Goal: Task Accomplishment & Management: Use online tool/utility

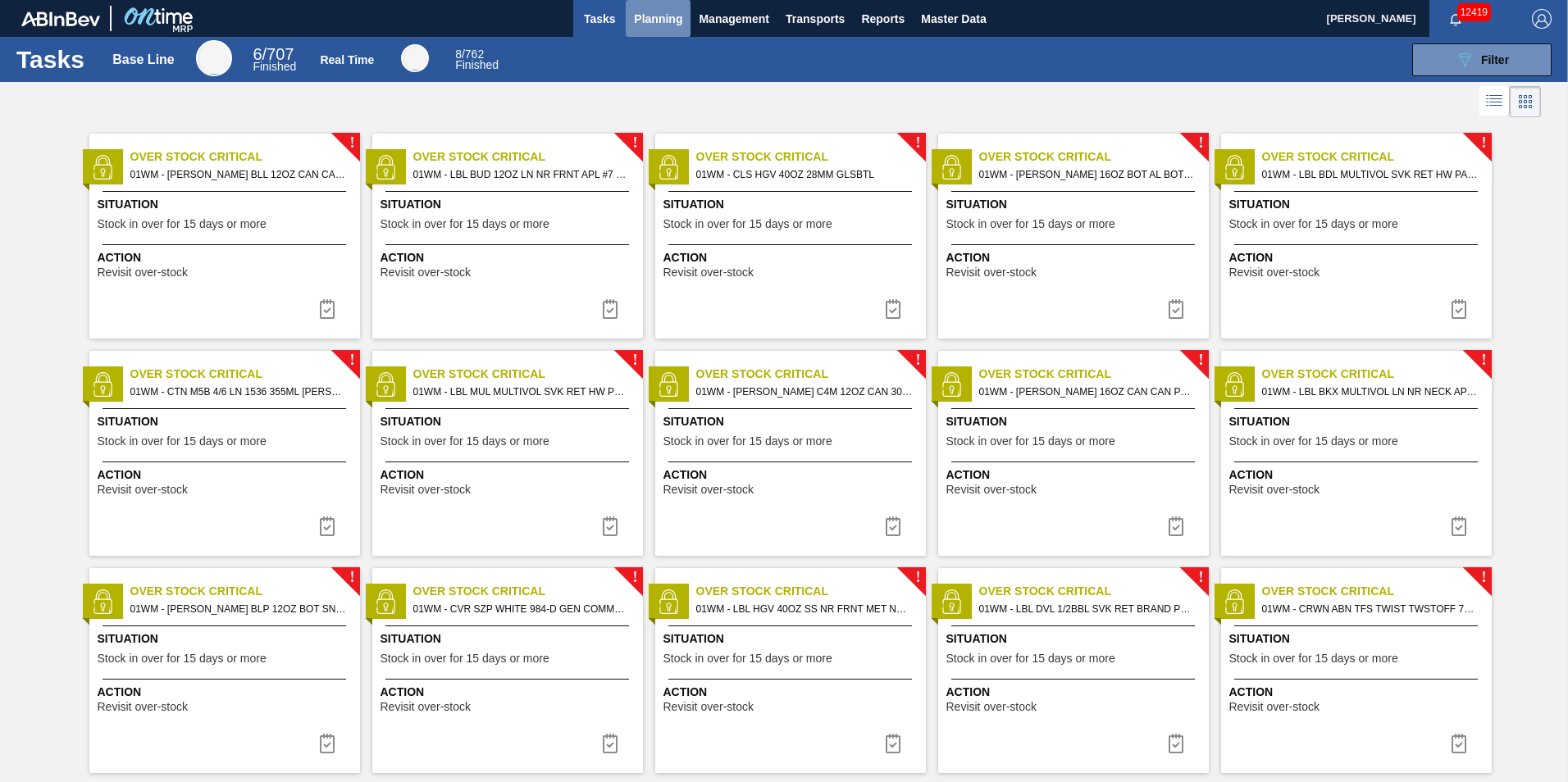
click at [664, 25] on span "Planning" at bounding box center [658, 19] width 48 height 20
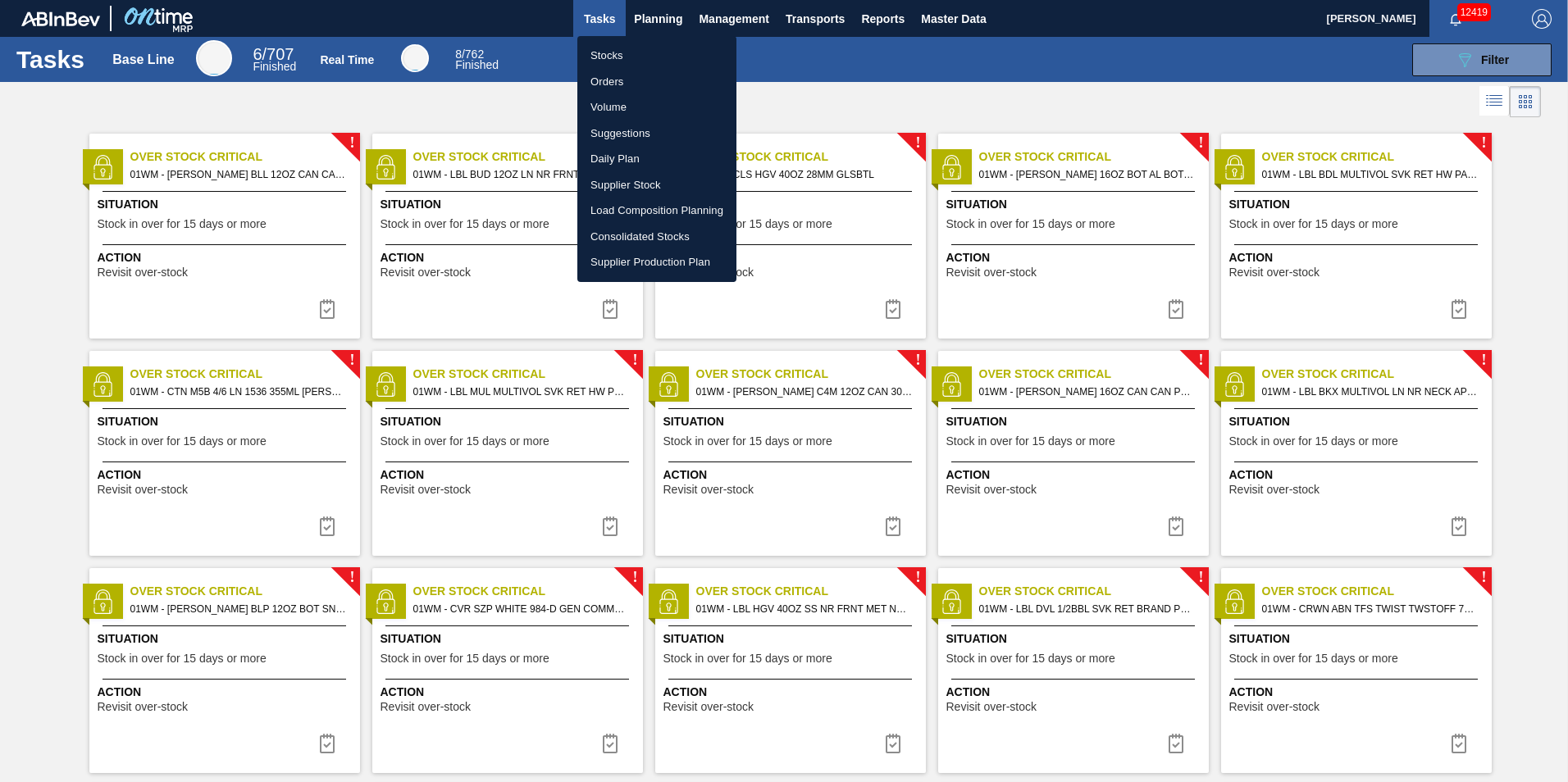
click at [642, 208] on li "Load Composition Planning" at bounding box center [656, 210] width 159 height 26
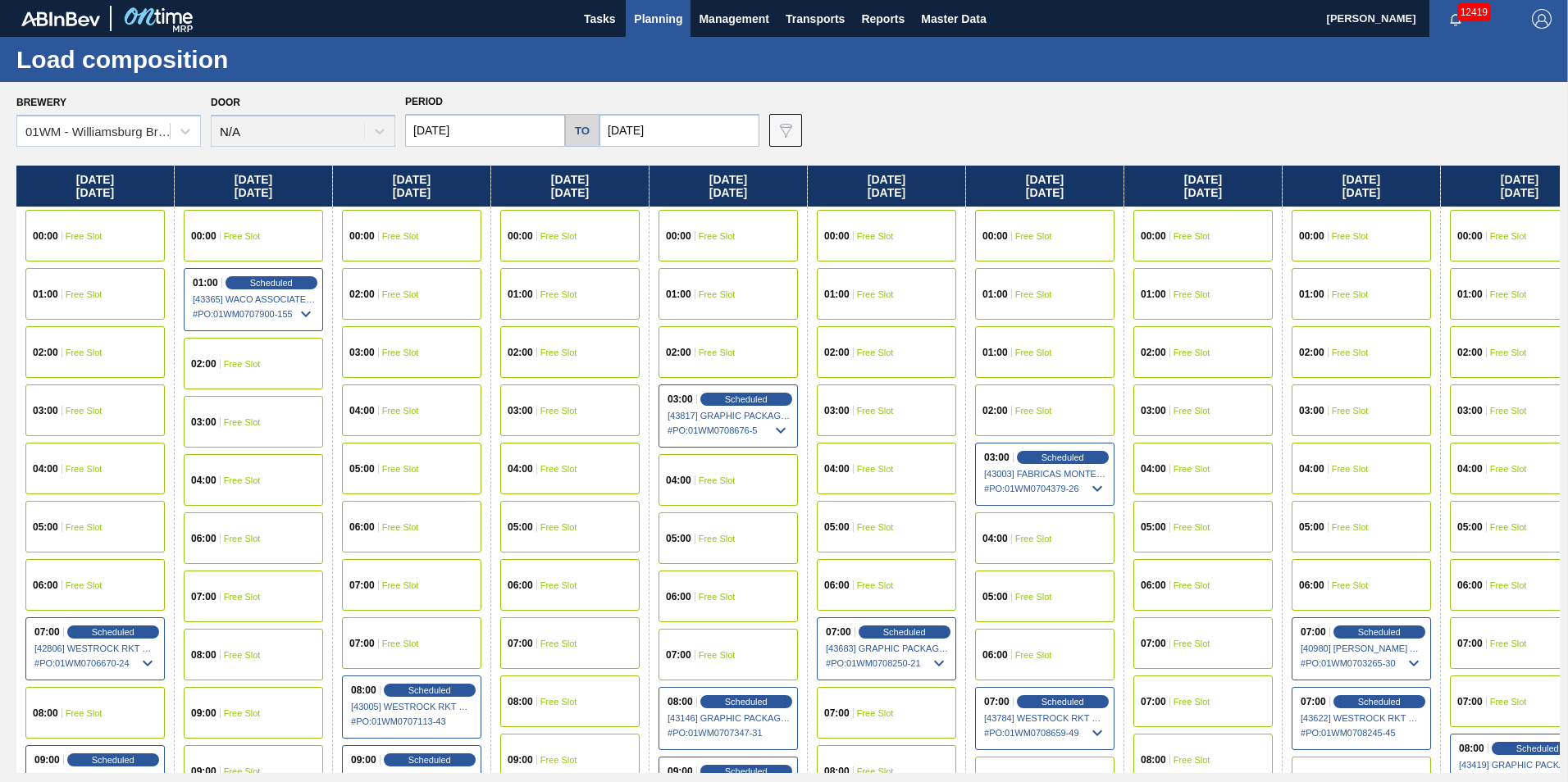
click at [655, 19] on span "Planning" at bounding box center [658, 19] width 48 height 20
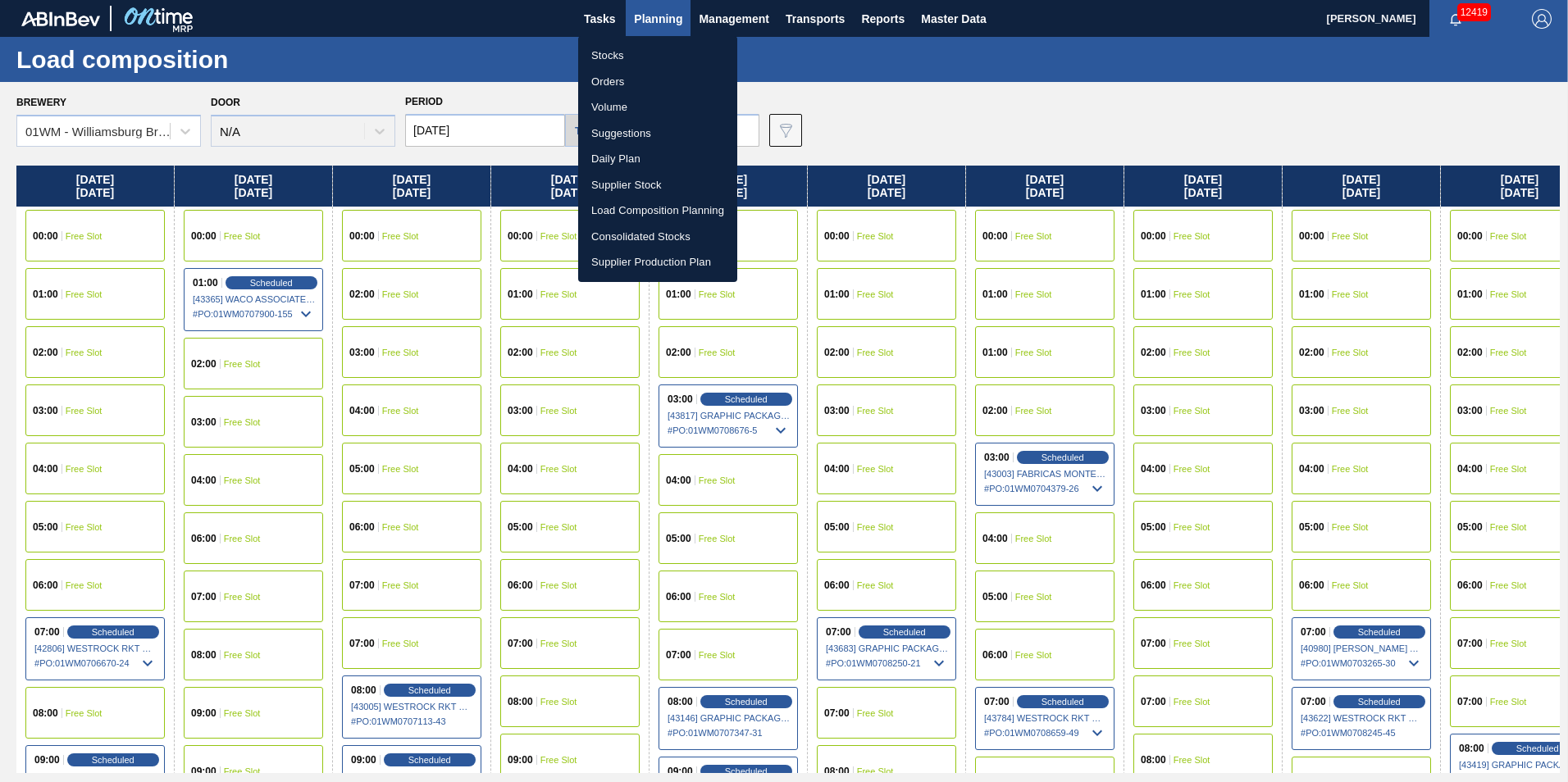
click at [1082, 129] on div at bounding box center [784, 391] width 1568 height 782
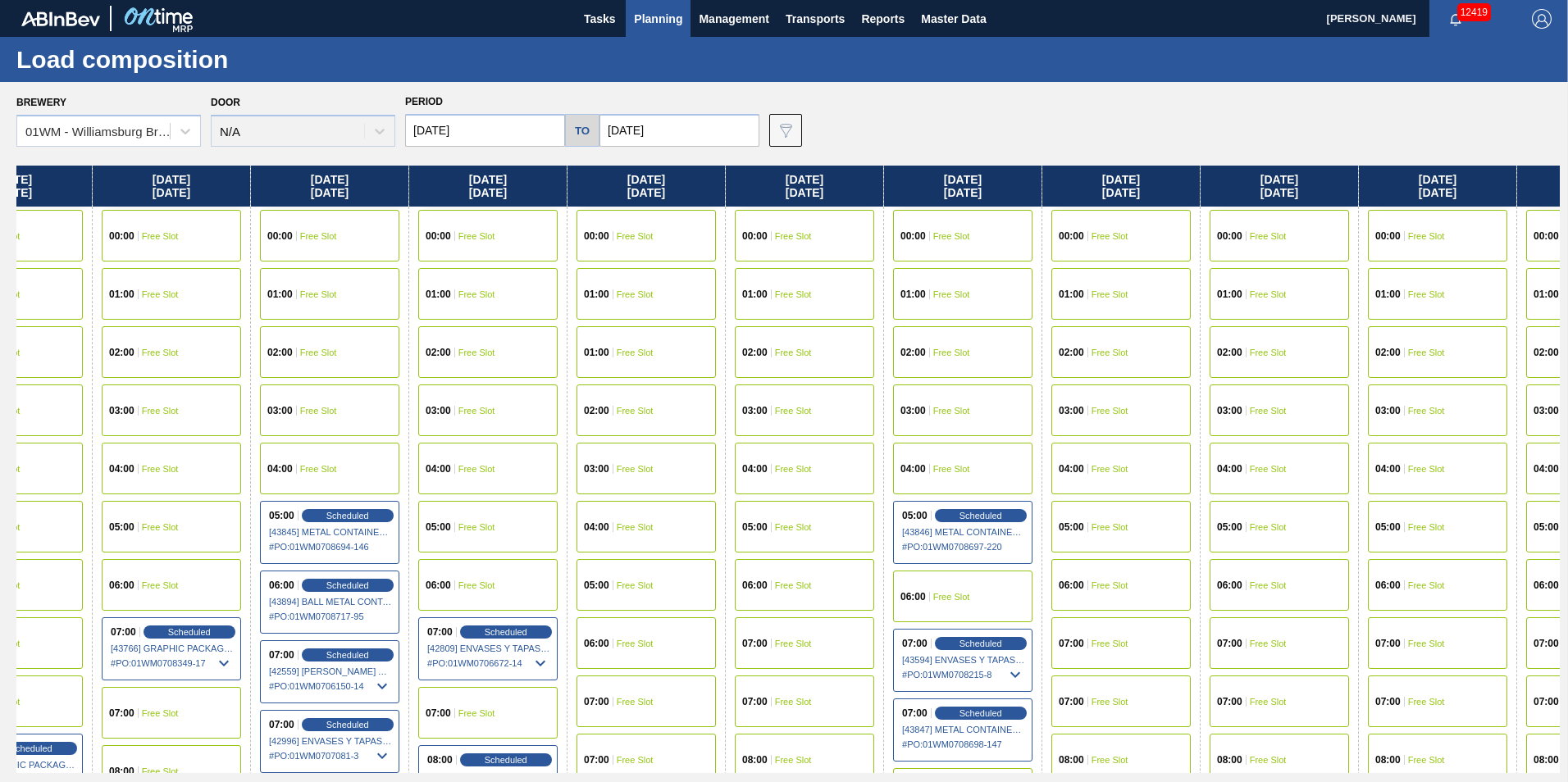
scroll to position [0, 1511]
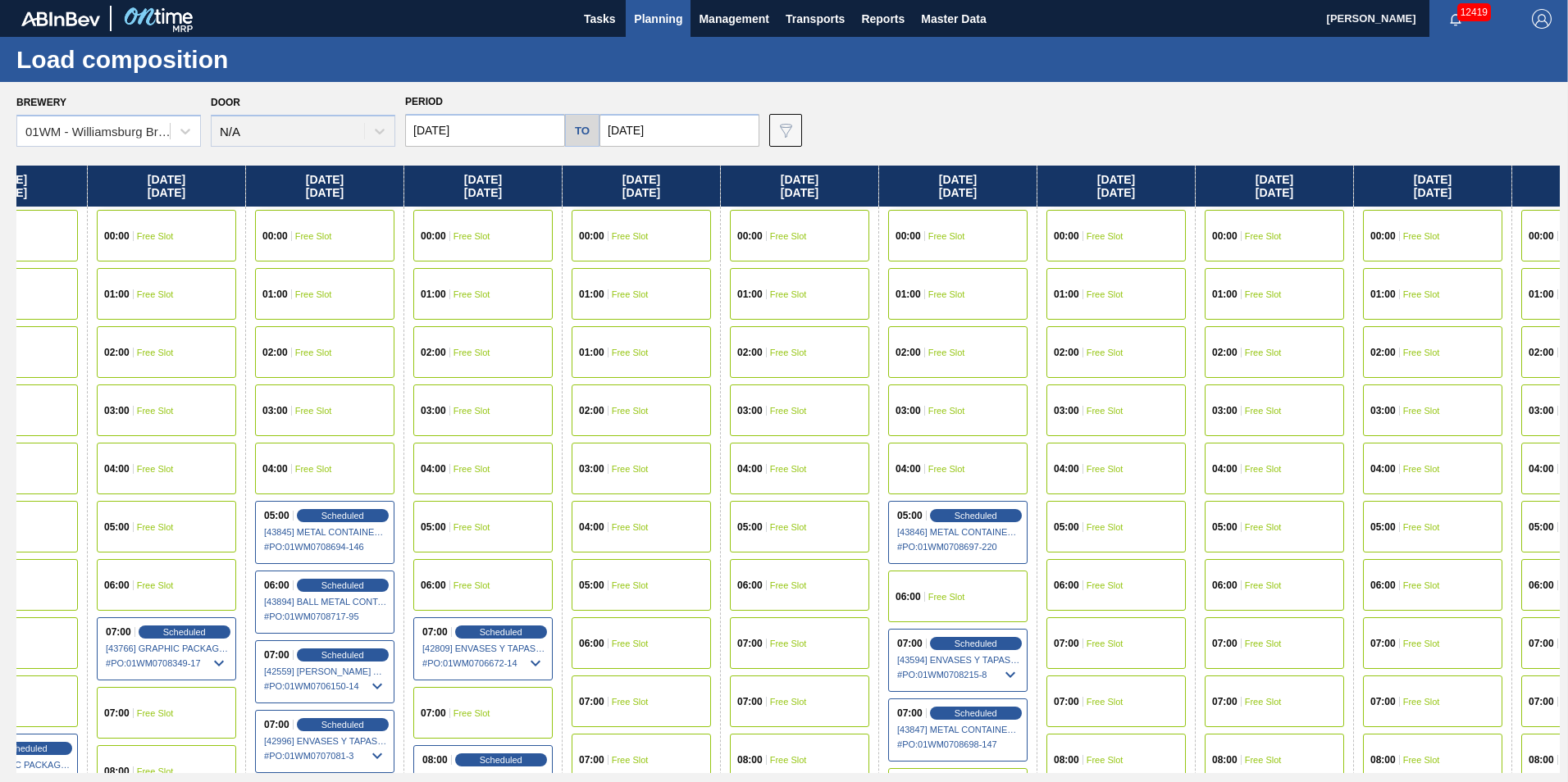
drag, startPoint x: 1360, startPoint y: 175, endPoint x: -161, endPoint y: 216, distance: 1521.6
click at [0, 0] on html "Tasks Planning Management Transports Reports Master Data Vincent Geritano 12419…" at bounding box center [784, 0] width 1568 height 0
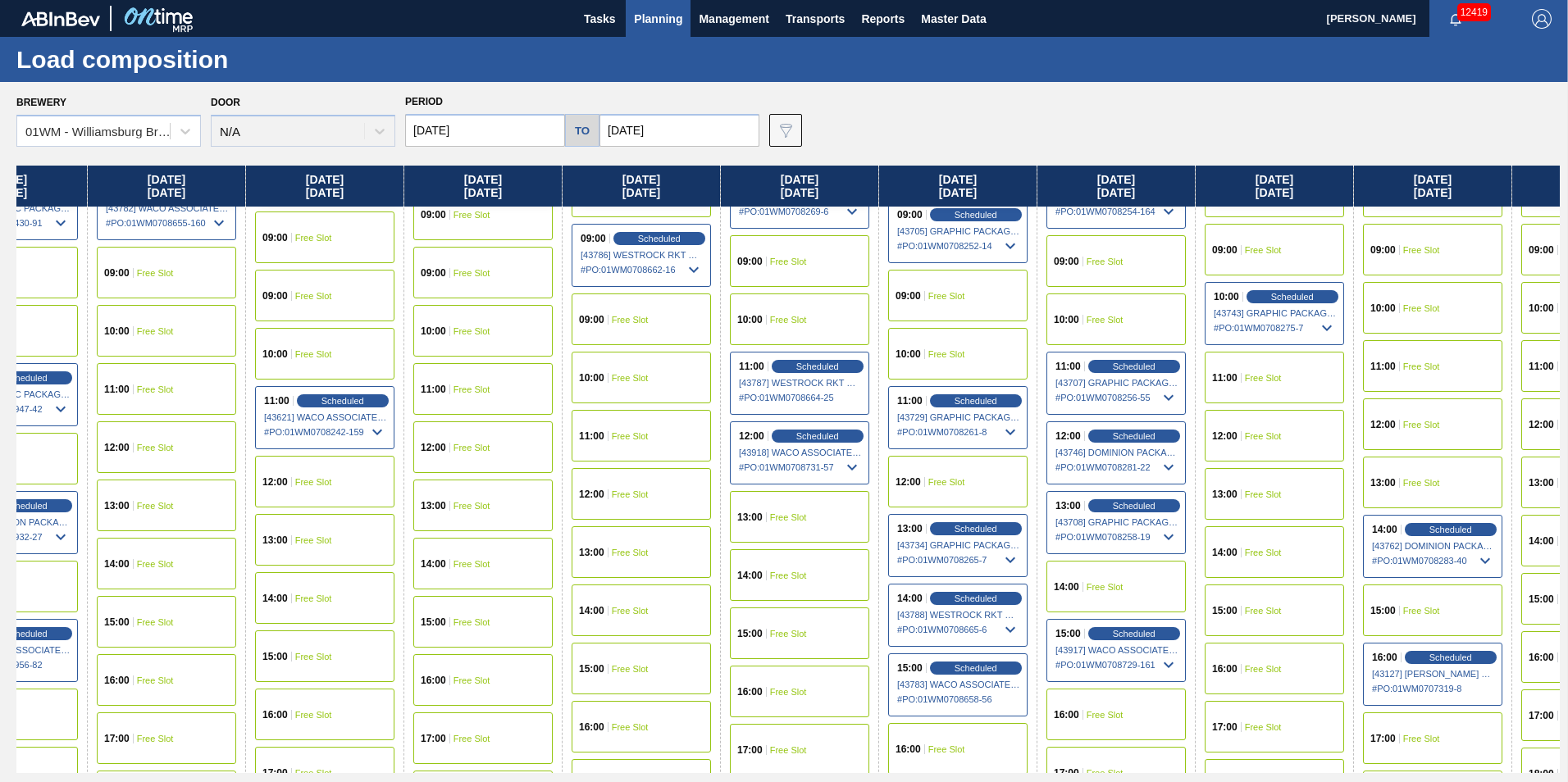
scroll to position [656, 1511]
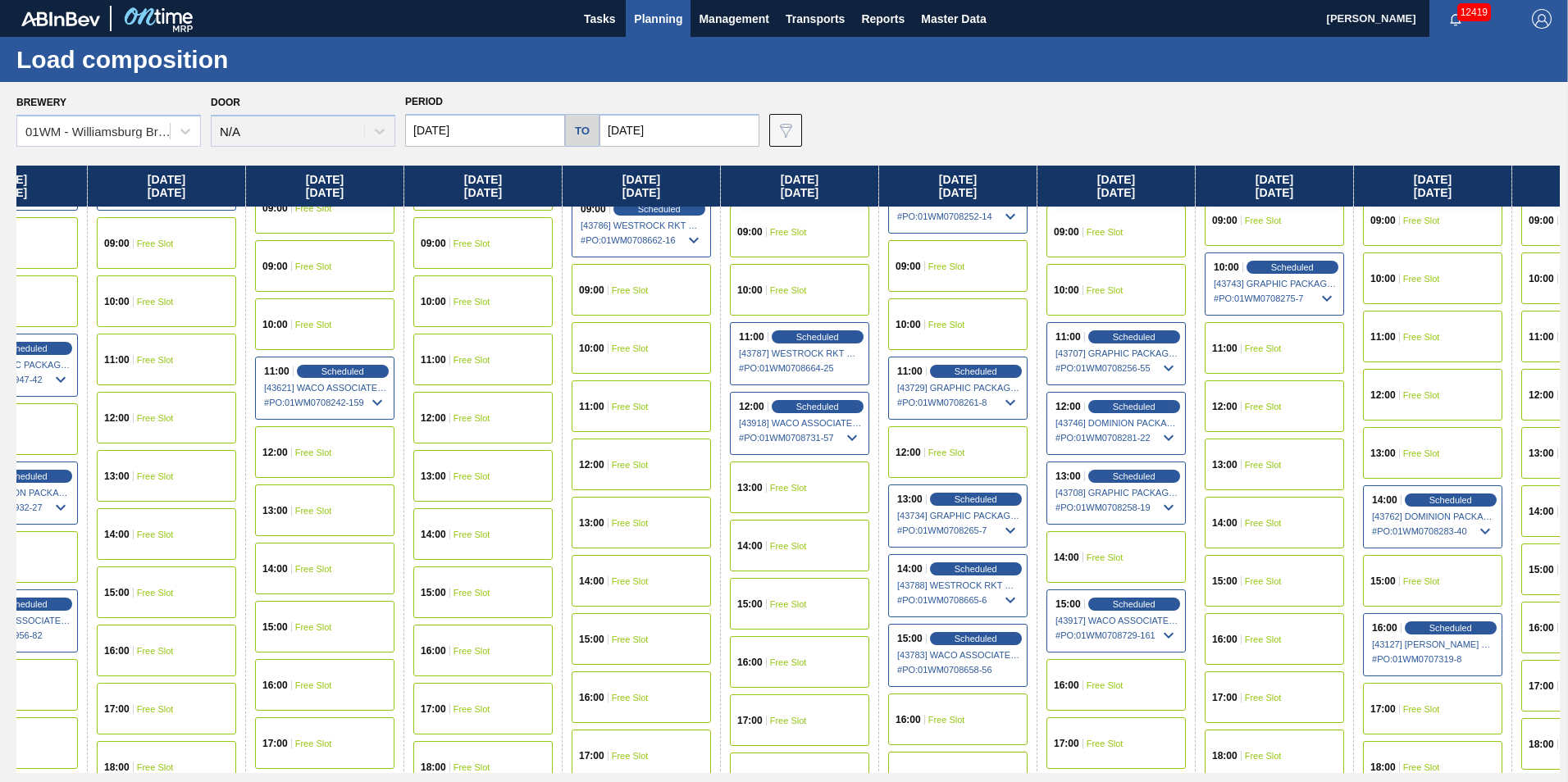
click at [642, 17] on span "Planning" at bounding box center [658, 19] width 48 height 20
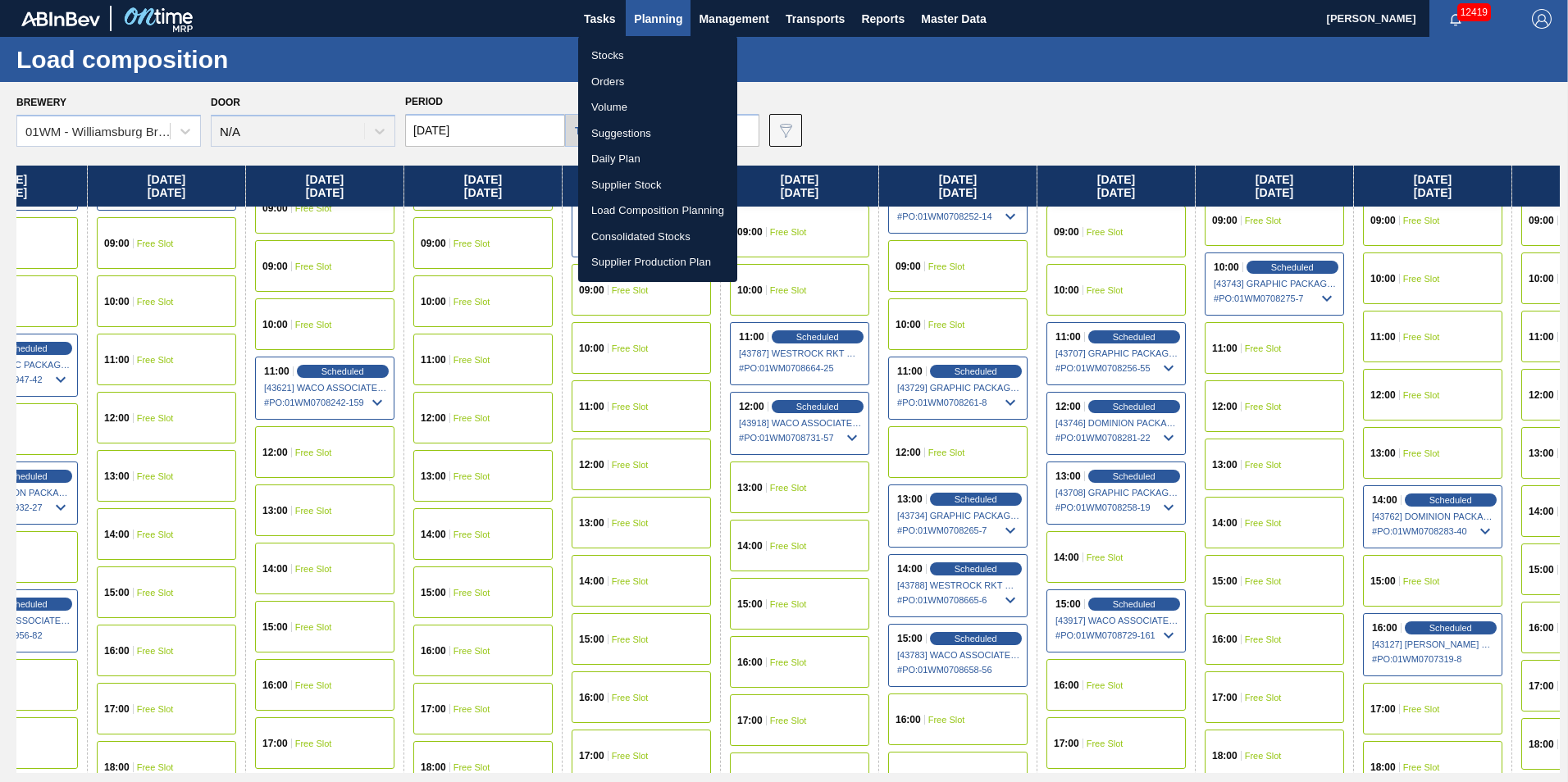
click at [650, 131] on li "Suggestions" at bounding box center [657, 133] width 159 height 26
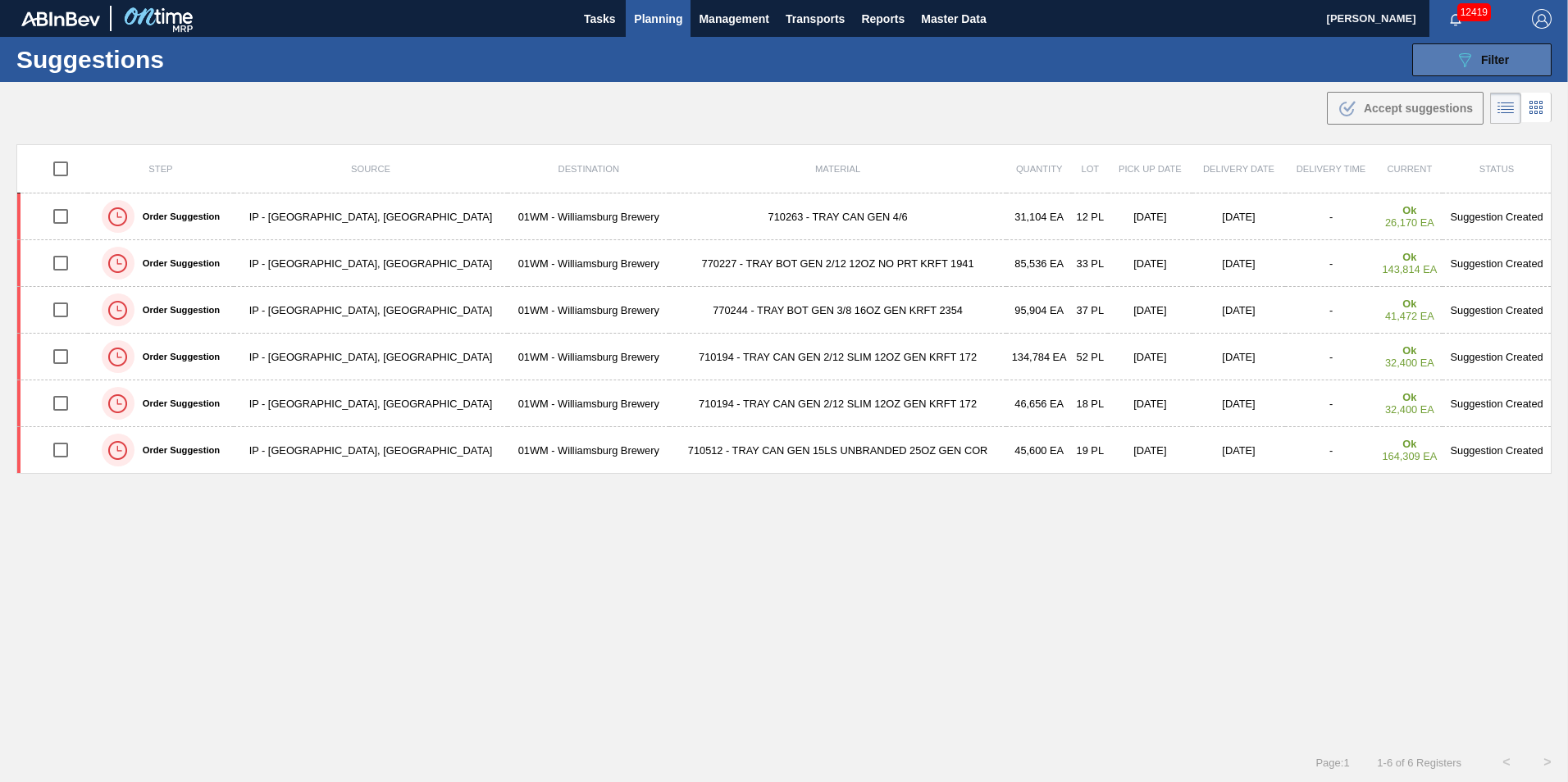
click at [1470, 53] on icon "089F7B8B-B2A5-4AFE-B5C0-19BA573D28AC" at bounding box center [1464, 60] width 20 height 20
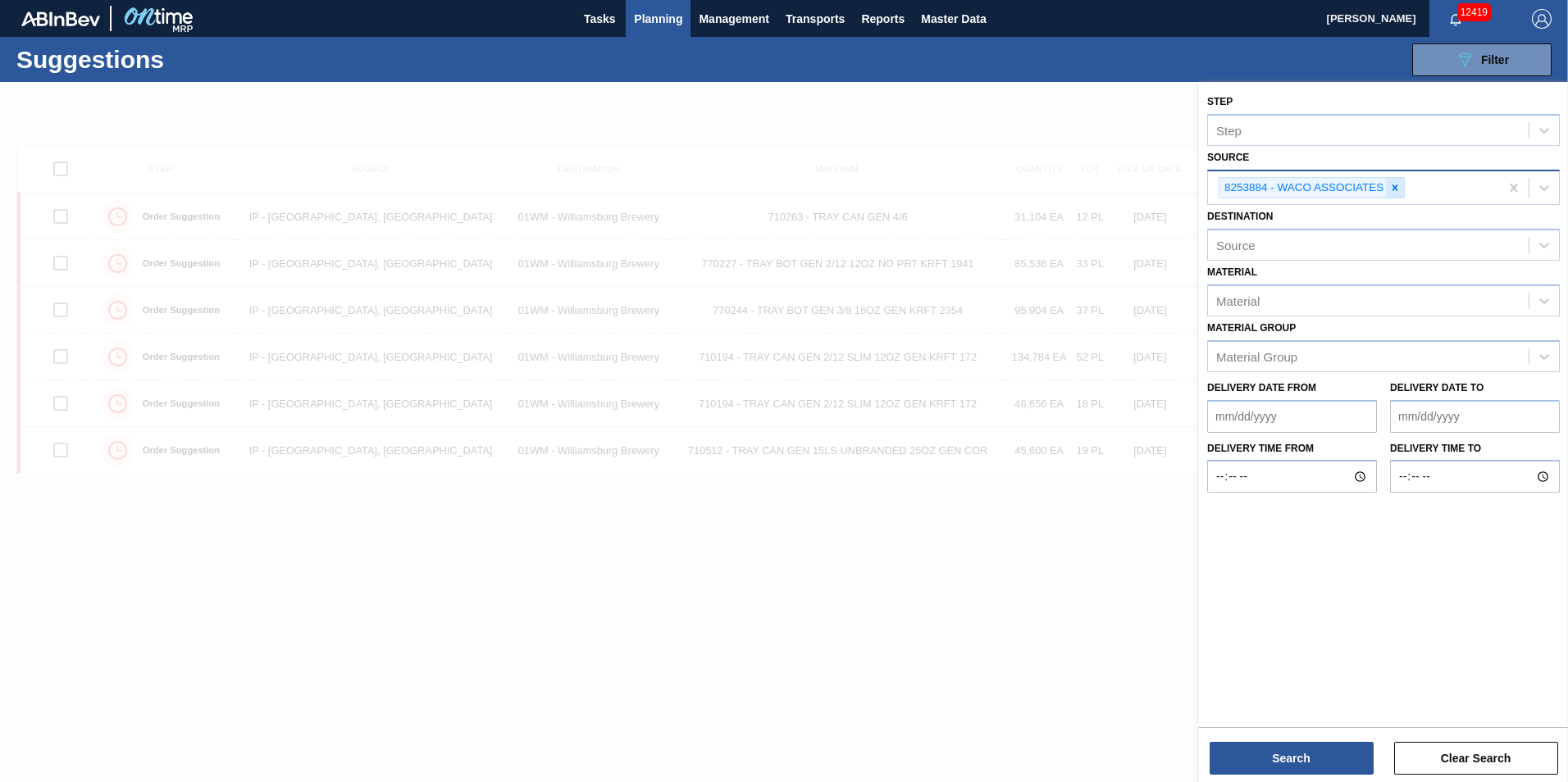
click at [1400, 187] on icon at bounding box center [1395, 188] width 11 height 11
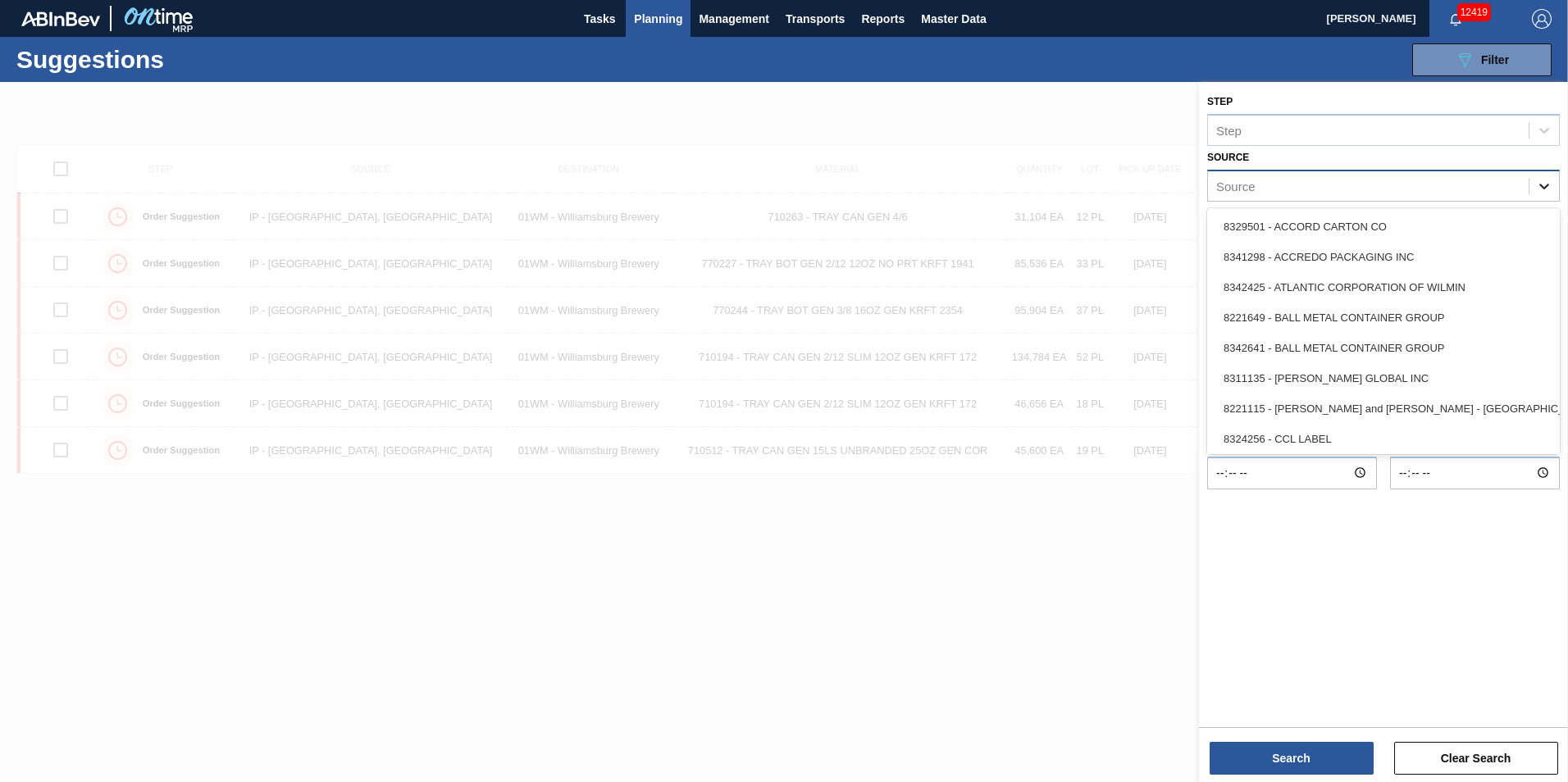
drag, startPoint x: 1556, startPoint y: 186, endPoint x: 1545, endPoint y: 187, distance: 11.0
click at [1556, 187] on div at bounding box center [1544, 186] width 30 height 30
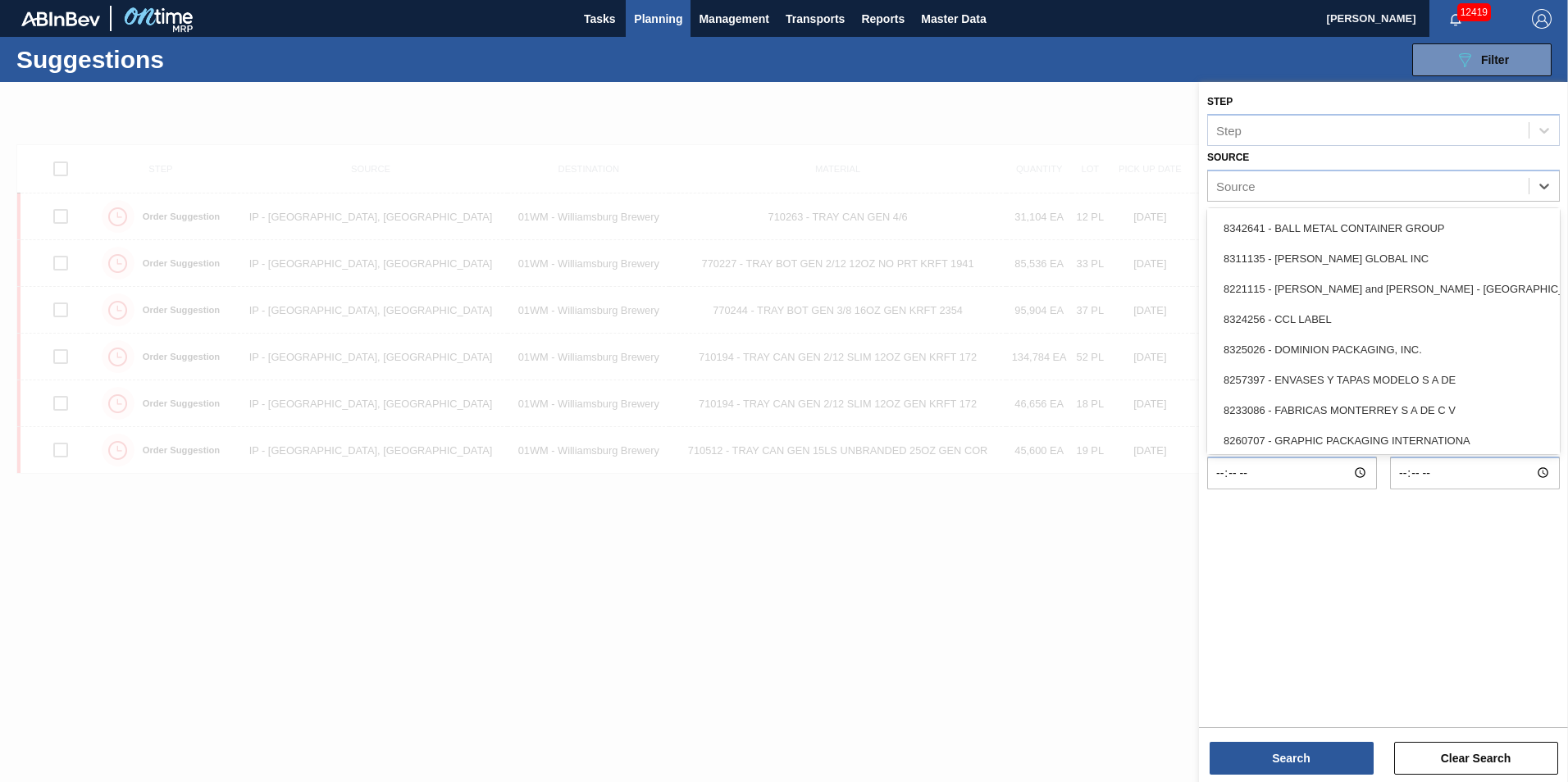
scroll to position [410, 0]
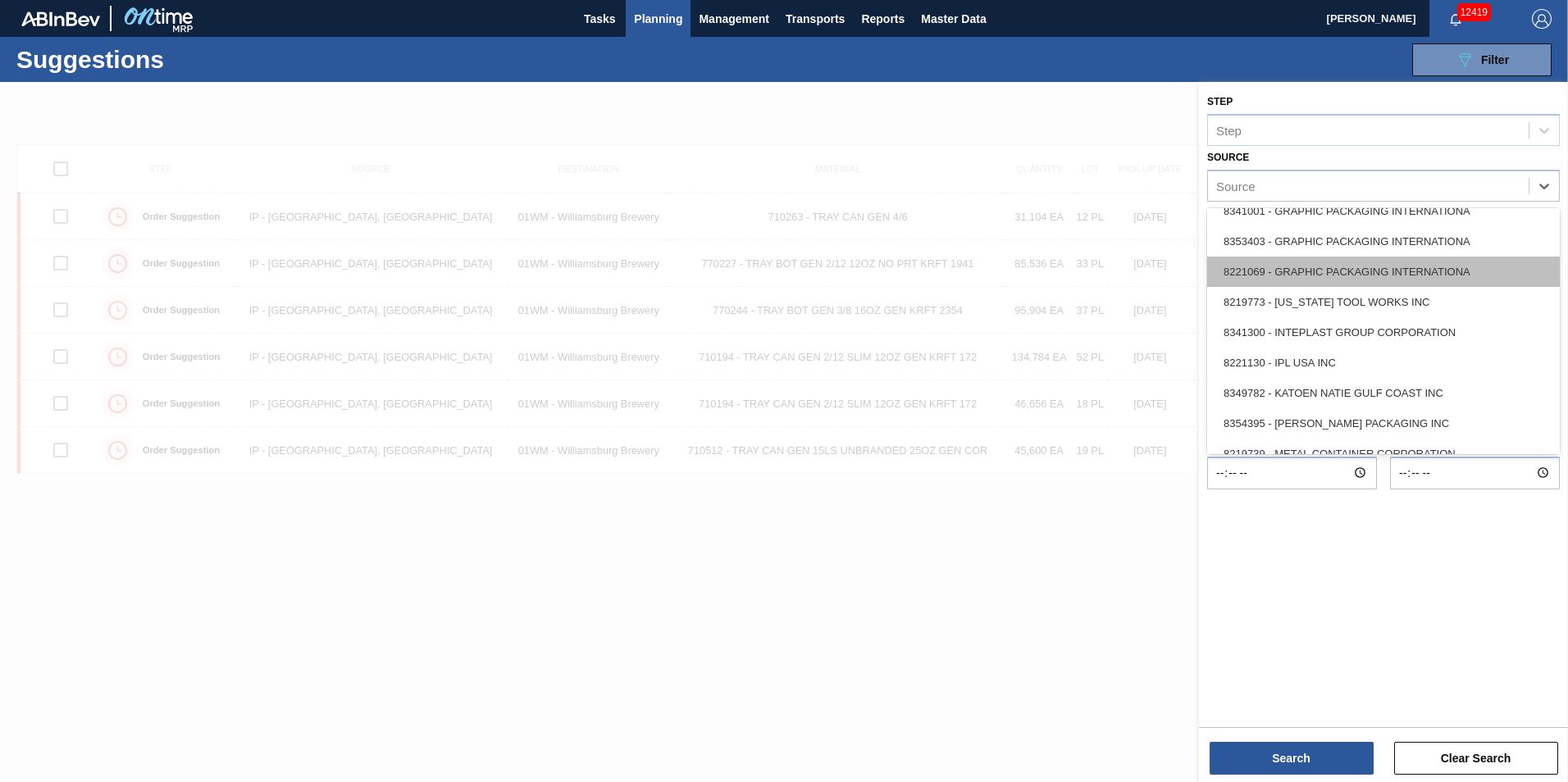
click at [1347, 276] on div "8221069 - GRAPHIC PACKAGING INTERNATIONA" at bounding box center [1383, 272] width 353 height 31
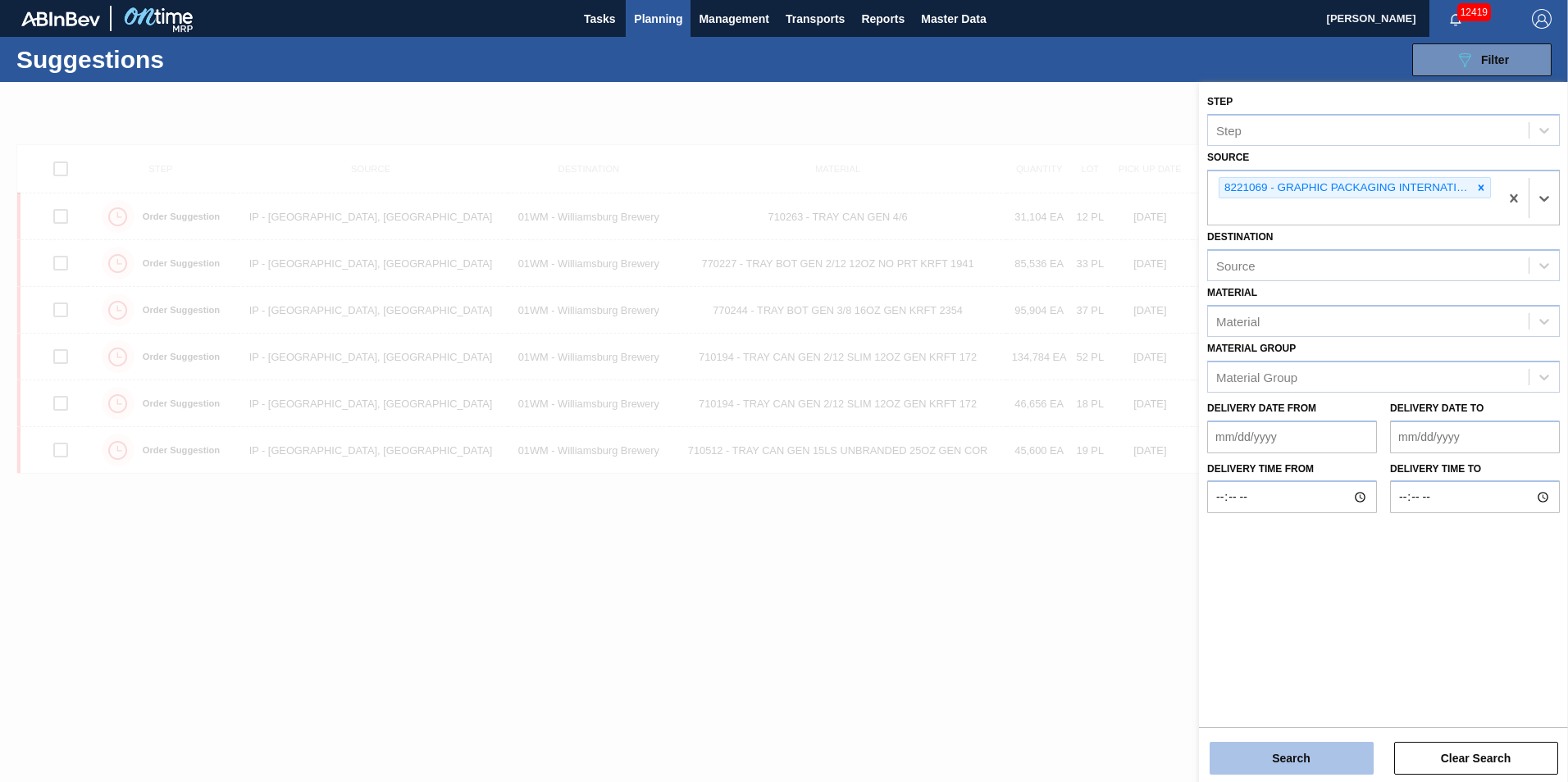
click at [1322, 755] on button "Search" at bounding box center [1291, 758] width 164 height 33
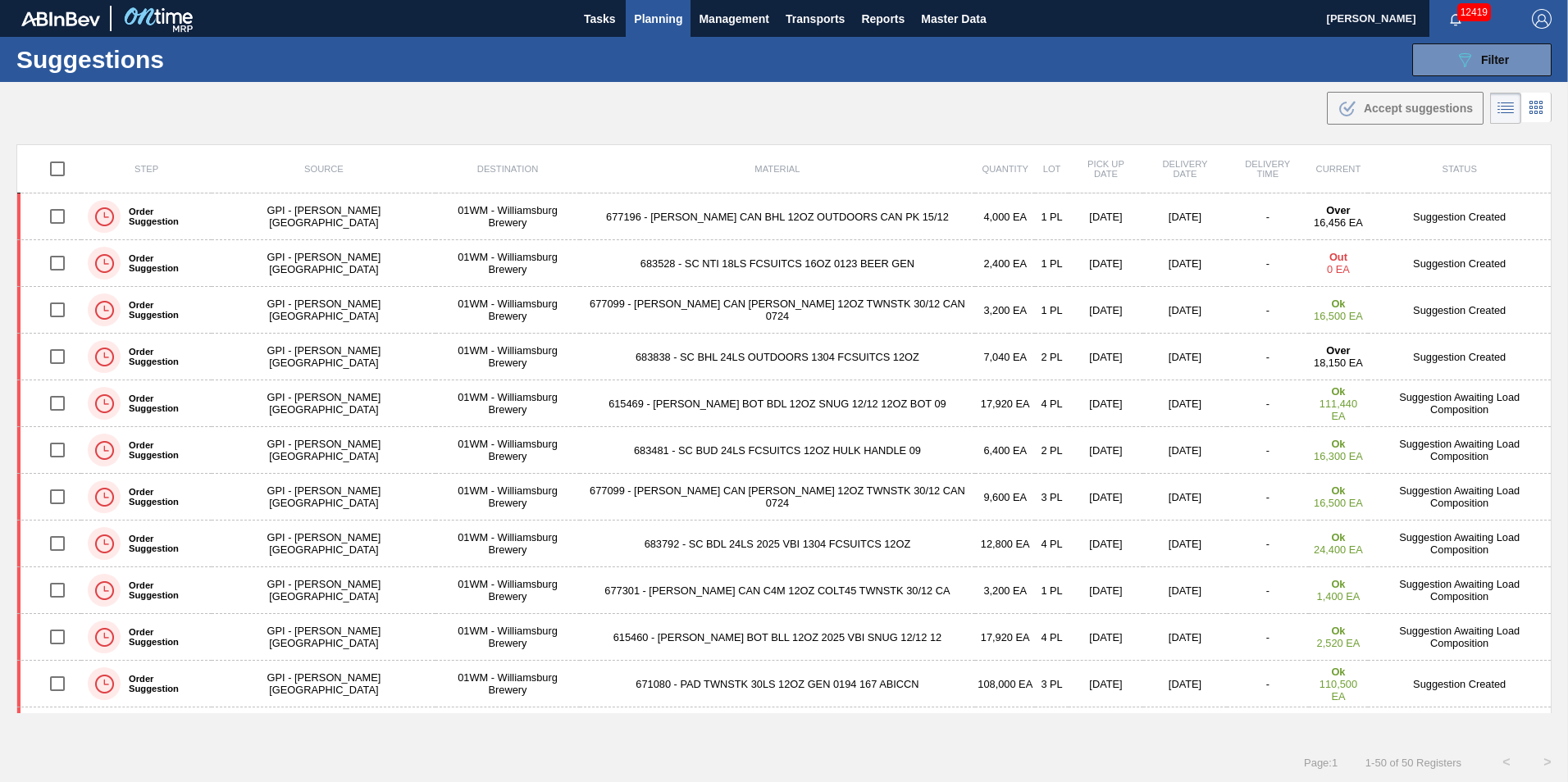
click at [638, 11] on span "Planning" at bounding box center [658, 19] width 48 height 20
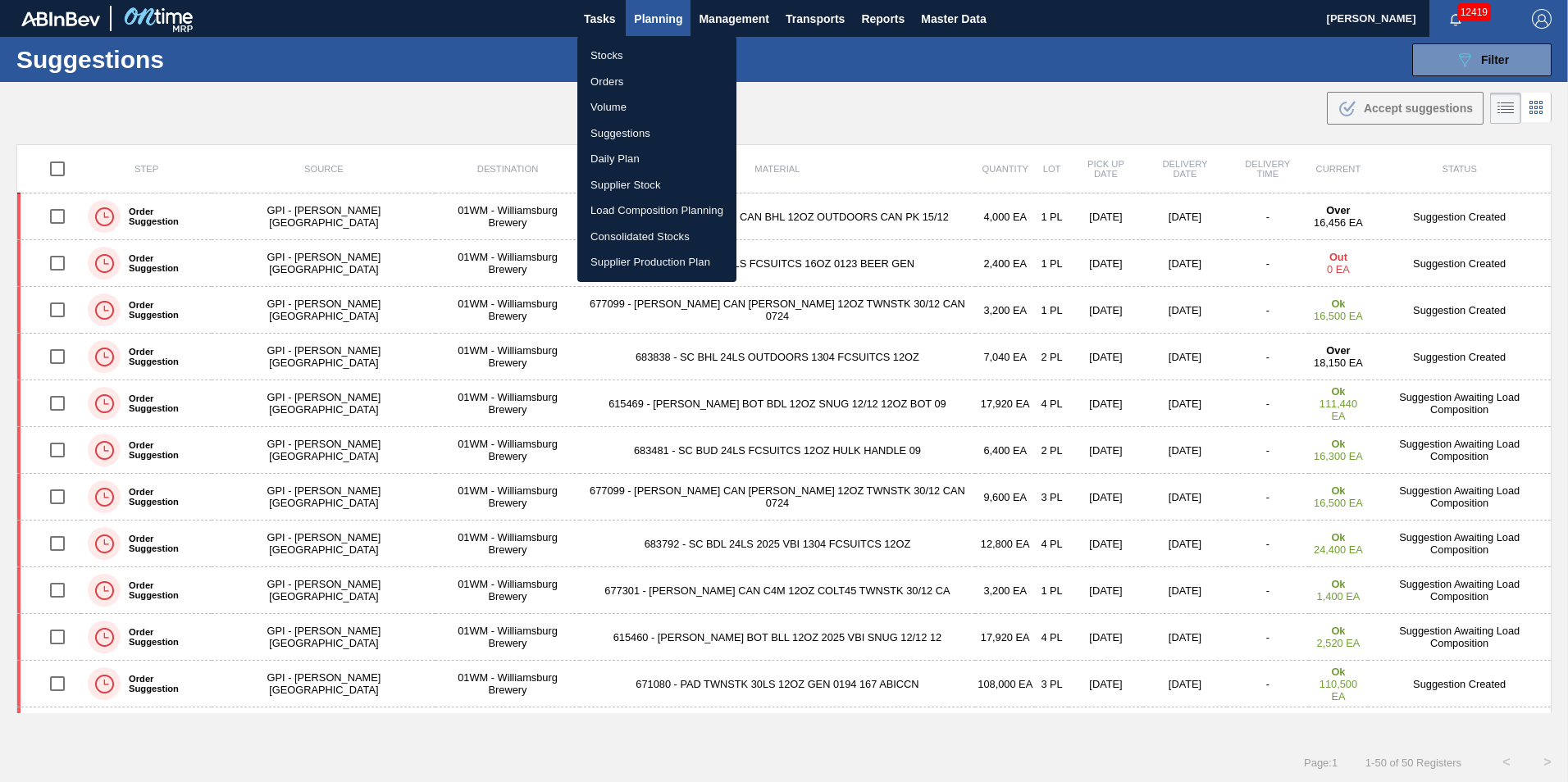
click at [645, 214] on li "Load Composition Planning" at bounding box center [656, 210] width 159 height 26
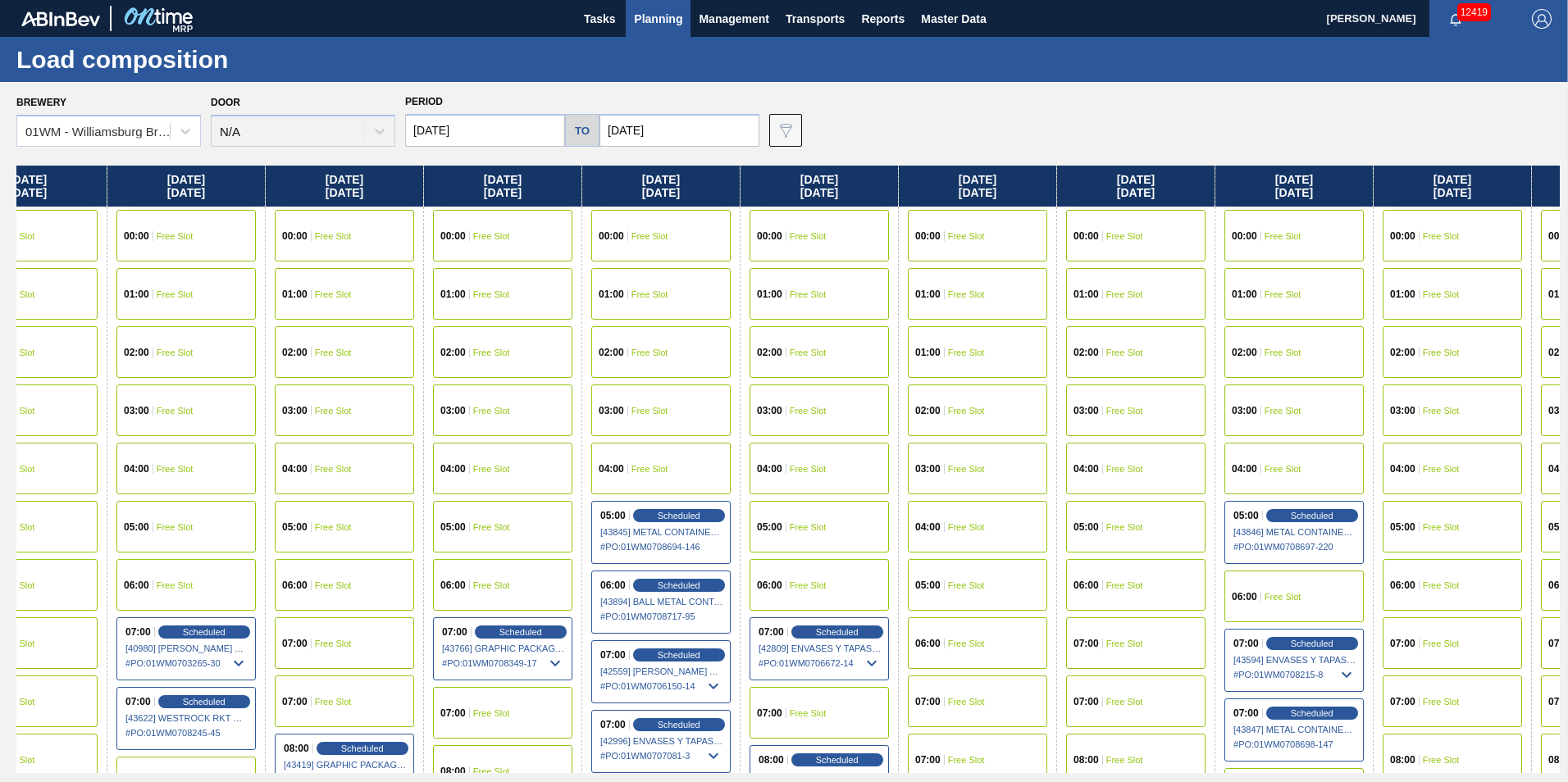
scroll to position [0, 1242]
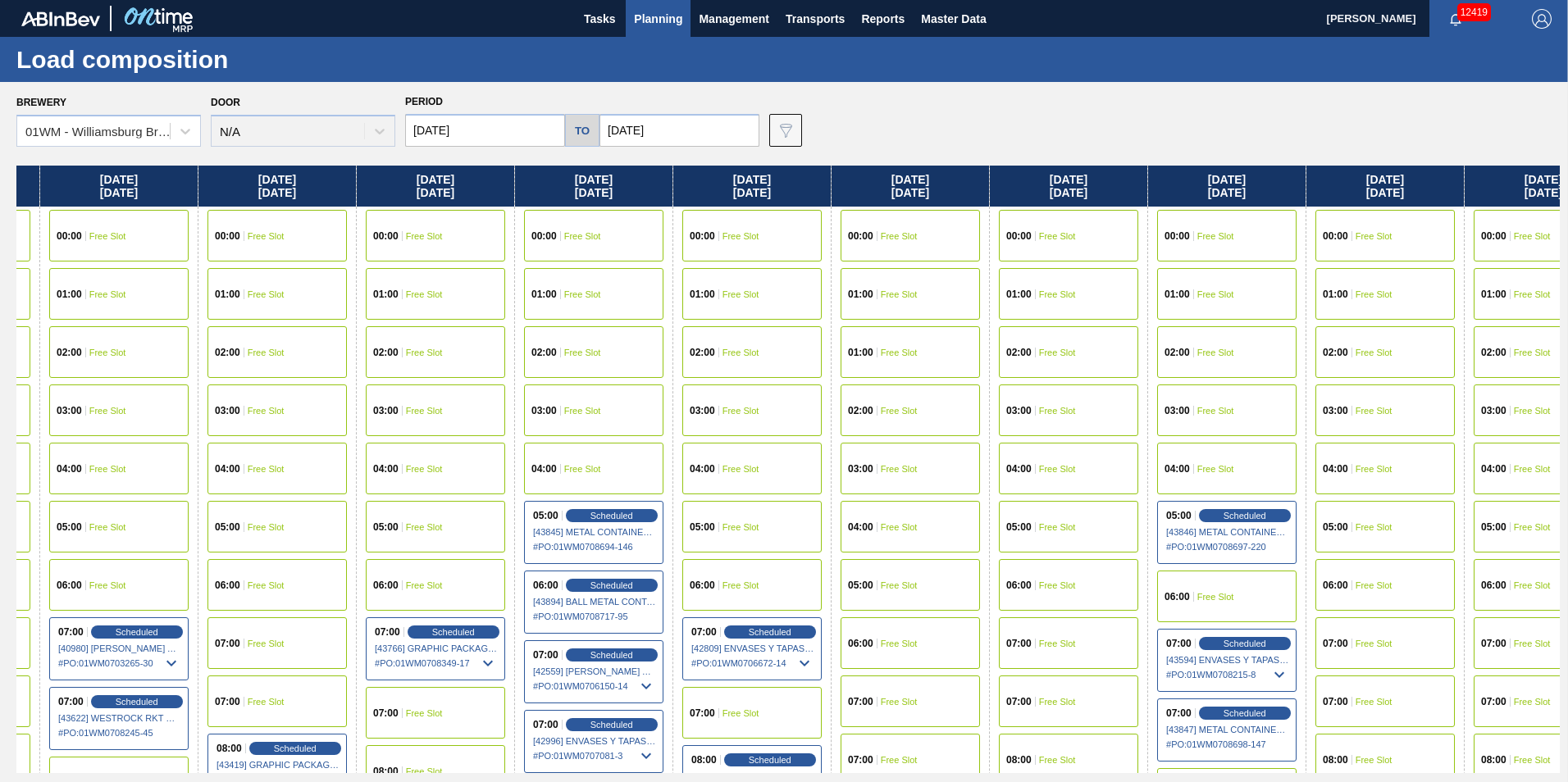
drag, startPoint x: 1426, startPoint y: 183, endPoint x: 164, endPoint y: 328, distance: 1270.3
click at [164, 328] on div "Thursday 10/09/2025 00:00 Free Slot 01:00 Free Slot 02:00 Free Slot 03:00 Free …" at bounding box center [788, 469] width 1543 height 608
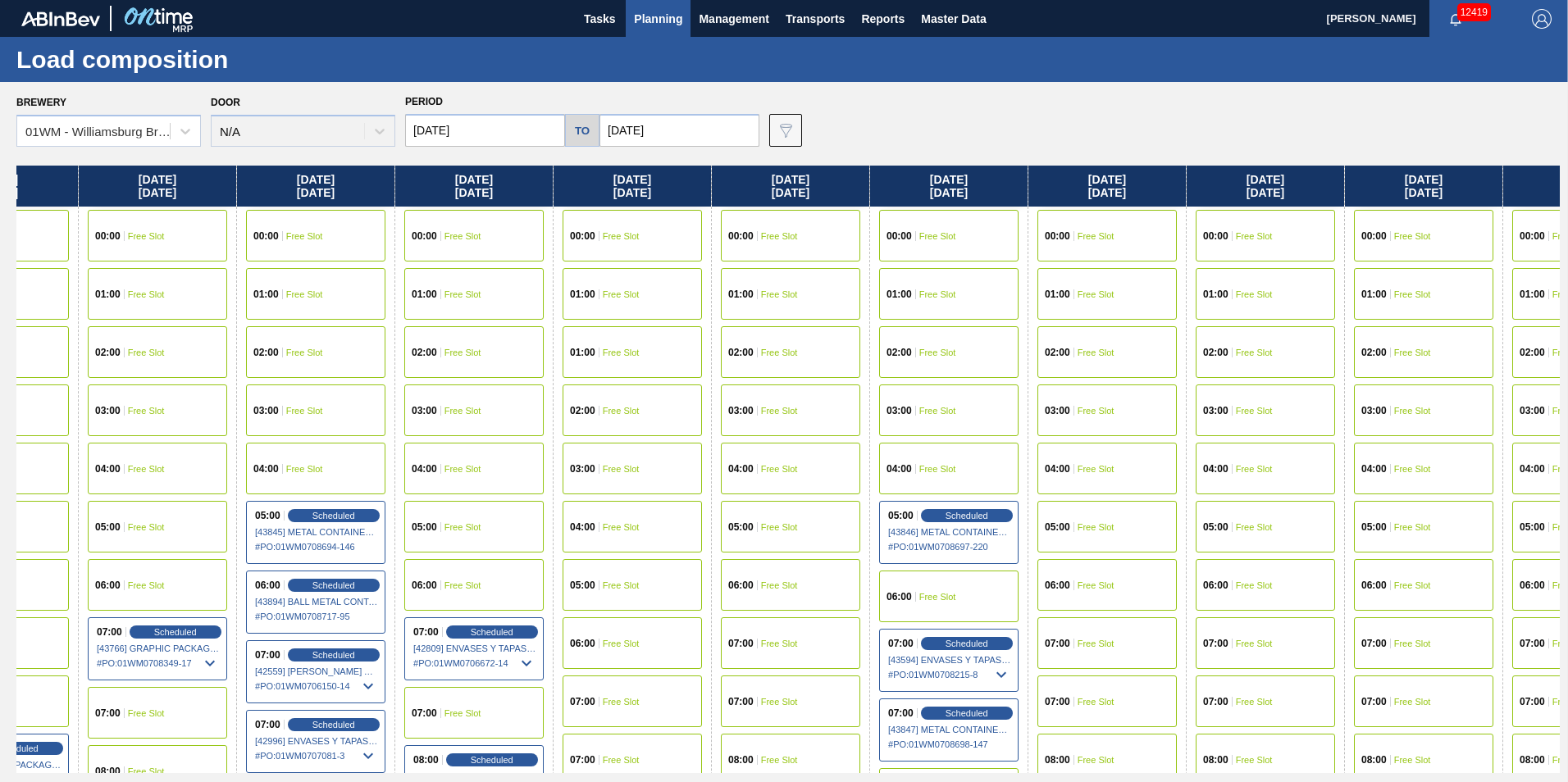
drag, startPoint x: 1469, startPoint y: 208, endPoint x: 1162, endPoint y: 218, distance: 307.2
click at [1162, 218] on div "Thursday 10/09/2025 00:00 Free Slot 01:00 Free Slot 02:00 Free Slot 03:00 Free …" at bounding box center [788, 469] width 1543 height 608
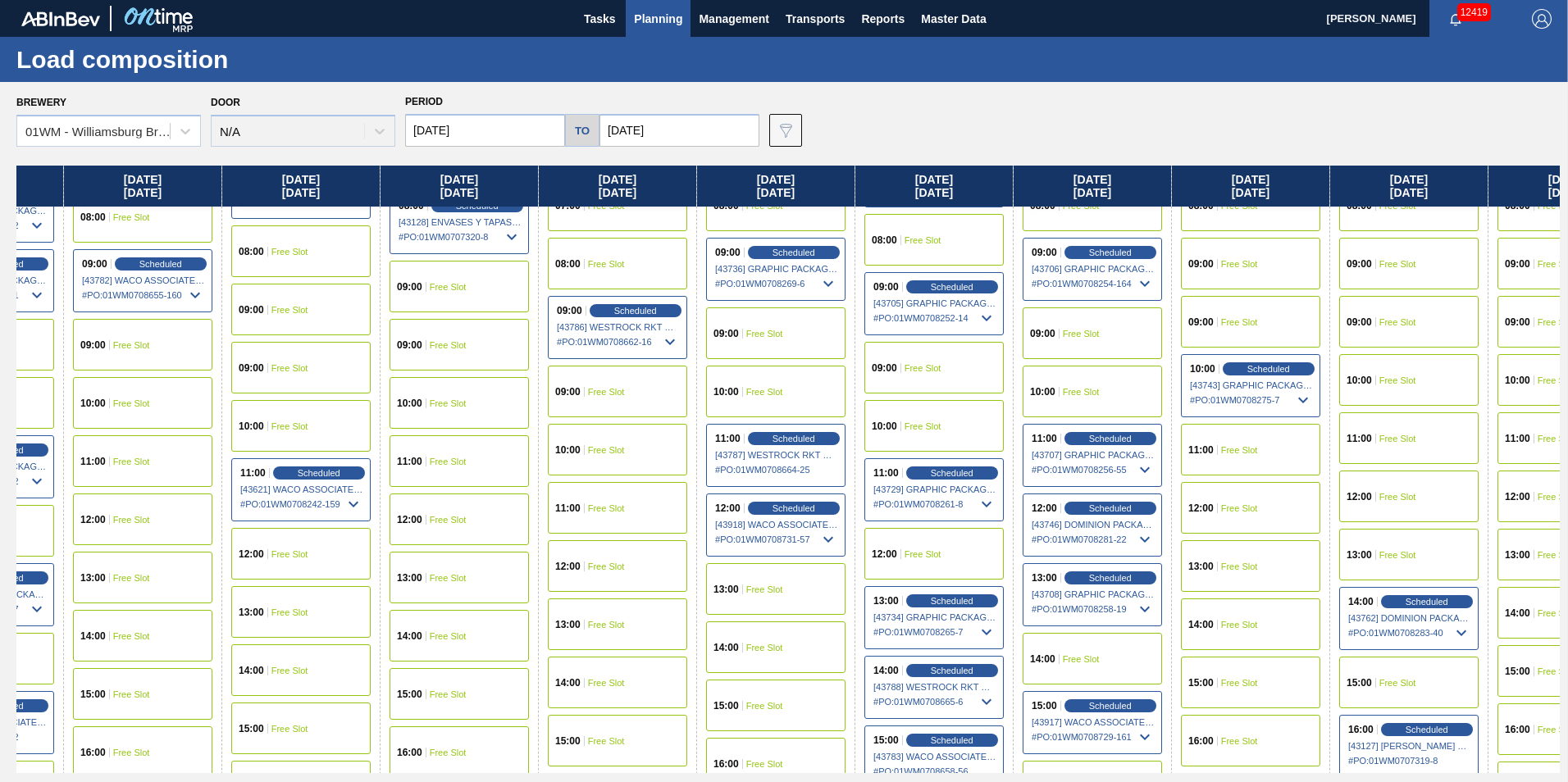
scroll to position [573, 1535]
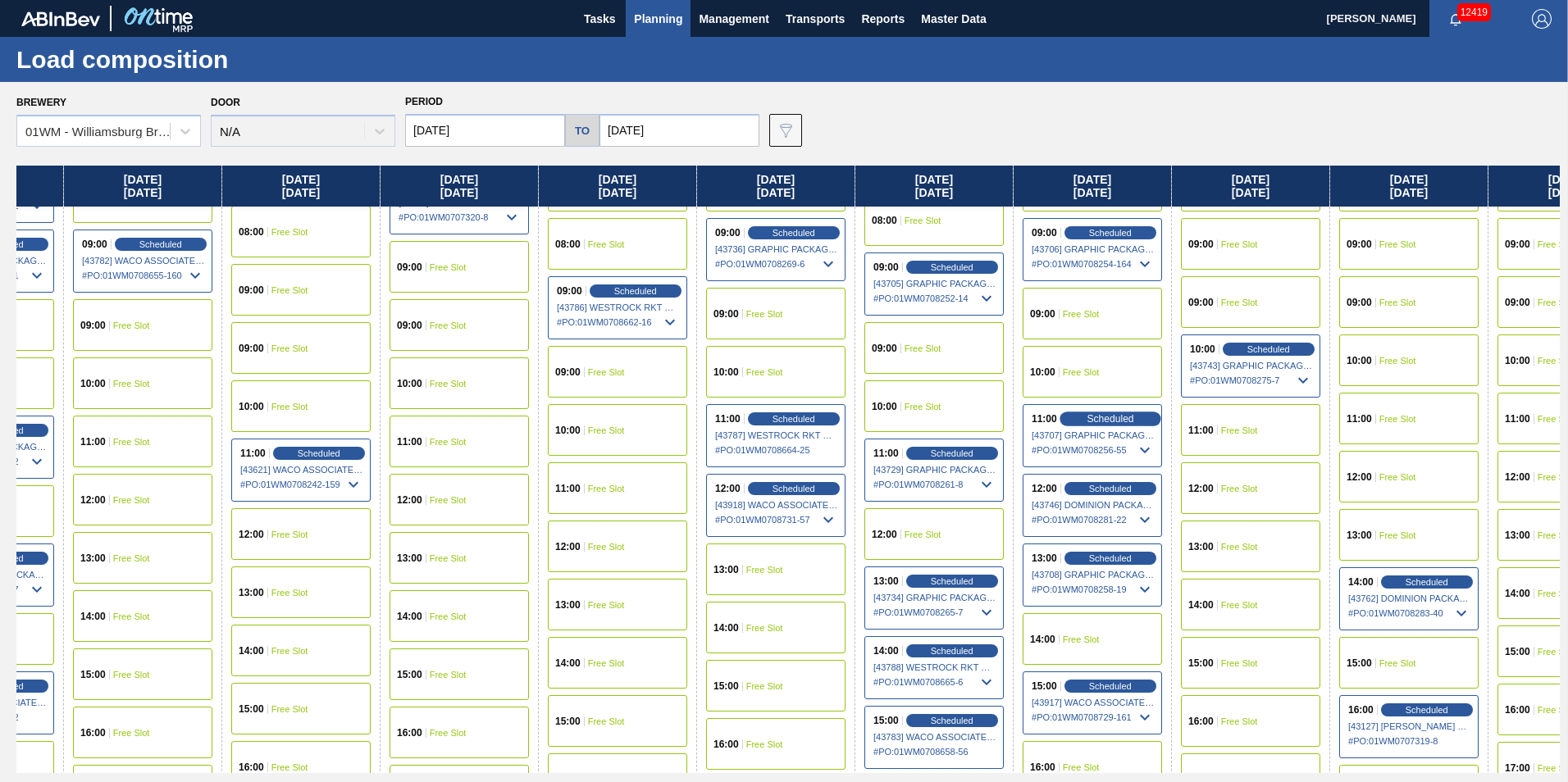
click at [1130, 422] on span "Scheduled" at bounding box center [1110, 418] width 47 height 10
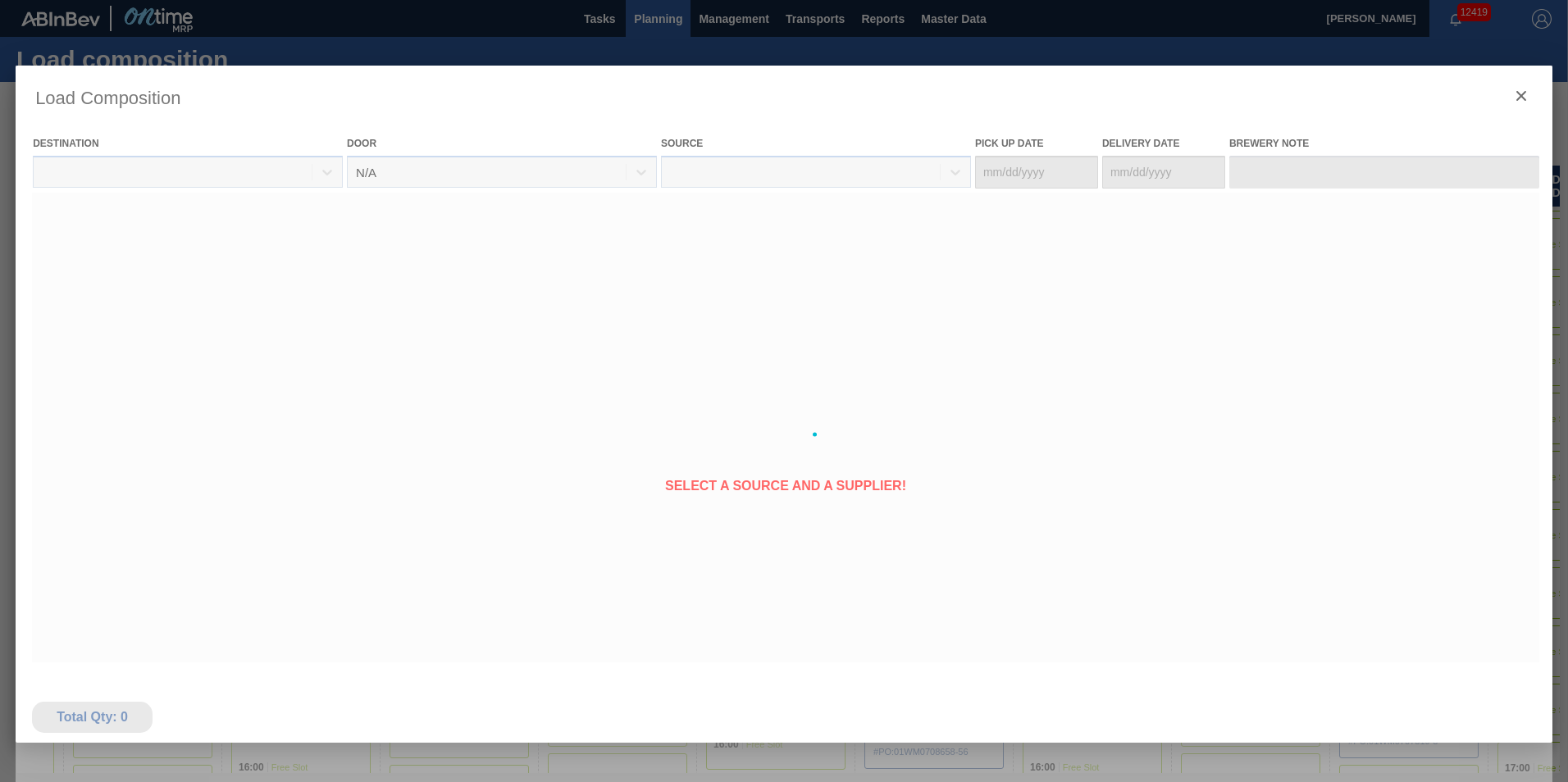
type Date "[DATE]"
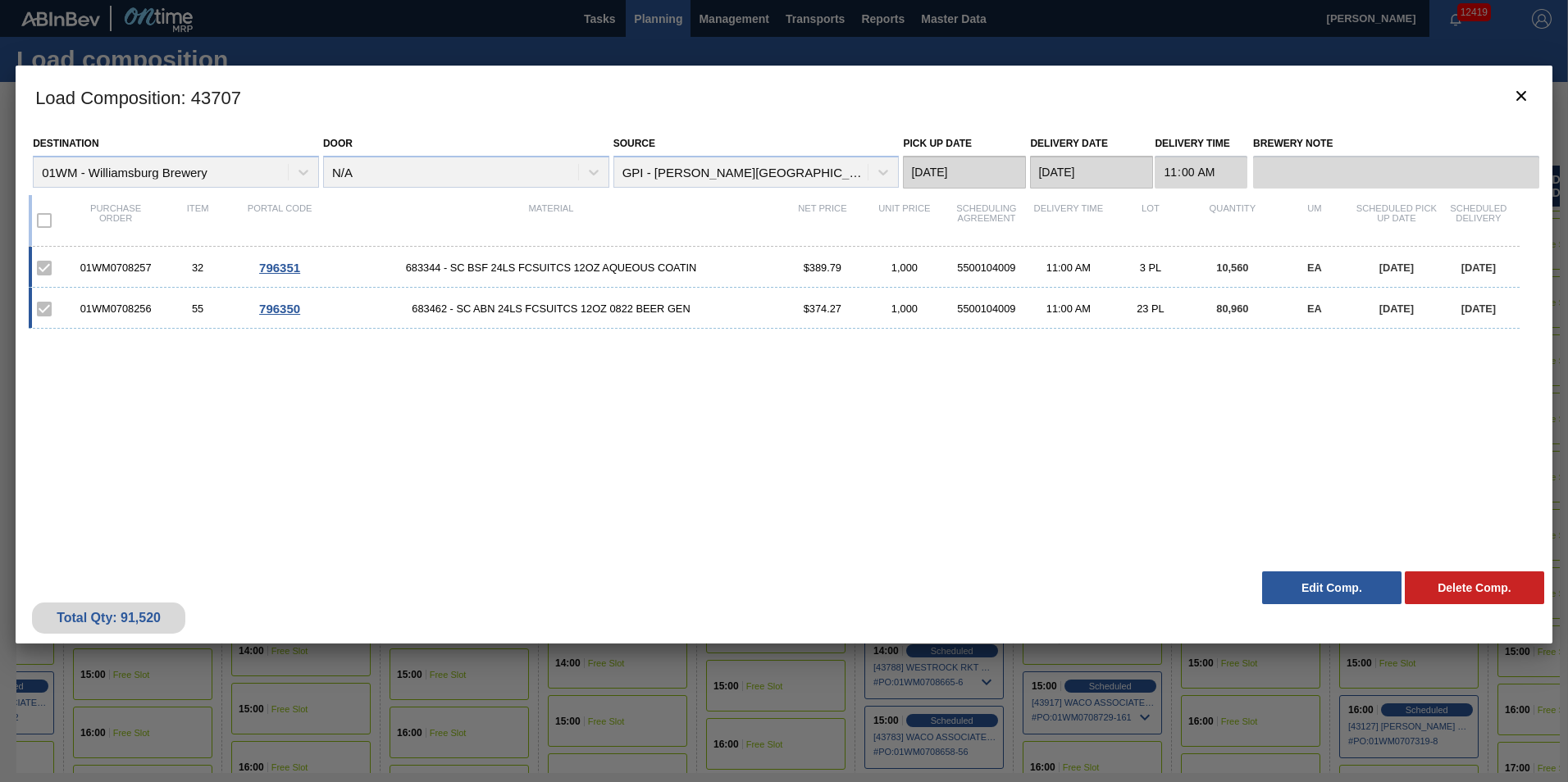
click at [291, 307] on span "796350" at bounding box center [279, 308] width 41 height 14
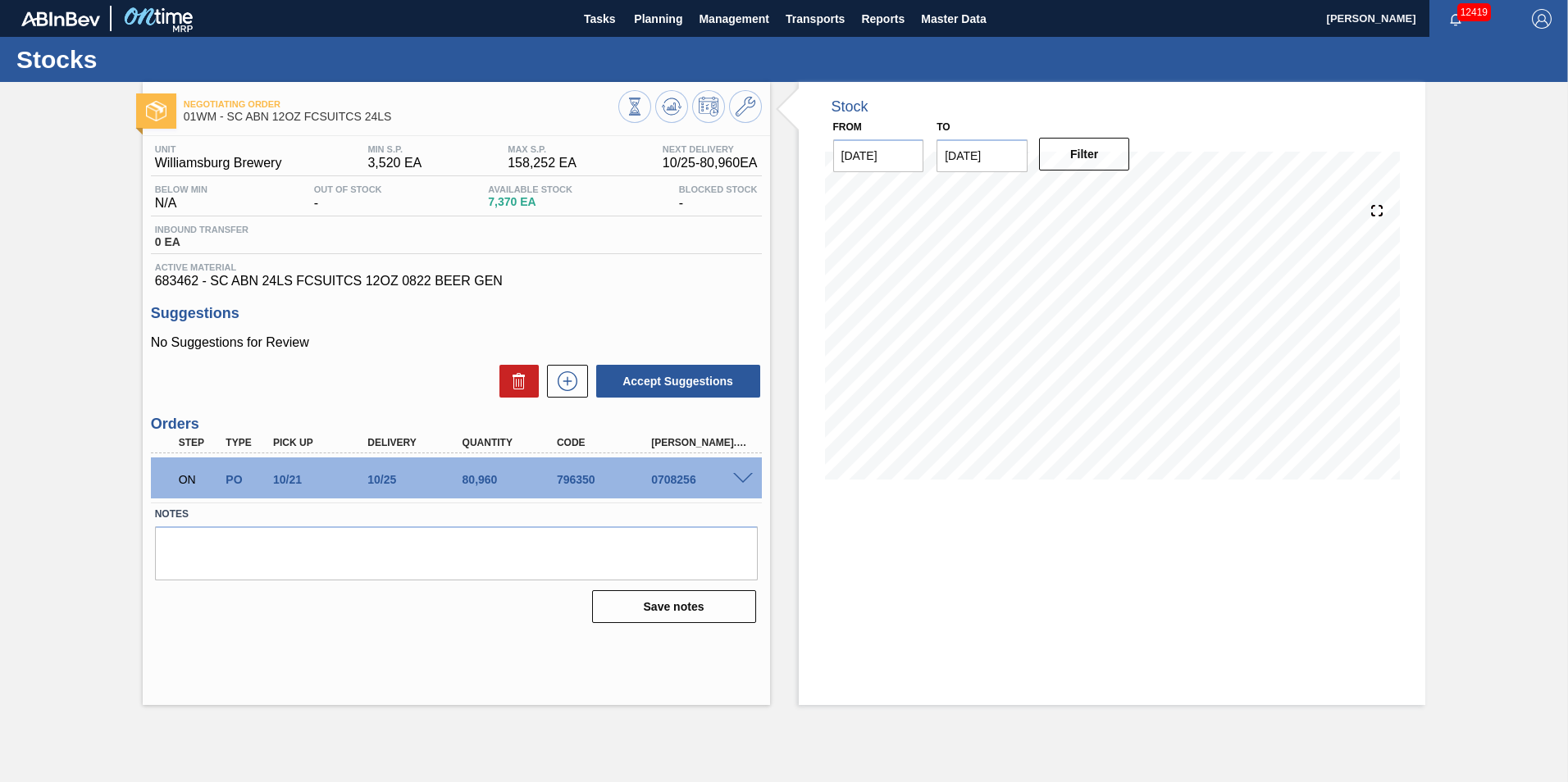
click at [970, 155] on input "[DATE]" at bounding box center [982, 155] width 91 height 33
click at [1116, 196] on button "Next Month" at bounding box center [1120, 195] width 11 height 11
click at [982, 274] on div "3" at bounding box center [983, 275] width 22 height 22
type input "[DATE]"
drag, startPoint x: 1097, startPoint y: 128, endPoint x: 1098, endPoint y: 140, distance: 12.0
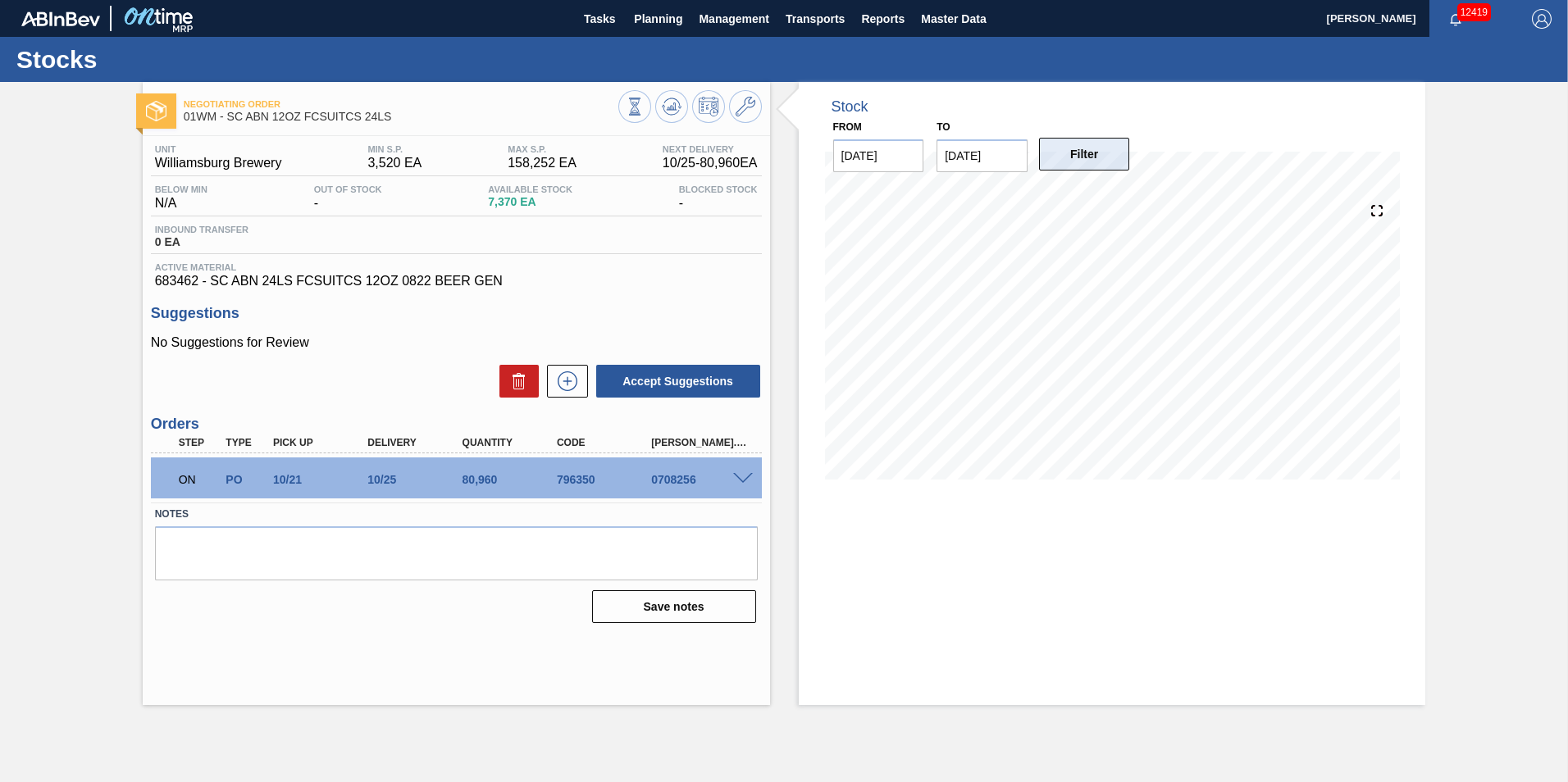
click at [1098, 130] on div "From 10/14/2025 to 11/03/2025 Filter" at bounding box center [982, 143] width 328 height 57
click at [1098, 142] on button "Filter" at bounding box center [1085, 154] width 91 height 33
click at [752, 475] on span at bounding box center [742, 479] width 20 height 12
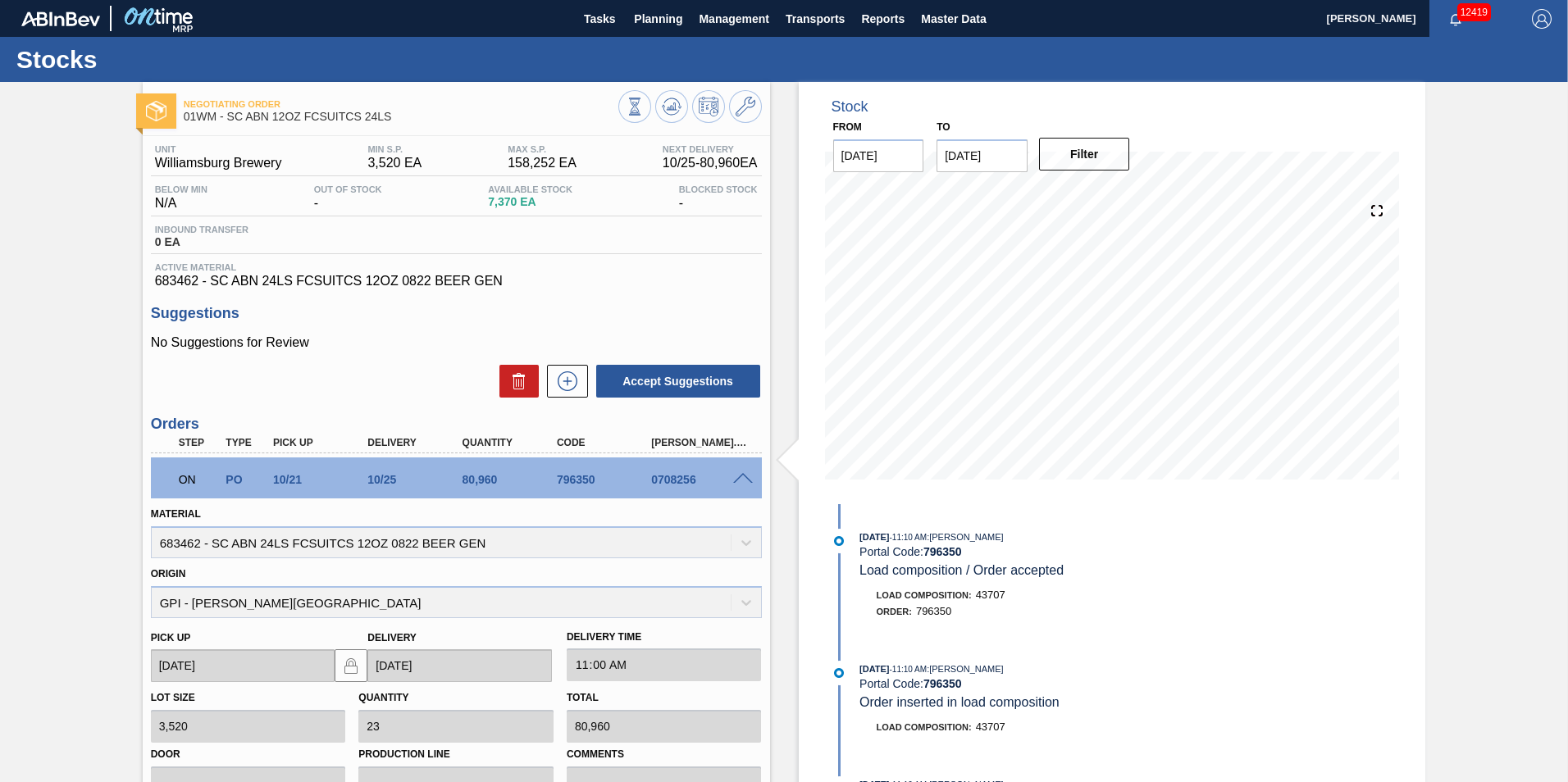
click at [737, 478] on span at bounding box center [742, 479] width 20 height 12
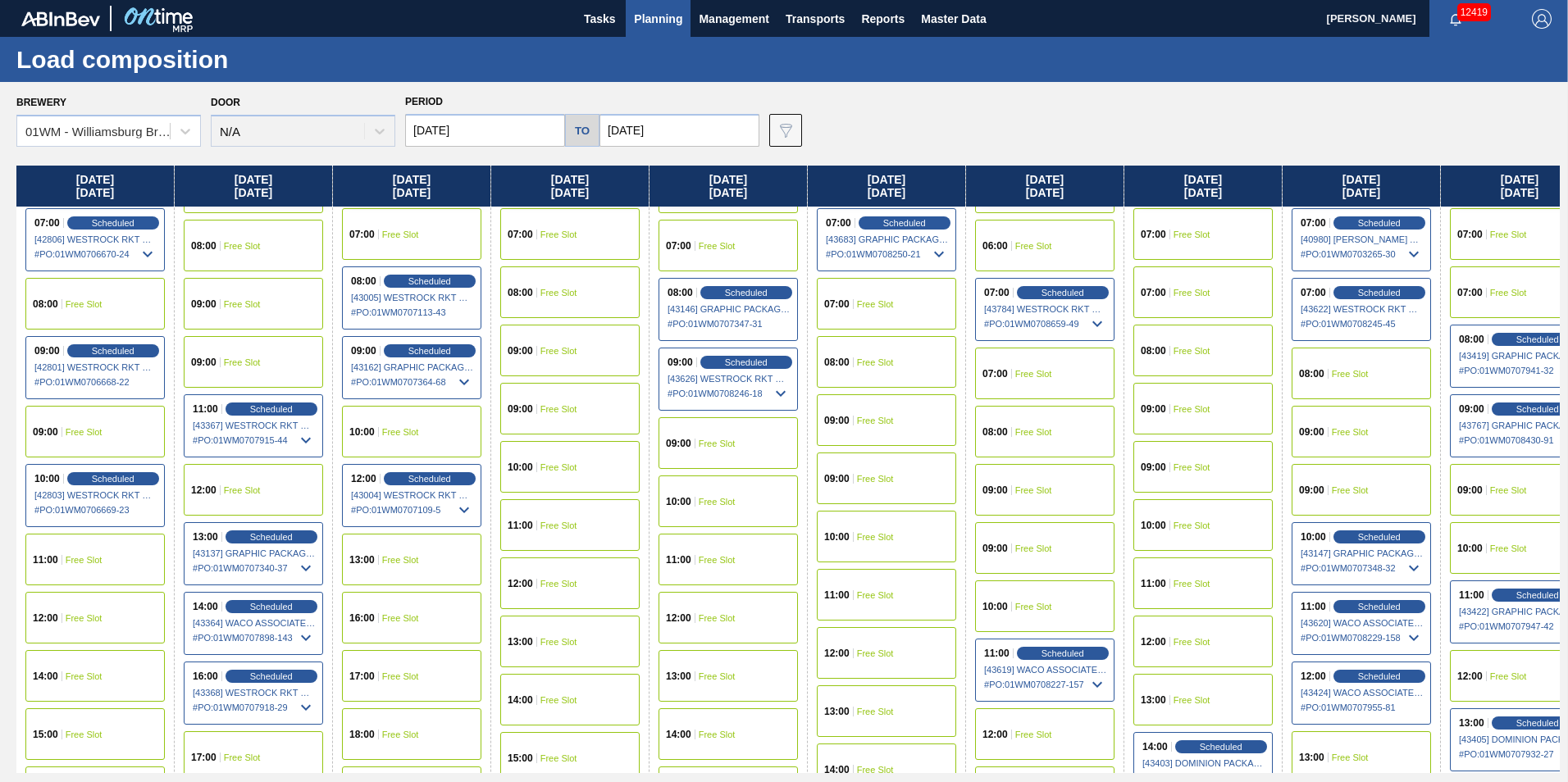
scroll to position [410, 0]
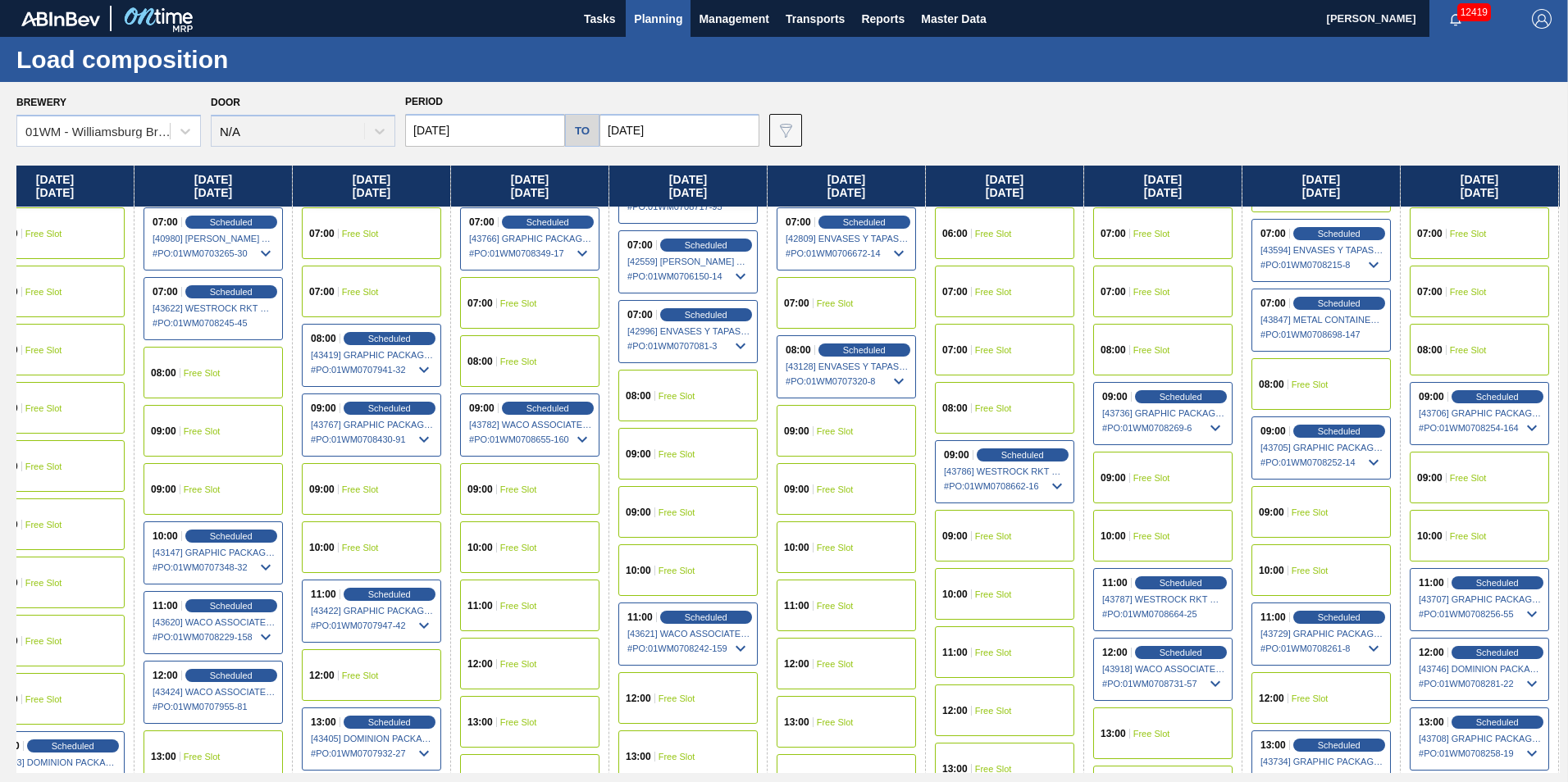
drag, startPoint x: 1419, startPoint y: 187, endPoint x: 250, endPoint y: 199, distance: 1169.1
click at [250, 200] on div "Thursday 10/09/2025 00:00 Free Slot 01:00 Free Slot 02:00 Free Slot 03:00 Free …" at bounding box center [788, 469] width 1543 height 608
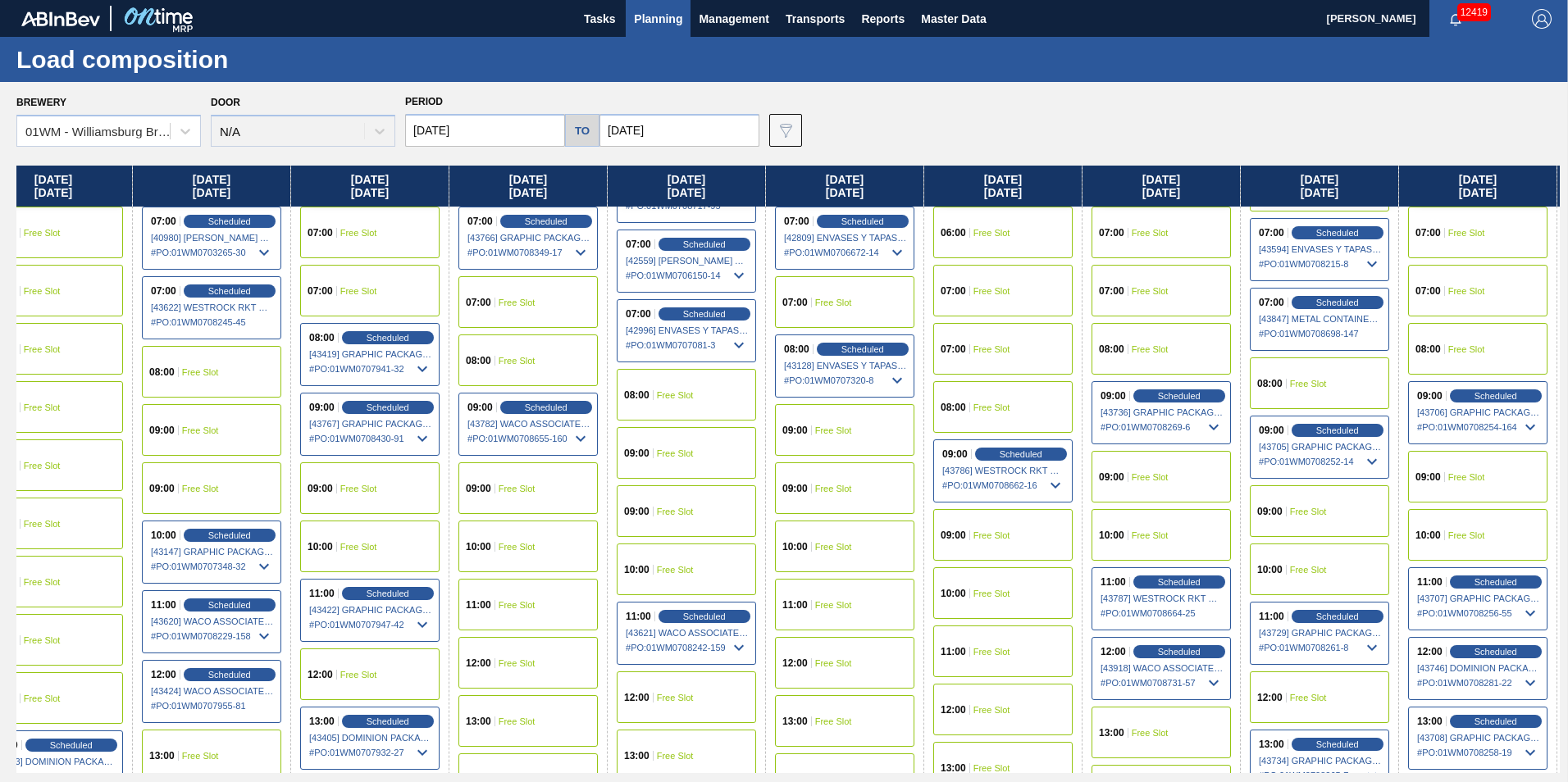
scroll to position [410, 1150]
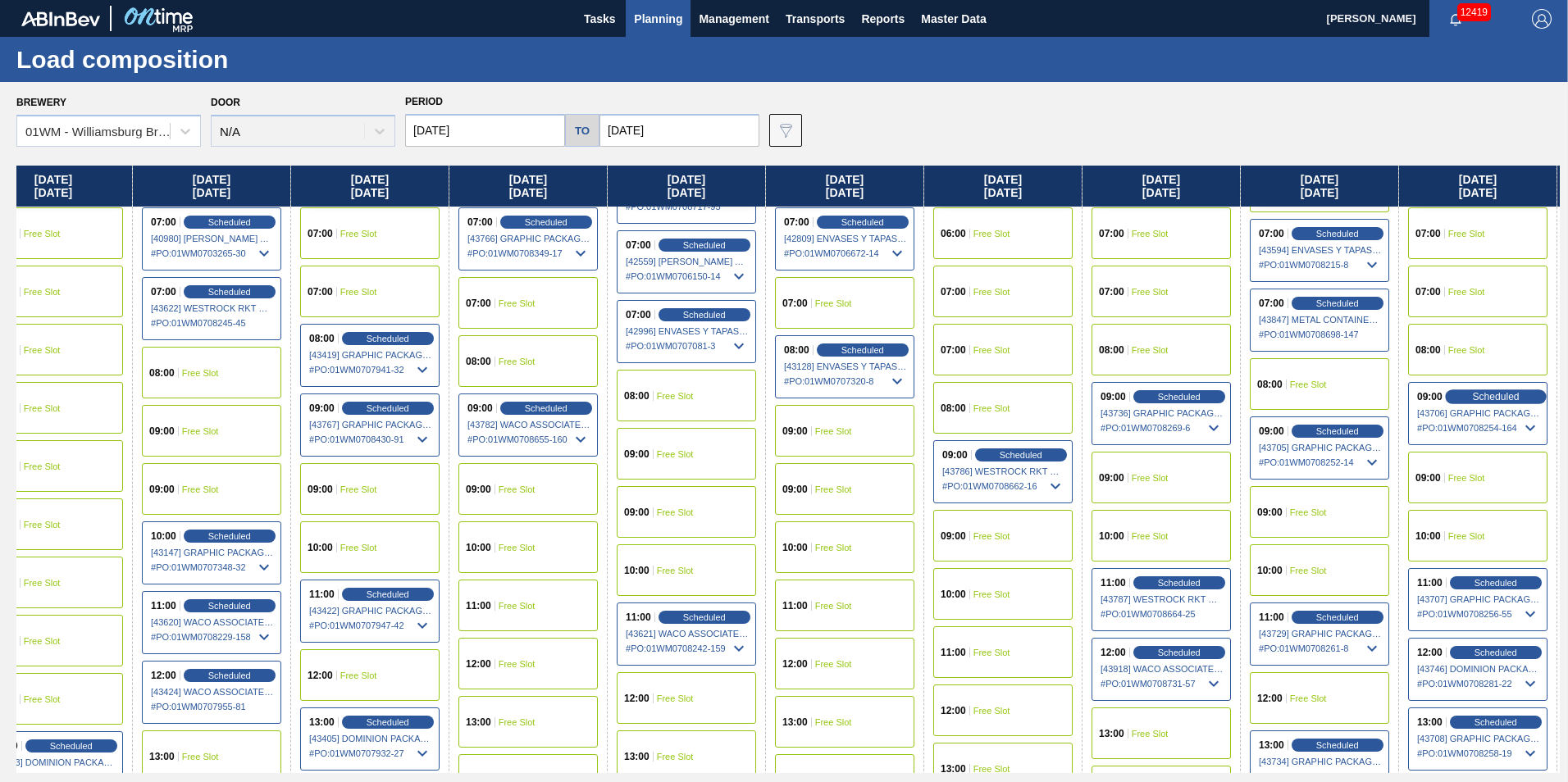
click at [1512, 397] on span "Scheduled" at bounding box center [1495, 396] width 47 height 10
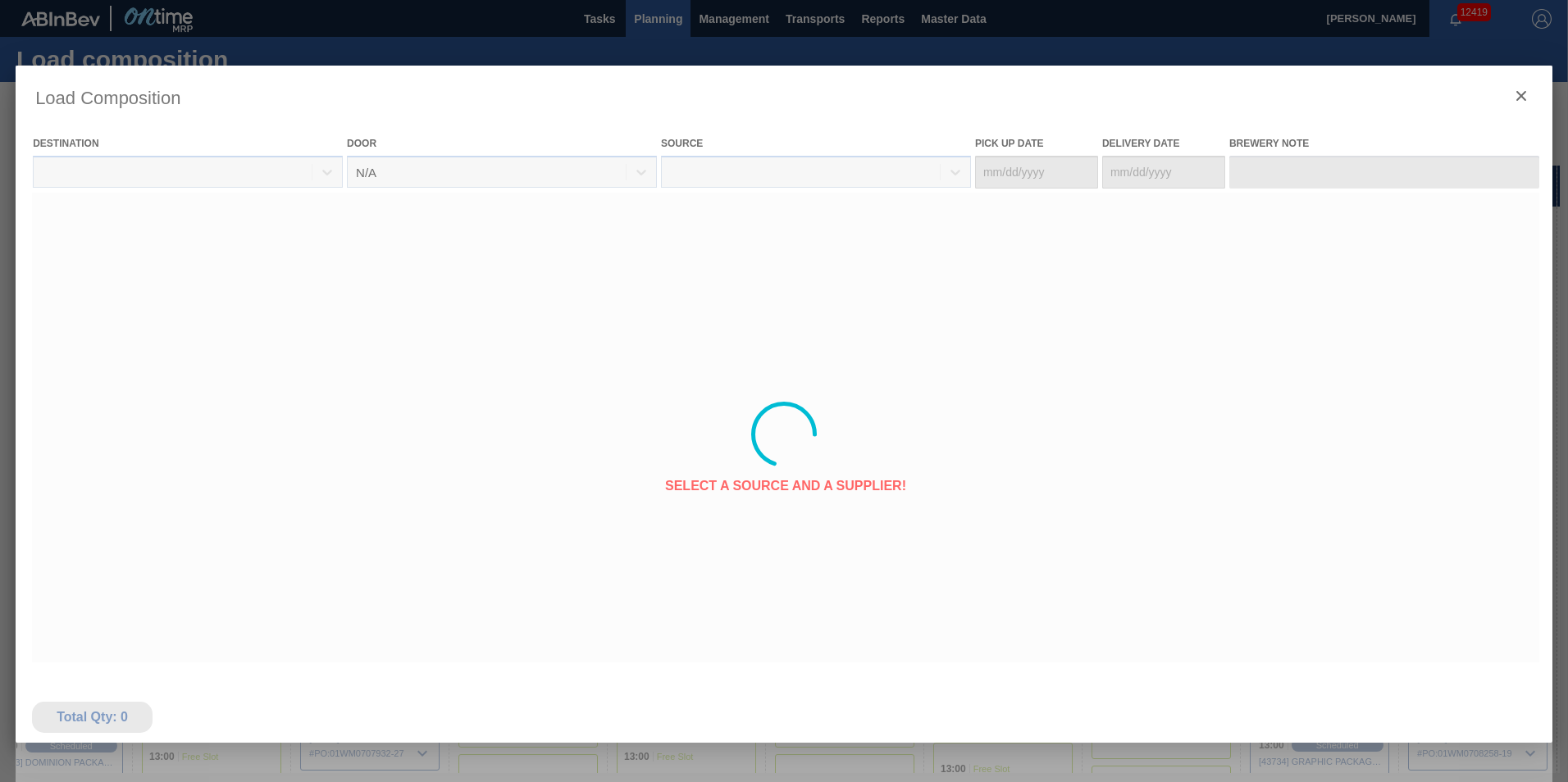
type Date "[DATE]"
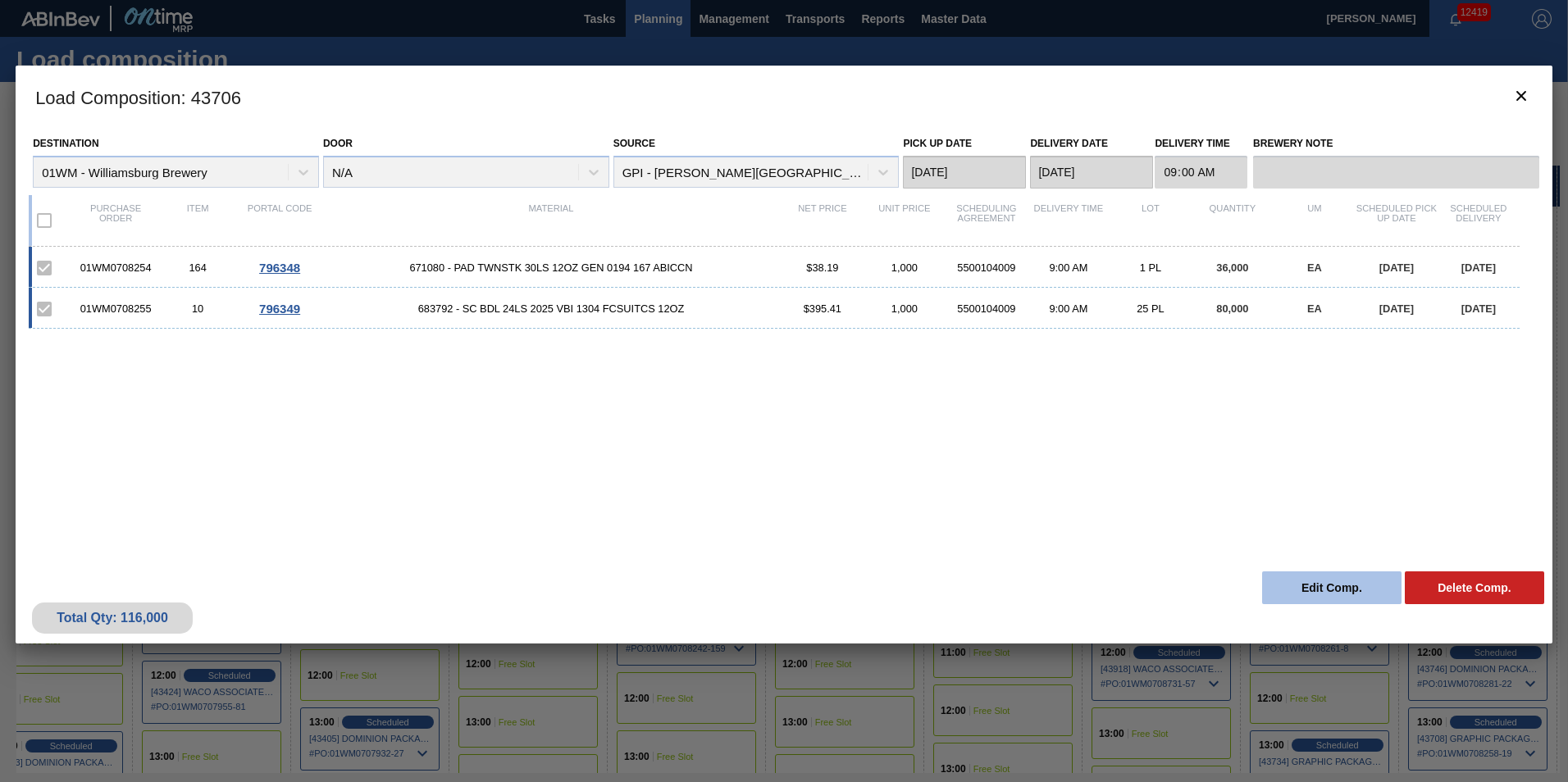
click at [1304, 595] on button "Edit Comp." at bounding box center [1331, 587] width 140 height 33
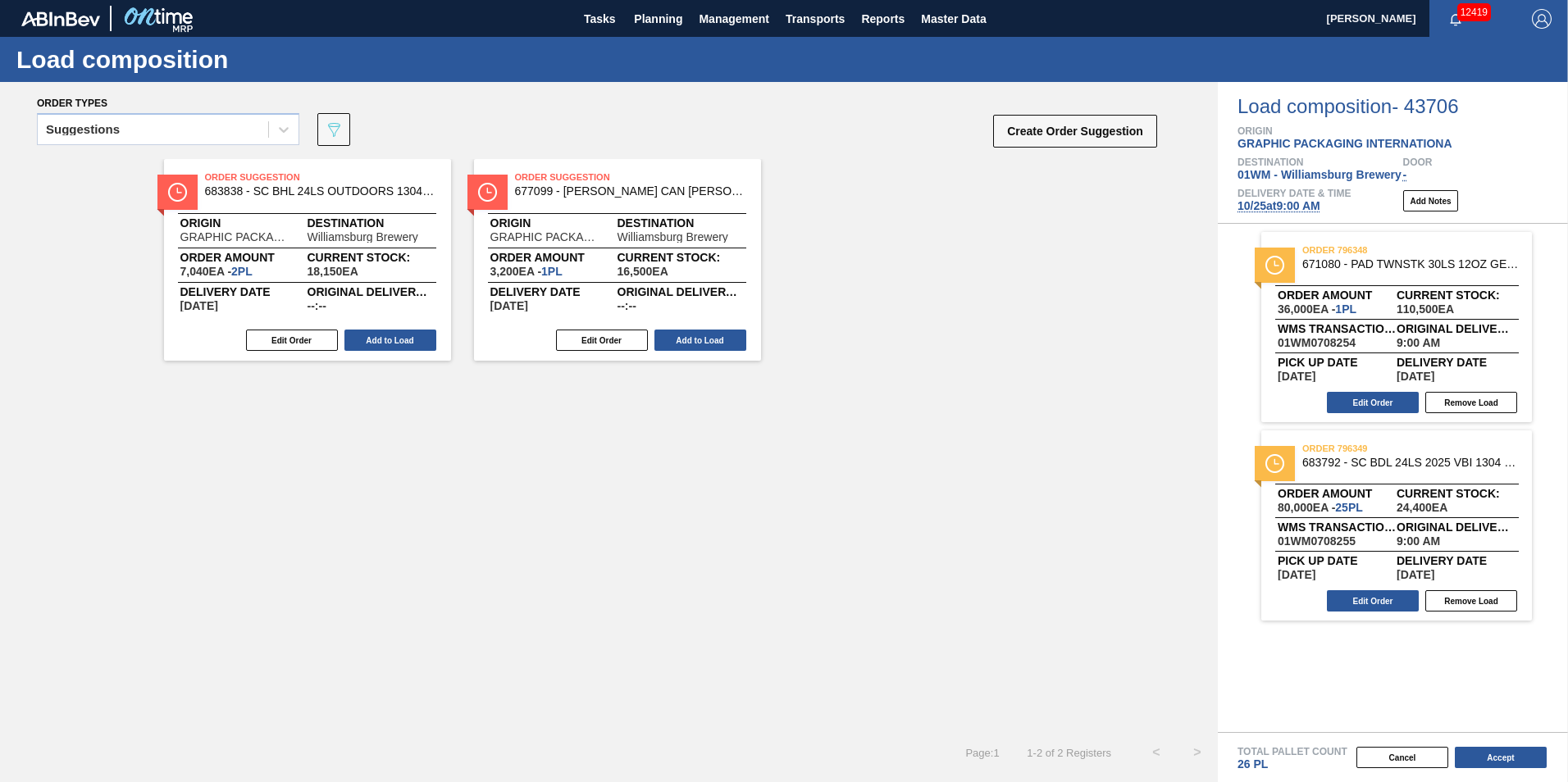
click at [1385, 484] on div at bounding box center [1397, 484] width 244 height 1
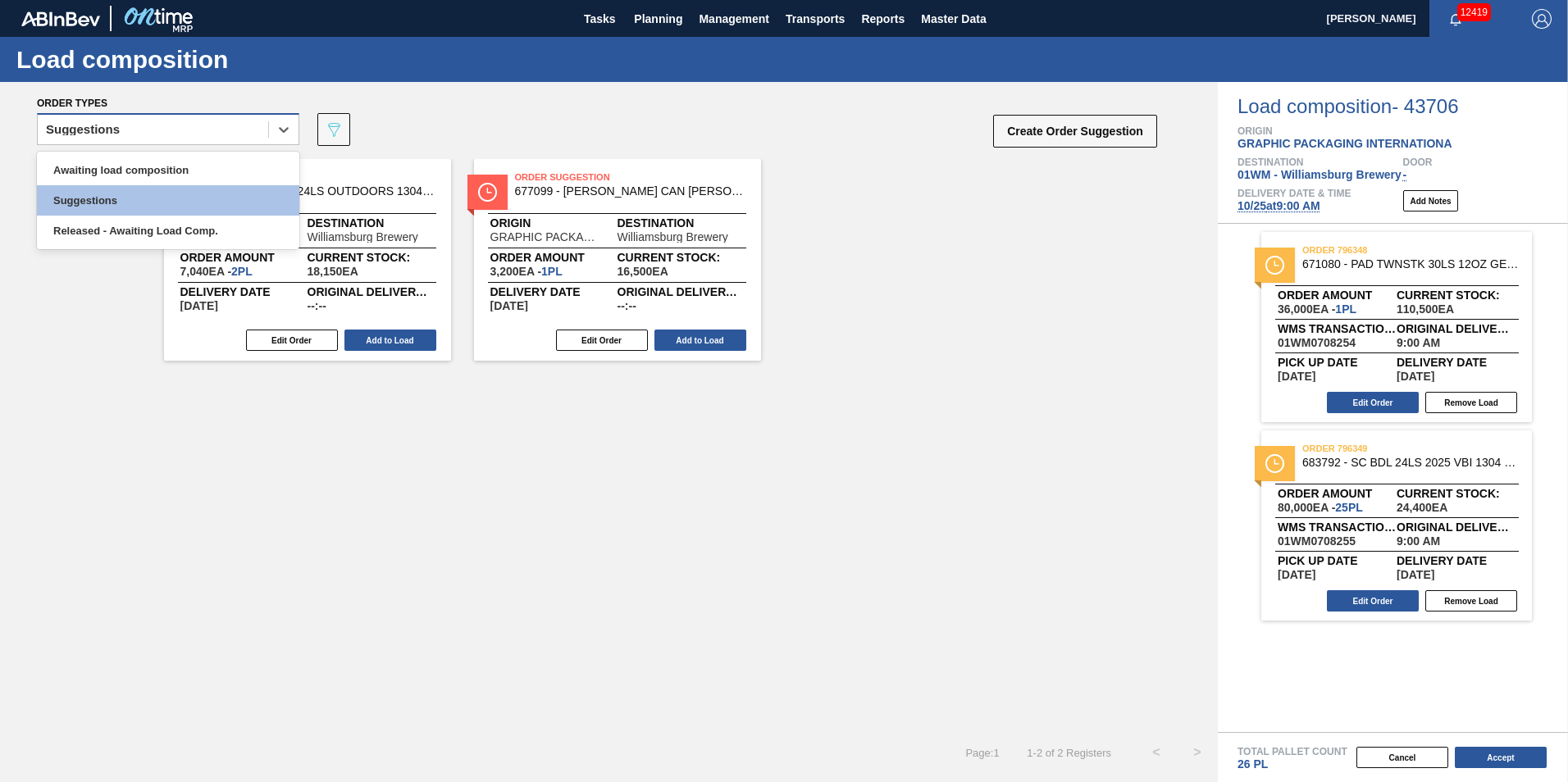
click at [197, 141] on div "Suggestions" at bounding box center [153, 130] width 230 height 24
click at [202, 169] on div "Awaiting load composition" at bounding box center [169, 169] width 263 height 31
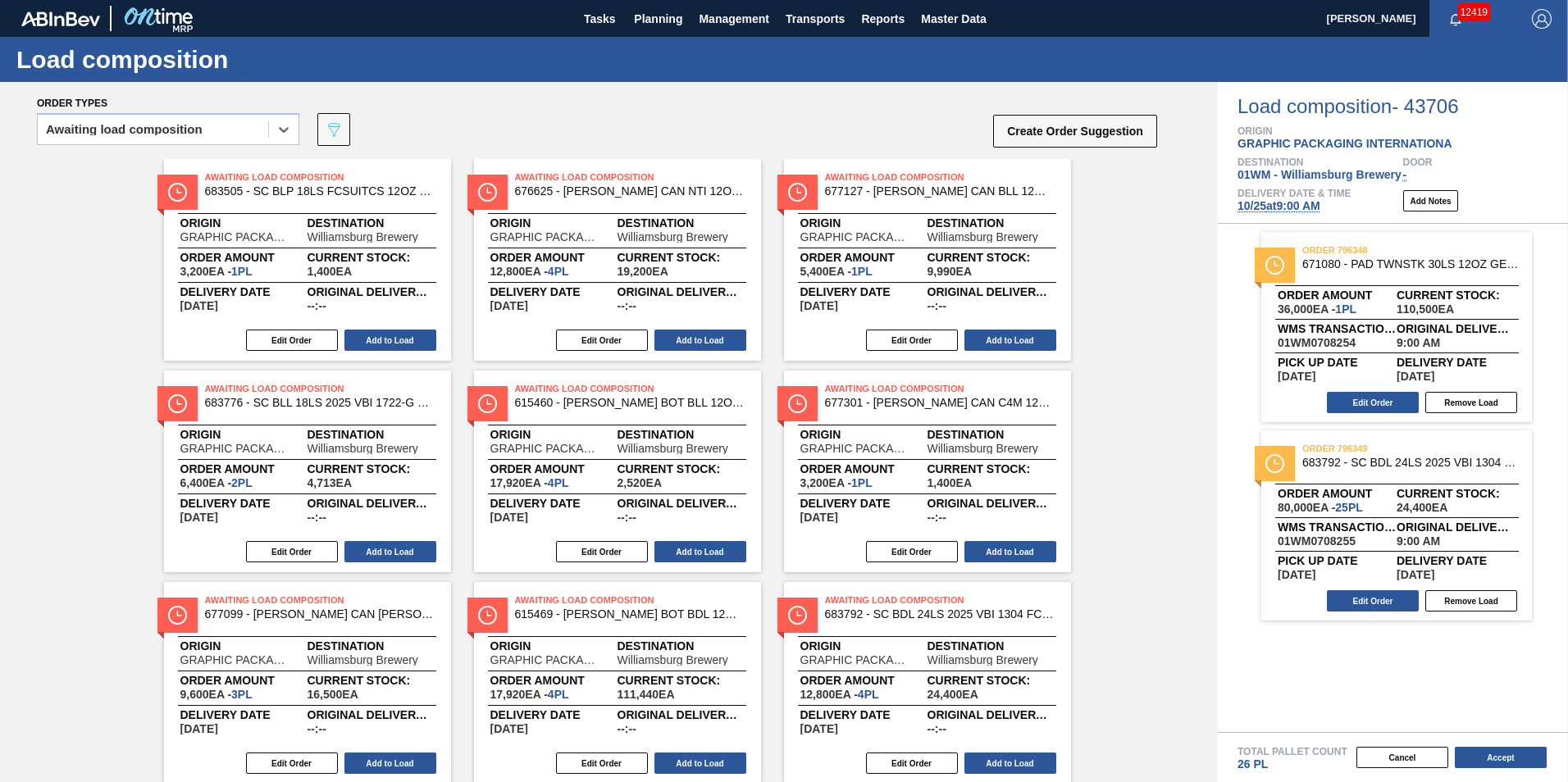
click at [1368, 498] on div "Order amount 80,000 EA - 25 PL" at bounding box center [1337, 501] width 119 height 24
click at [1405, 595] on button "Edit Order" at bounding box center [1372, 600] width 92 height 21
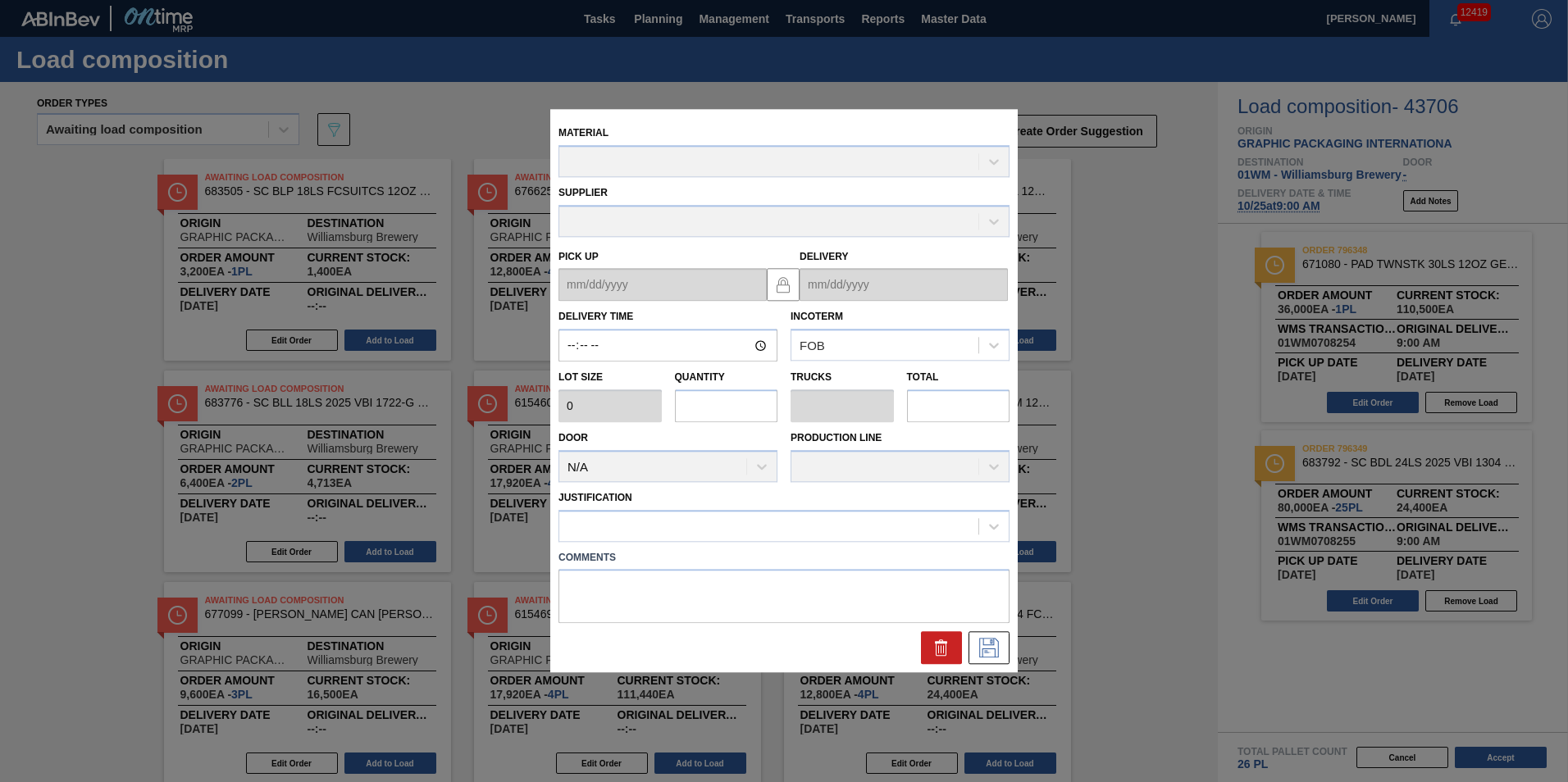
type input "09:00:00"
type input "3,200"
type input "25"
type input "0.962"
type input "80,000"
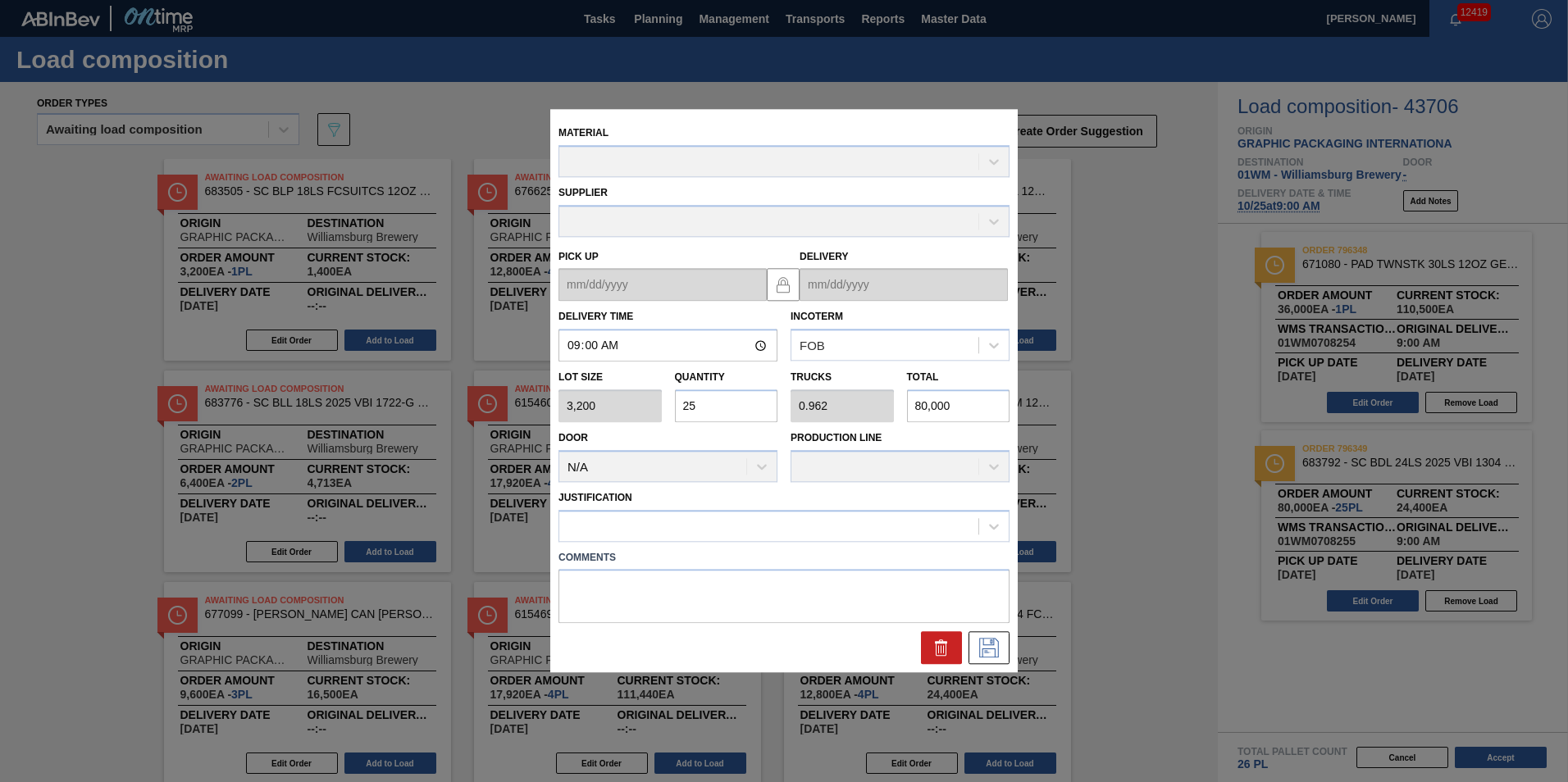
type up "10/21/2025"
type input "10/25/2025"
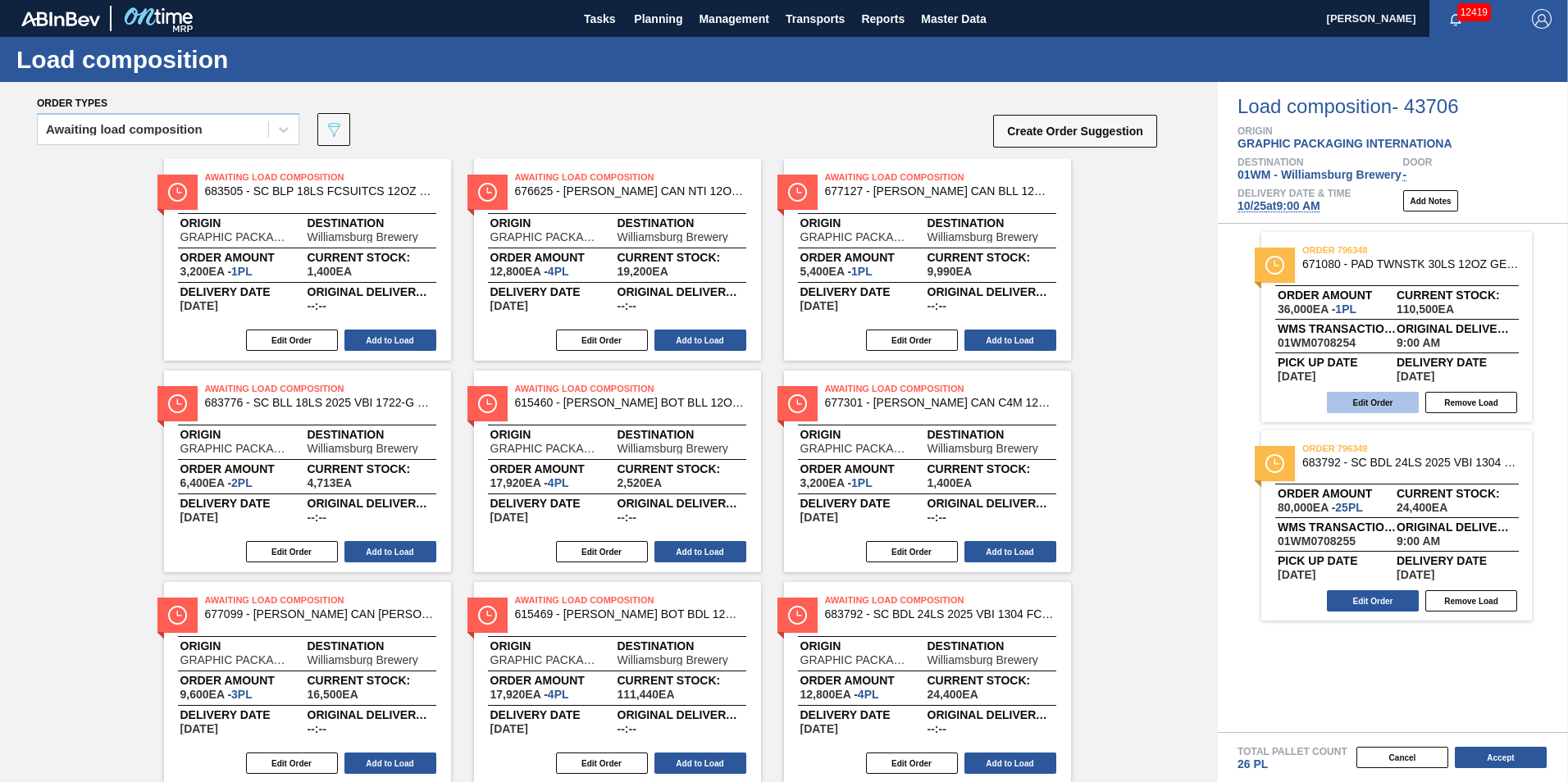
click at [1377, 400] on button "Edit Order" at bounding box center [1372, 402] width 92 height 21
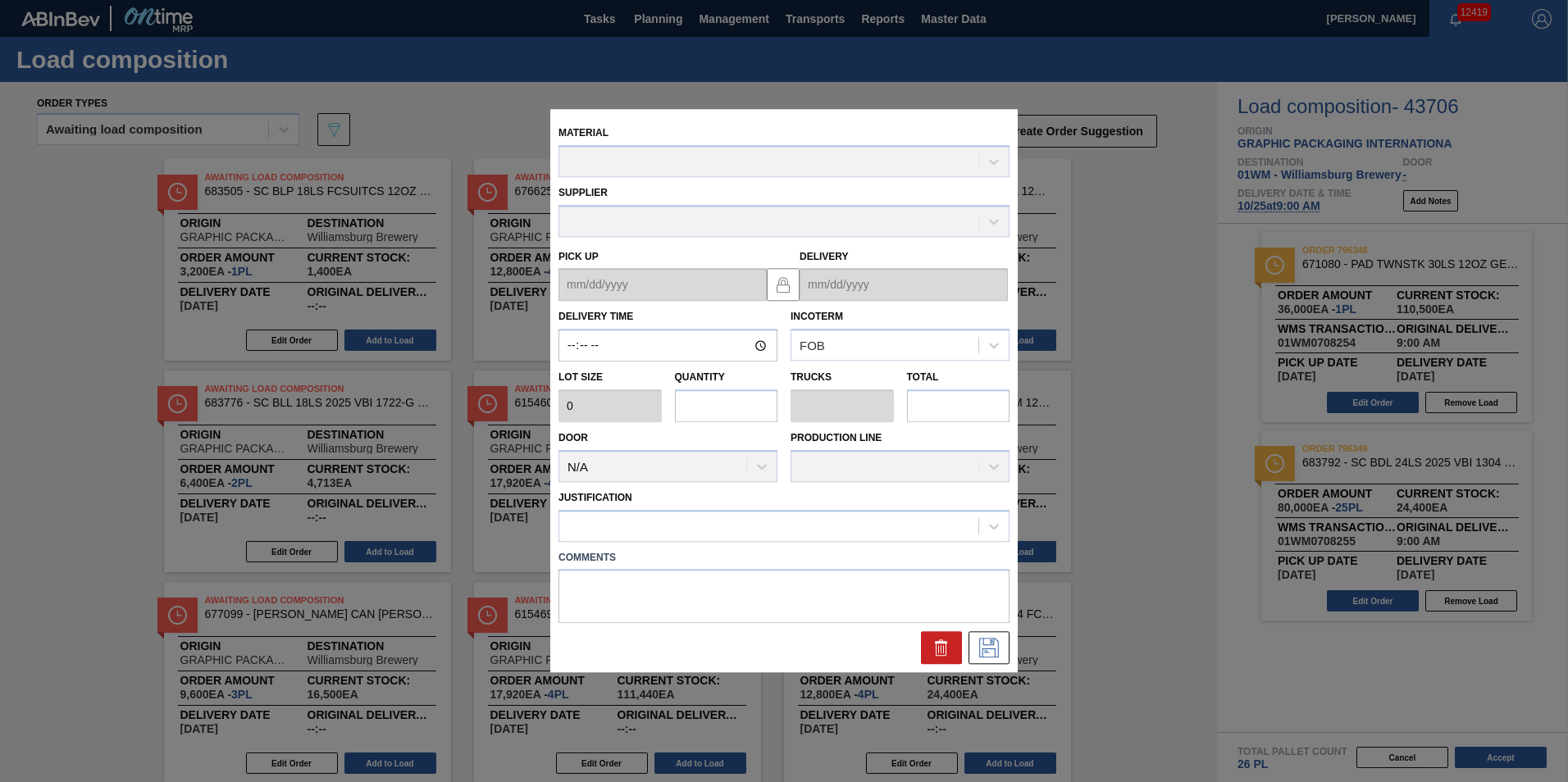
type input "09:00:00"
type input "36,000"
type input "1"
type input "0.333"
type input "36,000"
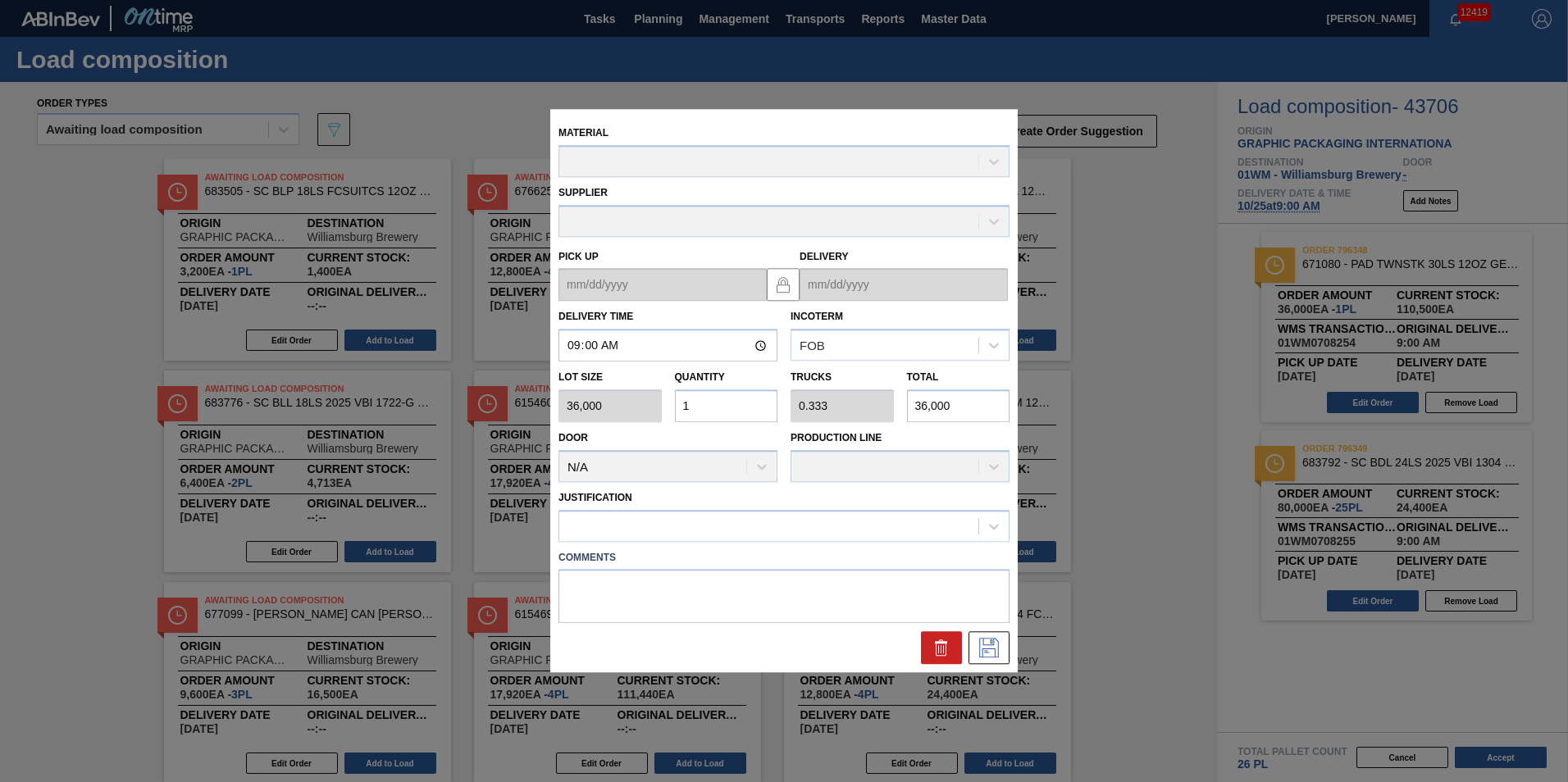
type up "10/21/2025"
type input "10/25/2025"
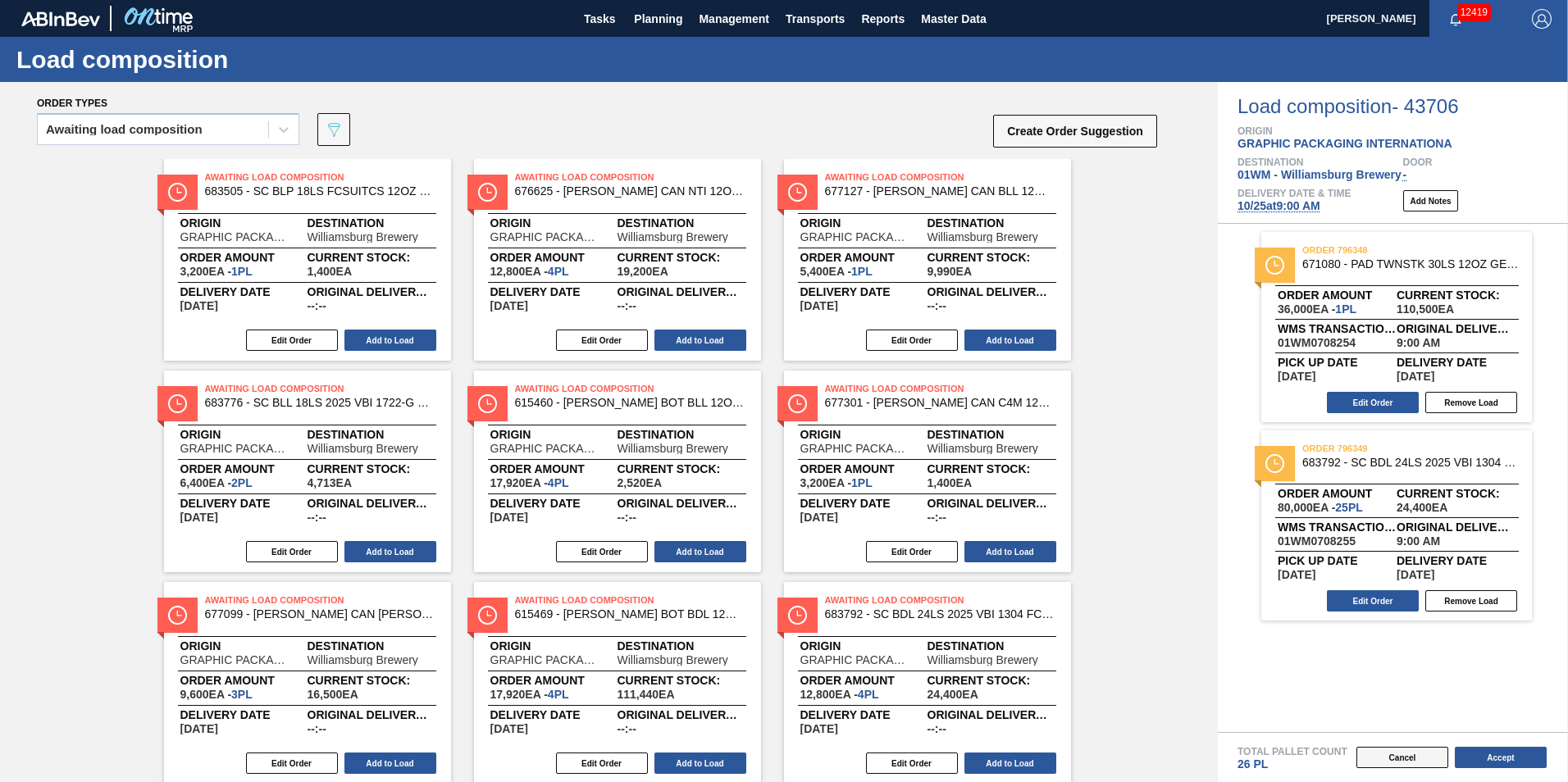
click at [1400, 765] on button "Cancel" at bounding box center [1402, 757] width 92 height 21
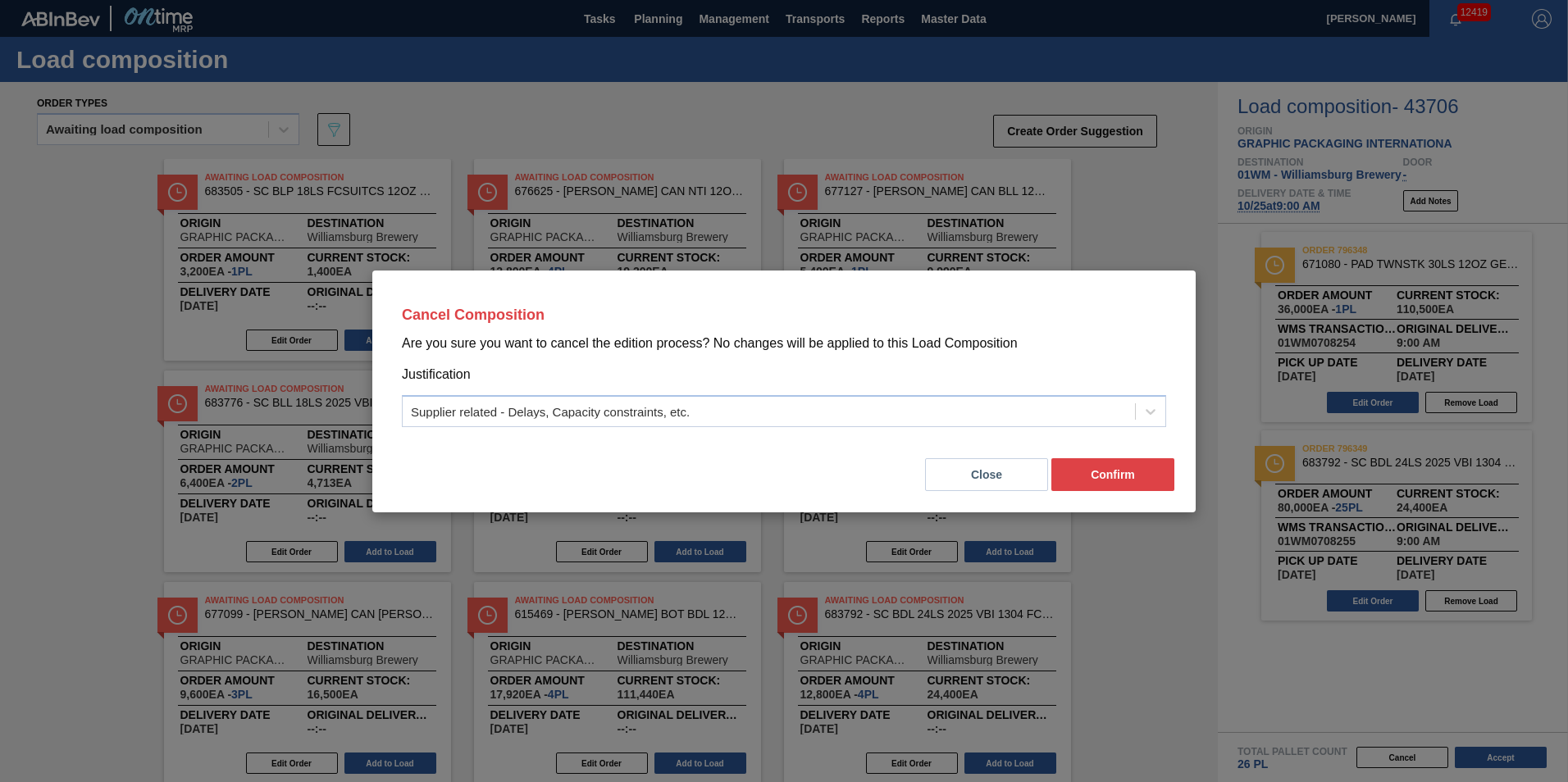
click at [983, 479] on button "Close" at bounding box center [986, 474] width 123 height 33
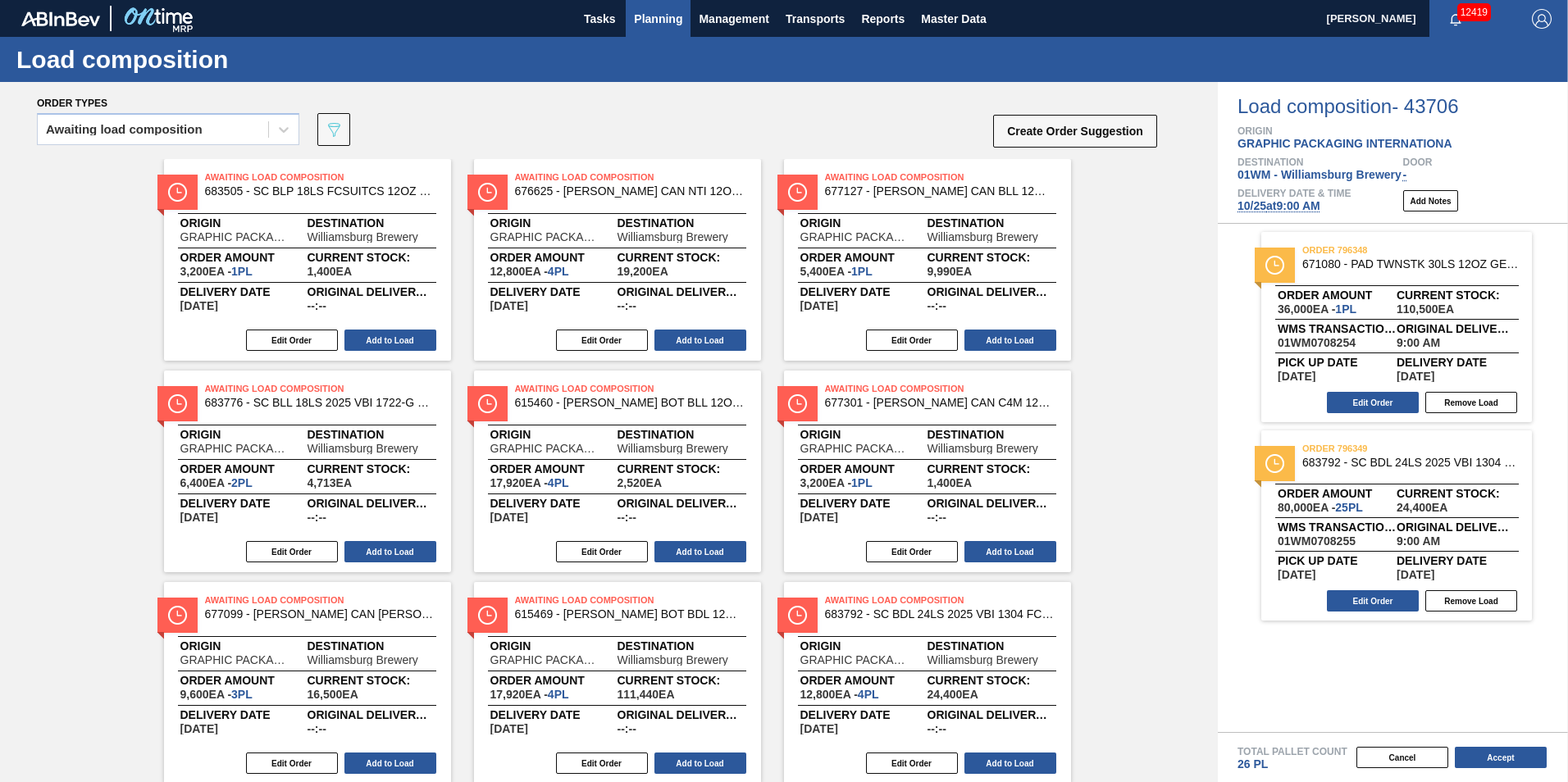
click at [648, 10] on span "Planning" at bounding box center [658, 19] width 48 height 20
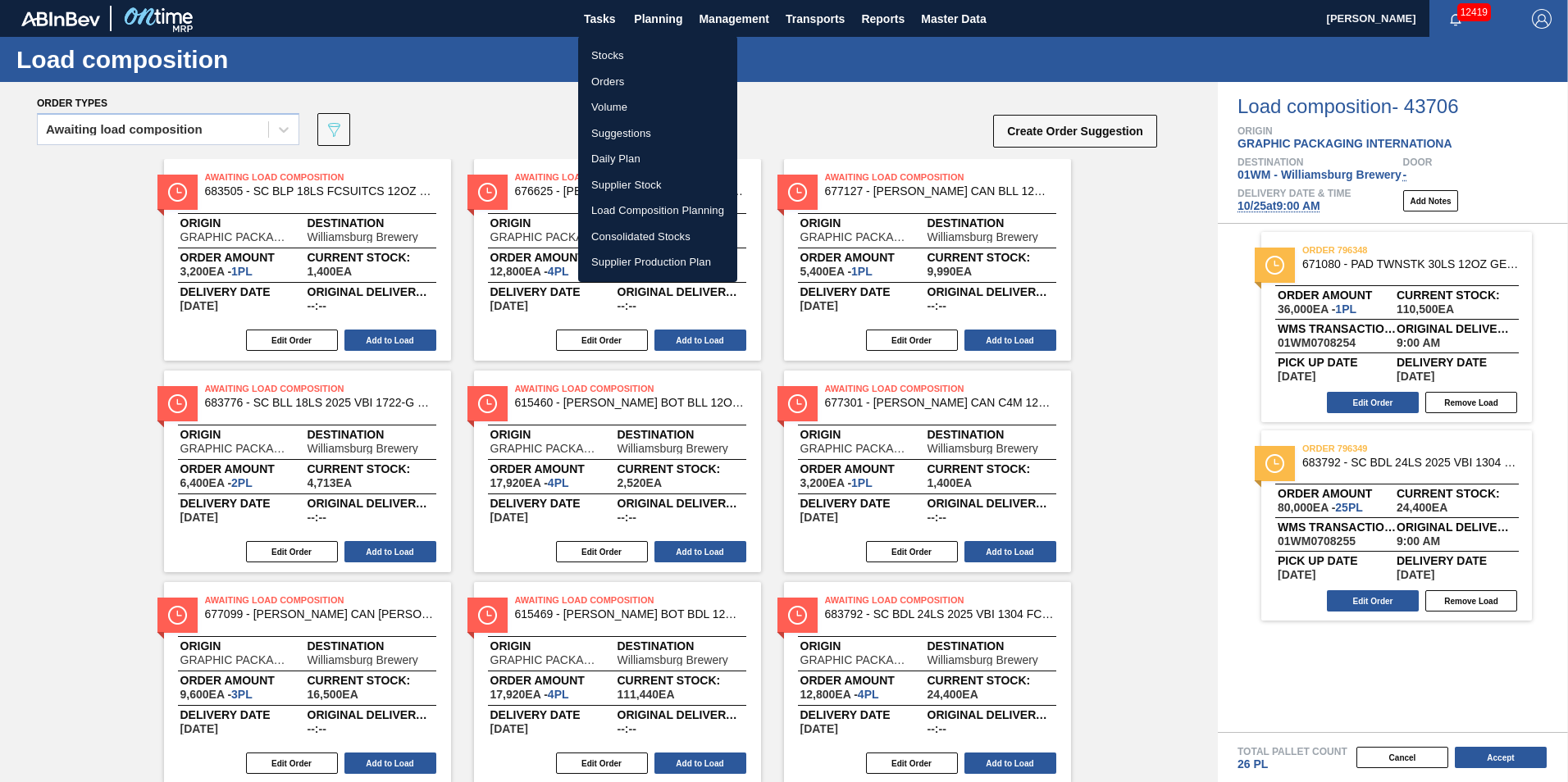
click at [668, 216] on li "Load Composition Planning" at bounding box center [657, 210] width 159 height 26
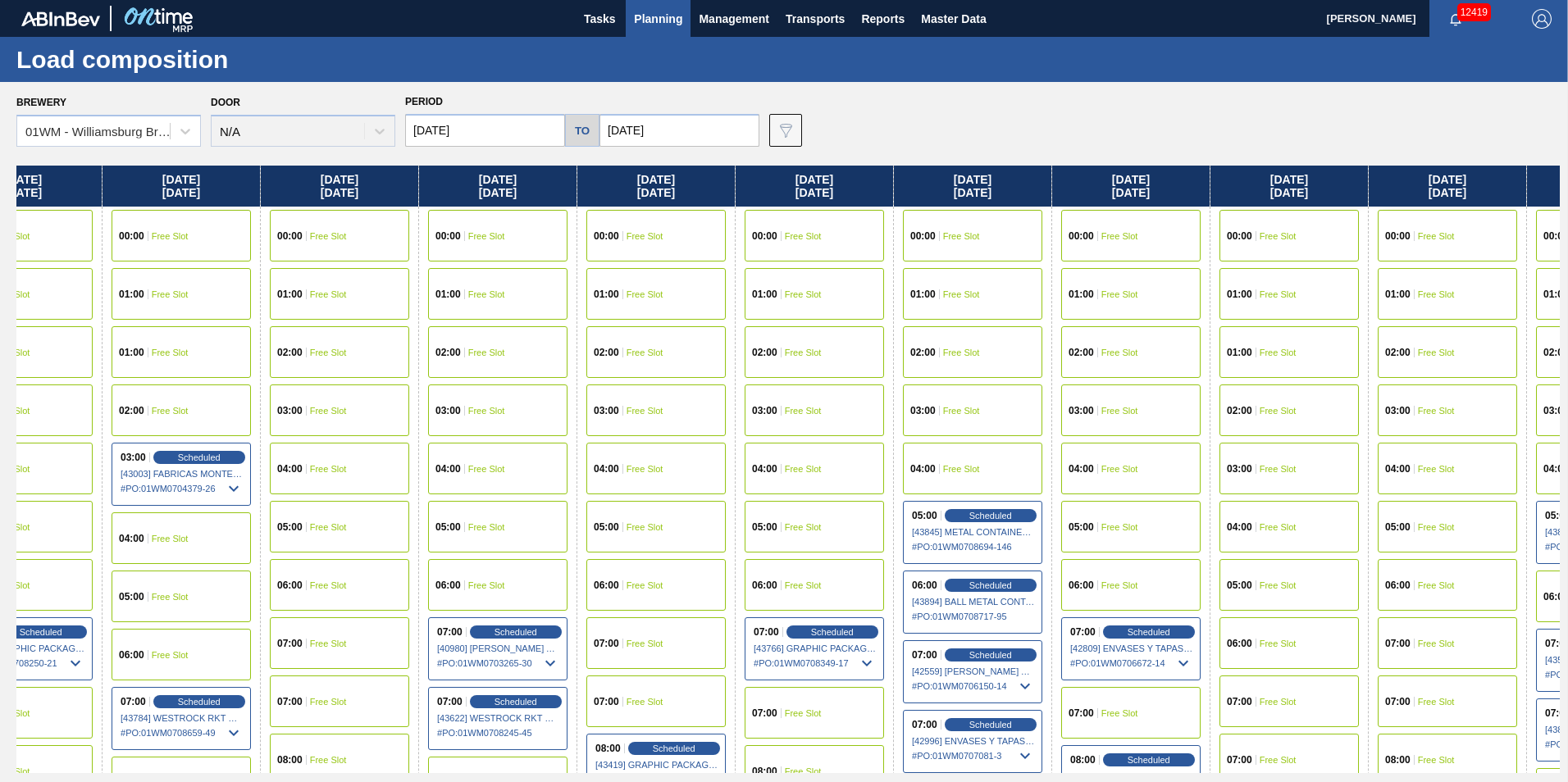
drag, startPoint x: 1472, startPoint y: 185, endPoint x: 592, endPoint y: 217, distance: 880.6
click at [592, 217] on div "Thursday 10/09/2025 00:00 Free Slot 01:00 Free Slot 02:00 Free Slot 03:00 Free …" at bounding box center [788, 469] width 1543 height 608
click at [486, 125] on input "10/09/2025" at bounding box center [485, 129] width 160 height 33
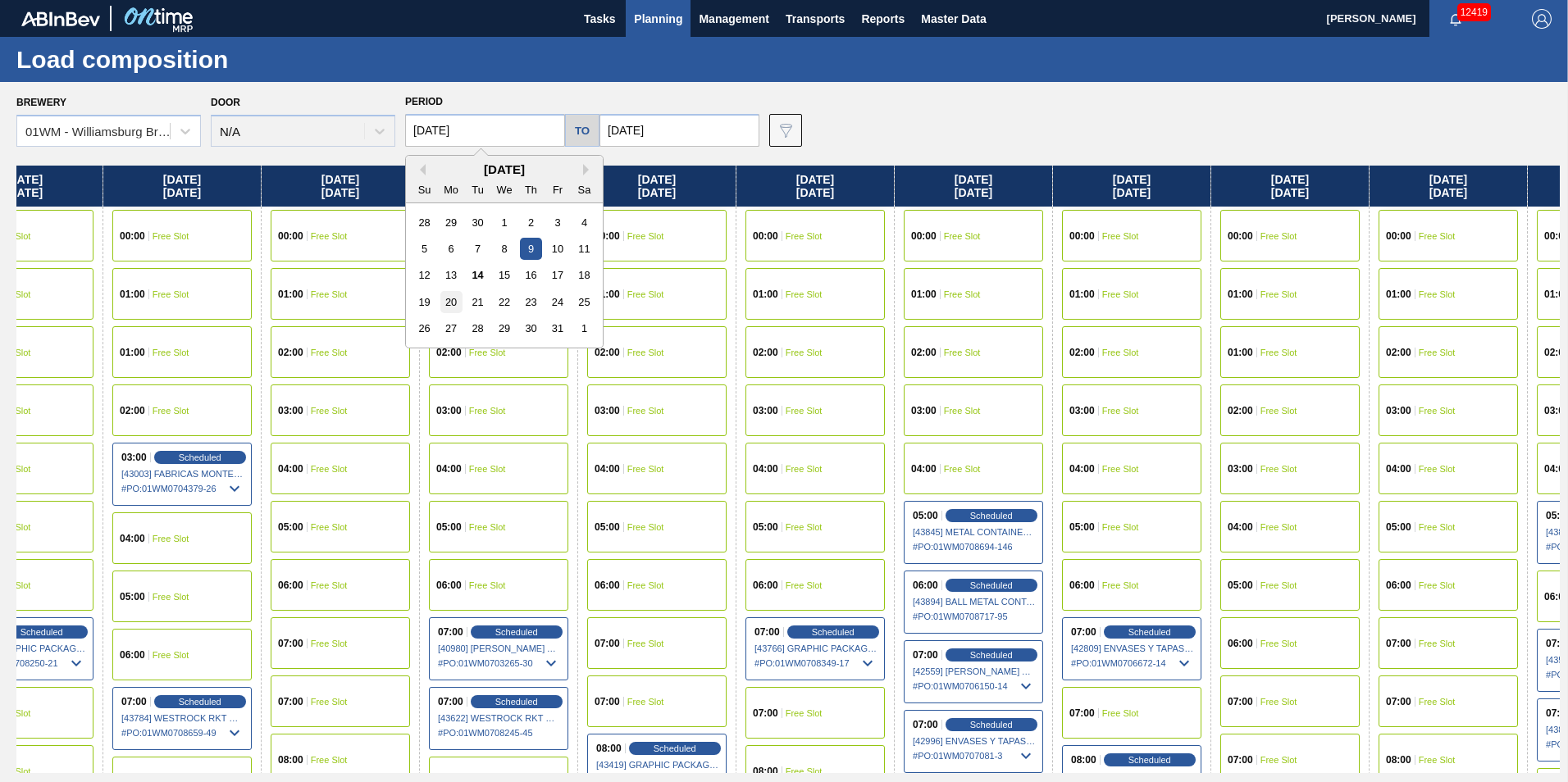
click at [454, 299] on div "20" at bounding box center [452, 303] width 22 height 22
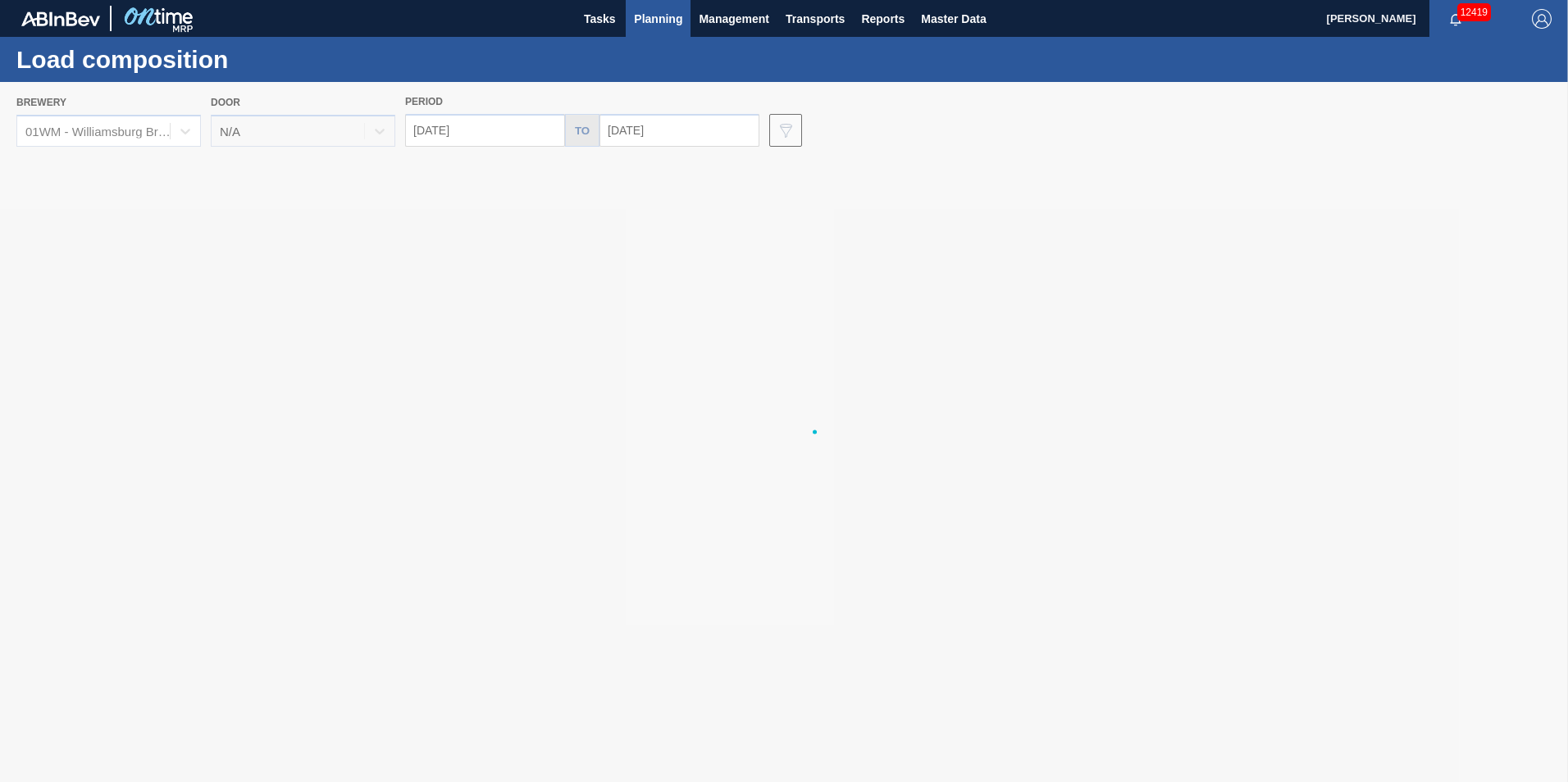
type input "10/20/2025"
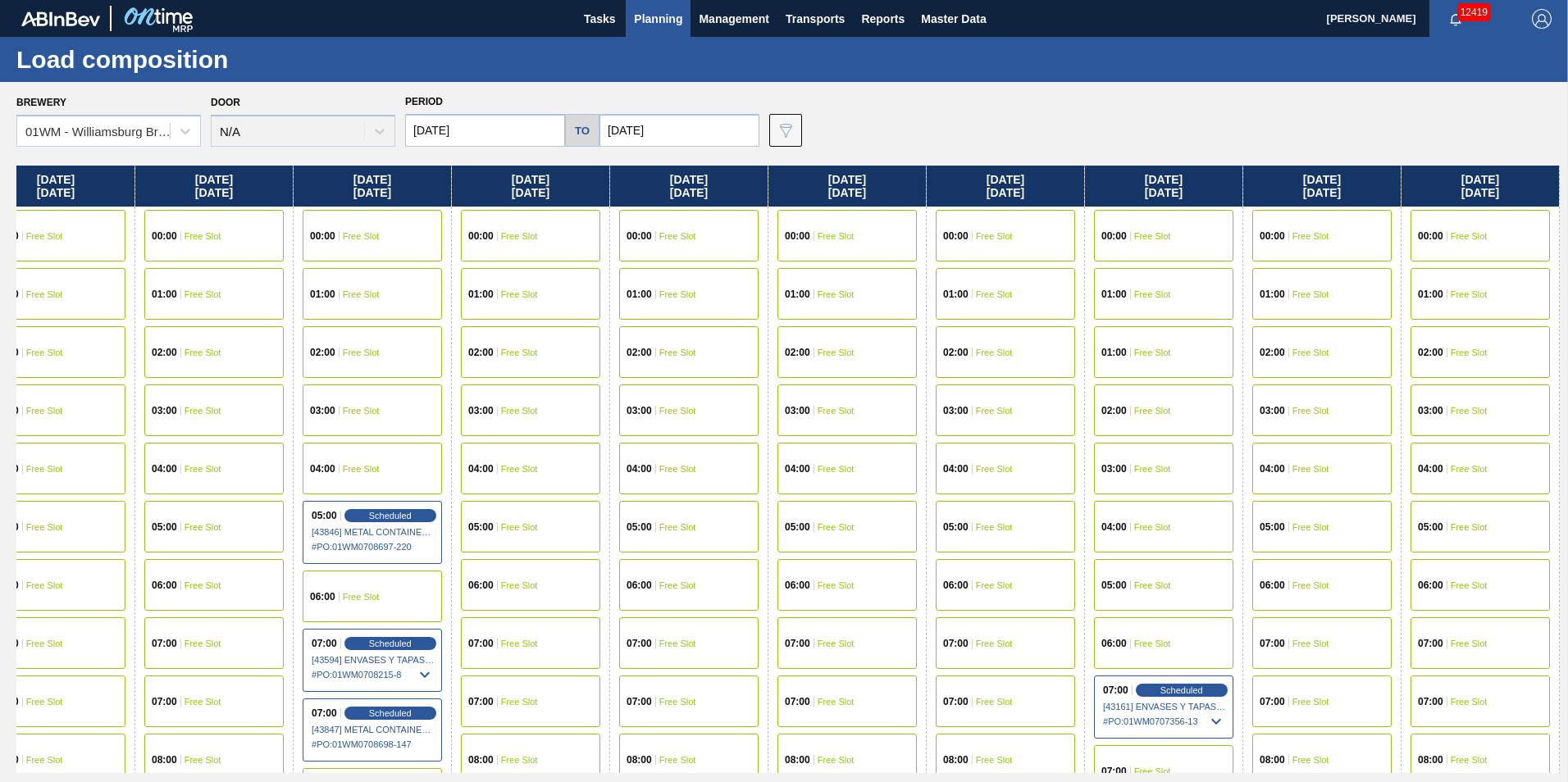
scroll to position [0, 0]
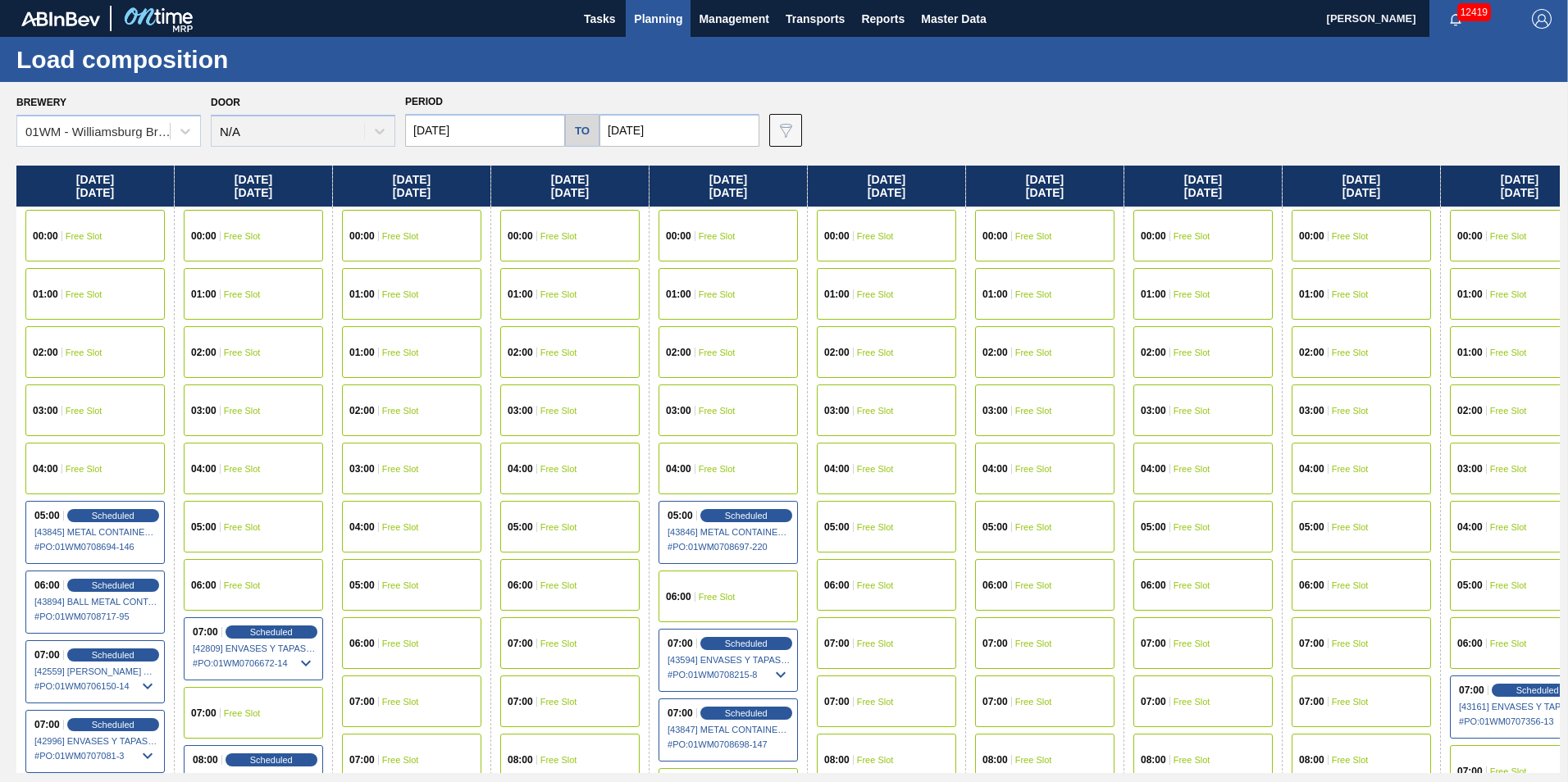
drag, startPoint x: 1530, startPoint y: 175, endPoint x: 1419, endPoint y: 205, distance: 115.0
click at [1419, 205] on div "Monday 10/20/2025 00:00 Free Slot 01:00 Free Slot 02:00 Free Slot 03:00 Free Sl…" at bounding box center [788, 469] width 1543 height 608
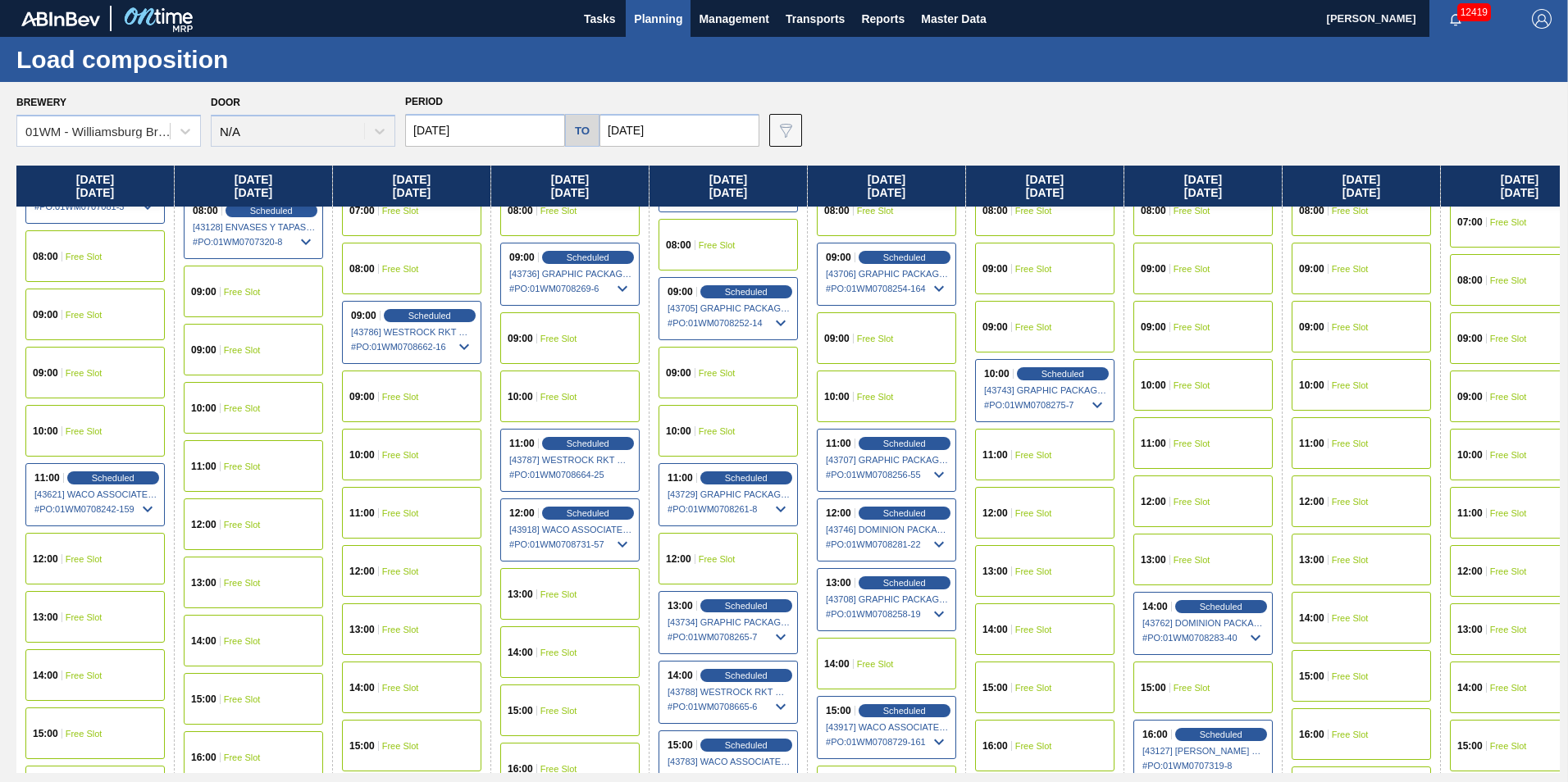
scroll to position [573, 0]
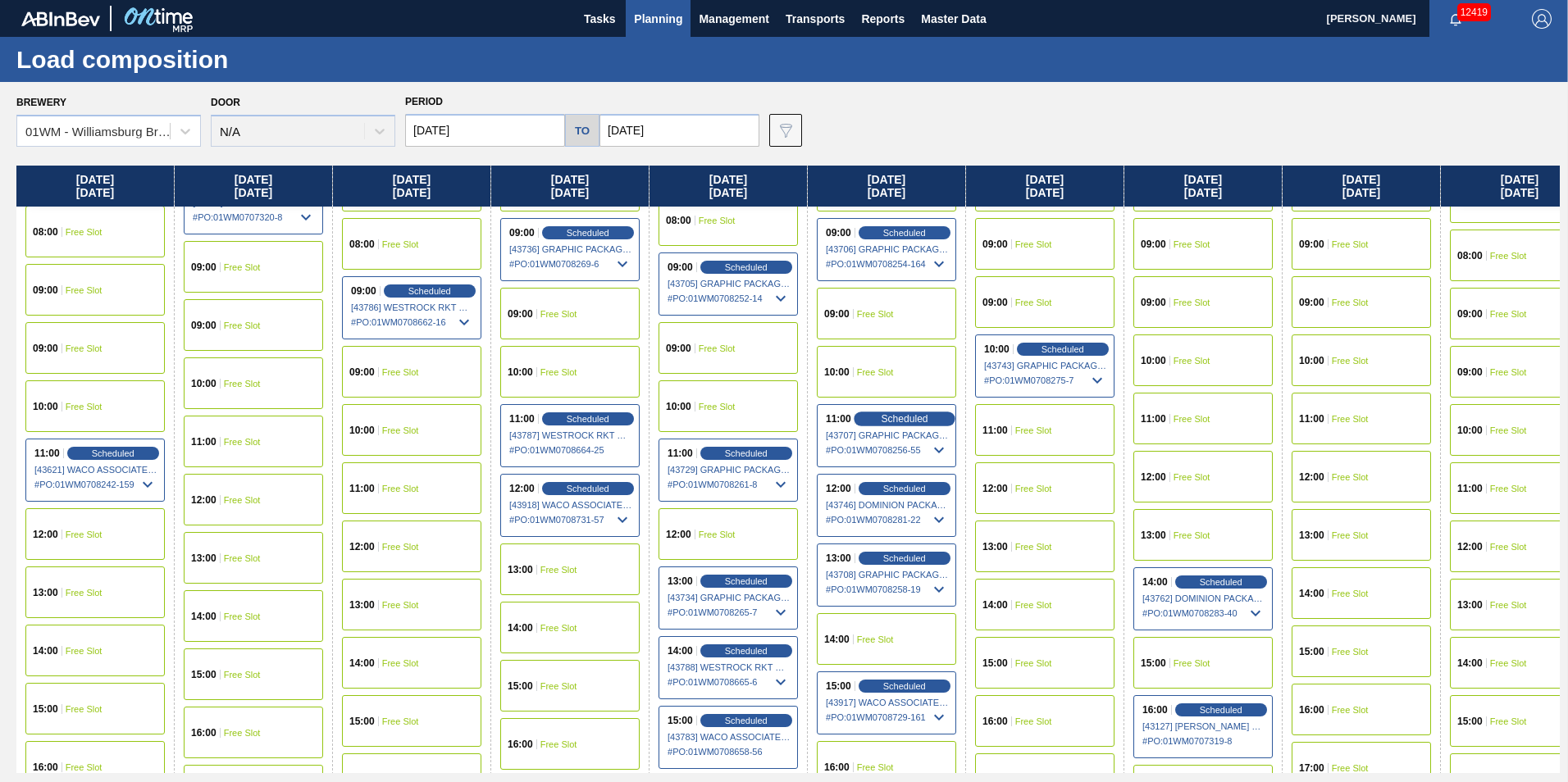
click at [900, 419] on span "Scheduled" at bounding box center [904, 418] width 47 height 10
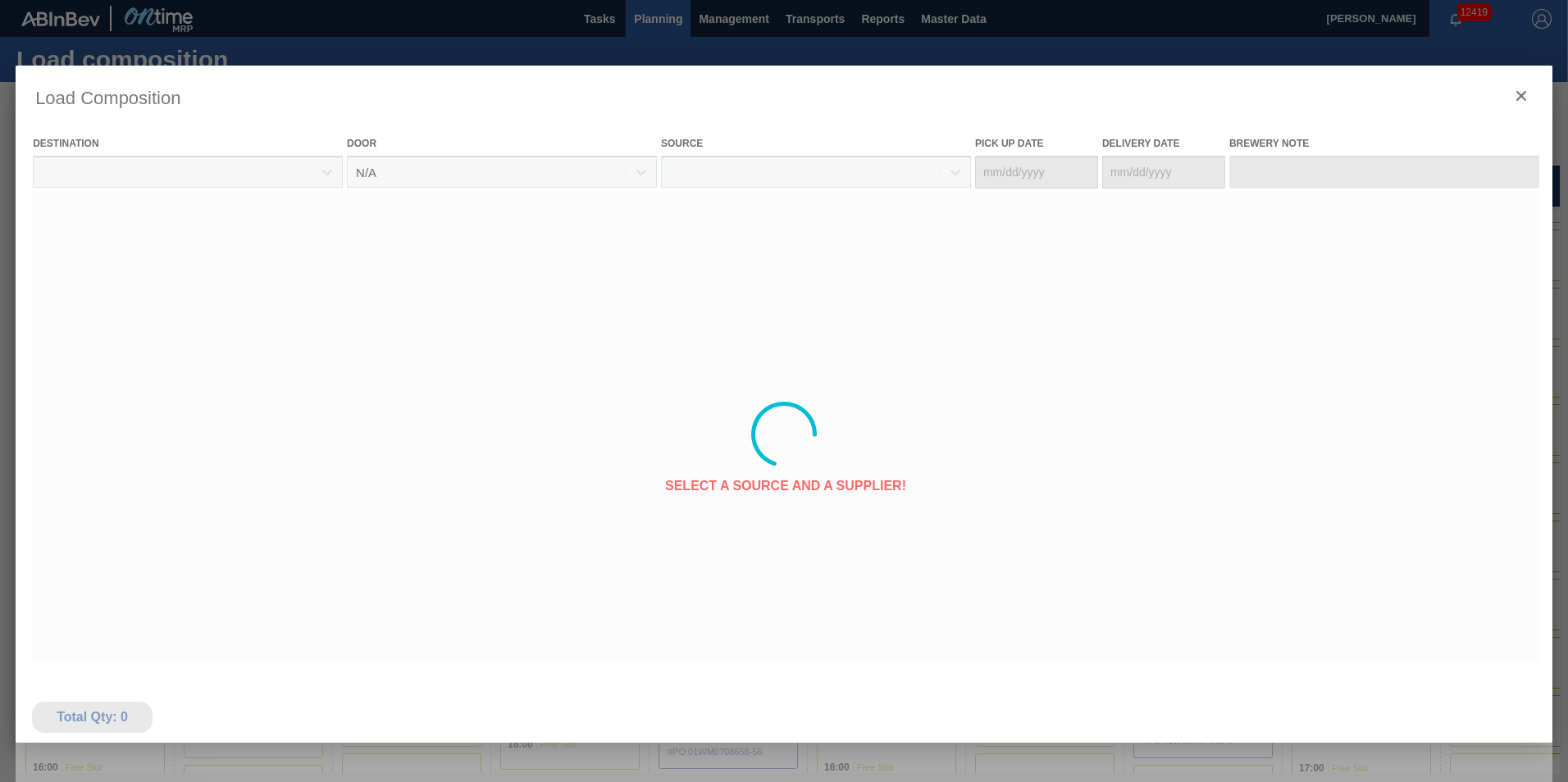
type Date "10/21/2025"
type Date "10/25/2025"
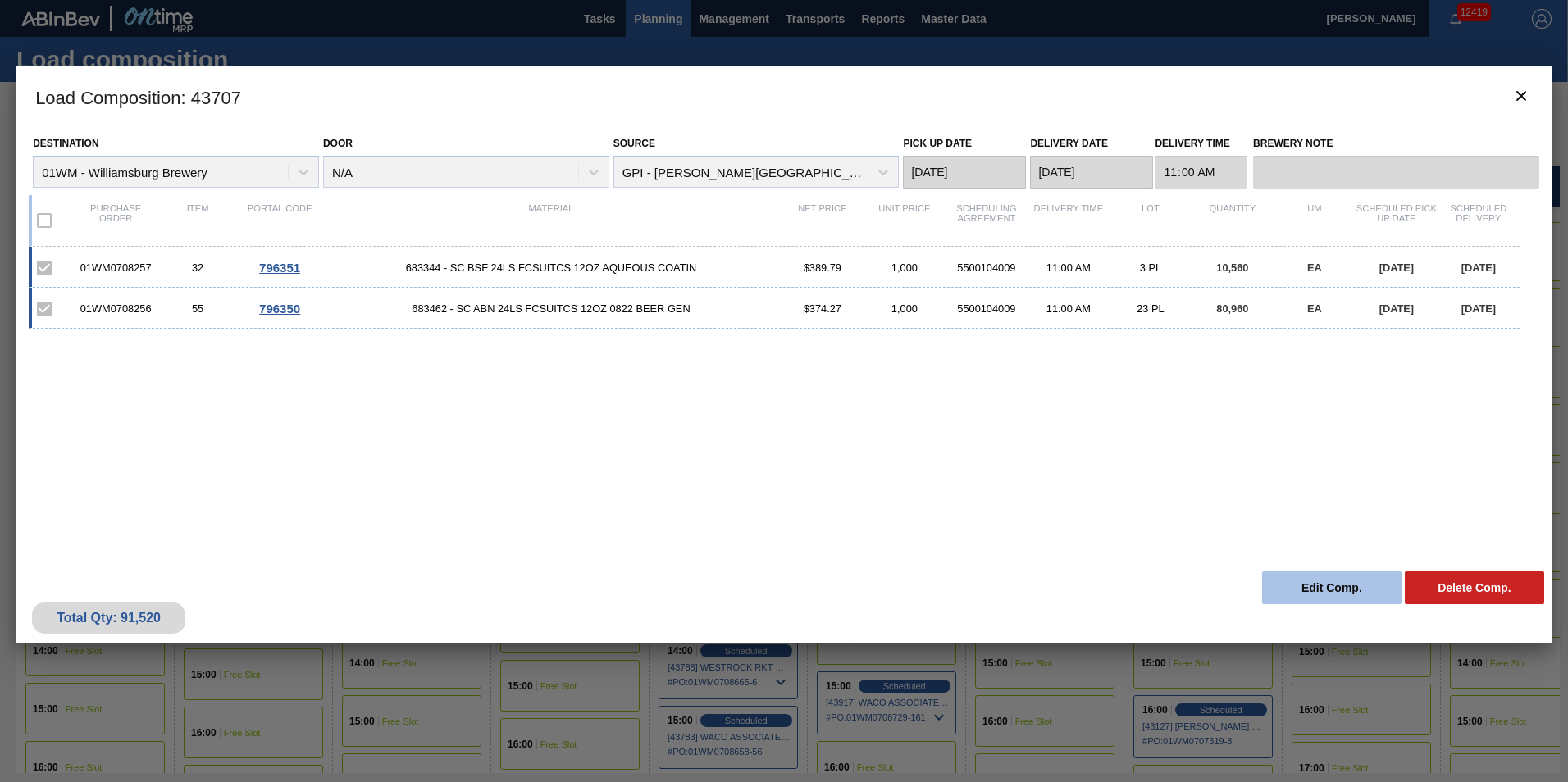
click at [1318, 587] on button "Edit Comp." at bounding box center [1331, 587] width 140 height 33
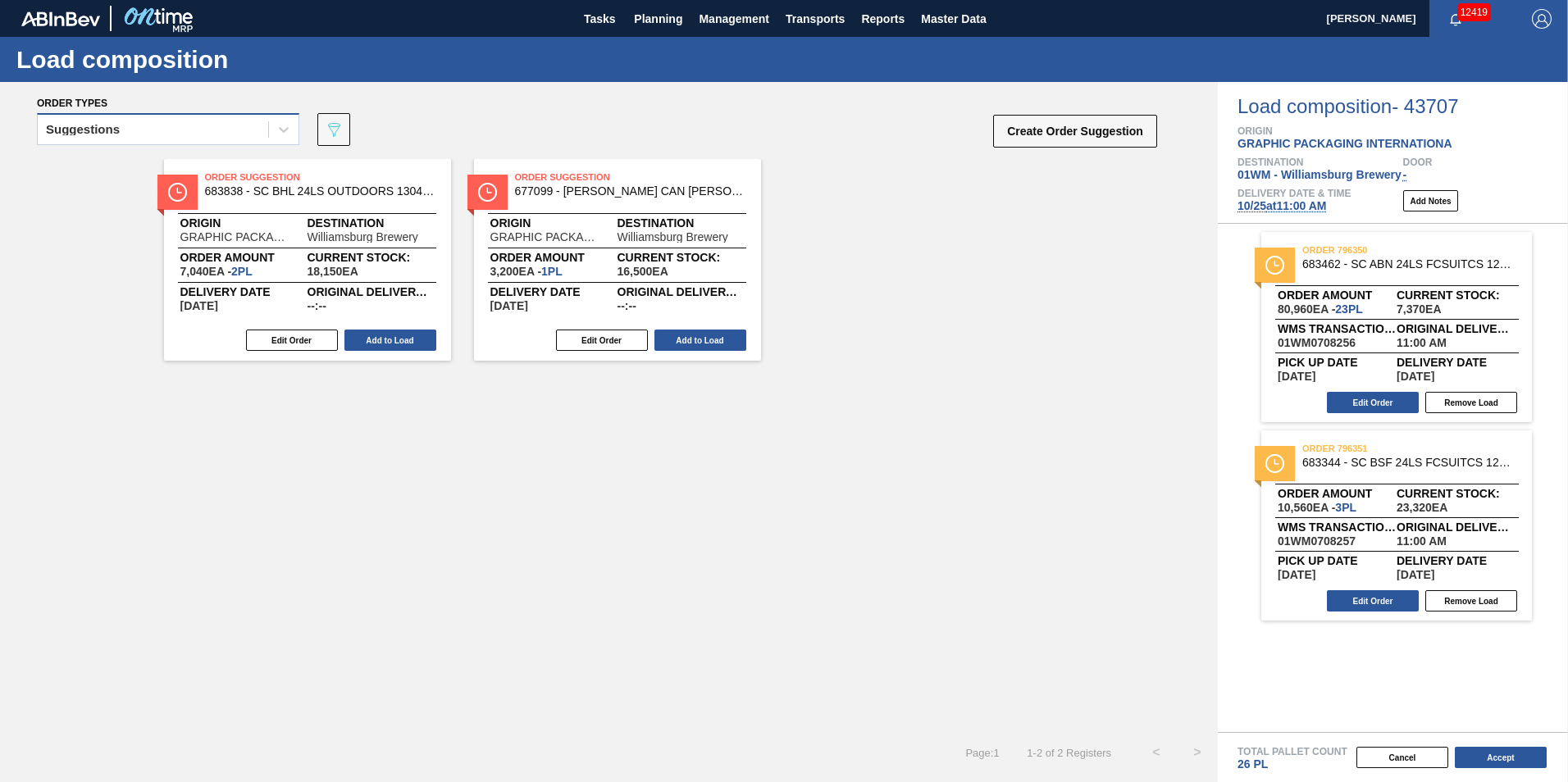
click at [182, 135] on div "Suggestions" at bounding box center [153, 130] width 230 height 24
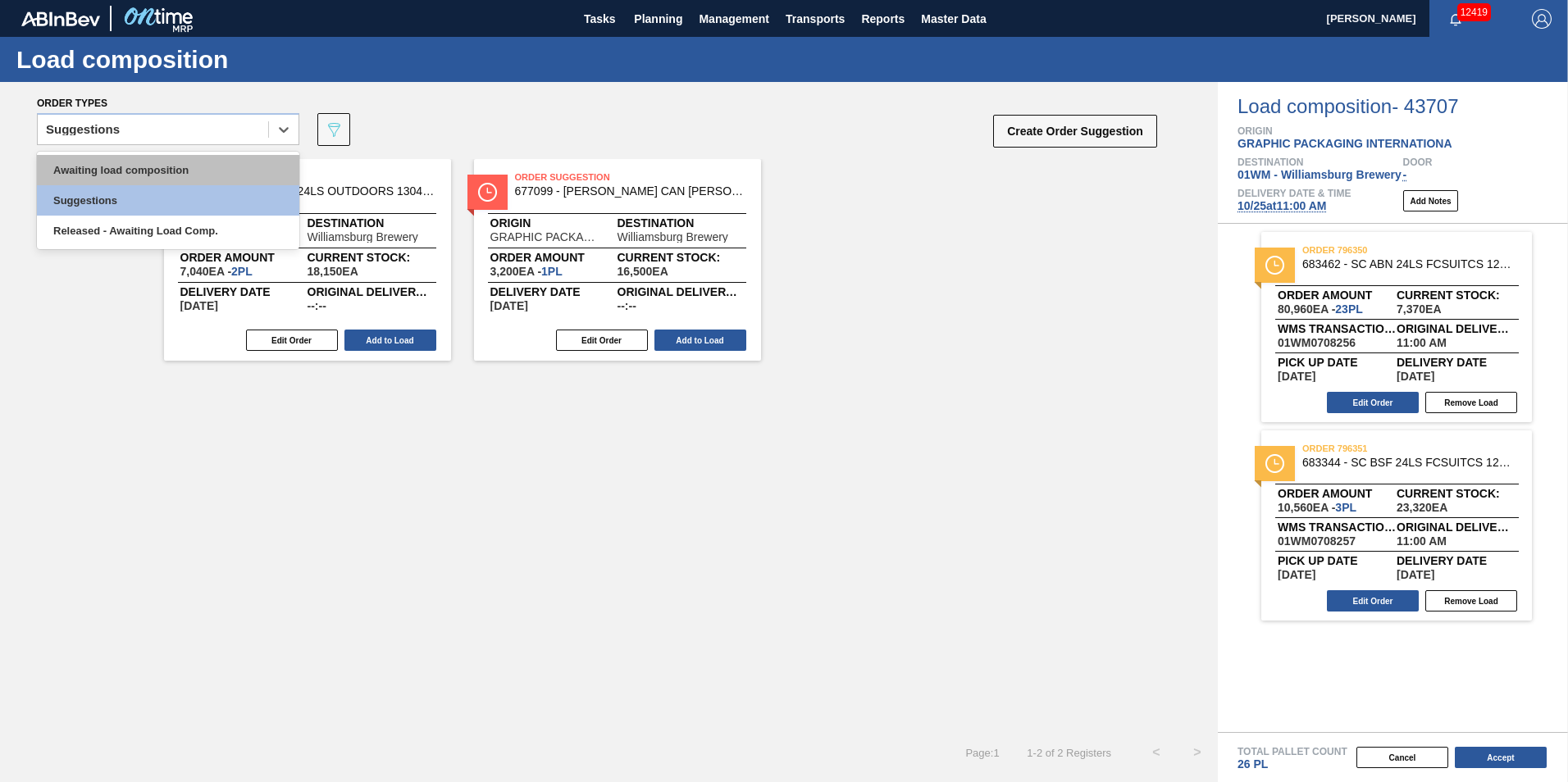
click at [169, 166] on div "Awaiting load composition" at bounding box center [169, 169] width 263 height 31
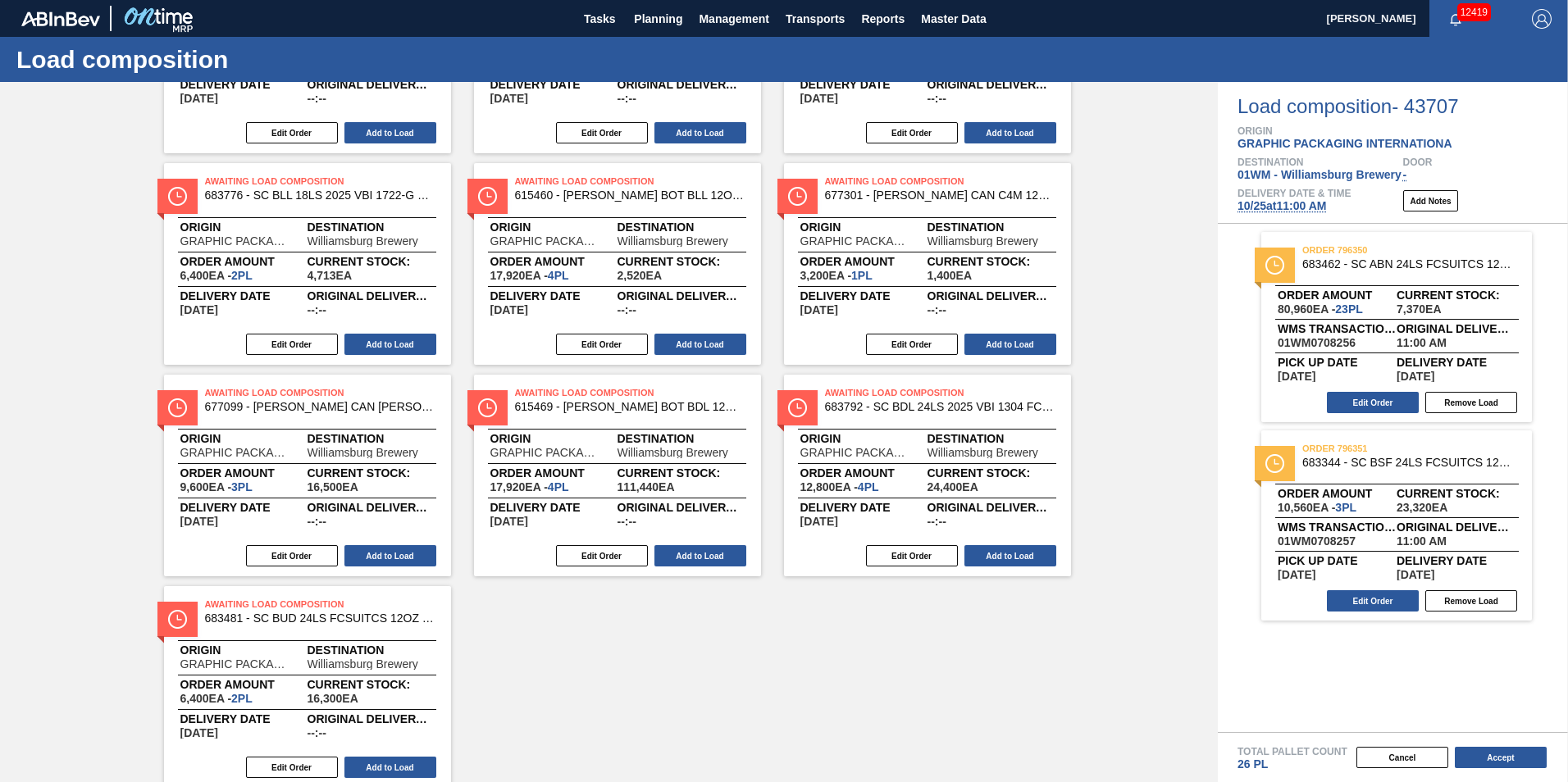
scroll to position [246, 0]
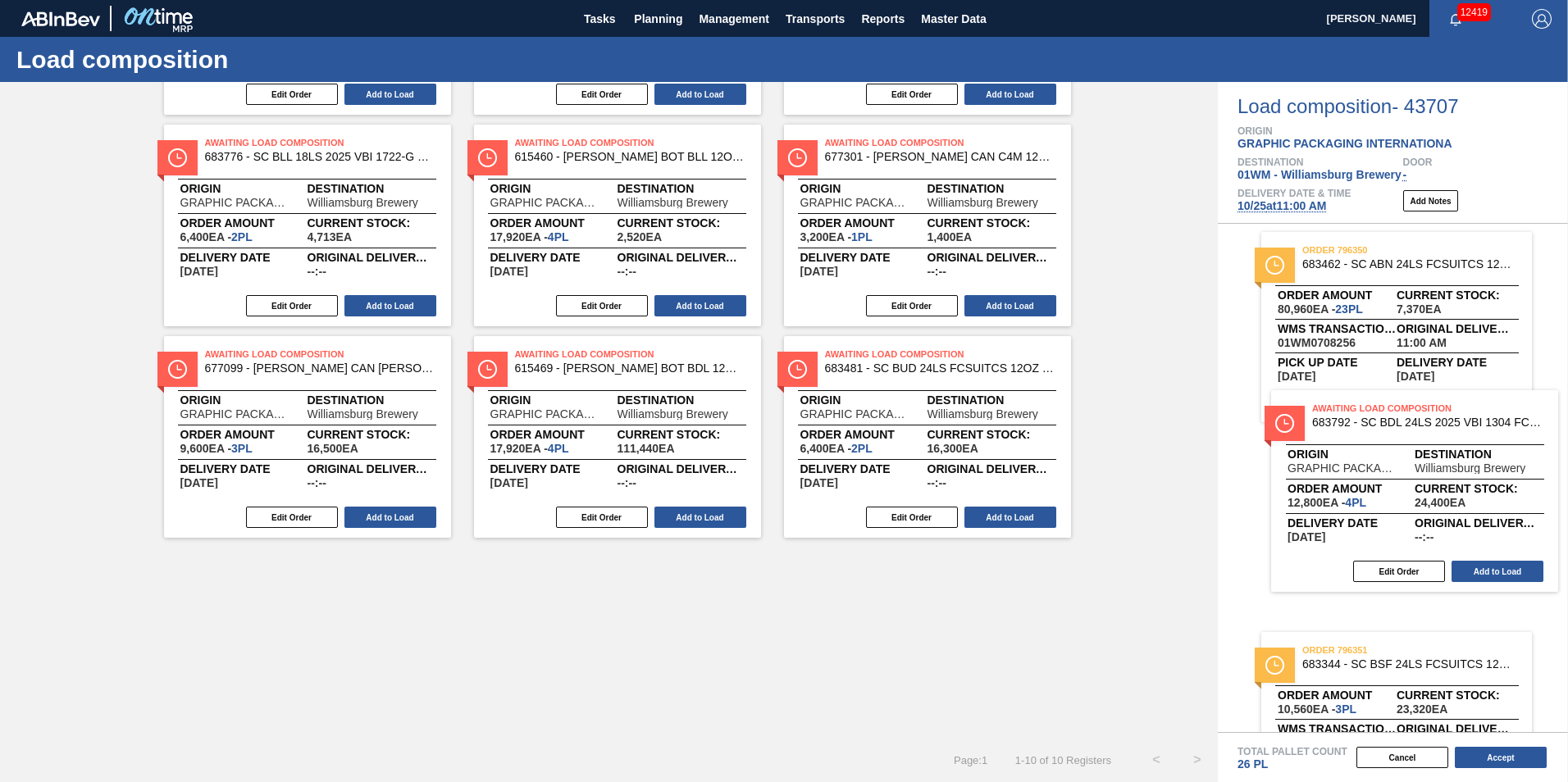
drag, startPoint x: 828, startPoint y: 401, endPoint x: 1322, endPoint y: 484, distance: 500.9
click at [1322, 484] on div "Order types option Awaiting load composition, selected. Select is focused ,type…" at bounding box center [784, 432] width 1568 height 700
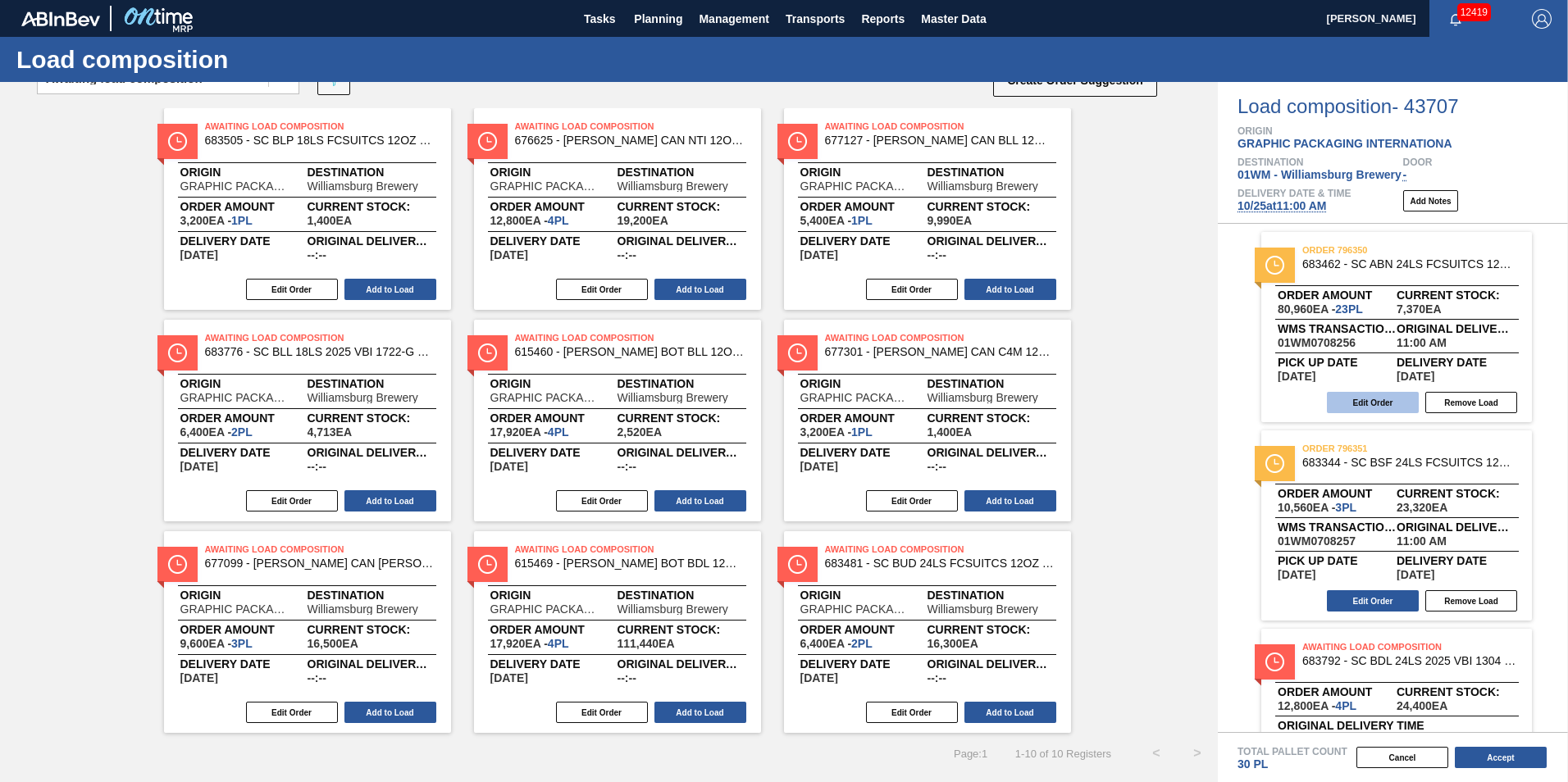
scroll to position [51, 0]
click at [1355, 399] on button "Edit Order" at bounding box center [1372, 402] width 92 height 21
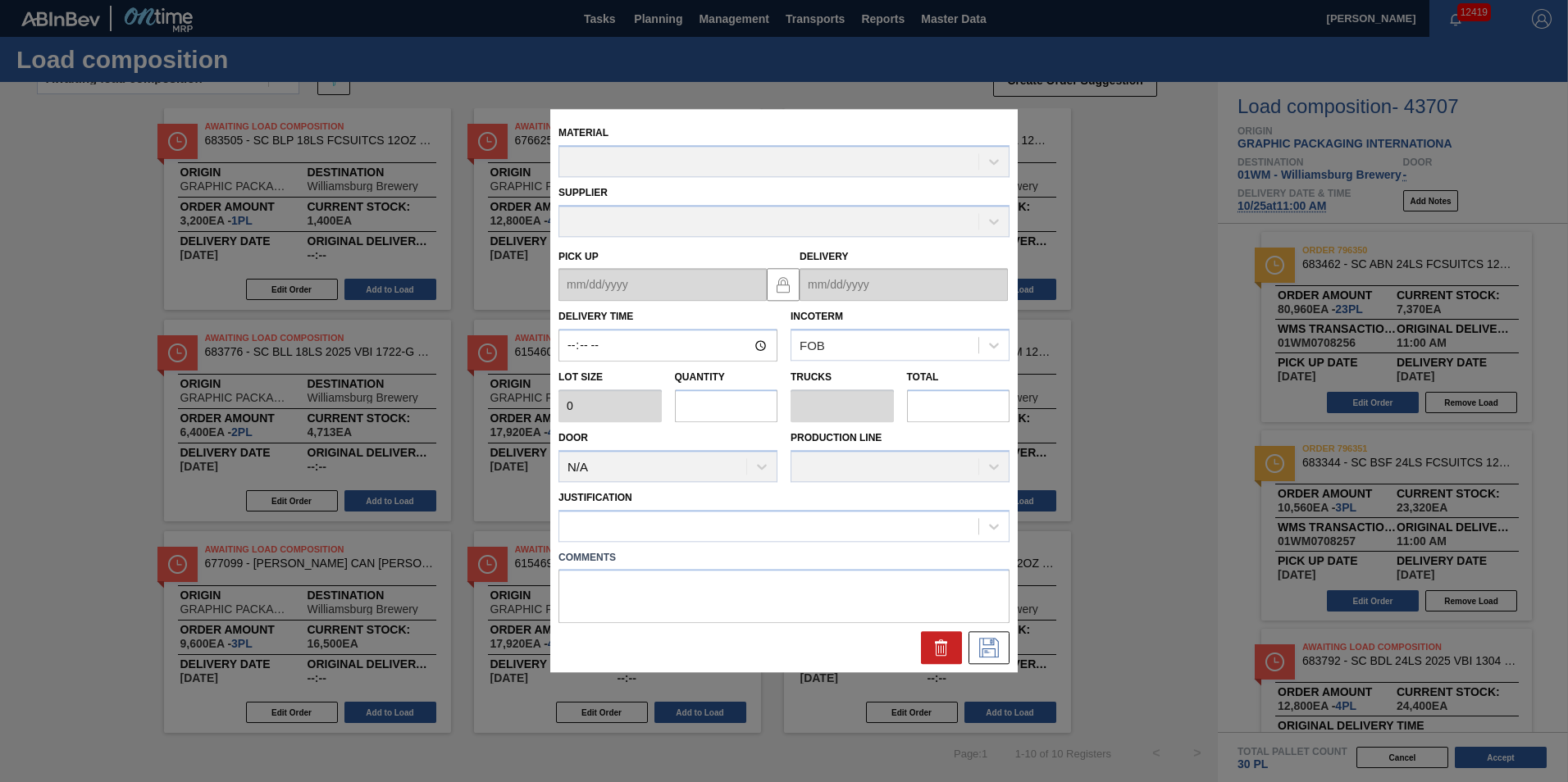
type input "11:00:00"
type input "3,520"
type input "23"
type input "0.811"
type input "80,960"
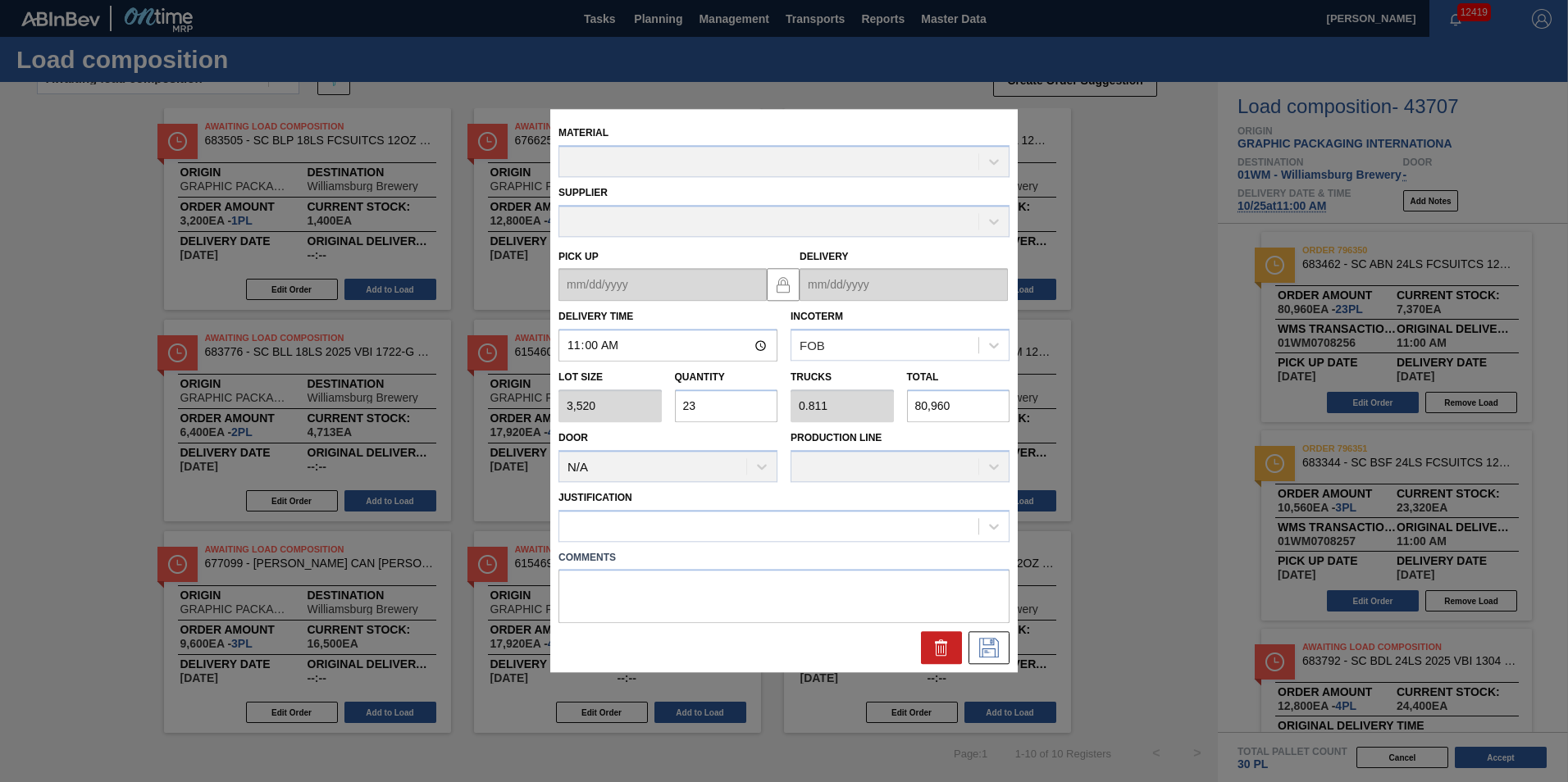
type up "10/21/2025"
type input "10/25/2025"
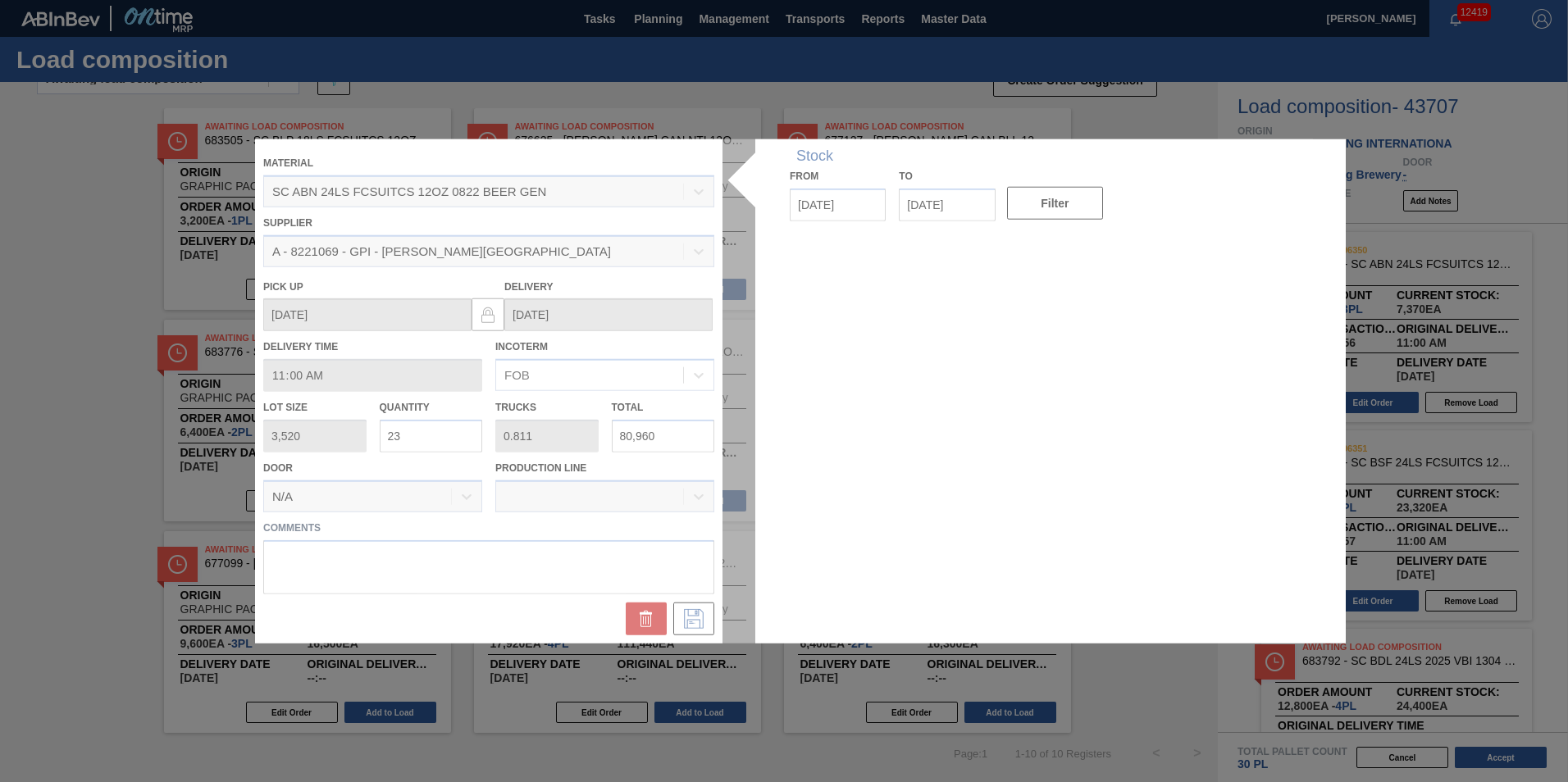
click at [425, 430] on input "23" at bounding box center [431, 436] width 103 height 33
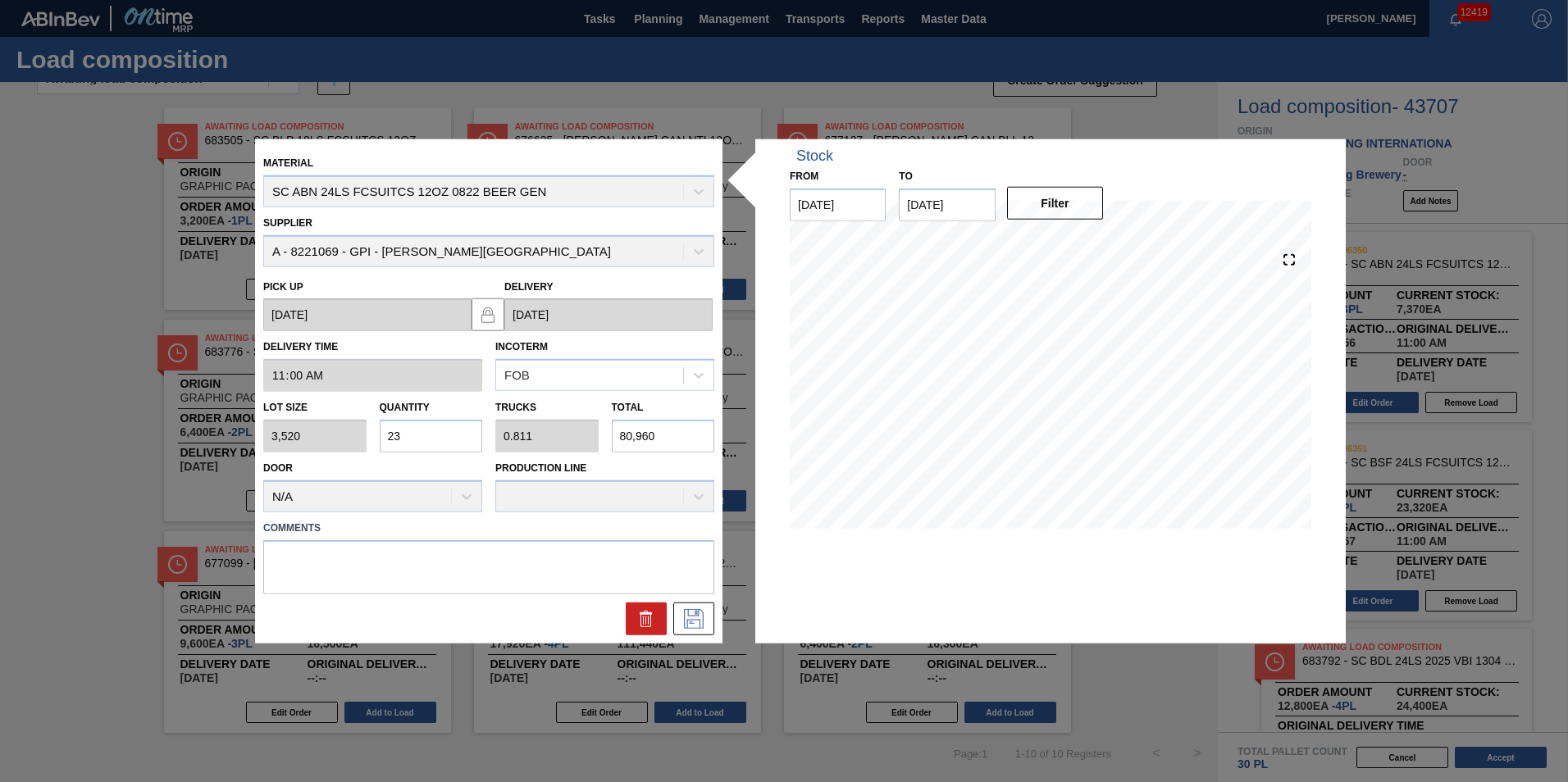
type input "2"
type input "0.071"
type input "7,040"
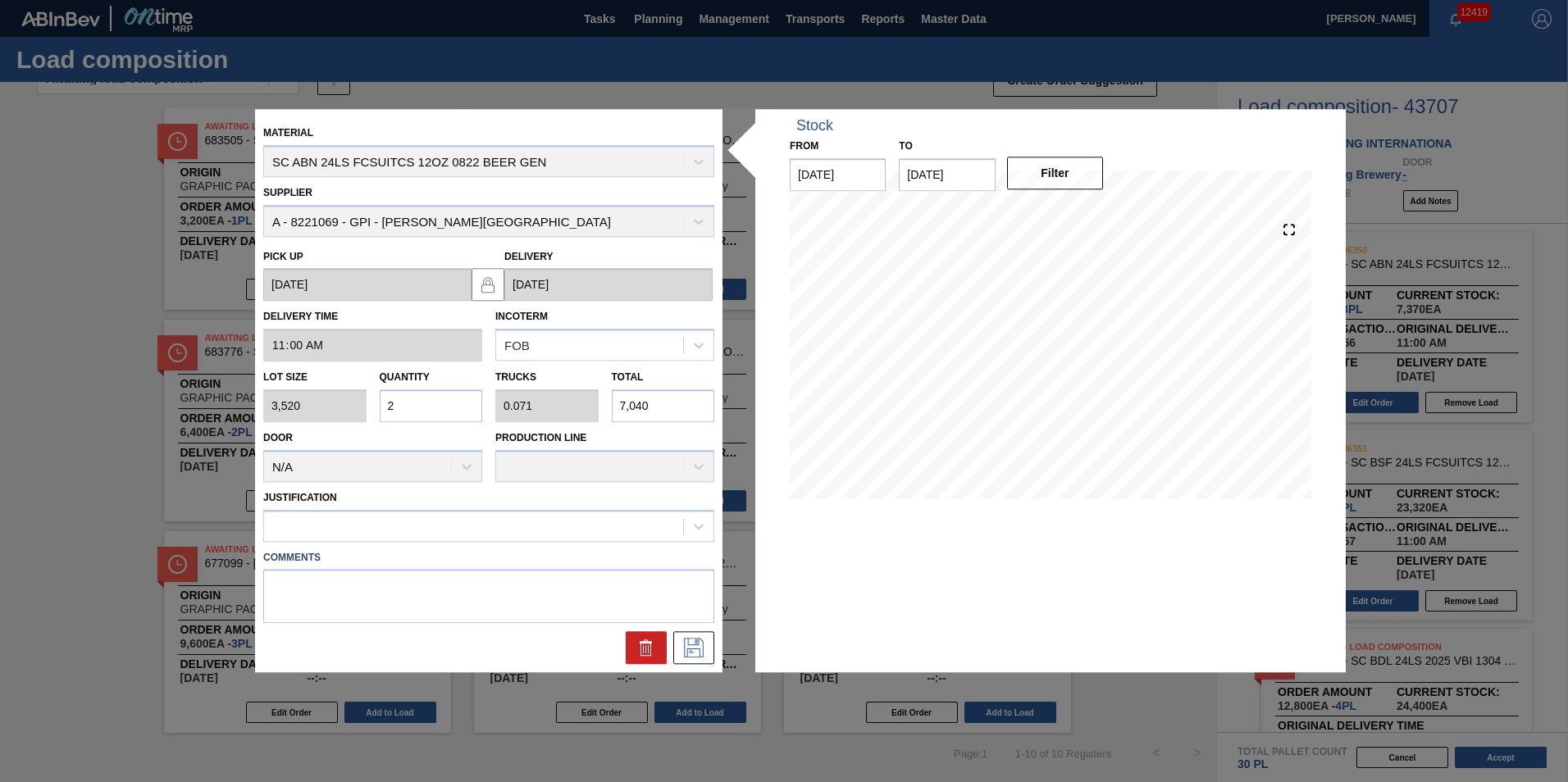
type input "0"
type input "1"
type input "0.035"
type input "3,520"
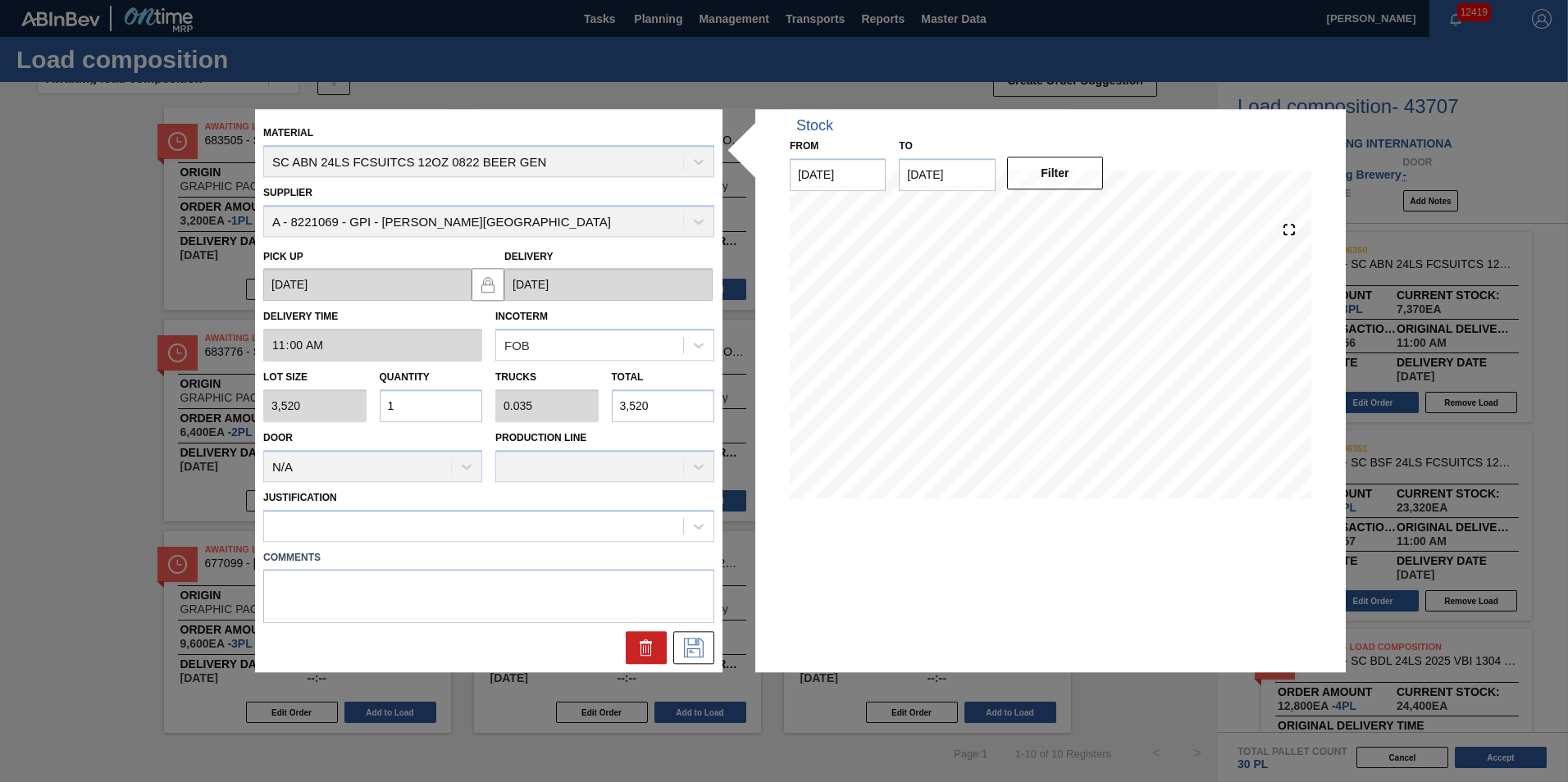
type input "19"
type input "0.67"
type input "66,880"
type input "19"
click at [553, 525] on div at bounding box center [474, 526] width 419 height 24
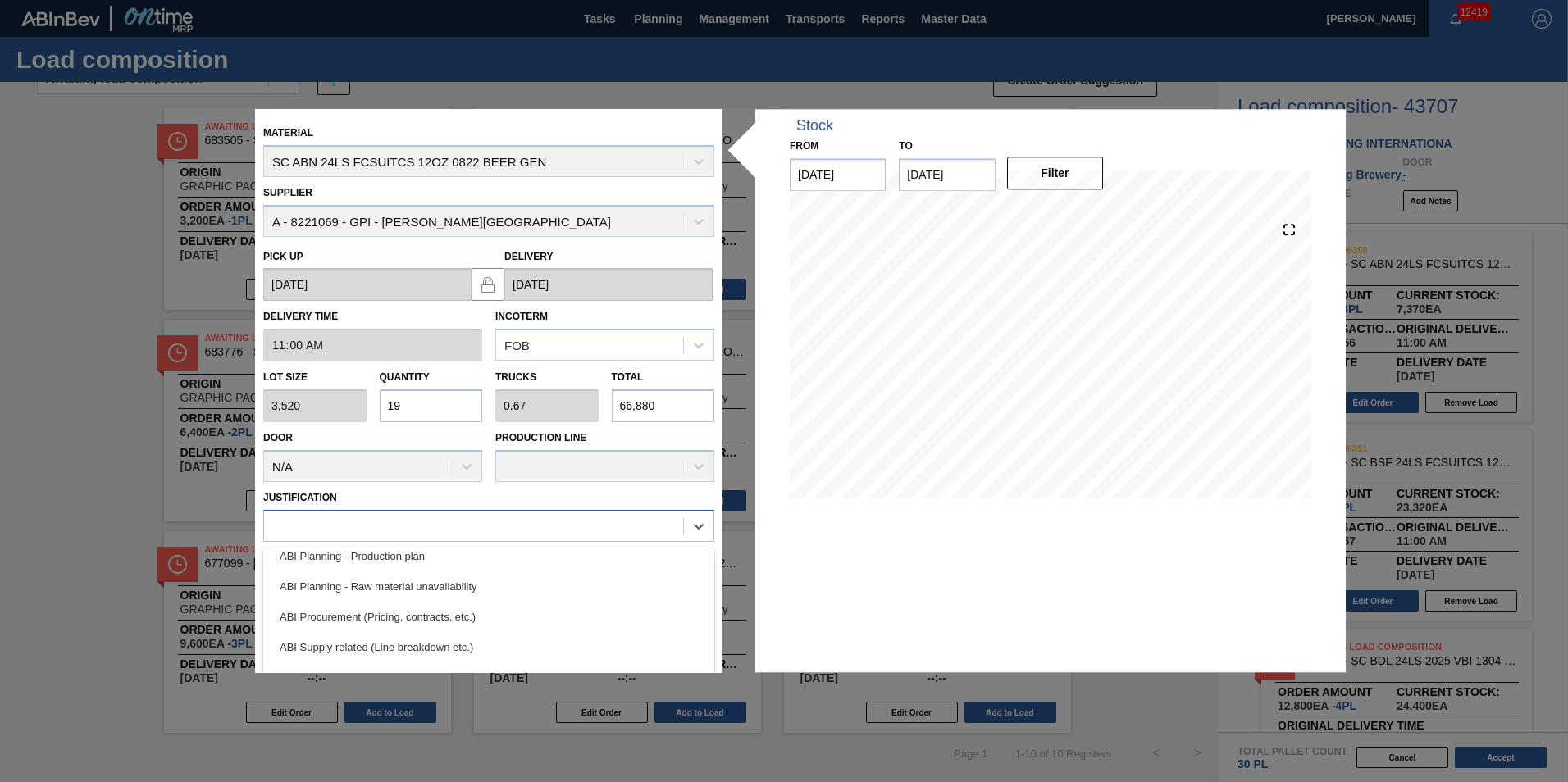
scroll to position [164, 0]
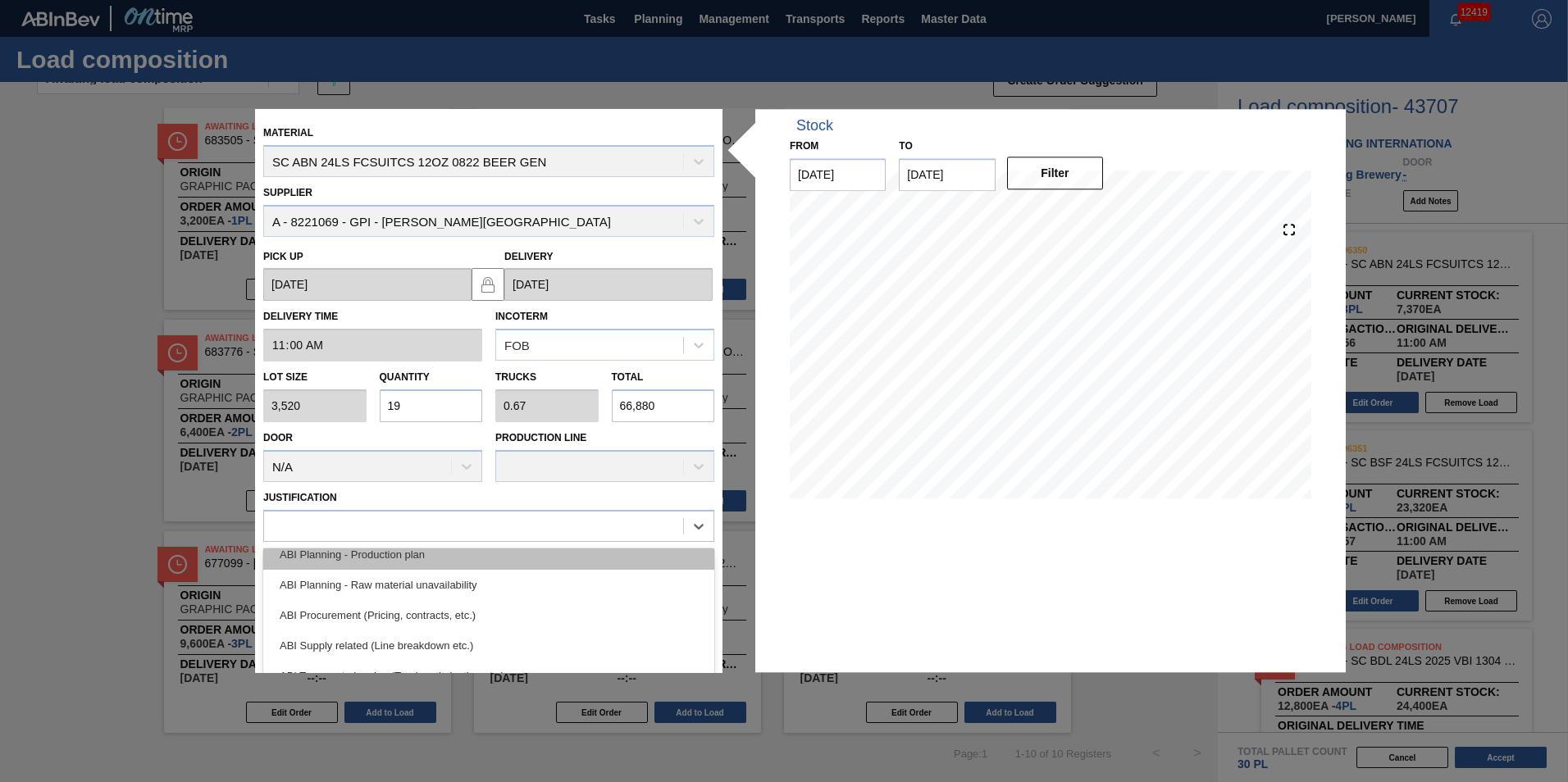
click at [475, 557] on div "ABI Planning - Production plan" at bounding box center [489, 554] width 451 height 31
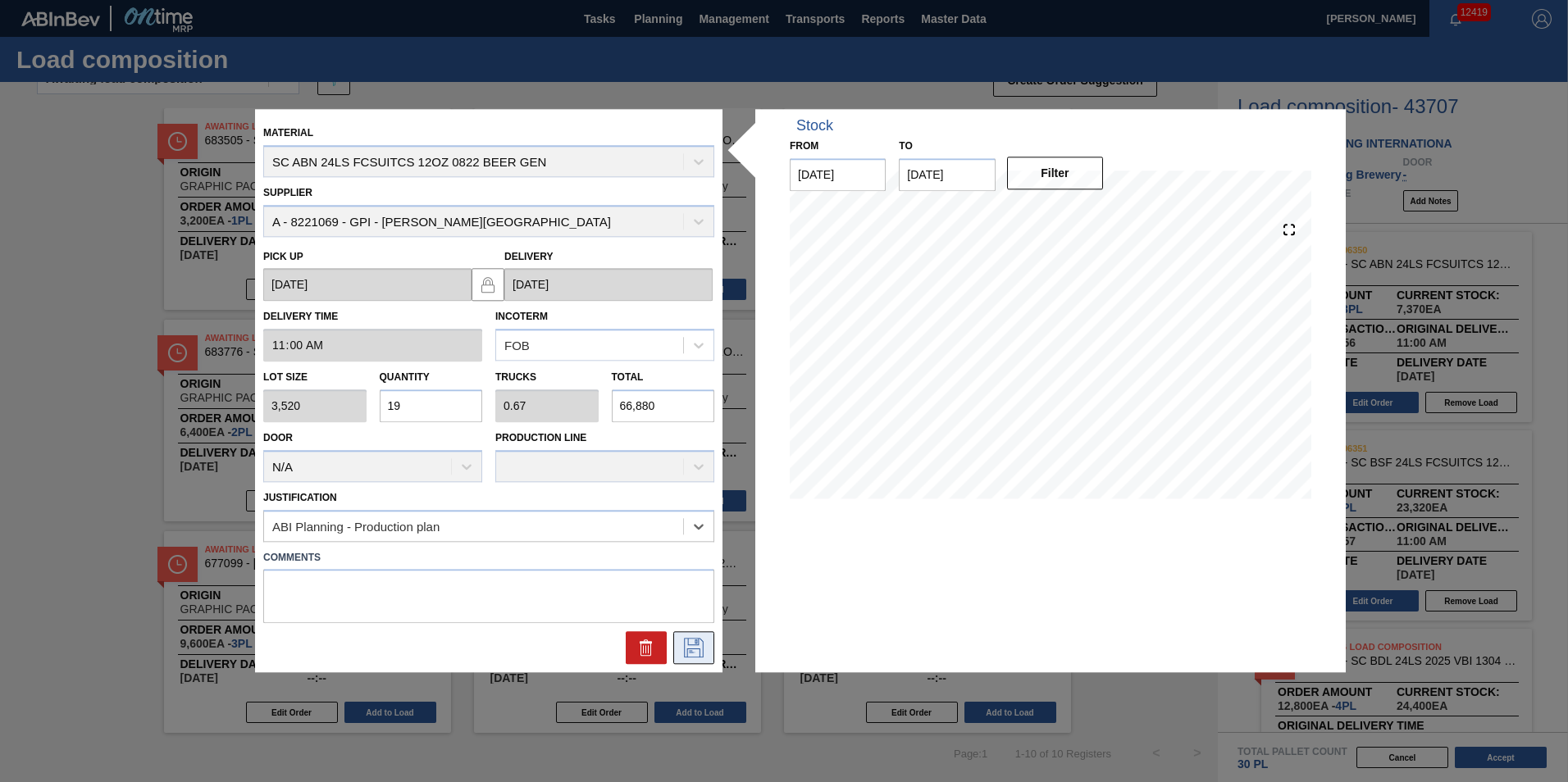
click at [706, 647] on icon at bounding box center [694, 648] width 26 height 20
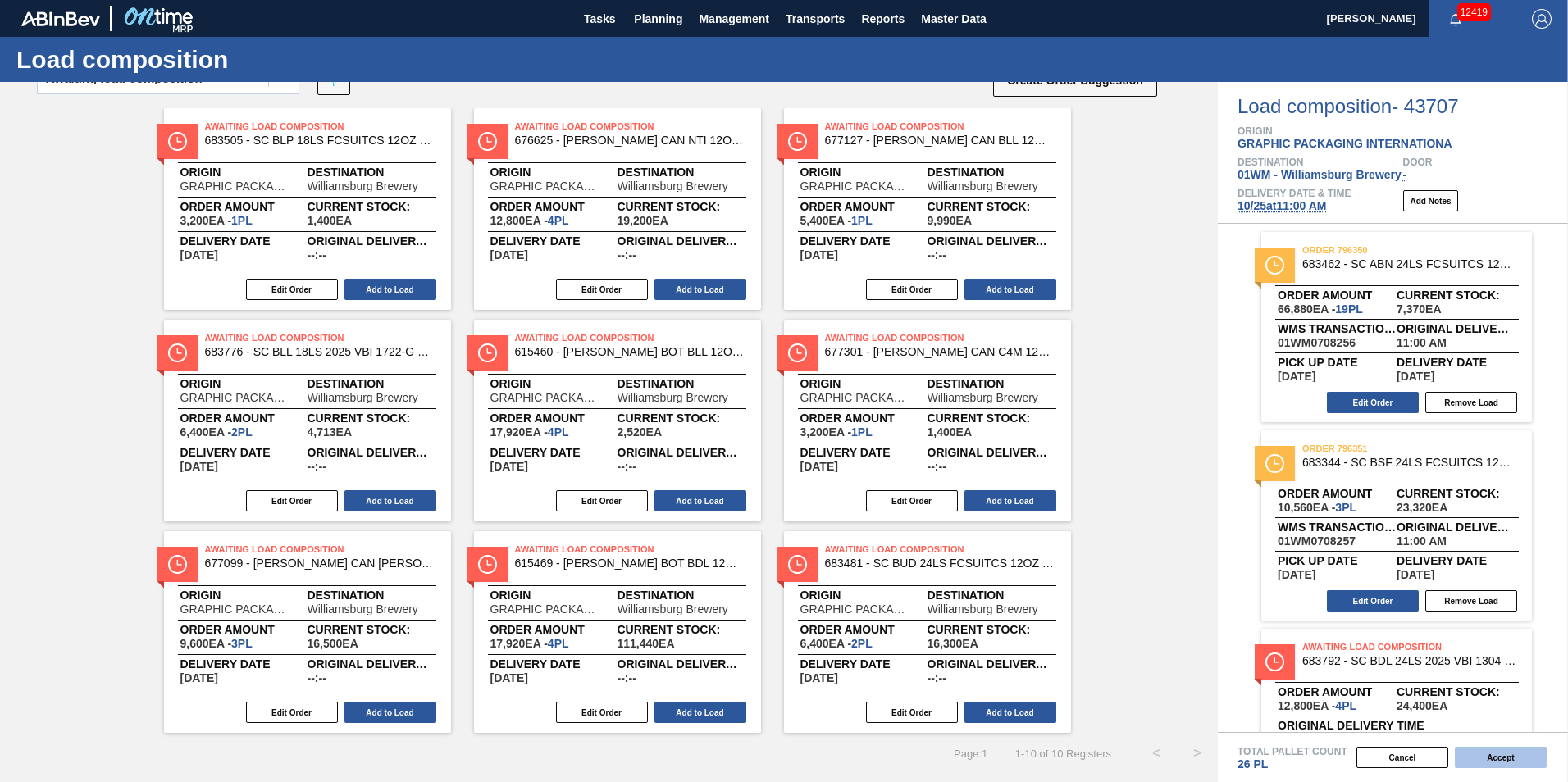
click at [1511, 752] on button "Accept" at bounding box center [1500, 757] width 92 height 21
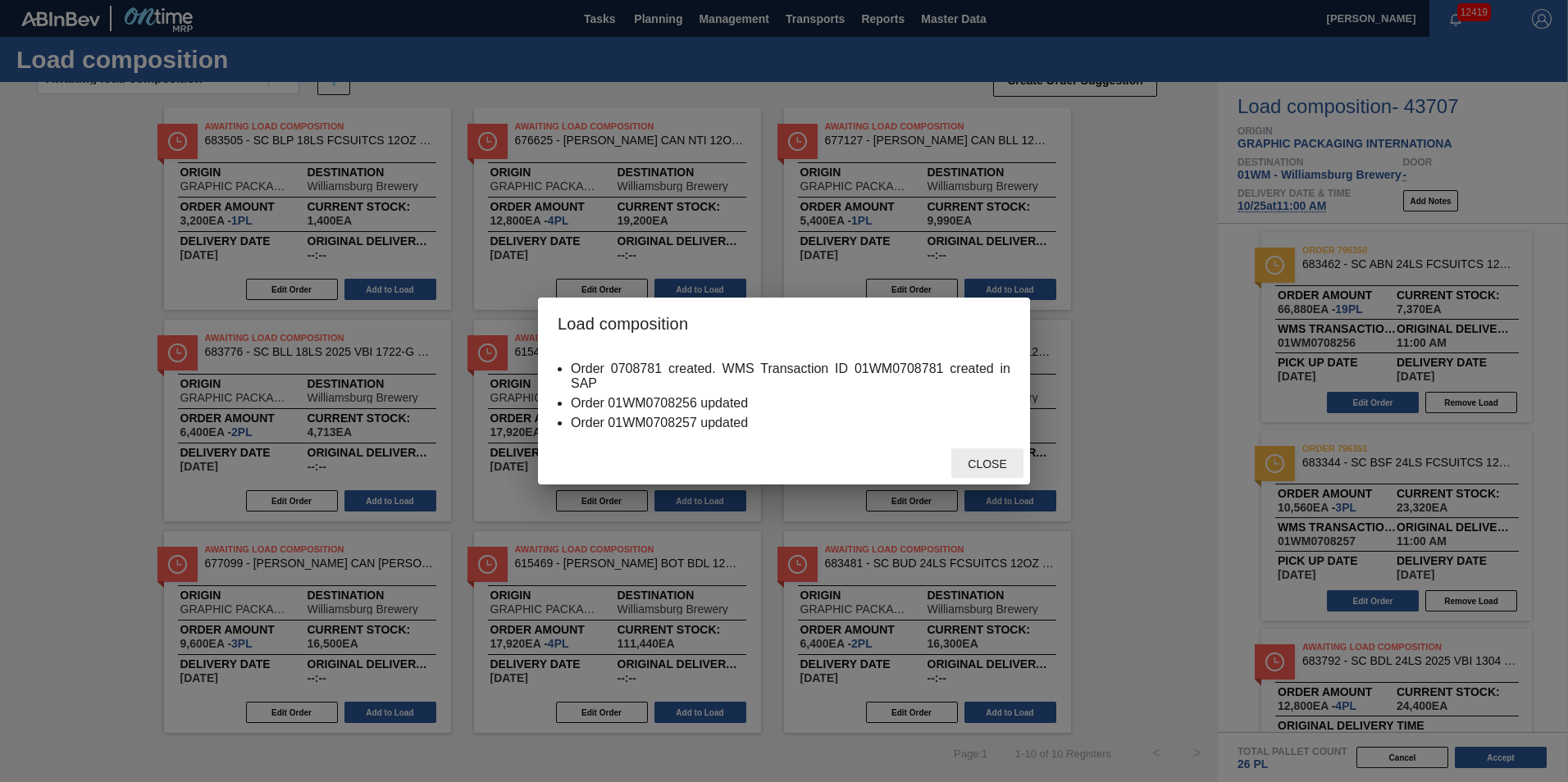
click at [996, 457] on span "Close" at bounding box center [987, 464] width 65 height 13
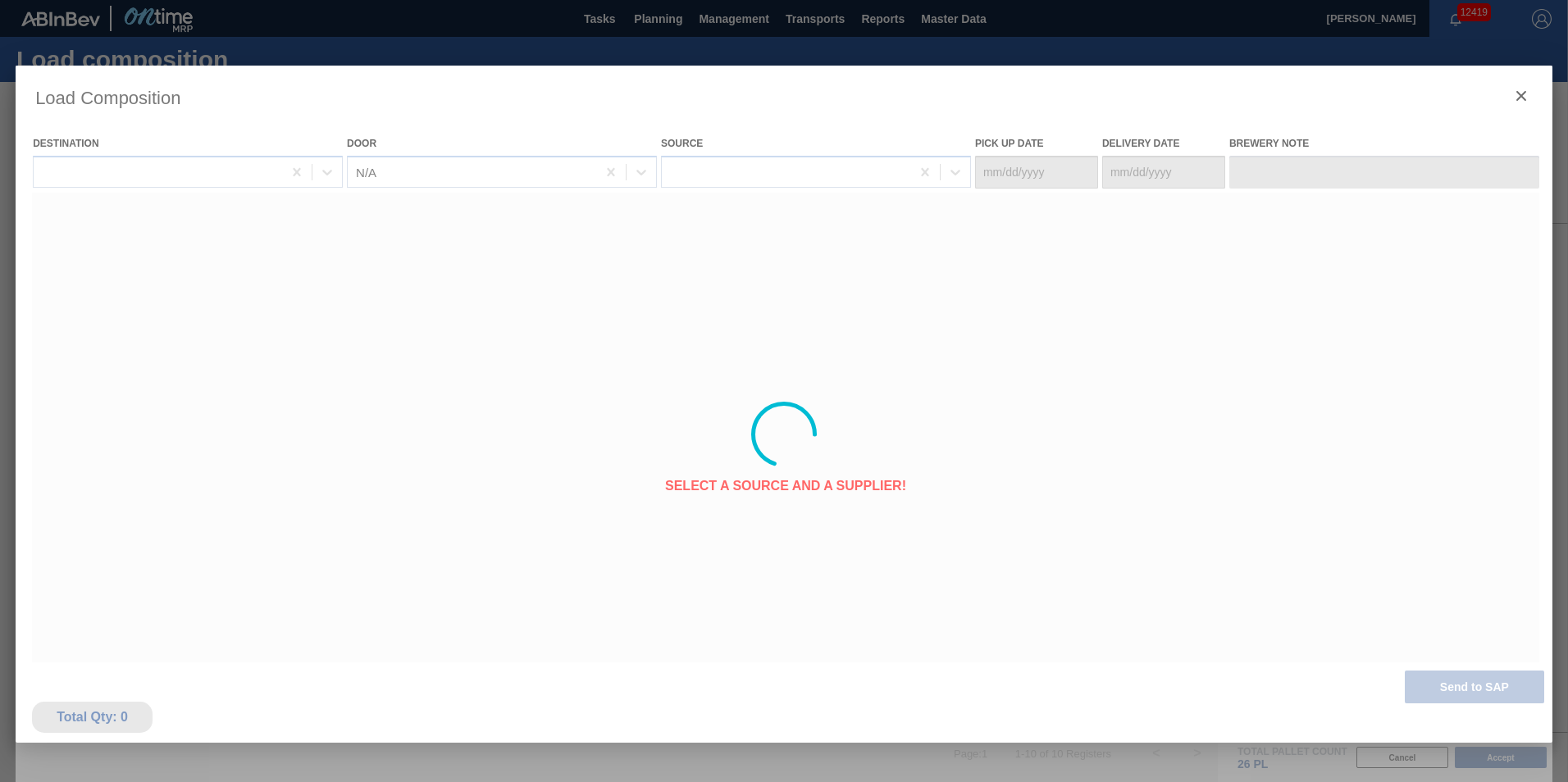
type Date "10/21/2025"
type Date "10/25/2025"
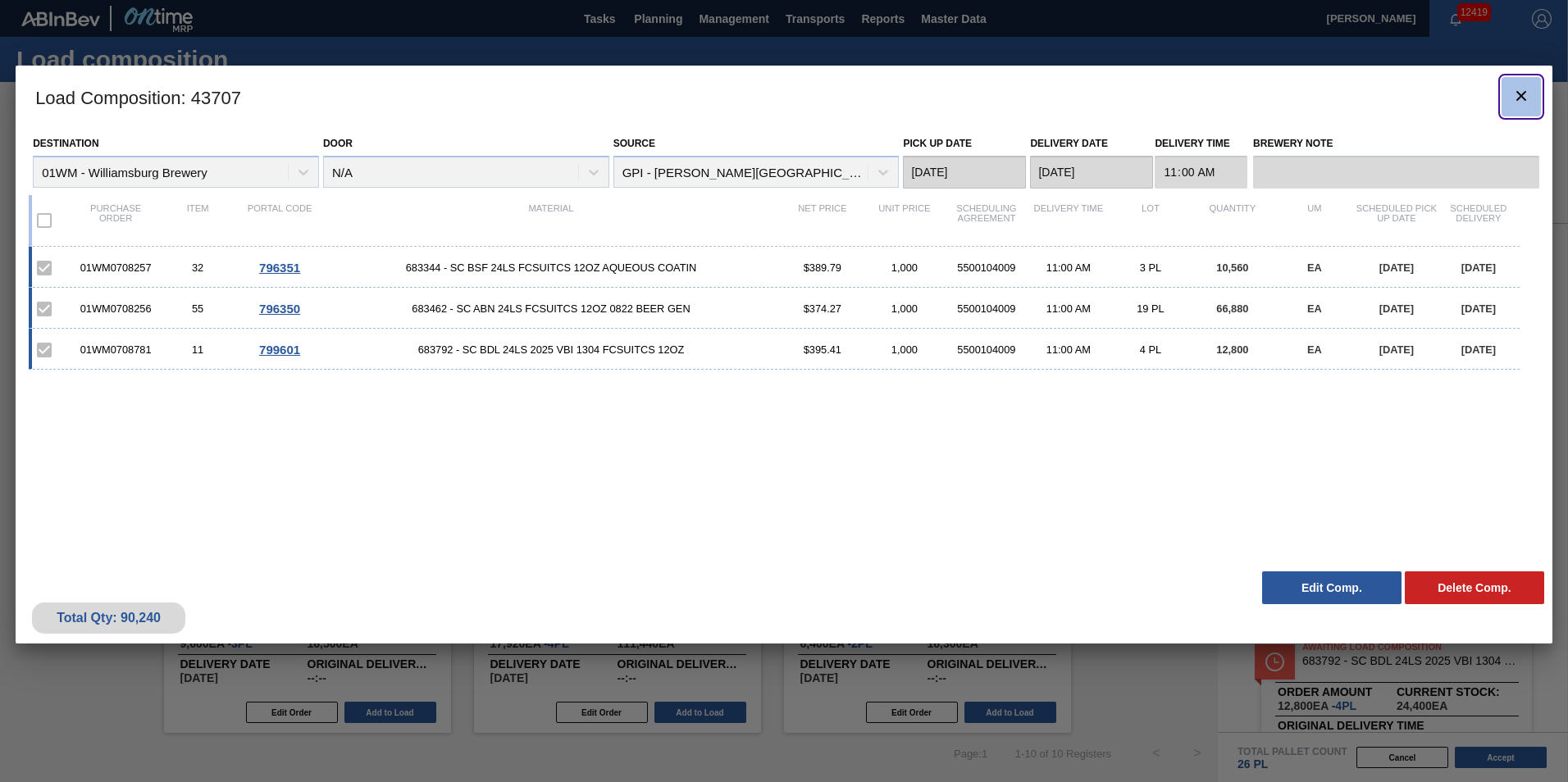
click at [1525, 90] on icon "botão de ícone" at bounding box center [1521, 95] width 20 height 20
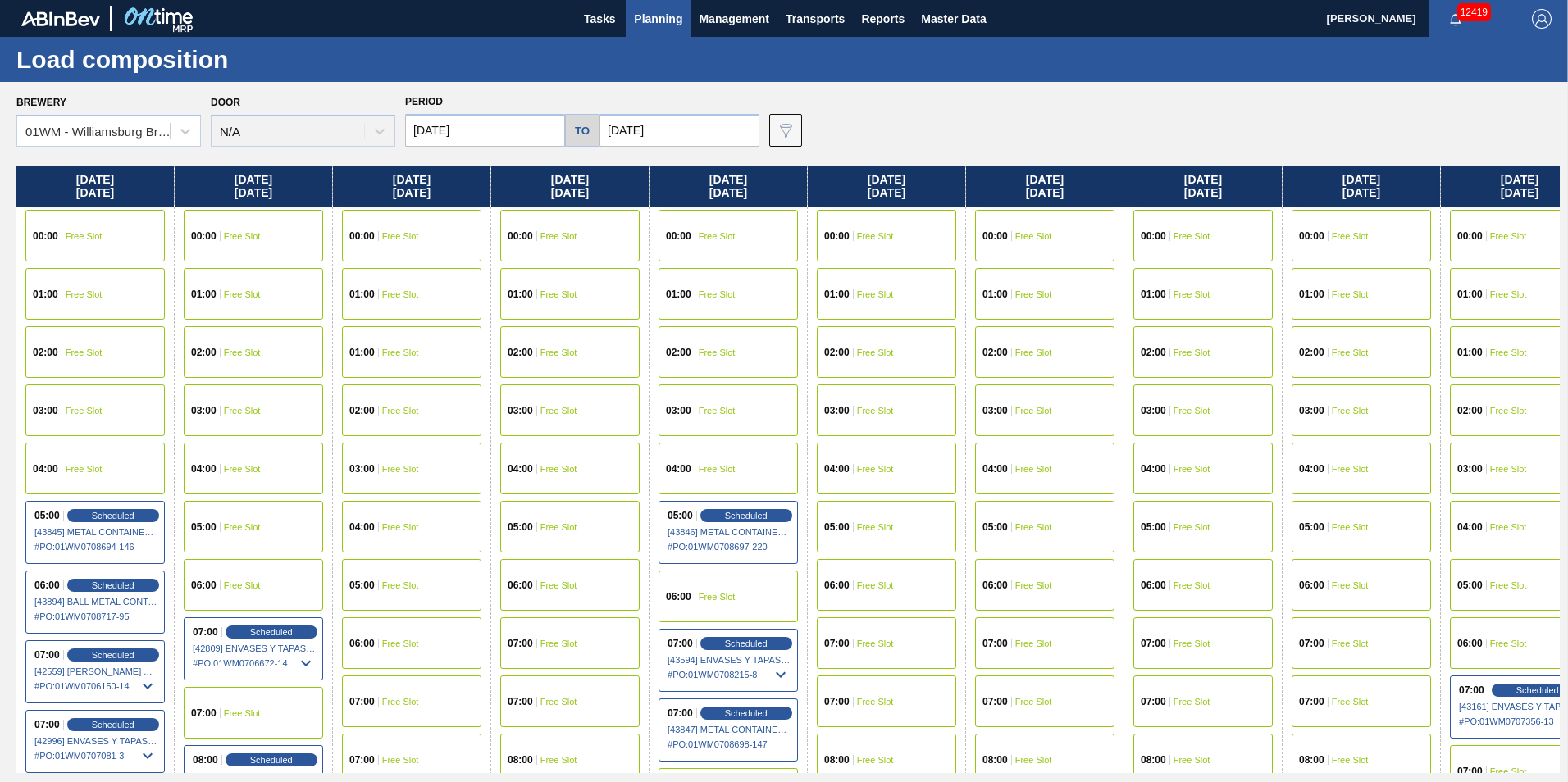
scroll to position [0, 356]
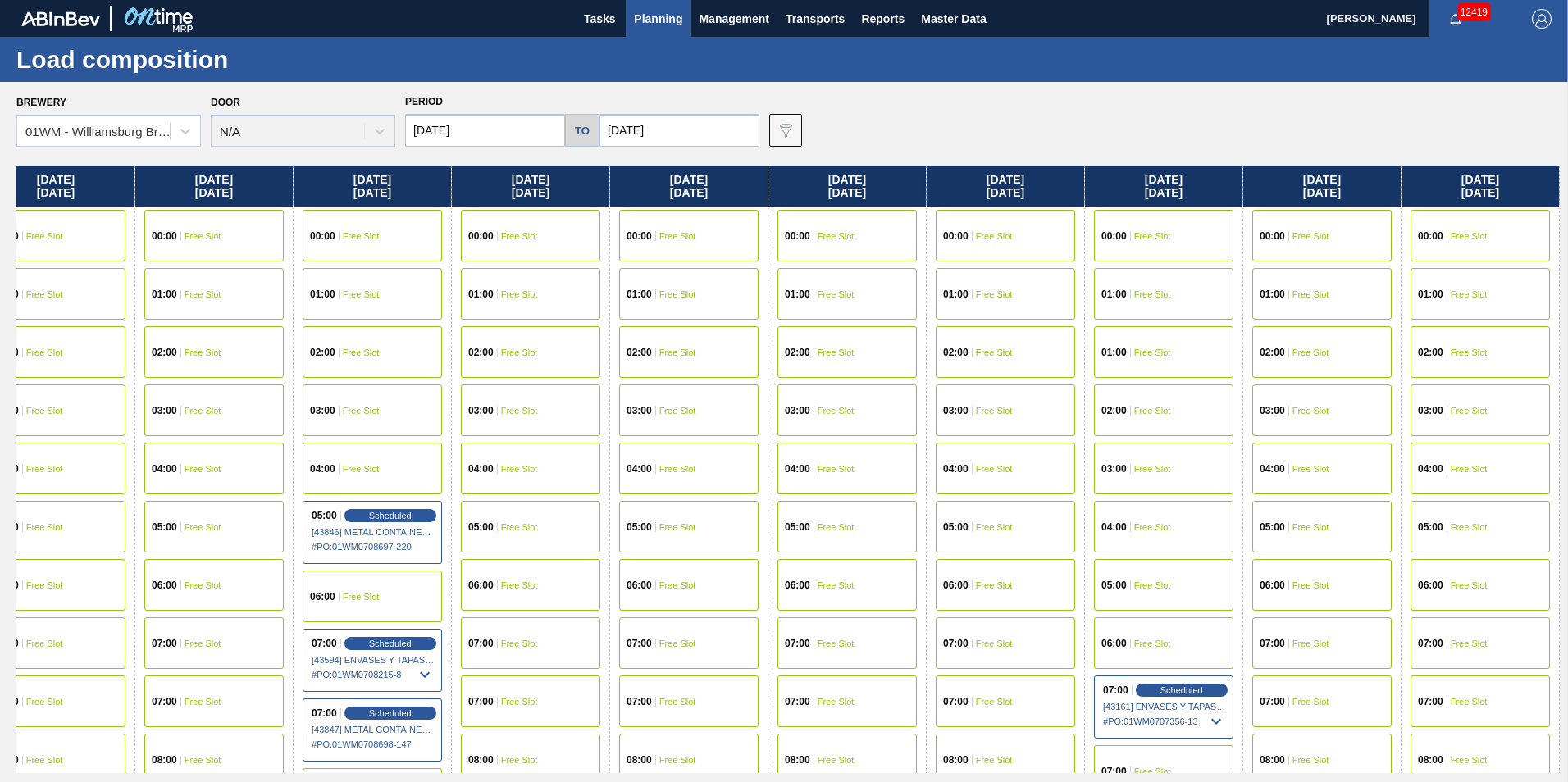
drag, startPoint x: 1474, startPoint y: 178, endPoint x: 851, endPoint y: 257, distance: 628.0
click at [851, 257] on div "Monday 10/20/2025 00:00 Free Slot 01:00 Free Slot 02:00 Free Slot 03:00 Free Sl…" at bounding box center [788, 469] width 1543 height 608
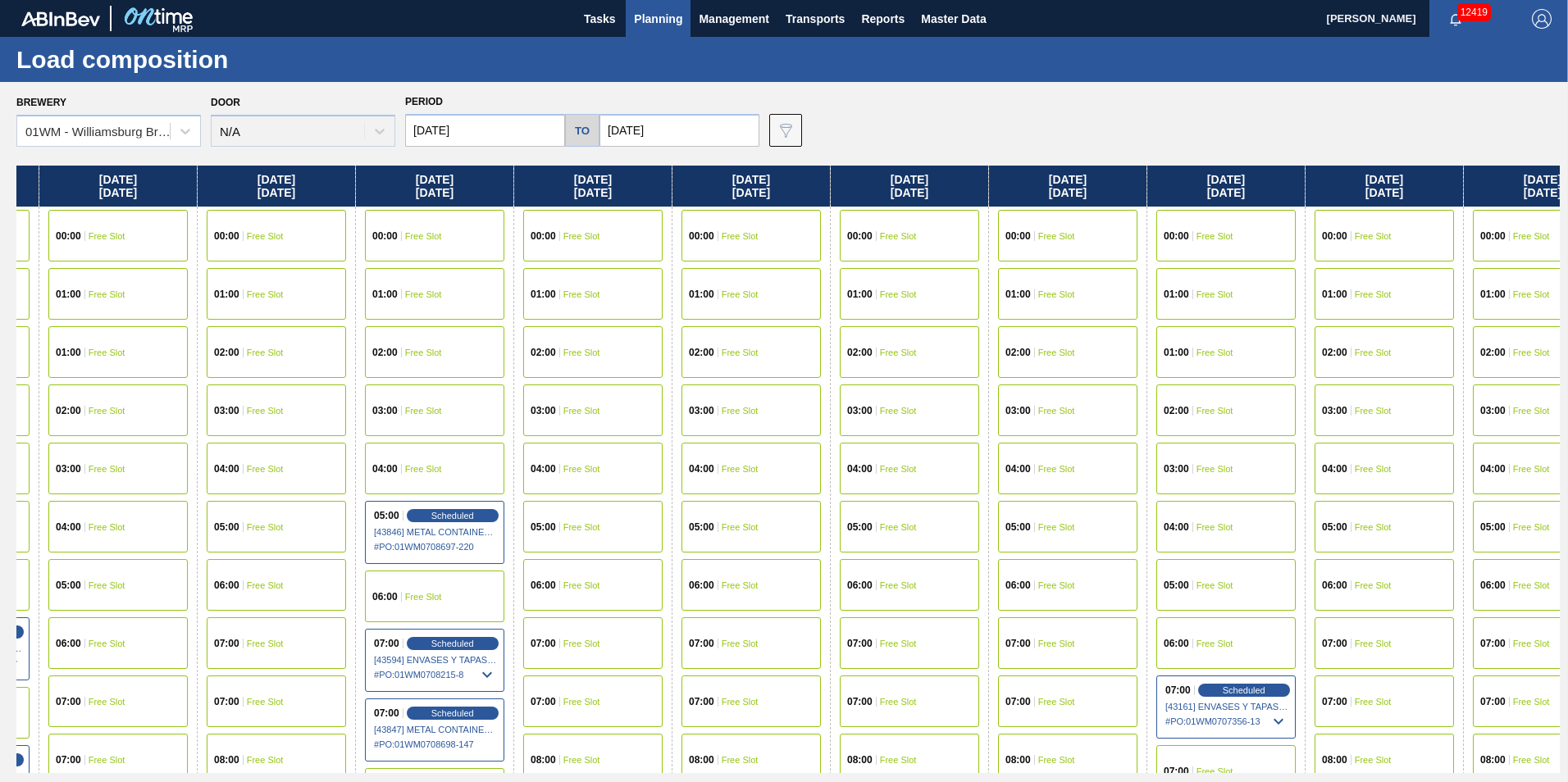
drag, startPoint x: 881, startPoint y: 200, endPoint x: 959, endPoint y: 189, distance: 78.8
click at [959, 189] on div "Monday 10/20/2025 00:00 Free Slot 01:00 Free Slot 02:00 Free Slot 03:00 Free Sl…" at bounding box center [788, 469] width 1543 height 608
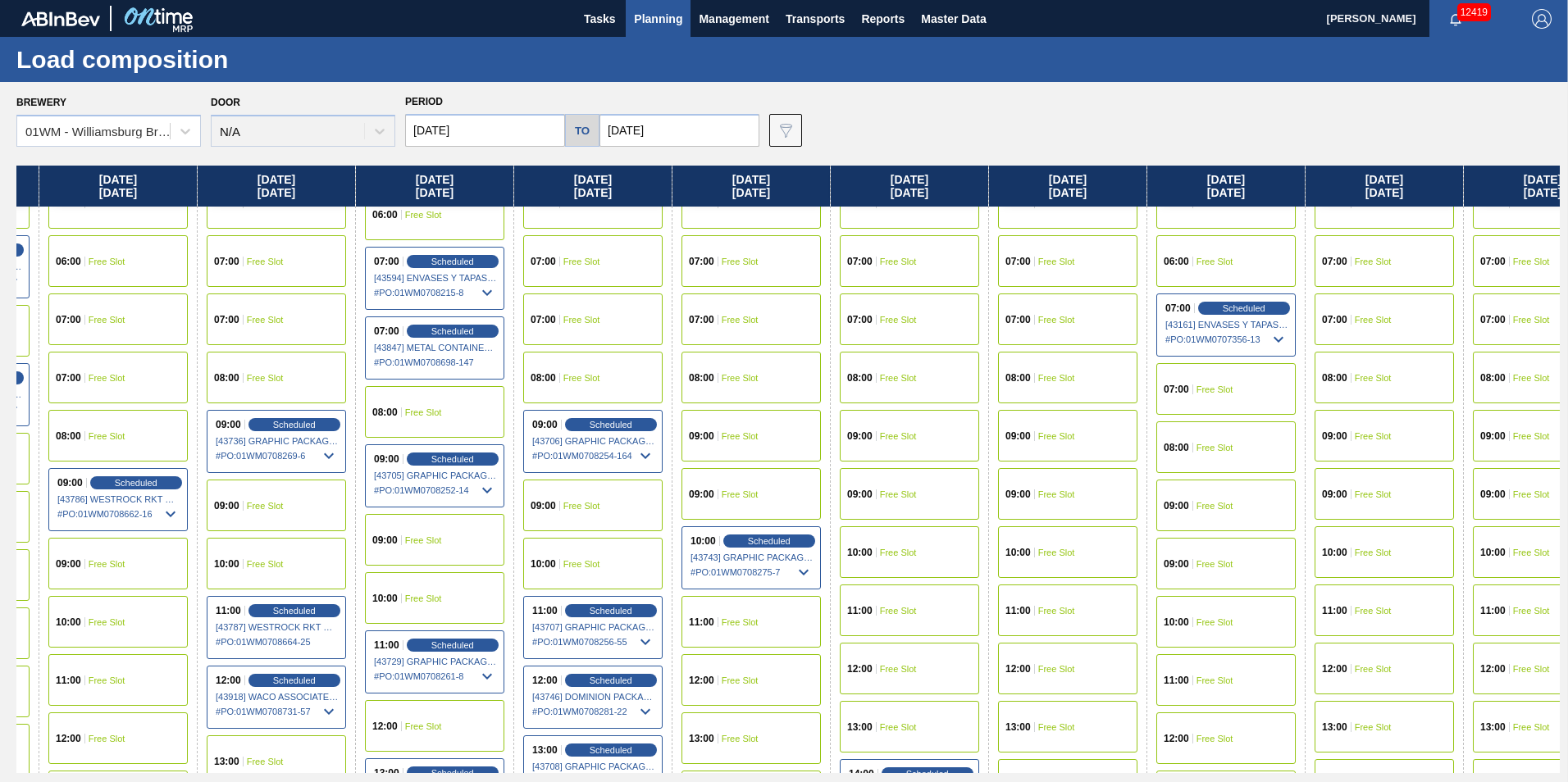
scroll to position [410, 293]
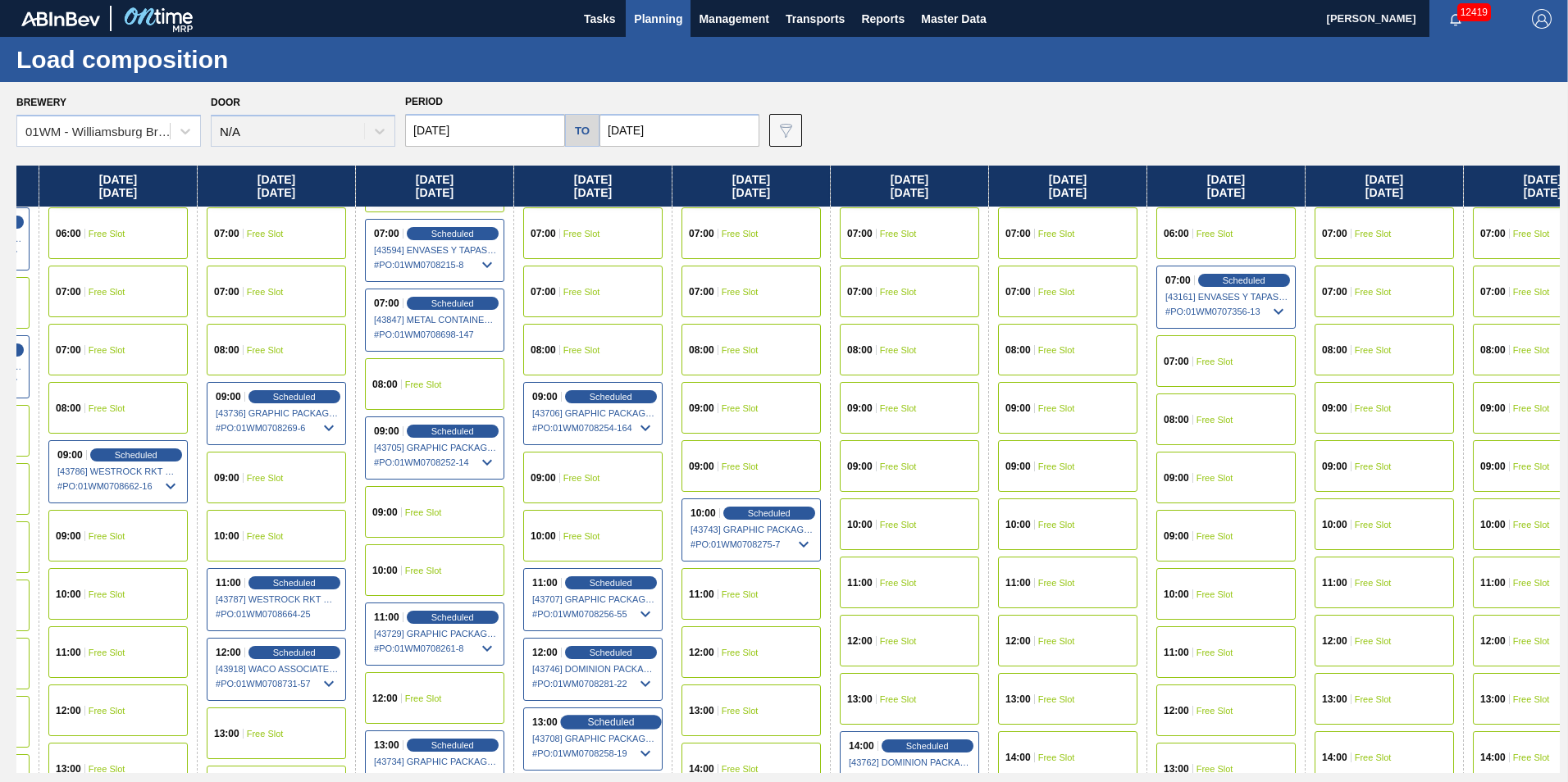
click at [618, 724] on span "Scheduled" at bounding box center [611, 721] width 47 height 10
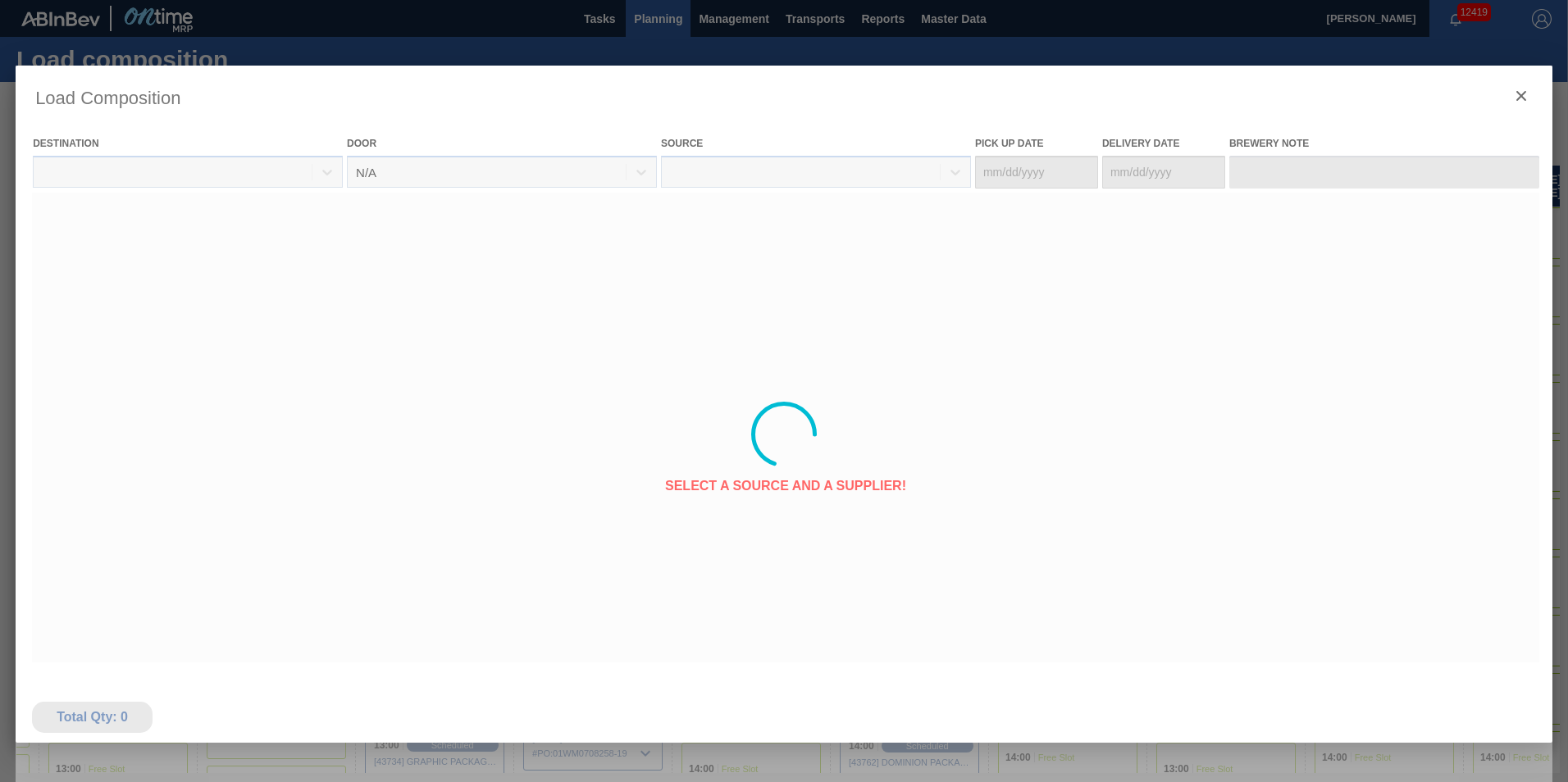
type Date "10/21/2025"
type Date "10/25/2025"
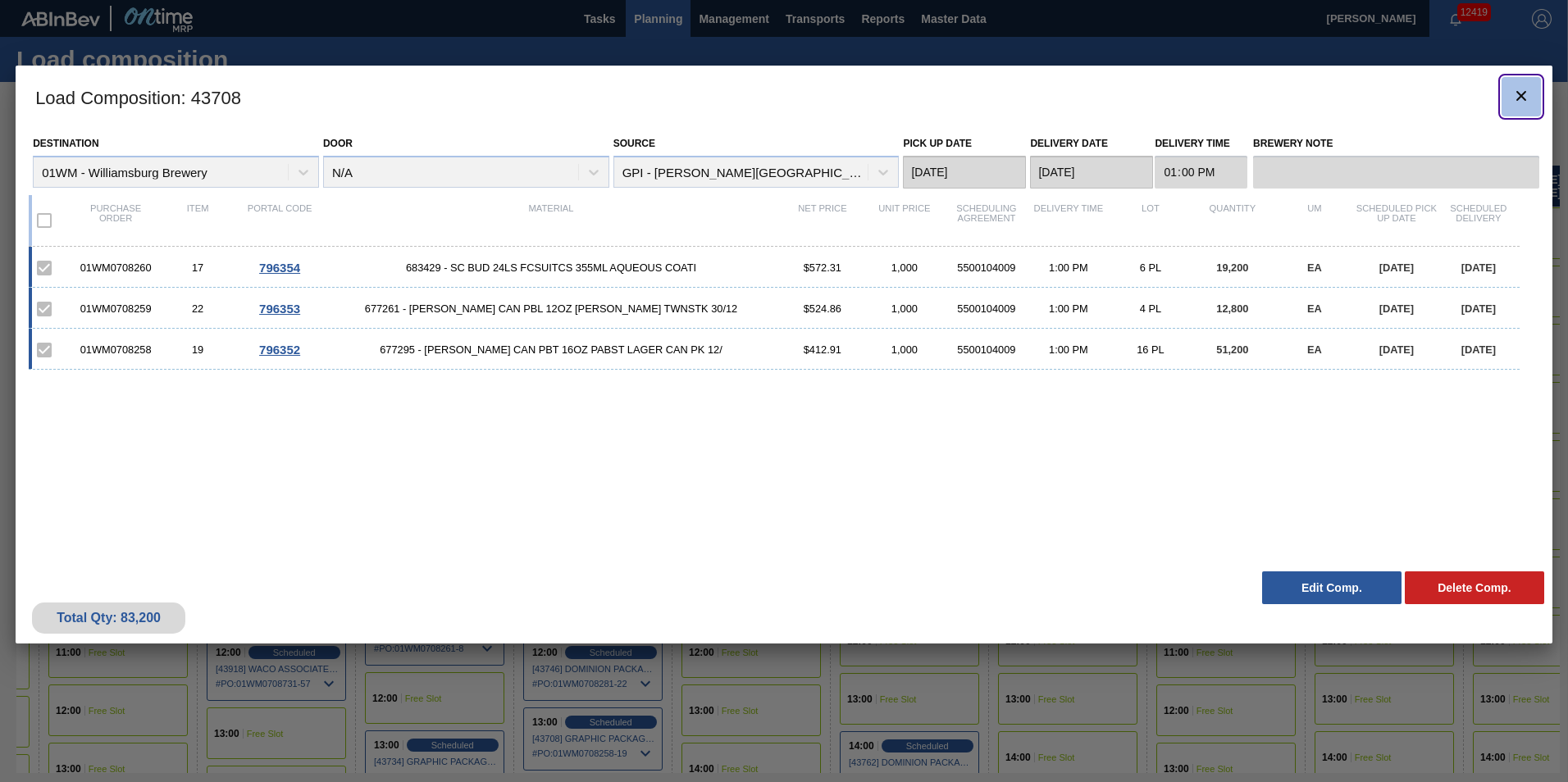
click at [1530, 98] on icon "botão de ícone" at bounding box center [1521, 95] width 20 height 20
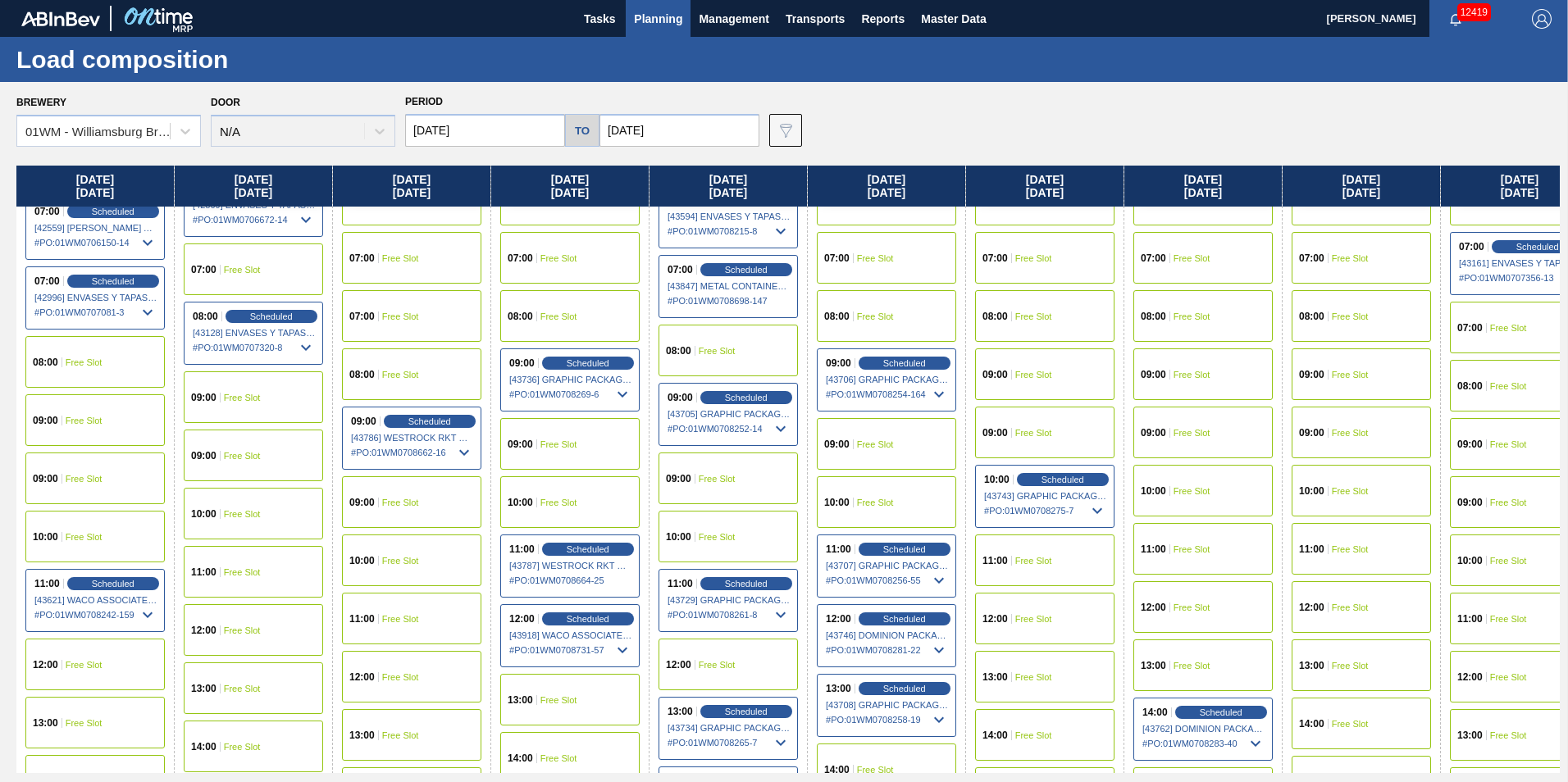
scroll to position [465, 0]
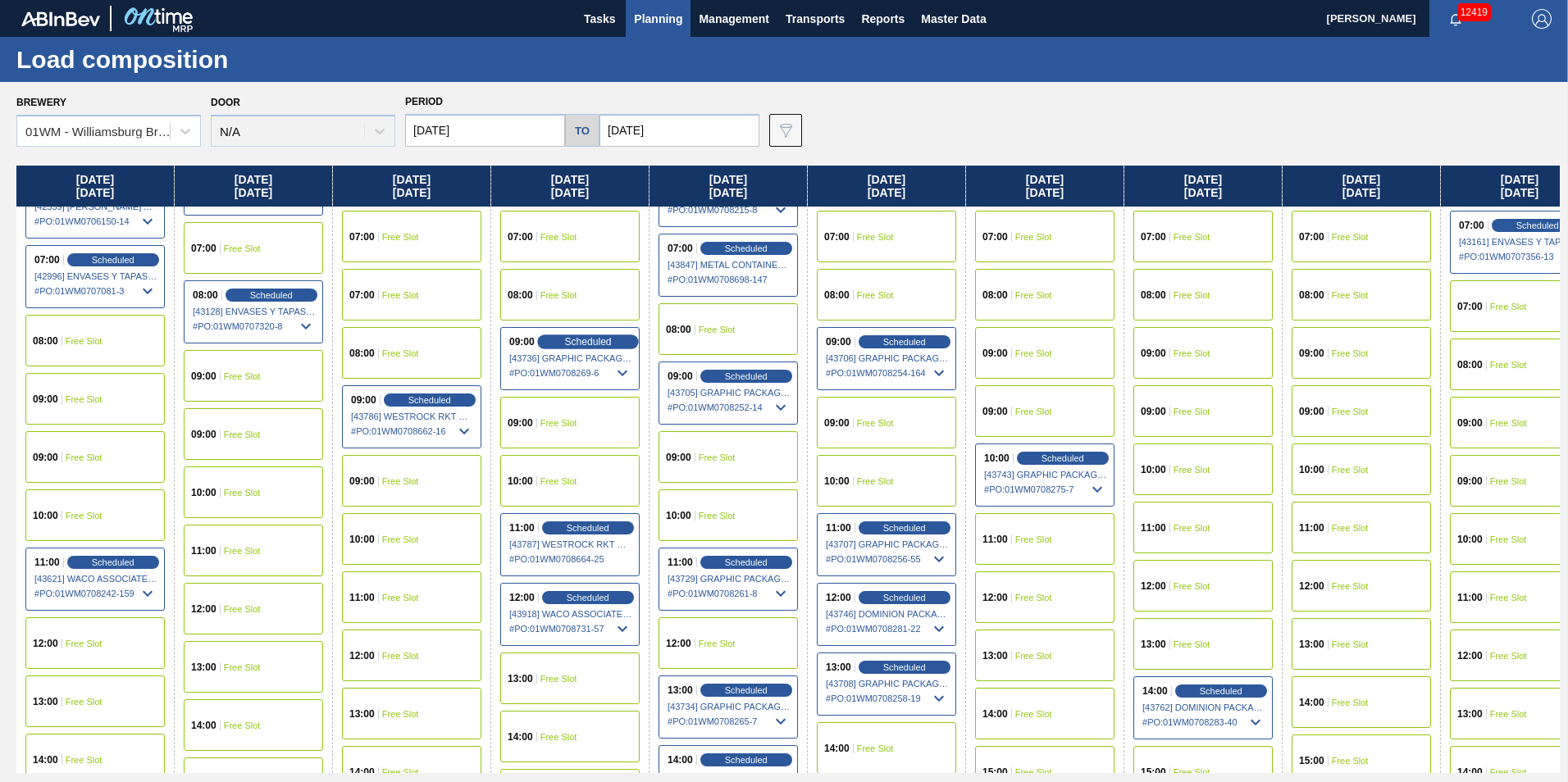
click at [588, 341] on span "Scheduled" at bounding box center [588, 341] width 47 height 10
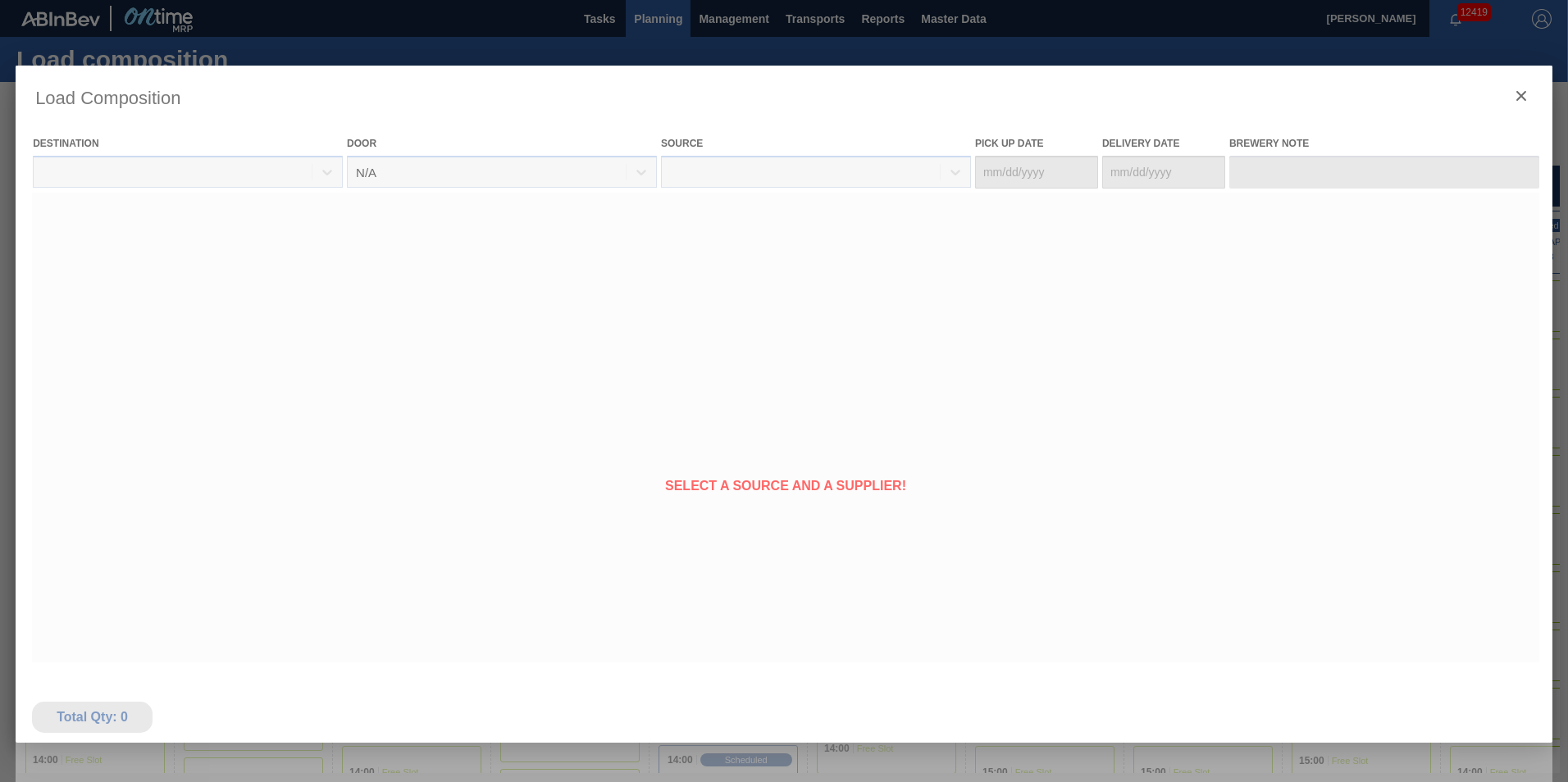
type Date "10/19/2025"
type Date "10/23/2025"
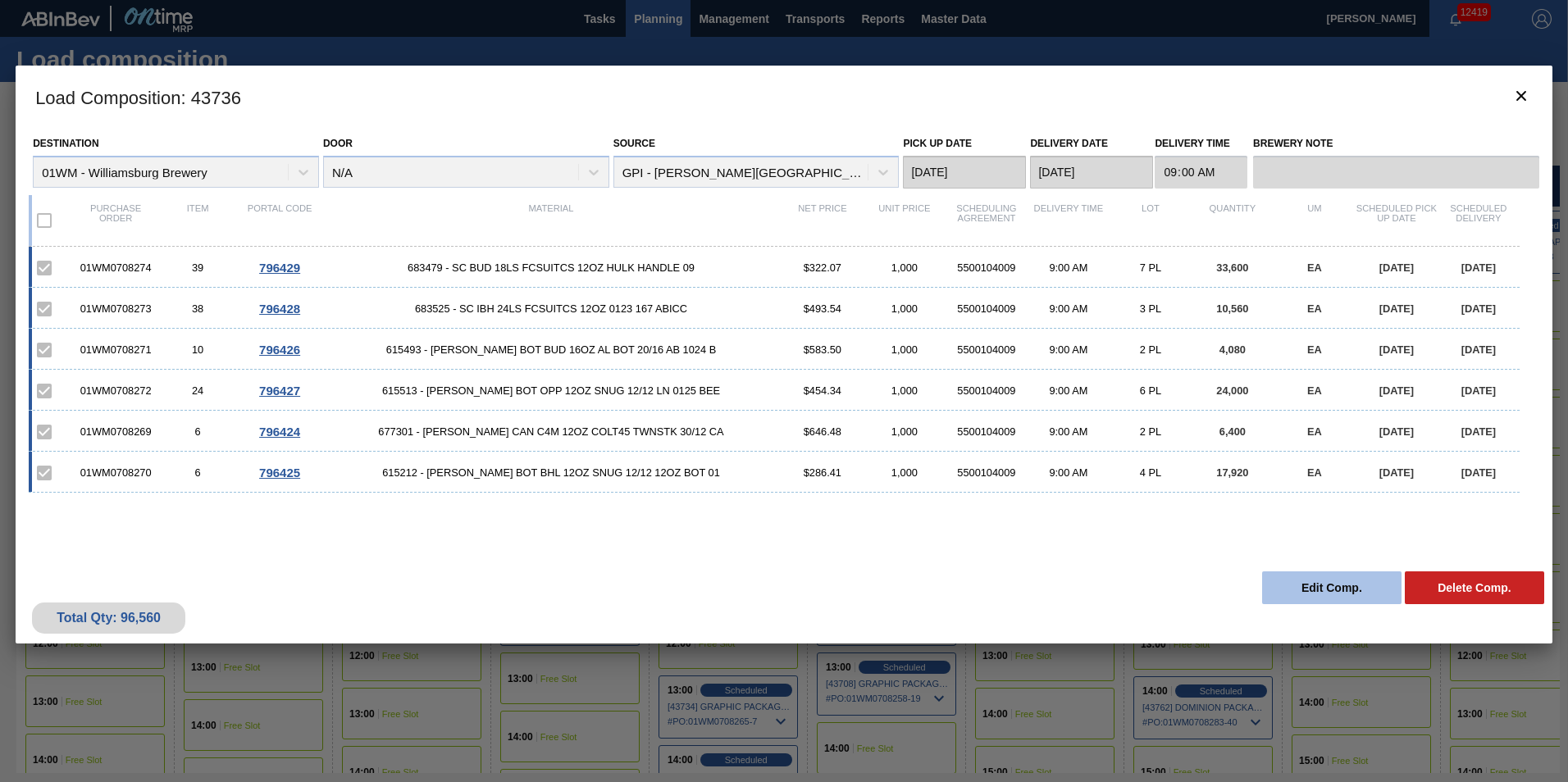
click at [1292, 588] on button "Edit Comp." at bounding box center [1331, 587] width 140 height 33
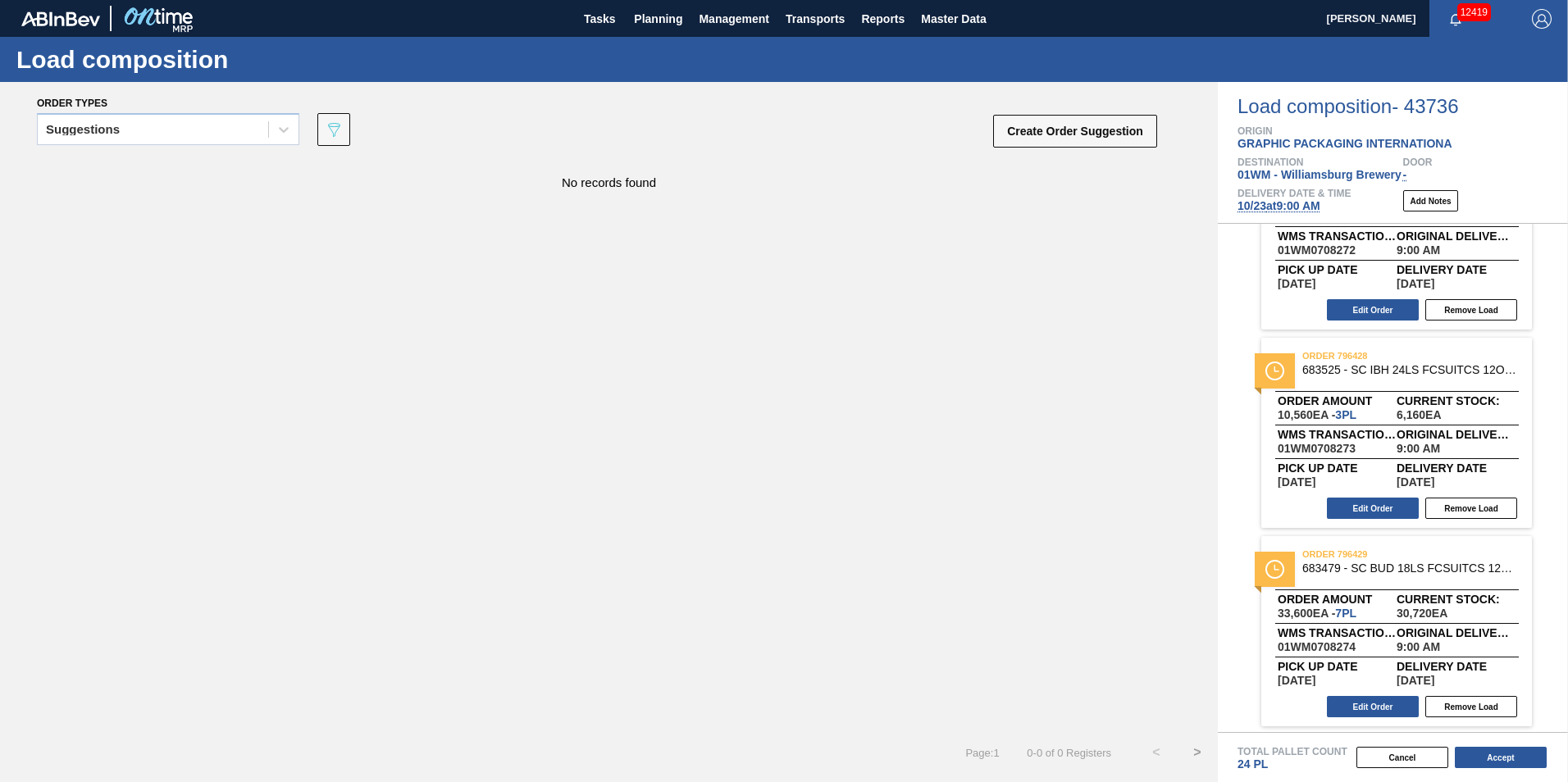
scroll to position [691, 0]
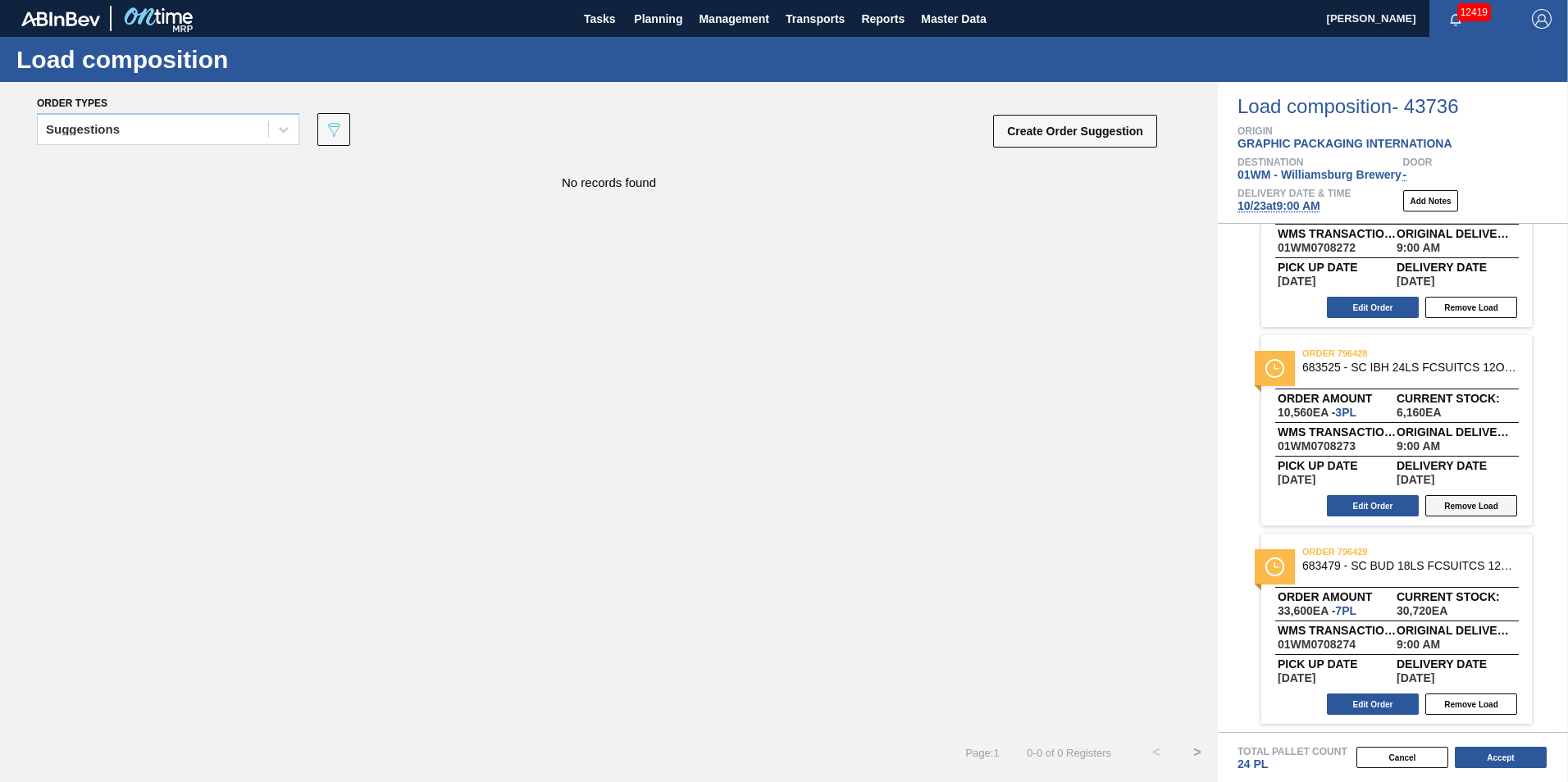
click at [1466, 703] on button "Remove Load" at bounding box center [1471, 704] width 92 height 21
click at [155, 120] on div "Suggestions" at bounding box center [153, 130] width 230 height 24
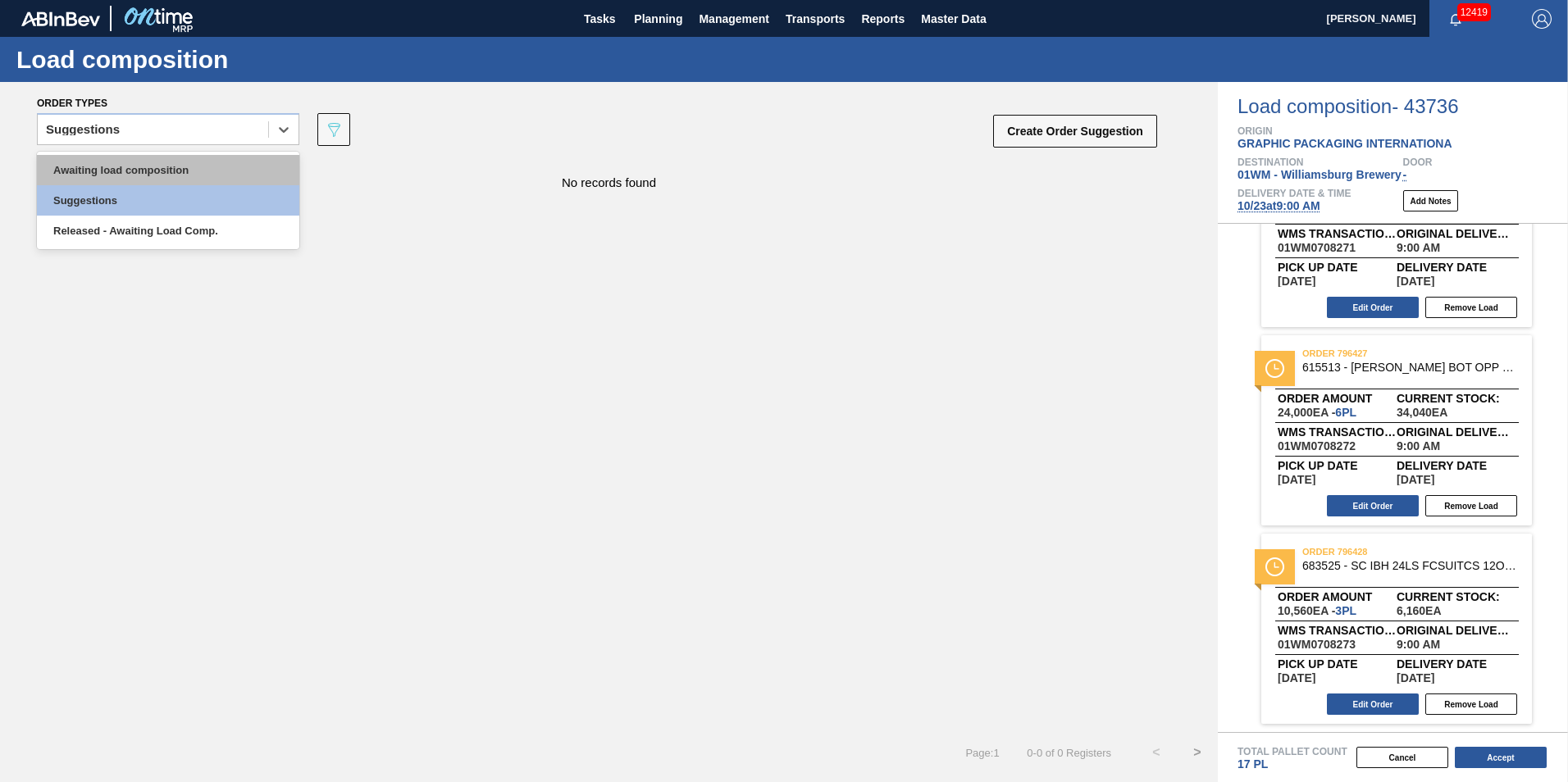
click at [147, 172] on div "Awaiting load composition" at bounding box center [169, 169] width 263 height 31
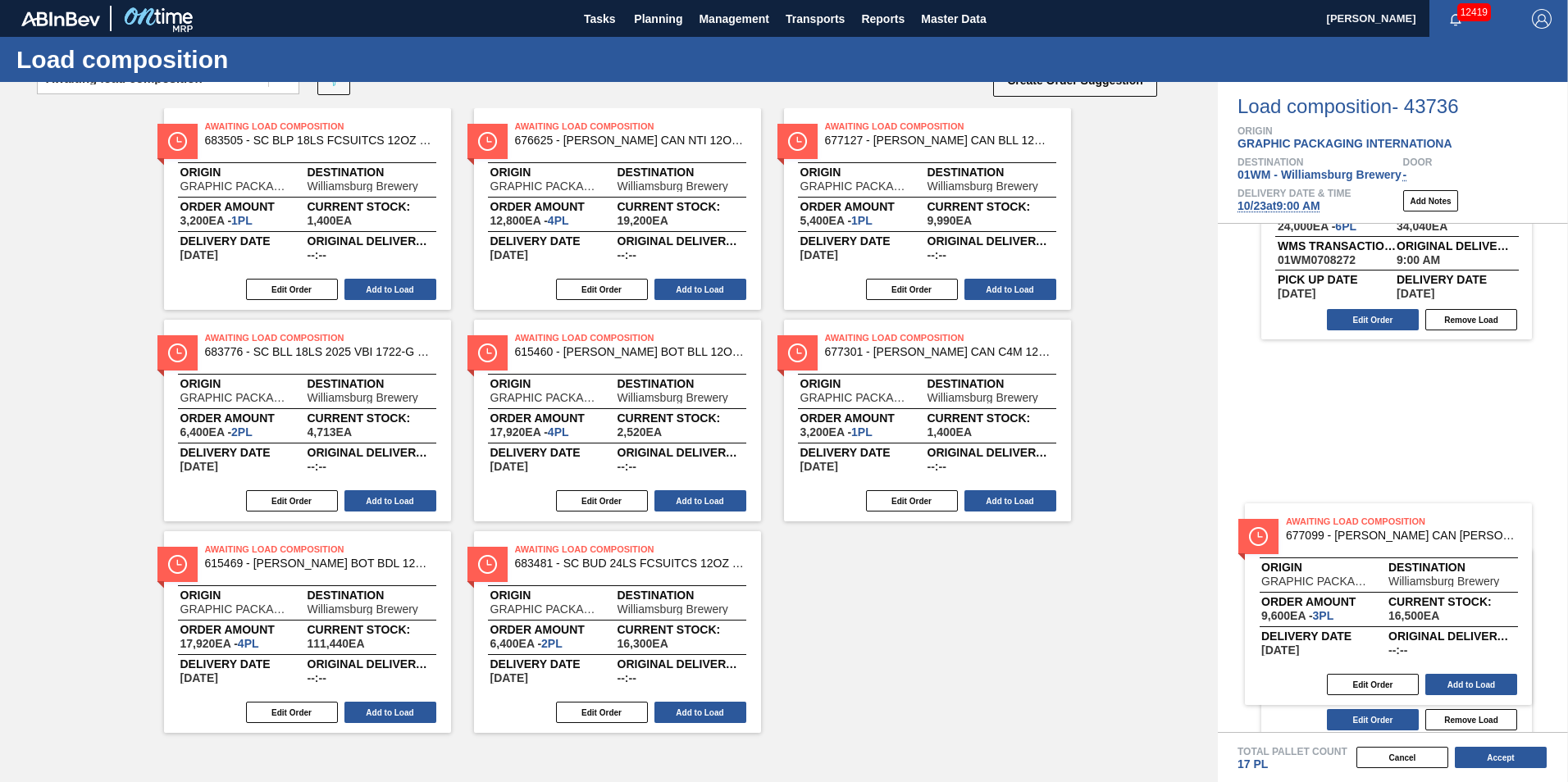
scroll to position [691, 0]
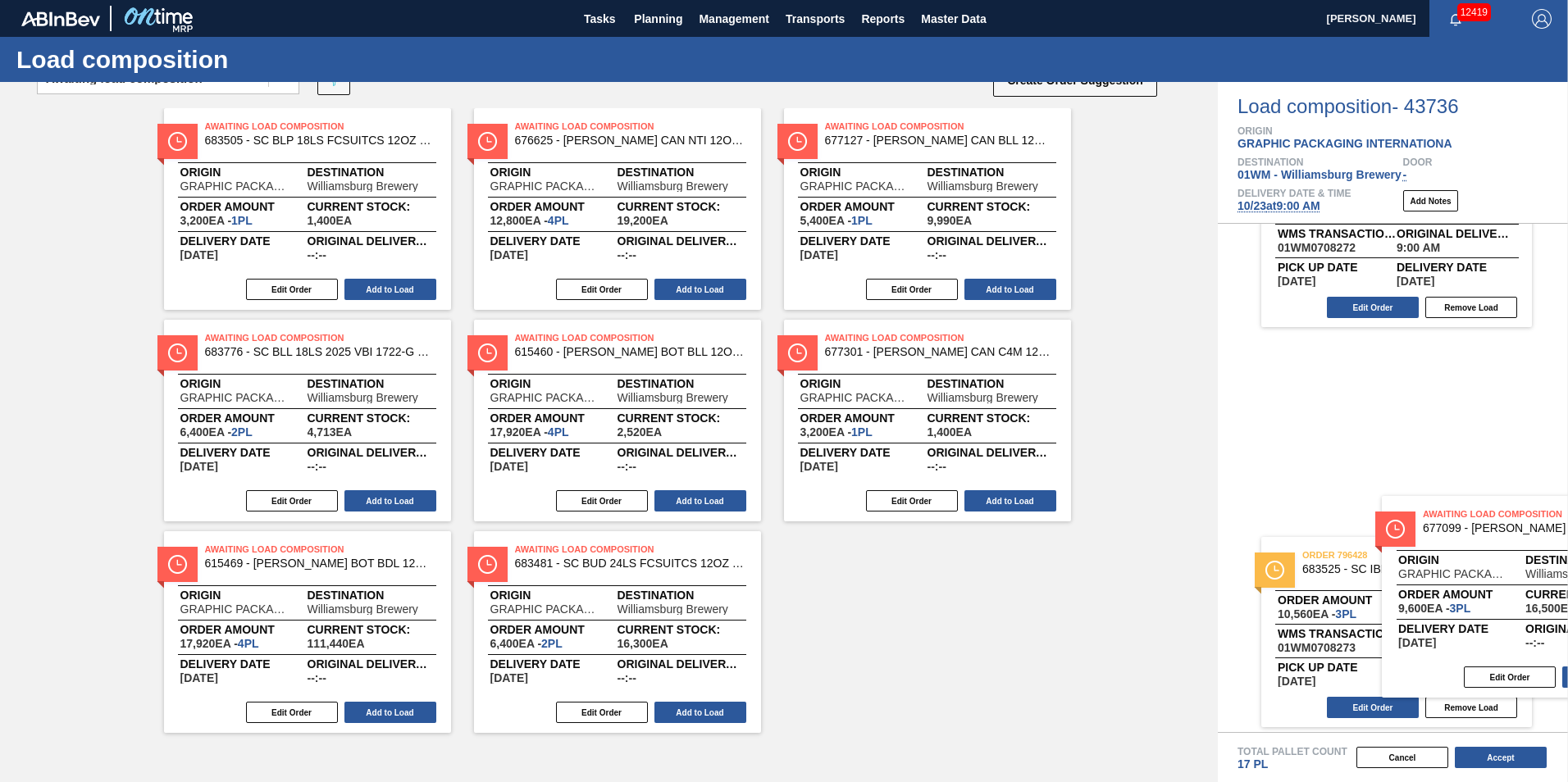
drag, startPoint x: 310, startPoint y: 659, endPoint x: 1424, endPoint y: 637, distance: 1114.2
click at [1427, 639] on div "Order types option Awaiting load composition, selected. Select is focused ,type…" at bounding box center [784, 432] width 1568 height 700
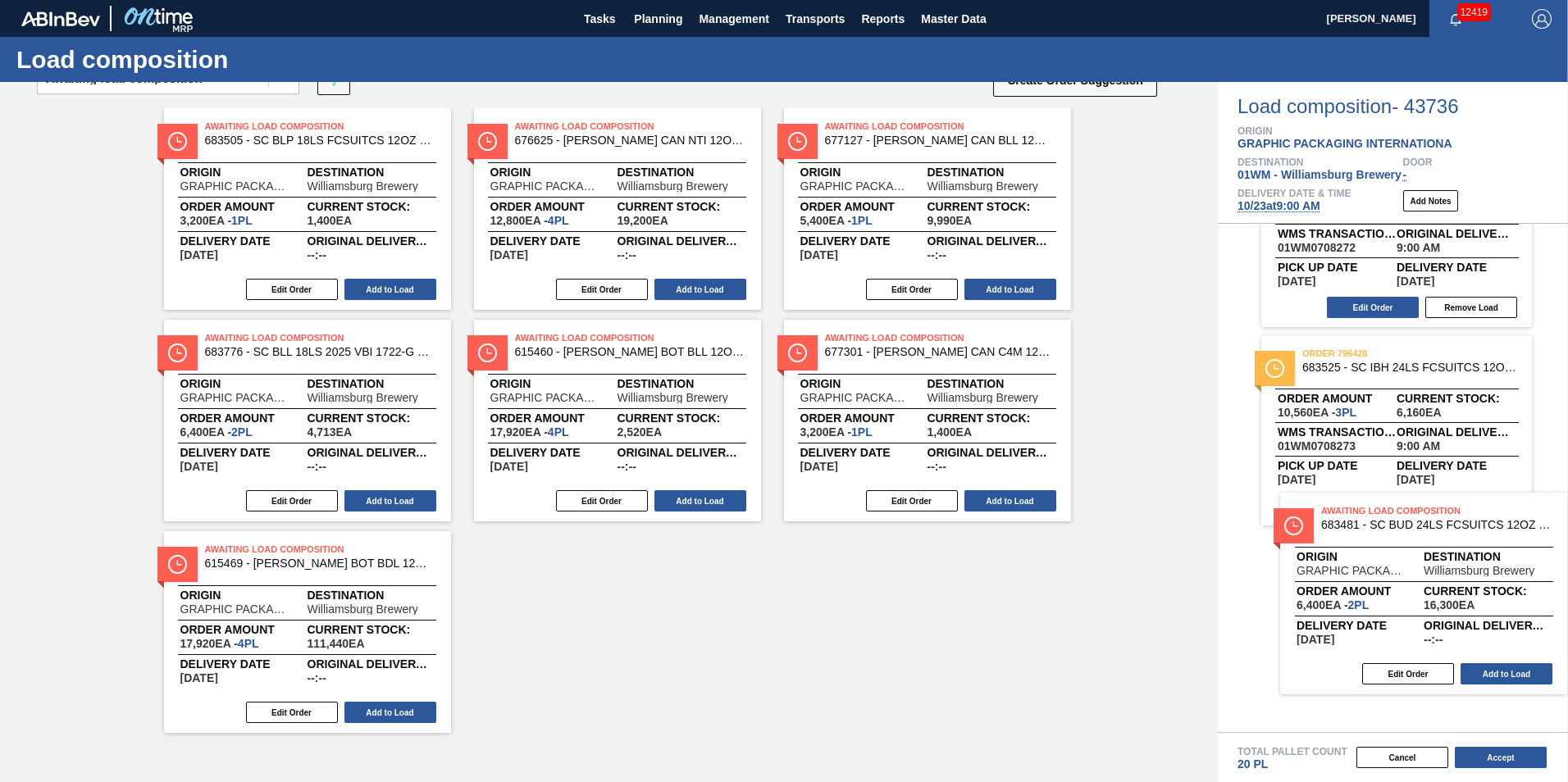
drag, startPoint x: 691, startPoint y: 628, endPoint x: 1419, endPoint y: 582, distance: 729.5
click at [1419, 582] on div "Order types option Awaiting load composition, selected. Select is focused ,type…" at bounding box center [784, 432] width 1568 height 700
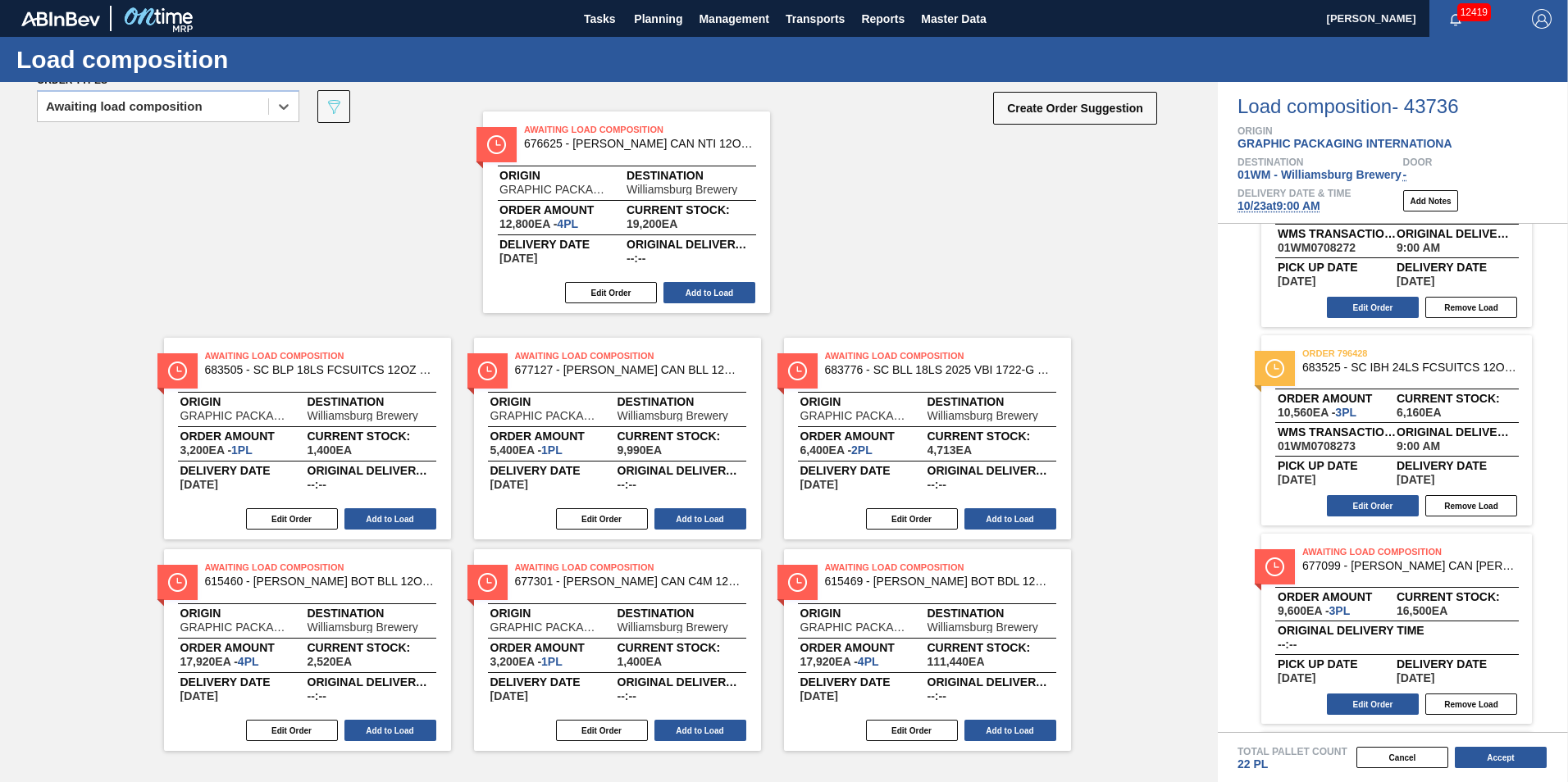
drag, startPoint x: 621, startPoint y: 224, endPoint x: 635, endPoint y: 214, distance: 17.2
click at [635, 214] on div "Awaiting Load Composition 683505 - SC BLP 18LS FCSUITCS 12OZ CAN REMOVING M Ori…" at bounding box center [609, 343] width 1218 height 413
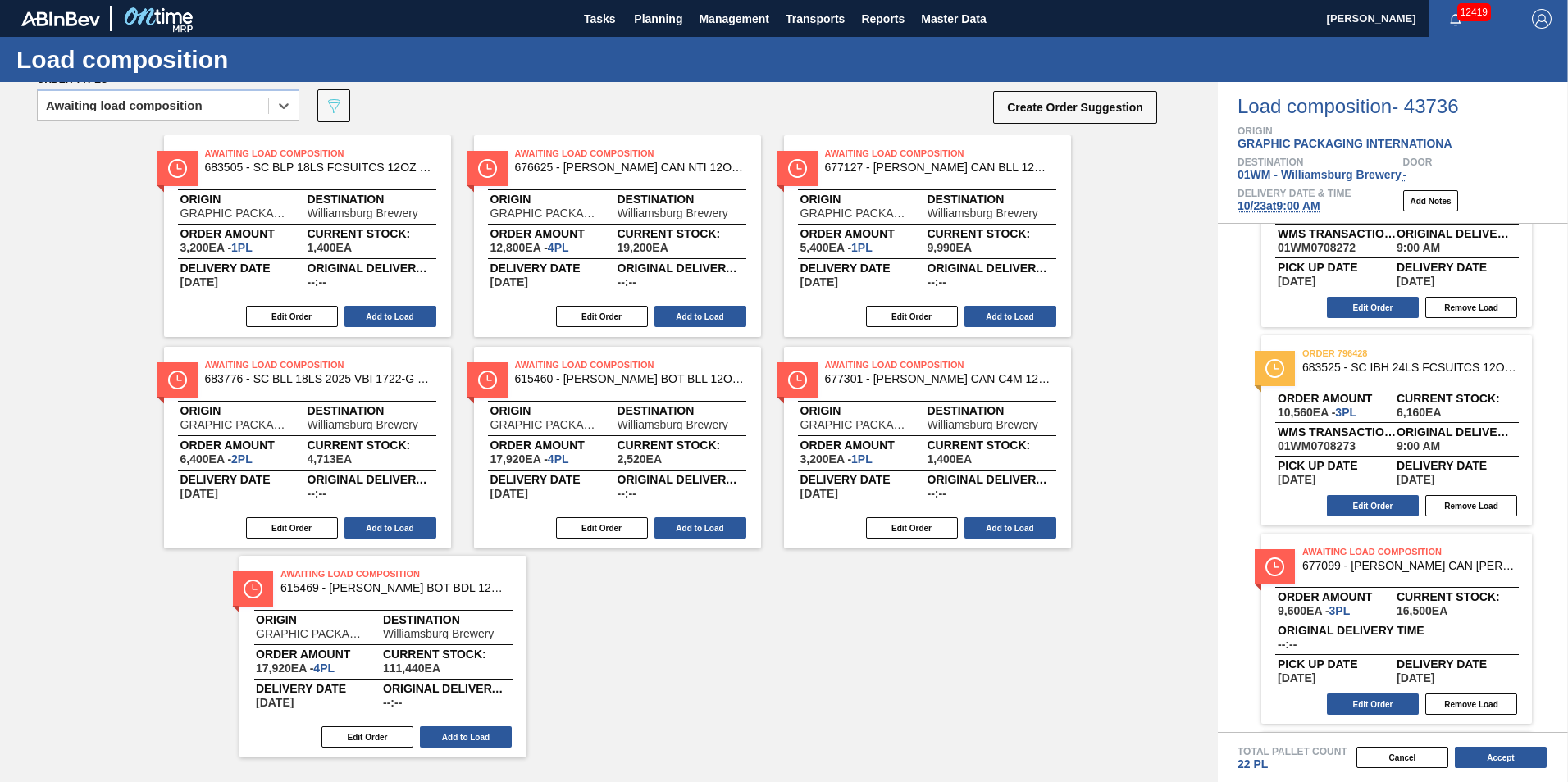
scroll to position [24, 0]
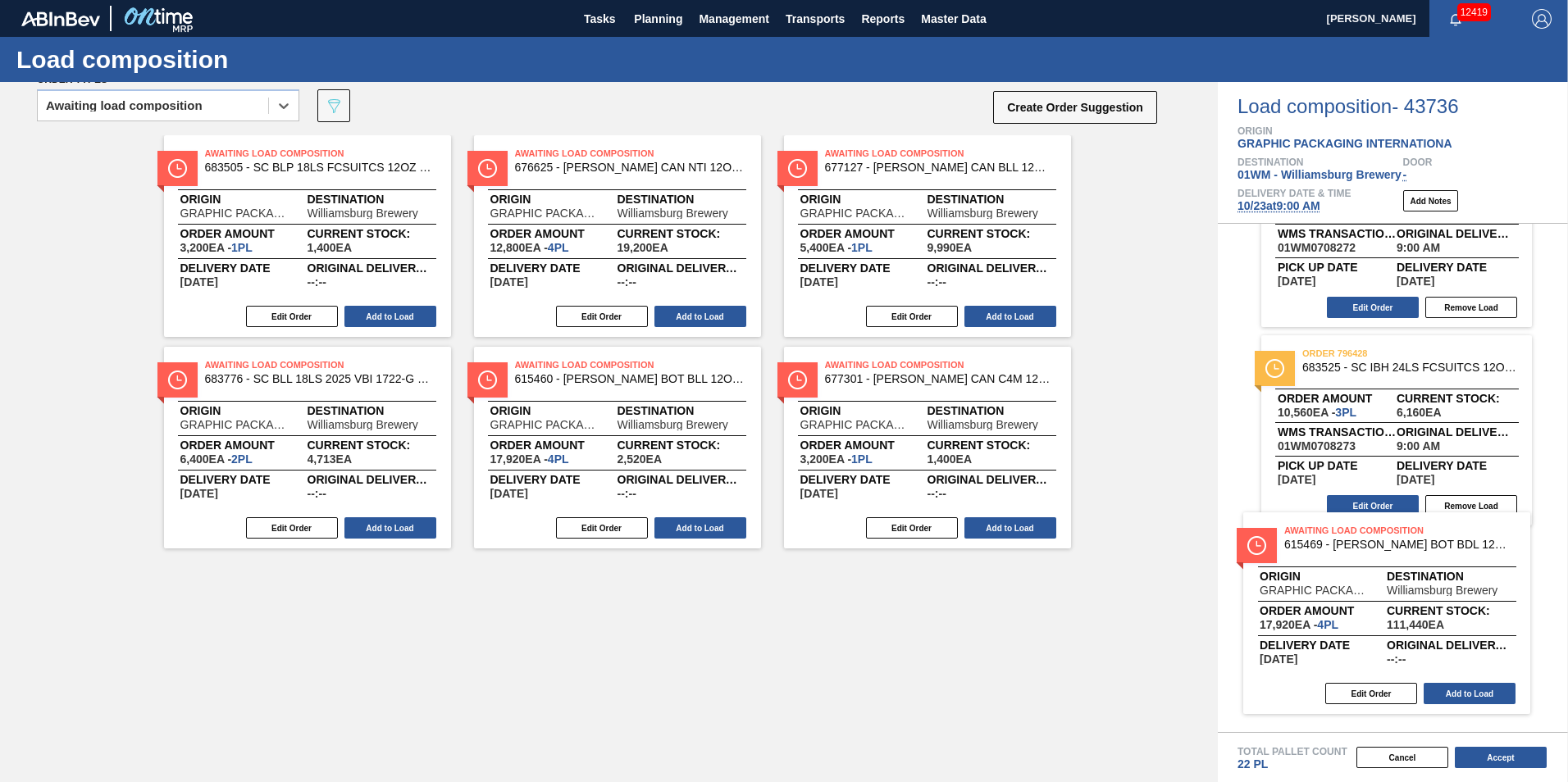
drag, startPoint x: 296, startPoint y: 649, endPoint x: 1400, endPoint y: 593, distance: 1105.4
click at [1392, 600] on div "Order types option Awaiting load composition, selected. Select is focused ,type…" at bounding box center [784, 432] width 1568 height 700
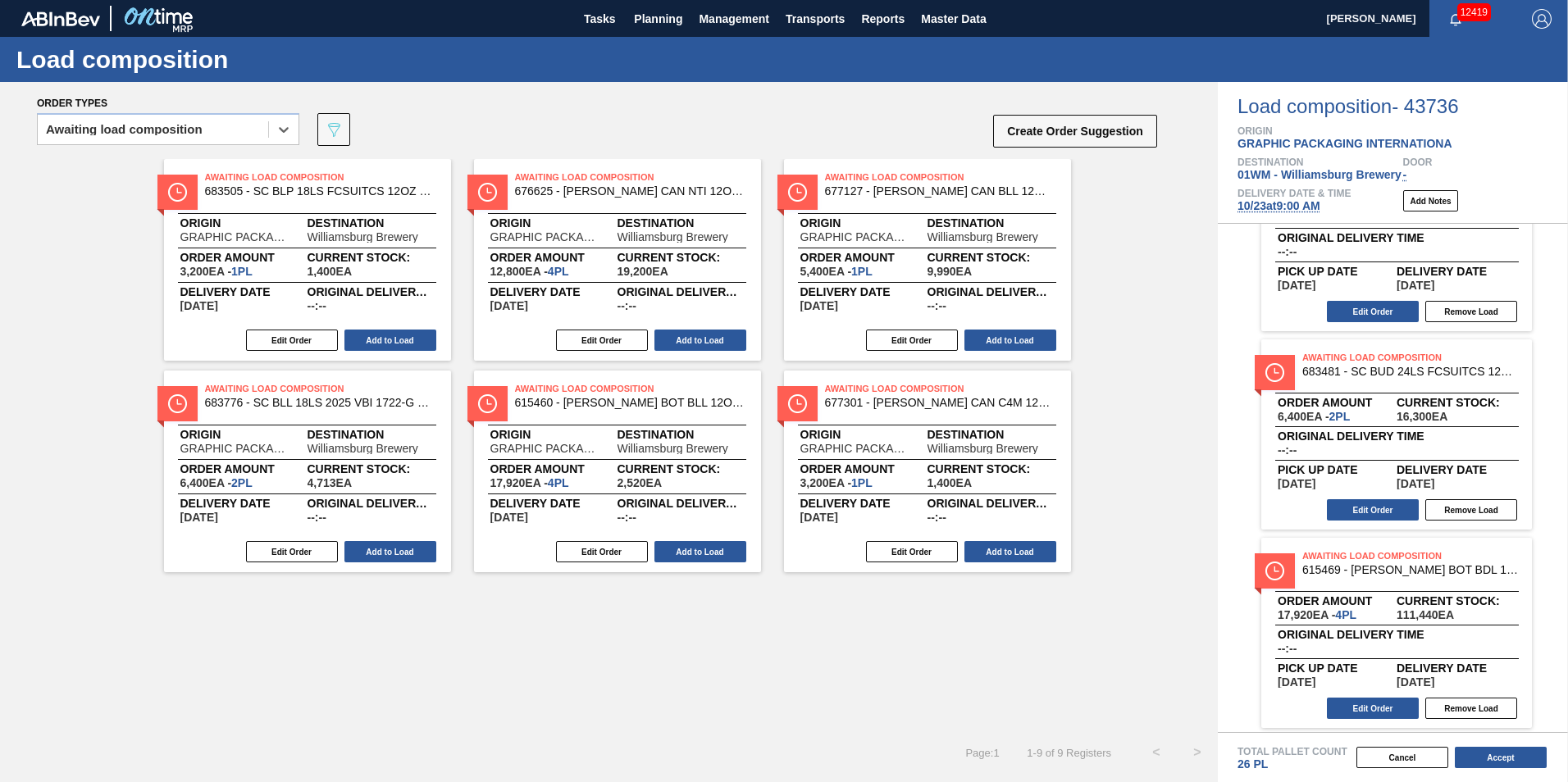
scroll to position [1087, 0]
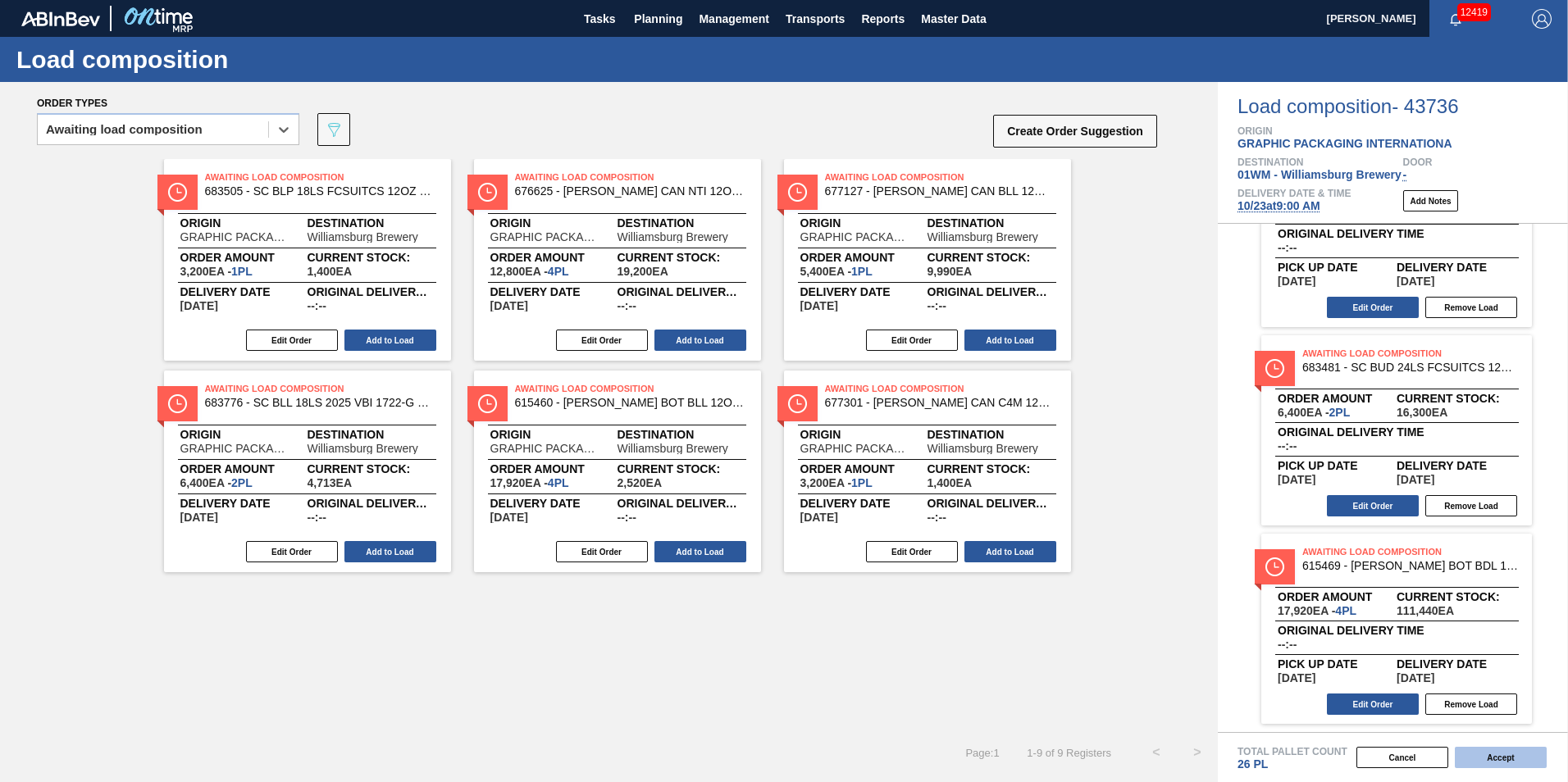
click at [1503, 755] on button "Accept" at bounding box center [1500, 757] width 92 height 21
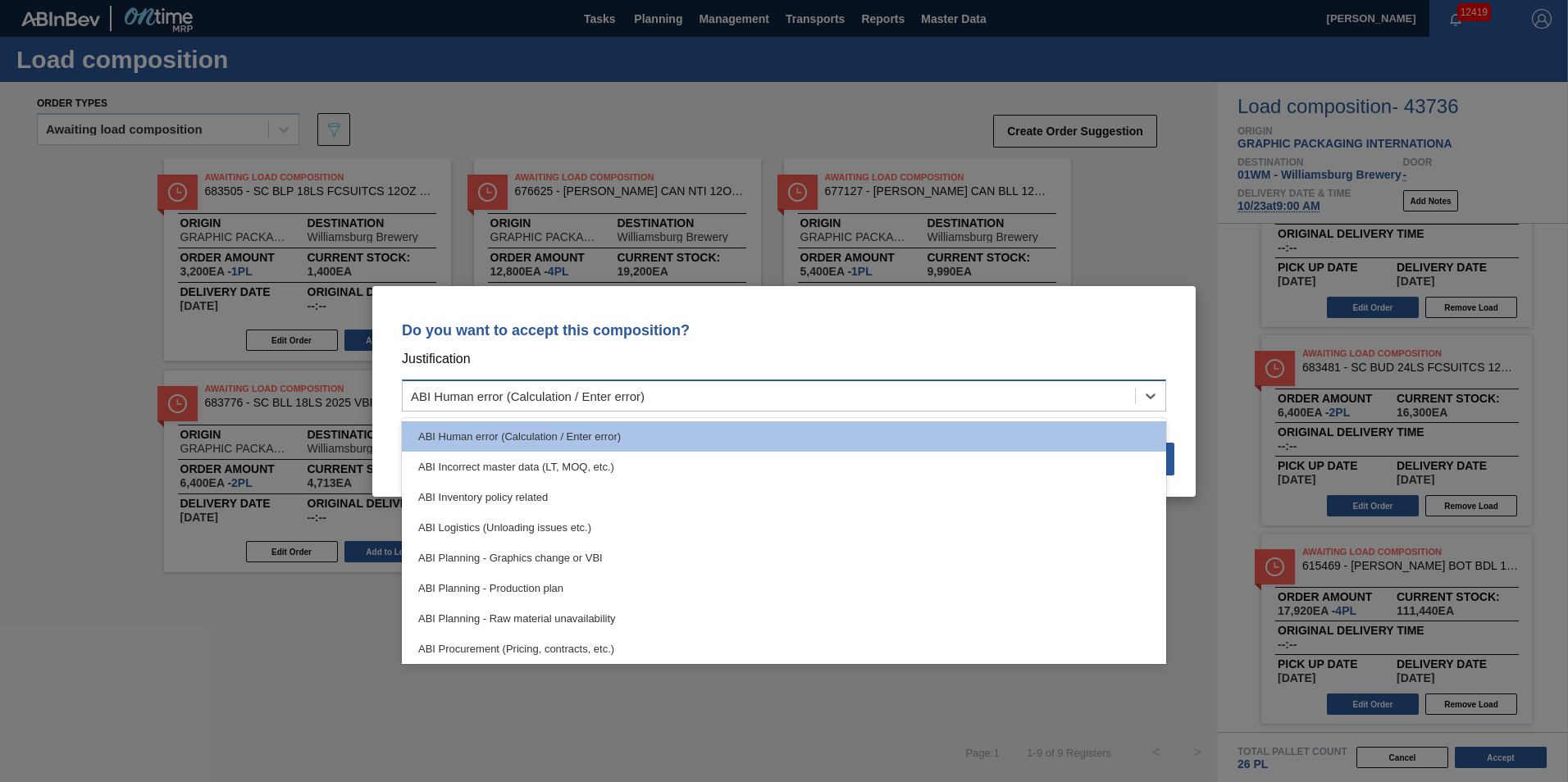
click at [1081, 406] on div "ABI Human error (Calculation / Enter error)" at bounding box center [768, 396] width 732 height 24
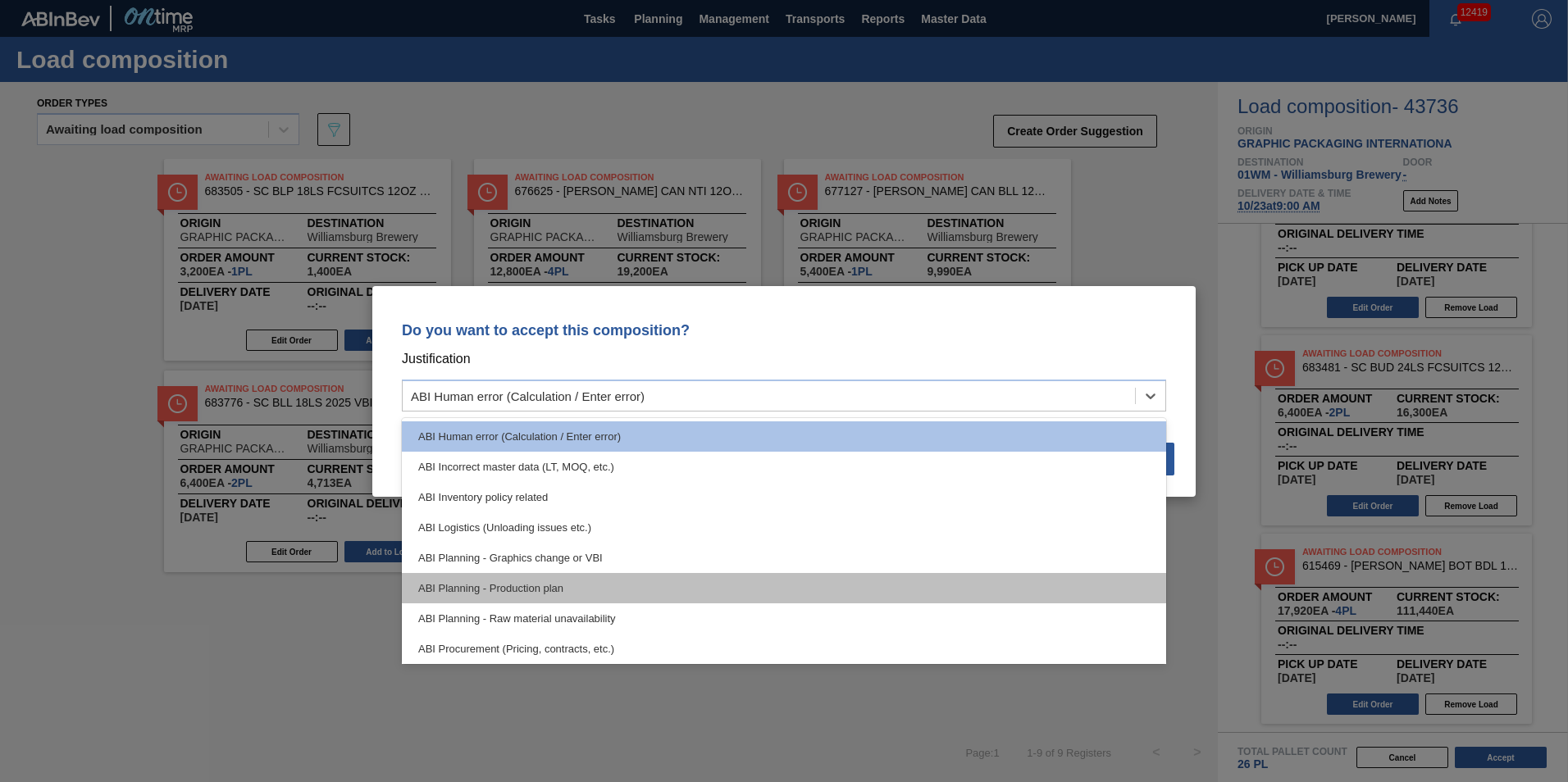
click at [750, 586] on div "ABI Planning - Production plan" at bounding box center [784, 588] width 764 height 31
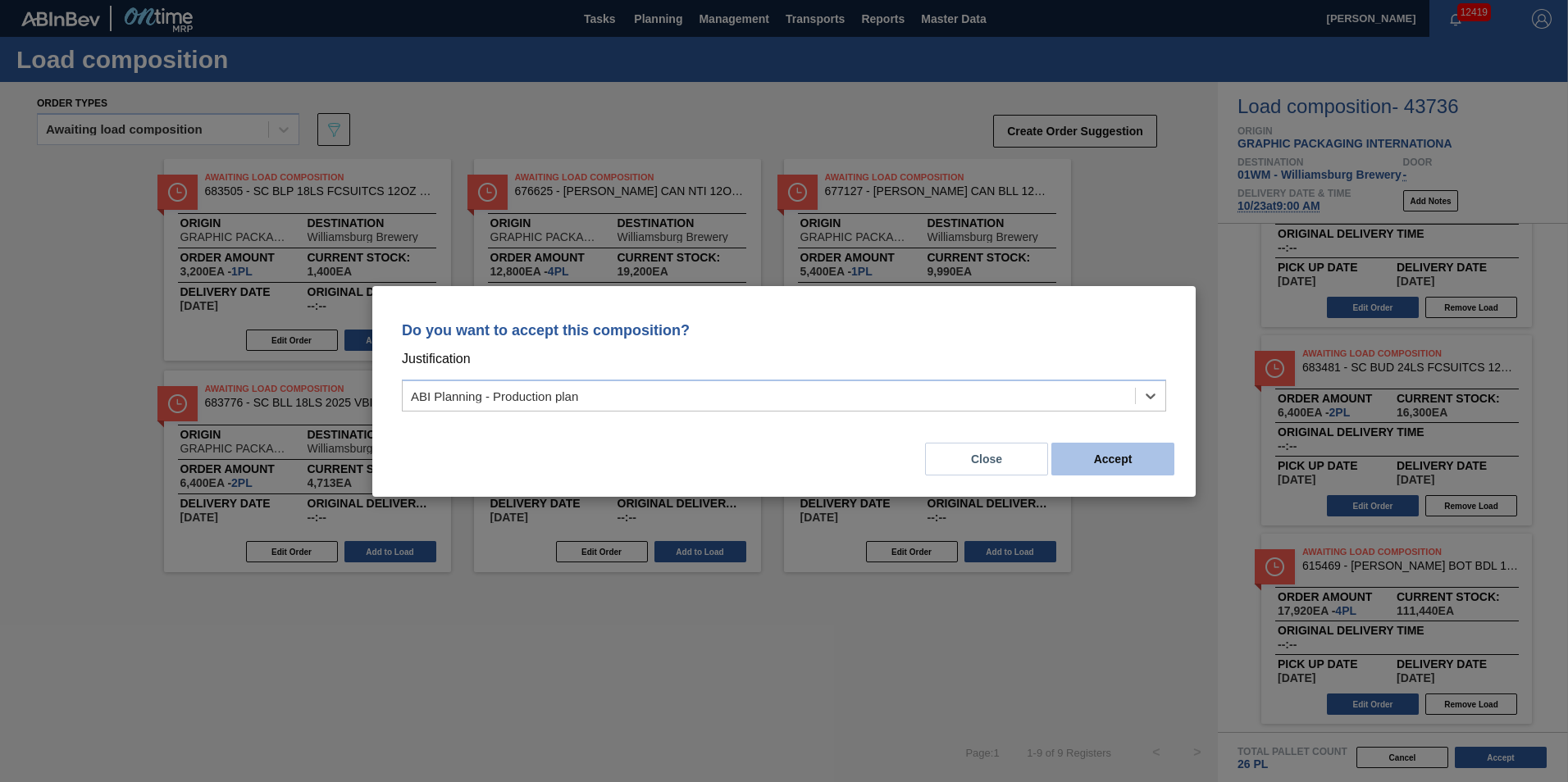
click at [1151, 461] on button "Accept" at bounding box center [1113, 459] width 123 height 33
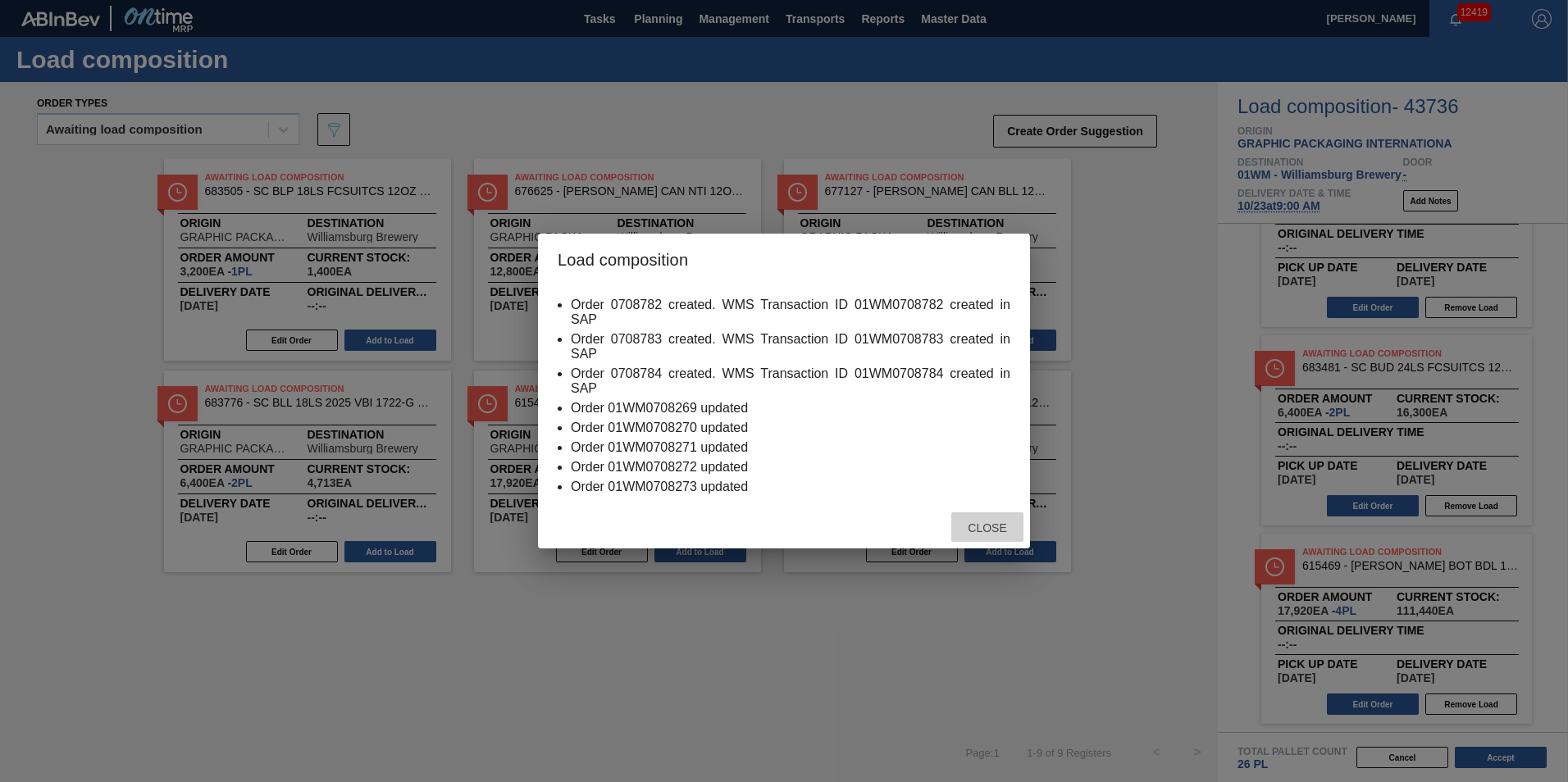
click at [972, 527] on span "Close" at bounding box center [987, 528] width 65 height 13
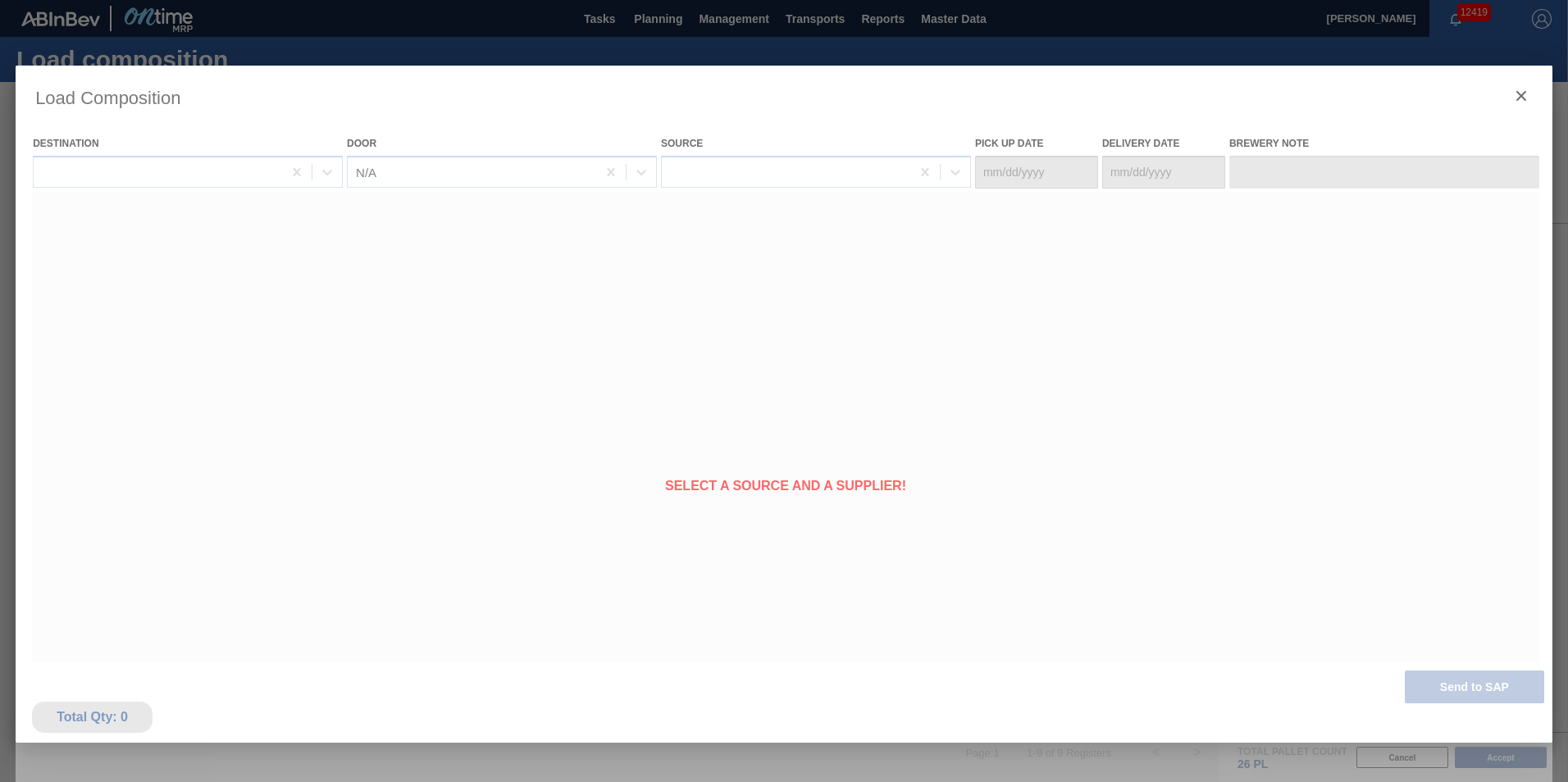
type Date "10/19/2025"
type Date "10/23/2025"
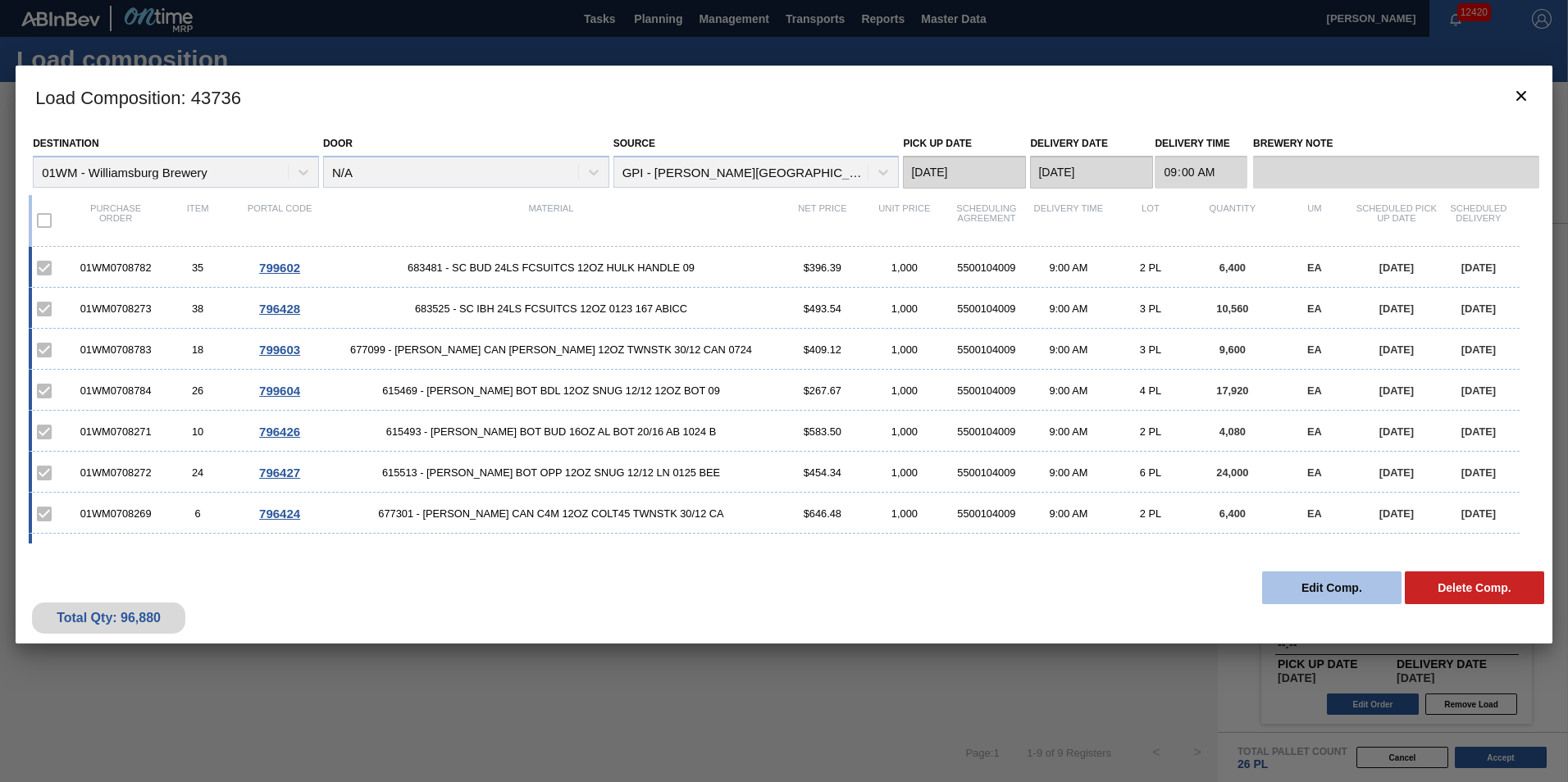
click at [1317, 581] on button "Edit Comp." at bounding box center [1331, 587] width 140 height 33
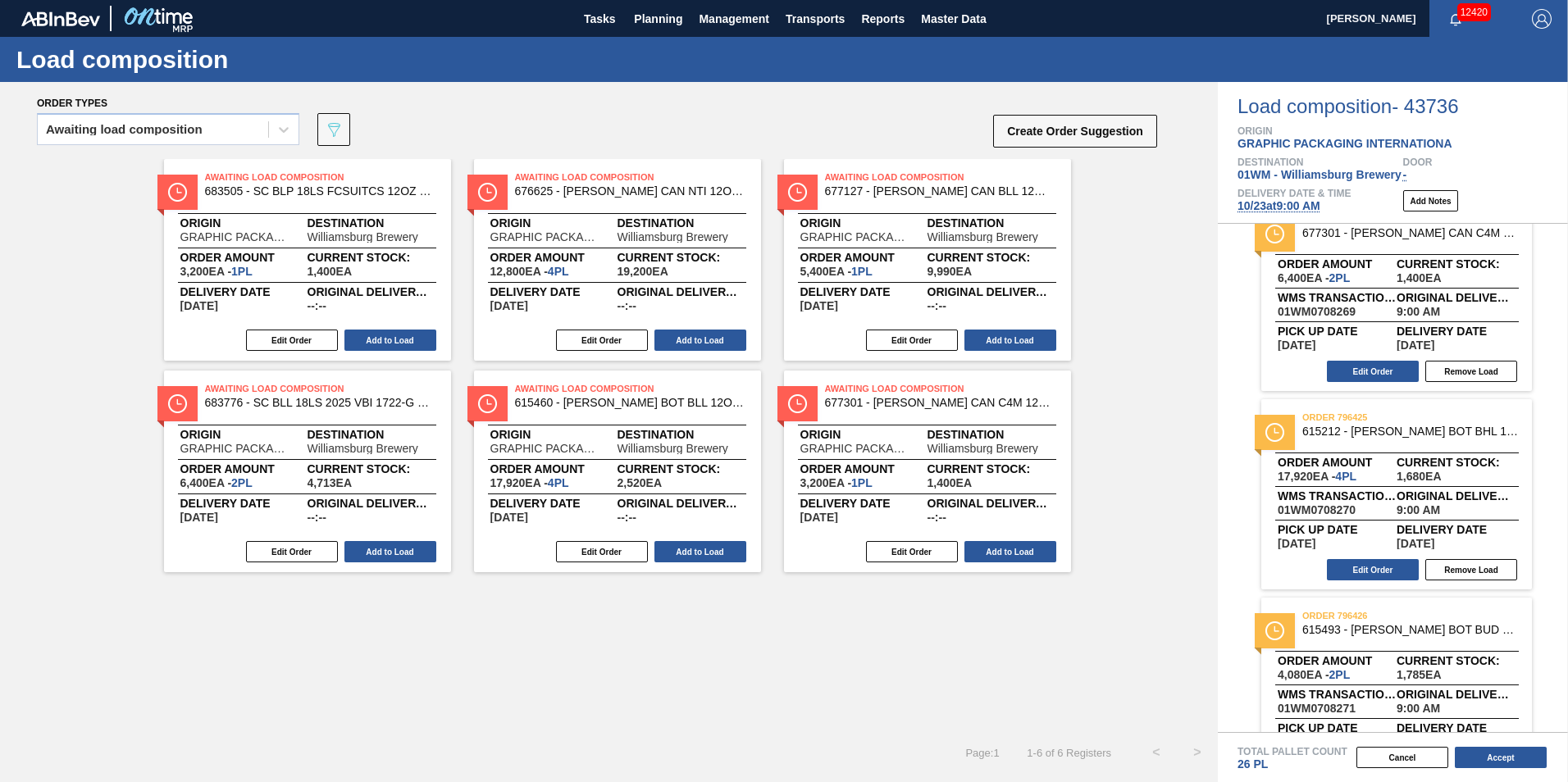
scroll to position [21, 0]
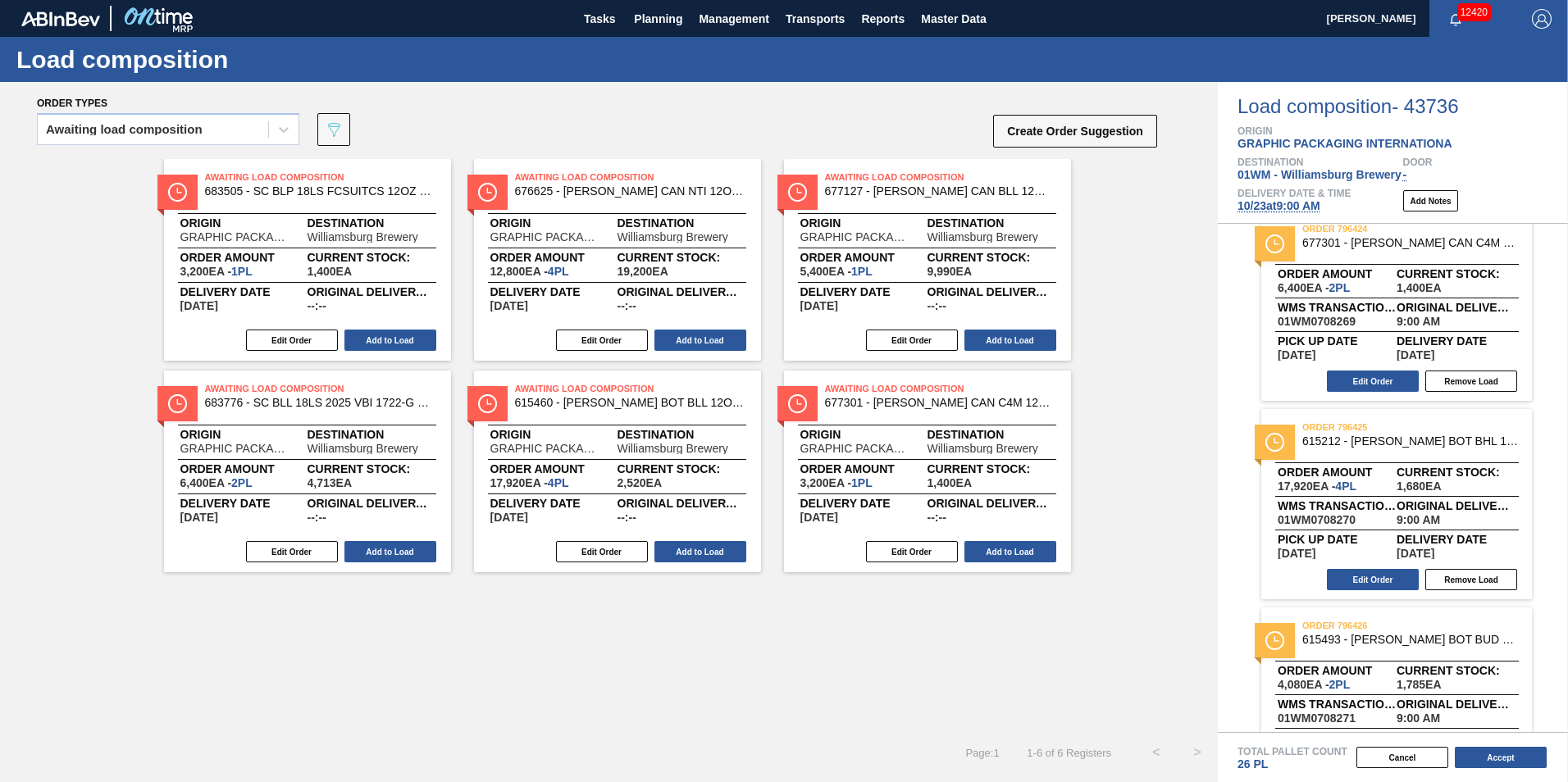
click at [1192, 210] on div "Awaiting Load Composition 683505 - SC BLP 18LS FCSUITCS 12OZ CAN REMOVING M Ori…" at bounding box center [609, 366] width 1218 height 413
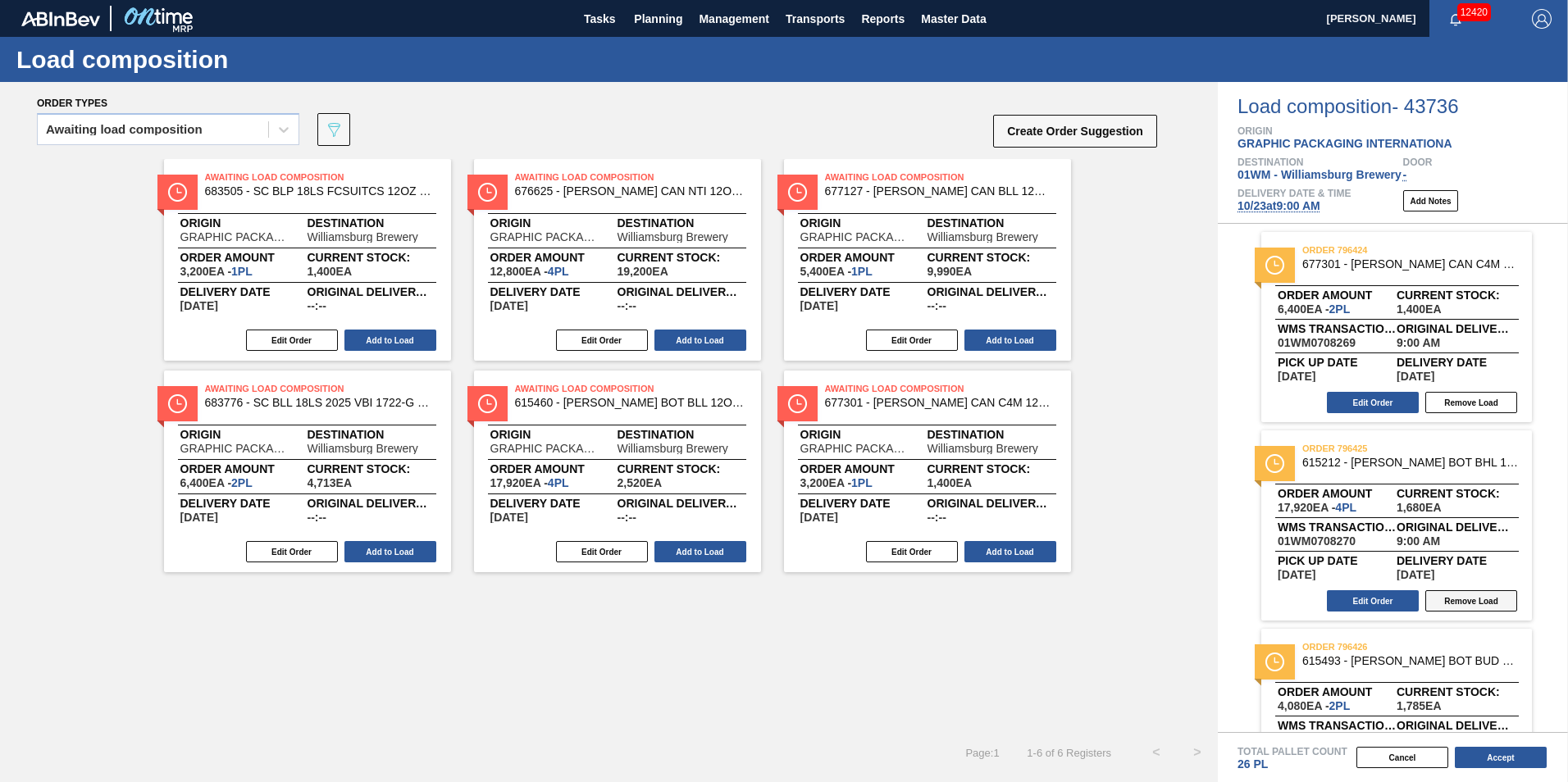
click at [1485, 601] on button "Remove Load" at bounding box center [1471, 600] width 92 height 21
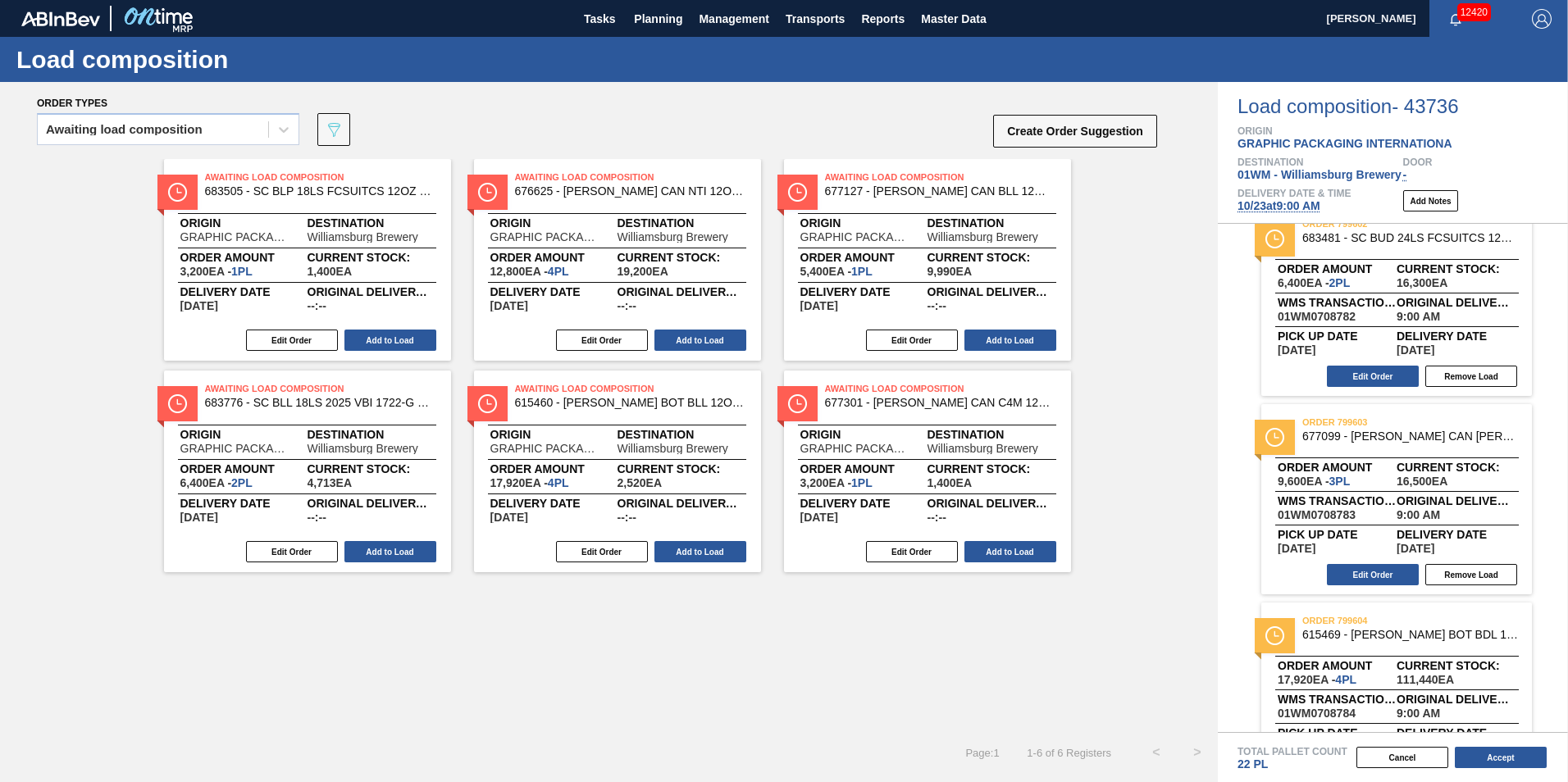
scroll to position [889, 0]
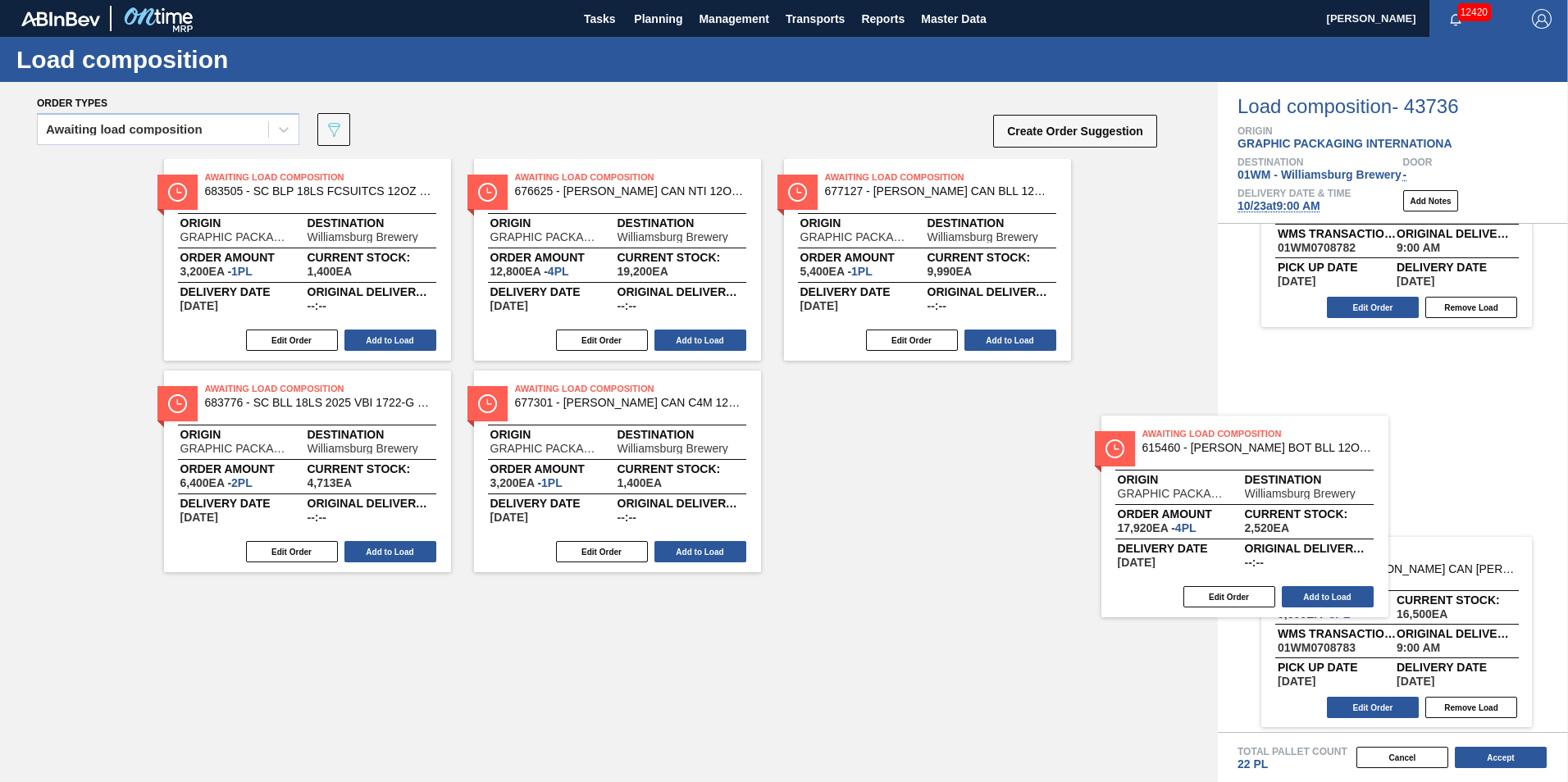
drag, startPoint x: 677, startPoint y: 480, endPoint x: 1386, endPoint y: 533, distance: 711.0
click at [1386, 533] on div "Order types Awaiting load composition 089F7B8B-B2A5-4AFE-B5C0-19BA573D28AC Crea…" at bounding box center [784, 432] width 1568 height 700
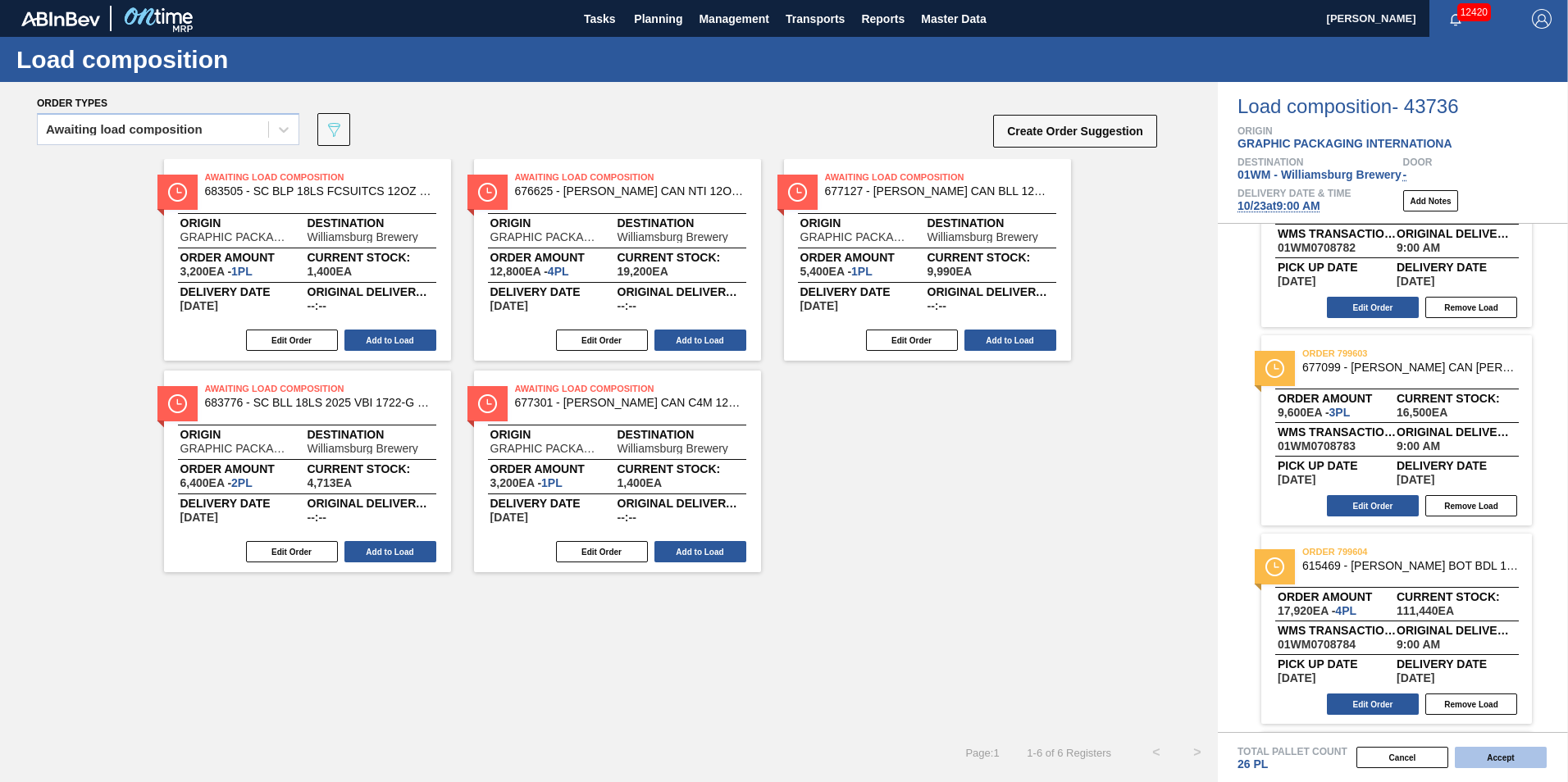
click at [1502, 761] on button "Accept" at bounding box center [1500, 757] width 92 height 21
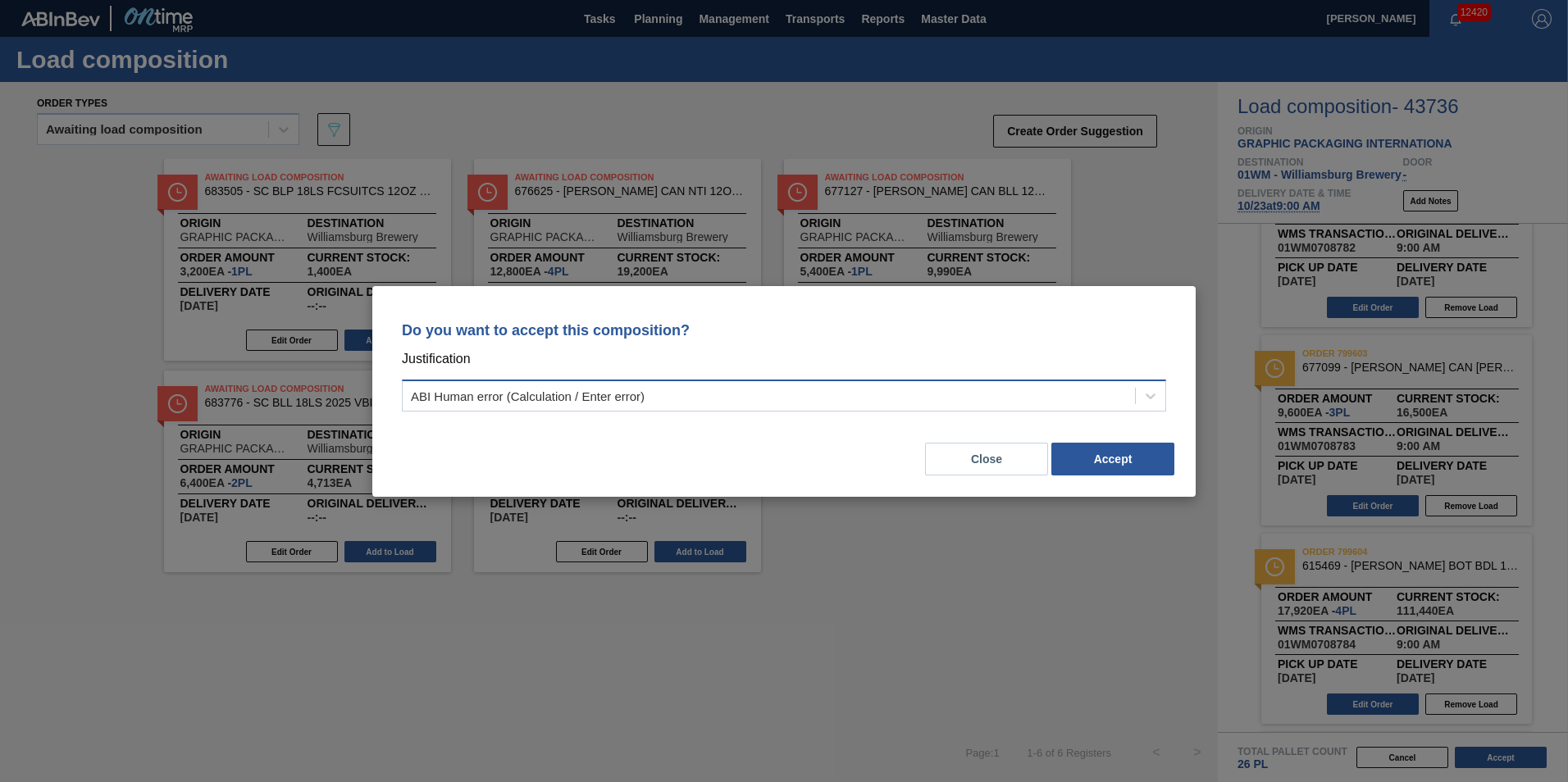
click at [1001, 388] on div "ABI Human error (Calculation / Enter error)" at bounding box center [768, 396] width 732 height 24
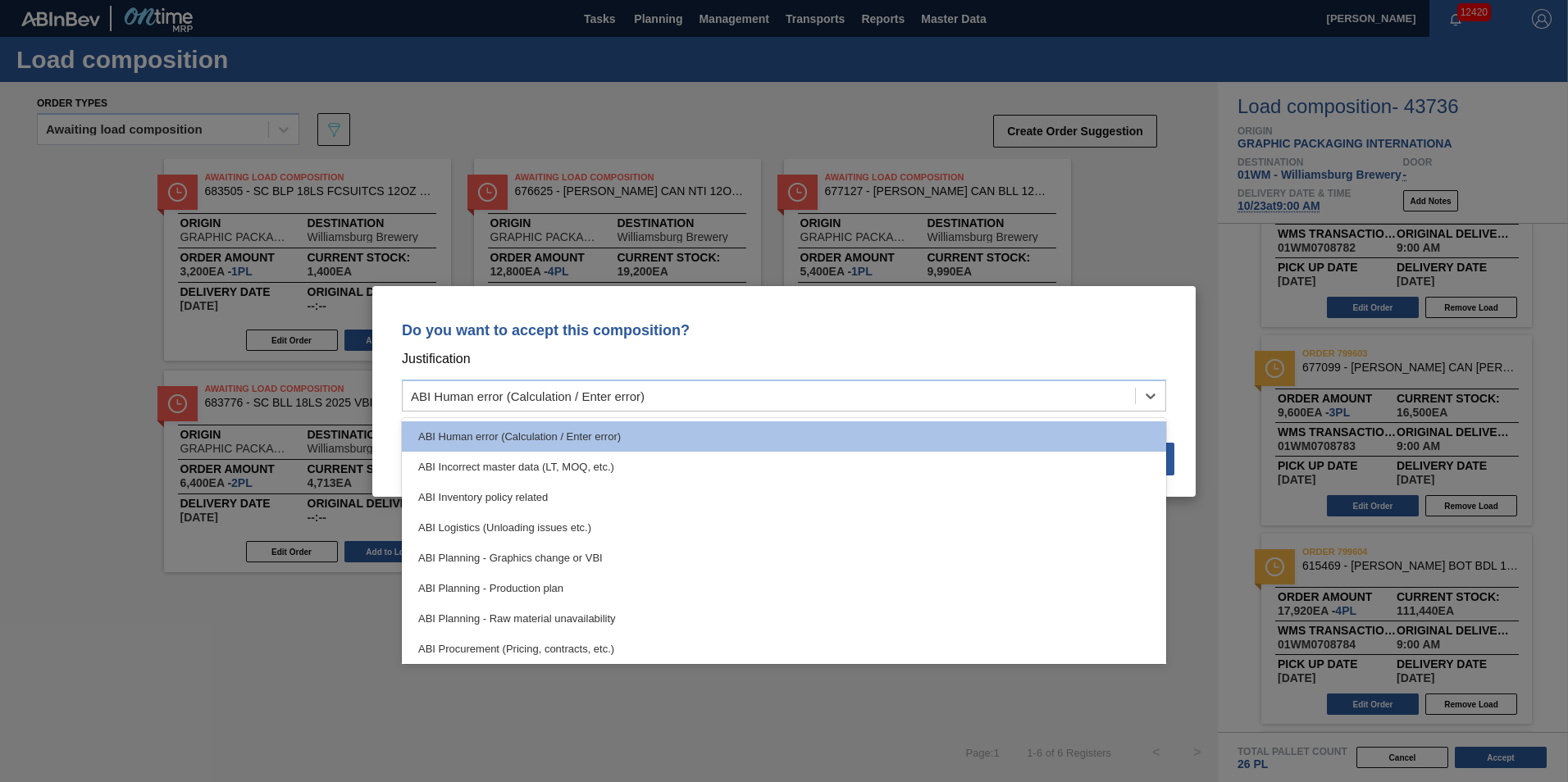
drag, startPoint x: 661, startPoint y: 586, endPoint x: 825, endPoint y: 548, distance: 168.3
click at [663, 586] on div "ABI Planning - Production plan" at bounding box center [784, 588] width 764 height 31
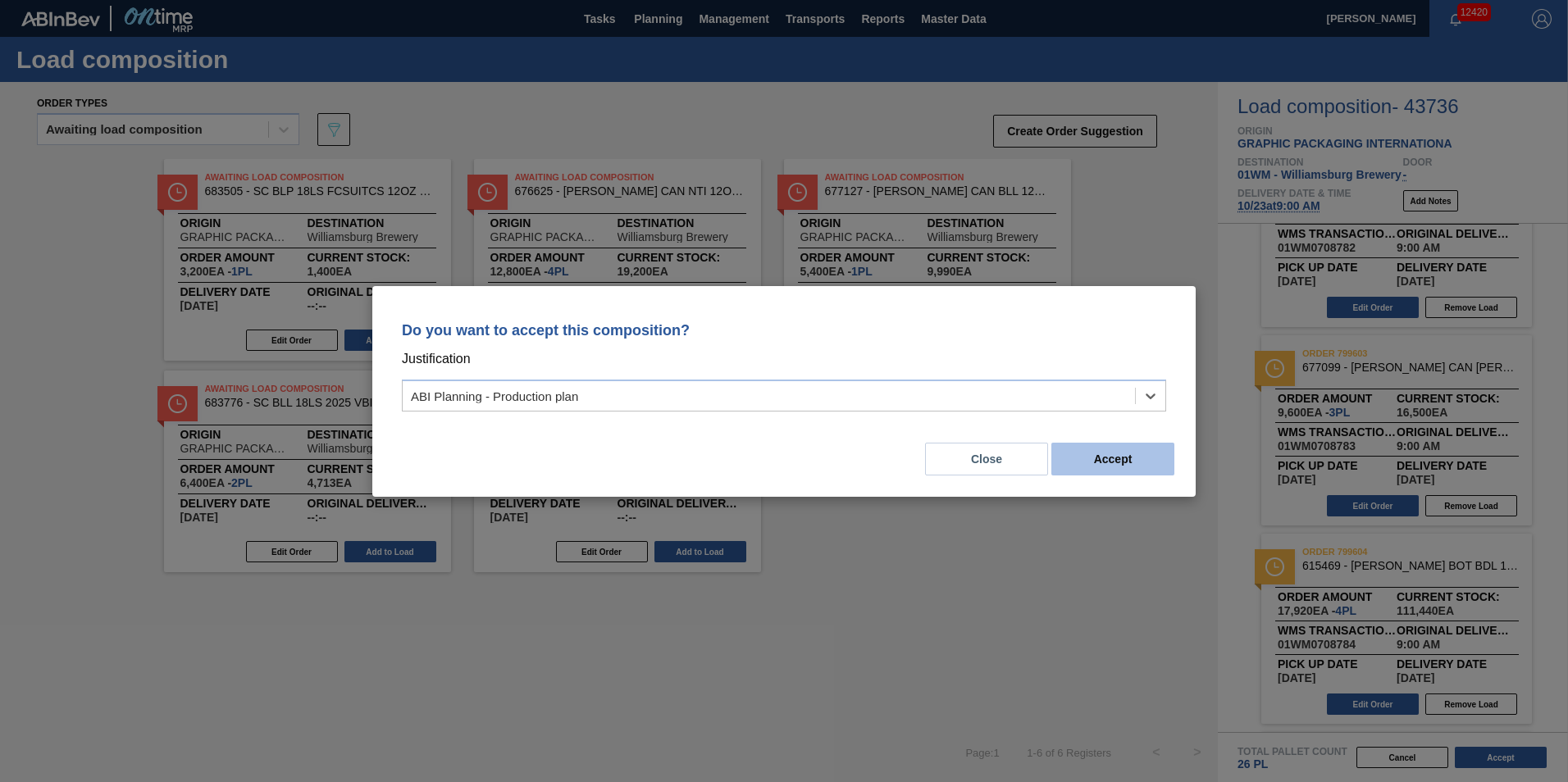
click at [1137, 469] on button "Accept" at bounding box center [1113, 459] width 123 height 33
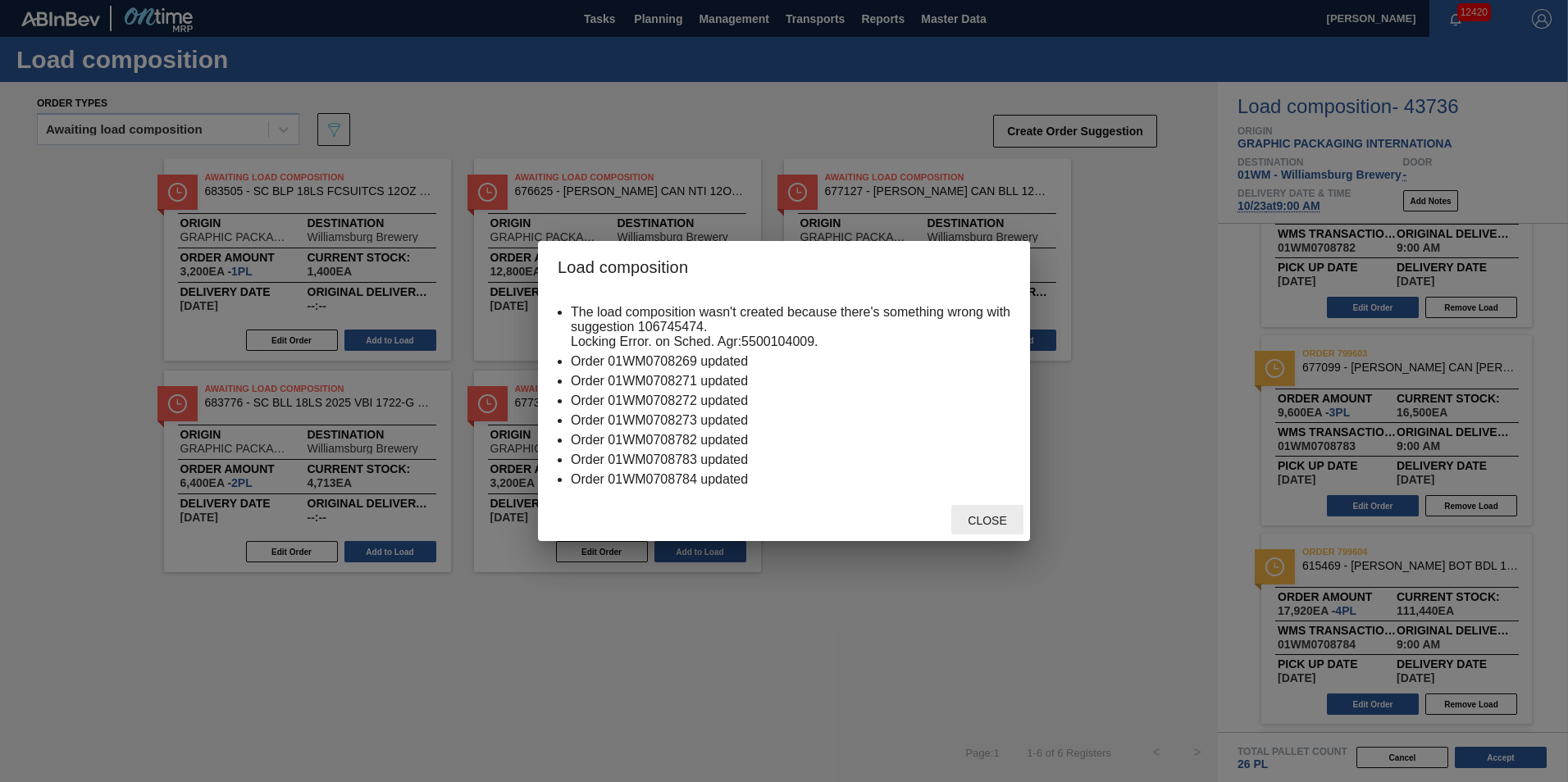
click at [970, 510] on div "Close" at bounding box center [987, 519] width 72 height 31
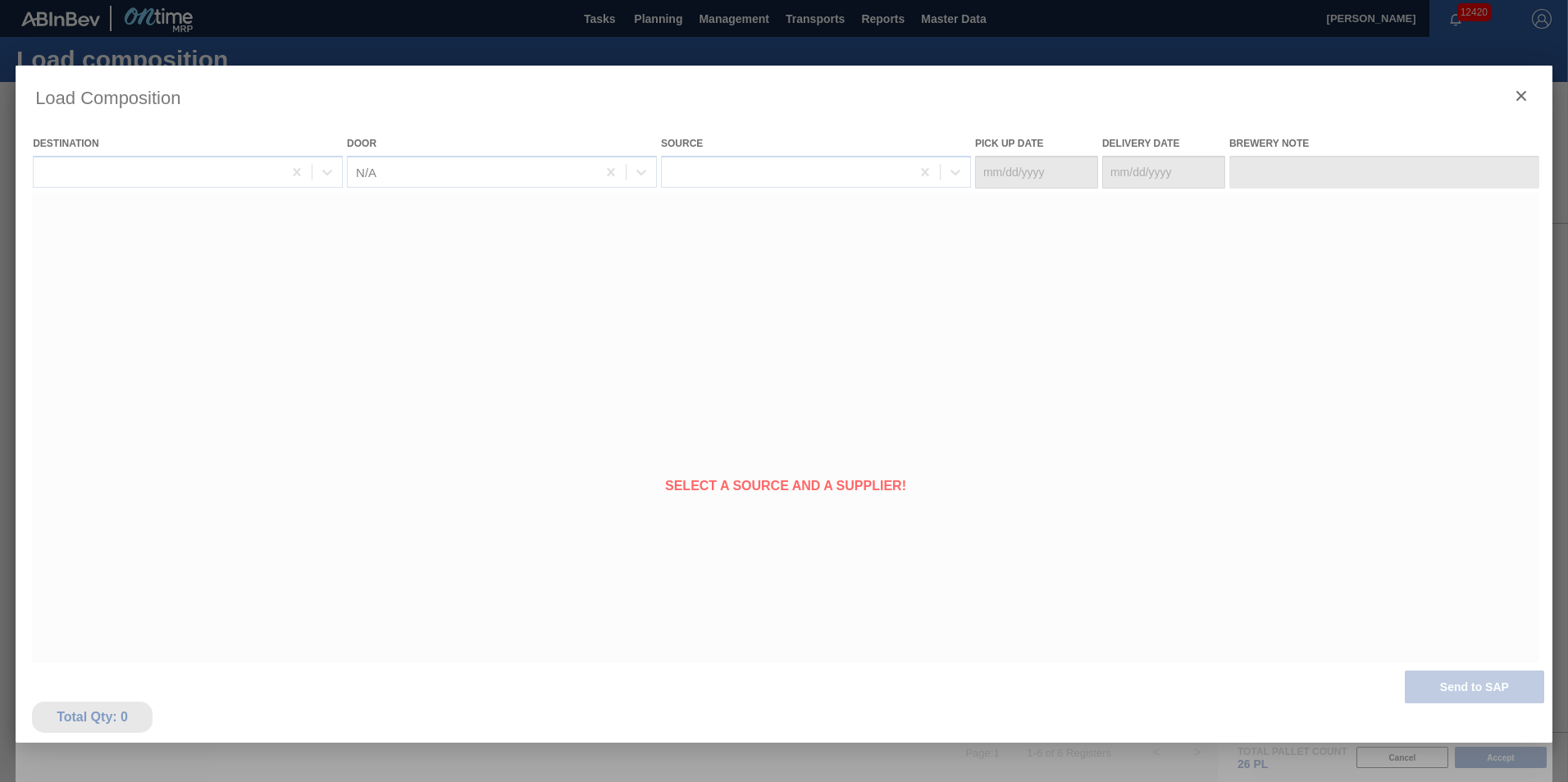
type Date "10/19/2025"
type Date "10/23/2025"
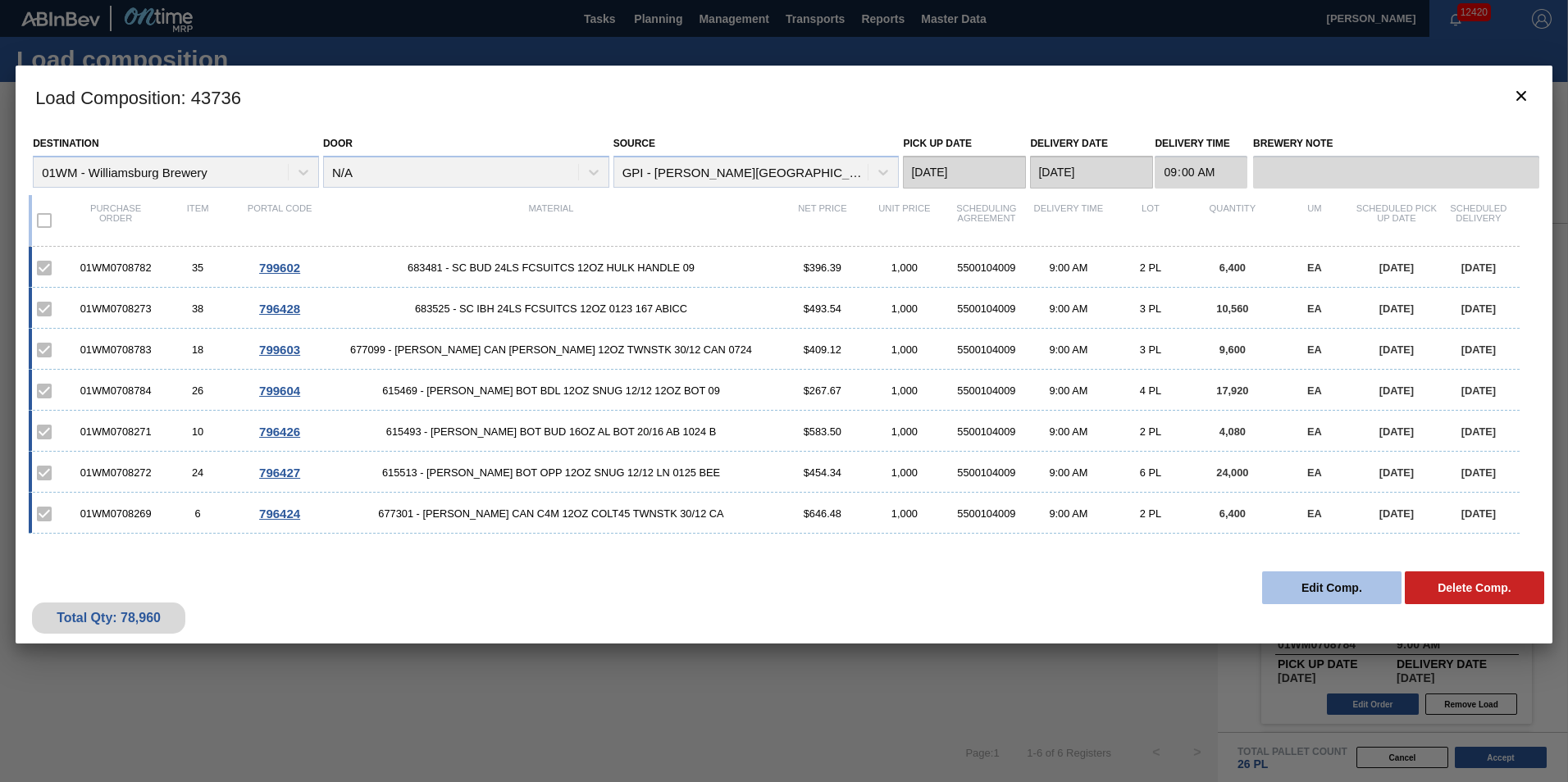
click at [1333, 592] on button "Edit Comp." at bounding box center [1331, 587] width 140 height 33
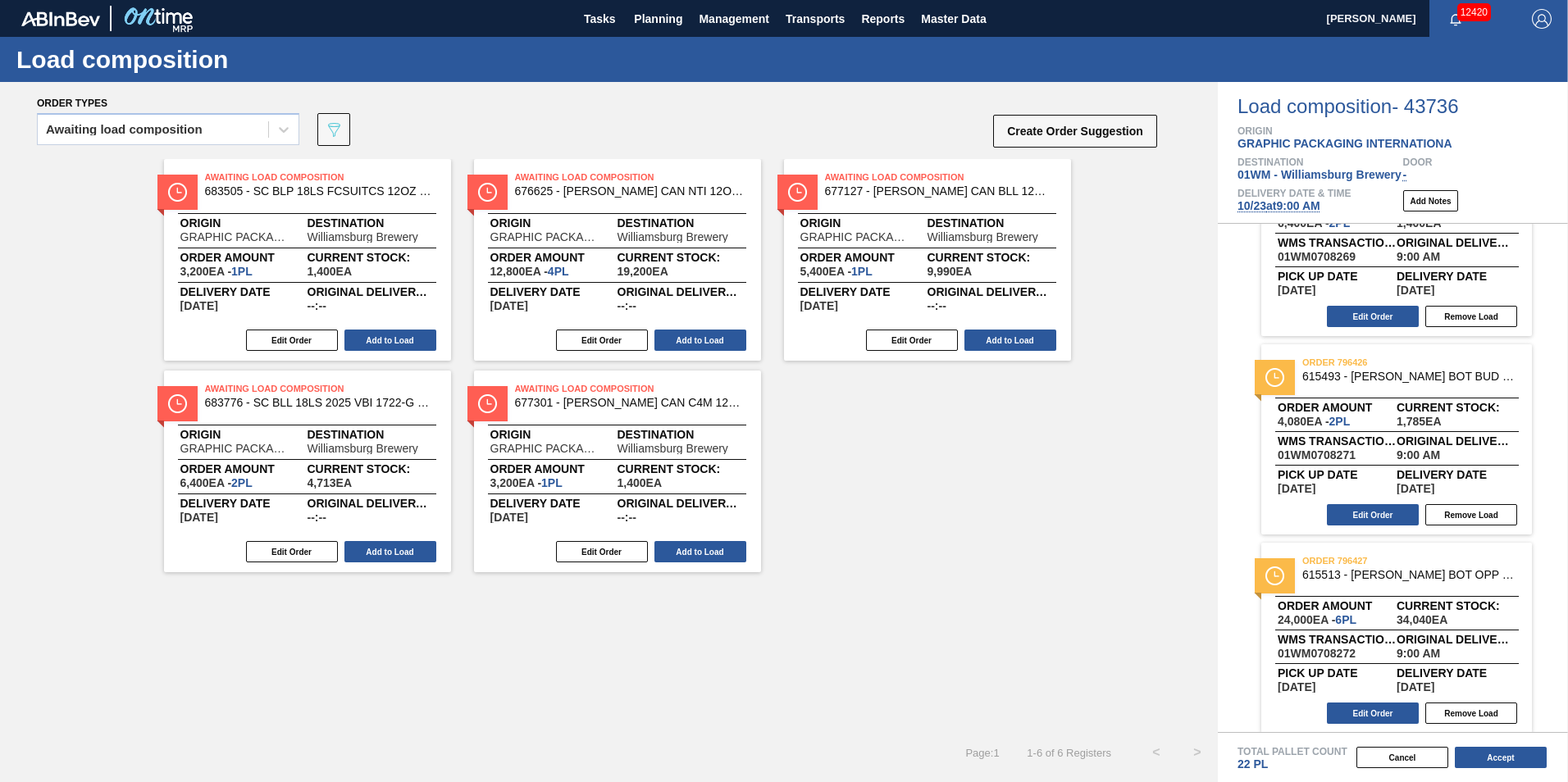
scroll to position [0, 0]
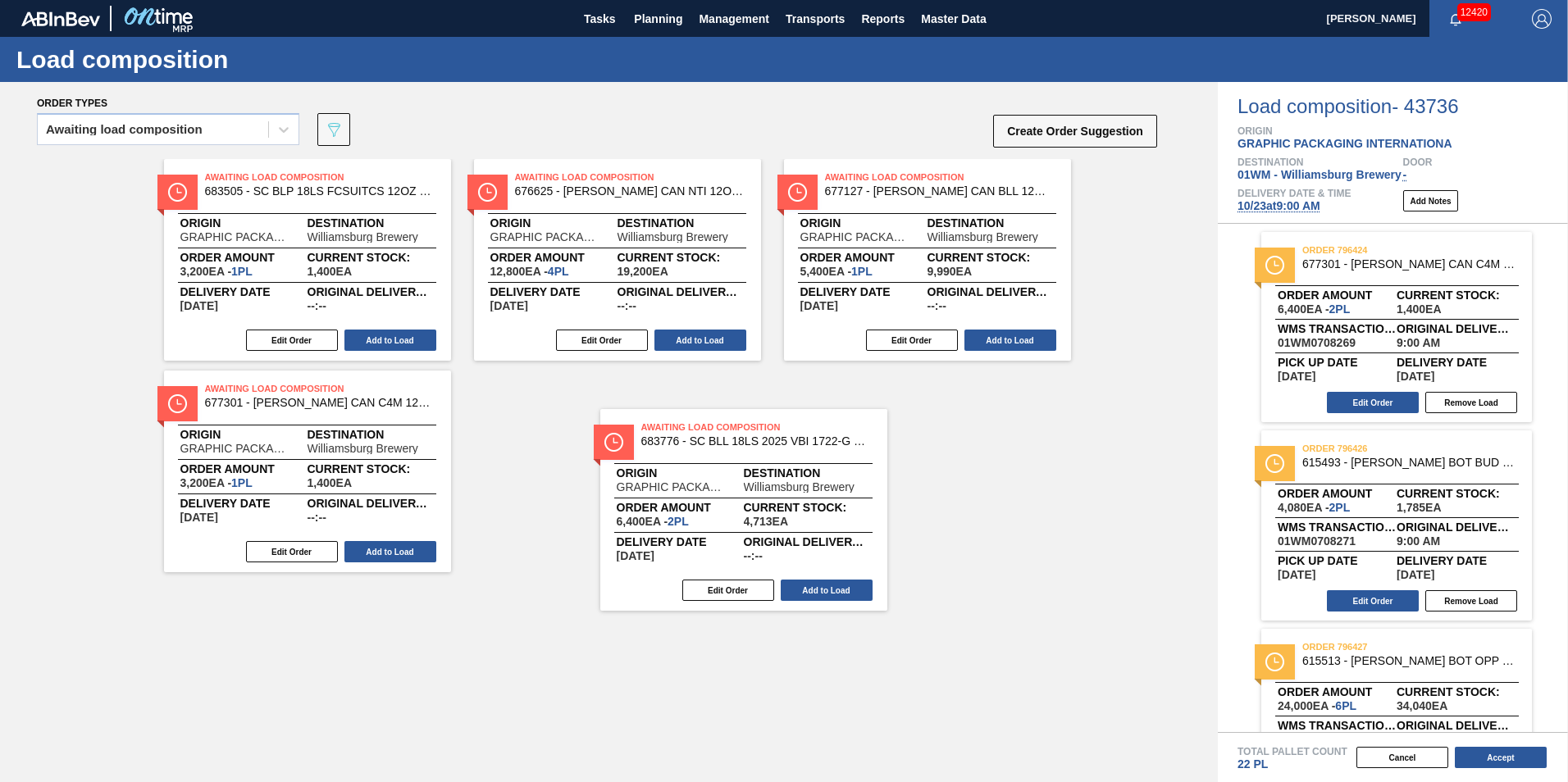
drag, startPoint x: 310, startPoint y: 493, endPoint x: 744, endPoint y: 531, distance: 435.7
click at [744, 531] on div "Awaiting Load Composition 683505 - SC BLP 18LS FCSUITCS 12OZ CAN REMOVING M Ori…" at bounding box center [609, 366] width 1218 height 413
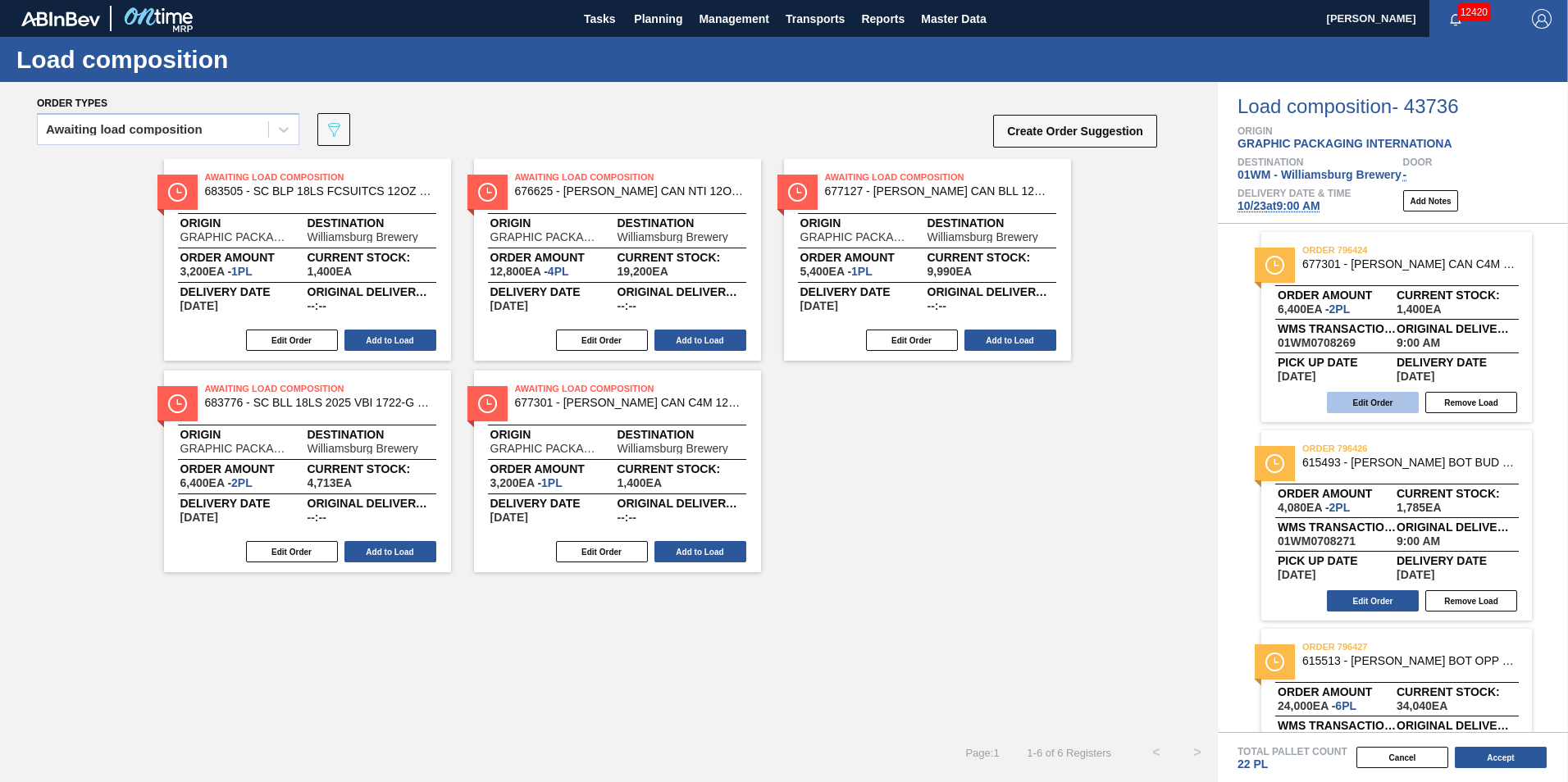
click at [1357, 403] on button "Edit Order" at bounding box center [1372, 402] width 92 height 21
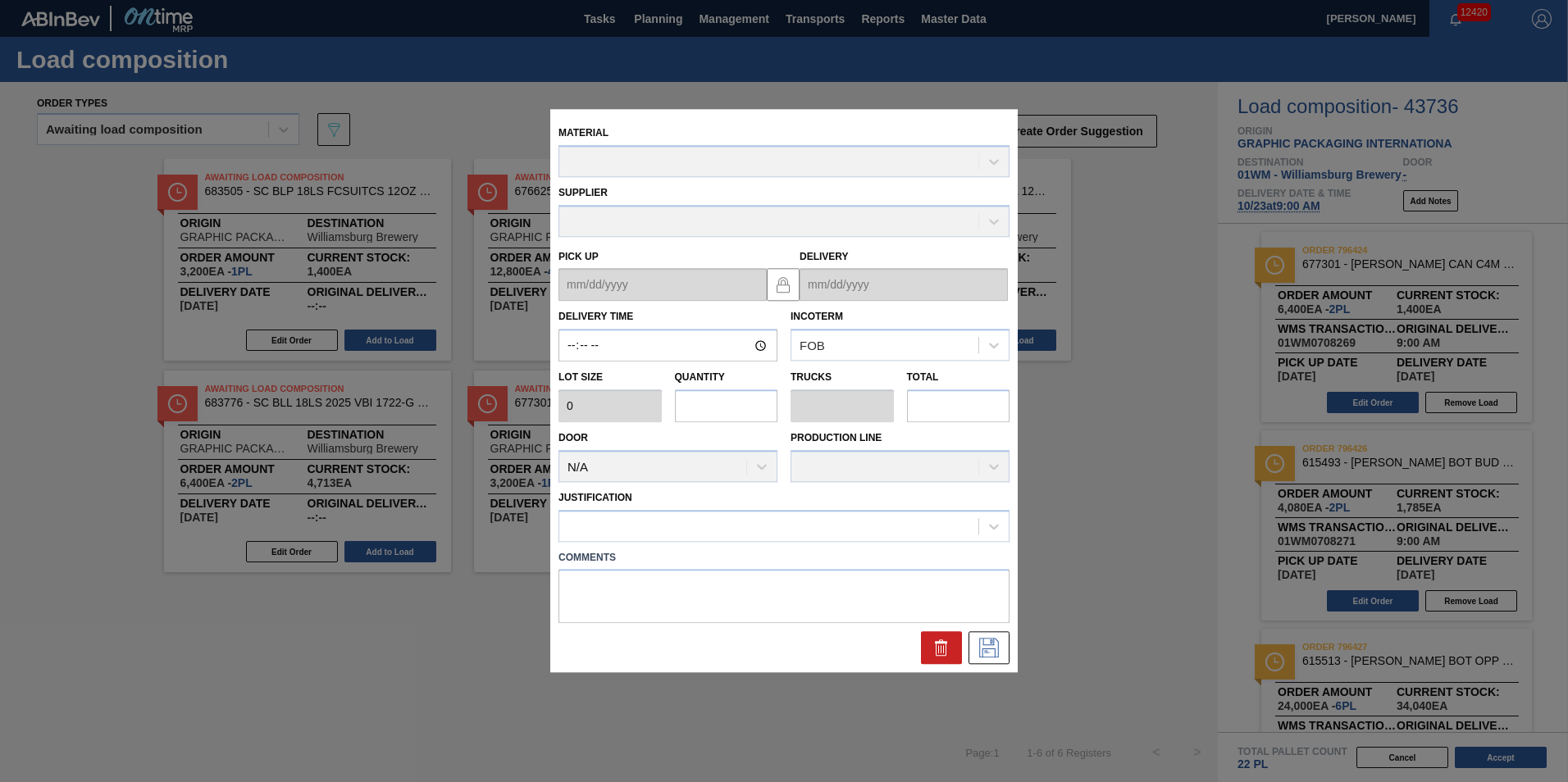
type input "09:00:00"
type input "3,200"
type input "2"
type input "0.077"
type input "6,400"
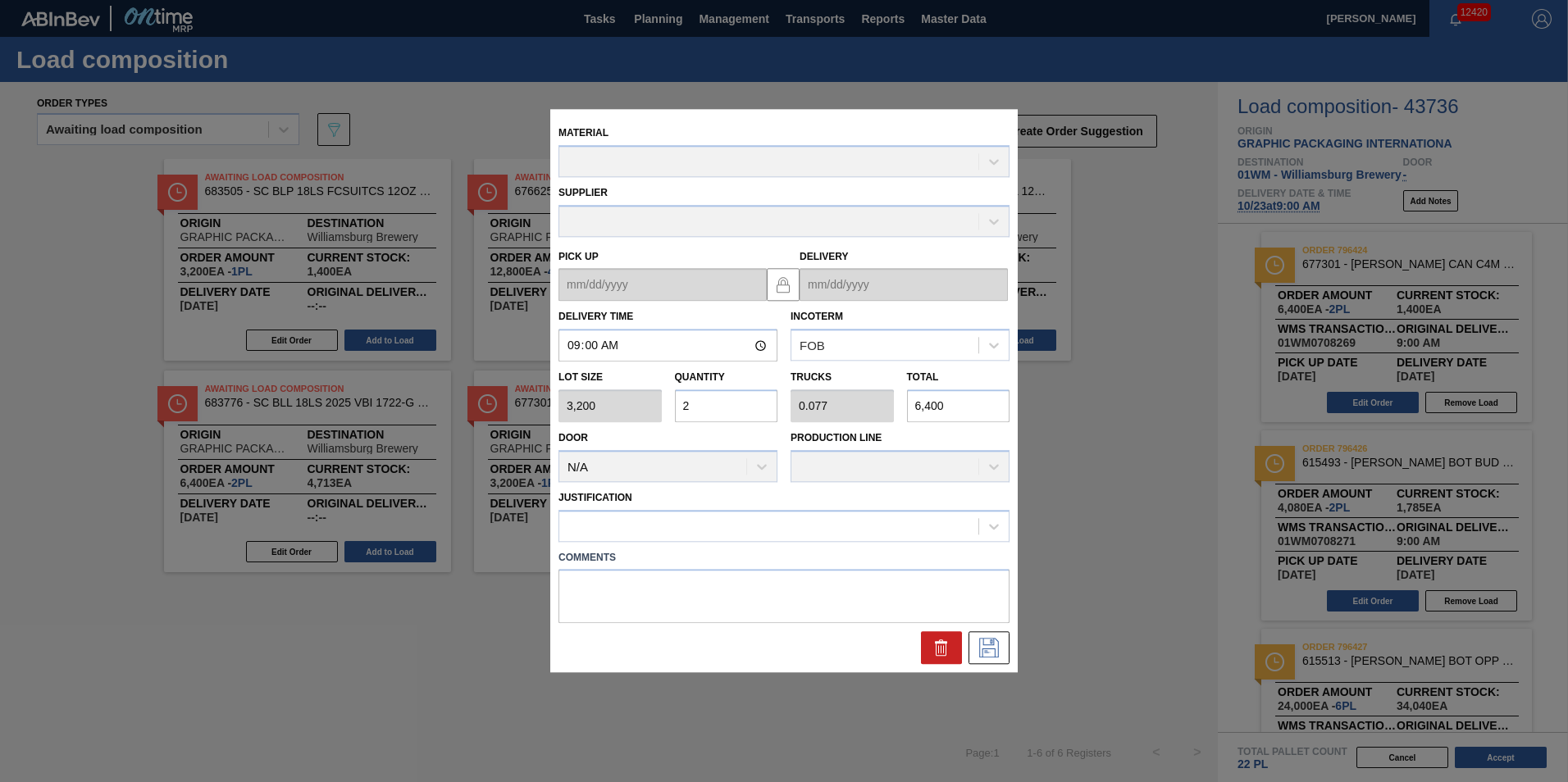
type up "10/19/2025"
type input "10/23/2025"
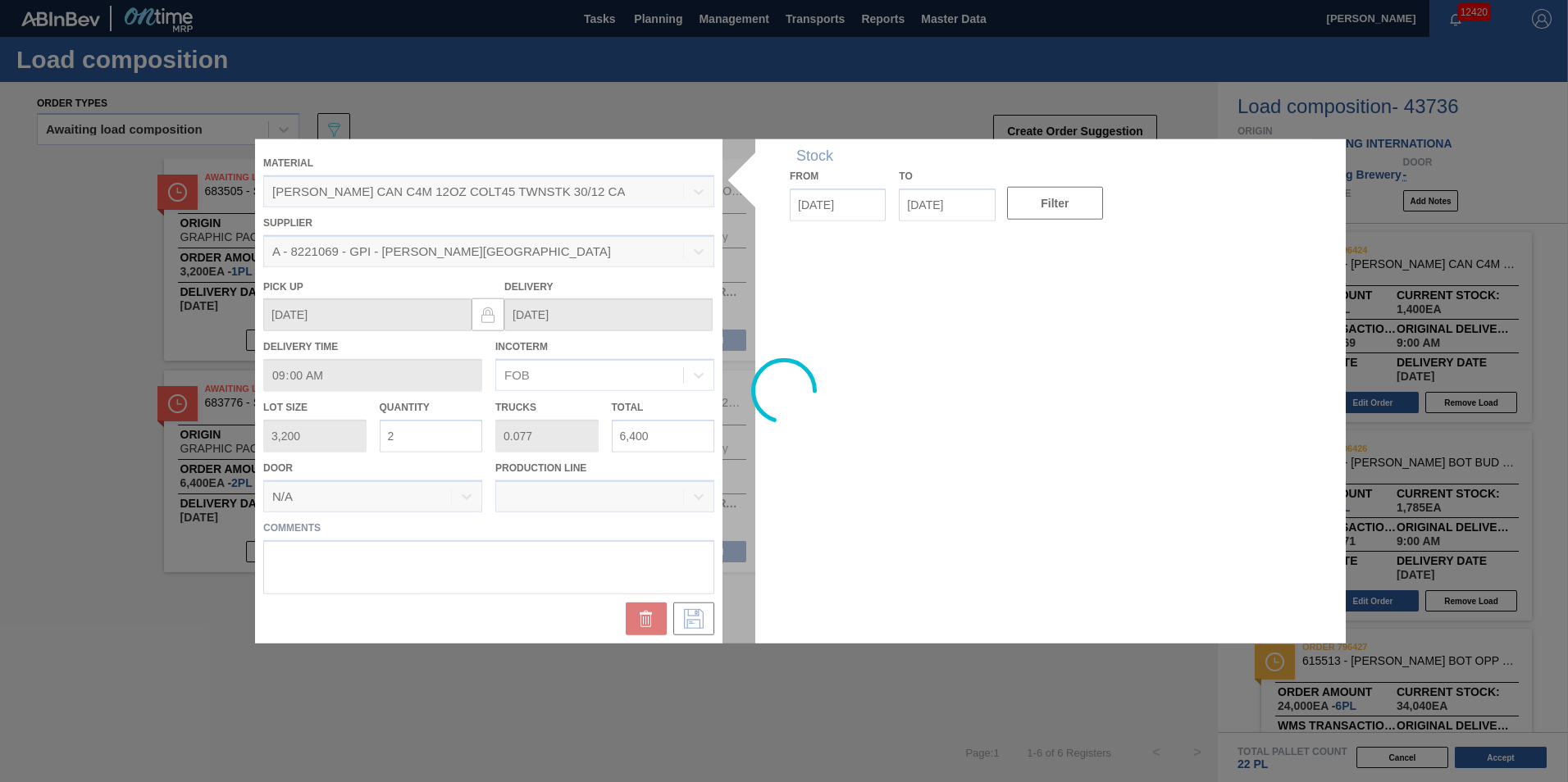
click at [450, 437] on div at bounding box center [784, 392] width 1058 height 505
click at [443, 431] on div at bounding box center [784, 392] width 1058 height 505
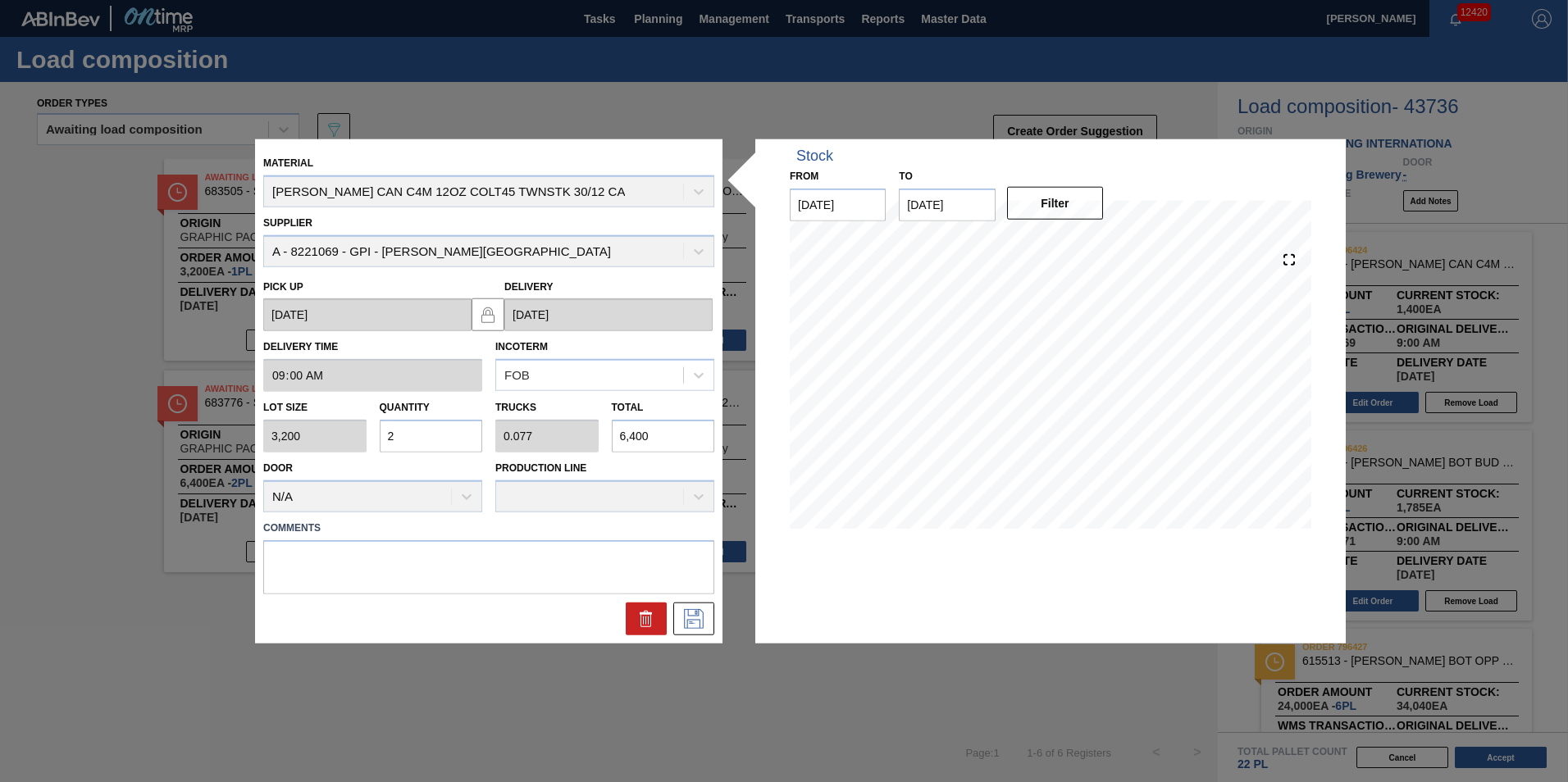
click at [416, 443] on input "2" at bounding box center [431, 436] width 103 height 33
type input "0"
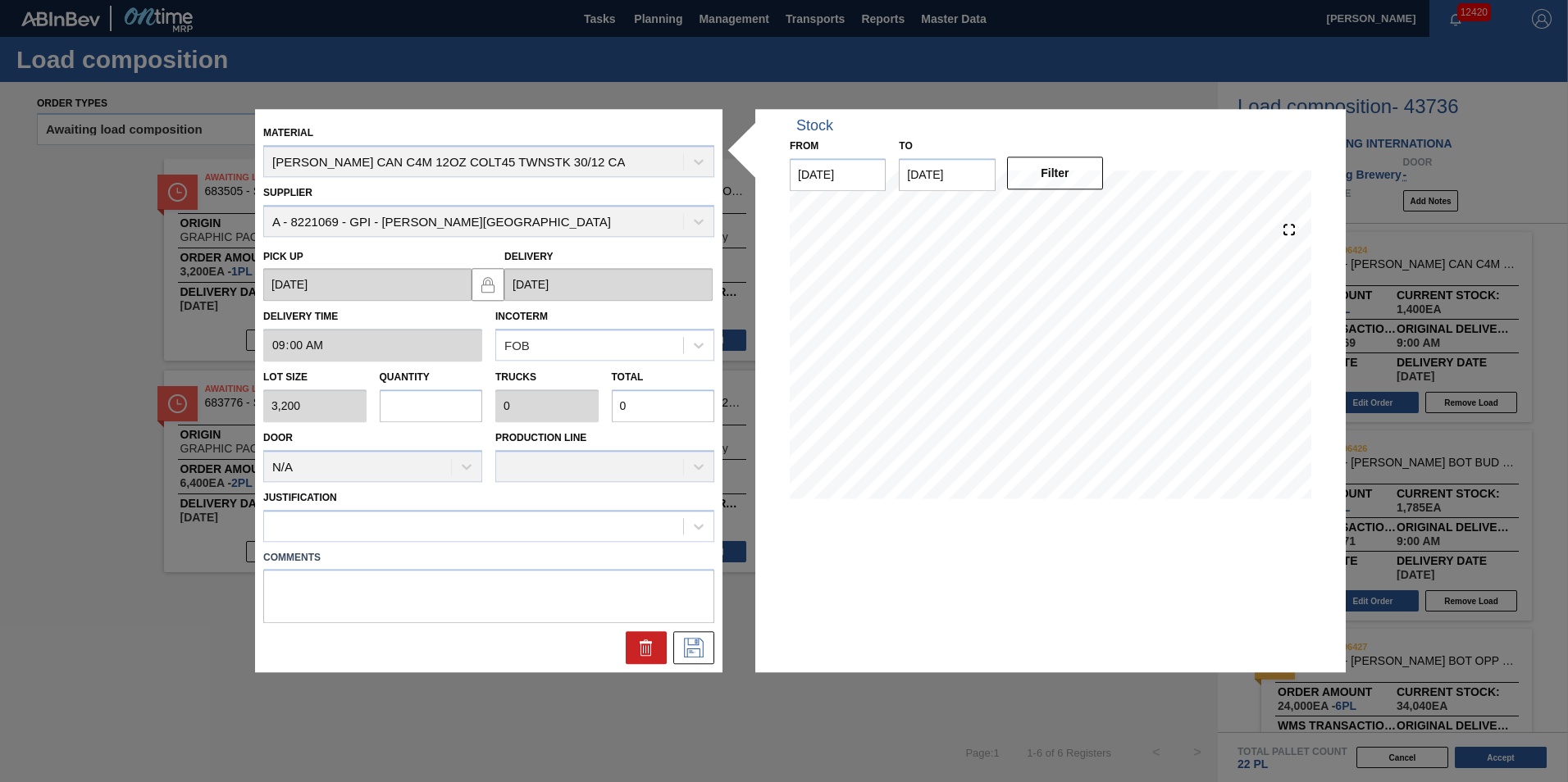
type input "3"
type input "0.115"
type input "9,600"
type input "3"
click at [395, 534] on div at bounding box center [474, 526] width 419 height 24
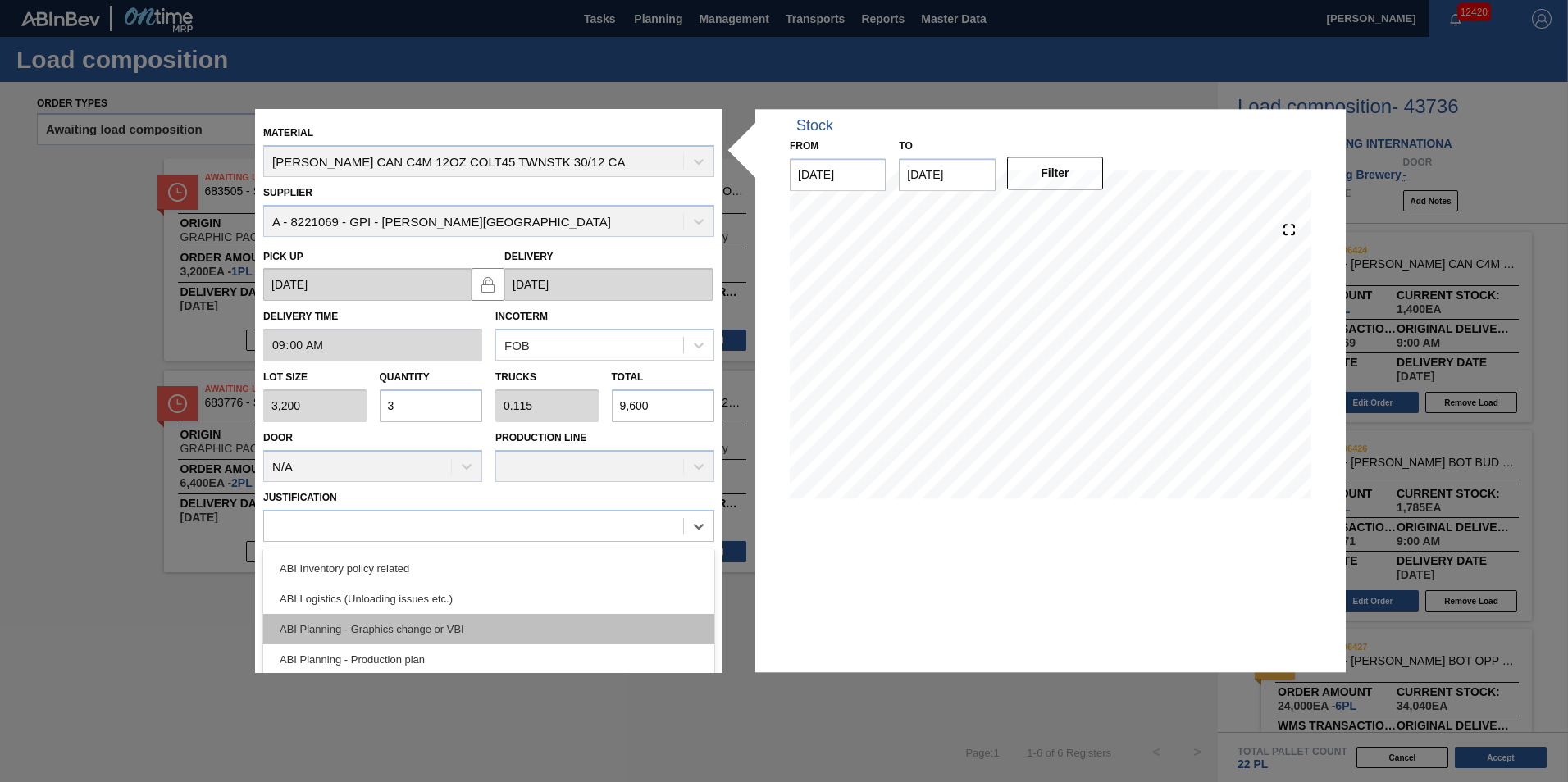
scroll to position [164, 0]
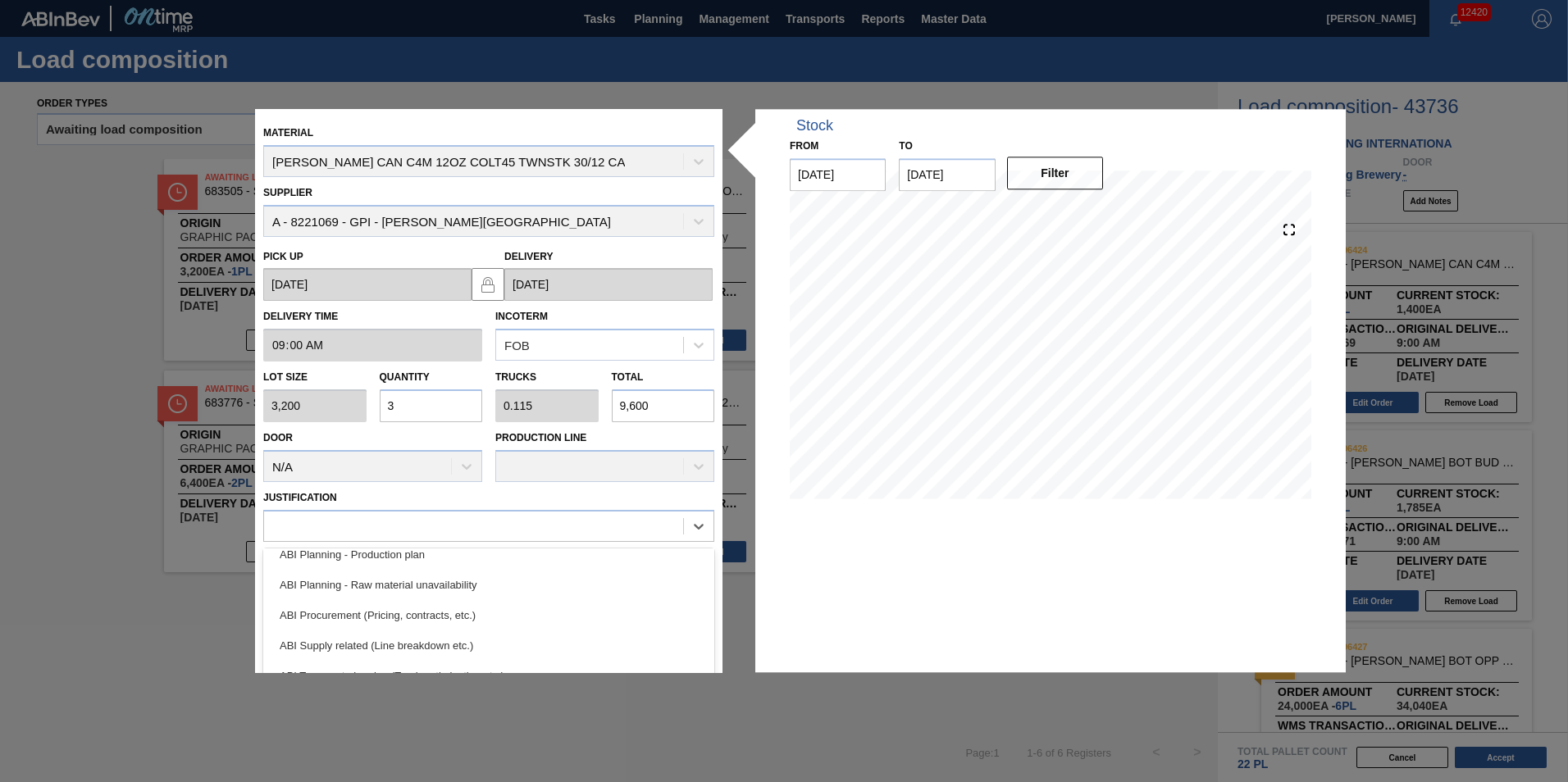
click at [547, 568] on div "ABI Planning - Production plan" at bounding box center [489, 554] width 451 height 31
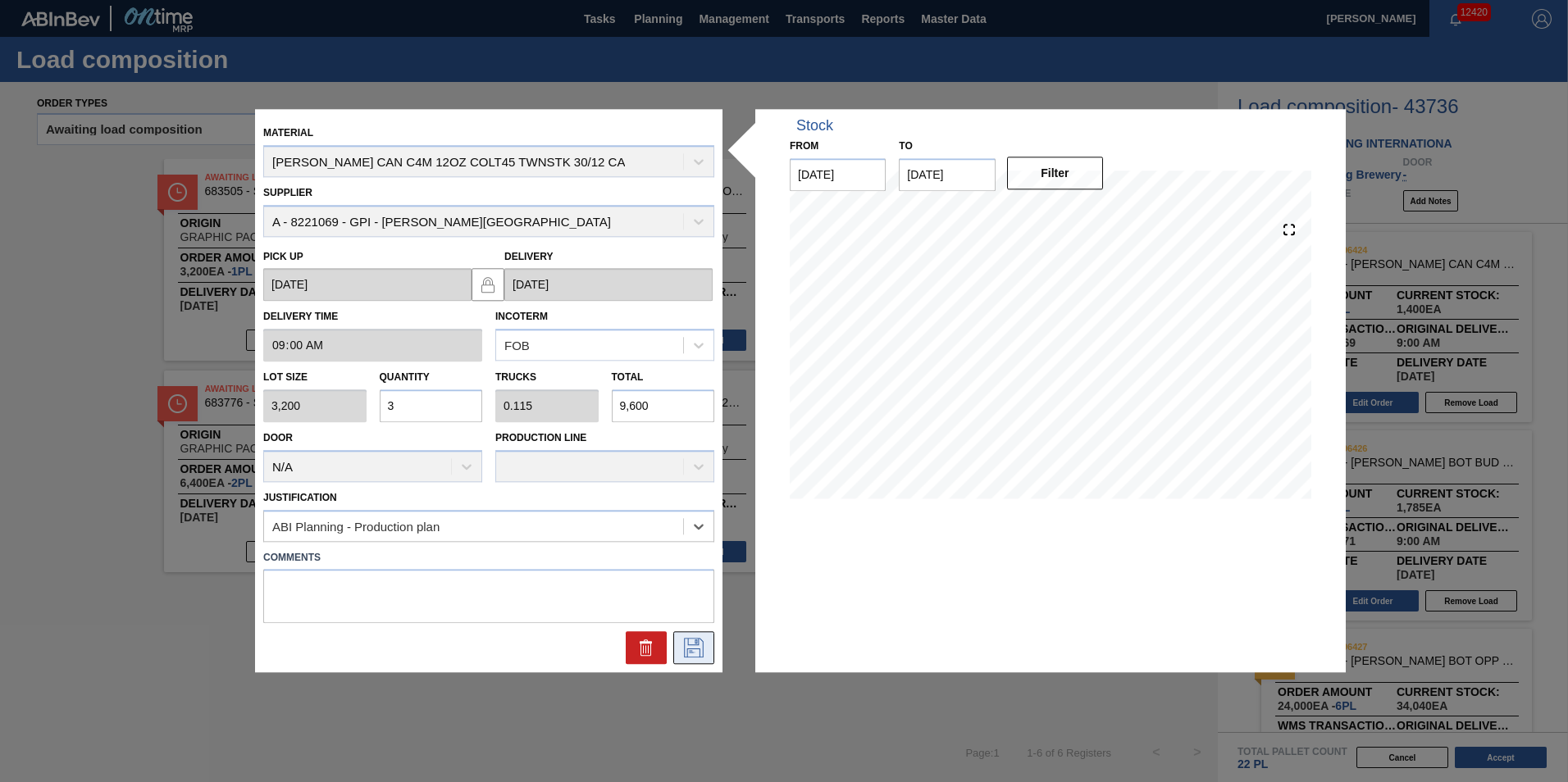
click at [697, 654] on icon at bounding box center [694, 648] width 26 height 20
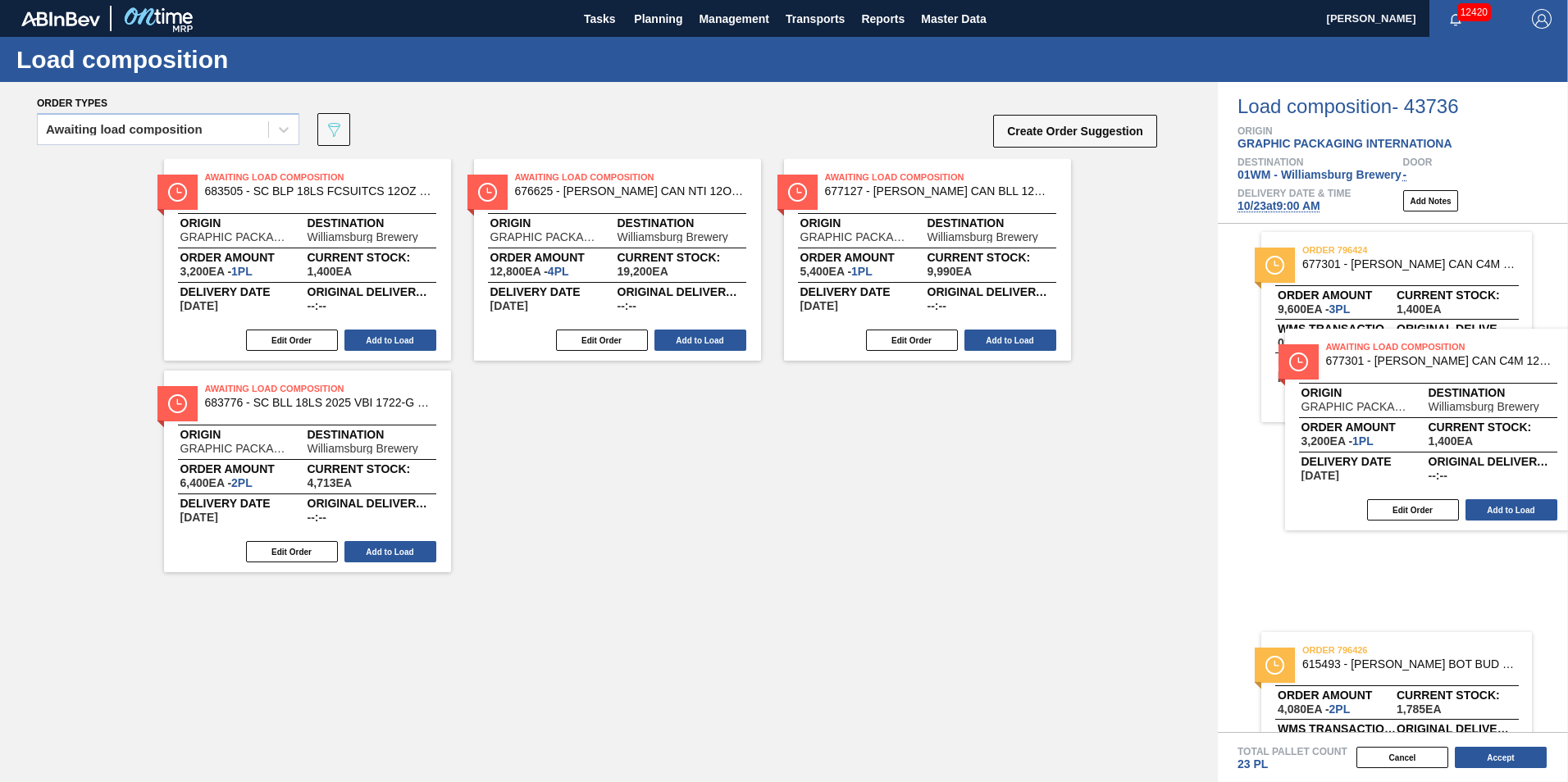
drag, startPoint x: 565, startPoint y: 480, endPoint x: 1372, endPoint y: 441, distance: 807.9
click at [1372, 441] on div "Order types Awaiting load composition 089F7B8B-B2A5-4AFE-B5C0-19BA573D28AC Crea…" at bounding box center [784, 432] width 1568 height 700
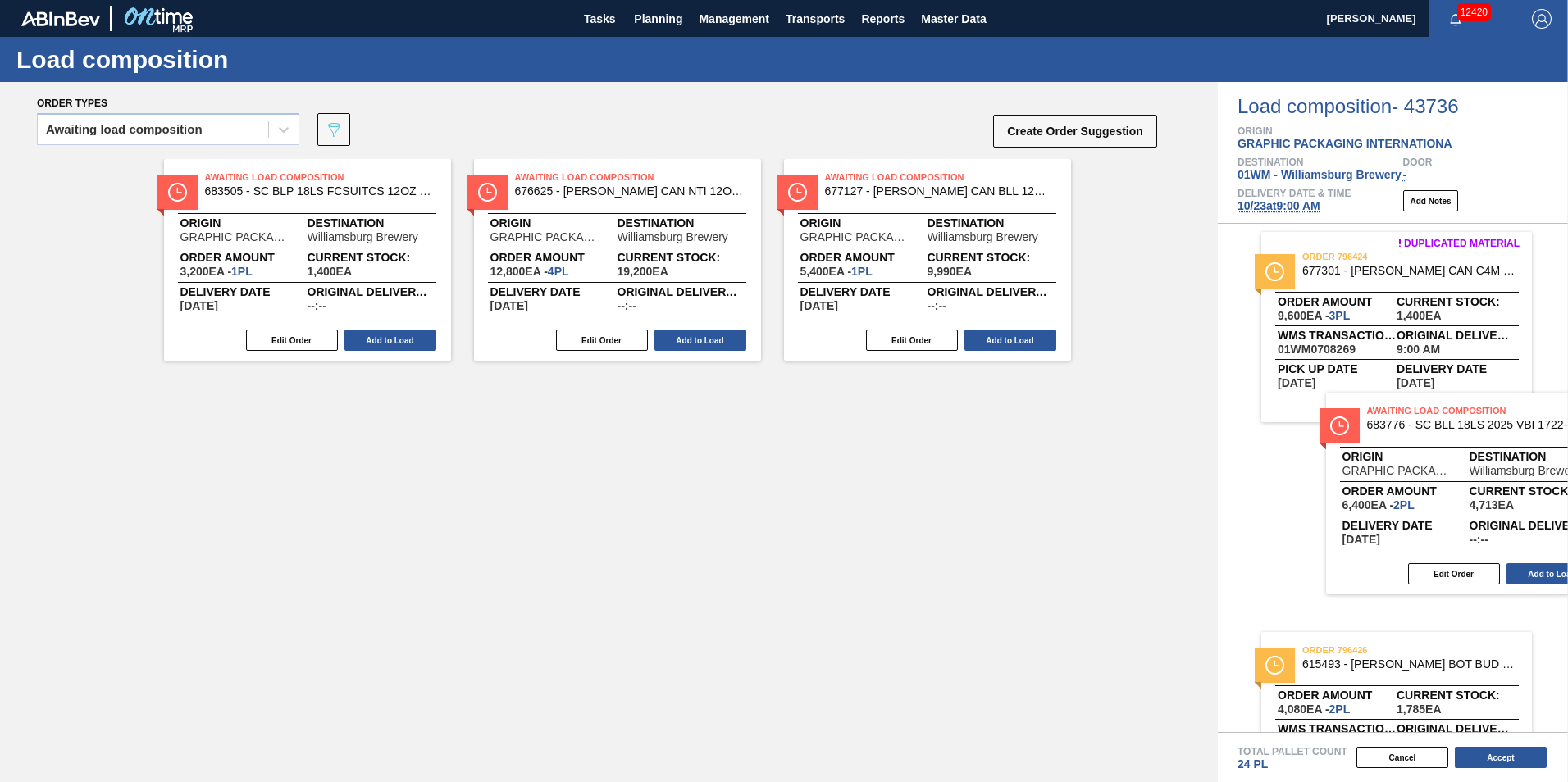
drag, startPoint x: 390, startPoint y: 484, endPoint x: 1549, endPoint y: 507, distance: 1159.2
click at [1567, 0] on html "Tasks Planning Management Transports Reports Master Data Vincent Geritano 12420…" at bounding box center [784, 0] width 1568 height 0
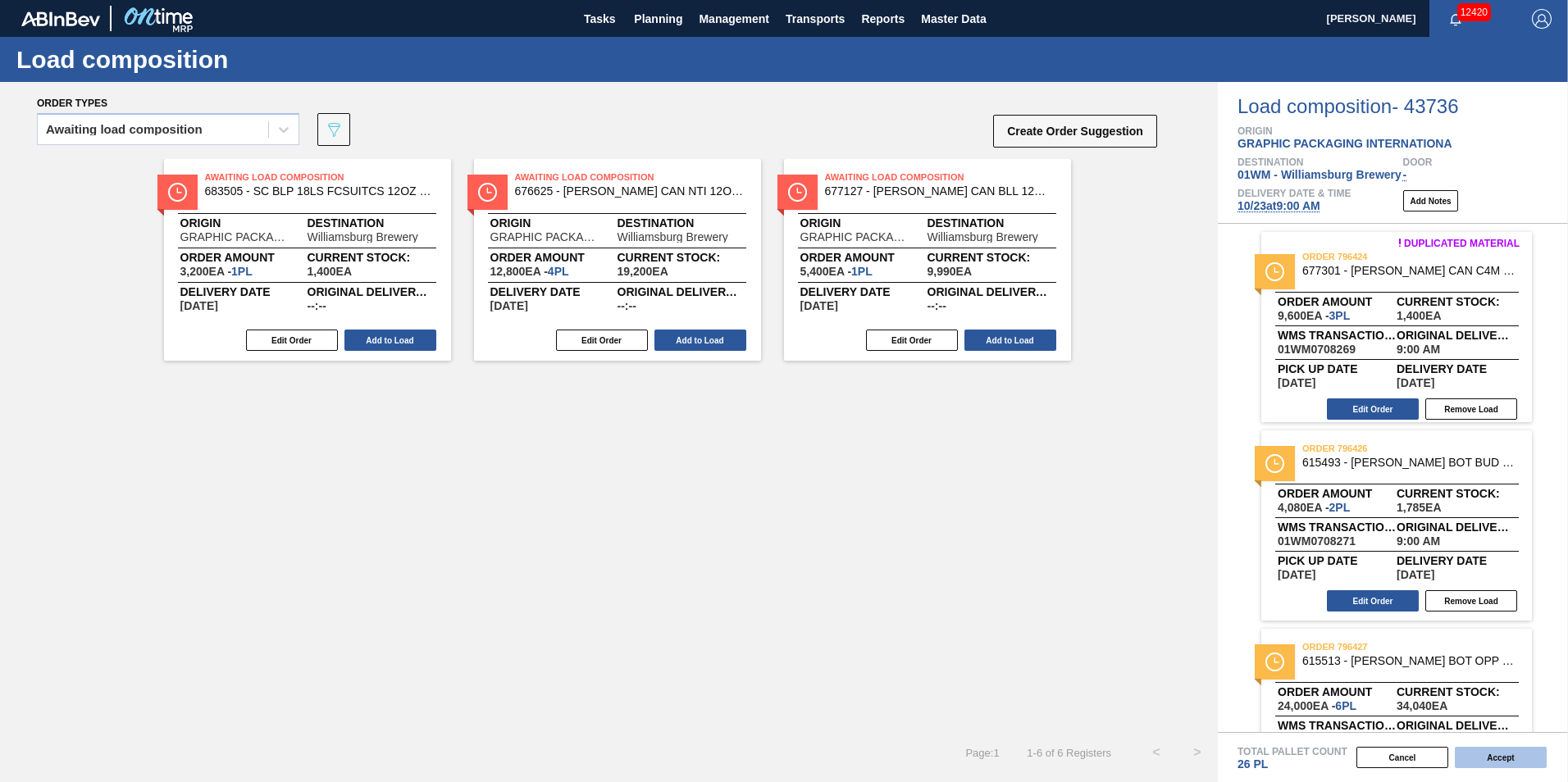
click at [1511, 762] on button "Accept" at bounding box center [1500, 757] width 92 height 21
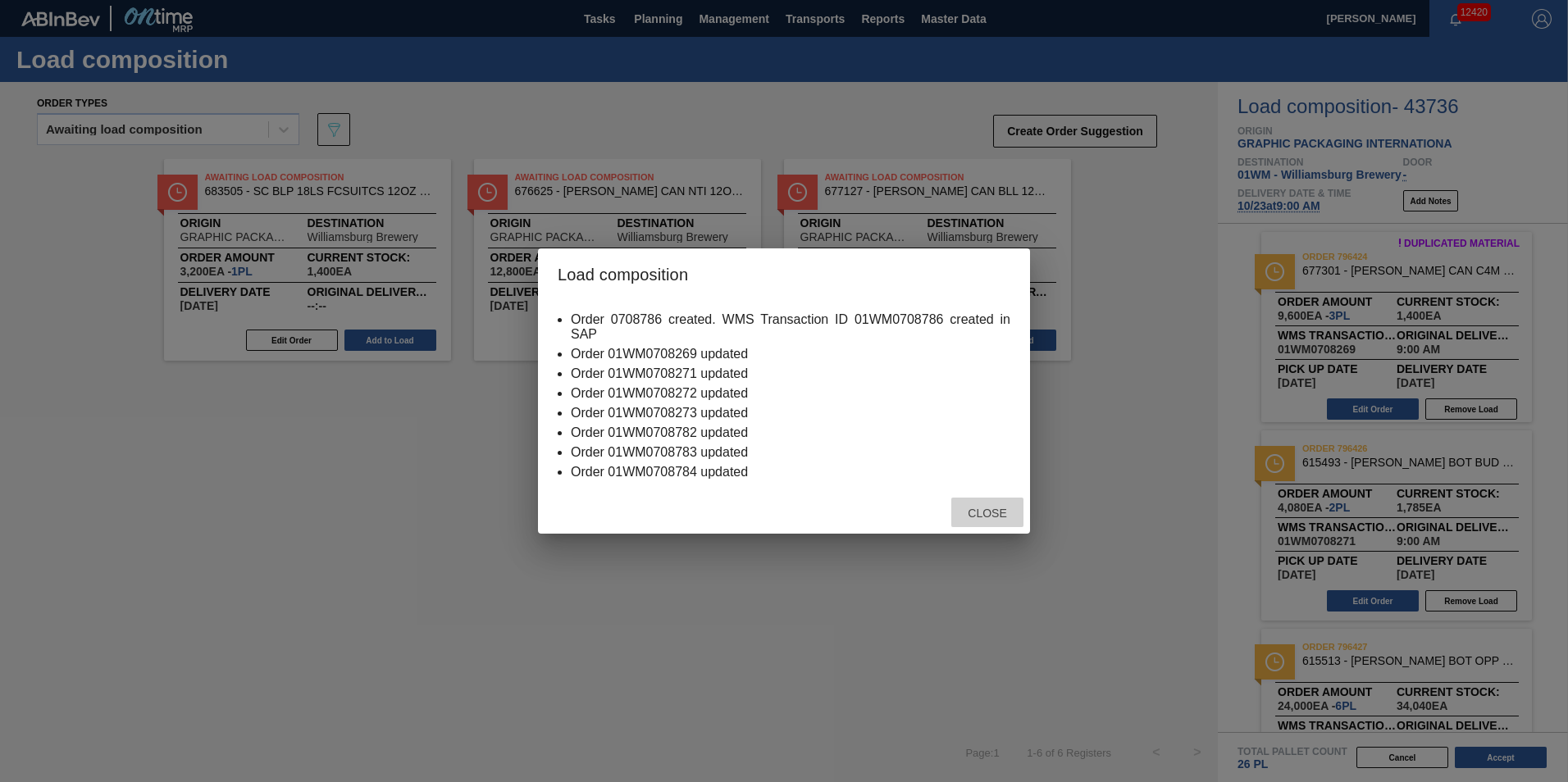
click at [979, 516] on span "Close" at bounding box center [987, 513] width 65 height 13
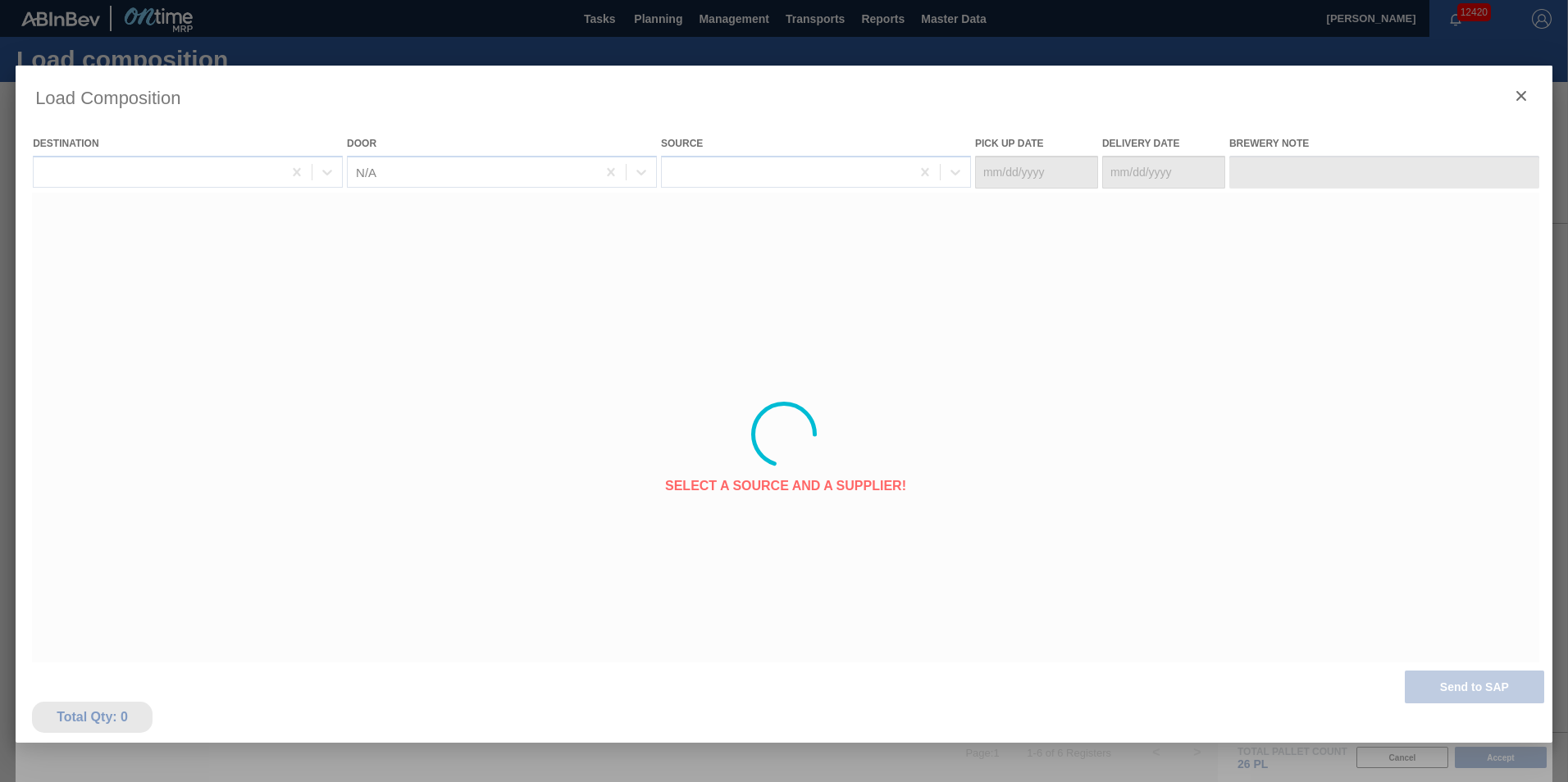
type Date "10/19/2025"
type Date "10/23/2025"
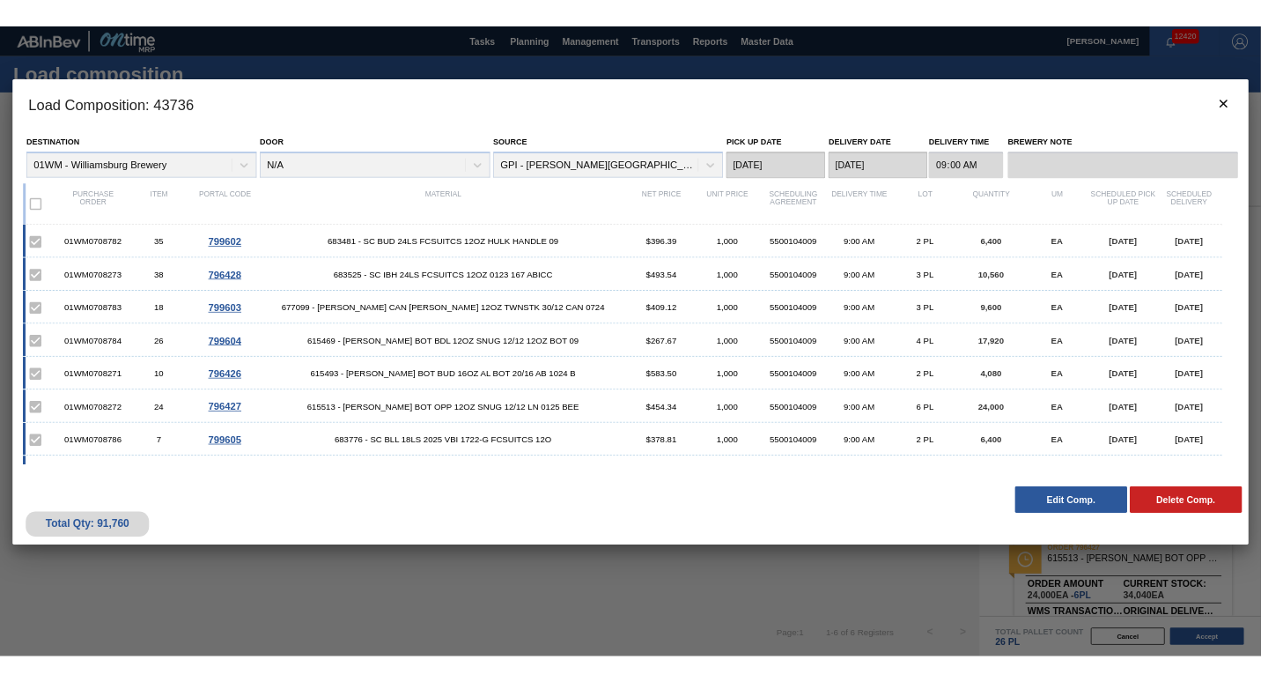
scroll to position [33, 0]
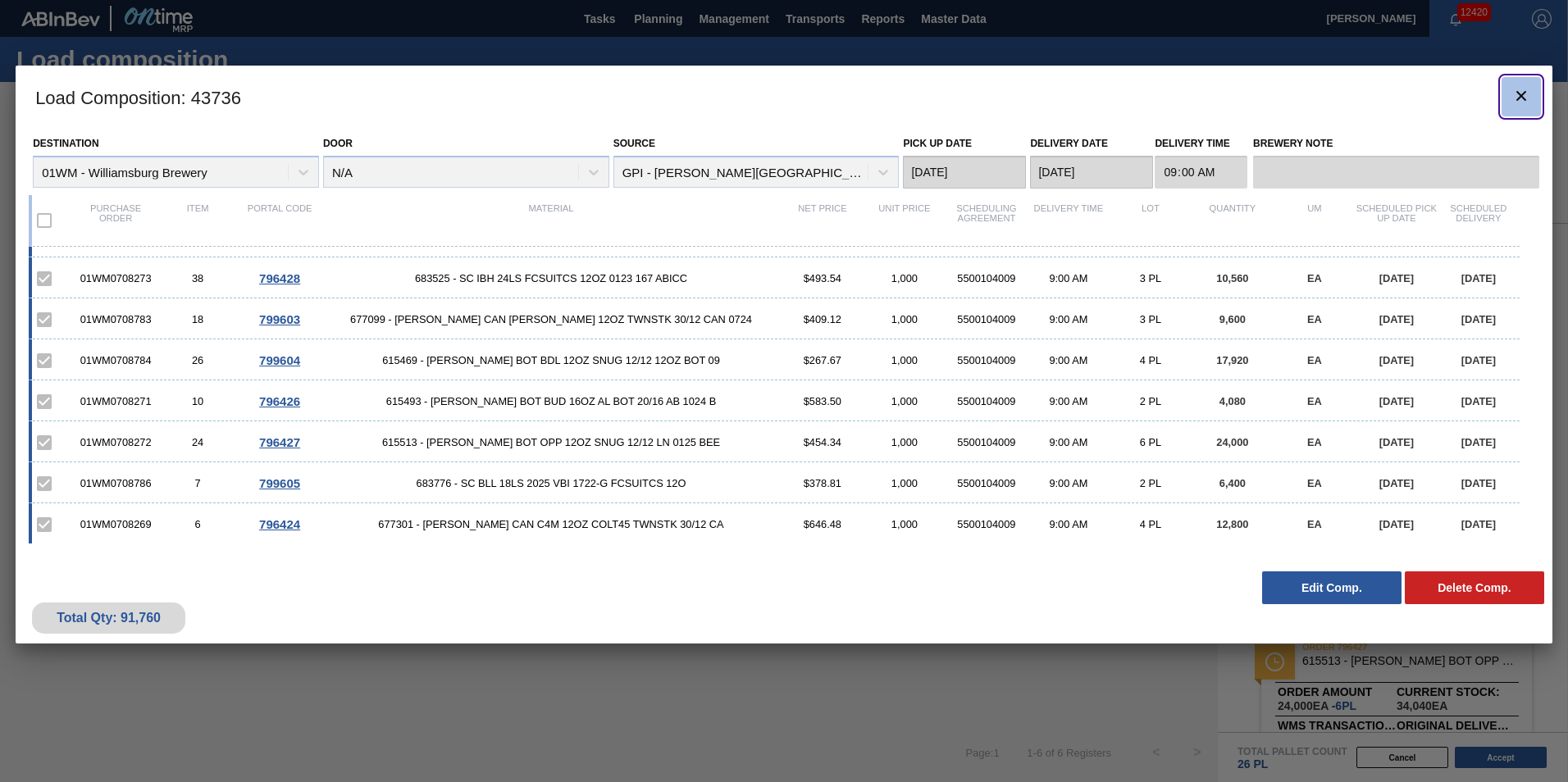
click at [1511, 88] on icon "botão de ícone" at bounding box center [1521, 95] width 20 height 20
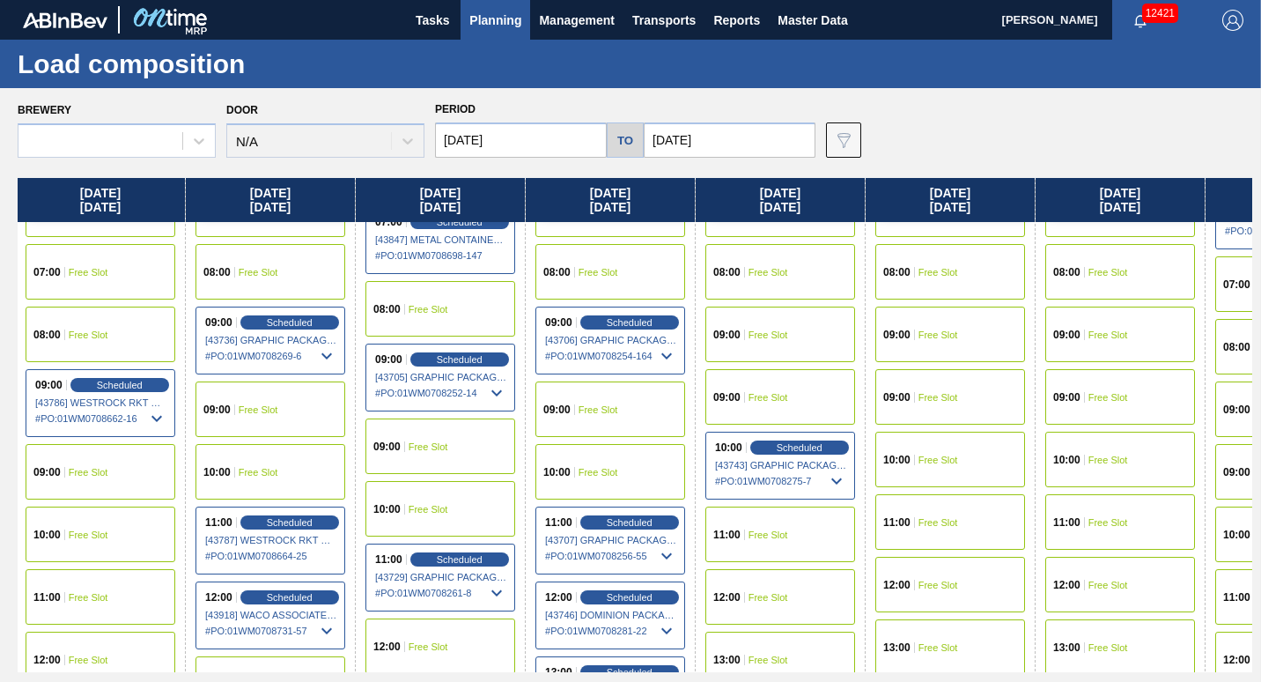
scroll to position [538, 369]
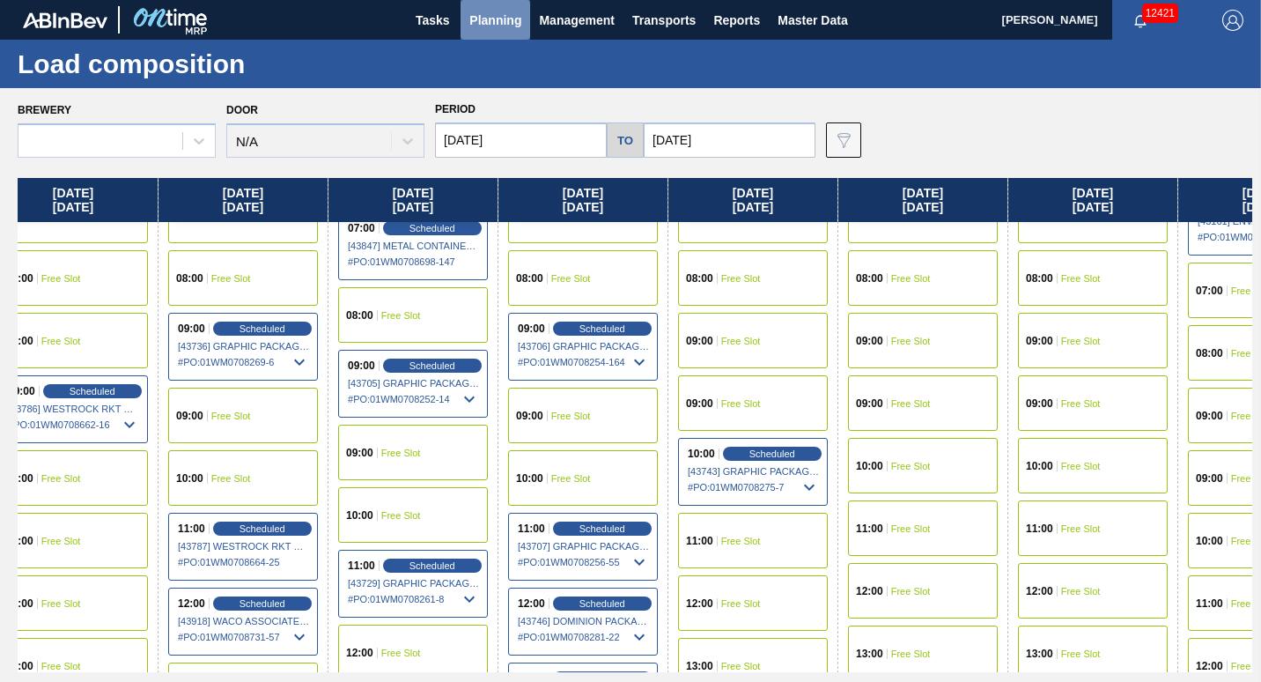
click at [502, 18] on span "Planning" at bounding box center [495, 20] width 52 height 21
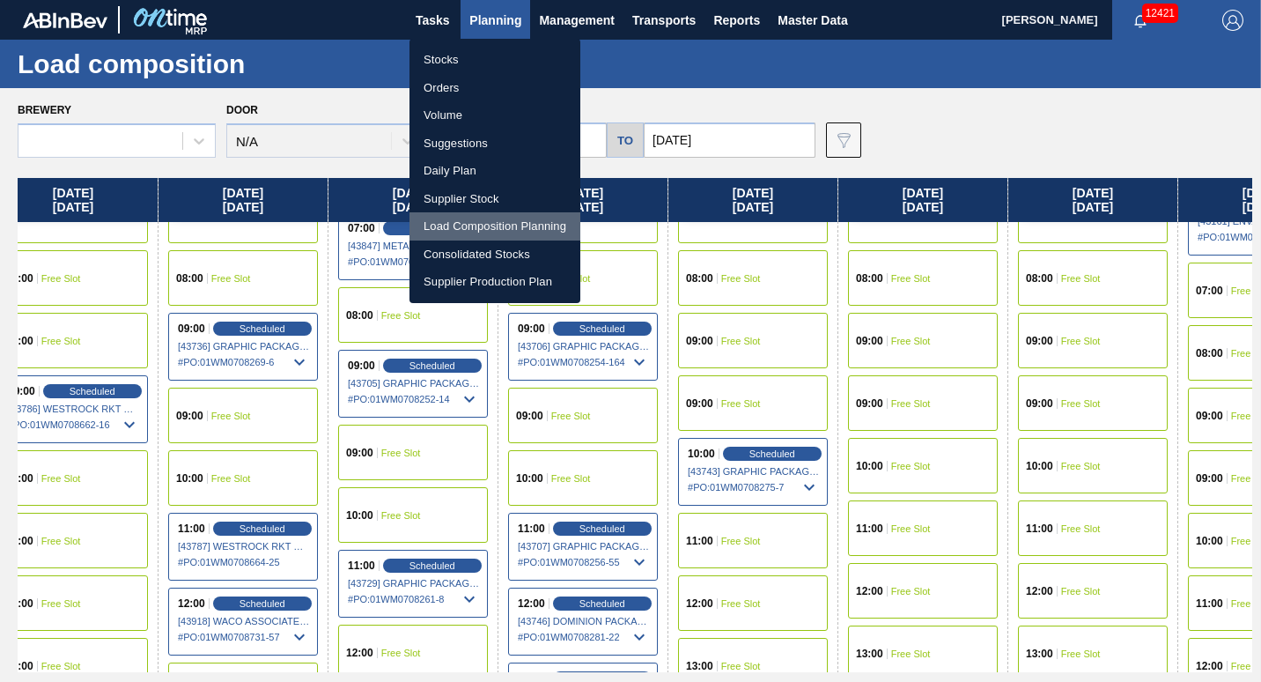
click at [489, 228] on li "Load Composition Planning" at bounding box center [495, 226] width 171 height 28
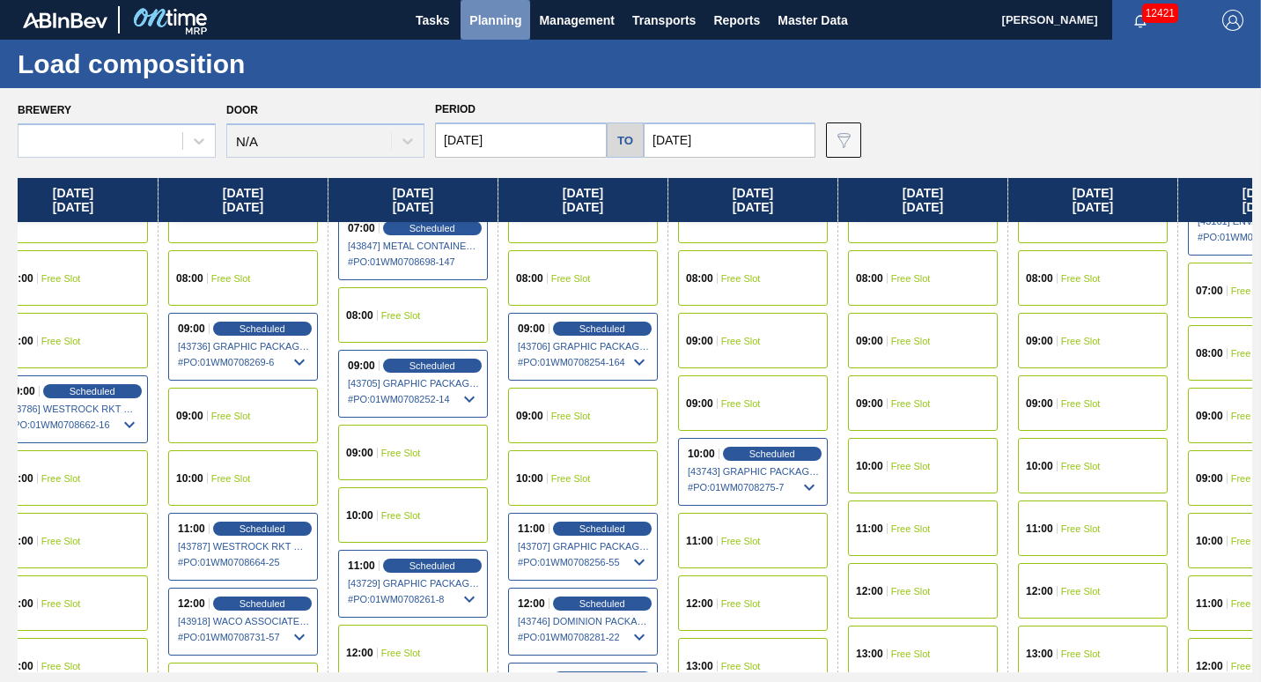
click at [485, 23] on span "Planning" at bounding box center [495, 20] width 52 height 21
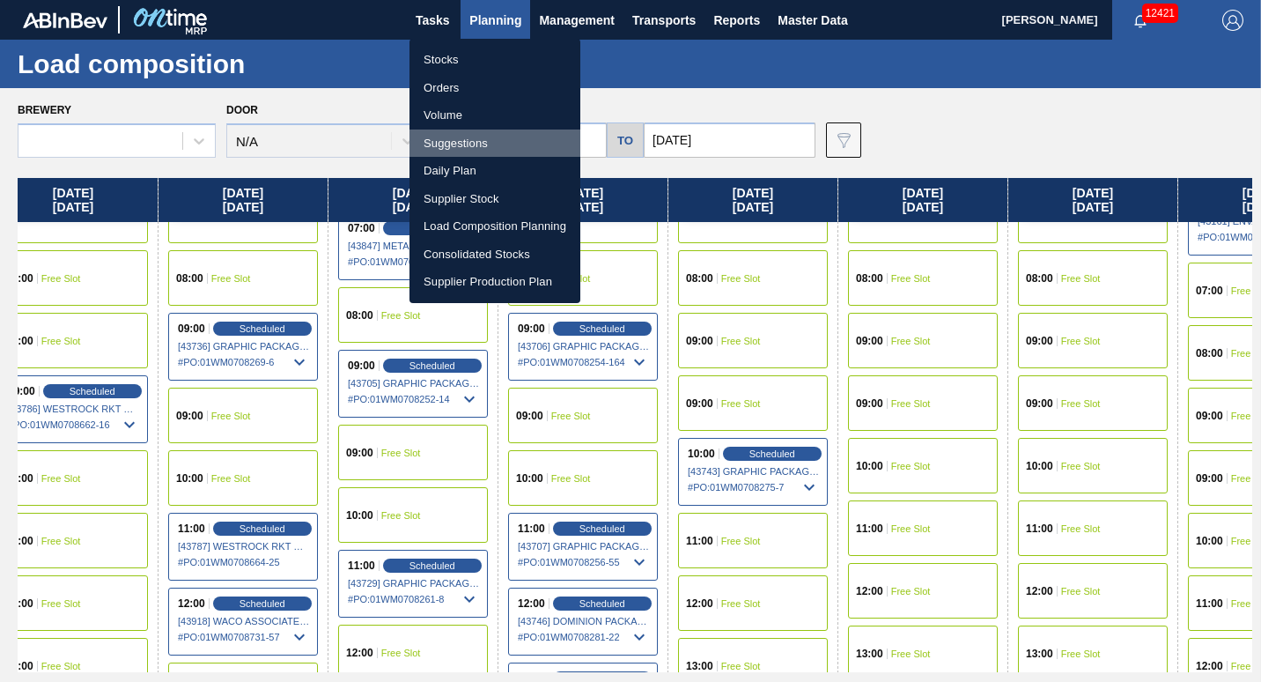
click at [468, 145] on li "Suggestions" at bounding box center [495, 143] width 171 height 28
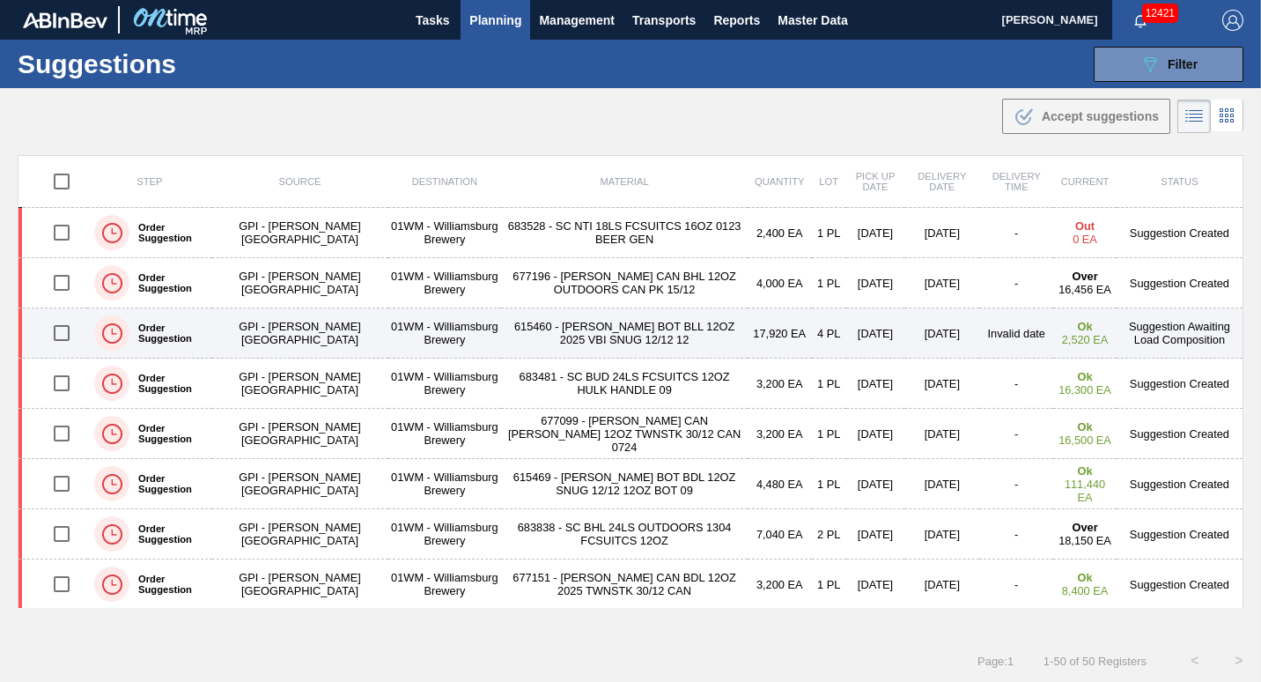
click at [812, 336] on td "4 PL" at bounding box center [829, 333] width 34 height 50
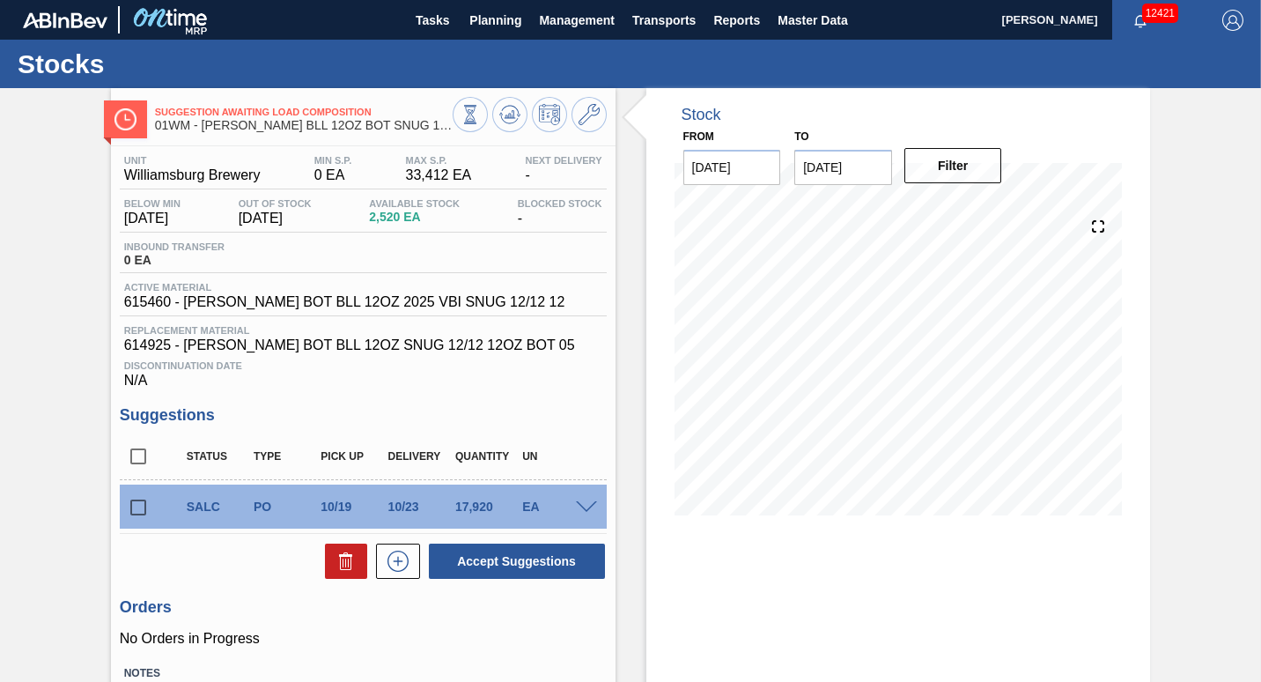
click at [137, 518] on input "checkbox" at bounding box center [138, 507] width 37 height 37
click at [337, 572] on icon at bounding box center [346, 560] width 21 height 21
checkbox input "false"
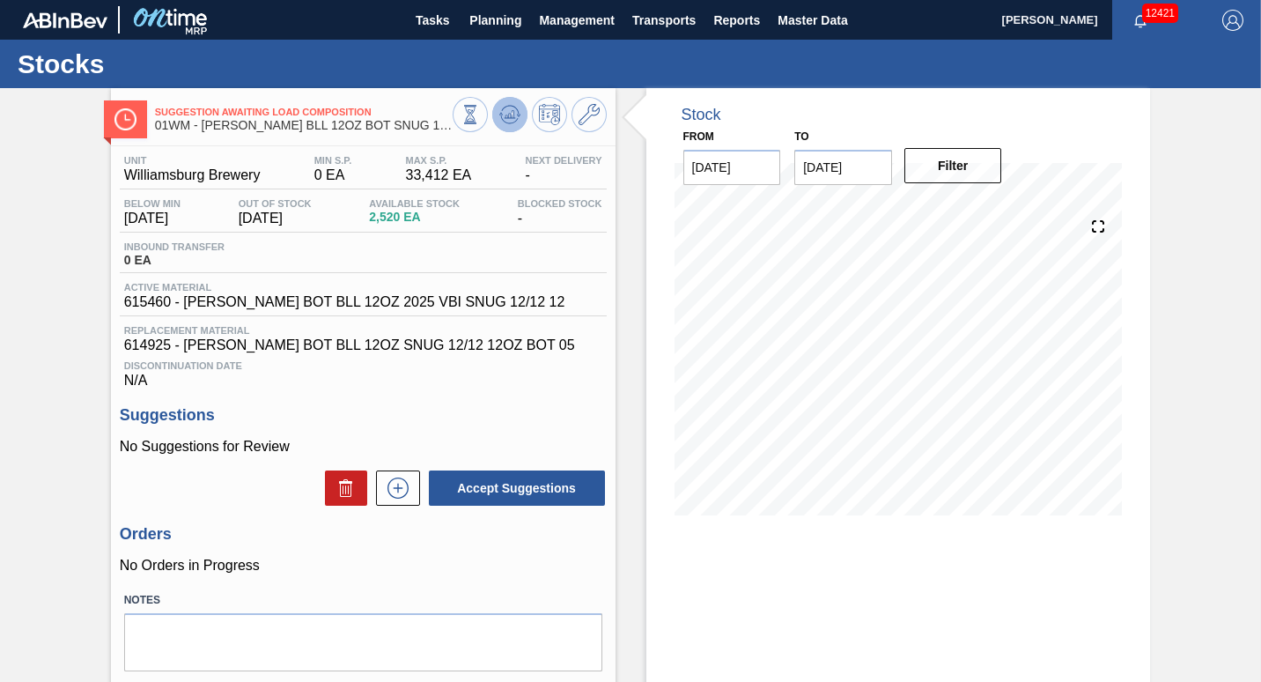
drag, startPoint x: 512, startPoint y: 119, endPoint x: 491, endPoint y: 116, distance: 20.4
click at [492, 116] on button at bounding box center [509, 114] width 35 height 35
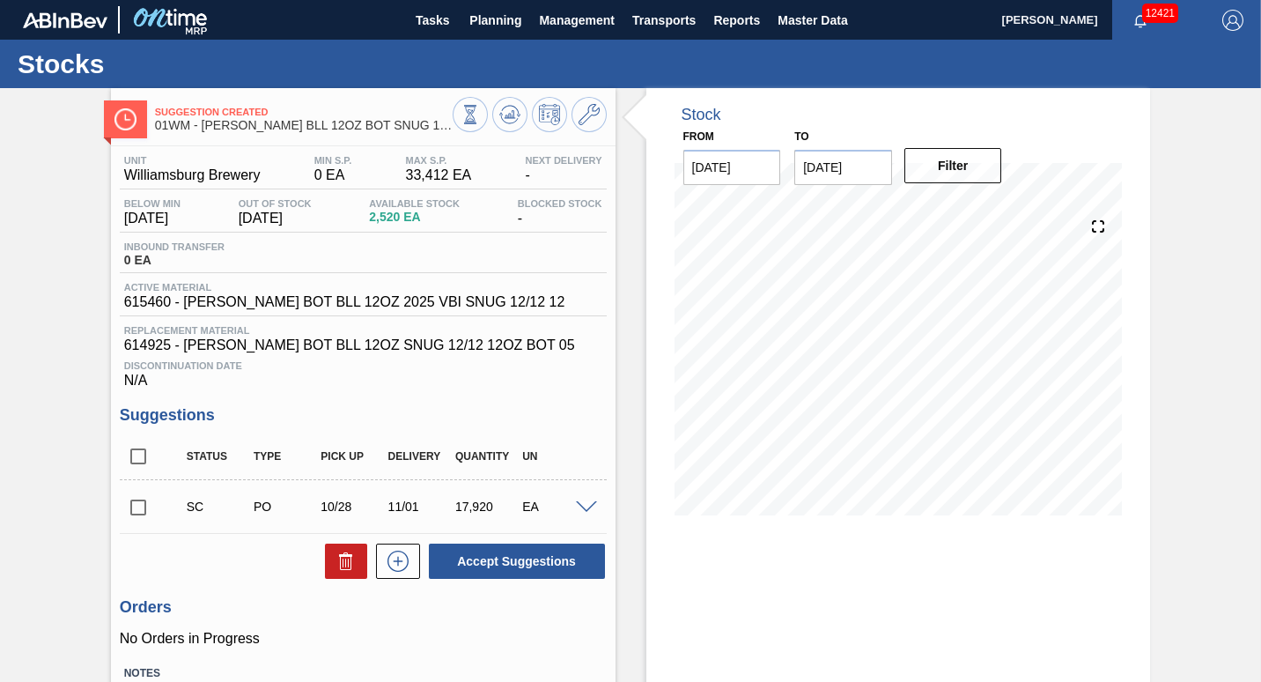
click at [130, 516] on input "checkbox" at bounding box center [138, 507] width 37 height 37
click at [540, 561] on button "Accept Suggestions" at bounding box center [517, 560] width 176 height 35
click at [478, 569] on button "Accept Suggestions" at bounding box center [517, 560] width 176 height 35
click at [149, 516] on input "checkbox" at bounding box center [138, 507] width 37 height 37
click at [462, 571] on button "Accept Suggestions" at bounding box center [517, 560] width 176 height 35
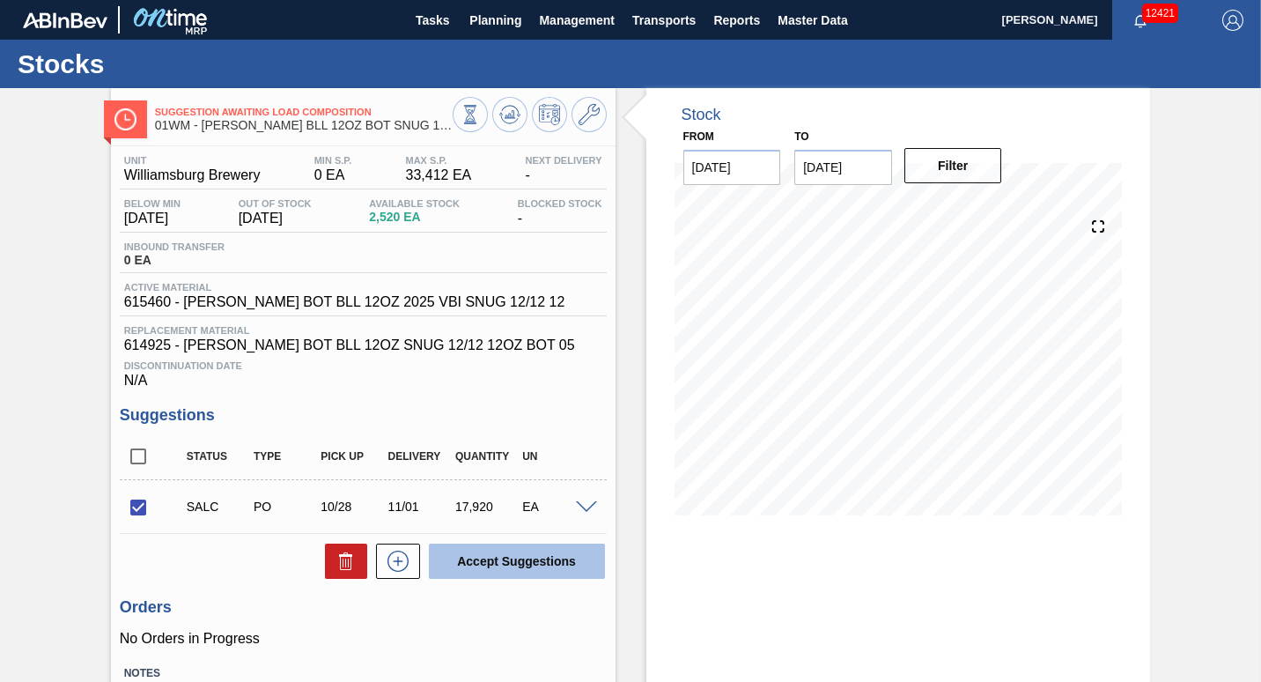
checkbox input "false"
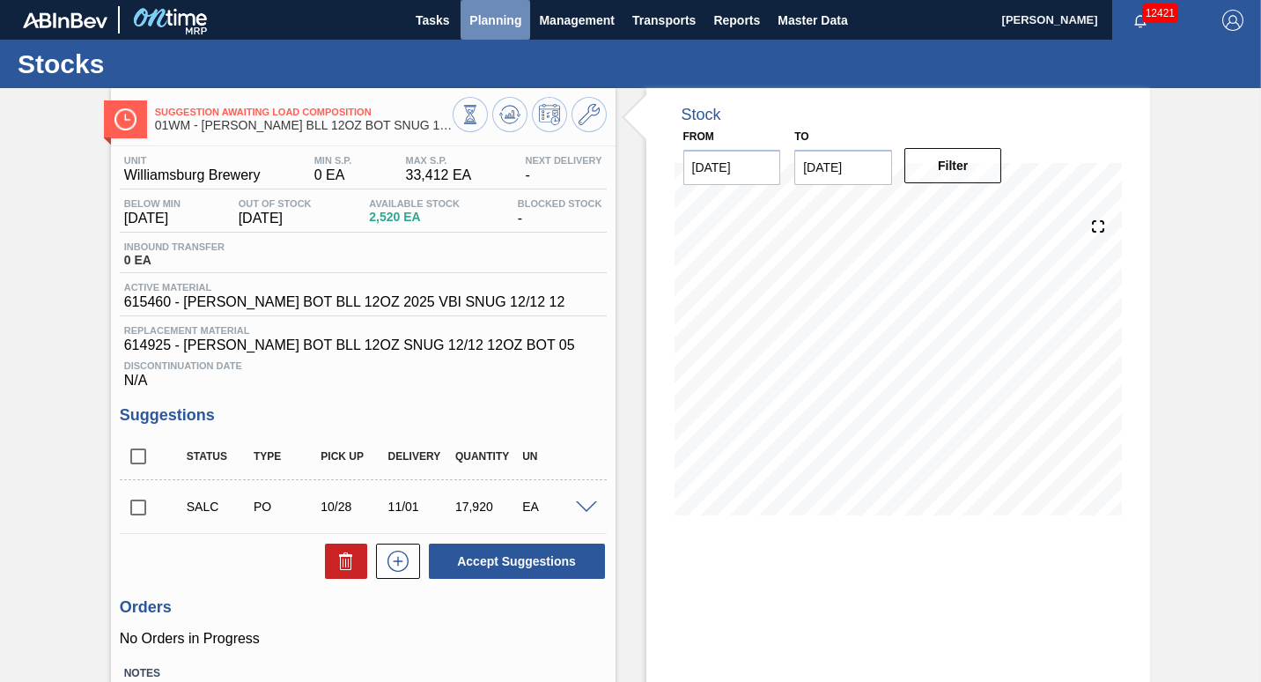
click at [491, 8] on button "Planning" at bounding box center [496, 20] width 70 height 40
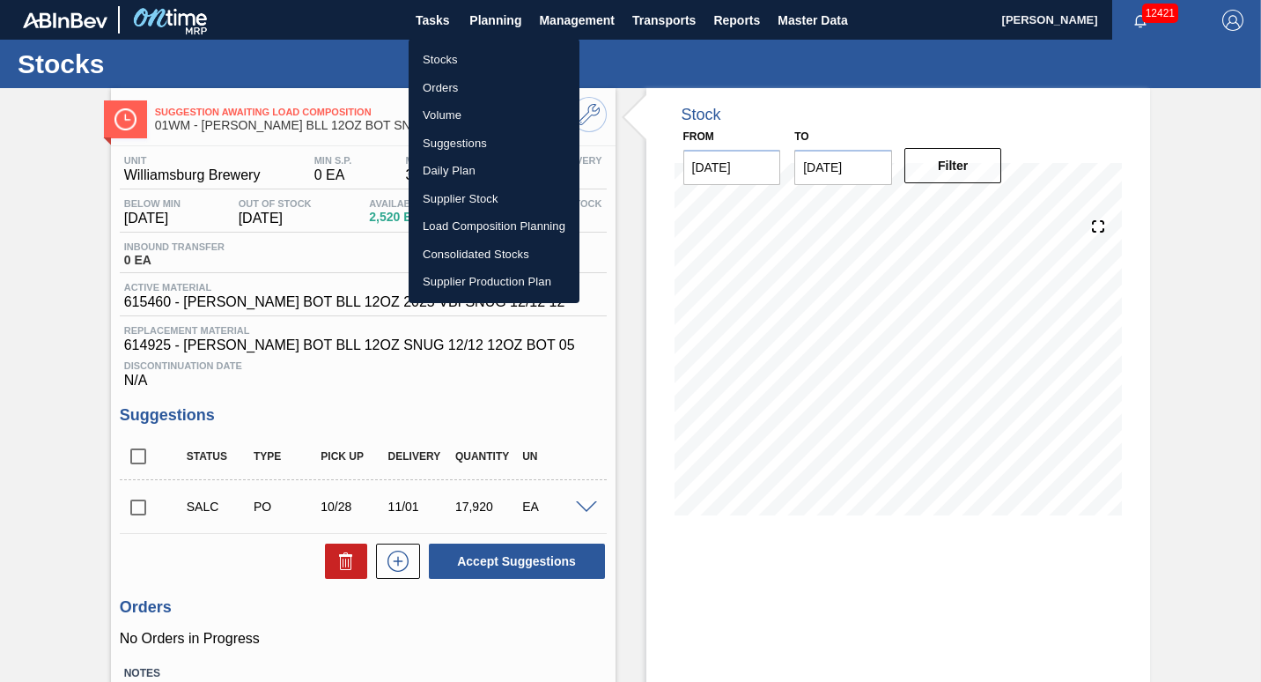
click at [441, 139] on li "Suggestions" at bounding box center [494, 143] width 171 height 28
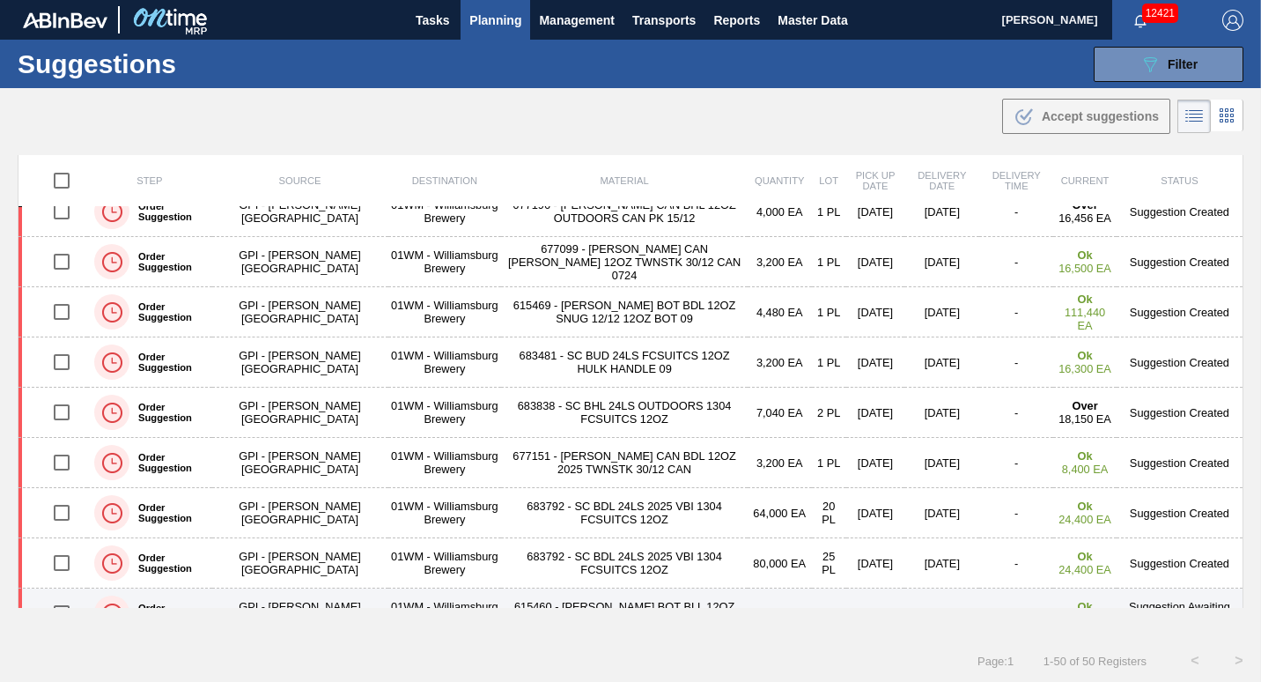
scroll to position [54, 0]
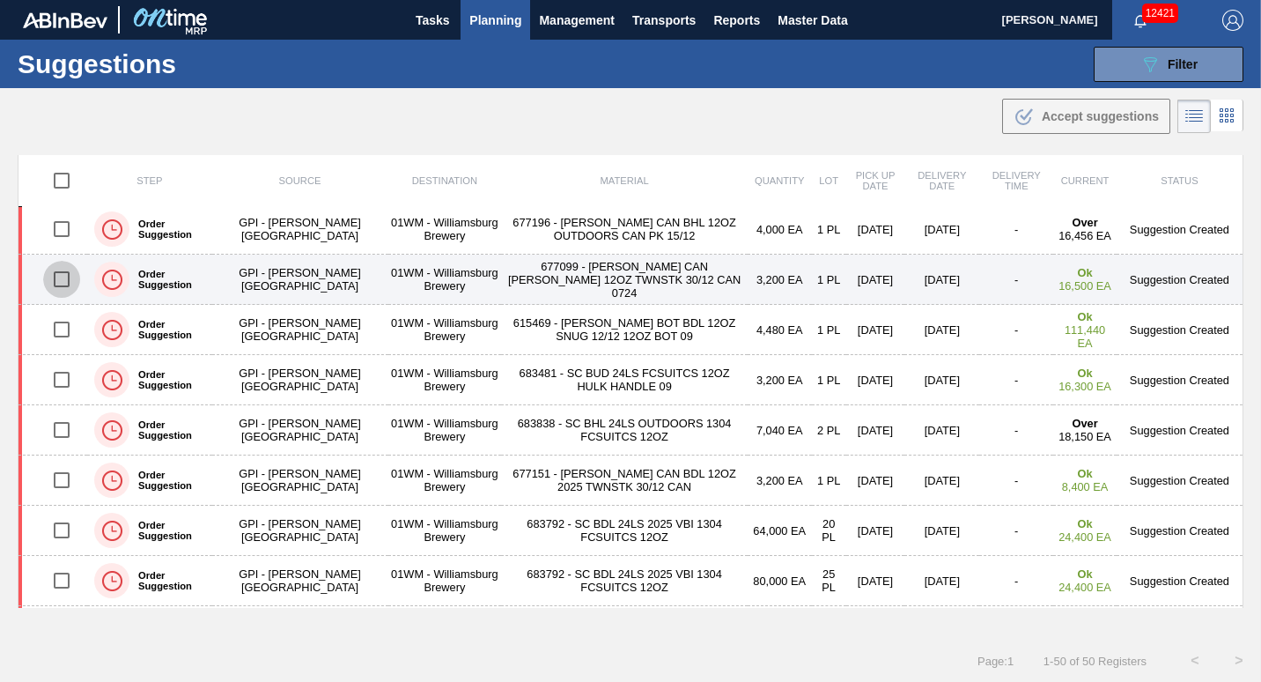
click at [52, 285] on input "checkbox" at bounding box center [61, 279] width 37 height 37
checkbox input "true"
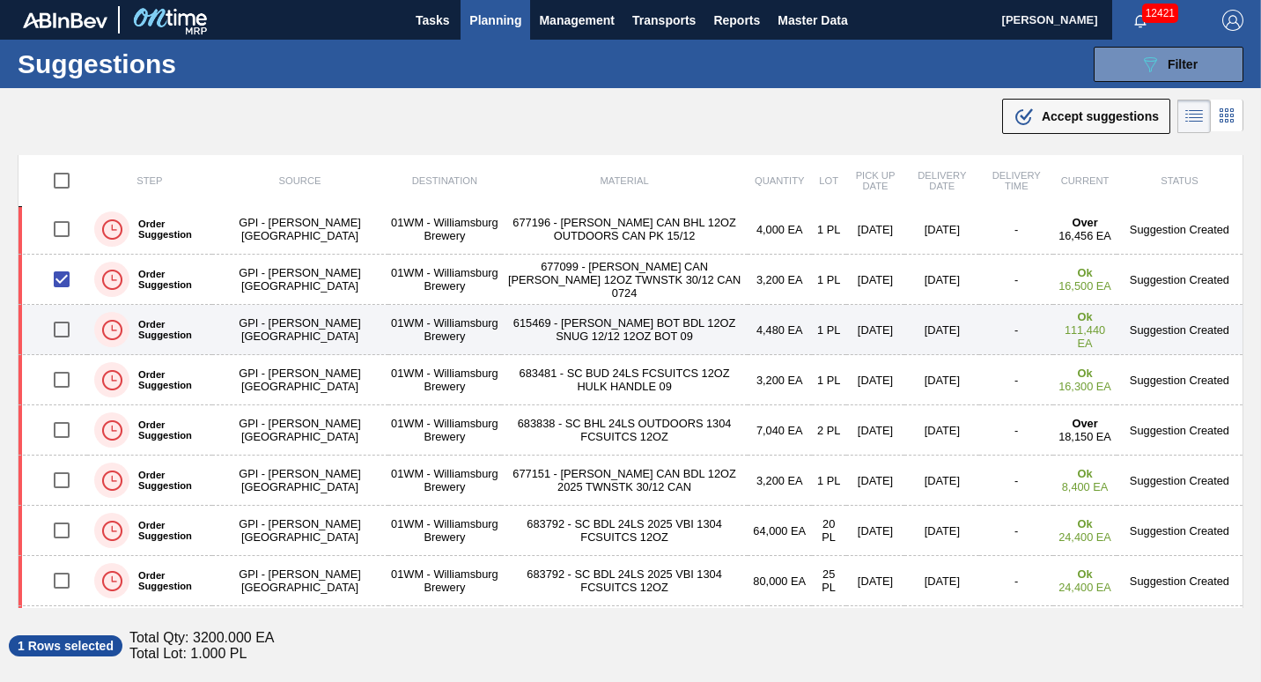
click at [59, 324] on input "checkbox" at bounding box center [61, 329] width 37 height 37
checkbox input "true"
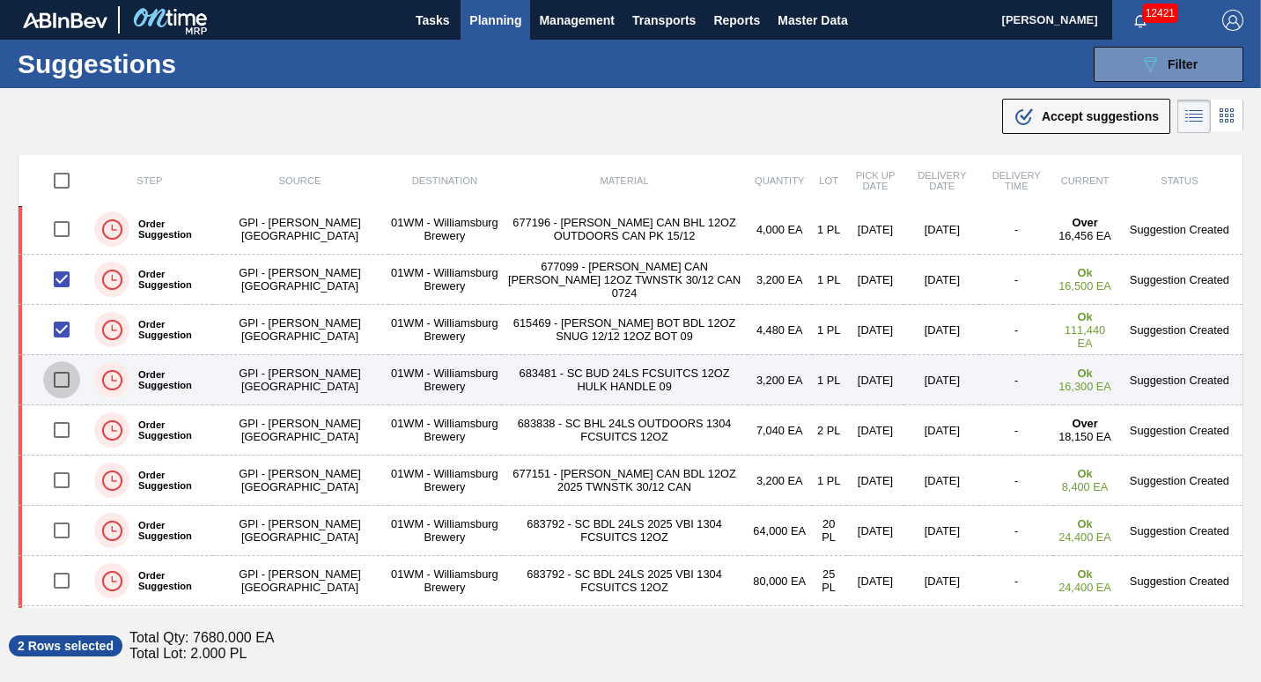
click at [66, 378] on input "checkbox" at bounding box center [61, 379] width 37 height 37
checkbox input "true"
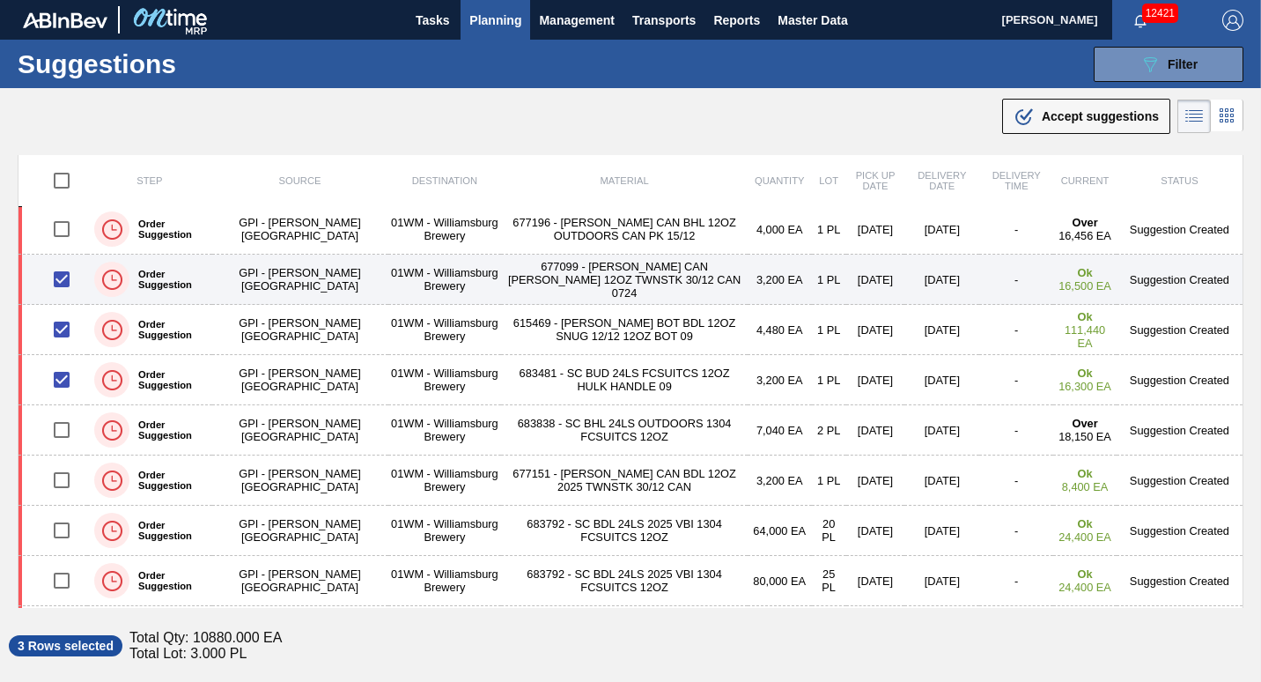
click at [535, 291] on td "677099 - CARR CAN BUD 12OZ TWNSTK 30/12 CAN 0724" at bounding box center [624, 280] width 247 height 50
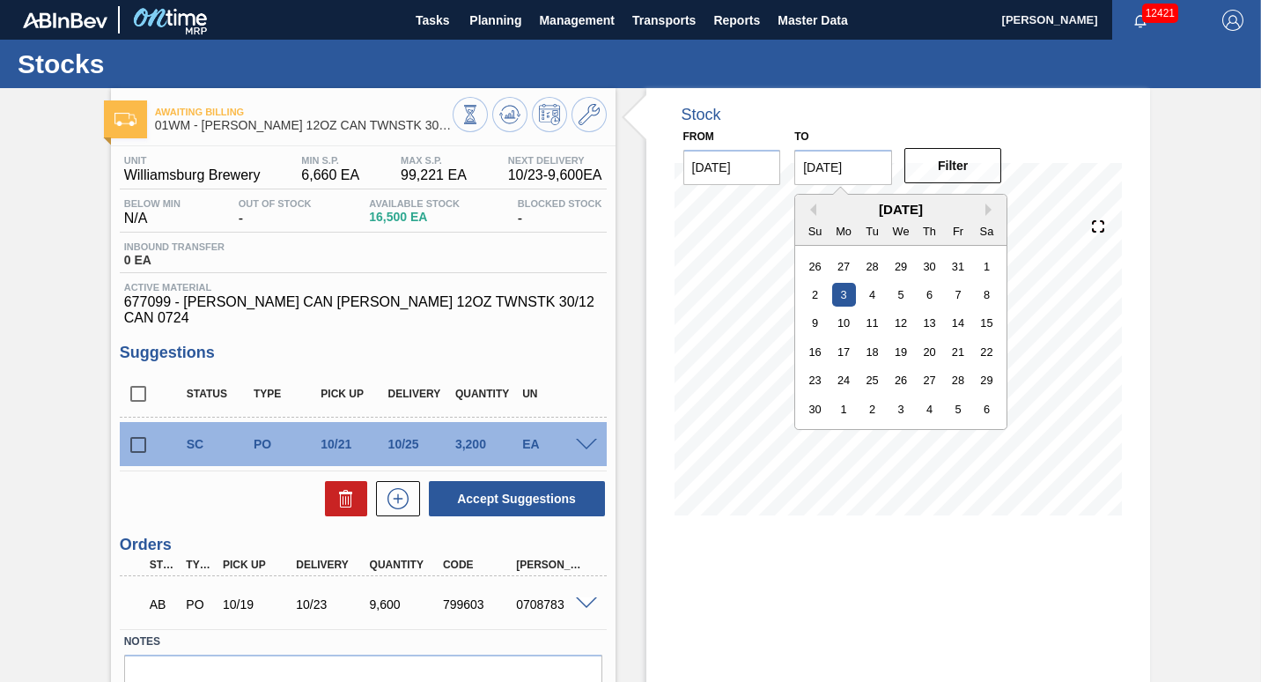
click at [875, 167] on input "[DATE]" at bounding box center [843, 167] width 98 height 35
click at [837, 327] on div "10" at bounding box center [844, 323] width 24 height 24
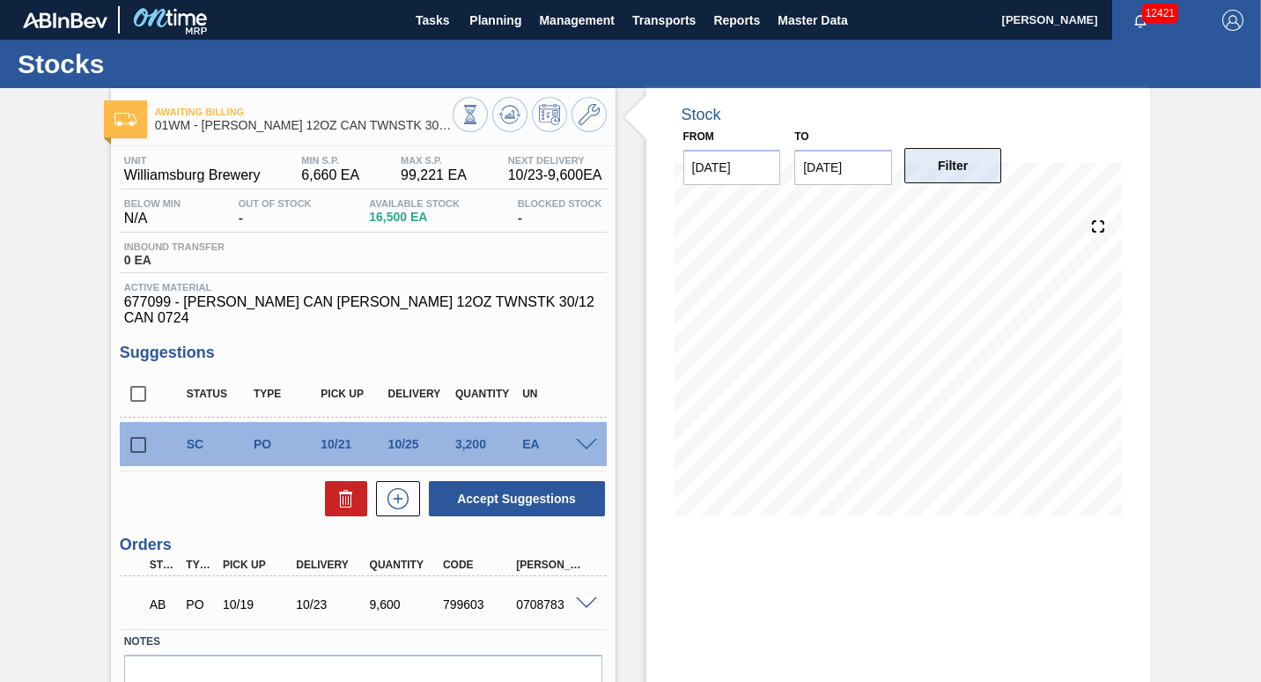
click at [963, 157] on button "Filter" at bounding box center [953, 165] width 98 height 35
click at [845, 155] on input "11/10/2025" at bounding box center [843, 167] width 98 height 35
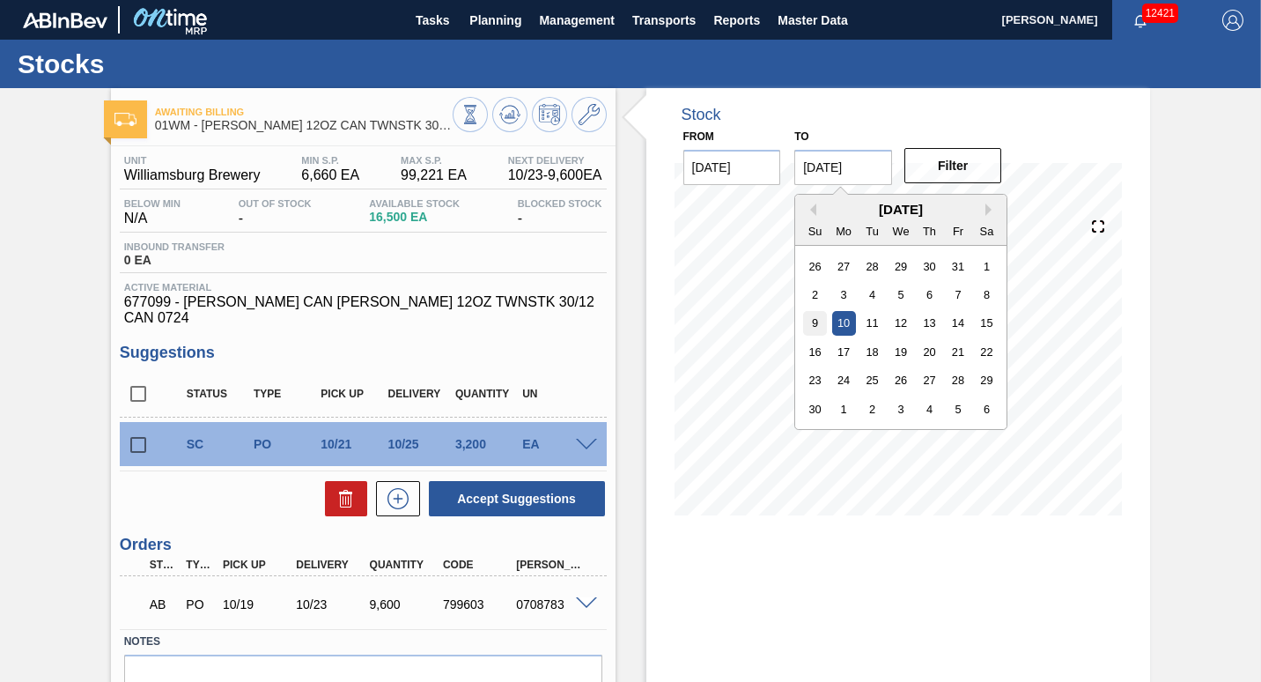
click at [815, 319] on div "9" at bounding box center [815, 323] width 24 height 24
type input "11/09/2025"
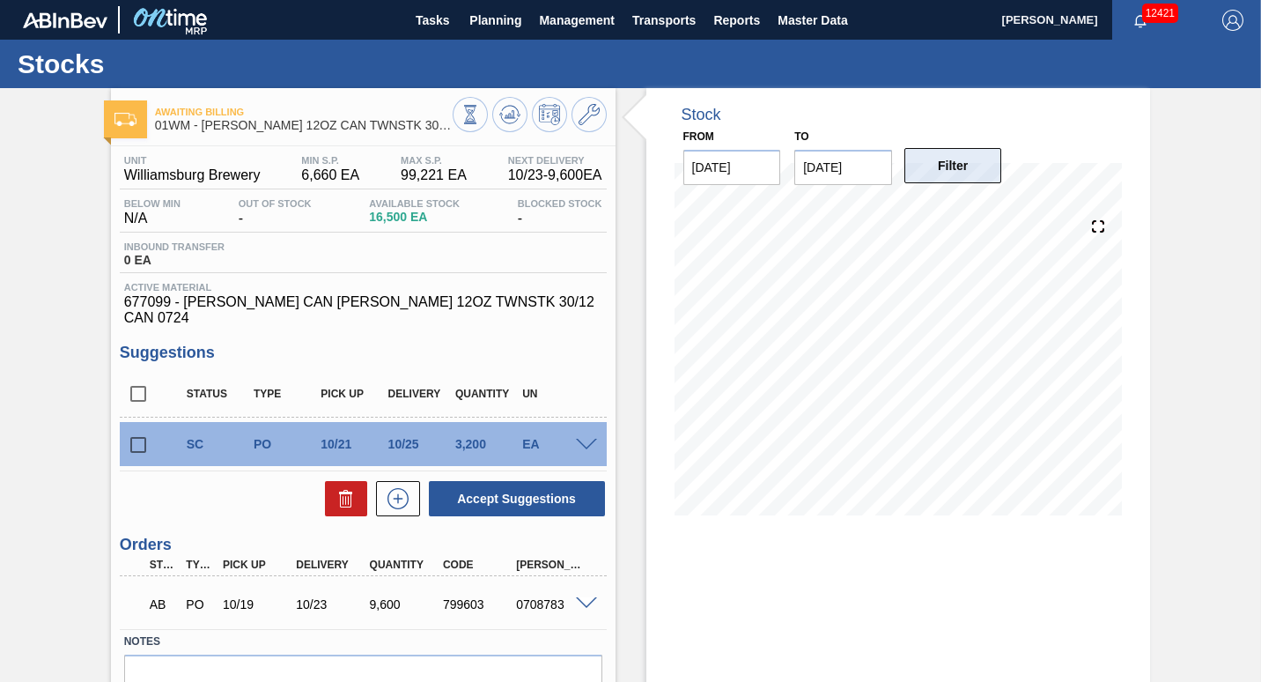
click at [941, 163] on button "Filter" at bounding box center [953, 165] width 98 height 35
click at [133, 439] on input "checkbox" at bounding box center [138, 444] width 37 height 37
click at [356, 494] on button at bounding box center [346, 498] width 42 height 35
checkbox input "false"
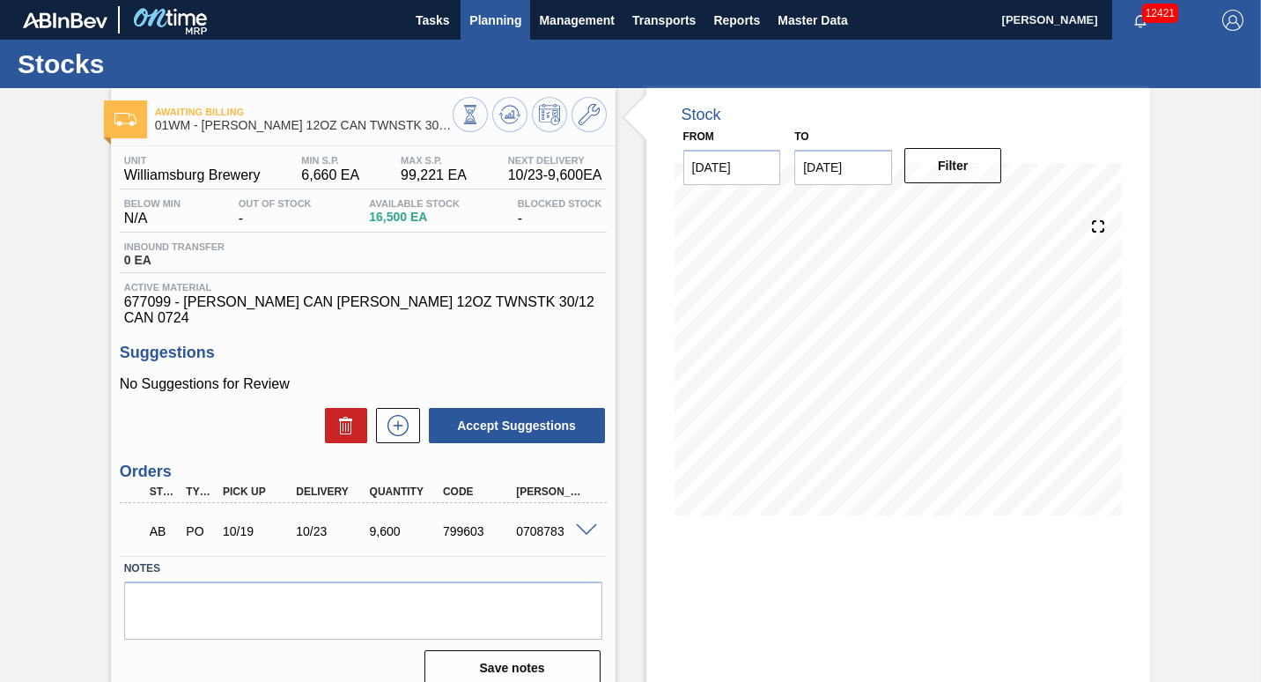
click at [489, 26] on span "Planning" at bounding box center [495, 20] width 52 height 21
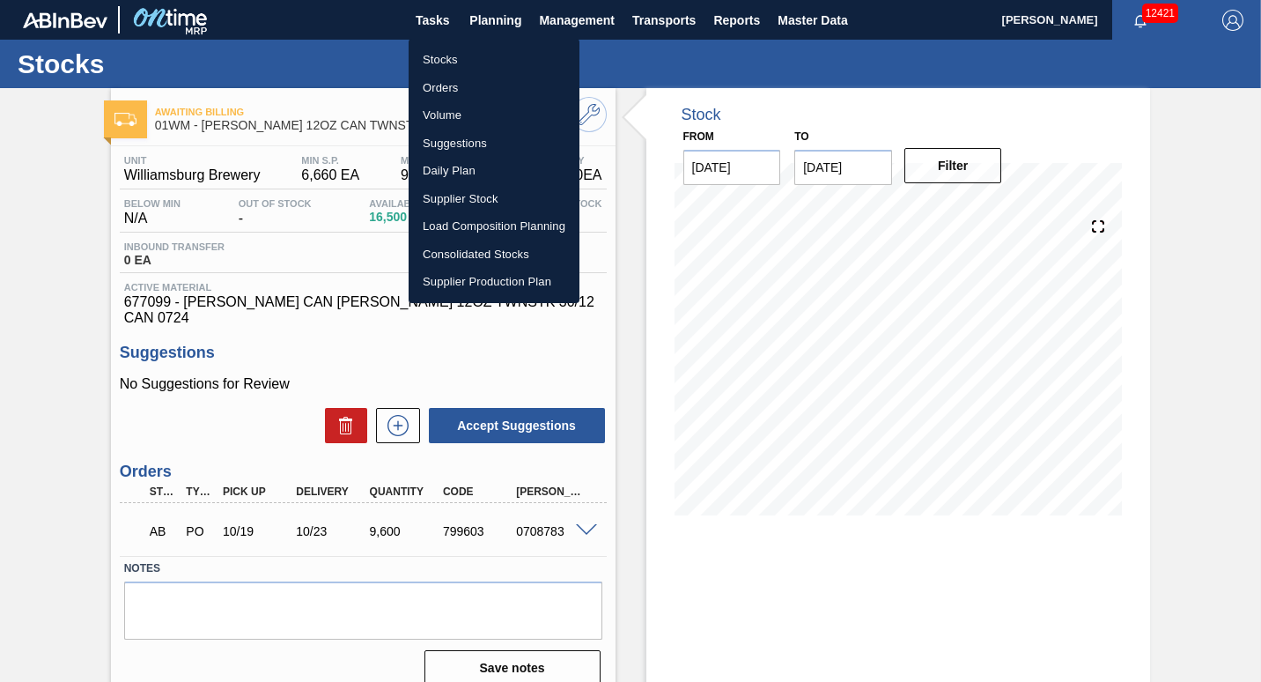
click at [442, 141] on li "Suggestions" at bounding box center [494, 143] width 171 height 28
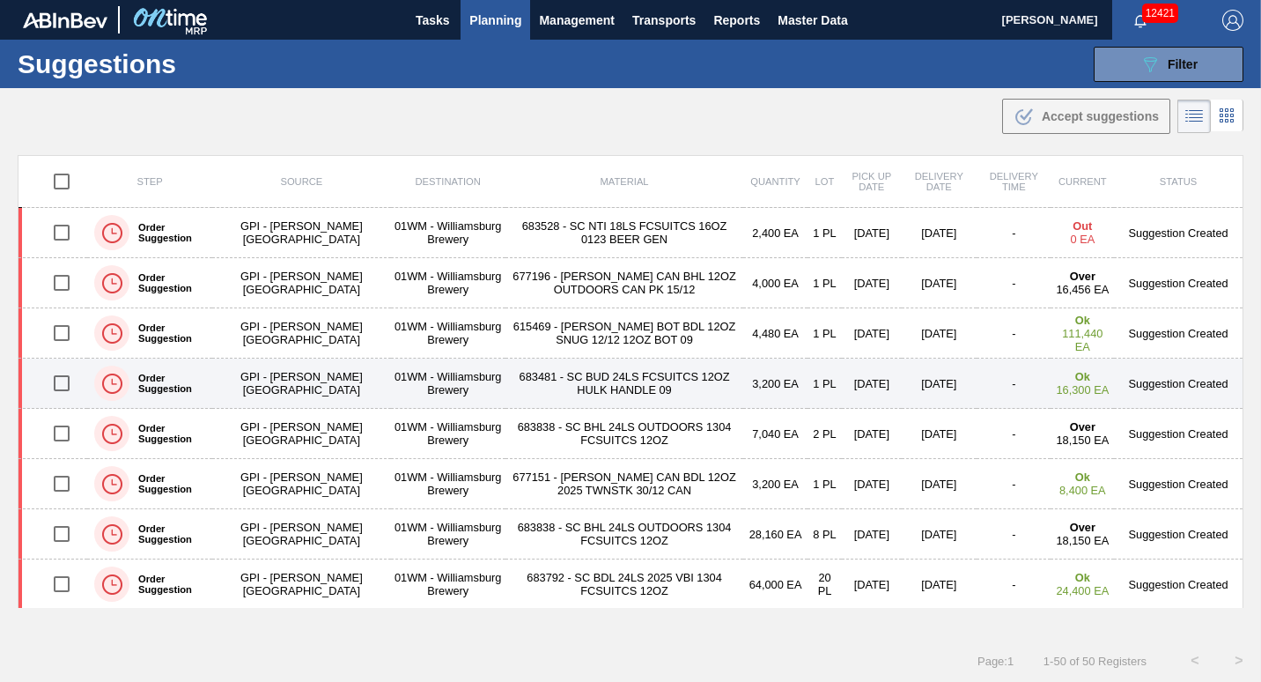
click at [842, 388] on td "10/21/2025" at bounding box center [871, 383] width 59 height 50
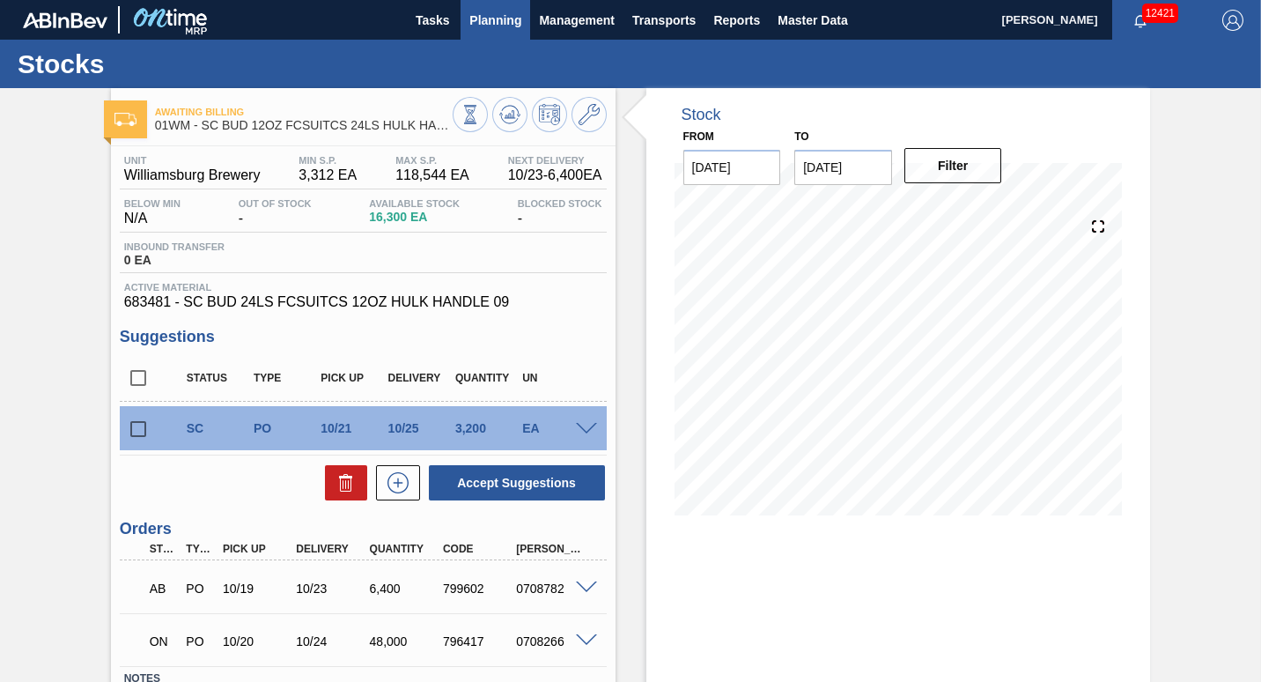
click at [505, 26] on span "Planning" at bounding box center [495, 20] width 52 height 21
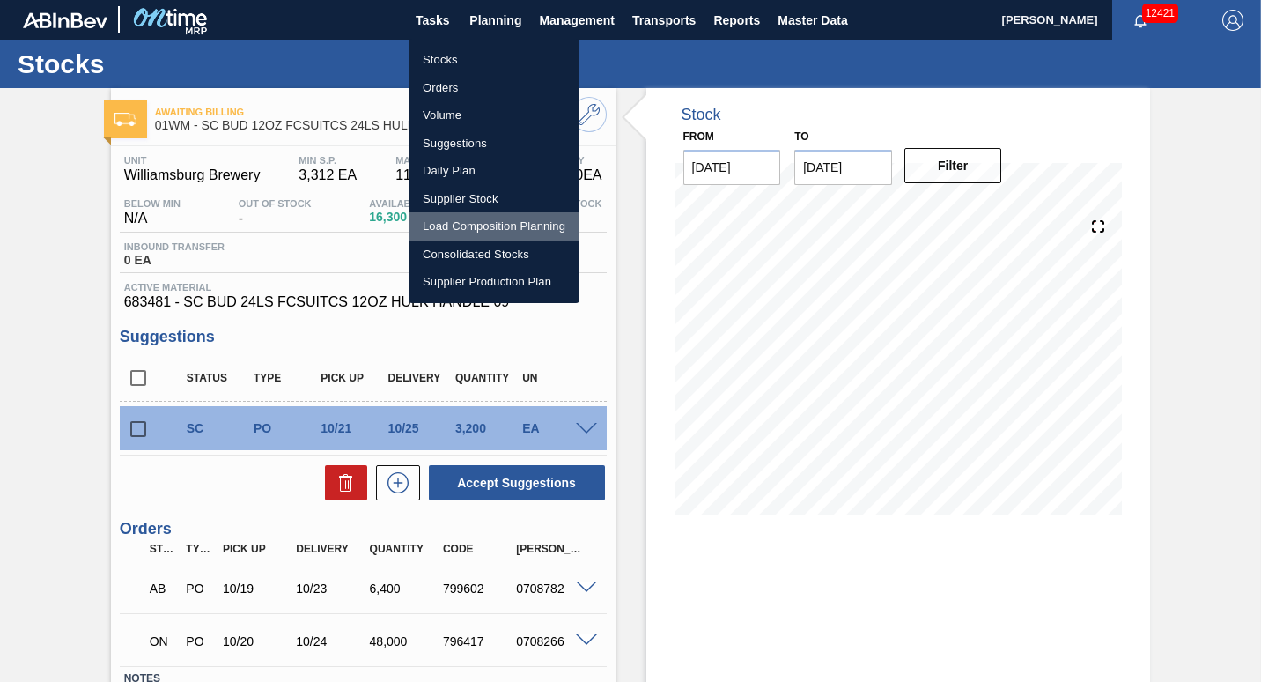
click at [453, 220] on li "Load Composition Planning" at bounding box center [494, 226] width 171 height 28
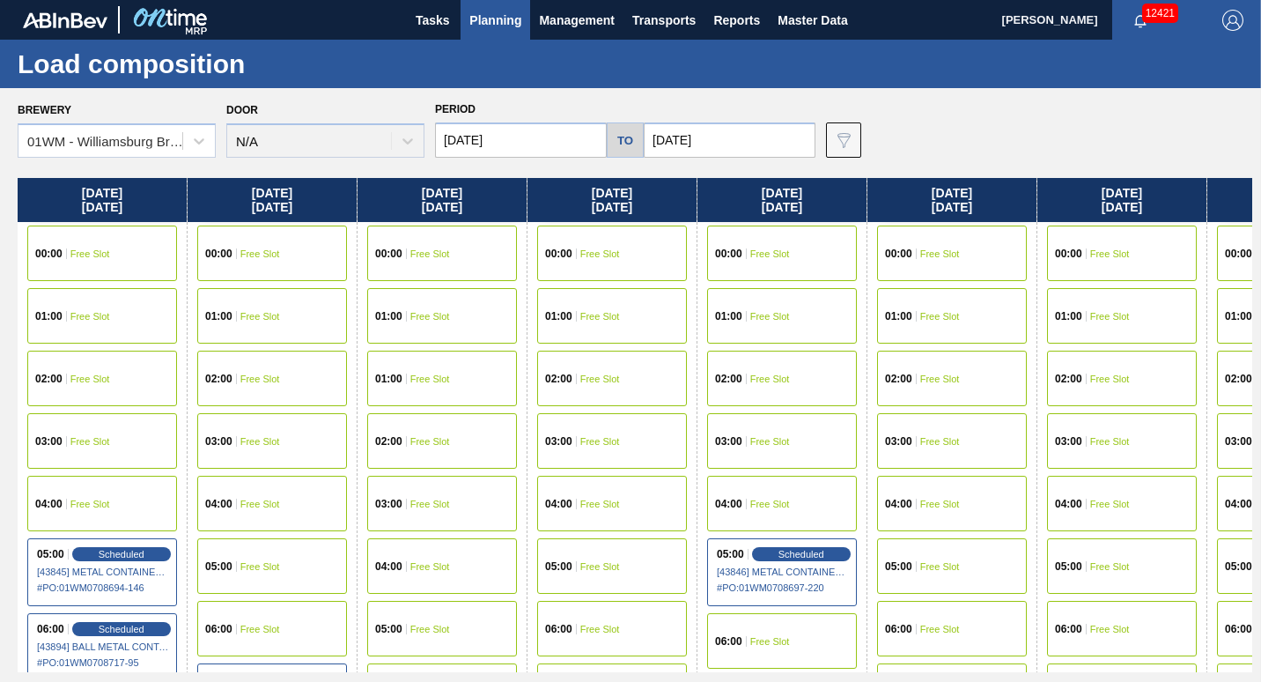
click at [494, 18] on span "Planning" at bounding box center [495, 20] width 52 height 21
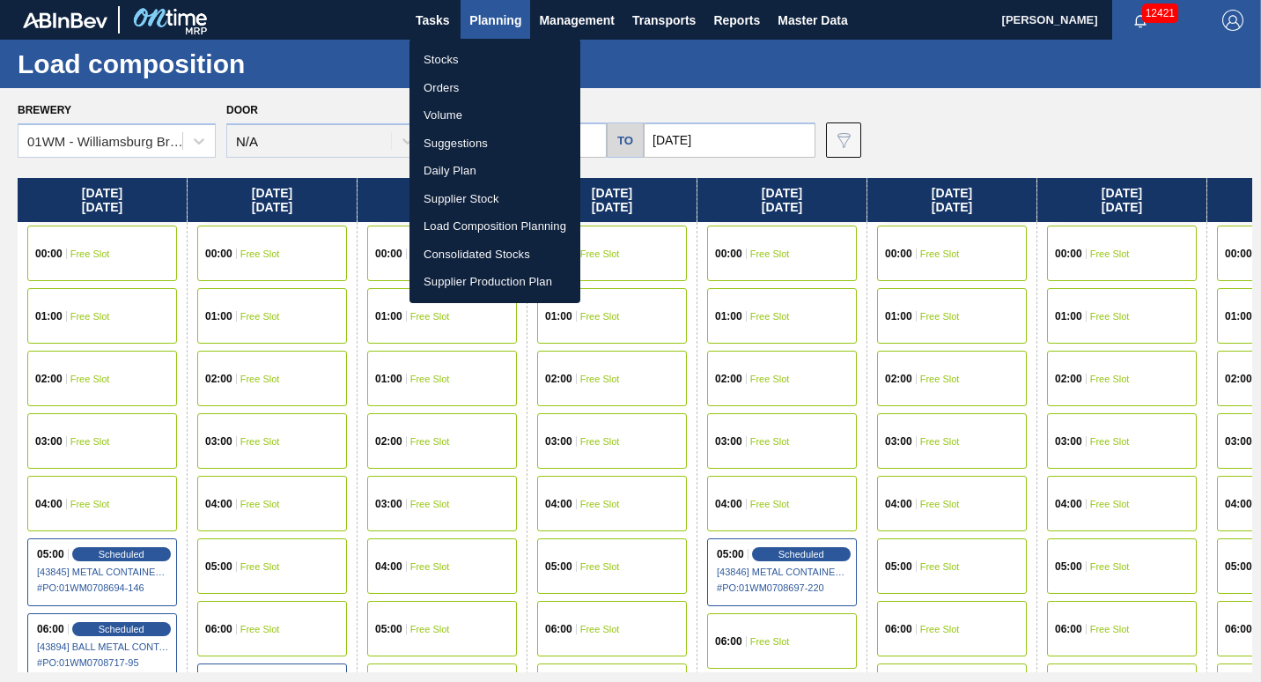
click at [464, 144] on li "Suggestions" at bounding box center [495, 143] width 171 height 28
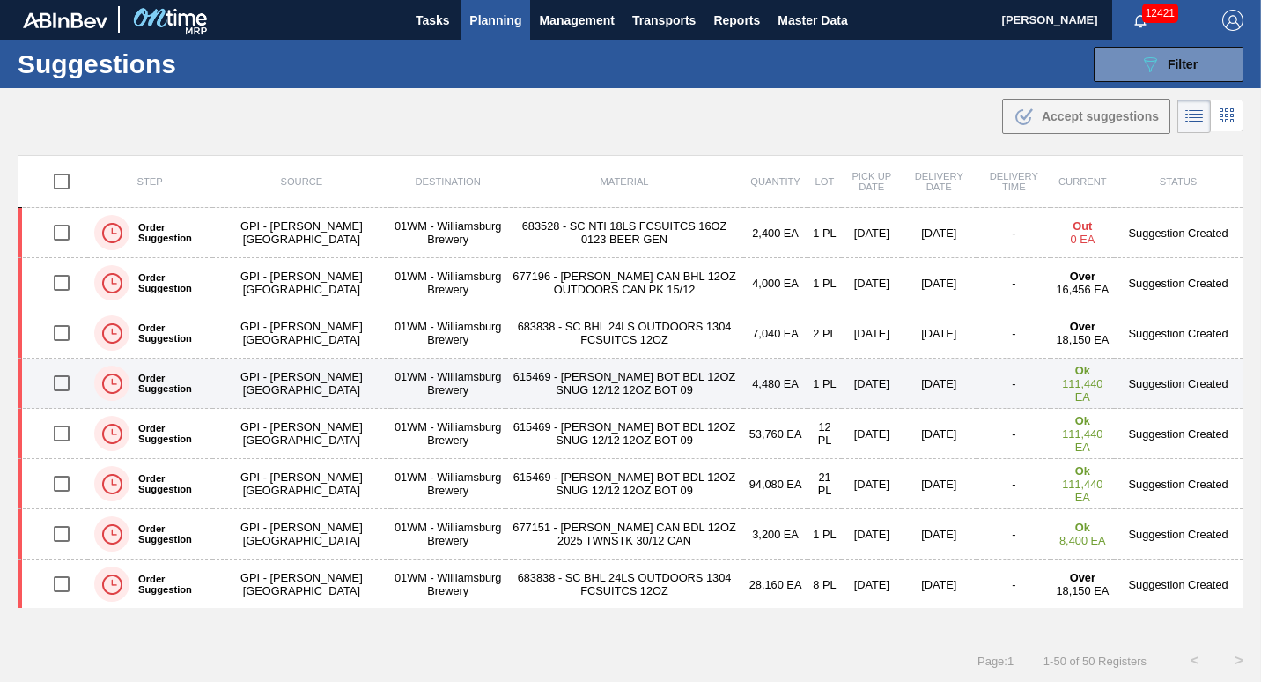
click at [391, 374] on td "01WM - Williamsburg Brewery" at bounding box center [448, 383] width 114 height 50
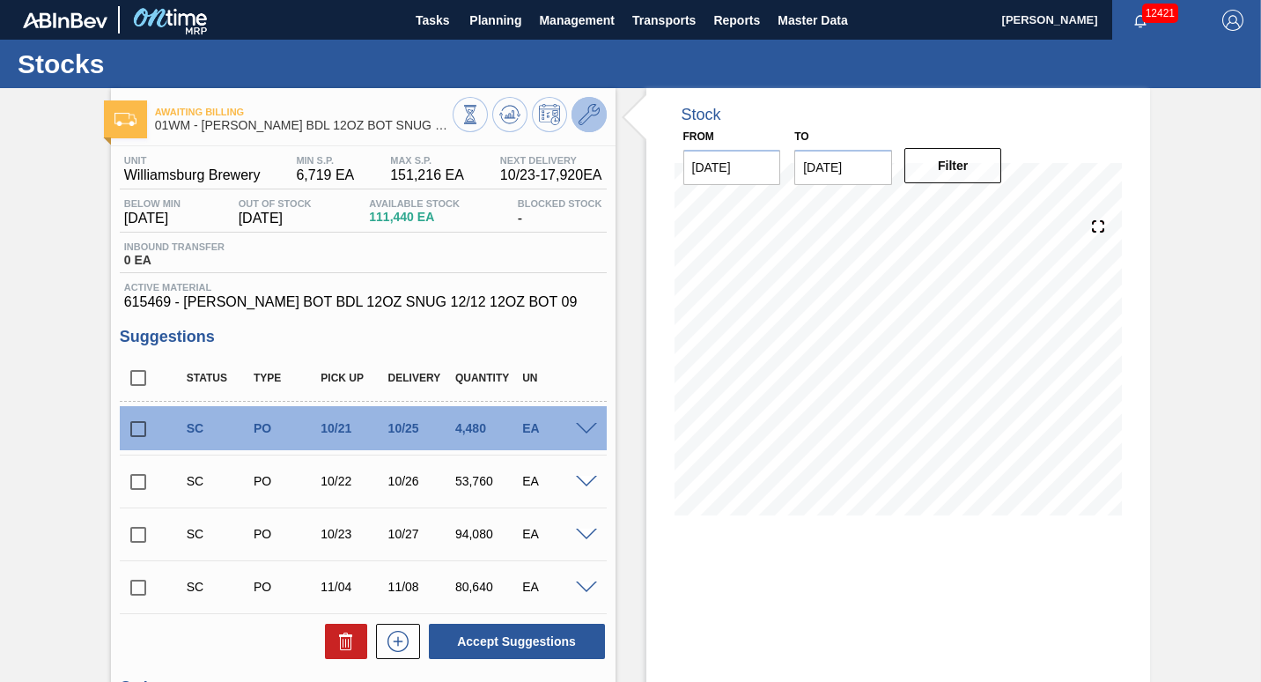
click at [582, 115] on icon at bounding box center [589, 114] width 21 height 21
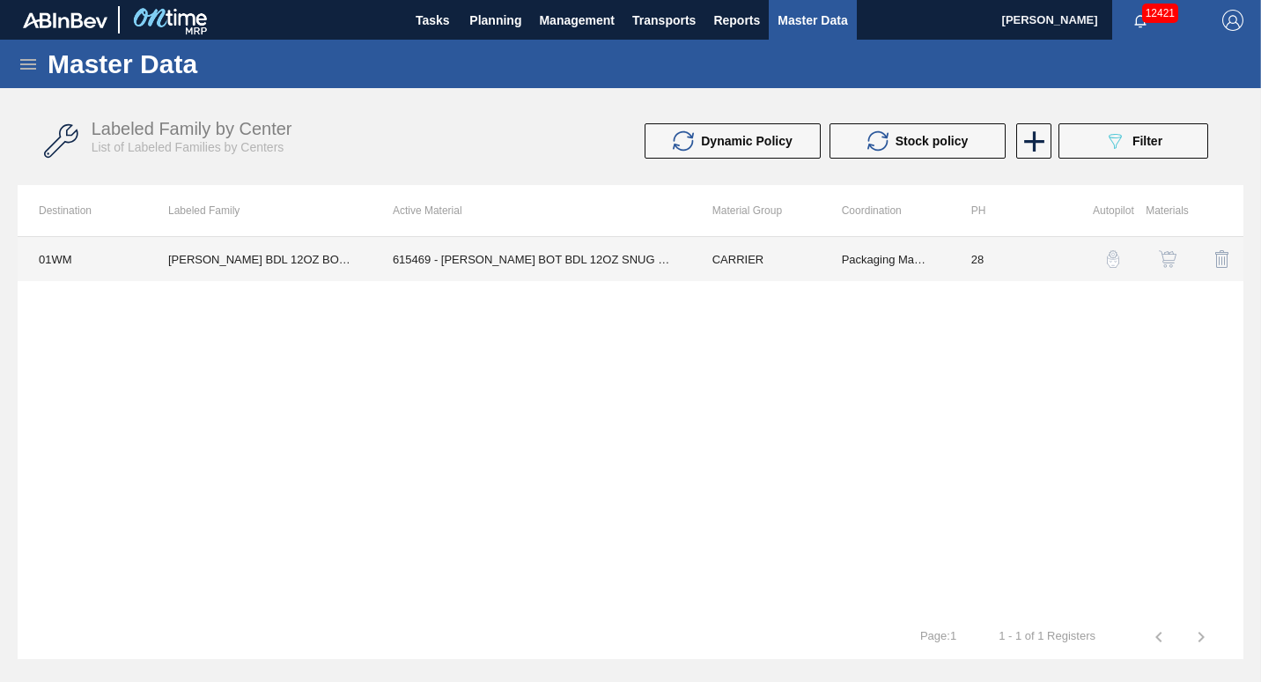
click at [631, 273] on td "615469 - CARR BOT BDL 12OZ SNUG 12/12 12OZ BOT 09" at bounding box center [532, 259] width 320 height 44
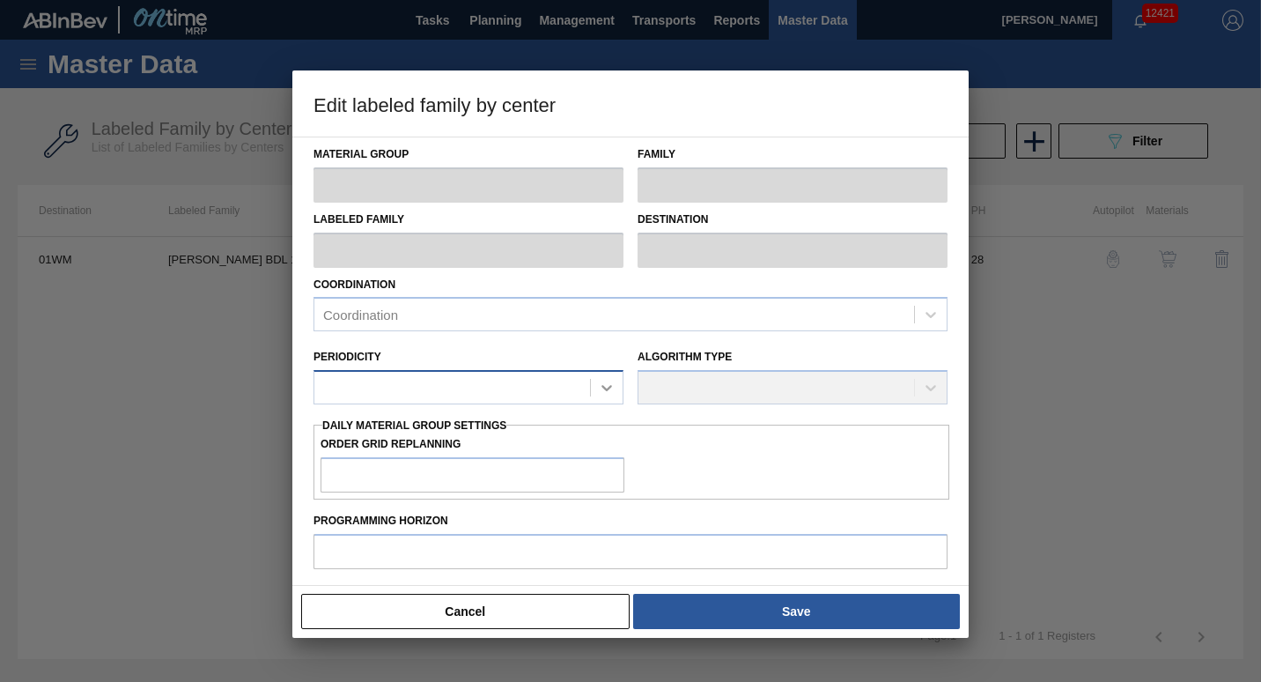
type input "CARRIER"
type input "Bottle Carriers"
type input "CARR BDL 12OZ BOT SNUG 12/12 12OZ BOT AQUEOUS COATING"
type input "01WM - Williamsburg Brewery"
type input "28"
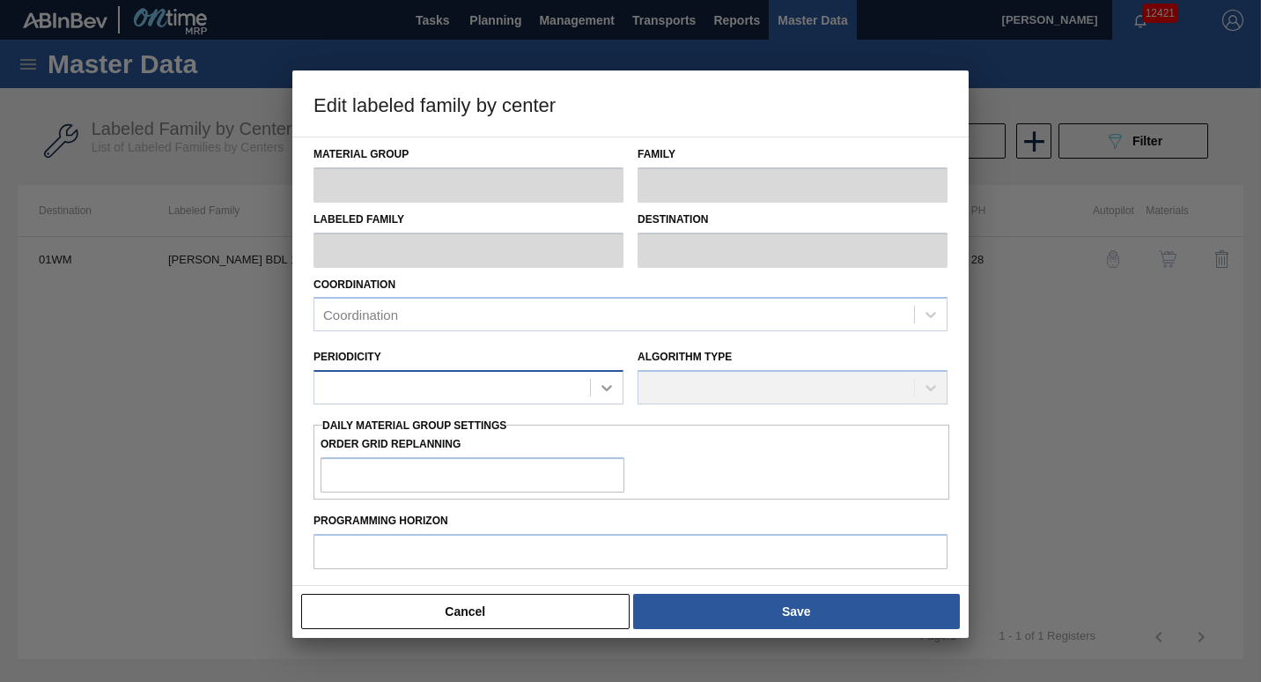
type input "6,719"
type input "151,216"
type input "3"
type input "11,054"
checkbox input "true"
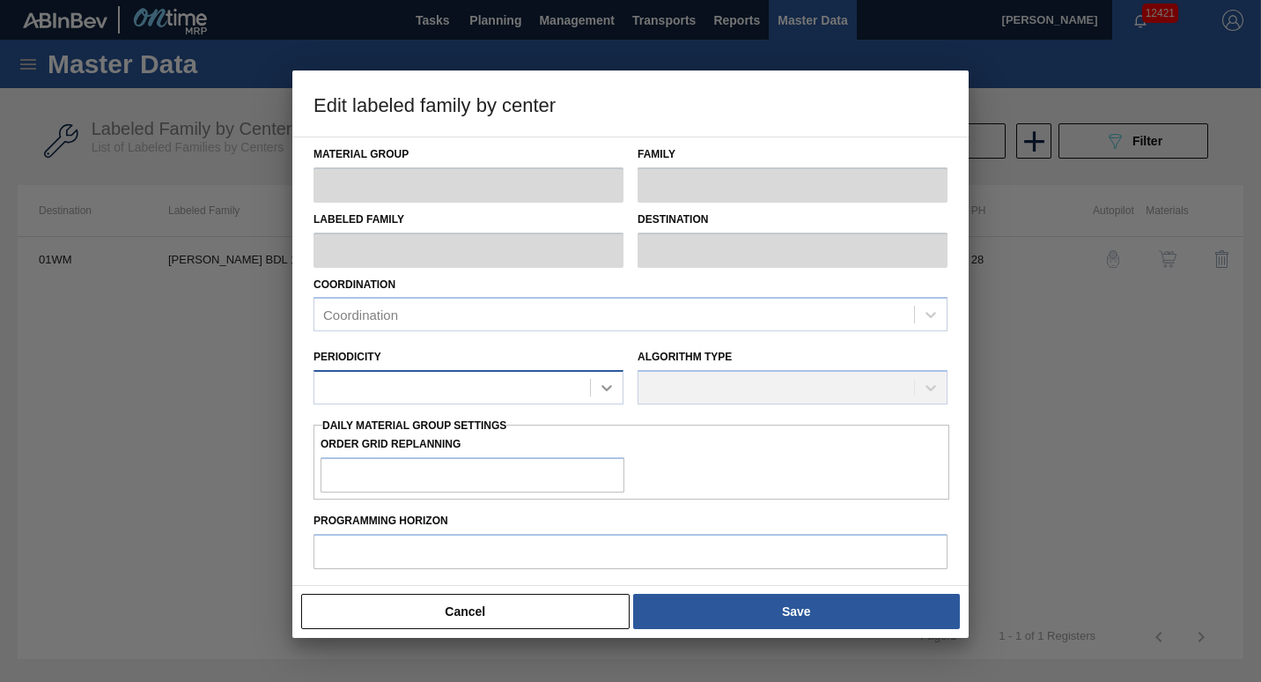
checkbox input "true"
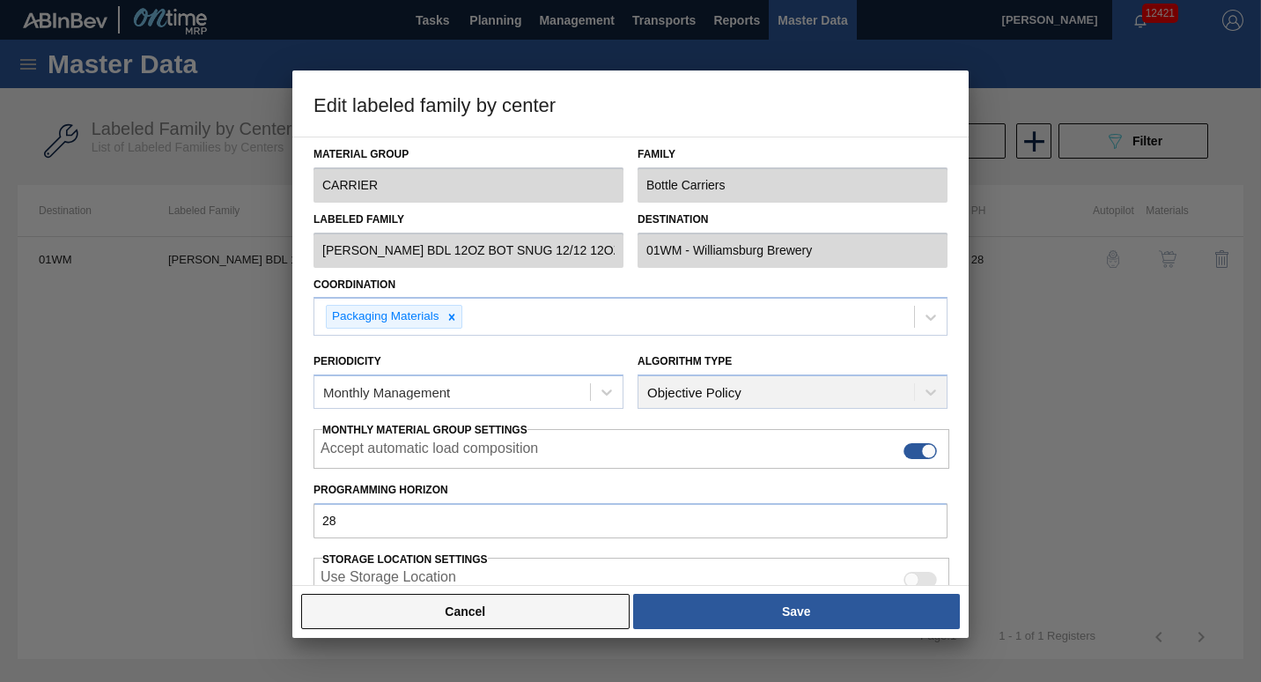
click at [556, 621] on button "Cancel" at bounding box center [465, 611] width 328 height 35
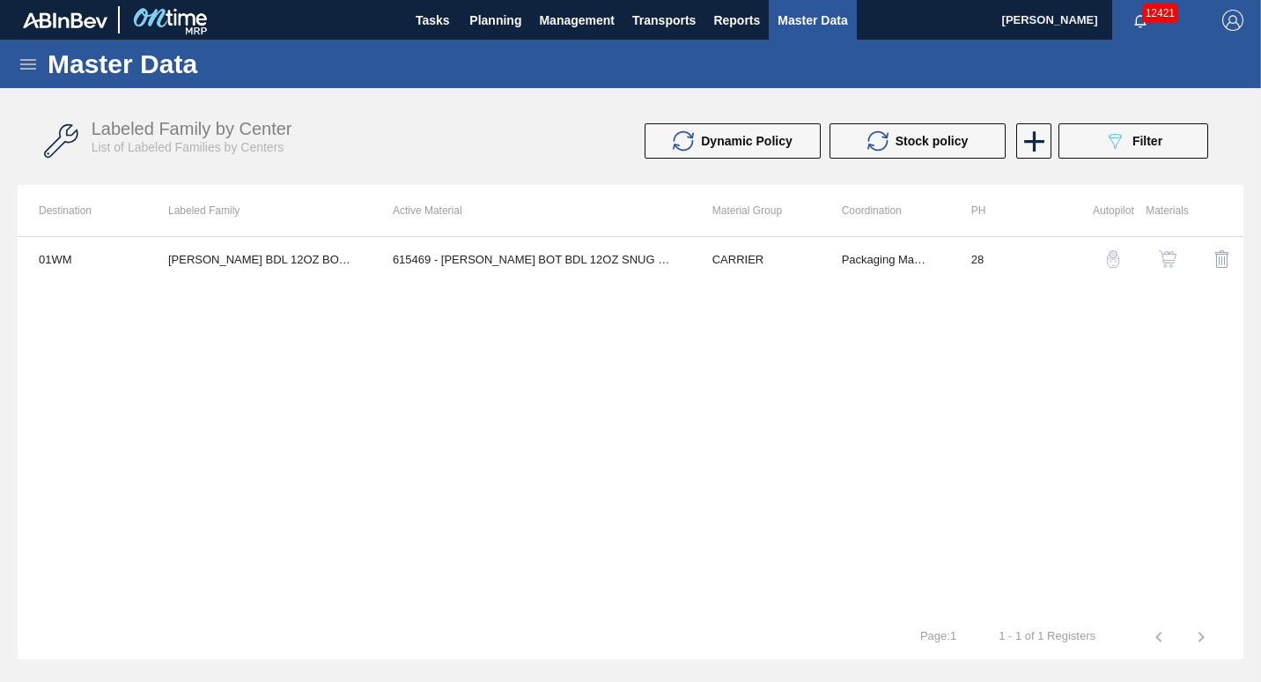
click at [1114, 269] on button "button" at bounding box center [1113, 259] width 42 height 42
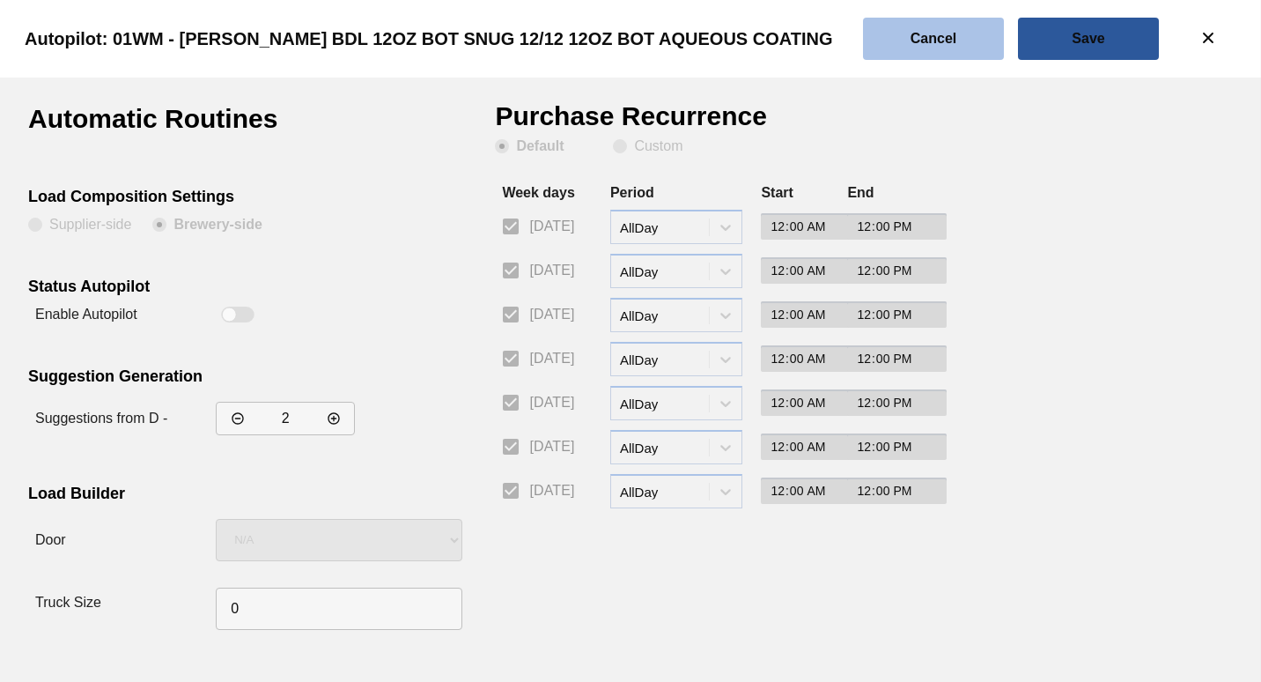
click at [0, 0] on slot "Cancel" at bounding box center [0, 0] width 0 height 0
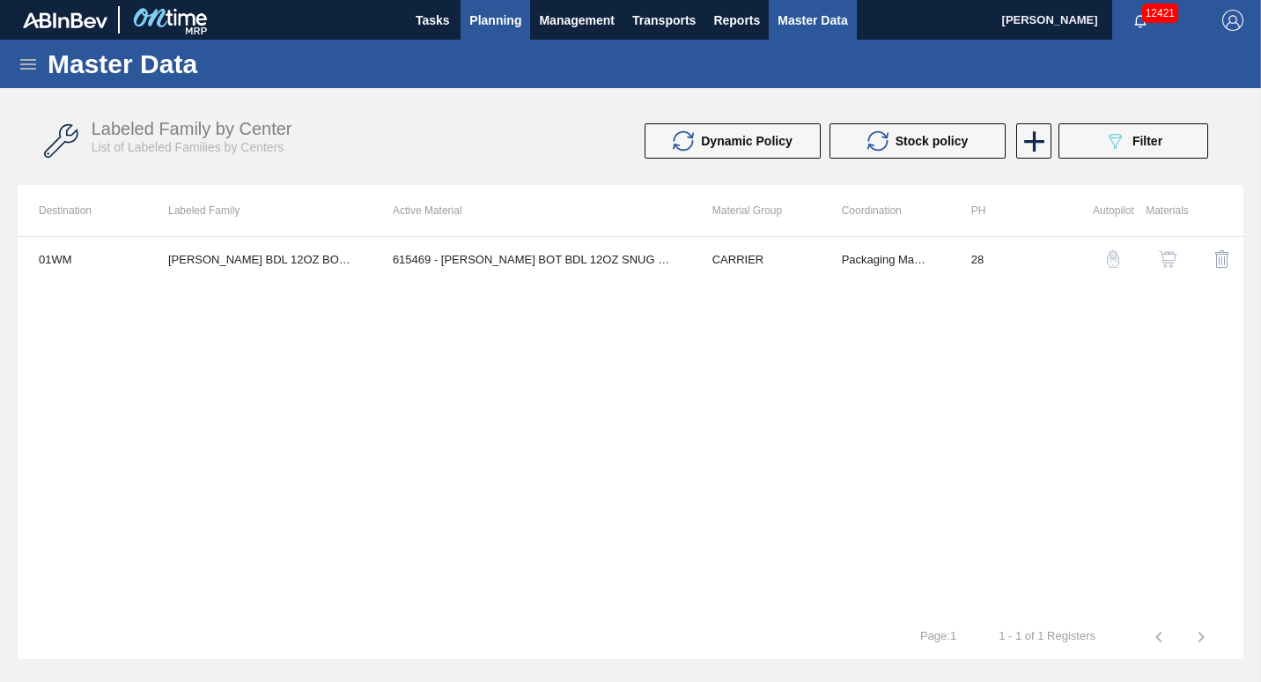
click at [501, 15] on span "Planning" at bounding box center [495, 20] width 52 height 21
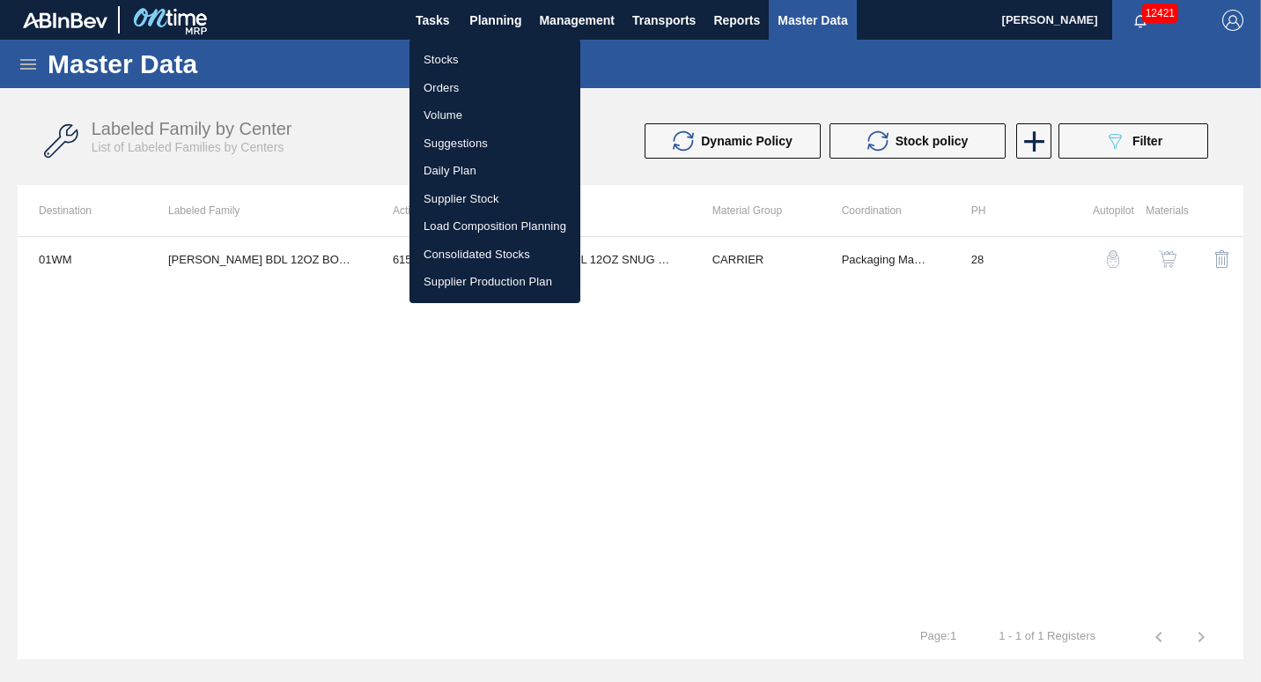
click at [480, 225] on li "Load Composition Planning" at bounding box center [495, 226] width 171 height 28
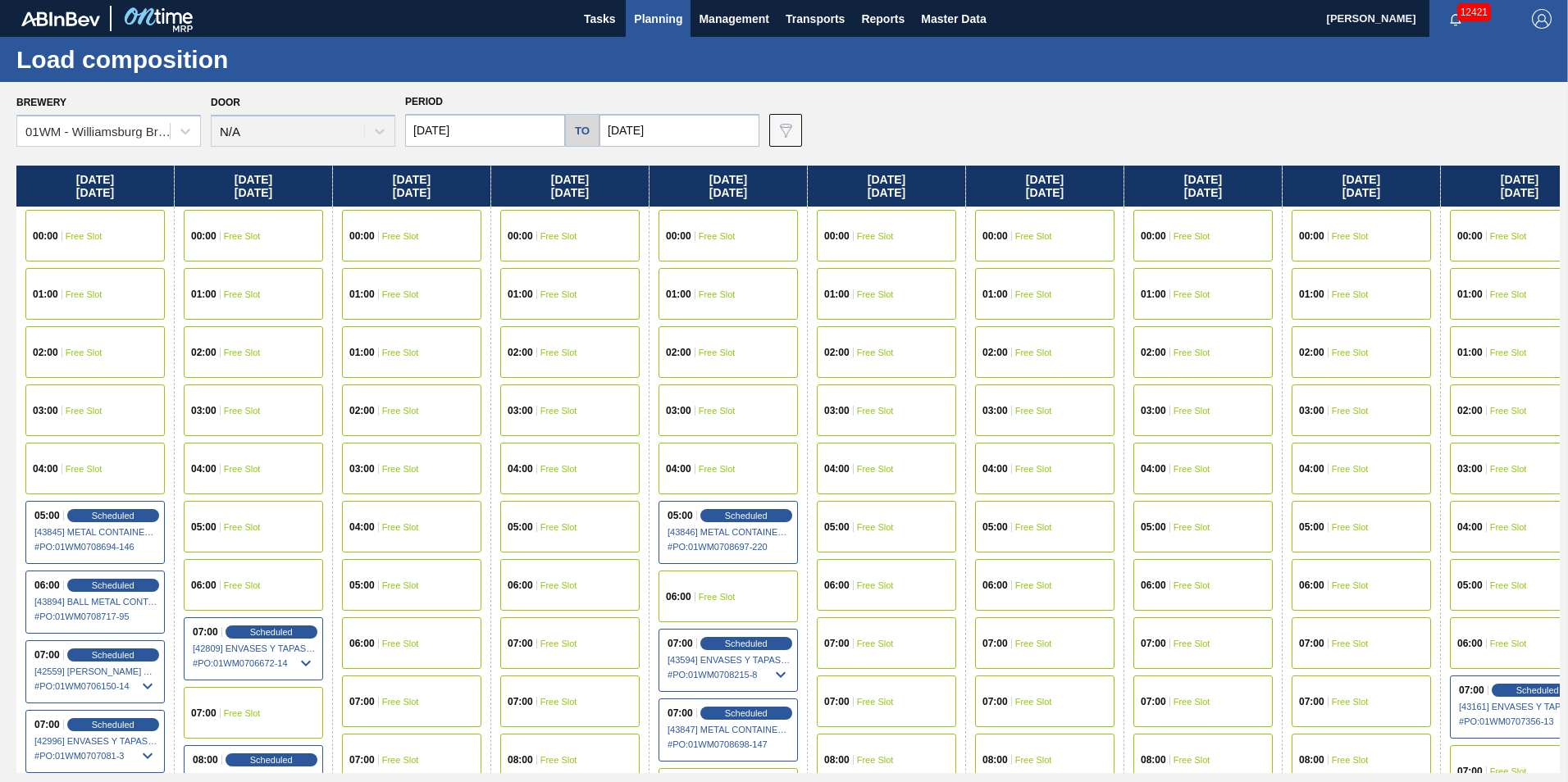
click at [647, 22] on span "Planning" at bounding box center [658, 19] width 48 height 20
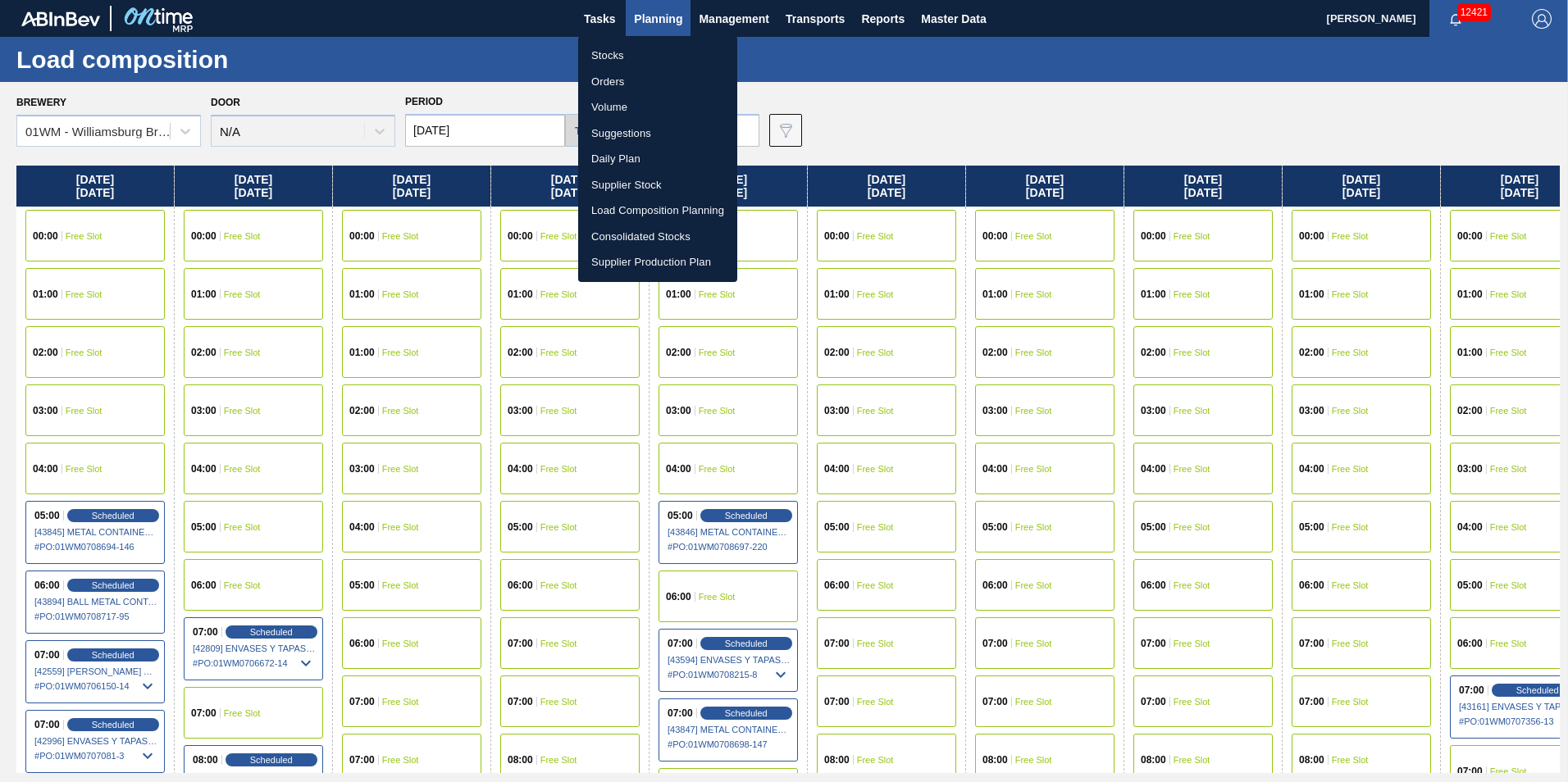
click at [643, 139] on li "Suggestions" at bounding box center [657, 133] width 159 height 26
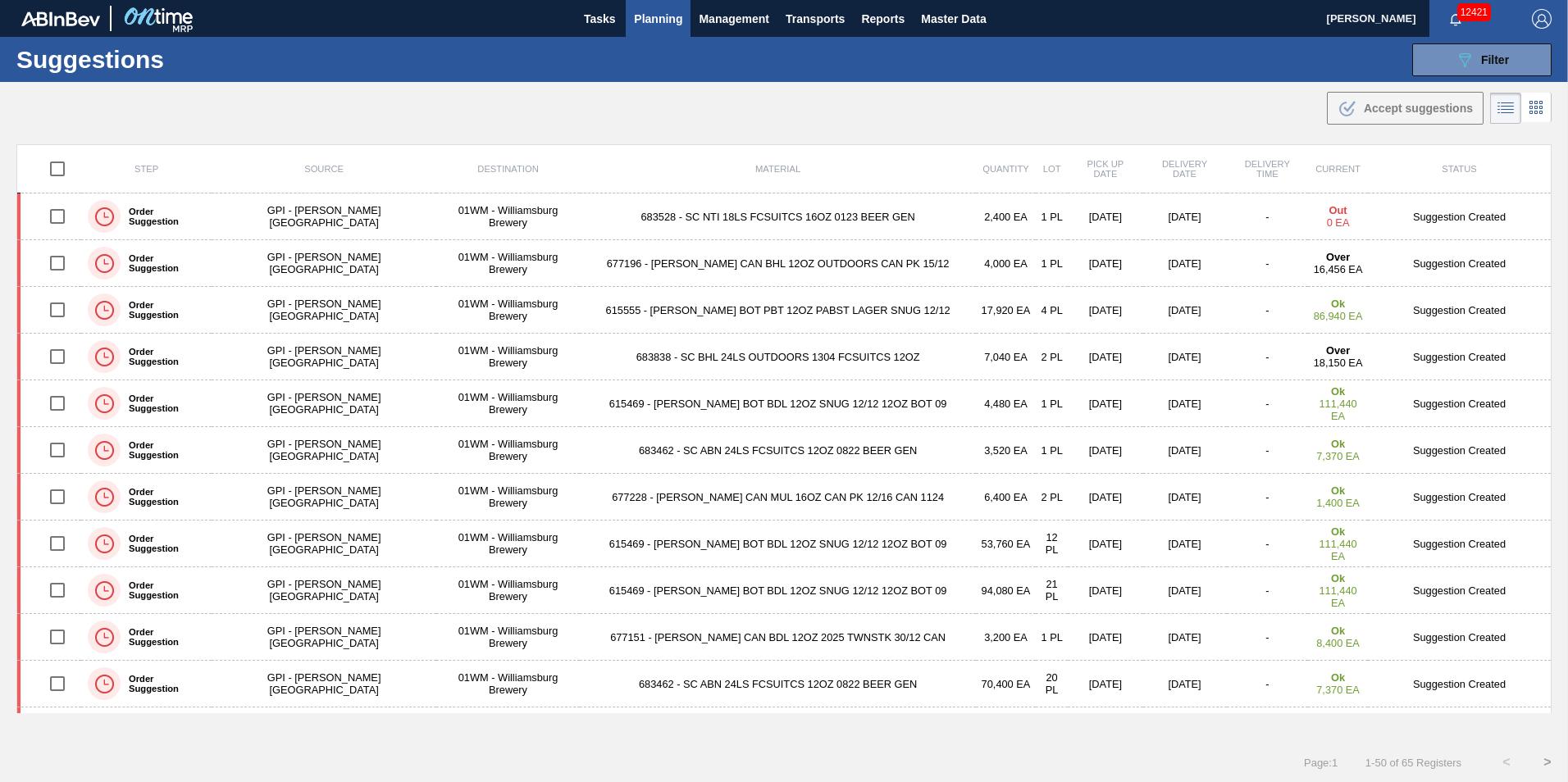
click at [636, 506] on td "677228 - CARR CAN MUL 16OZ CAN PK 12/16 CAN 1124" at bounding box center [777, 497] width 396 height 47
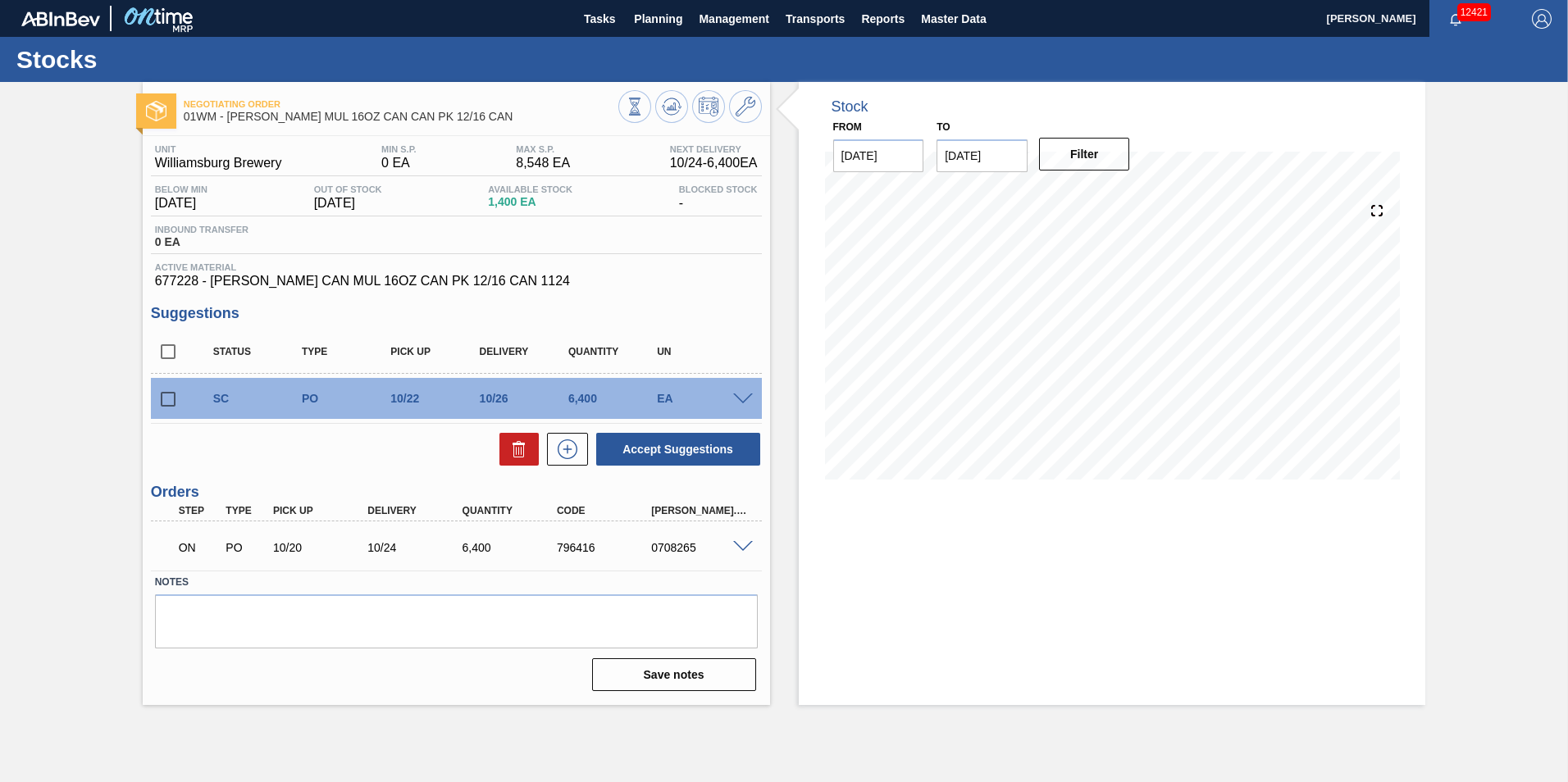
click at [168, 395] on input "checkbox" at bounding box center [168, 398] width 34 height 34
checkbox input "true"
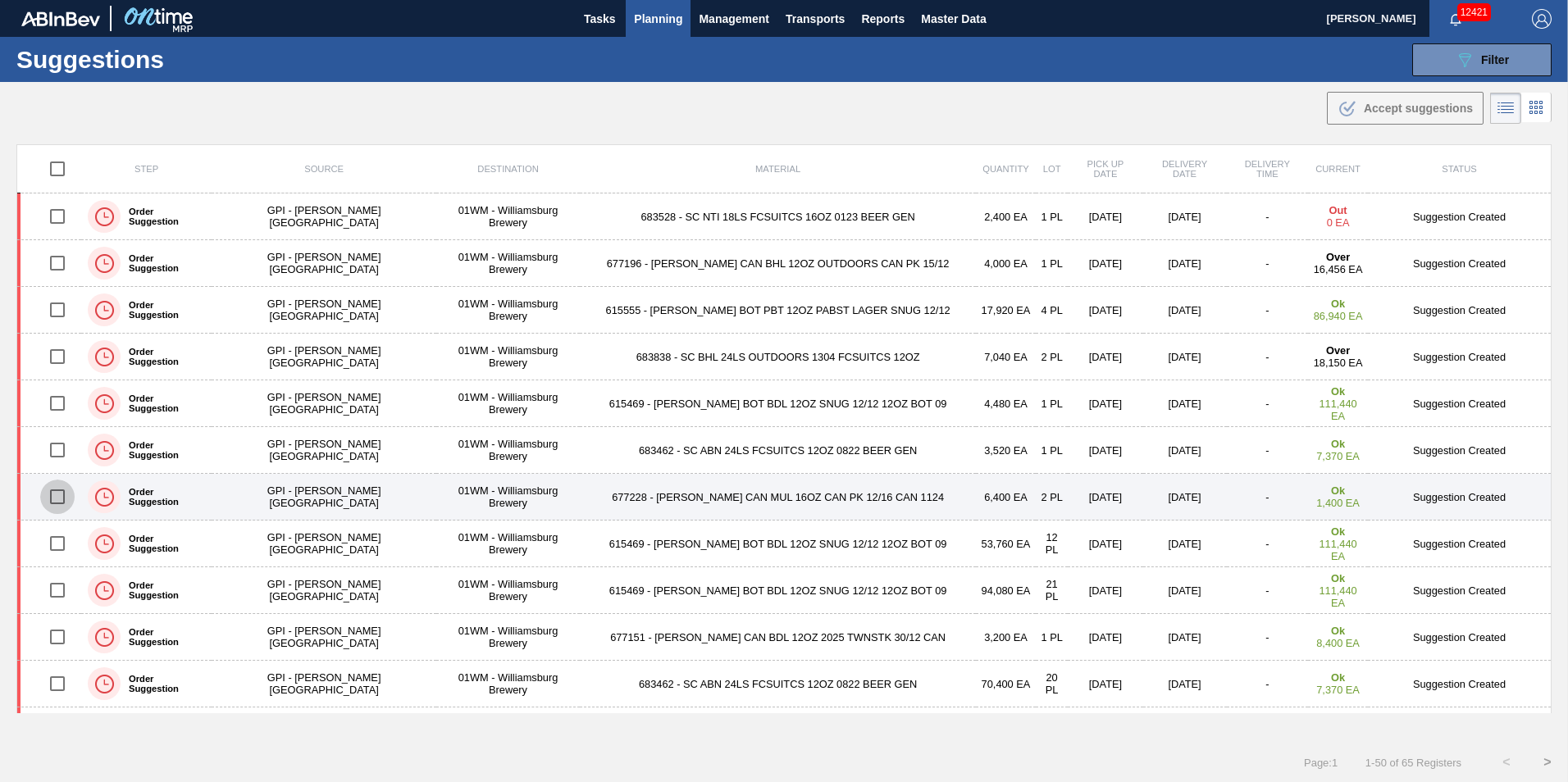
click at [68, 497] on input "checkbox" at bounding box center [57, 496] width 34 height 34
checkbox input "true"
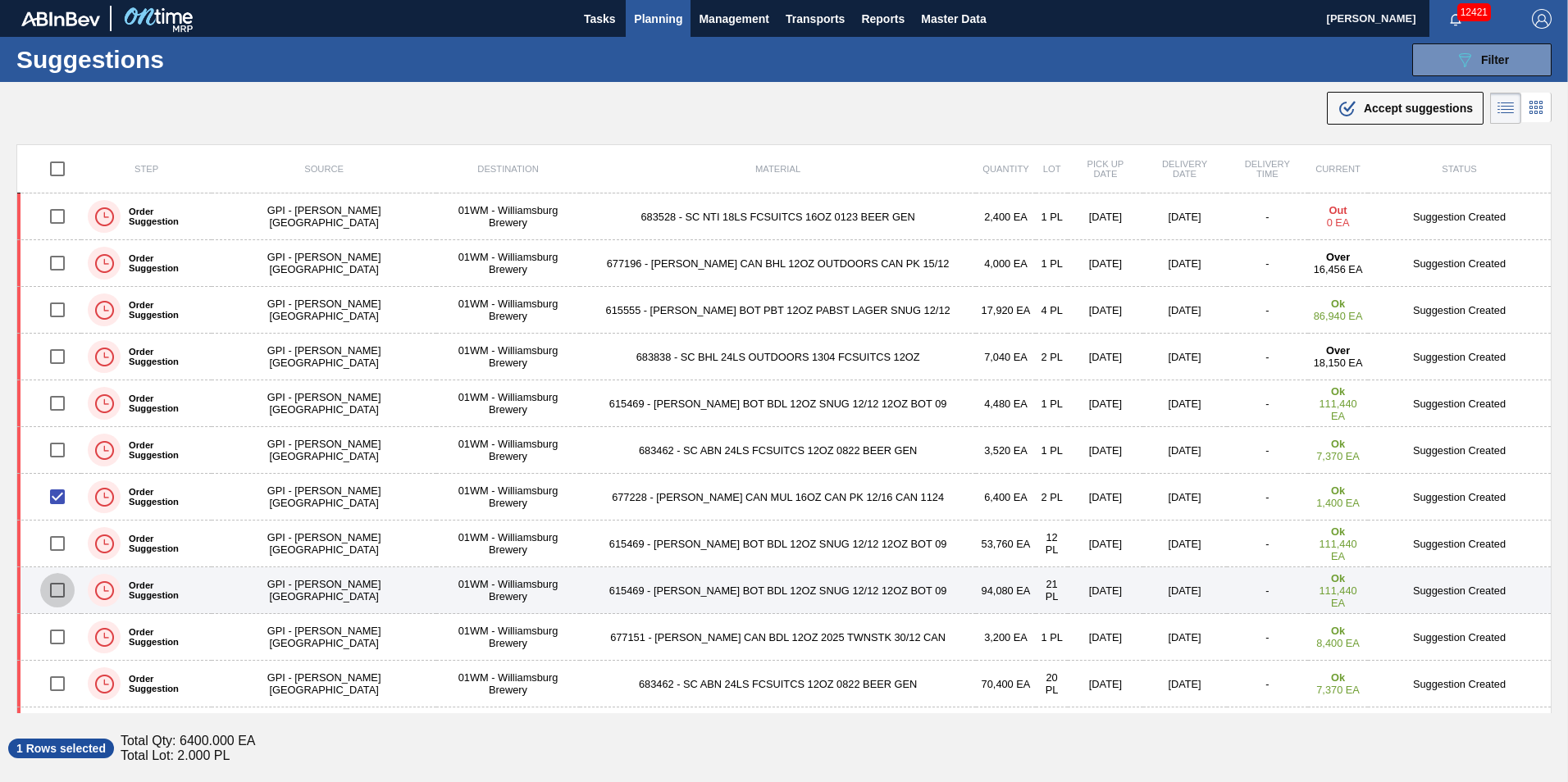
drag, startPoint x: 60, startPoint y: 590, endPoint x: 72, endPoint y: 602, distance: 17.0
click at [60, 592] on input "checkbox" at bounding box center [57, 590] width 34 height 34
checkbox input "true"
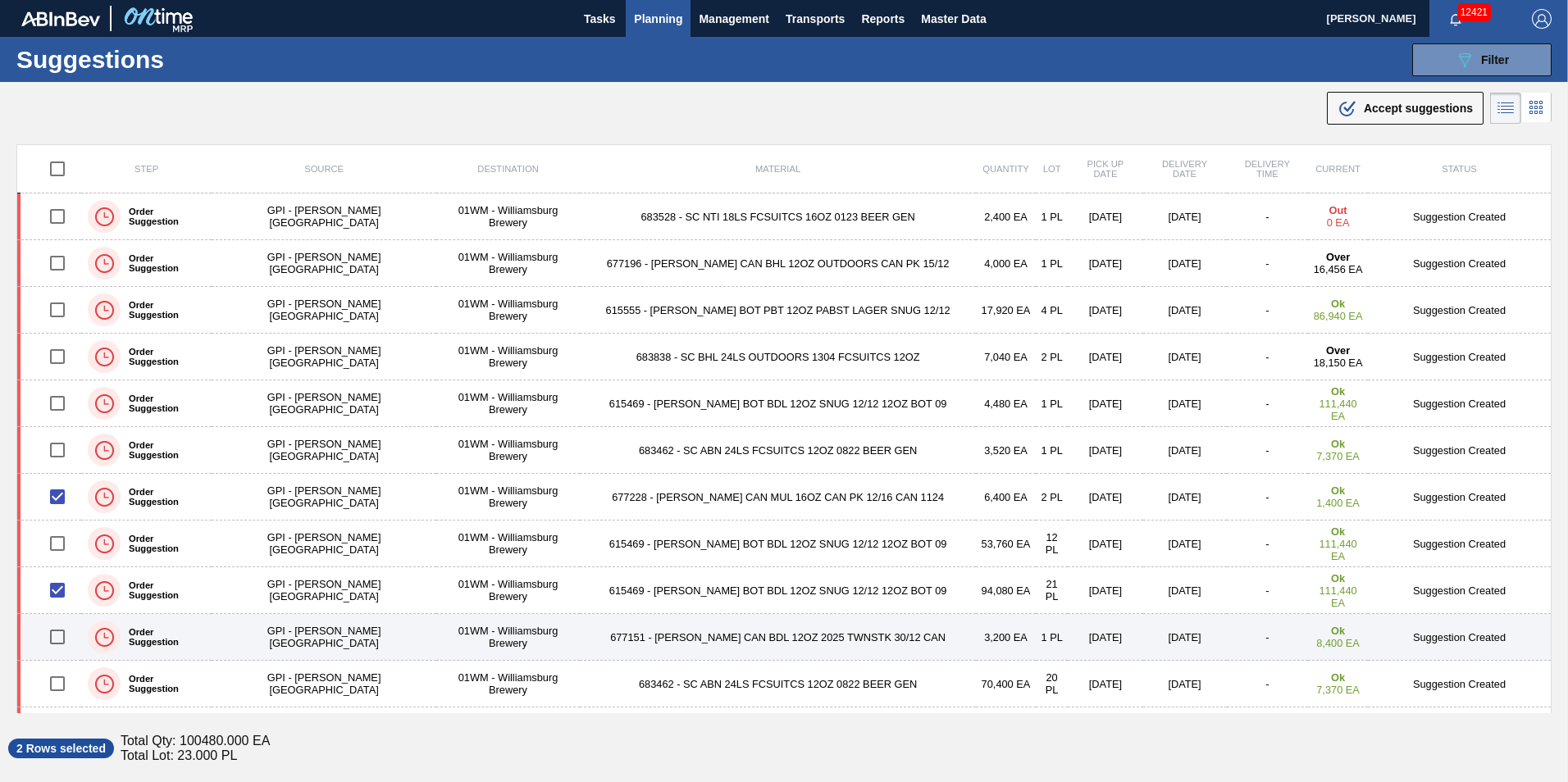
click at [61, 642] on input "checkbox" at bounding box center [57, 637] width 34 height 34
checkbox input "true"
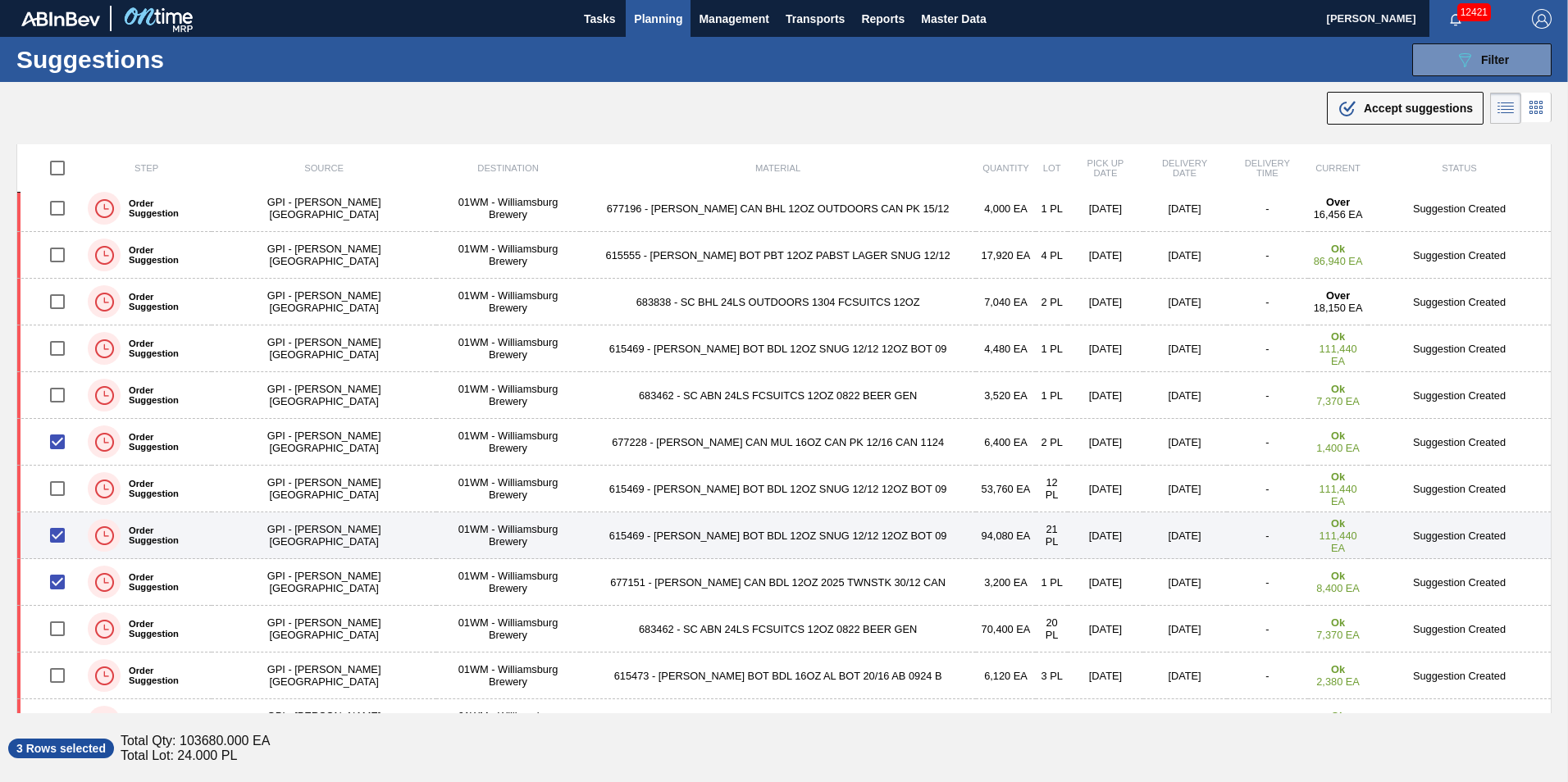
scroll to position [82, 0]
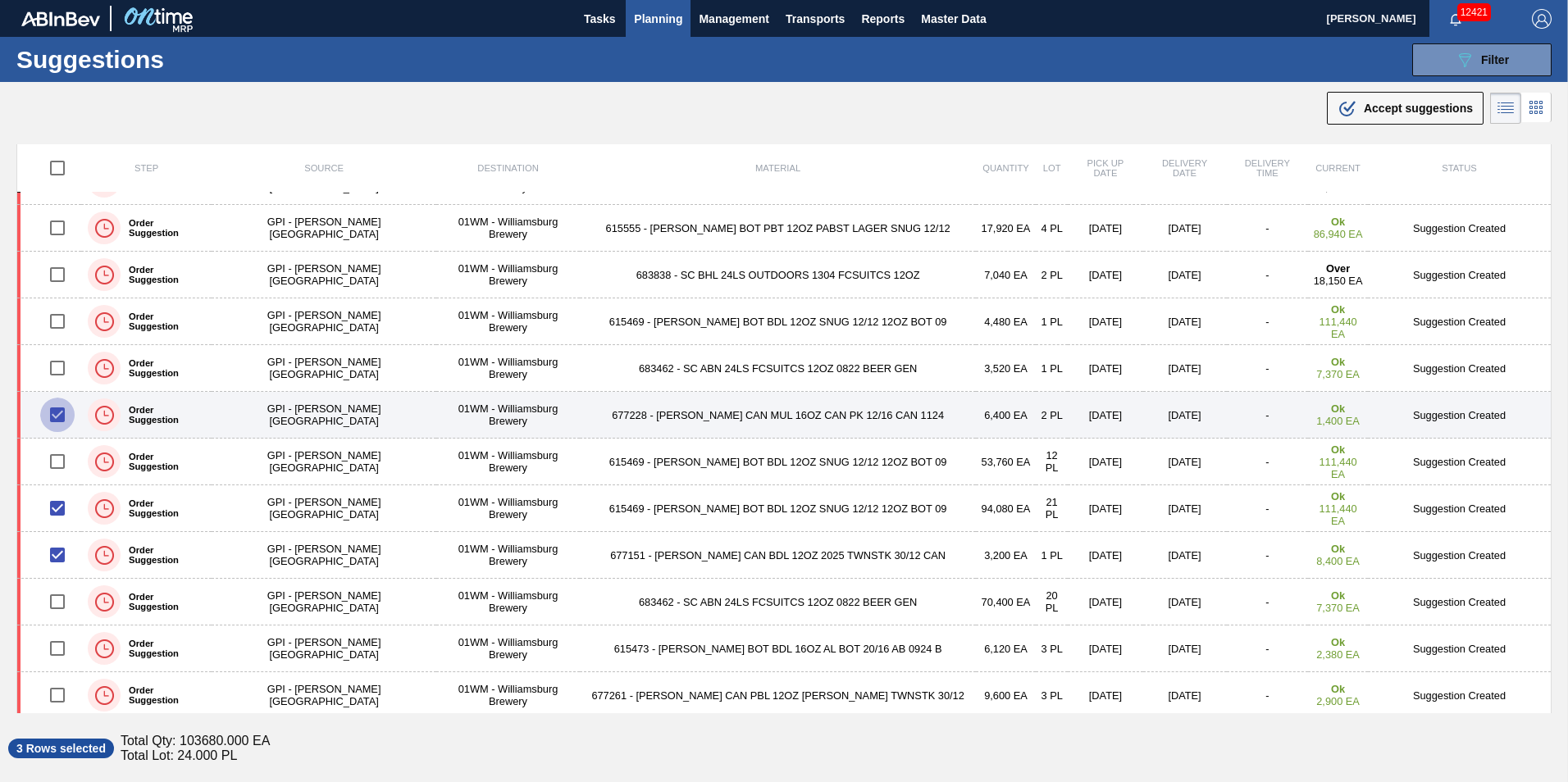
click at [65, 414] on input "checkbox" at bounding box center [57, 414] width 34 height 34
checkbox input "false"
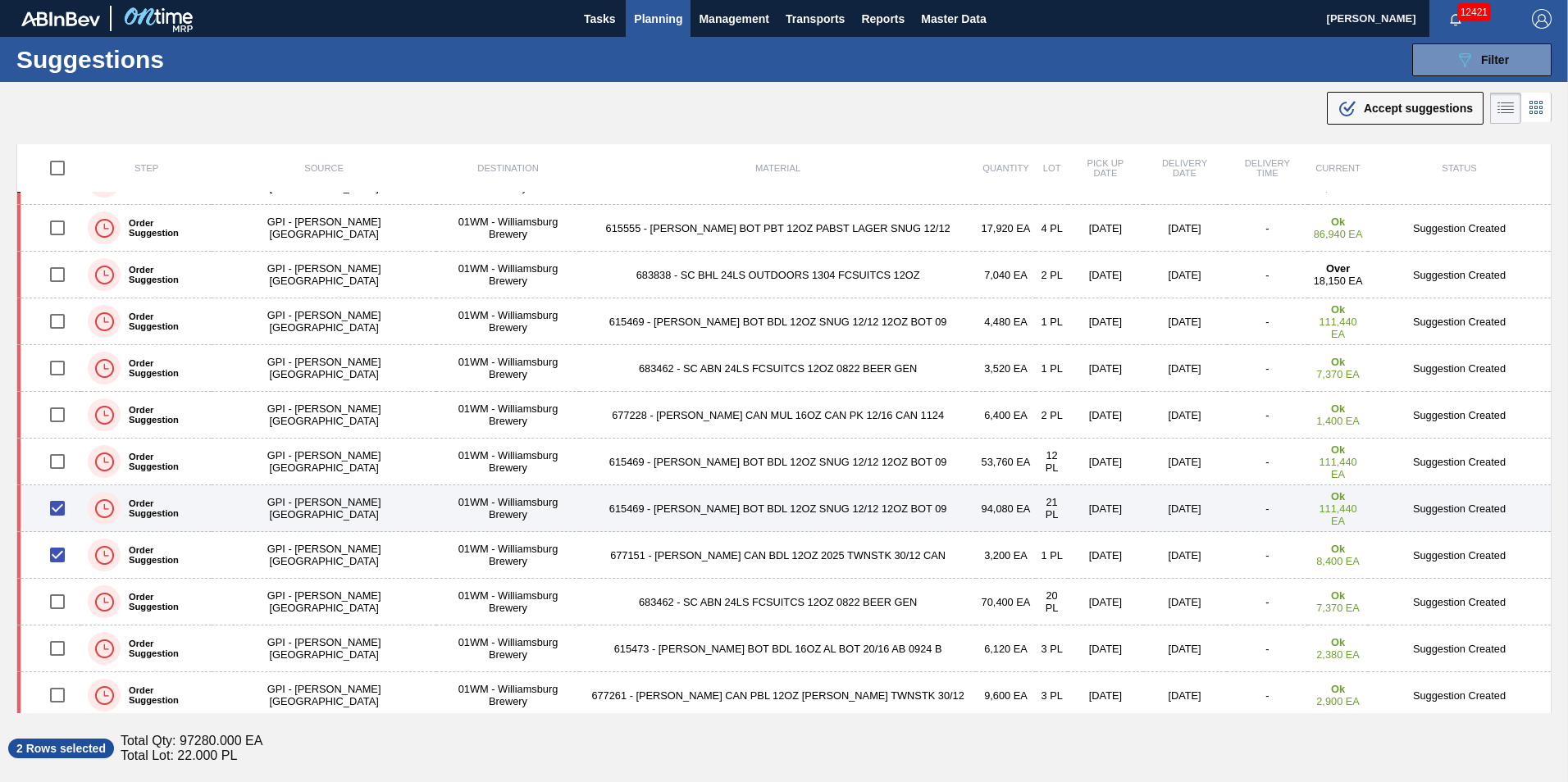
click at [59, 499] on input "checkbox" at bounding box center [57, 508] width 34 height 34
checkbox input "false"
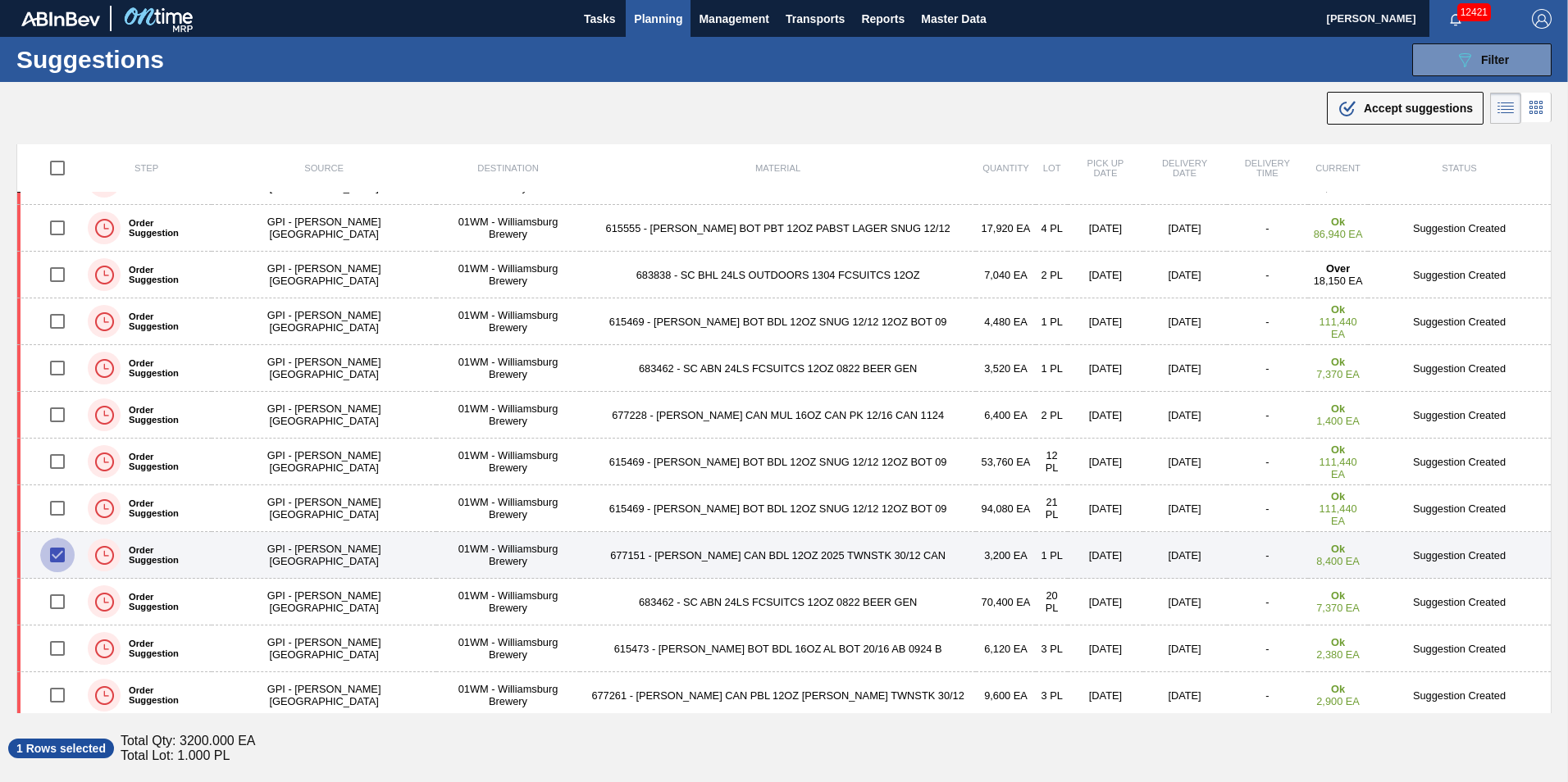
click at [62, 546] on input "checkbox" at bounding box center [57, 555] width 34 height 34
checkbox input "false"
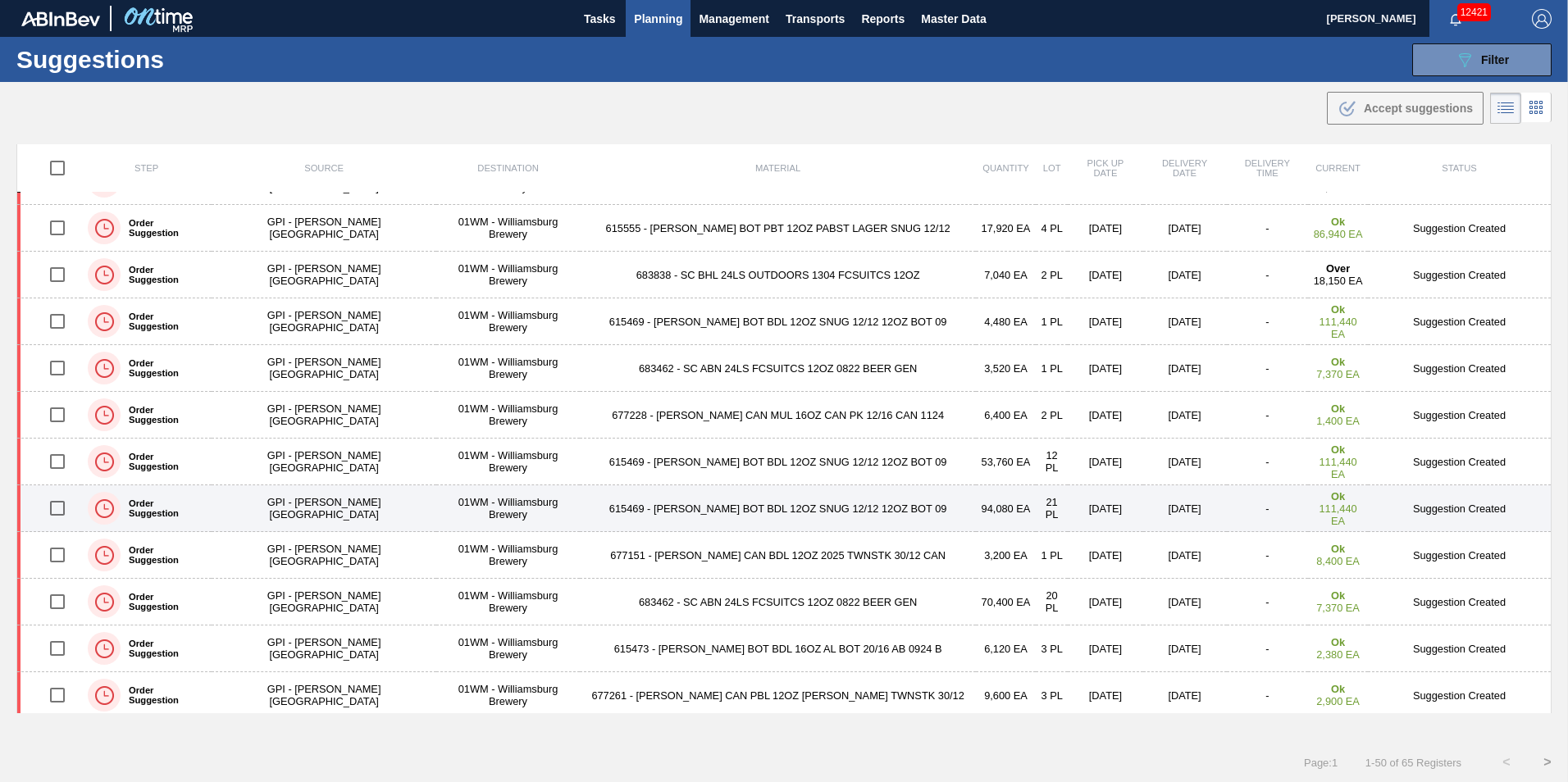
click at [60, 518] on input "checkbox" at bounding box center [57, 508] width 34 height 34
checkbox input "true"
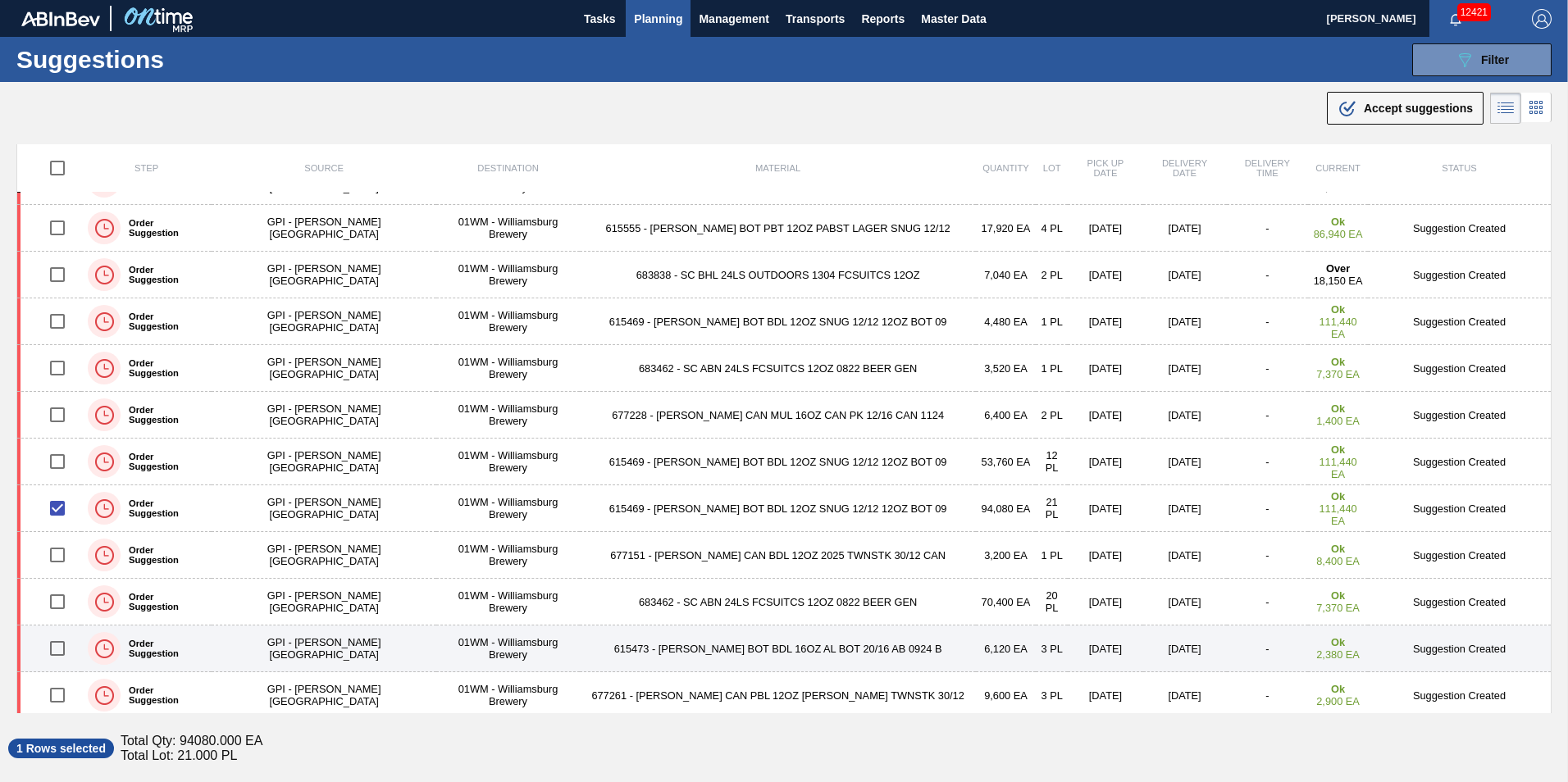
click at [65, 644] on input "checkbox" at bounding box center [57, 648] width 34 height 34
checkbox input "true"
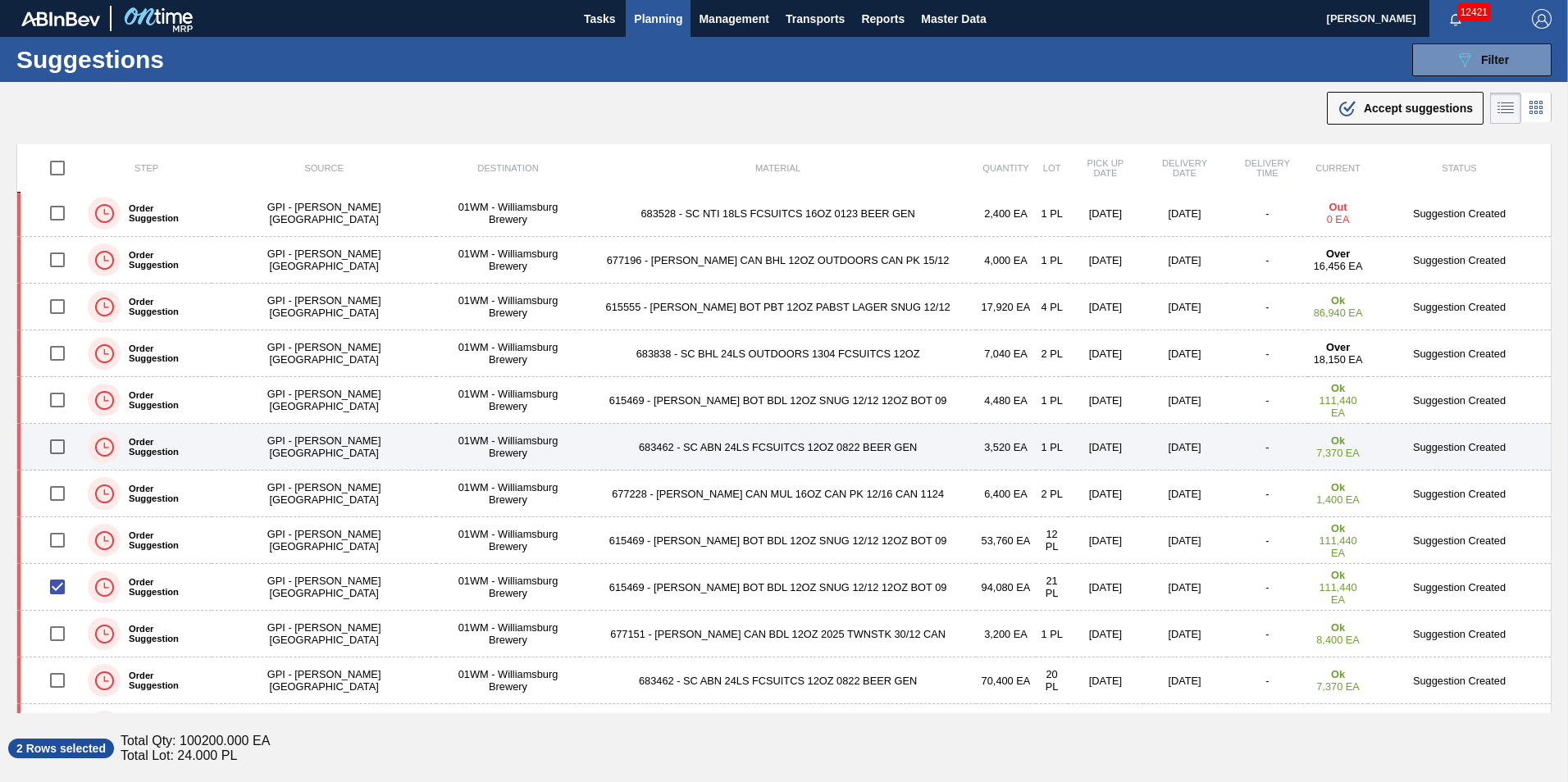
scroll to position [0, 0]
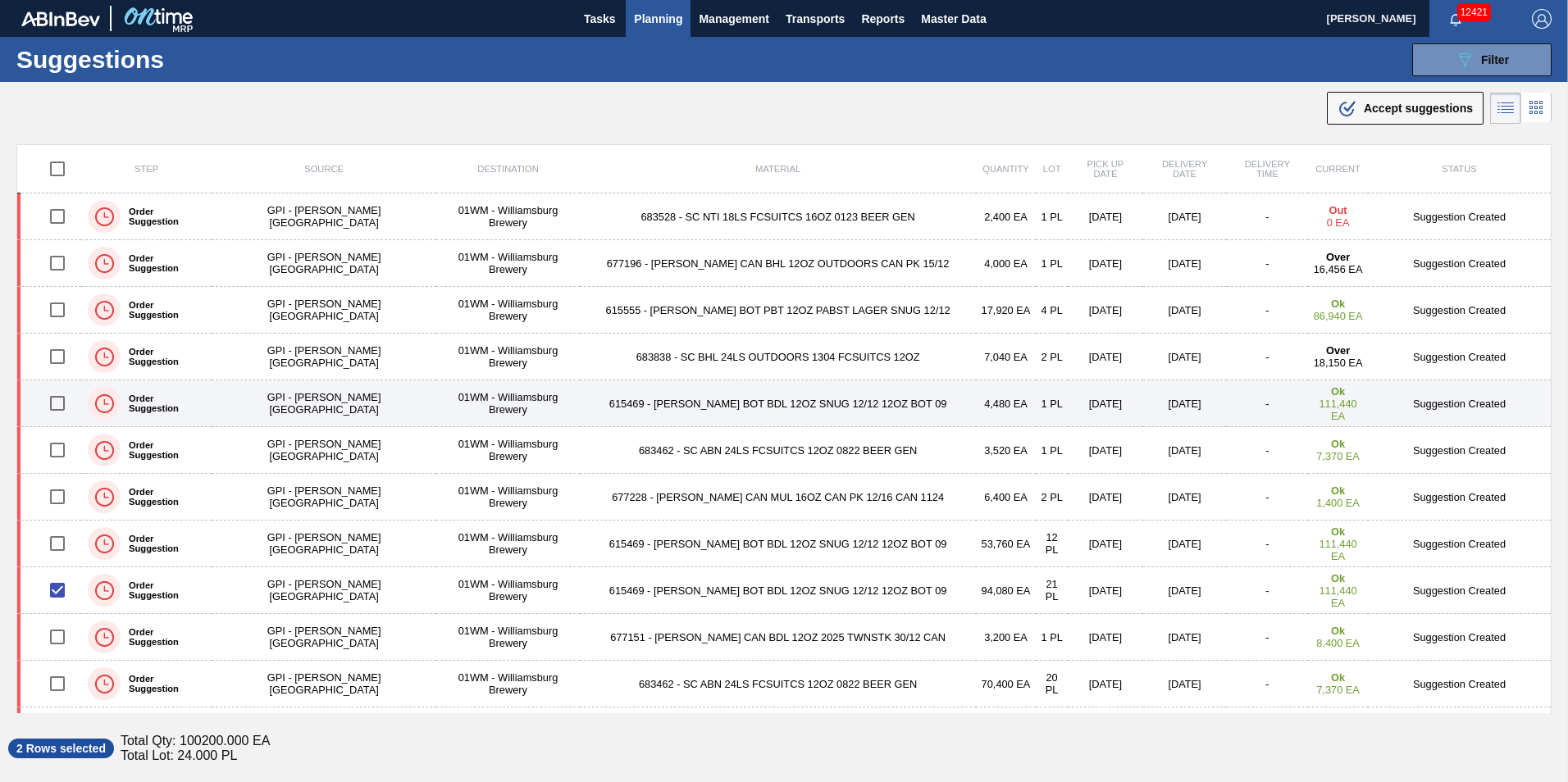
click at [62, 407] on input "checkbox" at bounding box center [57, 403] width 34 height 34
checkbox input "true"
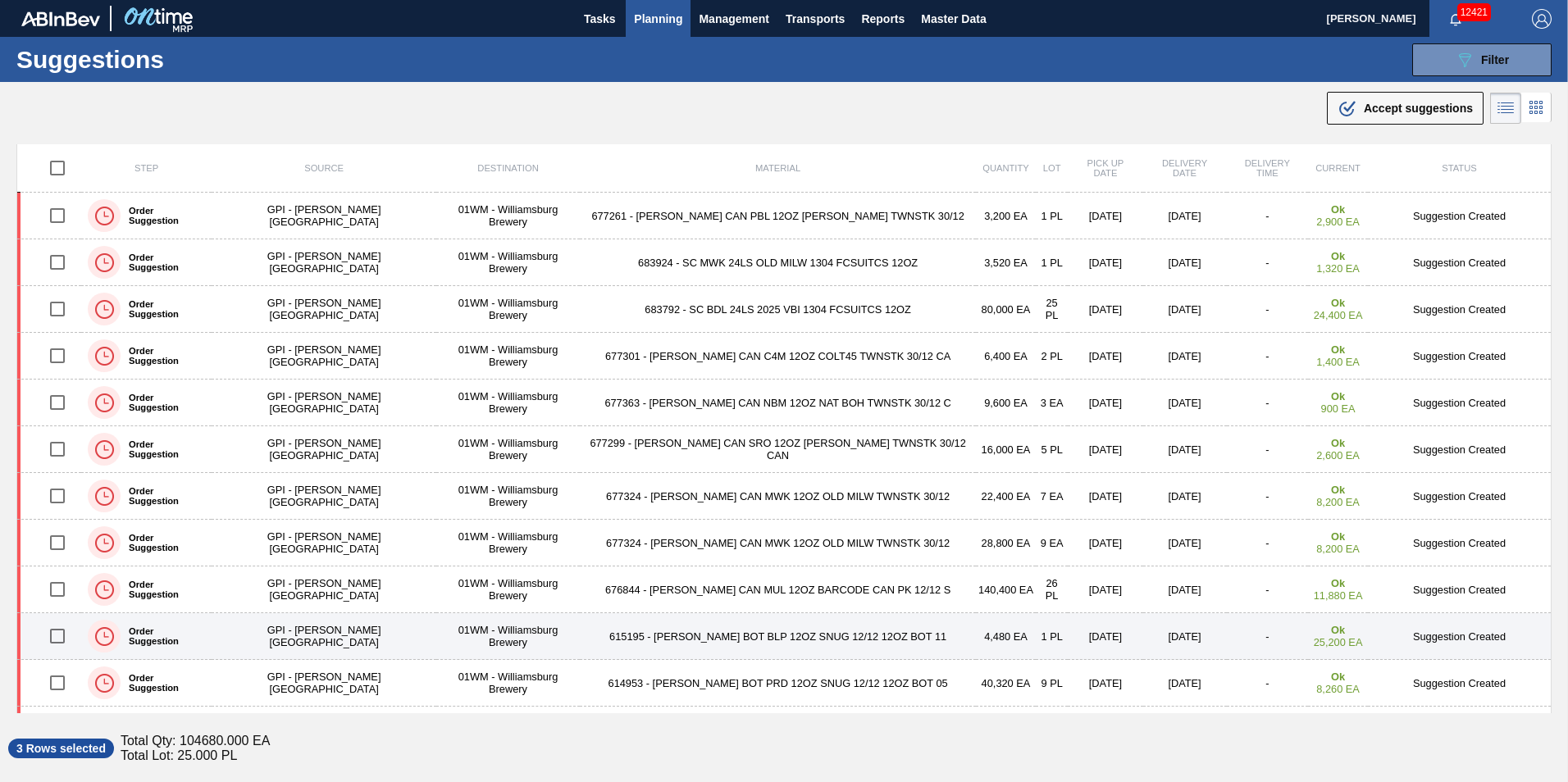
scroll to position [820, 0]
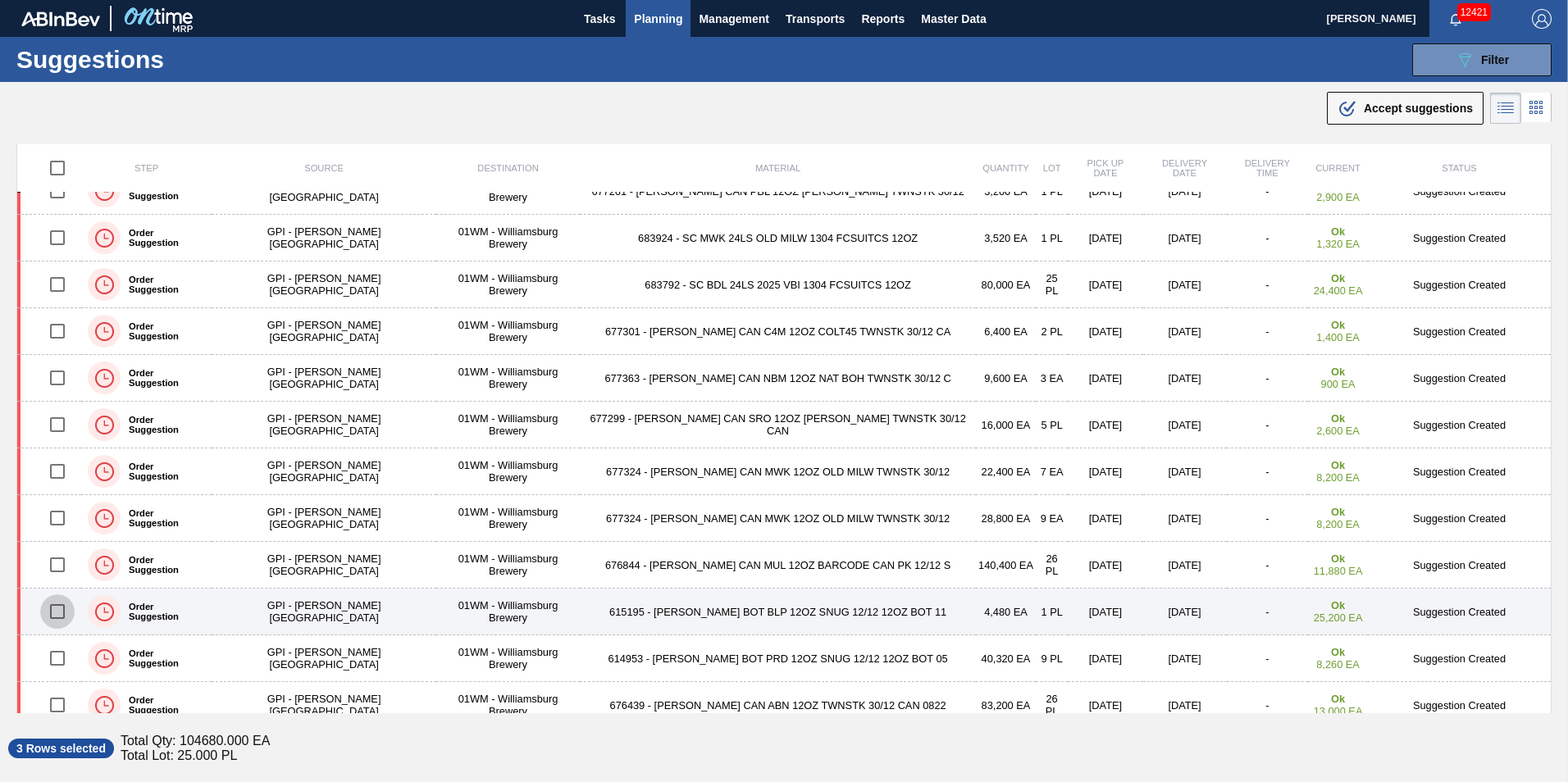
click at [66, 613] on input "checkbox" at bounding box center [57, 611] width 34 height 34
checkbox input "true"
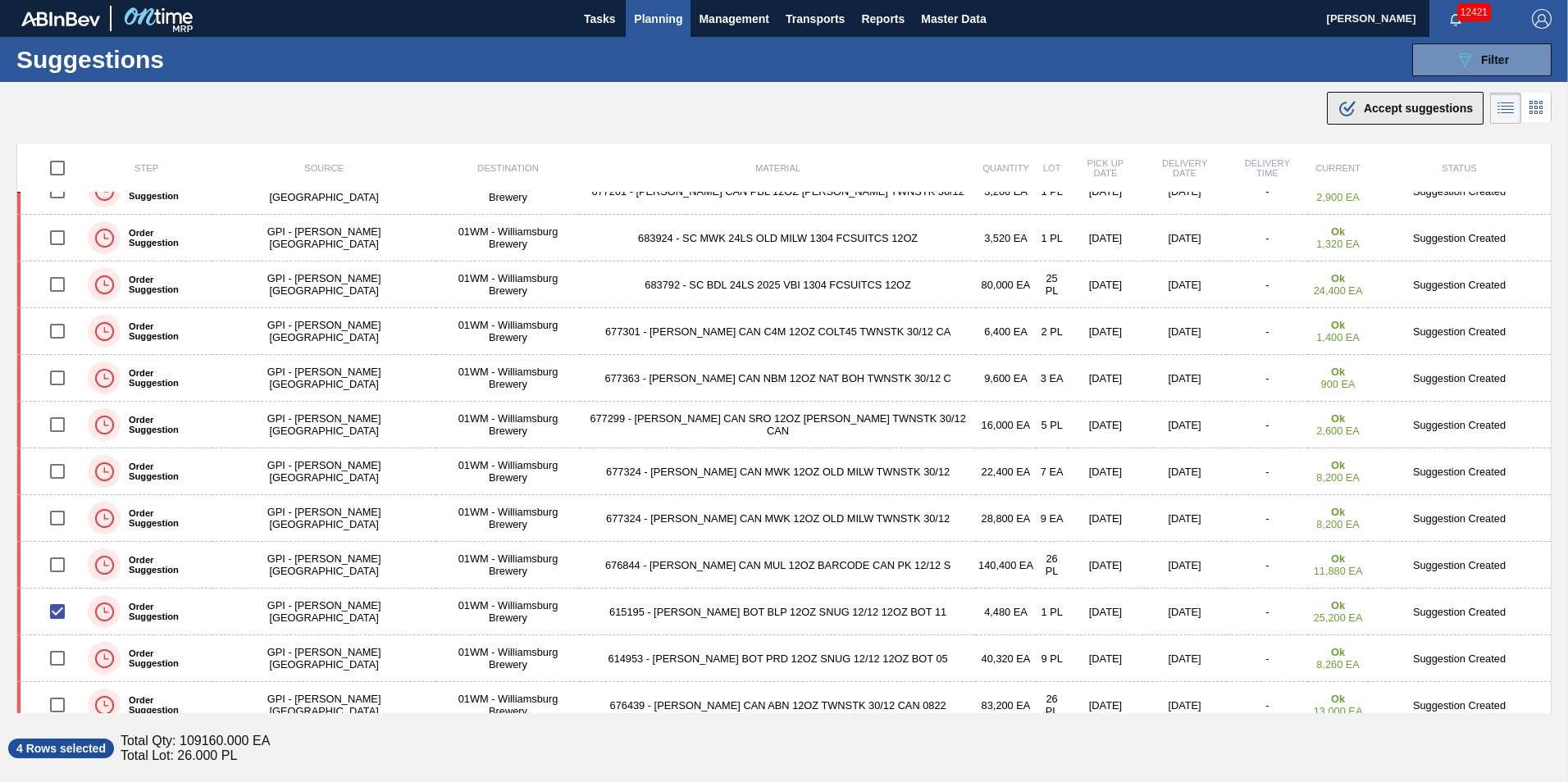
click at [1432, 106] on span "Accept suggestions" at bounding box center [1418, 108] width 109 height 13
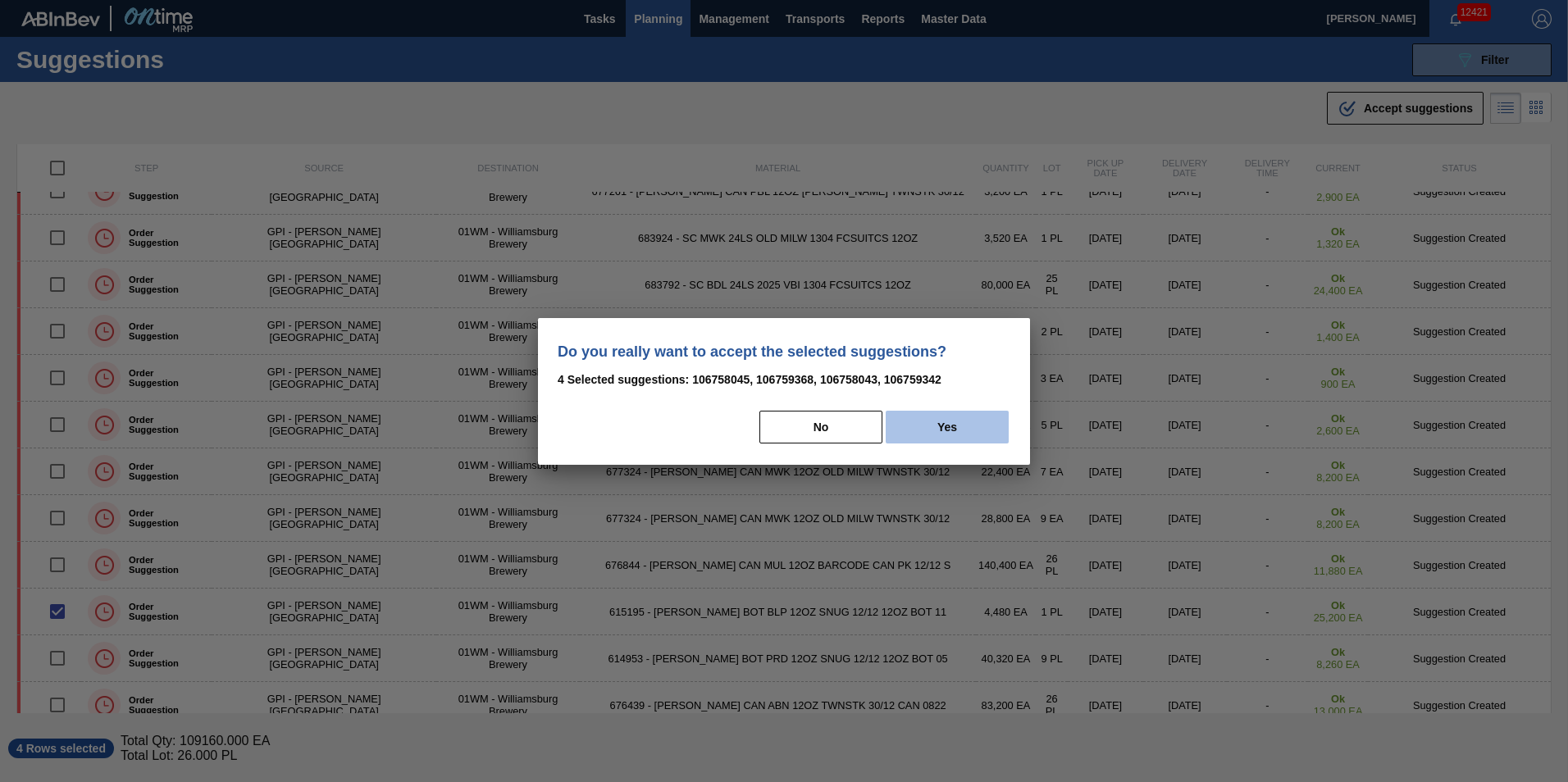
click at [944, 443] on div "No Yes" at bounding box center [784, 426] width 453 height 36
click at [947, 429] on button "Yes" at bounding box center [947, 426] width 123 height 33
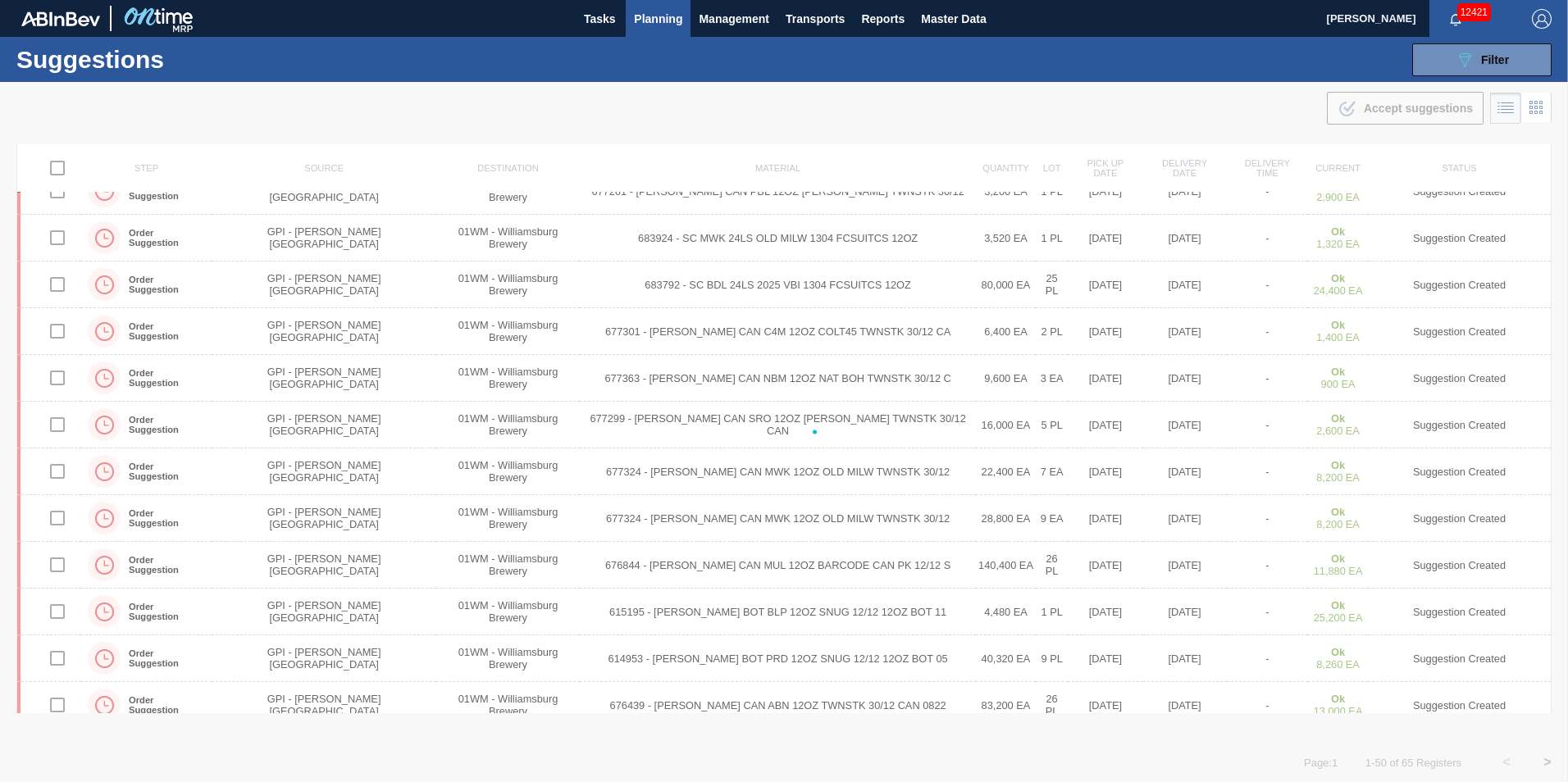
checkbox input "false"
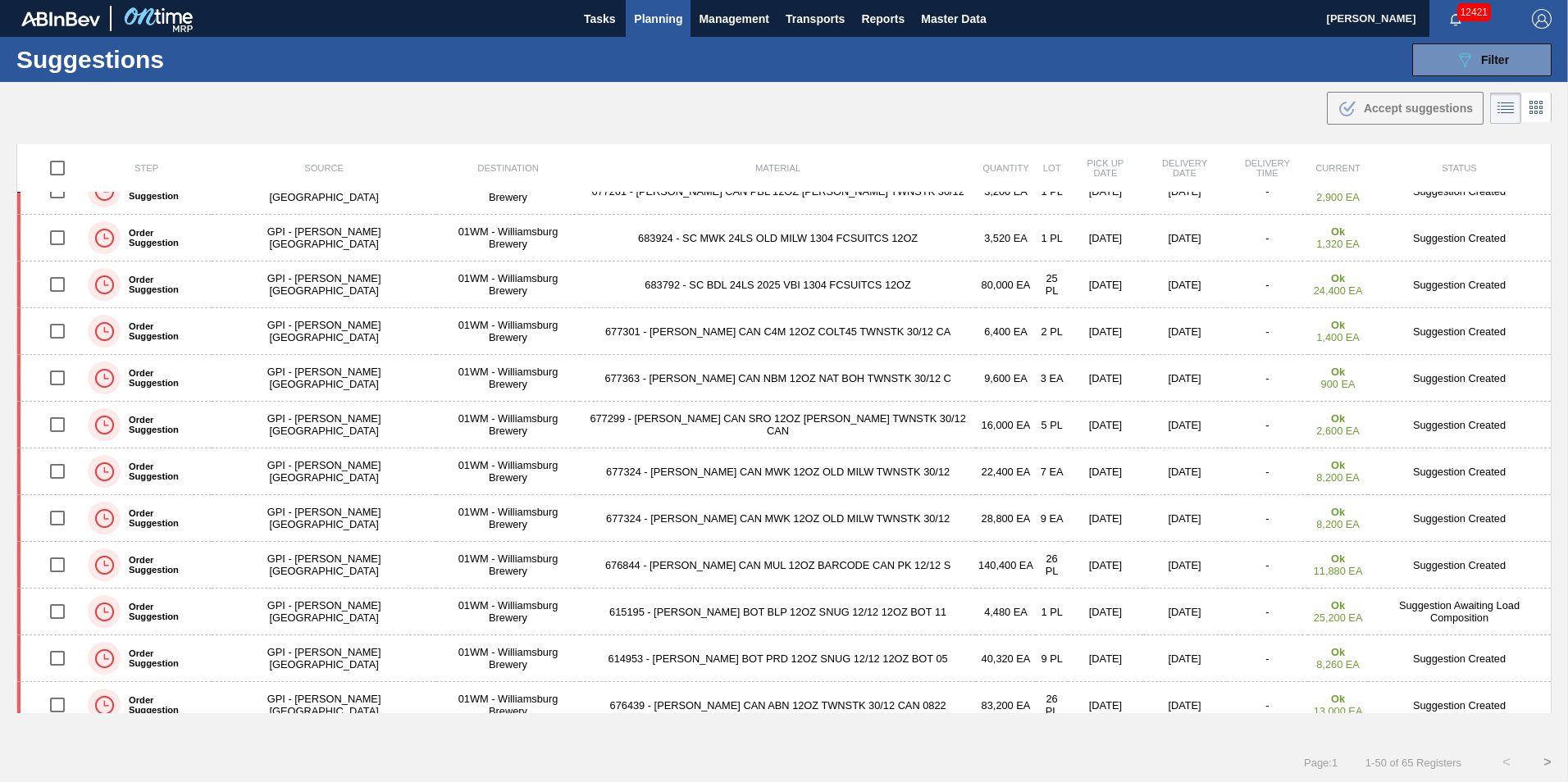
click at [647, 10] on span "Planning" at bounding box center [658, 19] width 48 height 20
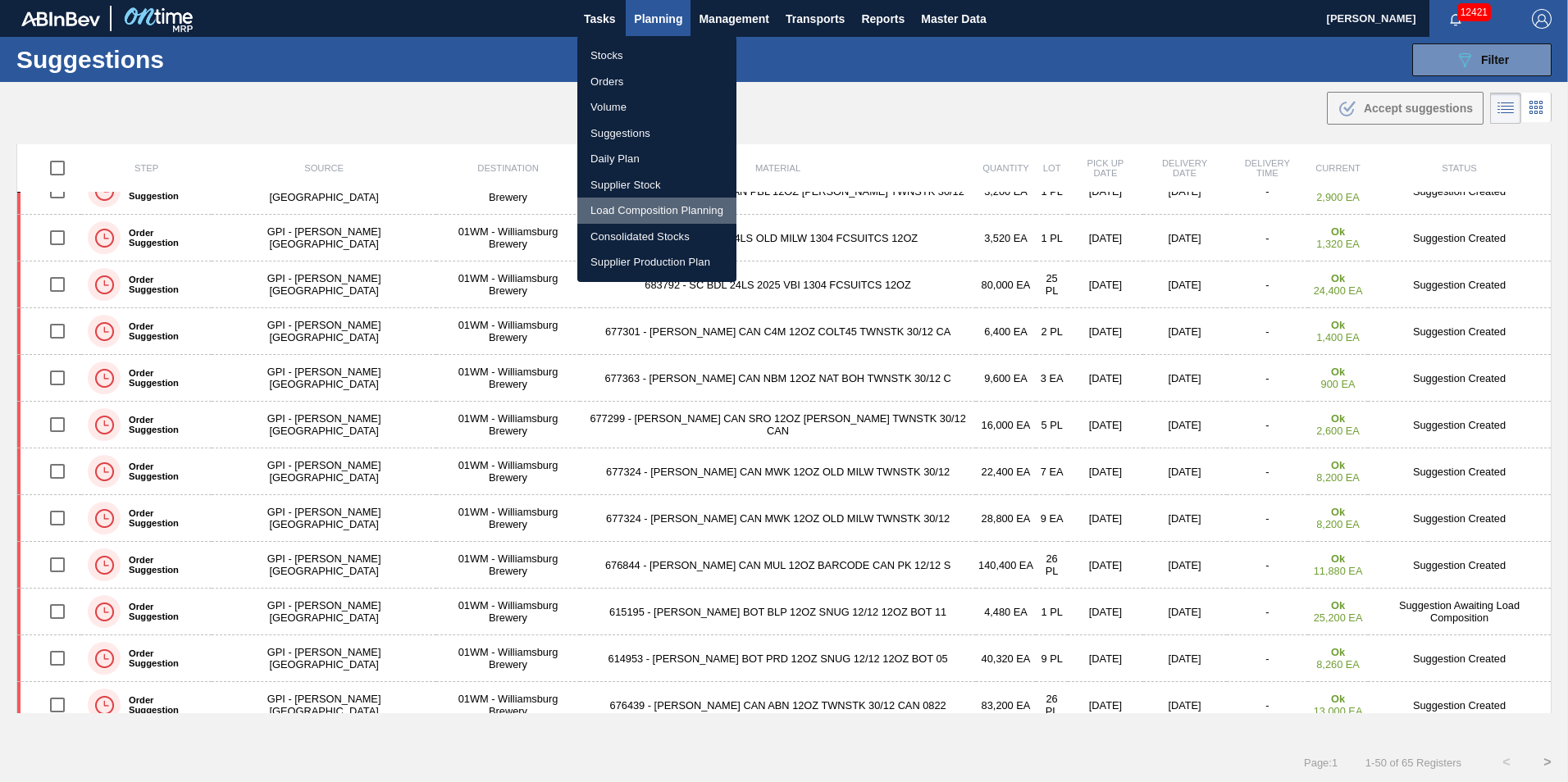
click at [678, 209] on li "Load Composition Planning" at bounding box center [656, 210] width 159 height 26
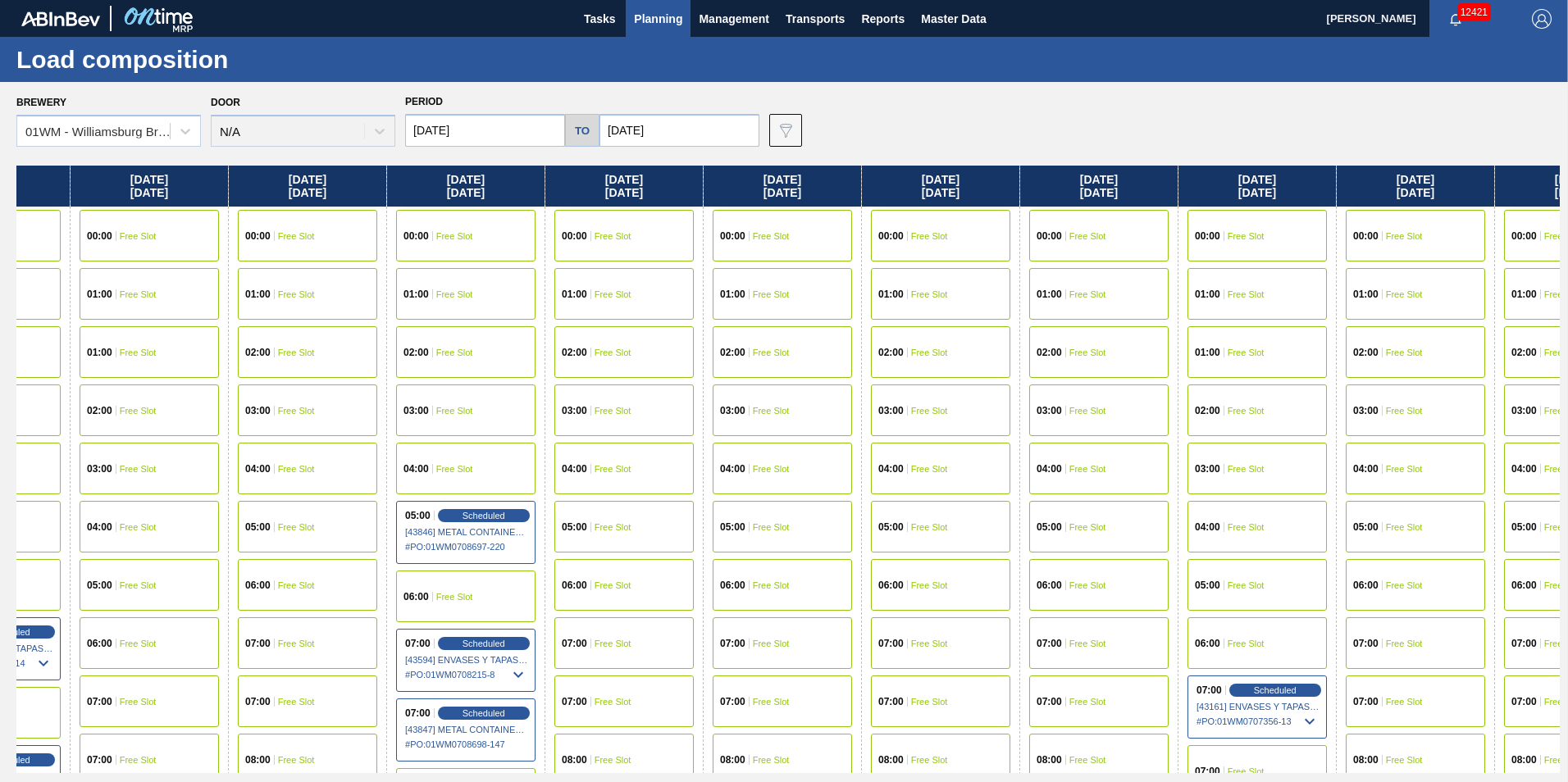
drag, startPoint x: 1480, startPoint y: 184, endPoint x: 644, endPoint y: 249, distance: 838.5
click at [644, 249] on div "Monday 10/20/2025 00:00 Free Slot 01:00 Free Slot 02:00 Free Slot 03:00 Free Sl…" at bounding box center [788, 469] width 1543 height 608
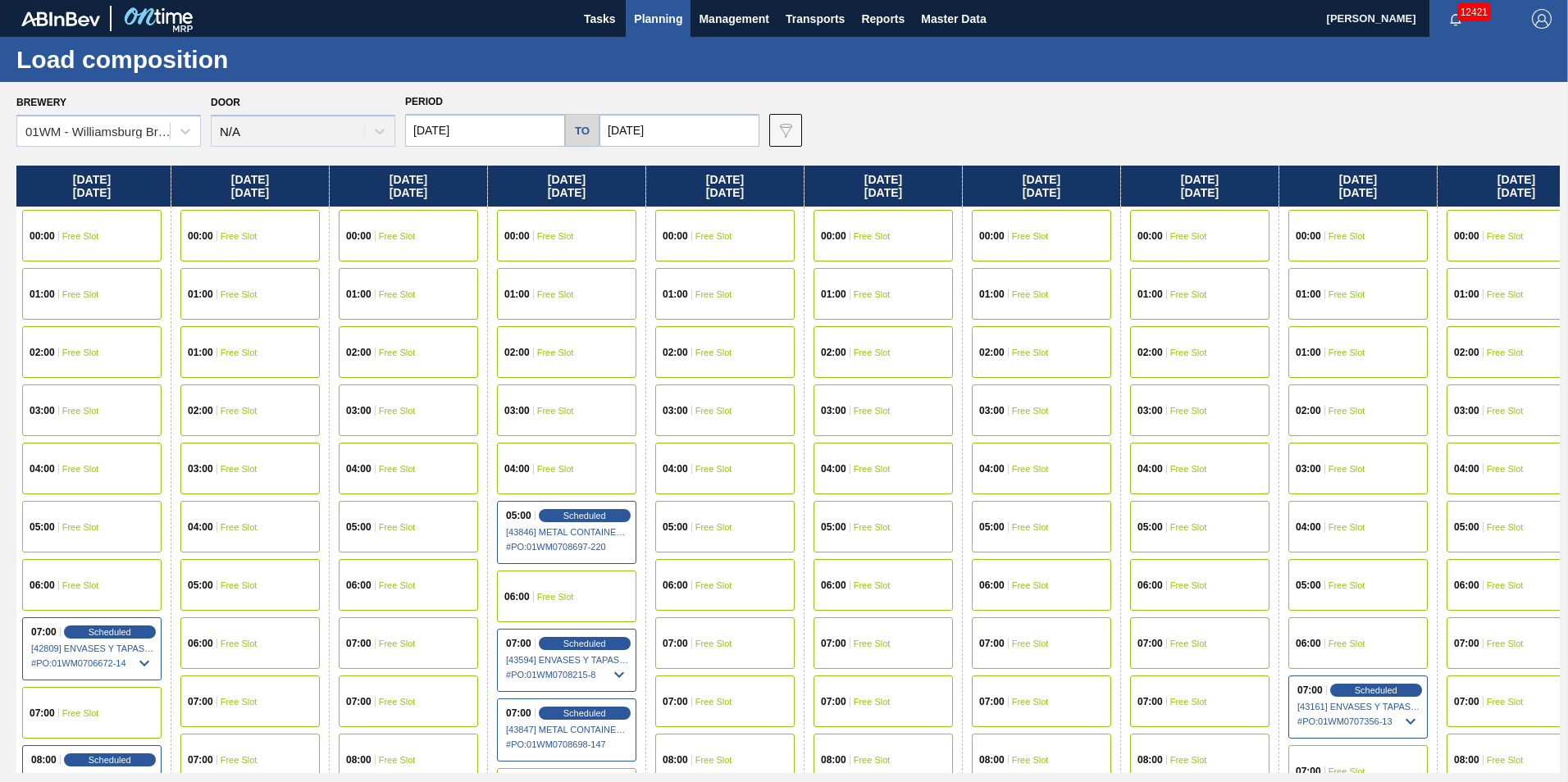
scroll to position [0, 356]
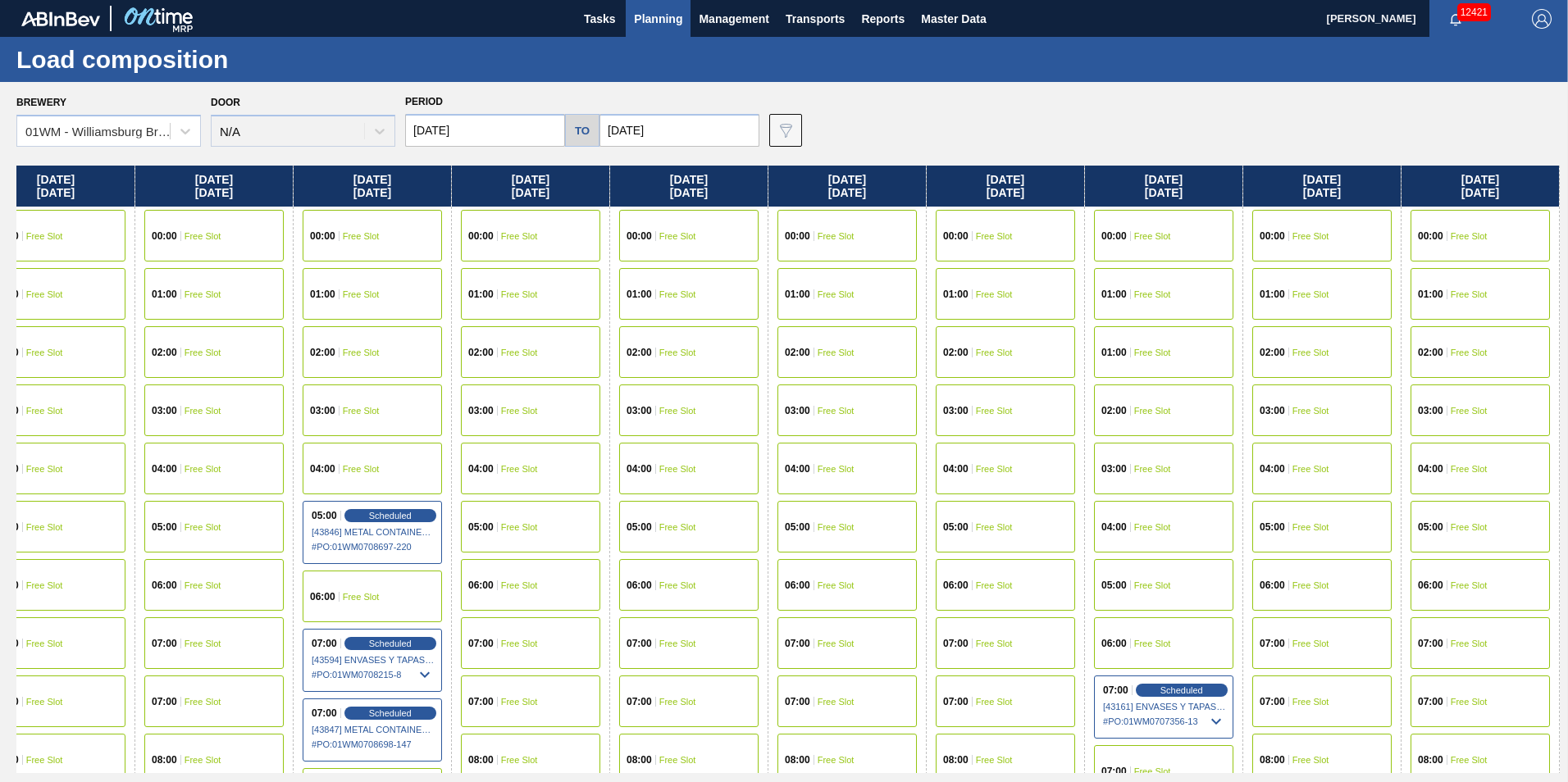
drag, startPoint x: 571, startPoint y: 196, endPoint x: 113, endPoint y: 202, distance: 458.0
click at [113, 202] on div "Monday 10/20/2025 00:00 Free Slot 01:00 Free Slot 02:00 Free Slot 03:00 Free Sl…" at bounding box center [788, 469] width 1543 height 608
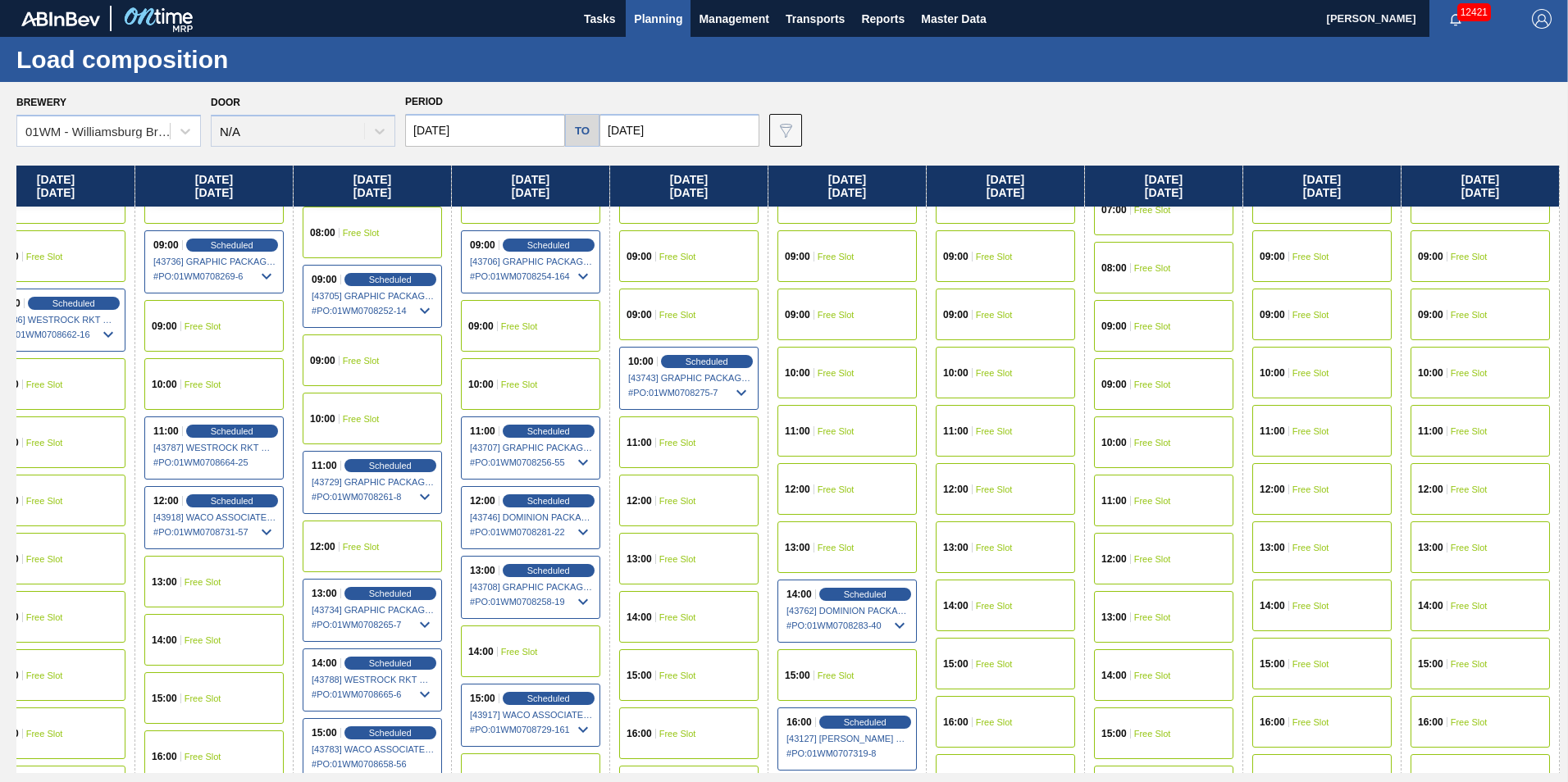
scroll to position [738, 356]
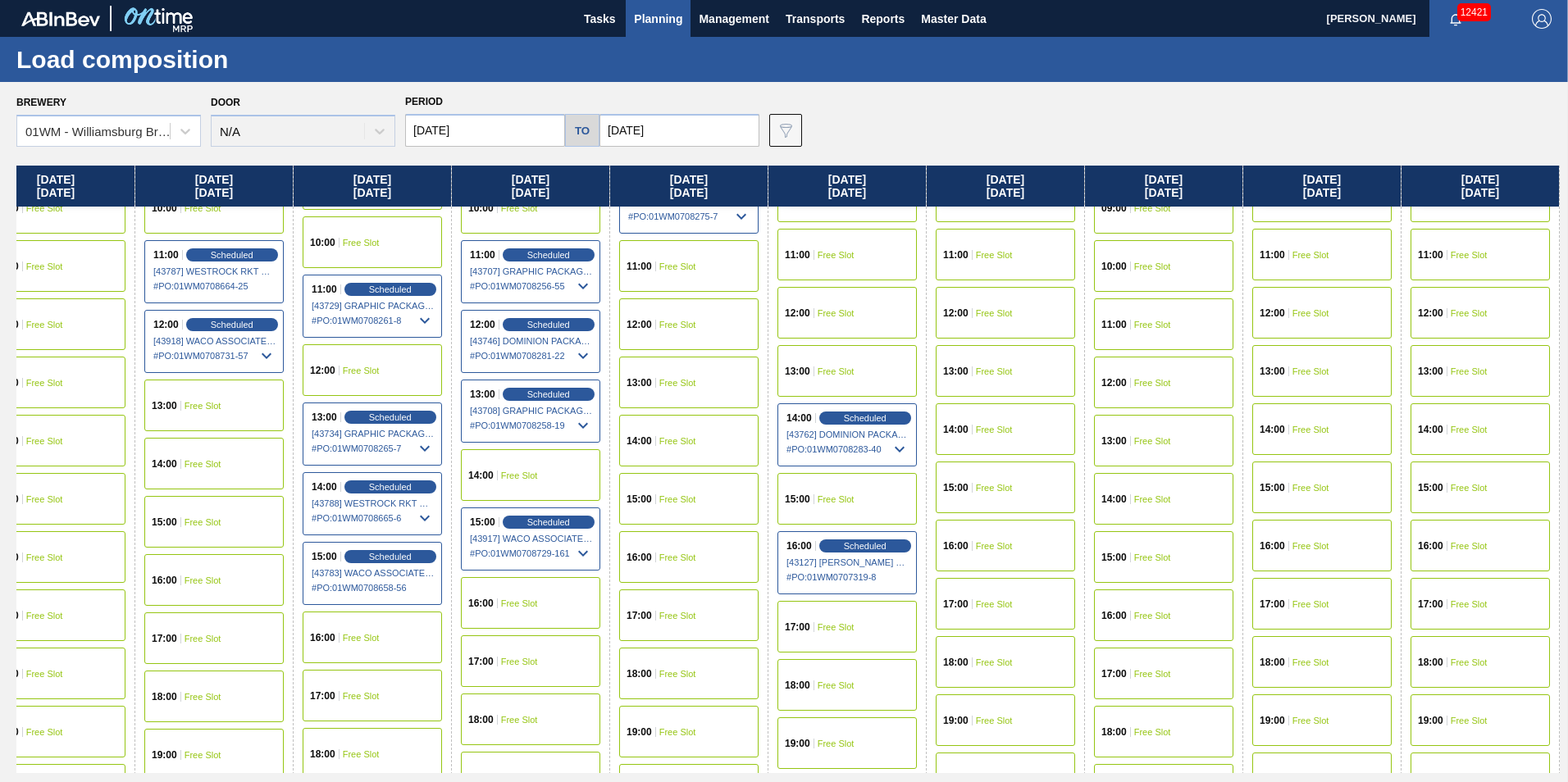
click at [681, 335] on div "12:00 Free Slot" at bounding box center [689, 324] width 140 height 51
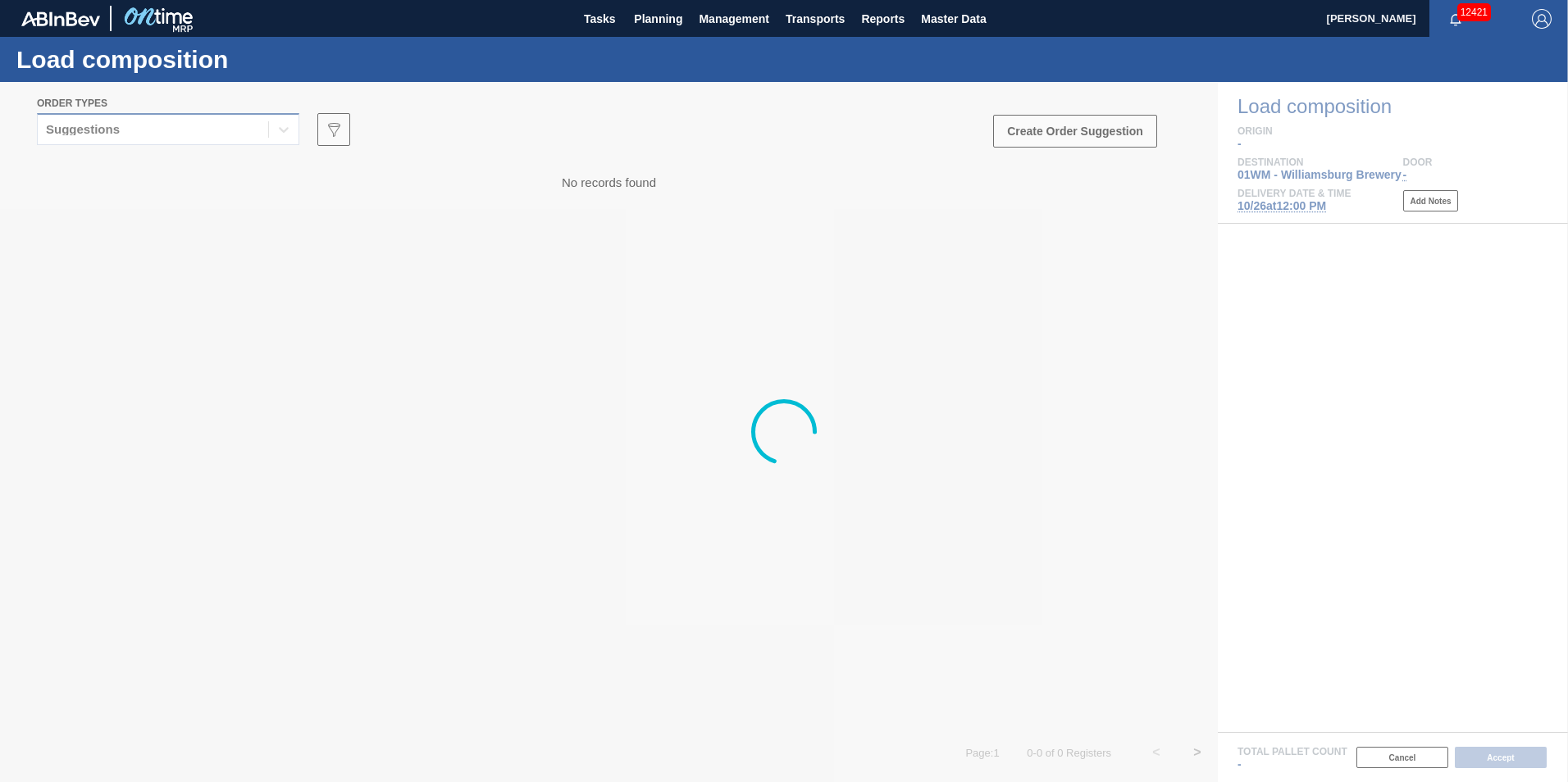
click at [93, 128] on div "Suggestions" at bounding box center [82, 129] width 74 height 11
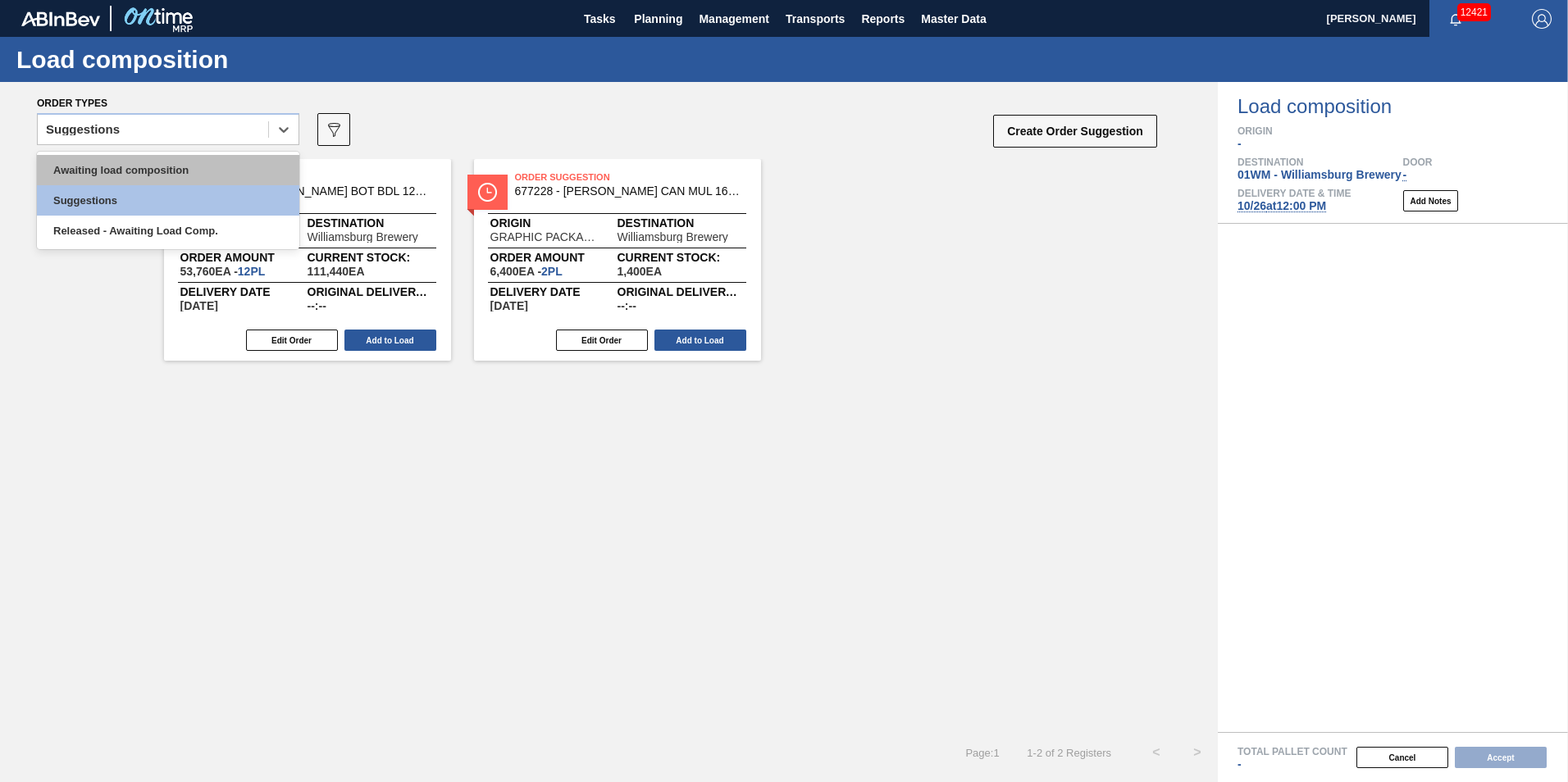
click at [100, 159] on div "Awaiting load composition" at bounding box center [169, 169] width 263 height 31
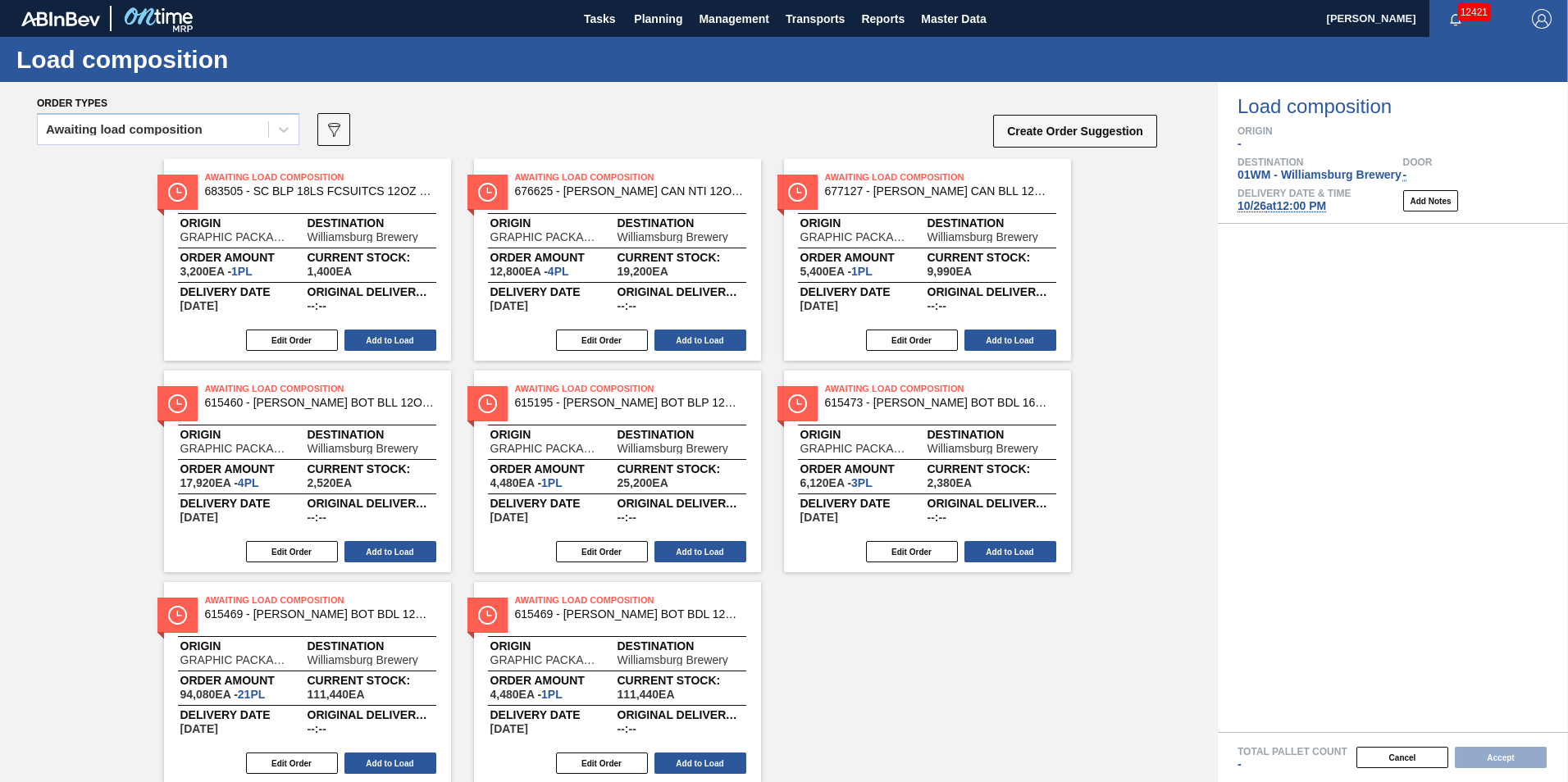
scroll to position [5, 0]
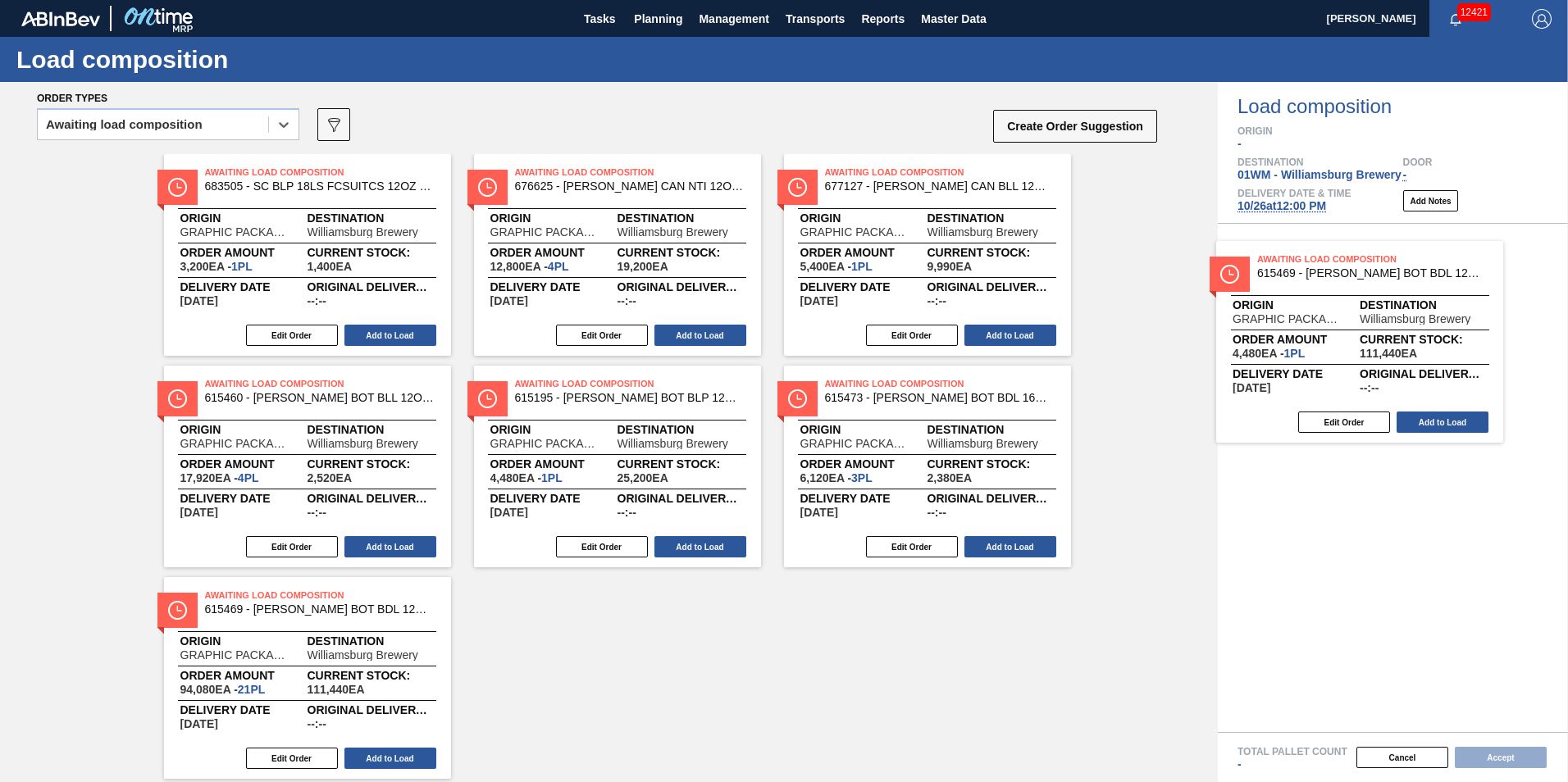
drag, startPoint x: 588, startPoint y: 698, endPoint x: 1434, endPoint y: 357, distance: 912.1
click at [1434, 357] on div "Order types option Awaiting load composition, selected. Select is focused ,type…" at bounding box center [784, 432] width 1568 height 700
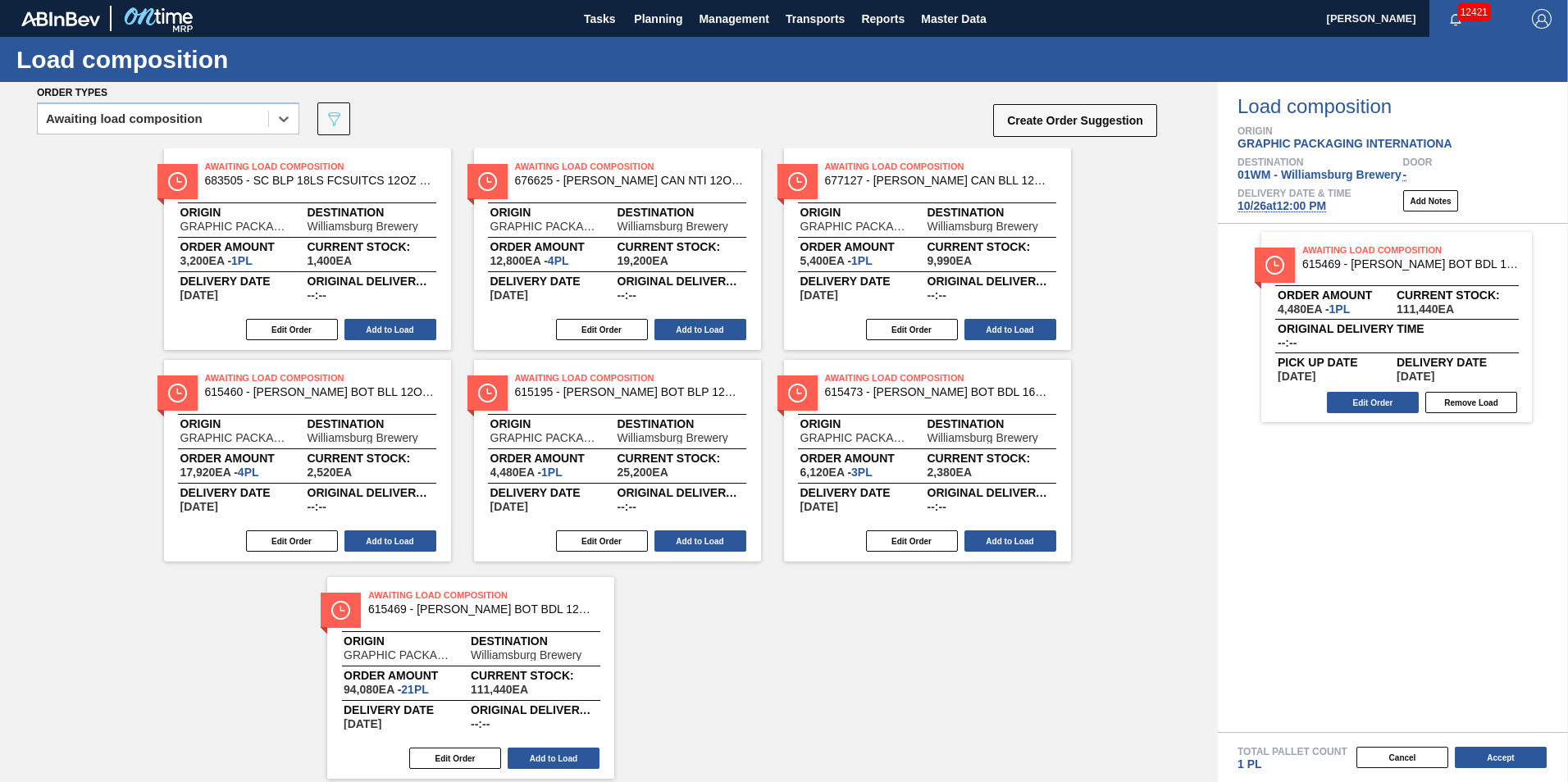
scroll to position [13, 0]
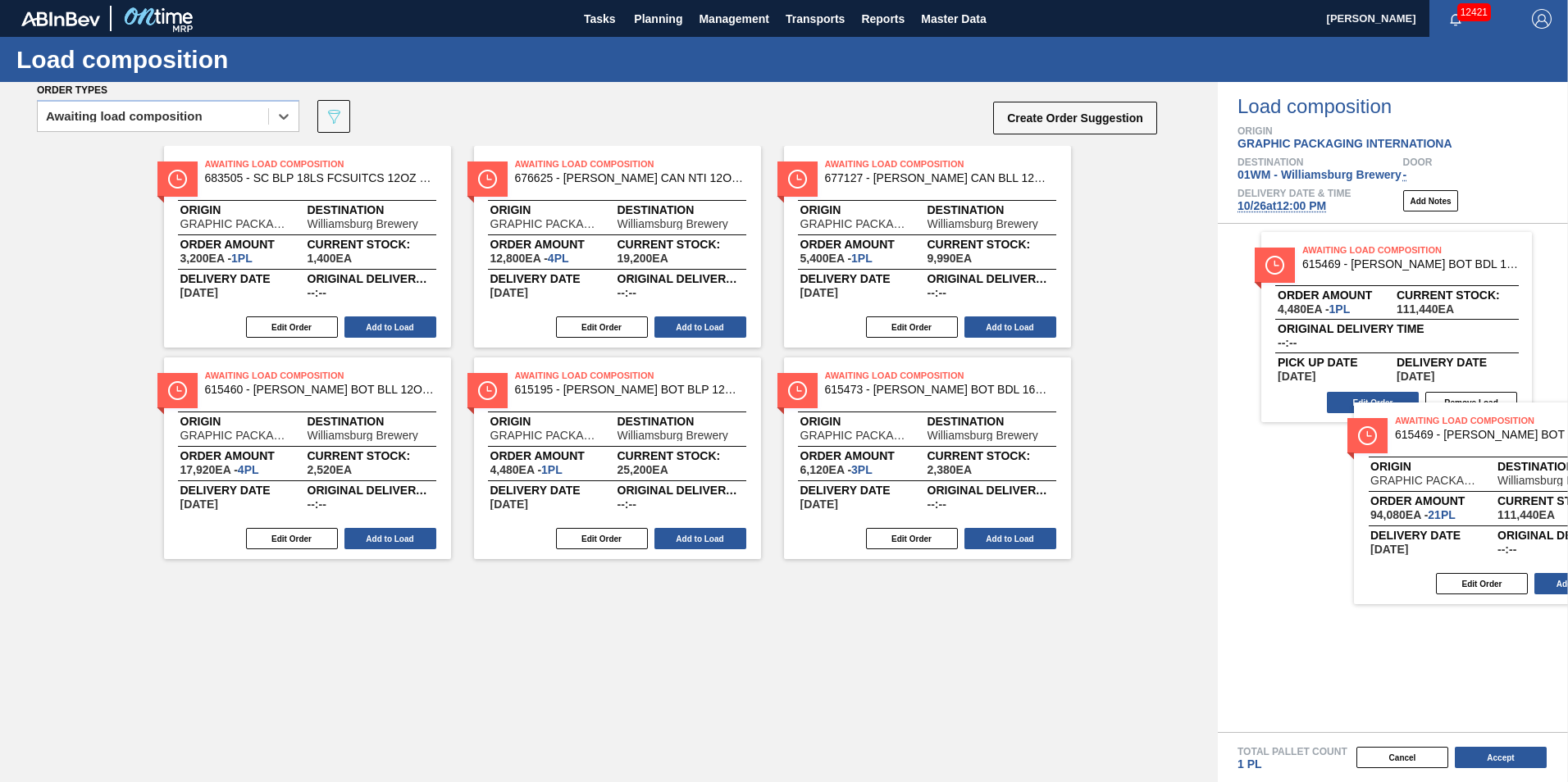
drag, startPoint x: 240, startPoint y: 683, endPoint x: 1336, endPoint y: 498, distance: 1111.5
click at [1359, 505] on div "Order types option Awaiting load composition, selected. Select is focused ,type…" at bounding box center [784, 432] width 1568 height 700
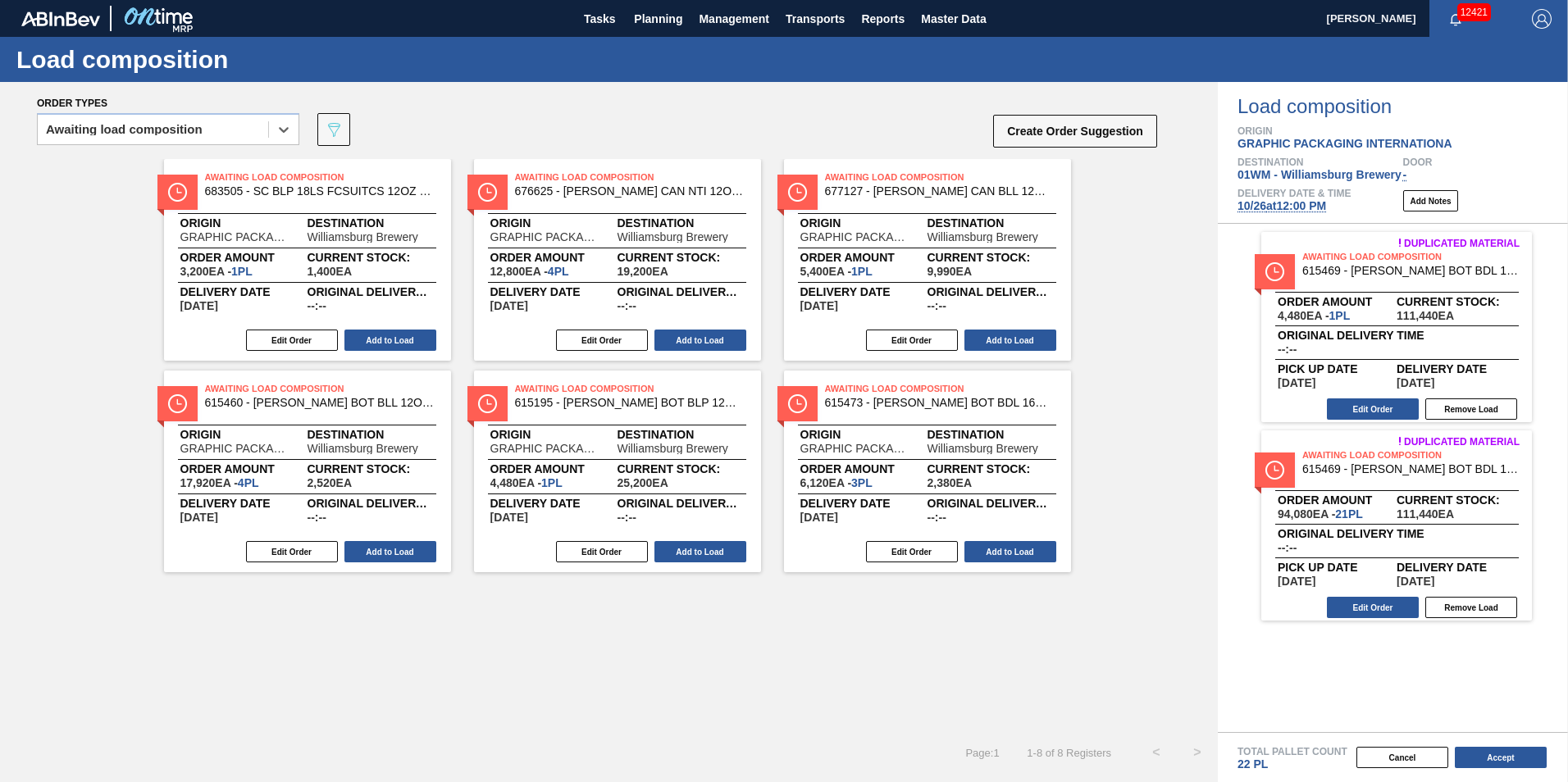
scroll to position [0, 0]
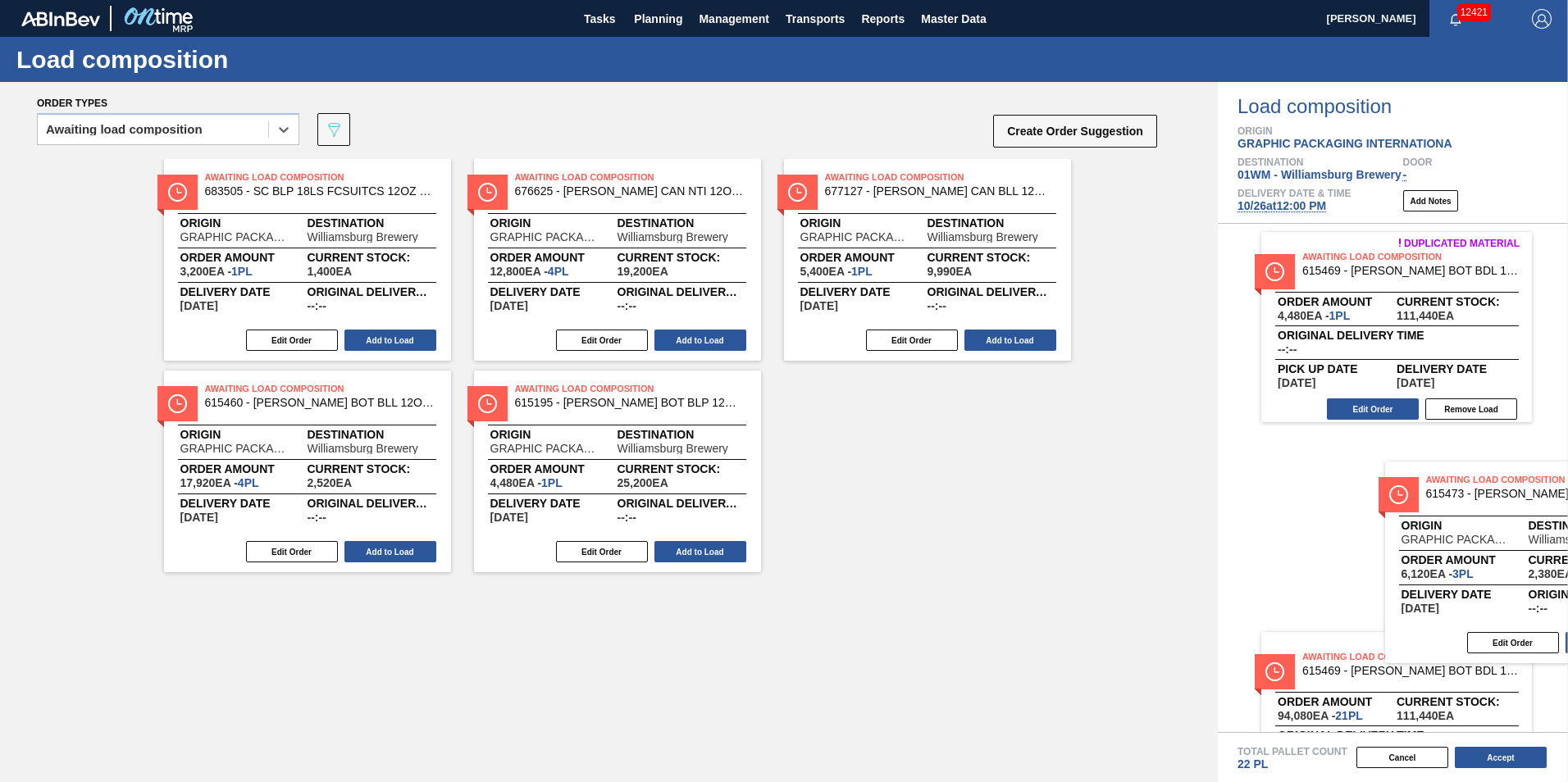
drag, startPoint x: 925, startPoint y: 470, endPoint x: 1434, endPoint y: 507, distance: 510.3
click at [1434, 507] on div "Order types option Awaiting load composition, selected. Select is focused ,type…" at bounding box center [784, 432] width 1568 height 700
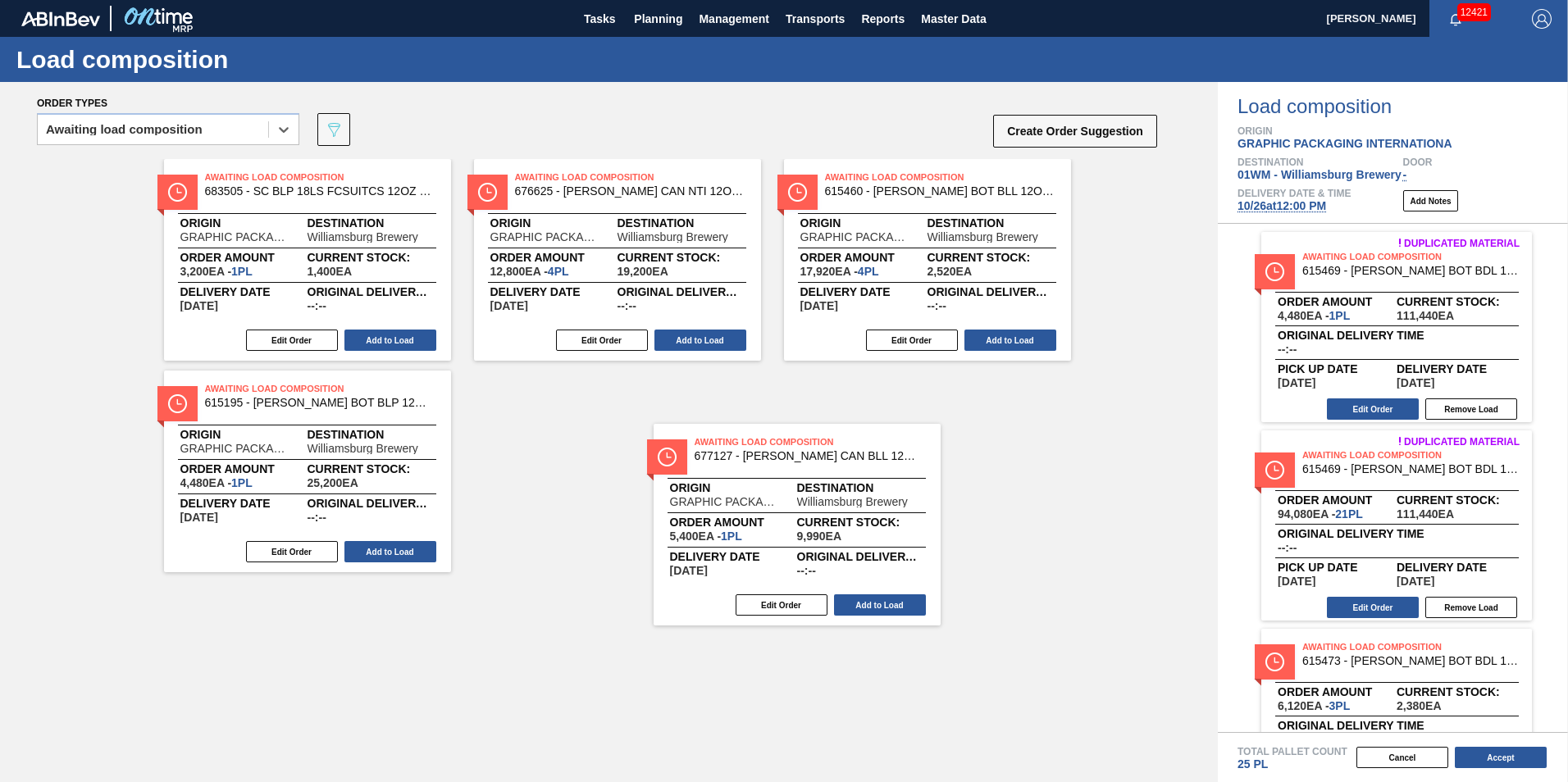
drag, startPoint x: 951, startPoint y: 264, endPoint x: 948, endPoint y: 467, distance: 203.0
click at [779, 484] on div "Awaiting Load Composition 683505 - SC BLP 18LS FCSUITCS 12OZ CAN REMOVING M Ori…" at bounding box center [609, 366] width 1218 height 413
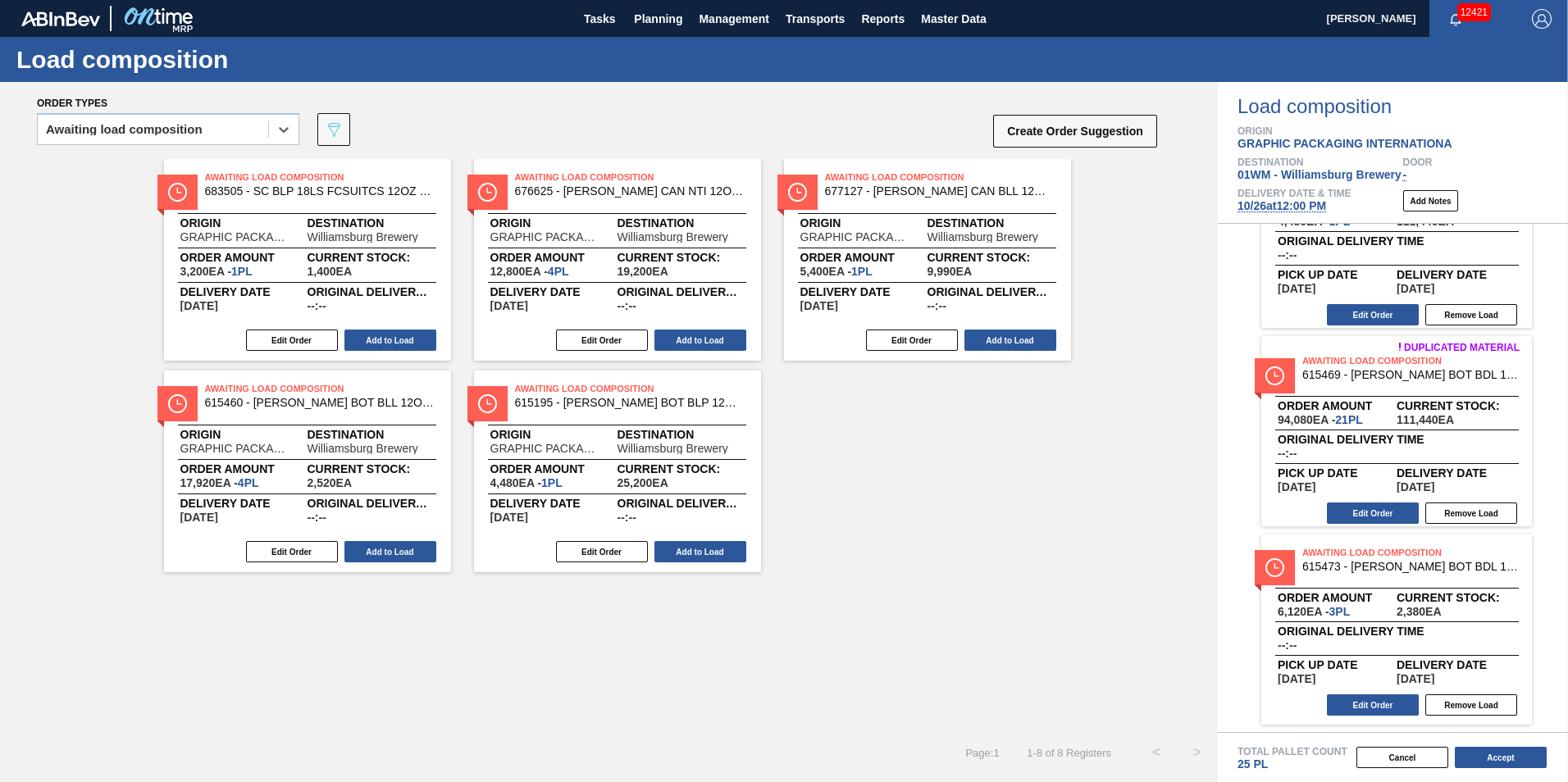
scroll to position [95, 0]
click at [1500, 759] on button "Accept" at bounding box center [1500, 757] width 92 height 21
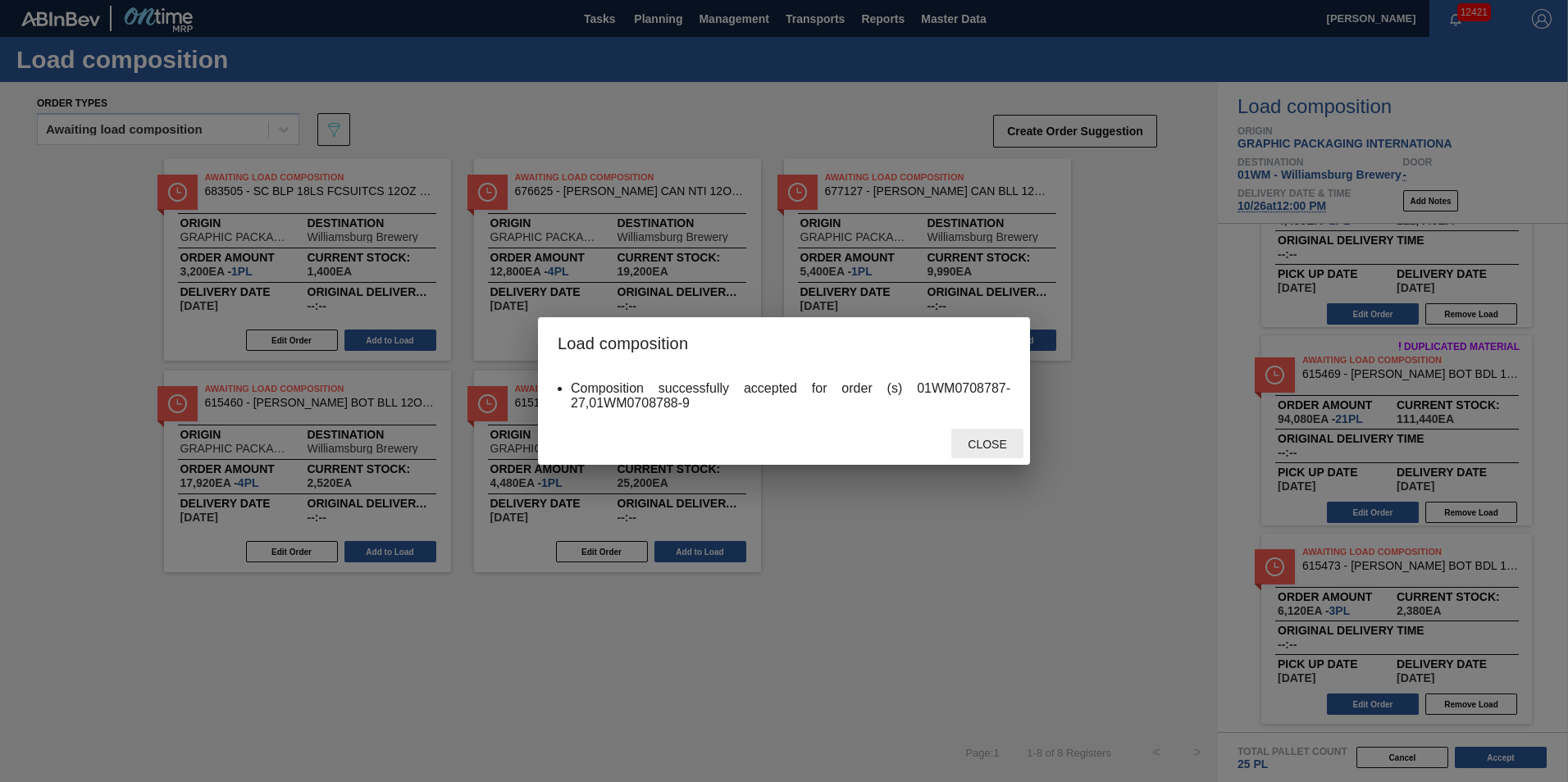
click at [991, 443] on span "Close" at bounding box center [987, 444] width 65 height 13
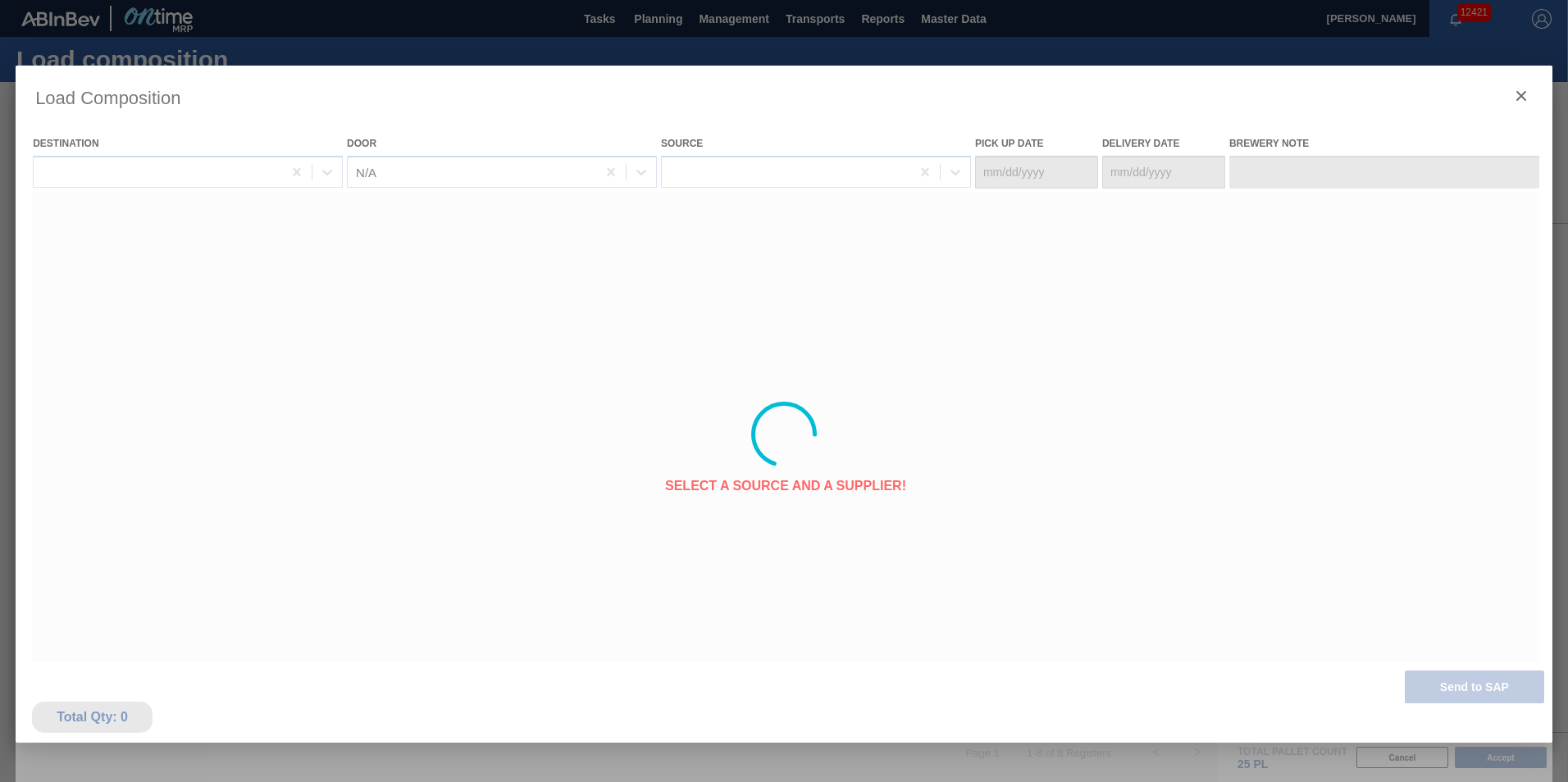
type Date "10/22/2025"
type Date "10/26/2025"
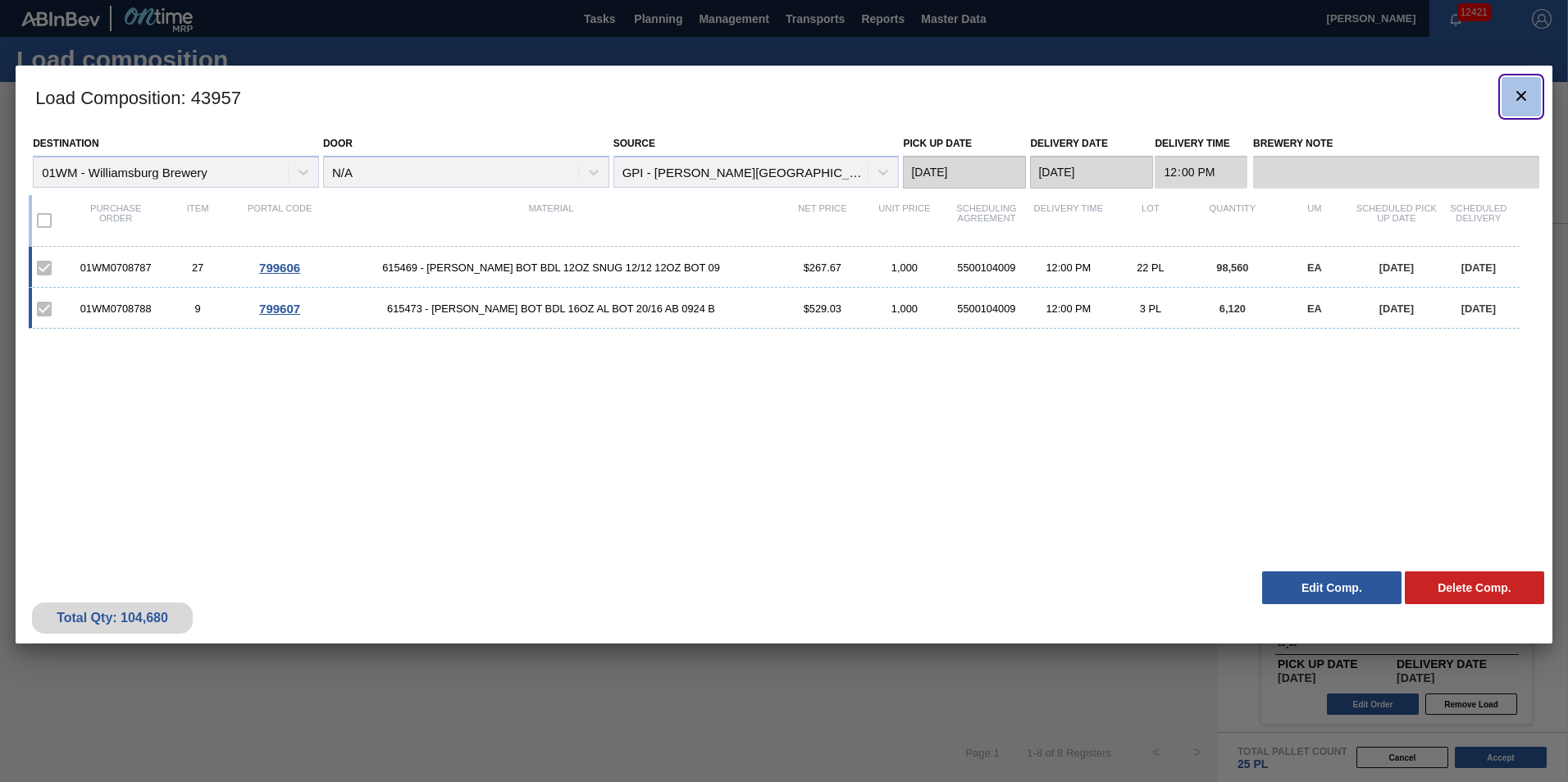
click at [1522, 95] on icon "botão de ícone" at bounding box center [1521, 95] width 20 height 20
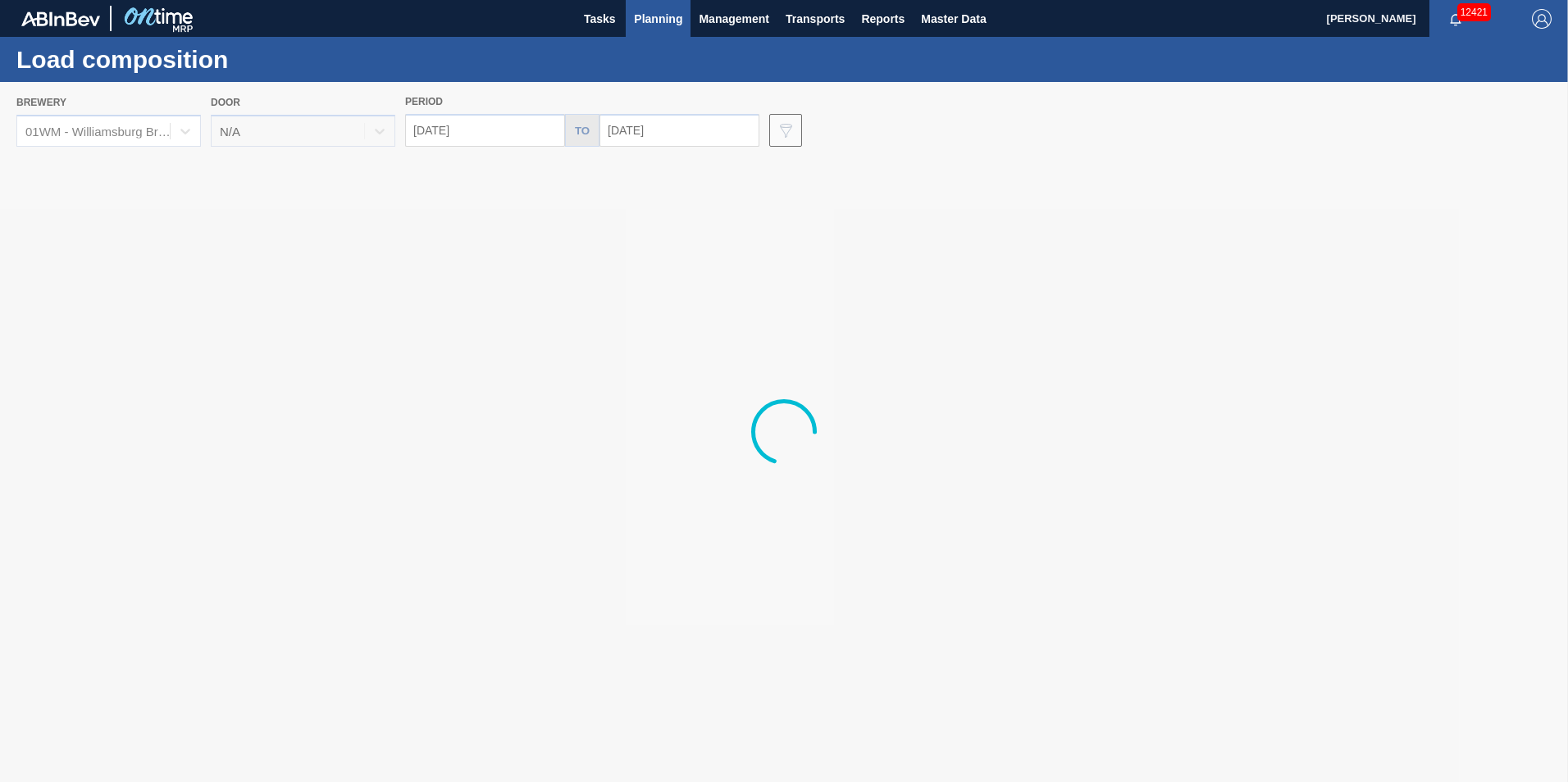
click at [656, 17] on span "Planning" at bounding box center [658, 19] width 48 height 20
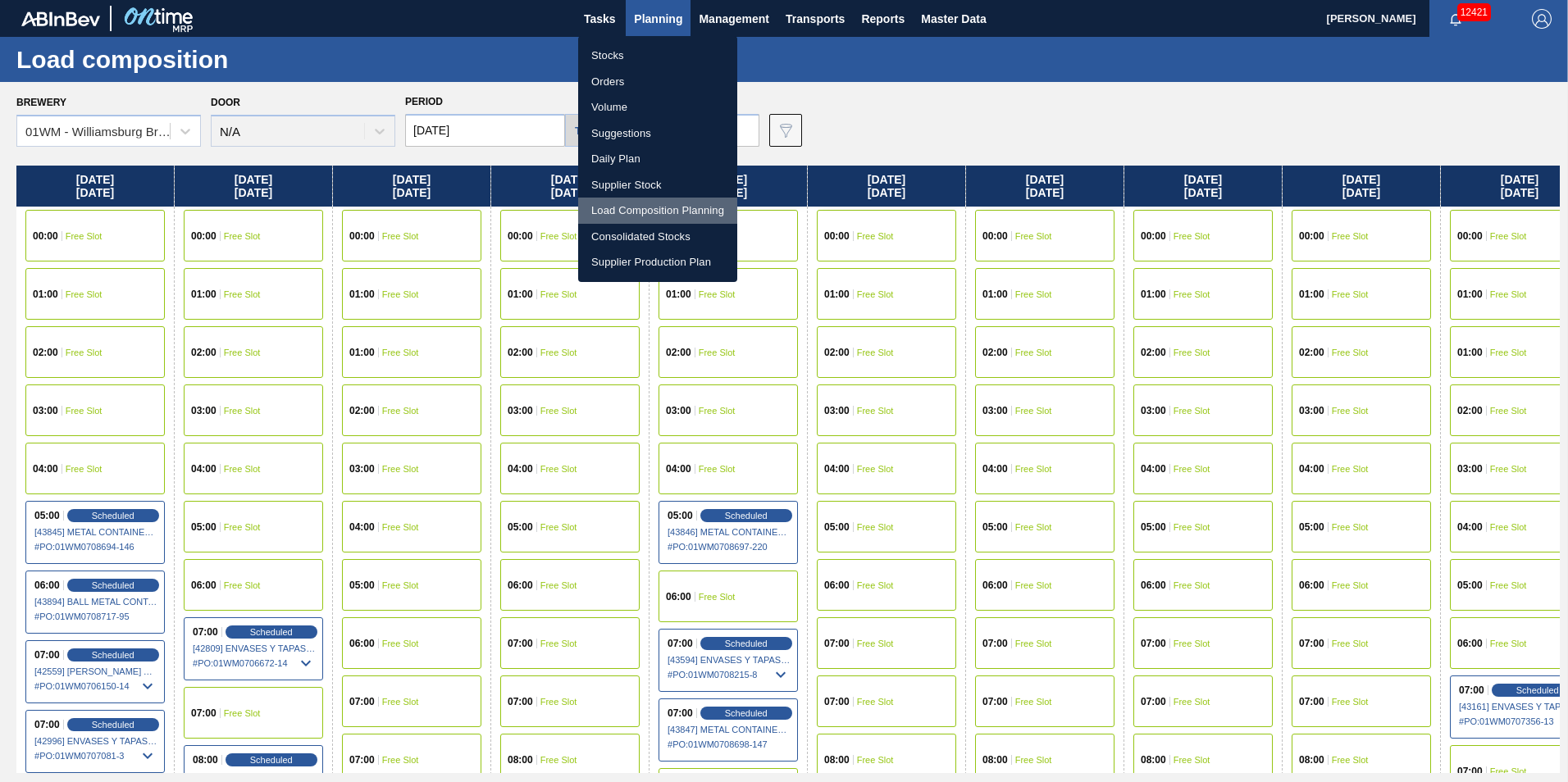
click at [663, 213] on li "Load Composition Planning" at bounding box center [657, 210] width 159 height 26
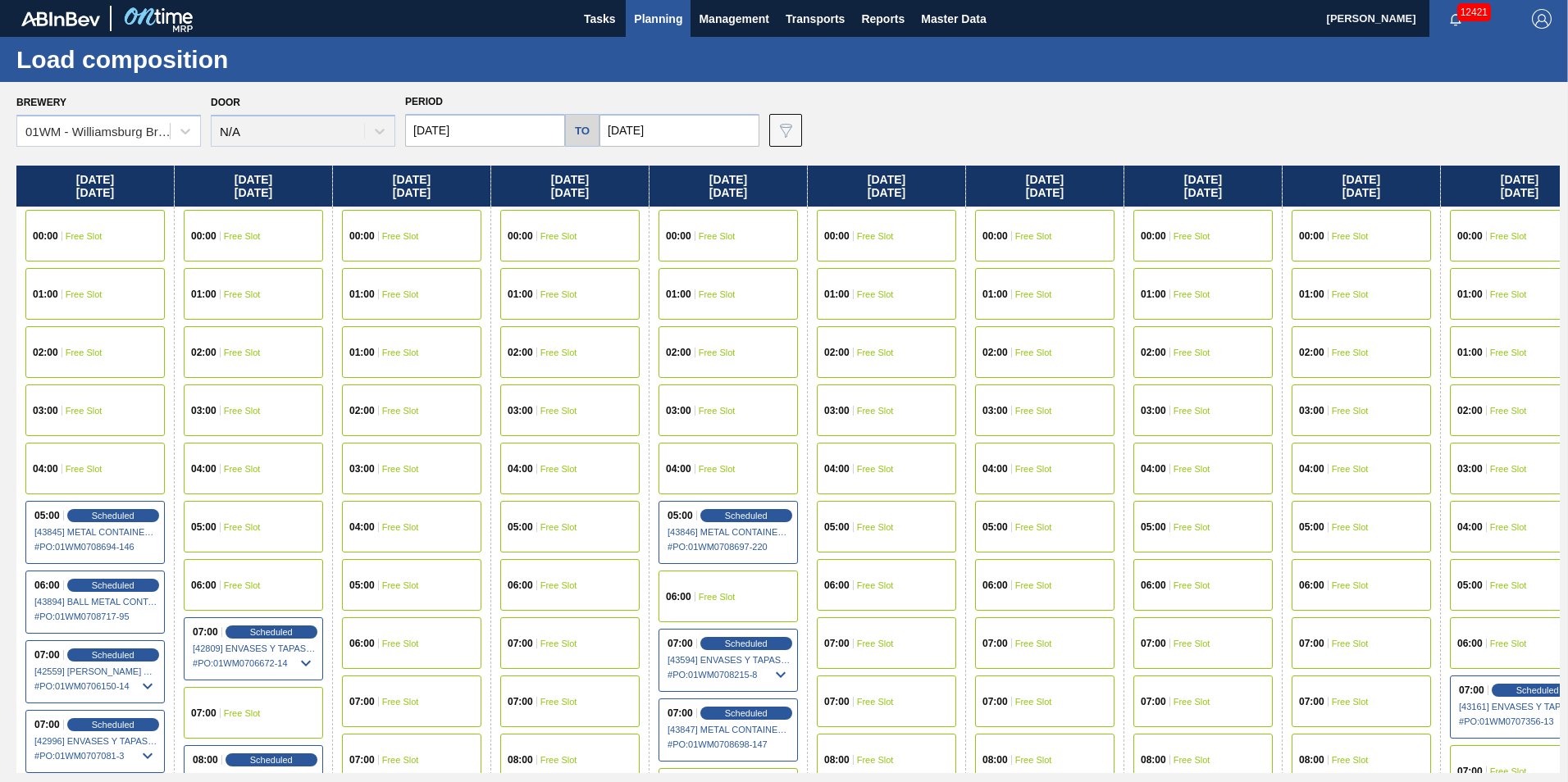
click at [645, 26] on span "Planning" at bounding box center [658, 19] width 48 height 20
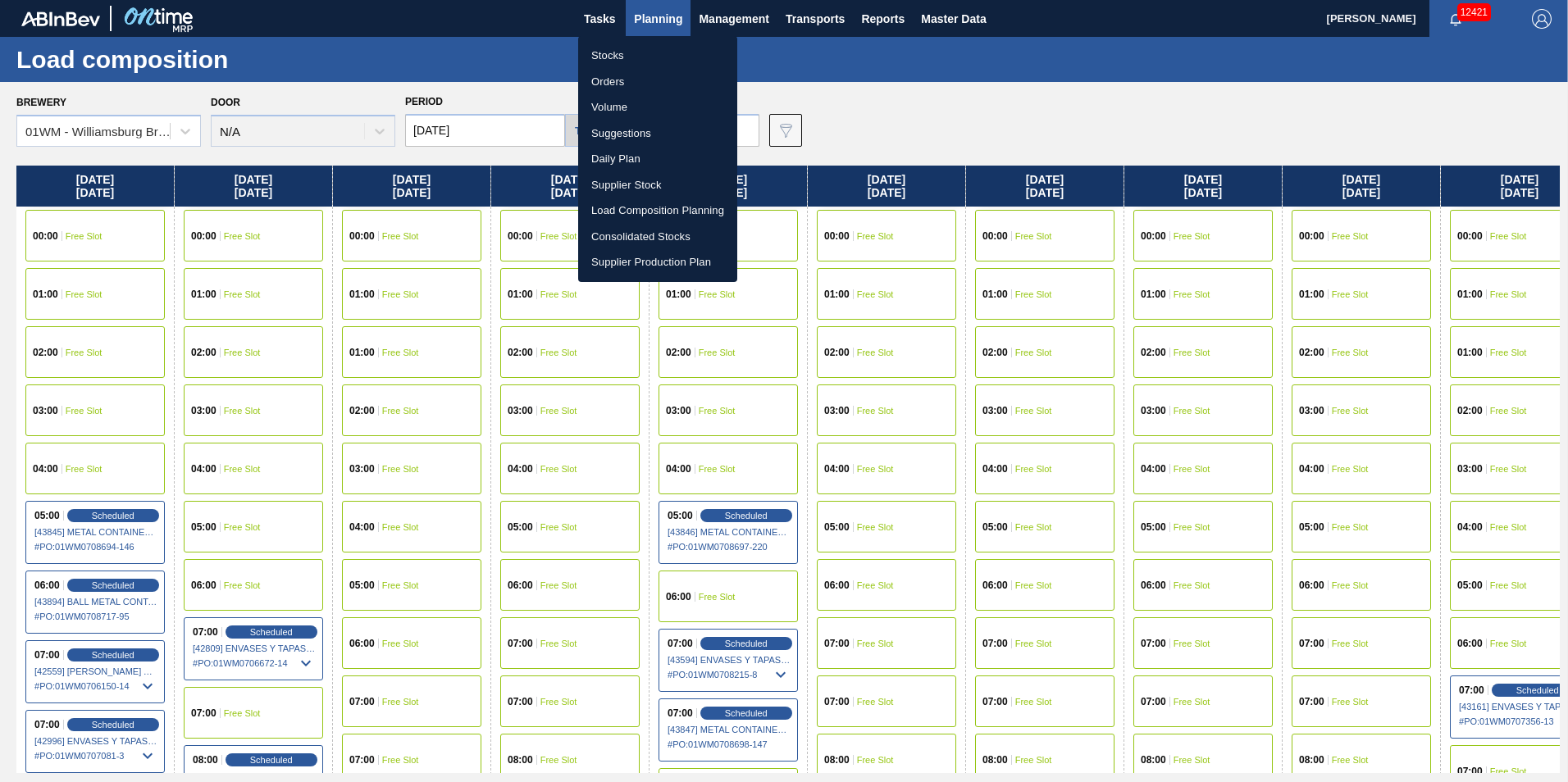
click at [646, 133] on li "Suggestions" at bounding box center [657, 133] width 159 height 26
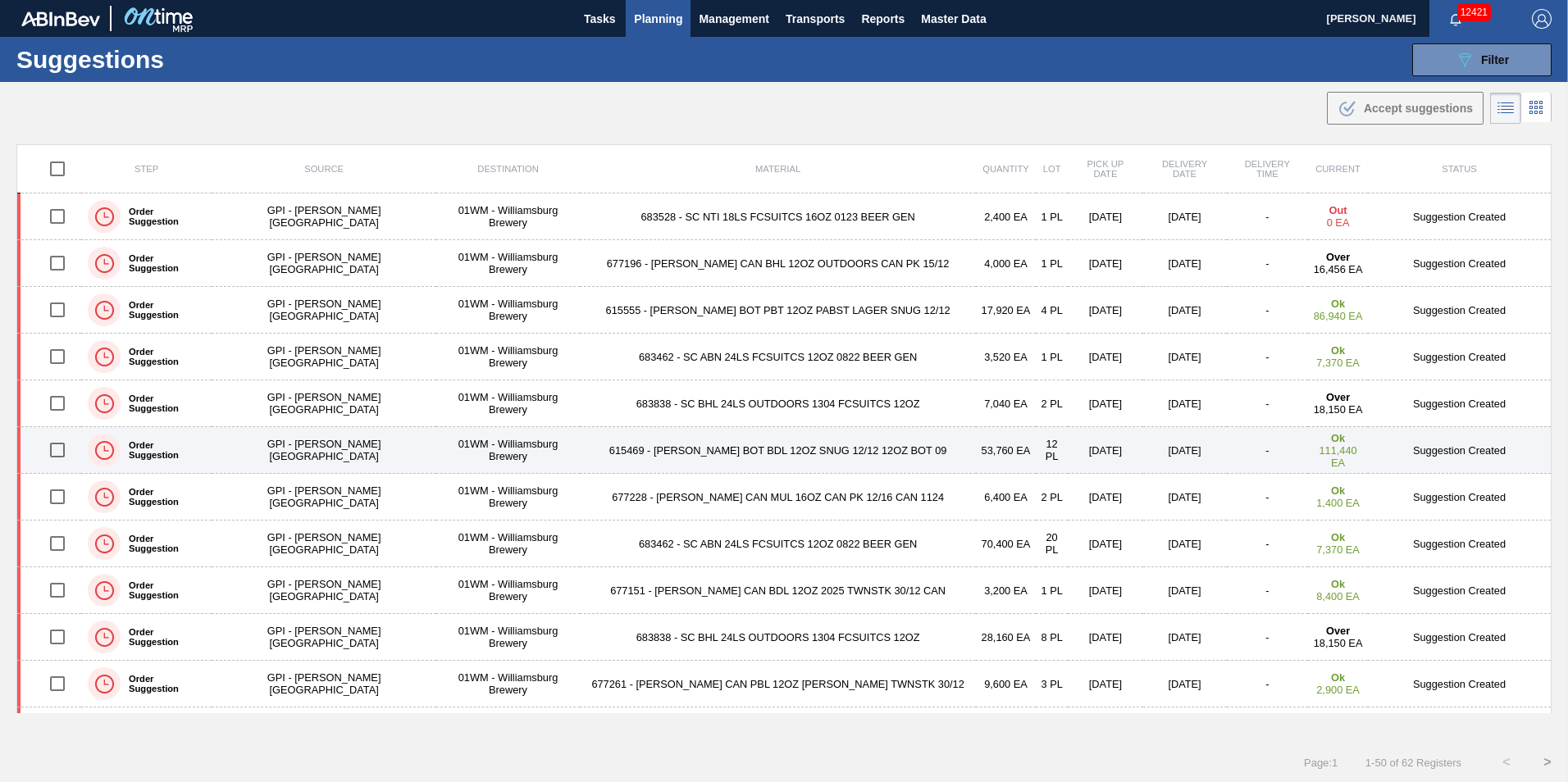
click at [67, 452] on input "checkbox" at bounding box center [57, 450] width 34 height 34
click at [71, 457] on input "checkbox" at bounding box center [57, 450] width 34 height 34
checkbox input "false"
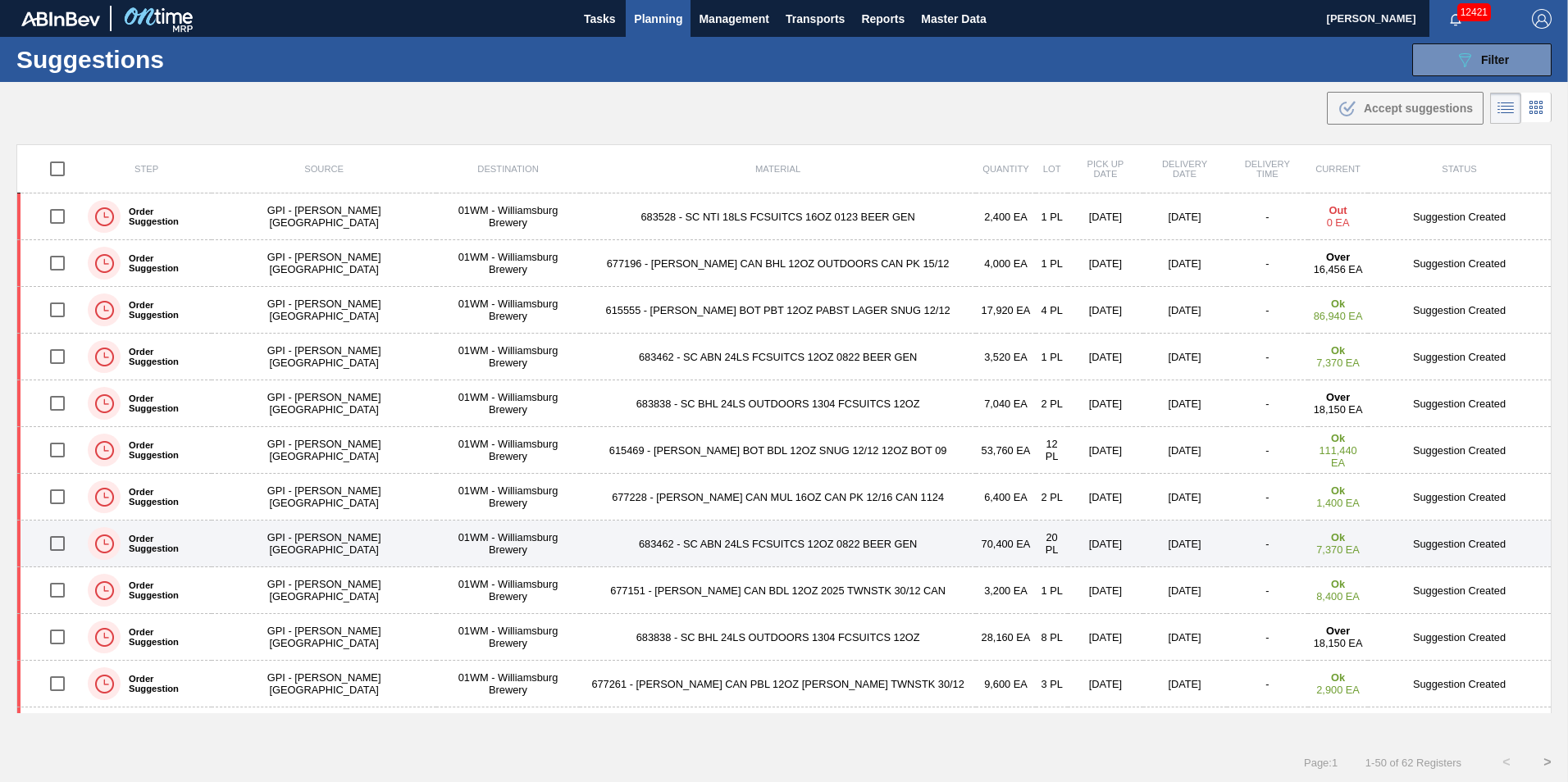
drag, startPoint x: 69, startPoint y: 539, endPoint x: 64, endPoint y: 520, distance: 19.6
click at [69, 539] on input "checkbox" at bounding box center [57, 543] width 34 height 34
checkbox input "true"
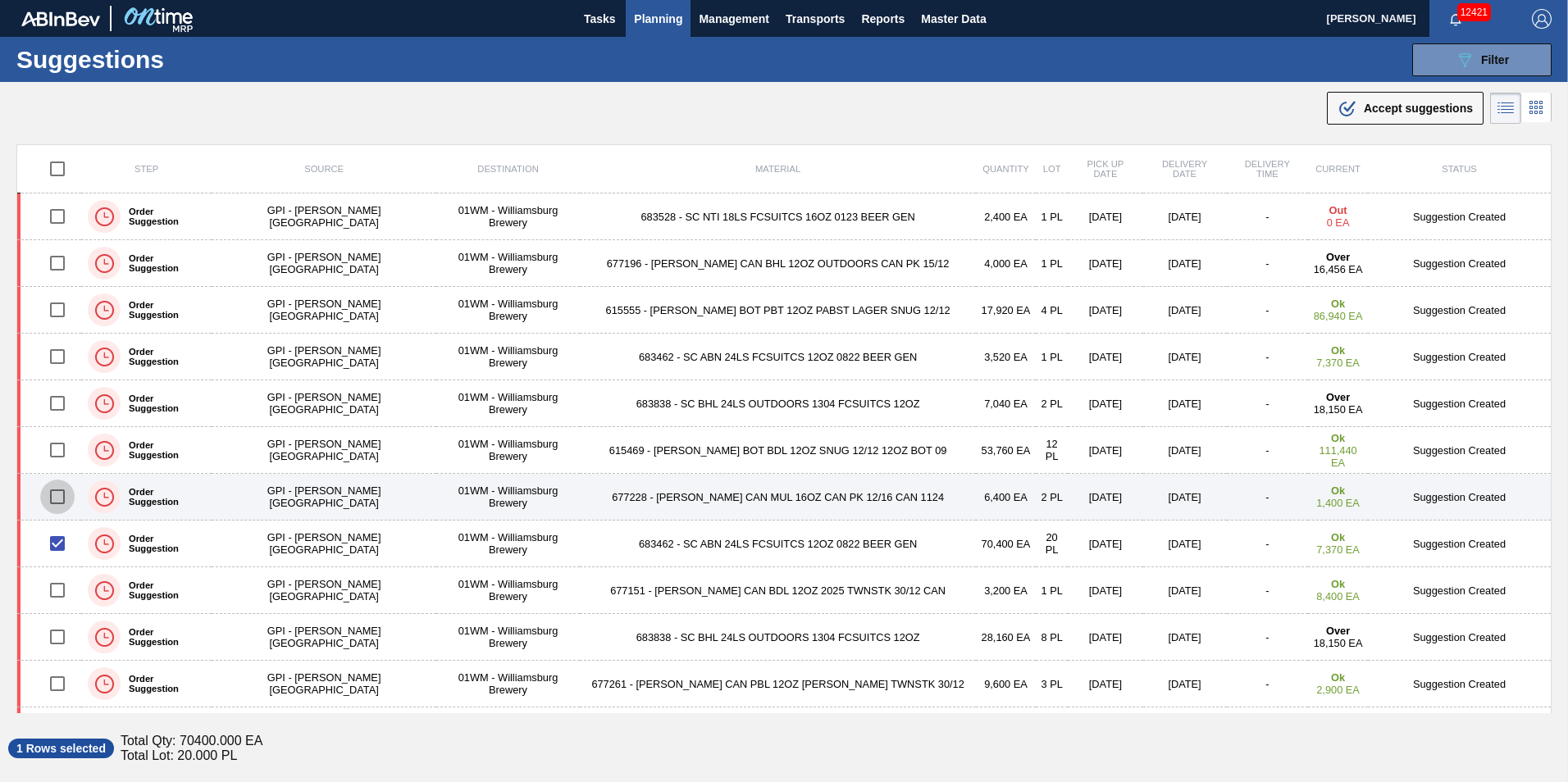
click at [62, 506] on input "checkbox" at bounding box center [57, 496] width 34 height 34
checkbox input "true"
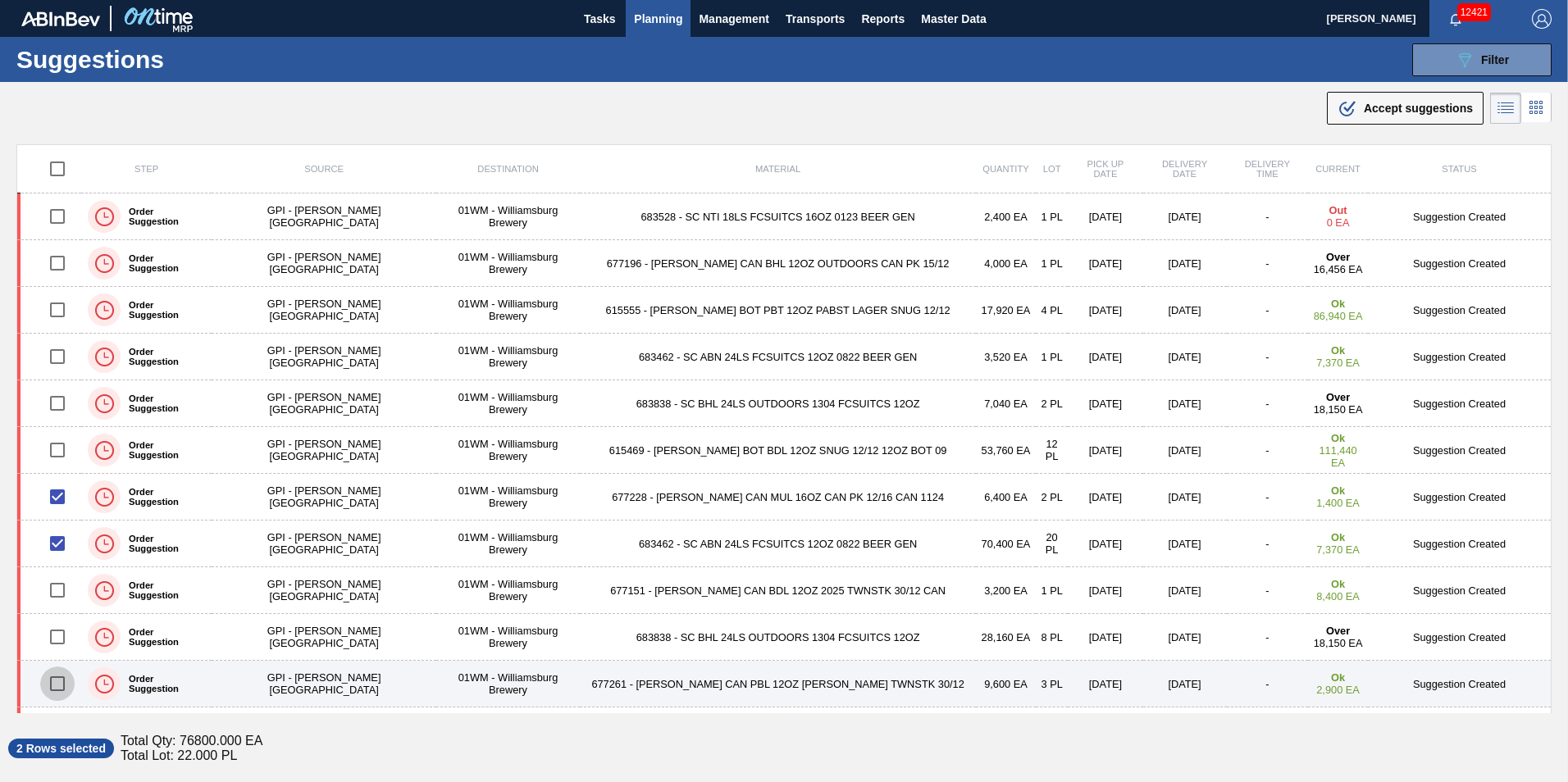
click at [62, 683] on input "checkbox" at bounding box center [57, 683] width 34 height 34
checkbox input "true"
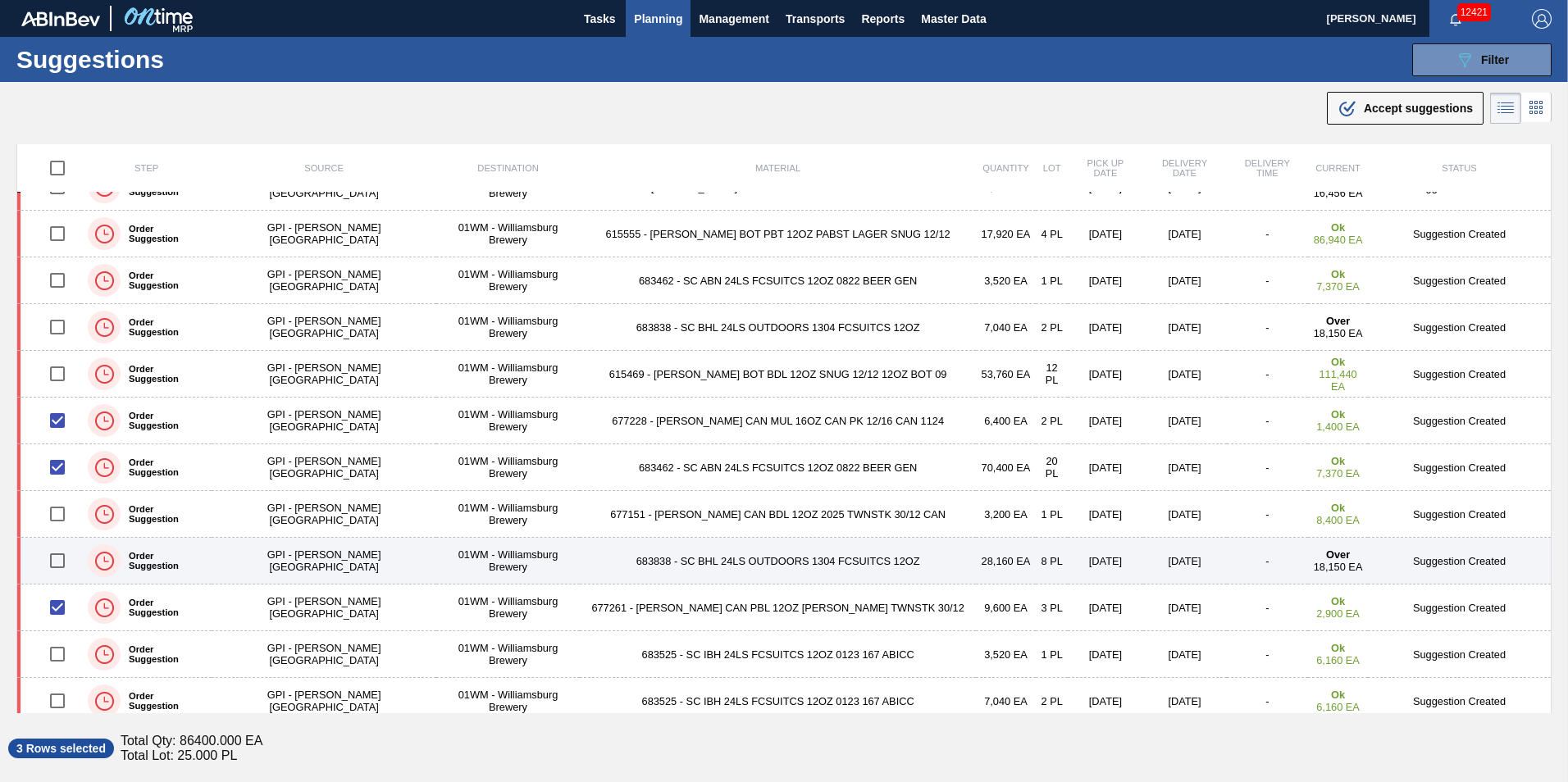
scroll to position [164, 0]
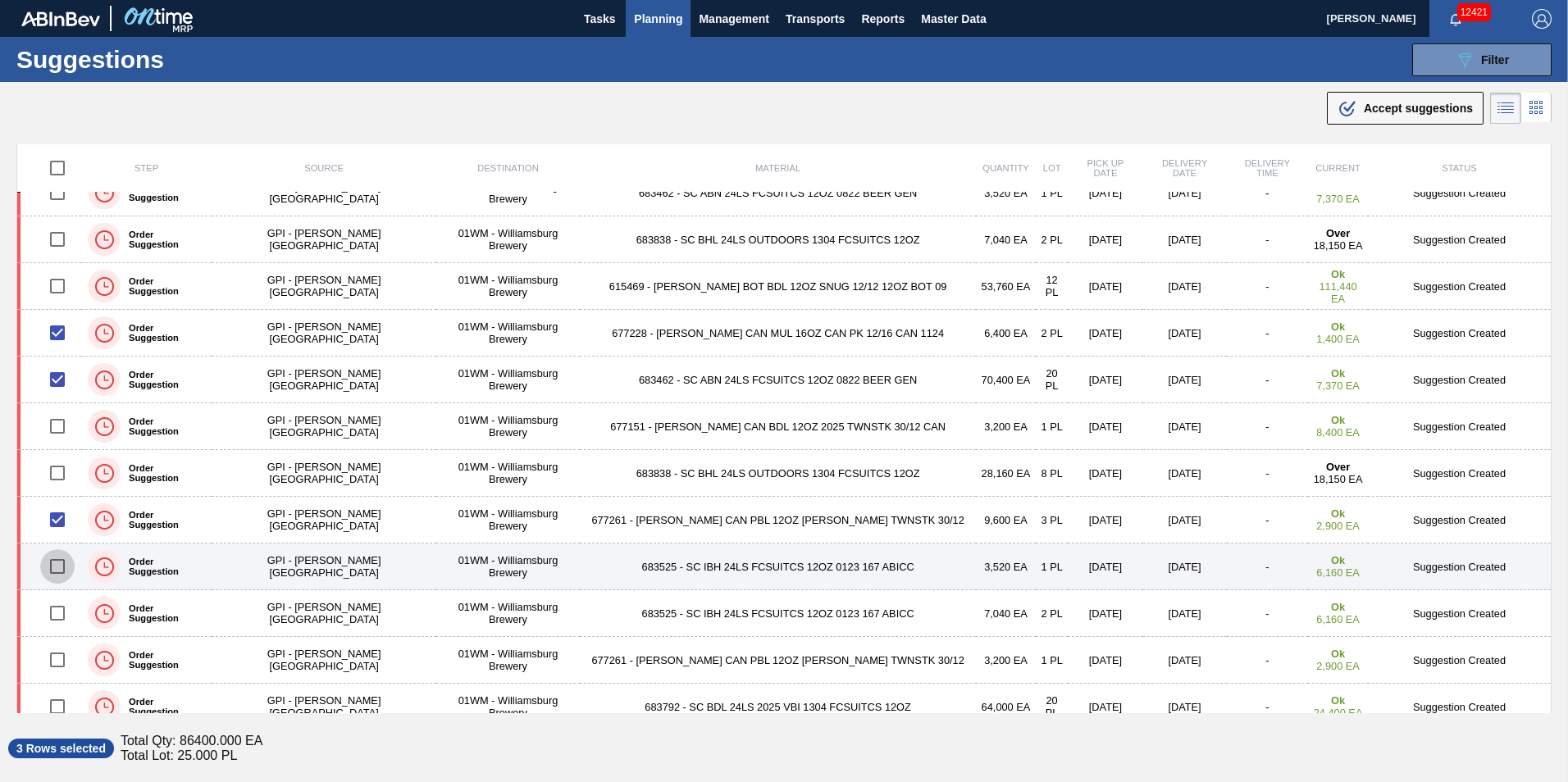
click at [52, 561] on input "checkbox" at bounding box center [57, 566] width 34 height 34
checkbox input "true"
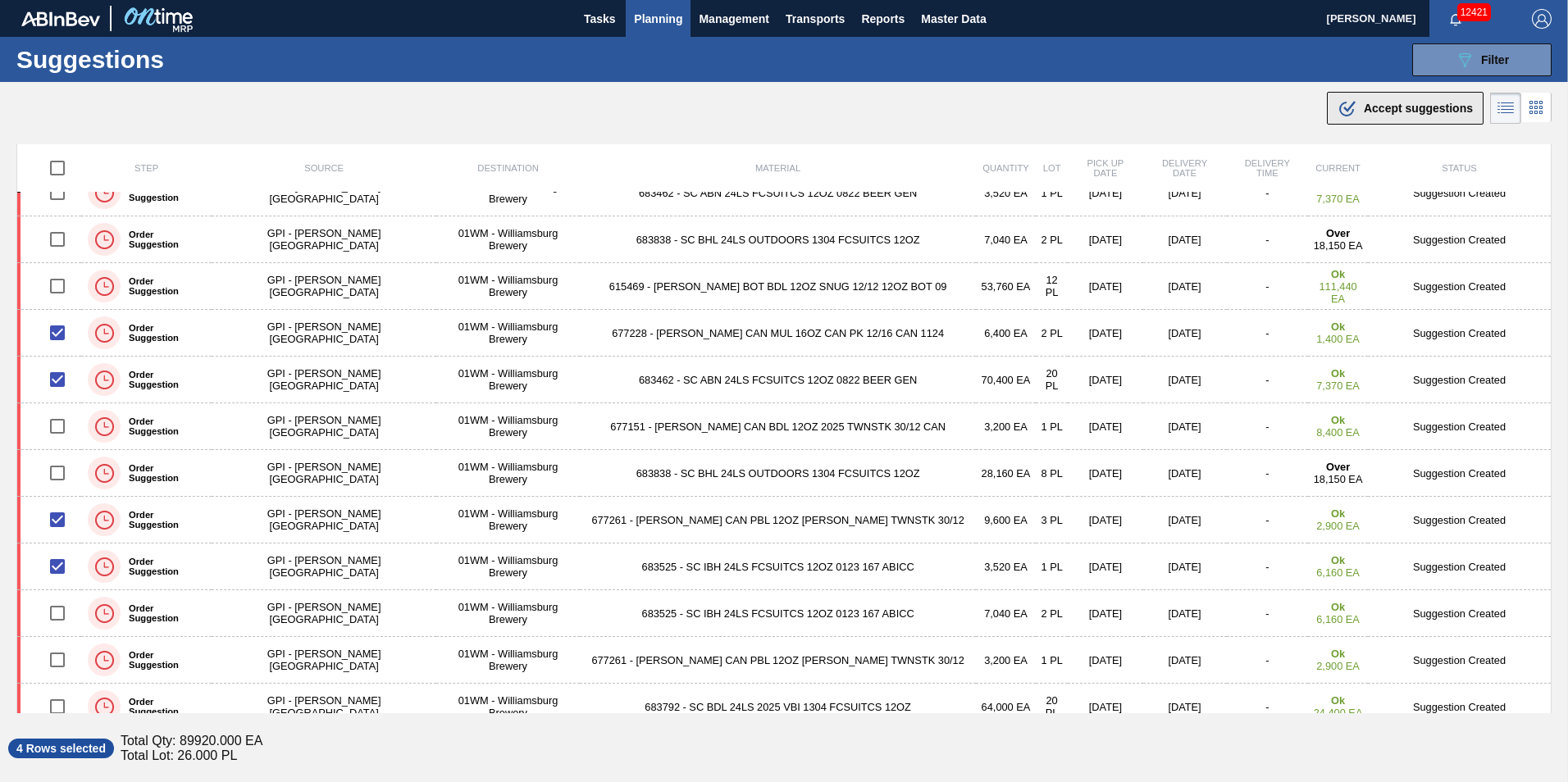
click at [1432, 101] on div ".b{fill:var(--color-action-default)} Accept suggestions" at bounding box center [1404, 108] width 135 height 20
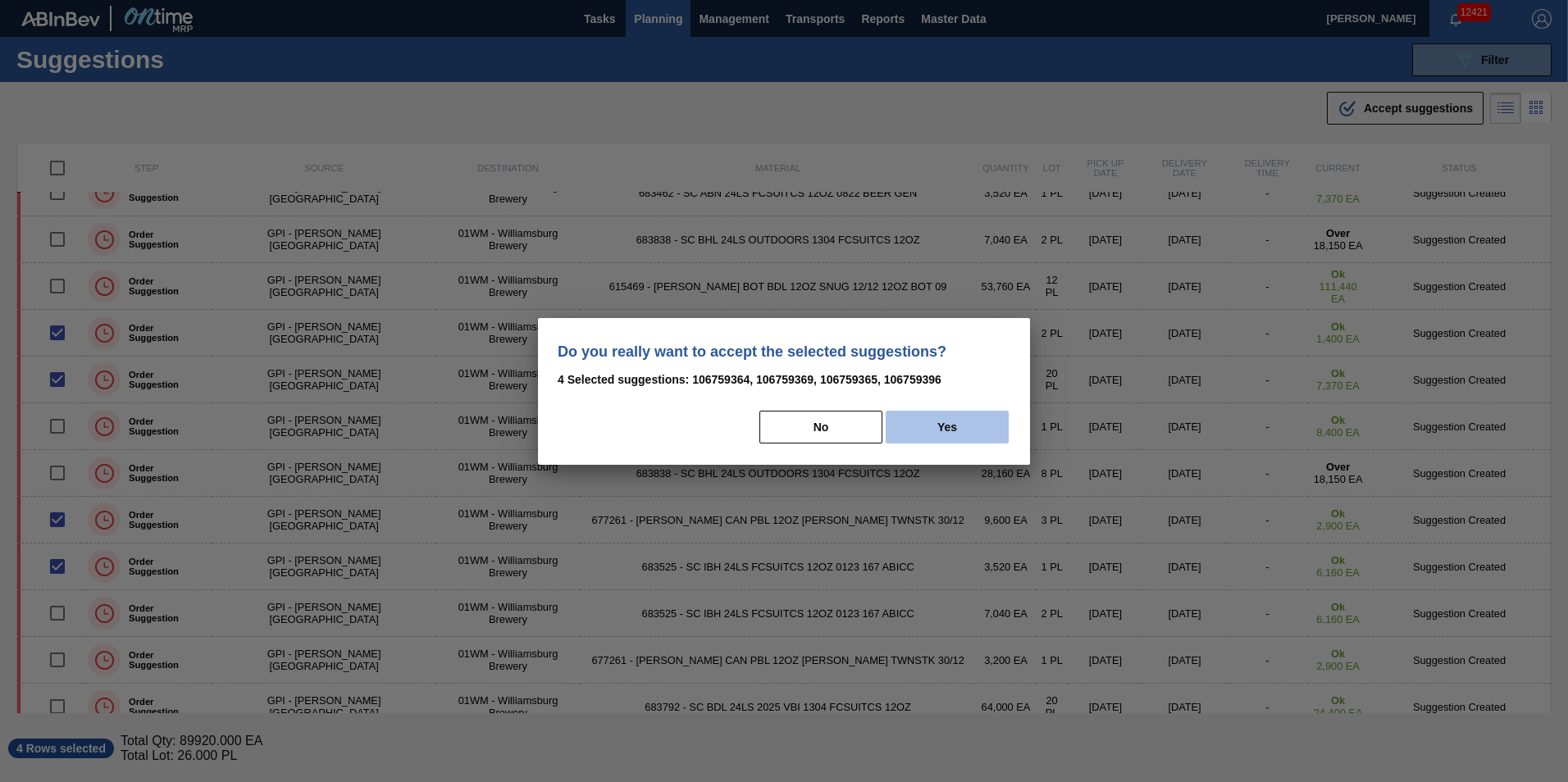
click at [966, 420] on button "Yes" at bounding box center [947, 426] width 123 height 33
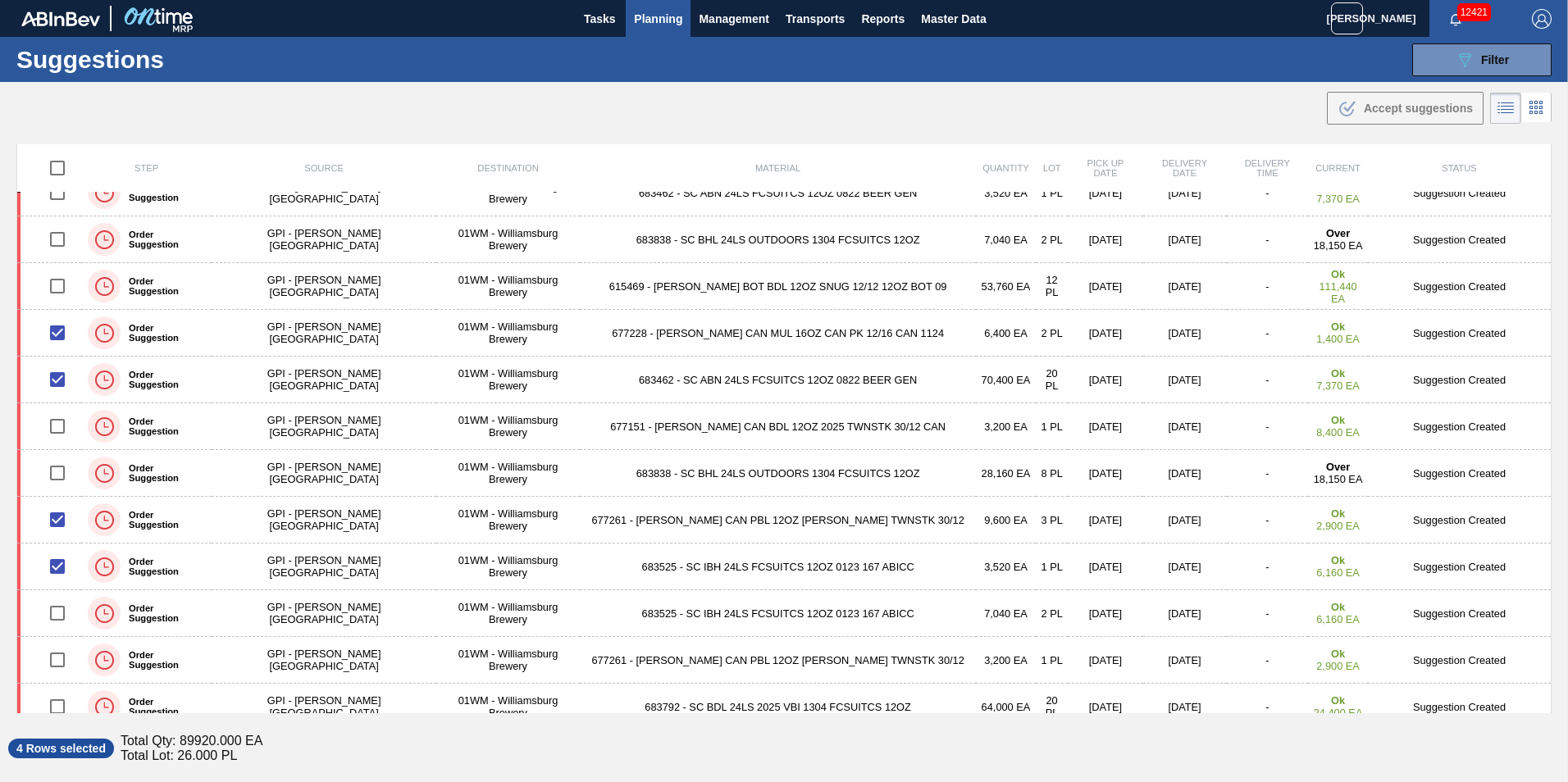
click at [1035, 417] on td "1 PL" at bounding box center [1051, 426] width 32 height 47
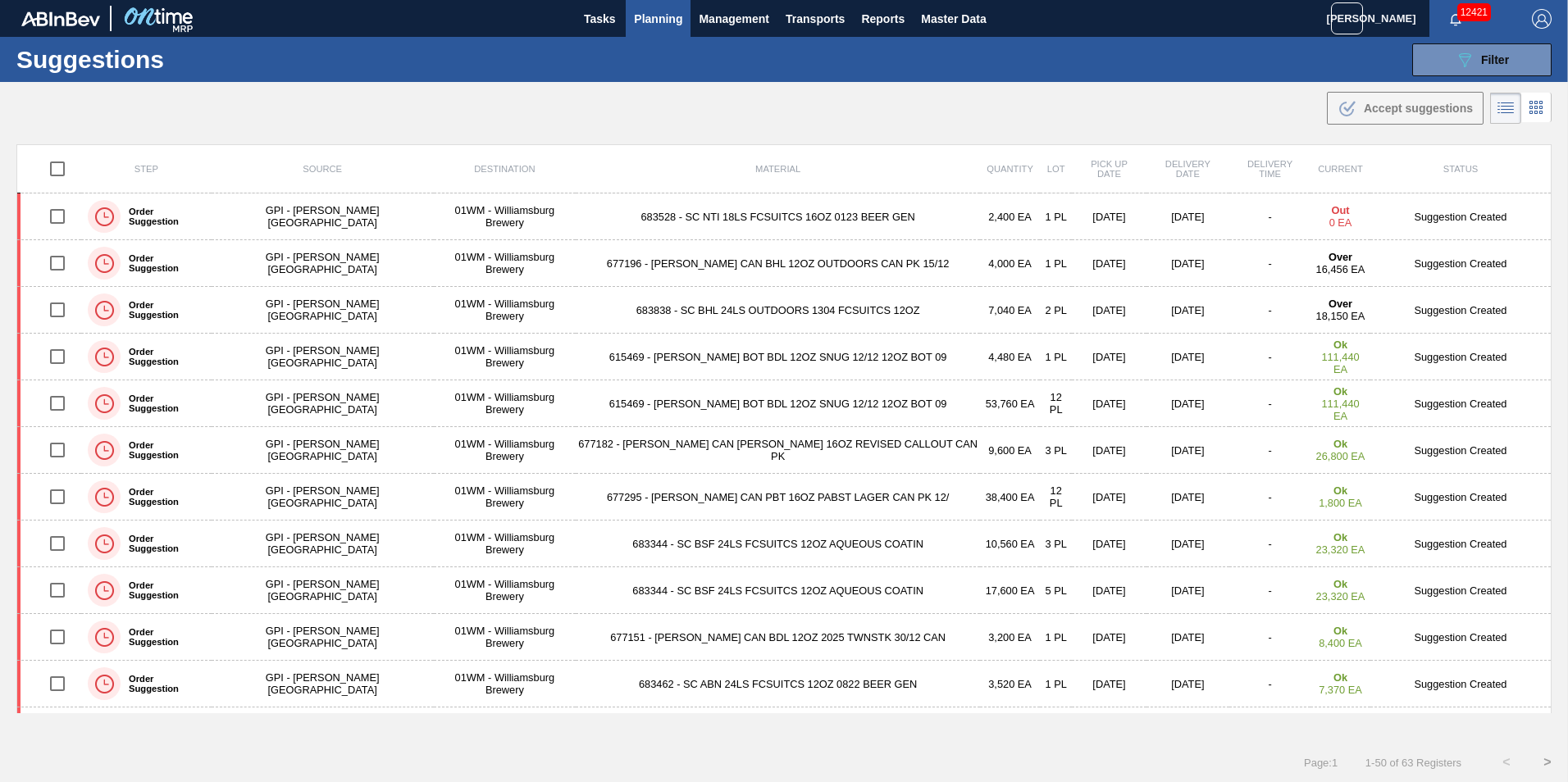
click at [669, 497] on td "677295 - CARR CAN PBT 16OZ PABST LAGER CAN PK 12/" at bounding box center [777, 497] width 404 height 47
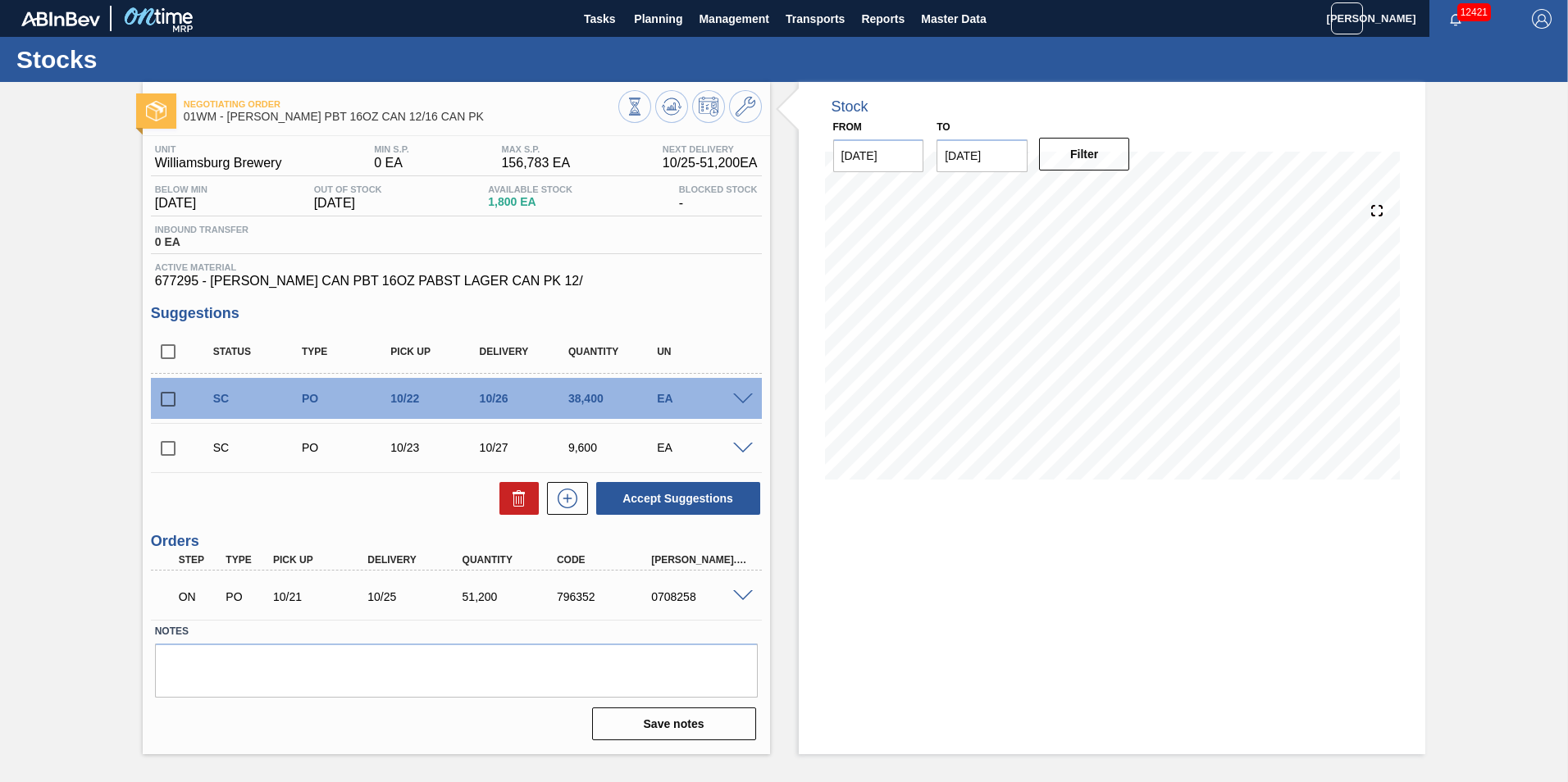
click at [167, 404] on input "checkbox" at bounding box center [168, 398] width 34 height 34
checkbox input "true"
click at [169, 450] on input "checkbox" at bounding box center [168, 448] width 34 height 34
checkbox input "true"
click at [739, 452] on span at bounding box center [742, 449] width 20 height 12
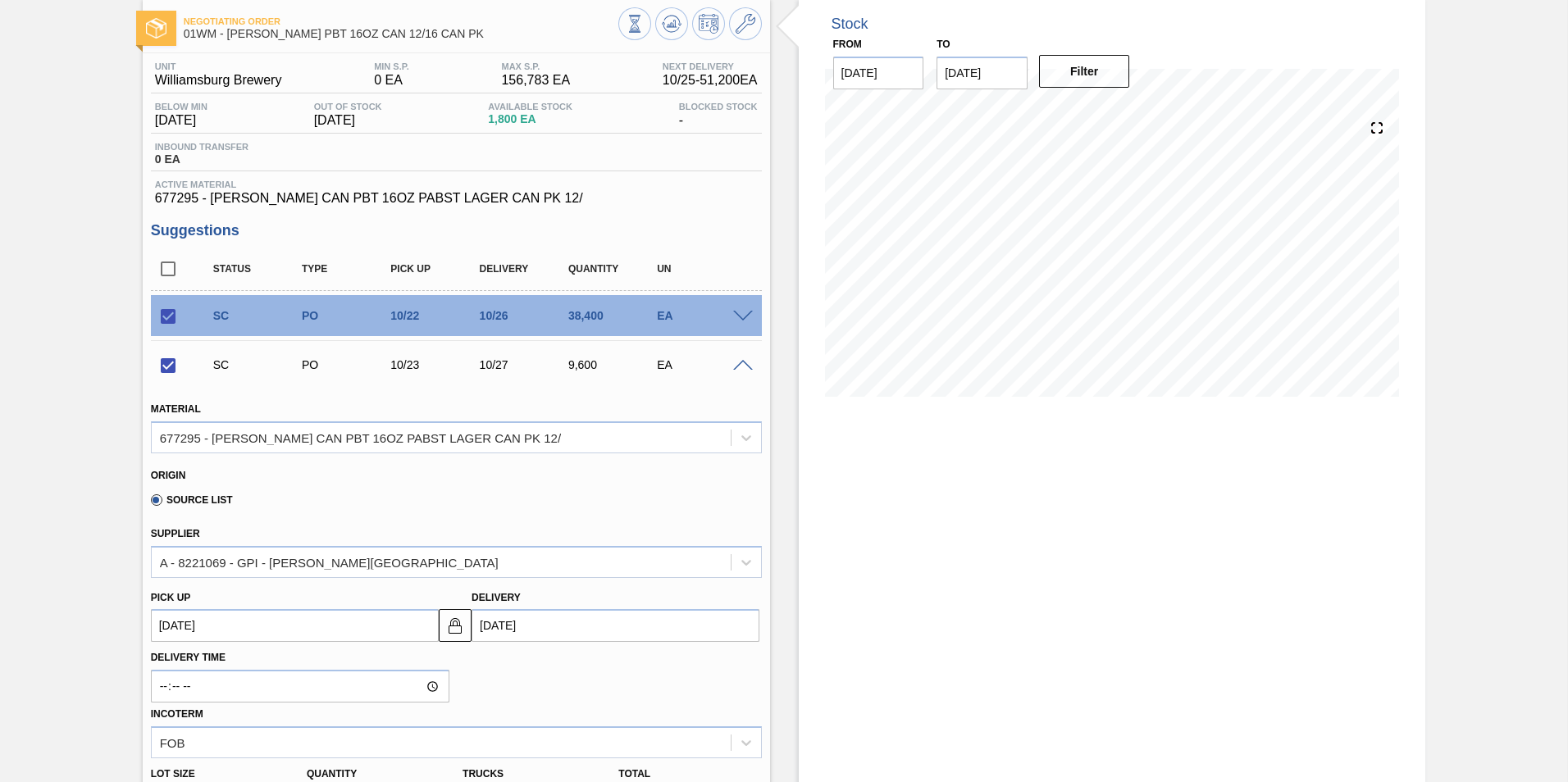
scroll to position [82, 0]
click at [733, 368] on span at bounding box center [742, 366] width 20 height 12
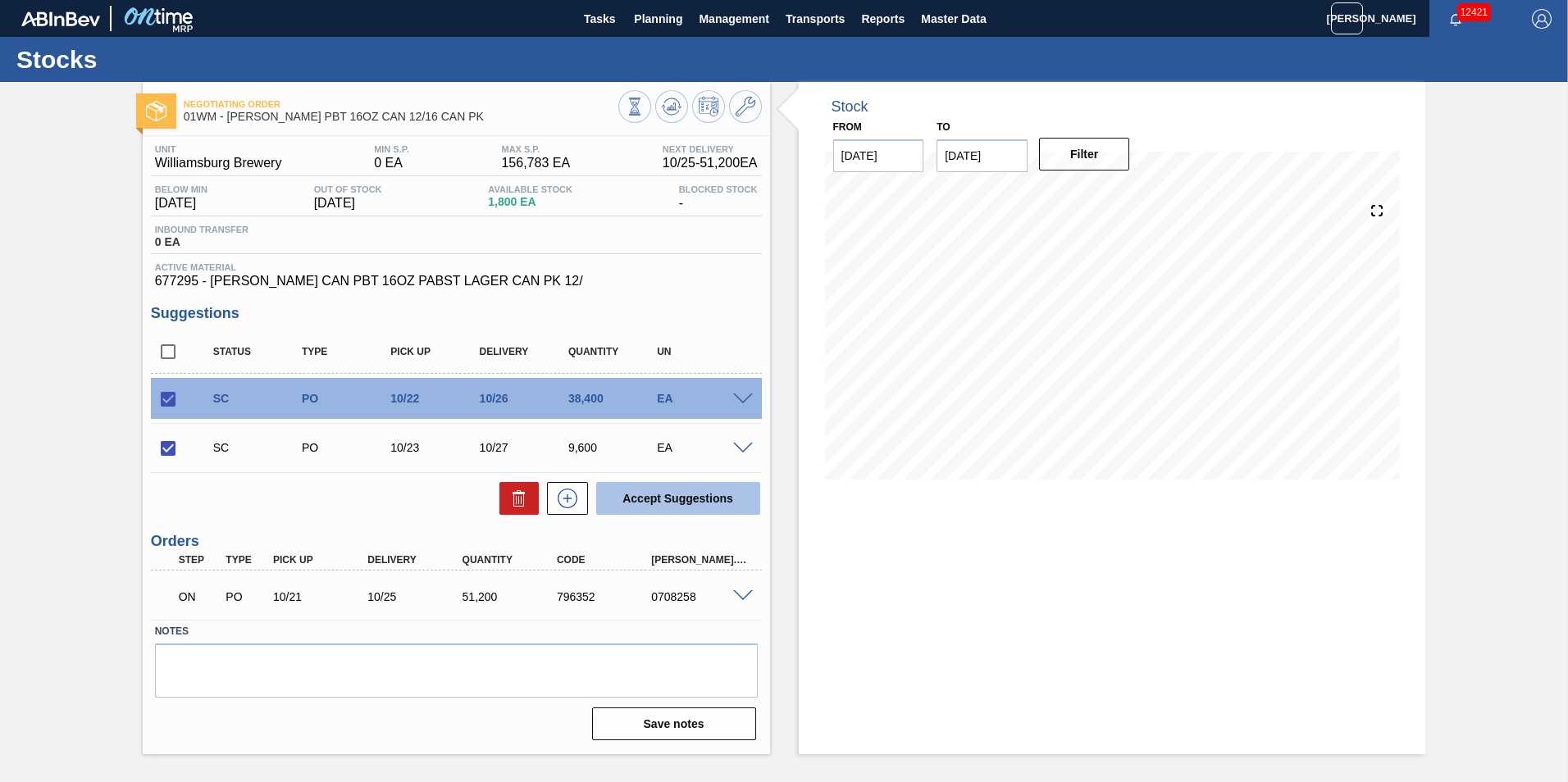
click at [683, 493] on button "Accept Suggestions" at bounding box center [678, 498] width 164 height 33
checkbox input "false"
click at [748, 399] on span at bounding box center [742, 399] width 20 height 12
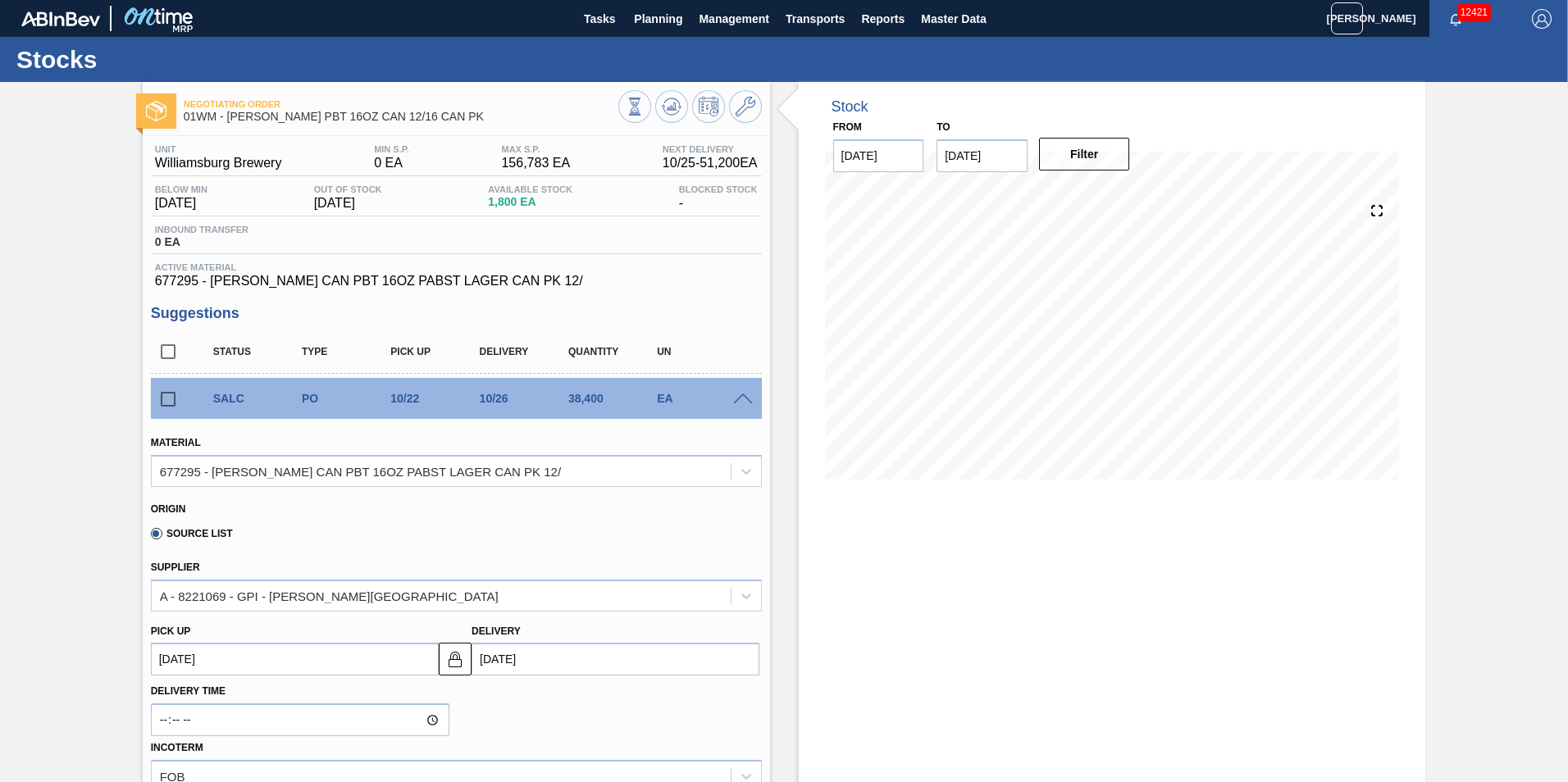
click at [744, 395] on span at bounding box center [742, 399] width 20 height 12
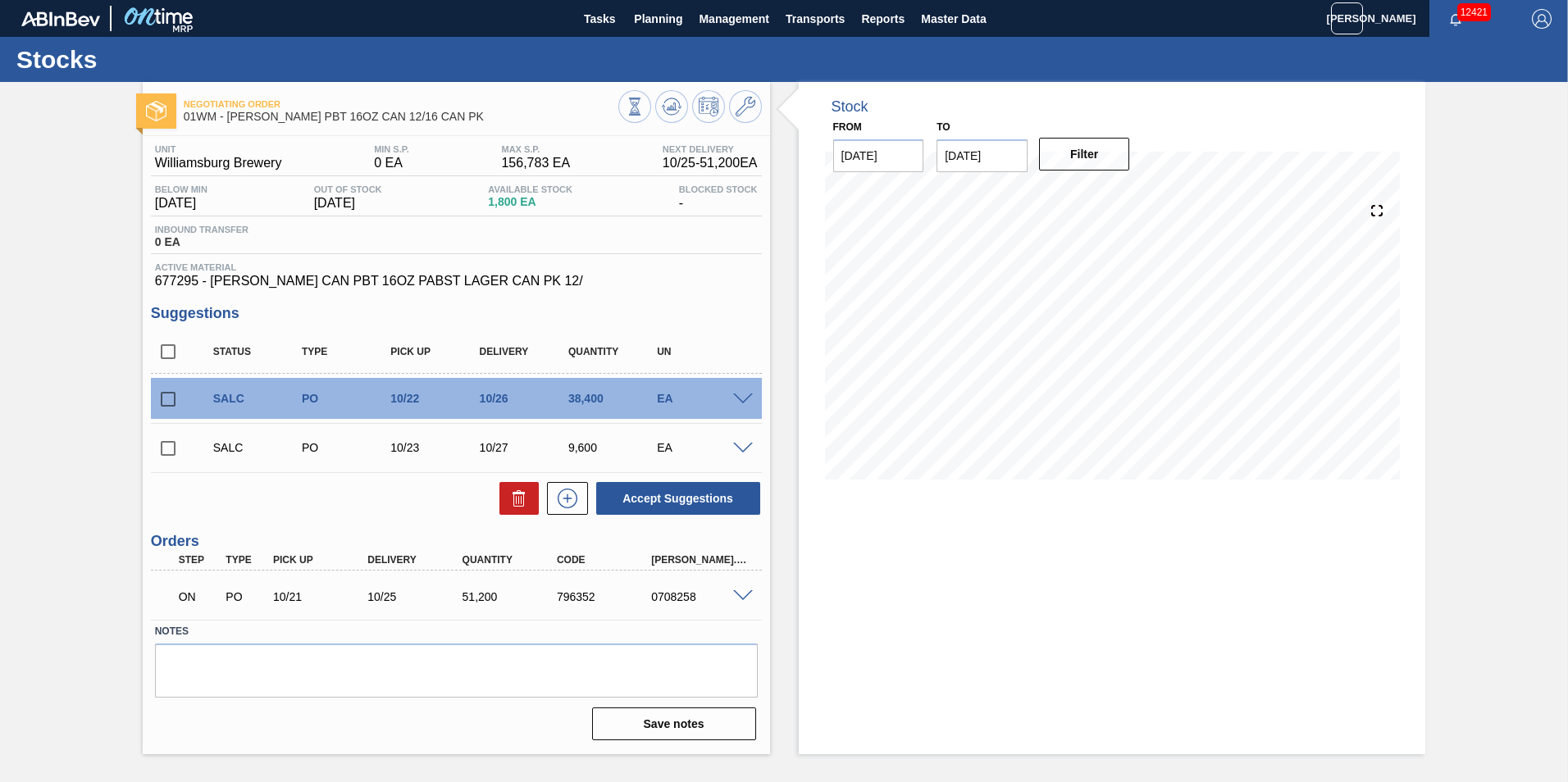
click at [743, 451] on span at bounding box center [742, 449] width 20 height 12
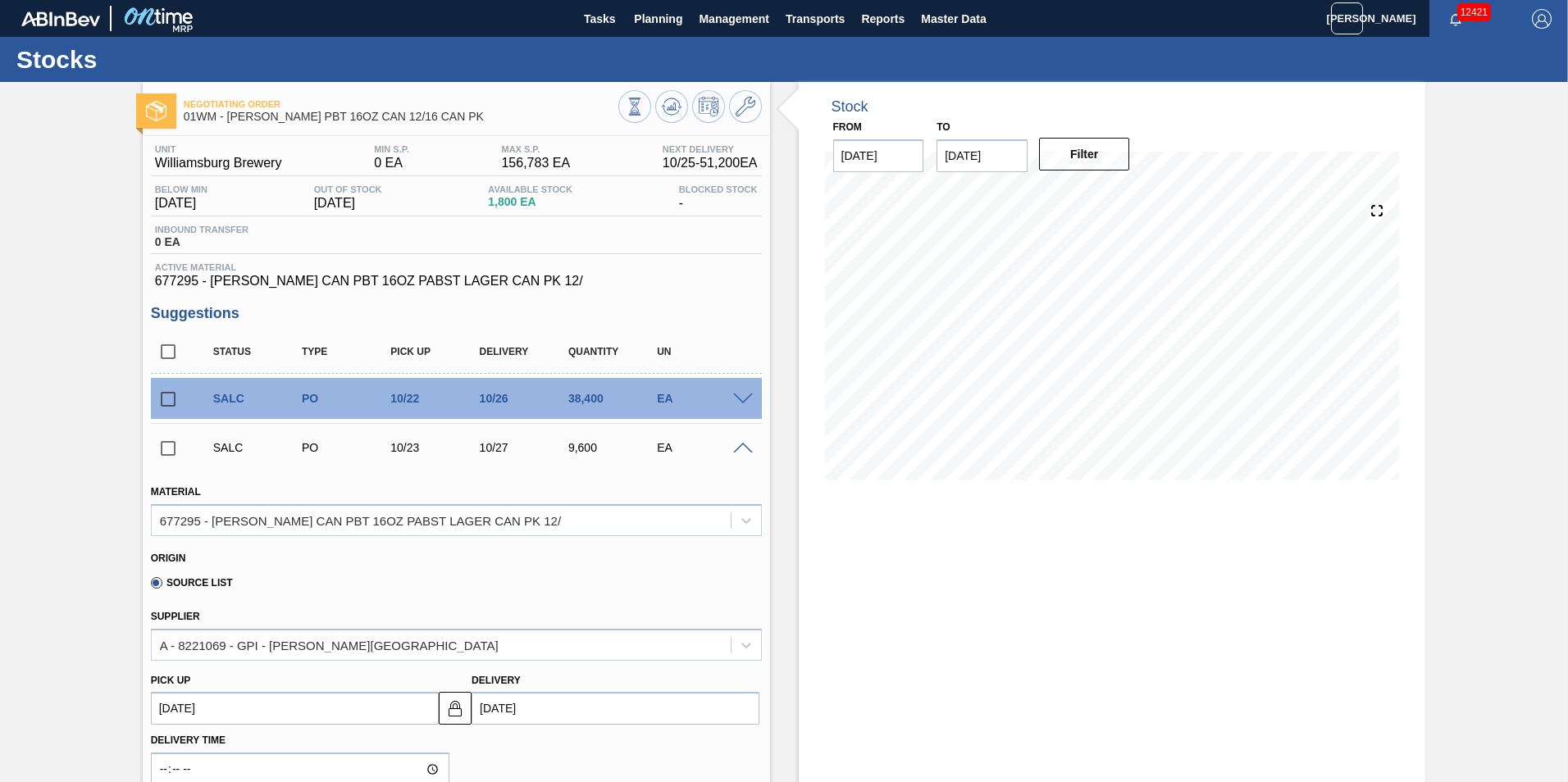
click at [740, 450] on span at bounding box center [742, 449] width 20 height 12
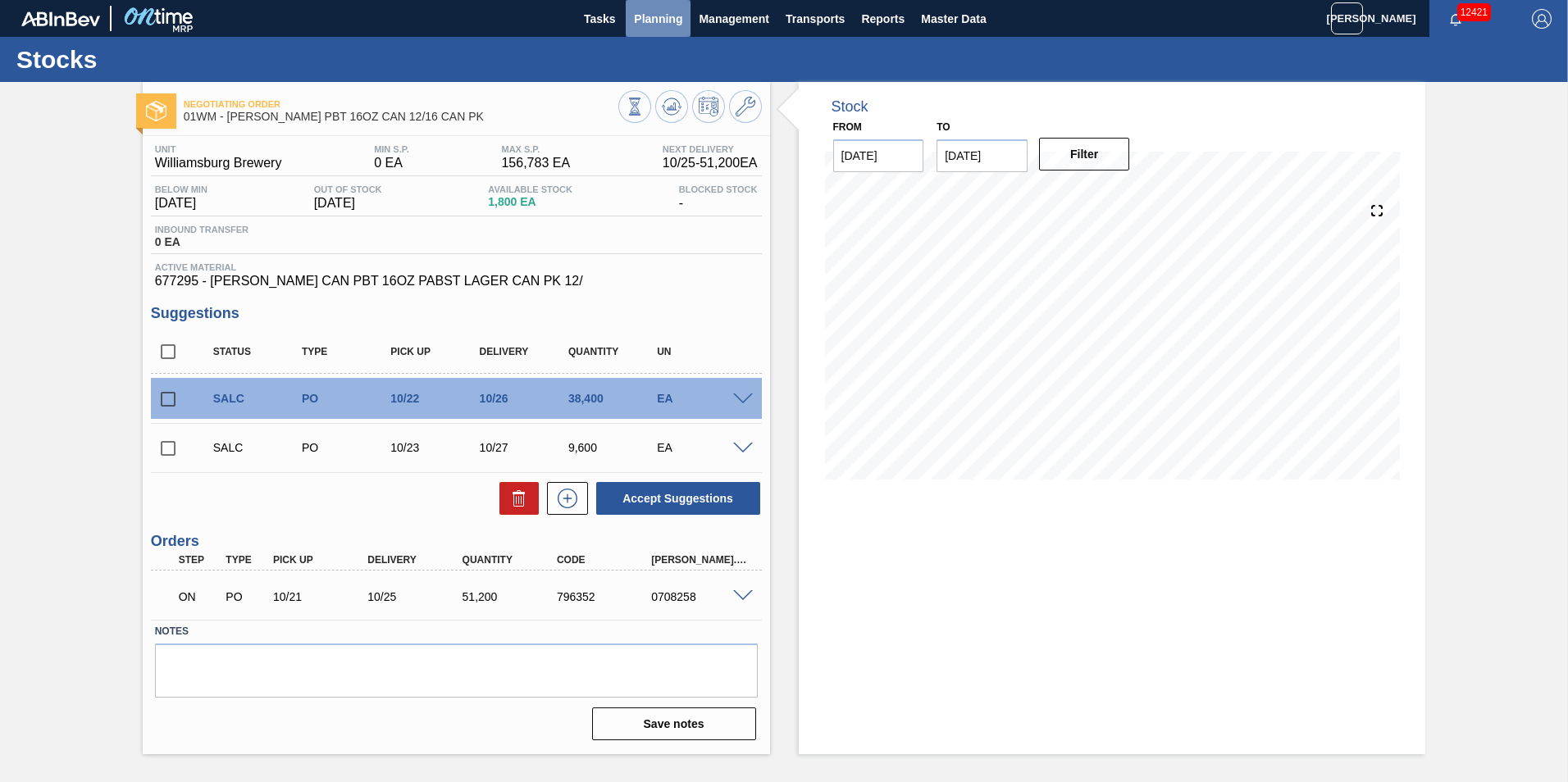
click at [663, 24] on span "Planning" at bounding box center [658, 19] width 48 height 20
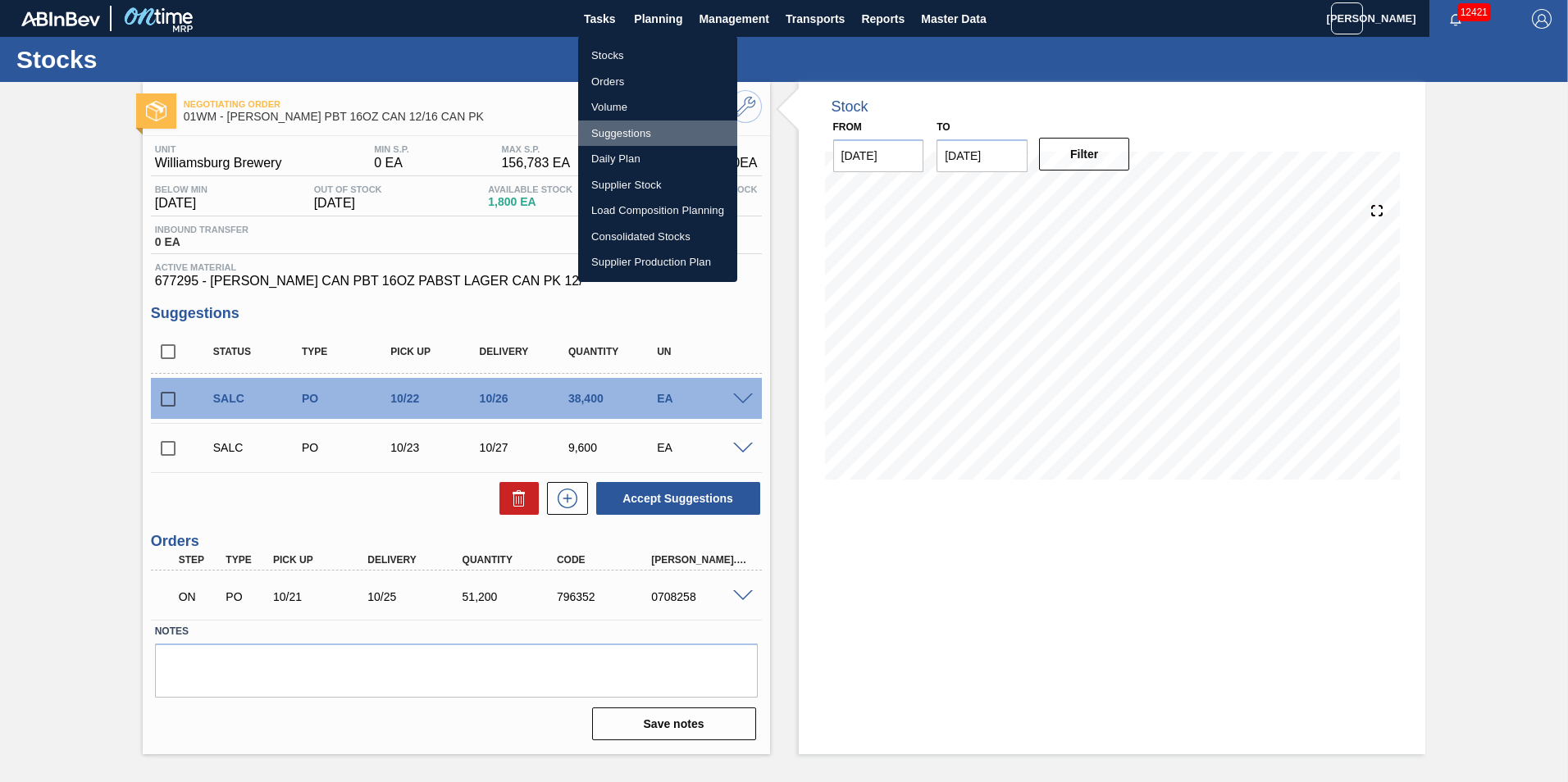
click at [642, 144] on li "Suggestions" at bounding box center [657, 133] width 159 height 26
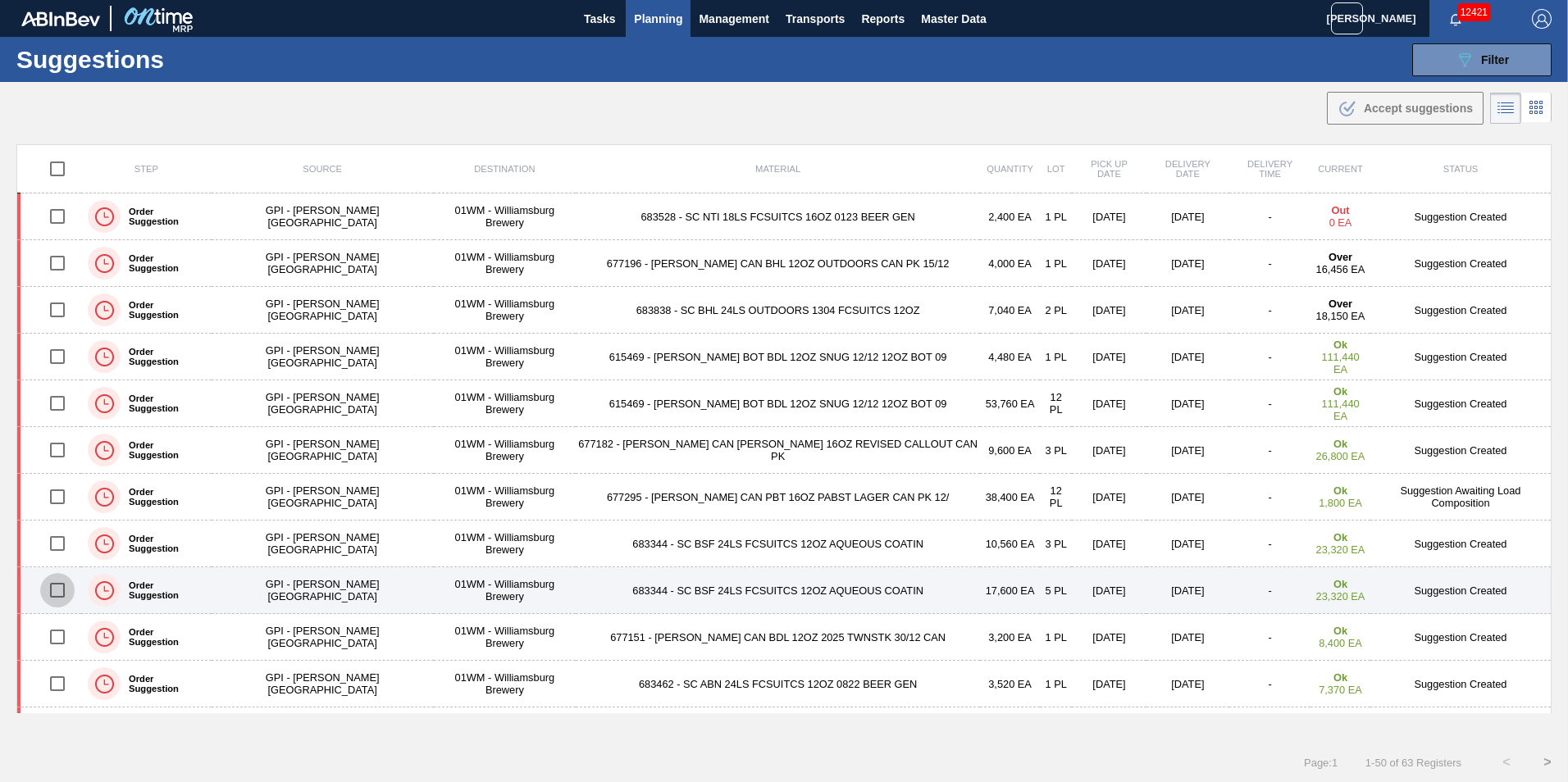
click at [62, 592] on input "checkbox" at bounding box center [57, 590] width 34 height 34
checkbox input "true"
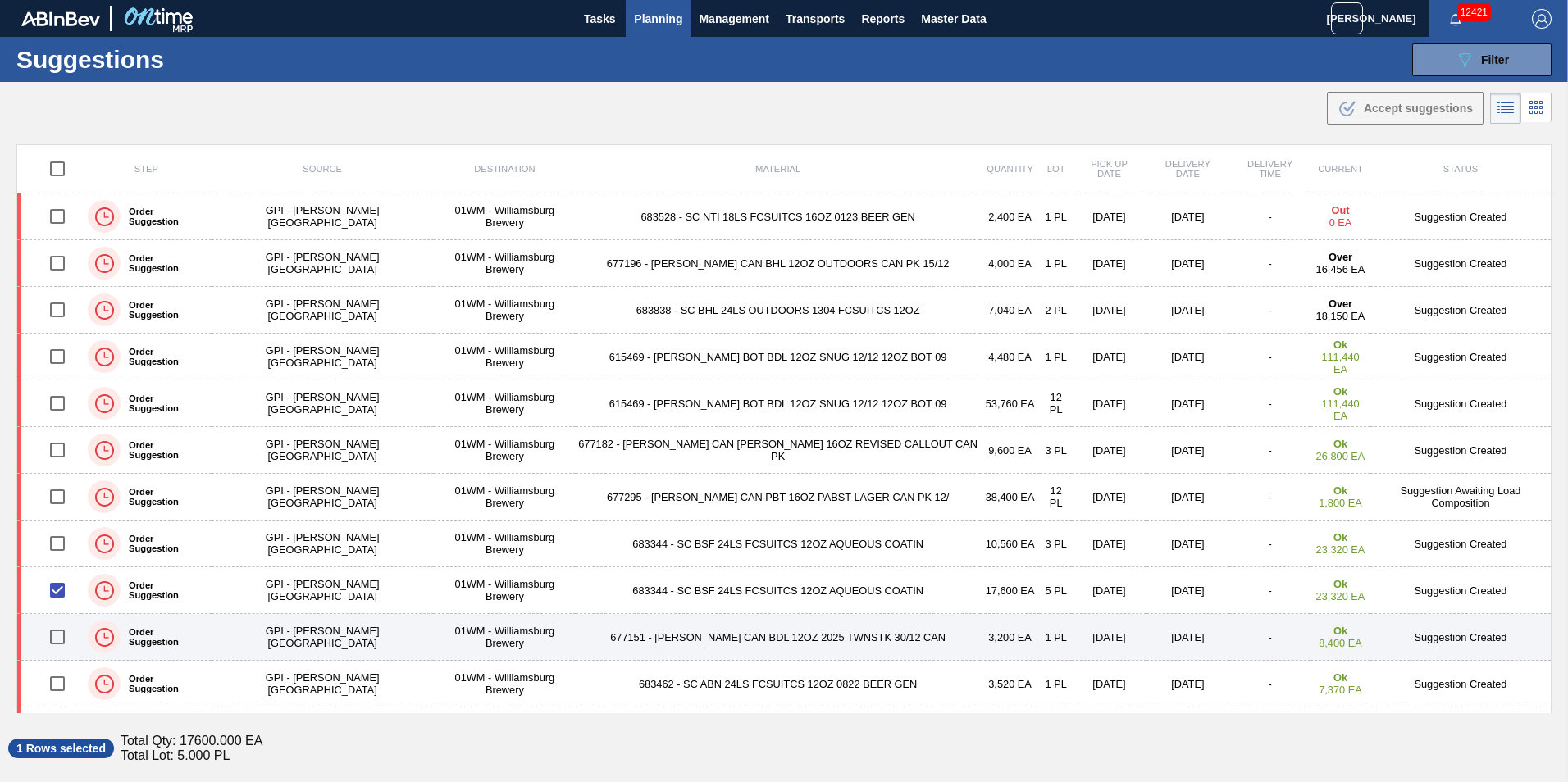
click at [61, 622] on input "checkbox" at bounding box center [57, 637] width 34 height 34
checkbox input "true"
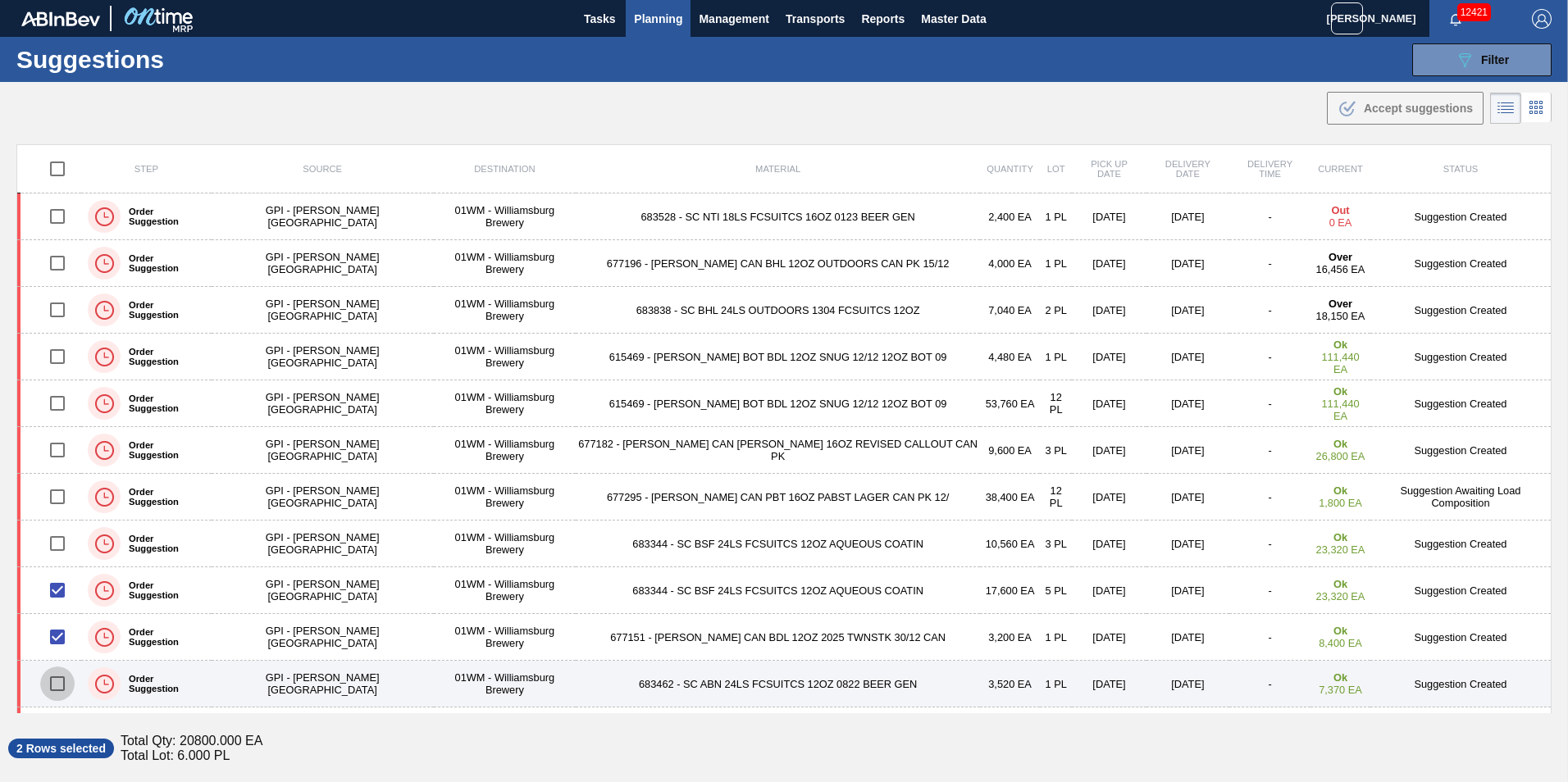
click at [65, 677] on input "checkbox" at bounding box center [57, 683] width 34 height 34
checkbox input "true"
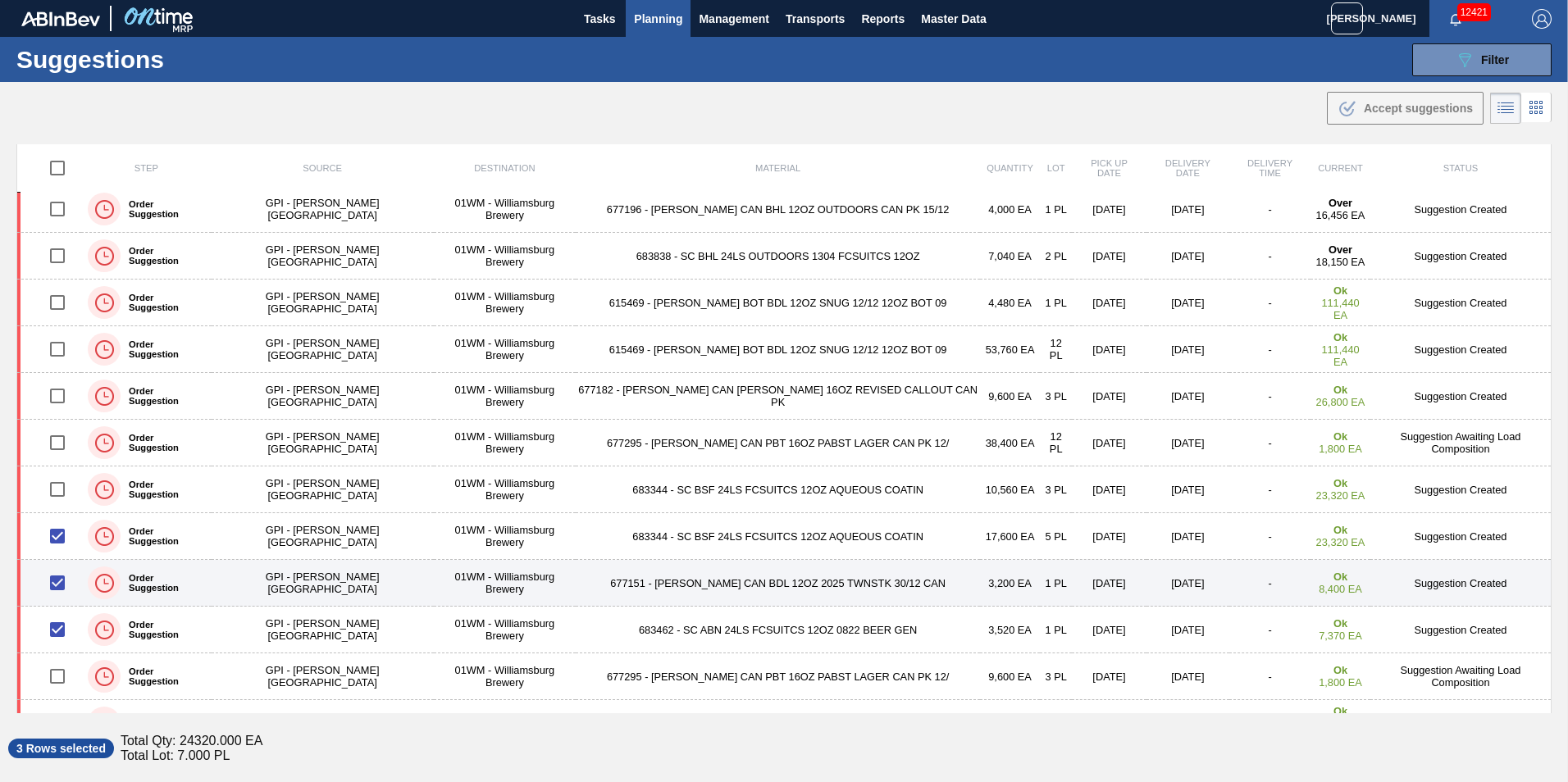
scroll to position [82, 0]
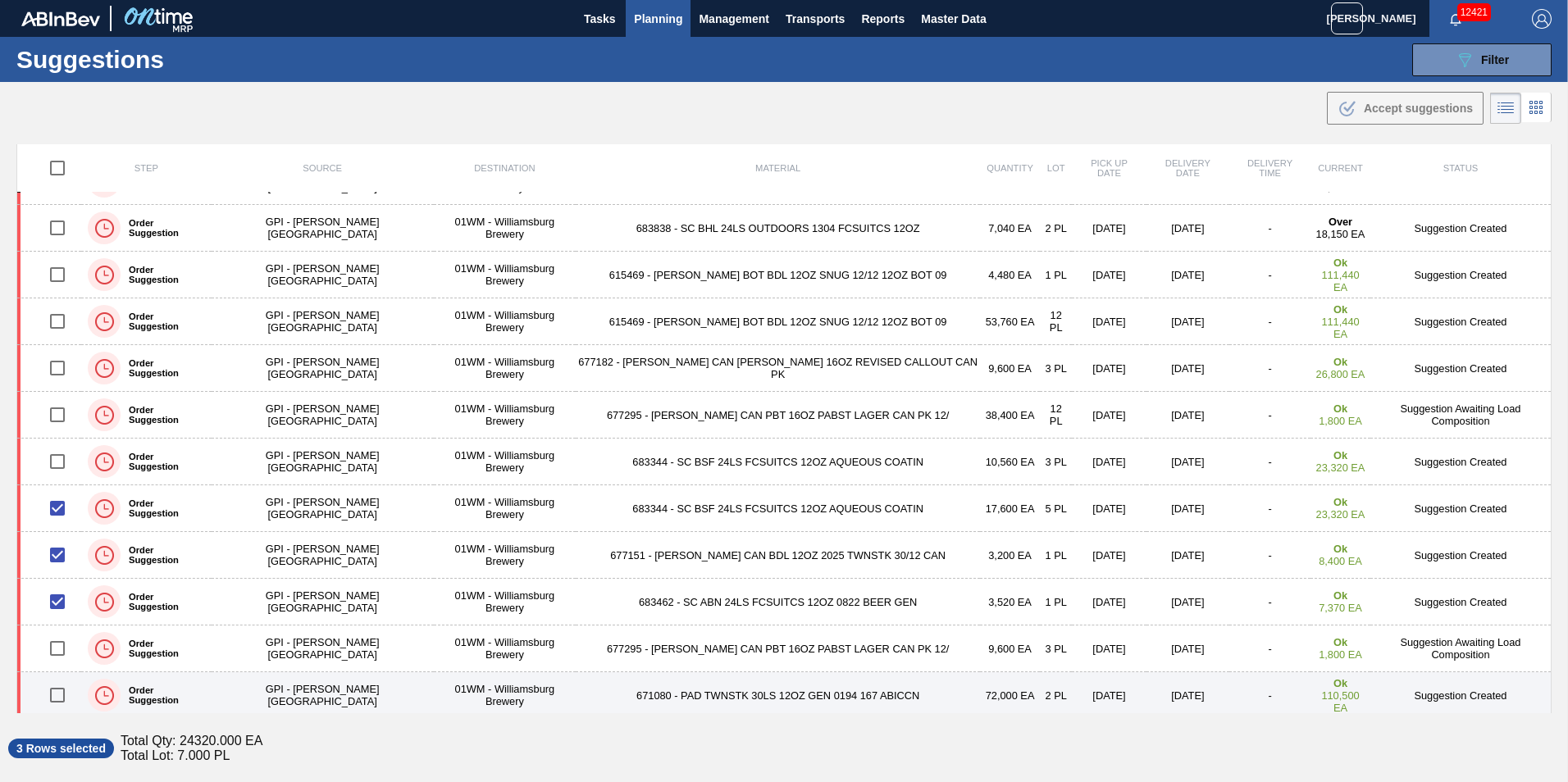
click at [54, 695] on input "checkbox" at bounding box center [57, 694] width 34 height 34
checkbox input "true"
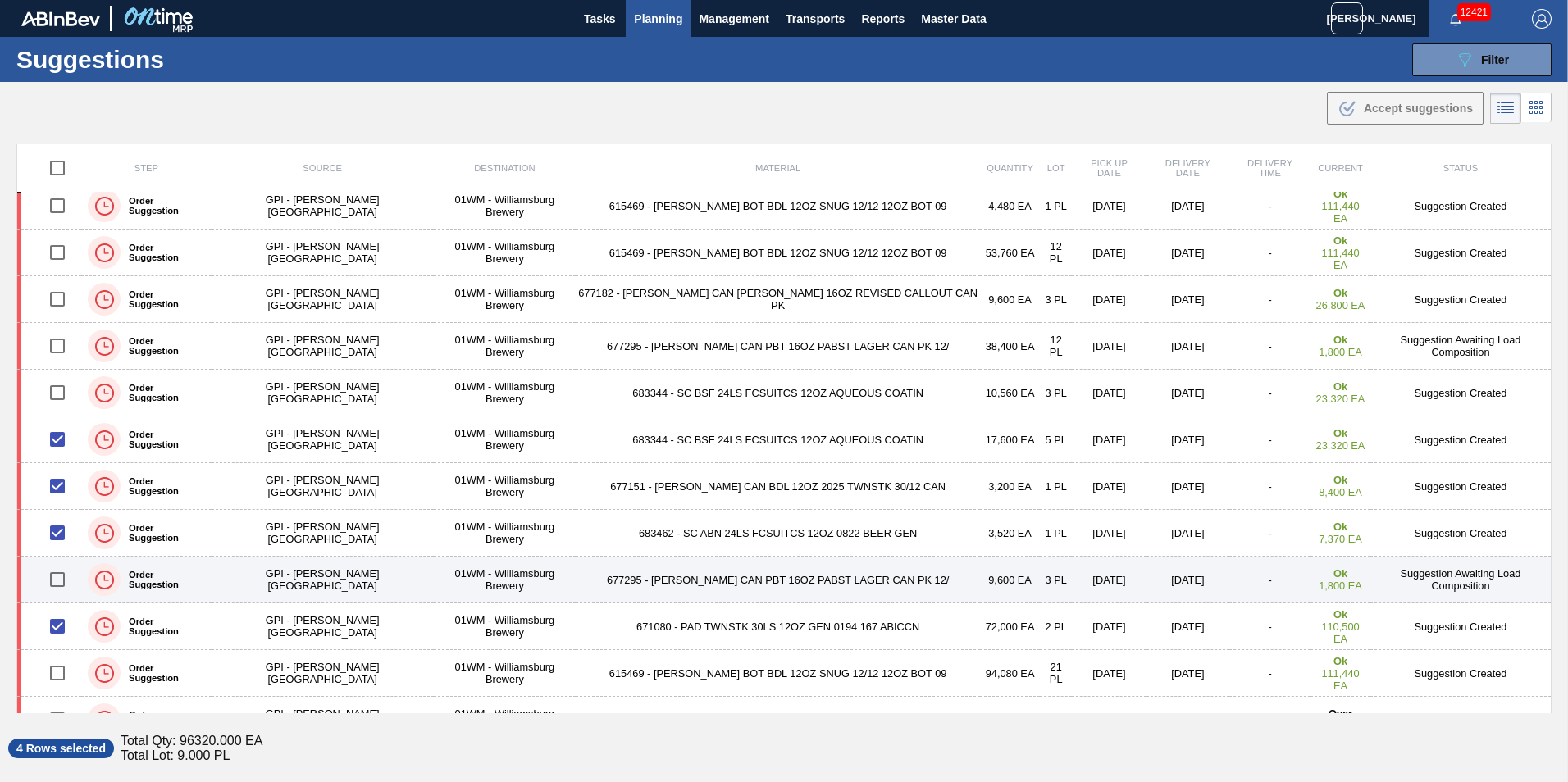
scroll to position [328, 0]
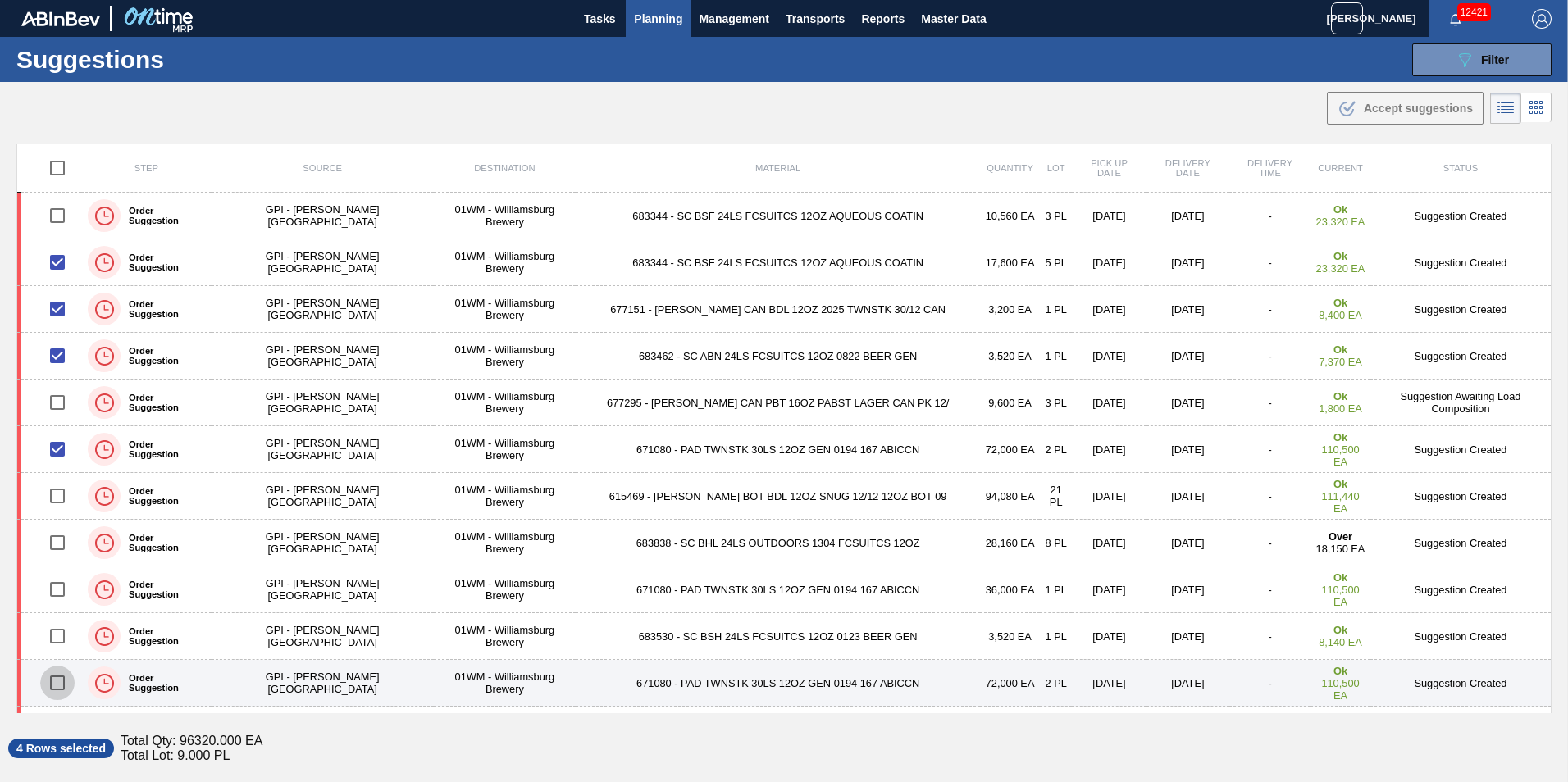
click at [66, 683] on input "checkbox" at bounding box center [57, 682] width 34 height 34
checkbox input "true"
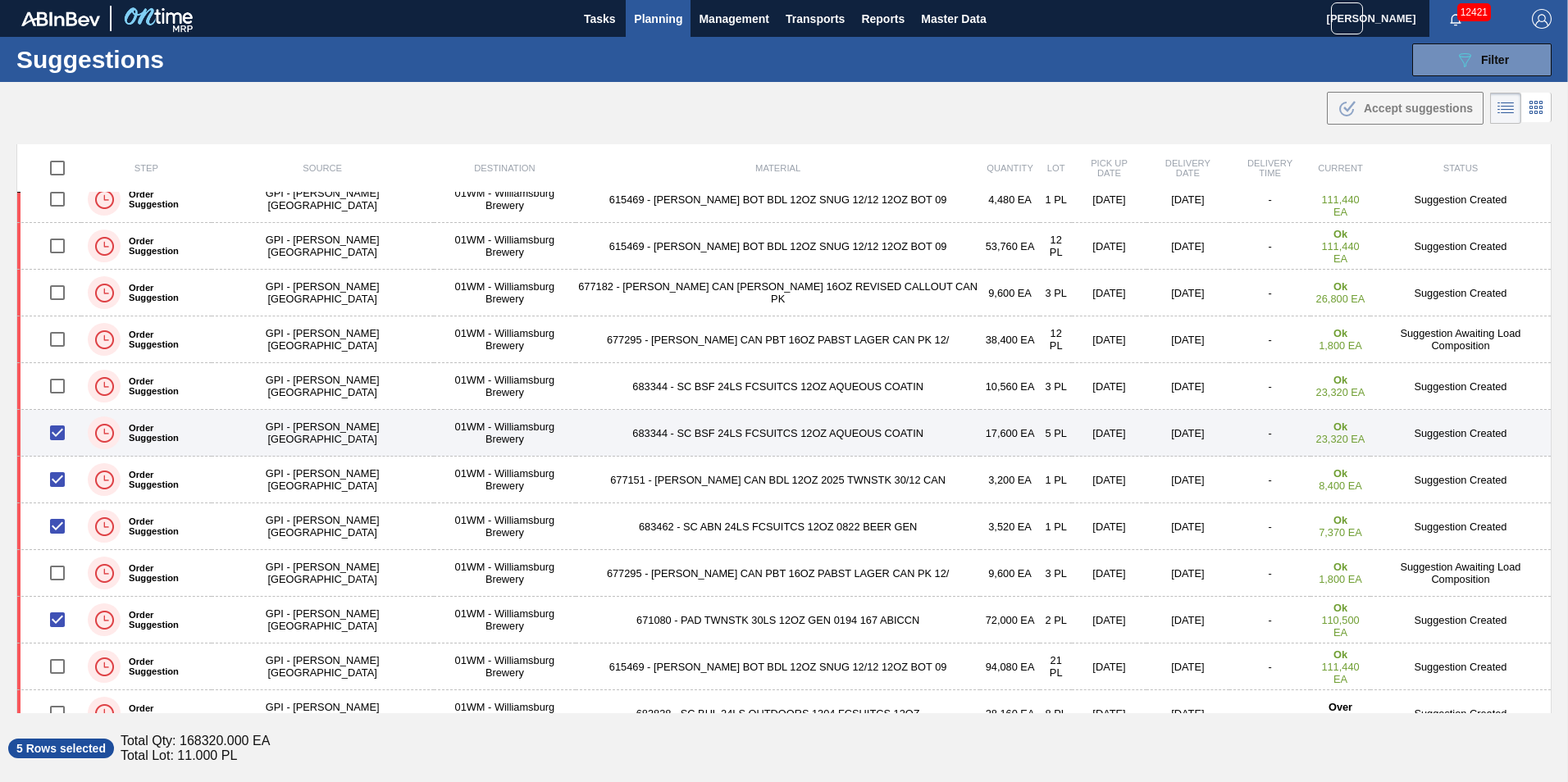
scroll to position [164, 0]
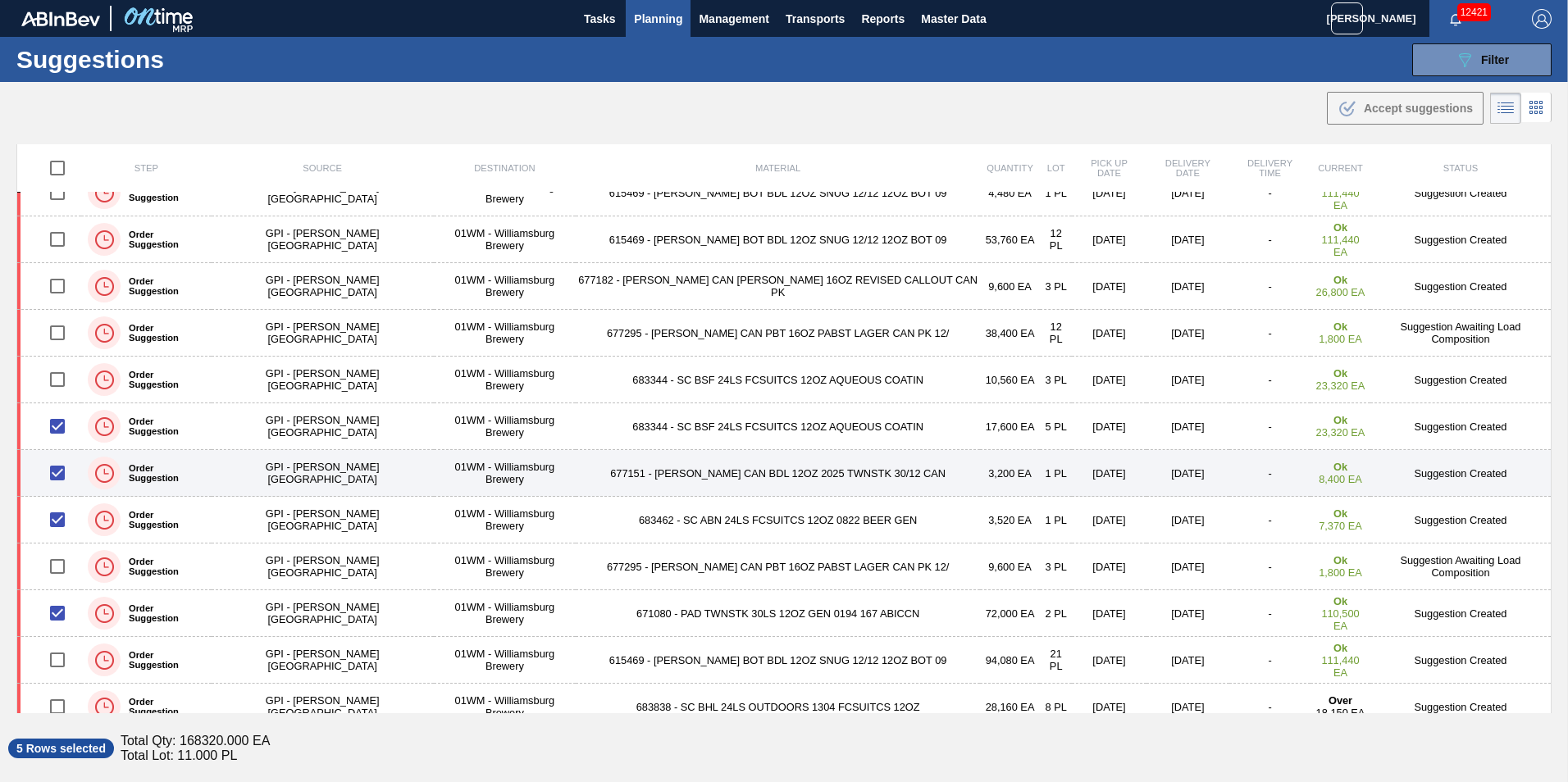
click at [63, 478] on input "checkbox" at bounding box center [57, 473] width 34 height 34
click at [62, 474] on input "checkbox" at bounding box center [57, 473] width 34 height 34
checkbox input "true"
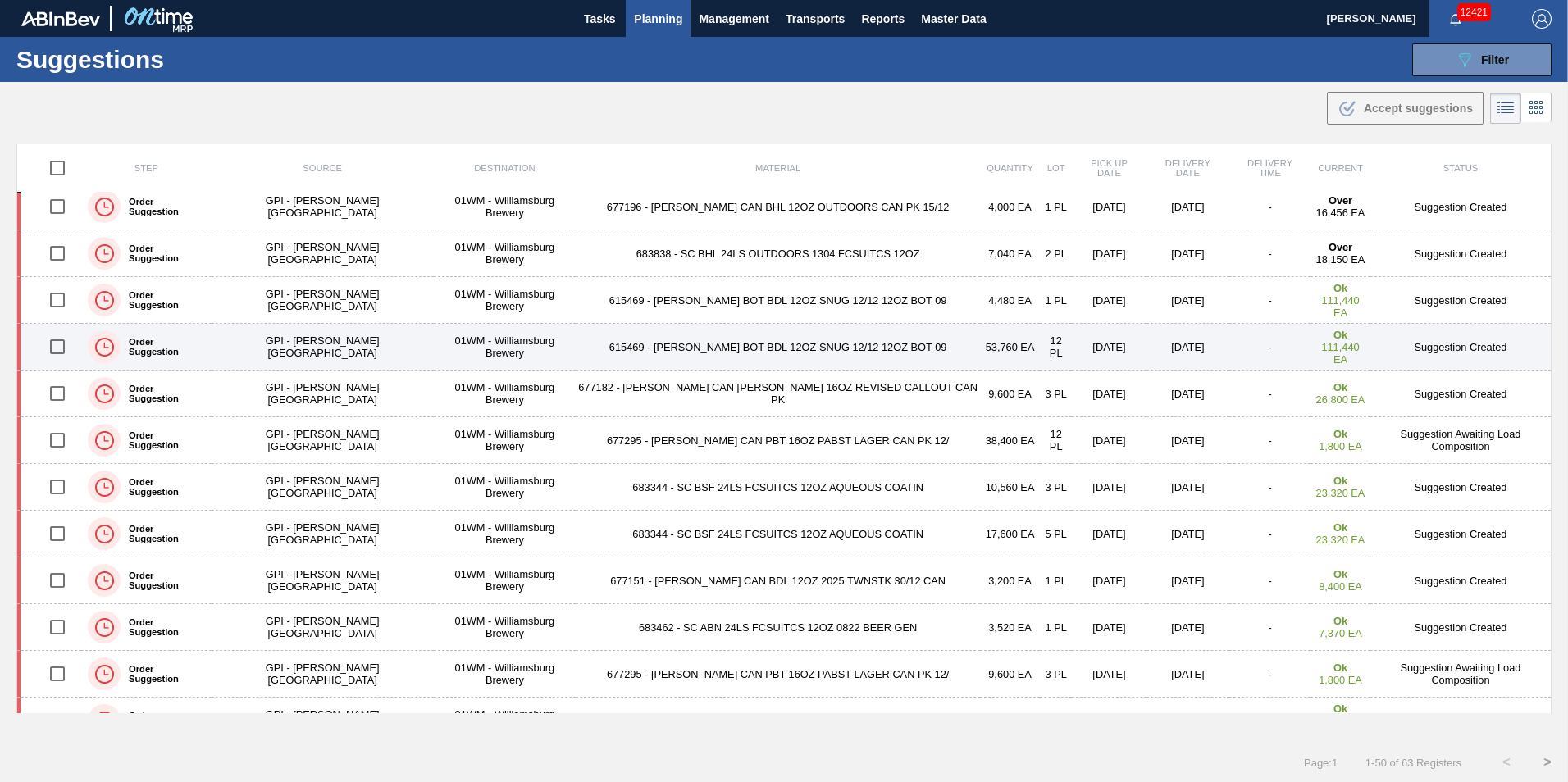
scroll to position [82, 0]
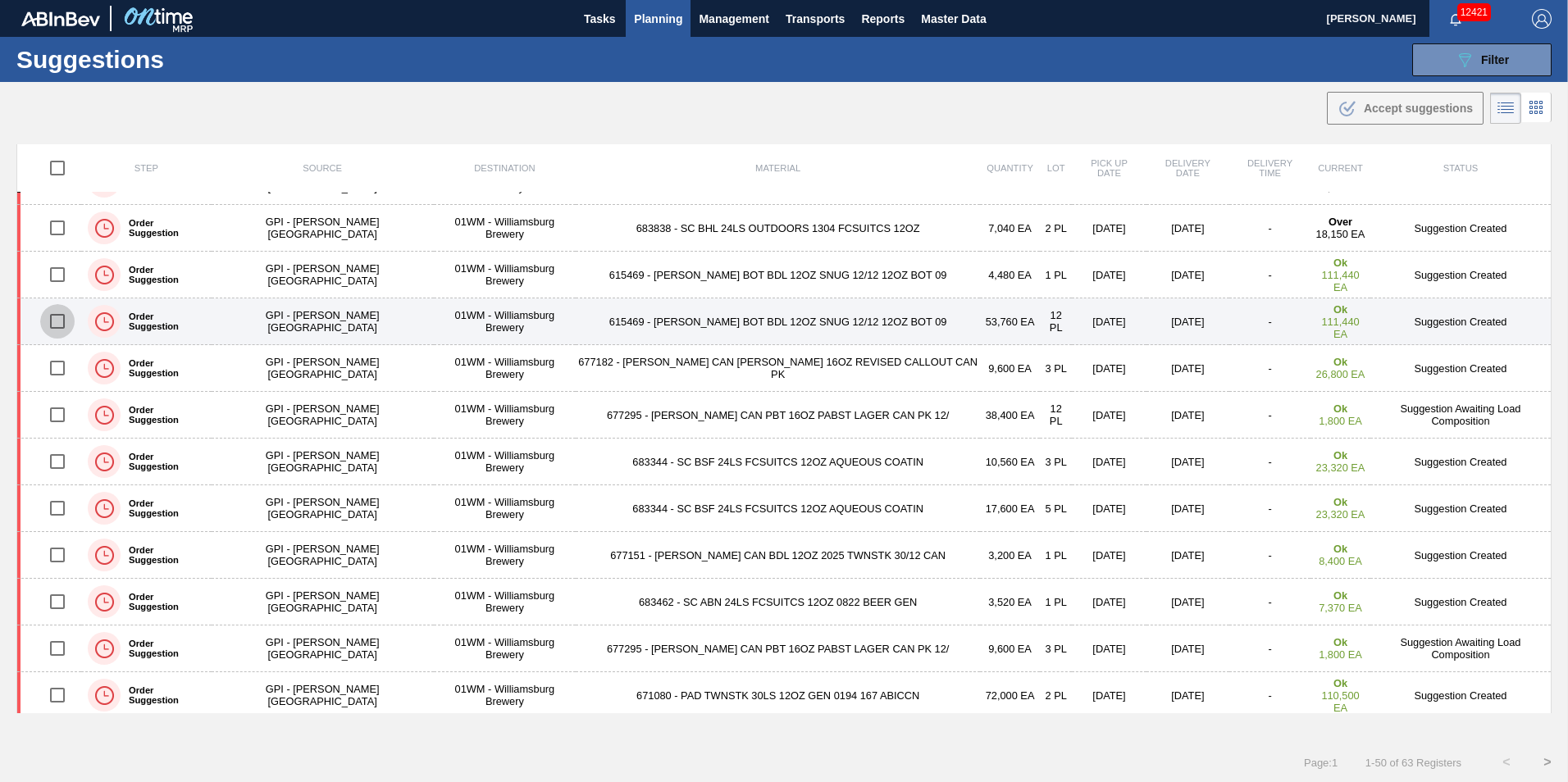
click at [63, 319] on input "checkbox" at bounding box center [57, 321] width 34 height 34
click at [64, 319] on input "checkbox" at bounding box center [57, 321] width 34 height 34
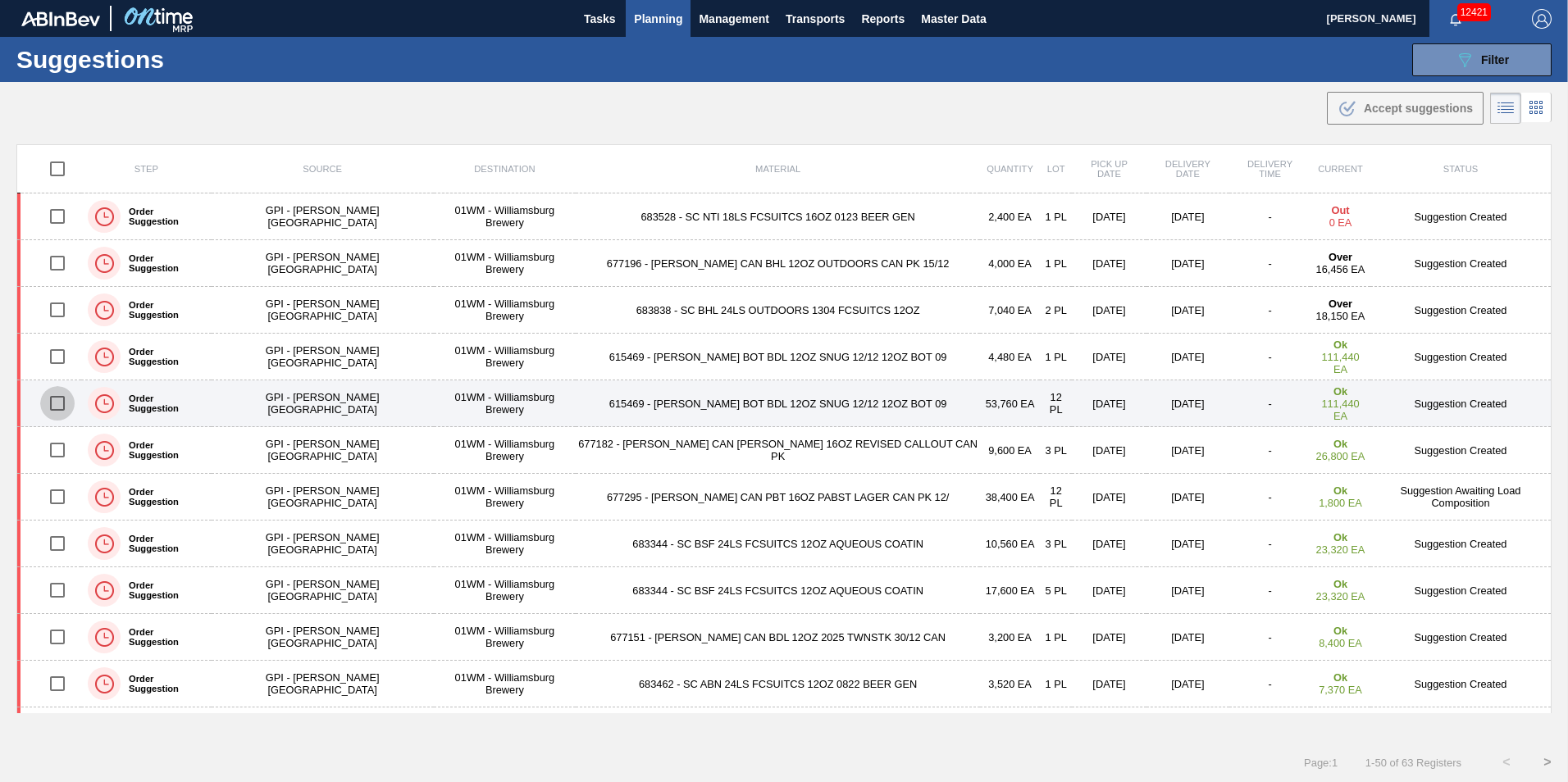
click at [53, 400] on input "checkbox" at bounding box center [57, 403] width 34 height 34
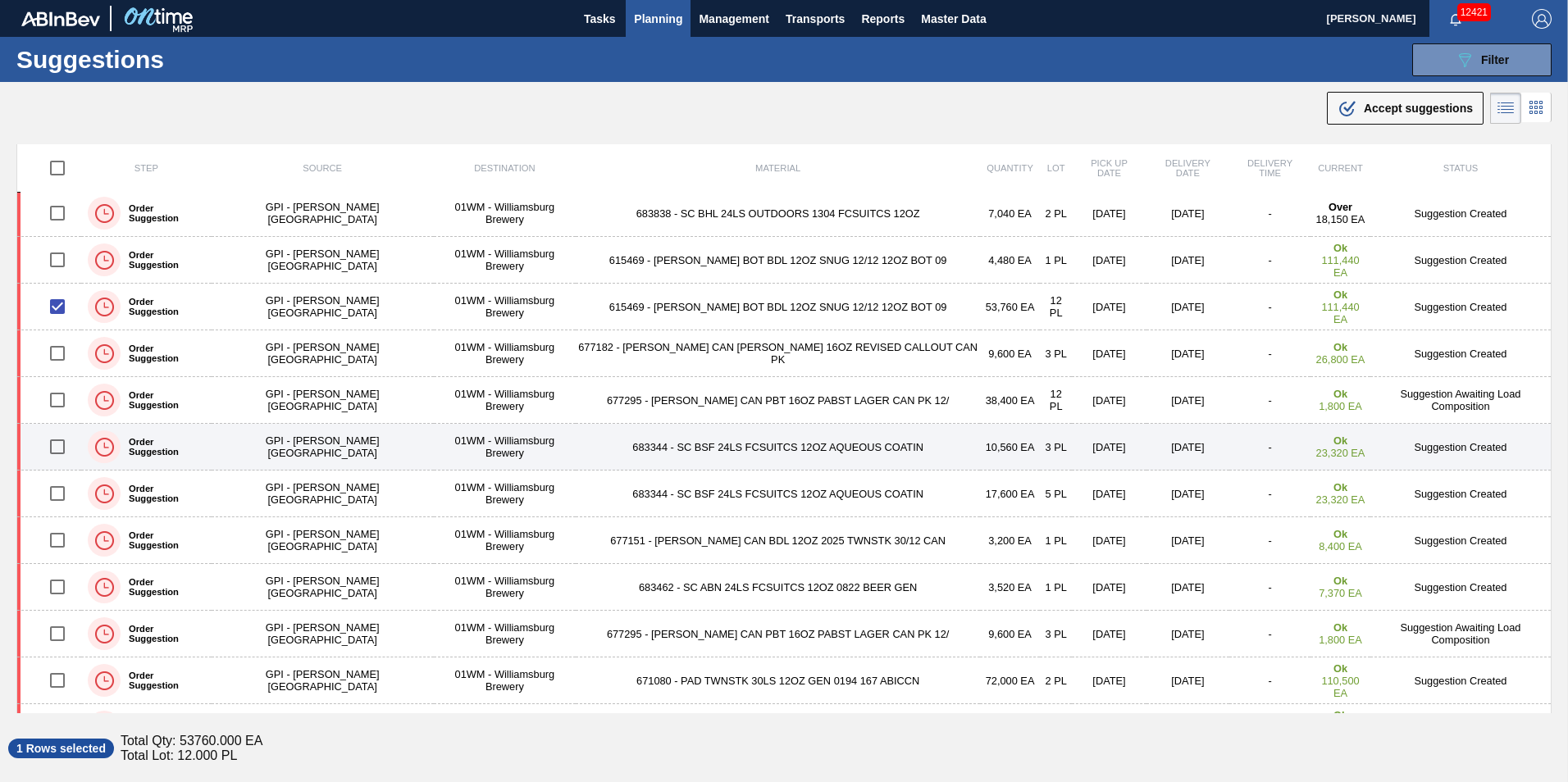
scroll to position [82, 0]
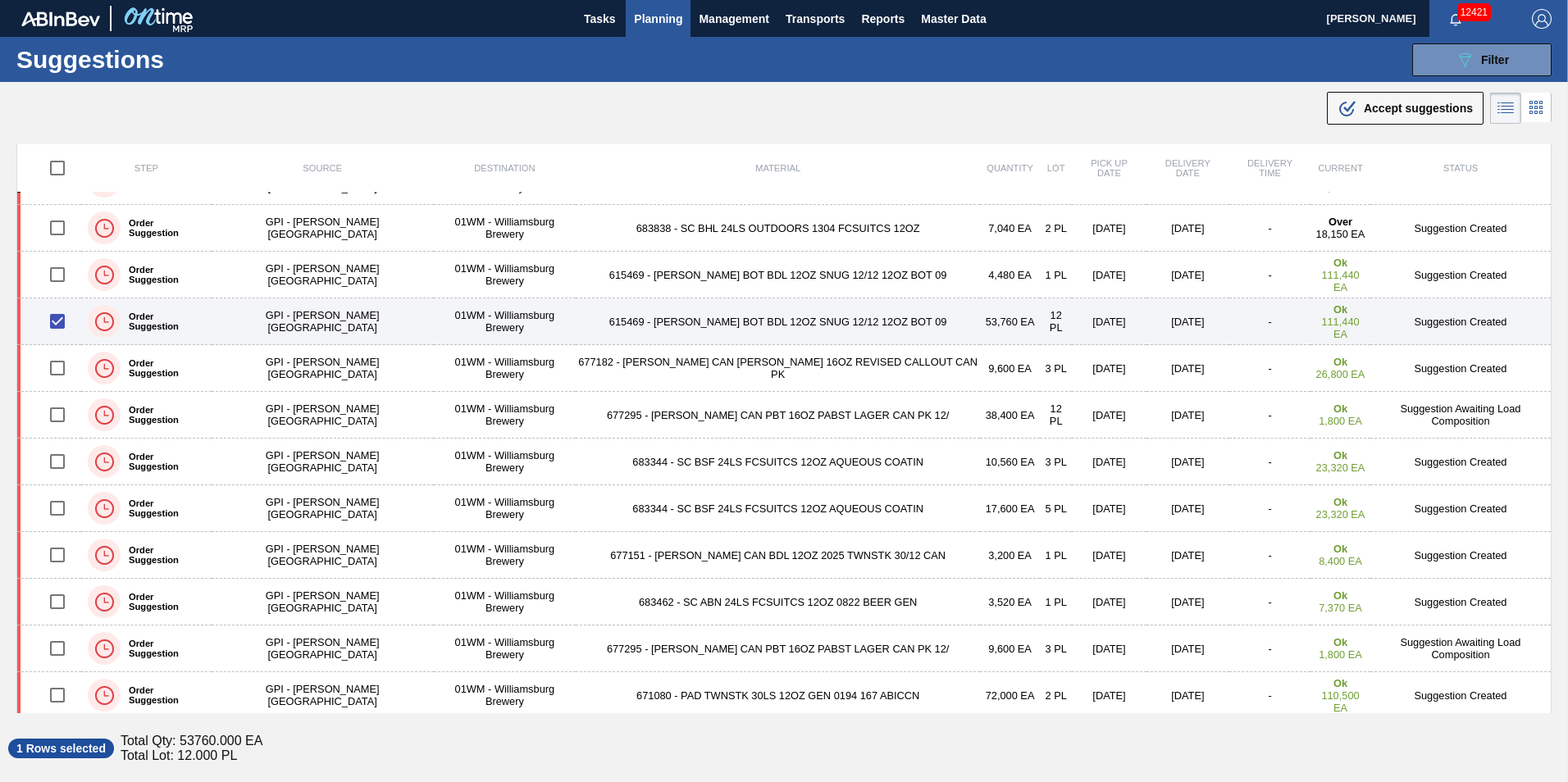
click at [61, 328] on input "checkbox" at bounding box center [57, 321] width 34 height 34
checkbox input "false"
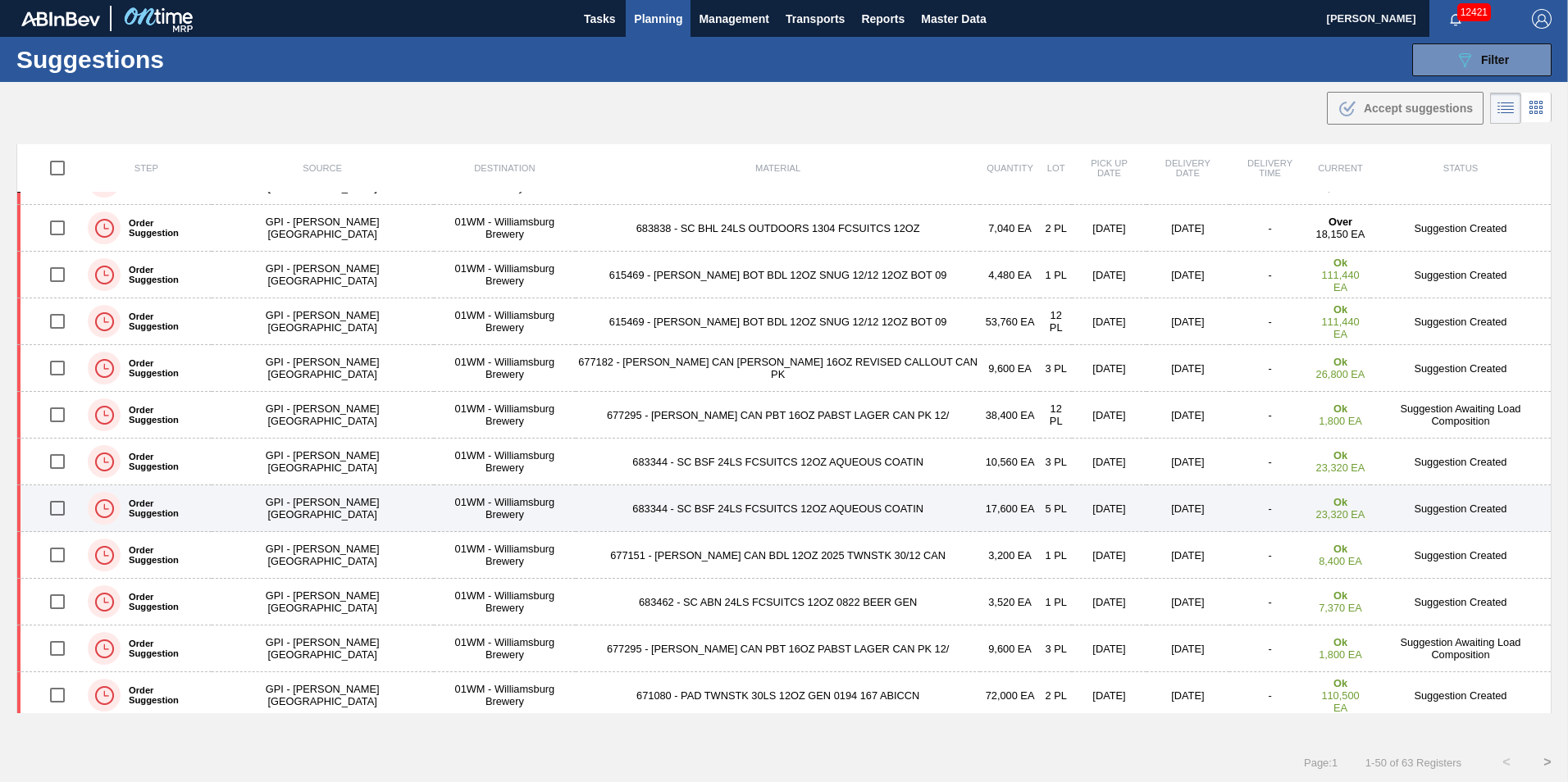
click at [63, 511] on input "checkbox" at bounding box center [57, 508] width 34 height 34
checkbox input "true"
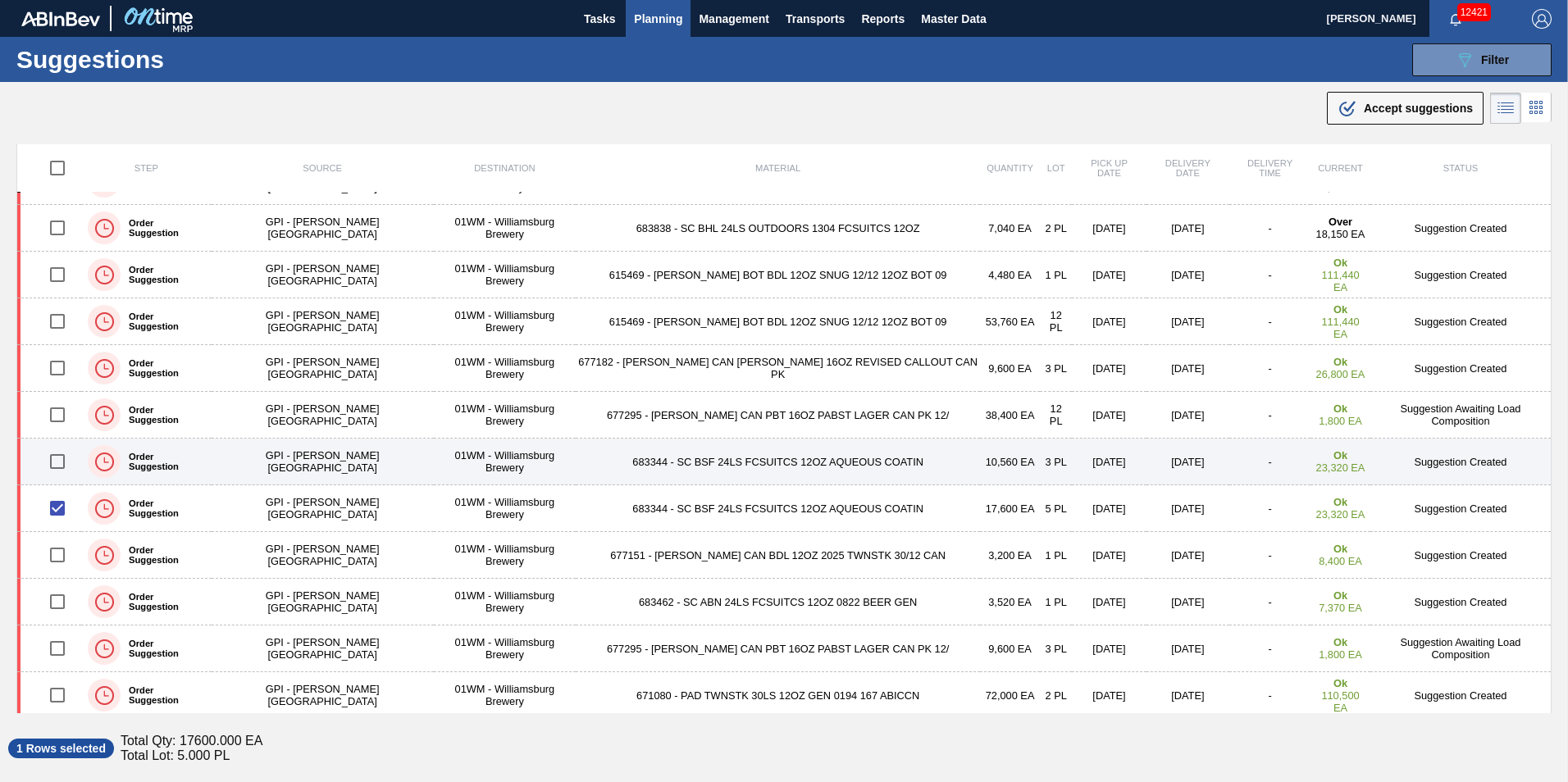
click at [65, 478] on input "checkbox" at bounding box center [57, 461] width 34 height 34
checkbox input "true"
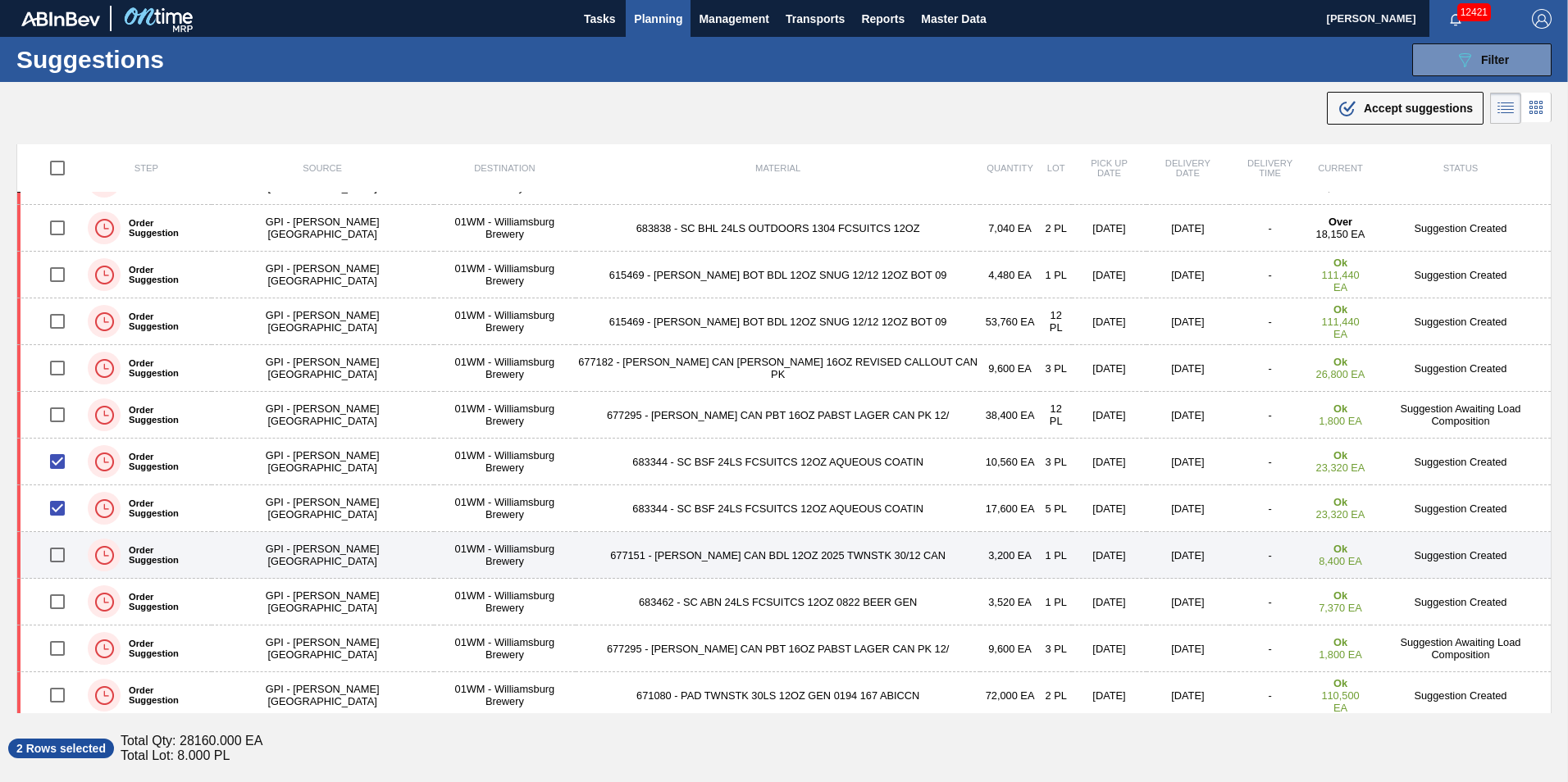
click at [59, 559] on input "checkbox" at bounding box center [57, 555] width 34 height 34
checkbox input "true"
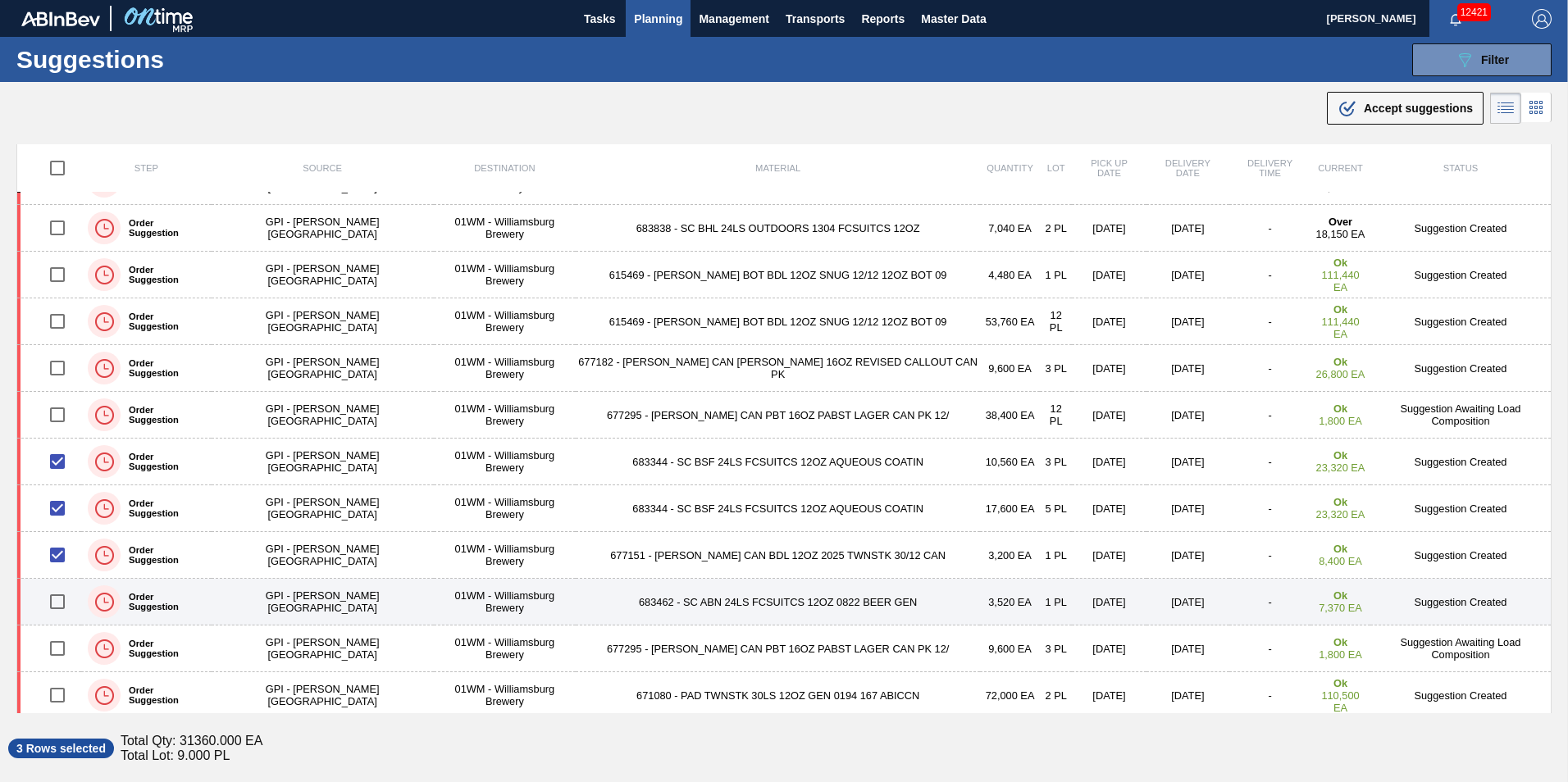
click at [65, 593] on input "checkbox" at bounding box center [57, 601] width 34 height 34
checkbox input "true"
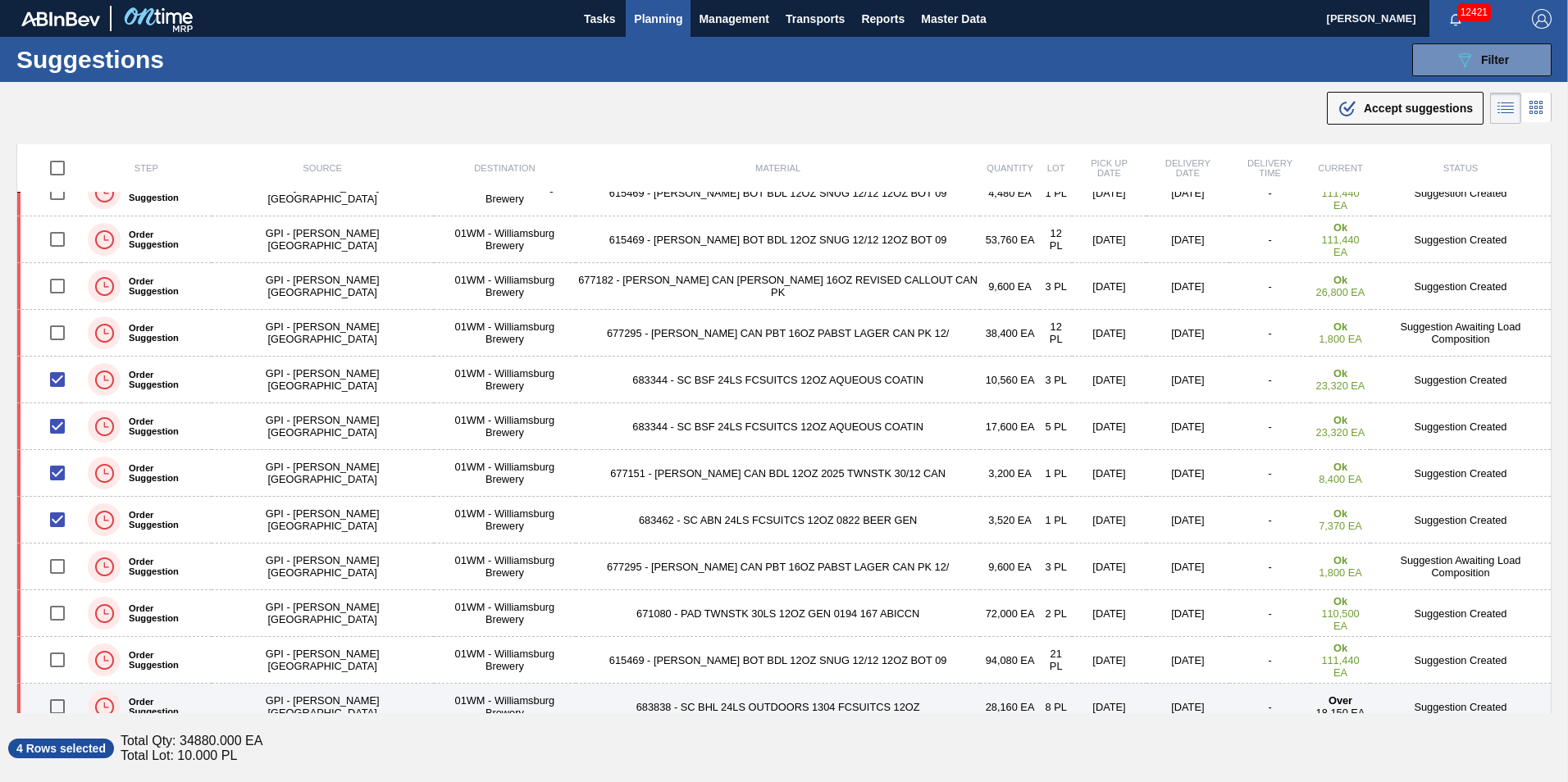
scroll to position [246, 0]
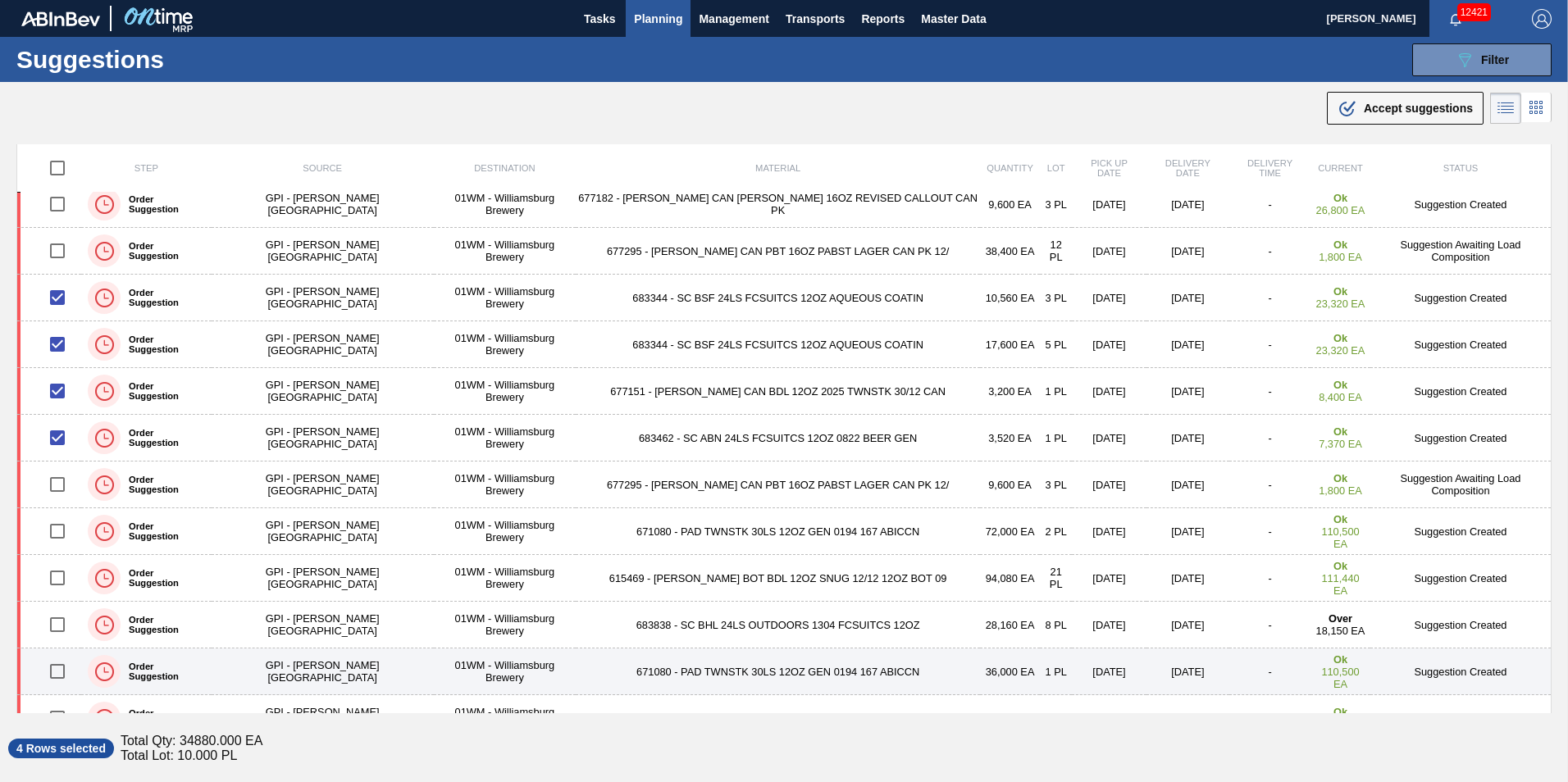
click at [63, 677] on input "checkbox" at bounding box center [57, 671] width 34 height 34
checkbox input "true"
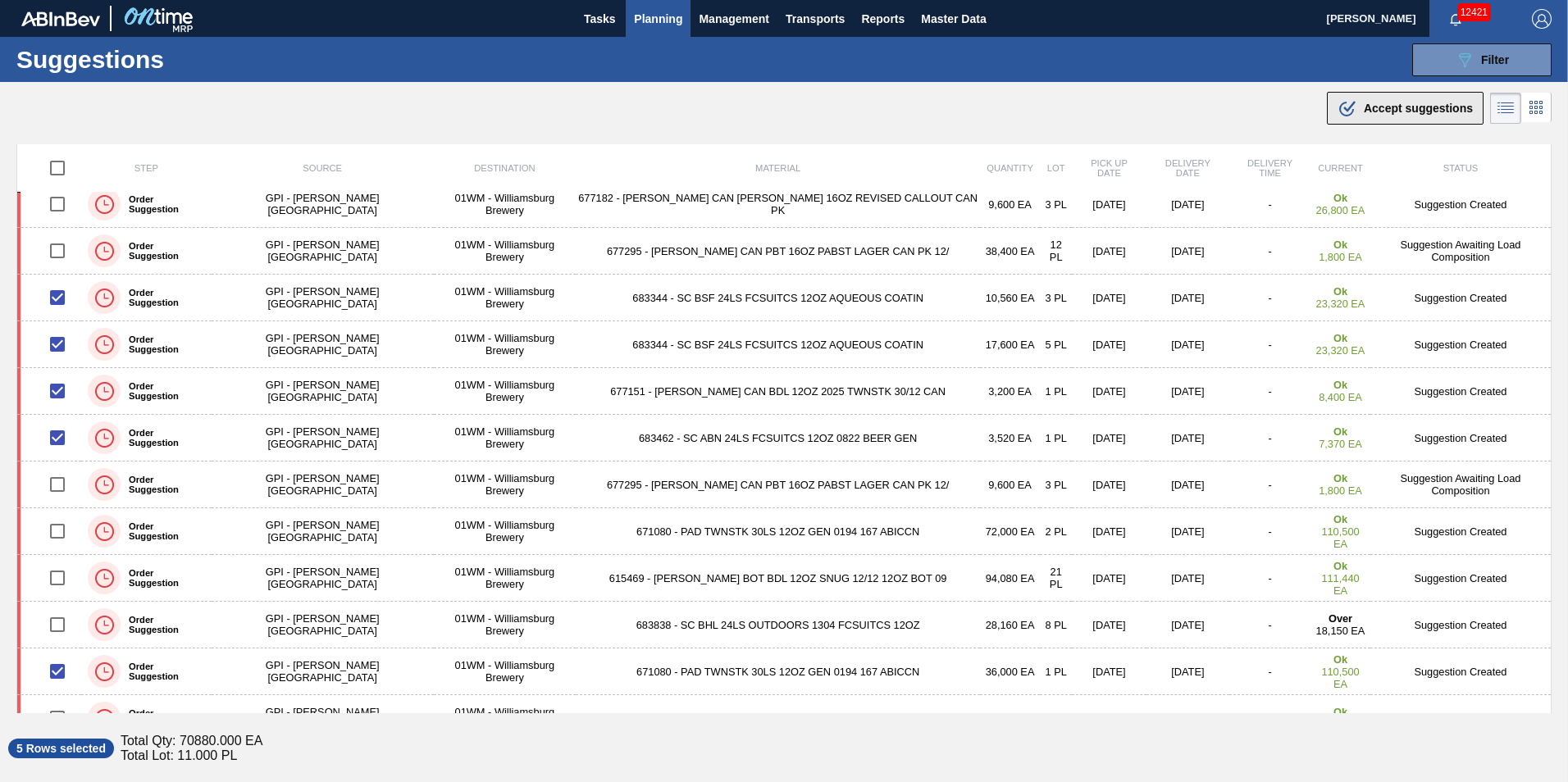
click at [1358, 100] on div ".b{fill:var(--color-action-default)} Accept suggestions" at bounding box center [1404, 108] width 135 height 20
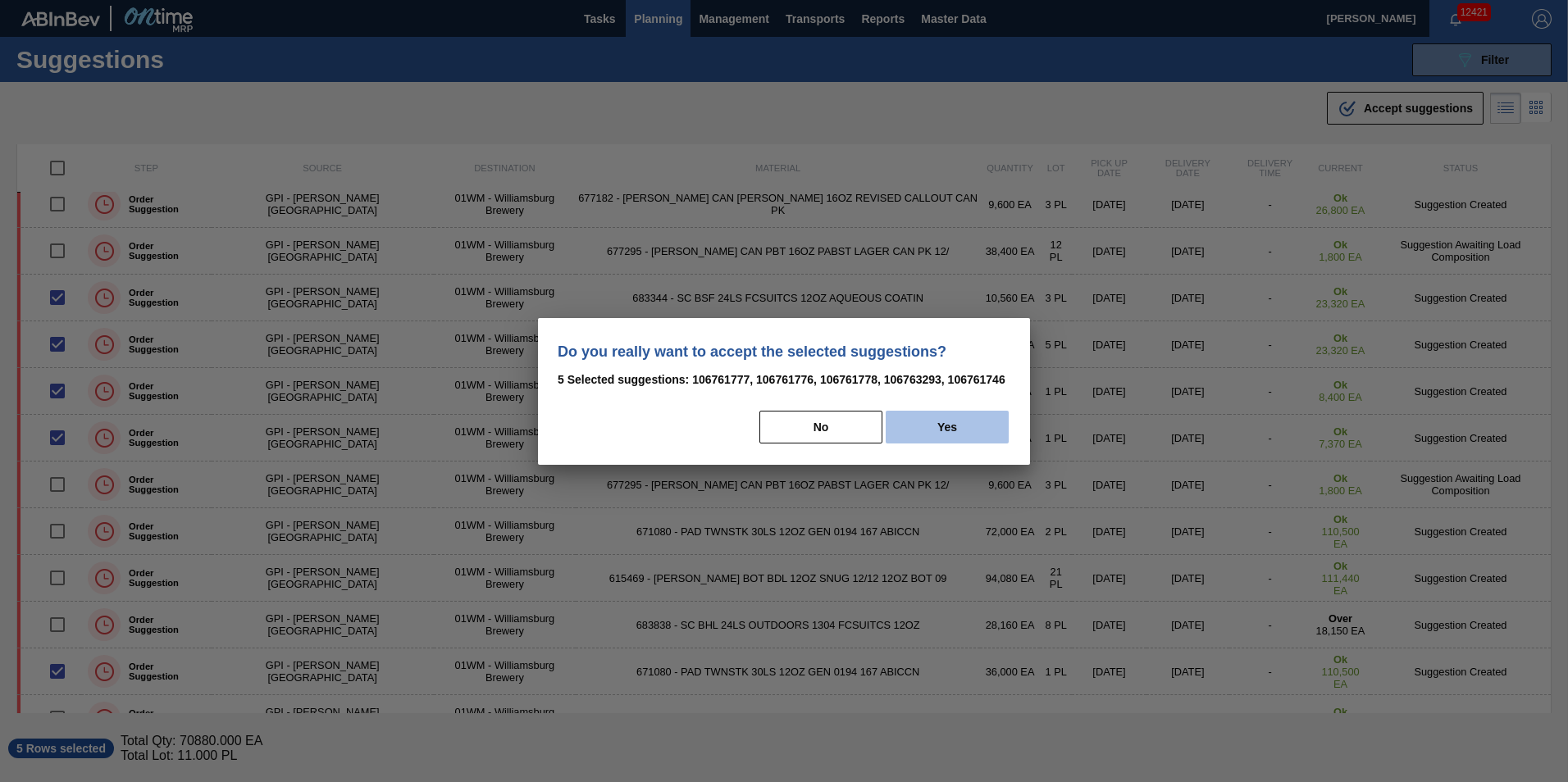
click at [953, 426] on button "Yes" at bounding box center [947, 426] width 123 height 33
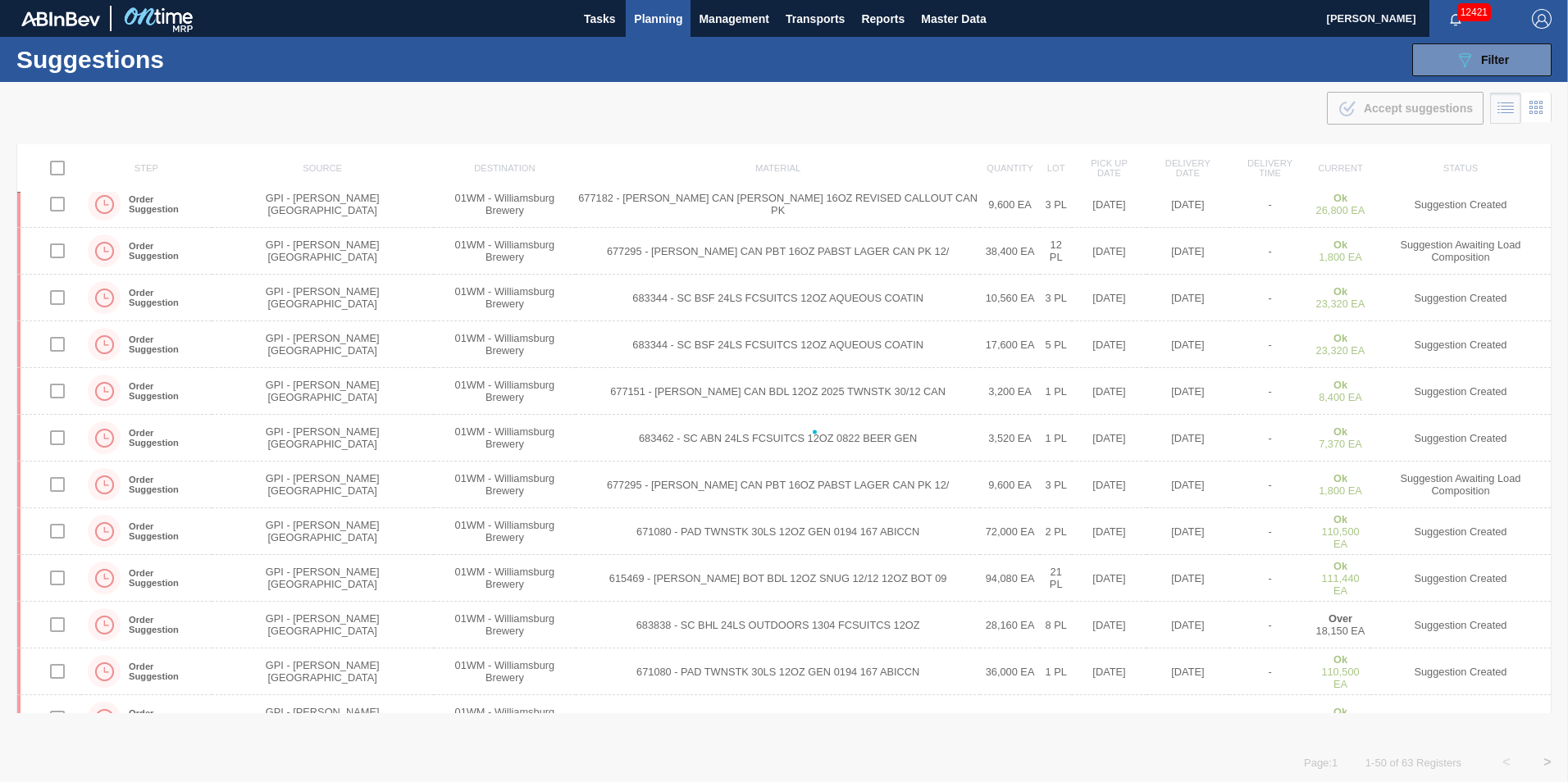
checkbox input "false"
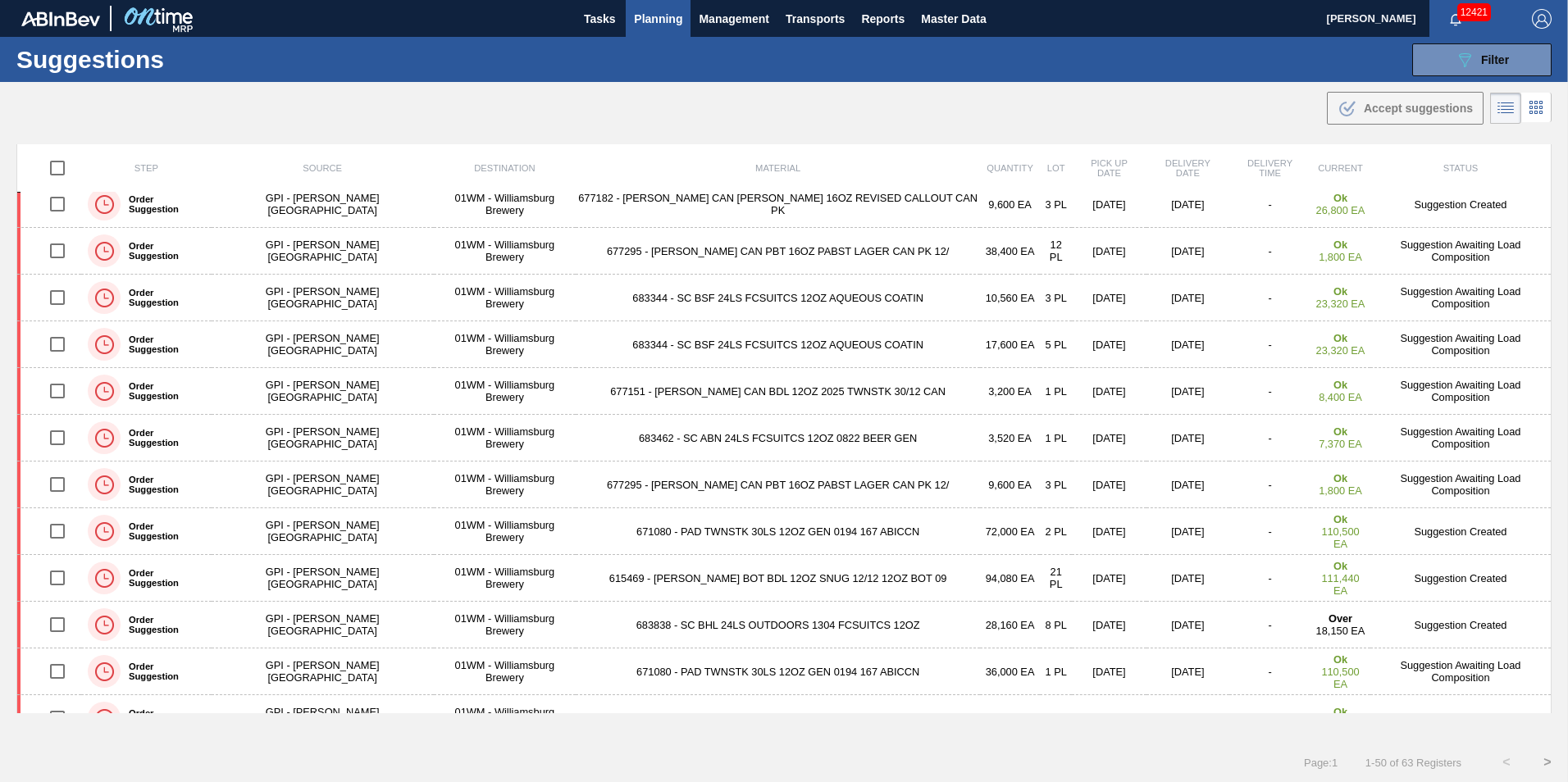
click at [648, 13] on span "Planning" at bounding box center [658, 19] width 48 height 20
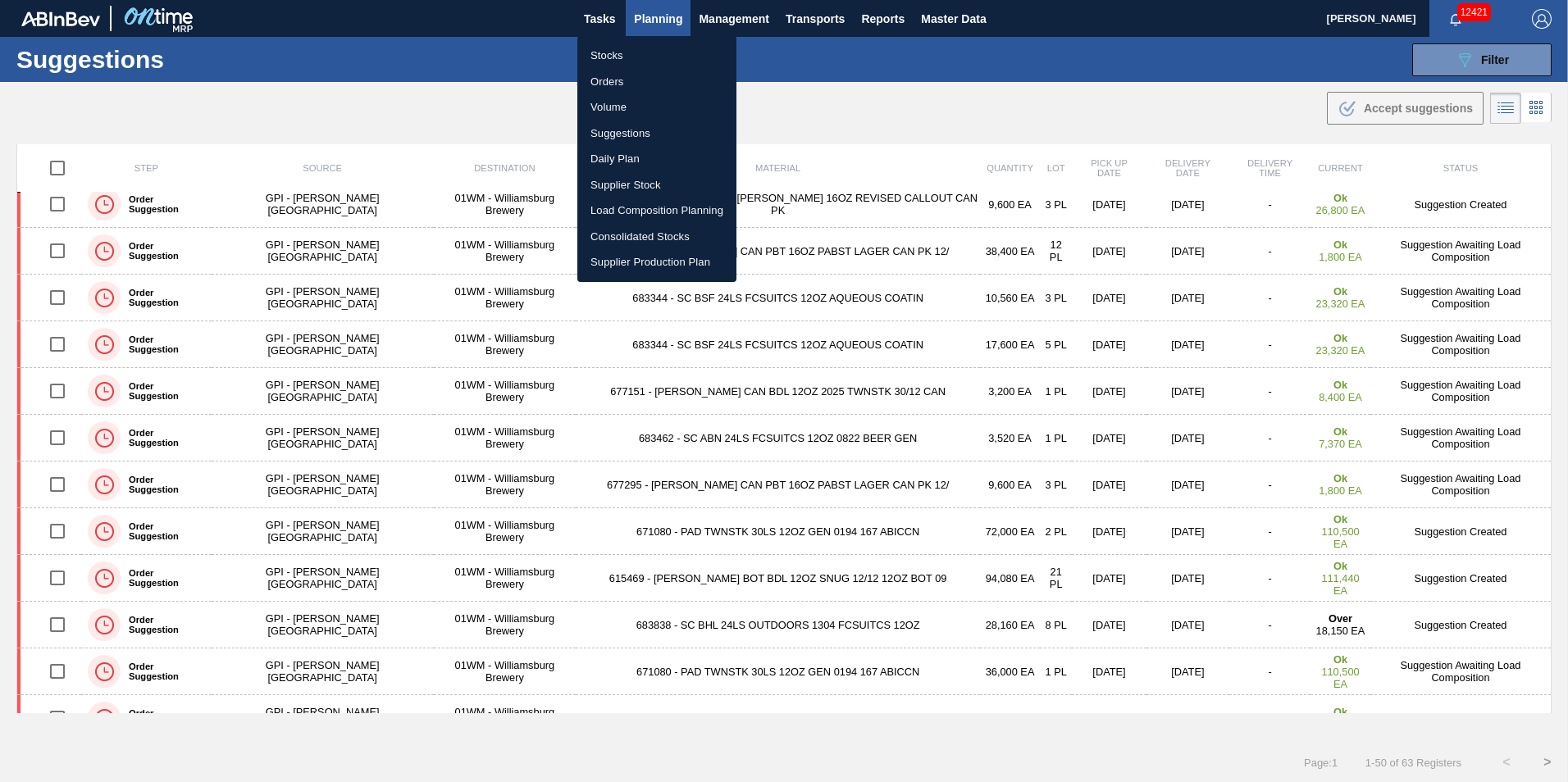
click at [670, 209] on li "Load Composition Planning" at bounding box center [656, 210] width 159 height 26
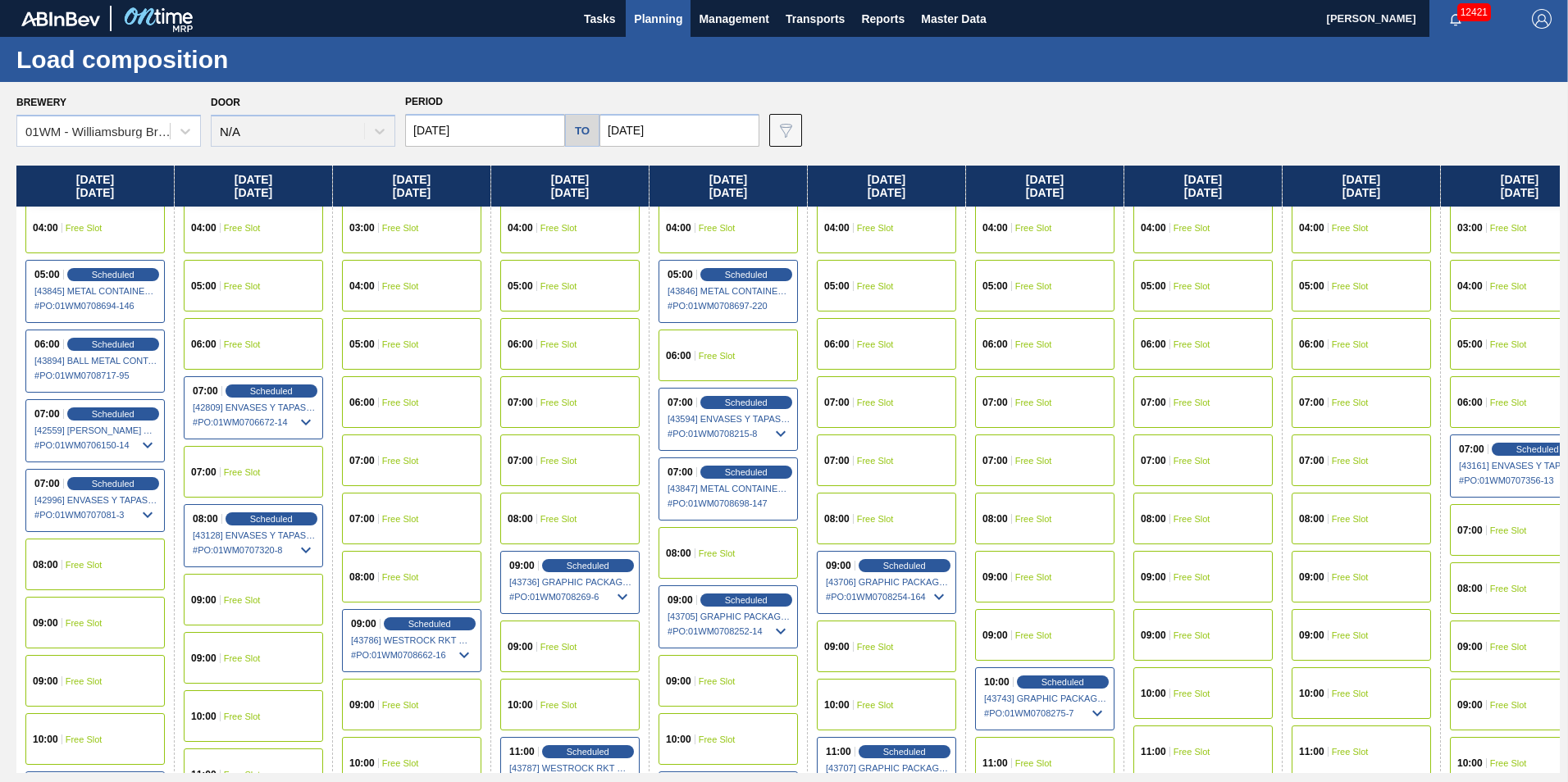
scroll to position [492, 0]
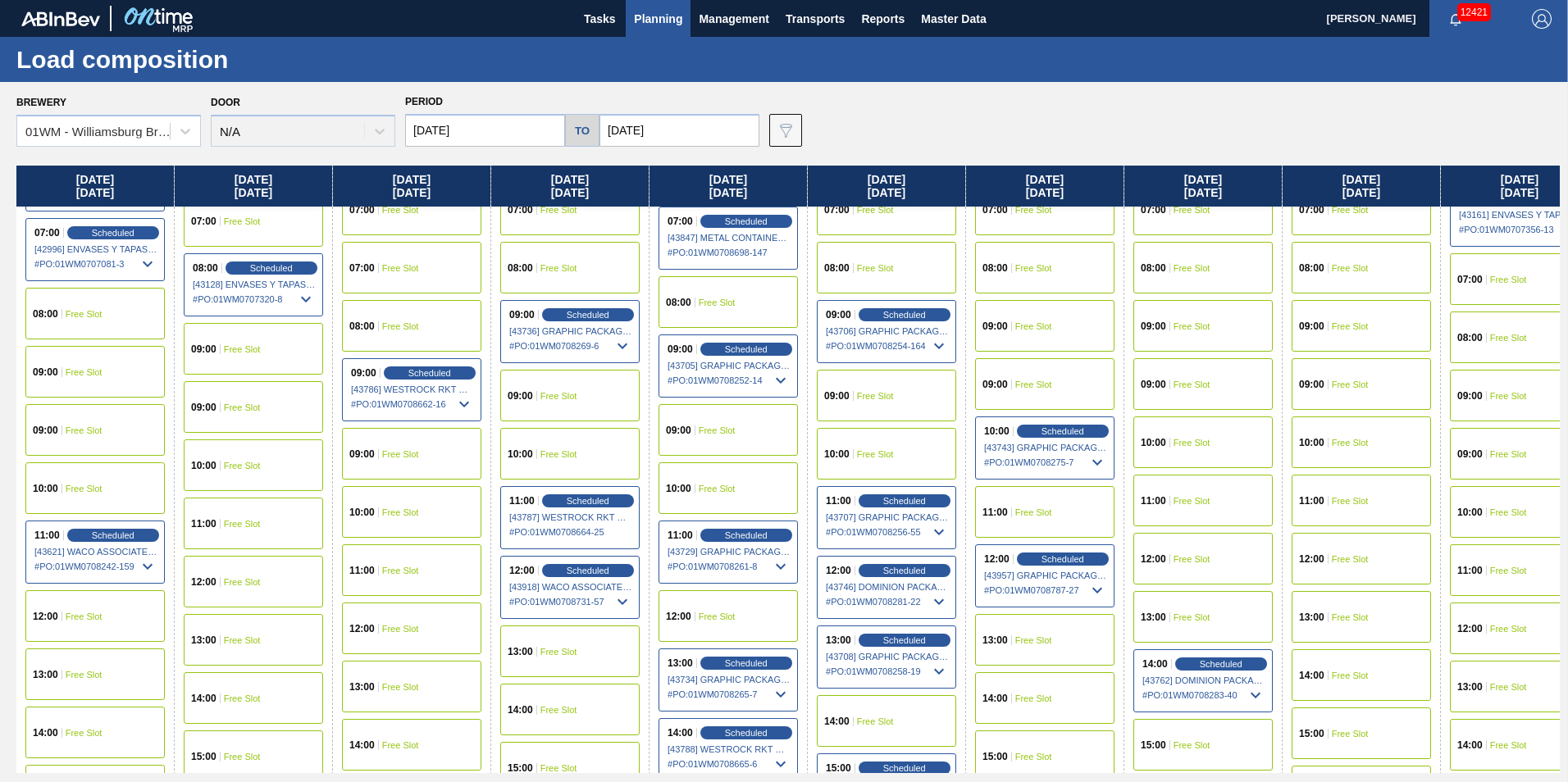
click at [1048, 697] on span "Free Slot" at bounding box center [1034, 698] width 37 height 10
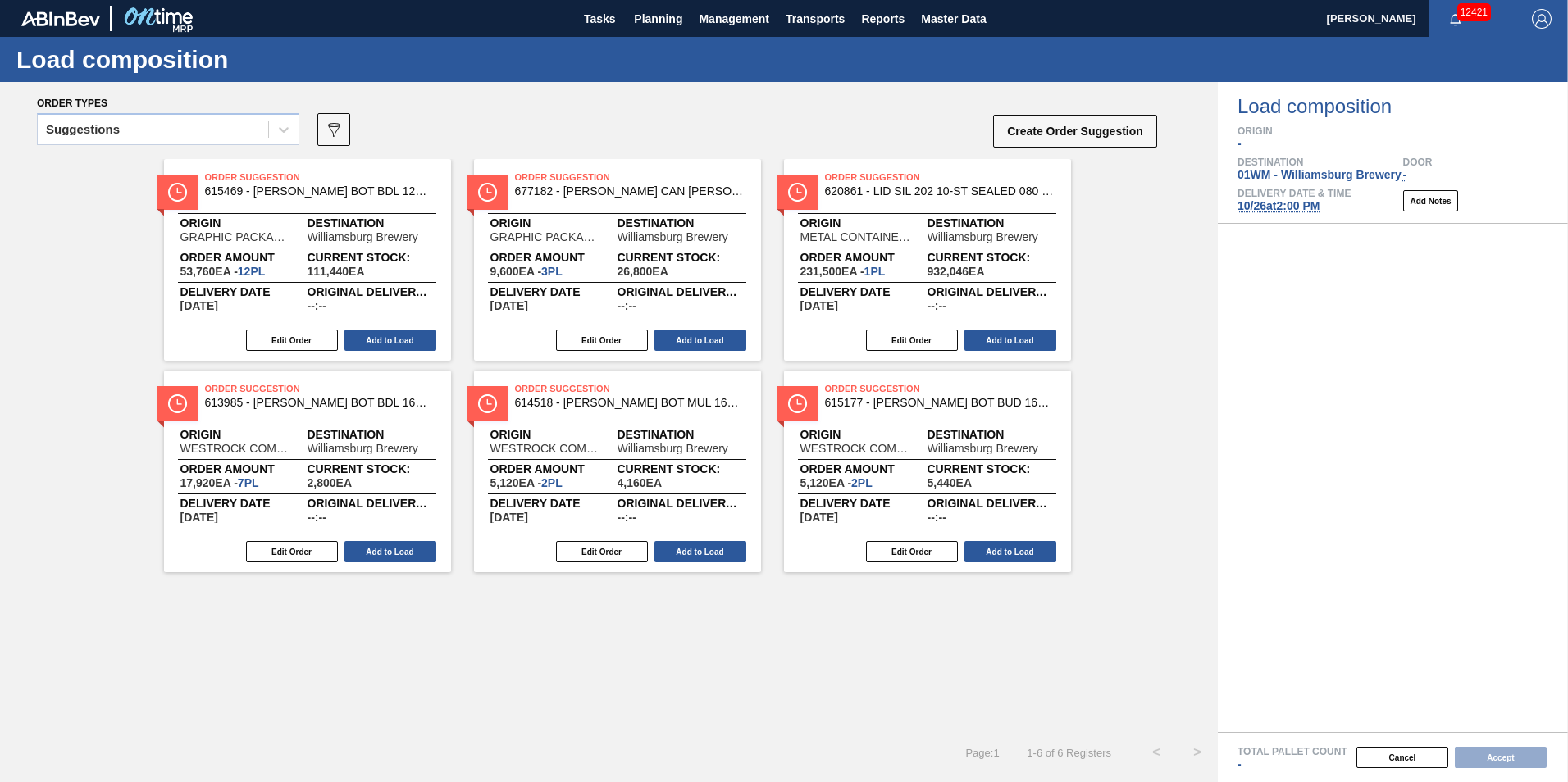
click at [209, 132] on div "Suggestions" at bounding box center [153, 130] width 230 height 24
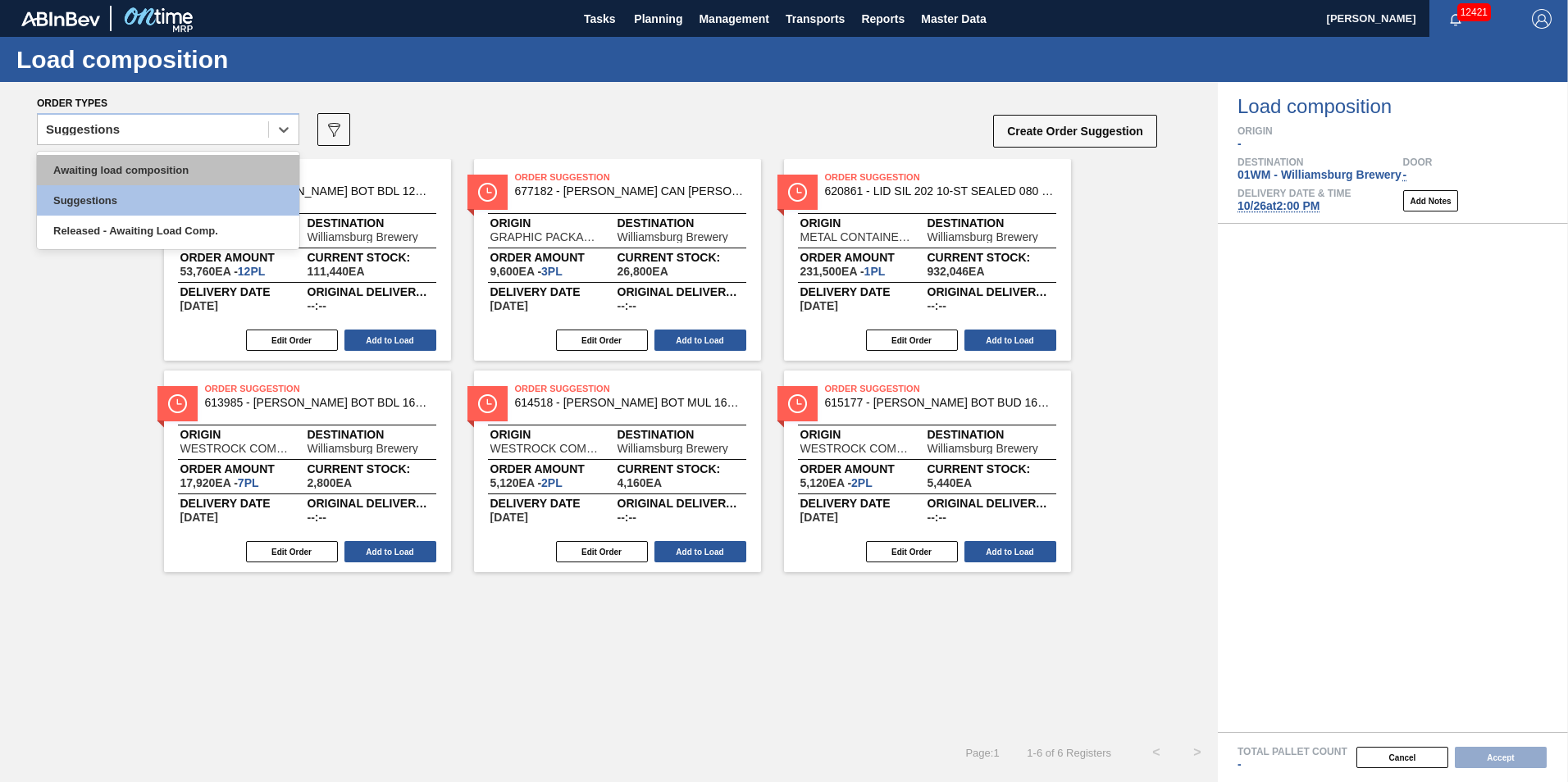
click at [189, 169] on div "Awaiting load composition" at bounding box center [169, 169] width 263 height 31
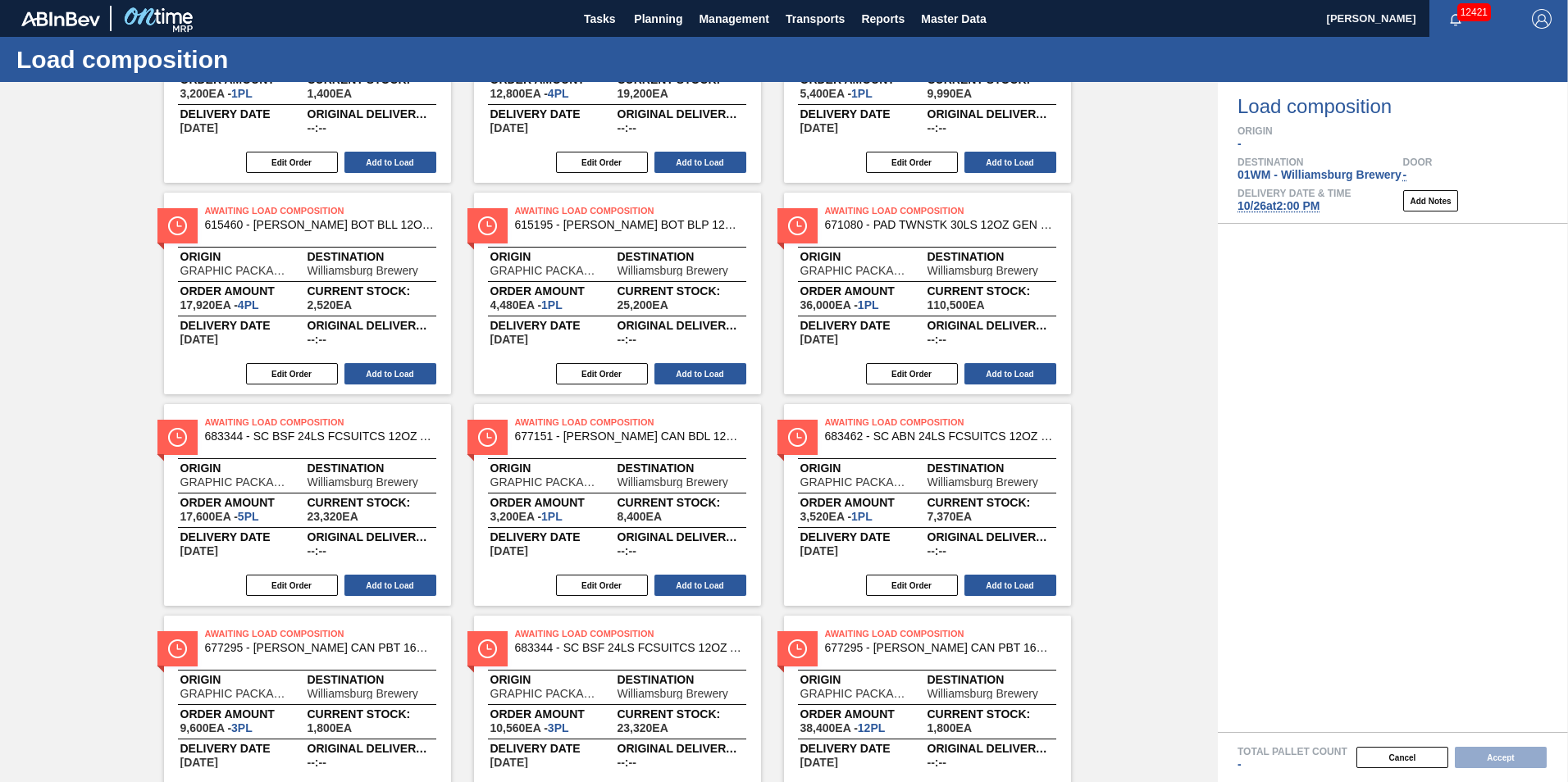
scroll to position [263, 0]
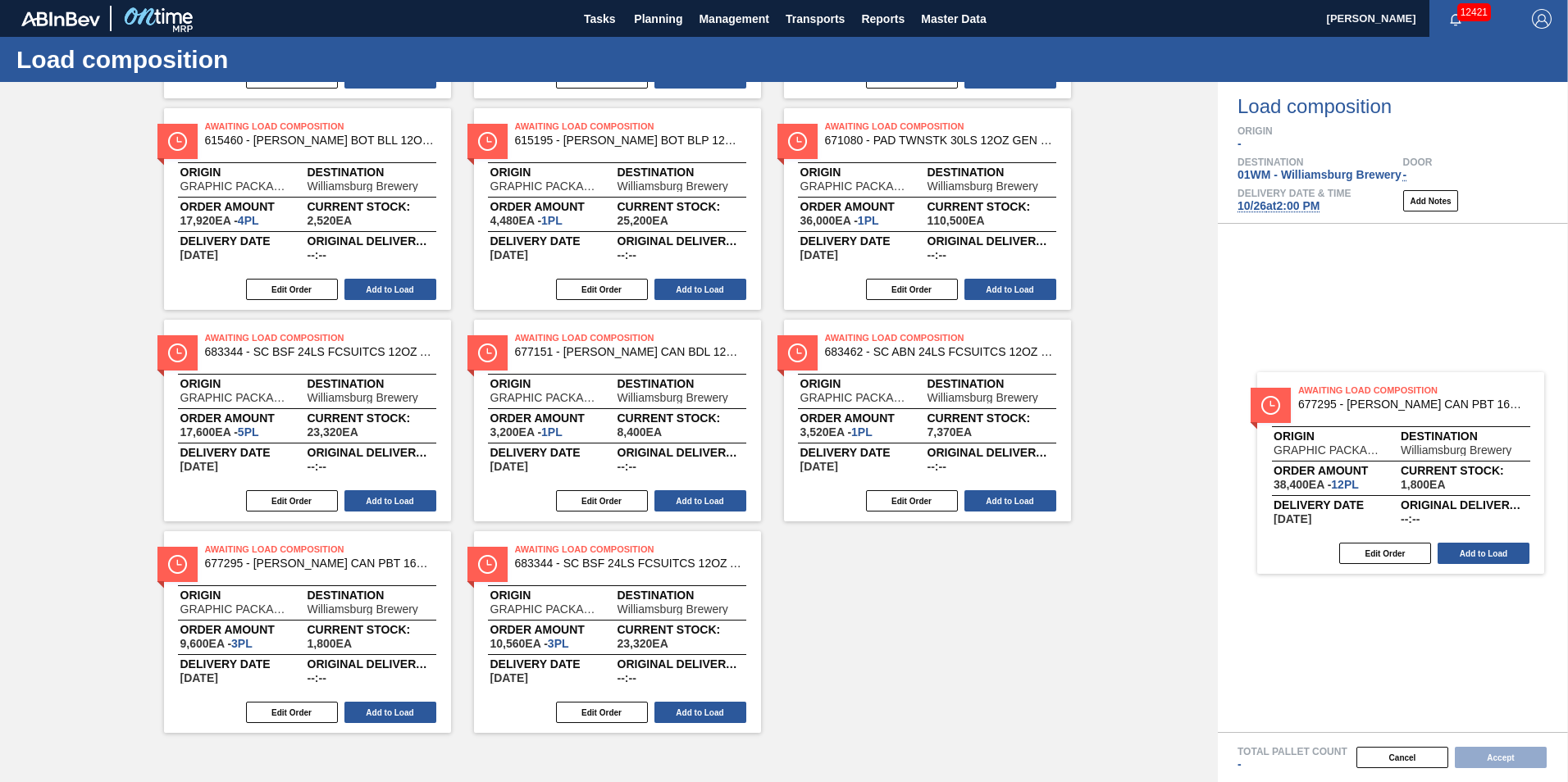
drag, startPoint x: 910, startPoint y: 657, endPoint x: 1388, endPoint y: 497, distance: 504.1
click at [1388, 497] on div "Order types option Awaiting load composition, selected. Select is focused ,type…" at bounding box center [784, 432] width 1568 height 700
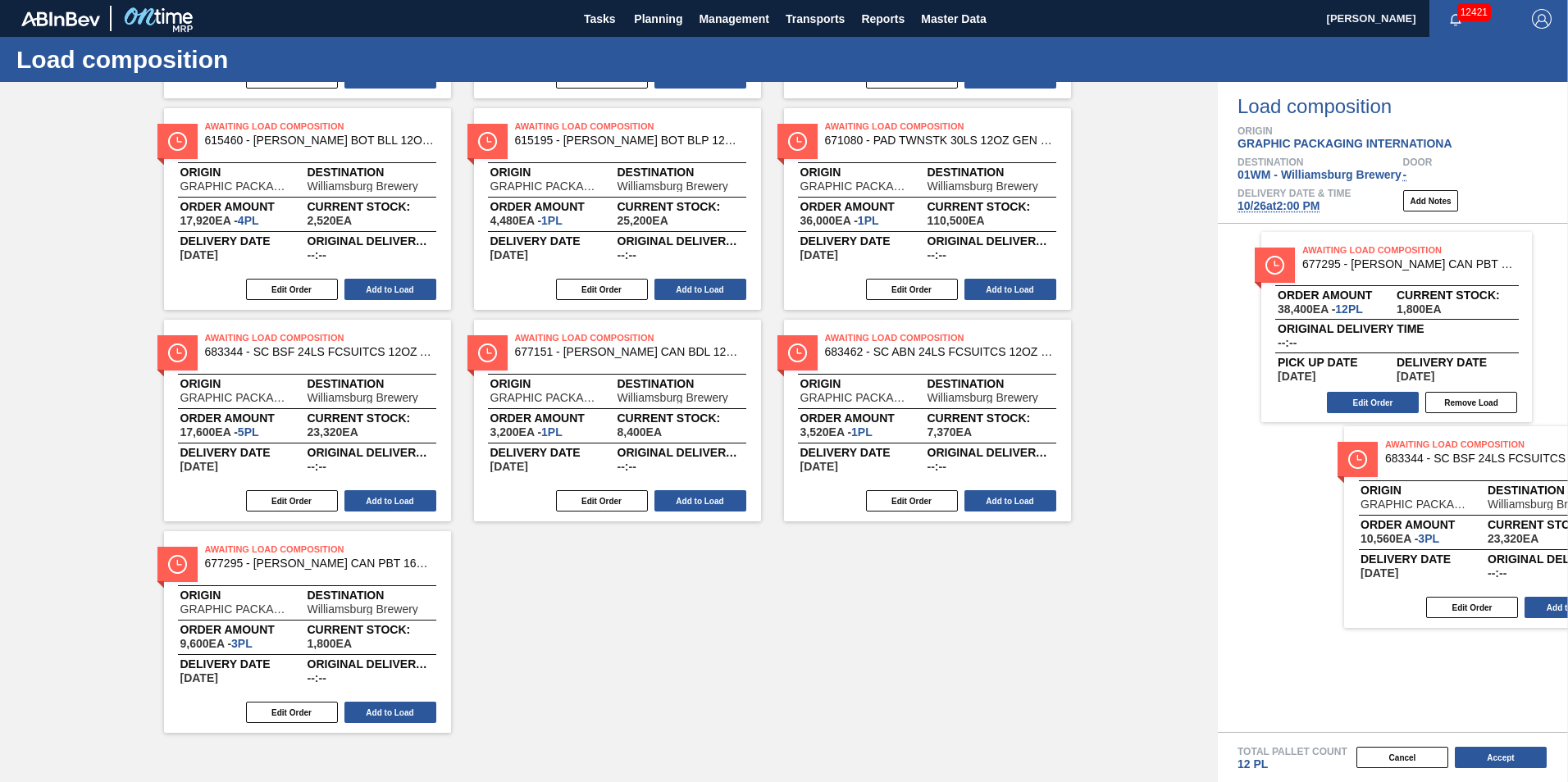
drag, startPoint x: 623, startPoint y: 649, endPoint x: 1513, endPoint y: 545, distance: 896.1
click at [1513, 545] on div "Order types option Awaiting load composition, selected. Select is focused ,type…" at bounding box center [784, 432] width 1568 height 700
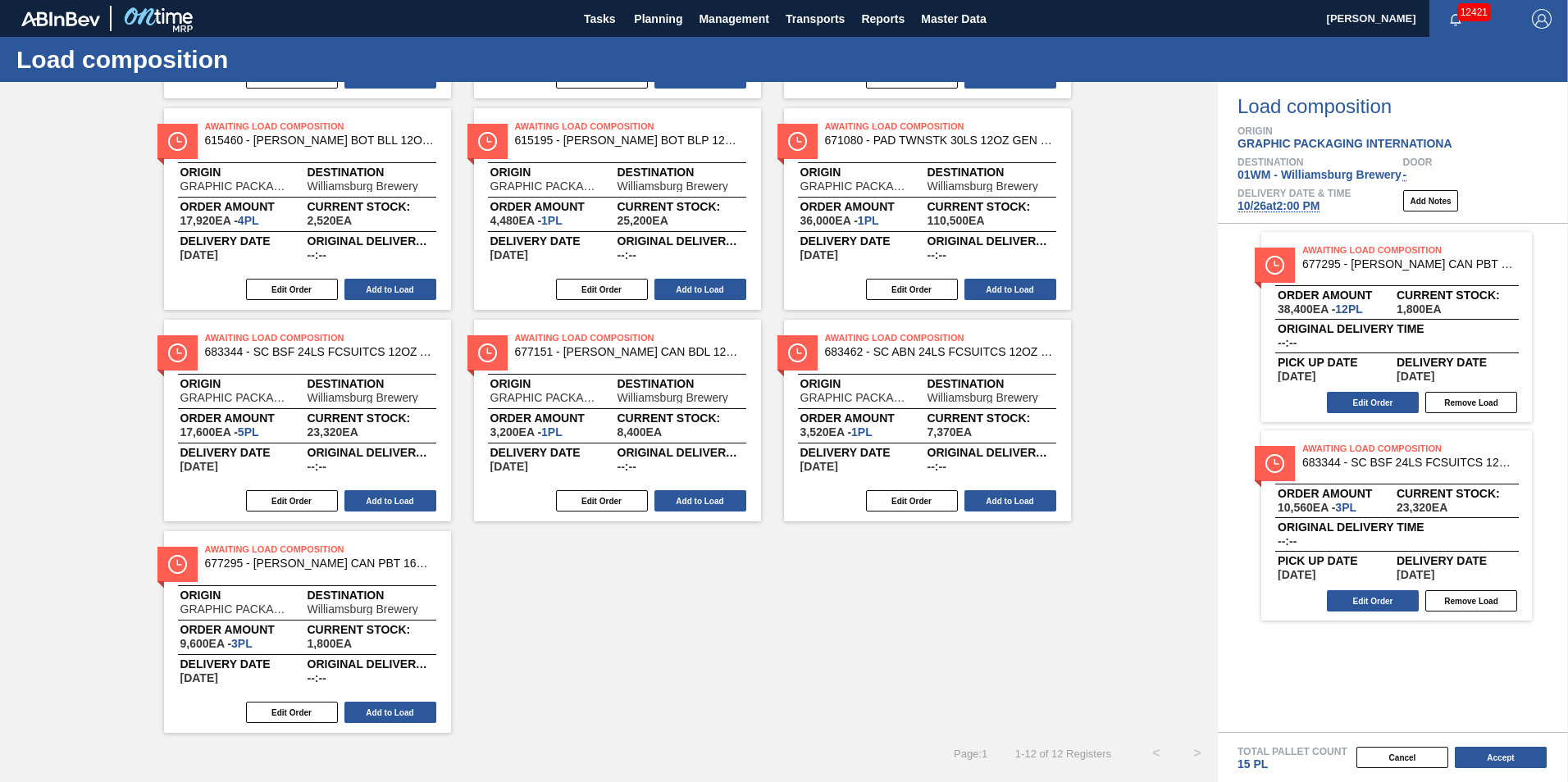
scroll to position [252, 0]
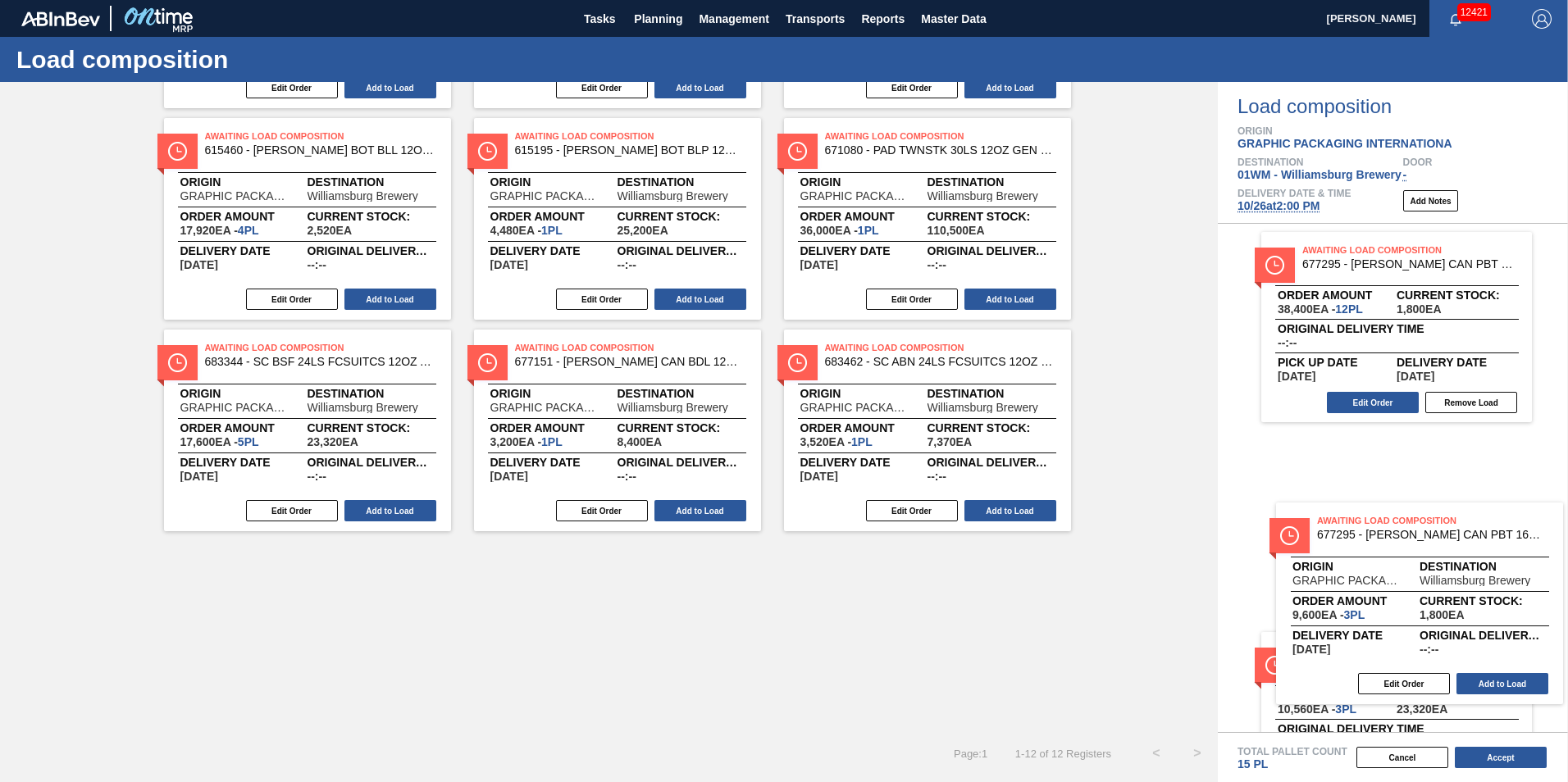
drag, startPoint x: 357, startPoint y: 641, endPoint x: 1433, endPoint y: 508, distance: 1084.2
click at [1433, 510] on div "Order types option Awaiting load composition, selected. Select is focused ,type…" at bounding box center [784, 432] width 1568 height 700
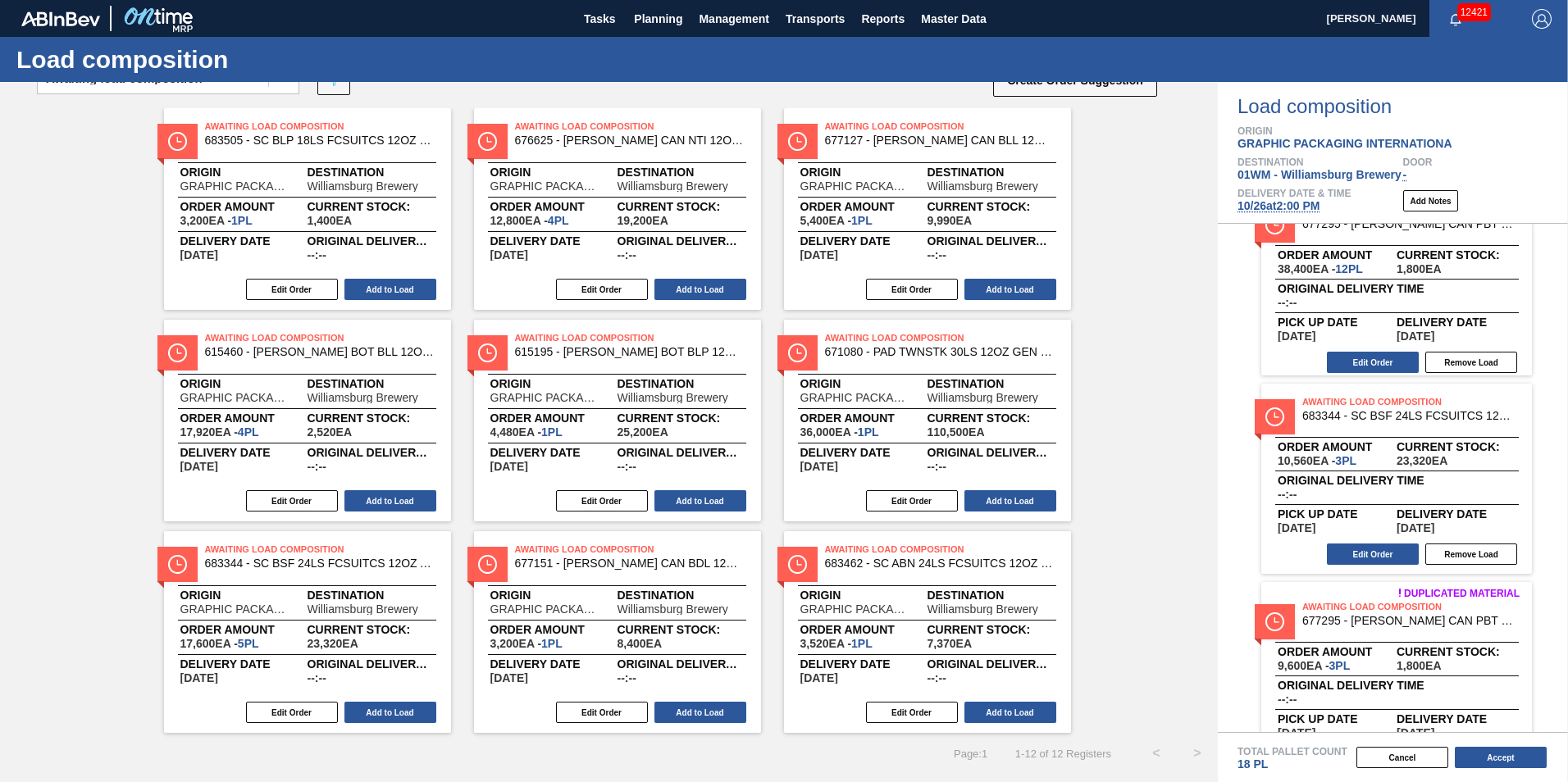
scroll to position [95, 0]
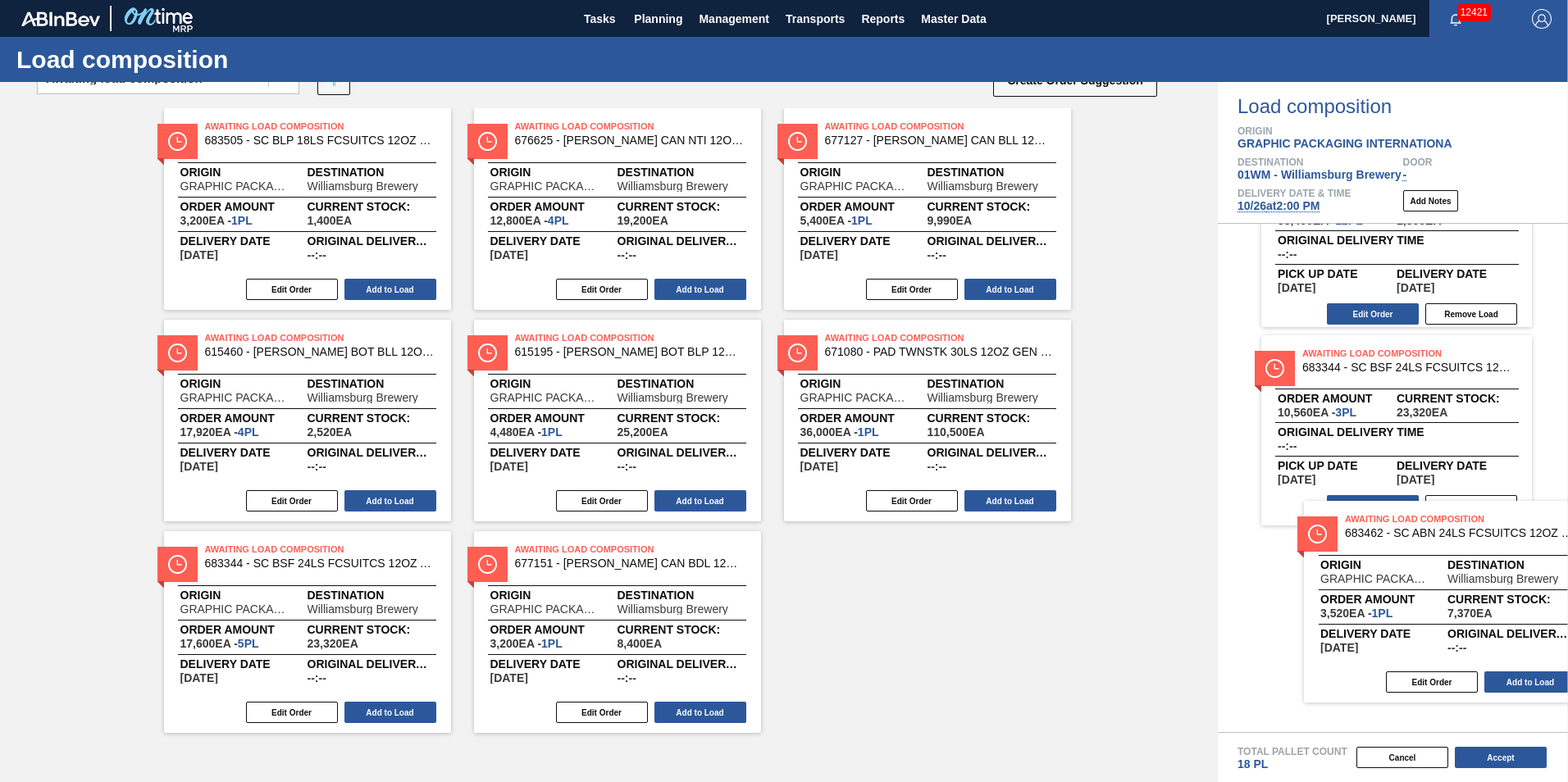
drag, startPoint x: 873, startPoint y: 654, endPoint x: 1362, endPoint y: 608, distance: 491.2
click at [1362, 608] on div "Order types option Awaiting load composition, selected. Select is focused ,type…" at bounding box center [784, 432] width 1568 height 700
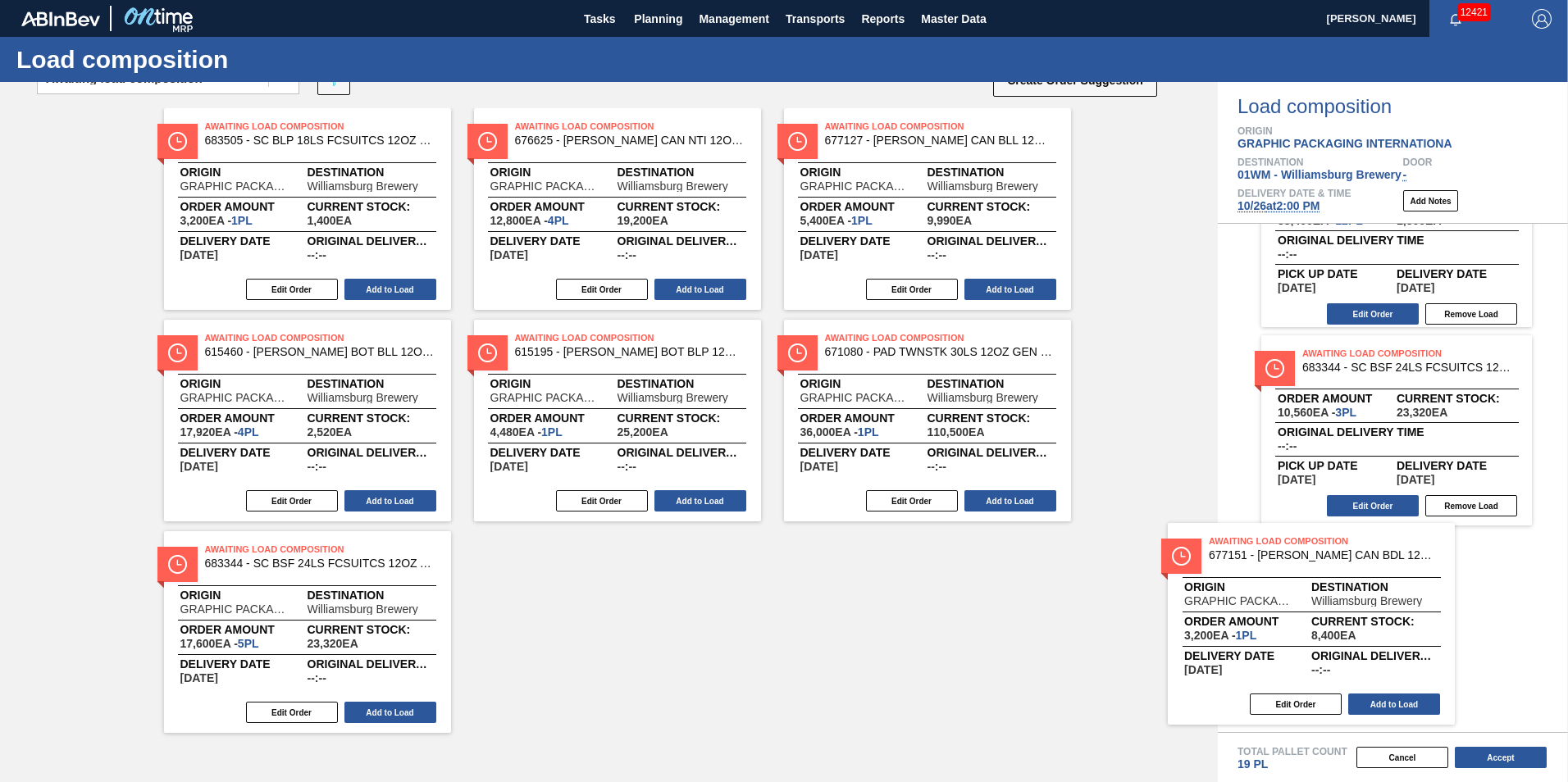
drag, startPoint x: 661, startPoint y: 682, endPoint x: 1329, endPoint y: 625, distance: 670.4
click at [1329, 625] on div "Order types option Awaiting load composition, selected. Select is focused ,type…" at bounding box center [784, 432] width 1568 height 700
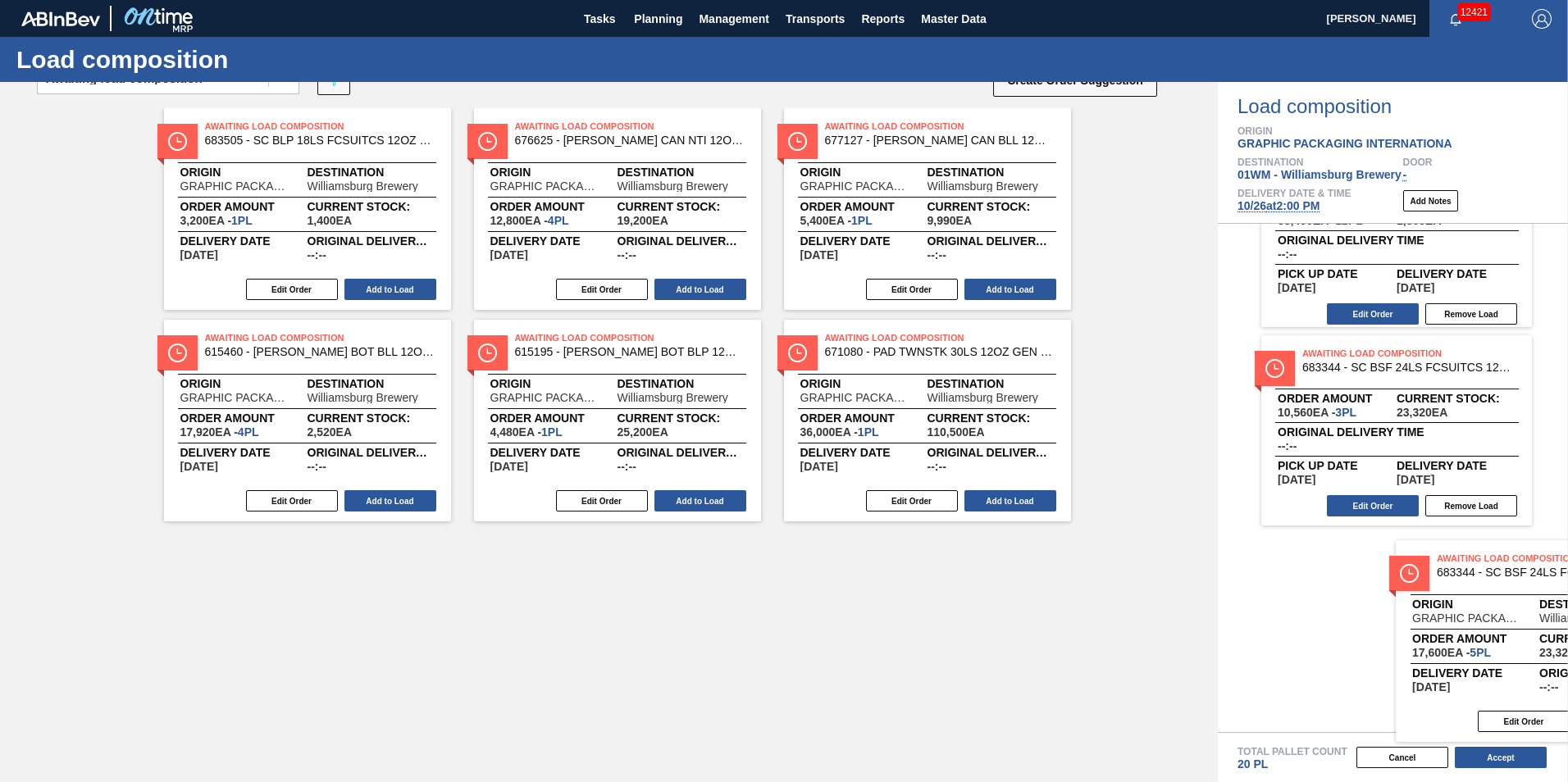
drag, startPoint x: 269, startPoint y: 609, endPoint x: 1461, endPoint y: 601, distance: 1192.0
click at [1514, 611] on div "Order types option Awaiting load composition, selected. Select is focused ,type…" at bounding box center [784, 432] width 1568 height 700
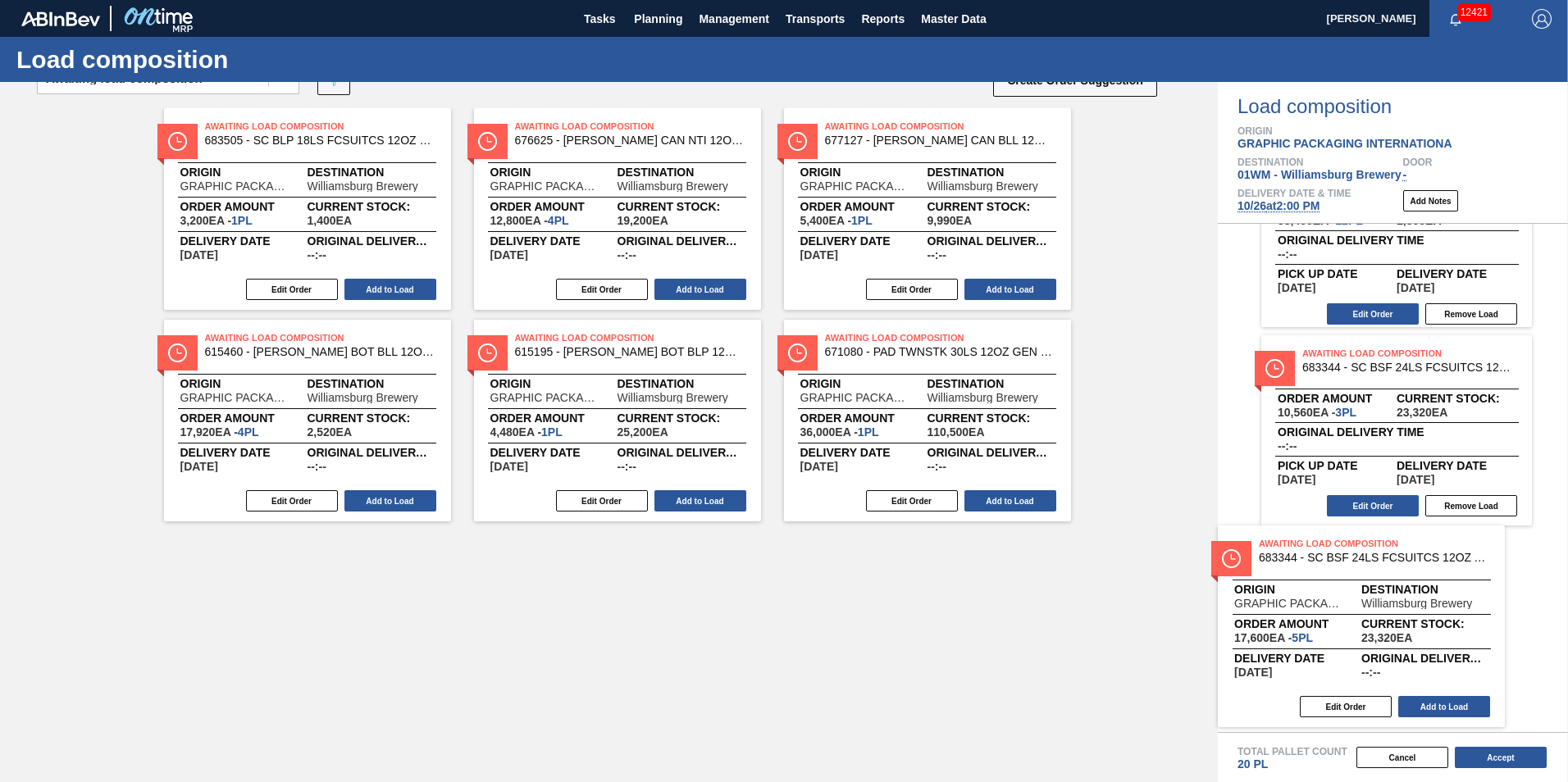
scroll to position [0, 0]
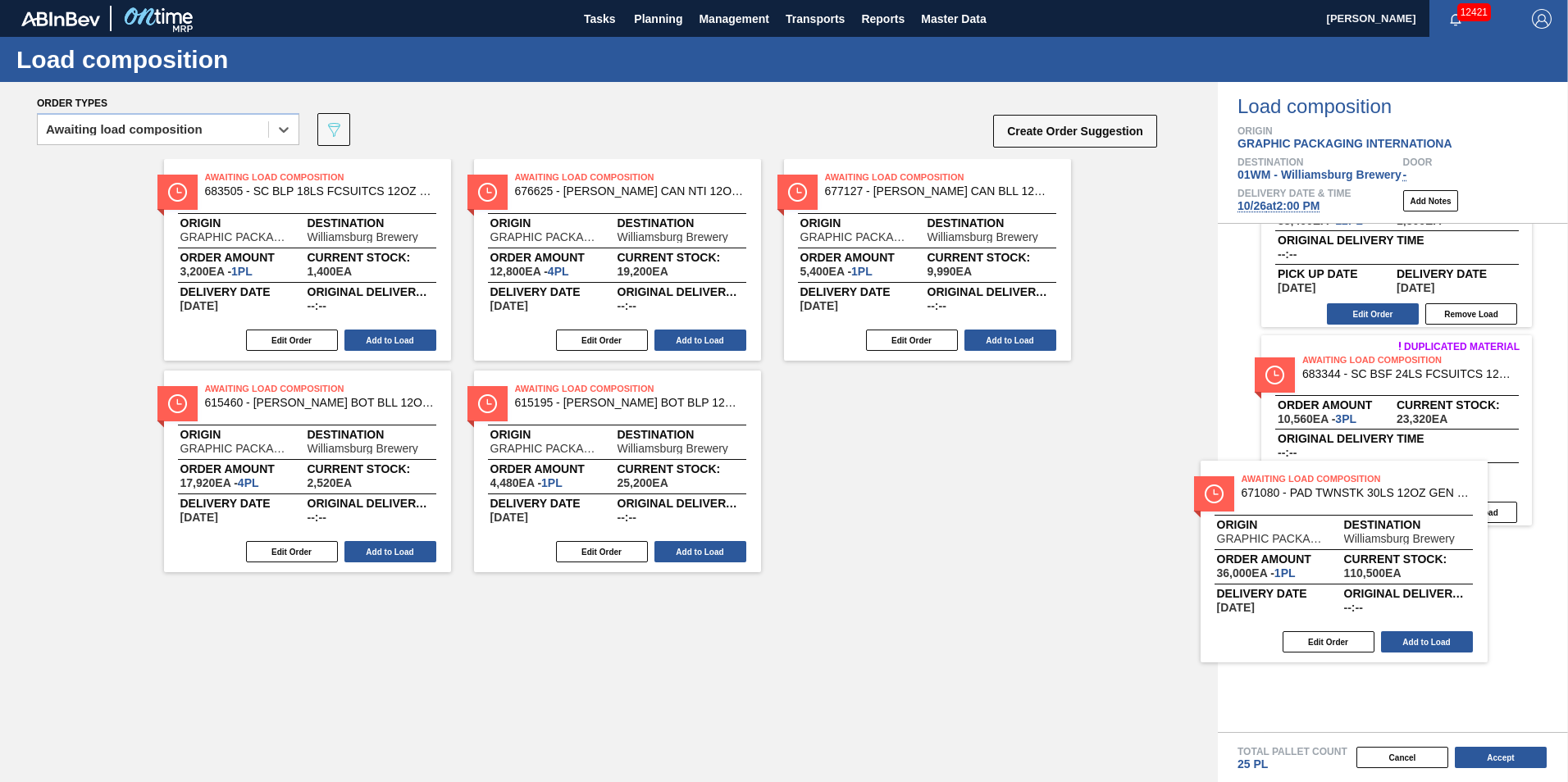
drag, startPoint x: 985, startPoint y: 438, endPoint x: 1405, endPoint y: 531, distance: 430.2
click at [1405, 531] on div "Order types option Awaiting load composition, selected. Select is focused ,type…" at bounding box center [784, 432] width 1568 height 700
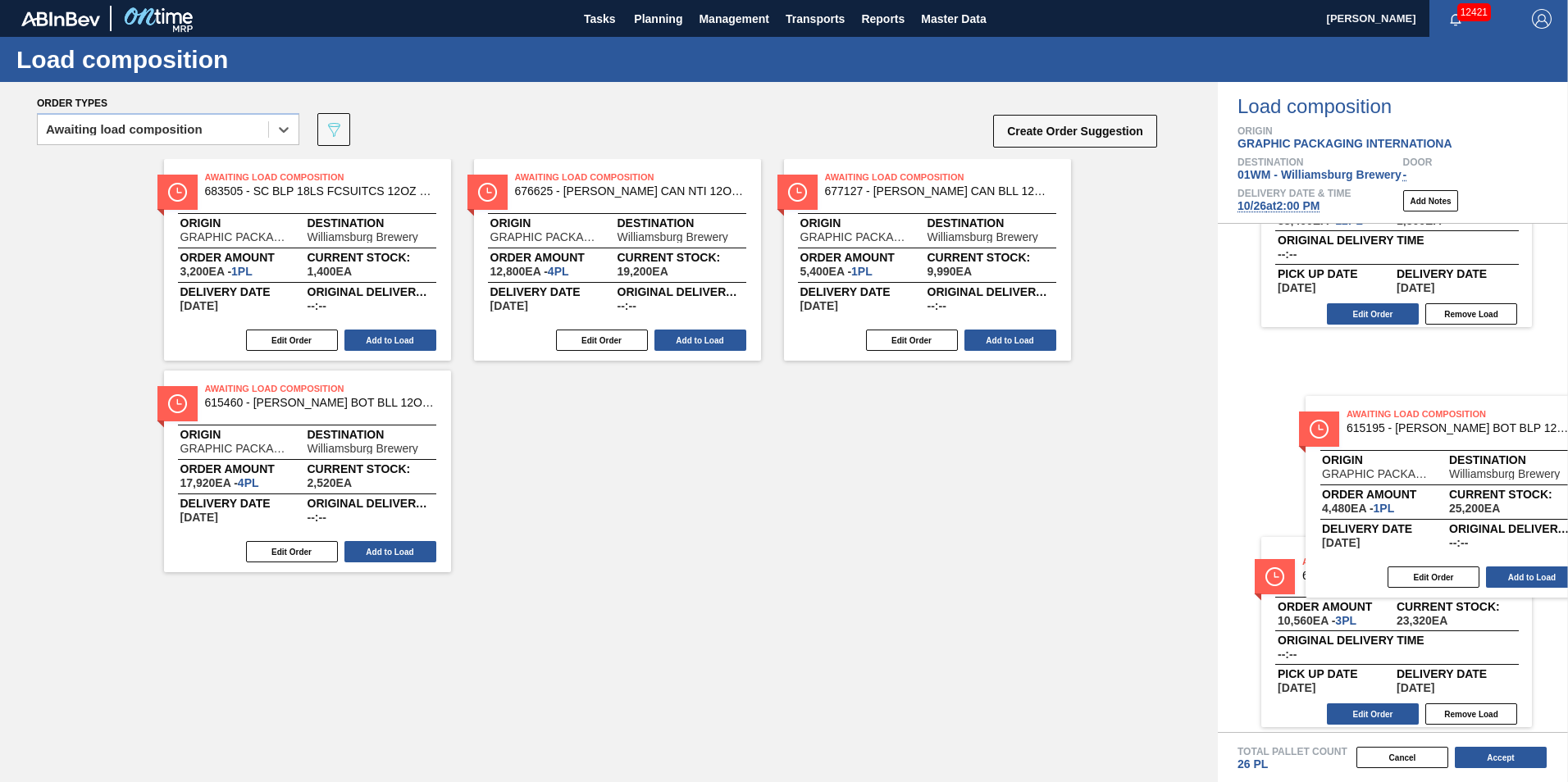
drag, startPoint x: 922, startPoint y: 478, endPoint x: 1469, endPoint y: 492, distance: 547.2
click at [1469, 492] on div "Order types option Awaiting load composition, selected. Select is focused ,type…" at bounding box center [784, 432] width 1568 height 700
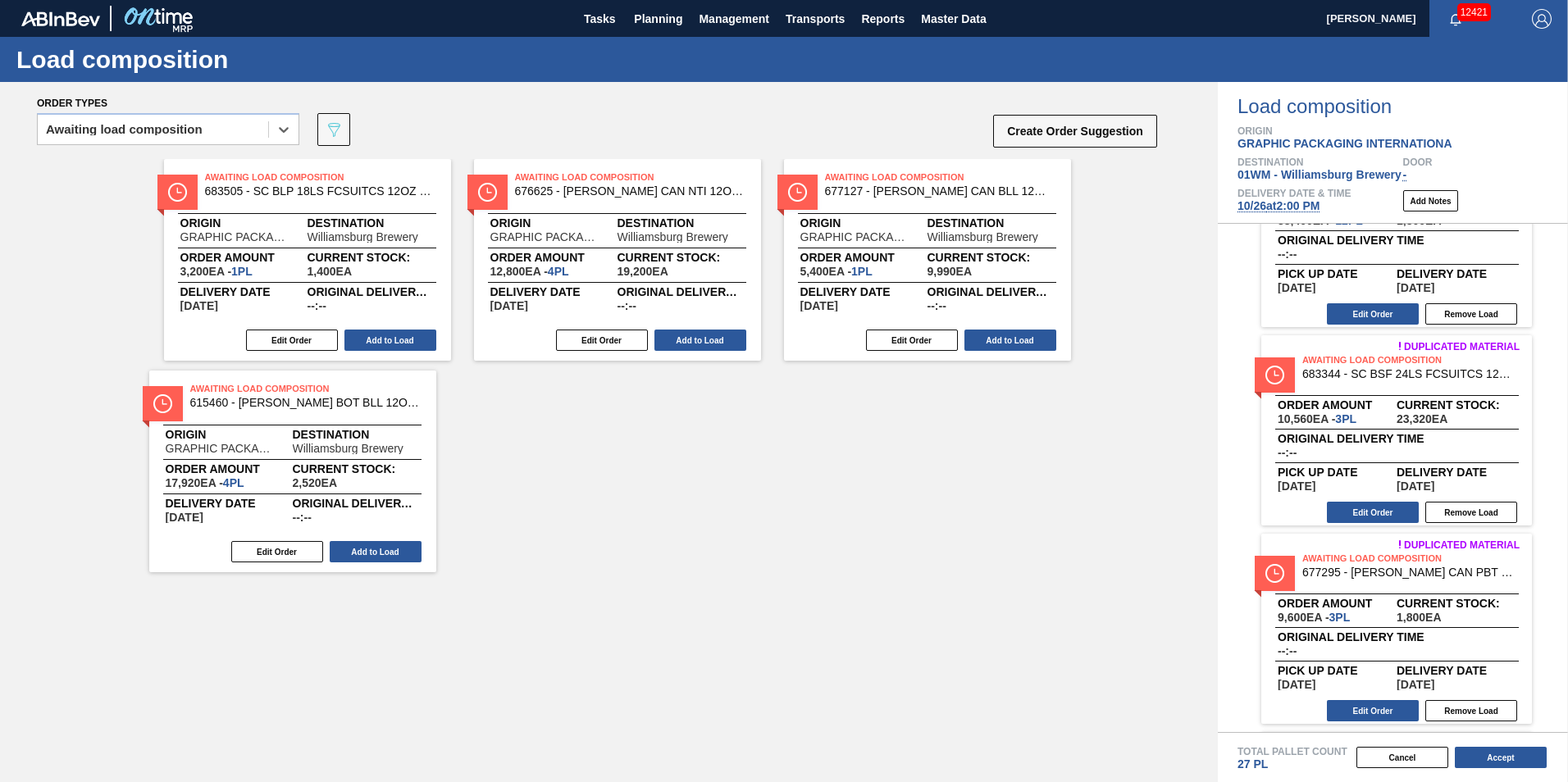
drag, startPoint x: 301, startPoint y: 496, endPoint x: 292, endPoint y: 499, distance: 9.5
click at [292, 499] on div "Awaiting Load Composition 683505 - SC BLP 18LS FCSUITCS 12OZ CAN REMOVING M Ori…" at bounding box center [609, 446] width 1218 height 573
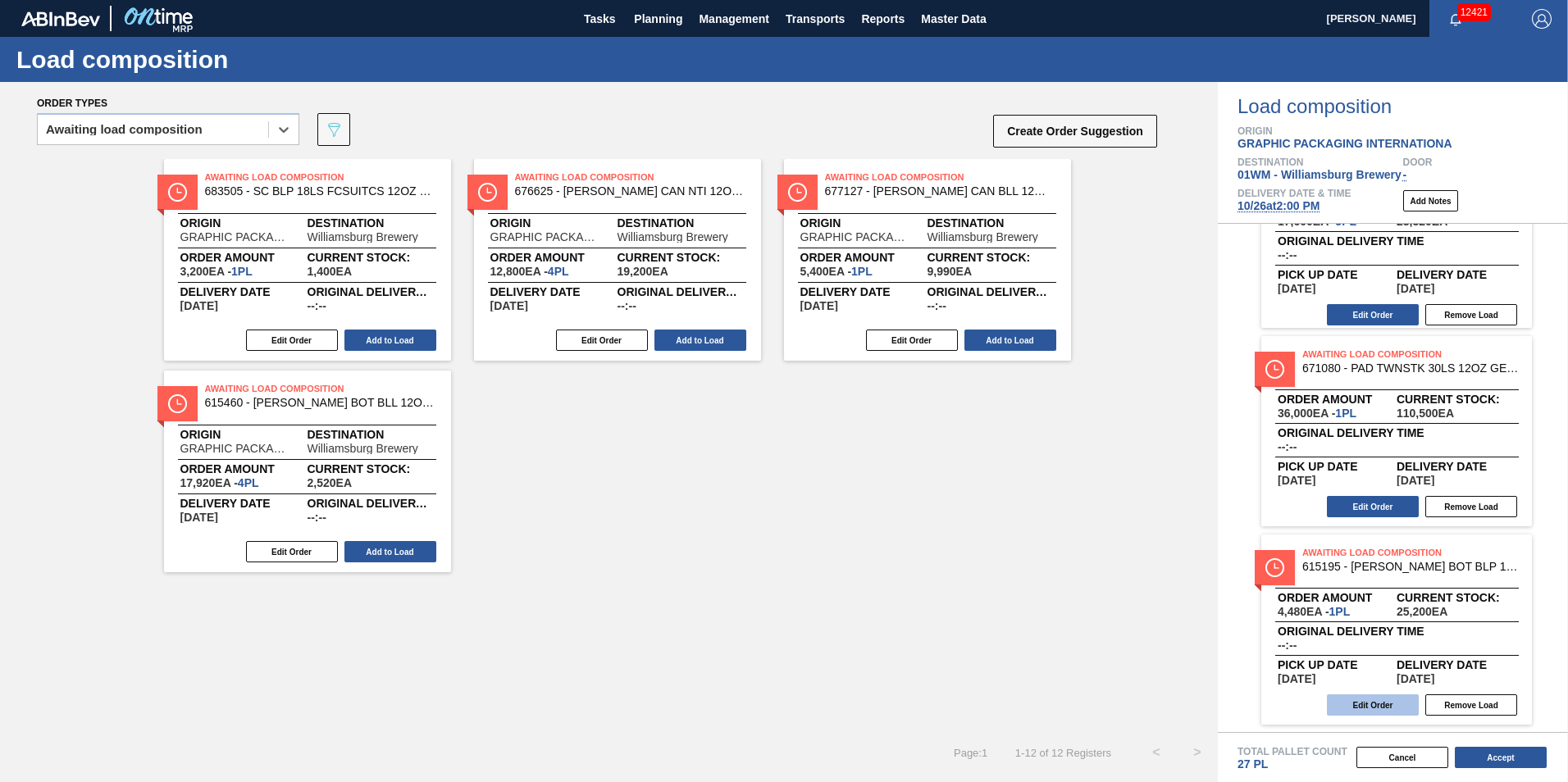
scroll to position [1087, 0]
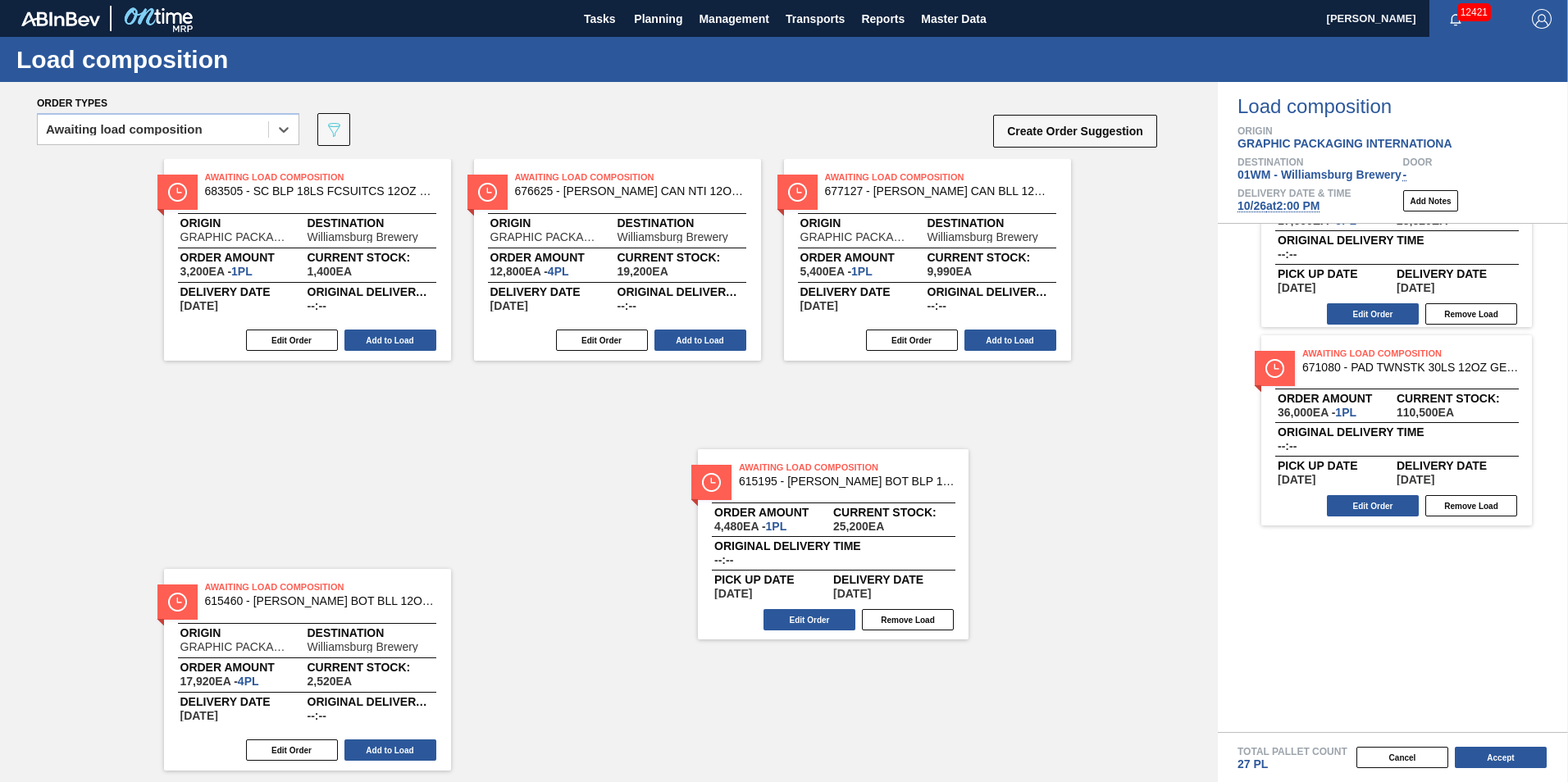
drag, startPoint x: 1440, startPoint y: 660, endPoint x: 869, endPoint y: 571, distance: 577.9
click at [872, 573] on div "Order types option Awaiting load composition, selected. Select is focused ,type…" at bounding box center [784, 432] width 1568 height 700
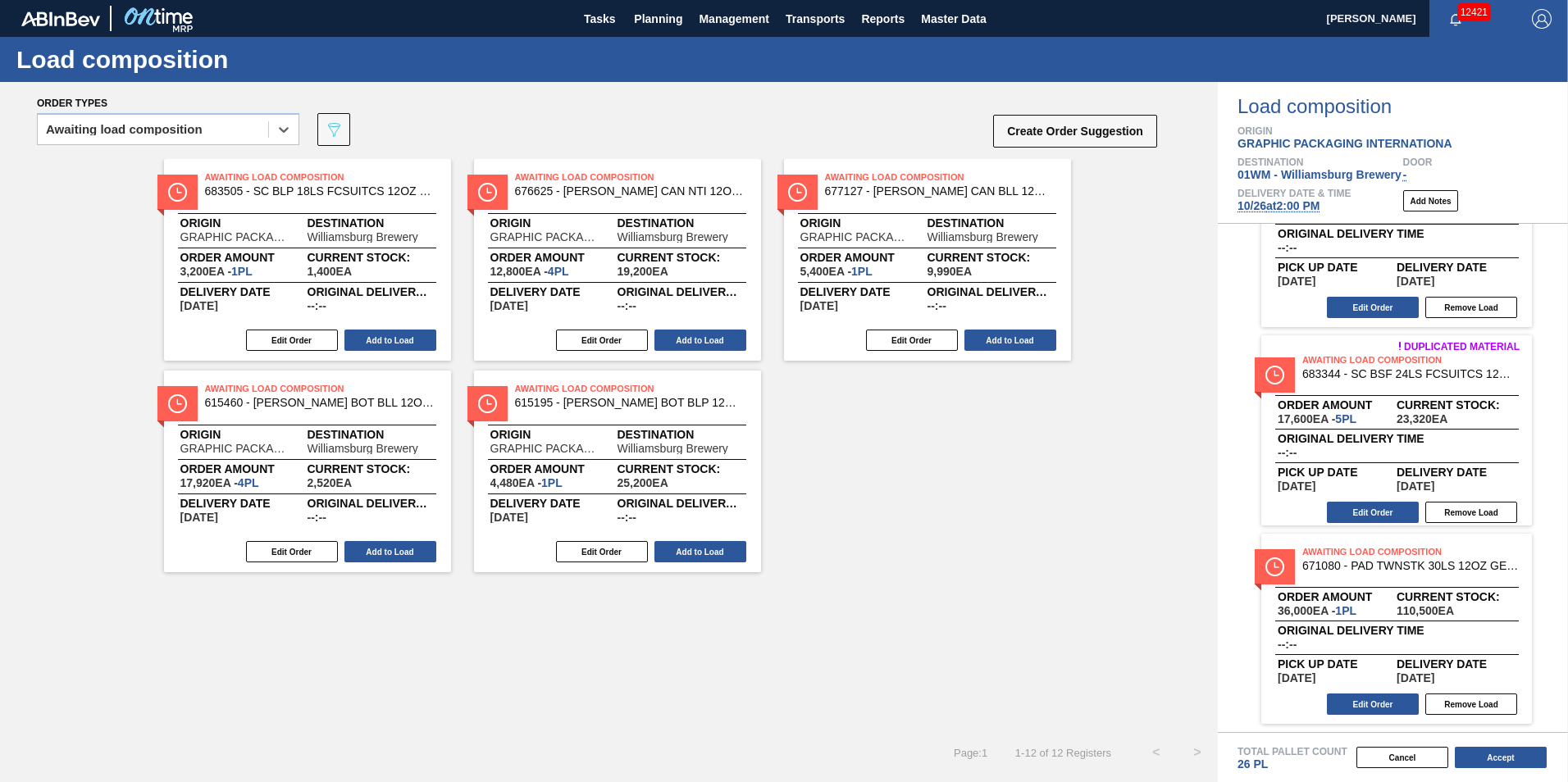
scroll to position [889, 0]
click at [1538, 759] on button "Accept" at bounding box center [1500, 757] width 92 height 21
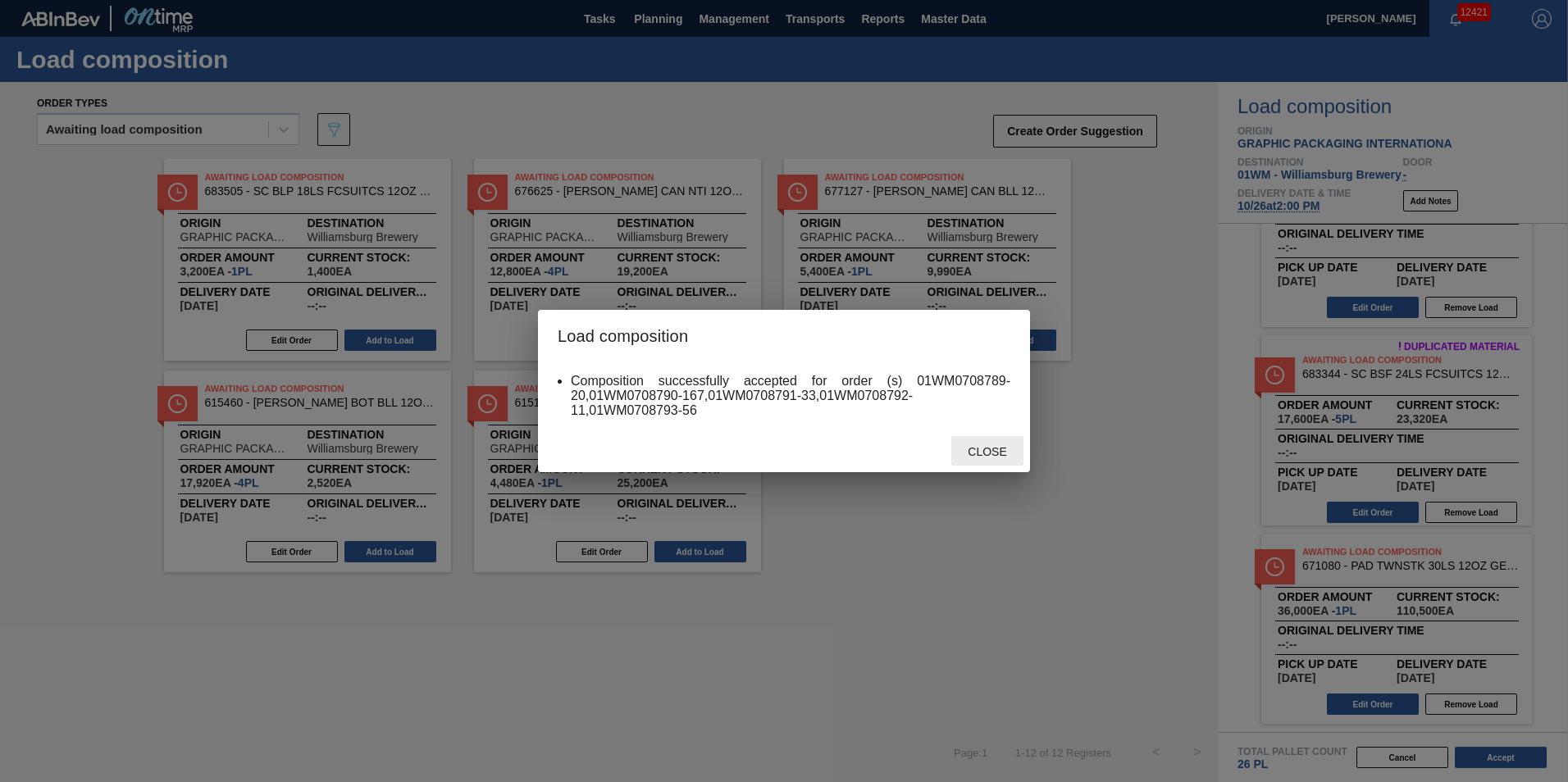
click at [1001, 450] on span "Close" at bounding box center [987, 452] width 65 height 13
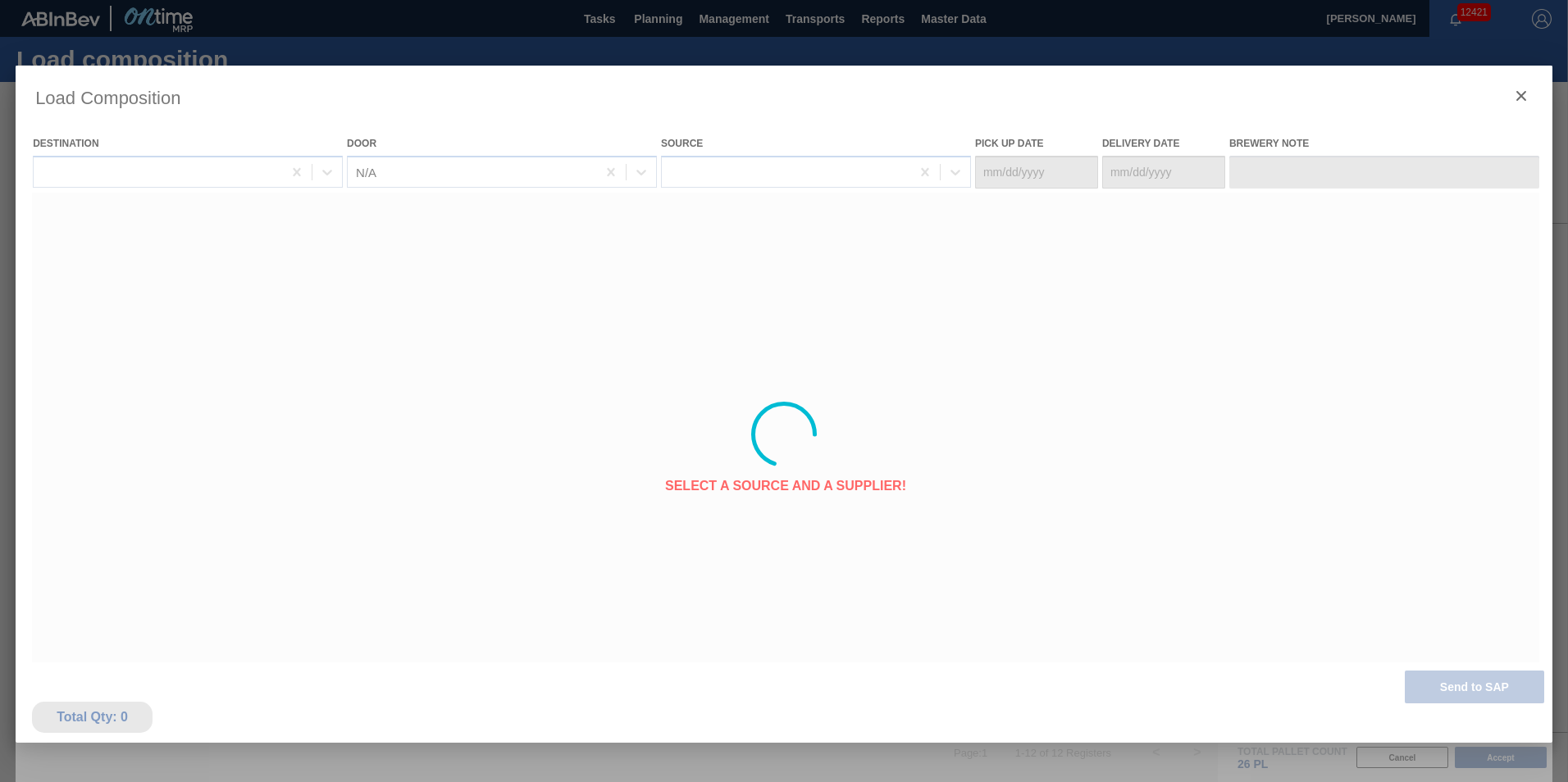
type Date "[DATE]"
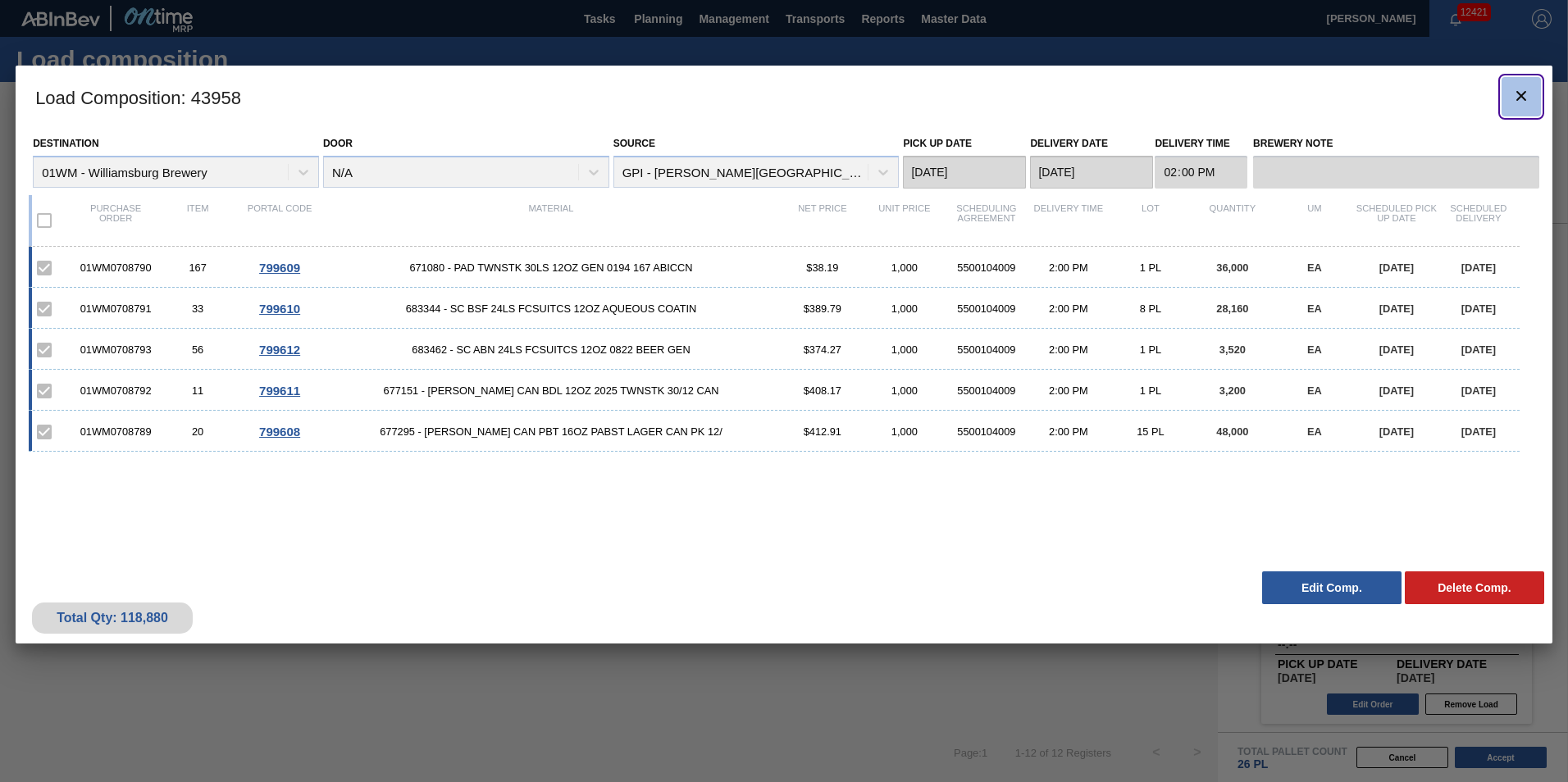
click at [1523, 102] on icon "botão de ícone" at bounding box center [1521, 95] width 20 height 20
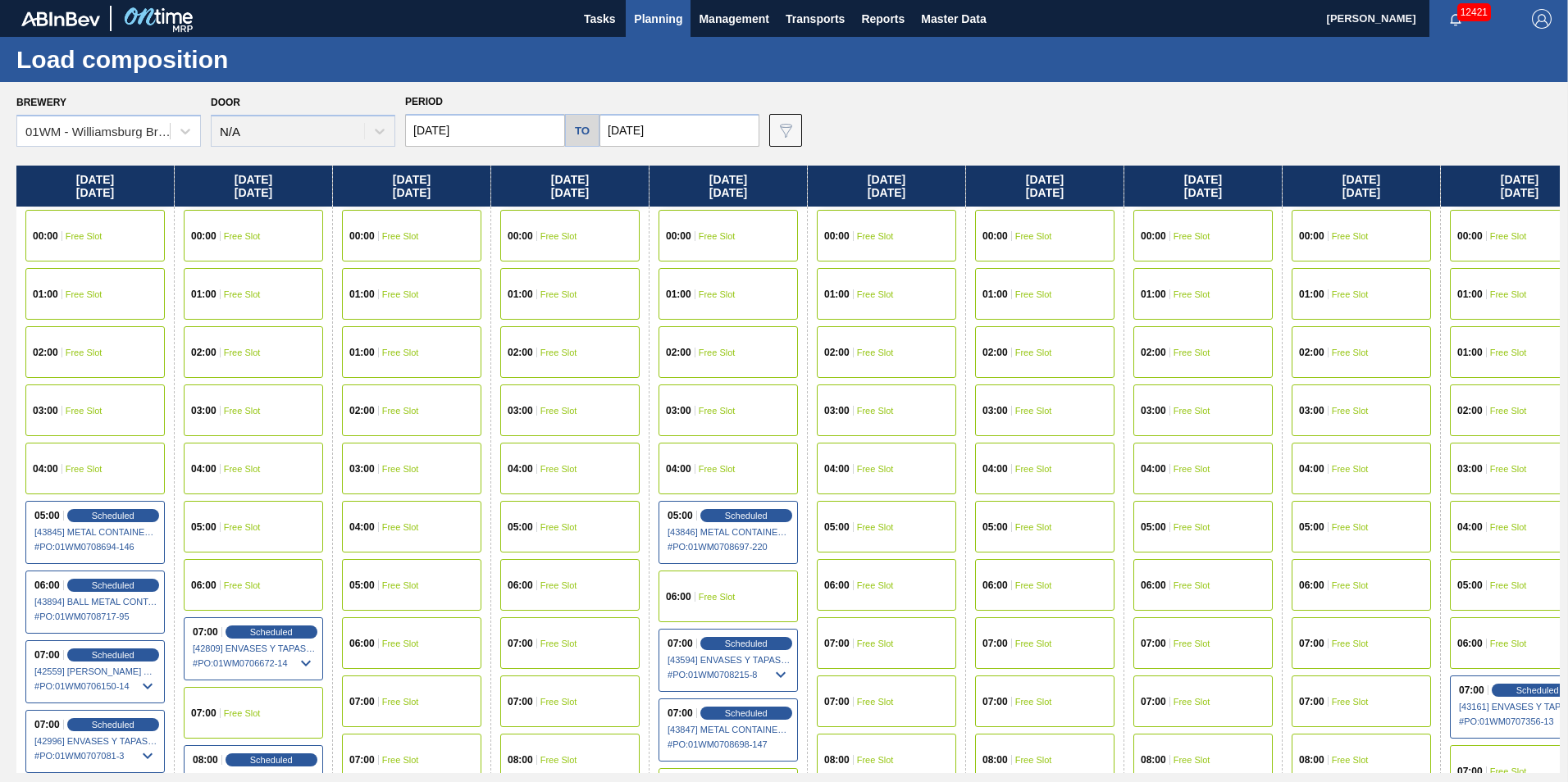
click at [671, 17] on span "Planning" at bounding box center [658, 19] width 48 height 20
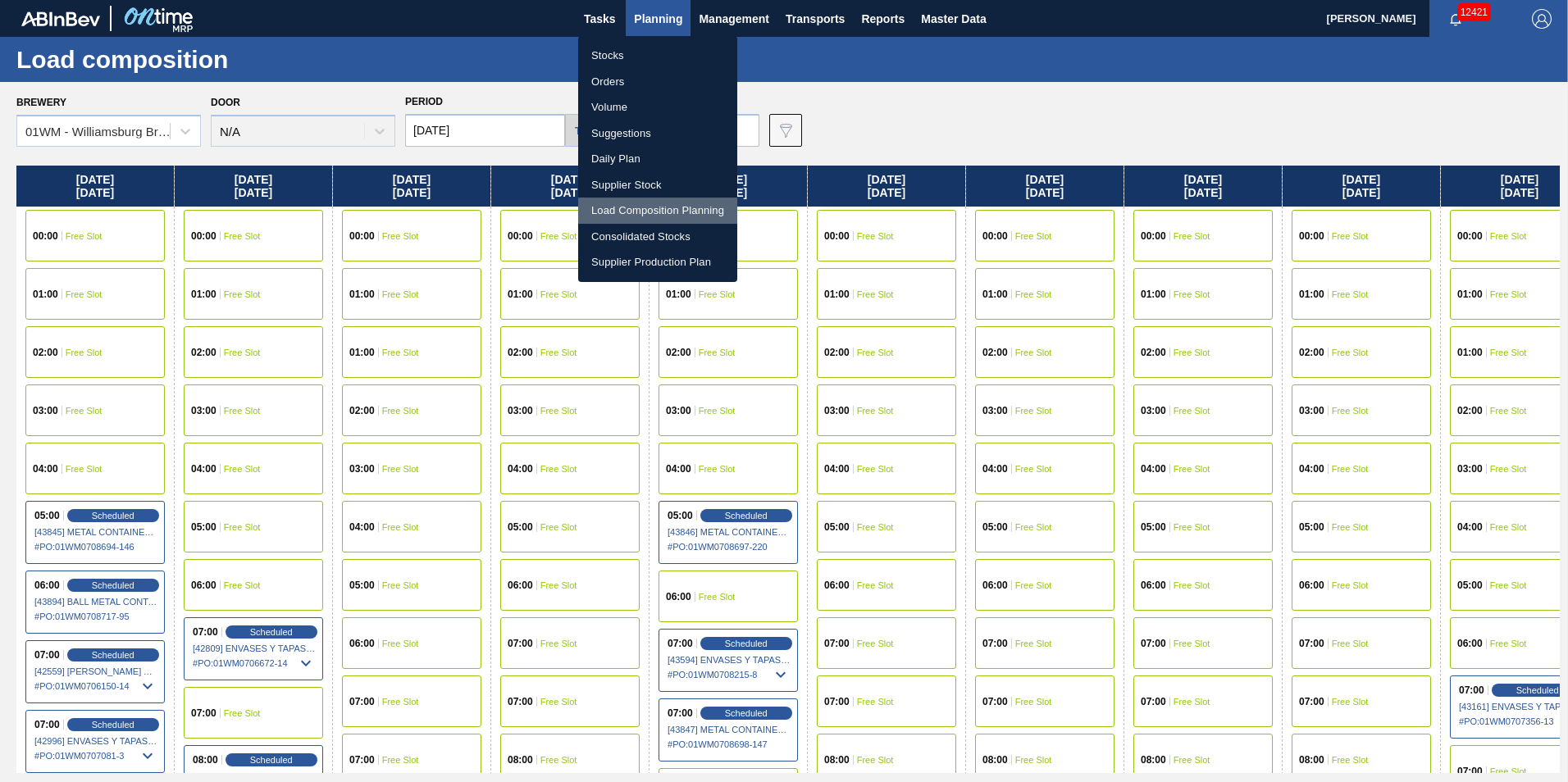
click at [637, 215] on li "Load Composition Planning" at bounding box center [657, 210] width 159 height 26
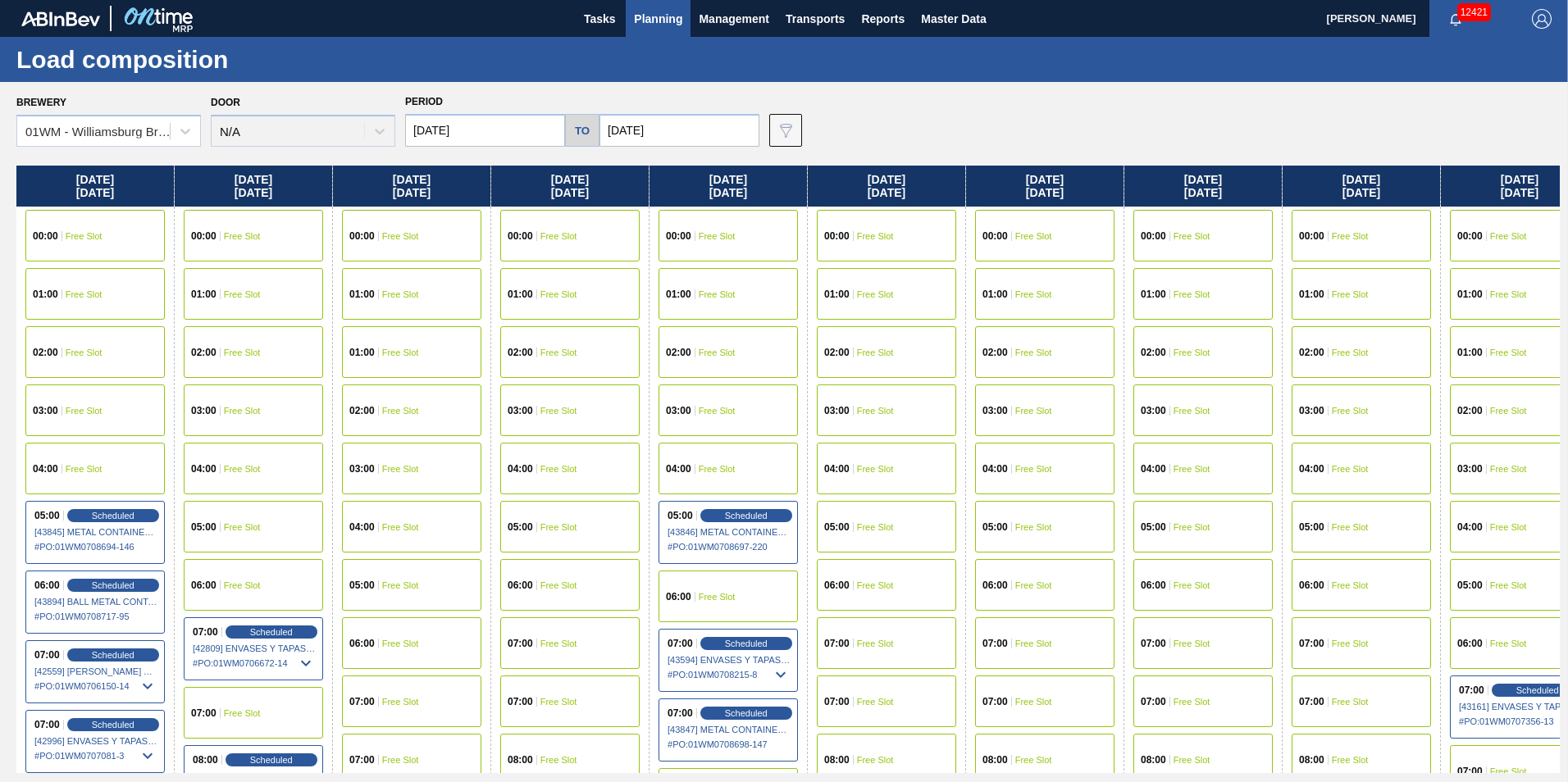
click at [663, 13] on span "Planning" at bounding box center [658, 19] width 48 height 20
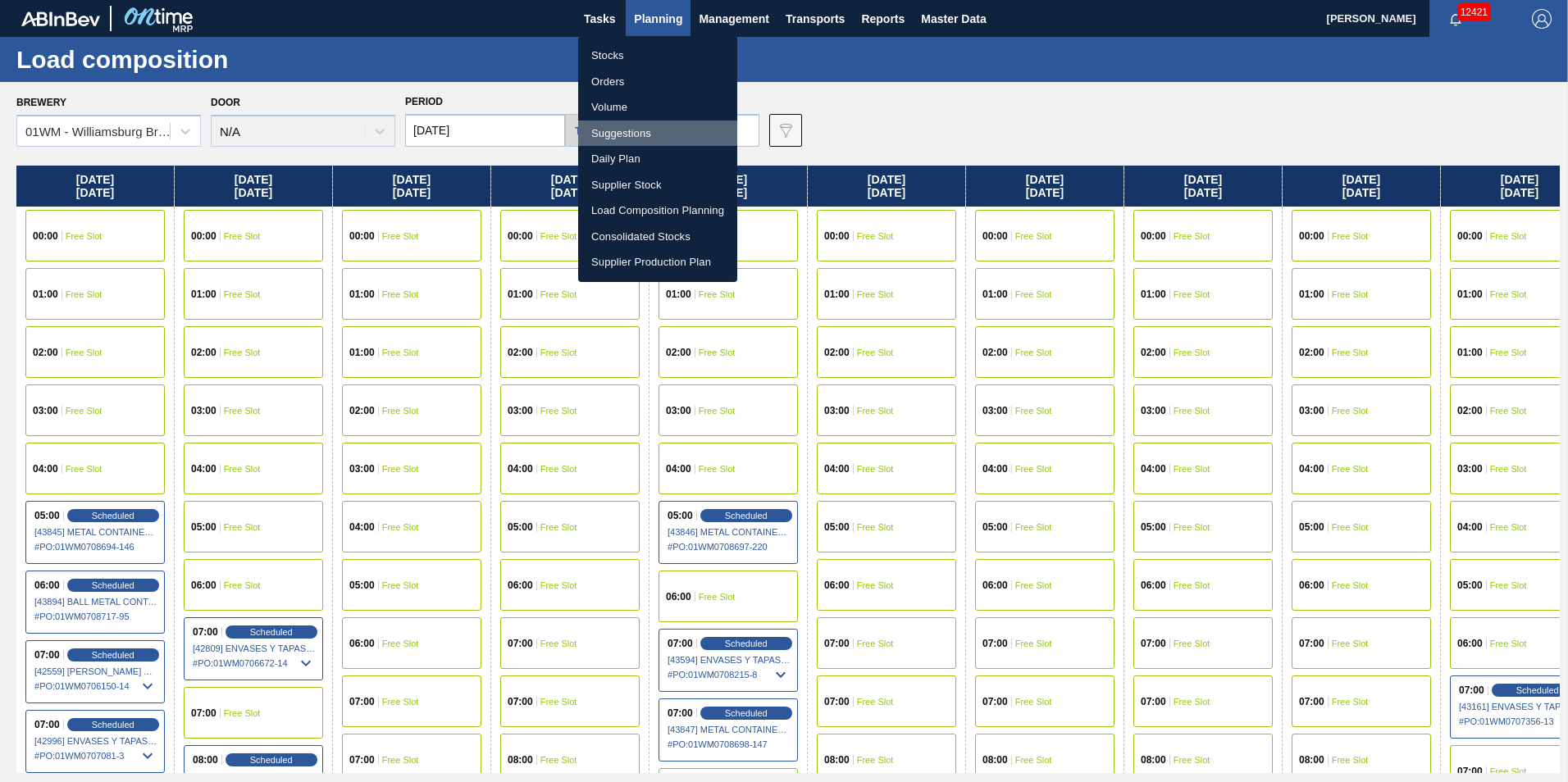
click at [640, 136] on li "Suggestions" at bounding box center [657, 133] width 159 height 26
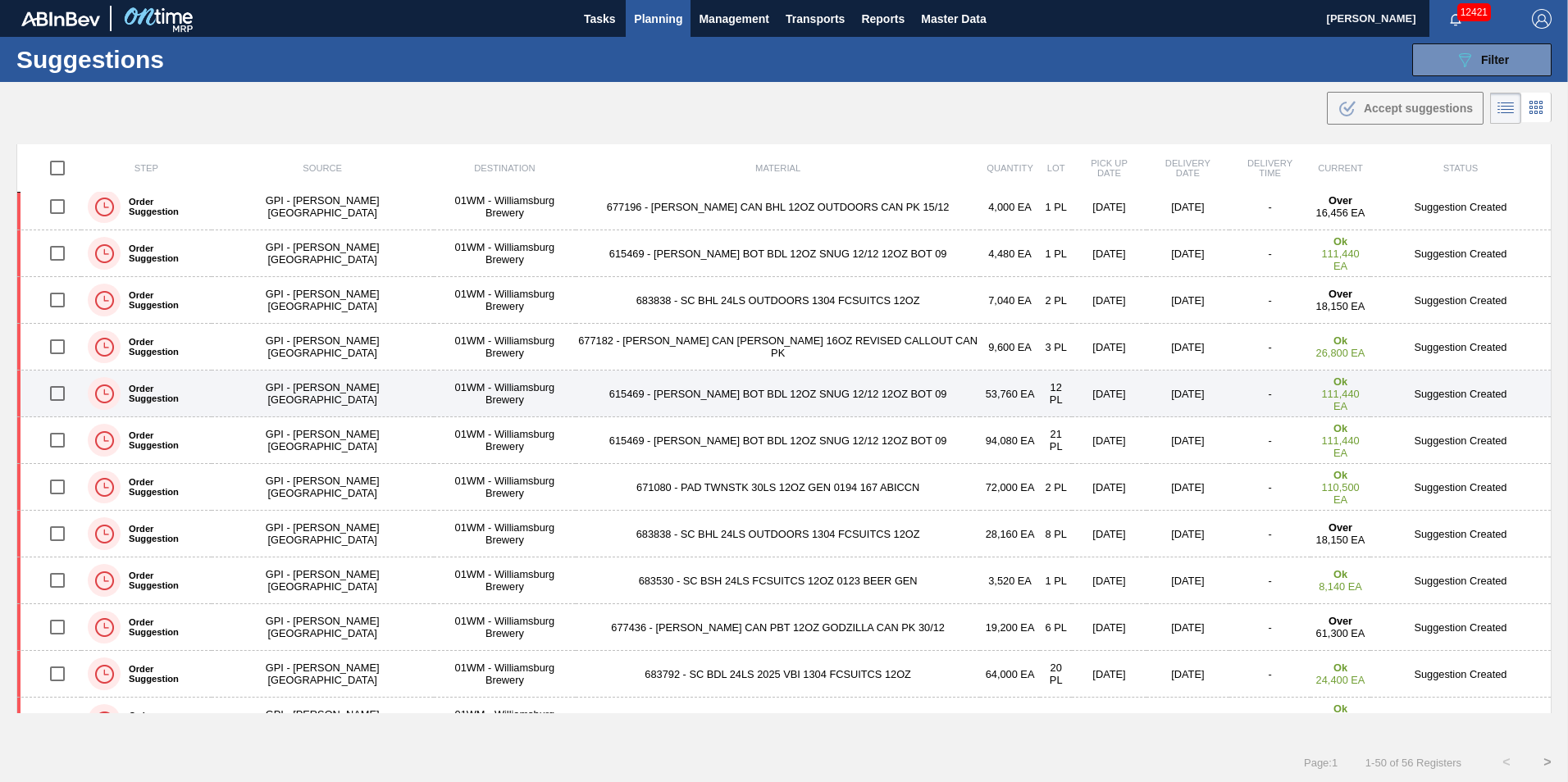
scroll to position [82, 0]
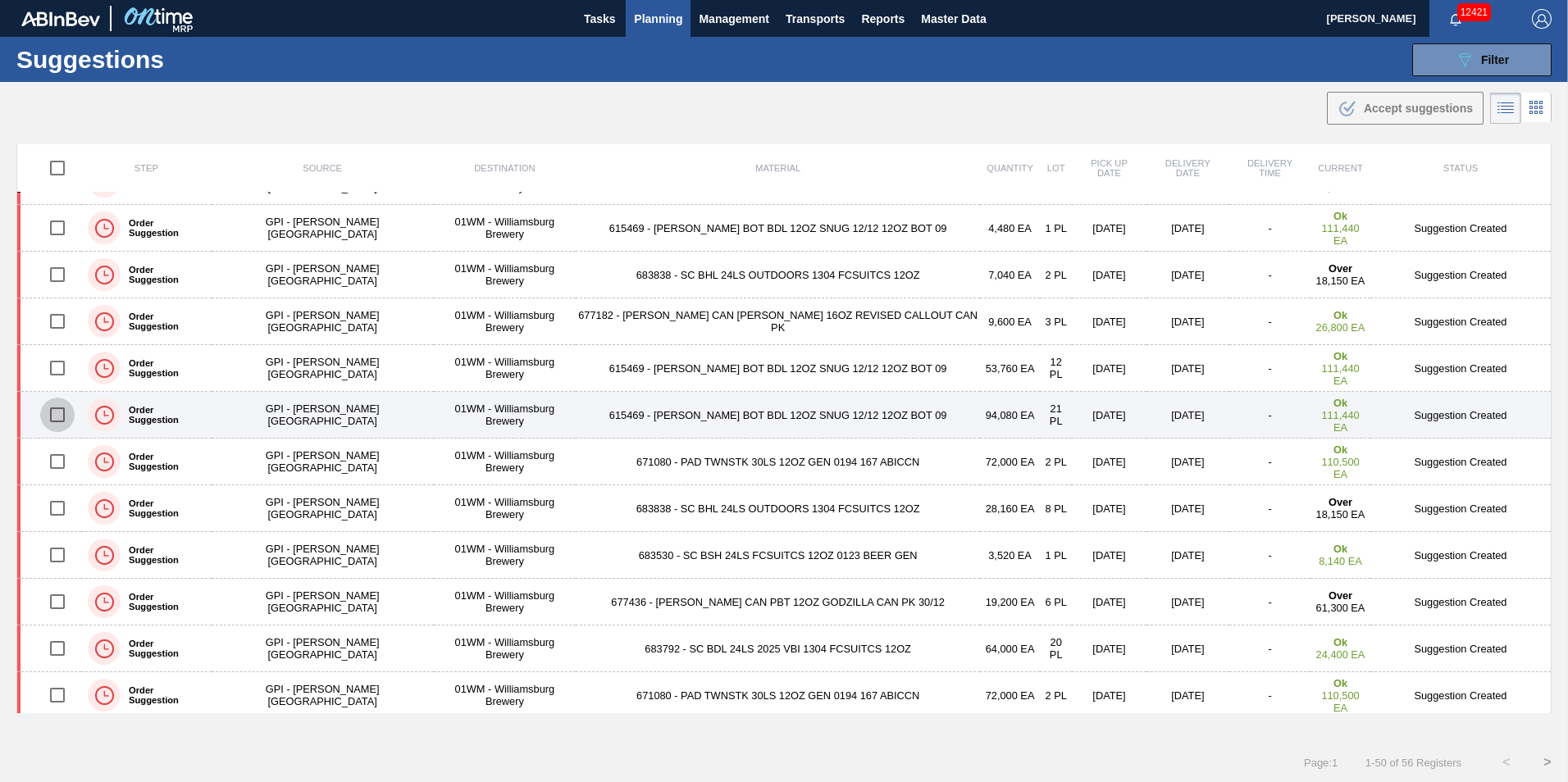
click at [65, 415] on input "checkbox" at bounding box center [57, 414] width 34 height 34
checkbox input "true"
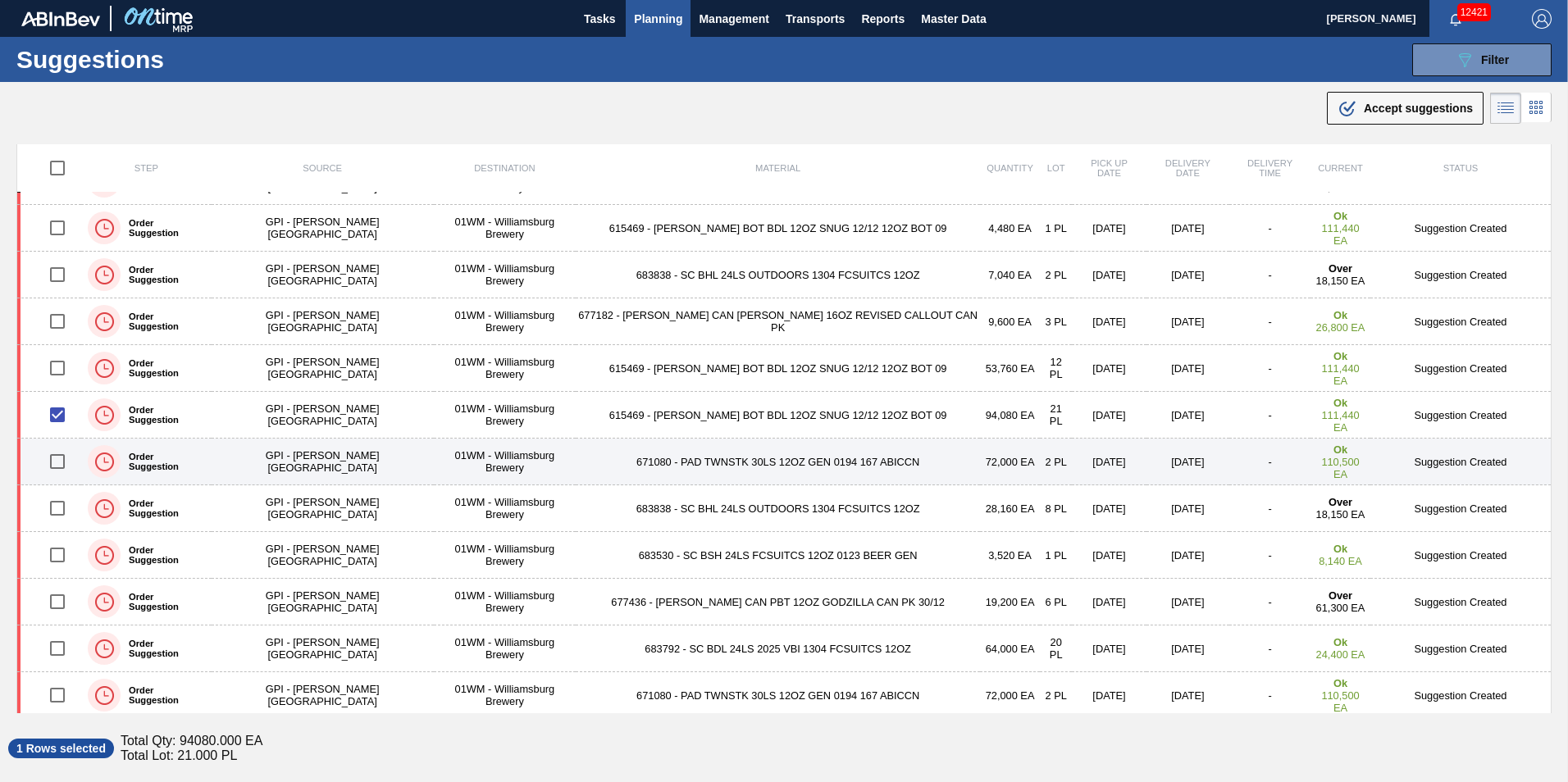
click at [68, 458] on input "checkbox" at bounding box center [57, 461] width 34 height 34
checkbox input "true"
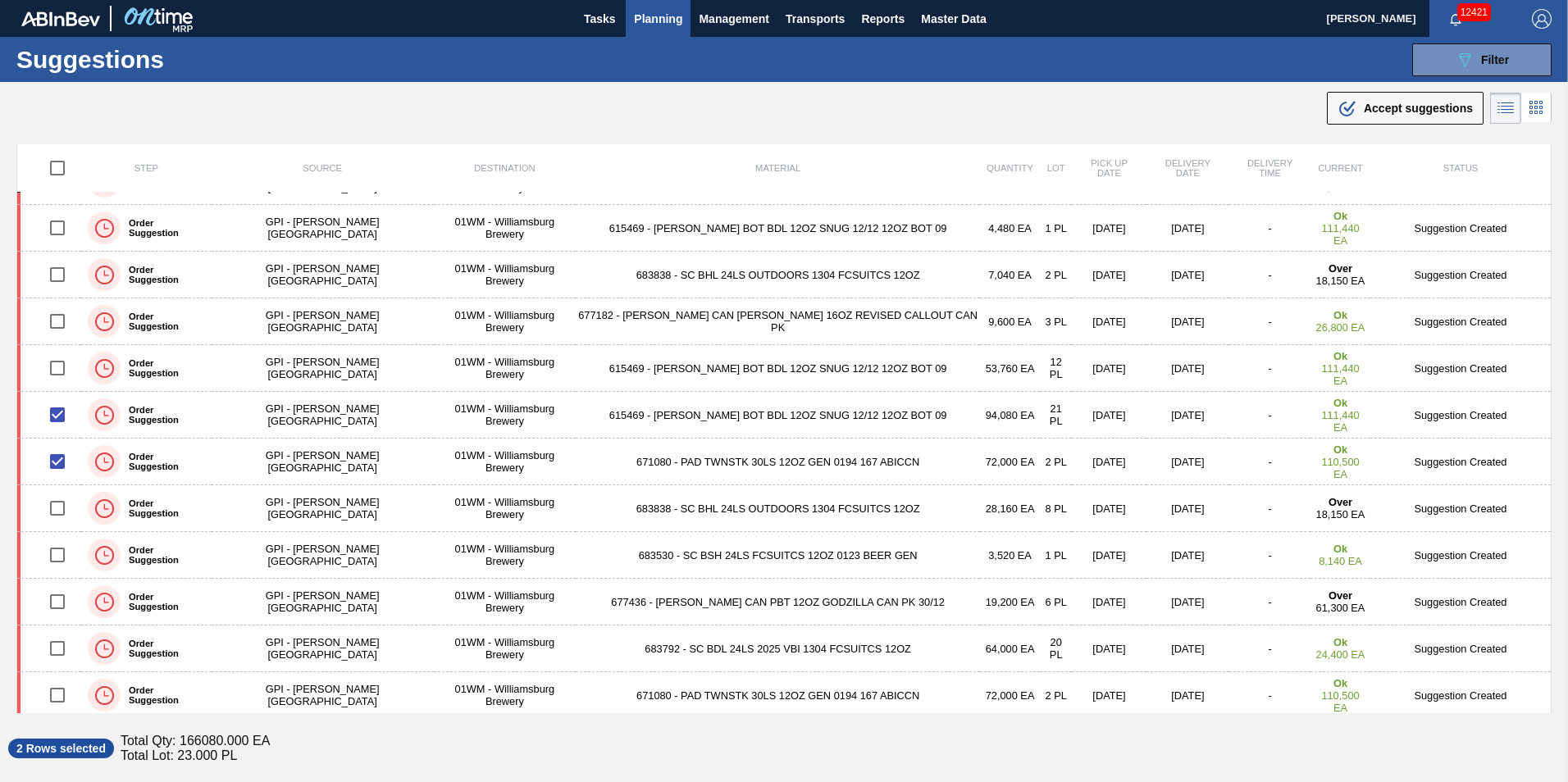
drag, startPoint x: 12, startPoint y: 395, endPoint x: 1548, endPoint y: 476, distance: 1538.1
click at [1548, 476] on div "Step Source Destination Material Quantity Lot Pick up Date Delivery Date Delive…" at bounding box center [784, 455] width 1568 height 623
drag, startPoint x: 1548, startPoint y: 476, endPoint x: 1558, endPoint y: 480, distance: 10.8
click at [1560, 482] on div "Step Source Destination Material Quantity Lot Pick up Date Delivery Date Delive…" at bounding box center [784, 455] width 1568 height 623
click at [1558, 480] on div "Step Source Destination Material Quantity Lot Pick up Date Delivery Date Delive…" at bounding box center [784, 455] width 1568 height 623
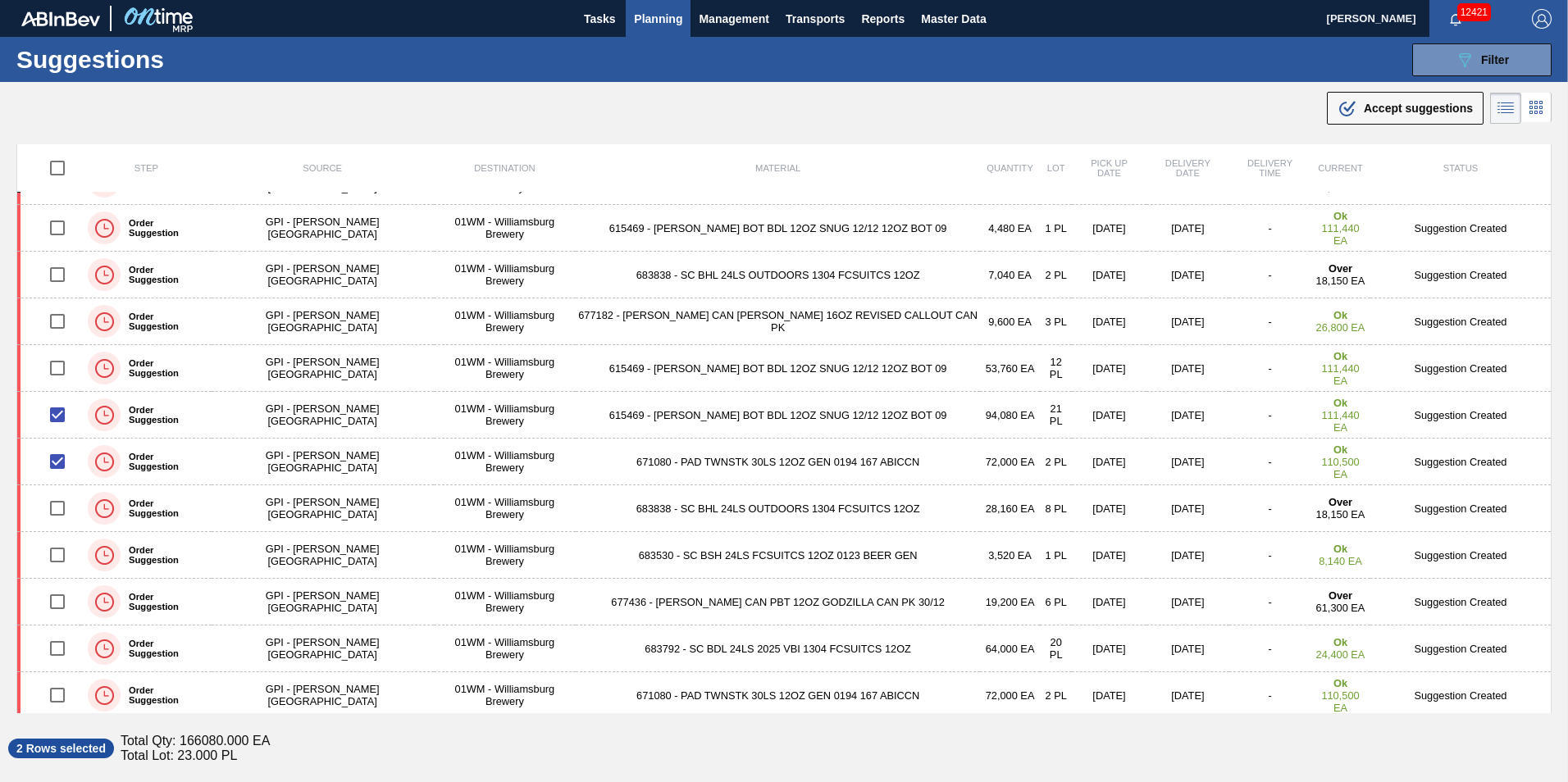
click at [263, 114] on div ".b{fill:var(--color-action-default)} Accept suggestions" at bounding box center [784, 104] width 1568 height 46
drag, startPoint x: 178, startPoint y: 67, endPoint x: 20, endPoint y: 57, distance: 158.3
click at [20, 57] on h1 "Suggestions" at bounding box center [162, 60] width 291 height 19
drag, startPoint x: 20, startPoint y: 57, endPoint x: 277, endPoint y: 100, distance: 260.6
click at [277, 100] on div ".b{fill:var(--color-action-default)} Accept suggestions" at bounding box center [784, 104] width 1568 height 46
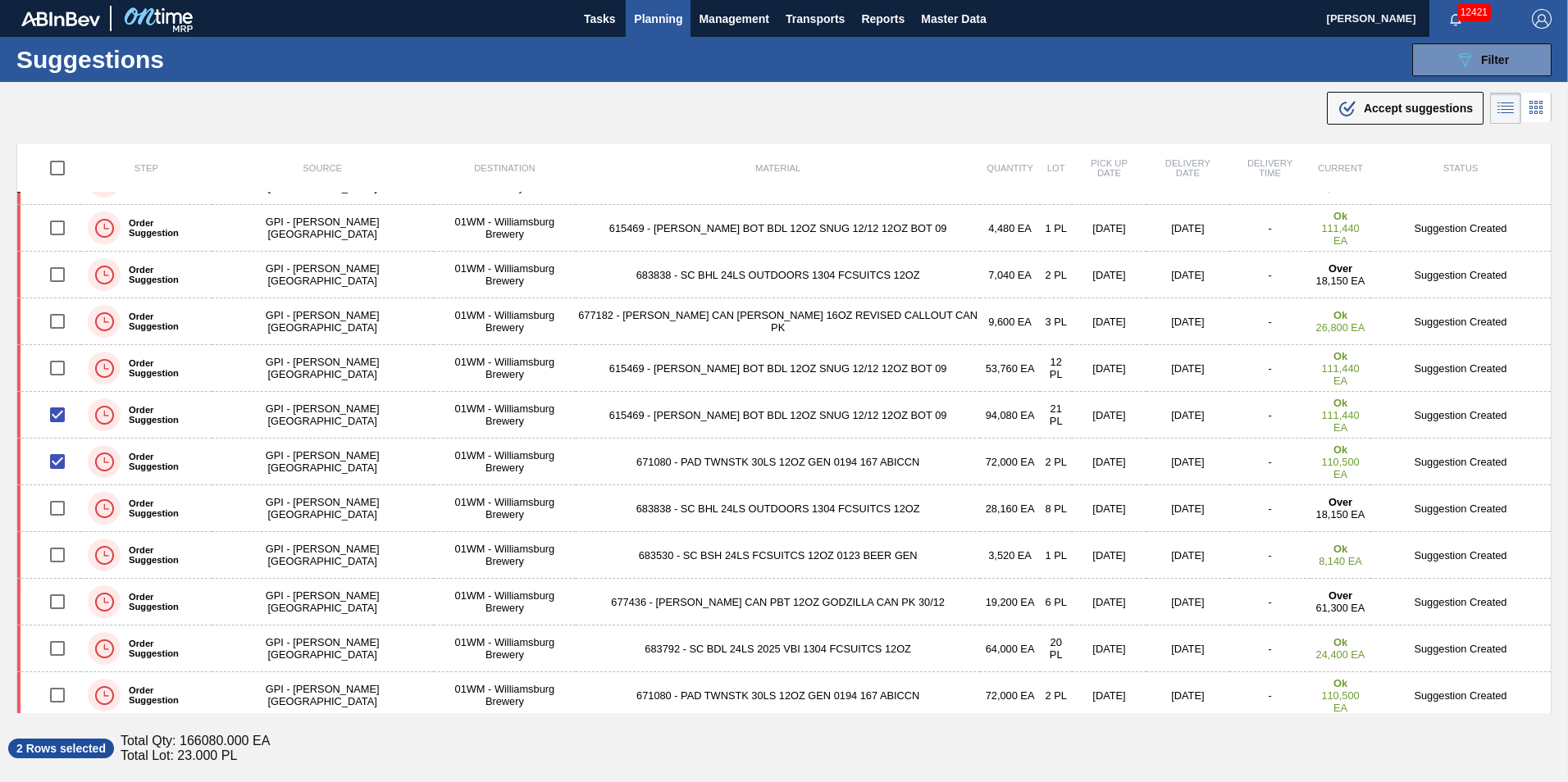
click at [277, 100] on div ".b{fill:var(--color-action-default)} Accept suggestions" at bounding box center [784, 104] width 1568 height 46
drag, startPoint x: 167, startPoint y: 62, endPoint x: 22, endPoint y: 61, distance: 145.0
click at [22, 61] on h1 "Suggestions" at bounding box center [162, 60] width 291 height 19
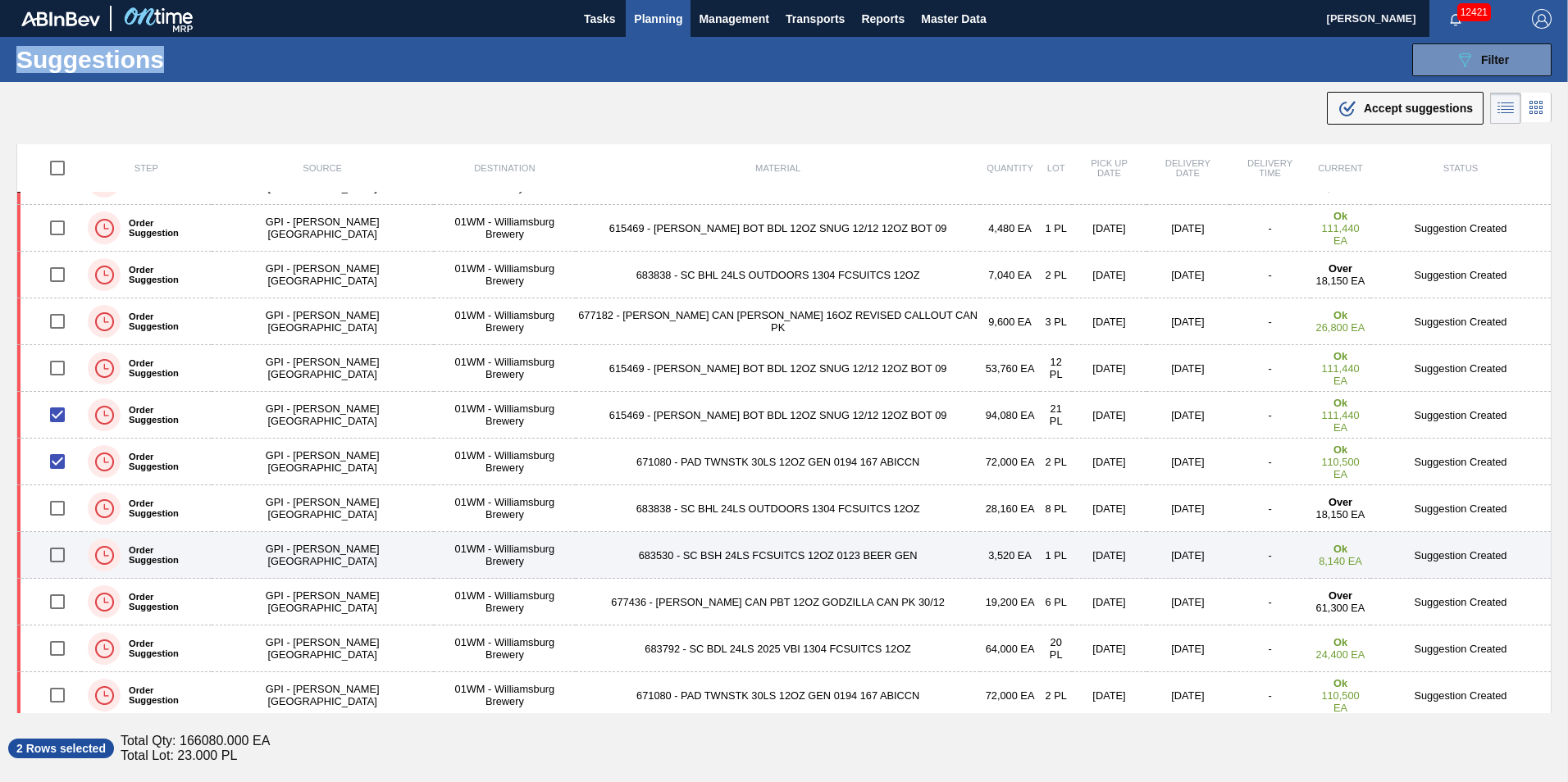
click at [67, 556] on input "checkbox" at bounding box center [57, 555] width 34 height 34
checkbox input "true"
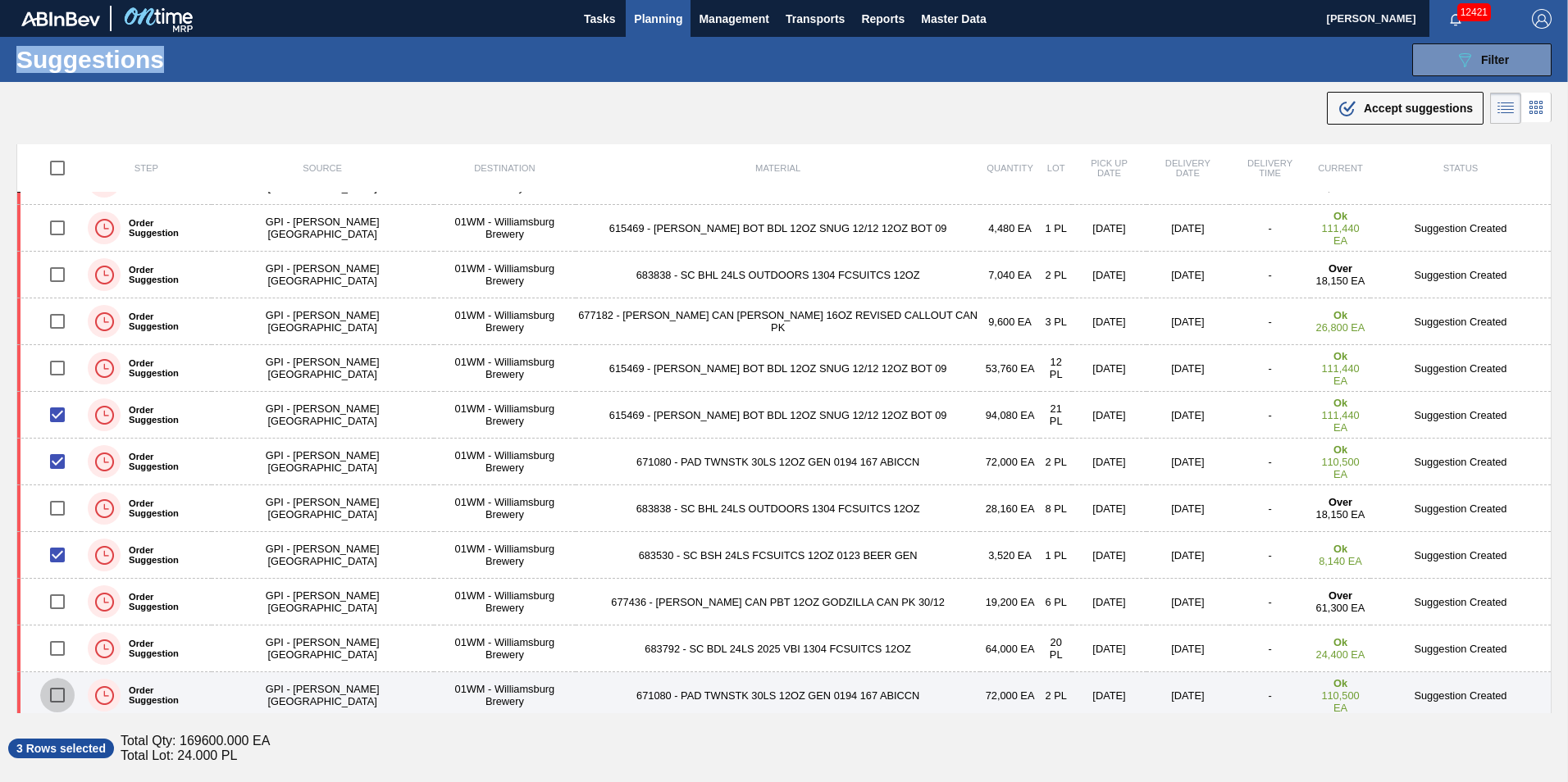
click at [65, 697] on input "checkbox" at bounding box center [57, 694] width 34 height 34
checkbox input "true"
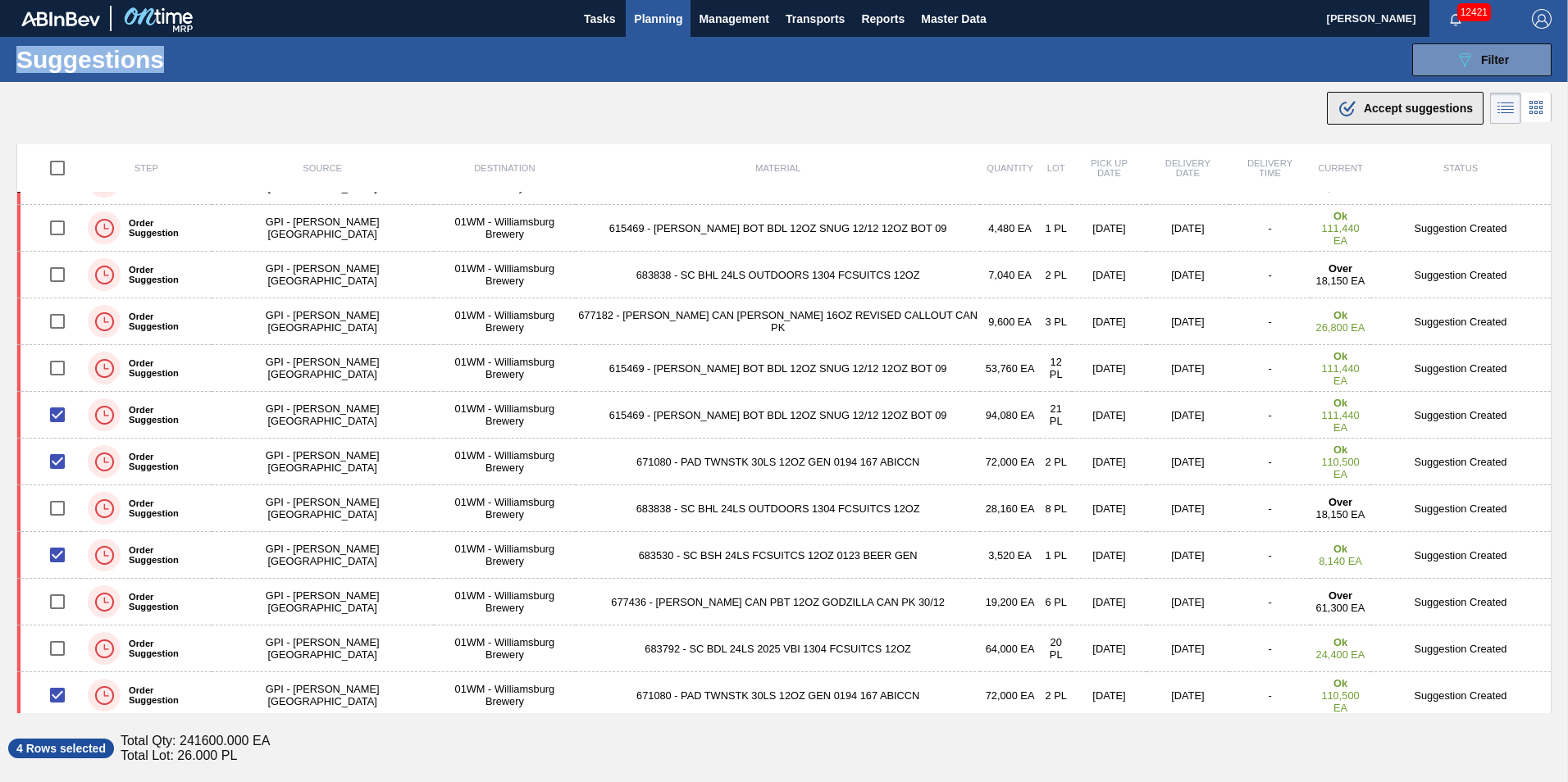
click at [1455, 106] on span "Accept suggestions" at bounding box center [1418, 108] width 109 height 13
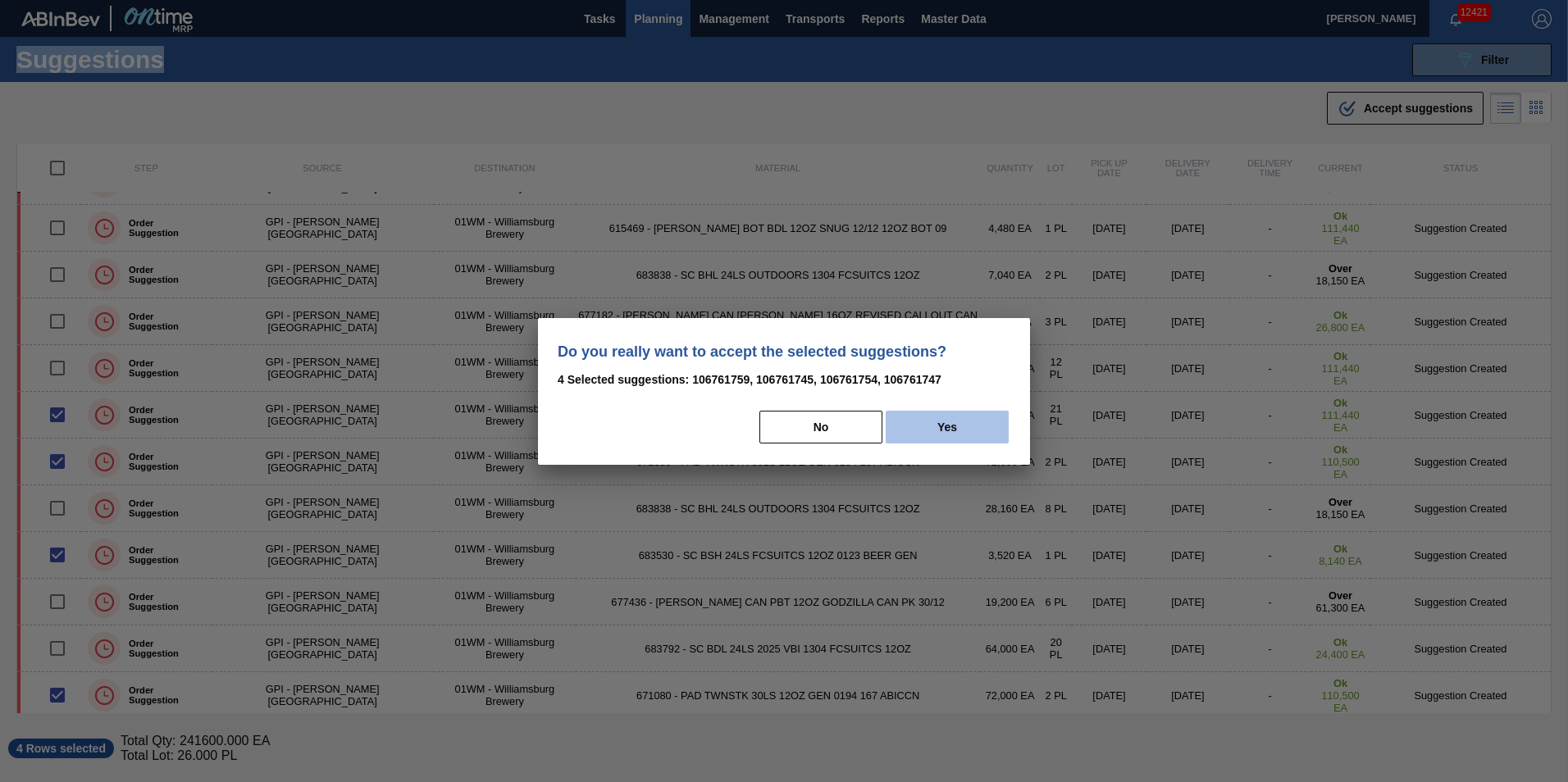
click at [961, 425] on button "Yes" at bounding box center [947, 426] width 123 height 33
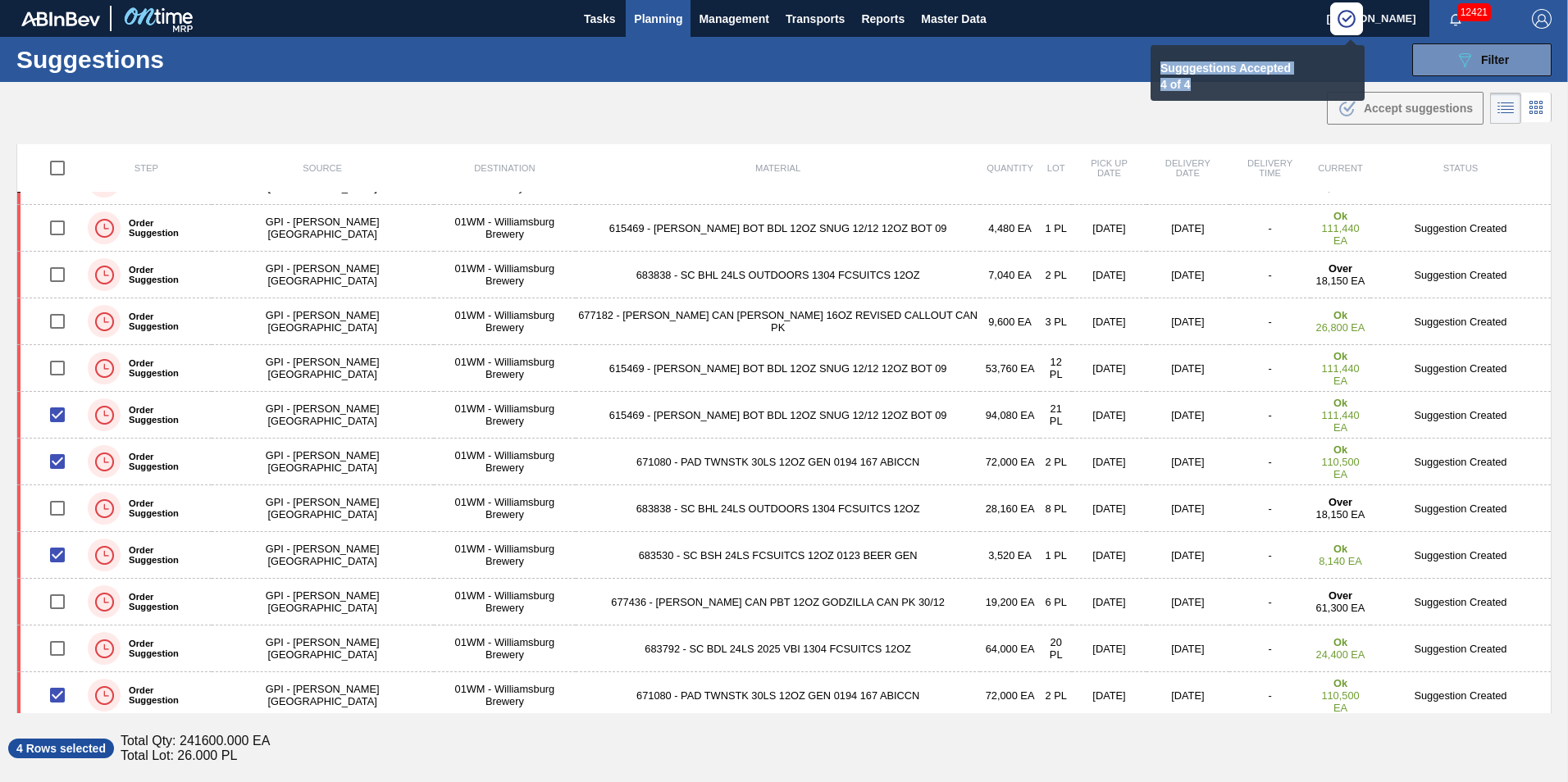
drag, startPoint x: 1196, startPoint y: 83, endPoint x: 1162, endPoint y: 66, distance: 38.0
click at [1162, 66] on div "Sugggestions Accepted 4 of 4" at bounding box center [1258, 76] width 201 height 30
checkbox input "false"
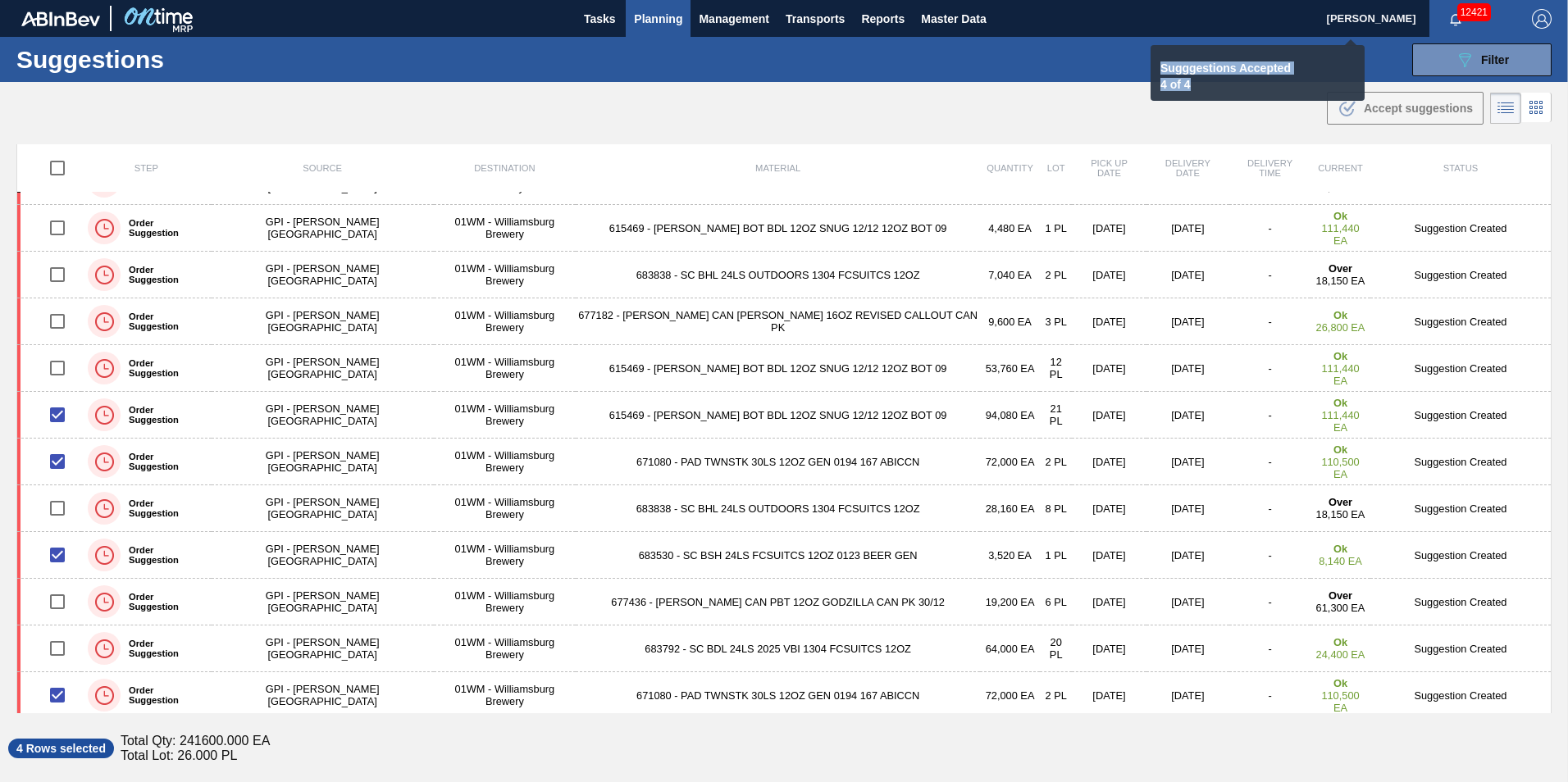
checkbox input "false"
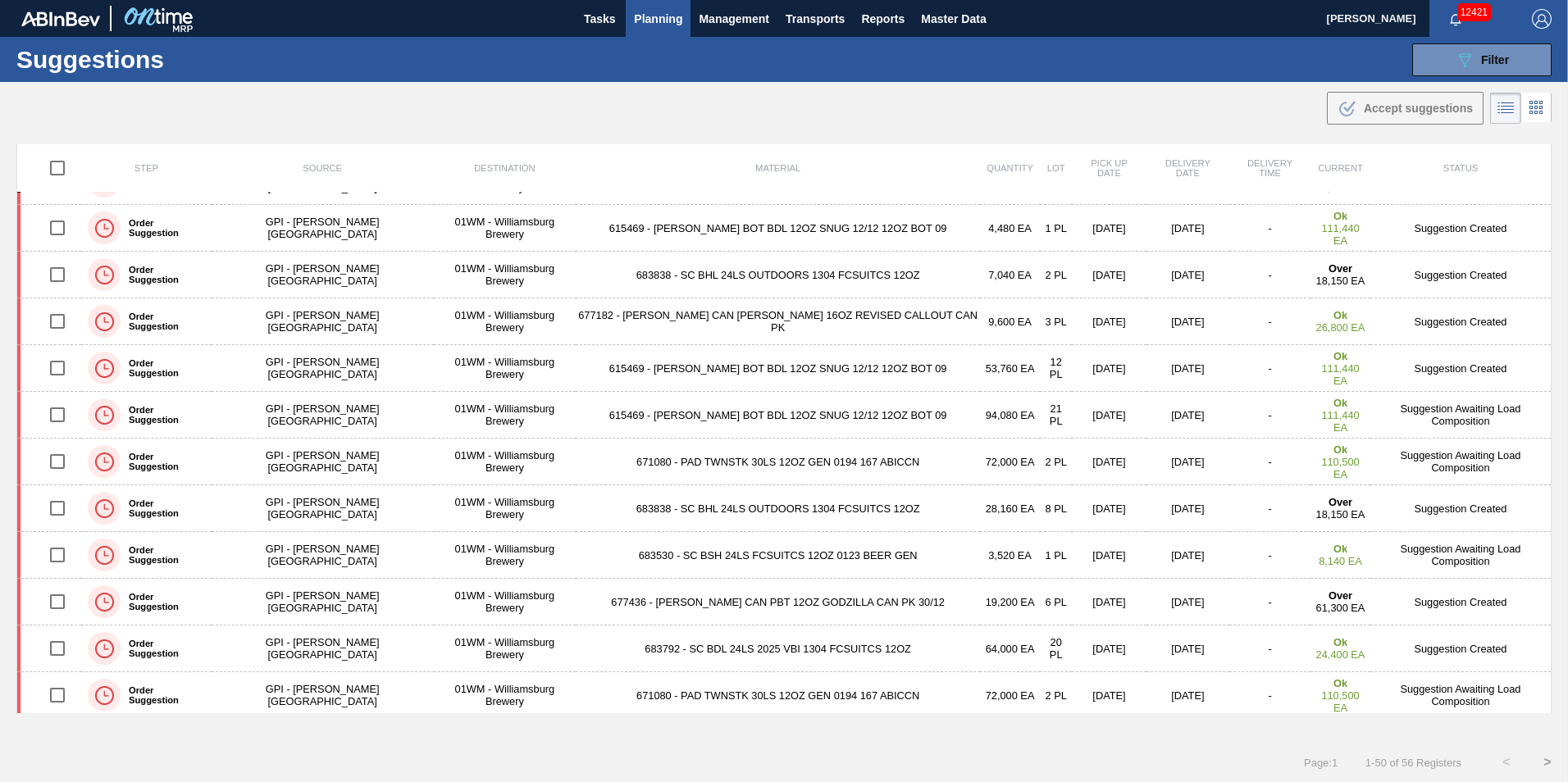
click at [642, 16] on span "Planning" at bounding box center [658, 19] width 48 height 20
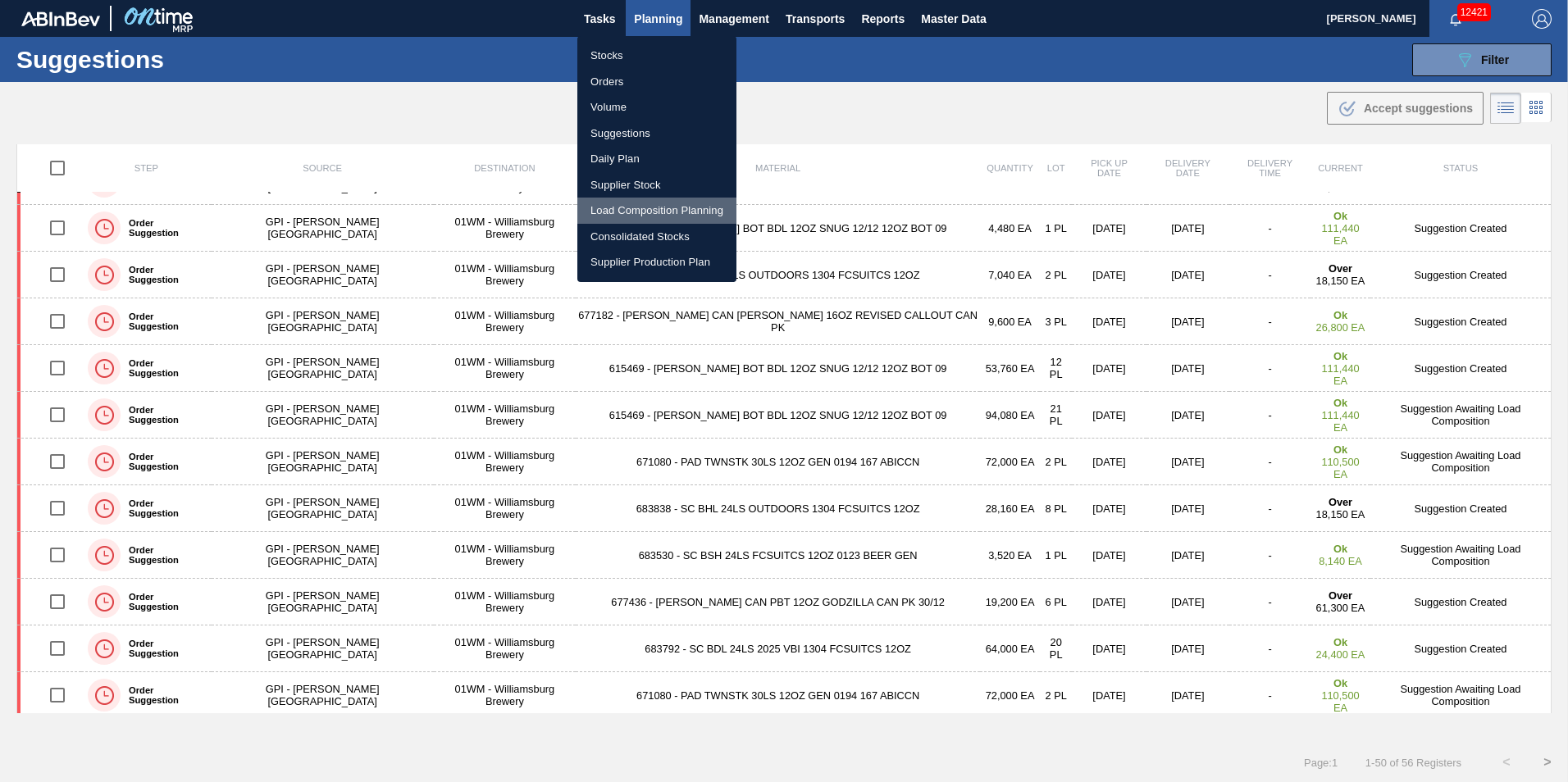
click at [629, 213] on li "Load Composition Planning" at bounding box center [656, 210] width 159 height 26
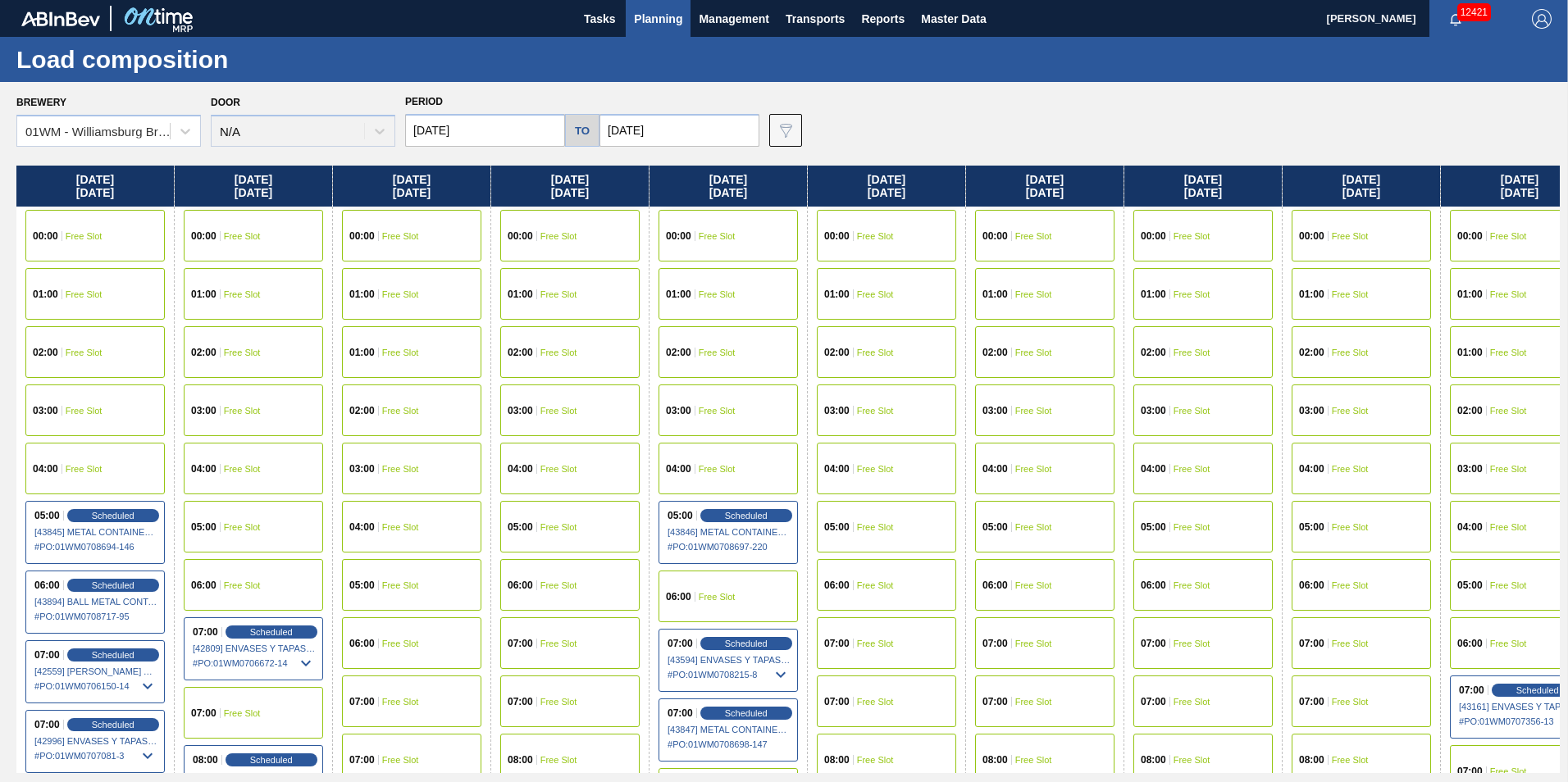
drag, startPoint x: 1443, startPoint y: 180, endPoint x: 1463, endPoint y: 208, distance: 34.4
click at [1457, 208] on div "Monday 10/20/2025 00:00 Free Slot 01:00 Free Slot 02:00 Free Slot 03:00 Free Sl…" at bounding box center [788, 469] width 1543 height 608
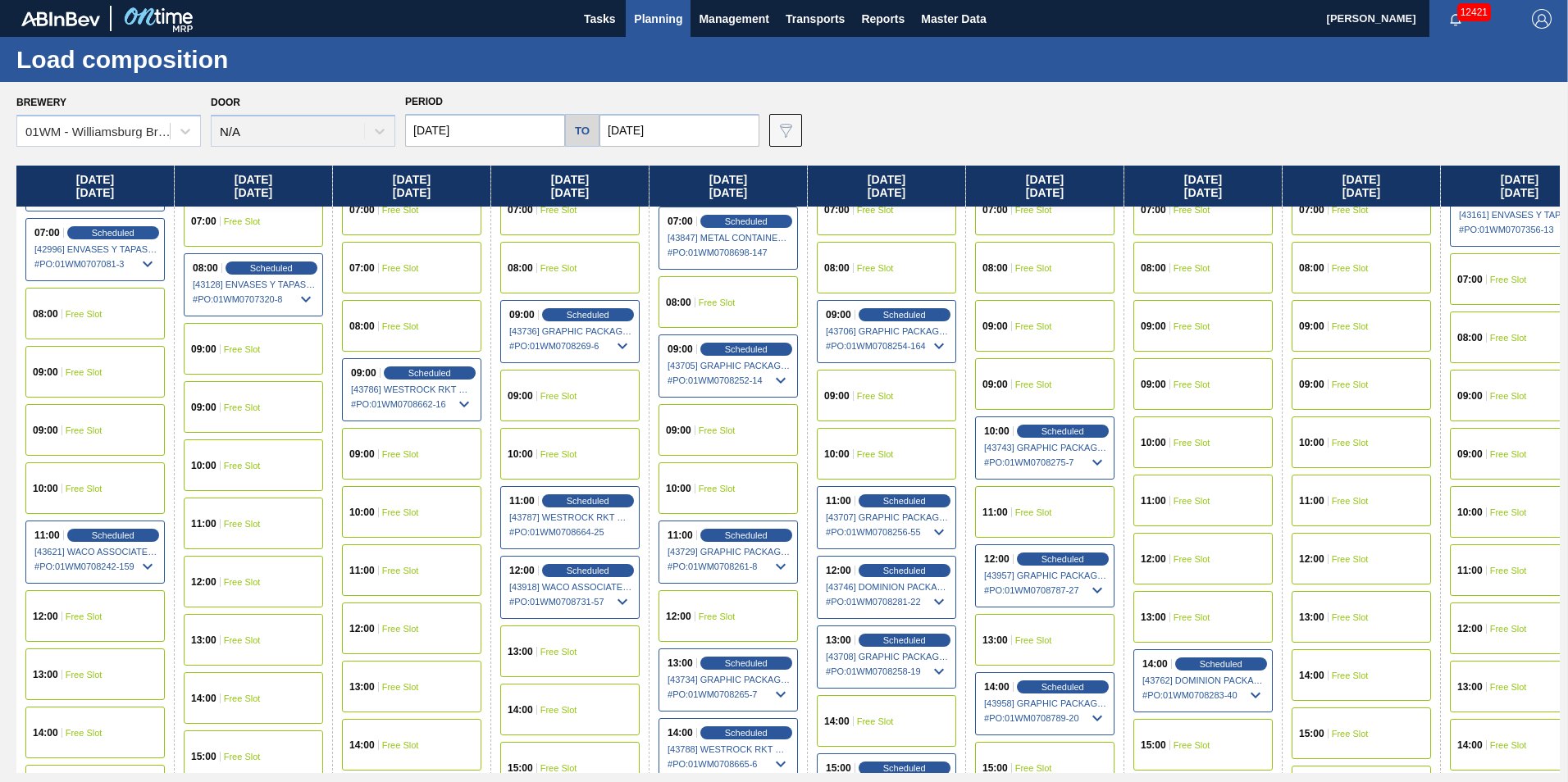
scroll to position [573, 0]
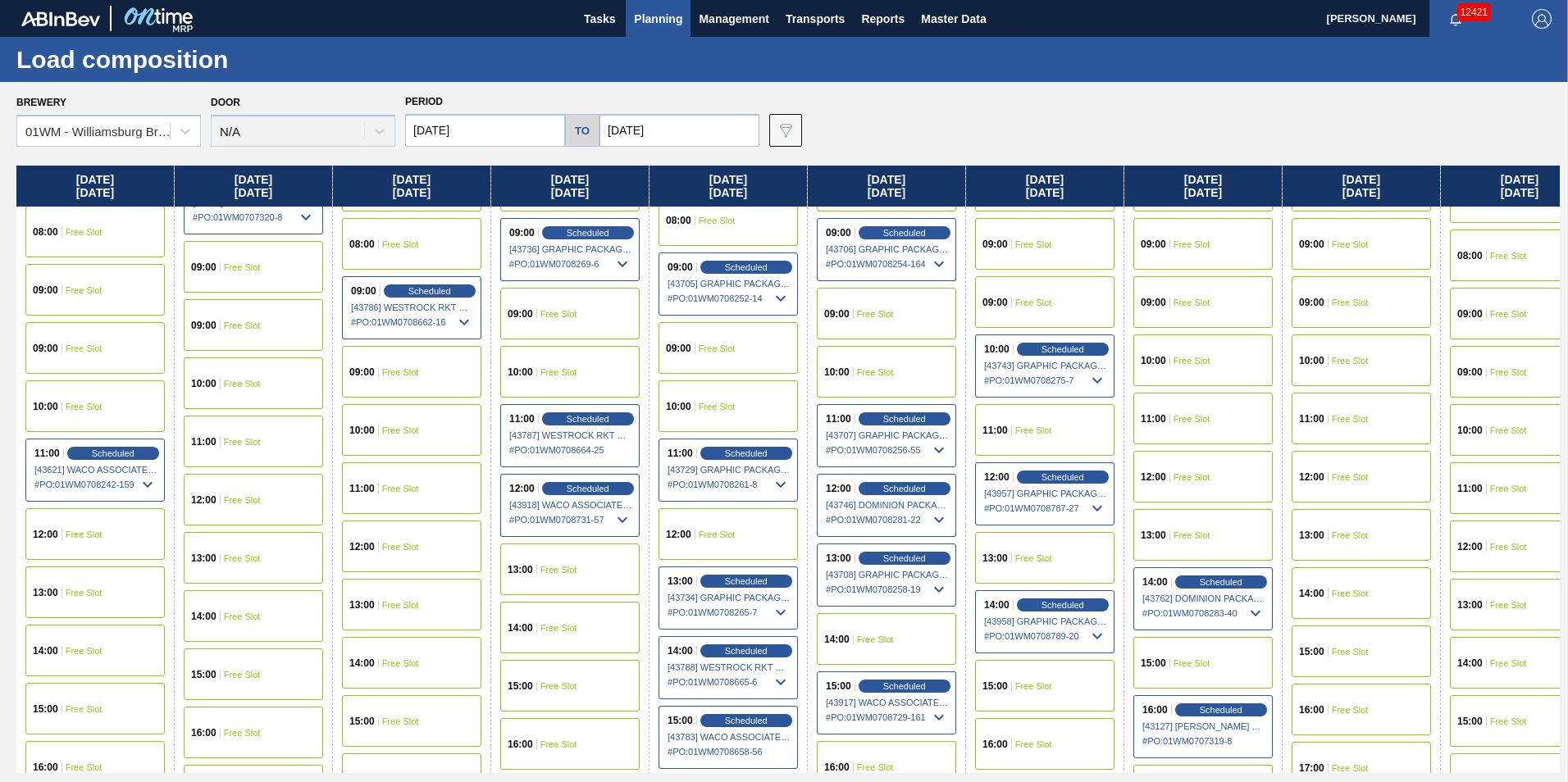
click at [566, 634] on div "14:00 Free Slot" at bounding box center [570, 627] width 140 height 51
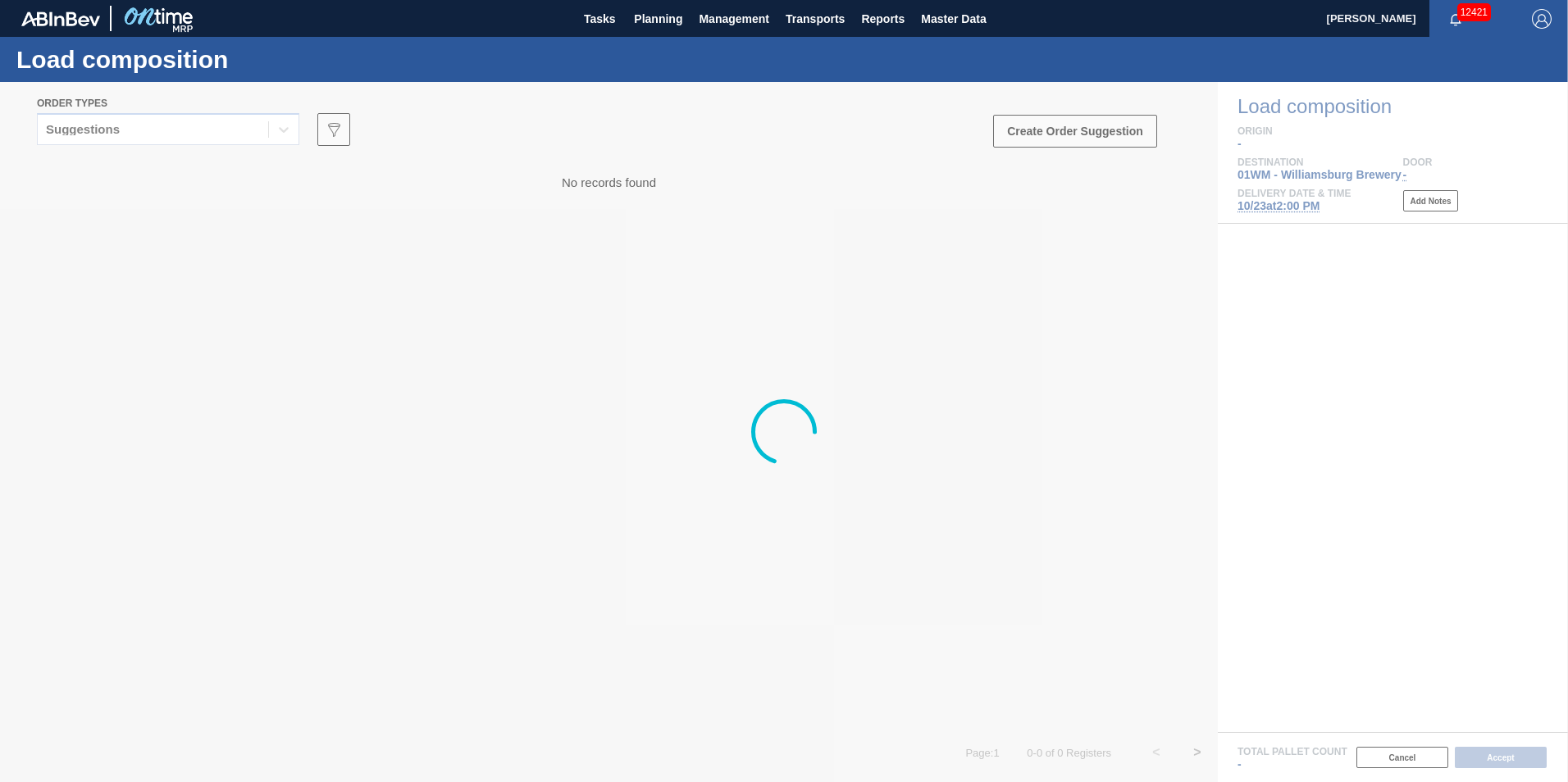
click at [244, 131] on div at bounding box center [784, 432] width 1568 height 700
click at [251, 137] on div at bounding box center [784, 432] width 1568 height 700
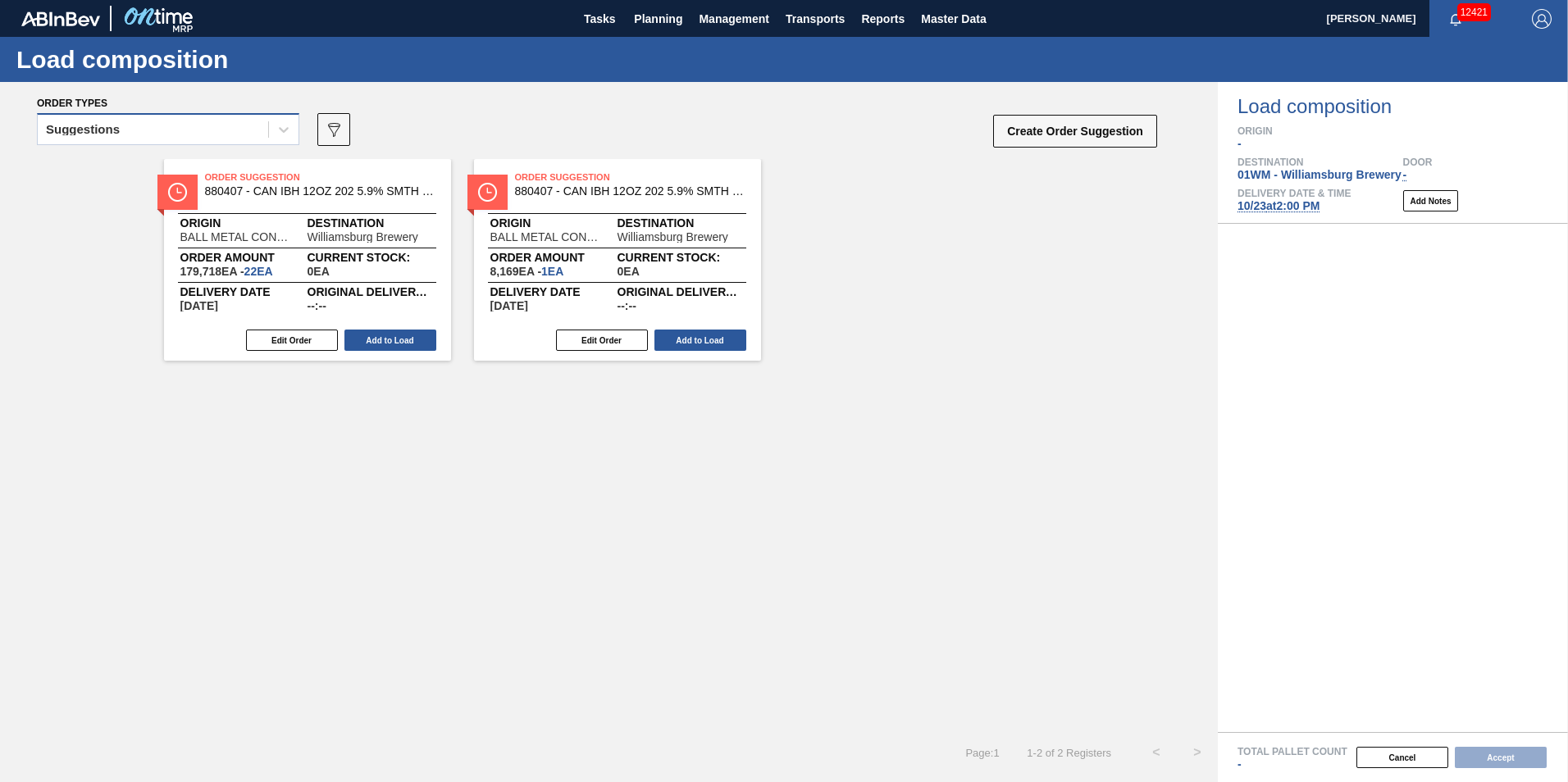
click at [258, 137] on div "Suggestions" at bounding box center [153, 130] width 230 height 24
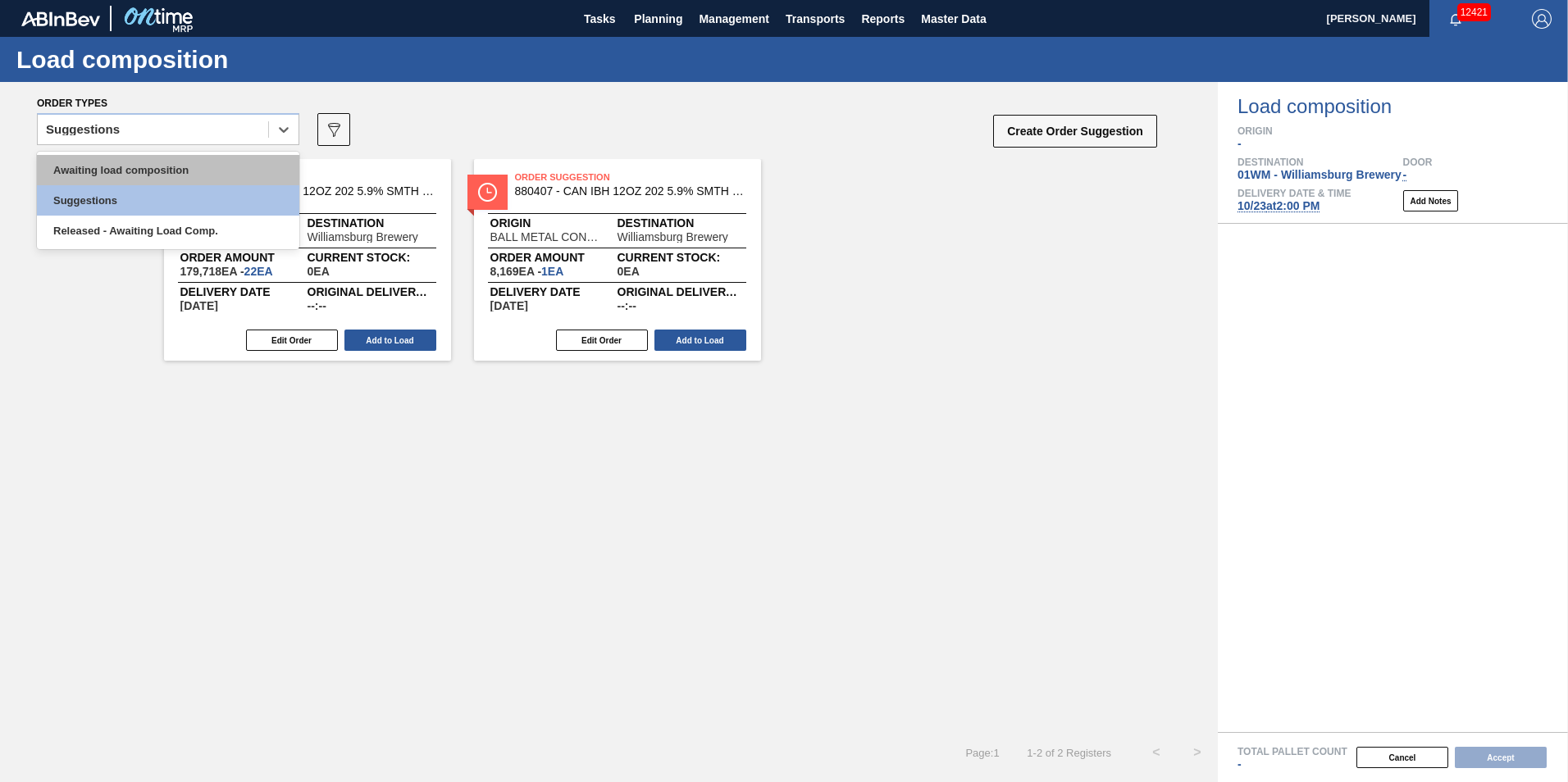
click at [252, 170] on div "Awaiting load composition" at bounding box center [169, 169] width 263 height 31
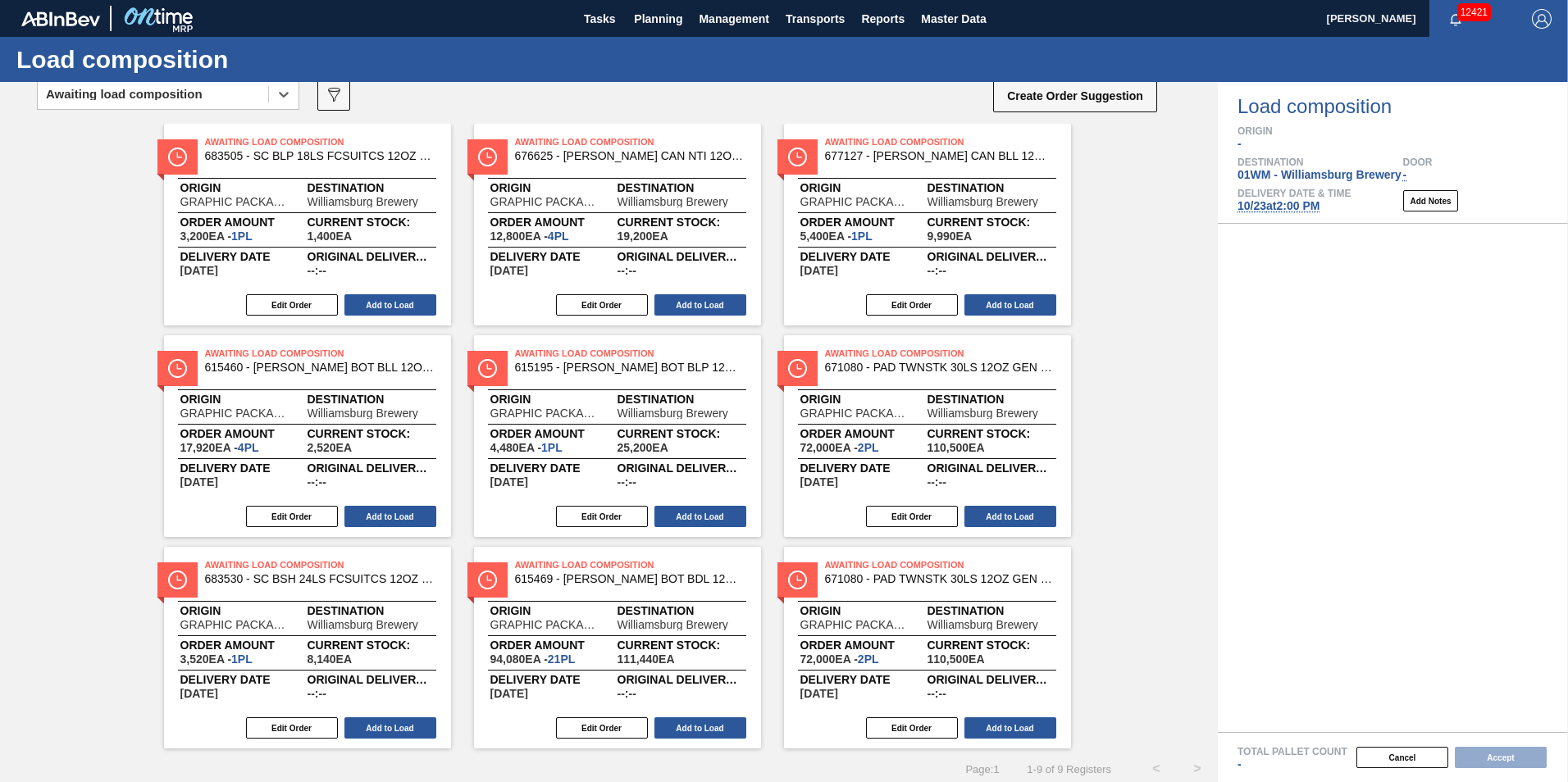
scroll to position [51, 0]
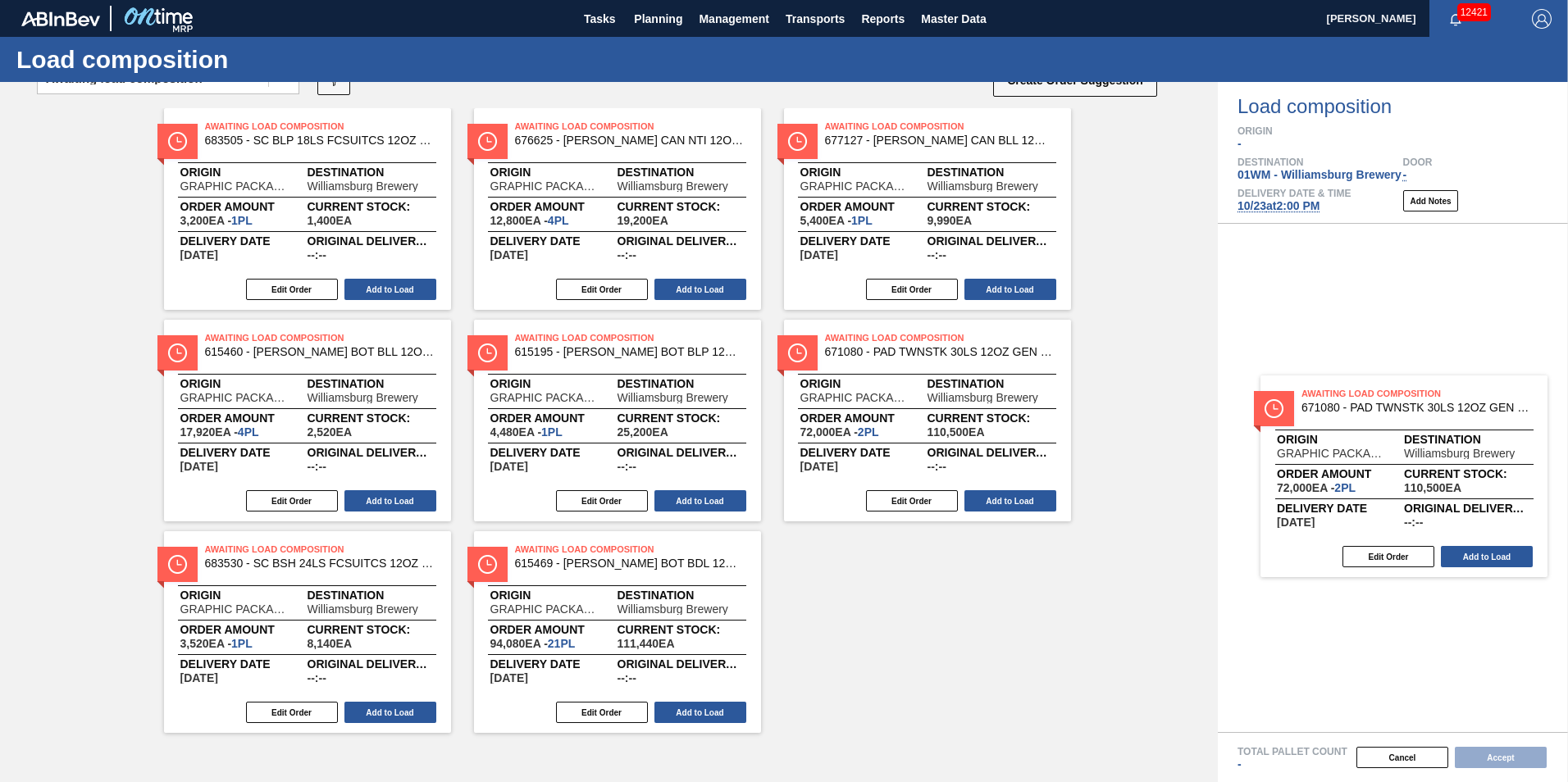
drag, startPoint x: 947, startPoint y: 636, endPoint x: 1454, endPoint y: 470, distance: 533.5
click at [1454, 470] on div "Order types option Awaiting load composition, selected. Select is focused ,type…" at bounding box center [784, 432] width 1568 height 700
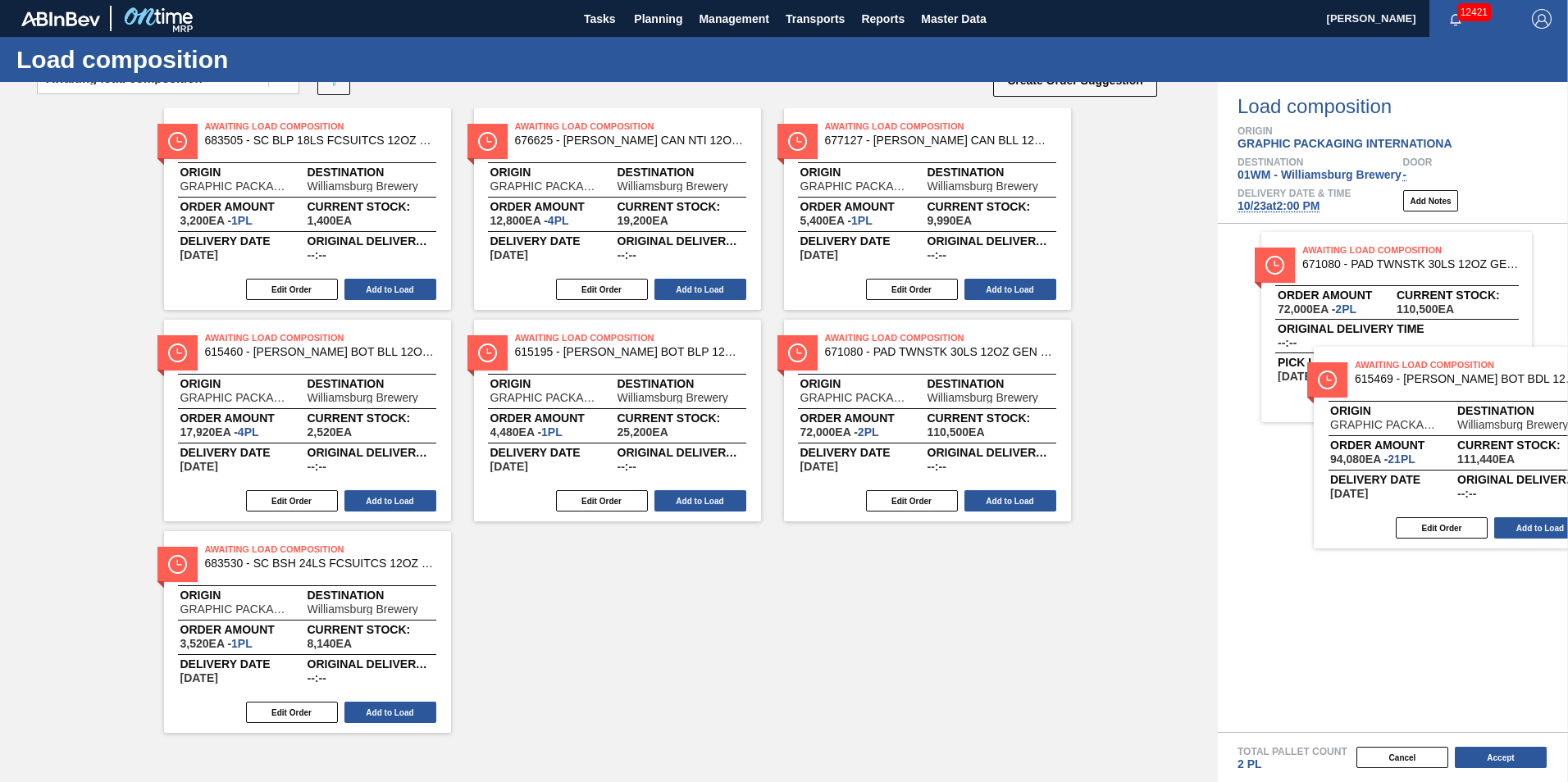
drag, startPoint x: 664, startPoint y: 638, endPoint x: 1459, endPoint y: 500, distance: 806.9
click at [1460, 500] on div "Order types option Awaiting load composition, selected. Select is focused ,type…" at bounding box center [784, 432] width 1568 height 700
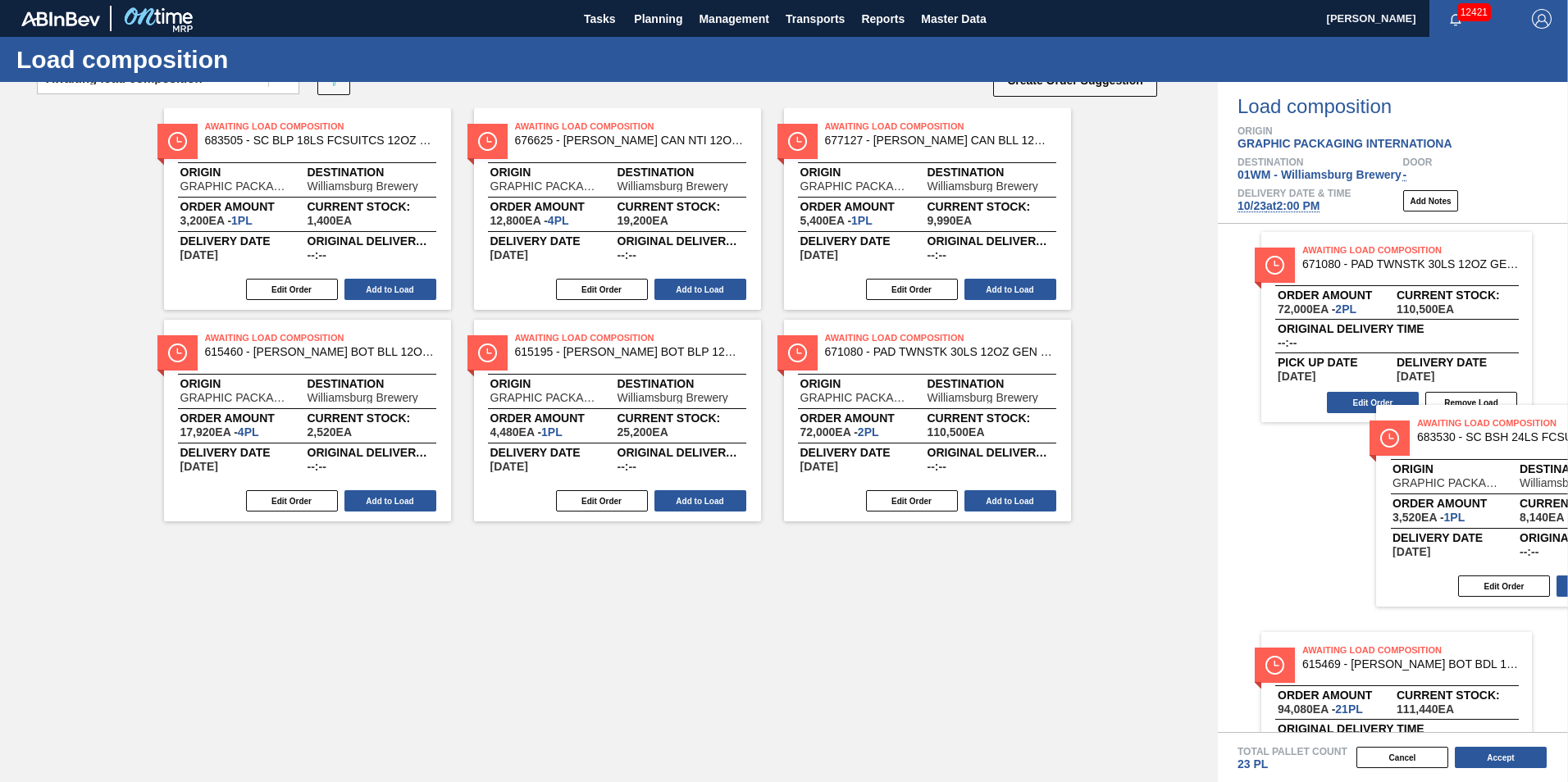
drag, startPoint x: 351, startPoint y: 657, endPoint x: 1417, endPoint y: 530, distance: 1073.5
click at [1418, 530] on div "Order types option Awaiting load composition, selected. Select is focused ,type…" at bounding box center [784, 432] width 1568 height 700
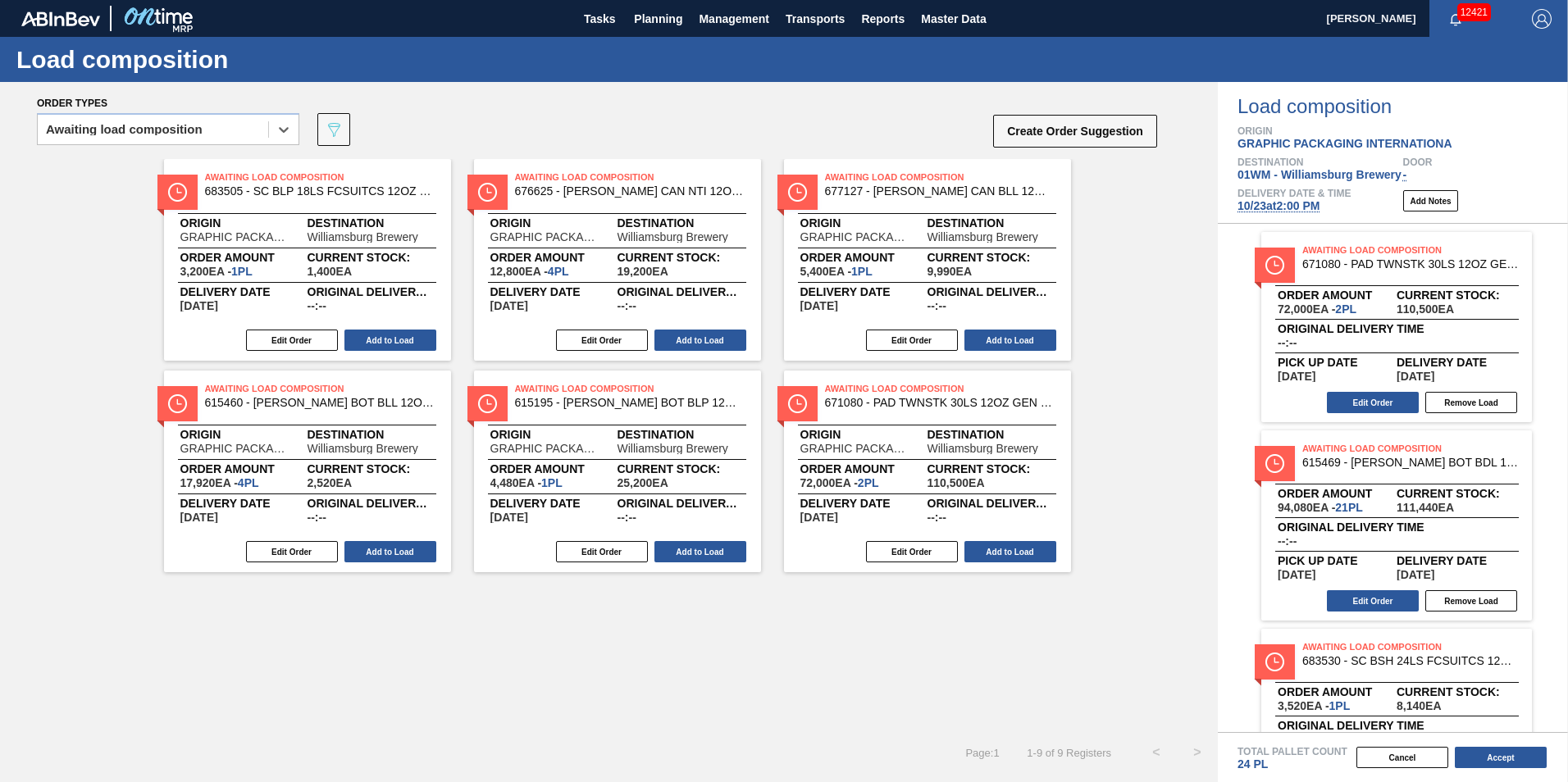
scroll to position [0, 0]
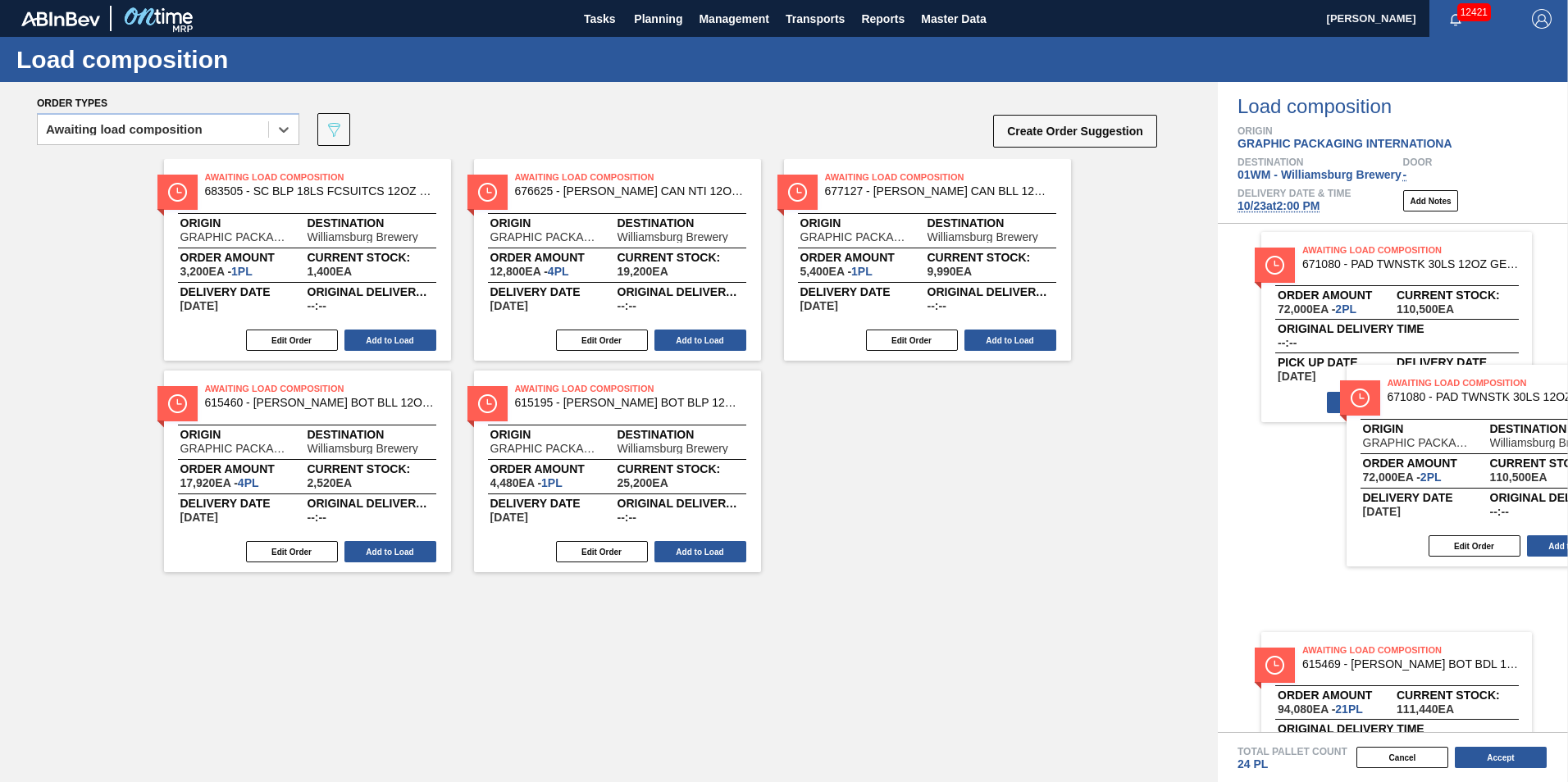
drag, startPoint x: 893, startPoint y: 472, endPoint x: 1474, endPoint y: 463, distance: 581.1
click at [1469, 465] on div "Order types option Awaiting load composition, selected. Select is focused ,type…" at bounding box center [784, 432] width 1568 height 700
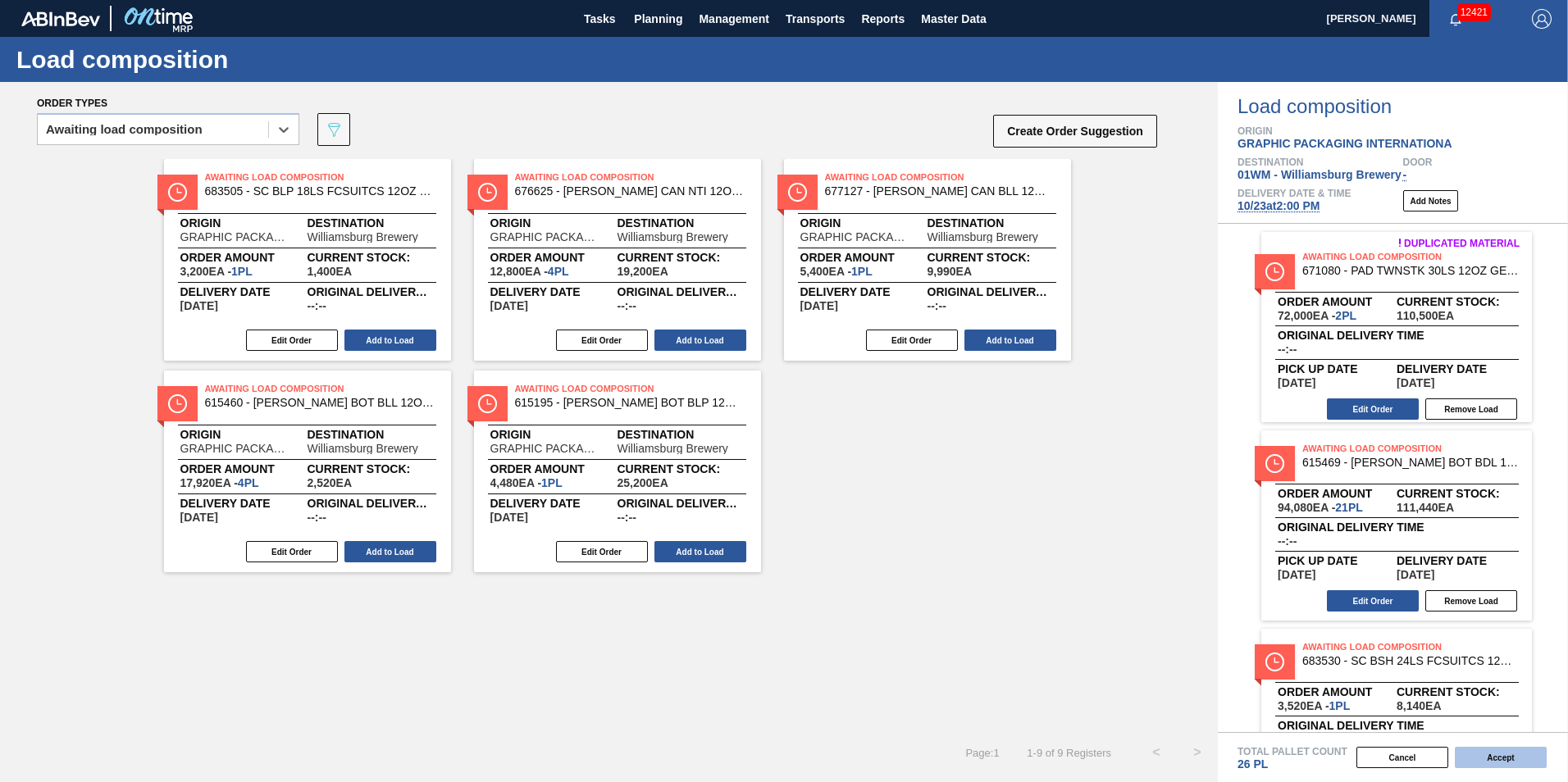
click at [1499, 766] on button "Accept" at bounding box center [1500, 757] width 92 height 21
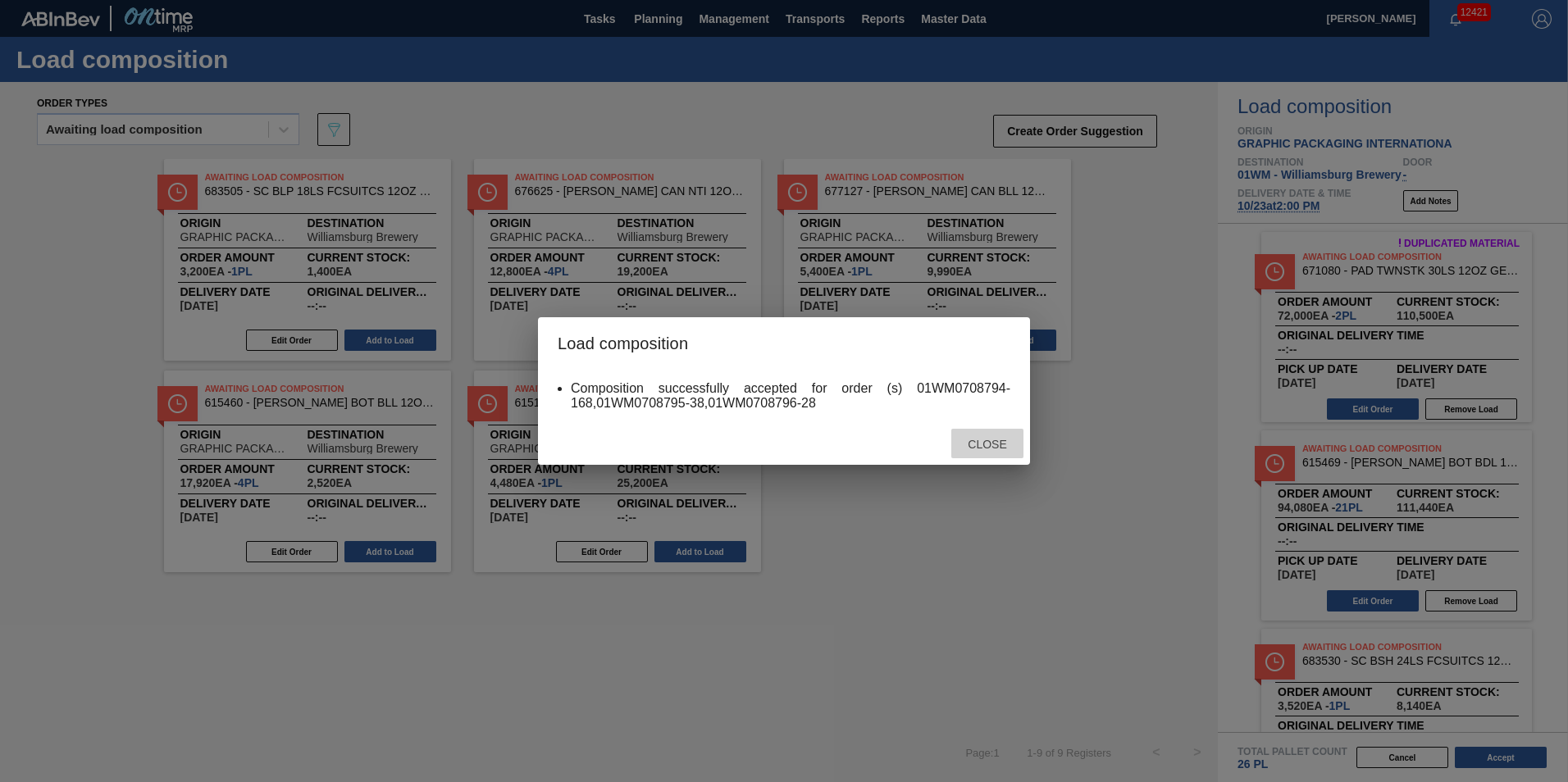
click at [990, 452] on div "Close" at bounding box center [987, 444] width 72 height 31
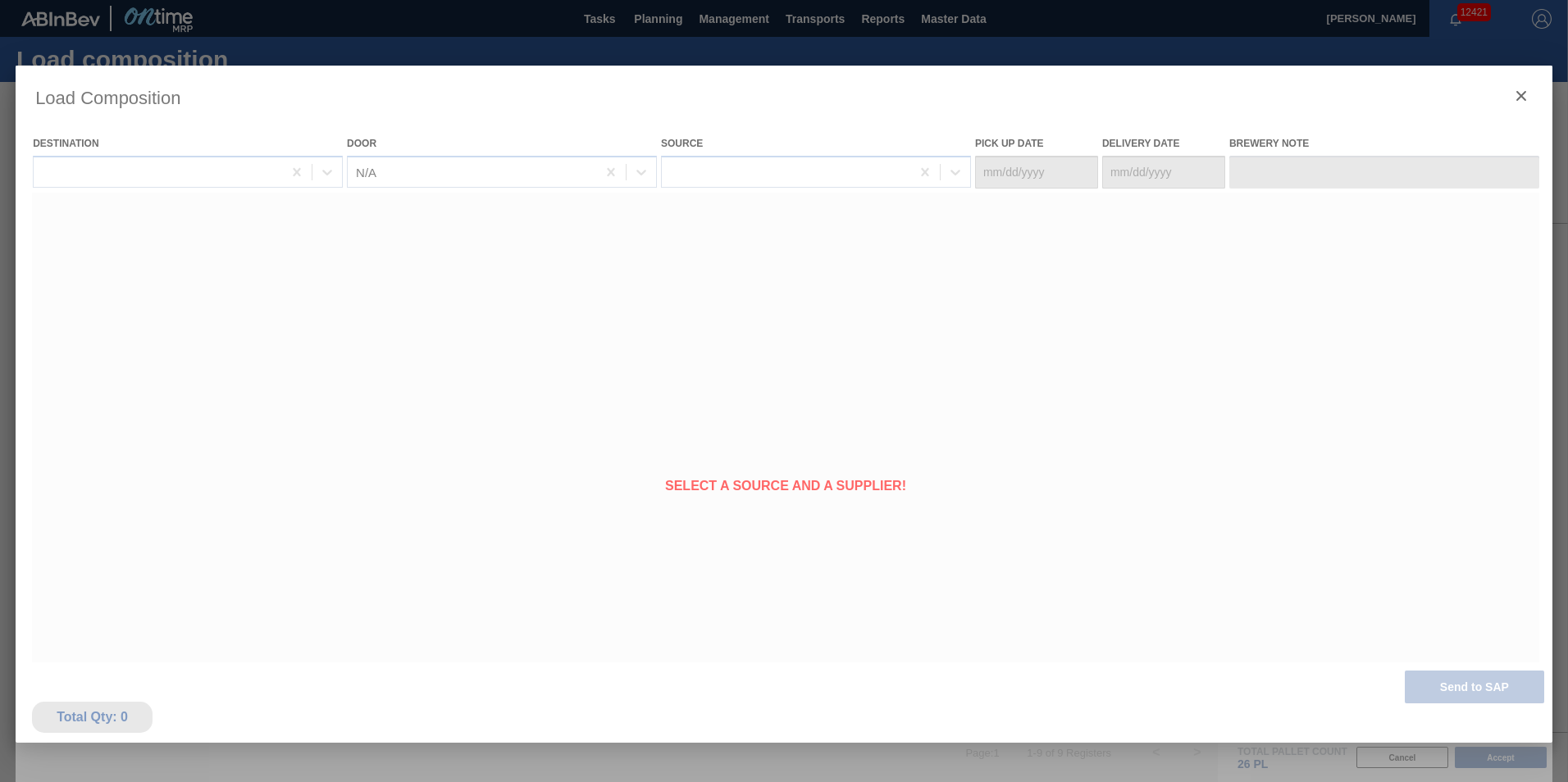
type Date "10/19/2025"
type Date "10/23/2025"
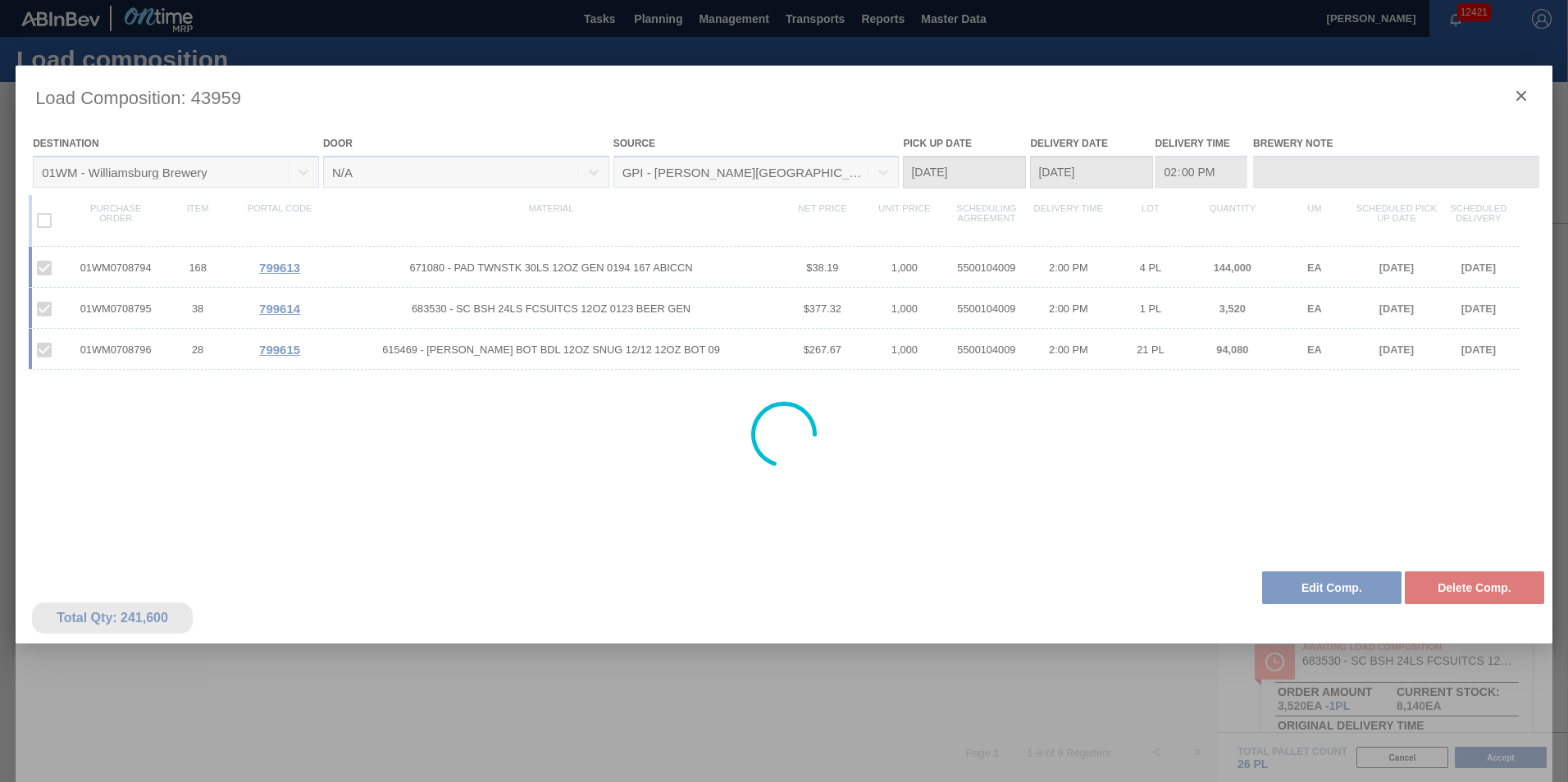
click at [1525, 95] on div at bounding box center [784, 434] width 1536 height 738
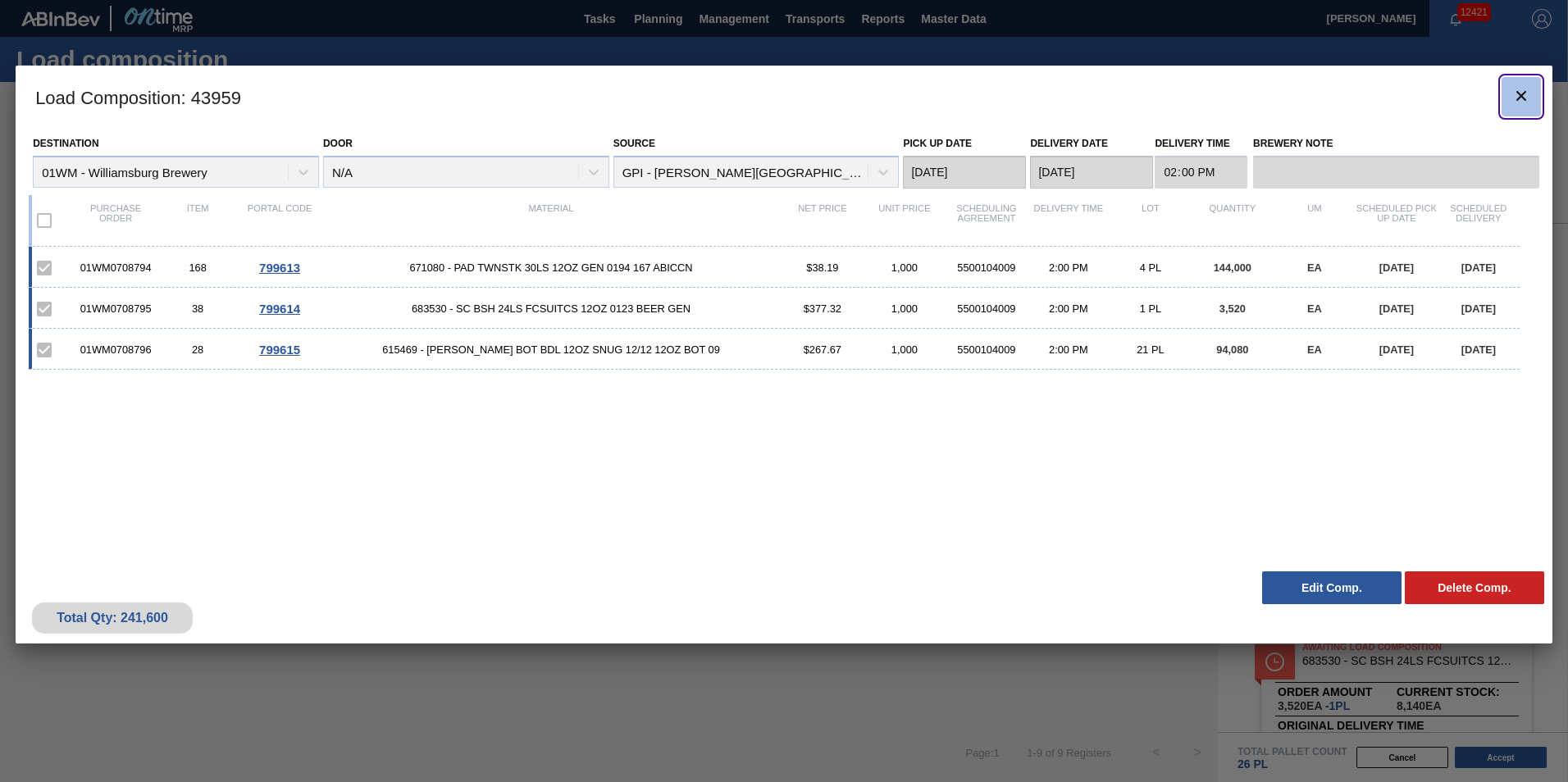
click at [1517, 98] on icon "botão de ícone" at bounding box center [1521, 95] width 20 height 20
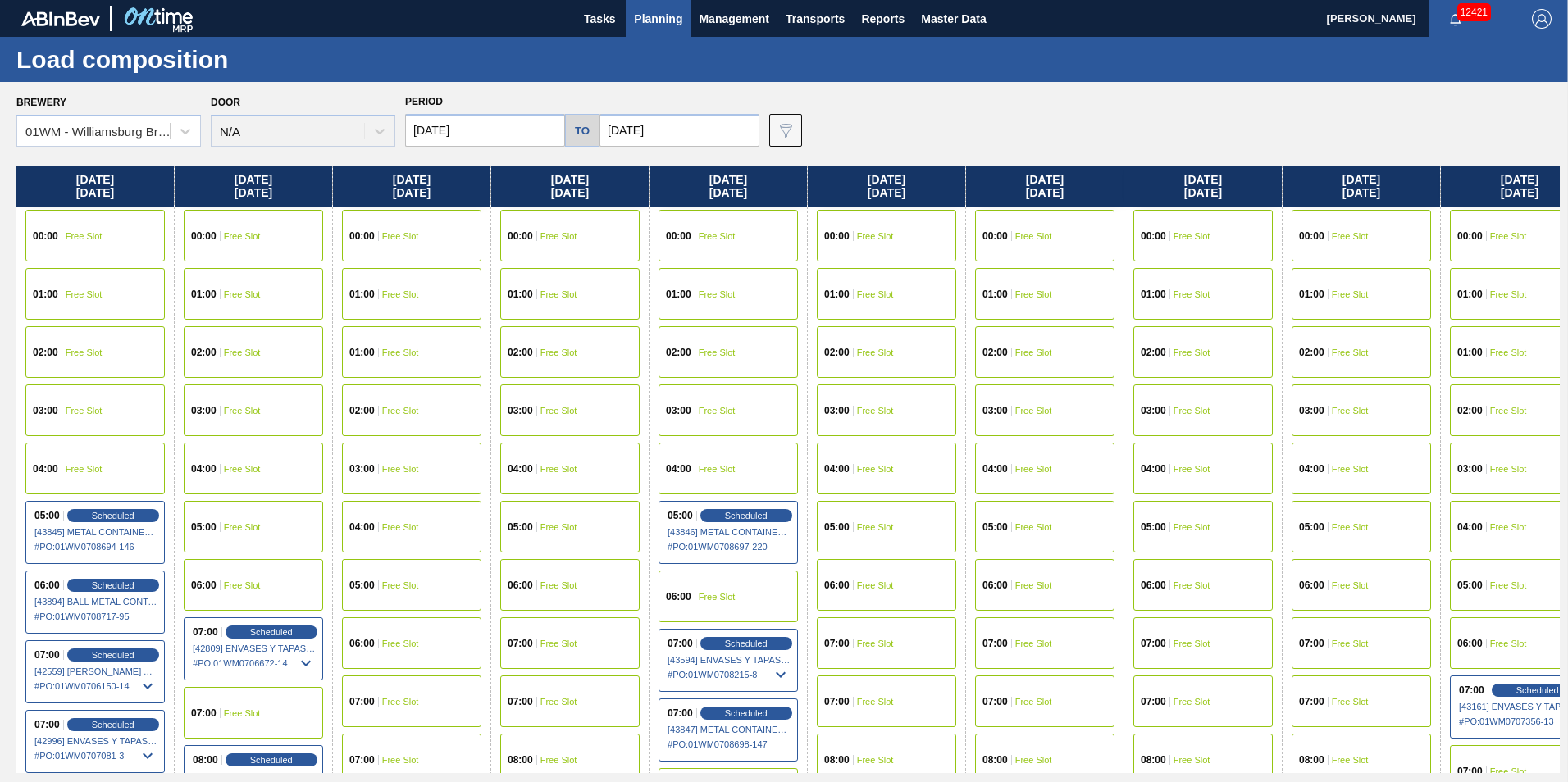
click at [1115, 126] on div "Brewery 01WM - Williamsburg Brewery Door N/A Period 10/20/2025 to 10/31/2025 Da…" at bounding box center [788, 118] width 1543 height 57
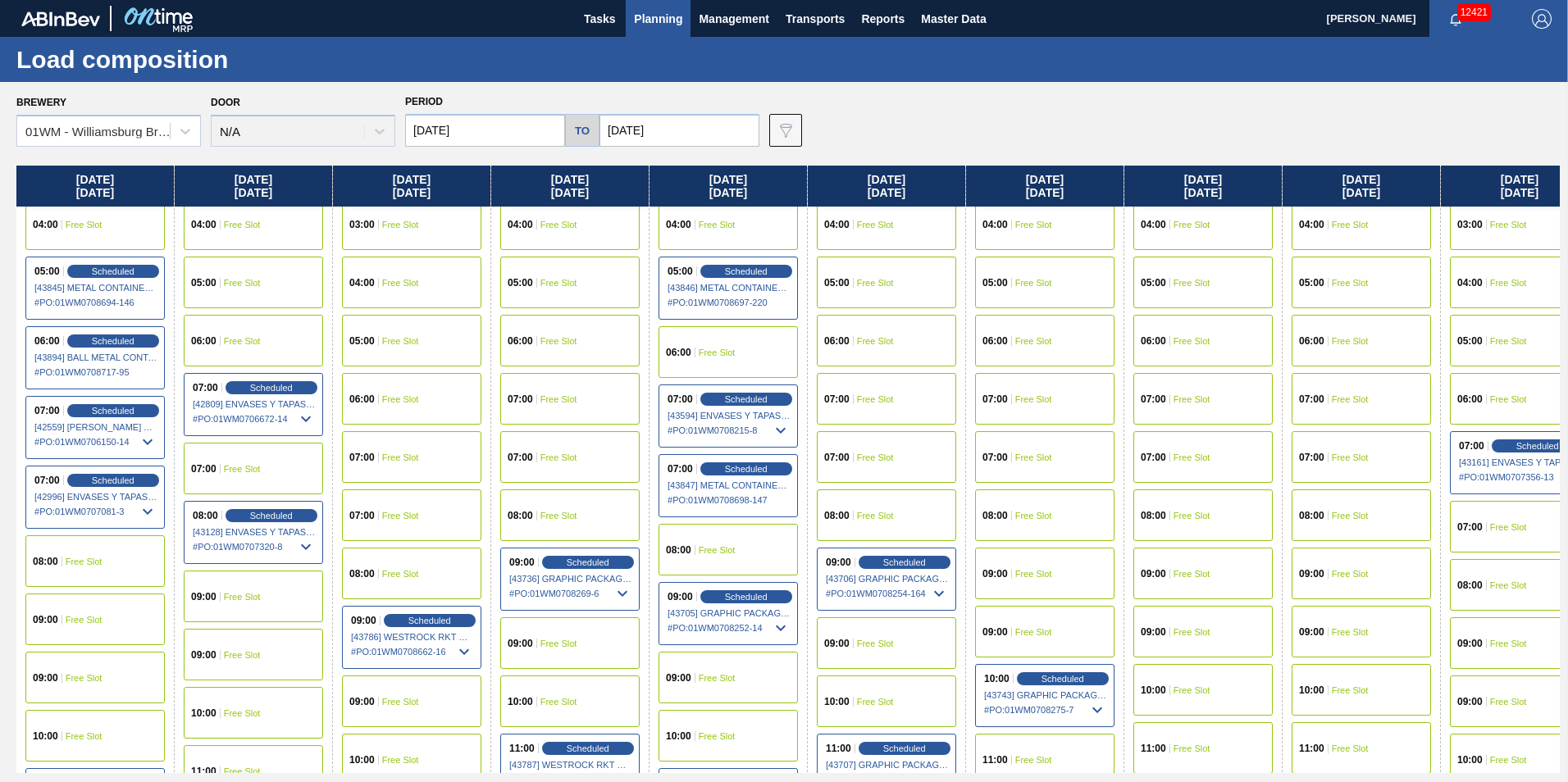
scroll to position [246, 0]
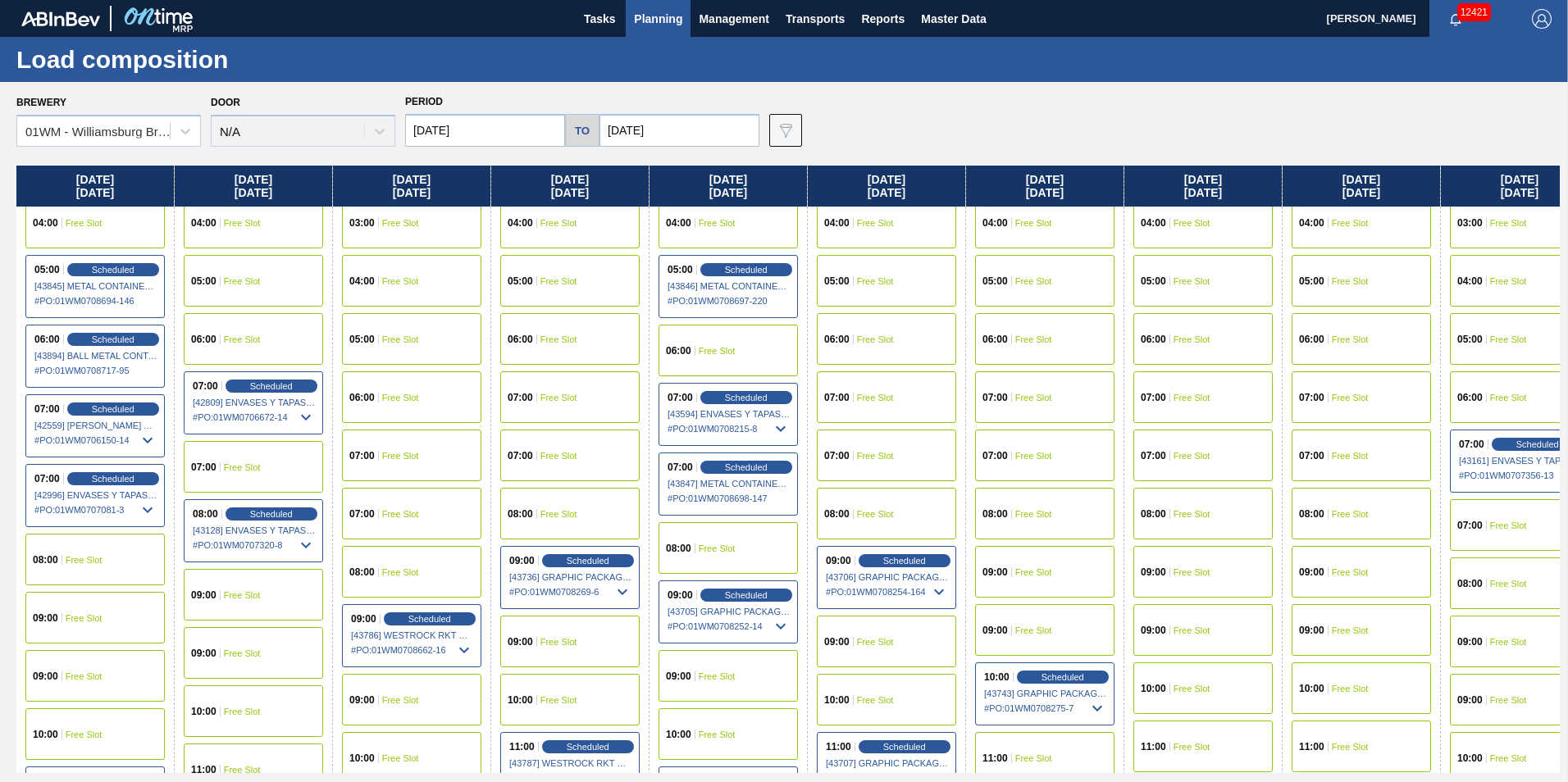
click at [493, 134] on input "10/20/2025" at bounding box center [485, 129] width 160 height 33
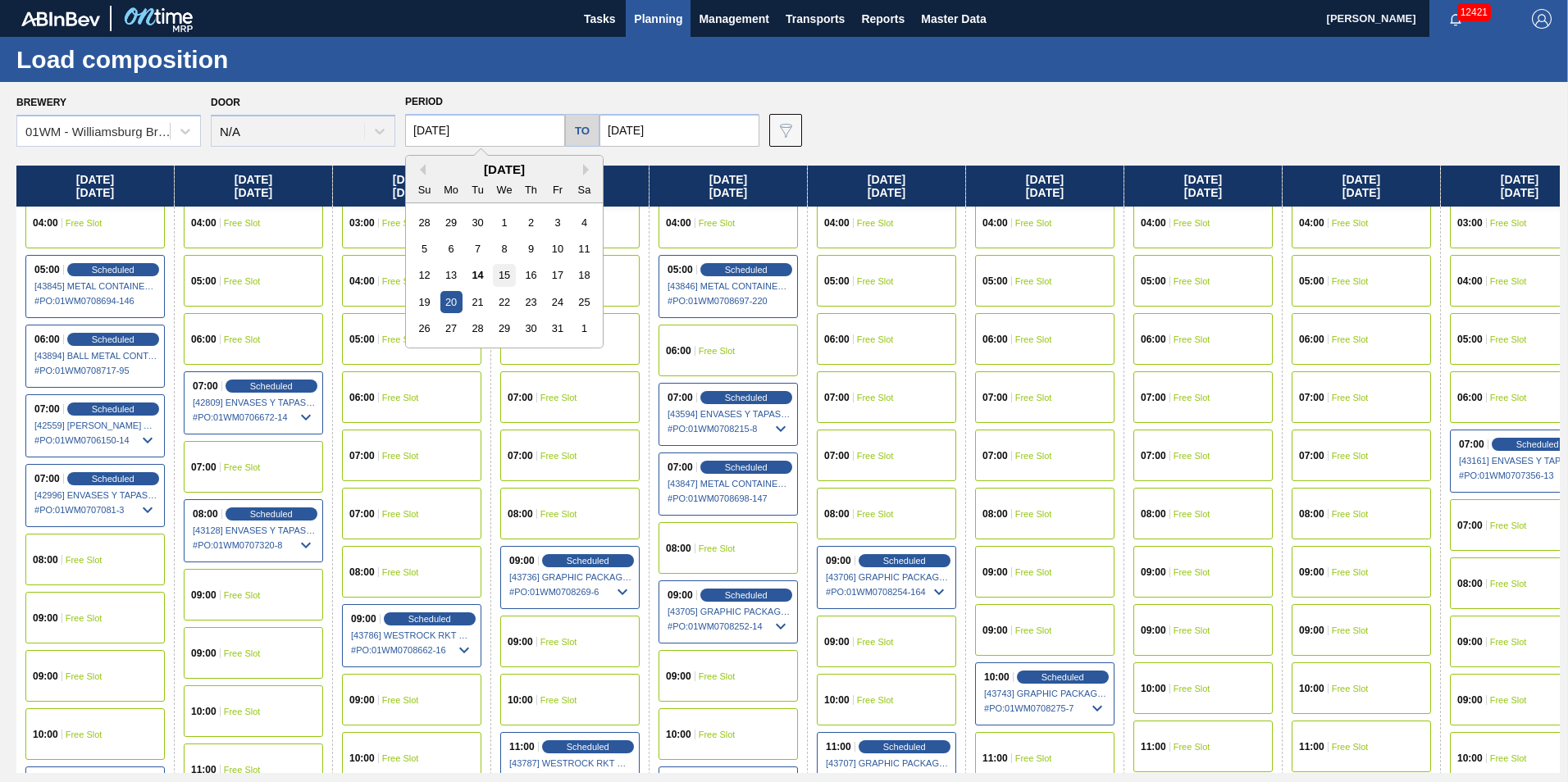
click at [505, 277] on div "15" at bounding box center [504, 276] width 22 height 22
type input "10/15/2025"
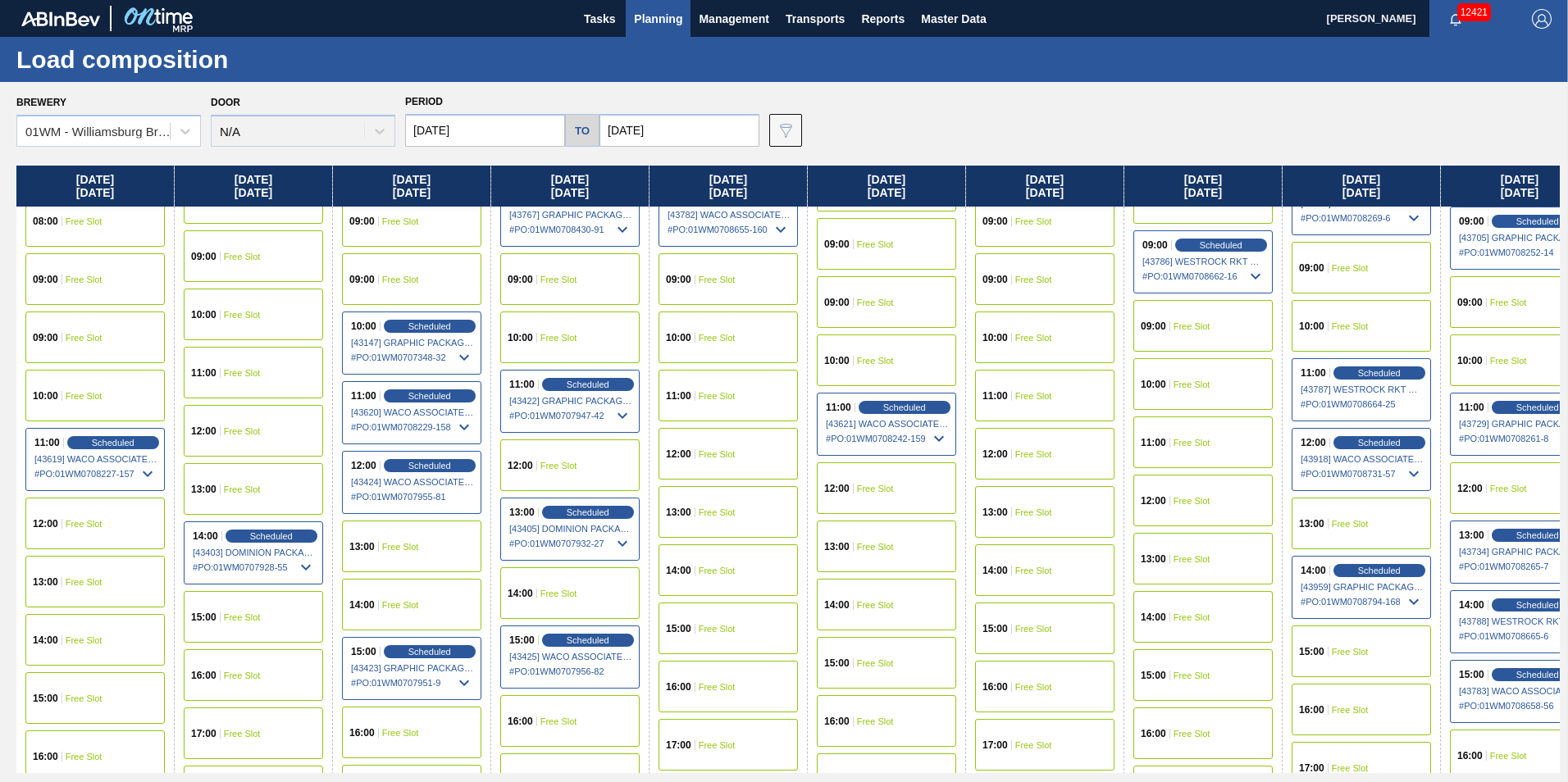
scroll to position [738, 0]
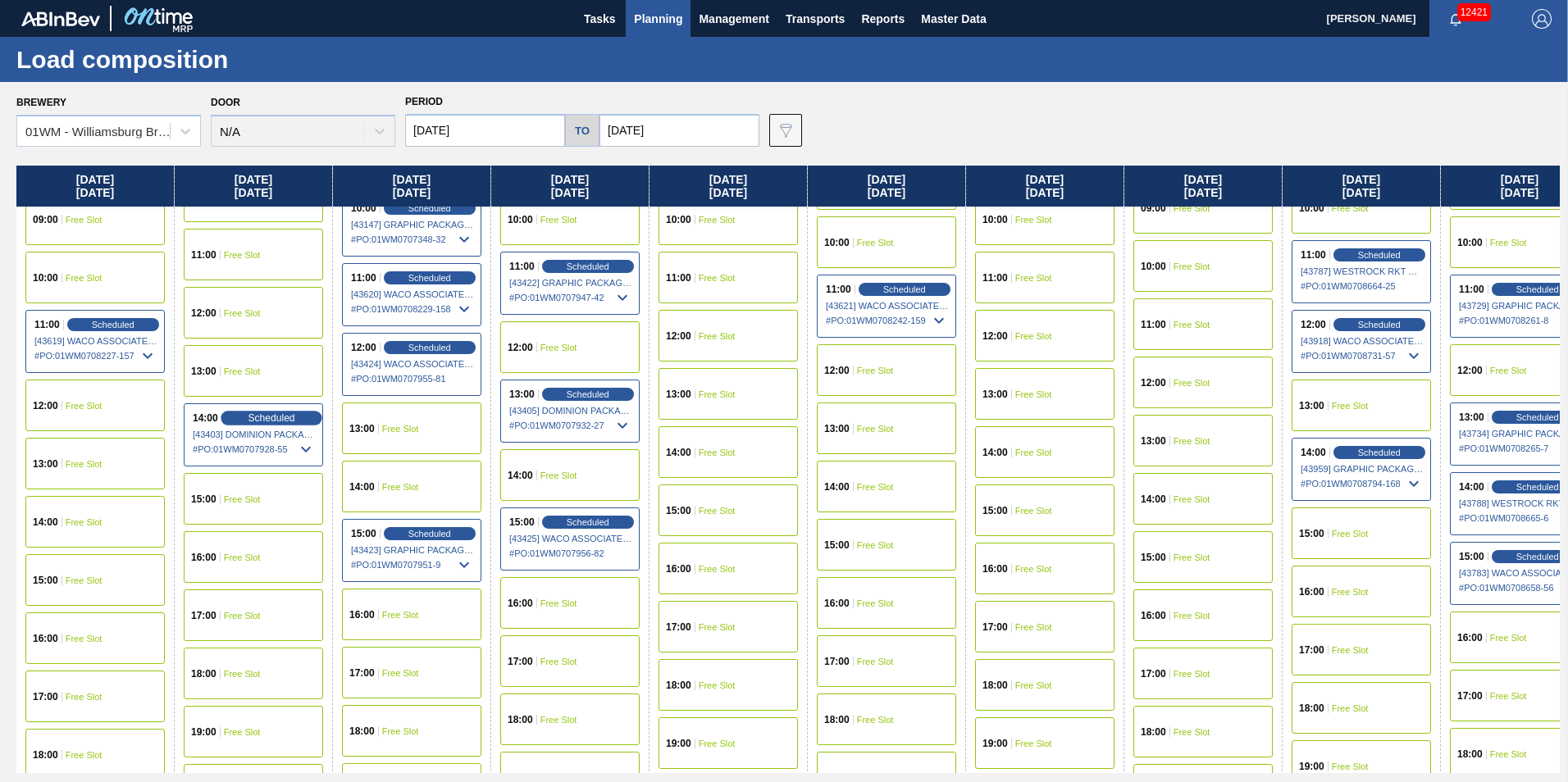
click at [285, 423] on span "Scheduled" at bounding box center [271, 417] width 47 height 10
click at [284, 418] on span "Scheduled" at bounding box center [271, 417] width 47 height 10
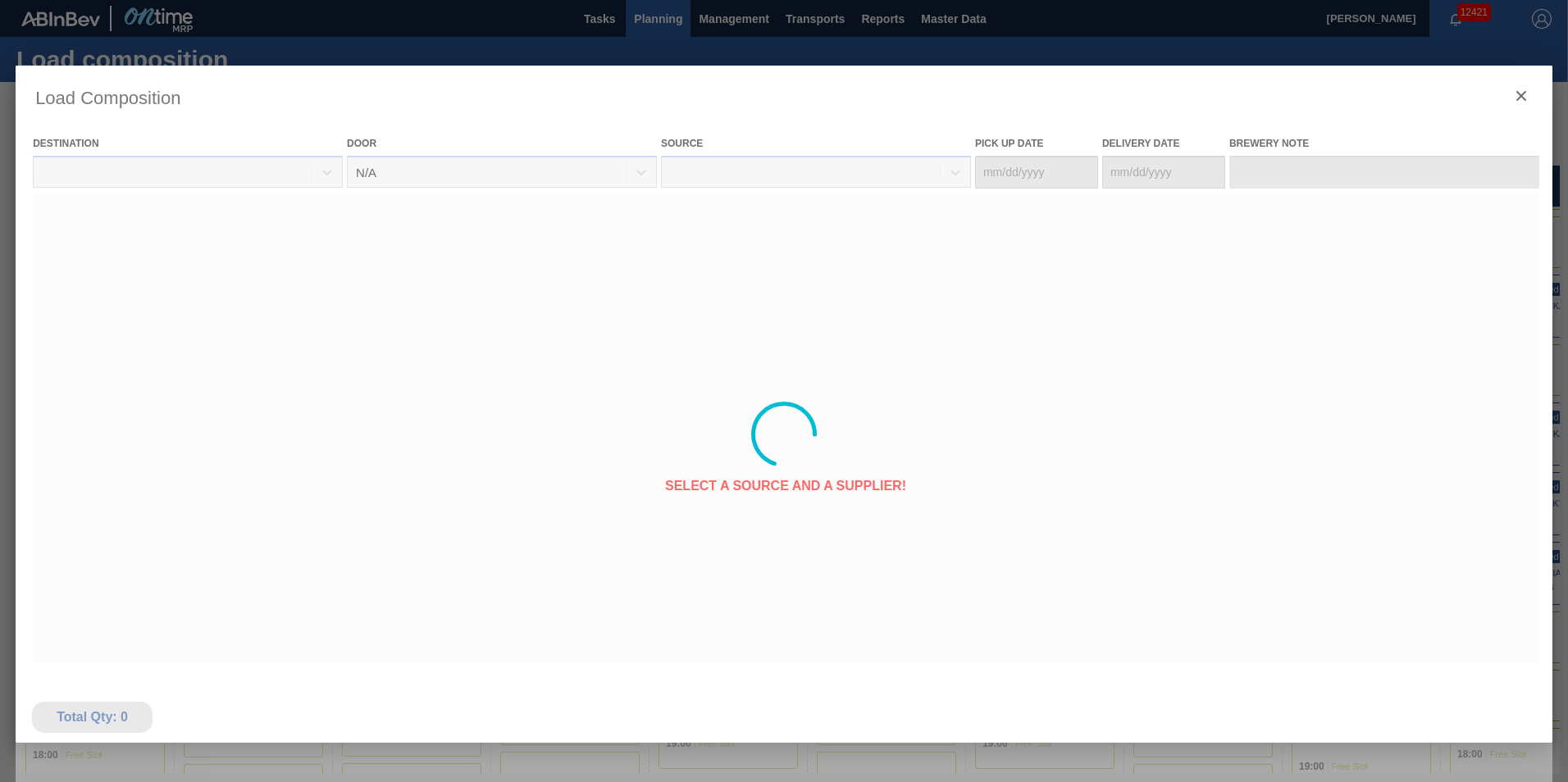
type Date "10/15/2025"
type Date "10/16/2025"
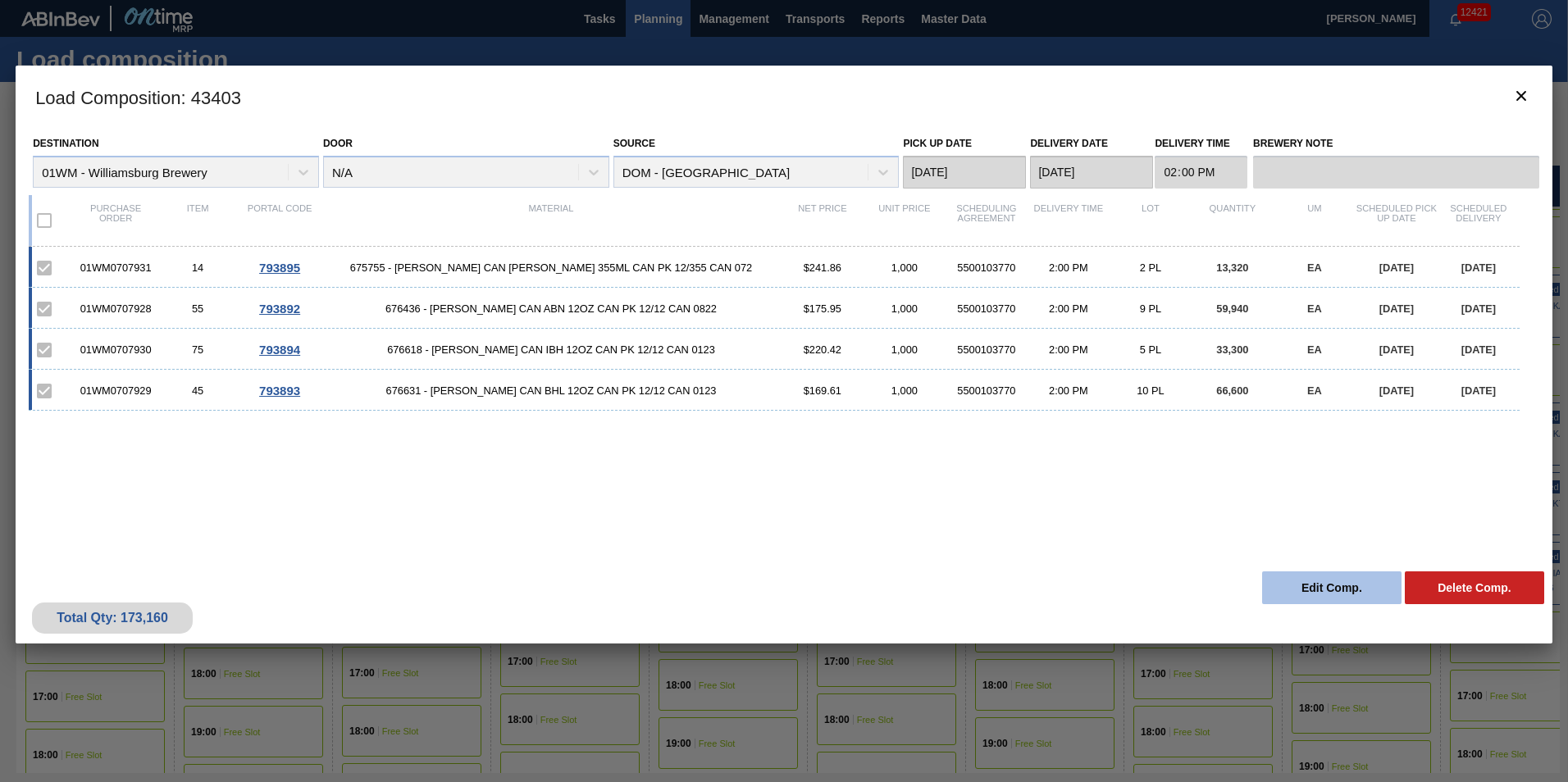
click at [1357, 588] on button "Edit Comp." at bounding box center [1331, 587] width 140 height 33
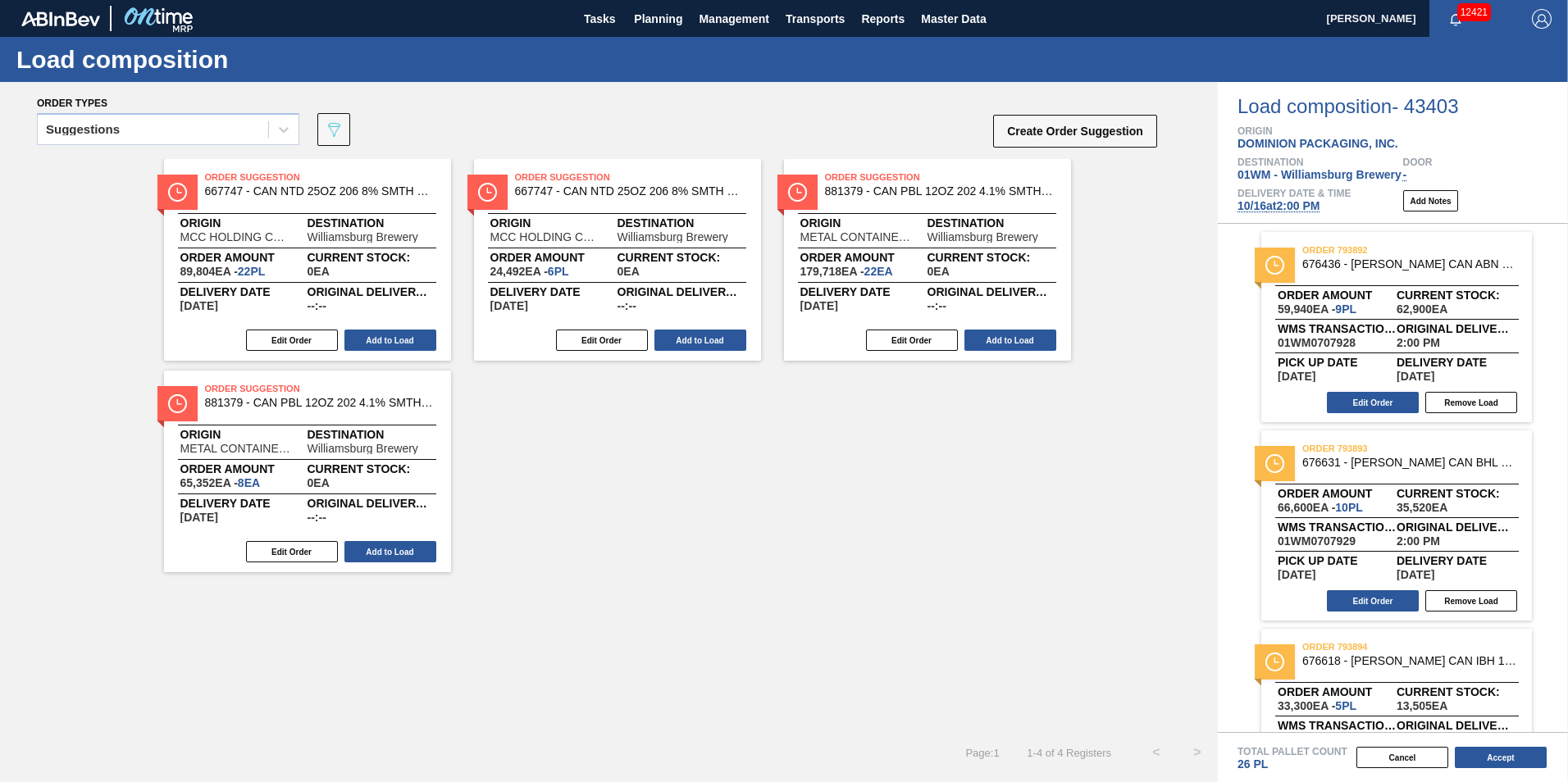
click at [1284, 205] on span "10/16 at 2:00 PM" at bounding box center [1278, 206] width 82 height 13
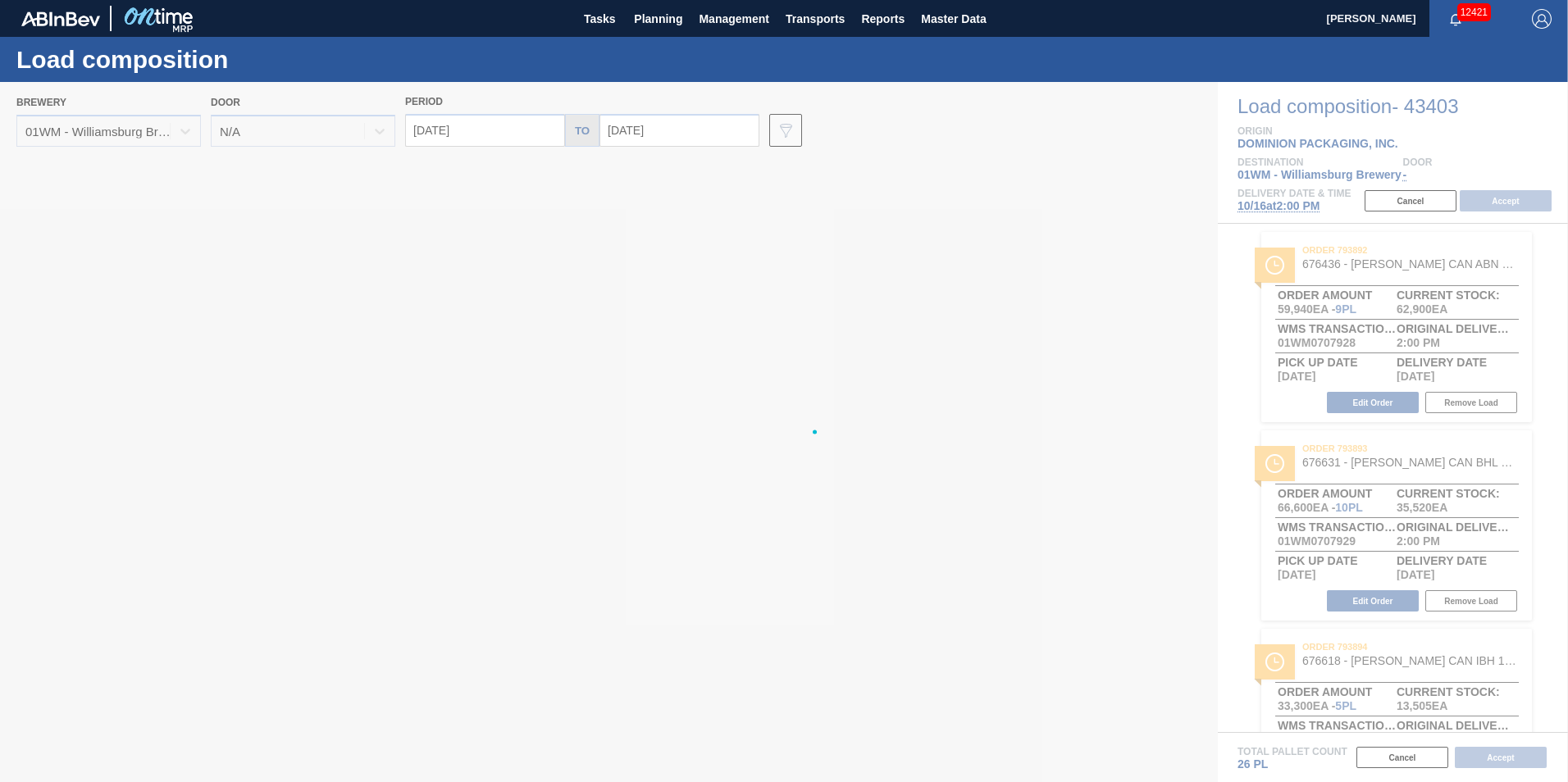
type input "10/16/2025"
type input "10/23/2025"
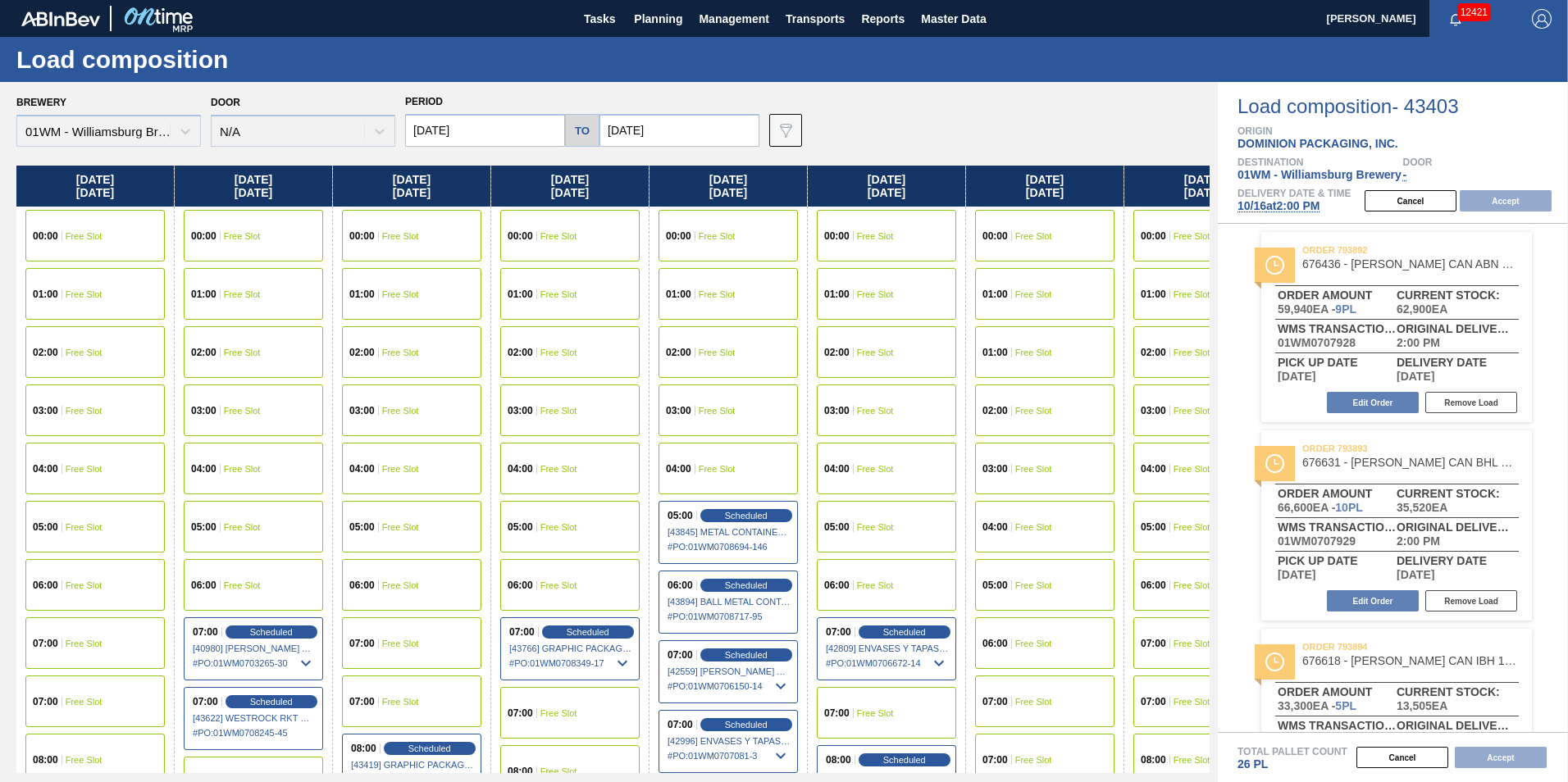
click at [474, 127] on input "10/16/2025" at bounding box center [485, 129] width 160 height 33
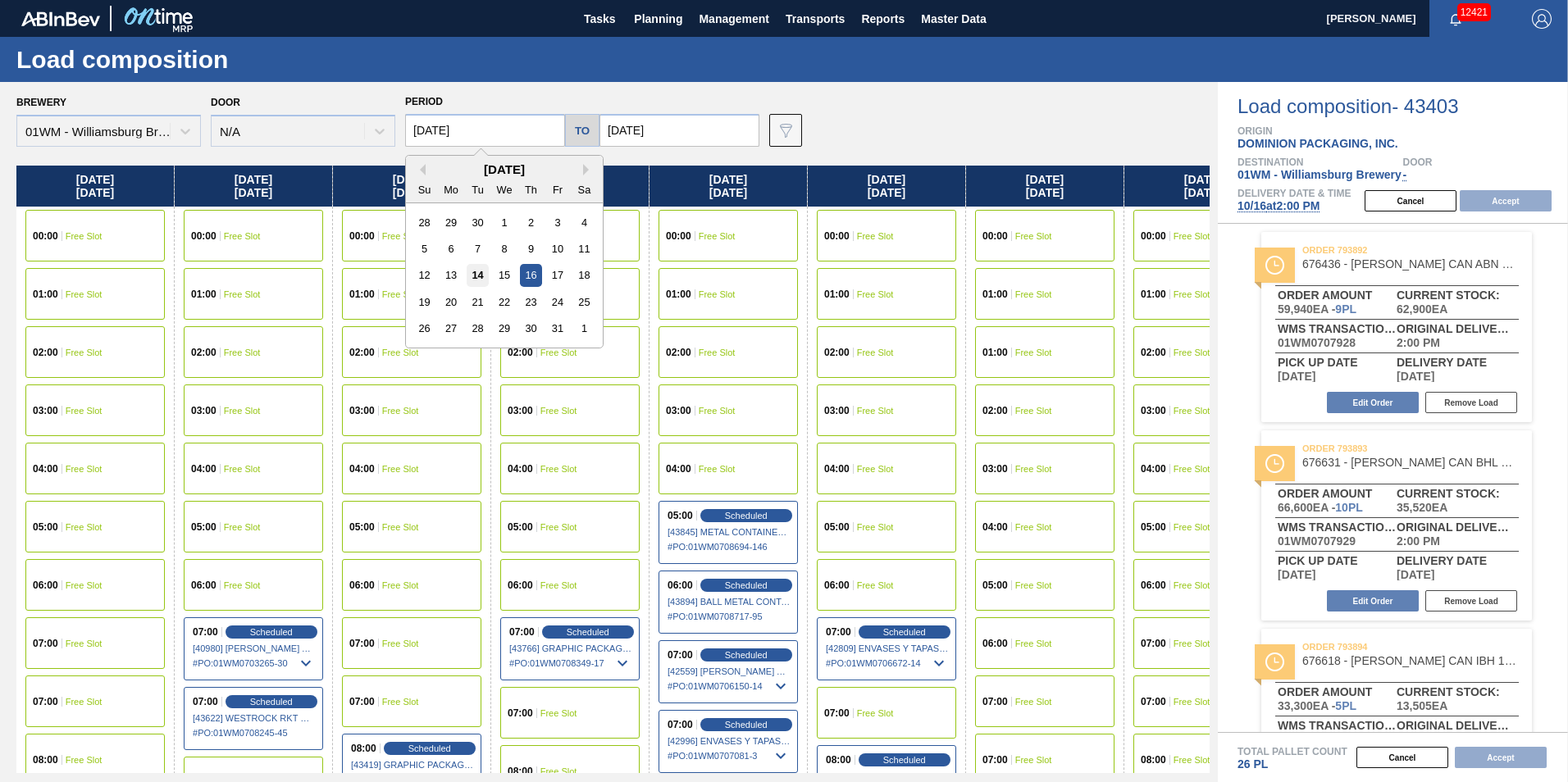
click at [480, 270] on div "14" at bounding box center [478, 276] width 22 height 22
type input "10/14/2025"
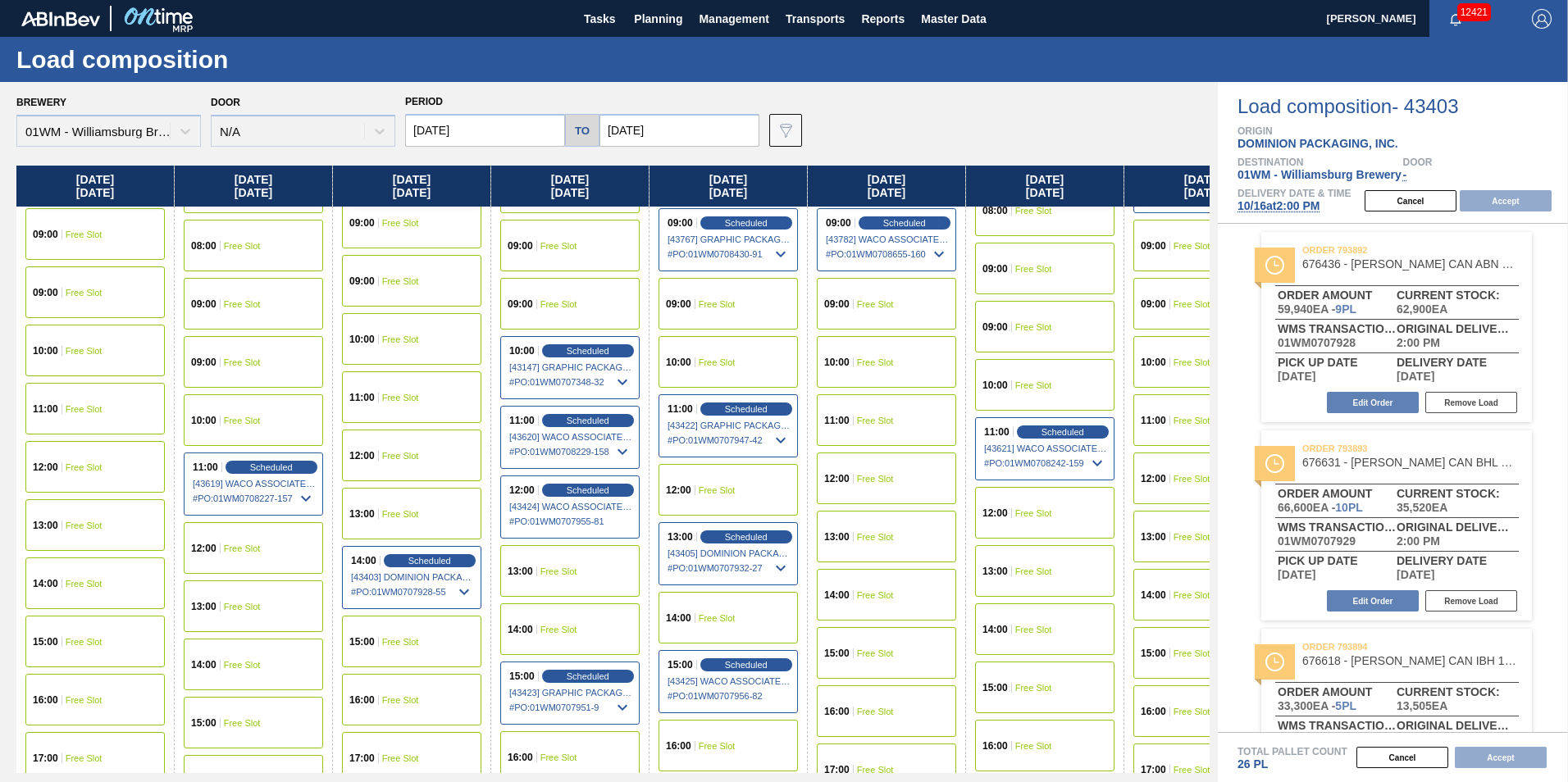
scroll to position [738, 0]
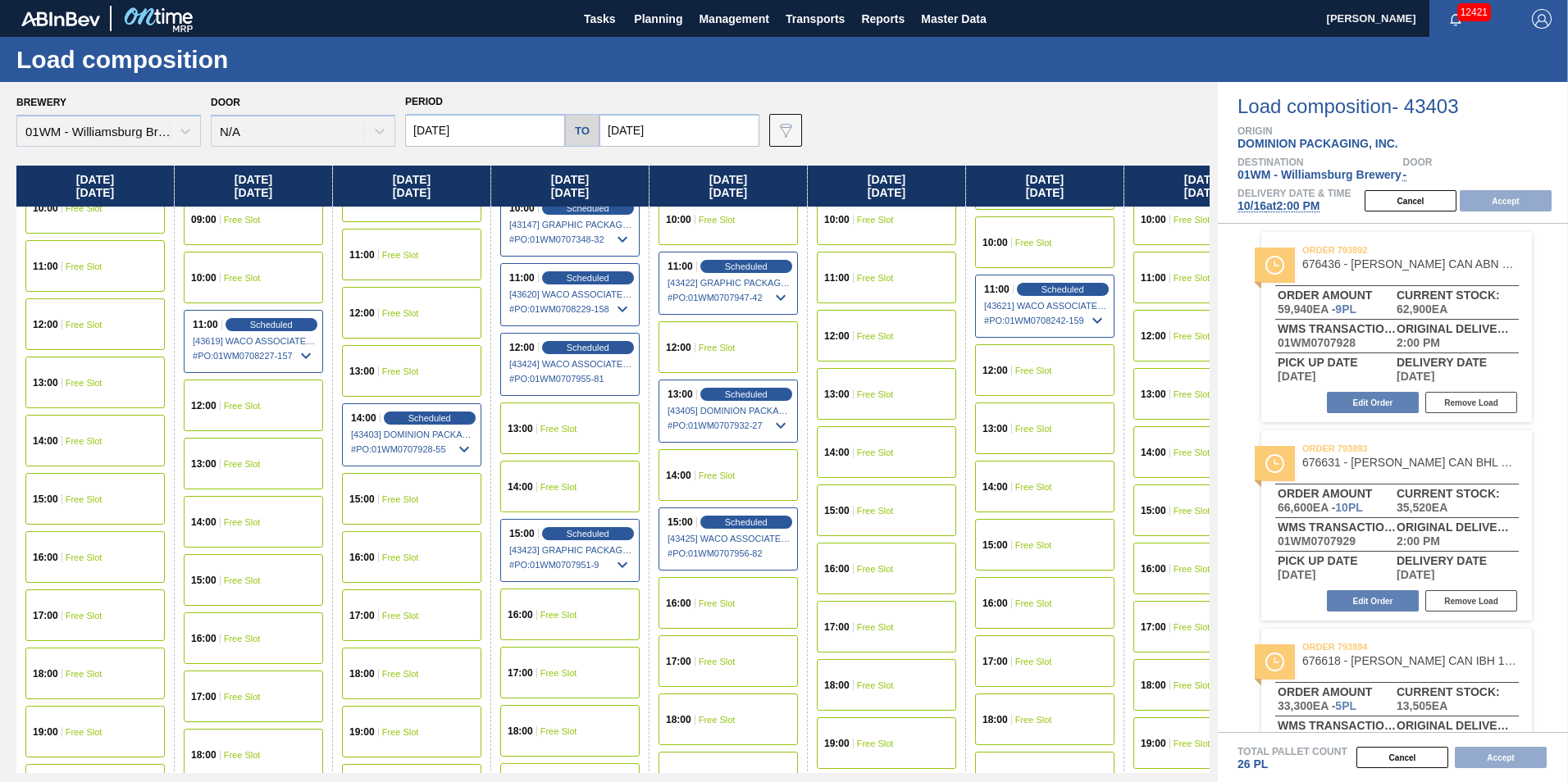
click at [77, 440] on span "Free Slot" at bounding box center [84, 441] width 37 height 10
click at [1495, 199] on button "Accept" at bounding box center [1506, 200] width 92 height 21
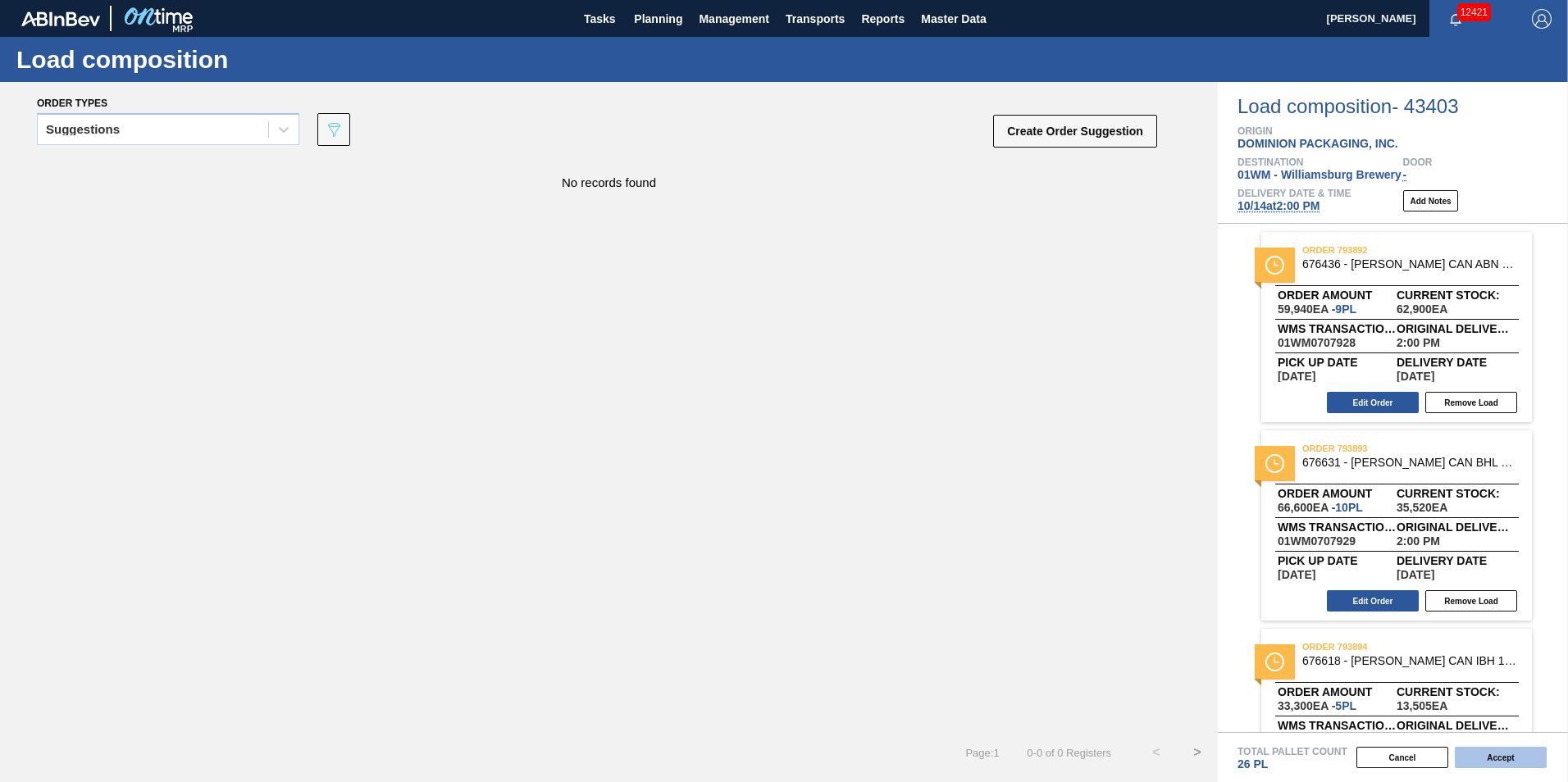
click at [1521, 760] on button "Accept" at bounding box center [1500, 757] width 92 height 21
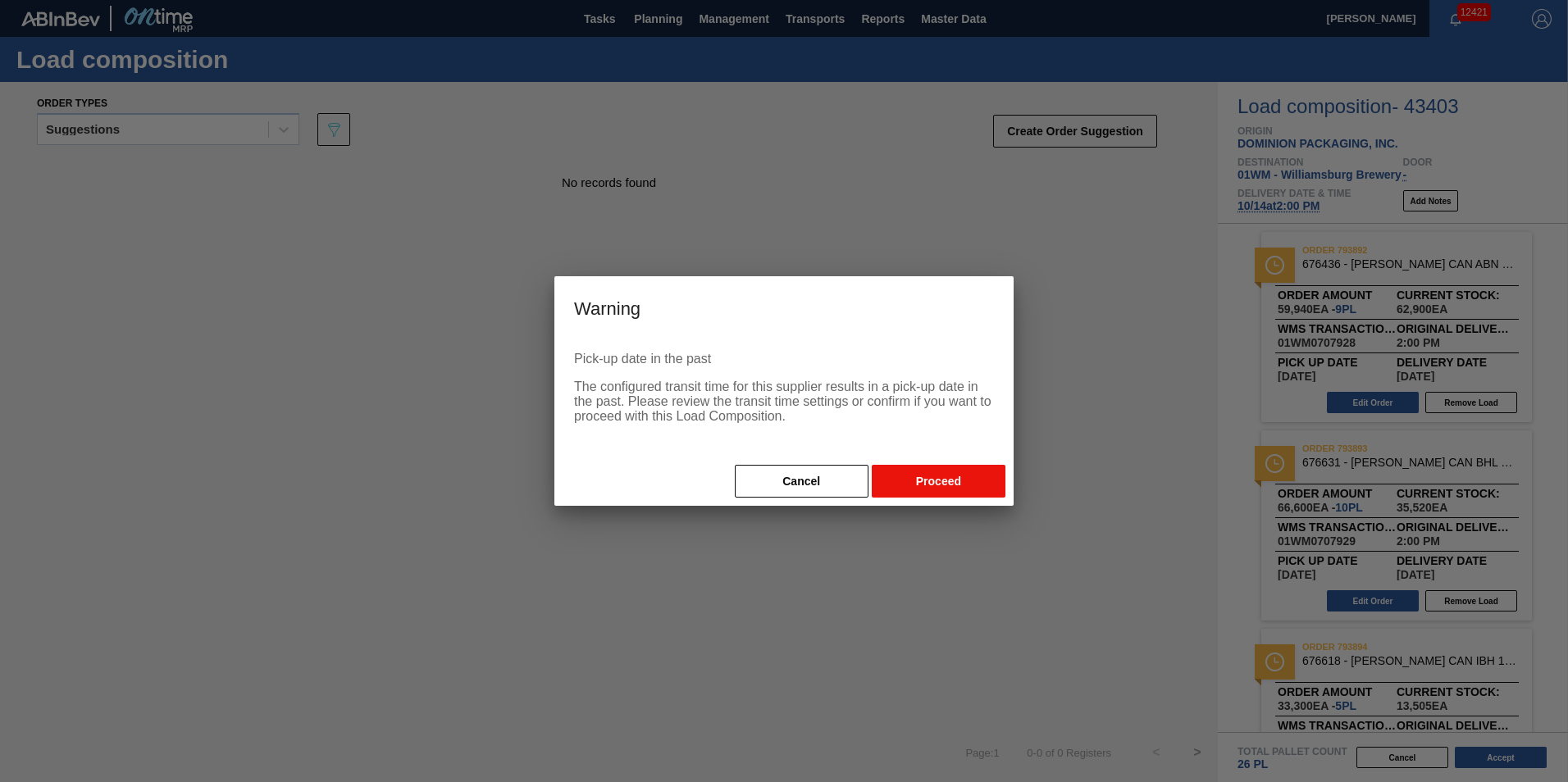
click at [930, 491] on button "Proceed" at bounding box center [939, 480] width 134 height 33
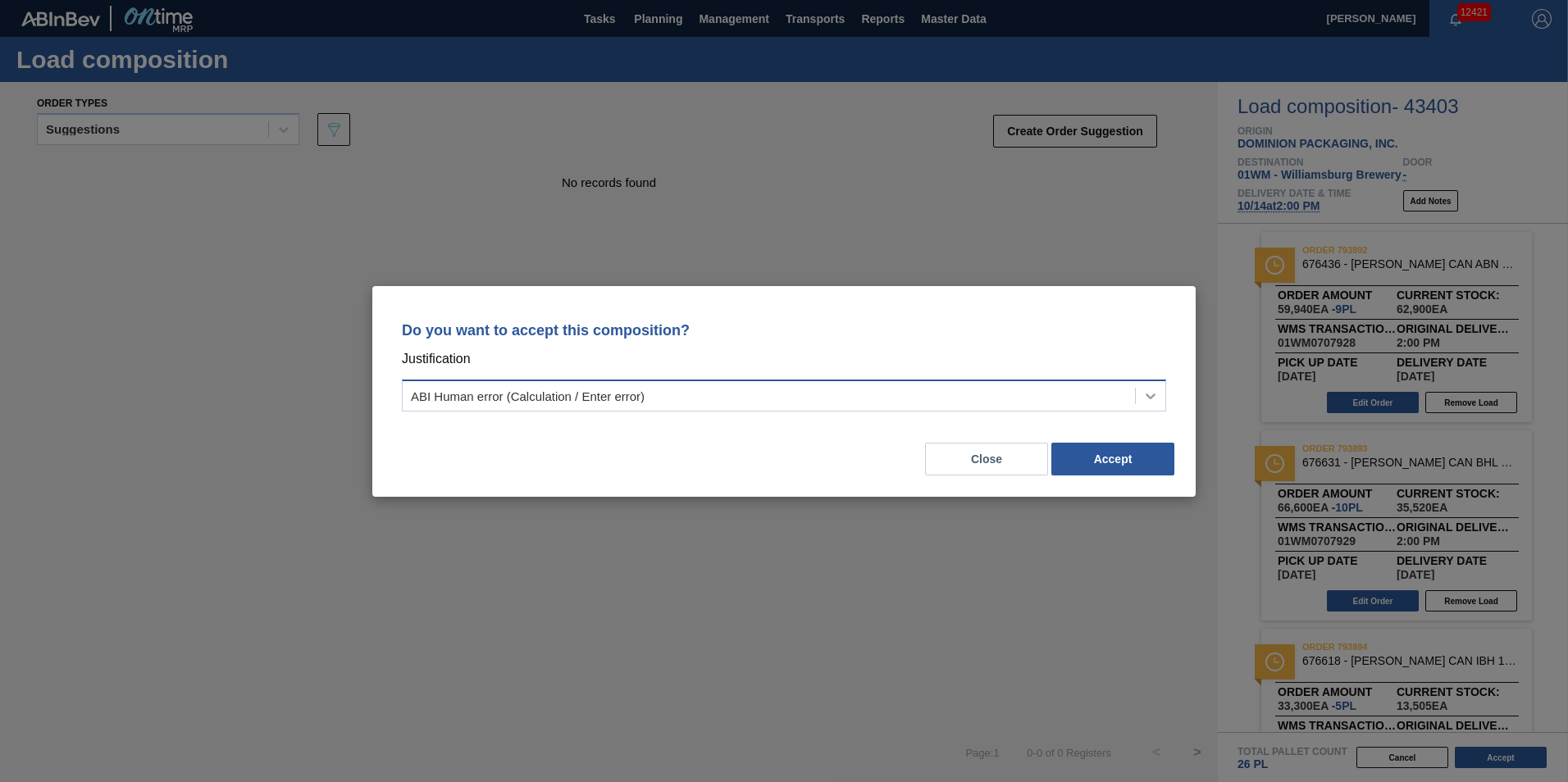
click at [1137, 396] on div at bounding box center [1151, 397] width 30 height 30
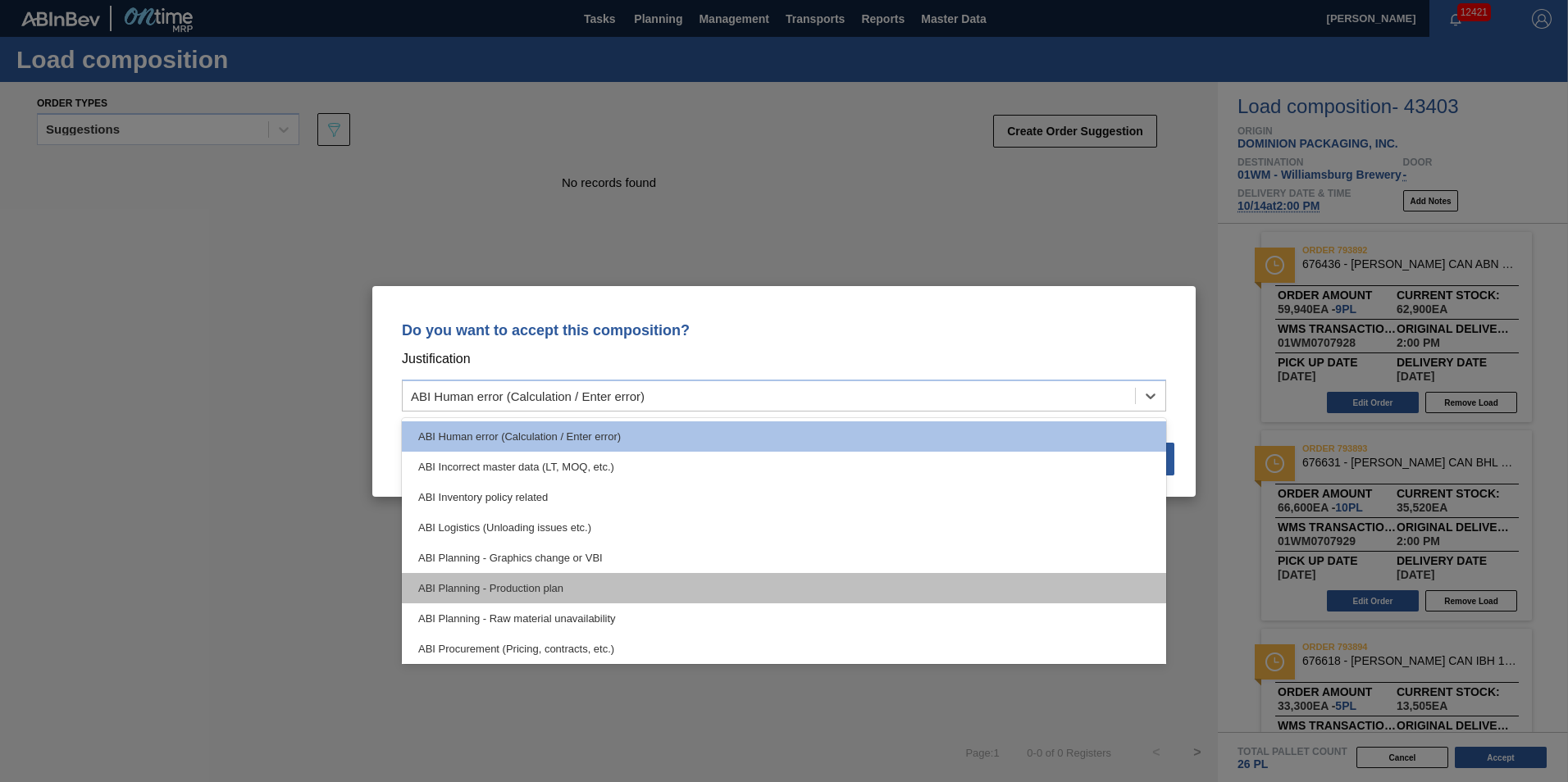
click at [1012, 586] on div "ABI Planning - Production plan" at bounding box center [784, 588] width 764 height 31
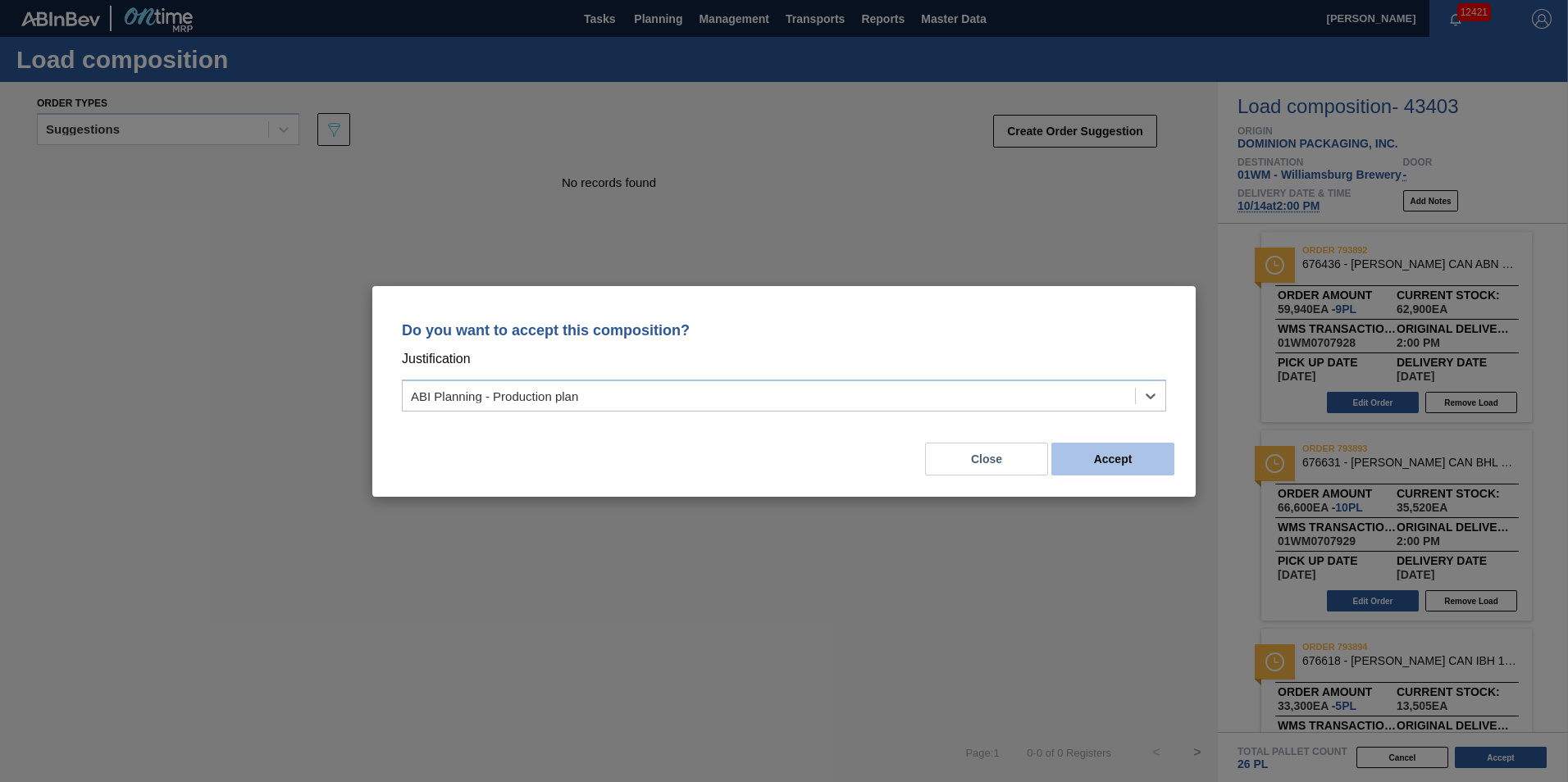
click at [1126, 467] on button "Accept" at bounding box center [1113, 459] width 123 height 33
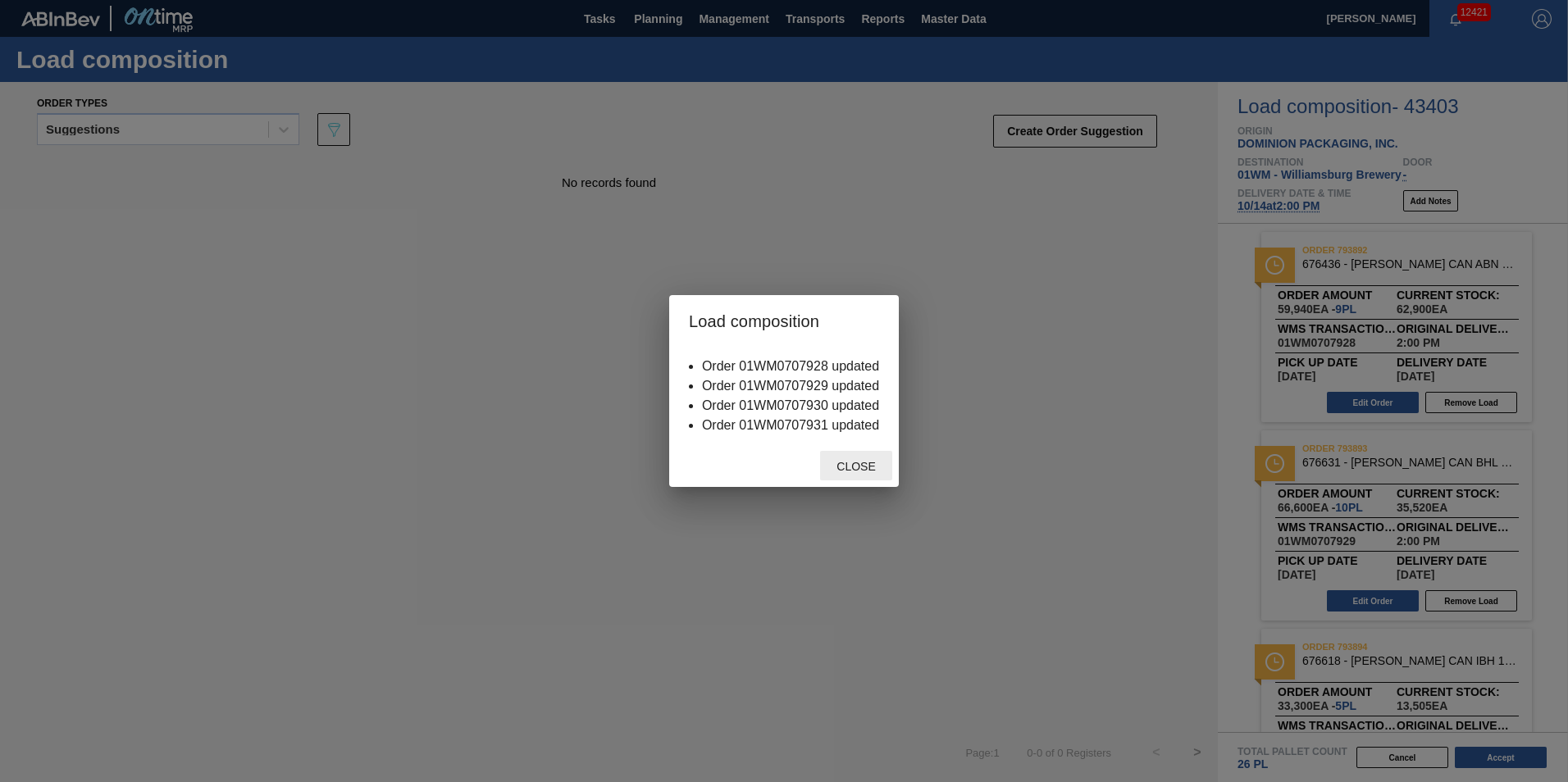
click at [888, 464] on span "Close" at bounding box center [856, 466] width 65 height 13
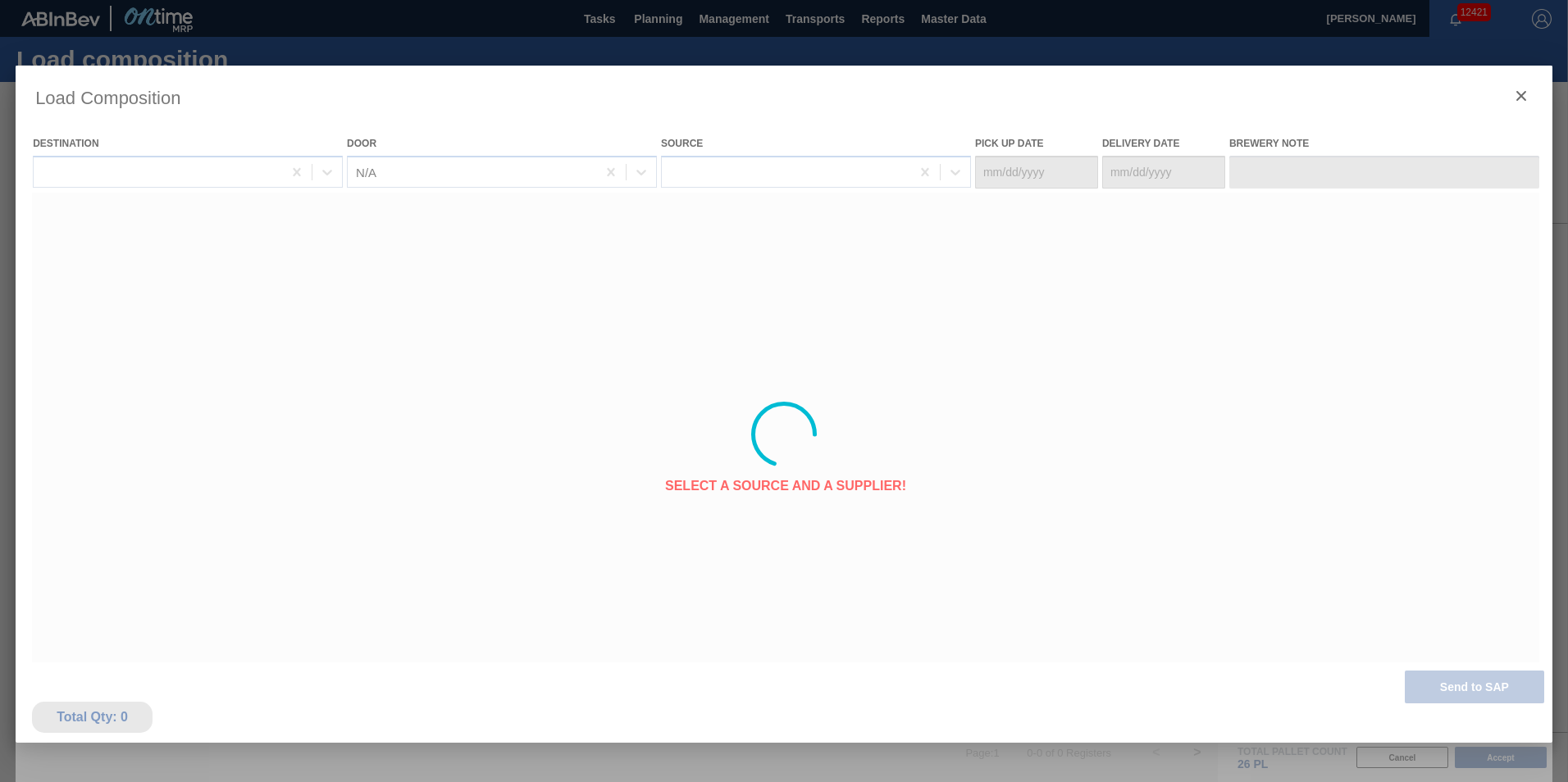
type Date "10/13/2025"
type Date "10/14/2025"
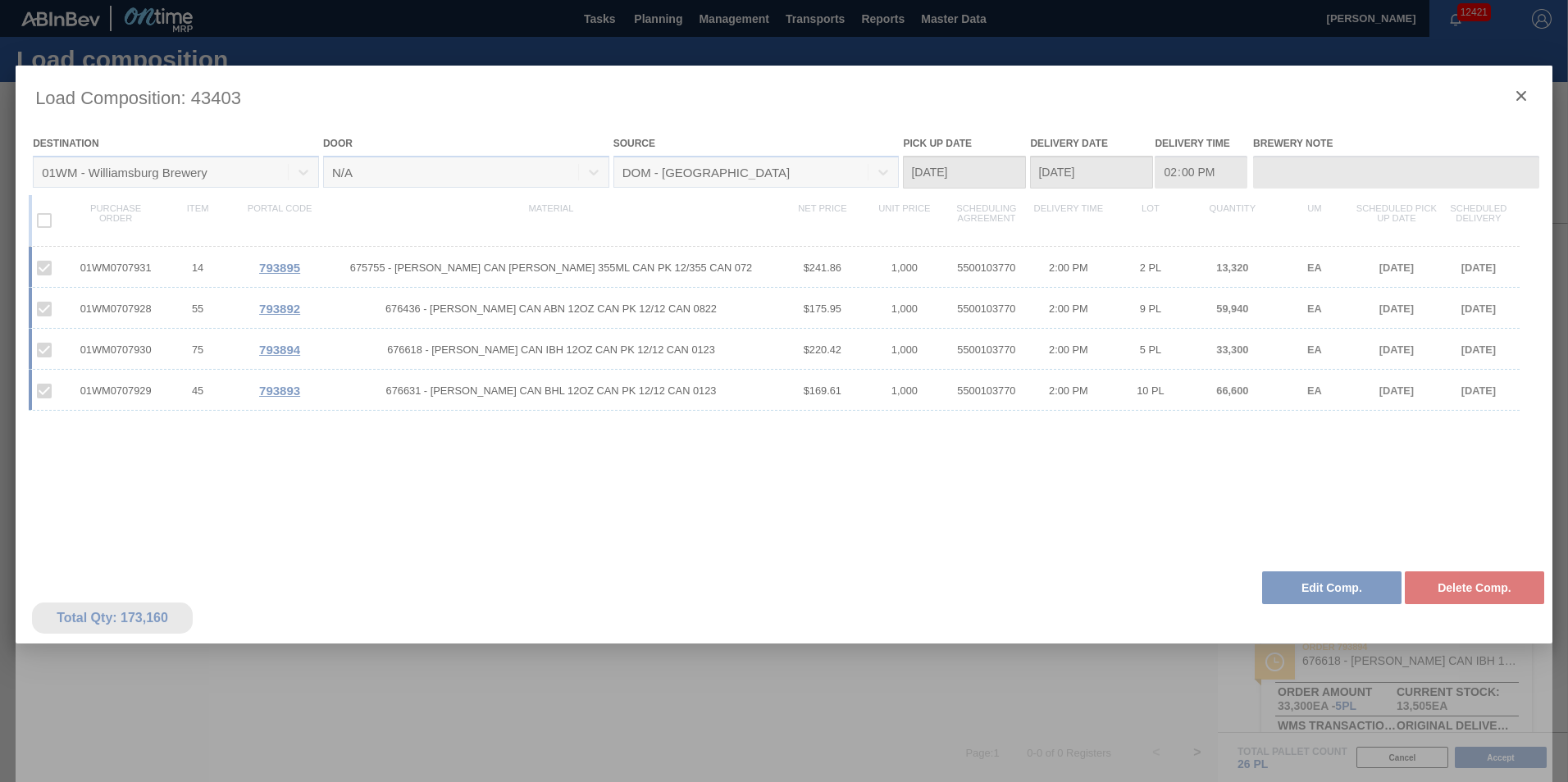
click at [1517, 92] on div at bounding box center [784, 434] width 1536 height 738
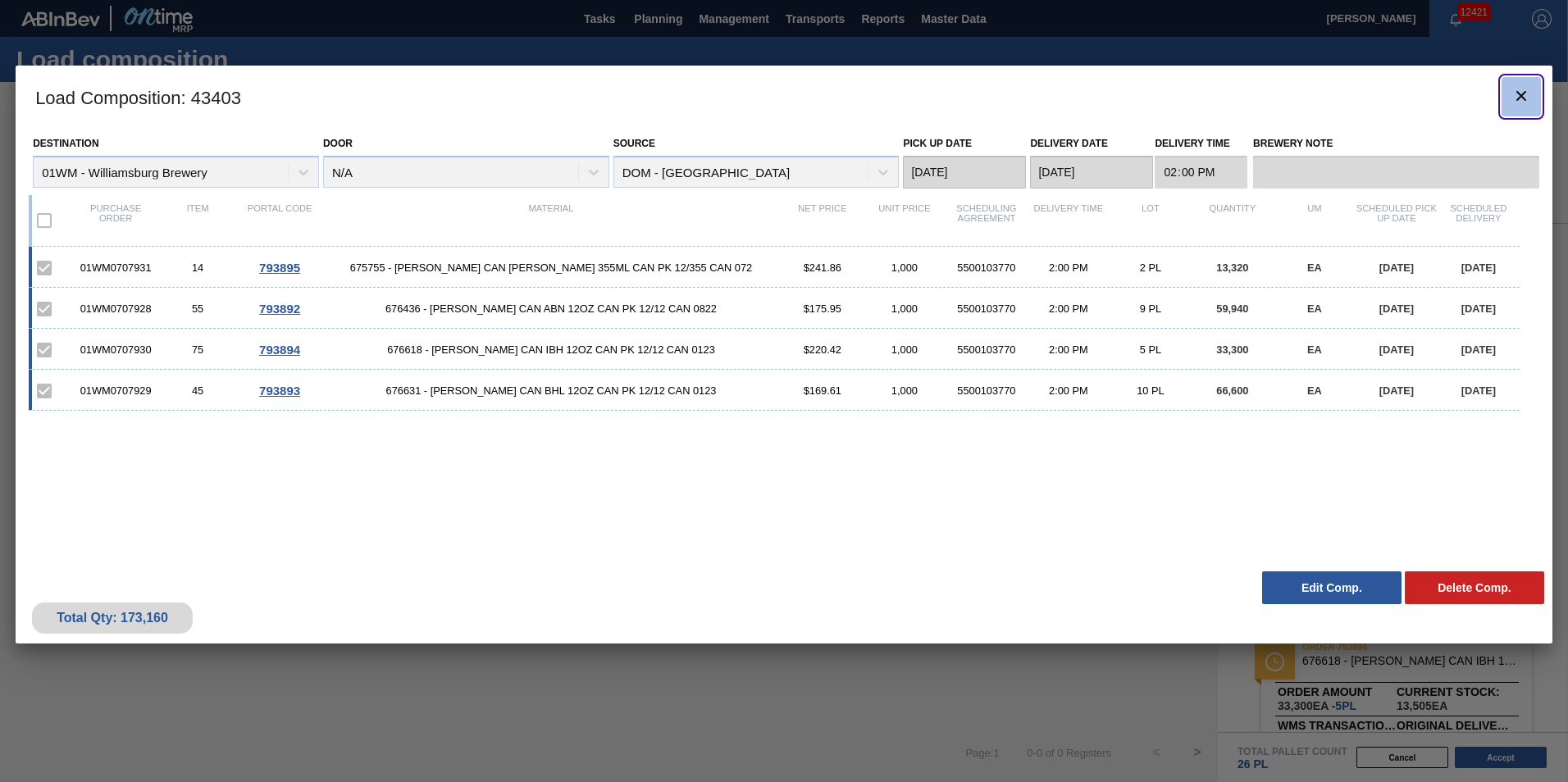
click at [1528, 97] on icon "botão de ícone" at bounding box center [1521, 95] width 20 height 20
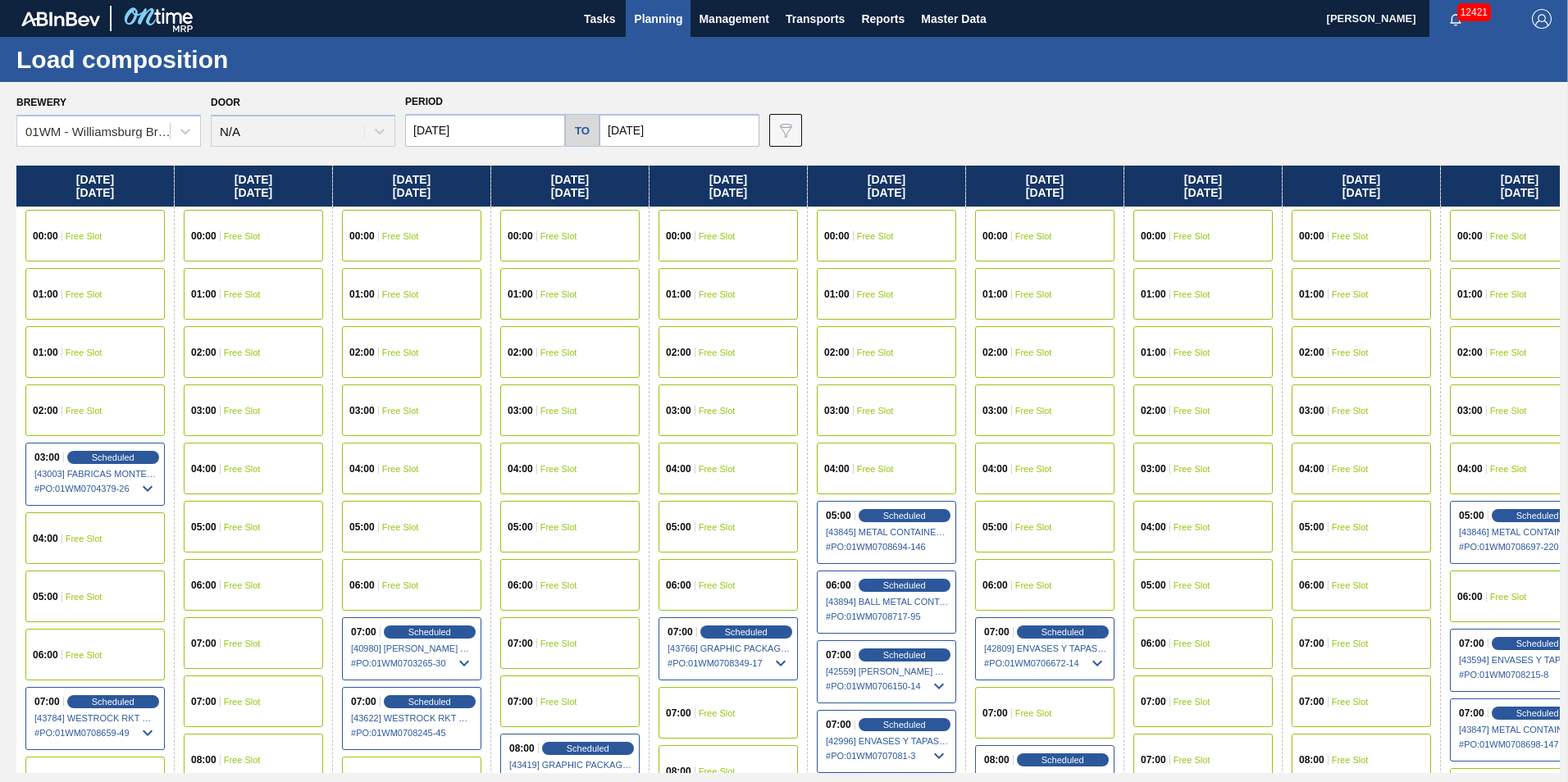
click at [656, 25] on span "Planning" at bounding box center [658, 19] width 48 height 20
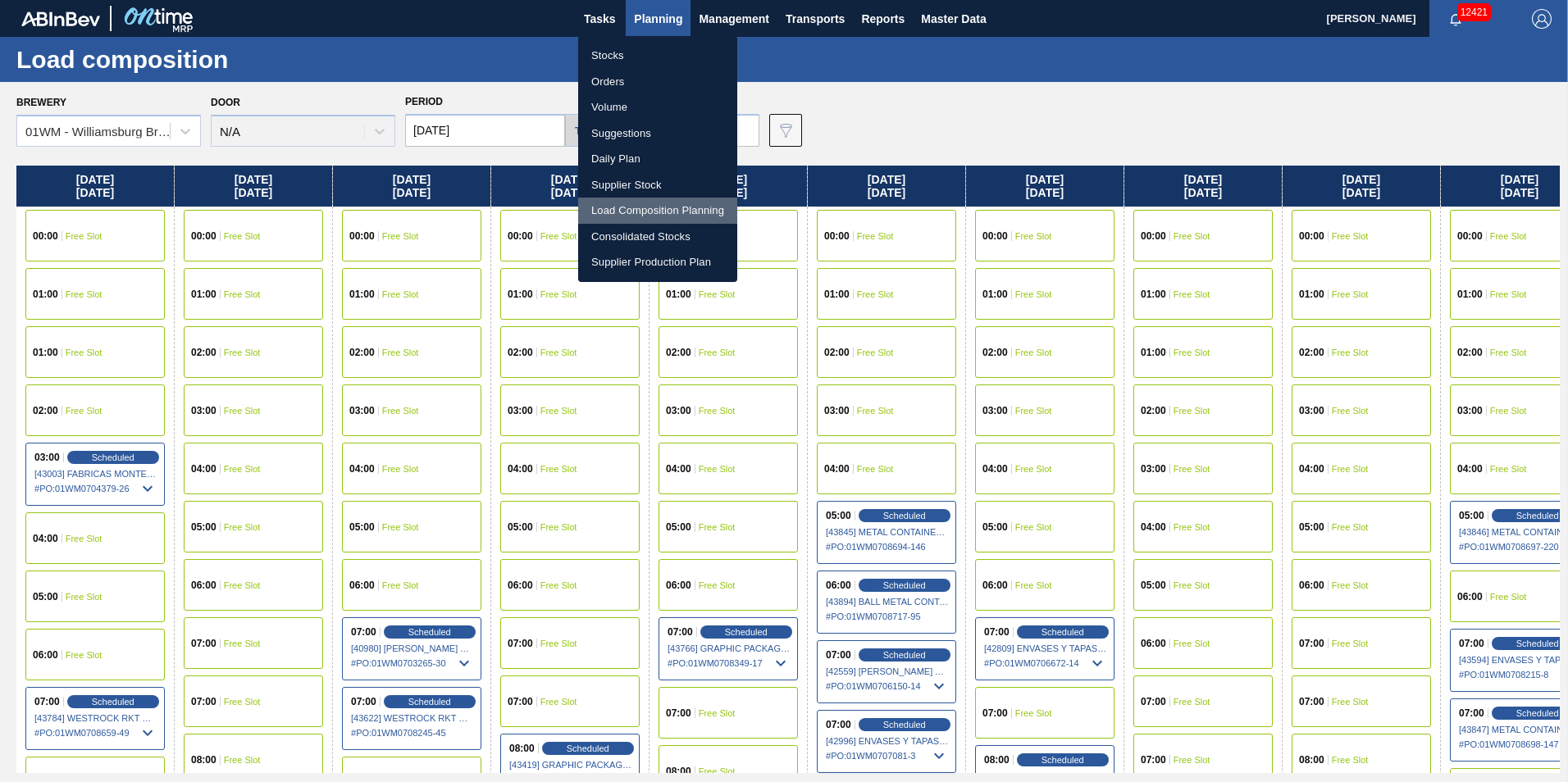
click at [637, 209] on li "Load Composition Planning" at bounding box center [657, 210] width 159 height 26
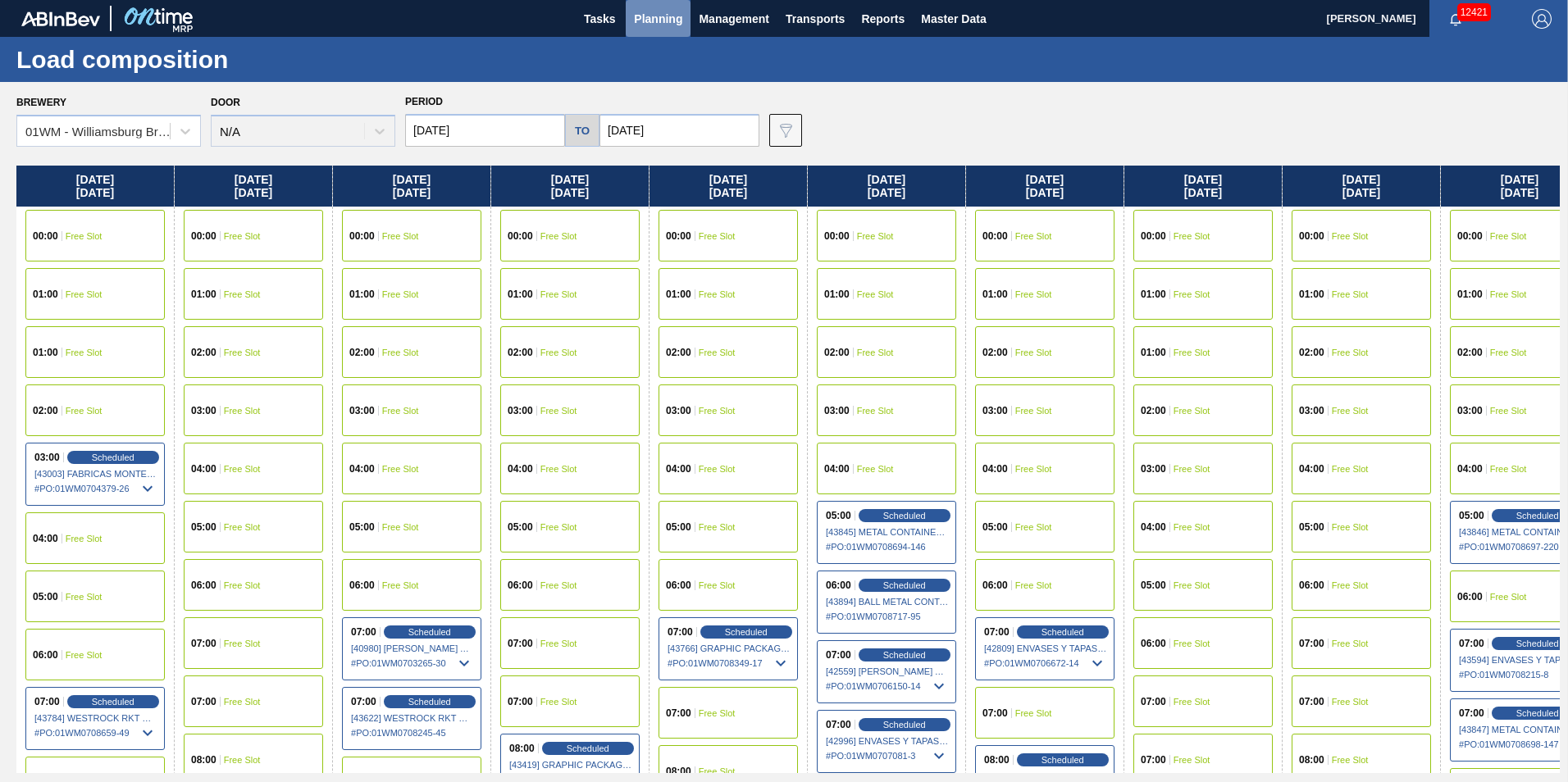
click at [647, 10] on span "Planning" at bounding box center [658, 19] width 48 height 20
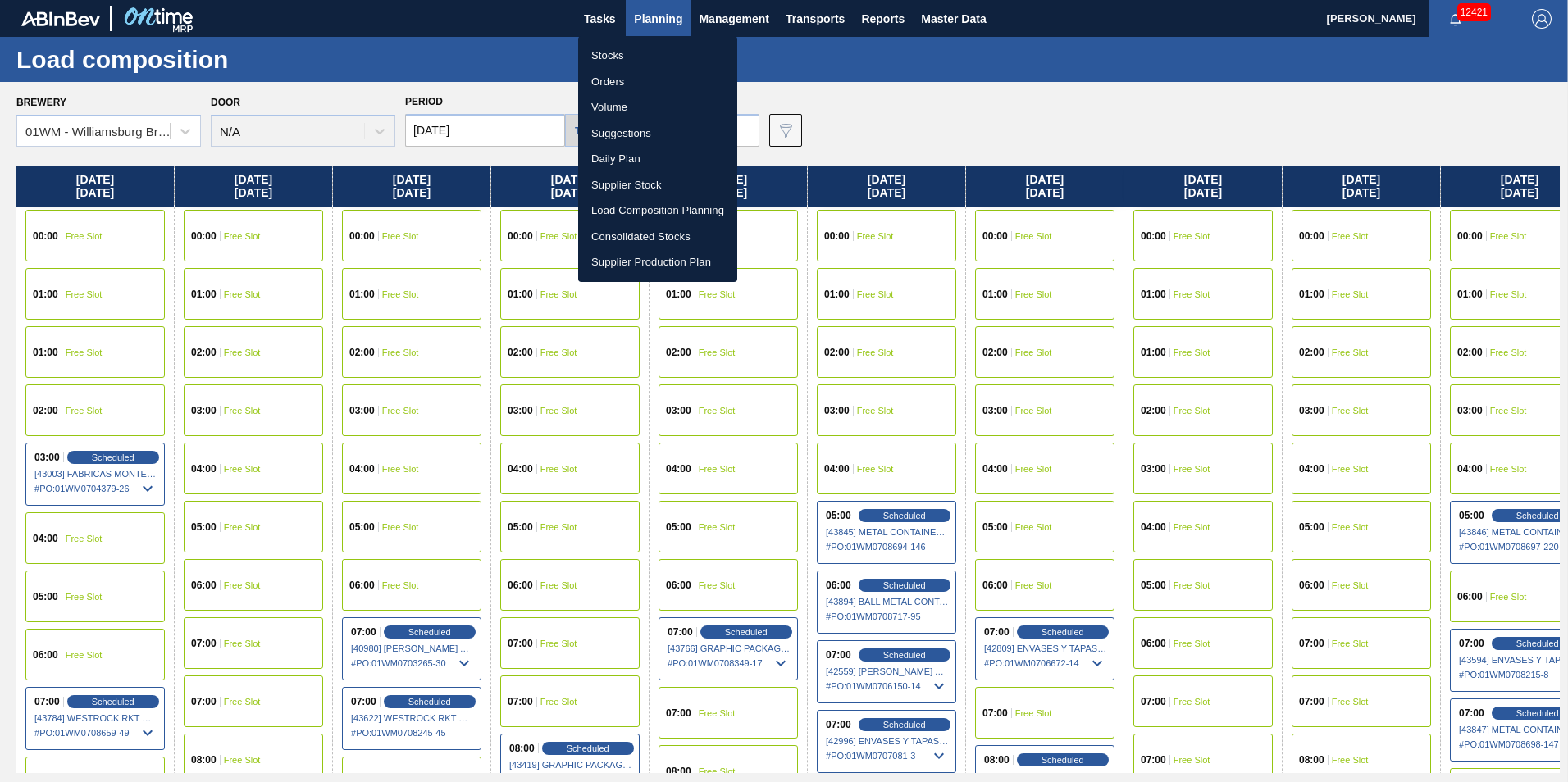
click at [636, 135] on li "Suggestions" at bounding box center [657, 133] width 159 height 26
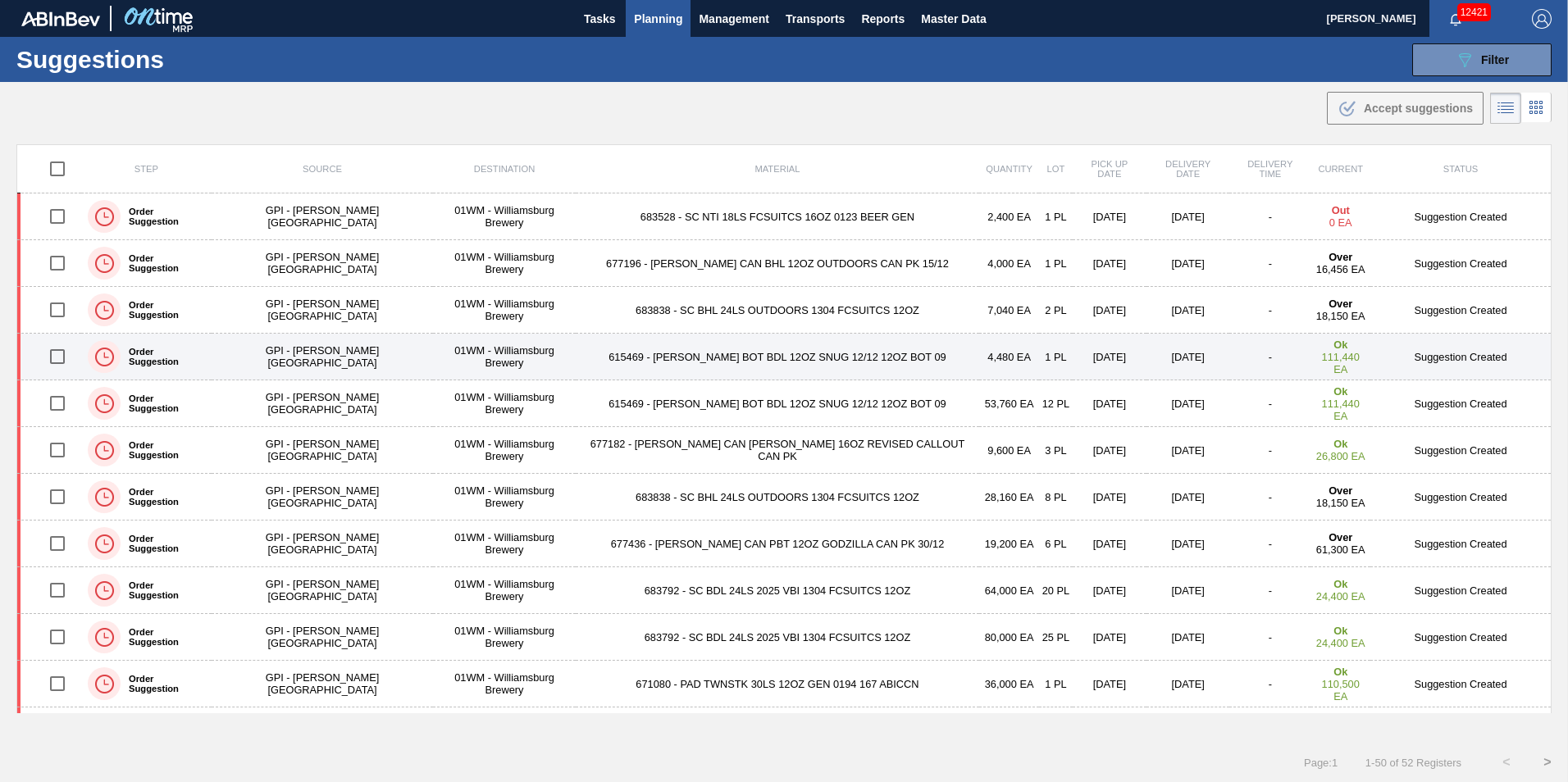
drag, startPoint x: 61, startPoint y: 357, endPoint x: 58, endPoint y: 365, distance: 8.5
click at [61, 357] on input "checkbox" at bounding box center [57, 357] width 34 height 34
checkbox input "true"
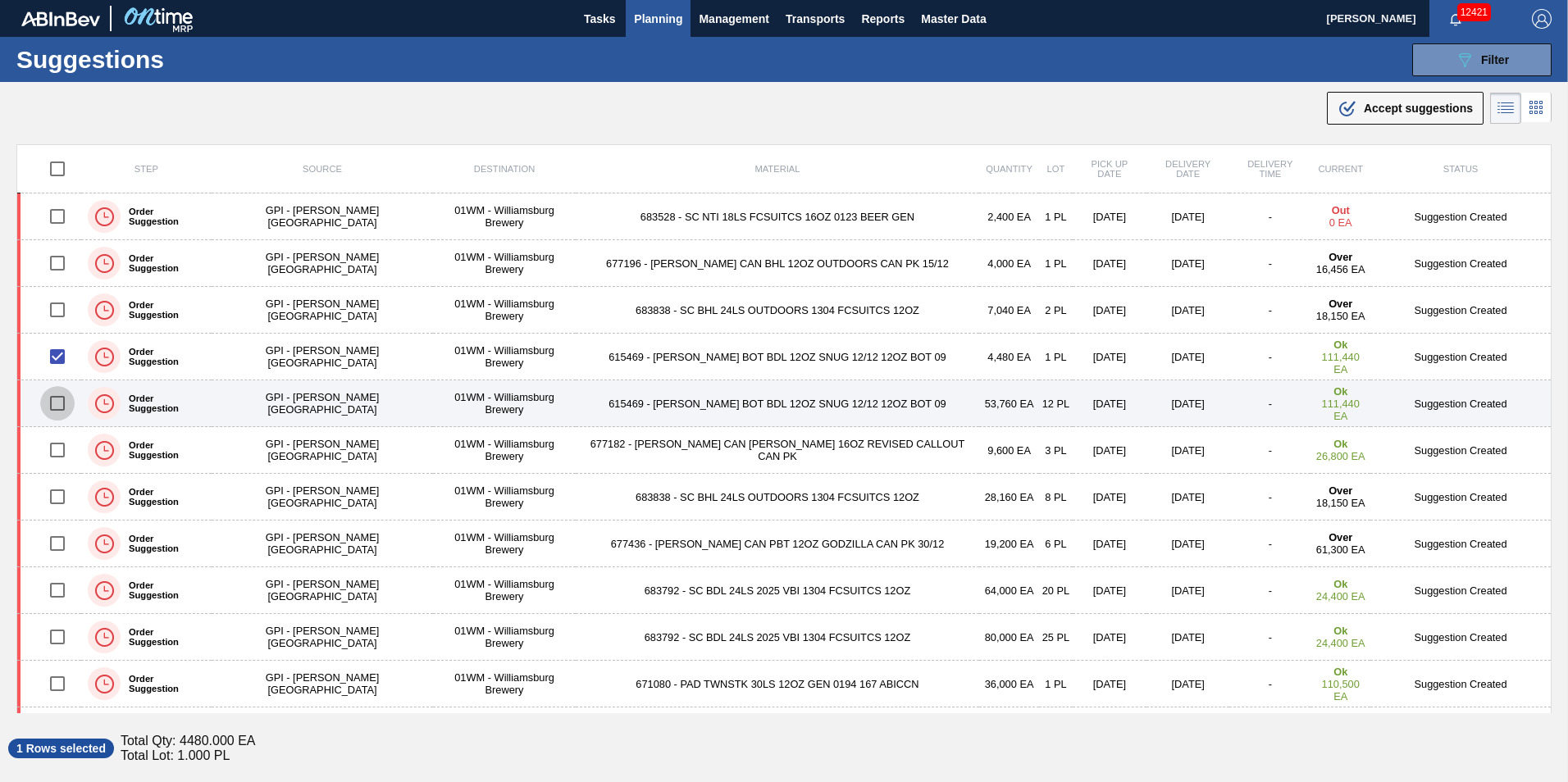
click at [63, 408] on input "checkbox" at bounding box center [57, 403] width 34 height 34
checkbox input "true"
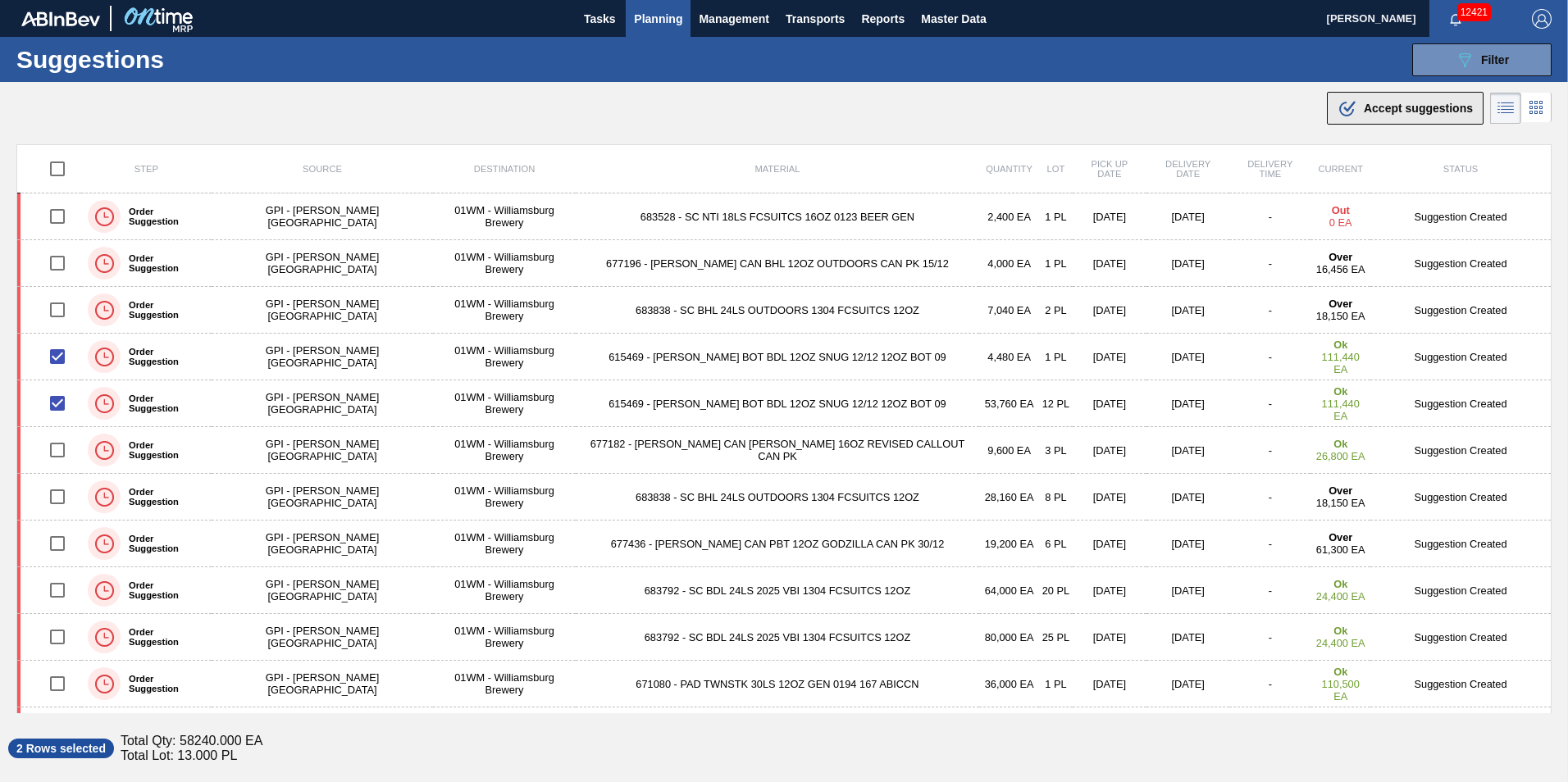
click at [1404, 106] on span "Accept suggestions" at bounding box center [1418, 108] width 109 height 13
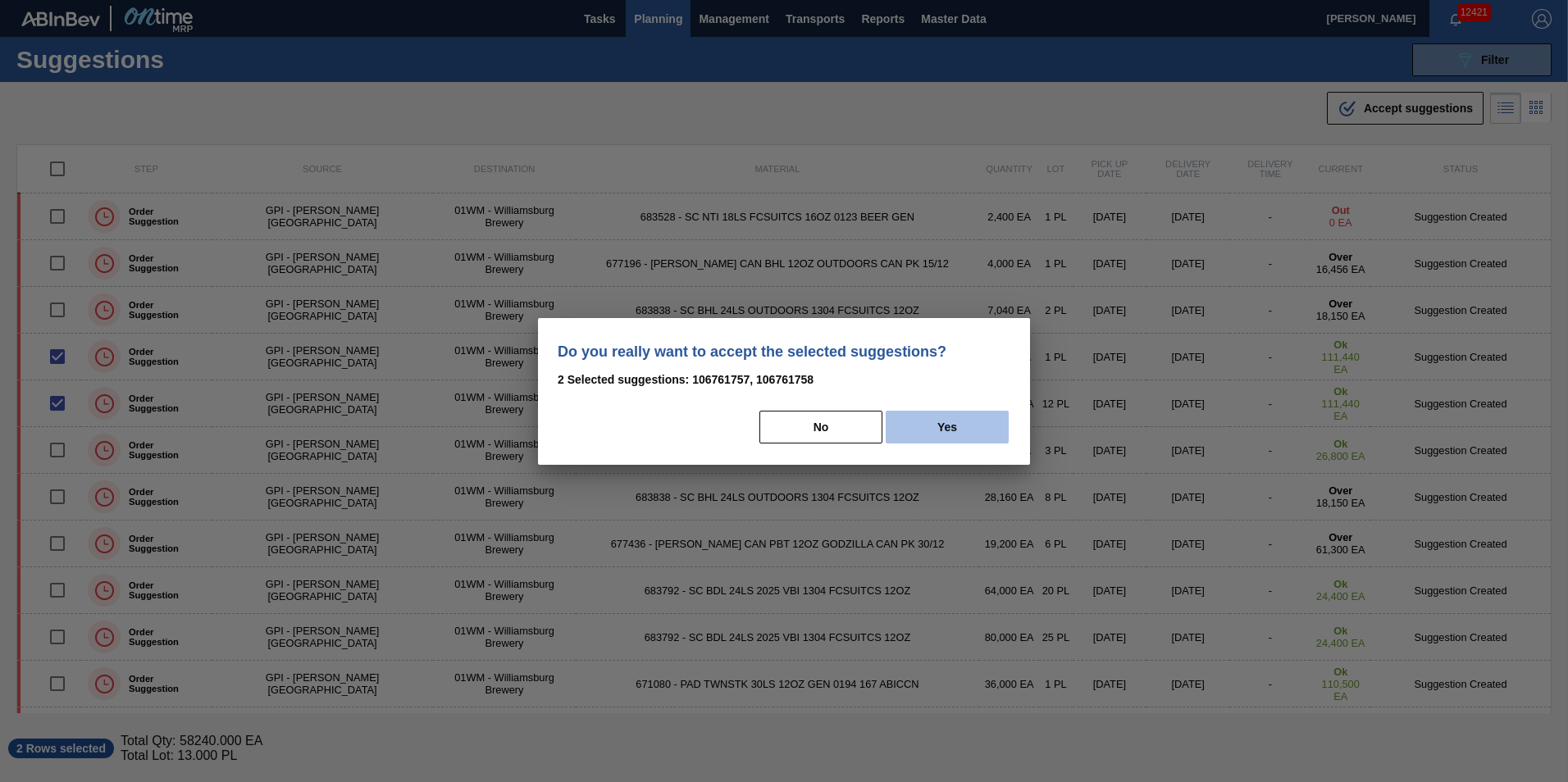
click at [964, 426] on button "Yes" at bounding box center [947, 426] width 123 height 33
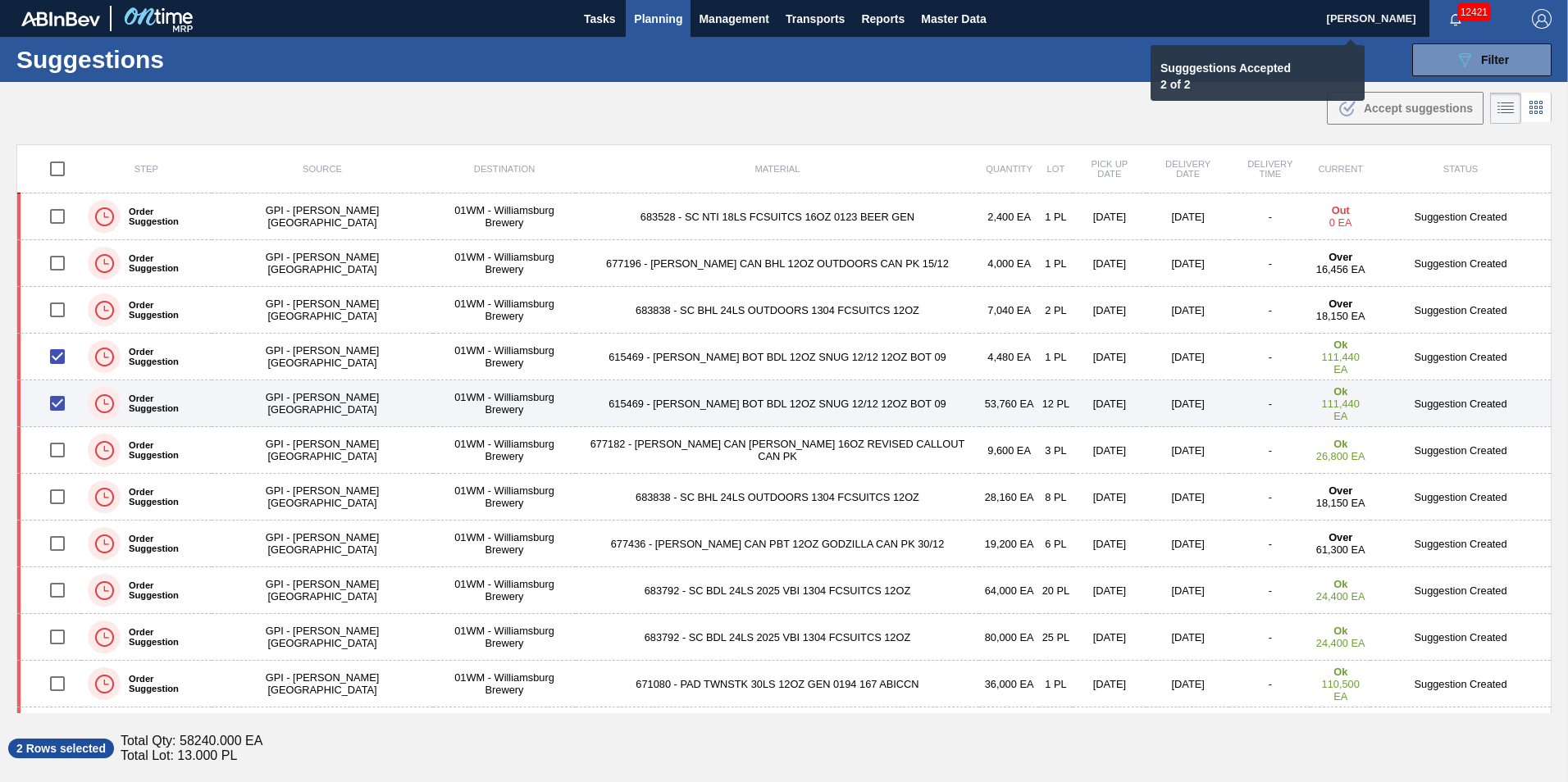
checkbox input "false"
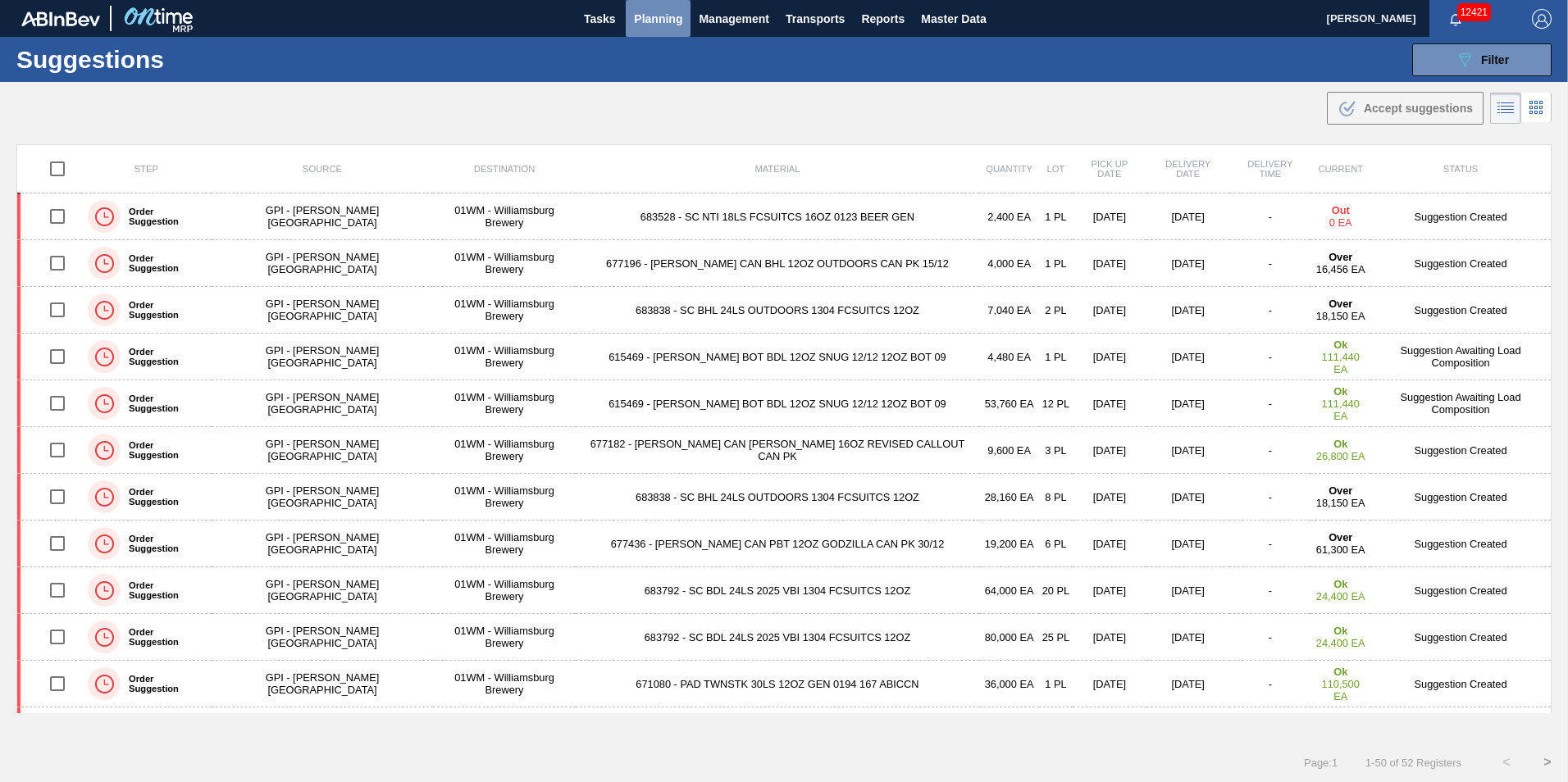
click at [654, 14] on span "Planning" at bounding box center [658, 19] width 48 height 20
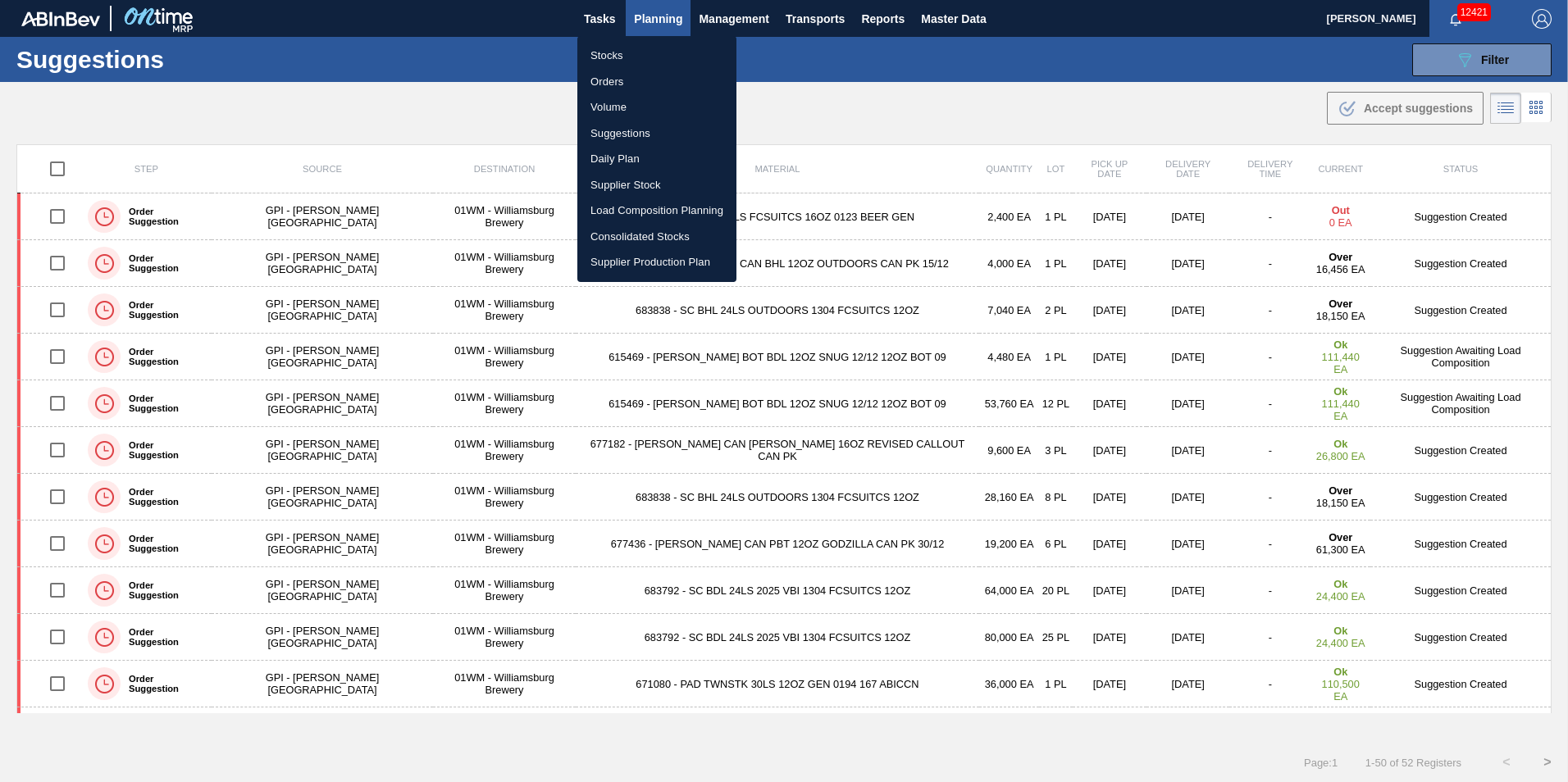
click at [661, 130] on li "Suggestions" at bounding box center [656, 133] width 159 height 26
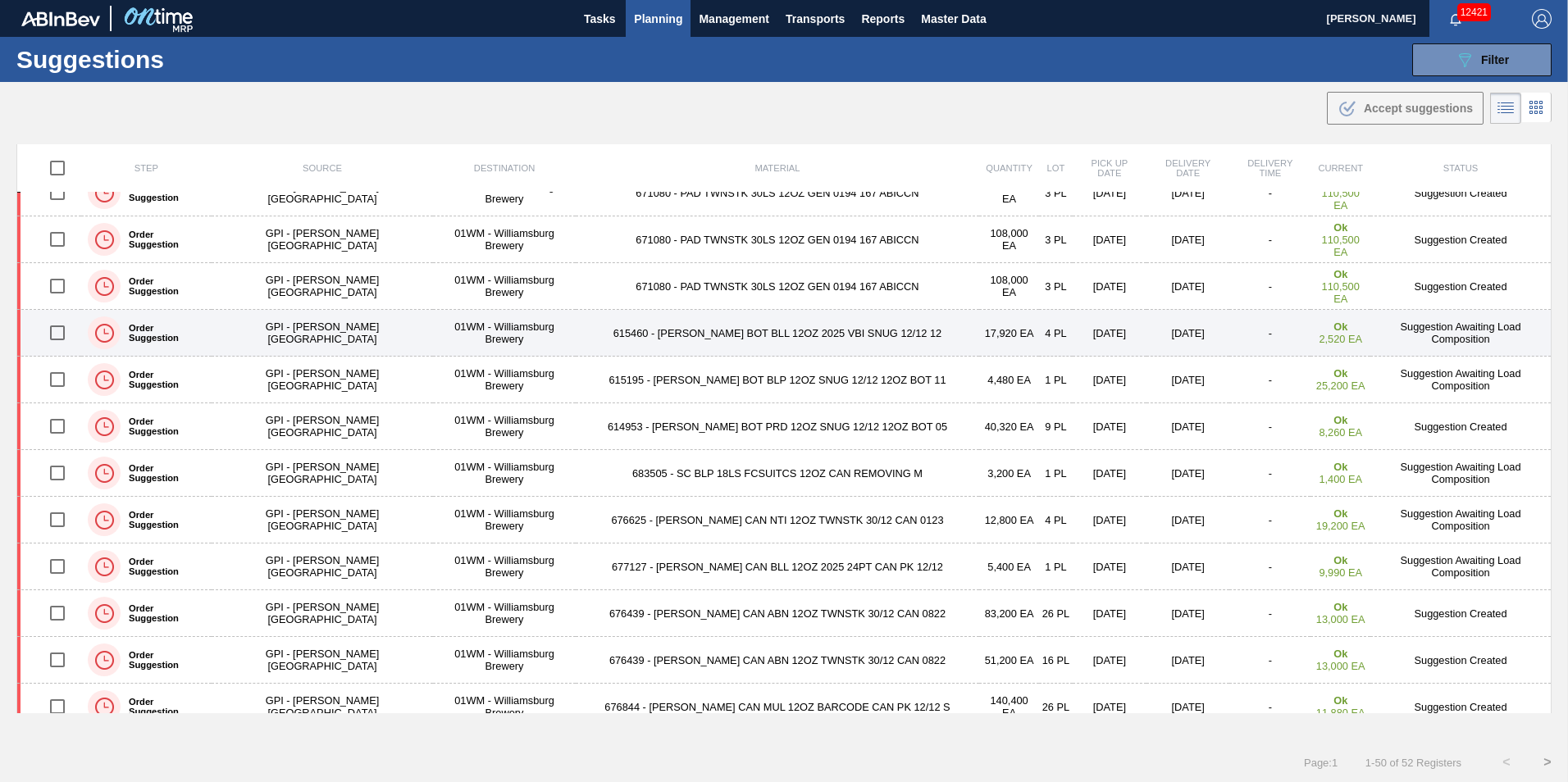
scroll to position [820, 0]
click at [63, 331] on input "checkbox" at bounding box center [57, 330] width 34 height 34
checkbox input "true"
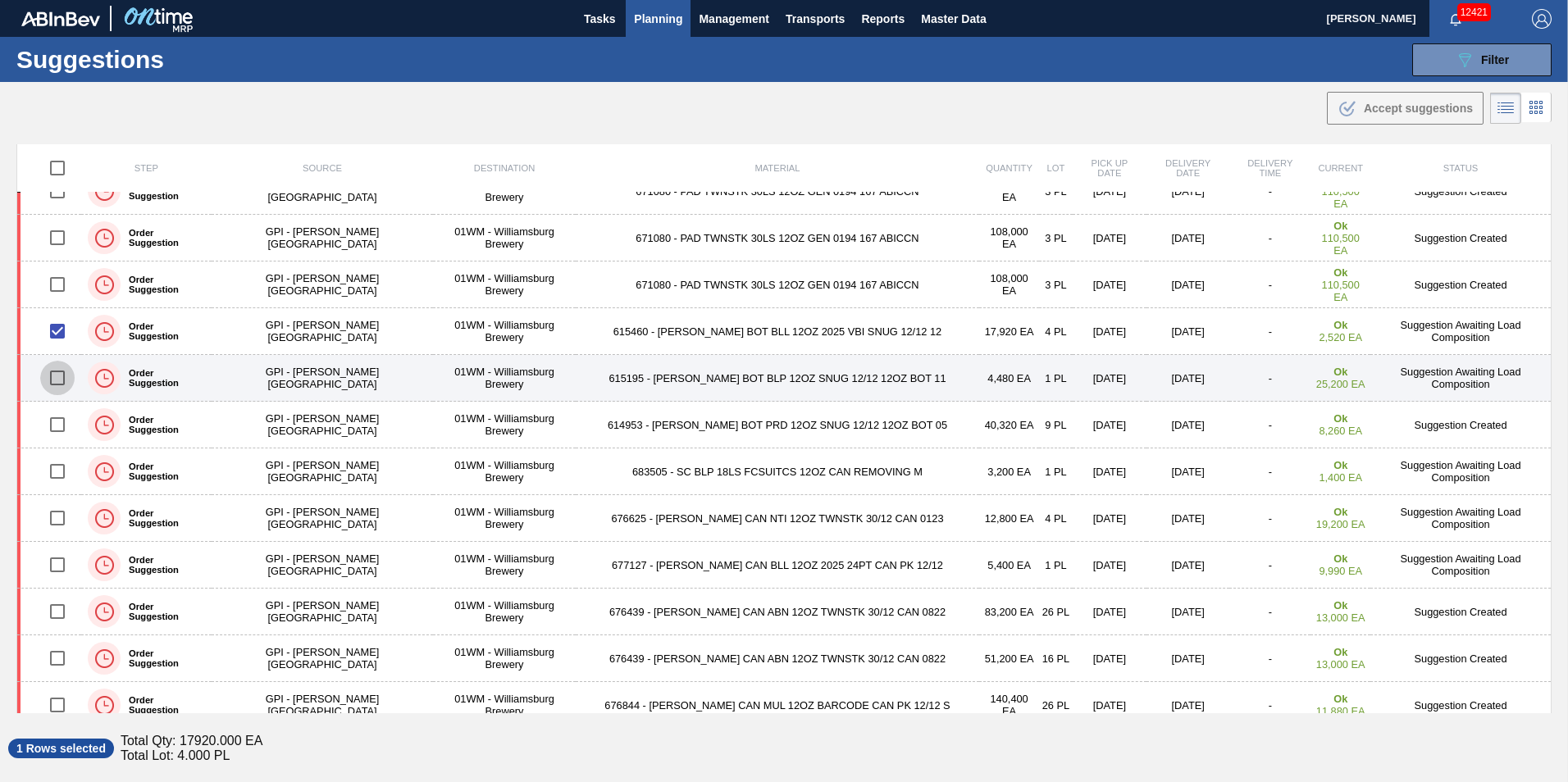
click at [65, 387] on input "checkbox" at bounding box center [57, 377] width 34 height 34
checkbox input "true"
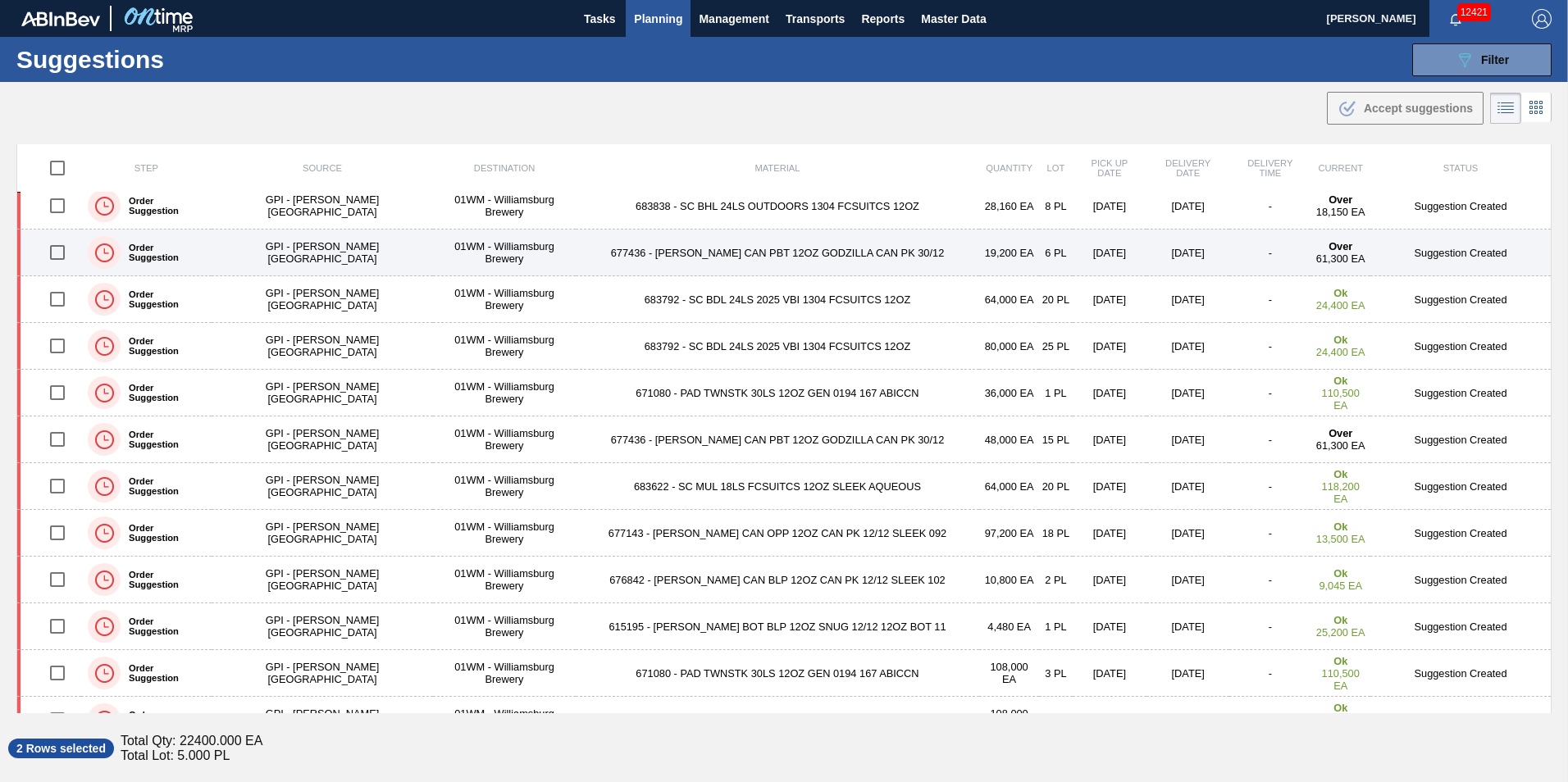
scroll to position [82, 0]
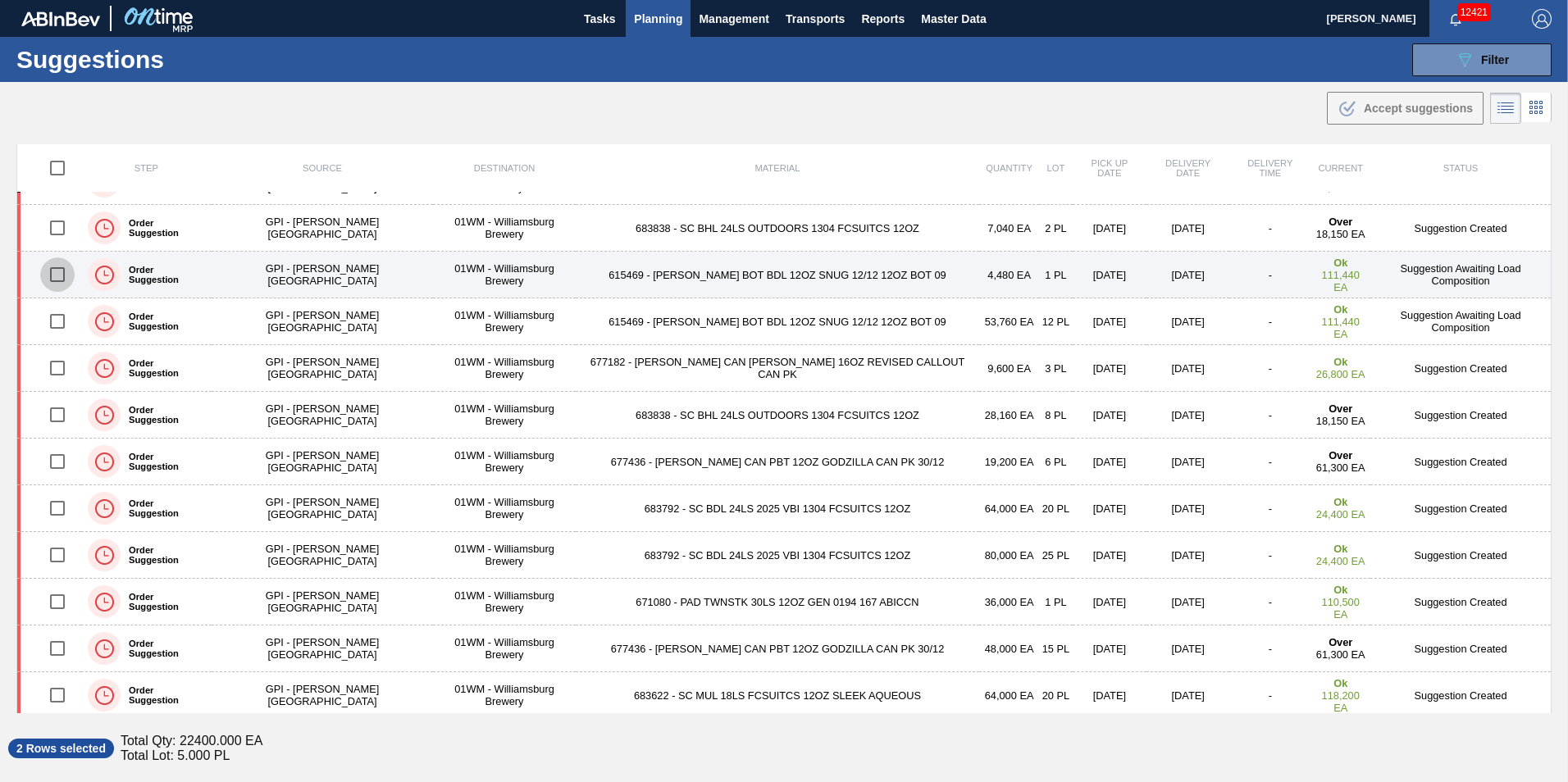
click at [60, 276] on input "checkbox" at bounding box center [57, 275] width 34 height 34
checkbox input "true"
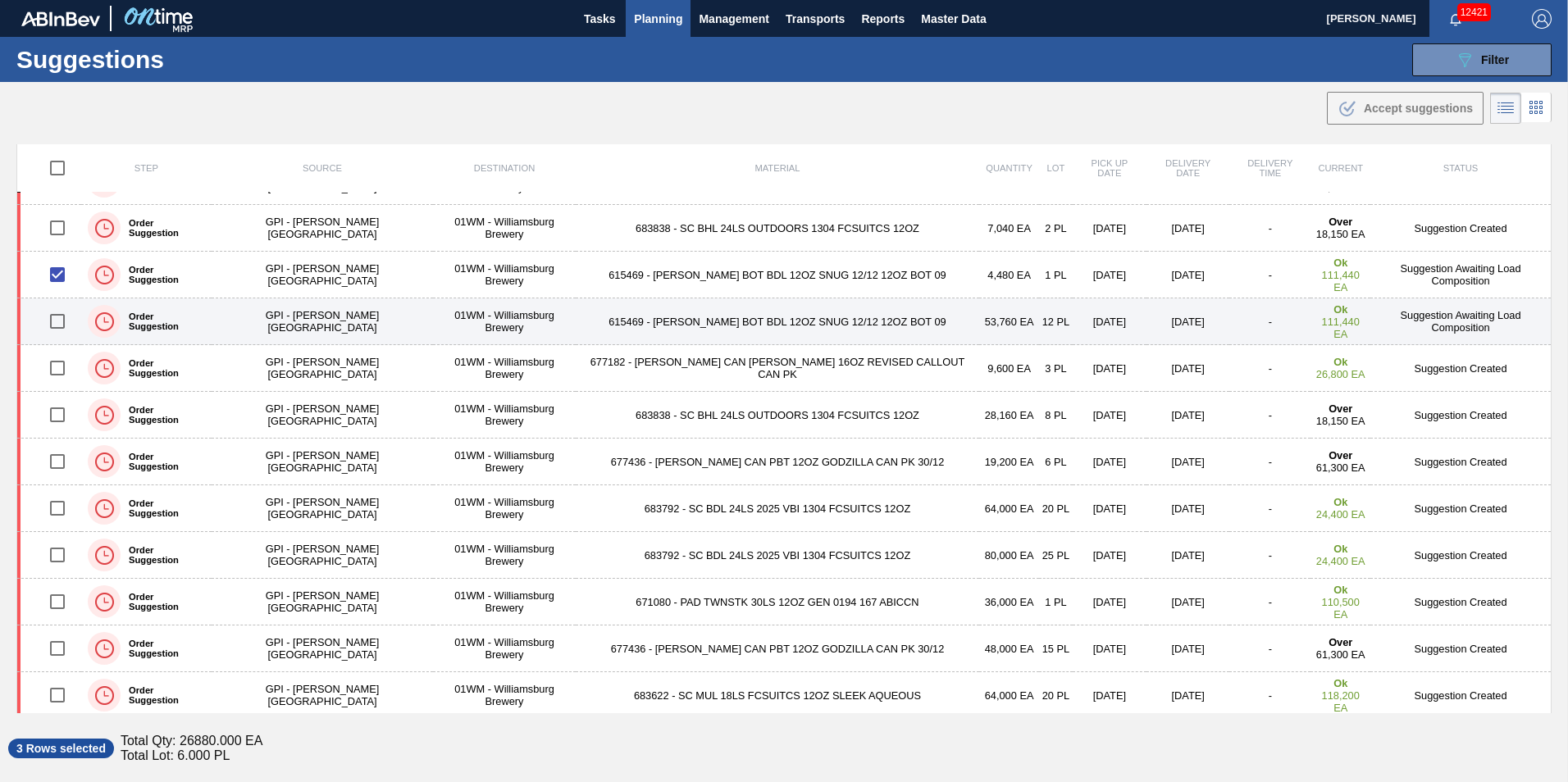
click at [60, 321] on input "checkbox" at bounding box center [57, 321] width 34 height 34
click at [59, 321] on input "checkbox" at bounding box center [57, 321] width 34 height 34
checkbox input "false"
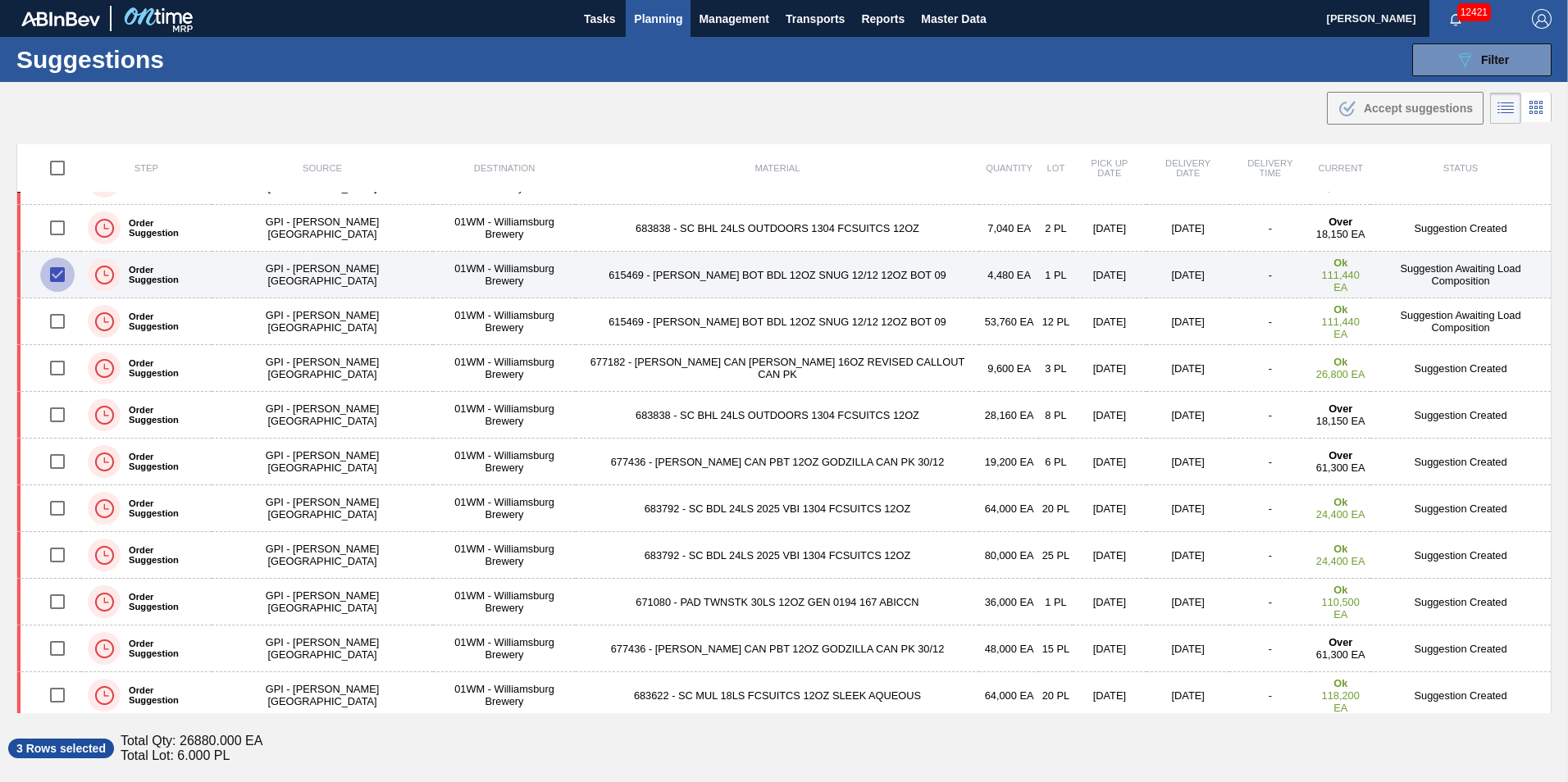
click at [61, 273] on input "checkbox" at bounding box center [57, 275] width 34 height 34
checkbox input "false"
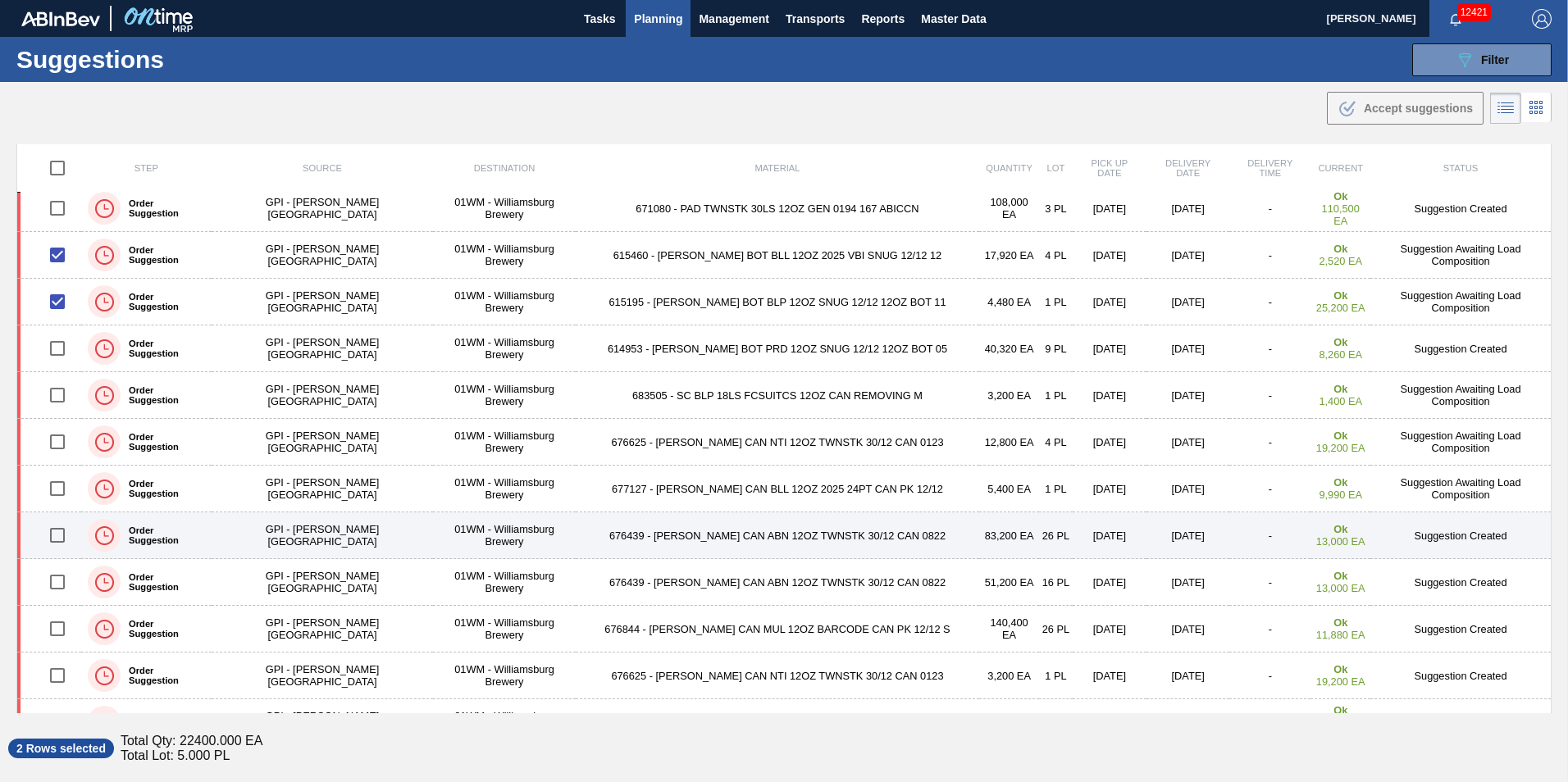
scroll to position [902, 0]
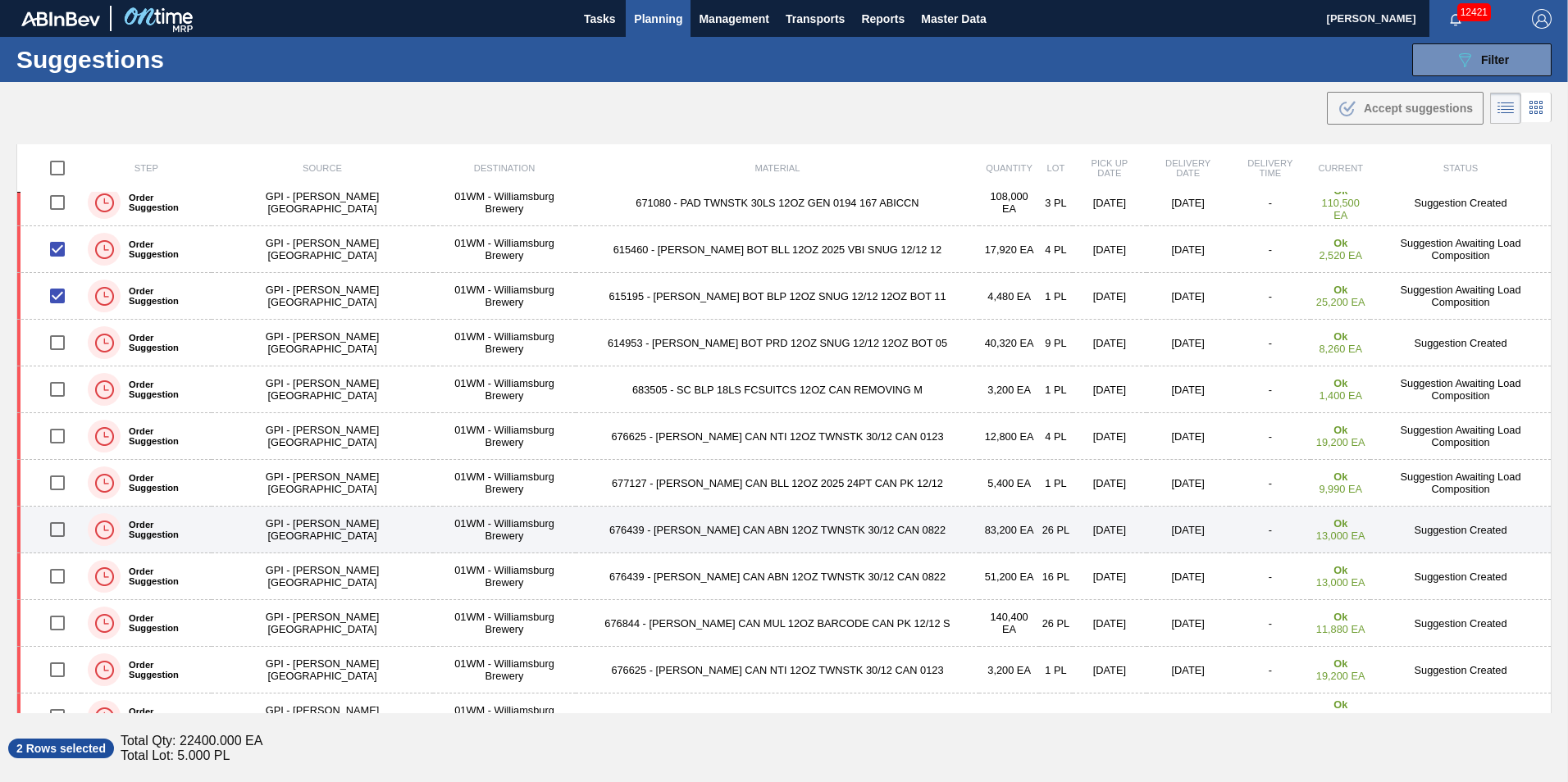
click at [55, 526] on input "checkbox" at bounding box center [57, 529] width 34 height 34
checkbox input "true"
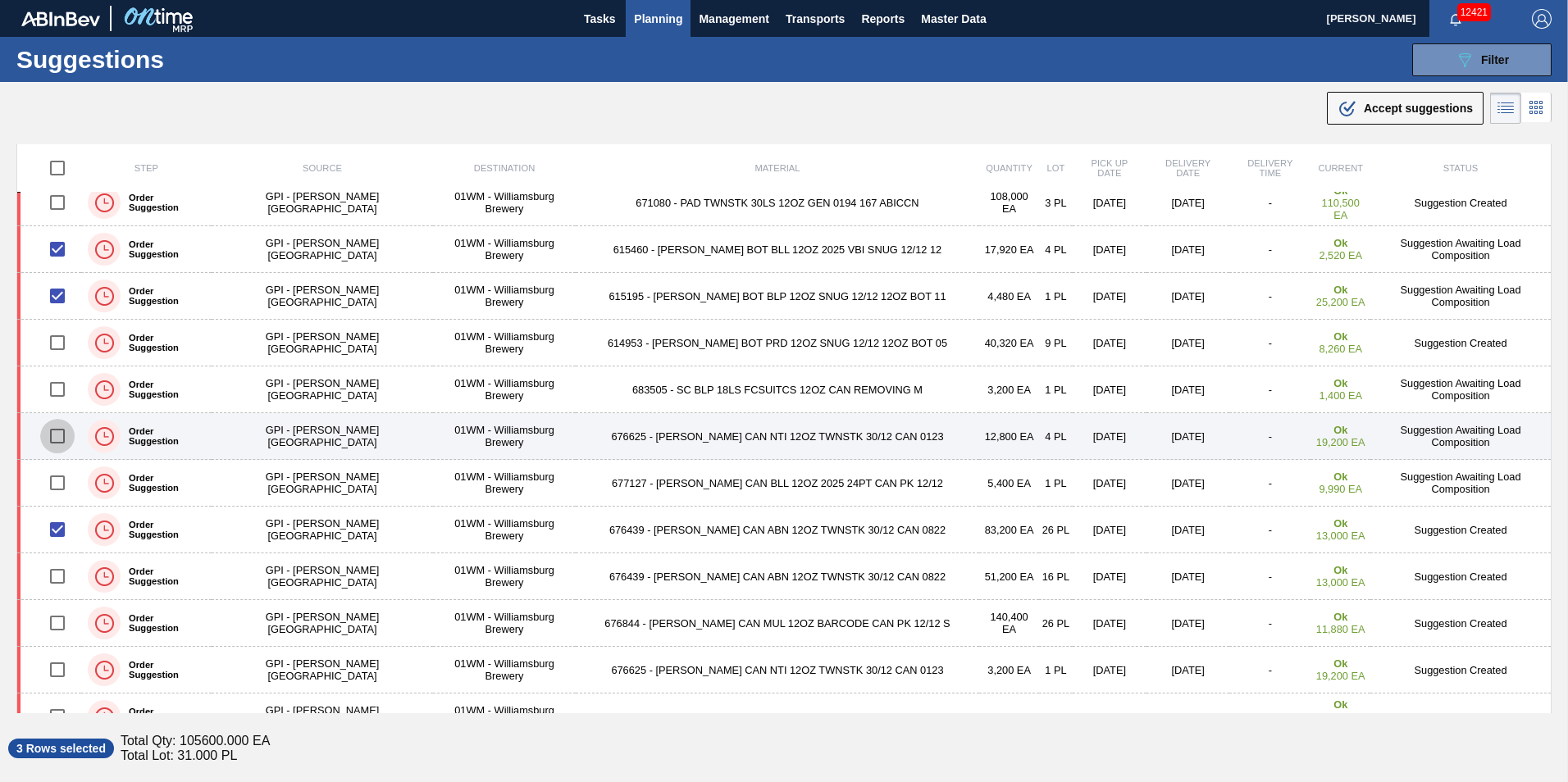
click at [68, 438] on input "checkbox" at bounding box center [57, 436] width 34 height 34
checkbox input "true"
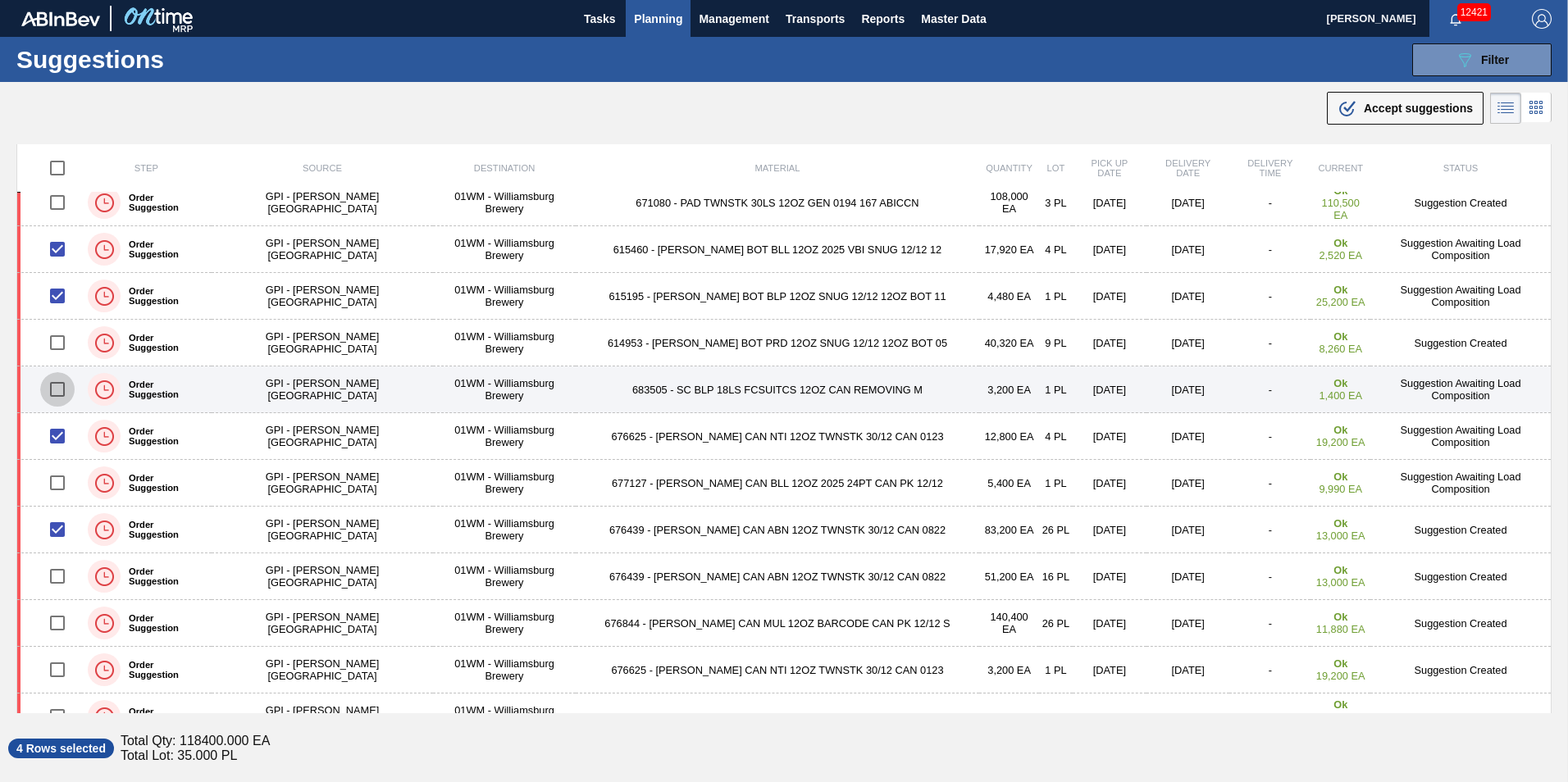
click at [61, 391] on input "checkbox" at bounding box center [57, 389] width 34 height 34
checkbox input "true"
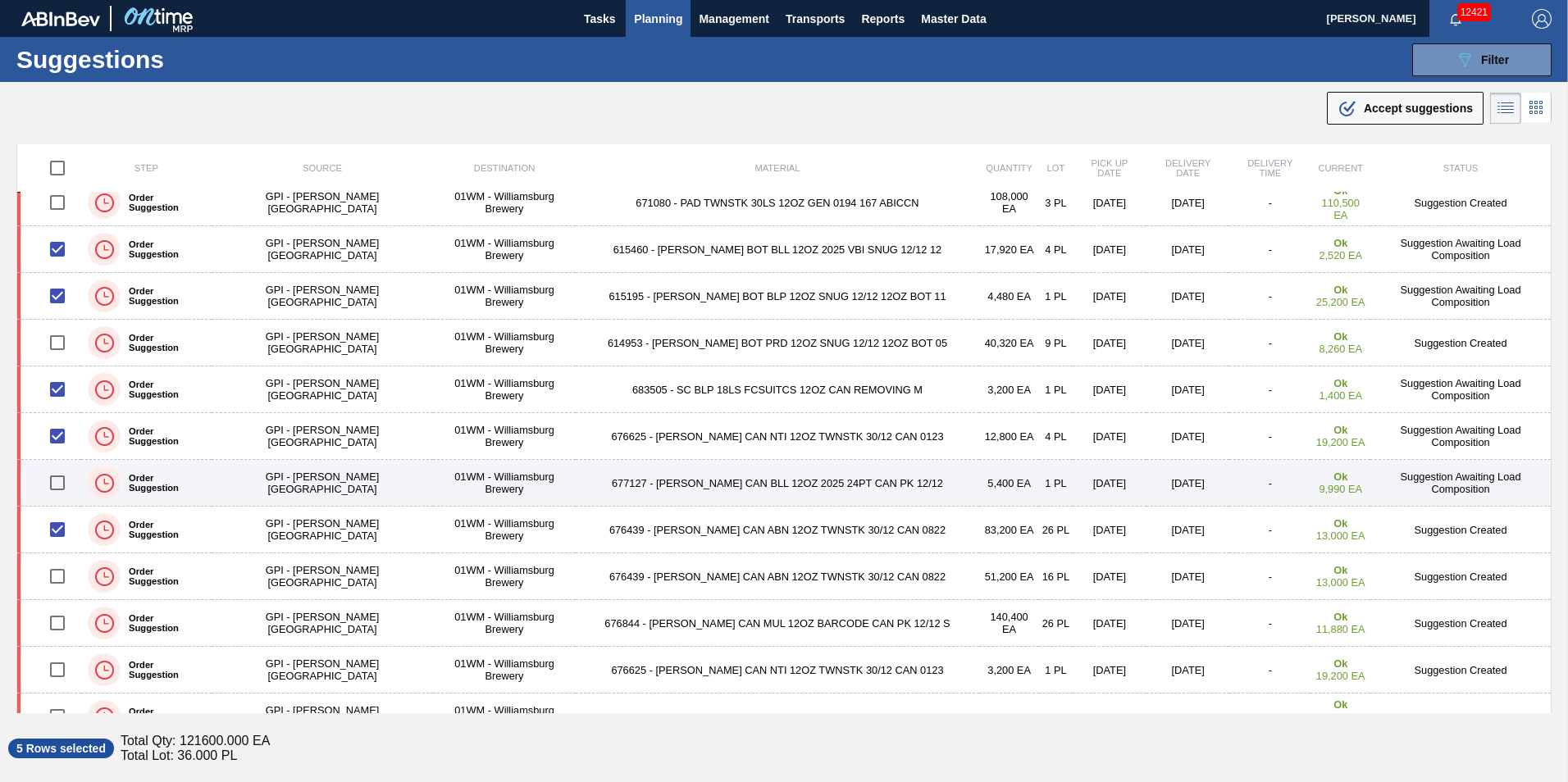
click at [60, 478] on input "checkbox" at bounding box center [57, 482] width 34 height 34
checkbox input "true"
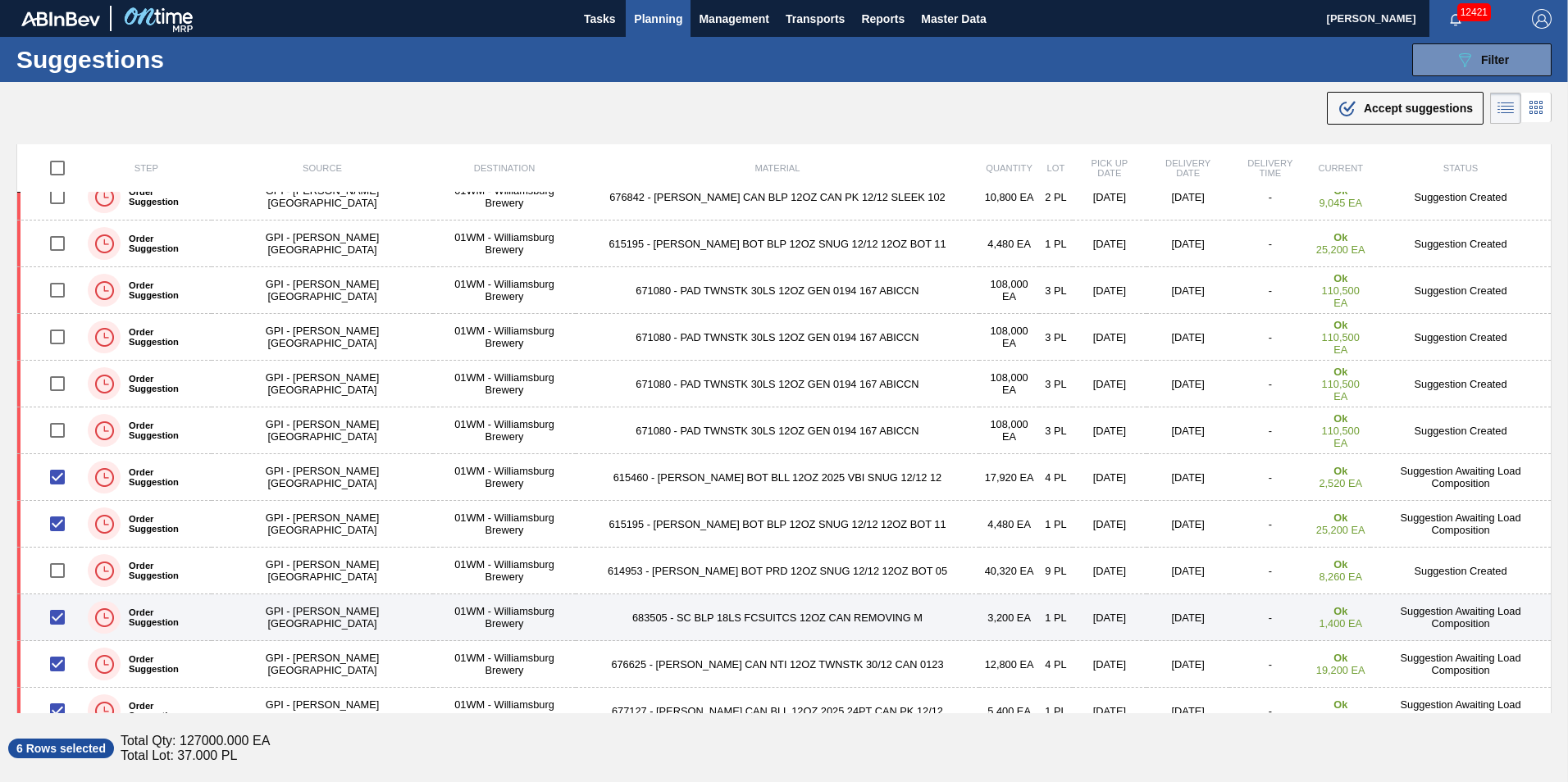
scroll to position [656, 0]
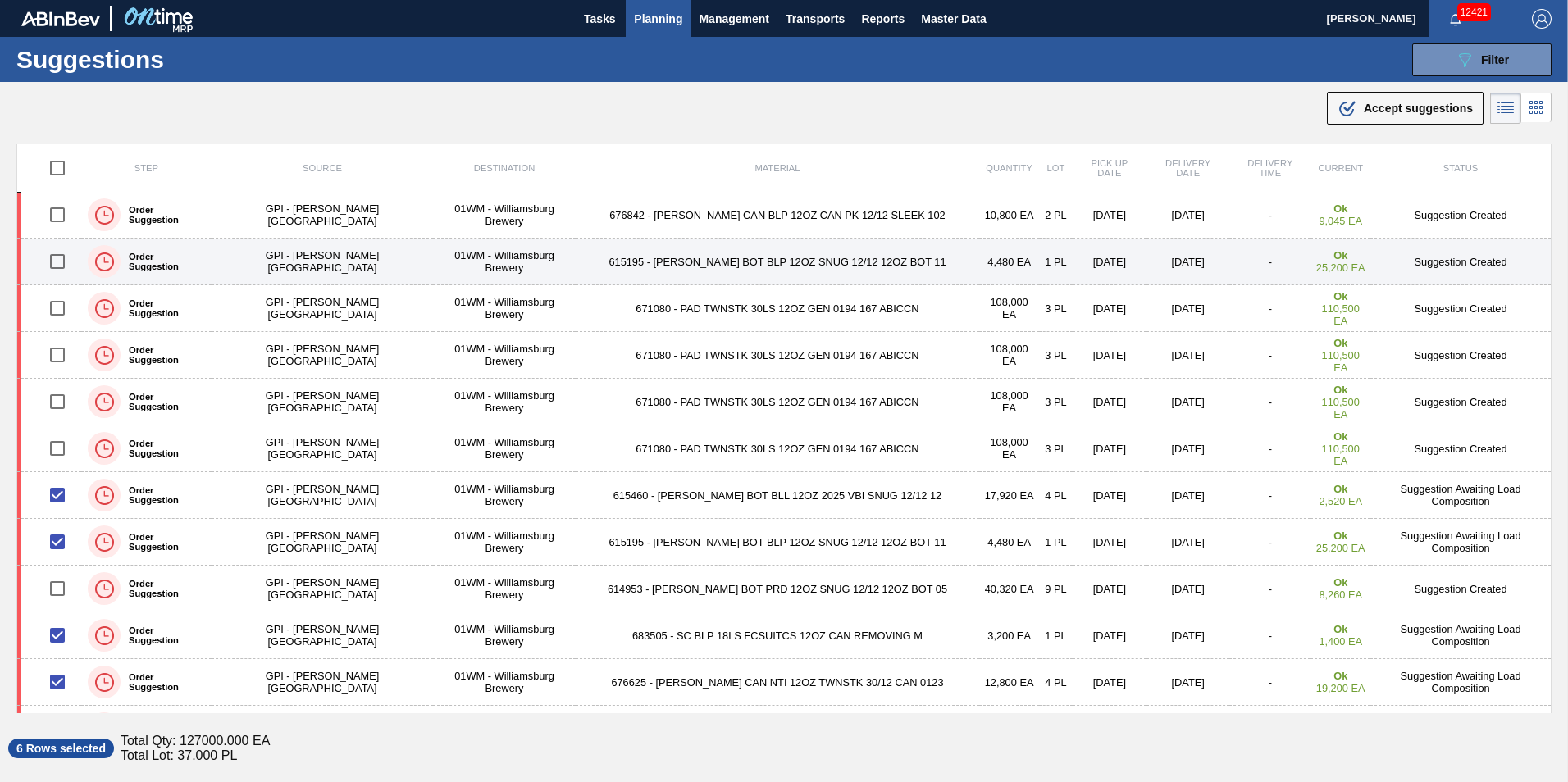
click at [55, 263] on input "checkbox" at bounding box center [57, 261] width 34 height 34
checkbox input "true"
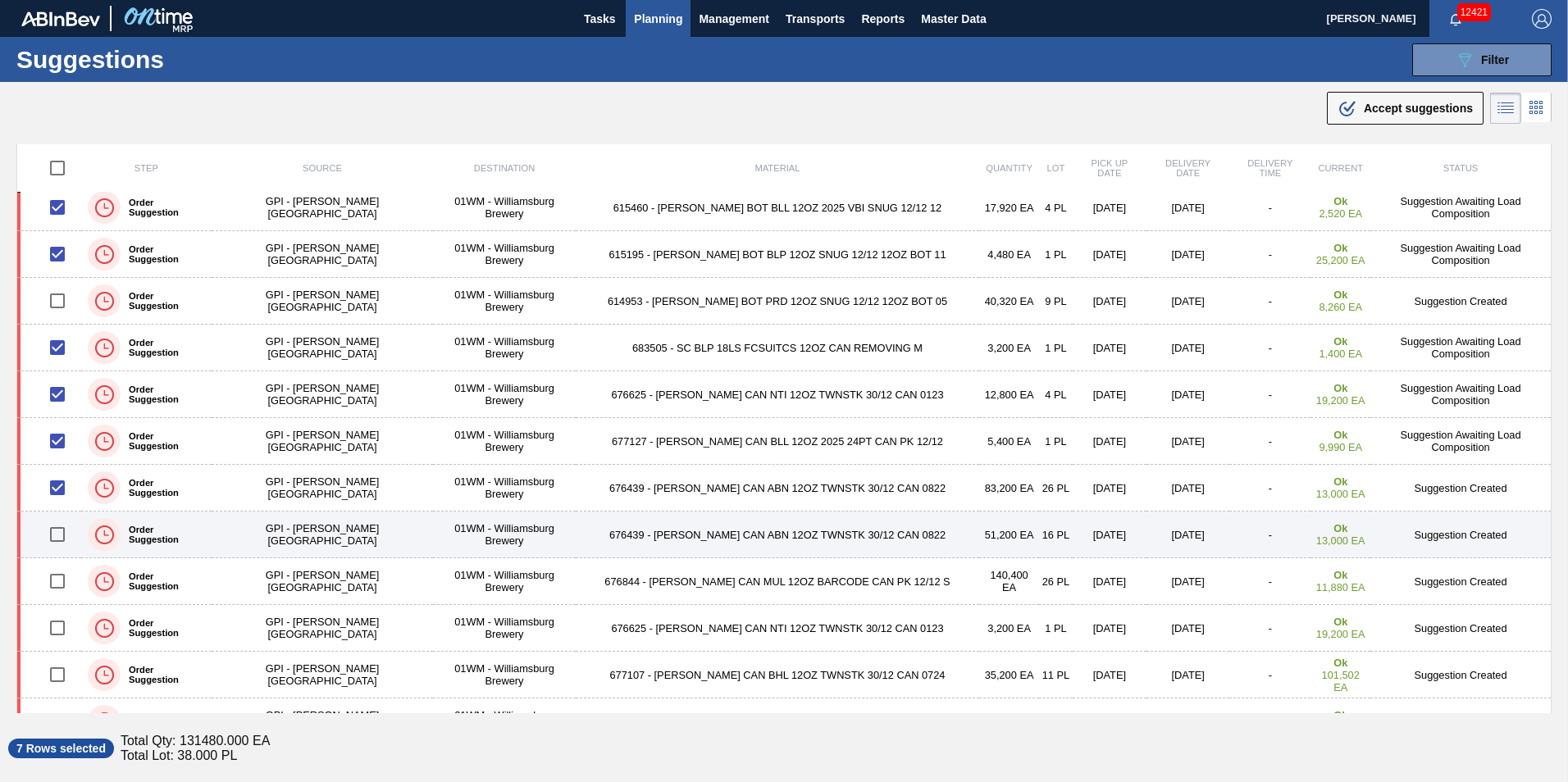
scroll to position [984, 0]
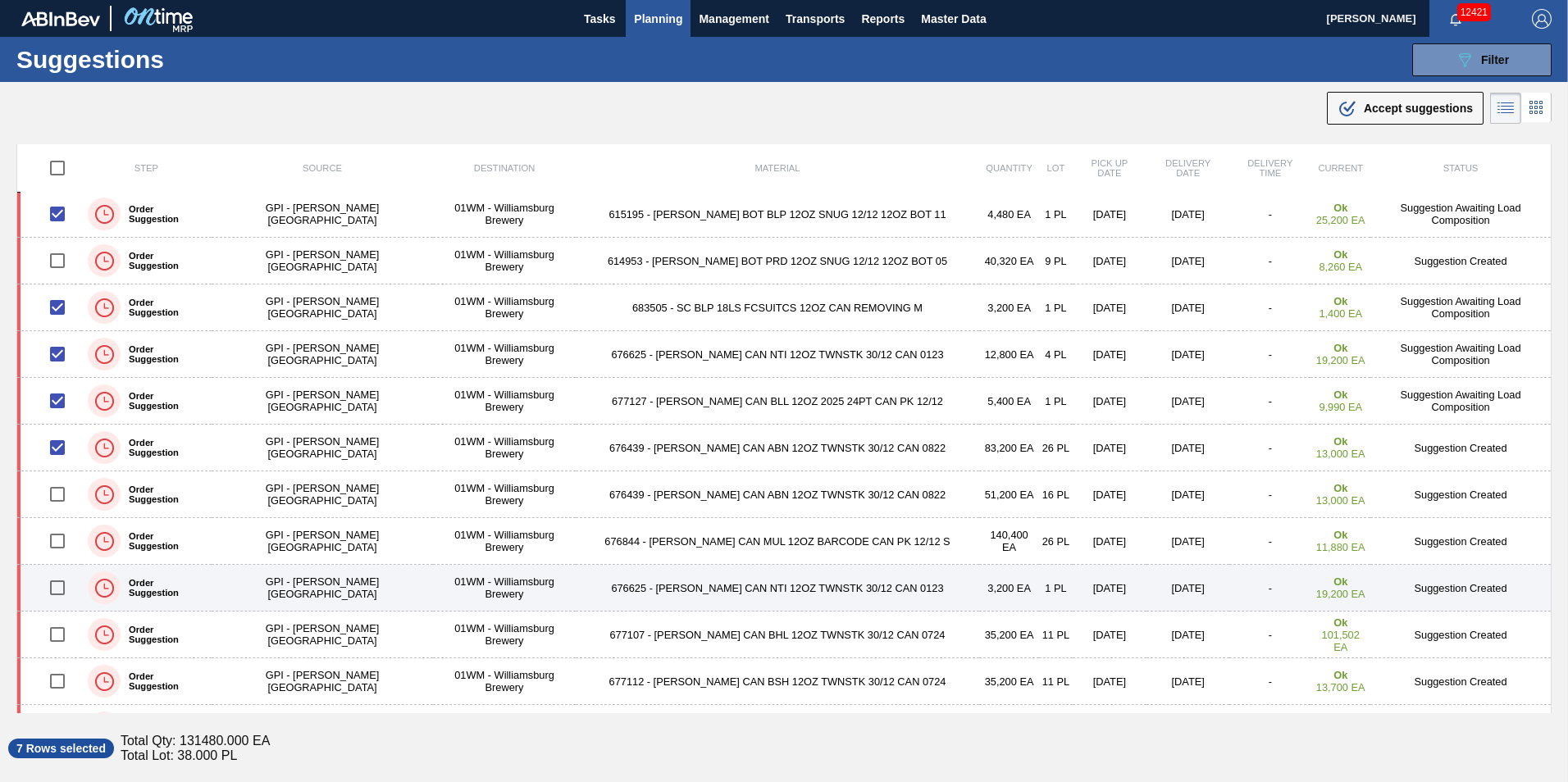
click at [58, 590] on input "checkbox" at bounding box center [57, 587] width 34 height 34
checkbox input "true"
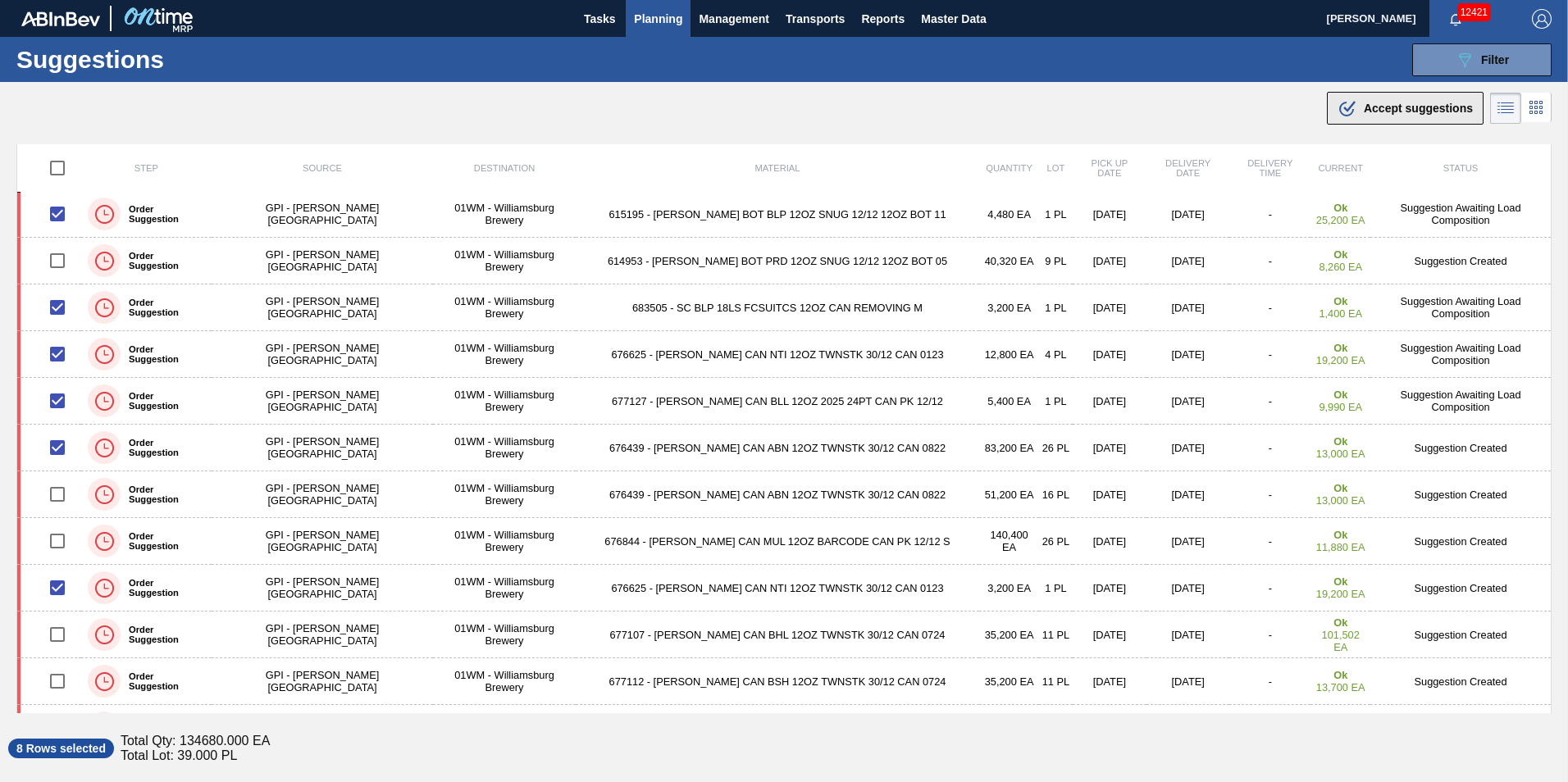
click at [1410, 106] on span "Accept suggestions" at bounding box center [1418, 108] width 109 height 13
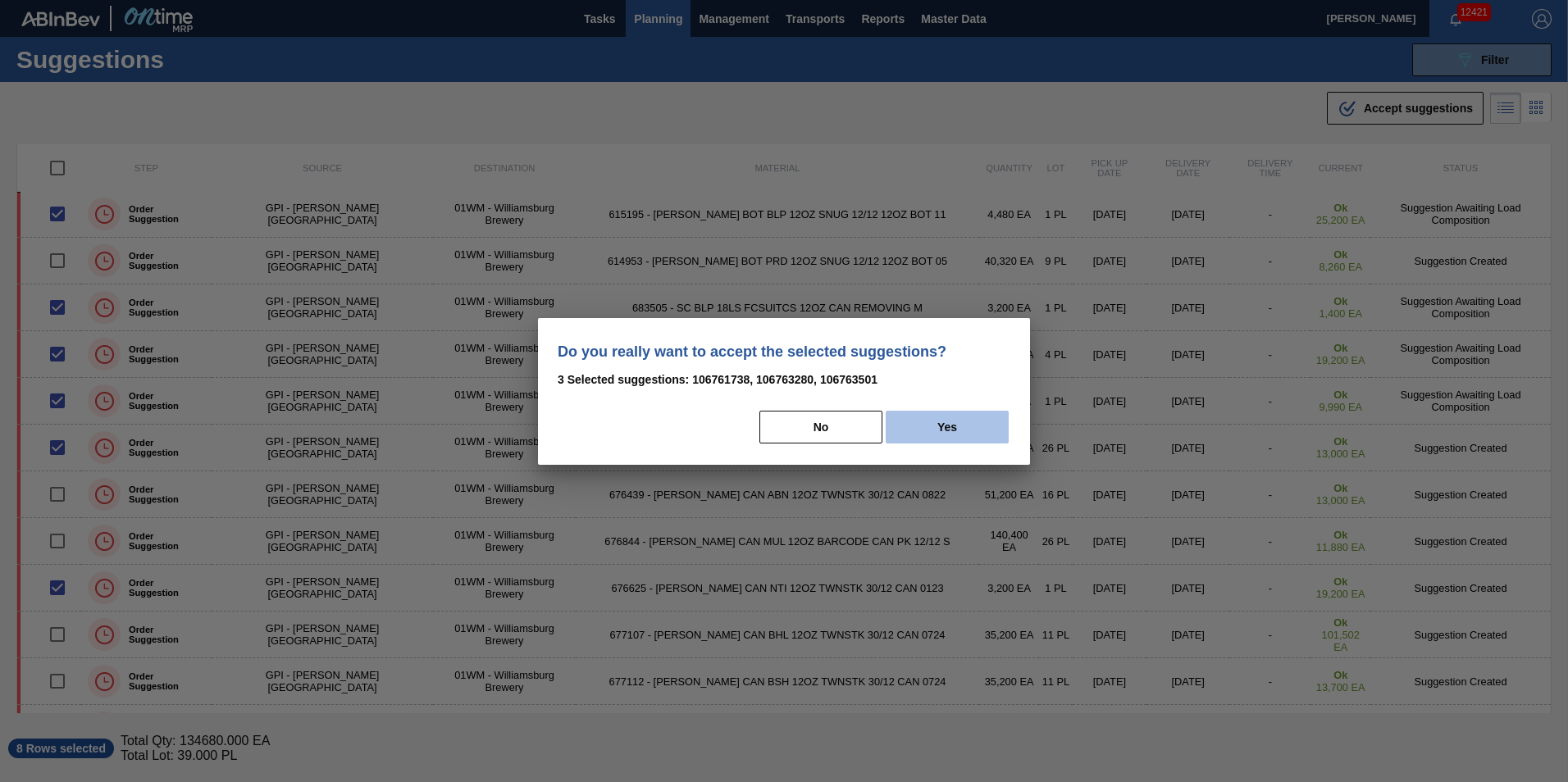
click at [915, 416] on button "Yes" at bounding box center [947, 426] width 123 height 33
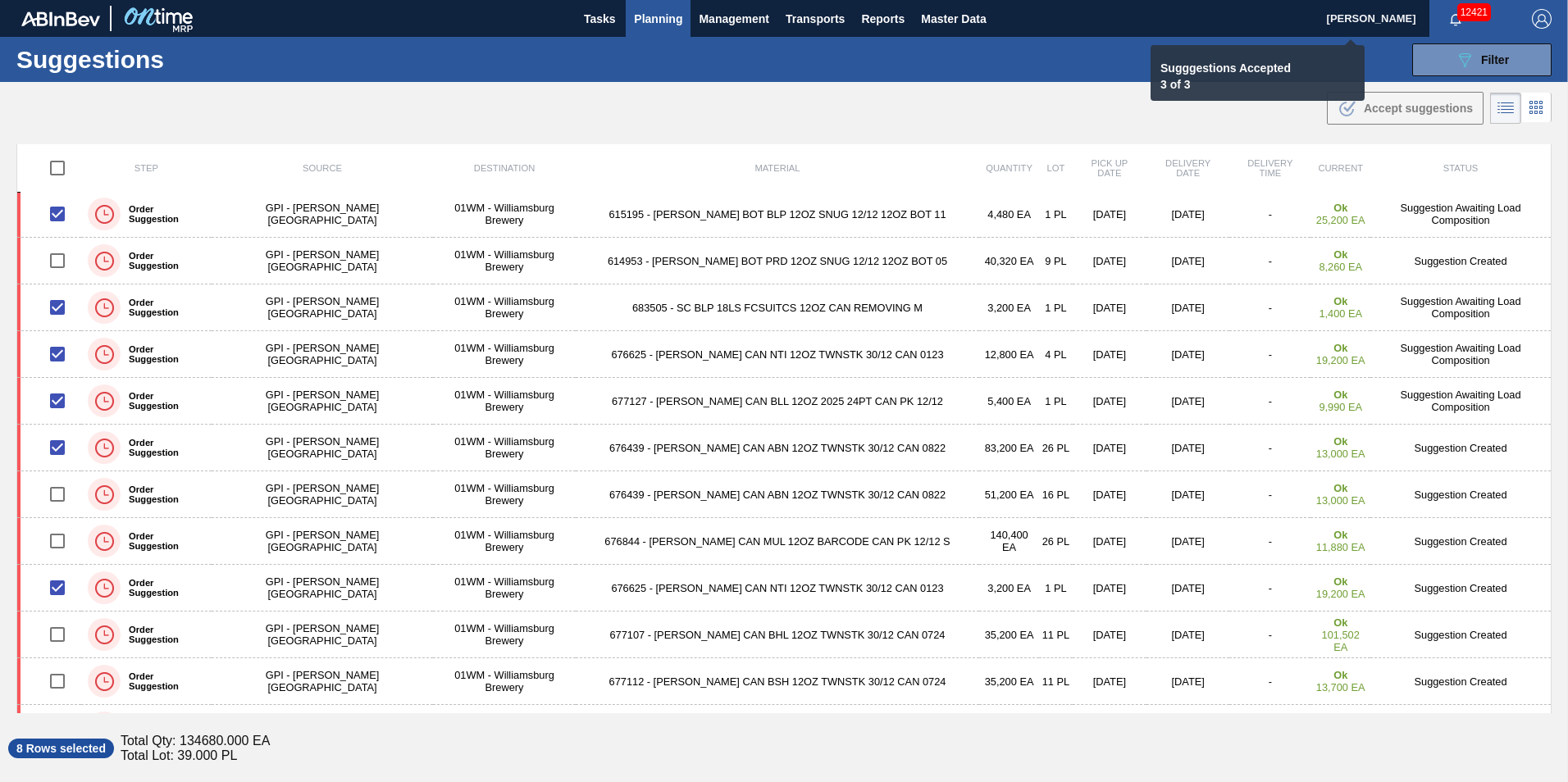
checkbox input "false"
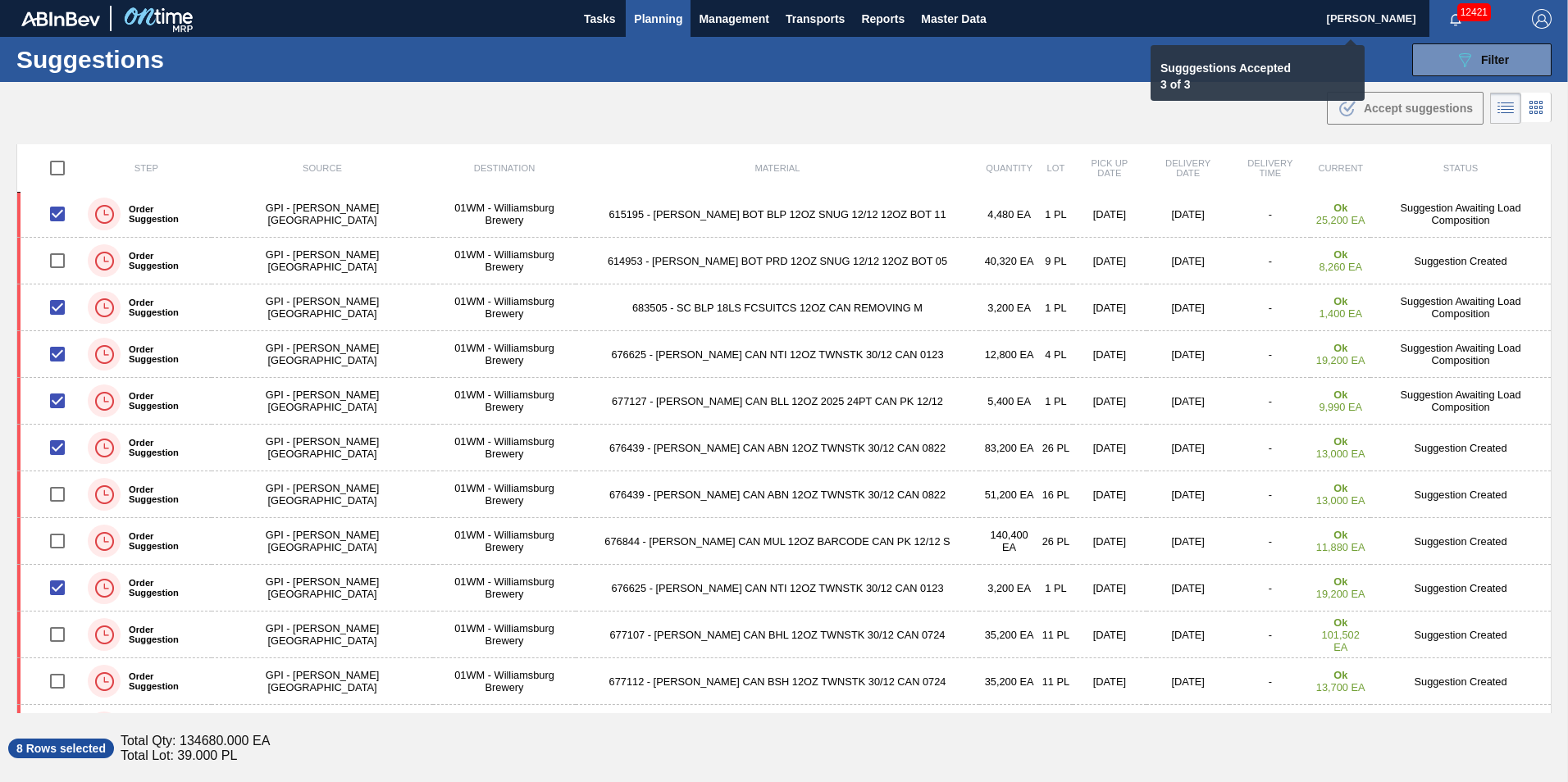
checkbox input "false"
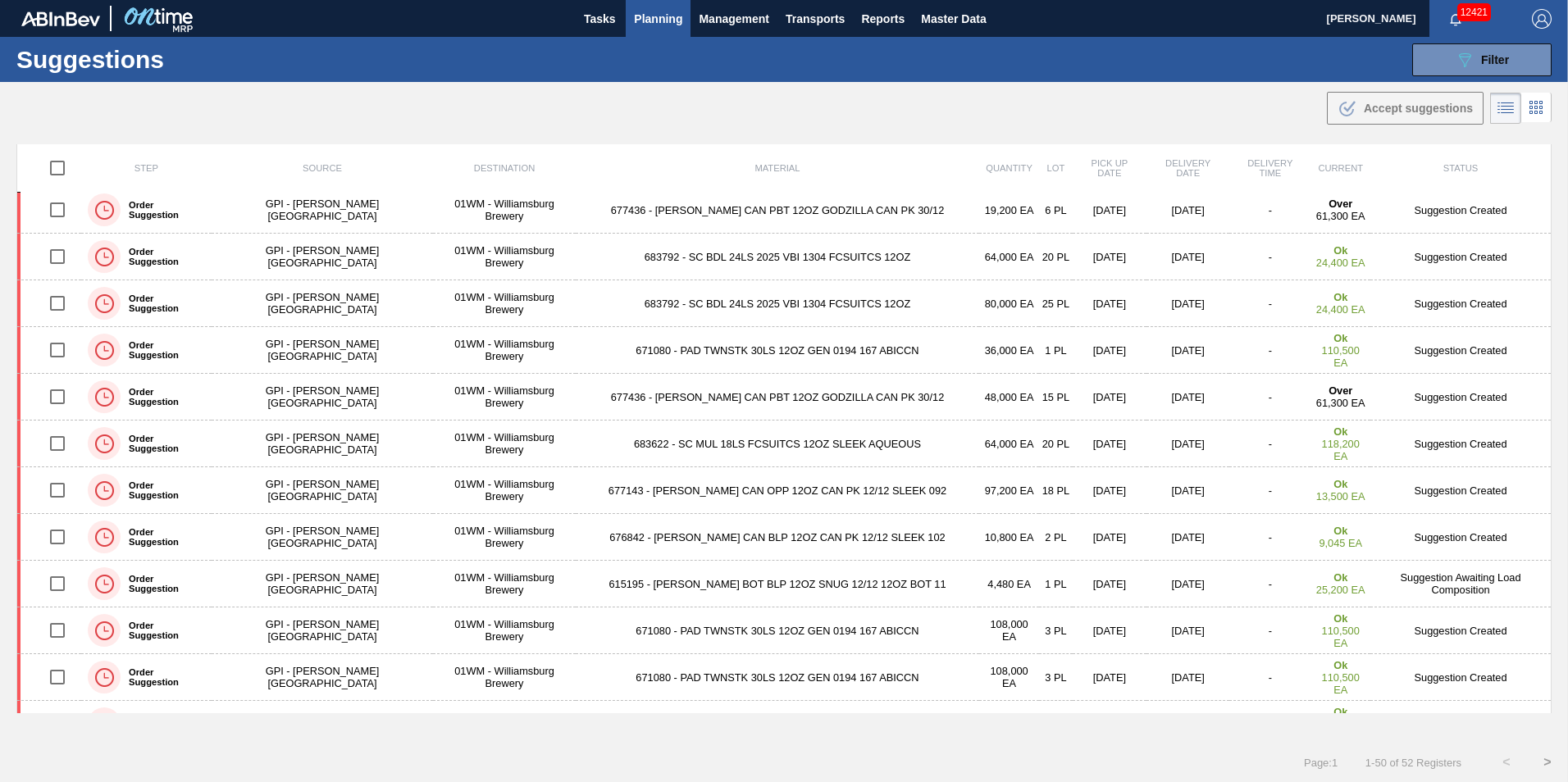
scroll to position [0, 0]
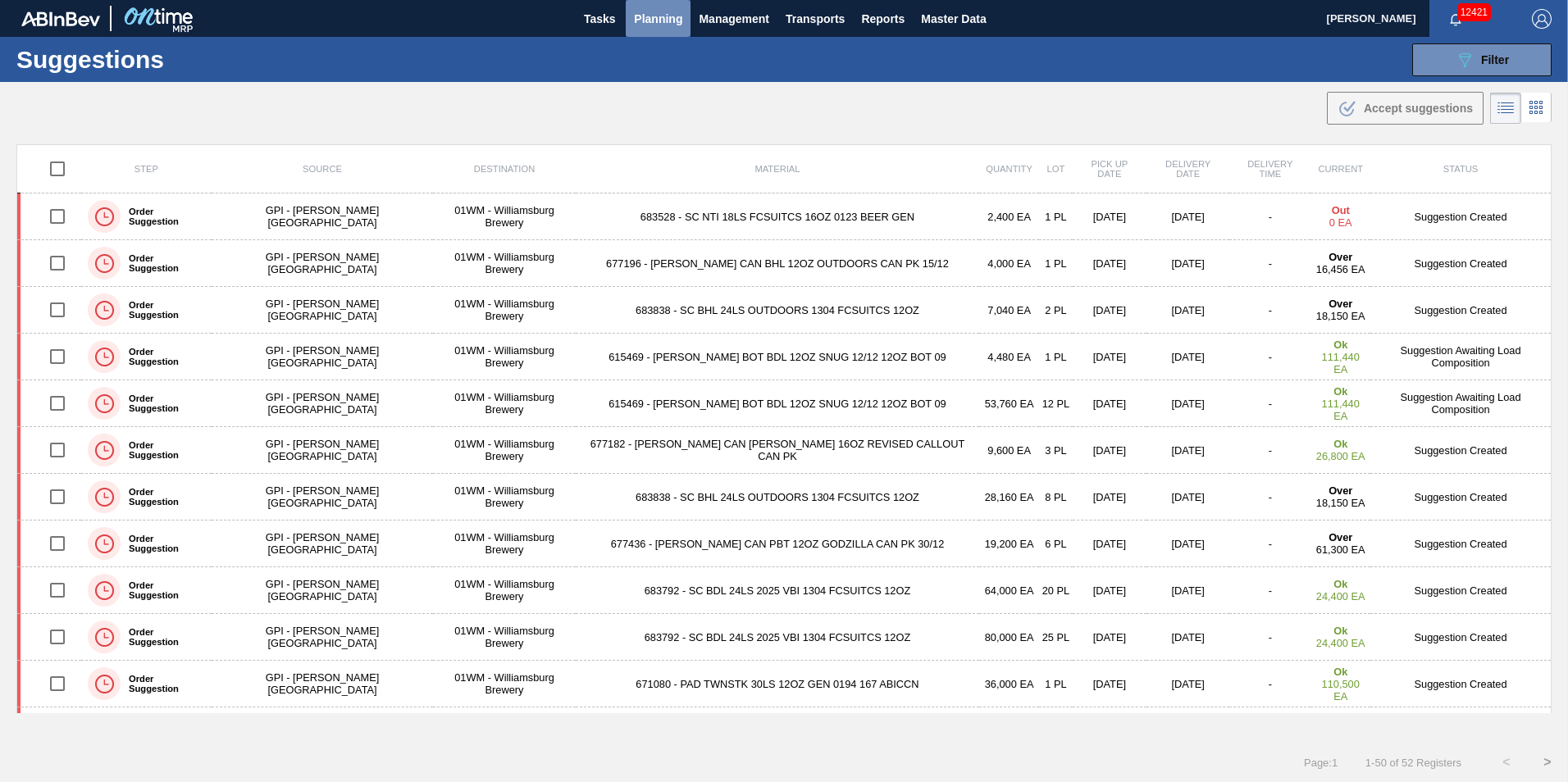
click at [663, 28] on span "Planning" at bounding box center [658, 19] width 48 height 20
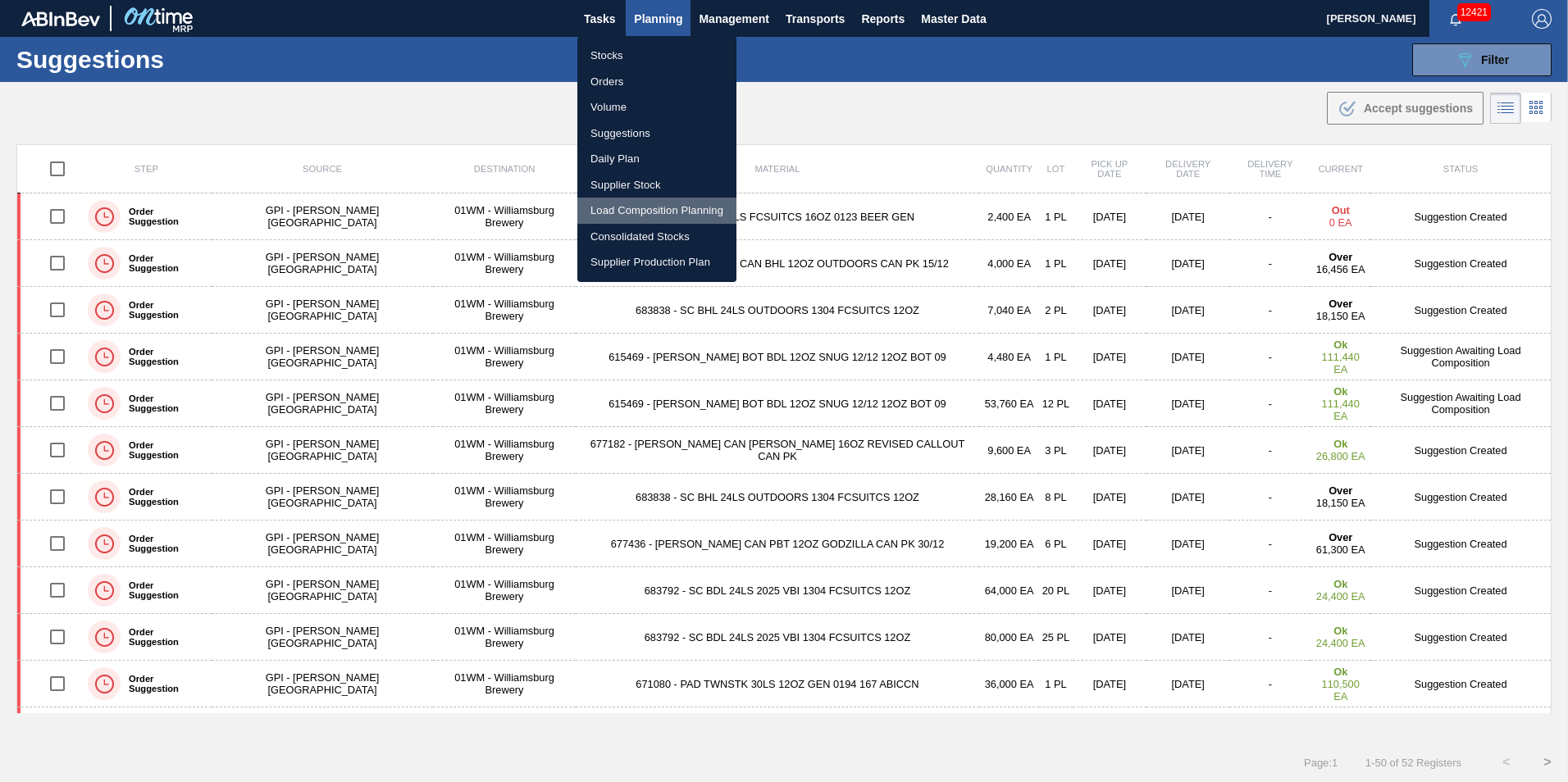
click at [639, 210] on li "Load Composition Planning" at bounding box center [656, 210] width 159 height 26
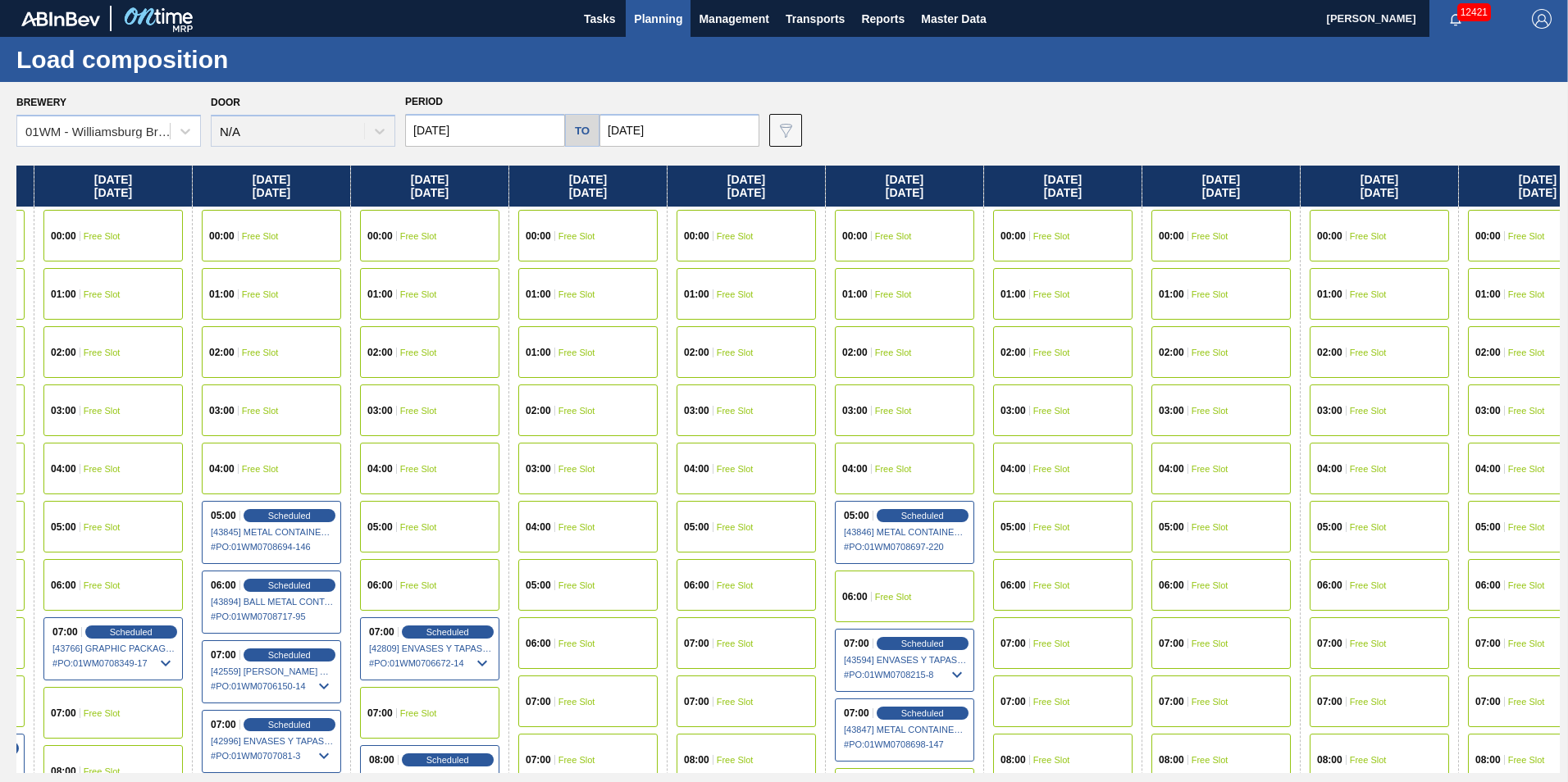
scroll to position [0, 615]
drag, startPoint x: 1405, startPoint y: 190, endPoint x: 770, endPoint y: 189, distance: 635.0
click at [770, 189] on div "Wednesday 10/15/2025 00:00 Free Slot 01:00 Free Slot 01:00 Free Slot 02:00 Free…" at bounding box center [788, 469] width 1543 height 608
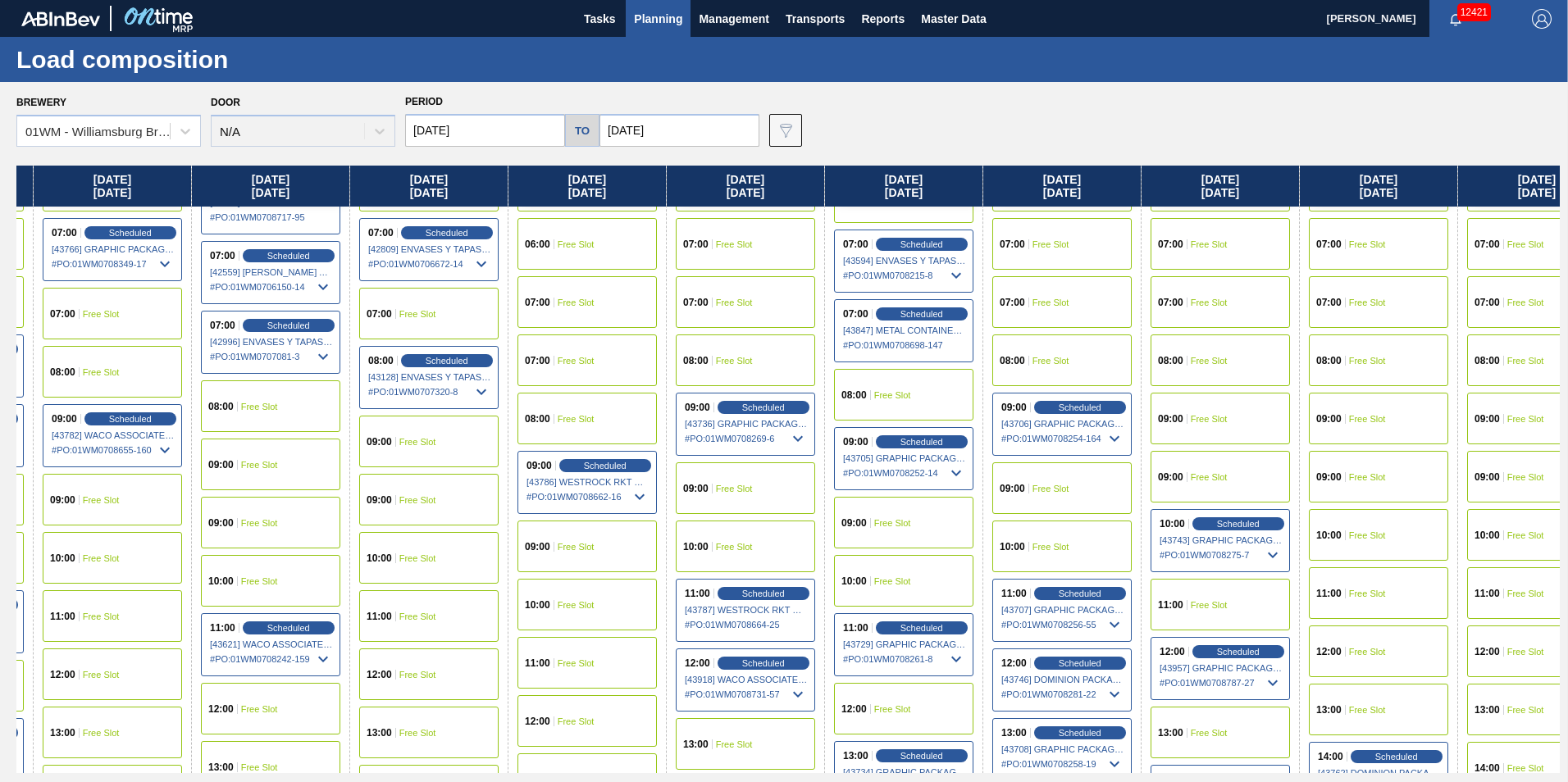
scroll to position [492, 615]
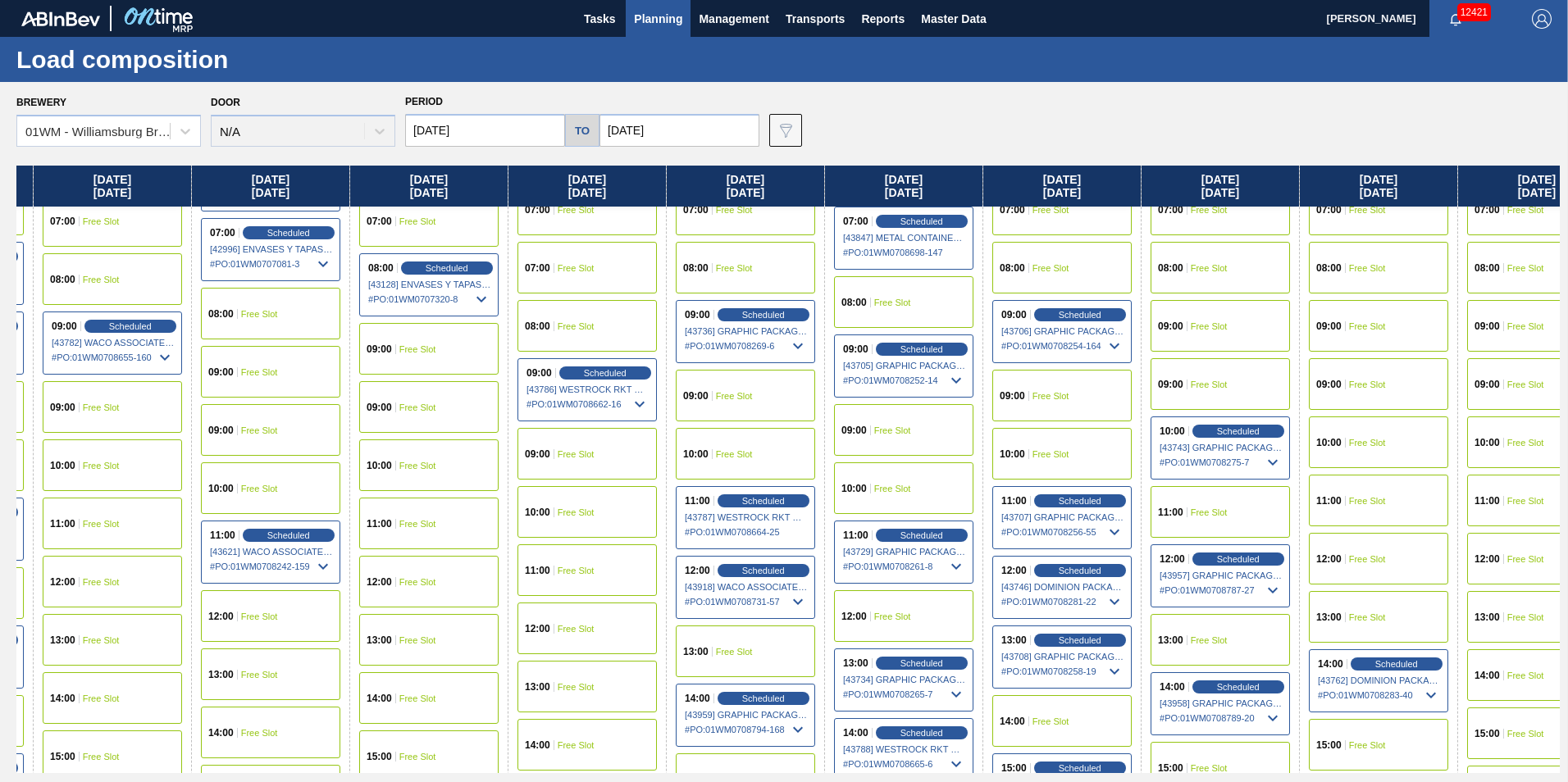
click at [615, 673] on div "13:00 Free Slot" at bounding box center [588, 686] width 140 height 51
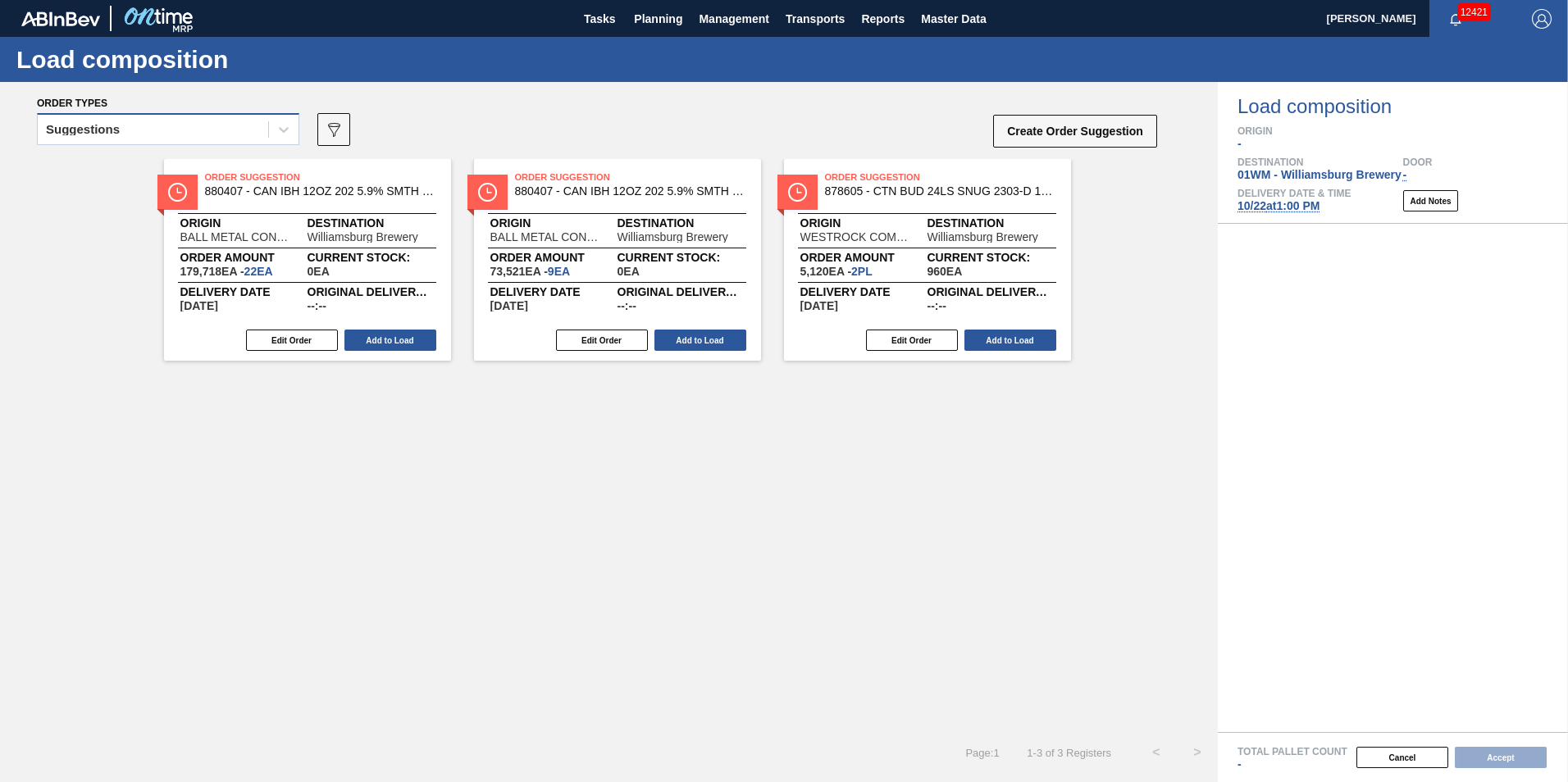
click at [151, 133] on div "Suggestions" at bounding box center [153, 130] width 230 height 24
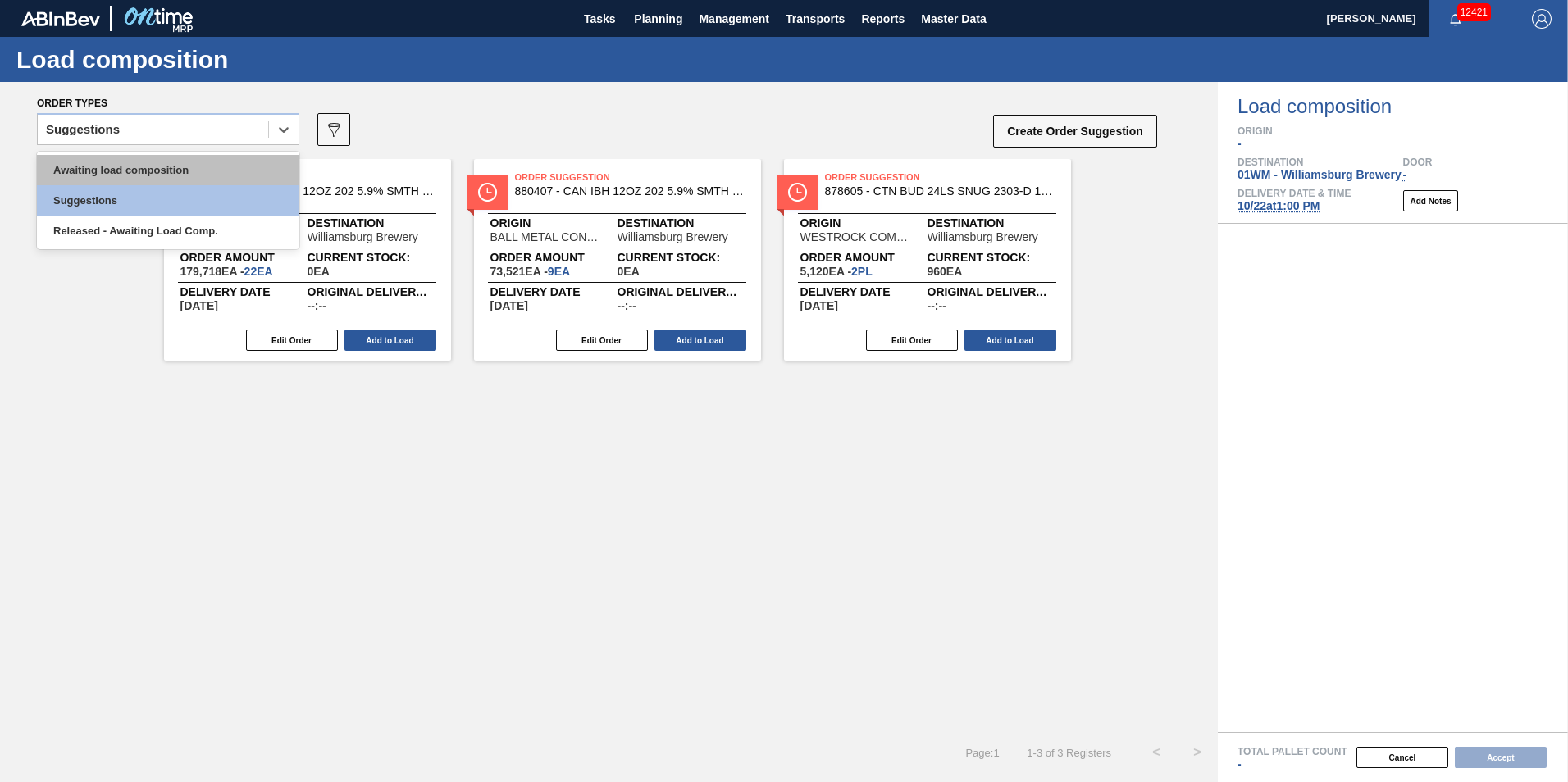
click at [153, 165] on div "Awaiting load composition" at bounding box center [169, 169] width 263 height 31
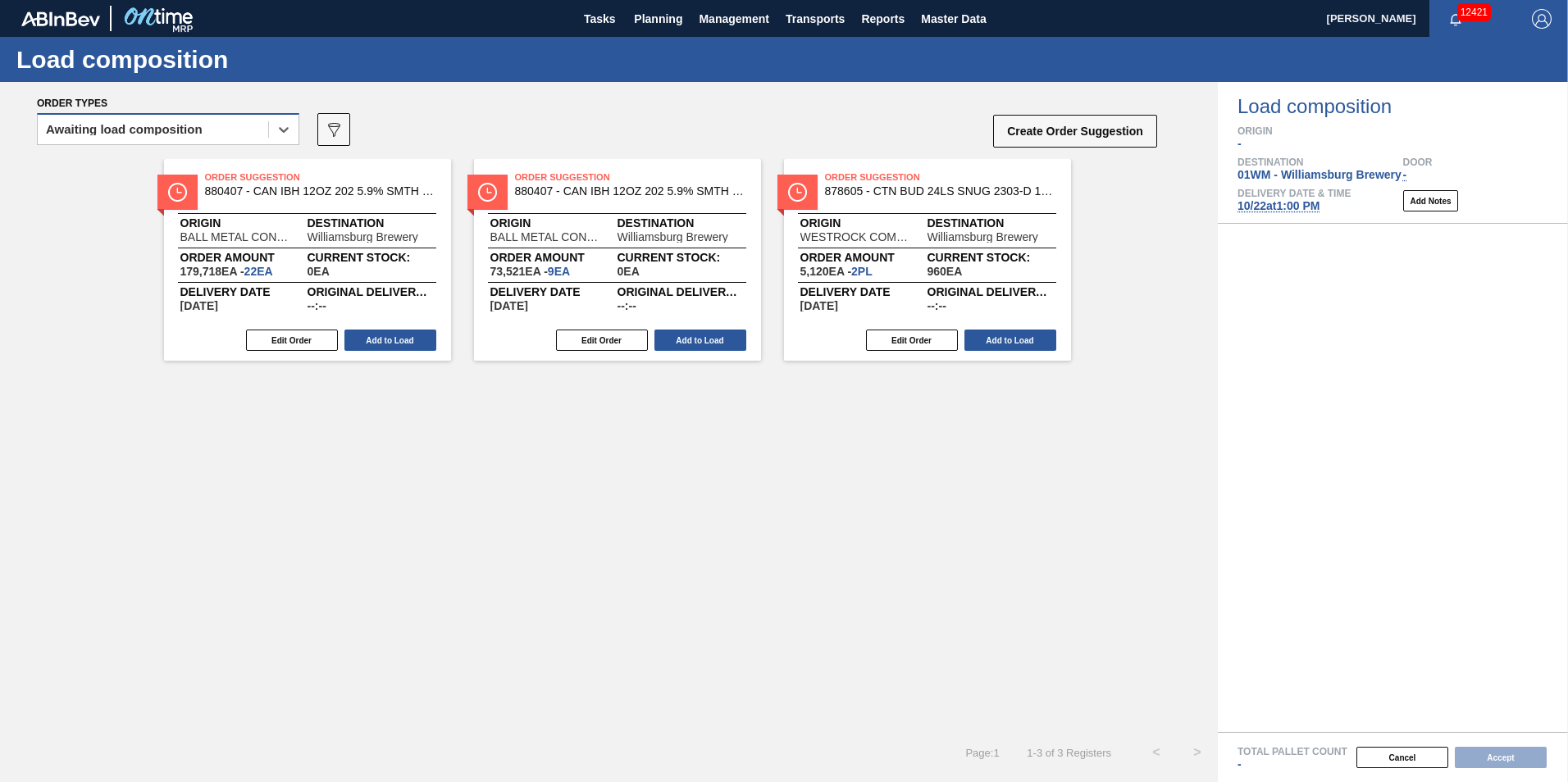
click at [241, 132] on div "Awaiting load composition" at bounding box center [153, 130] width 230 height 24
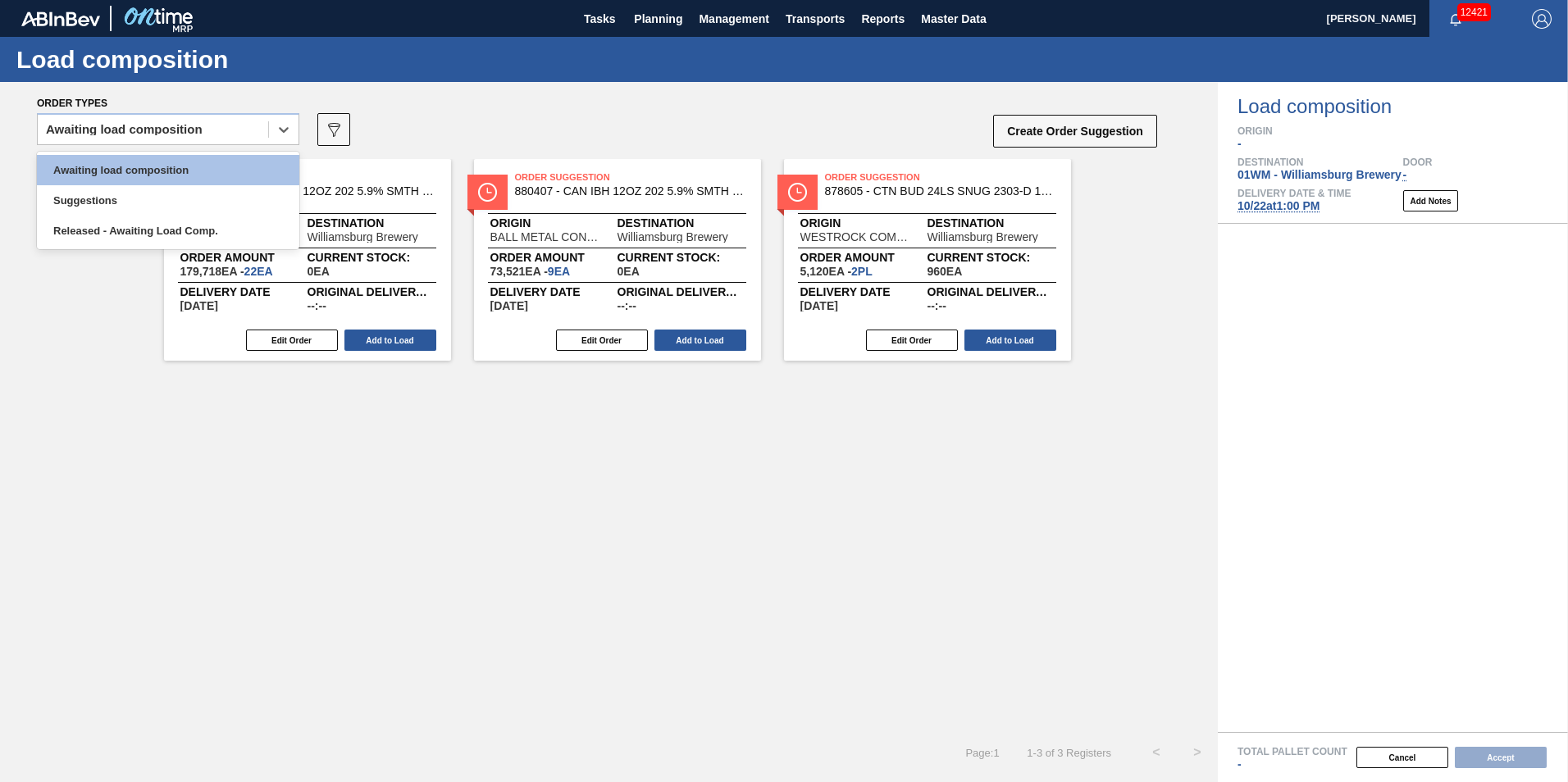
click at [586, 93] on div "Order types option Awaiting load composition, selected. option Awaiting load co…" at bounding box center [609, 120] width 1218 height 77
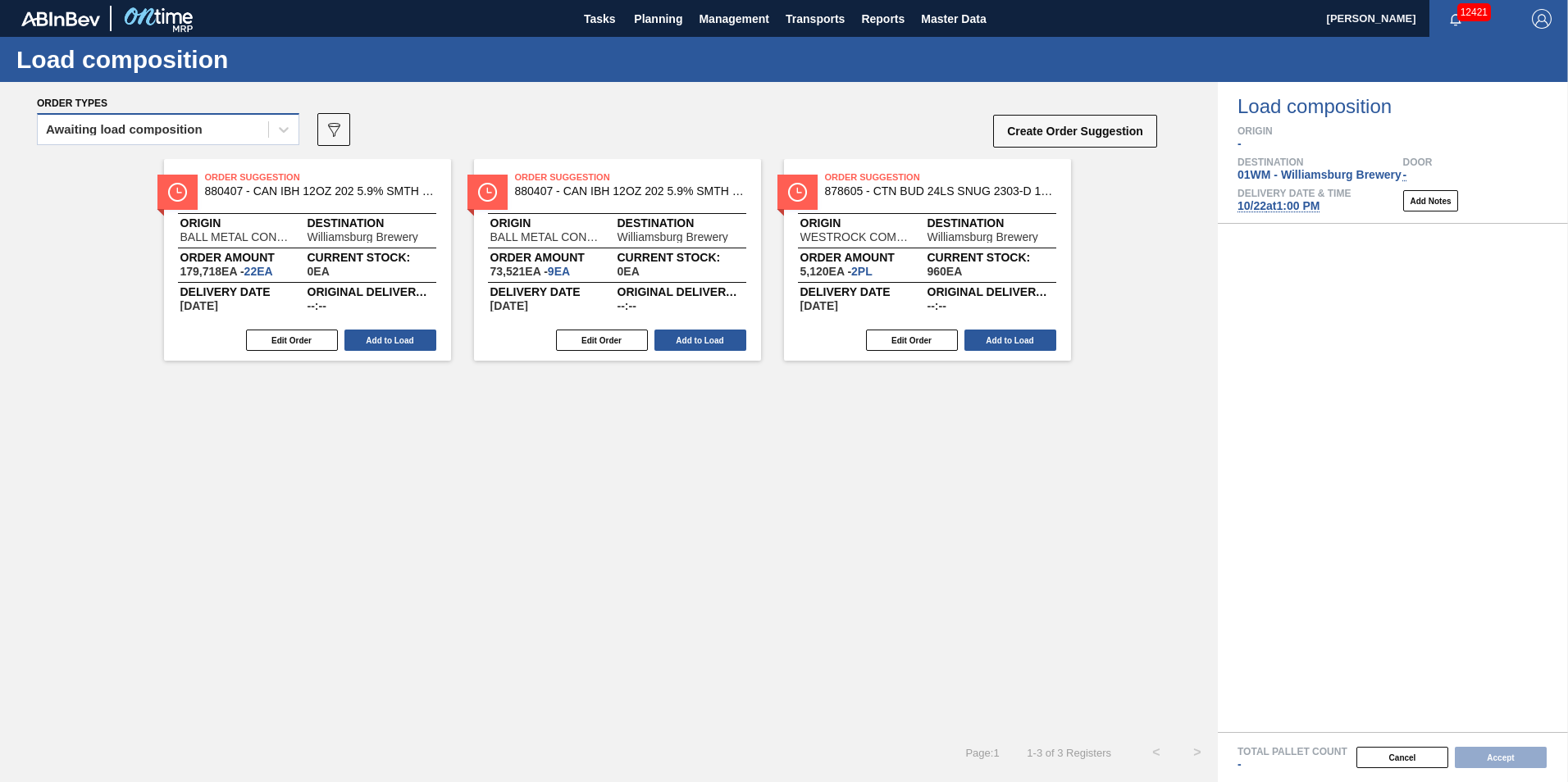
click at [222, 128] on div "Awaiting load composition" at bounding box center [153, 130] width 230 height 24
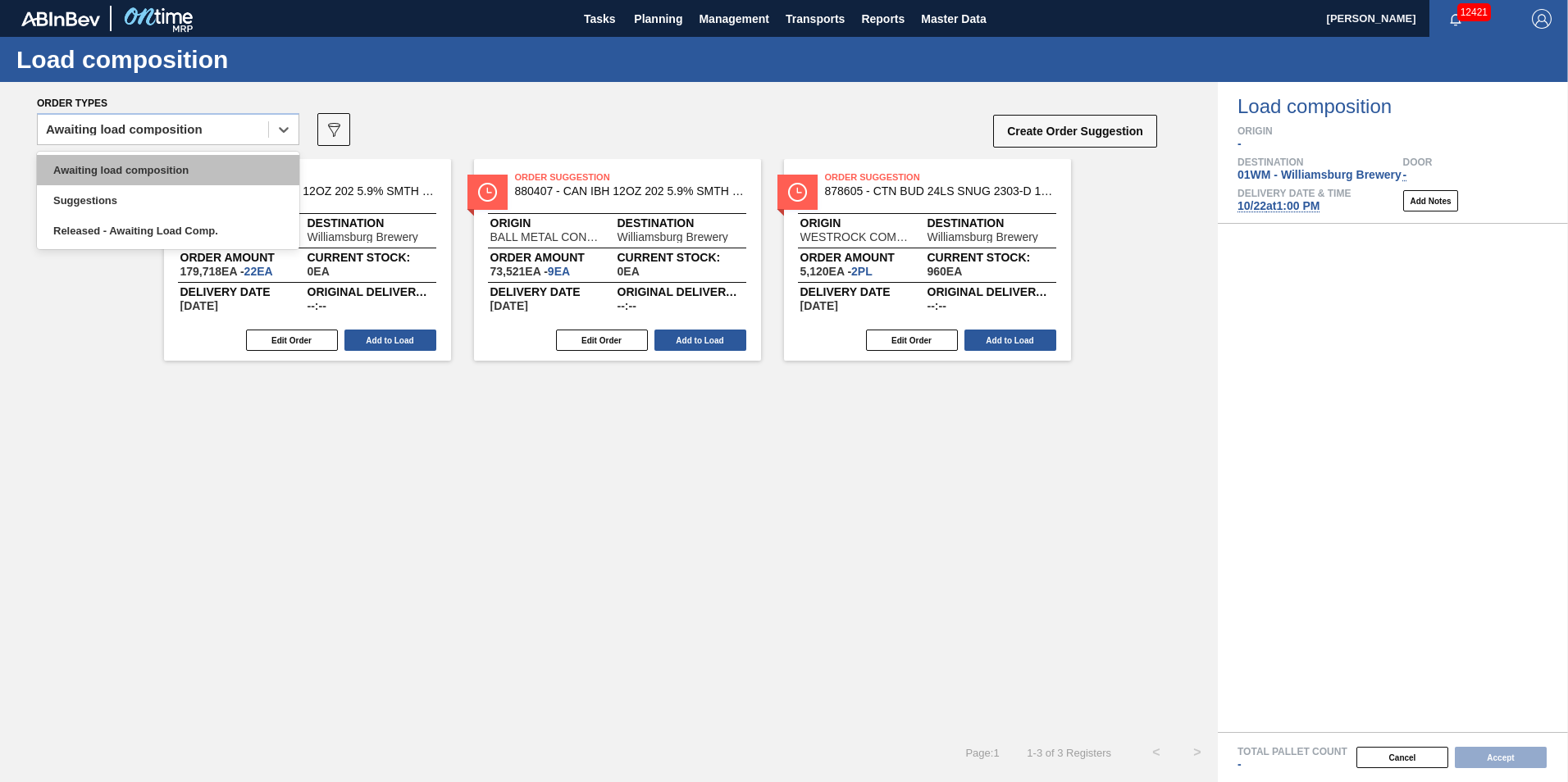
click at [229, 171] on div "Awaiting load composition" at bounding box center [169, 169] width 263 height 31
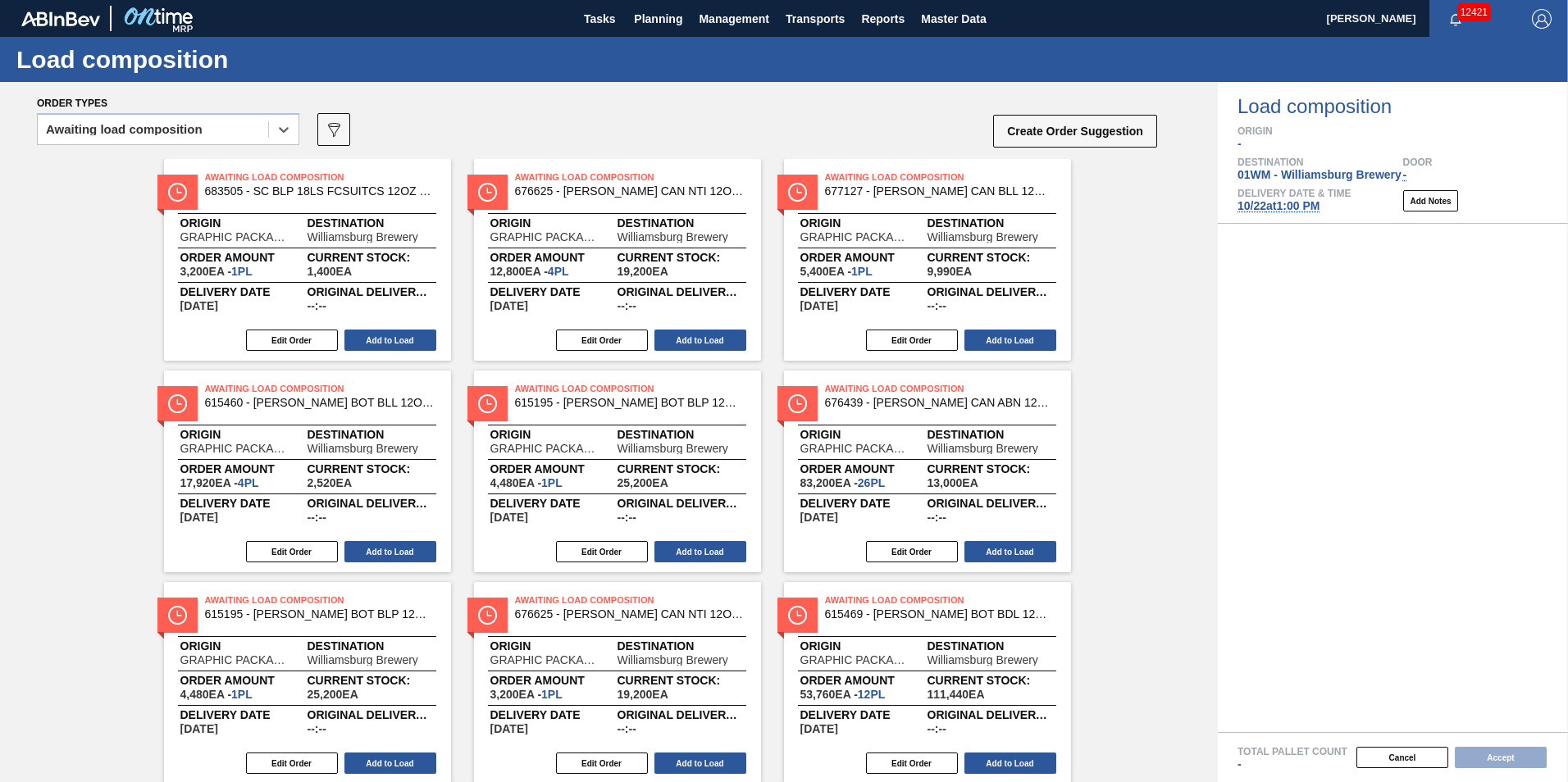
click at [218, 130] on div "Awaiting load composition" at bounding box center [153, 130] width 230 height 24
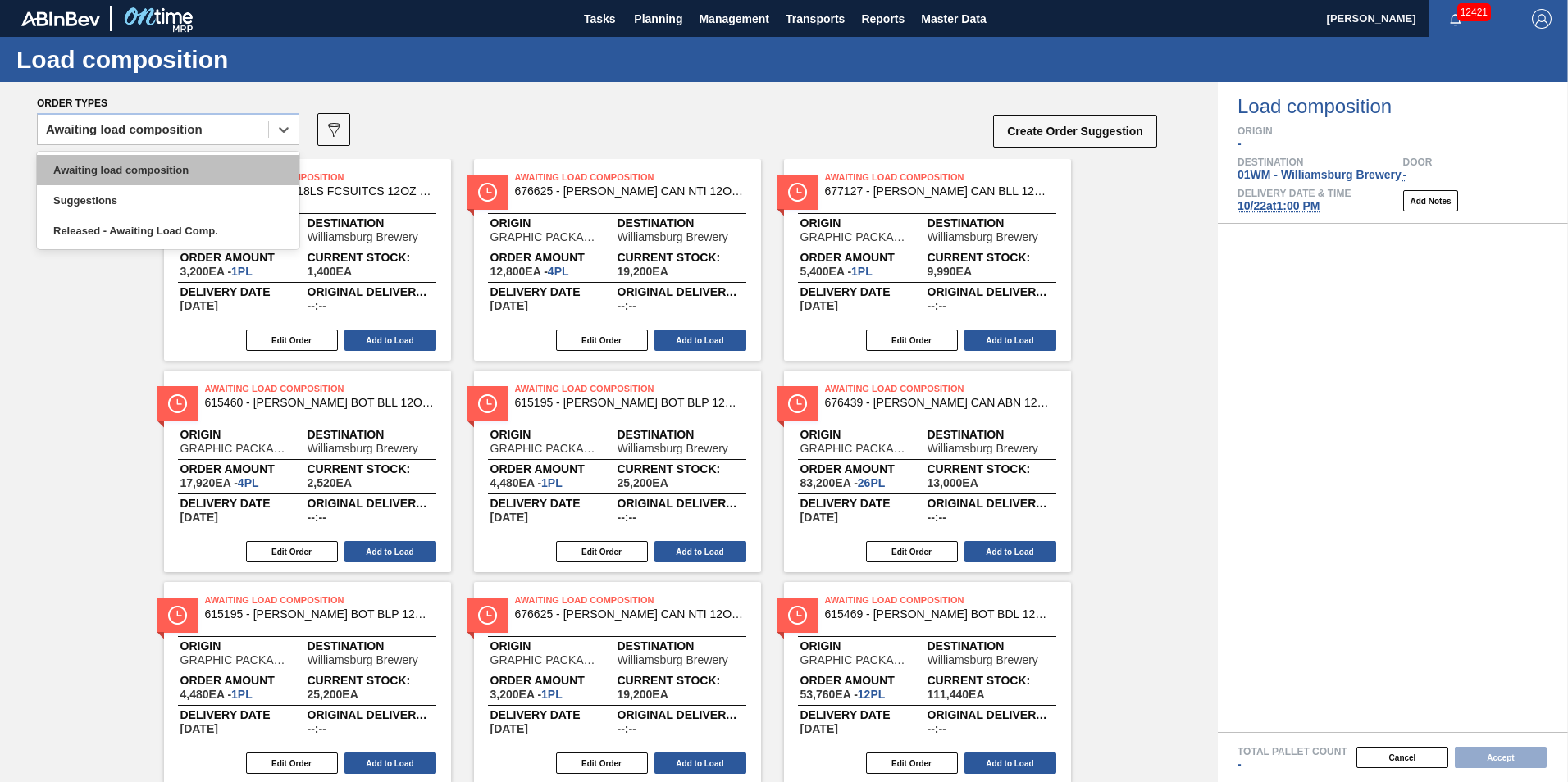
click at [205, 169] on div "Awaiting load composition" at bounding box center [169, 169] width 263 height 31
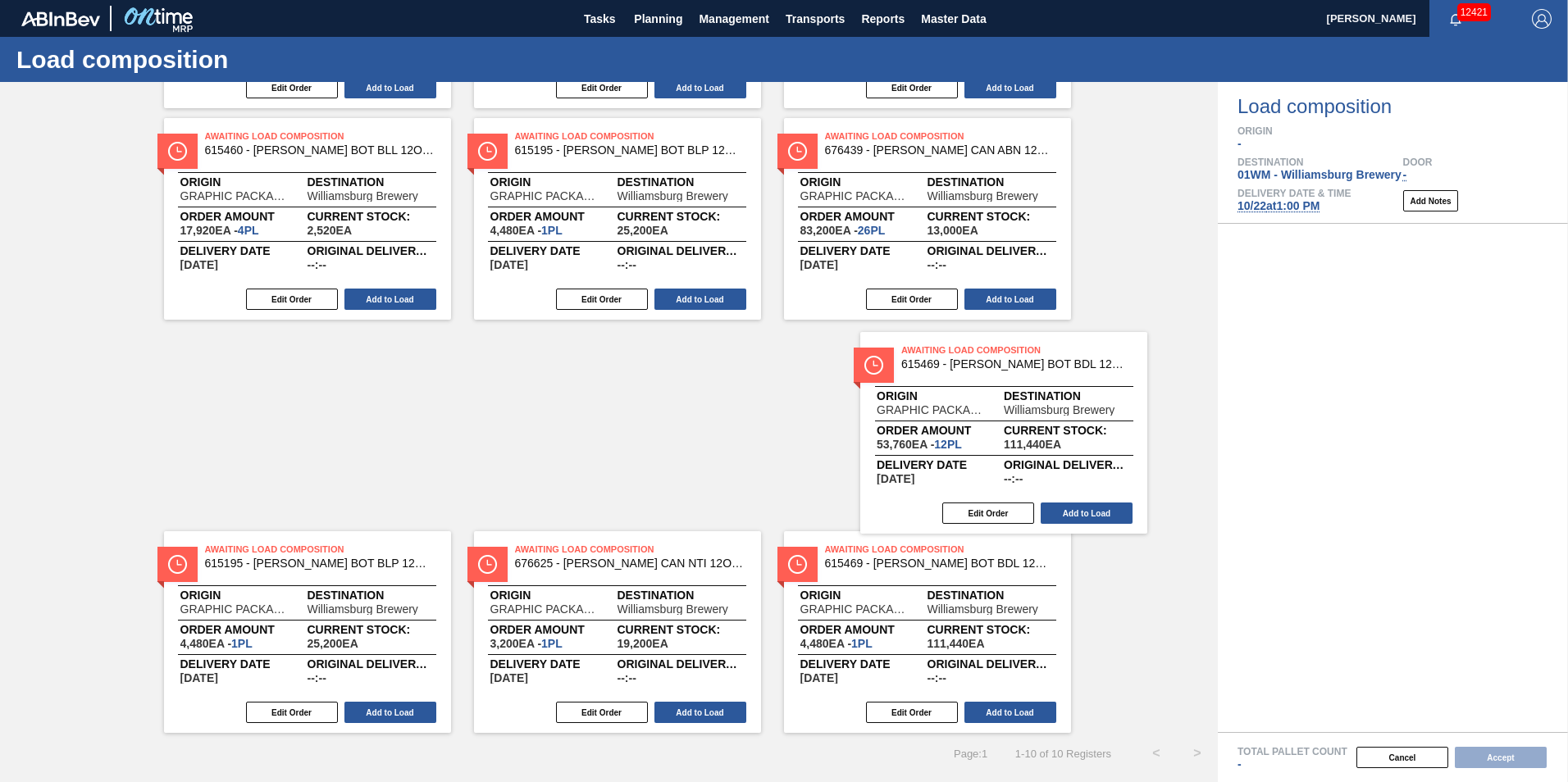
scroll to position [252, 0]
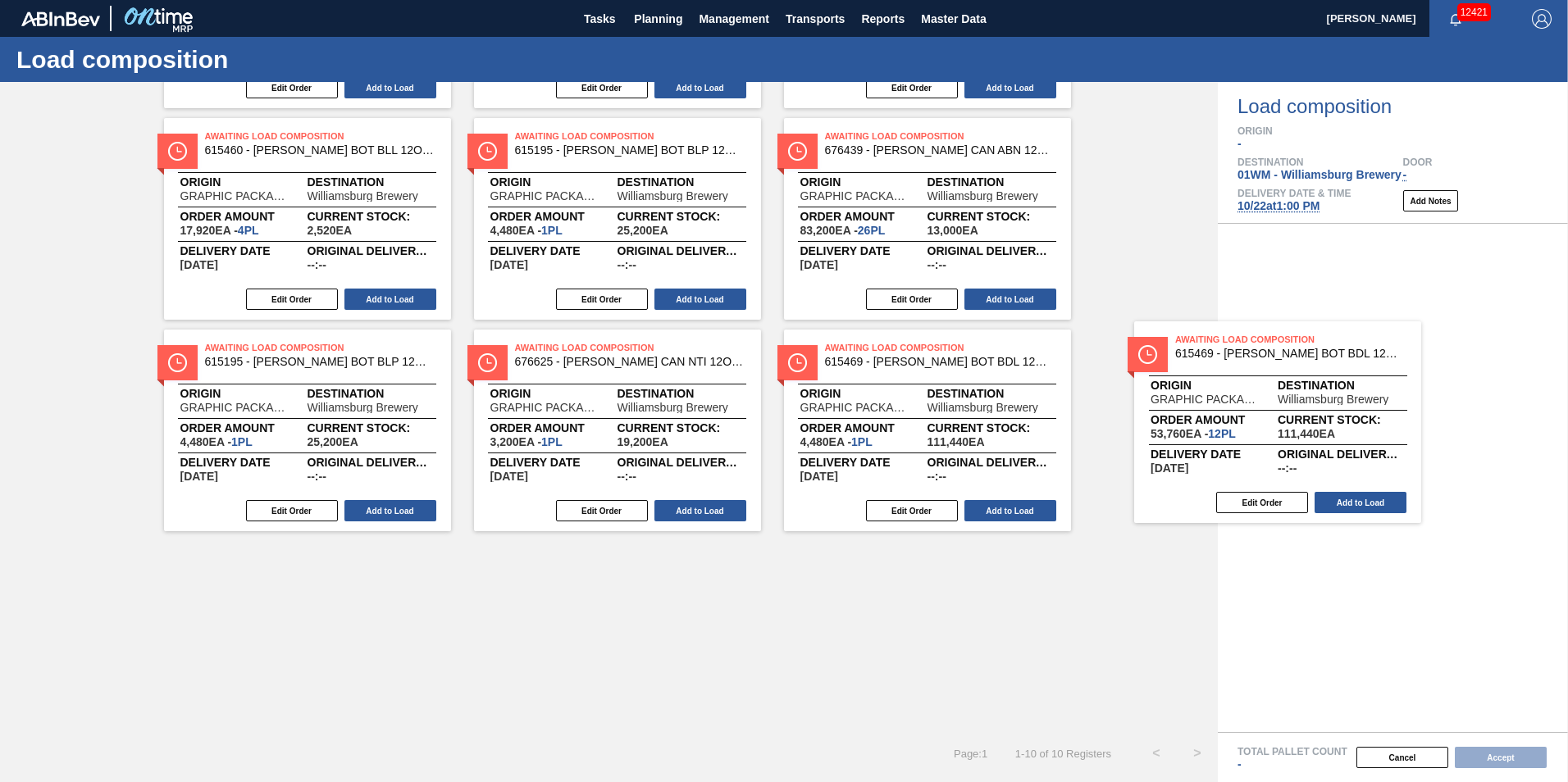
drag, startPoint x: 933, startPoint y: 439, endPoint x: 1376, endPoint y: 437, distance: 443.0
click at [1375, 444] on div "Order types option Awaiting load composition, selected. Select is focused ,type…" at bounding box center [784, 432] width 1568 height 700
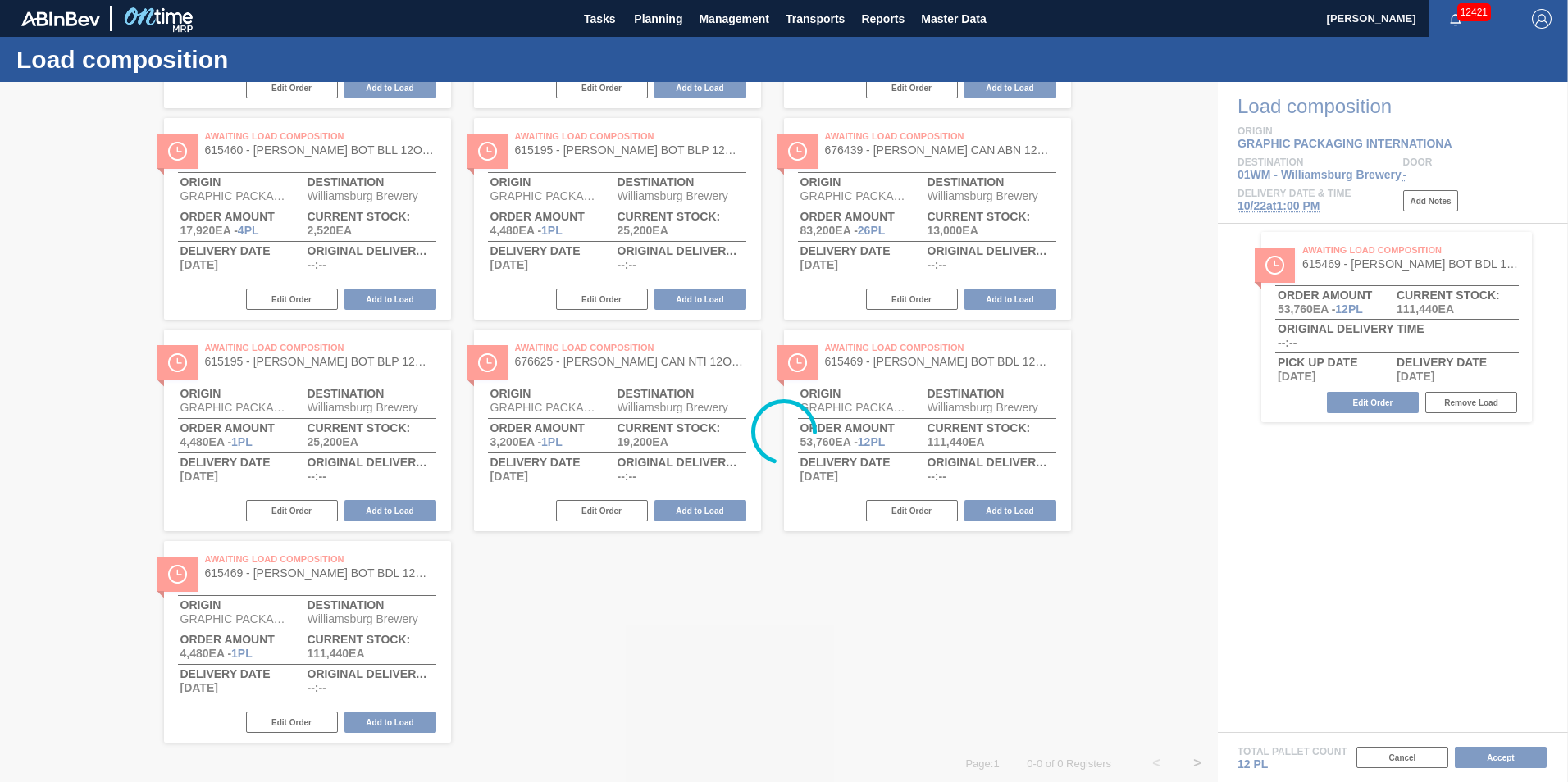
scroll to position [51, 0]
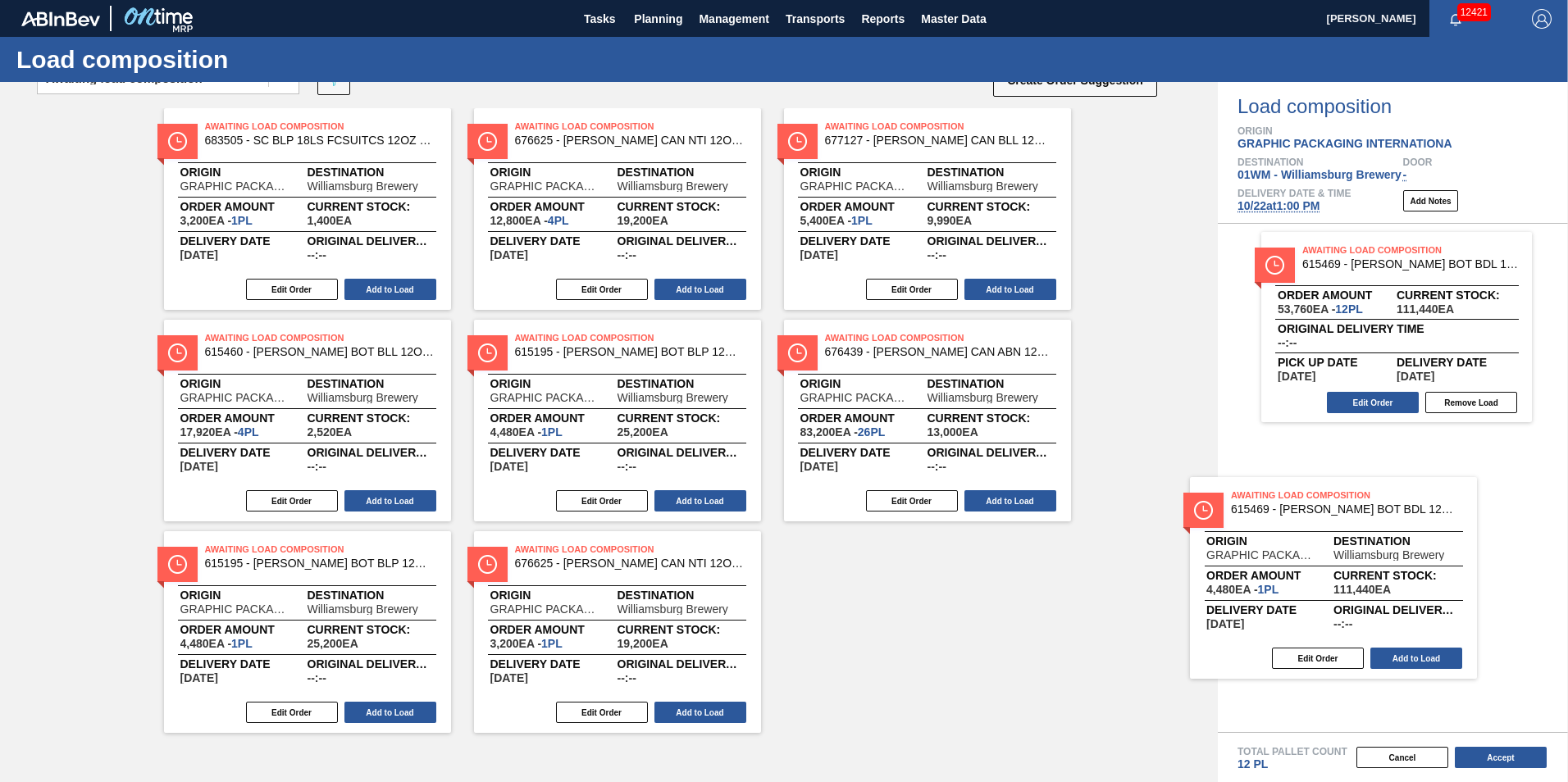
drag, startPoint x: 1007, startPoint y: 649, endPoint x: 1380, endPoint y: 539, distance: 388.9
click at [1380, 540] on div "Order types option Awaiting load composition, selected. Select is focused ,type…" at bounding box center [784, 432] width 1568 height 700
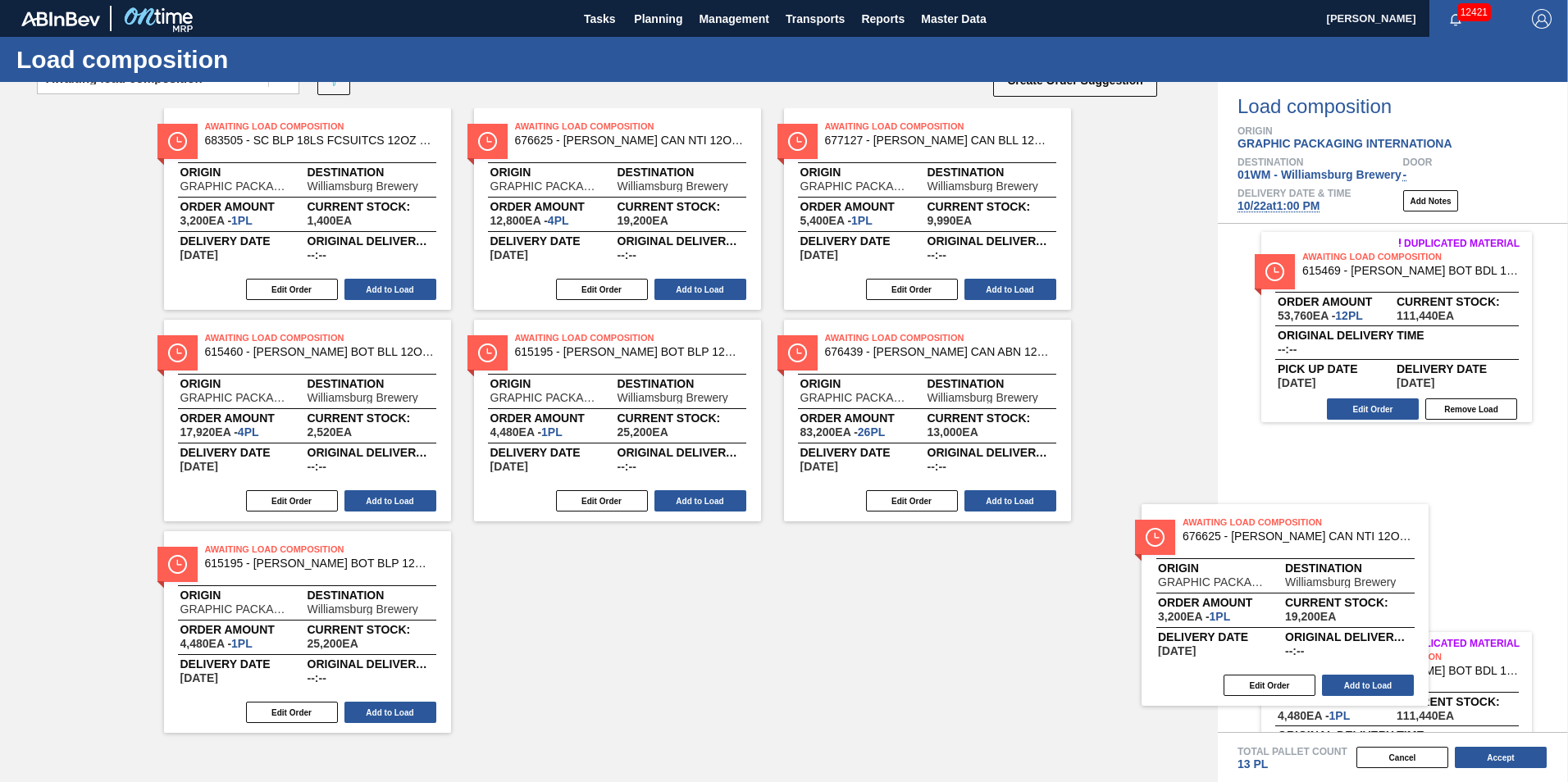
drag, startPoint x: 630, startPoint y: 642, endPoint x: 1526, endPoint y: 560, distance: 899.7
click at [1526, 560] on div "Order types option Awaiting load composition, selected. Select is focused ,type…" at bounding box center [784, 432] width 1568 height 700
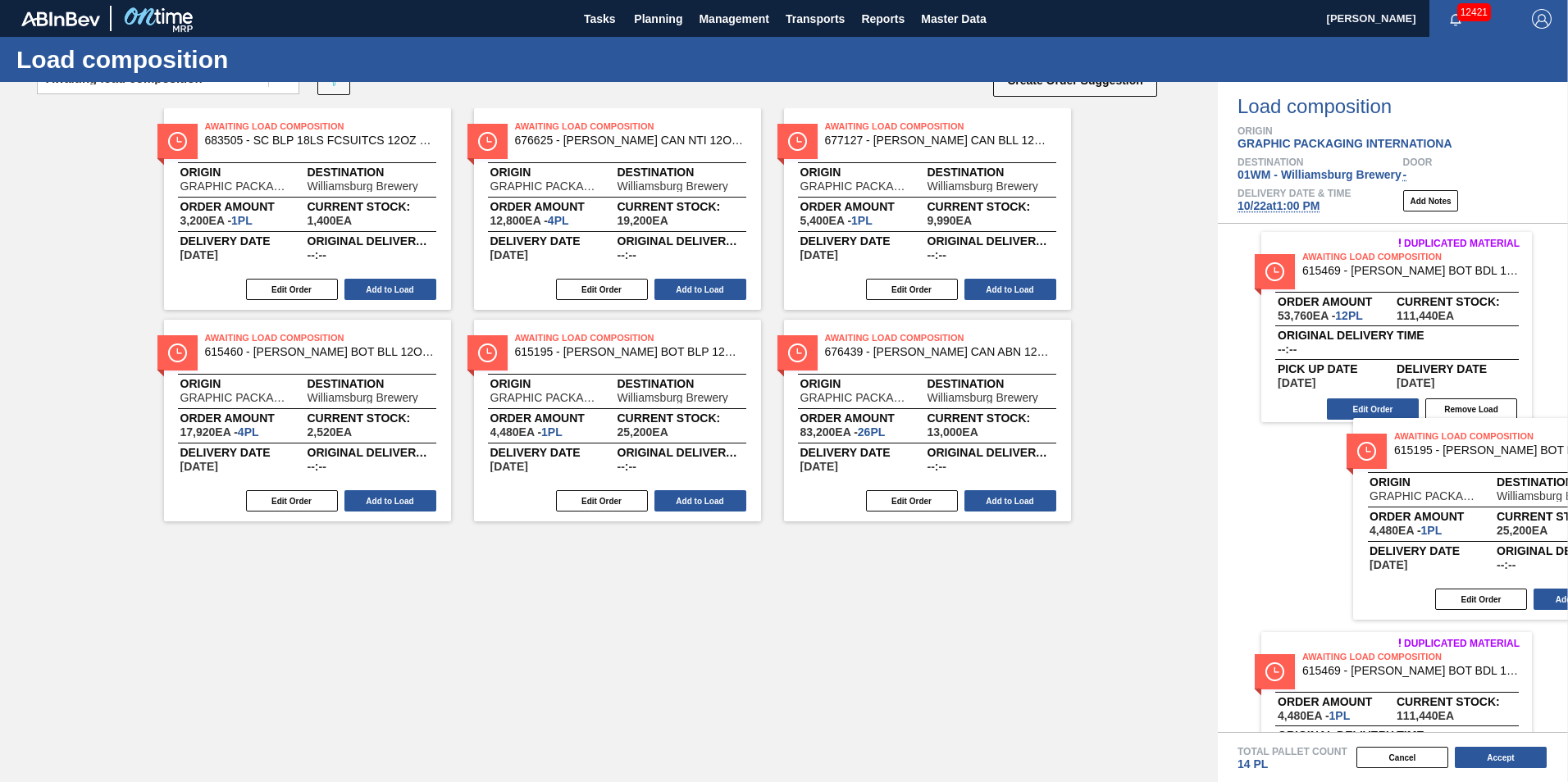
drag, startPoint x: 345, startPoint y: 648, endPoint x: 1372, endPoint y: 505, distance: 1036.9
click at [1551, 525] on div "Order types option Awaiting load composition, selected. Select is focused ,type…" at bounding box center [784, 432] width 1568 height 700
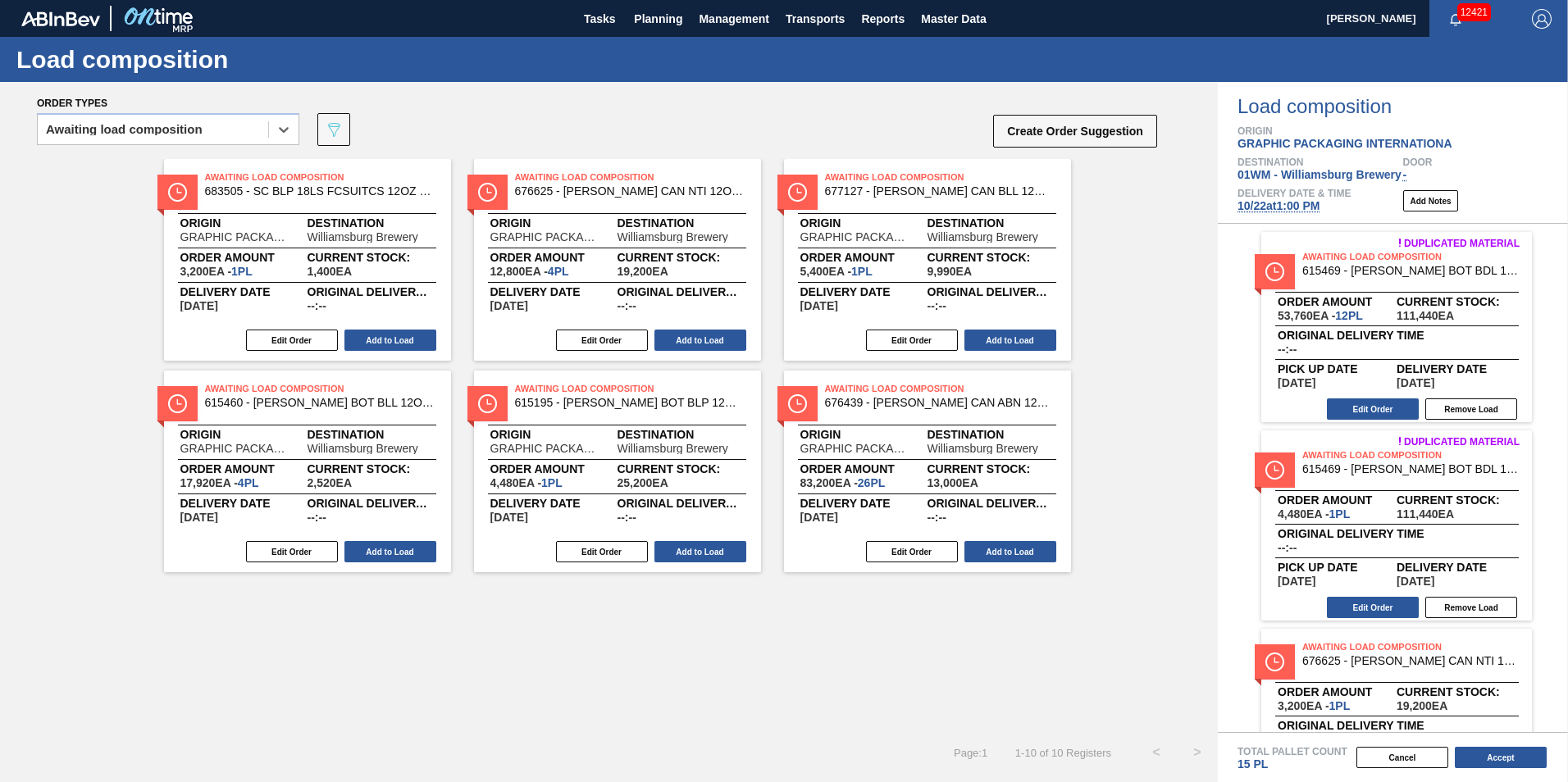
scroll to position [0, 0]
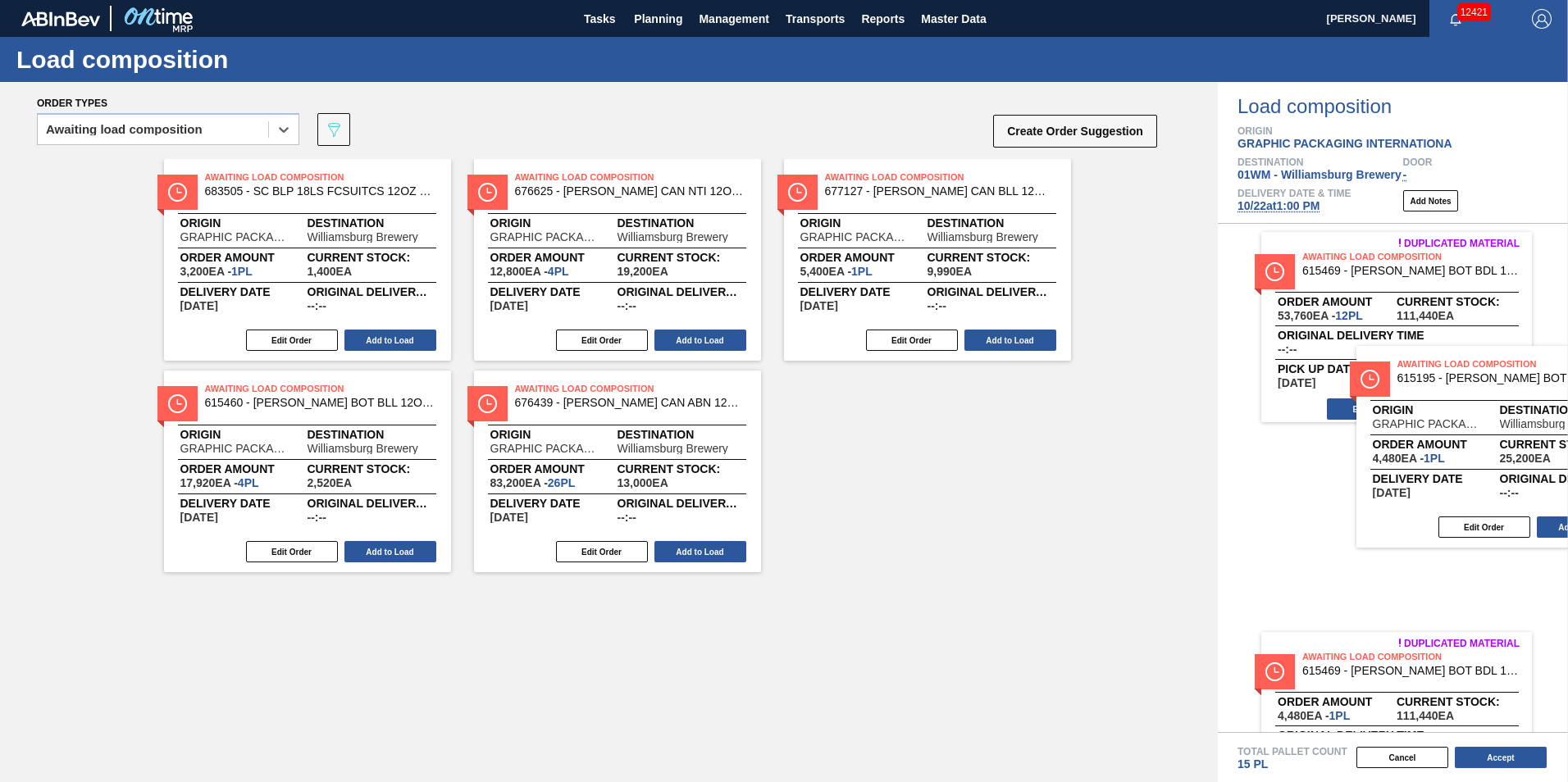
drag, startPoint x: 642, startPoint y: 474, endPoint x: 1486, endPoint y: 444, distance: 844.5
click at [1532, 452] on div "Order types option Awaiting load composition, selected. Select is focused ,type…" at bounding box center [784, 432] width 1568 height 700
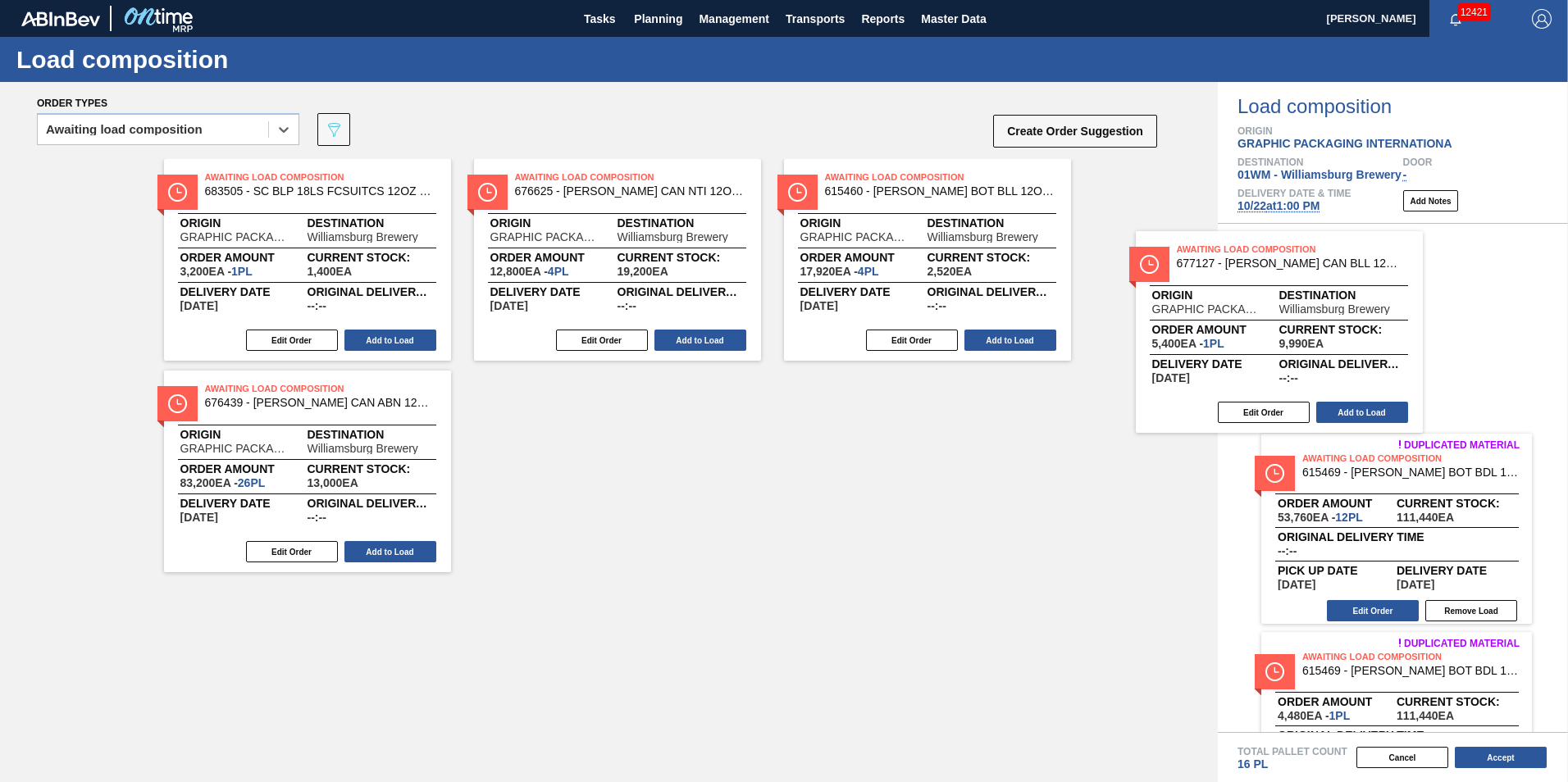
drag, startPoint x: 1224, startPoint y: 325, endPoint x: 1402, endPoint y: 342, distance: 178.8
click at [1402, 342] on div "Order types option Awaiting load composition, selected. Select is focused ,type…" at bounding box center [784, 432] width 1568 height 700
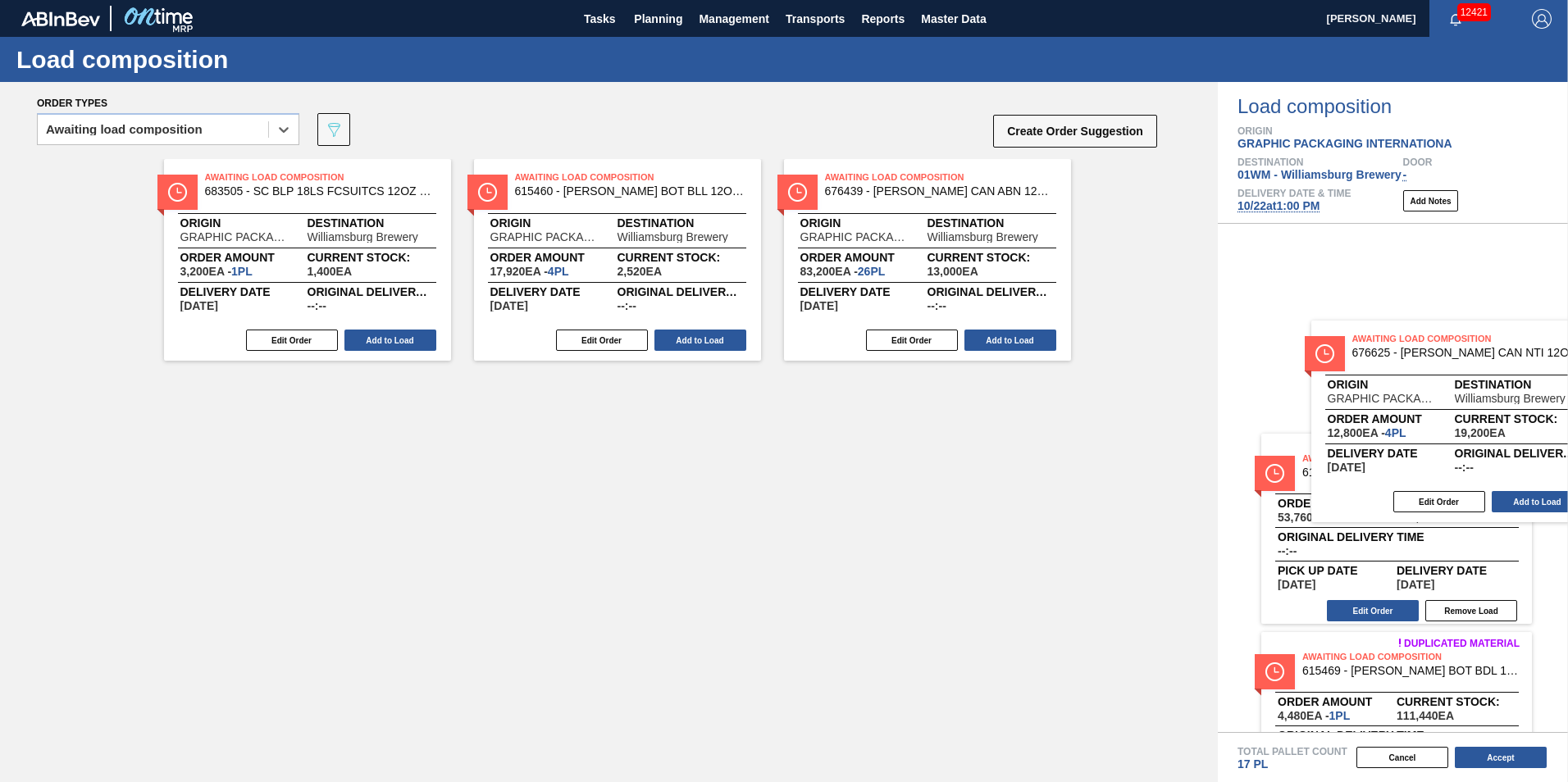
drag, startPoint x: 641, startPoint y: 231, endPoint x: 1469, endPoint y: 371, distance: 839.8
click at [1471, 374] on div "Order types option Awaiting load composition, selected. Select is focused ,type…" at bounding box center [784, 432] width 1568 height 700
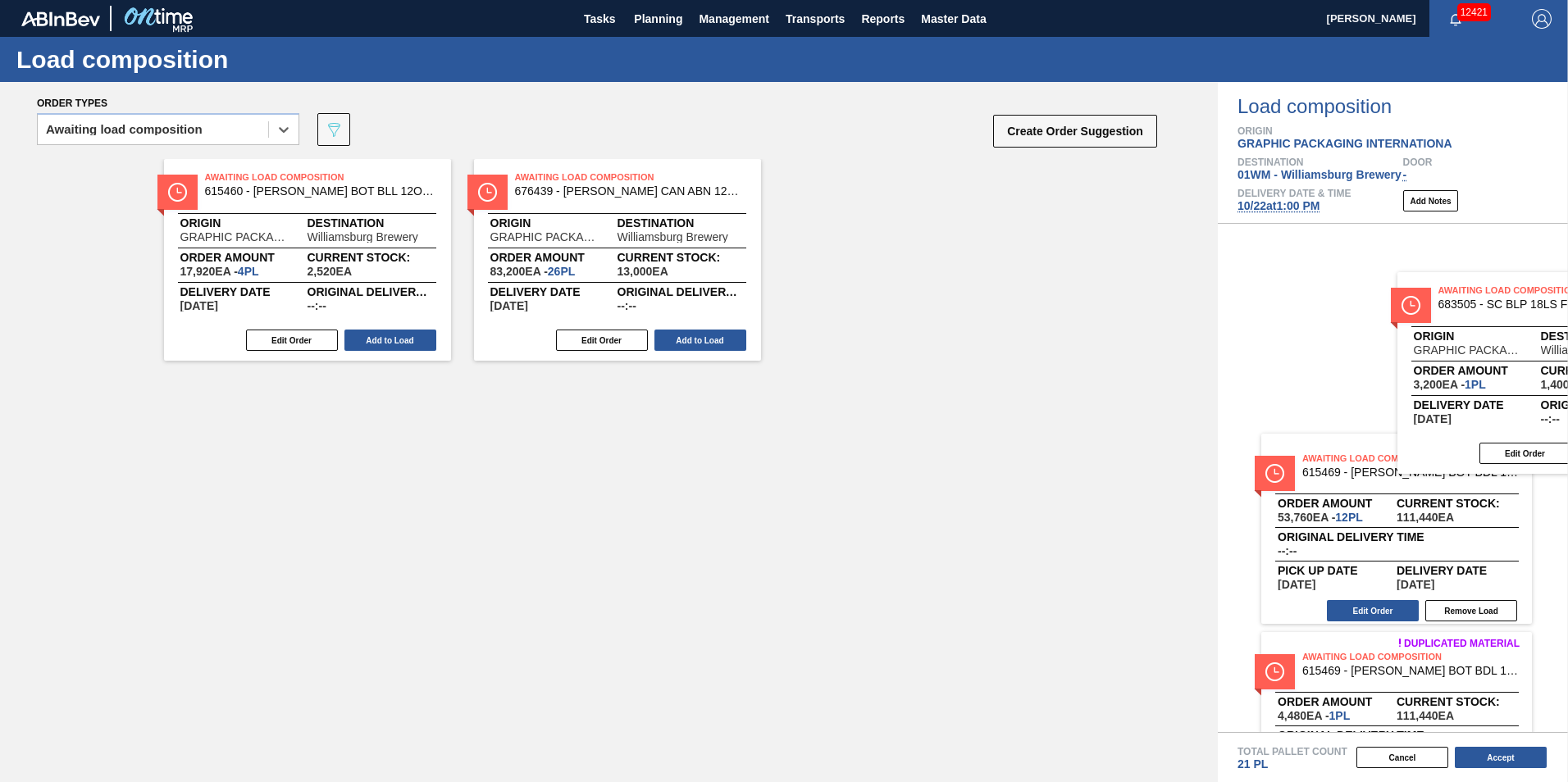
drag, startPoint x: 264, startPoint y: 259, endPoint x: 1362, endPoint y: 340, distance: 1101.0
click at [1501, 363] on div "Order types option Awaiting load composition, selected. Select is focused ,type…" at bounding box center [784, 432] width 1568 height 700
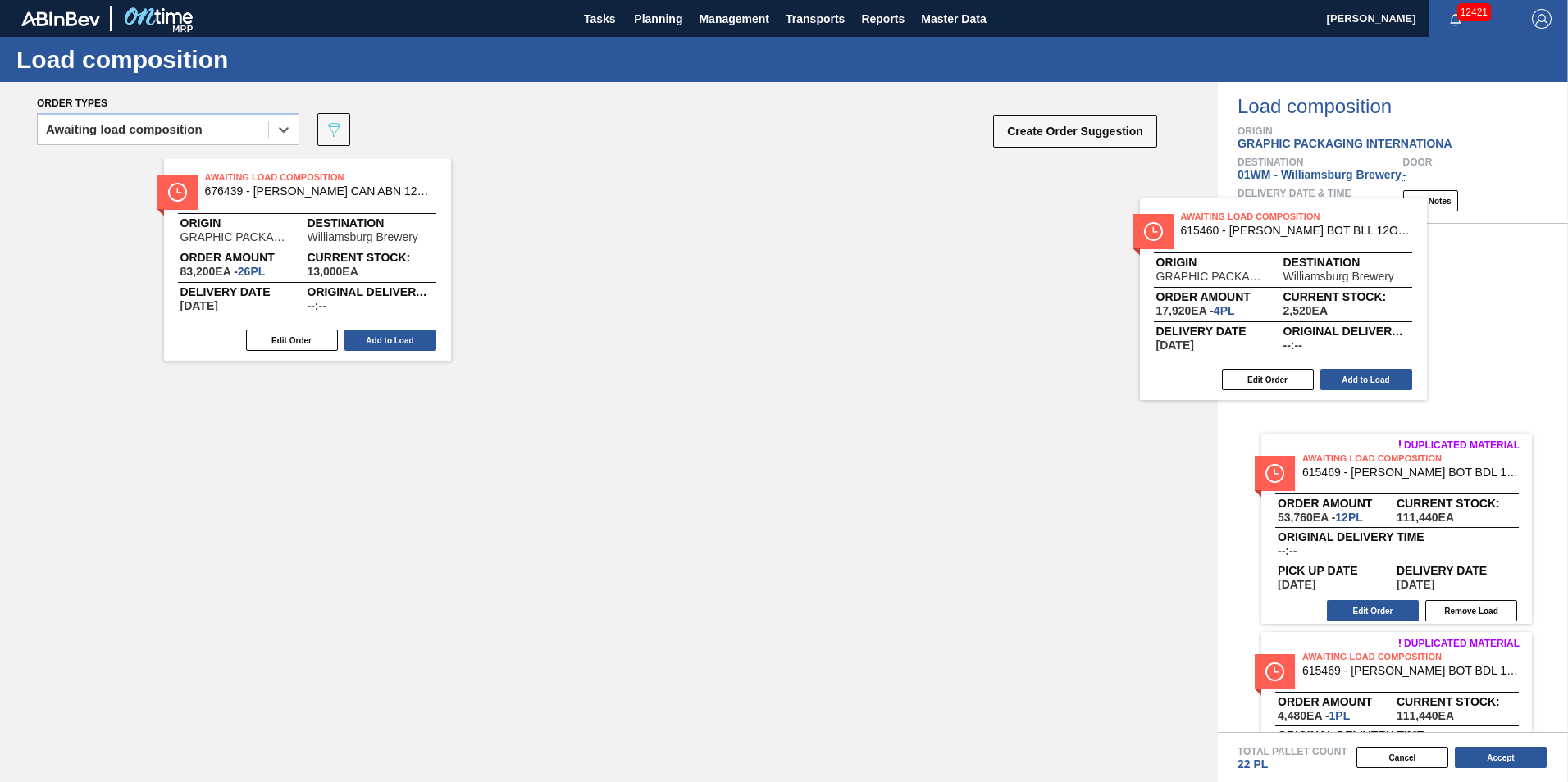
drag, startPoint x: 356, startPoint y: 271, endPoint x: 1347, endPoint y: 318, distance: 992.1
click at [1347, 318] on div "Order types option Awaiting load composition, selected. Select is focused ,type…" at bounding box center [784, 432] width 1568 height 700
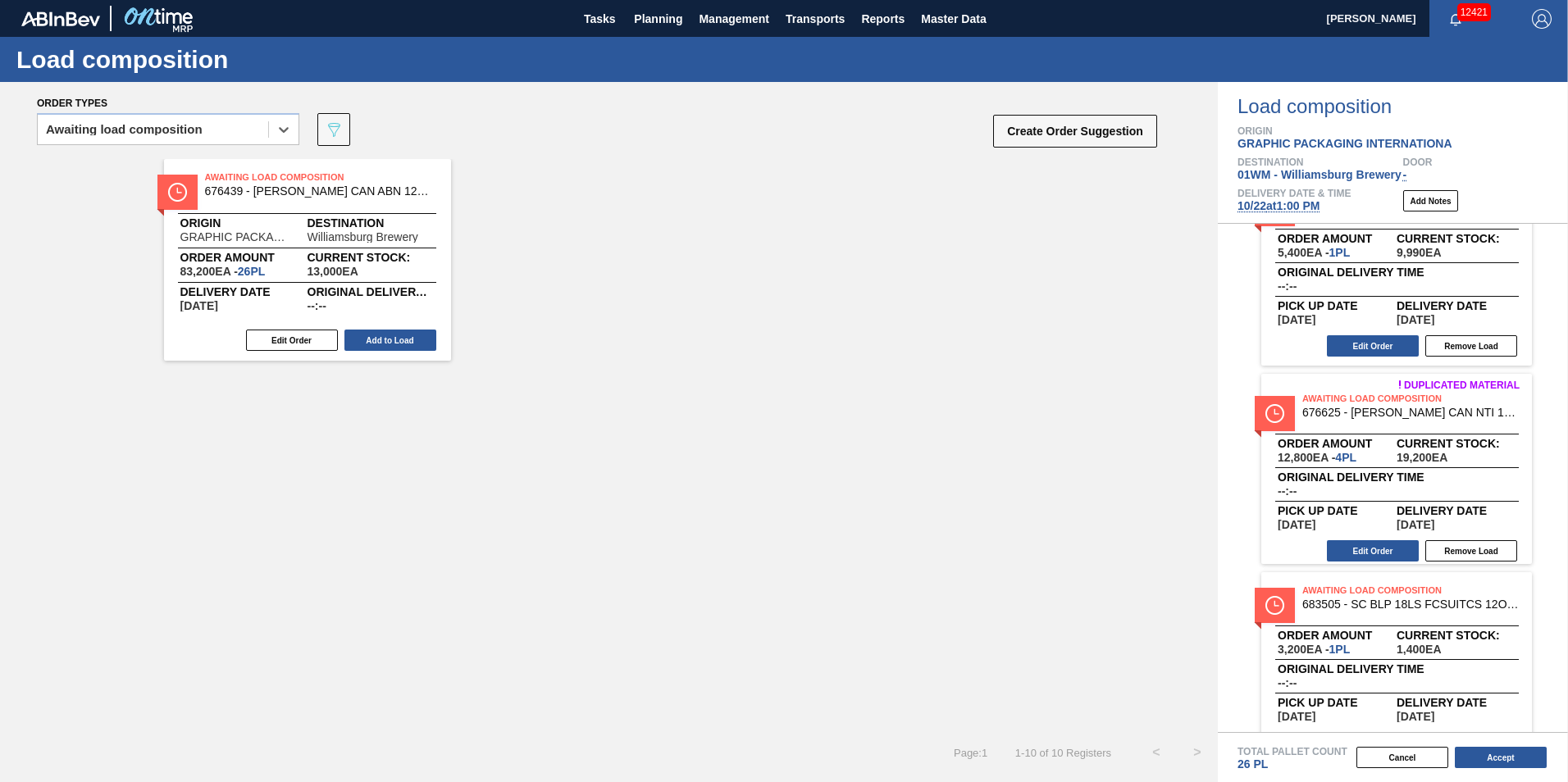
scroll to position [1286, 0]
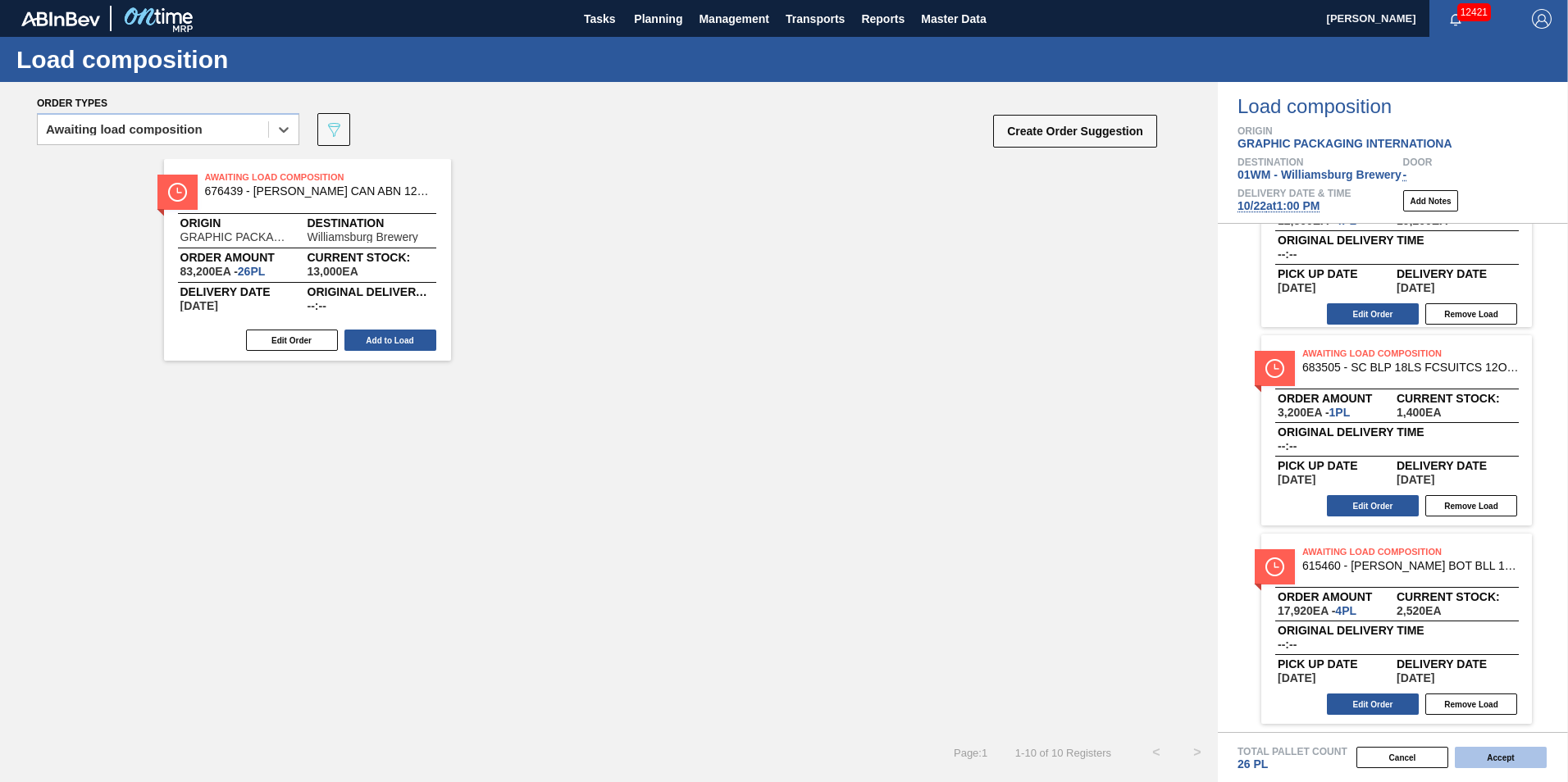
click at [1493, 755] on button "Accept" at bounding box center [1500, 757] width 92 height 21
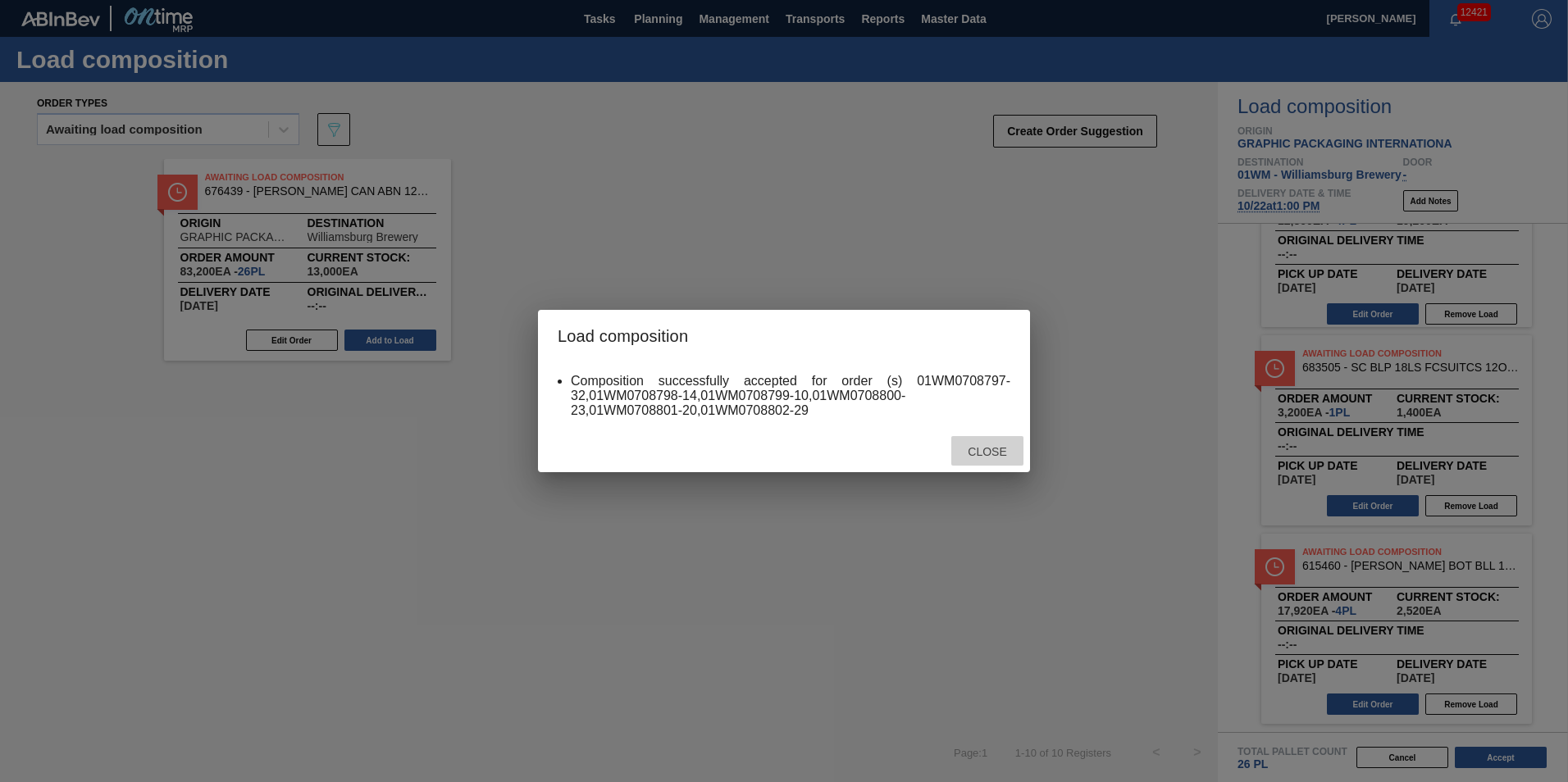
click at [987, 453] on span "Close" at bounding box center [987, 452] width 65 height 13
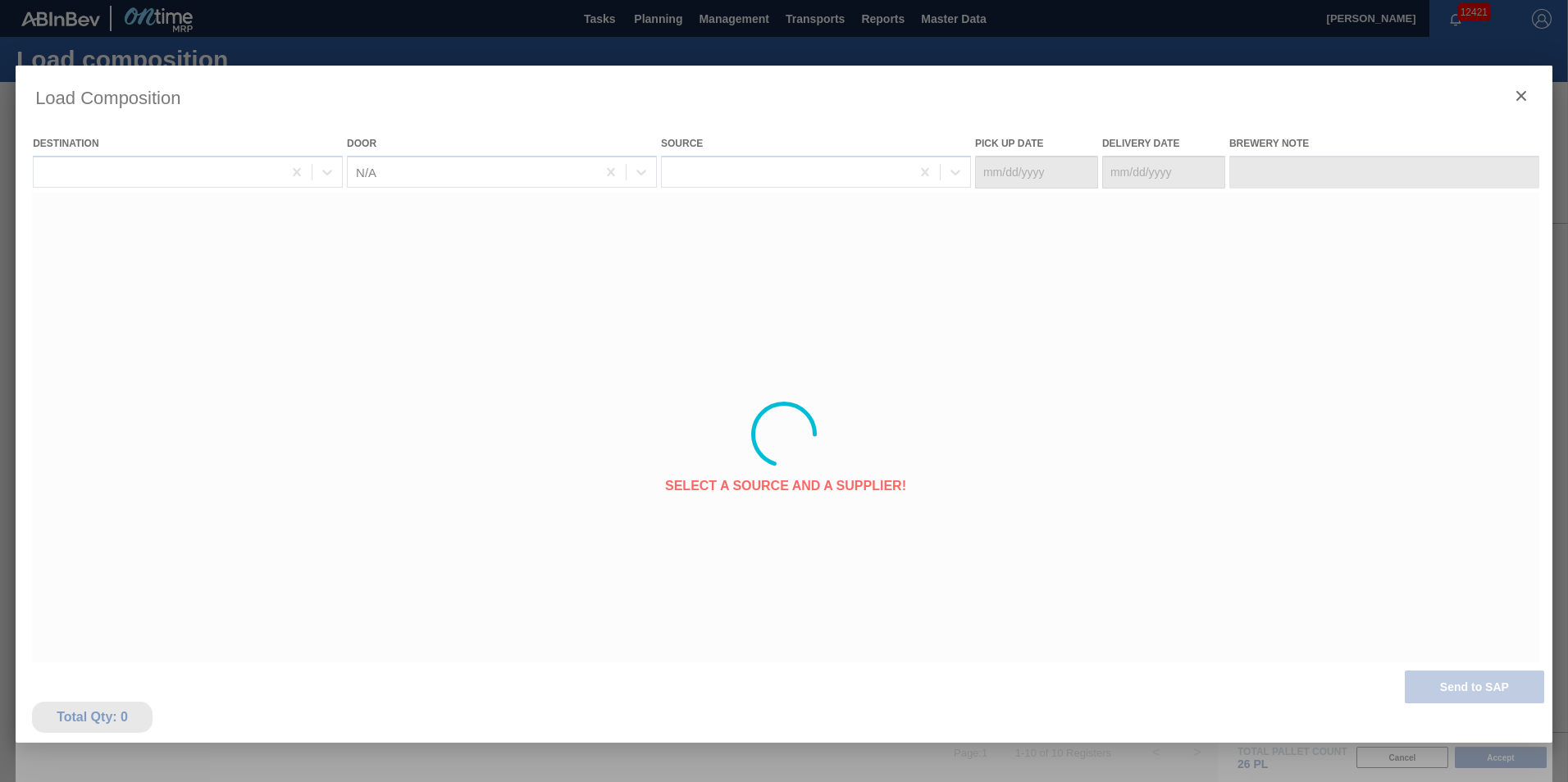
type Date "10/18/2025"
type Date "10/22/2025"
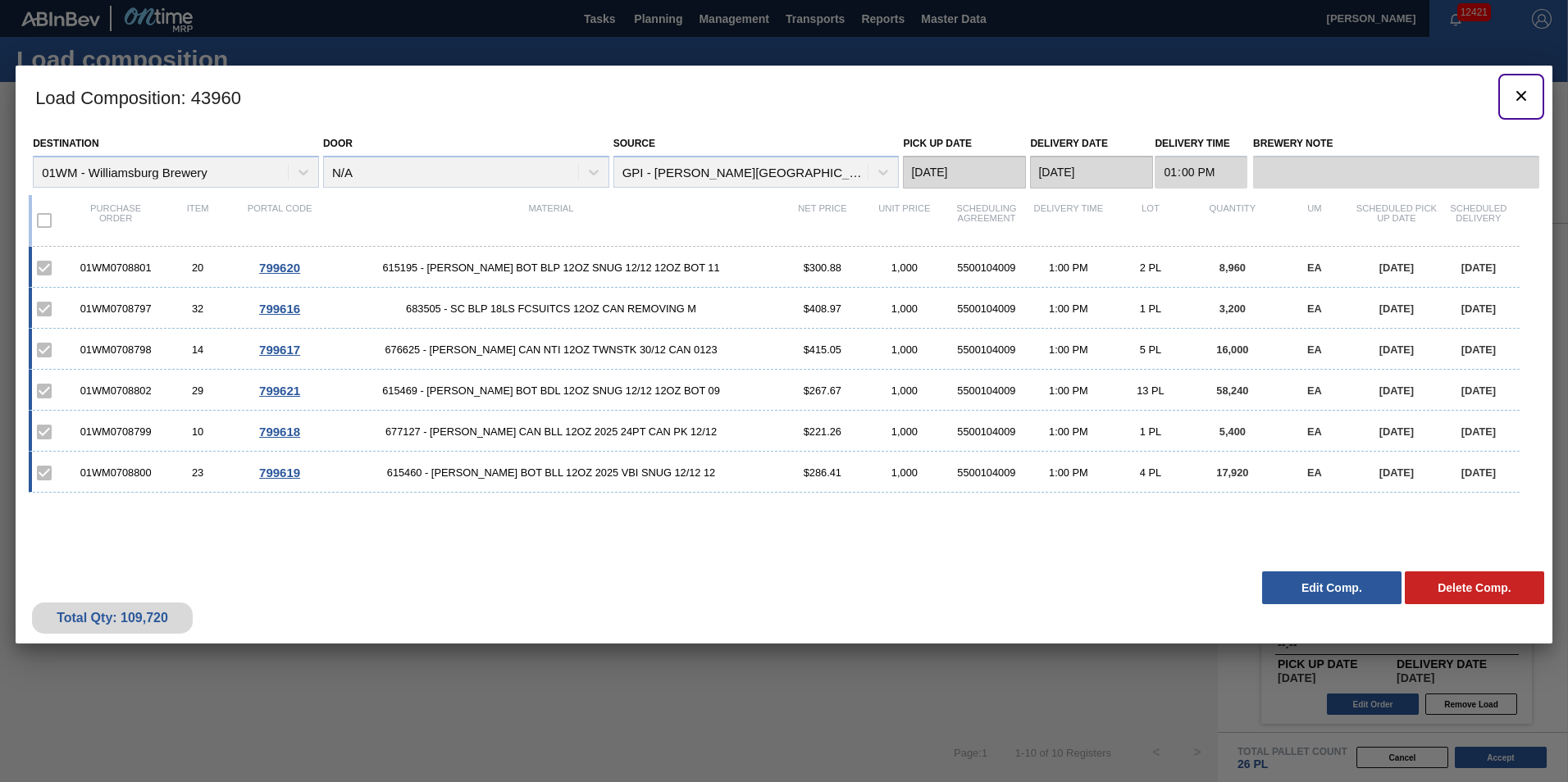
click at [1522, 100] on icon "botão de ícone" at bounding box center [1521, 95] width 20 height 20
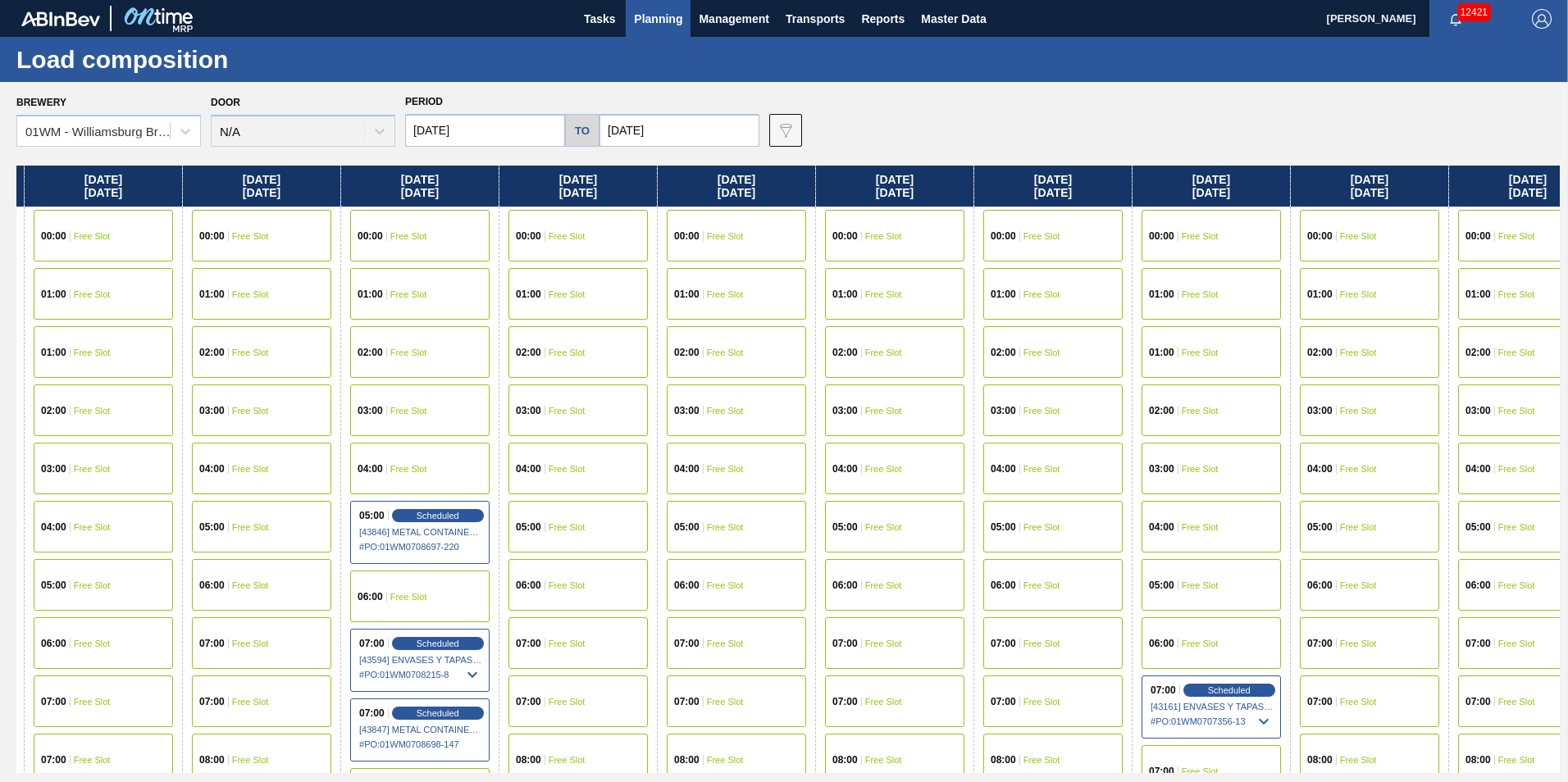
drag, startPoint x: 1449, startPoint y: 203, endPoint x: 436, endPoint y: 142, distance: 1014.8
click at [348, 155] on div "Brewery 01WM - Williamsburg Brewery Door N/A Period 10/15/2025 to 10/31/2025 Da…" at bounding box center [784, 431] width 1568 height 699
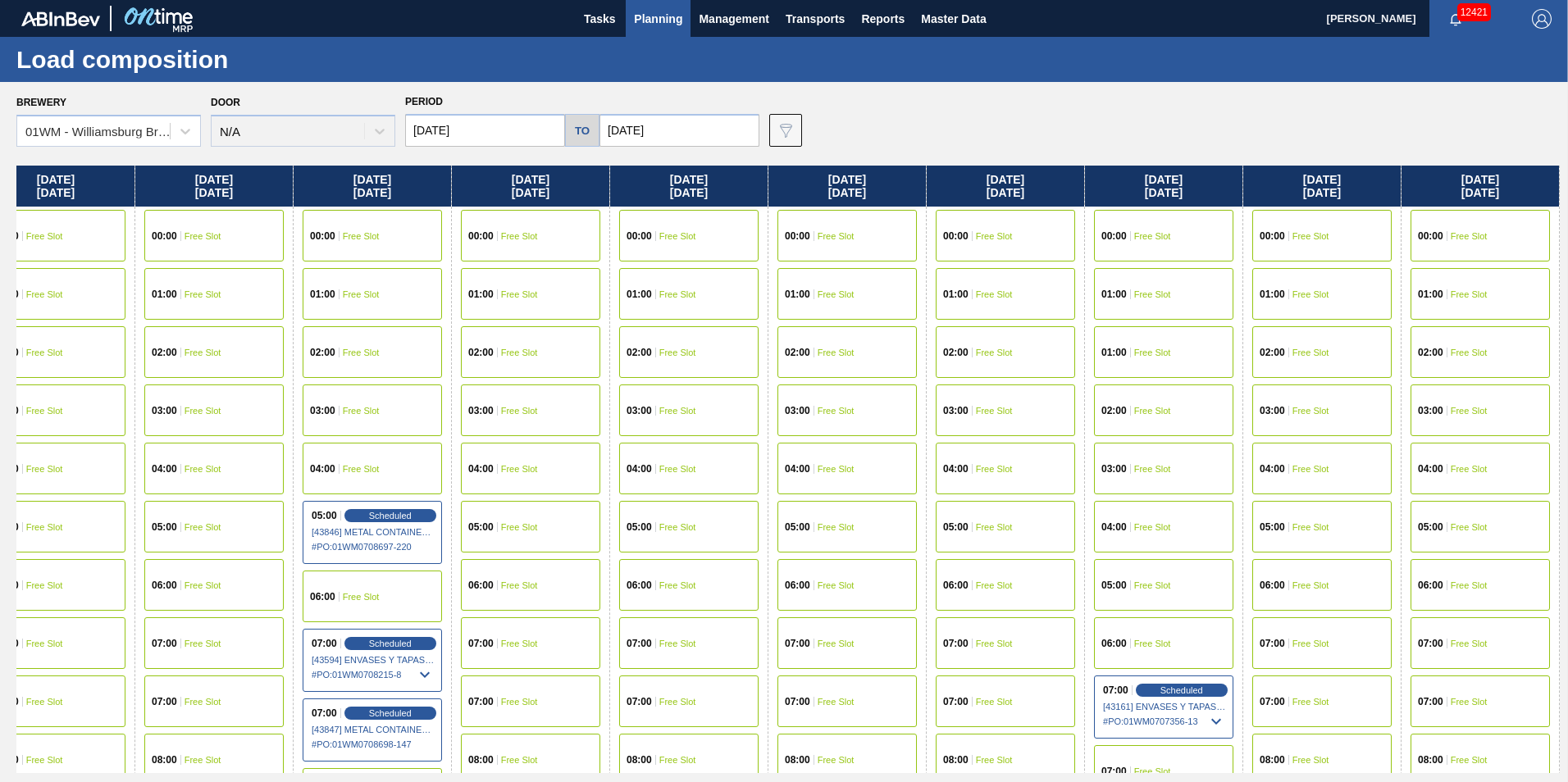
drag, startPoint x: 1435, startPoint y: 196, endPoint x: 773, endPoint y: 180, distance: 662.2
click at [772, 181] on div "Wednesday 10/15/2025 00:00 Free Slot 01:00 Free Slot 01:00 Free Slot 02:00 Free…" at bounding box center [788, 469] width 1543 height 608
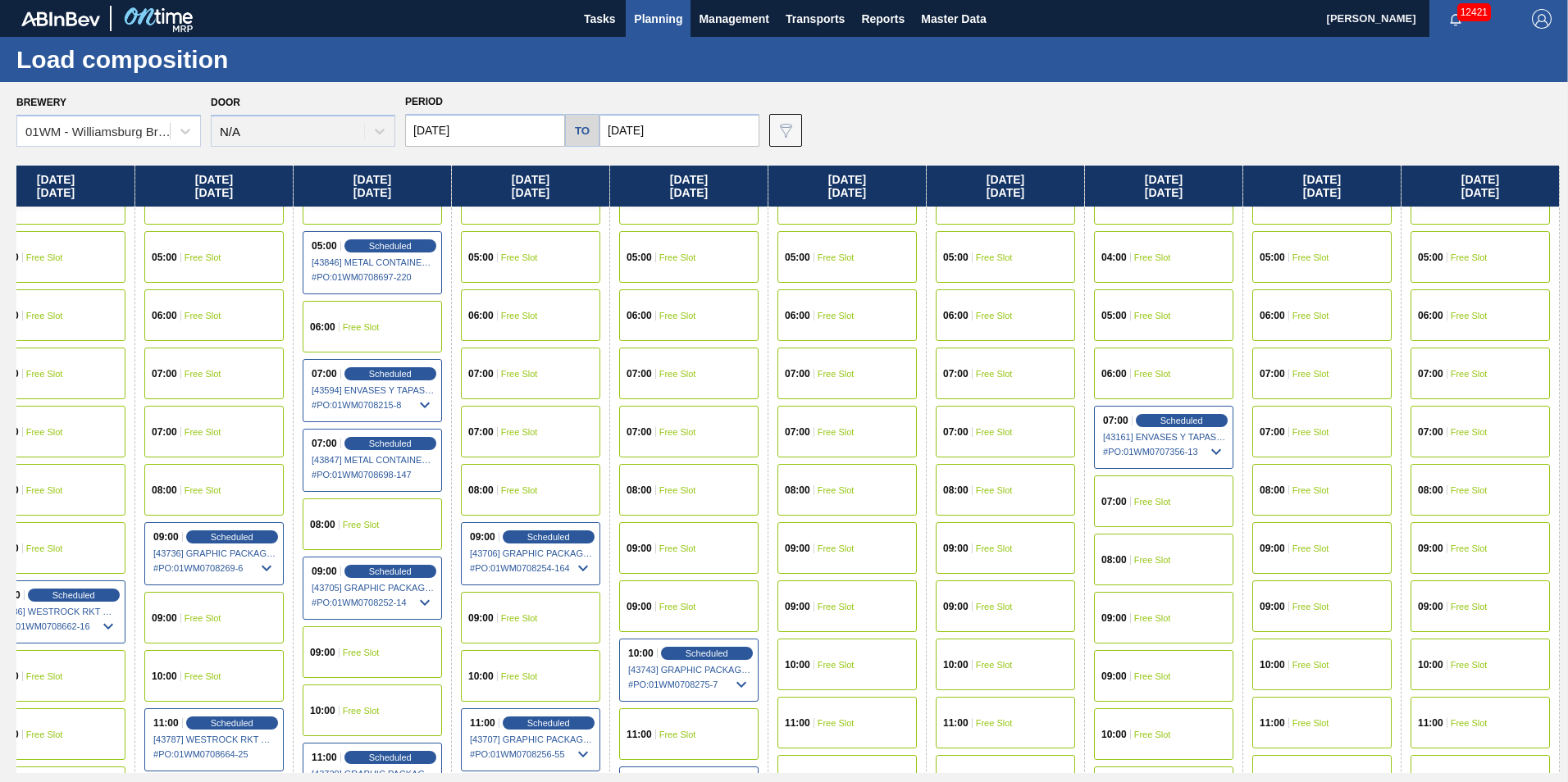
scroll to position [328, 1147]
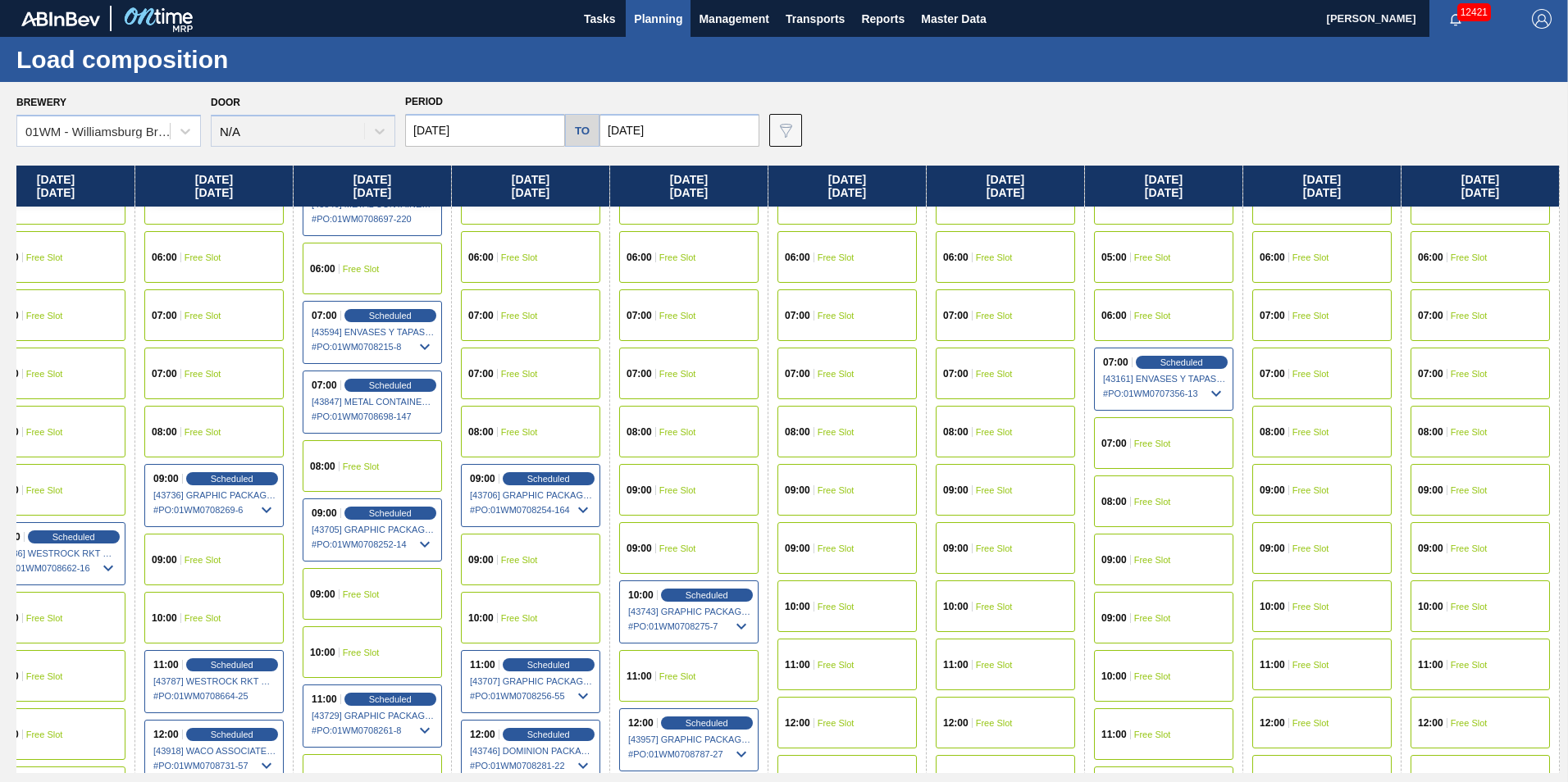
click at [701, 120] on input "10/31/2025" at bounding box center [680, 129] width 160 height 33
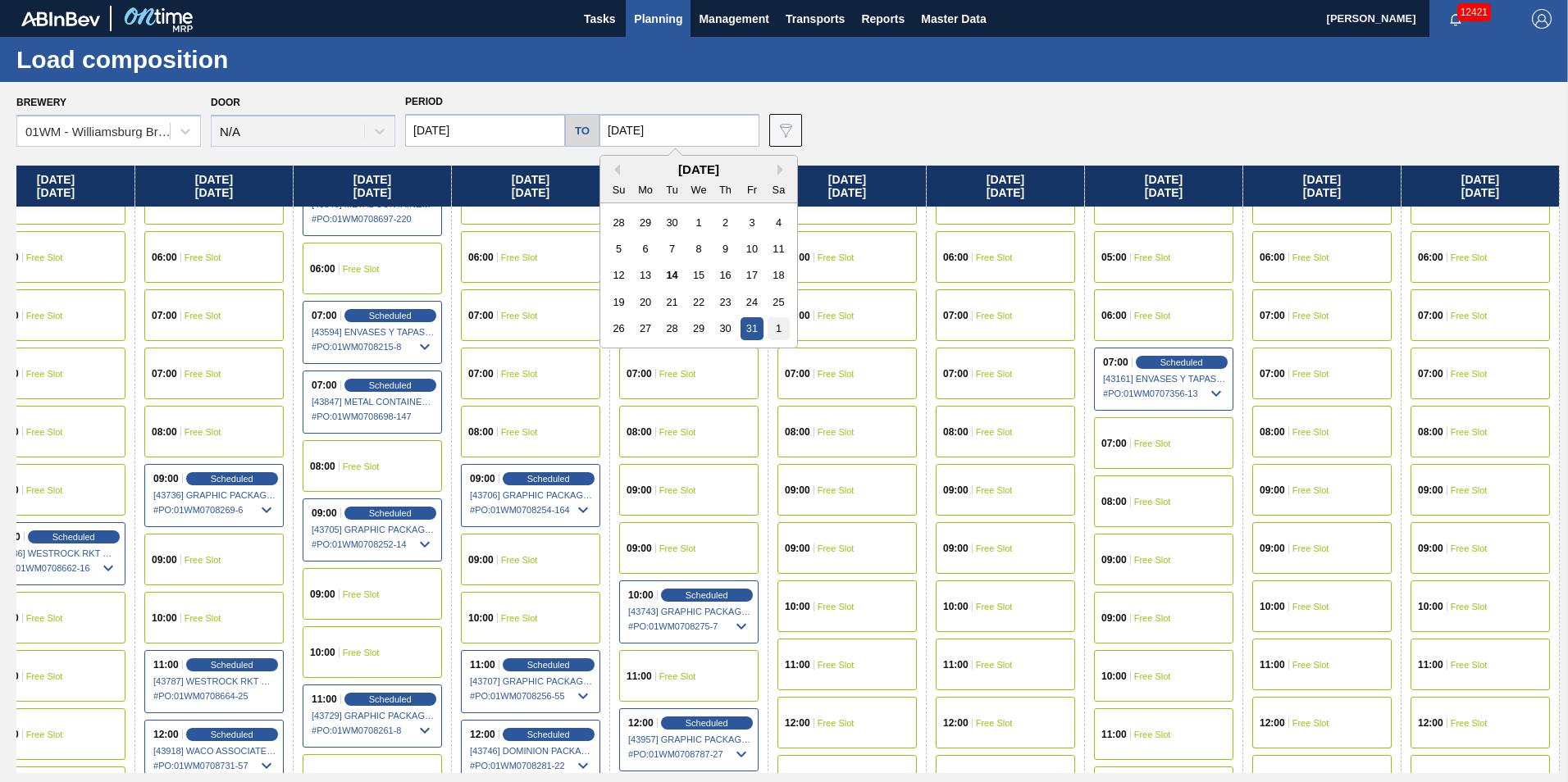
click at [782, 330] on div "1" at bounding box center [778, 329] width 22 height 22
type input "11/01/2025"
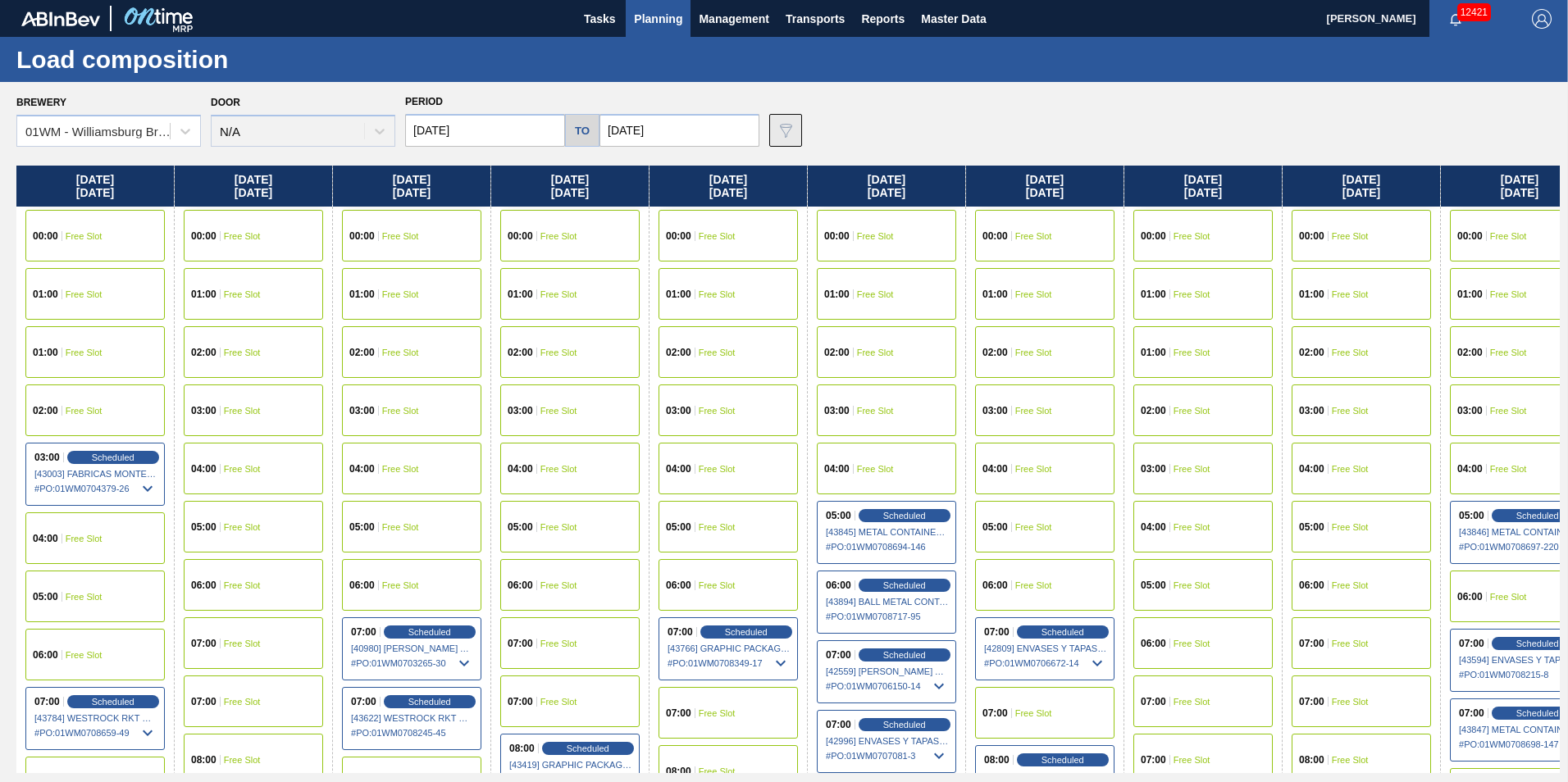
click at [781, 134] on img at bounding box center [785, 129] width 20 height 20
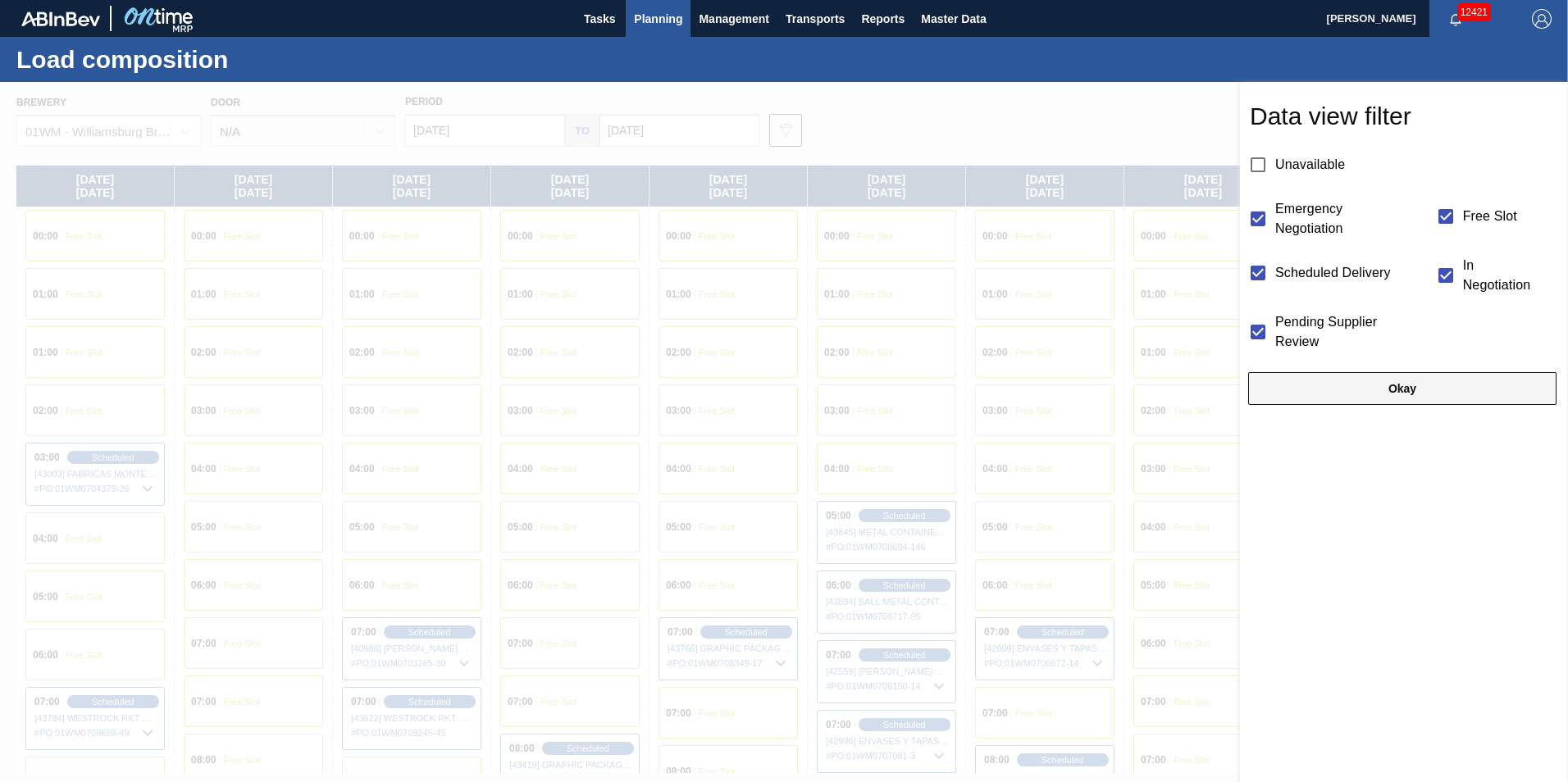
click at [1376, 395] on button "Okay" at bounding box center [1401, 388] width 308 height 33
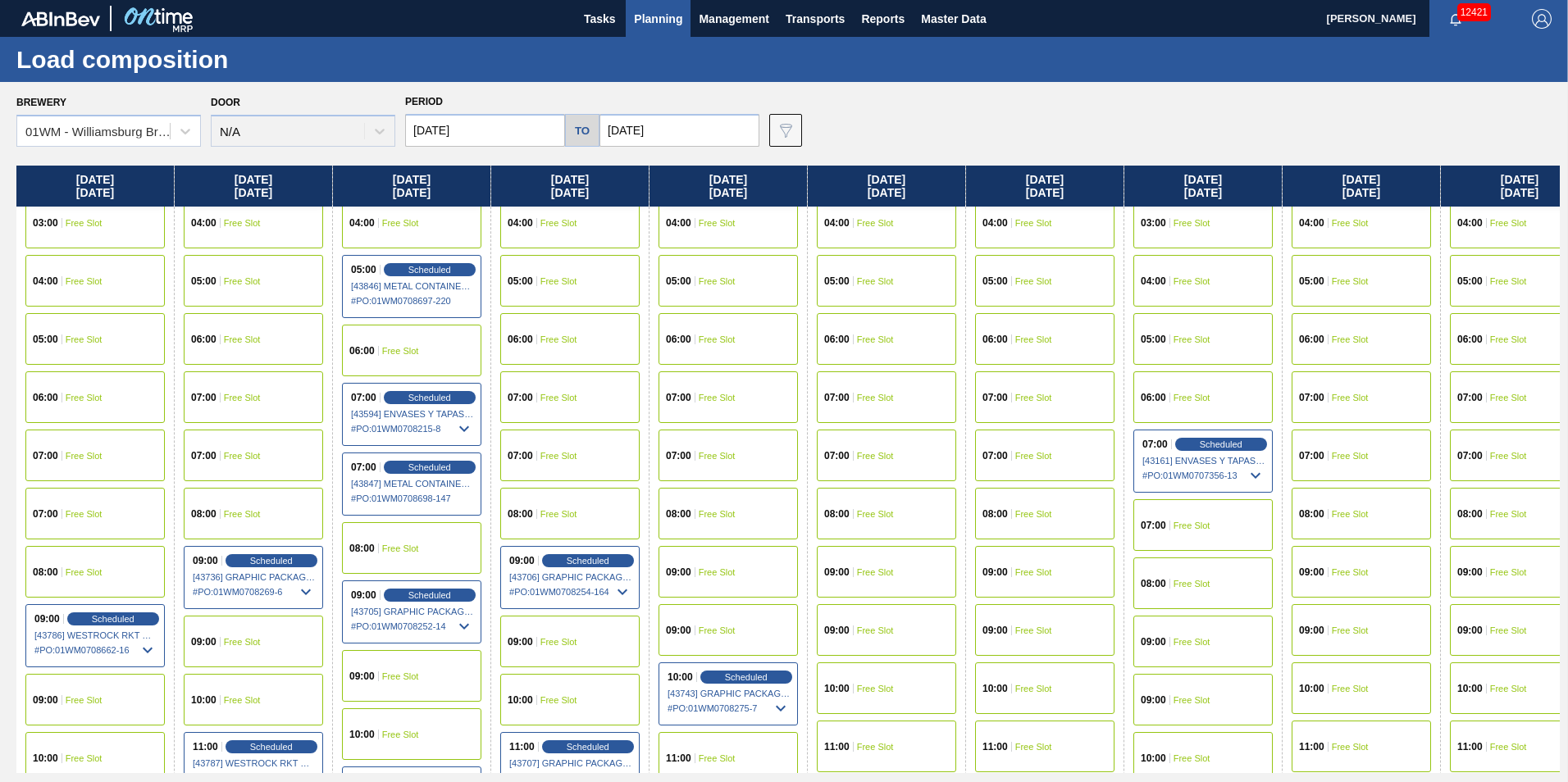
scroll to position [246, 1305]
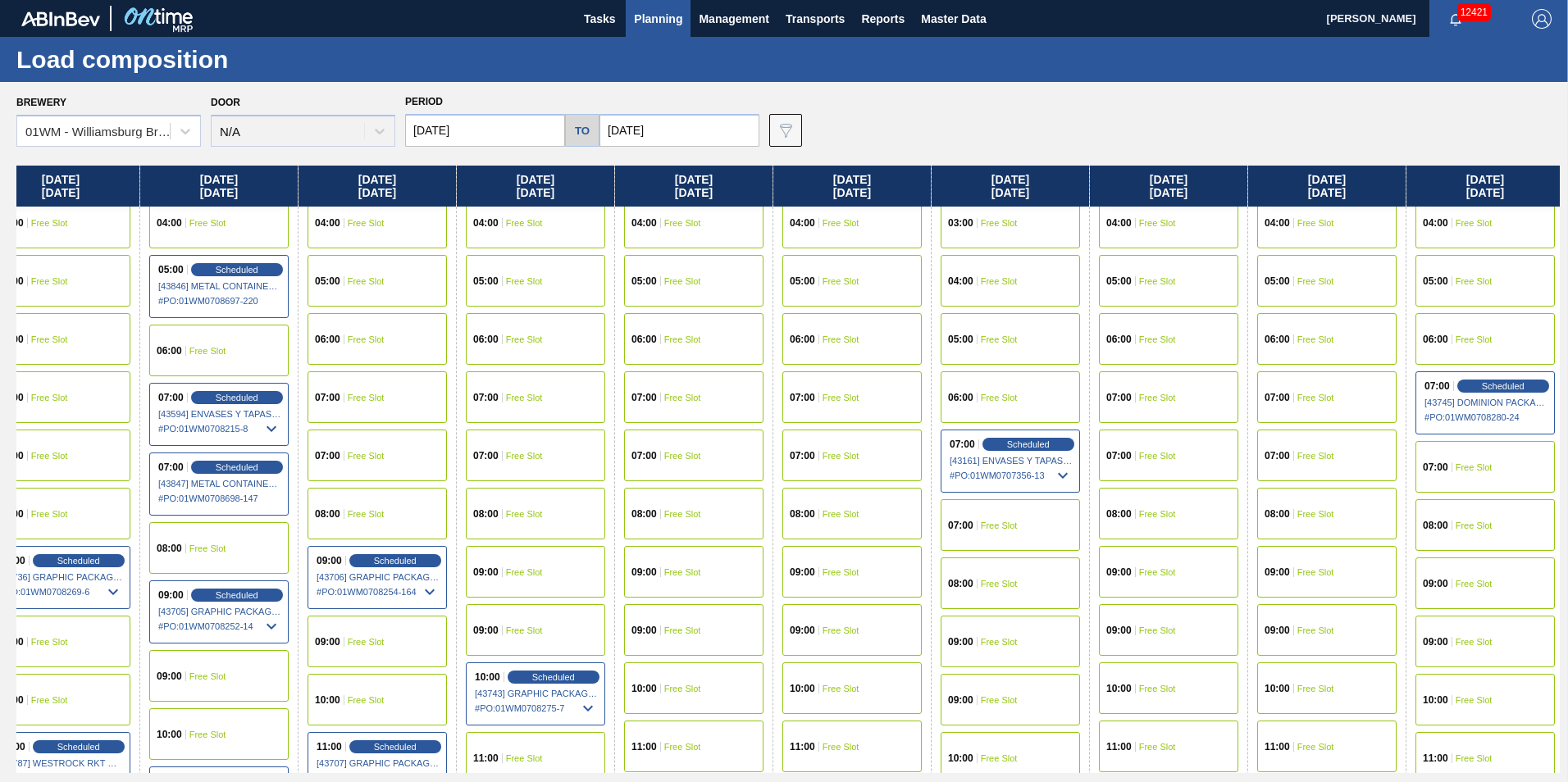
drag, startPoint x: 1481, startPoint y: 188, endPoint x: 92, endPoint y: 152, distance: 1389.5
click at [92, 152] on div "Brewery 01WM - Williamsburg Brewery Door N/A Period 10/15/2025 to 11/01/2025 Da…" at bounding box center [784, 431] width 1568 height 699
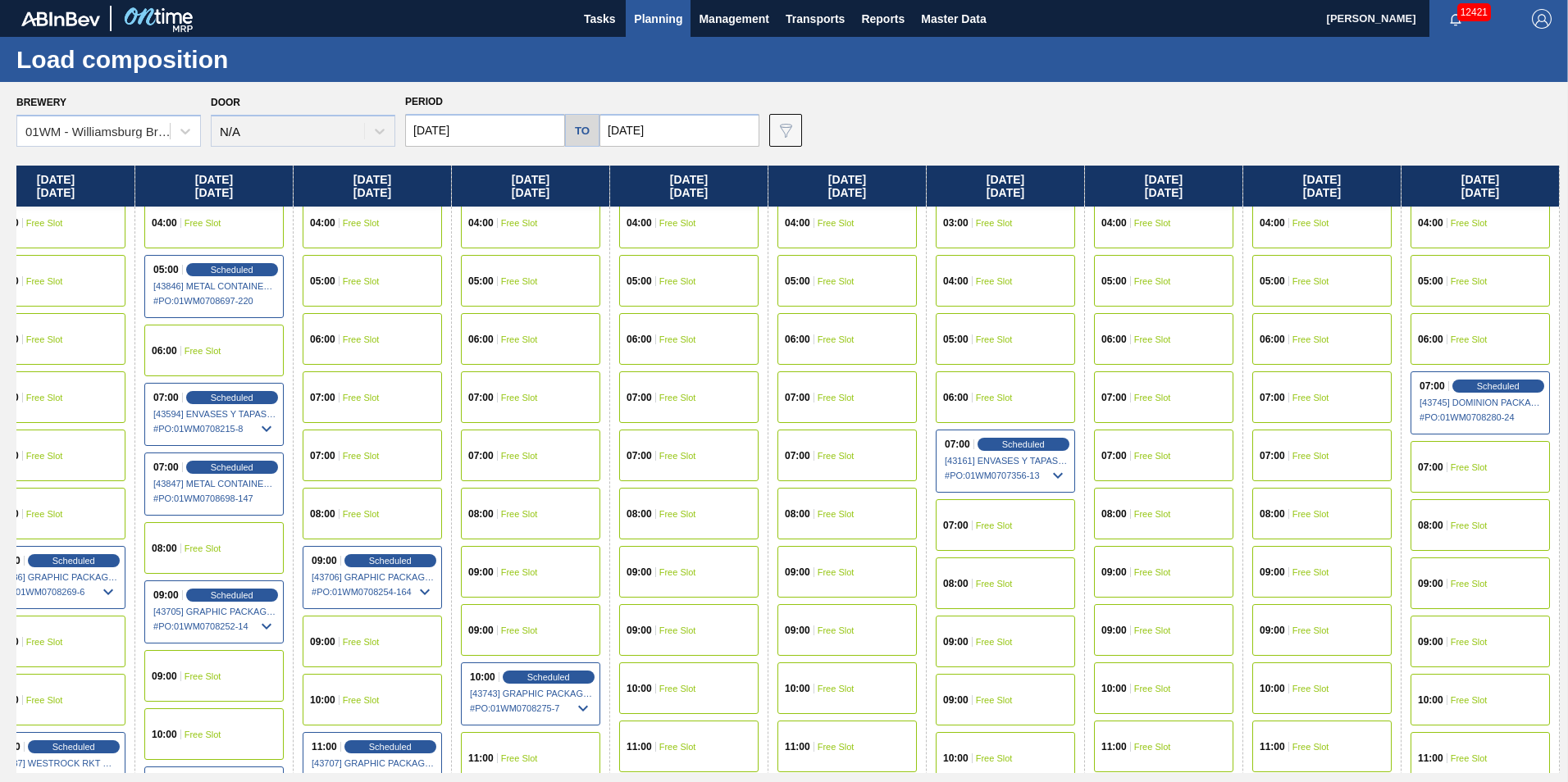
drag, startPoint x: 1484, startPoint y: 197, endPoint x: 1327, endPoint y: 247, distance: 164.8
click at [1330, 209] on div "Wednesday 10/15/2025 00:00 Free Slot 01:00 Free Slot 01:00 Free Slot 02:00 Free…" at bounding box center [788, 469] width 1543 height 608
click at [1501, 533] on div "08:00 Free Slot" at bounding box center [1480, 524] width 140 height 51
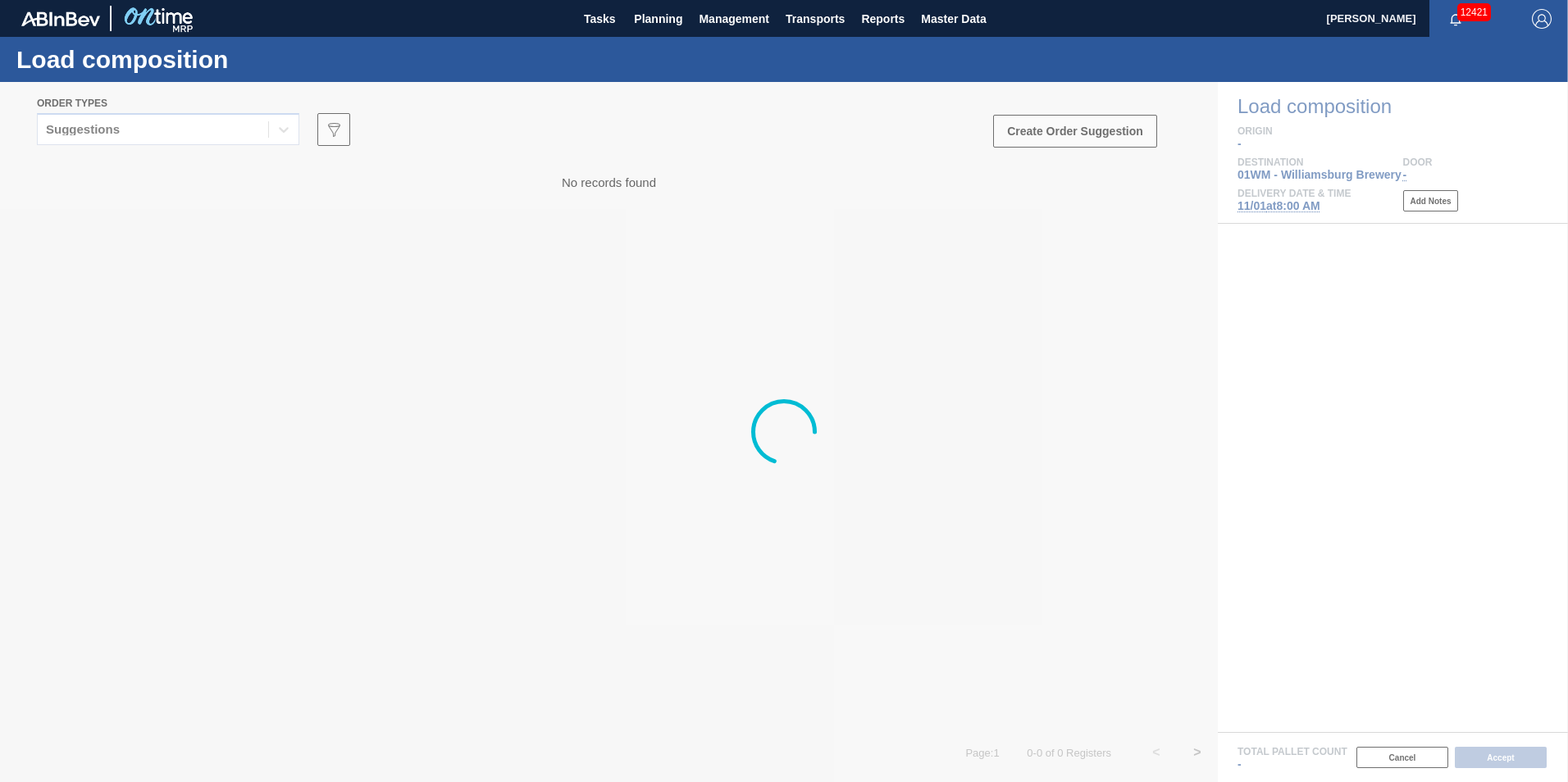
click at [152, 128] on div at bounding box center [784, 432] width 1568 height 700
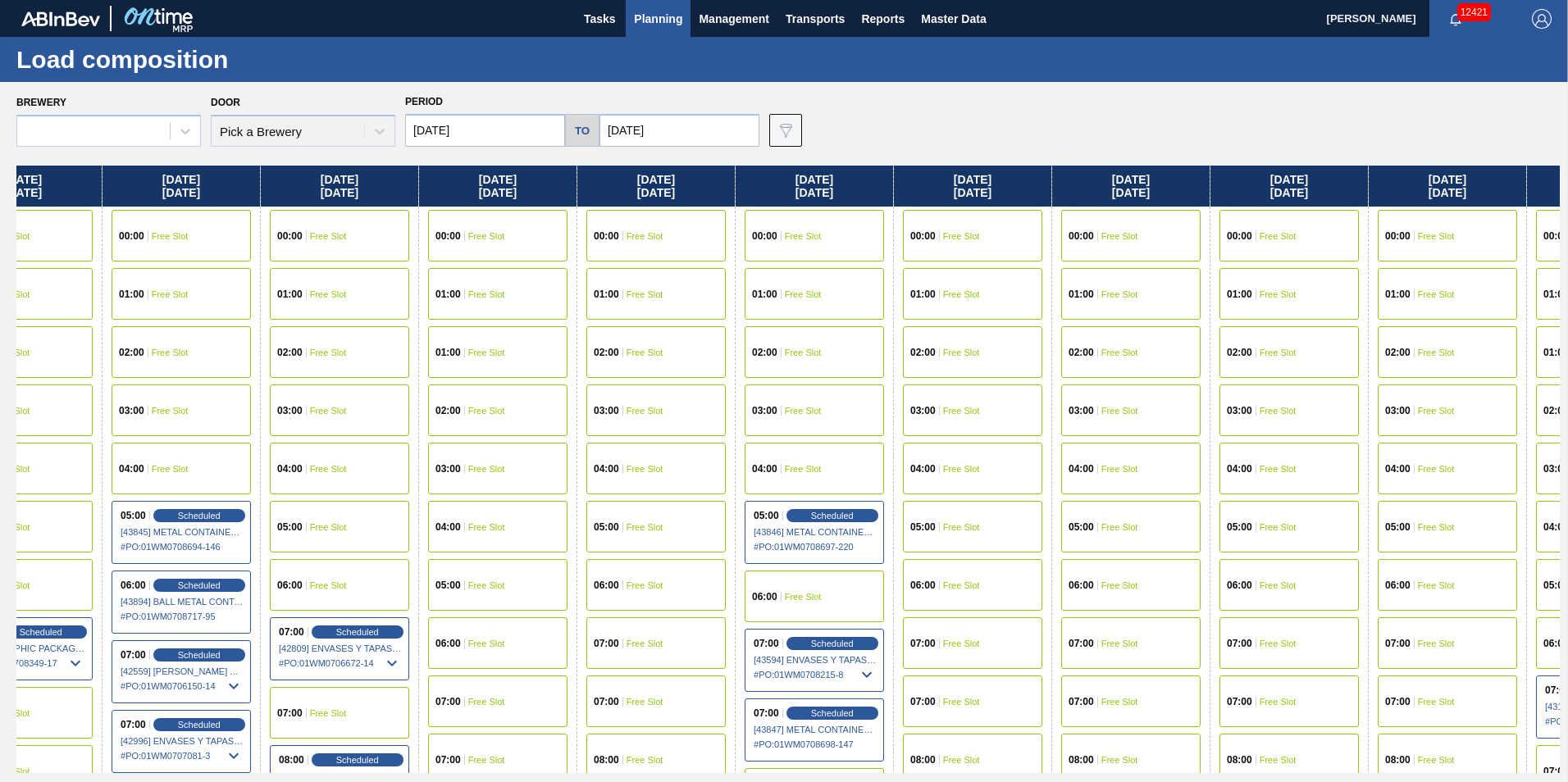
scroll to position [0, 1305]
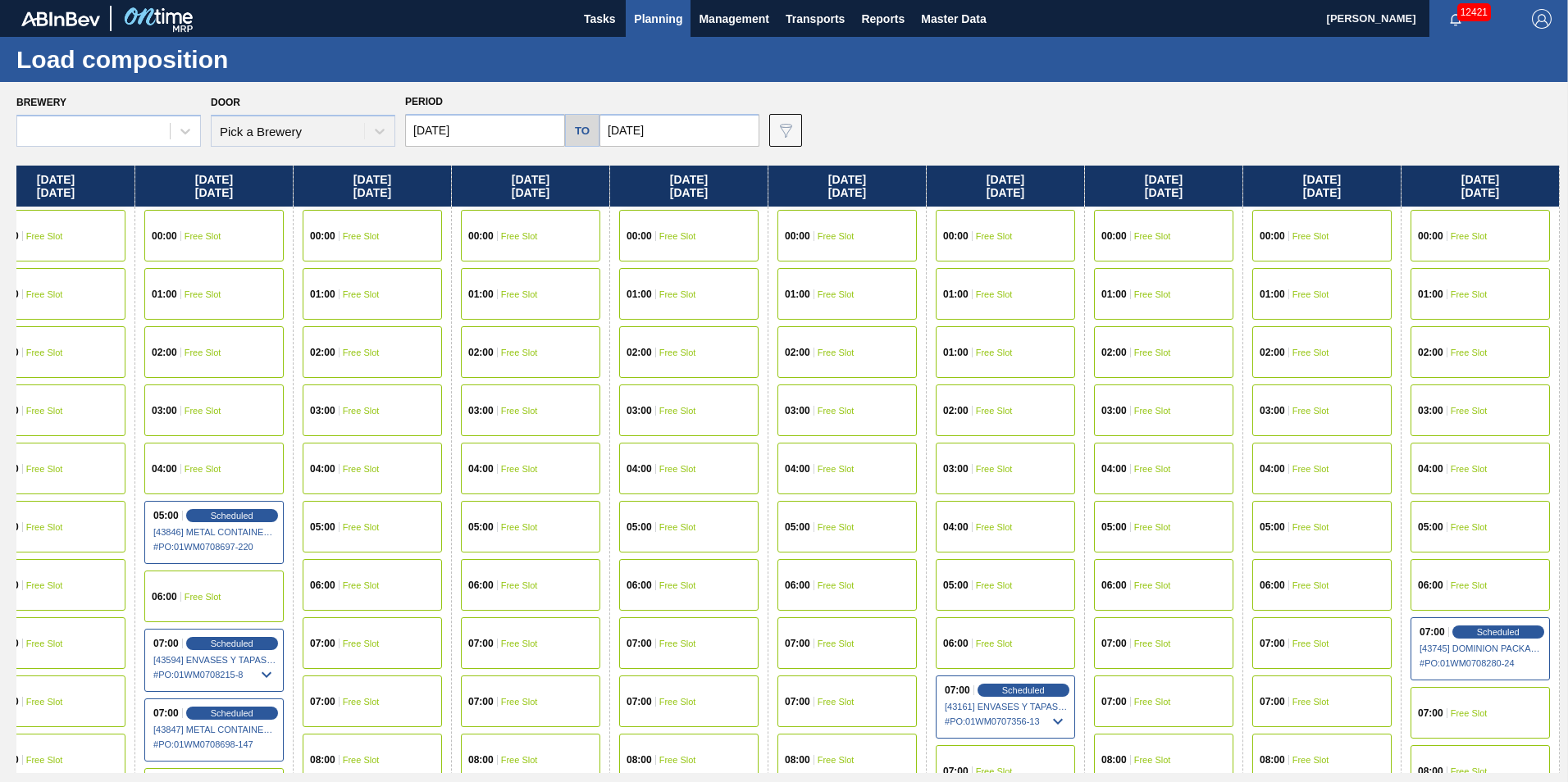
drag, startPoint x: 1412, startPoint y: 192, endPoint x: -17, endPoint y: 210, distance: 1429.1
click at [0, 0] on html "Tasks Planning Management Transports Reports Master Data Vincent Geritano 12421…" at bounding box center [784, 0] width 1568 height 0
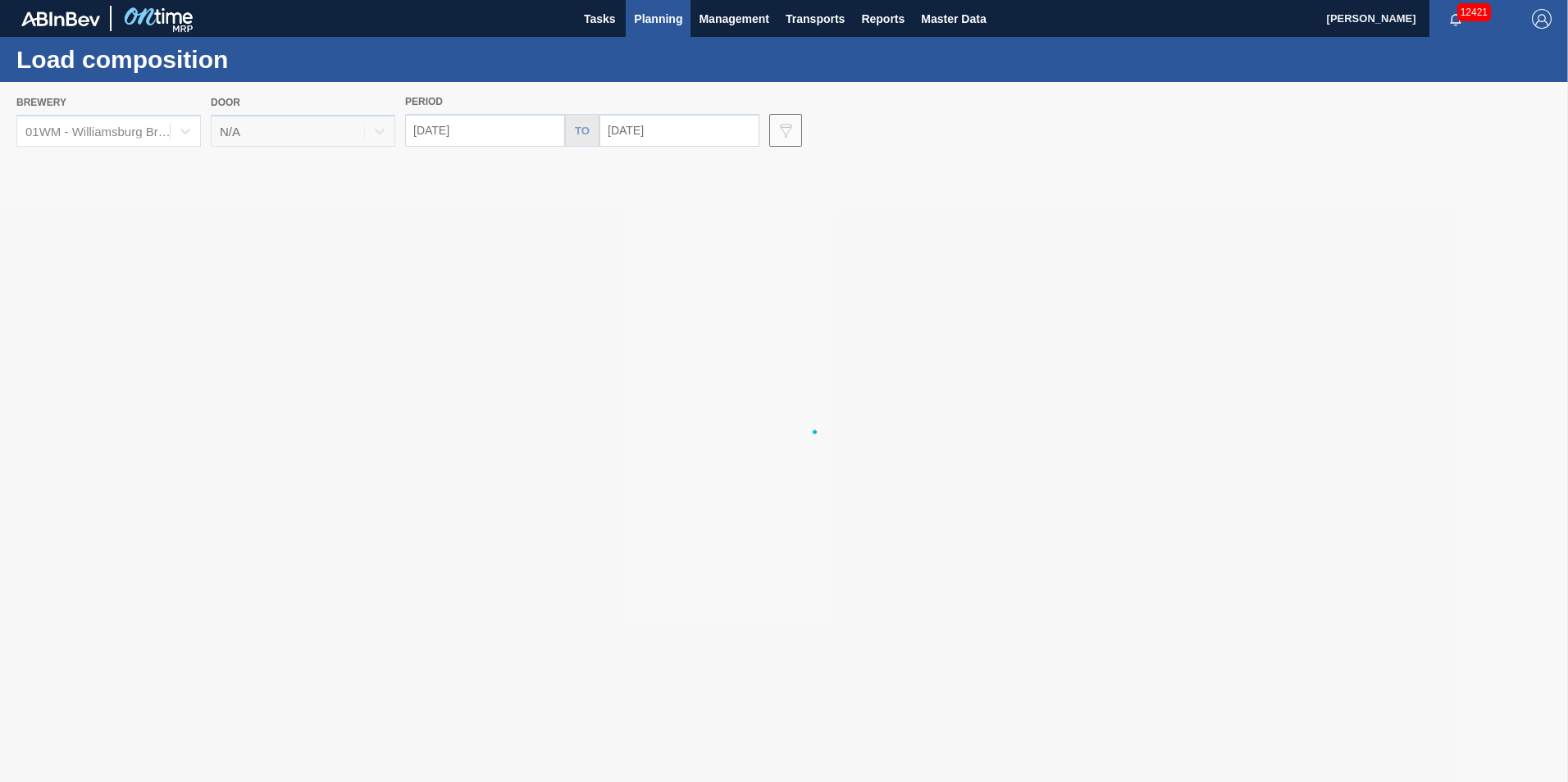
click at [1291, 644] on div at bounding box center [784, 432] width 1568 height 700
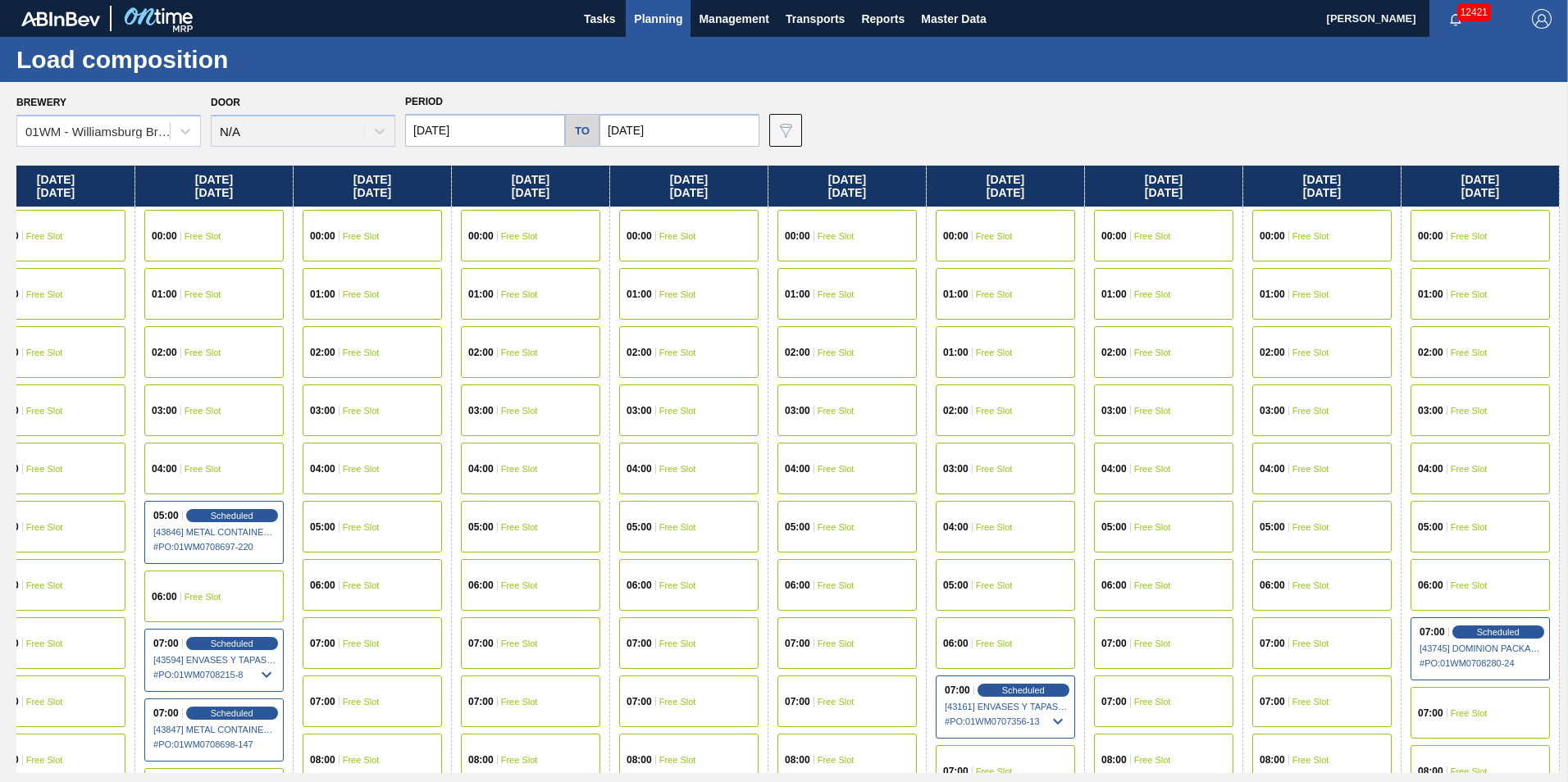
drag, startPoint x: 1480, startPoint y: 197, endPoint x: -192, endPoint y: 244, distance: 1672.7
click at [0, 0] on html "Tasks Planning Management Transports Reports Master Data Vincent Geritano 12421…" at bounding box center [784, 0] width 1568 height 0
click at [1305, 636] on div "07:00 Free Slot" at bounding box center [1322, 642] width 140 height 51
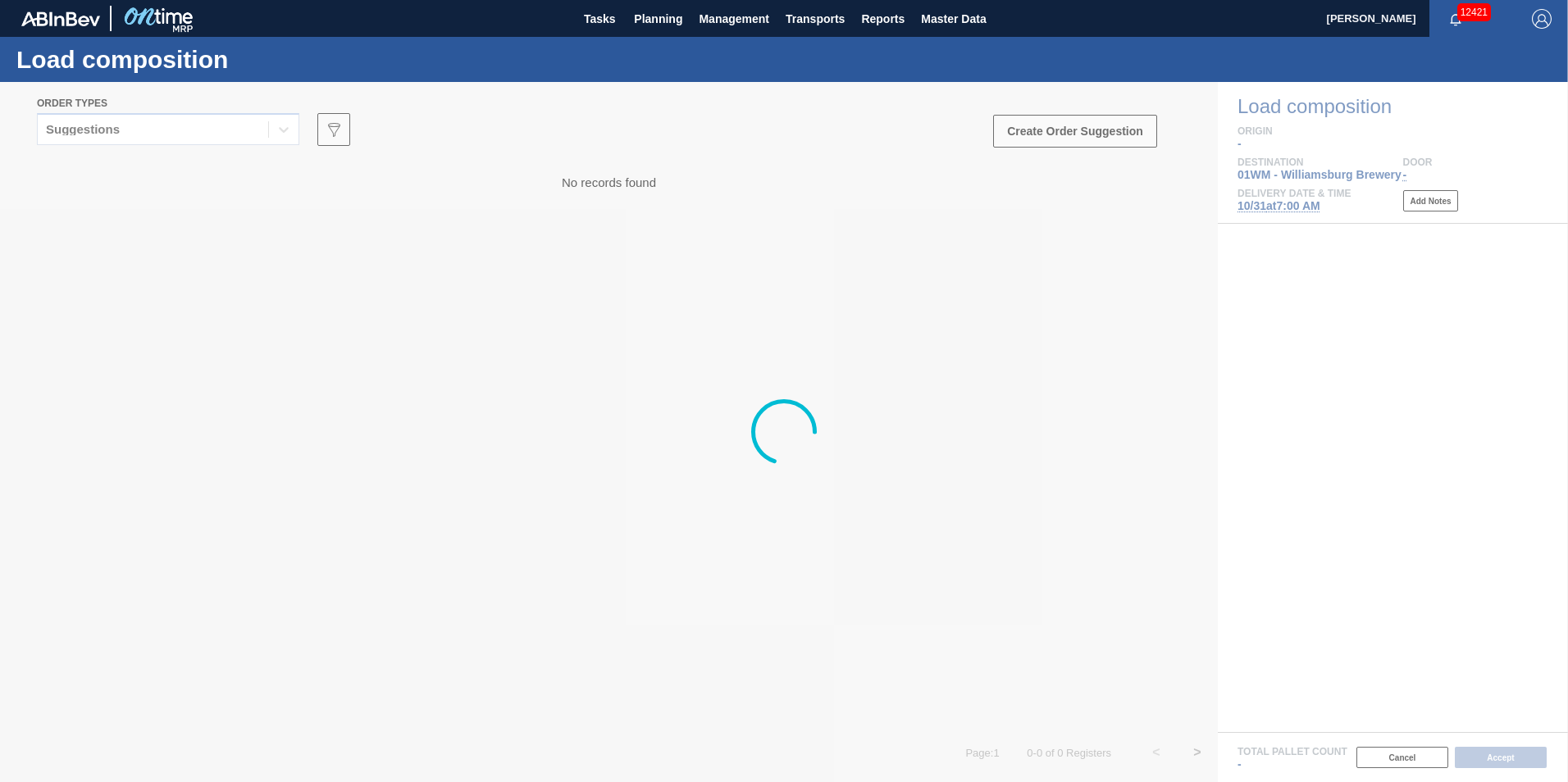
click at [234, 134] on div at bounding box center [784, 432] width 1568 height 700
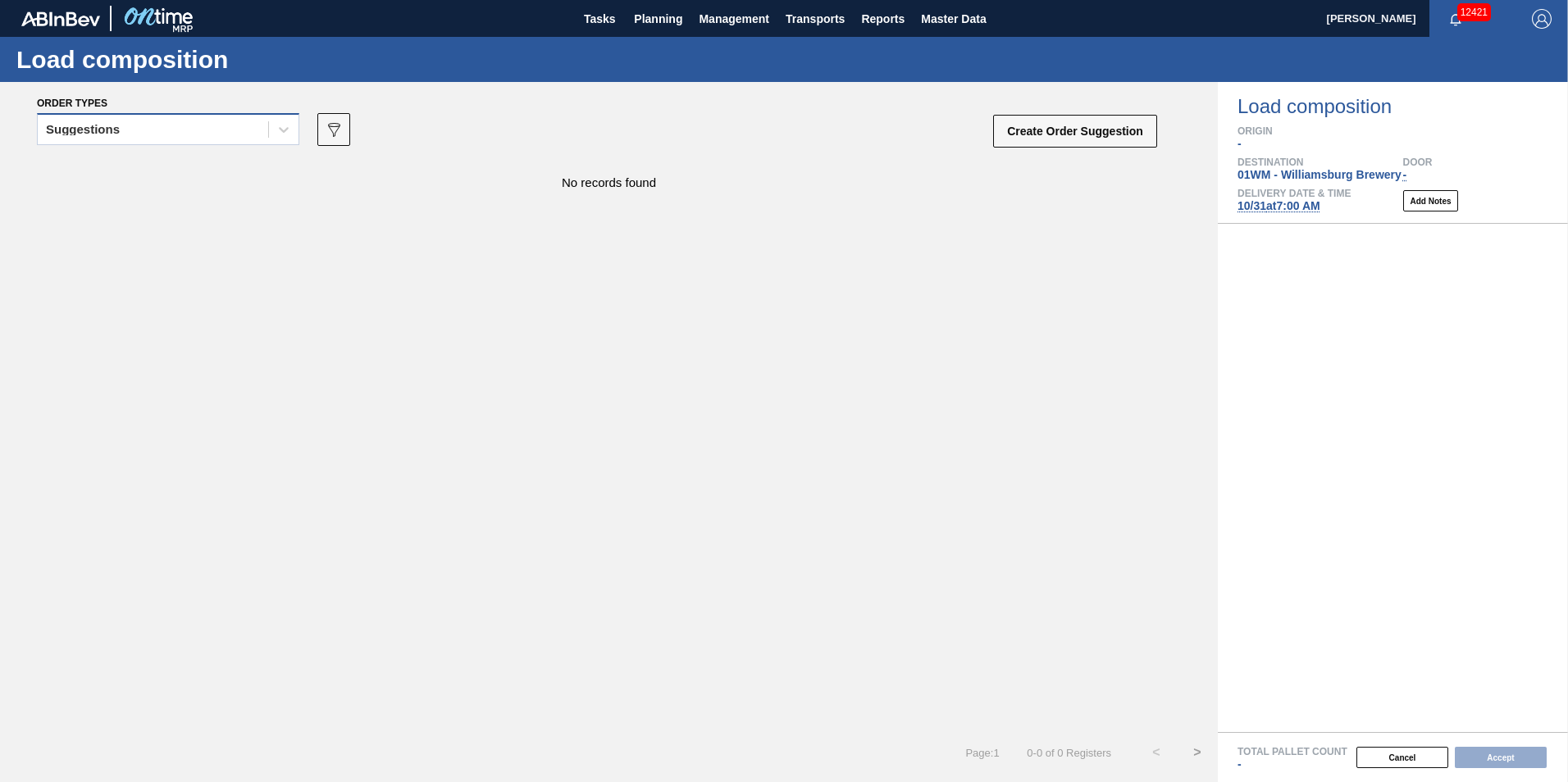
click at [246, 128] on div "Suggestions" at bounding box center [153, 130] width 230 height 24
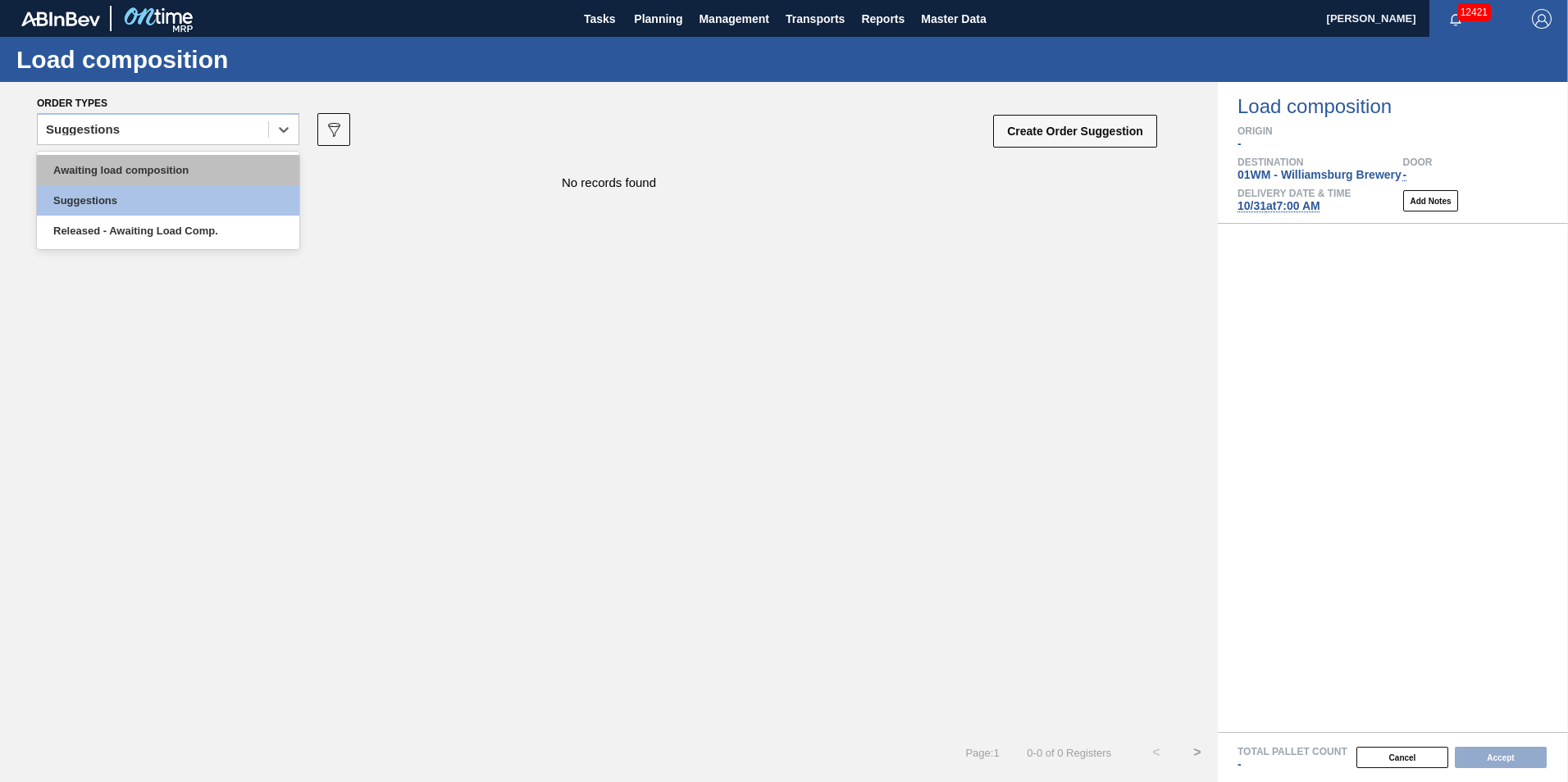
click at [237, 184] on div "Awaiting load composition" at bounding box center [169, 169] width 263 height 31
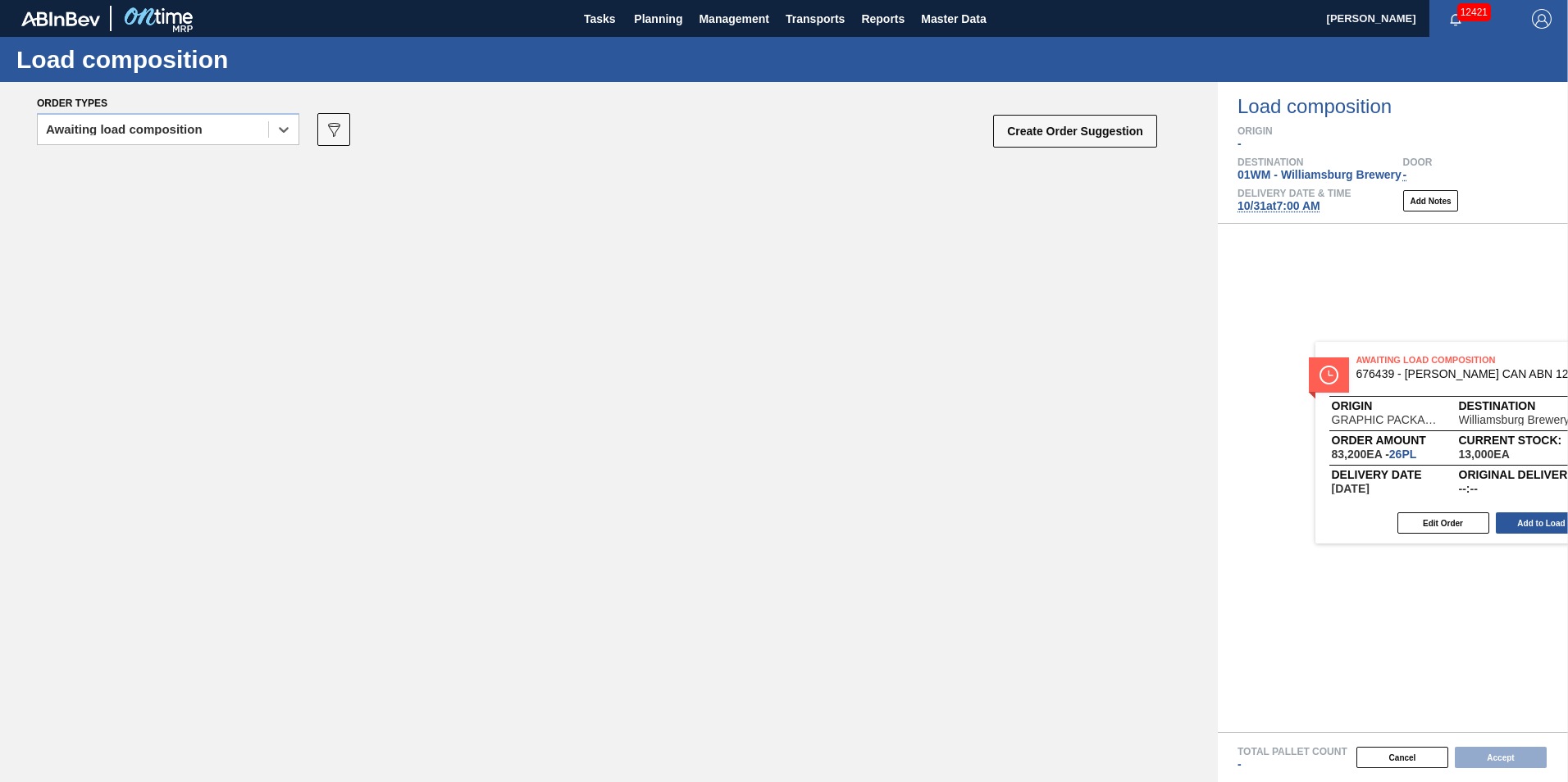
drag, startPoint x: 278, startPoint y: 234, endPoint x: 1437, endPoint y: 411, distance: 1172.4
click at [1433, 417] on div "Order types option Awaiting load composition, selected. Select is focused ,type…" at bounding box center [784, 432] width 1568 height 700
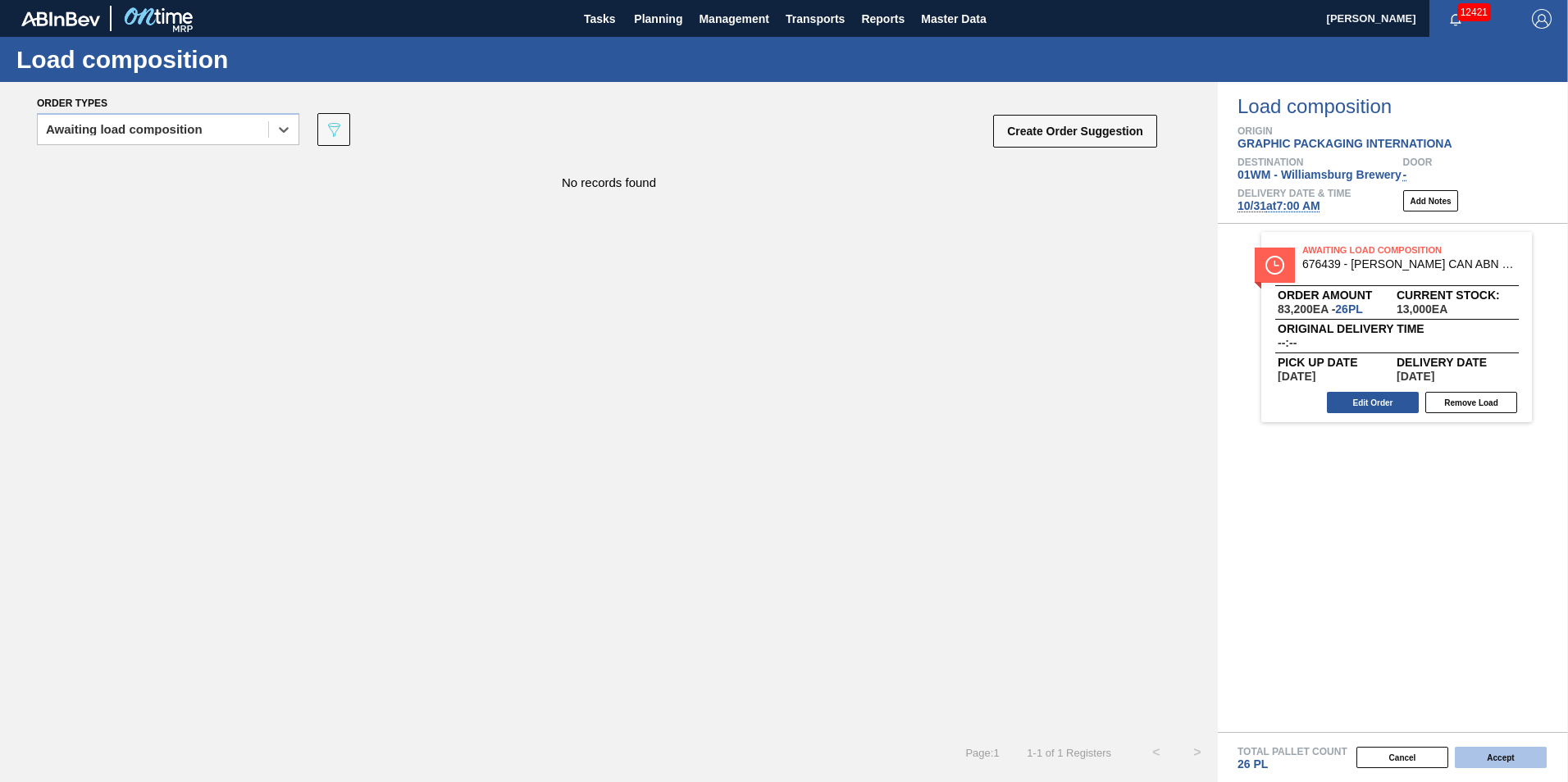
click at [1537, 765] on button "Accept" at bounding box center [1500, 757] width 92 height 21
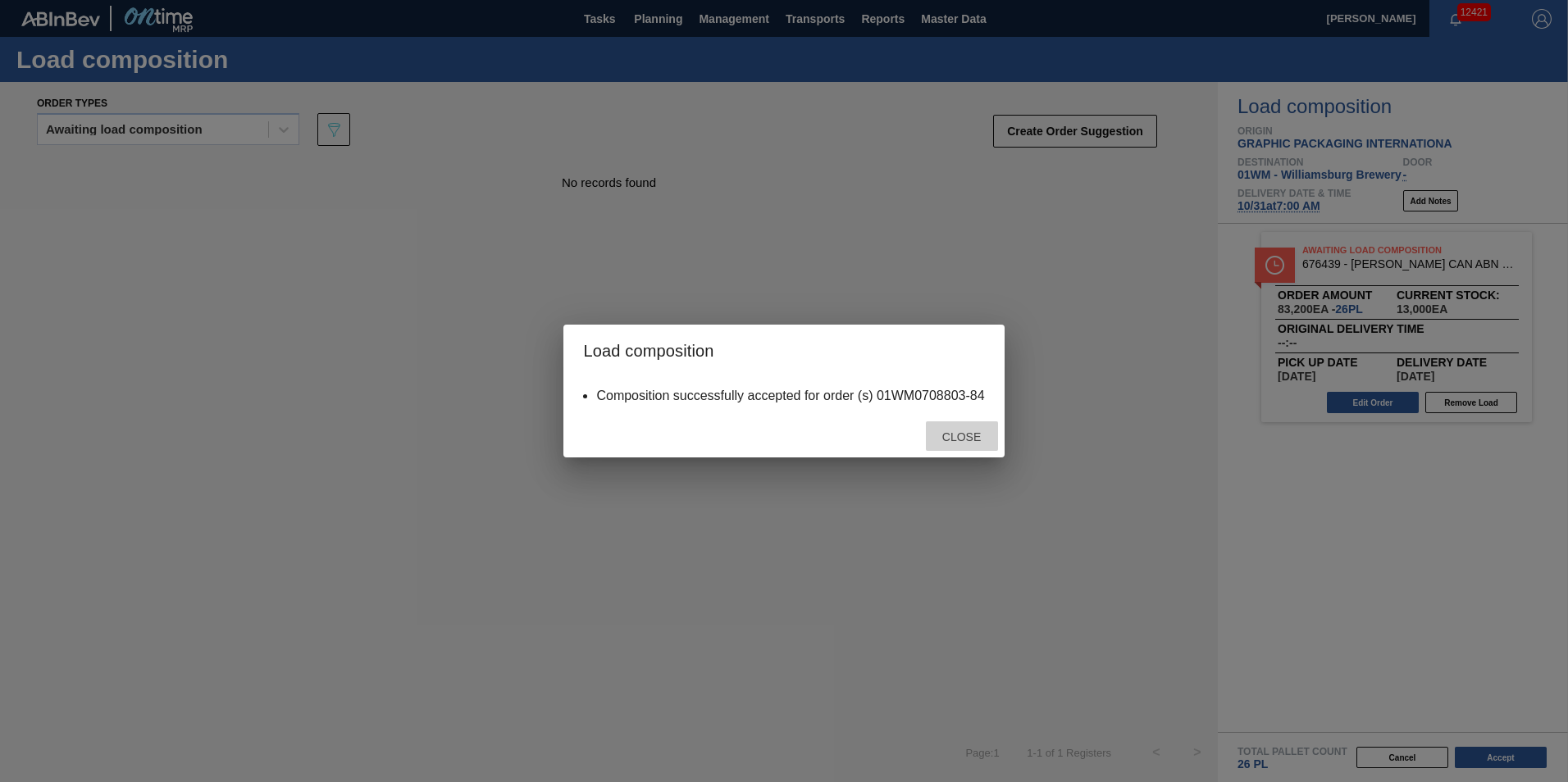
click at [938, 444] on div "Close" at bounding box center [961, 437] width 72 height 31
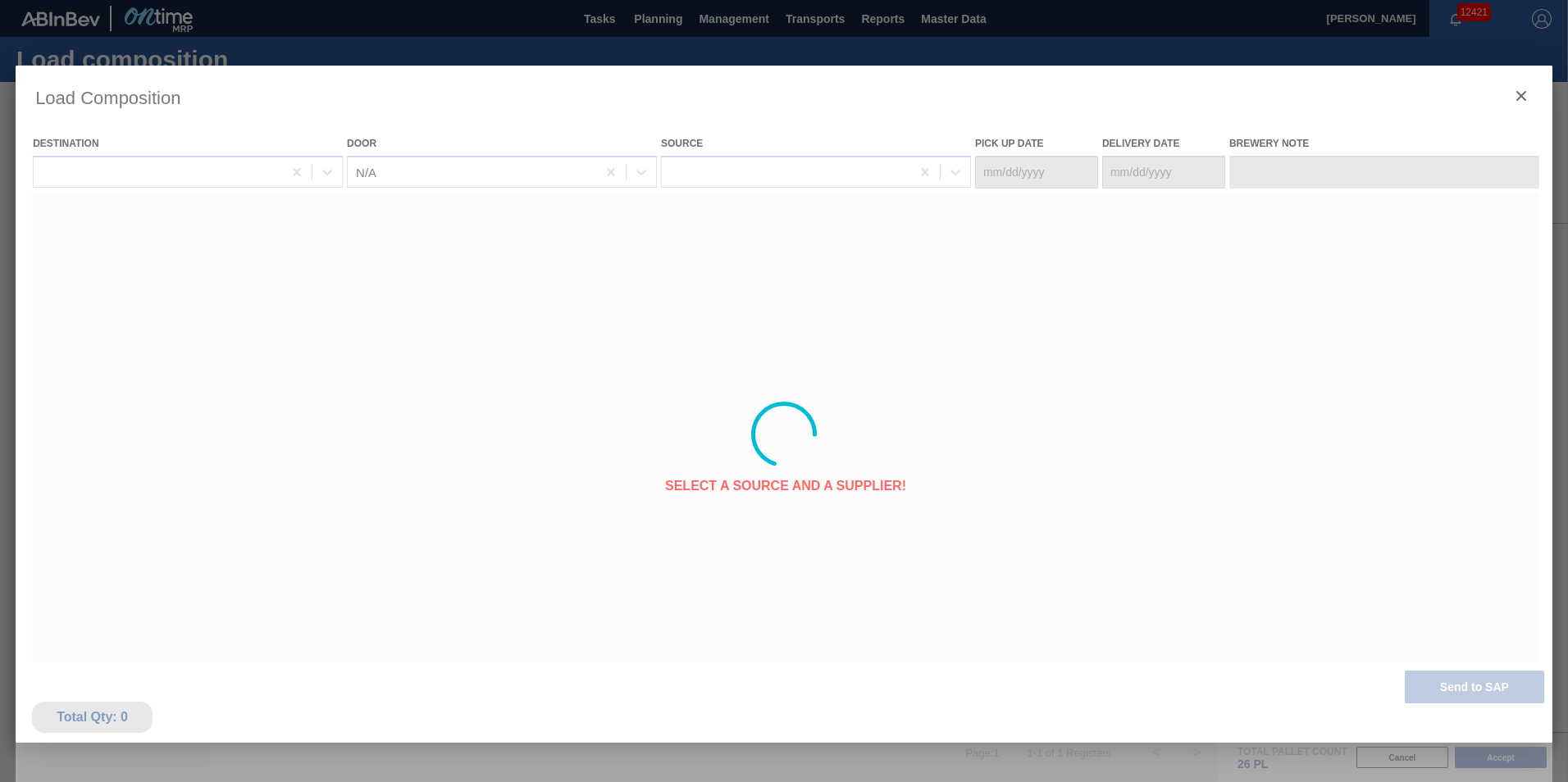
type Date "[DATE]"
type Date "10/31/2025"
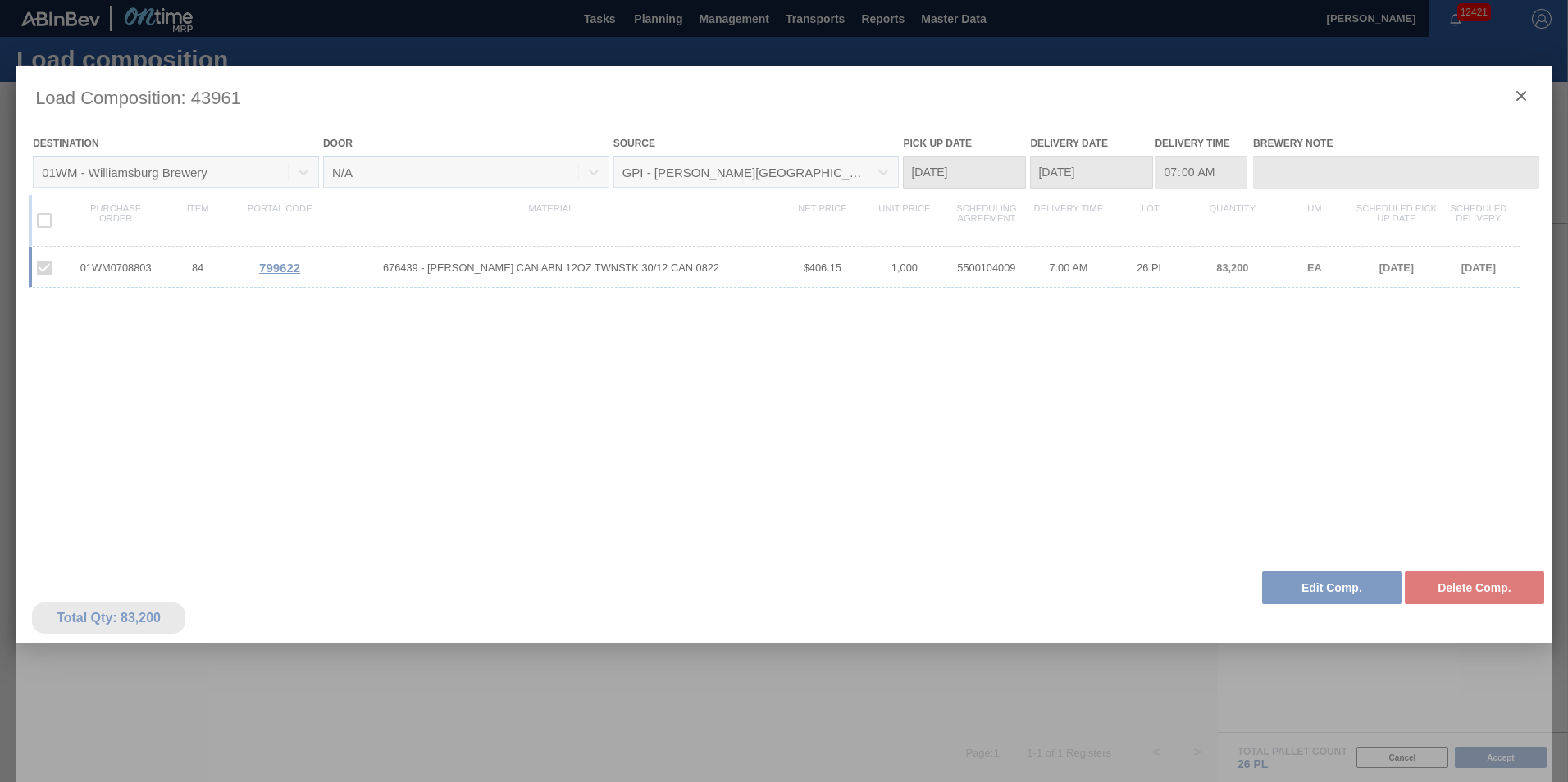
click at [1521, 95] on div at bounding box center [784, 434] width 1536 height 738
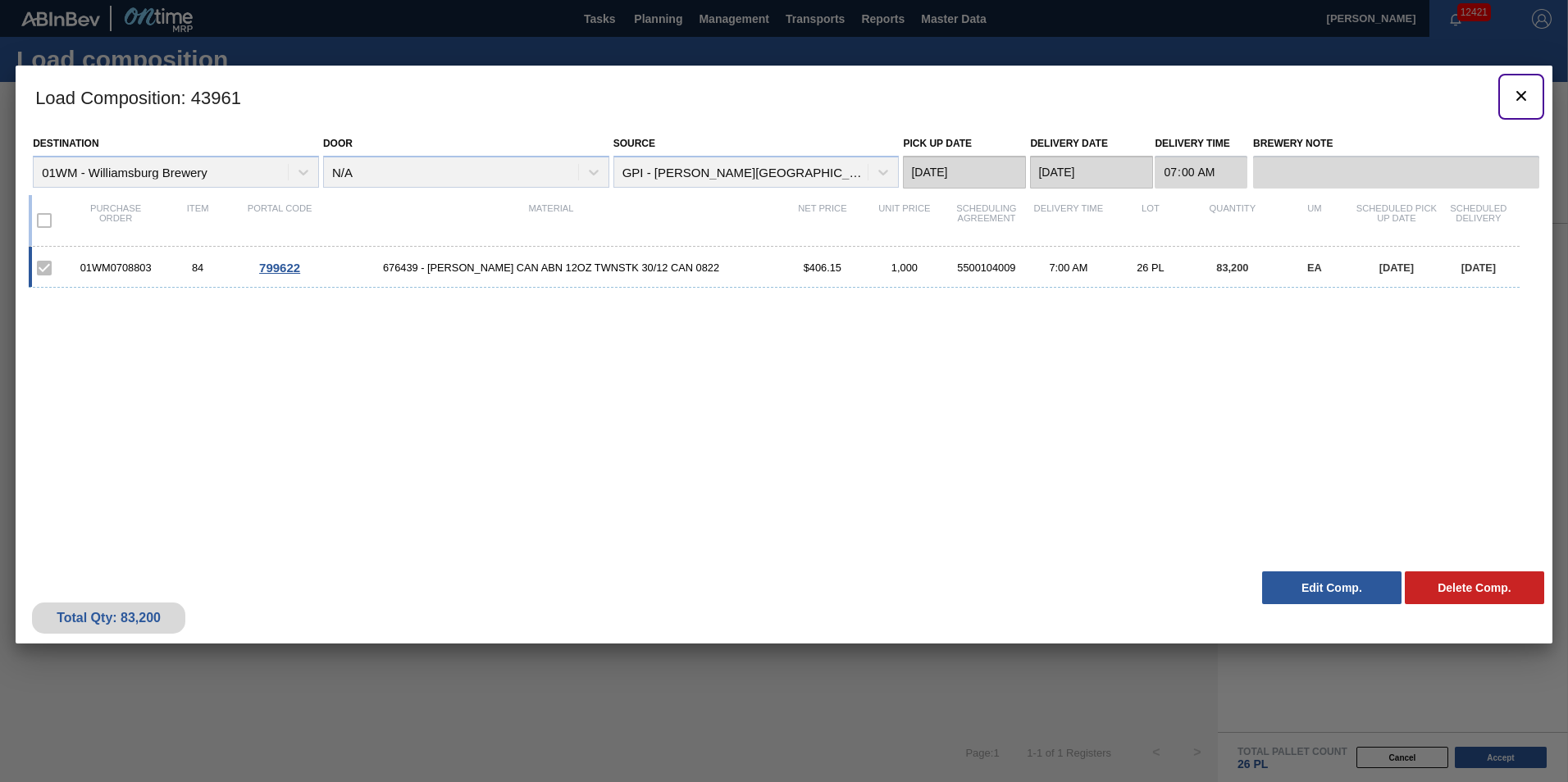
click at [1521, 95] on icon "botão de ícone" at bounding box center [1521, 96] width 10 height 10
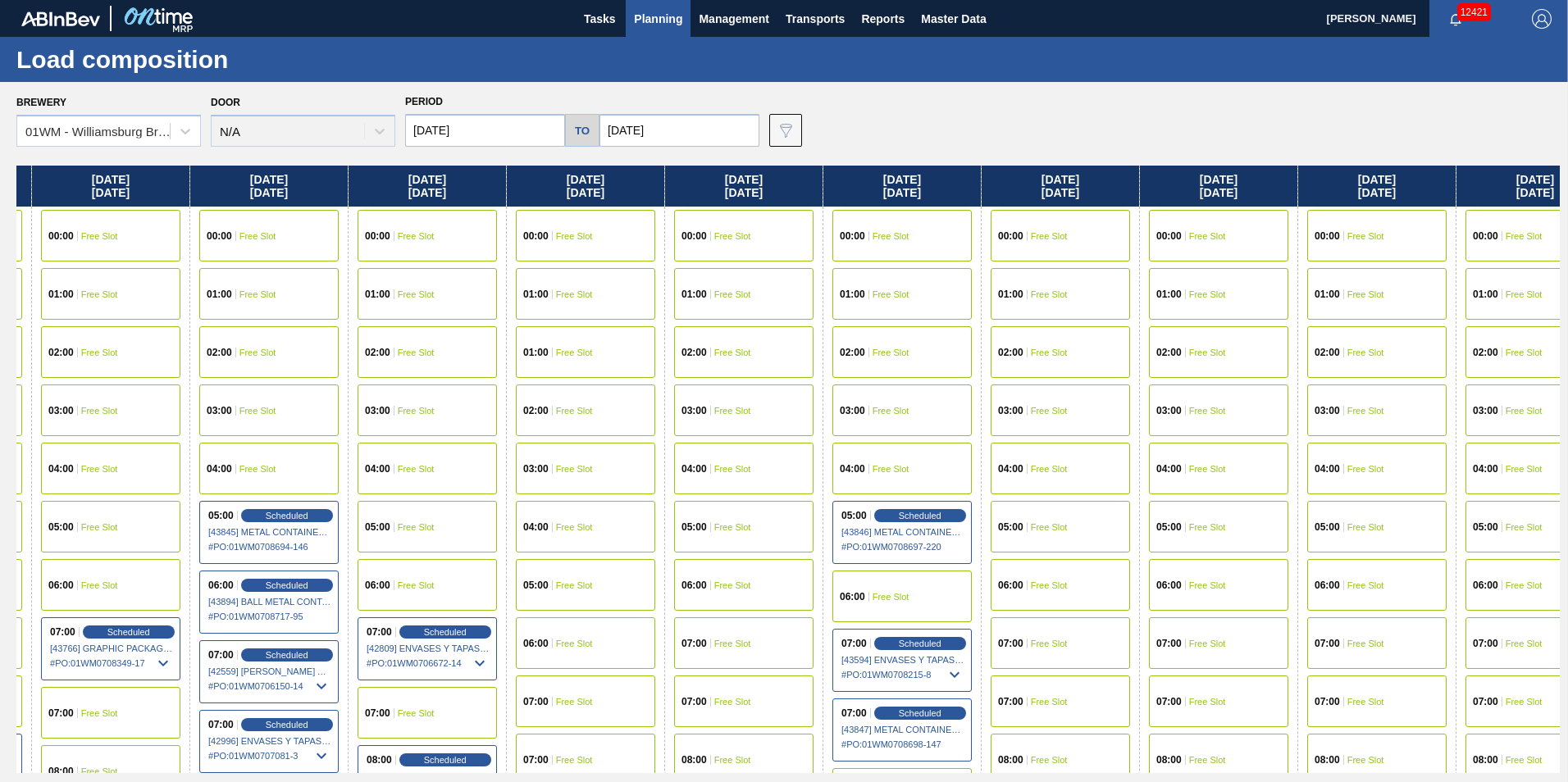
scroll to position [0, 1305]
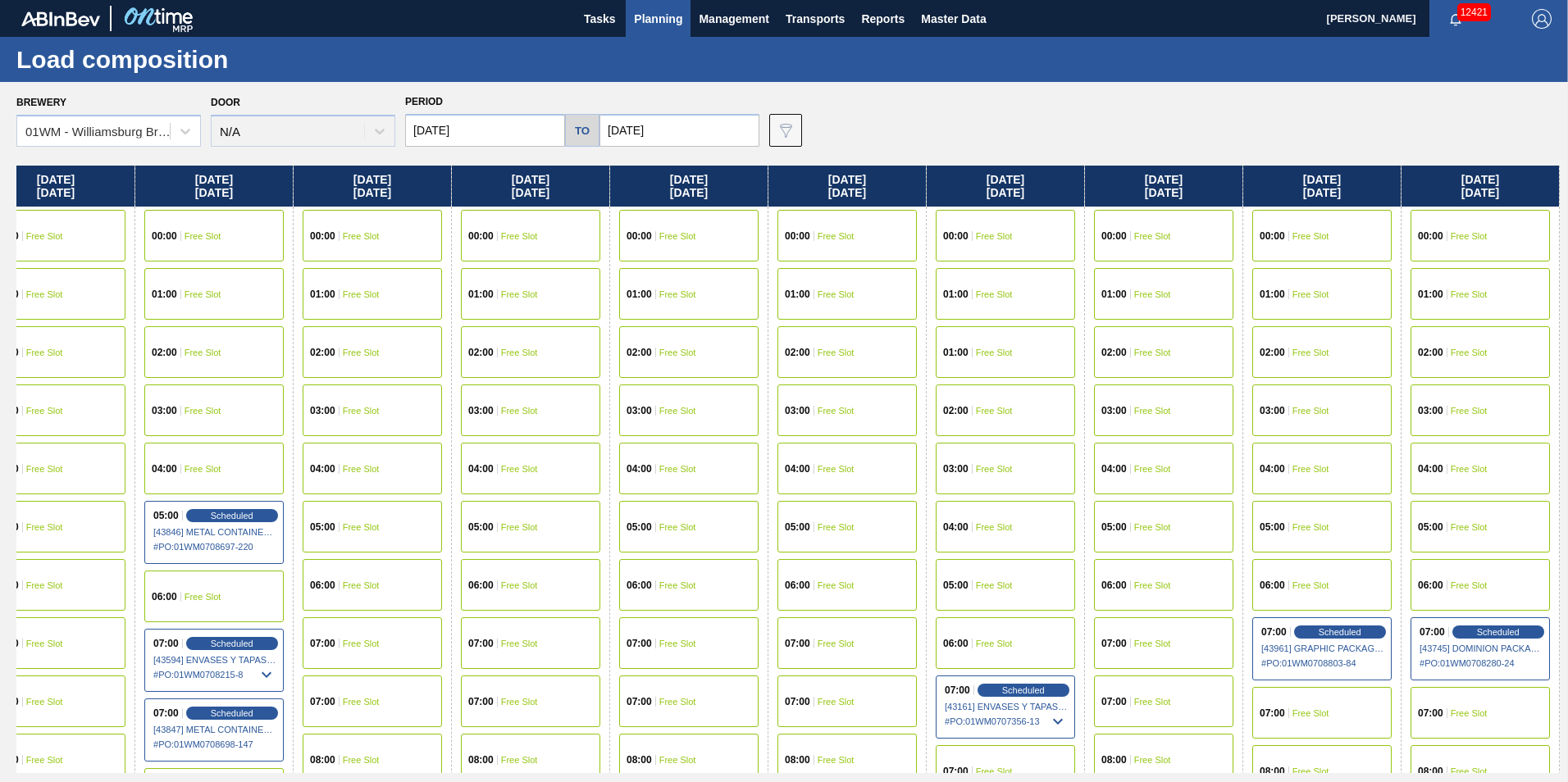
drag, startPoint x: 1171, startPoint y: 209, endPoint x: -567, endPoint y: 327, distance: 1742.0
click at [0, 0] on html "Tasks Planning Management Transports Reports Master Data Vincent Geritano 12421…" at bounding box center [784, 0] width 1568 height 0
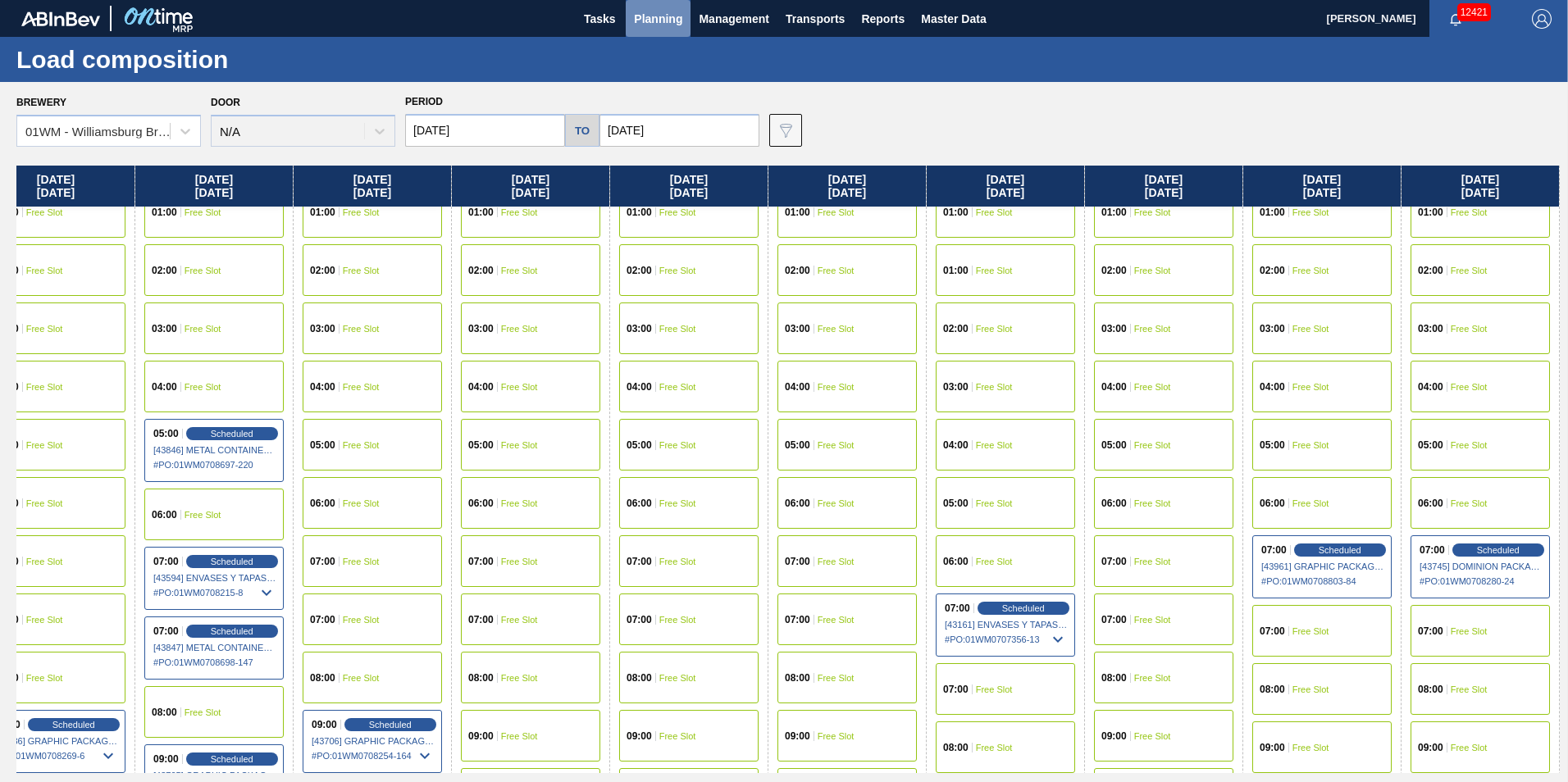
click at [658, 28] on span "Planning" at bounding box center [658, 19] width 48 height 20
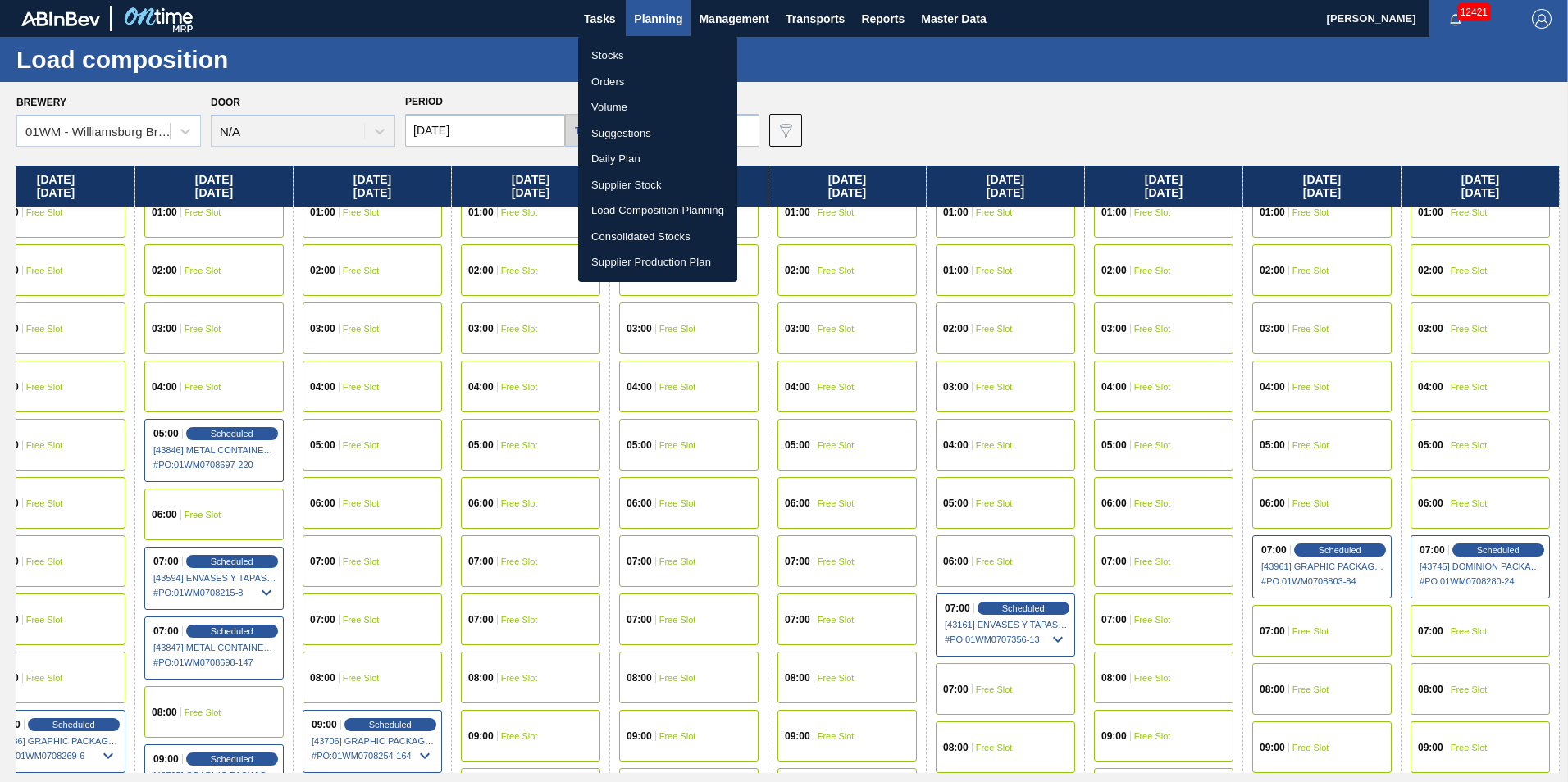
click at [636, 132] on li "Suggestions" at bounding box center [657, 133] width 159 height 26
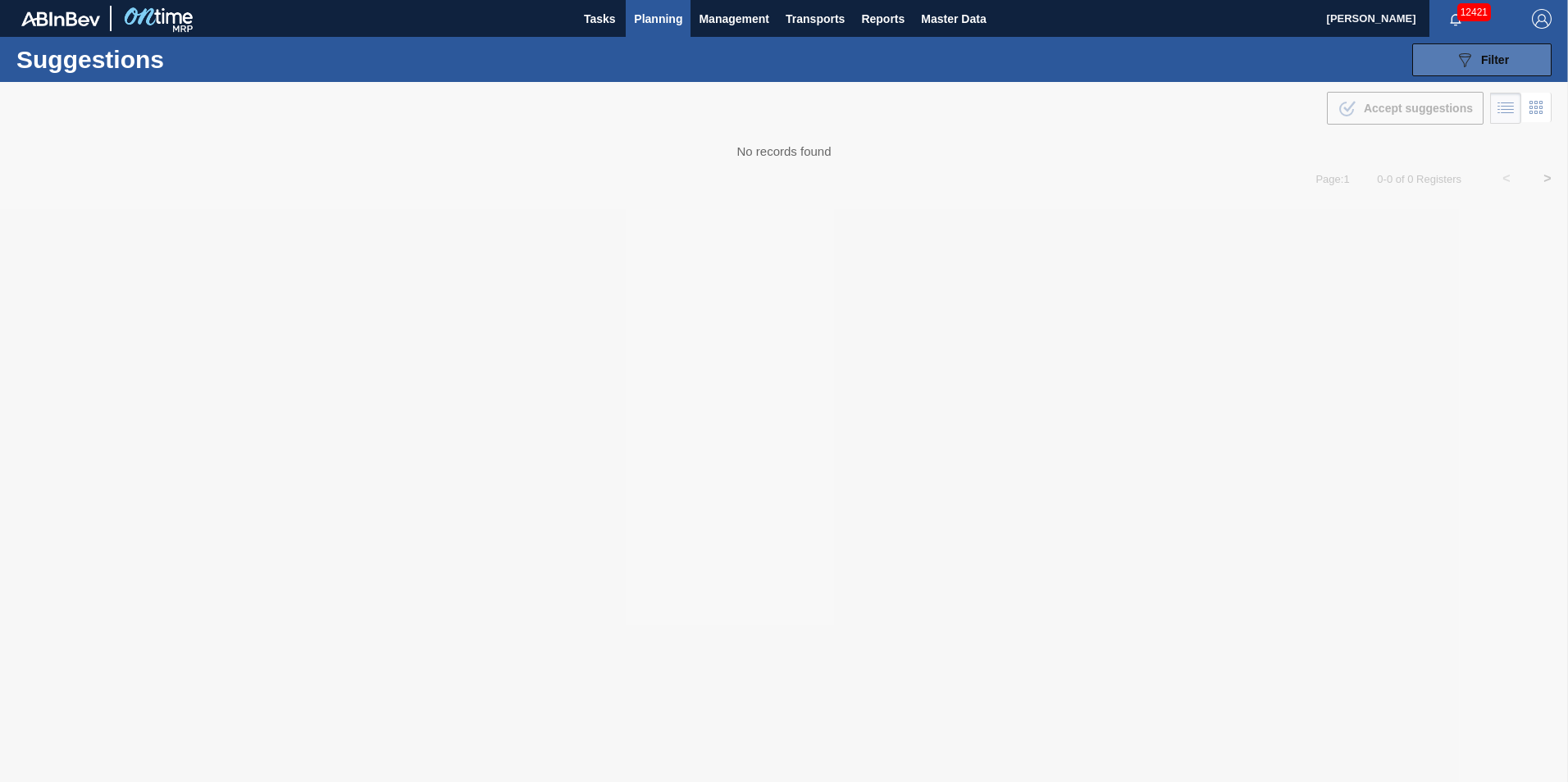
click at [1481, 61] on span "Filter" at bounding box center [1494, 60] width 28 height 13
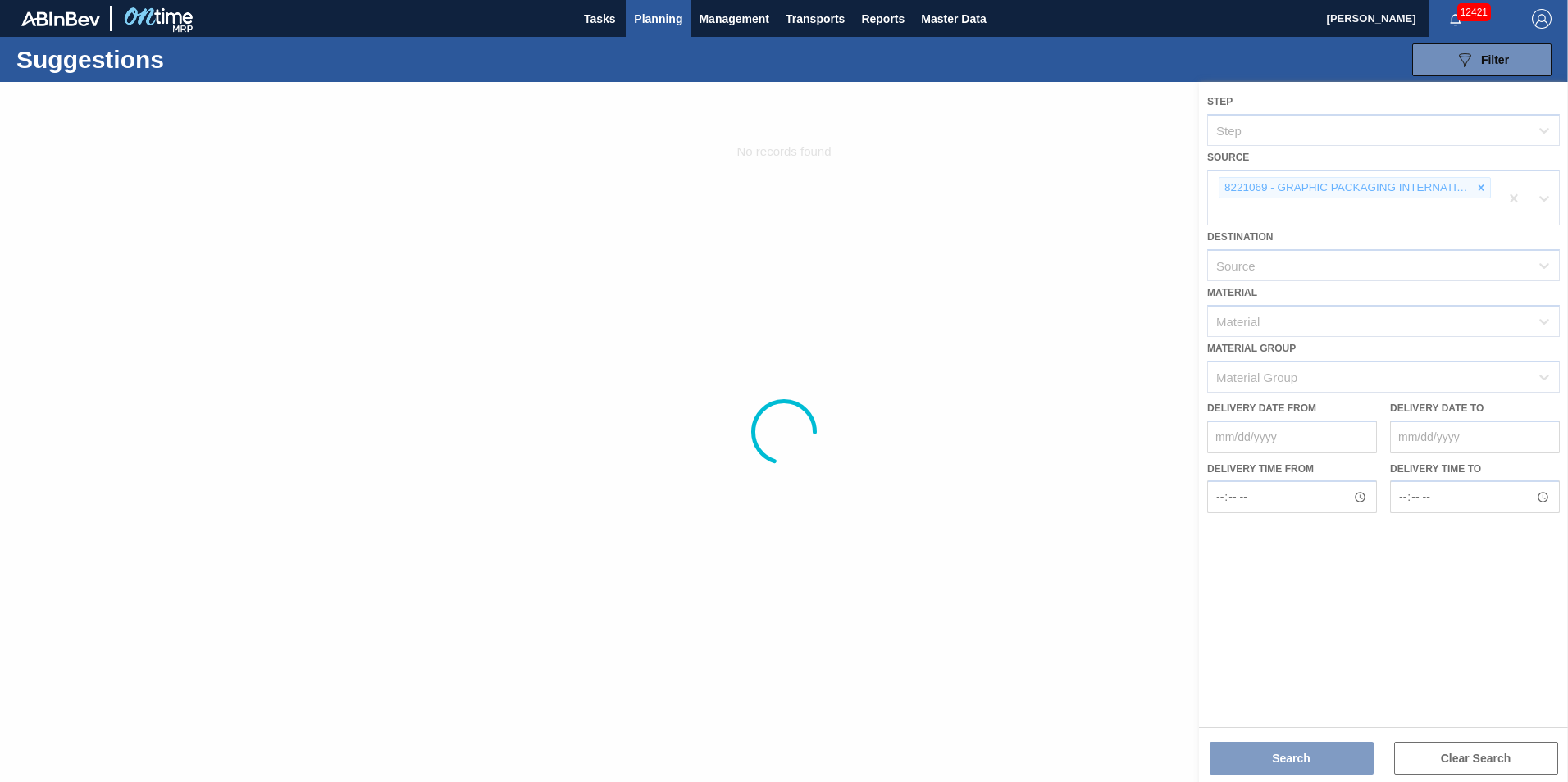
click at [1483, 192] on div at bounding box center [784, 432] width 1568 height 700
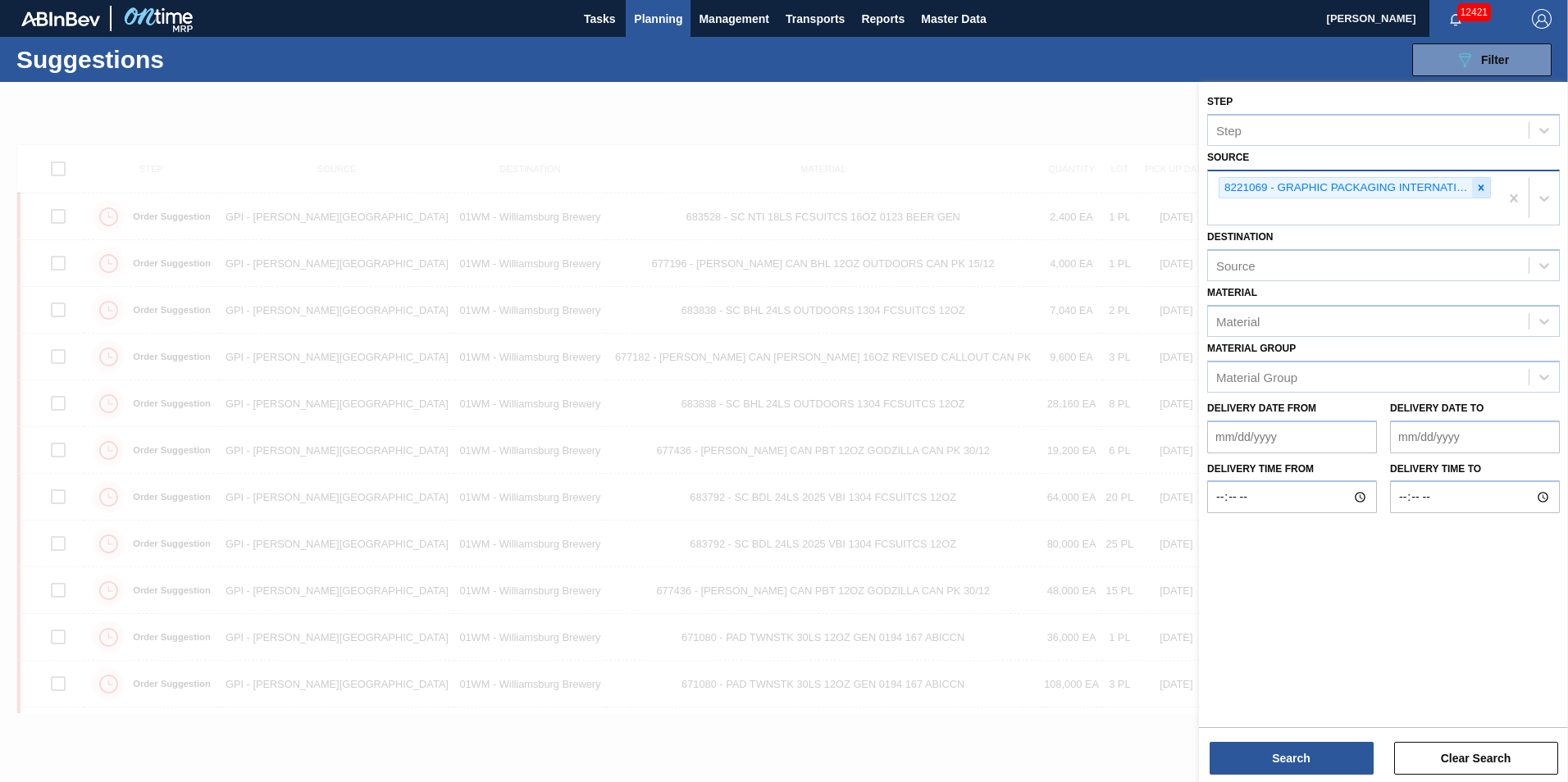
click at [1480, 188] on icon at bounding box center [1481, 187] width 6 height 6
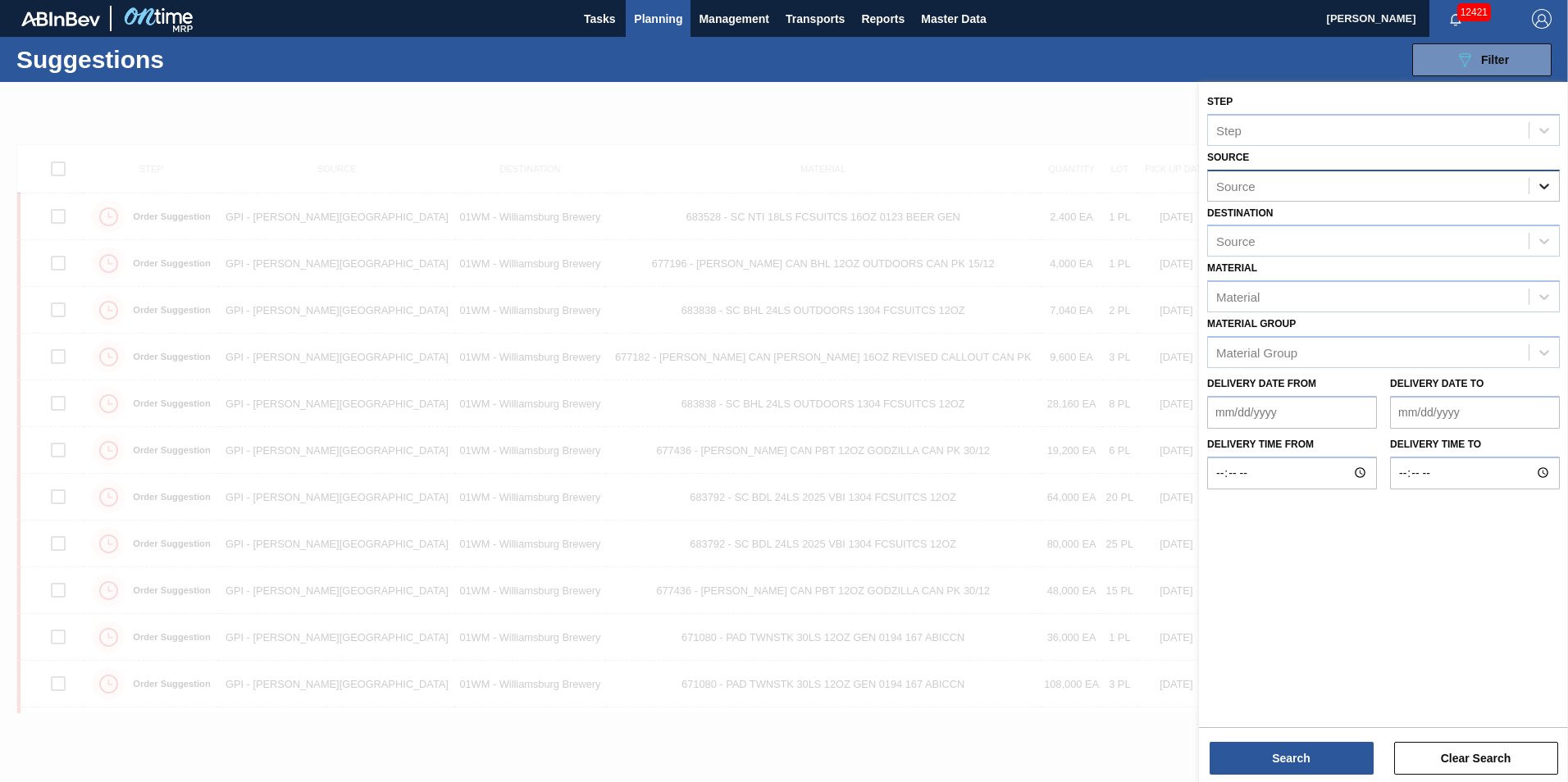
click at [1533, 184] on div at bounding box center [1544, 186] width 30 height 30
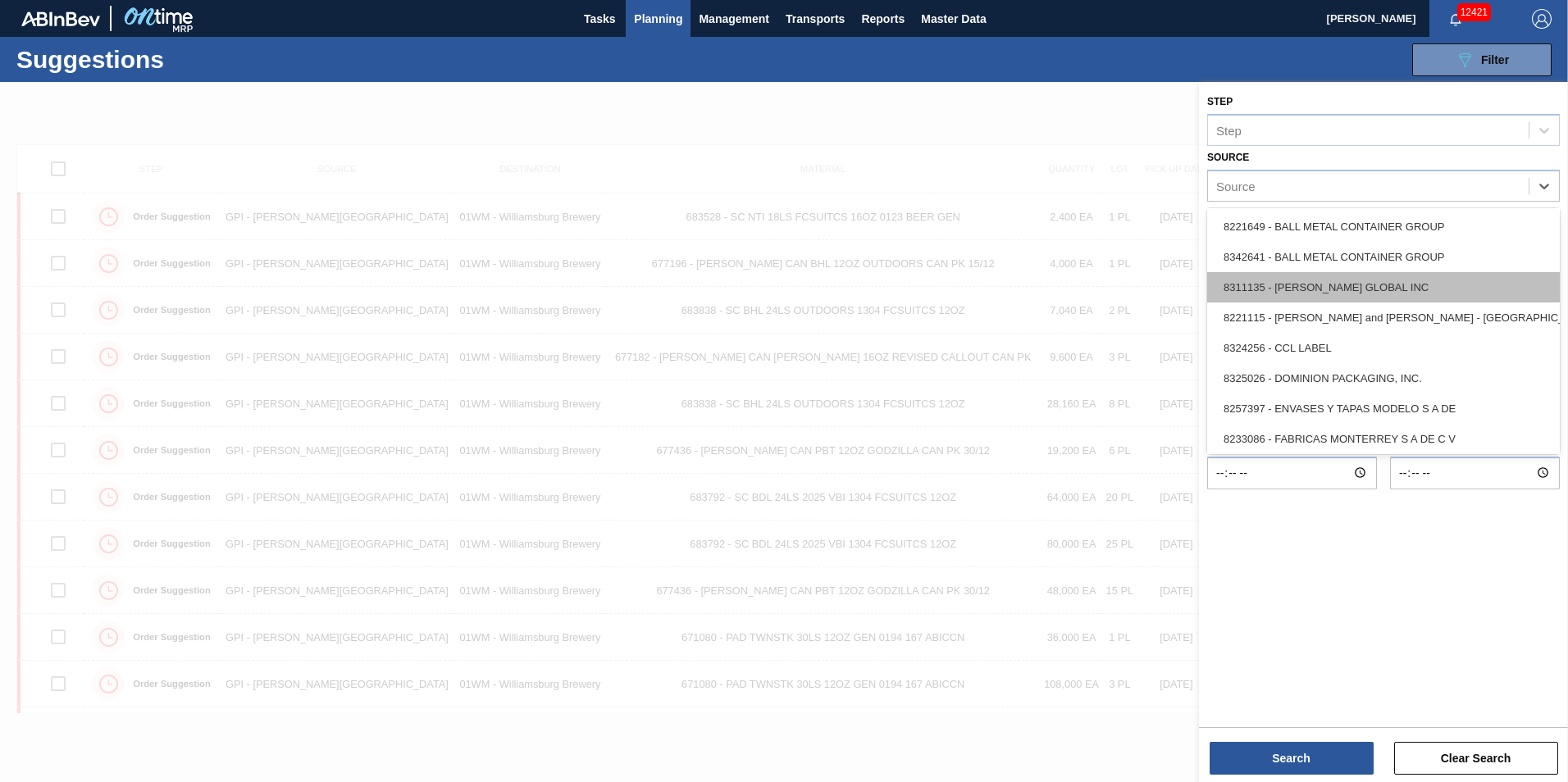
scroll to position [82, 0]
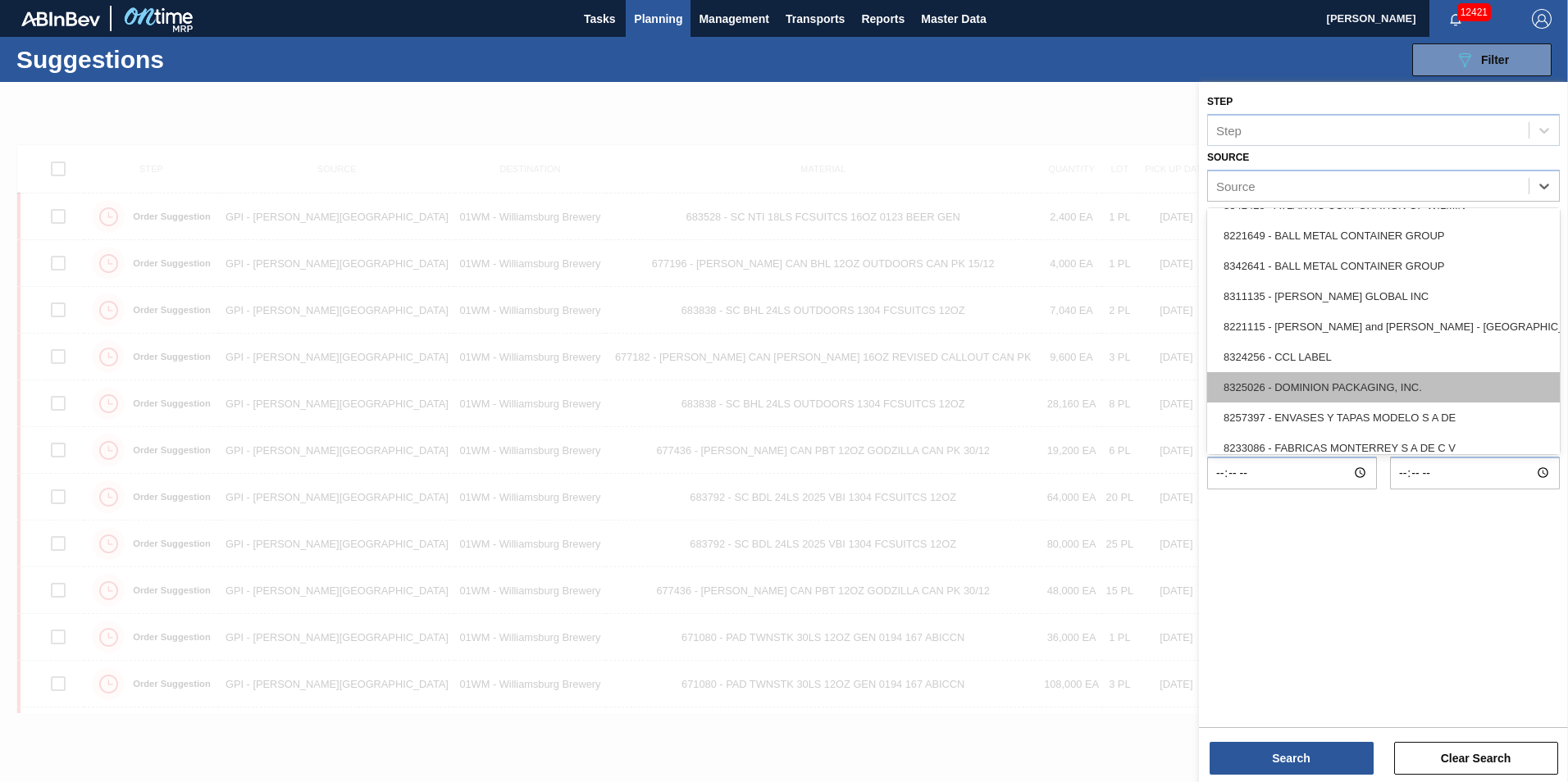
drag, startPoint x: 1375, startPoint y: 371, endPoint x: 1386, endPoint y: 384, distance: 17.0
click at [1386, 384] on div "8325026 - DOMINION PACKAGING, INC." at bounding box center [1383, 387] width 353 height 31
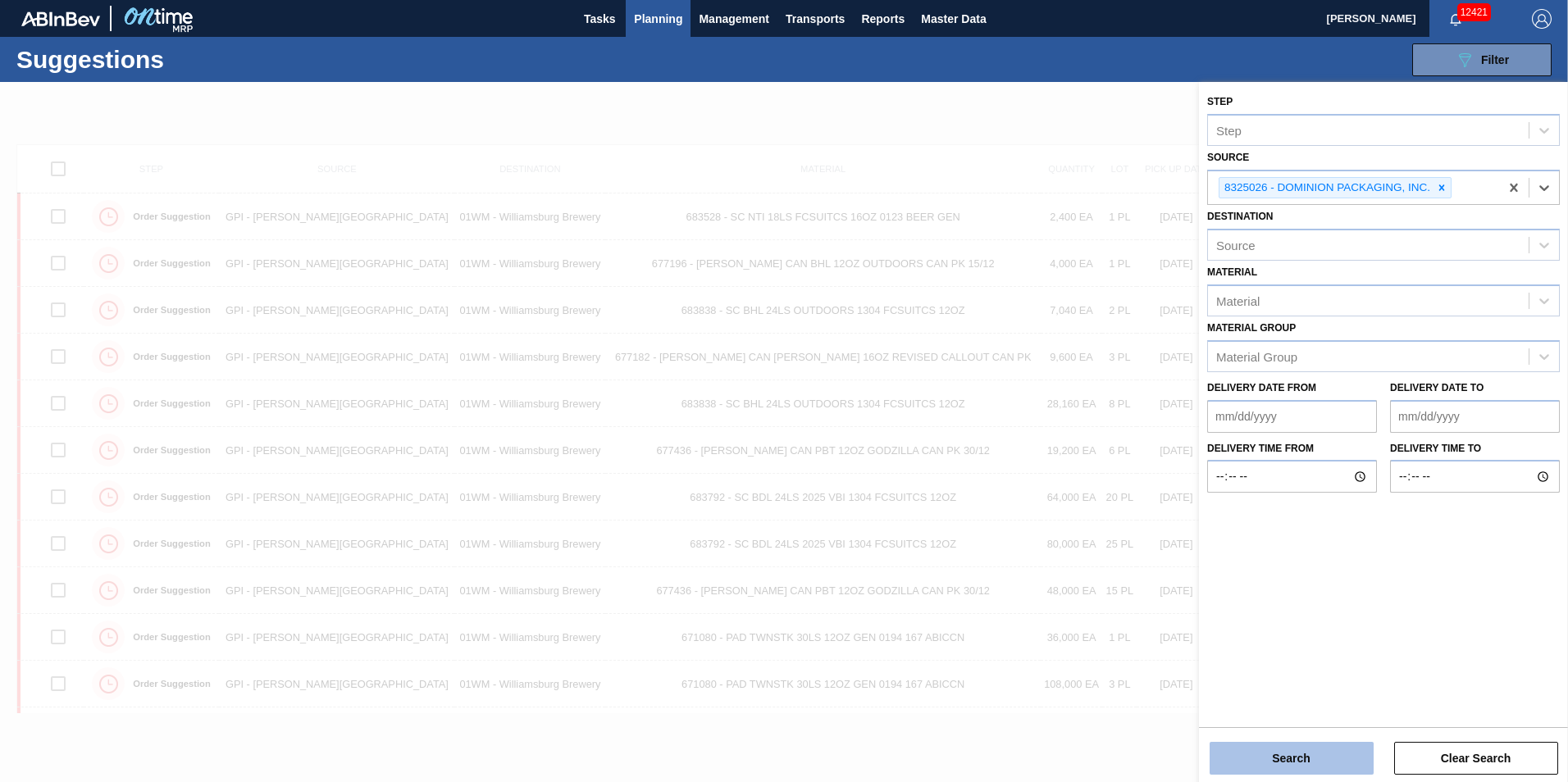
click at [1325, 763] on button "Search" at bounding box center [1291, 758] width 164 height 33
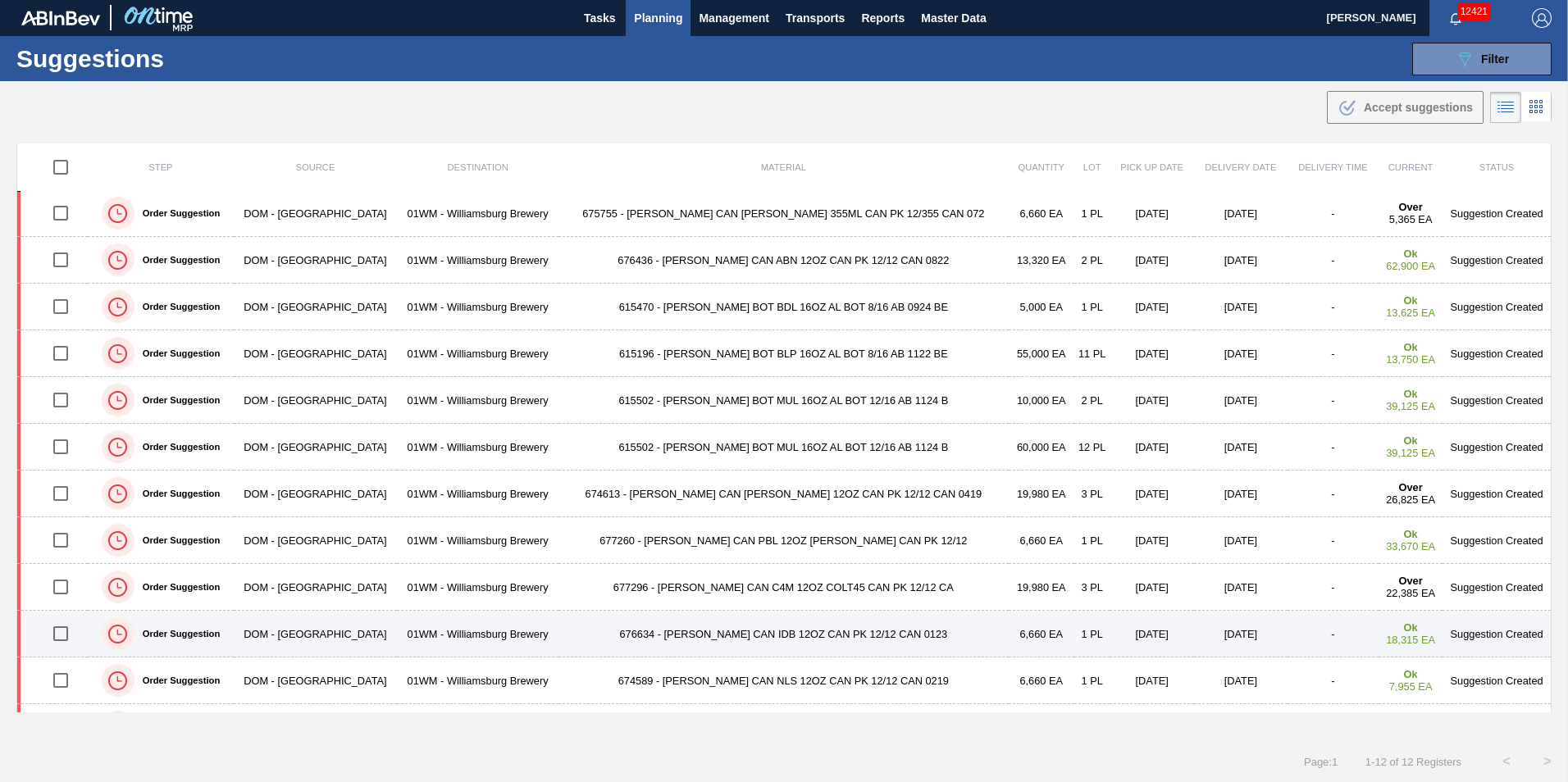
scroll to position [0, 0]
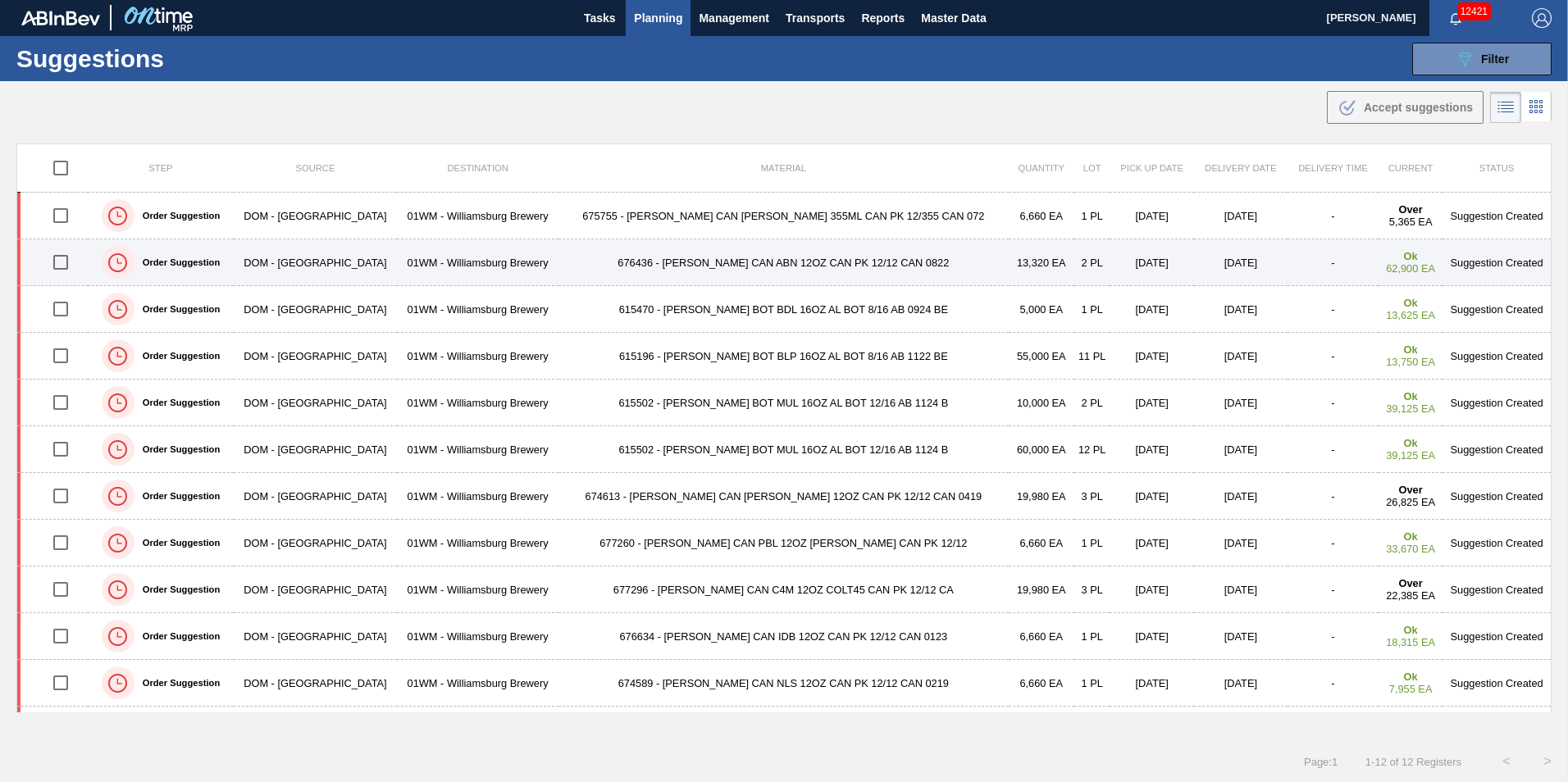
click at [64, 263] on input "checkbox" at bounding box center [61, 262] width 34 height 34
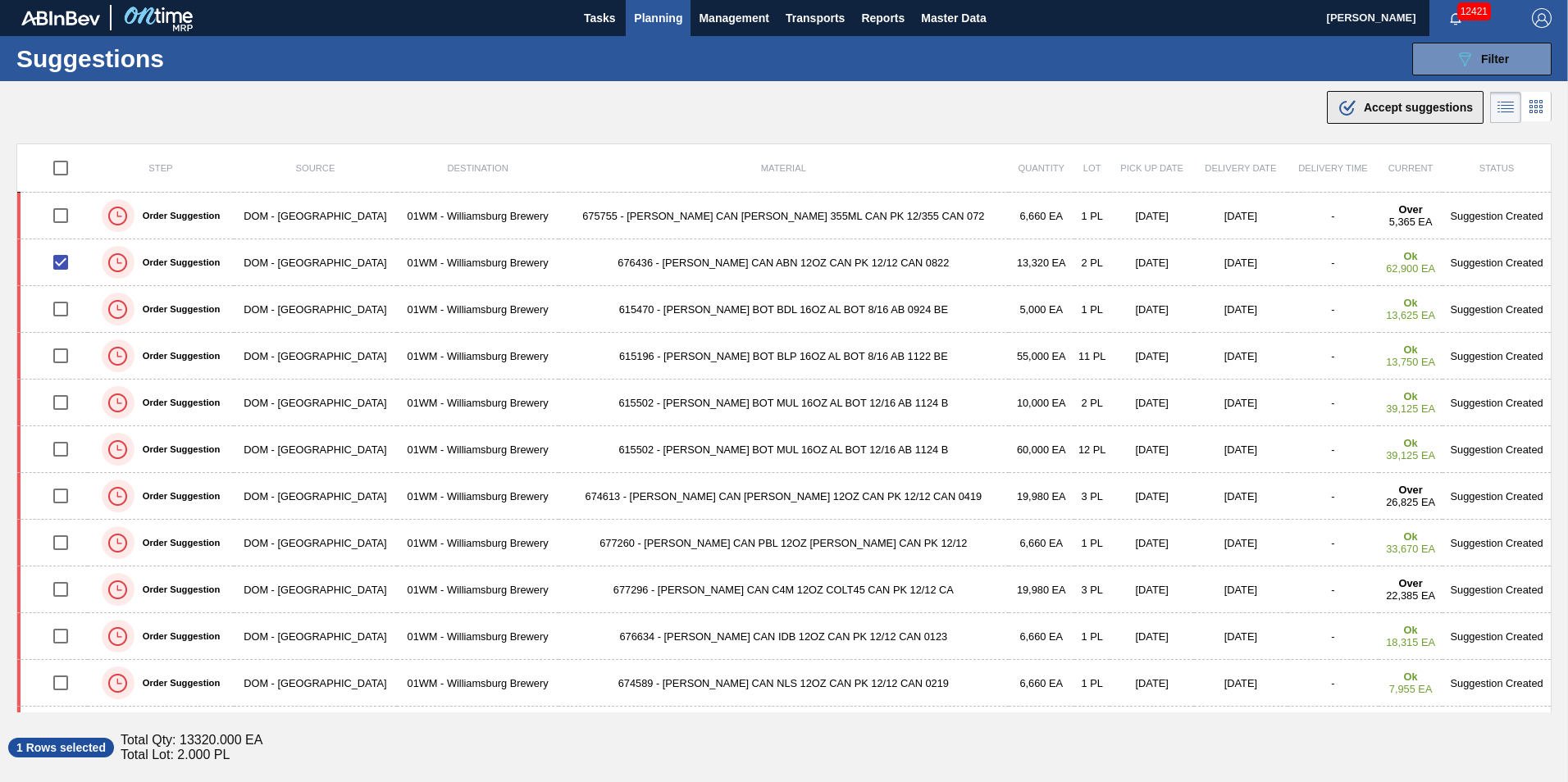
click at [1449, 112] on span "Accept suggestions" at bounding box center [1418, 107] width 109 height 13
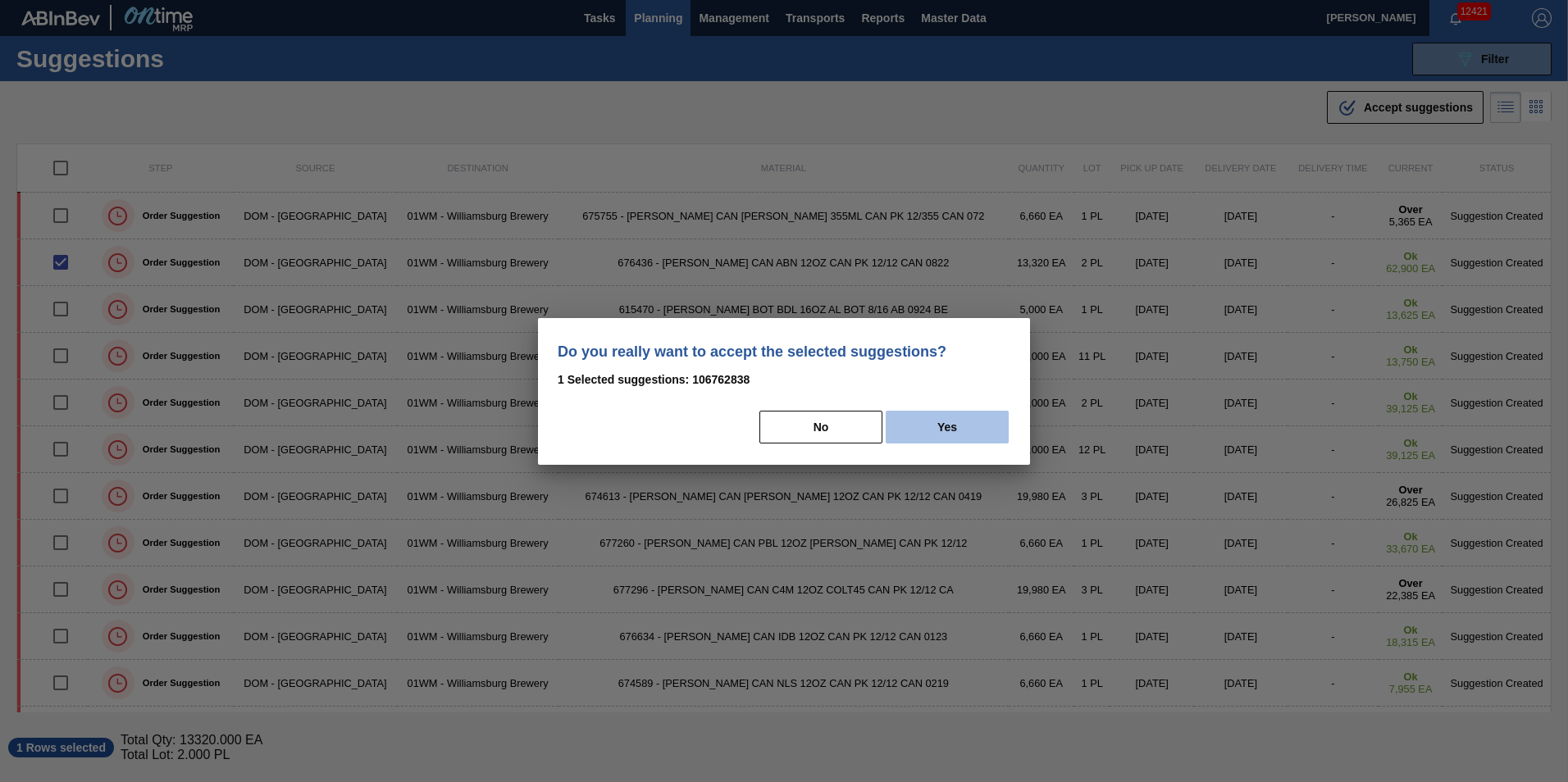
click at [945, 423] on button "Yes" at bounding box center [947, 426] width 123 height 33
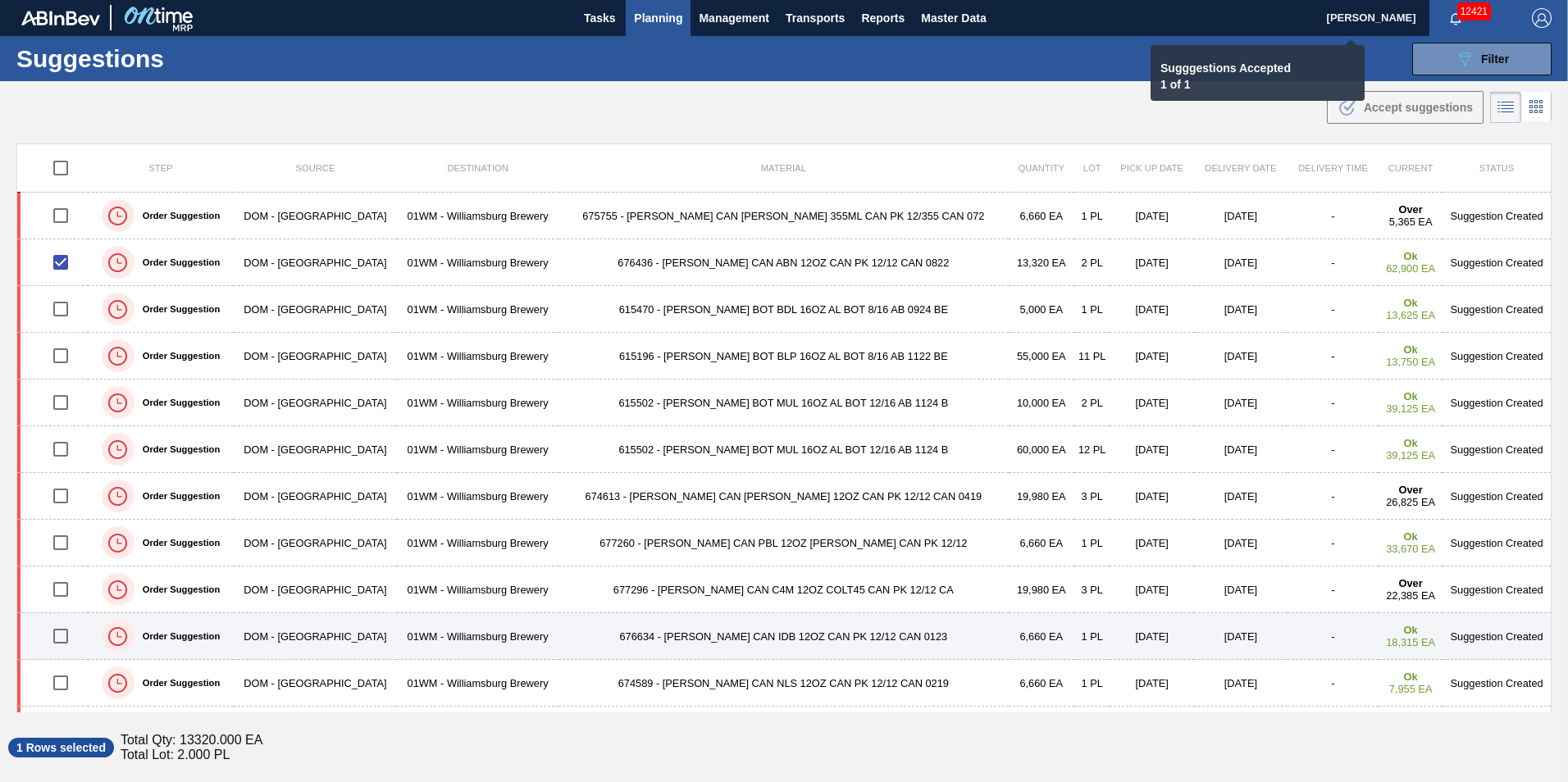
checkbox input "false"
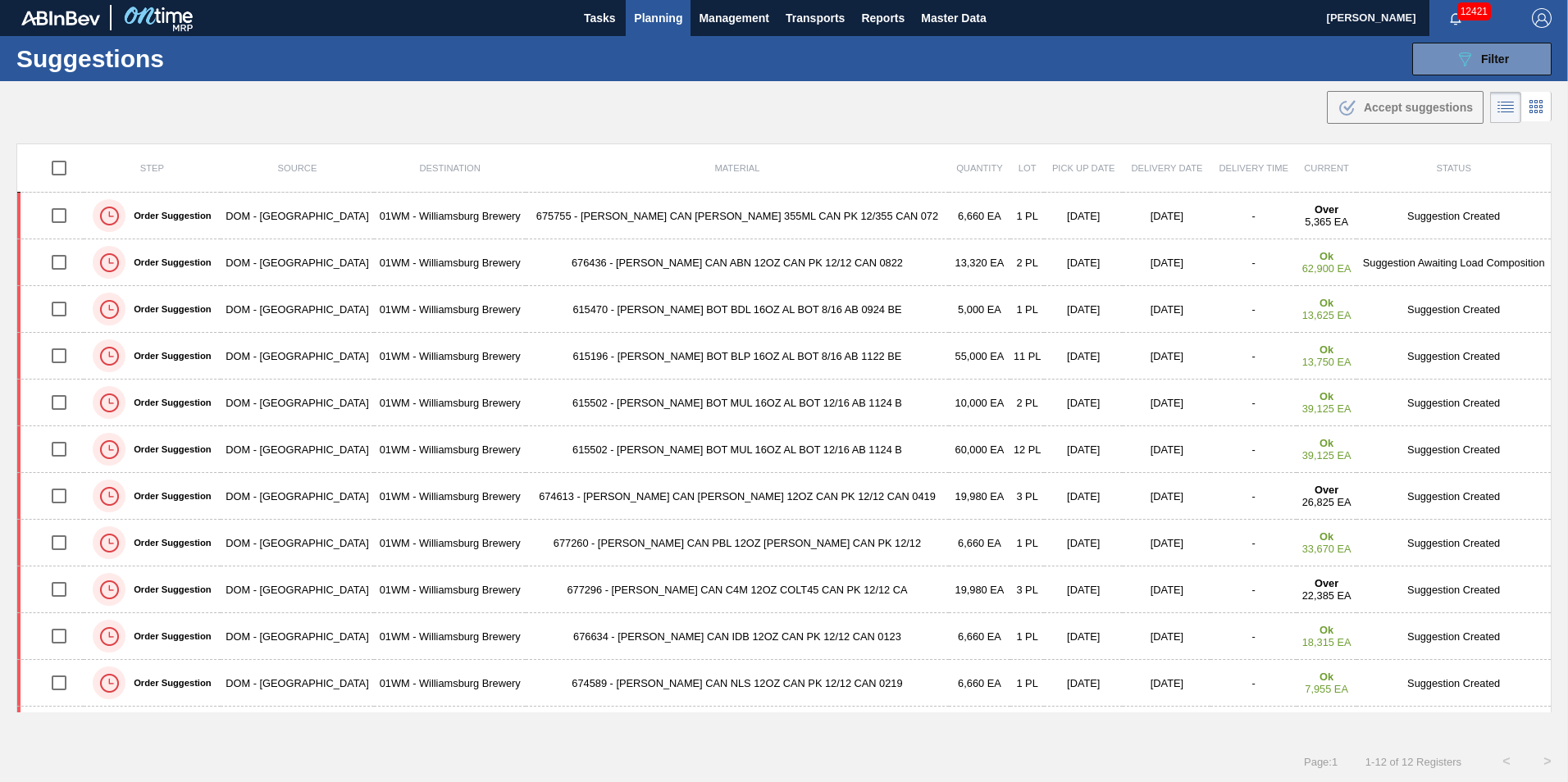
click at [642, 11] on span "Planning" at bounding box center [658, 18] width 48 height 20
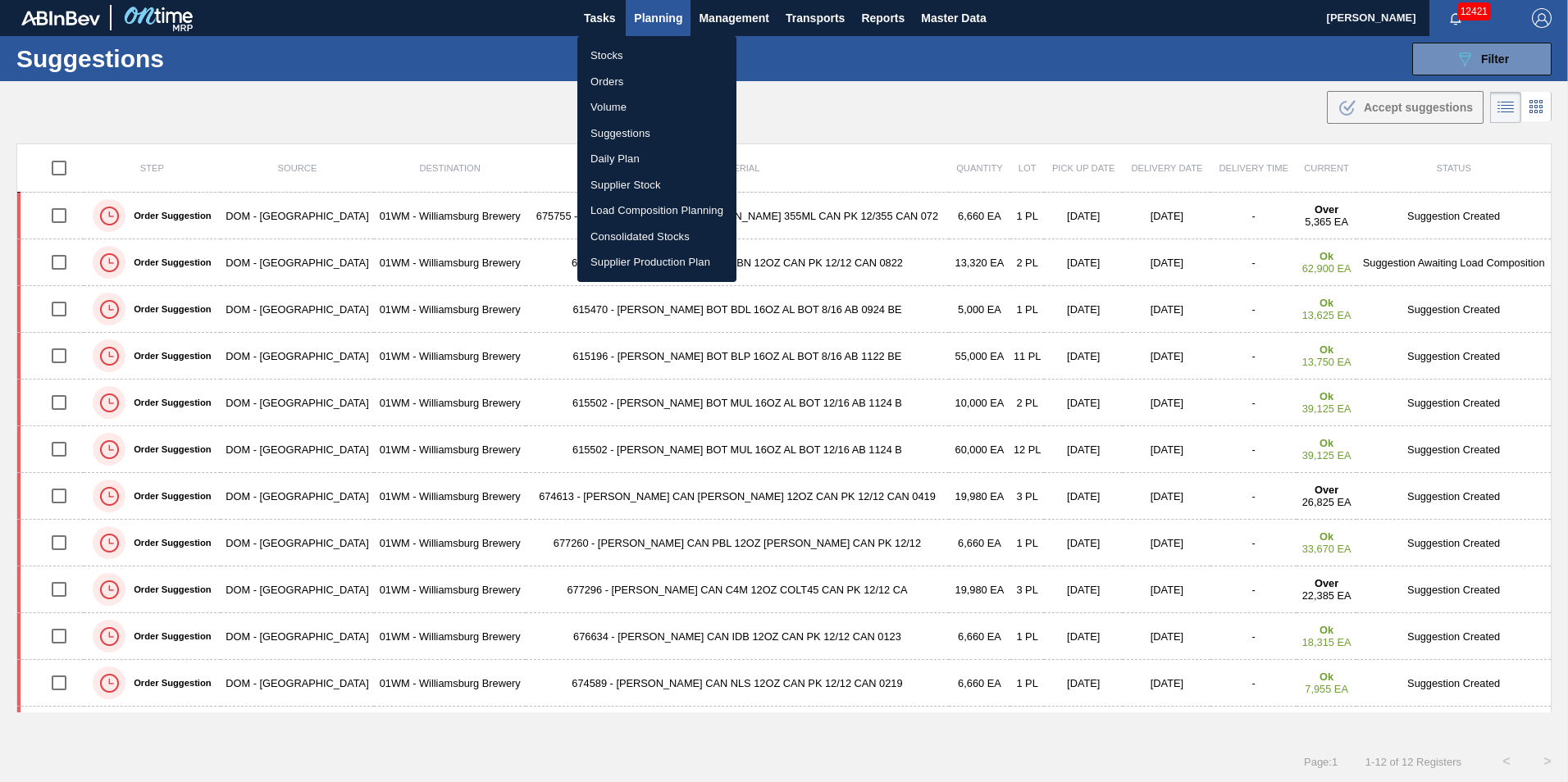
click at [662, 212] on li "Load Composition Planning" at bounding box center [656, 210] width 159 height 26
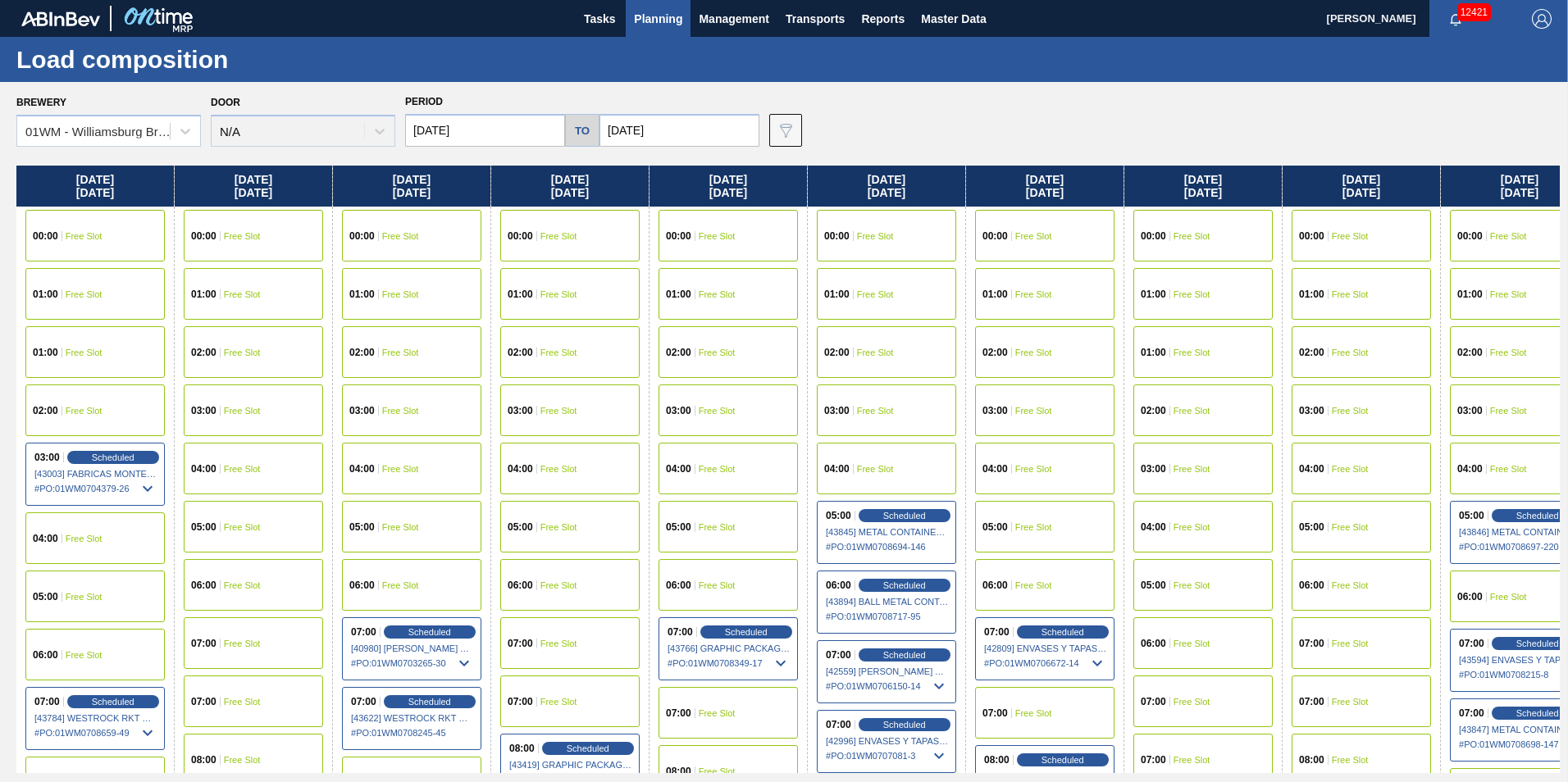
click at [538, 146] on input "10/15/2025" at bounding box center [485, 129] width 160 height 33
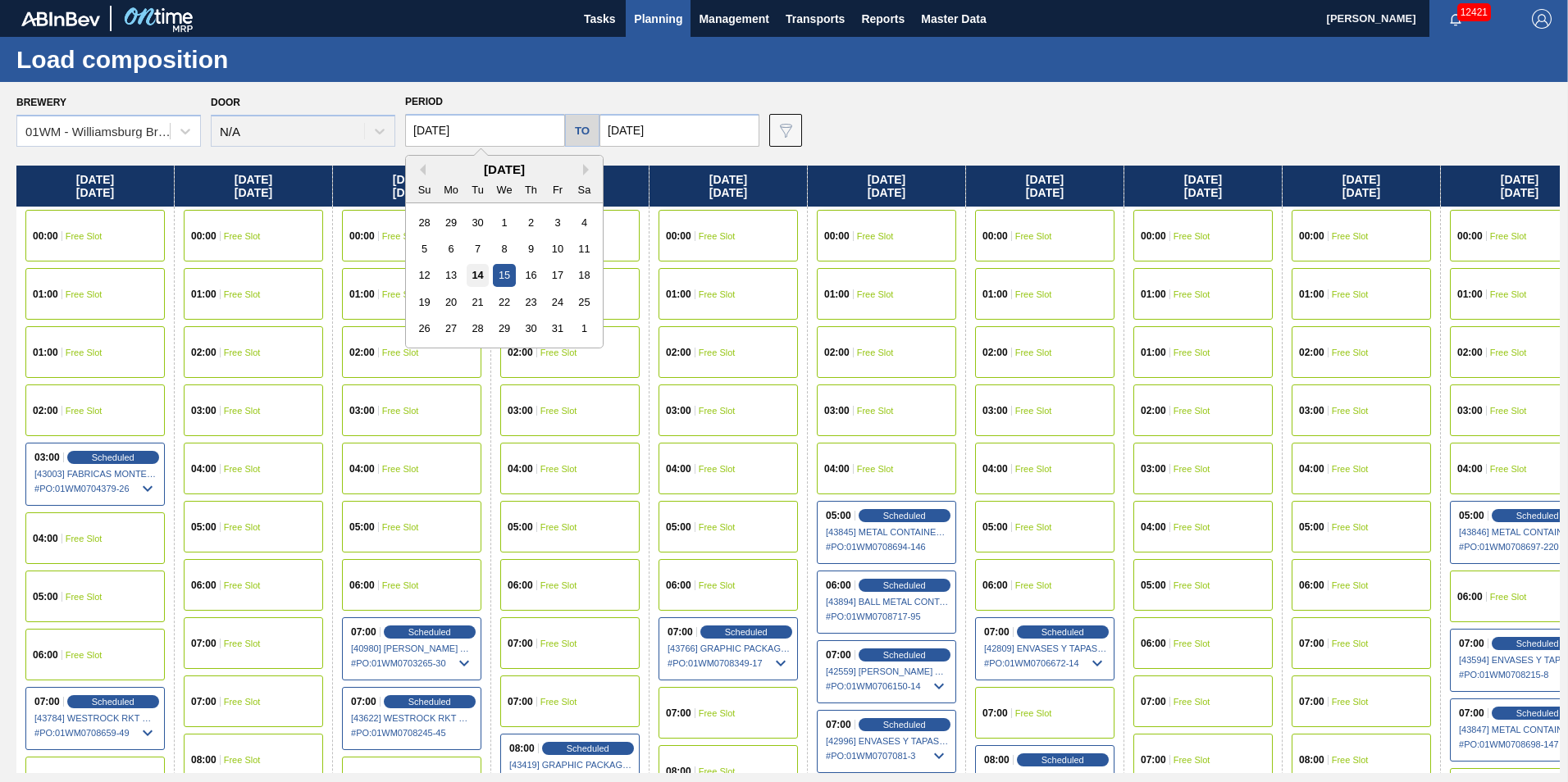
click at [475, 267] on div "14" at bounding box center [478, 276] width 22 height 22
type input "10/14/2025"
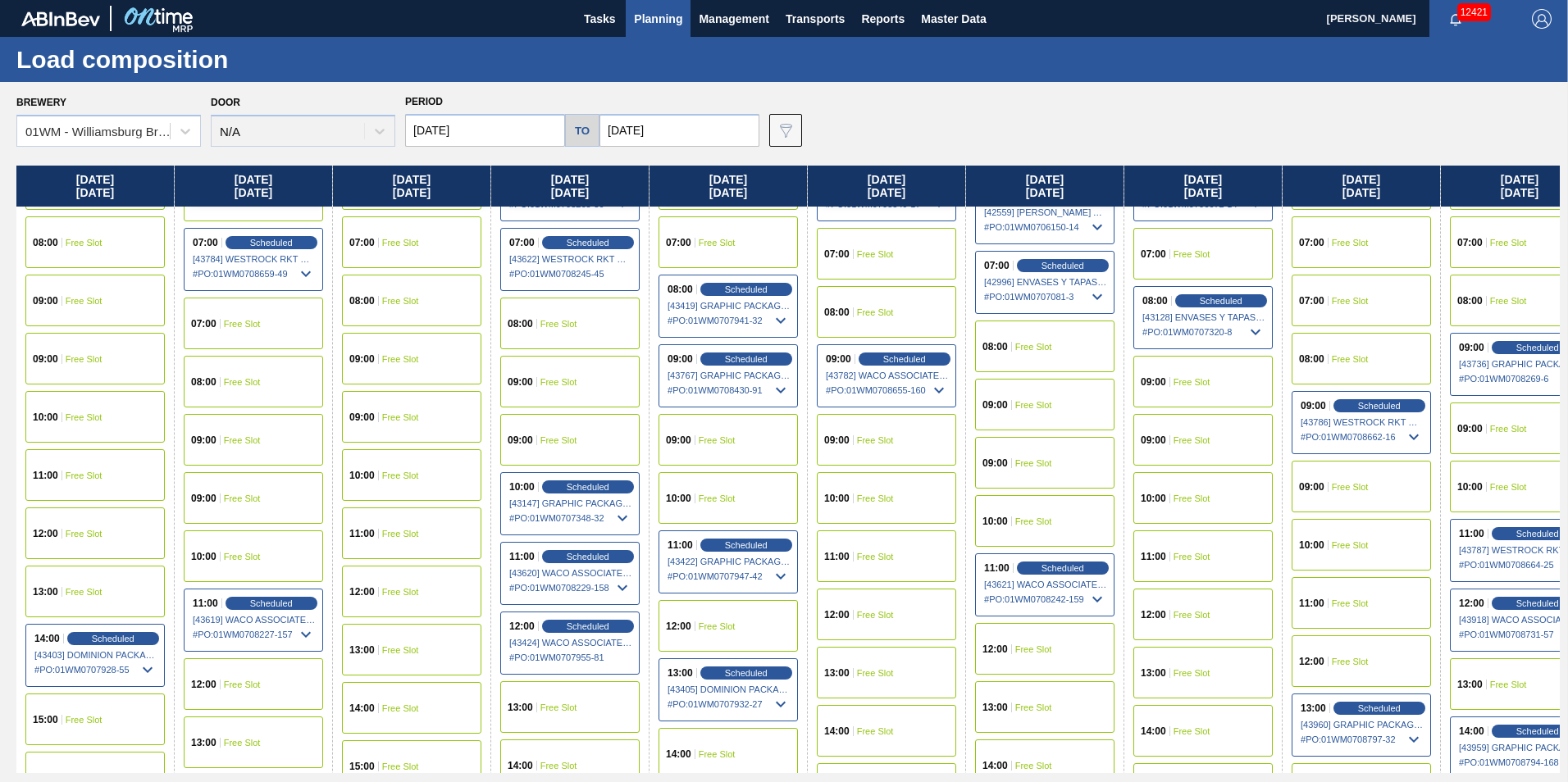
scroll to position [492, 0]
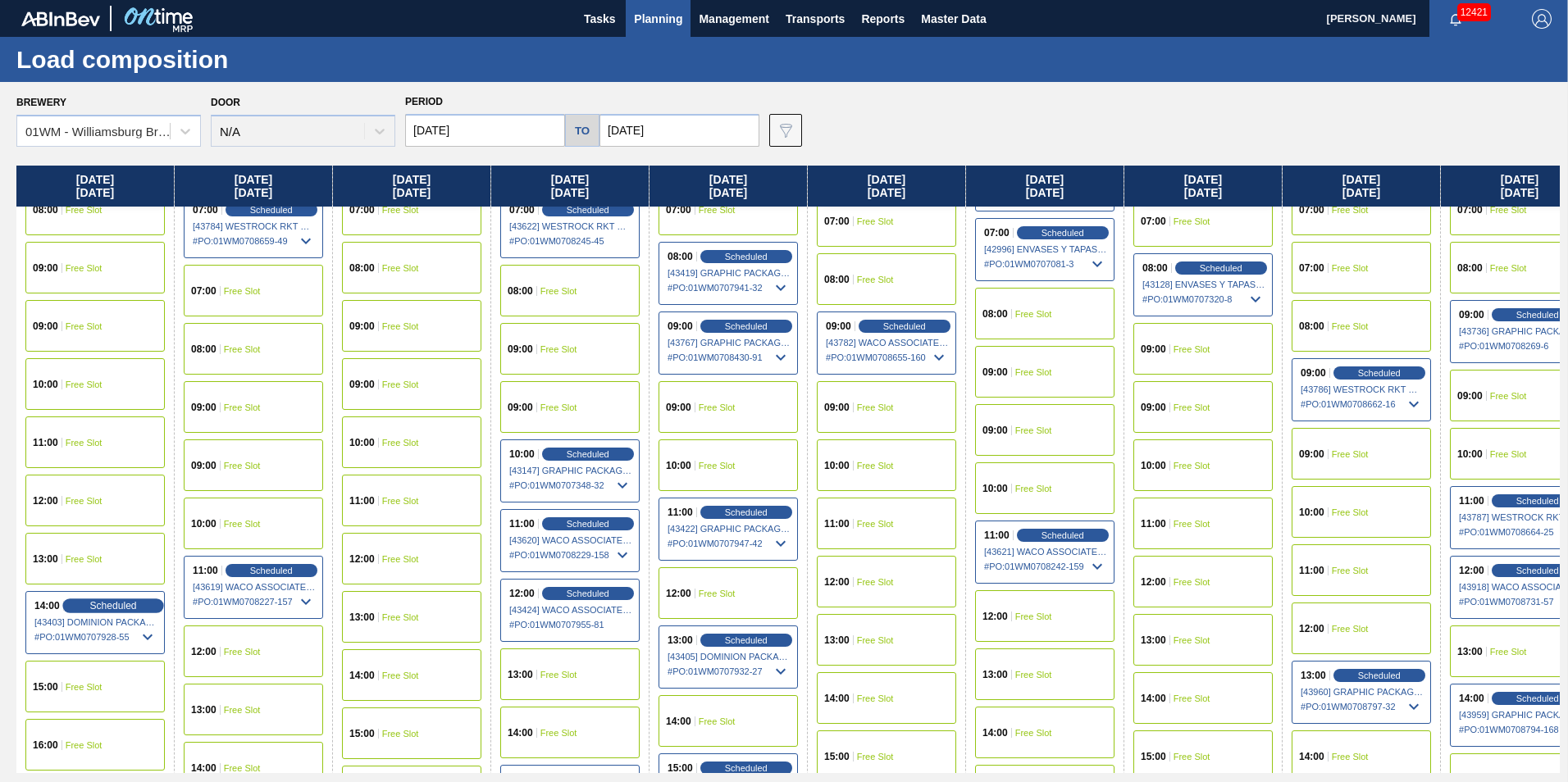
click at [129, 608] on span "Scheduled" at bounding box center [113, 605] width 47 height 10
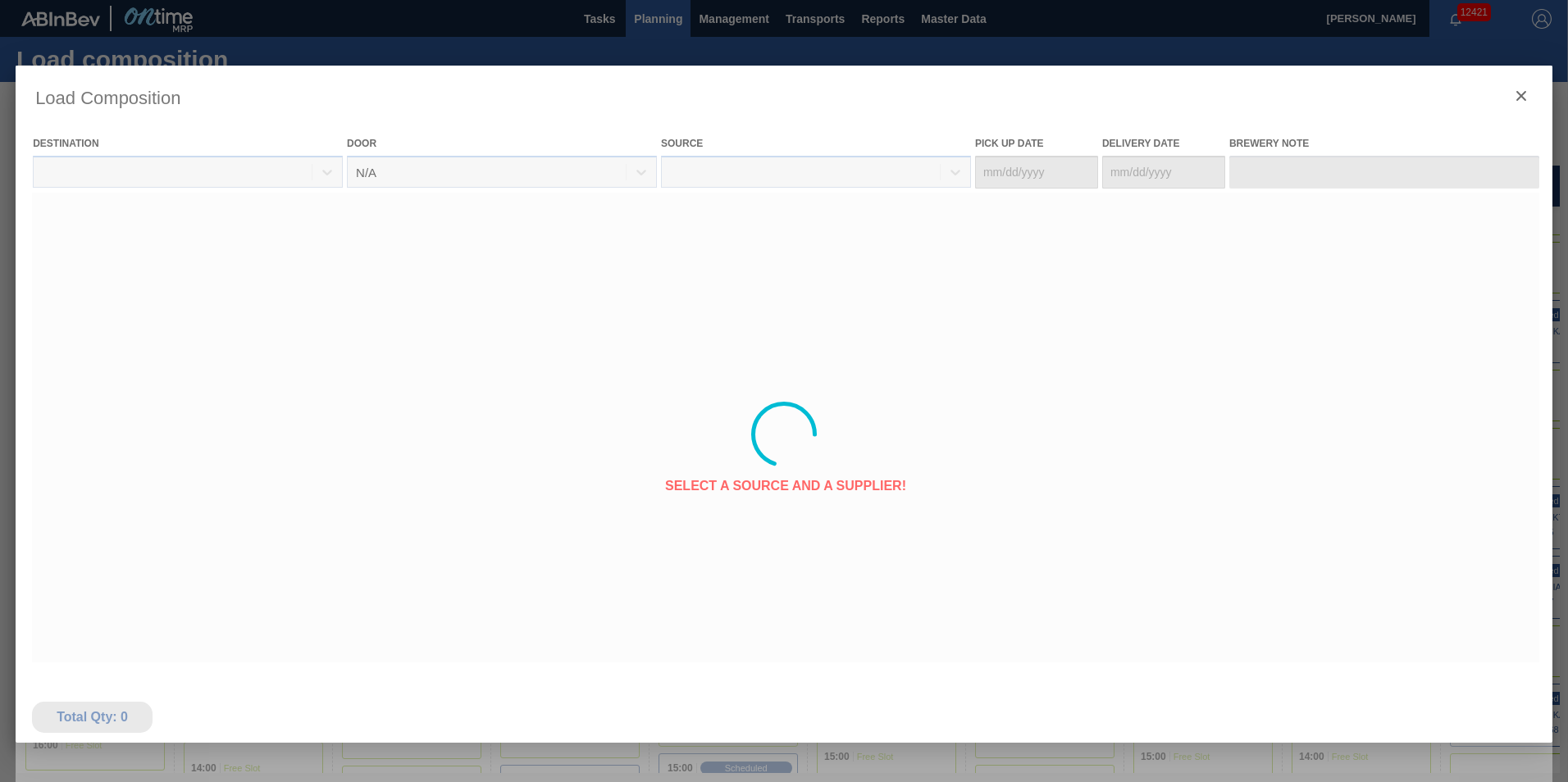
type Date "10/13/2025"
type Date "10/14/2025"
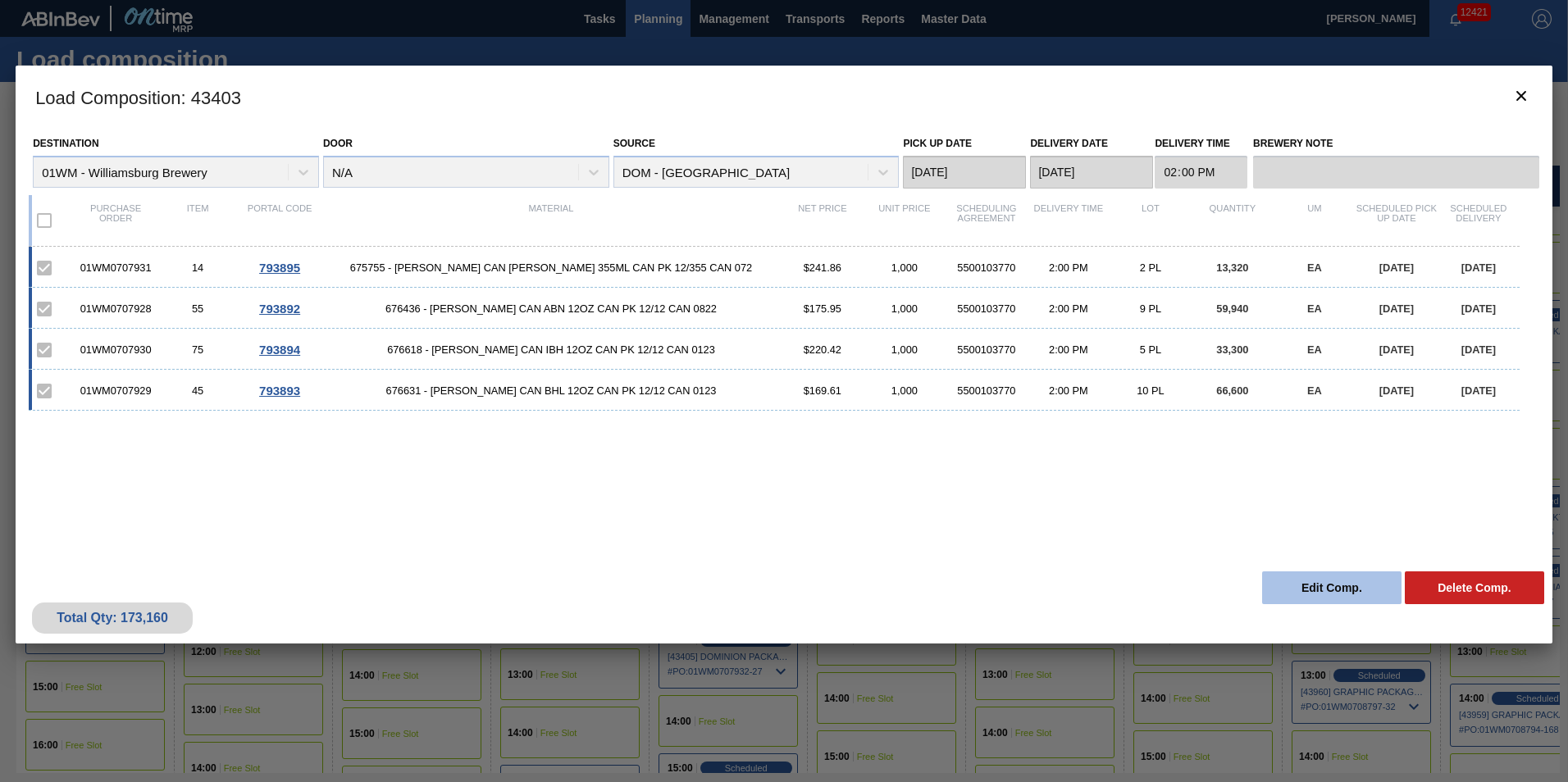
click at [1350, 594] on button "Edit Comp." at bounding box center [1331, 587] width 140 height 33
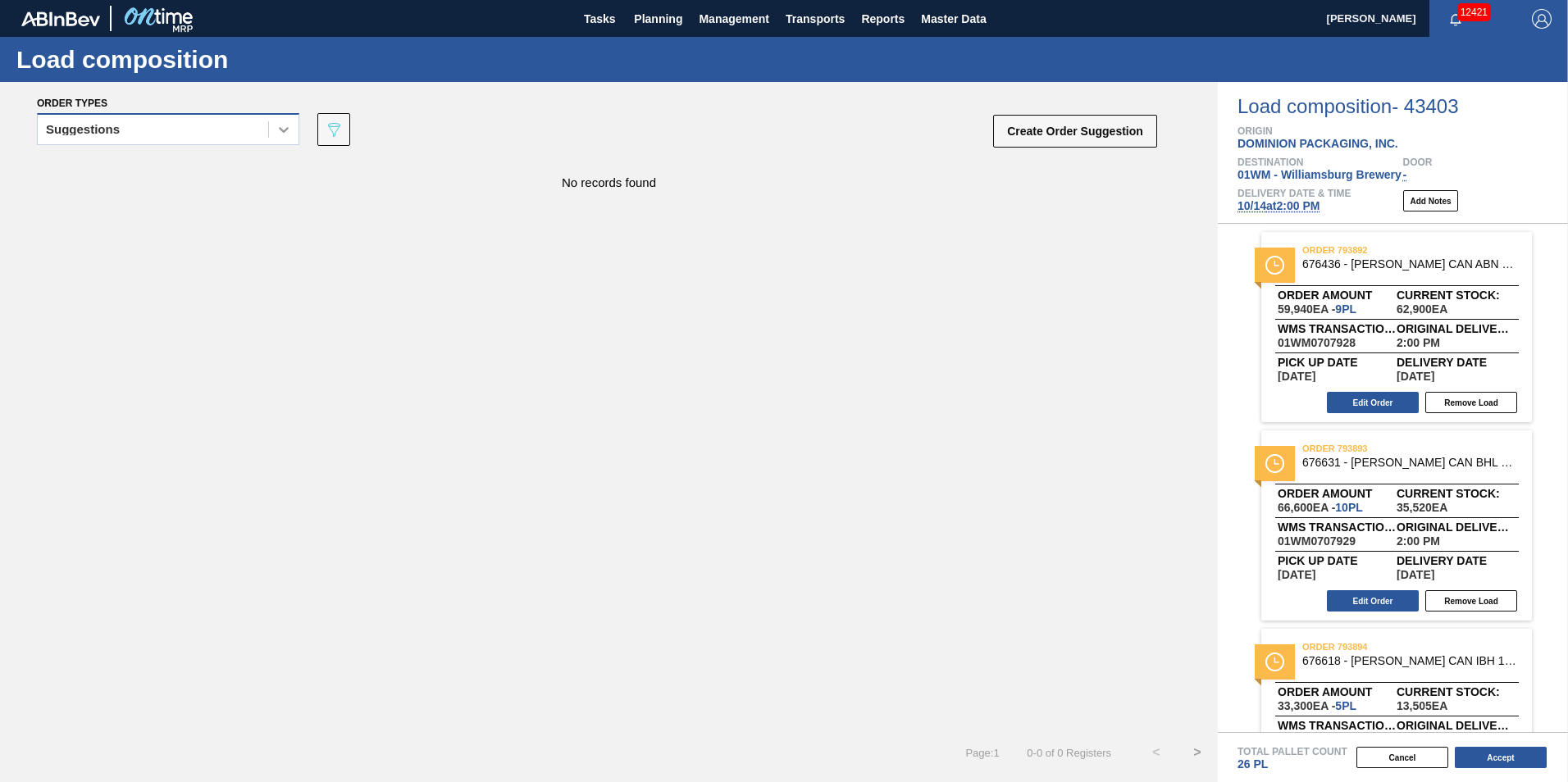
click at [277, 115] on div at bounding box center [284, 129] width 30 height 30
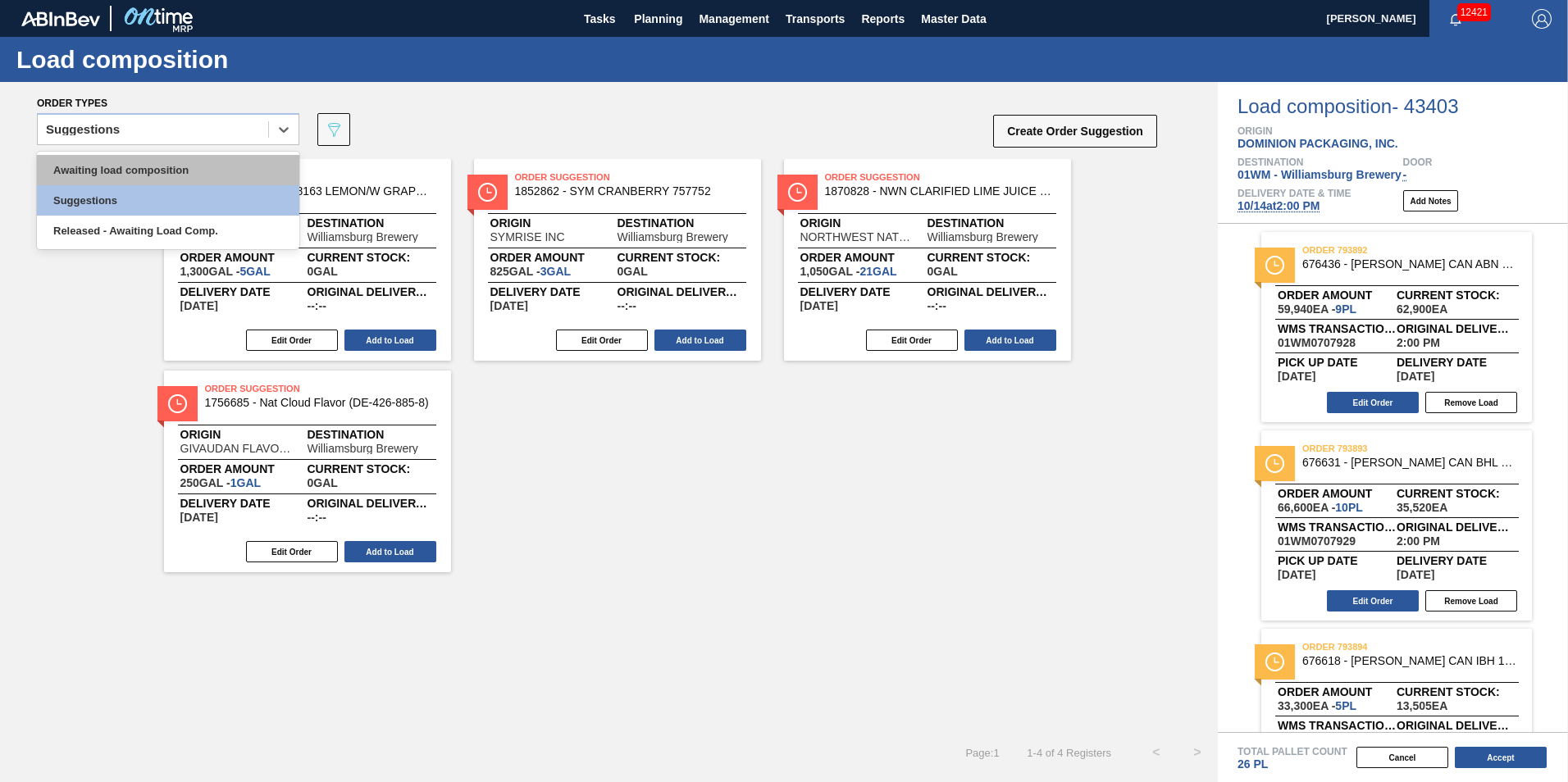
click at [237, 182] on div "Awaiting load composition" at bounding box center [169, 169] width 263 height 31
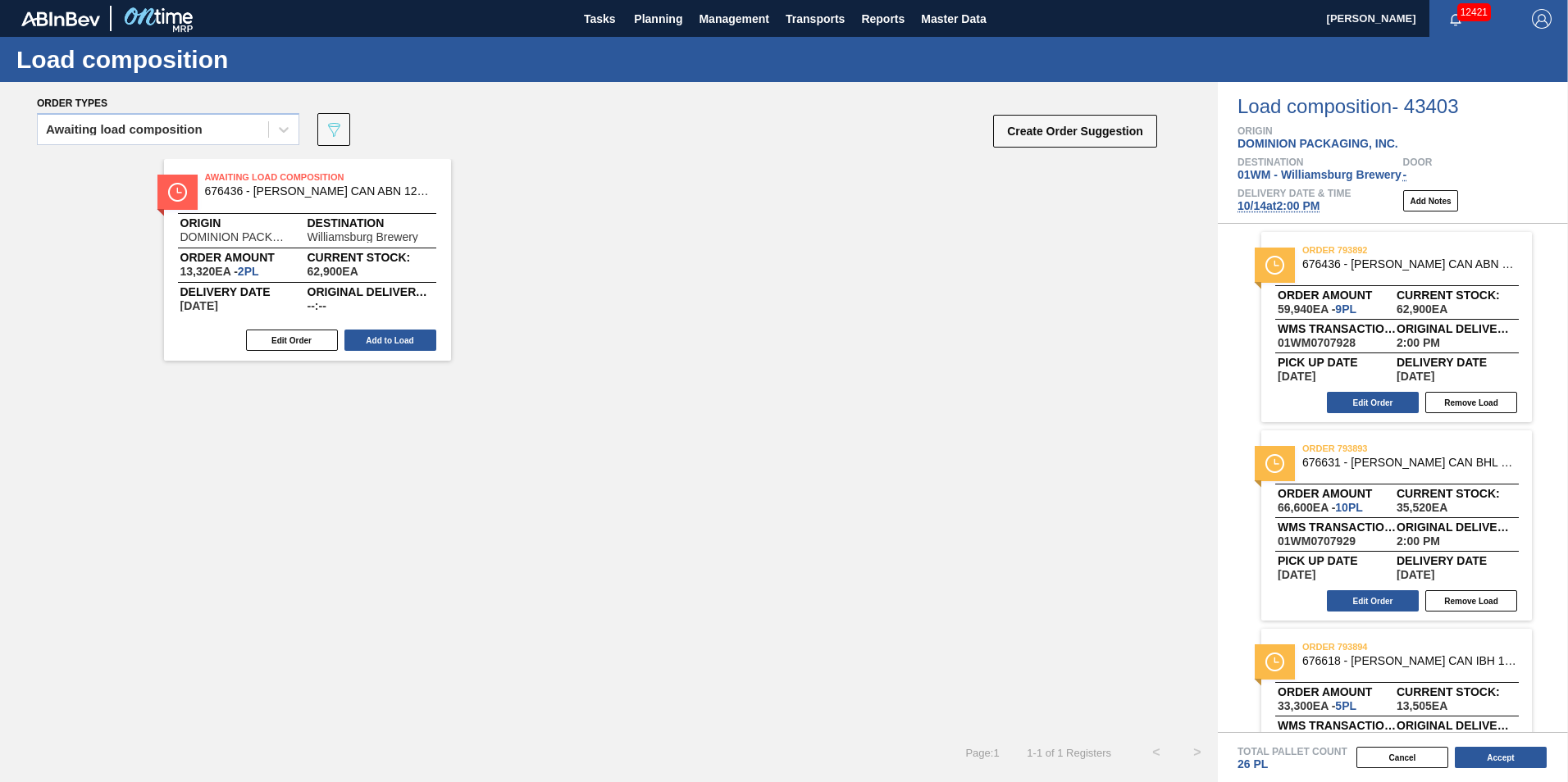
click at [1242, 204] on span "10/14 at 2:00 PM" at bounding box center [1278, 206] width 82 height 13
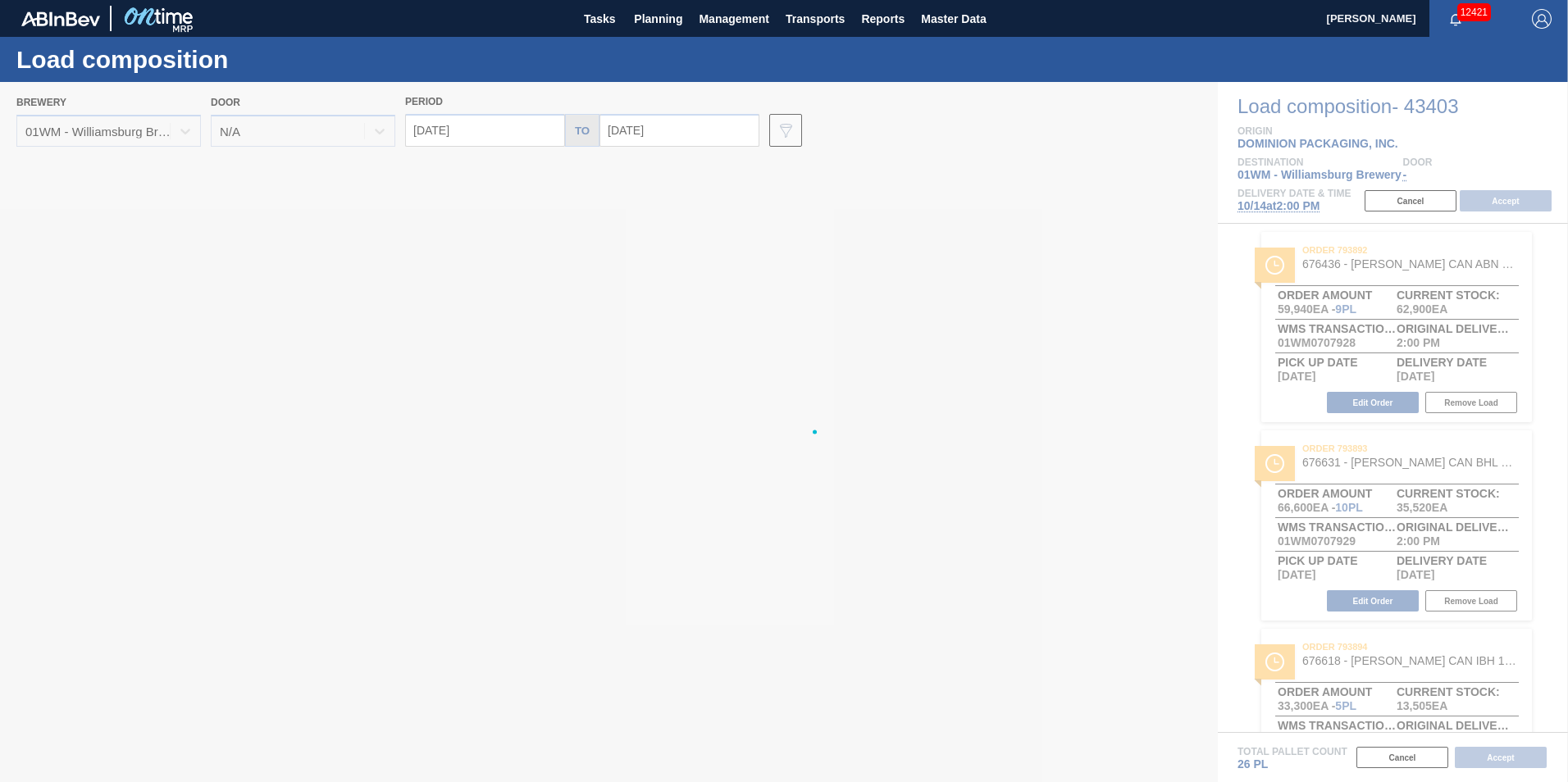
type input "10/21/2025"
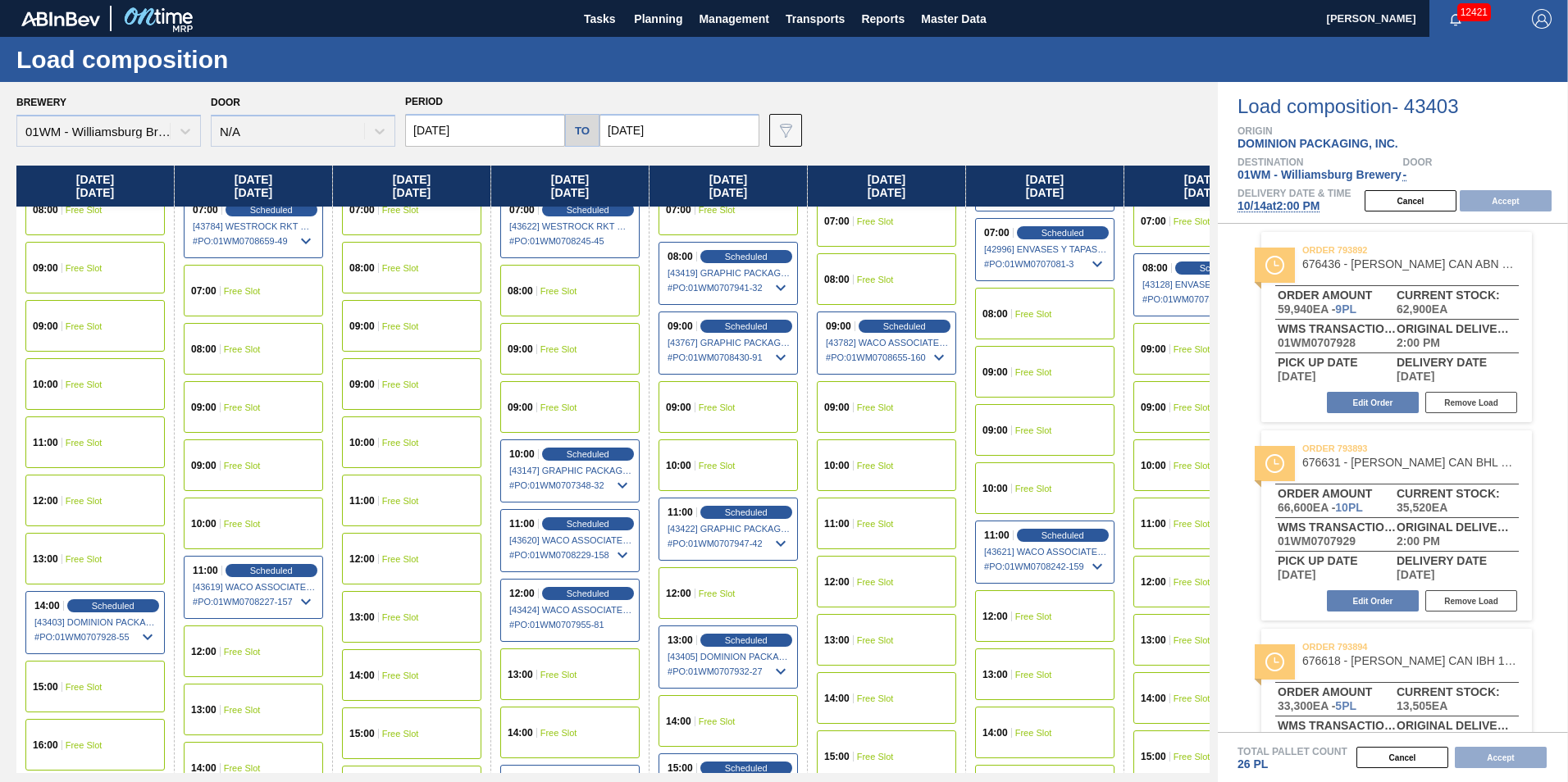
scroll to position [820, 0]
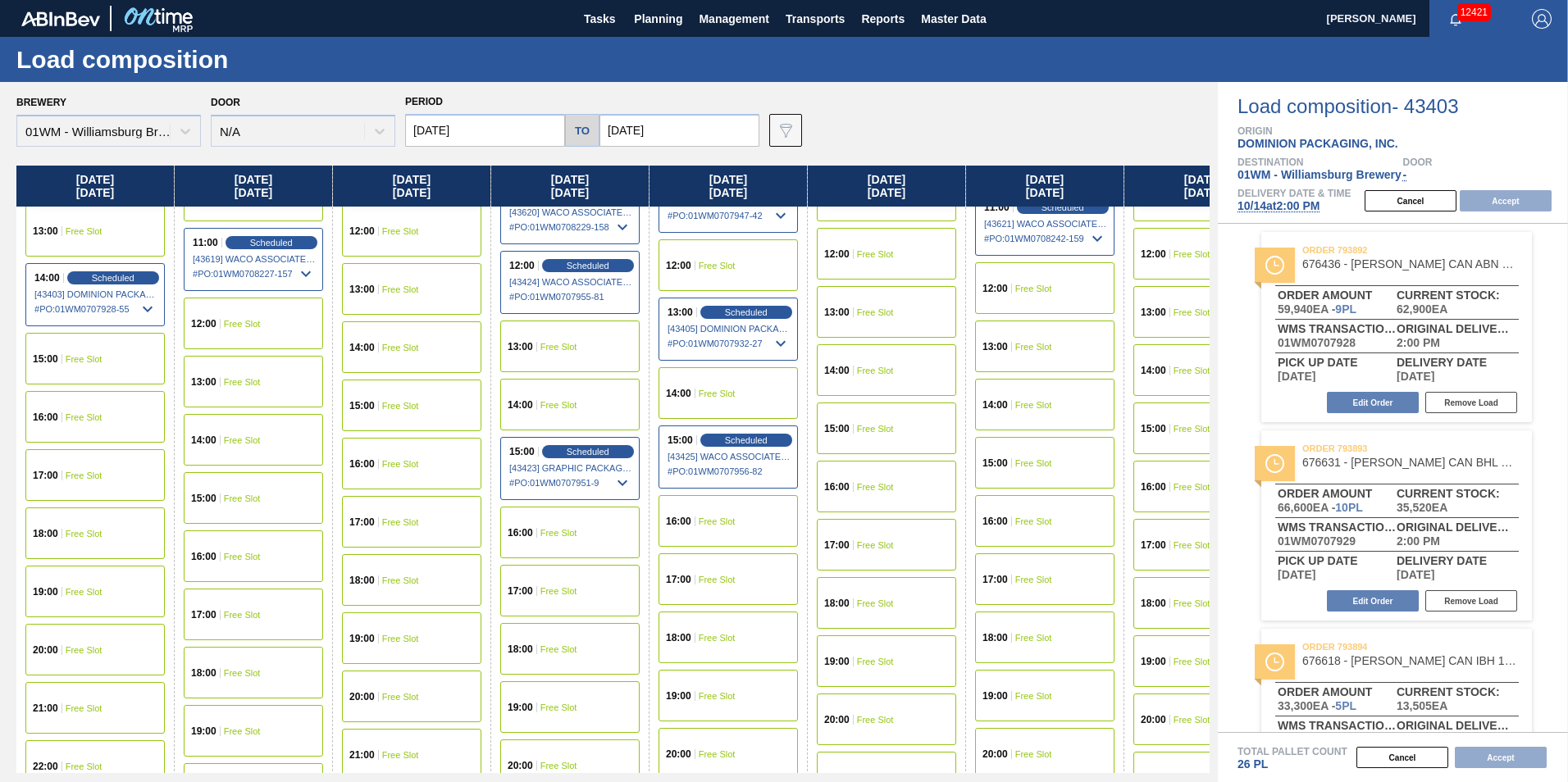
click at [243, 445] on div "14:00 Free Slot" at bounding box center [253, 439] width 140 height 51
click at [1513, 200] on button "Accept" at bounding box center [1506, 200] width 92 height 21
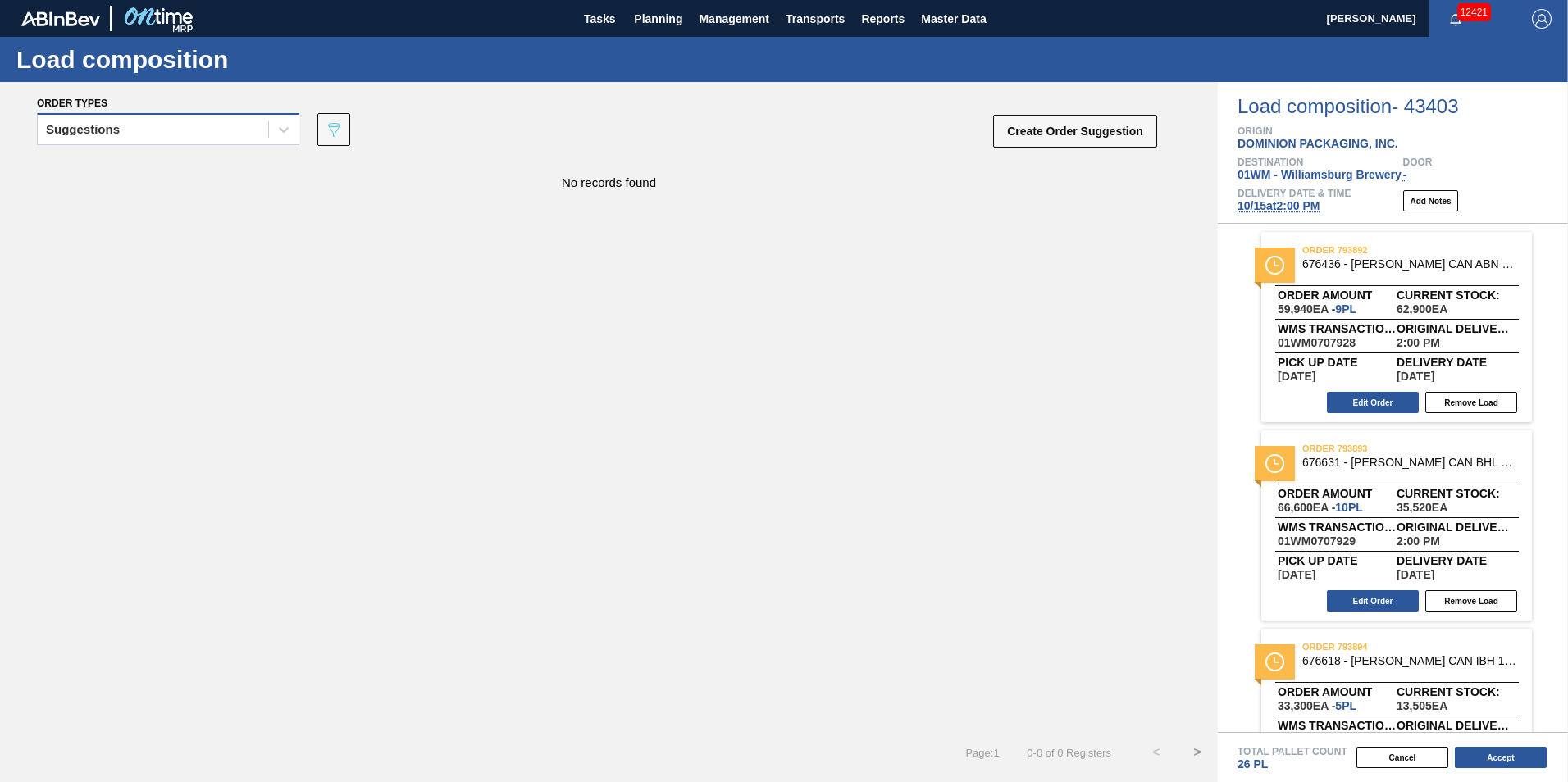
click at [169, 144] on div "Suggestions" at bounding box center [169, 129] width 263 height 32
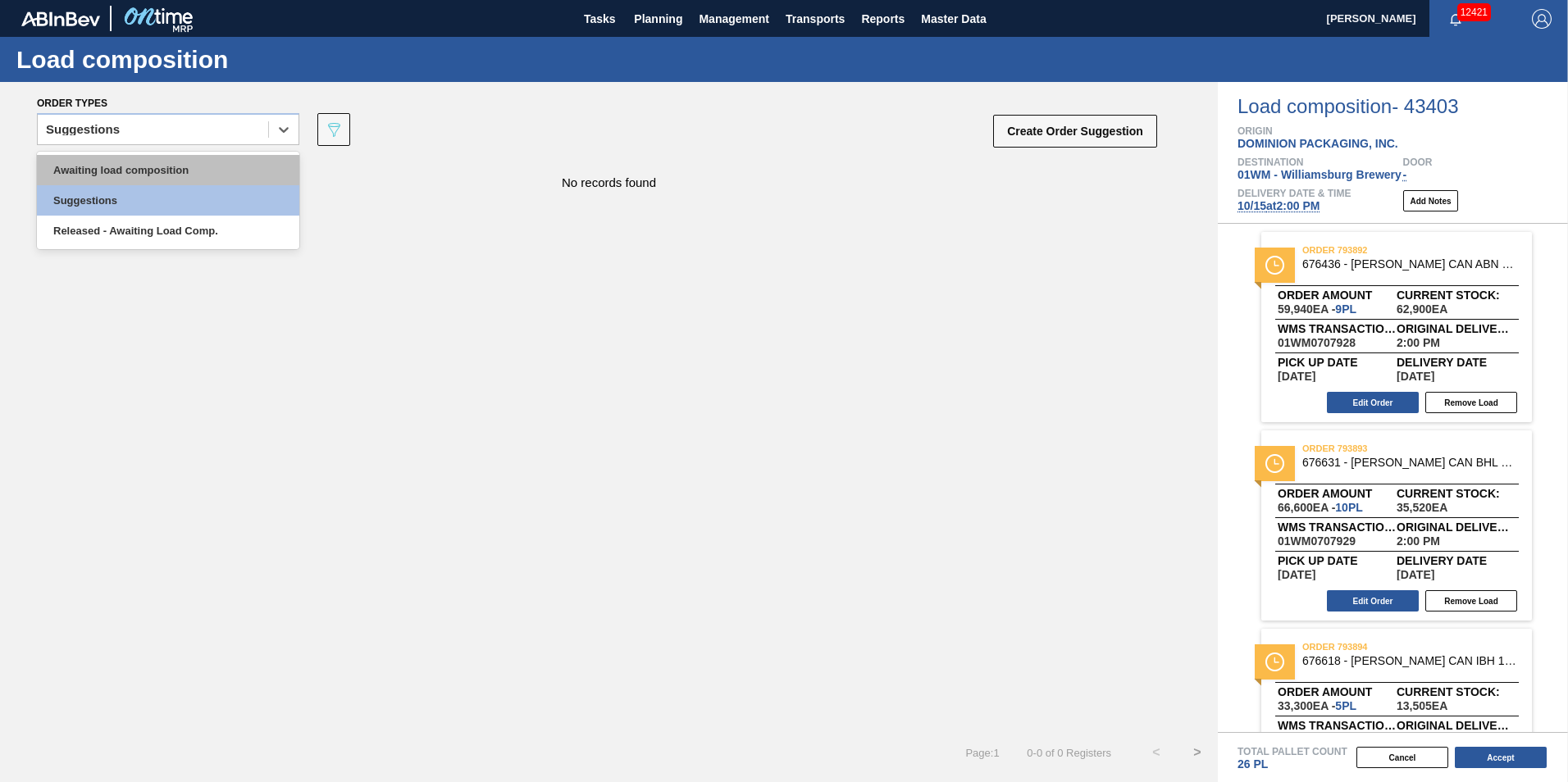
click at [115, 176] on div "Awaiting load composition" at bounding box center [169, 169] width 263 height 31
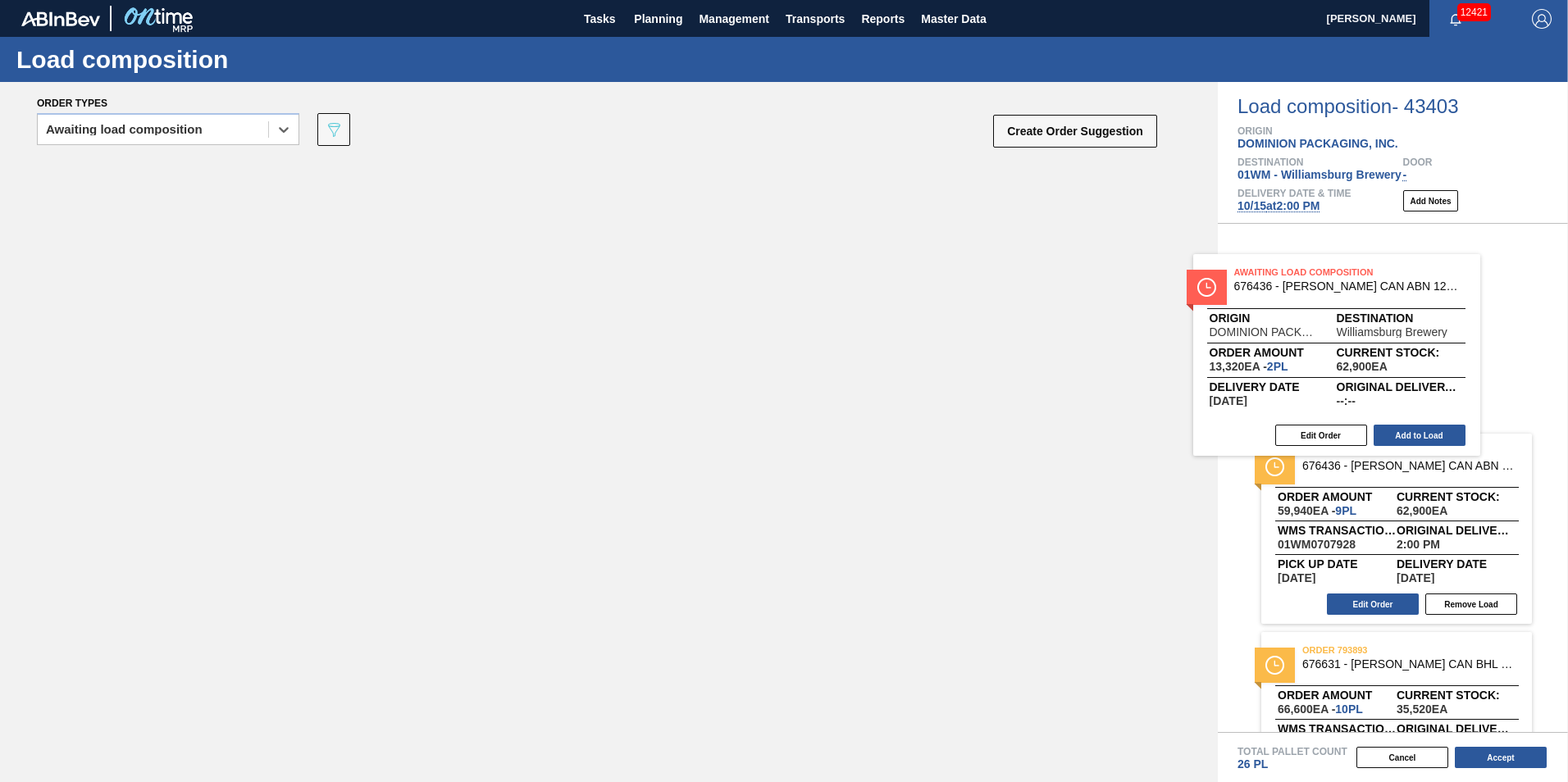
drag, startPoint x: 730, startPoint y: 309, endPoint x: 1372, endPoint y: 410, distance: 649.9
click at [1372, 410] on div "Order types option Awaiting load composition, selected. Select is focused ,type…" at bounding box center [784, 432] width 1568 height 700
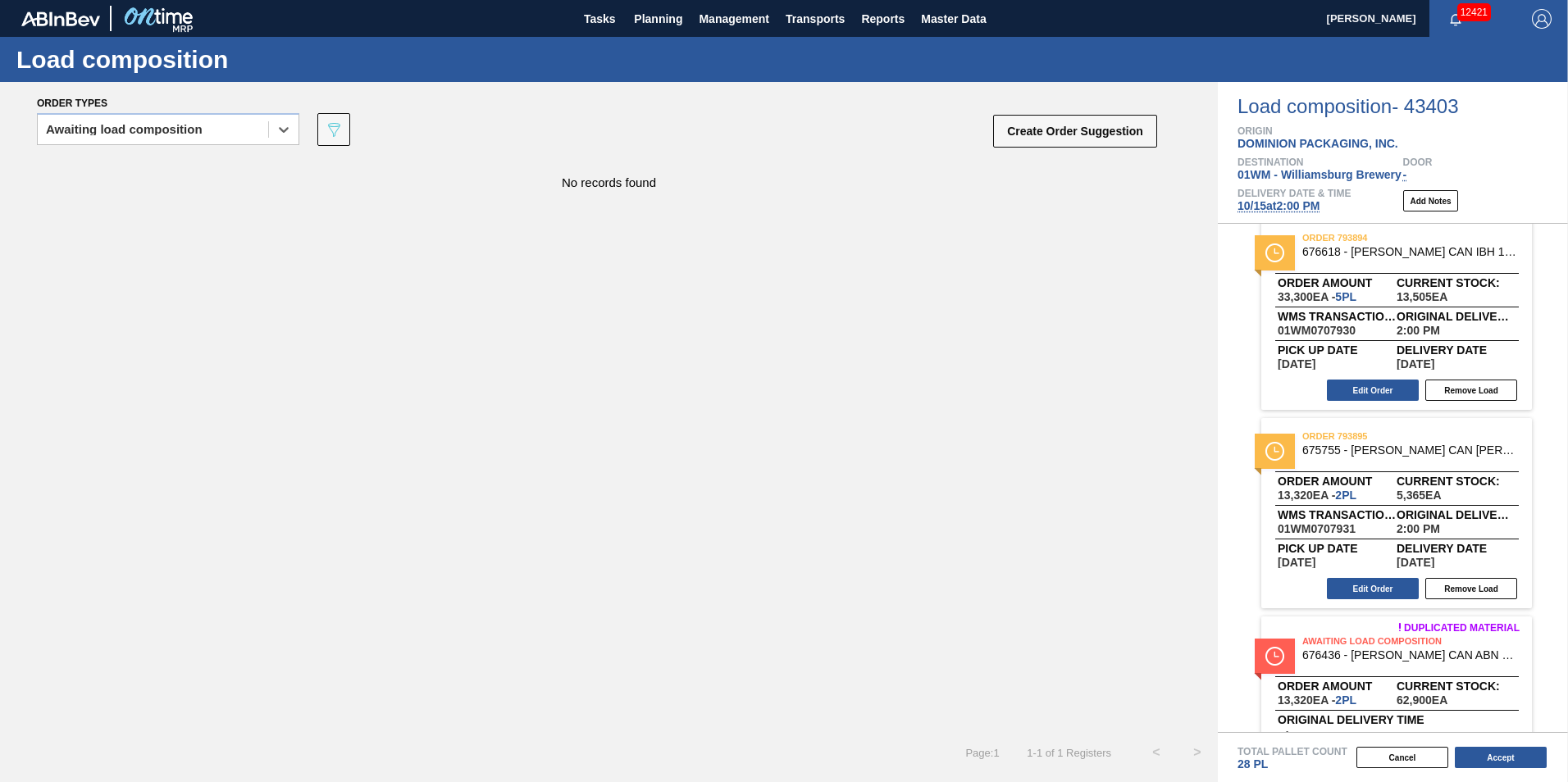
scroll to position [410, 0]
click at [1391, 391] on button "Edit Order" at bounding box center [1372, 389] width 92 height 21
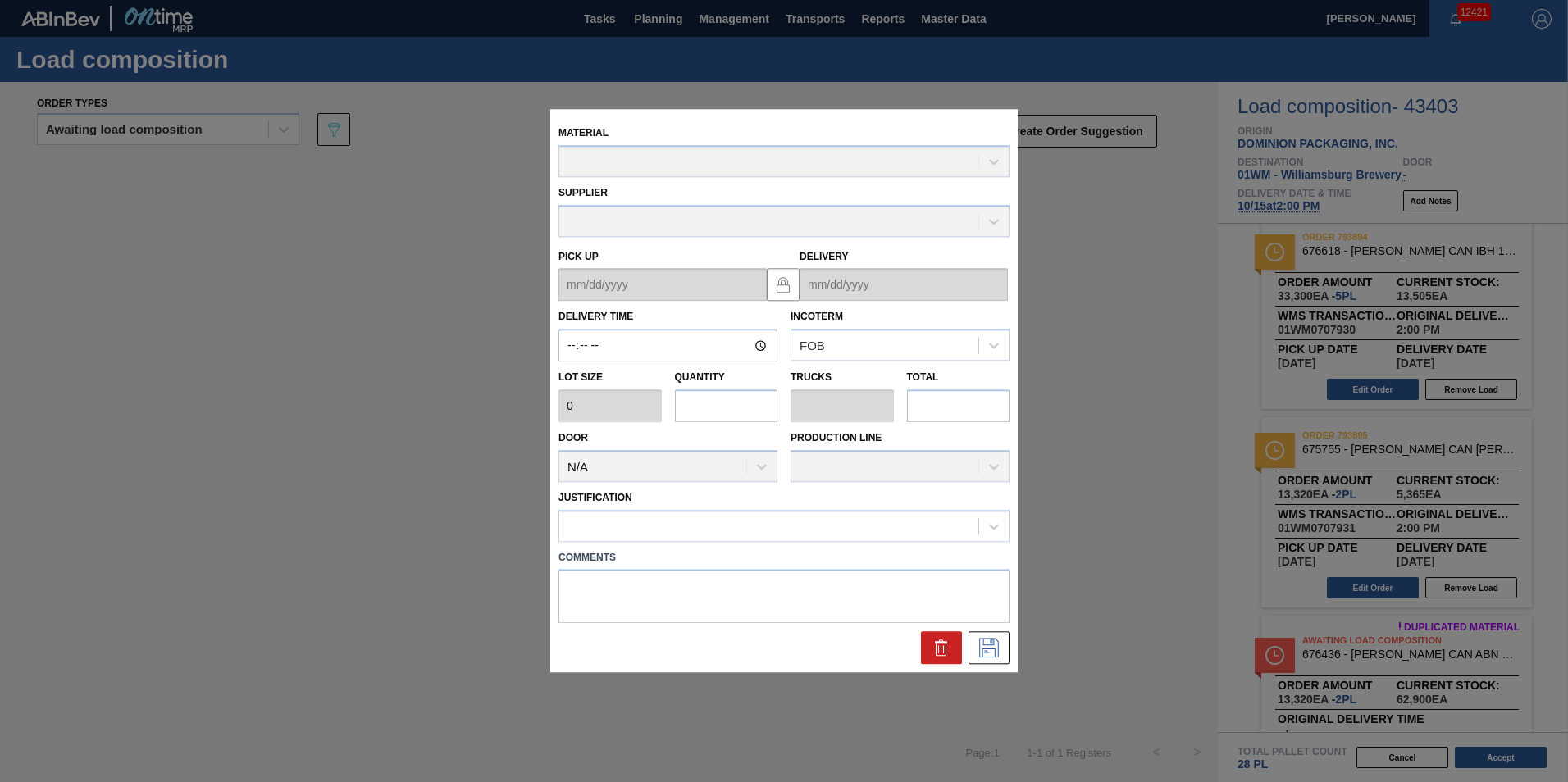
type input "14:00:00"
type input "6,660"
type input "5"
type input "0.192"
type input "33,300"
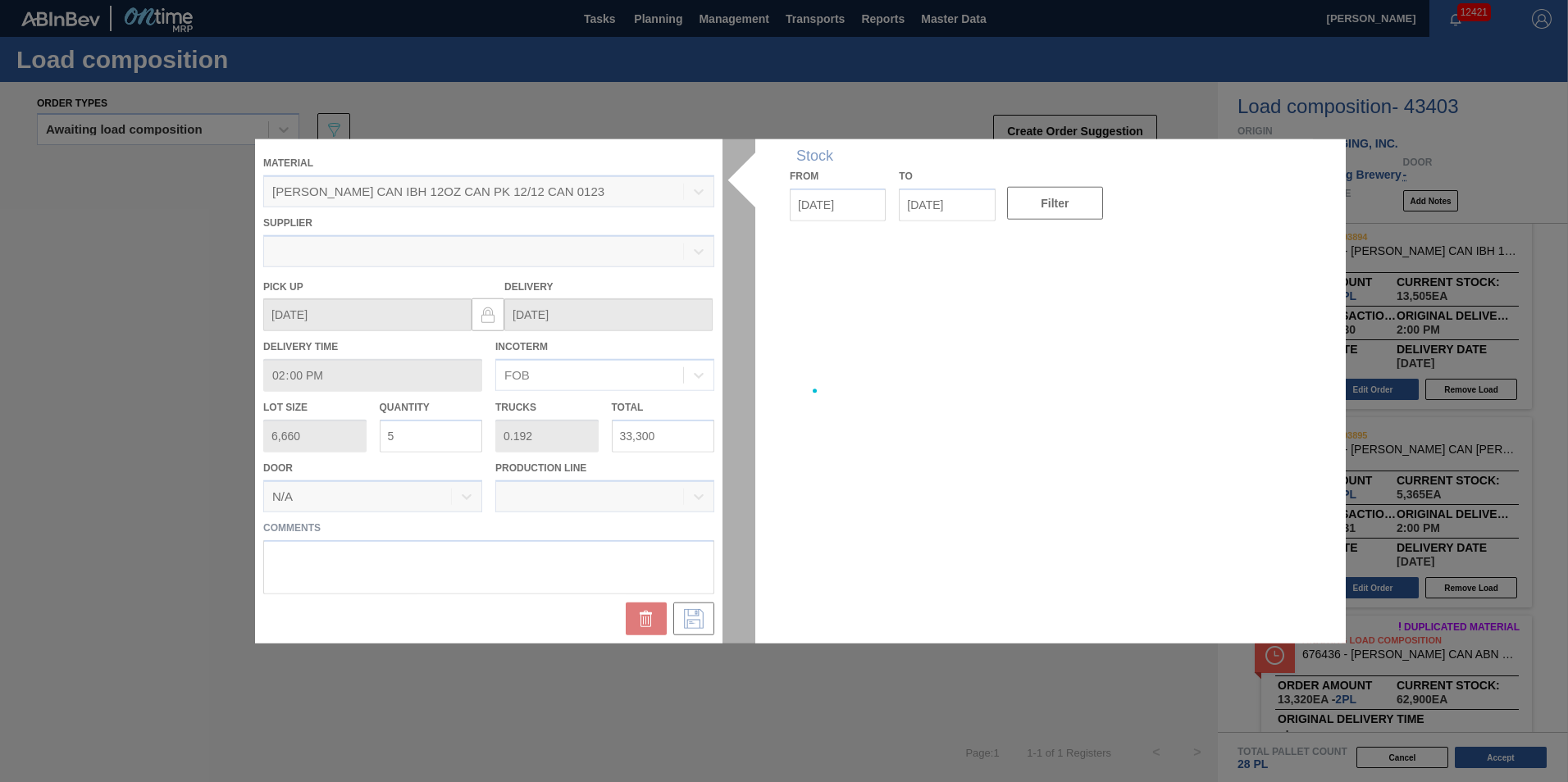
type up "10/13/2025"
type input "10/14/2025"
click at [420, 450] on div at bounding box center [784, 392] width 1058 height 505
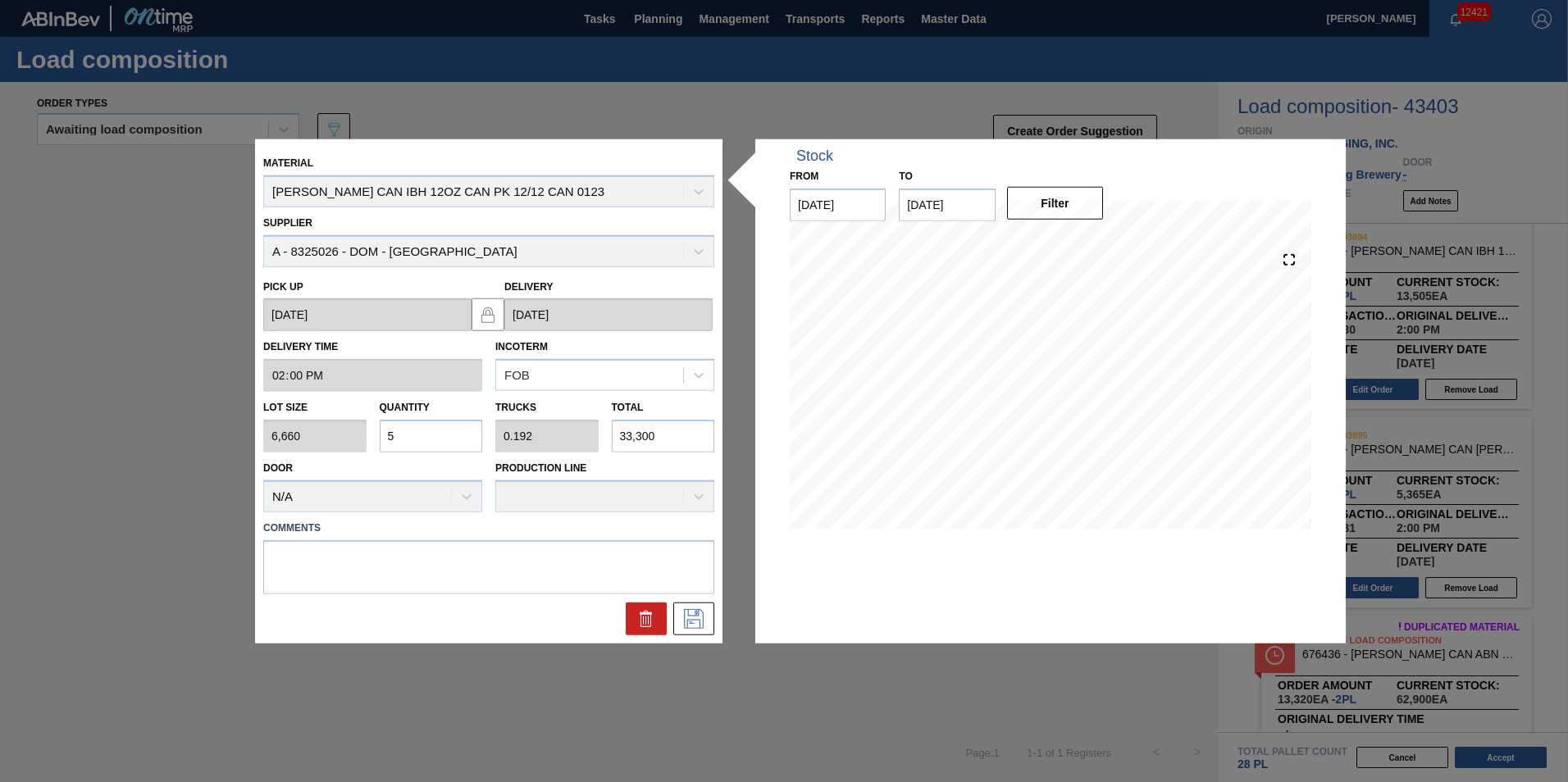
click at [421, 438] on input "5" at bounding box center [431, 436] width 103 height 33
type input "0"
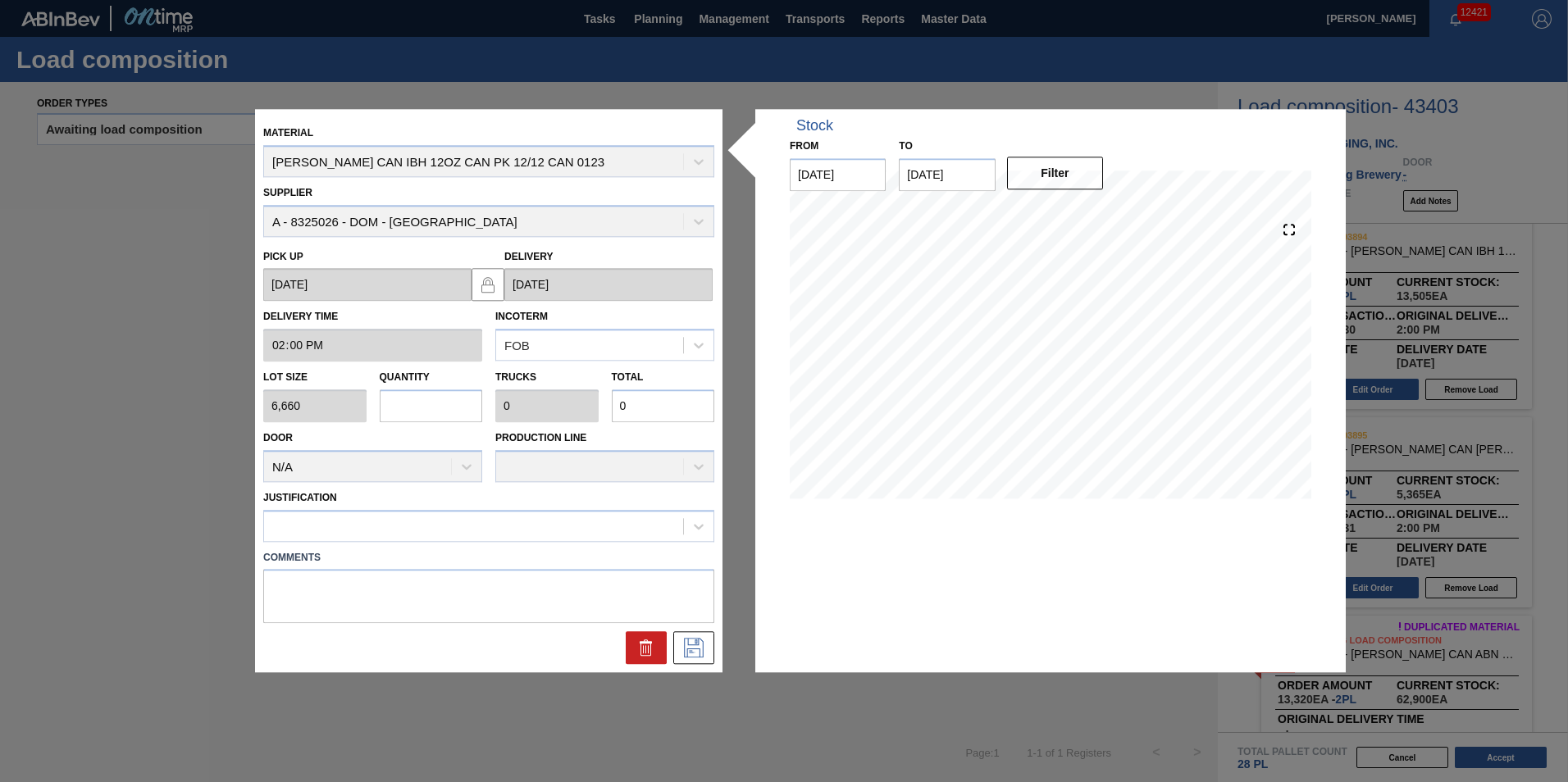
type input "3"
type input "0.115"
type input "19,980"
type input "3"
click at [505, 536] on div at bounding box center [474, 526] width 419 height 24
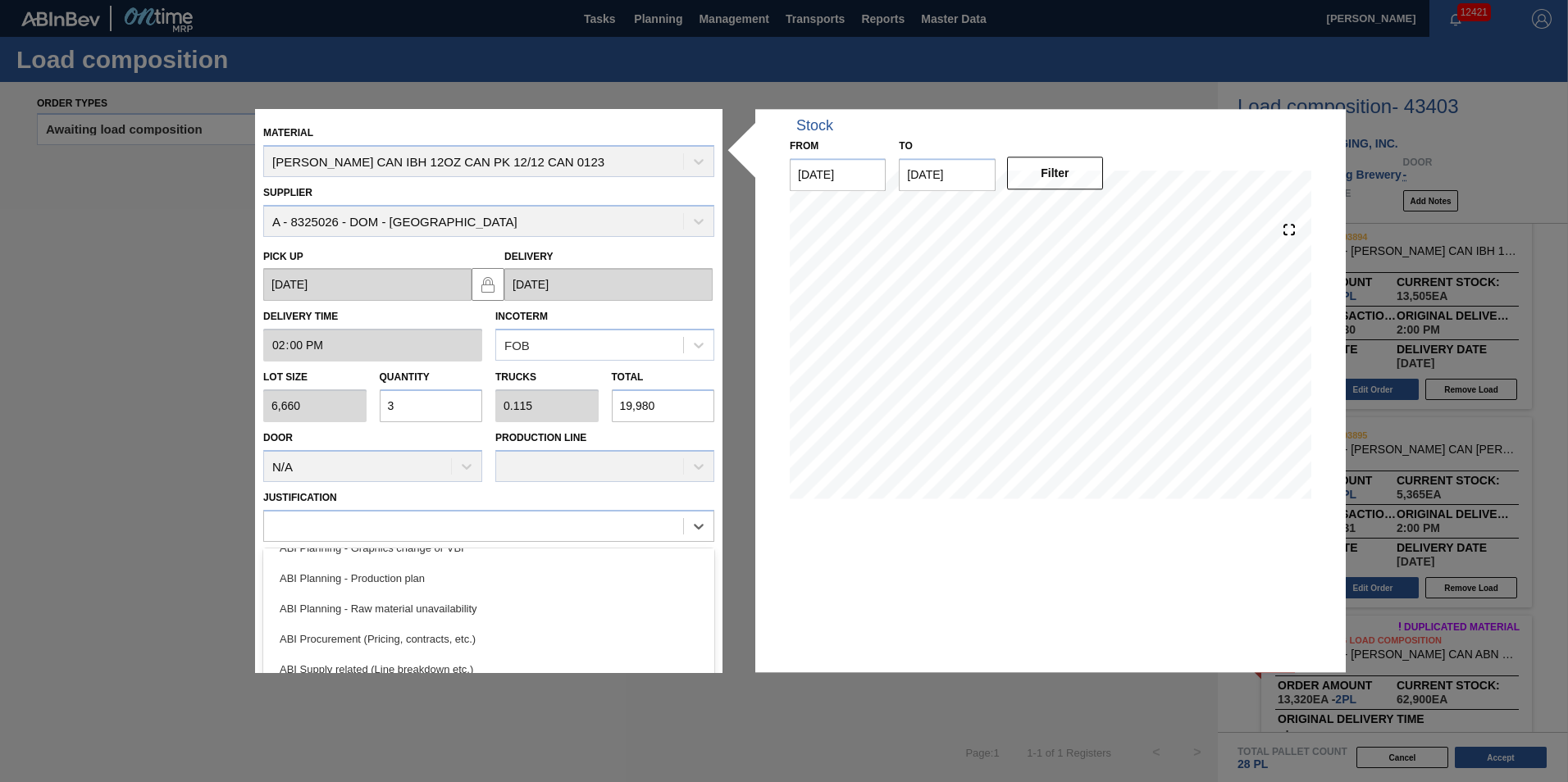
scroll to position [164, 0]
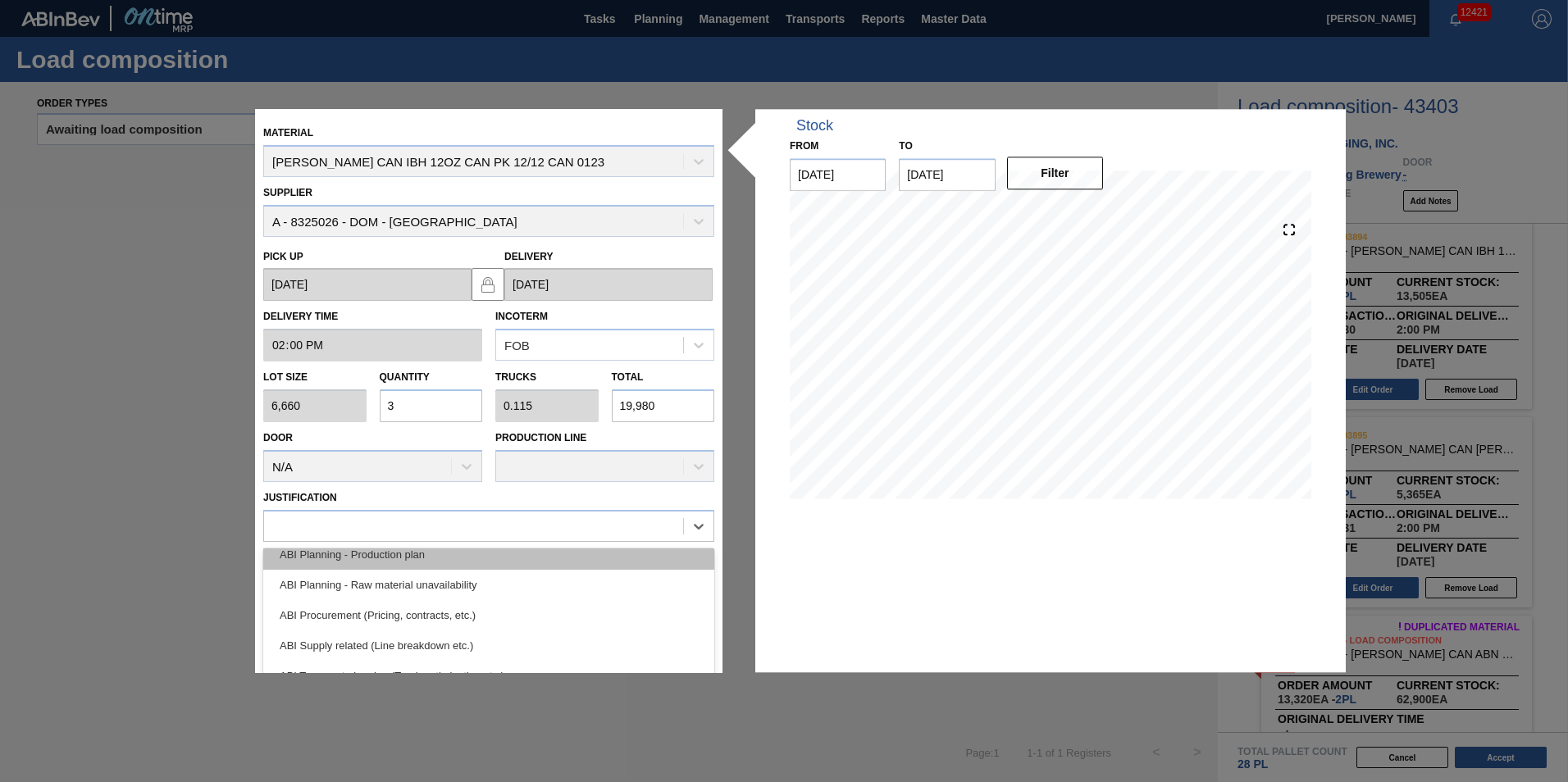
click at [498, 567] on div "ABI Planning - Production plan" at bounding box center [489, 554] width 451 height 31
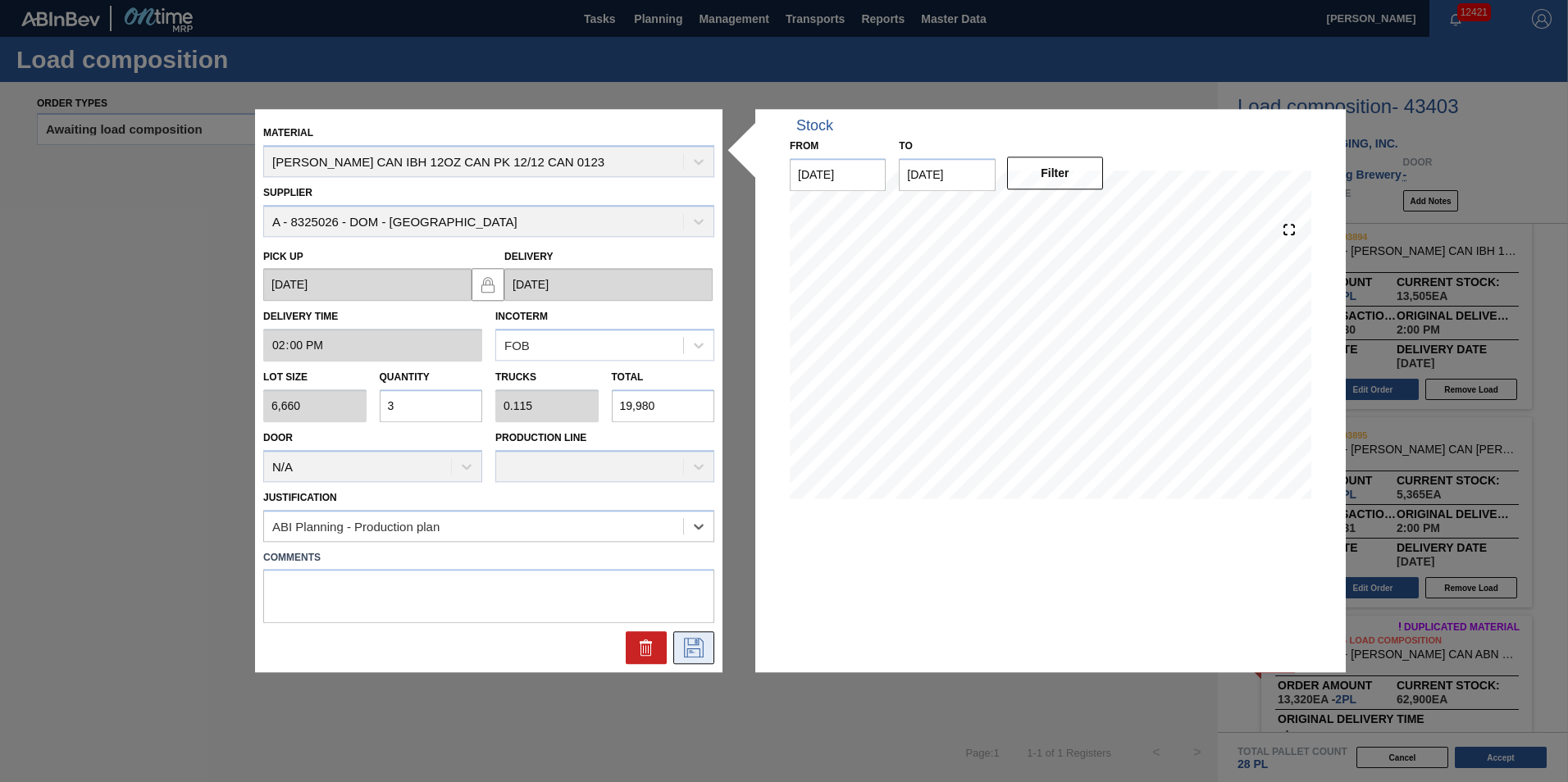
click at [686, 647] on icon at bounding box center [694, 648] width 26 height 20
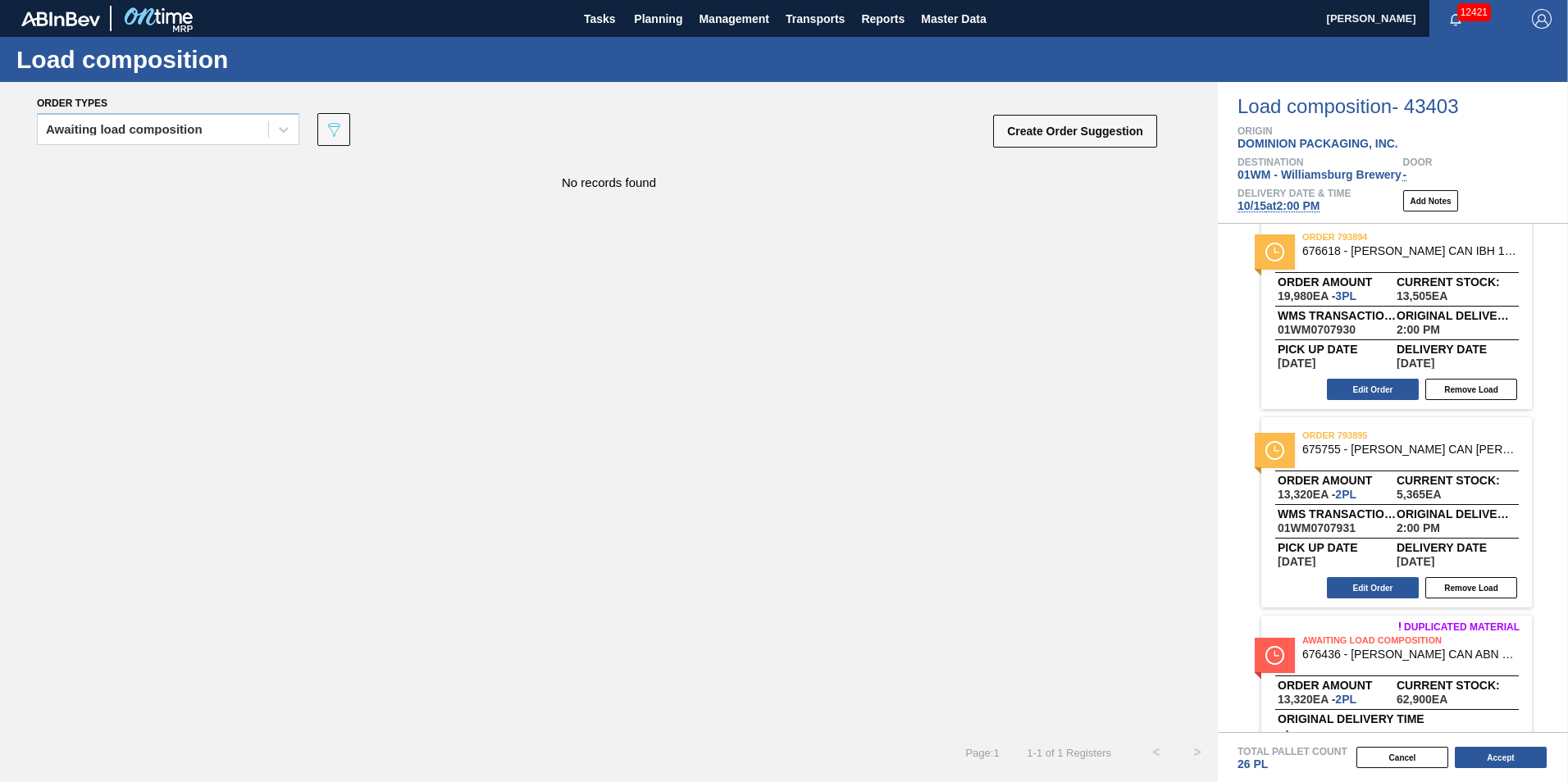
click at [1522, 768] on div "Cancel Accept" at bounding box center [1373, 758] width 350 height 24
click at [1521, 756] on button "Accept" at bounding box center [1500, 757] width 92 height 21
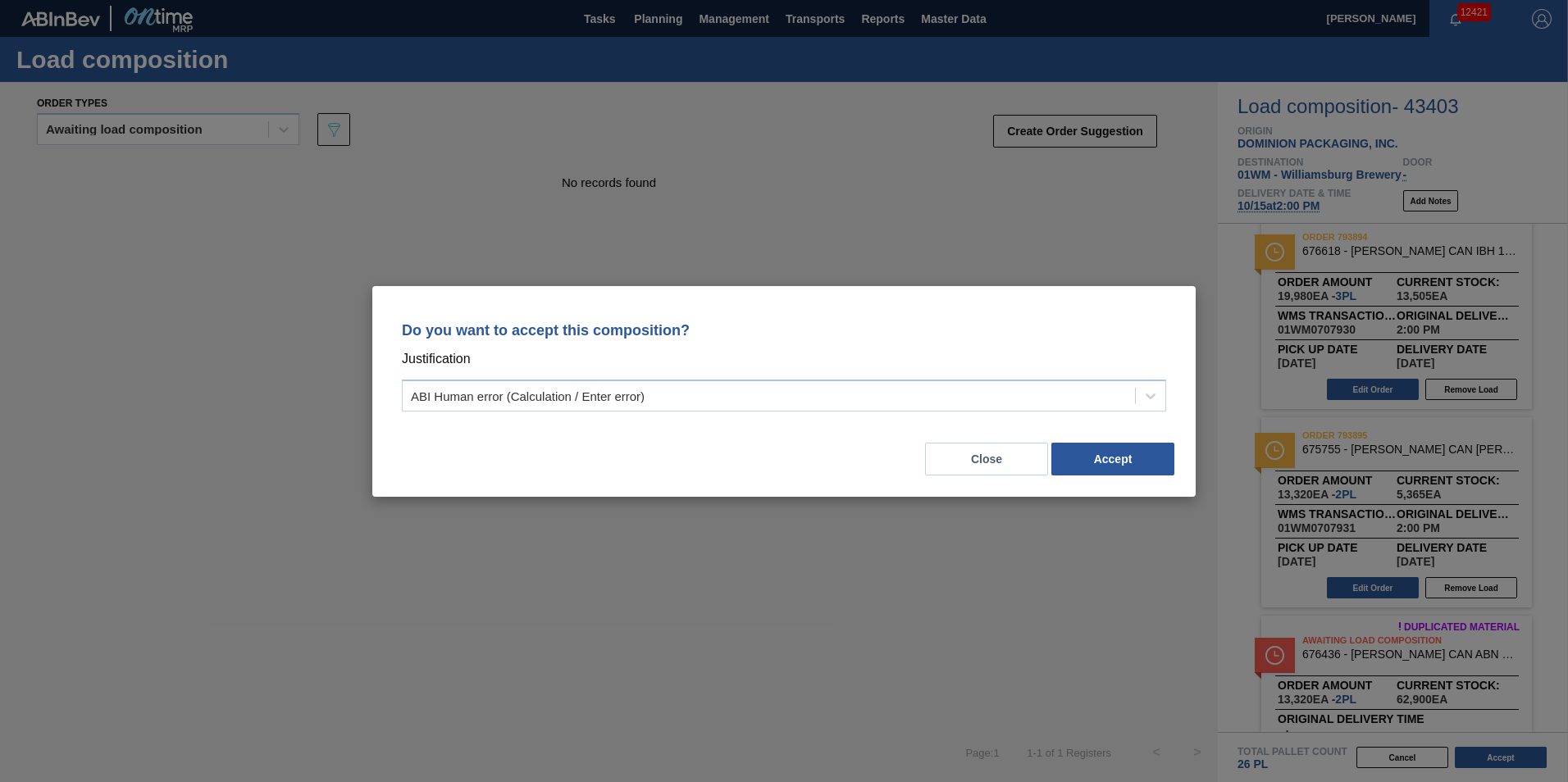
click at [1059, 357] on p "Justification" at bounding box center [784, 358] width 764 height 21
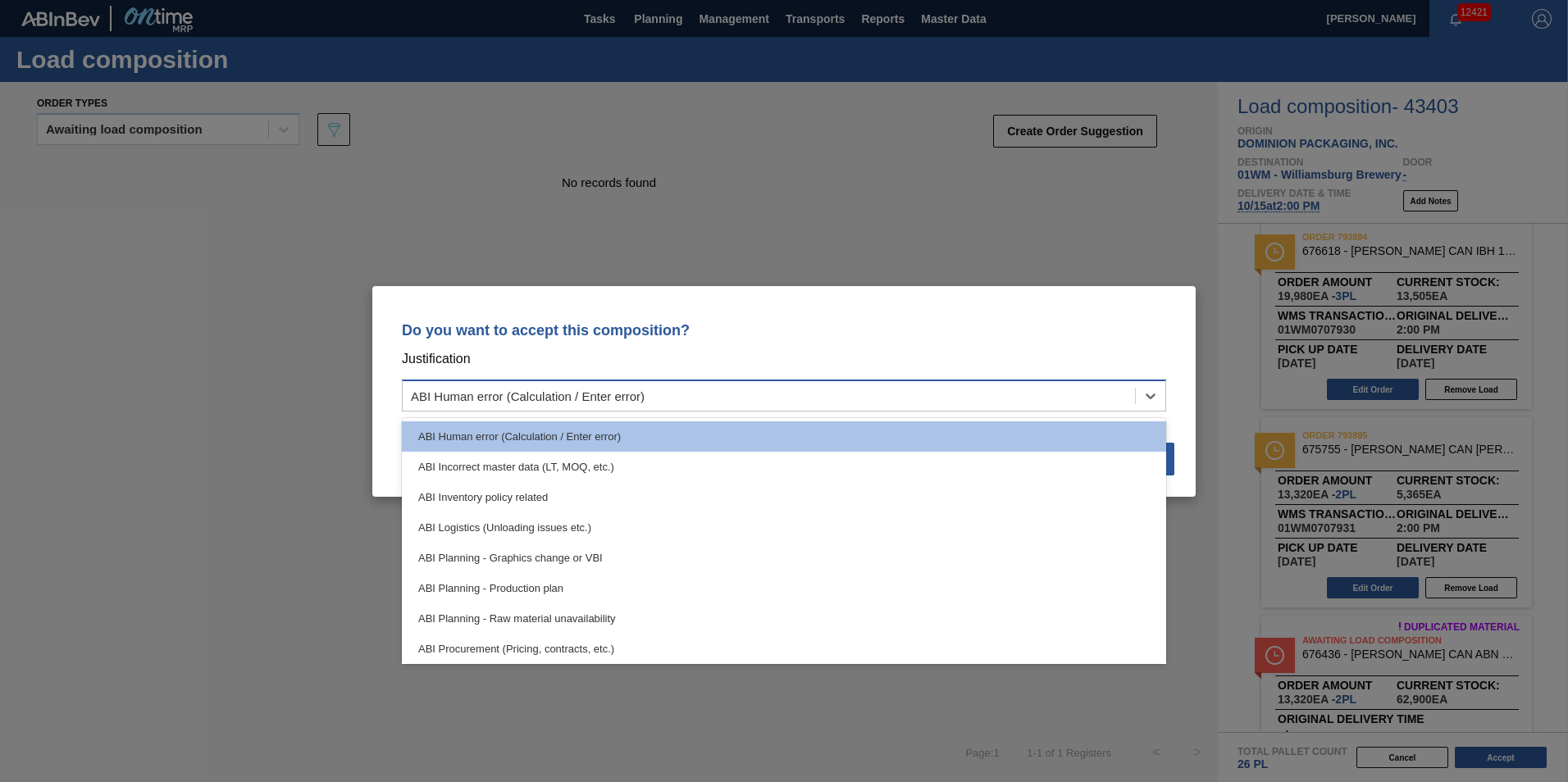
click at [1061, 401] on div "ABI Human error (Calculation / Enter error)" at bounding box center [768, 396] width 732 height 24
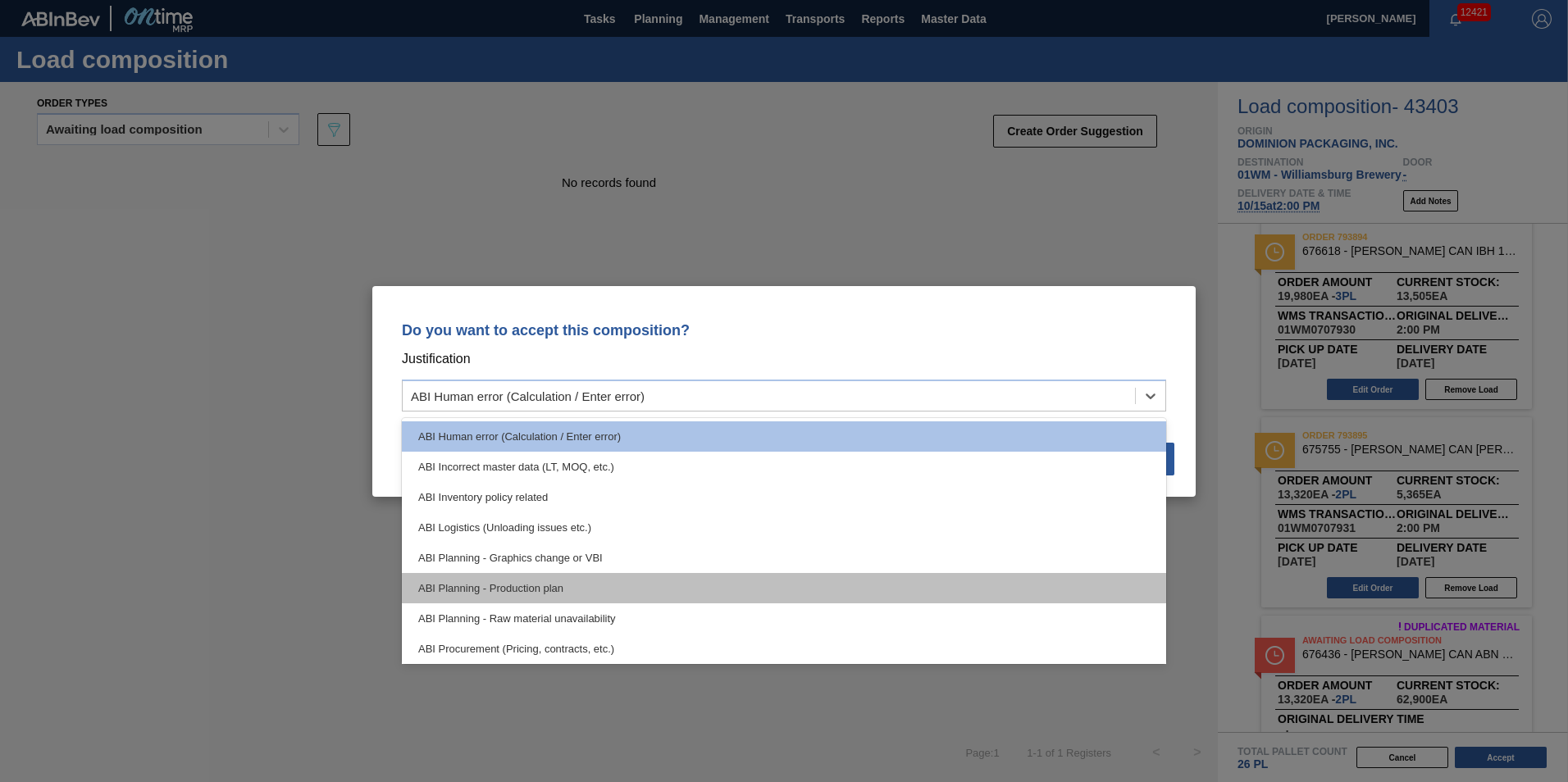
click at [704, 576] on div "ABI Planning - Production plan" at bounding box center [784, 588] width 764 height 31
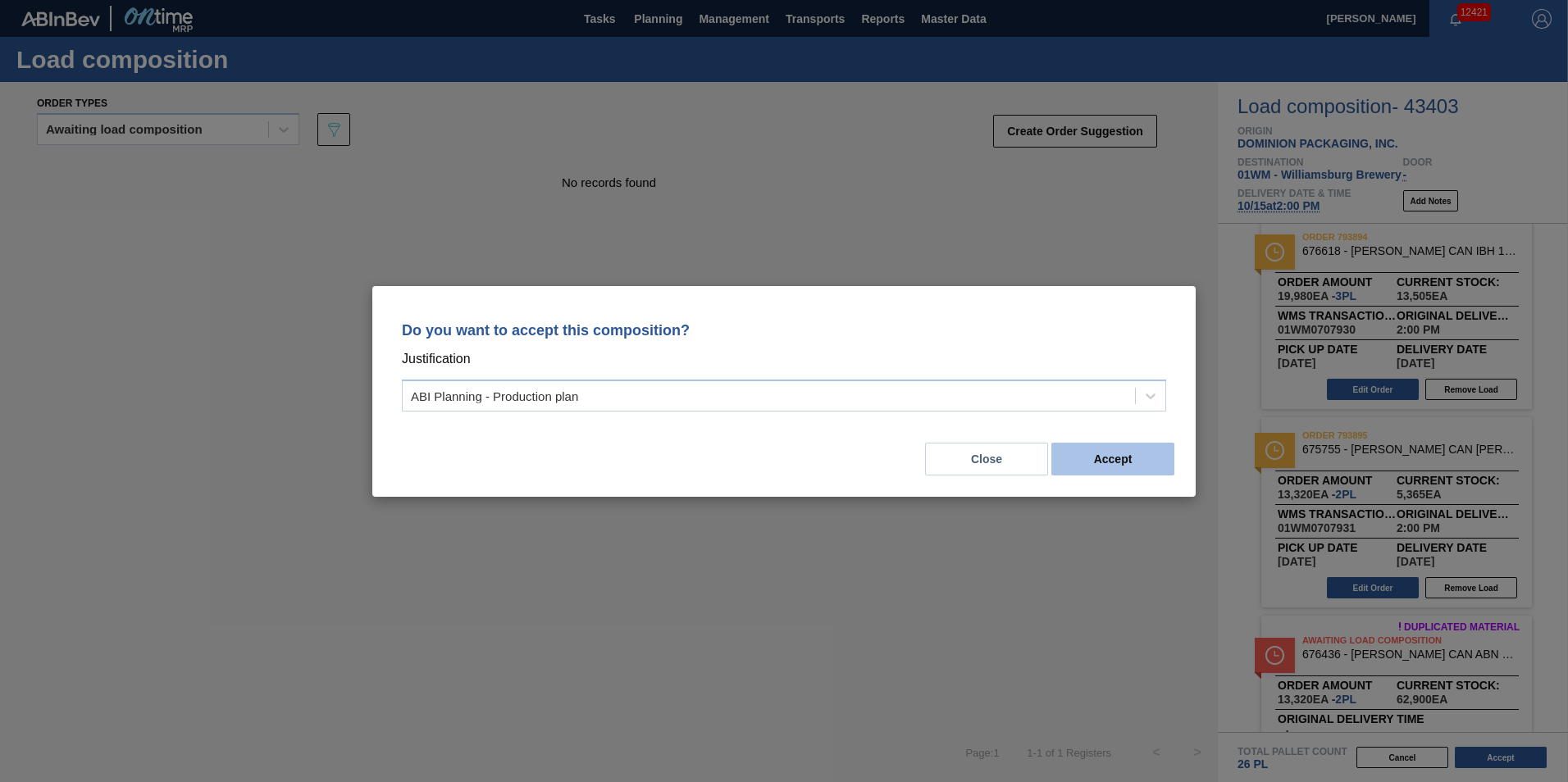
click at [1106, 468] on button "Accept" at bounding box center [1113, 459] width 123 height 33
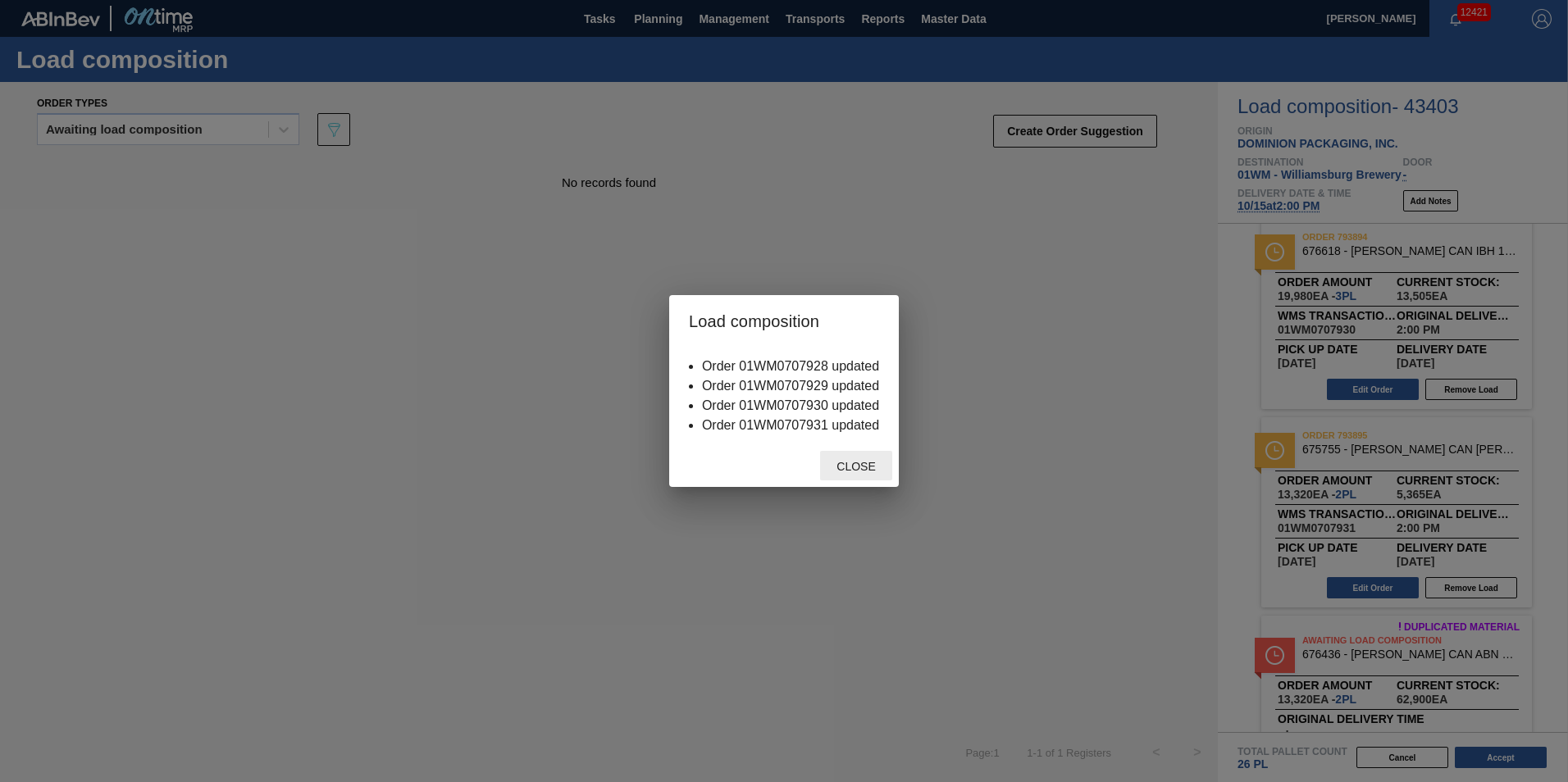
click at [864, 457] on div "Close" at bounding box center [856, 465] width 72 height 31
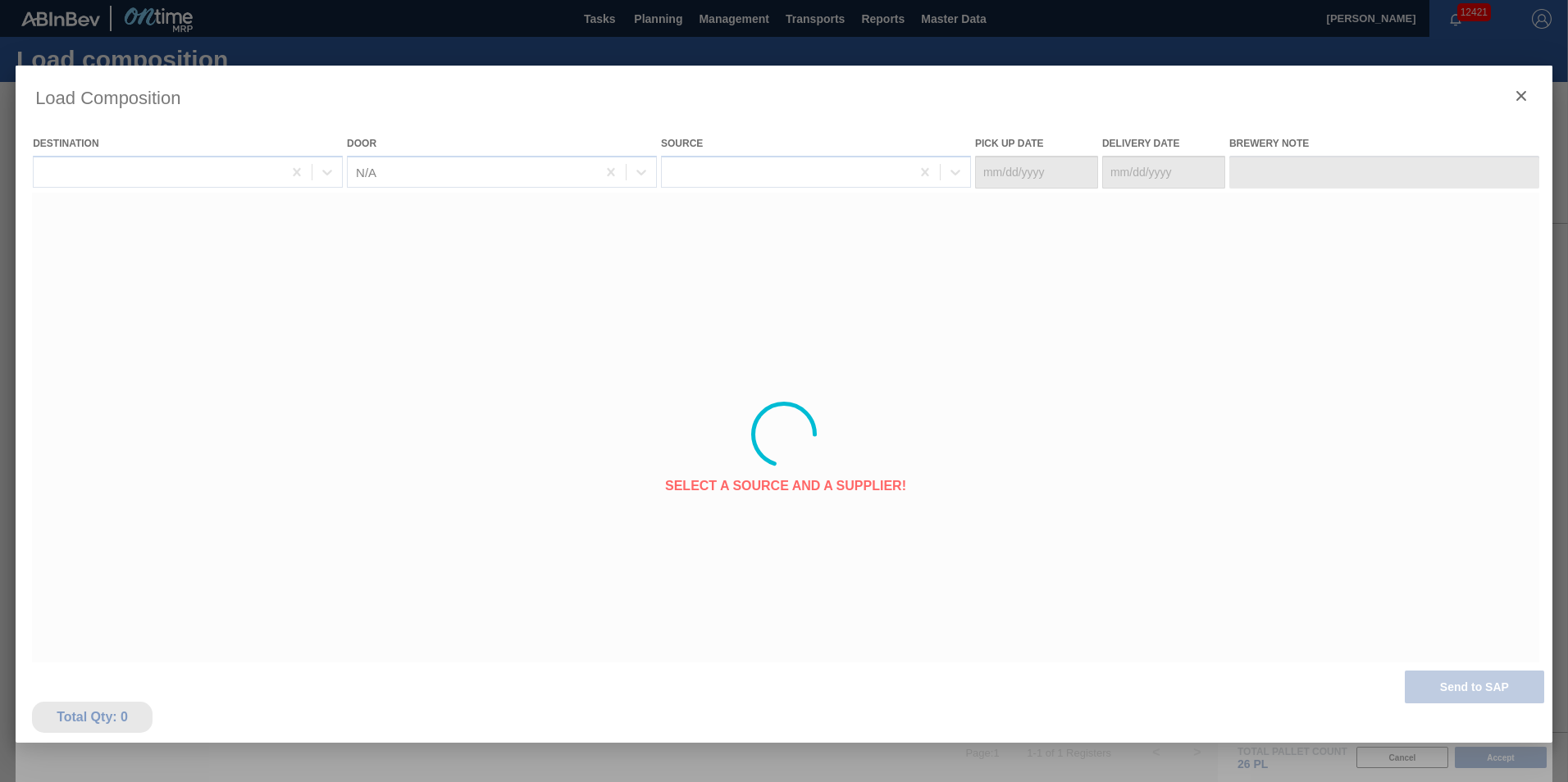
type Date "10/14/2025"
type Date "10/15/2025"
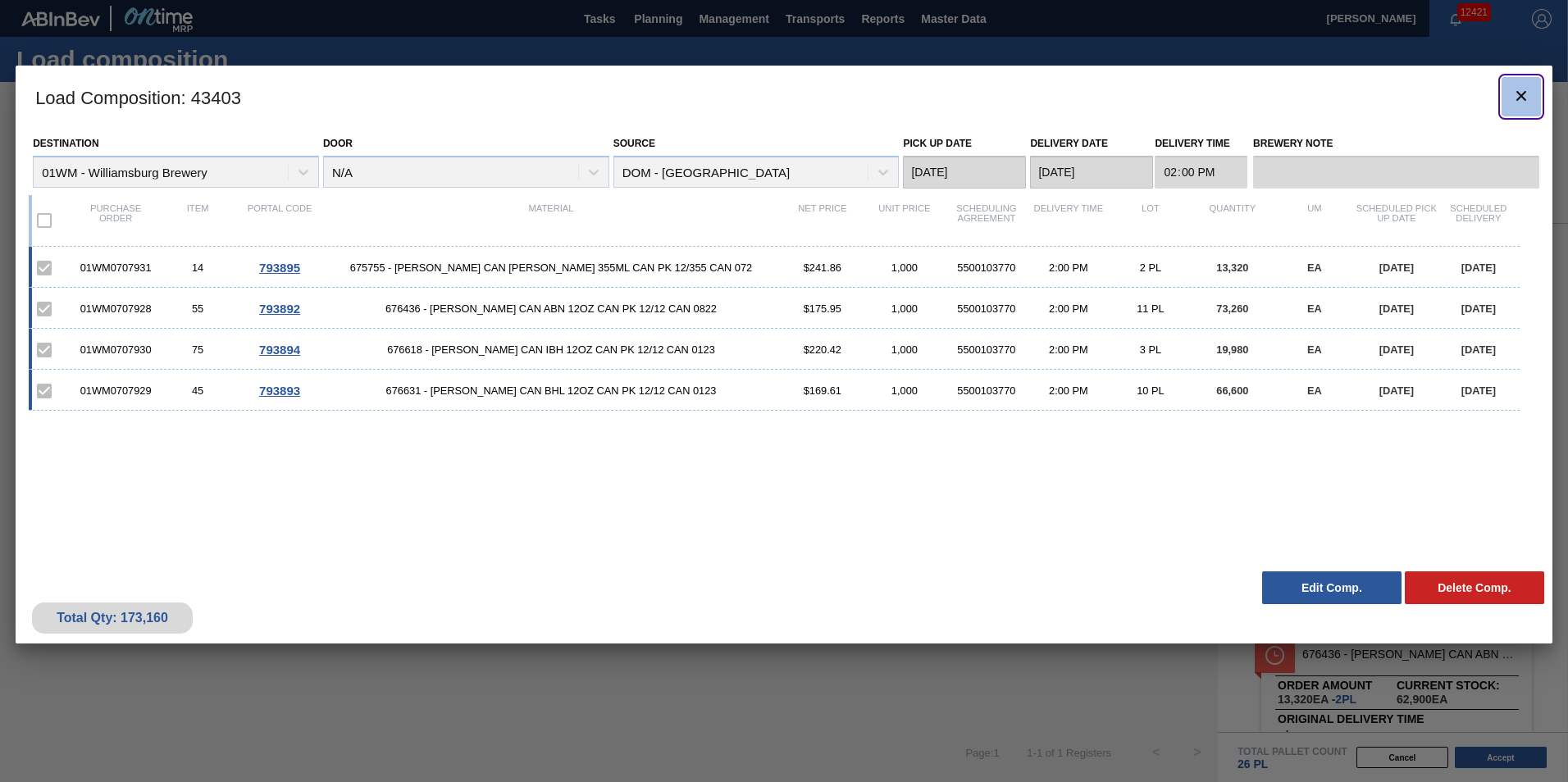
click at [1530, 92] on icon "botão de ícone" at bounding box center [1521, 95] width 20 height 20
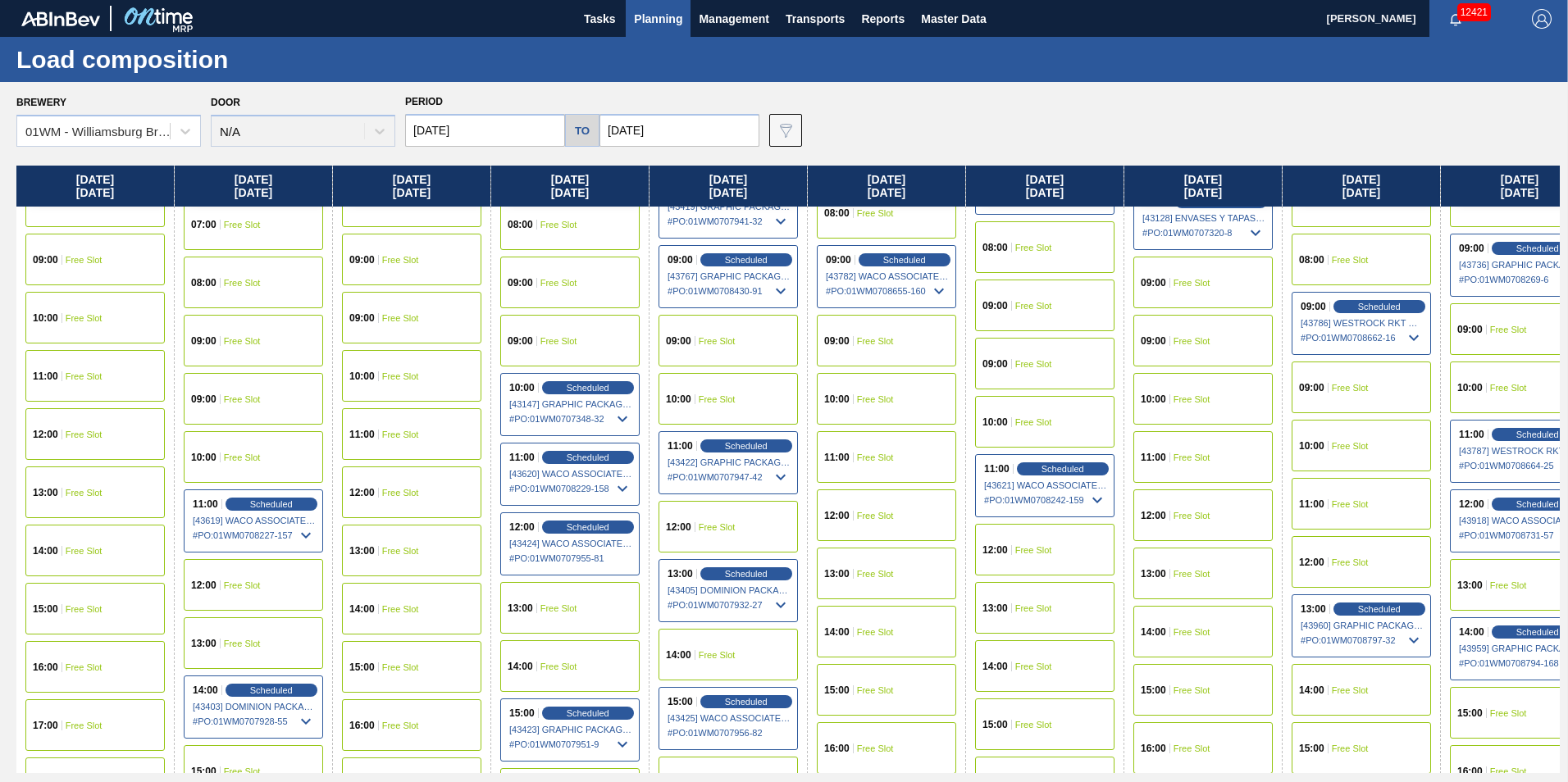
scroll to position [573, 0]
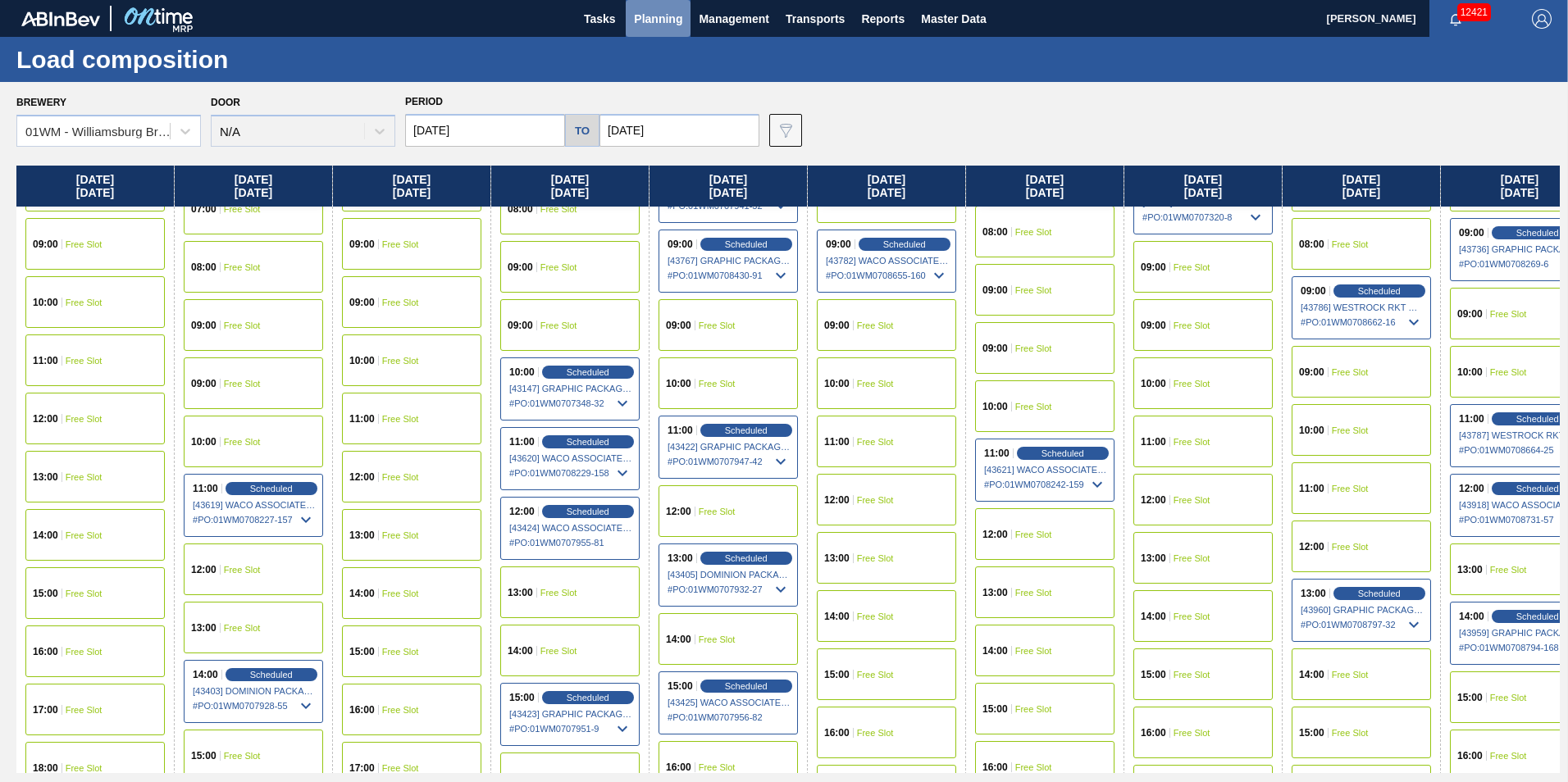
click at [656, 17] on span "Planning" at bounding box center [658, 19] width 48 height 20
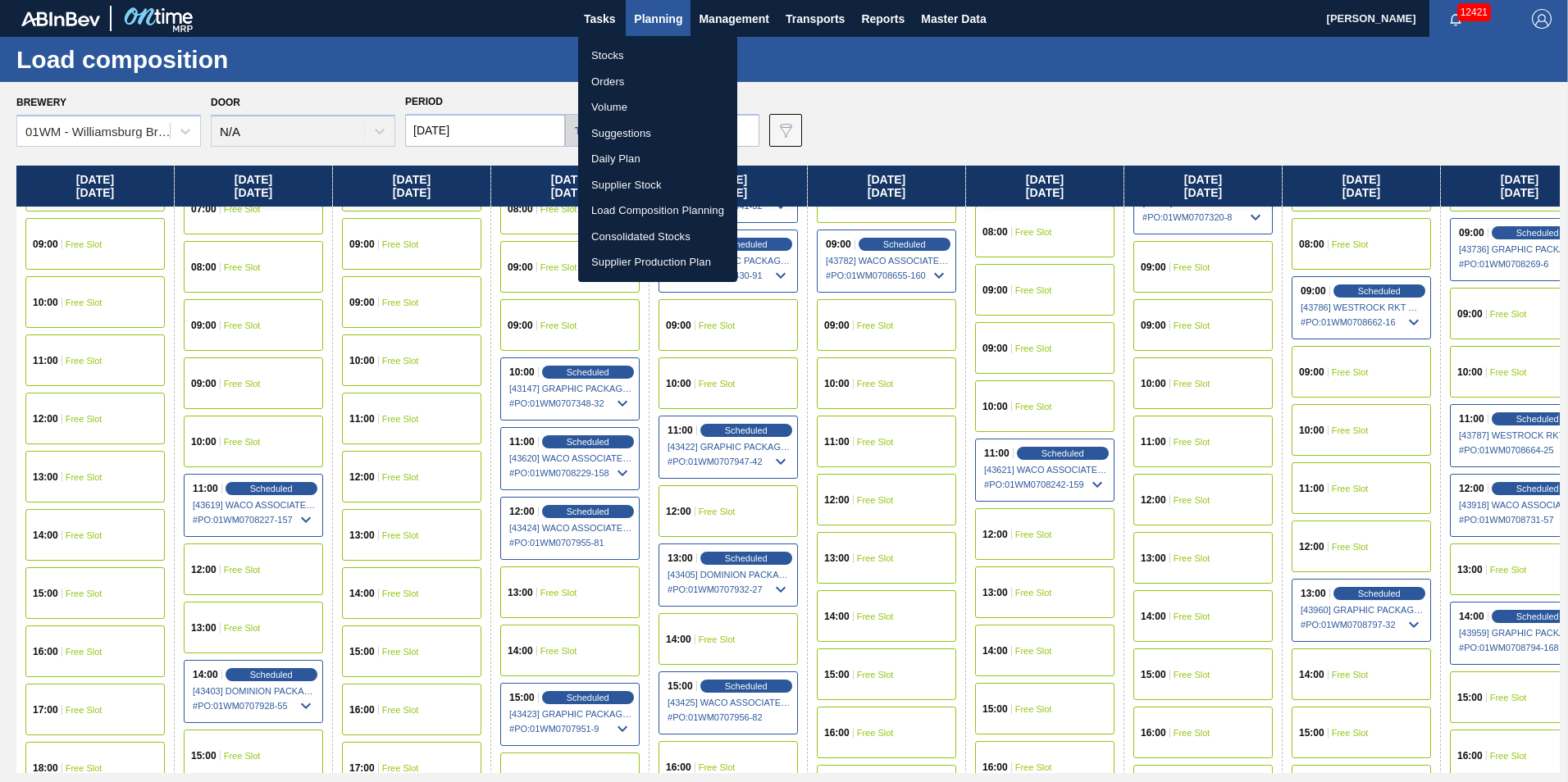
click at [662, 209] on li "Load Composition Planning" at bounding box center [657, 210] width 159 height 26
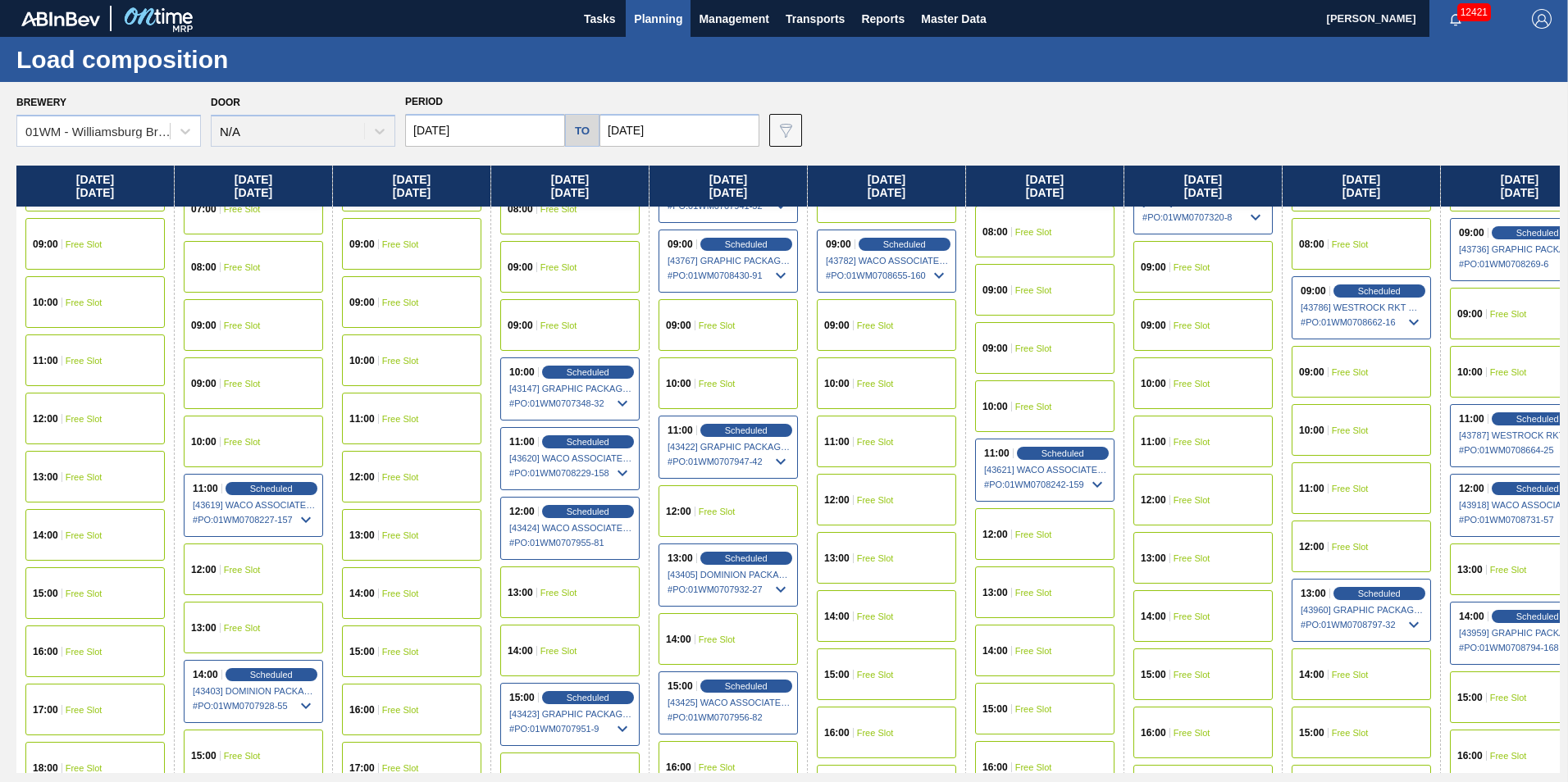
click at [655, 21] on span "Planning" at bounding box center [658, 19] width 48 height 20
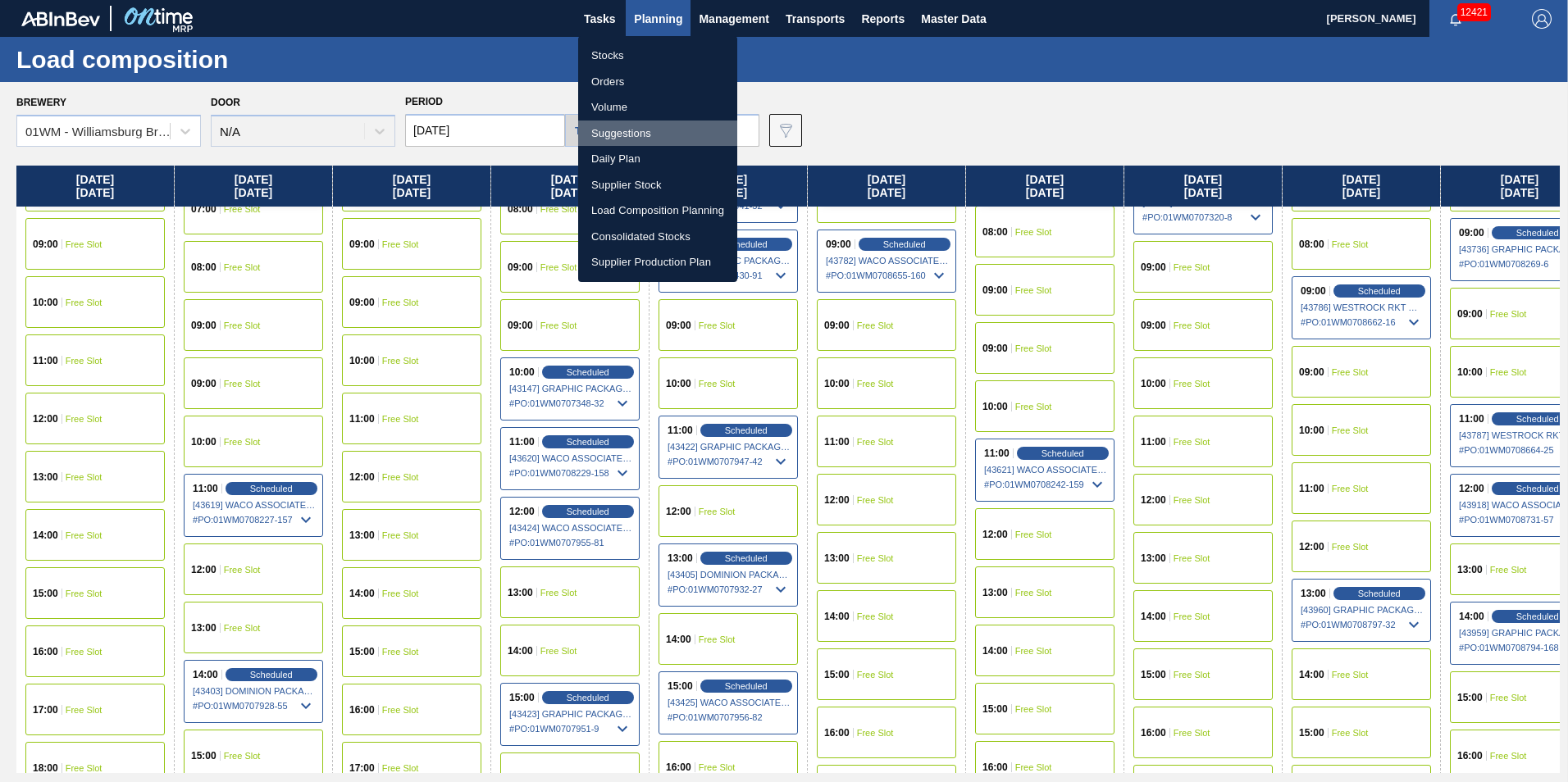
click at [649, 138] on li "Suggestions" at bounding box center [657, 133] width 159 height 26
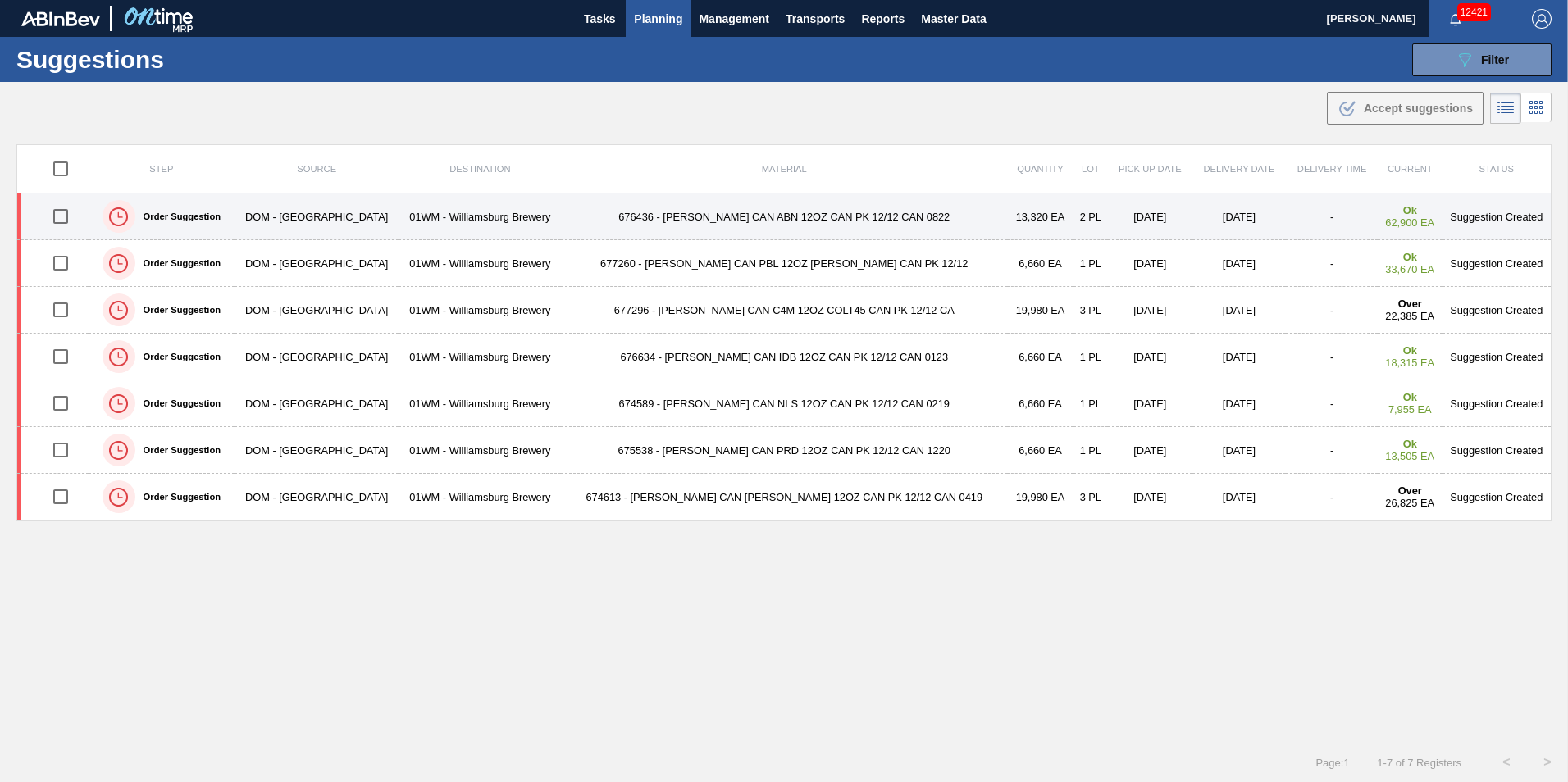
click at [71, 216] on input "checkbox" at bounding box center [61, 216] width 34 height 34
checkbox input "true"
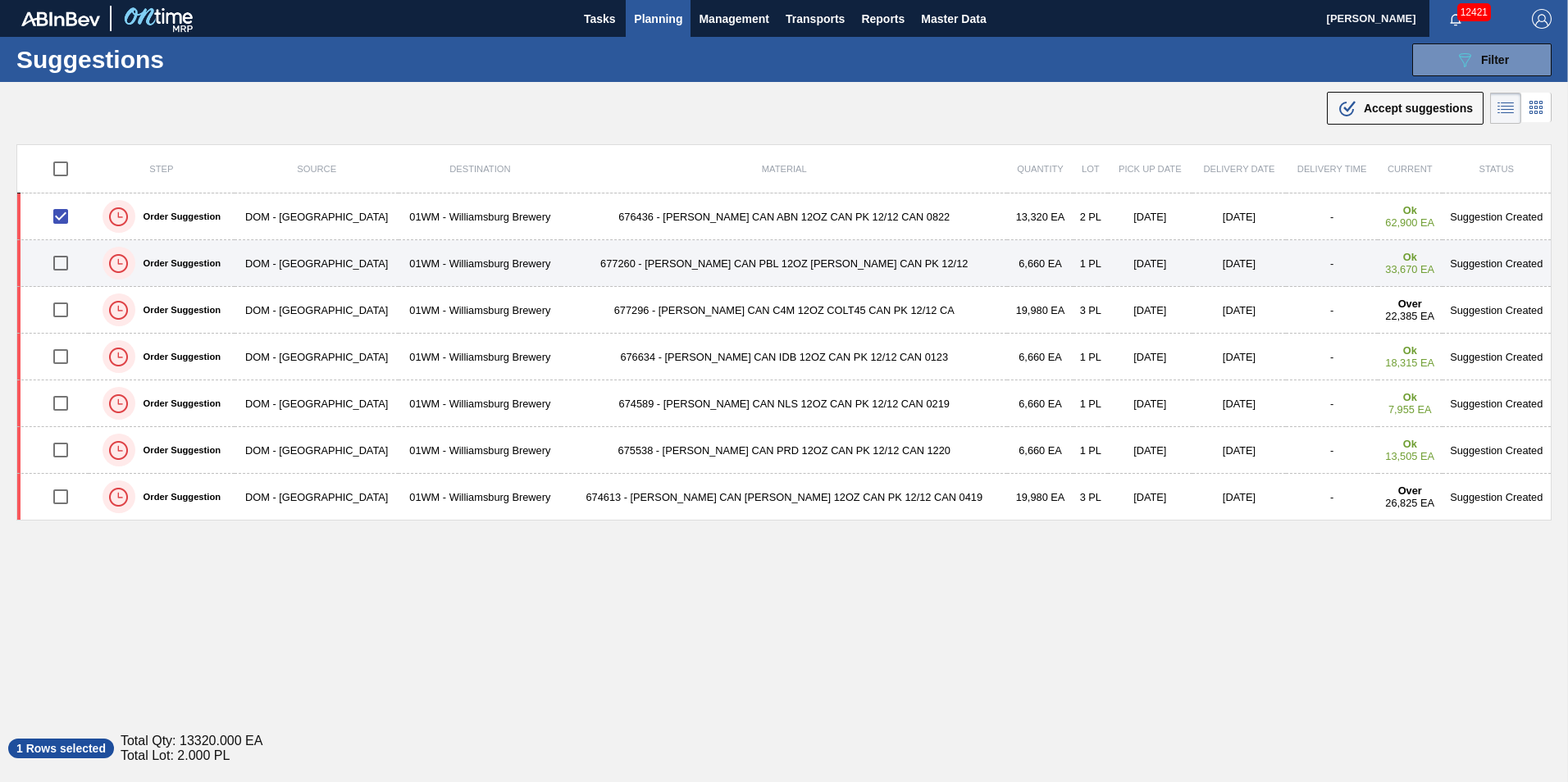
click at [70, 262] on input "checkbox" at bounding box center [61, 263] width 34 height 34
checkbox input "true"
click at [720, 271] on td "677260 - CARR CAN PBL 12OZ PABST LT CAN PK 12/12" at bounding box center [783, 263] width 446 height 47
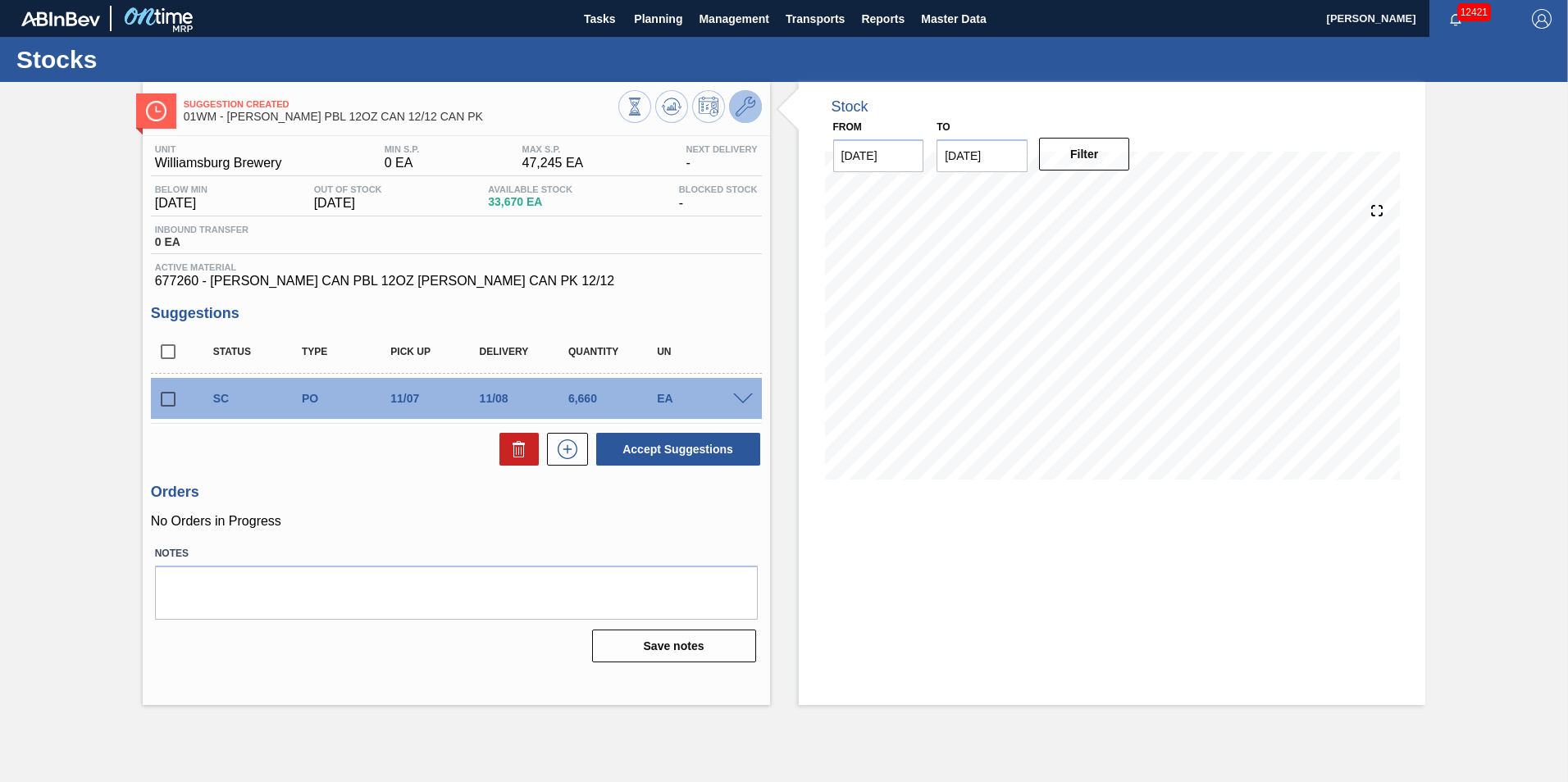
click at [748, 113] on icon at bounding box center [745, 106] width 20 height 20
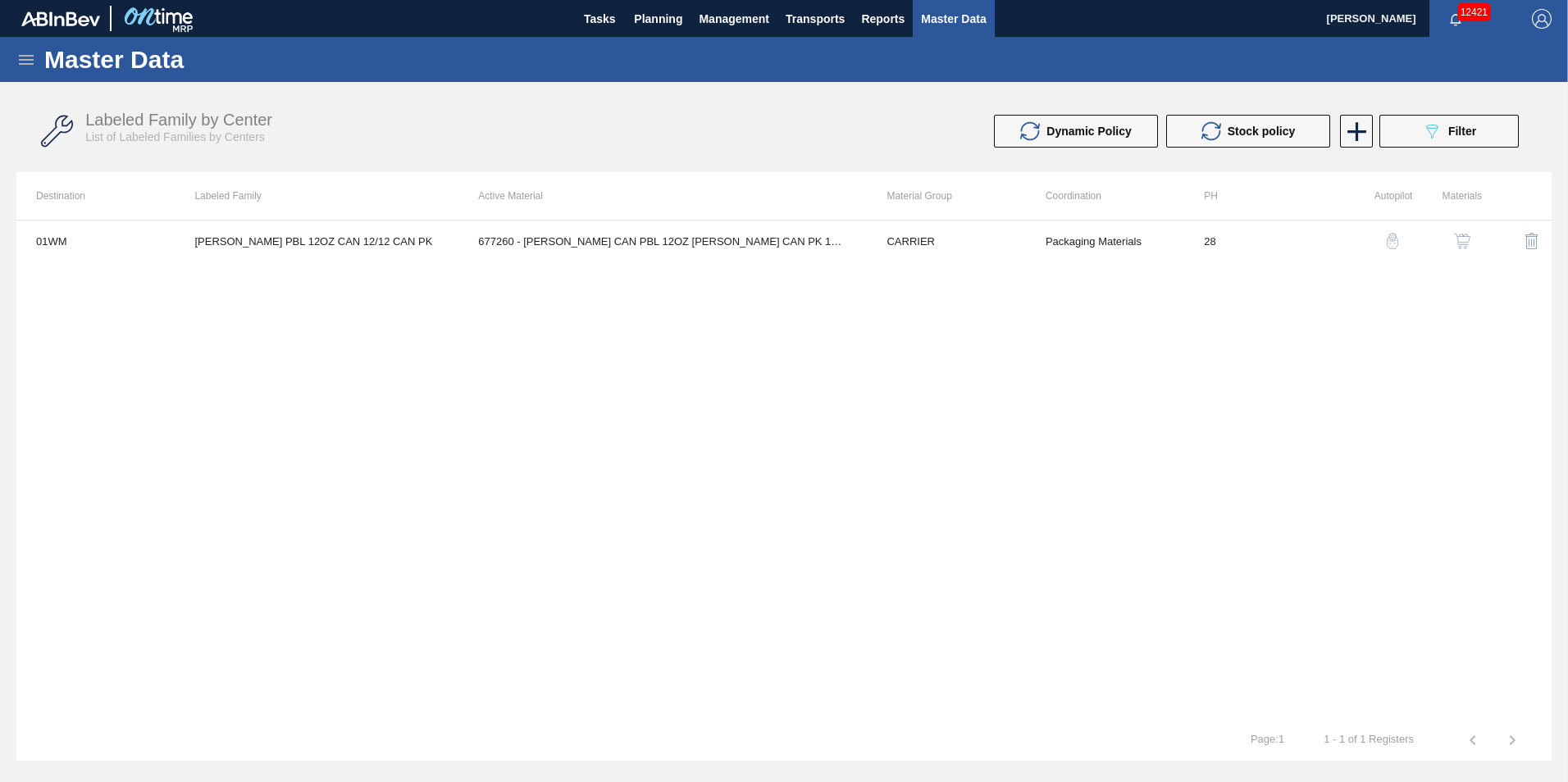
click at [1404, 249] on button "button" at bounding box center [1392, 241] width 39 height 39
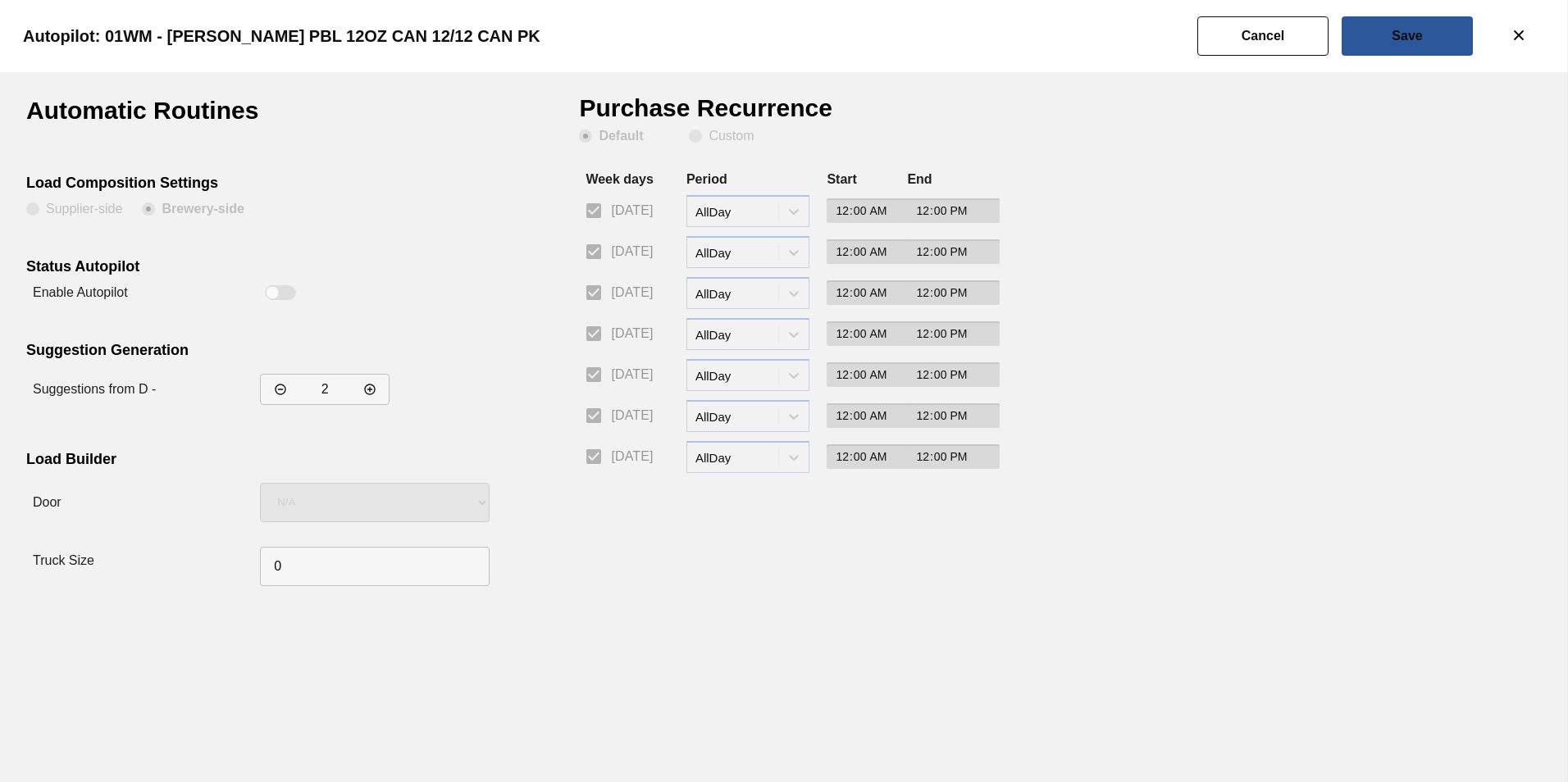
click at [0, 0] on slot "Cancel" at bounding box center [0, 0] width 0 height 0
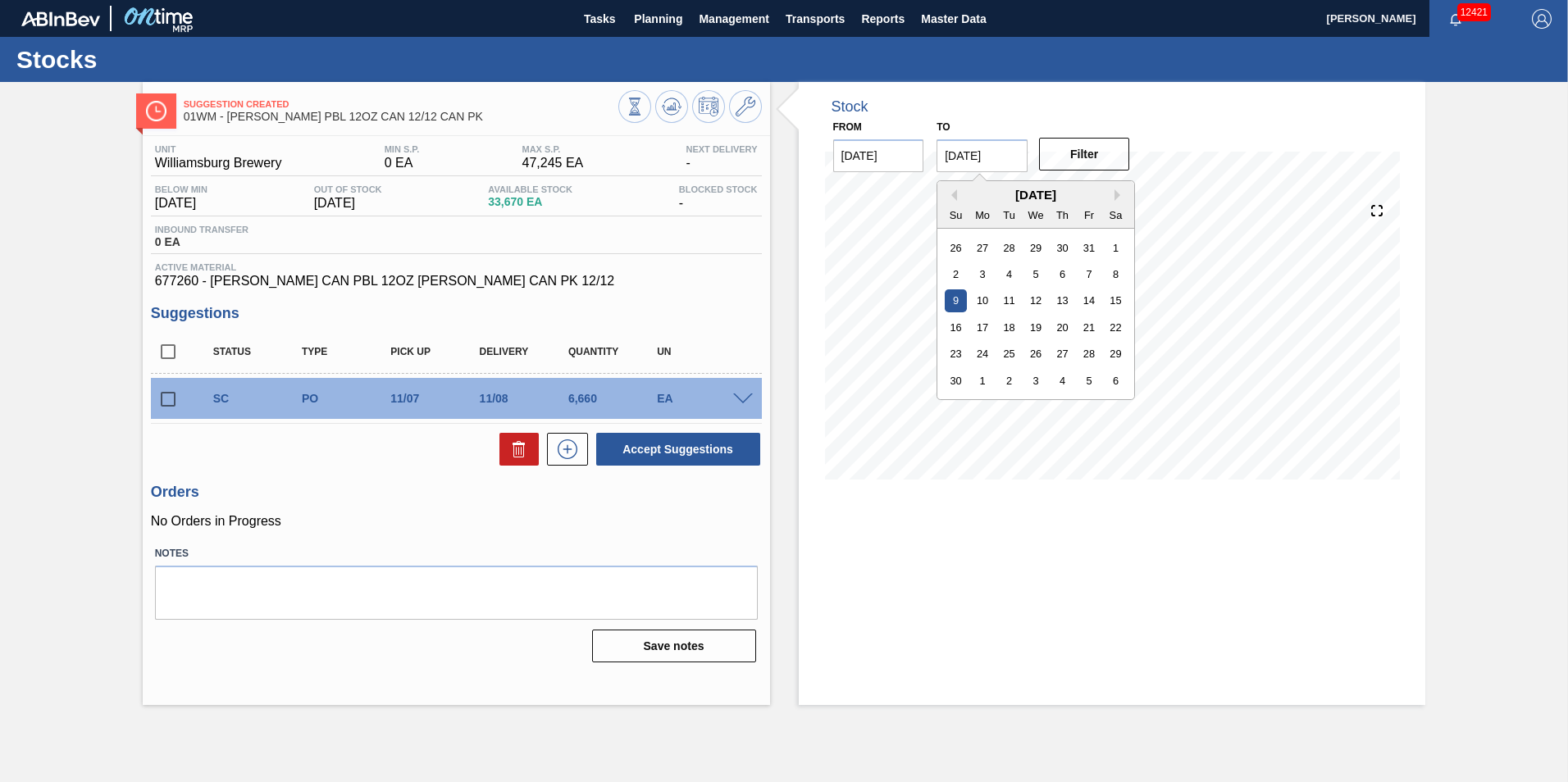
click at [995, 166] on input "11/09/2025" at bounding box center [982, 155] width 91 height 33
click at [1003, 299] on div "11" at bounding box center [1009, 301] width 22 height 22
type input "11/11/2025"
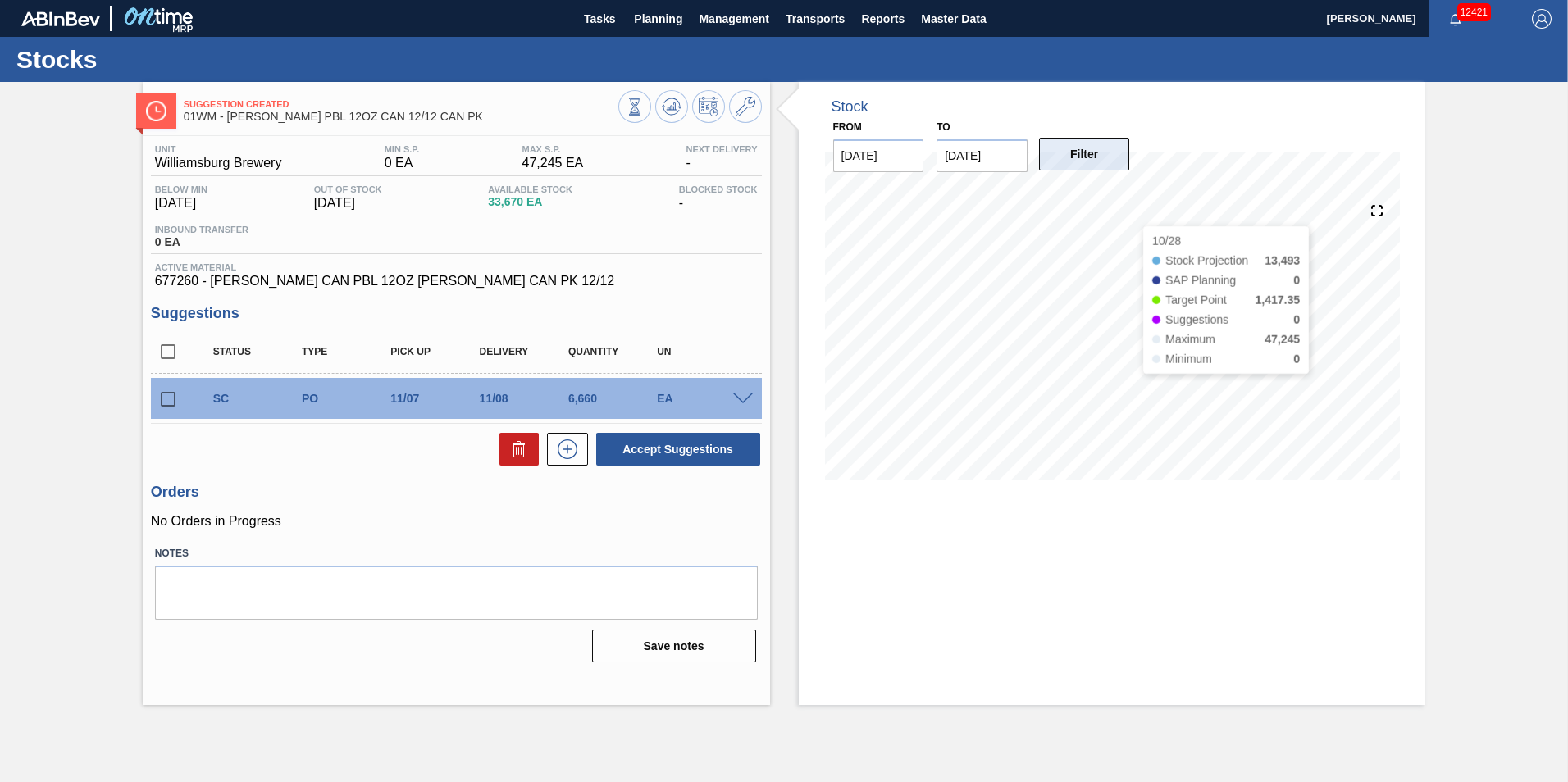
click at [1097, 151] on button "Filter" at bounding box center [1085, 154] width 91 height 33
click at [750, 396] on span at bounding box center [742, 399] width 20 height 12
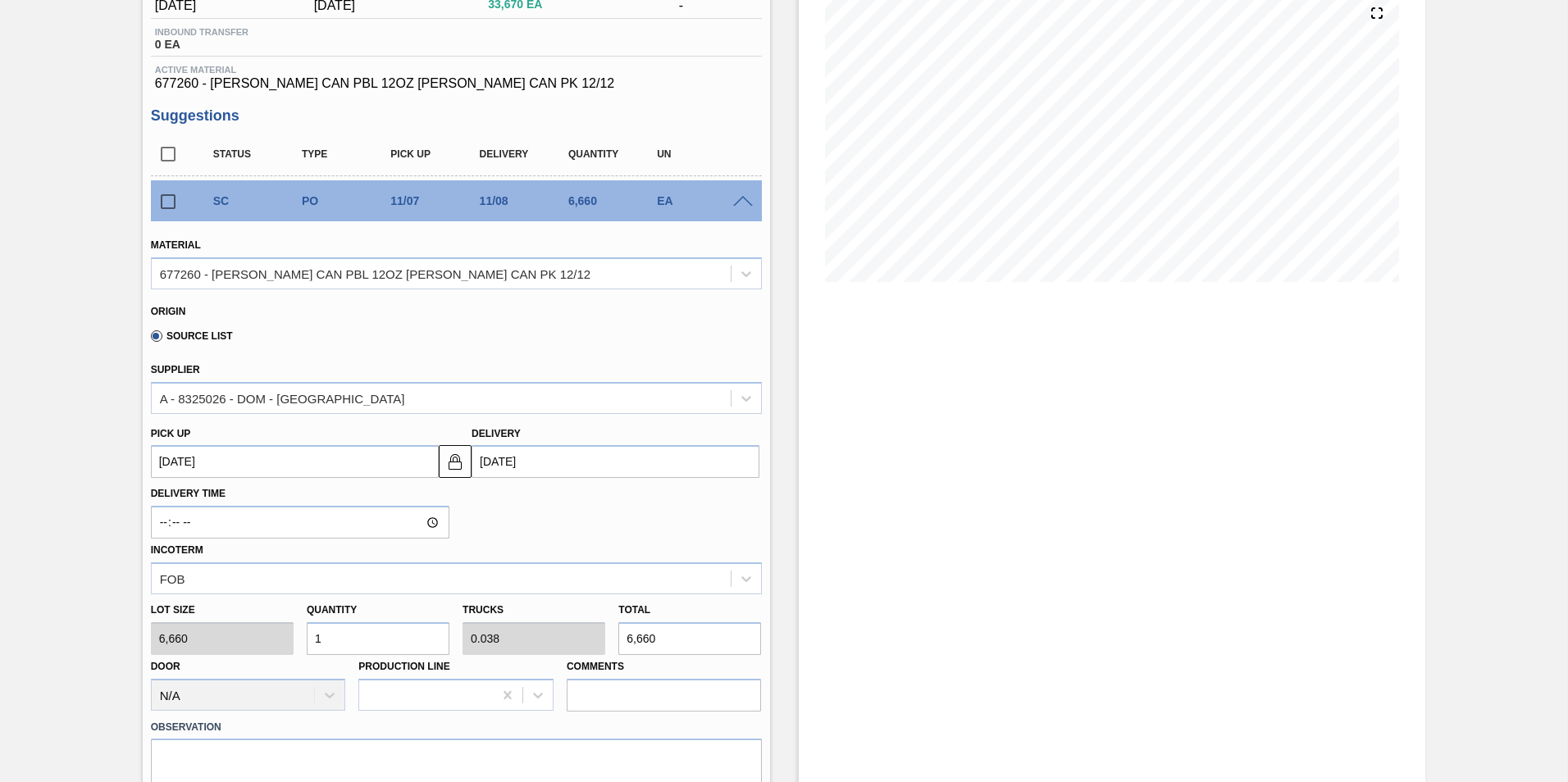
scroll to position [328, 0]
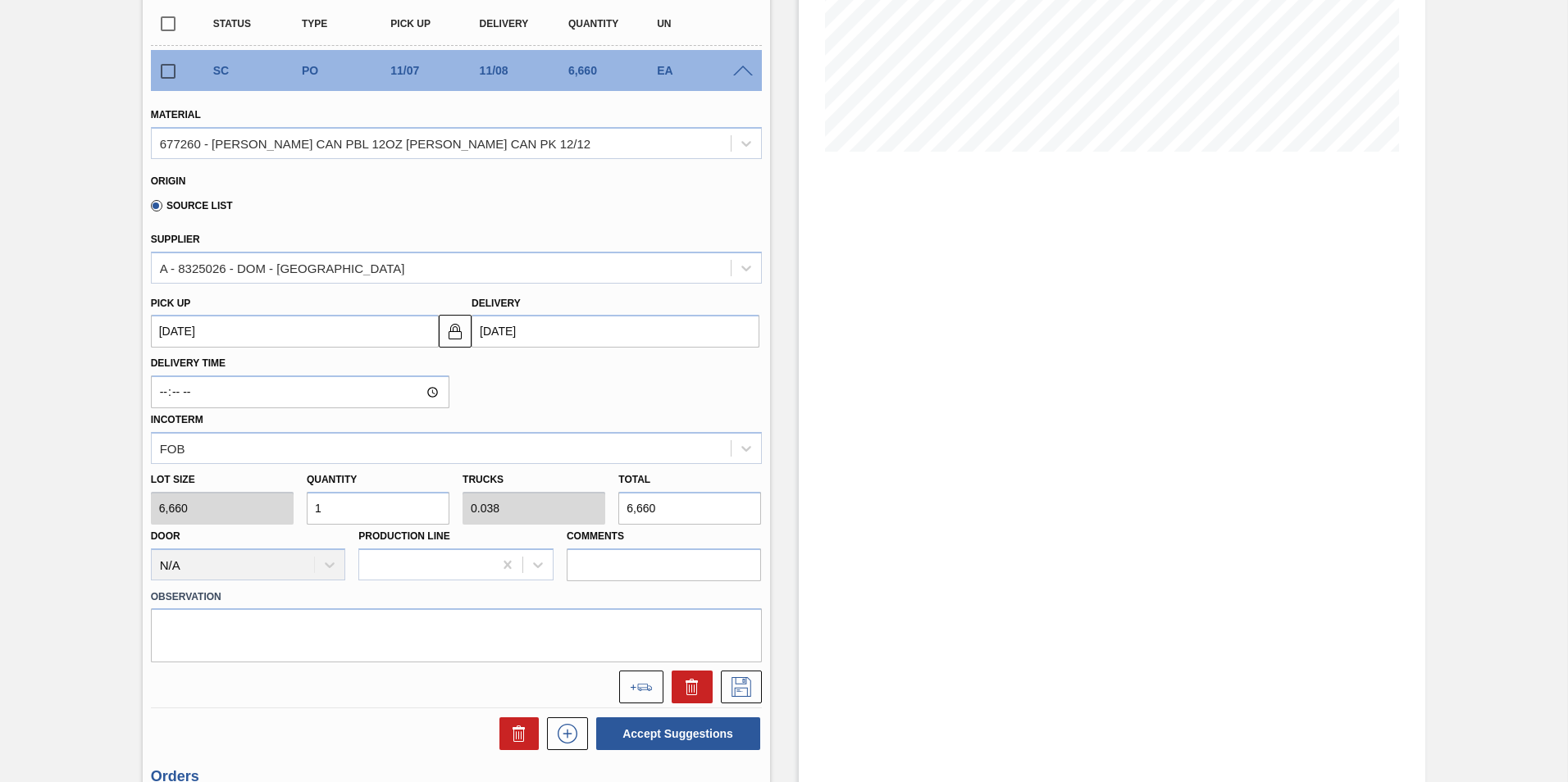
click at [349, 512] on input "1" at bounding box center [377, 507] width 142 height 33
type input "0"
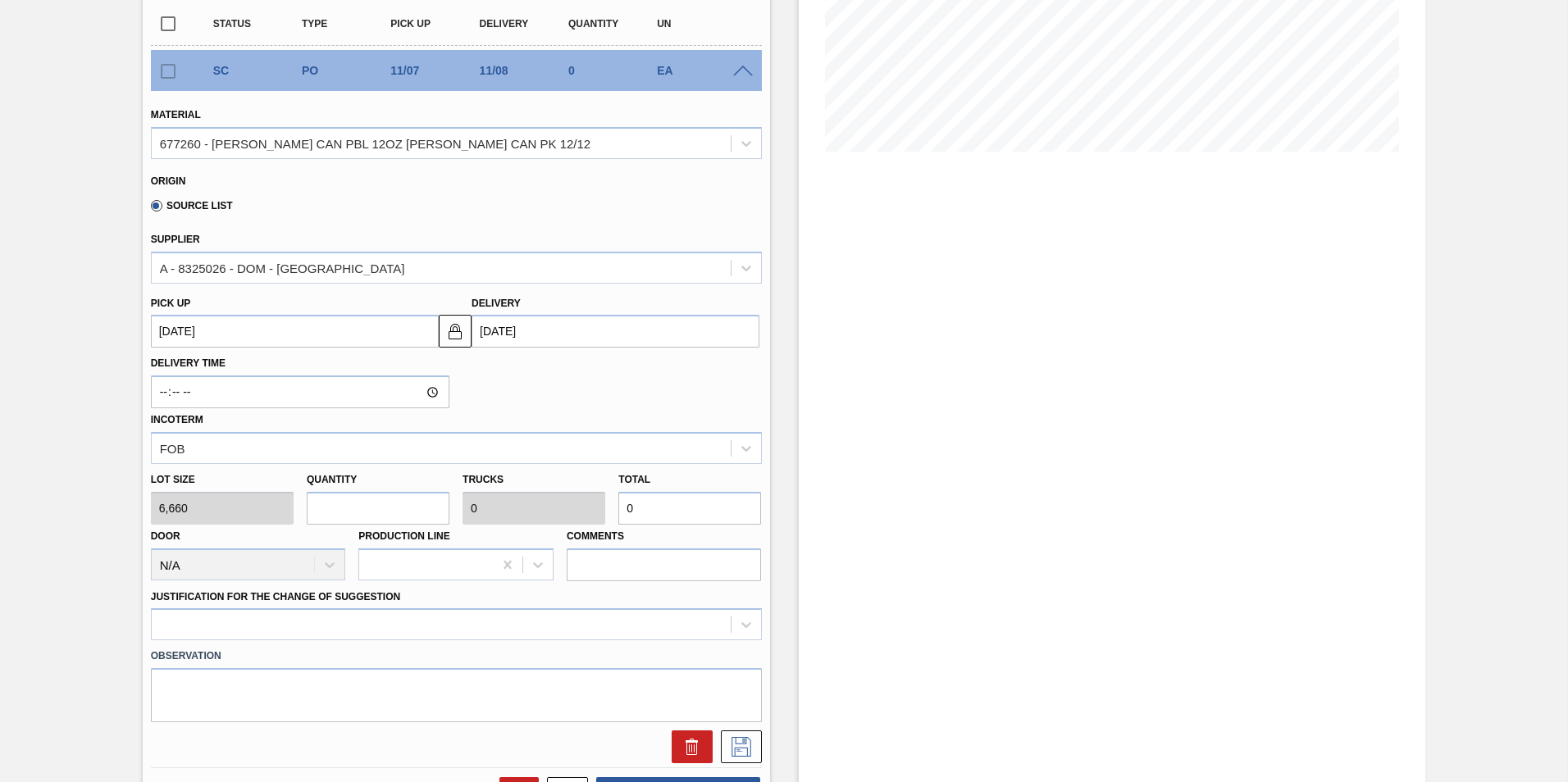
type input "2"
type input "0.077"
type input "13,320"
type input "2"
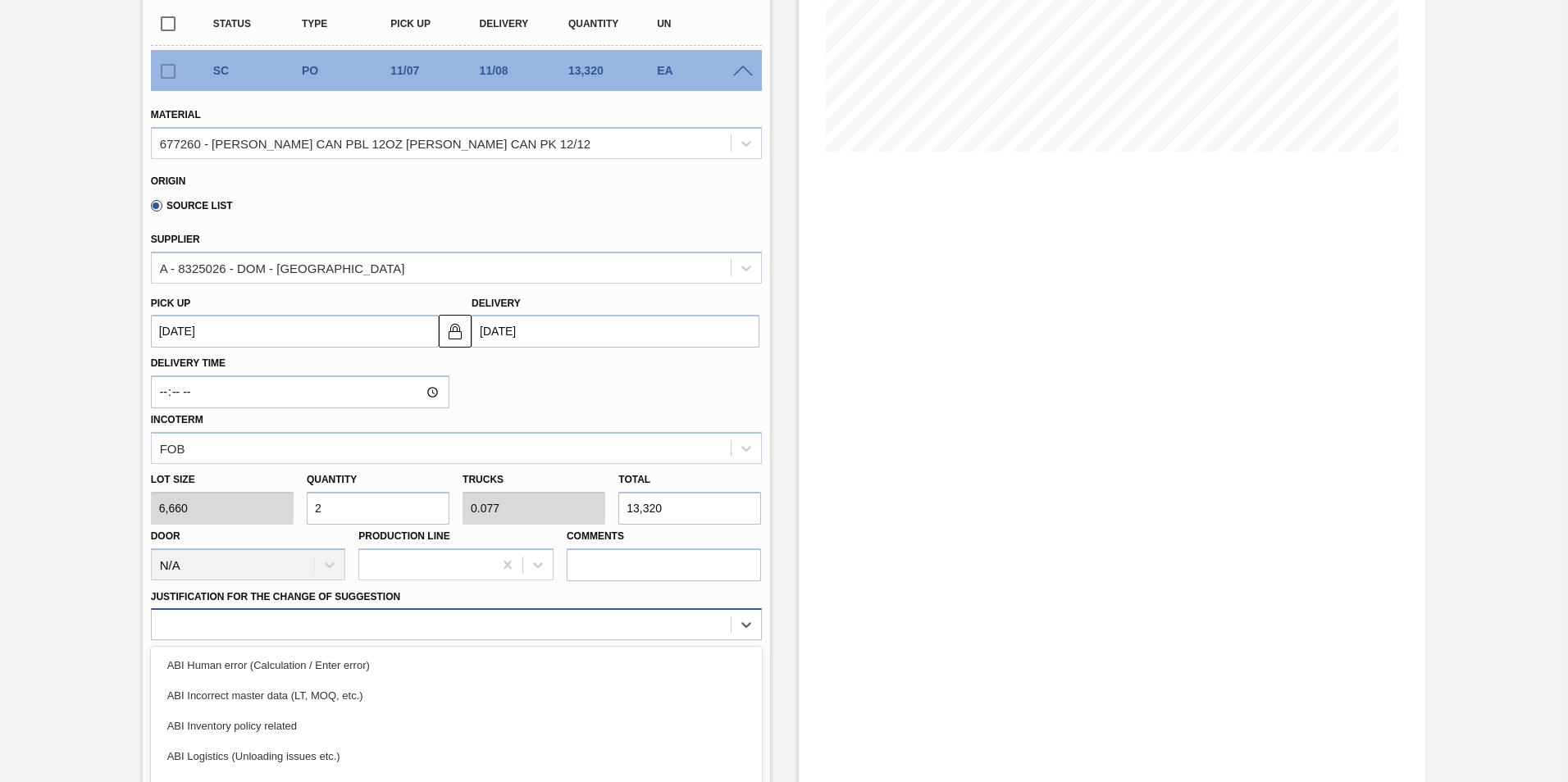
click at [404, 628] on div "option ABI Logistics (Unloading issues etc.) focused, 4 of 18. 18 results avail…" at bounding box center [456, 624] width 611 height 32
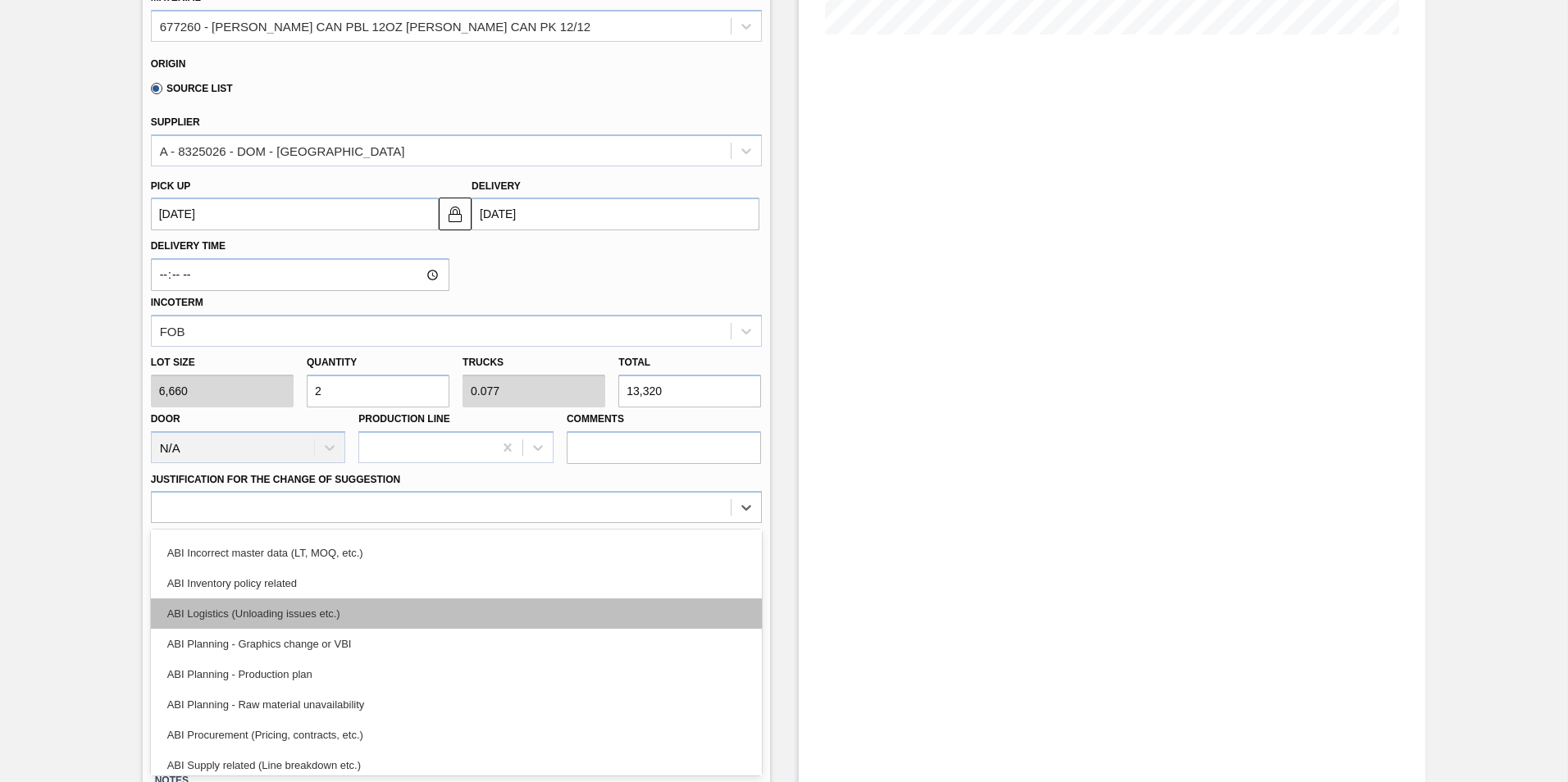
scroll to position [0, 0]
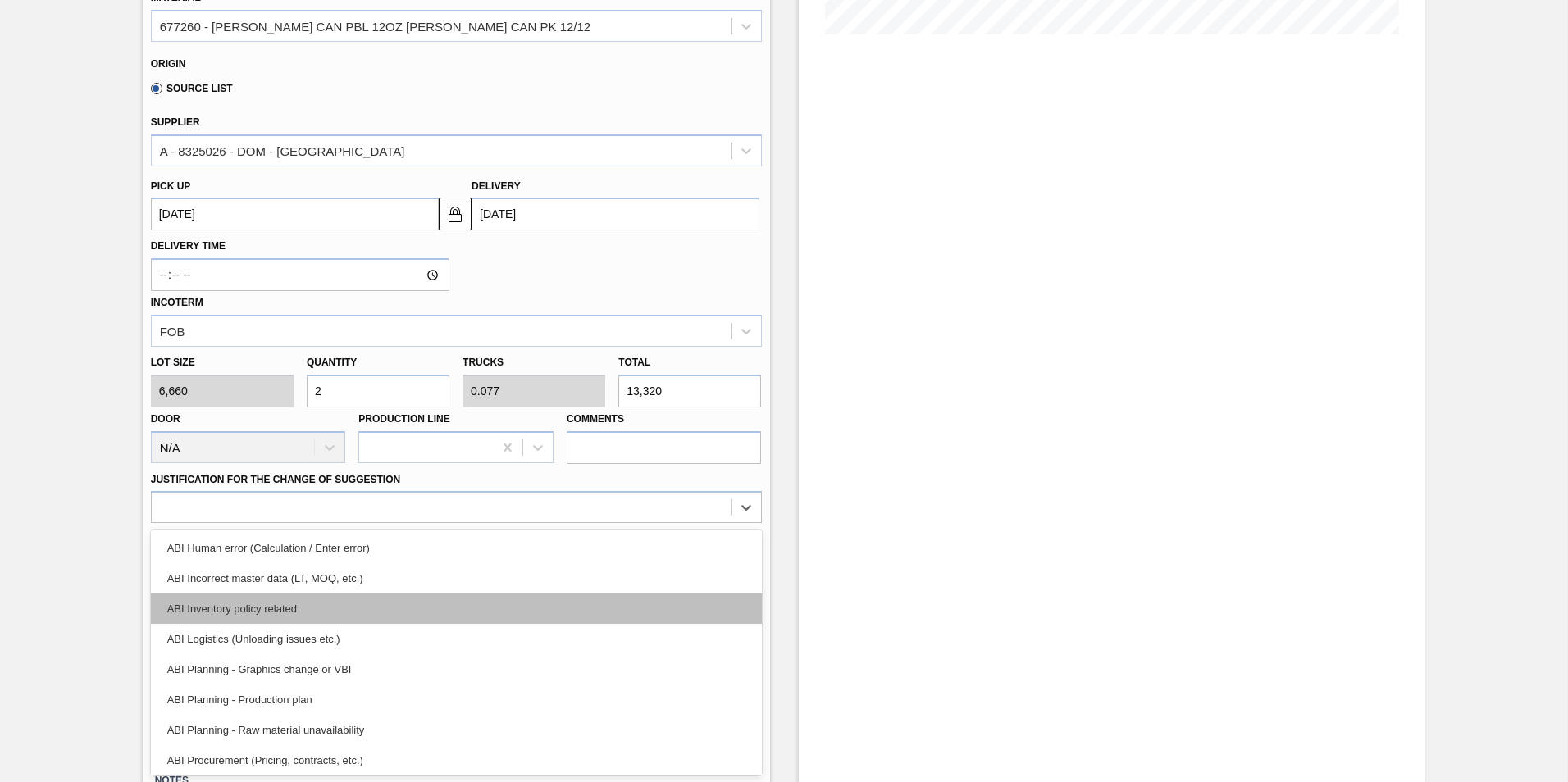
click at [385, 613] on div "ABI Inventory policy related" at bounding box center [456, 609] width 611 height 31
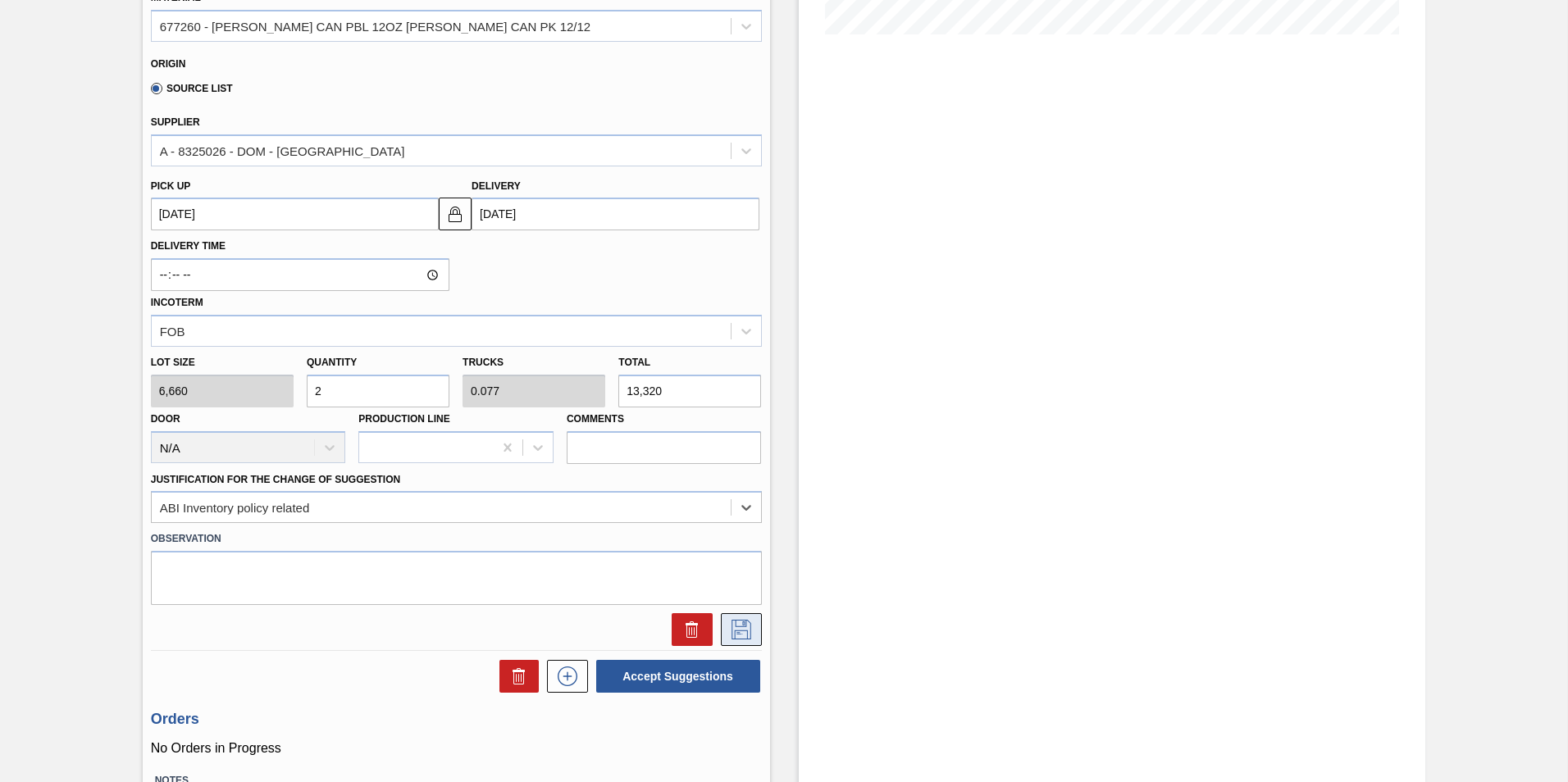
click at [748, 622] on button at bounding box center [741, 629] width 41 height 33
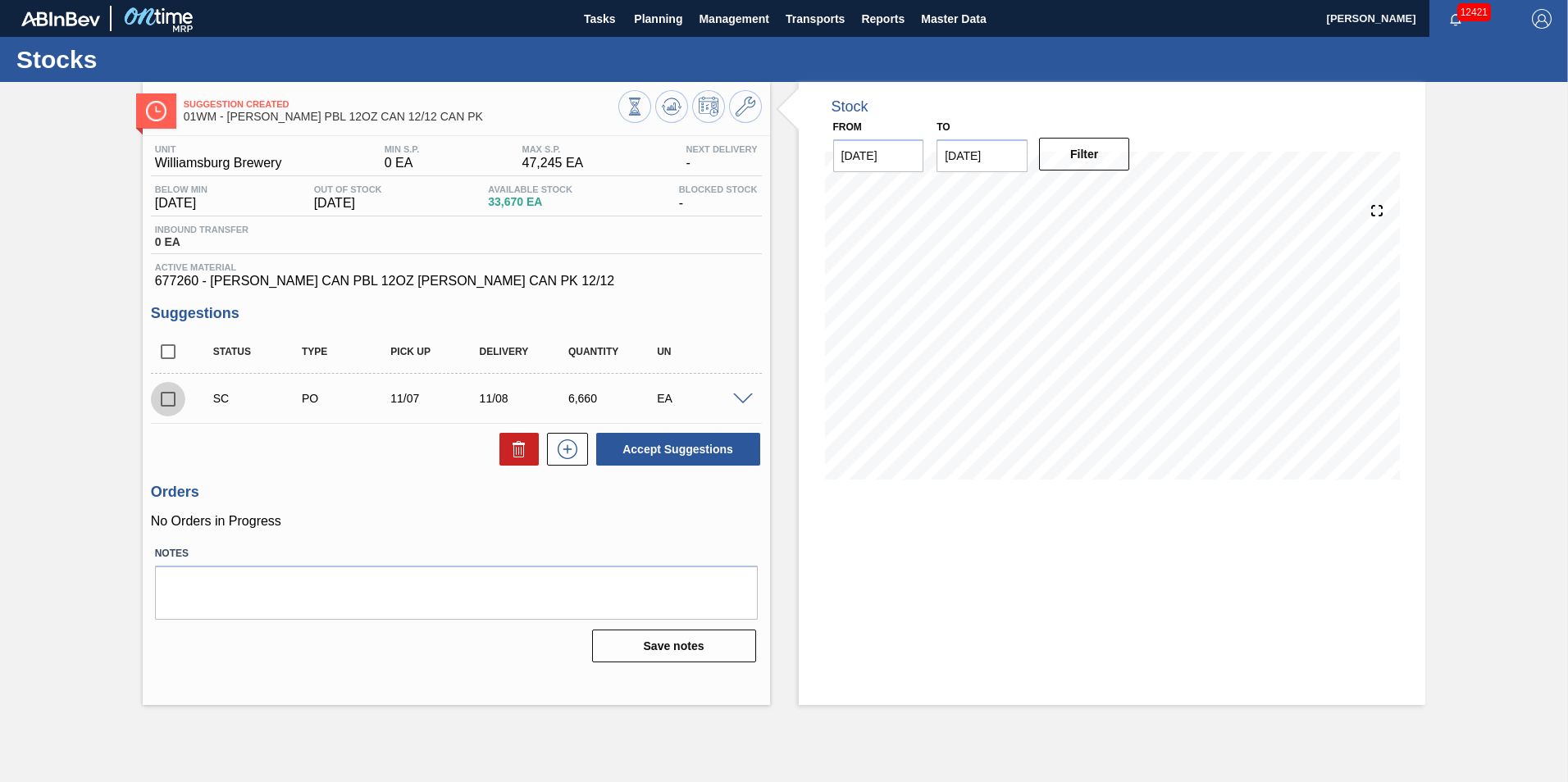
click at [164, 396] on input "checkbox" at bounding box center [168, 398] width 34 height 34
click at [675, 449] on button "Accept Suggestions" at bounding box center [678, 449] width 164 height 33
checkbox input "false"
click at [644, 14] on span "Planning" at bounding box center [658, 19] width 48 height 20
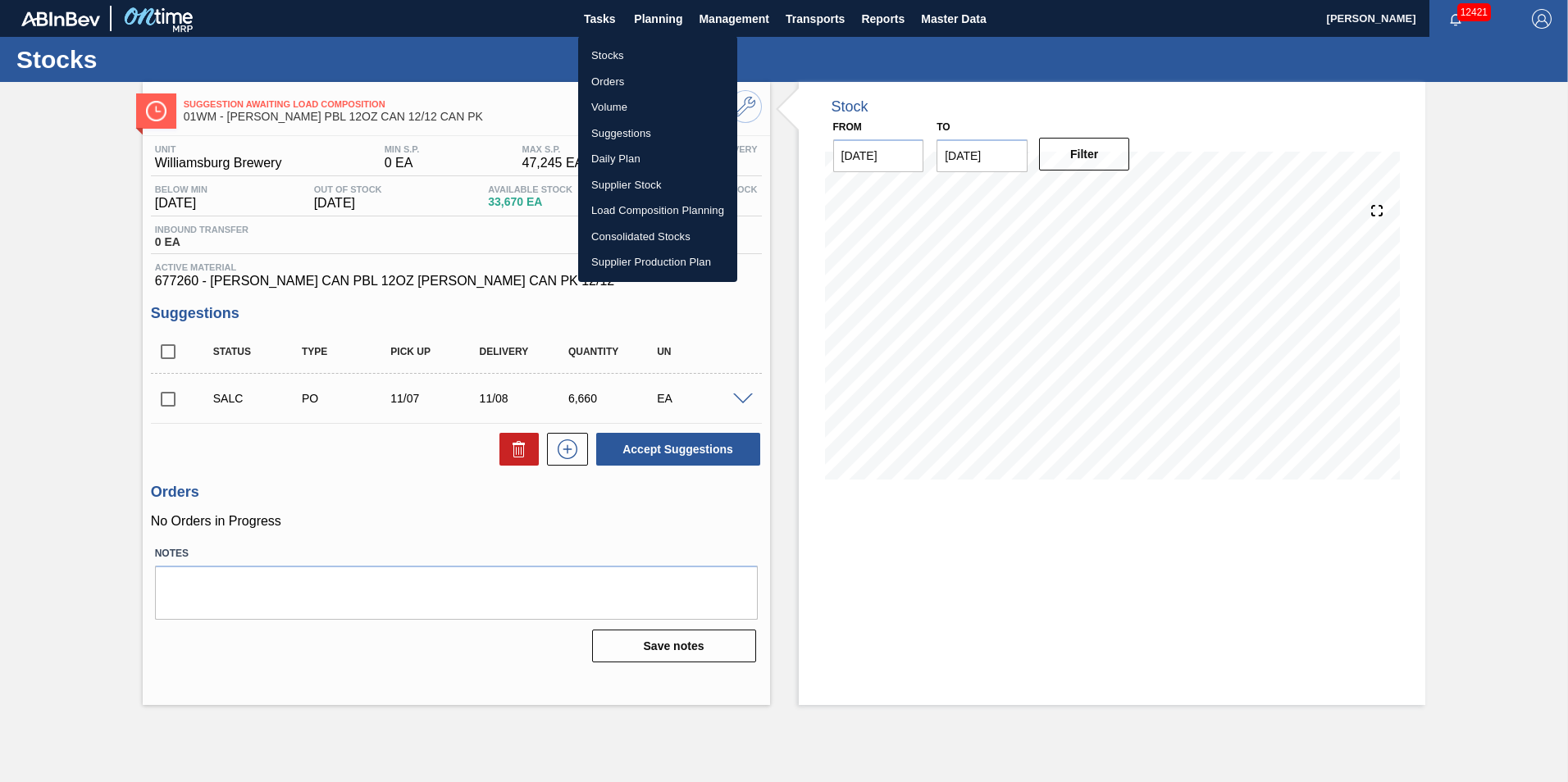
click at [636, 130] on li "Suggestions" at bounding box center [657, 133] width 159 height 26
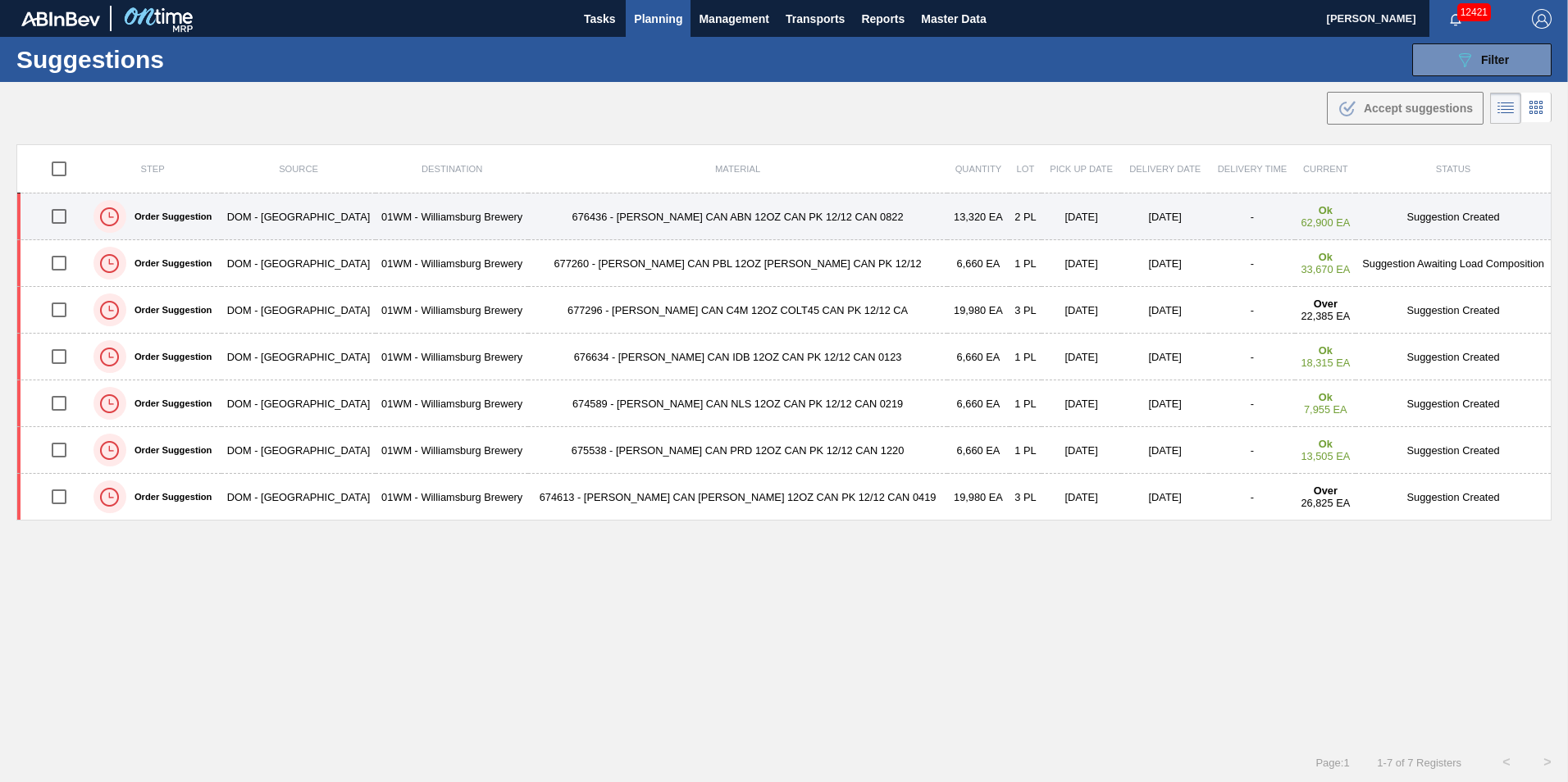
click at [71, 217] on input "checkbox" at bounding box center [59, 216] width 34 height 34
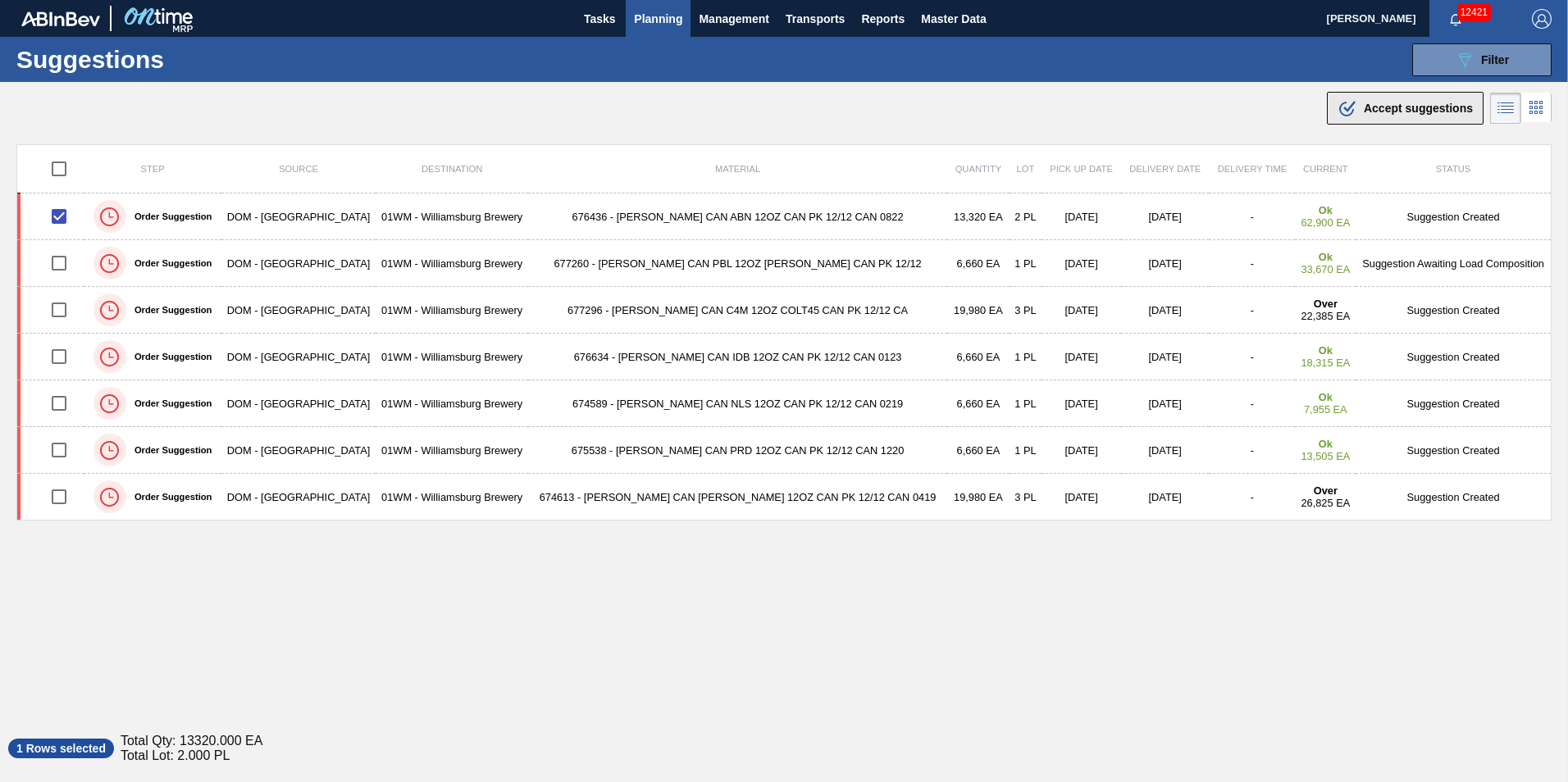
click at [1377, 107] on span "Accept suggestions" at bounding box center [1418, 108] width 109 height 13
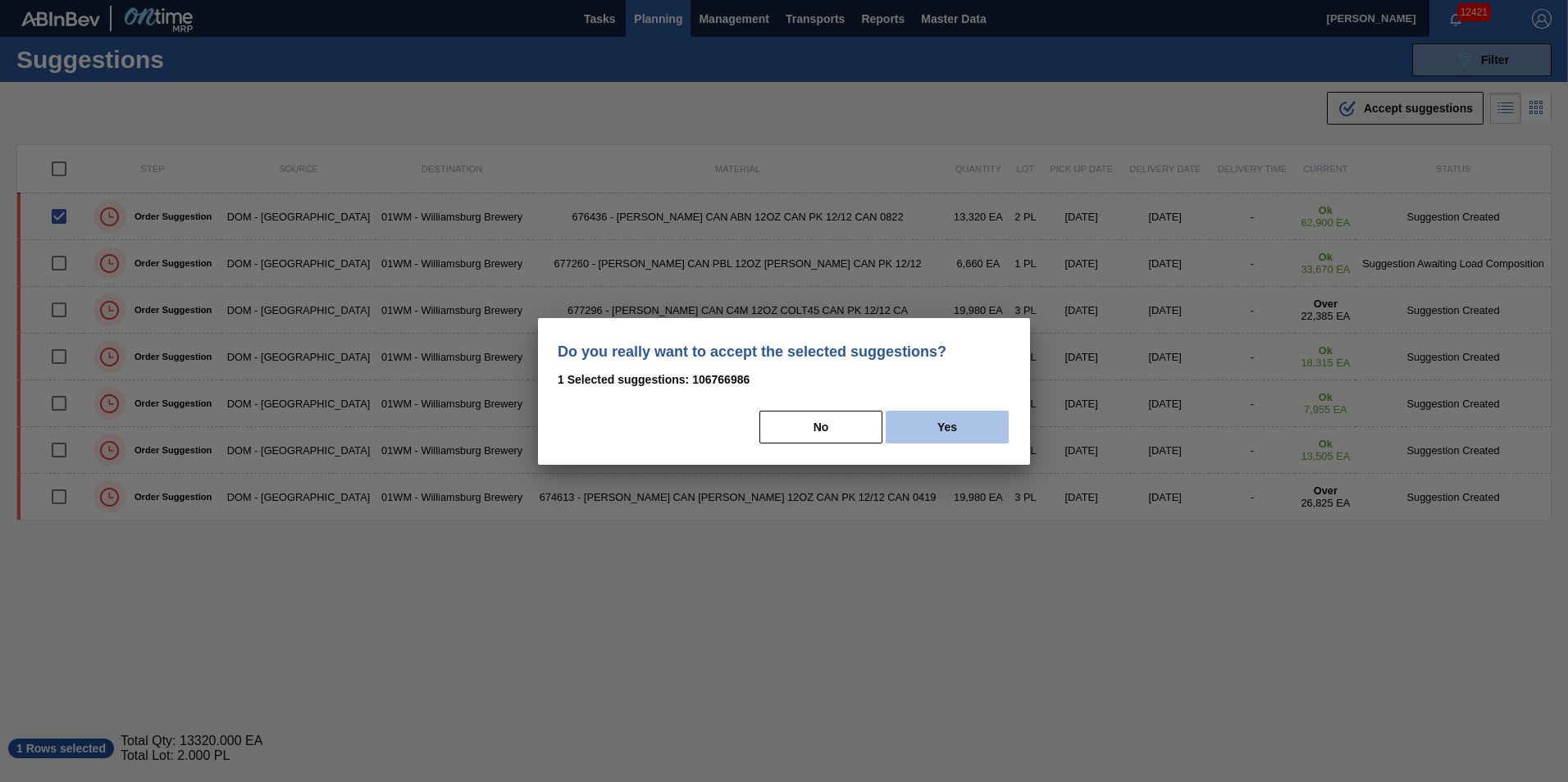
click at [981, 415] on button "Yes" at bounding box center [947, 426] width 123 height 33
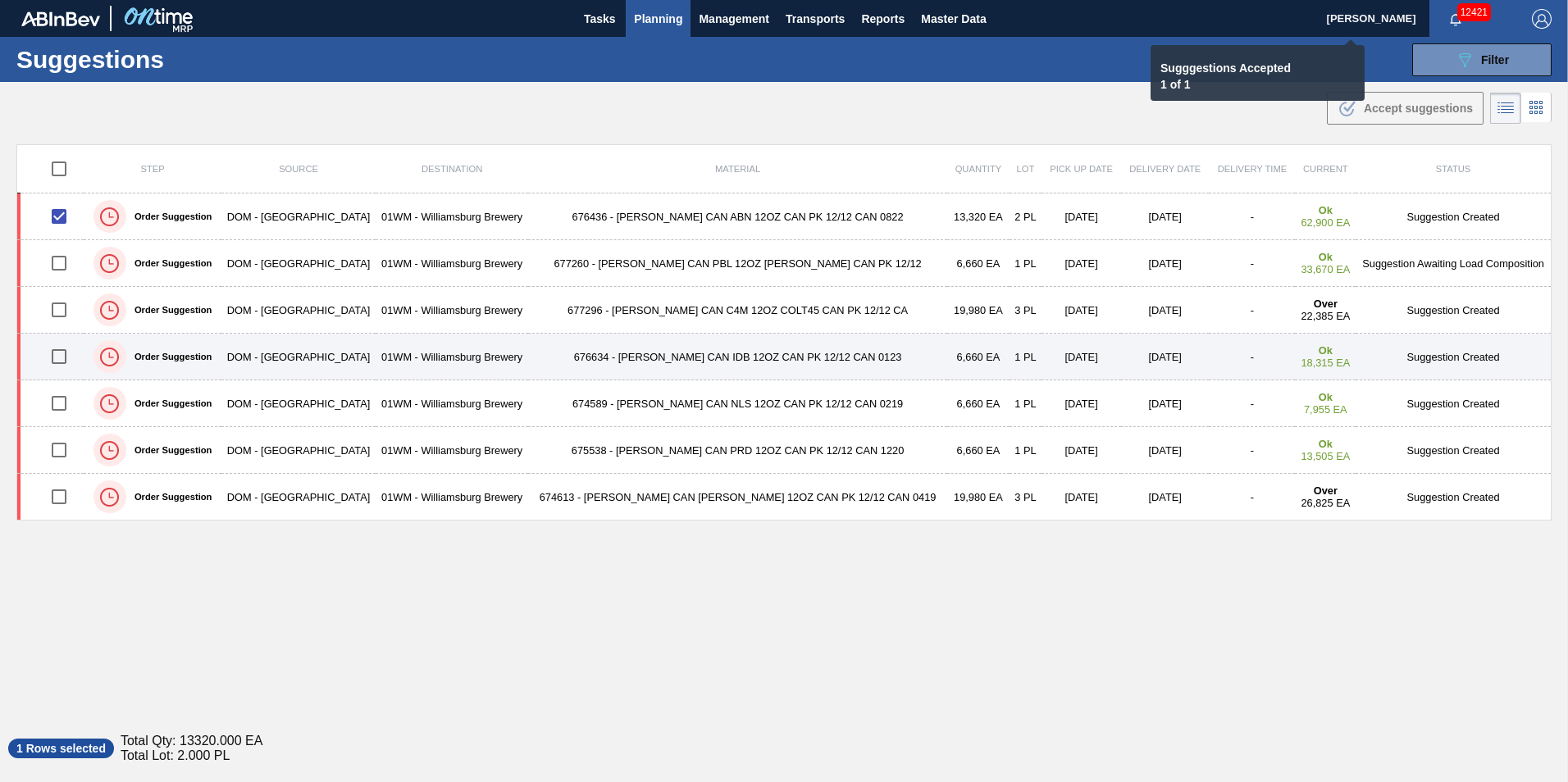
checkbox input "false"
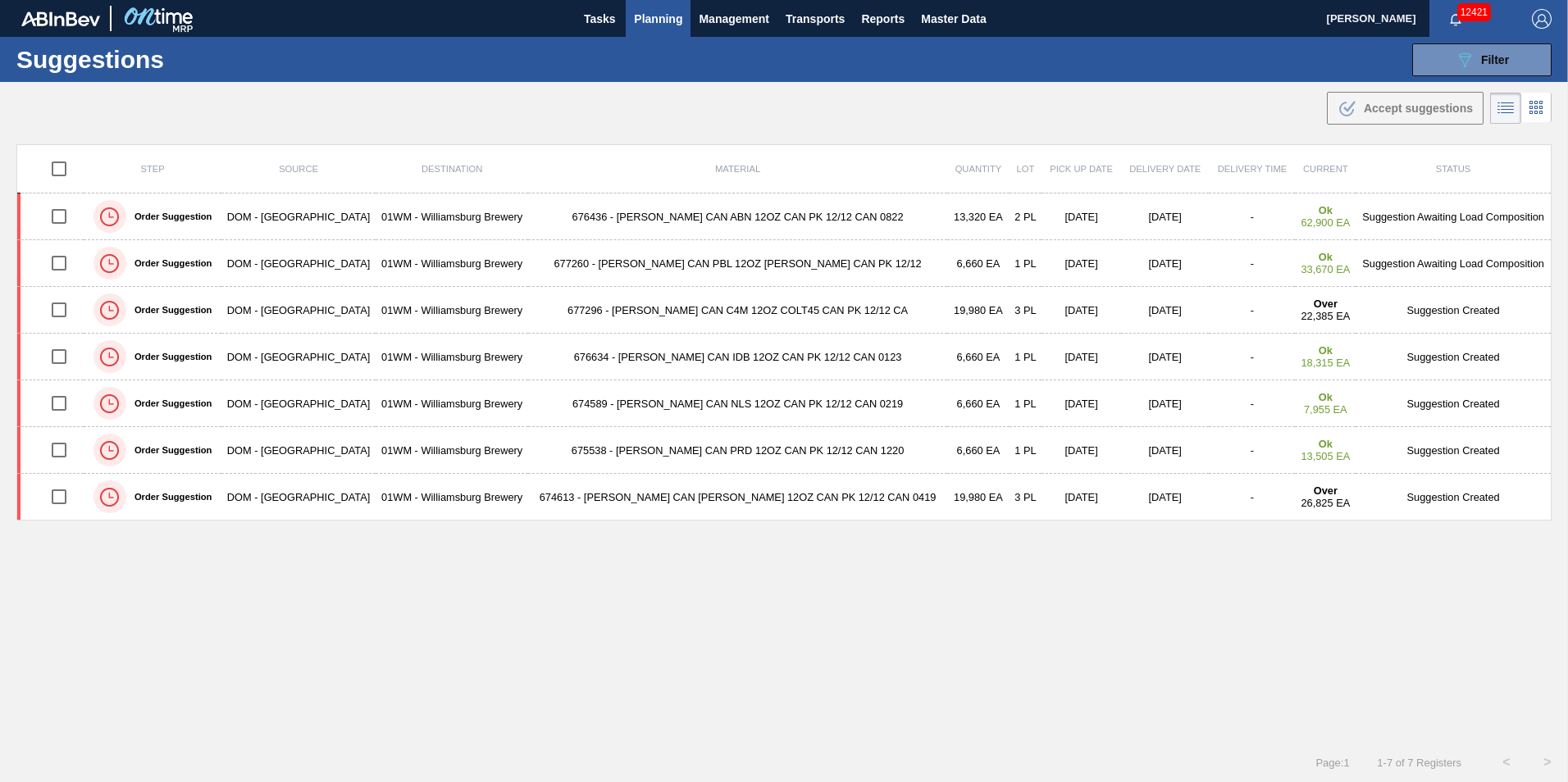
drag, startPoint x: 676, startPoint y: 39, endPoint x: 669, endPoint y: 32, distance: 9.9
click at [676, 39] on div "Suggestions 089F7B8B-B2A5-4AFE-B5C0-19BA573D28AC Filter Step Step Source 832502…" at bounding box center [784, 60] width 1568 height 45
click at [664, 18] on span "Planning" at bounding box center [658, 19] width 48 height 20
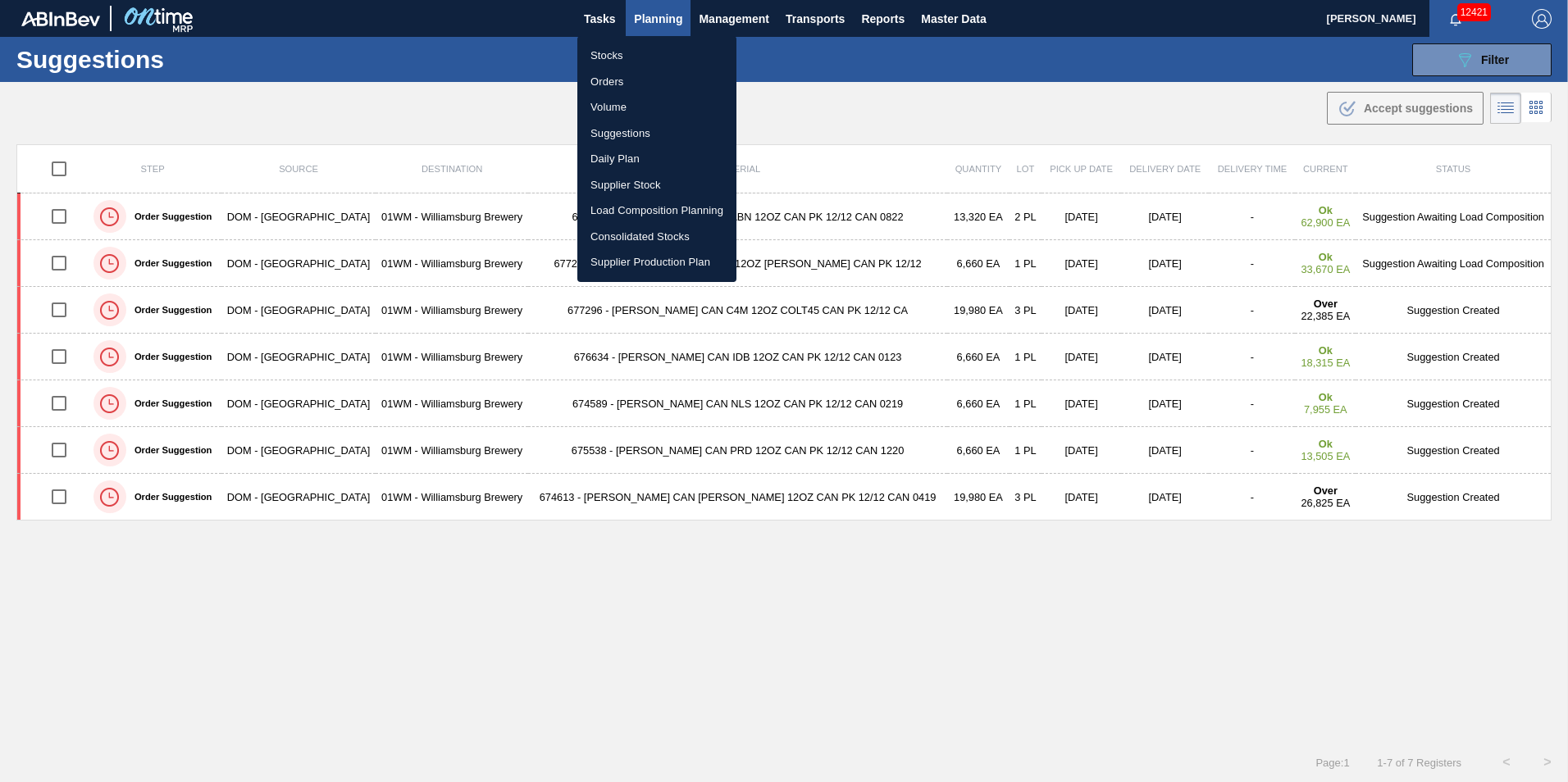
click at [1491, 65] on div at bounding box center [784, 391] width 1568 height 782
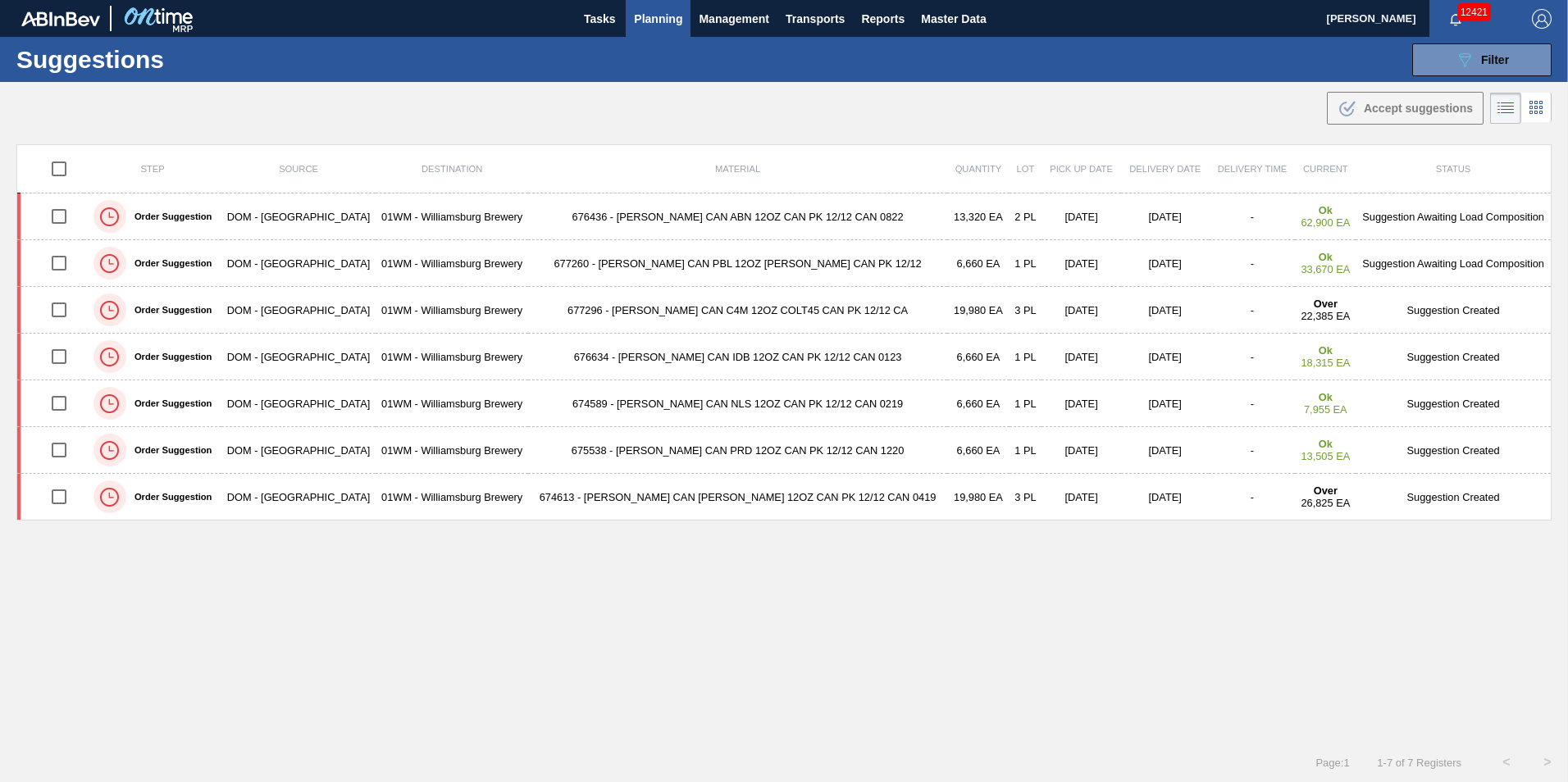
click at [1494, 0] on body "Tasks Planning Management Transports Reports Master Data Vincent Geritano 12421…" at bounding box center [784, 0] width 1568 height 0
drag, startPoint x: 1510, startPoint y: 59, endPoint x: 1520, endPoint y: 68, distance: 13.5
click at [1512, 59] on button "089F7B8B-B2A5-4AFE-B5C0-19BA573D28AC Filter" at bounding box center [1481, 60] width 140 height 33
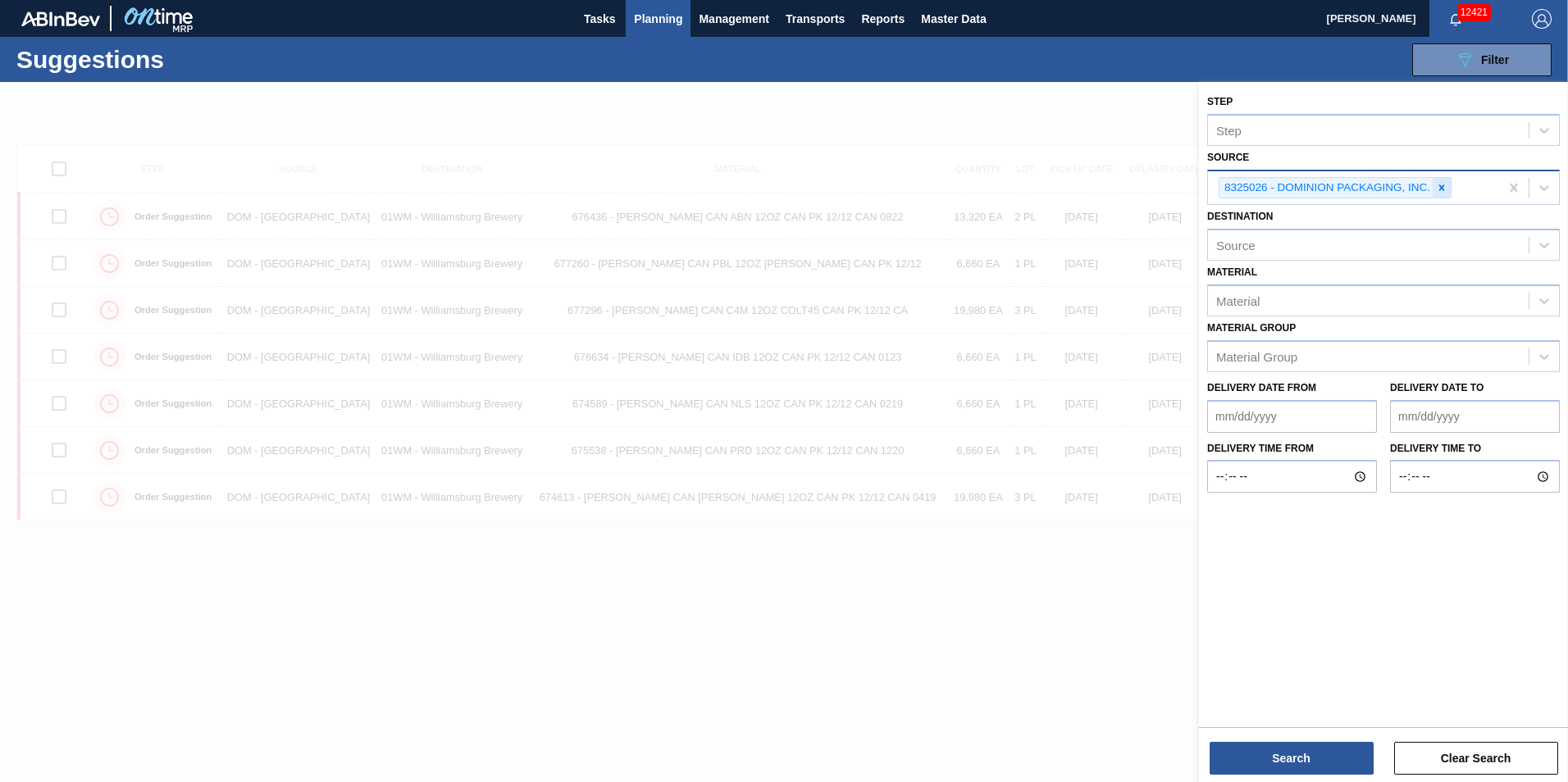
click at [1446, 189] on icon at bounding box center [1441, 188] width 11 height 11
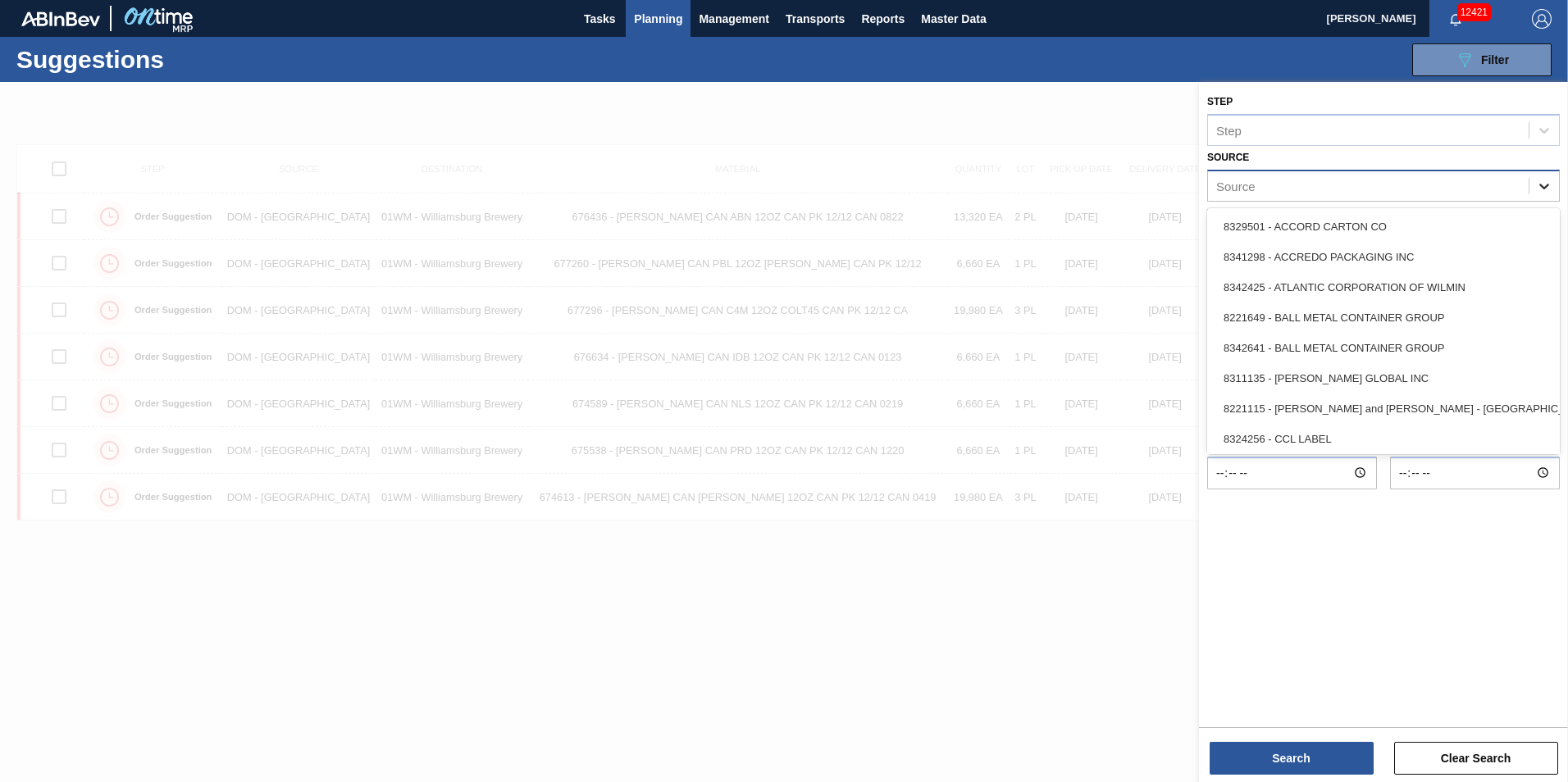
drag, startPoint x: 1559, startPoint y: 187, endPoint x: 1557, endPoint y: 196, distance: 9.2
click at [1560, 189] on div "Step Step Source option 8325026 - DOMINION PACKAGING, INC., deselected. option …" at bounding box center [1384, 290] width 369 height 415
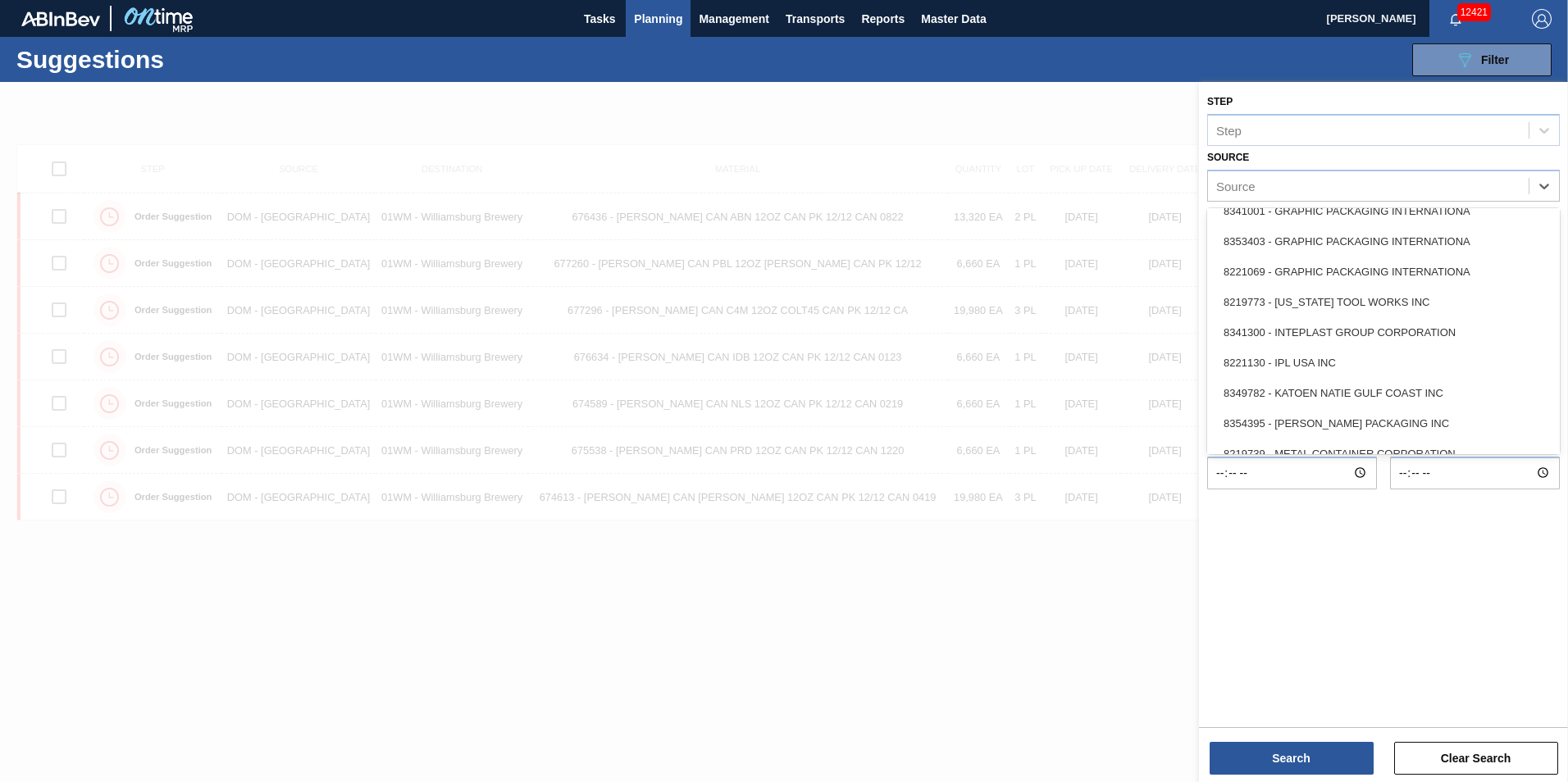
click at [1373, 263] on div "8221069 - GRAPHIC PACKAGING INTERNATIONA" at bounding box center [1383, 272] width 353 height 31
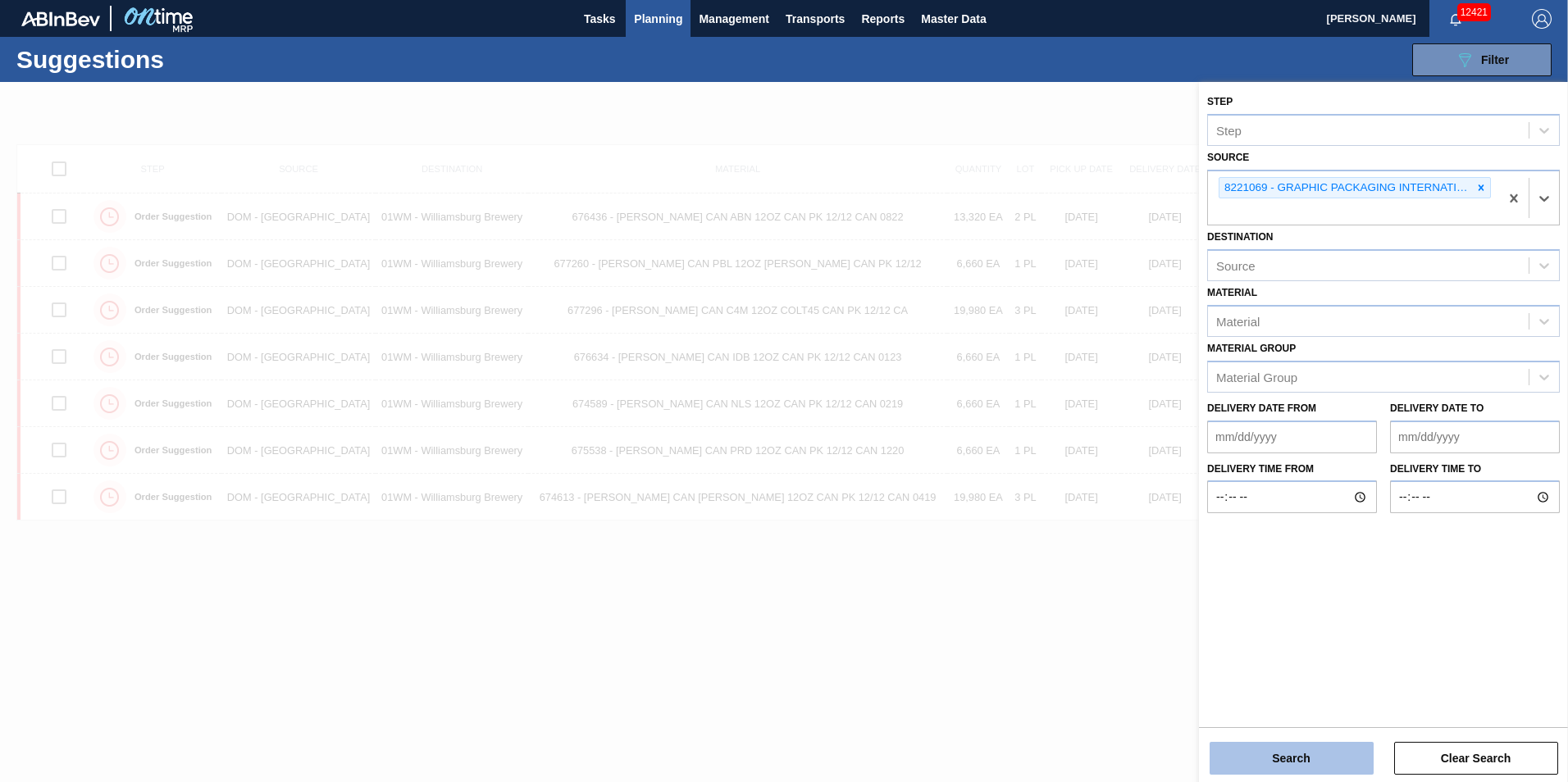
click at [1316, 759] on button "Search" at bounding box center [1291, 758] width 164 height 33
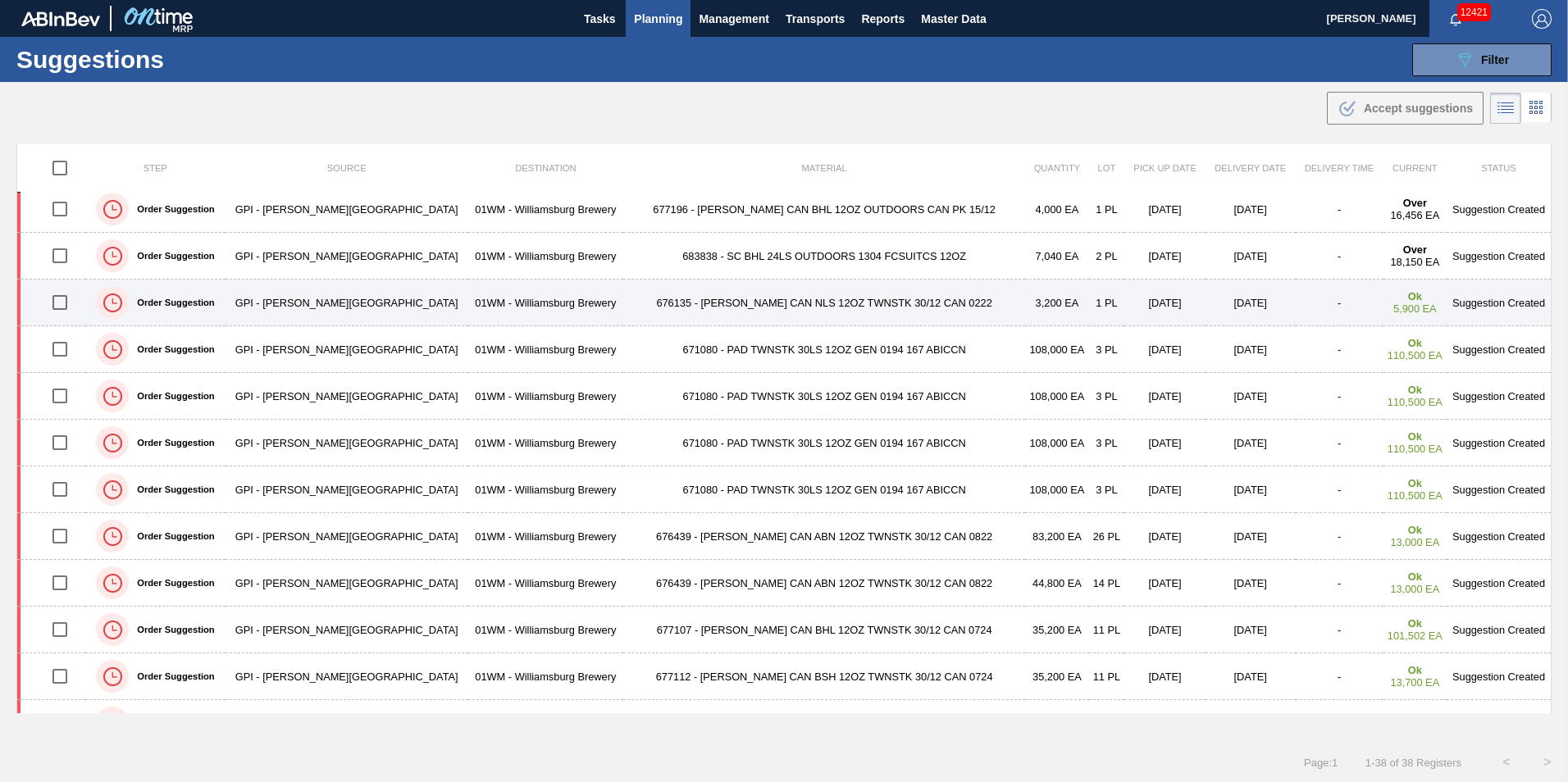
scroll to position [82, 0]
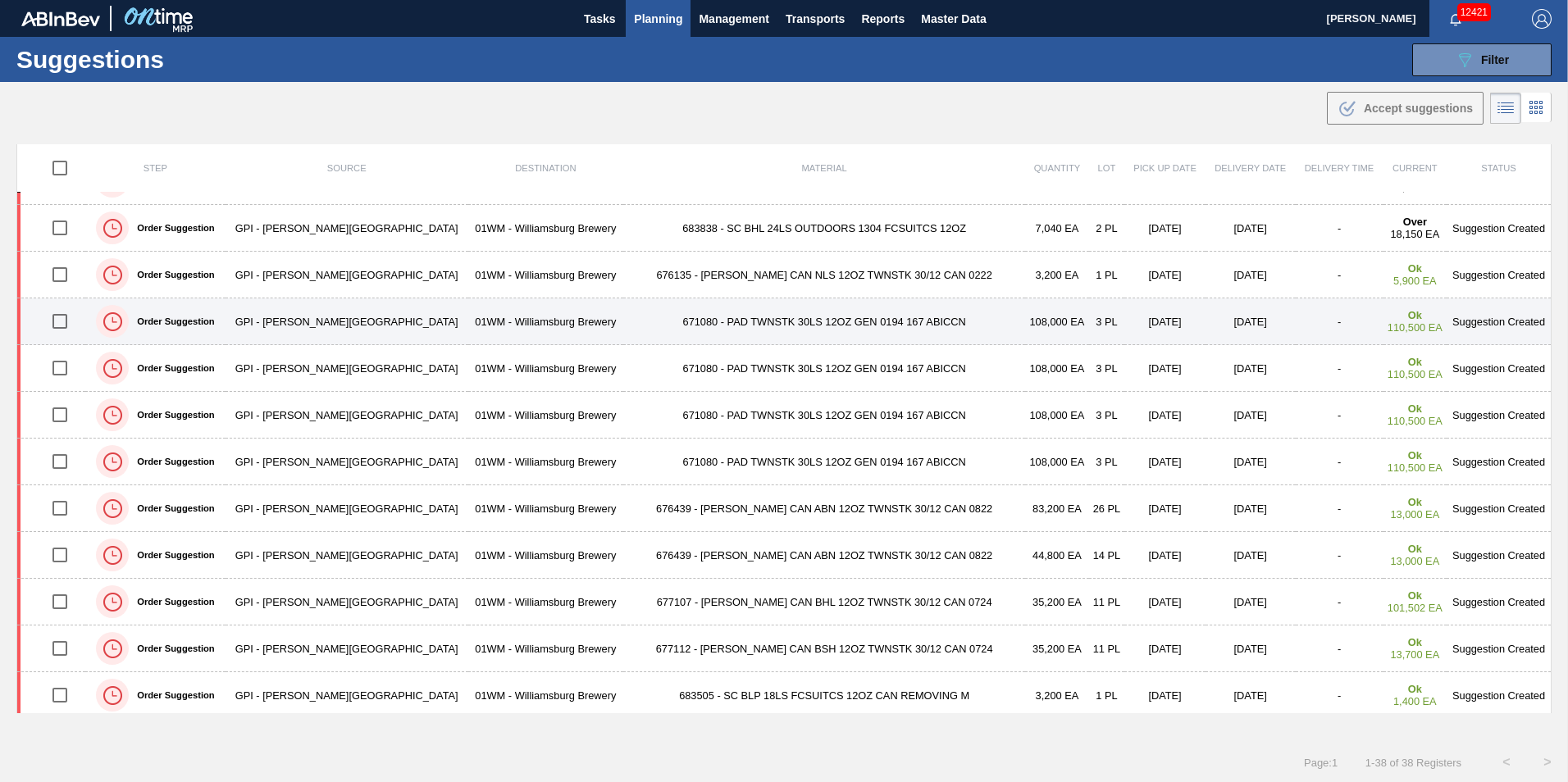
click at [69, 317] on input "checkbox" at bounding box center [60, 321] width 34 height 34
checkbox input "true"
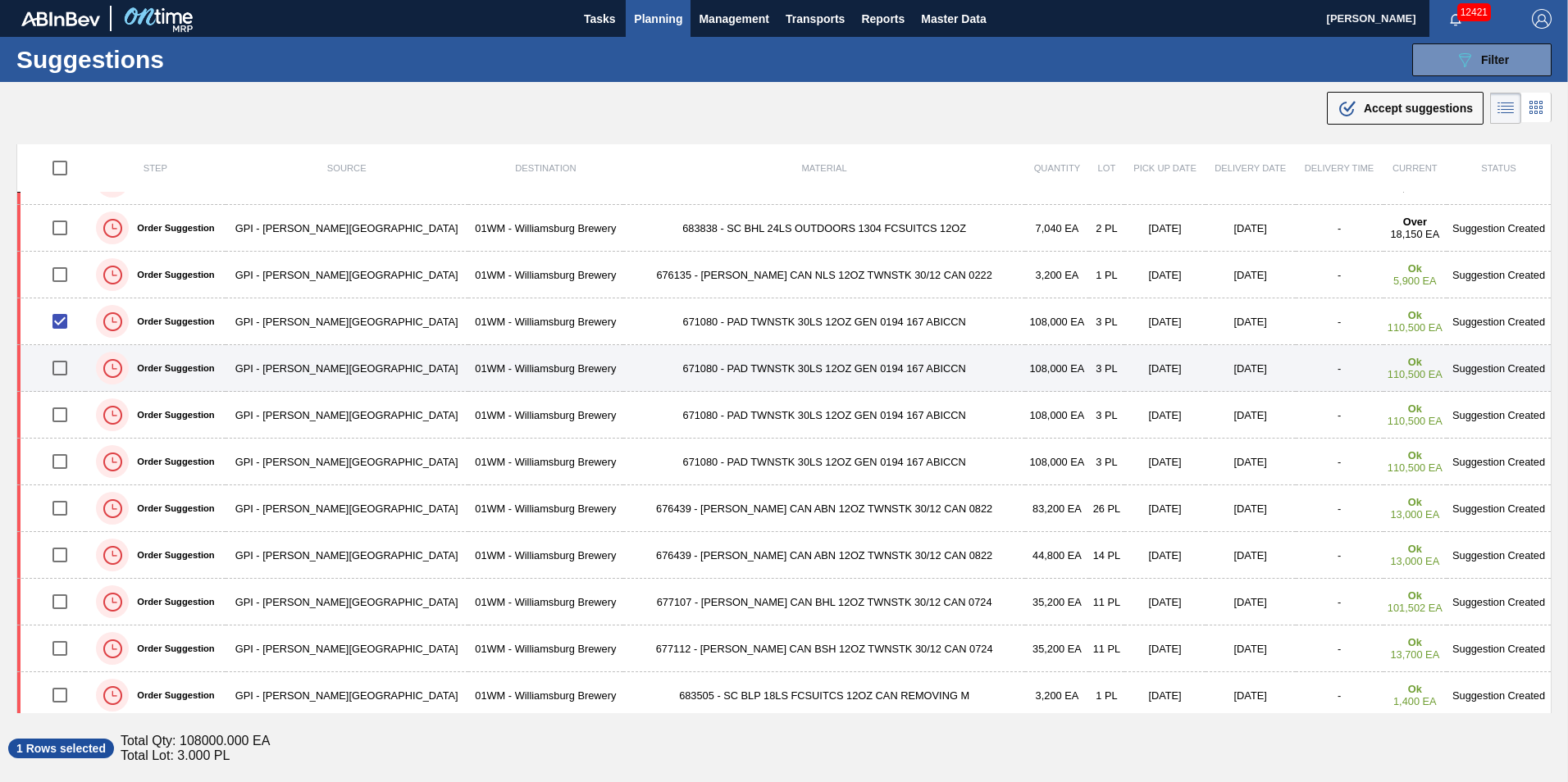
click at [59, 382] on input "checkbox" at bounding box center [60, 368] width 34 height 34
checkbox input "true"
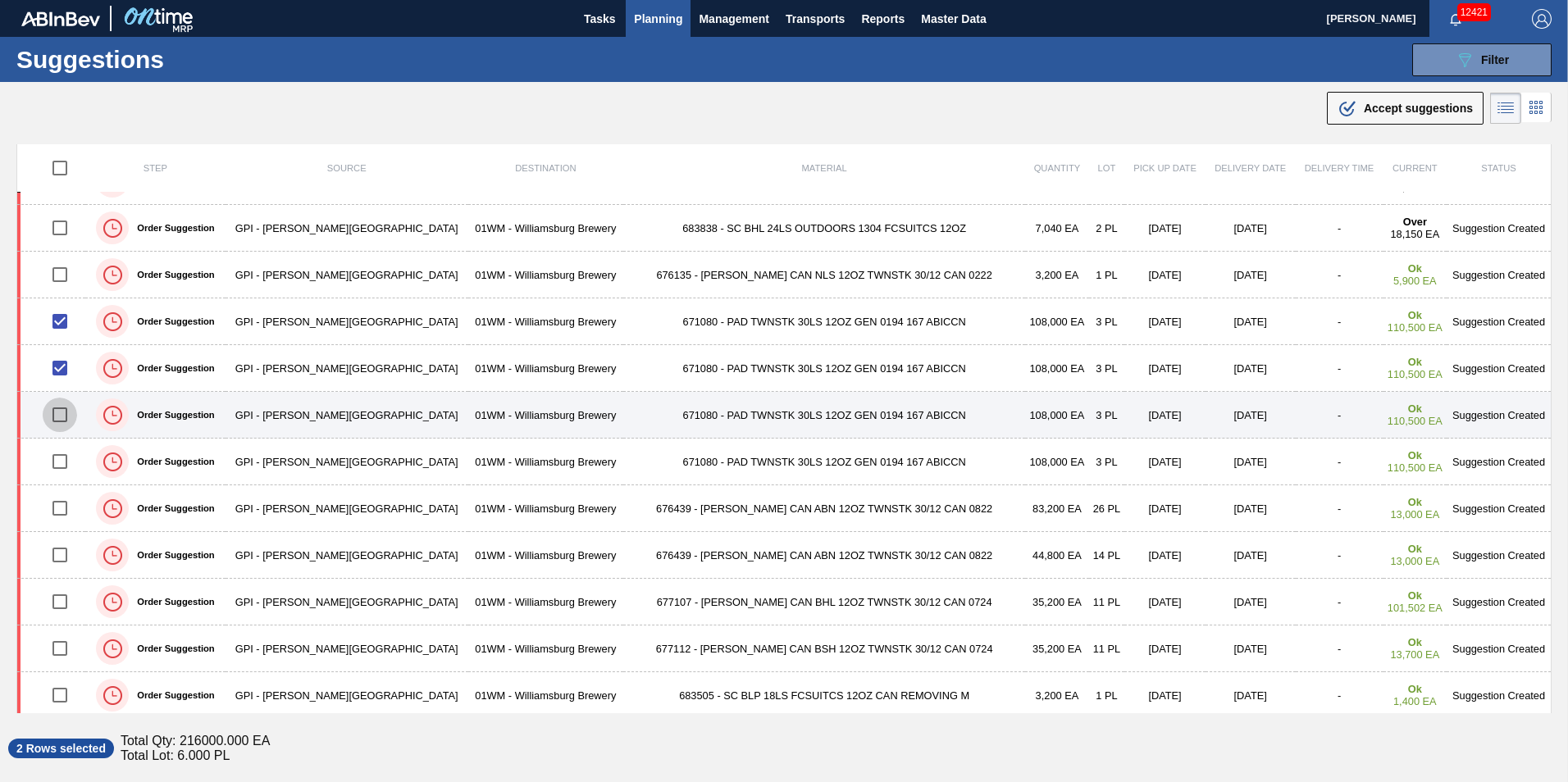
drag, startPoint x: 72, startPoint y: 407, endPoint x: 73, endPoint y: 398, distance: 9.1
click at [73, 404] on input "checkbox" at bounding box center [60, 414] width 34 height 34
checkbox input "true"
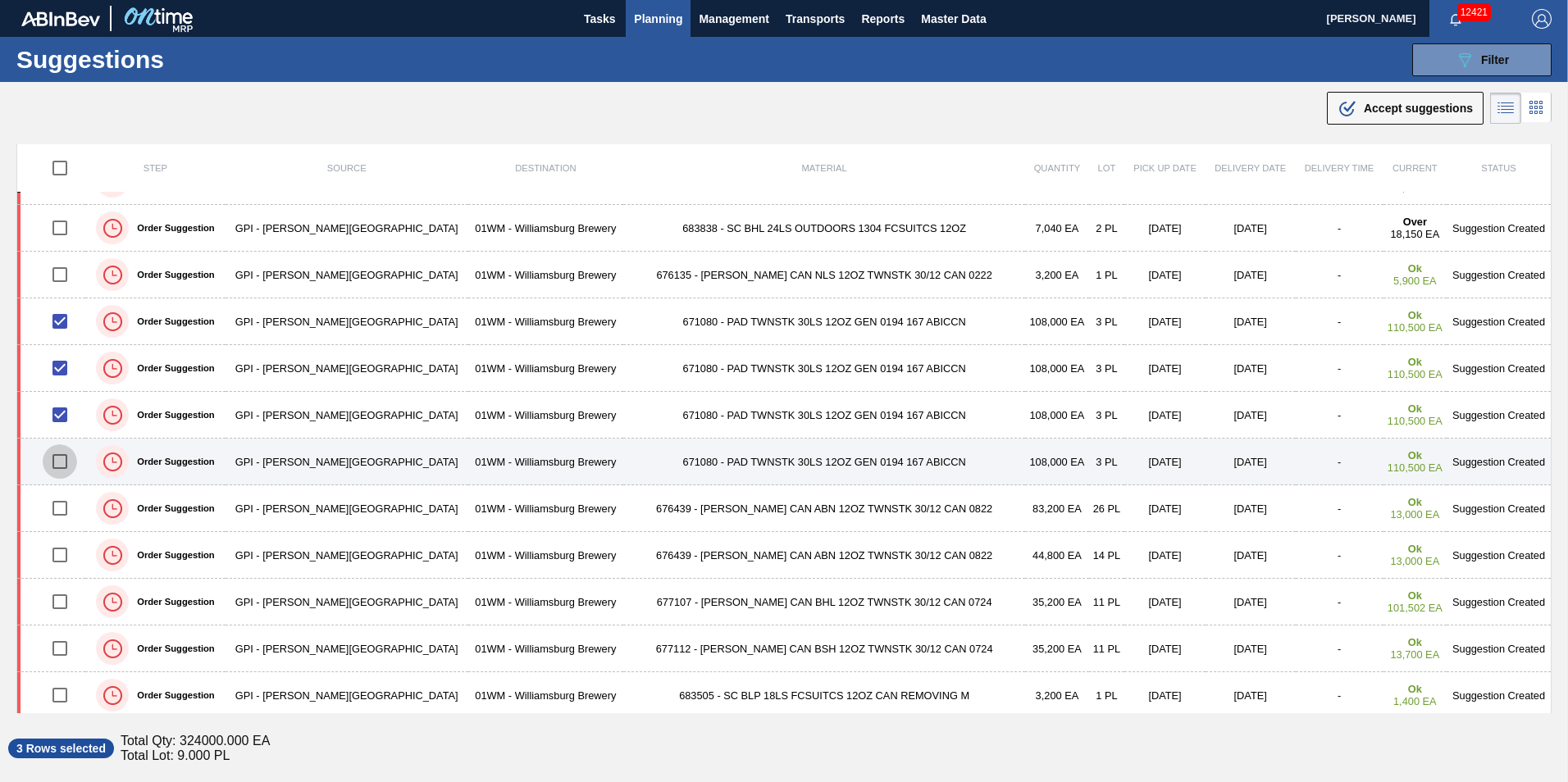
click at [71, 459] on input "checkbox" at bounding box center [60, 461] width 34 height 34
checkbox input "true"
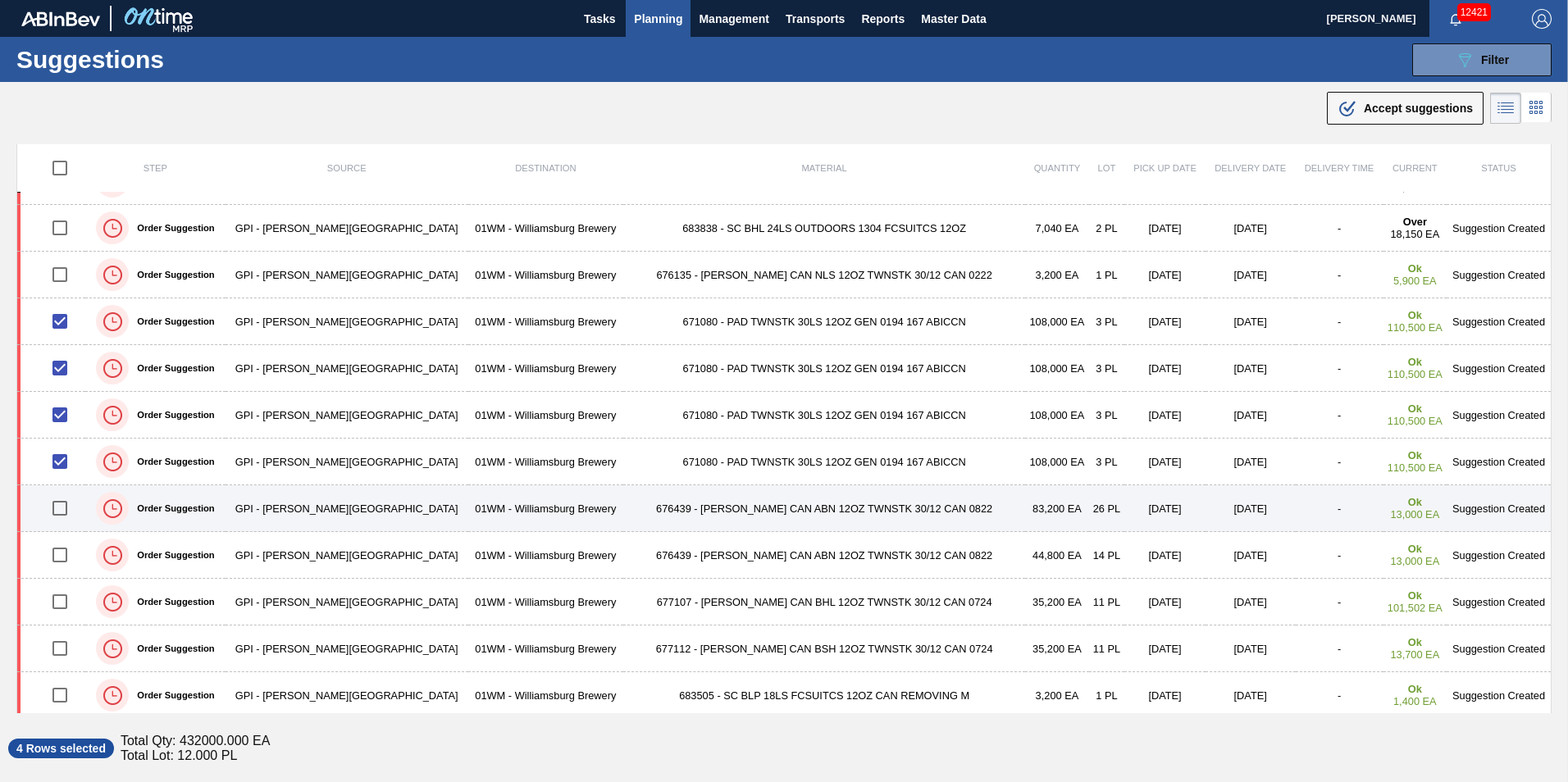
click at [63, 510] on input "checkbox" at bounding box center [60, 508] width 34 height 34
checkbox input "true"
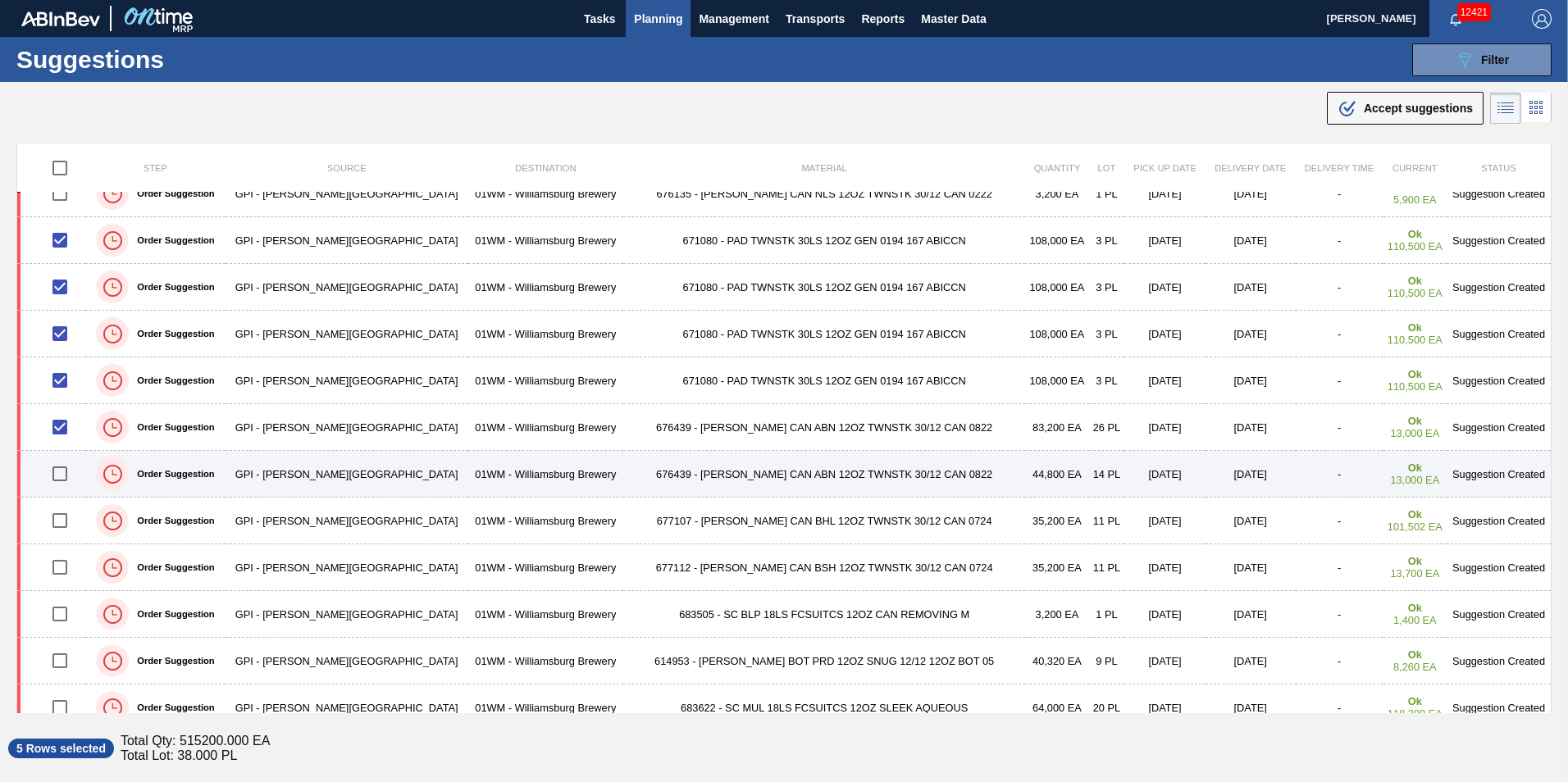
scroll to position [164, 0]
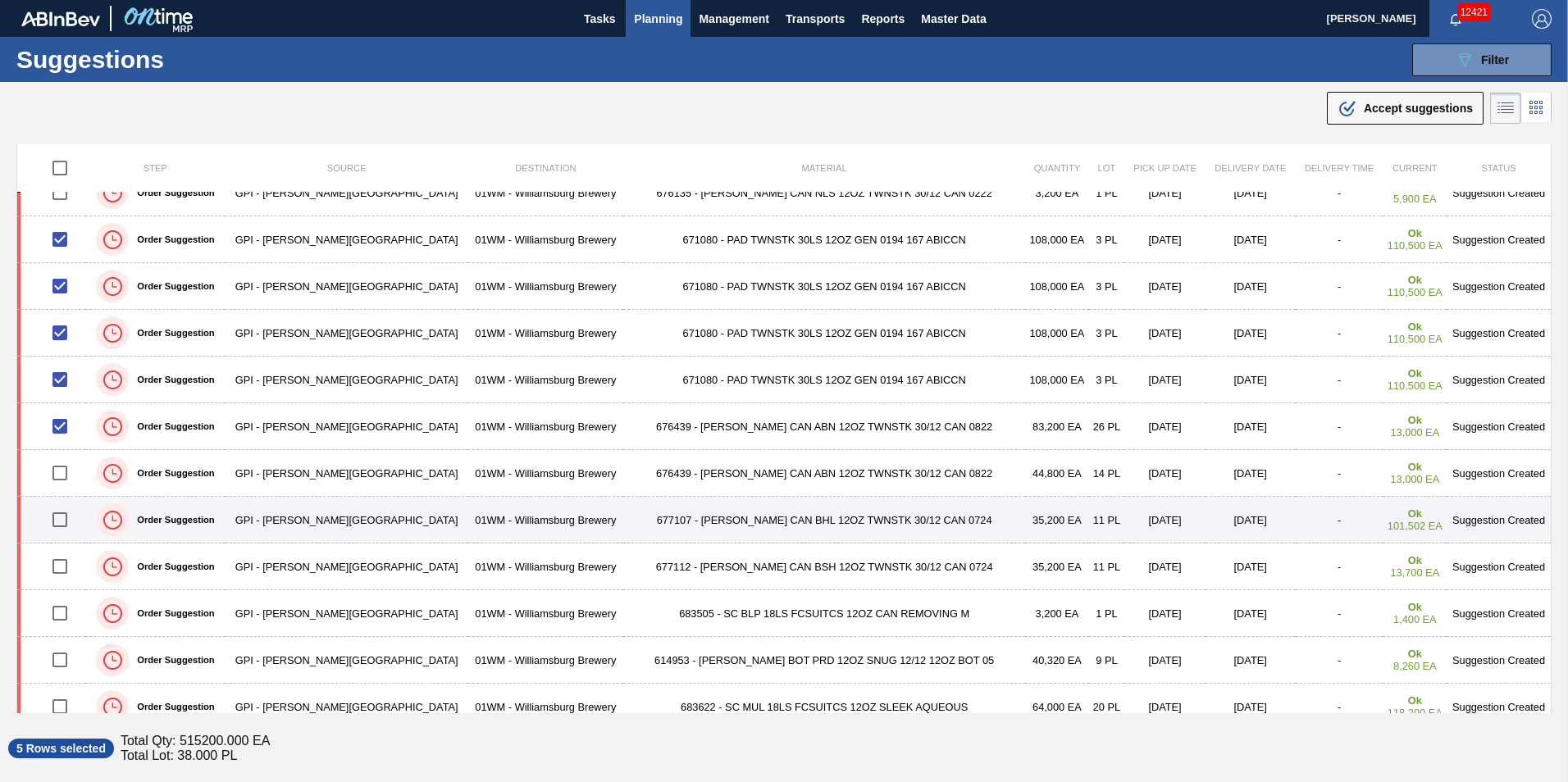
click at [68, 524] on input "checkbox" at bounding box center [60, 519] width 34 height 34
checkbox input "true"
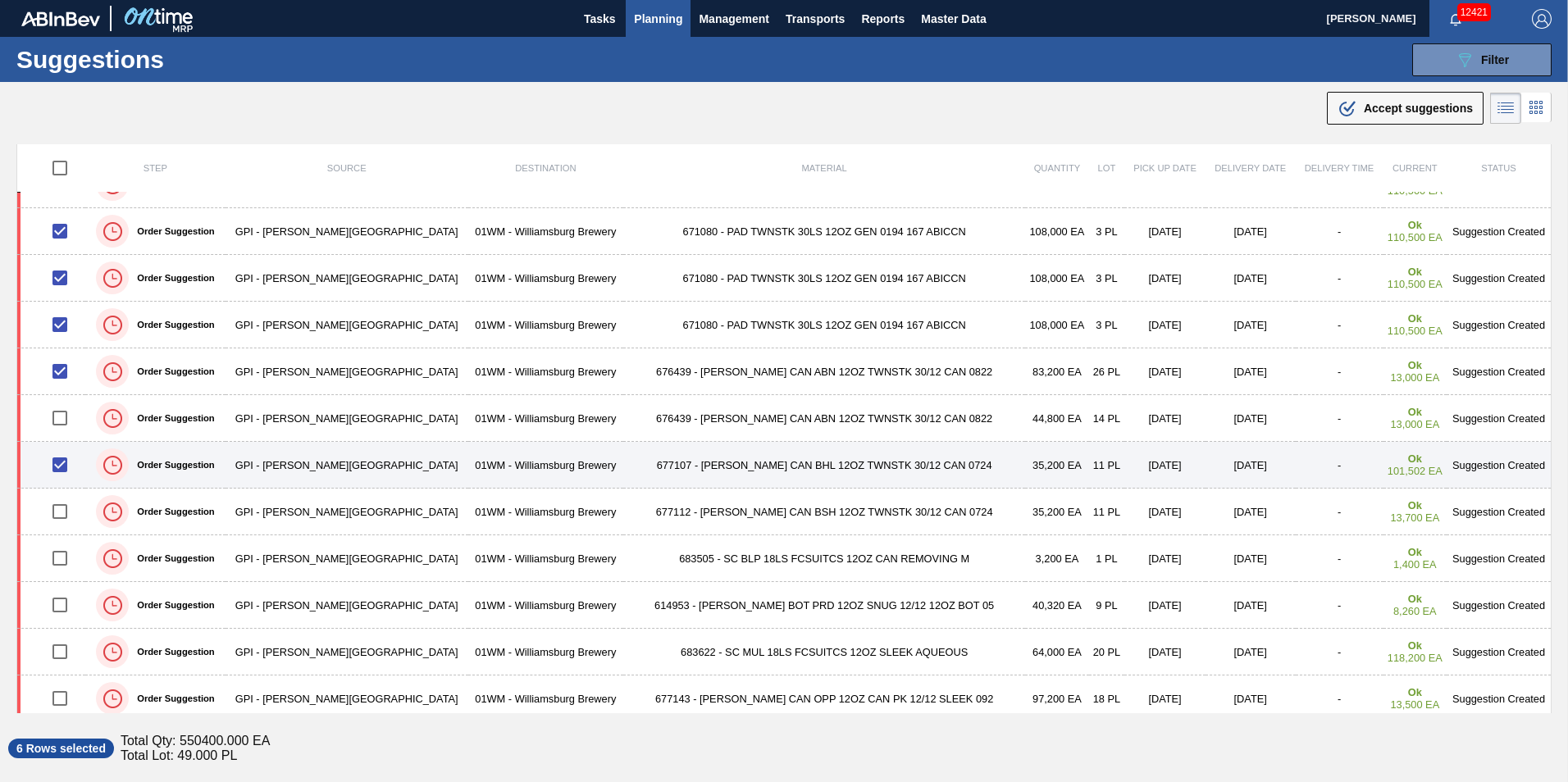
scroll to position [246, 0]
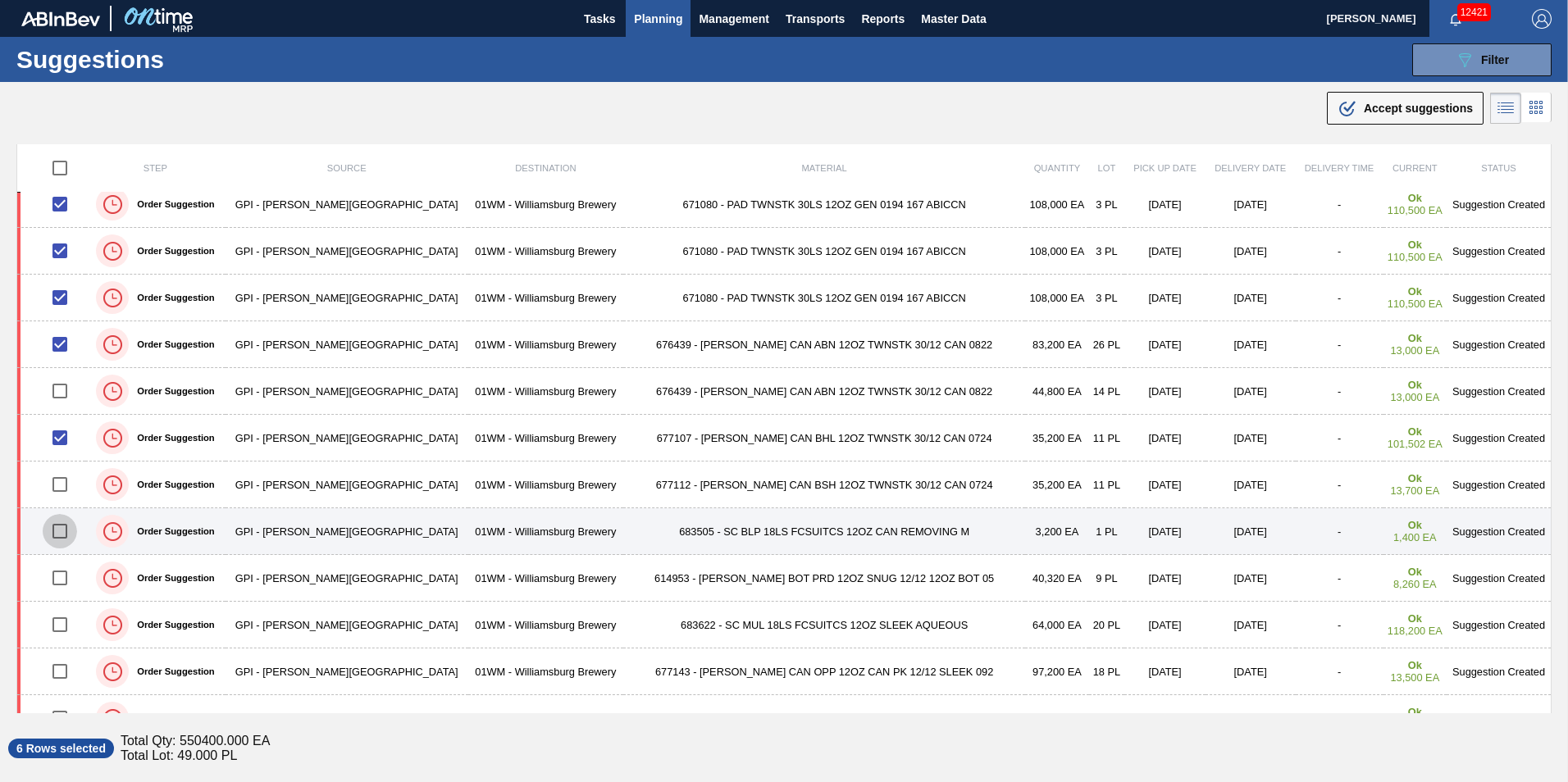
click at [63, 532] on input "checkbox" at bounding box center [60, 531] width 34 height 34
checkbox input "true"
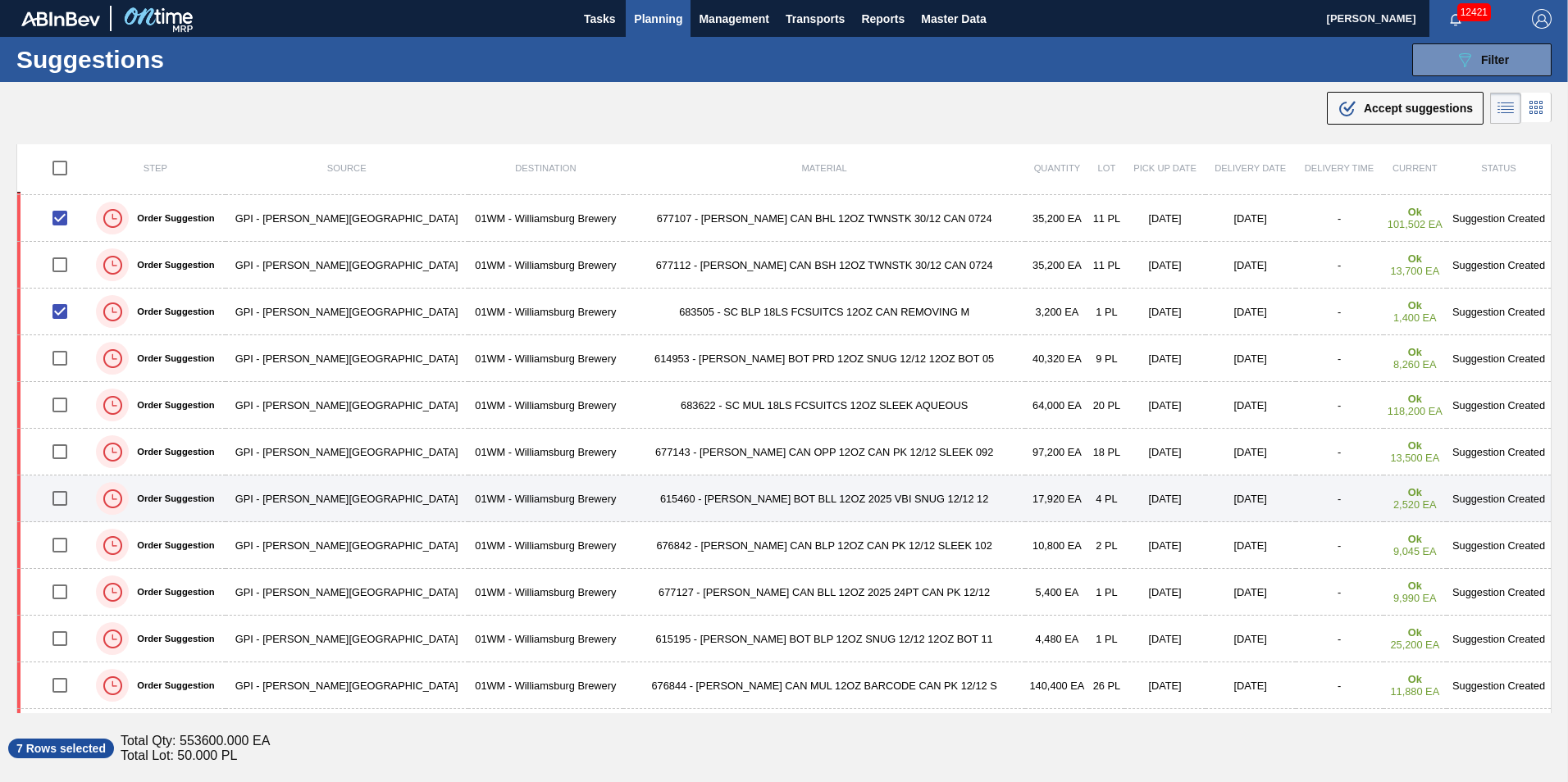
scroll to position [492, 0]
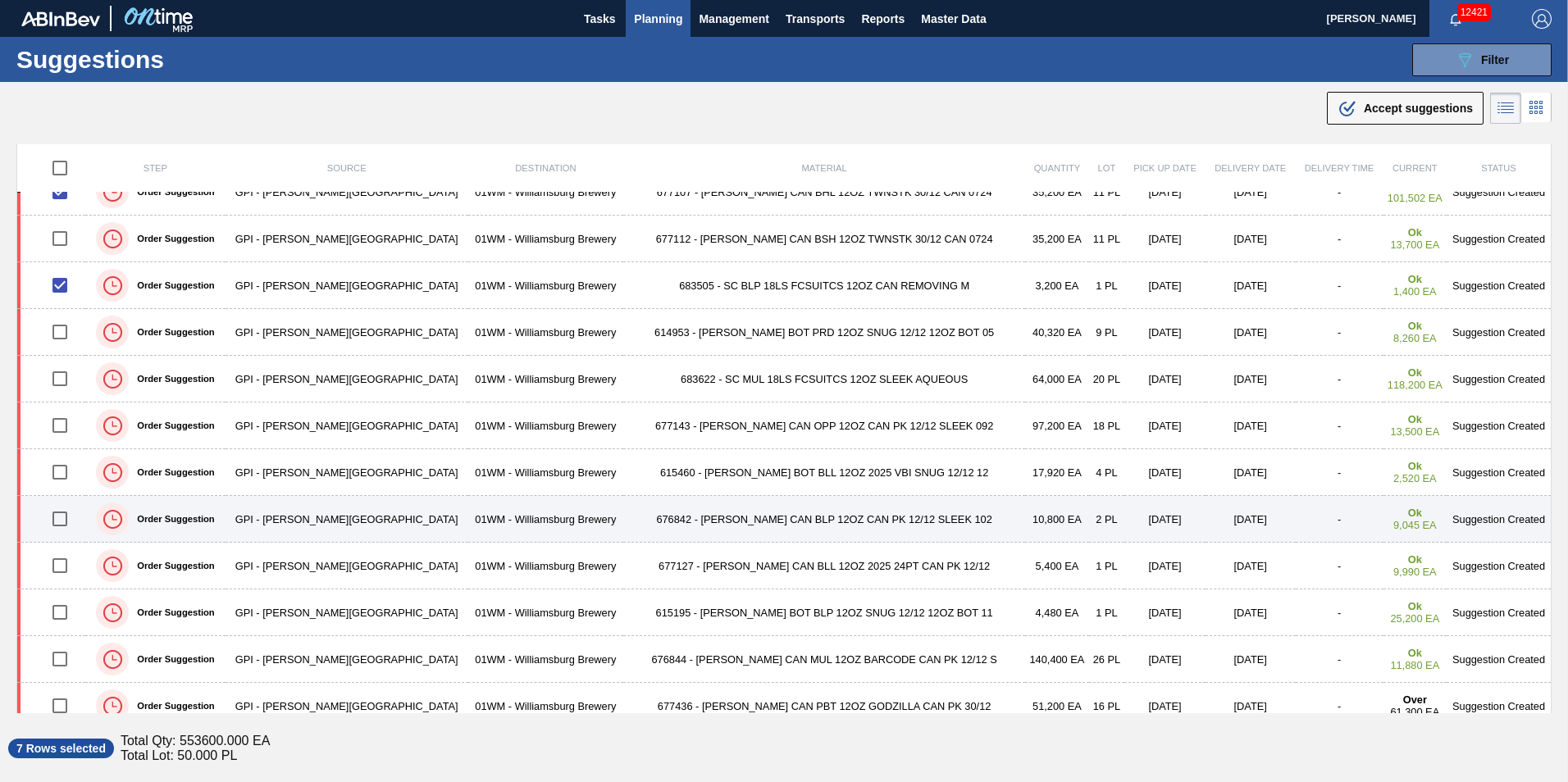
click at [60, 524] on input "checkbox" at bounding box center [60, 519] width 34 height 34
checkbox input "true"
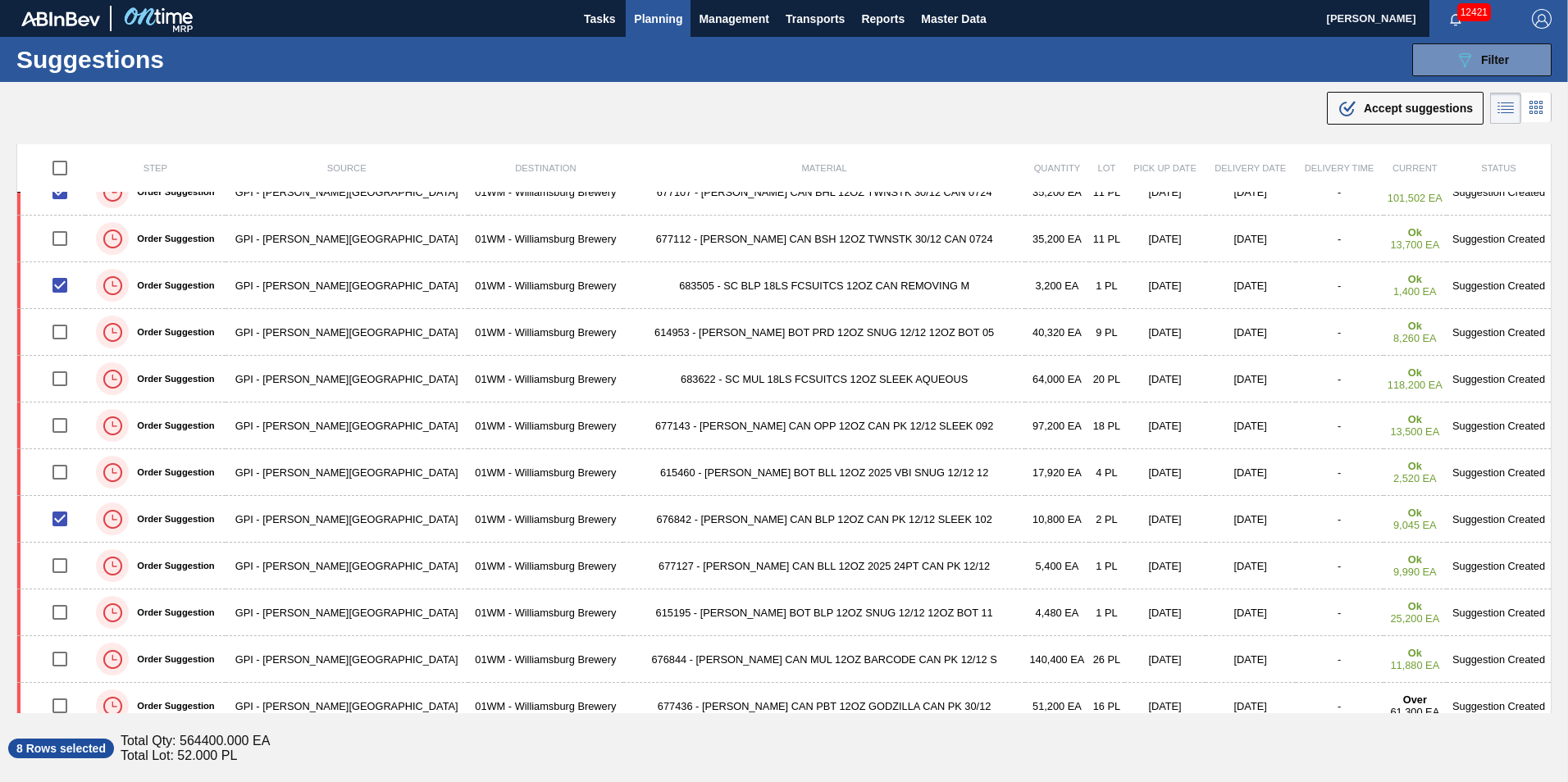
click at [1372, 120] on button ".b{fill:var(--color-action-default)} Accept suggestions" at bounding box center [1405, 108] width 156 height 33
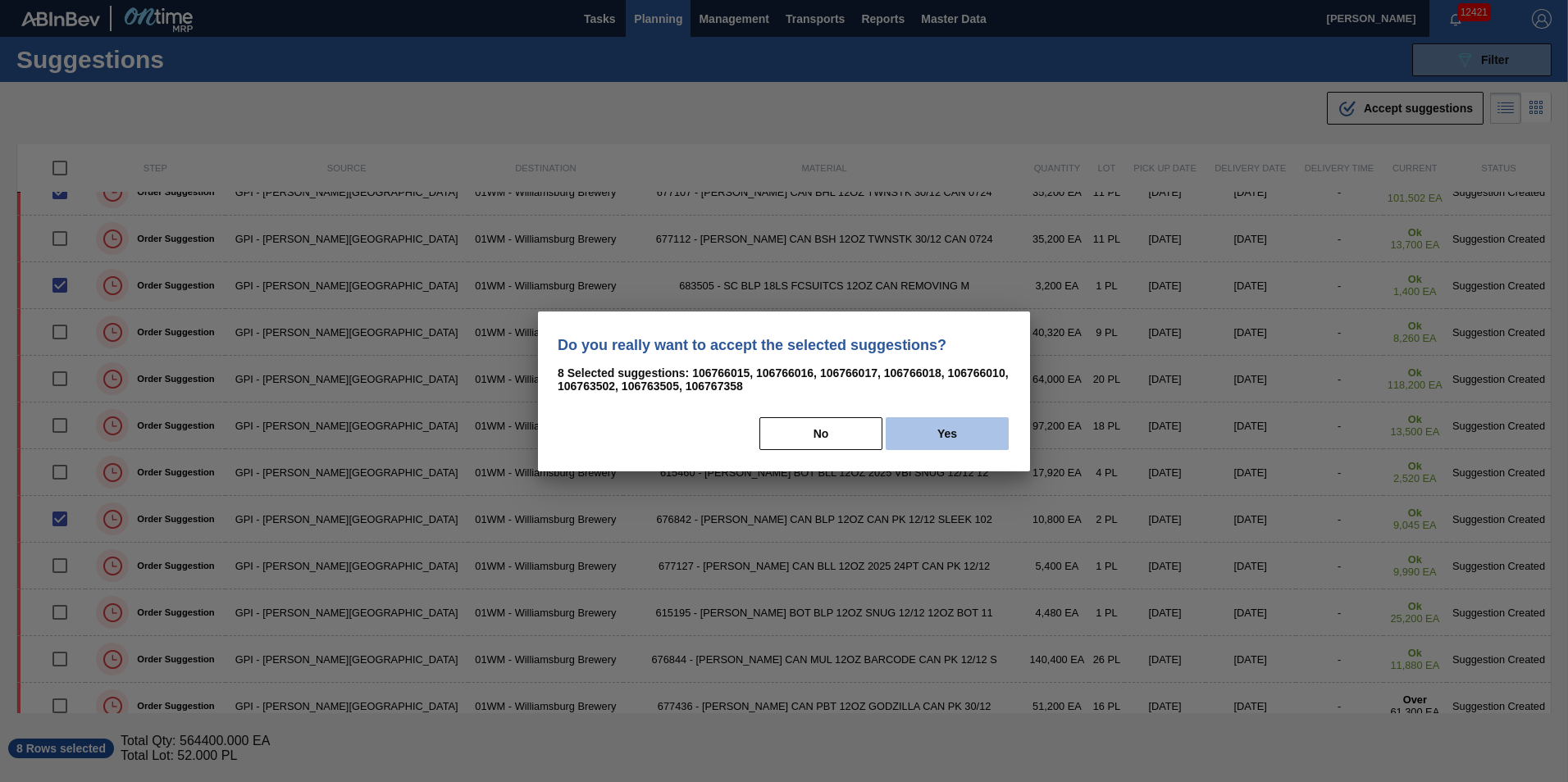
click at [948, 436] on button "Yes" at bounding box center [947, 433] width 123 height 33
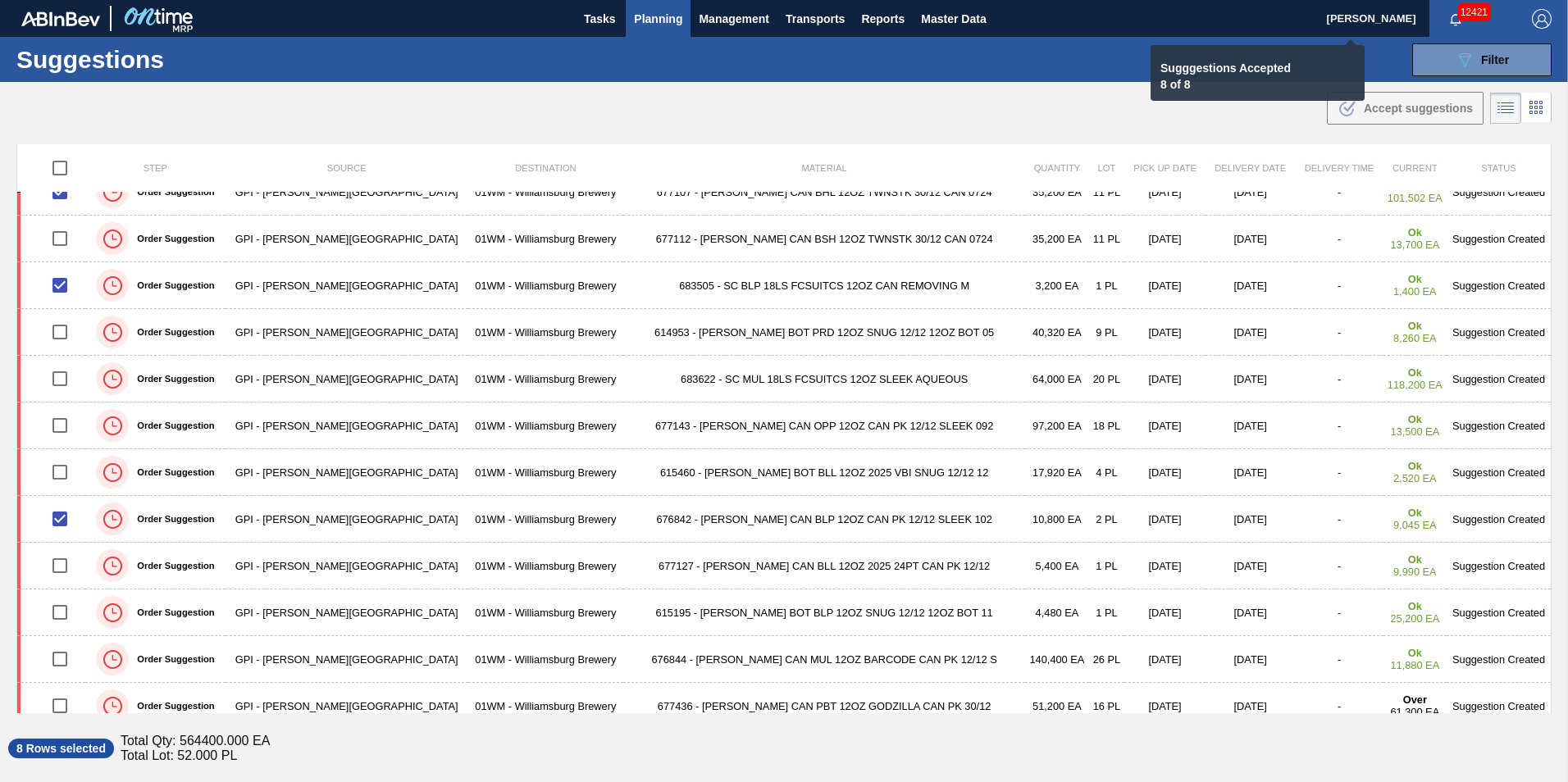
checkbox input "false"
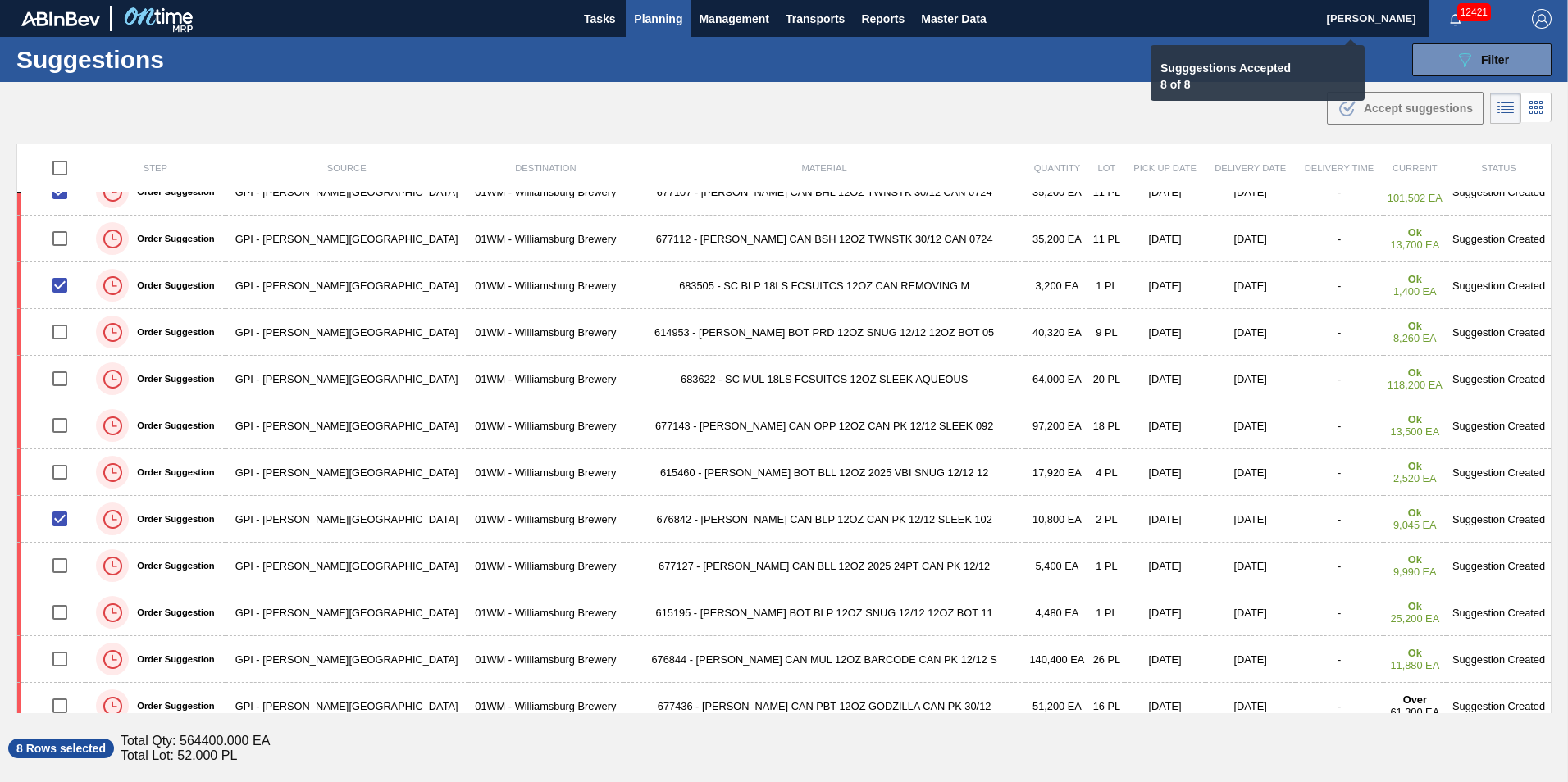
checkbox input "false"
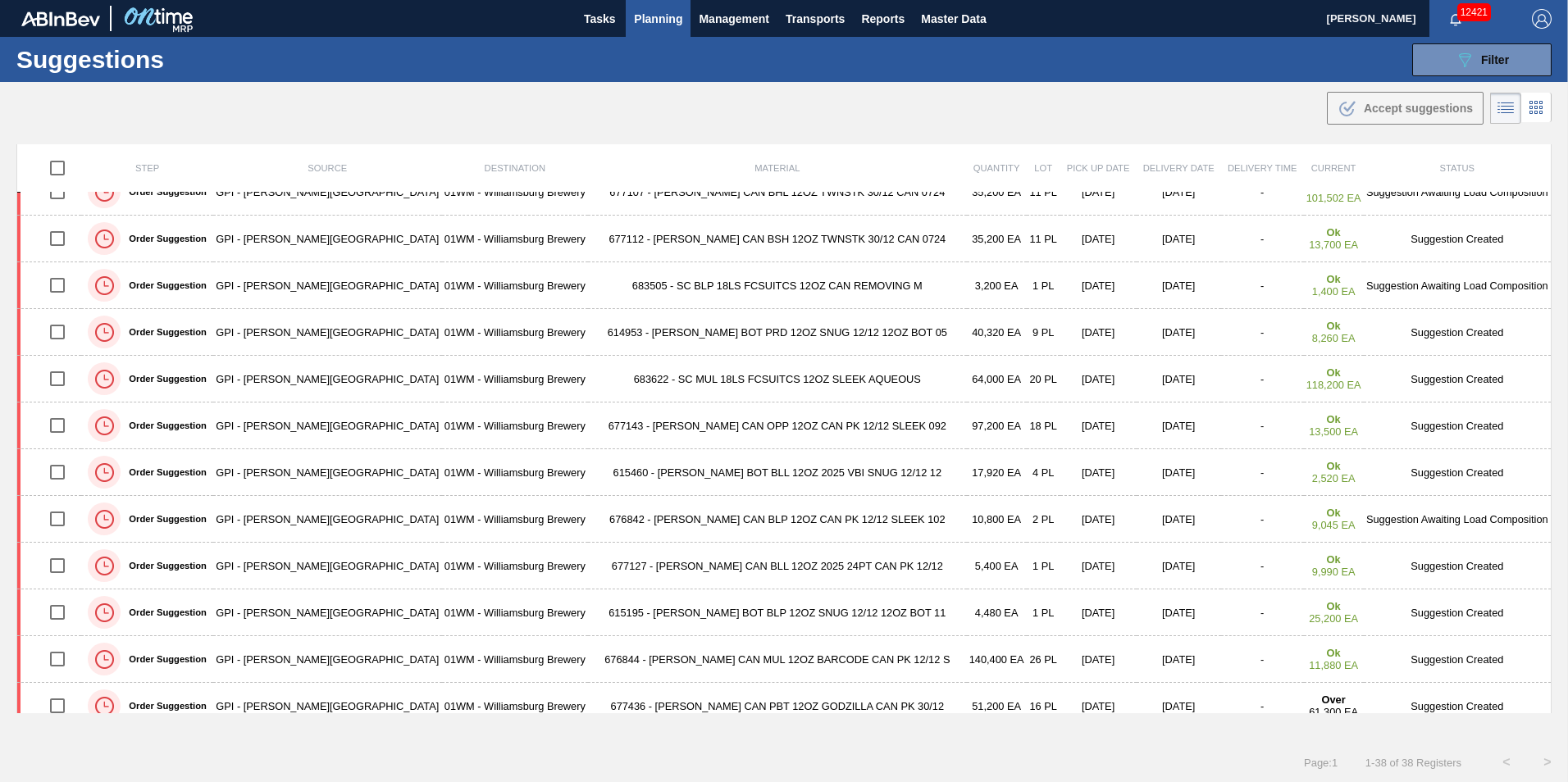
click at [664, 12] on span "Planning" at bounding box center [658, 19] width 48 height 20
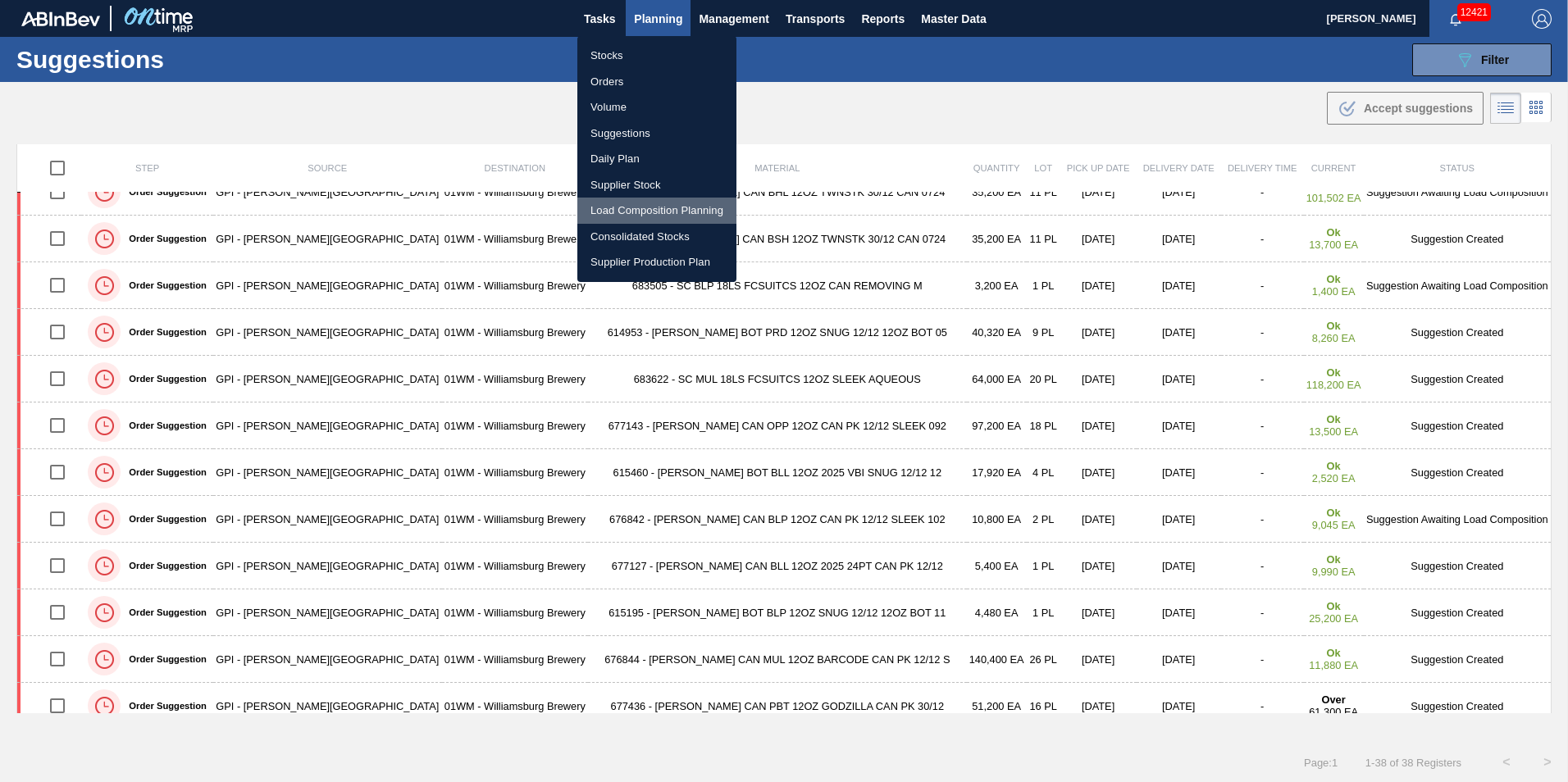
click at [626, 208] on li "Load Composition Planning" at bounding box center [656, 210] width 159 height 26
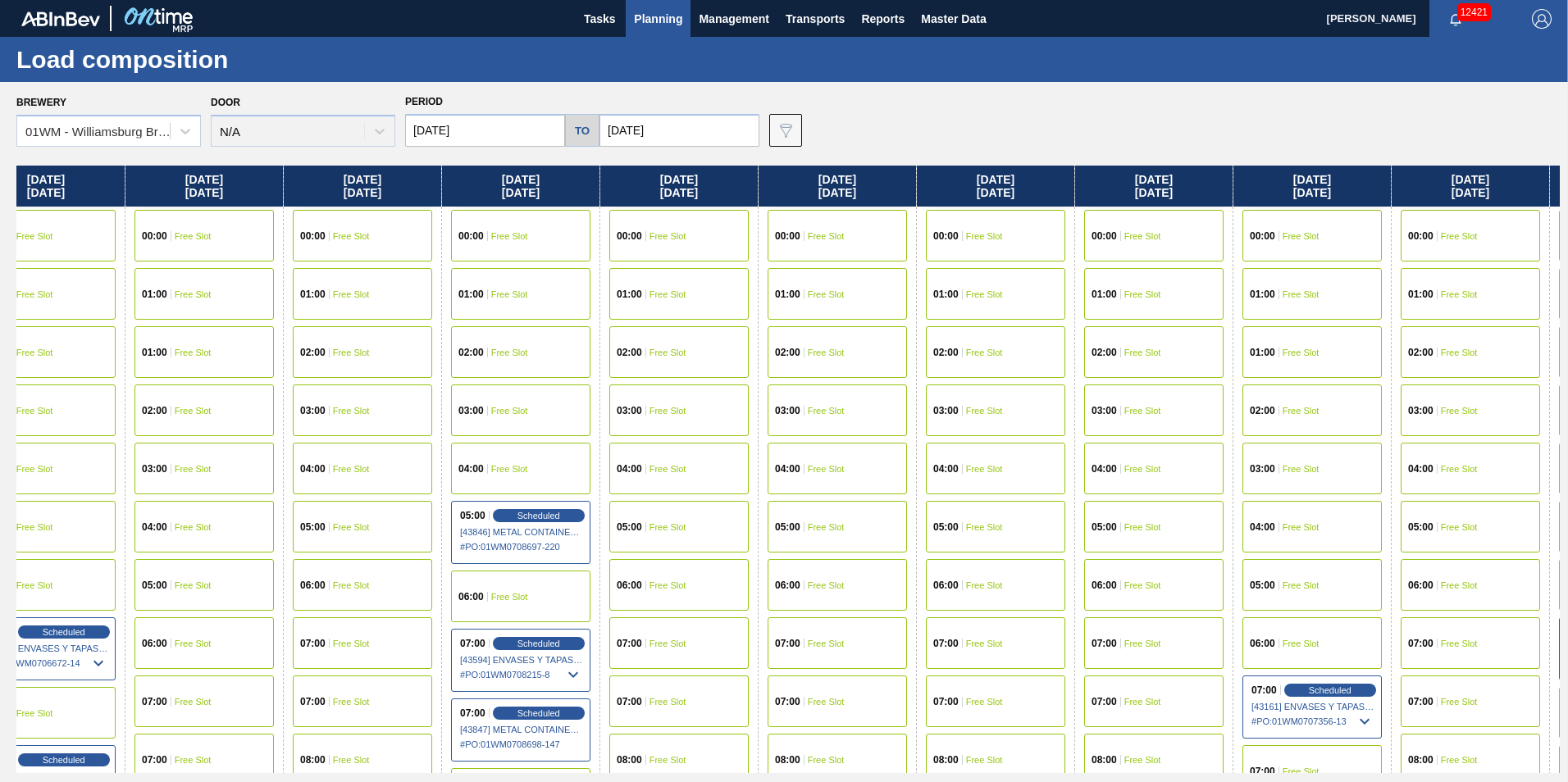
scroll to position [0, 1464]
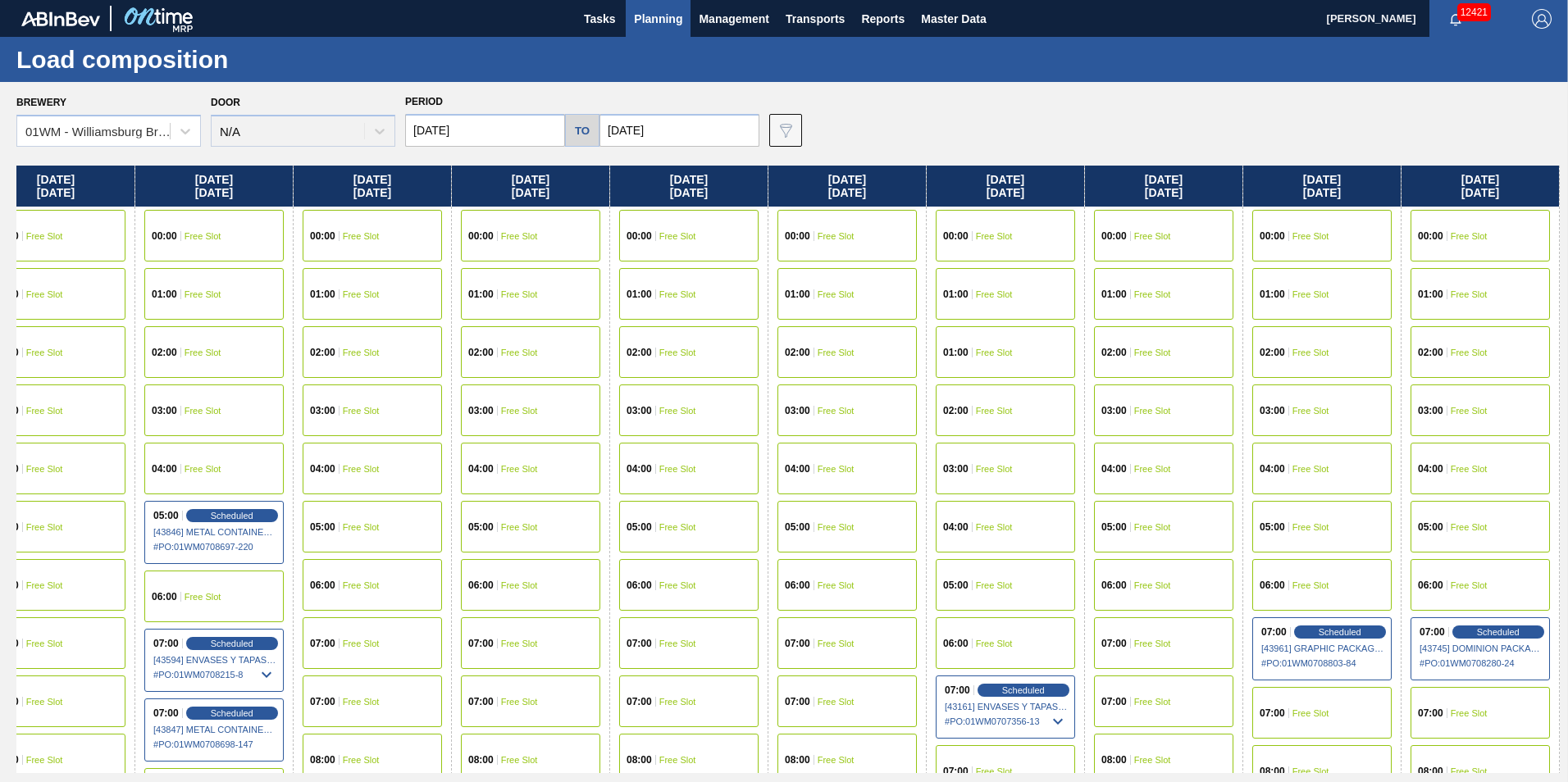
drag, startPoint x: 1474, startPoint y: 180, endPoint x: -538, endPoint y: 165, distance: 2012.1
click at [0, 0] on html "Tasks Planning Management Transports Reports Master Data Vincent Geritano 12421…" at bounding box center [784, 0] width 1568 height 0
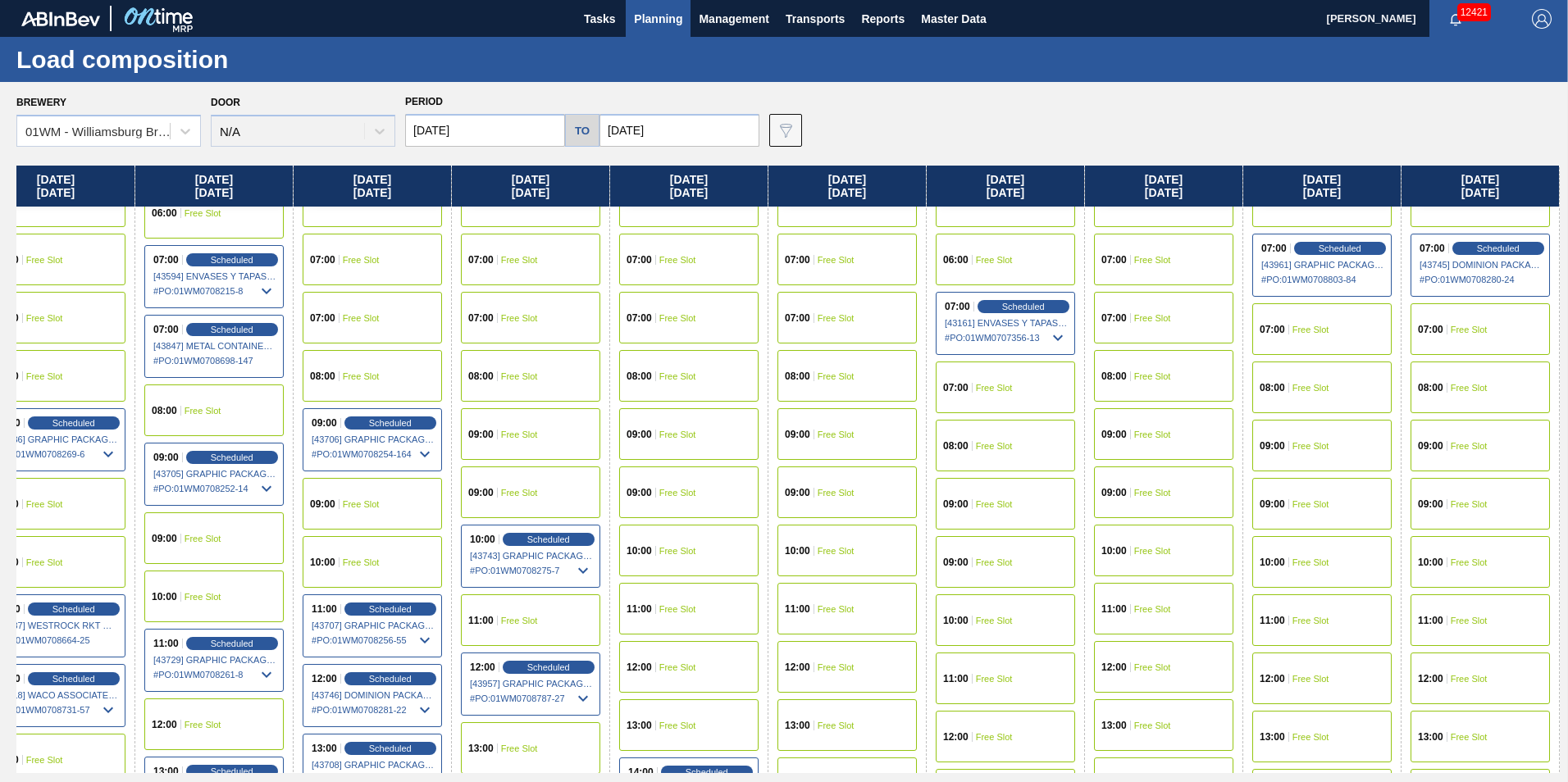
scroll to position [410, 1464]
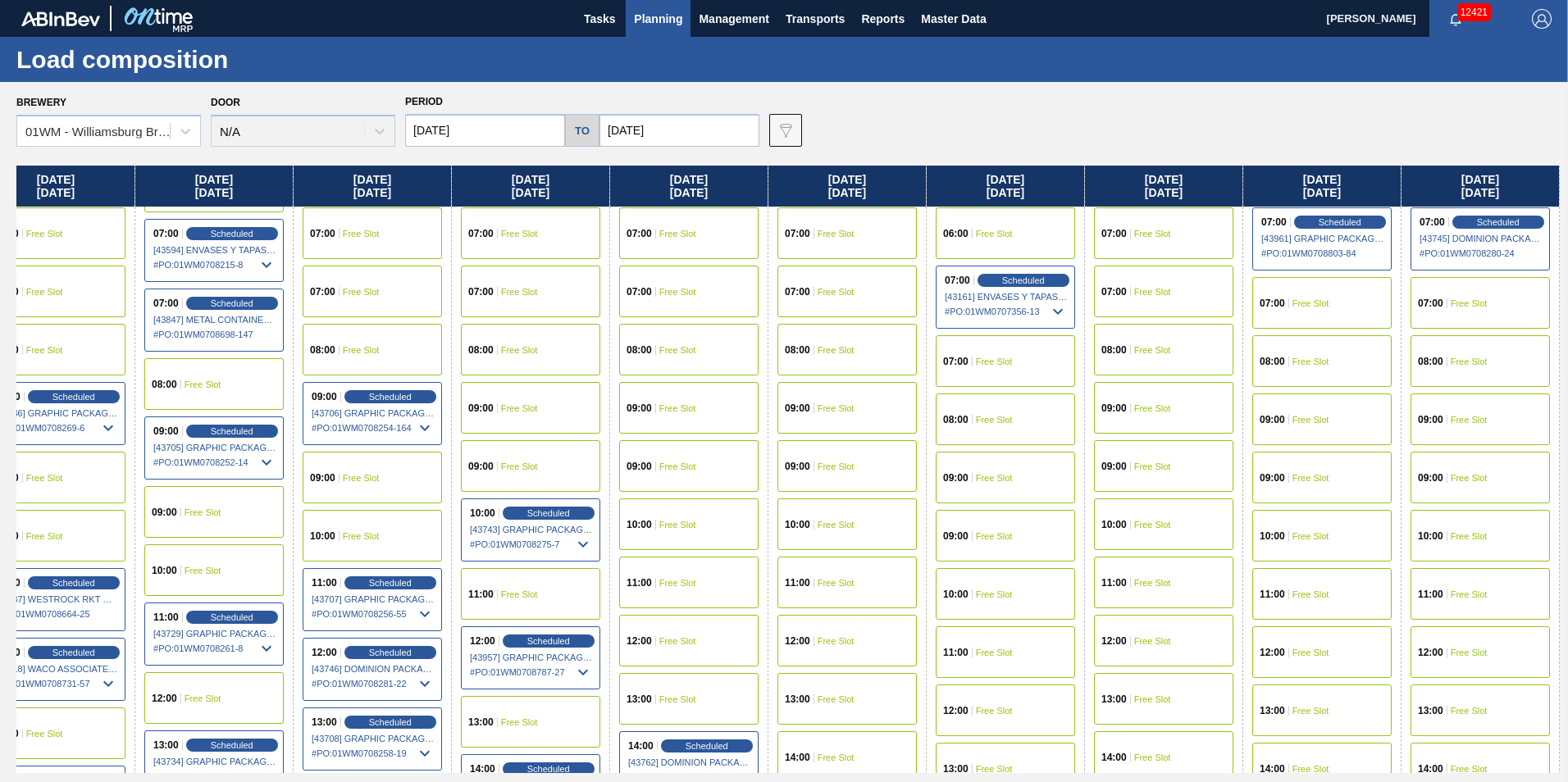
click at [1486, 423] on div "09:00 Free Slot" at bounding box center [1480, 419] width 140 height 51
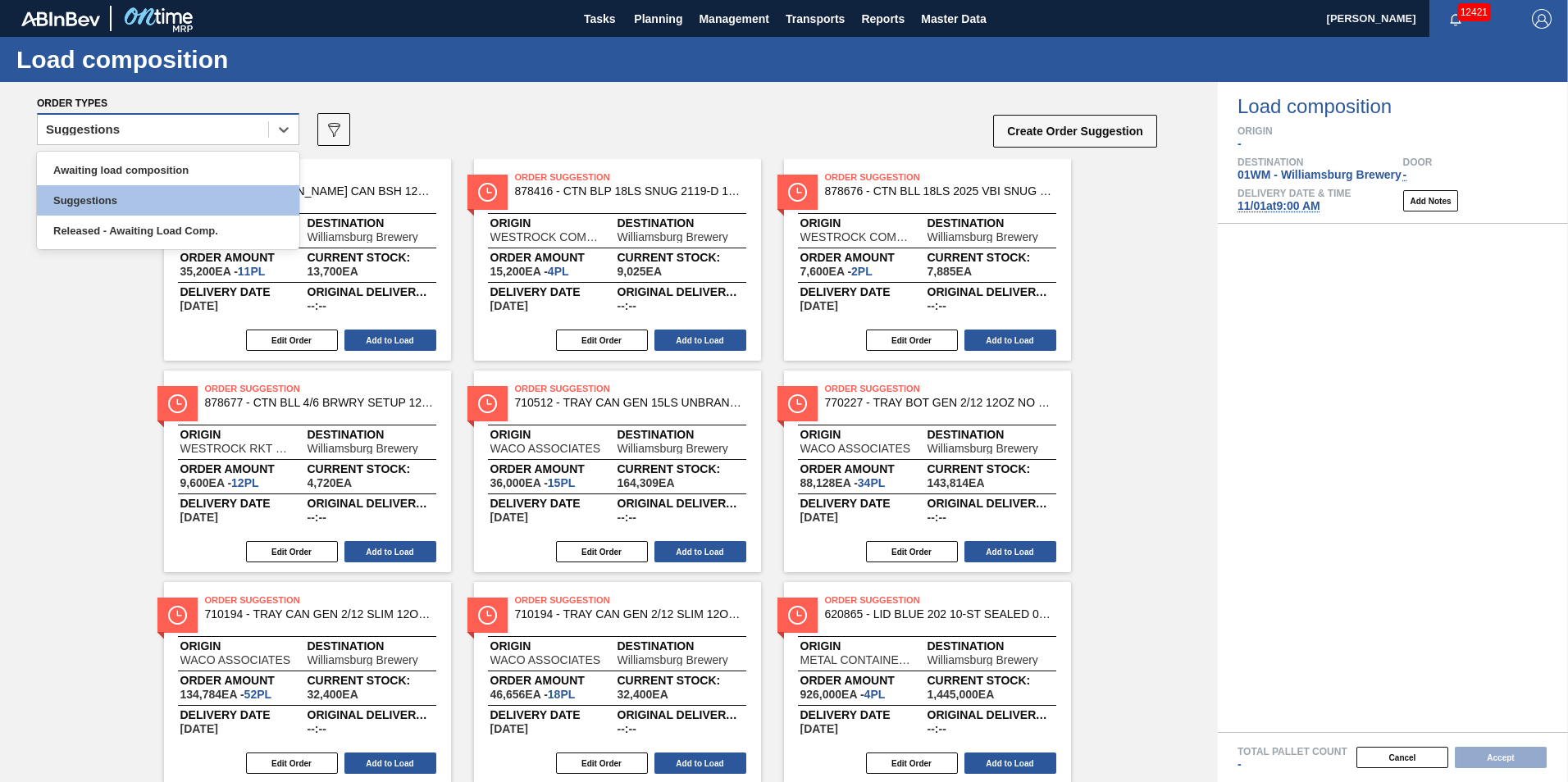
click at [230, 137] on div "Suggestions" at bounding box center [153, 130] width 230 height 24
click at [228, 155] on div "Awaiting load composition Suggestions Released - Awaiting Load Comp." at bounding box center [169, 200] width 263 height 98
click at [226, 158] on div "Awaiting load composition" at bounding box center [169, 169] width 263 height 31
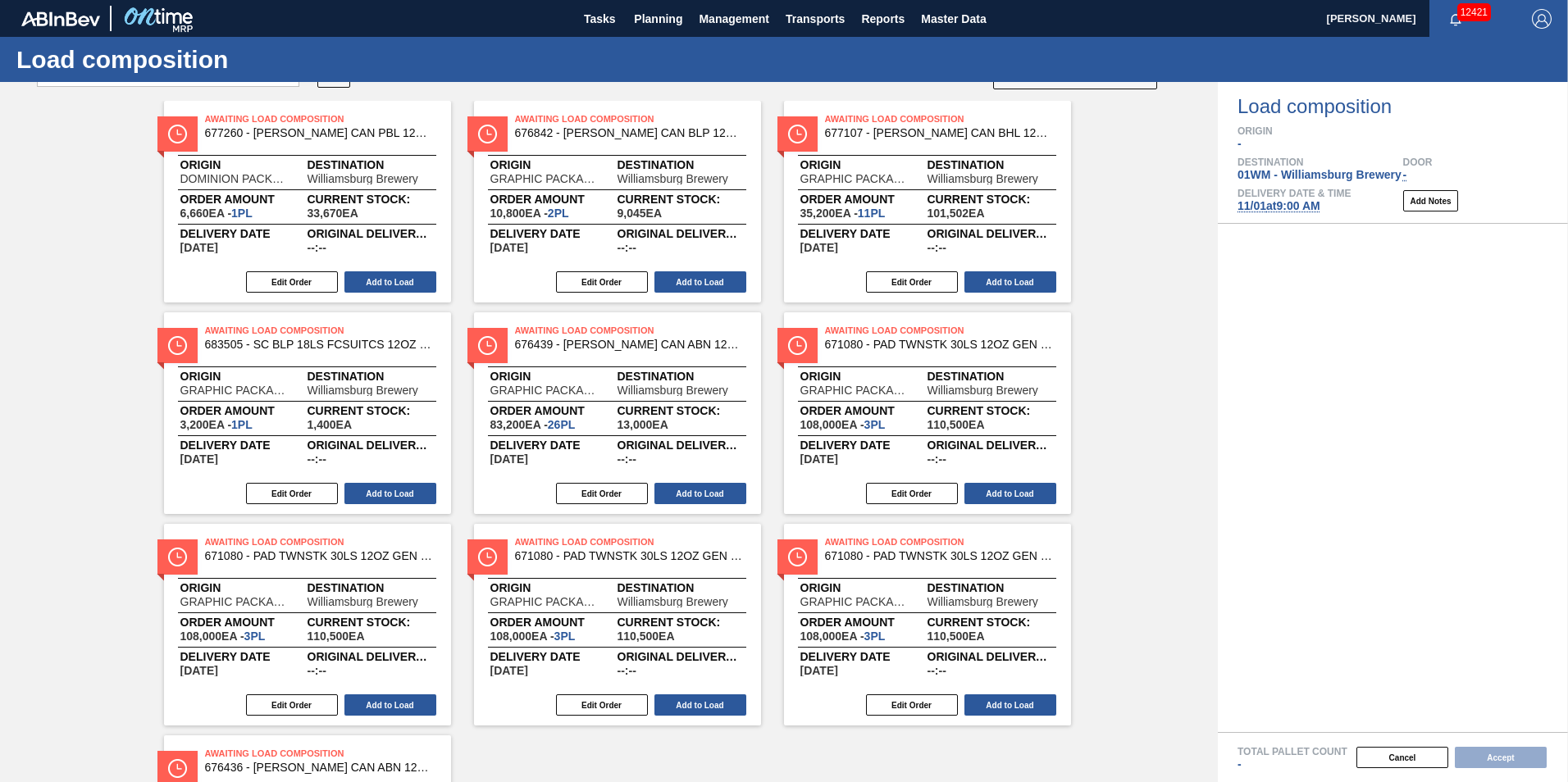
scroll to position [82, 0]
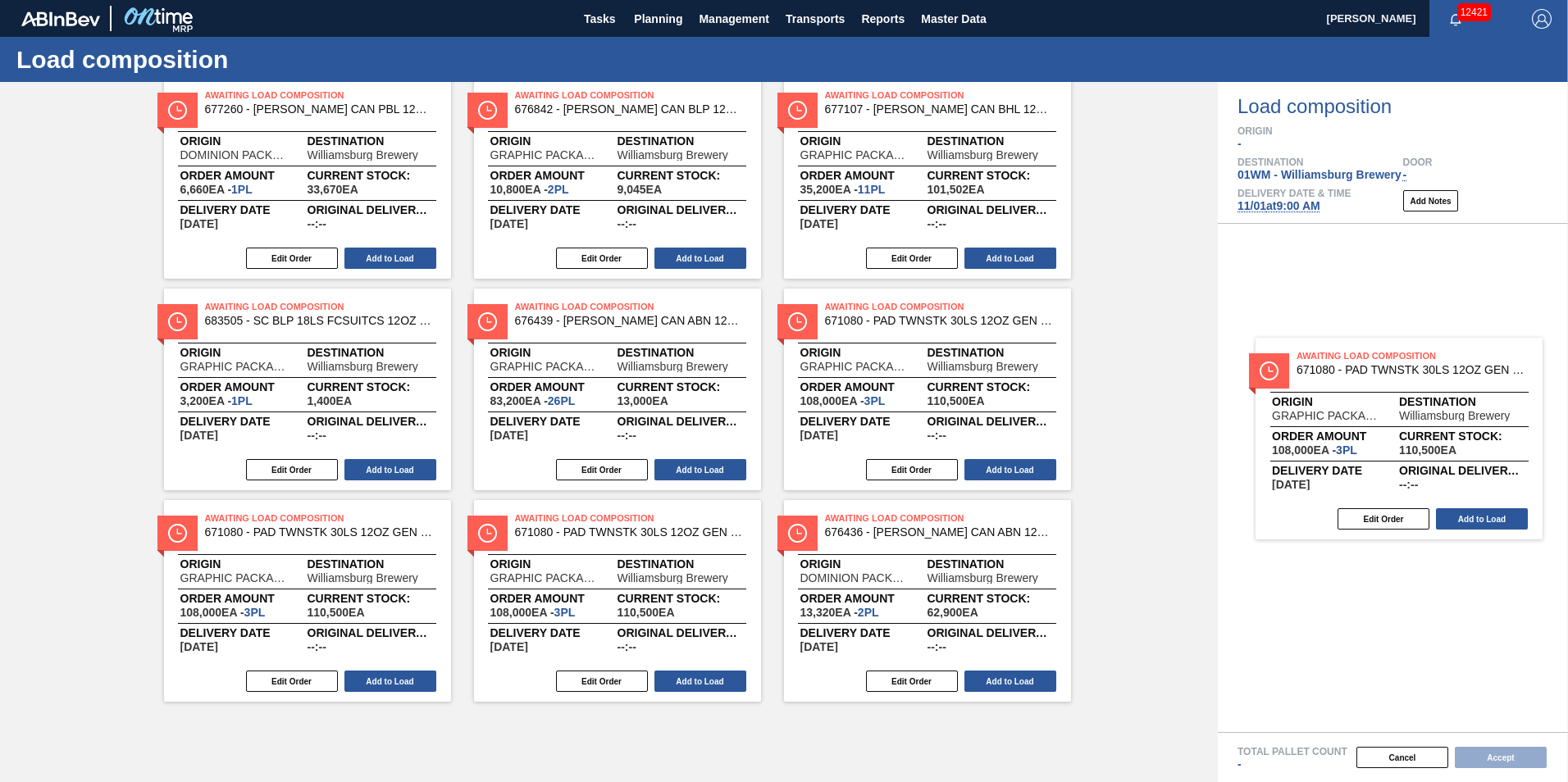
drag, startPoint x: 845, startPoint y: 344, endPoint x: 1411, endPoint y: 392, distance: 568.0
click at [1412, 395] on div "Order types option Awaiting load composition, selected. Select is focused ,type…" at bounding box center [784, 432] width 1568 height 700
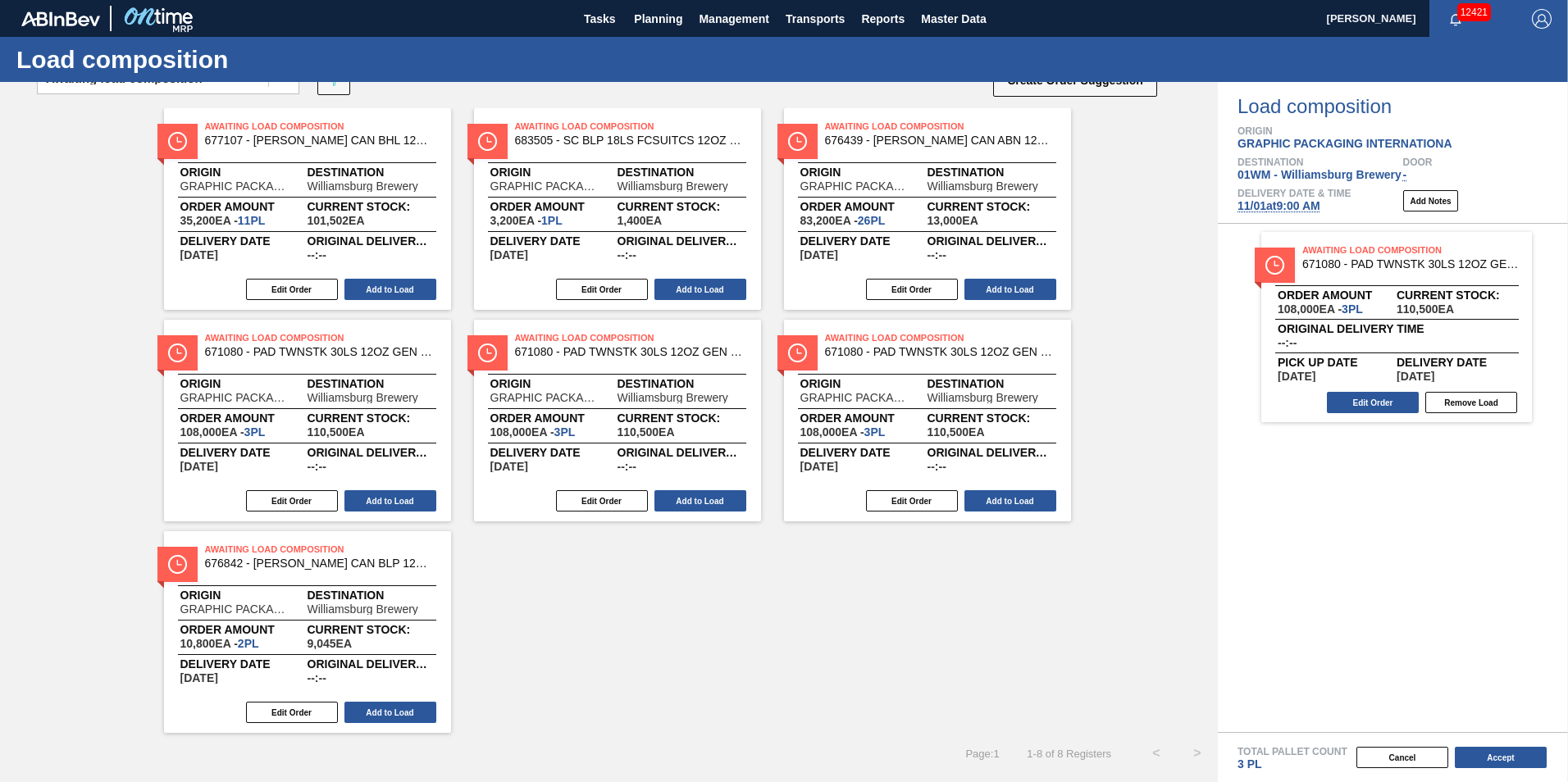
scroll to position [51, 0]
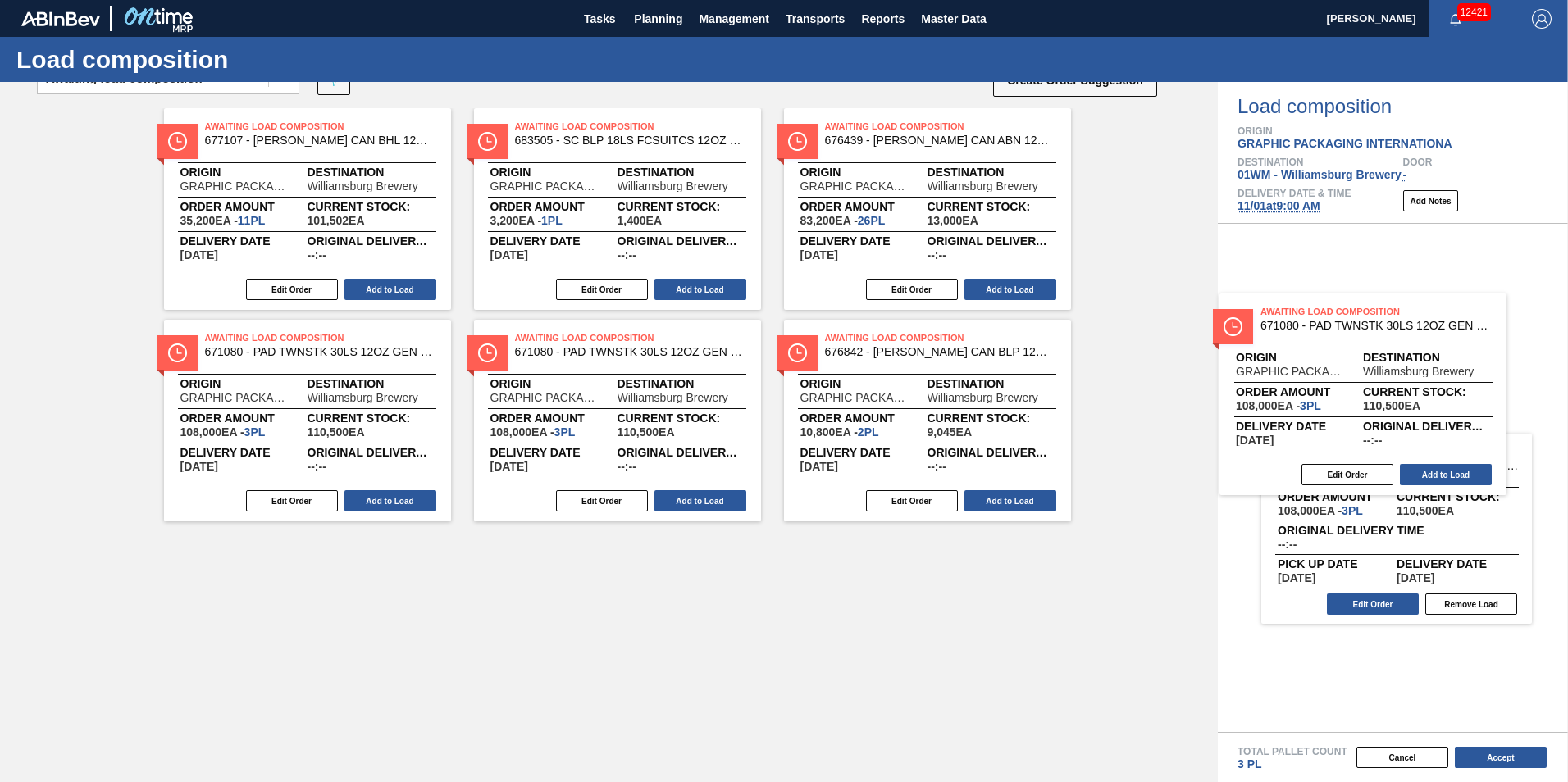
drag, startPoint x: 912, startPoint y: 452, endPoint x: 1295, endPoint y: 420, distance: 384.3
click at [1357, 425] on div "Order types option Awaiting load composition, selected. Select is focused ,type…" at bounding box center [784, 432] width 1568 height 700
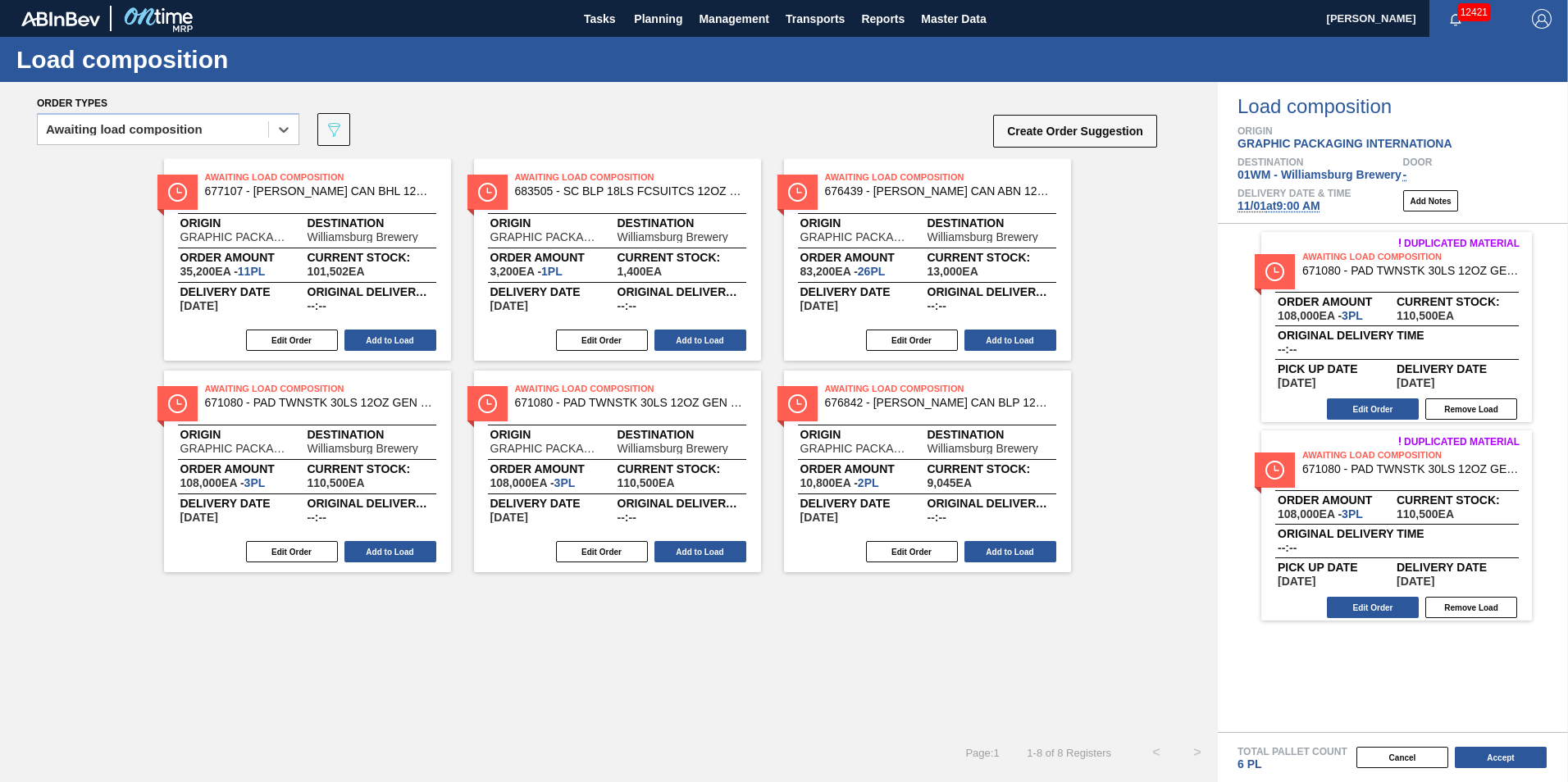
scroll to position [0, 0]
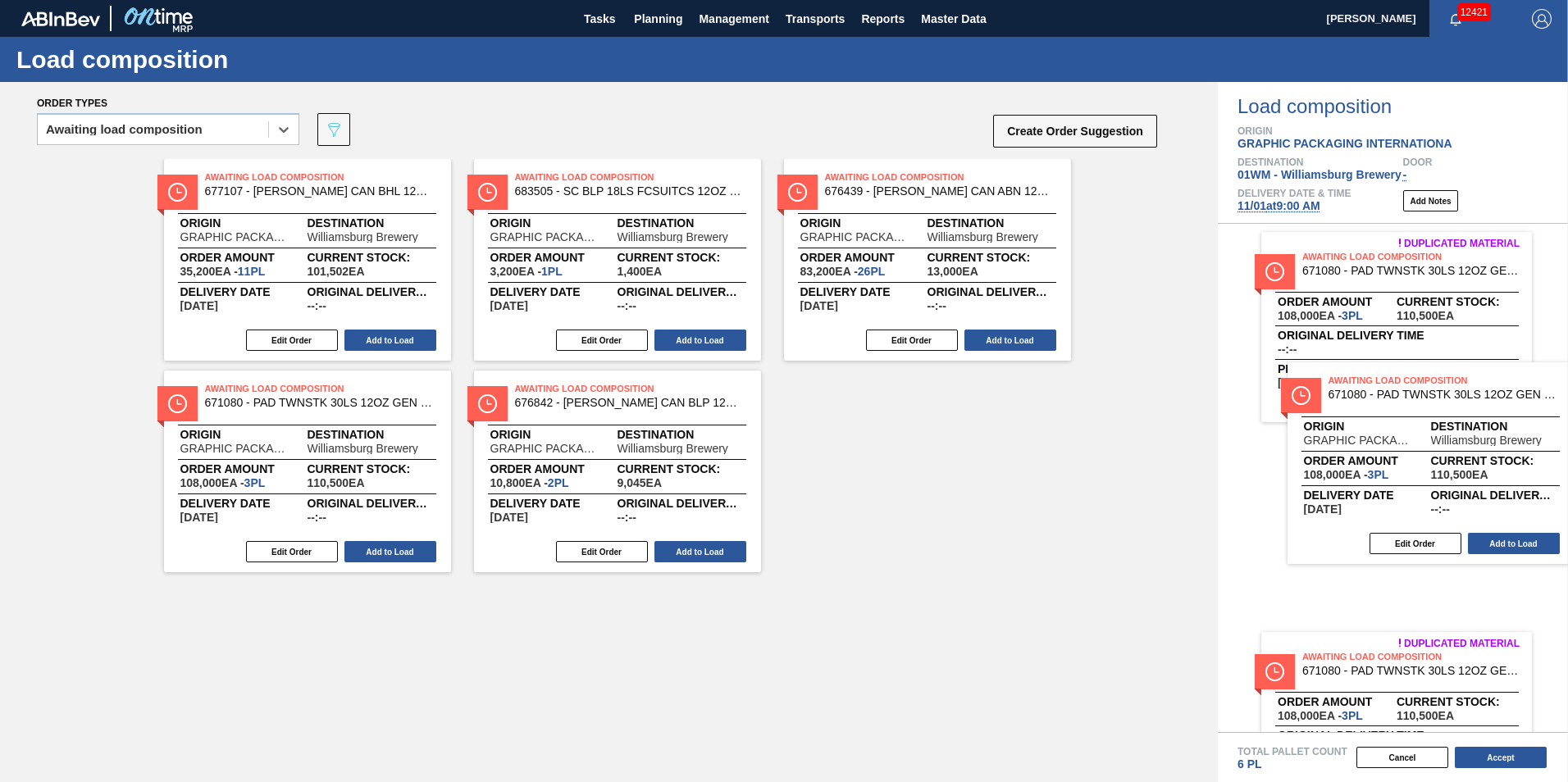
drag, startPoint x: 584, startPoint y: 444, endPoint x: 1405, endPoint y: 435, distance: 821.0
click at [1405, 435] on div "Order types option Awaiting load composition, selected. Select is focused ,type…" at bounding box center [784, 432] width 1568 height 700
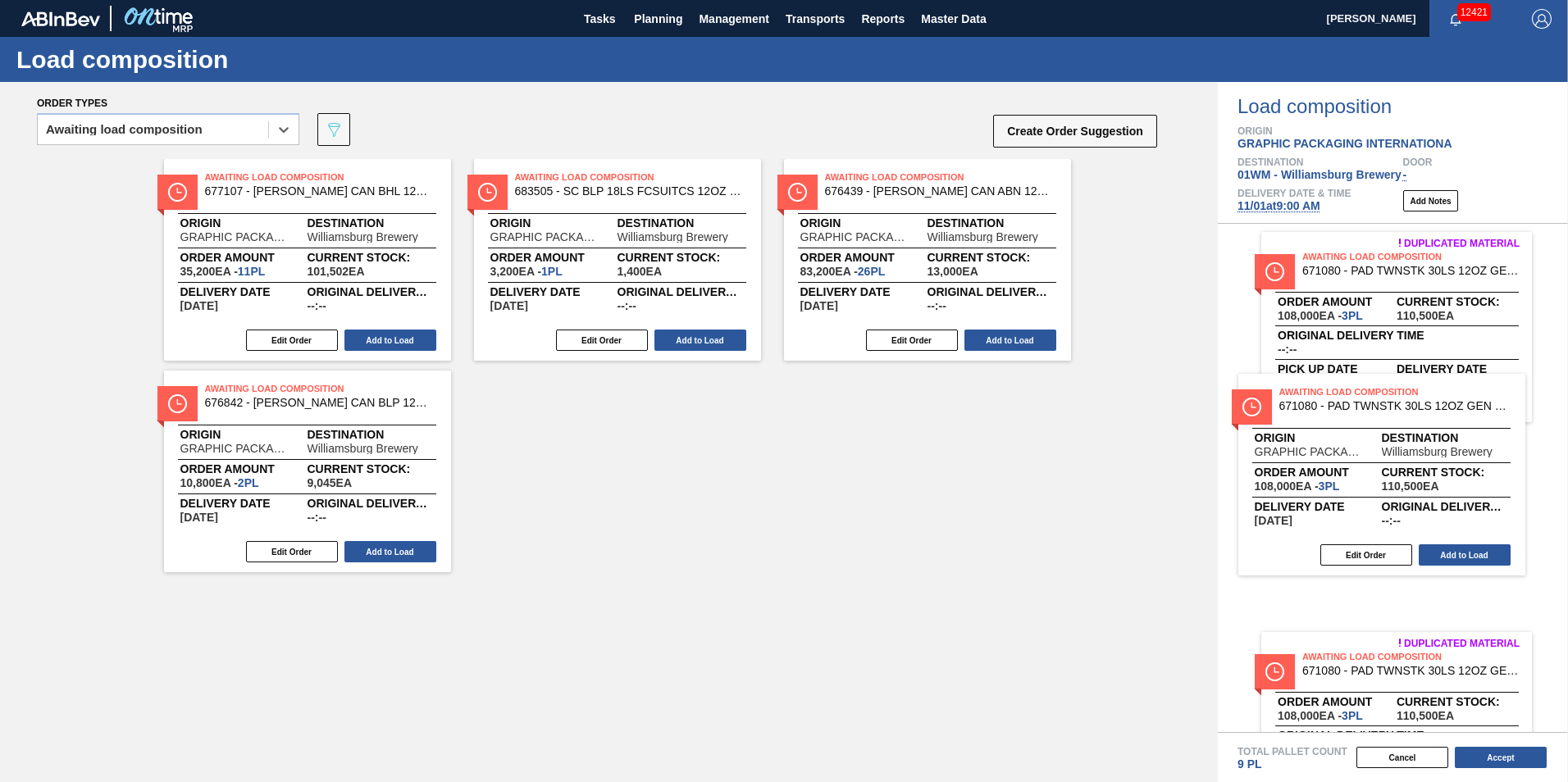
drag, startPoint x: 353, startPoint y: 473, endPoint x: 1449, endPoint y: 464, distance: 1096.0
click at [1450, 465] on div "Order types option Awaiting load composition, selected. Select is focused ,type…" at bounding box center [784, 432] width 1568 height 700
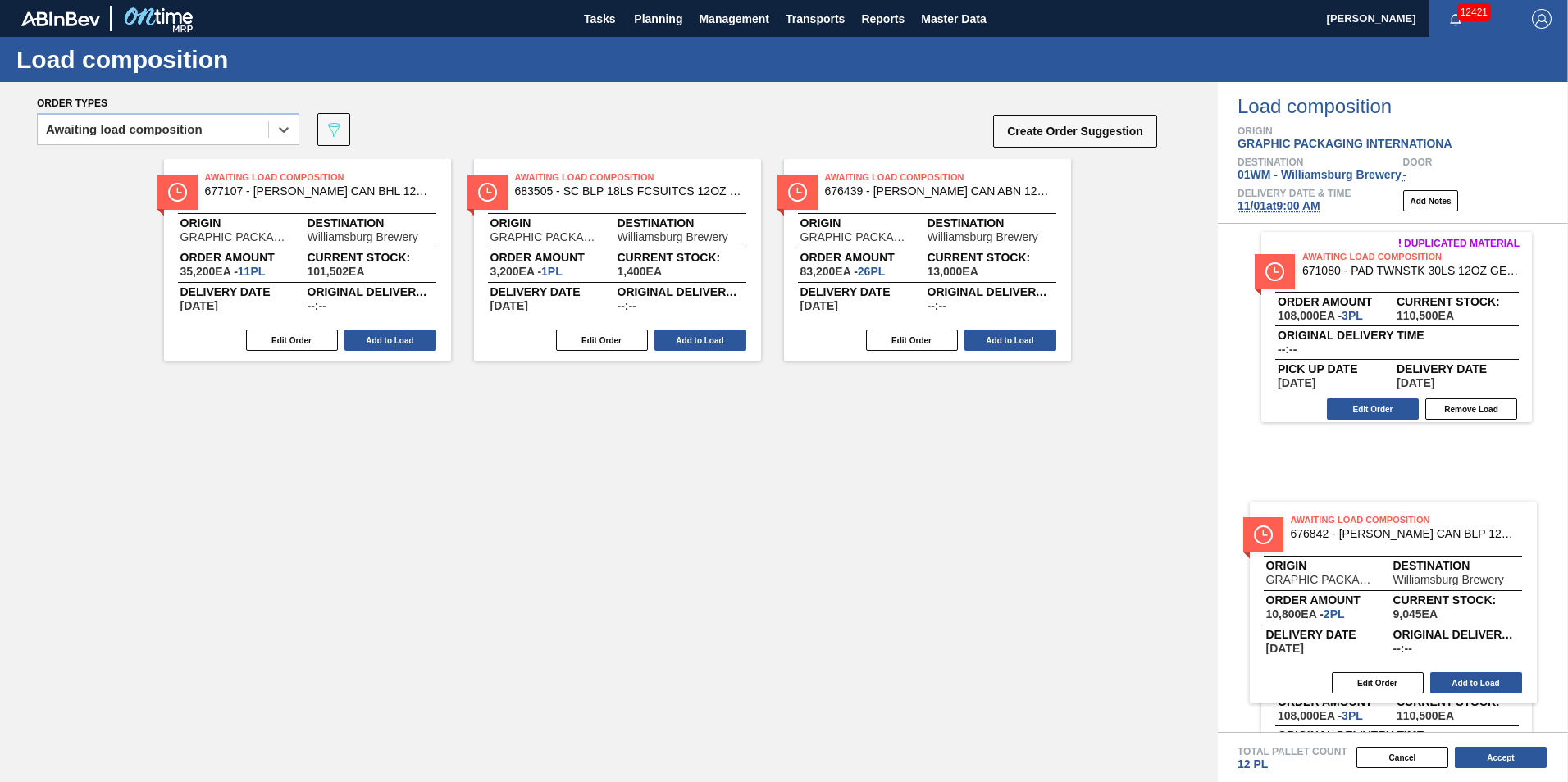
drag, startPoint x: 983, startPoint y: 573, endPoint x: 1384, endPoint y: 584, distance: 401.2
click at [1384, 584] on div "Order types option Awaiting load composition, selected. Select is focused ,type…" at bounding box center [784, 432] width 1568 height 700
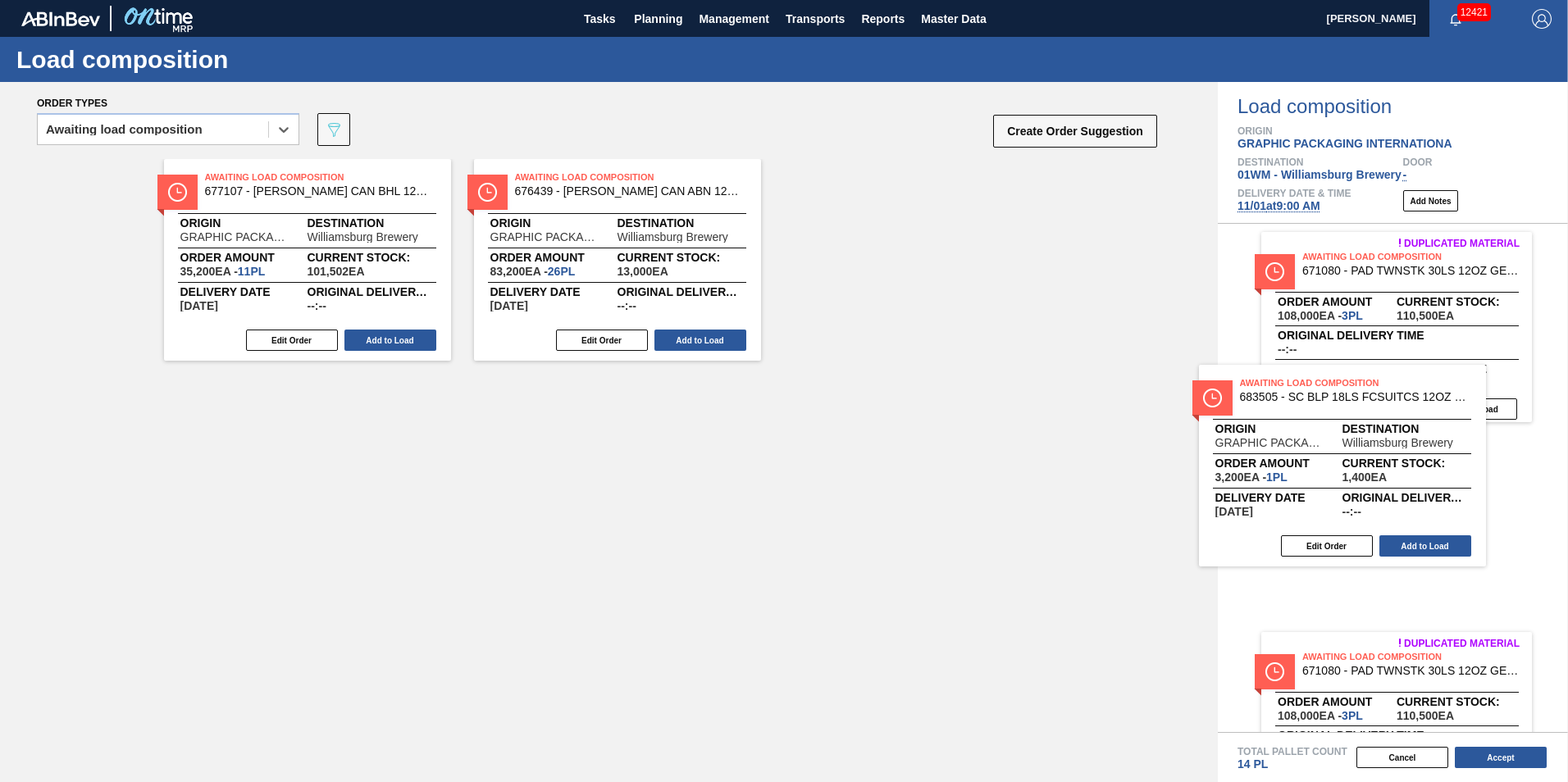
drag, startPoint x: 600, startPoint y: 236, endPoint x: 1178, endPoint y: 374, distance: 594.2
click at [1302, 412] on div "Order types option Awaiting load composition, selected. Select is focused ,type…" at bounding box center [784, 432] width 1568 height 700
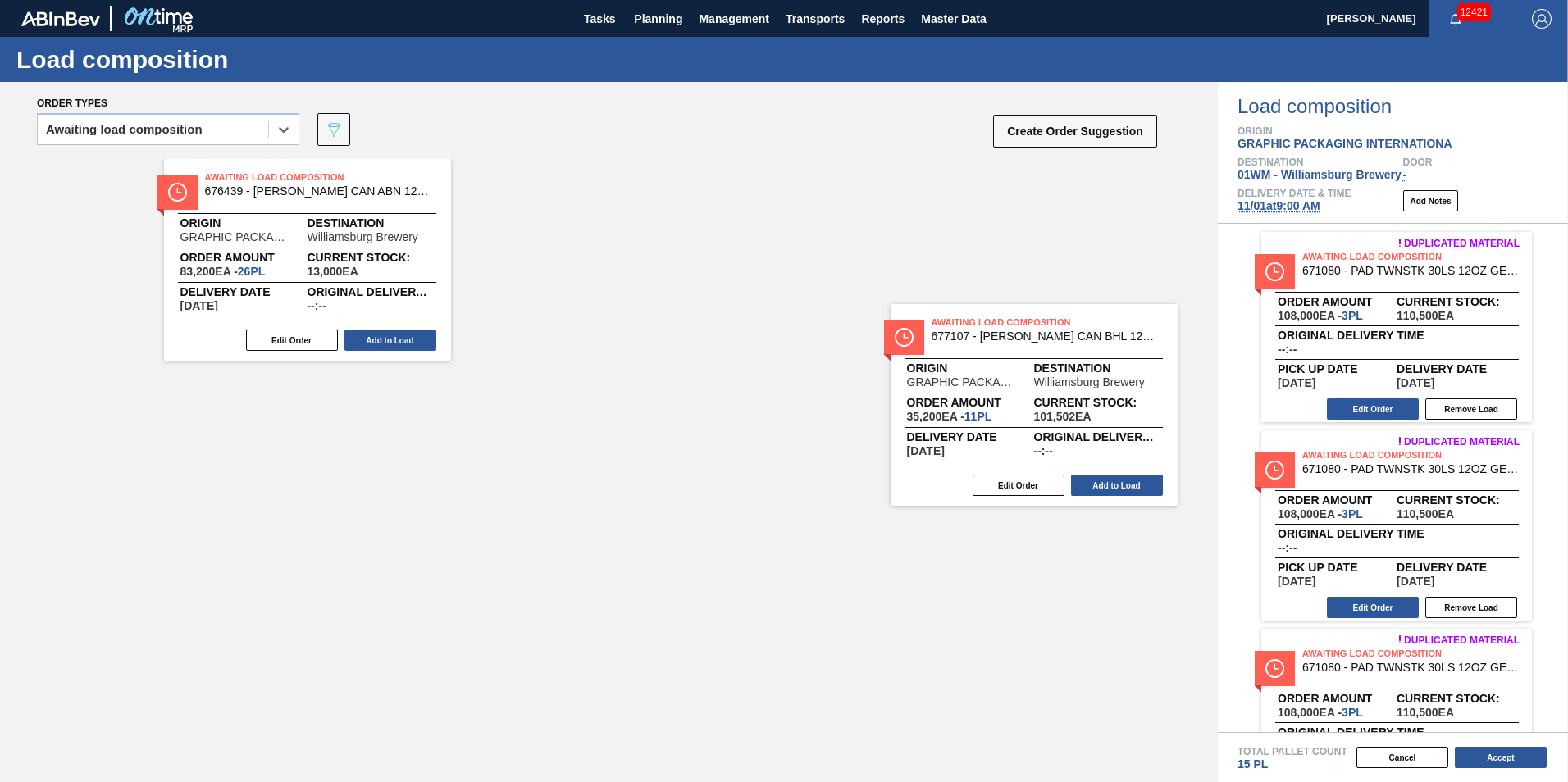
drag, startPoint x: 318, startPoint y: 209, endPoint x: 1422, endPoint y: 360, distance: 1114.3
click at [1422, 361] on div "Order types option Awaiting load composition, selected. Select is focused ,type…" at bounding box center [784, 432] width 1568 height 700
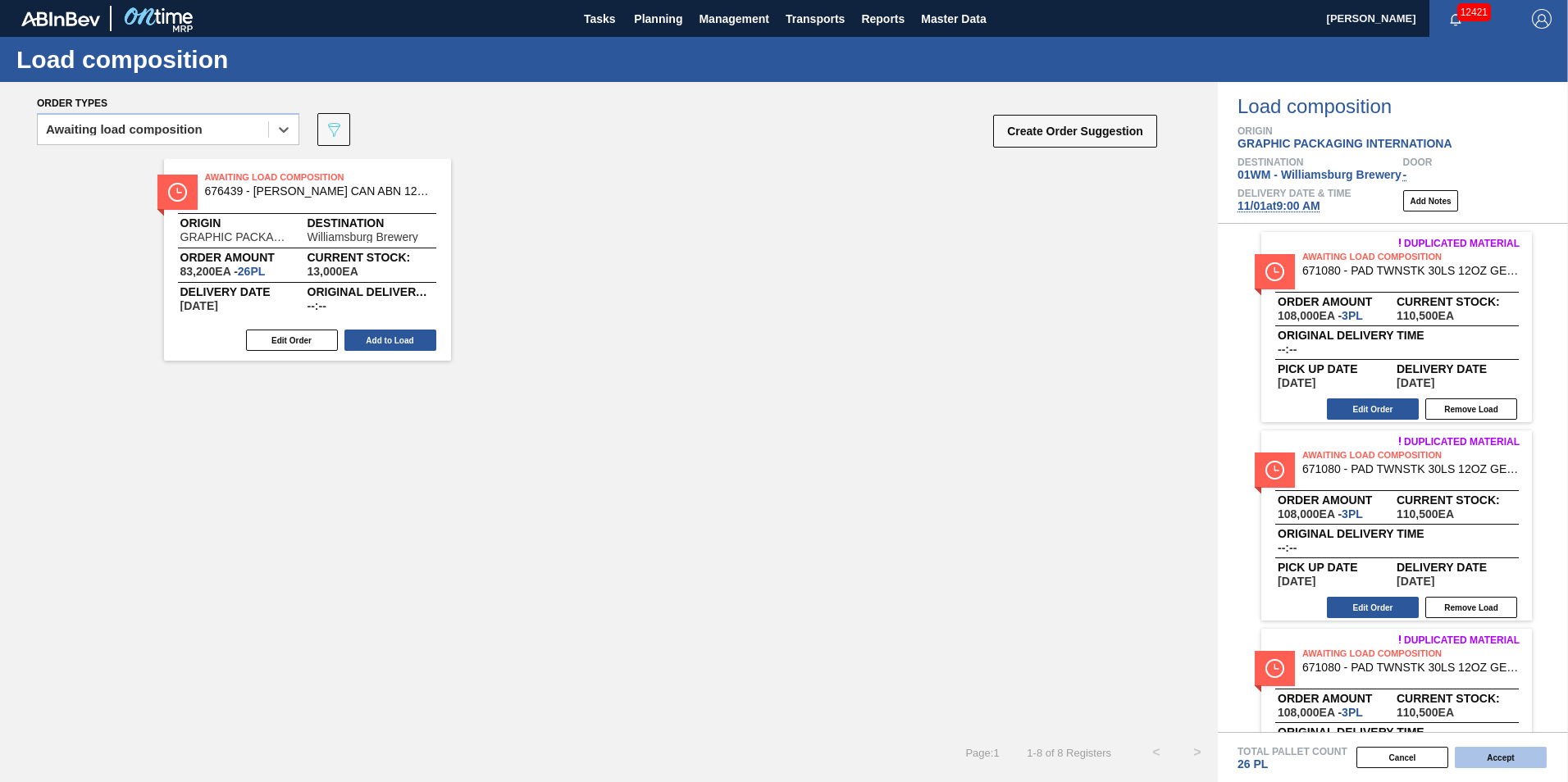
click at [1515, 759] on button "Accept" at bounding box center [1500, 757] width 92 height 21
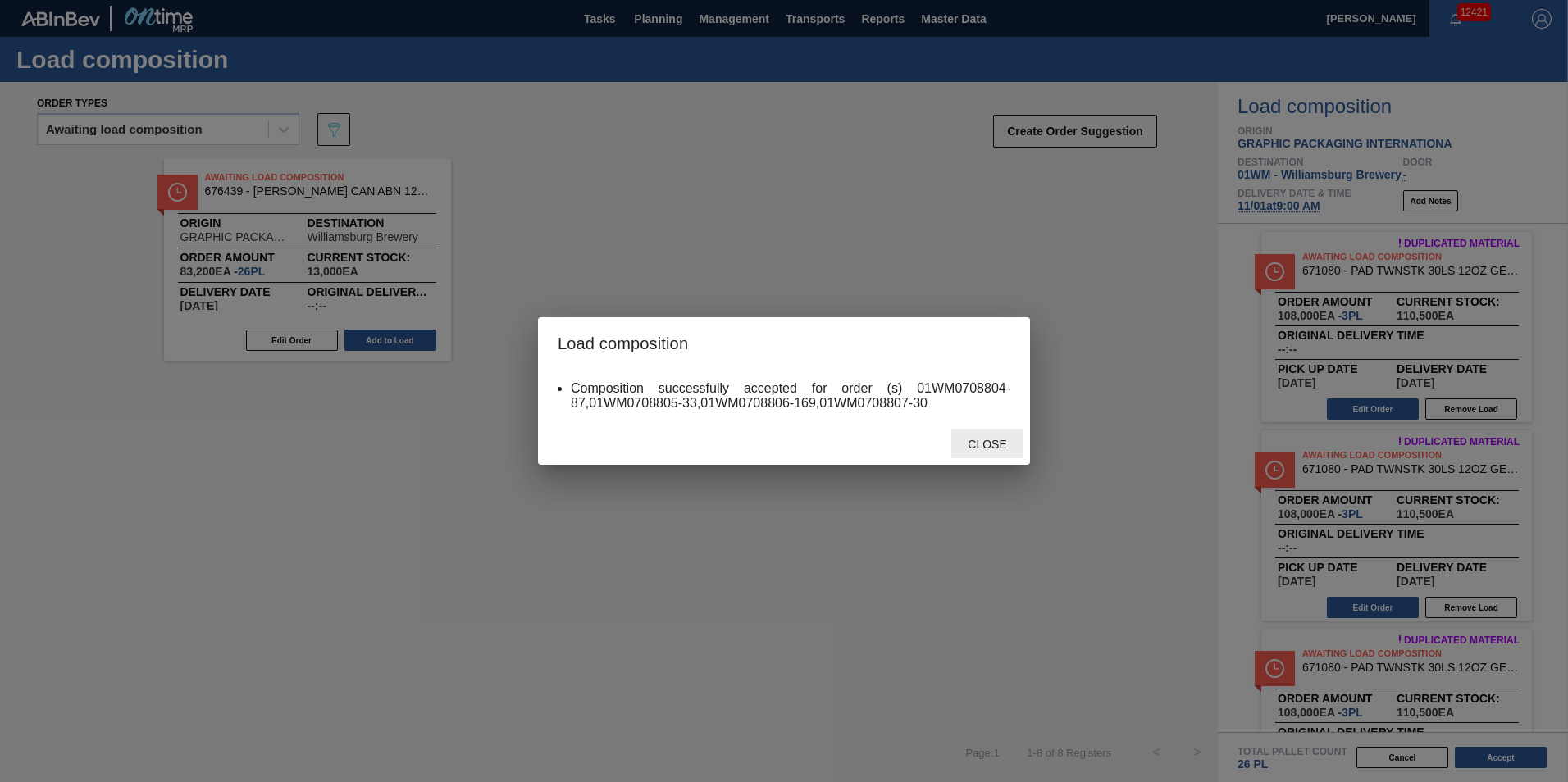
click at [1007, 435] on div "Close" at bounding box center [987, 444] width 72 height 31
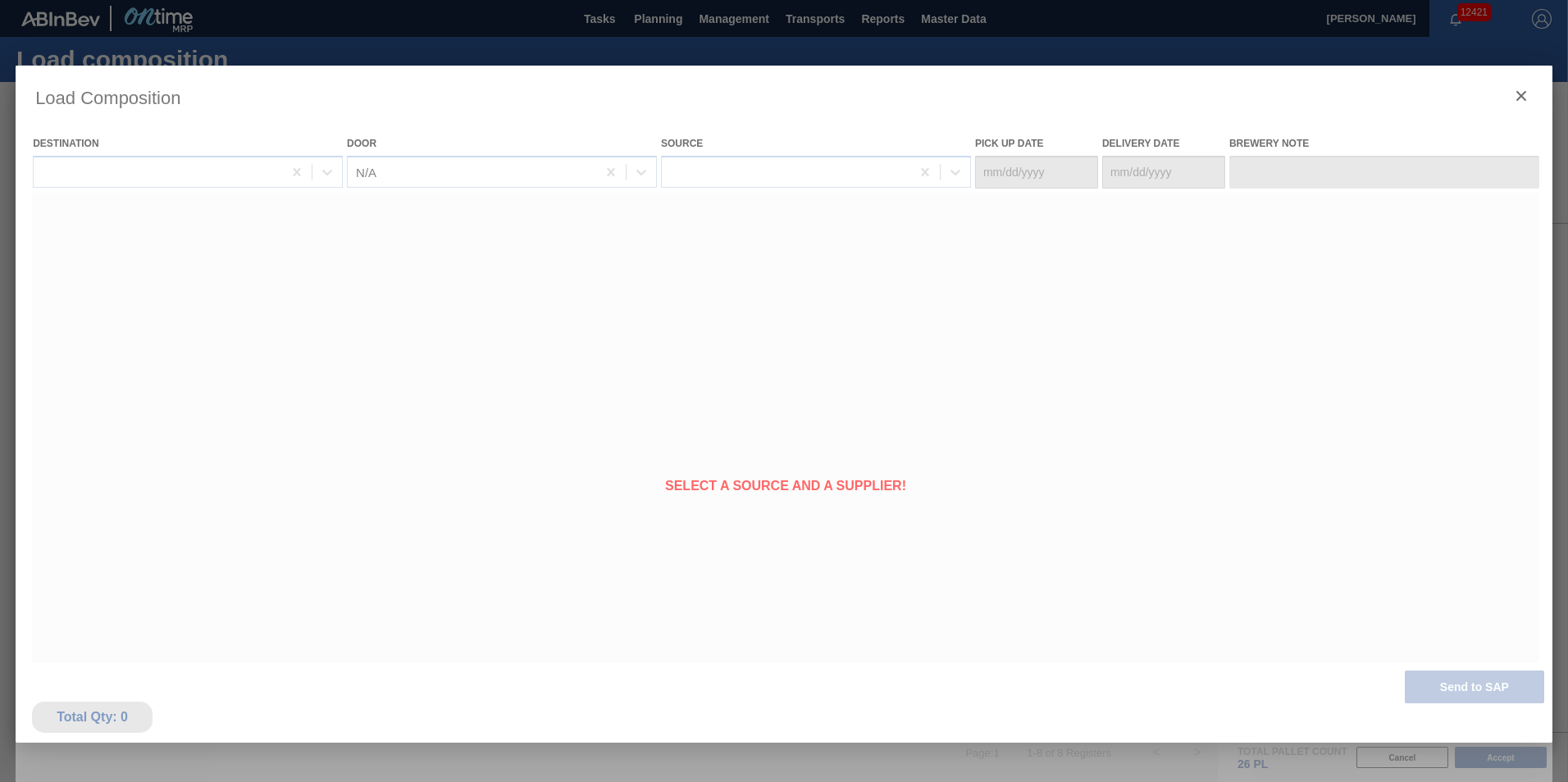
type Date "10/28/2025"
type Date "11/01/2025"
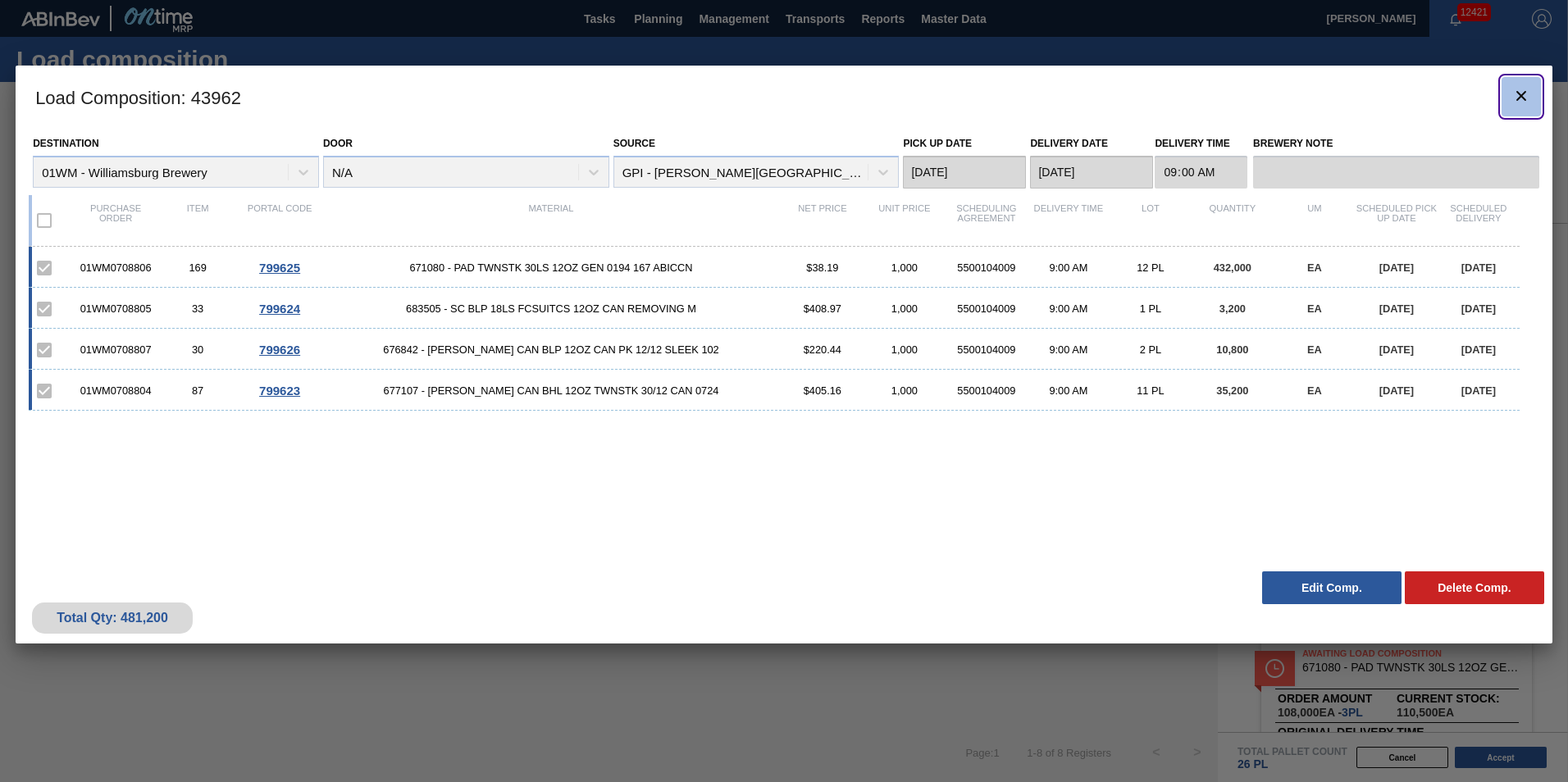
click at [1533, 102] on button "botão de ícone" at bounding box center [1521, 97] width 39 height 39
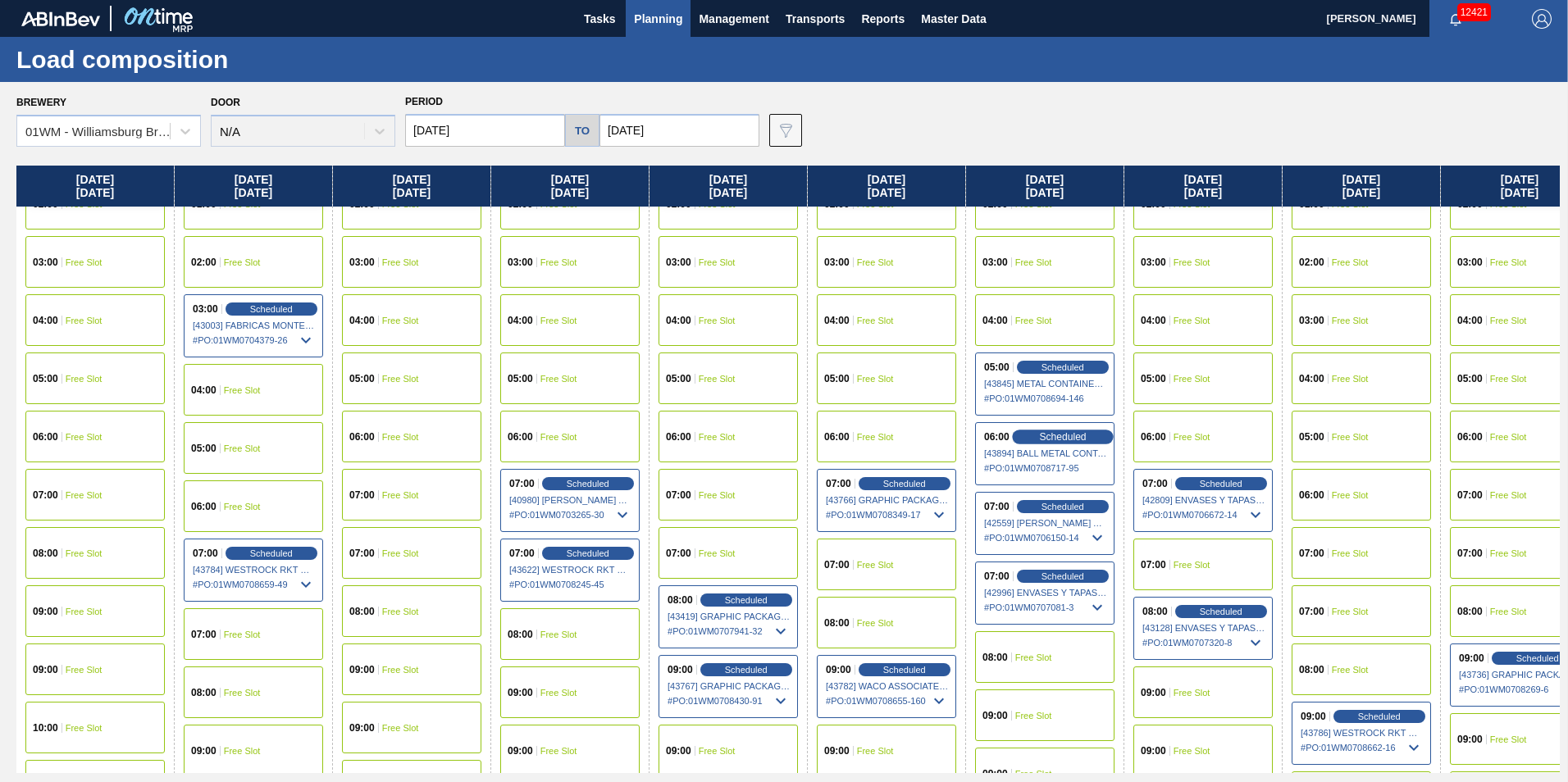
scroll to position [328, 0]
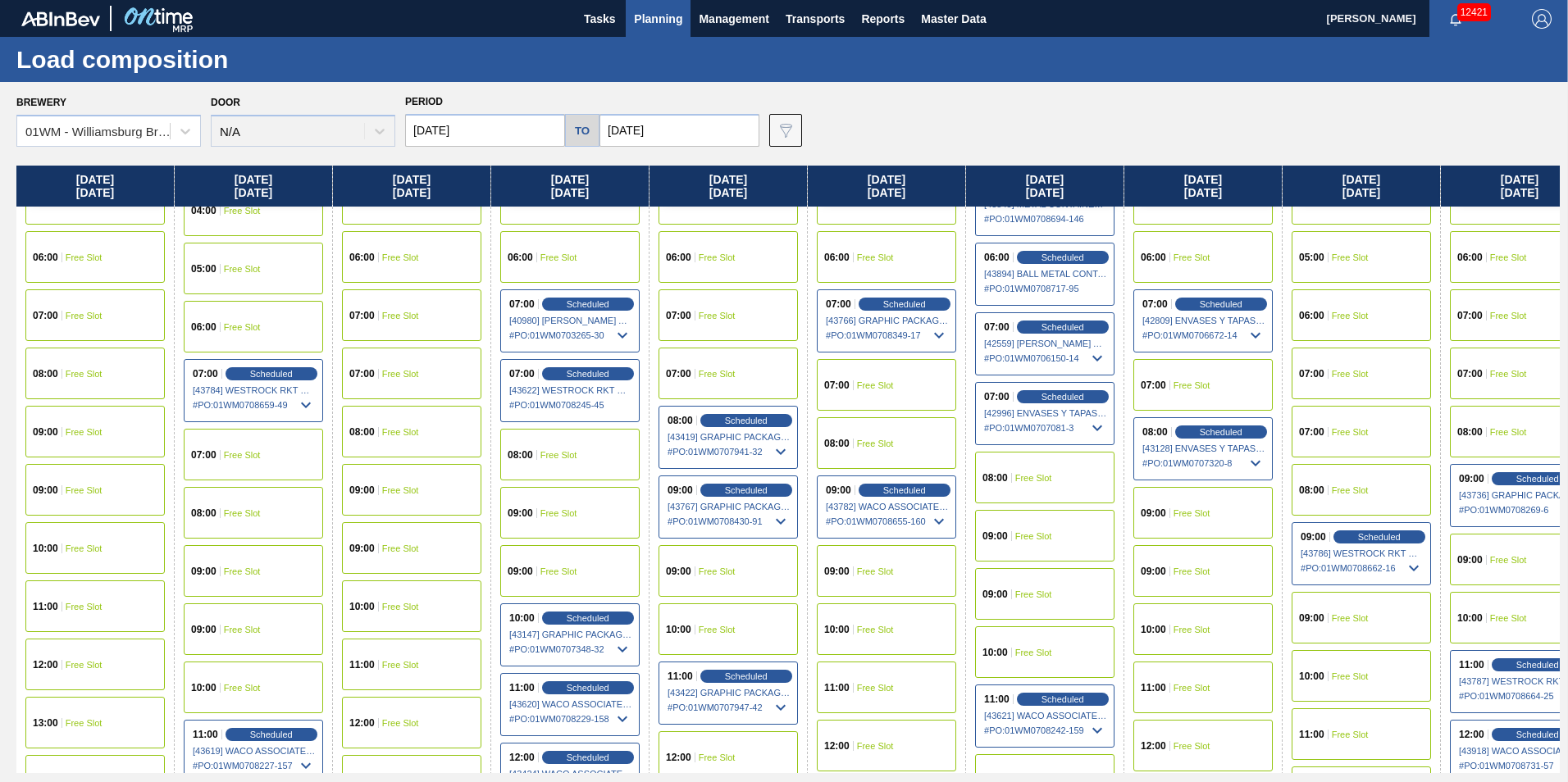
click at [677, 31] on button "Planning" at bounding box center [658, 19] width 65 height 37
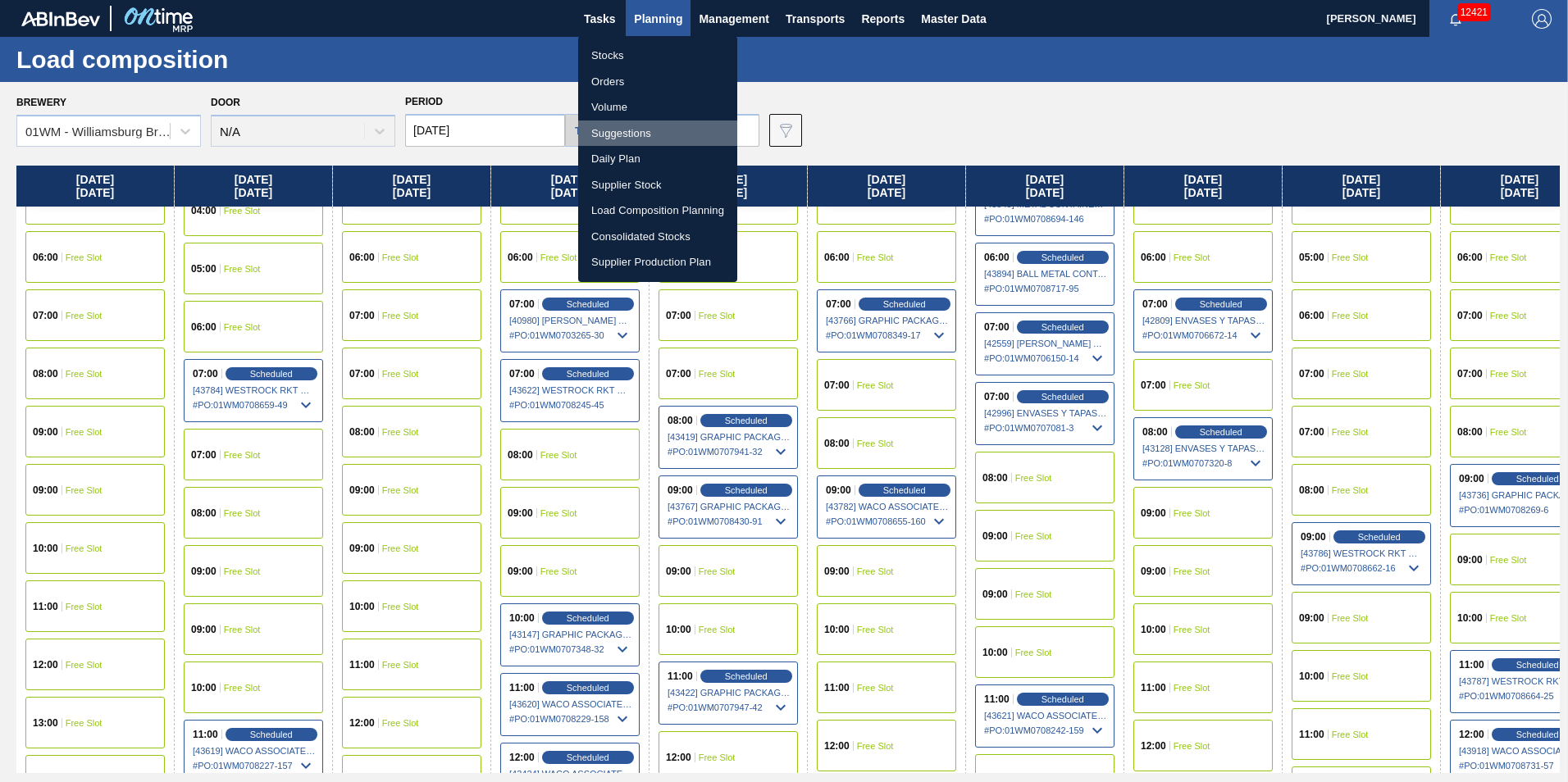
click at [642, 129] on li "Suggestions" at bounding box center [657, 133] width 159 height 26
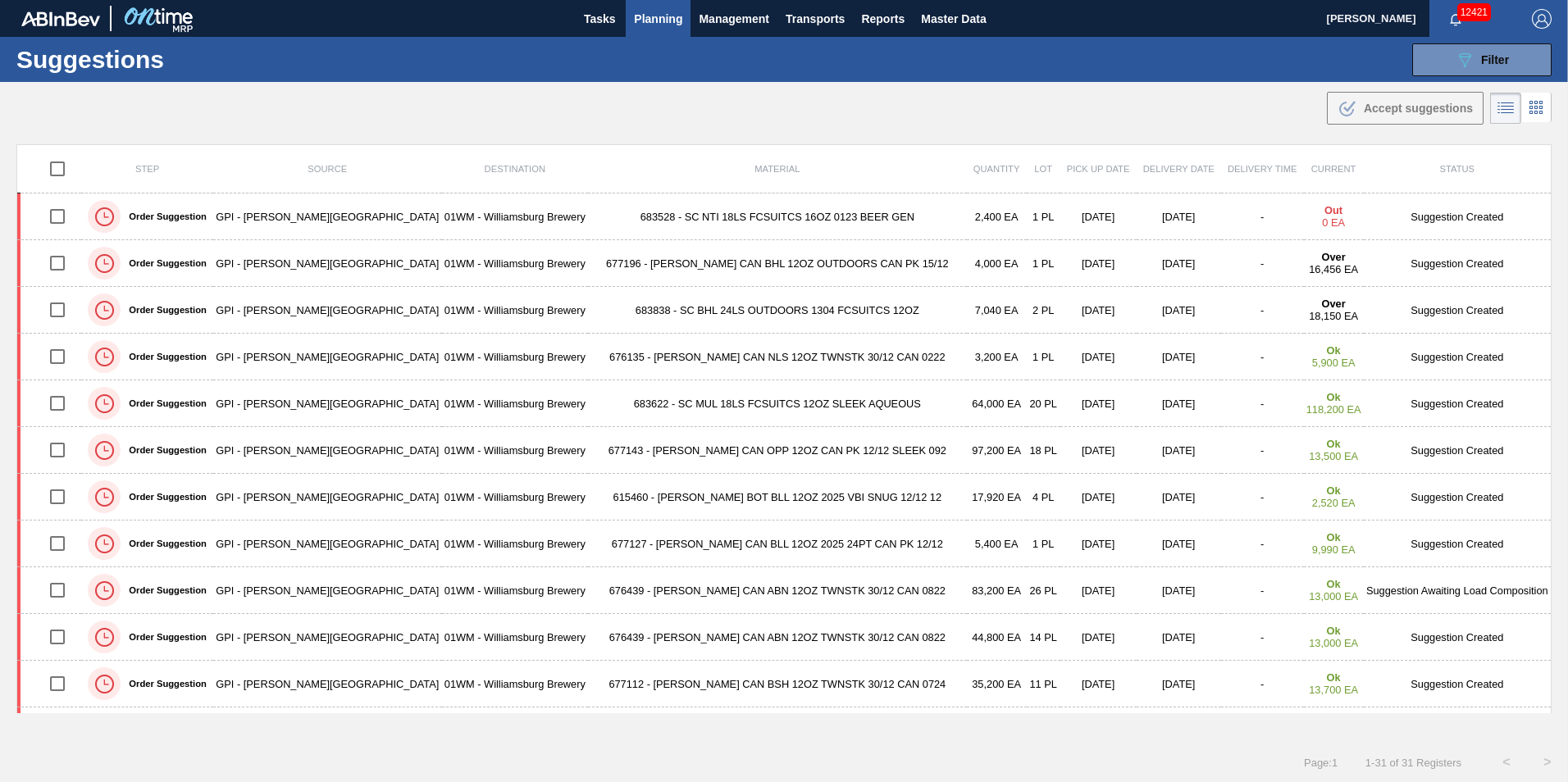
click at [668, 14] on span "Planning" at bounding box center [658, 19] width 48 height 20
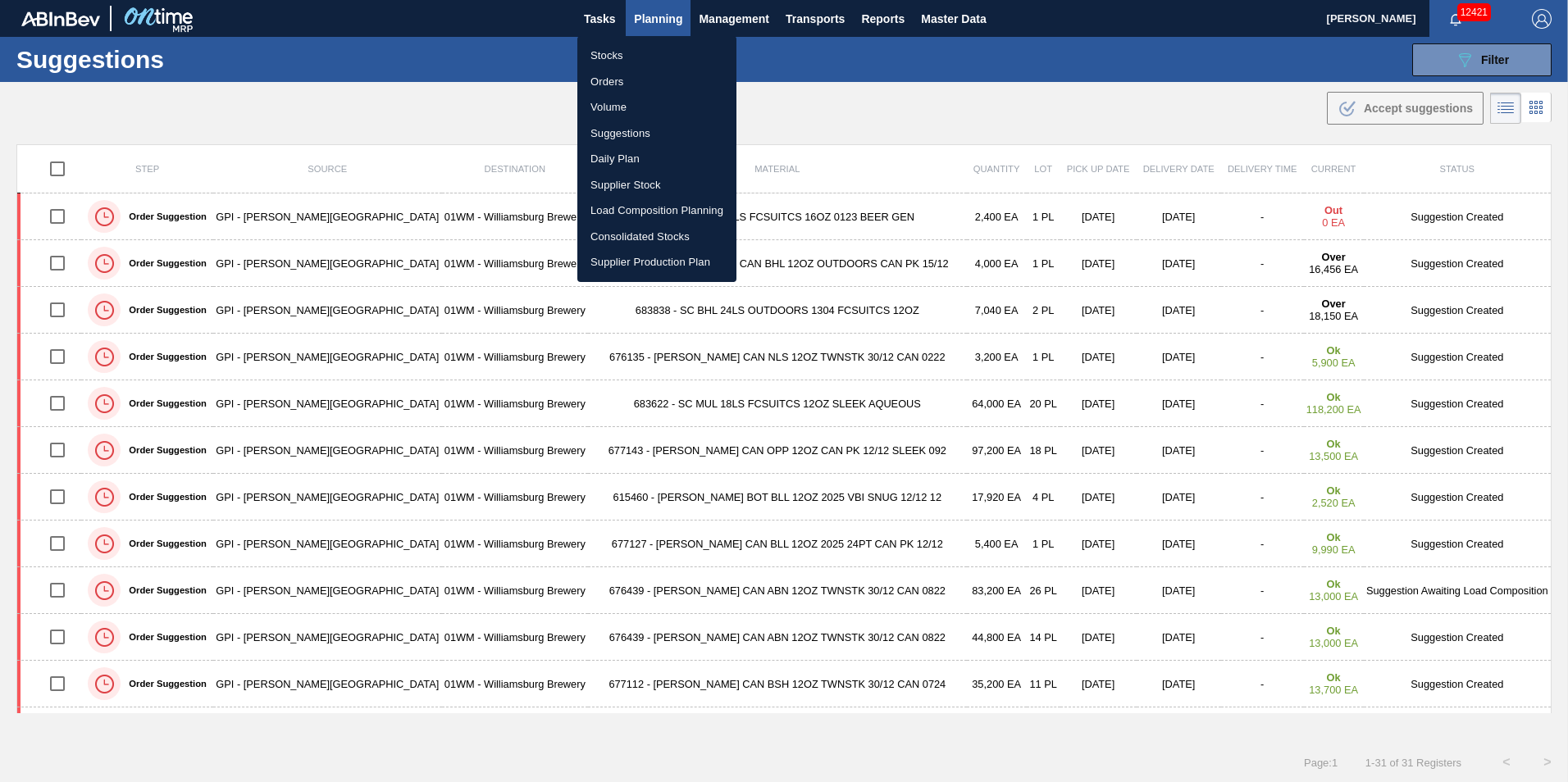
click at [640, 212] on li "Load Composition Planning" at bounding box center [656, 210] width 159 height 26
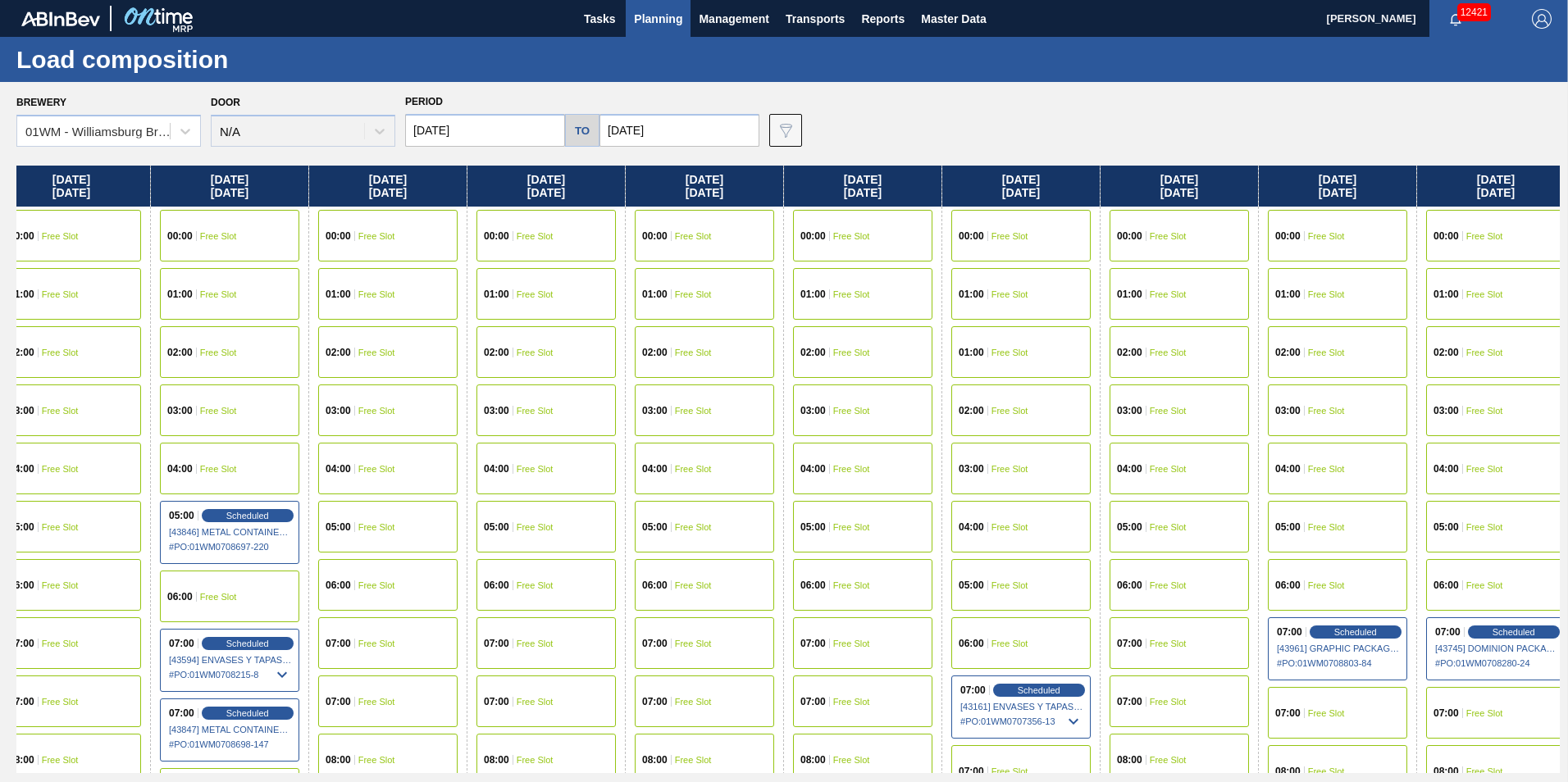
scroll to position [0, 1464]
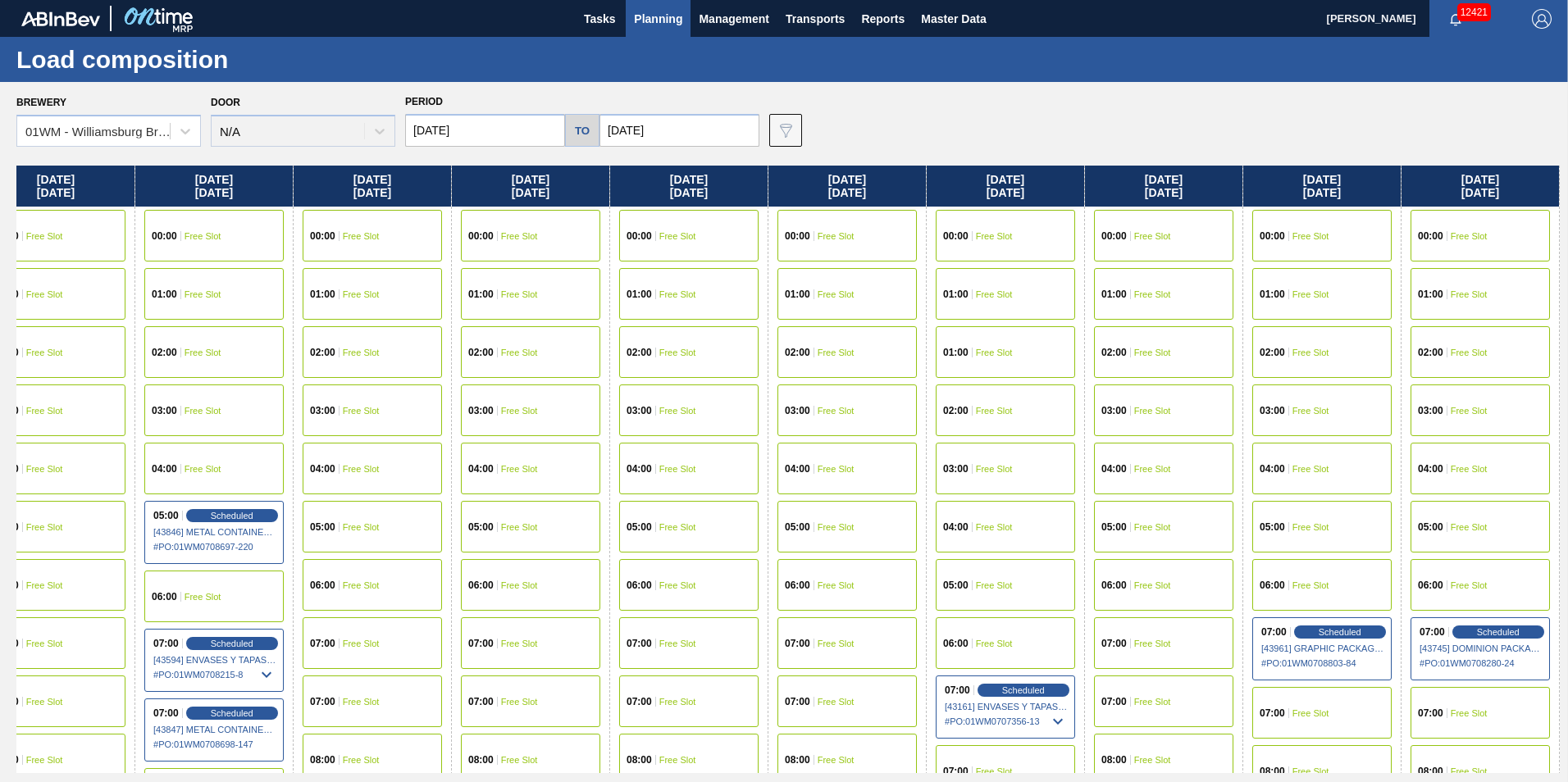
drag, startPoint x: 1507, startPoint y: 190, endPoint x: -563, endPoint y: 216, distance: 2070.2
click at [0, 0] on html "Tasks Planning Management Transports Reports Master Data Vincent Geritano 12421…" at bounding box center [784, 0] width 1568 height 0
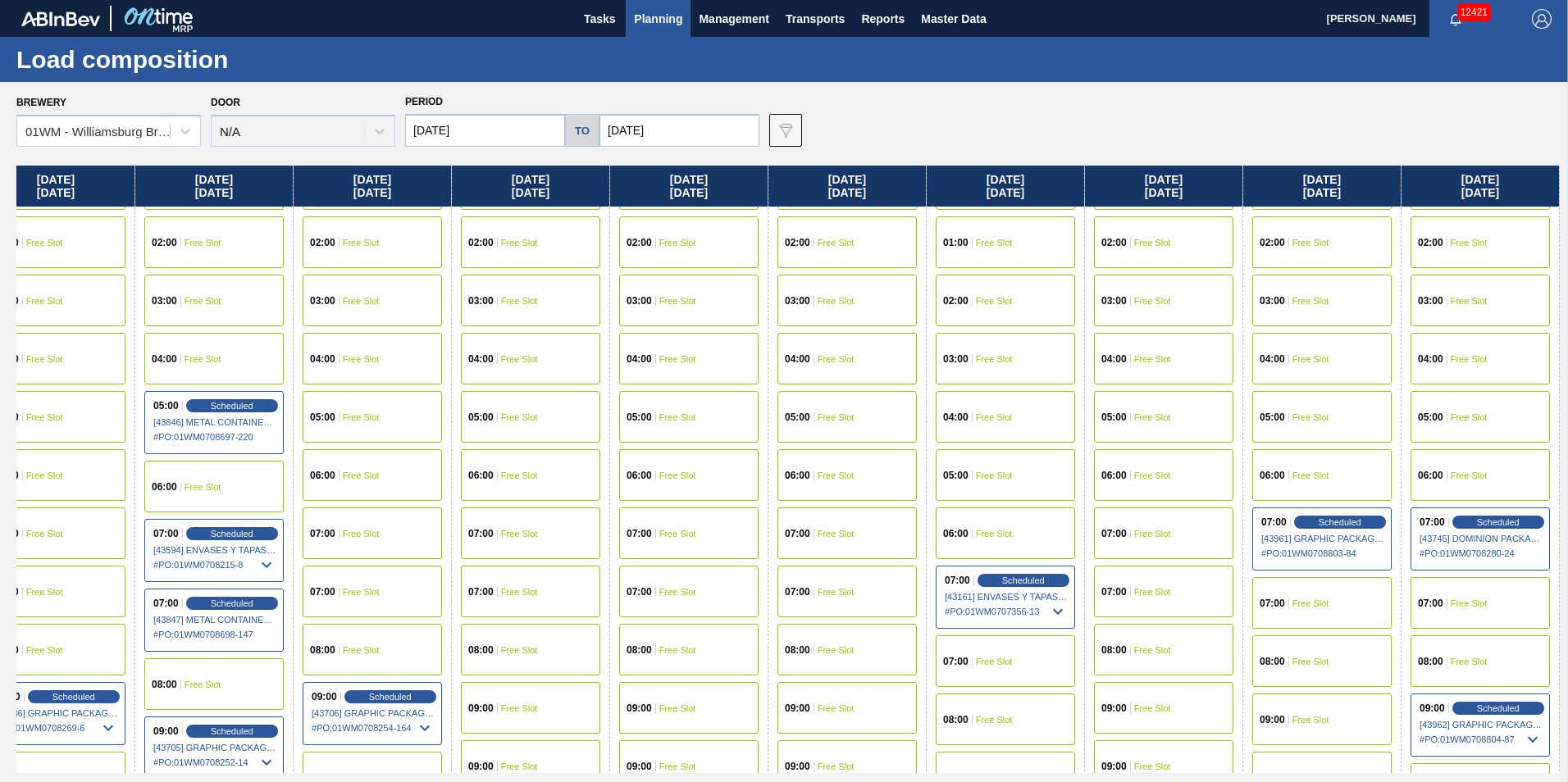
scroll to position [328, 1464]
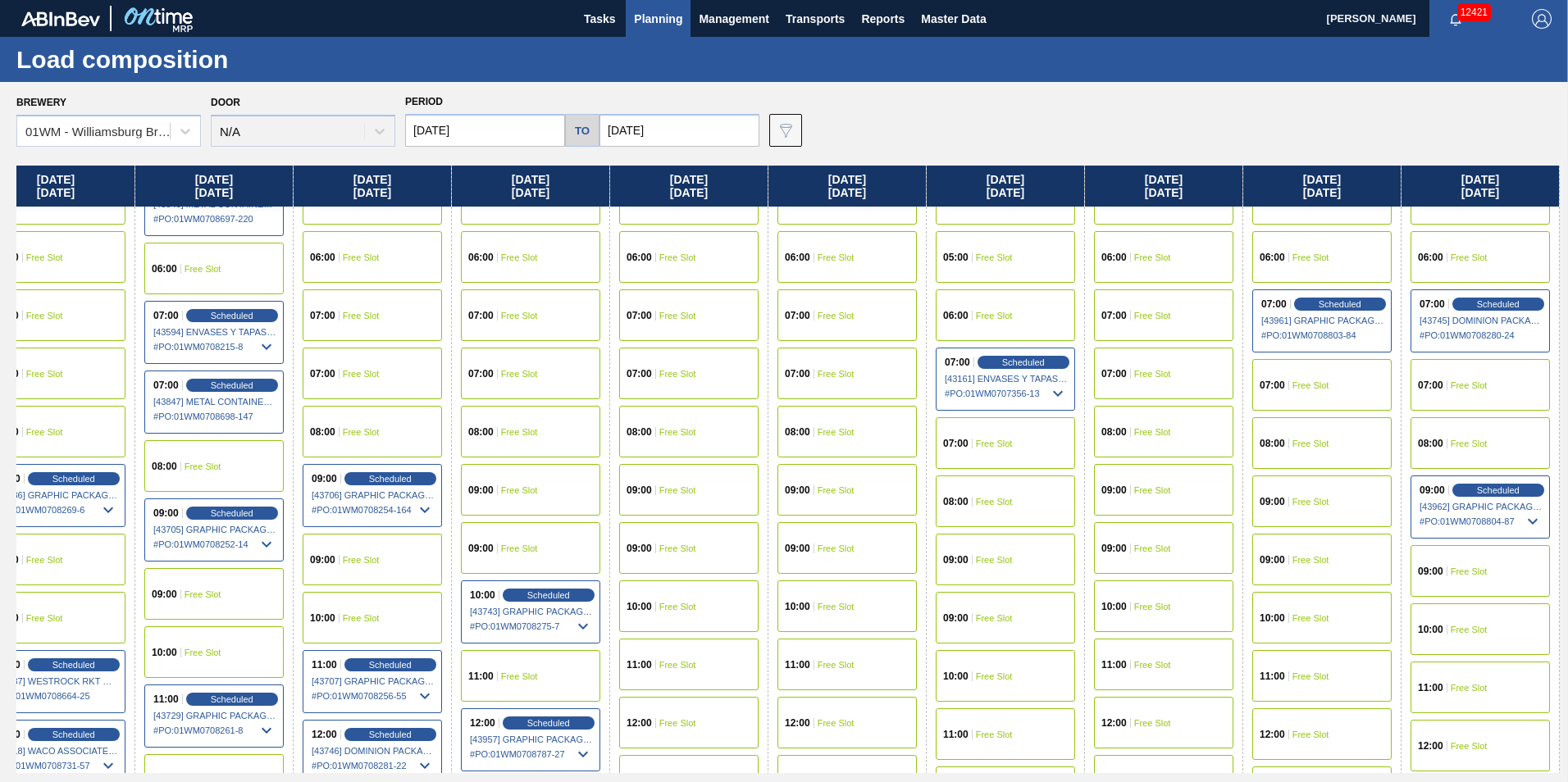
click at [1303, 433] on div "08:00 Free Slot" at bounding box center [1322, 442] width 140 height 51
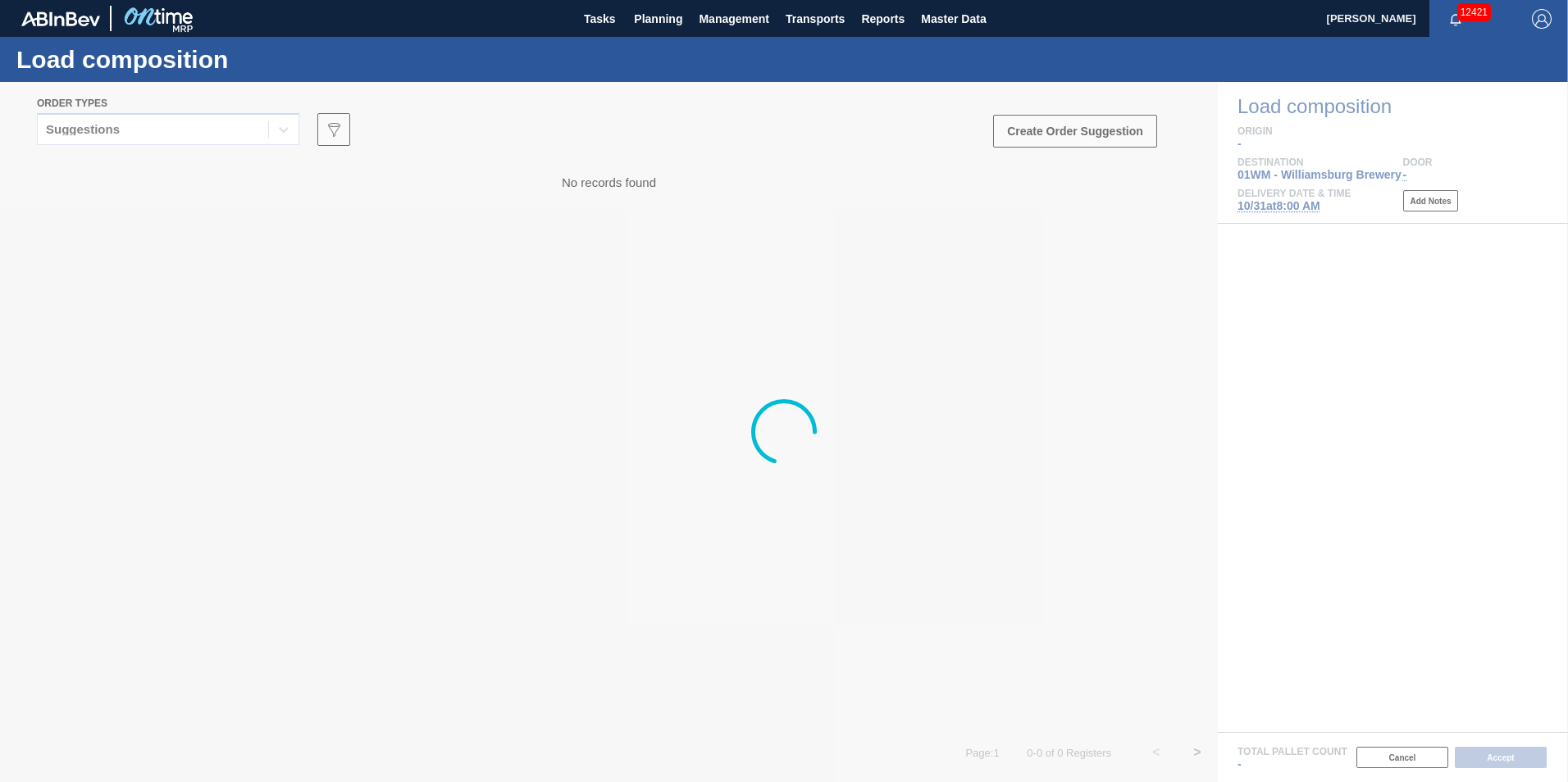
click at [237, 129] on div at bounding box center [784, 432] width 1568 height 700
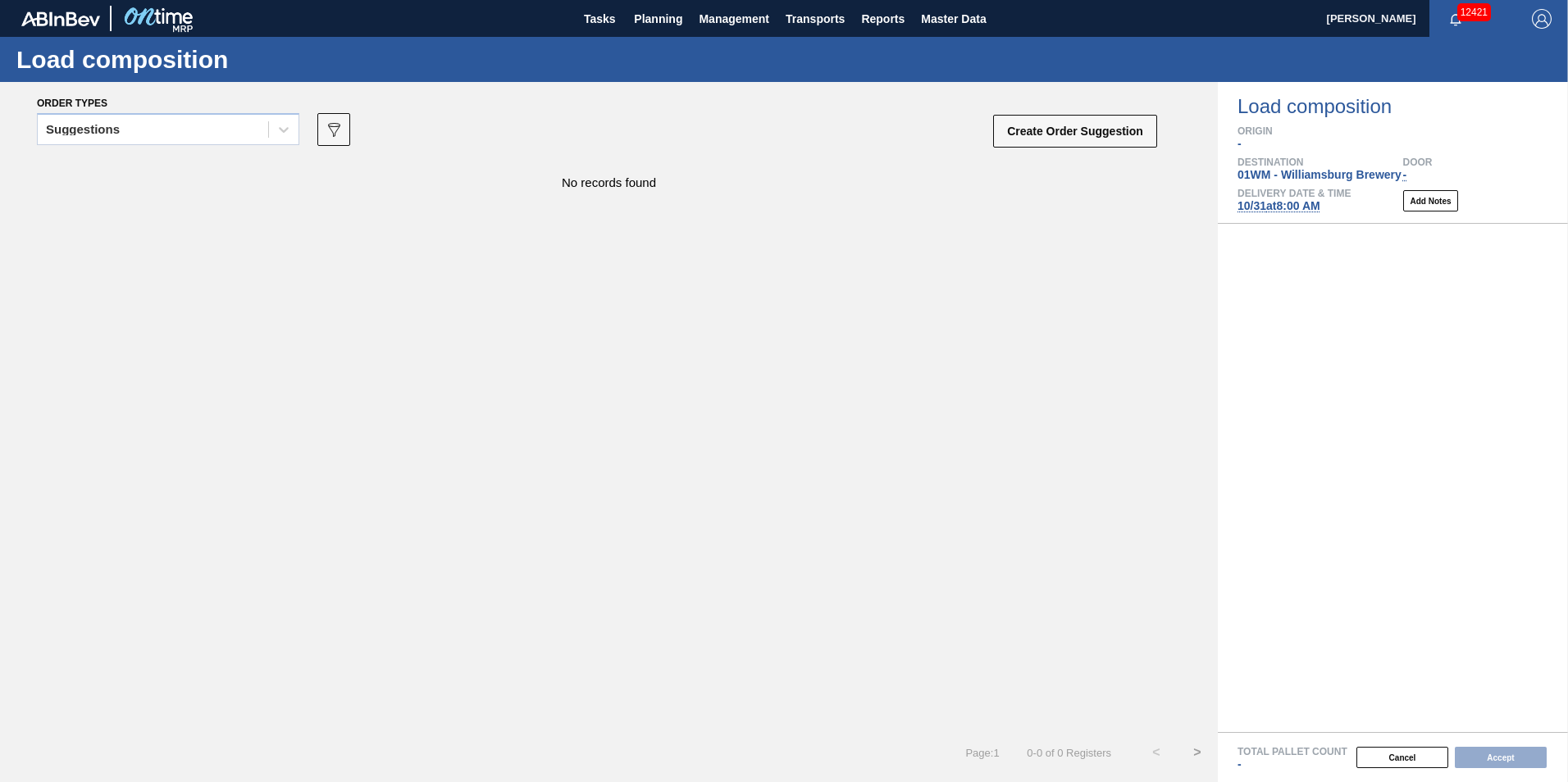
click at [237, 129] on div "Suggestions" at bounding box center [153, 130] width 230 height 24
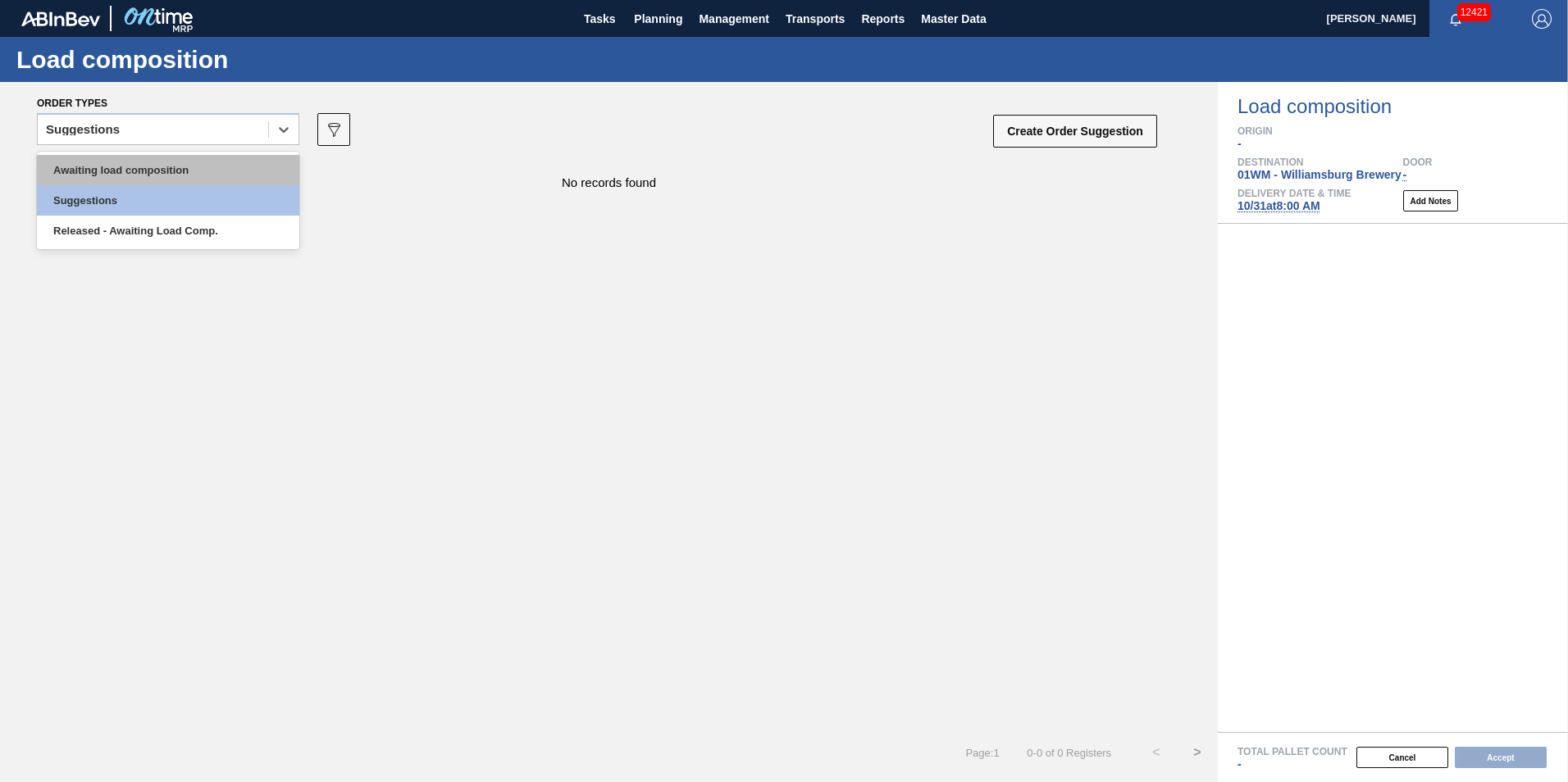
click at [238, 162] on div "Awaiting load composition" at bounding box center [169, 169] width 263 height 31
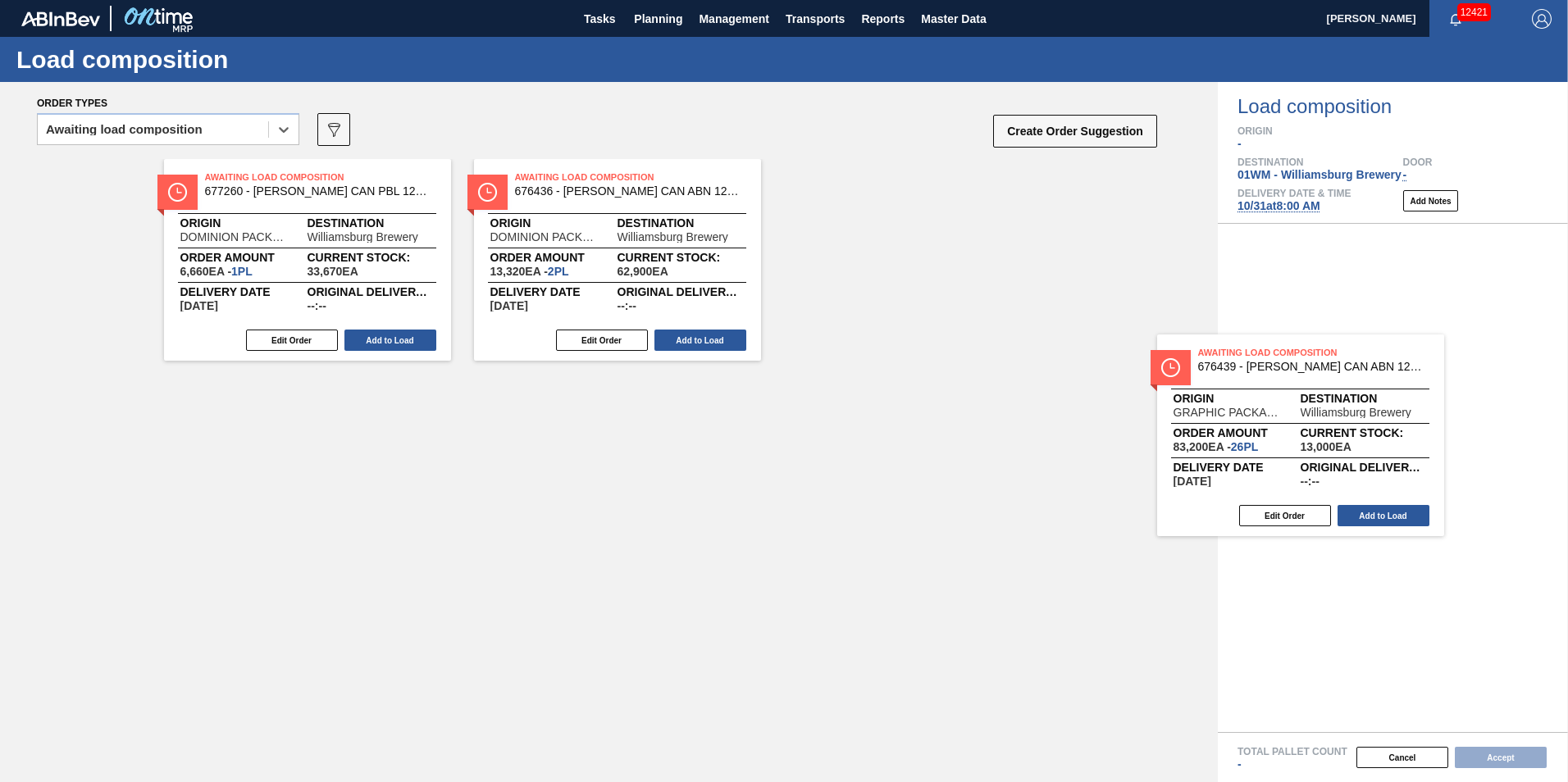
drag, startPoint x: 732, startPoint y: 261, endPoint x: 1448, endPoint y: 438, distance: 737.6
click at [1448, 438] on div "Order types option Awaiting load composition, selected. Select is focused ,type…" at bounding box center [784, 432] width 1568 height 700
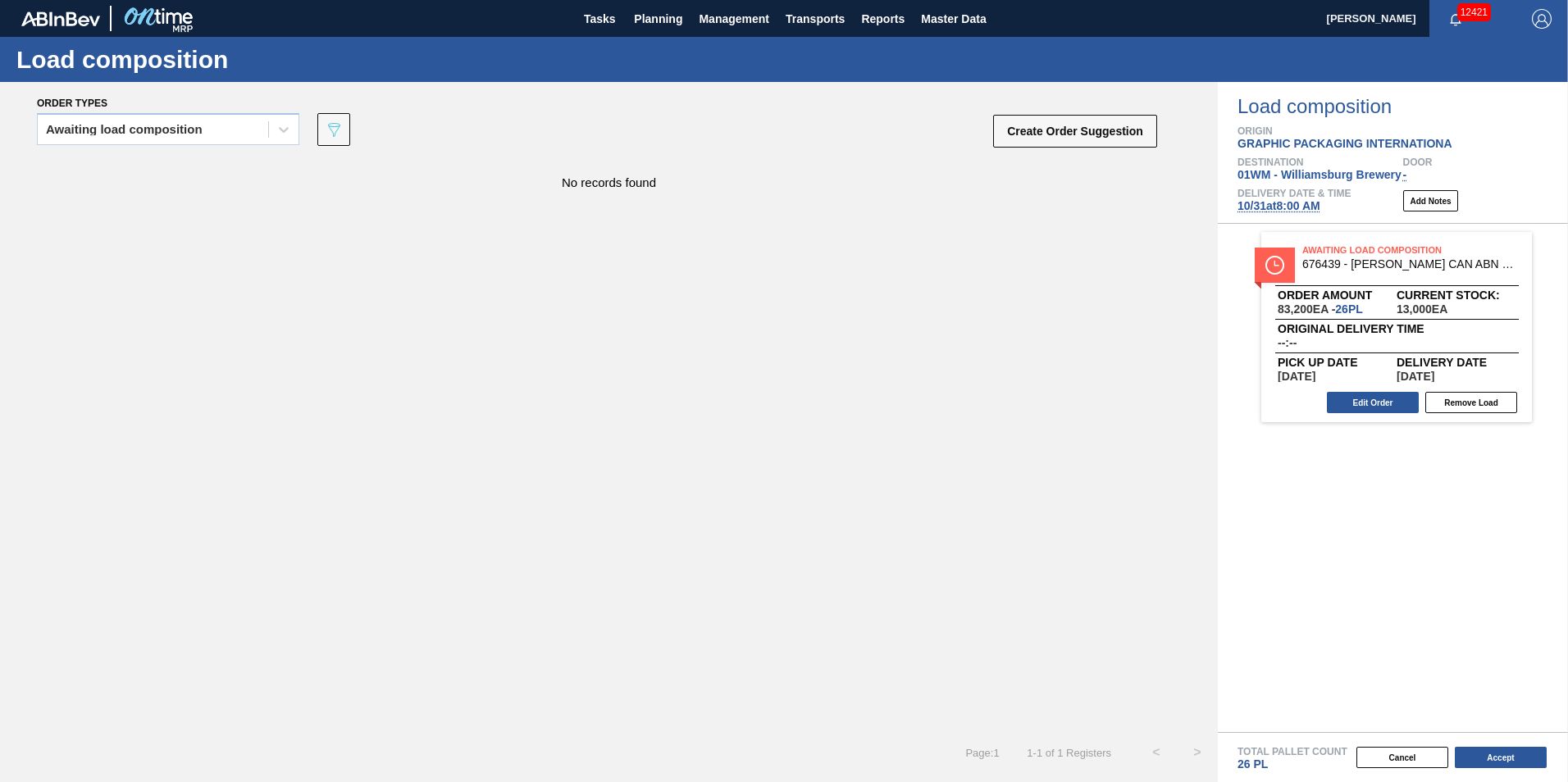
click at [1488, 769] on div "Cancel Accept" at bounding box center [1373, 758] width 350 height 24
click at [1493, 747] on button "Accept" at bounding box center [1500, 757] width 92 height 21
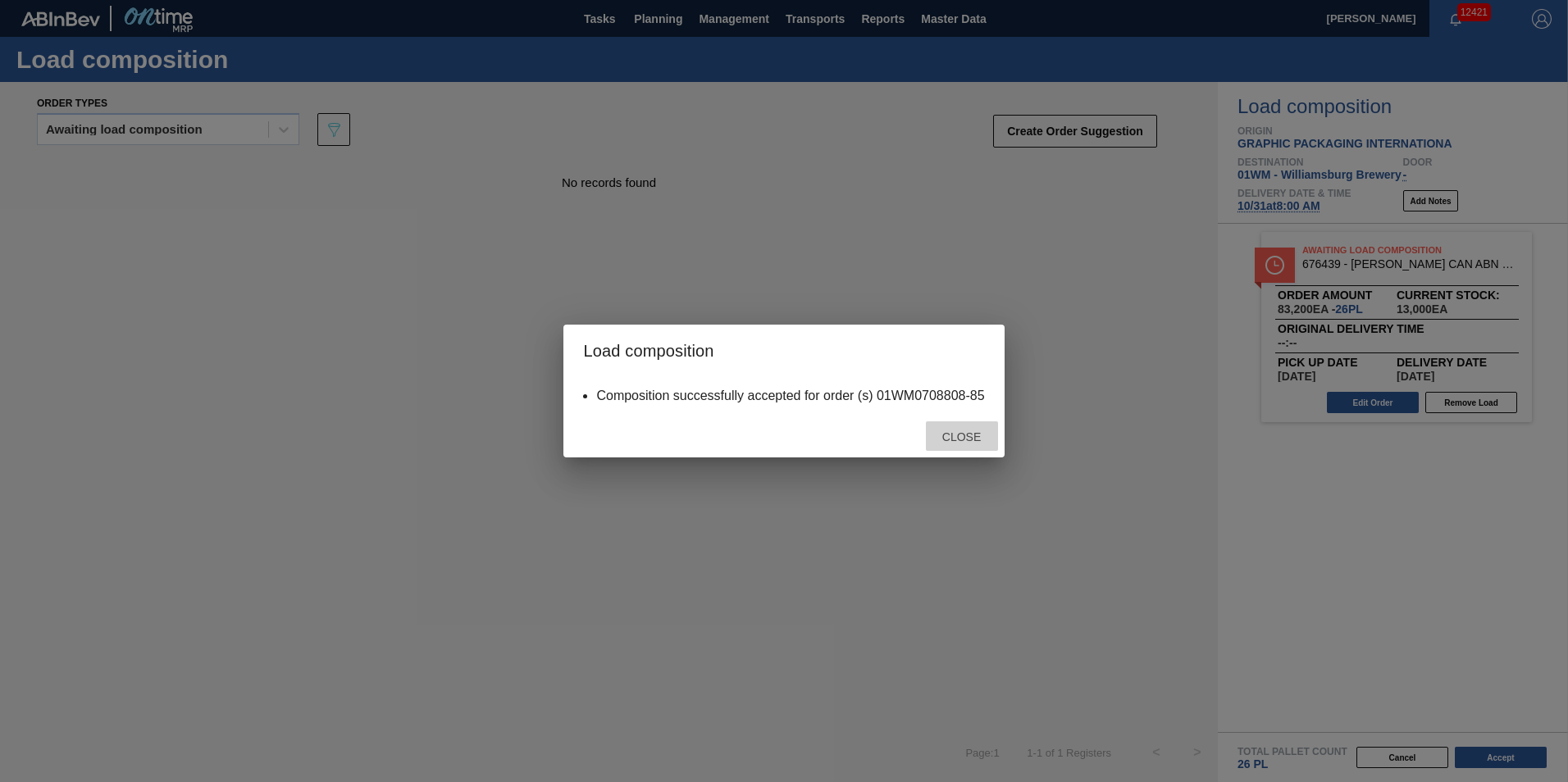
click at [975, 437] on span "Close" at bounding box center [962, 437] width 65 height 13
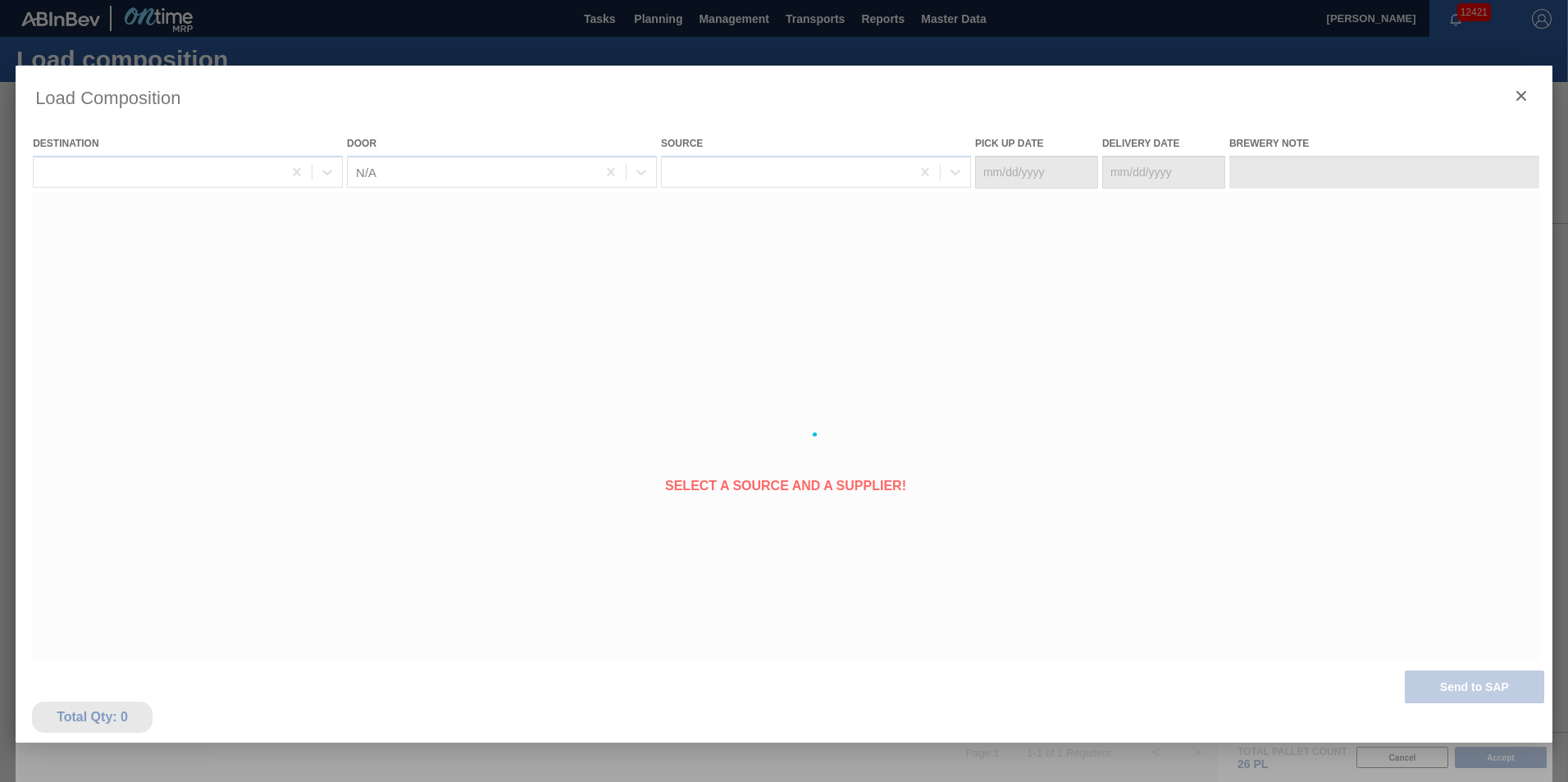
type Date "[DATE]"
type Date "10/31/2025"
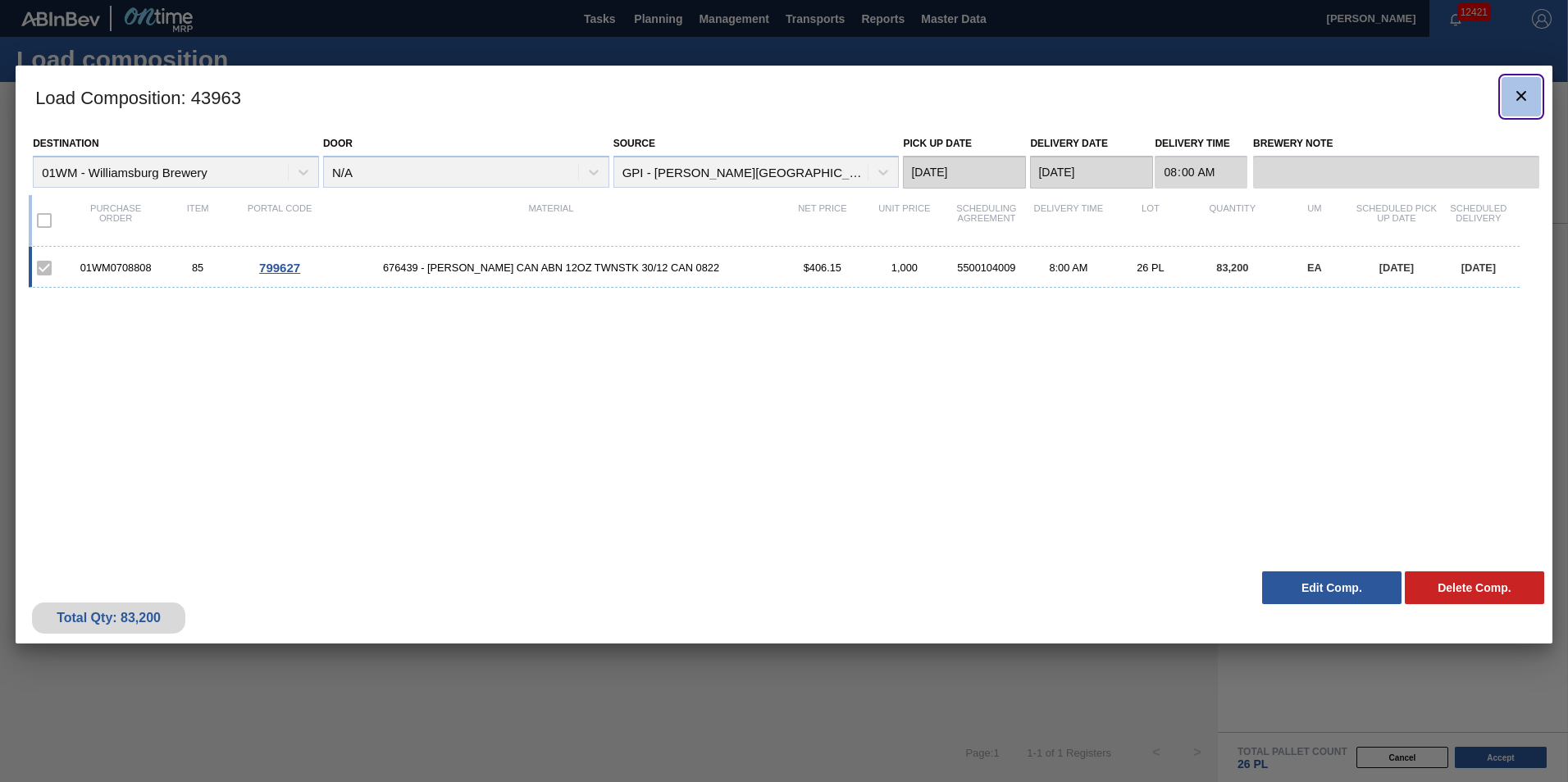
click at [1521, 102] on icon "botão de ícone" at bounding box center [1521, 95] width 20 height 20
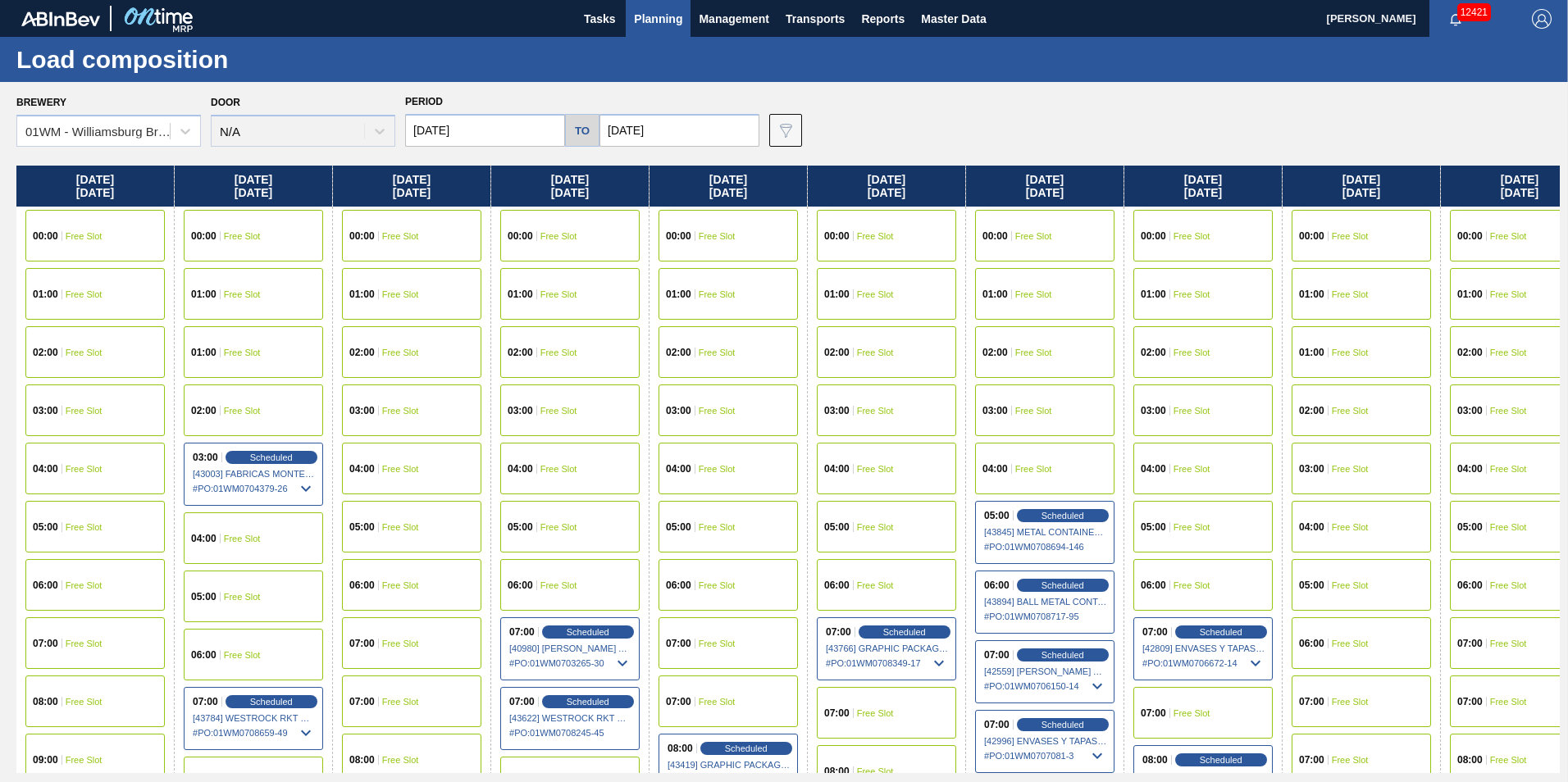
click at [657, 22] on span "Planning" at bounding box center [658, 19] width 48 height 20
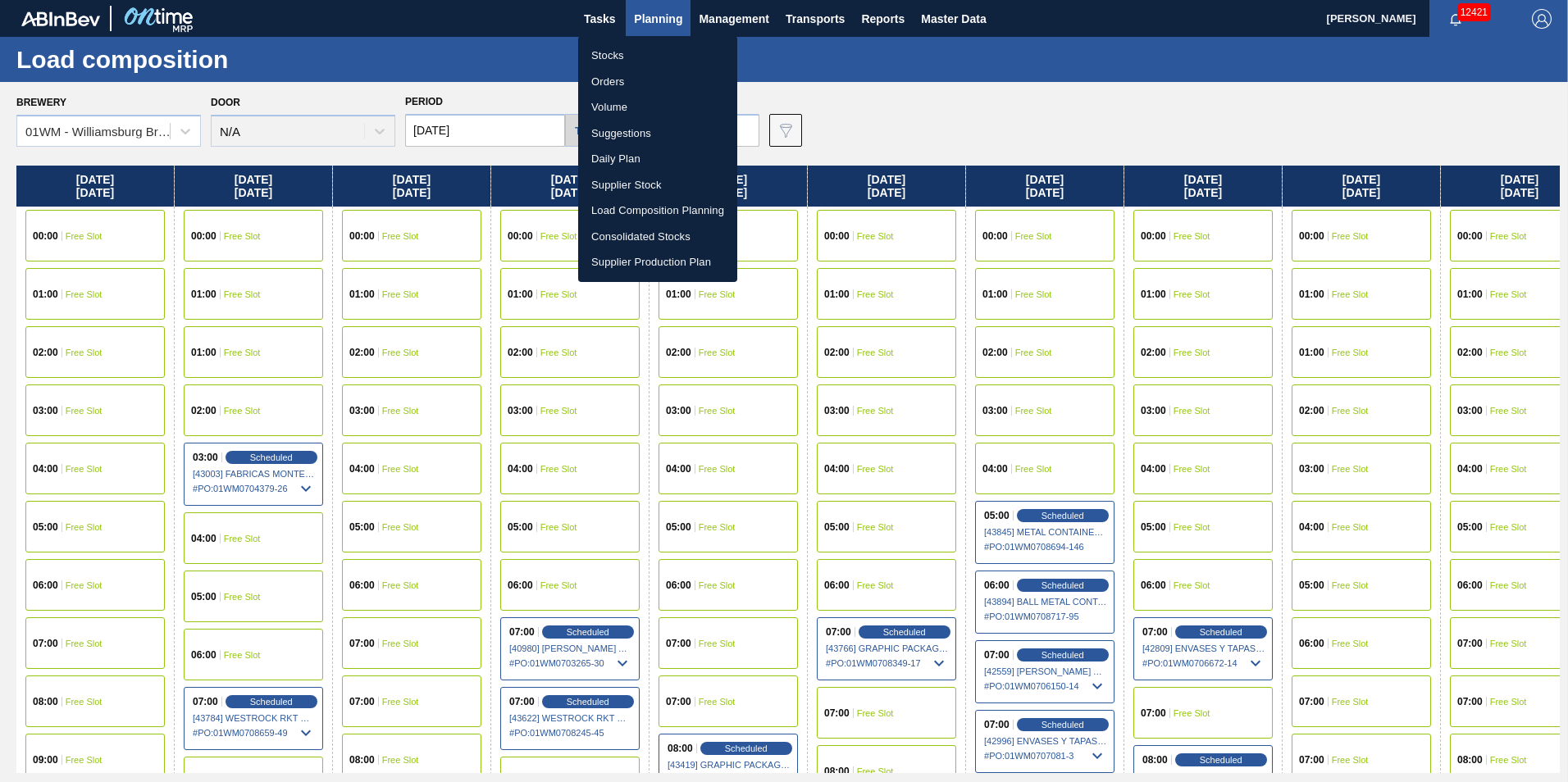
click at [624, 139] on li "Suggestions" at bounding box center [657, 133] width 159 height 26
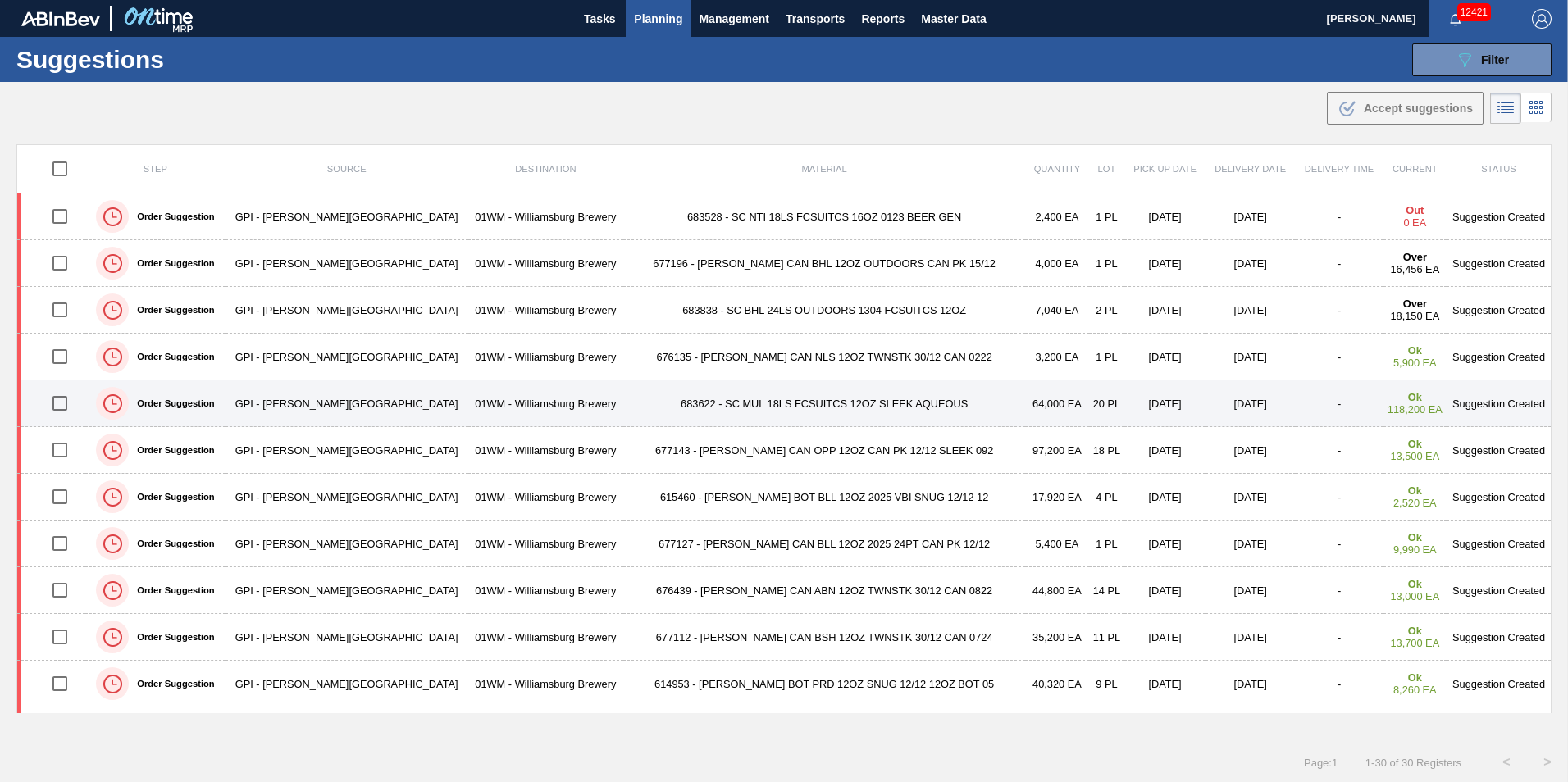
click at [61, 403] on input "checkbox" at bounding box center [60, 403] width 34 height 34
checkbox input "true"
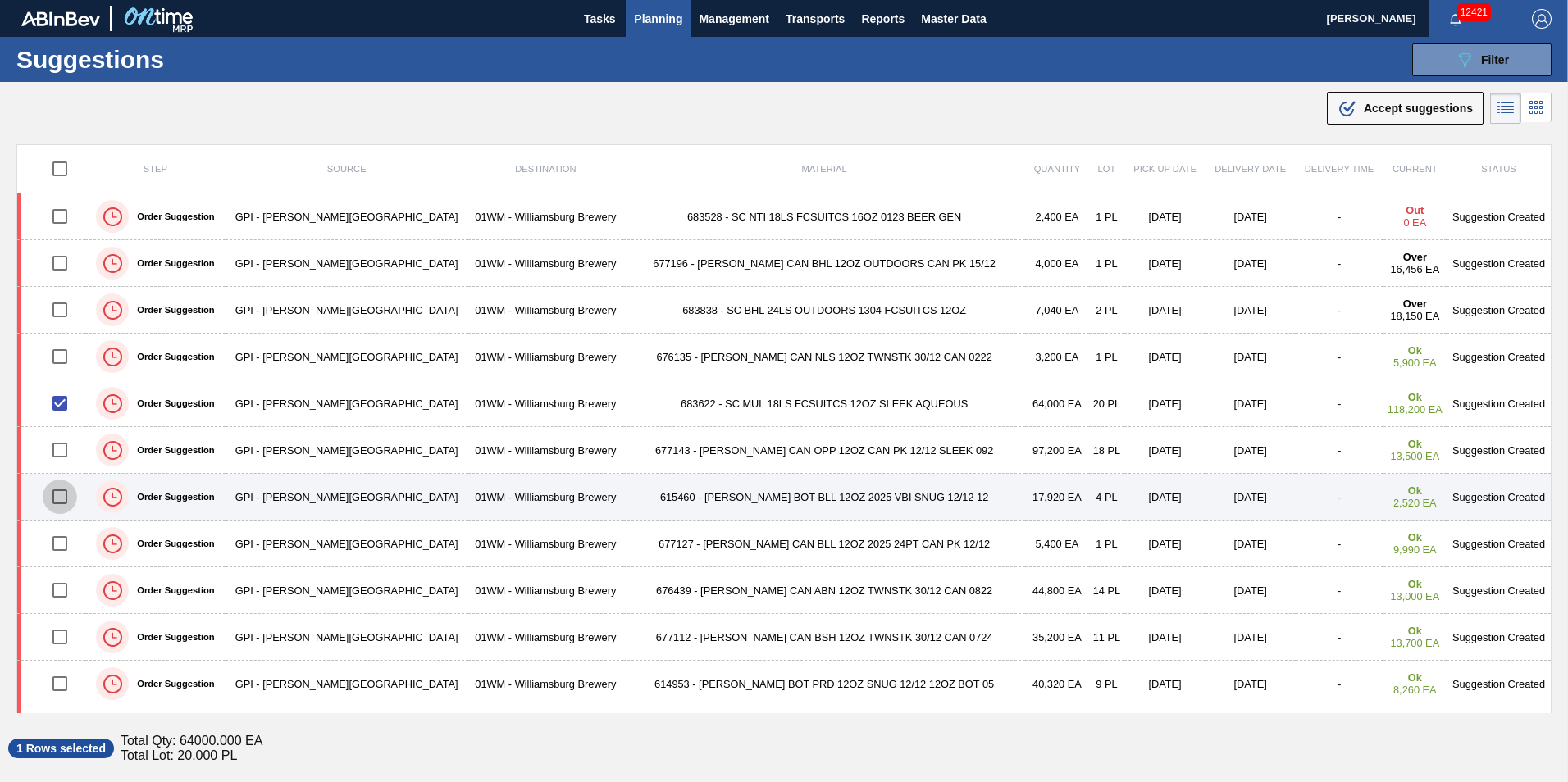
click at [65, 498] on input "checkbox" at bounding box center [60, 496] width 34 height 34
checkbox input "true"
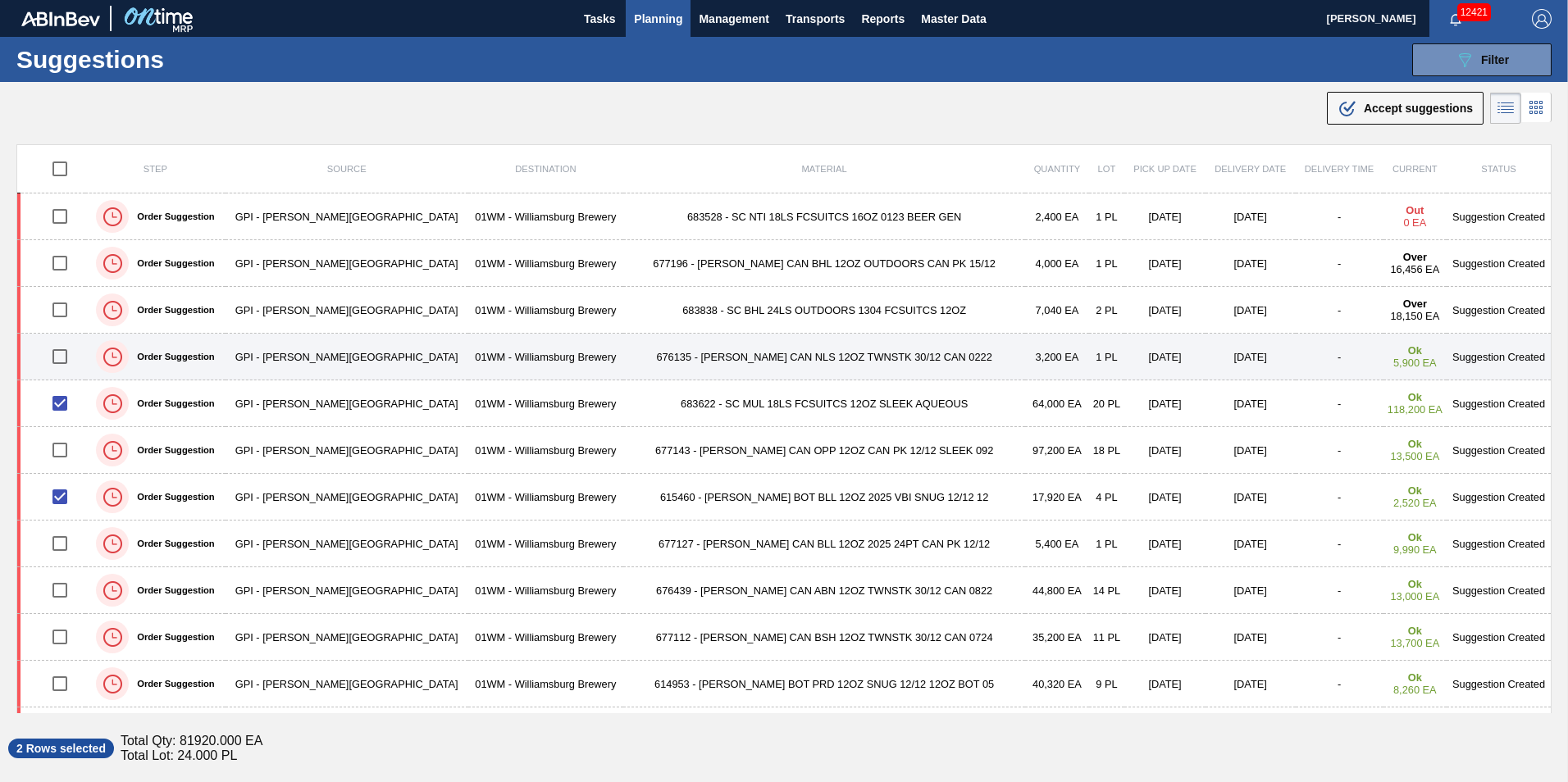
click at [60, 358] on input "checkbox" at bounding box center [60, 357] width 34 height 34
checkbox input "true"
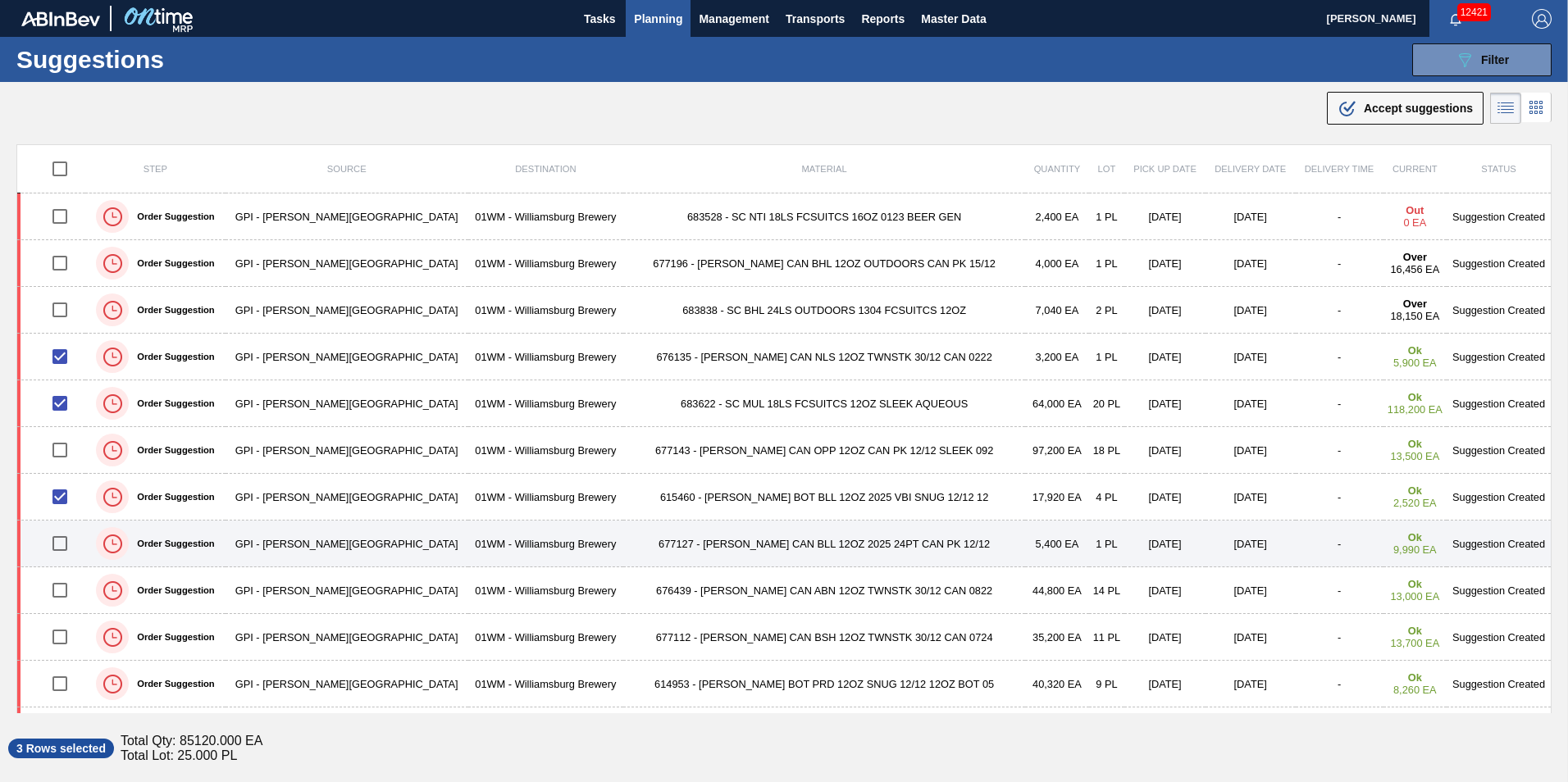
click at [61, 548] on input "checkbox" at bounding box center [60, 543] width 34 height 34
checkbox input "true"
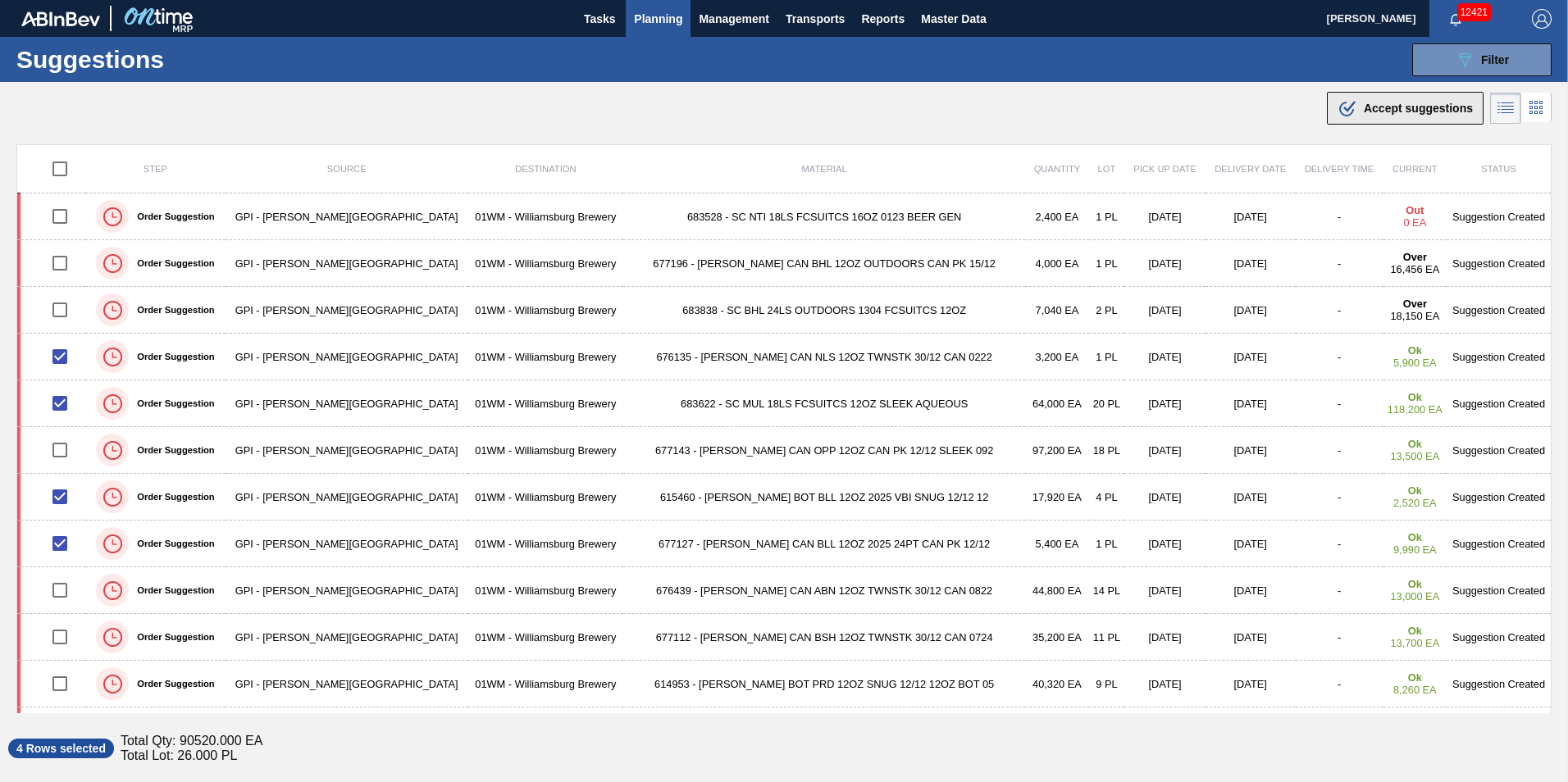
click at [1413, 107] on span "Accept suggestions" at bounding box center [1418, 108] width 109 height 13
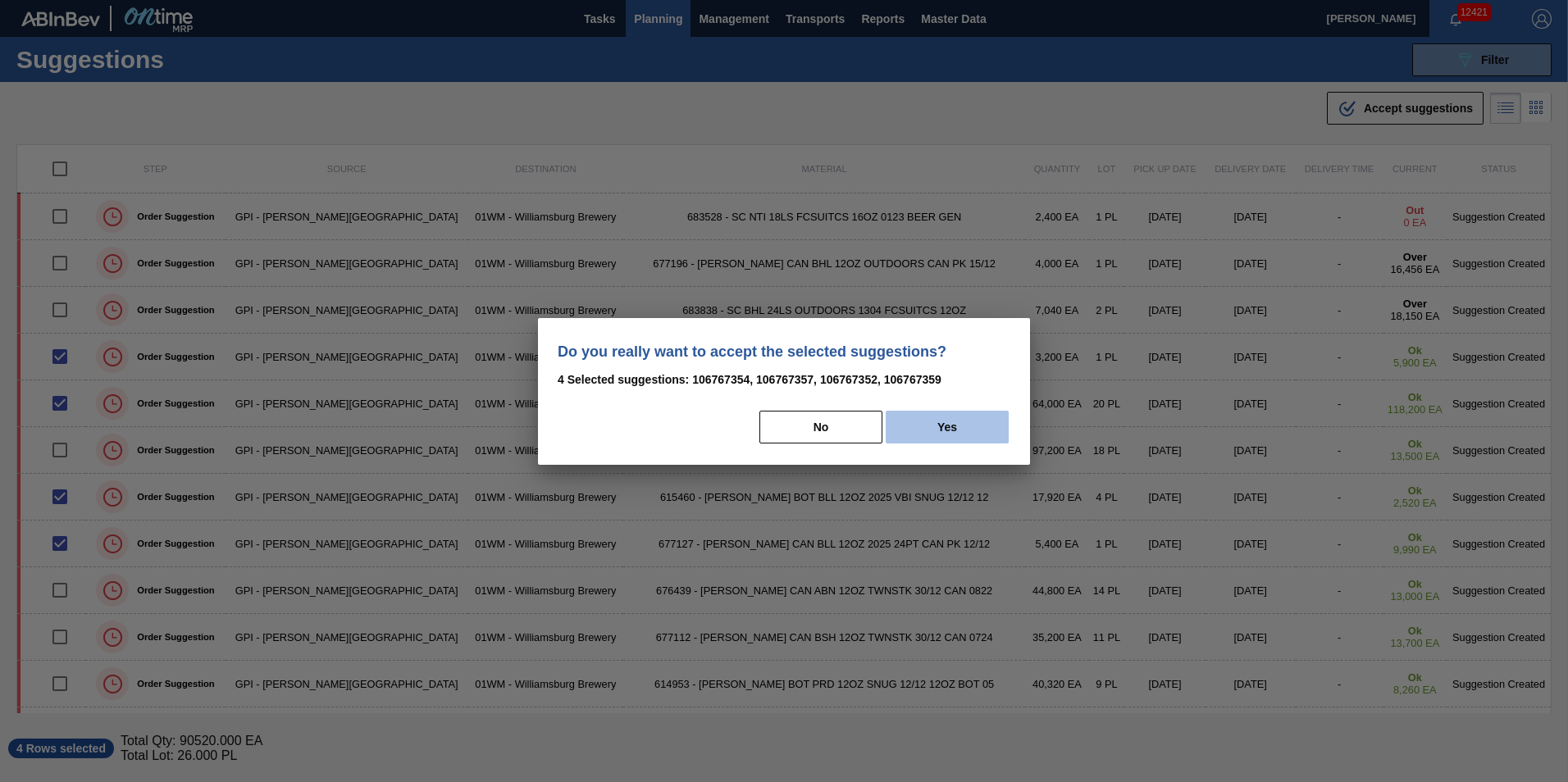
click at [915, 422] on button "Yes" at bounding box center [947, 426] width 123 height 33
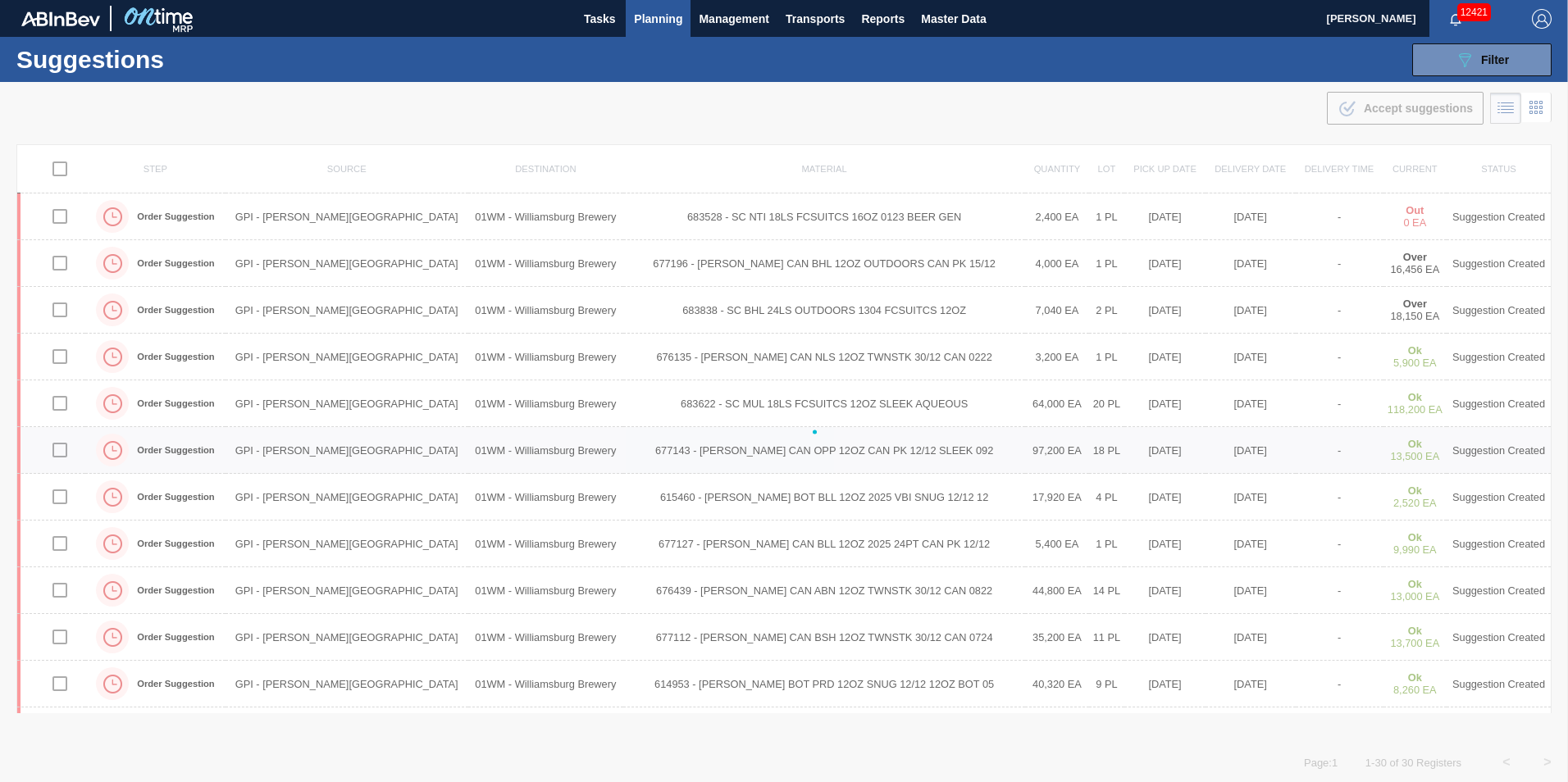
checkbox input "false"
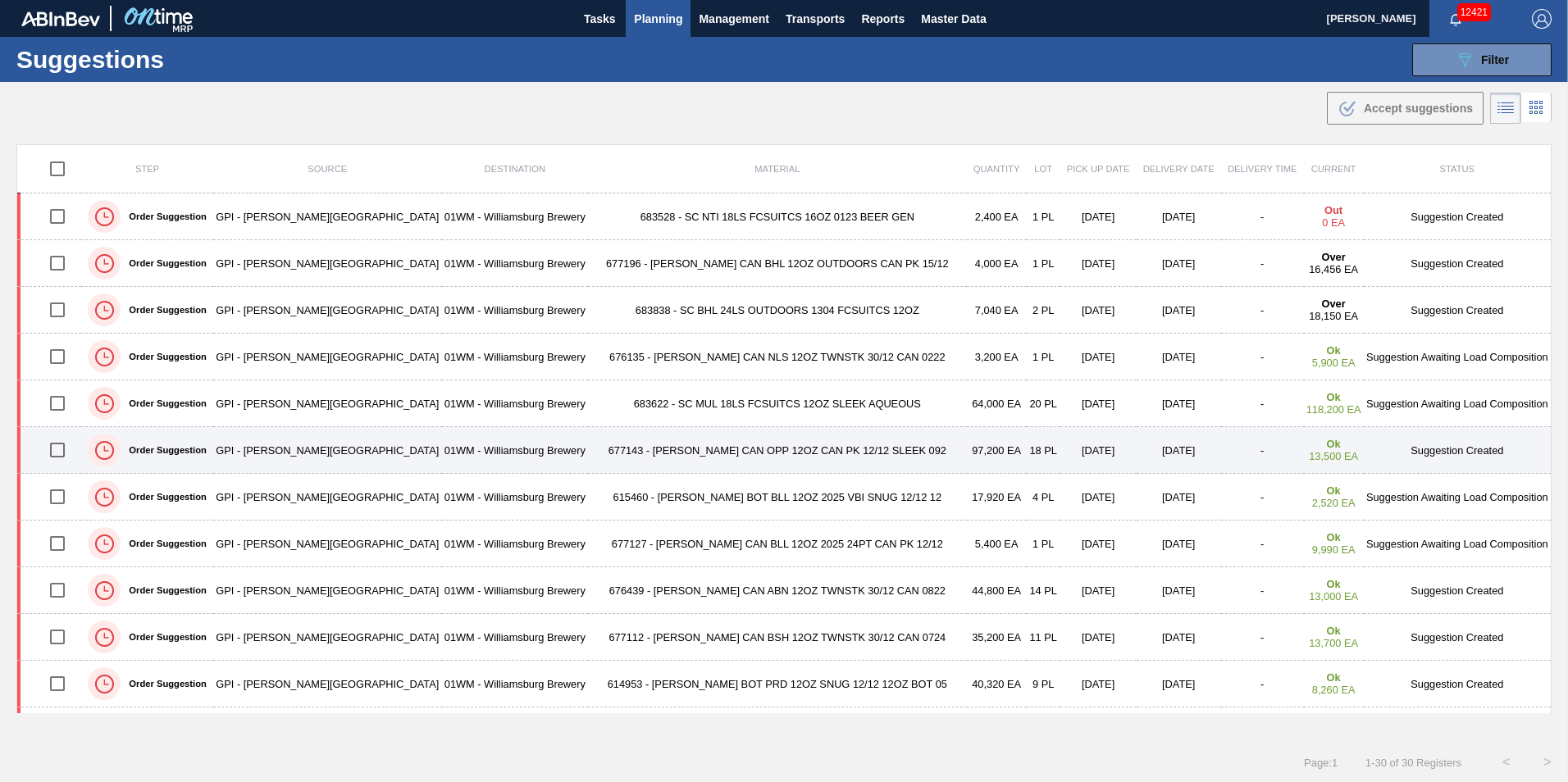
click at [70, 450] on input "checkbox" at bounding box center [57, 450] width 34 height 34
checkbox input "true"
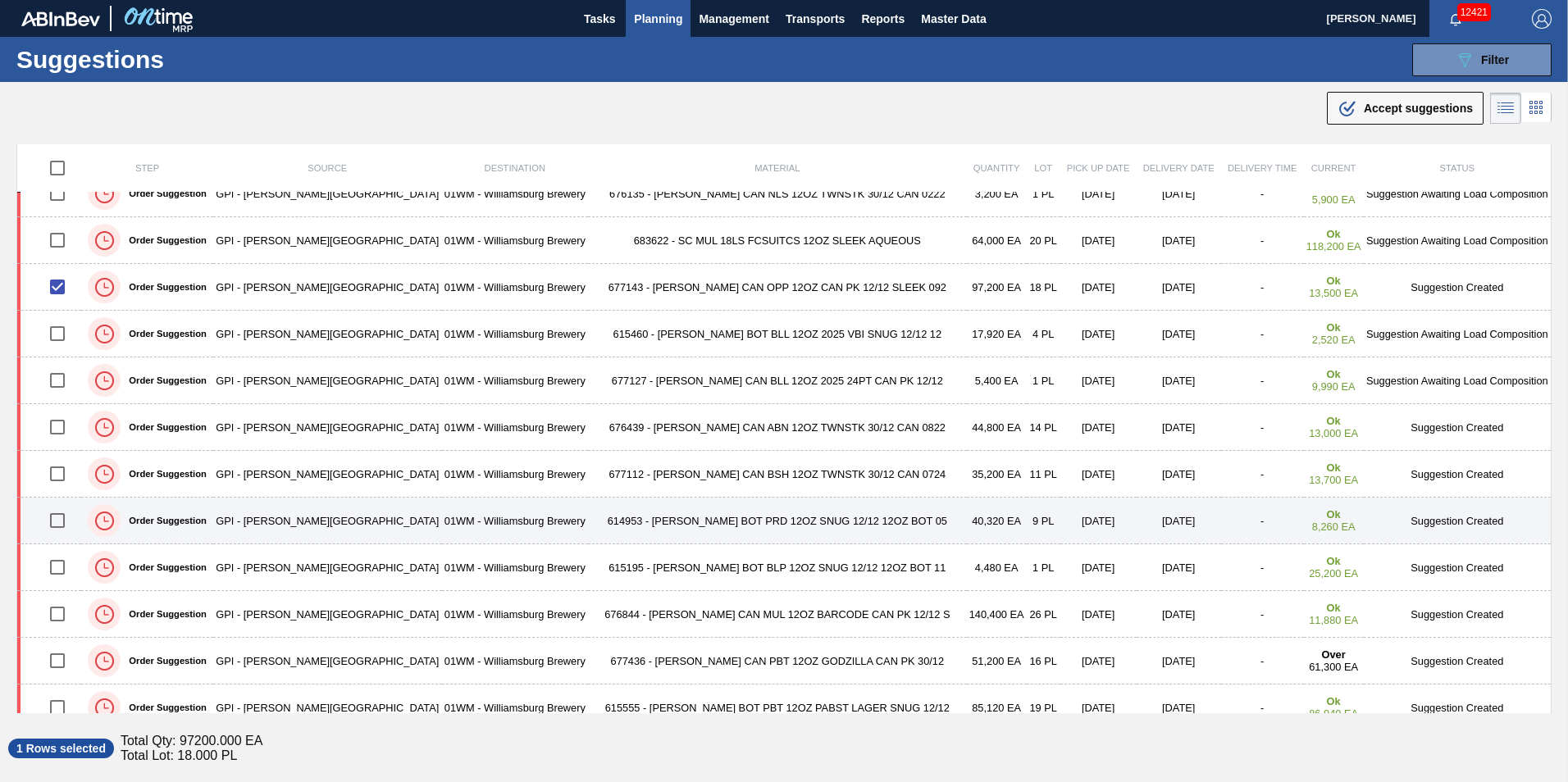
scroll to position [164, 0]
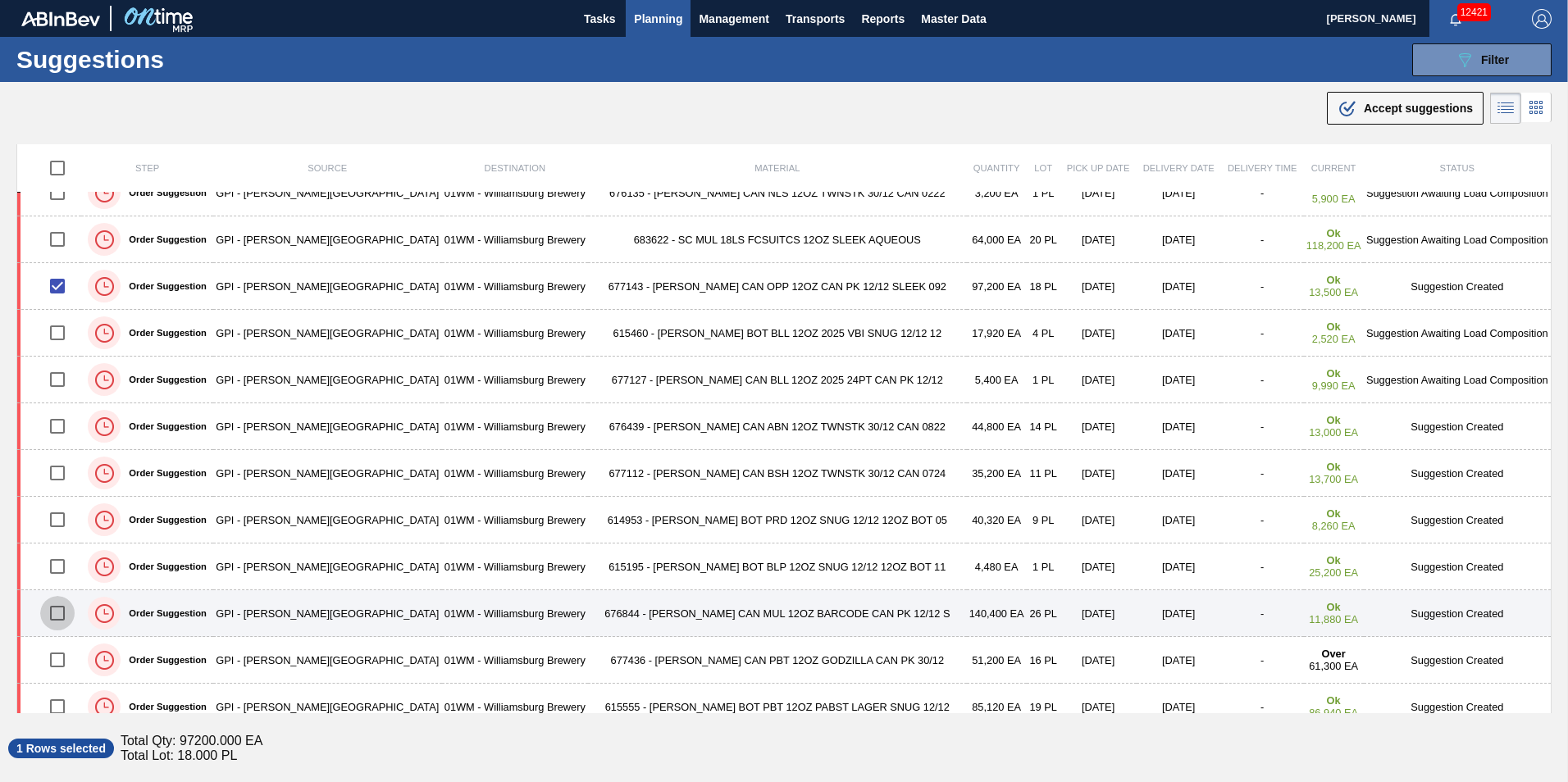
click at [57, 613] on input "checkbox" at bounding box center [57, 613] width 34 height 34
checkbox input "true"
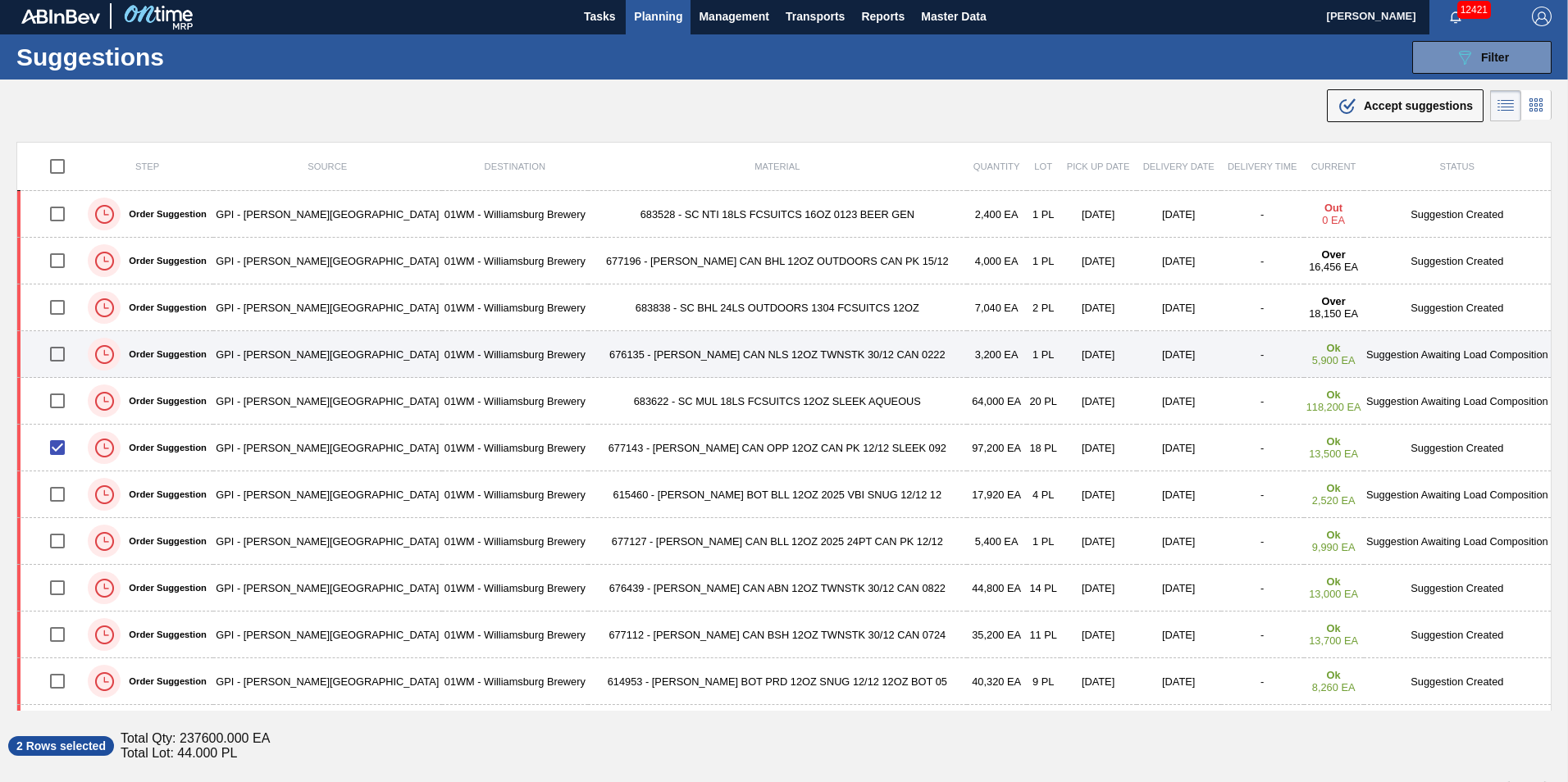
scroll to position [0, 0]
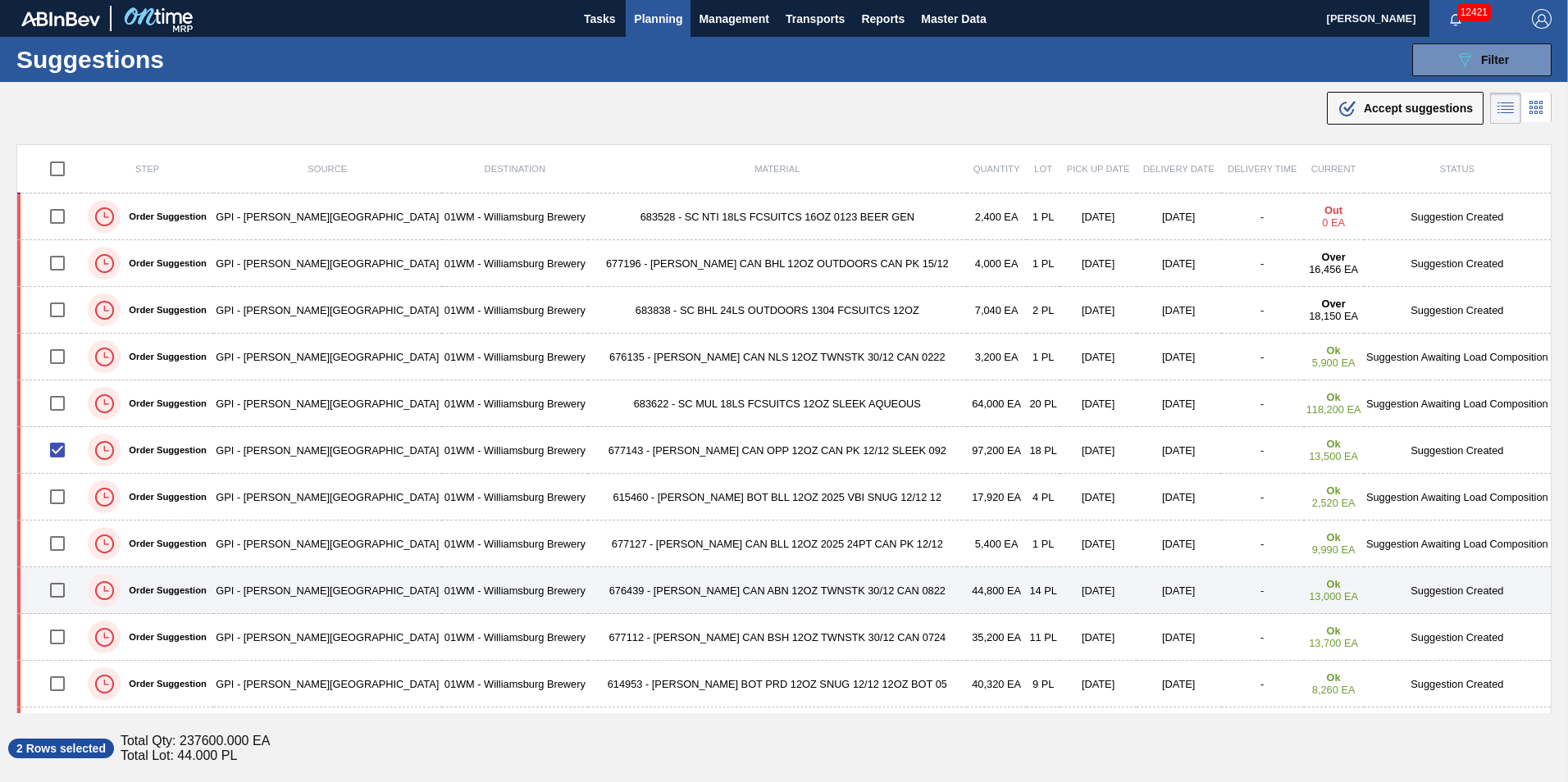
click at [60, 586] on input "checkbox" at bounding box center [57, 590] width 34 height 34
checkbox input "true"
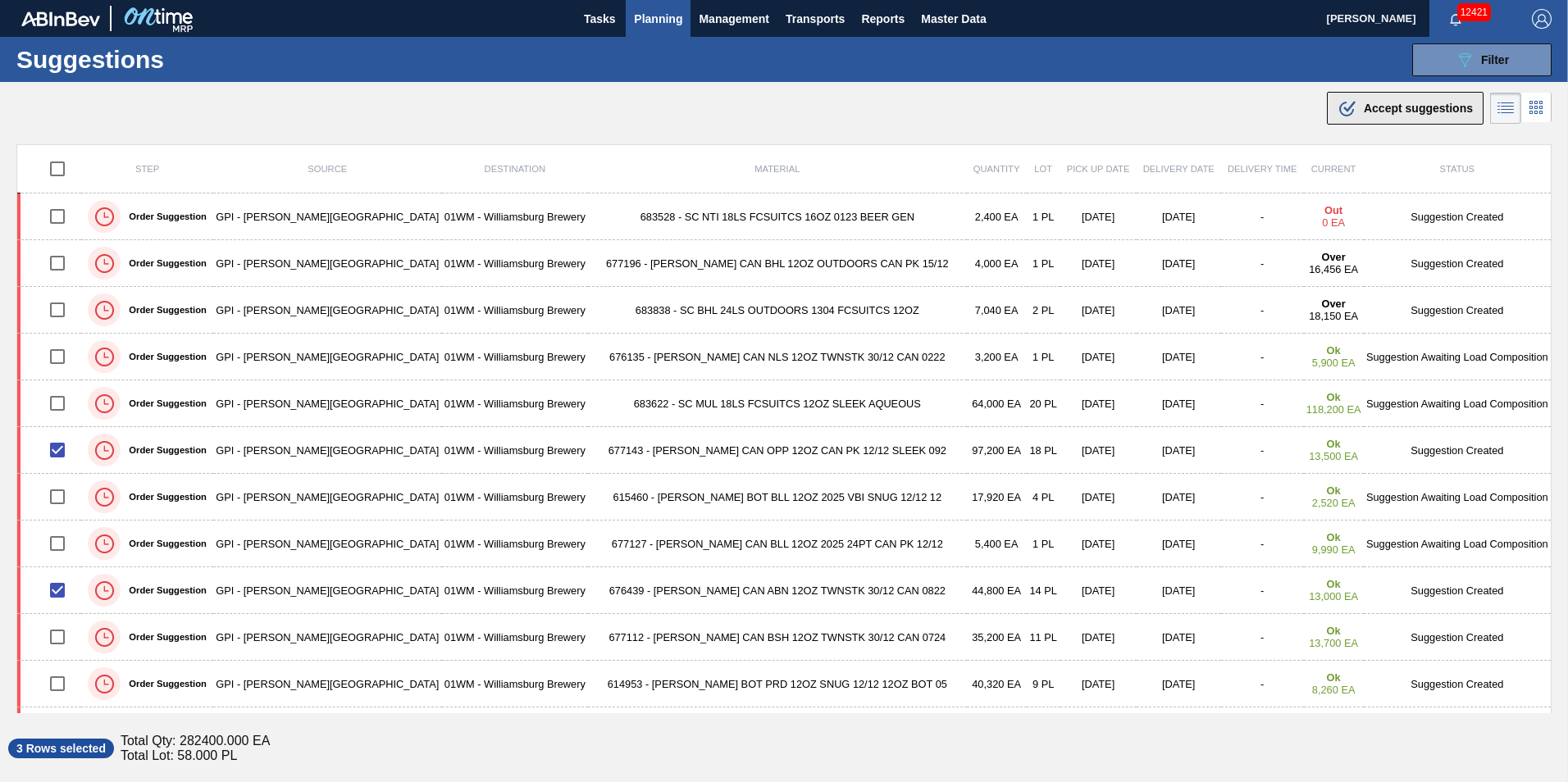
click at [1409, 107] on span "Accept suggestions" at bounding box center [1418, 108] width 109 height 13
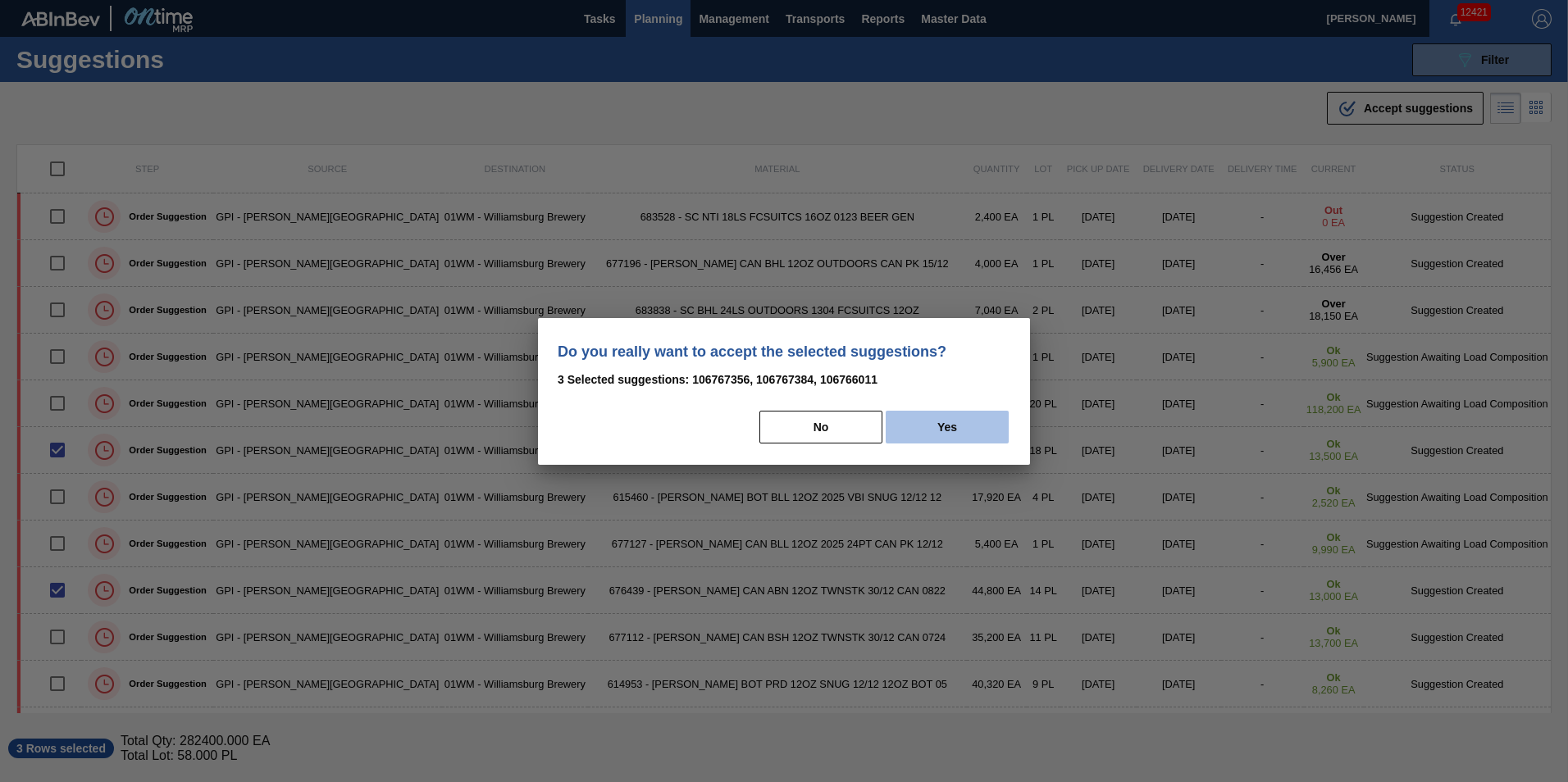
click at [998, 430] on button "Yes" at bounding box center [947, 426] width 123 height 33
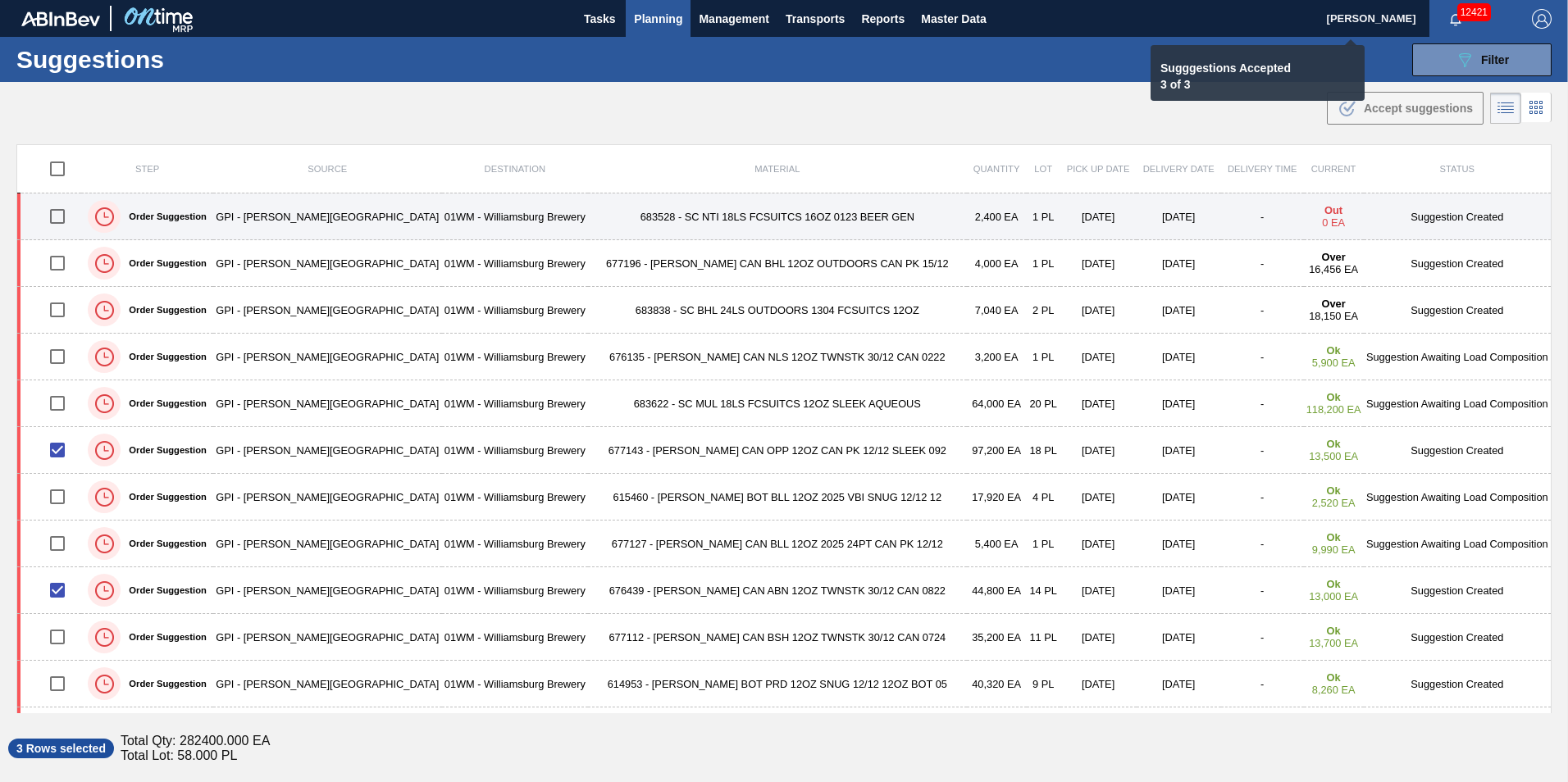
checkbox input "false"
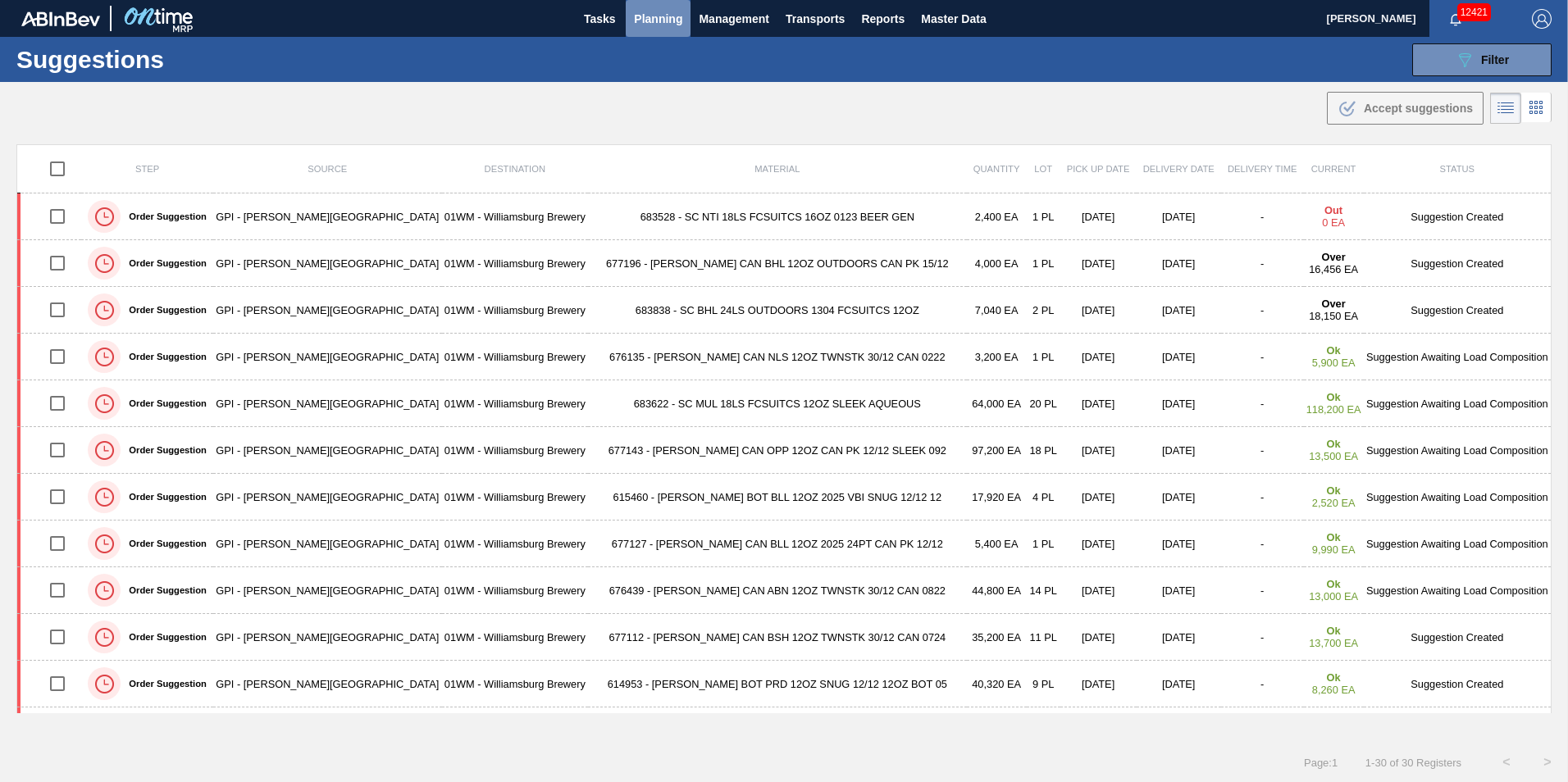
click at [663, 25] on span "Planning" at bounding box center [658, 19] width 48 height 20
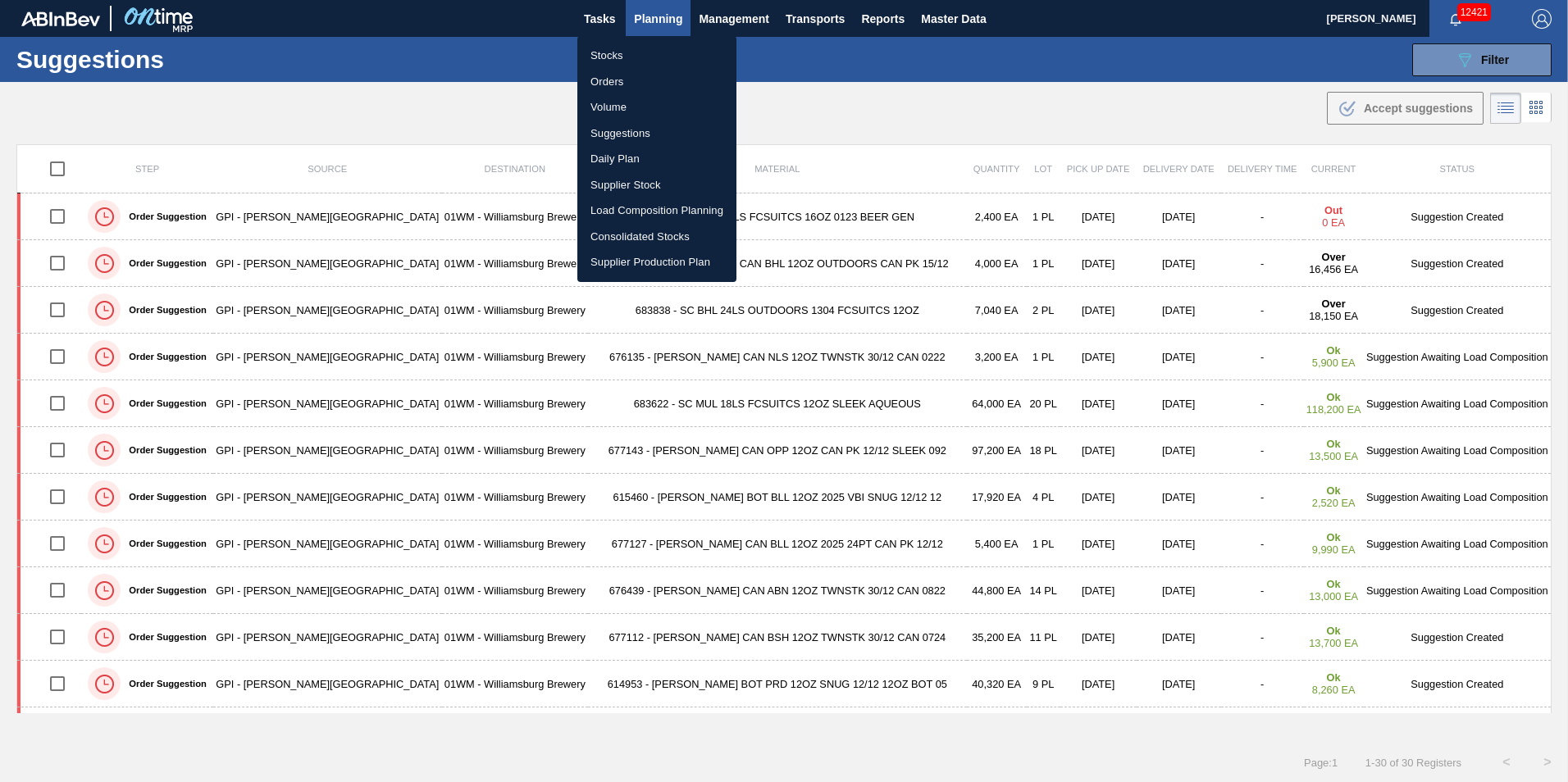
click at [654, 219] on li "Load Composition Planning" at bounding box center [656, 210] width 159 height 26
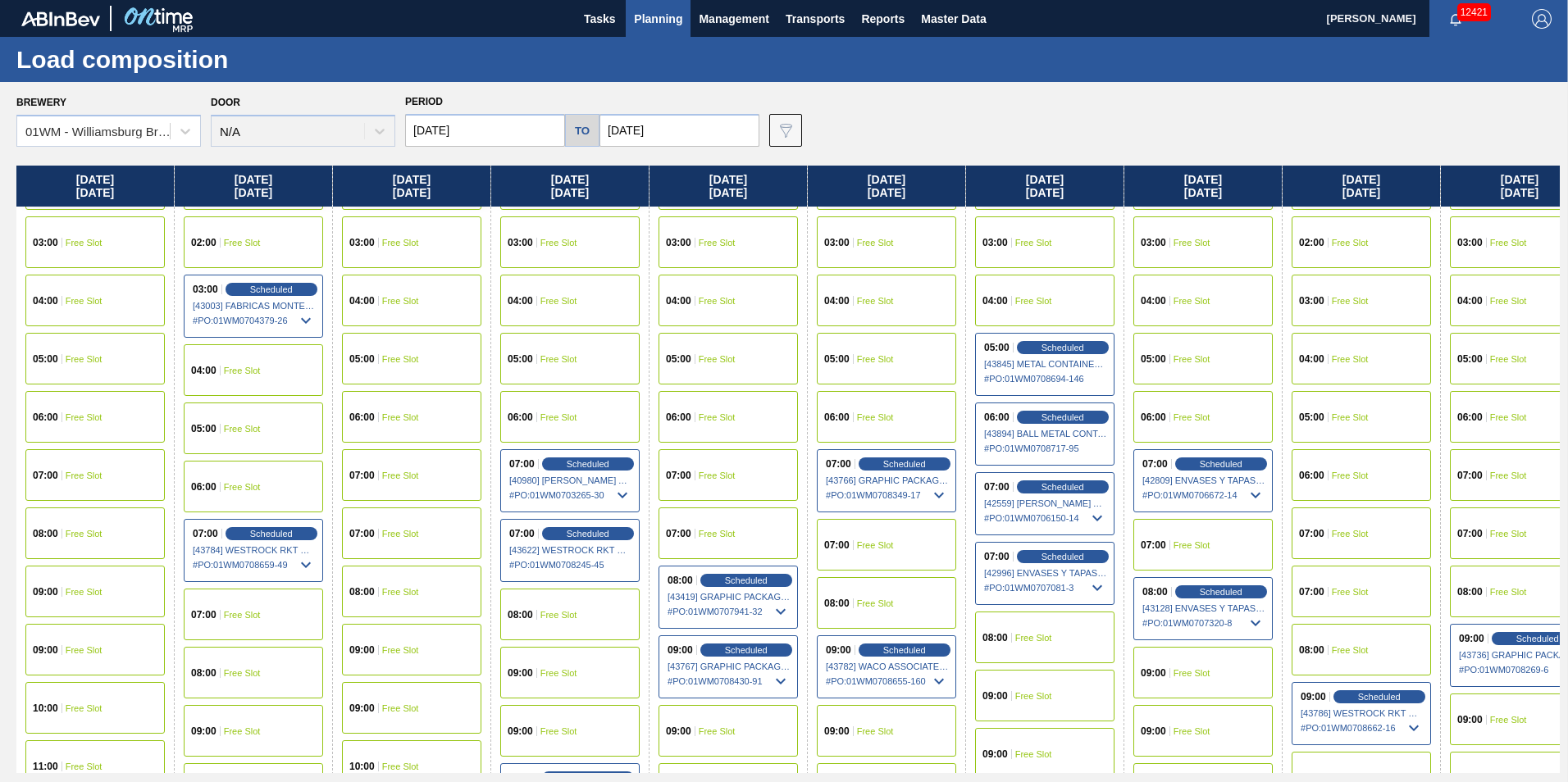
scroll to position [328, 0]
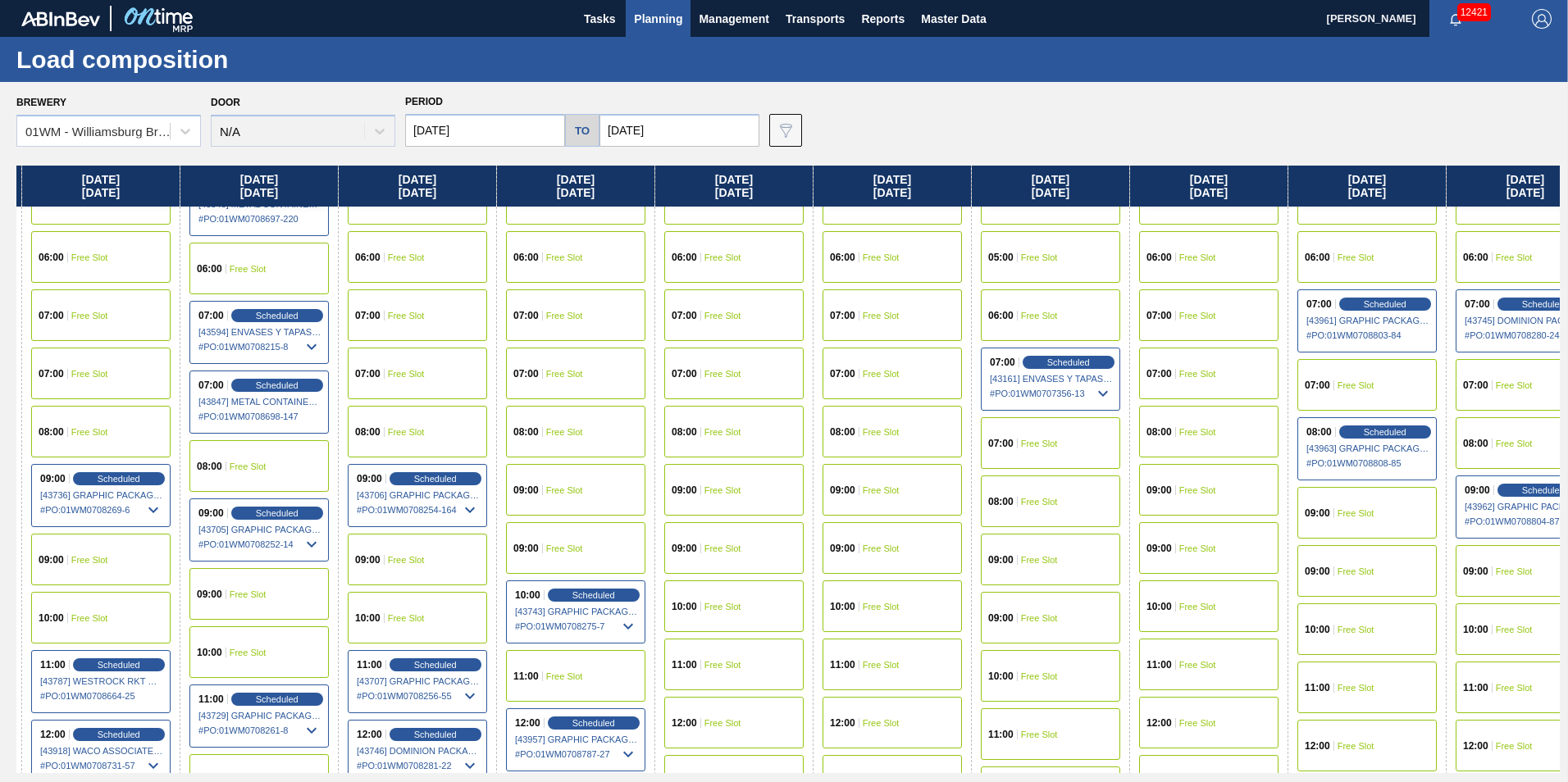
drag, startPoint x: 1364, startPoint y: 209, endPoint x: -17, endPoint y: 291, distance: 1383.4
click at [0, 0] on html "Tasks Planning Management Transports Reports Master Data Vincent Geritano 12421…" at bounding box center [784, 0] width 1568 height 0
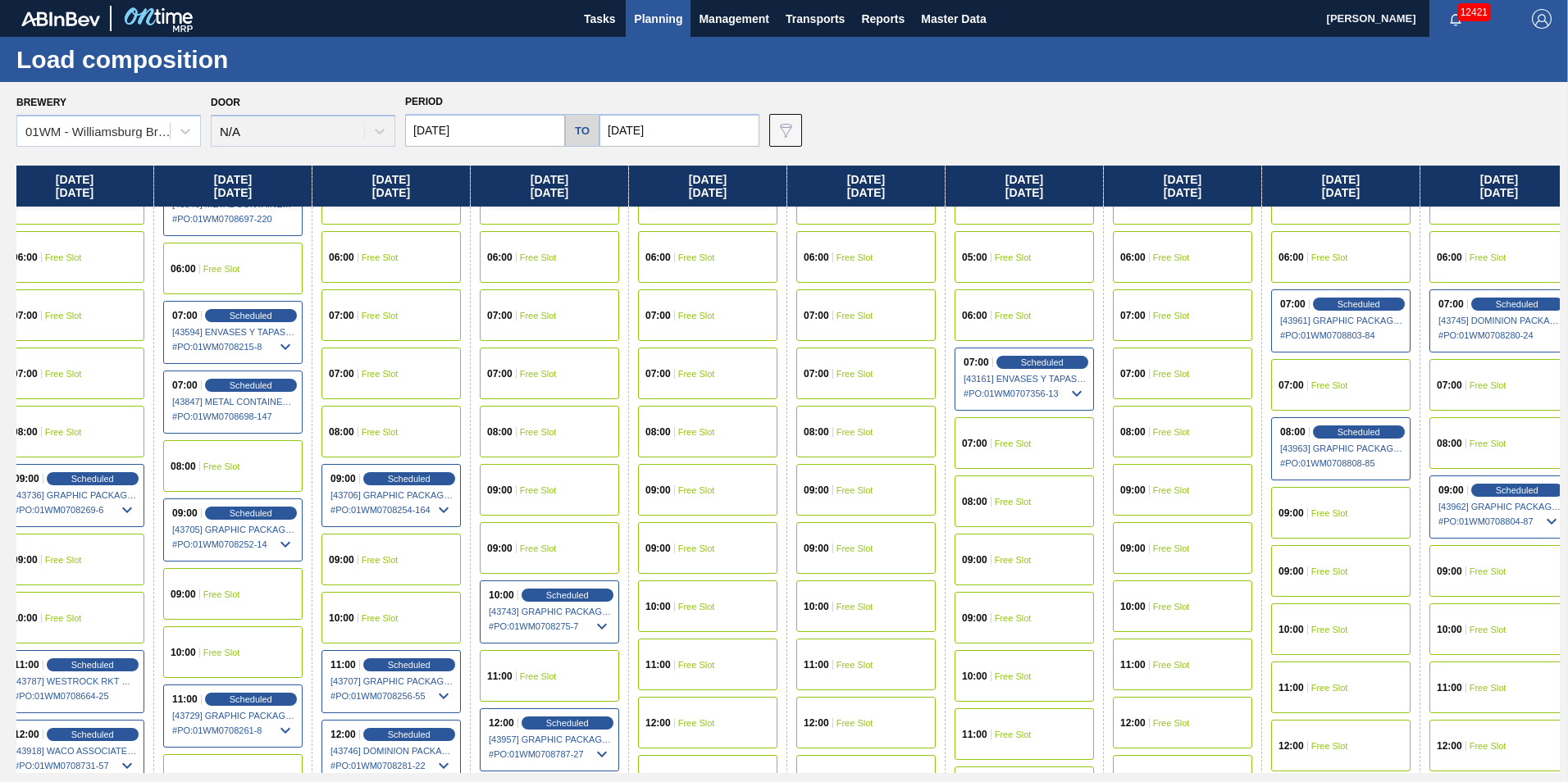
click at [1483, 638] on div "10:00 Free Slot" at bounding box center [1499, 628] width 140 height 51
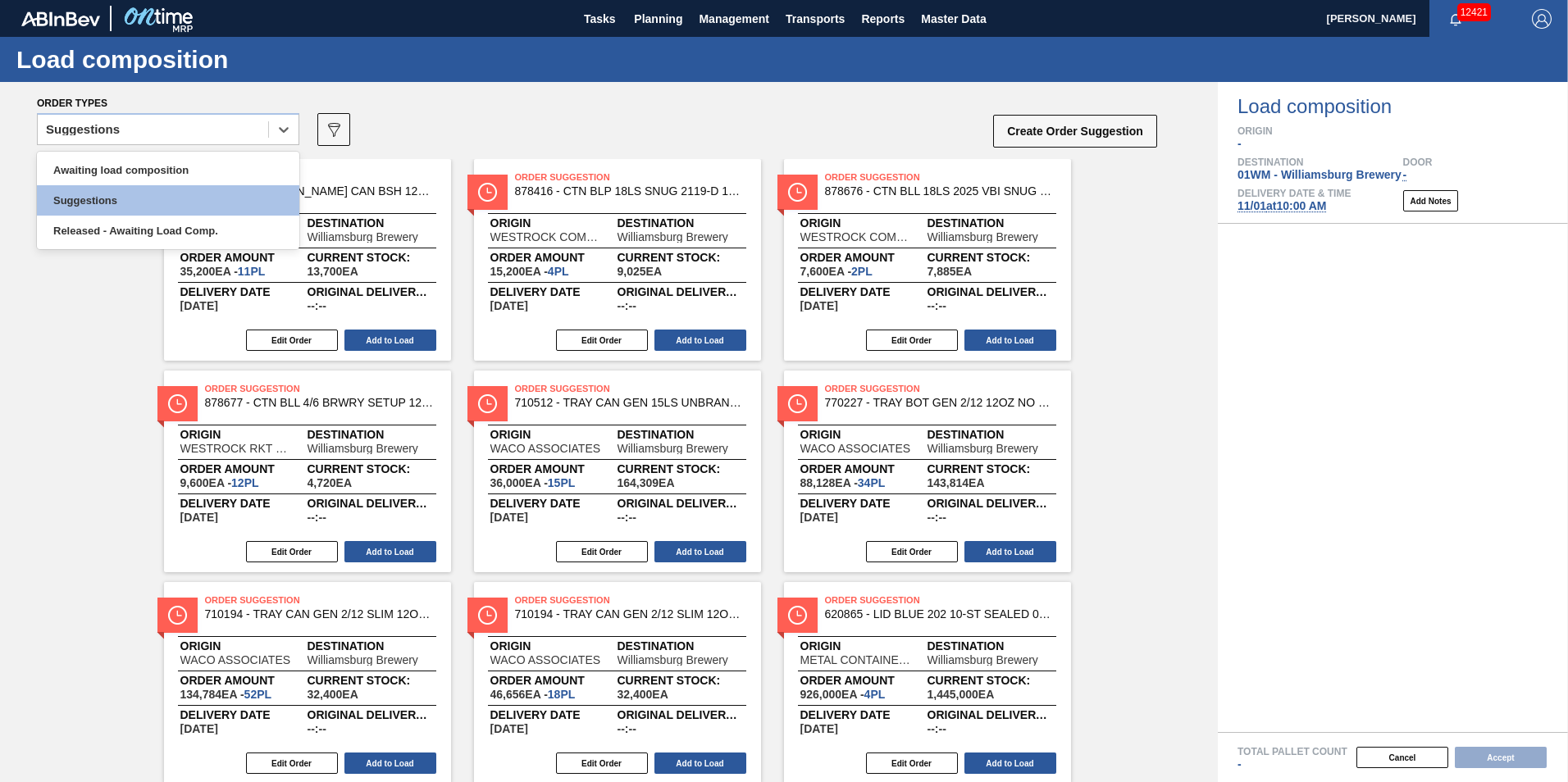
click at [120, 137] on div "Suggestions" at bounding box center [153, 130] width 230 height 24
click at [114, 161] on div "Awaiting load composition" at bounding box center [169, 169] width 263 height 31
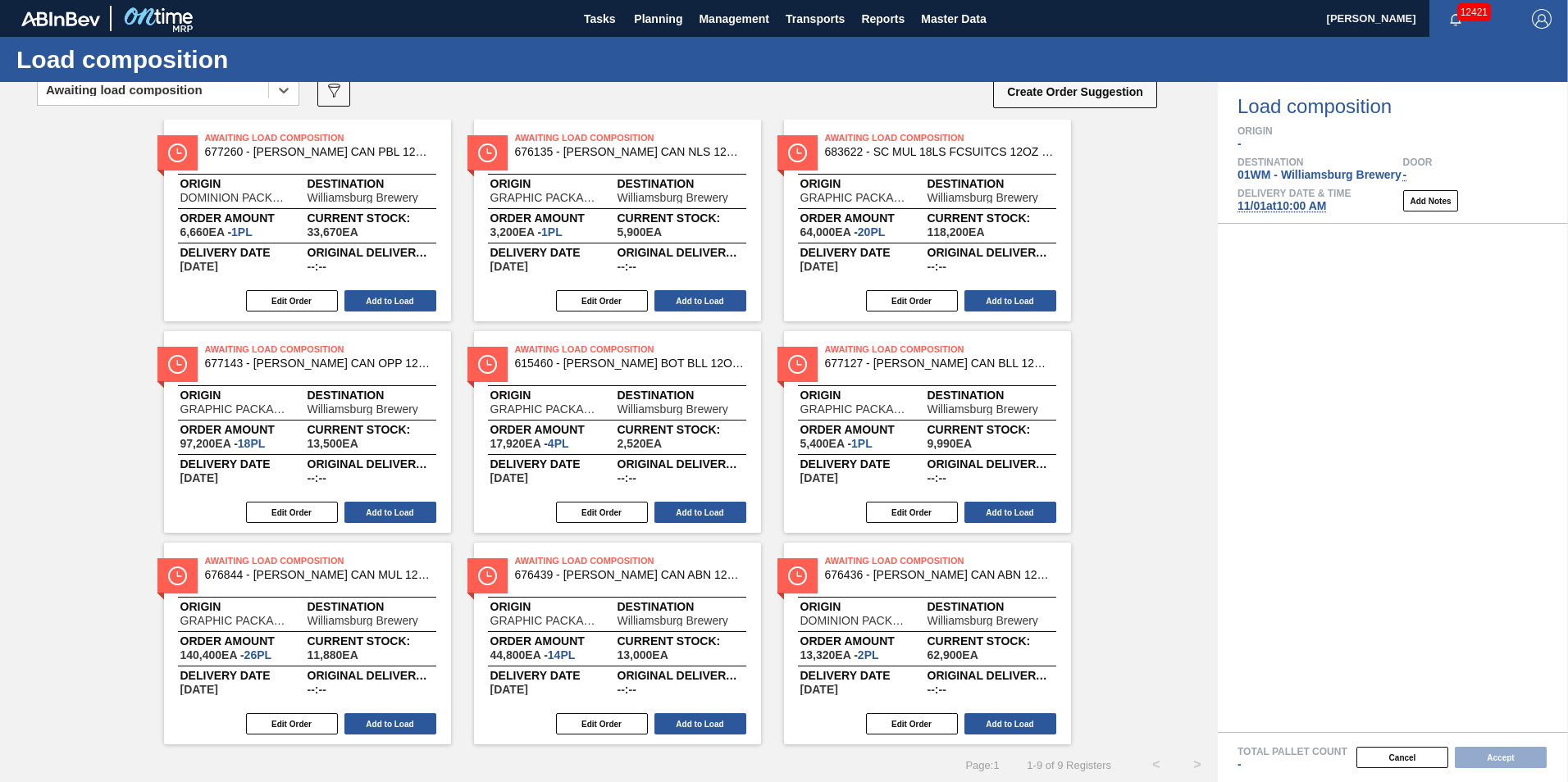
scroll to position [51, 0]
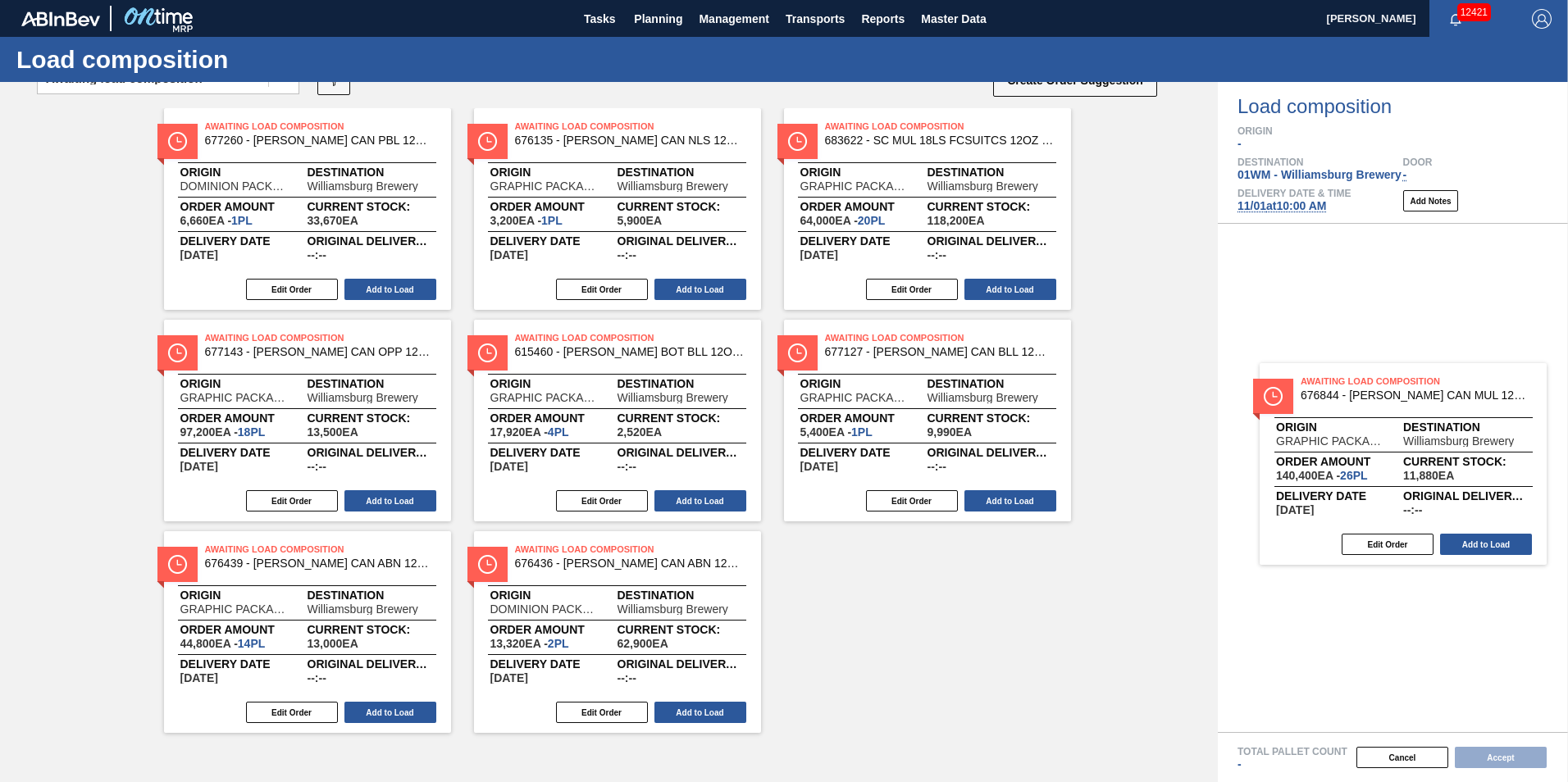
drag, startPoint x: 326, startPoint y: 624, endPoint x: 1449, endPoint y: 429, distance: 1139.8
click at [1440, 439] on div "Order types option Awaiting load composition, selected. Select is focused ,type…" at bounding box center [784, 432] width 1568 height 700
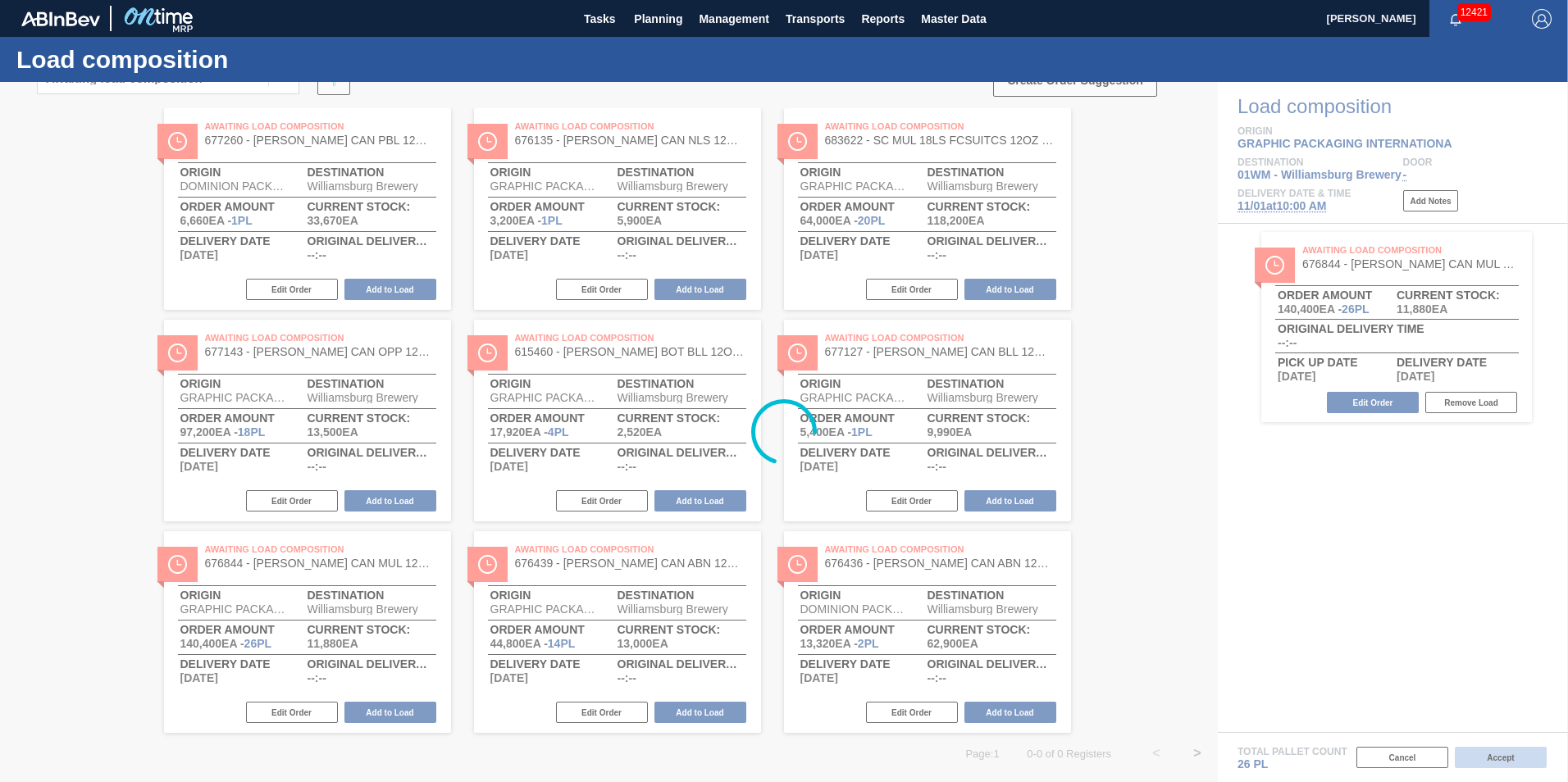
scroll to position [0, 0]
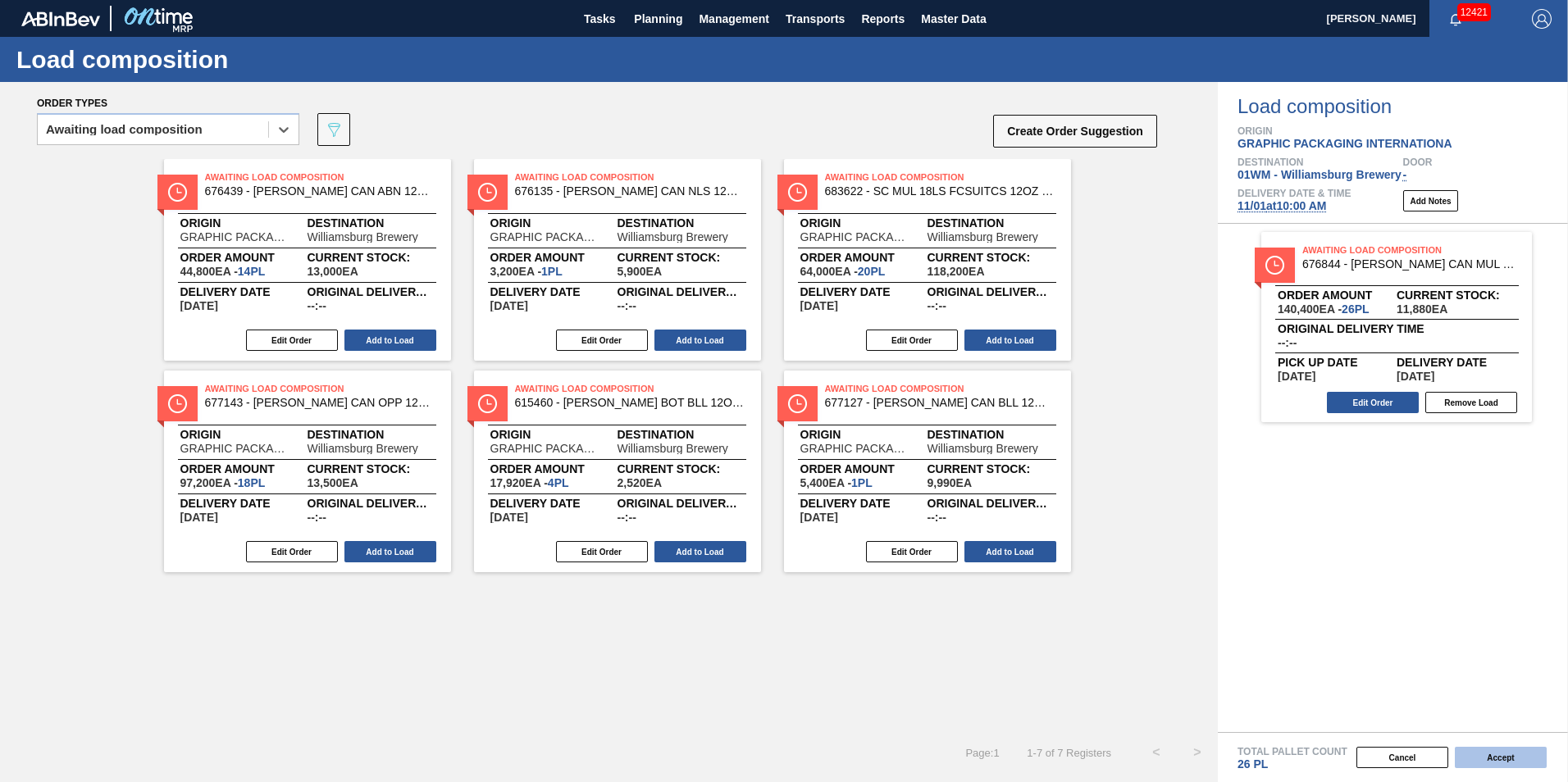
click at [1517, 752] on button "Accept" at bounding box center [1500, 757] width 92 height 21
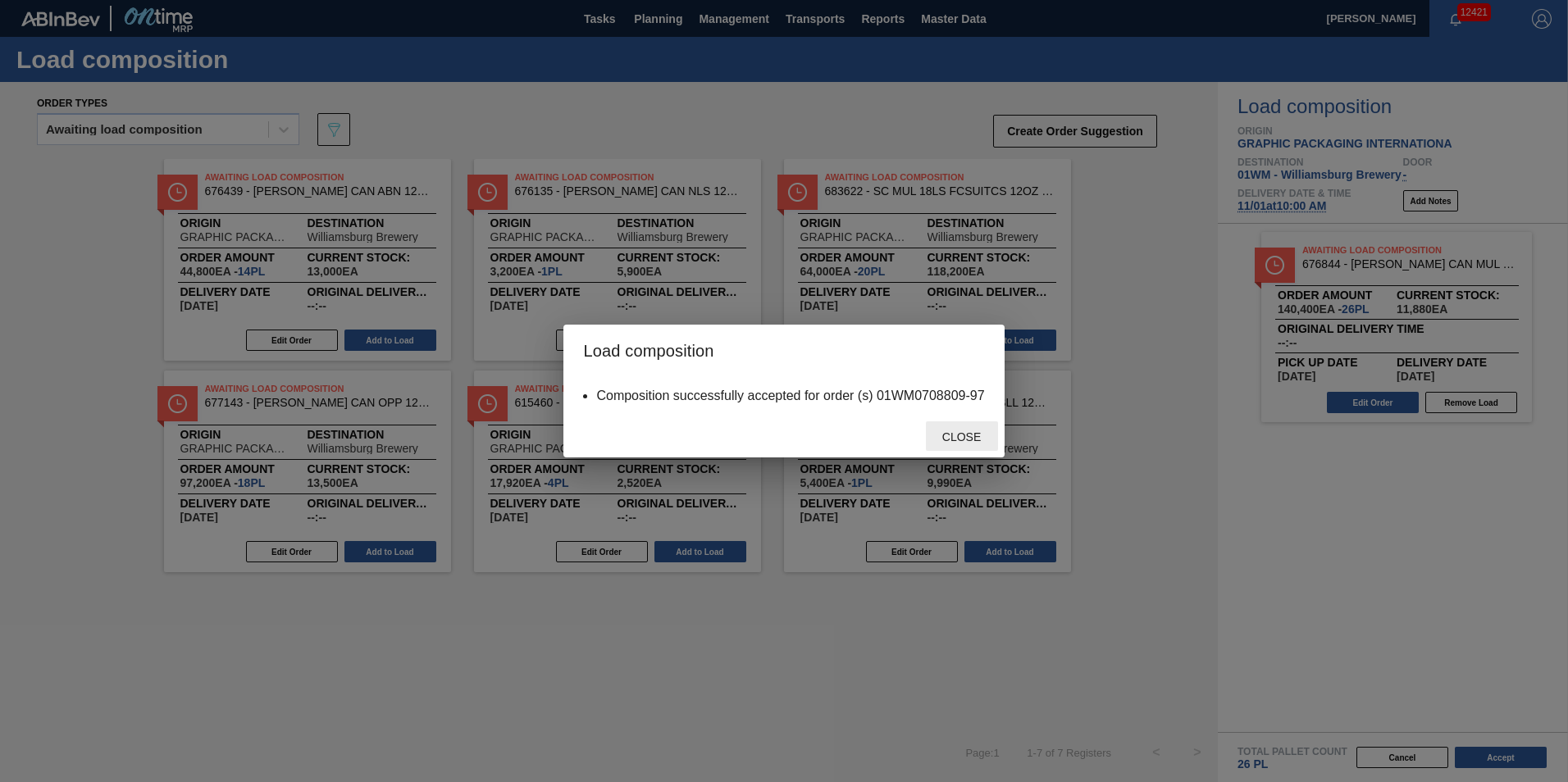
click at [958, 430] on span "Close" at bounding box center [962, 437] width 65 height 13
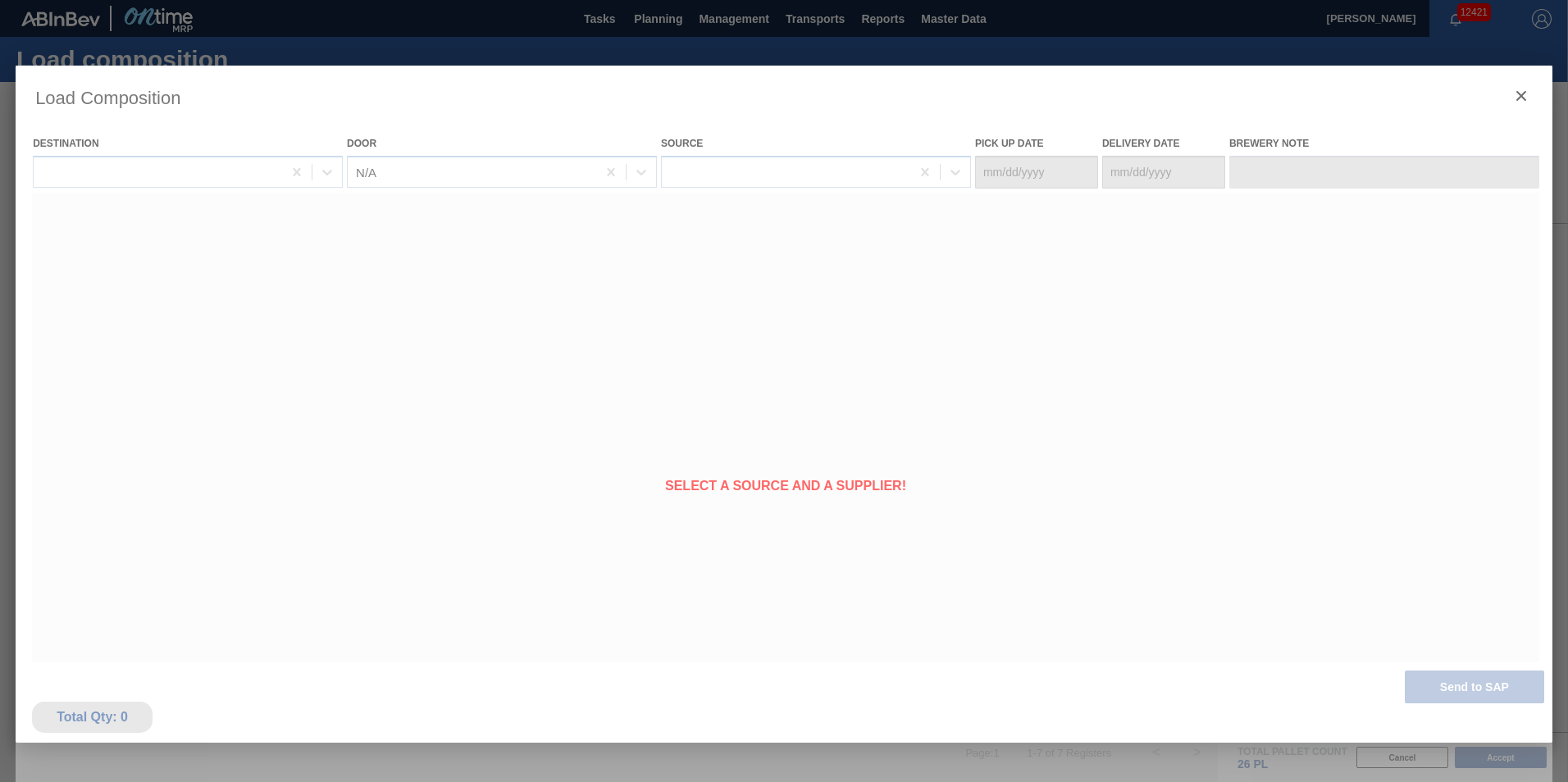
type Date "10/28/2025"
type Date "11/01/2025"
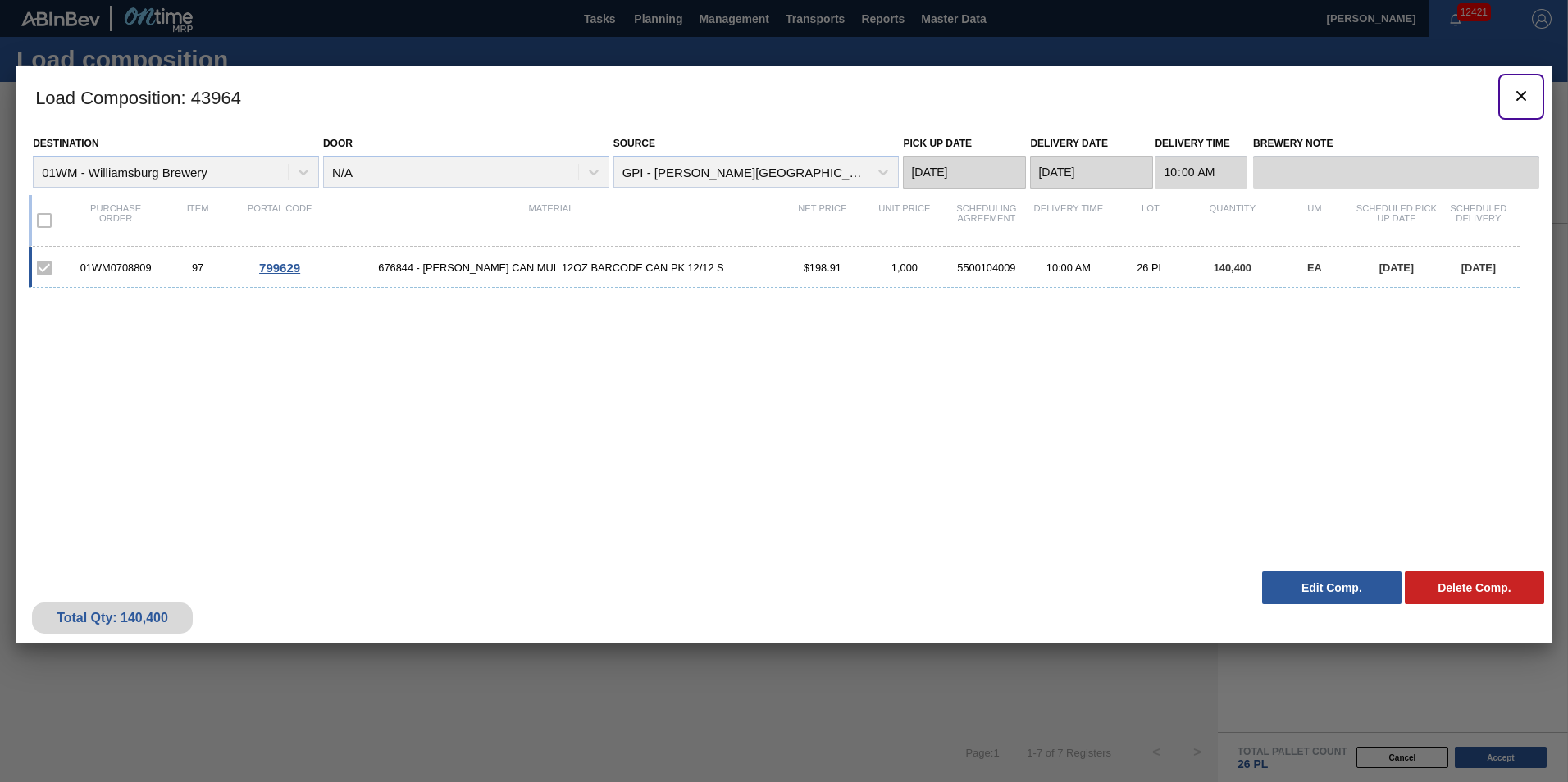
click at [1515, 106] on span "botão de ícone" at bounding box center [1521, 95] width 20 height 20
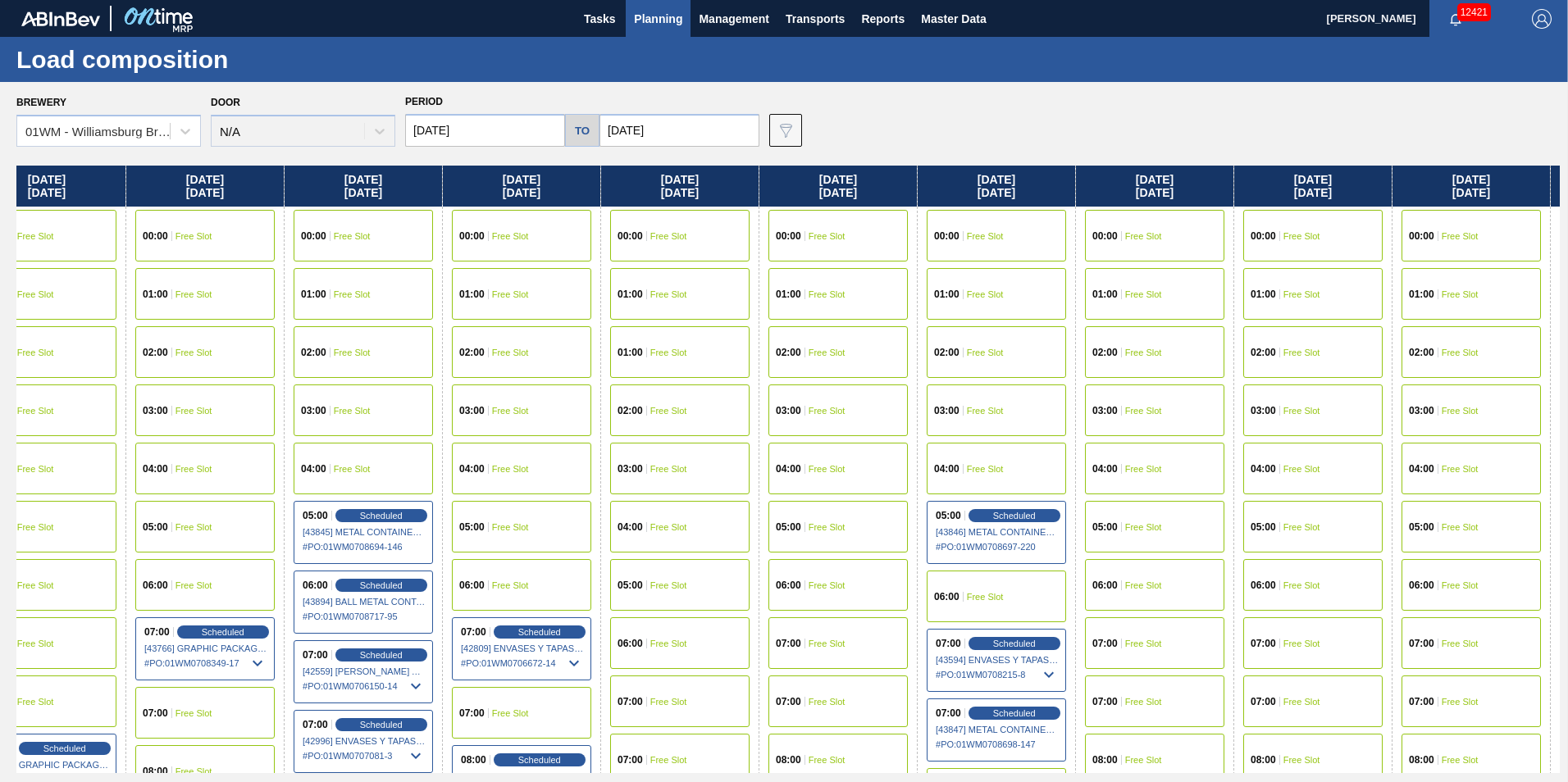
drag, startPoint x: 1341, startPoint y: 177, endPoint x: 669, endPoint y: 197, distance: 672.3
click at [637, 197] on div "Tuesday 10/14/2025 00:00 Free Slot 01:00 Free Slot 02:00 Free Slot 03:00 Free S…" at bounding box center [788, 469] width 1543 height 608
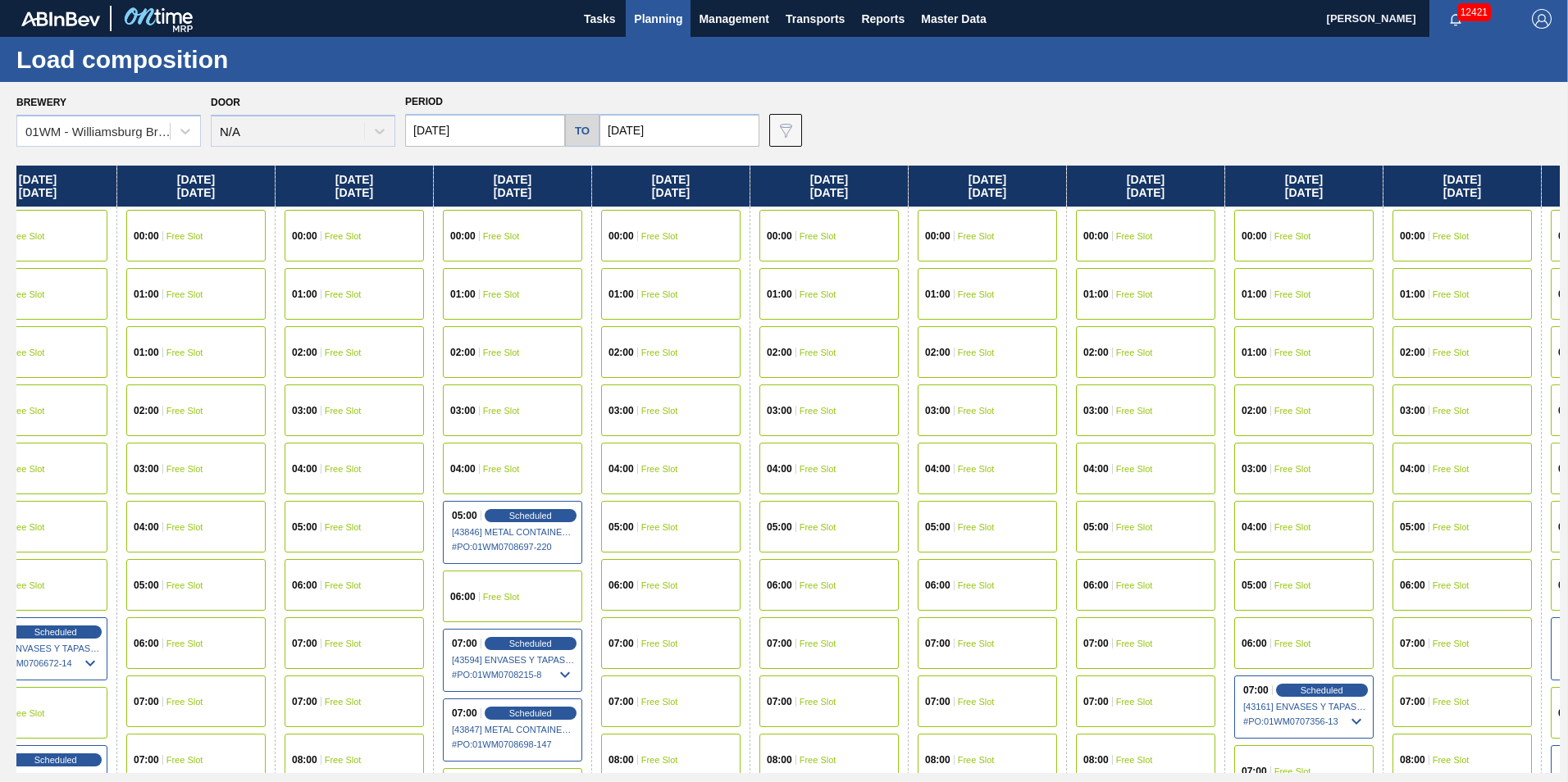
drag, startPoint x: 1440, startPoint y: 190, endPoint x: 939, endPoint y: 203, distance: 501.2
click at [939, 203] on div "Tuesday 10/14/2025 00:00 Free Slot 01:00 Free Slot 02:00 Free Slot 03:00 Free S…" at bounding box center [788, 469] width 1543 height 608
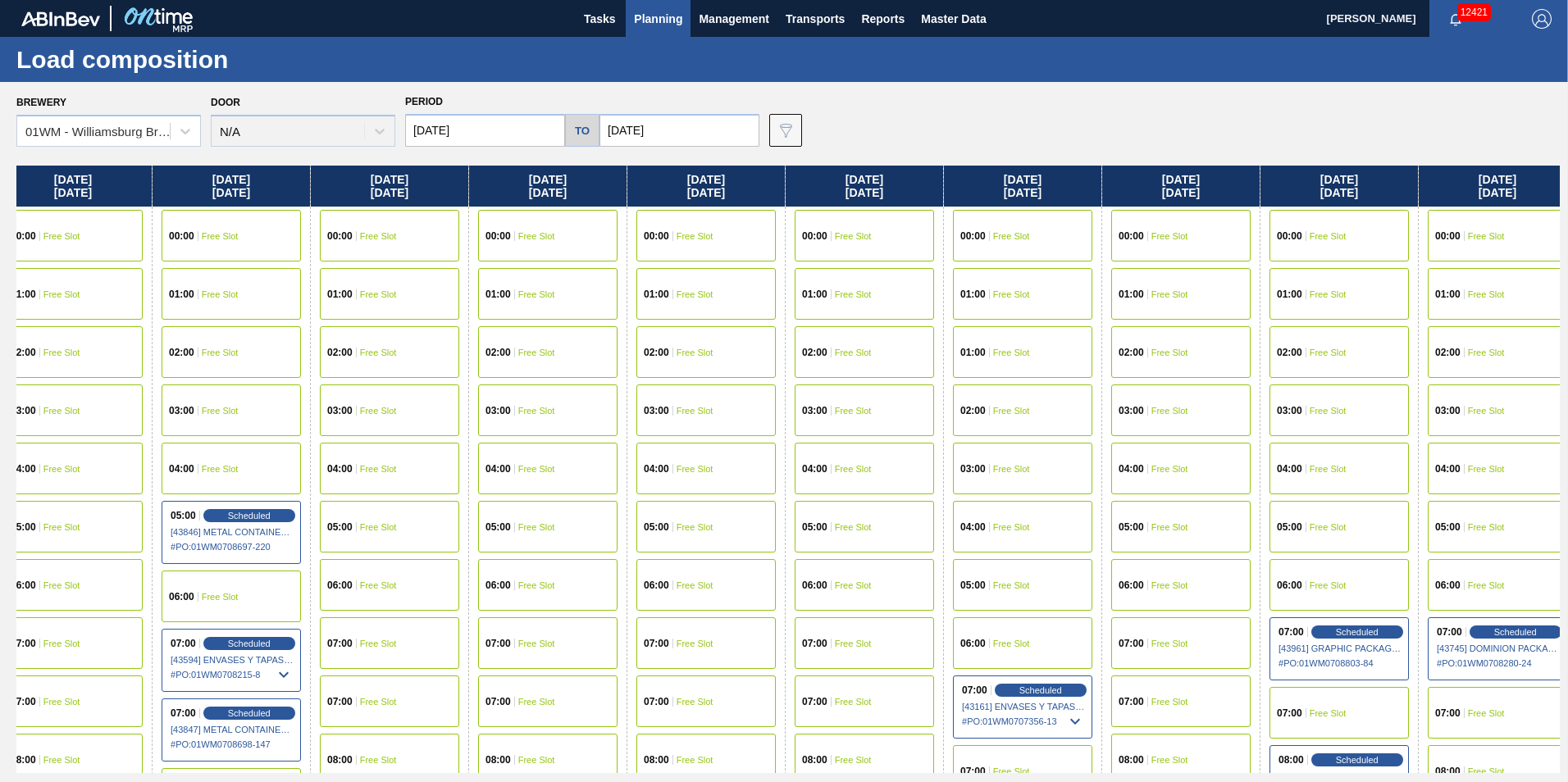
scroll to position [0, 1464]
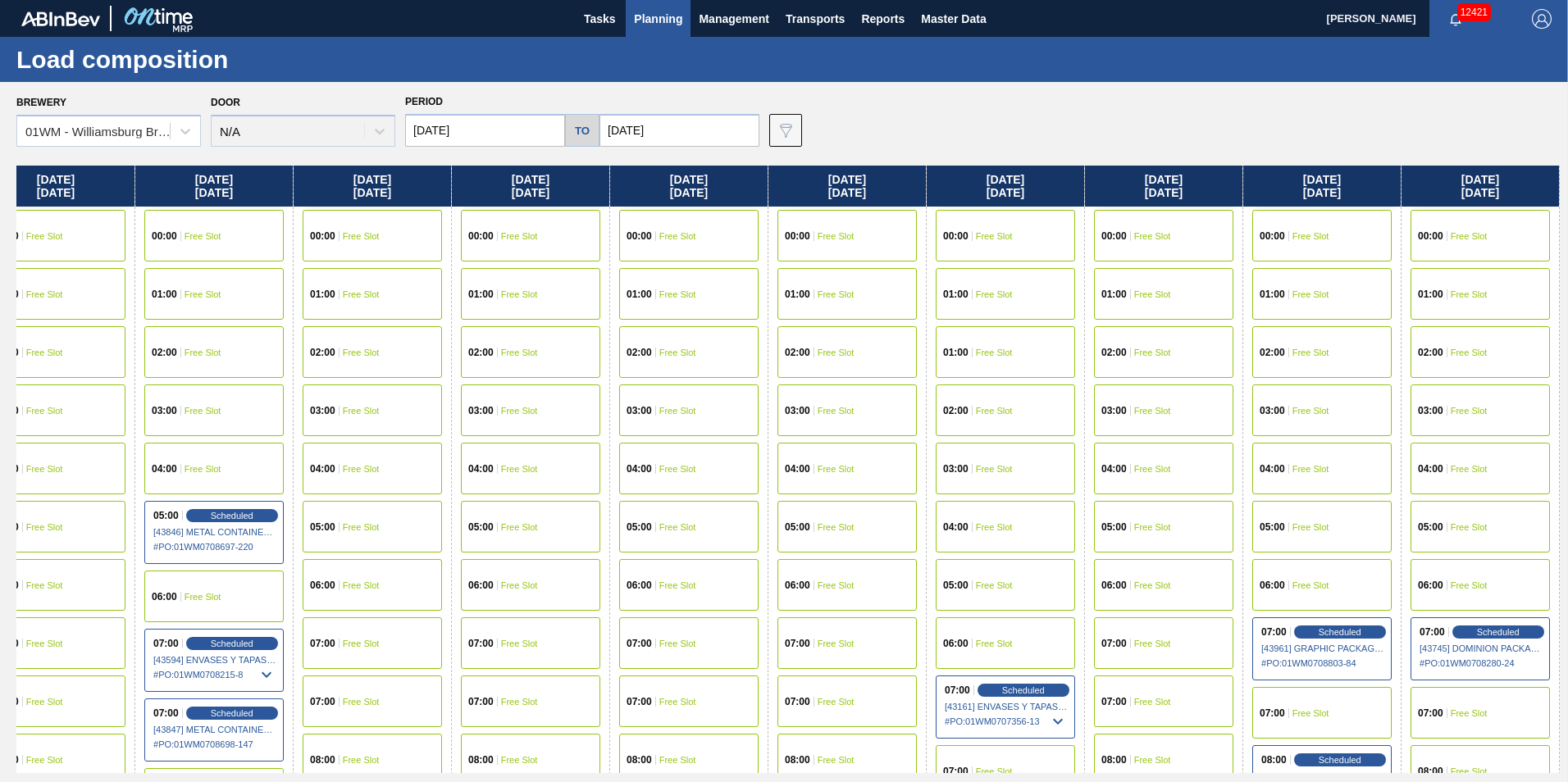
drag, startPoint x: 1529, startPoint y: 196, endPoint x: 1151, endPoint y: 196, distance: 378.0
click at [1138, 199] on div "Tuesday 10/14/2025 00:00 Free Slot 01:00 Free Slot 02:00 Free Slot 03:00 Free S…" at bounding box center [788, 469] width 1543 height 608
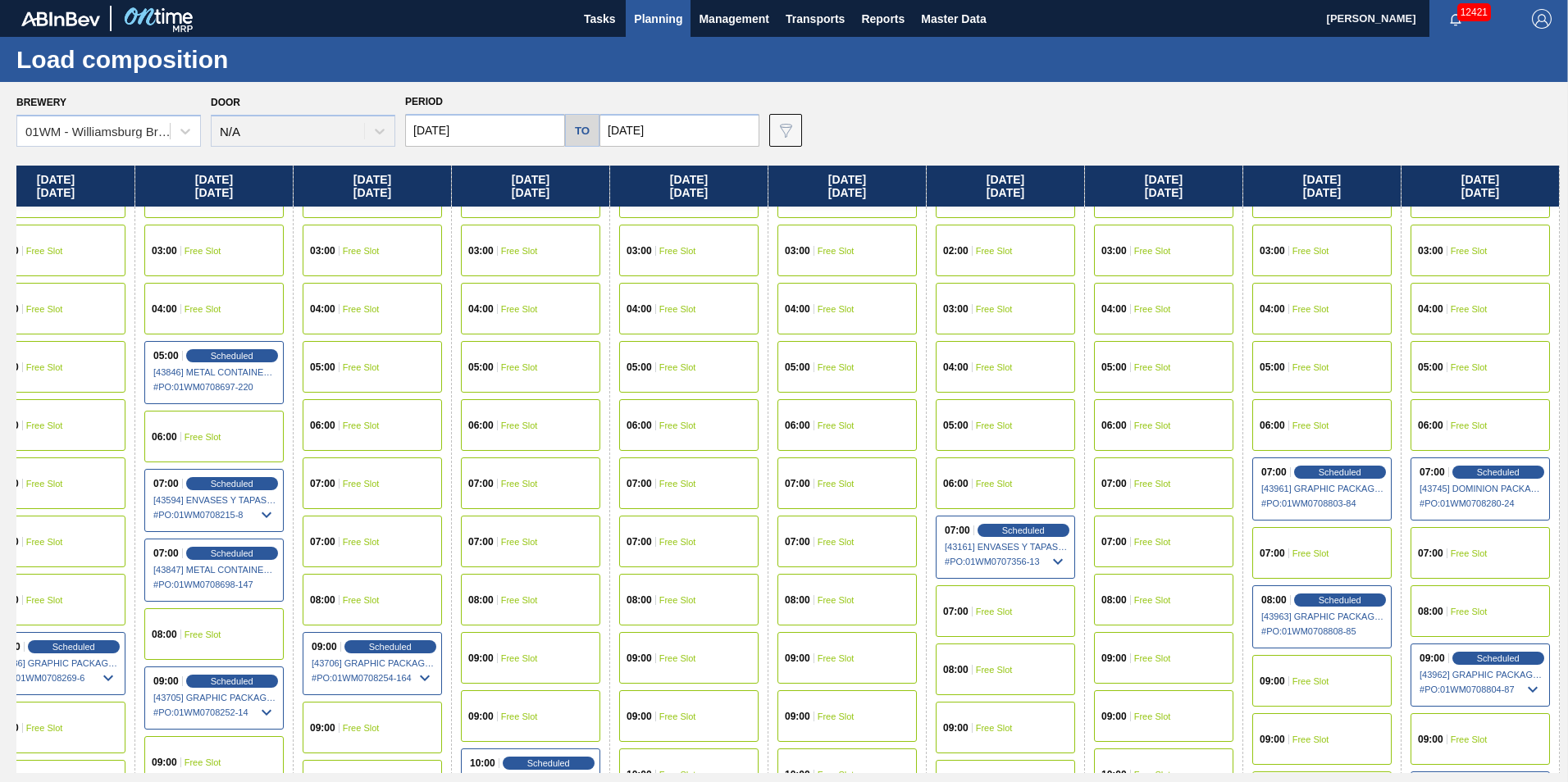
scroll to position [410, 1464]
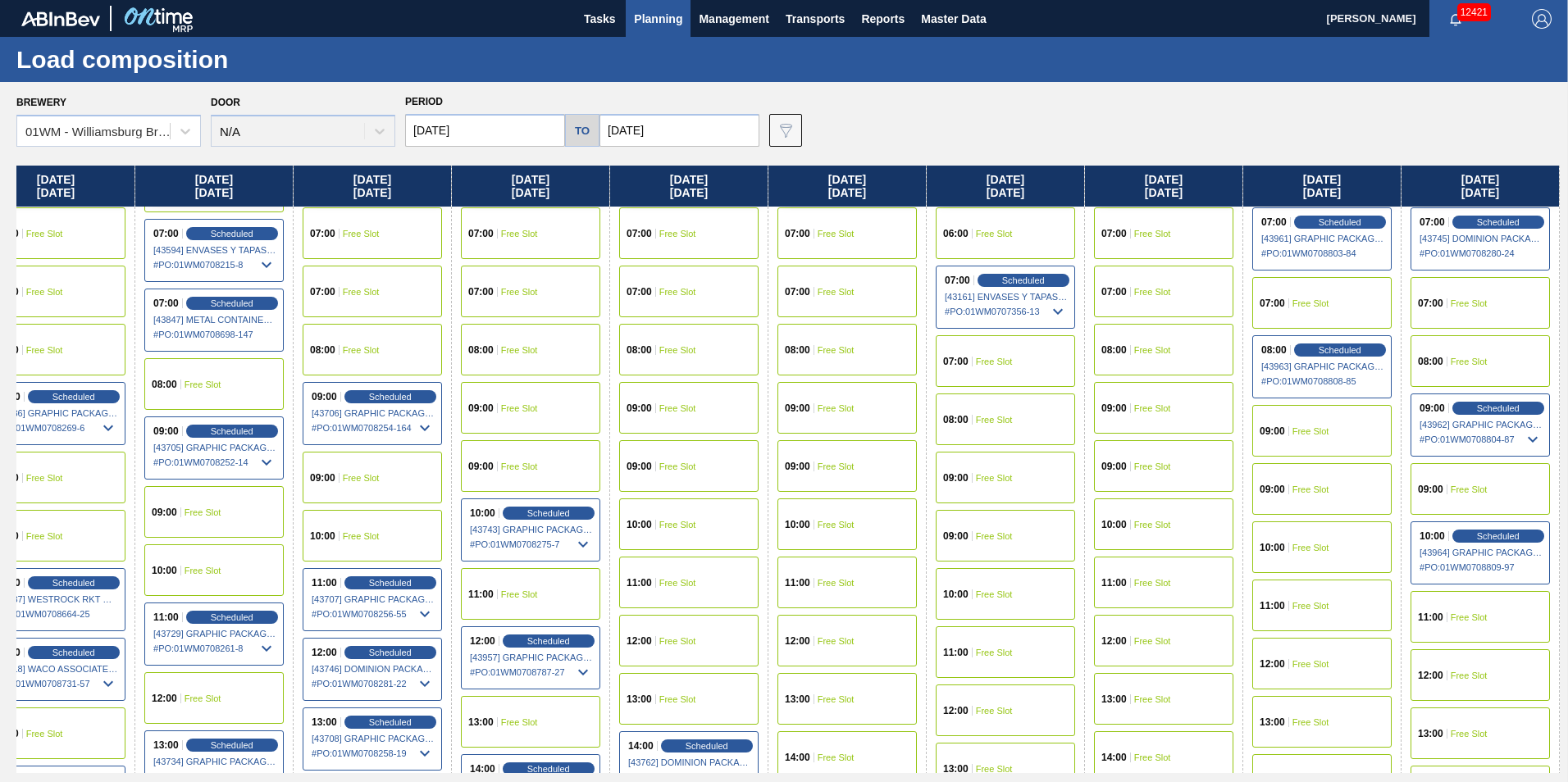
click at [1483, 721] on div "13:00 Free Slot" at bounding box center [1480, 733] width 140 height 51
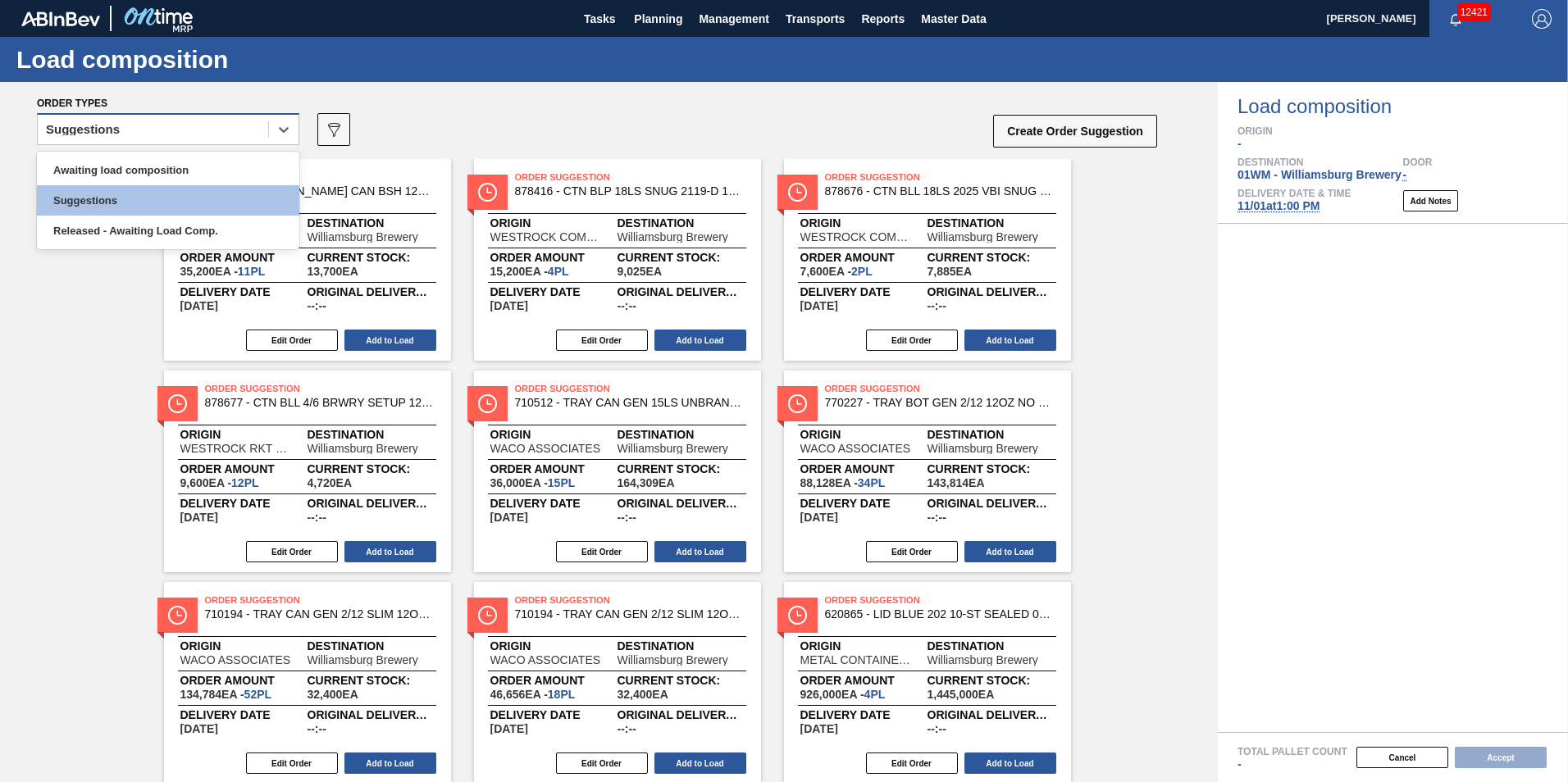
click at [171, 124] on div "Suggestions" at bounding box center [153, 130] width 230 height 24
click at [147, 166] on div "Awaiting load composition" at bounding box center [169, 169] width 263 height 31
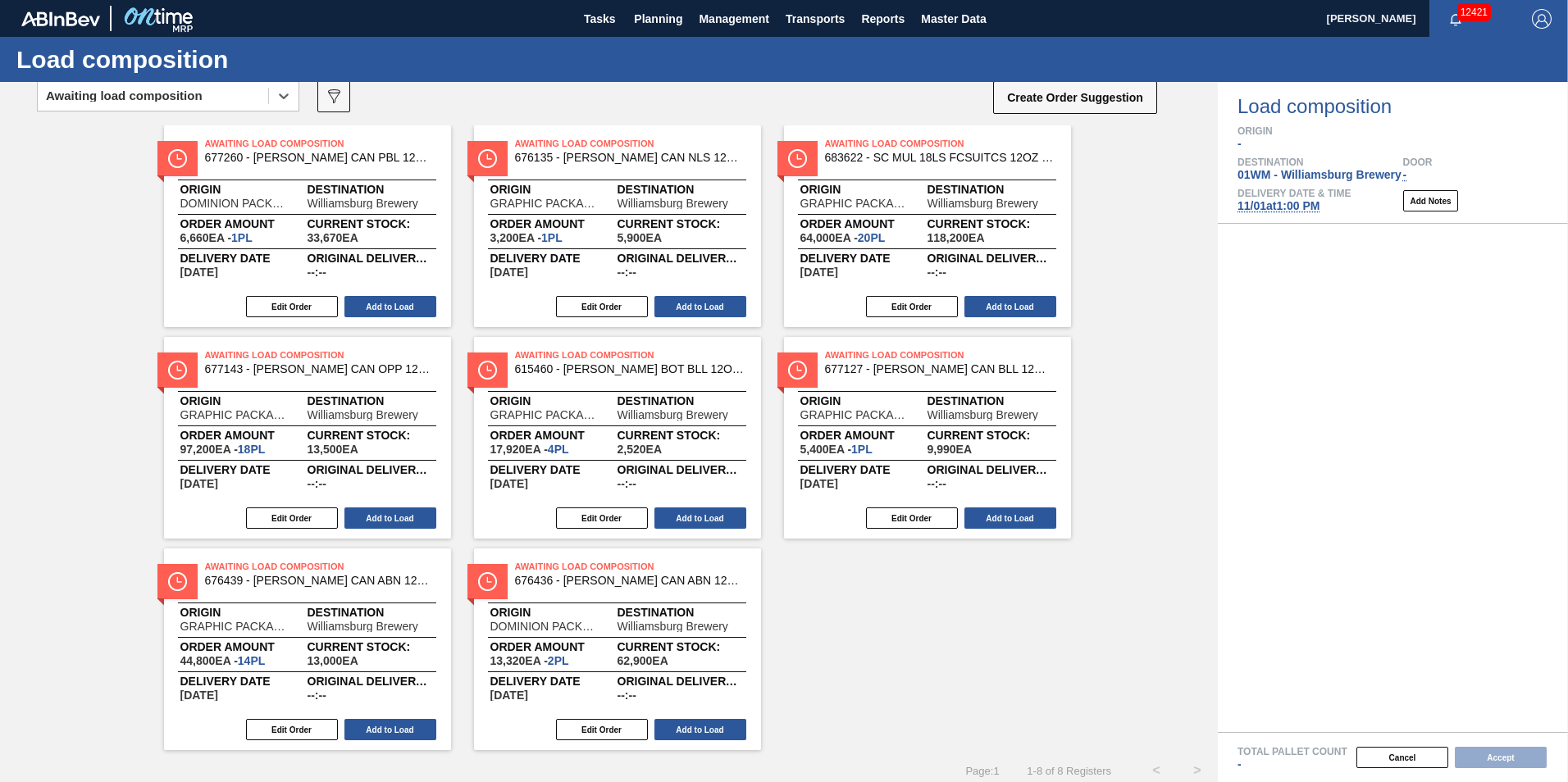
scroll to position [51, 0]
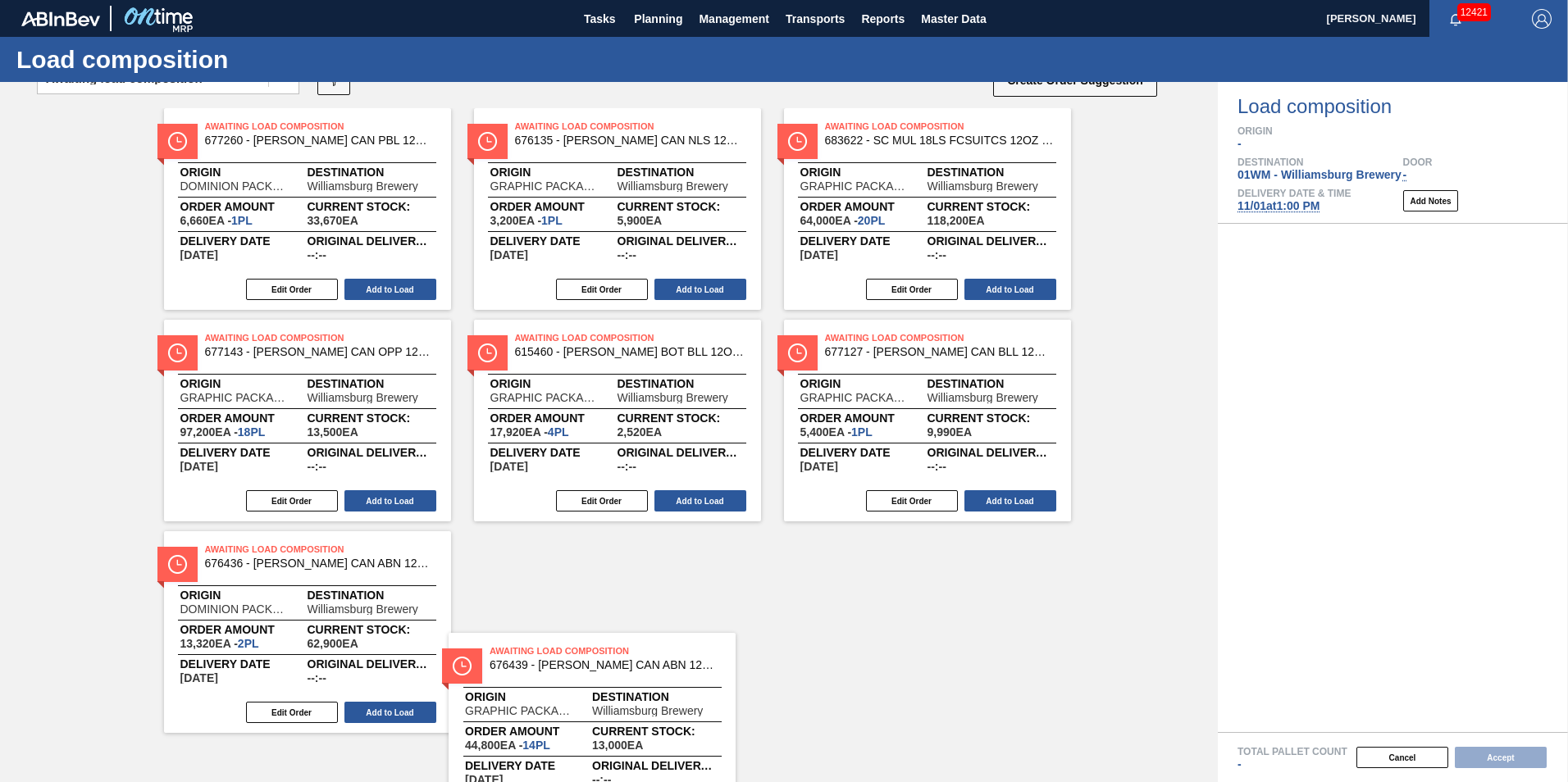
drag, startPoint x: 194, startPoint y: 629, endPoint x: 476, endPoint y: 695, distance: 289.6
click at [477, 701] on div "Awaiting Load Composition 677260 - CARR CAN PBL 12OZ PABST LT CAN PK 12/12 Orig…" at bounding box center [609, 420] width 1218 height 625
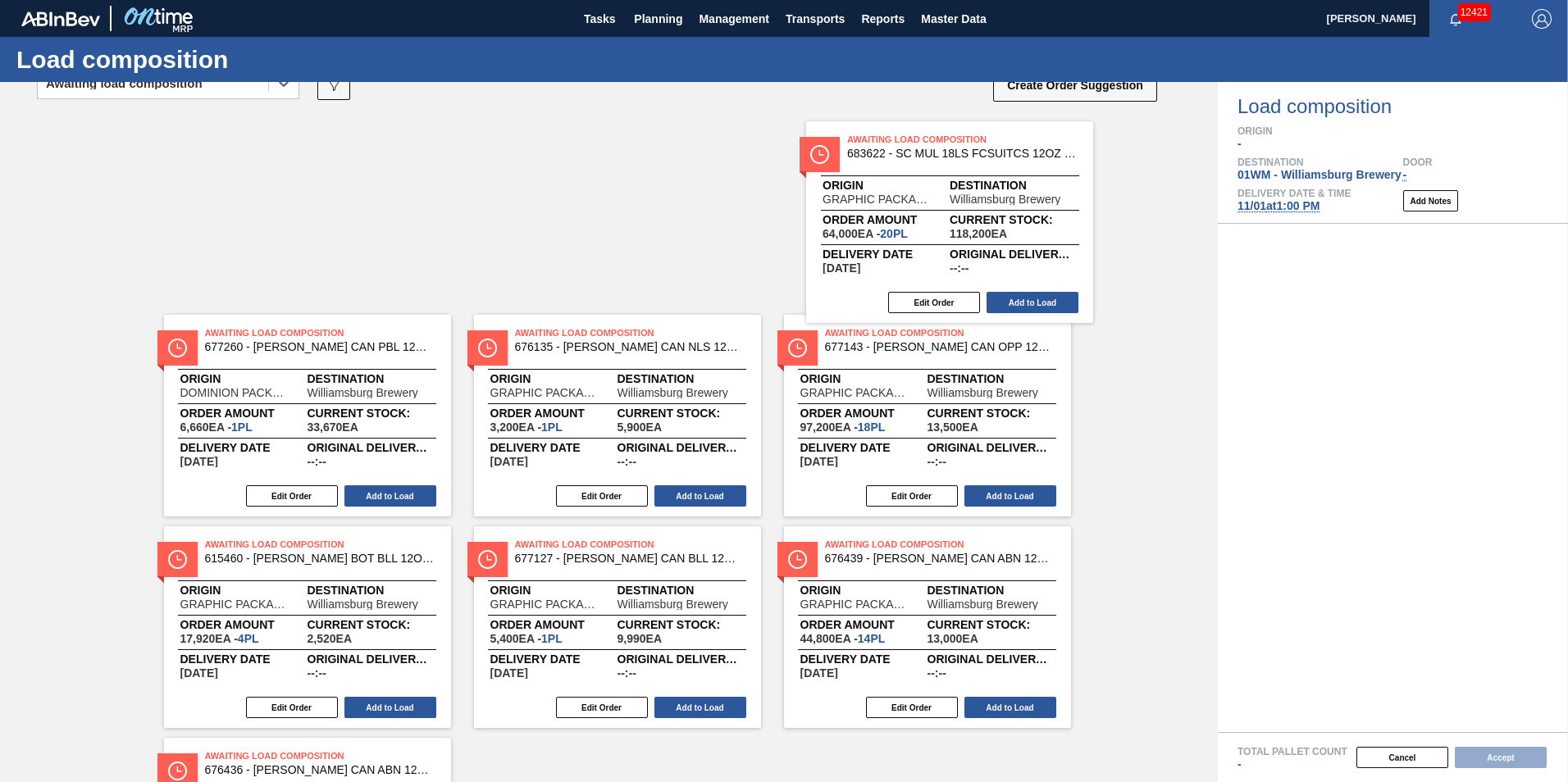
scroll to position [45, 0]
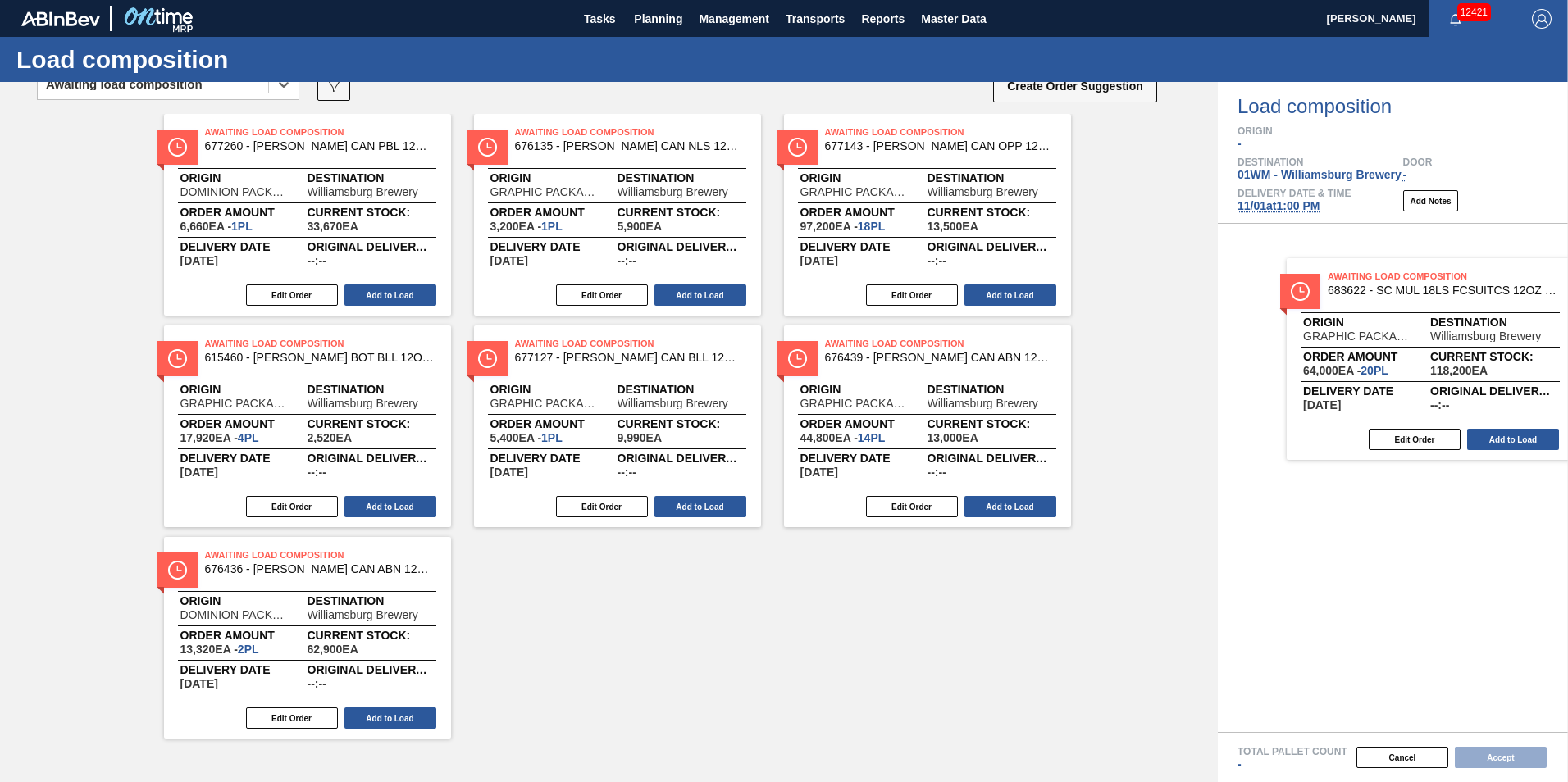
drag, startPoint x: 928, startPoint y: 205, endPoint x: 1430, endPoint y: 354, distance: 523.6
click at [1432, 357] on div "Order types option Awaiting load composition, selected. Select is focused ,type…" at bounding box center [784, 432] width 1568 height 700
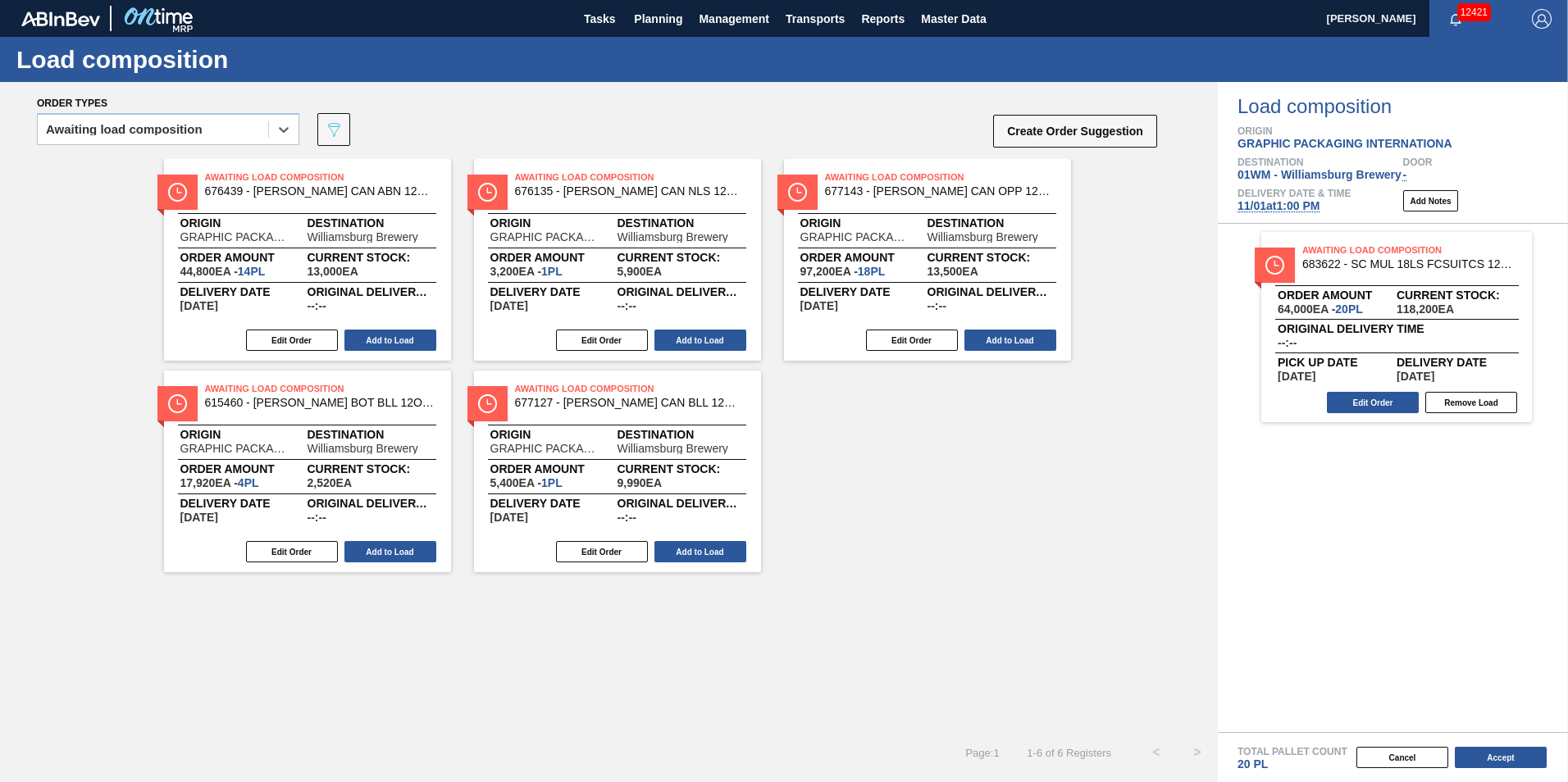
scroll to position [0, 0]
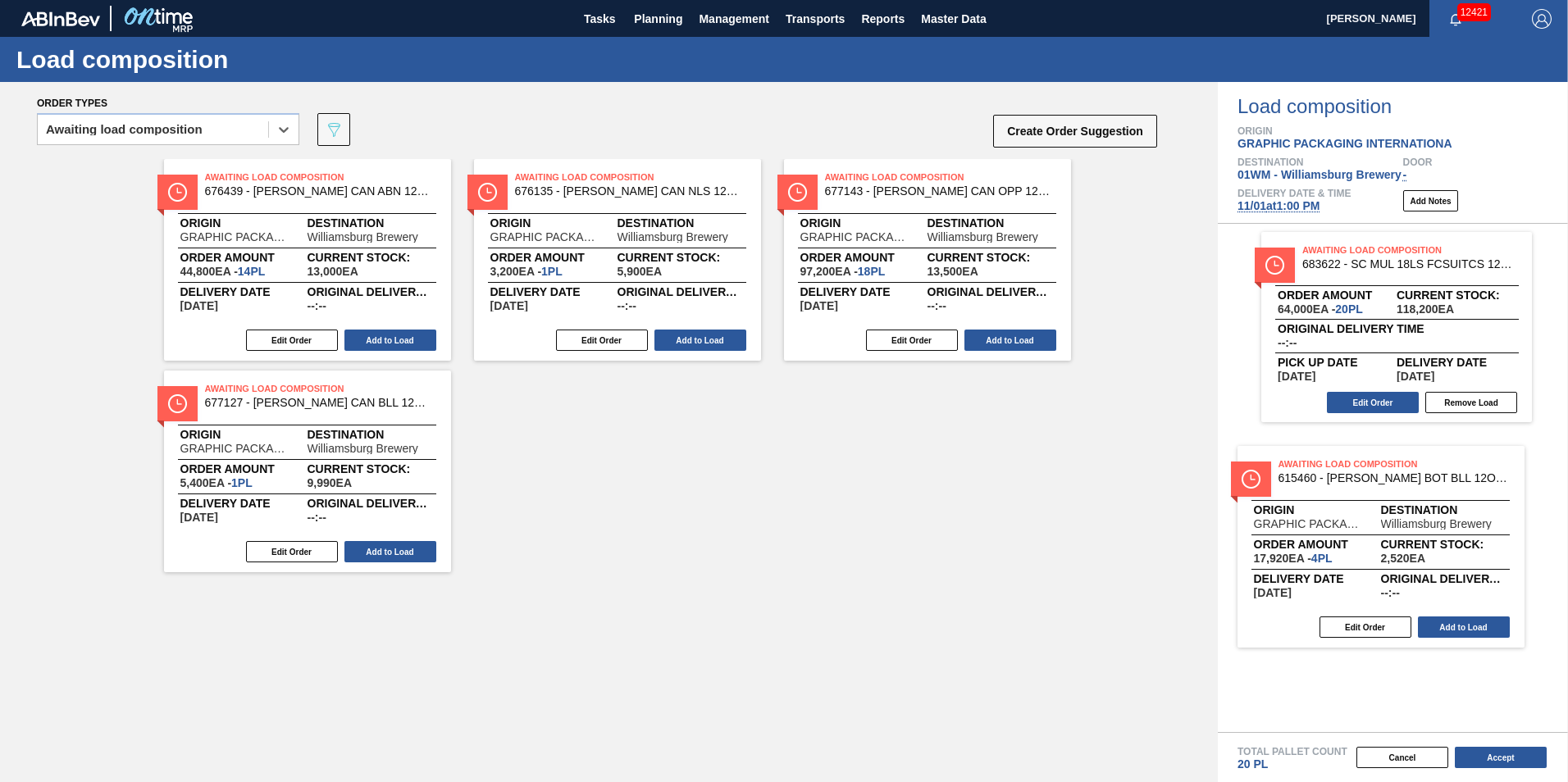
drag, startPoint x: 342, startPoint y: 484, endPoint x: 1309, endPoint y: 487, distance: 967.0
click at [1402, 561] on div "Order types option Awaiting load composition, selected. Select is focused ,type…" at bounding box center [784, 432] width 1568 height 700
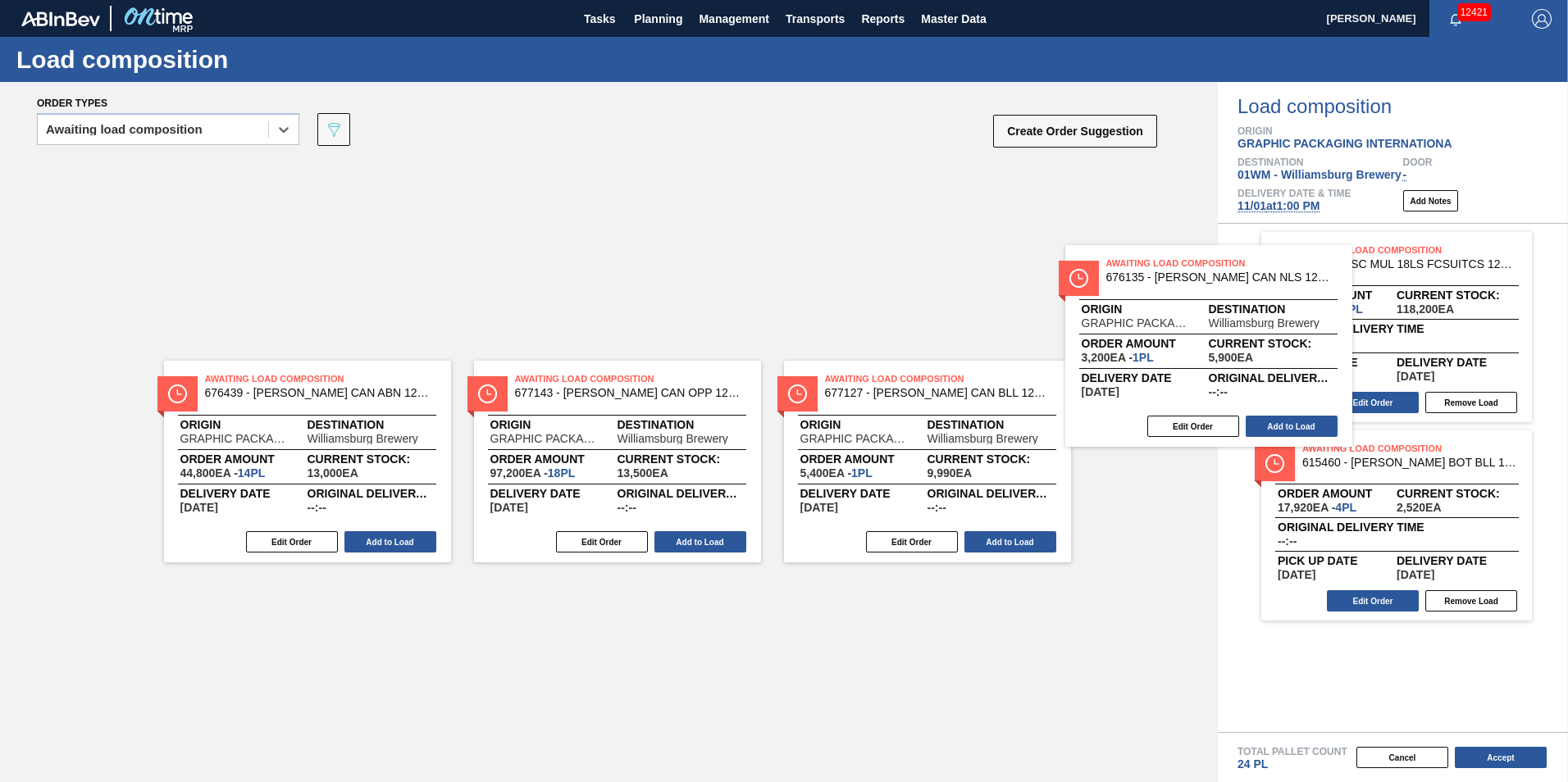
drag, startPoint x: 798, startPoint y: 253, endPoint x: 1265, endPoint y: 304, distance: 469.8
click at [1265, 304] on div "Order types option Awaiting load composition, selected. Select is focused ,type…" at bounding box center [784, 432] width 1568 height 700
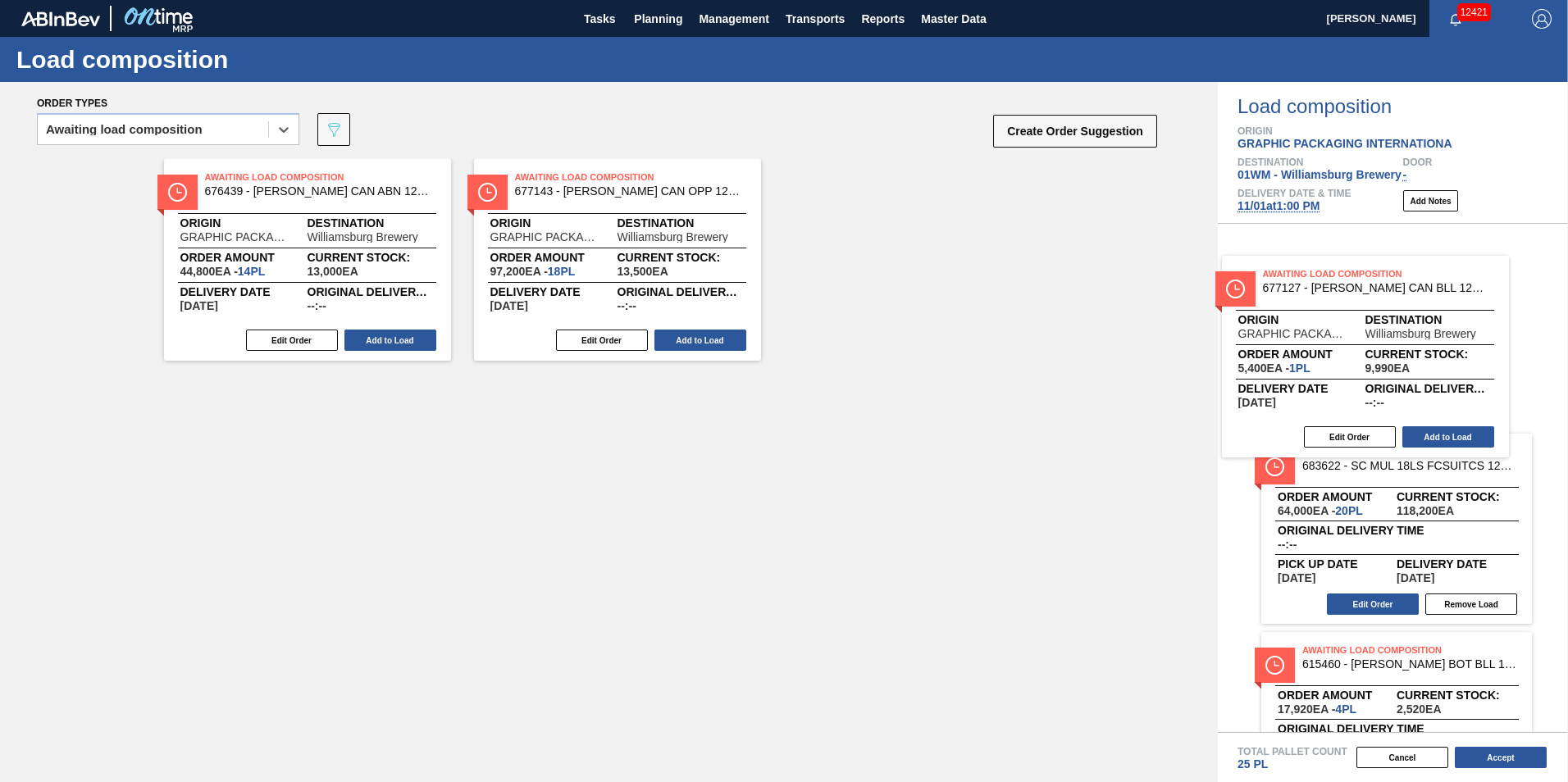
drag, startPoint x: 883, startPoint y: 282, endPoint x: 1344, endPoint y: 377, distance: 470.7
click at [1344, 377] on div "Order types option Awaiting load composition, selected. Select is focused ,type…" at bounding box center [784, 432] width 1568 height 700
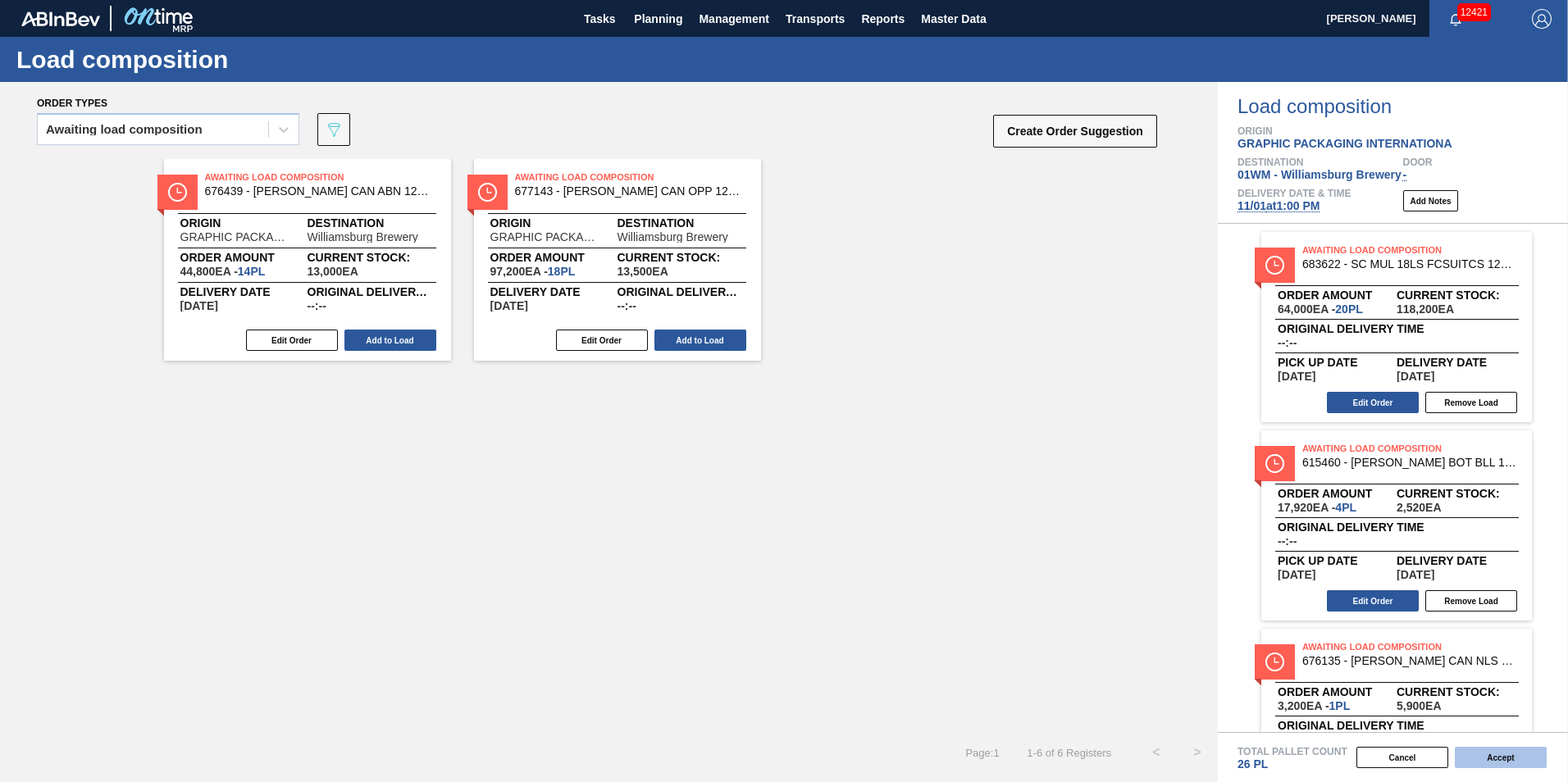
click at [1501, 758] on button "Accept" at bounding box center [1500, 757] width 92 height 21
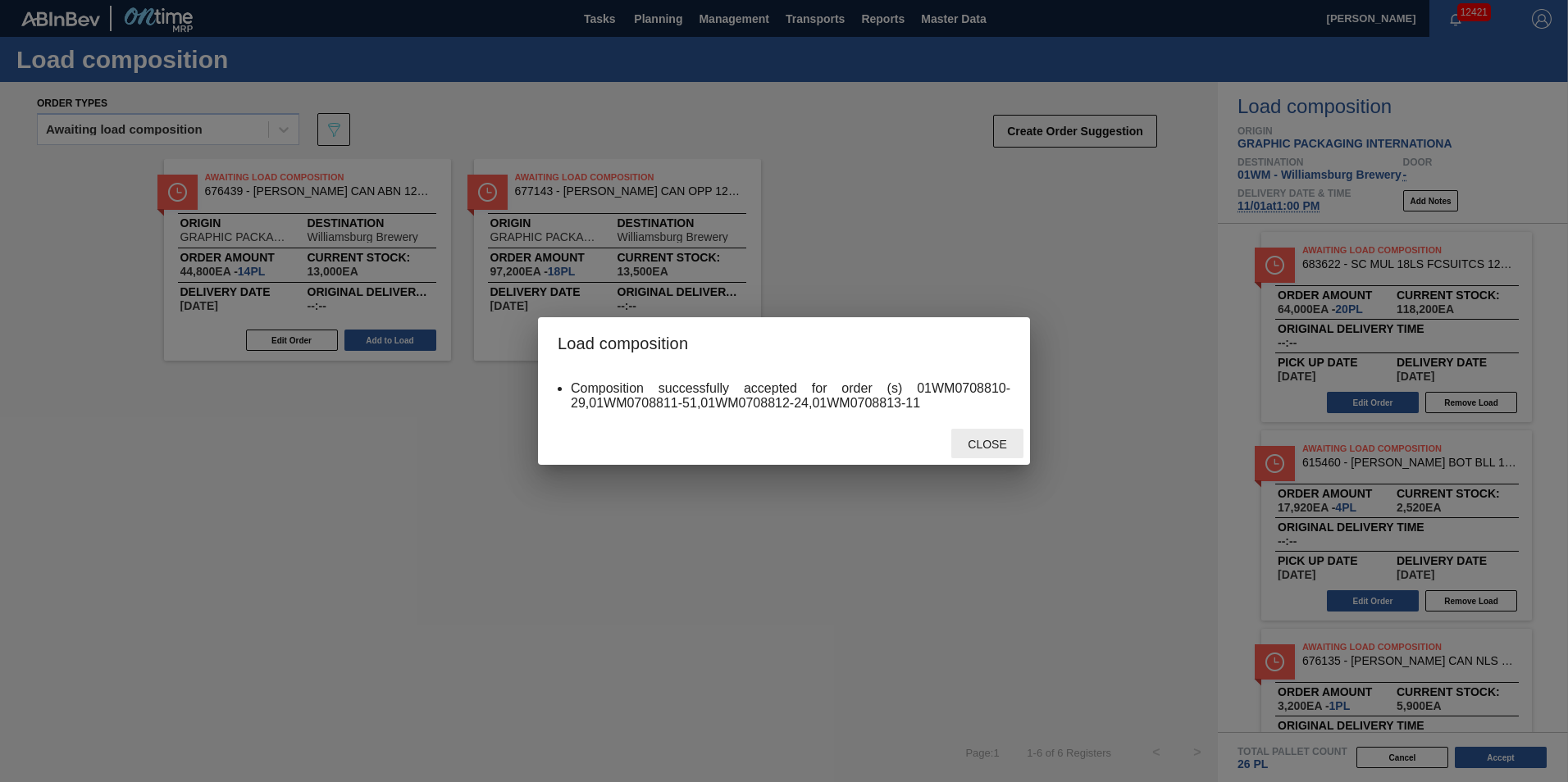
click at [1007, 441] on span "Close" at bounding box center [987, 444] width 65 height 13
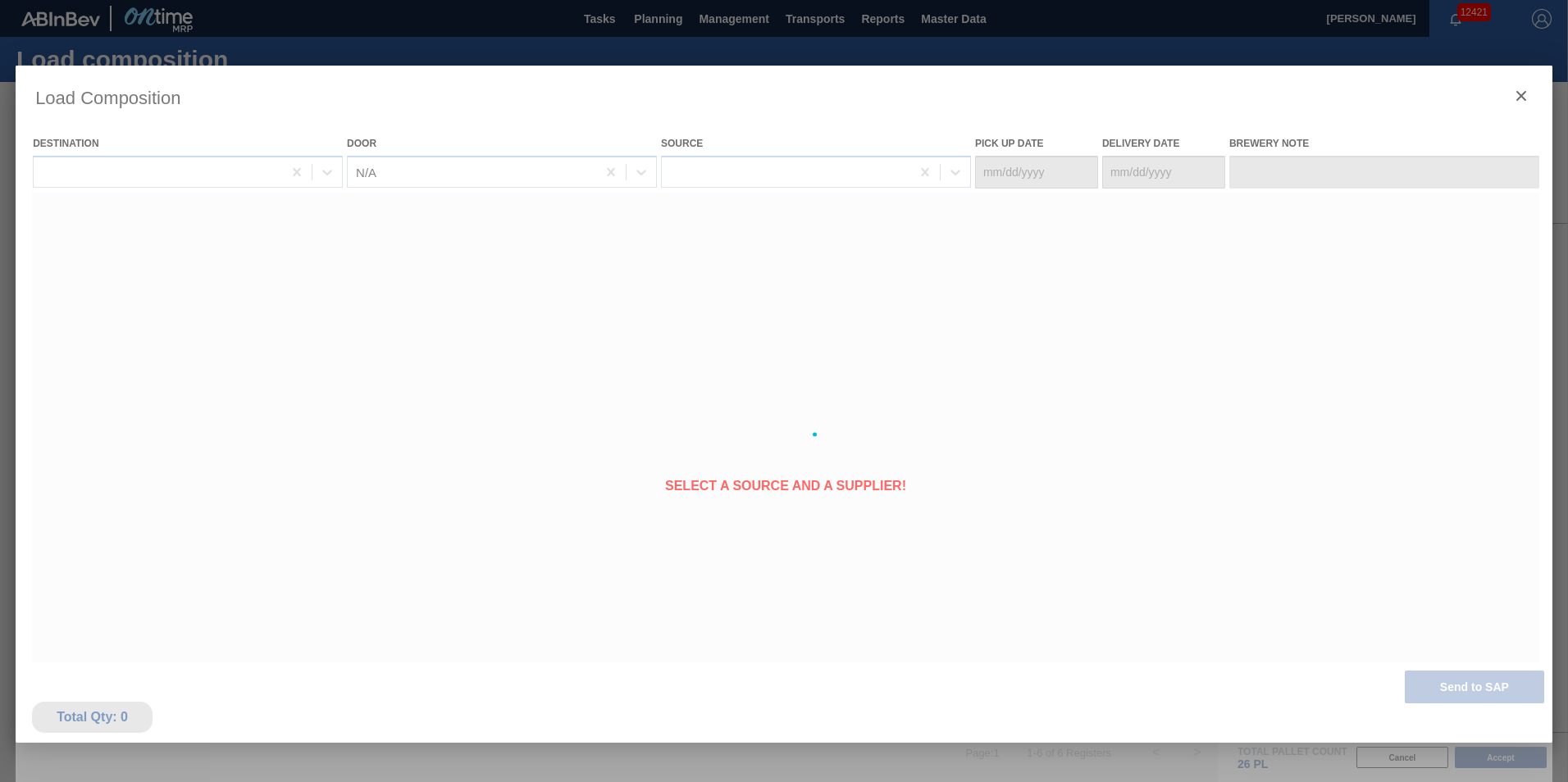
type Date "10/28/2025"
type Date "11/01/2025"
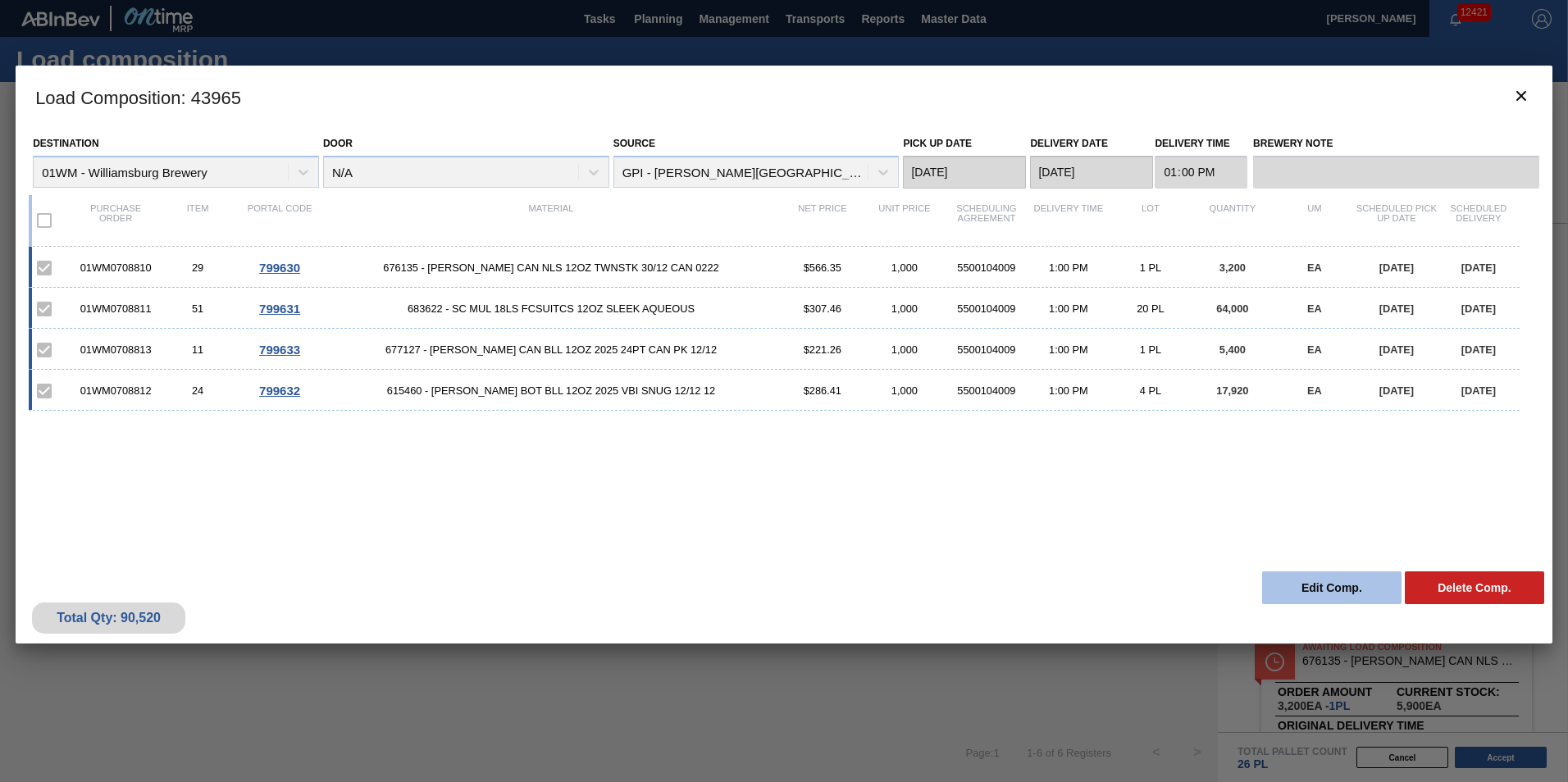
click at [1358, 585] on button "Edit Comp." at bounding box center [1331, 587] width 140 height 33
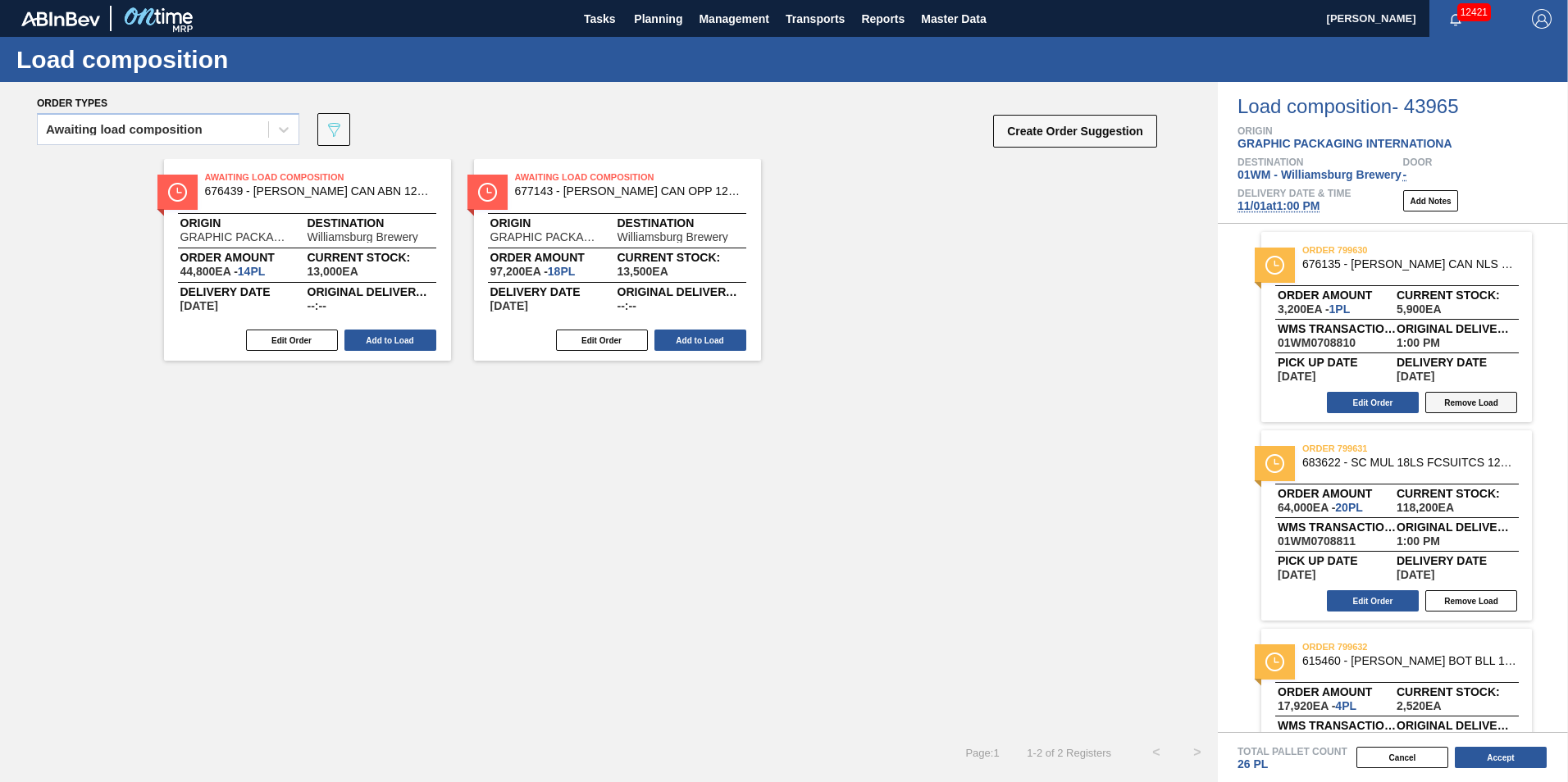
click at [1467, 407] on button "Remove Load" at bounding box center [1471, 402] width 92 height 21
click at [1050, 124] on button "Create Order Suggestion" at bounding box center [1075, 130] width 164 height 33
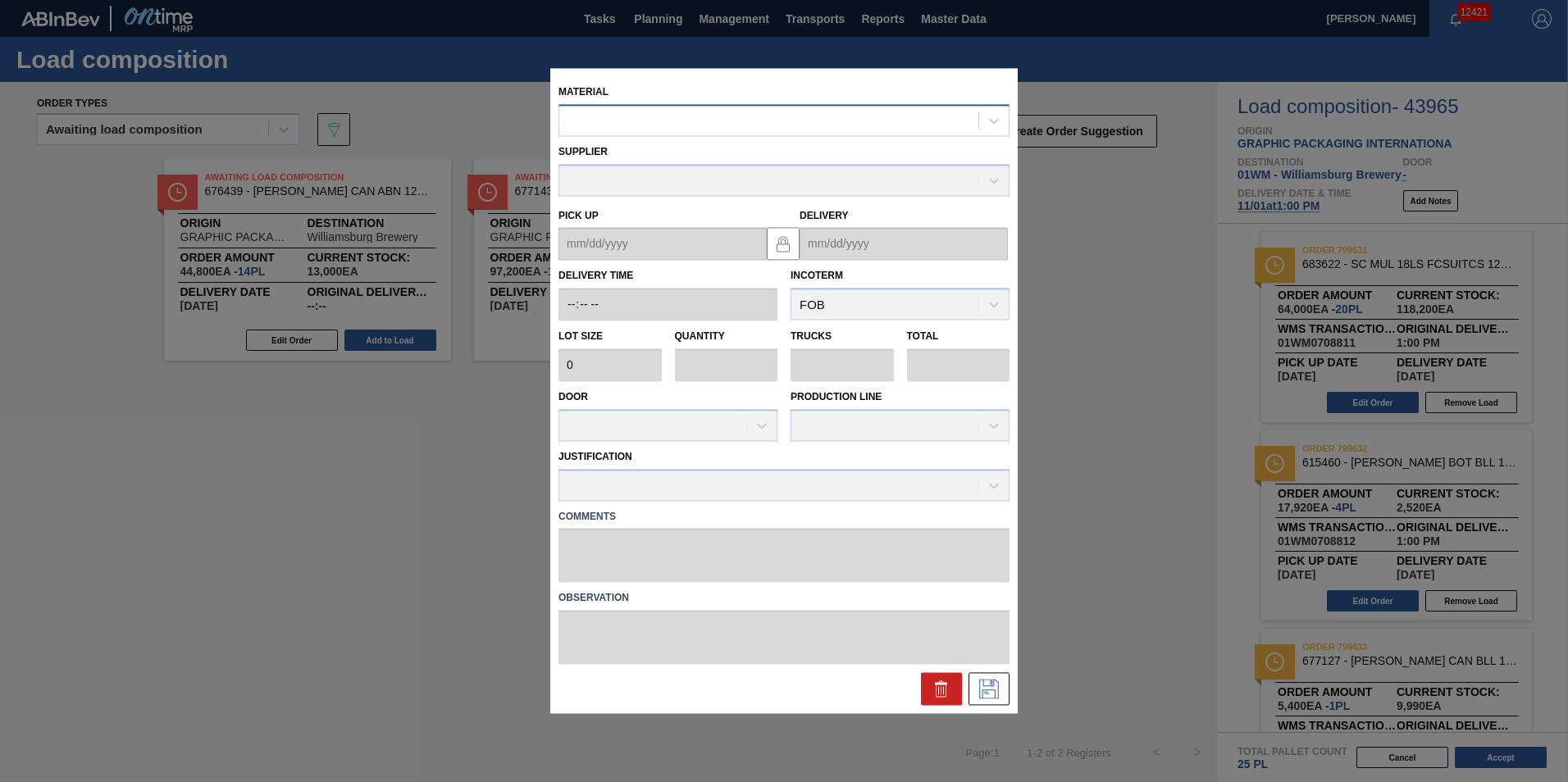
click at [700, 134] on div at bounding box center [784, 120] width 451 height 32
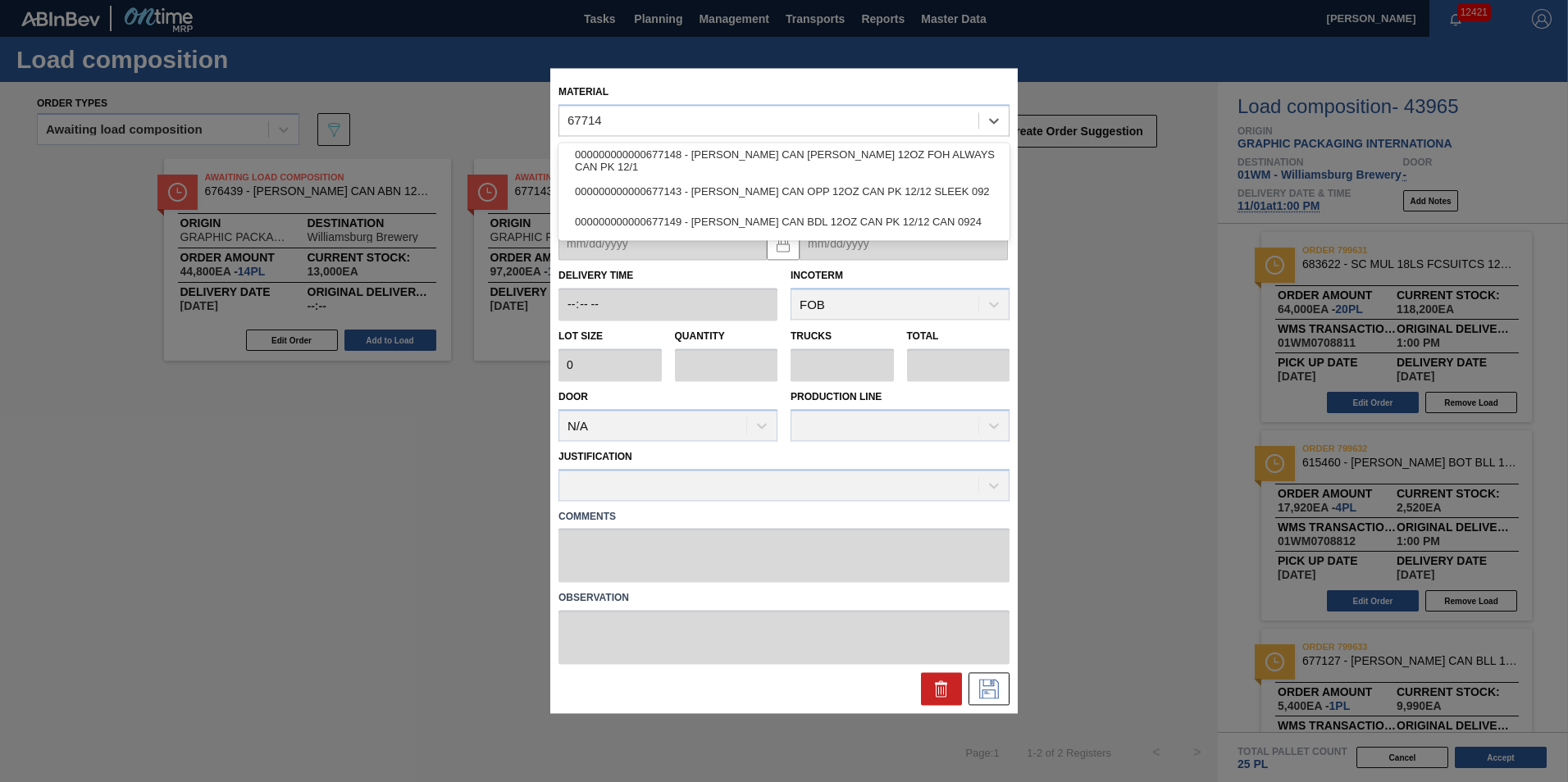
type input "677143"
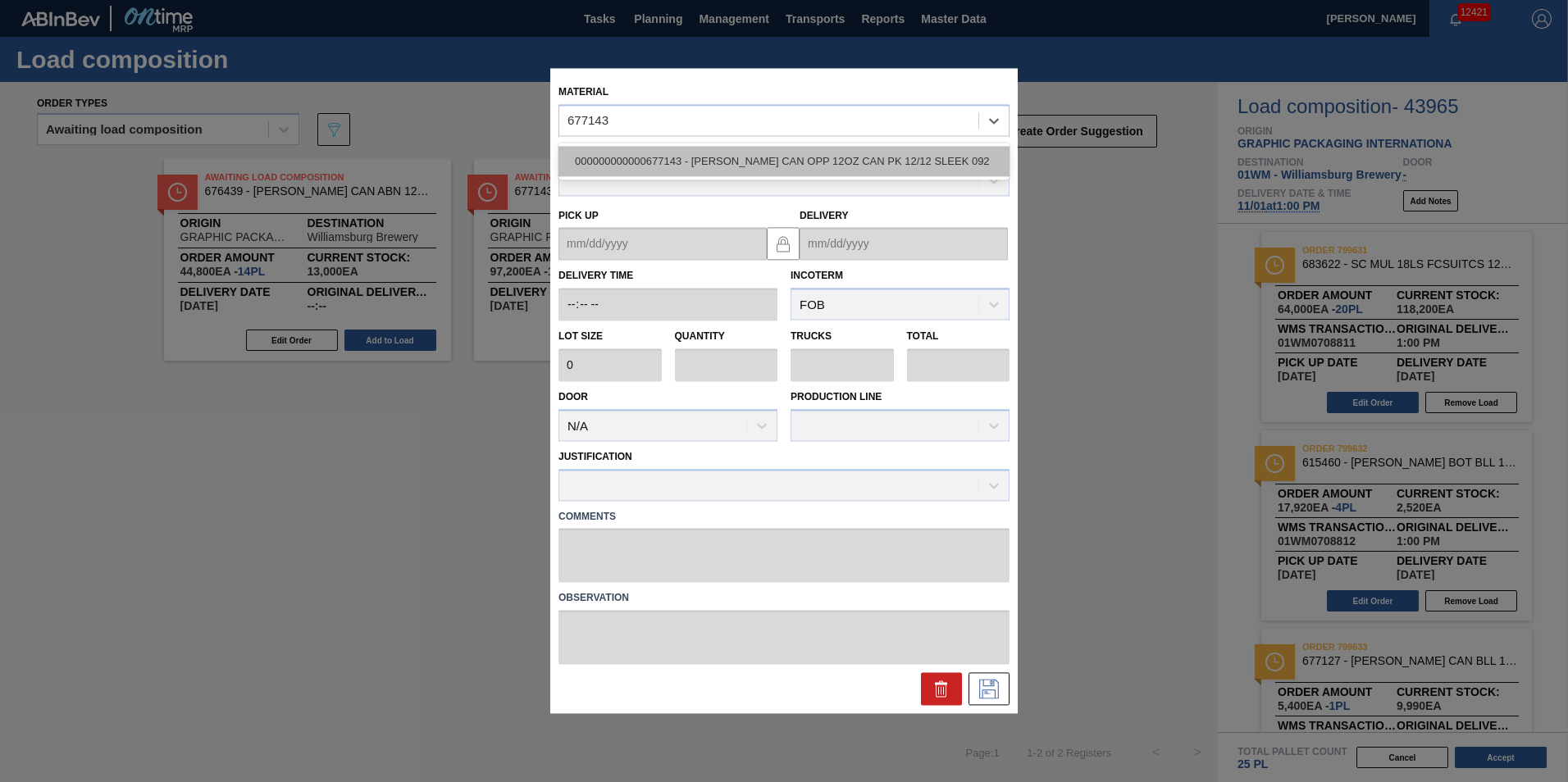
click at [859, 154] on div "000000000000677143 - CARR CAN OPP 12OZ CAN PK 12/12 SLEEK 092" at bounding box center [784, 161] width 451 height 31
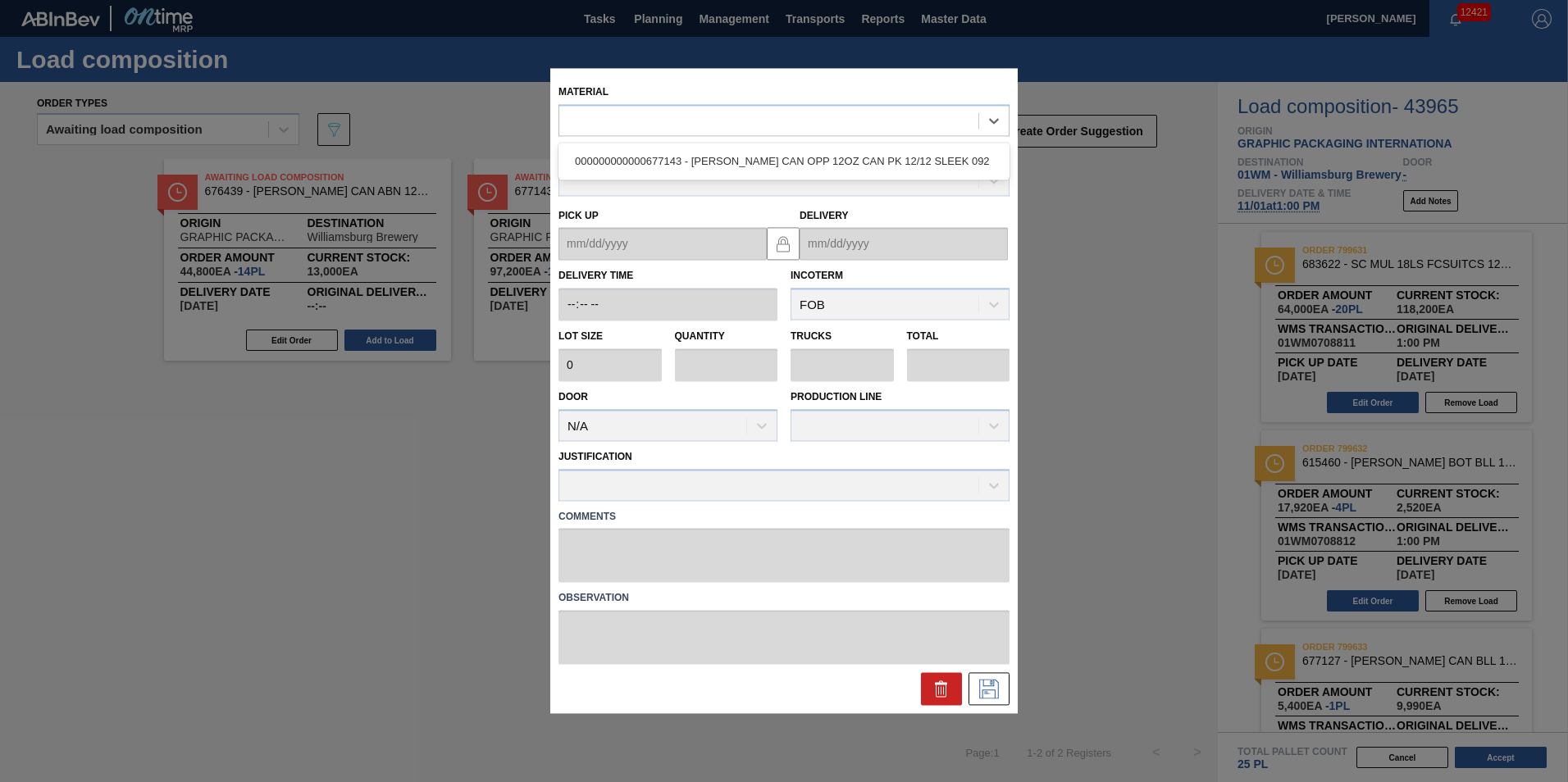
type input "5,400"
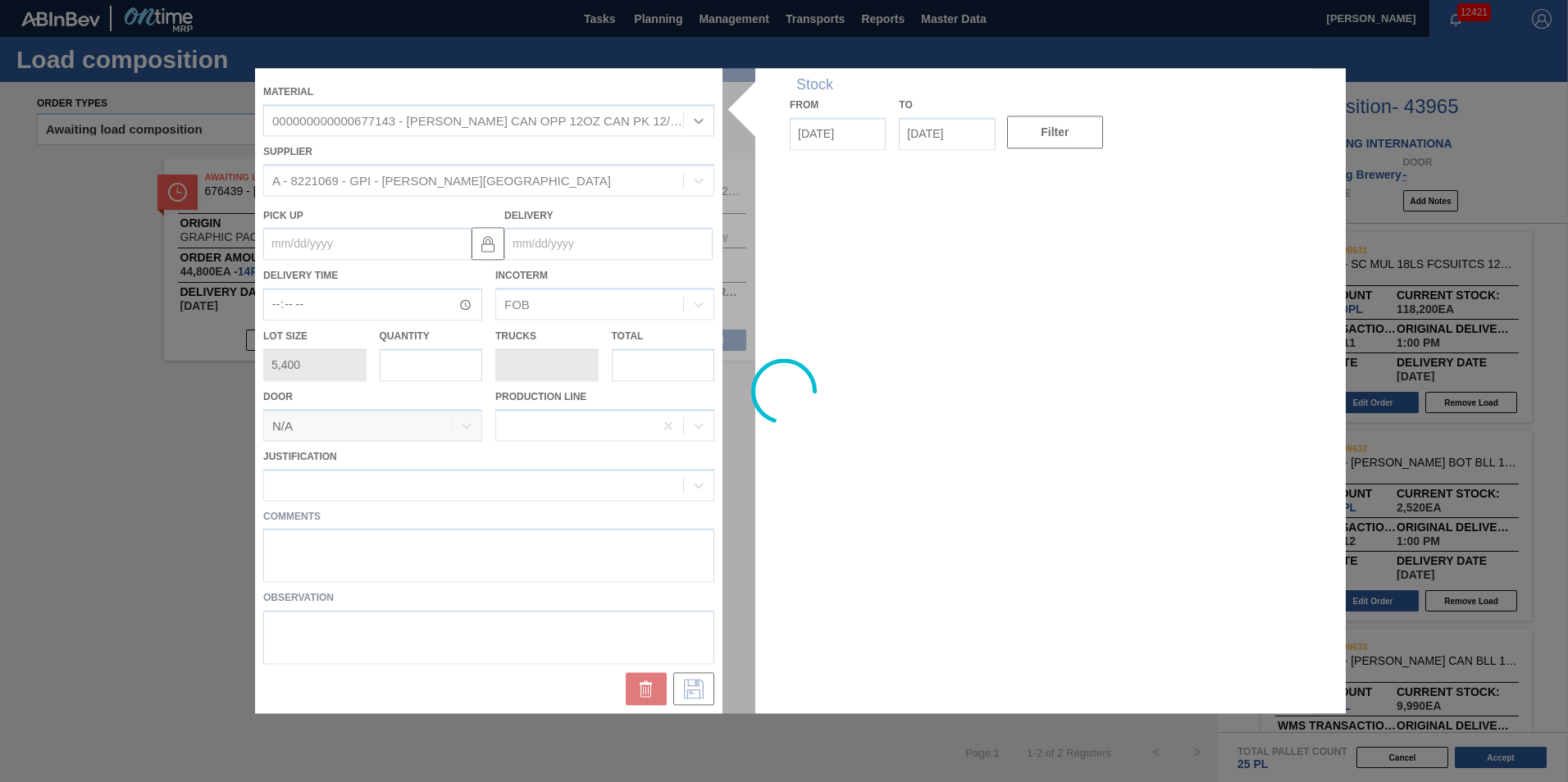
click at [420, 371] on div at bounding box center [784, 390] width 1058 height 645
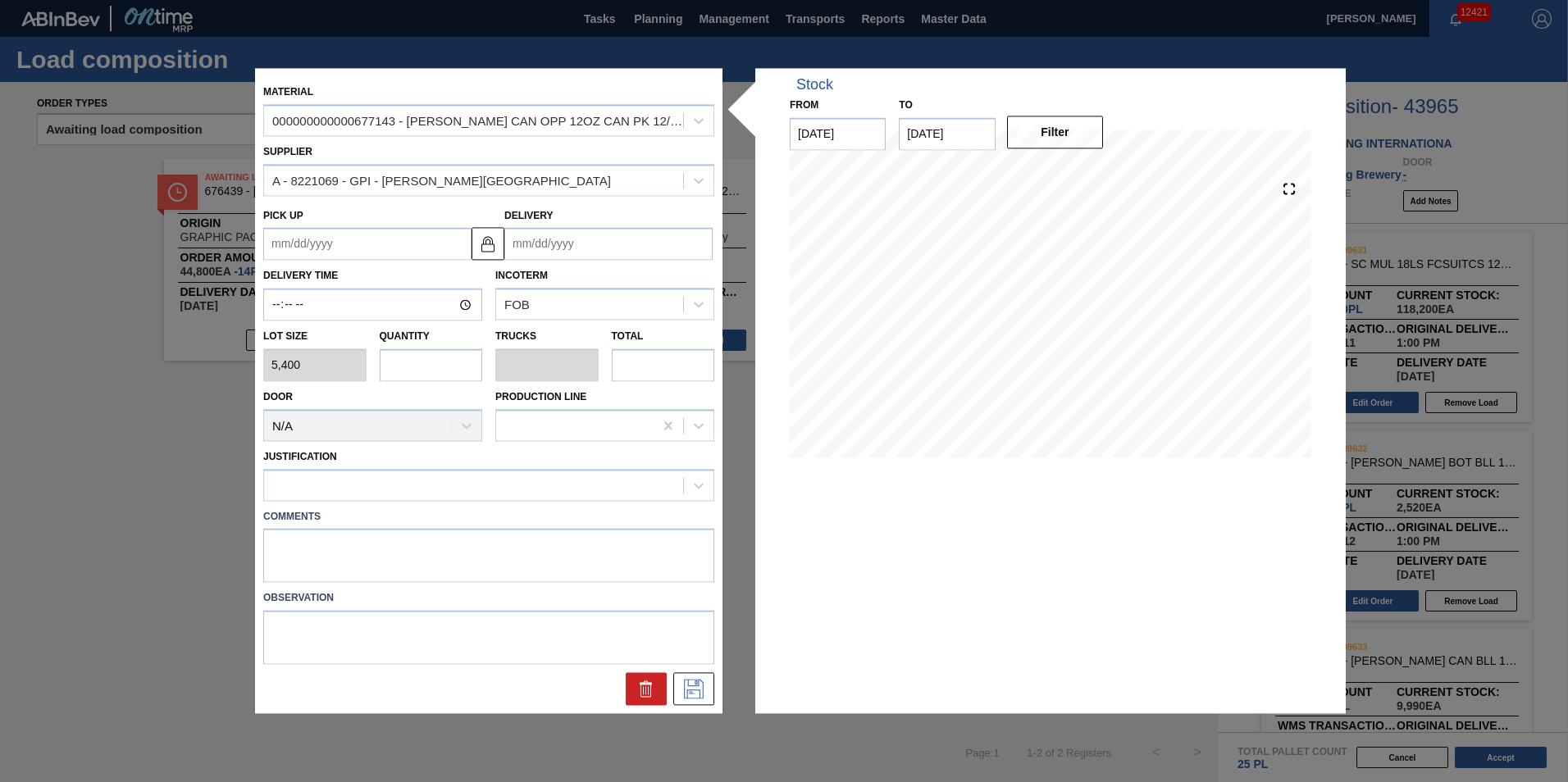
click at [418, 371] on input "text" at bounding box center [431, 364] width 103 height 33
type input "1"
type input "0.038"
type input "5,400"
type input "1"
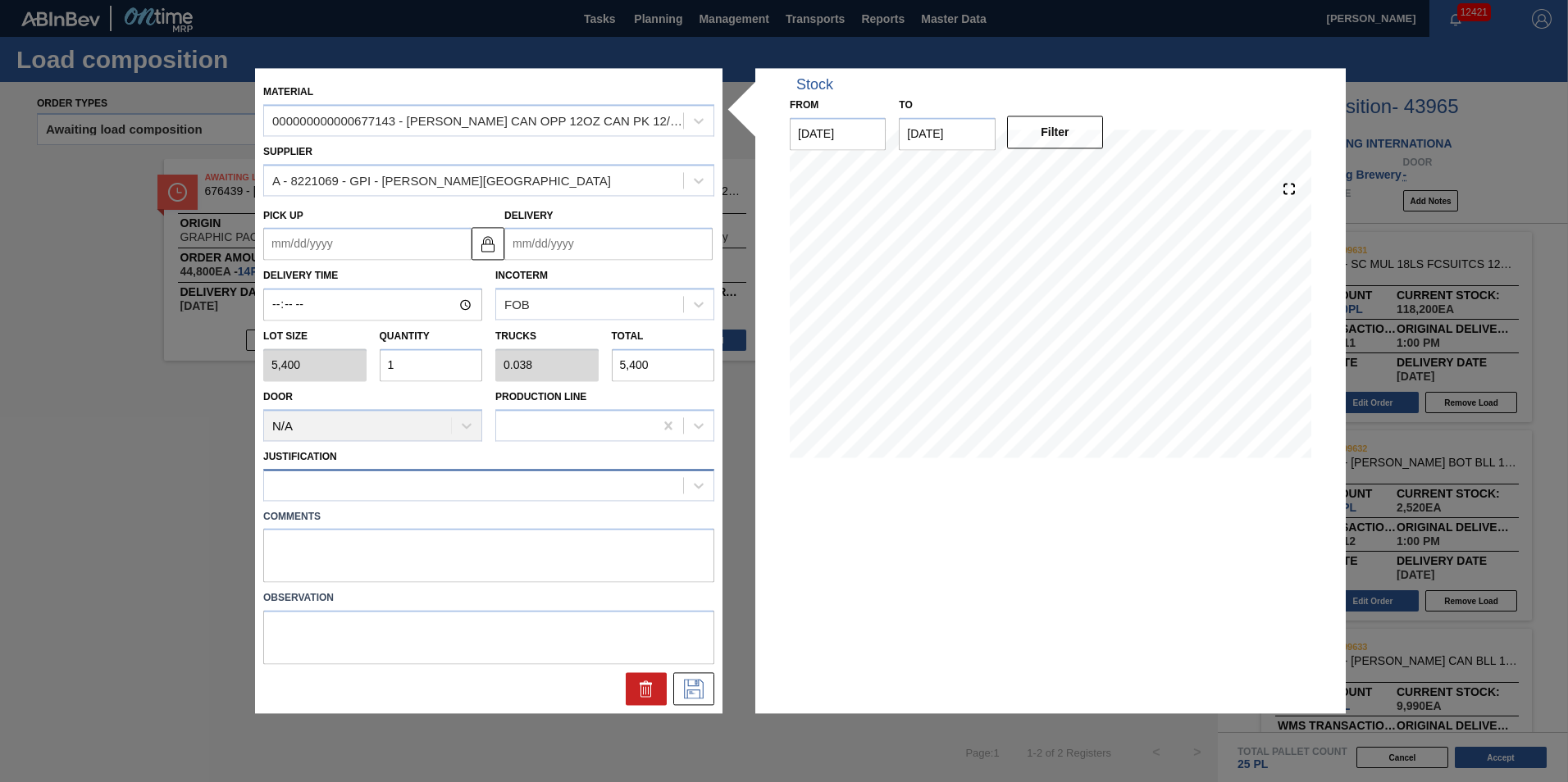
click at [550, 493] on div at bounding box center [474, 485] width 419 height 24
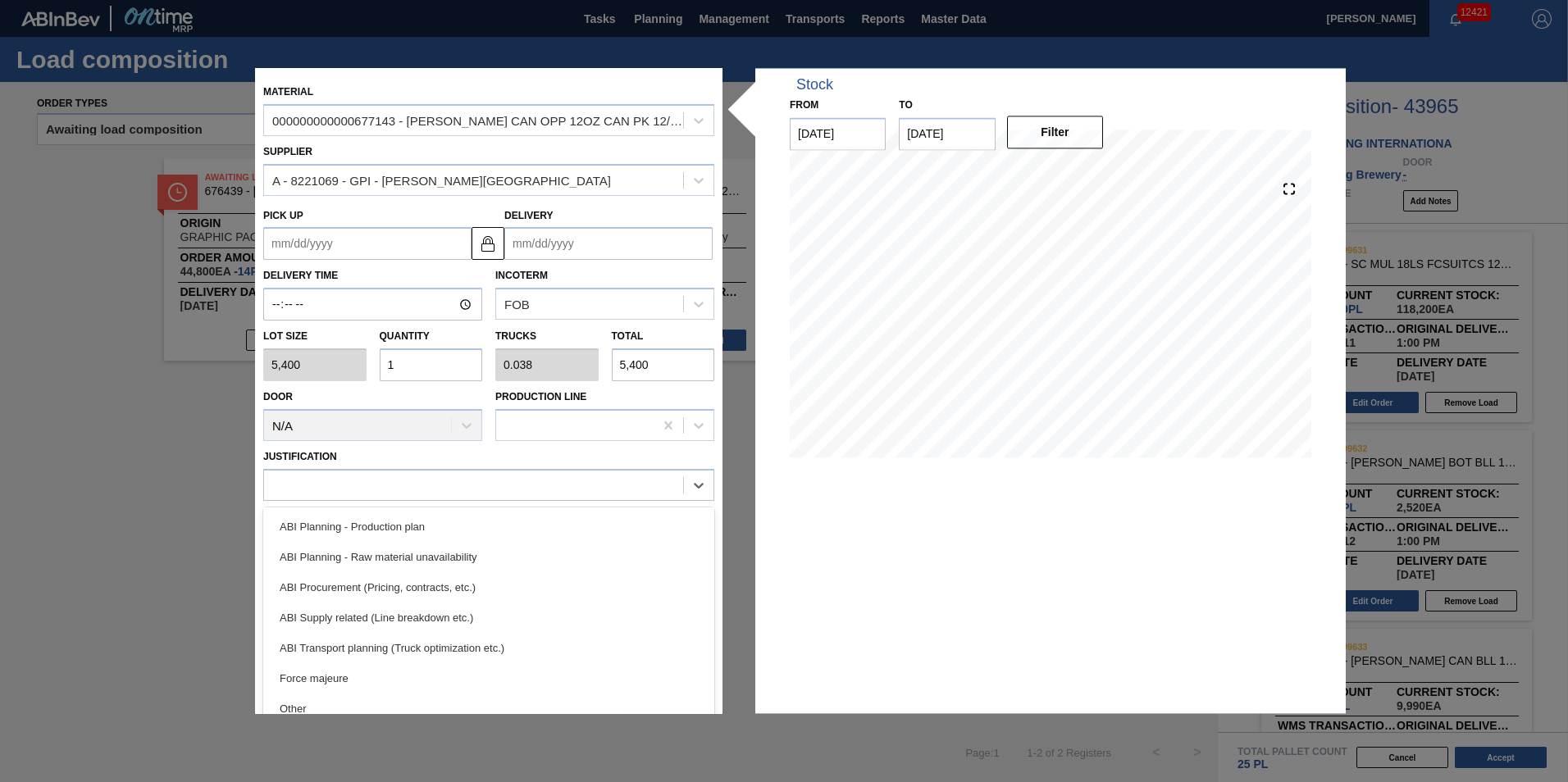
scroll to position [306, 0]
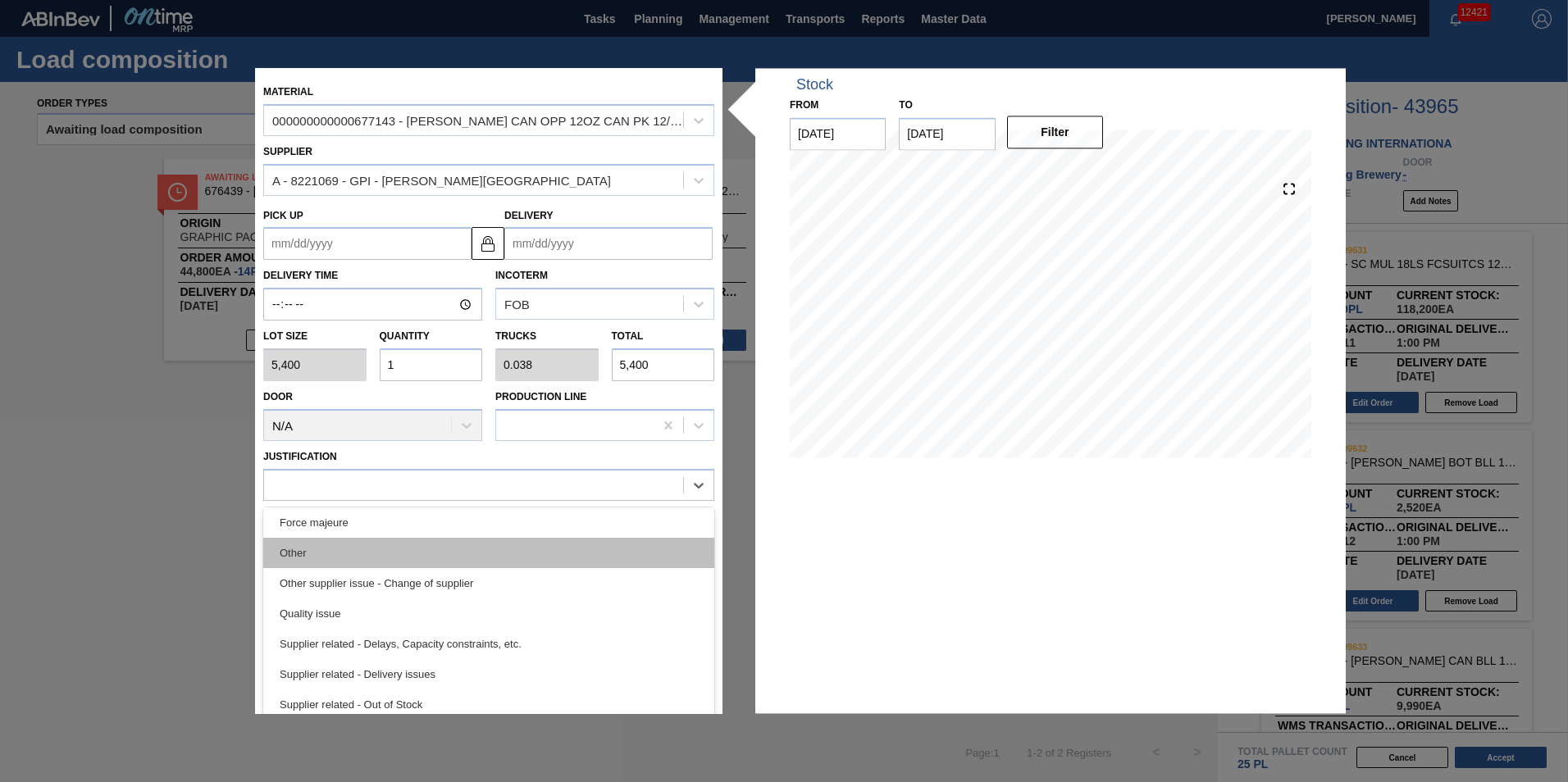
click at [597, 558] on div "Other" at bounding box center [489, 553] width 451 height 31
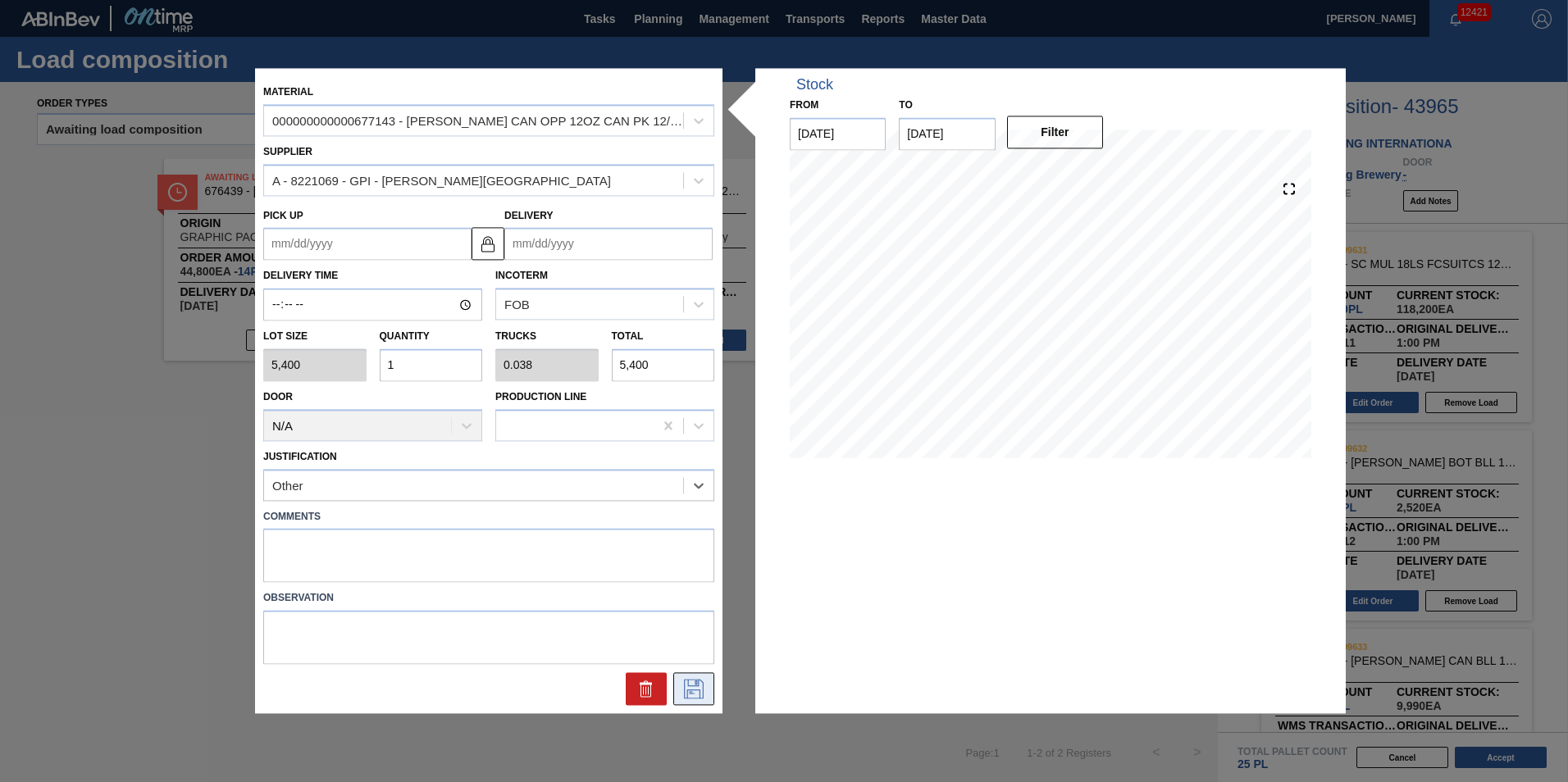
click at [694, 695] on icon at bounding box center [694, 689] width 26 height 20
click at [577, 249] on input "Delivery" at bounding box center [609, 244] width 209 height 33
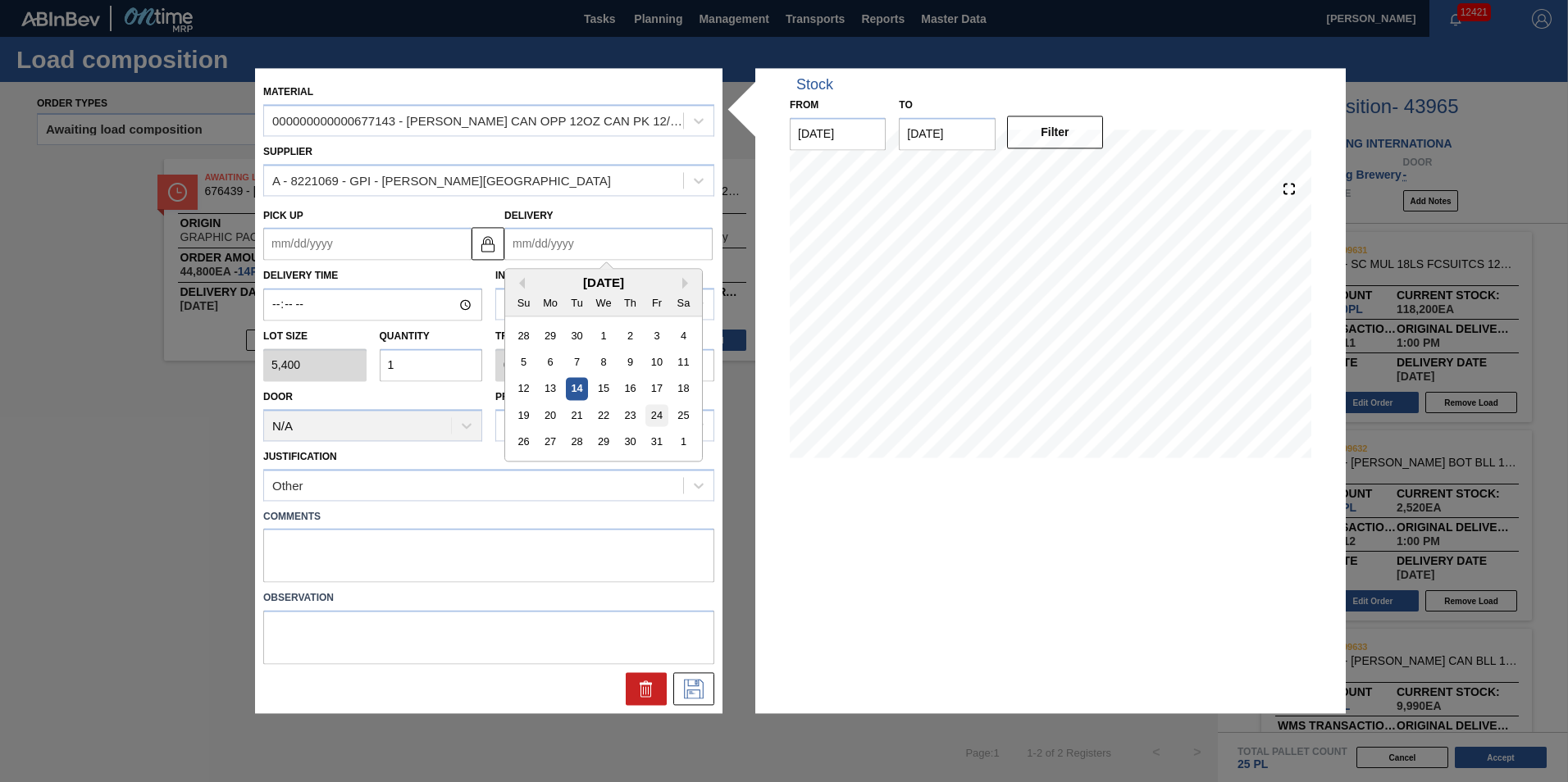
click at [652, 411] on div "24" at bounding box center [656, 416] width 22 height 22
type up "10/20/2025"
type input "10/24/2025"
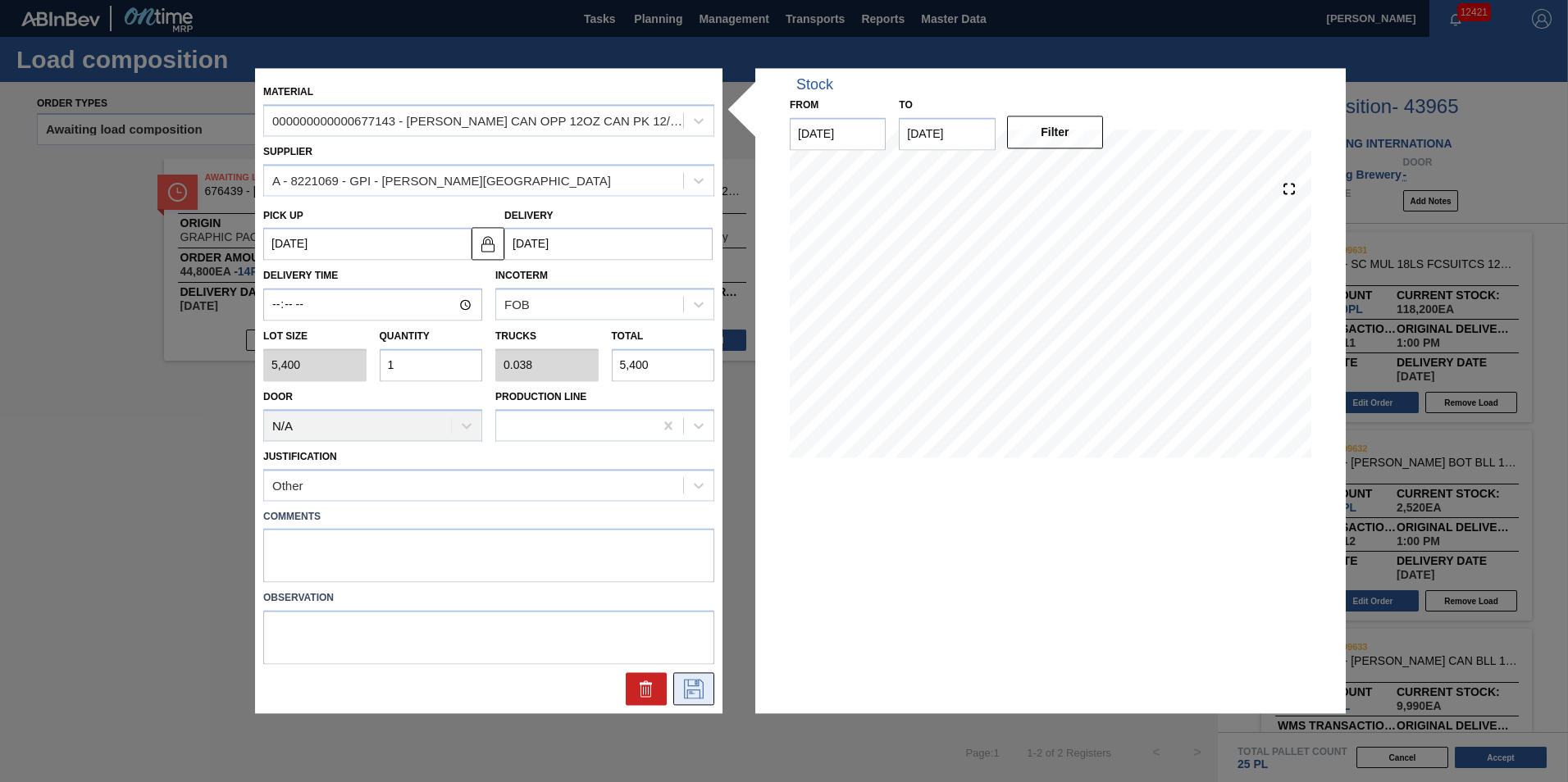
click at [694, 703] on button at bounding box center [694, 689] width 41 height 33
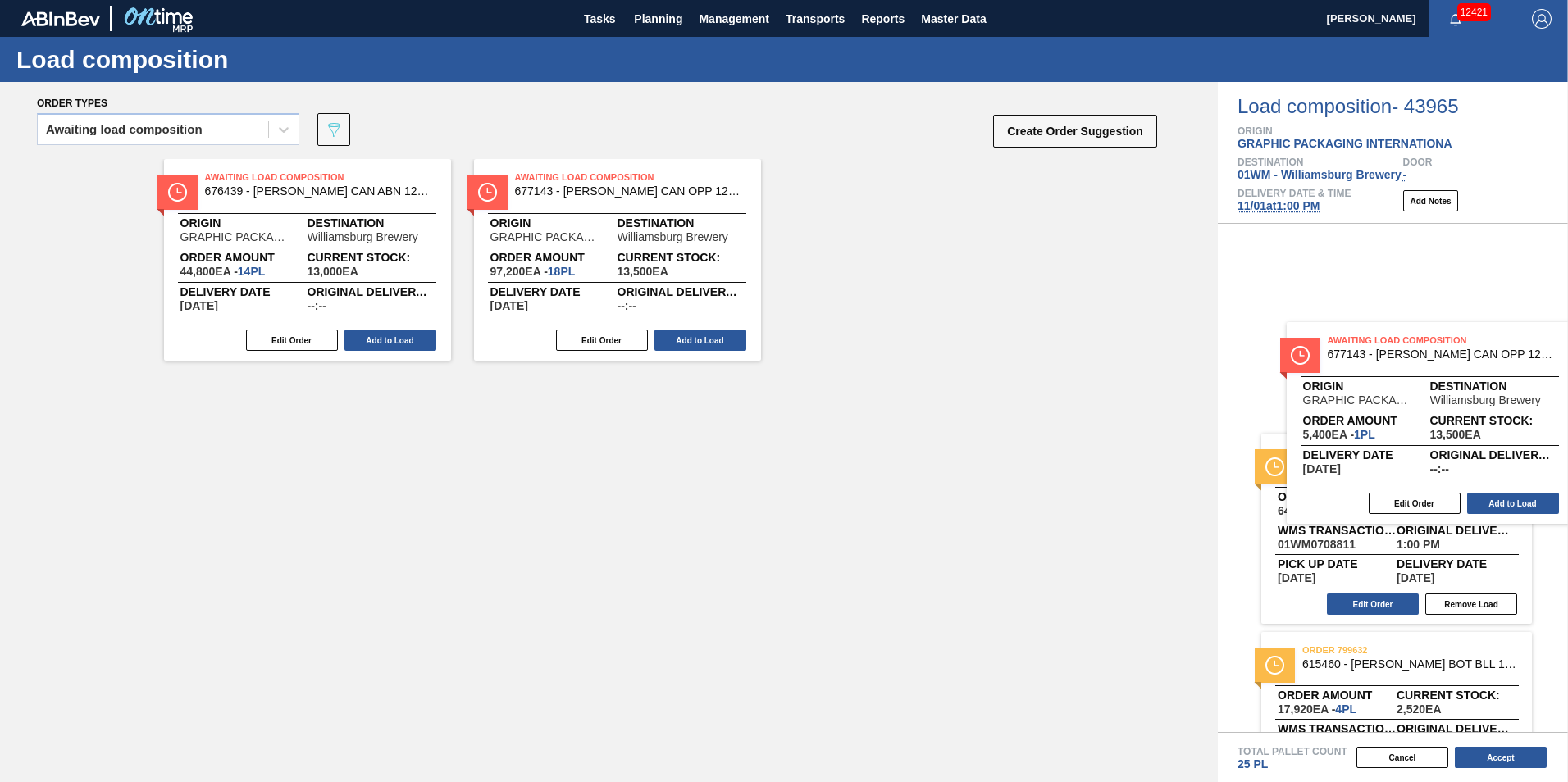
drag, startPoint x: 845, startPoint y: 261, endPoint x: 1427, endPoint y: 408, distance: 600.3
click at [1426, 410] on div "Order types Awaiting load composition 089F7B8B-B2A5-4AFE-B5C0-19BA573D28AC Crea…" at bounding box center [784, 432] width 1568 height 700
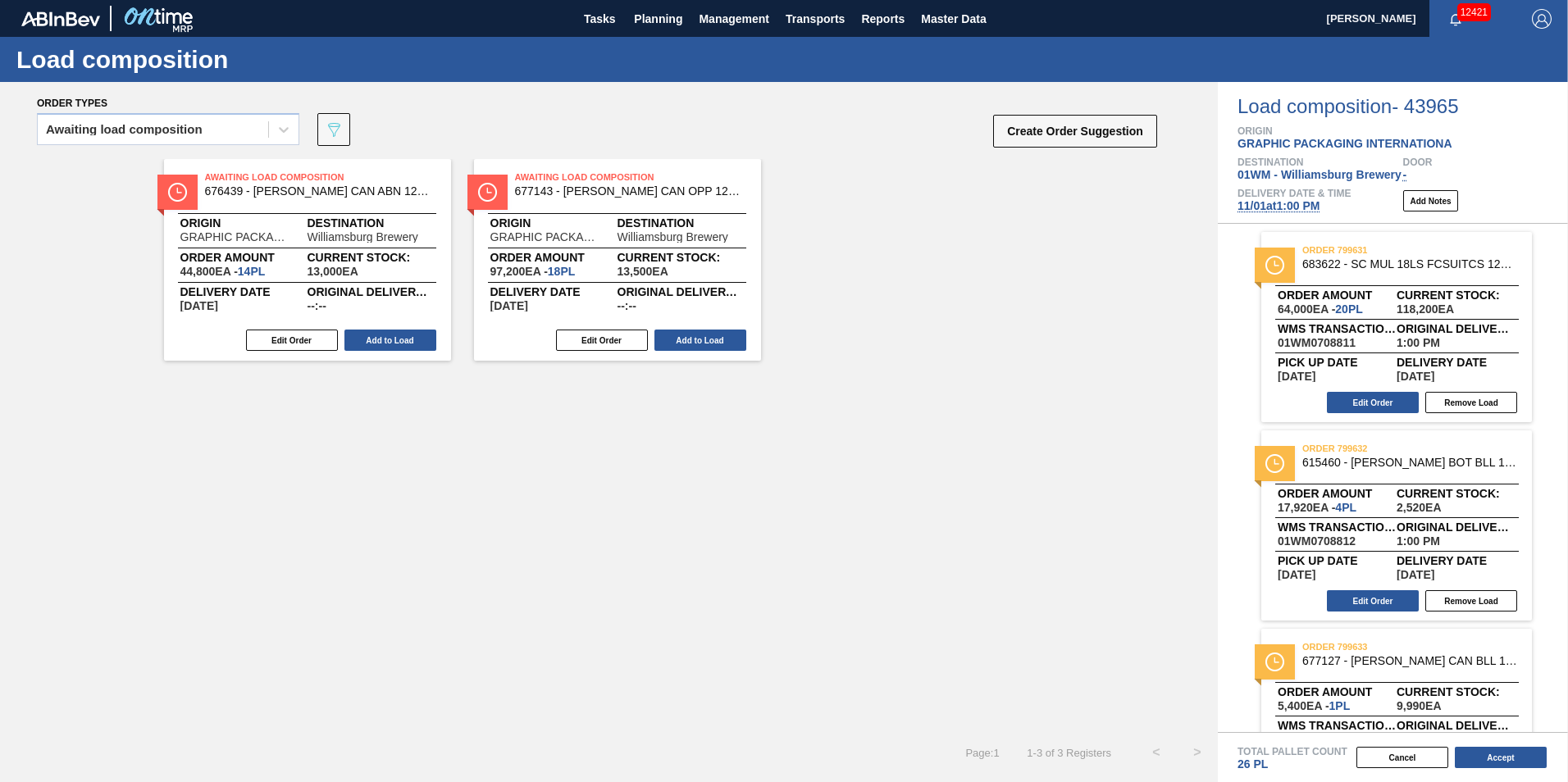
click at [1500, 774] on div "Total Pallet Count 26 PL Cancel Accept" at bounding box center [1393, 757] width 350 height 50
click at [1497, 757] on button "Accept" at bounding box center [1500, 757] width 92 height 21
click at [1523, 752] on button "Accept" at bounding box center [1500, 757] width 92 height 21
click at [1477, 746] on div "Cancel Accept" at bounding box center [1373, 758] width 350 height 24
click at [1491, 765] on button "Accept" at bounding box center [1500, 757] width 92 height 21
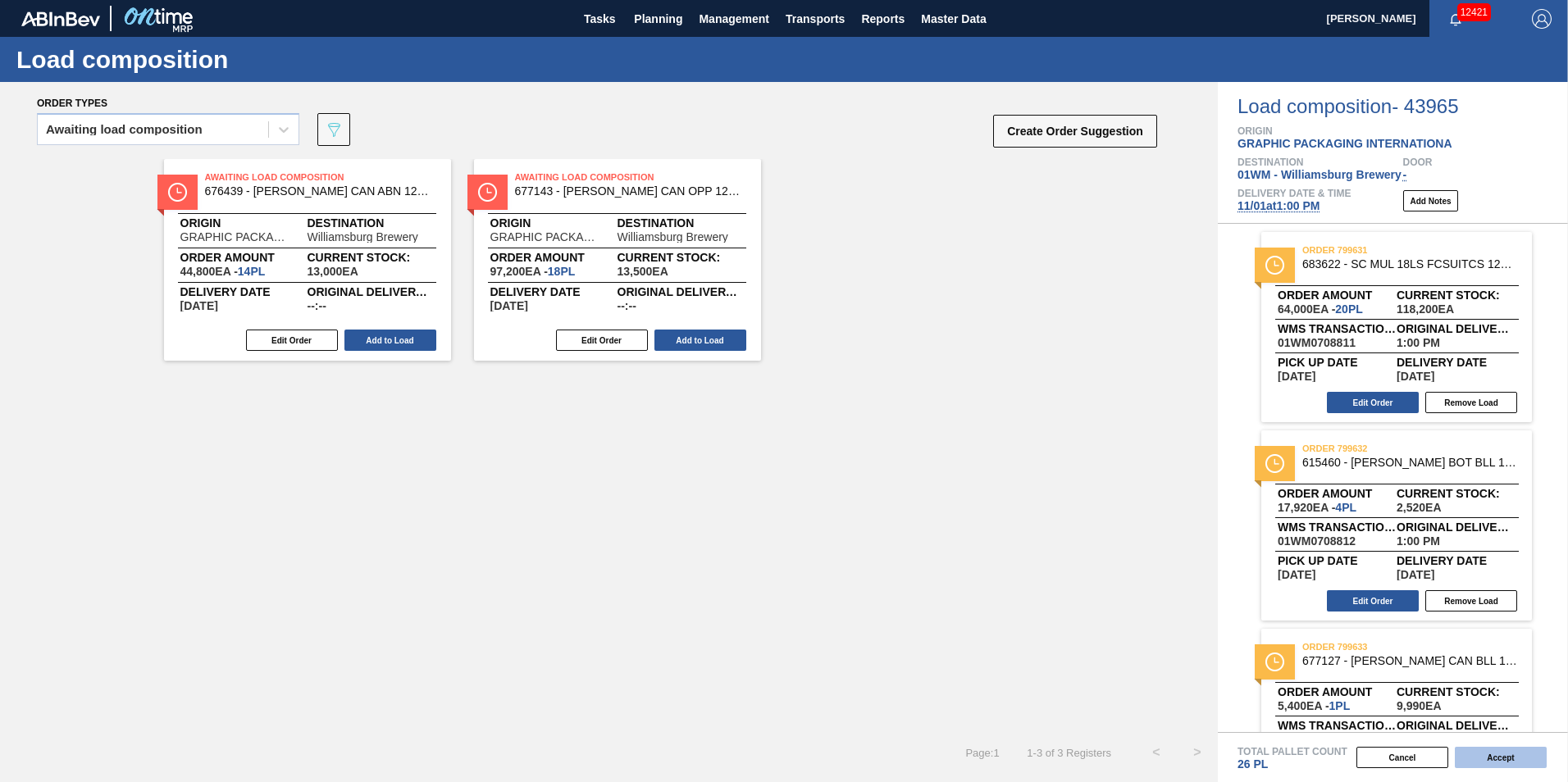
click at [1491, 763] on button "Accept" at bounding box center [1500, 757] width 92 height 21
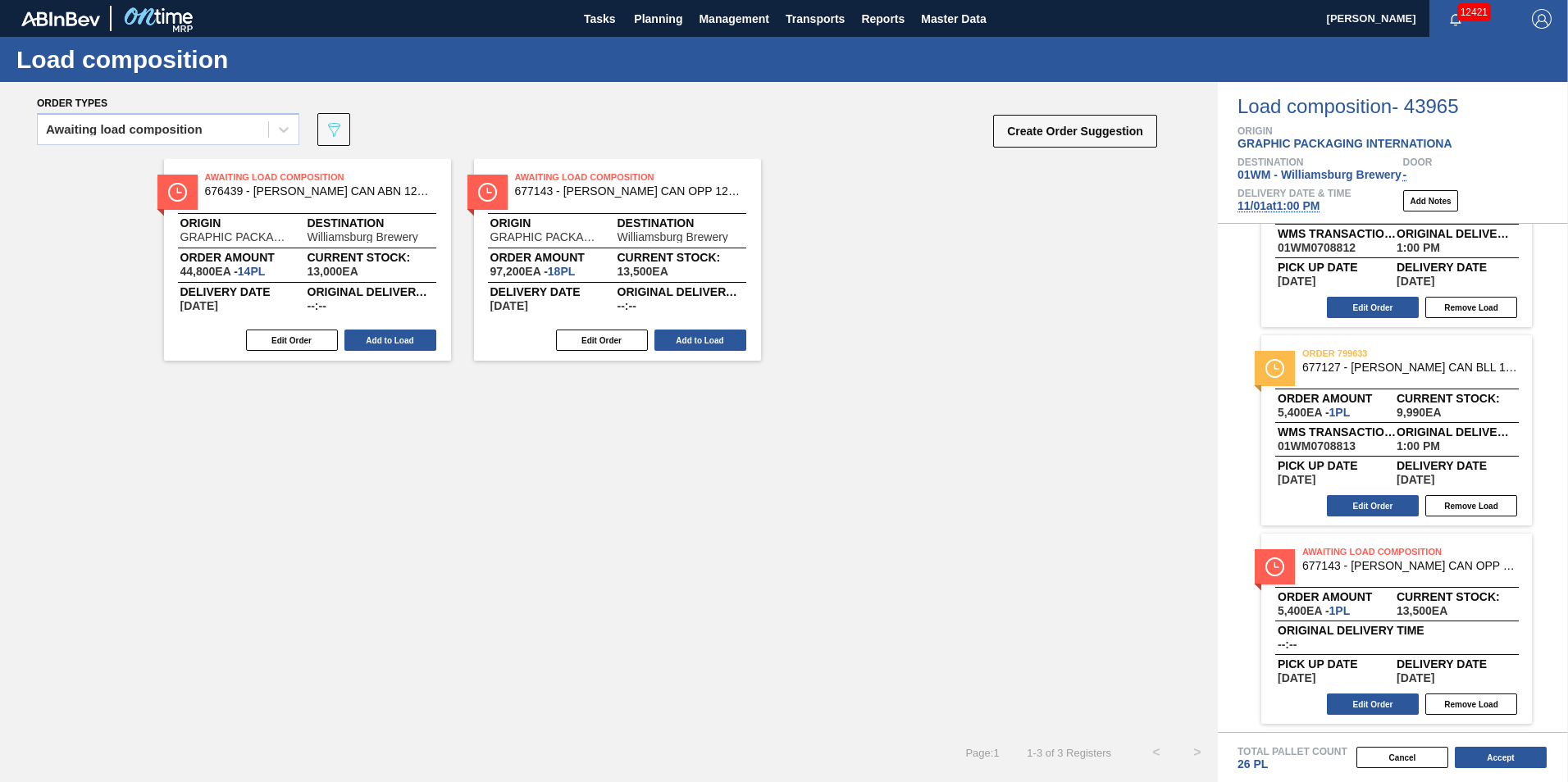
scroll to position [0, 0]
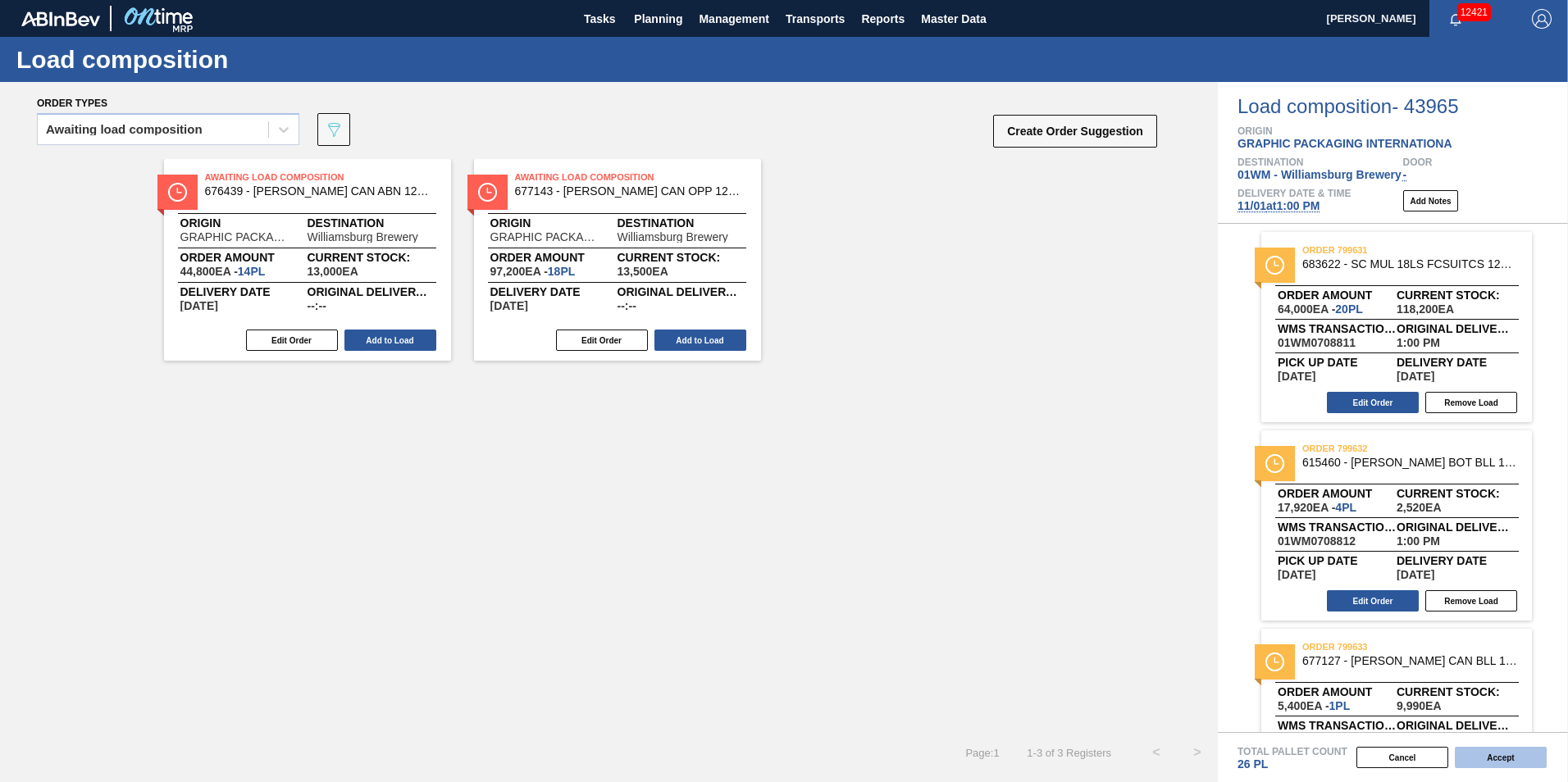
click at [1478, 761] on button "Accept" at bounding box center [1500, 757] width 92 height 21
click at [1405, 758] on button "Cancel" at bounding box center [1402, 757] width 92 height 21
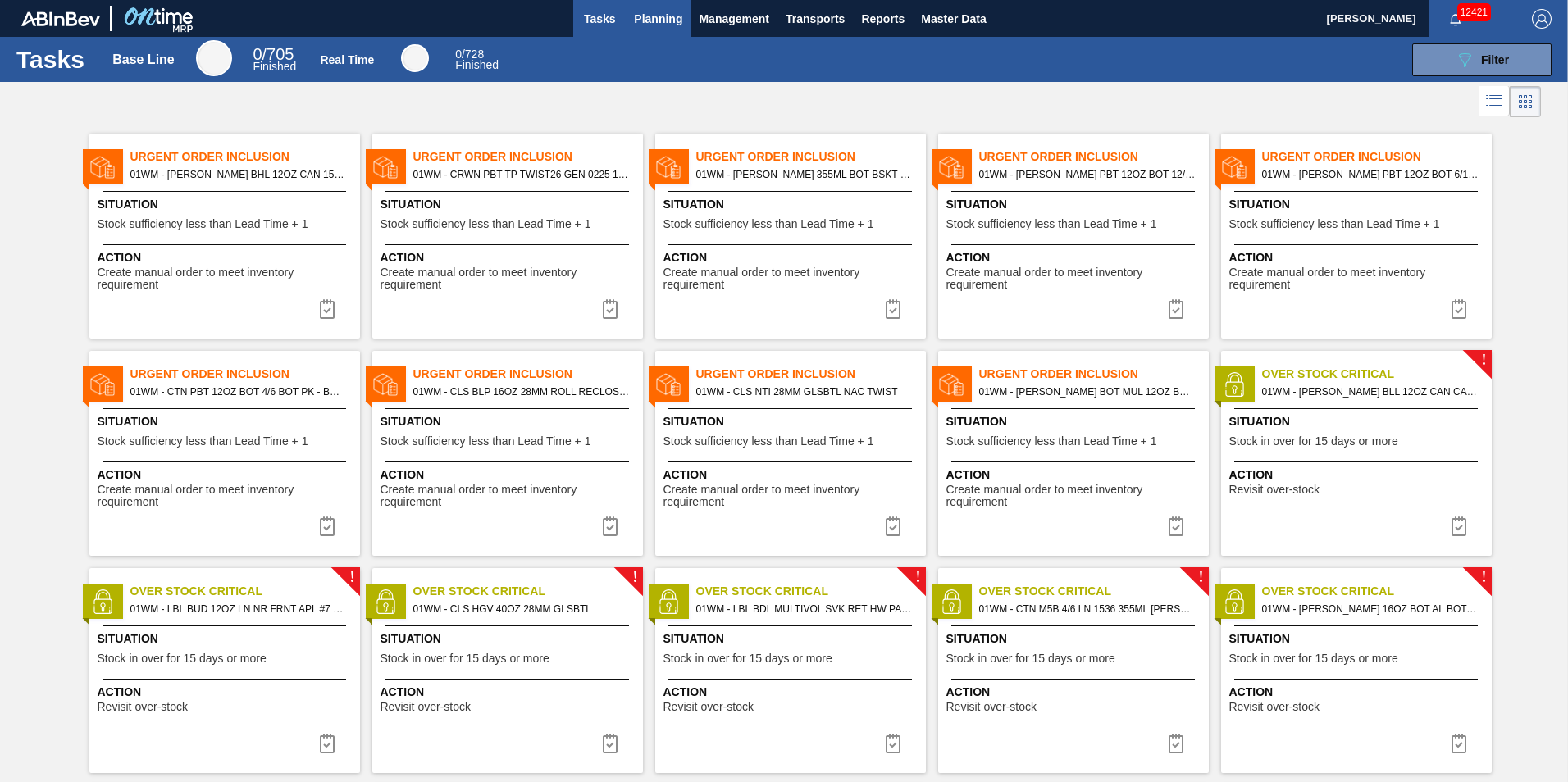
click at [668, 23] on span "Planning" at bounding box center [658, 19] width 48 height 20
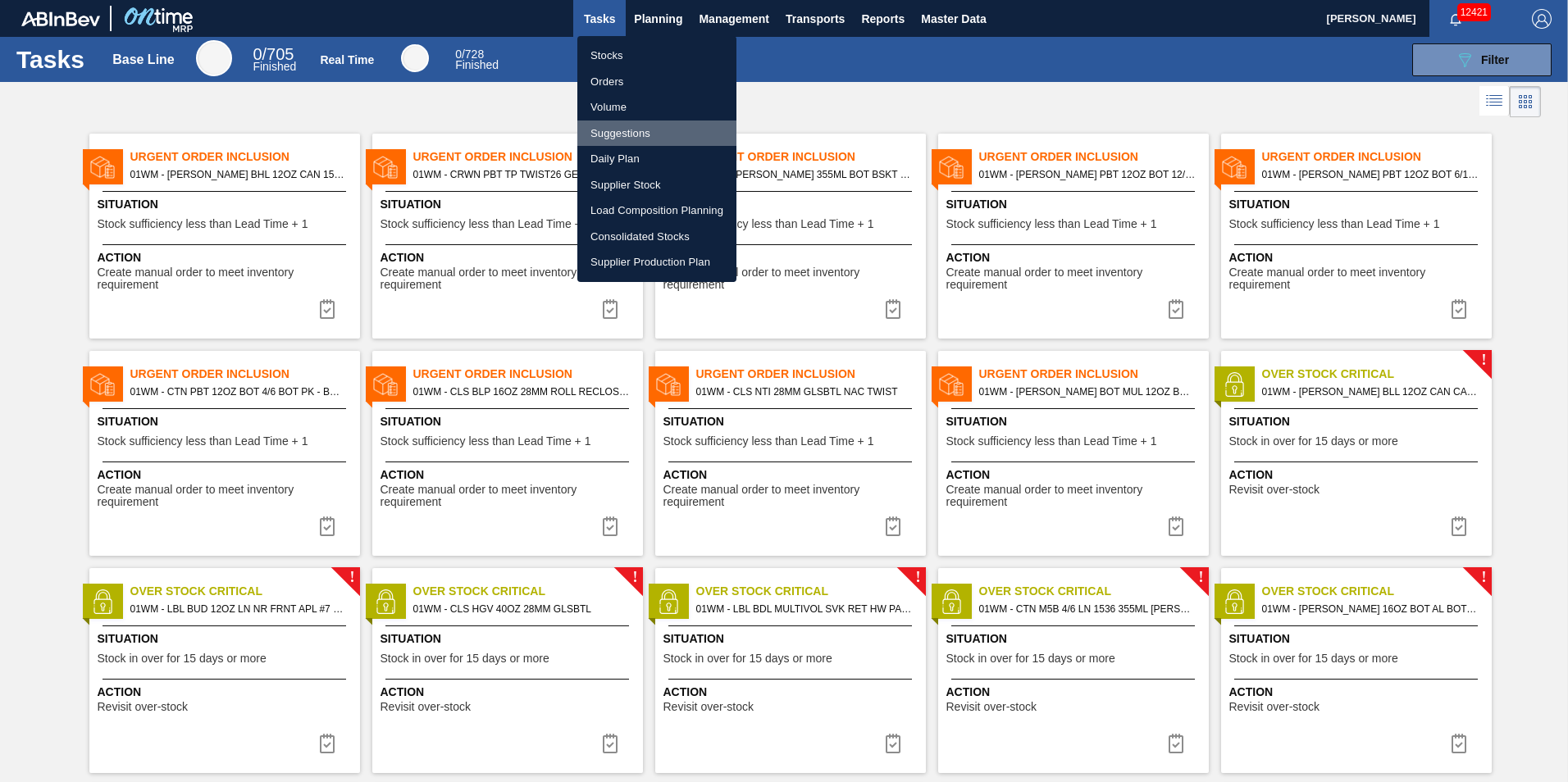
click at [685, 139] on li "Suggestions" at bounding box center [656, 133] width 159 height 26
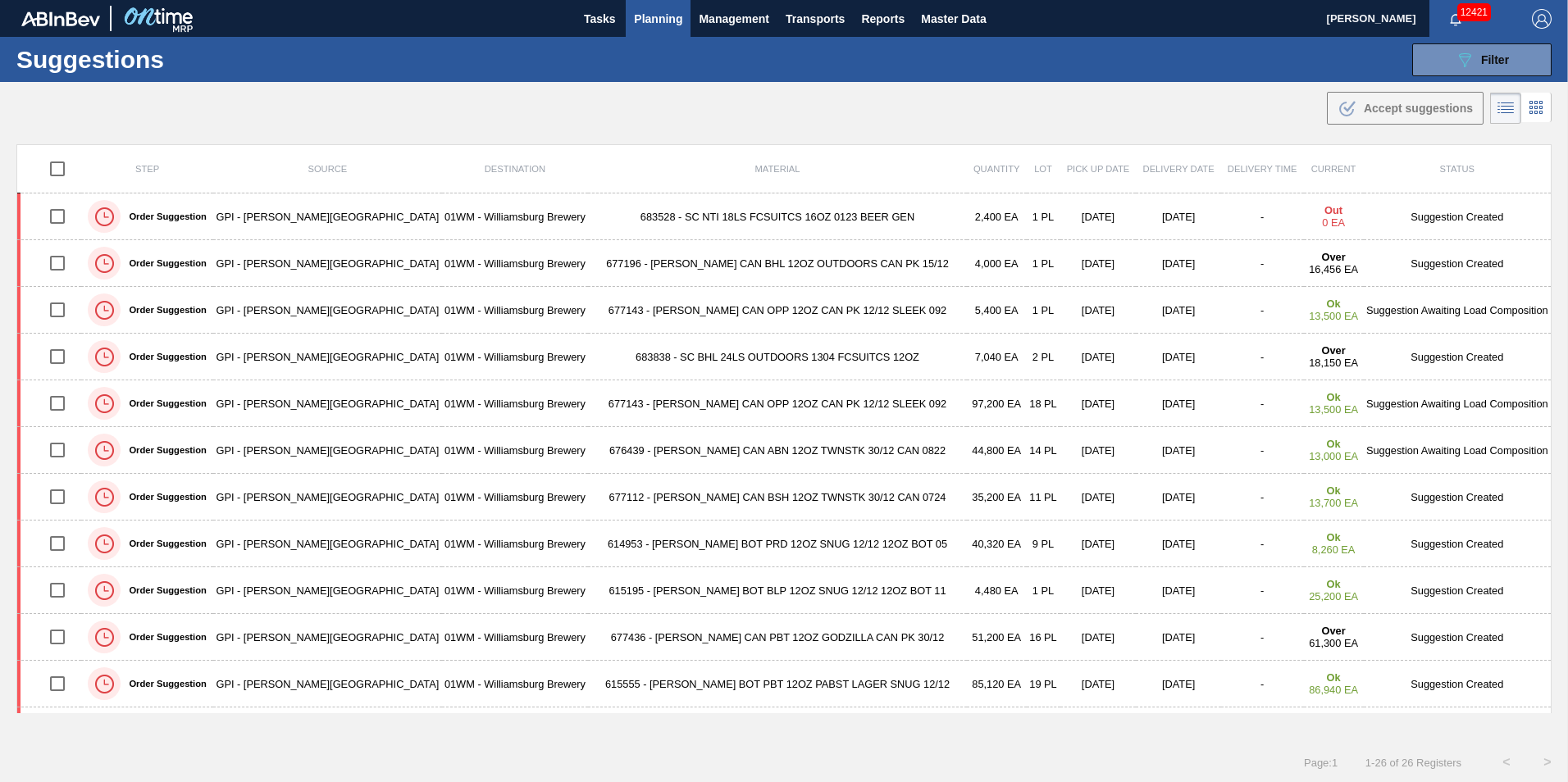
click at [655, 17] on span "Planning" at bounding box center [658, 19] width 48 height 20
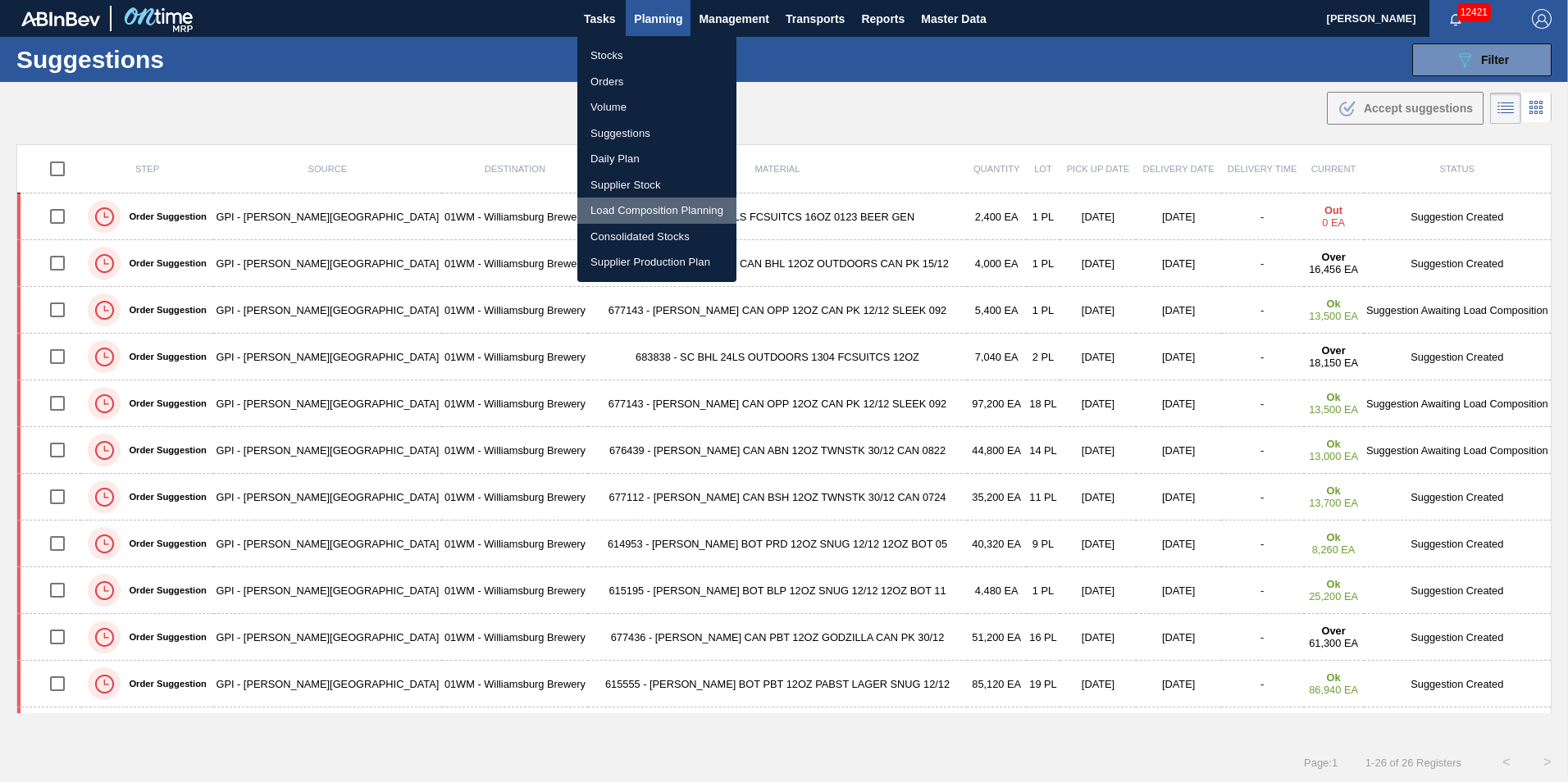
click at [641, 209] on li "Load Composition Planning" at bounding box center [656, 210] width 159 height 26
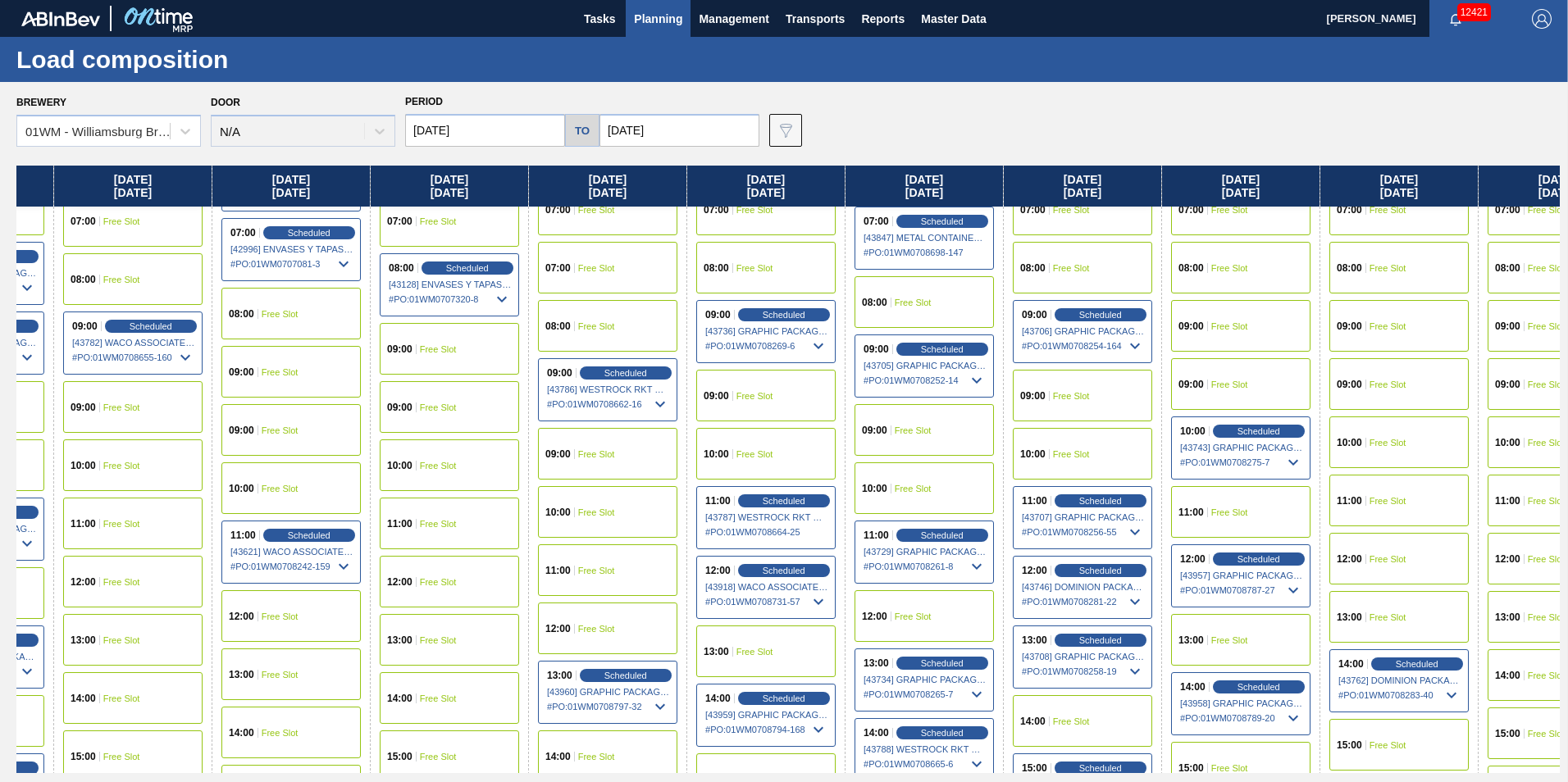
scroll to position [492, 1464]
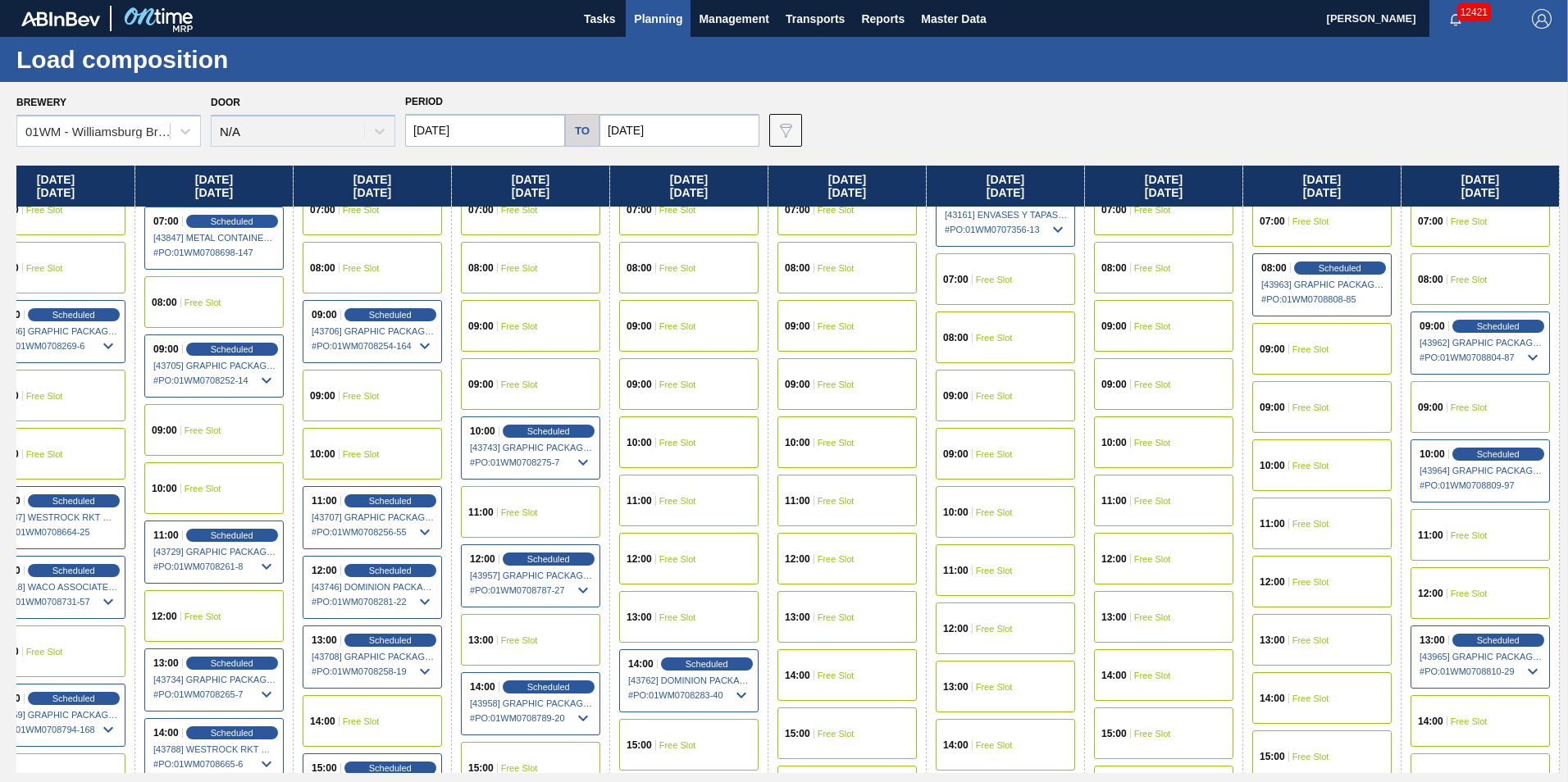
drag, startPoint x: 1348, startPoint y: 194, endPoint x: -321, endPoint y: 184, distance: 1669.0
click at [0, 0] on html "Tasks Planning Management Transports Reports Master Data Vincent Geritano 12421…" at bounding box center [784, 0] width 1568 height 0
click at [1331, 415] on div "09:00 Free Slot" at bounding box center [1322, 407] width 140 height 51
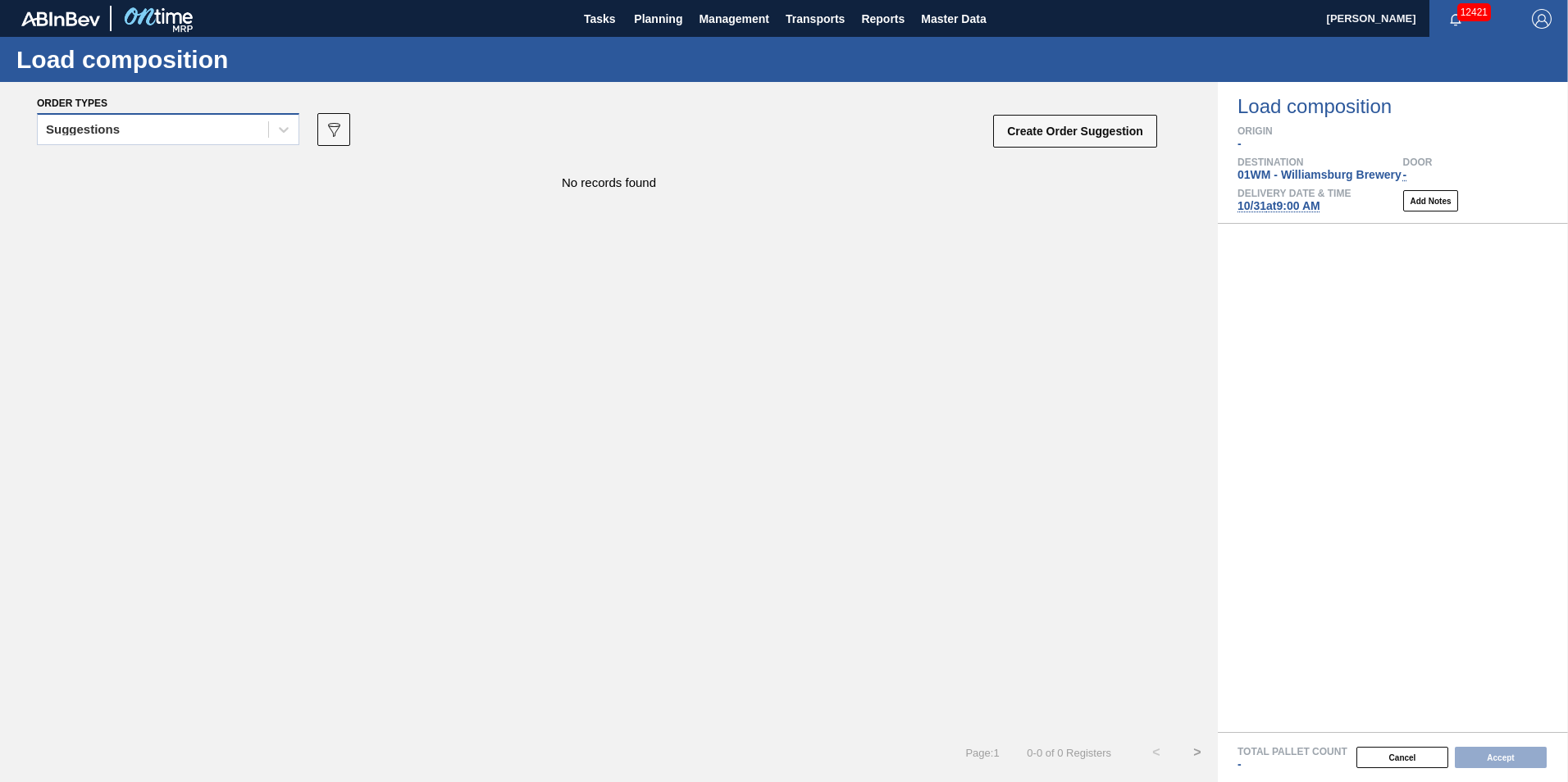
click at [144, 130] on div "Suggestions" at bounding box center [153, 130] width 230 height 24
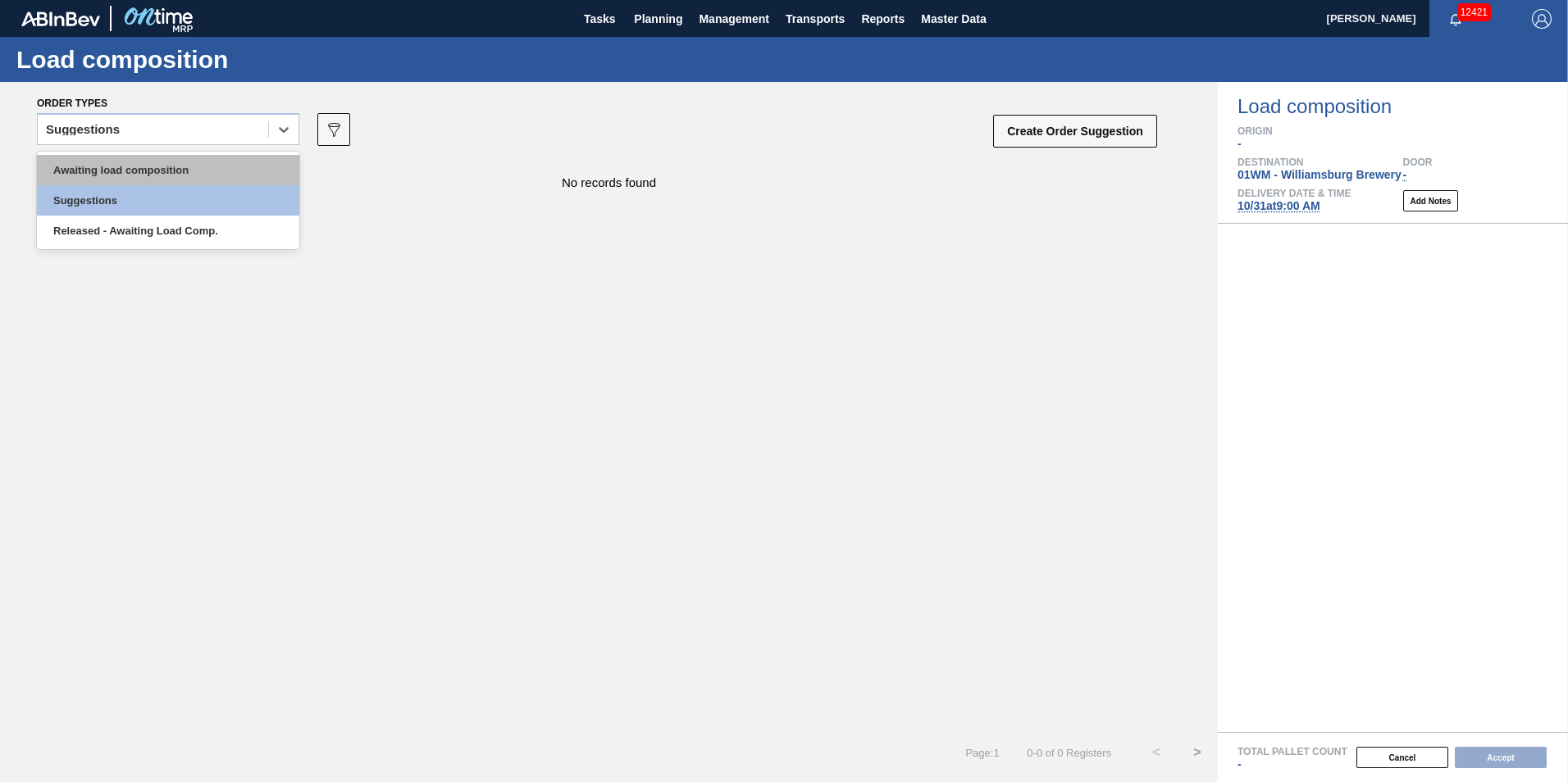
click at [144, 163] on div "Awaiting load composition" at bounding box center [169, 169] width 263 height 31
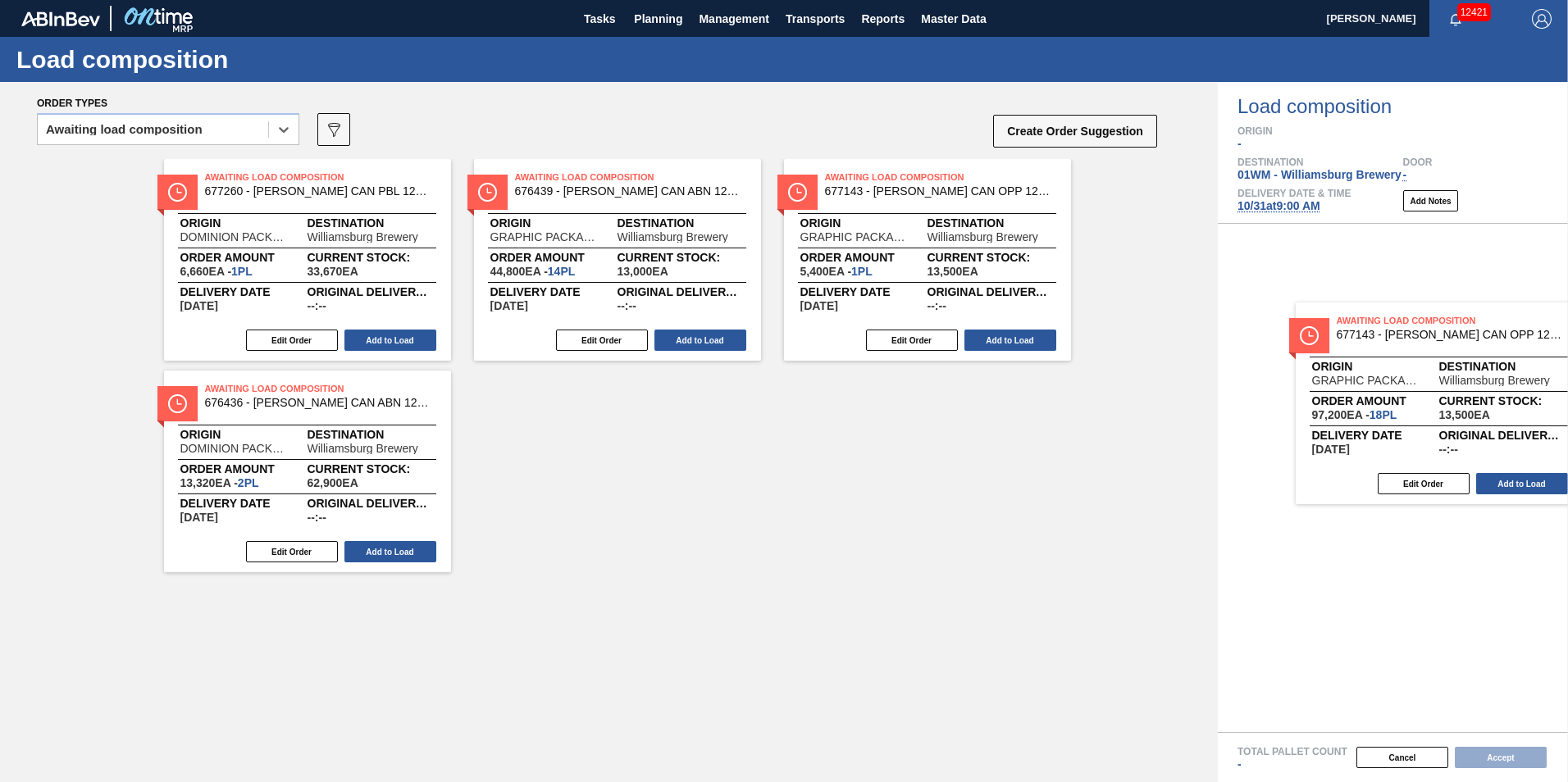
drag, startPoint x: 588, startPoint y: 292, endPoint x: 1380, endPoint y: 419, distance: 802.1
click at [1391, 425] on div "Order types option Awaiting load composition, selected. Select is focused ,type…" at bounding box center [784, 432] width 1568 height 700
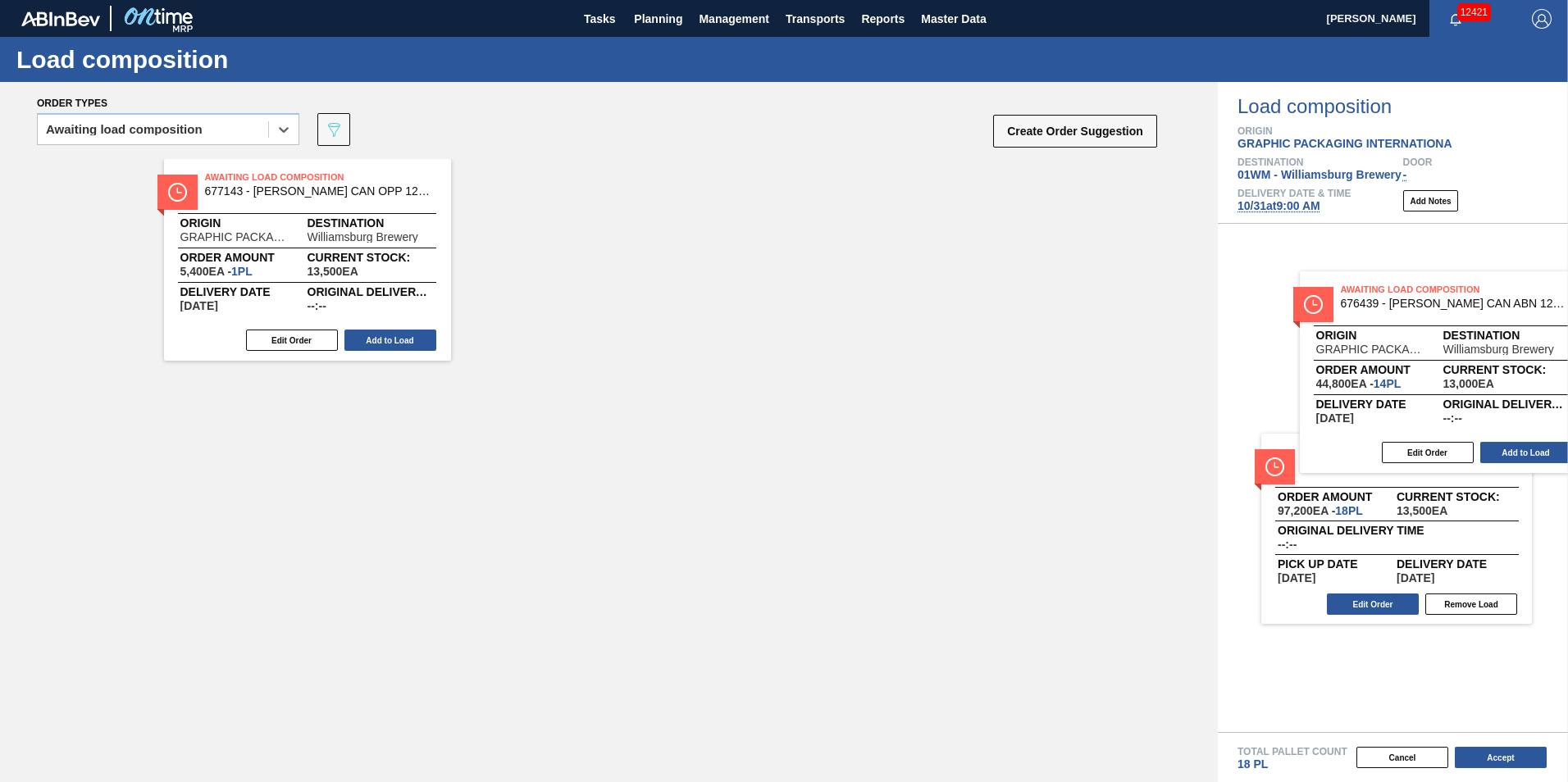
drag, startPoint x: 395, startPoint y: 265, endPoint x: 1547, endPoint y: 383, distance: 1158.0
click at [1547, 383] on div "Order types option Awaiting load composition, selected. Select is focused ,type…" at bounding box center [784, 432] width 1568 height 700
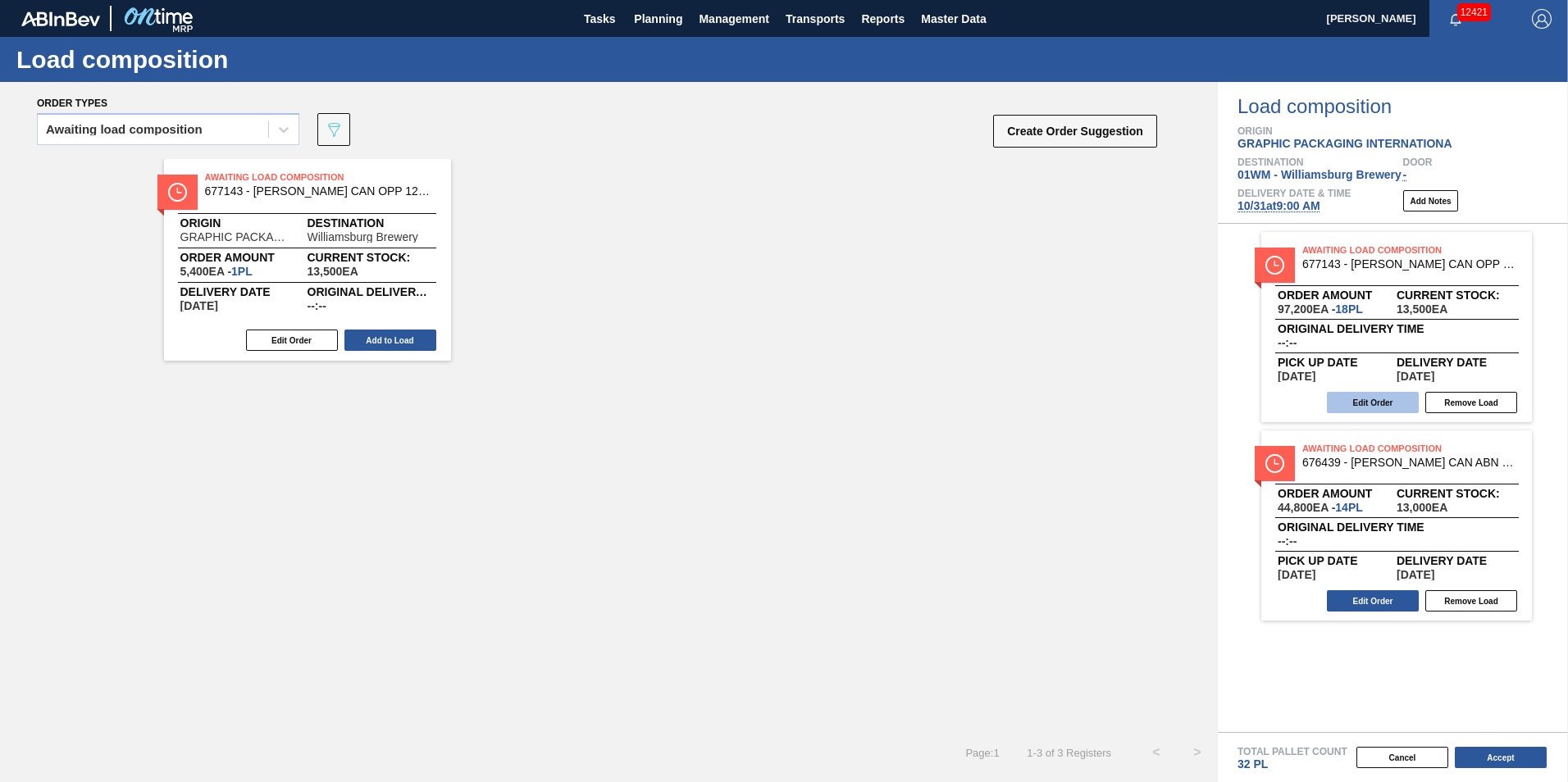
click at [1371, 402] on button "Edit Order" at bounding box center [1372, 402] width 92 height 21
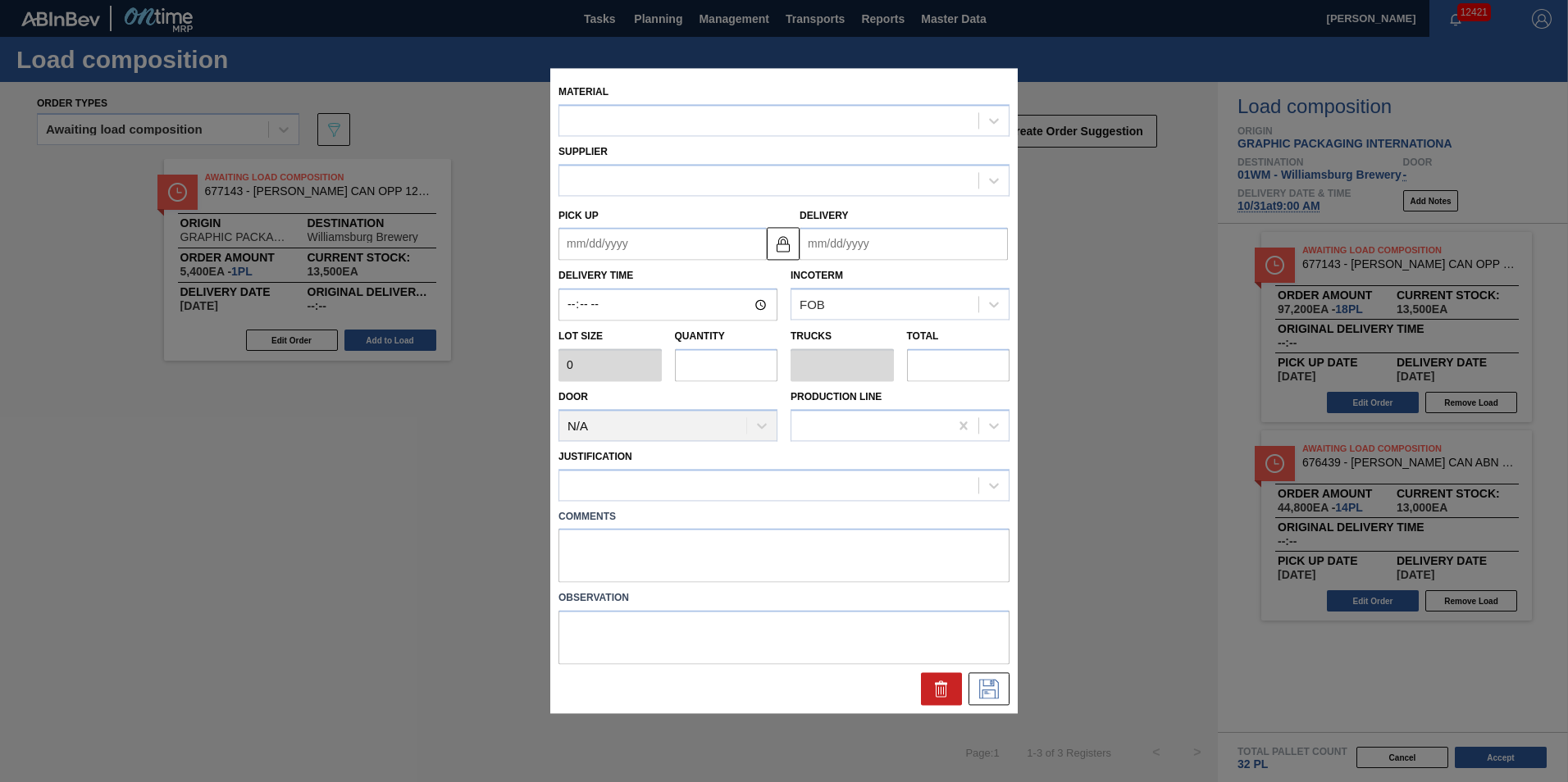
type input "5,400"
type input "18"
type input "0.692"
type input "97,200"
type up "[DATE]"
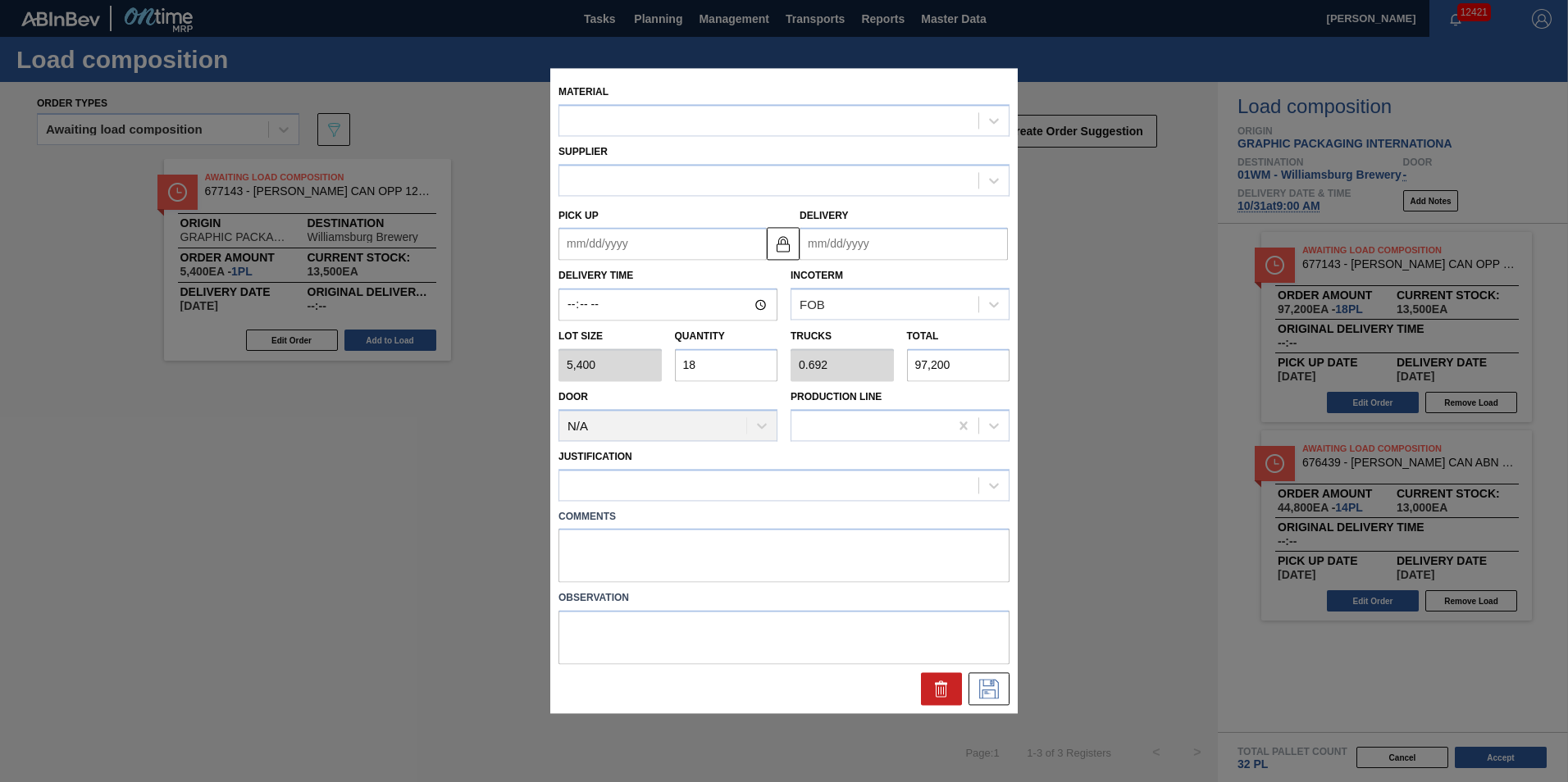
type input "[DATE]"
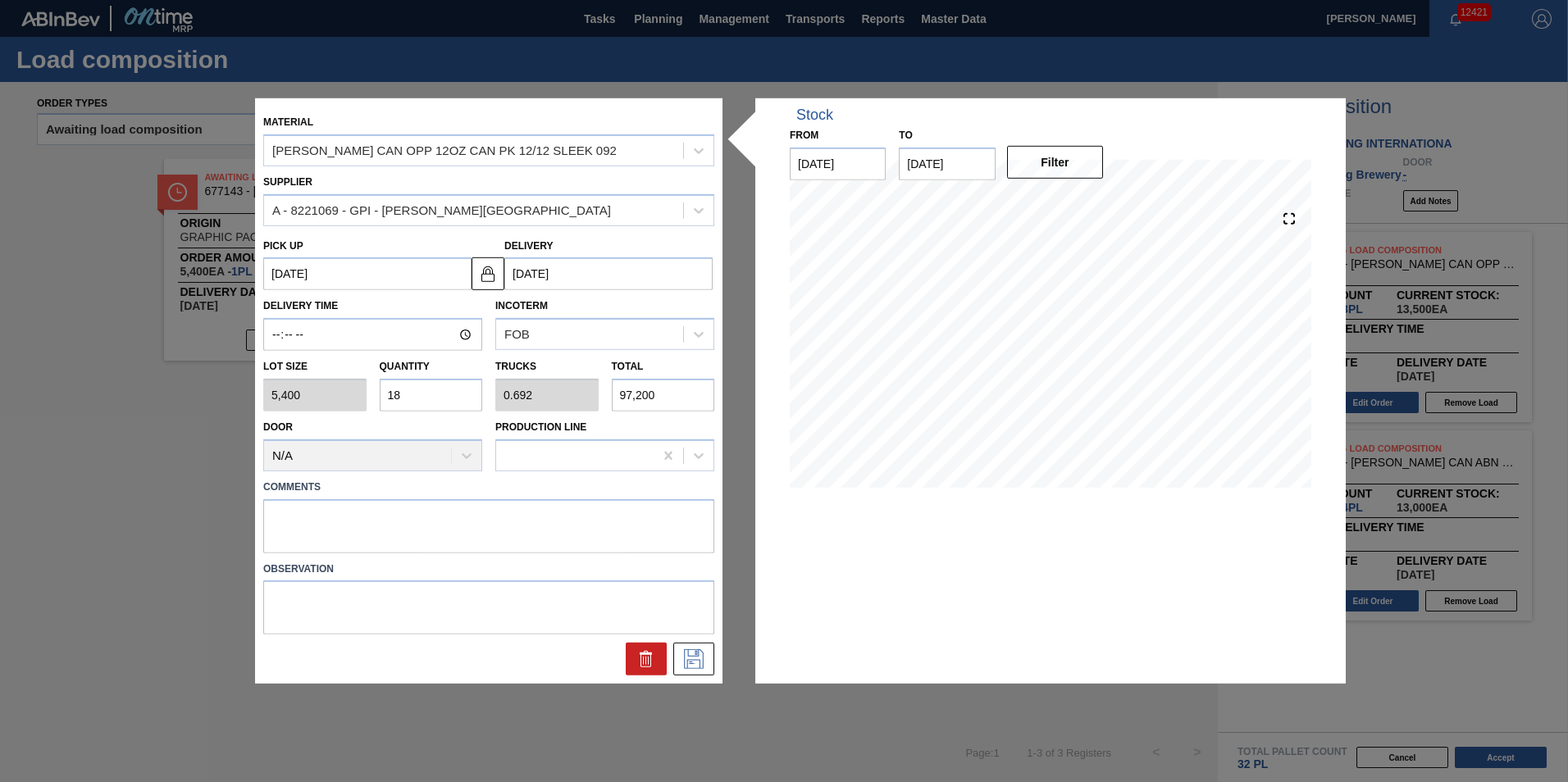
click at [461, 398] on input "18" at bounding box center [431, 395] width 103 height 33
type input "1"
type input "0.038"
type input "5,400"
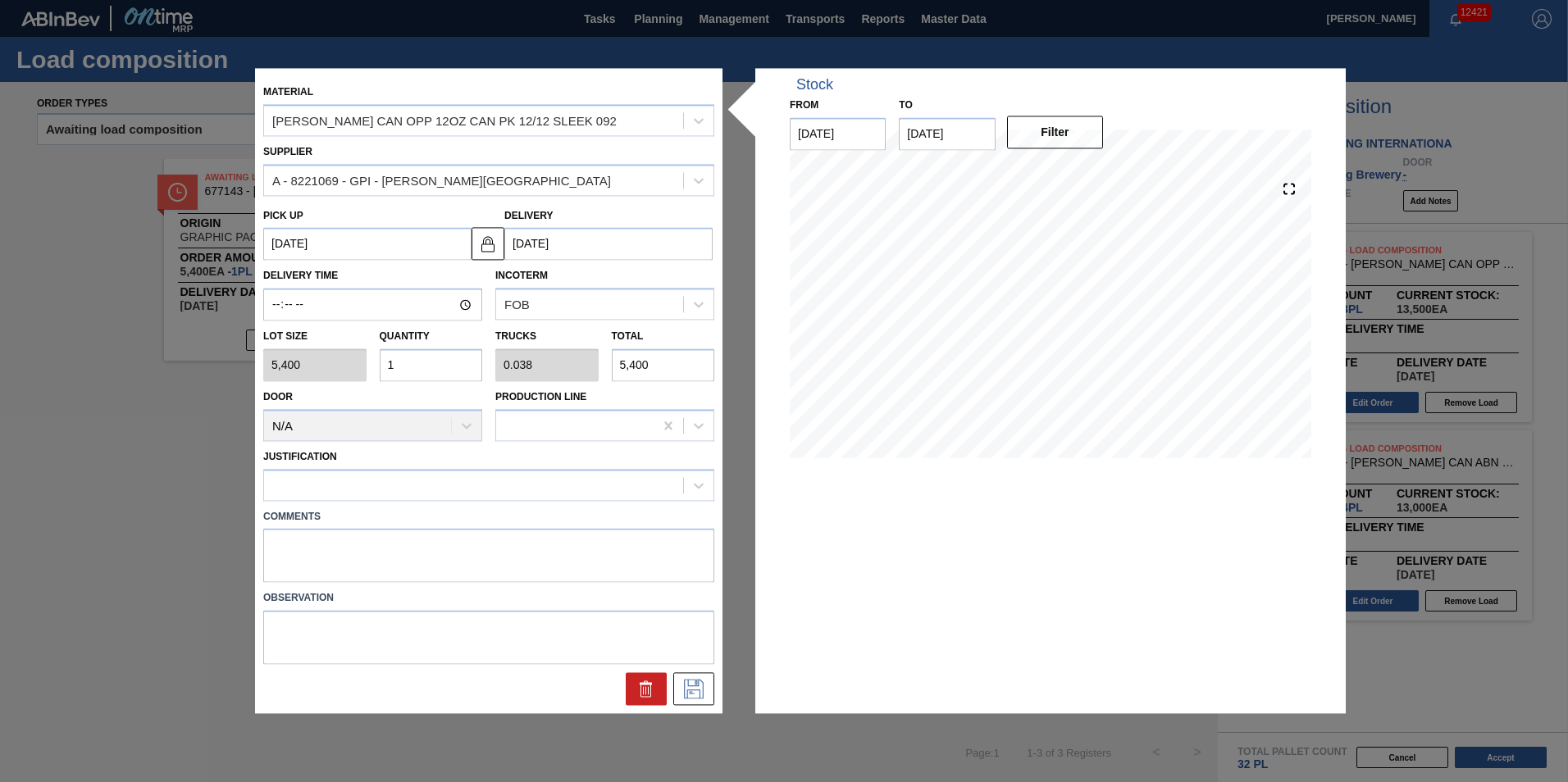
type input "12"
type input "0.462"
type input "64,800"
type input "12"
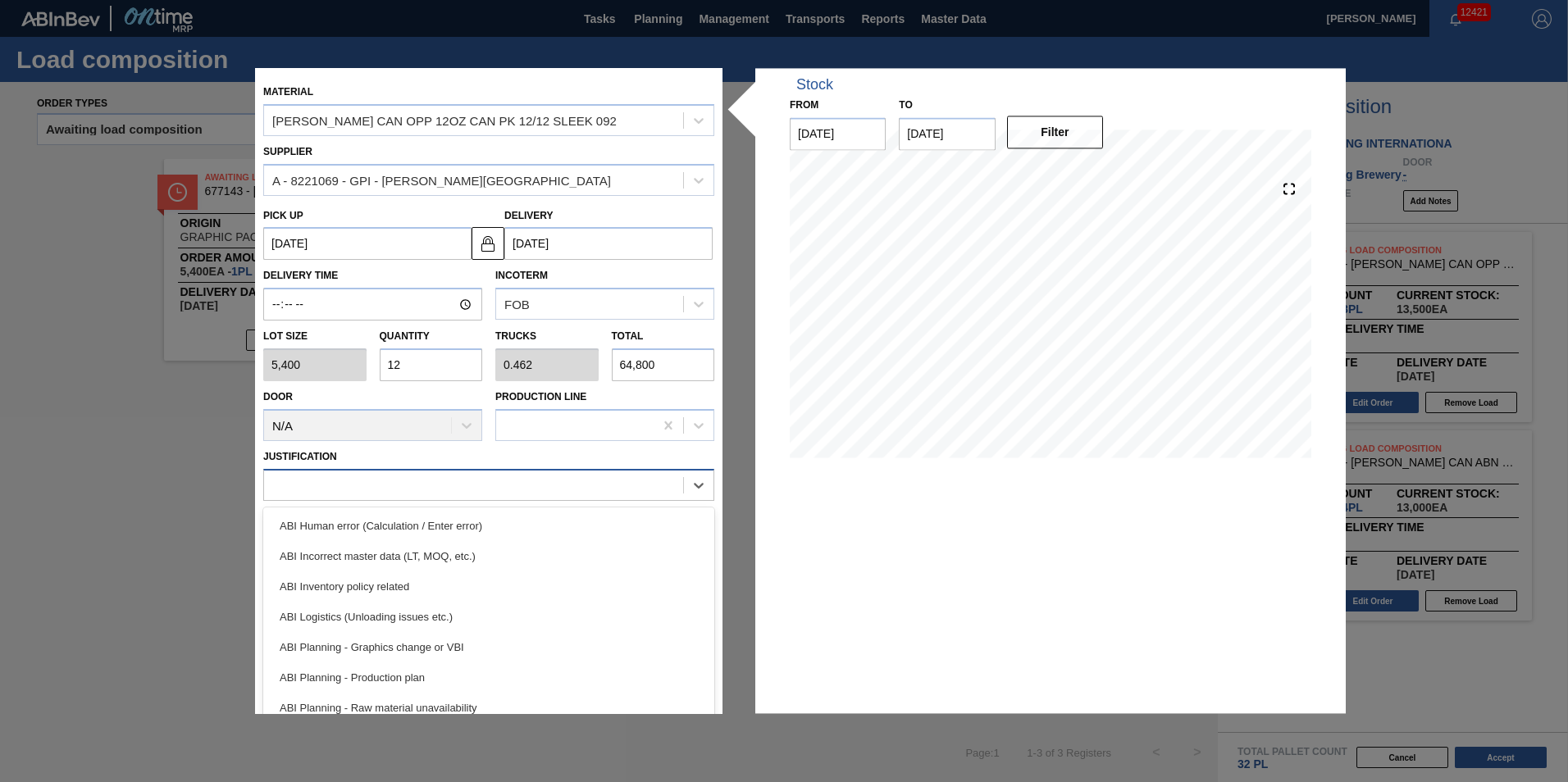
click at [633, 479] on div at bounding box center [474, 485] width 419 height 24
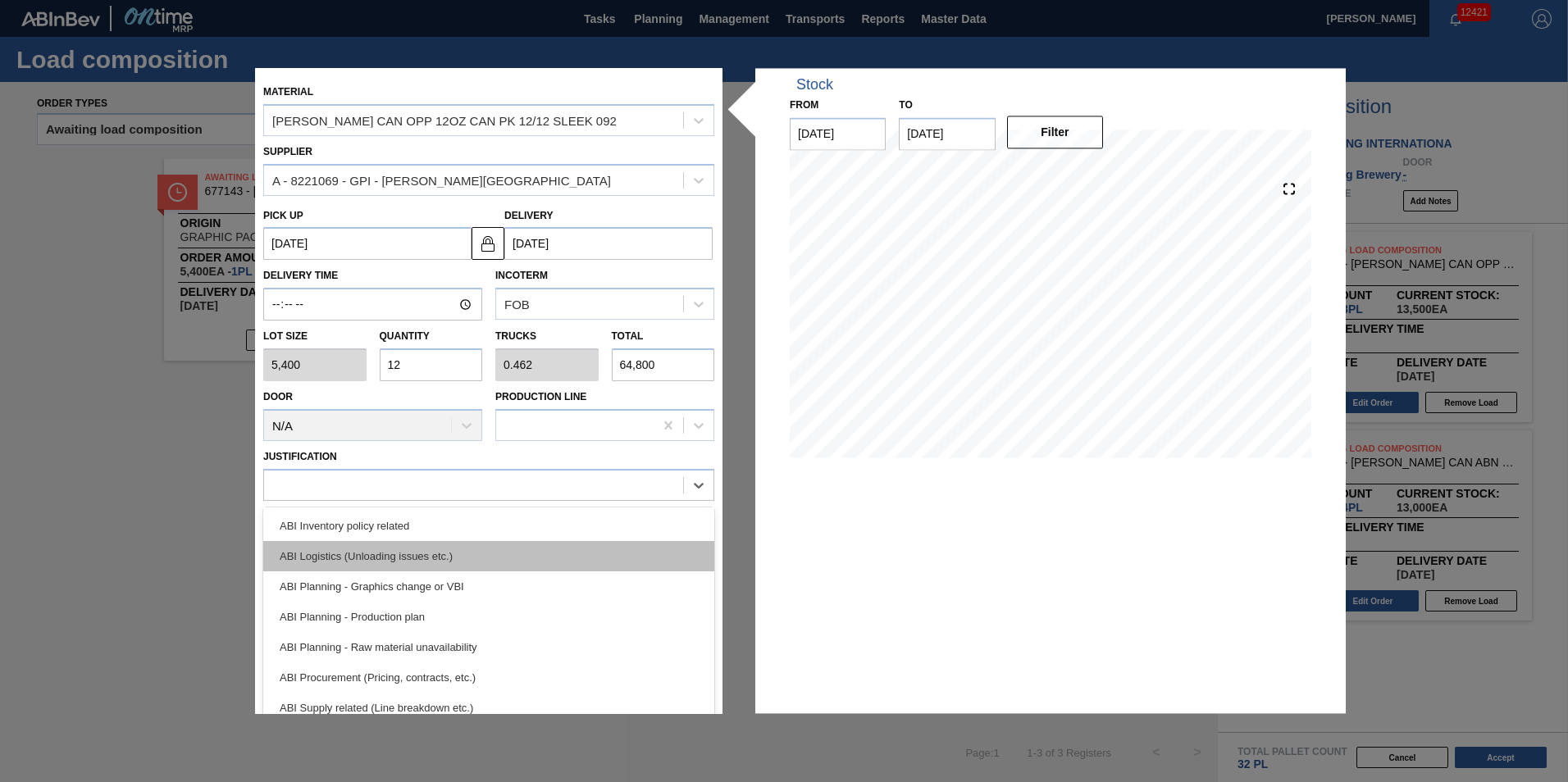
scroll to position [142, 0]
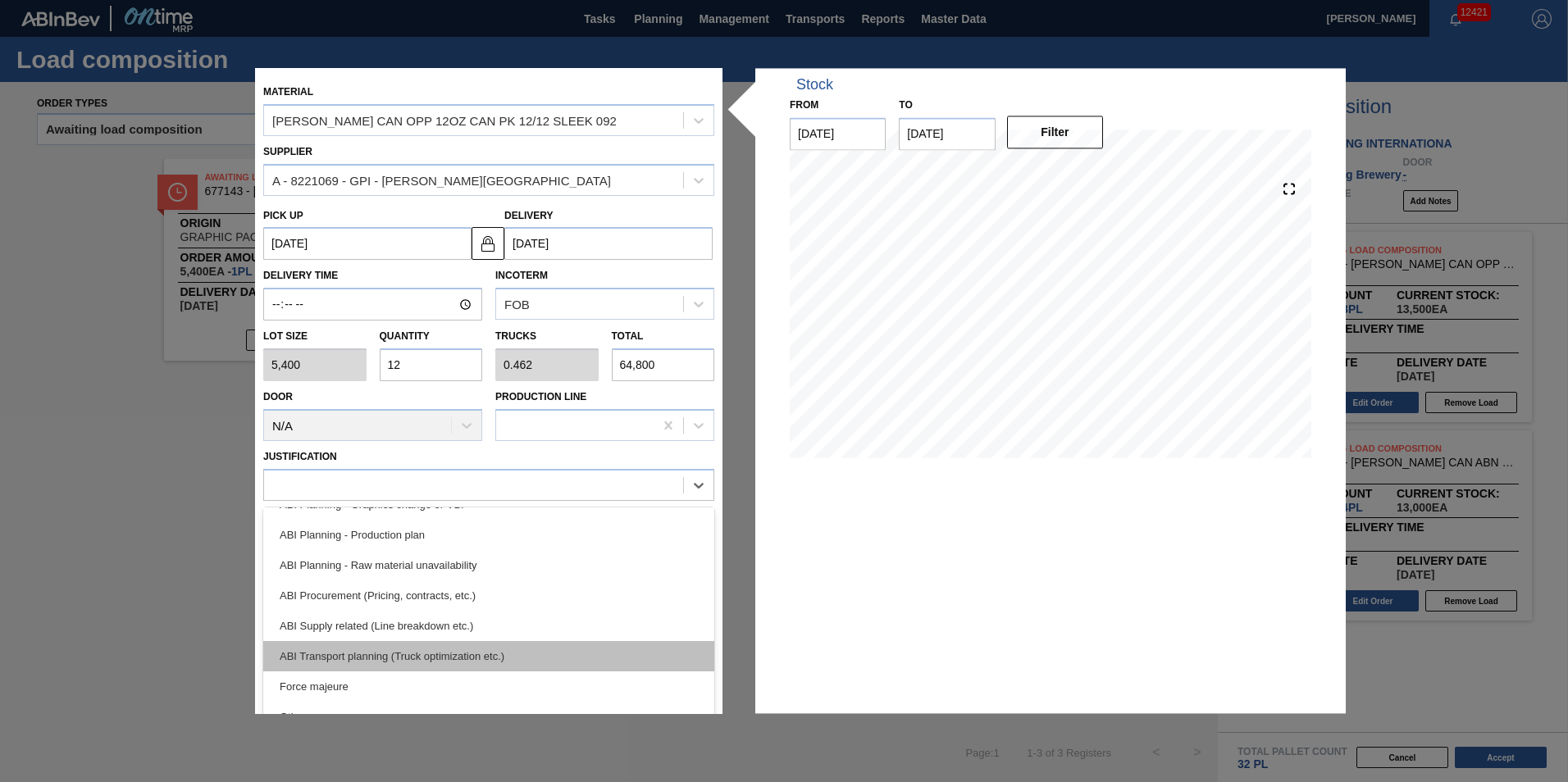
click at [580, 653] on div "ABI Transport planning (Truck optimization etc.)" at bounding box center [489, 656] width 451 height 31
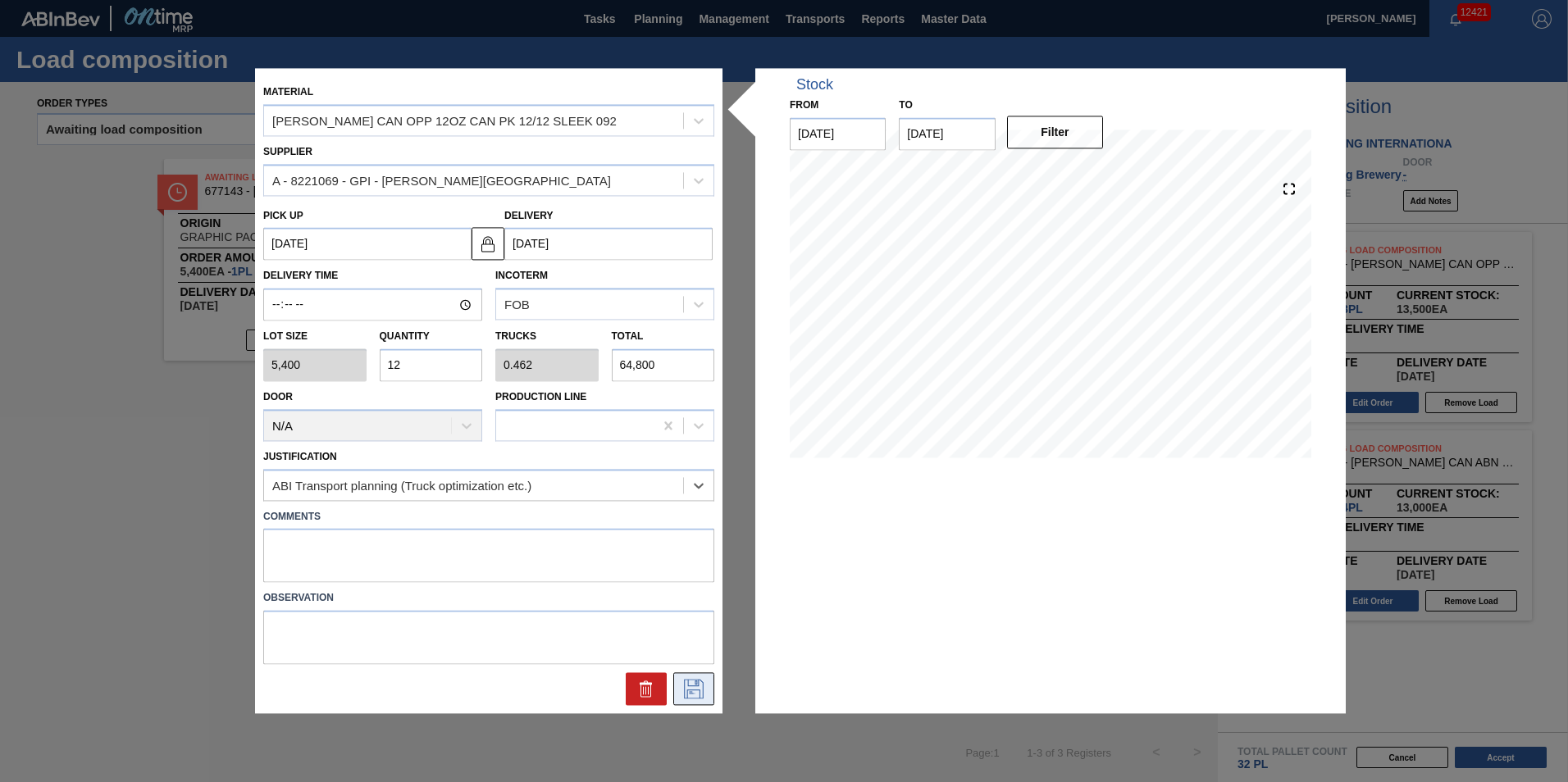
click at [698, 684] on icon at bounding box center [693, 689] width 20 height 20
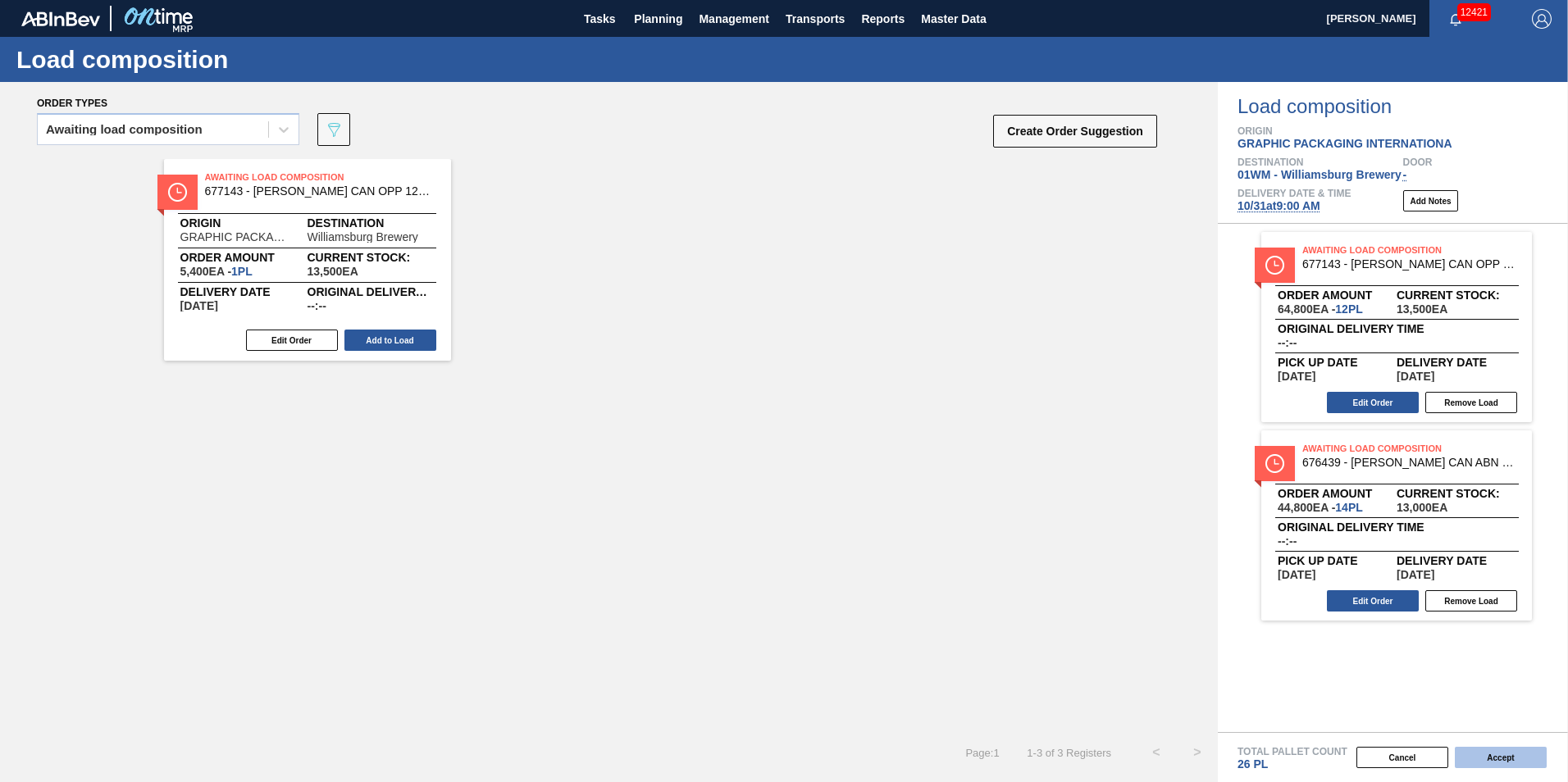
click at [1515, 759] on button "Accept" at bounding box center [1500, 757] width 92 height 21
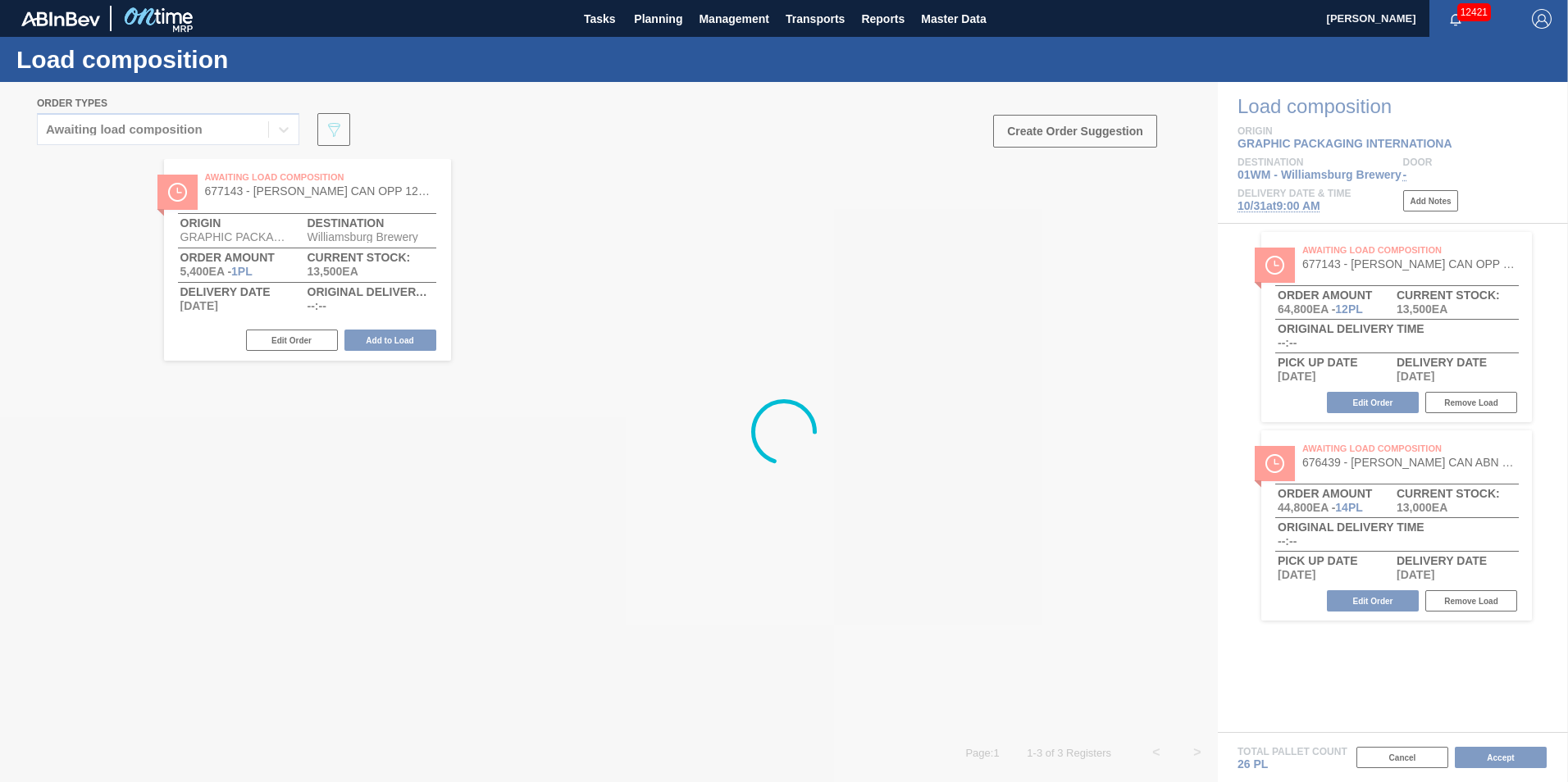
click at [265, 478] on div at bounding box center [784, 432] width 1568 height 700
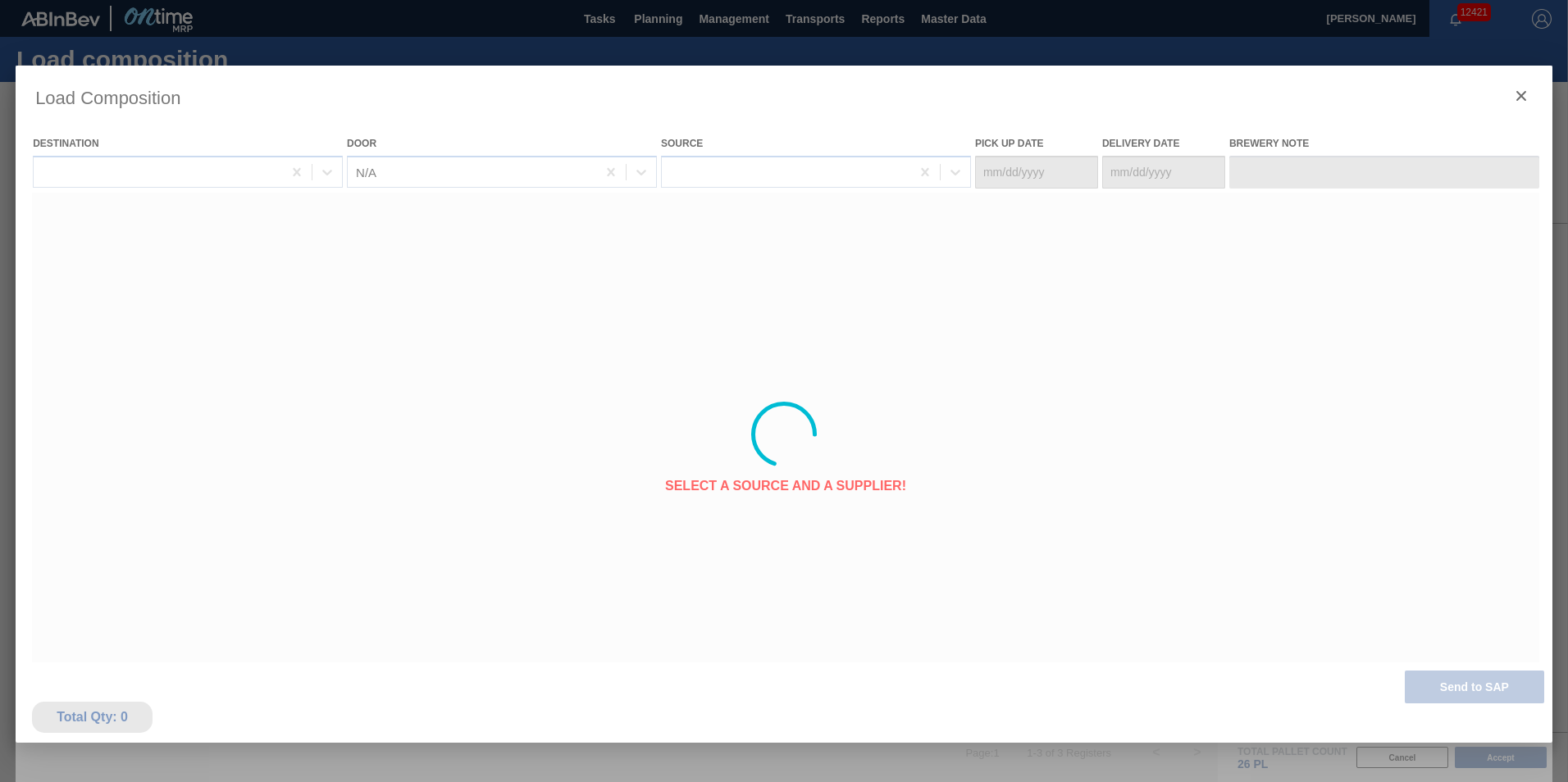
type Date "[DATE]"
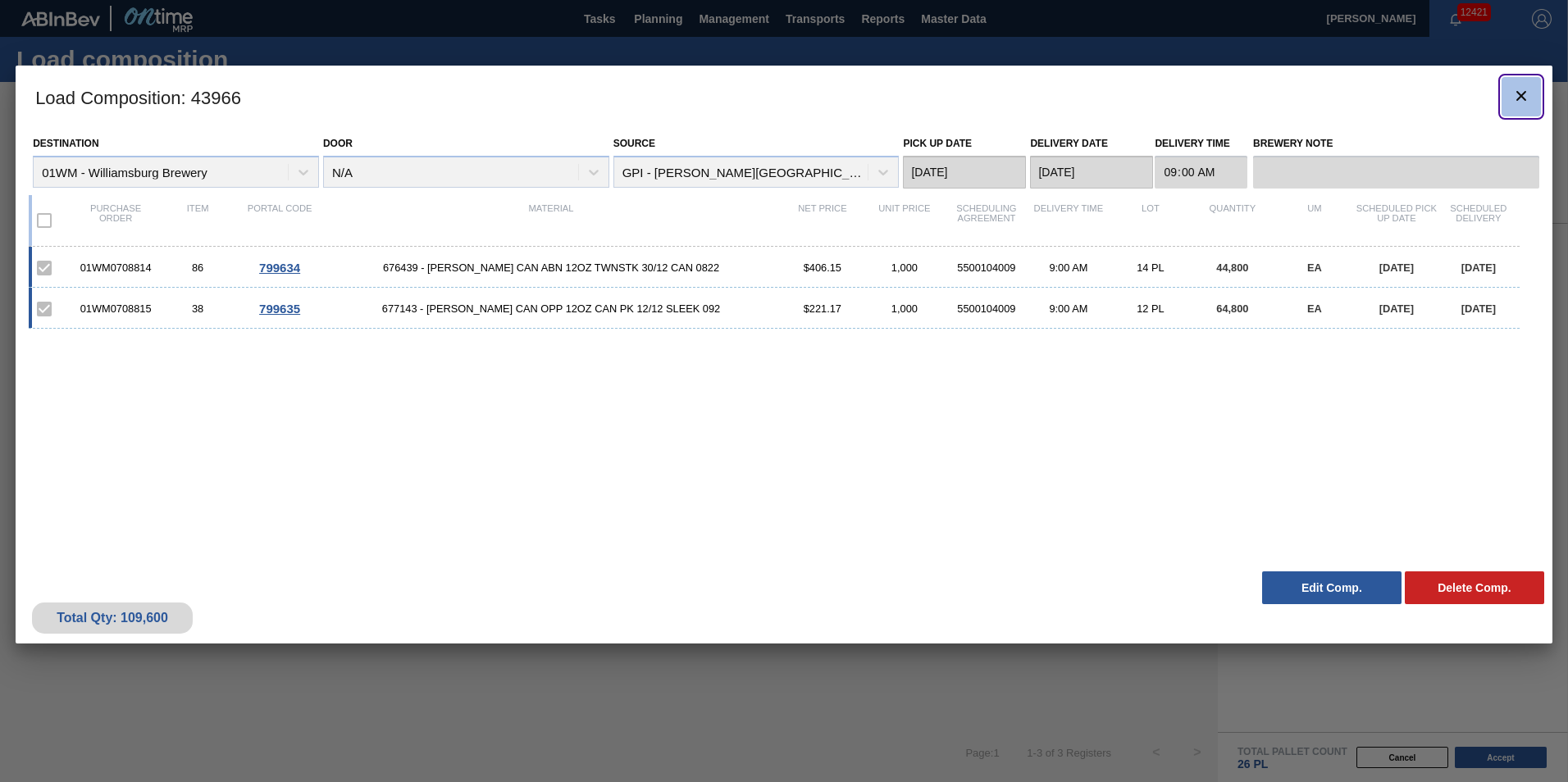
click at [1529, 102] on icon "botão de ícone" at bounding box center [1521, 95] width 20 height 20
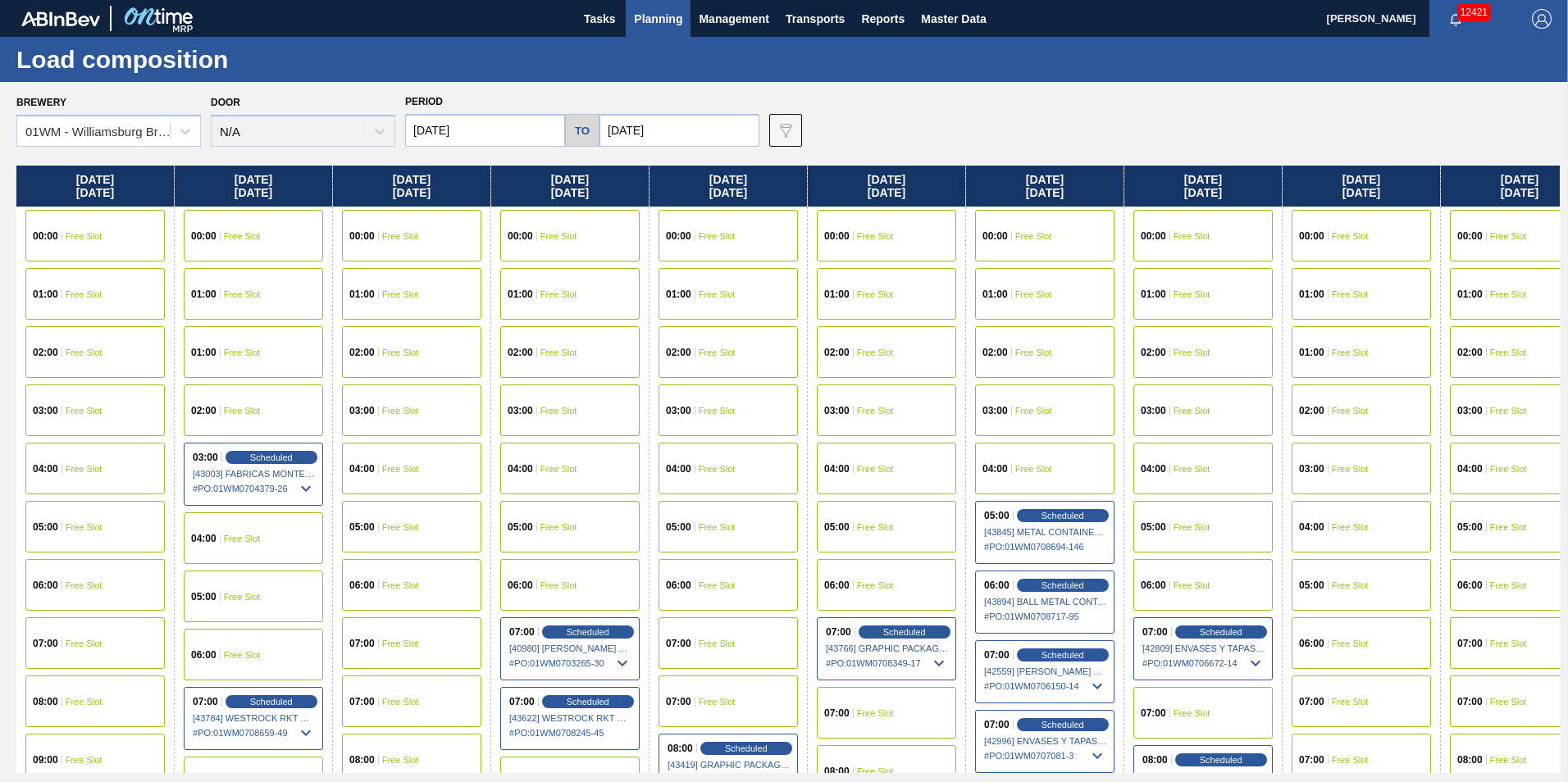
scroll to position [0, 1464]
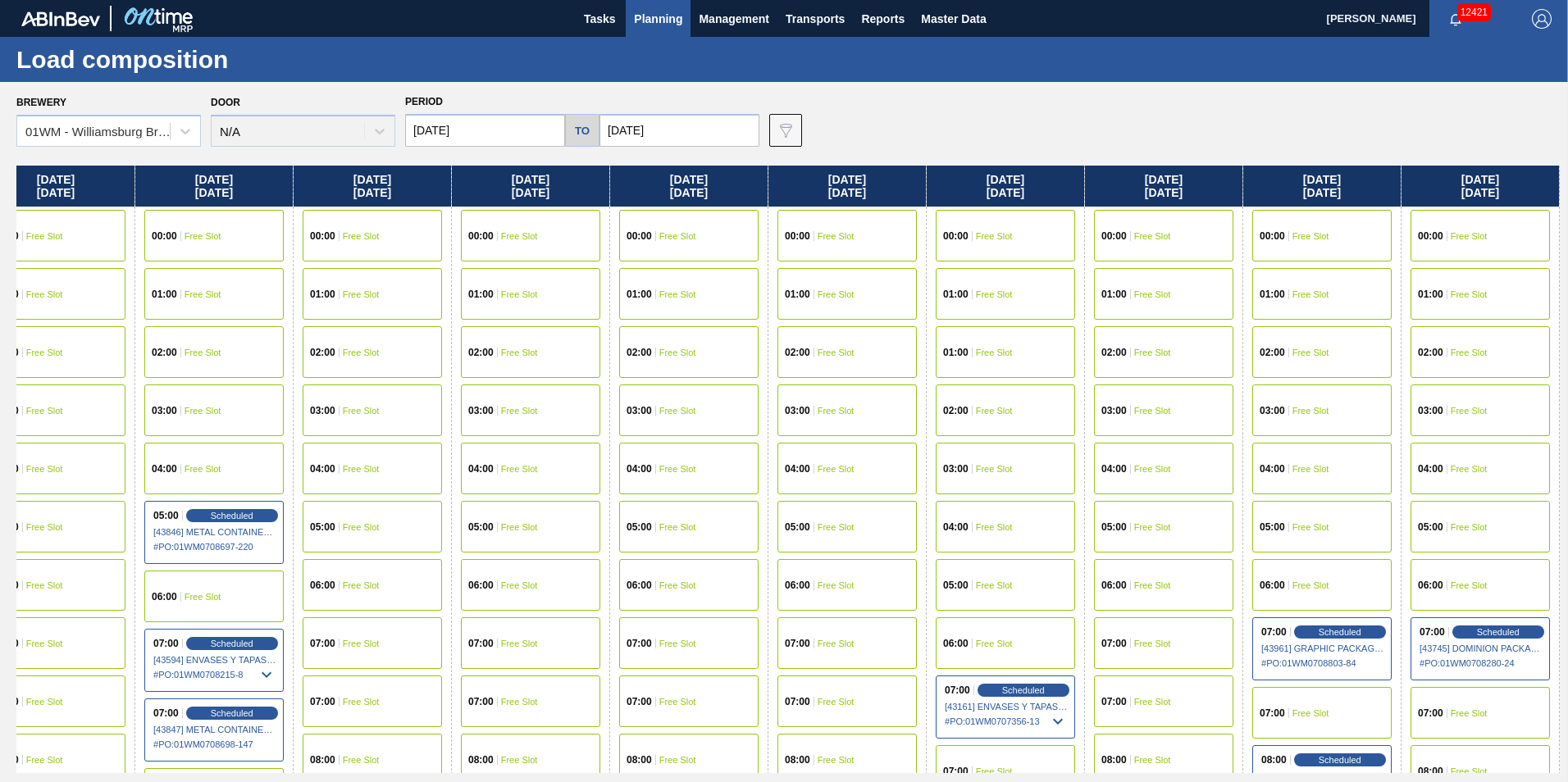
drag, startPoint x: 1367, startPoint y: 177, endPoint x: -809, endPoint y: 84, distance: 2178.0
click at [0, 0] on html "Tasks Planning Management Transports Reports Master Data Vincent Geritano 12421…" at bounding box center [784, 0] width 1568 height 0
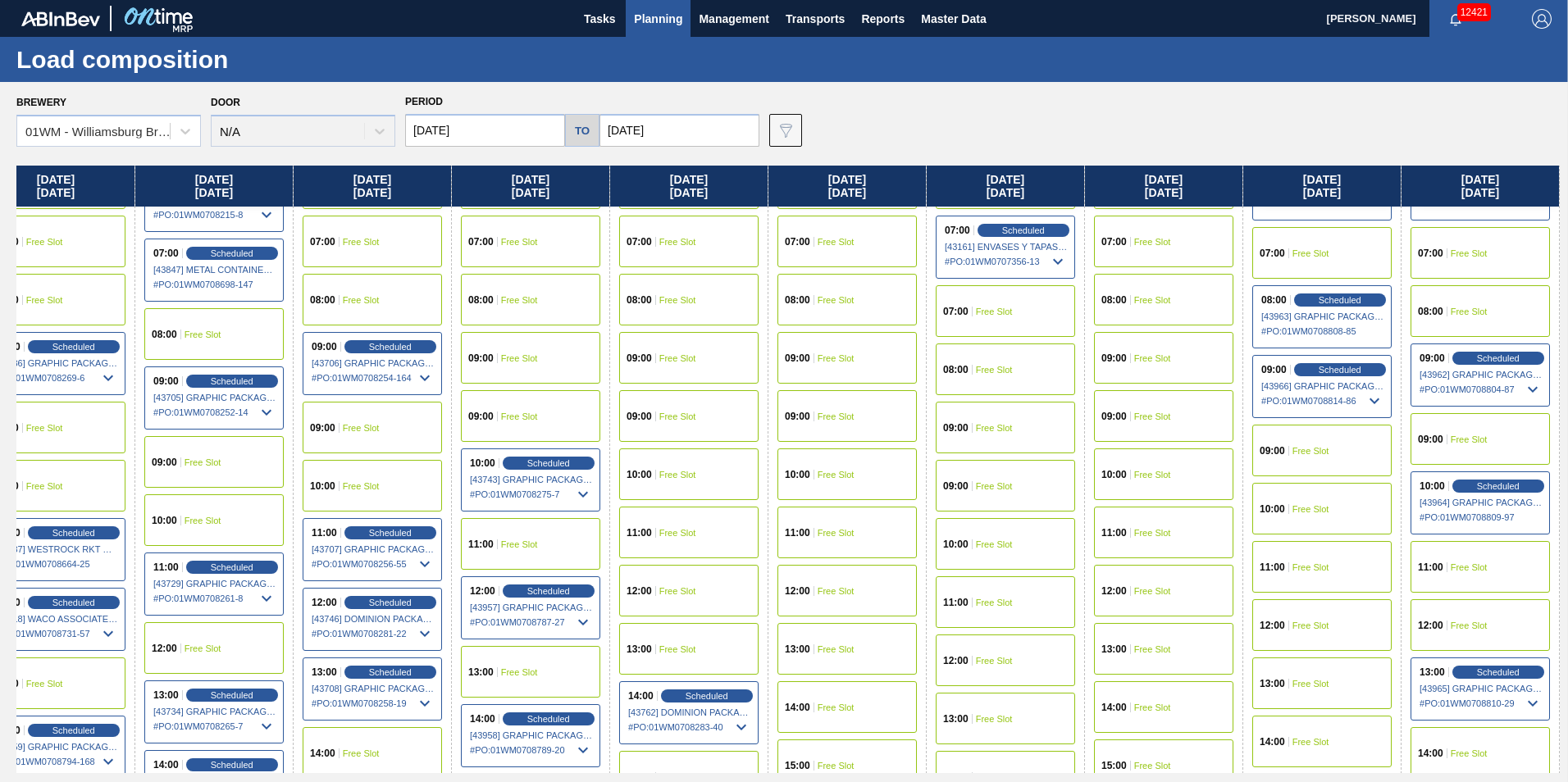
scroll to position [573, 1464]
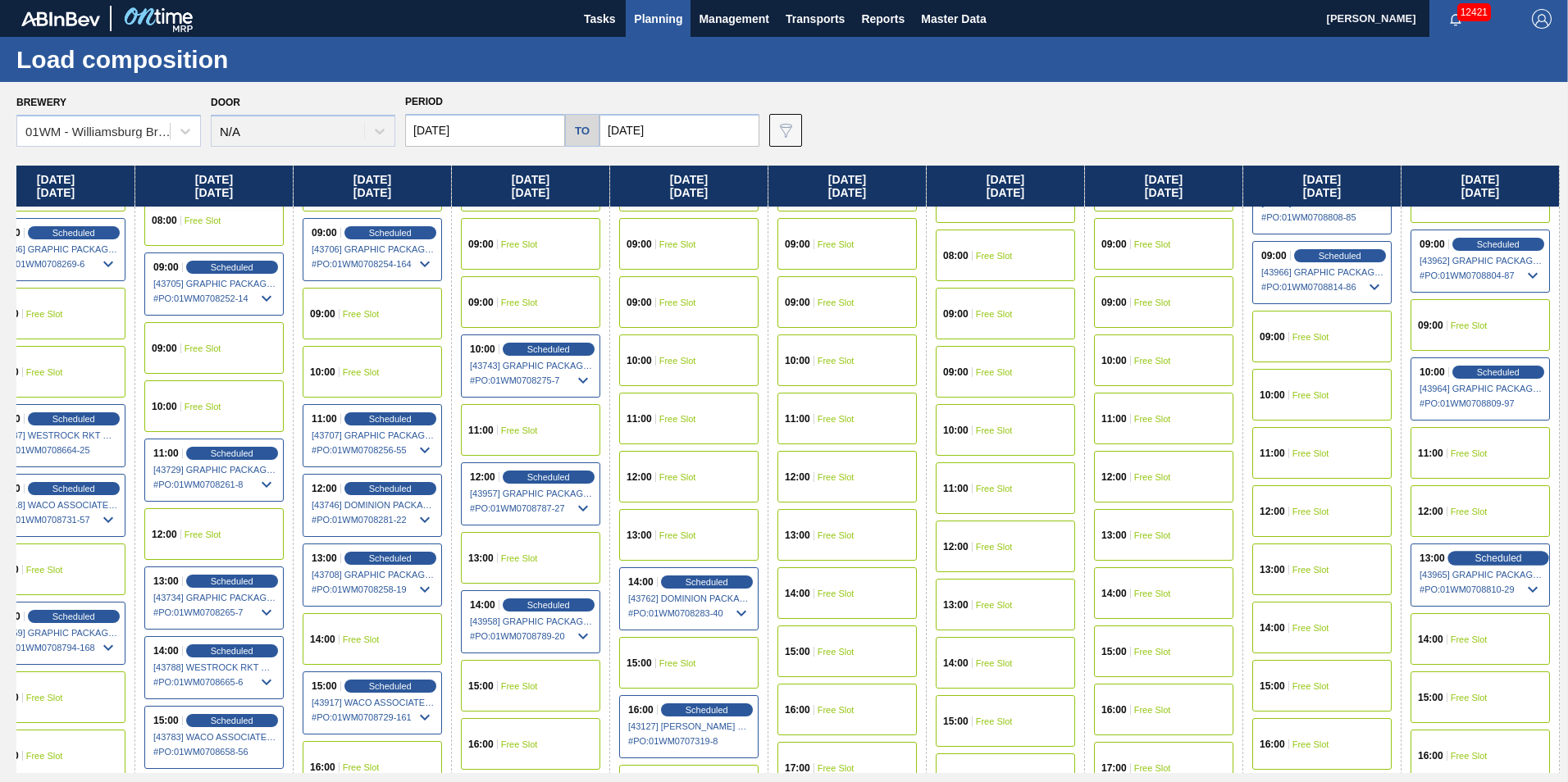
click at [1503, 560] on span "Scheduled" at bounding box center [1497, 558] width 47 height 10
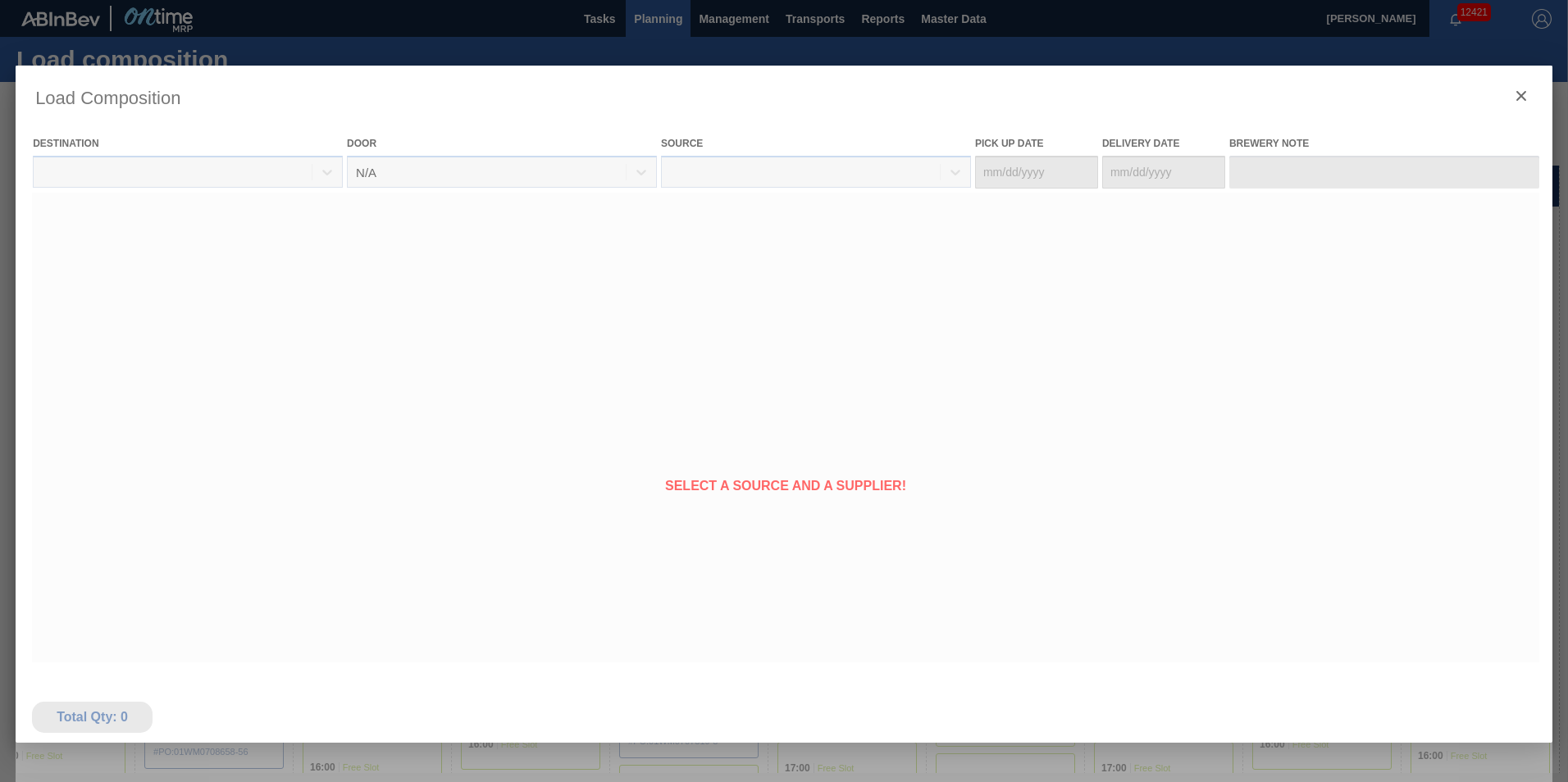
type Date "[DATE]"
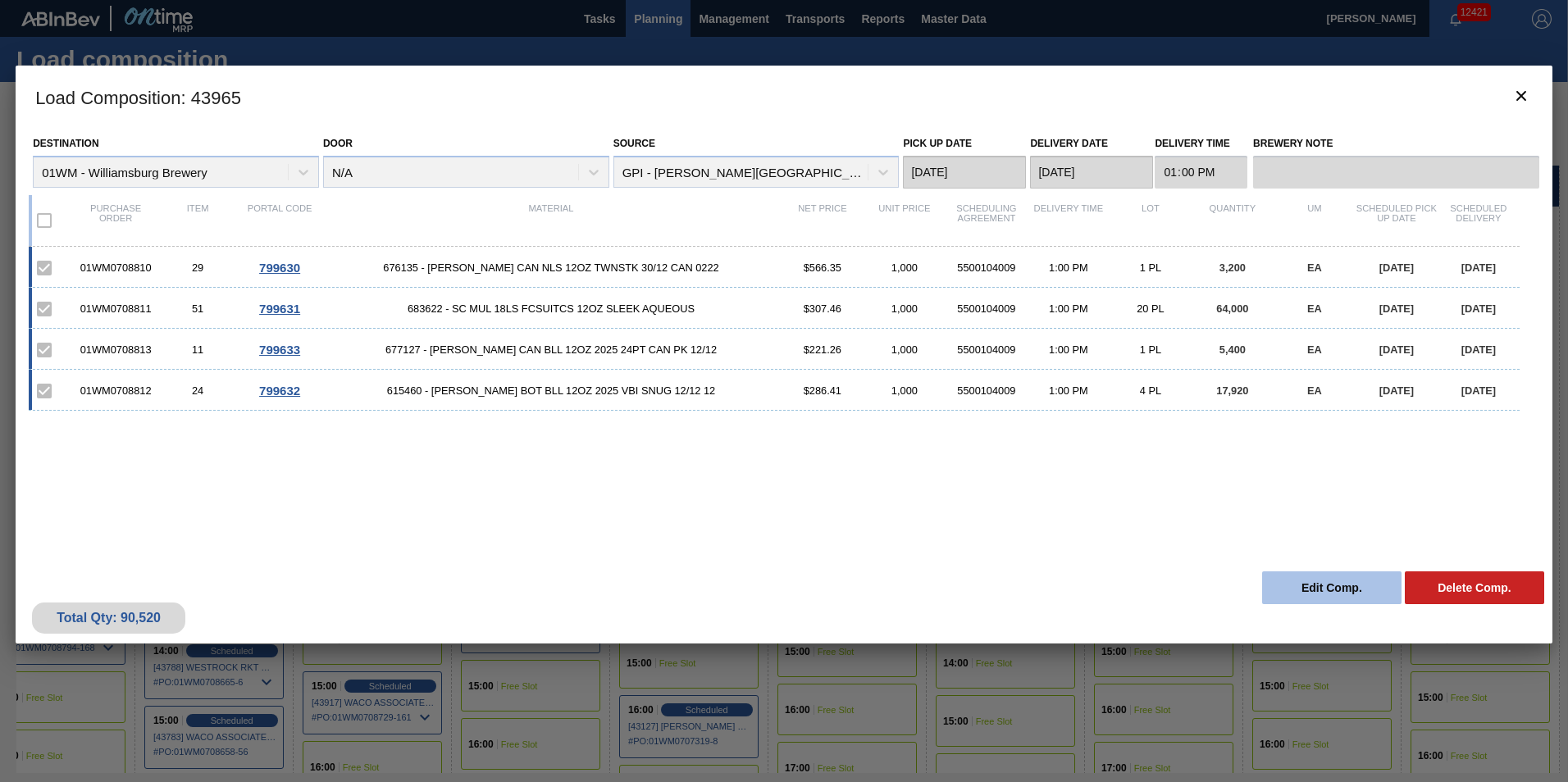
click at [1331, 587] on button "Edit Comp." at bounding box center [1331, 587] width 140 height 33
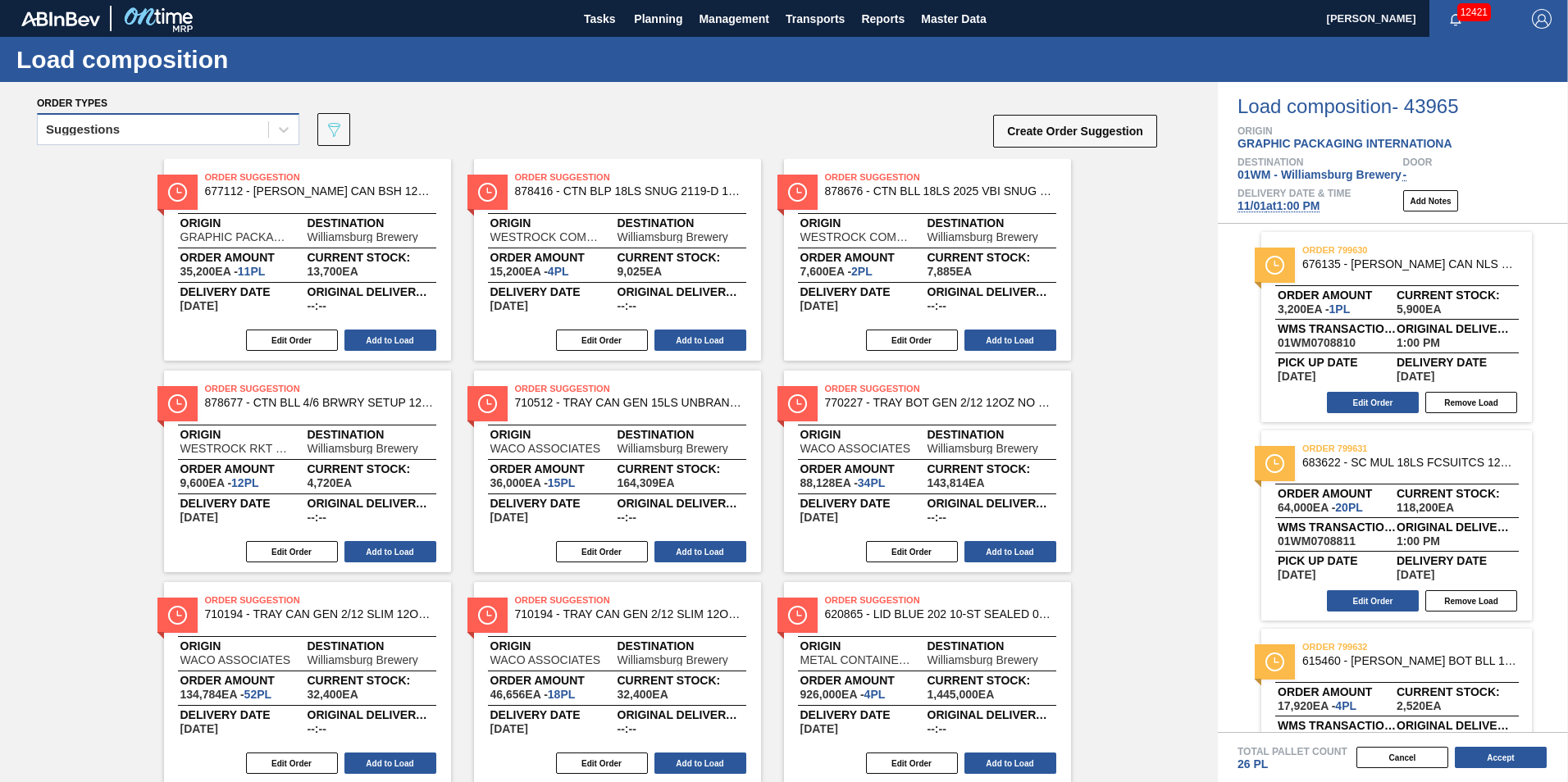
click at [144, 135] on div "Suggestions" at bounding box center [153, 130] width 230 height 24
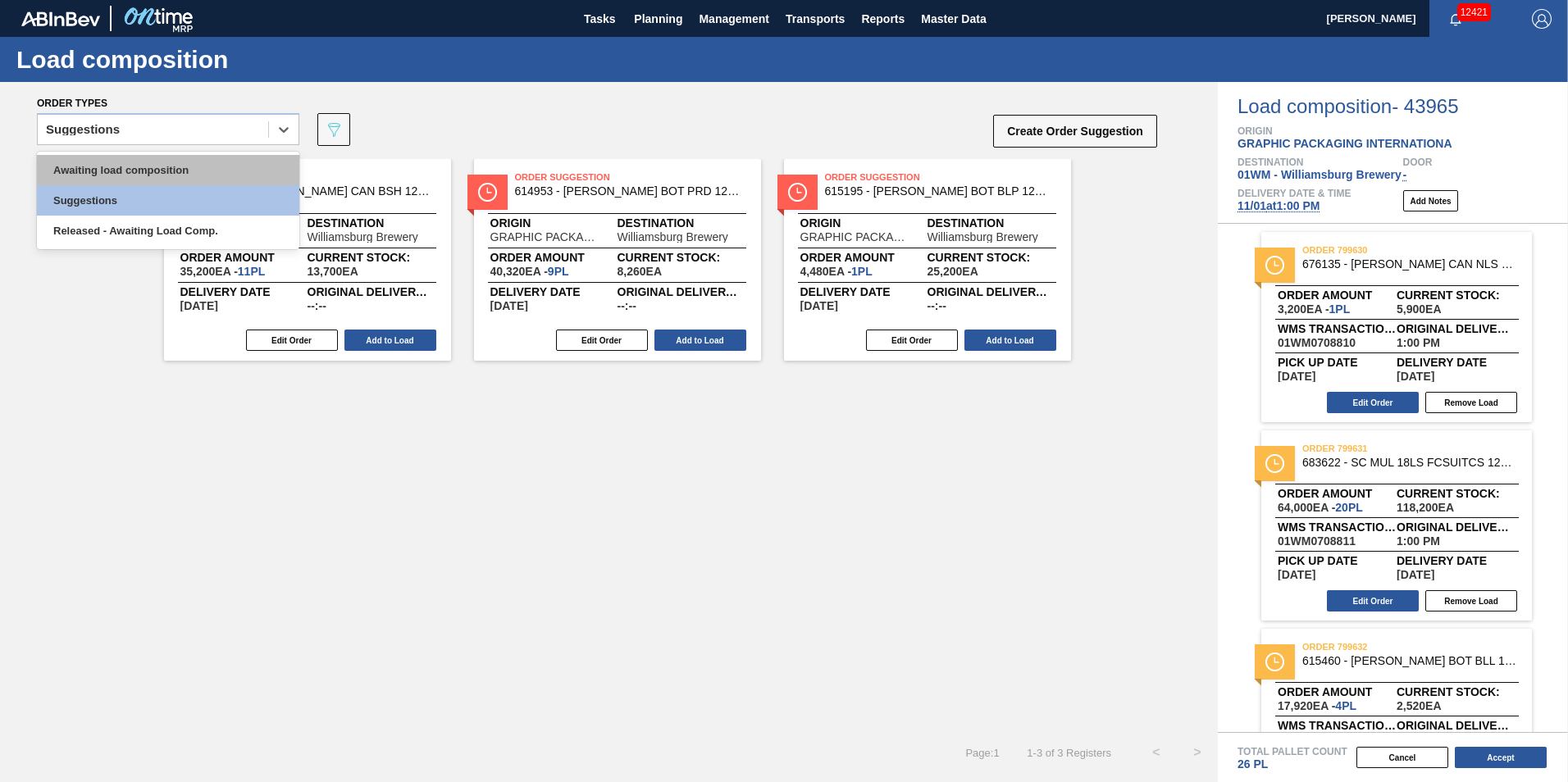
click at [174, 172] on div "Awaiting load composition" at bounding box center [169, 169] width 263 height 31
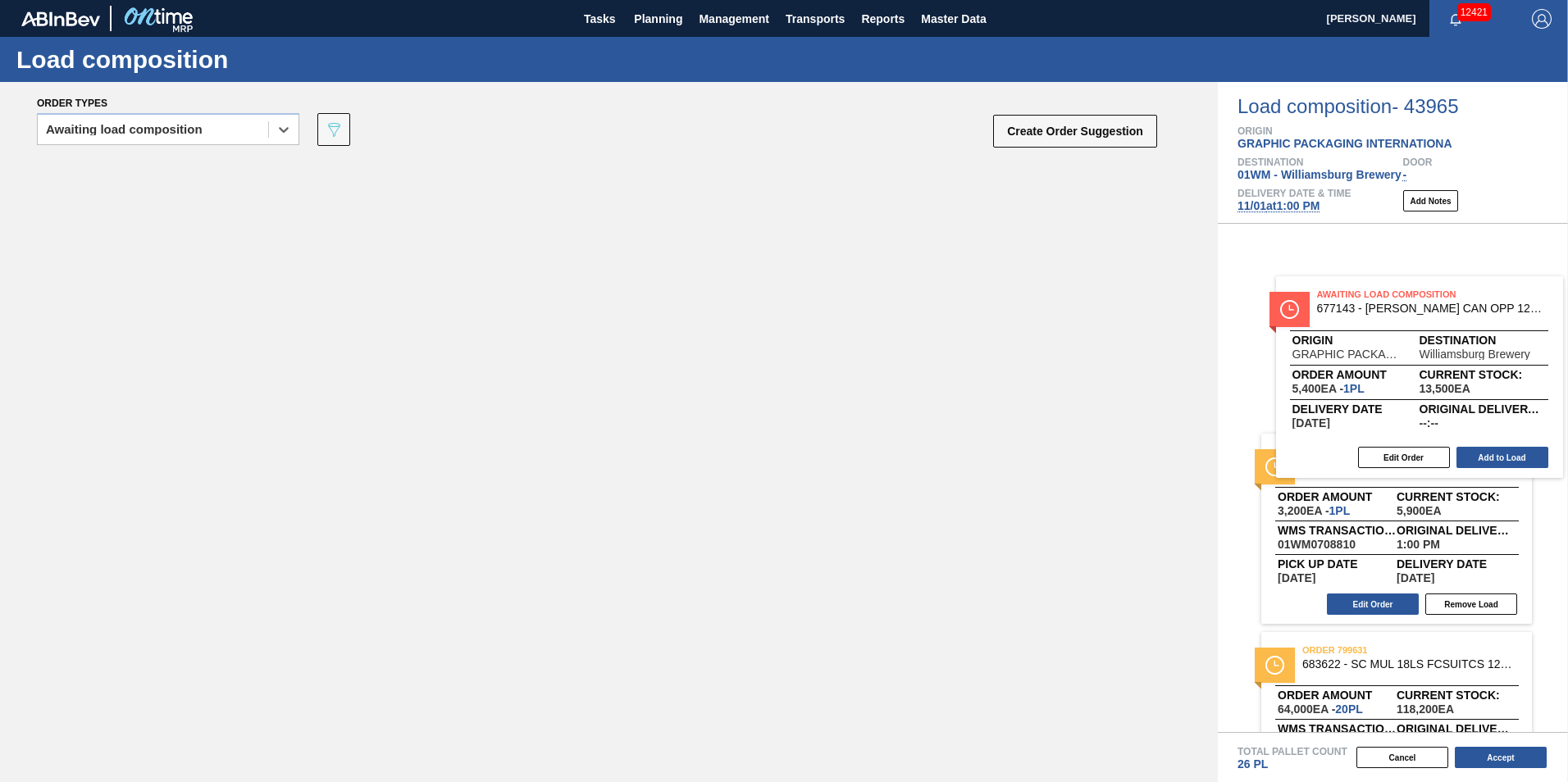
drag, startPoint x: 339, startPoint y: 305, endPoint x: 1374, endPoint y: 402, distance: 1039.5
click at [1375, 404] on div "Order types option Awaiting load composition, selected. Select is focused ,type…" at bounding box center [784, 432] width 1568 height 700
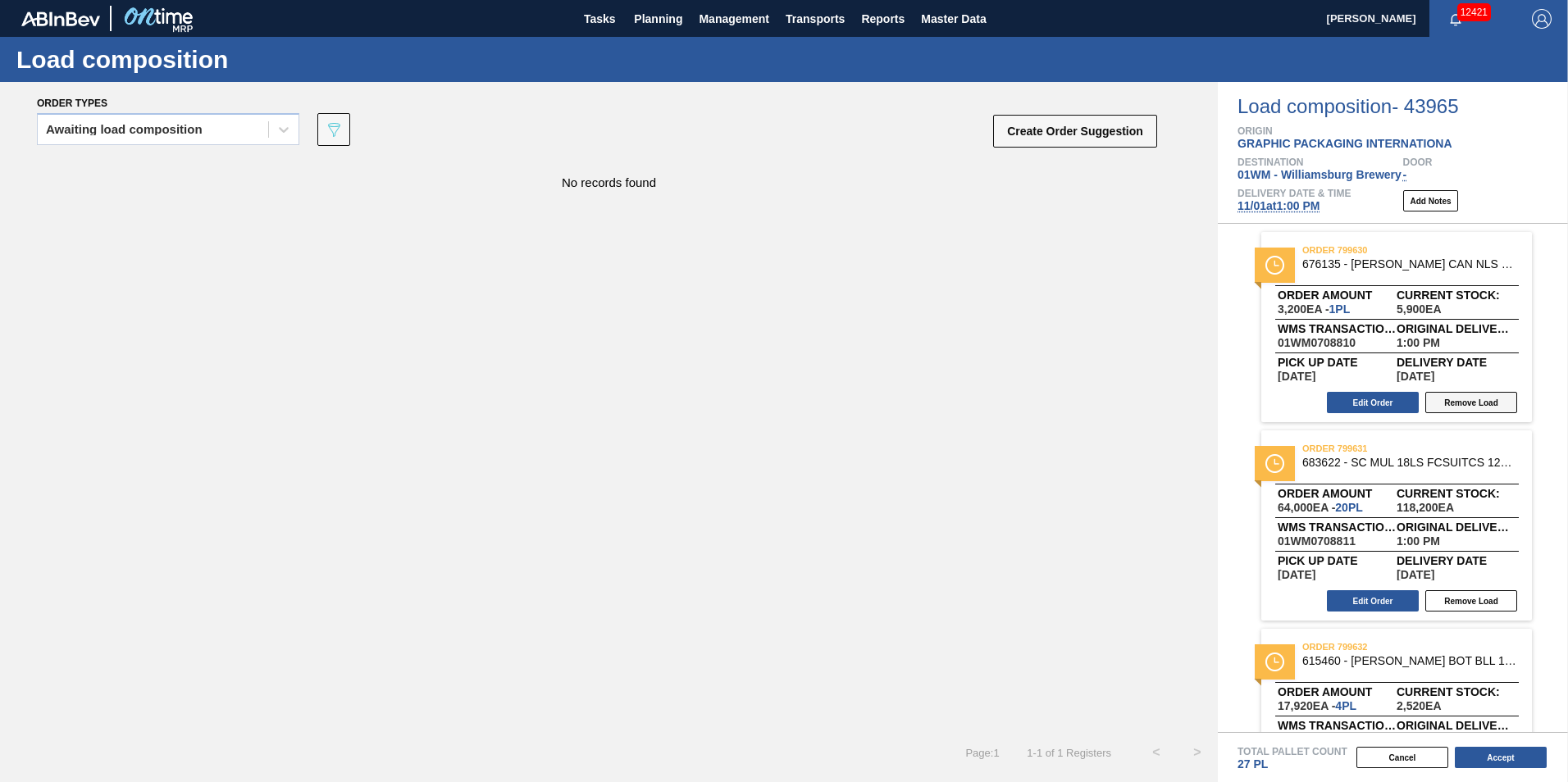
click at [1469, 404] on button "Remove Load" at bounding box center [1471, 402] width 92 height 21
click at [1503, 769] on div "Cancel Accept" at bounding box center [1373, 758] width 350 height 24
click at [1505, 758] on button "Accept" at bounding box center [1500, 757] width 92 height 21
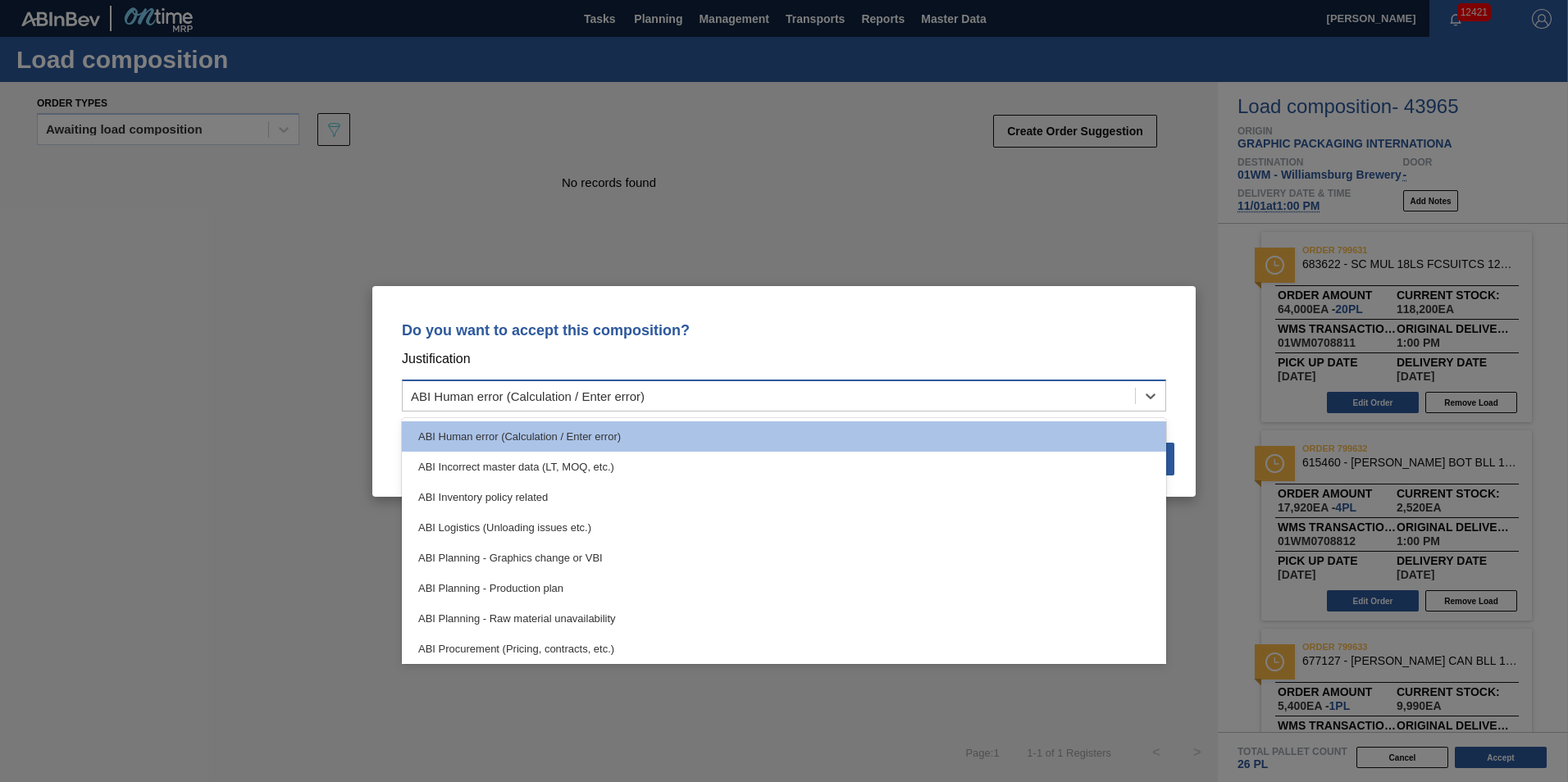
click at [1029, 397] on div "ABI Human error (Calculation / Enter error)" at bounding box center [768, 396] width 732 height 24
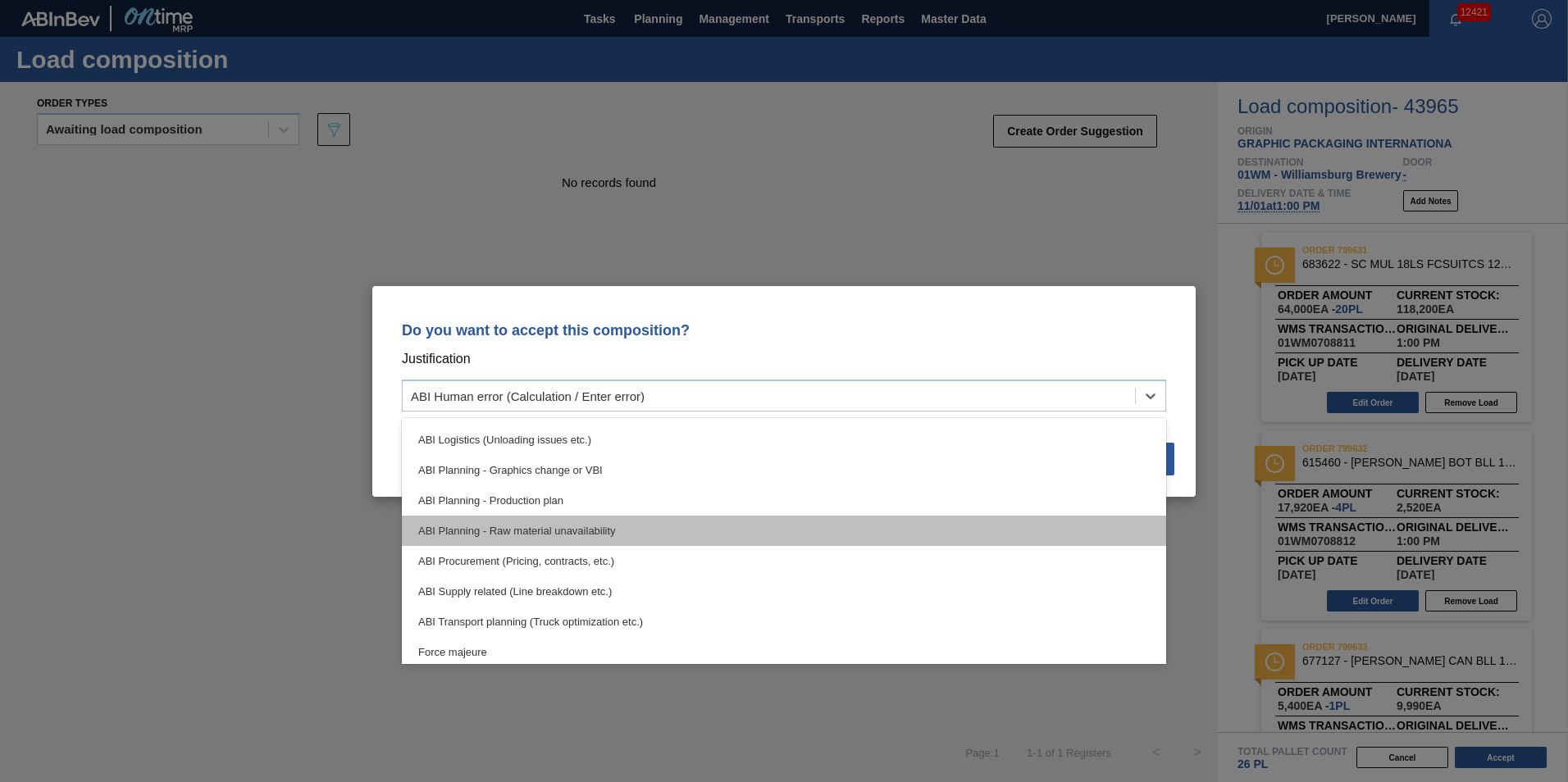
scroll to position [61, 0]
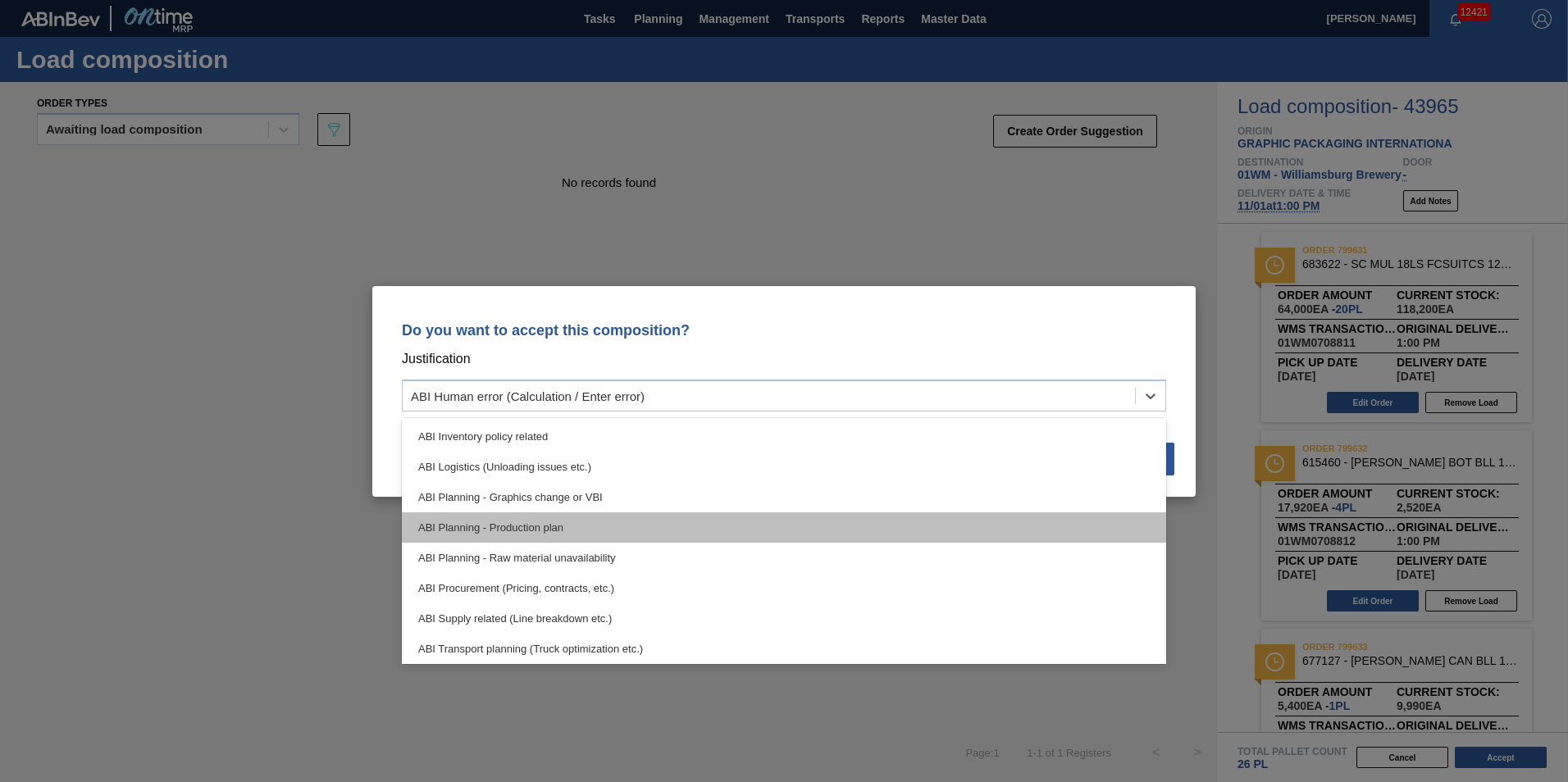
click at [603, 524] on div "ABI Planning - Production plan" at bounding box center [784, 527] width 764 height 31
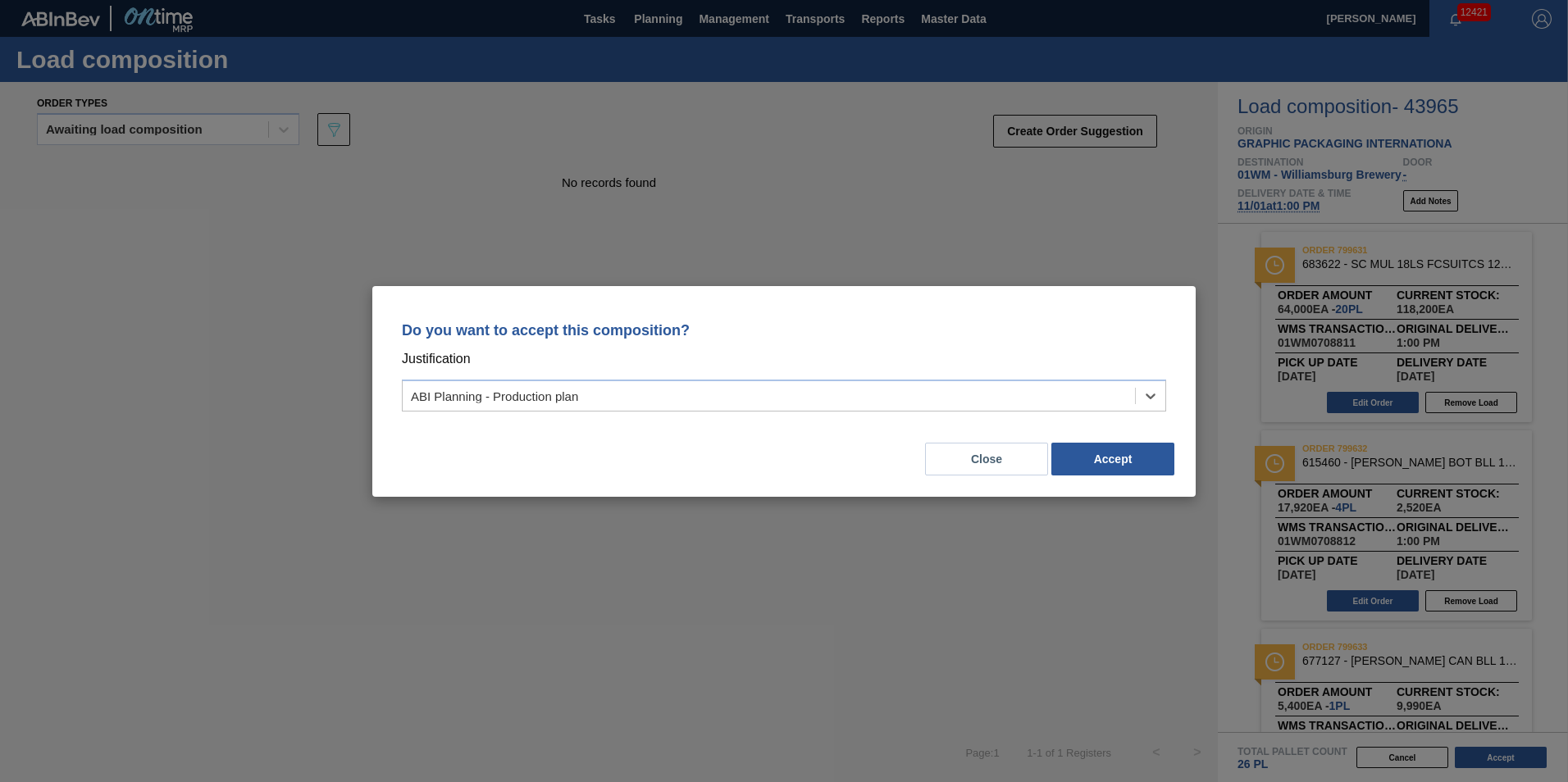
click at [1126, 440] on div "Close Accept" at bounding box center [784, 450] width 784 height 56
click at [1141, 457] on button "Accept" at bounding box center [1113, 459] width 123 height 33
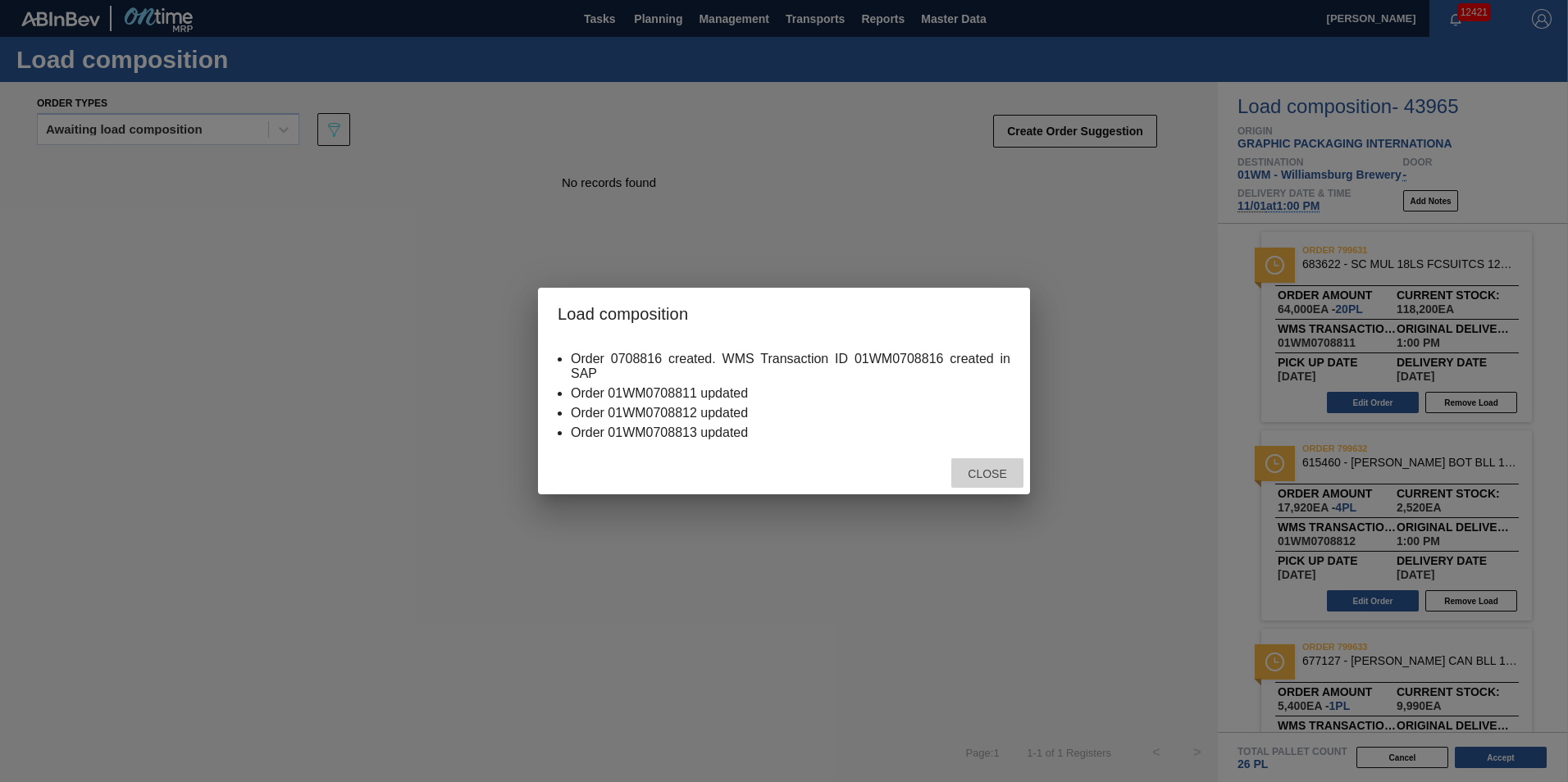
click at [992, 460] on div "Close" at bounding box center [987, 473] width 72 height 31
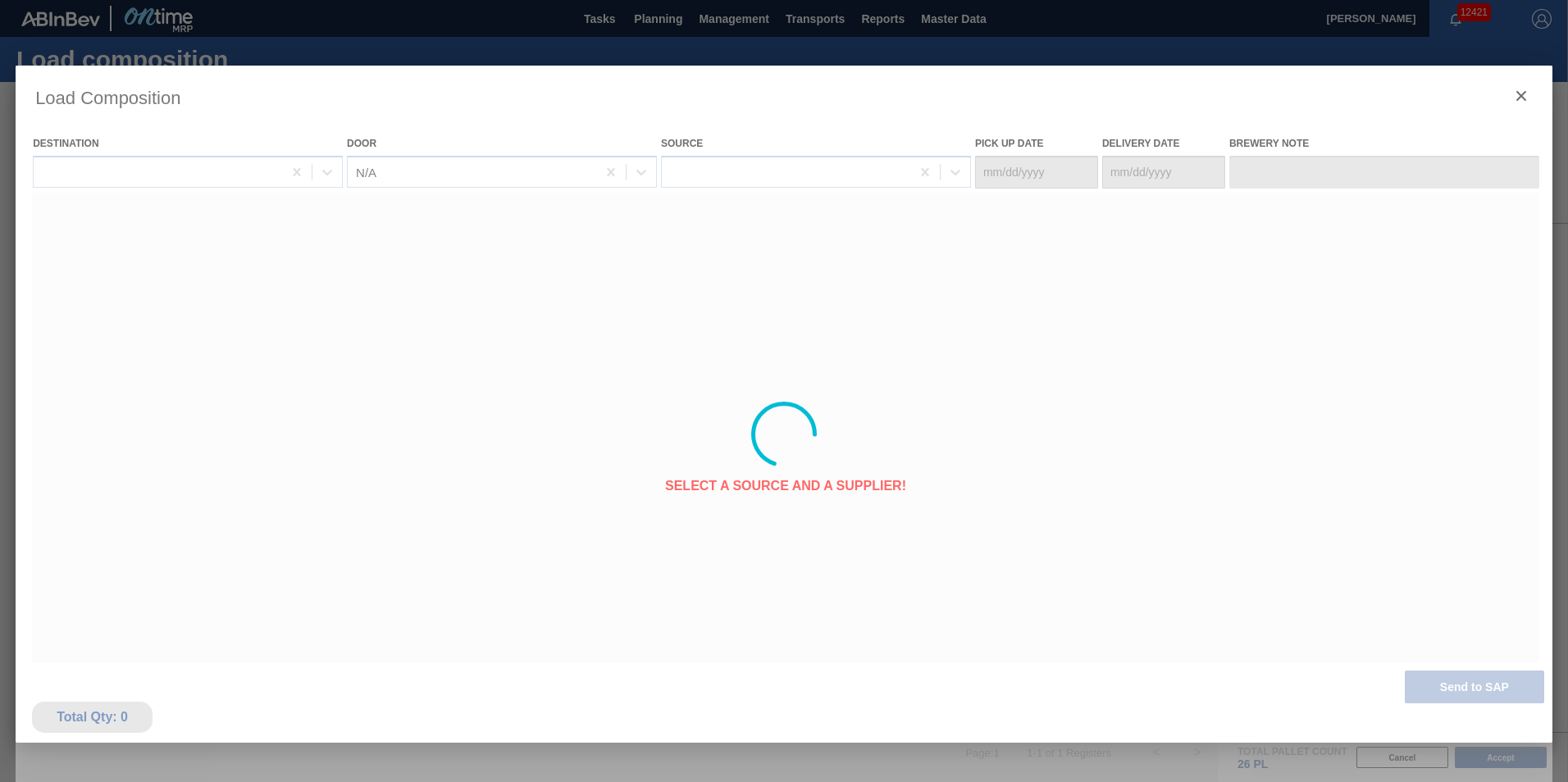
type Date "[DATE]"
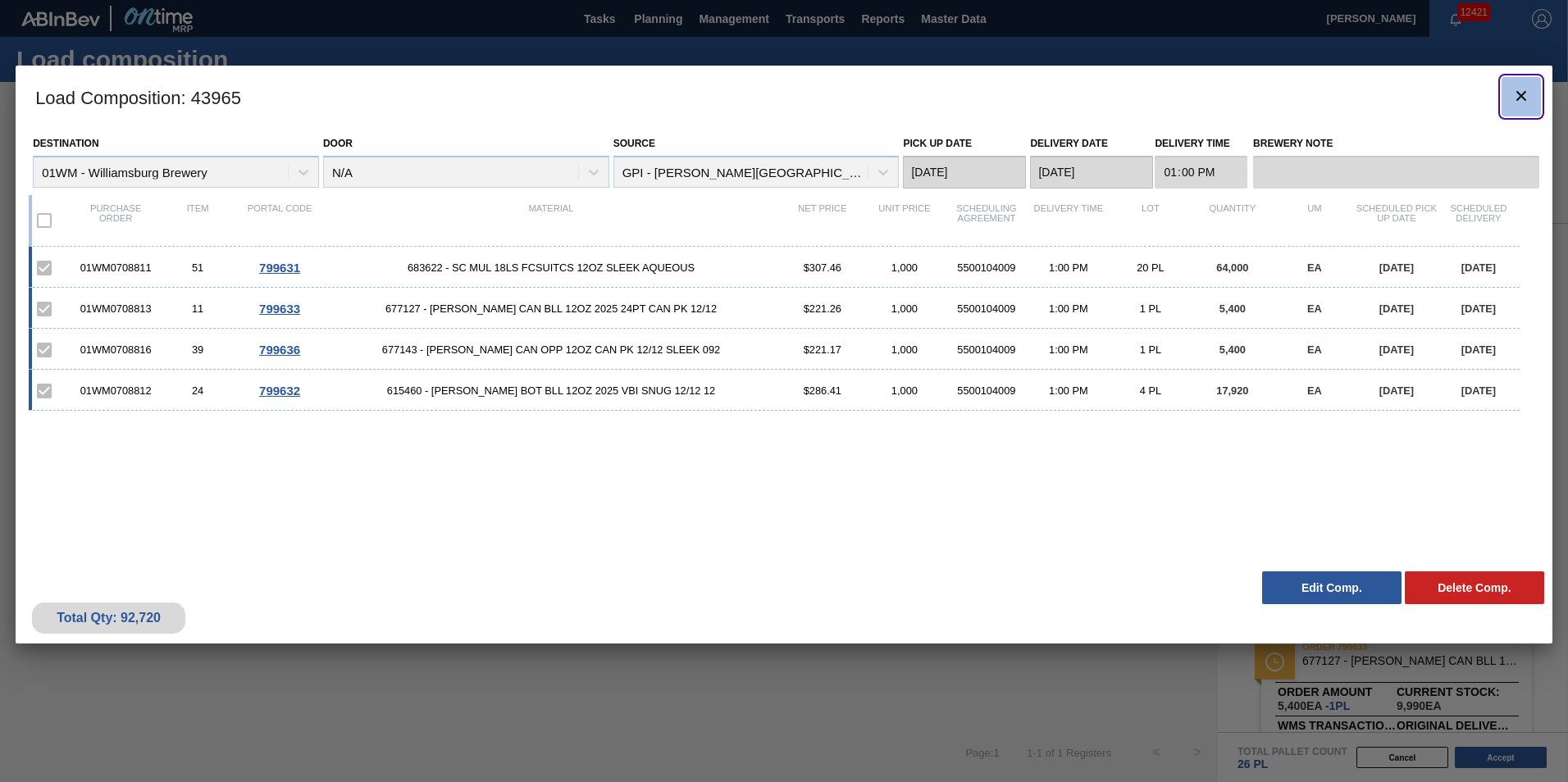
click at [1508, 86] on button "botão de ícone" at bounding box center [1521, 97] width 39 height 39
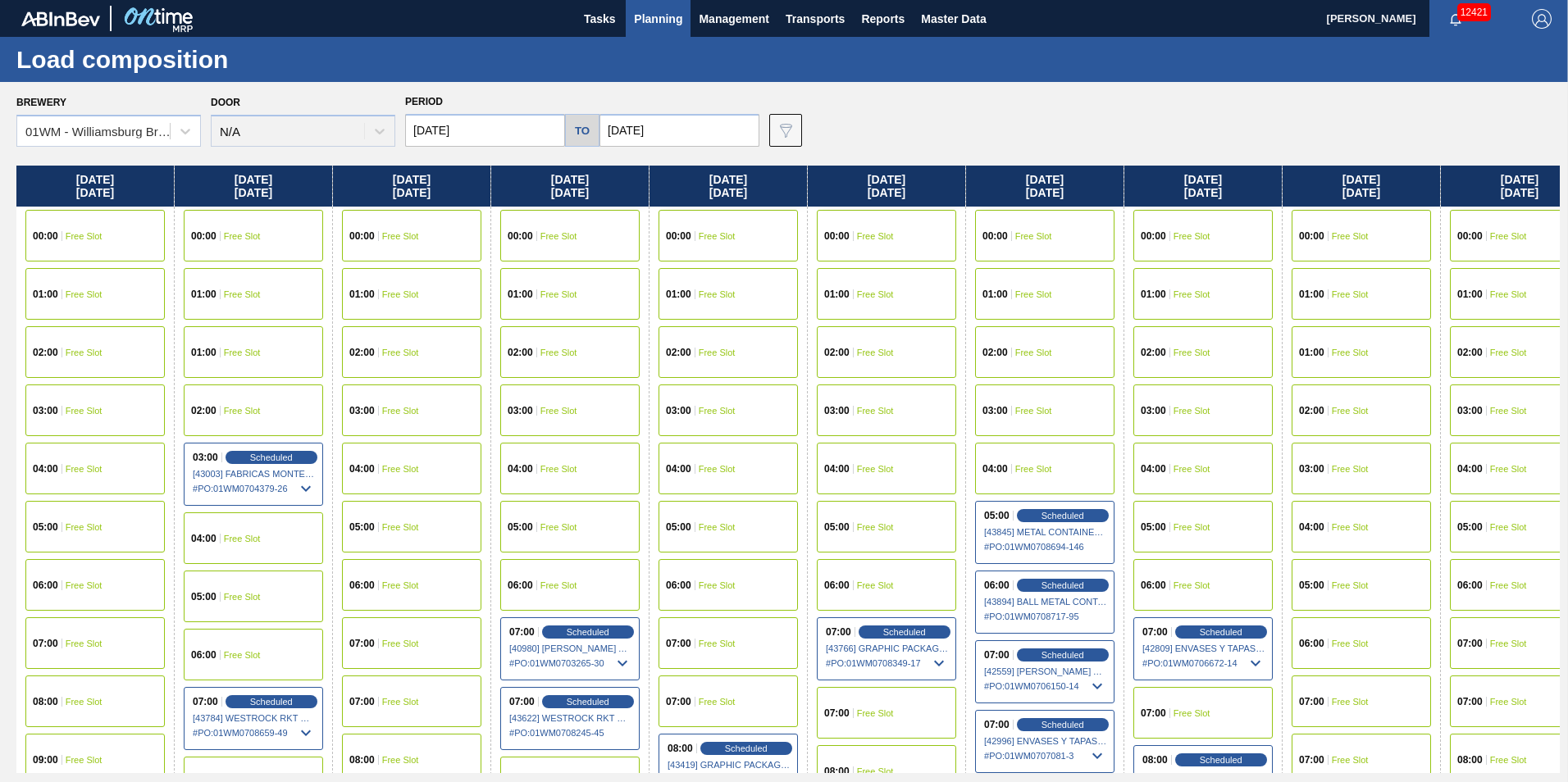
click at [669, 17] on span "Planning" at bounding box center [658, 19] width 48 height 20
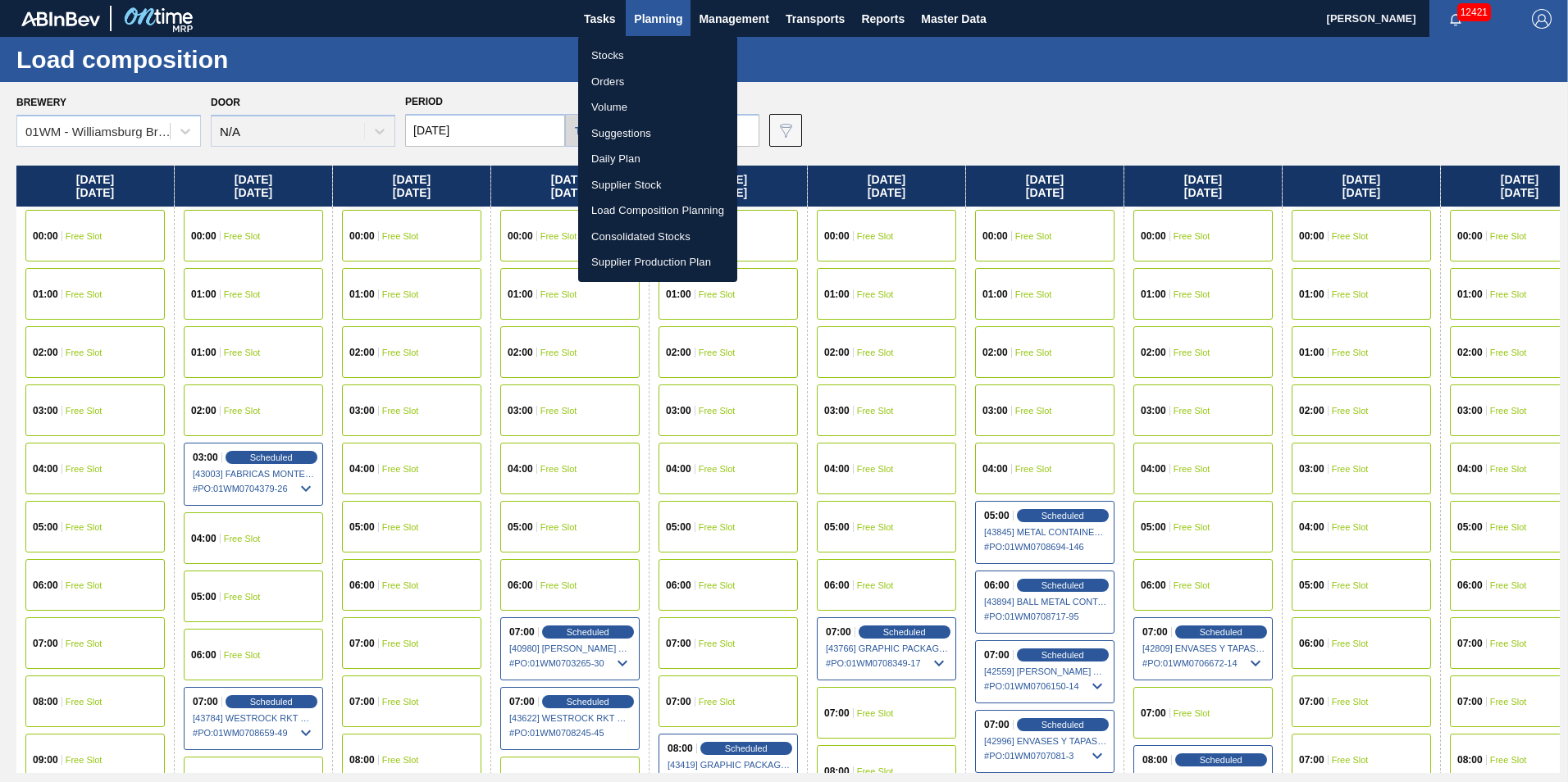
click at [663, 131] on li "Suggestions" at bounding box center [657, 133] width 159 height 26
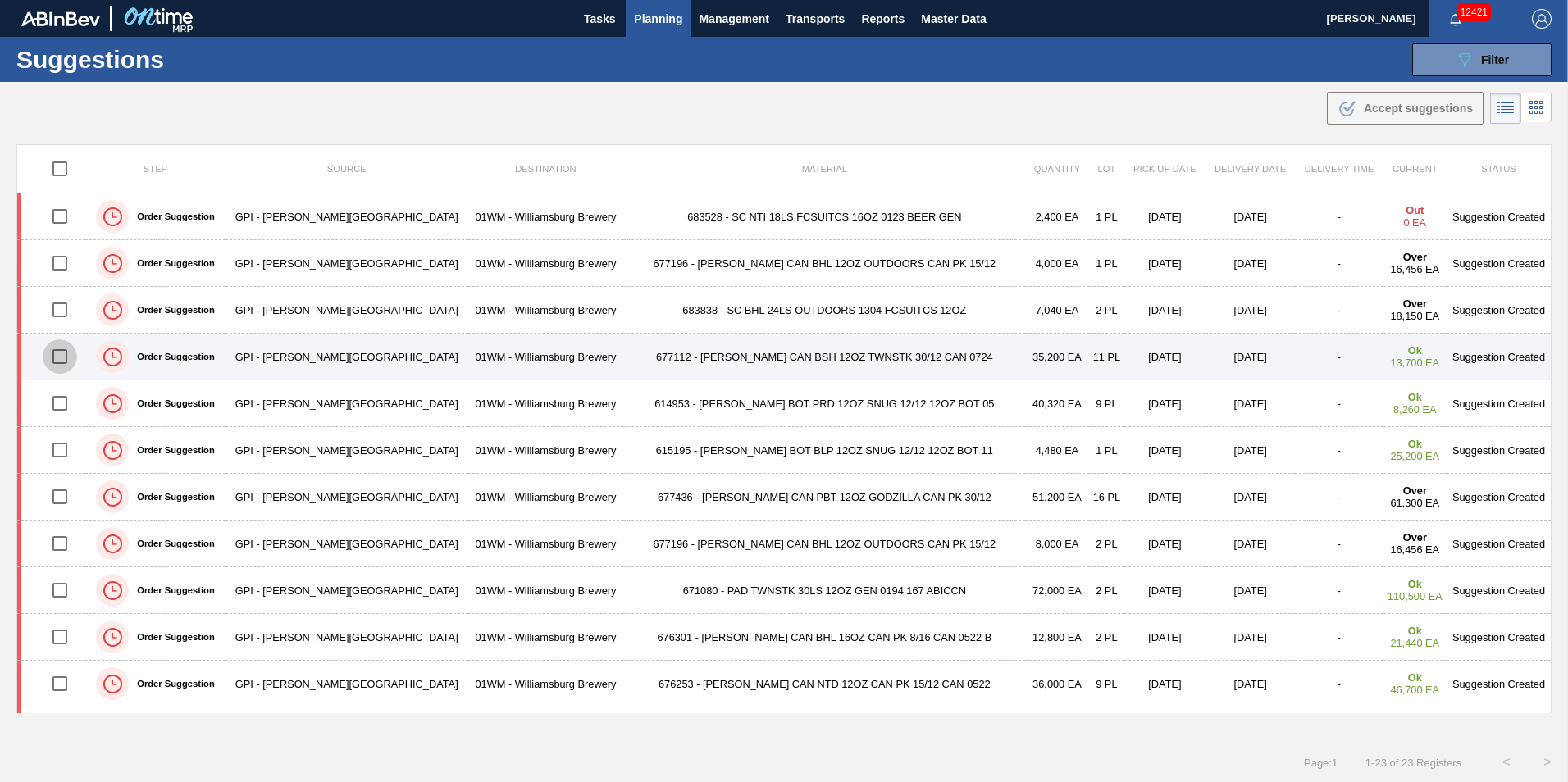
click at [68, 354] on input "checkbox" at bounding box center [60, 357] width 34 height 34
checkbox input "true"
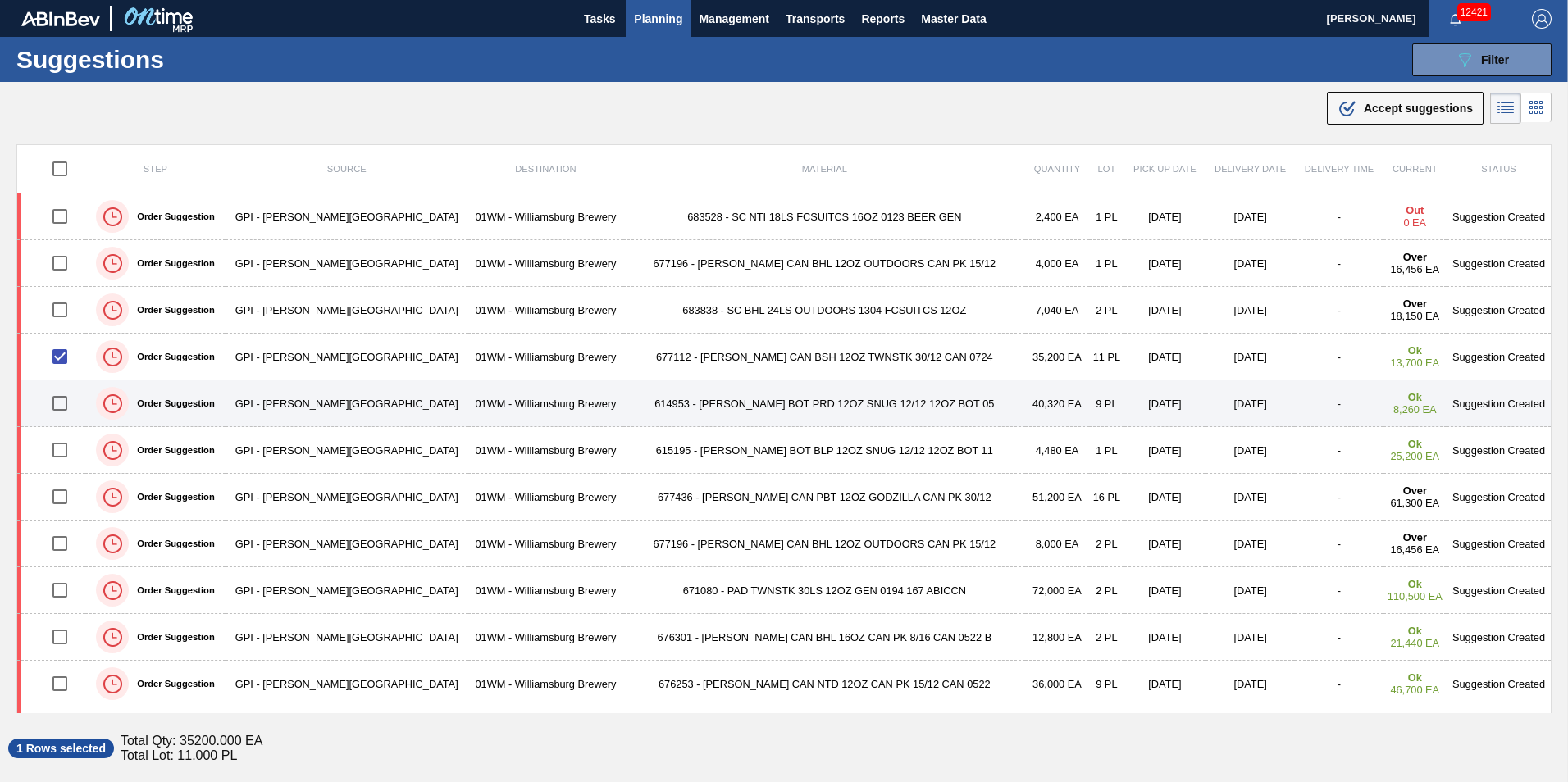
click at [56, 384] on td at bounding box center [51, 404] width 69 height 47
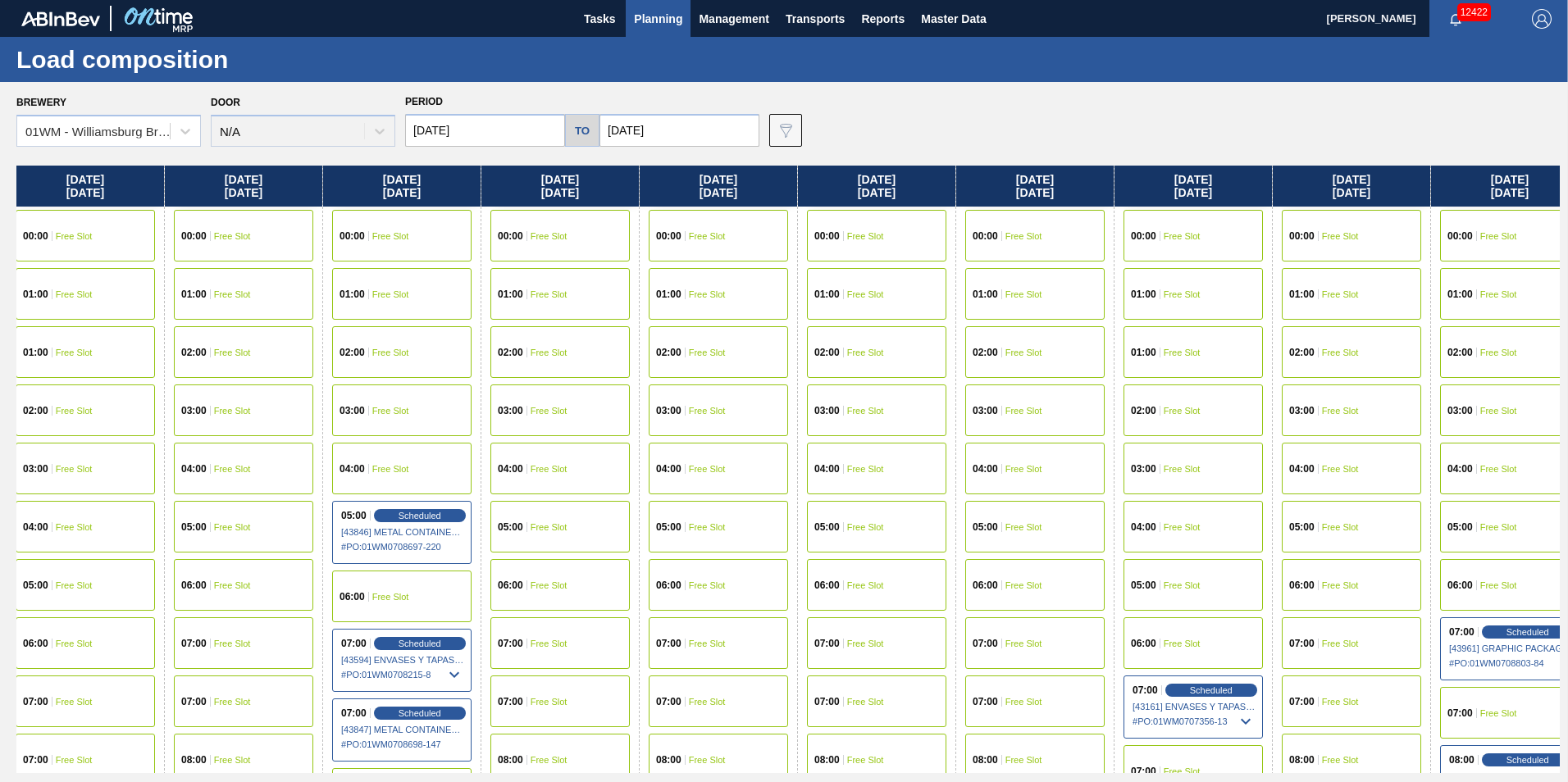
scroll to position [0, 1464]
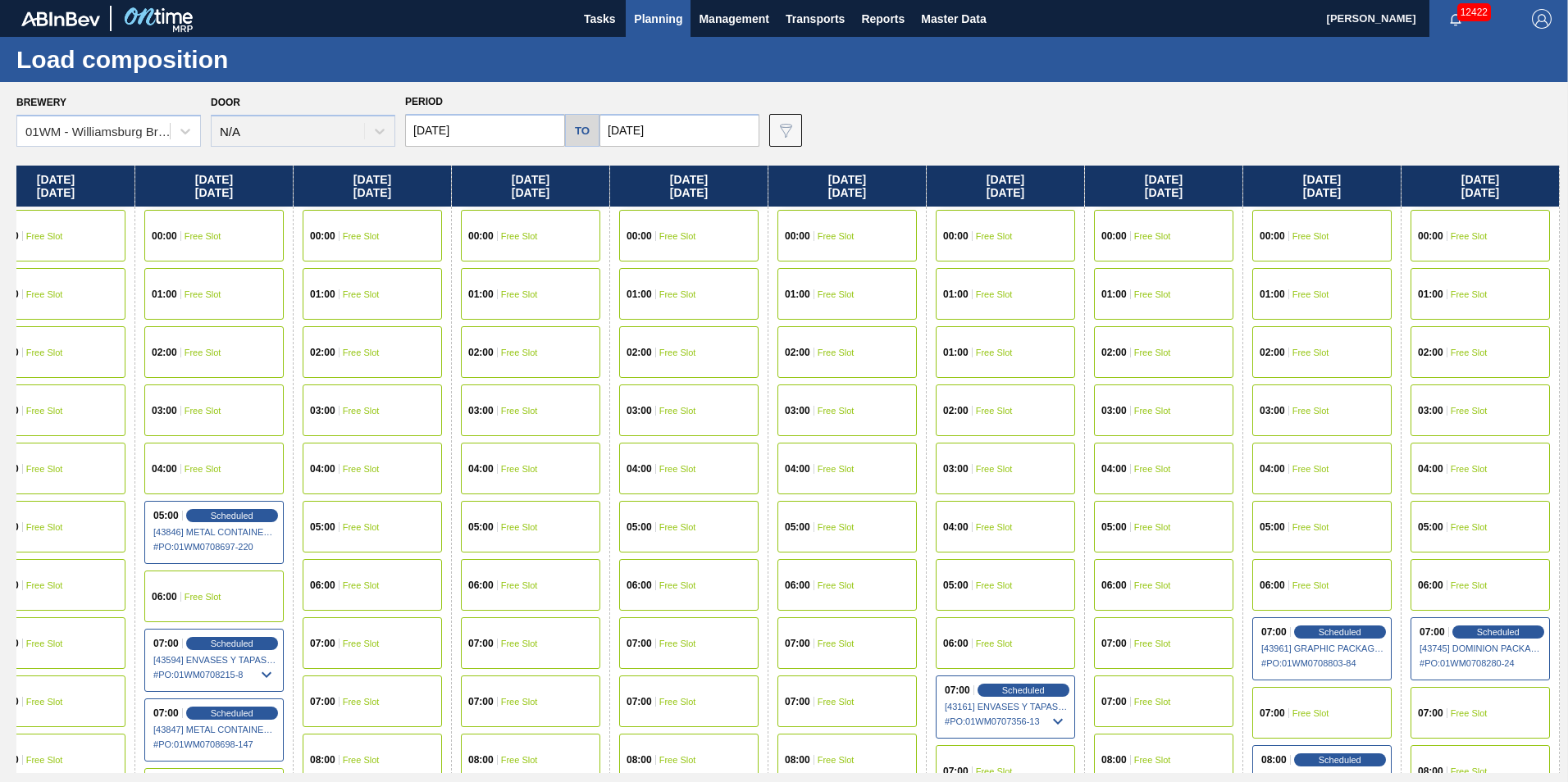
drag, startPoint x: 1507, startPoint y: 168, endPoint x: -222, endPoint y: 156, distance: 1729.0
click at [0, 0] on html "Tasks Planning Management Transports Reports Master Data [PERSON_NAME] 12422 Ma…" at bounding box center [784, 0] width 1568 height 0
click at [654, 19] on span "Planning" at bounding box center [658, 19] width 48 height 20
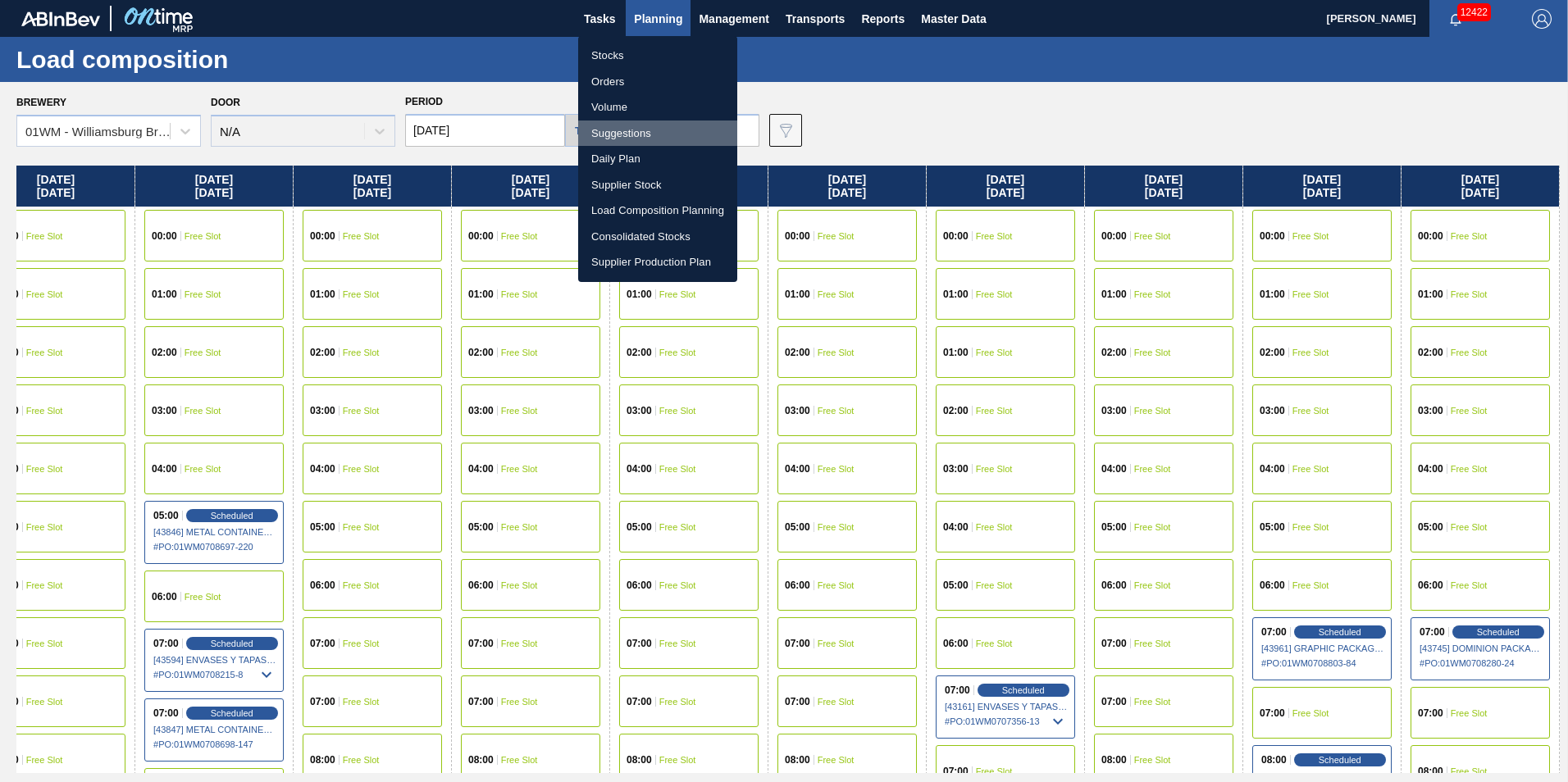
click at [644, 133] on li "Suggestions" at bounding box center [657, 133] width 159 height 26
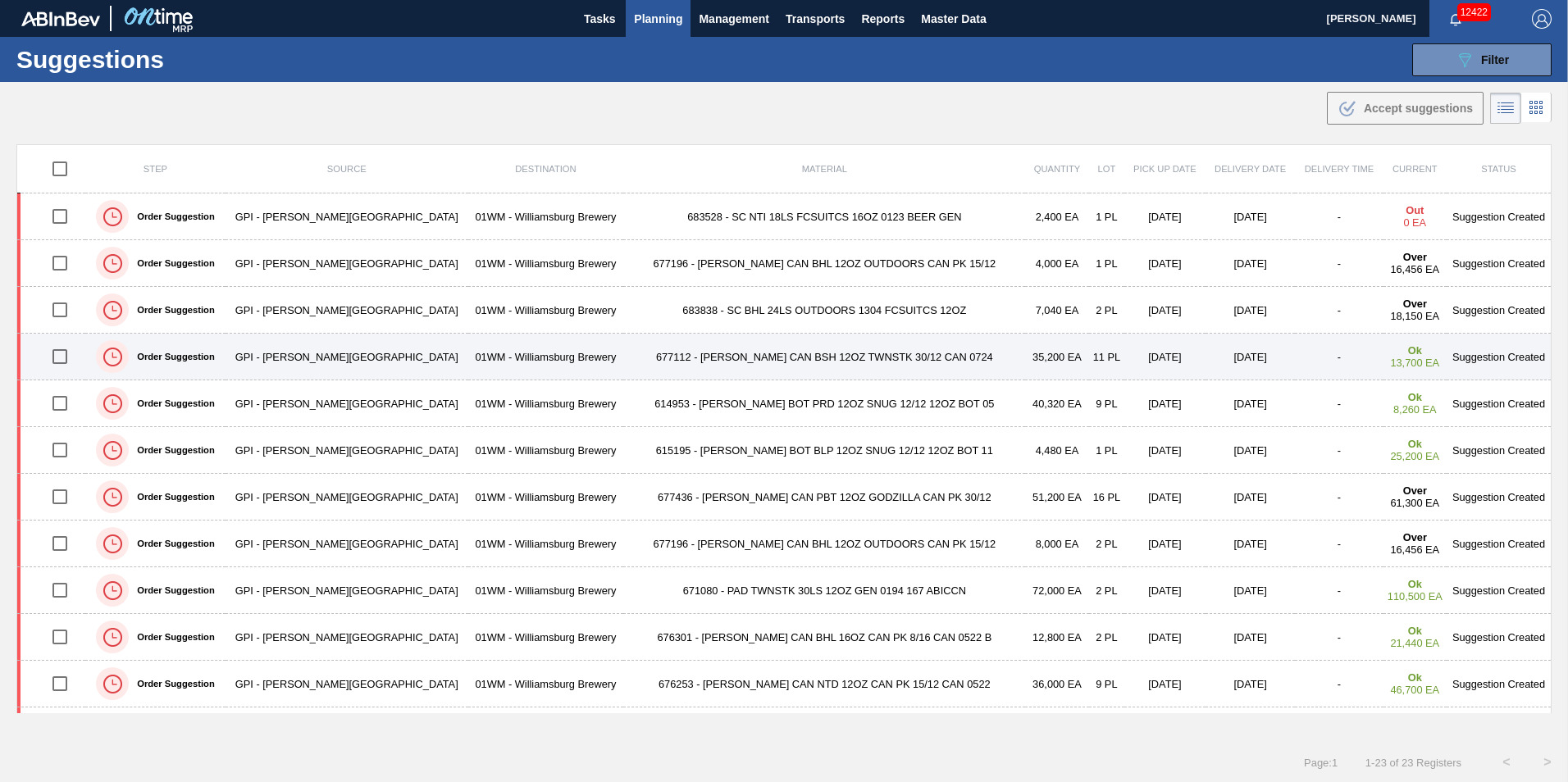
click at [65, 357] on input "checkbox" at bounding box center [60, 357] width 34 height 34
checkbox input "true"
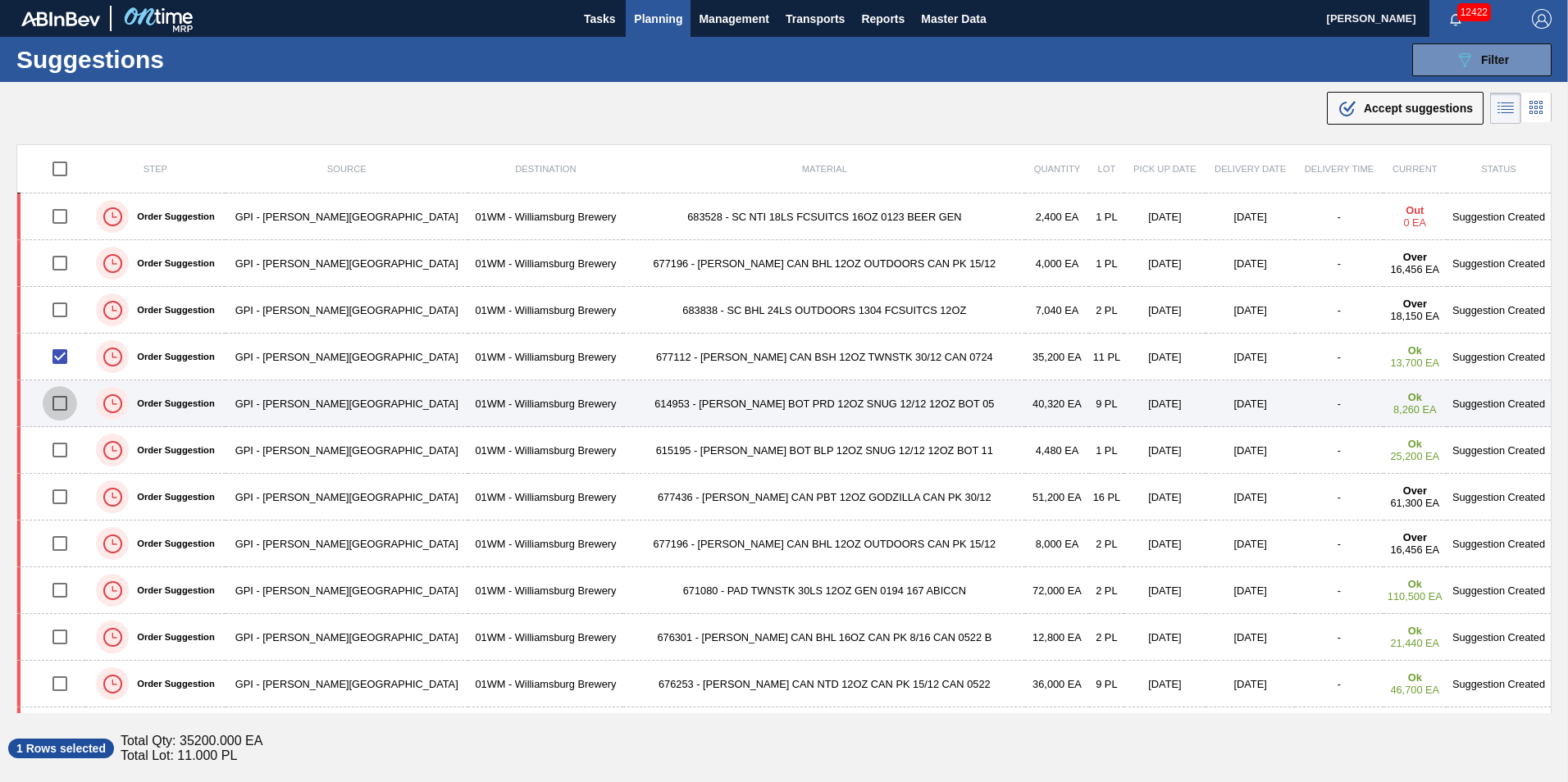
click at [62, 402] on input "checkbox" at bounding box center [60, 403] width 34 height 34
checkbox input "true"
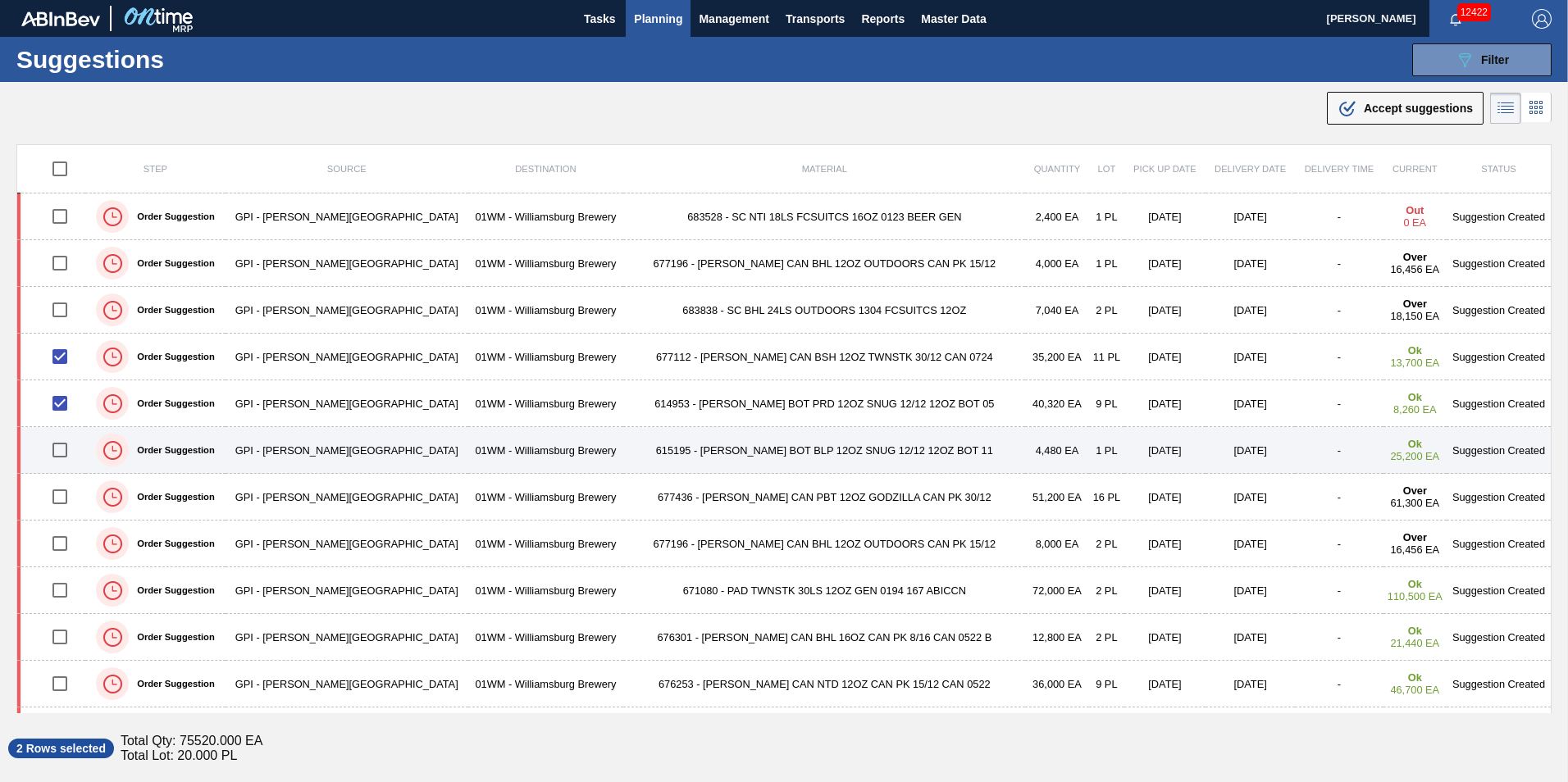
click at [61, 450] on input "checkbox" at bounding box center [60, 450] width 34 height 34
checkbox input "true"
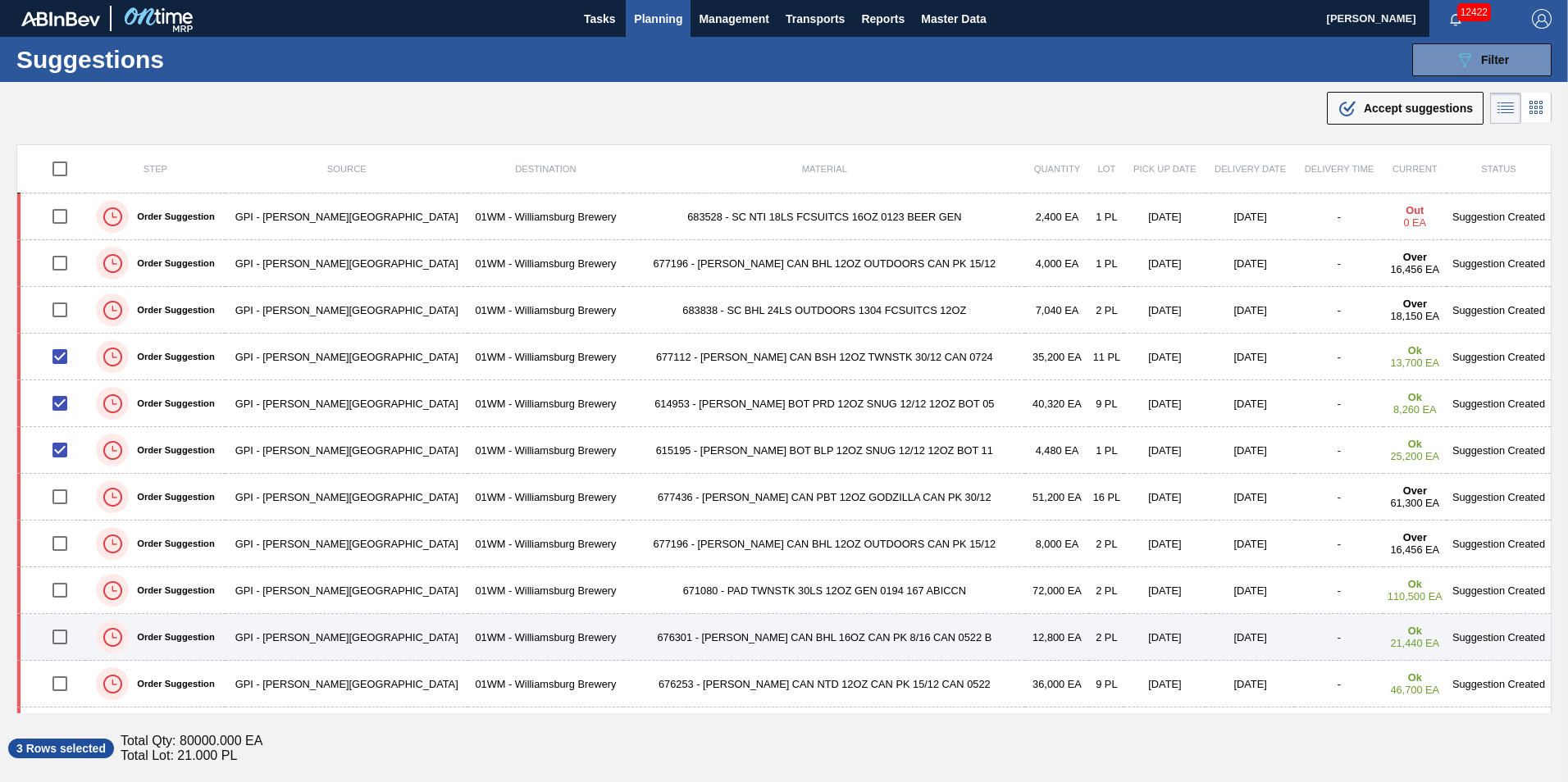
click at [72, 637] on input "checkbox" at bounding box center [60, 637] width 34 height 34
checkbox input "true"
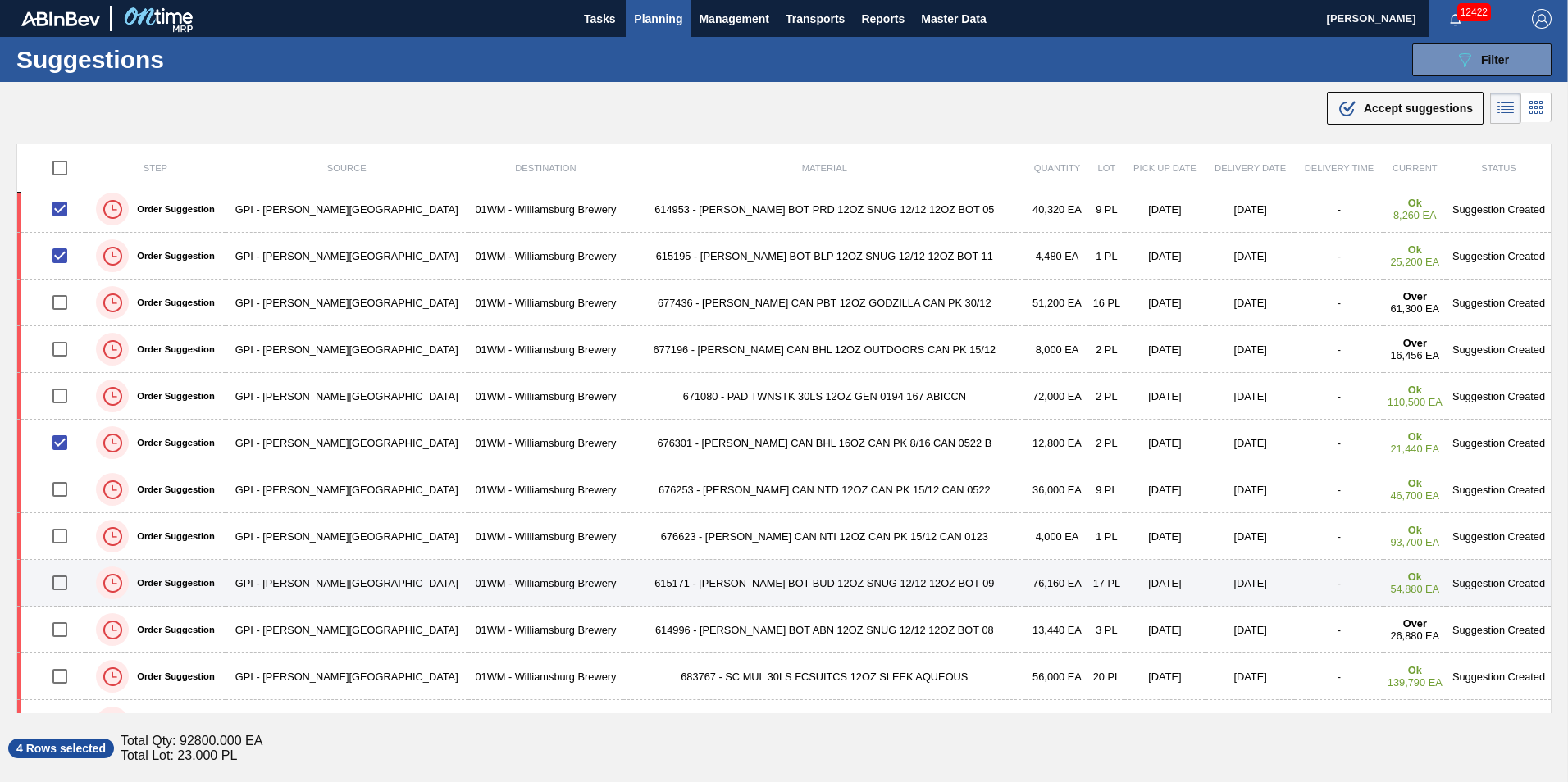
scroll to position [246, 0]
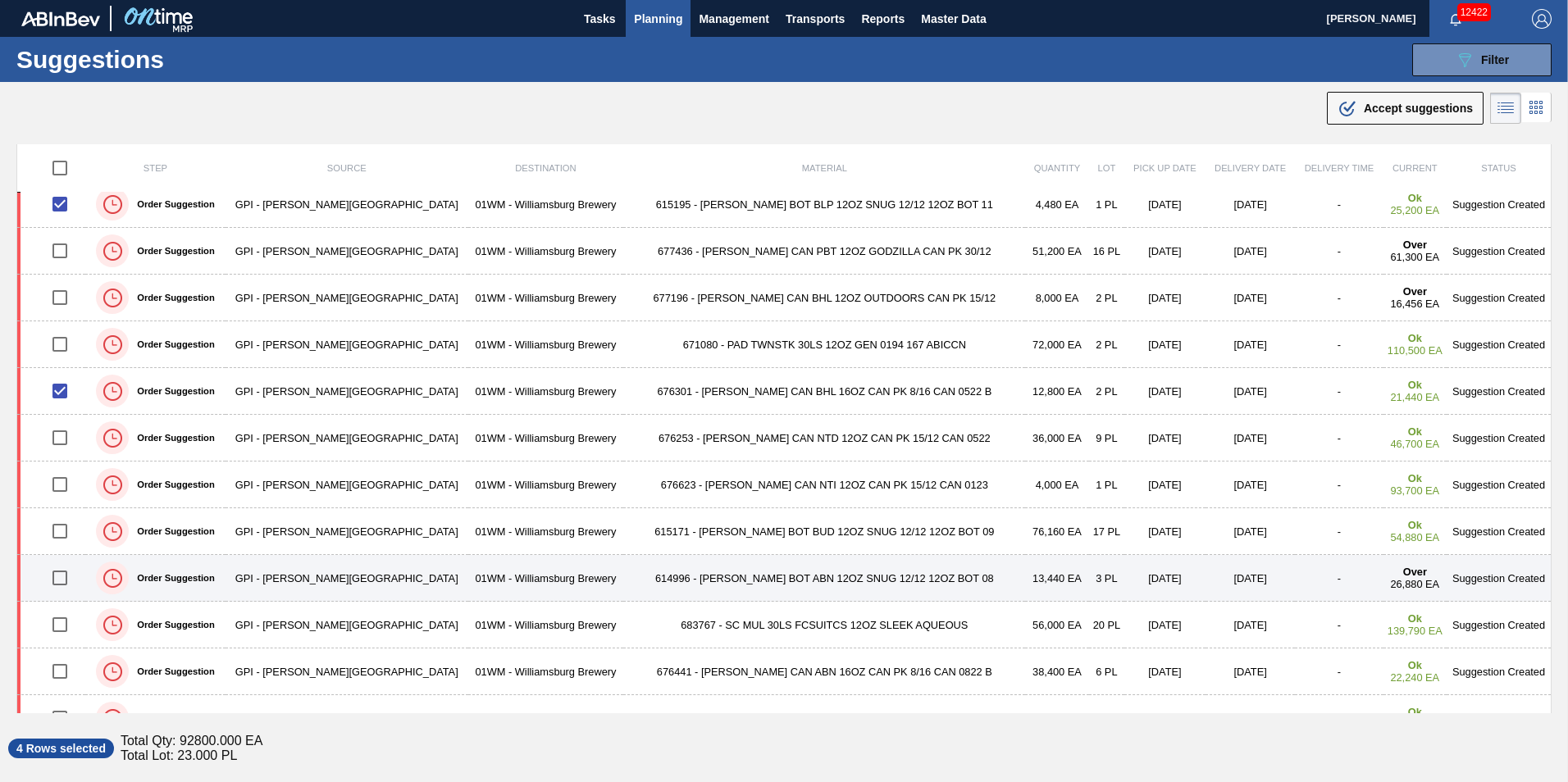
click at [65, 581] on input "checkbox" at bounding box center [60, 577] width 34 height 34
click at [69, 576] on input "checkbox" at bounding box center [60, 577] width 34 height 34
checkbox input "false"
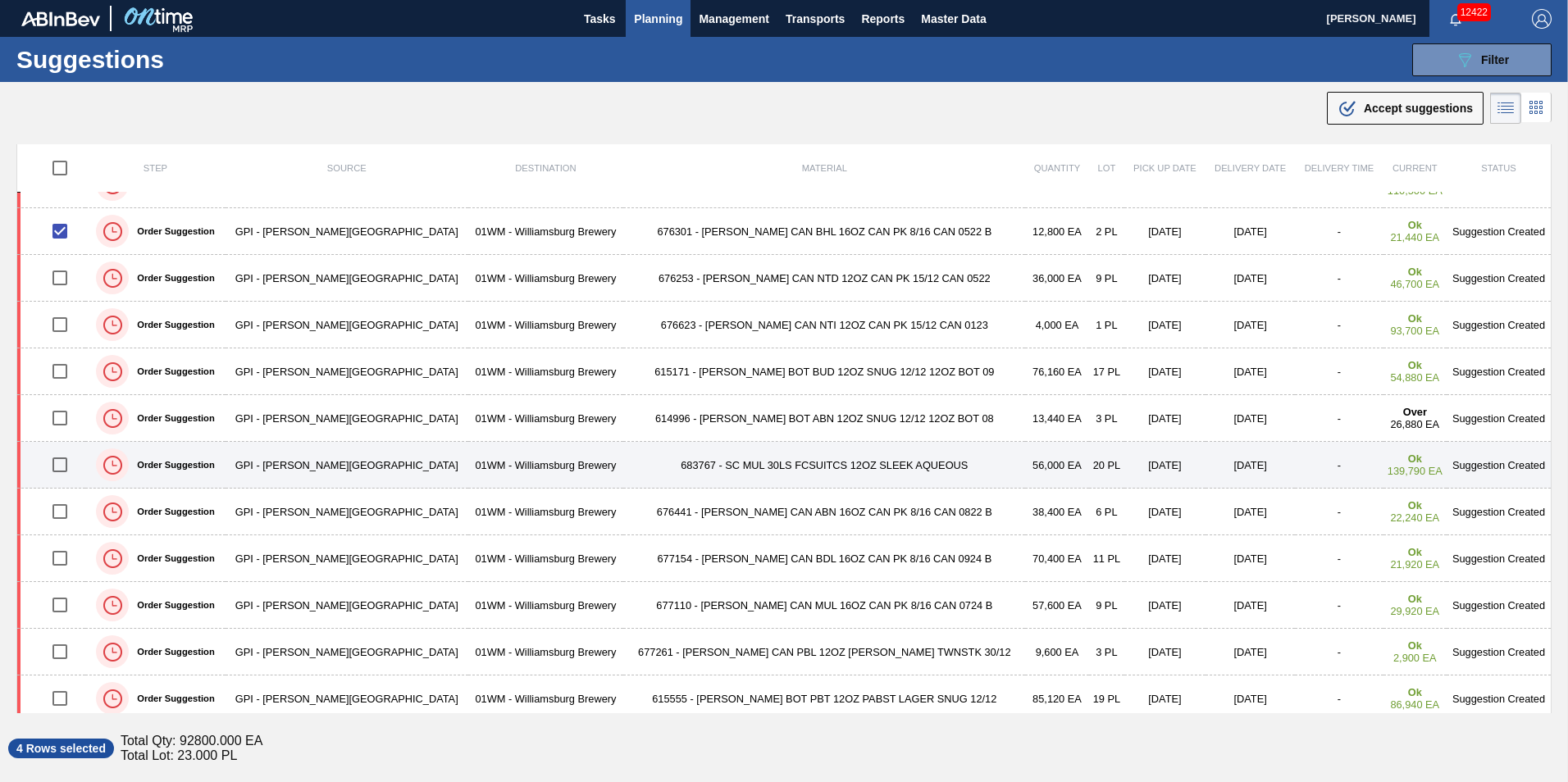
scroll to position [410, 0]
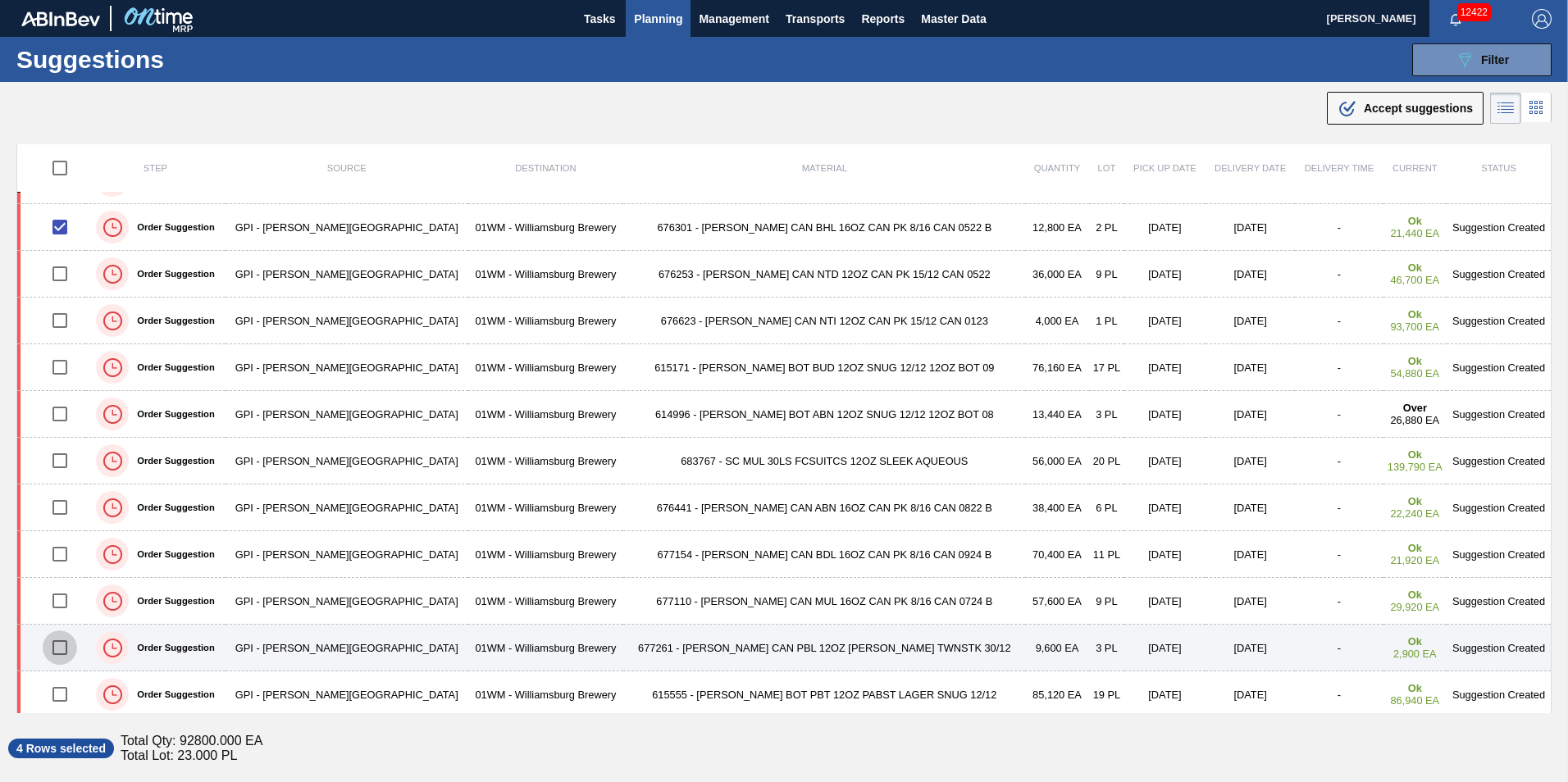
click at [72, 644] on input "checkbox" at bounding box center [60, 647] width 34 height 34
checkbox input "true"
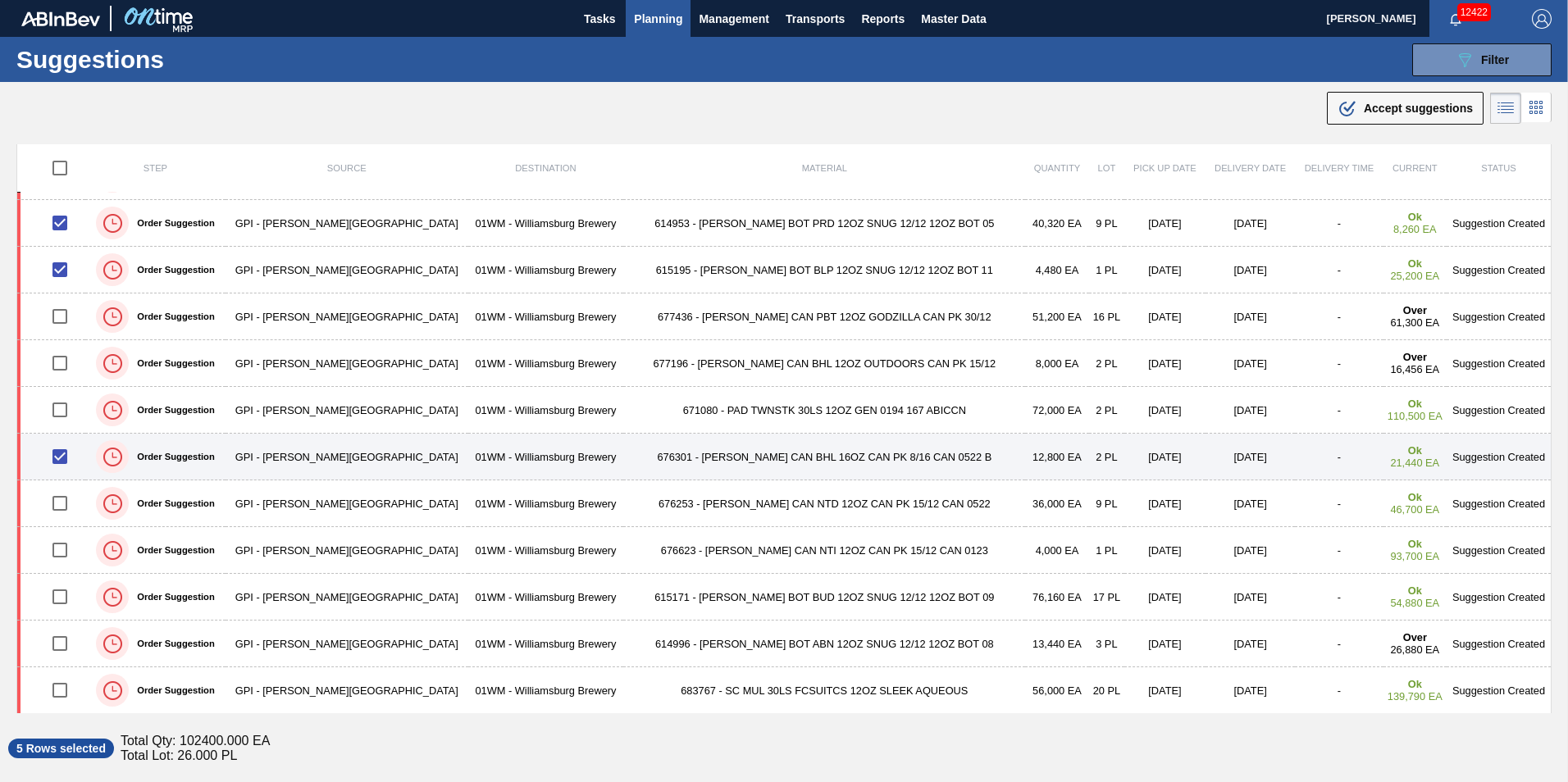
scroll to position [82, 0]
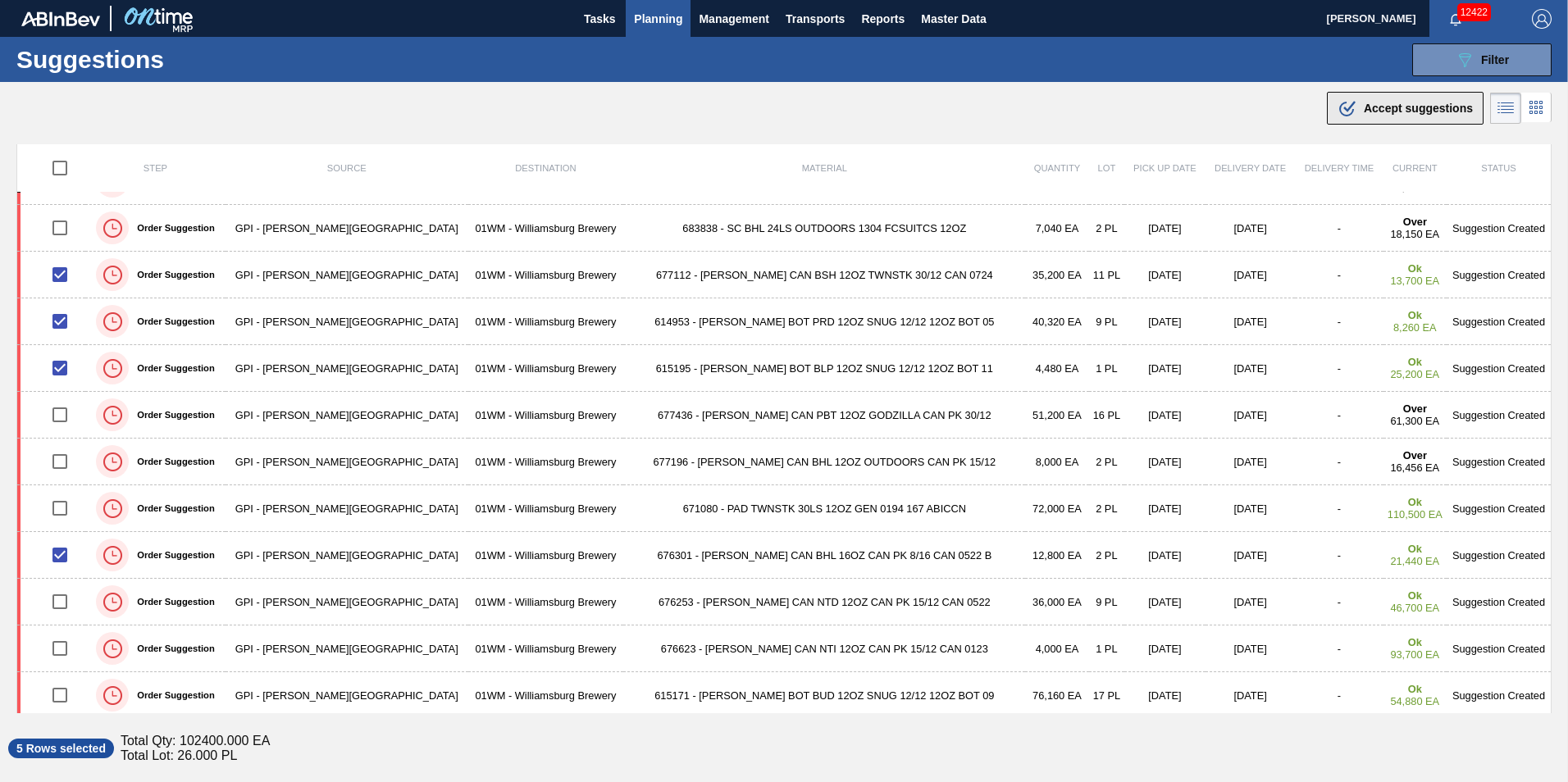
click at [1412, 103] on span "Accept suggestions" at bounding box center [1418, 108] width 109 height 13
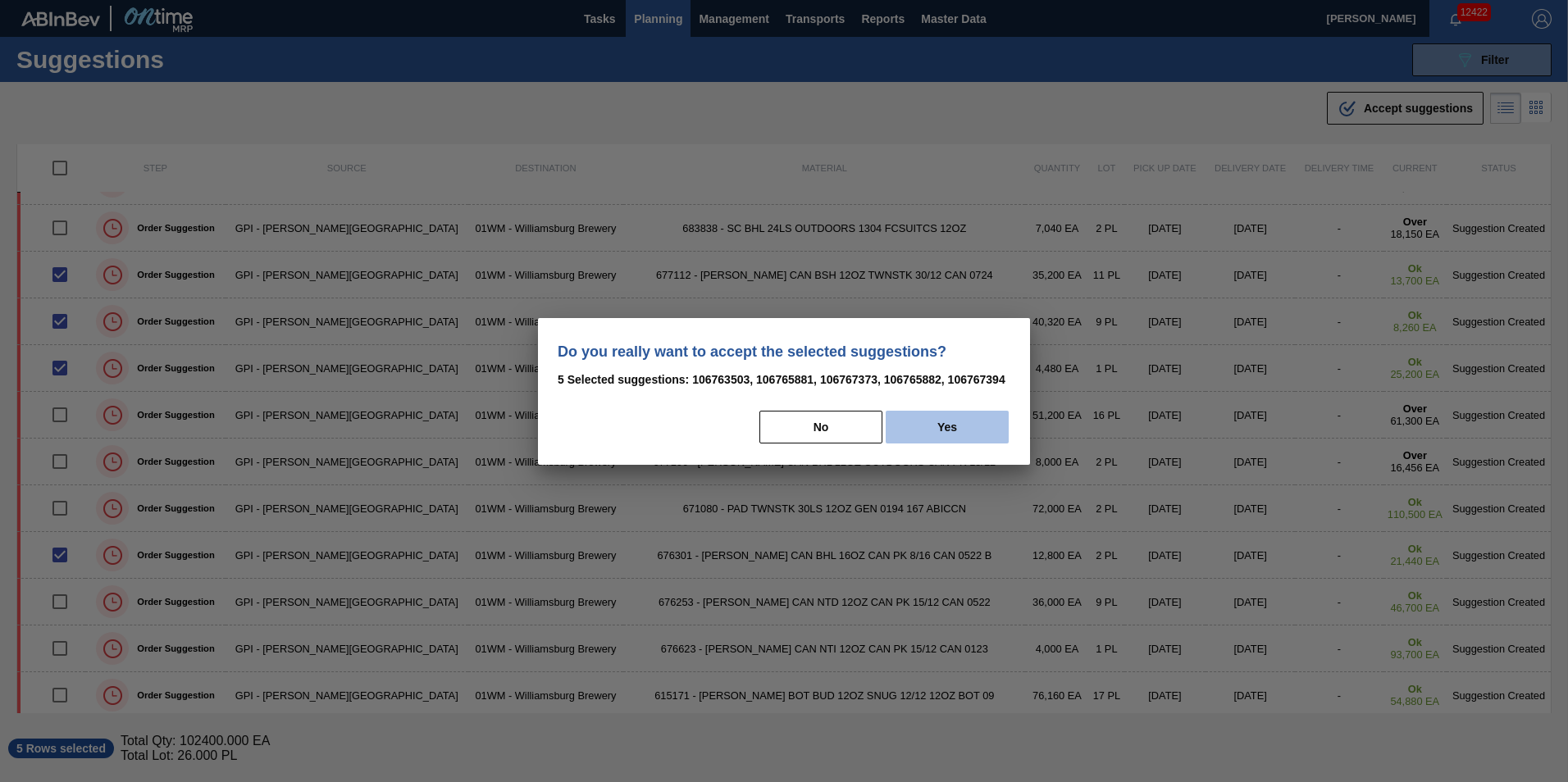
click at [900, 431] on button "Yes" at bounding box center [947, 426] width 123 height 33
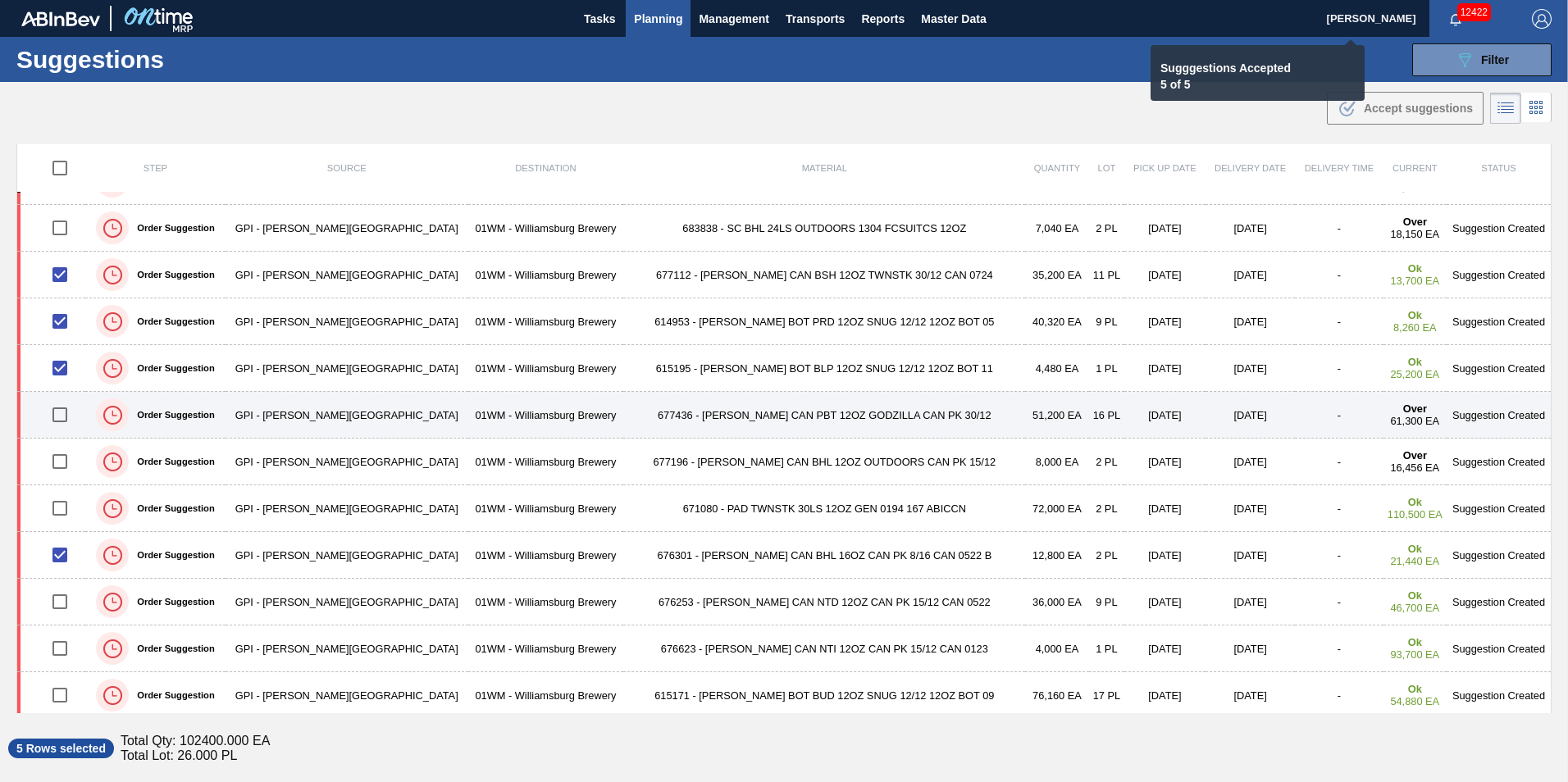
checkbox input "false"
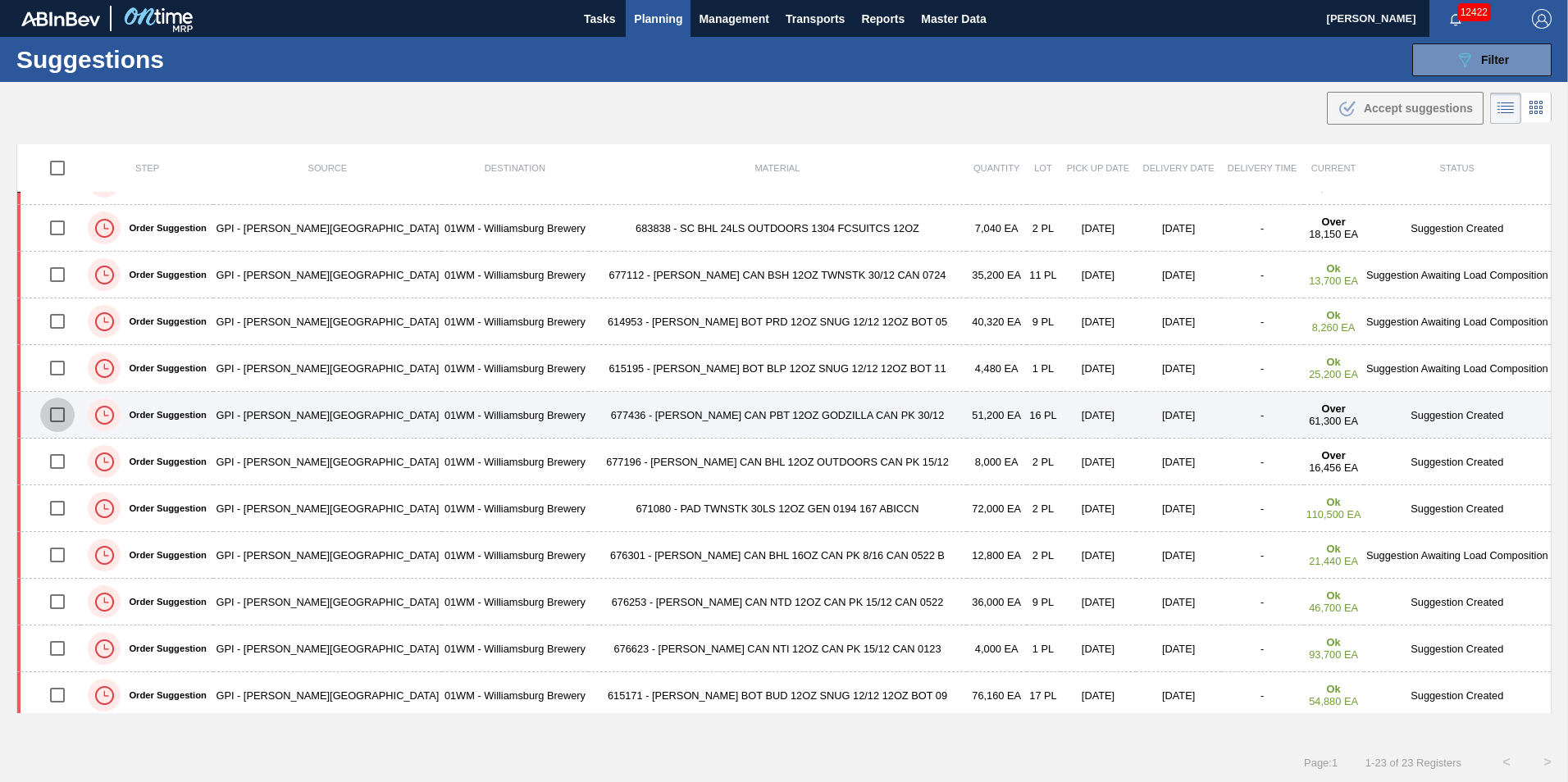
click at [59, 415] on input "checkbox" at bounding box center [57, 414] width 34 height 34
checkbox input "true"
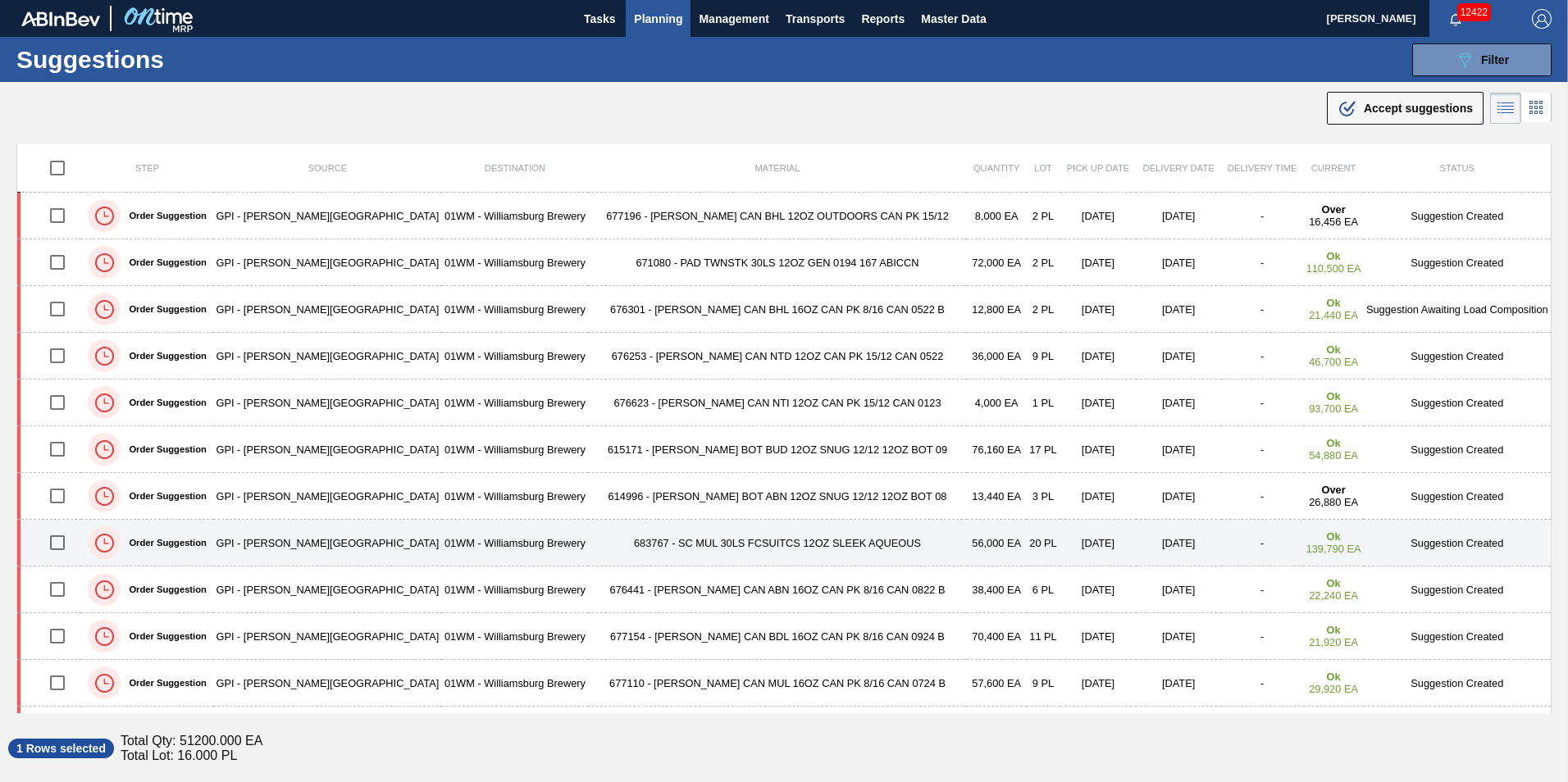
scroll to position [410, 0]
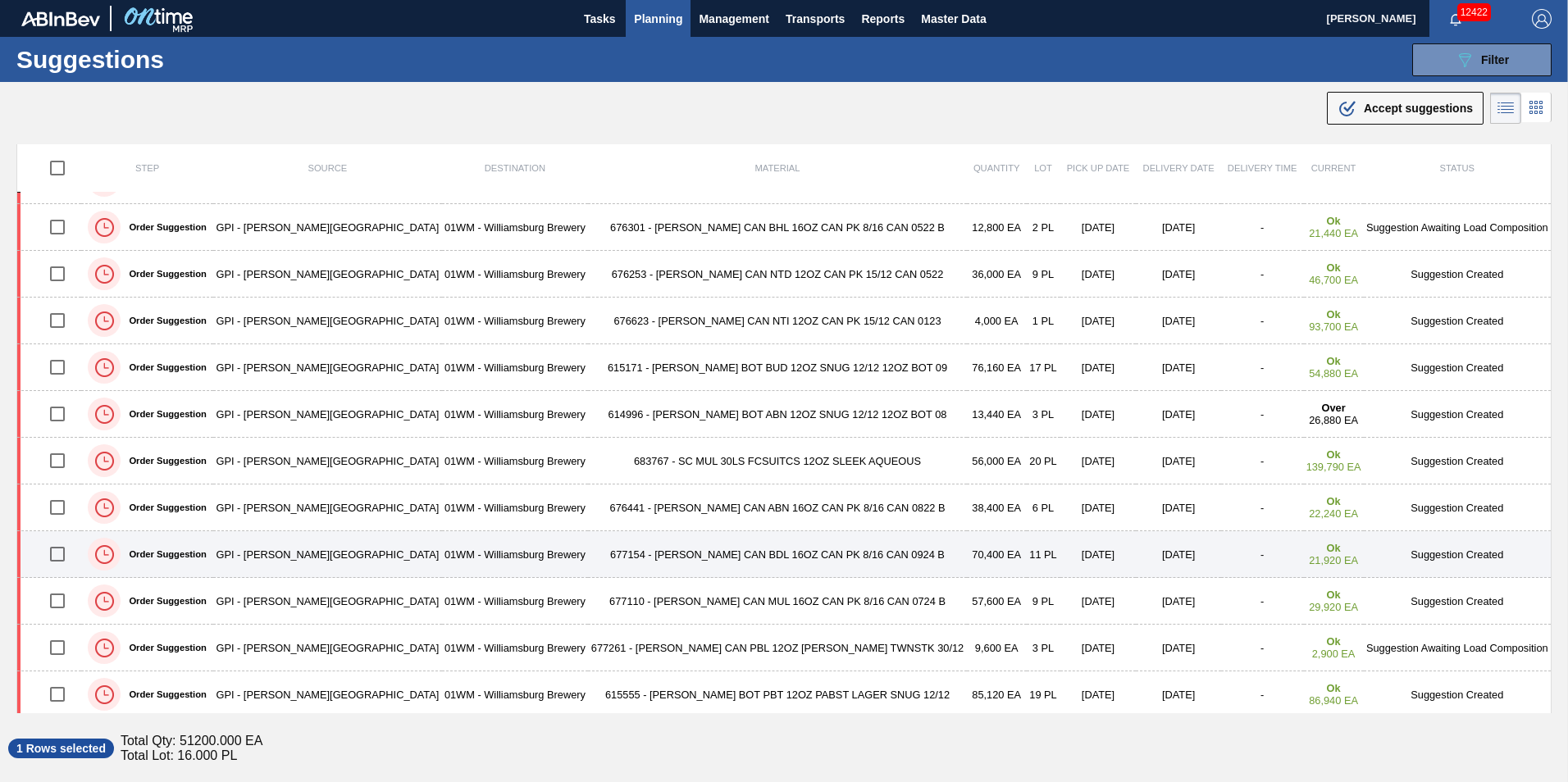
click at [57, 557] on input "checkbox" at bounding box center [57, 554] width 34 height 34
checkbox input "true"
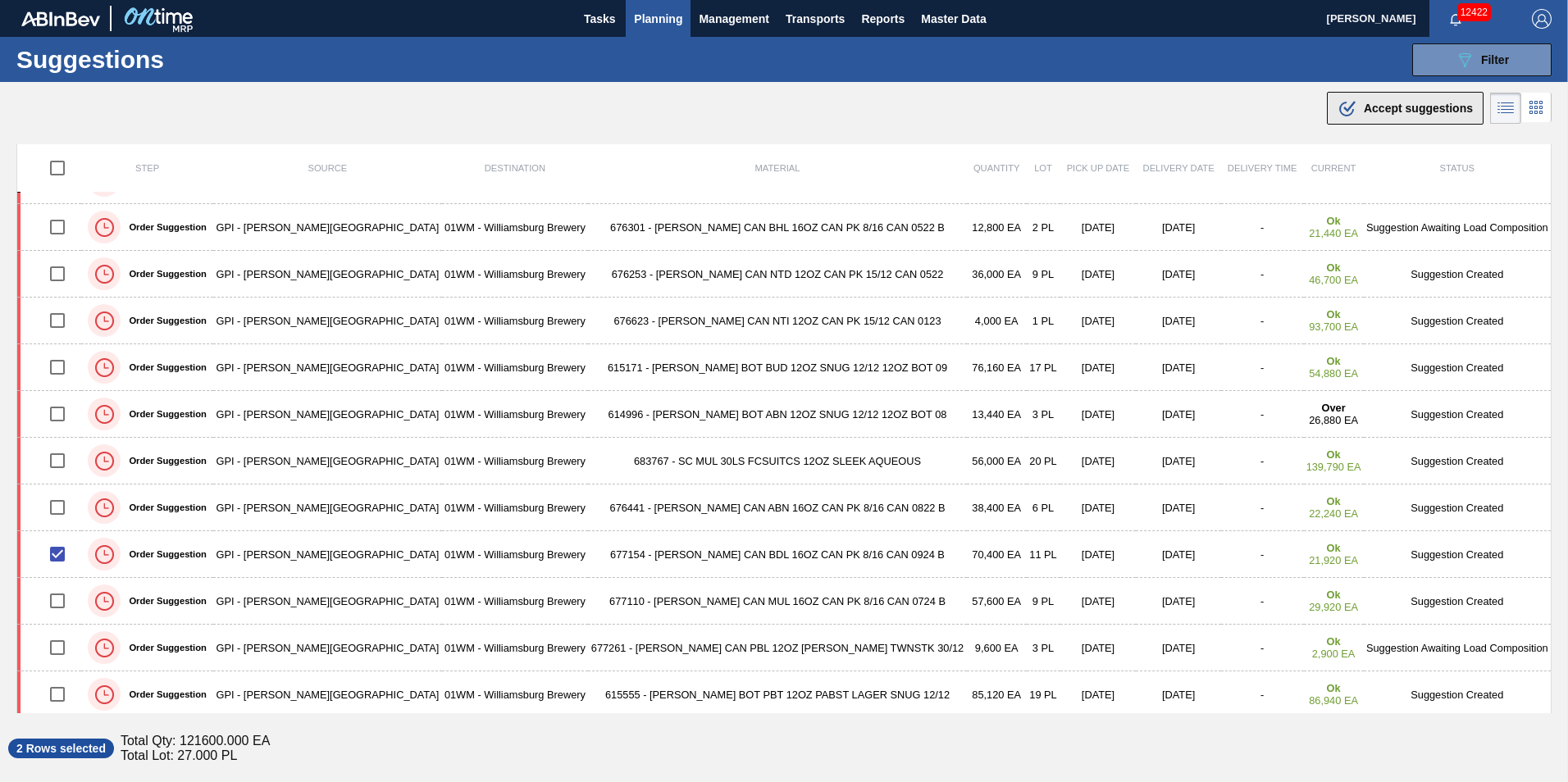
click at [1403, 105] on span "Accept suggestions" at bounding box center [1418, 108] width 109 height 13
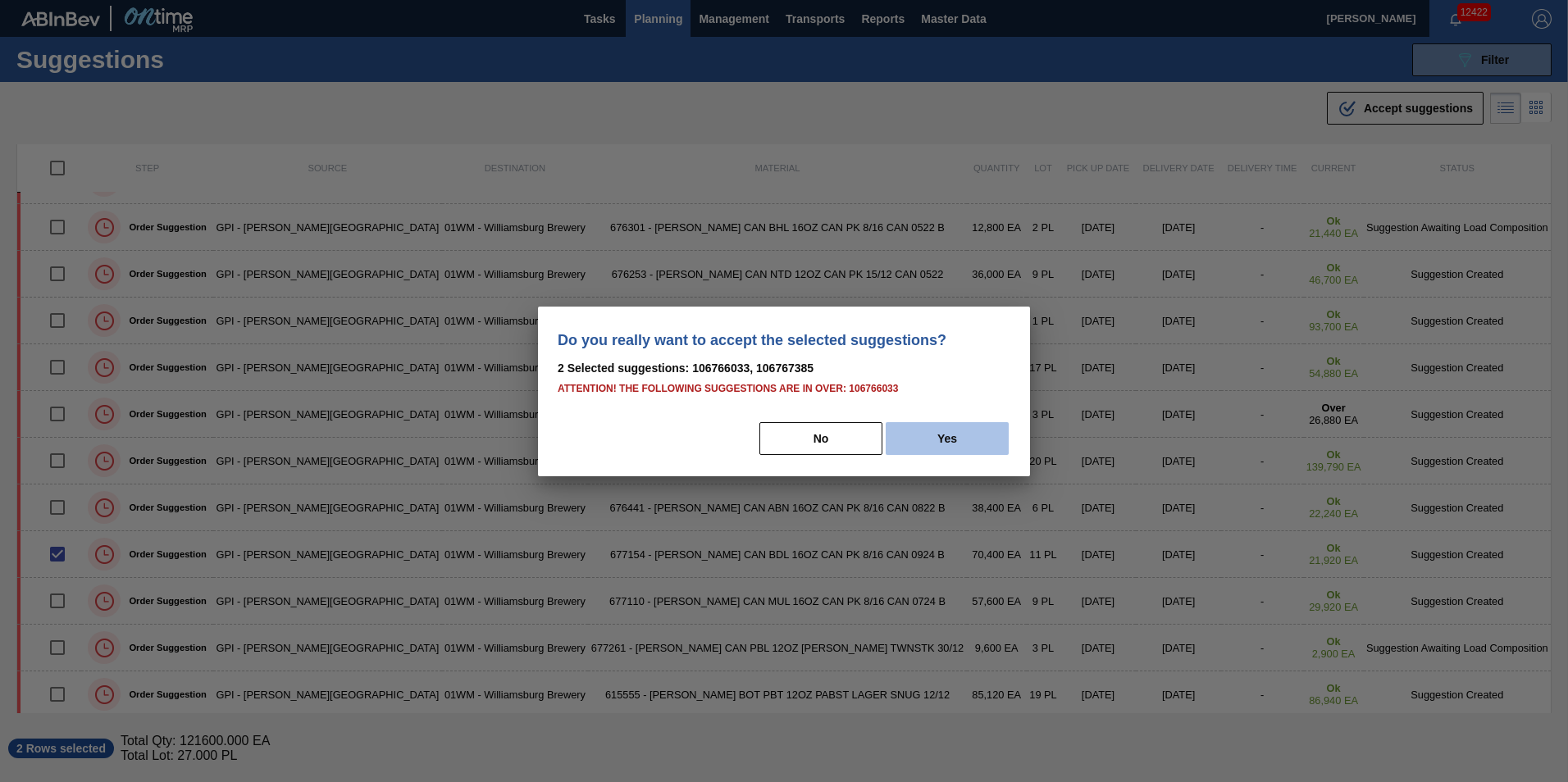
click at [953, 436] on button "Yes" at bounding box center [947, 438] width 123 height 33
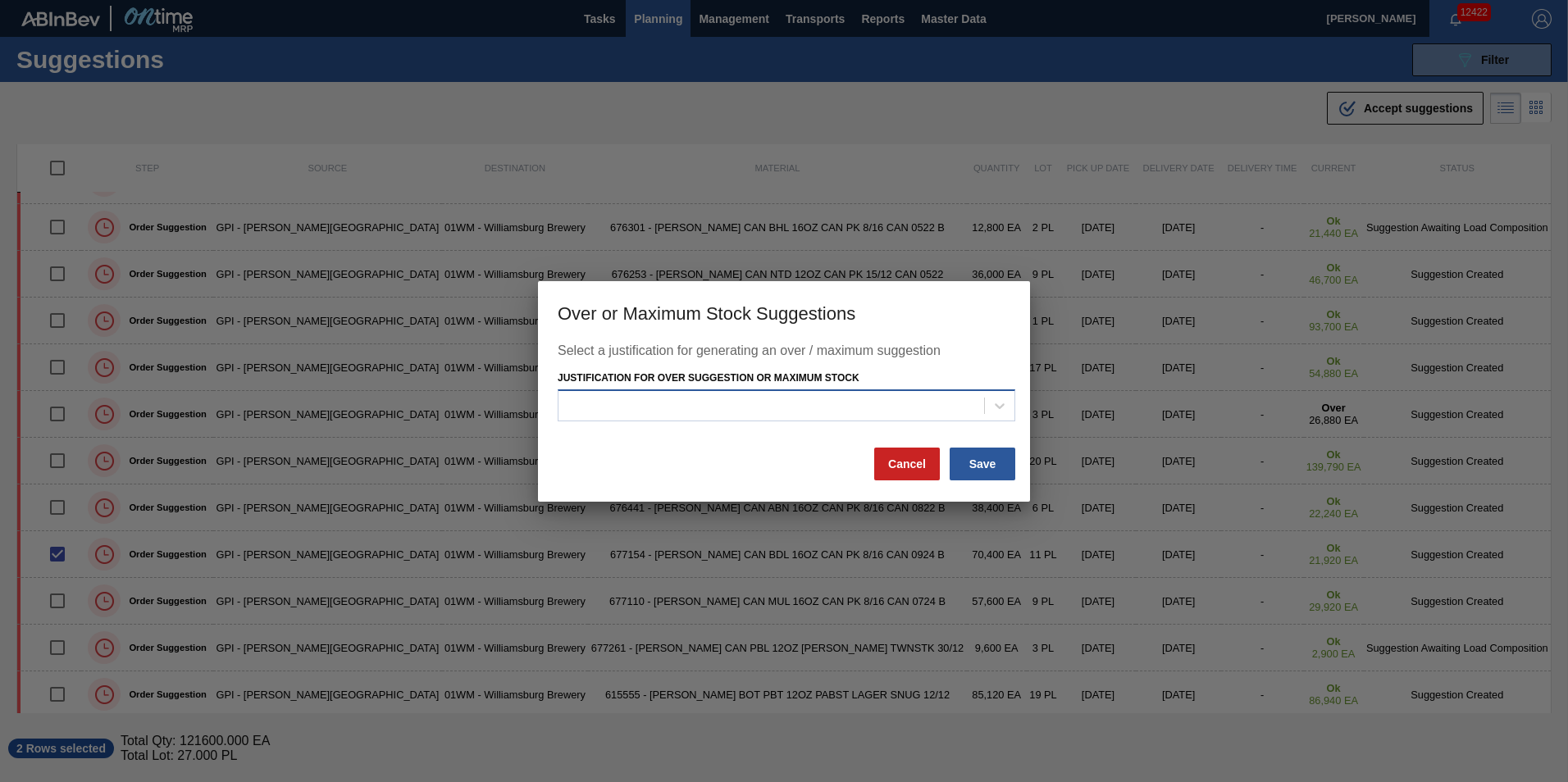
click at [928, 402] on div at bounding box center [771, 407] width 426 height 24
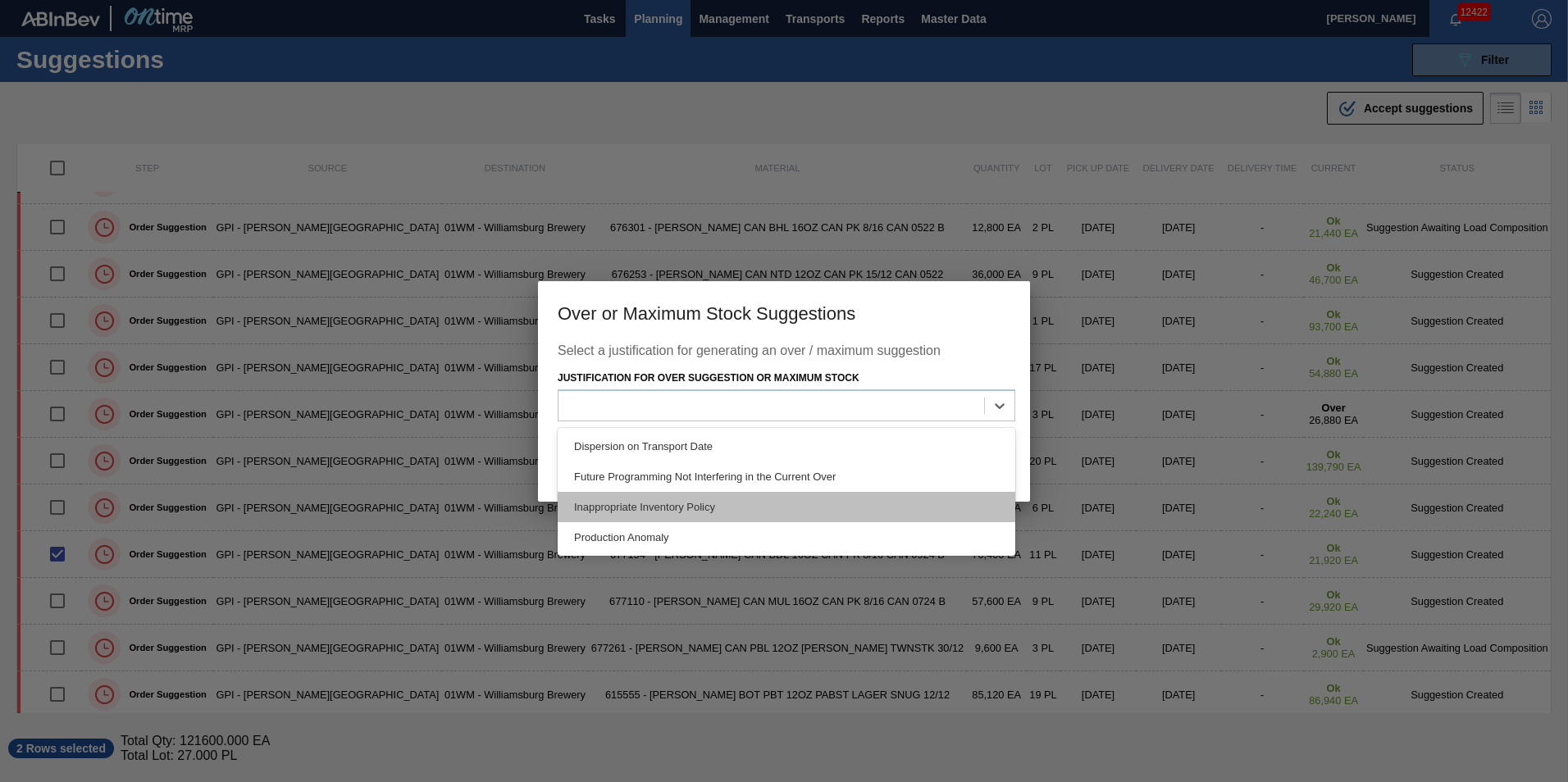
click at [793, 501] on div "Inappropriate Inventory Policy" at bounding box center [786, 506] width 457 height 31
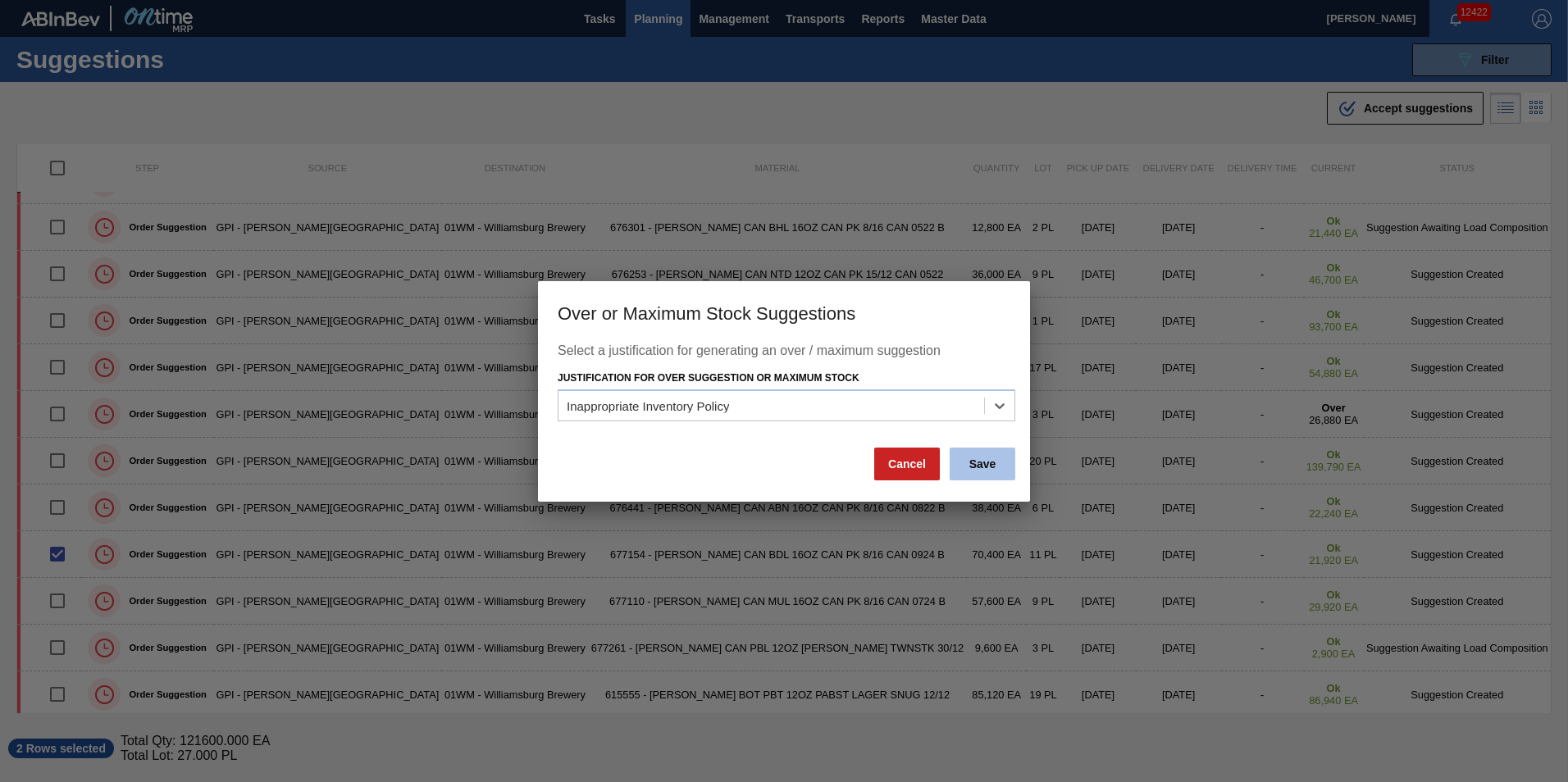
click at [980, 470] on button "Save" at bounding box center [982, 464] width 65 height 33
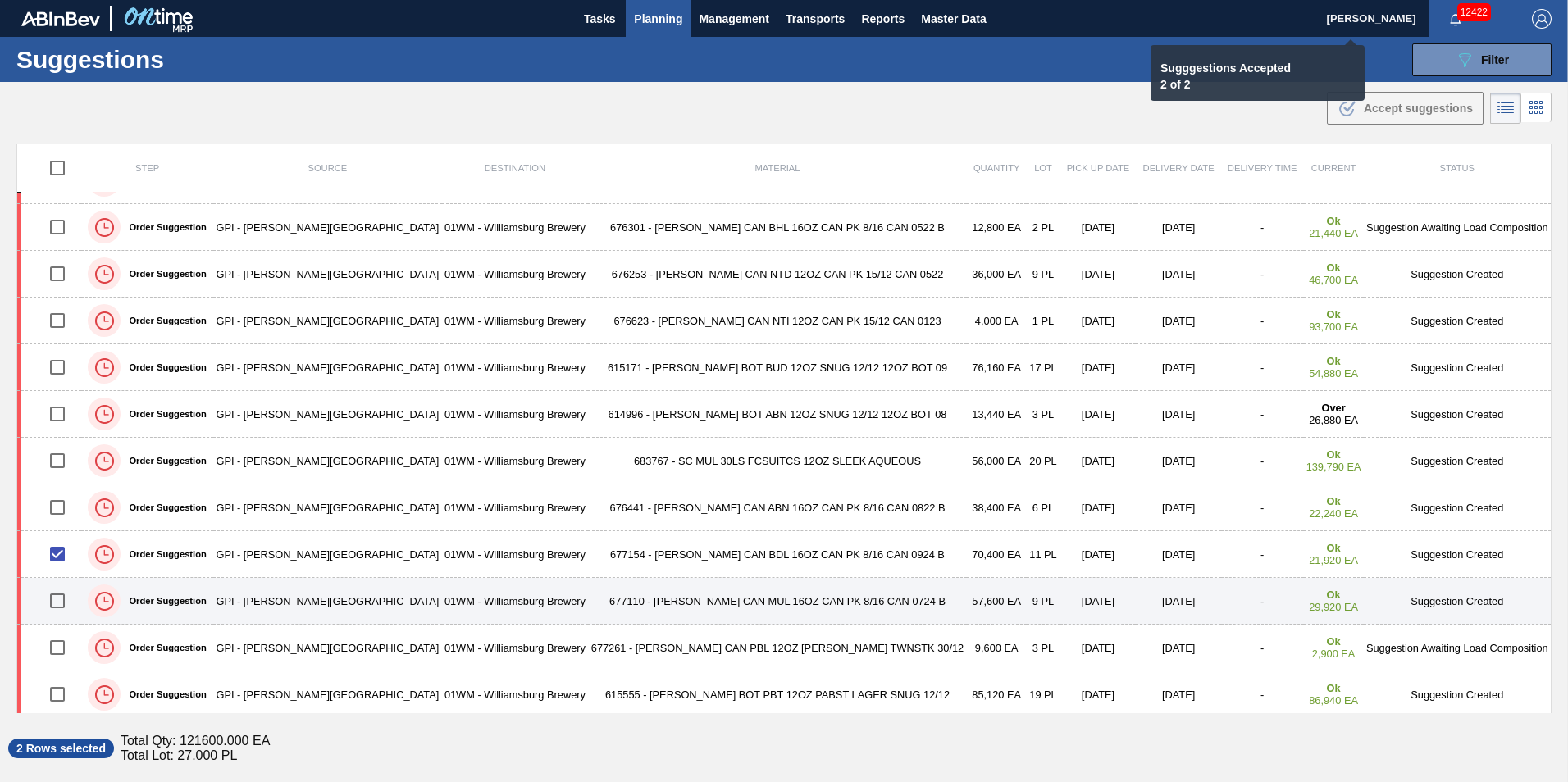
checkbox input "false"
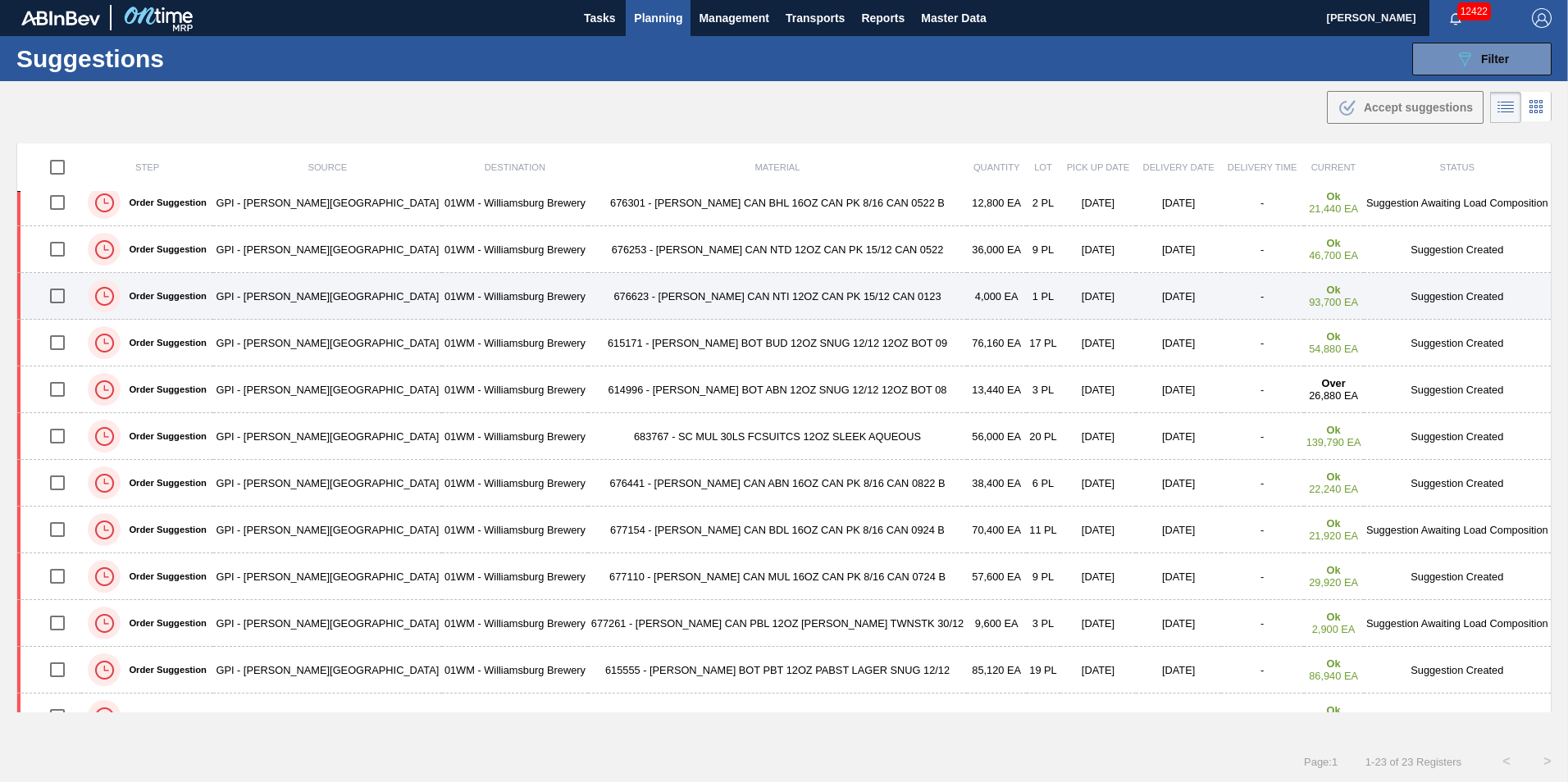
scroll to position [391, 0]
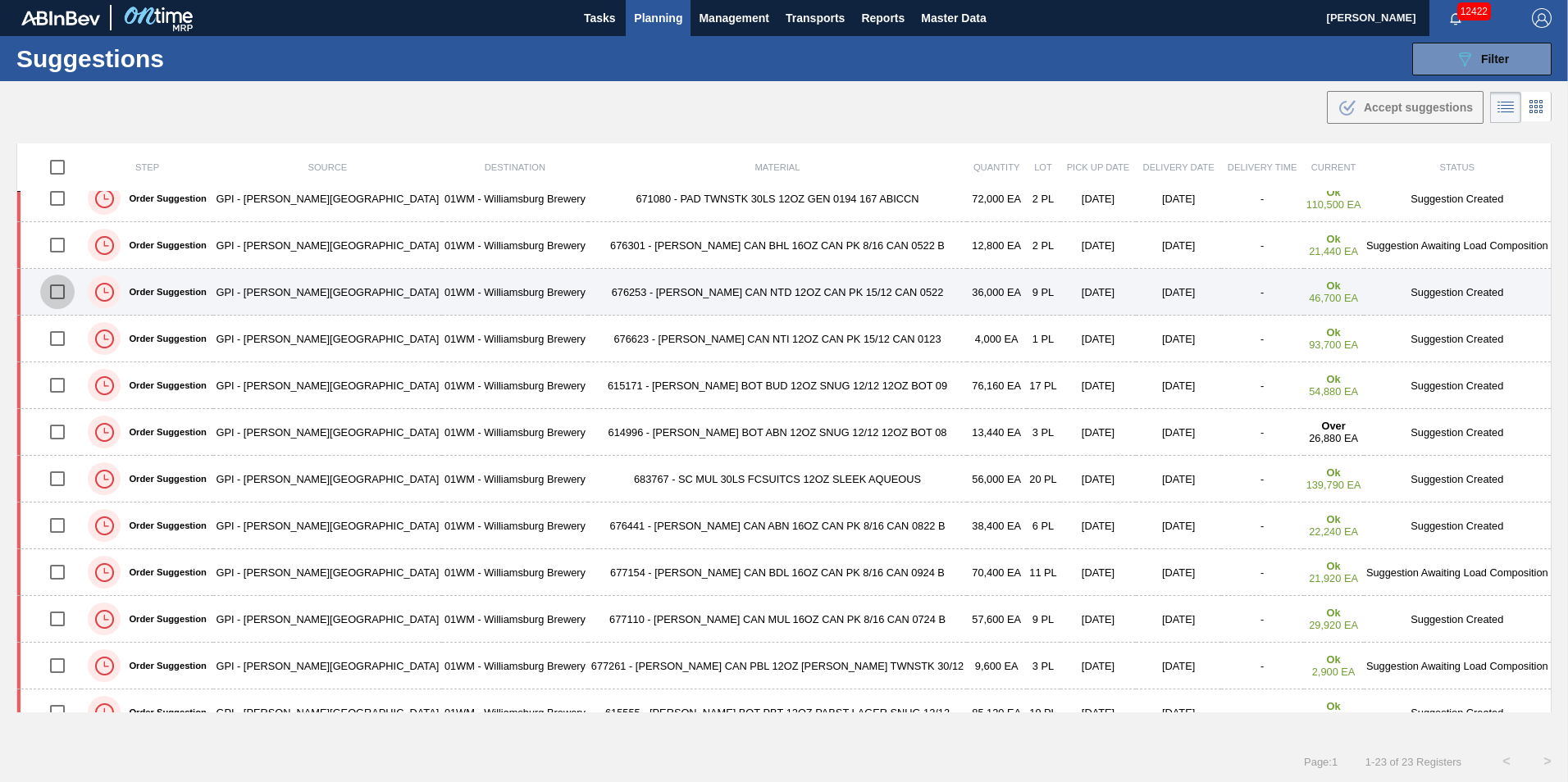
click at [63, 296] on input "checkbox" at bounding box center [57, 291] width 34 height 34
checkbox input "true"
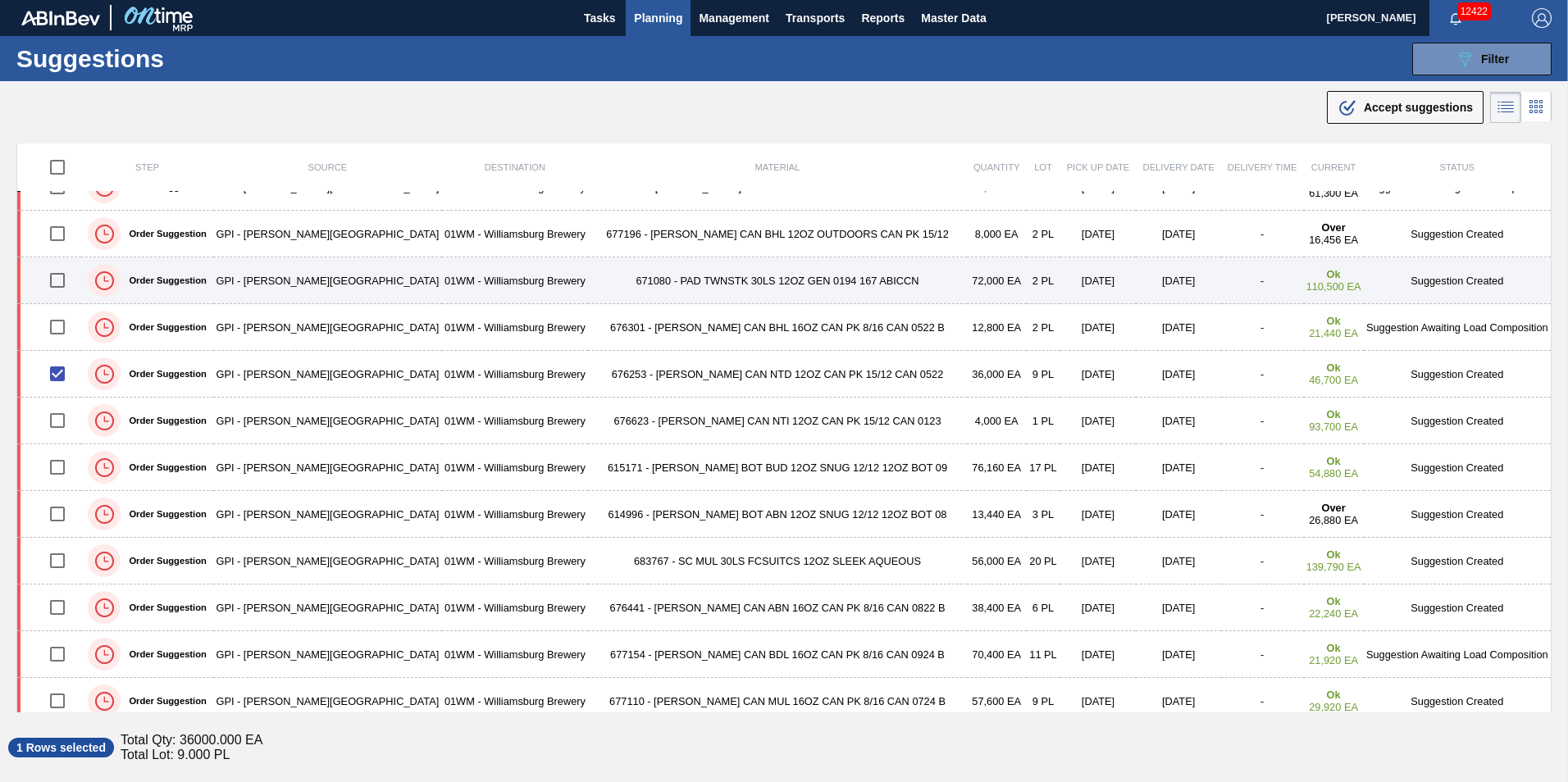
click at [74, 279] on input "checkbox" at bounding box center [57, 280] width 34 height 34
checkbox input "true"
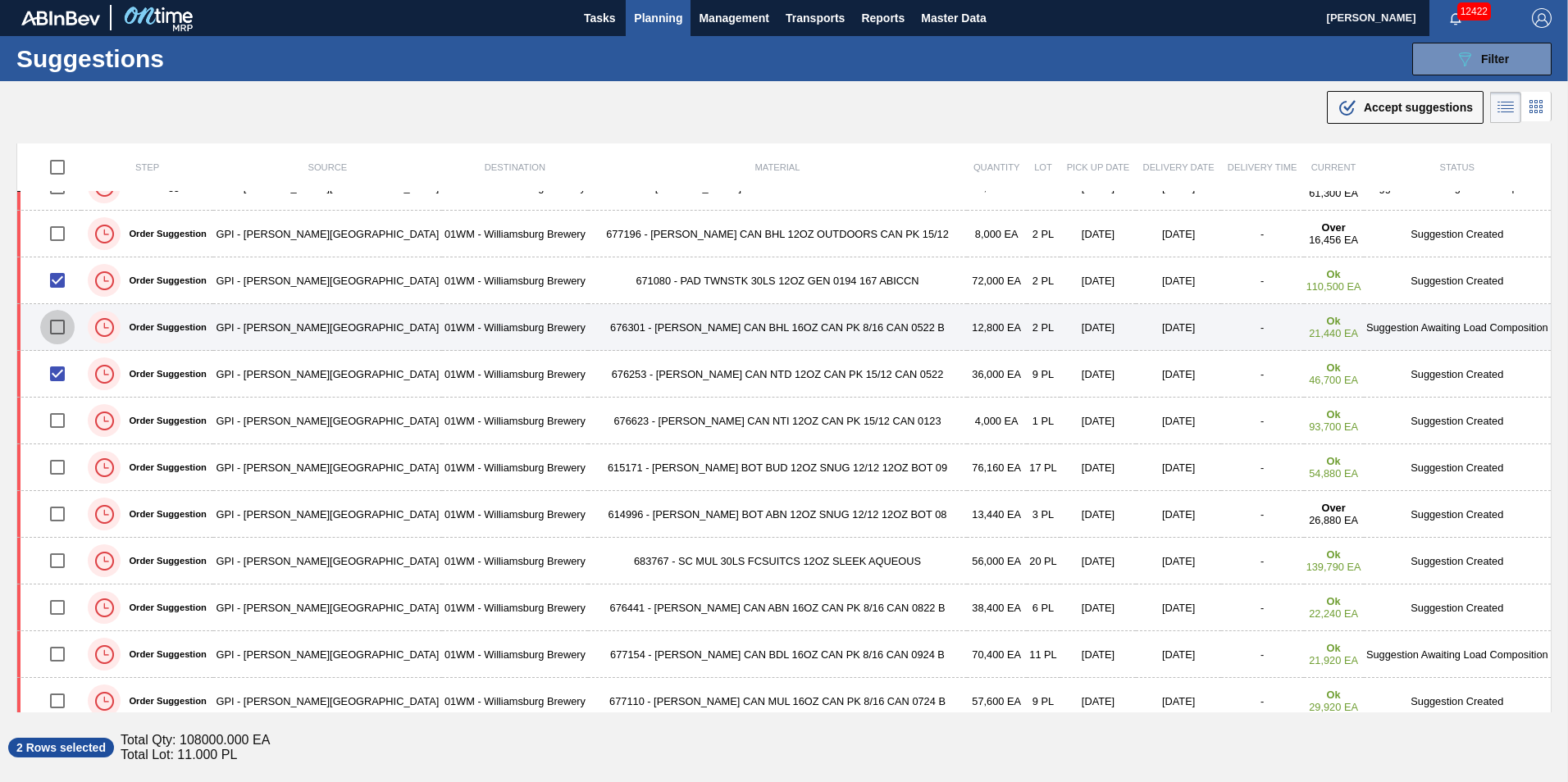
click at [61, 327] on input "checkbox" at bounding box center [57, 327] width 34 height 34
checkbox input "true"
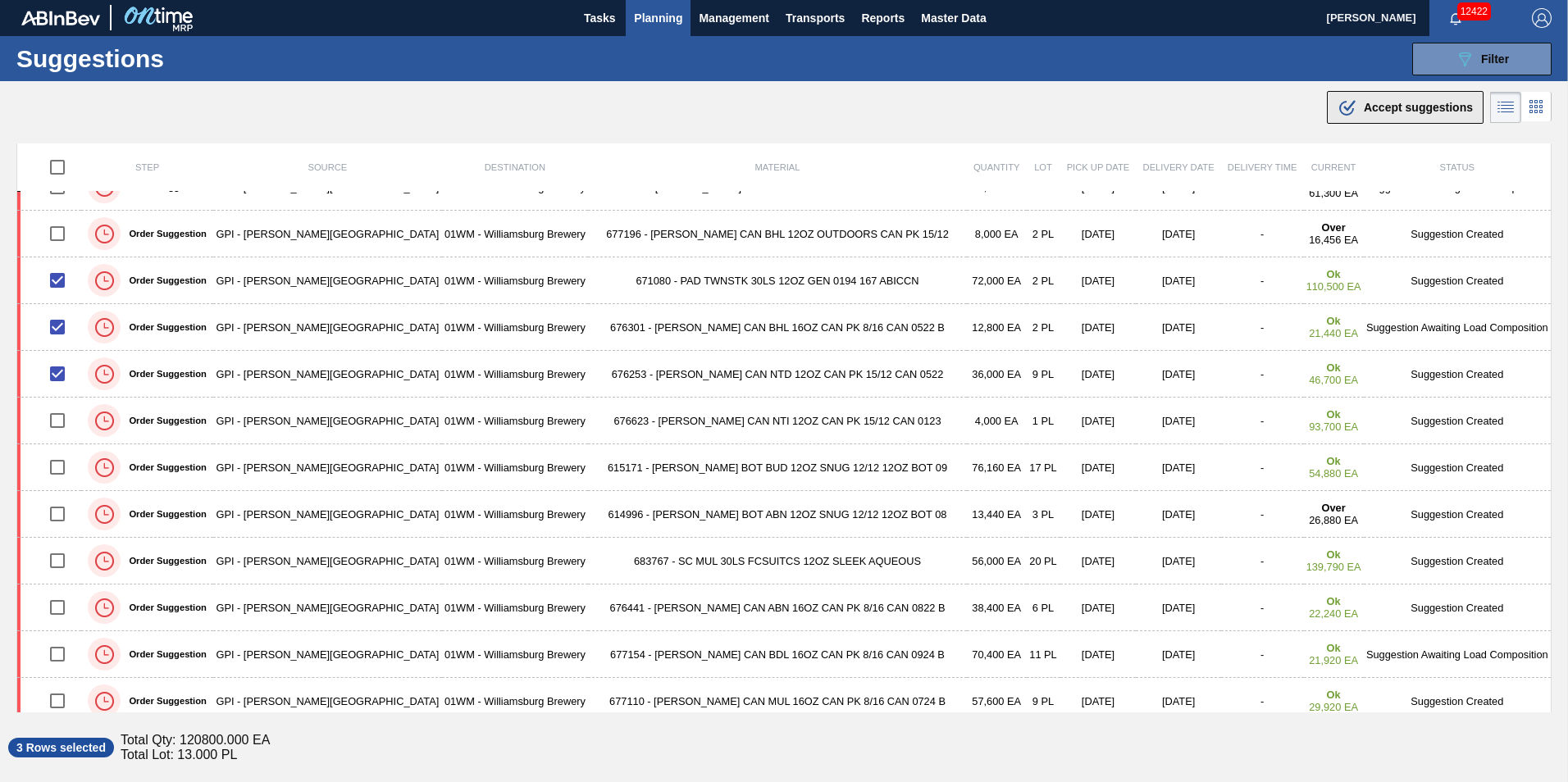
click at [1383, 110] on span "Accept suggestions" at bounding box center [1418, 107] width 109 height 13
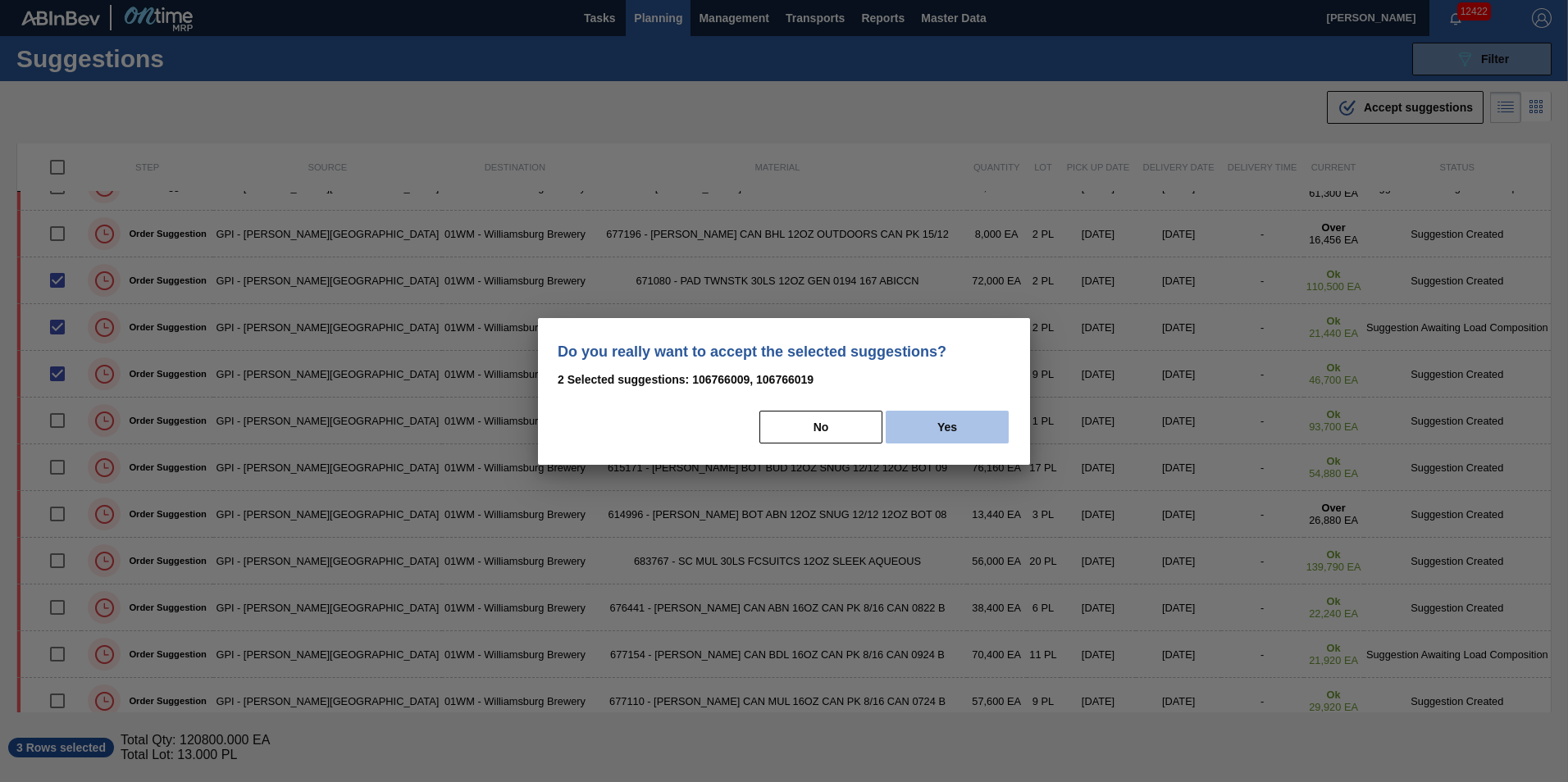
click at [957, 415] on button "Yes" at bounding box center [947, 426] width 123 height 33
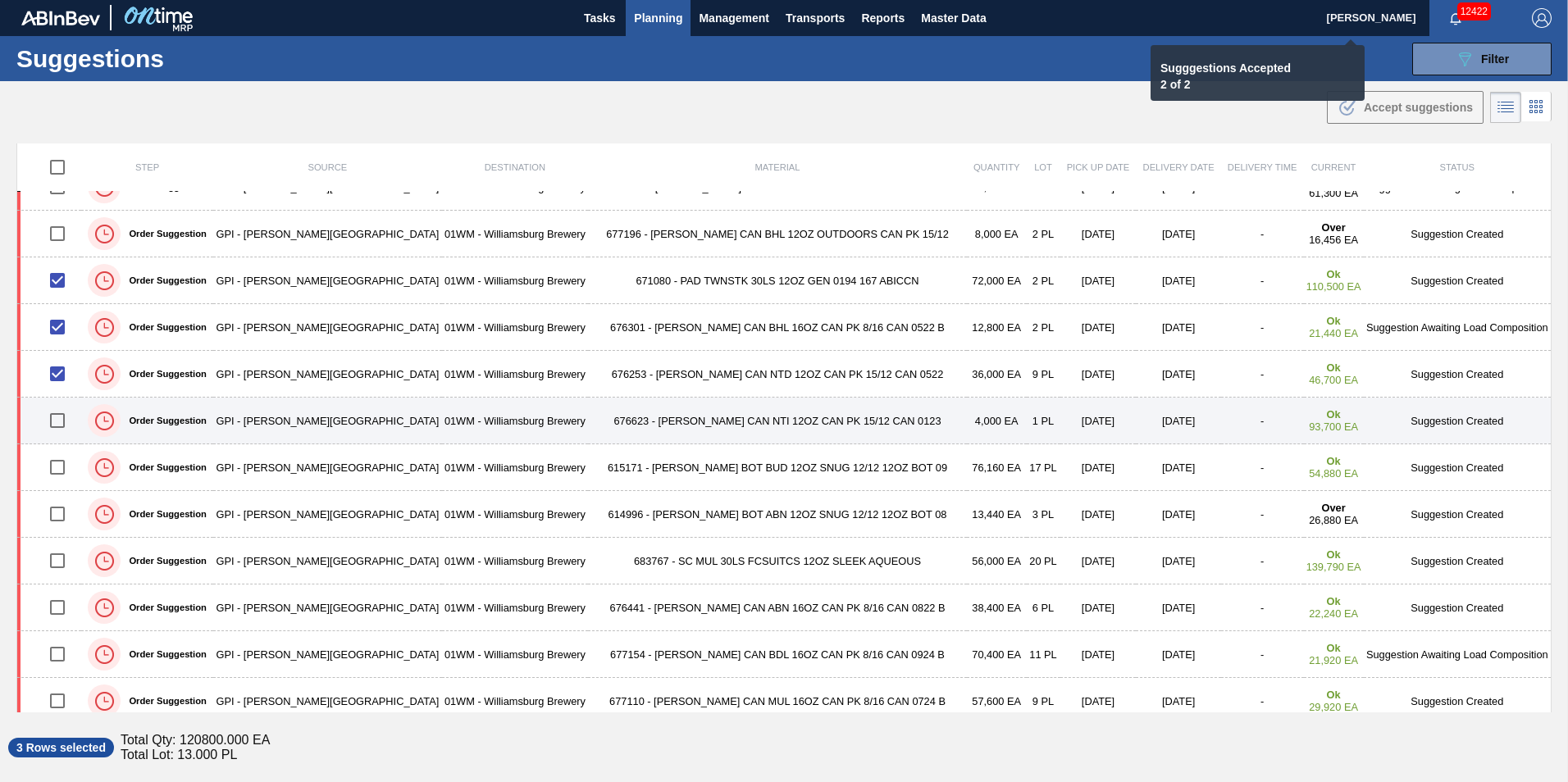
checkbox input "false"
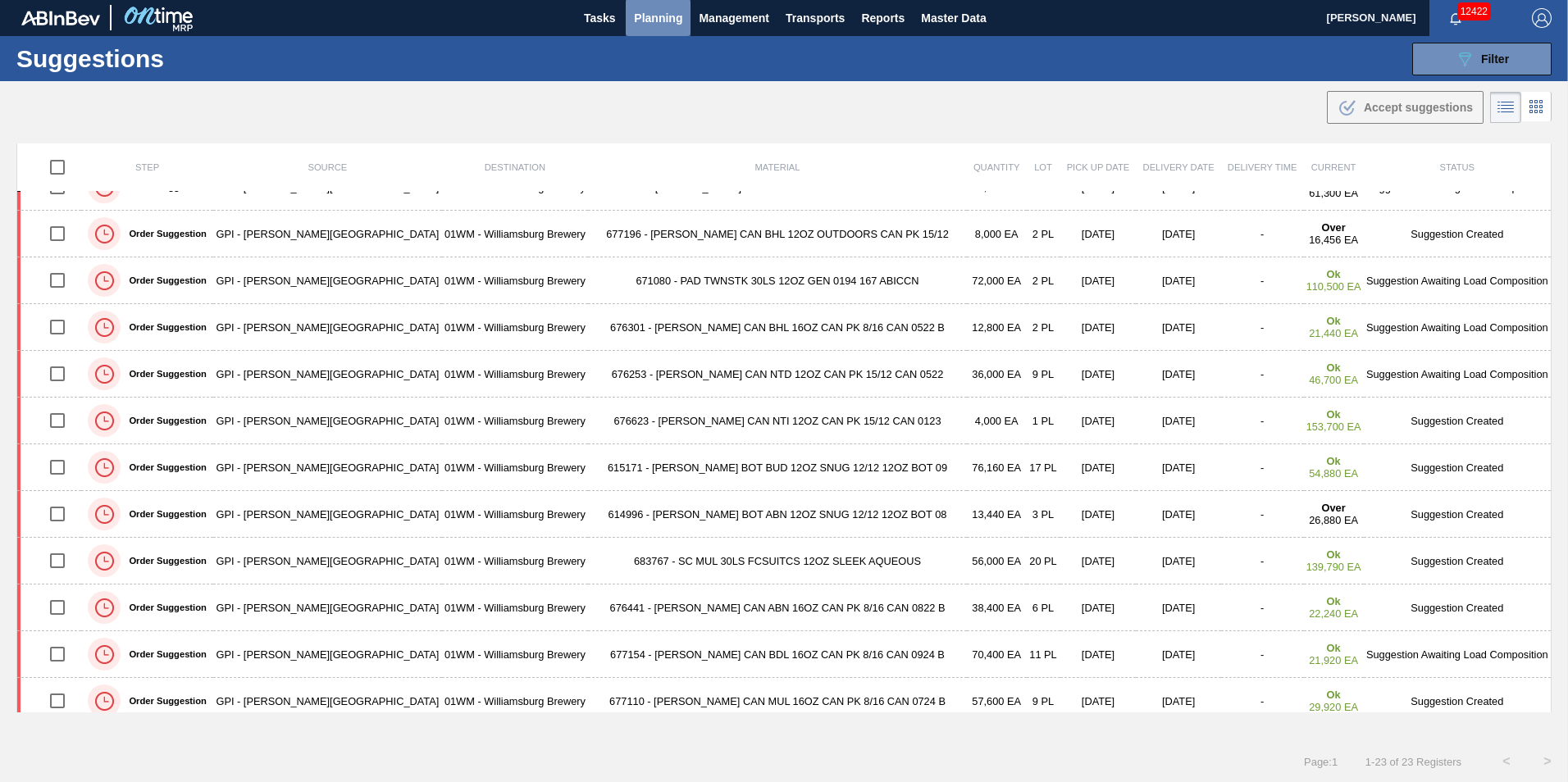
click at [657, 17] on span "Planning" at bounding box center [658, 18] width 48 height 20
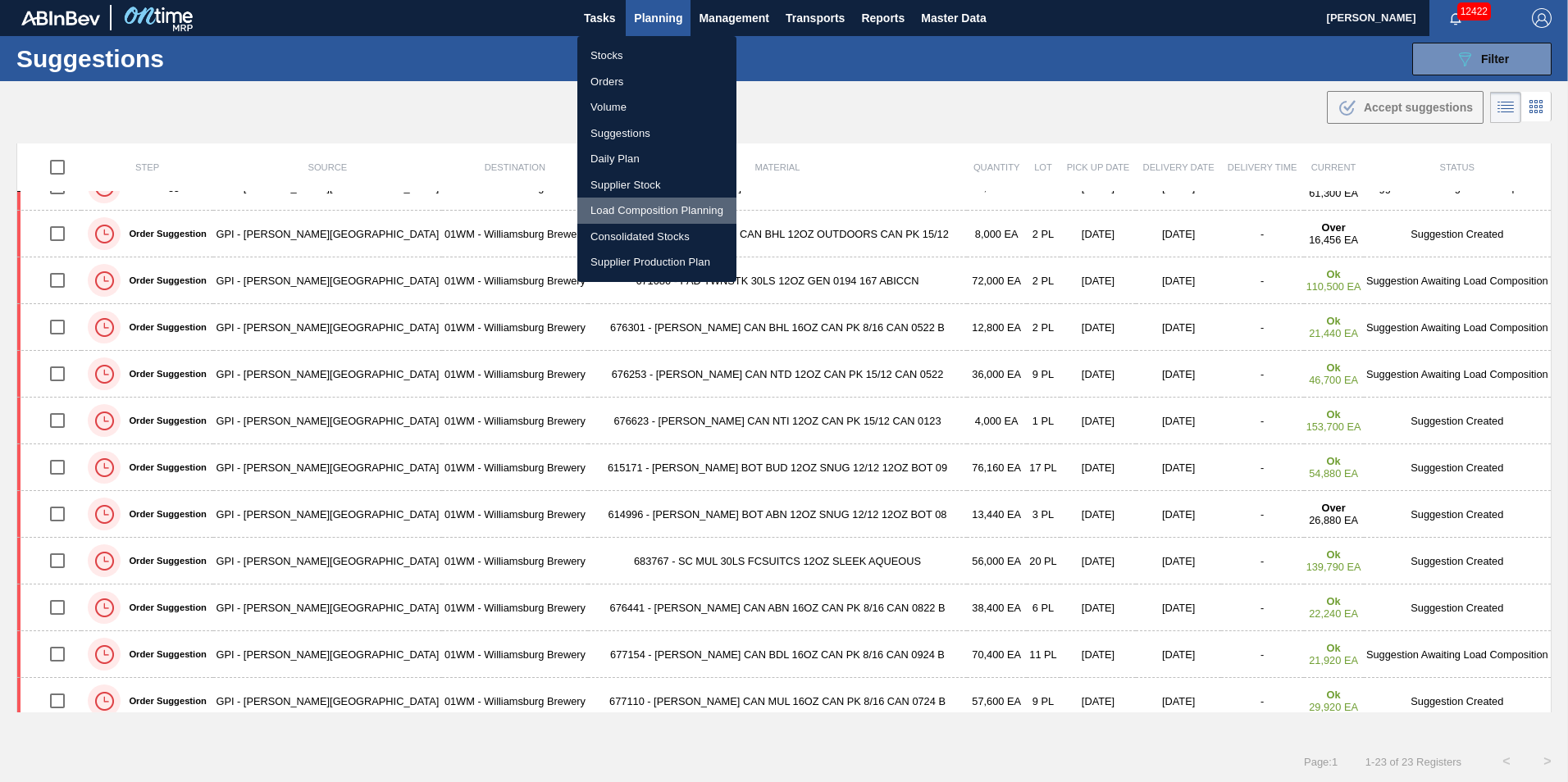
click at [663, 210] on li "Load Composition Planning" at bounding box center [656, 210] width 159 height 26
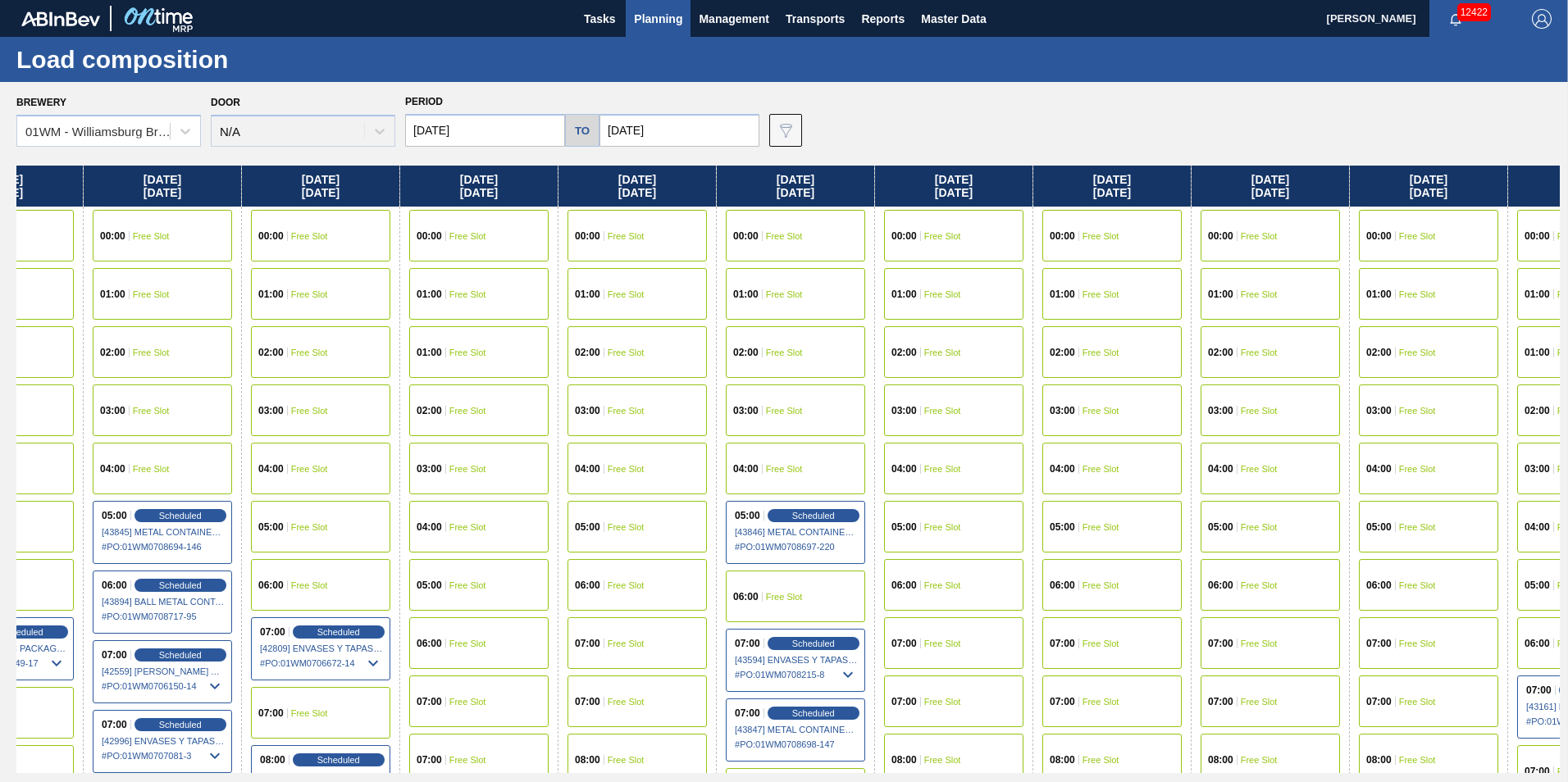
scroll to position [0, 1464]
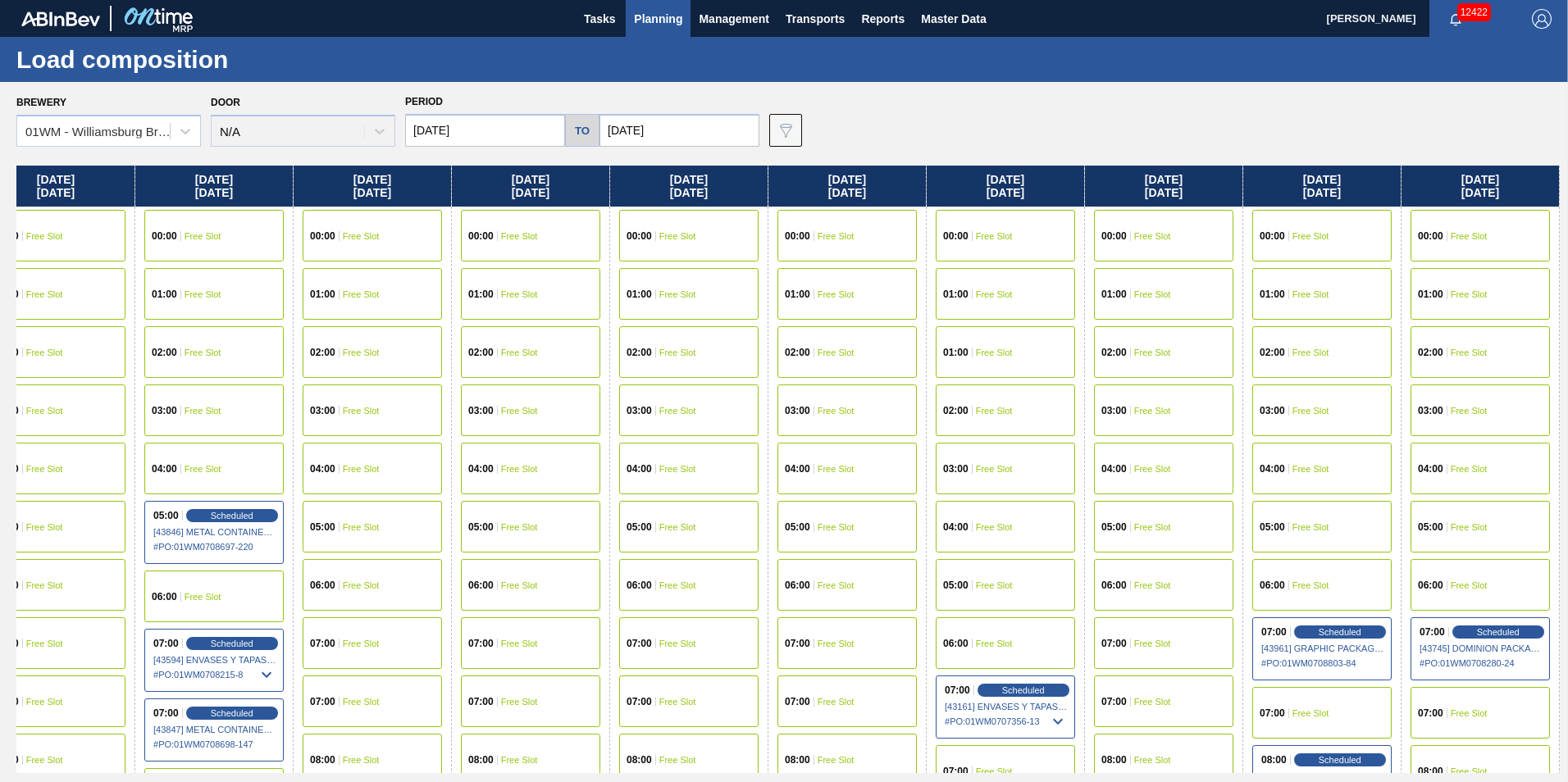
drag, startPoint x: 1364, startPoint y: 178, endPoint x: -645, endPoint y: 110, distance: 2010.2
click at [0, 0] on html "Tasks Planning Management Transports Reports Master Data [PERSON_NAME] 12422 Ma…" at bounding box center [784, 0] width 1568 height 0
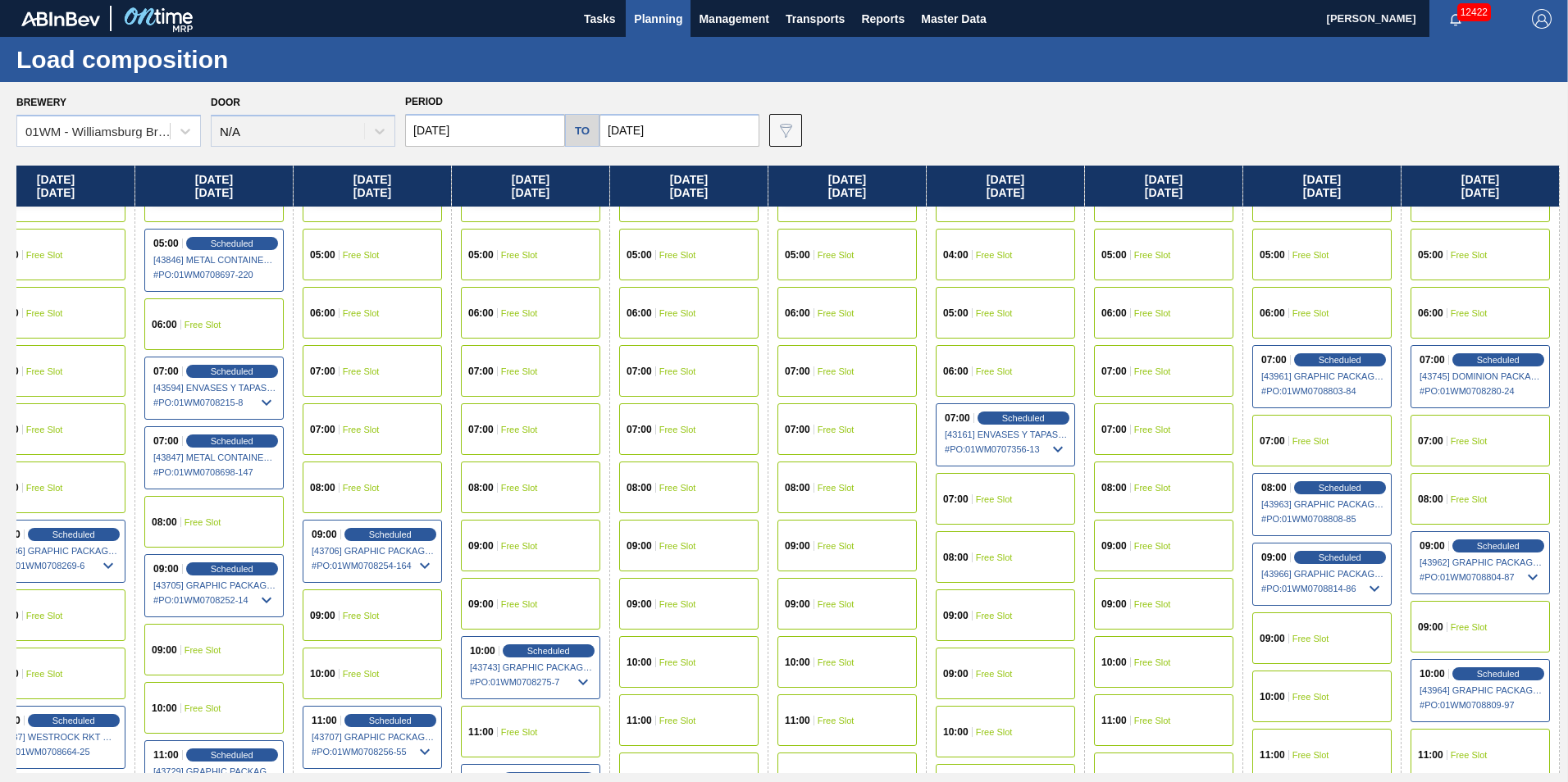
scroll to position [246, 1464]
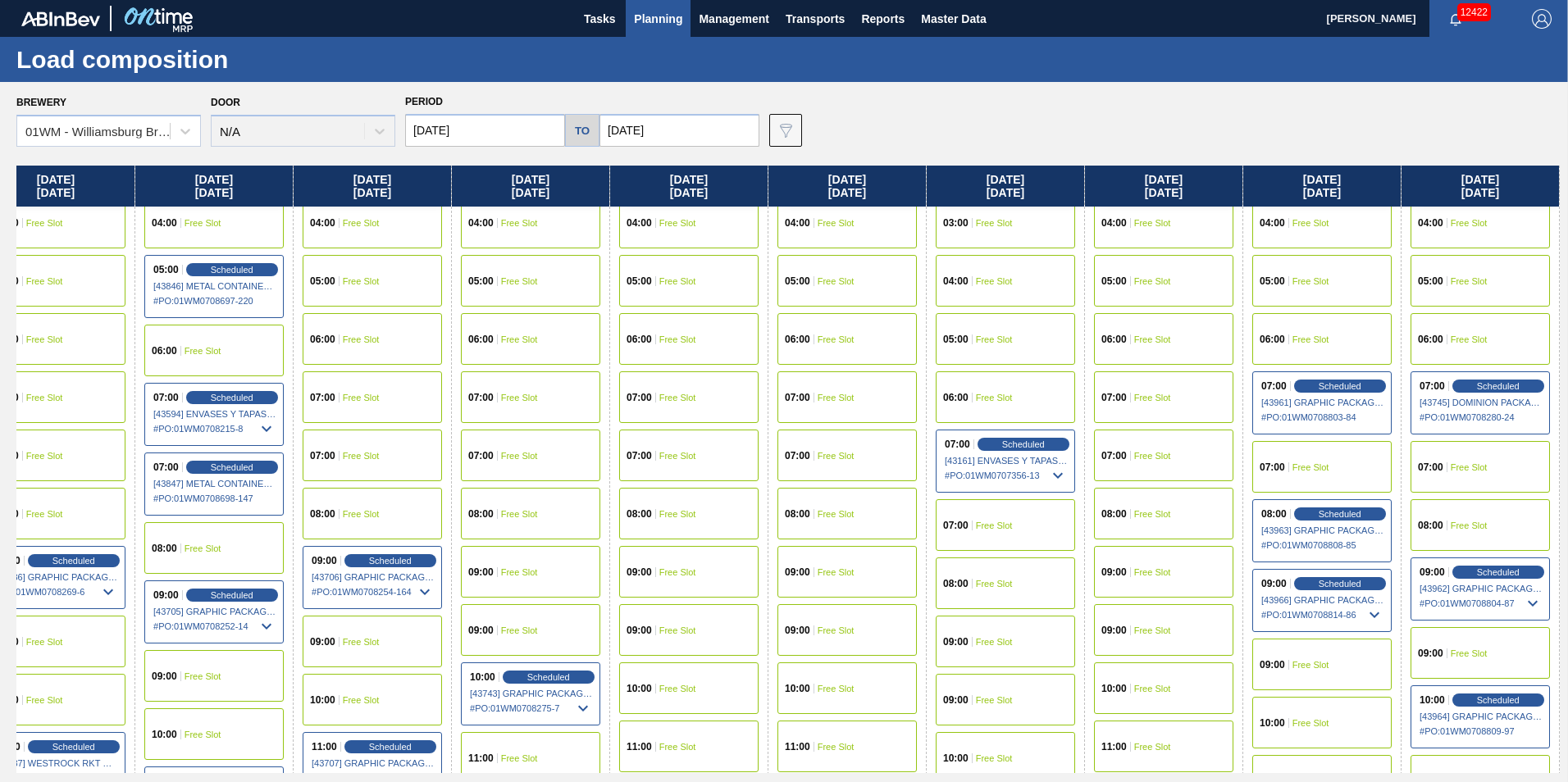
click at [1155, 584] on div "09:00 Free Slot" at bounding box center [1164, 572] width 140 height 51
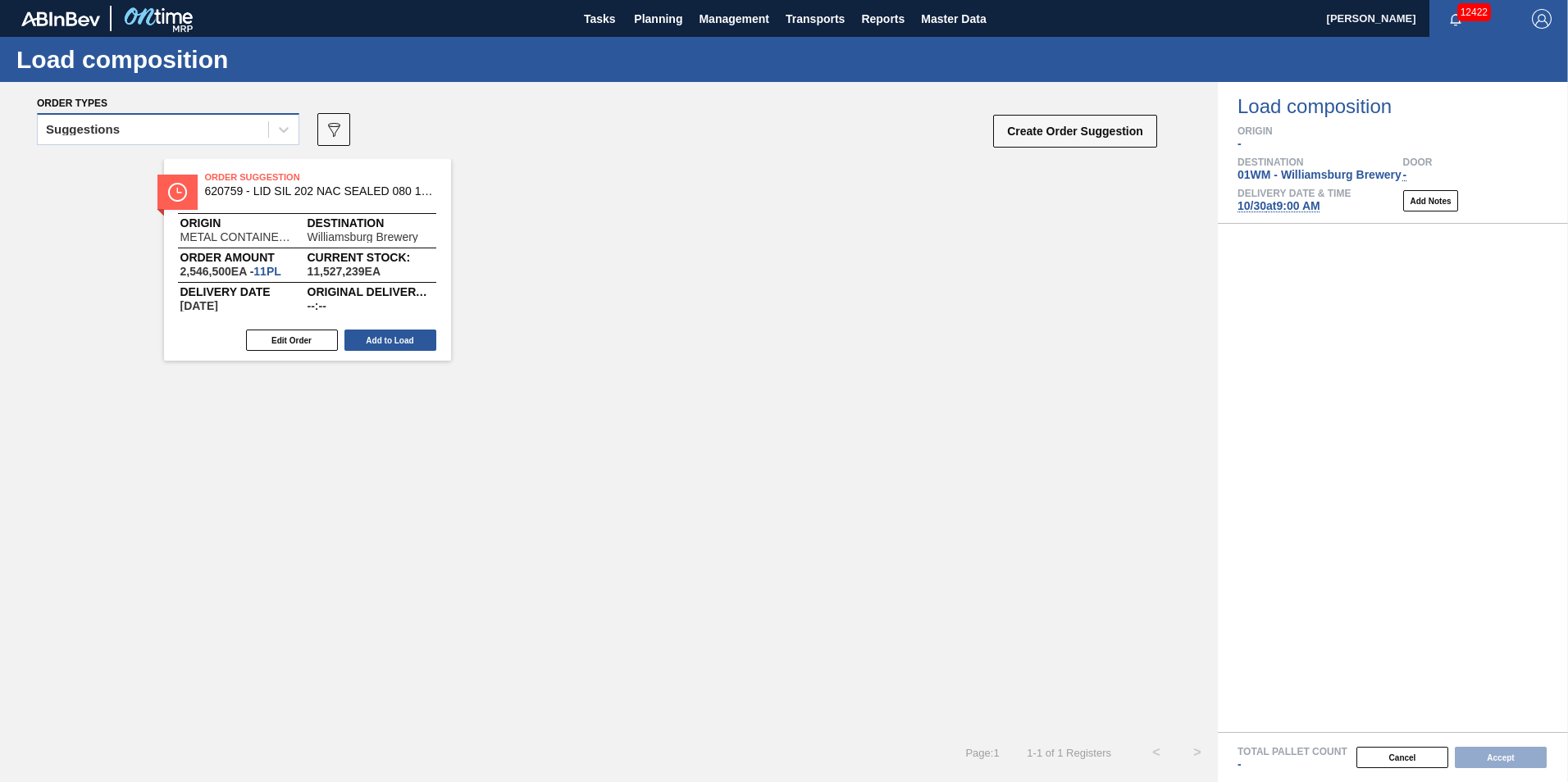
click at [169, 127] on div "Suggestions" at bounding box center [153, 130] width 230 height 24
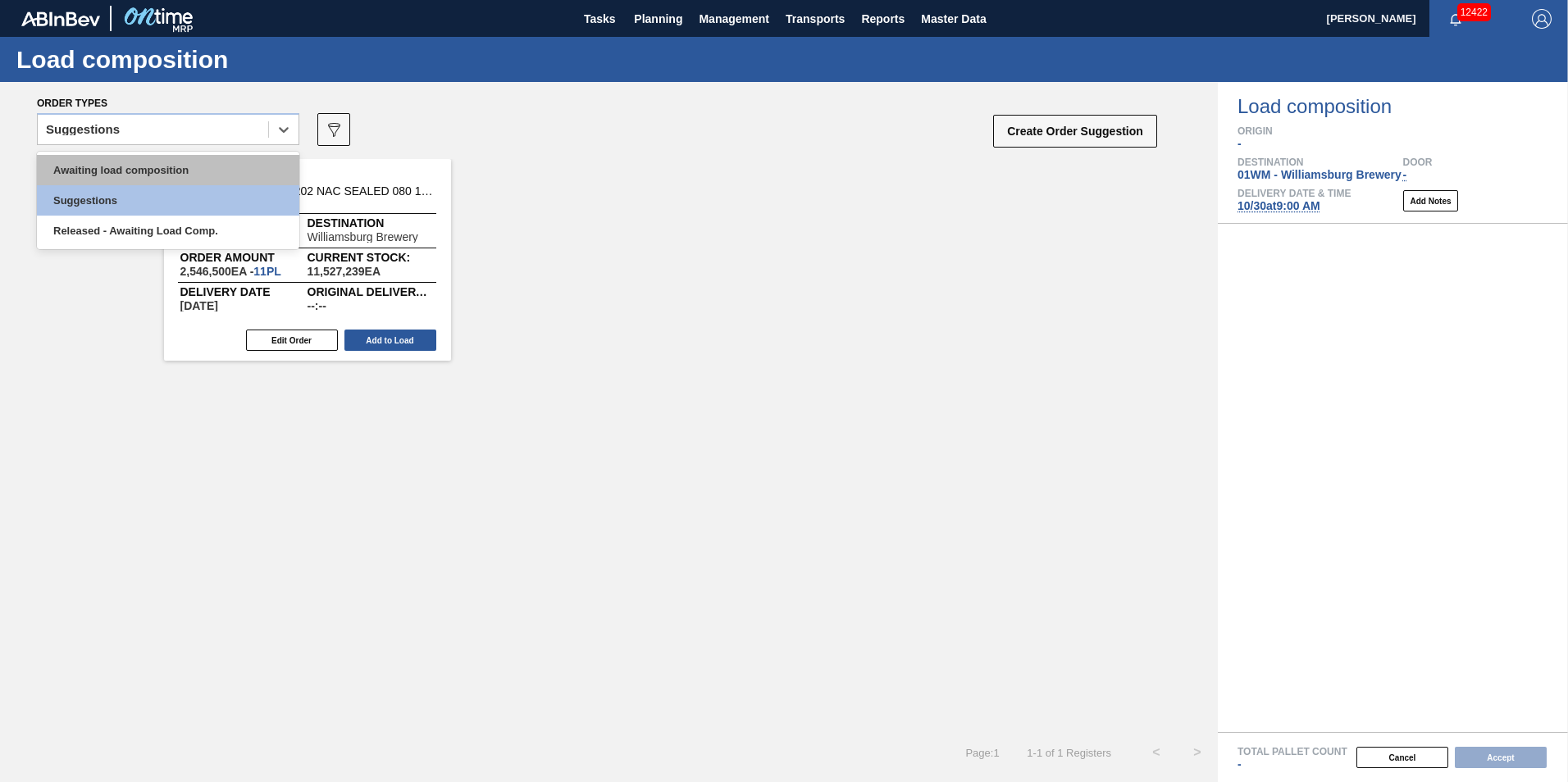
click at [162, 166] on div "Awaiting load composition" at bounding box center [169, 169] width 263 height 31
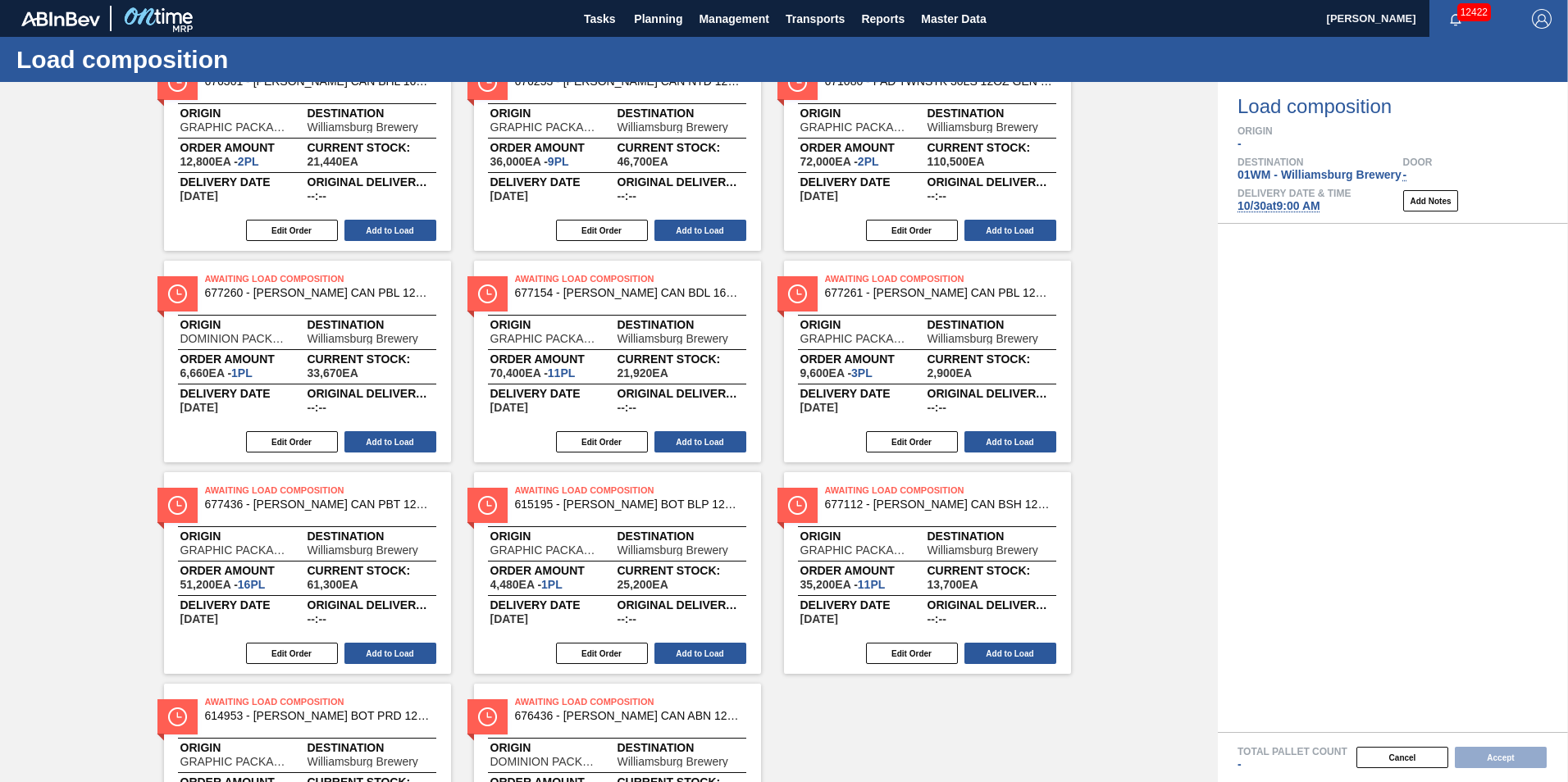
scroll to position [263, 0]
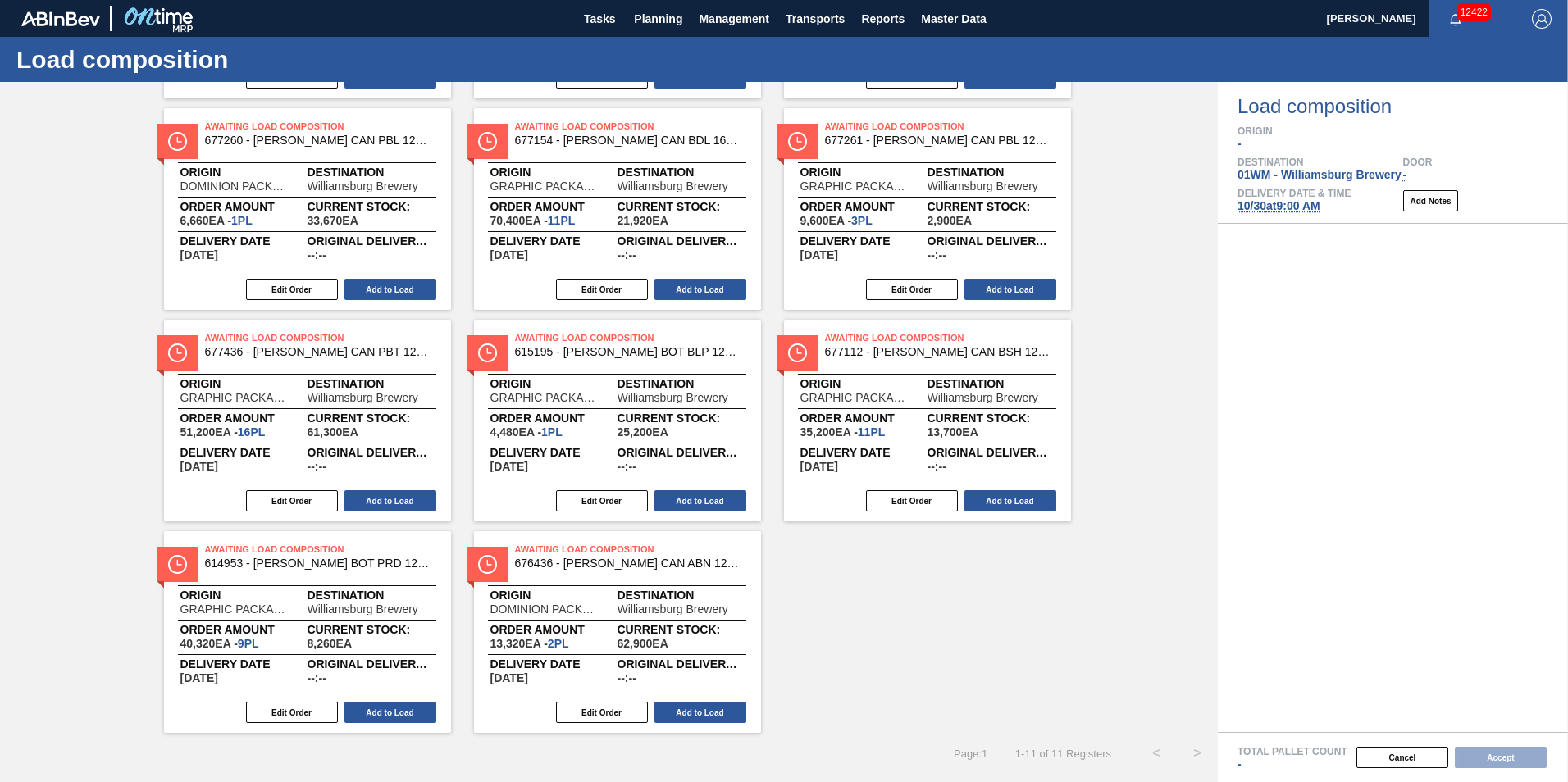
click at [613, 573] on div "Awaiting Load Composition 676436 - [PERSON_NAME] CAN ABN 12OZ CAN PK 12/12 CAN …" at bounding box center [617, 562] width 287 height 37
click at [612, 711] on button "Edit Order" at bounding box center [602, 712] width 92 height 21
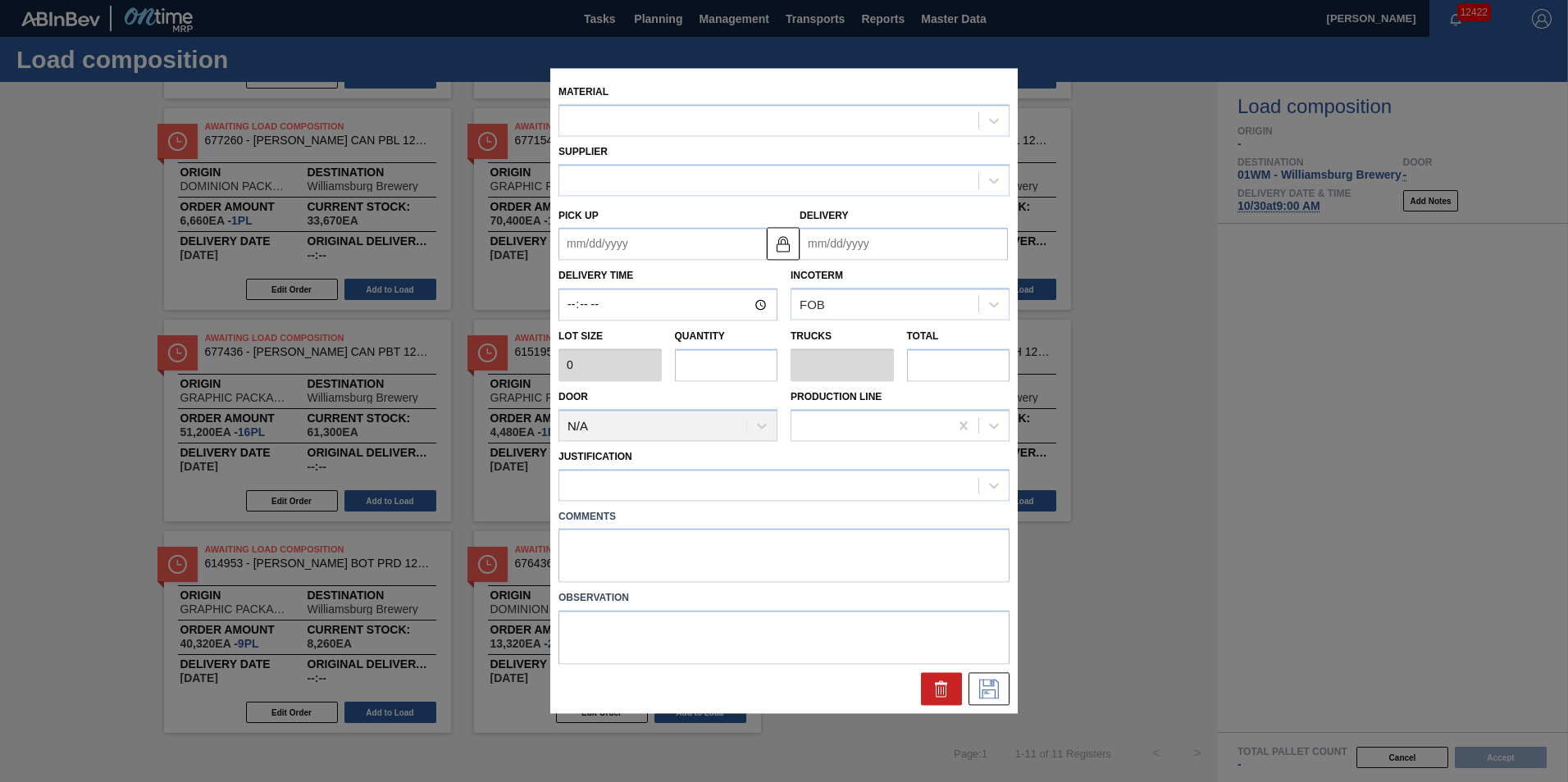
type input "6,660"
type input "2"
type input "0.077"
type input "13,320"
type up "[DATE]"
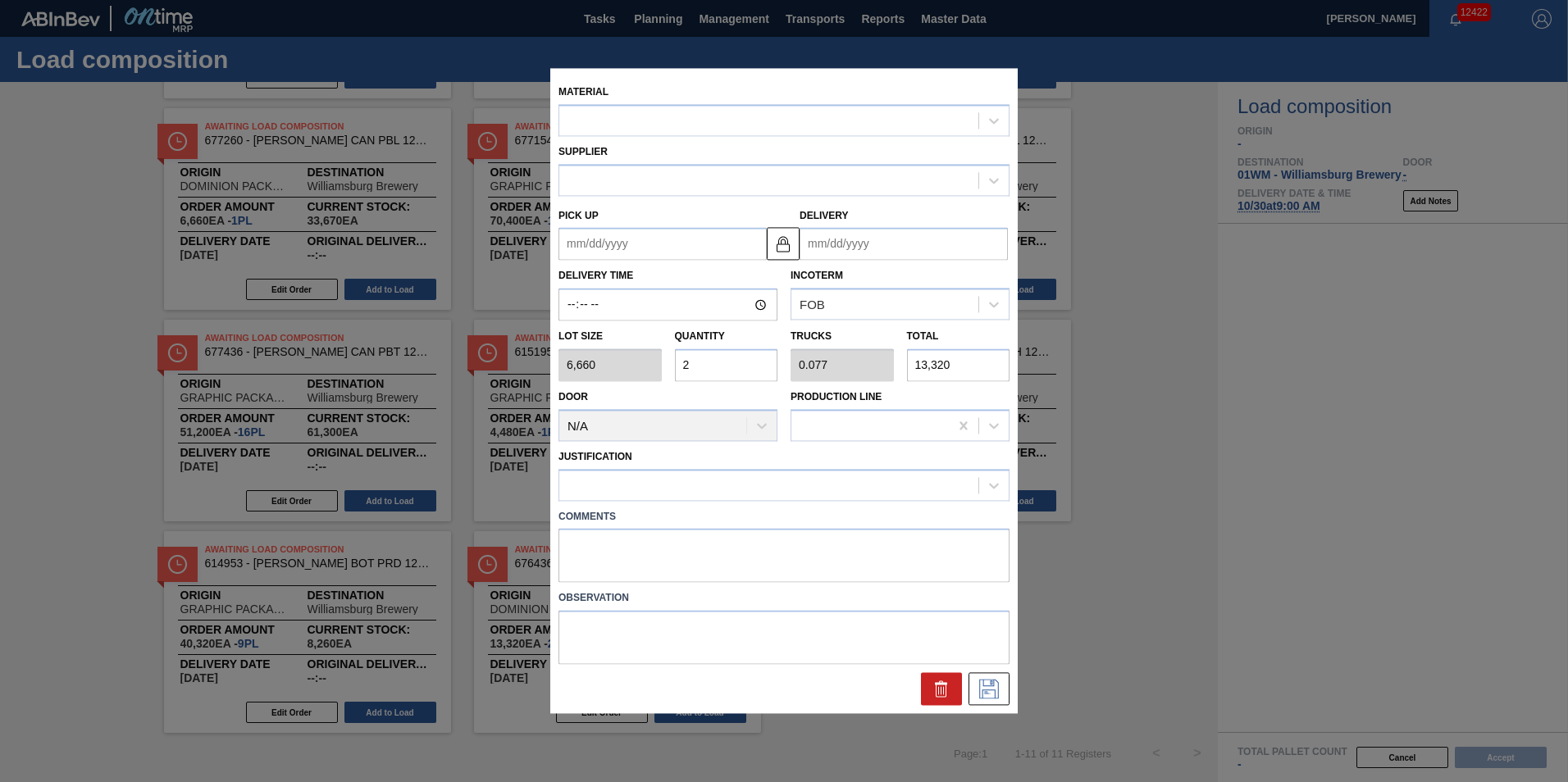
type input "[DATE]"
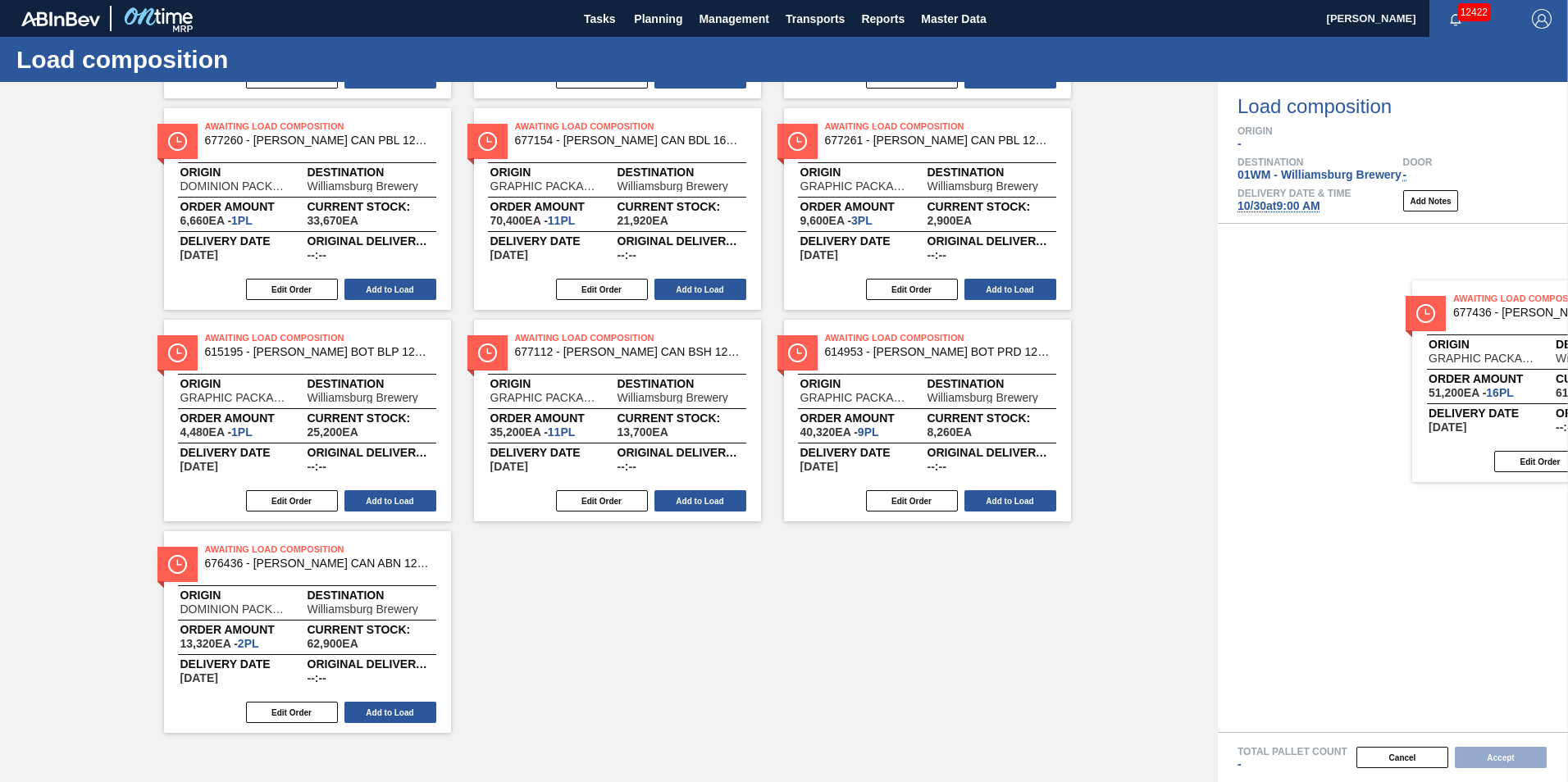
drag, startPoint x: 267, startPoint y: 437, endPoint x: 1526, endPoint y: 393, distance: 1259.8
click at [1526, 394] on div "Order types Awaiting load composition 089F7B8B-B2A5-4AFE-B5C0-19BA573D28AC Crea…" at bounding box center [784, 432] width 1568 height 700
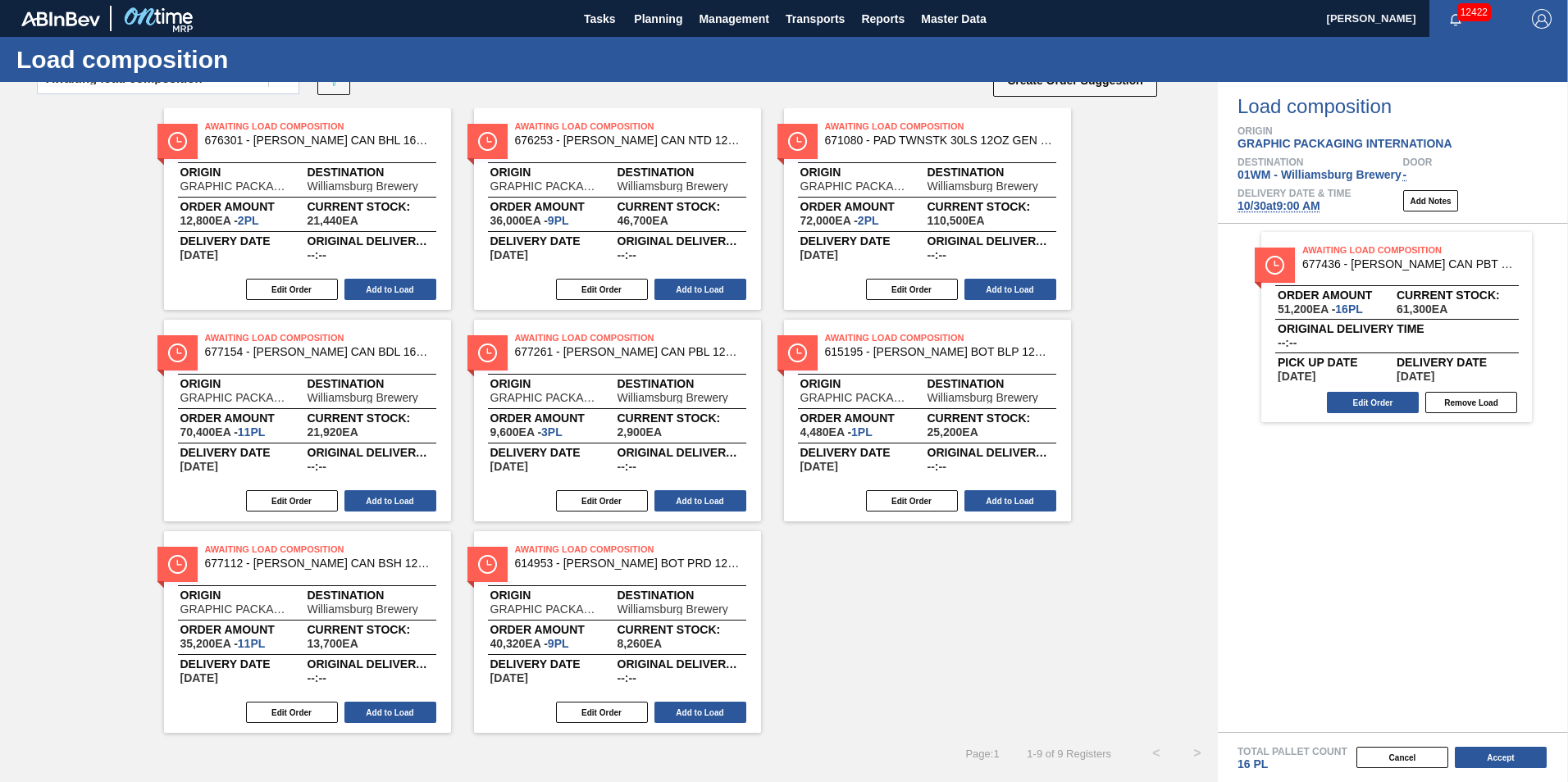
scroll to position [51, 0]
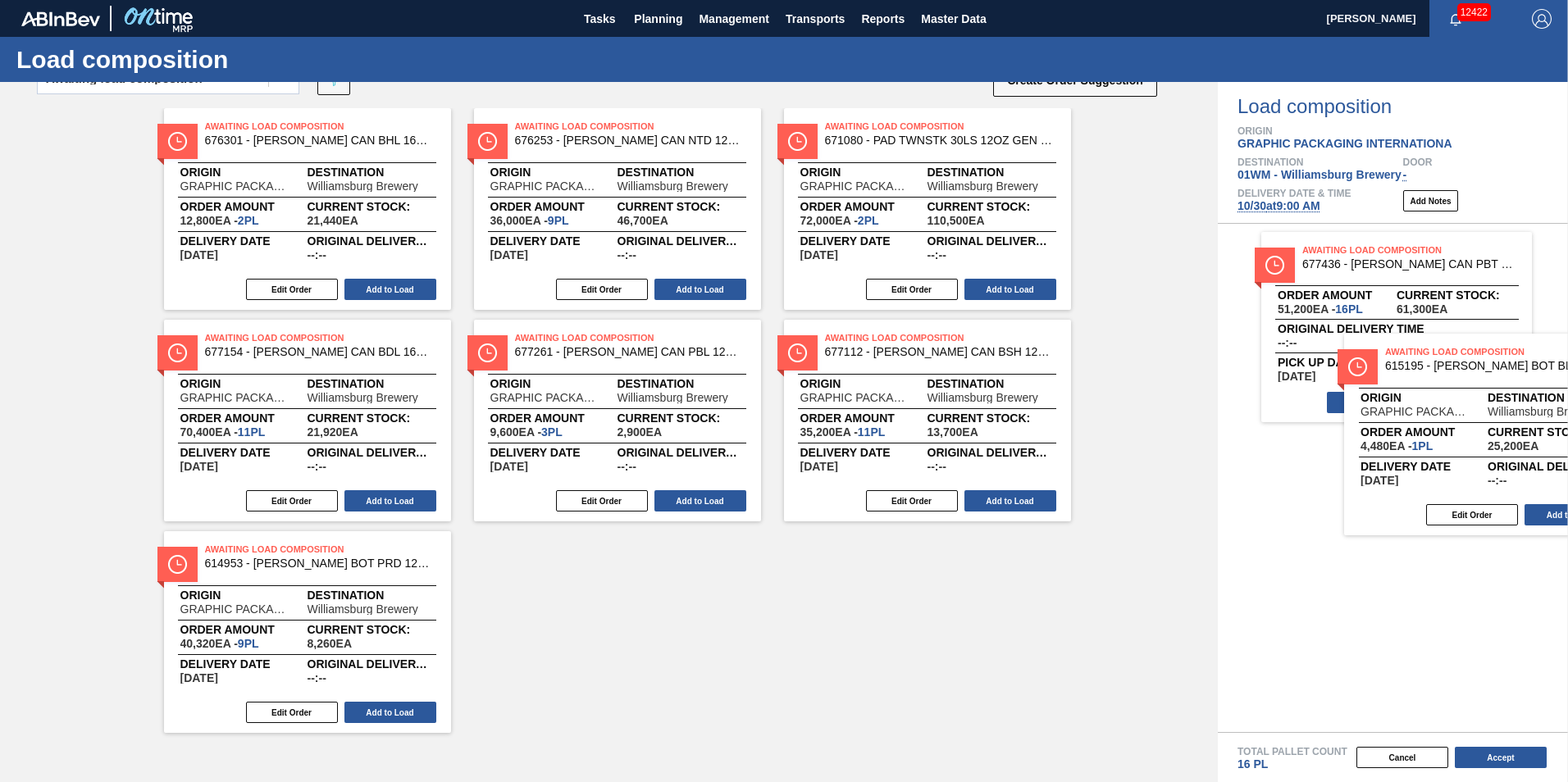
drag, startPoint x: 1400, startPoint y: 437, endPoint x: 1391, endPoint y: 439, distance: 9.2
click at [1405, 442] on div "Order types Awaiting load composition 089F7B8B-B2A5-4AFE-B5C0-19BA573D28AC Crea…" at bounding box center [784, 432] width 1568 height 700
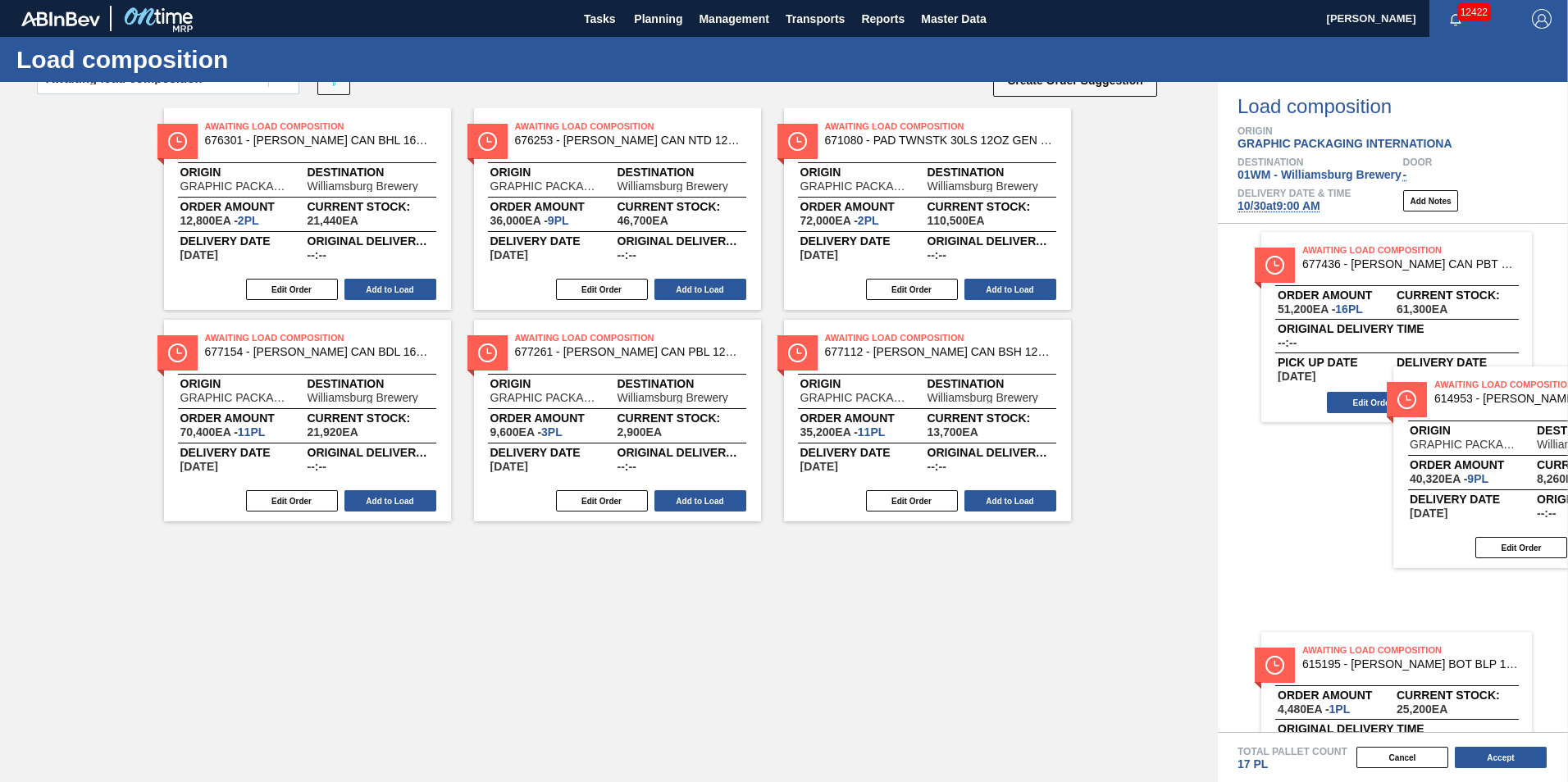
drag, startPoint x: 299, startPoint y: 601, endPoint x: 1362, endPoint y: 445, distance: 1074.4
click at [1371, 450] on div "Order types Awaiting load composition 089F7B8B-B2A5-4AFE-B5C0-19BA573D28AC Crea…" at bounding box center [784, 432] width 1568 height 700
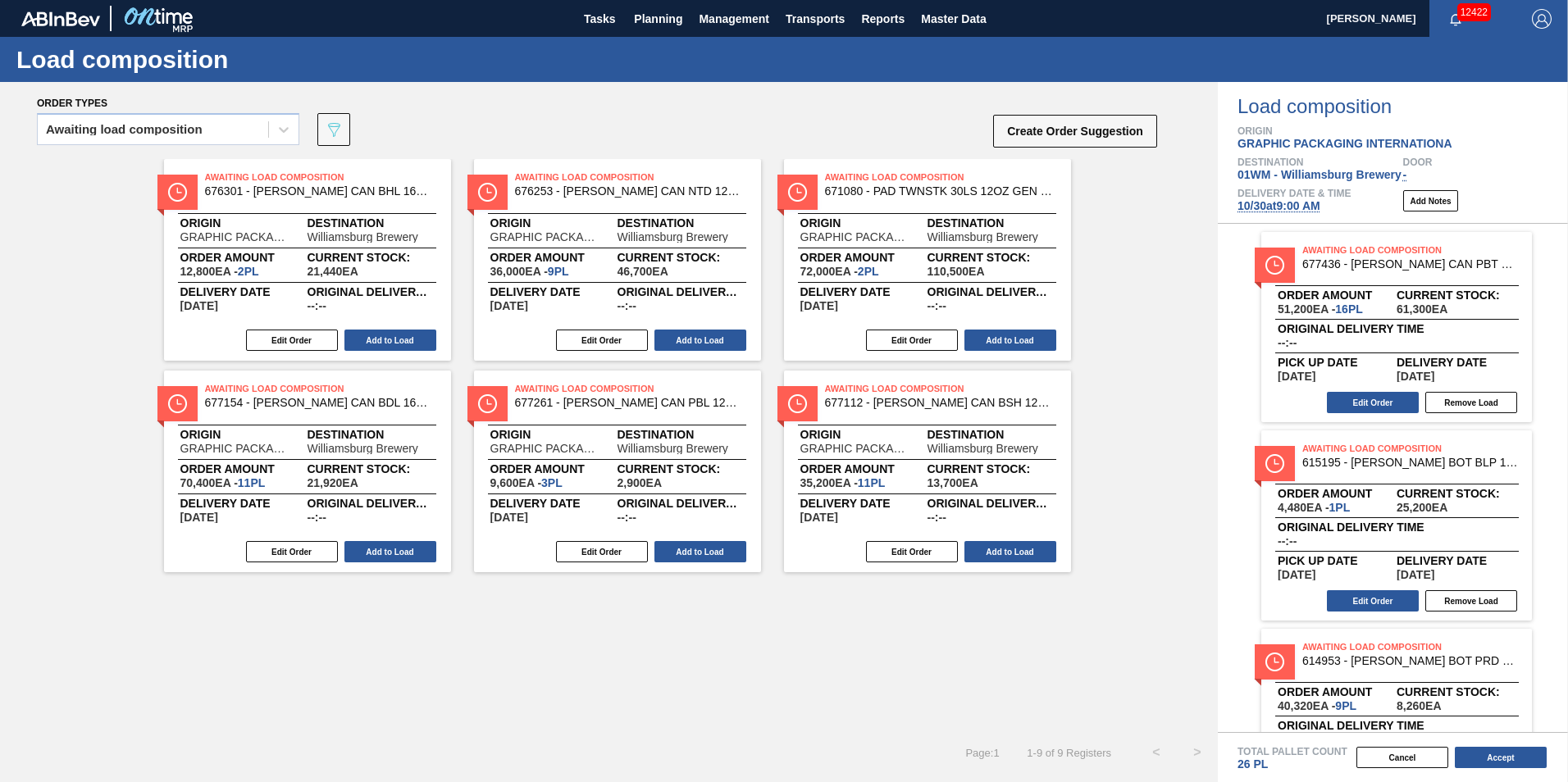
scroll to position [0, 0]
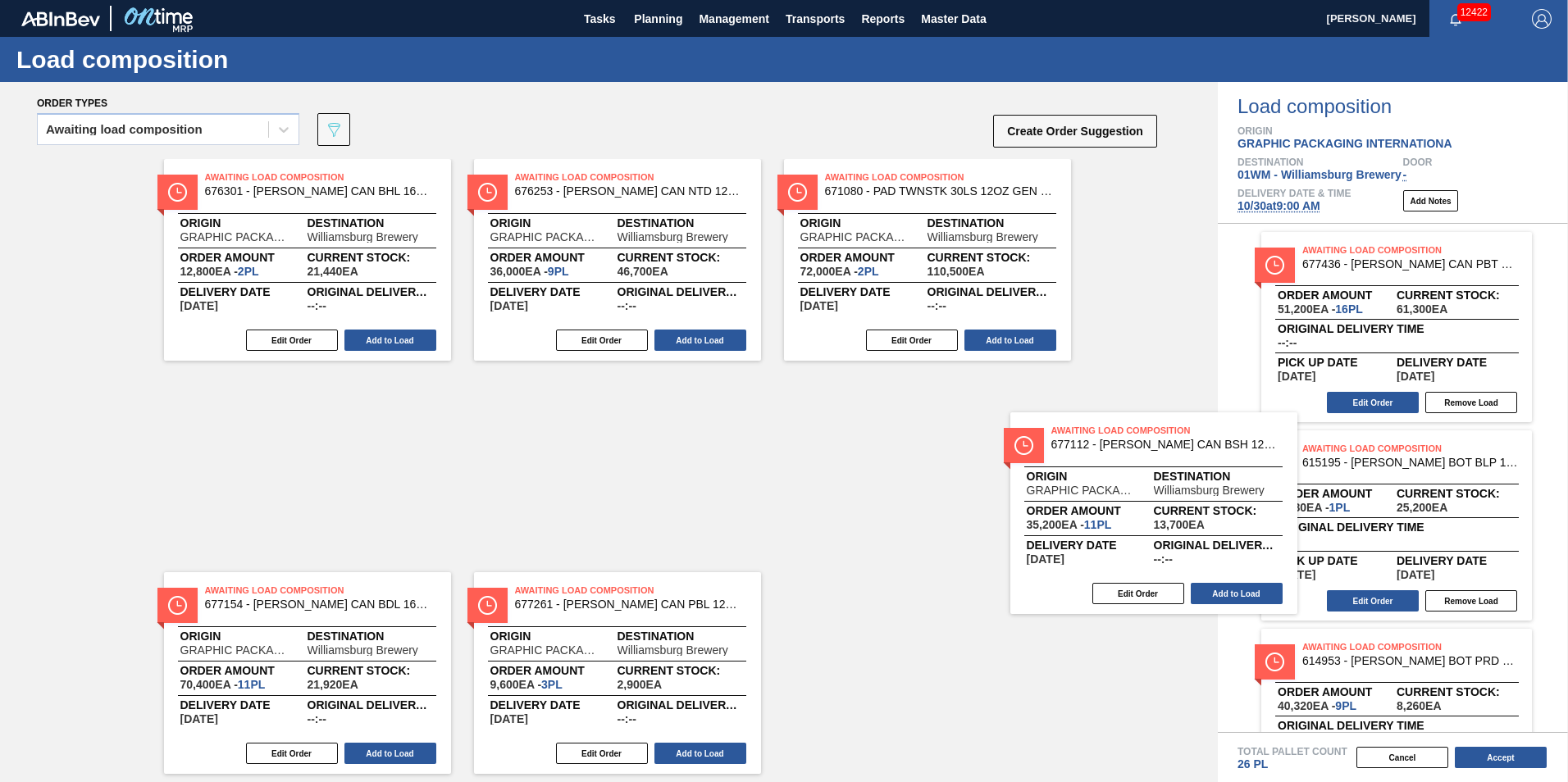
drag, startPoint x: 918, startPoint y: 418, endPoint x: 1386, endPoint y: 459, distance: 469.8
click at [1386, 462] on div "Order types Awaiting load composition 089F7B8B-B2A5-4AFE-B5C0-19BA573D28AC Crea…" at bounding box center [784, 432] width 1568 height 700
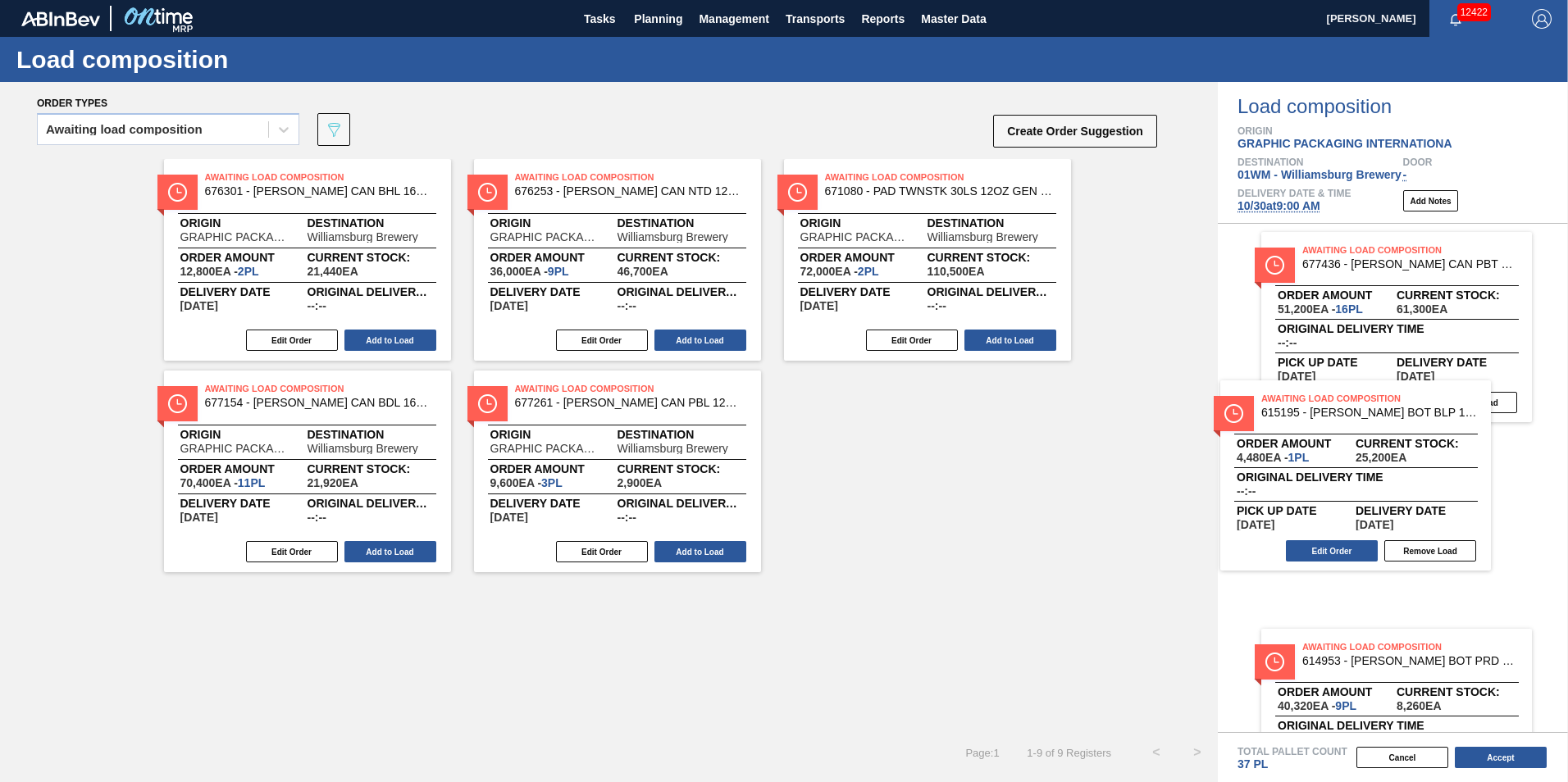
drag, startPoint x: 1447, startPoint y: 515, endPoint x: 1401, endPoint y: 465, distance: 67.9
click at [1401, 465] on div "Awaiting Load Composition 677436 - CARR CAN PBT 12OZ GODZILLA CAN PK 30/12 Orde…" at bounding box center [1393, 478] width 350 height 508
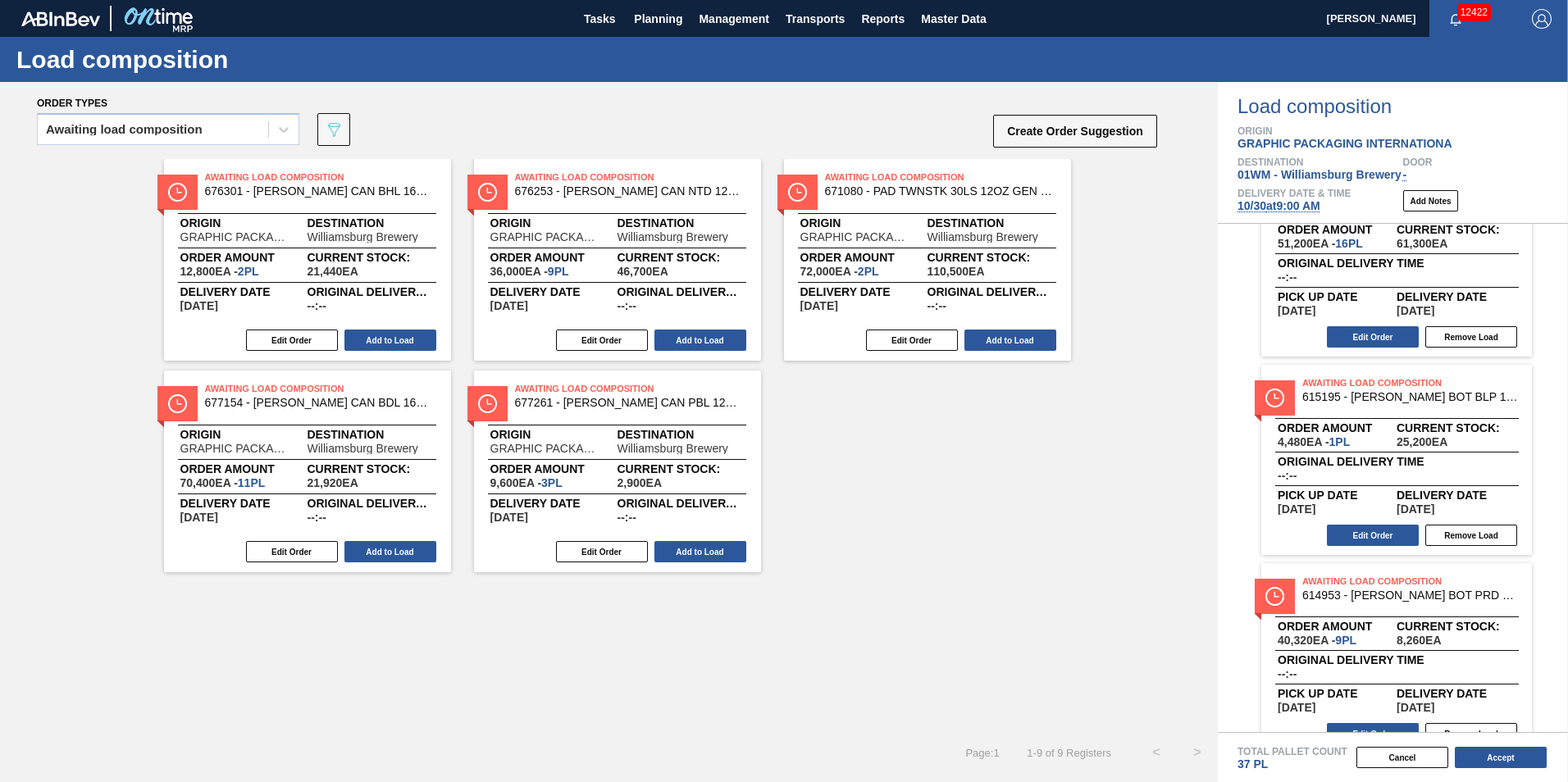
scroll to position [293, 0]
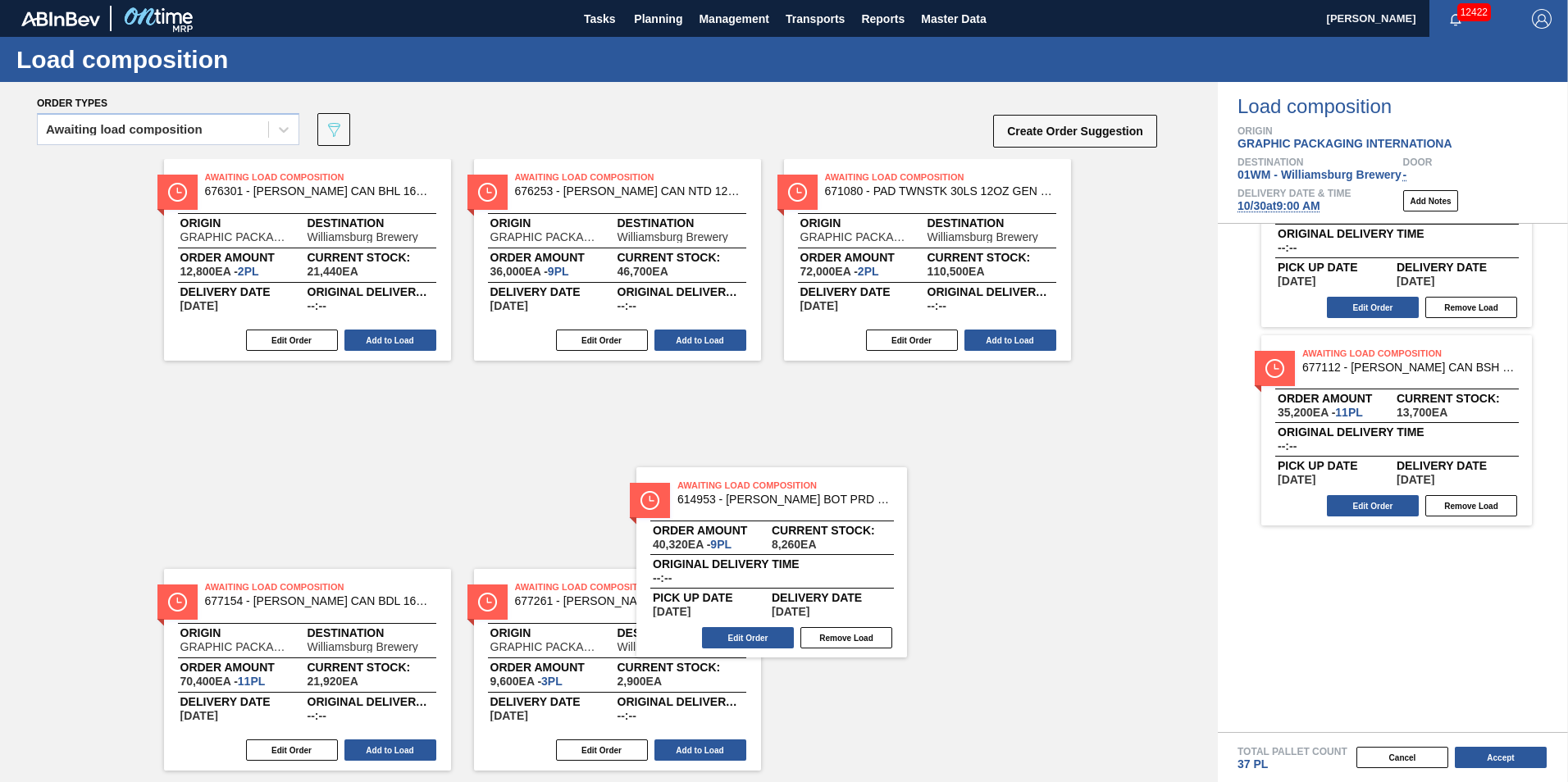
drag, startPoint x: 1497, startPoint y: 429, endPoint x: 858, endPoint y: 560, distance: 652.3
click at [862, 565] on div "Order types Awaiting load composition 089F7B8B-B2A5-4AFE-B5C0-19BA573D28AC Crea…" at bounding box center [784, 432] width 1568 height 700
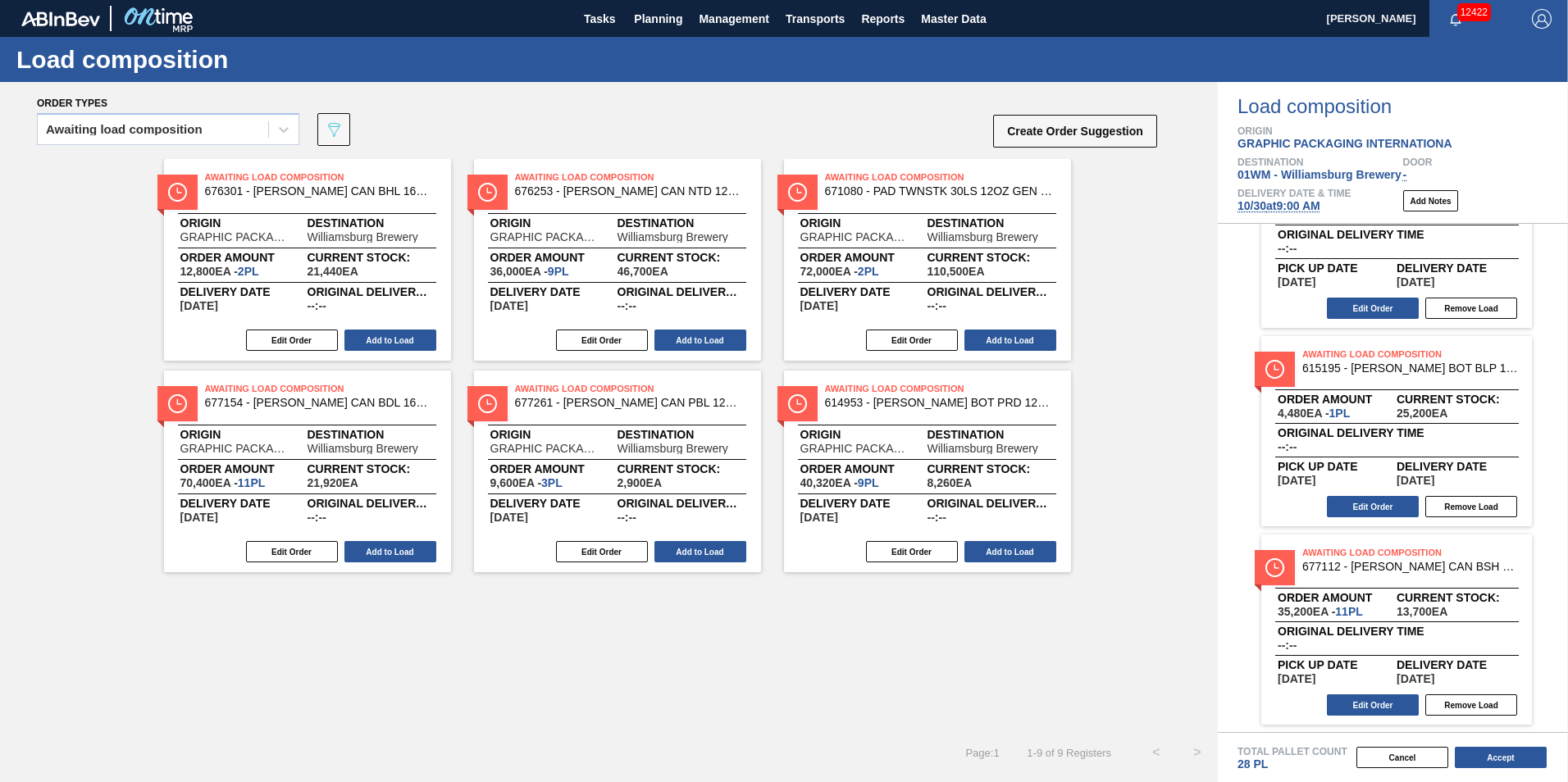
scroll to position [95, 0]
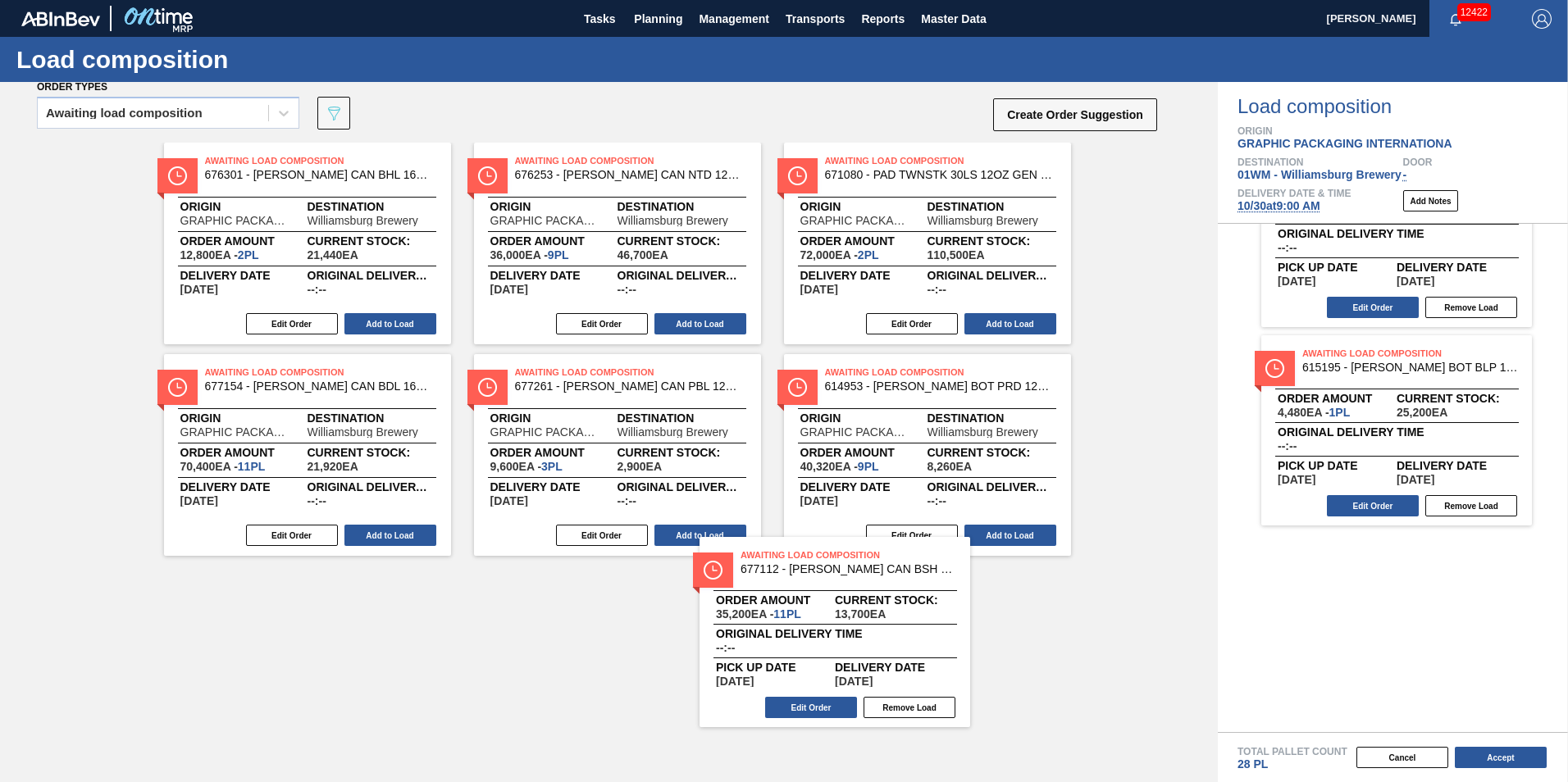
drag, startPoint x: 1362, startPoint y: 631, endPoint x: 784, endPoint y: 636, distance: 578.0
click at [784, 636] on div "Order types Awaiting load composition 089F7B8B-B2A5-4AFE-B5C0-19BA573D28AC Crea…" at bounding box center [784, 432] width 1568 height 700
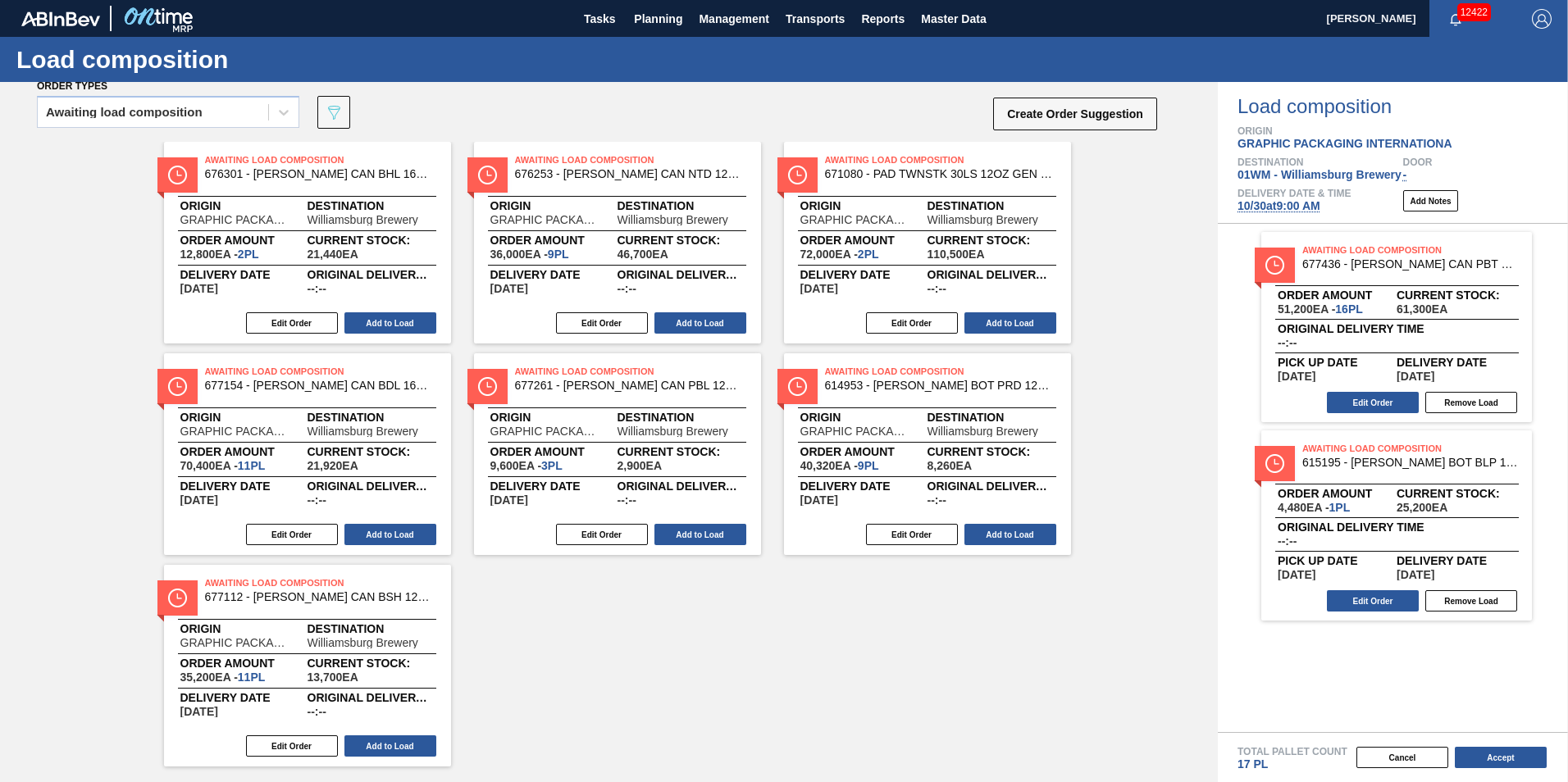
scroll to position [0, 0]
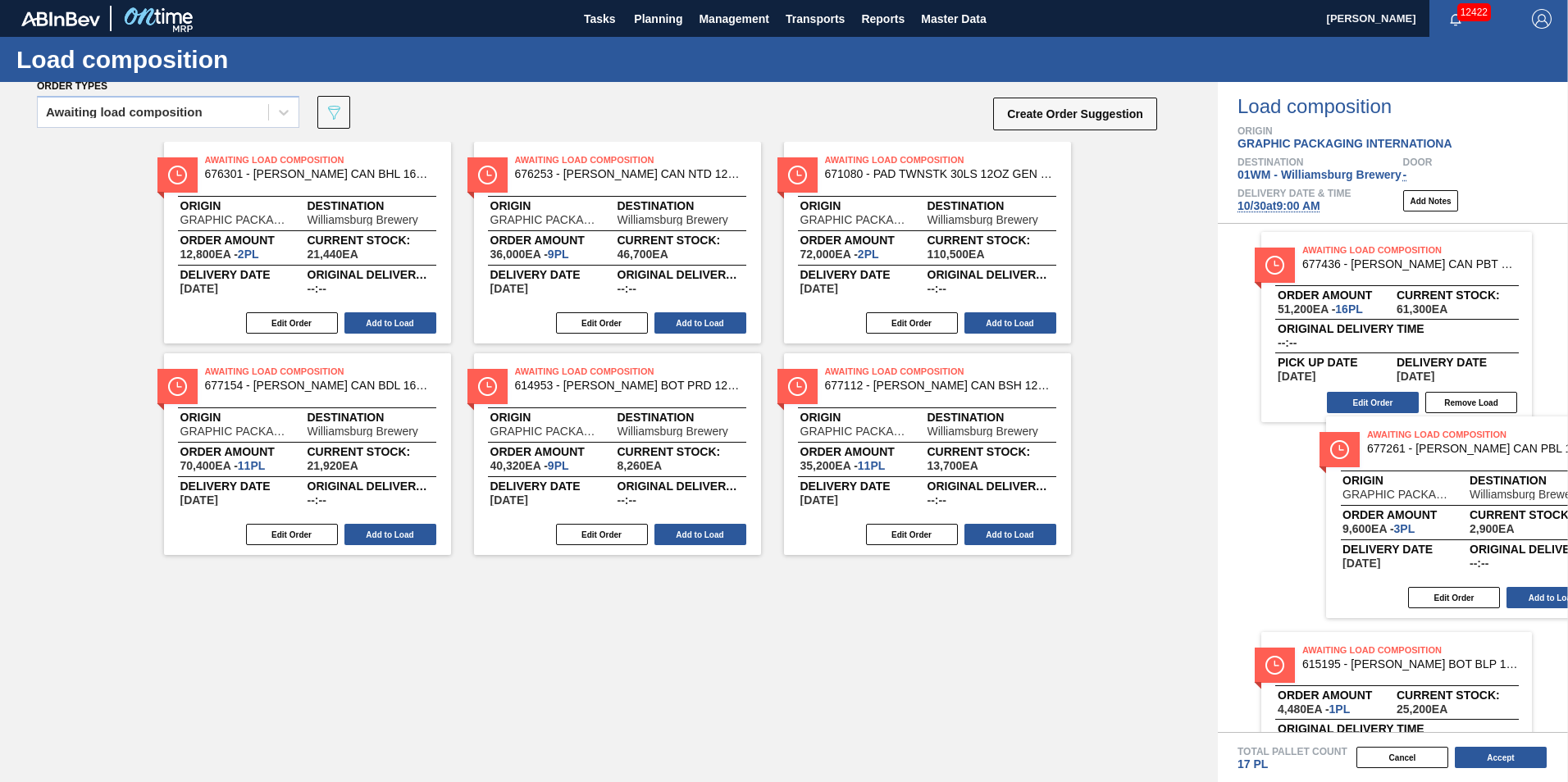
drag, startPoint x: 622, startPoint y: 449, endPoint x: 1491, endPoint y: 511, distance: 871.2
click at [1491, 511] on div "Order types Awaiting load composition 089F7B8B-B2A5-4AFE-B5C0-19BA573D28AC Crea…" at bounding box center [784, 432] width 1568 height 700
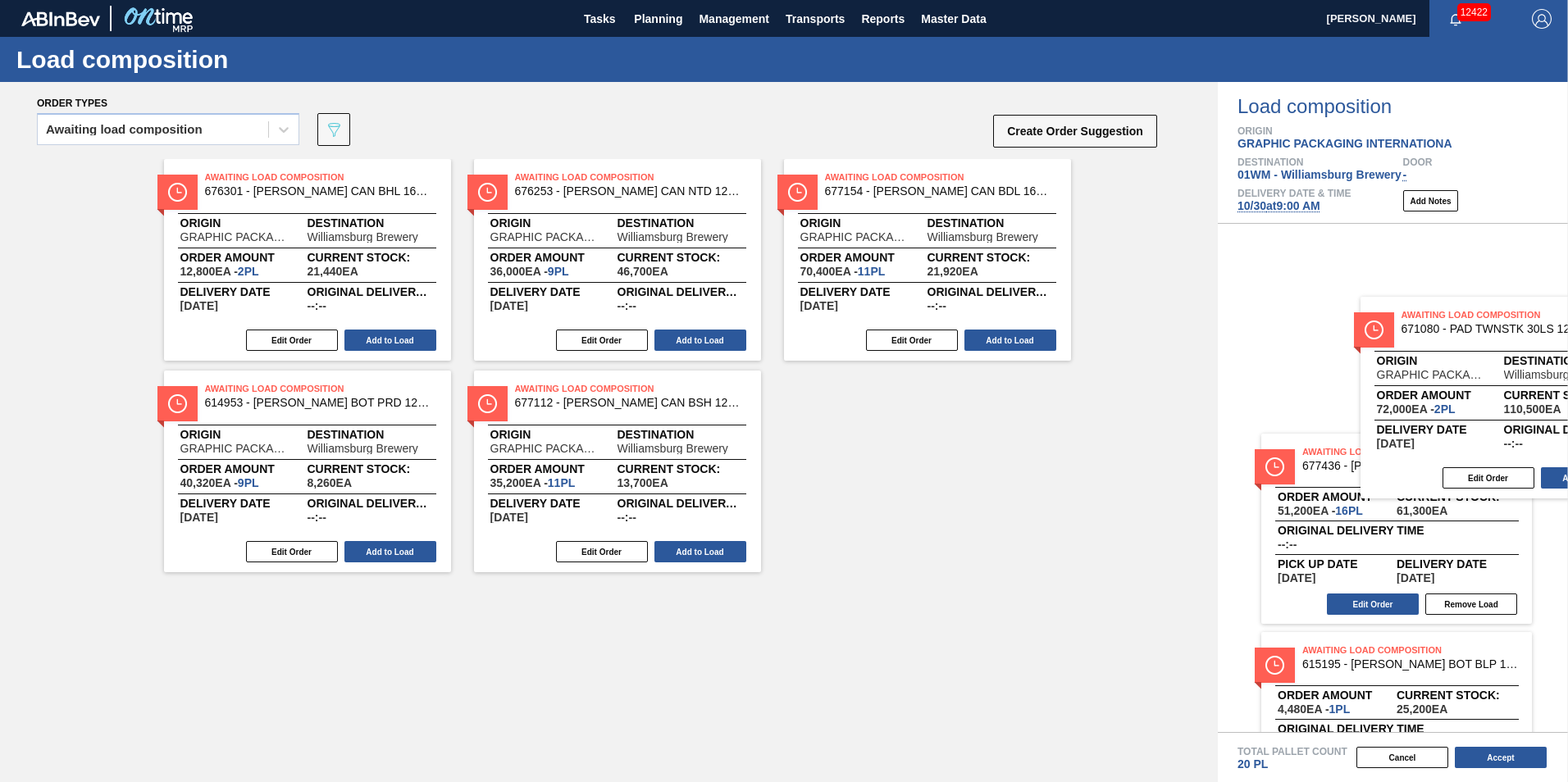
drag, startPoint x: 896, startPoint y: 247, endPoint x: 1488, endPoint y: 389, distance: 608.8
click at [1496, 389] on div "Order types Awaiting load composition 089F7B8B-B2A5-4AFE-B5C0-19BA573D28AC Crea…" at bounding box center [784, 432] width 1568 height 700
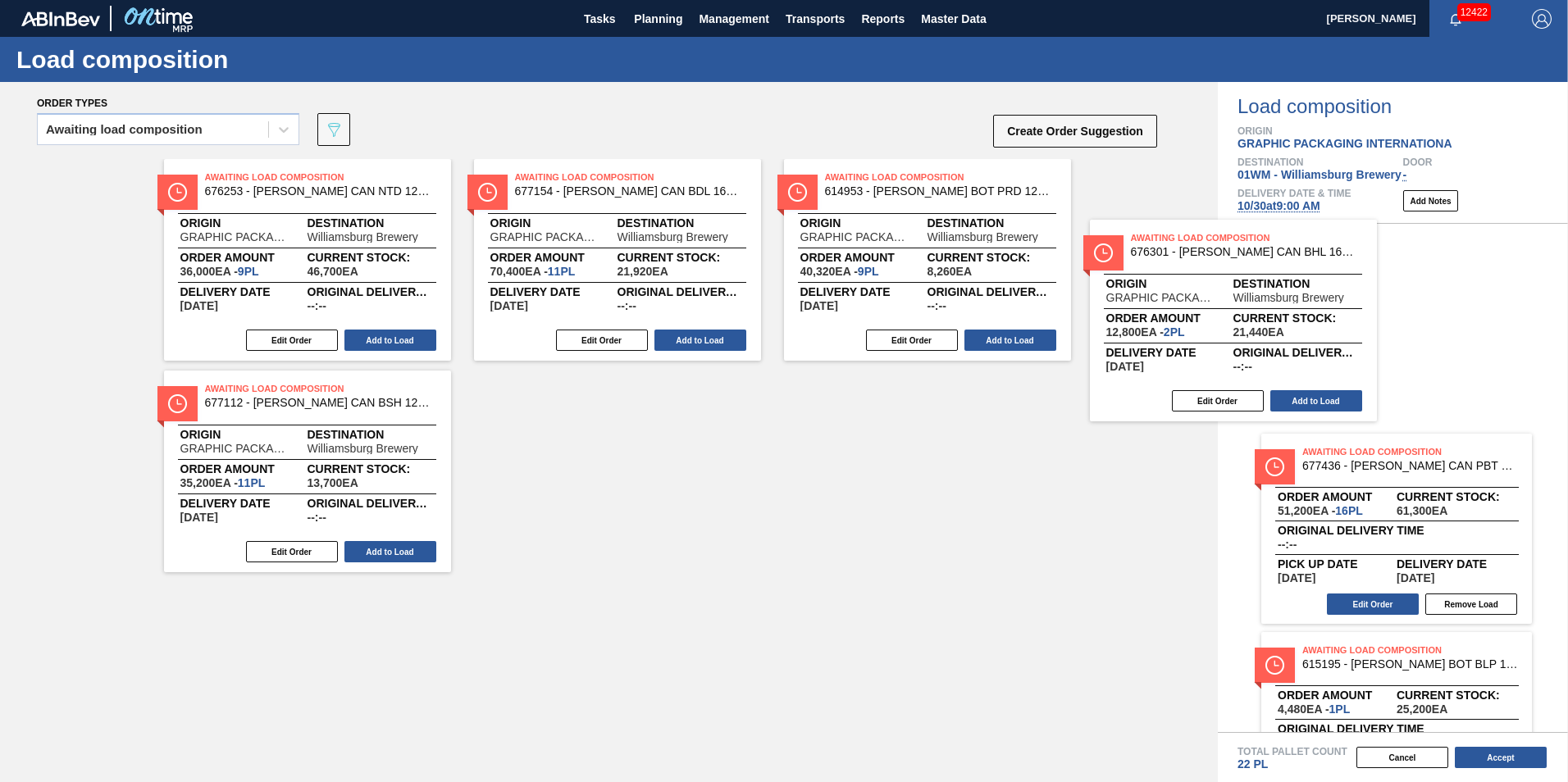
drag, startPoint x: 274, startPoint y: 275, endPoint x: 1331, endPoint y: 357, distance: 1060.2
click at [1331, 357] on div "Order types Awaiting load composition 089F7B8B-B2A5-4AFE-B5C0-19BA573D28AC Crea…" at bounding box center [784, 432] width 1568 height 700
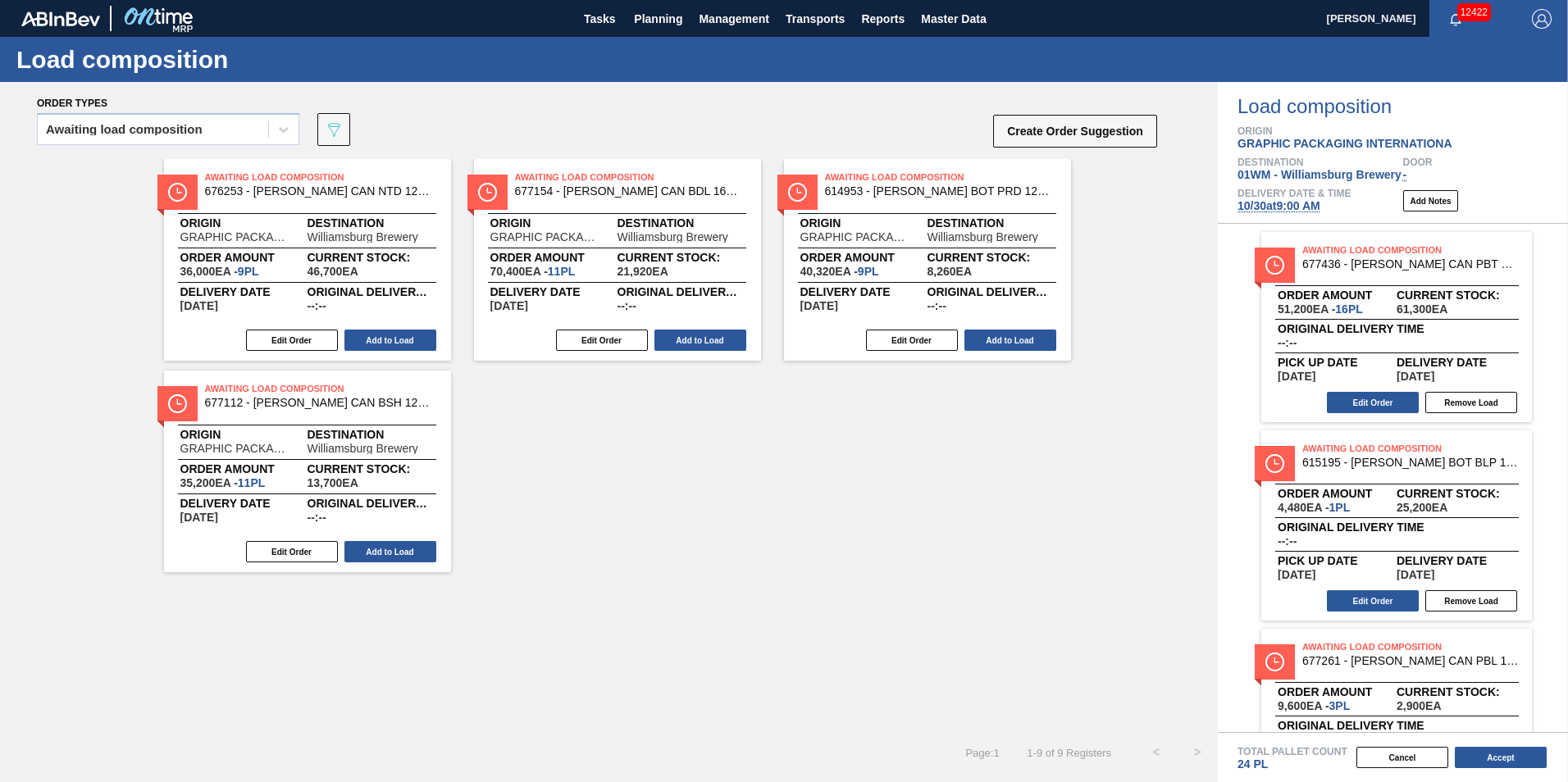
drag, startPoint x: 1393, startPoint y: 518, endPoint x: 528, endPoint y: 505, distance: 865.1
click at [538, 506] on div "Order types Awaiting load composition 089F7B8B-B2A5-4AFE-B5C0-19BA573D28AC Crea…" at bounding box center [784, 432] width 1568 height 700
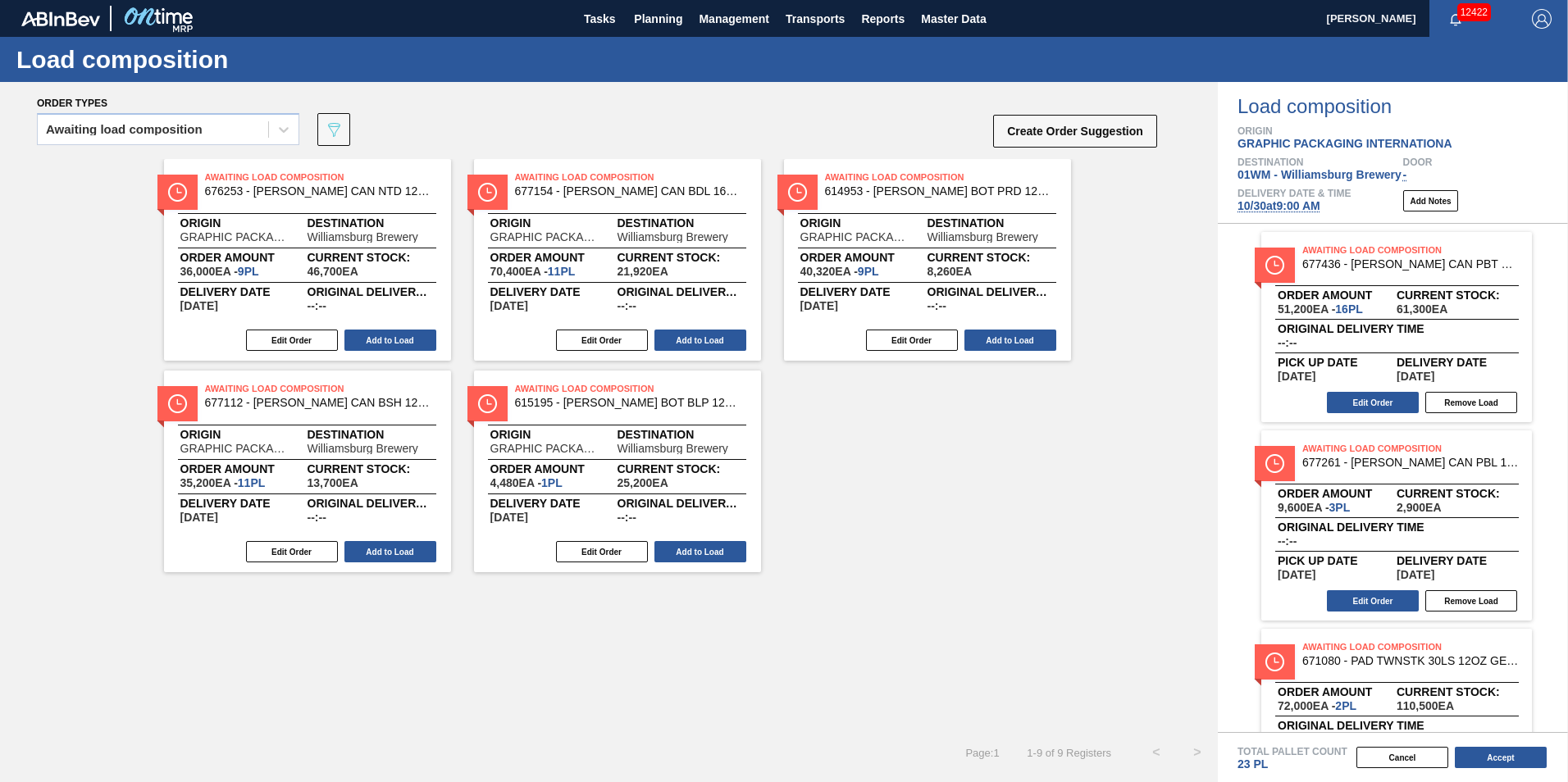
drag, startPoint x: 1358, startPoint y: 546, endPoint x: 885, endPoint y: 539, distance: 473.1
click at [915, 544] on div "Order types Awaiting load composition 089F7B8B-B2A5-4AFE-B5C0-19BA573D28AC Crea…" at bounding box center [784, 432] width 1568 height 700
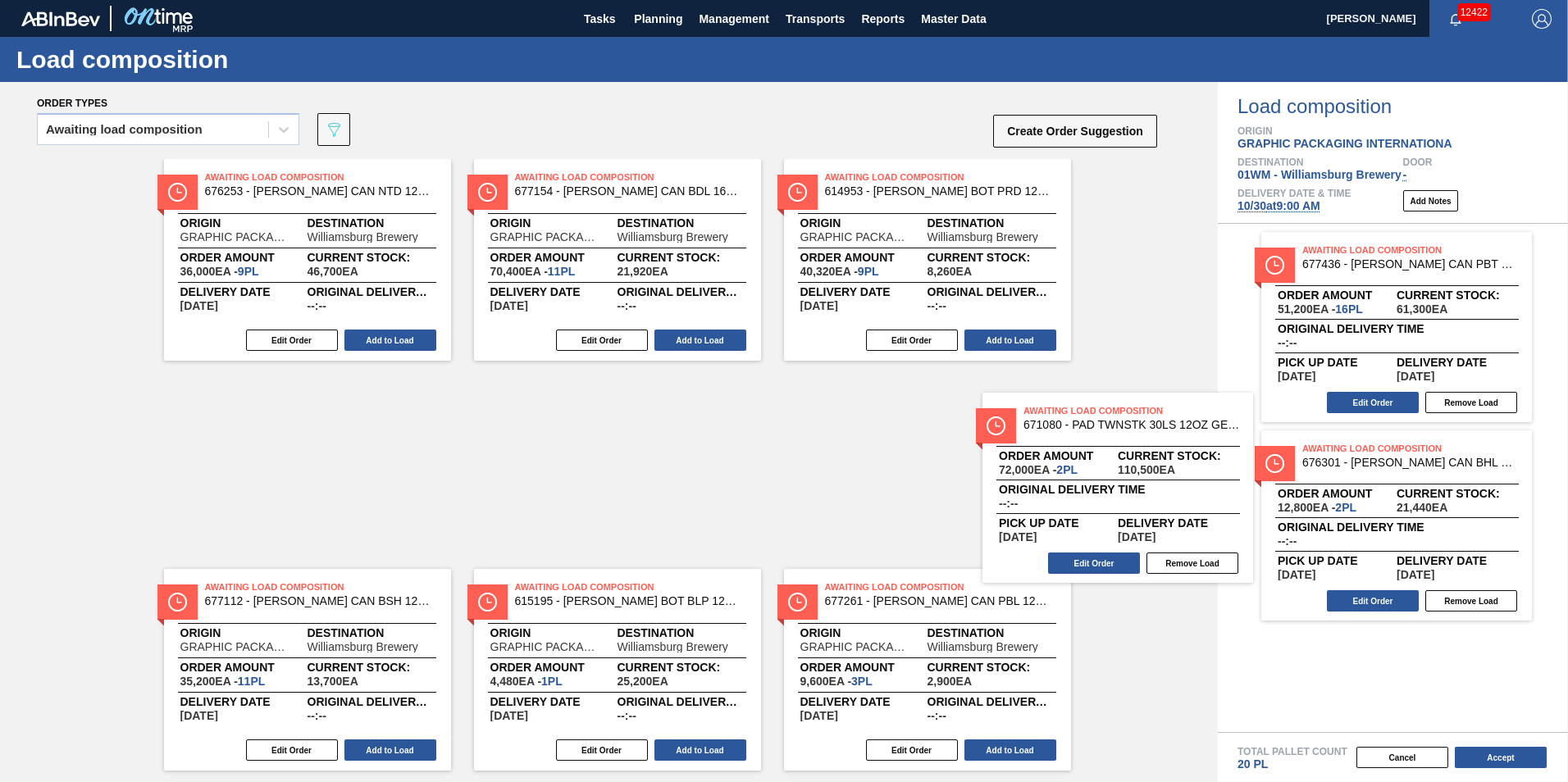
drag, startPoint x: 1089, startPoint y: 463, endPoint x: 815, endPoint y: 448, distance: 274.4
click at [819, 452] on div "Order types Awaiting load composition 089F7B8B-B2A5-4AFE-B5C0-19BA573D28AC Crea…" at bounding box center [784, 432] width 1568 height 700
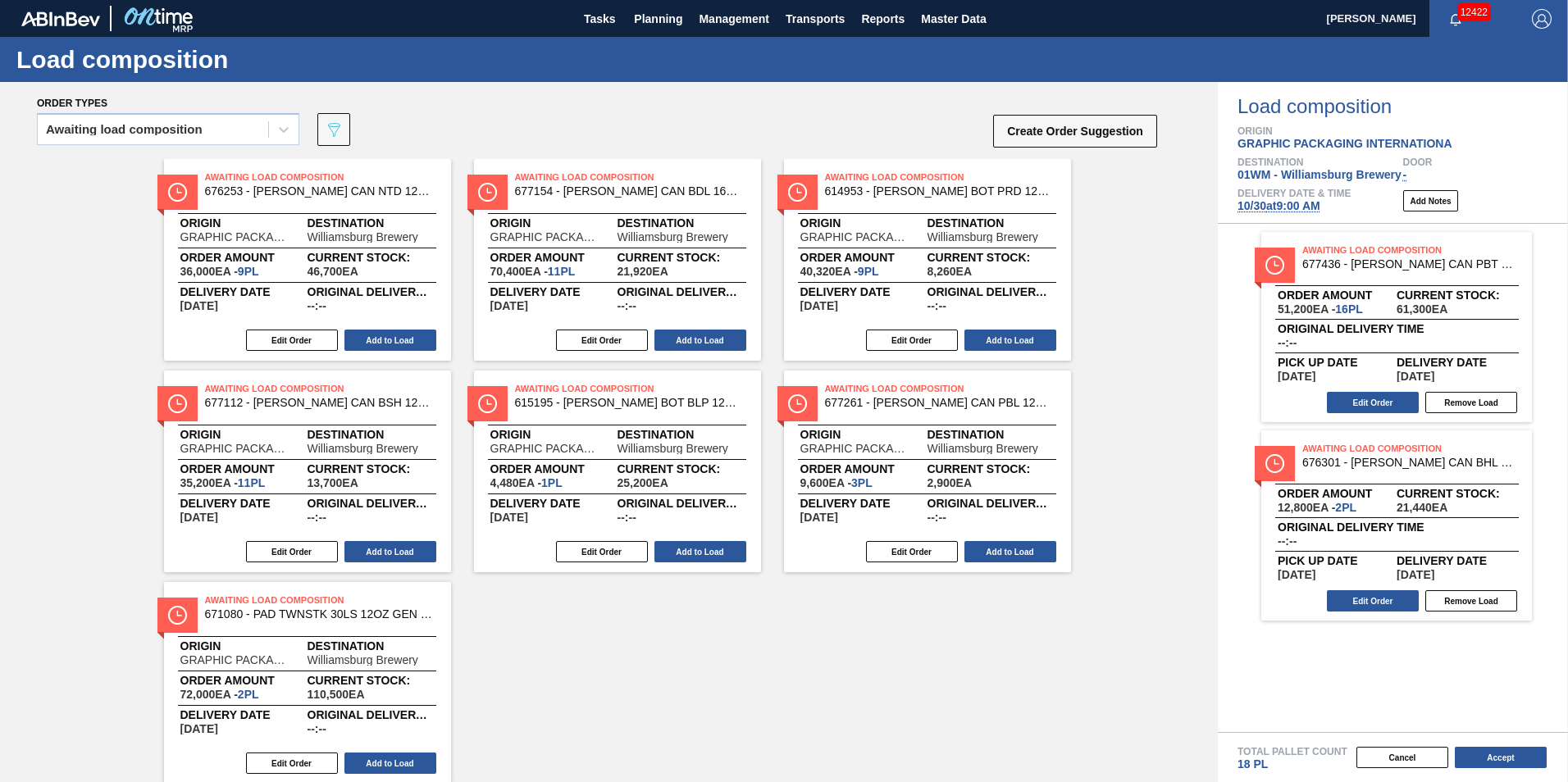
drag, startPoint x: 1414, startPoint y: 544, endPoint x: 560, endPoint y: 493, distance: 855.5
click at [722, 520] on div "Order types Awaiting load composition 089F7B8B-B2A5-4AFE-B5C0-19BA573D28AC Crea…" at bounding box center [784, 432] width 1568 height 700
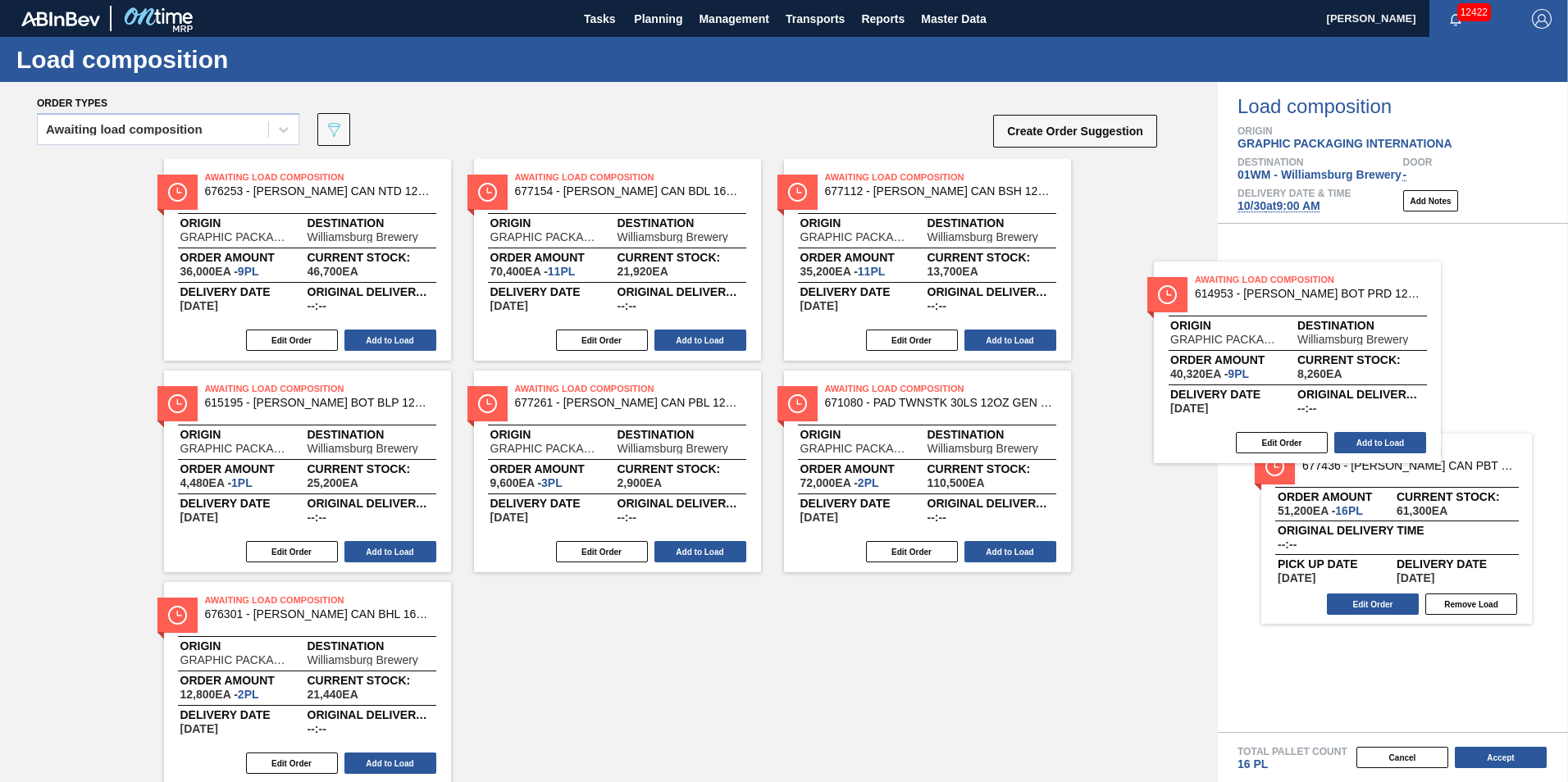
drag, startPoint x: 940, startPoint y: 272, endPoint x: 1322, endPoint y: 357, distance: 391.3
click at [1297, 365] on div "Order types Awaiting load composition 089F7B8B-B2A5-4AFE-B5C0-19BA573D28AC Crea…" at bounding box center [784, 432] width 1568 height 700
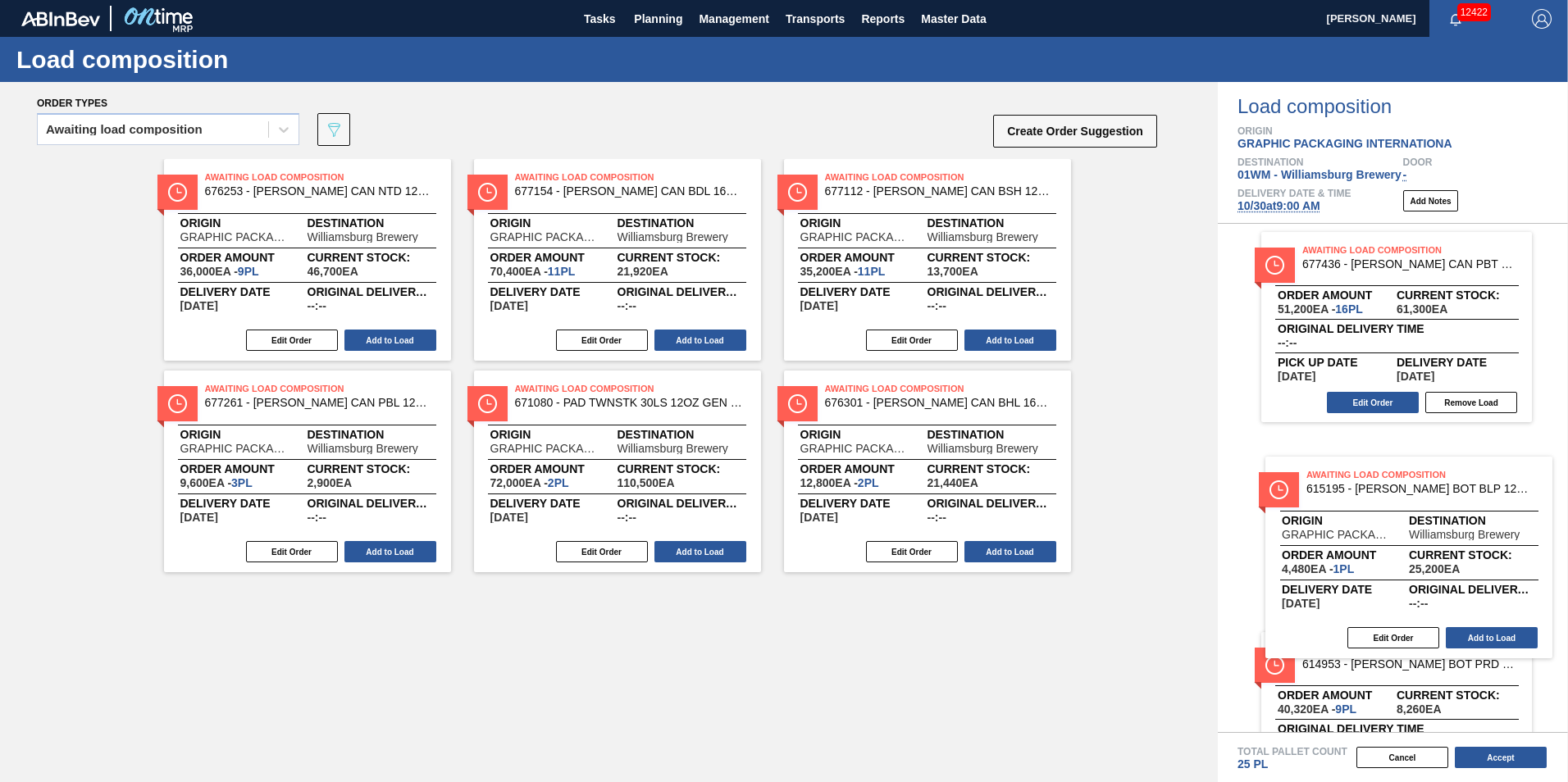
drag, startPoint x: 397, startPoint y: 470, endPoint x: 1463, endPoint y: 522, distance: 1067.3
click at [1465, 531] on div "Order types Awaiting load composition 089F7B8B-B2A5-4AFE-B5C0-19BA573D28AC Crea…" at bounding box center [784, 432] width 1568 height 700
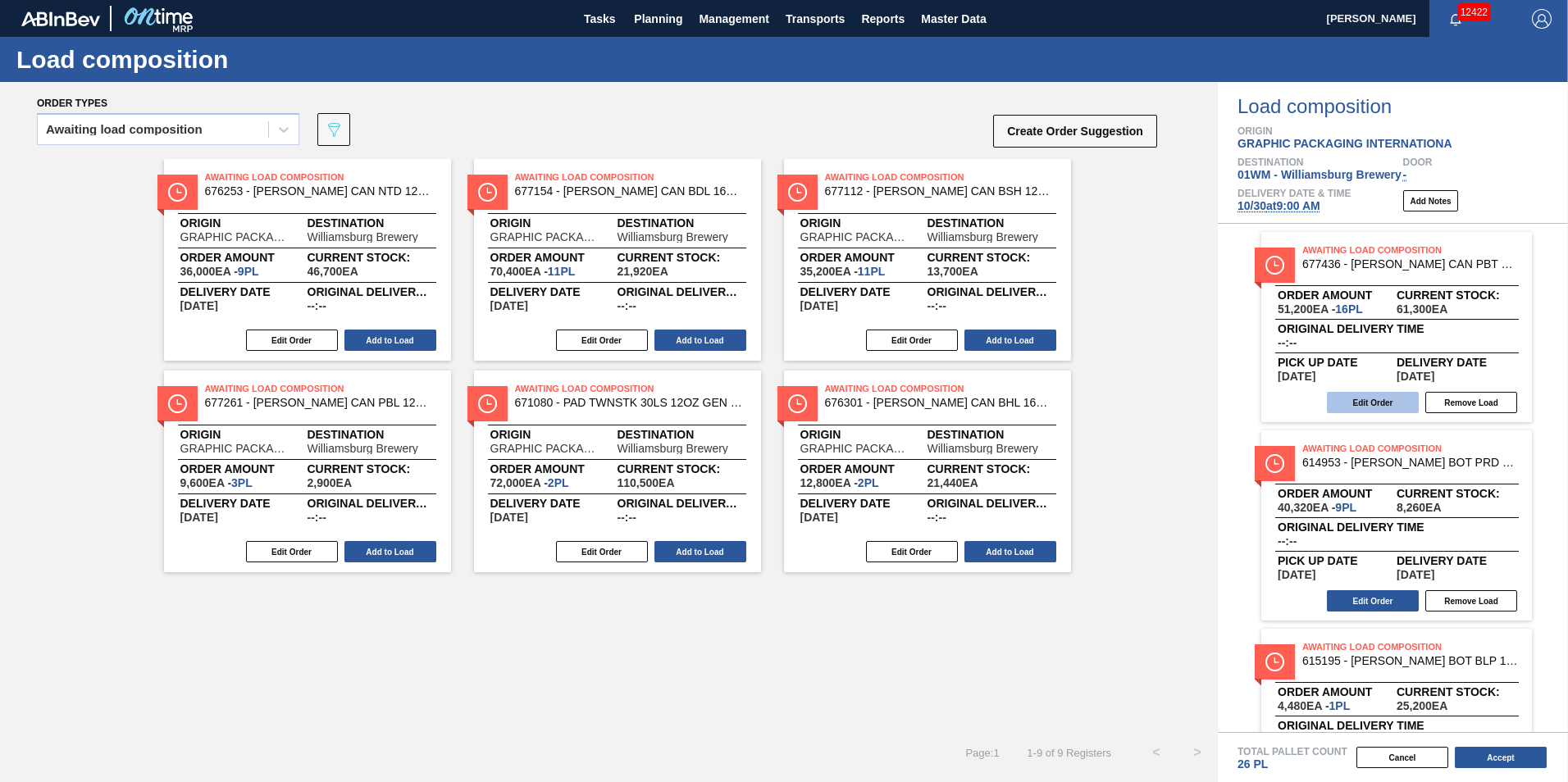
click at [1389, 403] on button "Edit Order" at bounding box center [1372, 402] width 92 height 21
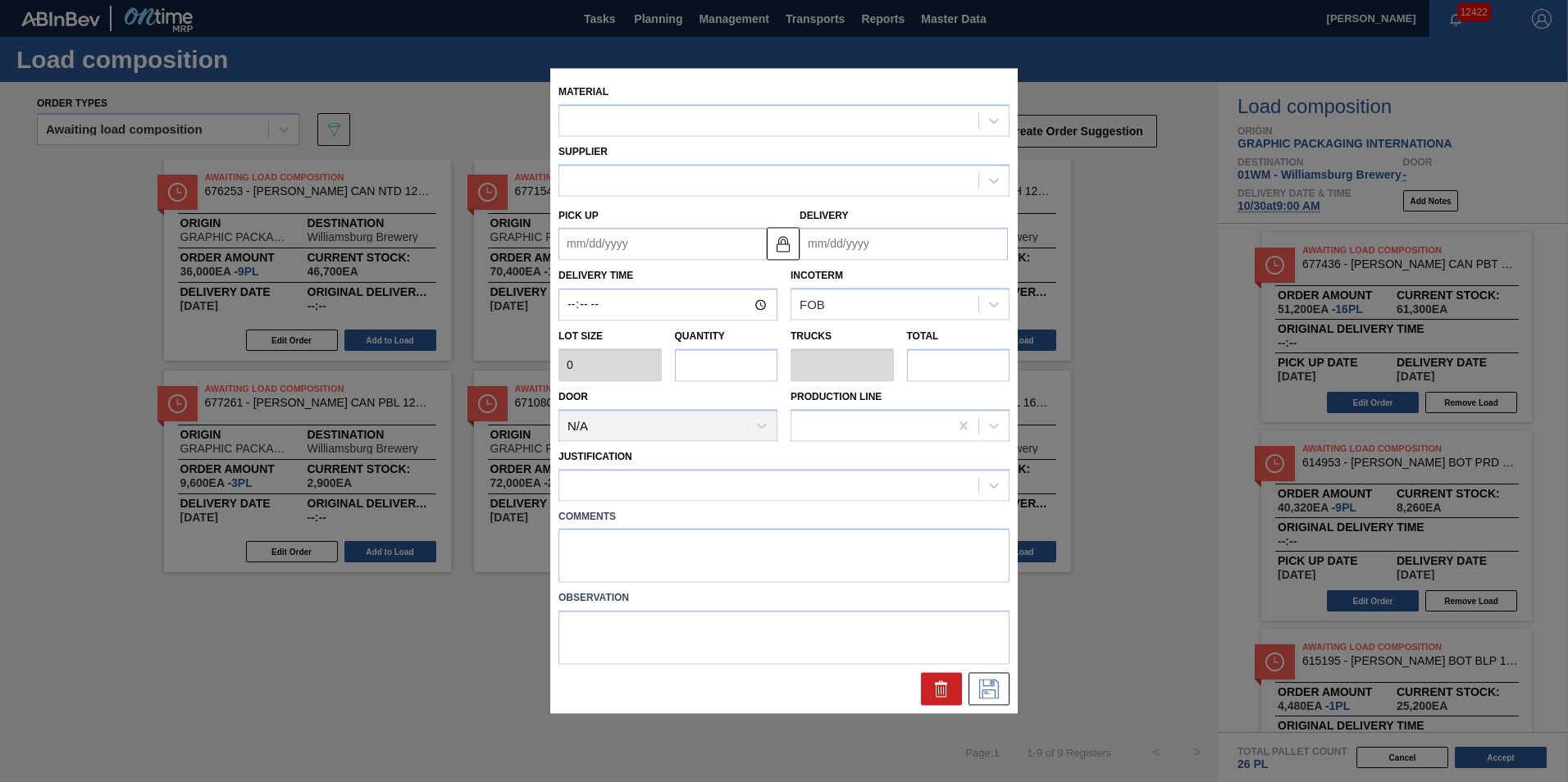
type input "3,200"
type input "16"
type input "0.615"
type input "51,200"
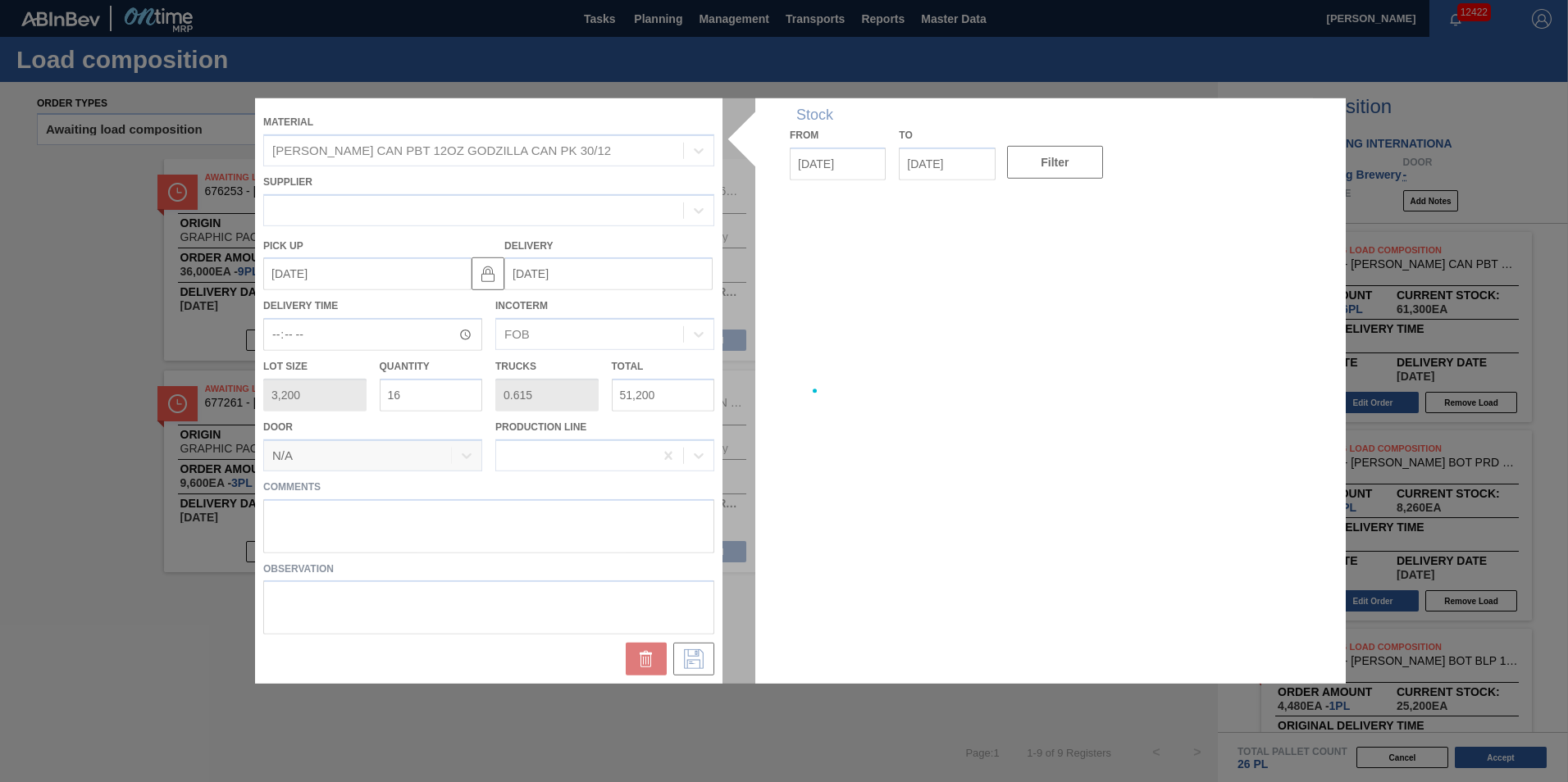
type up "10/30/2025"
type input "[DATE]"
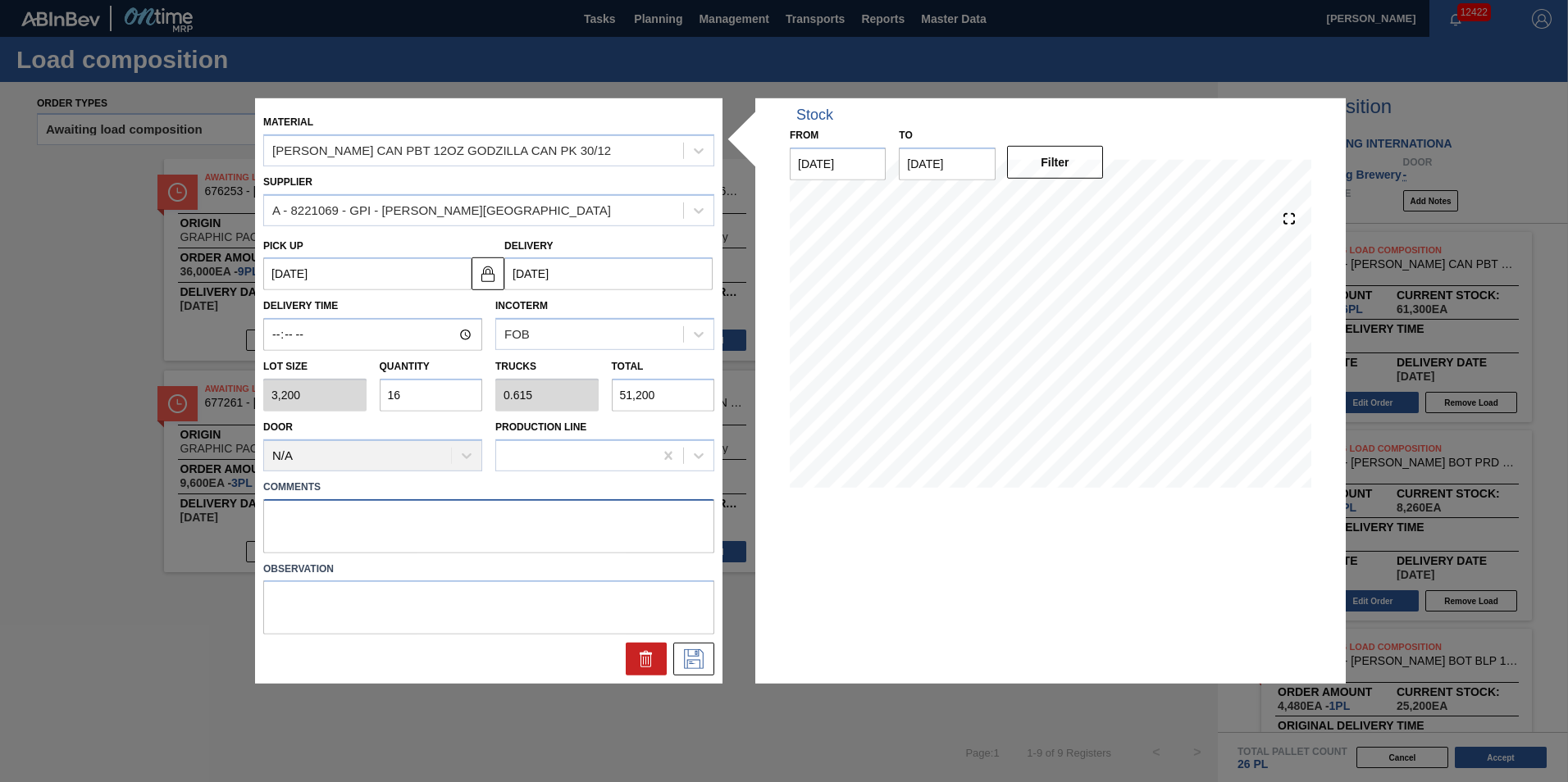
click at [443, 508] on textarea at bounding box center [489, 525] width 451 height 54
type textarea "N"
click at [705, 654] on icon at bounding box center [694, 658] width 26 height 20
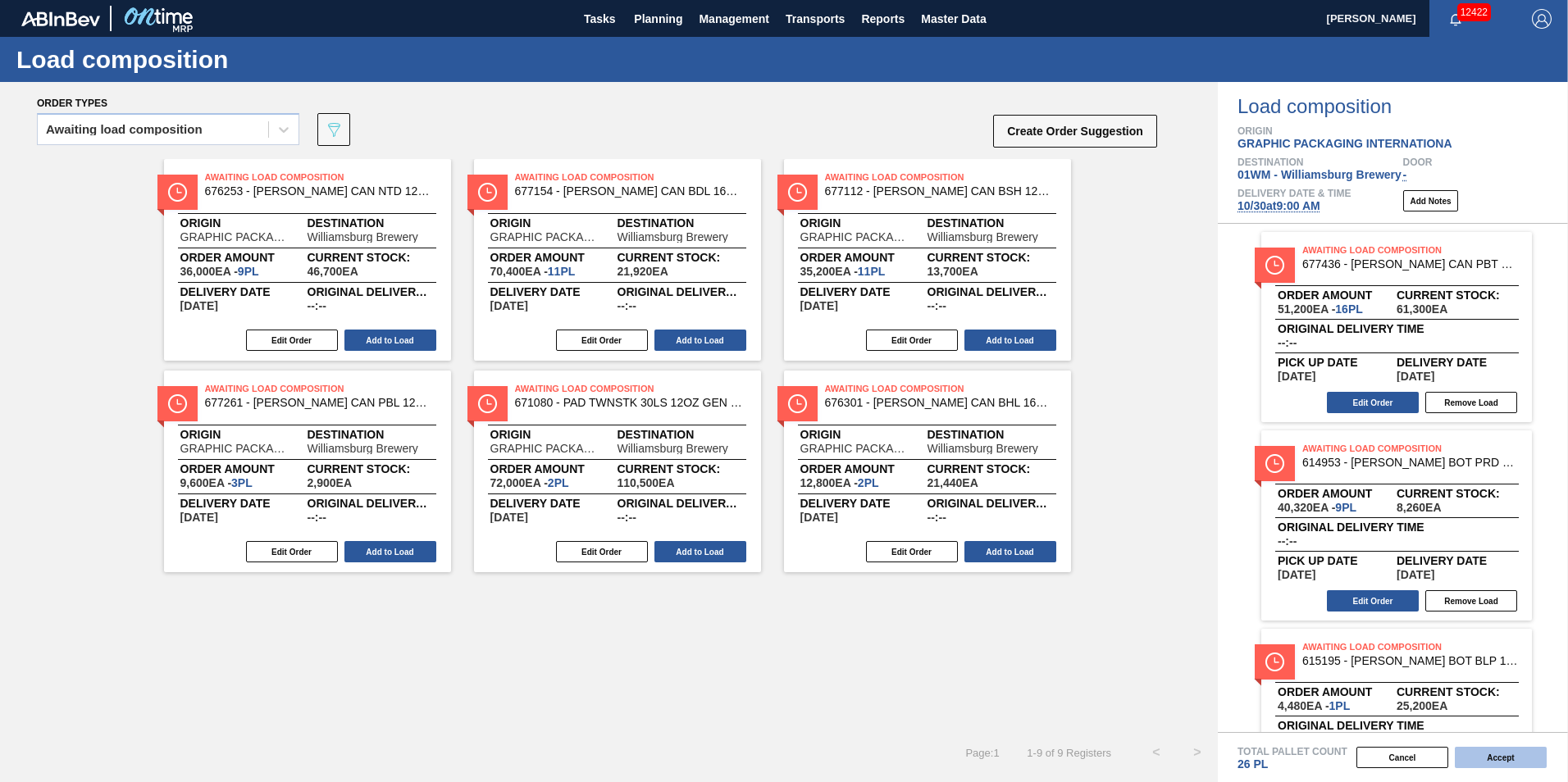
click at [1510, 762] on button "Accept" at bounding box center [1500, 757] width 92 height 21
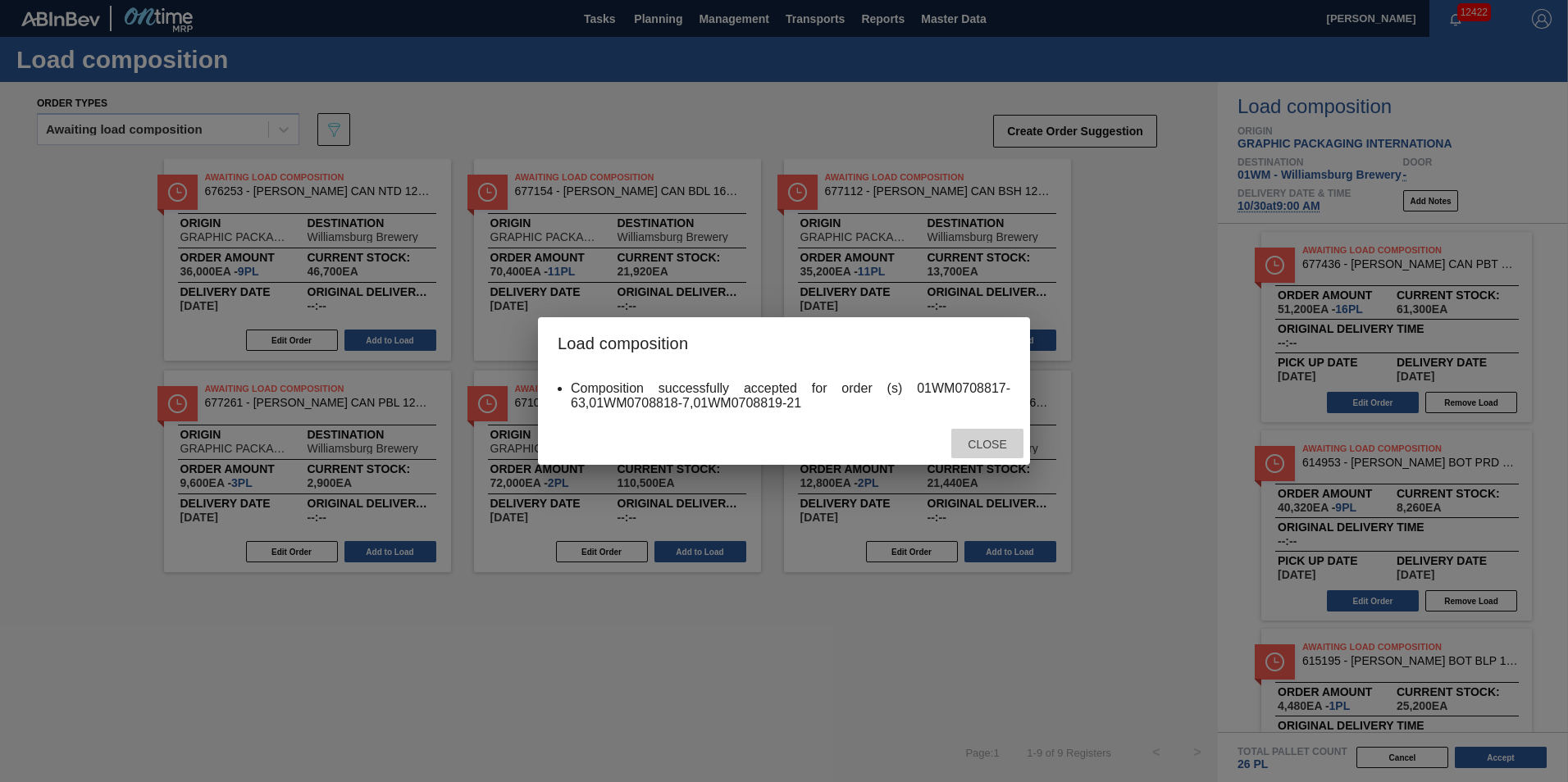
click at [967, 435] on div "Close" at bounding box center [987, 444] width 72 height 31
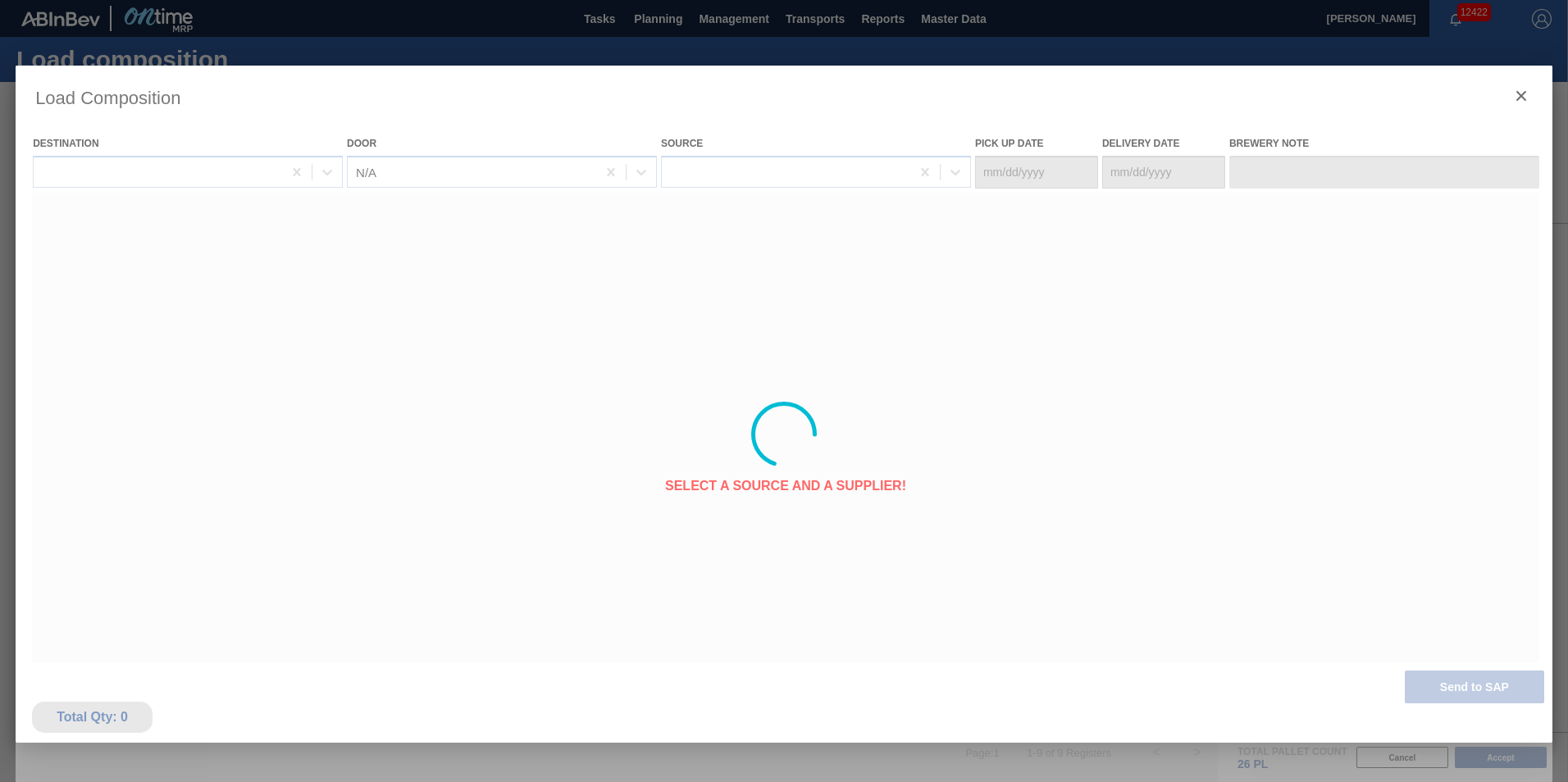
type Date "10/26/2025"
type Date "10/30/2025"
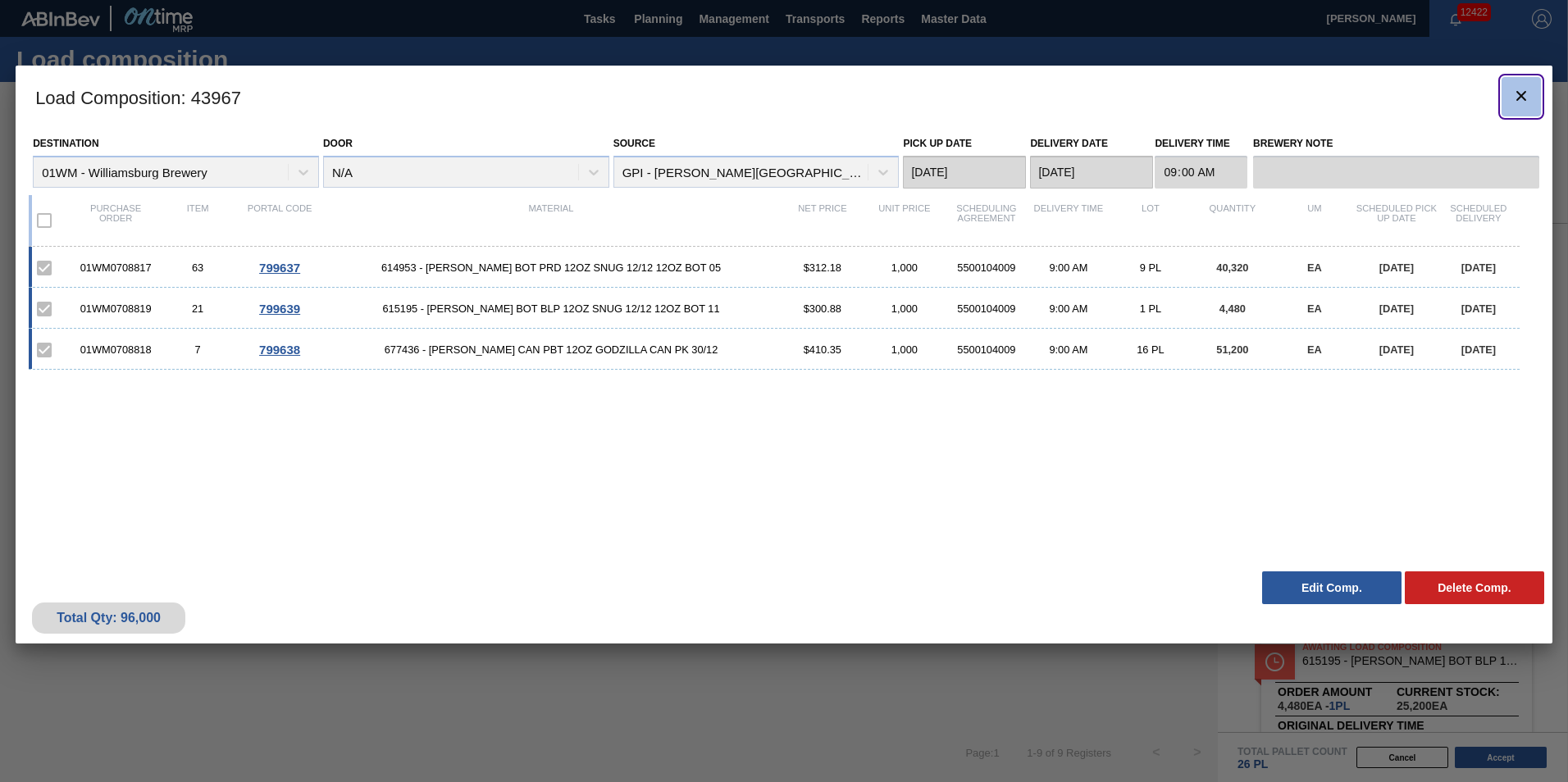
click at [1513, 100] on icon "botão de ícone" at bounding box center [1521, 95] width 20 height 20
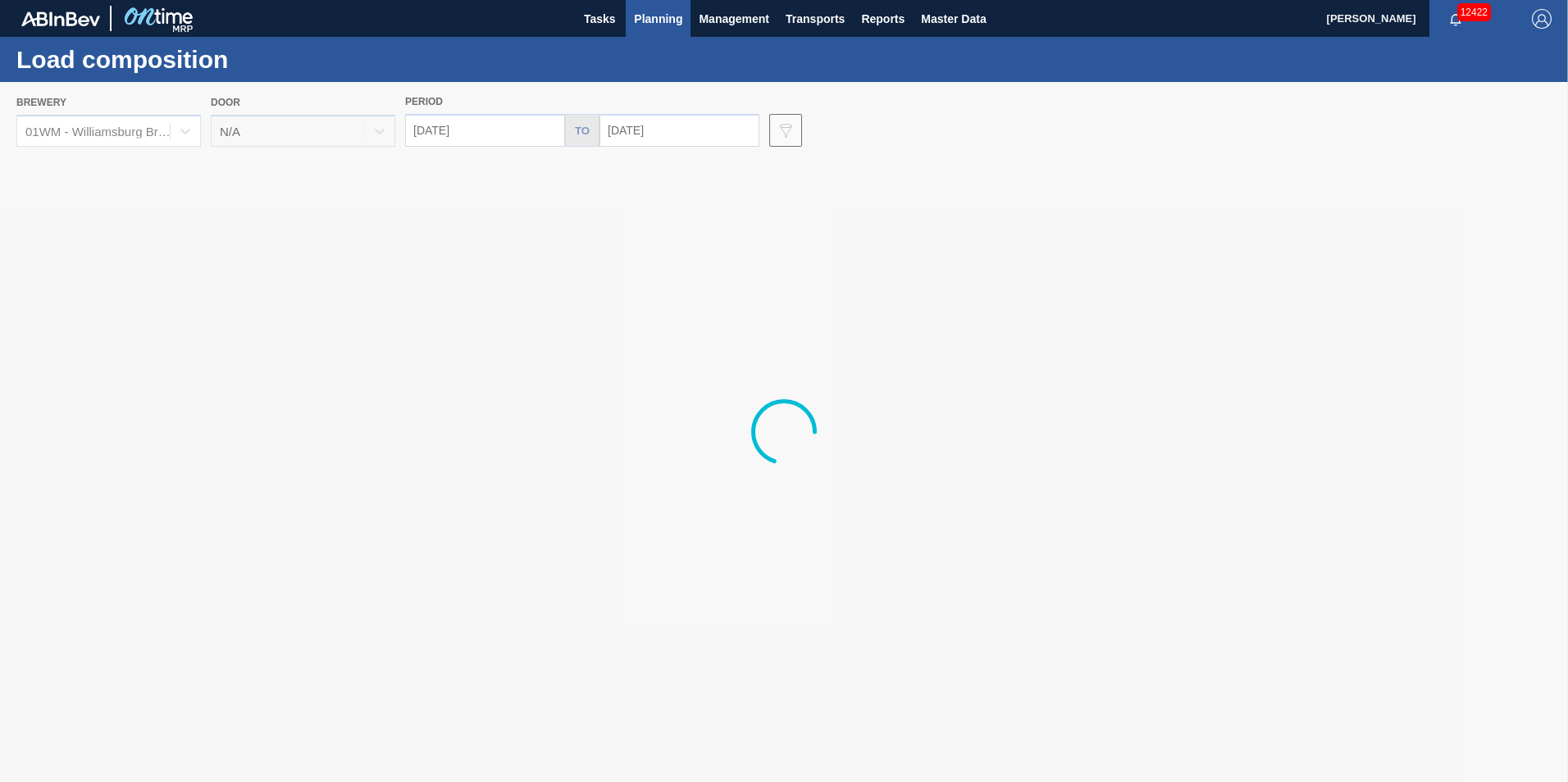
click at [648, 133] on div at bounding box center [784, 432] width 1568 height 700
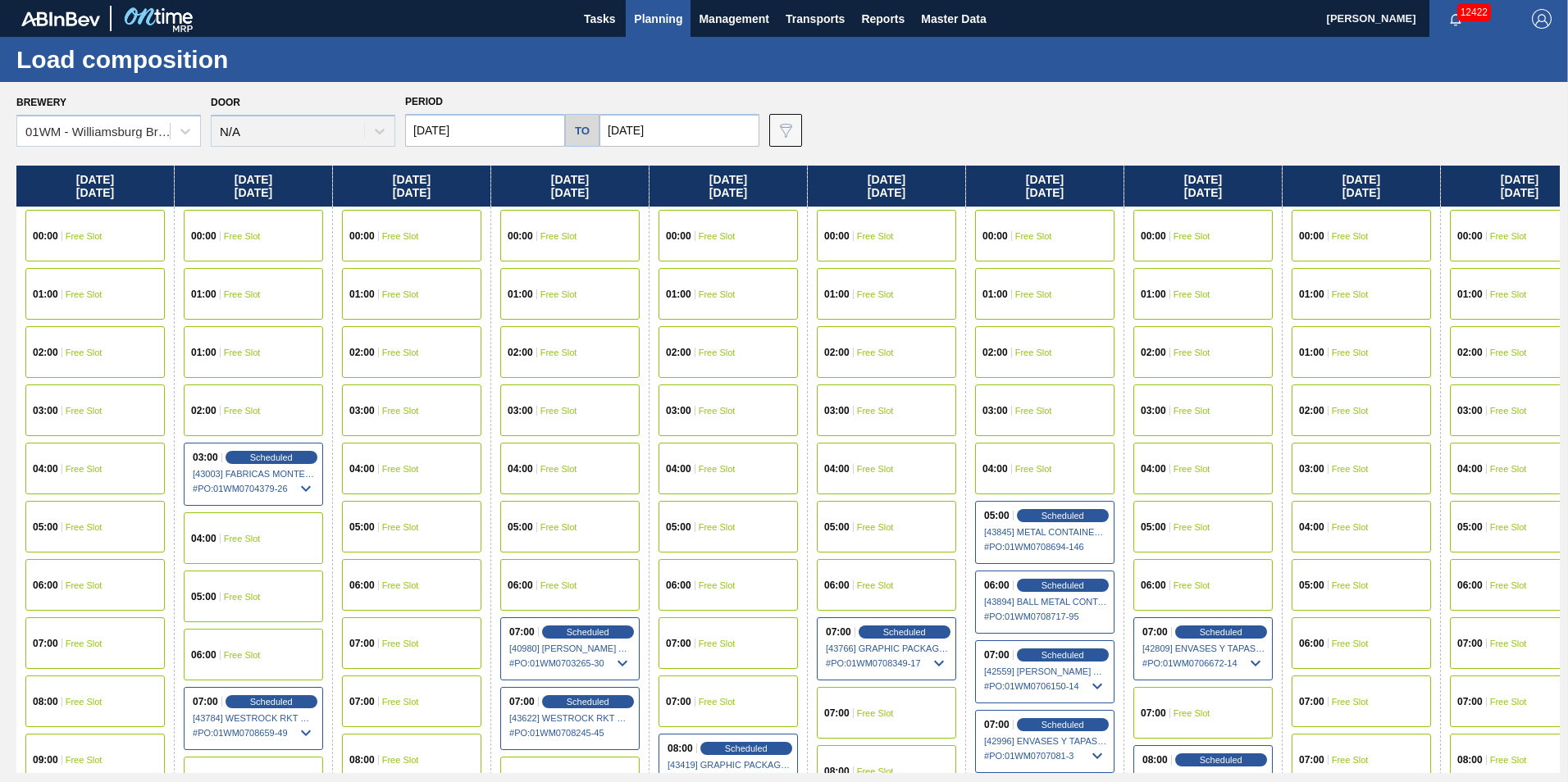
click at [632, 127] on input "11/01/2025" at bounding box center [680, 129] width 160 height 33
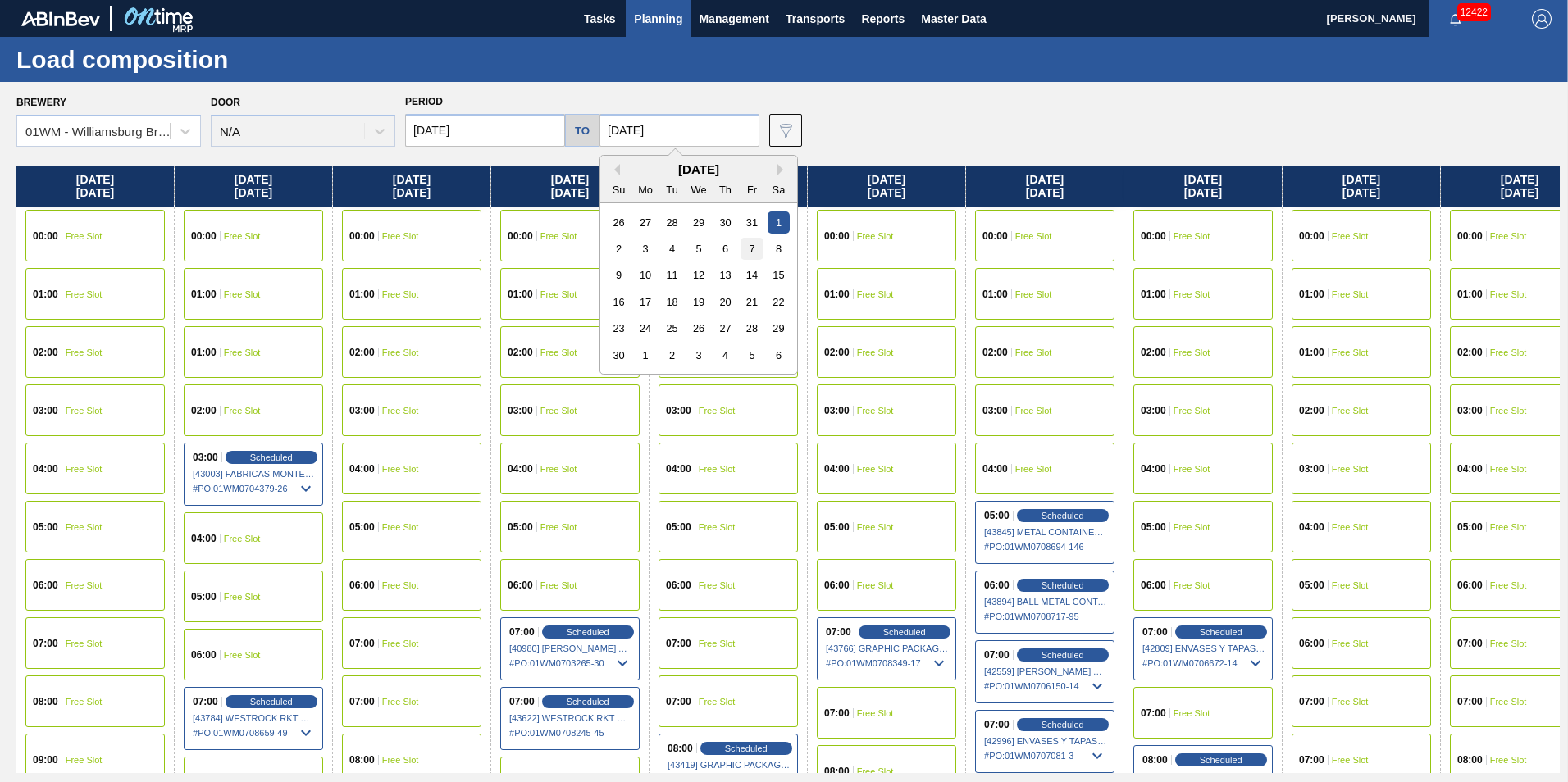
click at [752, 242] on div "7" at bounding box center [751, 249] width 22 height 22
type input "[DATE]"
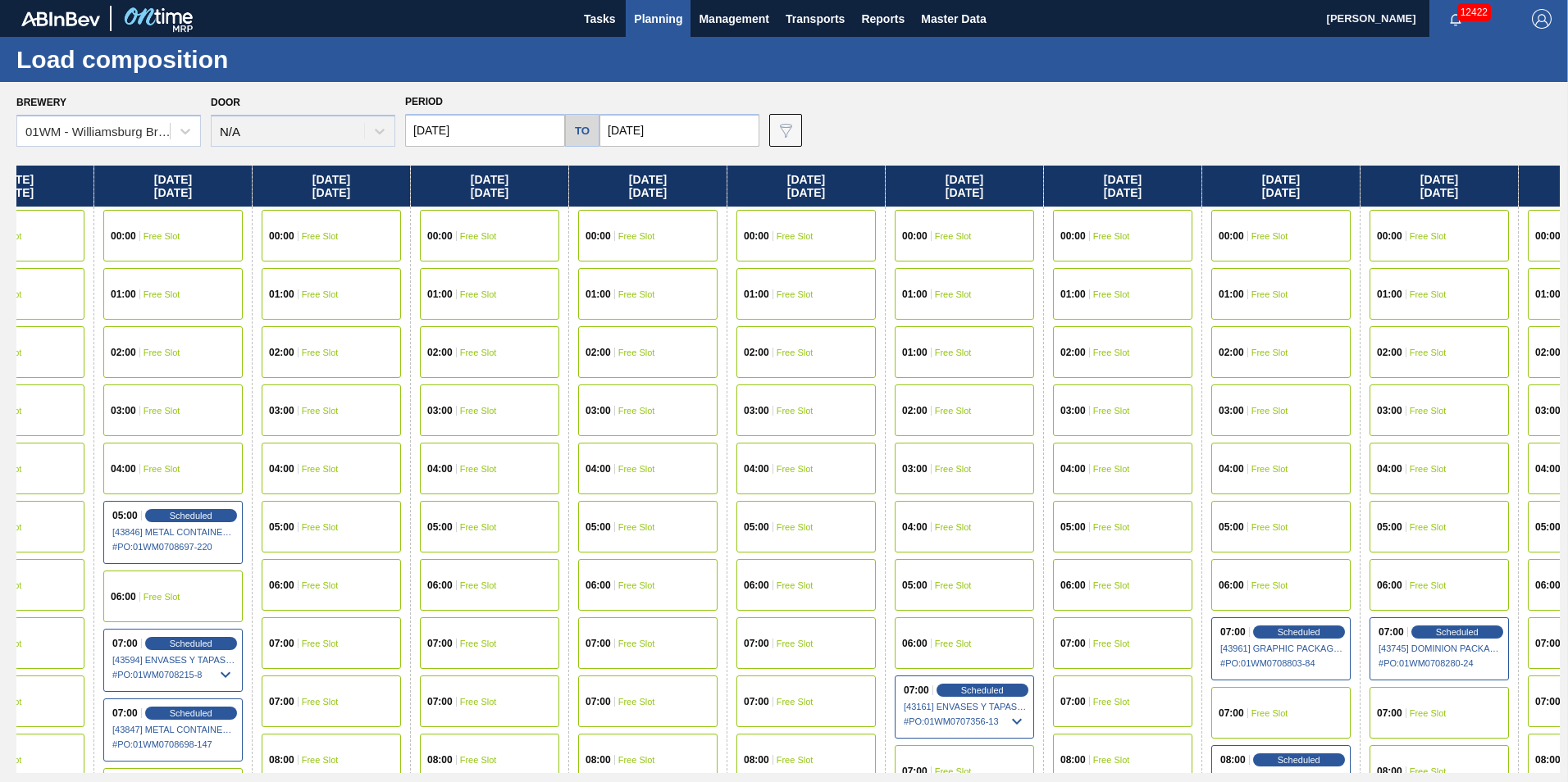
drag, startPoint x: 1179, startPoint y: 195, endPoint x: -231, endPoint y: 237, distance: 1410.6
click at [0, 0] on html "Tasks Planning Management Transports Reports Master Data Vincent Geritano 12422…" at bounding box center [784, 0] width 1568 height 0
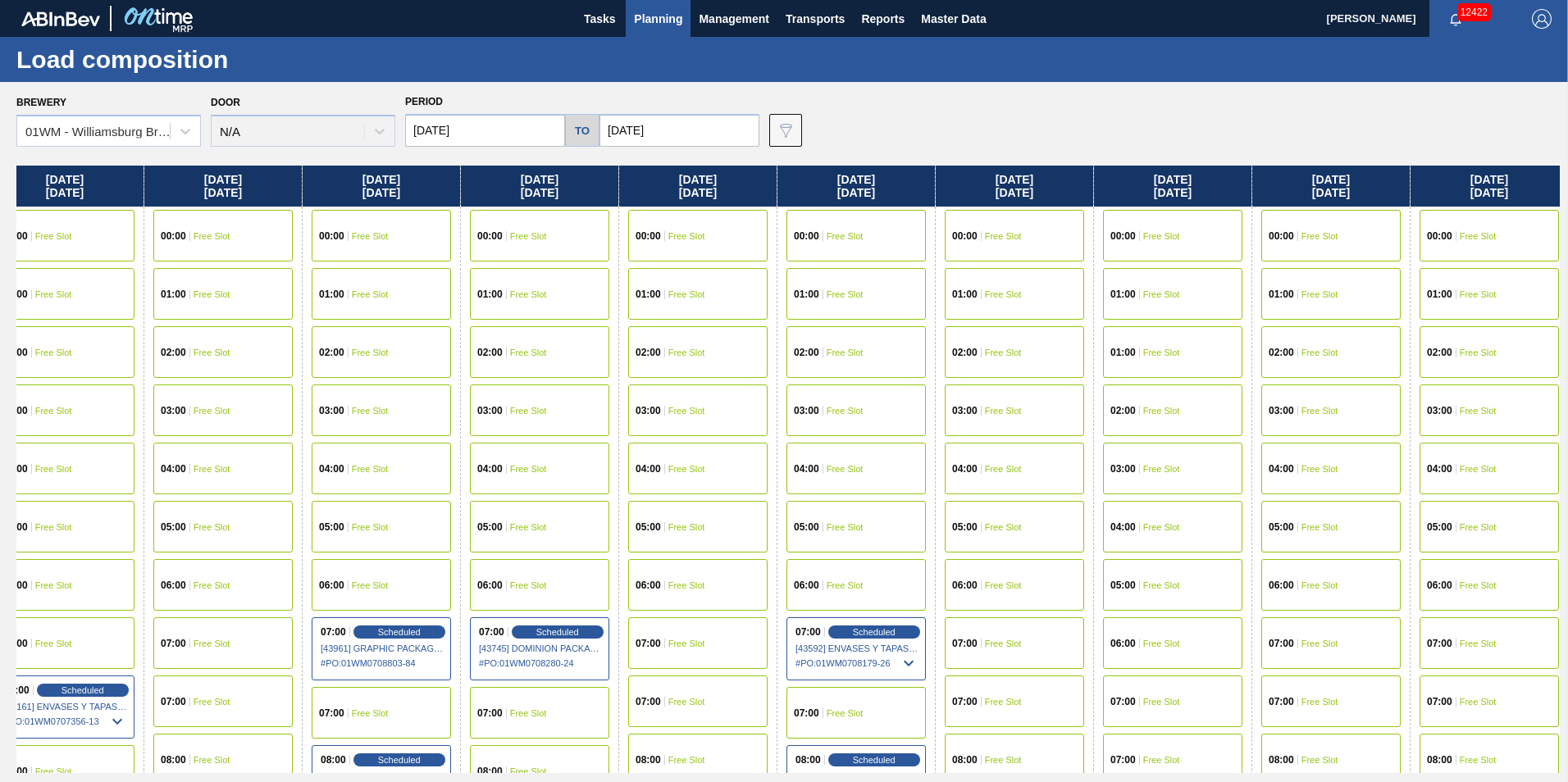
scroll to position [0, 2413]
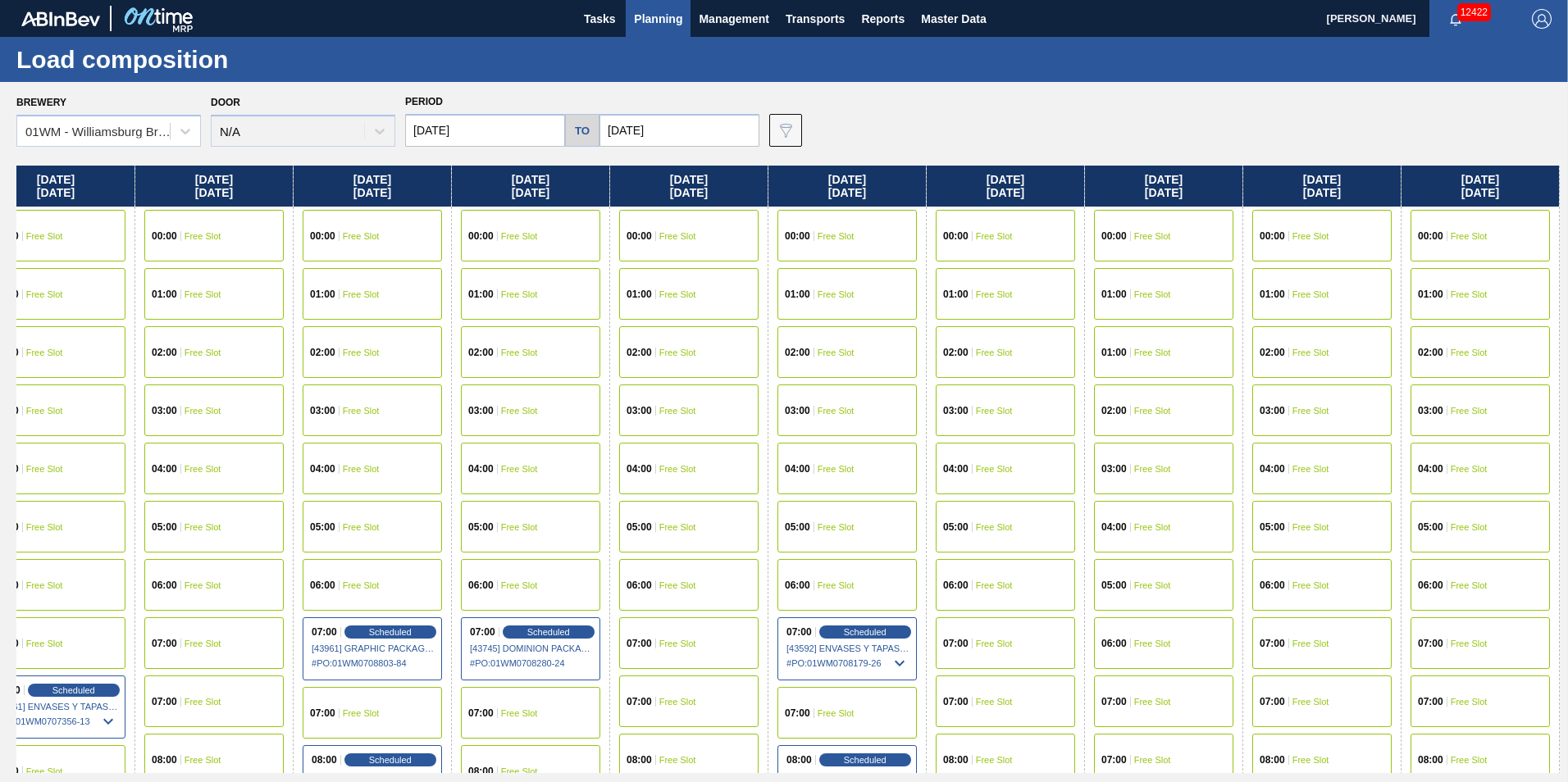
drag, startPoint x: 1476, startPoint y: 203, endPoint x: 48, endPoint y: 203, distance: 1428.0
click at [51, 203] on div "Tuesday 10/14/2025 00:00 Free Slot 01:00 Free Slot 02:00 Free Slot 03:00 Free S…" at bounding box center [788, 469] width 1543 height 608
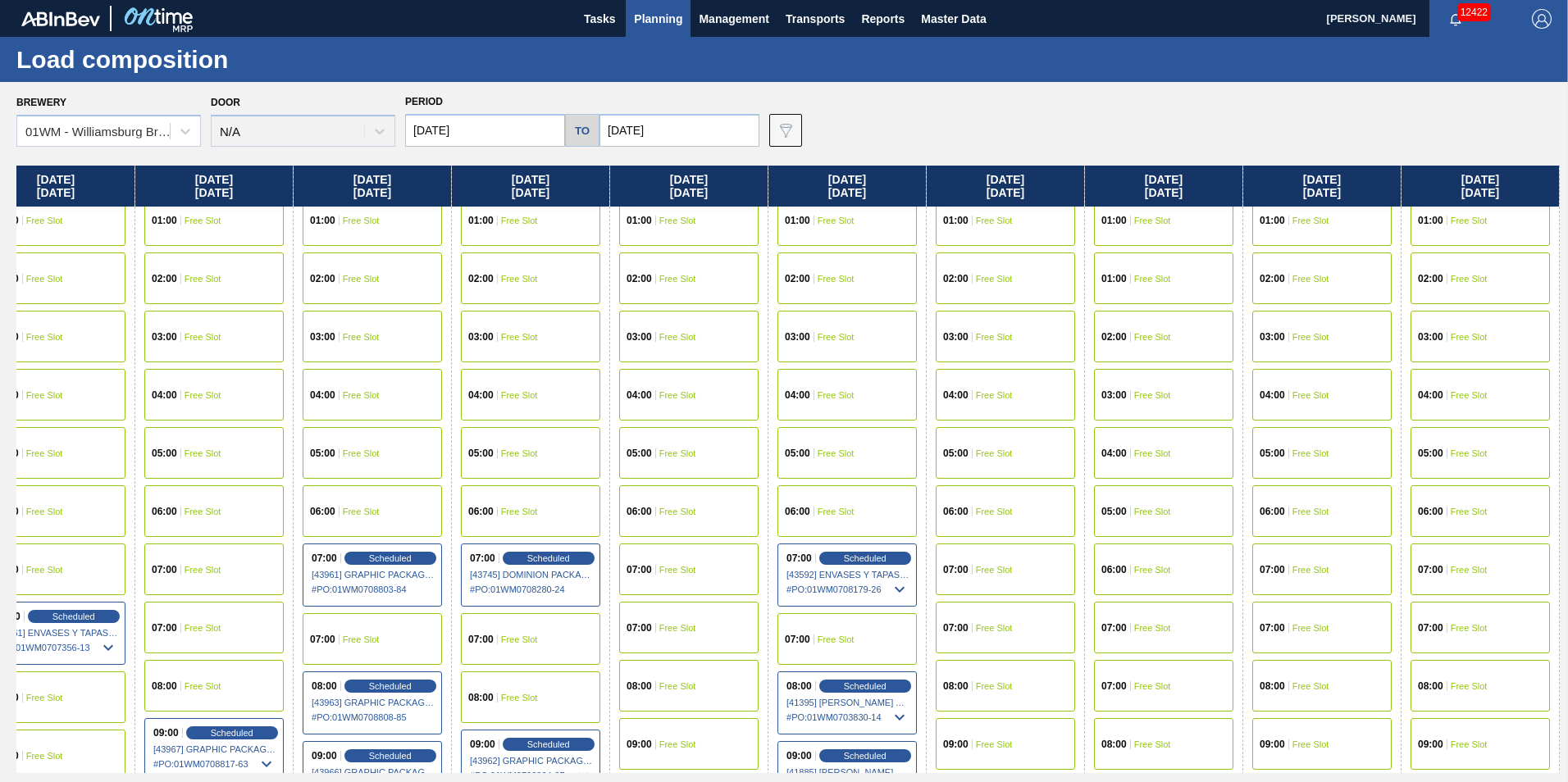
scroll to position [246, 2413]
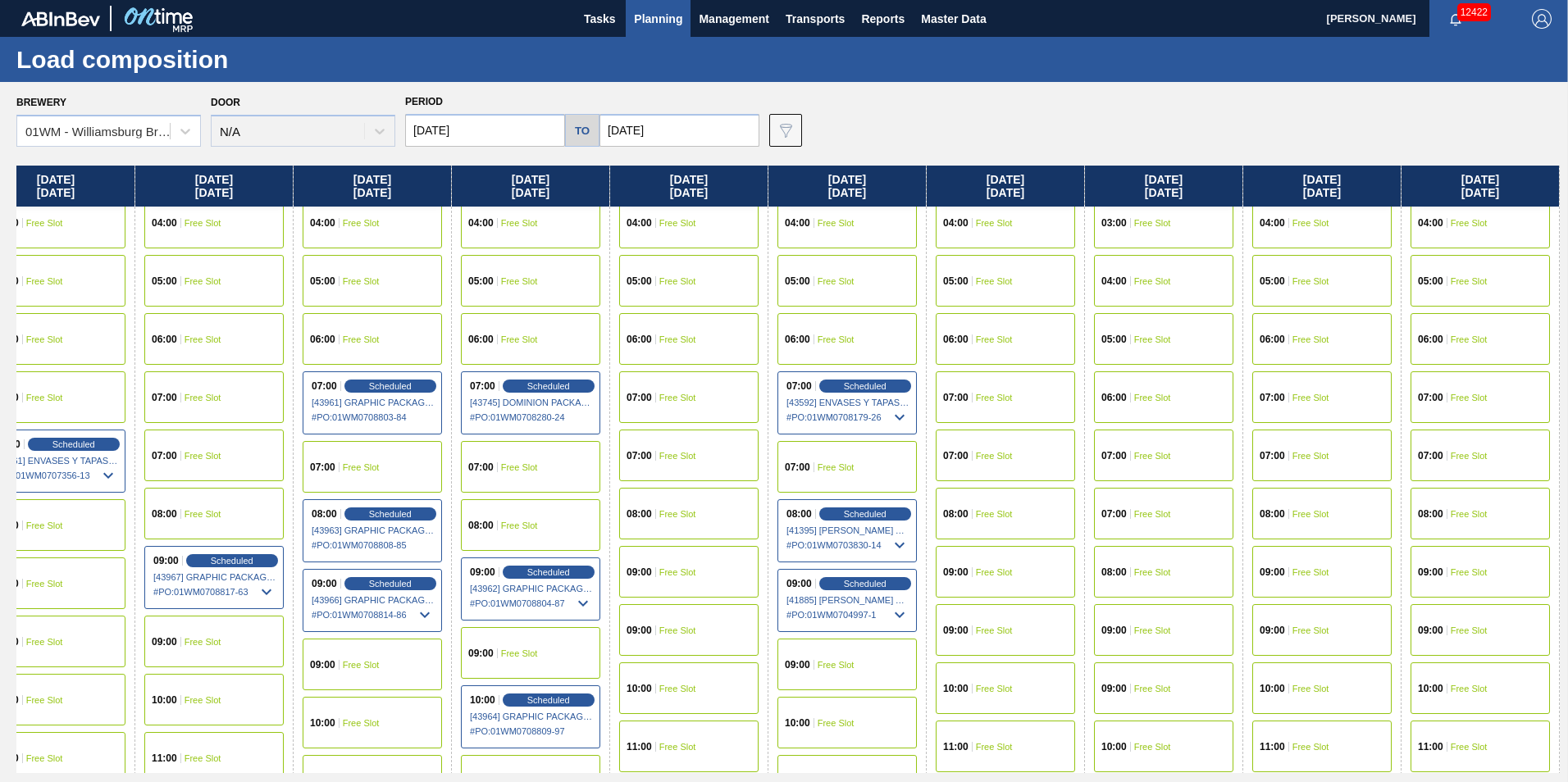
click at [1457, 452] on span "Free Slot" at bounding box center [1469, 455] width 37 height 10
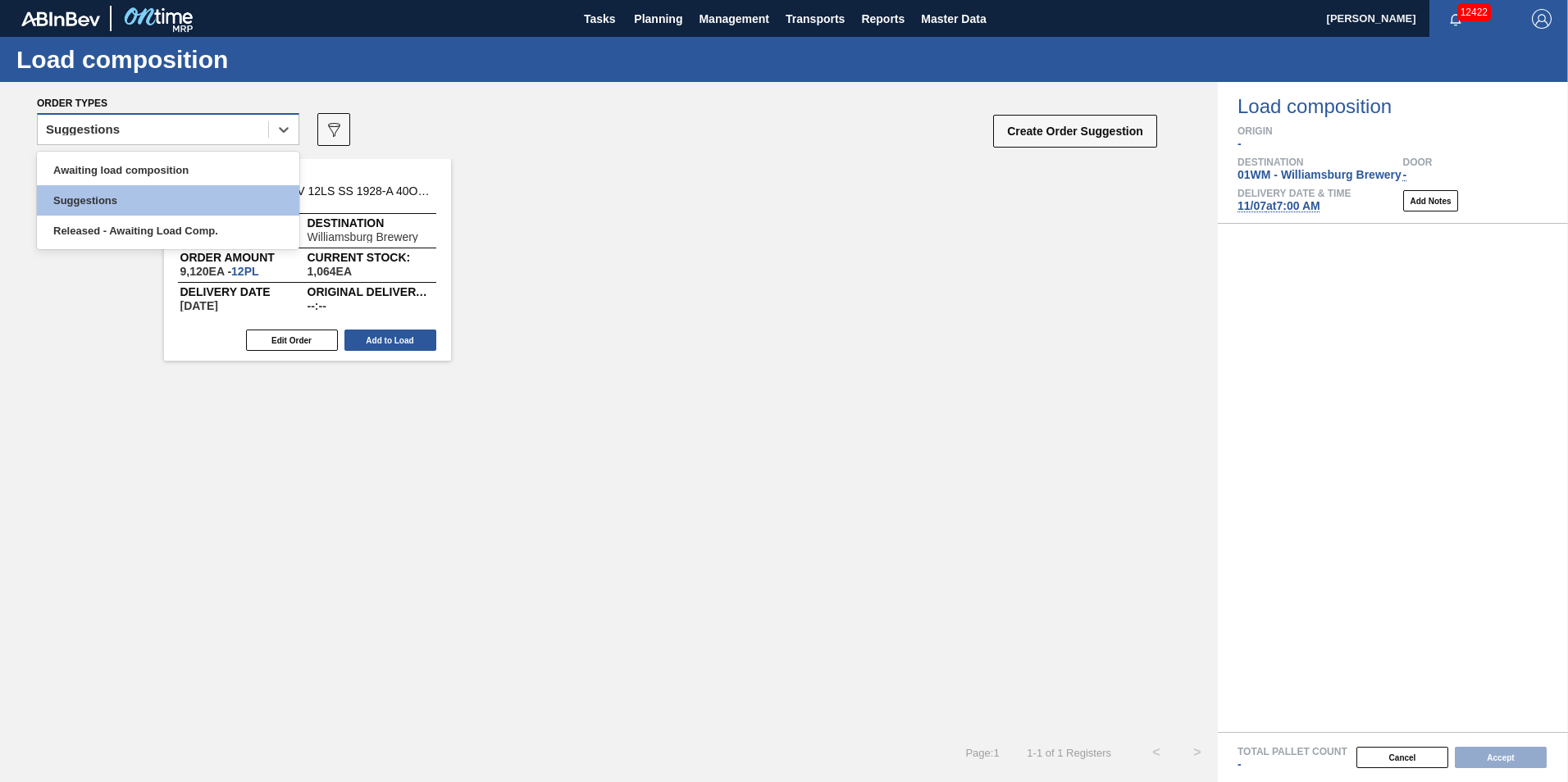
click at [185, 132] on div "Suggestions" at bounding box center [153, 130] width 230 height 24
click at [180, 156] on div "Awaiting load composition" at bounding box center [169, 169] width 263 height 31
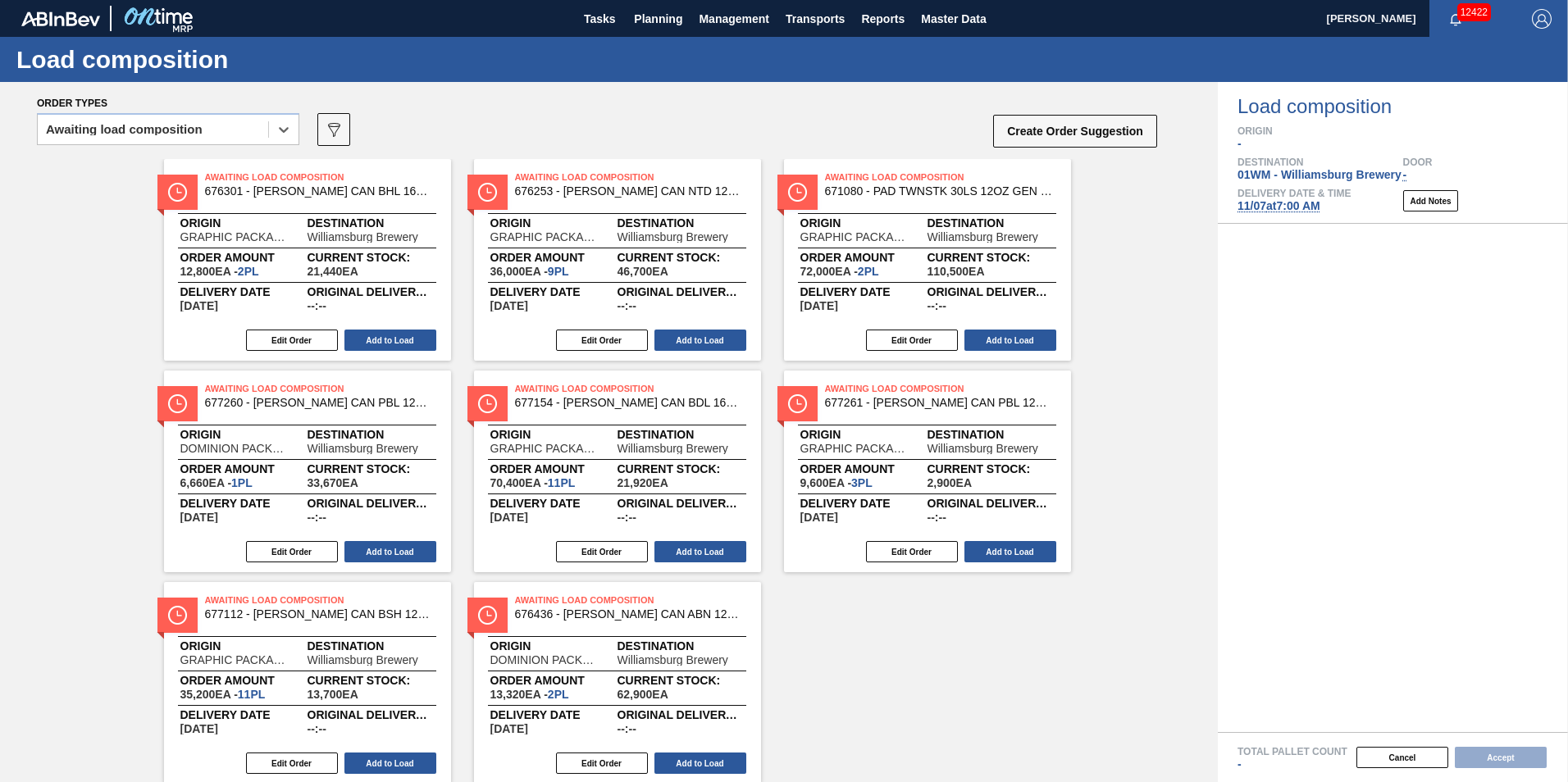
scroll to position [51, 0]
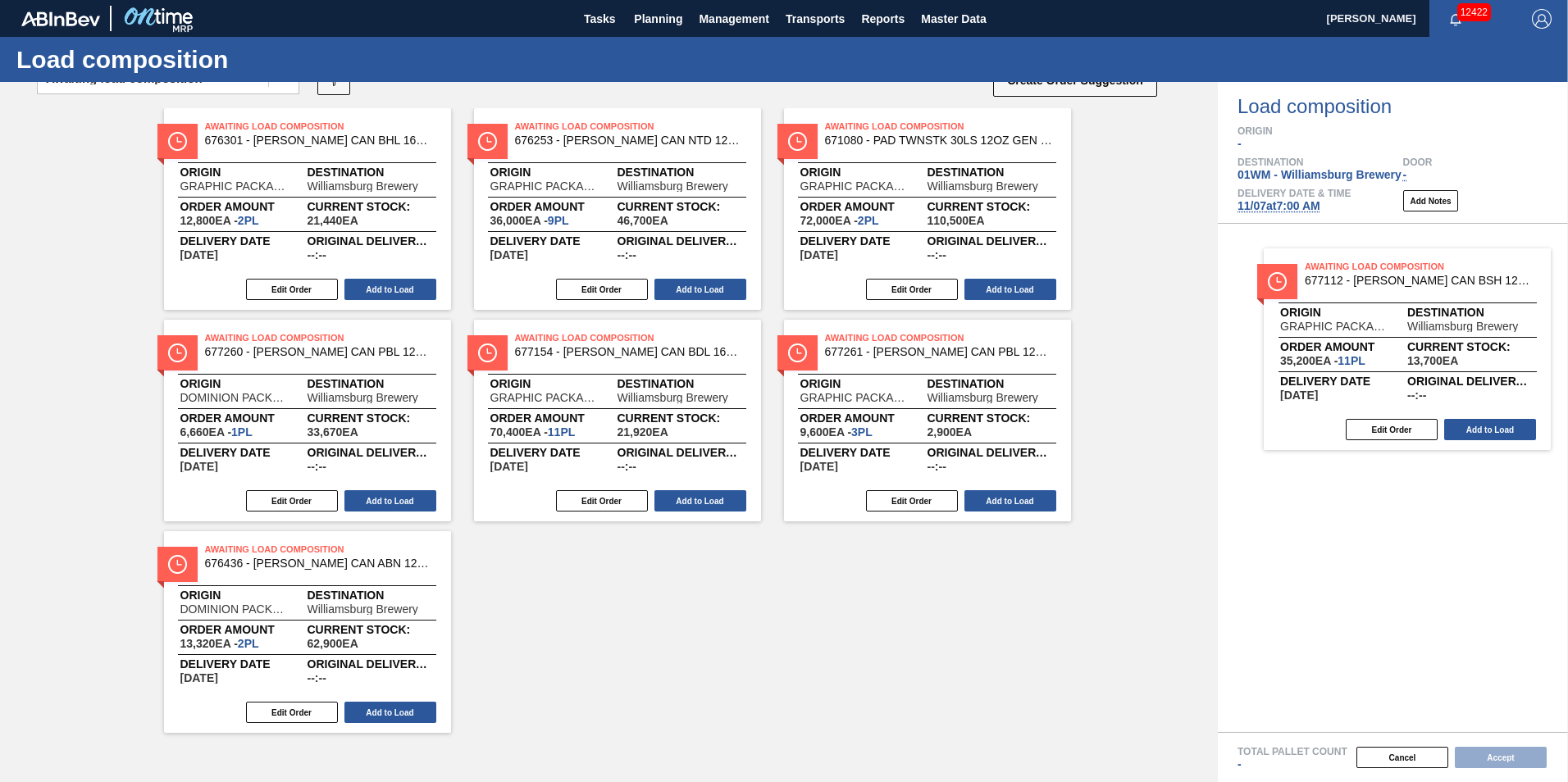
drag, startPoint x: 355, startPoint y: 586, endPoint x: 1403, endPoint y: 288, distance: 1089.5
click at [1403, 288] on div "Order types option Awaiting load composition, selected. Select is focused ,type…" at bounding box center [784, 432] width 1568 height 700
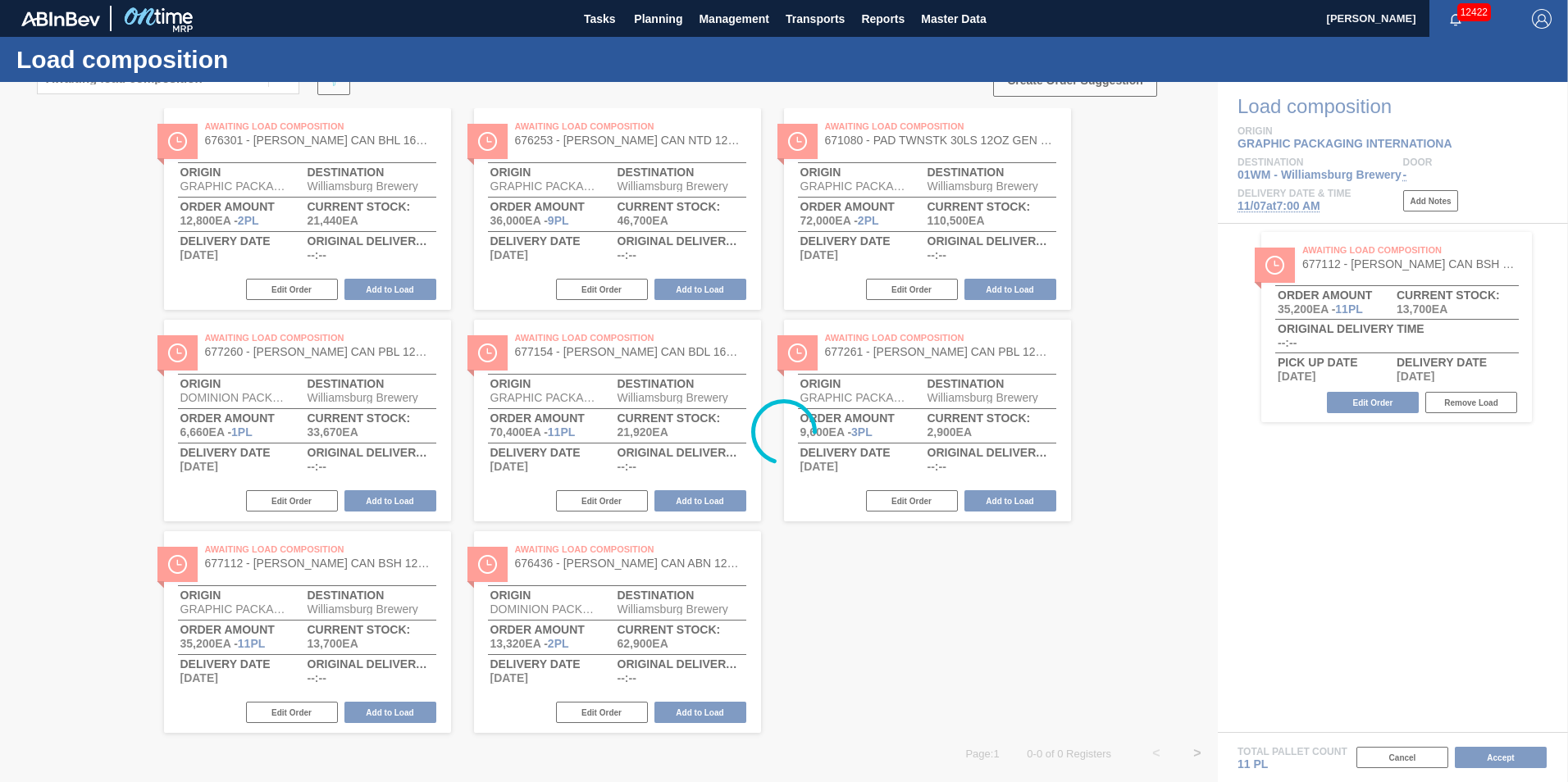
scroll to position [0, 0]
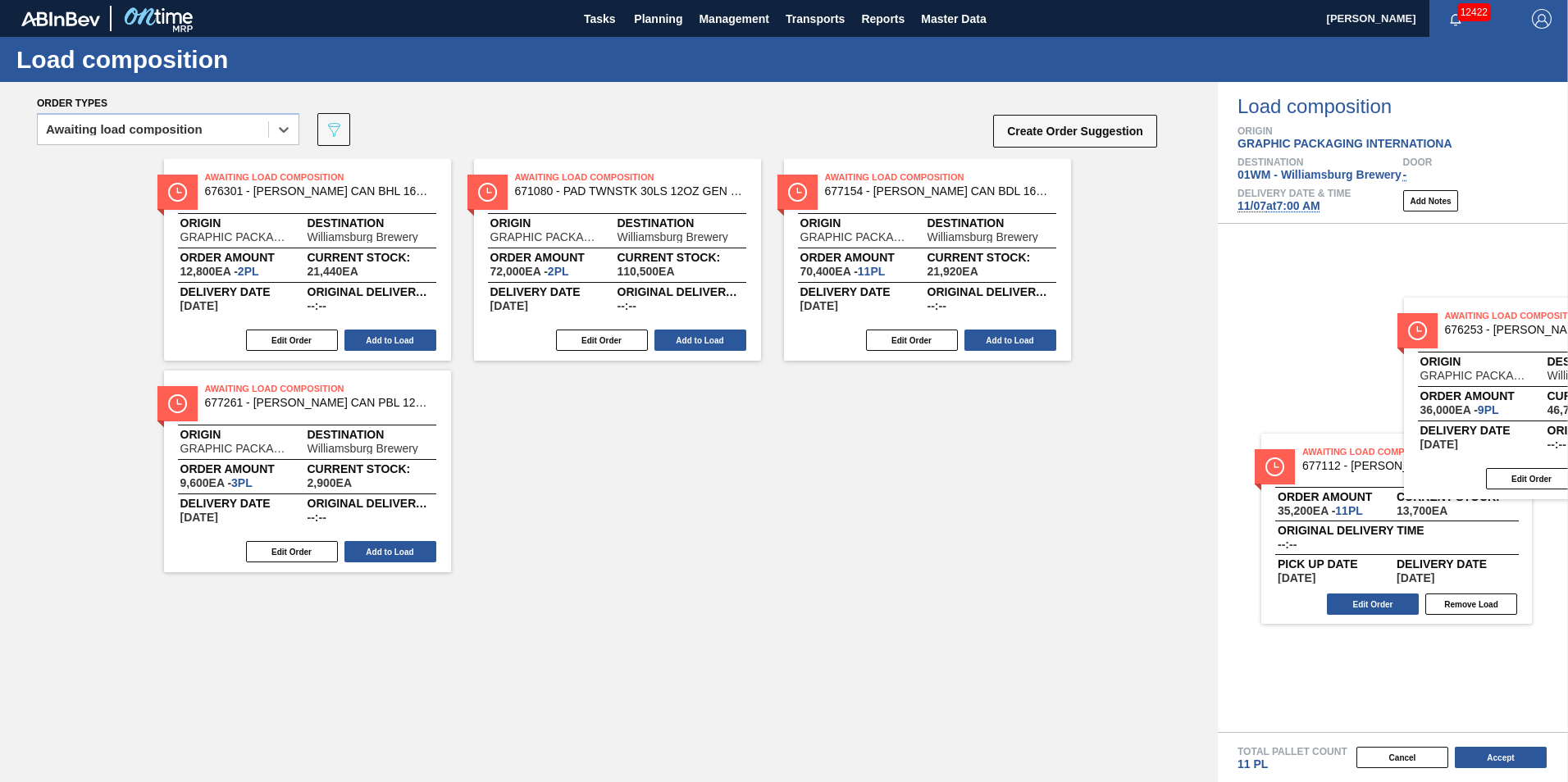
drag, startPoint x: 557, startPoint y: 278, endPoint x: 1399, endPoint y: 415, distance: 853.1
click at [1400, 417] on div "Order types option Awaiting load composition, selected. Select is focused ,type…" at bounding box center [784, 432] width 1568 height 700
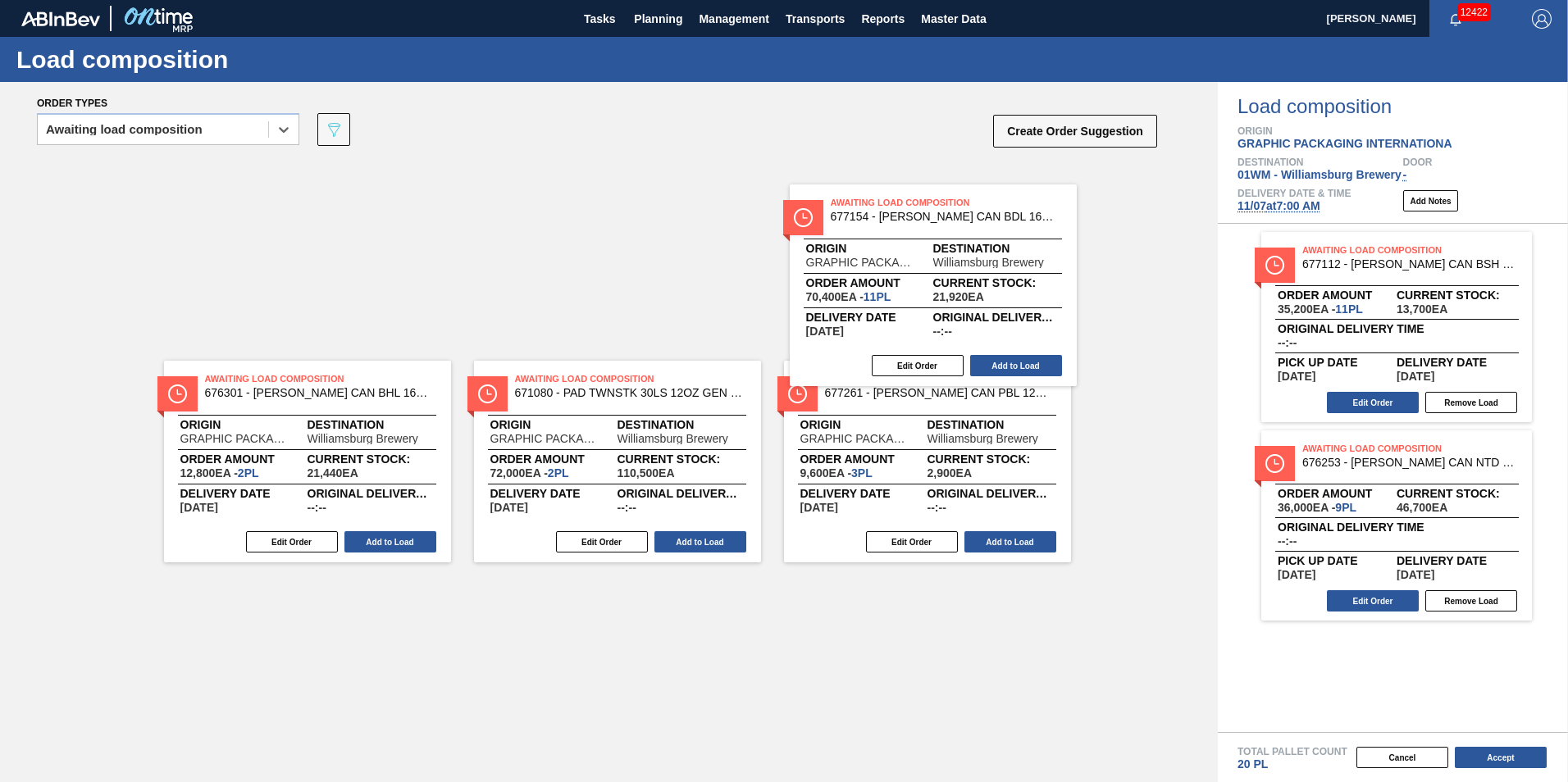
click at [973, 276] on div "Awaiting Load Composition 676301 - CARR CAN BHL 16OZ CAN PK 8/16 CAN 0522 B Ori…" at bounding box center [609, 260] width 1218 height 202
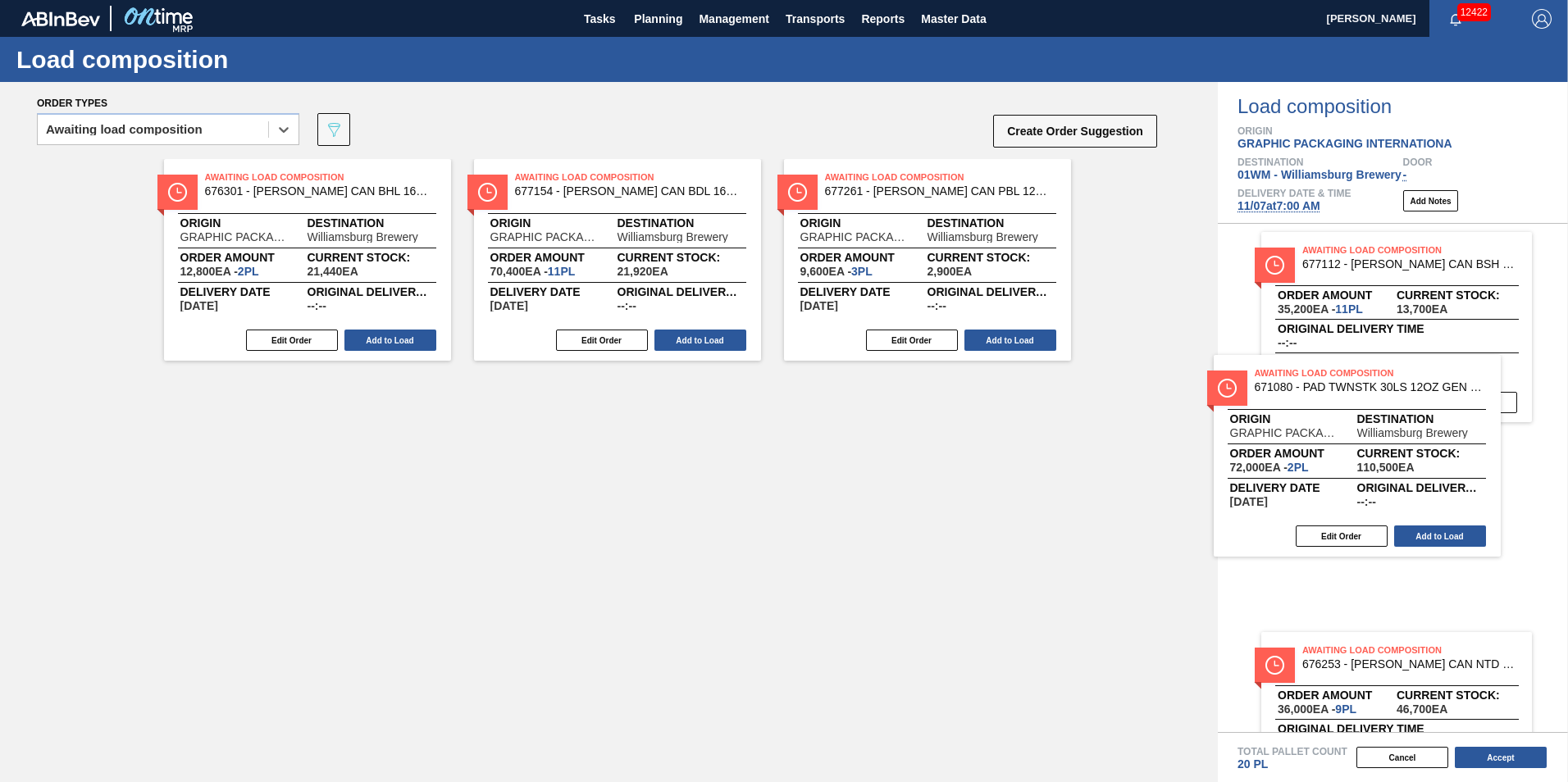
drag, startPoint x: 643, startPoint y: 258, endPoint x: 1388, endPoint y: 456, distance: 770.9
click at [1388, 457] on div "Order types option Awaiting load composition, selected. Select is focused ,type…" at bounding box center [784, 432] width 1568 height 700
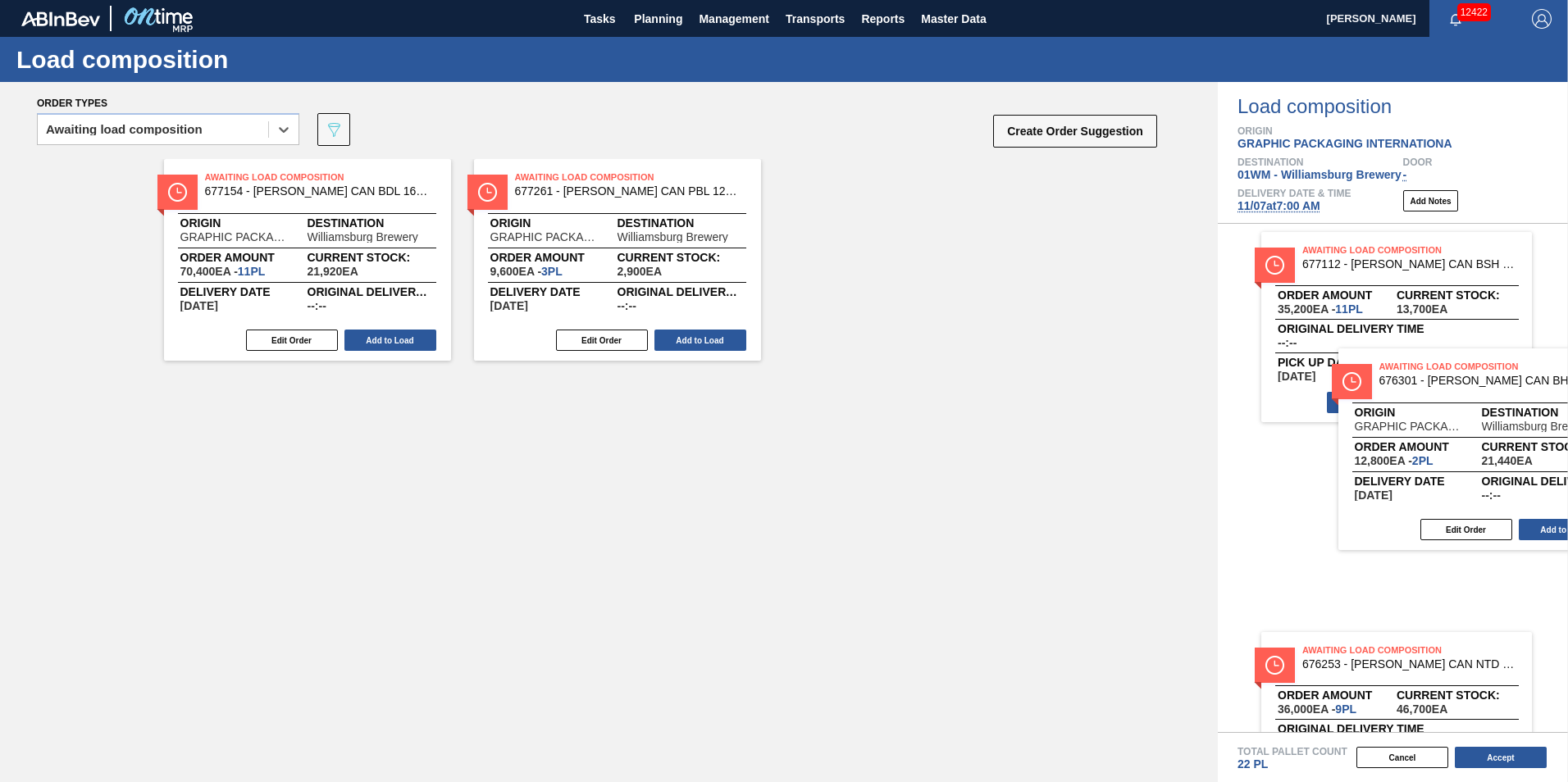
drag, startPoint x: 288, startPoint y: 238, endPoint x: 1465, endPoint y: 443, distance: 1194.7
click at [1467, 443] on div "Order types option Awaiting load composition, selected. Select is focused ,type…" at bounding box center [784, 432] width 1568 height 700
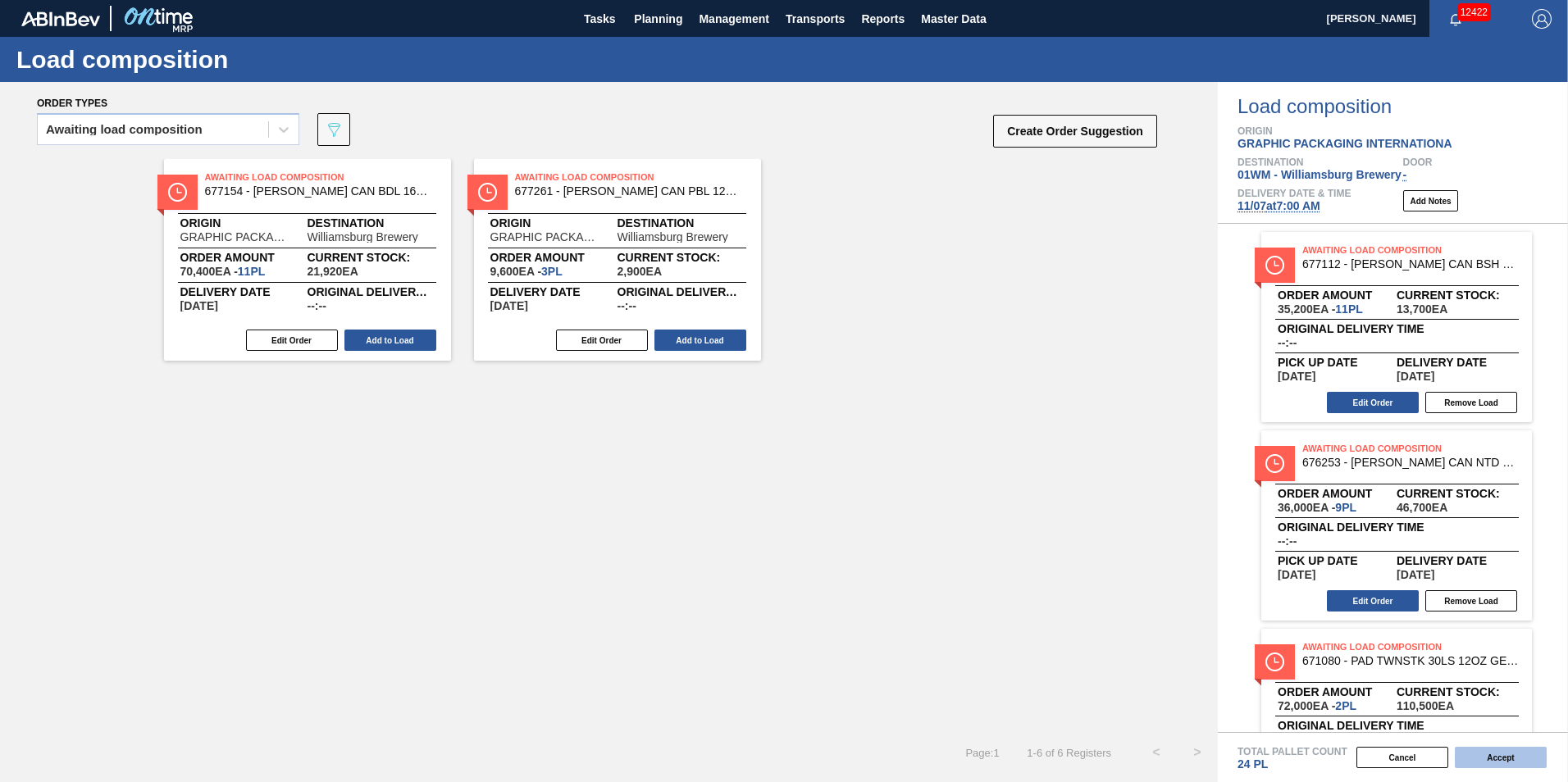
click at [1507, 752] on button "Accept" at bounding box center [1500, 757] width 92 height 21
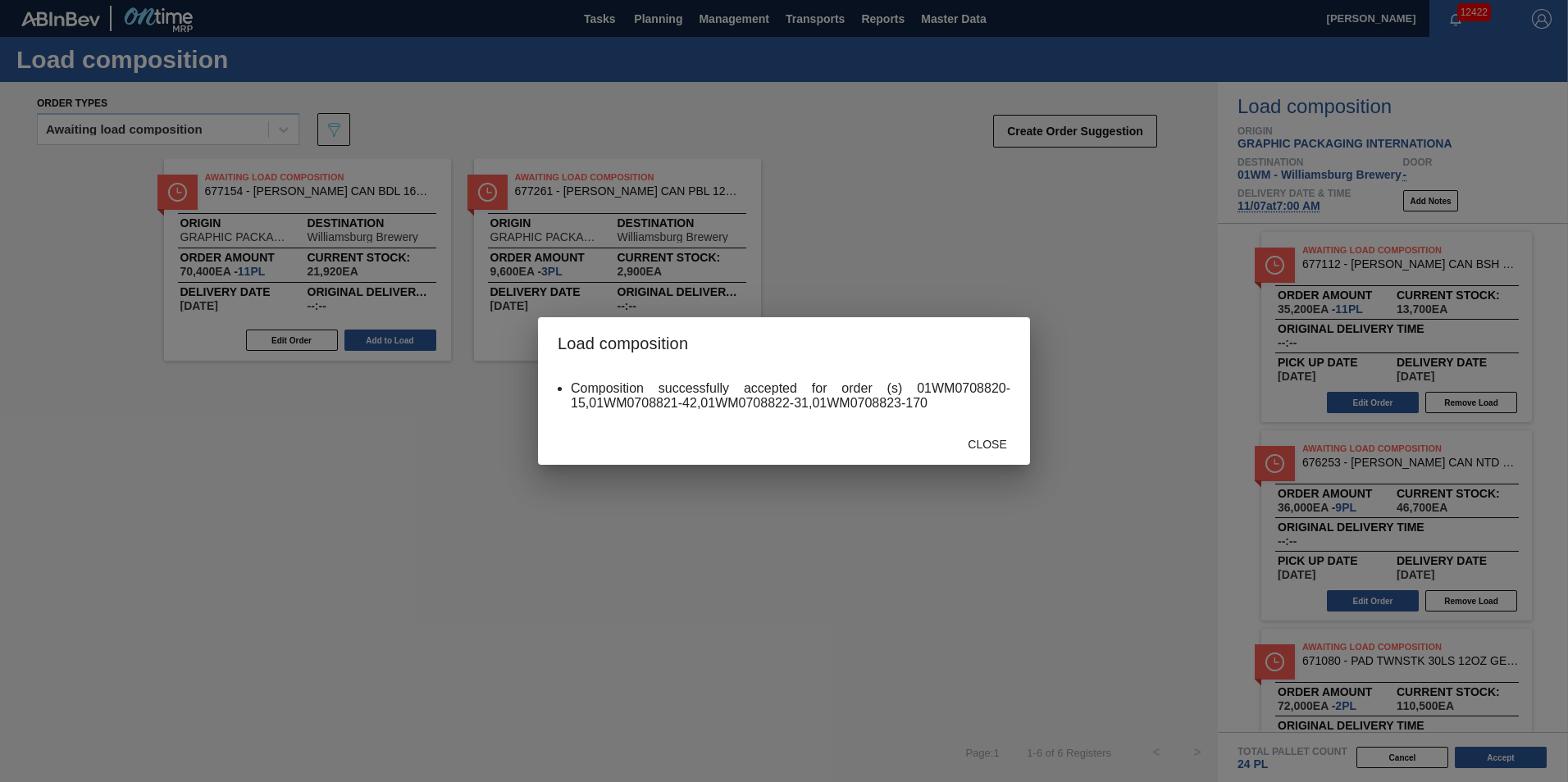
click at [999, 425] on div "Close" at bounding box center [784, 444] width 492 height 43
click at [1001, 449] on span "Close" at bounding box center [987, 444] width 65 height 13
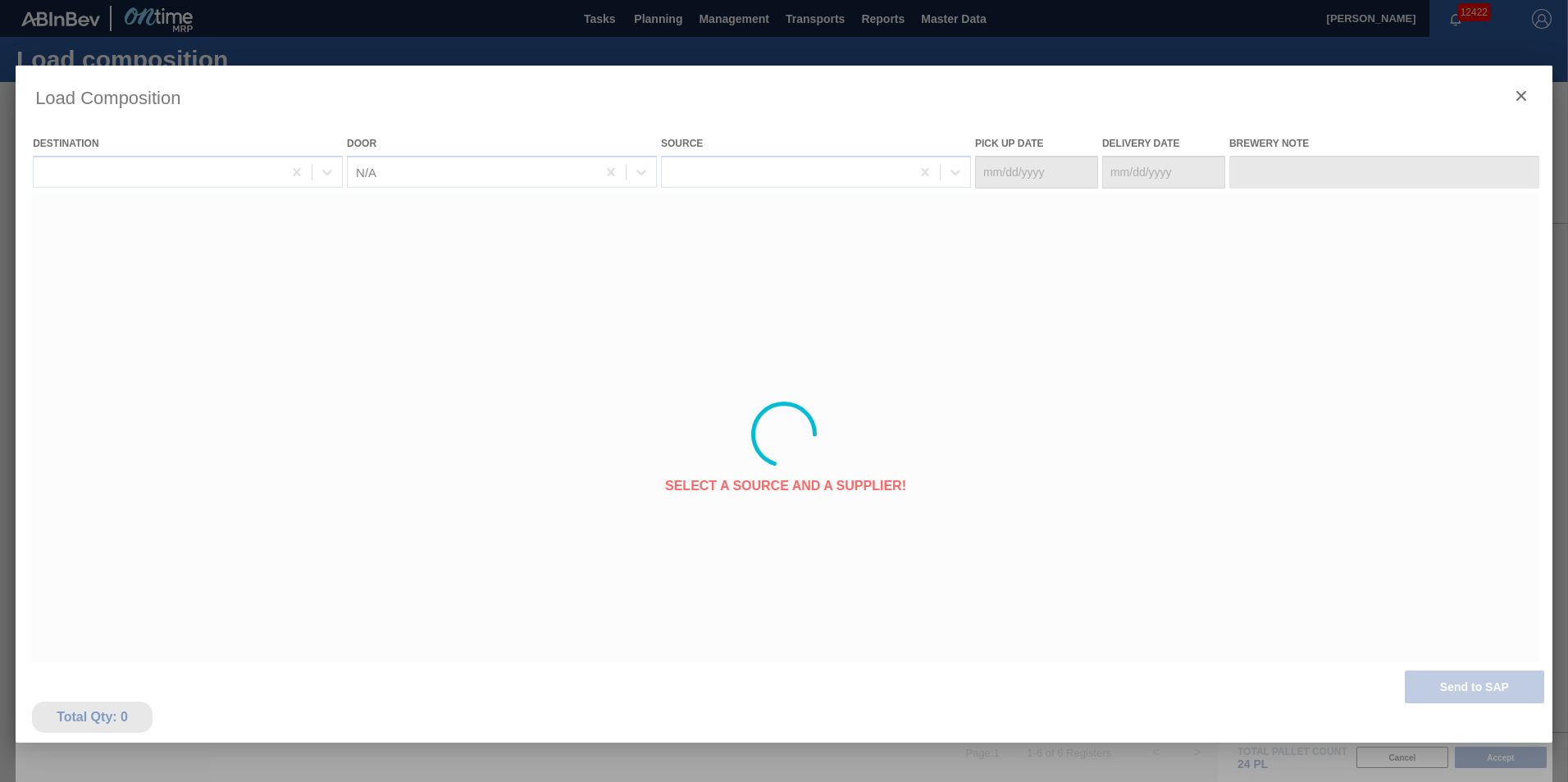
type Date "[DATE]"
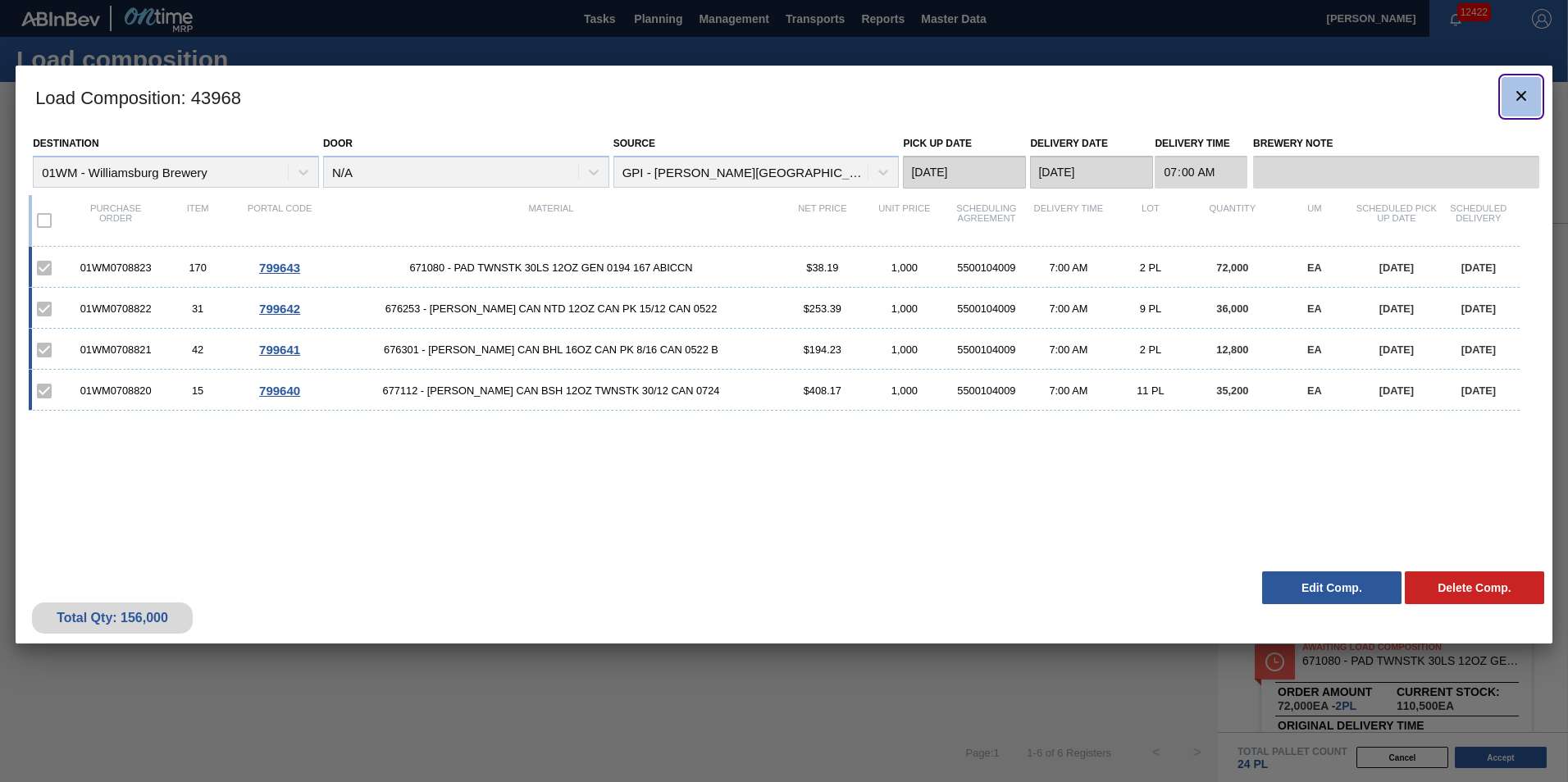
click at [1515, 101] on icon "botão de ícone" at bounding box center [1521, 95] width 20 height 20
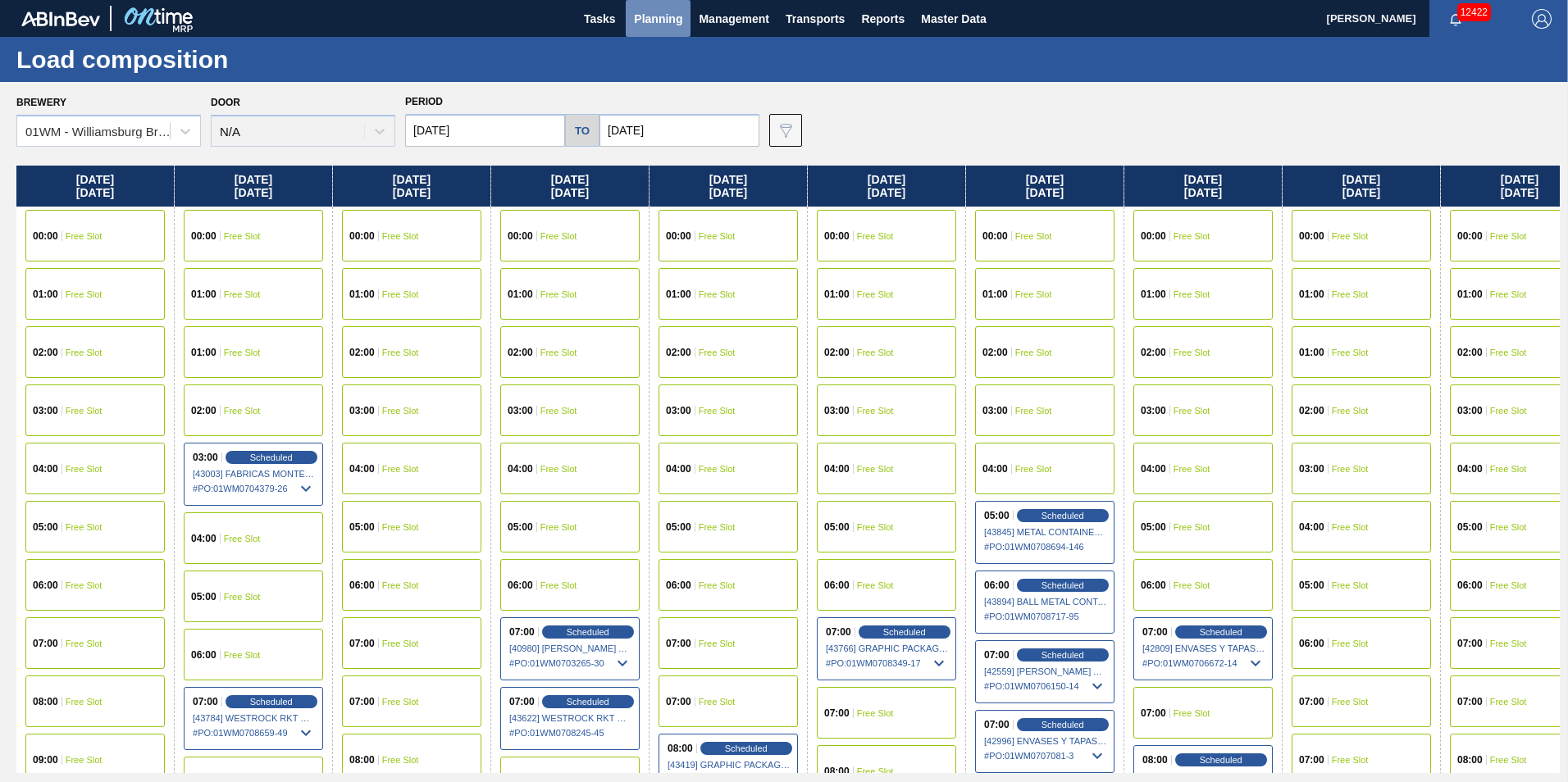
click at [663, 24] on span "Planning" at bounding box center [658, 19] width 48 height 20
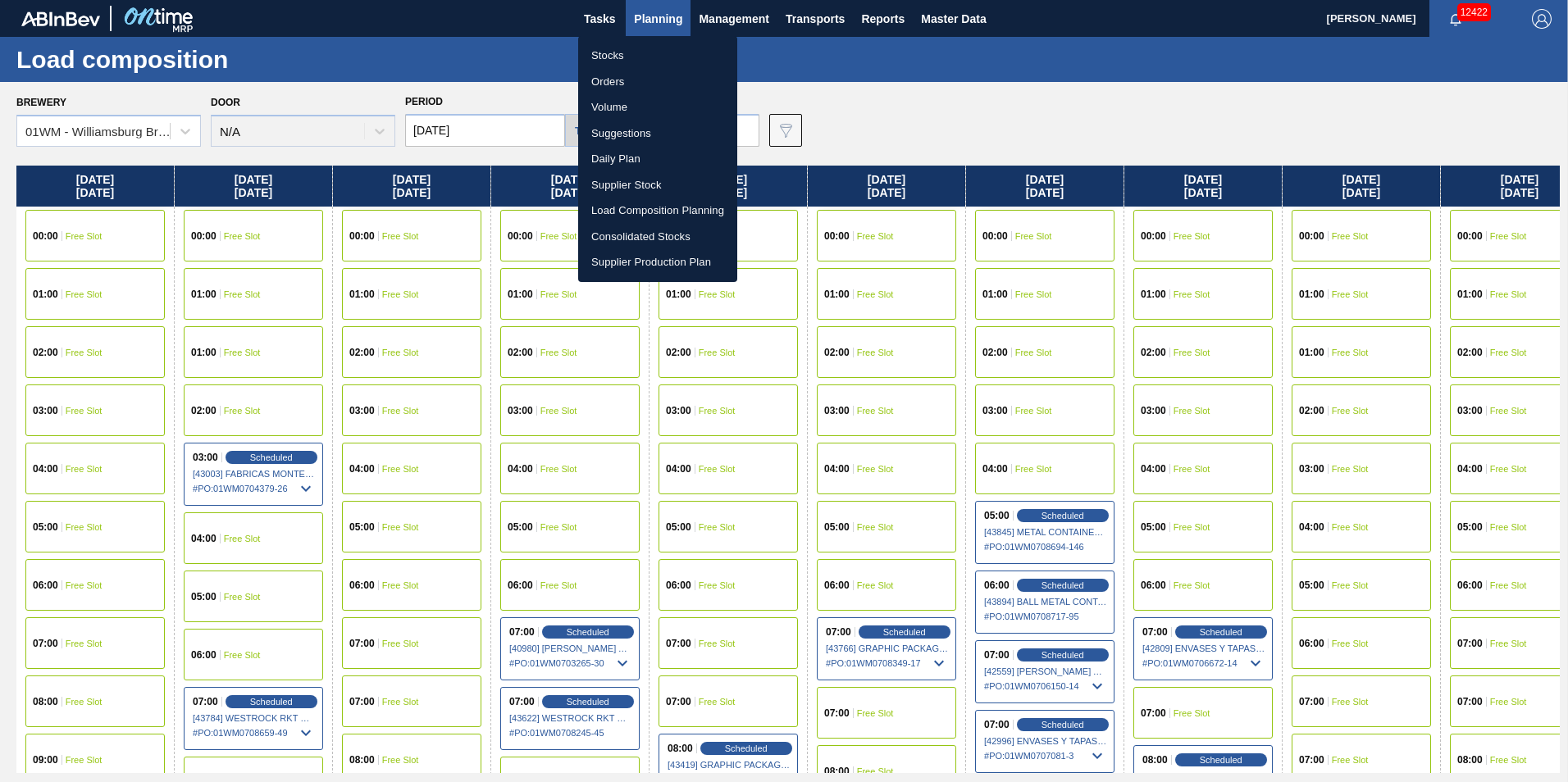
click at [647, 126] on li "Suggestions" at bounding box center [657, 133] width 159 height 26
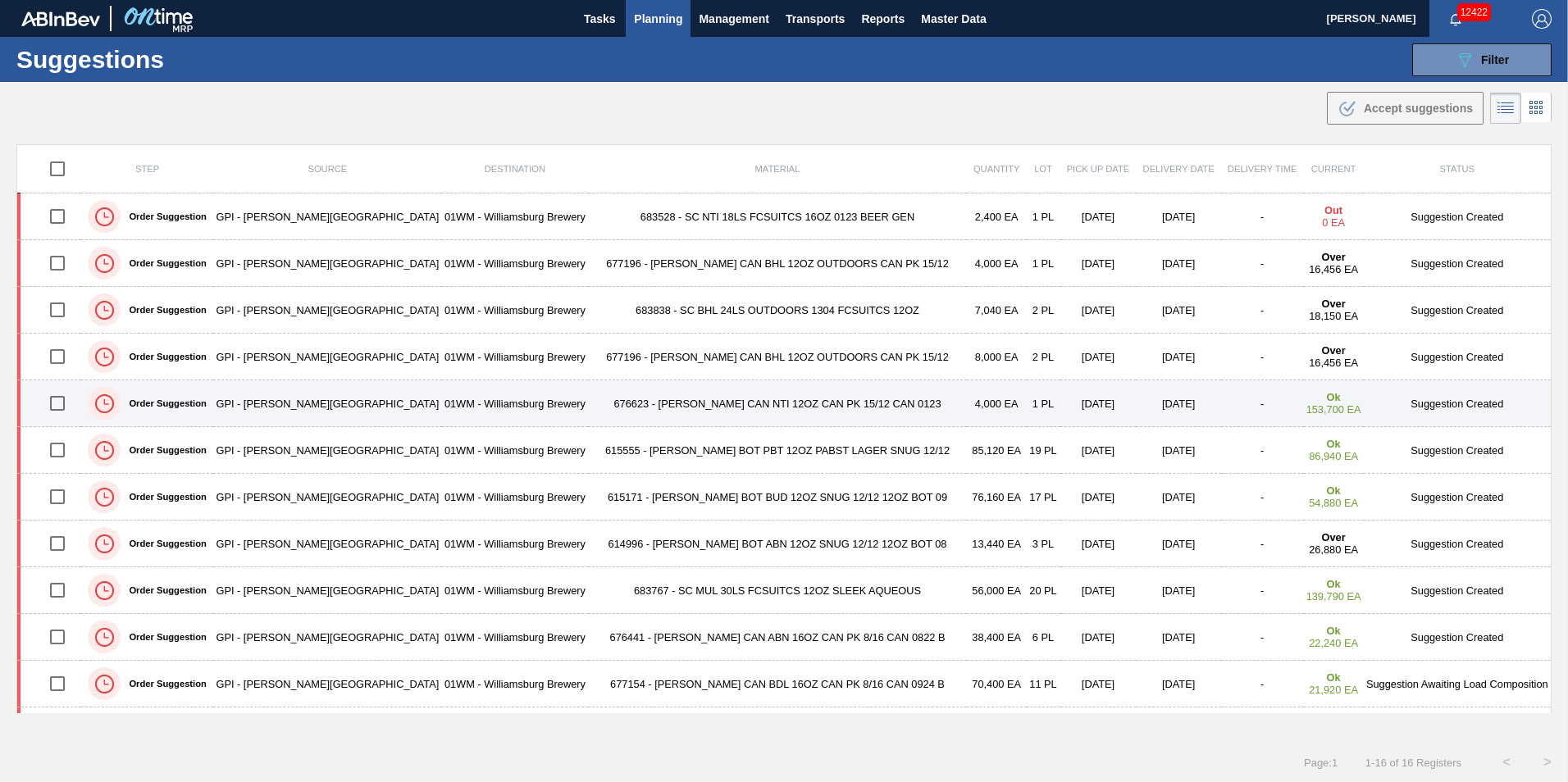
click at [66, 401] on input "checkbox" at bounding box center [57, 403] width 34 height 34
checkbox input "true"
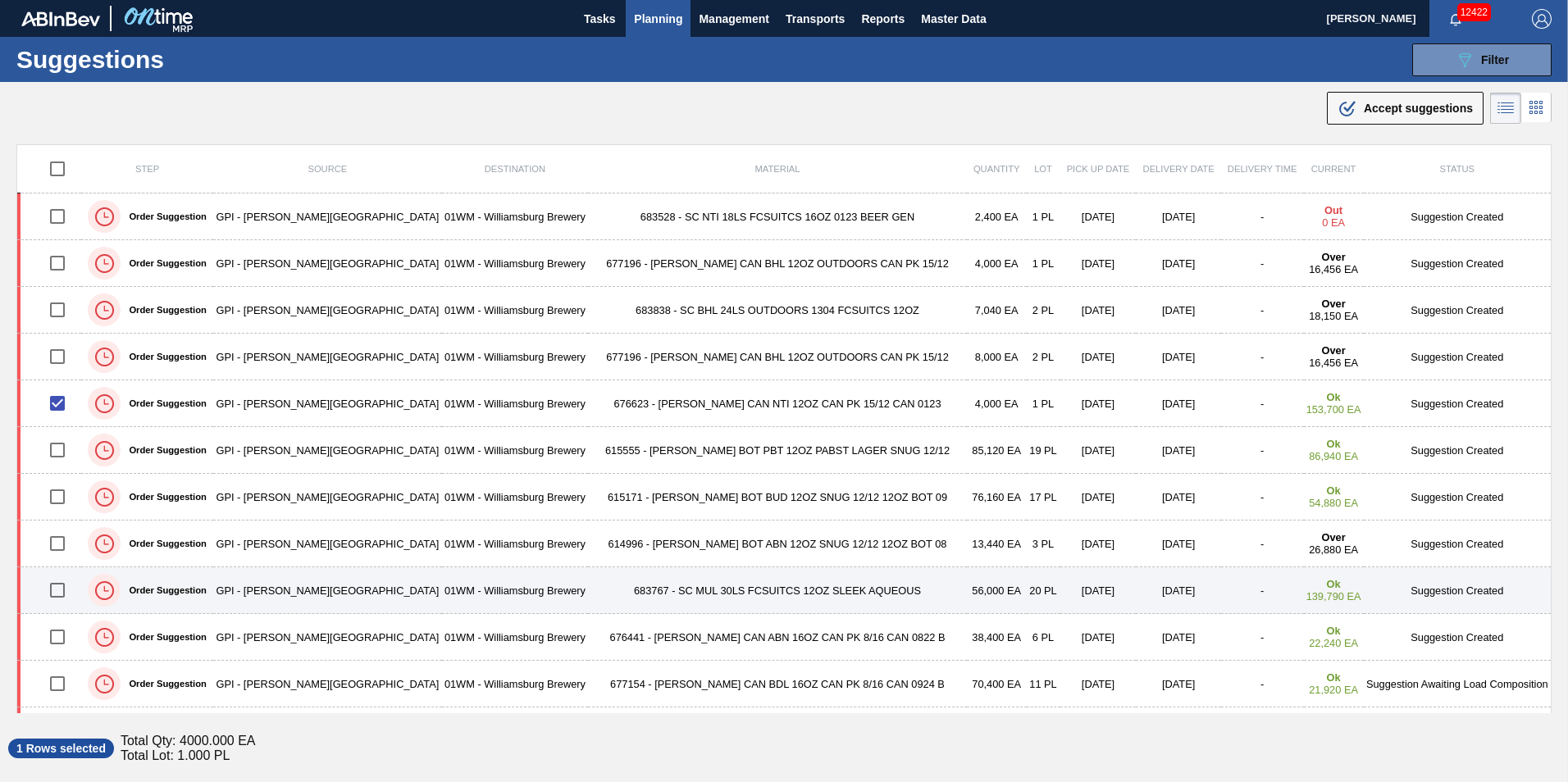
click at [66, 596] on input "checkbox" at bounding box center [57, 590] width 34 height 34
checkbox input "true"
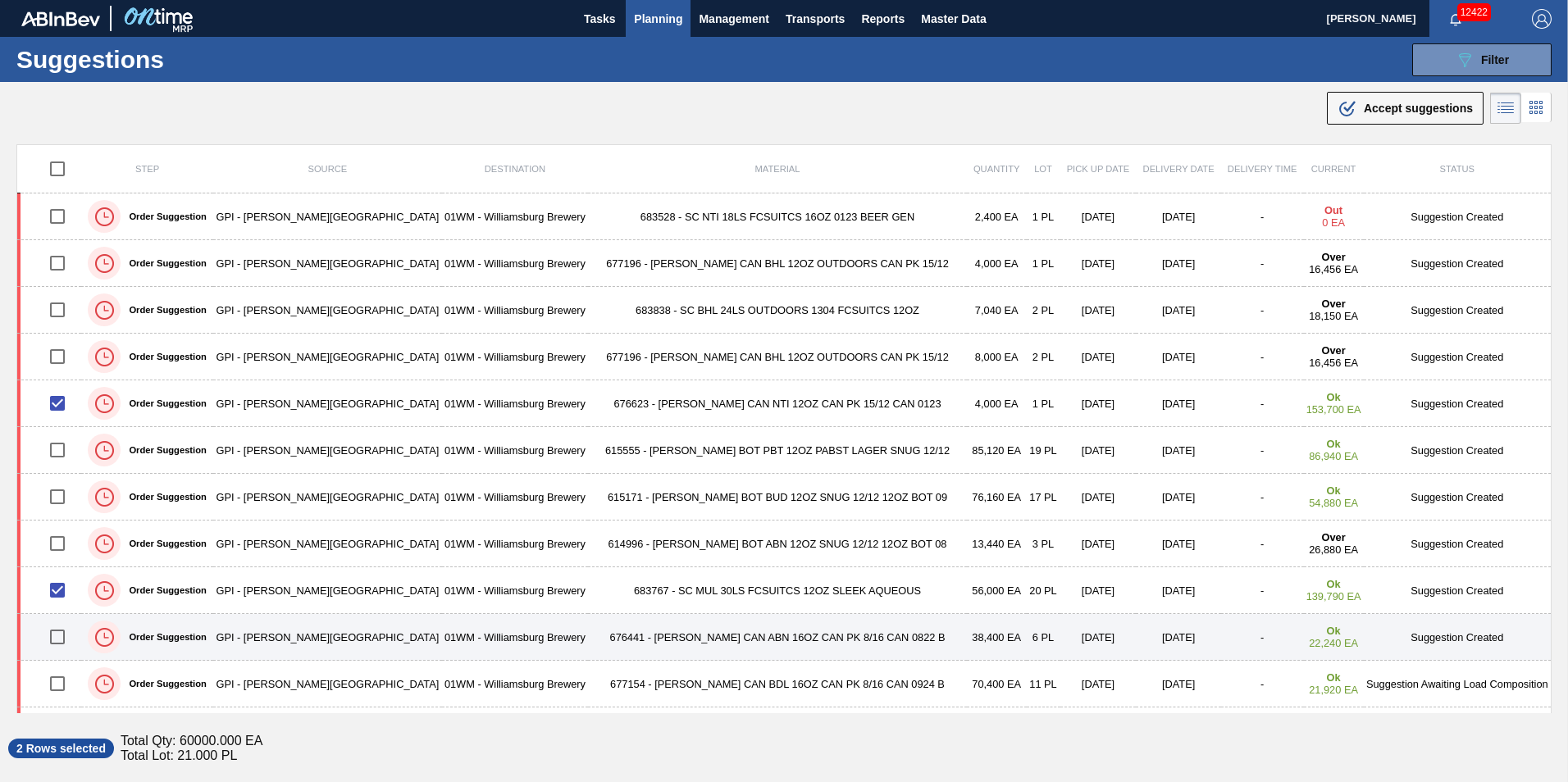
click at [62, 635] on input "checkbox" at bounding box center [57, 637] width 34 height 34
checkbox input "true"
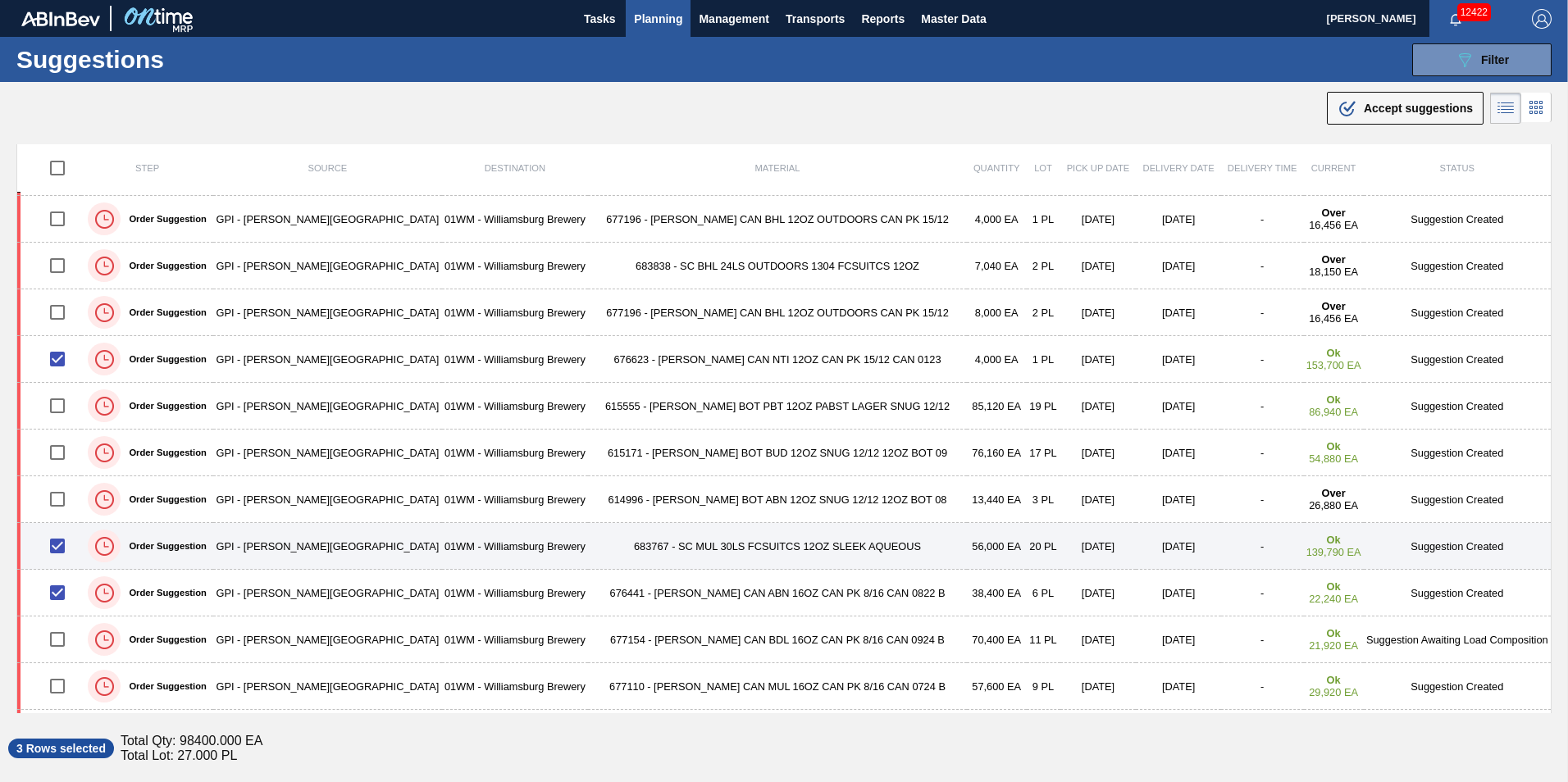
scroll to position [82, 0]
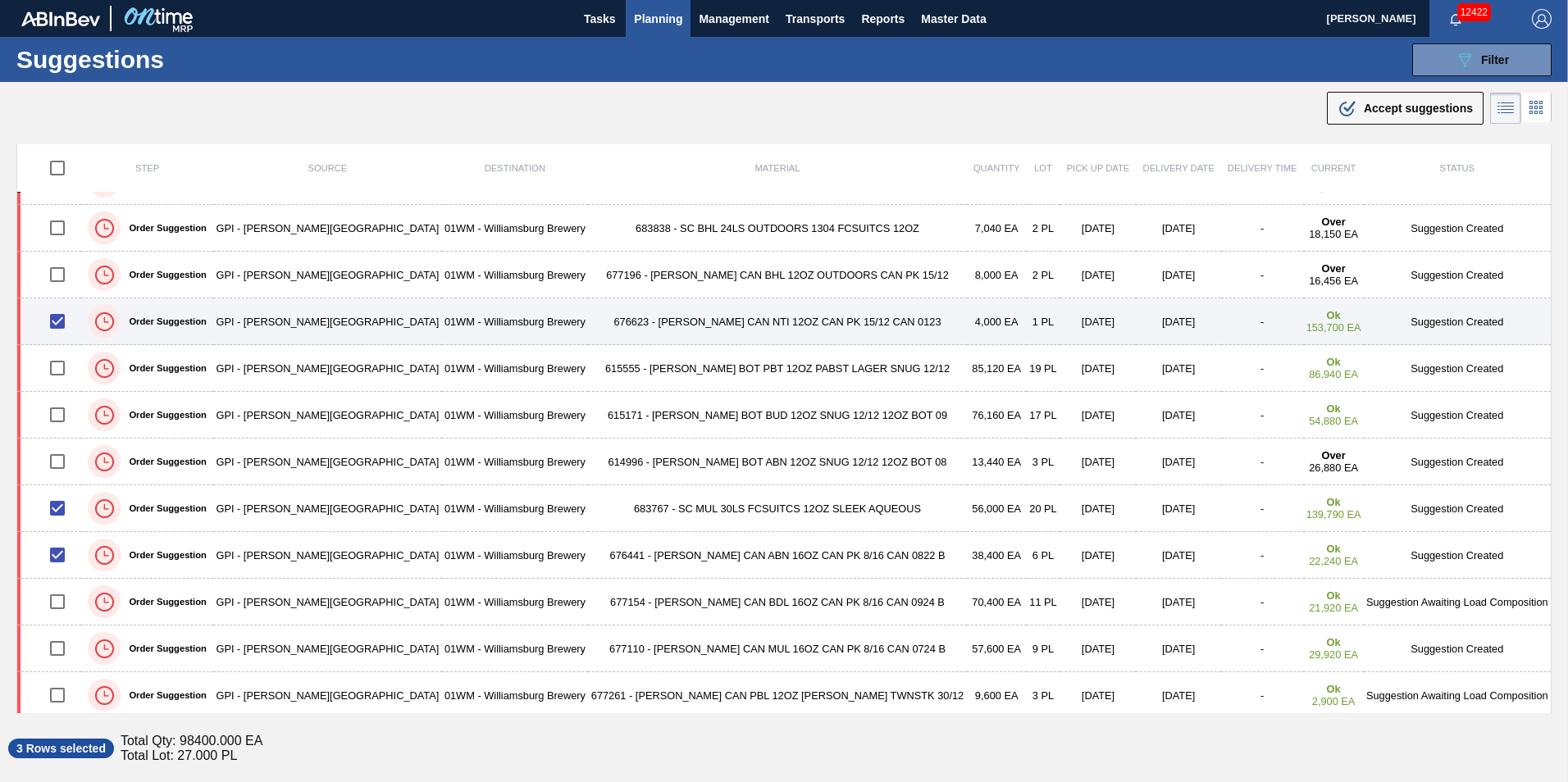
click at [61, 325] on input "checkbox" at bounding box center [57, 321] width 34 height 34
checkbox input "false"
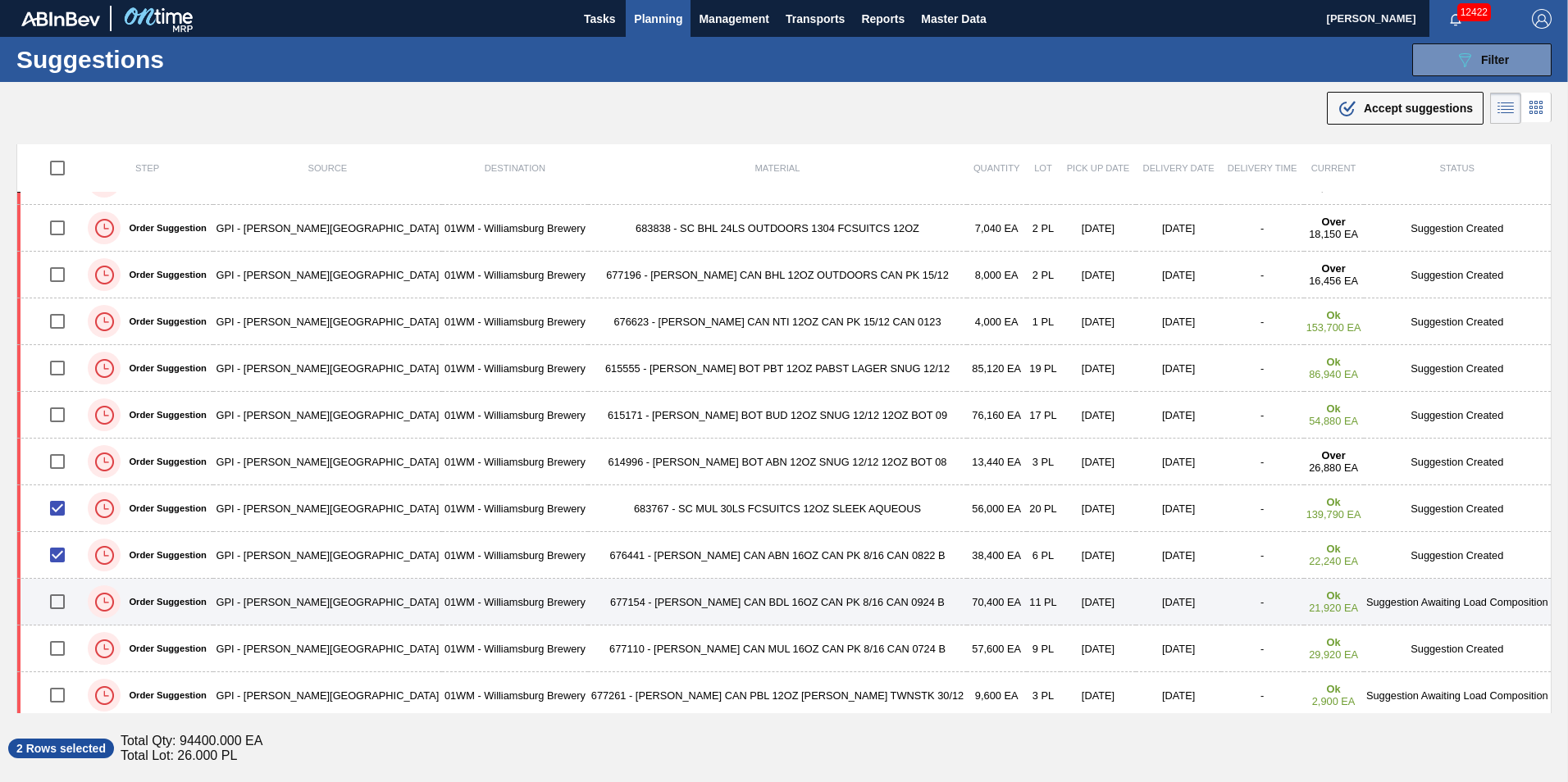
click at [61, 605] on input "checkbox" at bounding box center [57, 601] width 34 height 34
checkbox input "true"
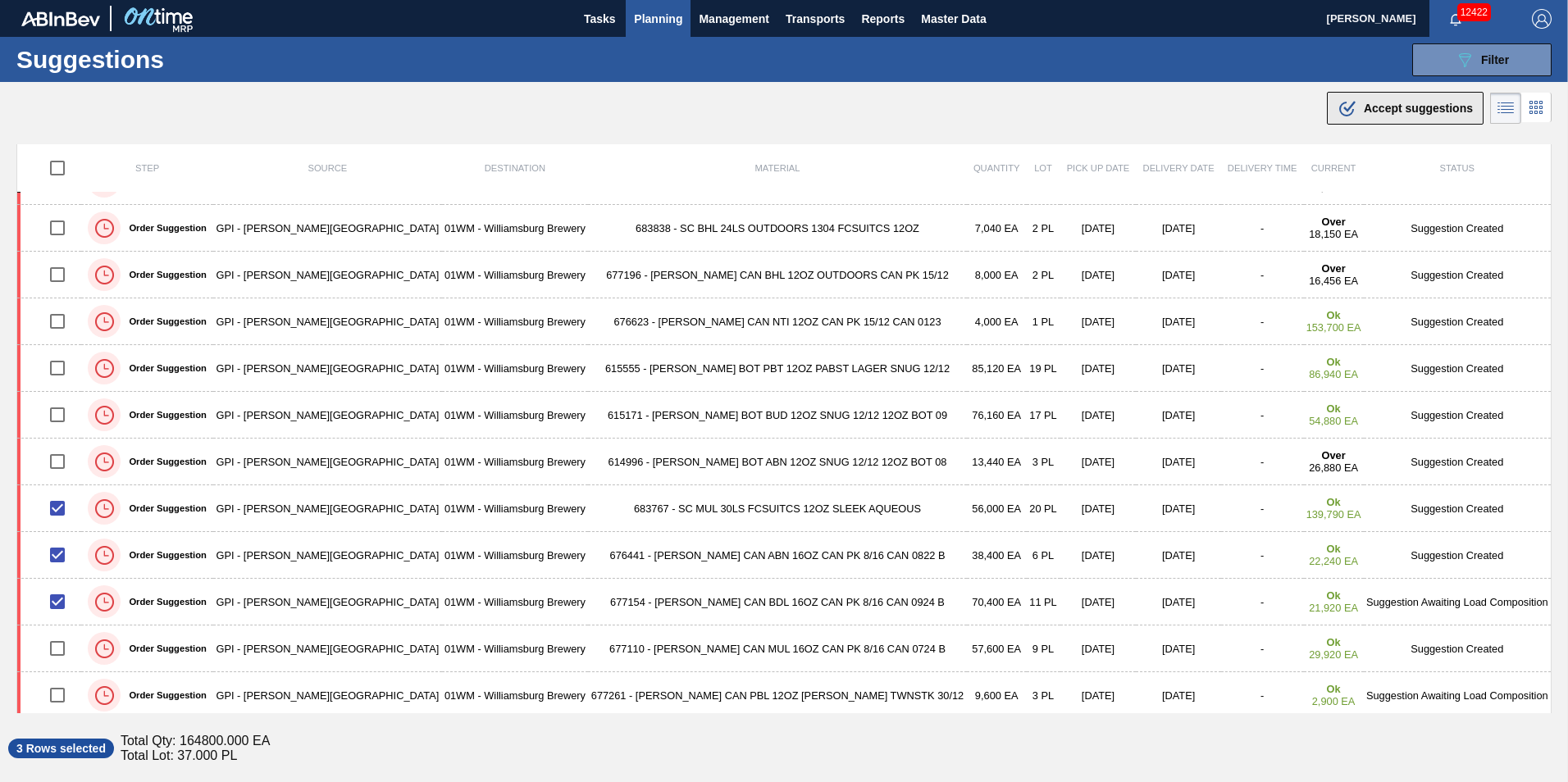
click at [1446, 115] on div ".b{fill:var(--color-action-default)} Accept suggestions" at bounding box center [1404, 108] width 135 height 20
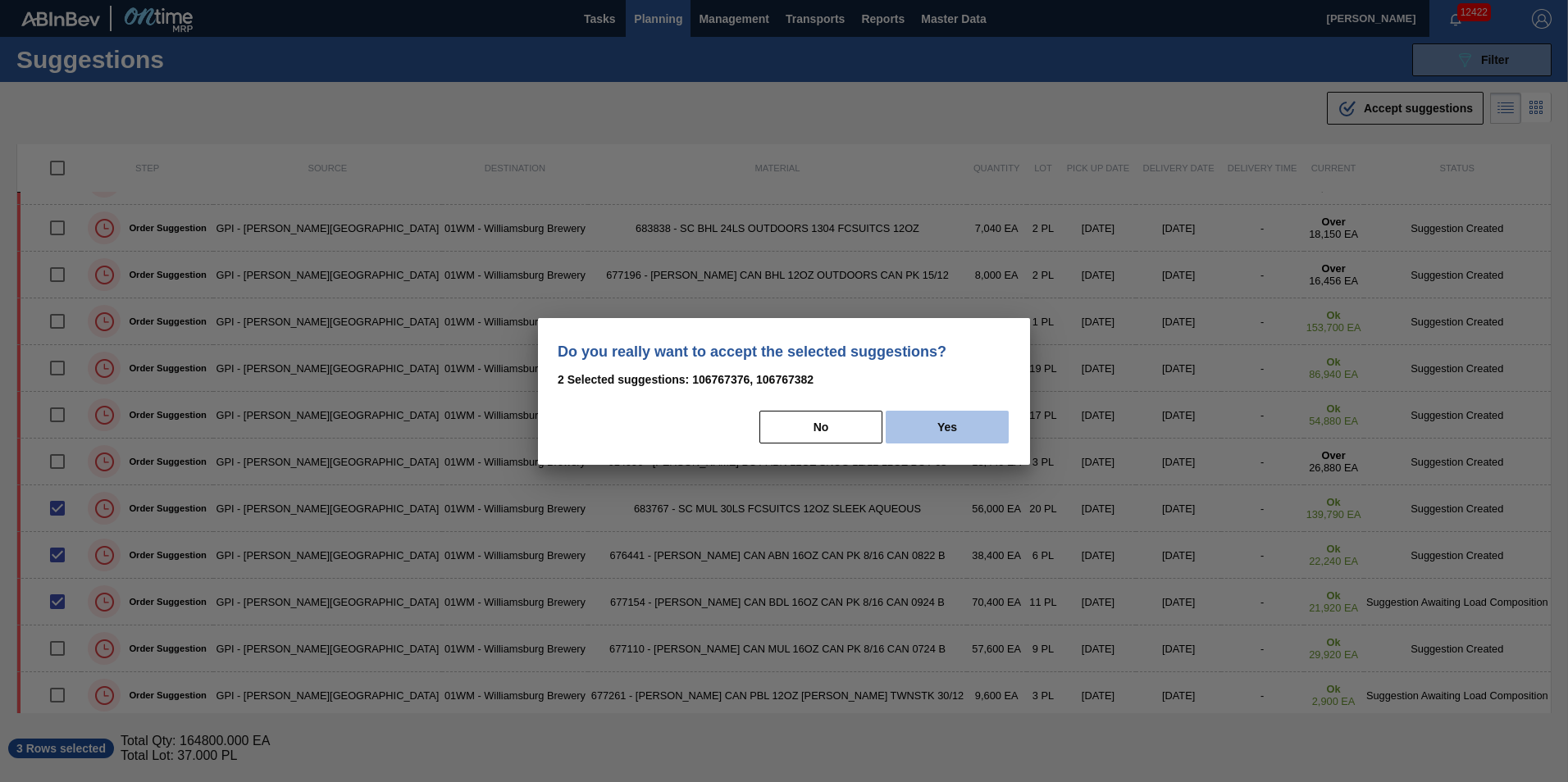
click at [935, 428] on button "Yes" at bounding box center [947, 426] width 123 height 33
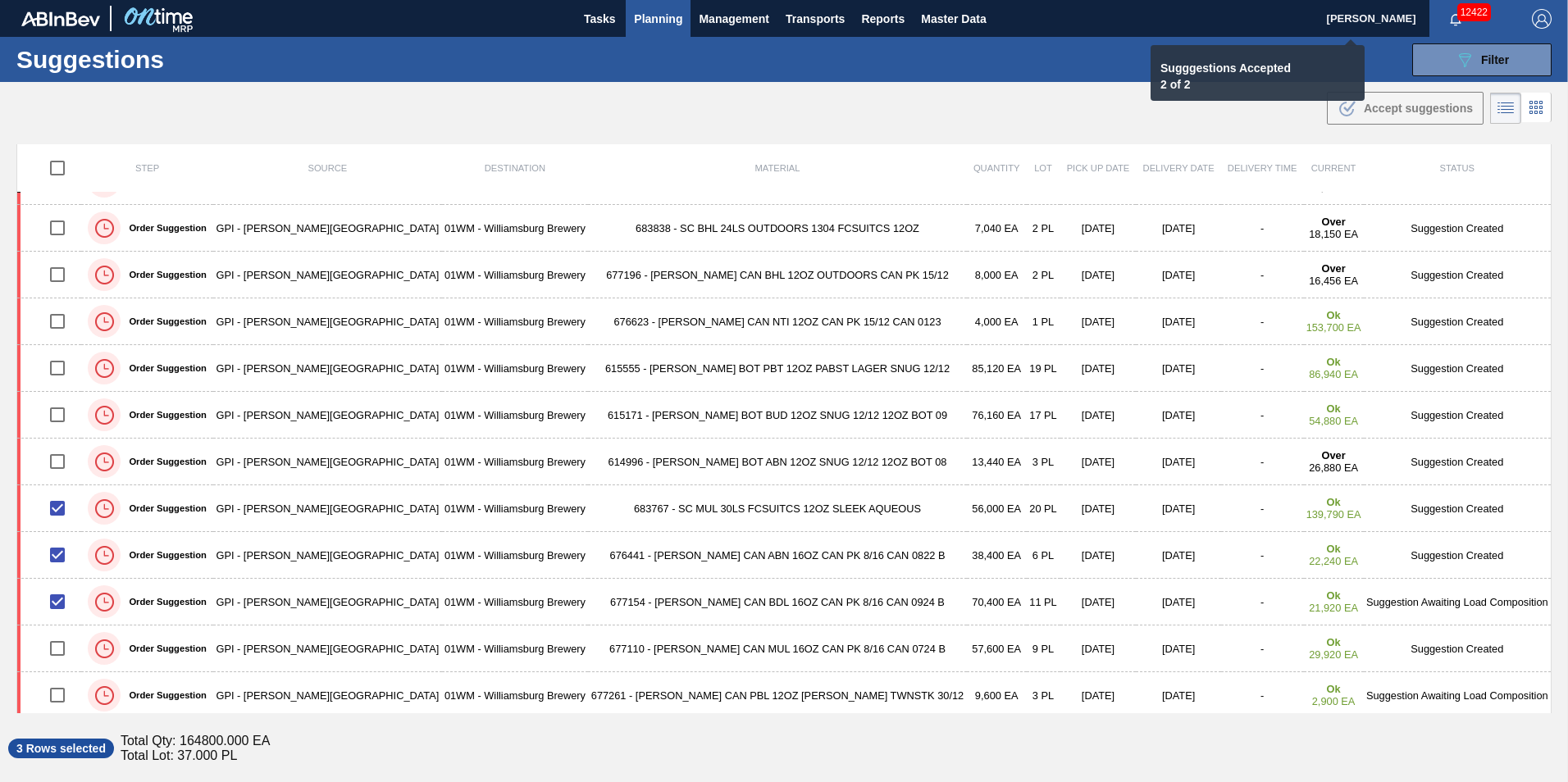
checkbox input "false"
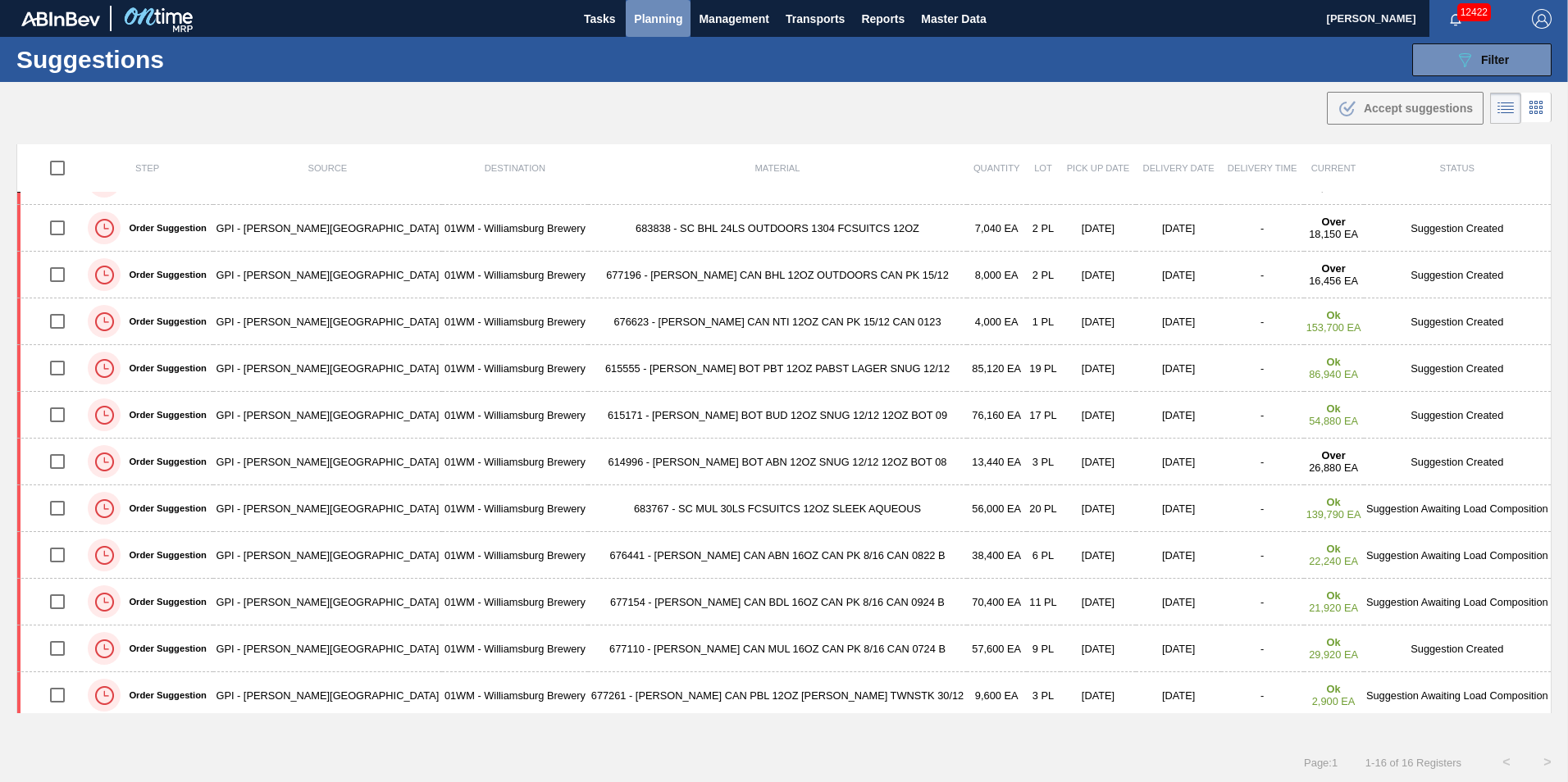
click at [662, 15] on span "Planning" at bounding box center [658, 19] width 48 height 20
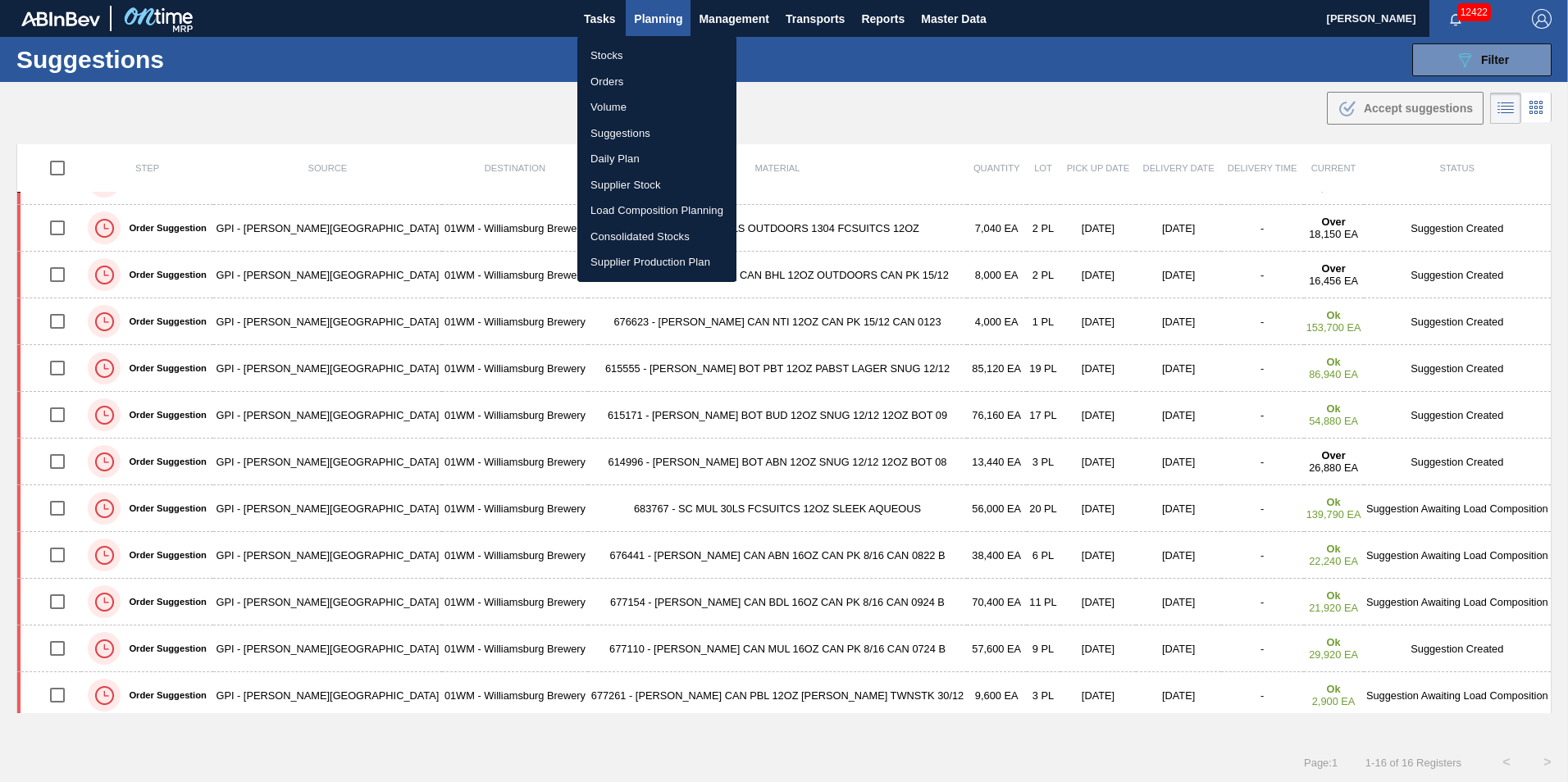
click at [620, 136] on li "Suggestions" at bounding box center [656, 133] width 159 height 26
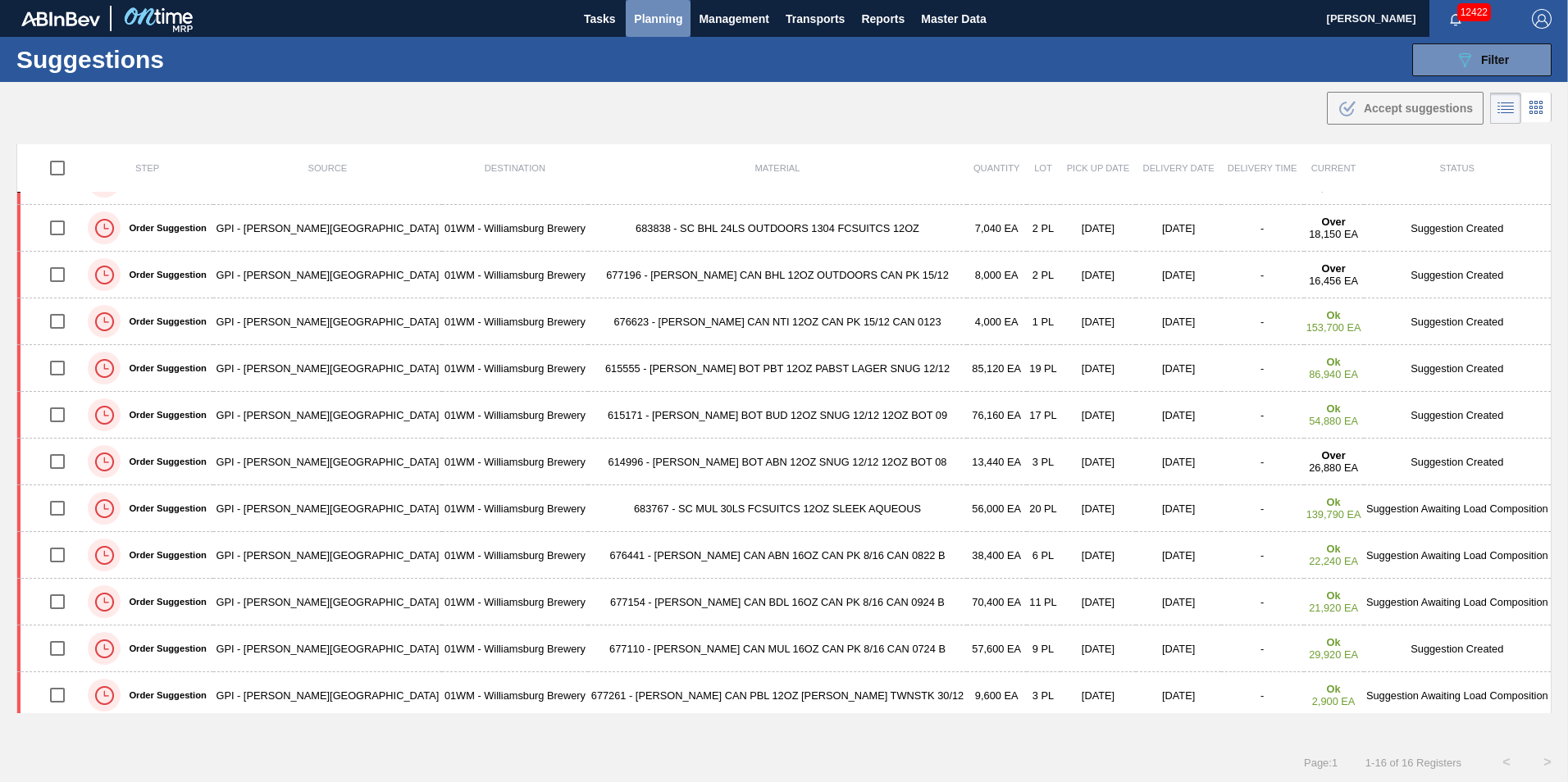
click at [655, 31] on button "Planning" at bounding box center [658, 19] width 65 height 37
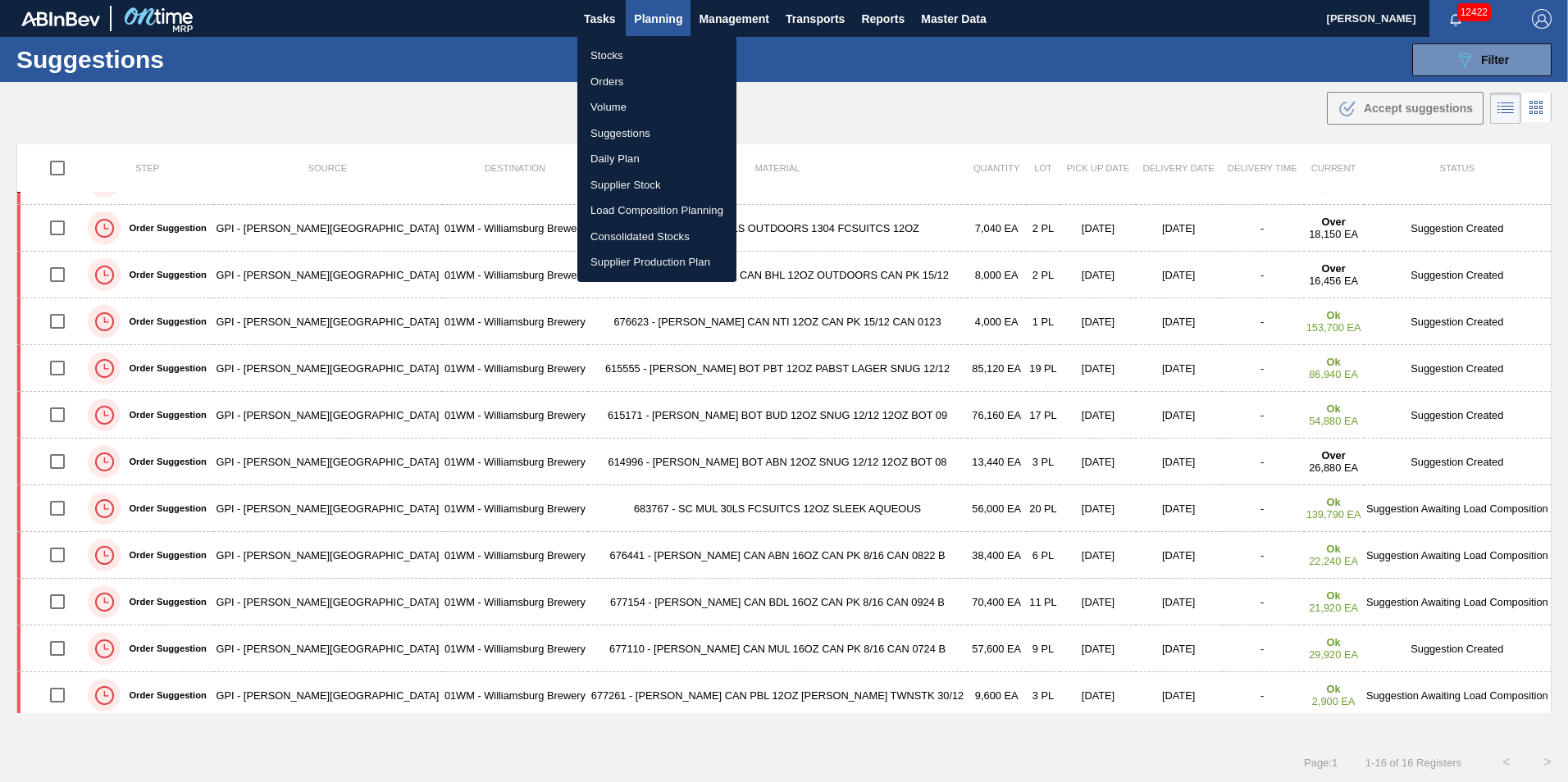
click at [656, 208] on li "Load Composition Planning" at bounding box center [656, 210] width 159 height 26
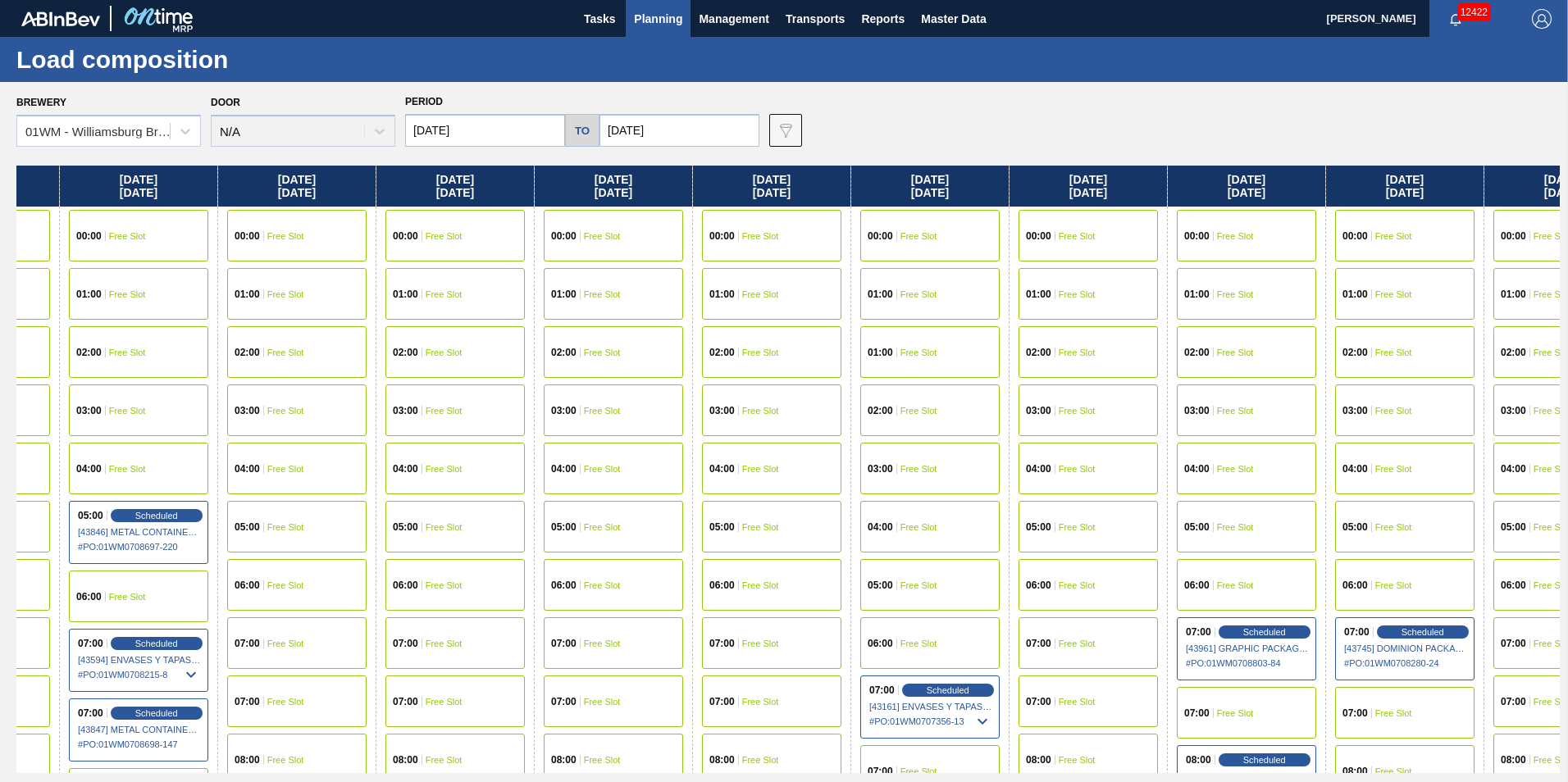
drag, startPoint x: 1402, startPoint y: 189, endPoint x: -182, endPoint y: 285, distance: 1586.9
click at [0, 0] on html "Tasks Planning Management Transports Reports Master Data Vincent Geritano 12422…" at bounding box center [784, 0] width 1568 height 0
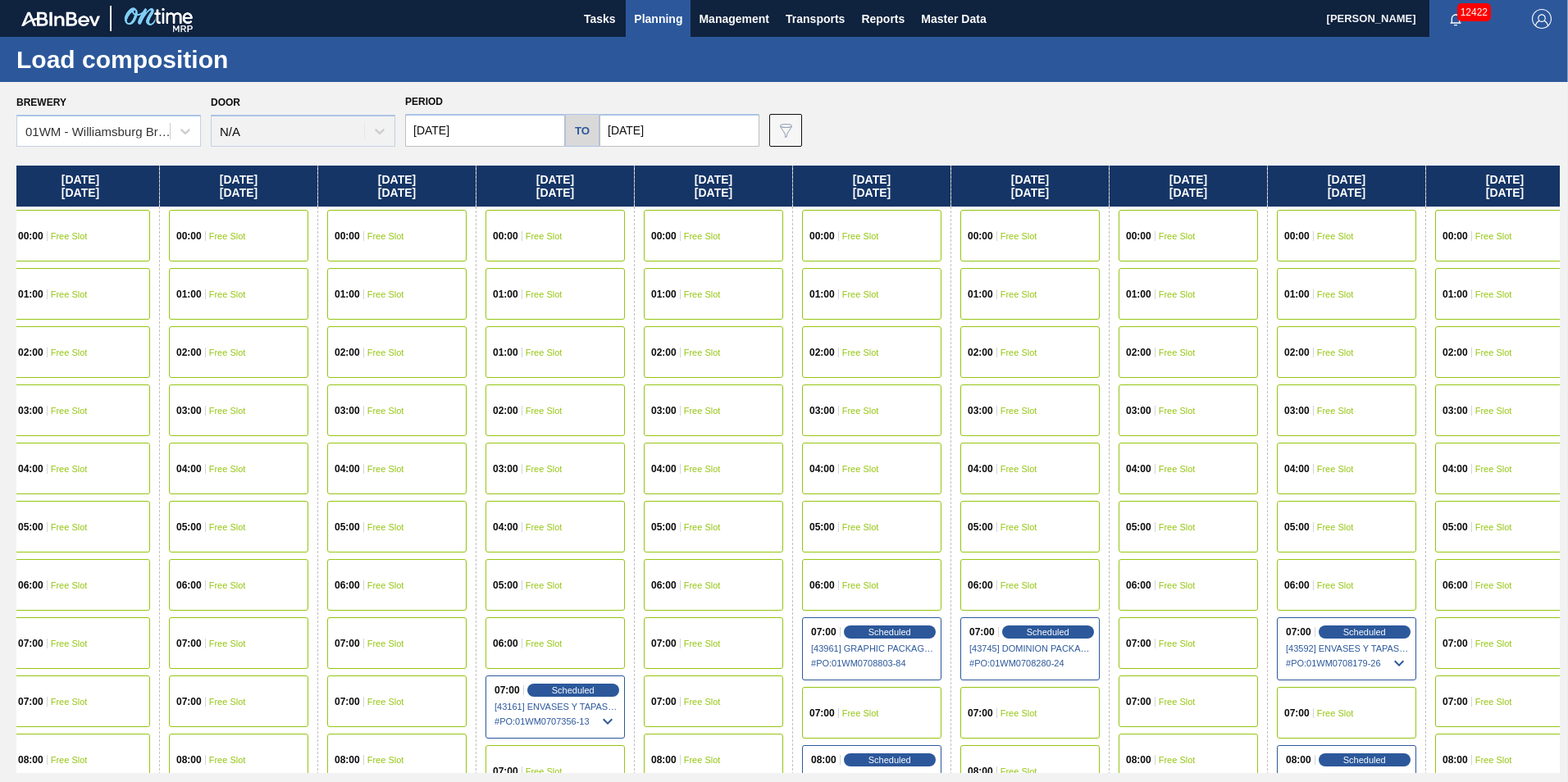
scroll to position [0, 2413]
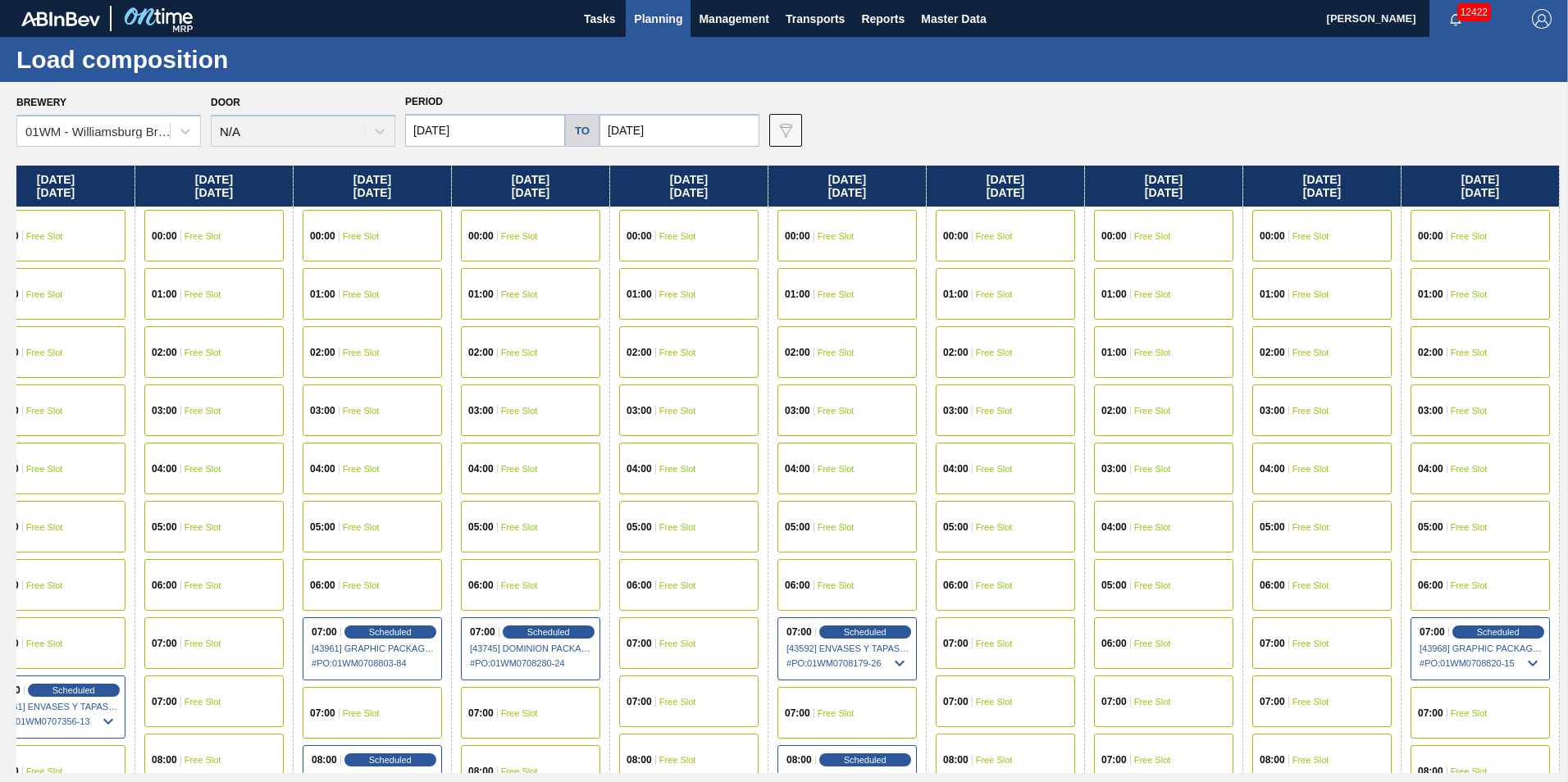
drag, startPoint x: 1301, startPoint y: 175, endPoint x: 368, endPoint y: 176, distance: 933.0
click at [370, 176] on div "Tuesday 10/14/2025 00:00 Free Slot 01:00 Free Slot 02:00 Free Slot 03:00 Free S…" at bounding box center [788, 469] width 1543 height 608
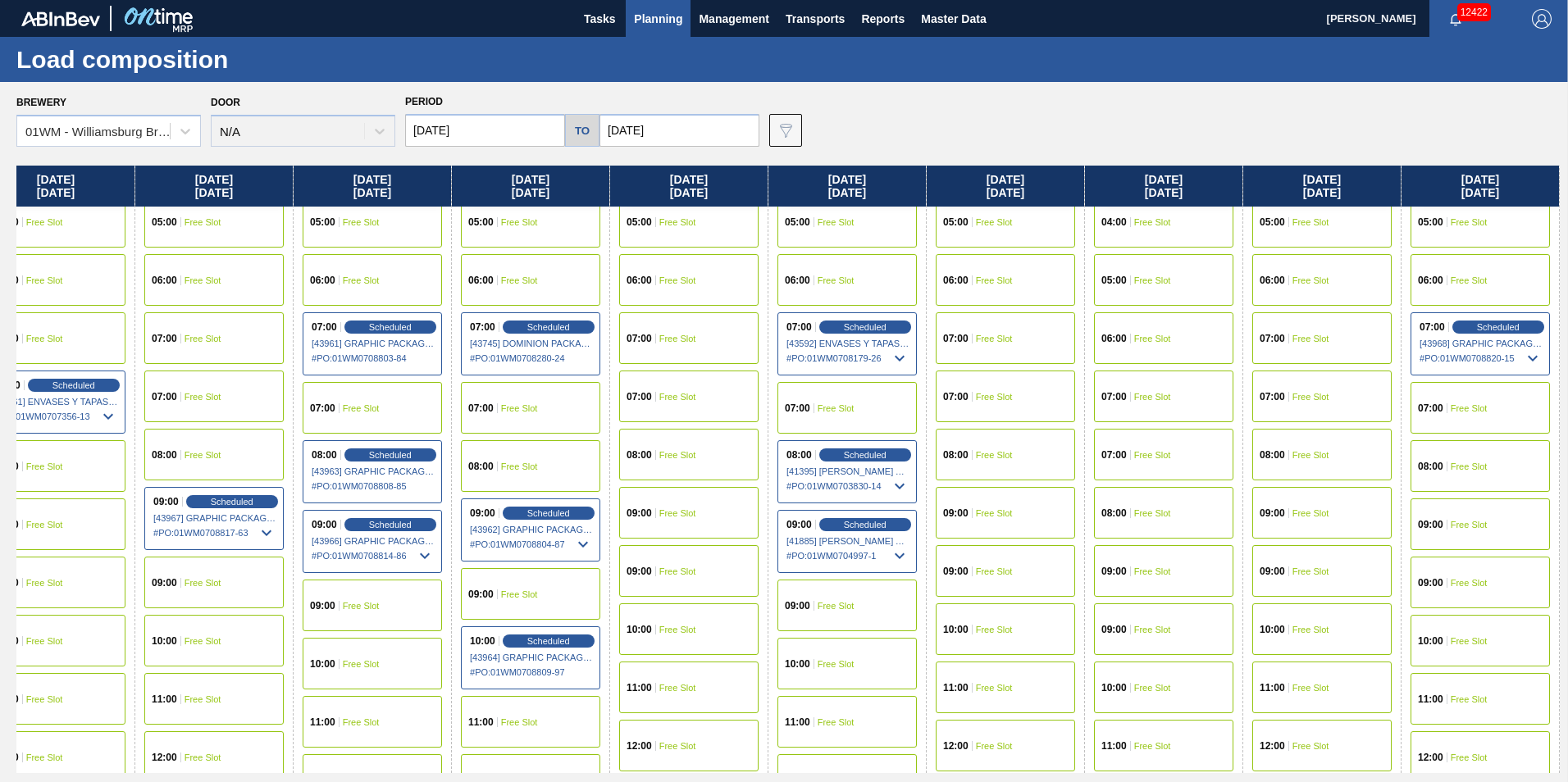
scroll to position [328, 2413]
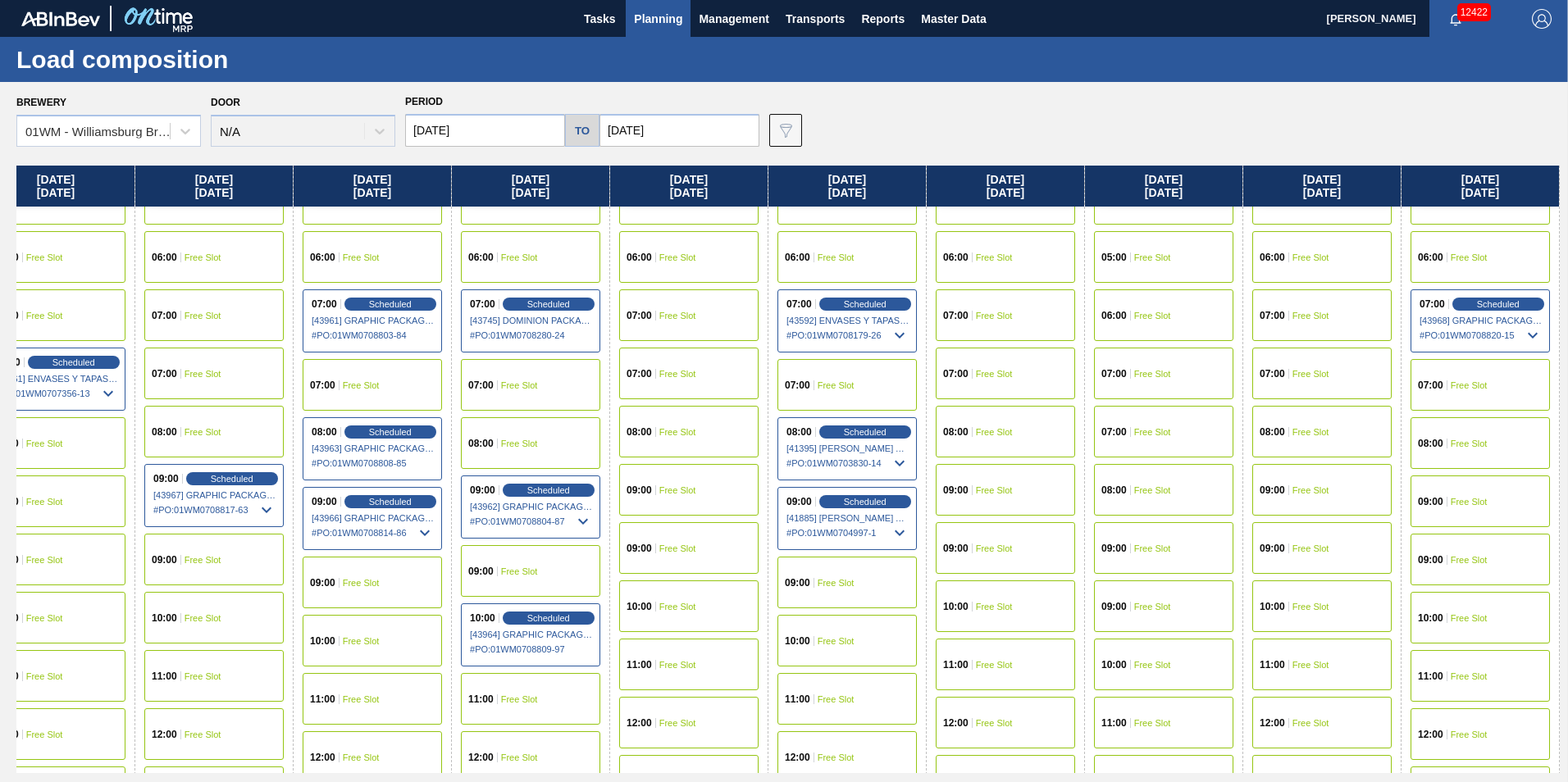
click at [1473, 619] on span "Free Slot" at bounding box center [1469, 618] width 37 height 10
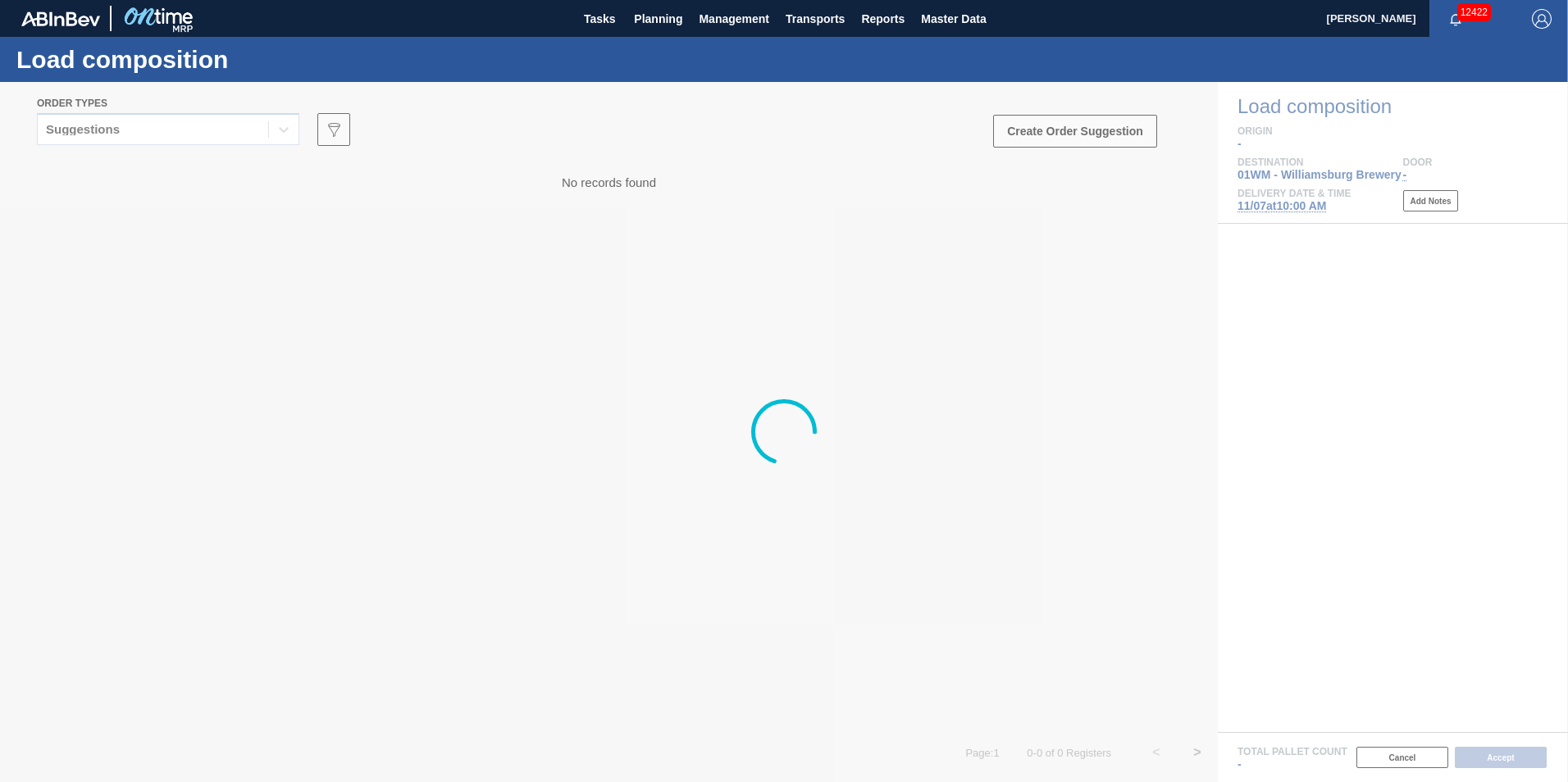
click at [120, 140] on div at bounding box center [784, 432] width 1568 height 700
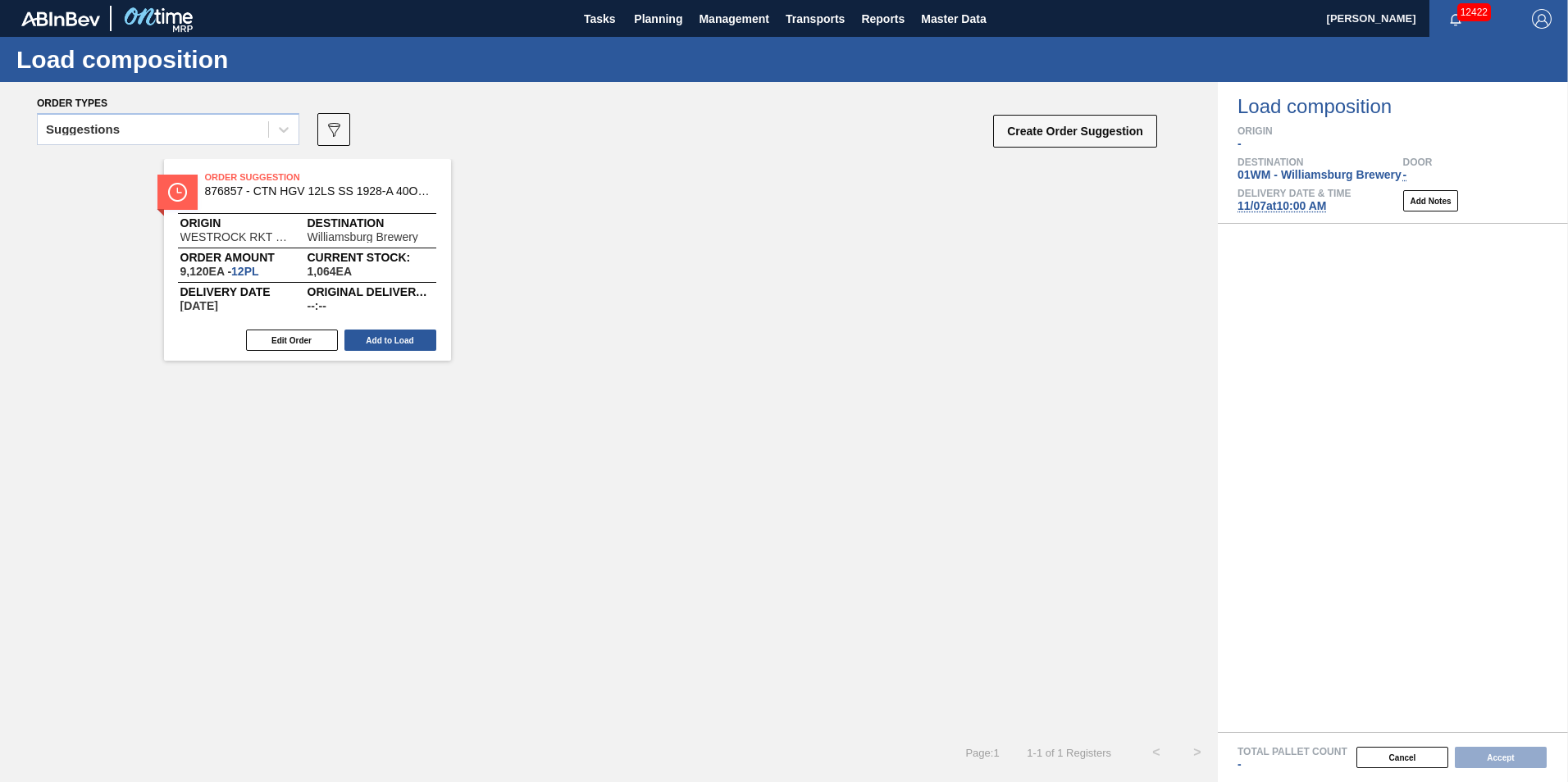
drag, startPoint x: 120, startPoint y: 140, endPoint x: 126, endPoint y: 148, distance: 10.0
click at [121, 142] on div "Suggestions" at bounding box center [169, 129] width 263 height 32
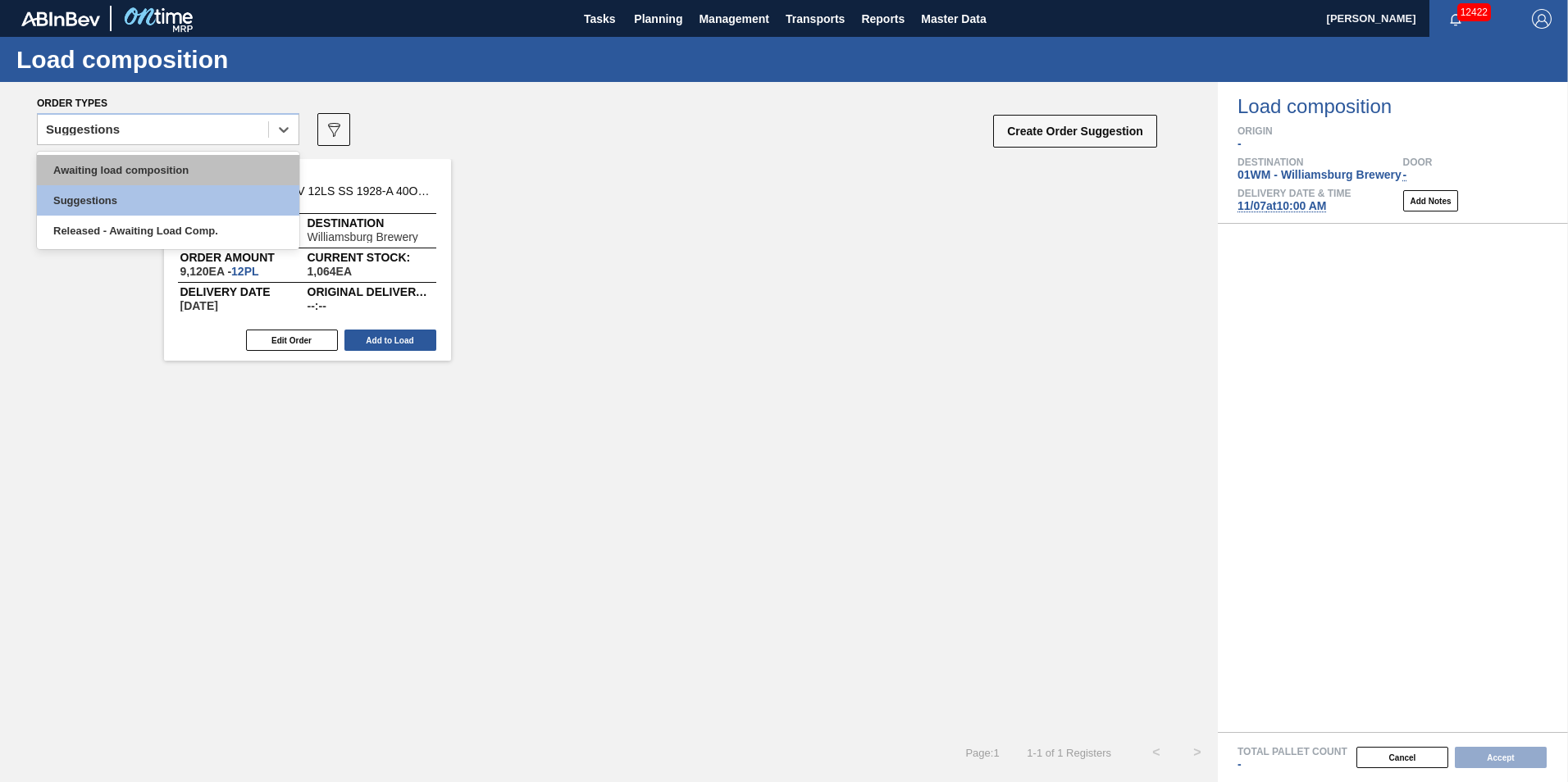
click at [140, 170] on div "Awaiting load composition" at bounding box center [169, 169] width 263 height 31
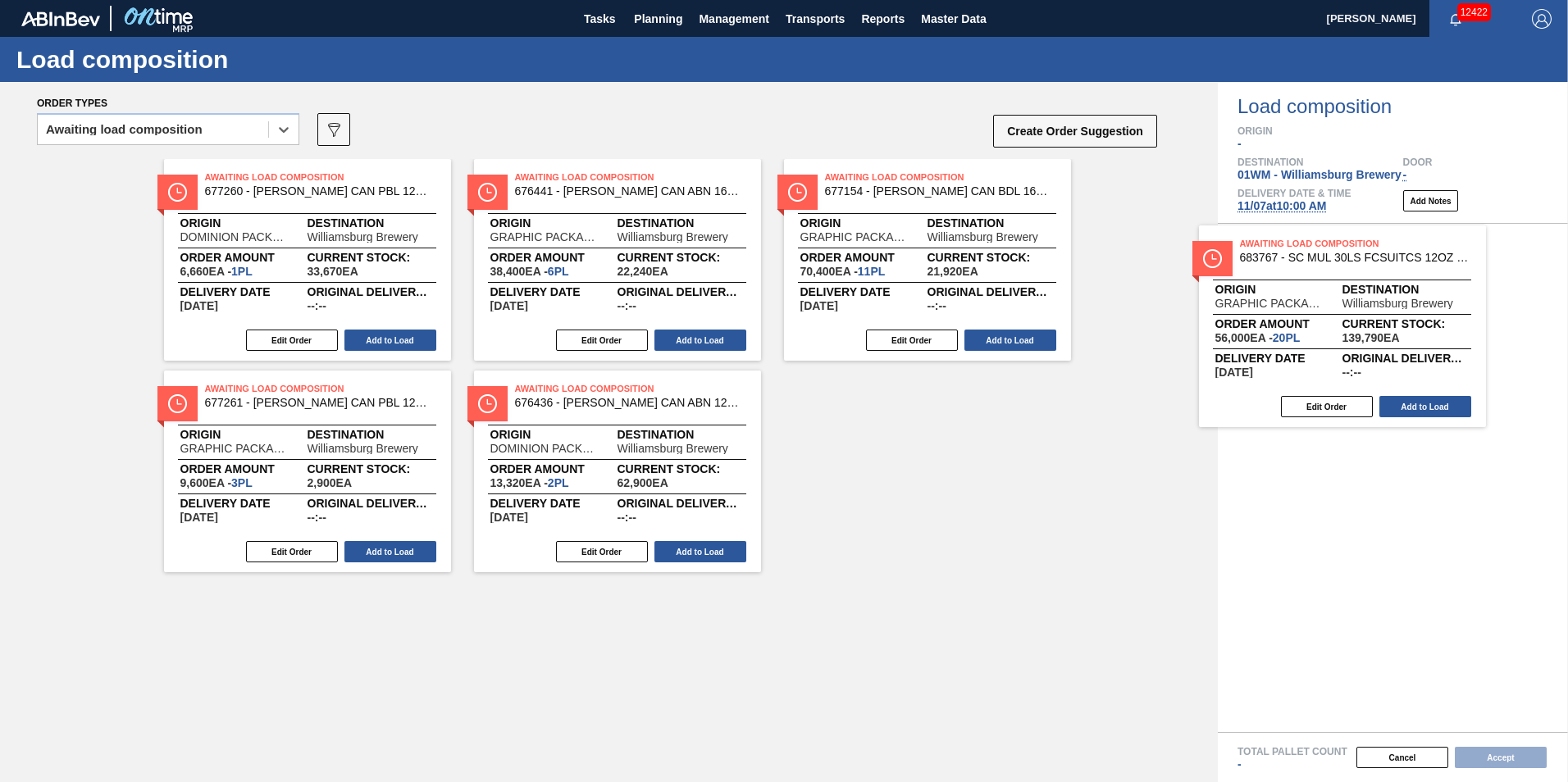
drag, startPoint x: 721, startPoint y: 297, endPoint x: 1289, endPoint y: 331, distance: 569.0
click at [1289, 333] on div "Order types option Awaiting load composition, selected. Select is focused ,type…" at bounding box center [784, 432] width 1568 height 700
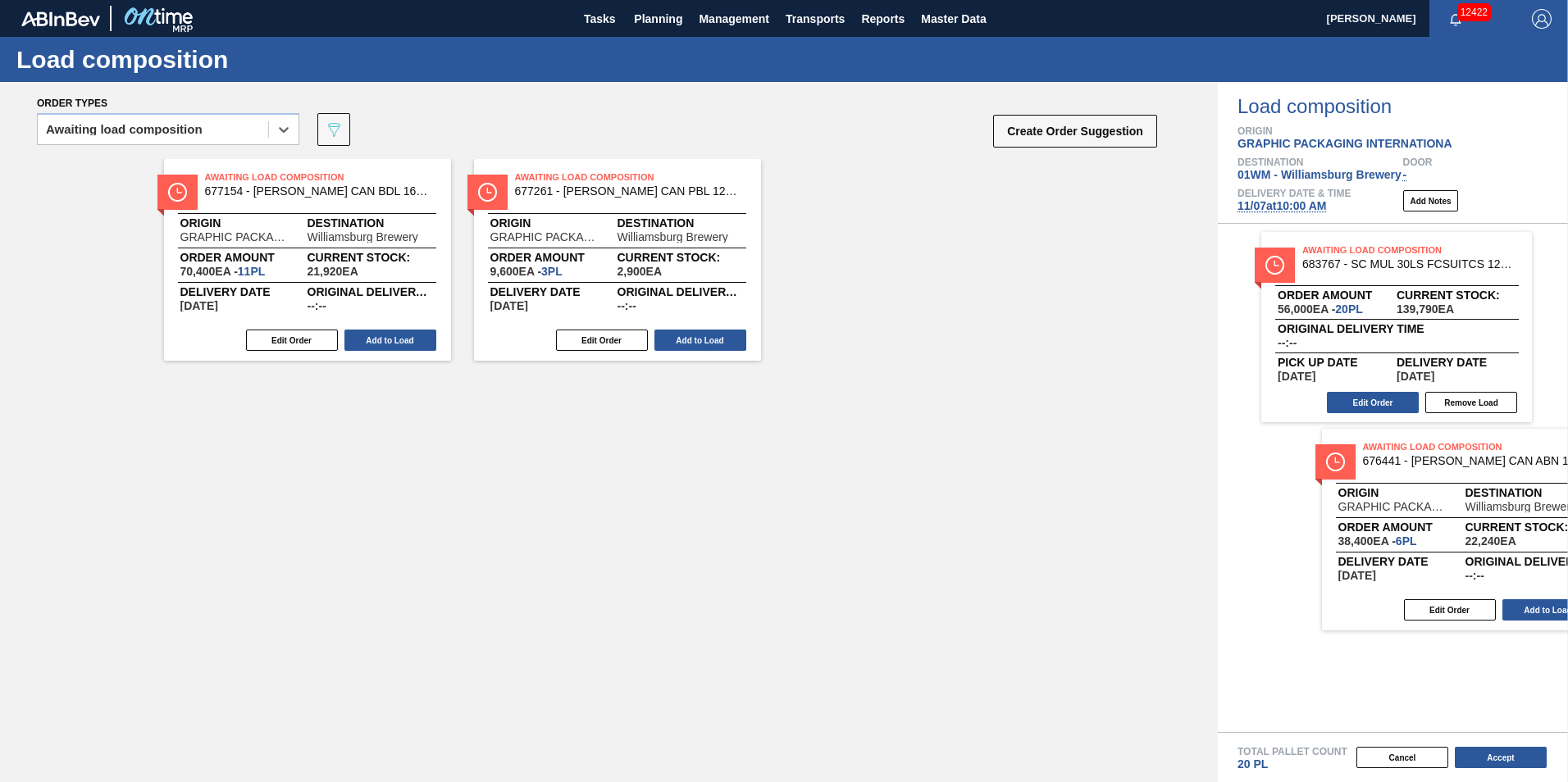
drag, startPoint x: 263, startPoint y: 303, endPoint x: 1413, endPoint y: 573, distance: 1181.3
click at [1415, 575] on div "Order types option Awaiting load composition, selected. Select is focused ,type…" at bounding box center [784, 432] width 1568 height 700
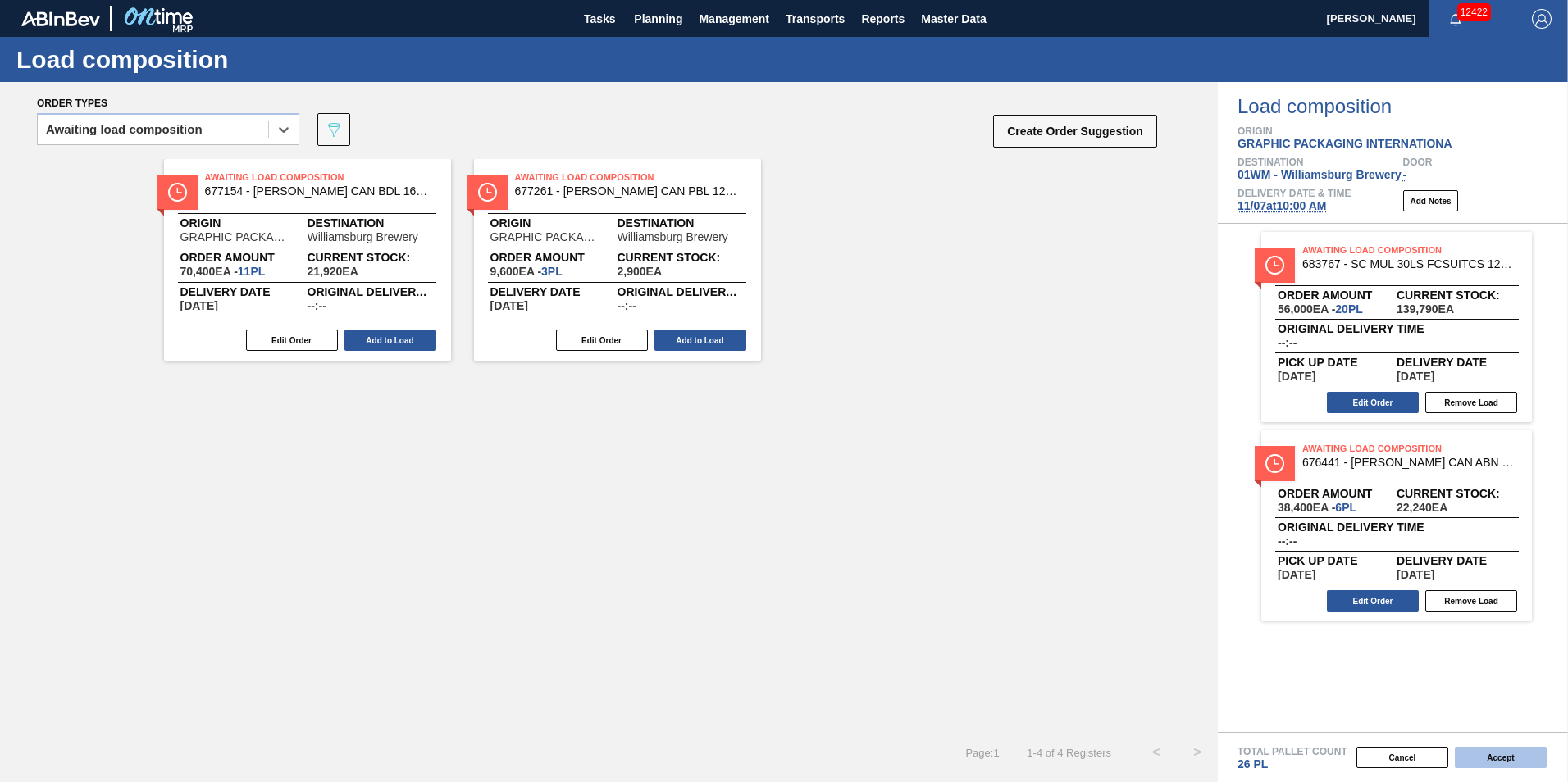
click at [1521, 759] on button "Accept" at bounding box center [1500, 757] width 92 height 21
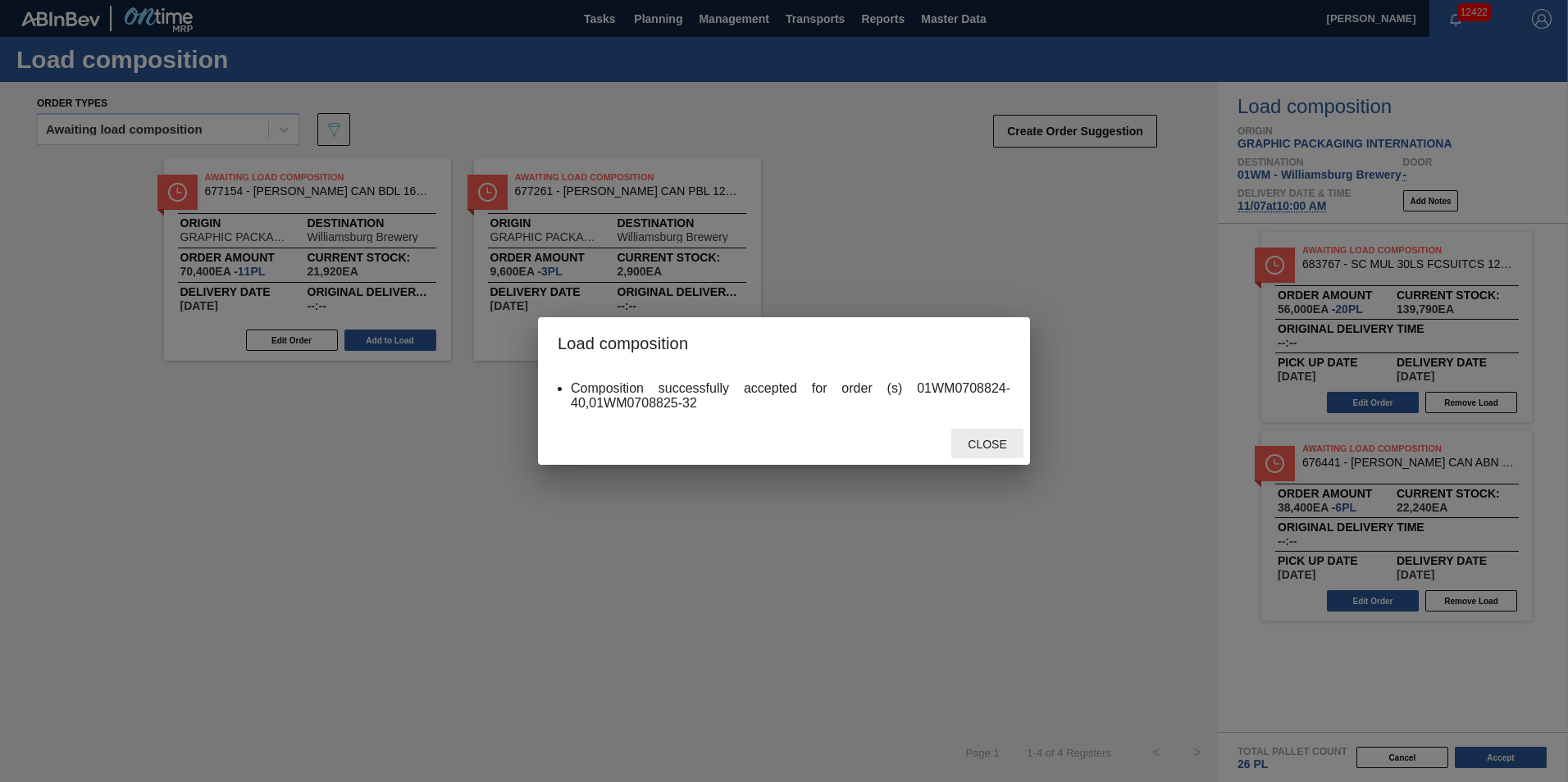
click at [997, 452] on div "Close" at bounding box center [987, 444] width 72 height 31
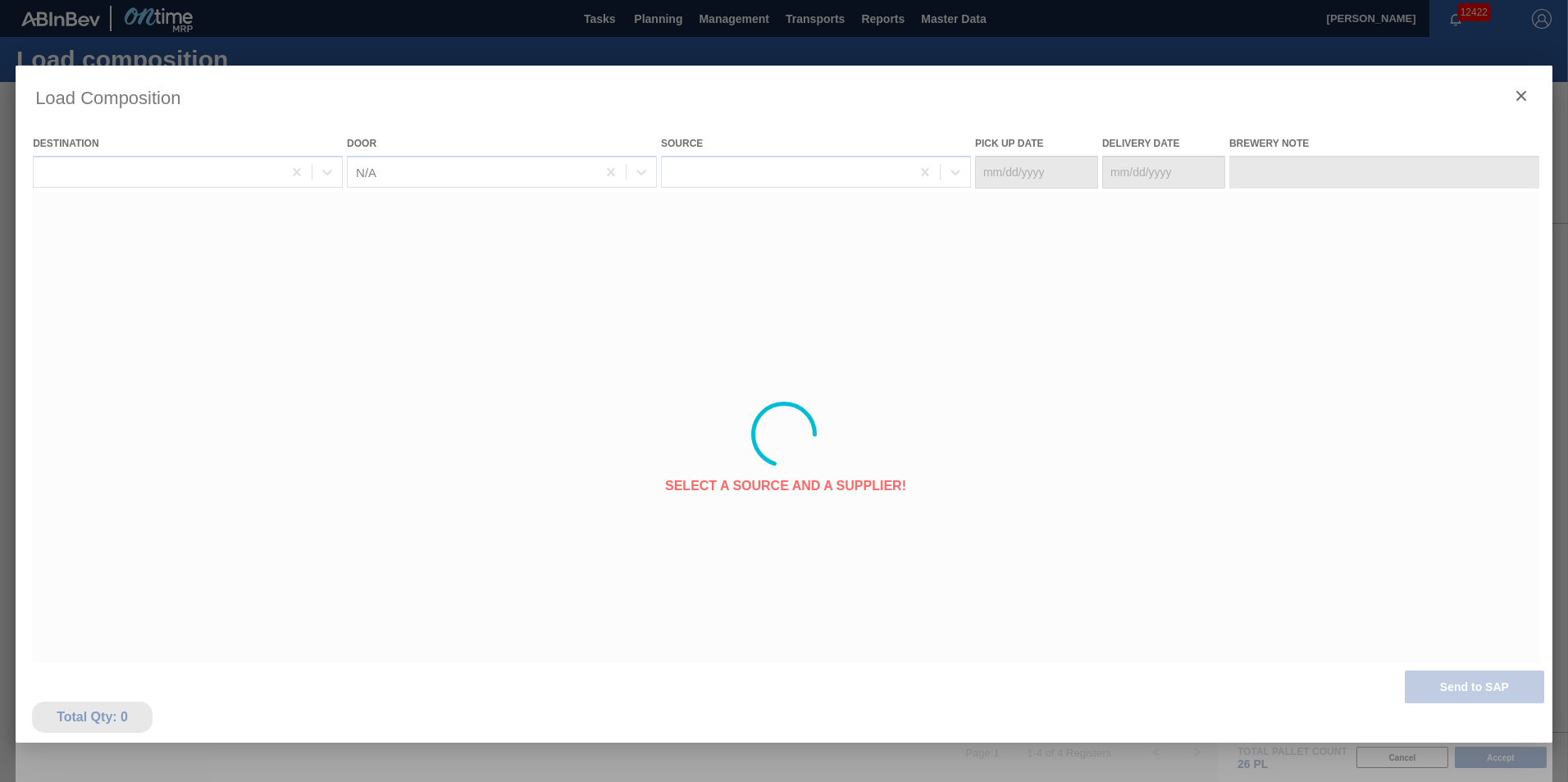
type Date "[DATE]"
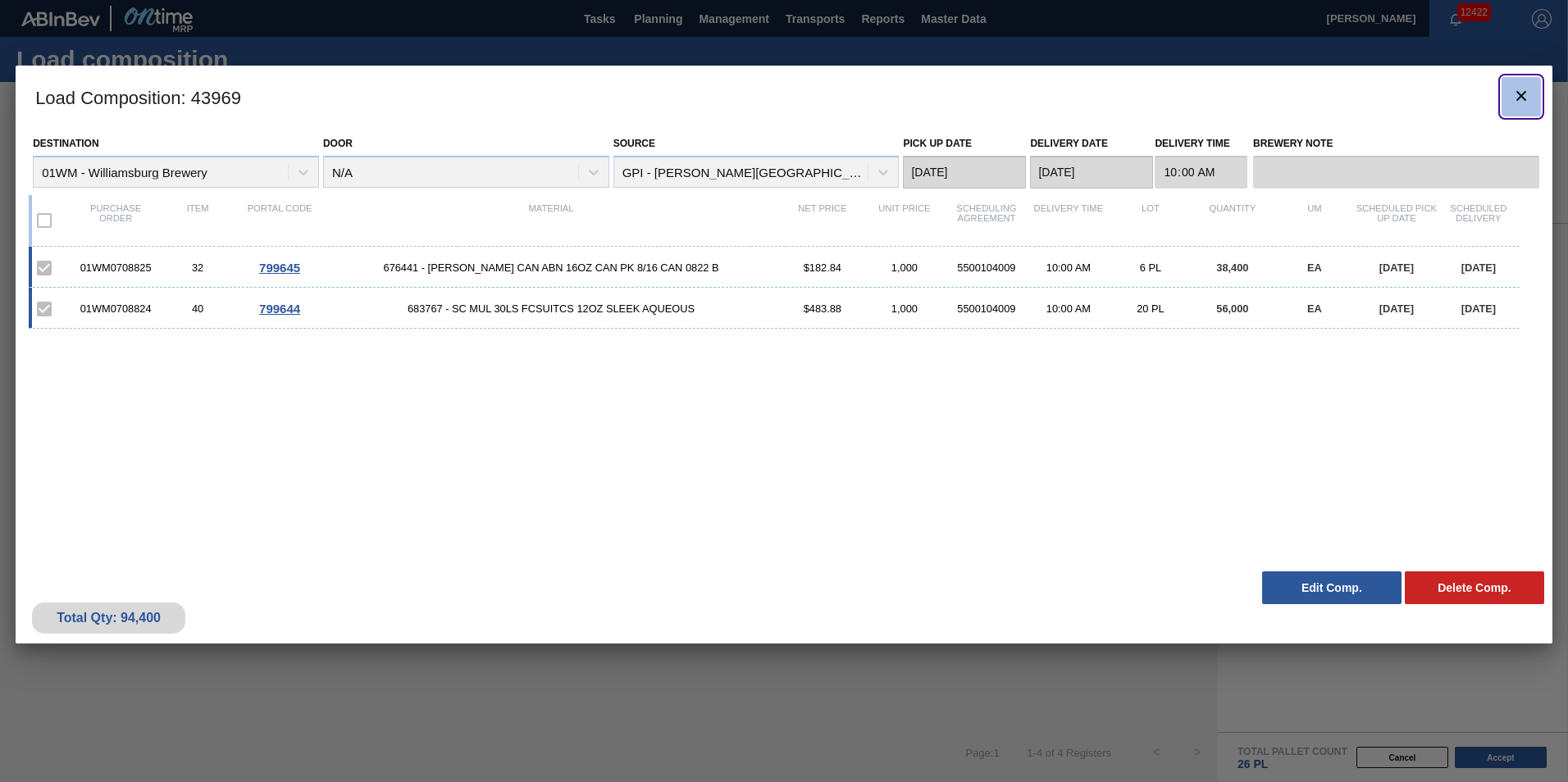
click at [1524, 96] on icon "botão de ícone" at bounding box center [1521, 95] width 20 height 20
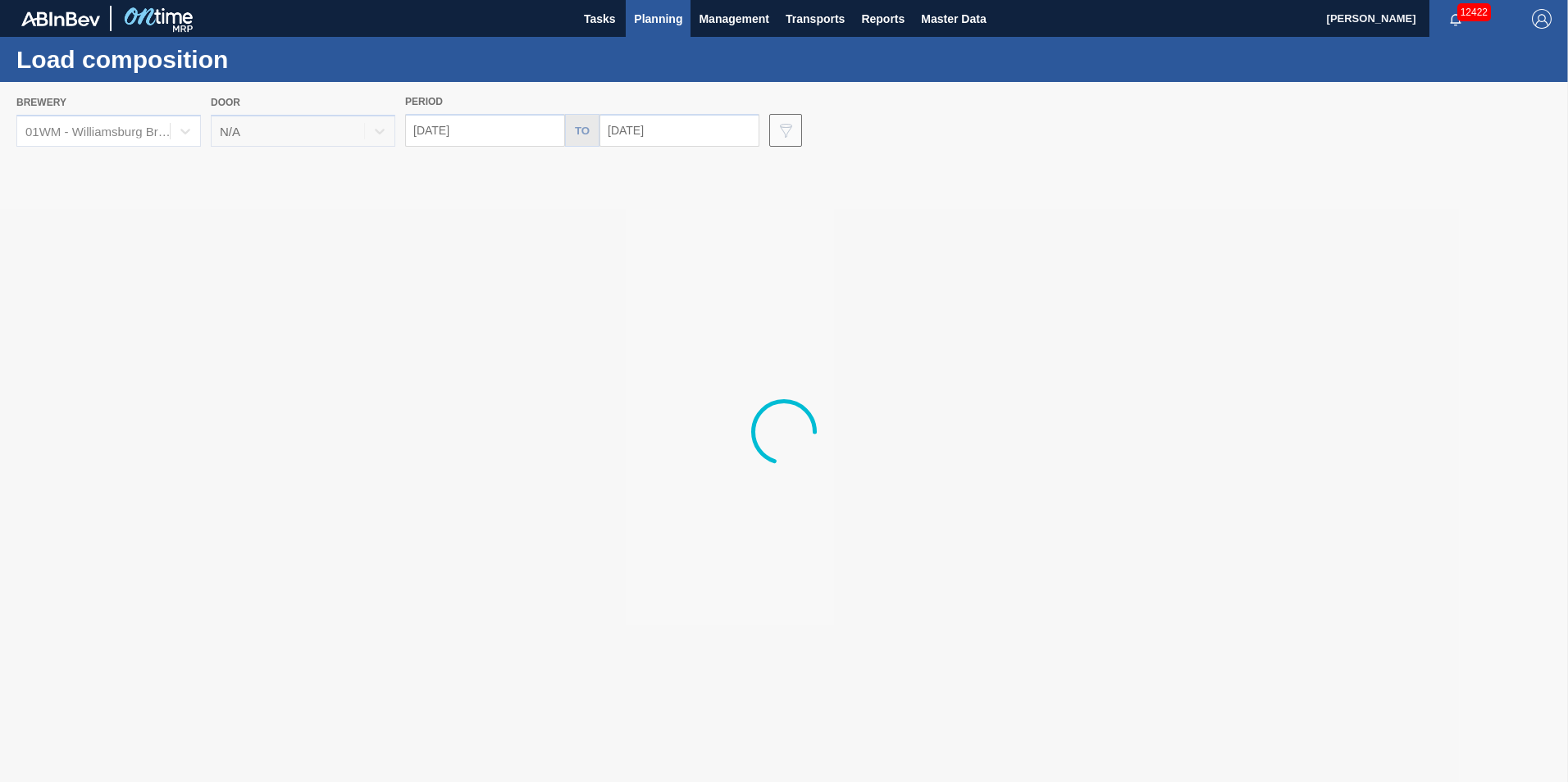
click at [676, 23] on span "Planning" at bounding box center [658, 19] width 48 height 20
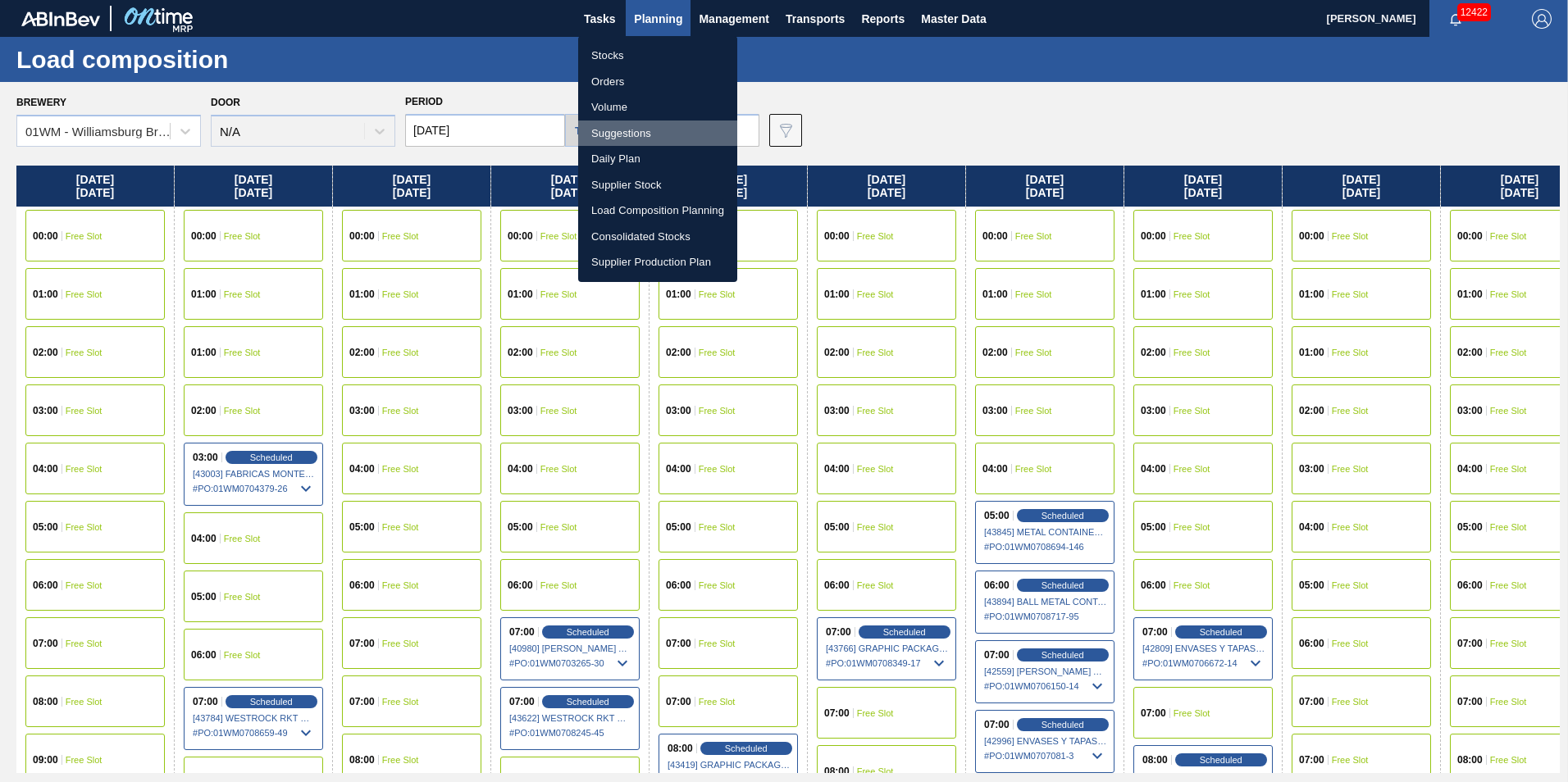
click at [639, 132] on li "Suggestions" at bounding box center [657, 133] width 159 height 26
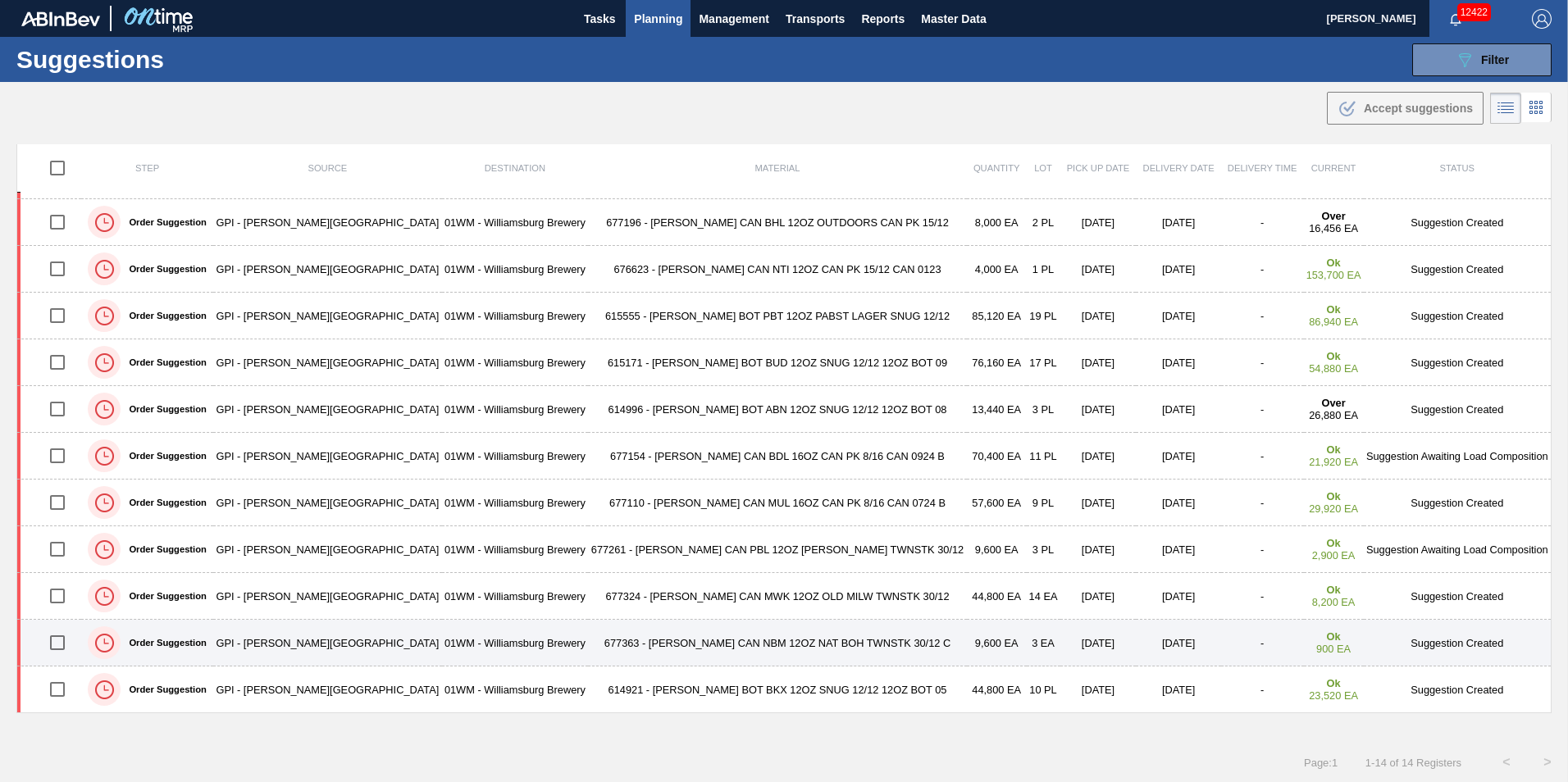
scroll to position [1, 0]
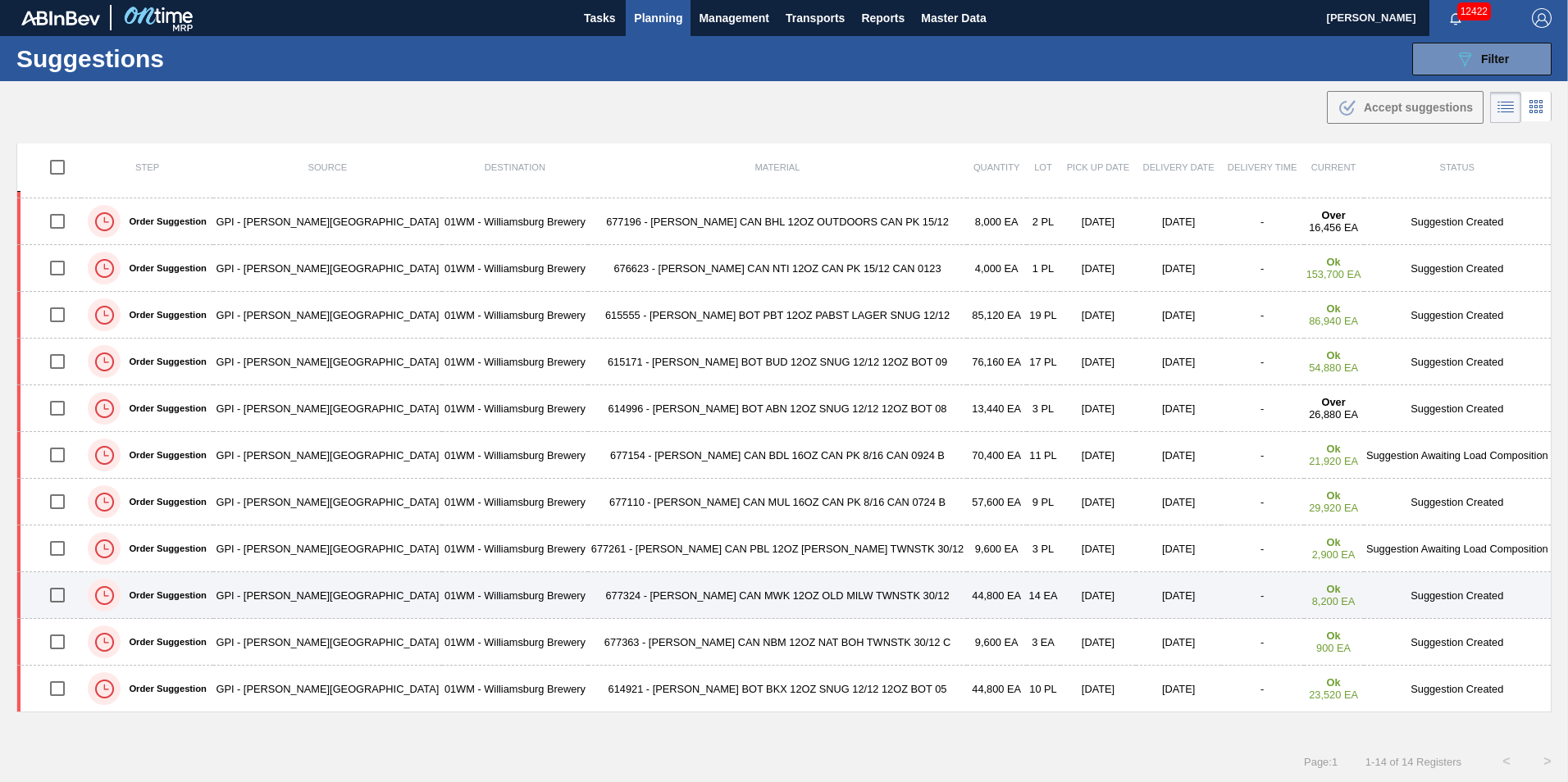
click at [57, 600] on input "checkbox" at bounding box center [57, 595] width 34 height 34
checkbox input "true"
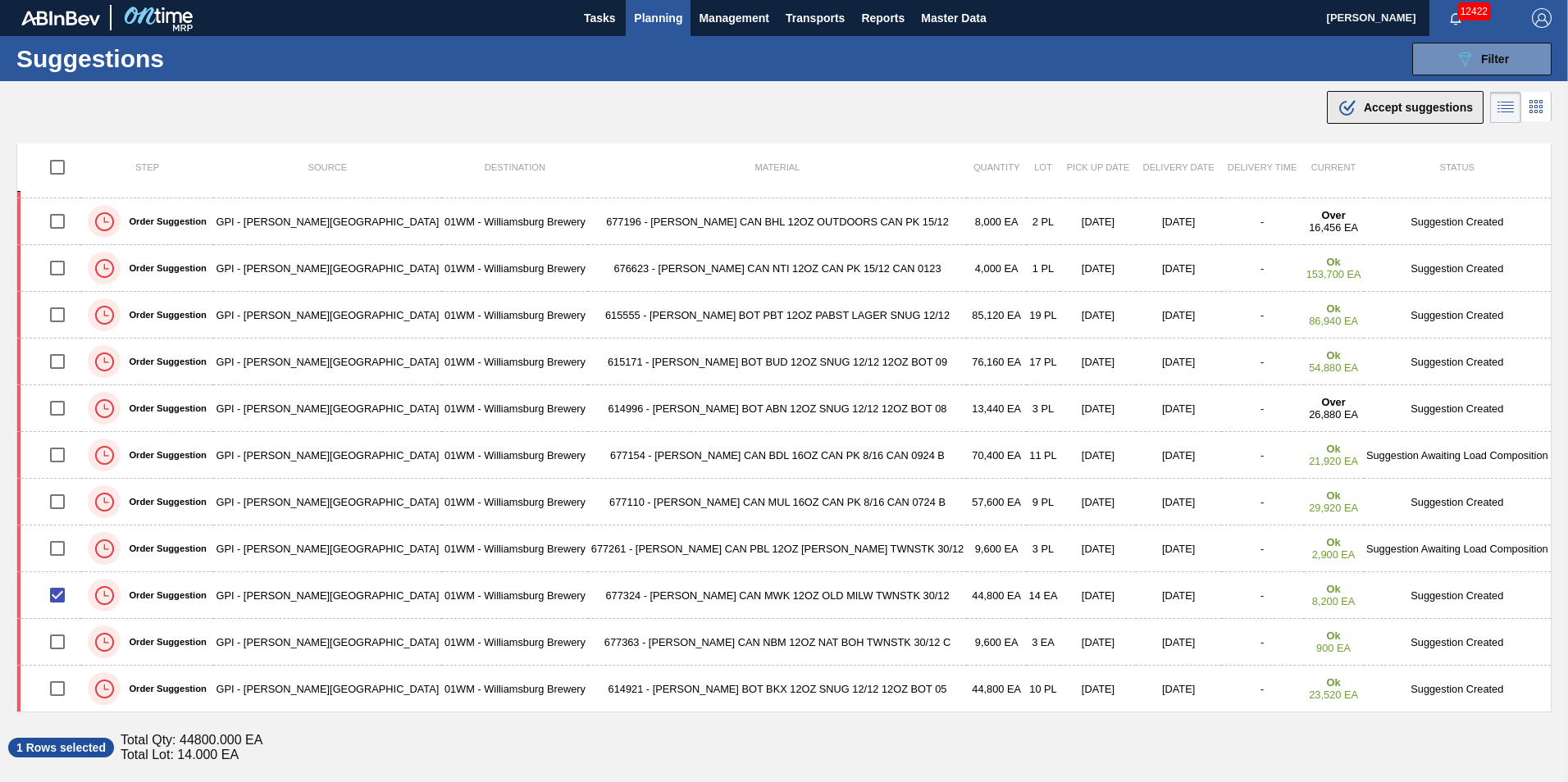
click at [1376, 118] on button ".b{fill:var(--color-action-default)} Accept suggestions" at bounding box center [1405, 107] width 156 height 33
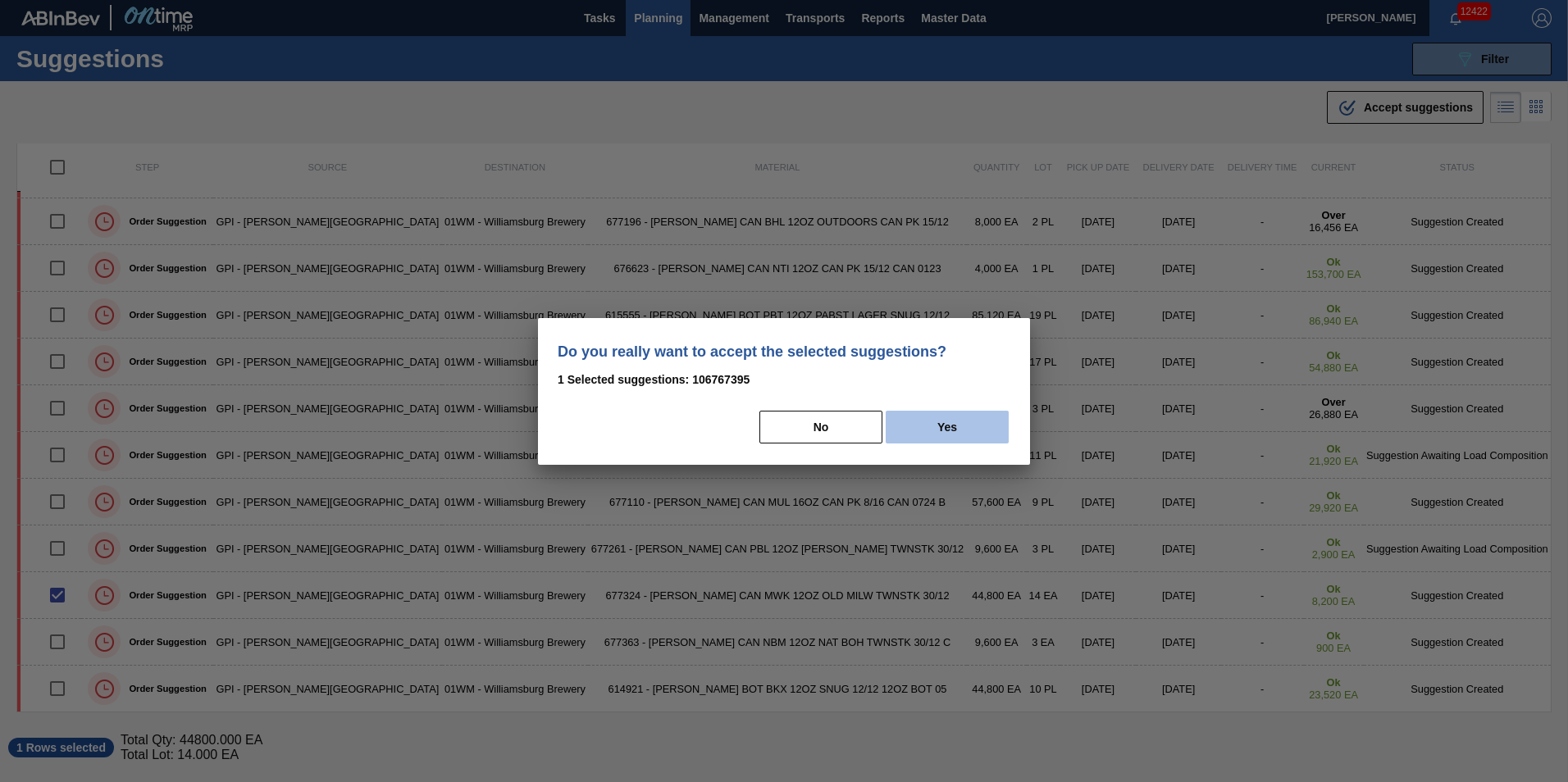
click at [977, 425] on button "Yes" at bounding box center [947, 426] width 123 height 33
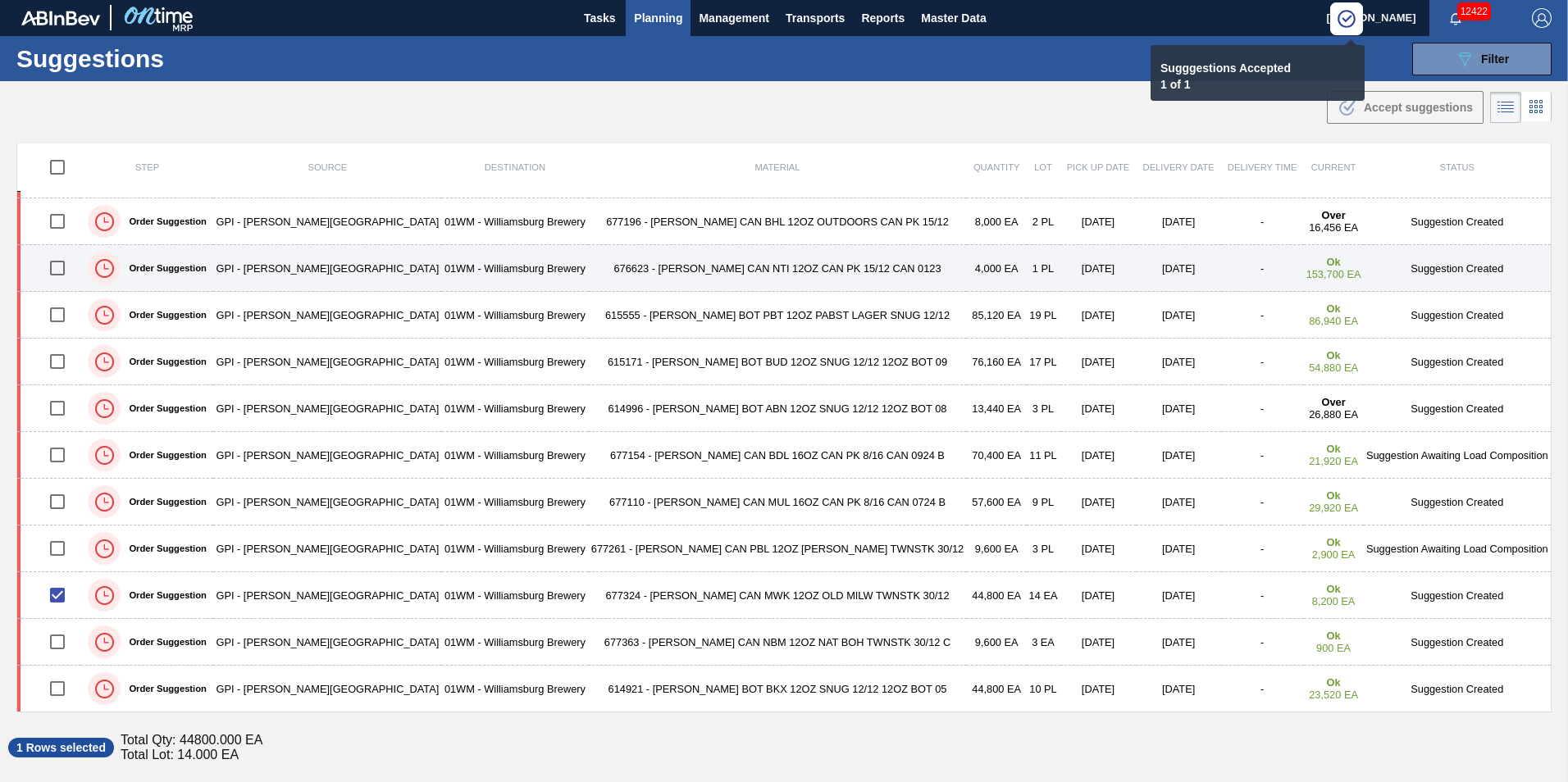
click at [59, 270] on input "checkbox" at bounding box center [57, 267] width 34 height 34
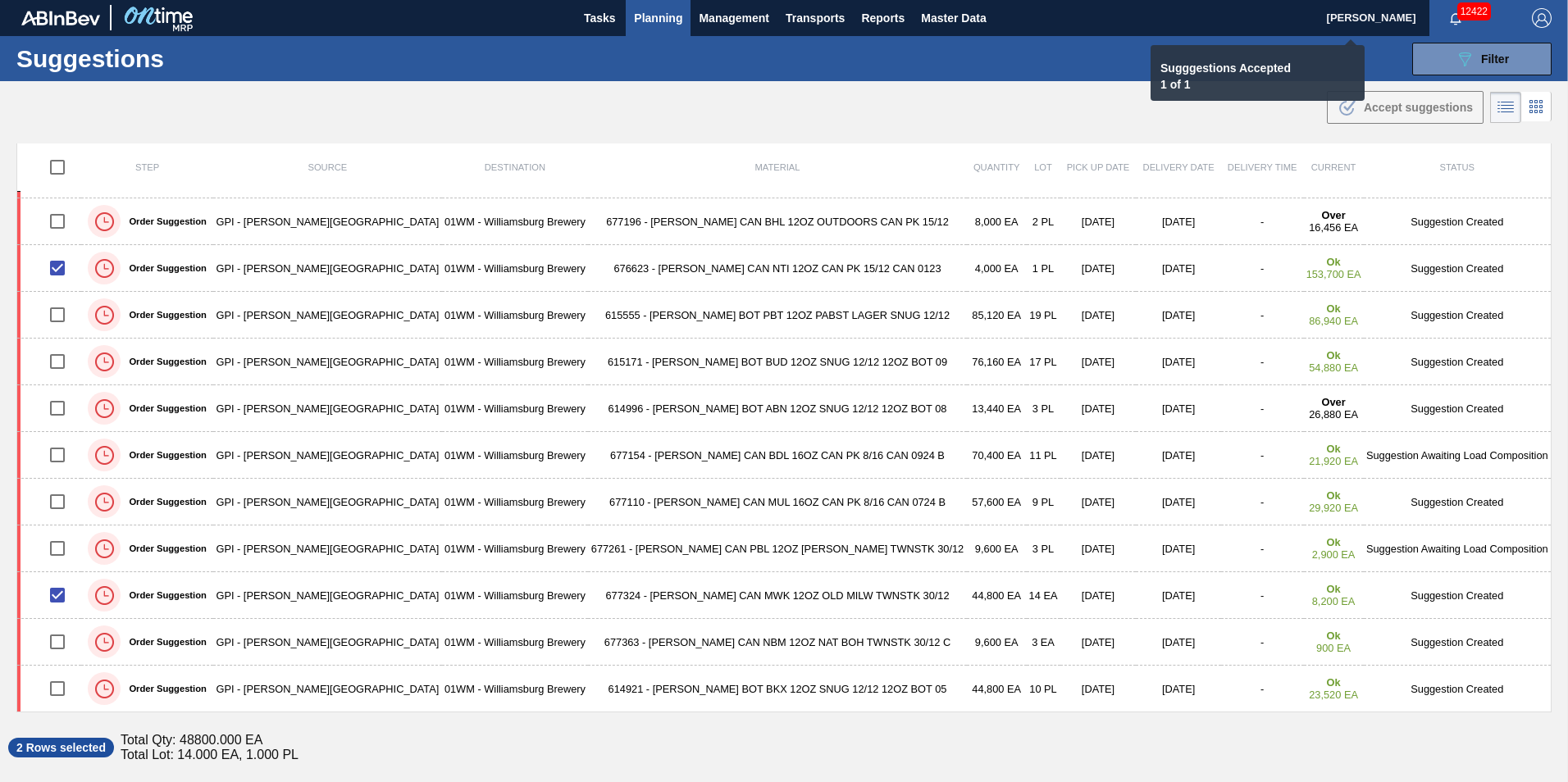
checkbox input "false"
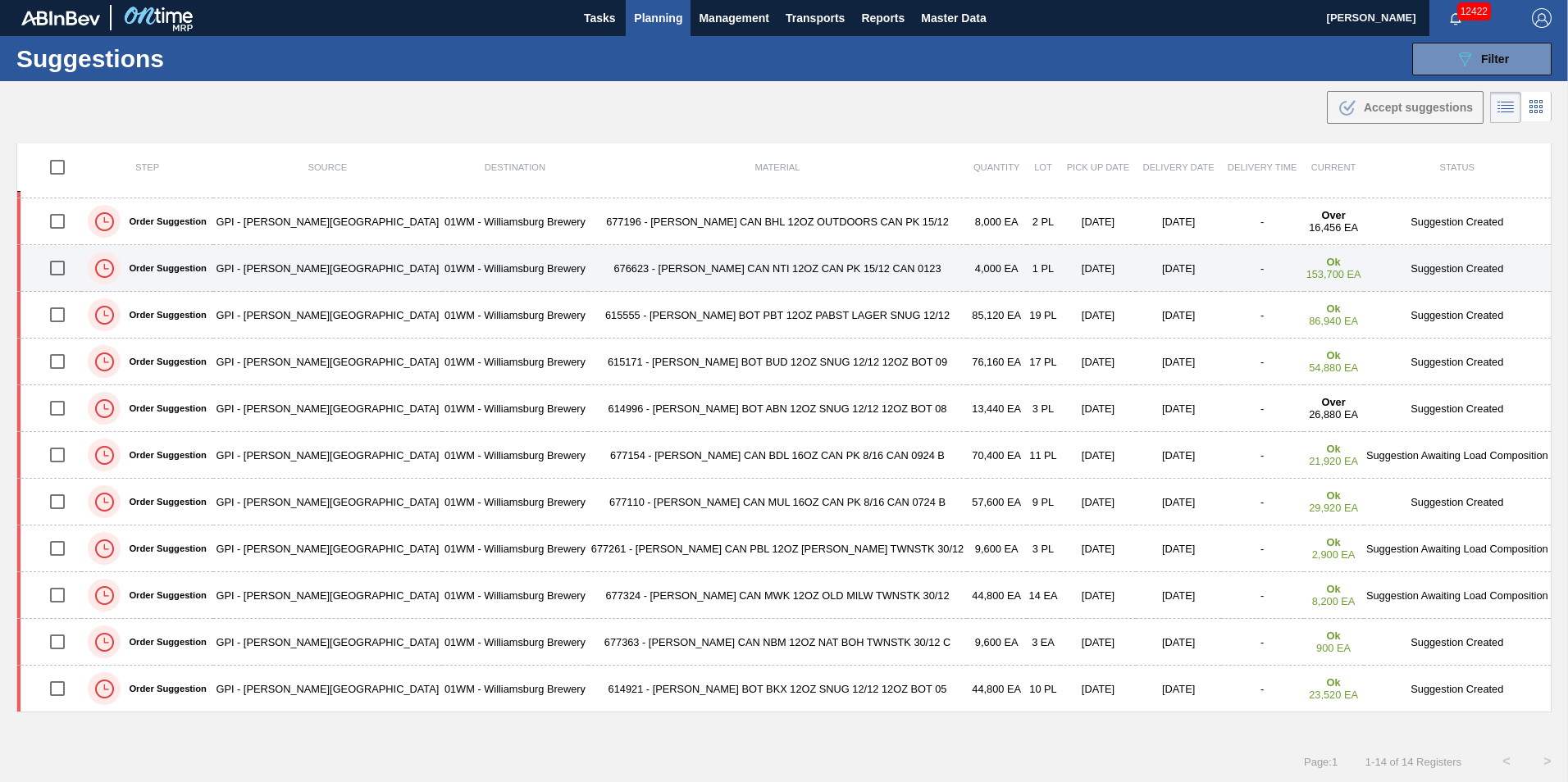
click at [61, 276] on input "checkbox" at bounding box center [57, 267] width 34 height 34
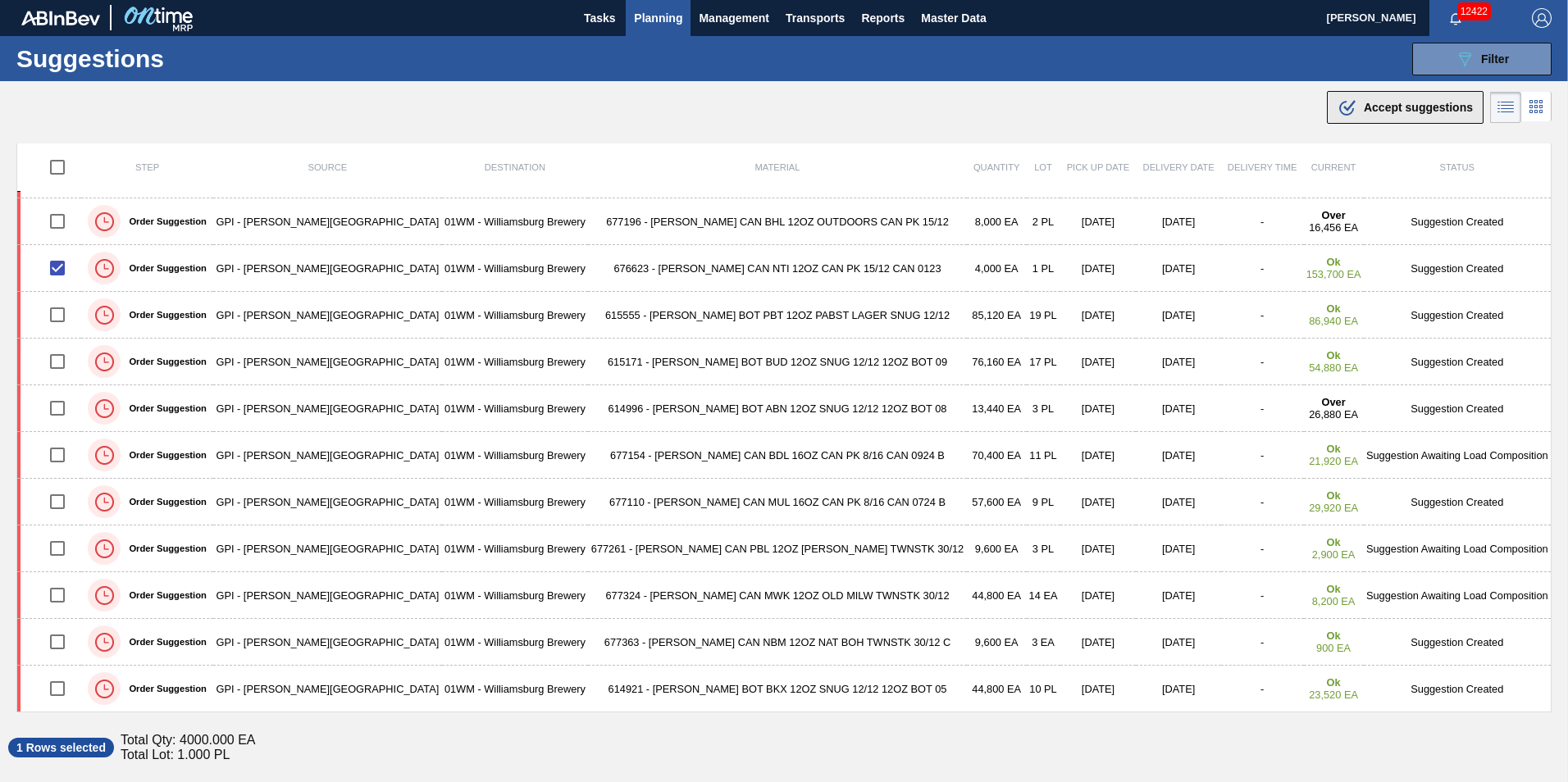
click at [1399, 109] on span "Accept suggestions" at bounding box center [1418, 107] width 109 height 13
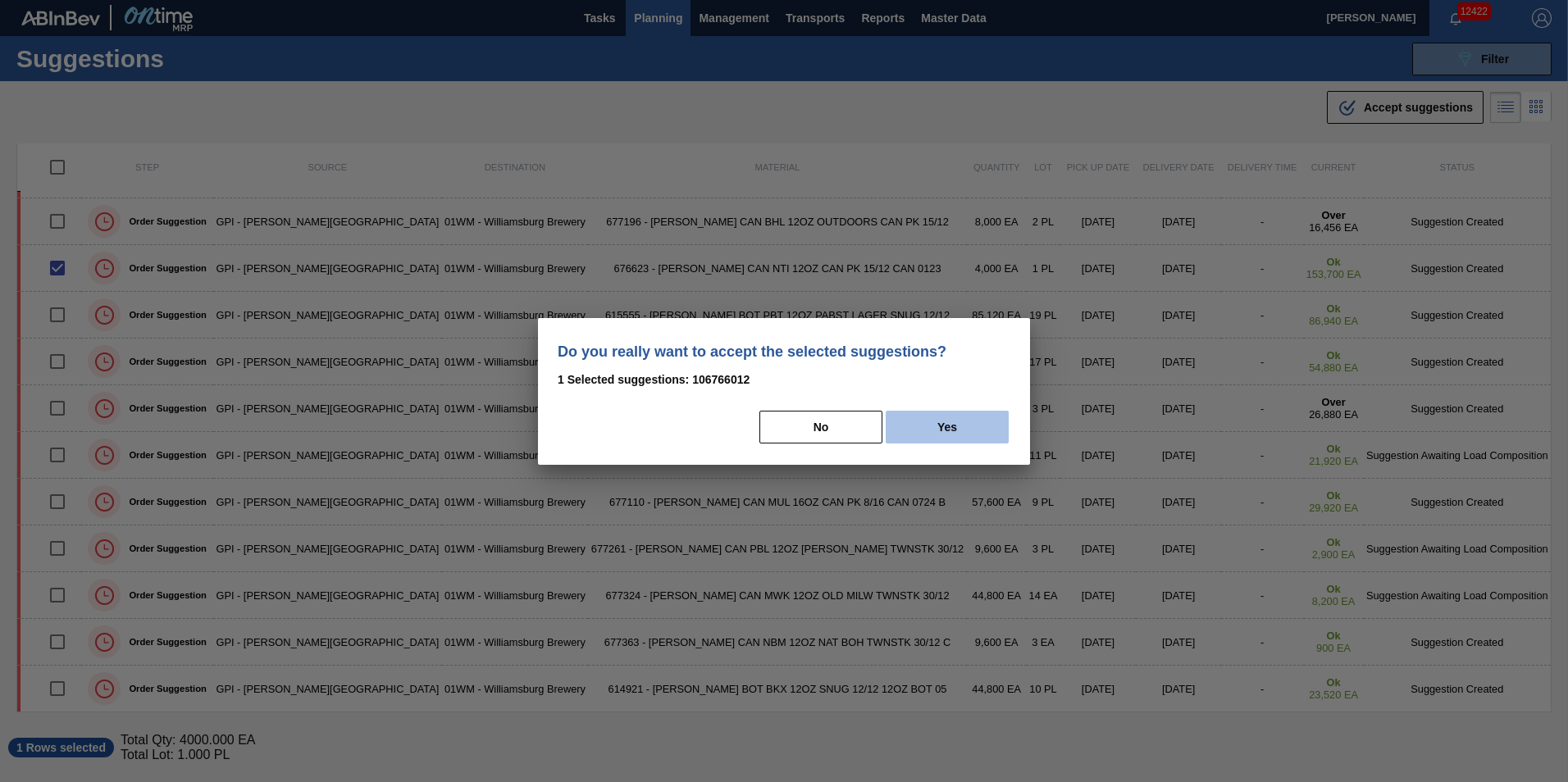
click at [961, 419] on button "Yes" at bounding box center [947, 426] width 123 height 33
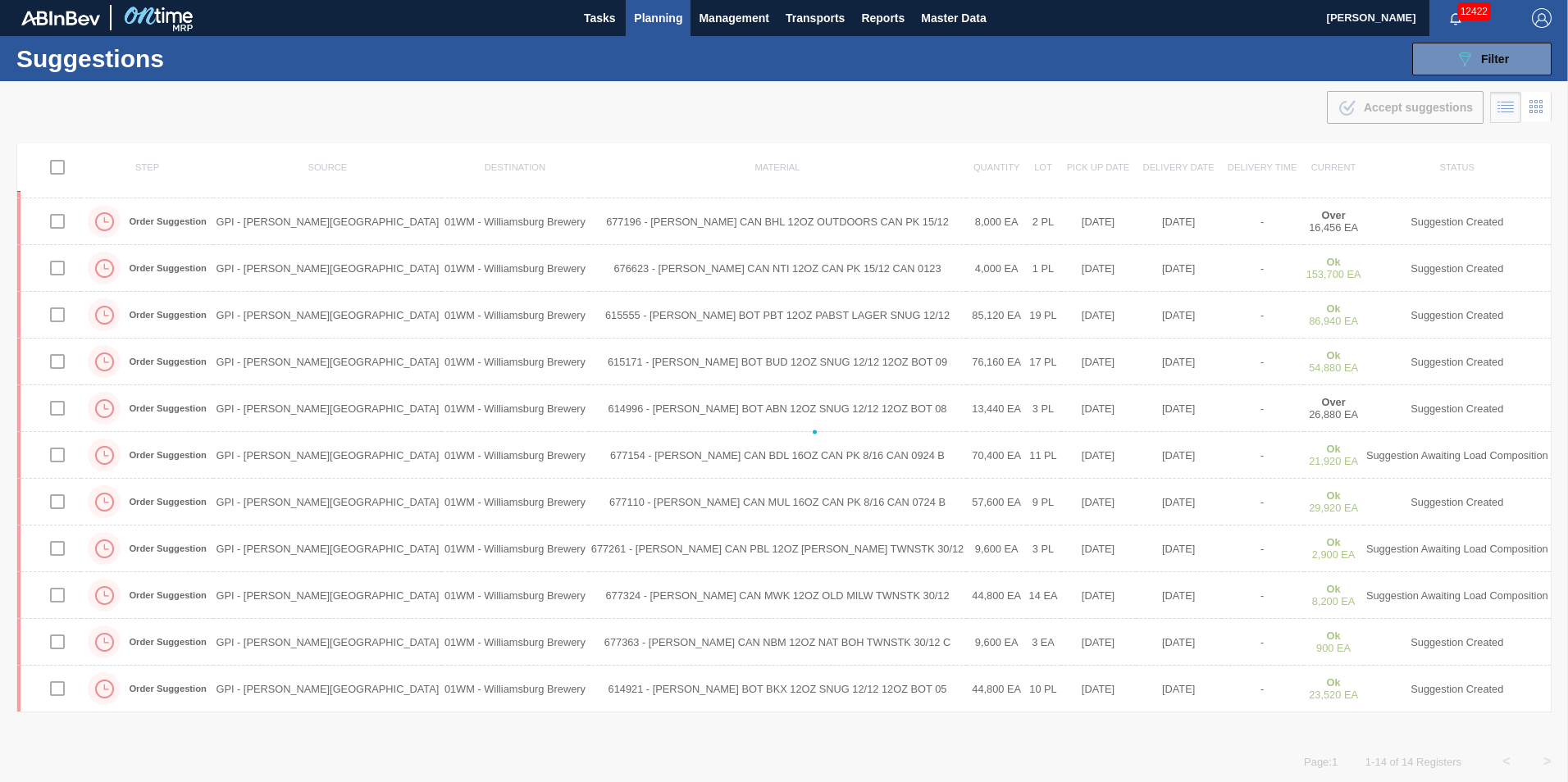
checkbox input "false"
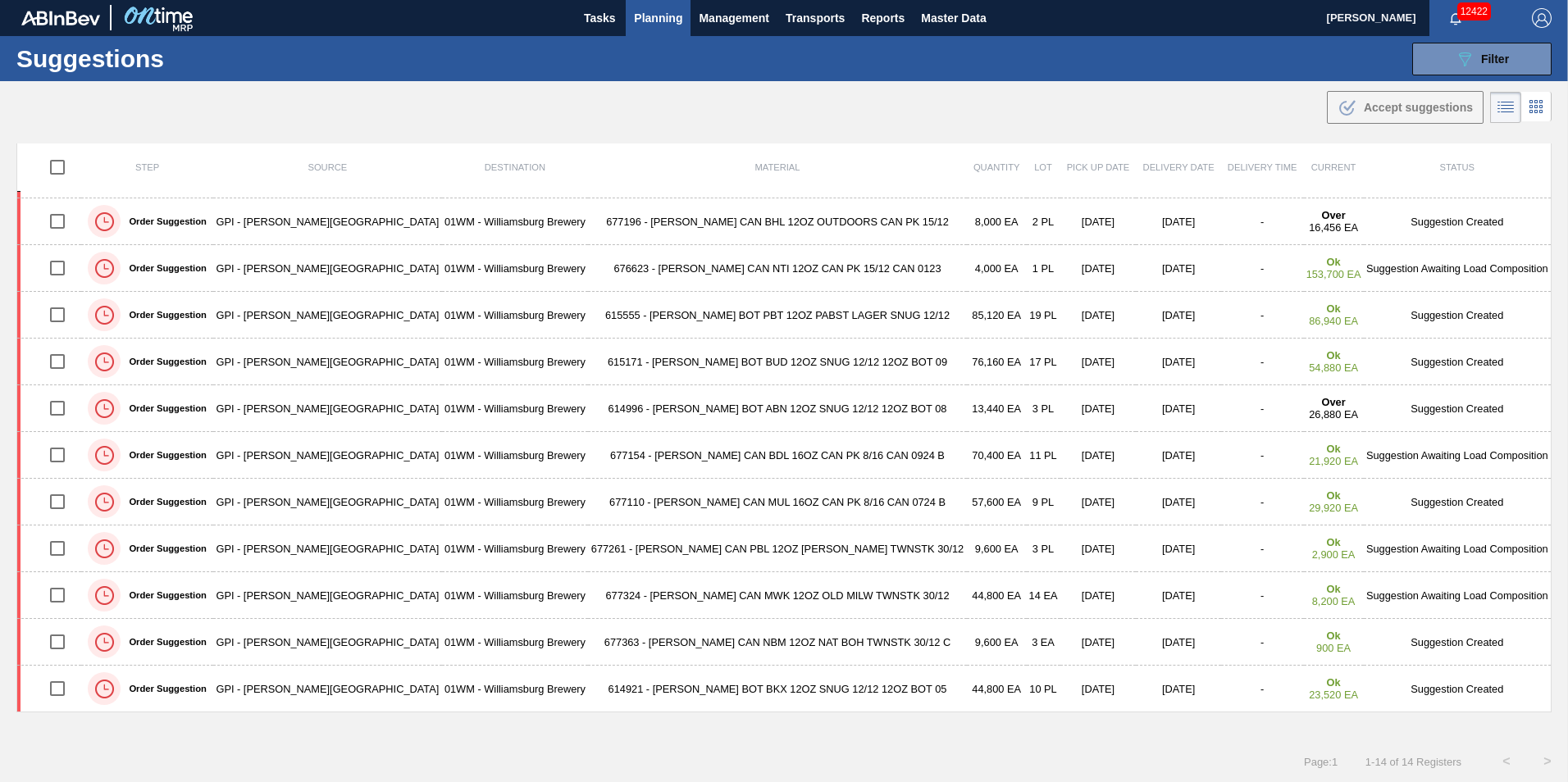
click at [647, 13] on span "Planning" at bounding box center [658, 18] width 48 height 20
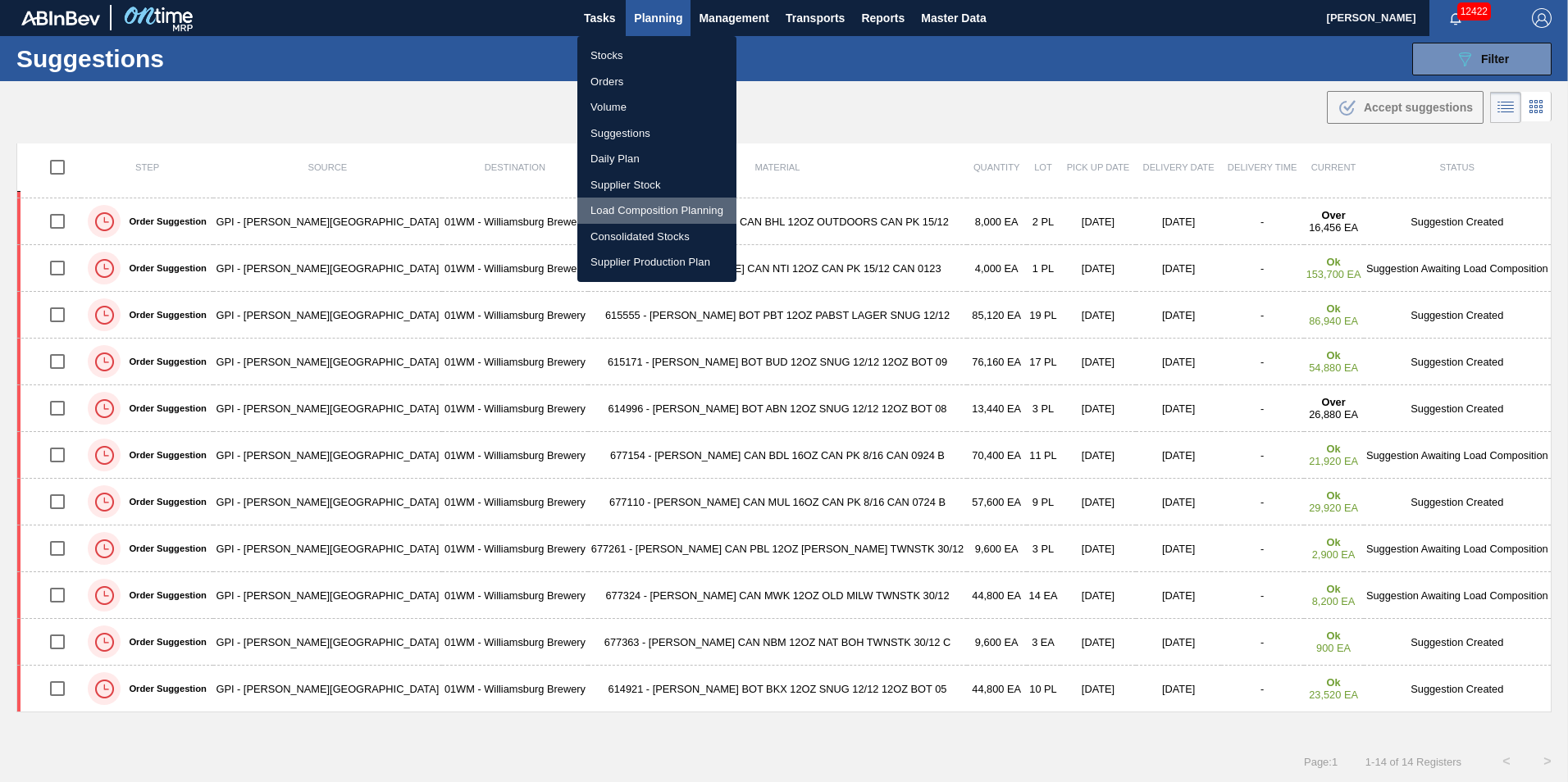
click at [645, 216] on li "Load Composition Planning" at bounding box center [656, 210] width 159 height 26
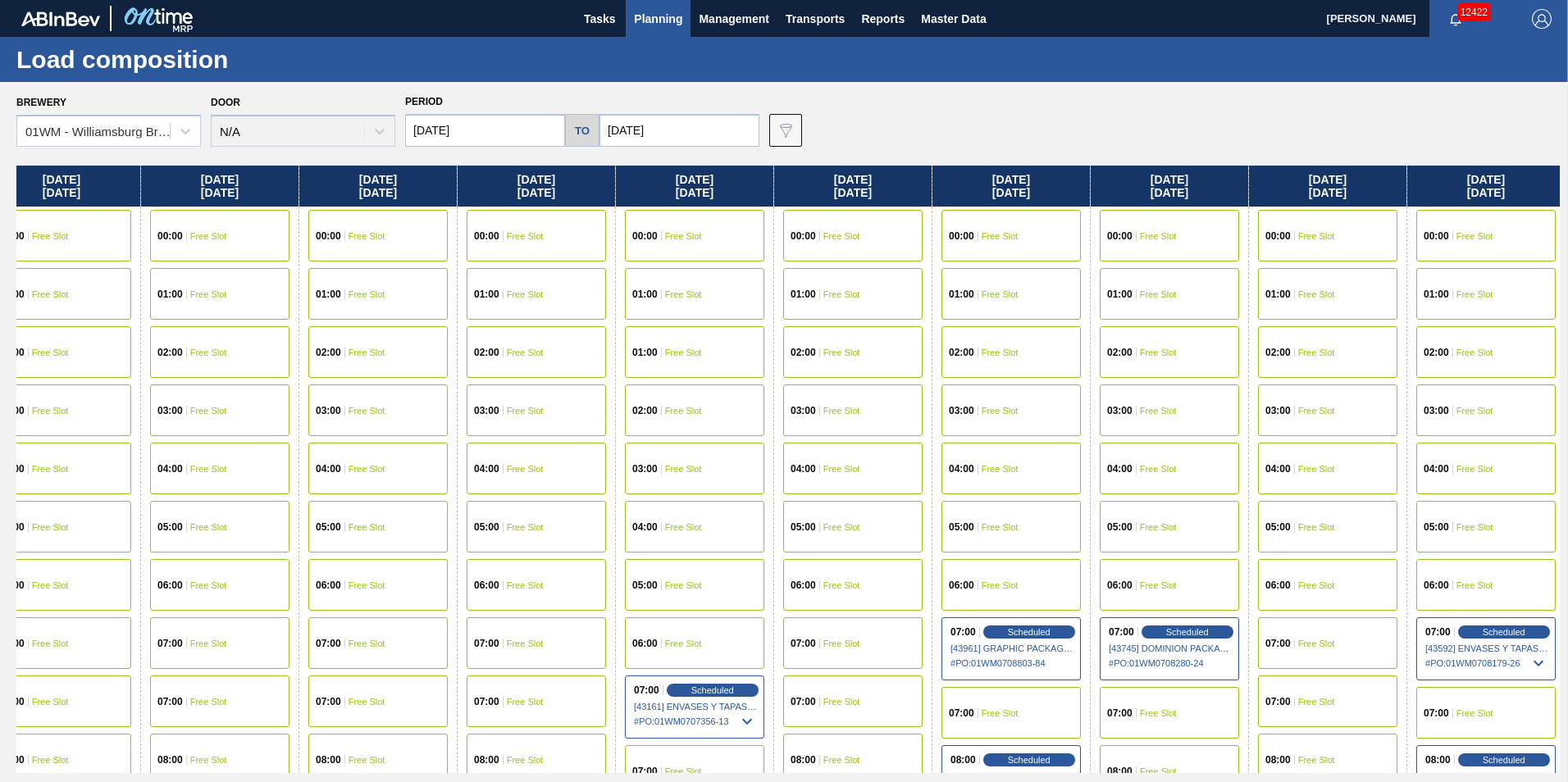
scroll to position [0, 2170]
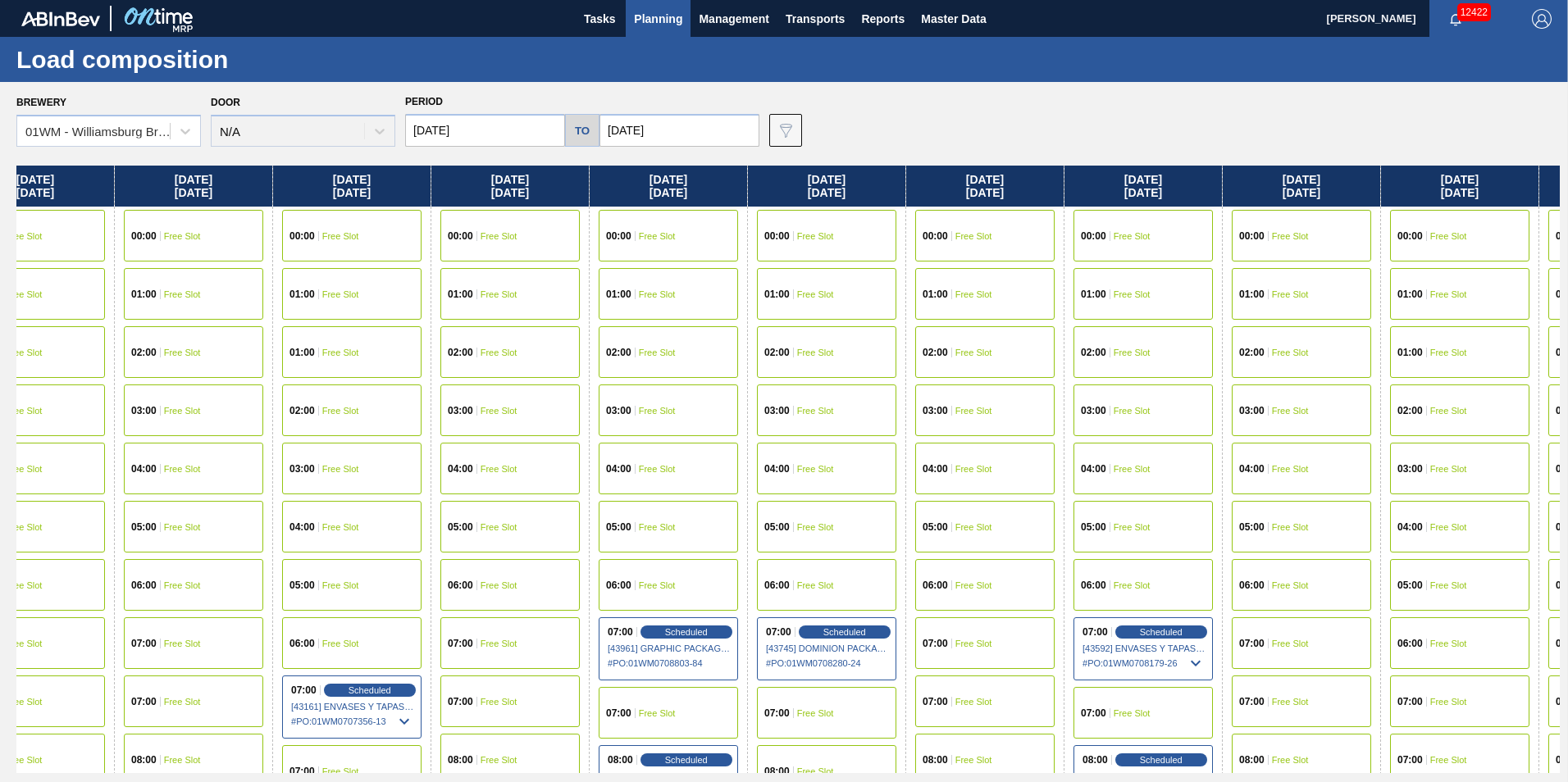
drag, startPoint x: 1399, startPoint y: 174, endPoint x: -796, endPoint y: 172, distance: 2195.0
click at [0, 0] on html "Tasks Planning Management Transports Reports Master Data Vincent Geritano 12422…" at bounding box center [784, 0] width 1568 height 0
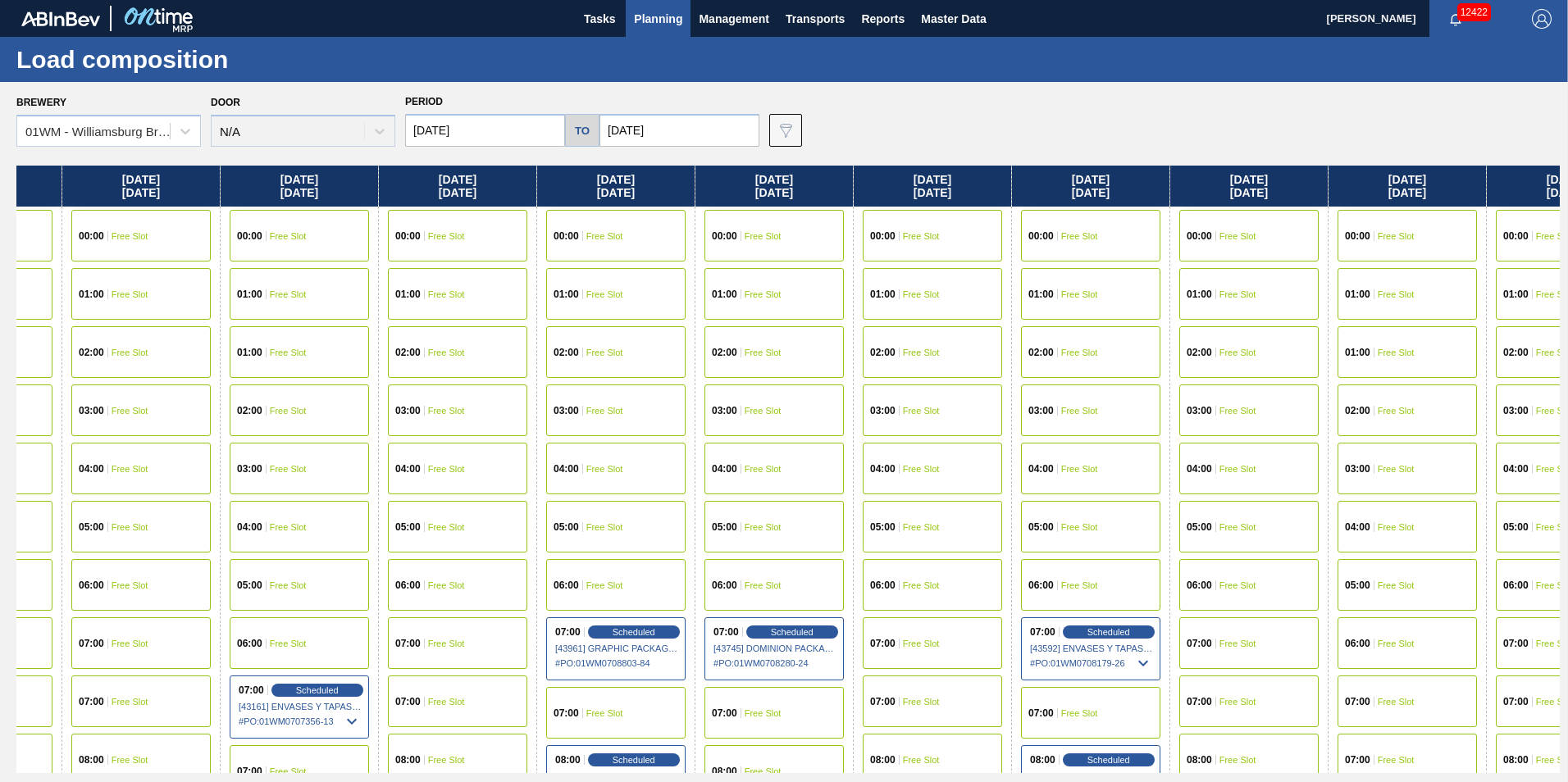
scroll to position [0, 2413]
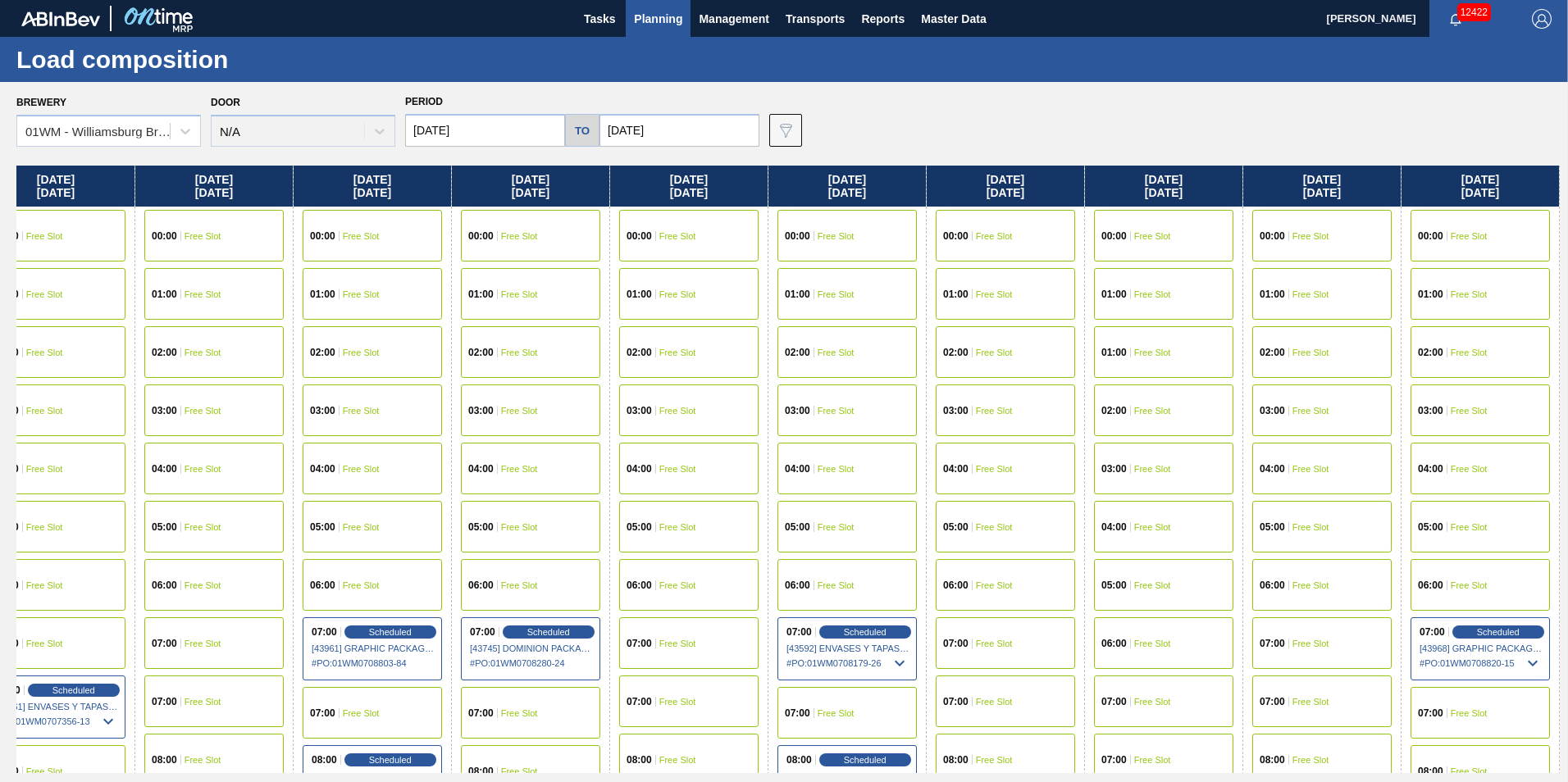
drag, startPoint x: 1413, startPoint y: 191, endPoint x: 136, endPoint y: 291, distance: 1280.9
click at [137, 291] on div "Tuesday 10/14/2025 00:00 Free Slot 01:00 Free Slot 02:00 Free Slot 03:00 Free S…" at bounding box center [788, 469] width 1543 height 608
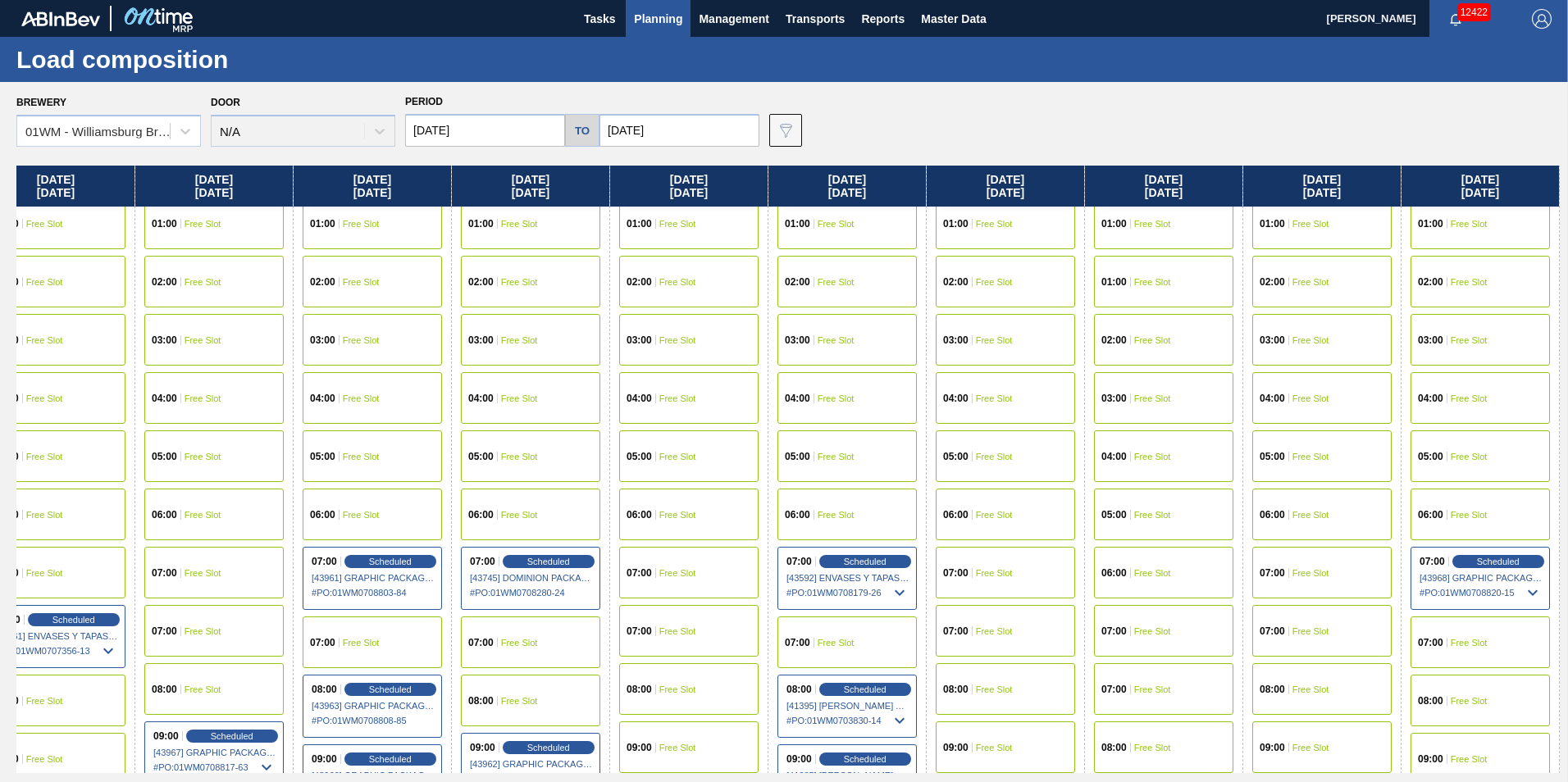
scroll to position [492, 2413]
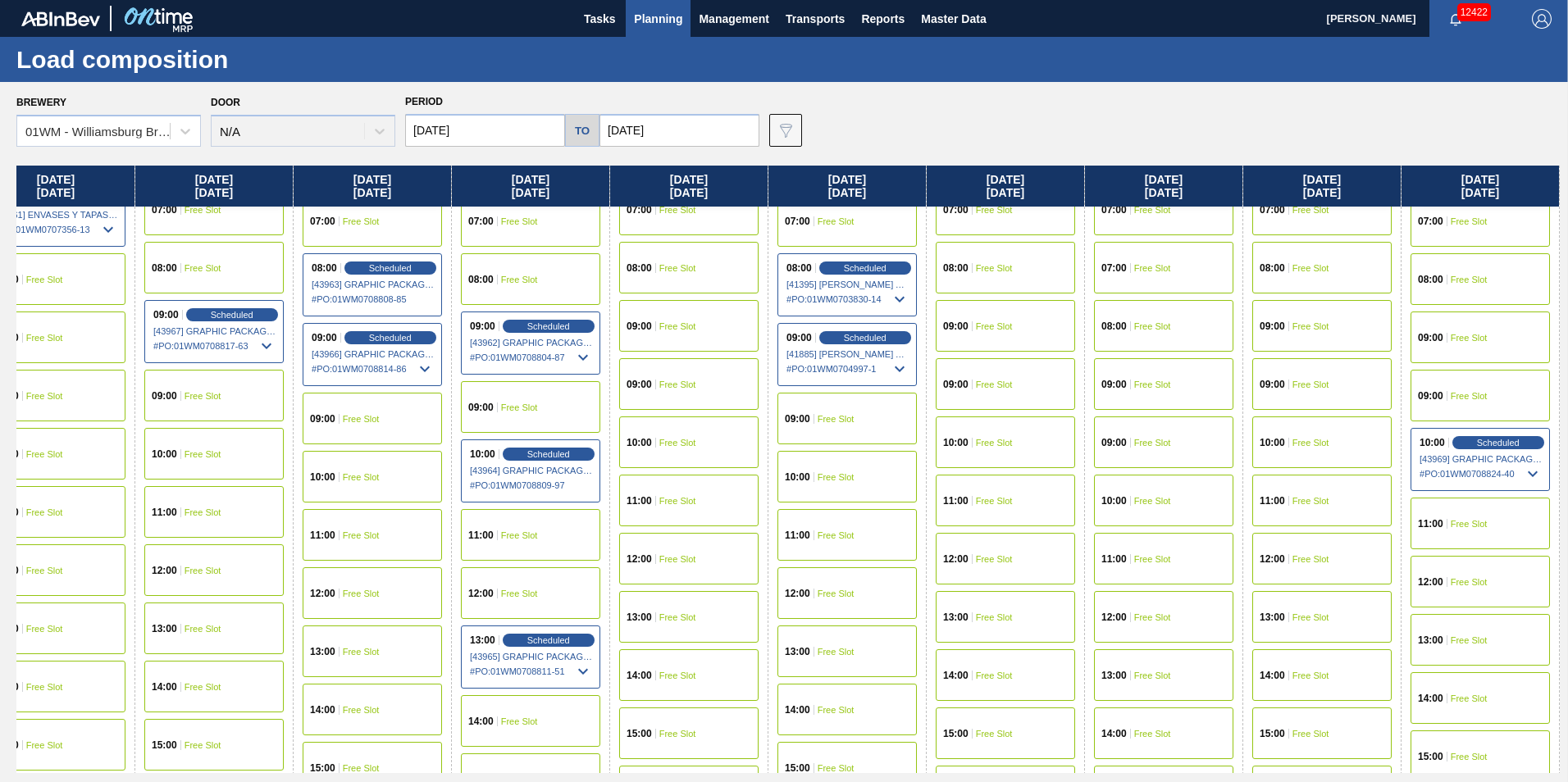
click at [1467, 705] on div "14:00 Free Slot" at bounding box center [1480, 697] width 140 height 51
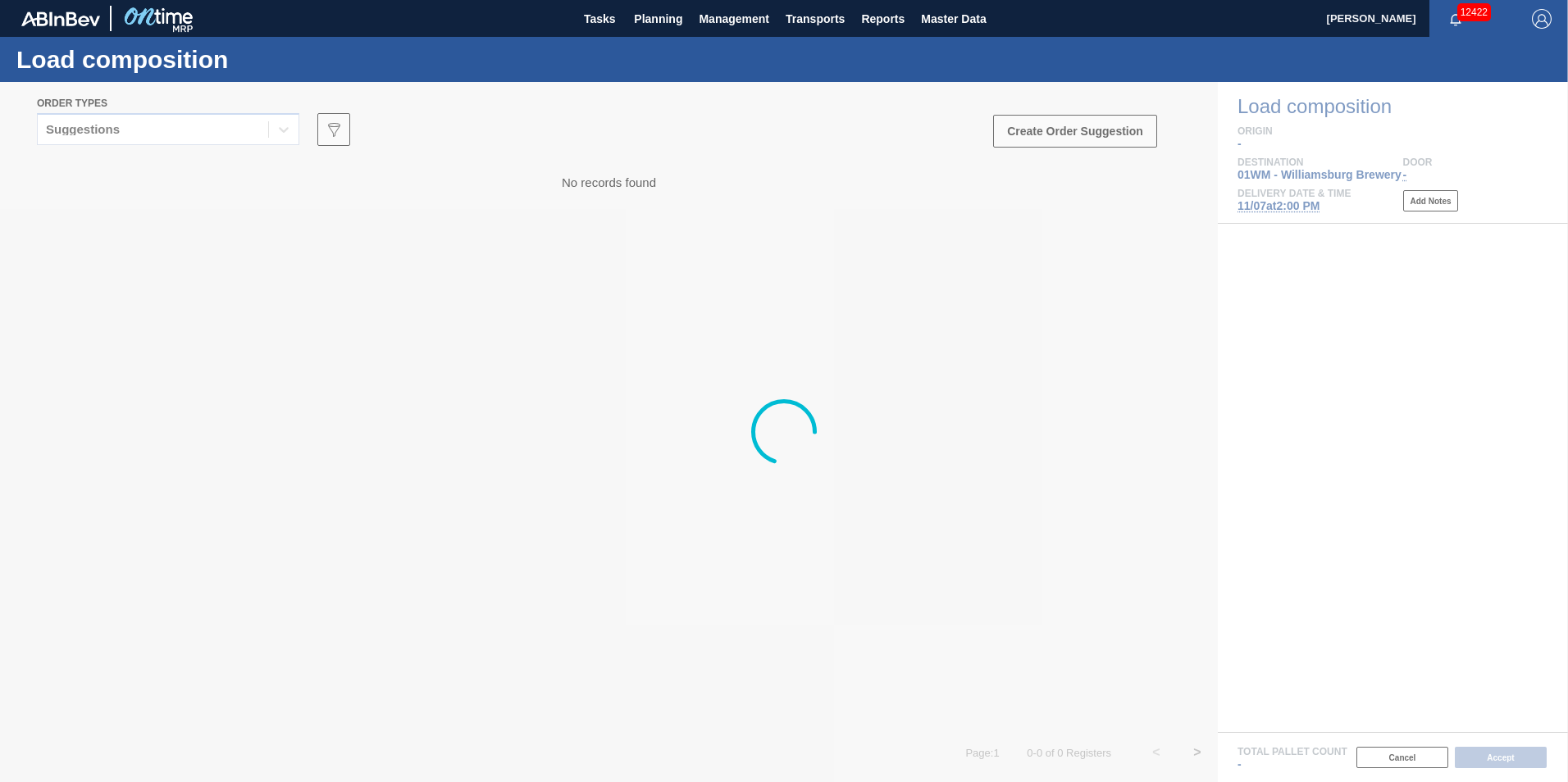
click at [184, 134] on div at bounding box center [784, 432] width 1568 height 700
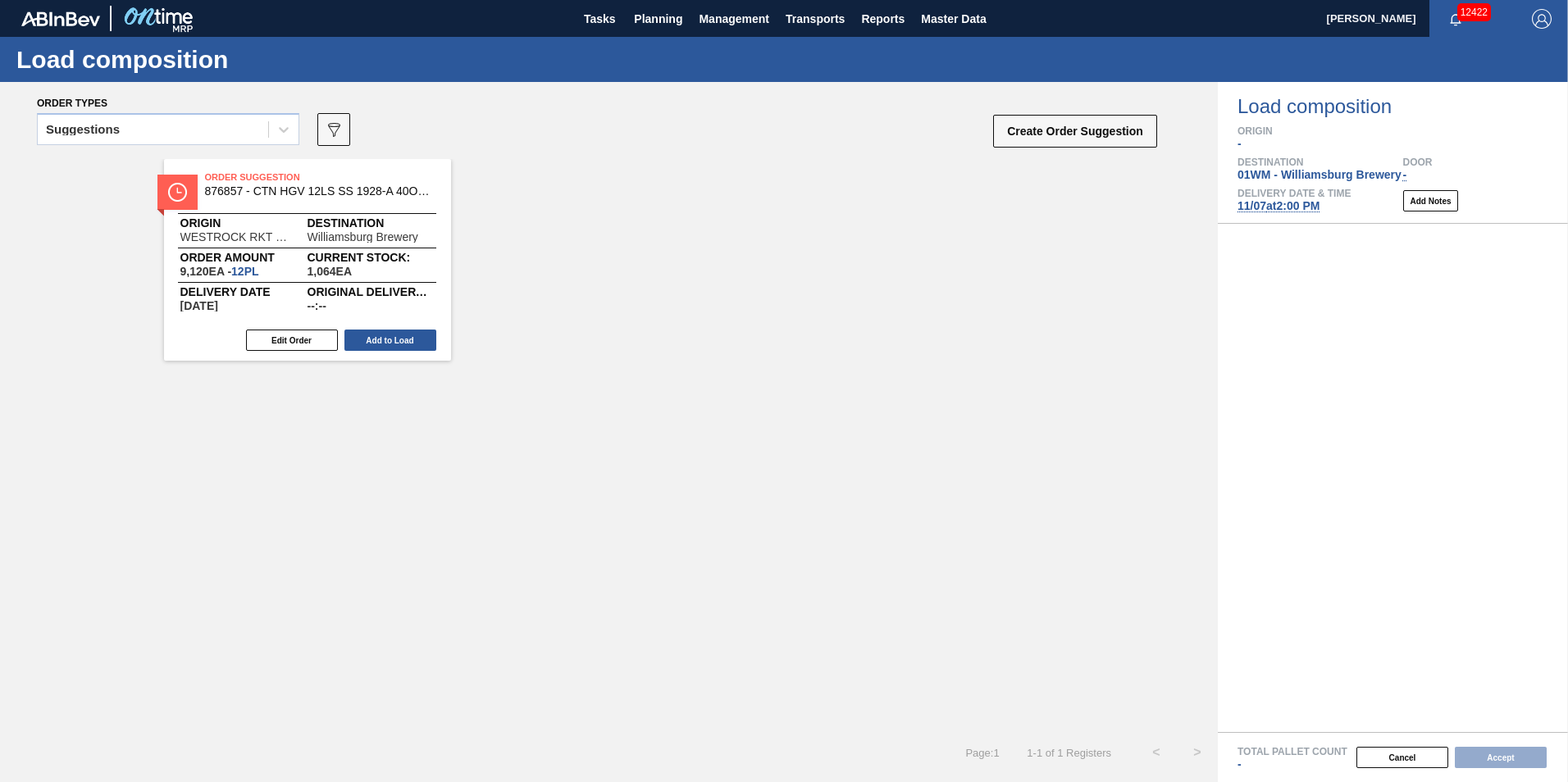
click at [184, 136] on div "Suggestions" at bounding box center [153, 130] width 230 height 24
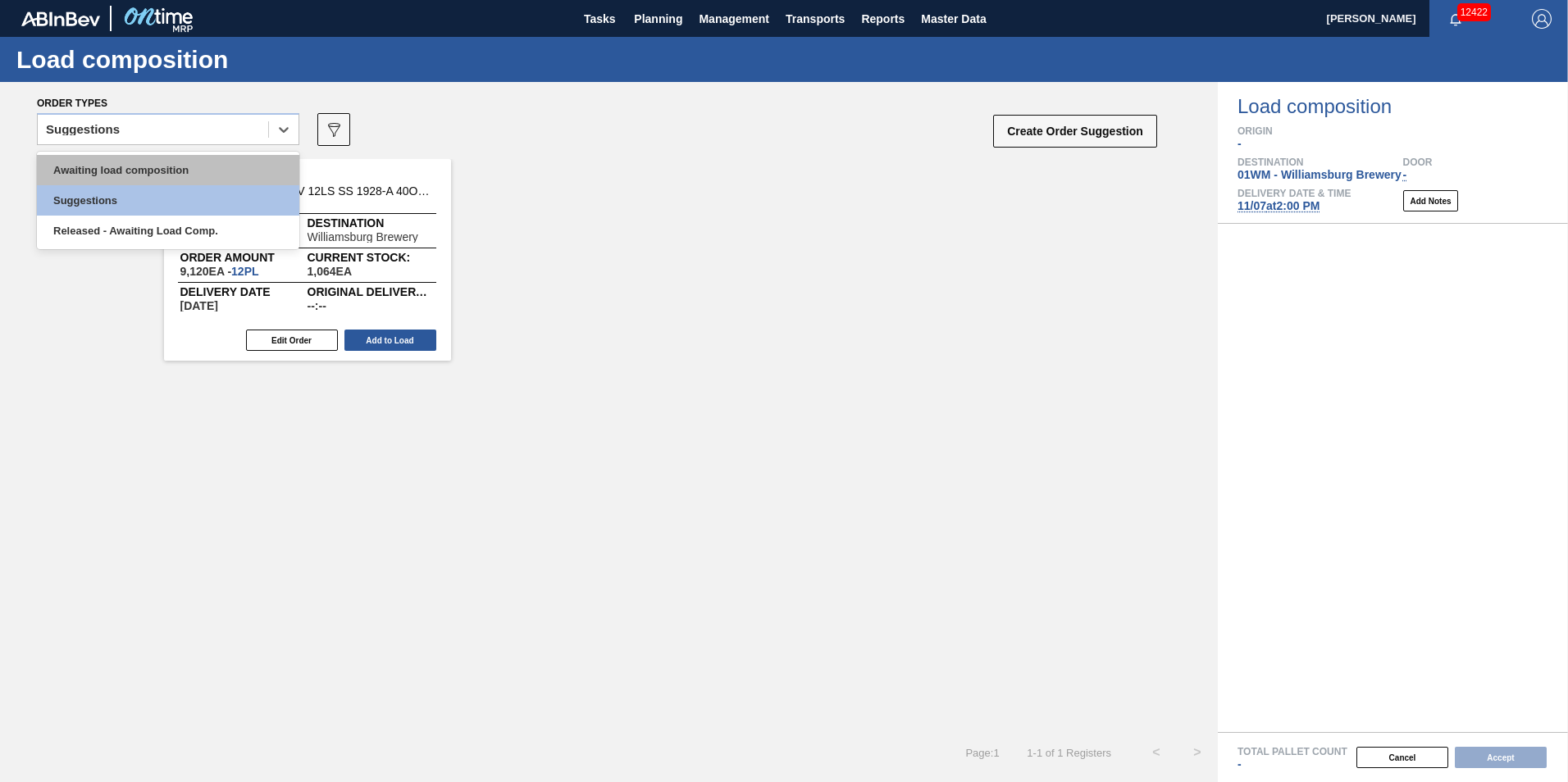
click at [171, 164] on div "Awaiting load composition" at bounding box center [169, 169] width 263 height 31
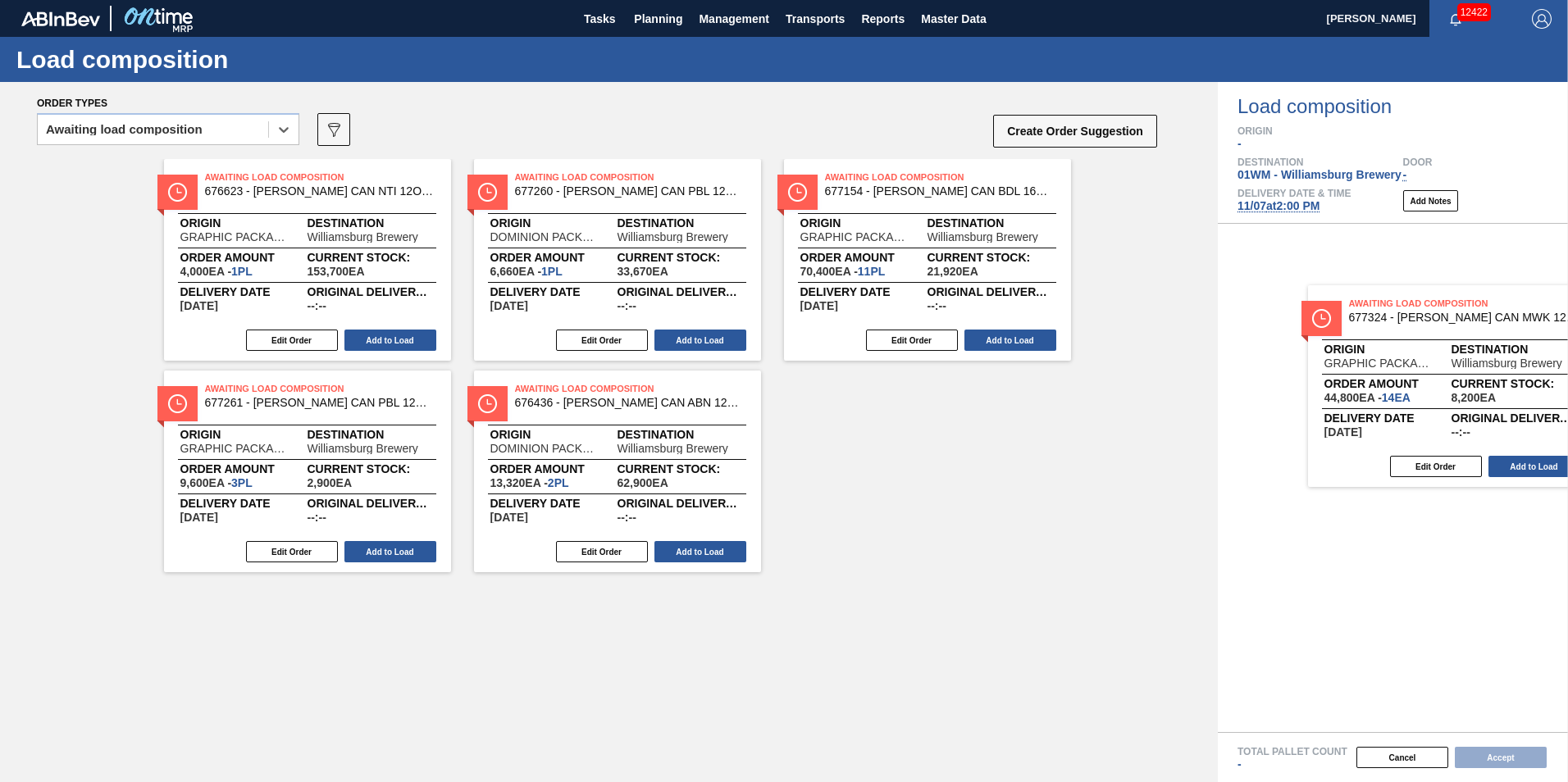
drag, startPoint x: 317, startPoint y: 275, endPoint x: 1440, endPoint y: 401, distance: 1130.0
click at [1440, 401] on div "Order types option Awaiting load composition, selected. Select is focused ,type…" at bounding box center [784, 432] width 1568 height 700
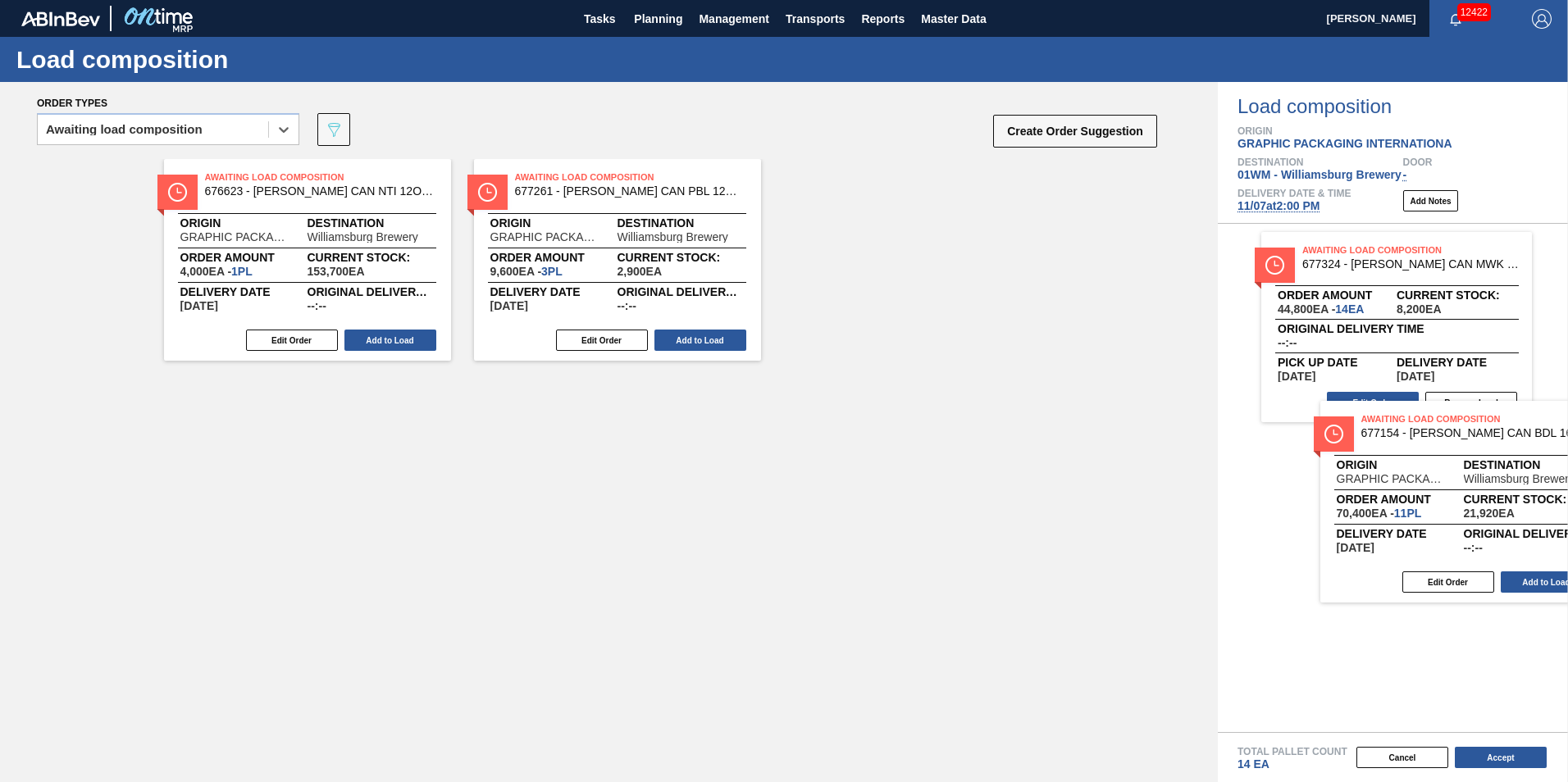
drag, startPoint x: 766, startPoint y: 367, endPoint x: 1405, endPoint y: 452, distance: 644.6
click at [1408, 461] on div "Order types option Awaiting load composition, selected. Select is focused ,type…" at bounding box center [784, 432] width 1568 height 700
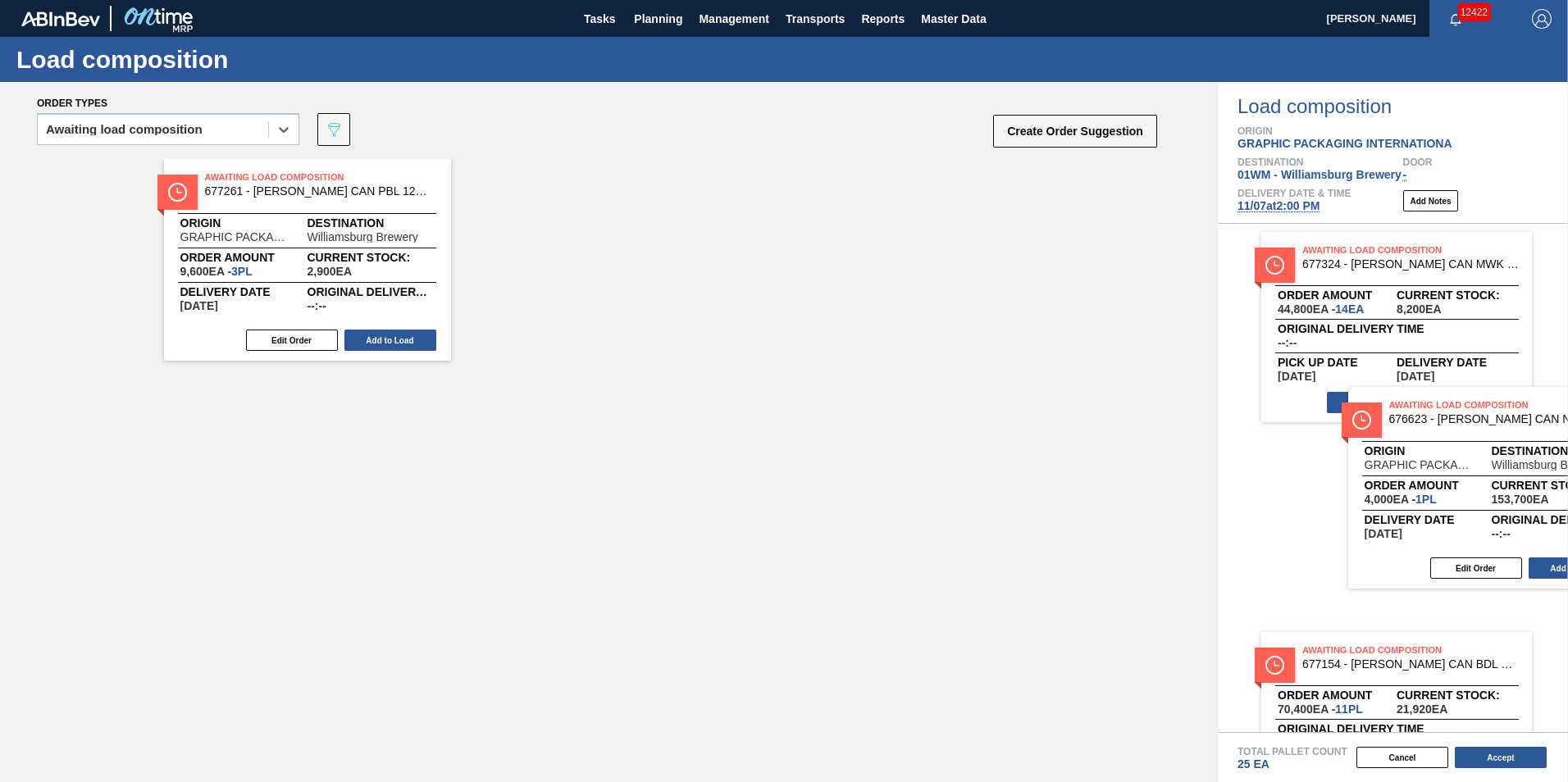
drag, startPoint x: 547, startPoint y: 451, endPoint x: 1535, endPoint y: 466, distance: 988.1
click at [1541, 471] on div "Order types option Awaiting load composition, selected. Select is focused ,type…" at bounding box center [784, 432] width 1568 height 700
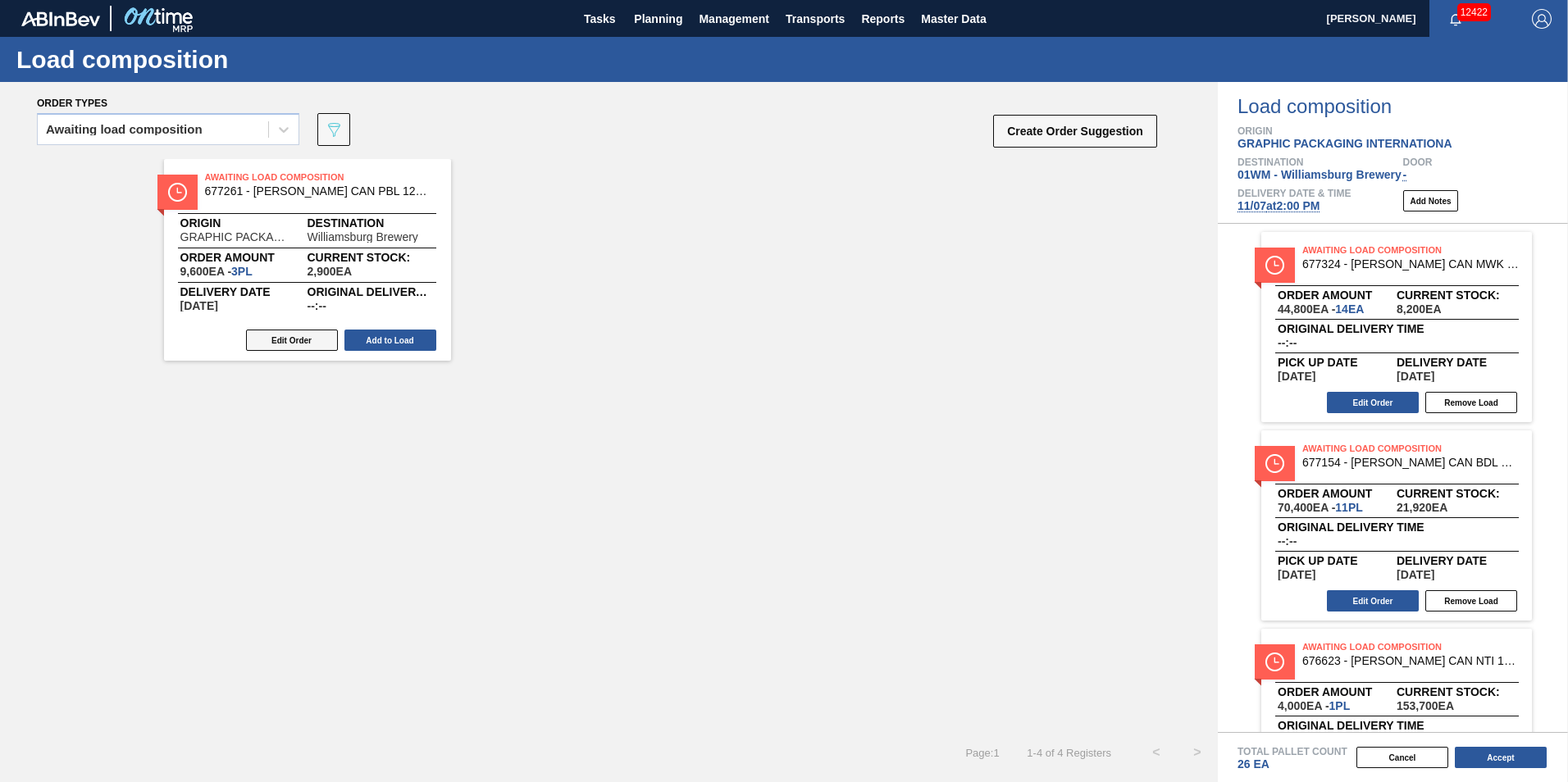
click at [300, 330] on button "Edit Order" at bounding box center [291, 340] width 92 height 21
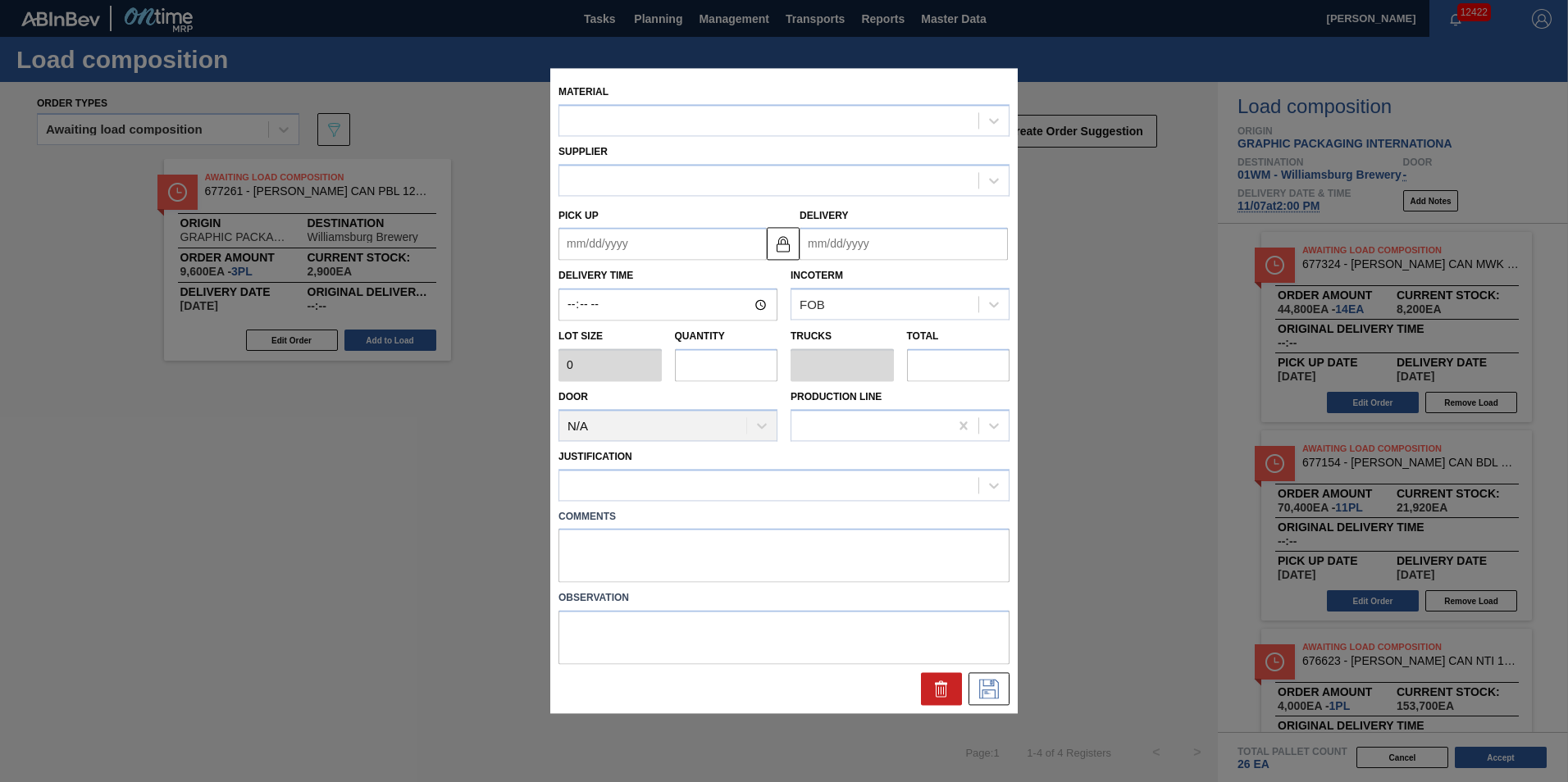
type input "3,200"
type input "3"
type input "0.115"
type input "9,600"
type up "[DATE]"
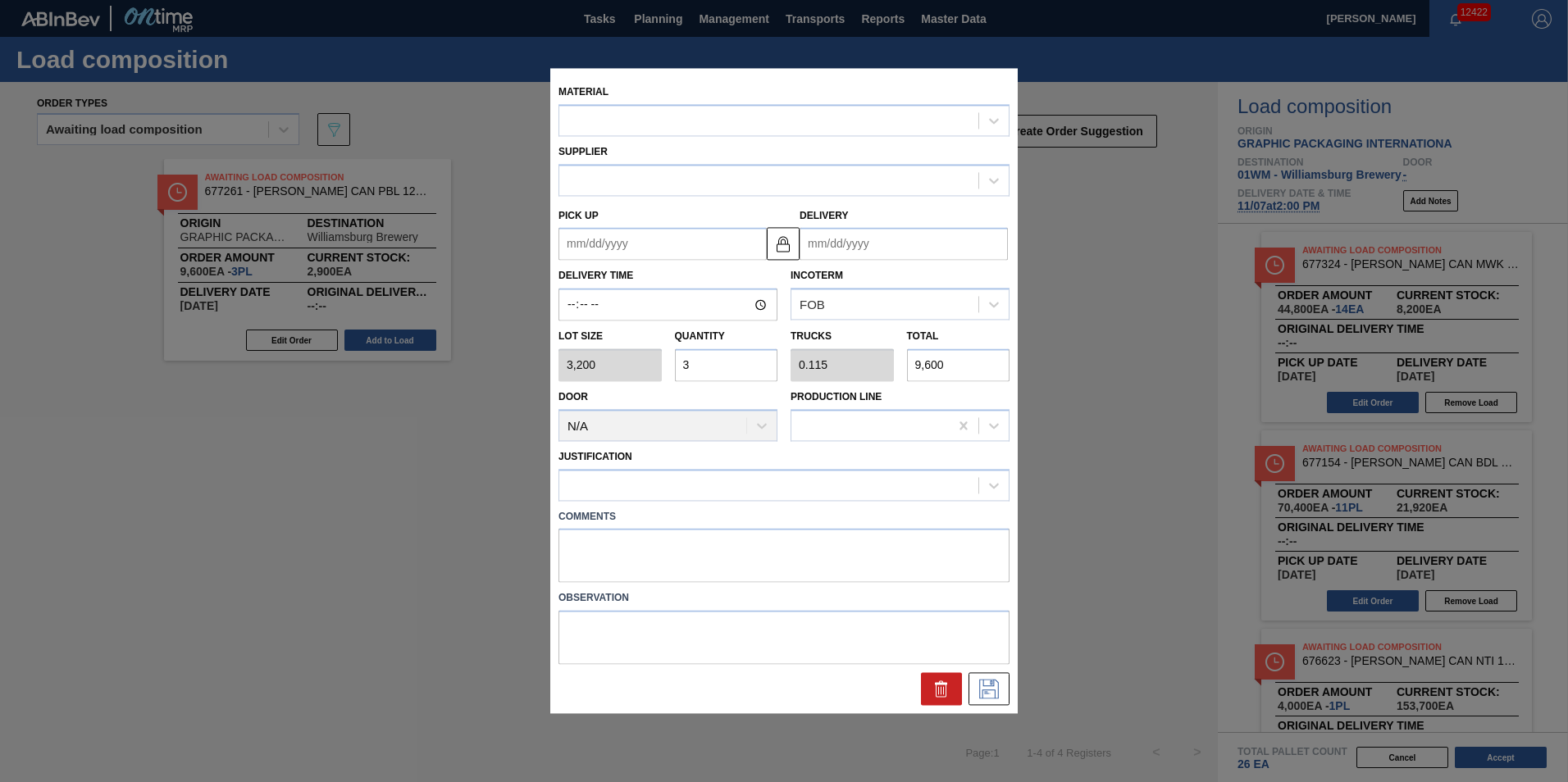
type input "[DATE]"
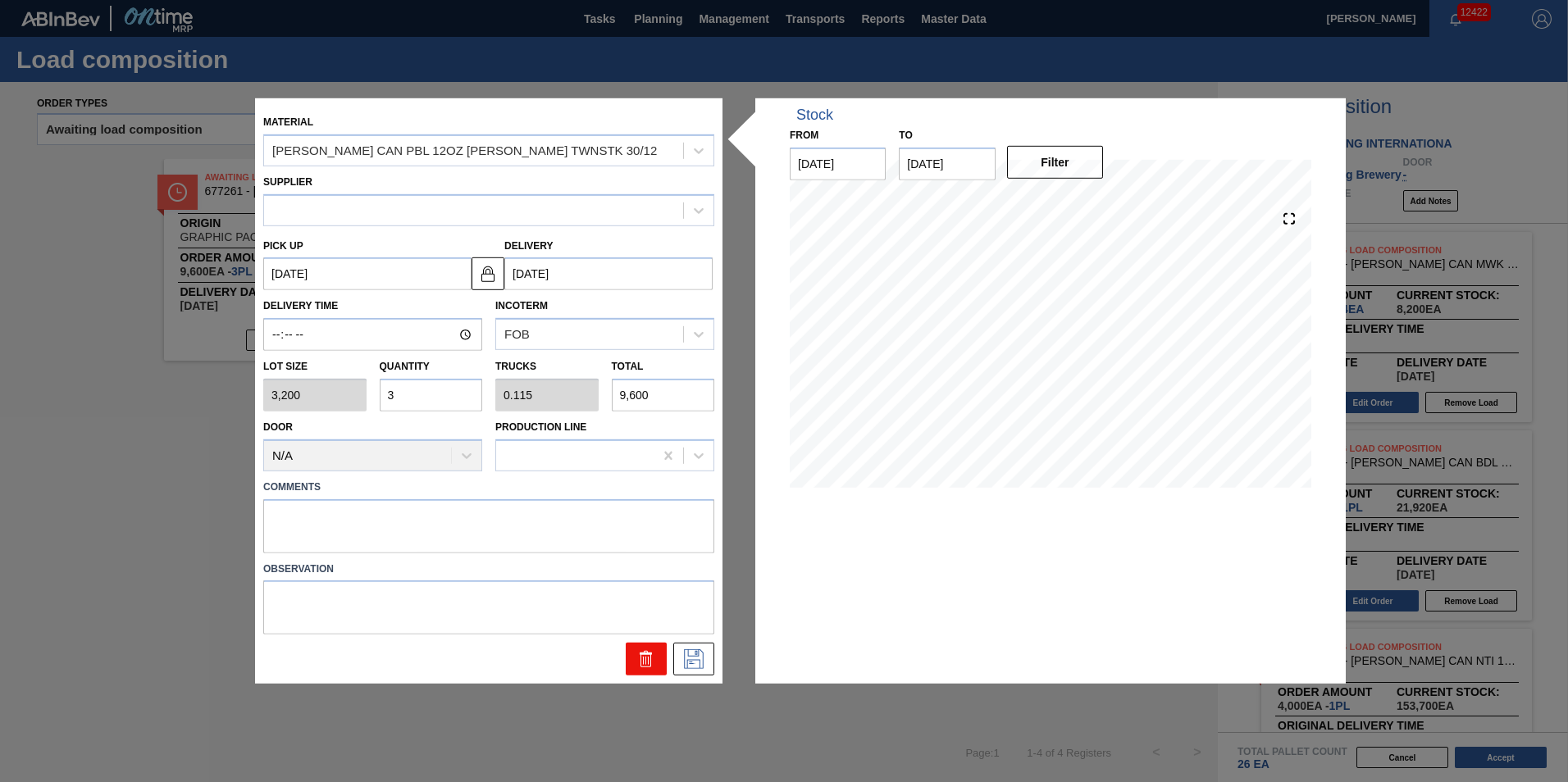
click at [630, 648] on button at bounding box center [646, 658] width 41 height 33
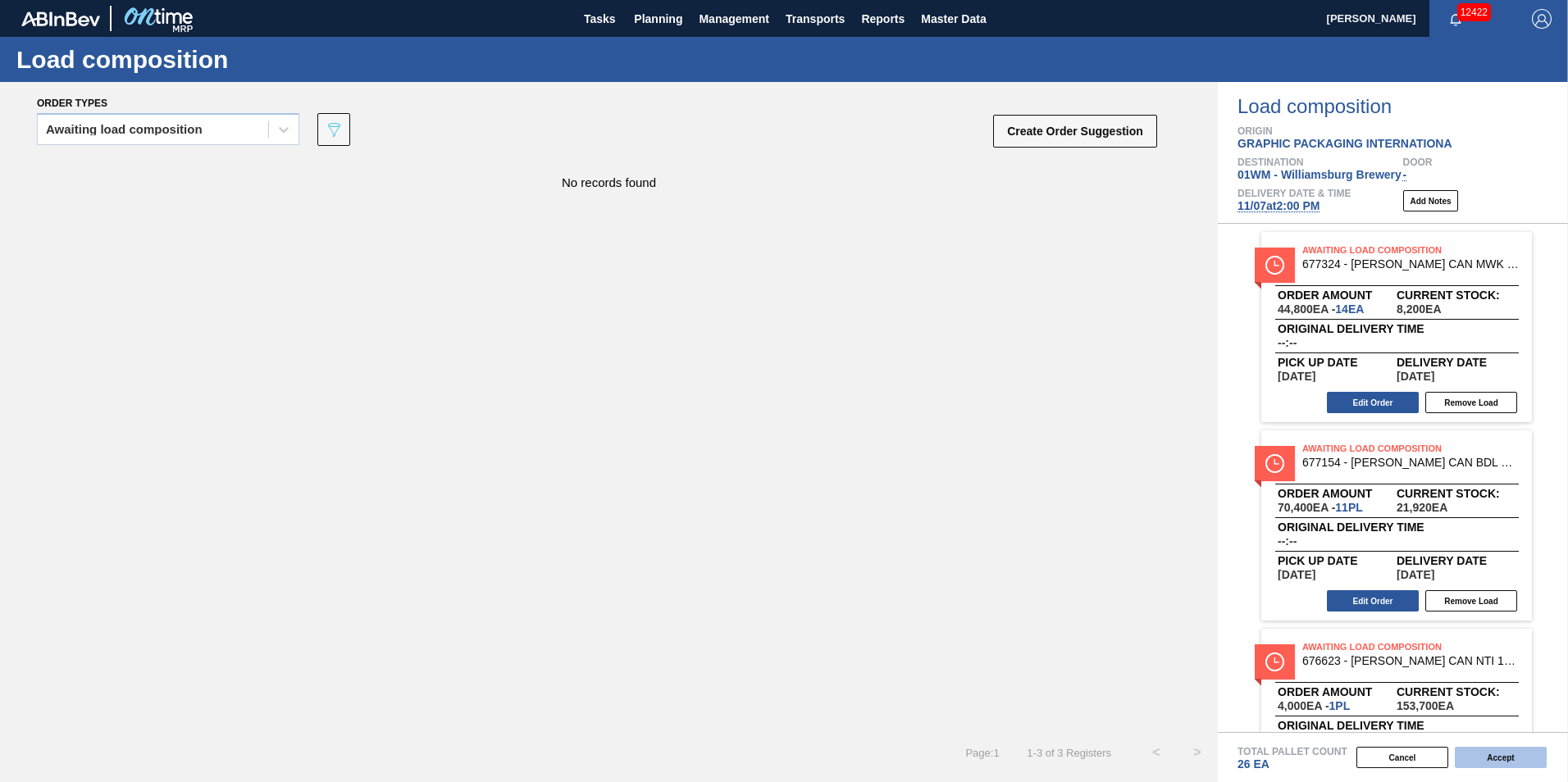
click at [1462, 748] on button "Accept" at bounding box center [1500, 757] width 92 height 21
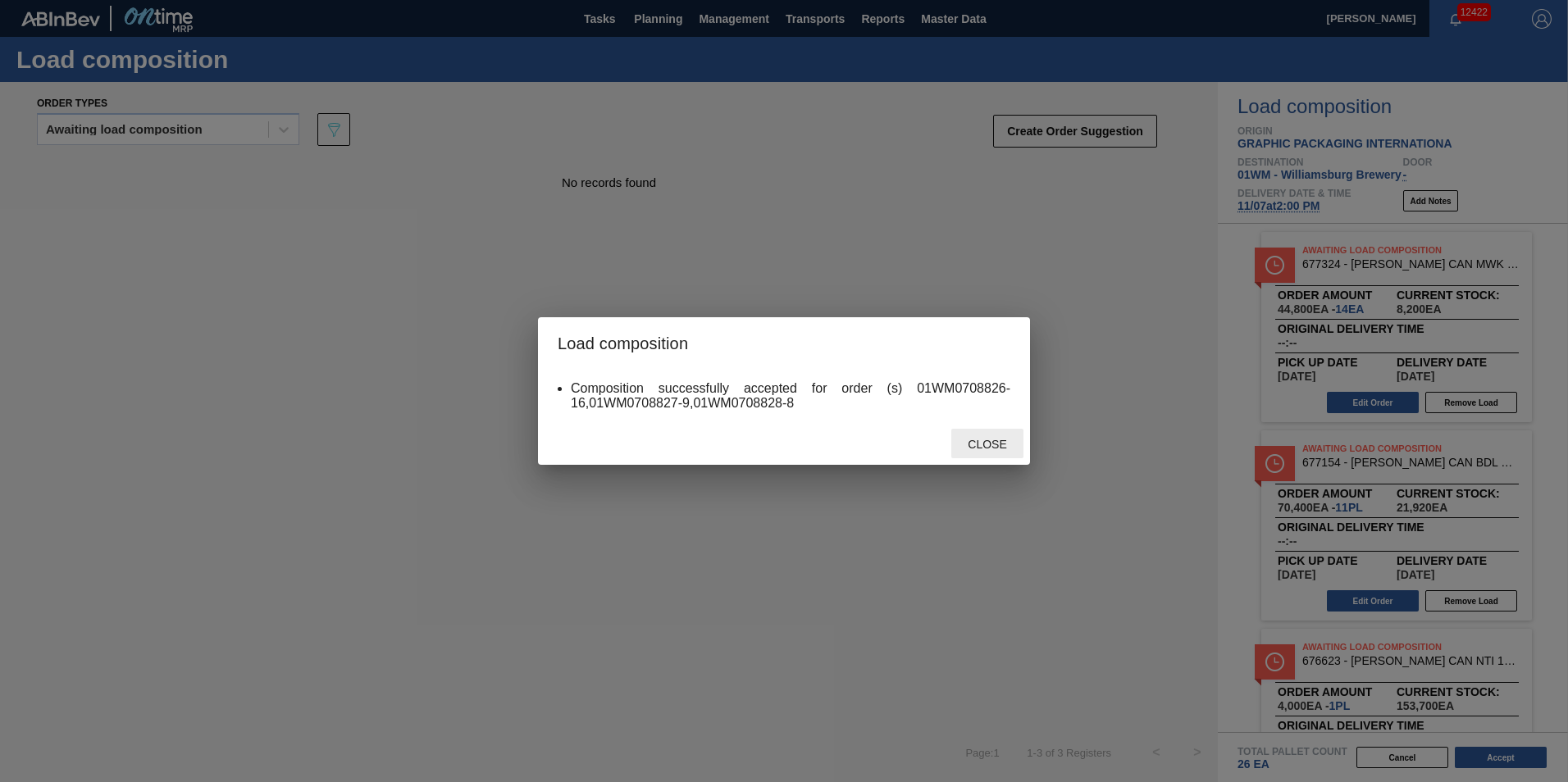
click at [994, 443] on div "Close" at bounding box center [987, 444] width 72 height 31
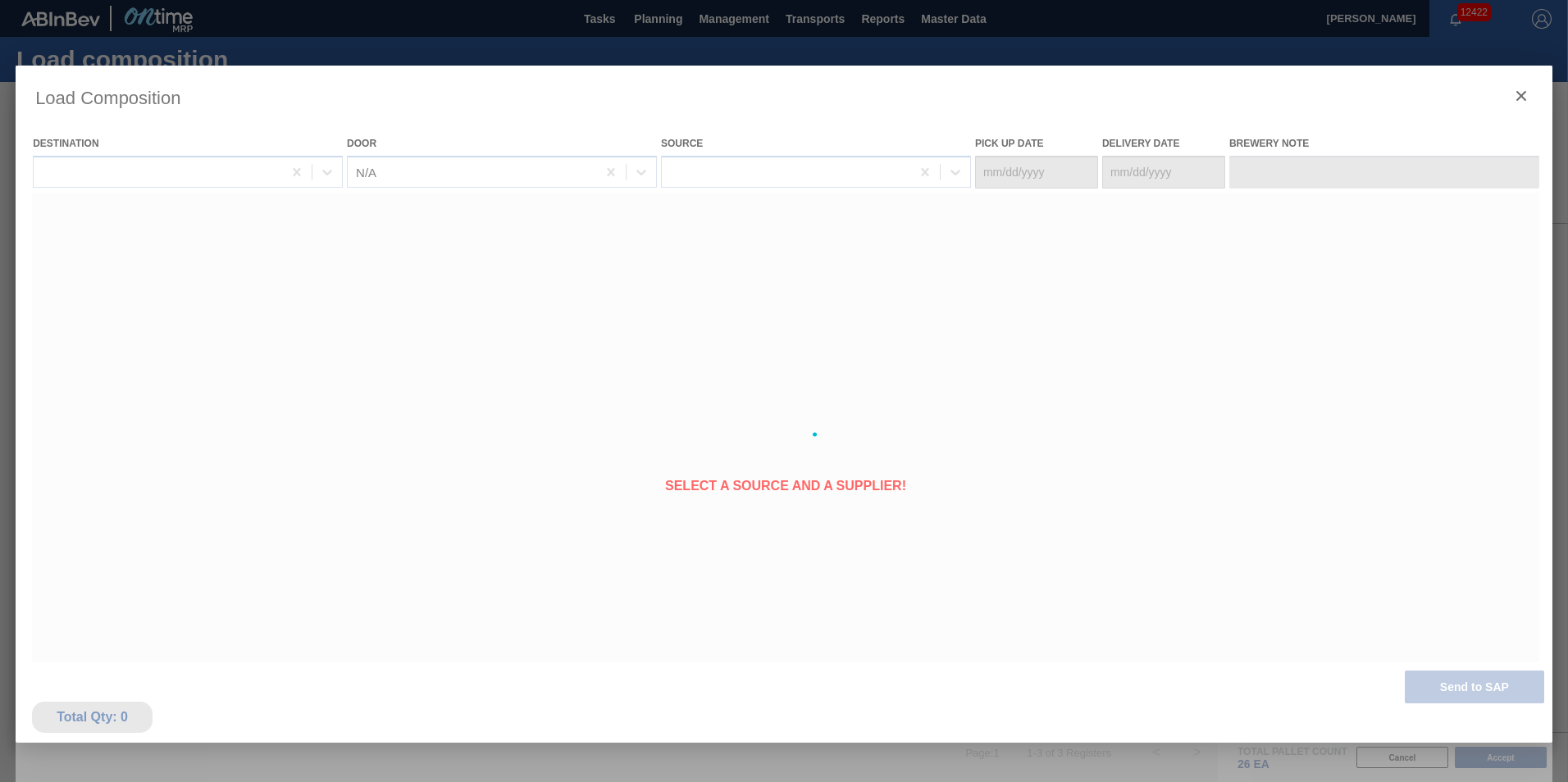
type Date "[DATE]"
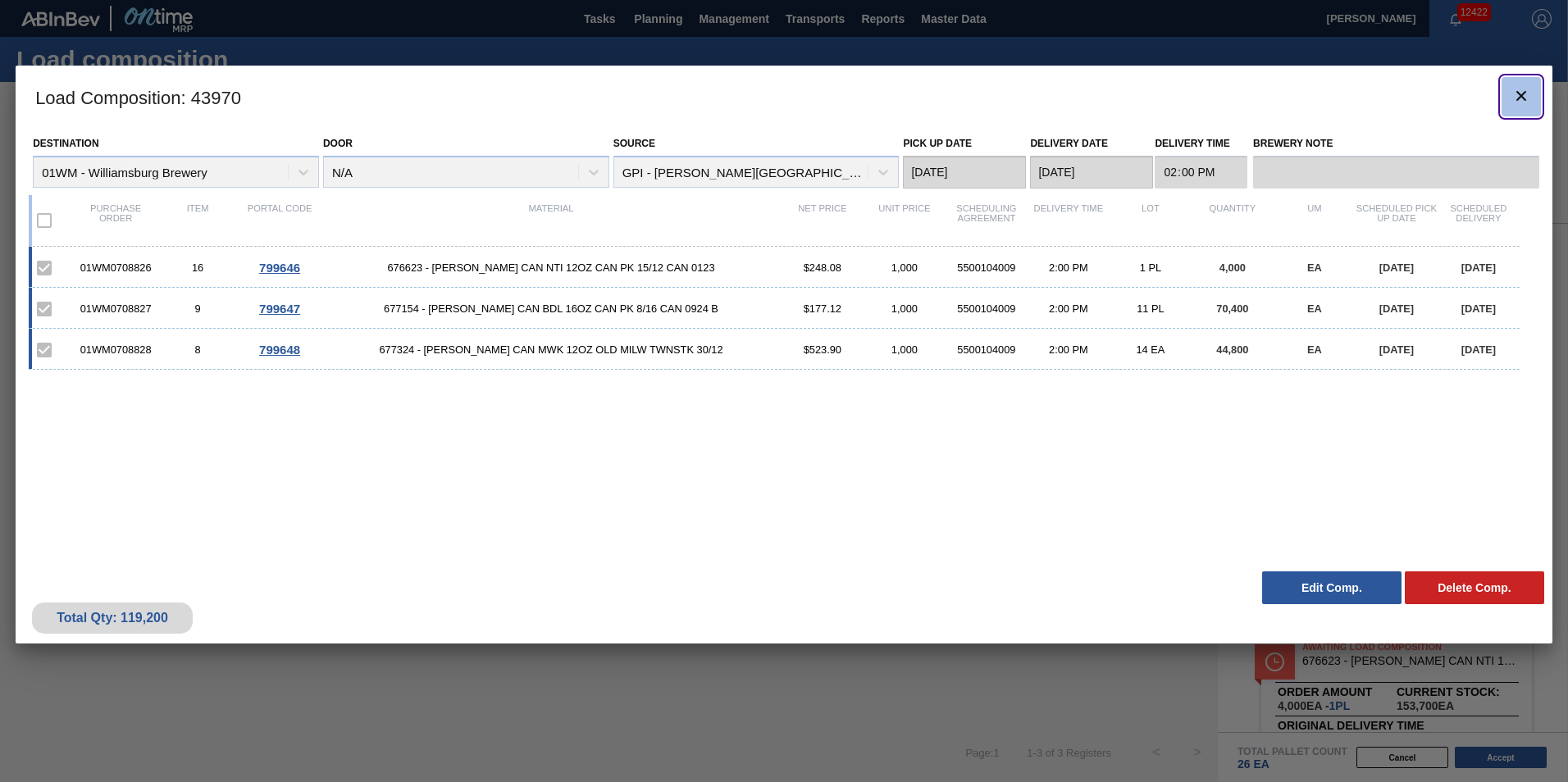
click at [1535, 95] on button "botão de ícone" at bounding box center [1521, 97] width 39 height 39
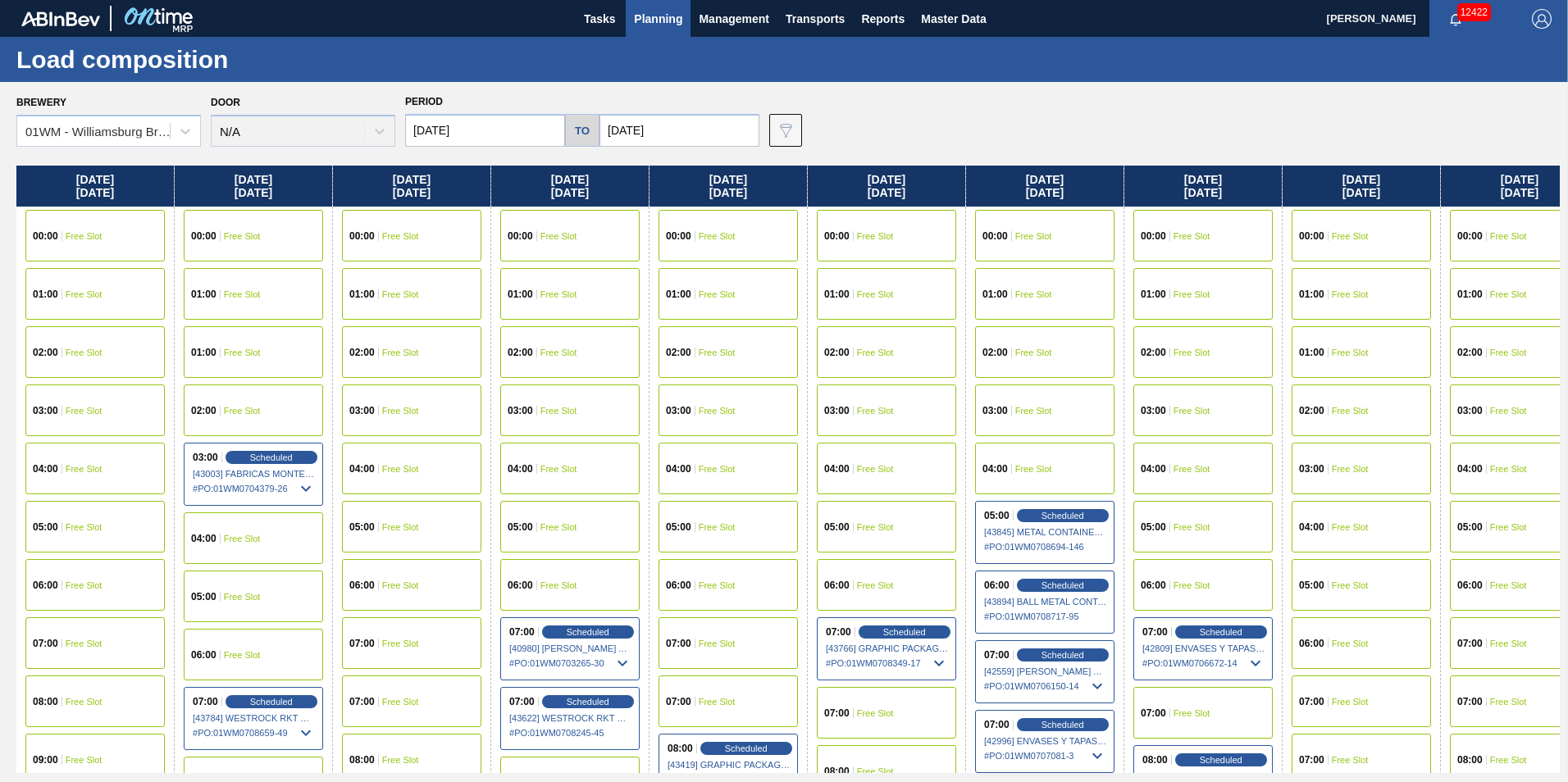
click at [645, 16] on span "Planning" at bounding box center [658, 19] width 48 height 20
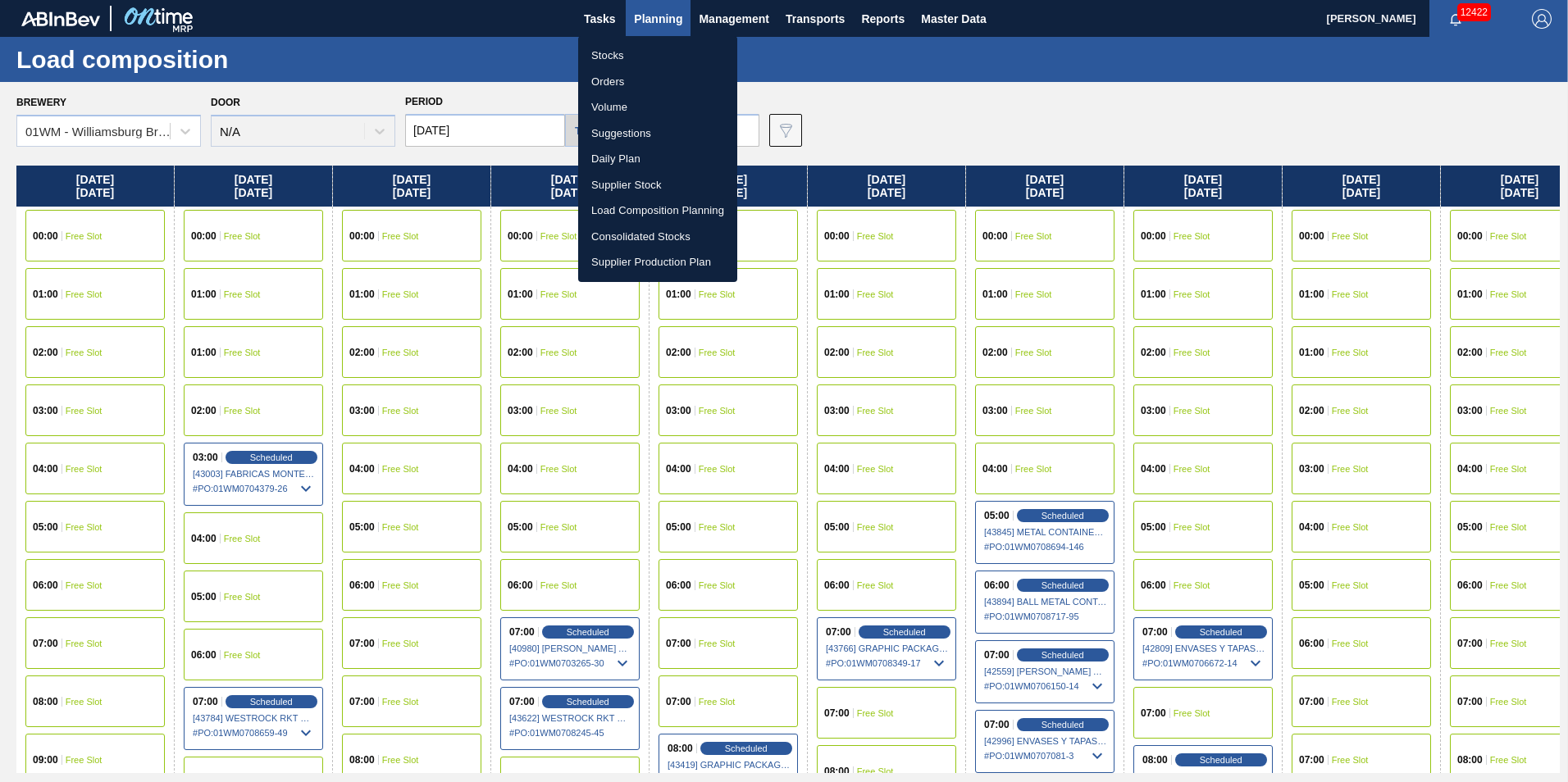
click at [643, 130] on li "Suggestions" at bounding box center [657, 133] width 159 height 26
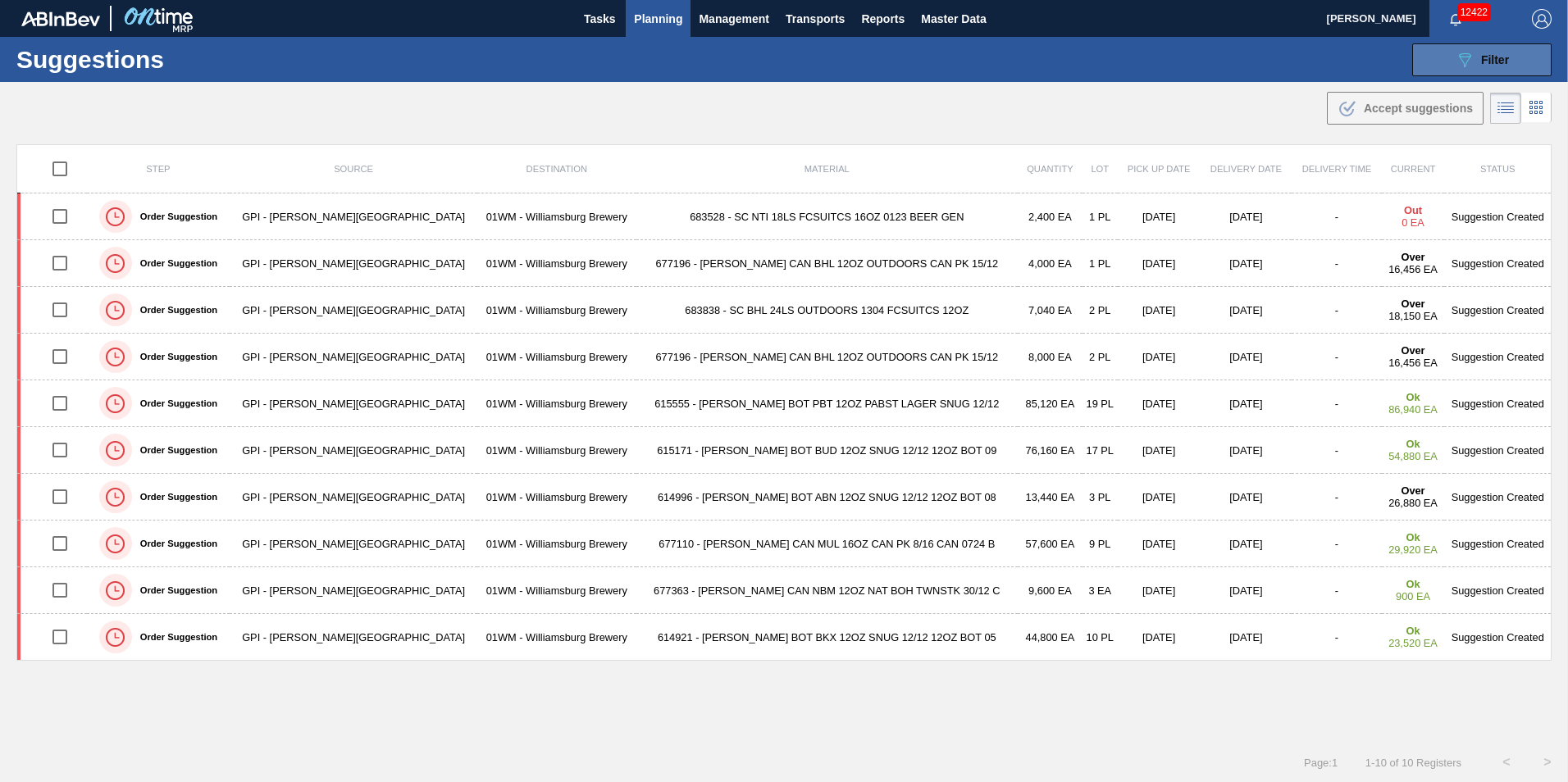
click at [1474, 60] on div "089F7B8B-B2A5-4AFE-B5C0-19BA573D28AC Filter" at bounding box center [1481, 60] width 54 height 20
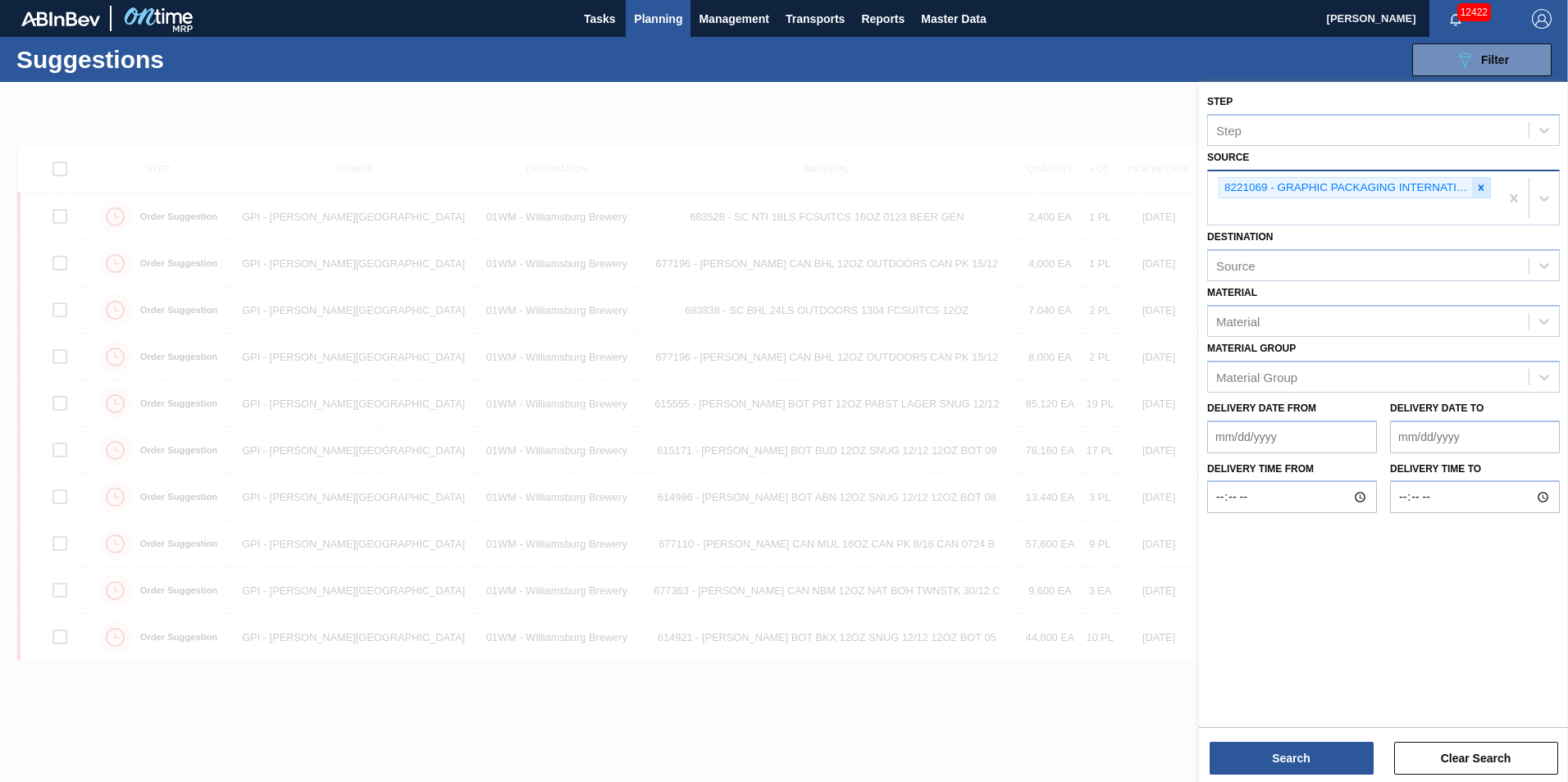
click at [1487, 193] on div at bounding box center [1480, 188] width 18 height 20
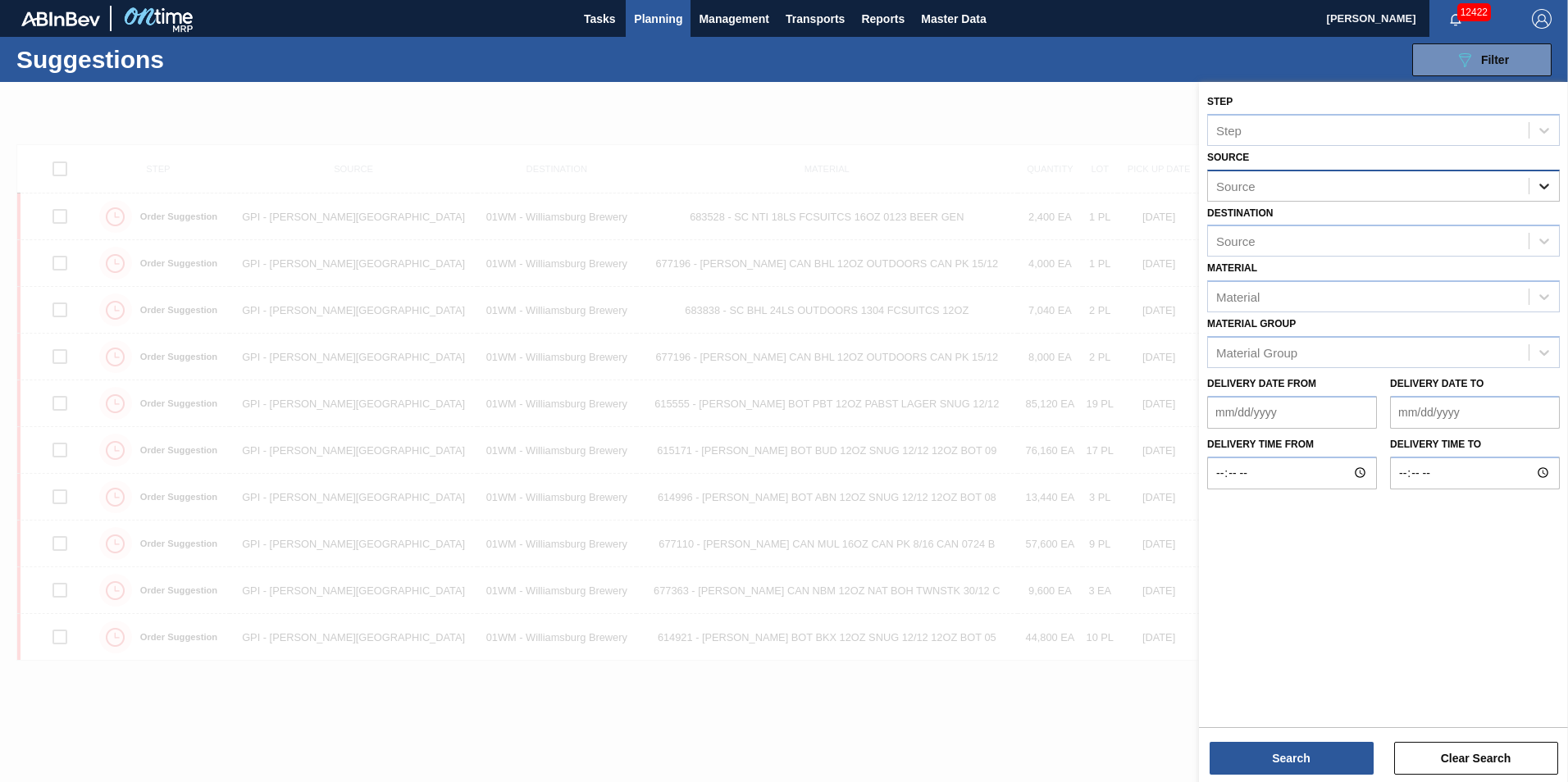
click at [1548, 185] on icon at bounding box center [1544, 186] width 10 height 6
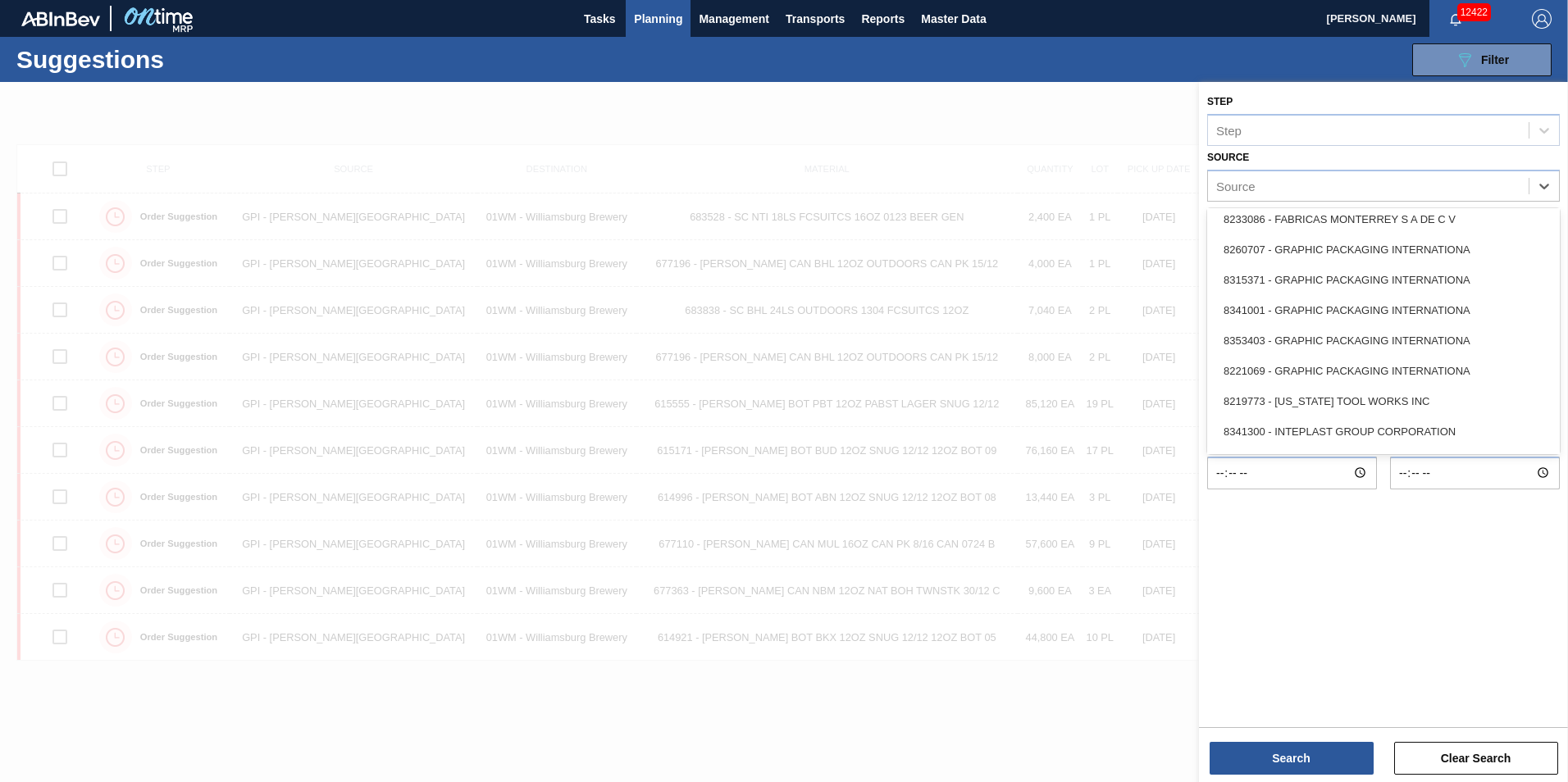
scroll to position [328, 0]
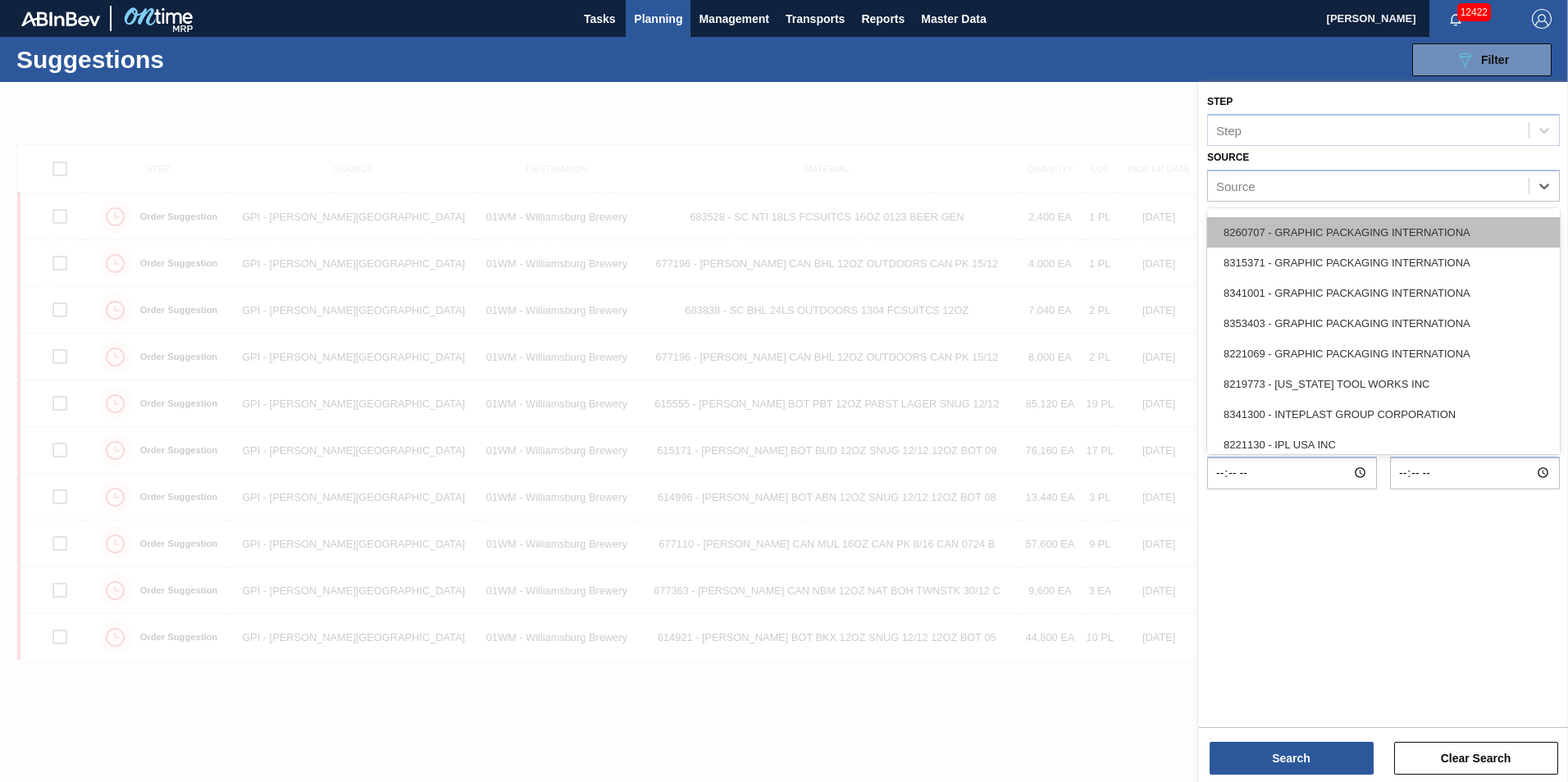
drag, startPoint x: 1471, startPoint y: 264, endPoint x: 1471, endPoint y: 233, distance: 31.0
click at [1471, 233] on div "8329501 - ACCORD CARTON CO 8341298 - ACCREDO PACKAGING INC 8342425 - ATLANTIC C…" at bounding box center [1383, 331] width 353 height 246
click at [1471, 233] on div "8260707 - GRAPHIC PACKAGING INTERNATIONA" at bounding box center [1383, 232] width 353 height 31
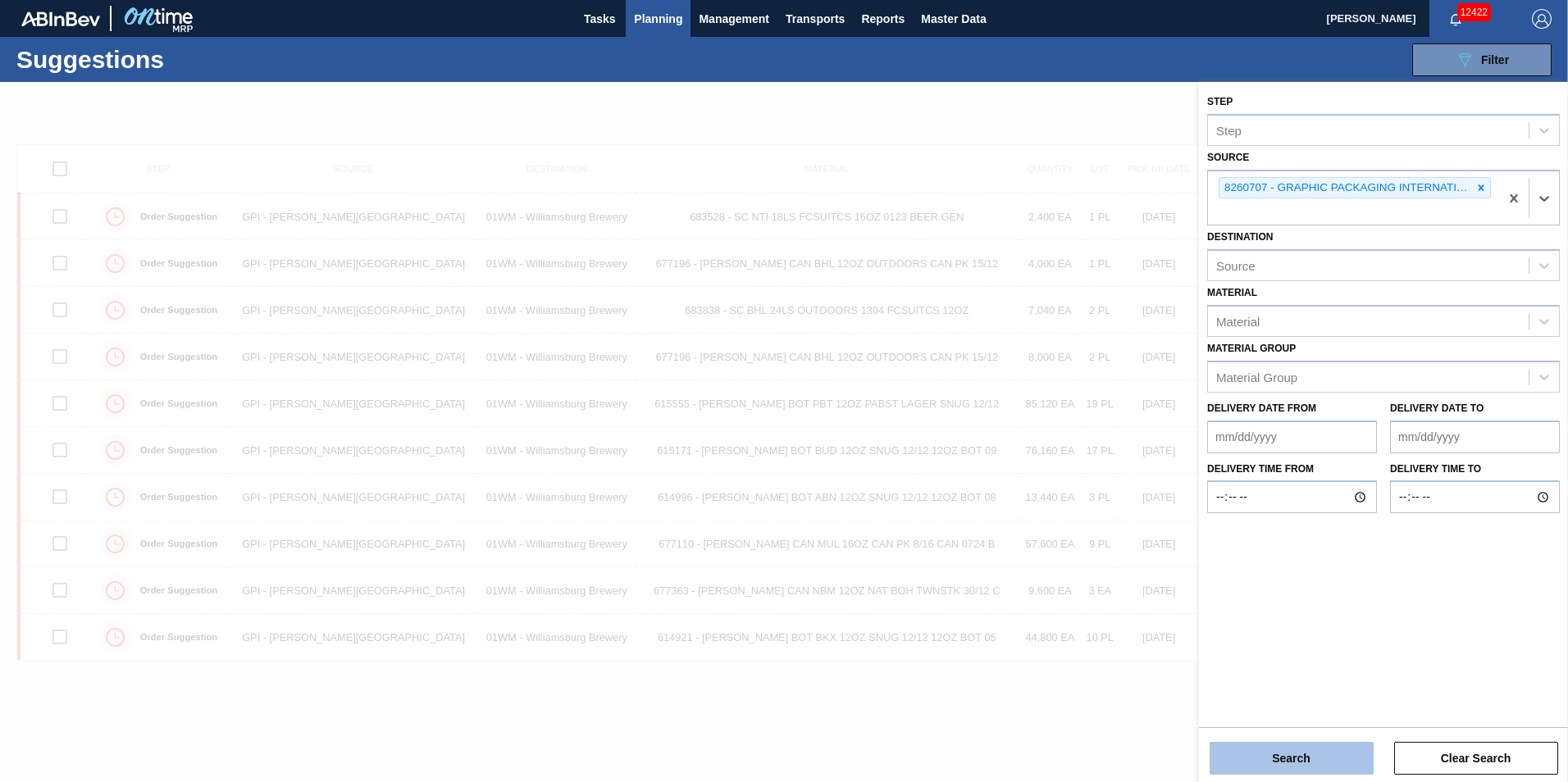
click at [1306, 749] on button "Search" at bounding box center [1291, 758] width 164 height 33
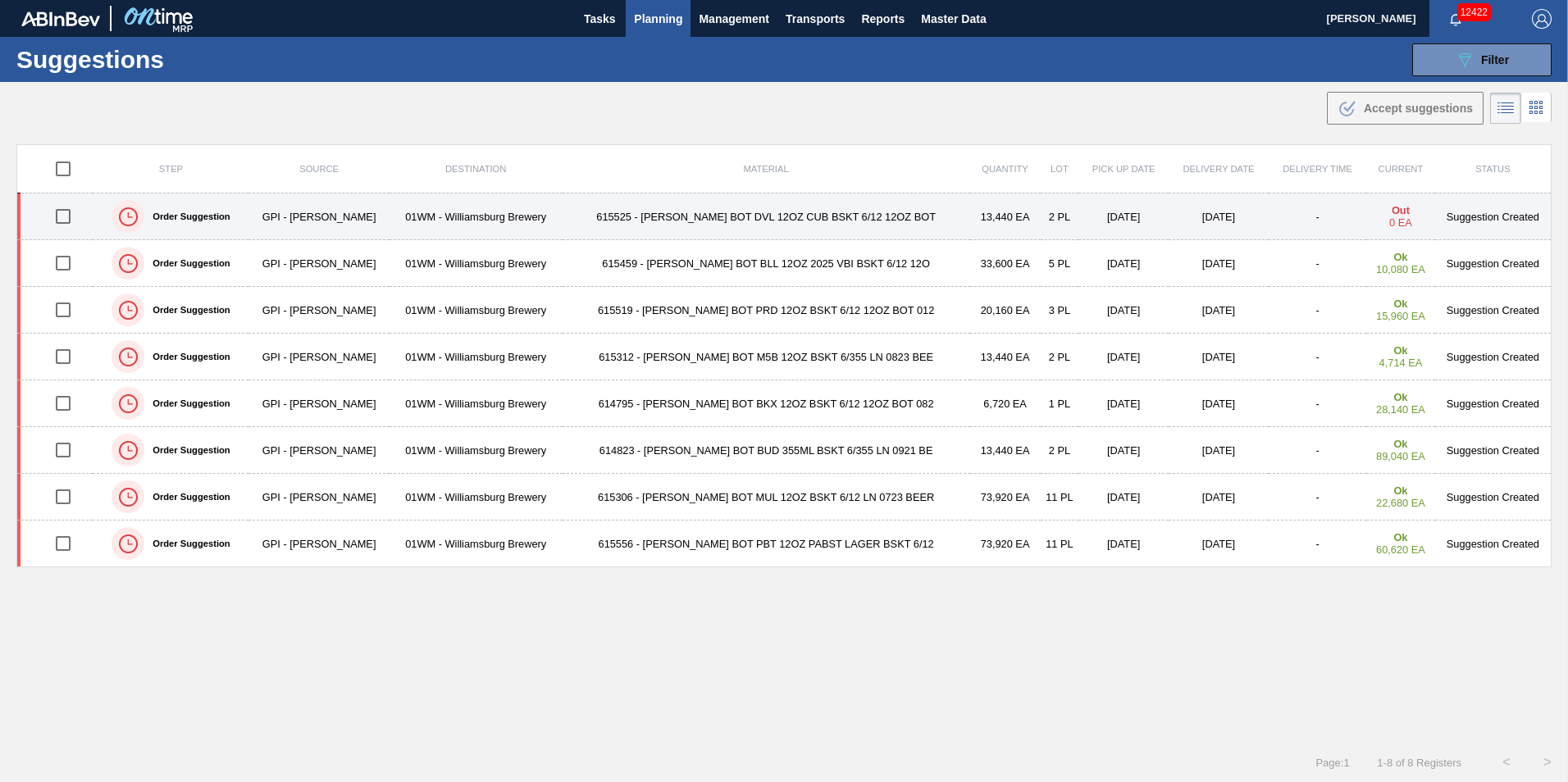
click at [813, 217] on td "615525 - CARR BOT DVL 12OZ CUB BSKT 6/12 12OZ BOT" at bounding box center [766, 217] width 408 height 47
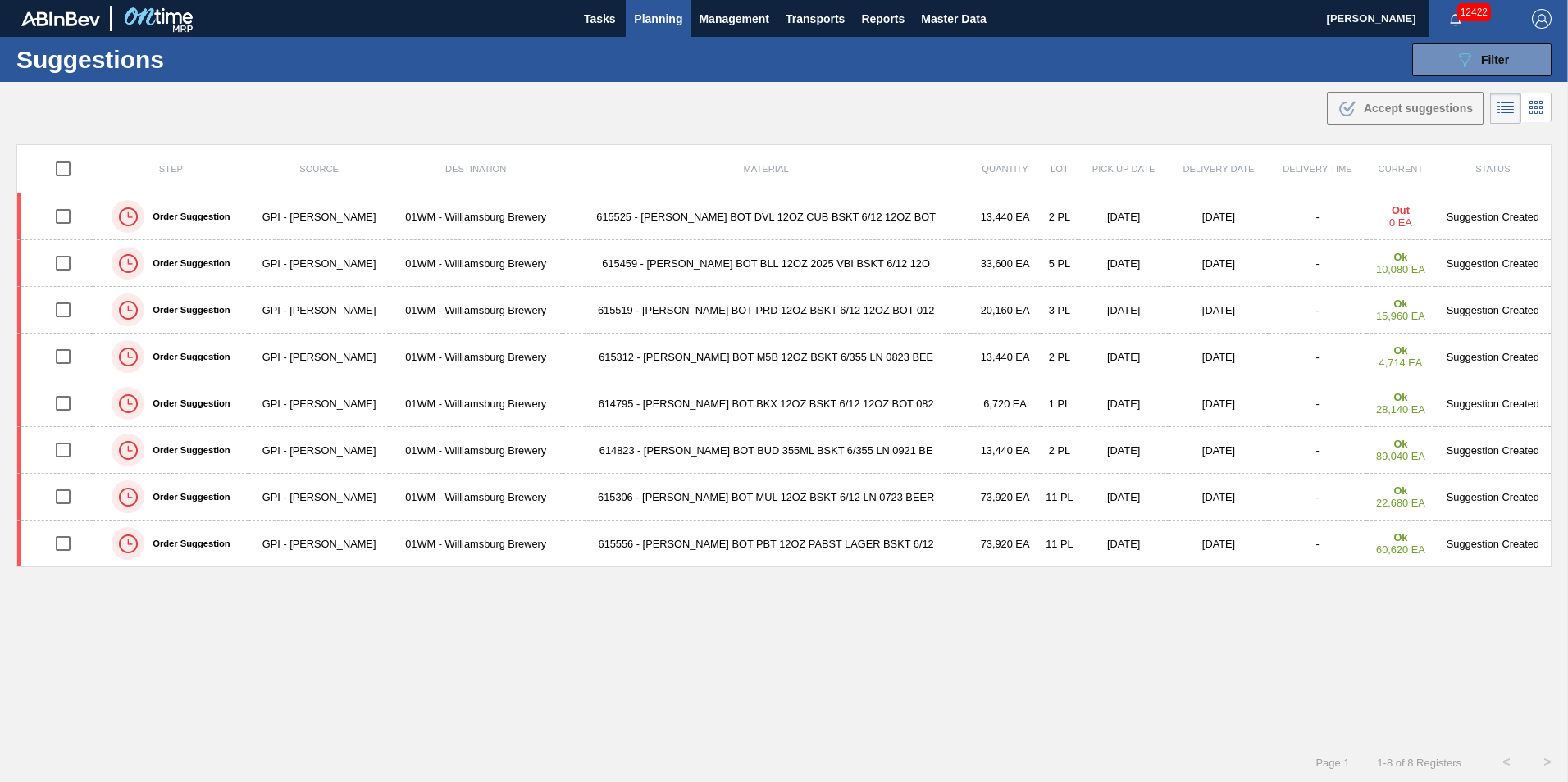
click at [63, 168] on input "checkbox" at bounding box center [62, 169] width 34 height 34
checkbox input "true"
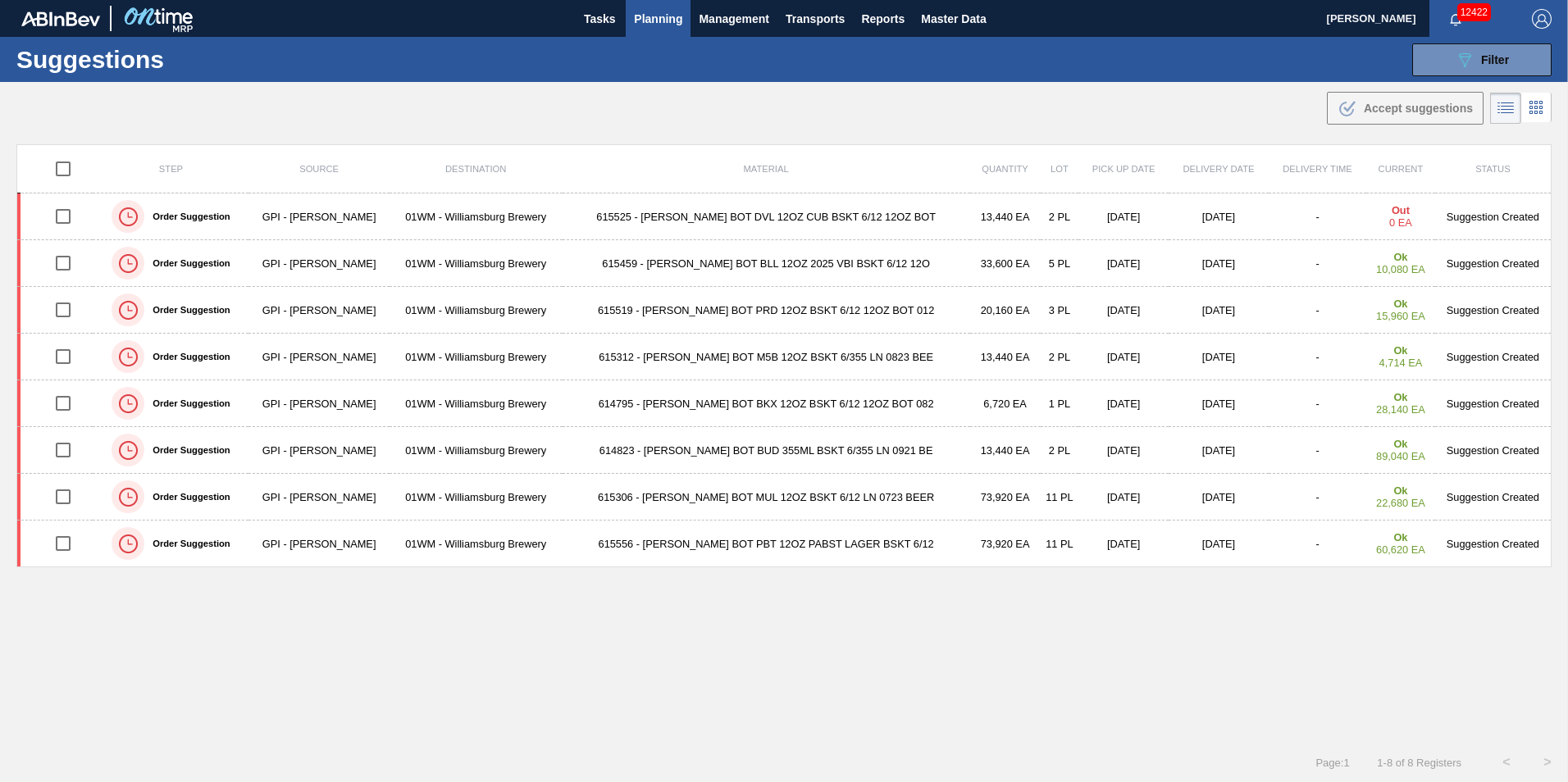
checkbox input "true"
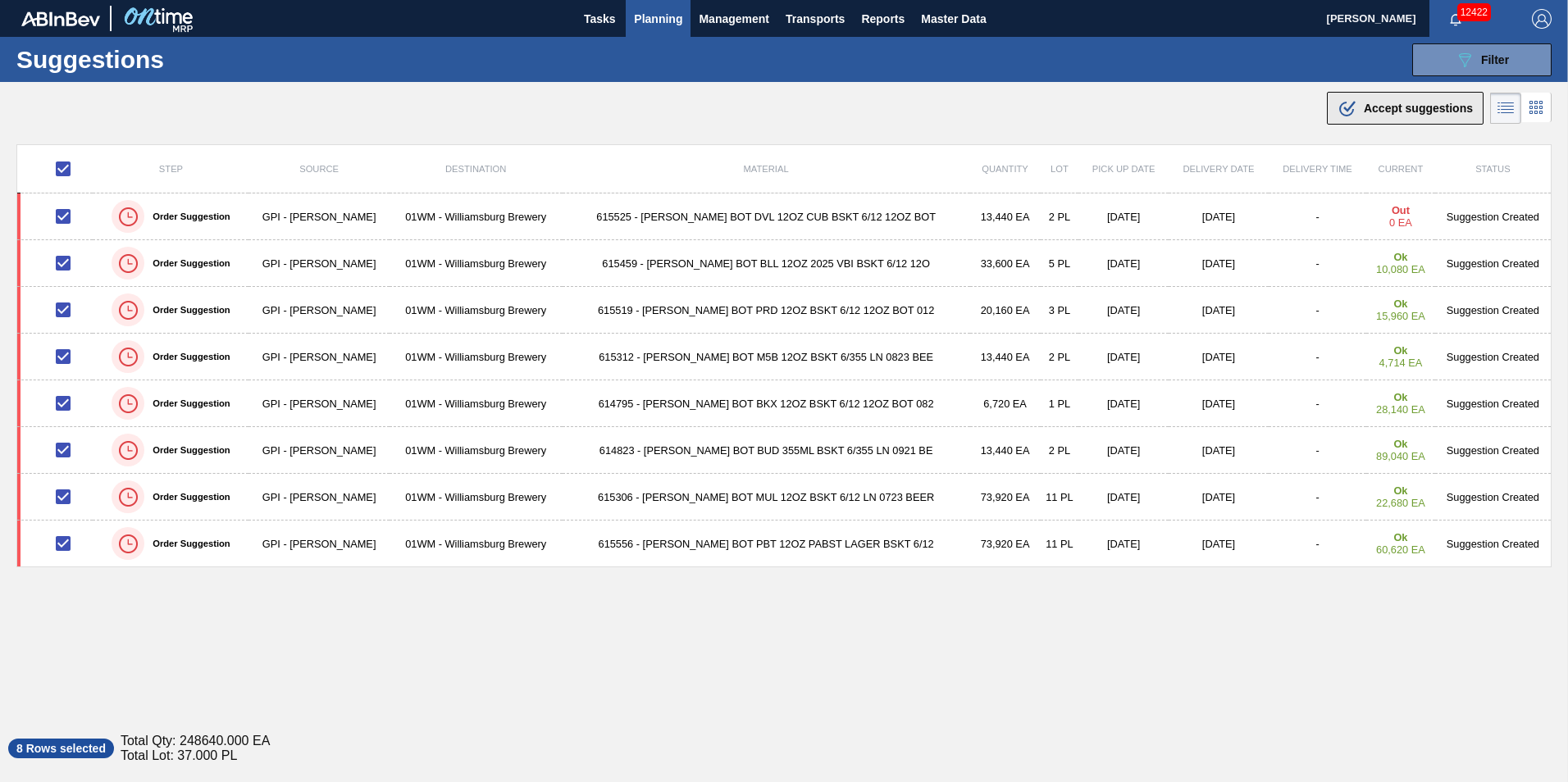
click at [1396, 106] on span "Accept suggestions" at bounding box center [1418, 108] width 109 height 13
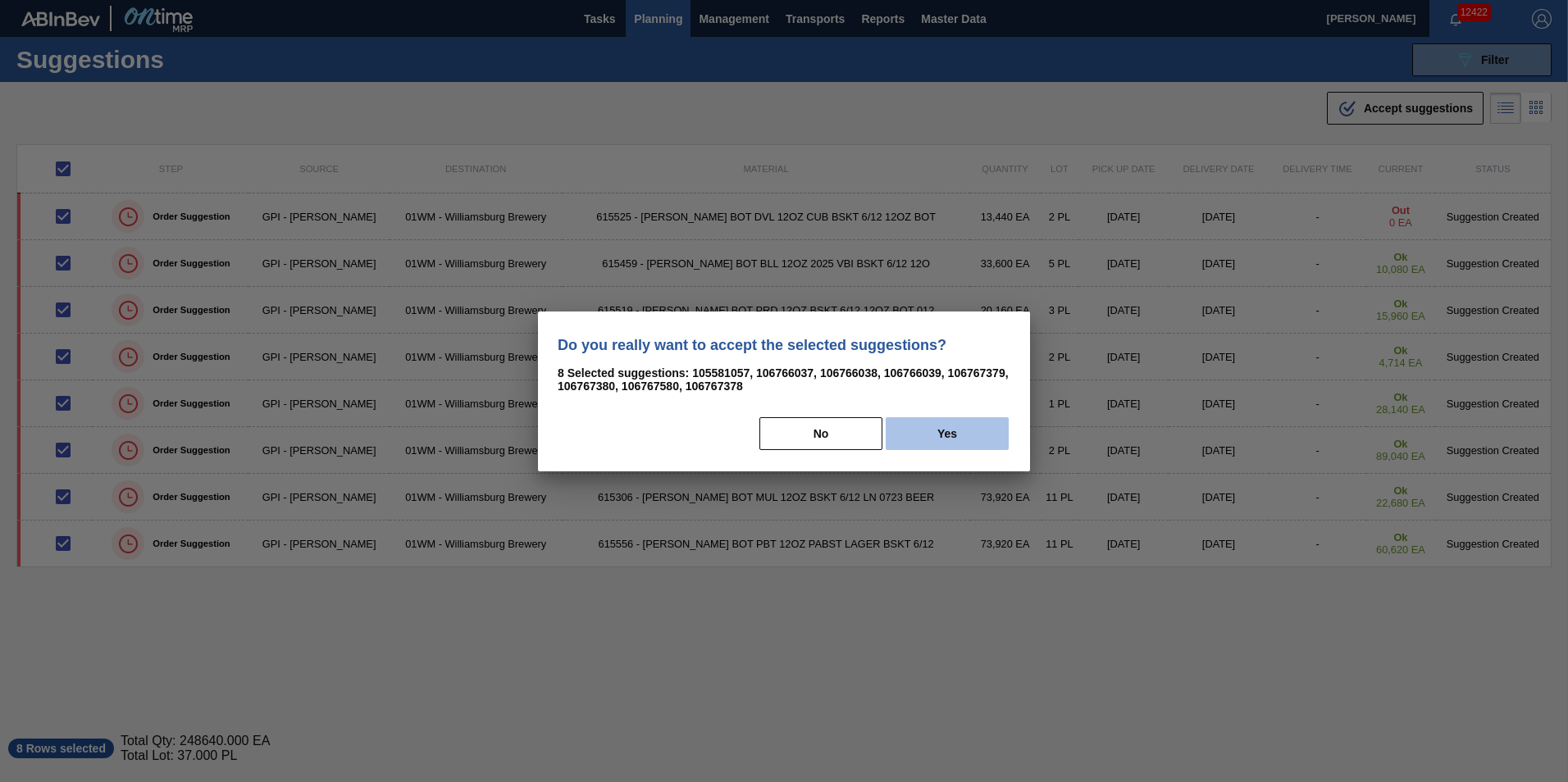
click at [974, 418] on button "Yes" at bounding box center [947, 433] width 123 height 33
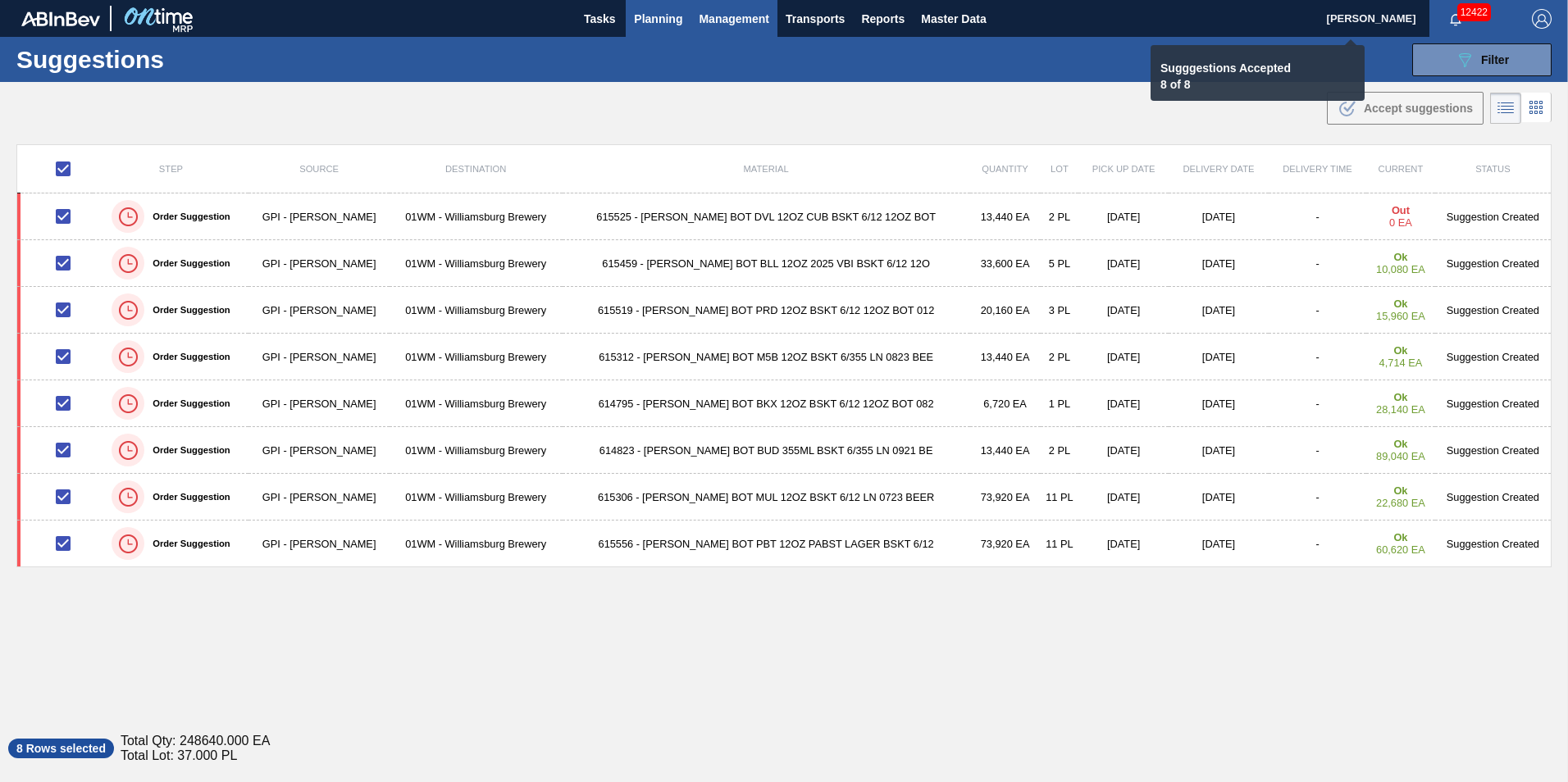
checkbox input "false"
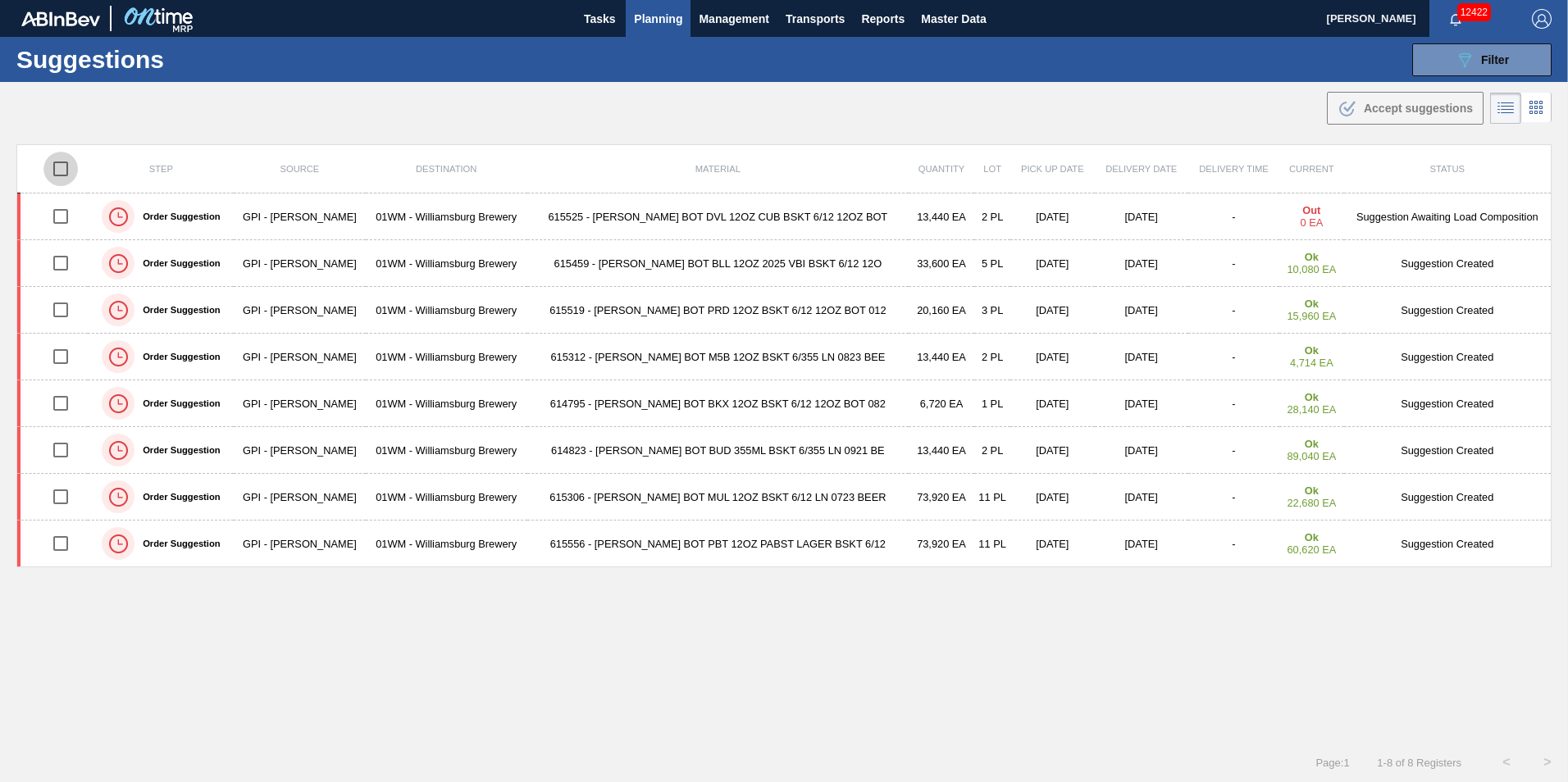
click at [61, 167] on input "checkbox" at bounding box center [61, 169] width 34 height 34
checkbox input "true"
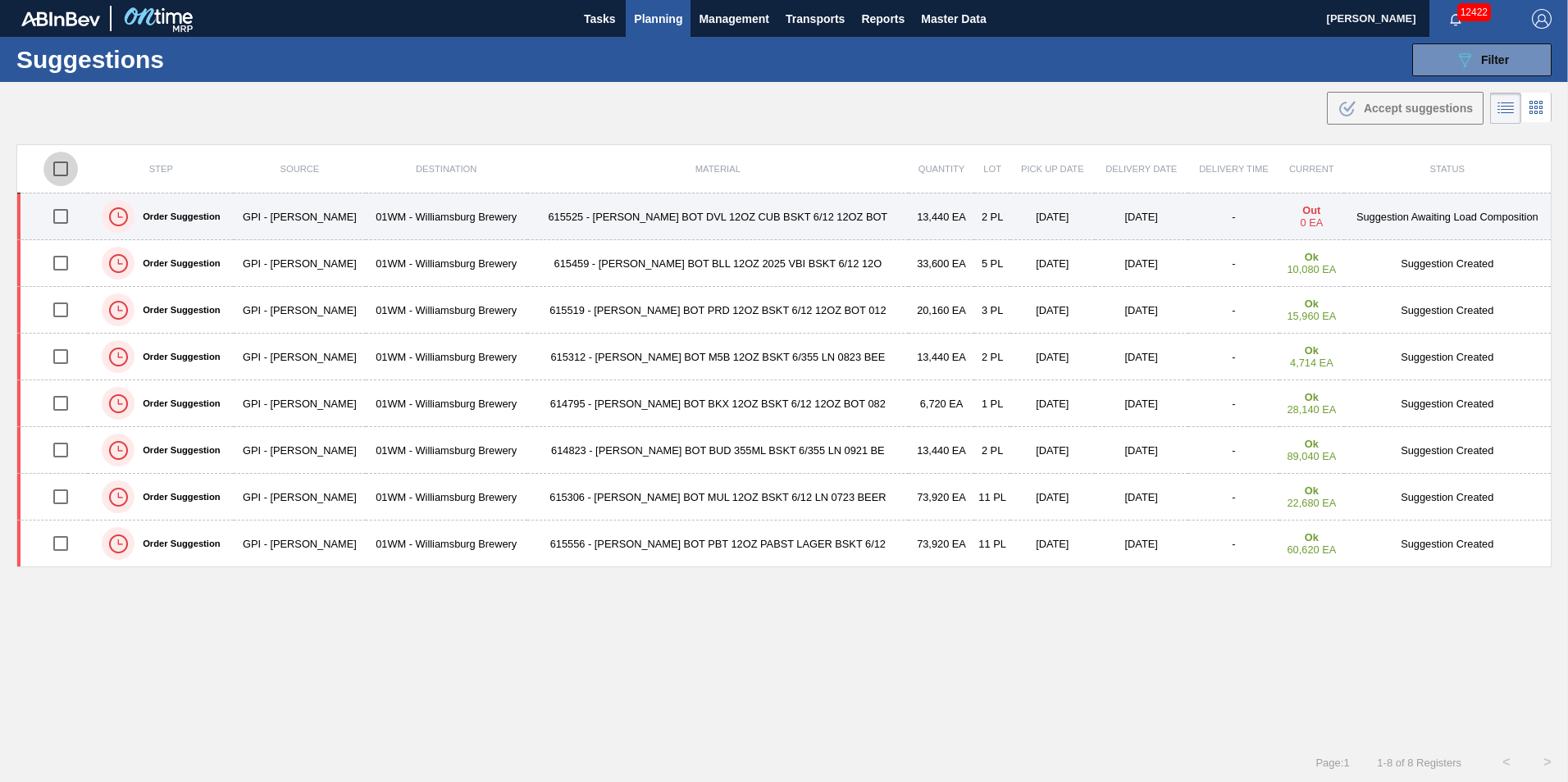
checkbox input "true"
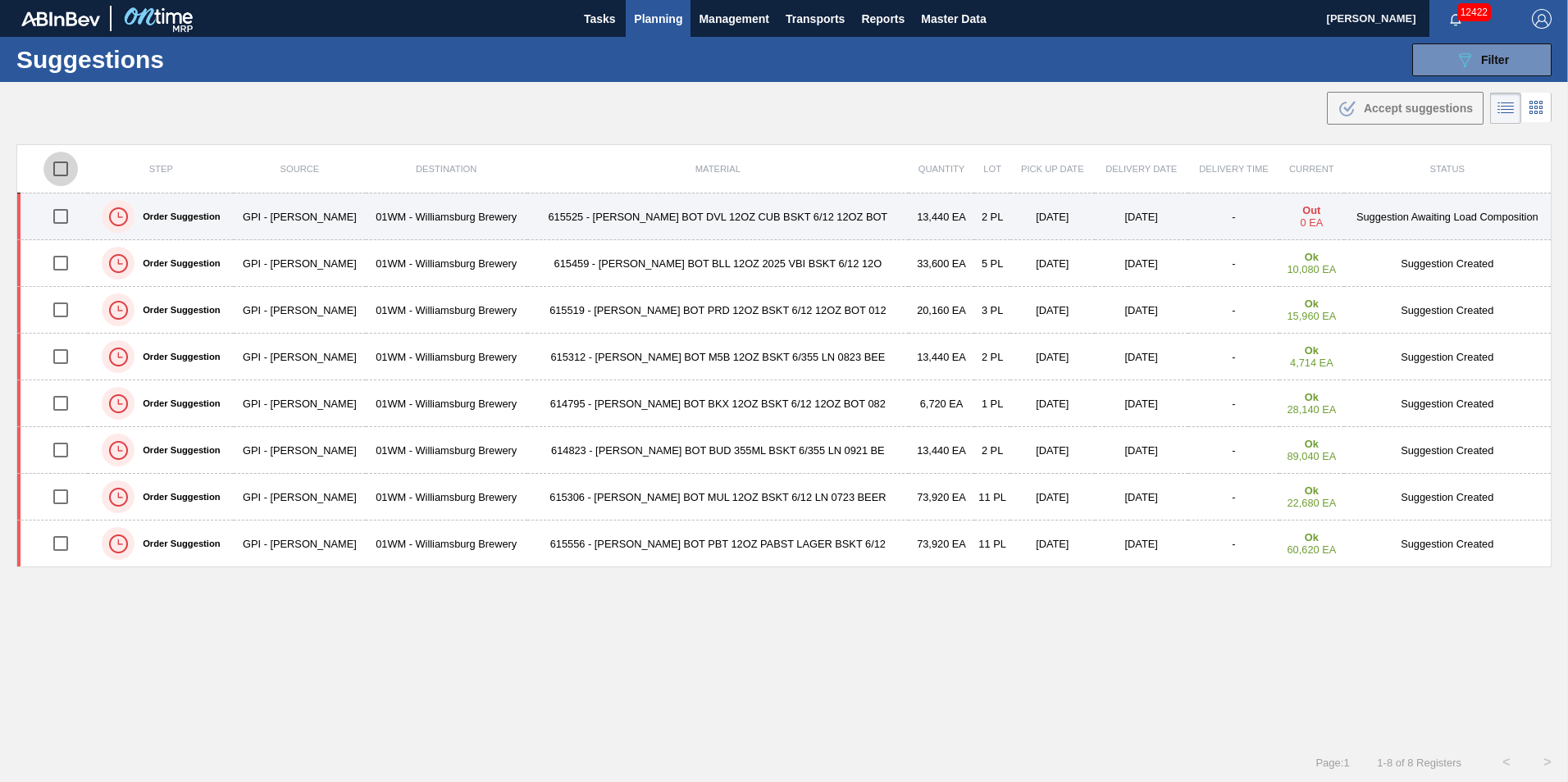
checkbox input "true"
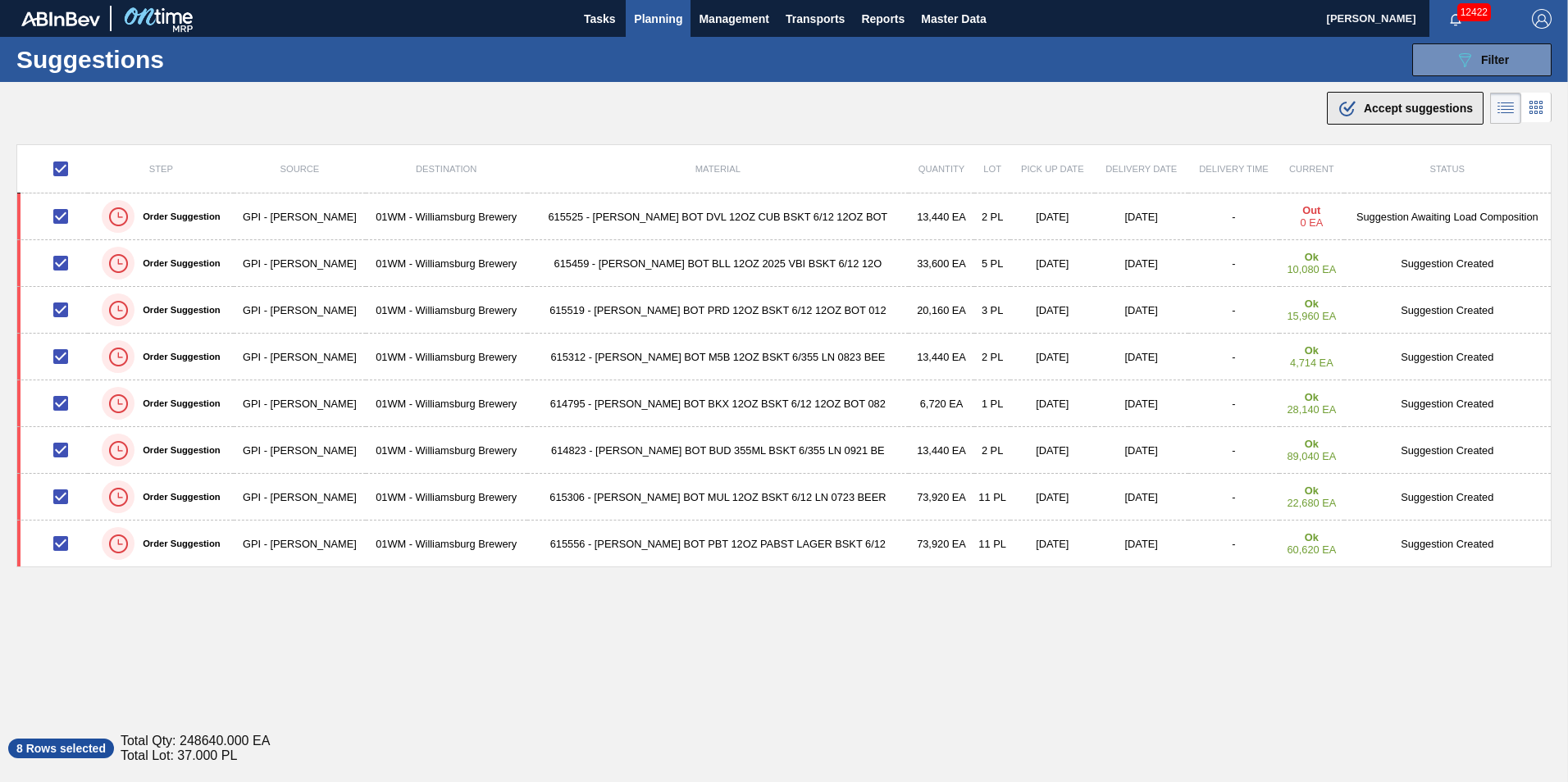
click at [1391, 115] on div ".b{fill:var(--color-action-default)} Accept suggestions" at bounding box center [1404, 108] width 135 height 20
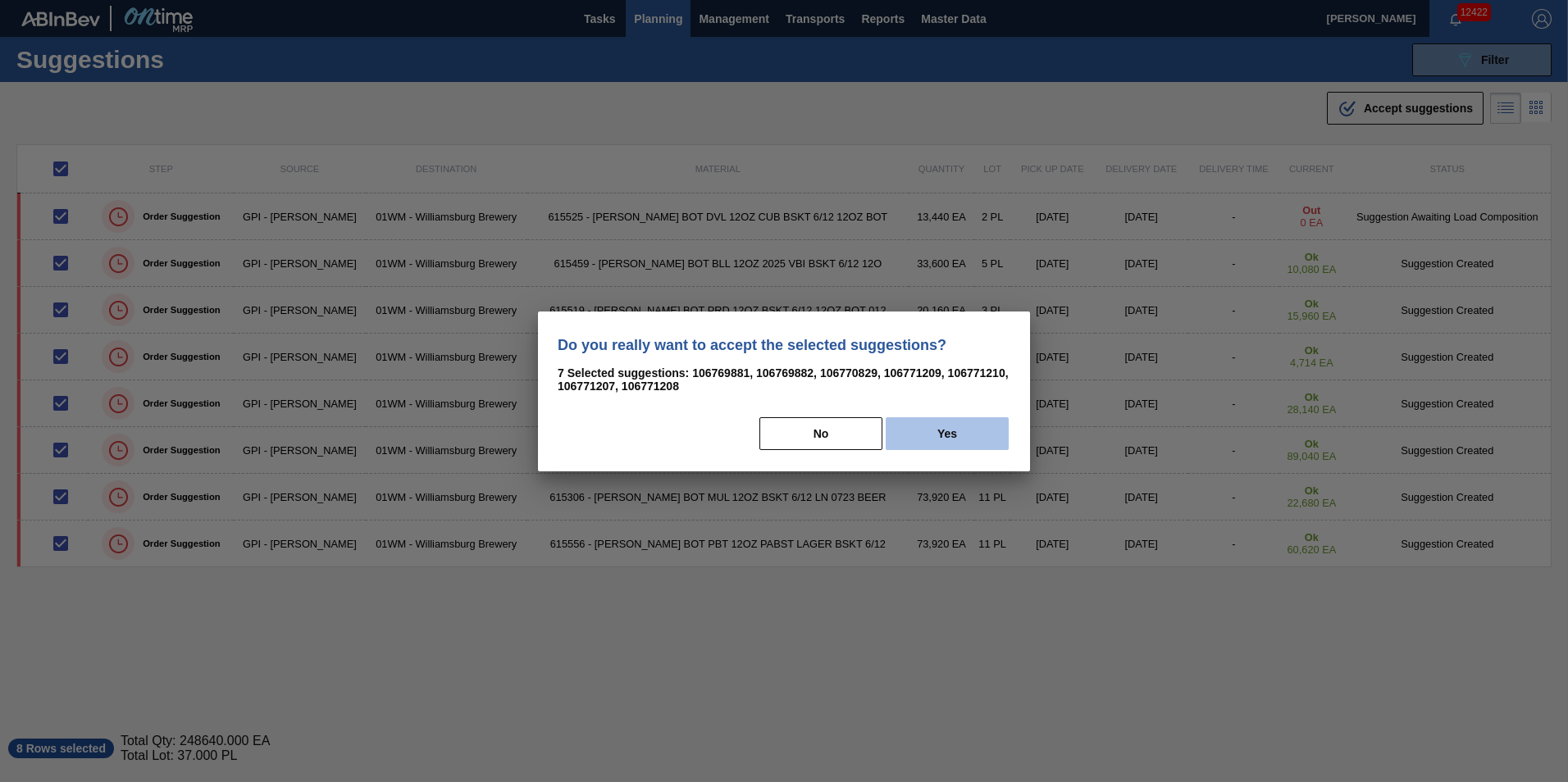
click at [938, 426] on button "Yes" at bounding box center [947, 433] width 123 height 33
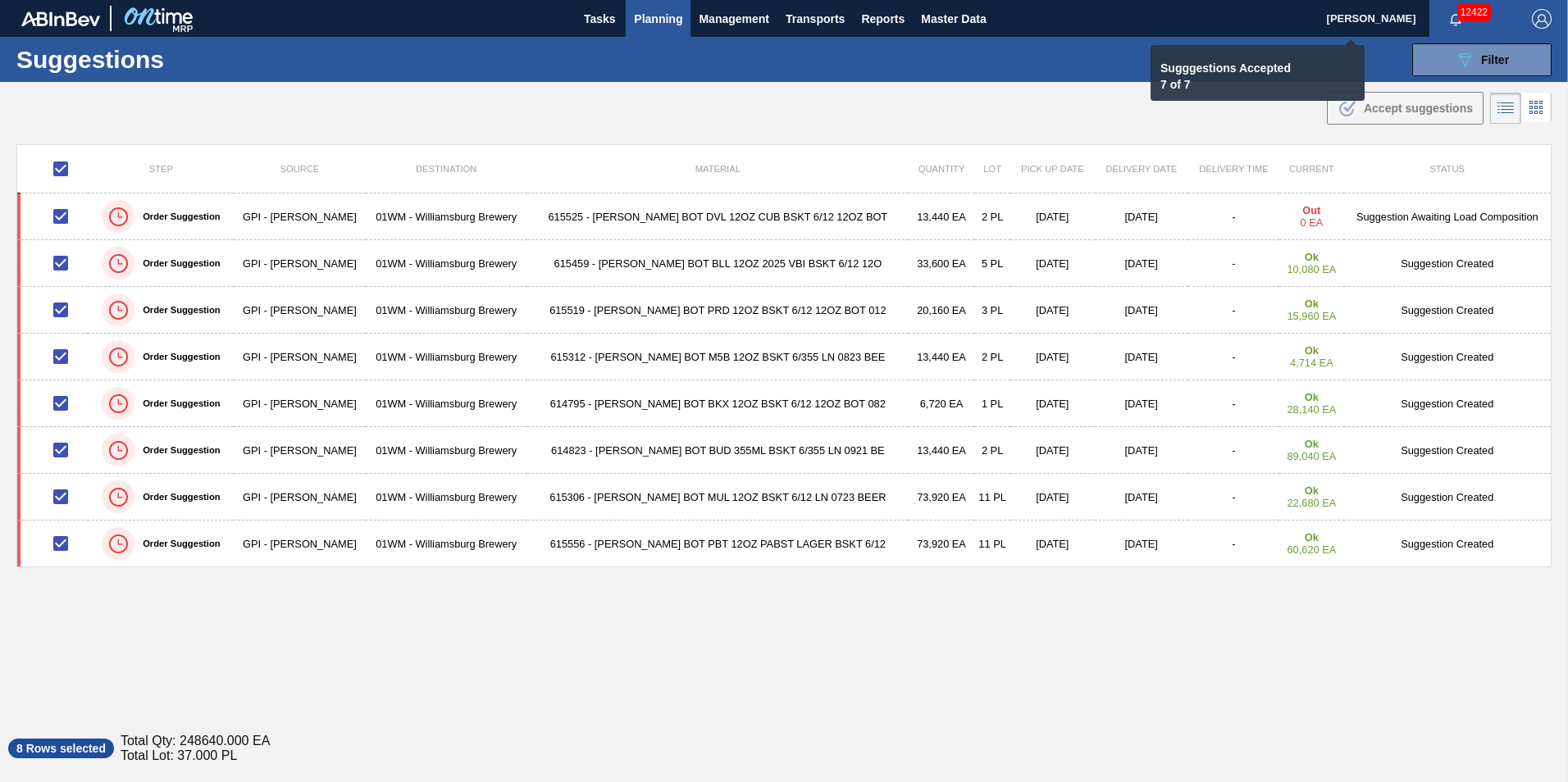
checkbox input "false"
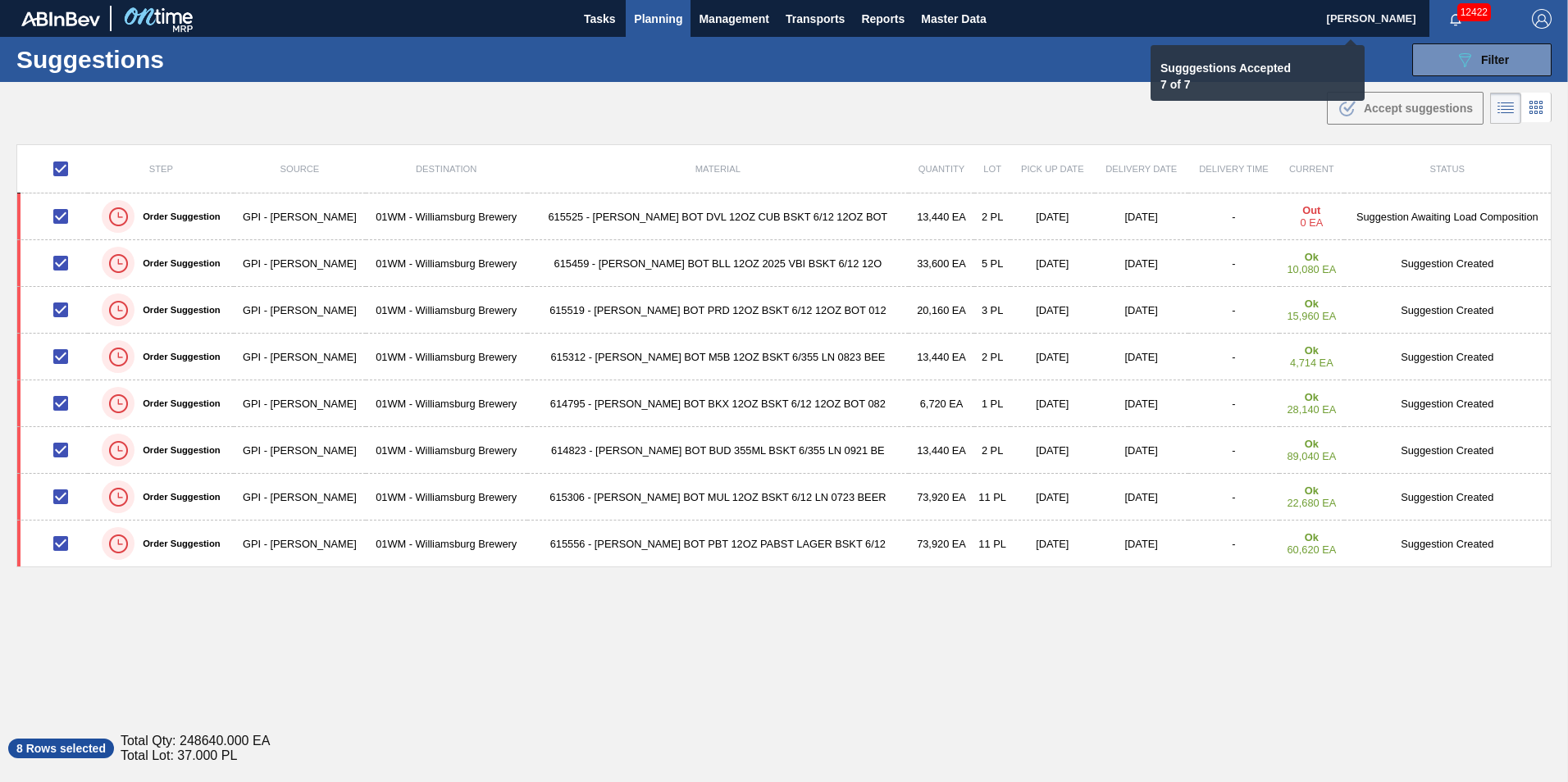
checkbox input "false"
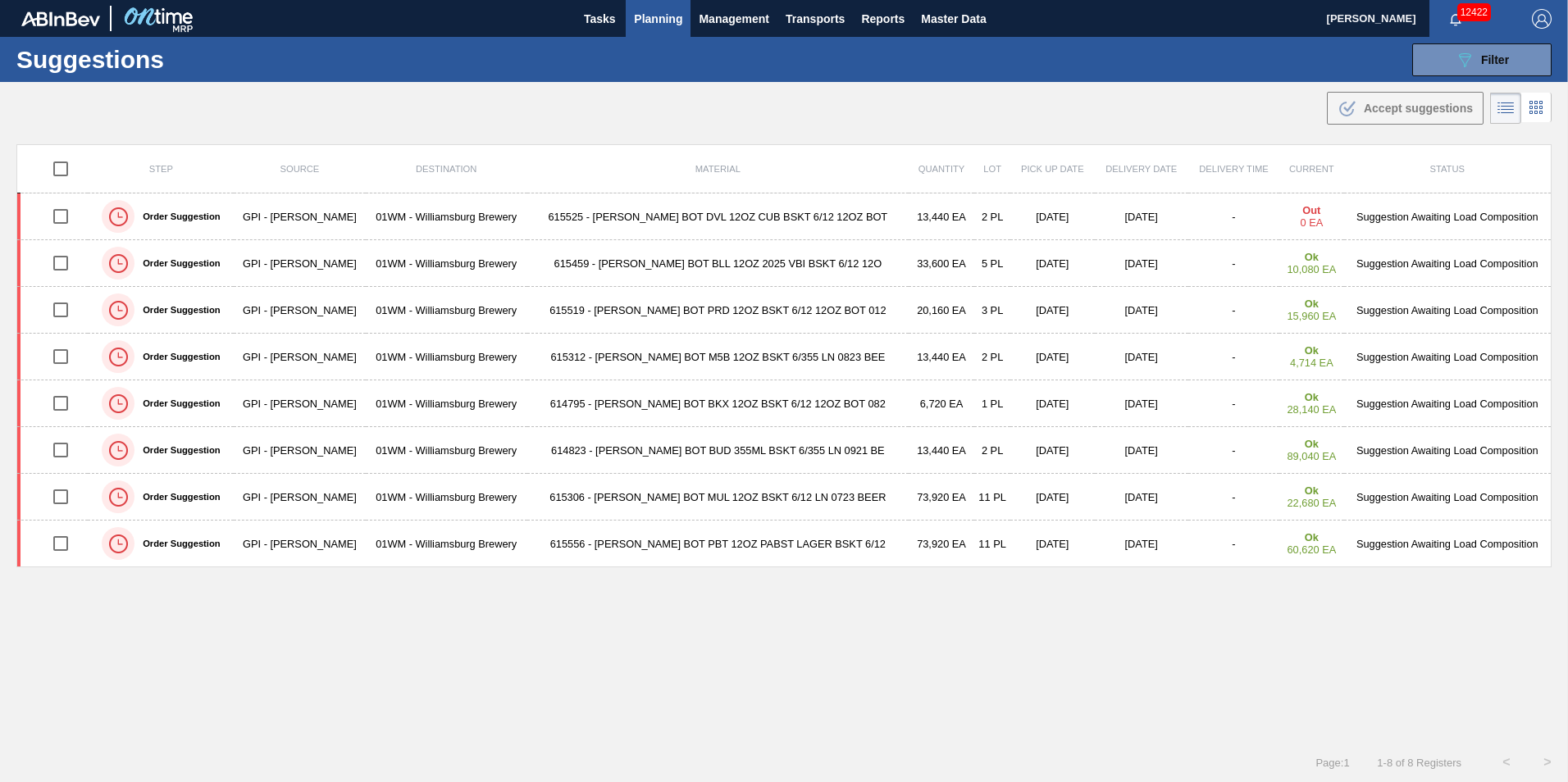
click at [669, 26] on span "Planning" at bounding box center [658, 19] width 48 height 20
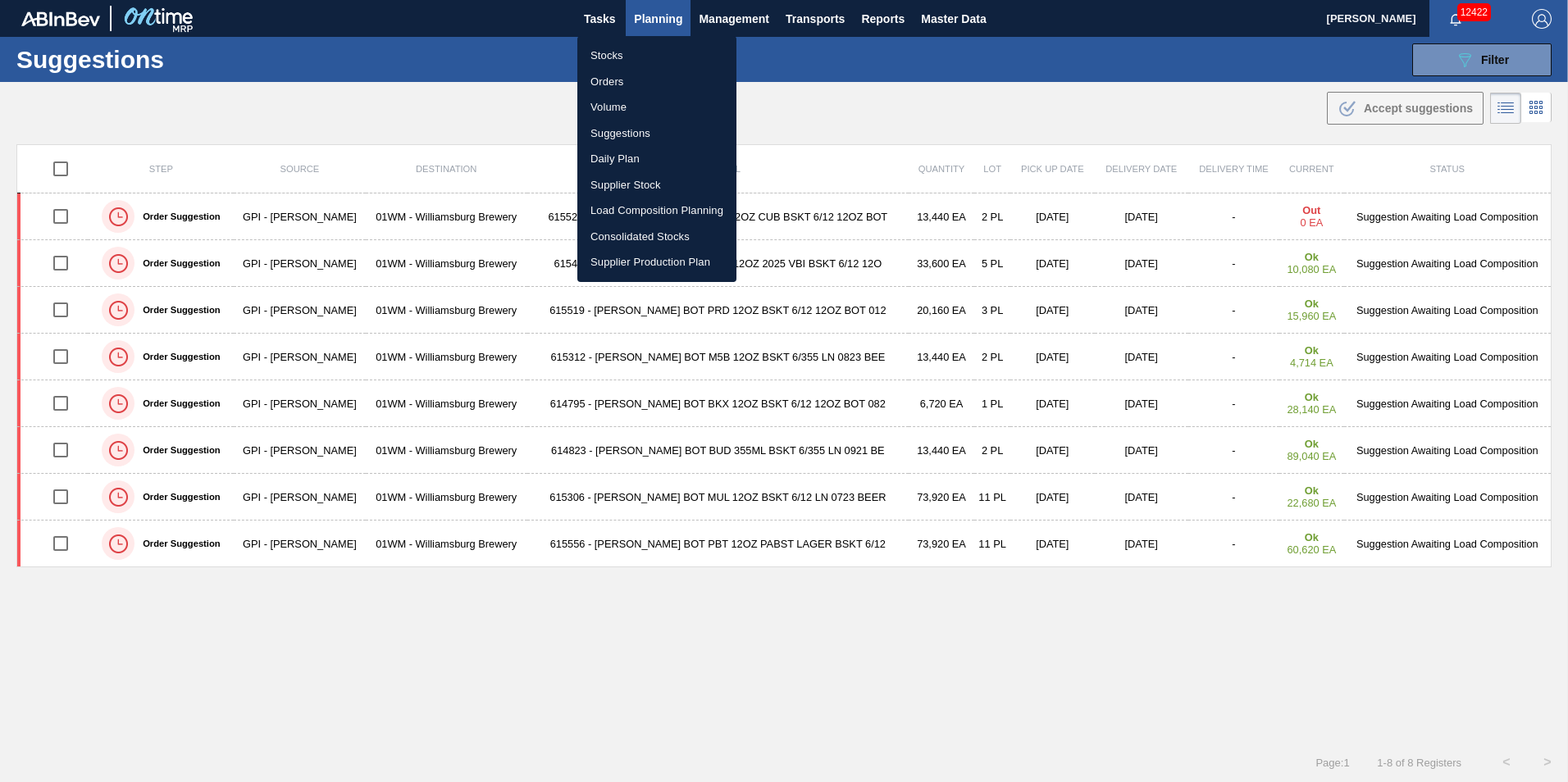
click at [676, 209] on li "Load Composition Planning" at bounding box center [656, 210] width 159 height 26
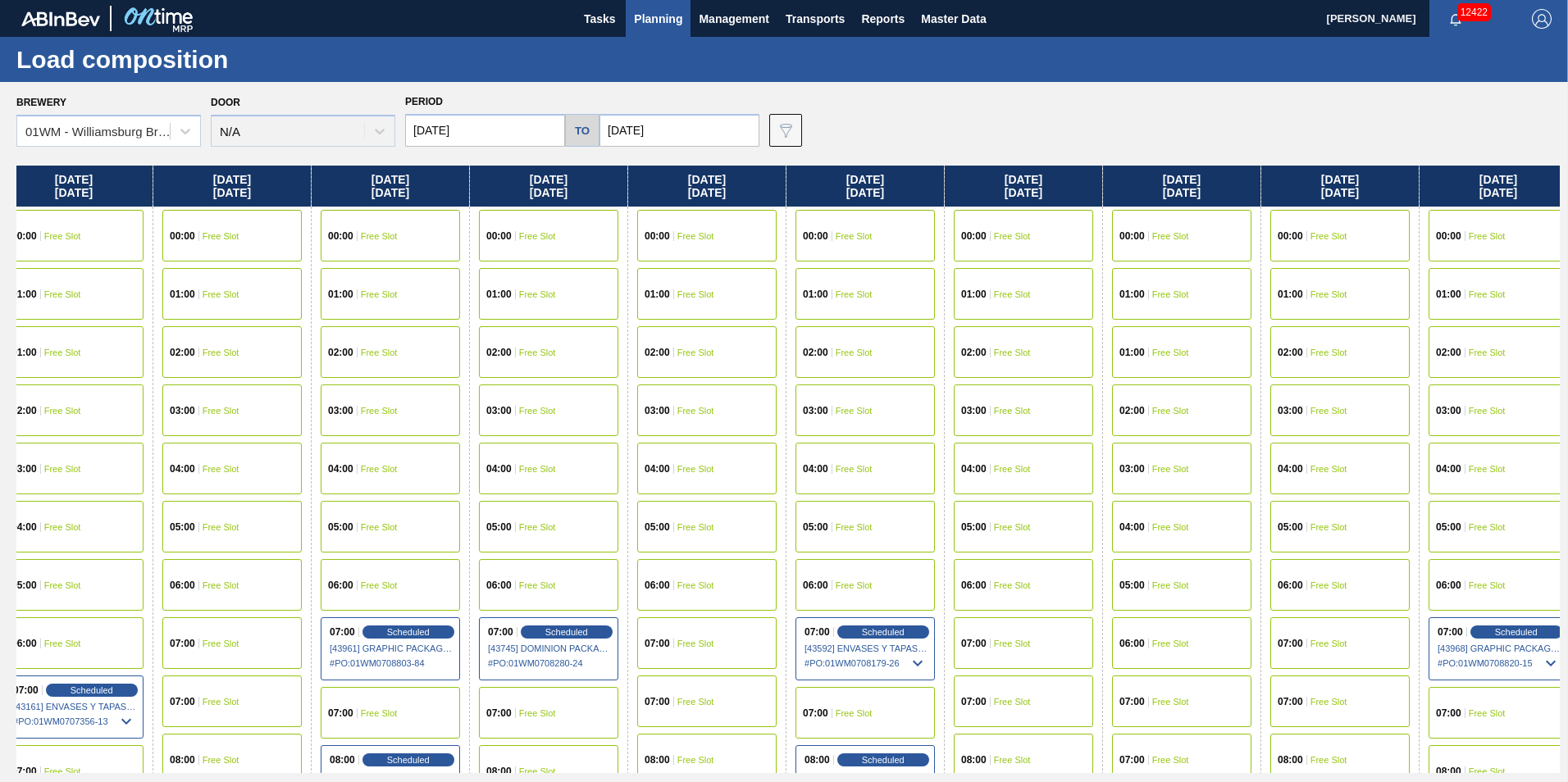
drag, startPoint x: 1445, startPoint y: 187, endPoint x: -977, endPoint y: 280, distance: 2423.8
click at [0, 0] on html "Tasks Planning Management Transports Reports Master Data Vincent Geritano 12422…" at bounding box center [784, 0] width 1568 height 0
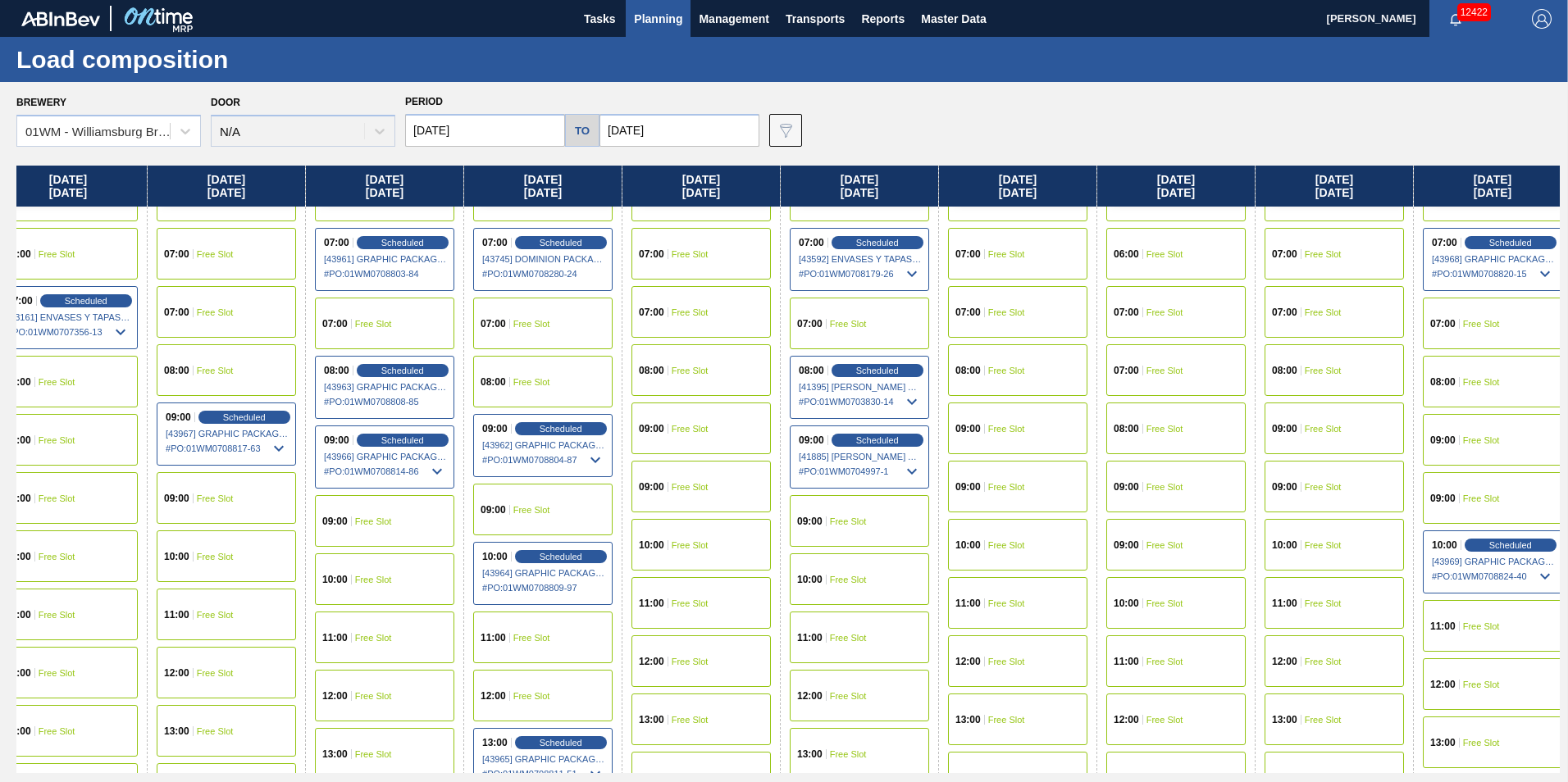
scroll to position [410, 2401]
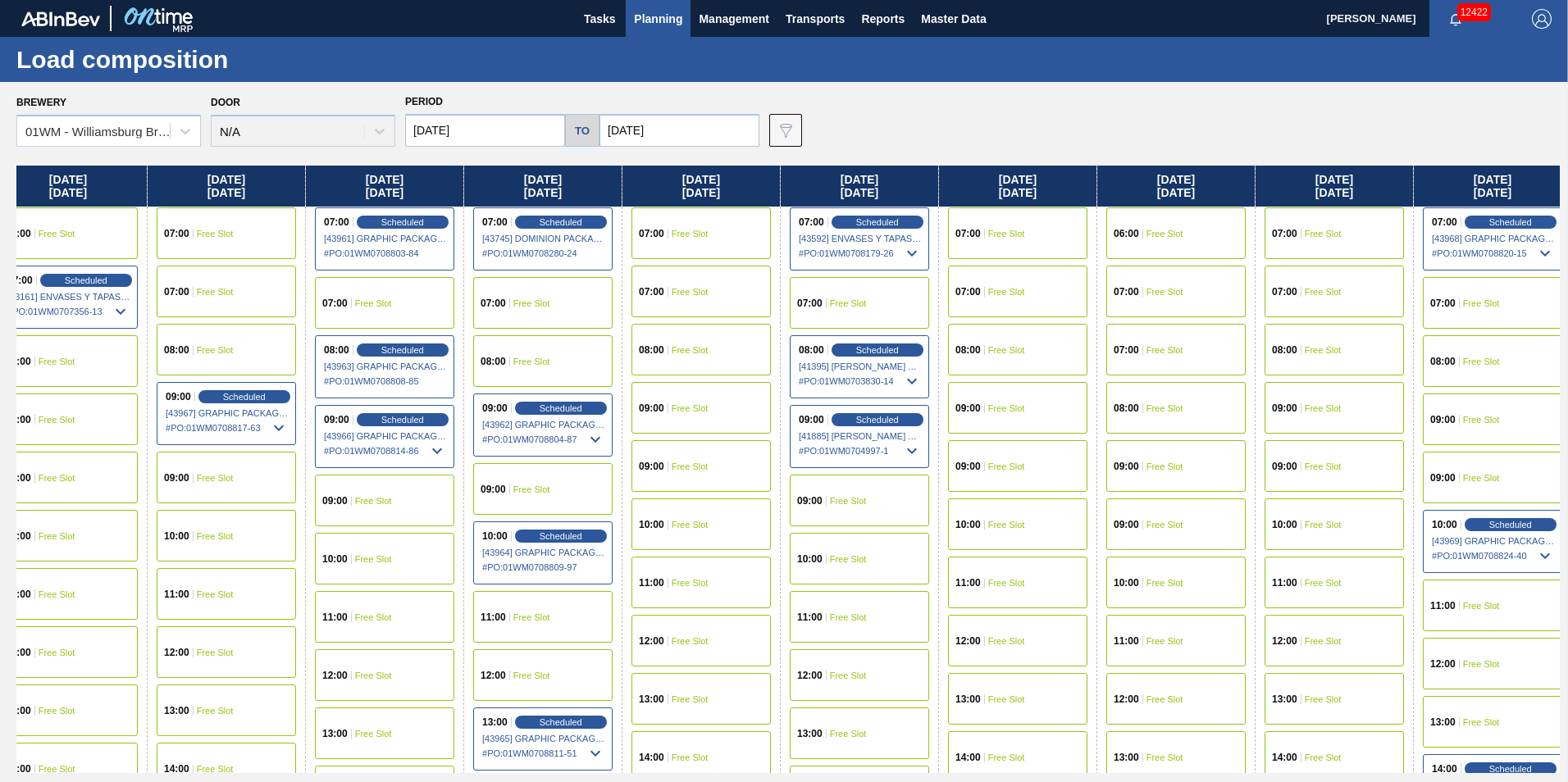
click at [554, 669] on div "12:00 Free Slot" at bounding box center [543, 674] width 140 height 51
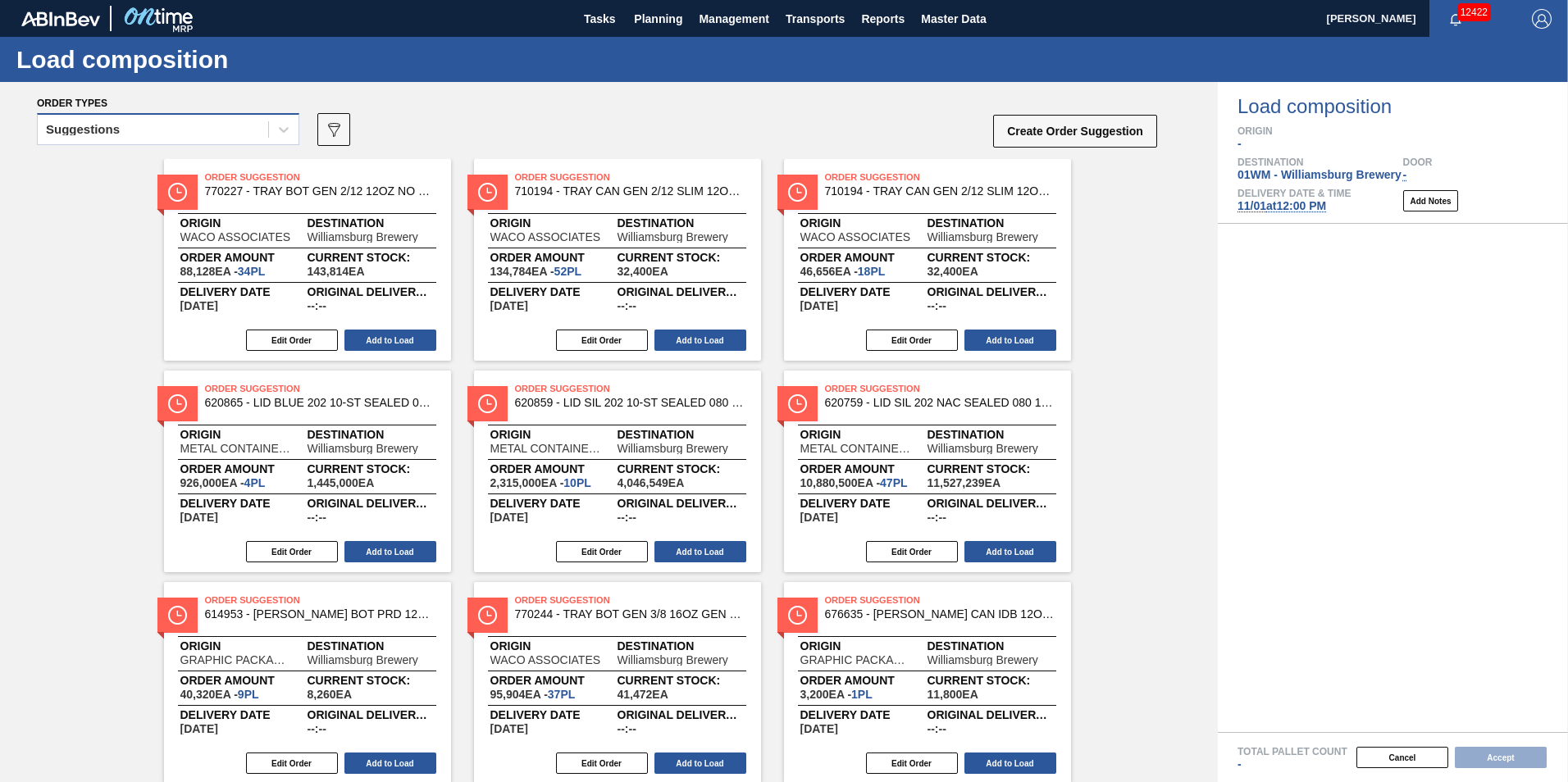
drag, startPoint x: 186, startPoint y: 128, endPoint x: 186, endPoint y: 141, distance: 13.0
click at [186, 128] on div "Suggestions" at bounding box center [153, 130] width 230 height 24
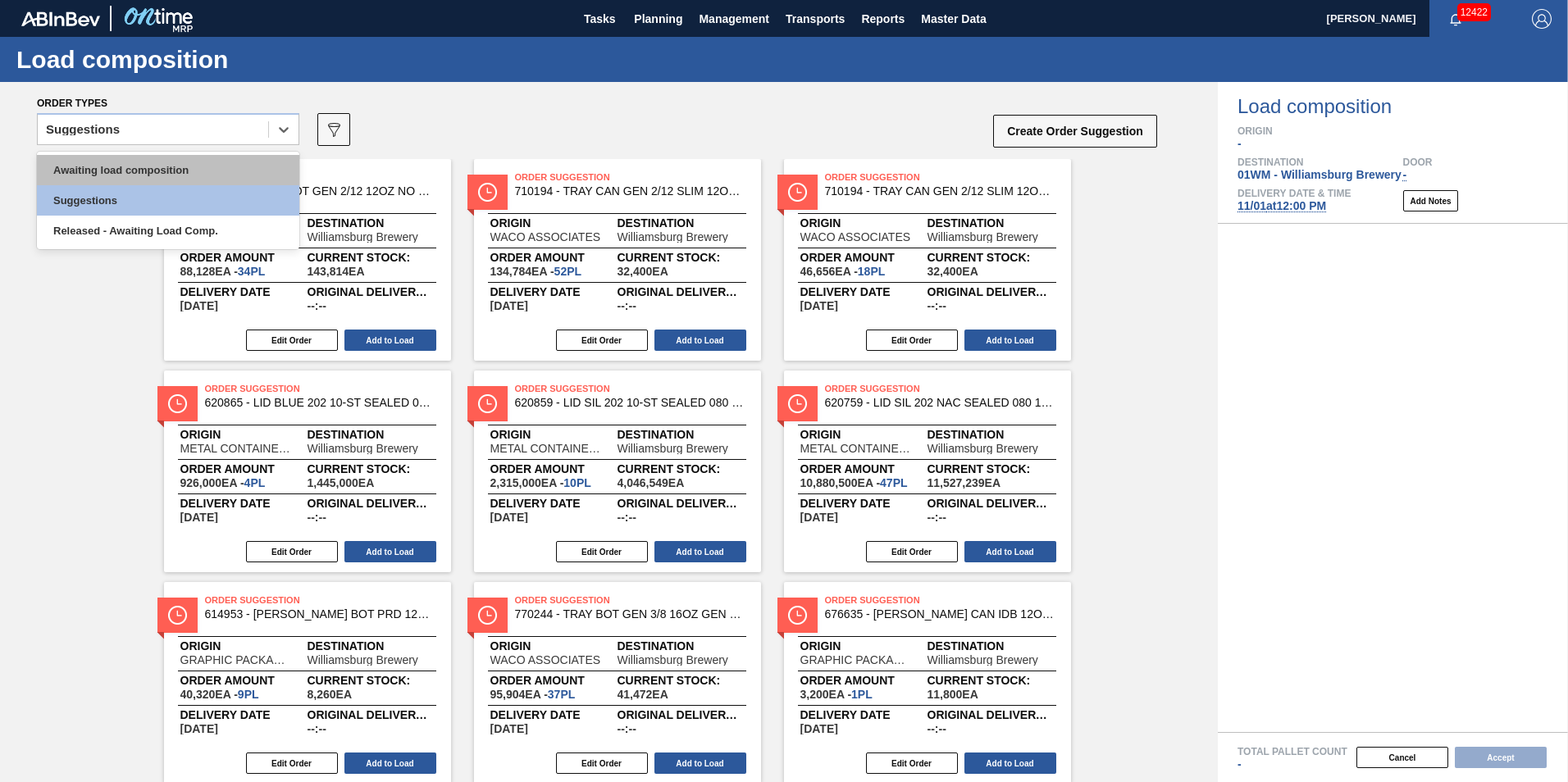
click at [176, 163] on div "Awaiting load composition" at bounding box center [169, 169] width 263 height 31
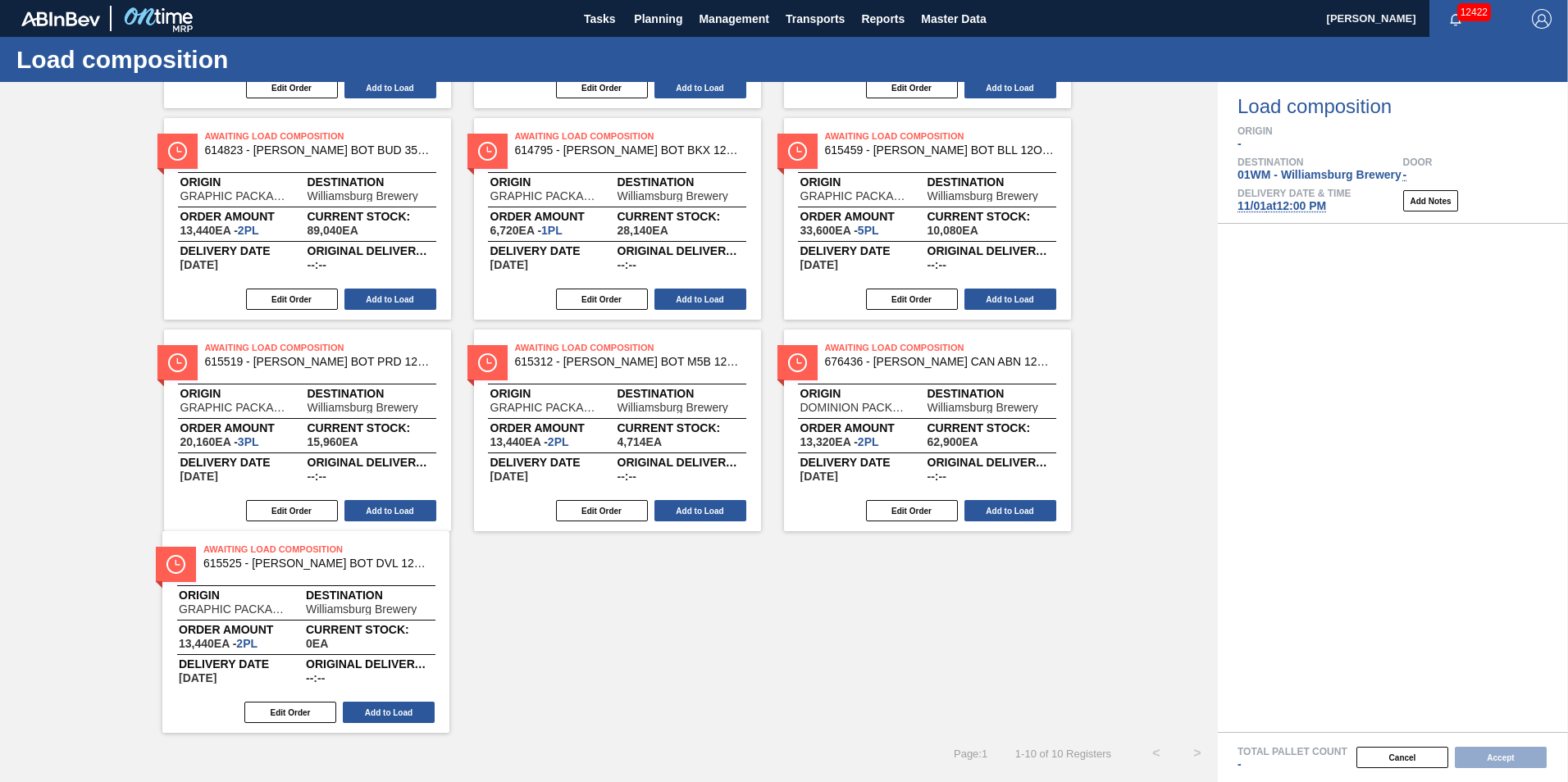
scroll to position [252, 0]
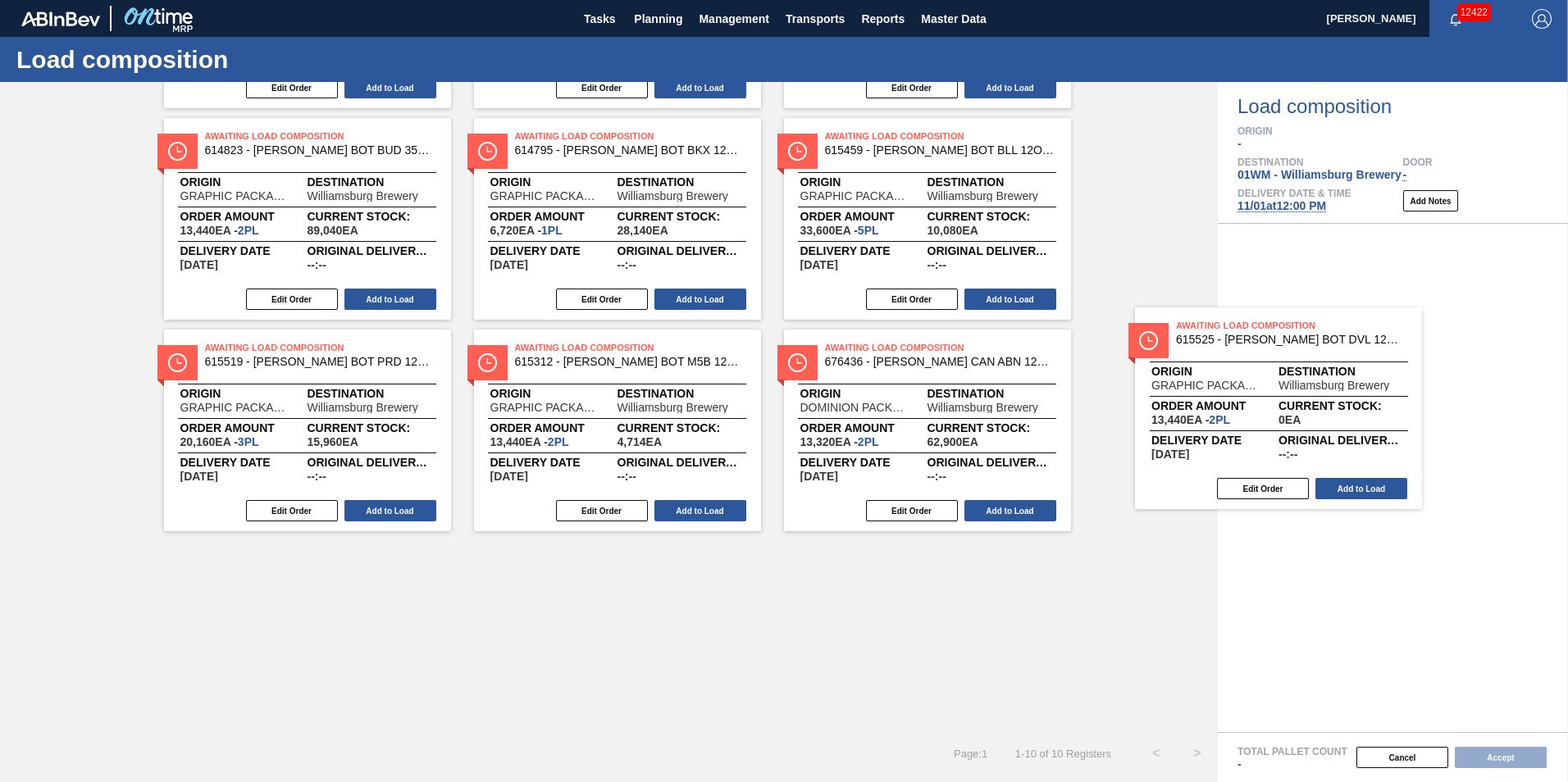
drag, startPoint x: 405, startPoint y: 602, endPoint x: 1404, endPoint y: 368, distance: 1026.0
click at [1404, 368] on div "Order types option Awaiting load composition, selected. Select is focused ,type…" at bounding box center [784, 432] width 1568 height 700
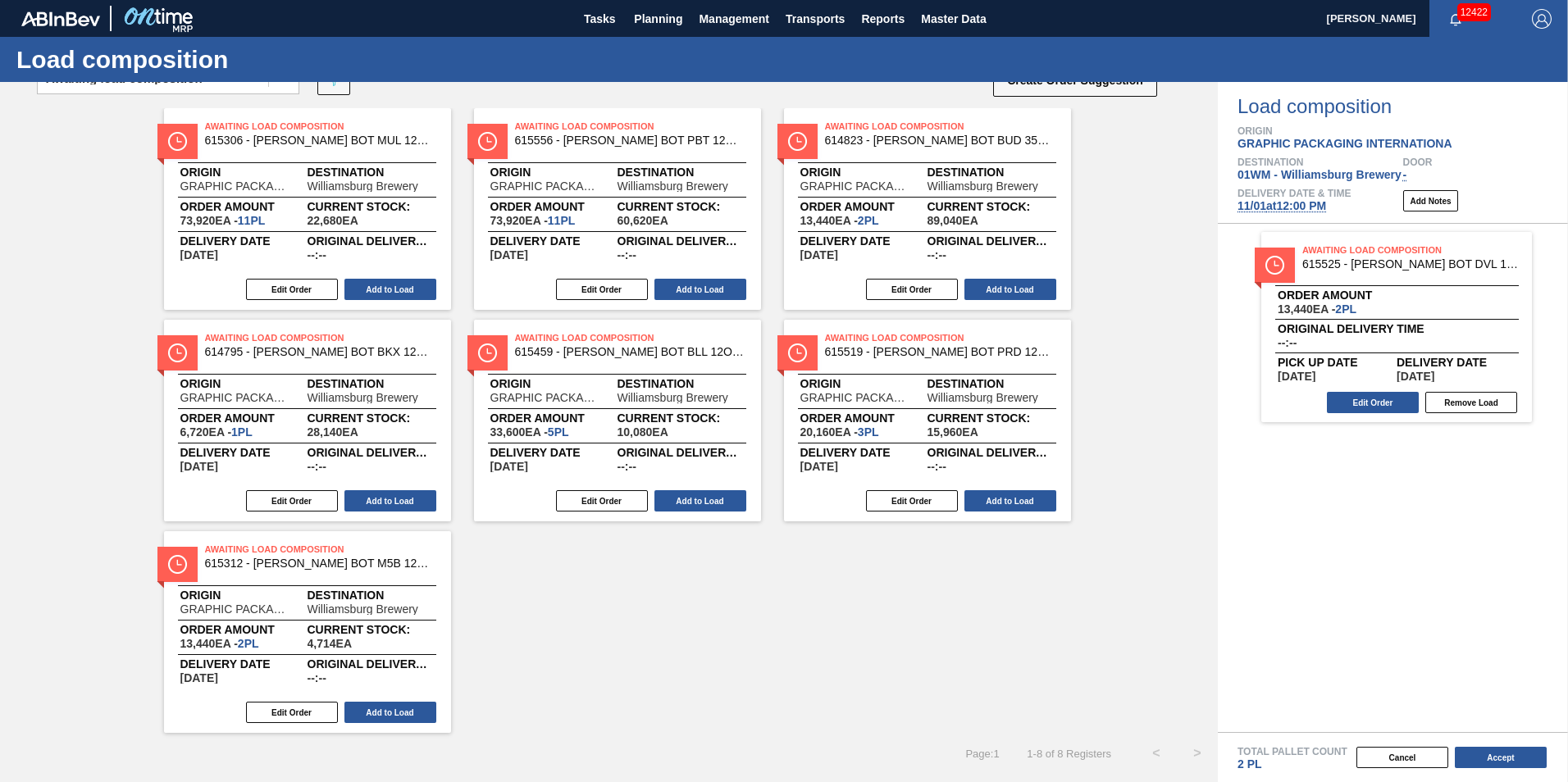
scroll to position [51, 0]
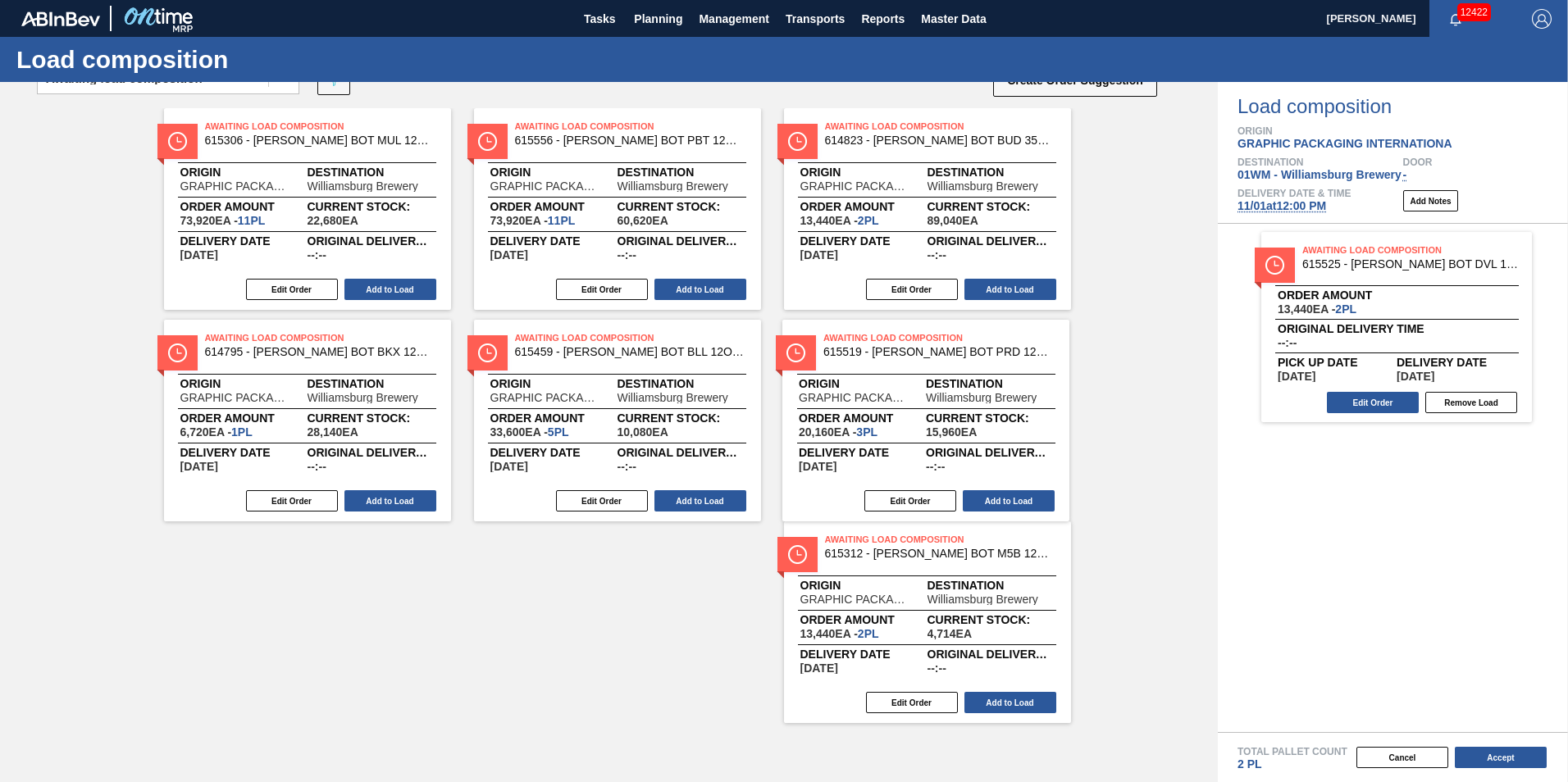
drag, startPoint x: 888, startPoint y: 430, endPoint x: 1360, endPoint y: 416, distance: 472.2
click at [1350, 419] on div "Order types option Awaiting load composition, selected. Select is focused ,type…" at bounding box center [784, 432] width 1568 height 700
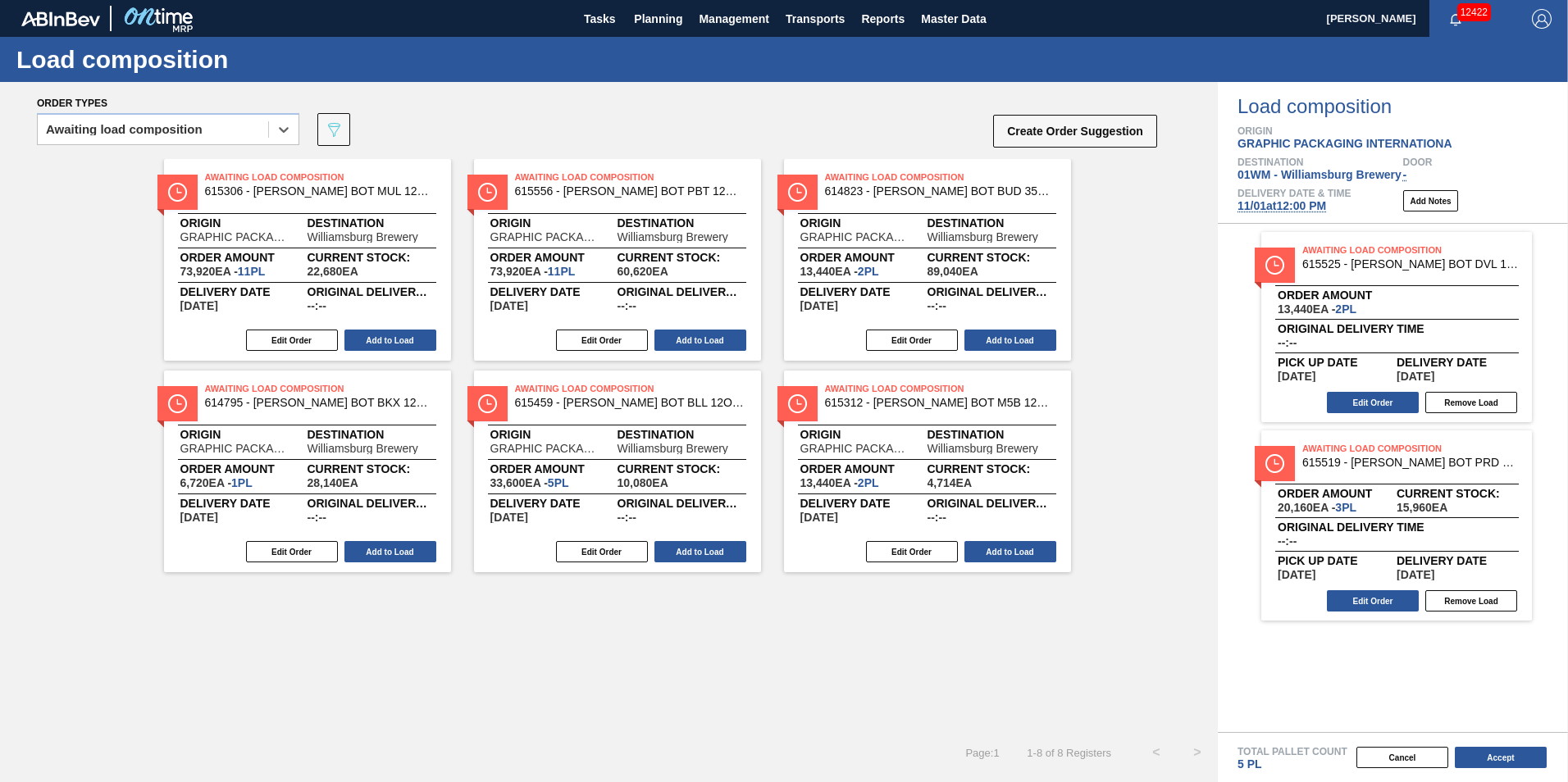
scroll to position [0, 0]
drag, startPoint x: 911, startPoint y: 388, endPoint x: 1500, endPoint y: 378, distance: 589.1
click at [1499, 378] on div "Order types option Awaiting load composition, selected. Select is focused ,type…" at bounding box center [784, 432] width 1568 height 700
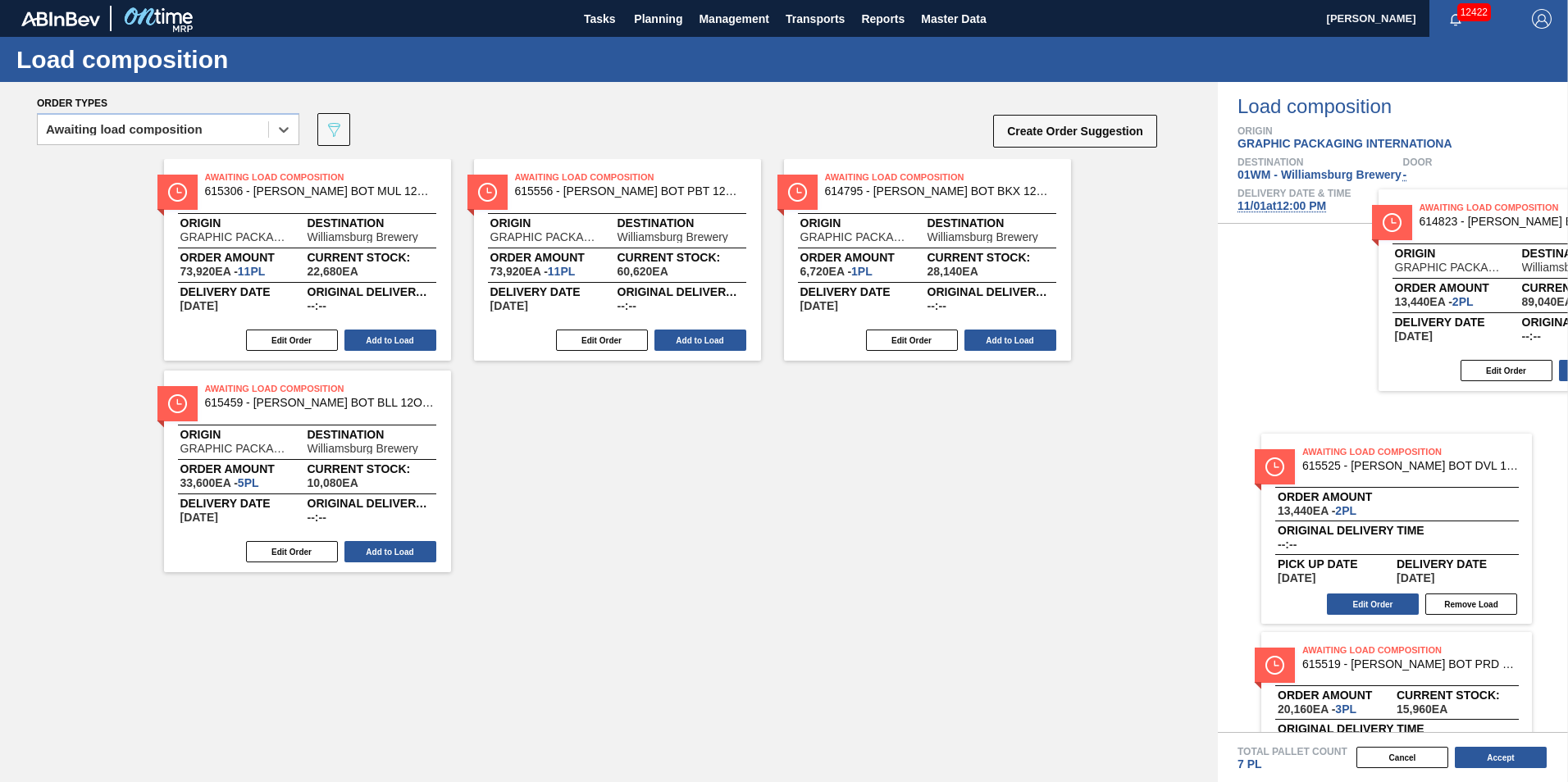
drag, startPoint x: 976, startPoint y: 228, endPoint x: 1570, endPoint y: 258, distance: 594.8
click at [1567, 0] on html "Tasks Planning Management Transports Reports Master Data Vincent Geritano 12422…" at bounding box center [784, 0] width 1568 height 0
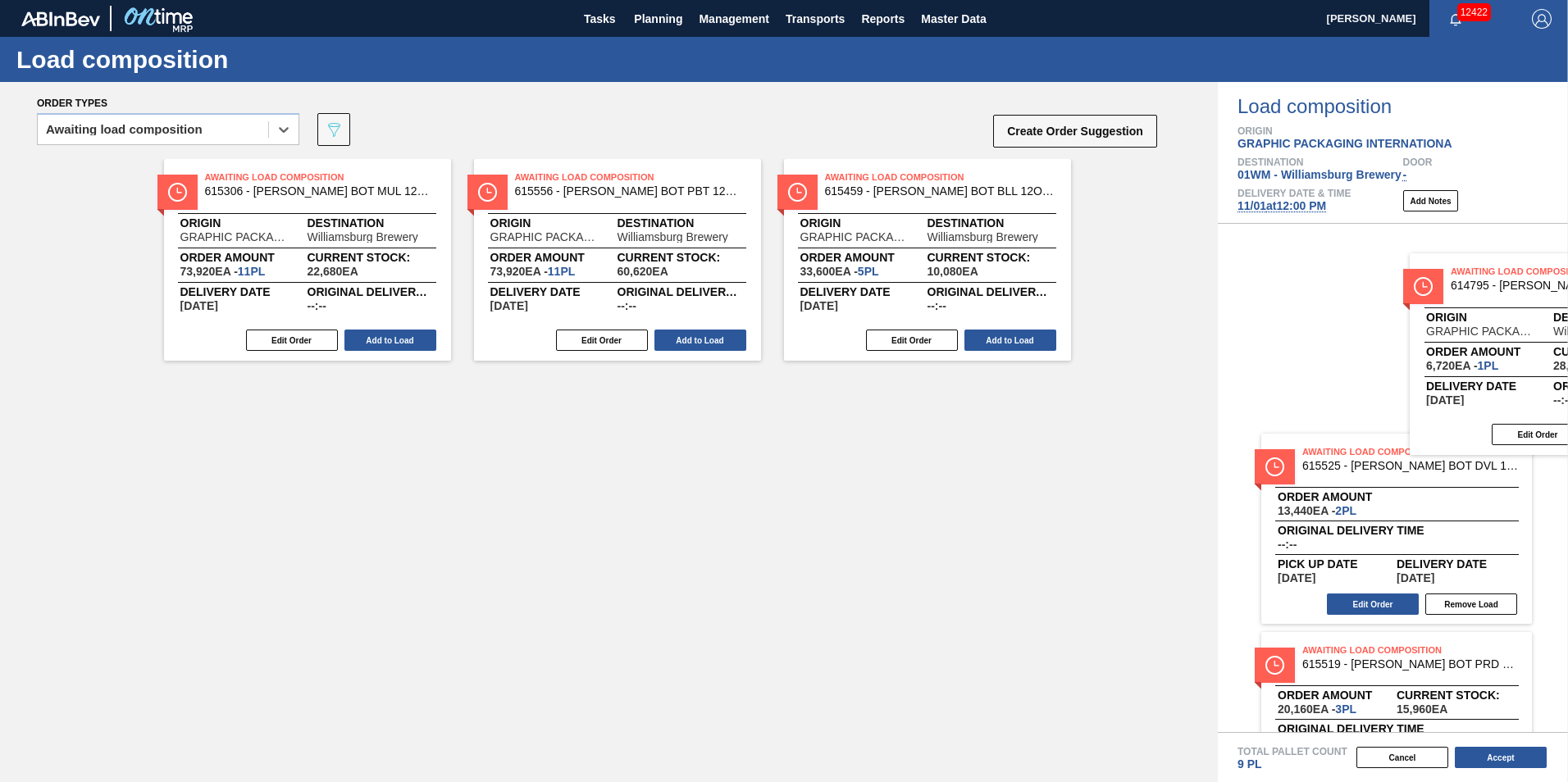
drag, startPoint x: 876, startPoint y: 276, endPoint x: 1522, endPoint y: 371, distance: 652.9
click at [1522, 371] on div "Order types option Awaiting load composition, selected. Select is focused ,type…" at bounding box center [784, 432] width 1568 height 700
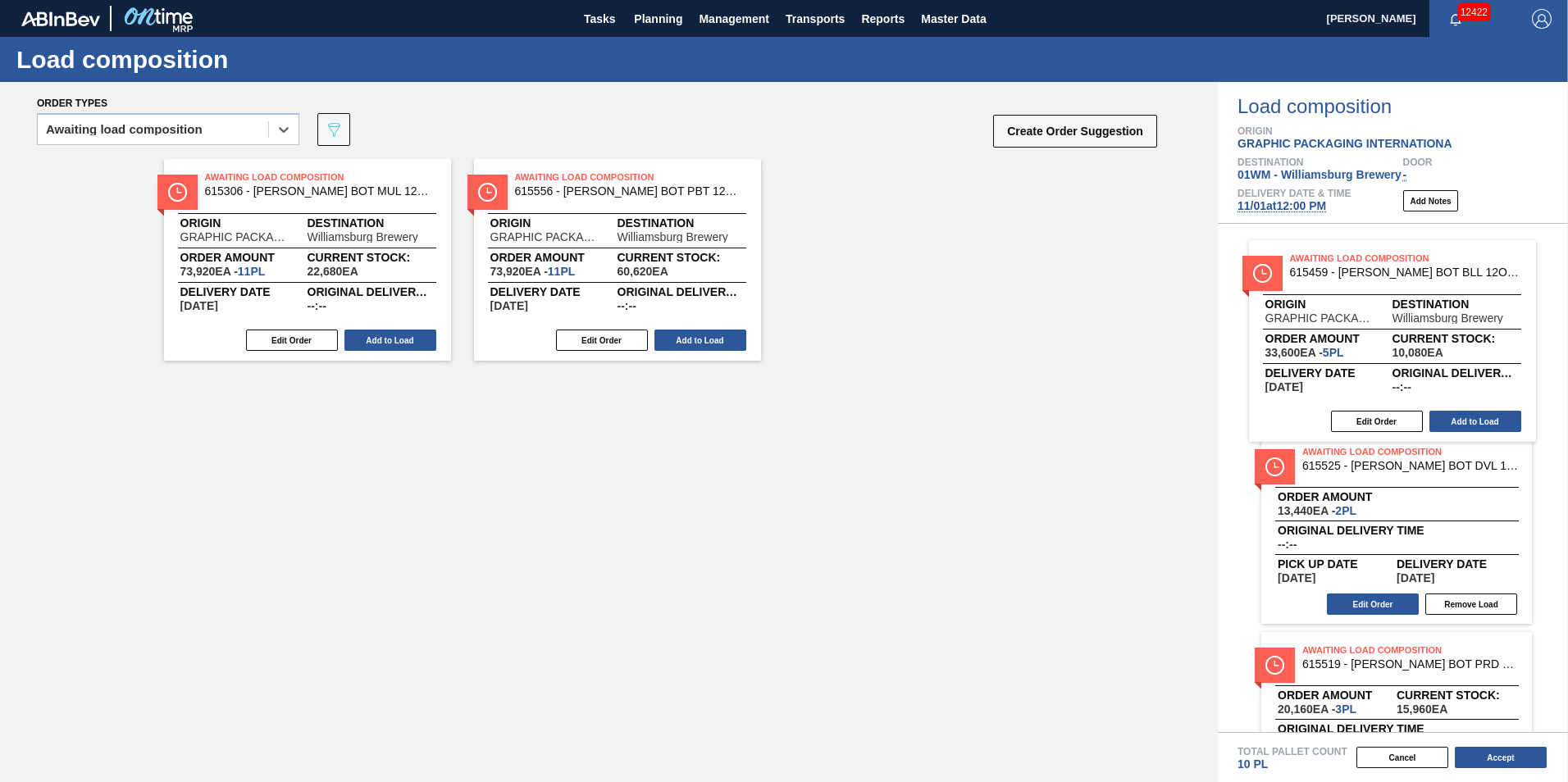
drag, startPoint x: 941, startPoint y: 292, endPoint x: 1428, endPoint y: 374, distance: 493.9
click at [1428, 374] on div "Order types option Awaiting load composition, selected. Select is focused ,type…" at bounding box center [784, 432] width 1568 height 700
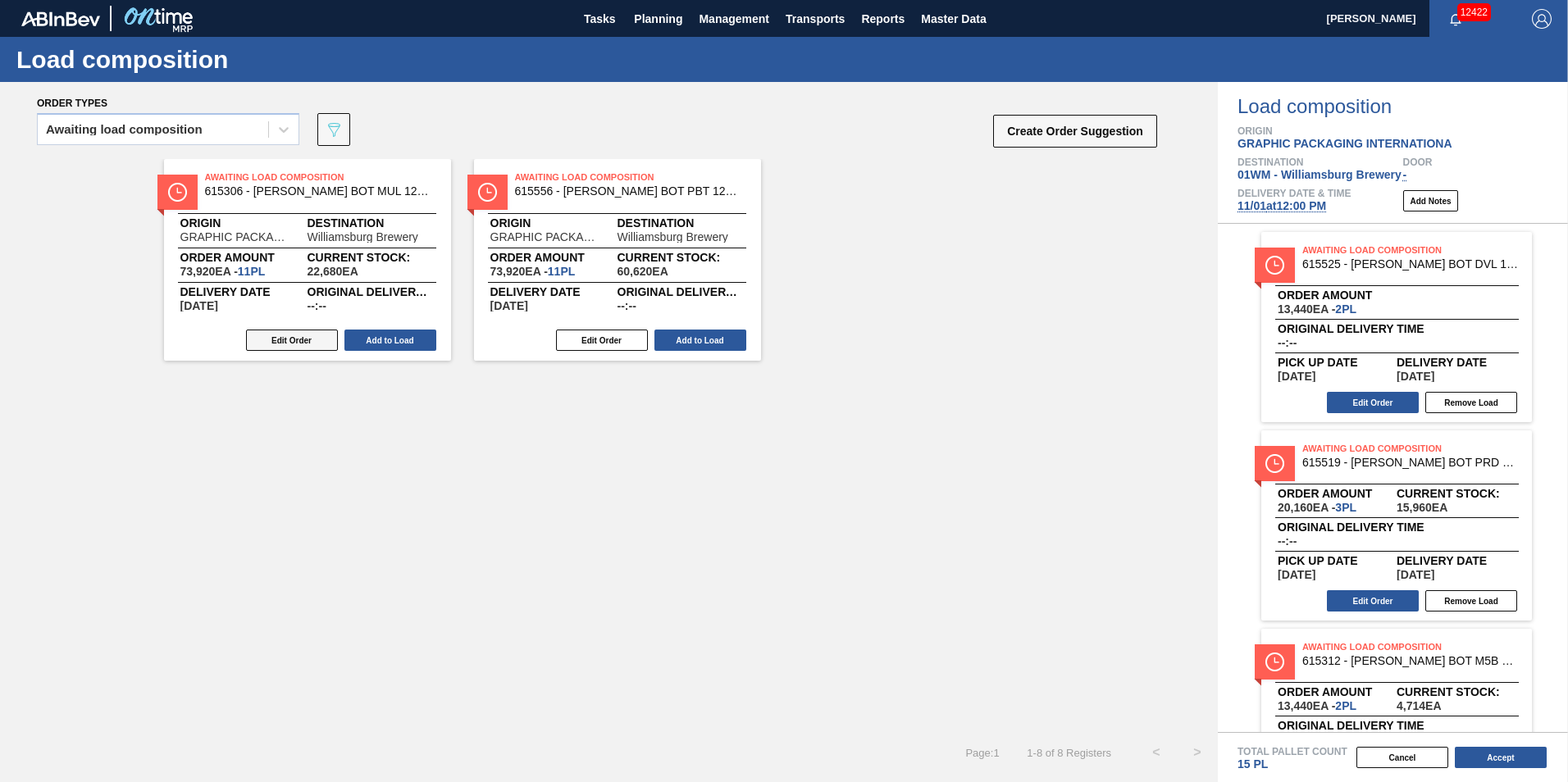
click at [278, 338] on button "Edit Order" at bounding box center [291, 340] width 92 height 21
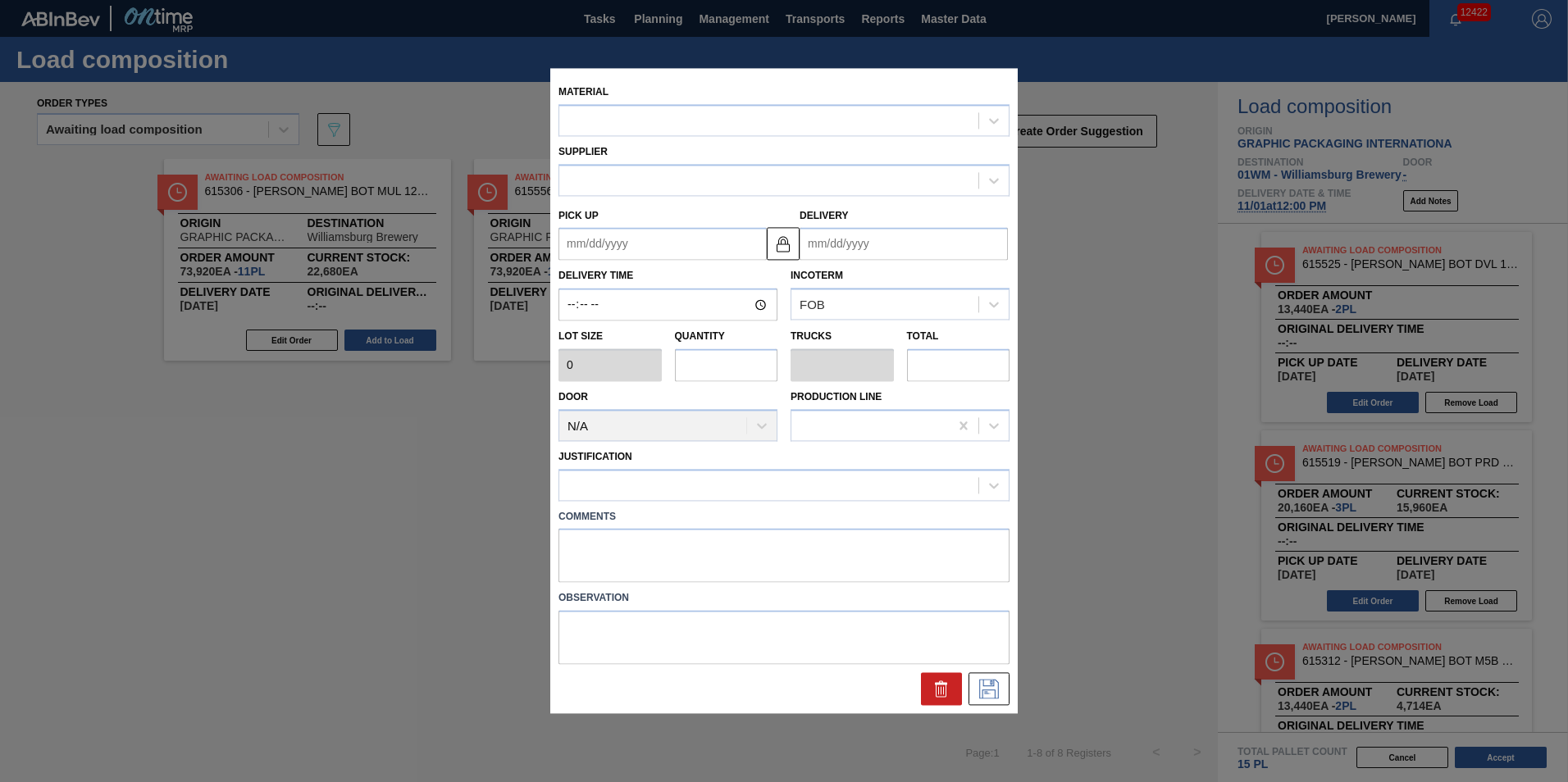
type input "6,720"
type input "11"
type input "0.324"
type input "73,920"
type up "[DATE]"
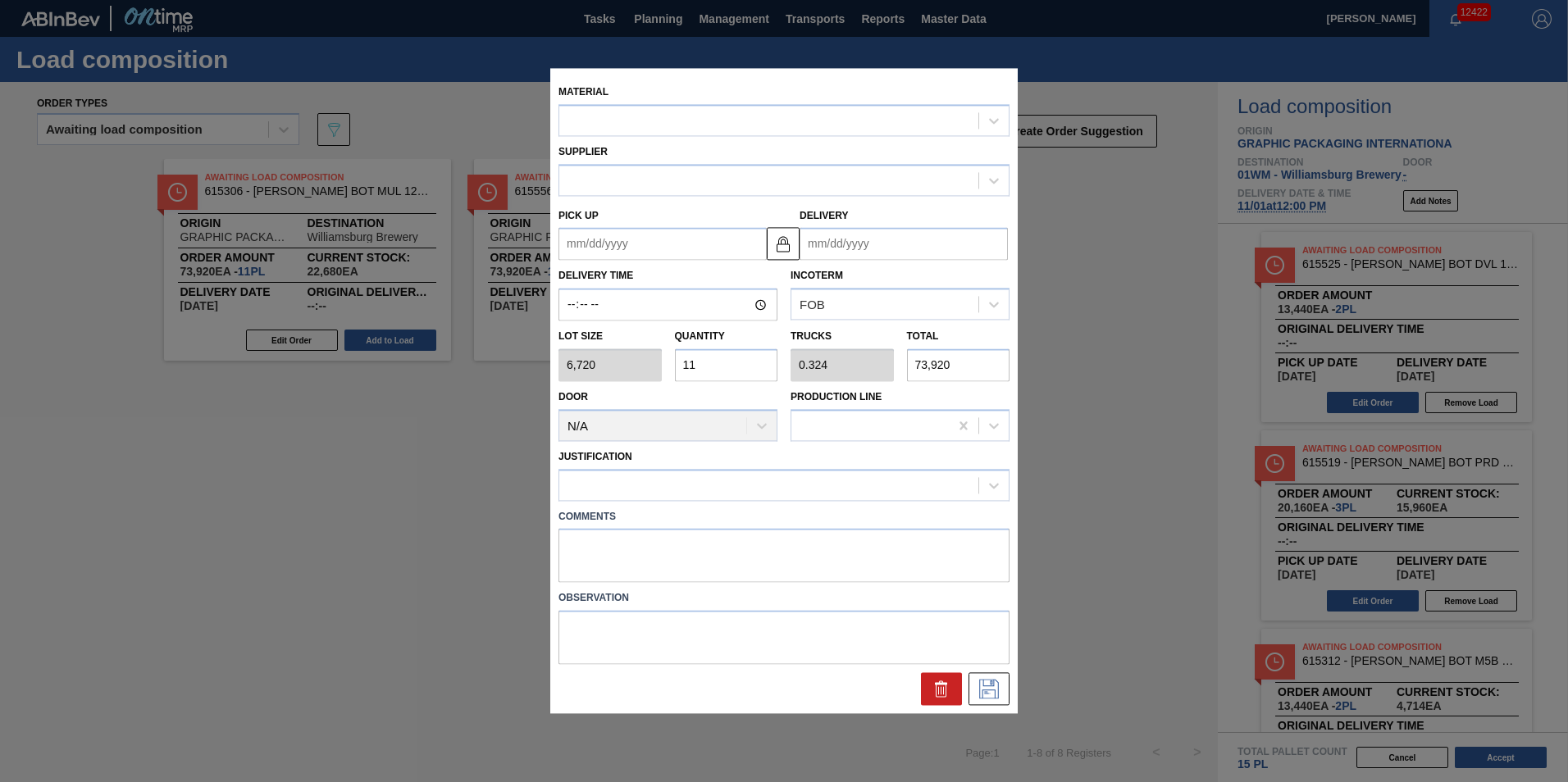
type input "[DATE]"
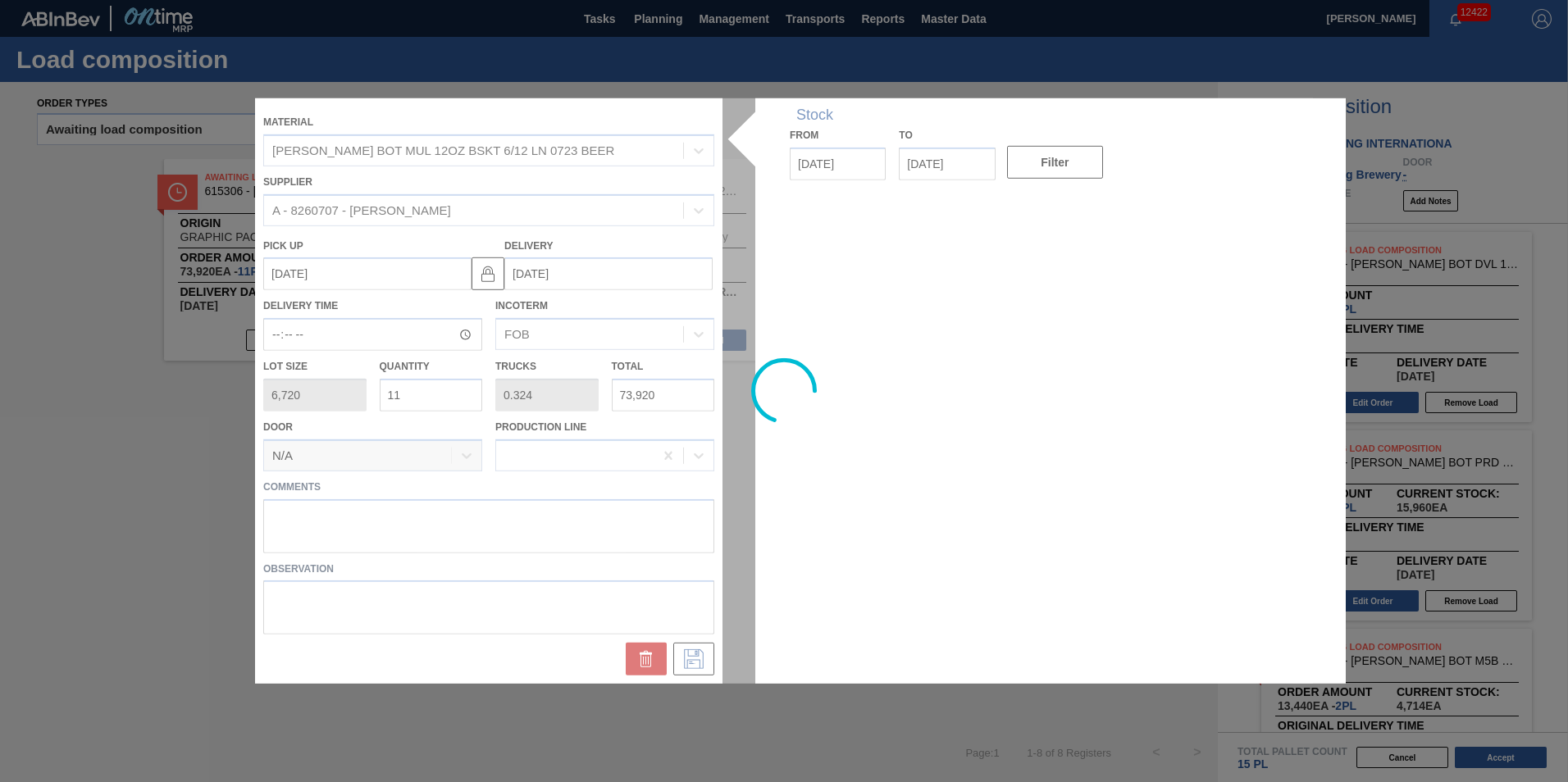
click at [464, 384] on div at bounding box center [784, 391] width 1058 height 586
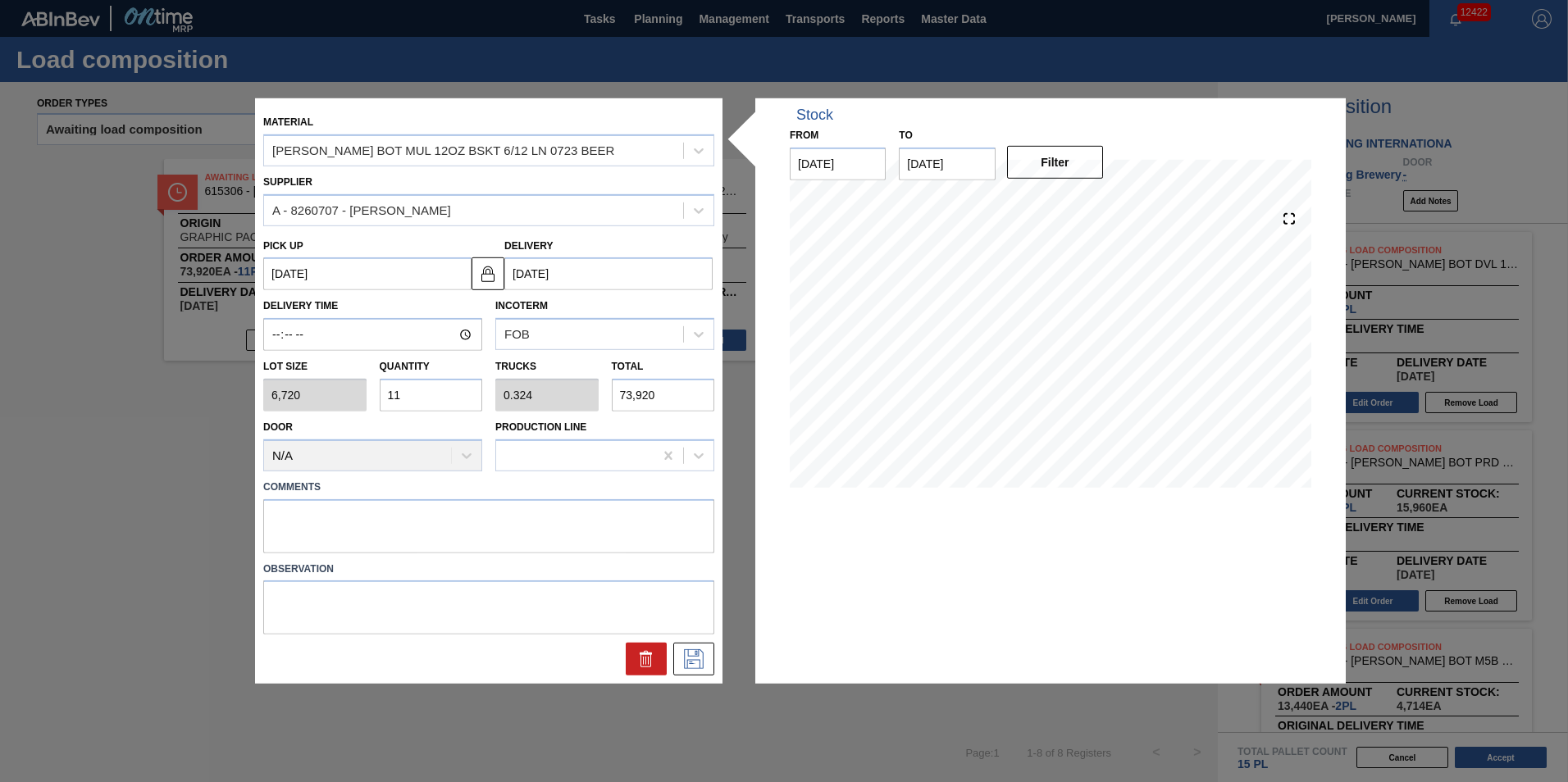
click at [274, 408] on div "Lot size 6,720 Quantity 11 Trucks 0.324 Total 73,920" at bounding box center [489, 381] width 464 height 61
type input "8"
type input "0.235"
type input "53,760"
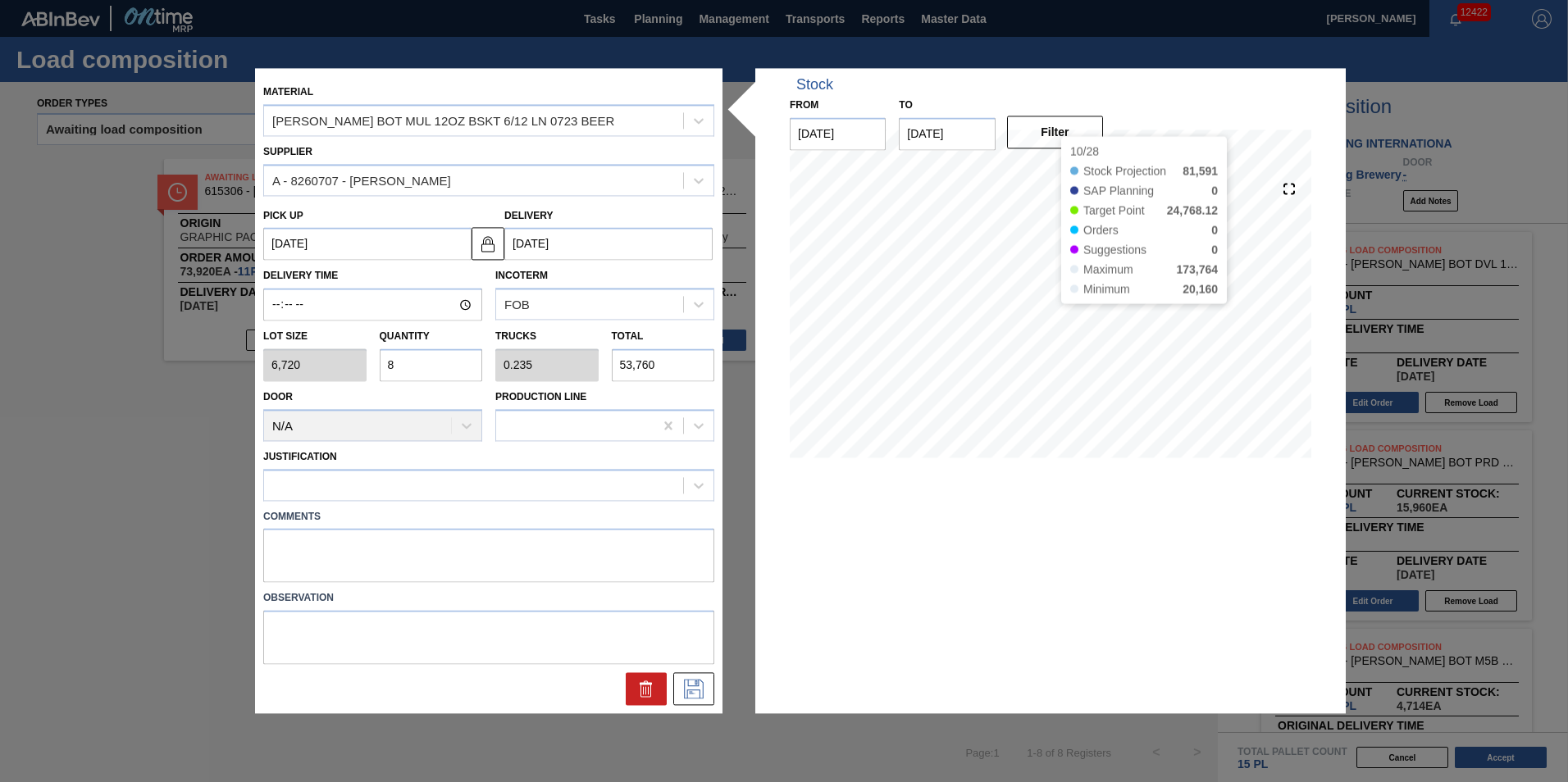
type input "8"
click at [602, 467] on div "Justification" at bounding box center [489, 473] width 451 height 56
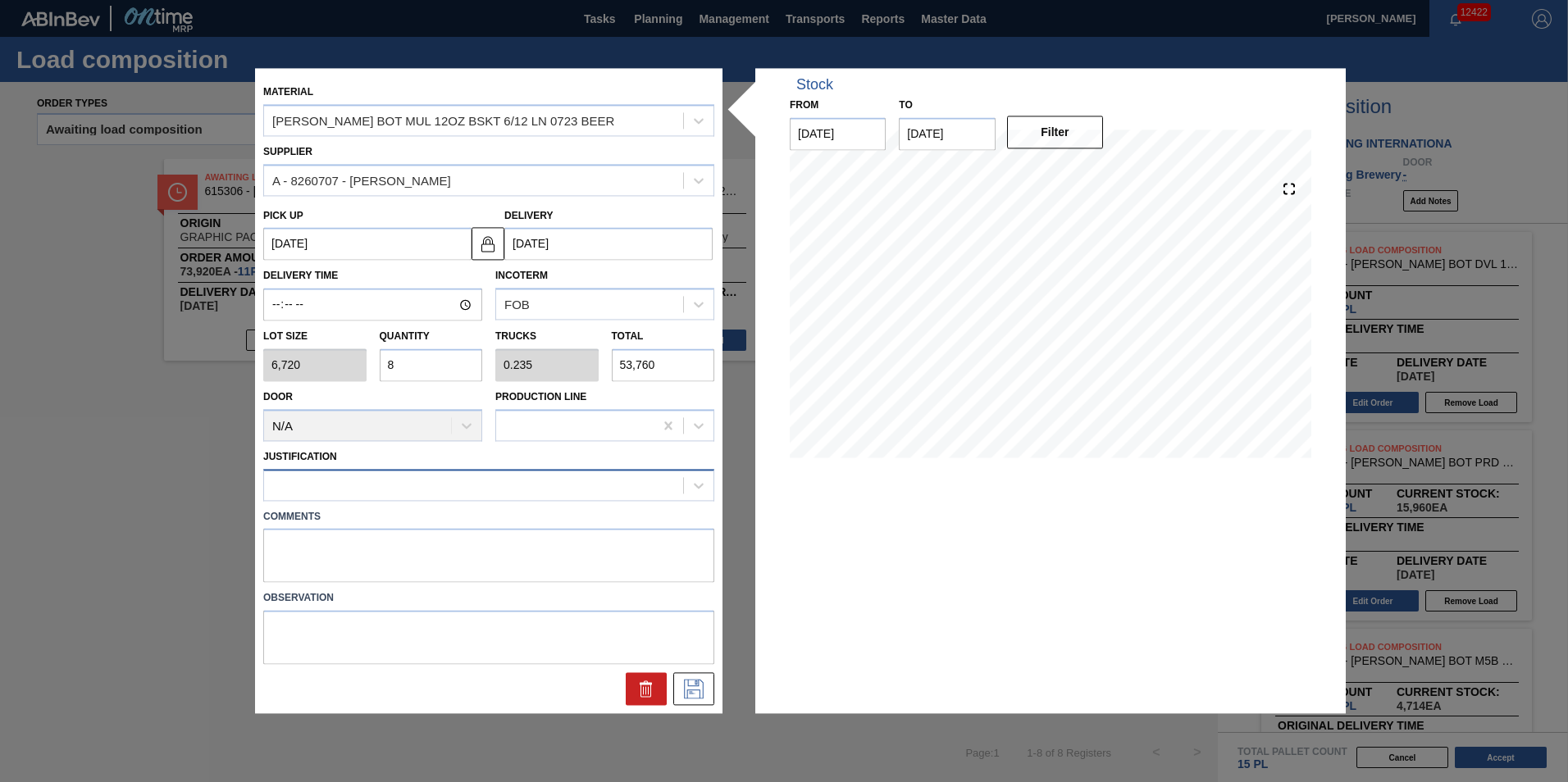
click at [601, 483] on div at bounding box center [474, 485] width 419 height 24
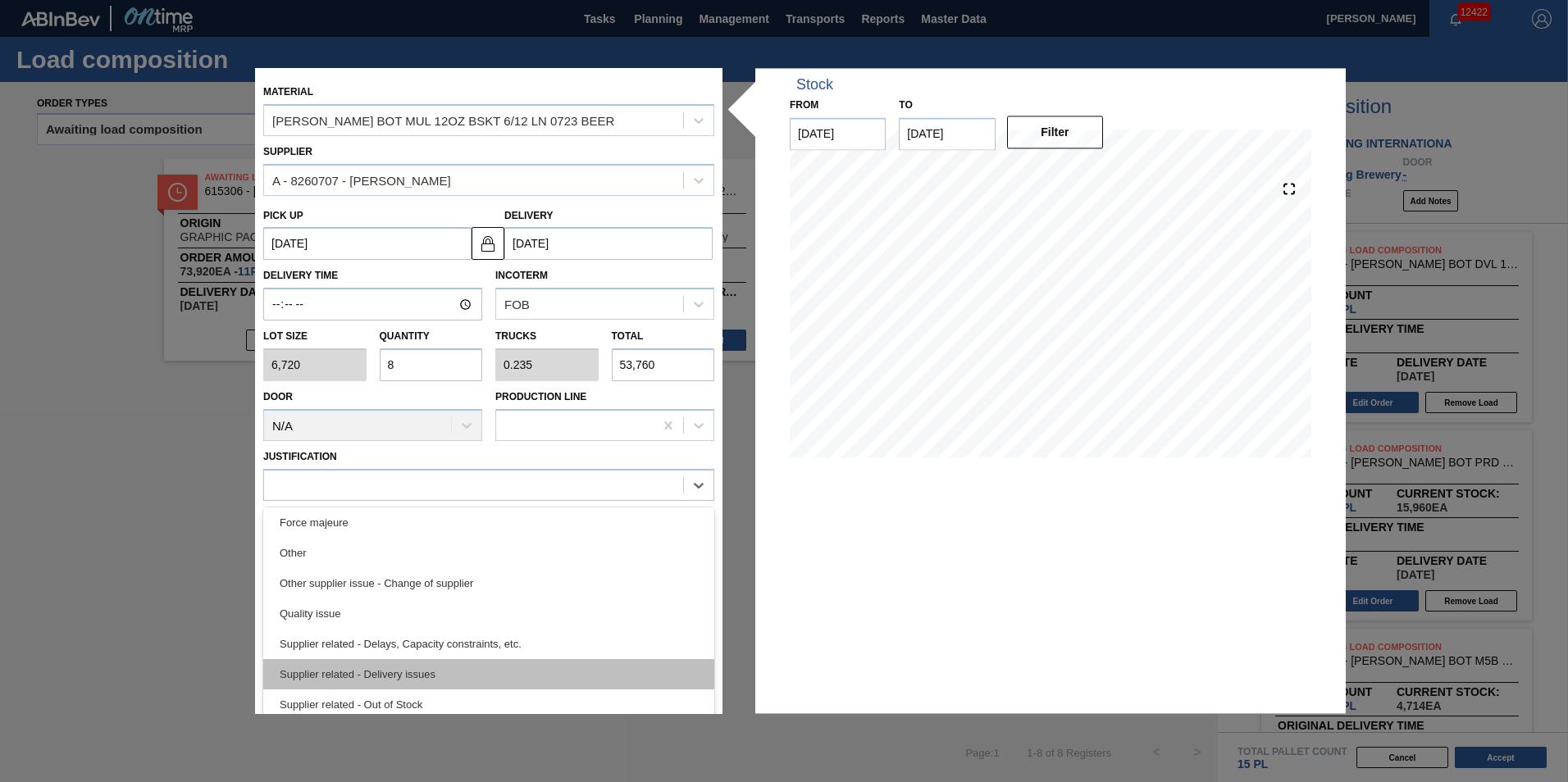
scroll to position [224, 0]
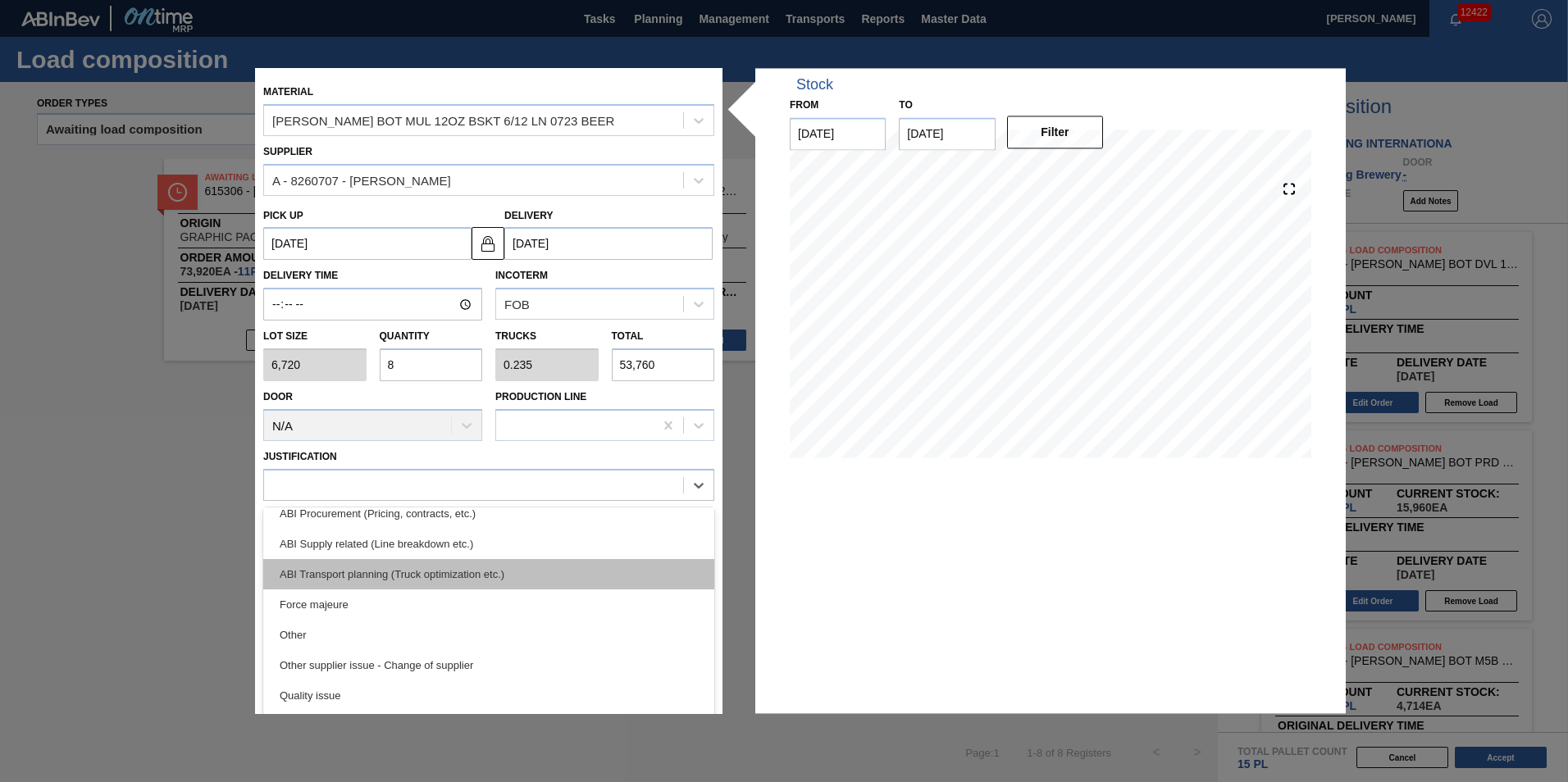
click at [581, 574] on div "ABI Transport planning (Truck optimization etc.)" at bounding box center [489, 574] width 451 height 31
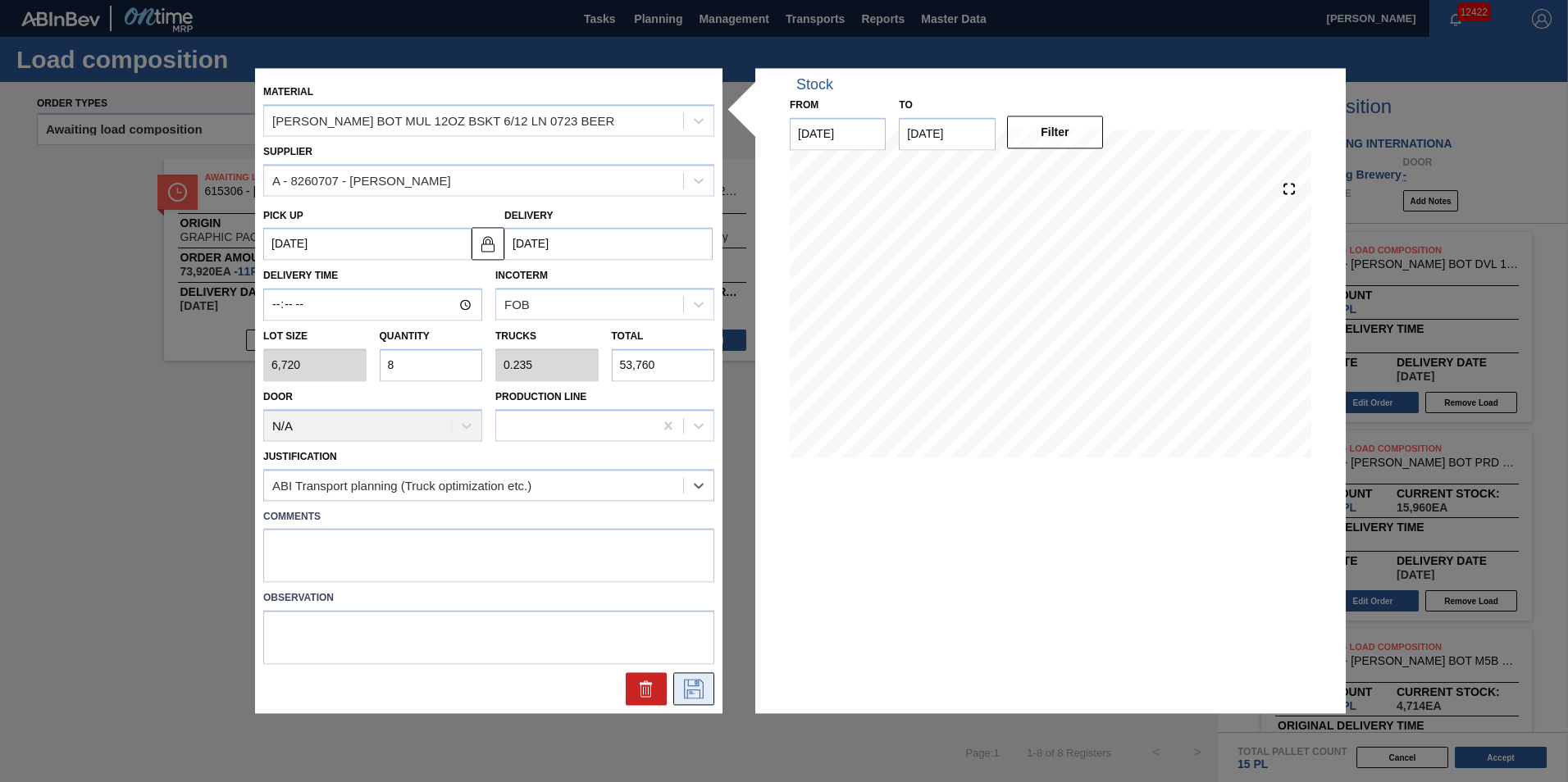
click at [693, 690] on icon at bounding box center [694, 689] width 26 height 20
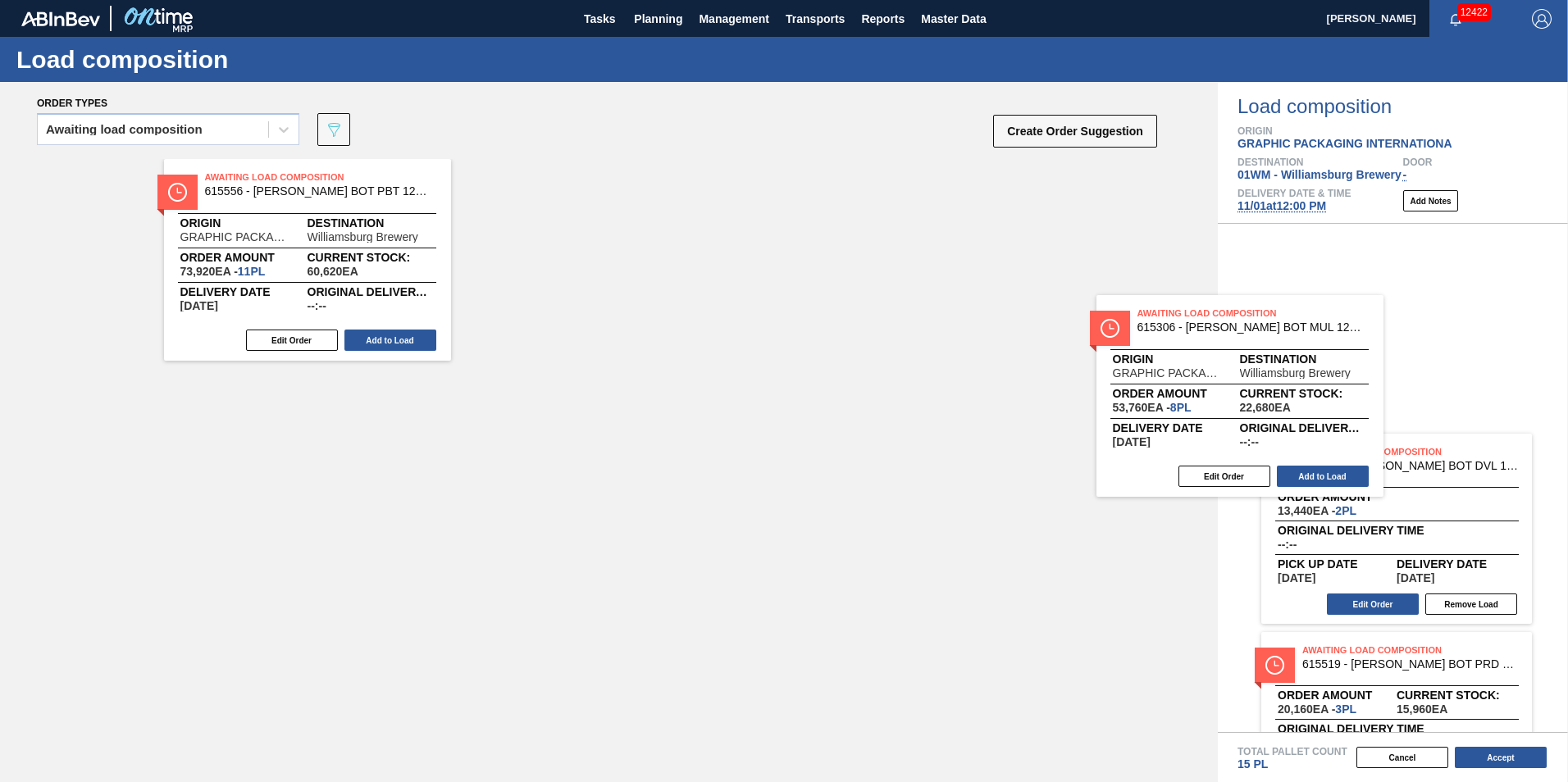
drag, startPoint x: 348, startPoint y: 257, endPoint x: 1331, endPoint y: 386, distance: 991.4
click at [1331, 389] on div "Order types Awaiting load composition 089F7B8B-B2A5-4AFE-B5C0-19BA573D28AC Crea…" at bounding box center [784, 432] width 1568 height 700
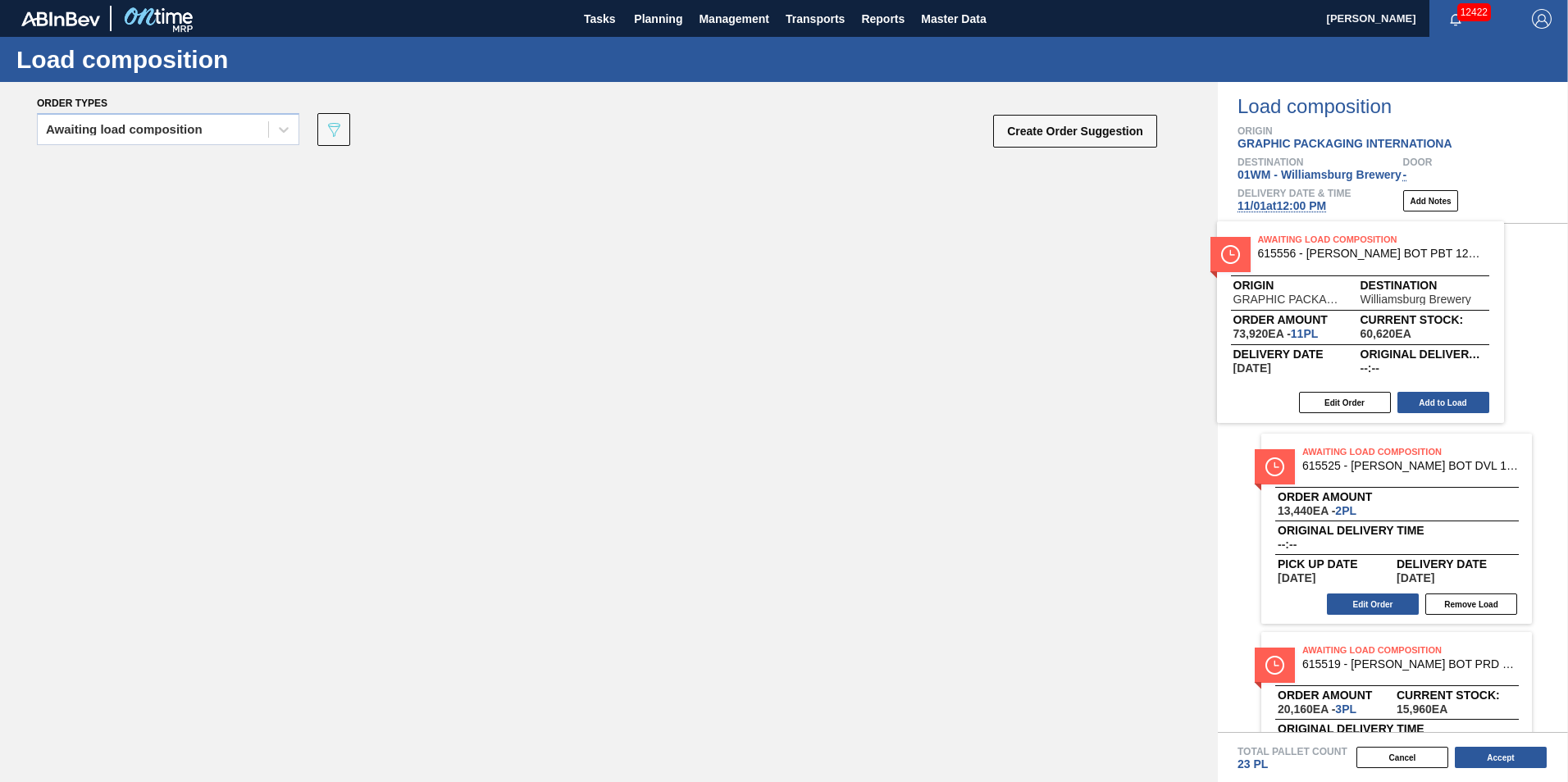
drag, startPoint x: 371, startPoint y: 277, endPoint x: 1432, endPoint y: 344, distance: 1063.1
click at [1432, 344] on div "Order types Awaiting load composition 089F7B8B-B2A5-4AFE-B5C0-19BA573D28AC Crea…" at bounding box center [784, 432] width 1568 height 700
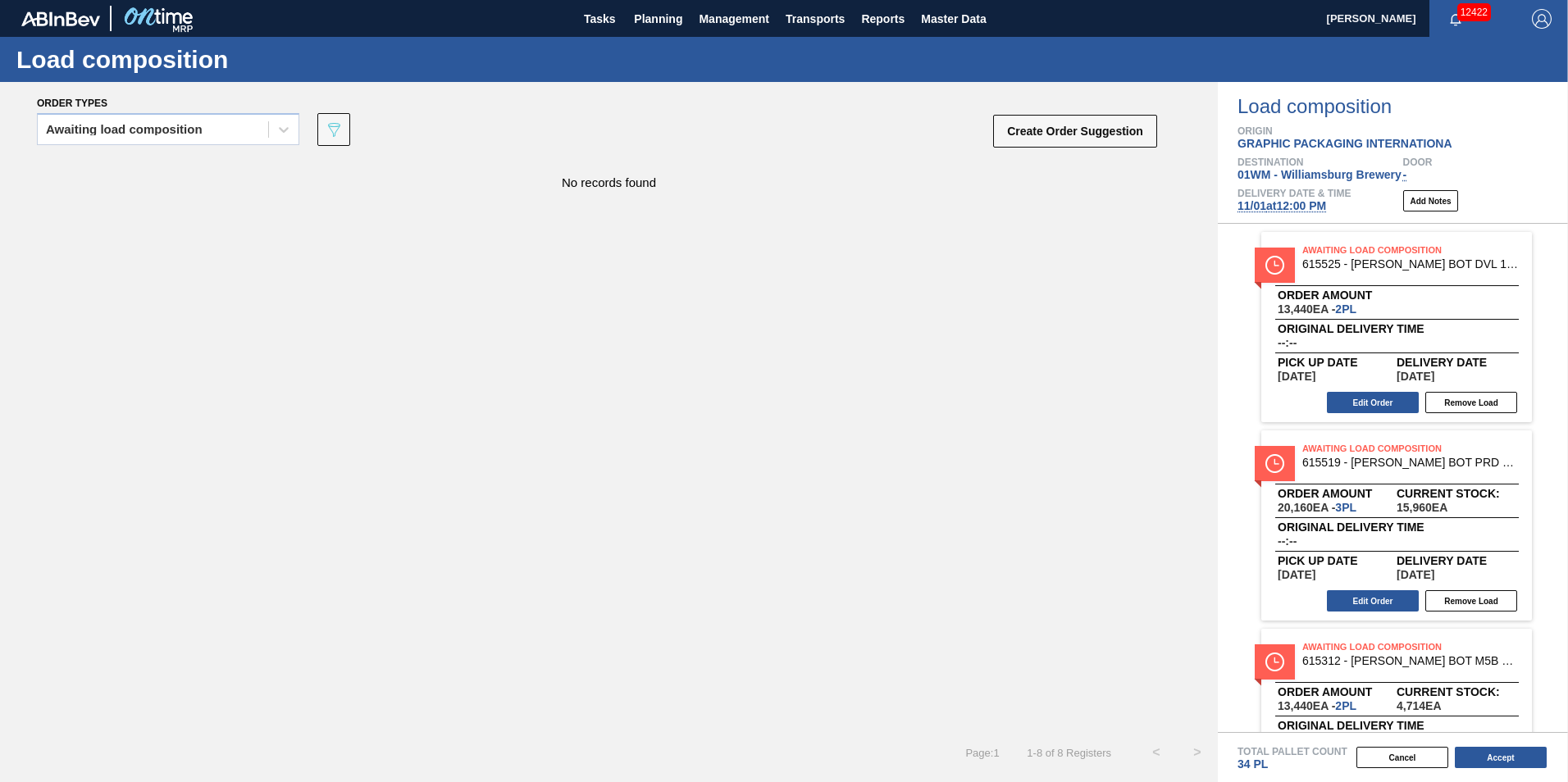
click at [1501, 769] on div "Cancel Accept" at bounding box center [1373, 758] width 350 height 24
click at [1504, 760] on button "Accept" at bounding box center [1500, 757] width 92 height 21
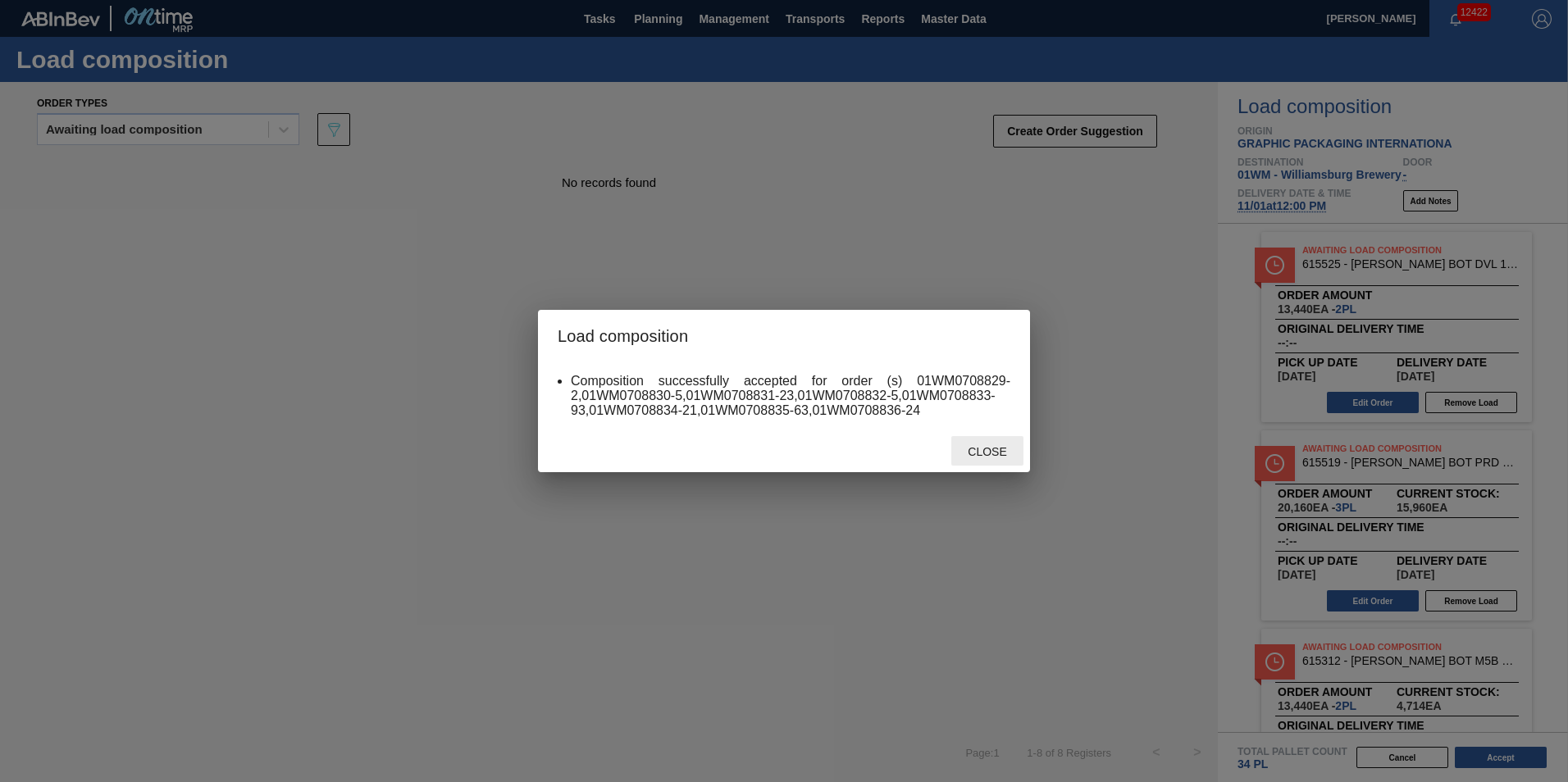
click at [999, 439] on div "Close" at bounding box center [987, 452] width 72 height 31
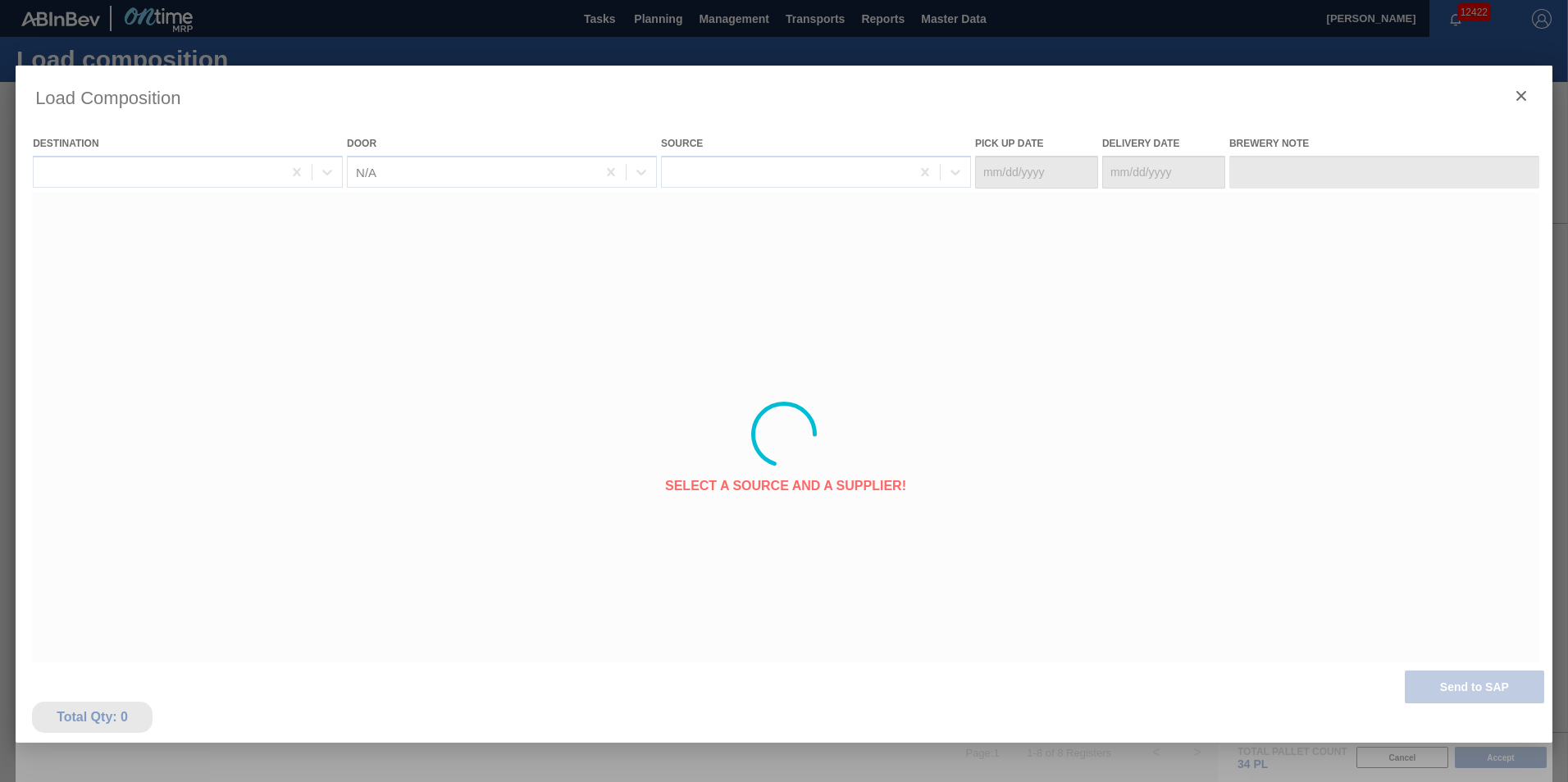
type Date "10/28/2025"
type Date "11/01/2025"
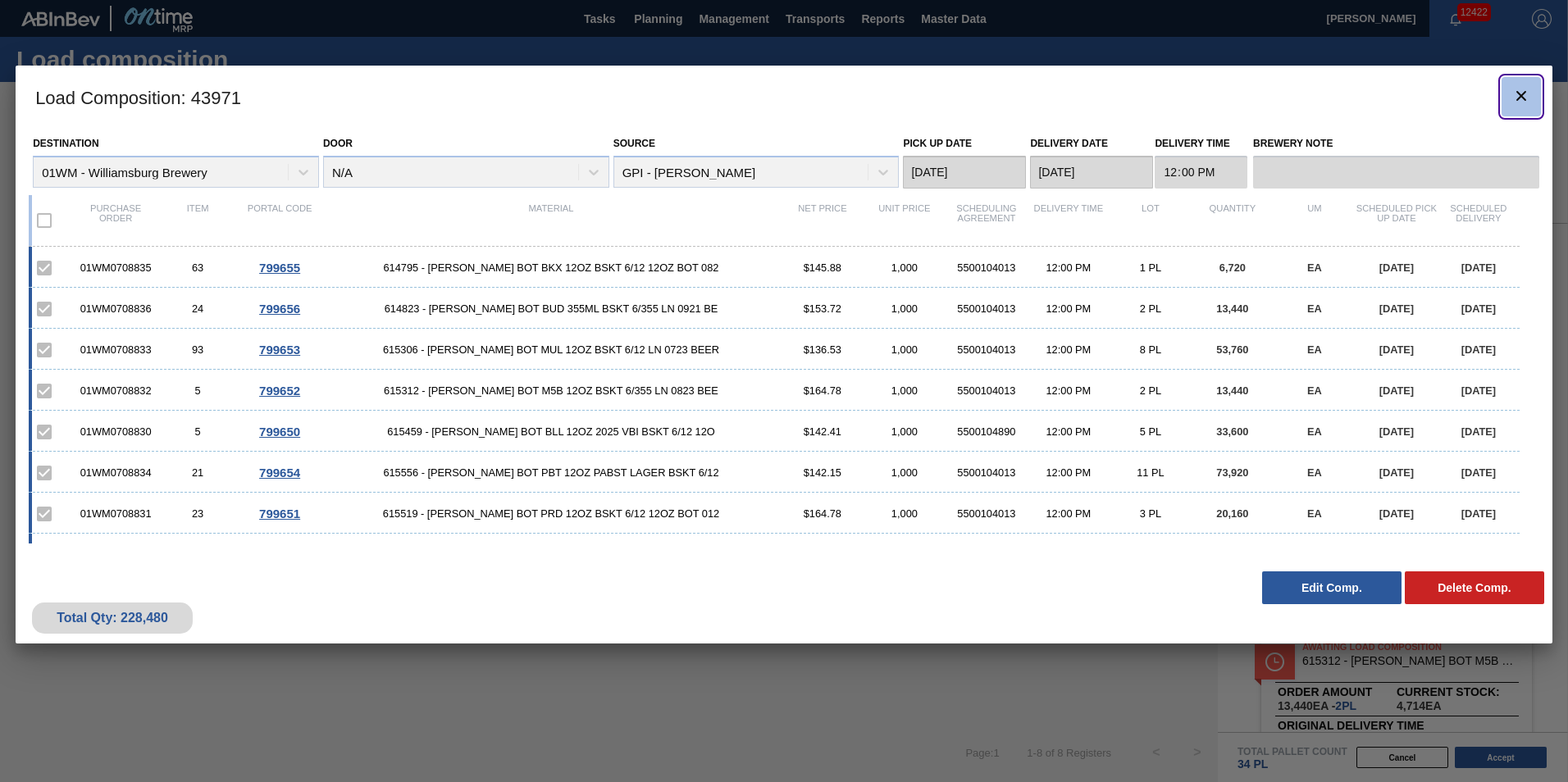
click at [1515, 93] on icon "botão de ícone" at bounding box center [1521, 95] width 20 height 20
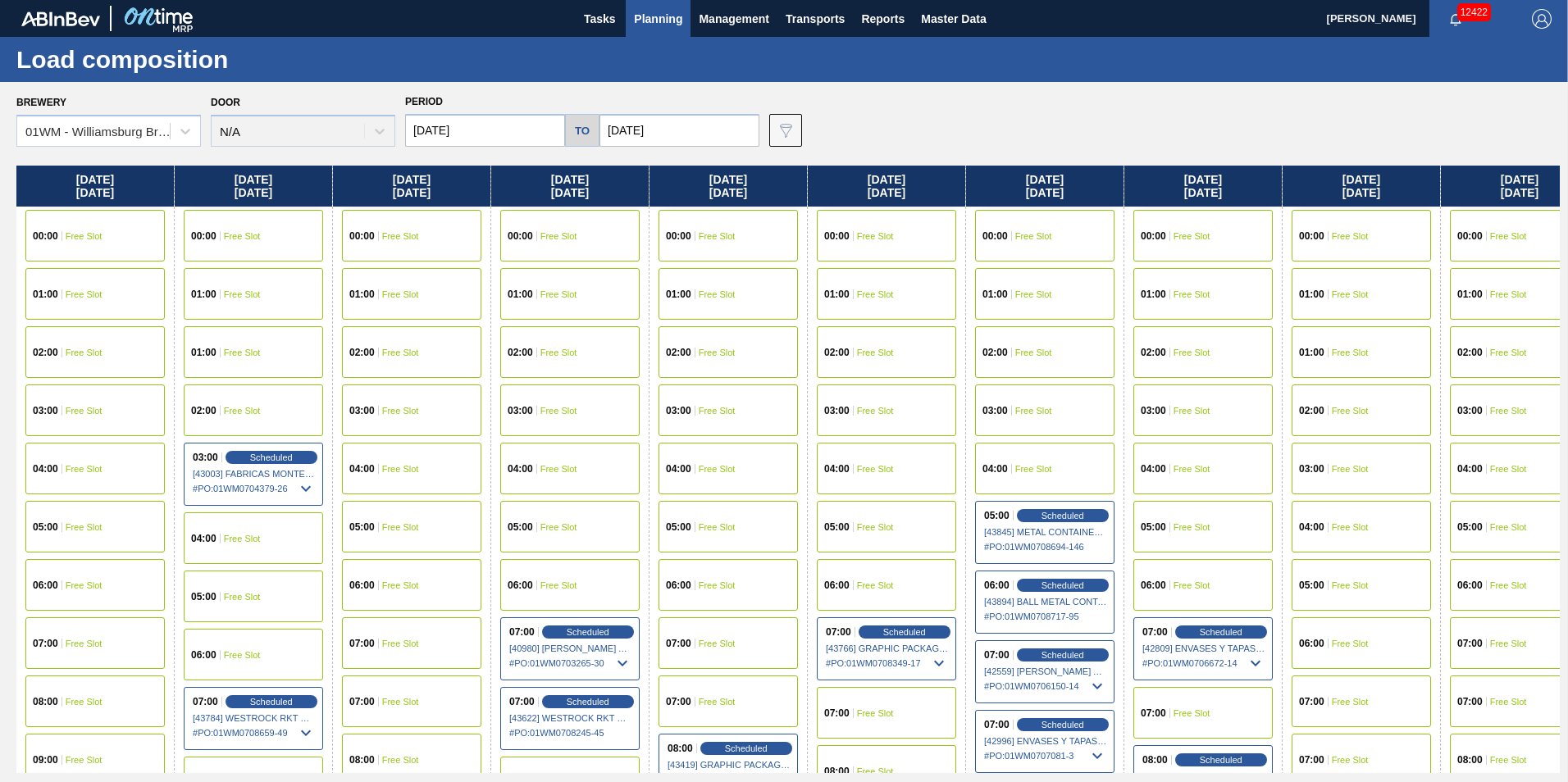
click at [656, 17] on span "Planning" at bounding box center [658, 19] width 48 height 20
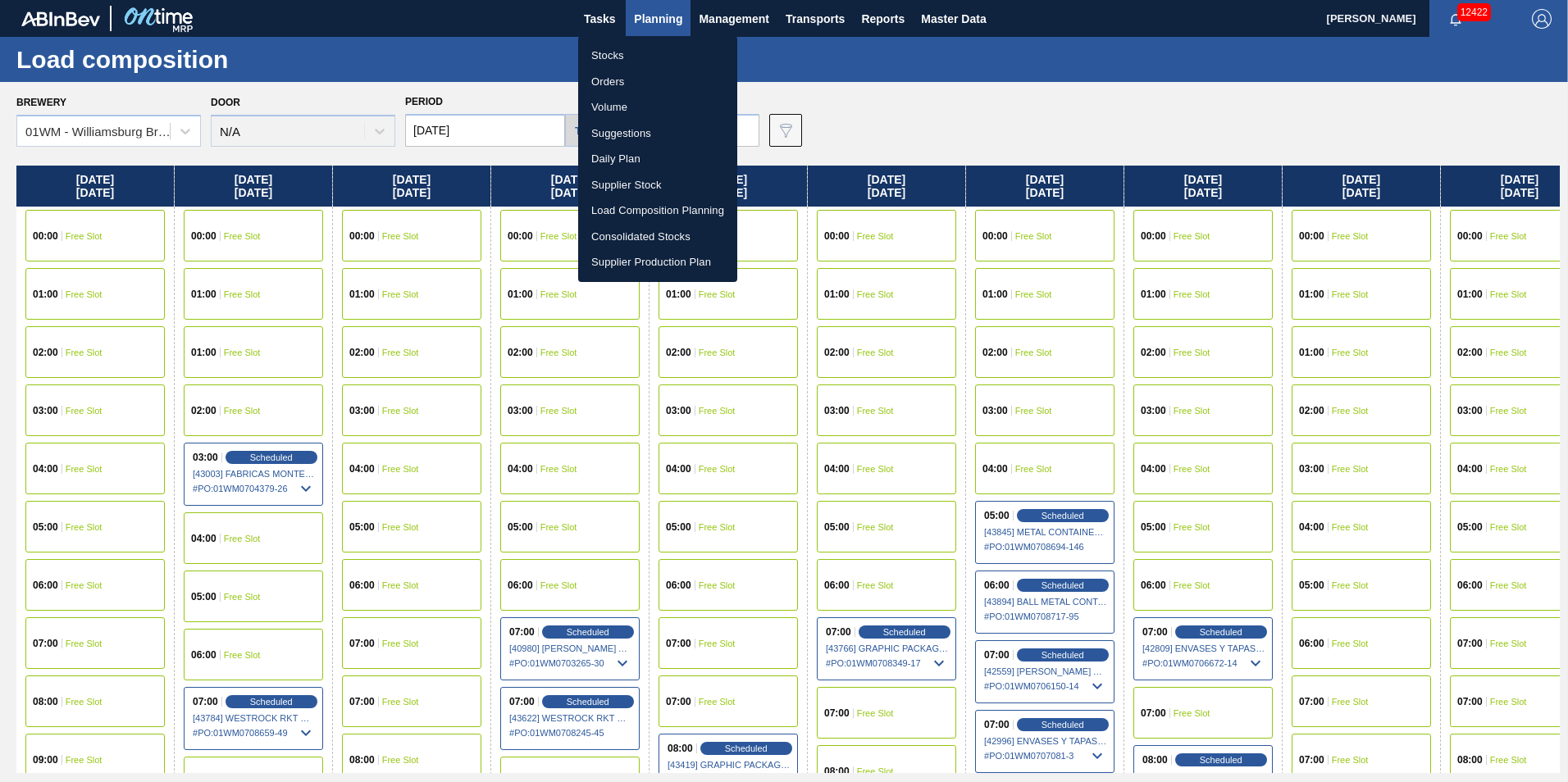
click at [1025, 132] on div at bounding box center [784, 391] width 1568 height 782
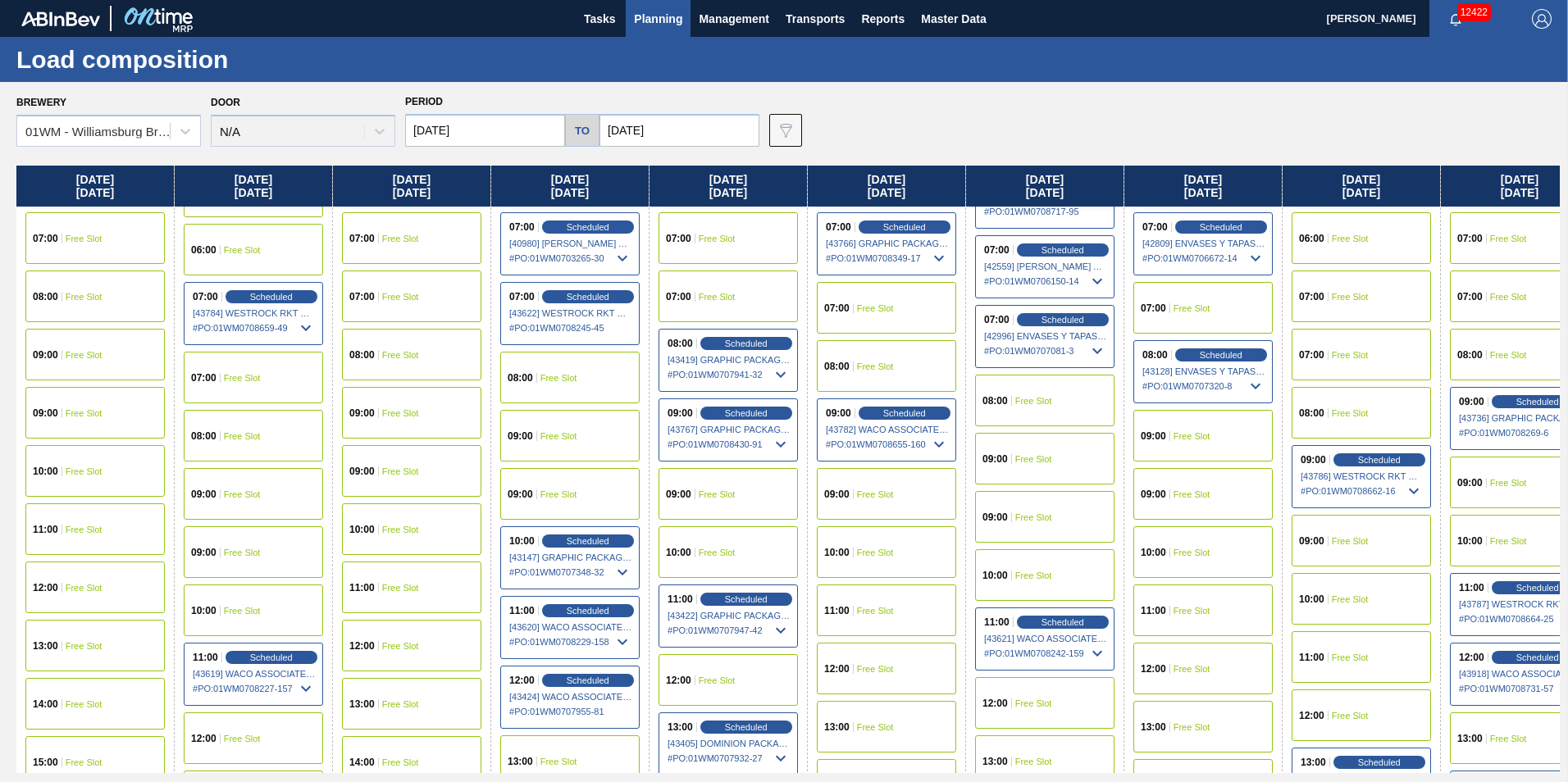
scroll to position [410, 0]
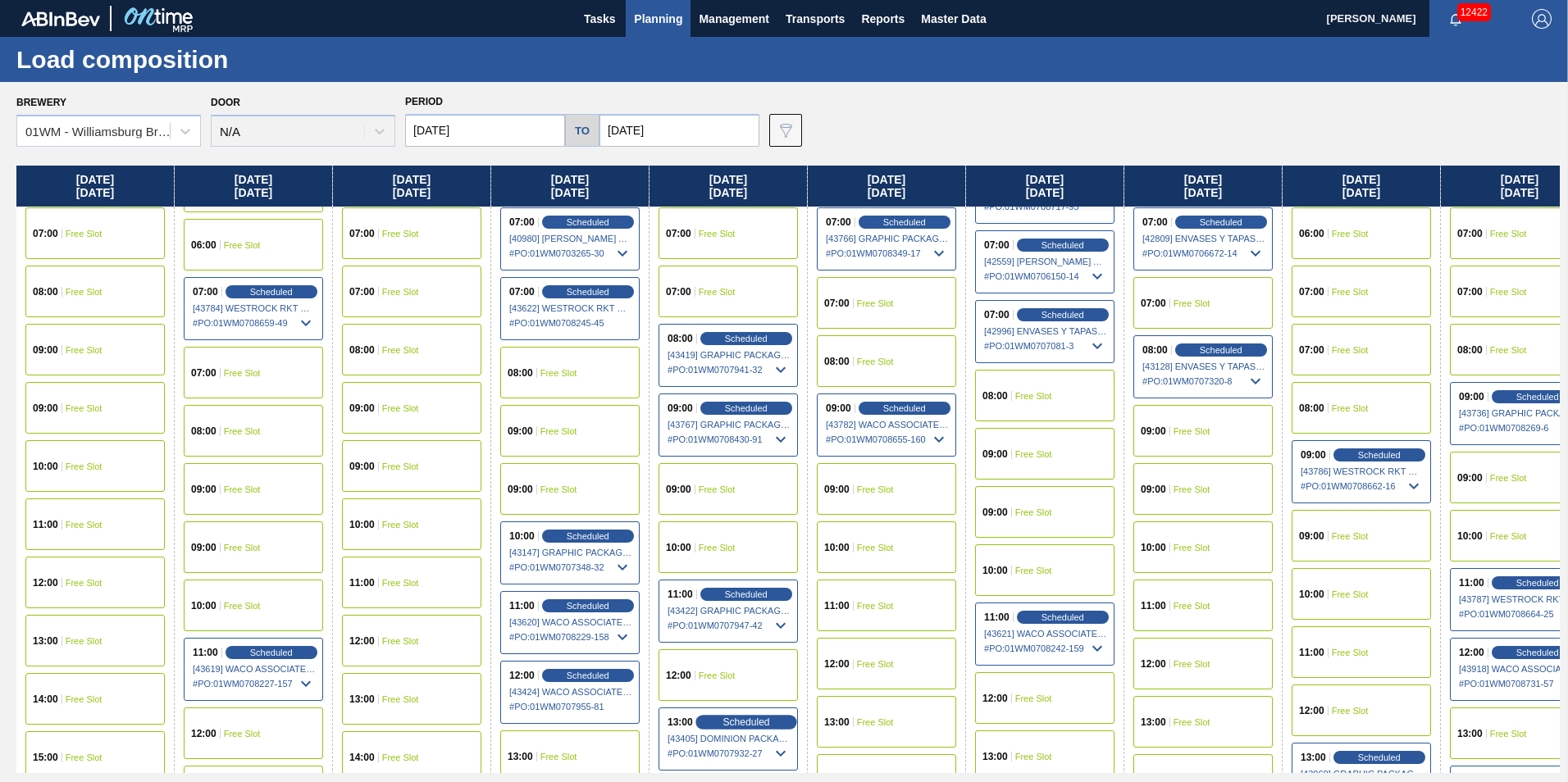
click at [743, 718] on span "Scheduled" at bounding box center [746, 721] width 47 height 10
click at [718, 724] on div "Scheduled" at bounding box center [746, 722] width 101 height 15
click at [718, 0] on body "Tasks Planning Management Transports Reports Master Data Vincent Geritano 12422…" at bounding box center [784, 0] width 1568 height 0
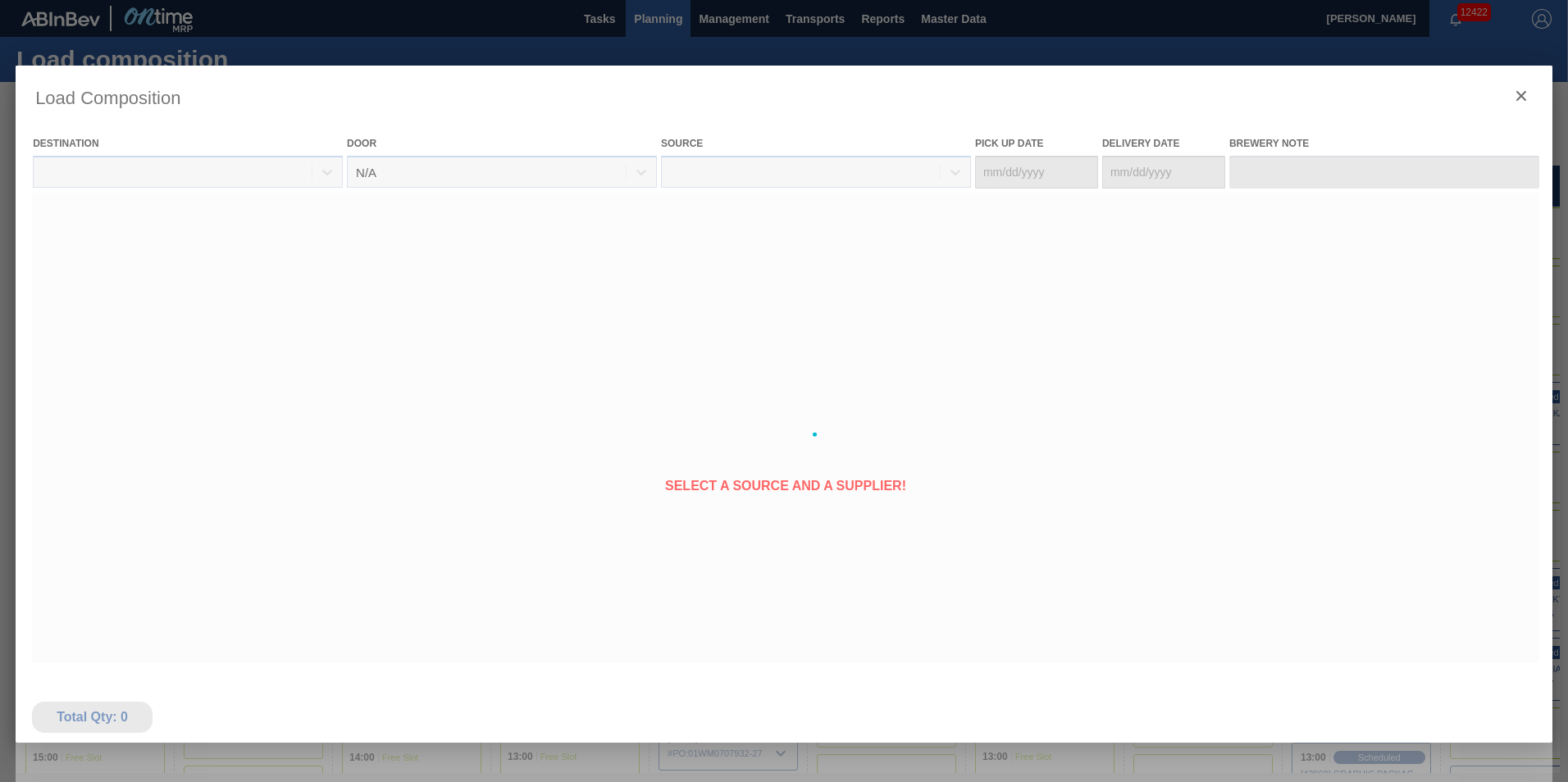
type Date "10/17/2025"
type Date "10/18/2025"
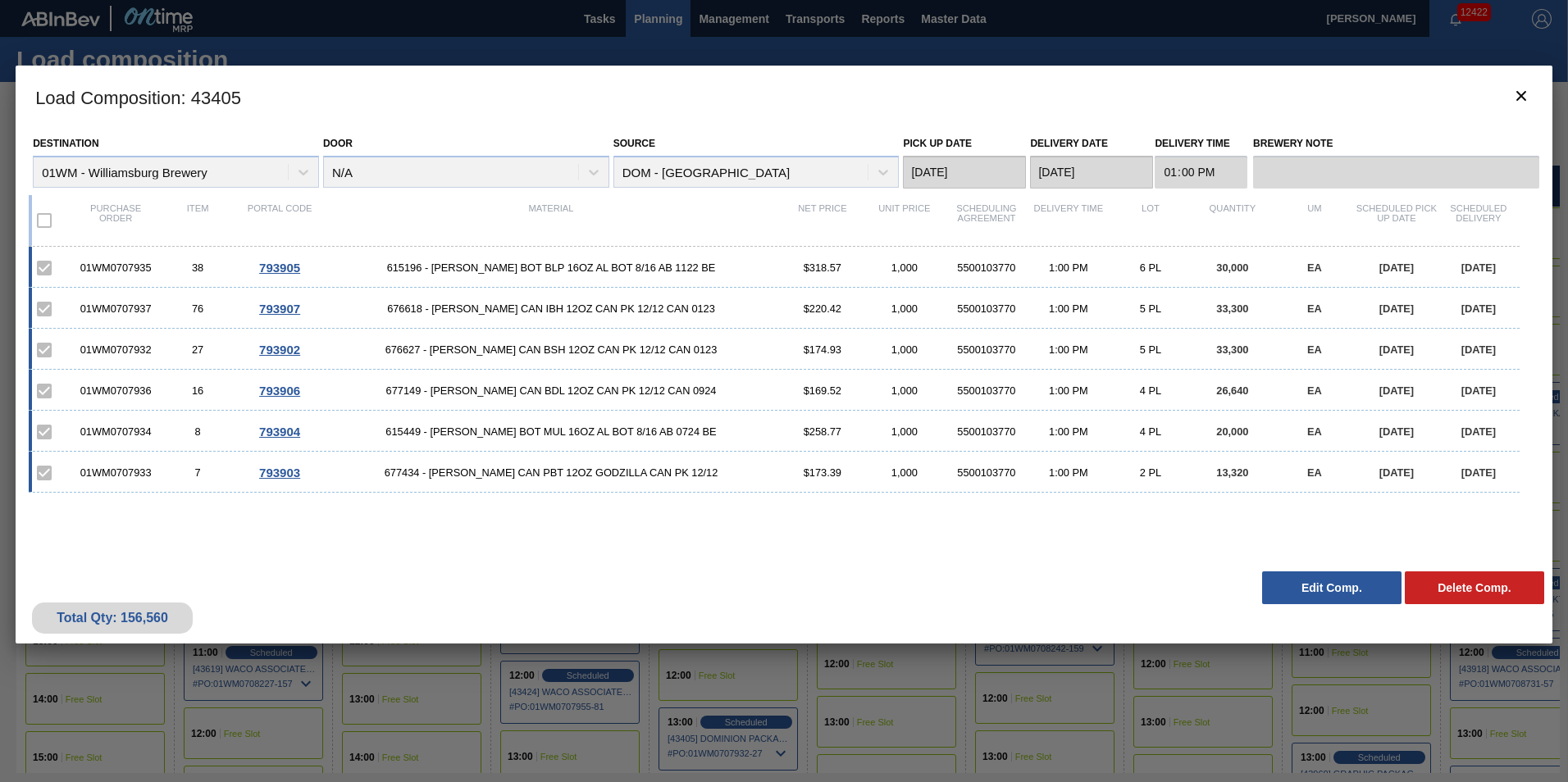
click at [1319, 584] on button "Edit Comp." at bounding box center [1331, 587] width 140 height 33
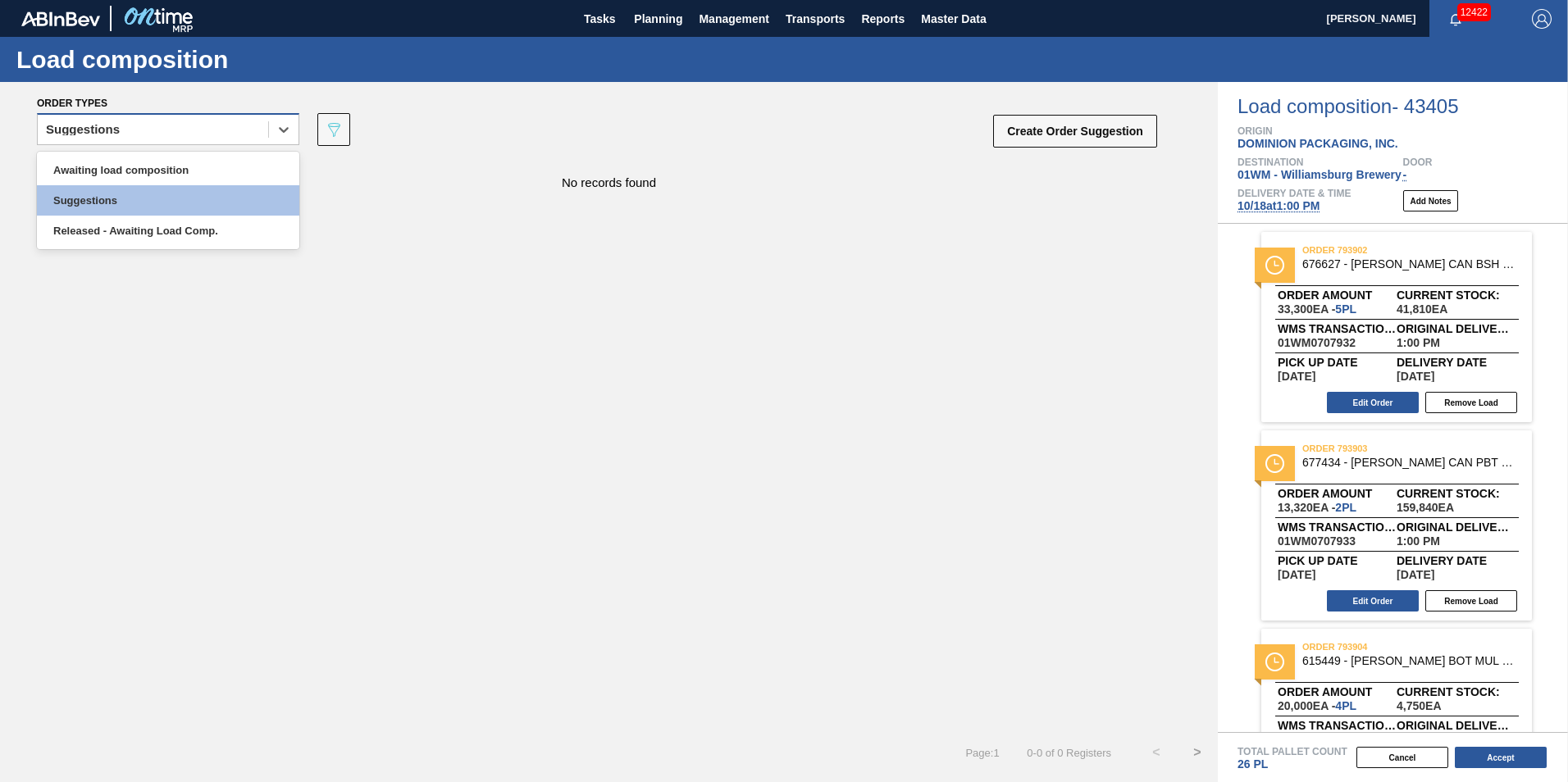
click at [189, 138] on div "Suggestions" at bounding box center [153, 130] width 230 height 24
click at [175, 173] on div "Awaiting load composition" at bounding box center [169, 169] width 263 height 31
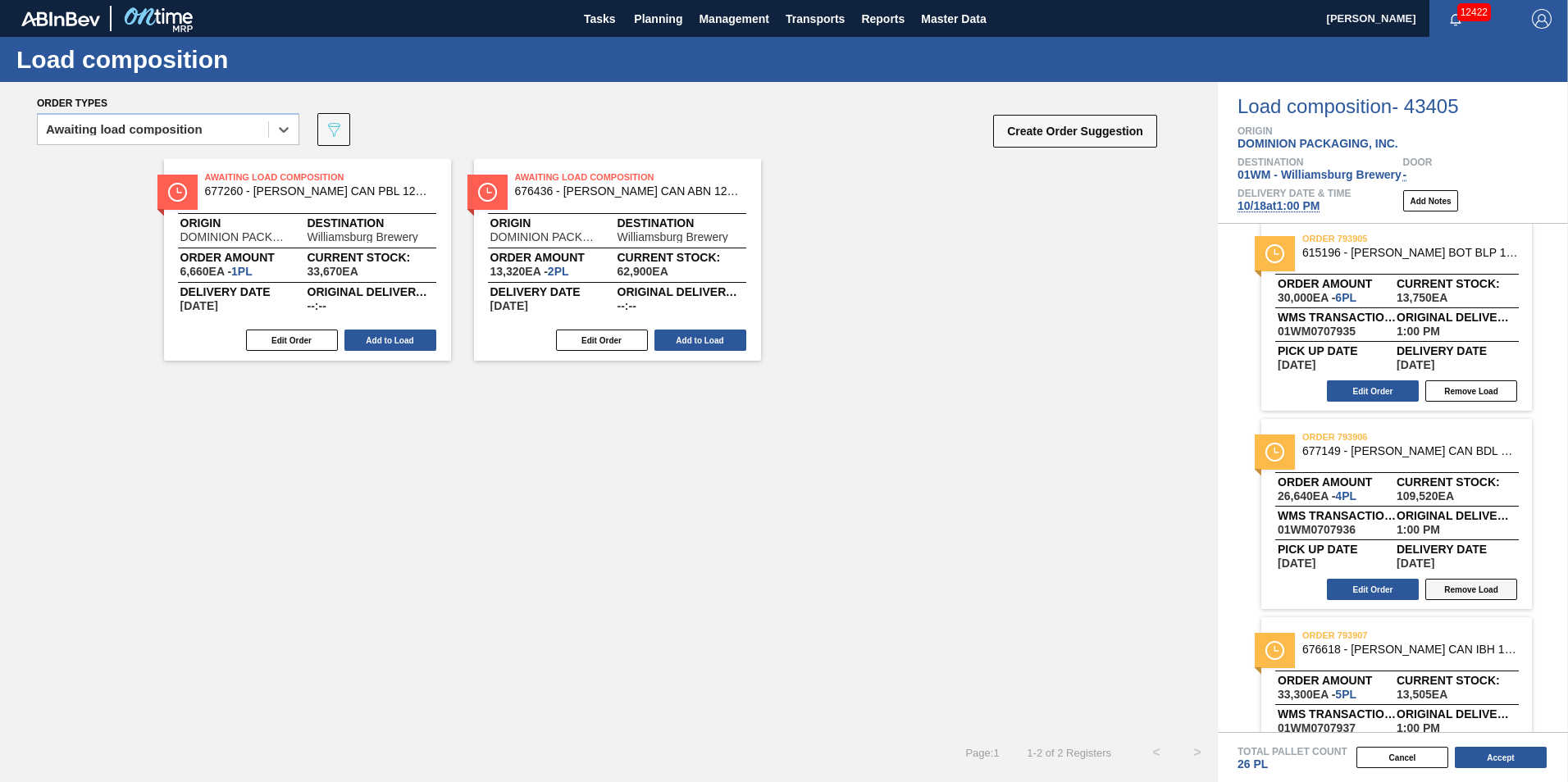
scroll to position [691, 0]
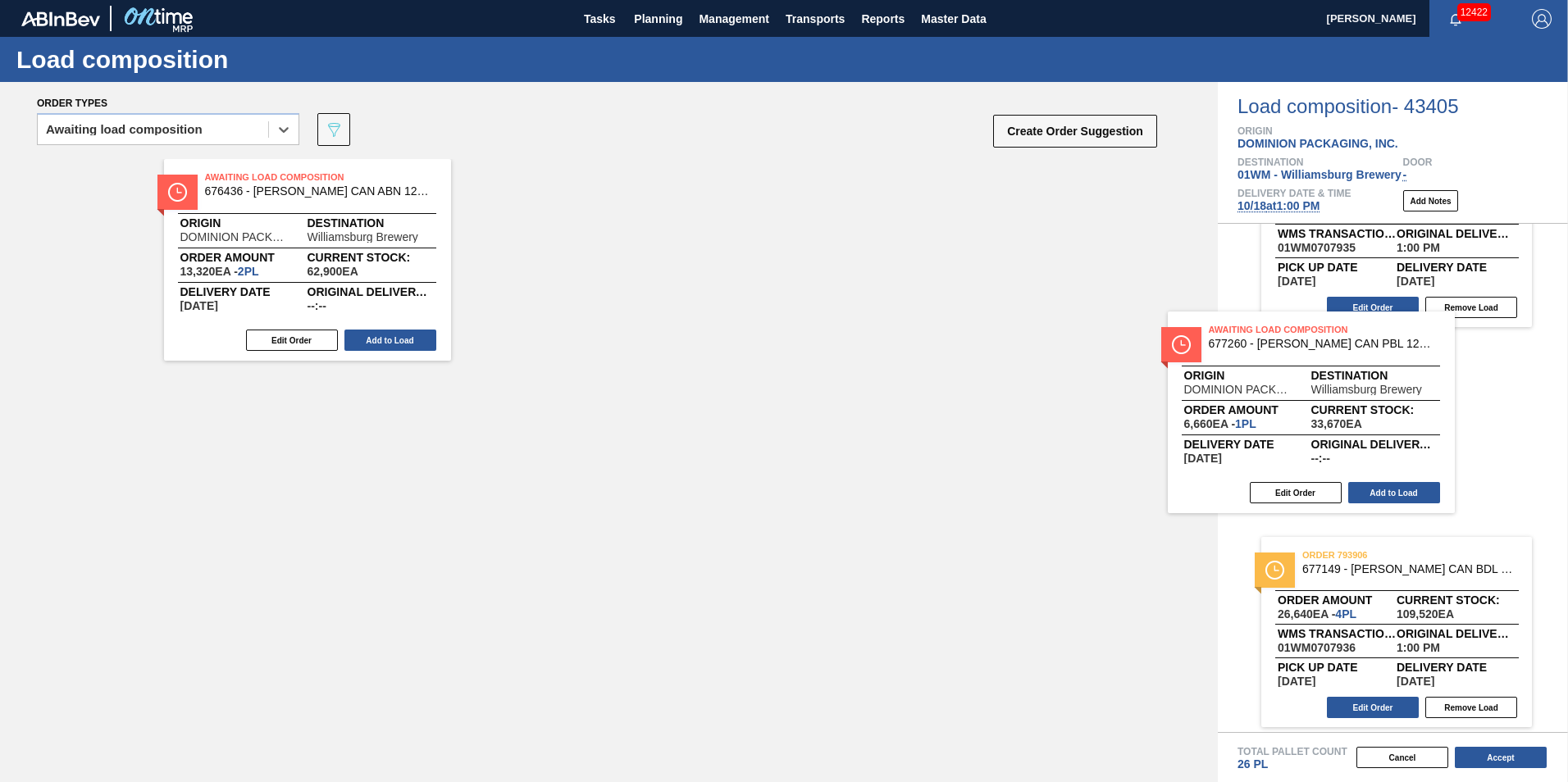
drag, startPoint x: 477, startPoint y: 276, endPoint x: 1403, endPoint y: 394, distance: 933.5
click at [1400, 395] on div "Order types option Awaiting load composition, selected. Select is focused ,type…" at bounding box center [784, 432] width 1568 height 700
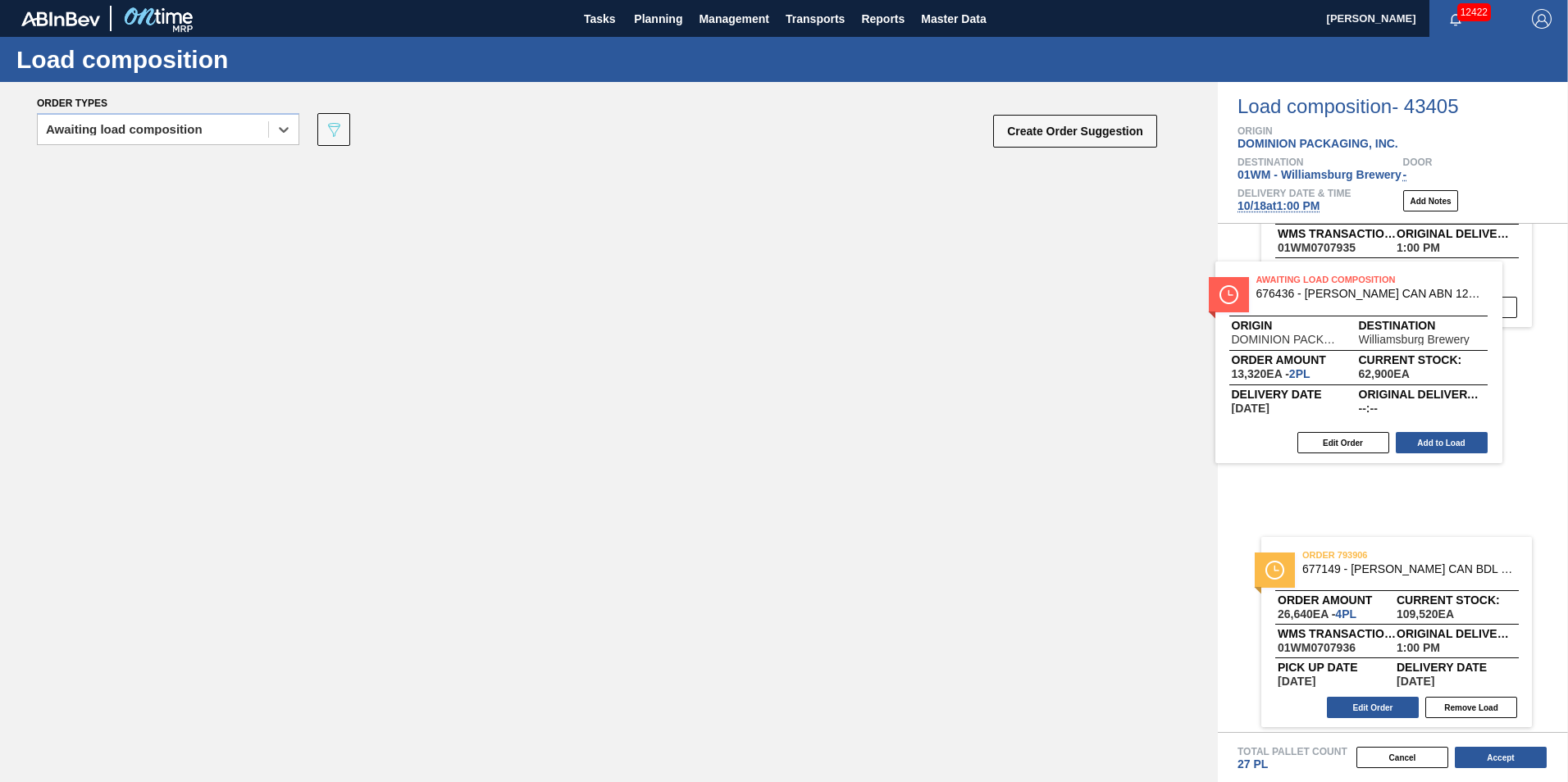
drag, startPoint x: 287, startPoint y: 234, endPoint x: 1361, endPoint y: 339, distance: 1079.1
click at [1361, 339] on div "Order types option Awaiting load composition, selected. Select is focused ,type…" at bounding box center [784, 432] width 1568 height 700
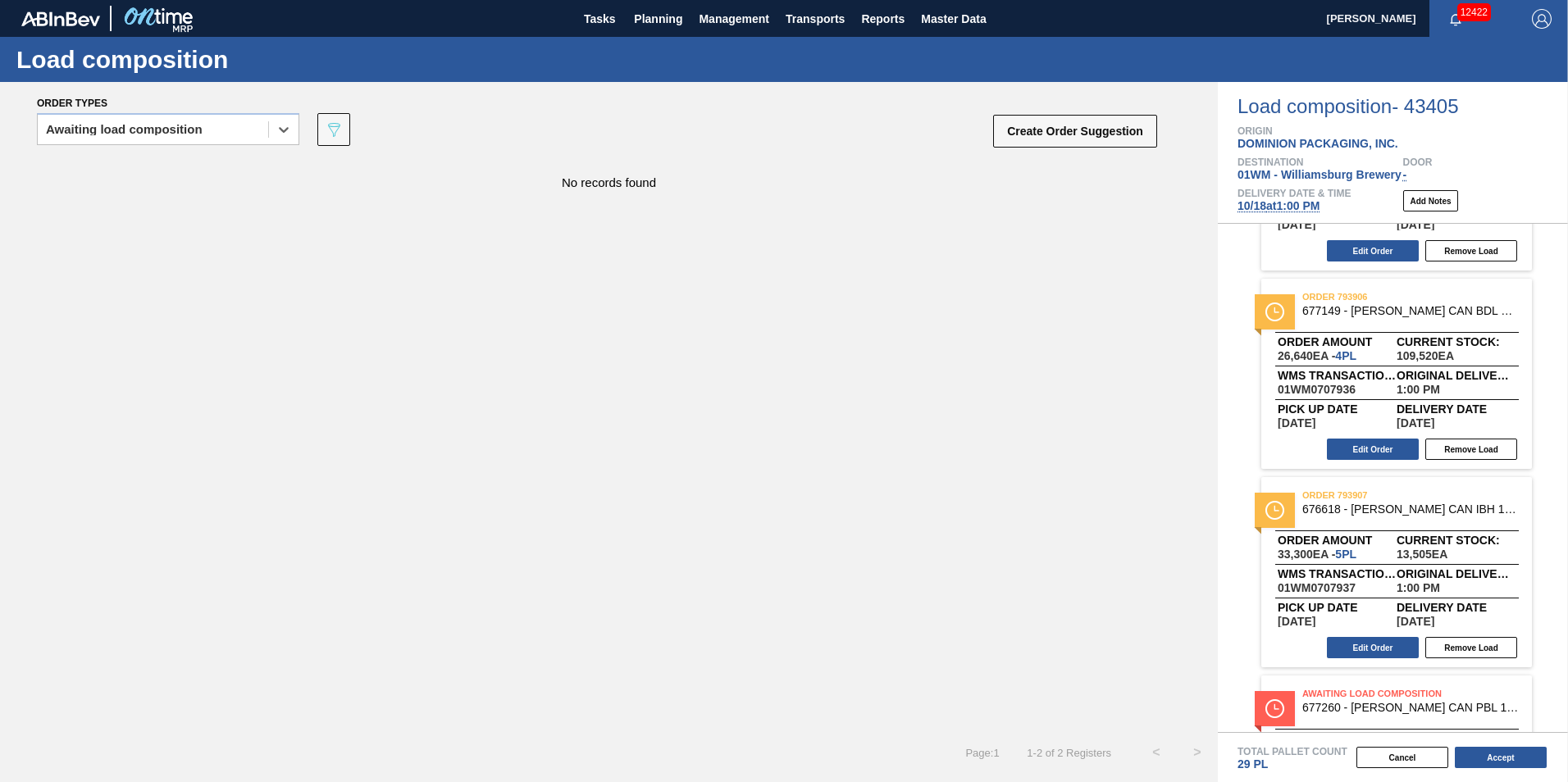
scroll to position [773, 0]
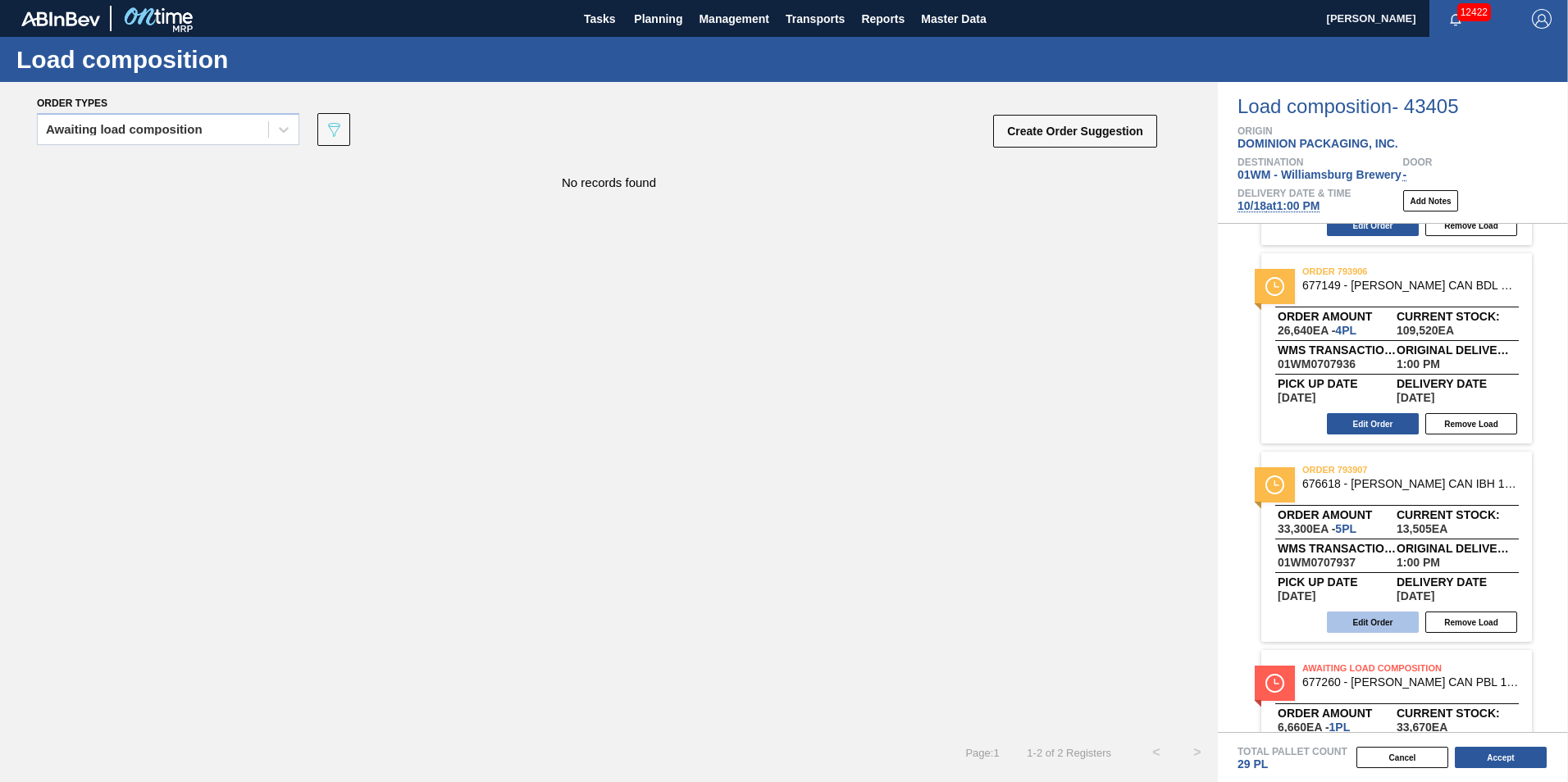
click at [1368, 617] on button "Edit Order" at bounding box center [1372, 622] width 92 height 21
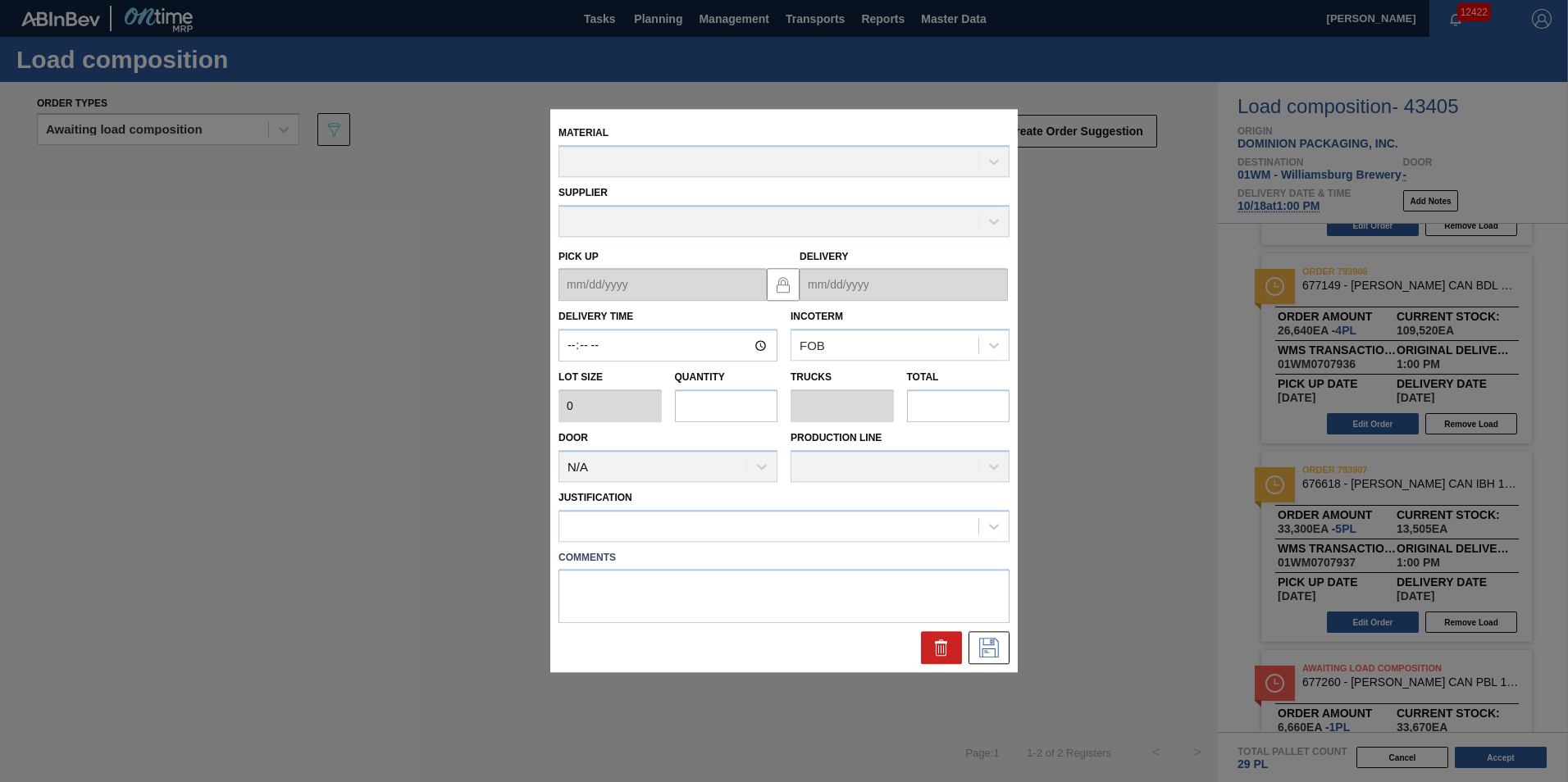
type input "13:00:00"
type input "6,660"
type input "5"
type input "0.192"
type input "33,300"
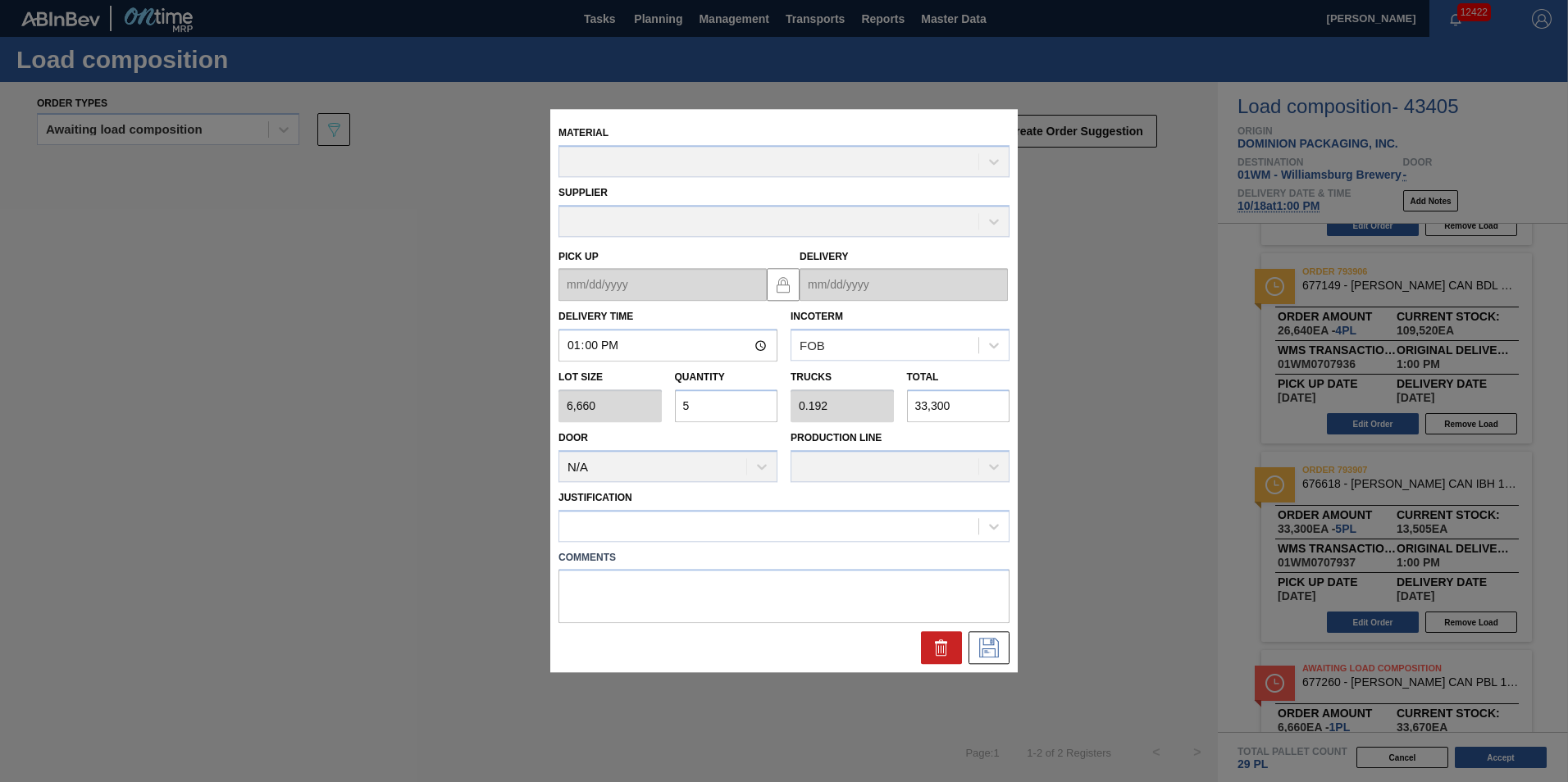
type up "10/17/2025"
type input "10/18/2025"
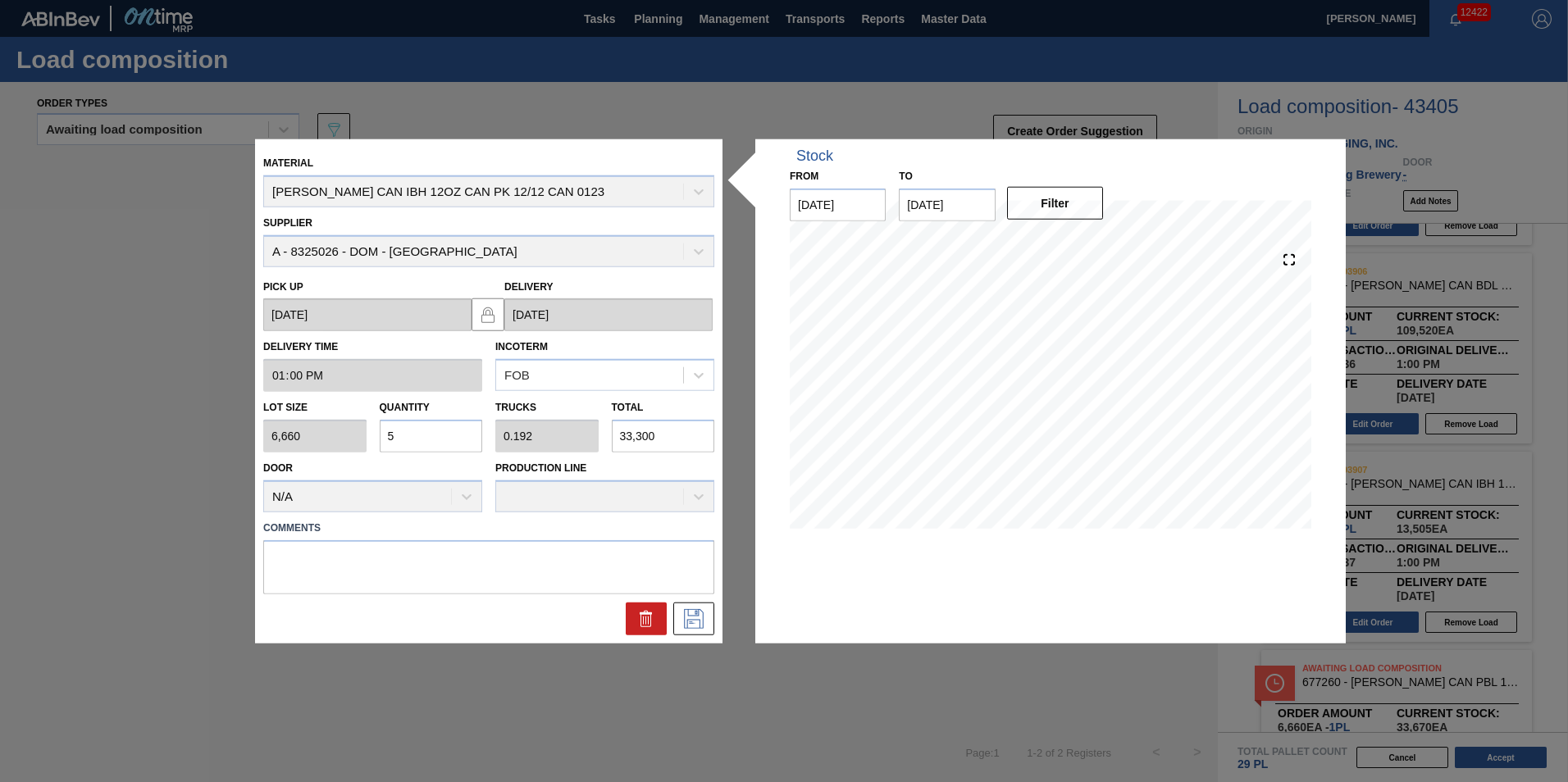
click at [316, 431] on div "Lot size 6,660 Quantity 5 Trucks 0.192 Total 33,300" at bounding box center [489, 422] width 464 height 61
type input "1"
type input "0.038"
type input "6,660"
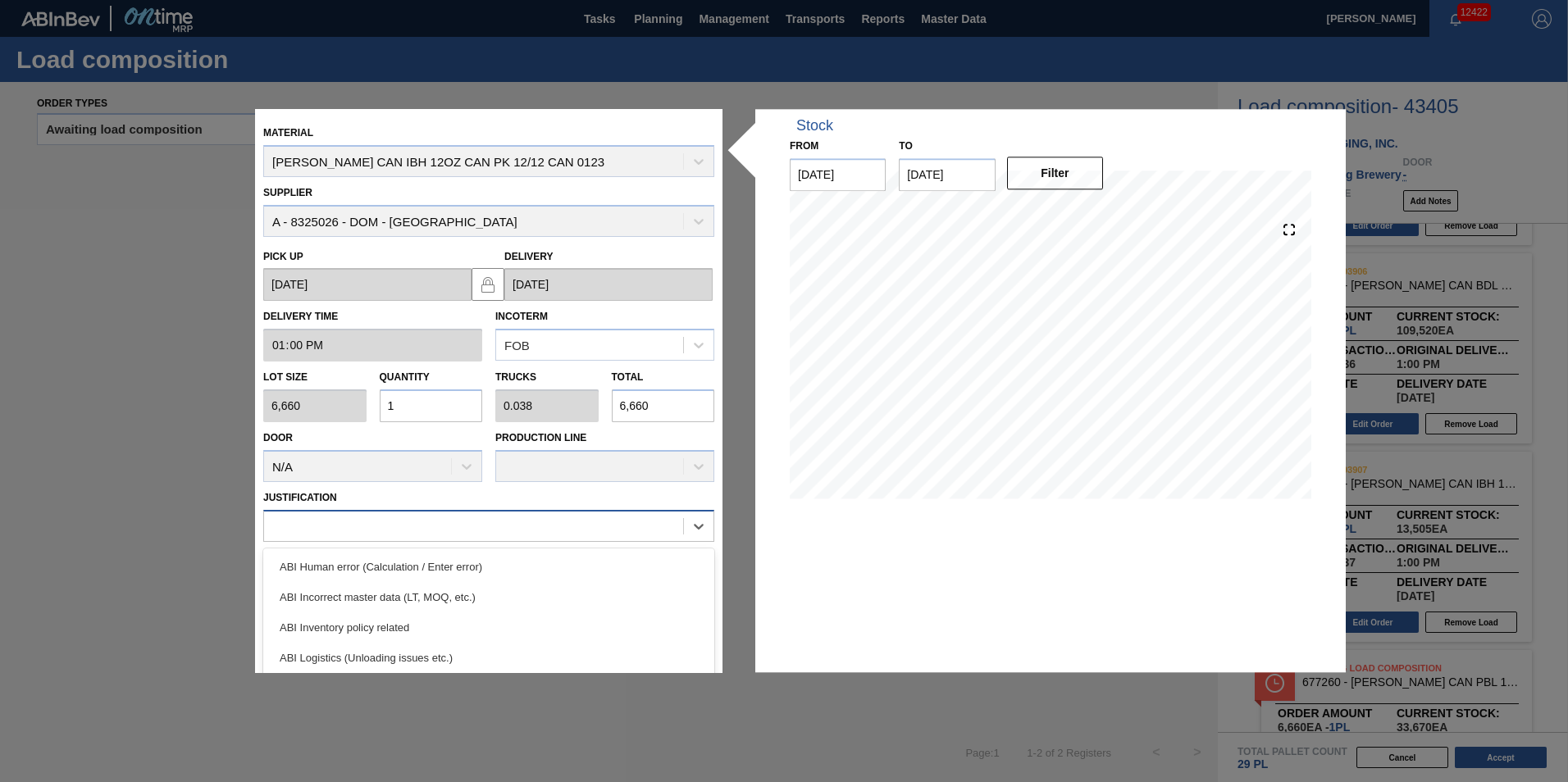
click at [589, 537] on div at bounding box center [474, 526] width 419 height 24
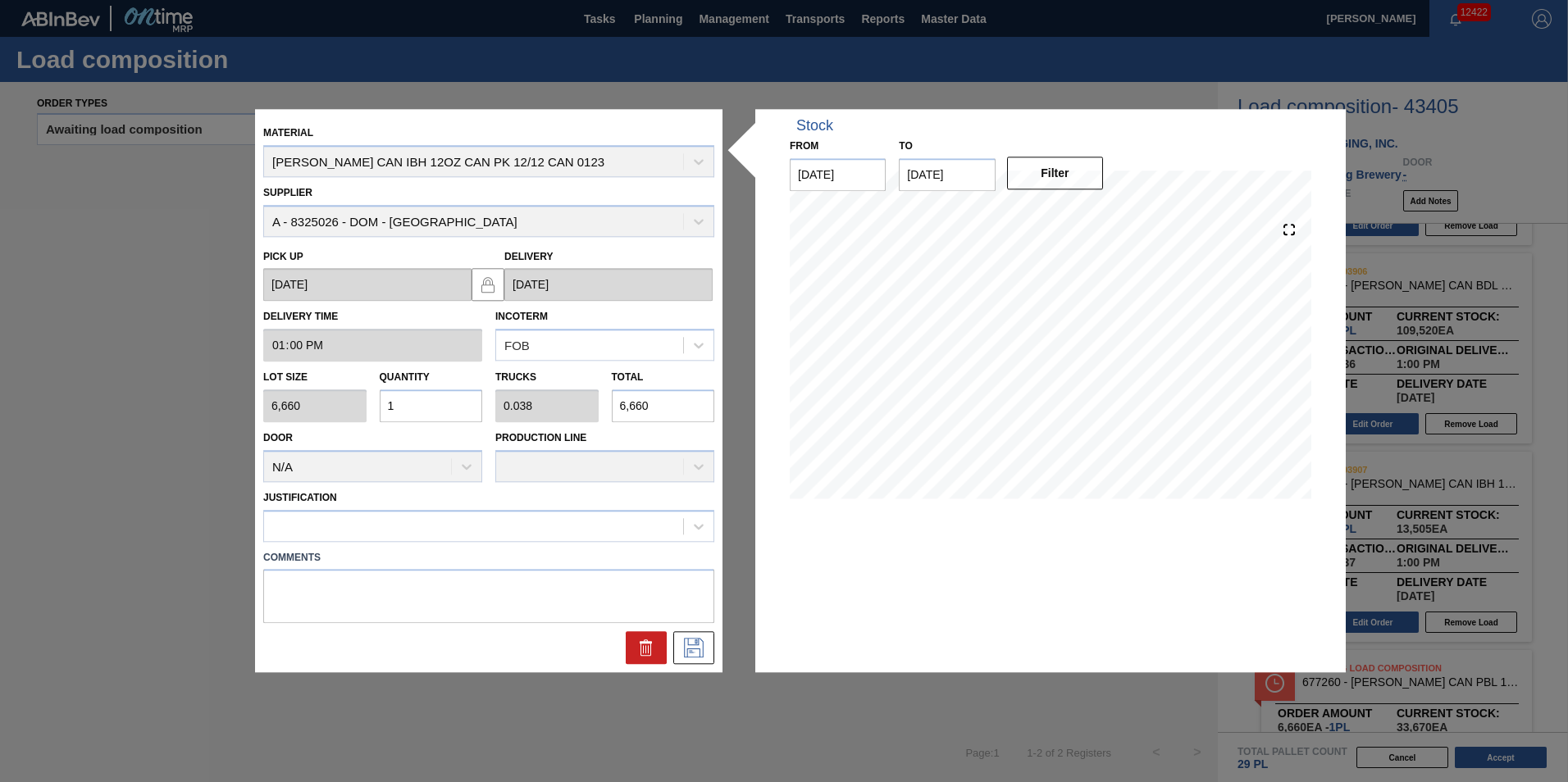
click at [319, 413] on div "Lot size 6,660 Quantity 1 Trucks 0.038 Total 6,660" at bounding box center [489, 392] width 464 height 61
type input "2"
type input "0.077"
type input "13,320"
drag, startPoint x: 436, startPoint y: 409, endPoint x: 239, endPoint y: 409, distance: 197.0
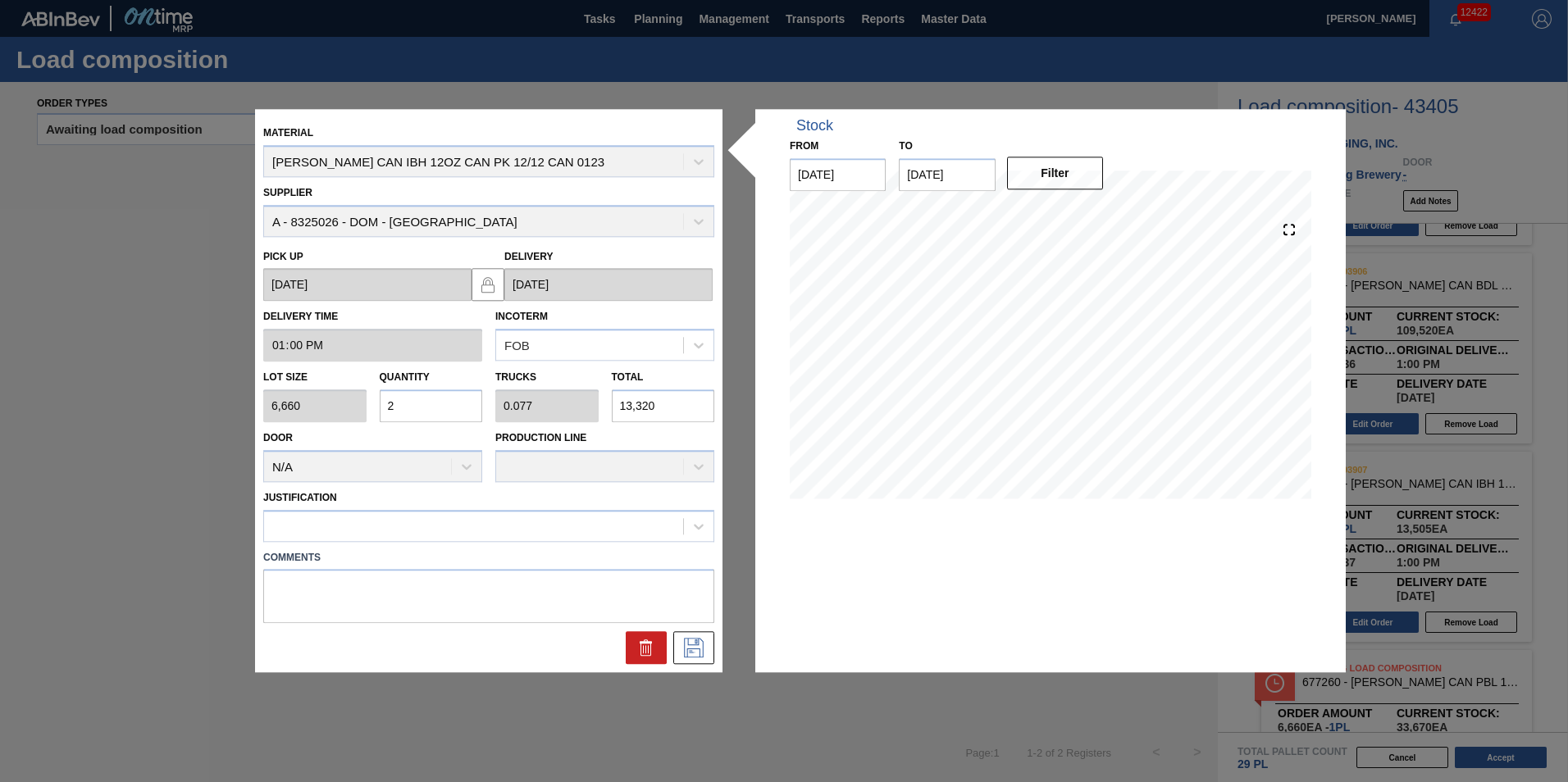
click at [240, 409] on div "Material CARR CAN IBH 12OZ CAN PK 12/12 CAN 0123 Supplier A - 8325026 - DOM - R…" at bounding box center [784, 391] width 1568 height 782
type input "1"
type input "0.038"
type input "6,660"
click at [347, 527] on div at bounding box center [474, 526] width 419 height 24
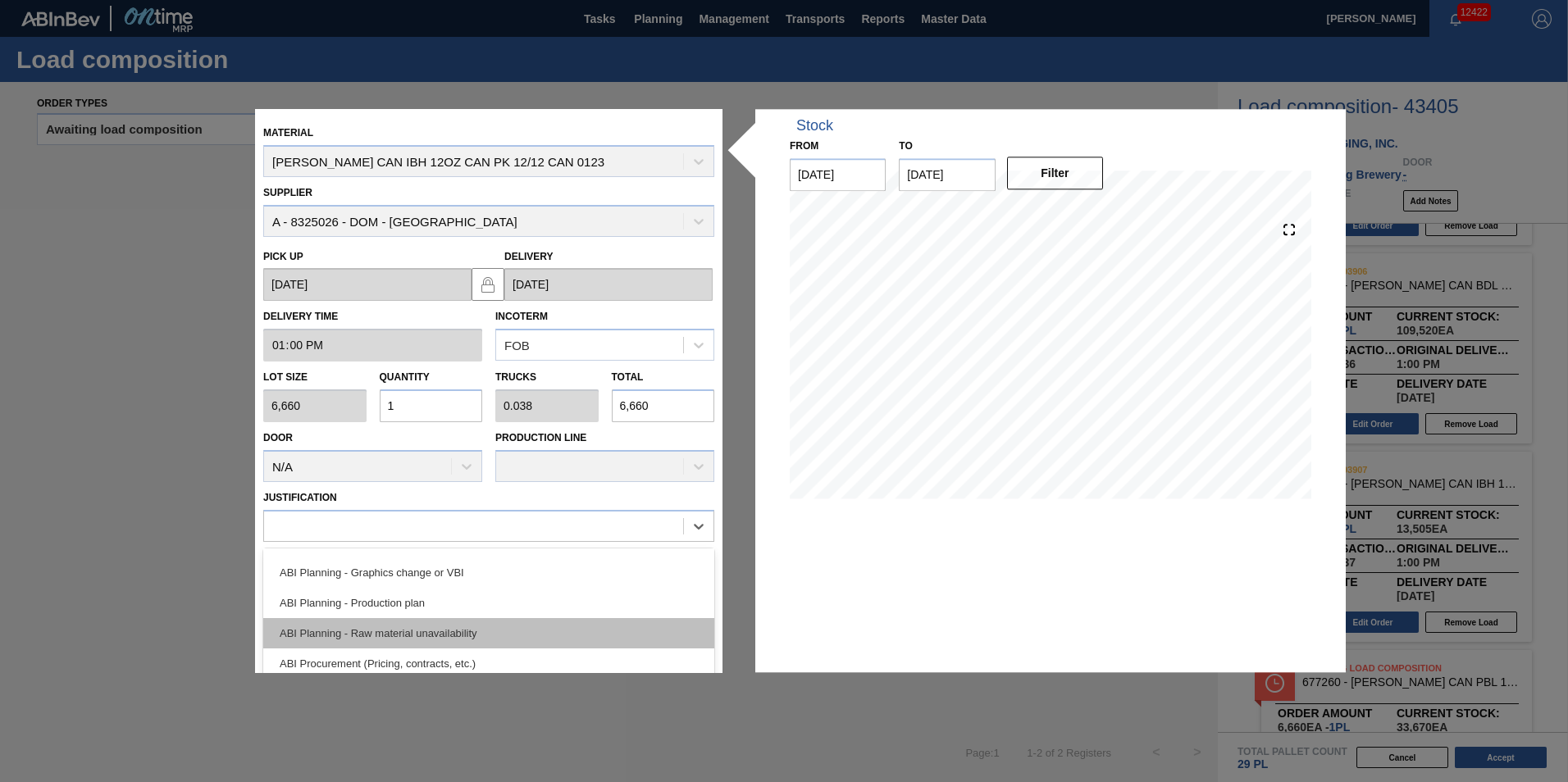
scroll to position [164, 0]
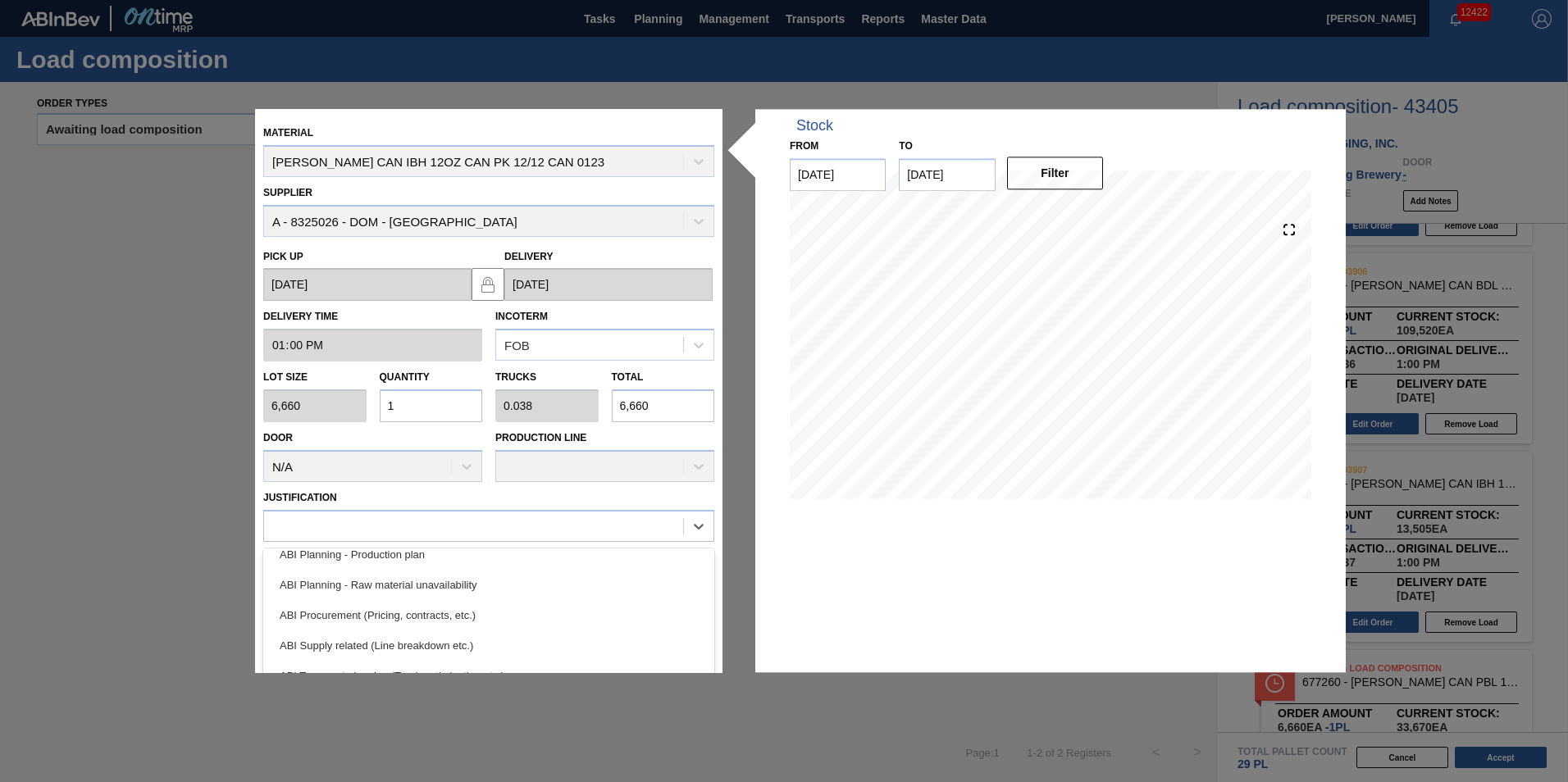
drag, startPoint x: 494, startPoint y: 563, endPoint x: 501, endPoint y: 557, distance: 9.2
click at [495, 563] on div "ABI Planning - Production plan" at bounding box center [489, 554] width 451 height 31
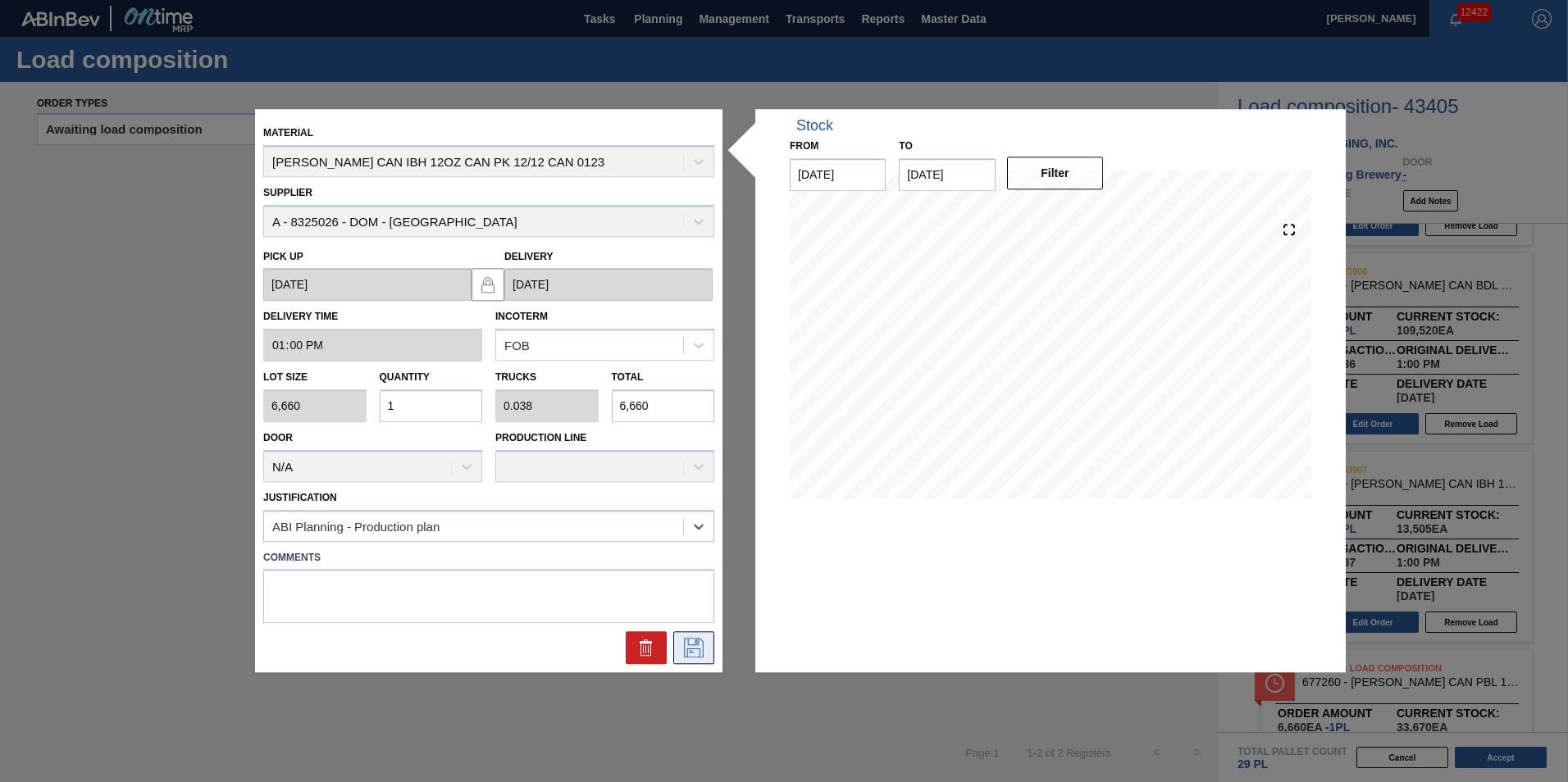
click at [703, 636] on button at bounding box center [694, 648] width 41 height 33
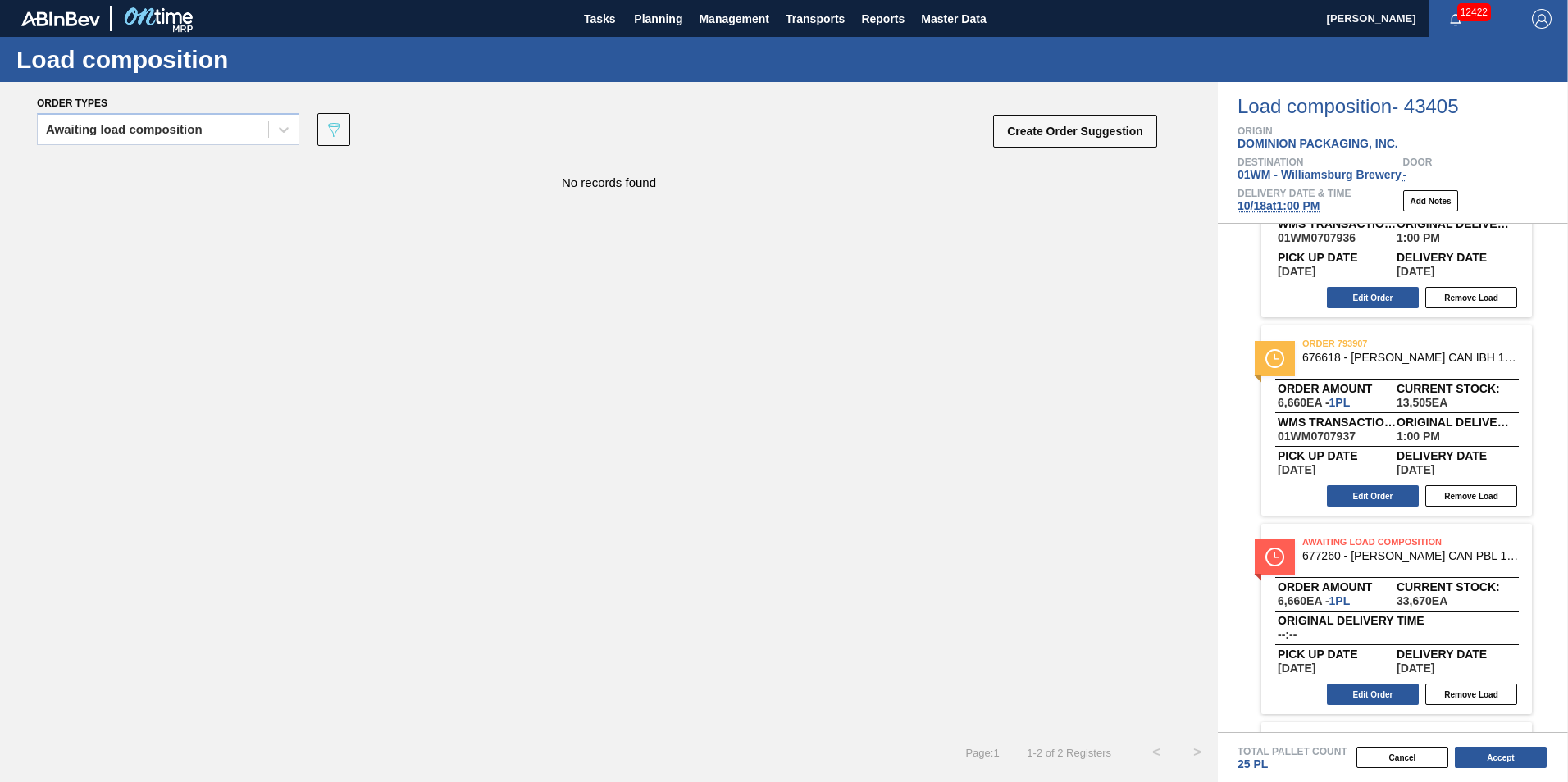
scroll to position [924, 0]
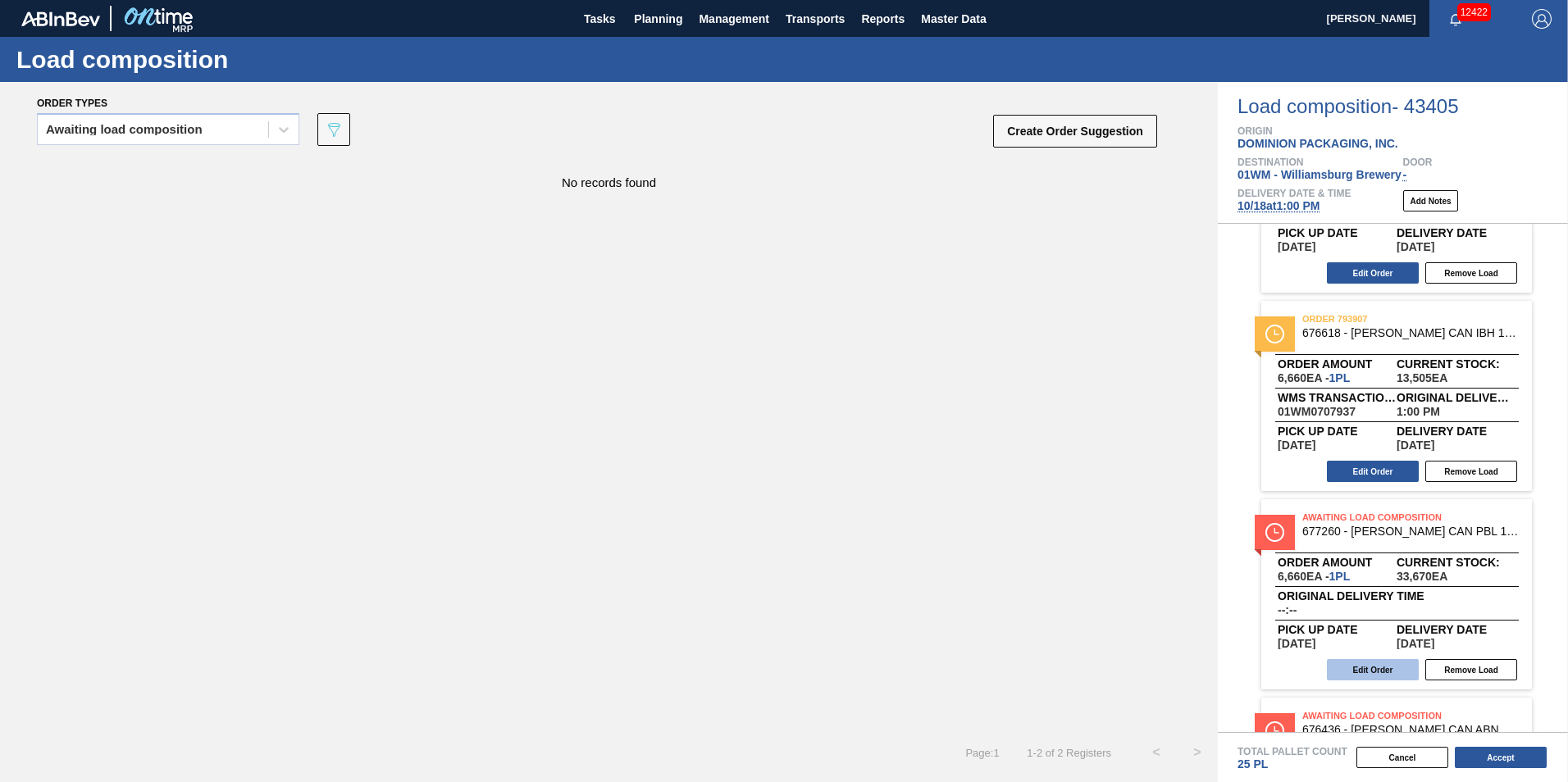
click at [1373, 671] on button "Edit Order" at bounding box center [1372, 669] width 92 height 21
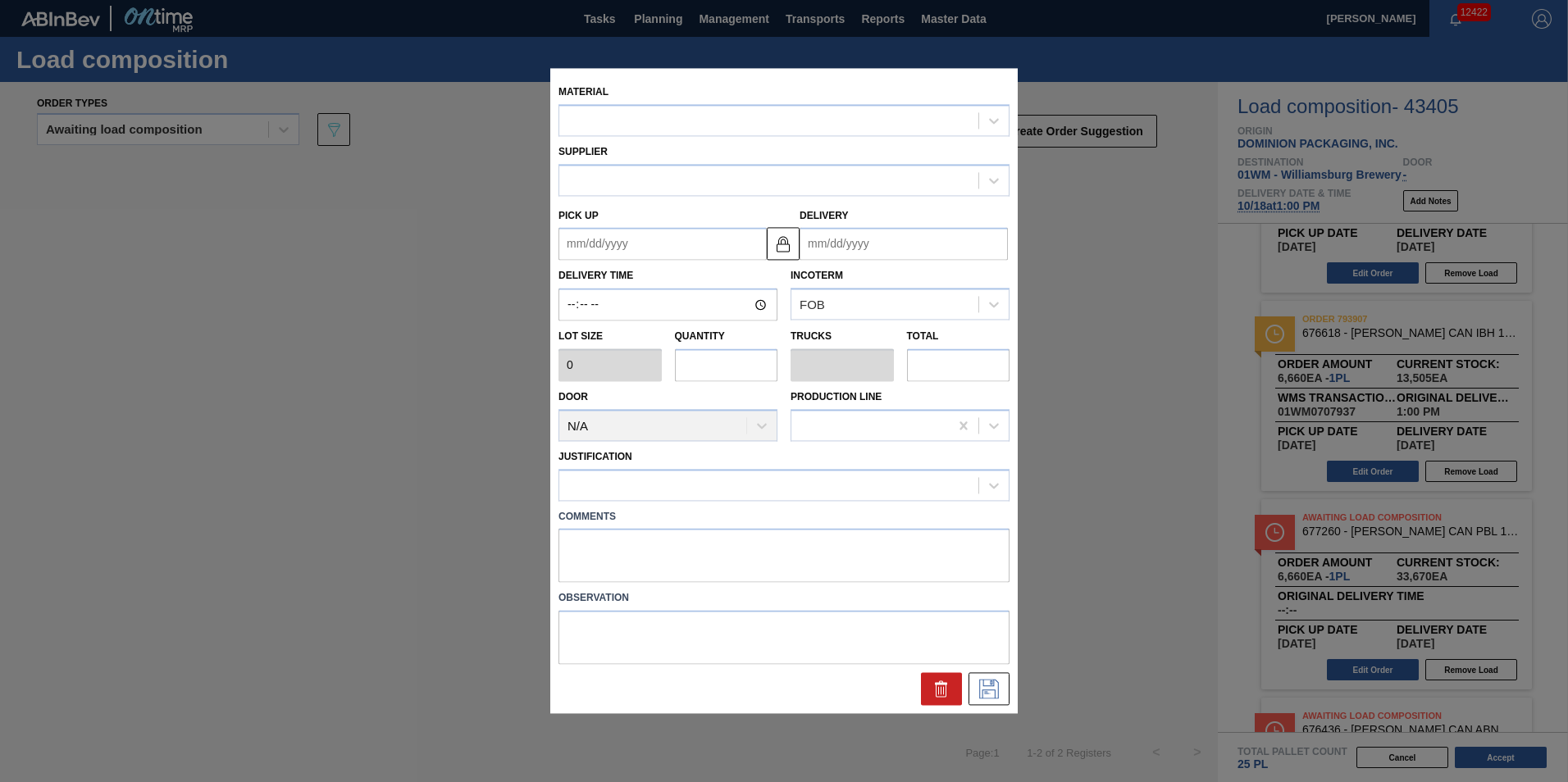
type input "6,660"
type input "1"
type input "0.038"
type input "6,660"
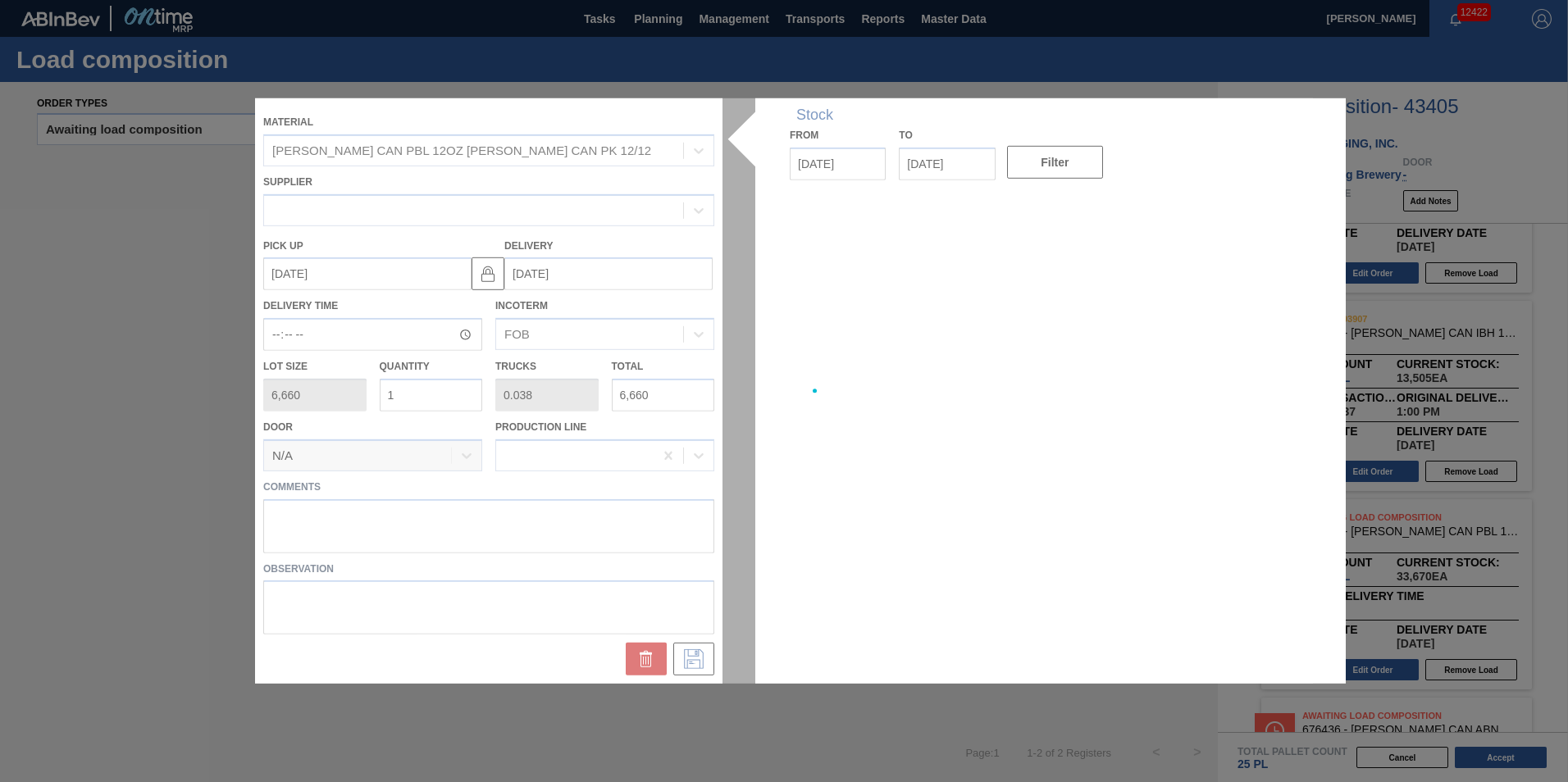
type up "[DATE]"
type input "[DATE]"
click at [401, 395] on input "1" at bounding box center [431, 395] width 103 height 33
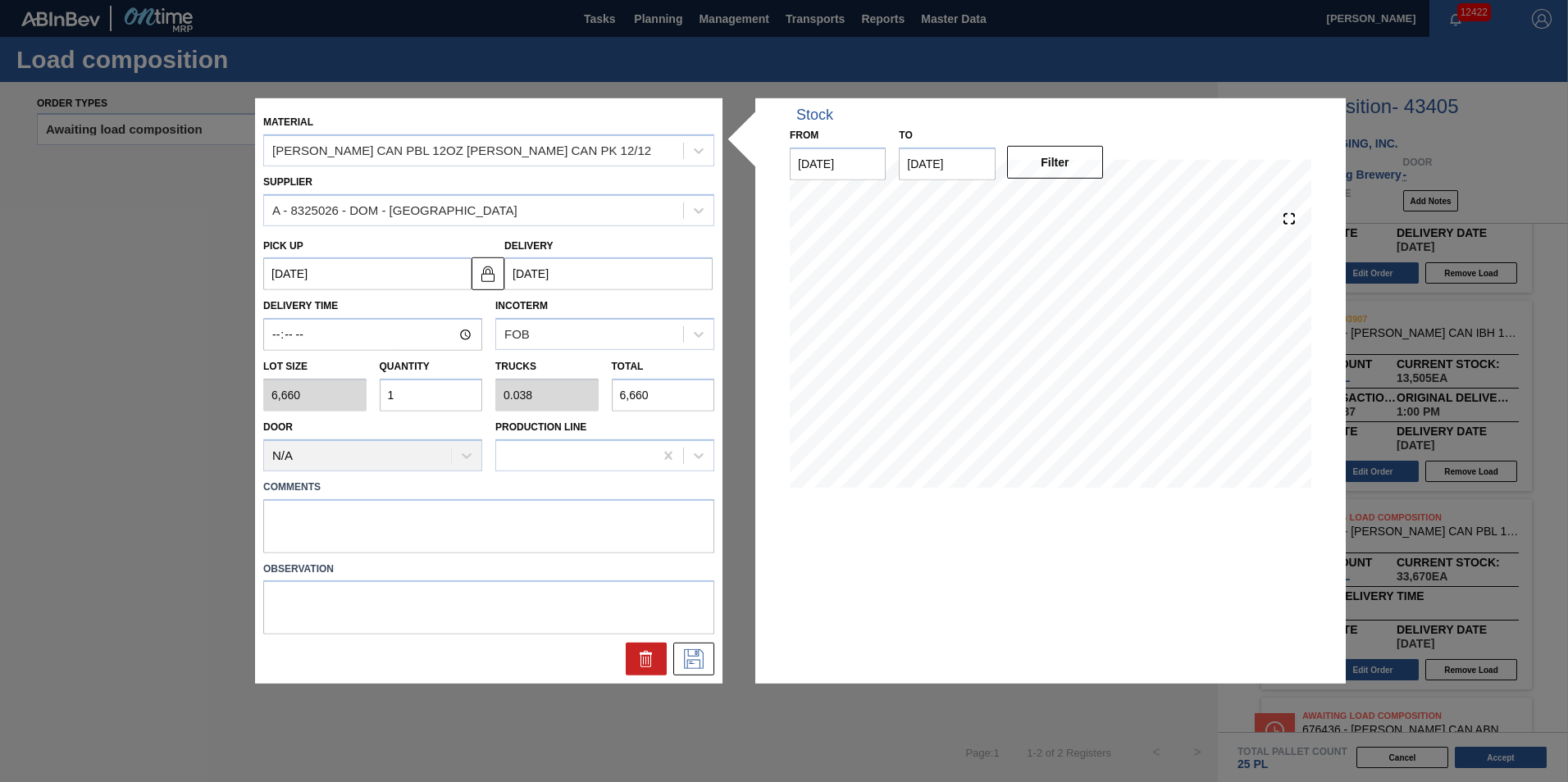
type input "0"
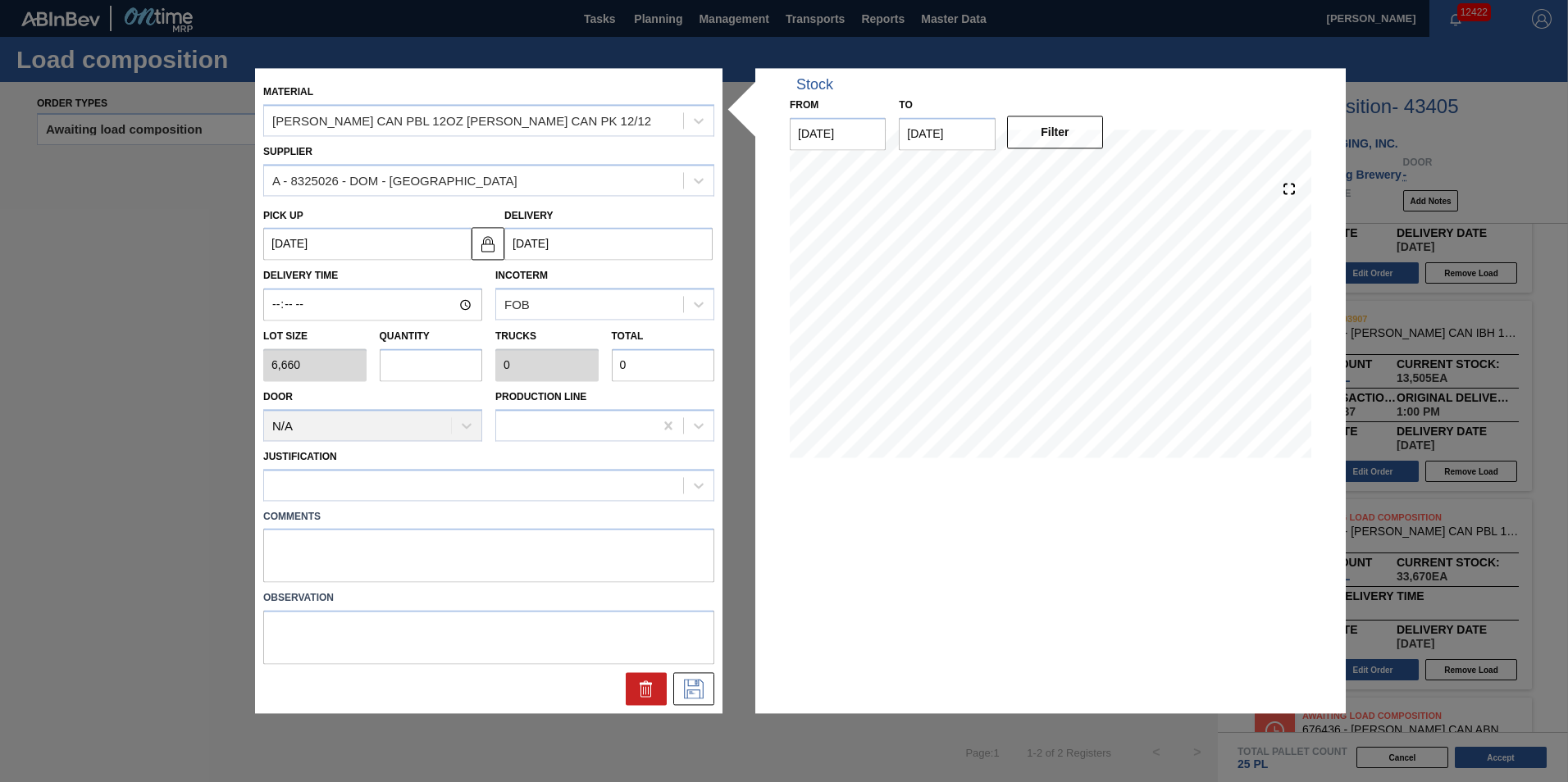
type input "2"
type input "0.077"
type input "13,320"
type input "2"
click at [579, 504] on div "Comments" at bounding box center [489, 542] width 464 height 82
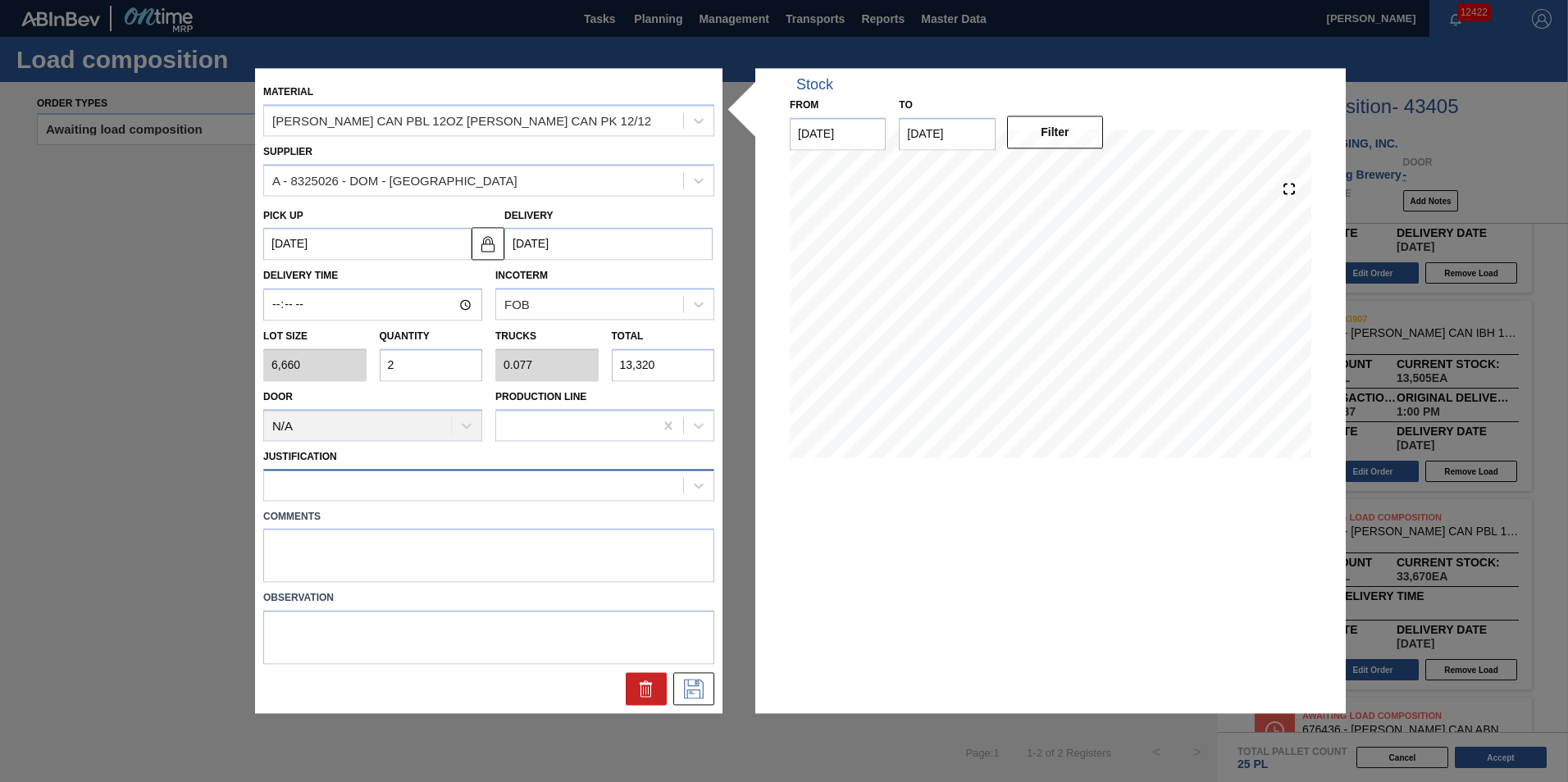
click at [586, 489] on div at bounding box center [474, 485] width 419 height 24
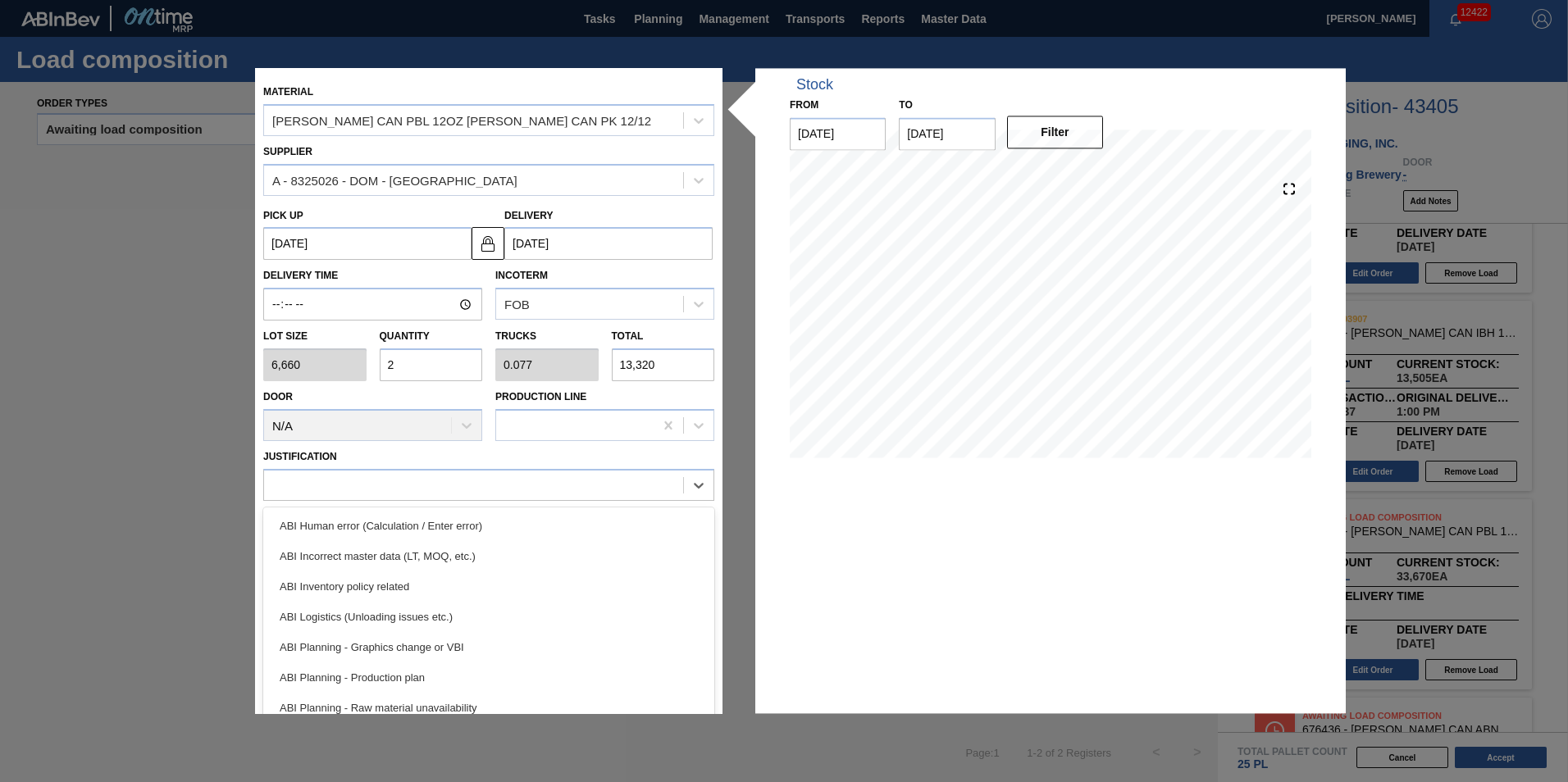
click at [574, 678] on div "ABI Planning - Production plan" at bounding box center [489, 678] width 451 height 31
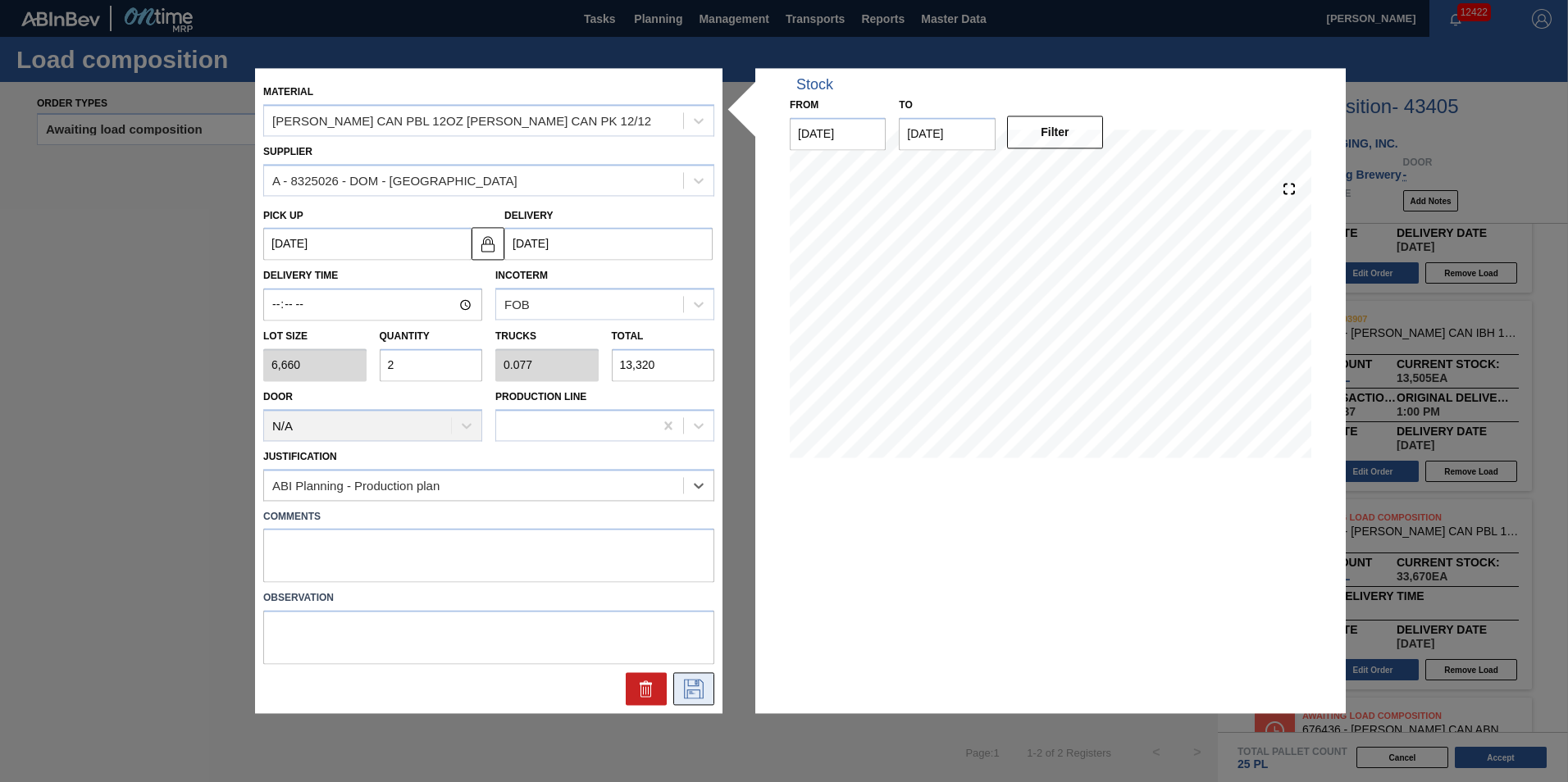
click at [696, 682] on icon at bounding box center [694, 689] width 26 height 20
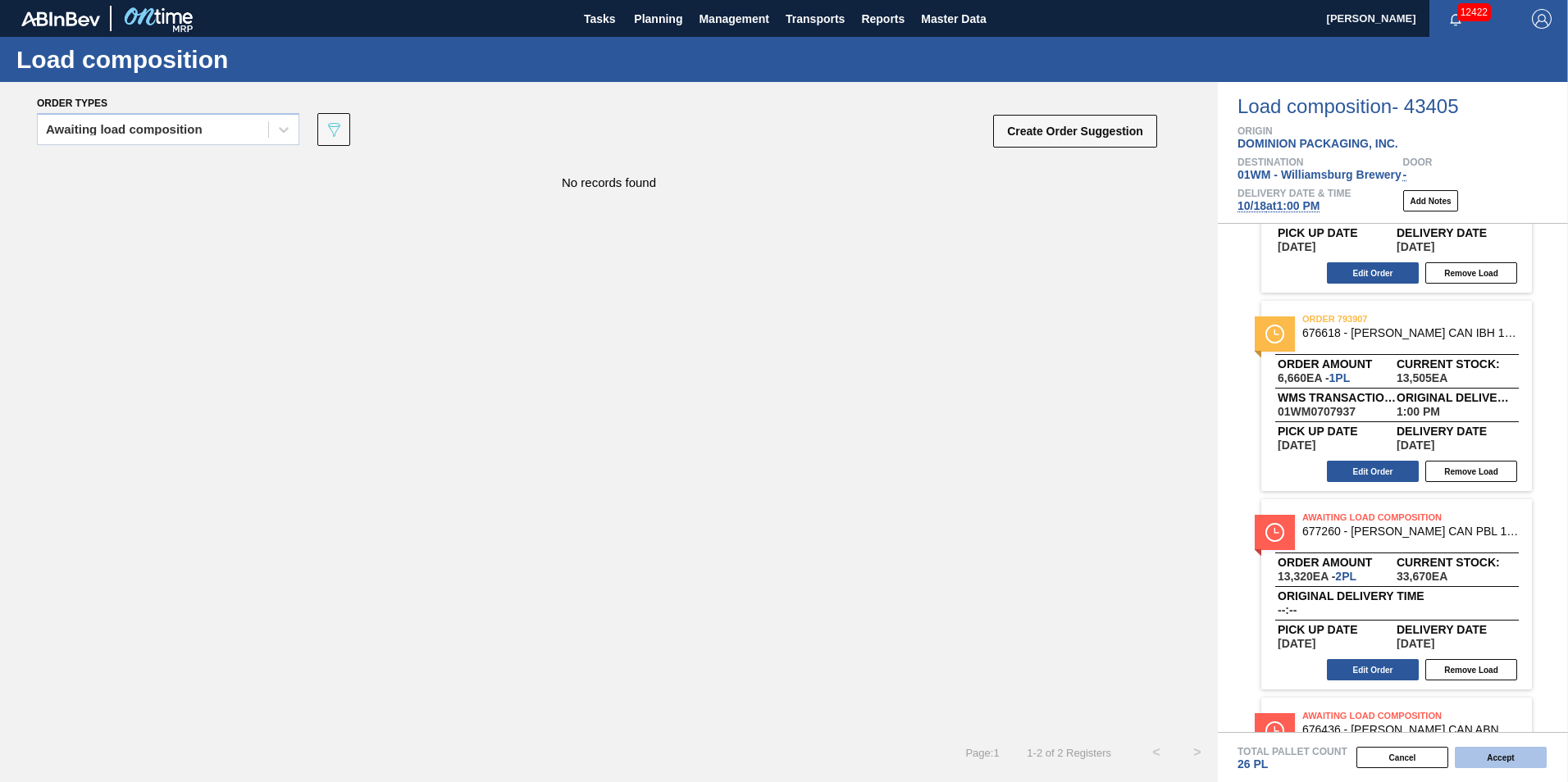
click at [1516, 763] on button "Accept" at bounding box center [1500, 757] width 92 height 21
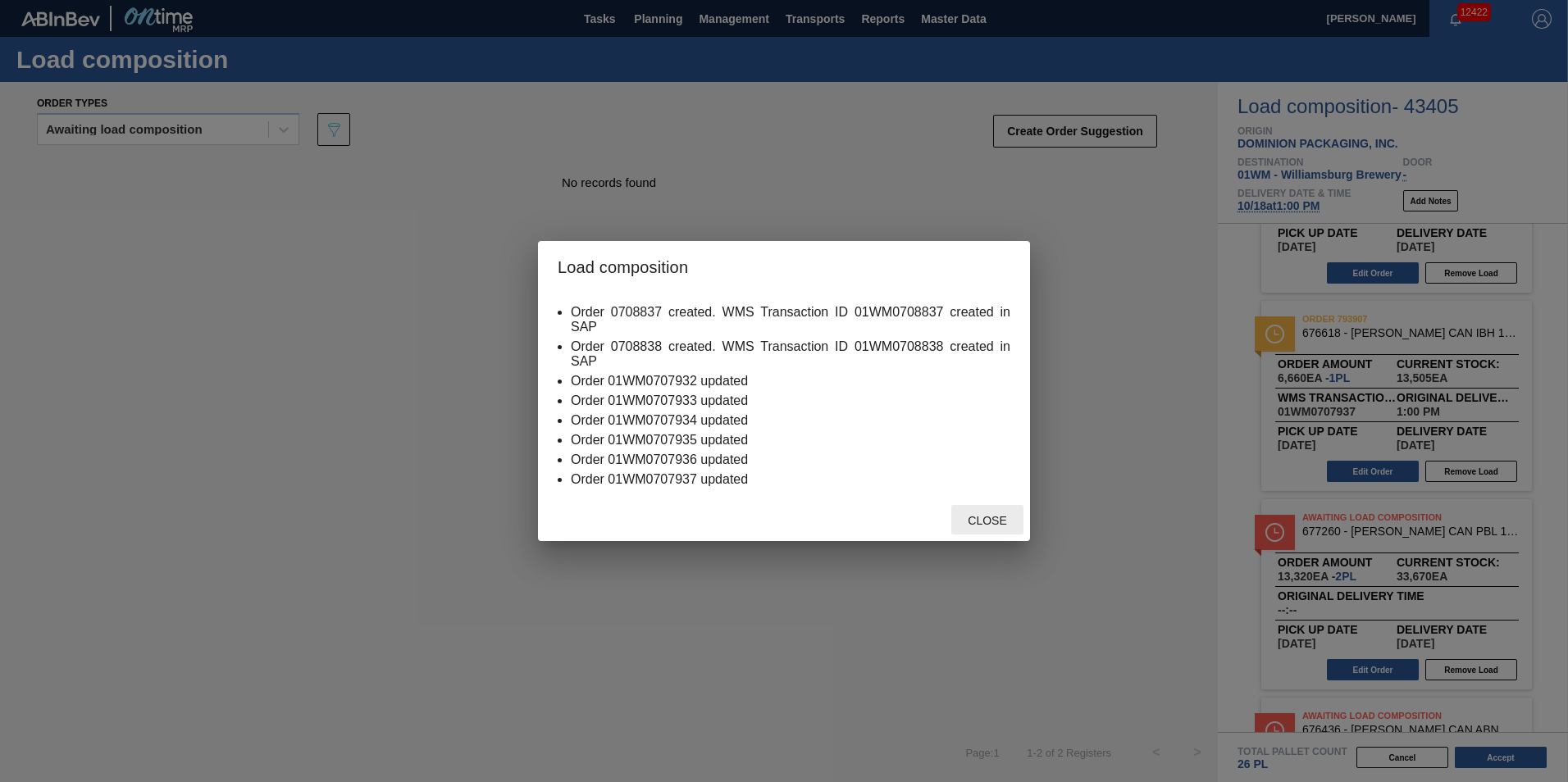
click at [1000, 521] on span "Close" at bounding box center [987, 520] width 65 height 13
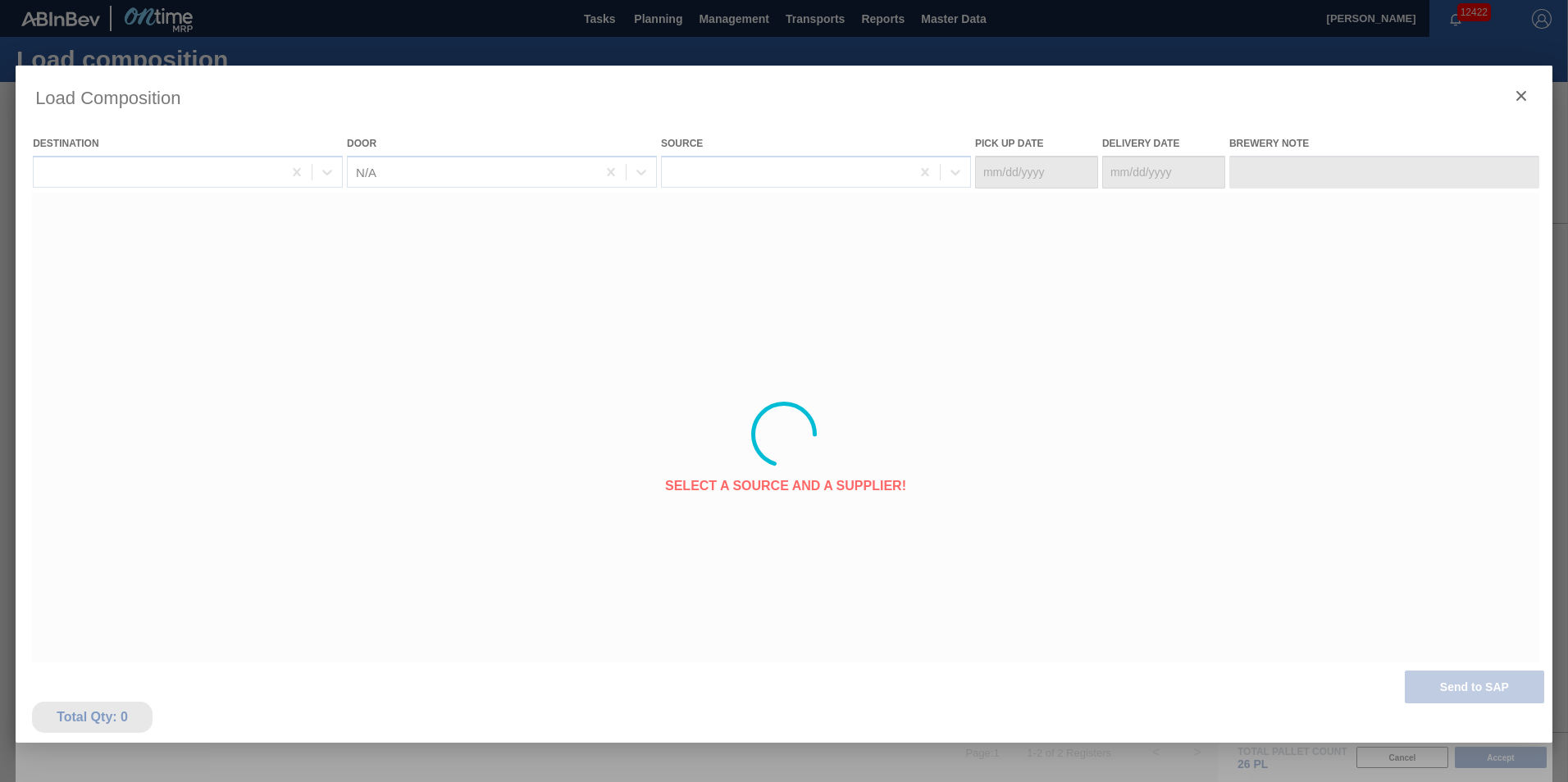
type Date "10/17/2025"
type Date "10/18/2025"
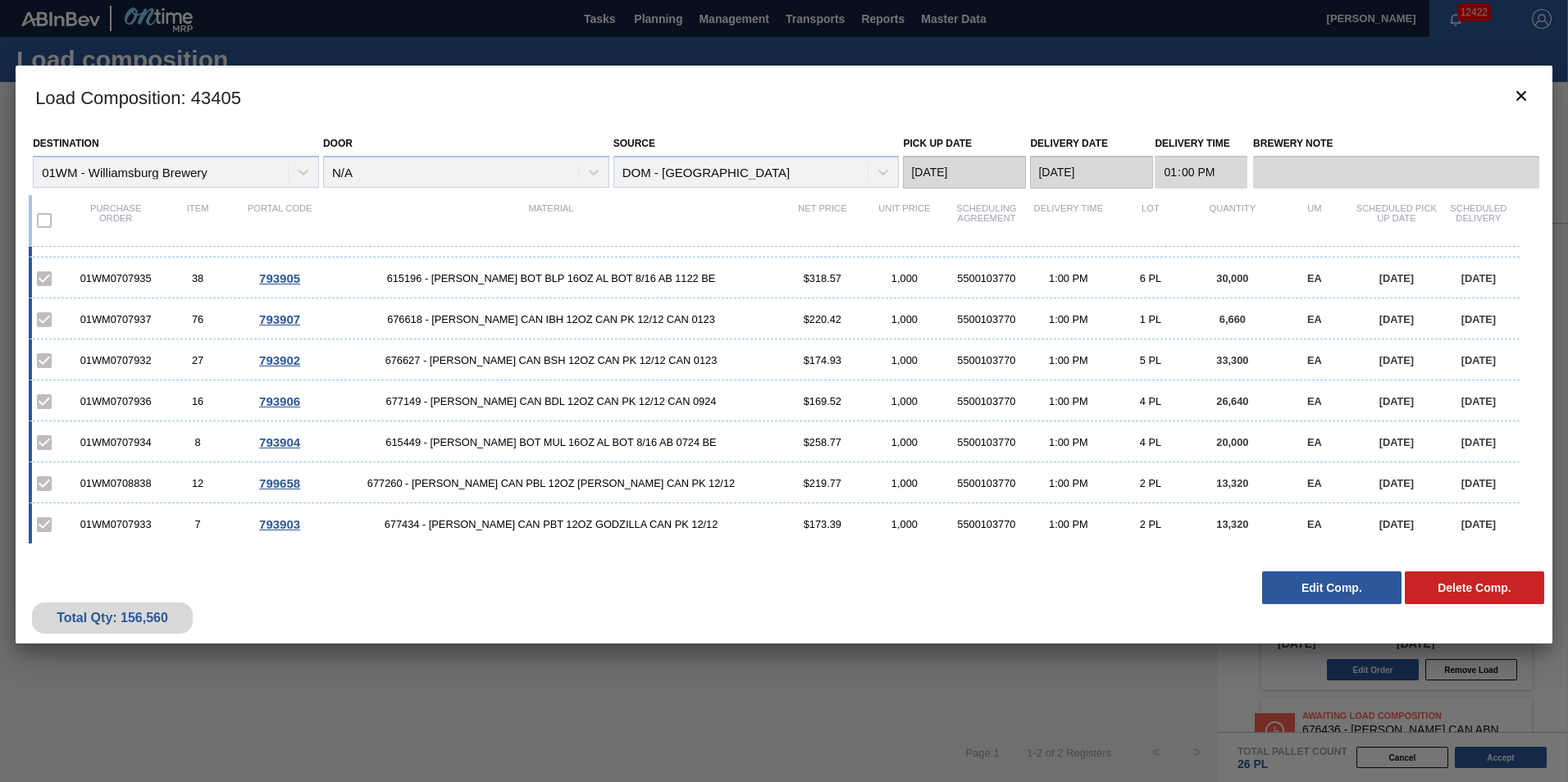
scroll to position [0, 0]
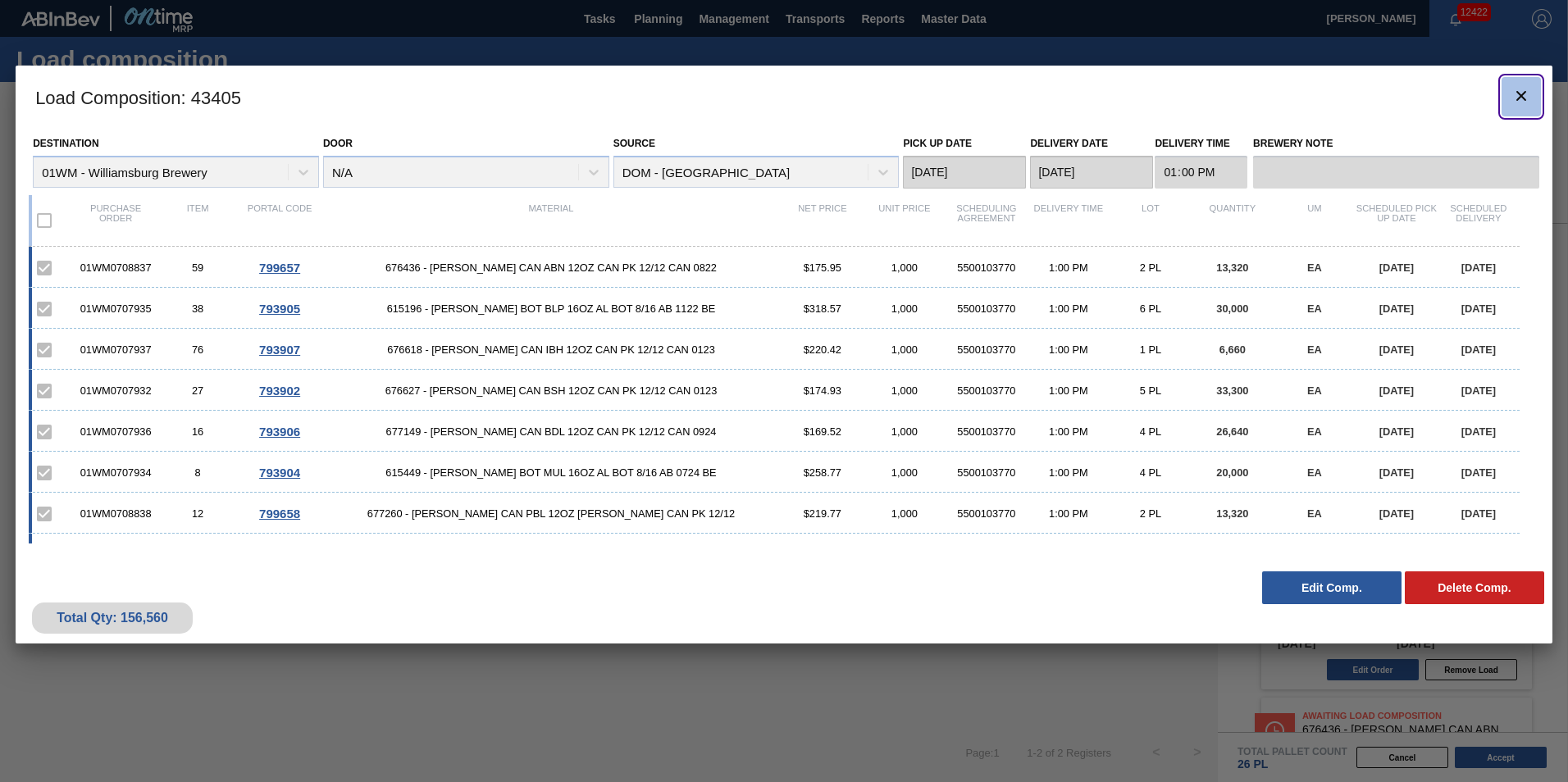
click at [1520, 95] on icon "botão de ícone" at bounding box center [1521, 96] width 10 height 10
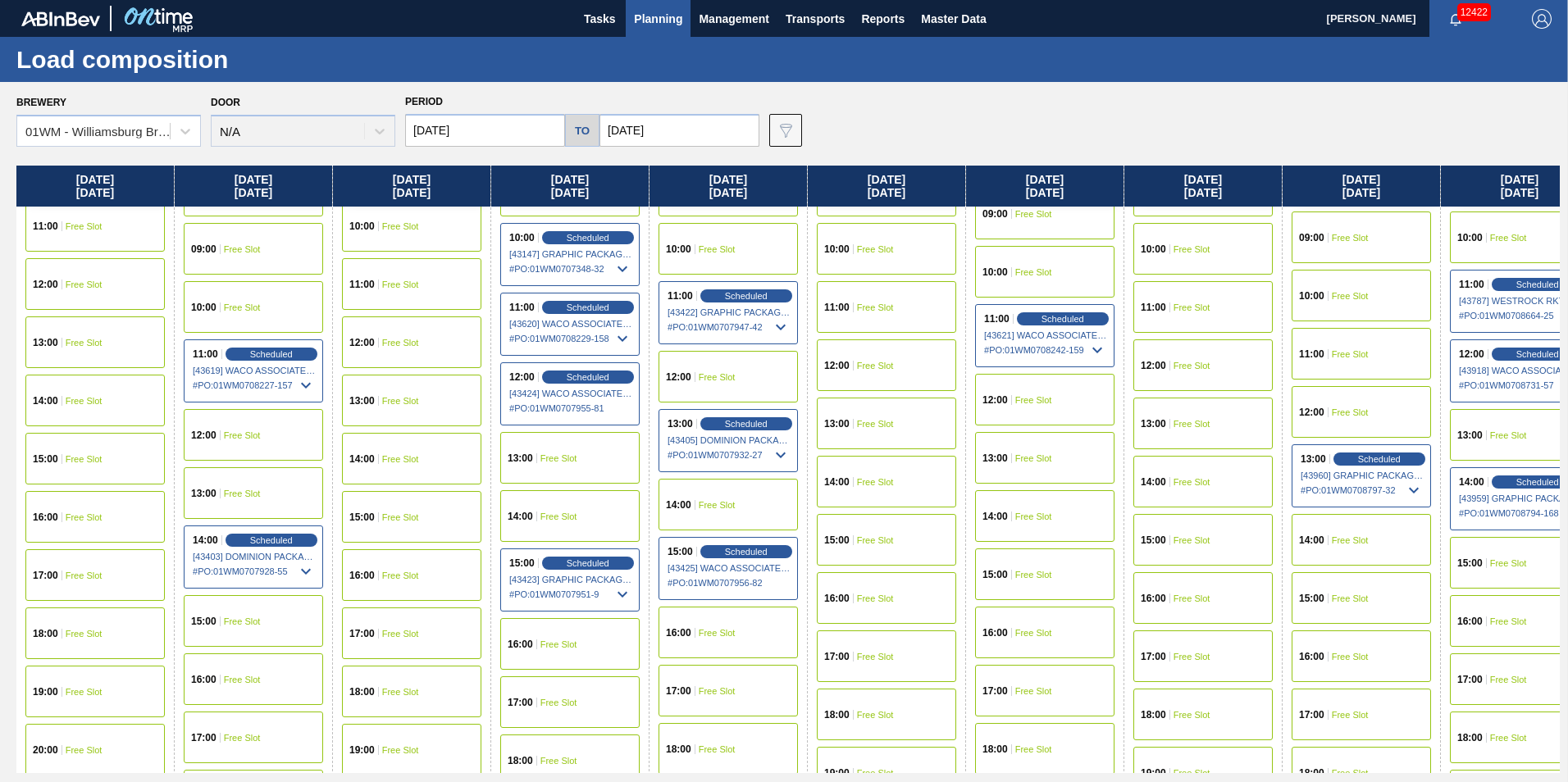
scroll to position [738, 0]
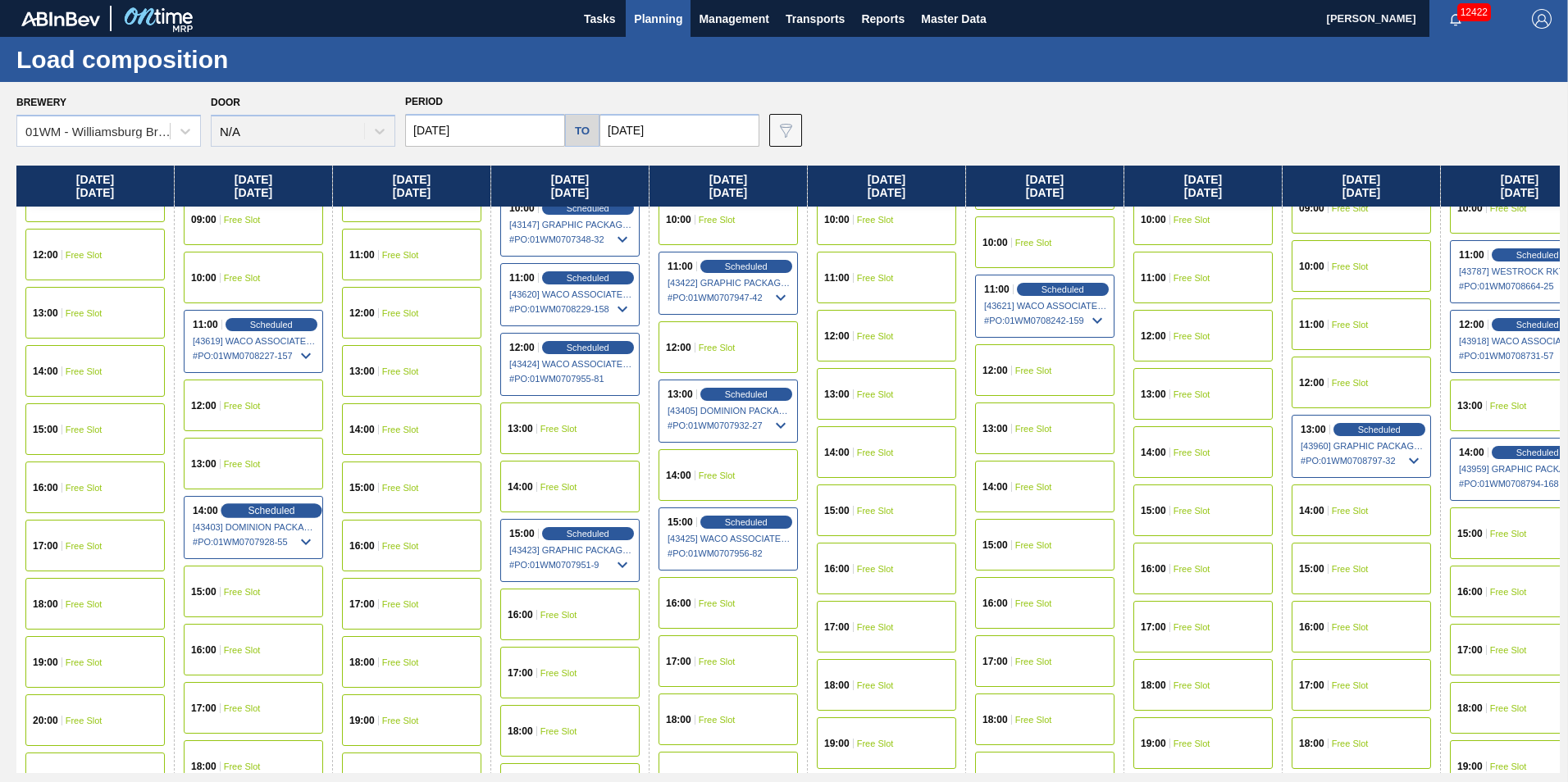
click at [264, 512] on span "Scheduled" at bounding box center [271, 509] width 47 height 10
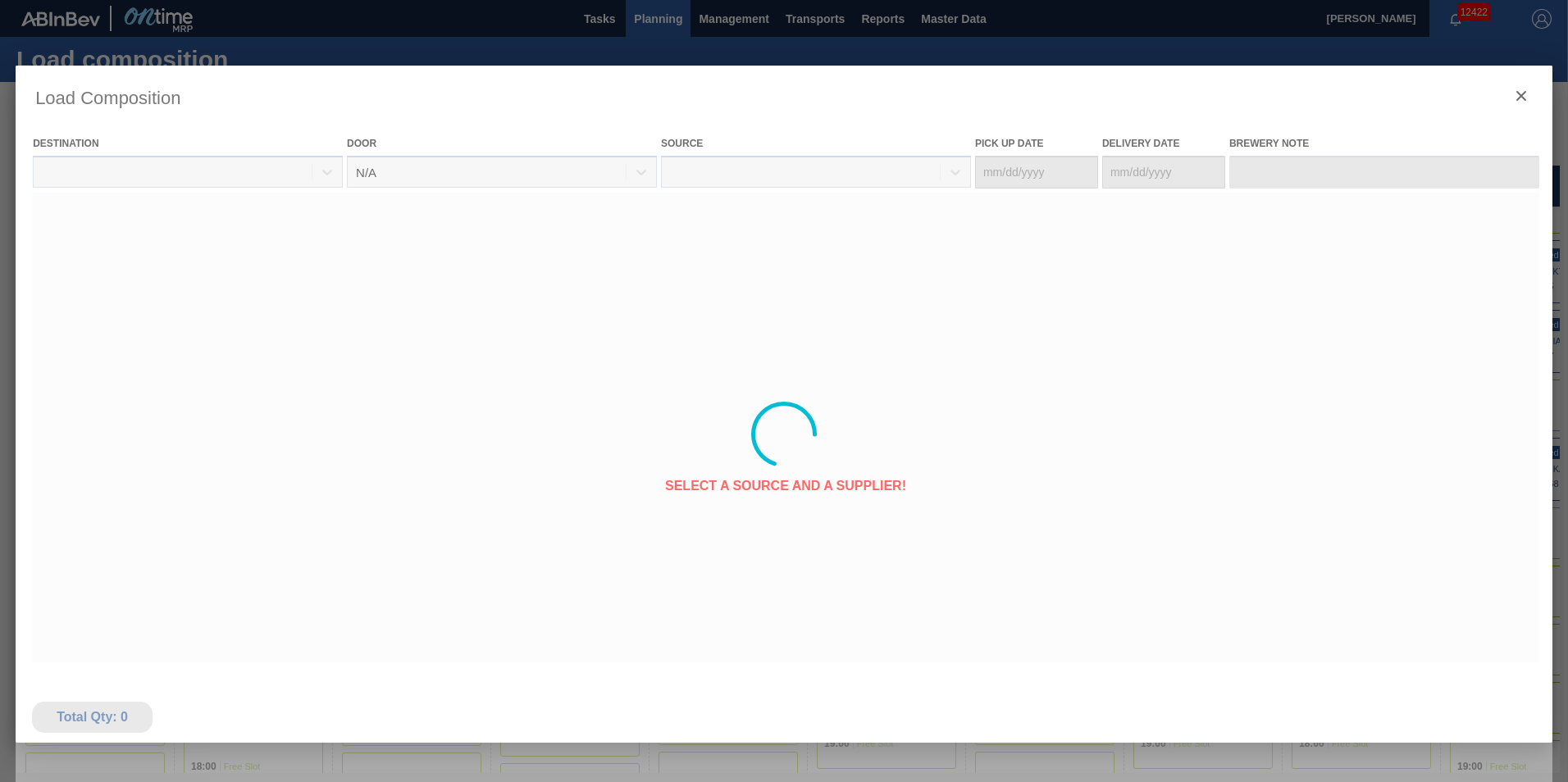
type Date "10/14/2025"
type Date "10/15/2025"
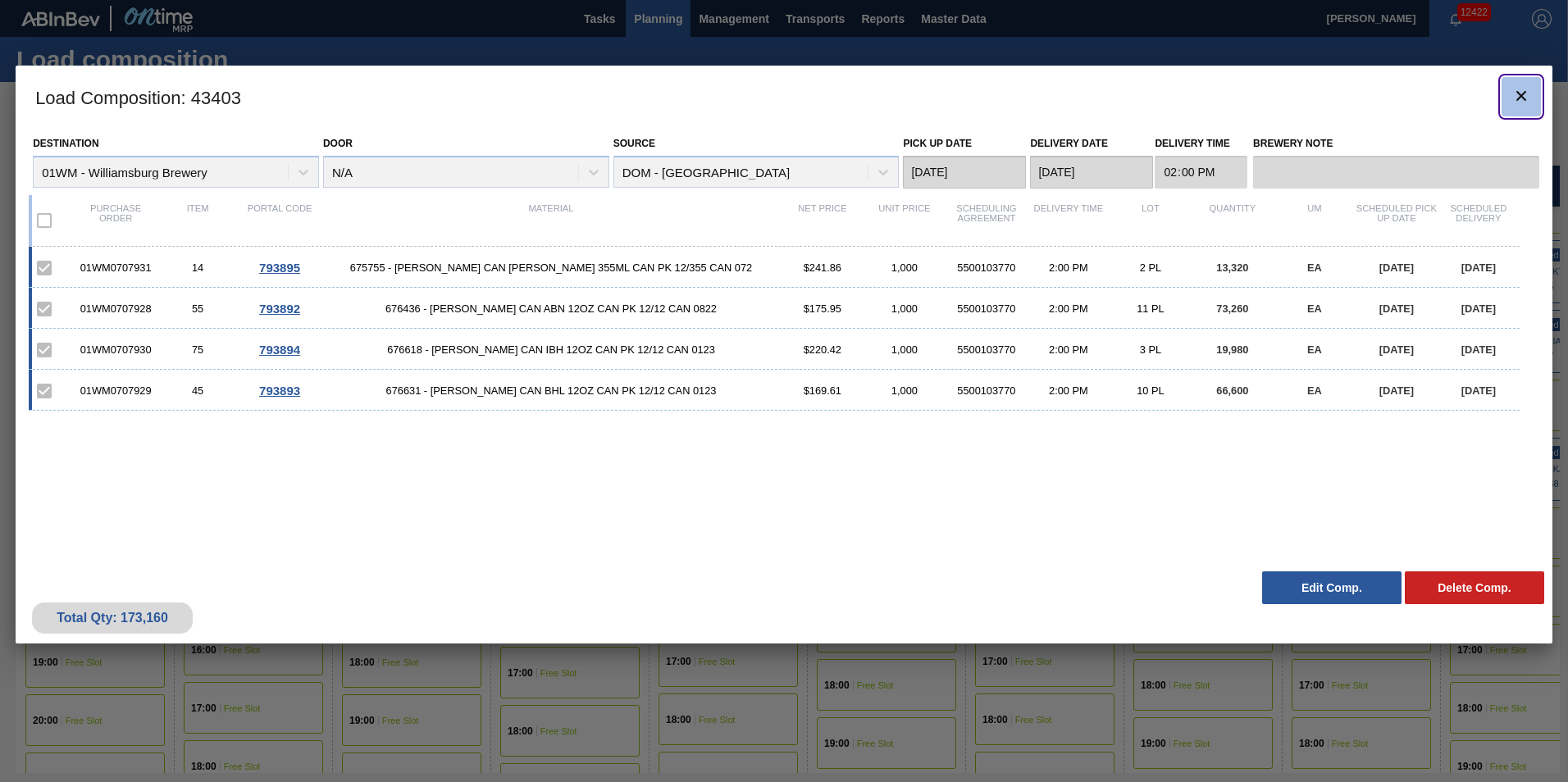
click at [1529, 88] on icon "botão de ícone" at bounding box center [1521, 95] width 20 height 20
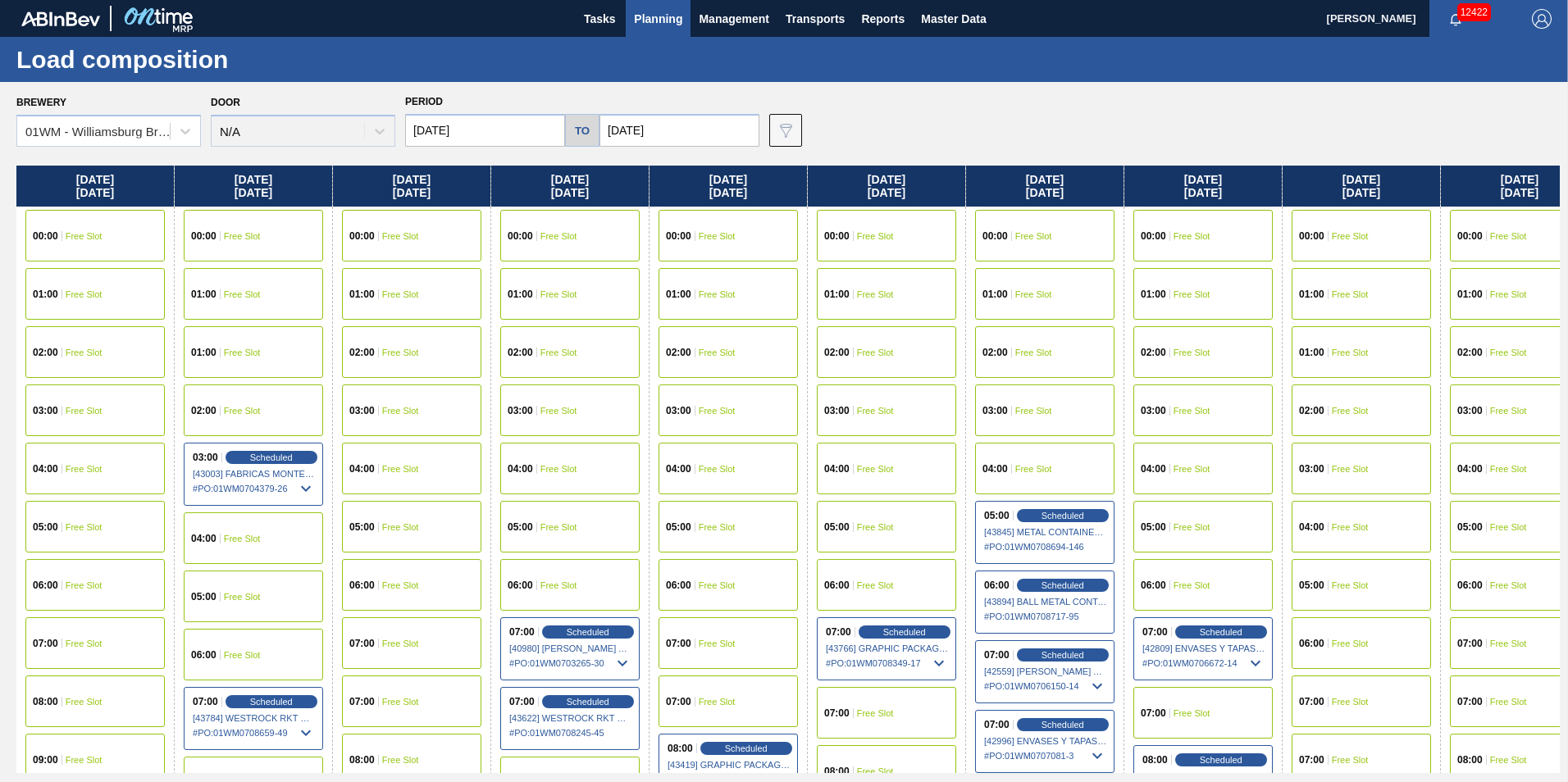
click at [664, 11] on span "Planning" at bounding box center [658, 19] width 48 height 20
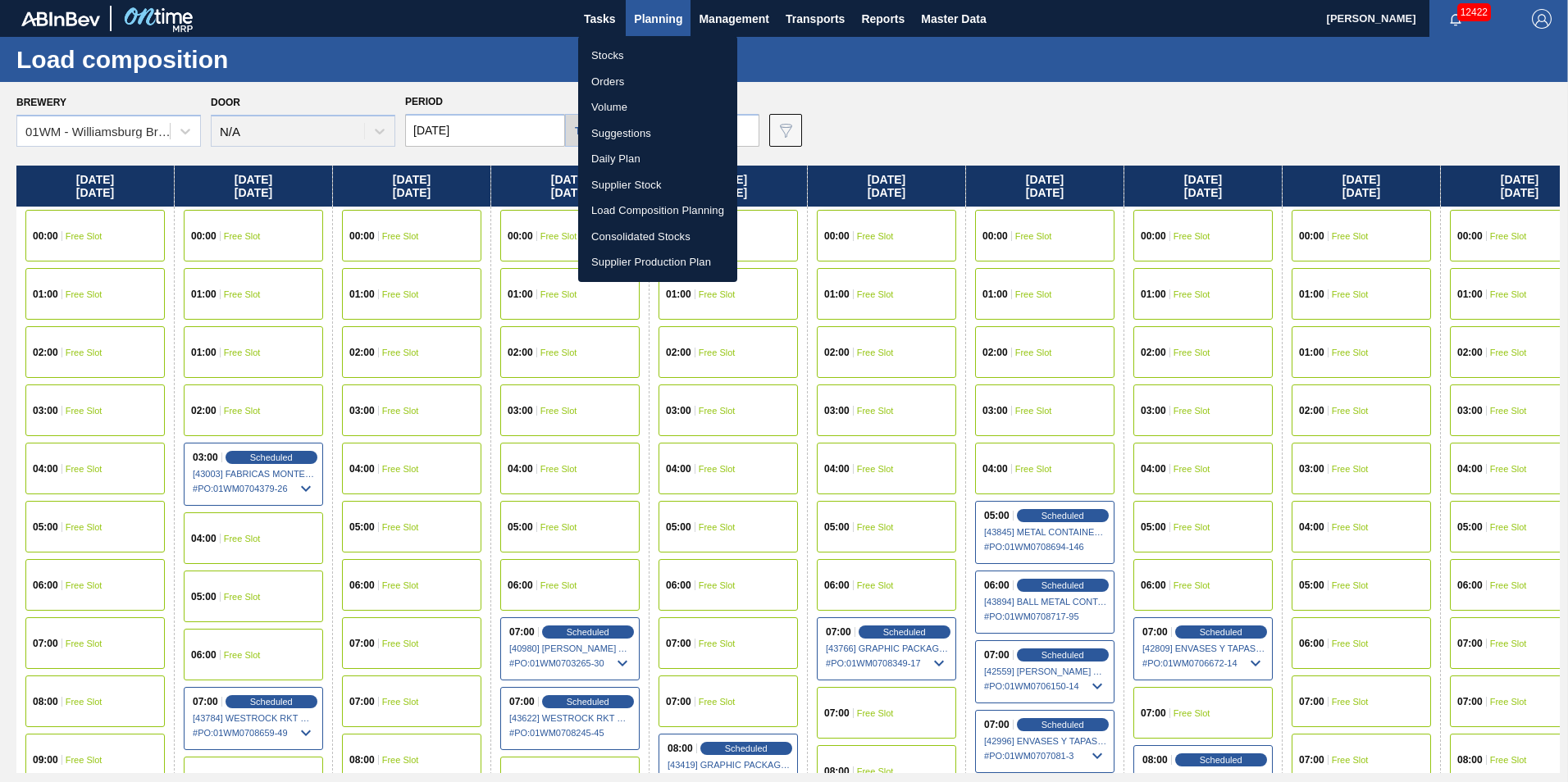
click at [687, 211] on li "Load Composition Planning" at bounding box center [657, 210] width 159 height 26
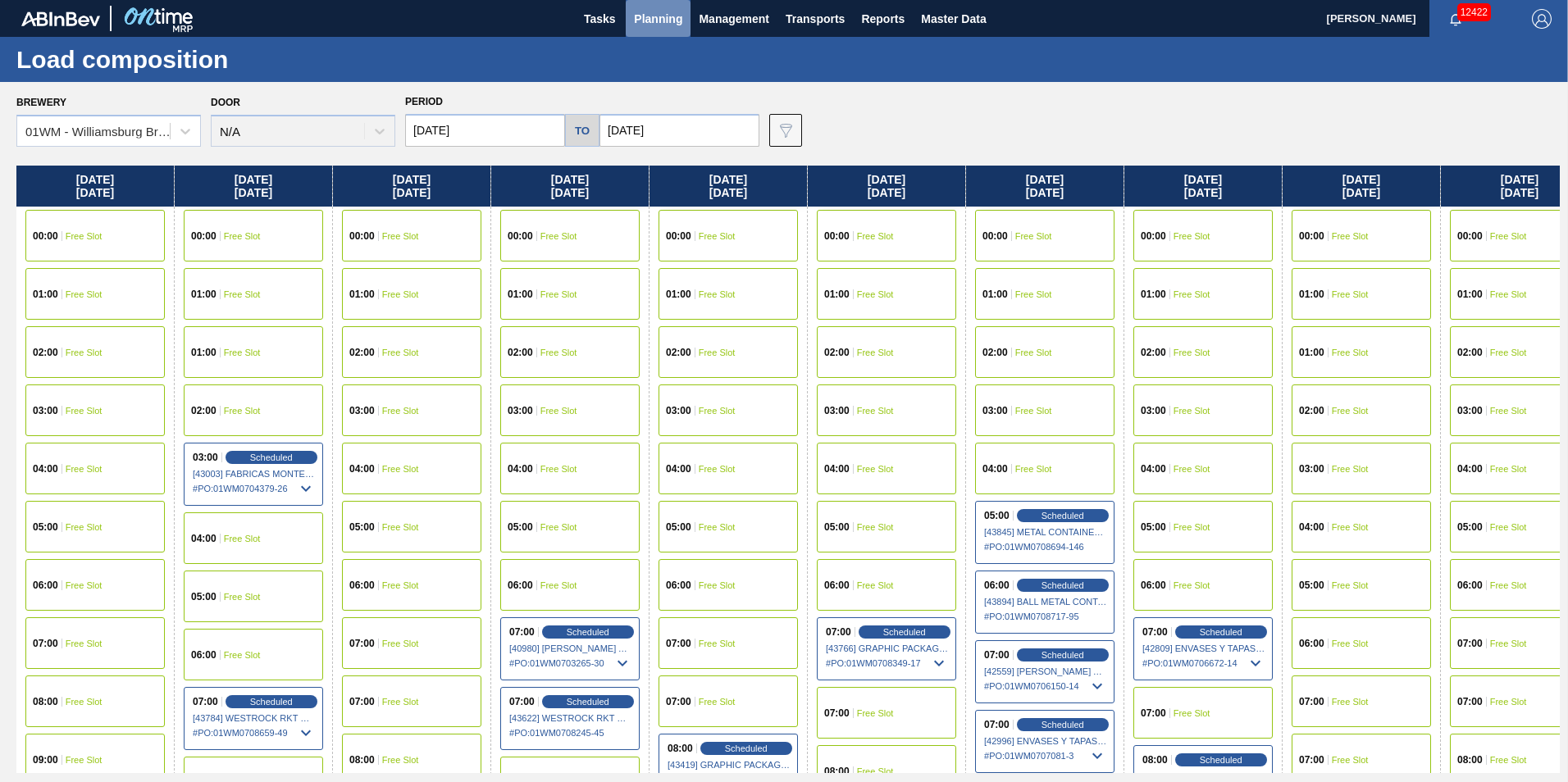
click at [667, 22] on span "Planning" at bounding box center [658, 19] width 48 height 20
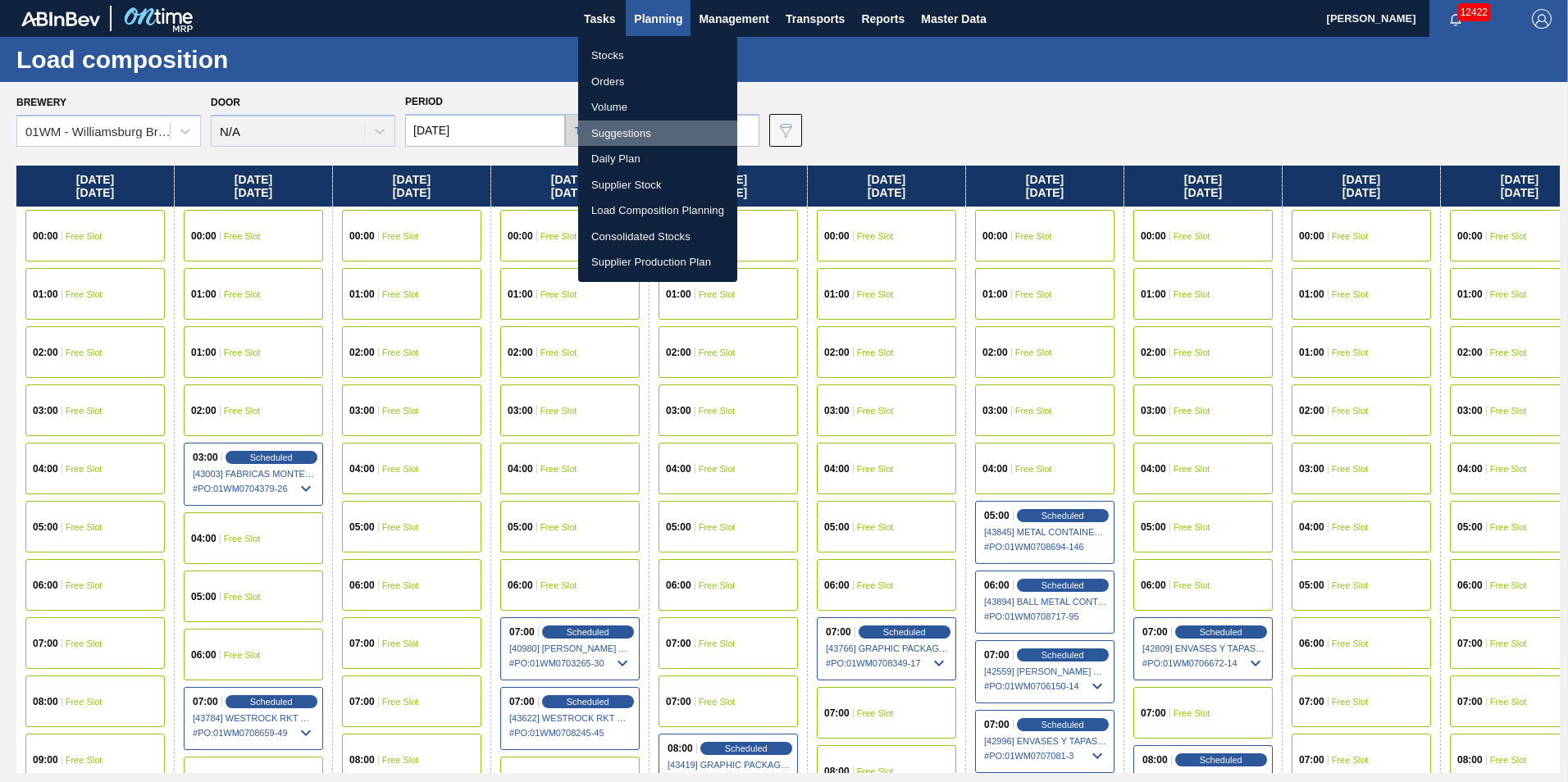
click at [646, 128] on li "Suggestions" at bounding box center [657, 133] width 159 height 26
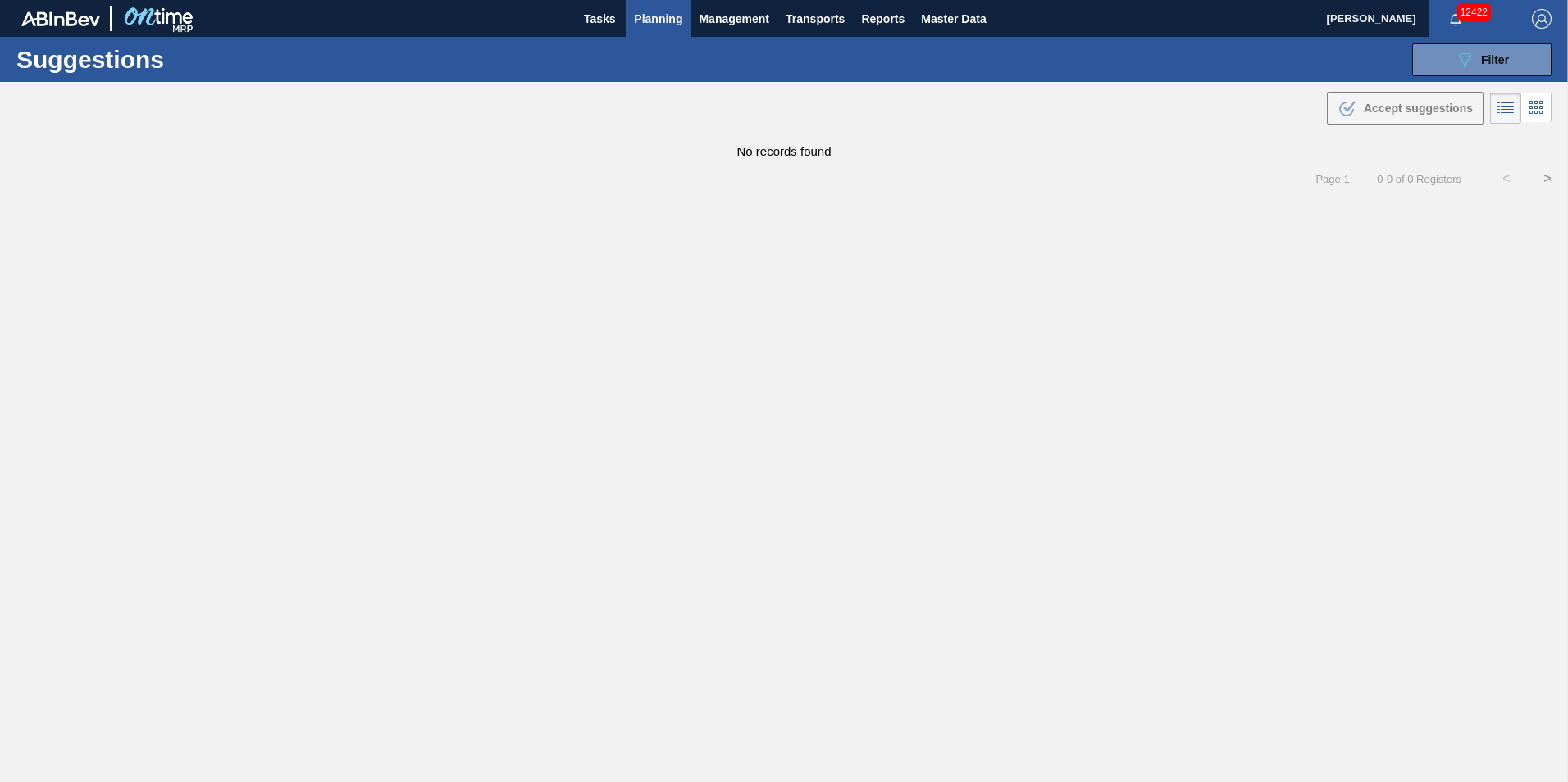
click at [663, 23] on span "Planning" at bounding box center [658, 19] width 48 height 20
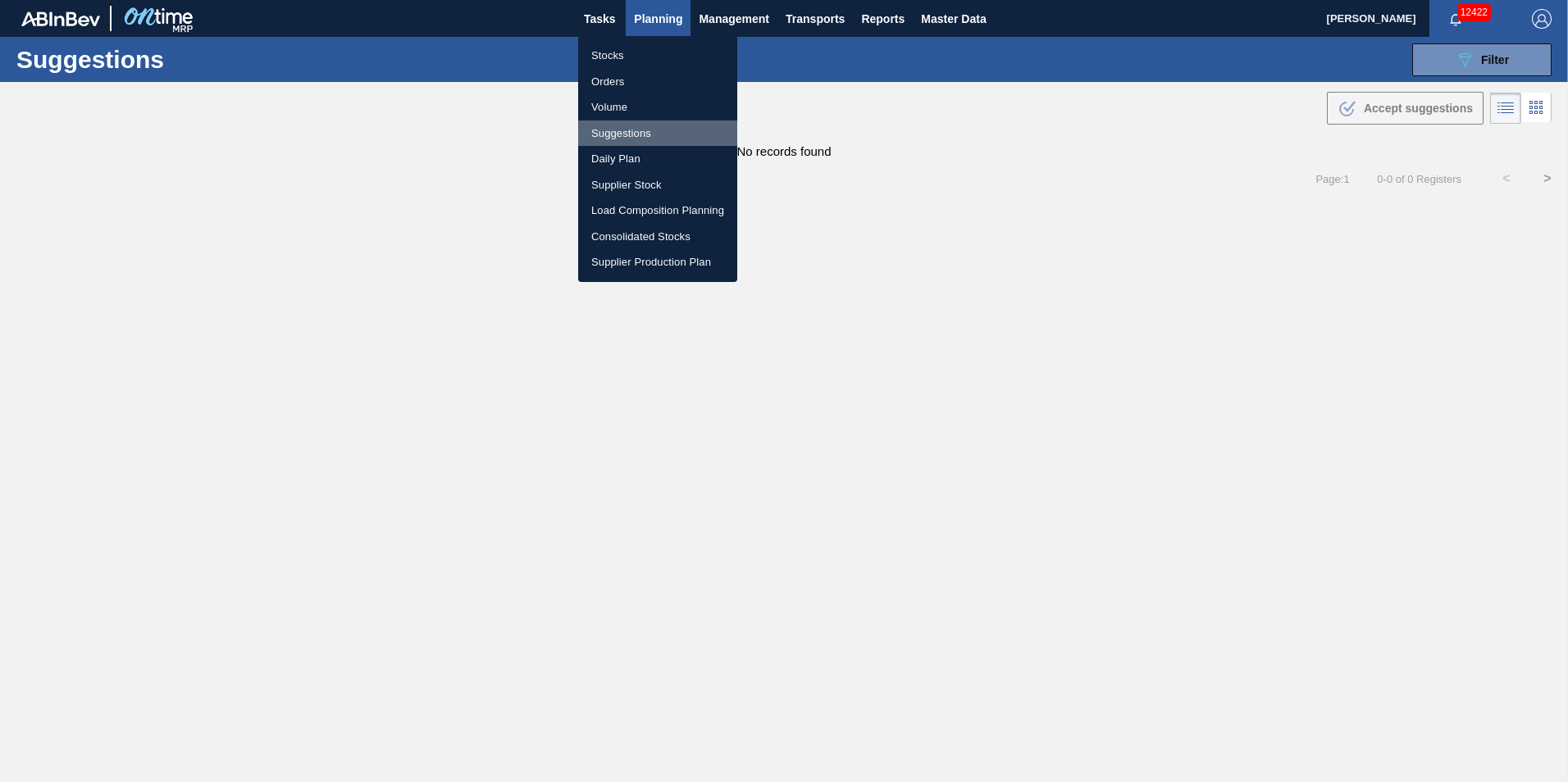
click at [687, 126] on li "Suggestions" at bounding box center [657, 133] width 159 height 26
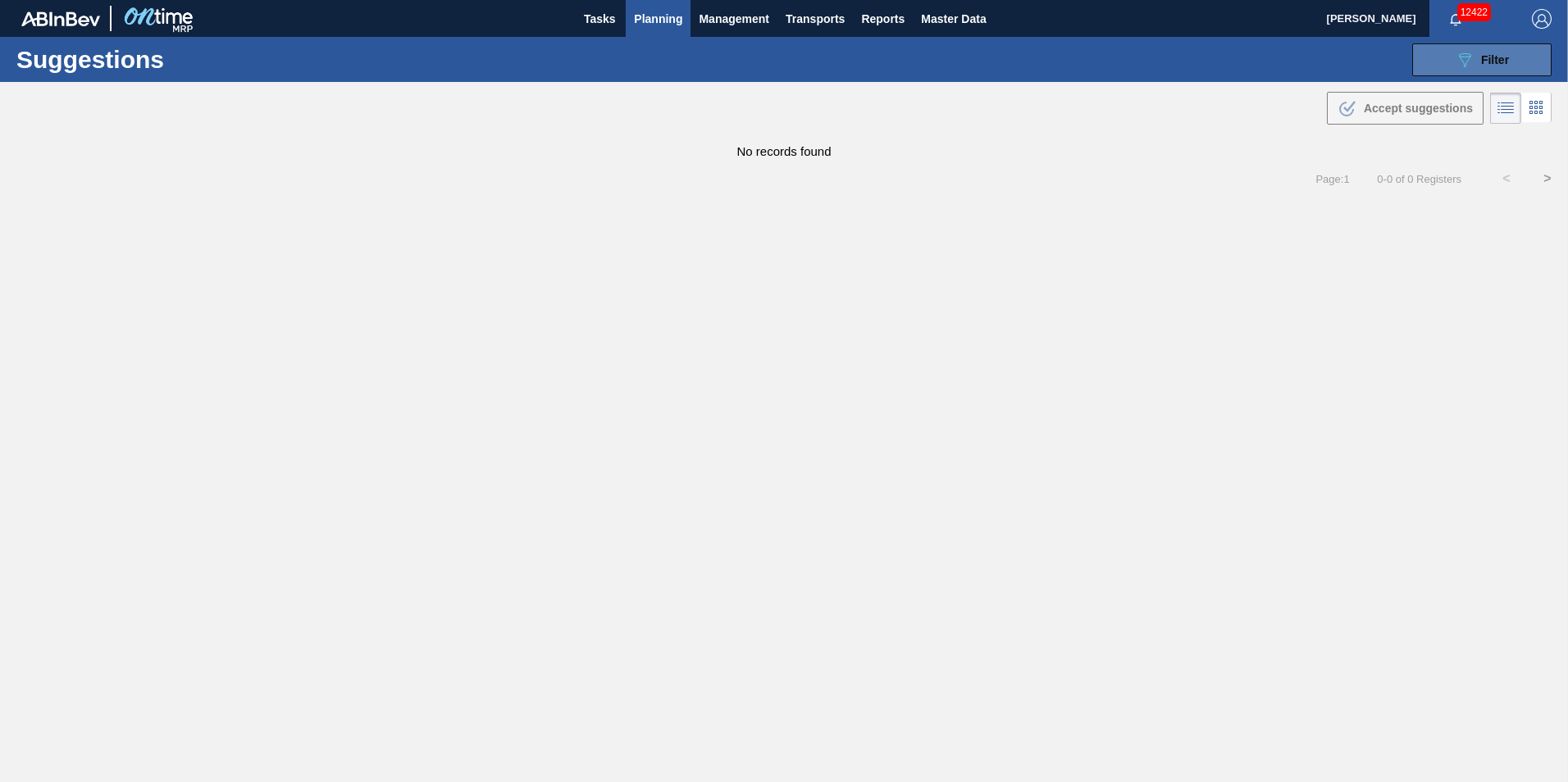
click at [1478, 61] on div "089F7B8B-B2A5-4AFE-B5C0-19BA573D28AC Filter" at bounding box center [1481, 60] width 54 height 20
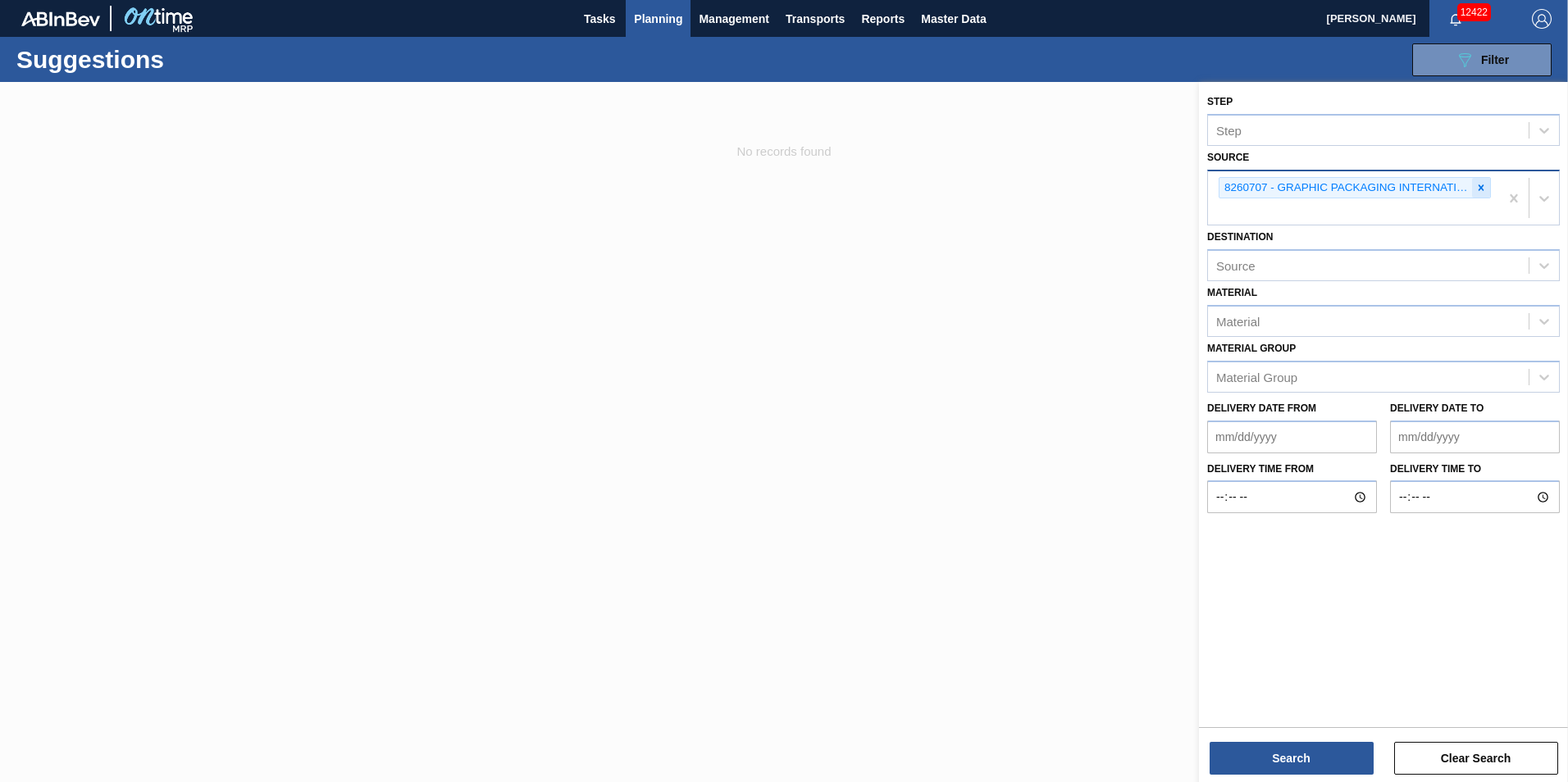
click at [1487, 192] on div at bounding box center [1480, 188] width 18 height 20
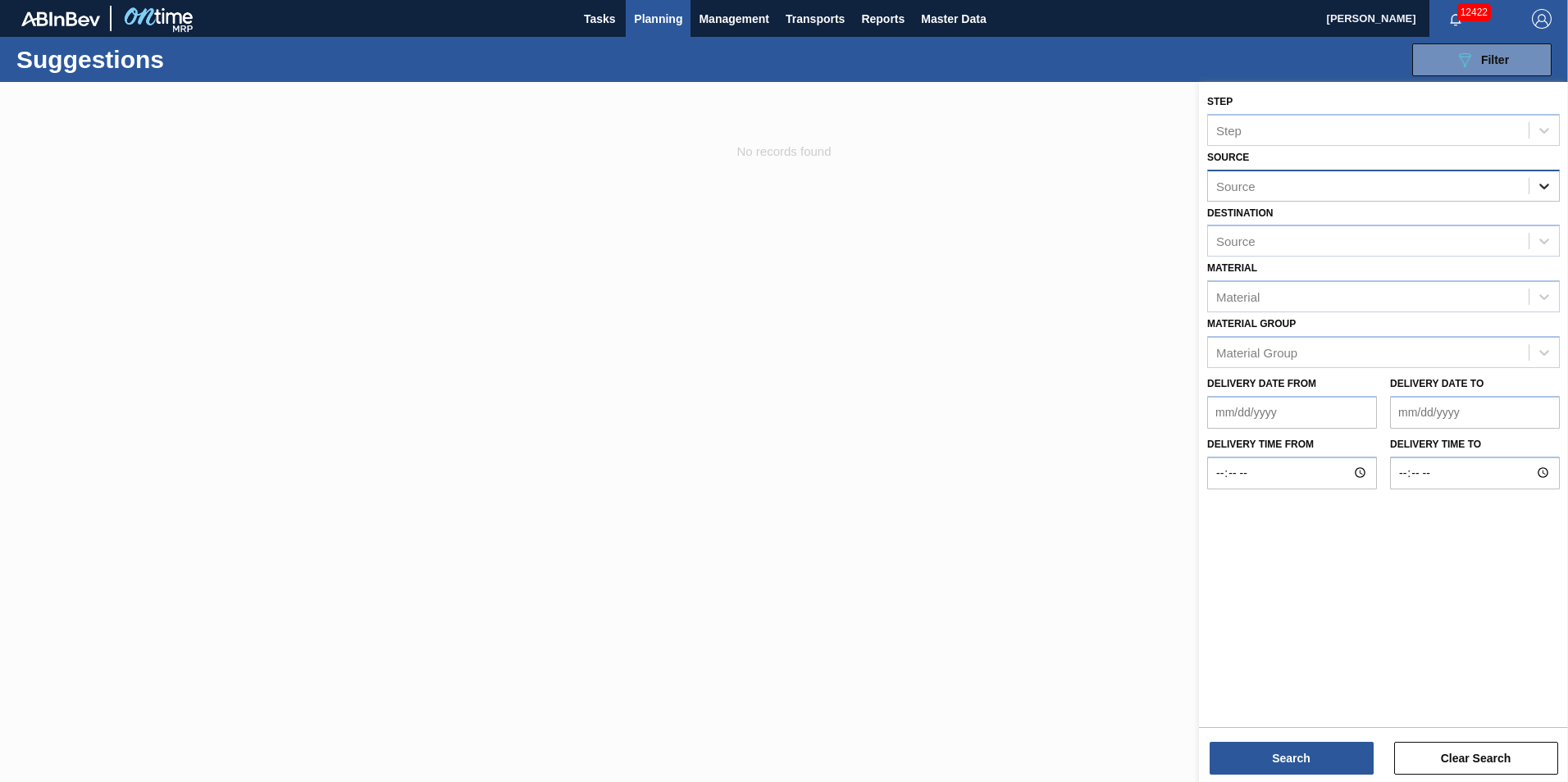
click at [1539, 189] on icon at bounding box center [1544, 186] width 17 height 17
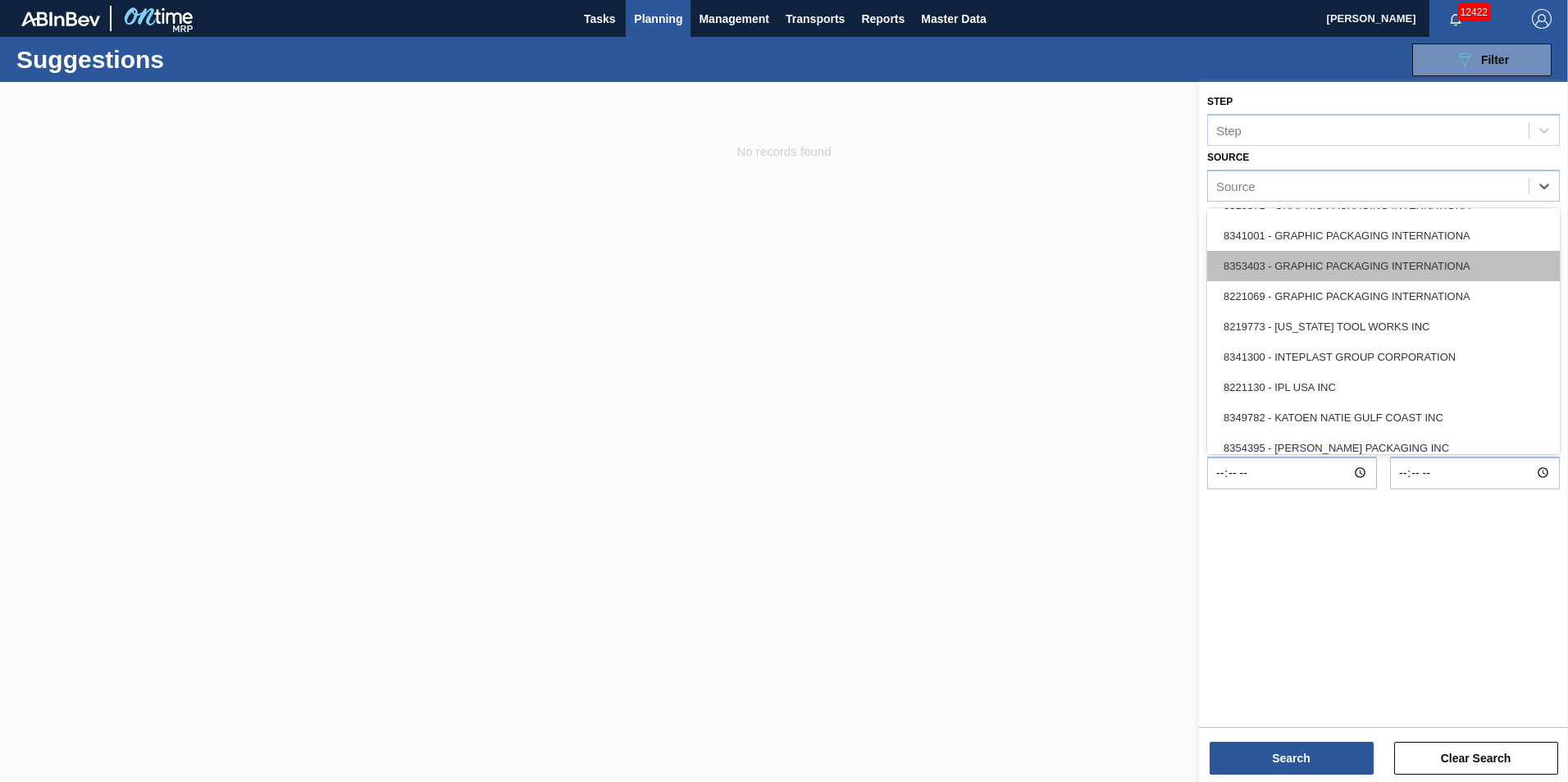
scroll to position [492, 0]
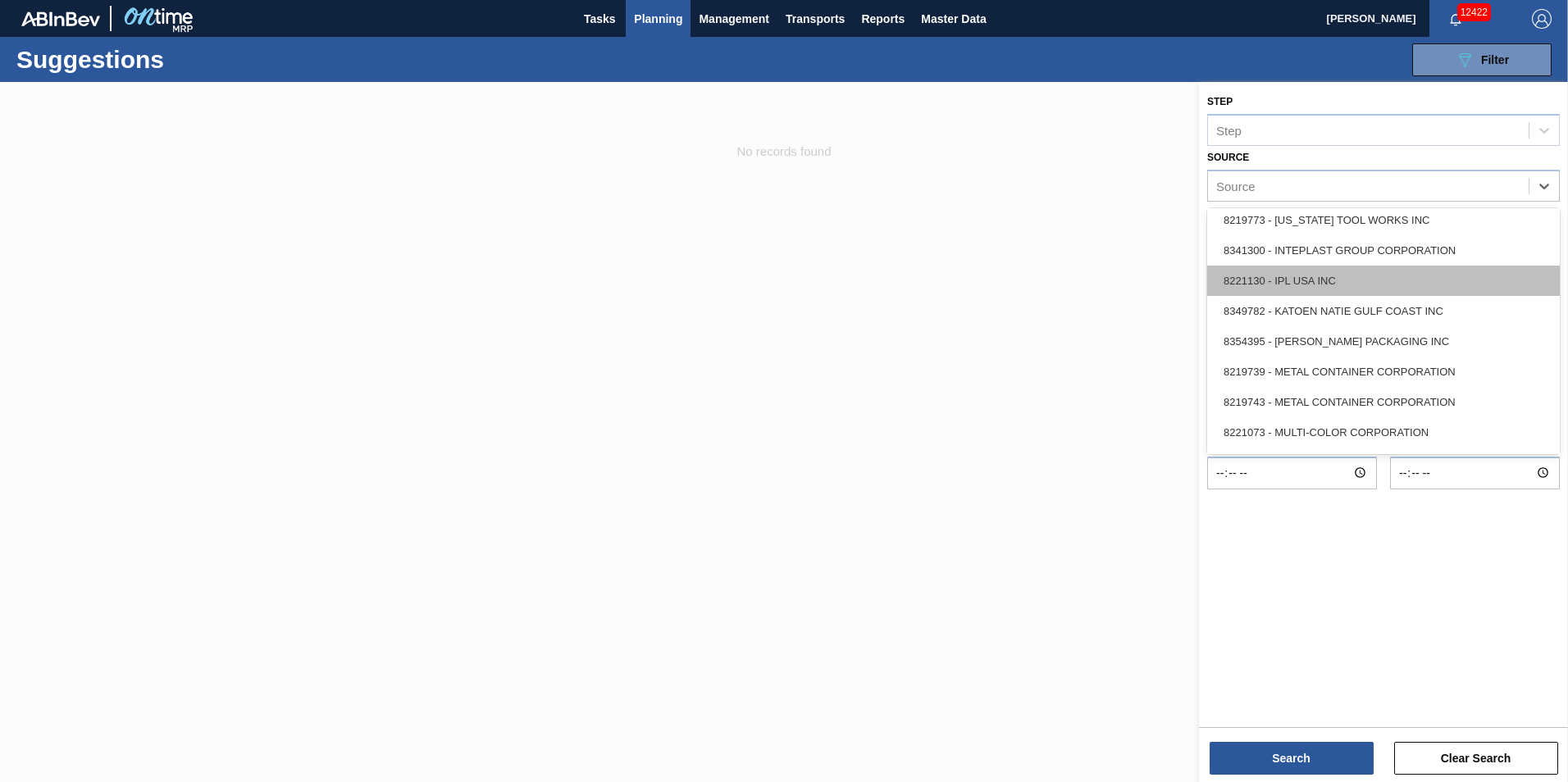
click at [1392, 276] on div "8221130 - IPL USA INC" at bounding box center [1383, 280] width 353 height 31
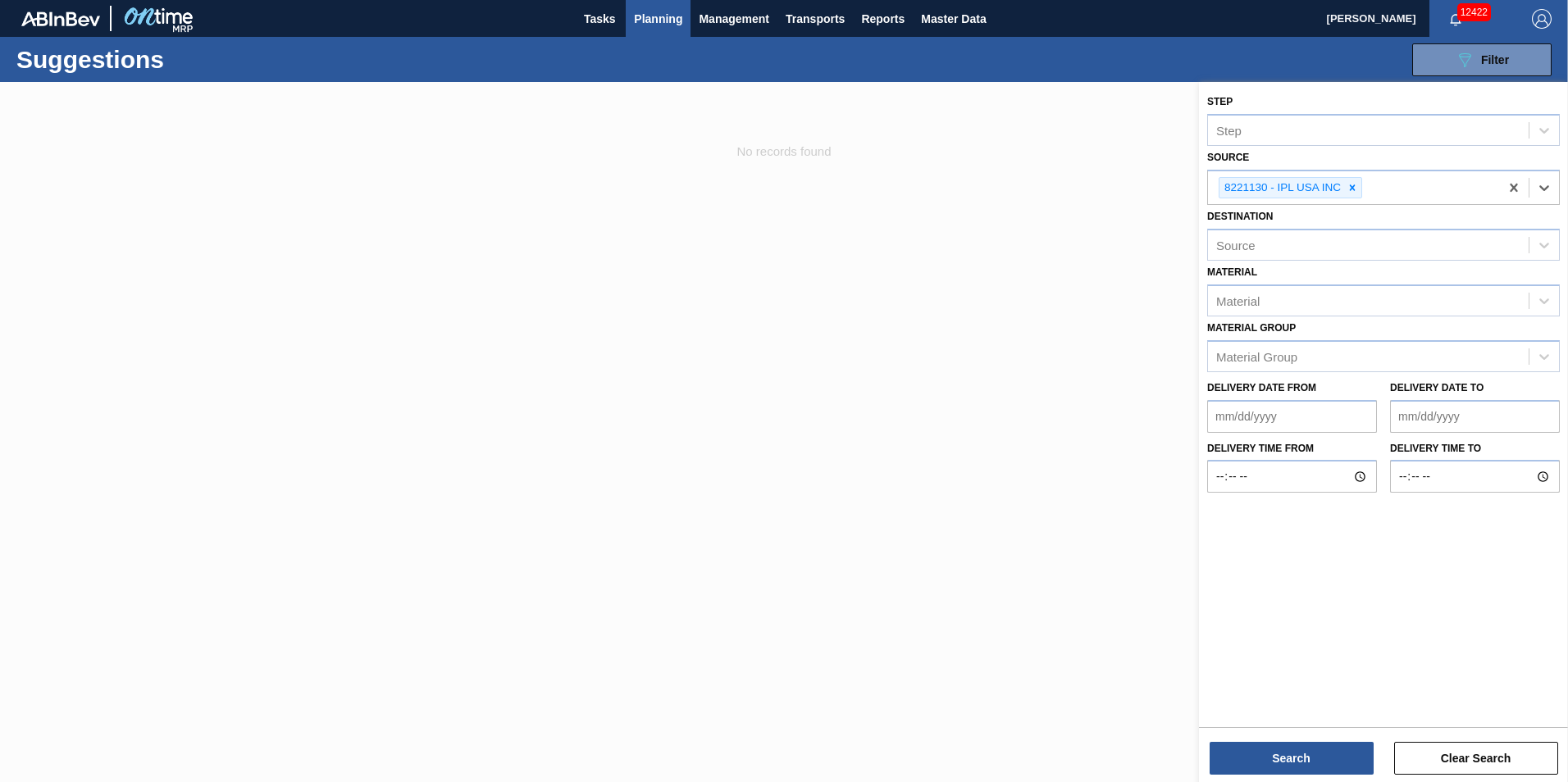
click at [1249, 732] on div "Search Clear Search" at bounding box center [1384, 749] width 369 height 46
click at [1248, 759] on button "Search" at bounding box center [1291, 758] width 164 height 33
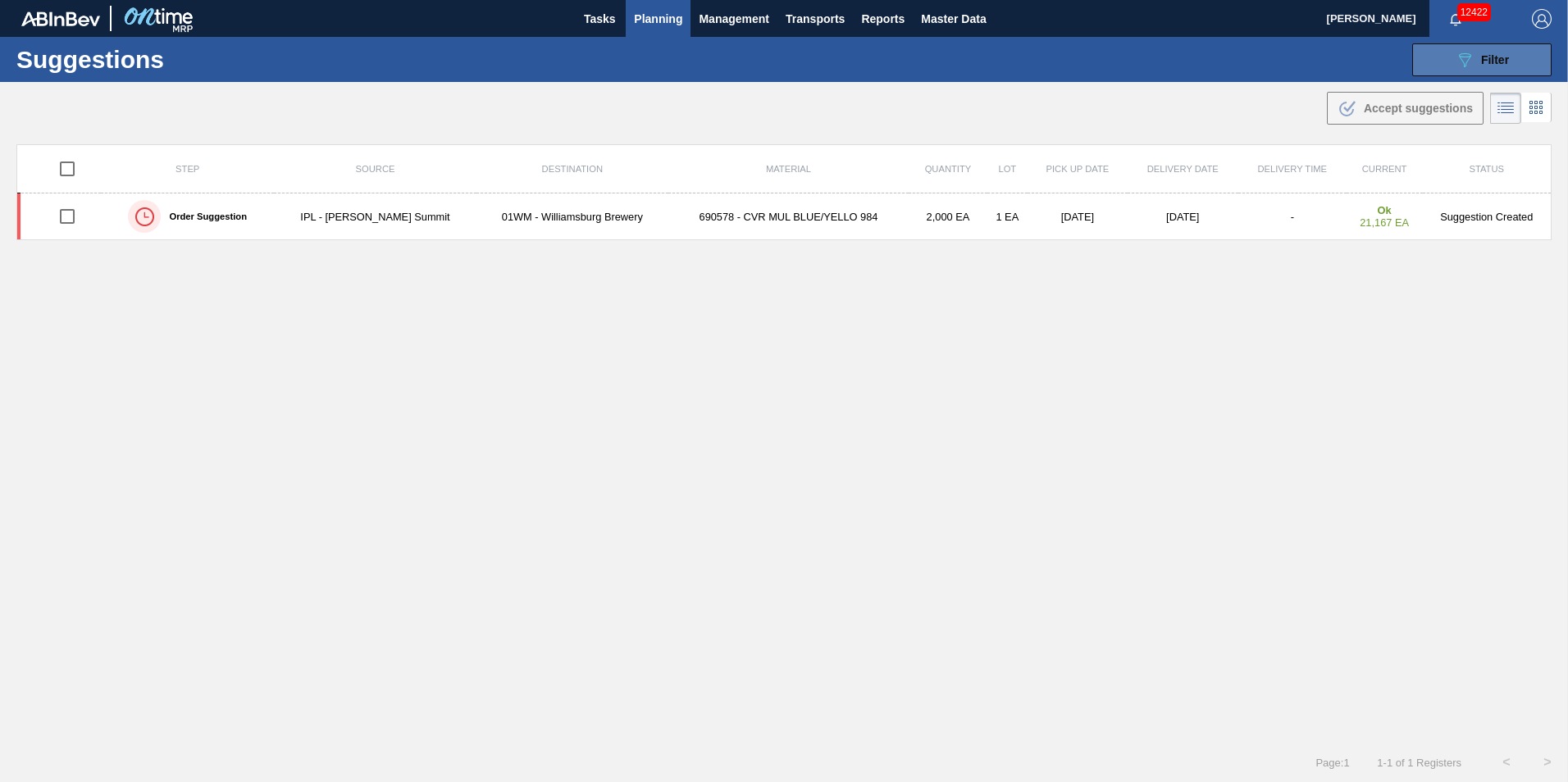
click at [1469, 65] on icon "089F7B8B-B2A5-4AFE-B5C0-19BA573D28AC" at bounding box center [1464, 60] width 20 height 20
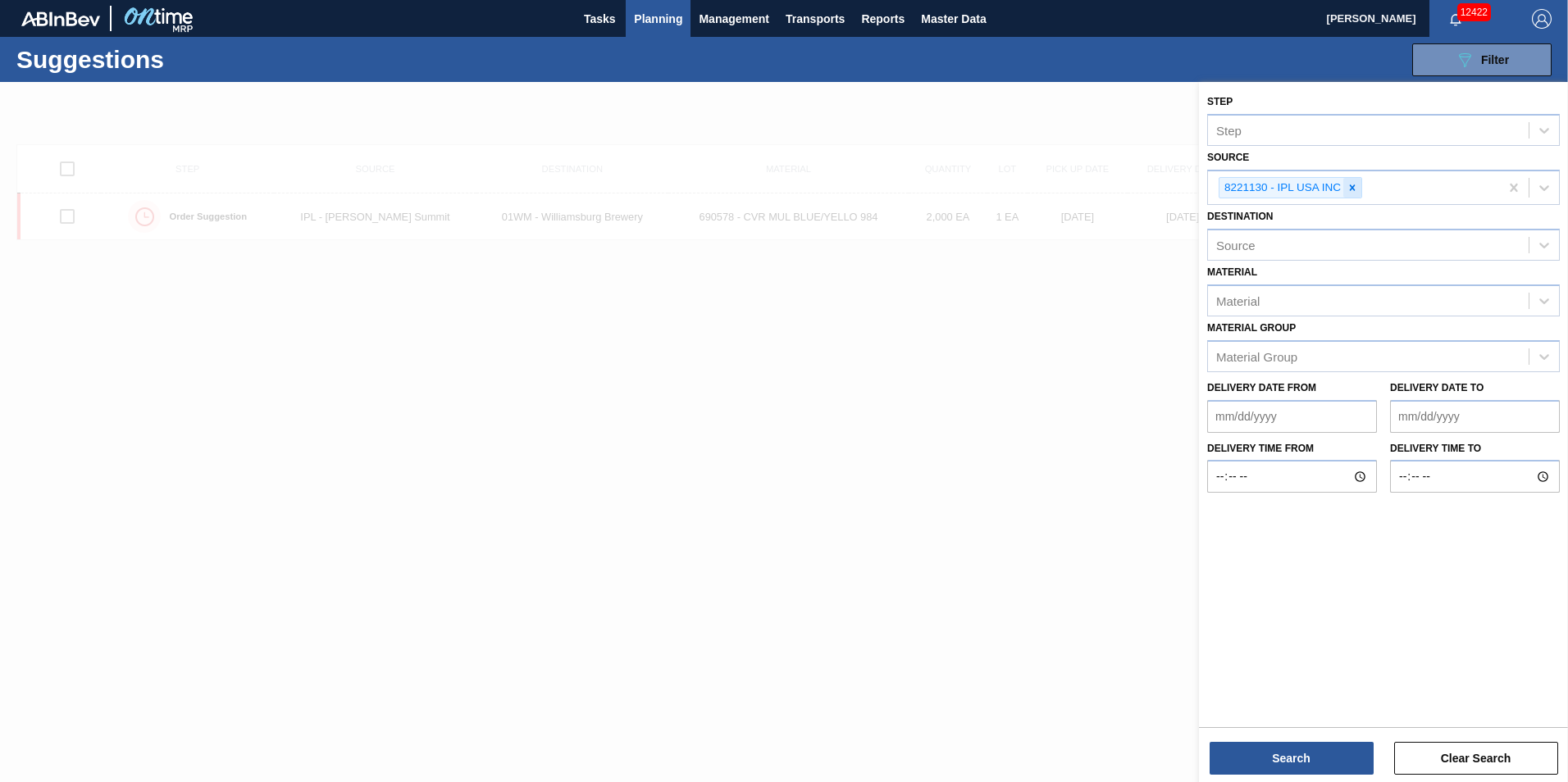
click at [1345, 188] on div at bounding box center [1352, 188] width 18 height 20
click at [1547, 182] on icon at bounding box center [1544, 186] width 17 height 17
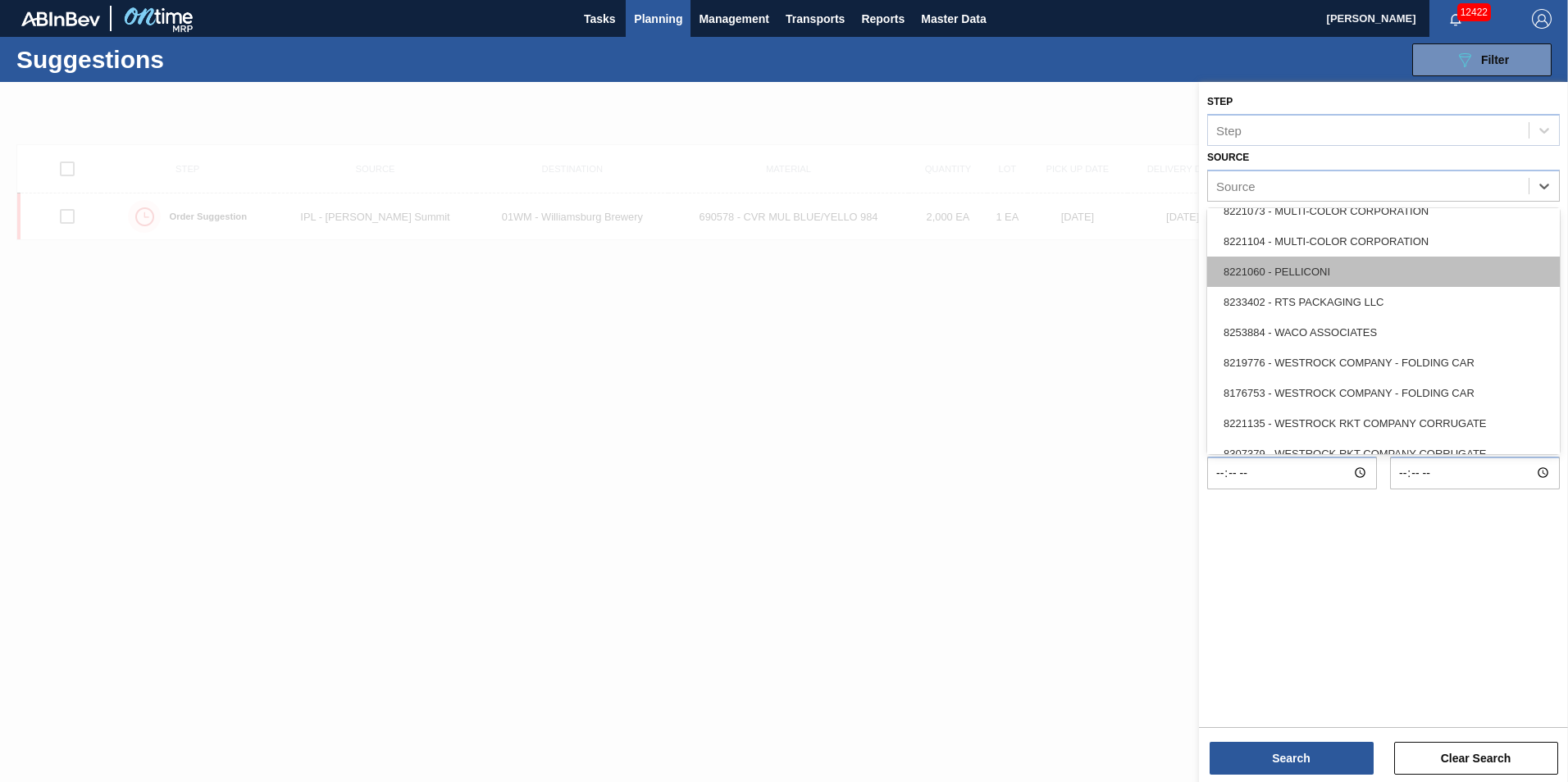
scroll to position [732, 0]
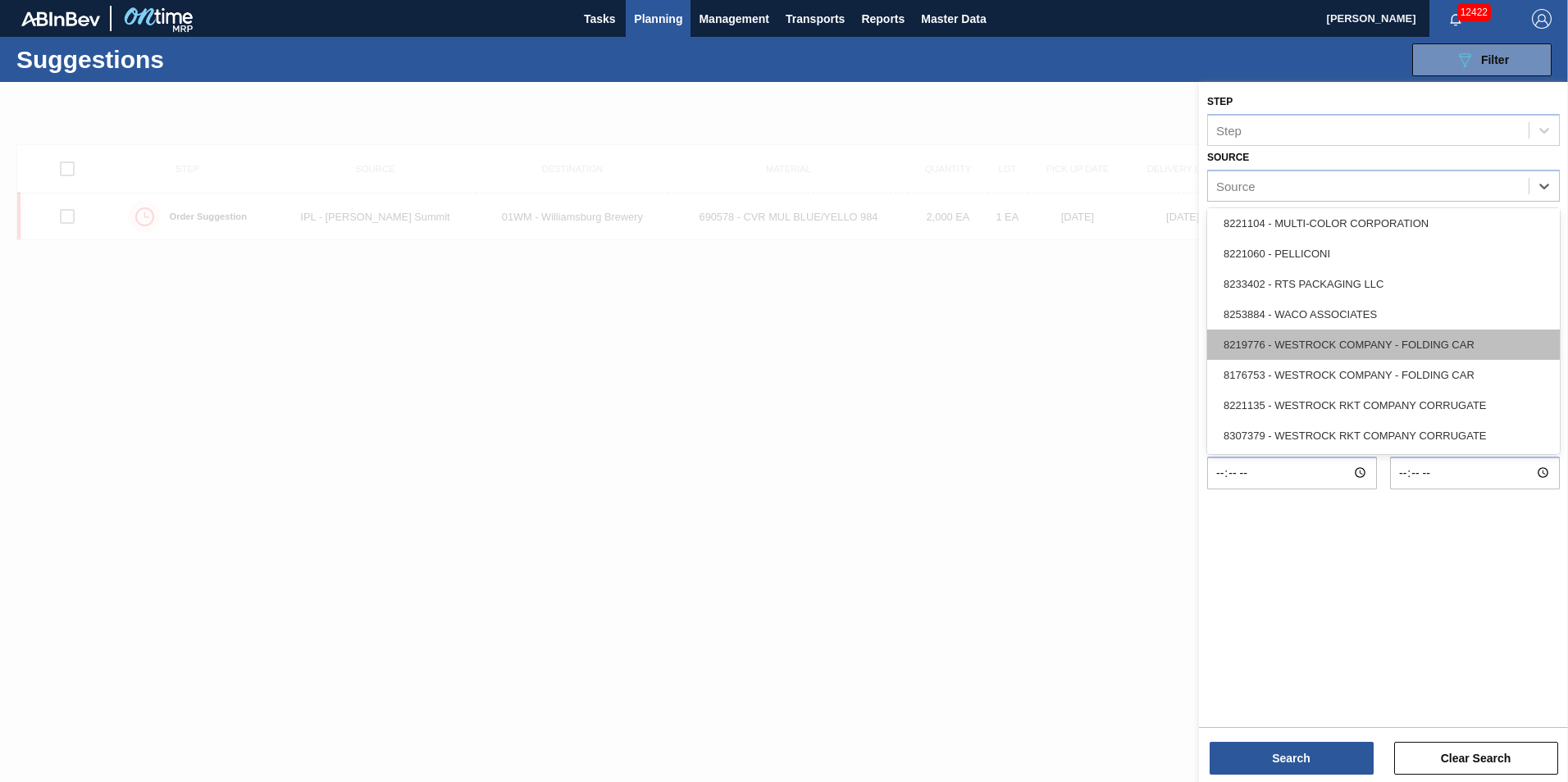
click at [1446, 330] on div "8219776 - WESTROCK COMPANY - FOLDING CAR" at bounding box center [1383, 344] width 353 height 31
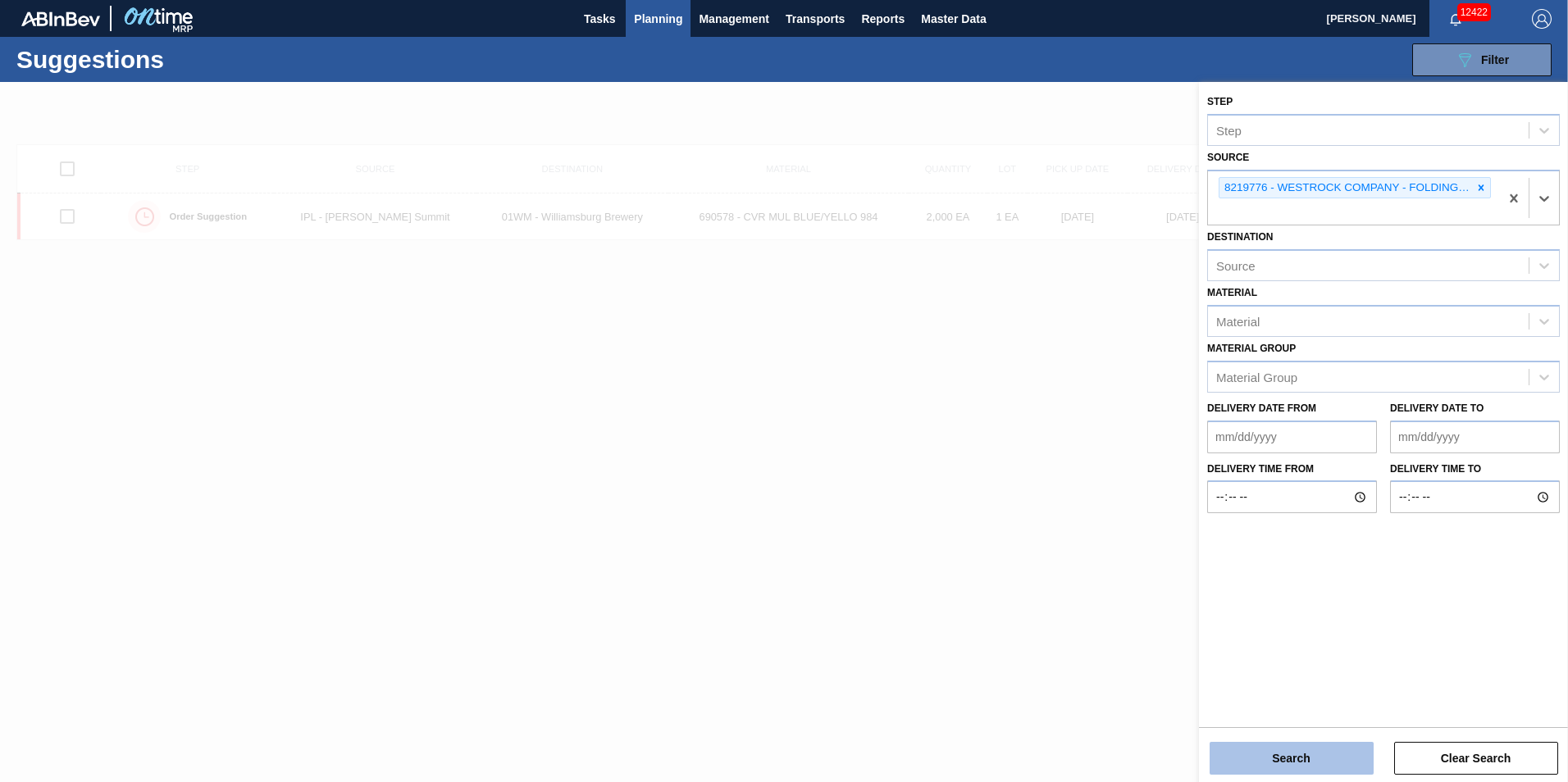
click at [1320, 760] on button "Search" at bounding box center [1291, 758] width 164 height 33
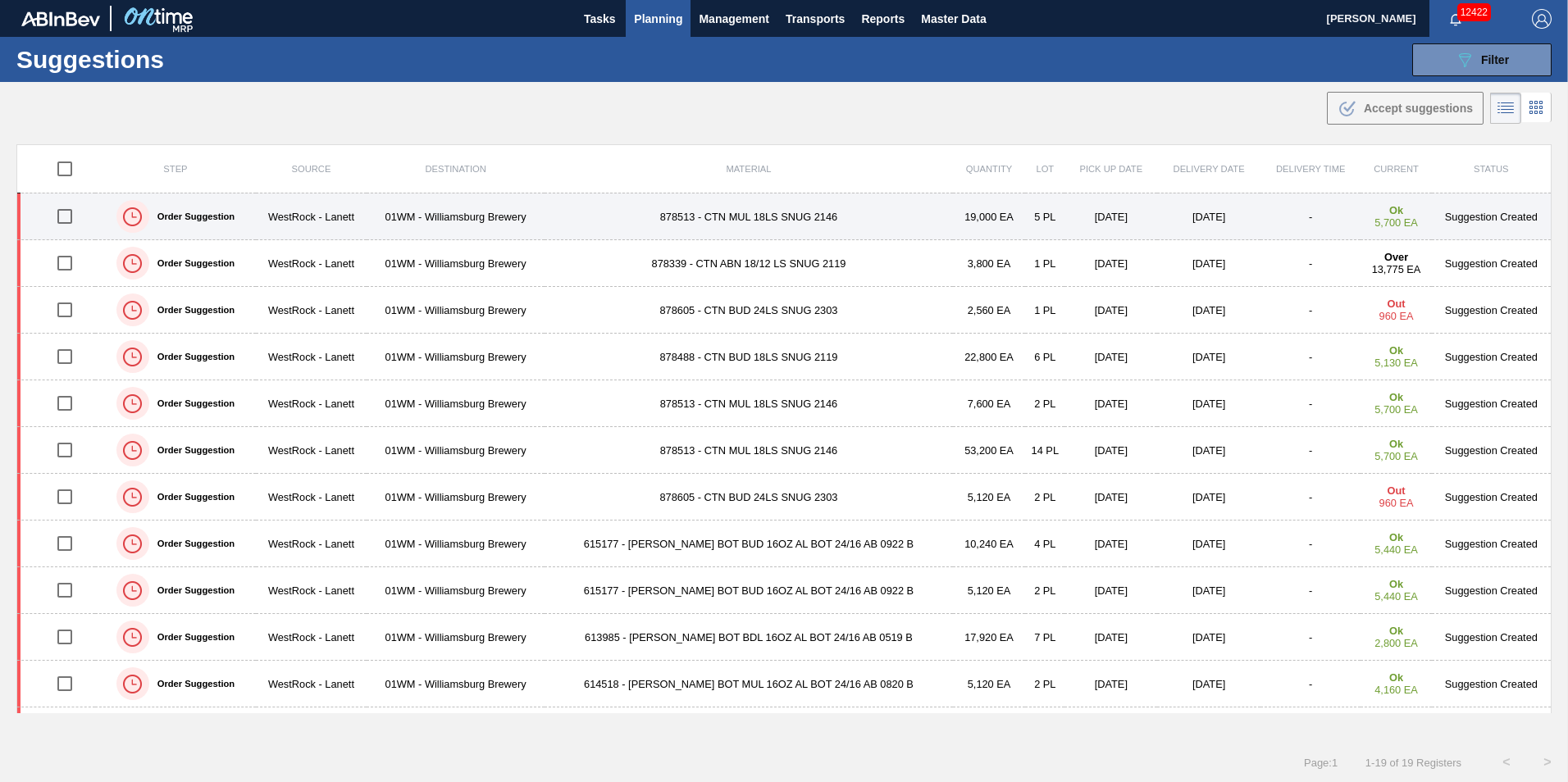
click at [66, 216] on input "checkbox" at bounding box center [64, 216] width 34 height 34
checkbox input "true"
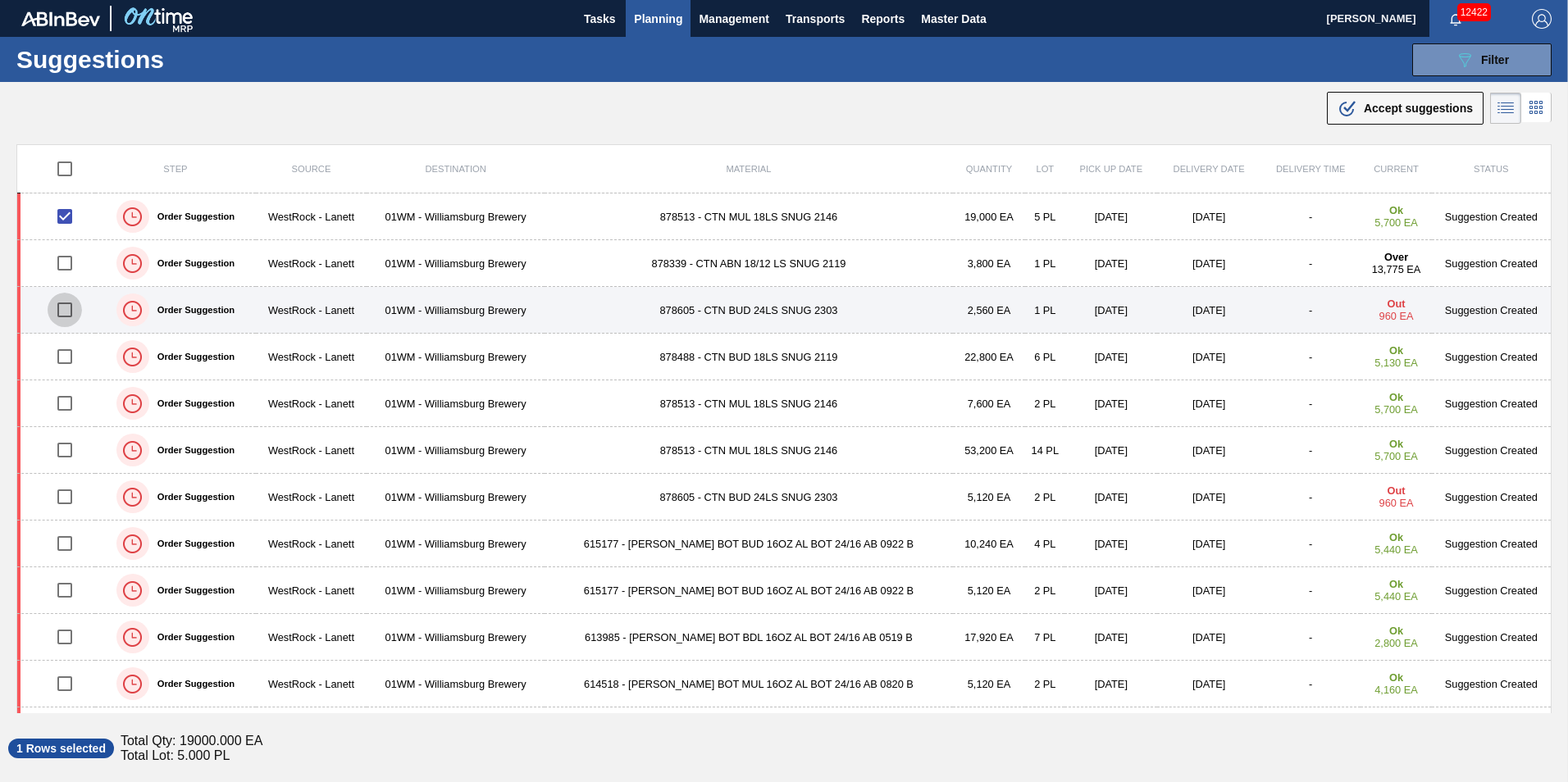
click at [65, 313] on input "checkbox" at bounding box center [64, 309] width 34 height 34
checkbox input "true"
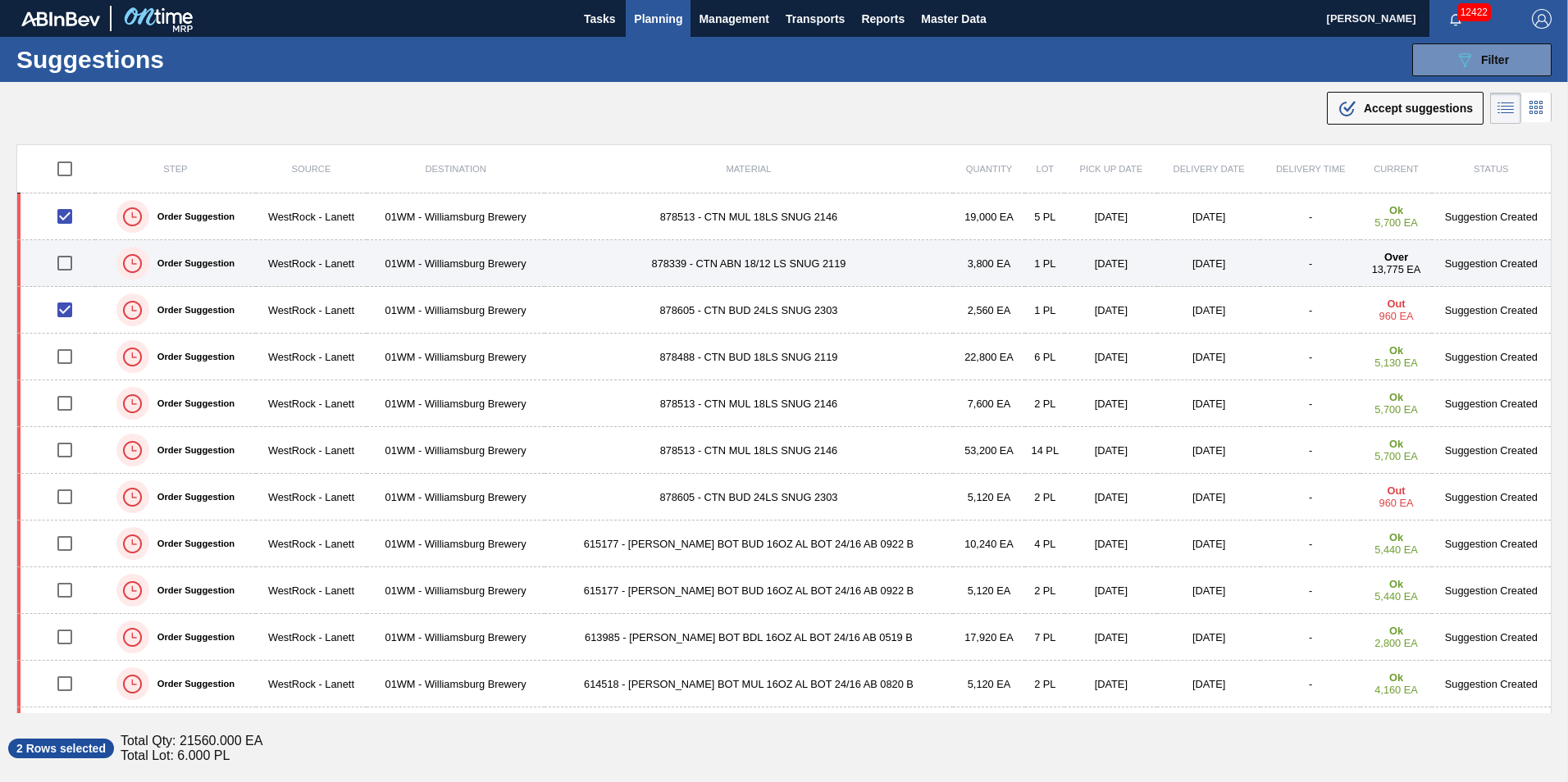
click at [64, 266] on input "checkbox" at bounding box center [64, 263] width 34 height 34
checkbox input "true"
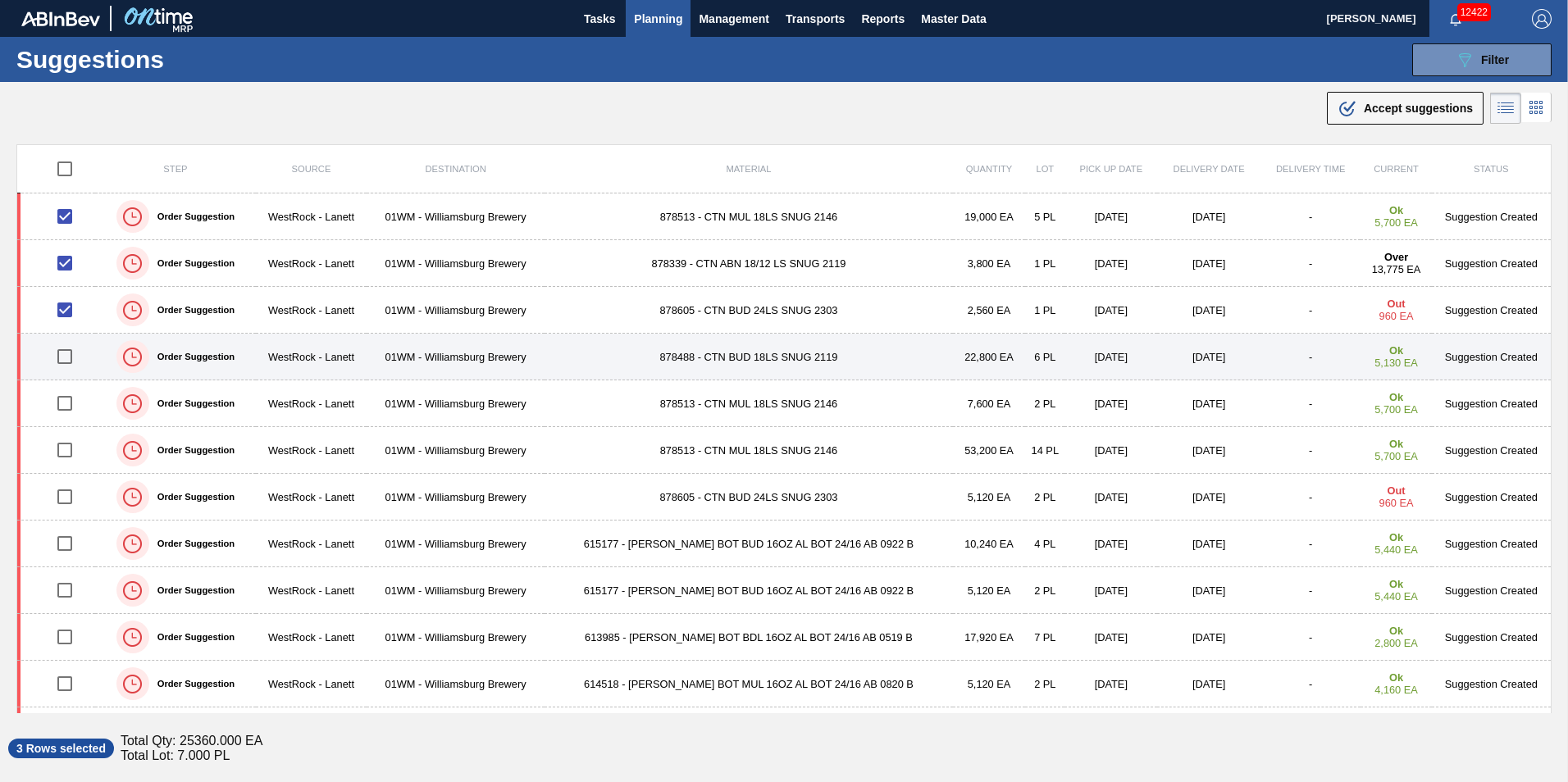
click at [71, 352] on input "checkbox" at bounding box center [64, 357] width 34 height 34
checkbox input "true"
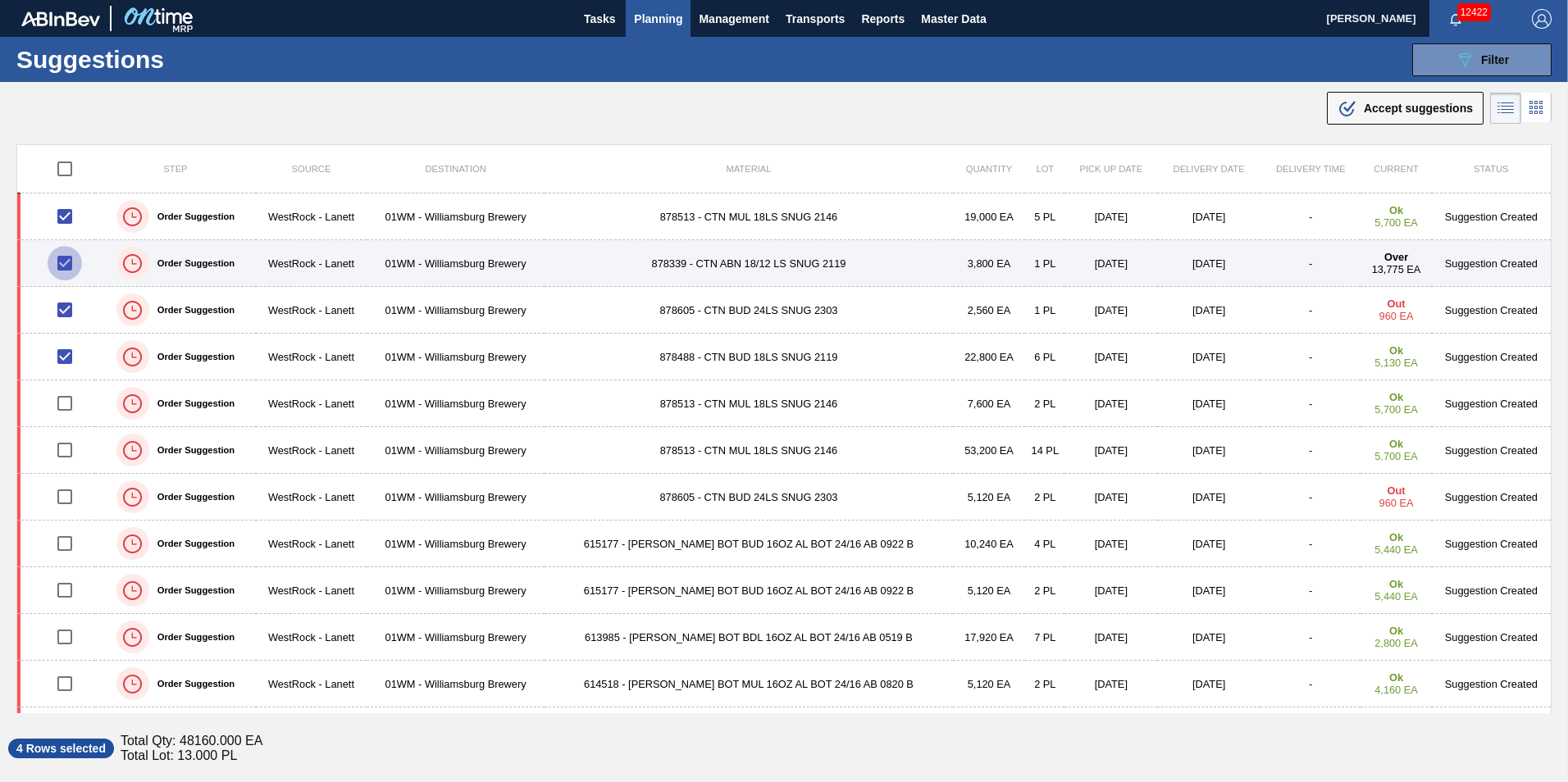
click at [72, 262] on input "checkbox" at bounding box center [64, 263] width 34 height 34
checkbox input "false"
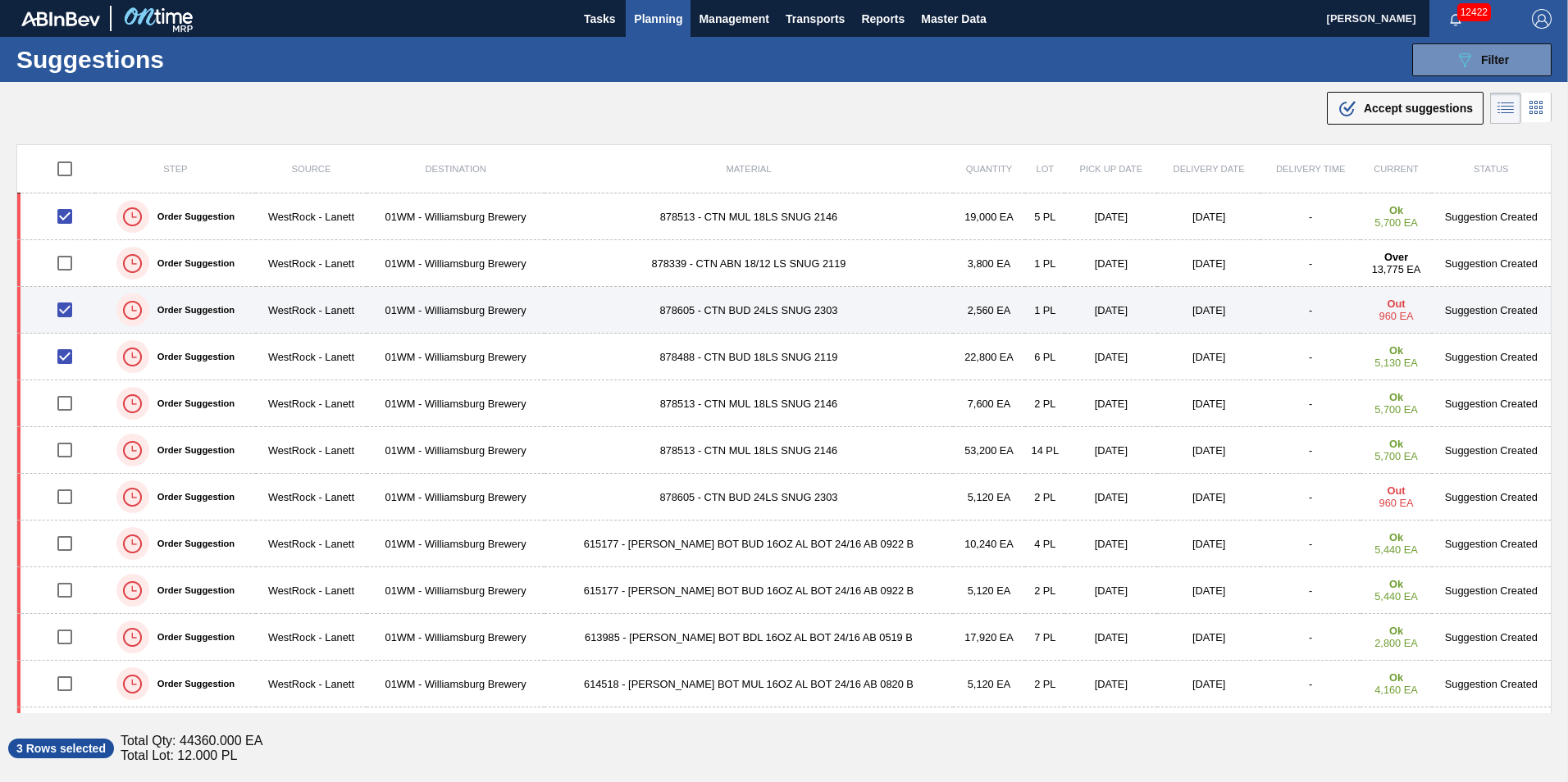
click at [67, 313] on input "checkbox" at bounding box center [64, 309] width 34 height 34
checkbox input "false"
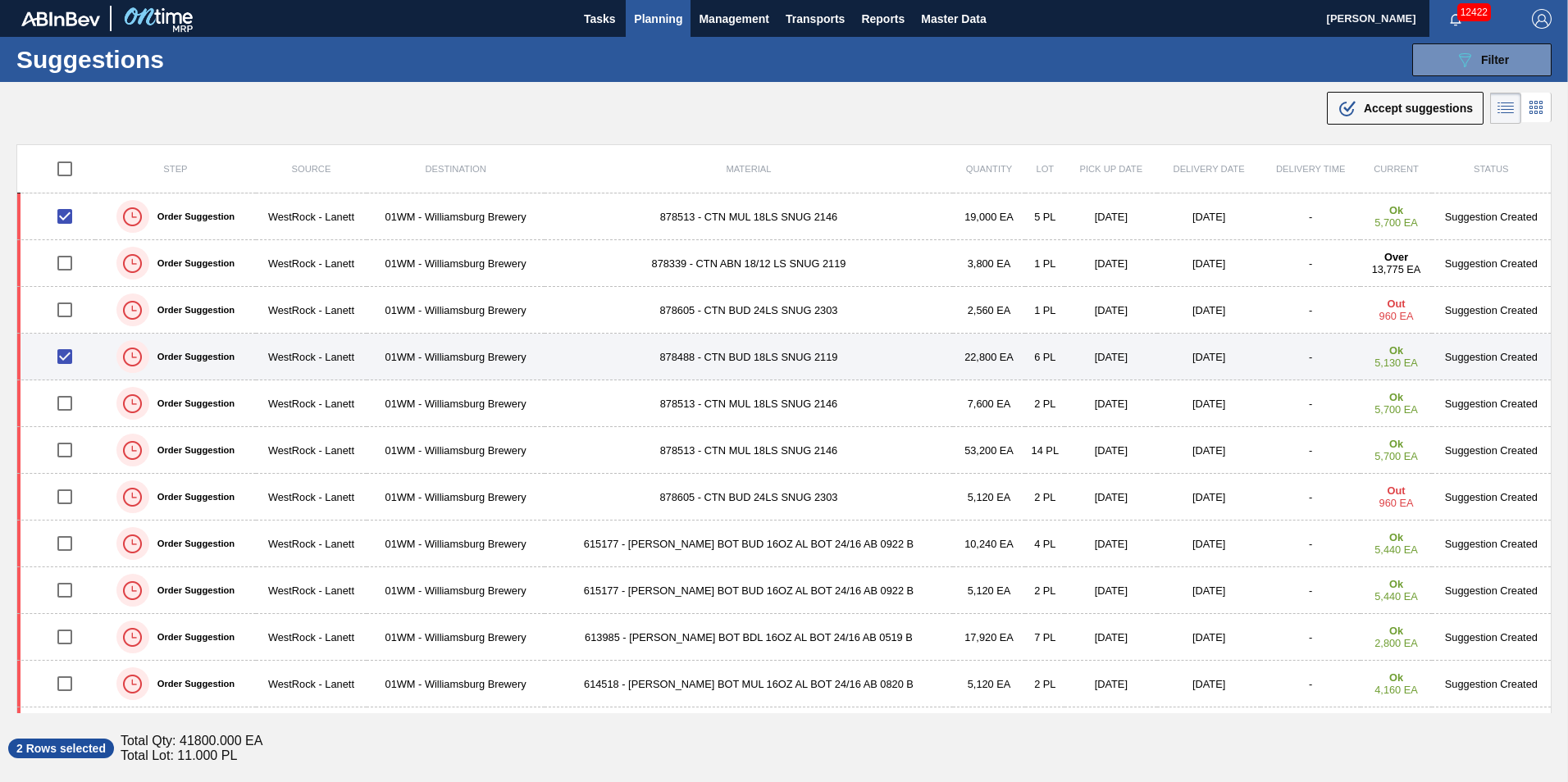
click at [67, 364] on input "checkbox" at bounding box center [64, 357] width 34 height 34
checkbox input "false"
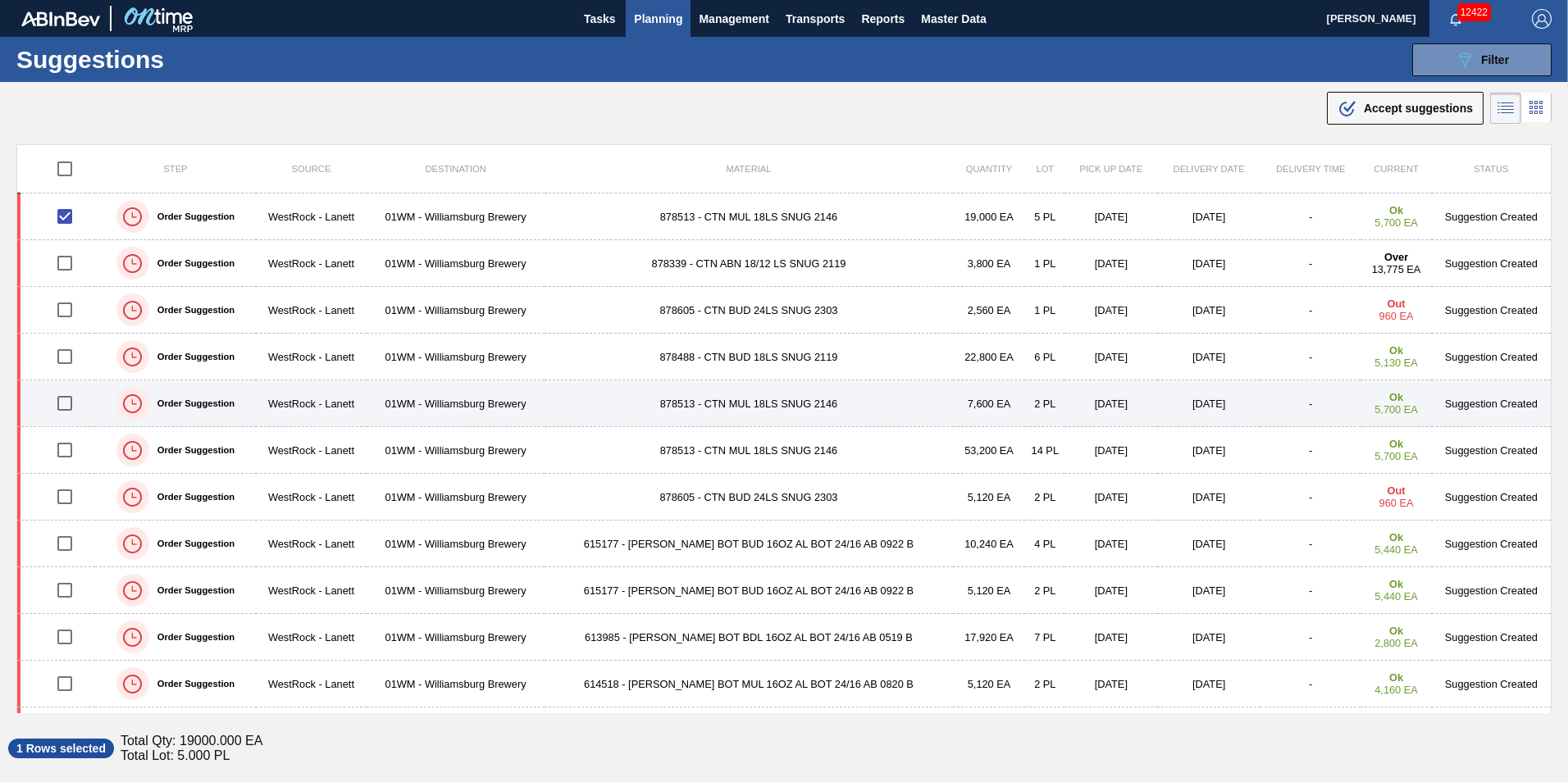
click at [65, 407] on input "checkbox" at bounding box center [64, 403] width 34 height 34
checkbox input "true"
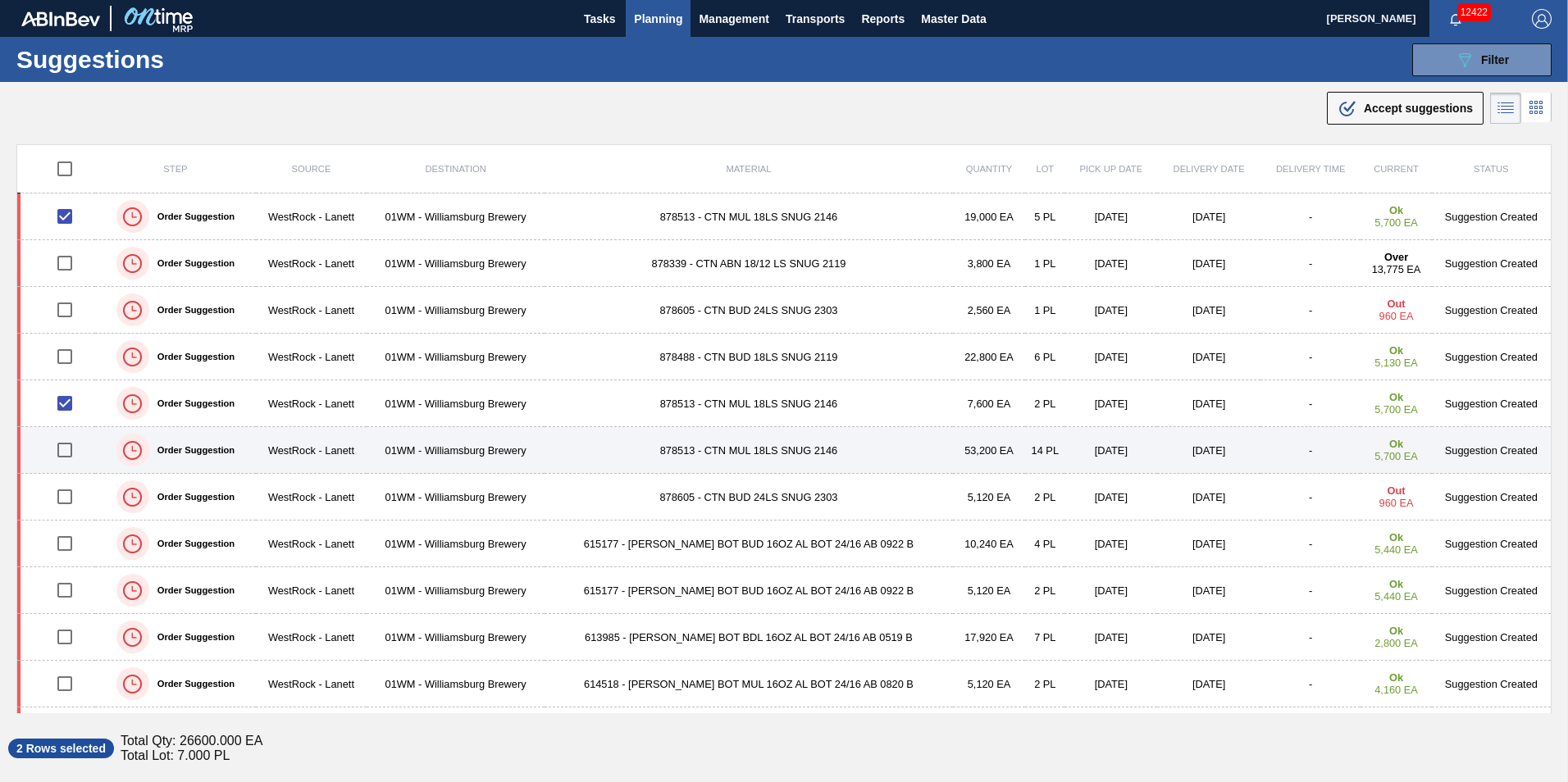
click at [68, 446] on input "checkbox" at bounding box center [64, 450] width 34 height 34
checkbox input "true"
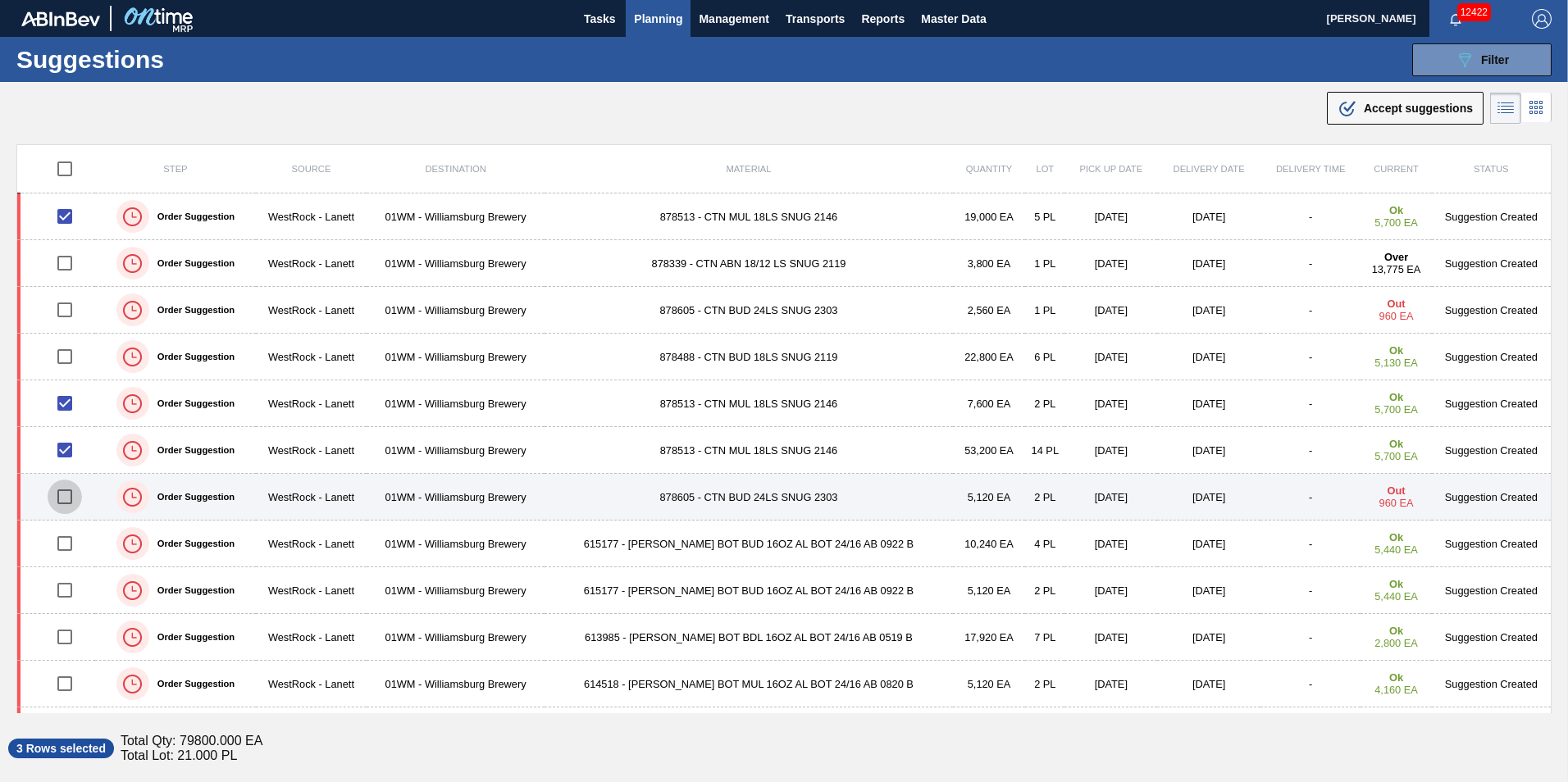
click at [73, 494] on input "checkbox" at bounding box center [64, 496] width 34 height 34
click at [70, 490] on input "checkbox" at bounding box center [64, 496] width 34 height 34
checkbox input "false"
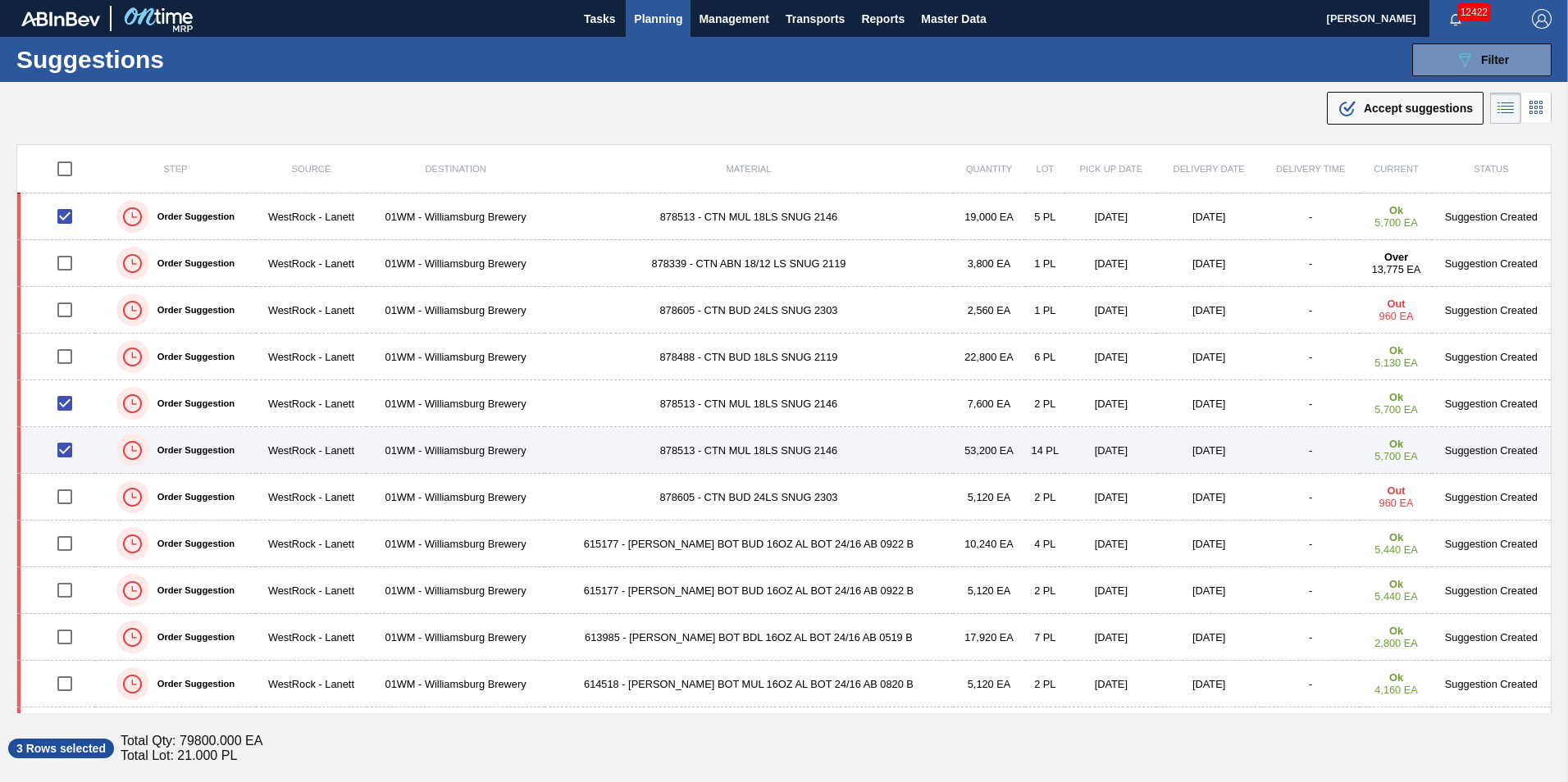
click at [67, 452] on input "checkbox" at bounding box center [64, 450] width 34 height 34
checkbox input "false"
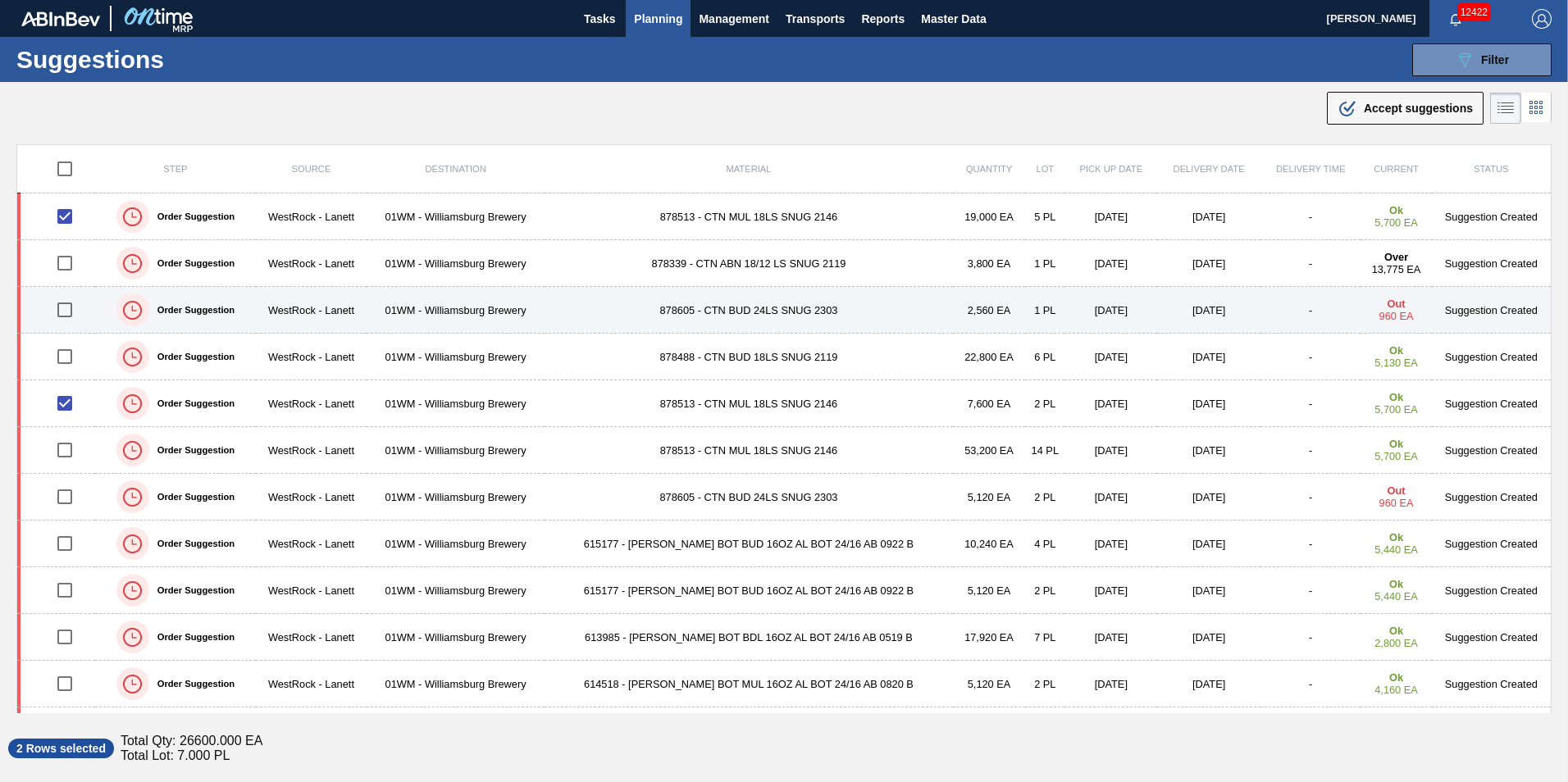
click at [74, 305] on input "checkbox" at bounding box center [64, 309] width 34 height 34
checkbox input "true"
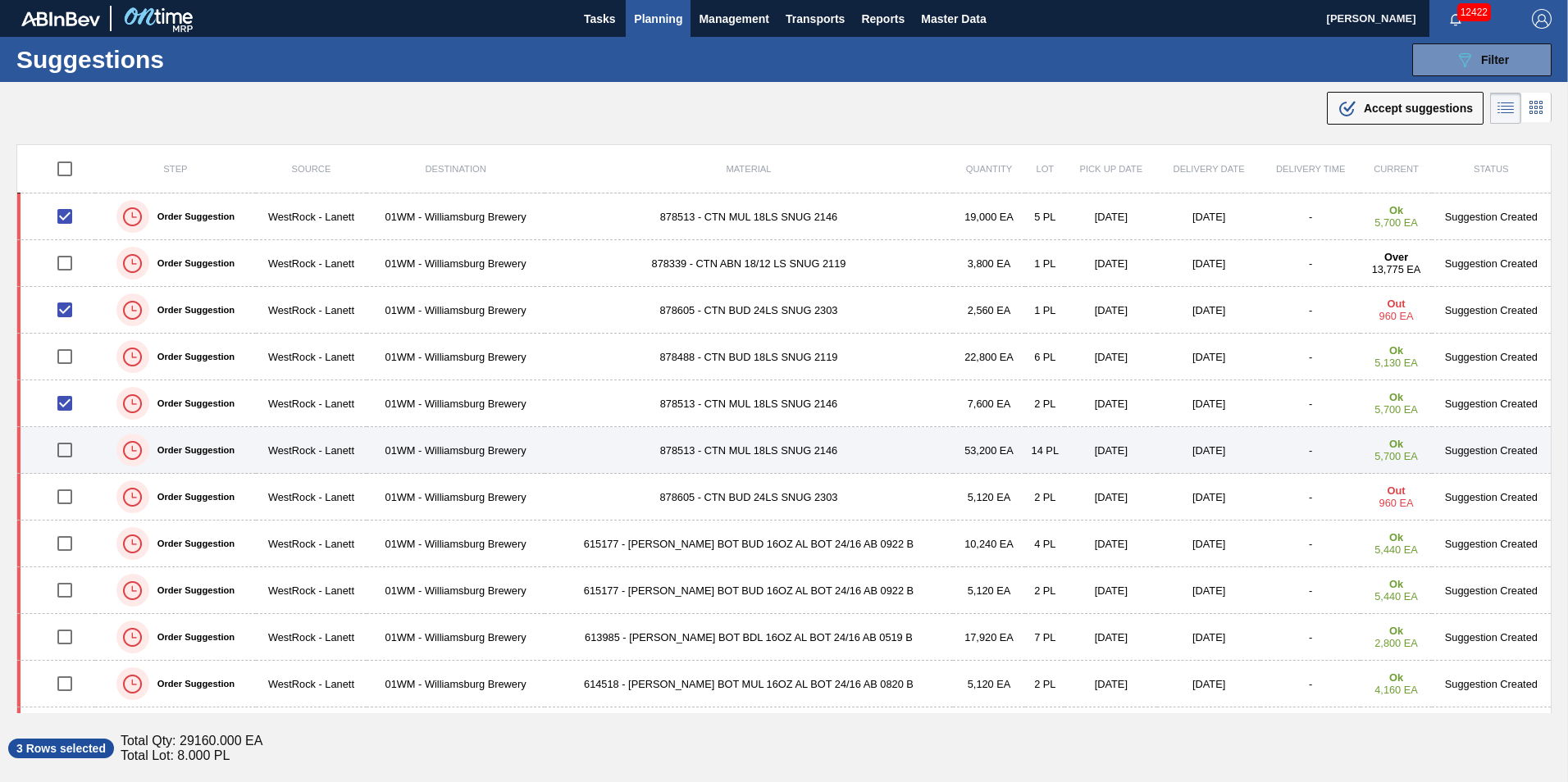
click at [76, 445] on input "checkbox" at bounding box center [64, 450] width 34 height 34
checkbox input "true"
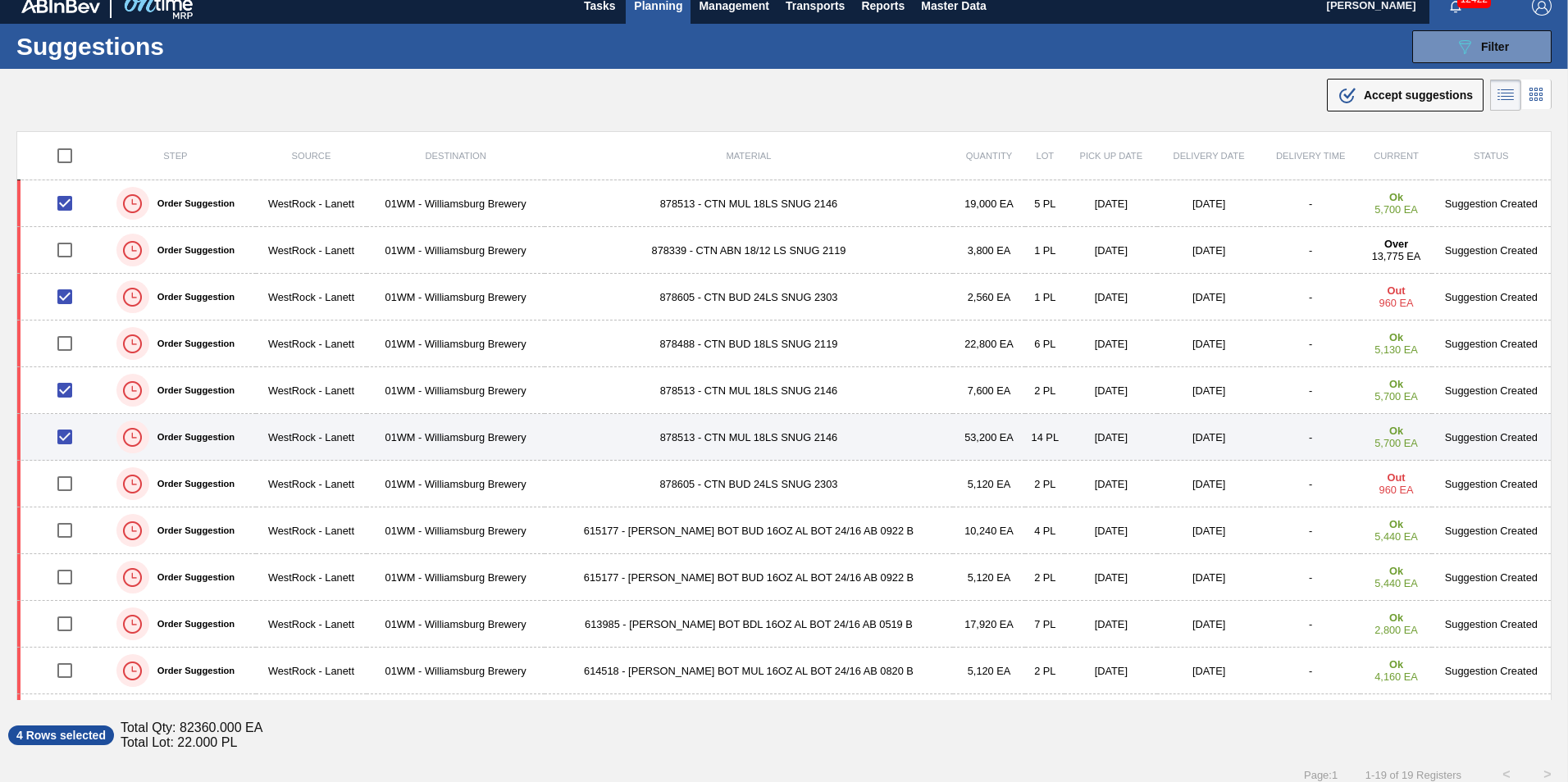
scroll to position [0, 0]
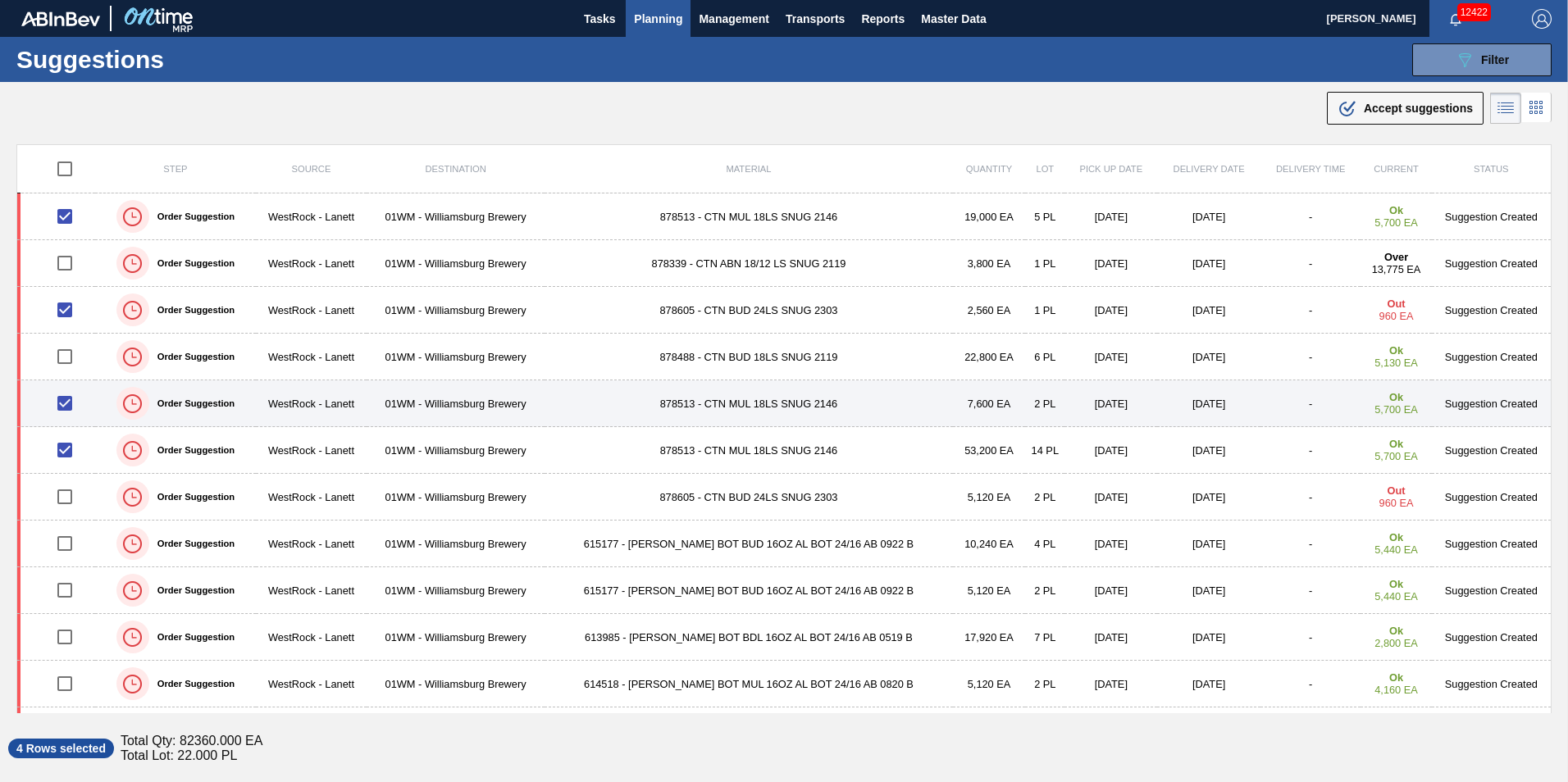
click at [63, 397] on input "checkbox" at bounding box center [64, 403] width 34 height 34
checkbox input "false"
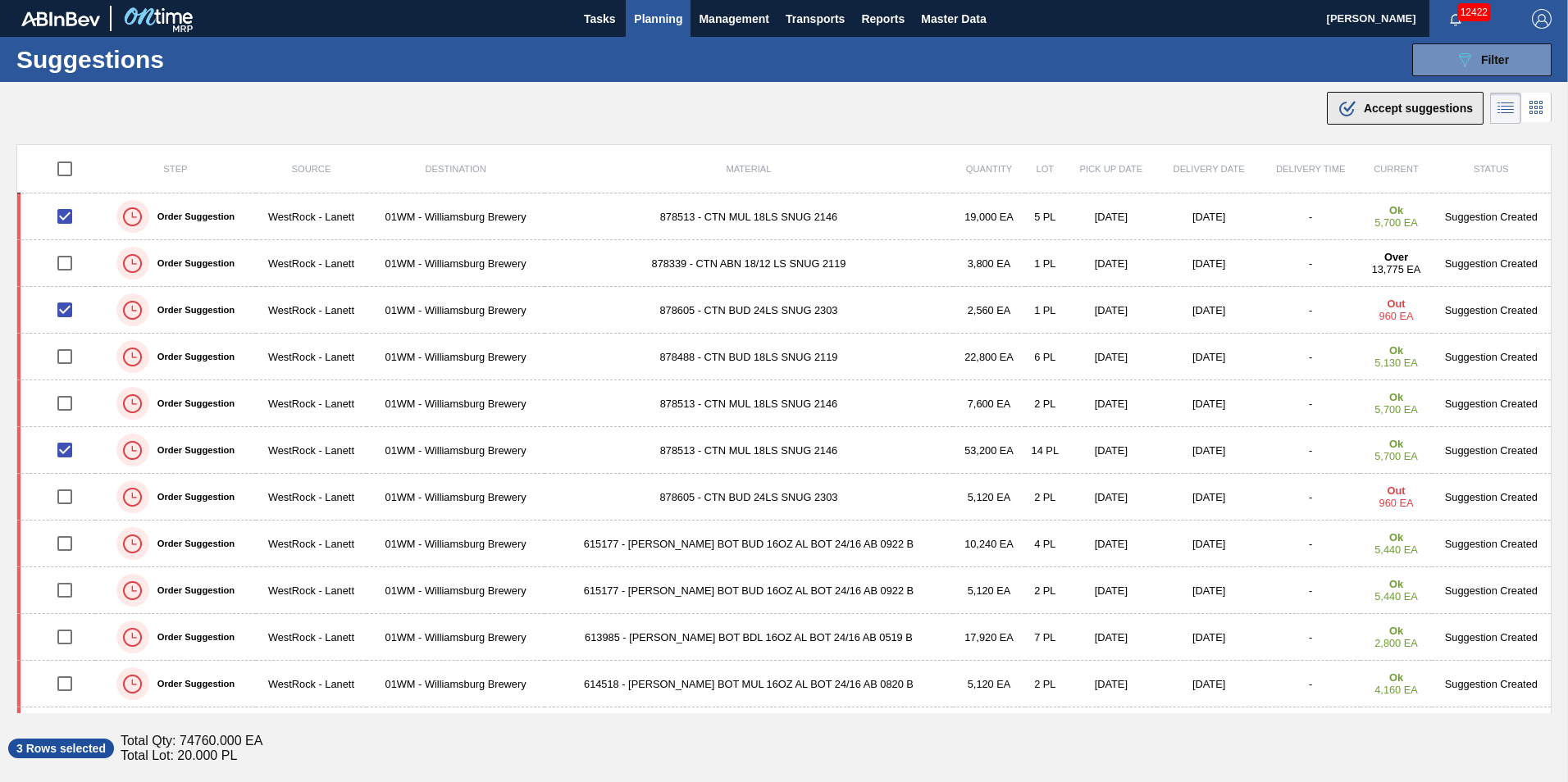
click at [1409, 105] on span "Accept suggestions" at bounding box center [1418, 108] width 109 height 13
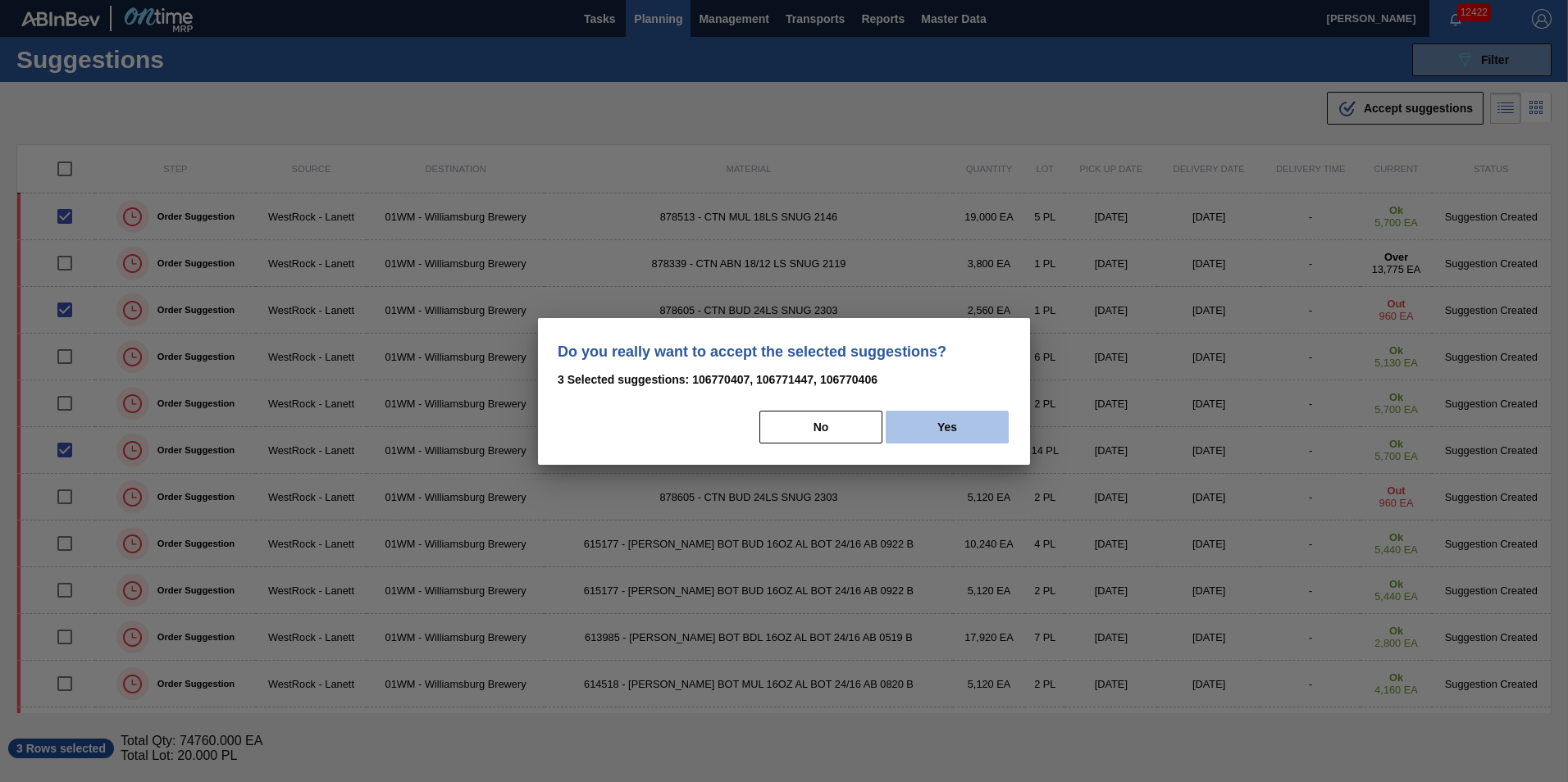
click at [961, 423] on button "Yes" at bounding box center [947, 426] width 123 height 33
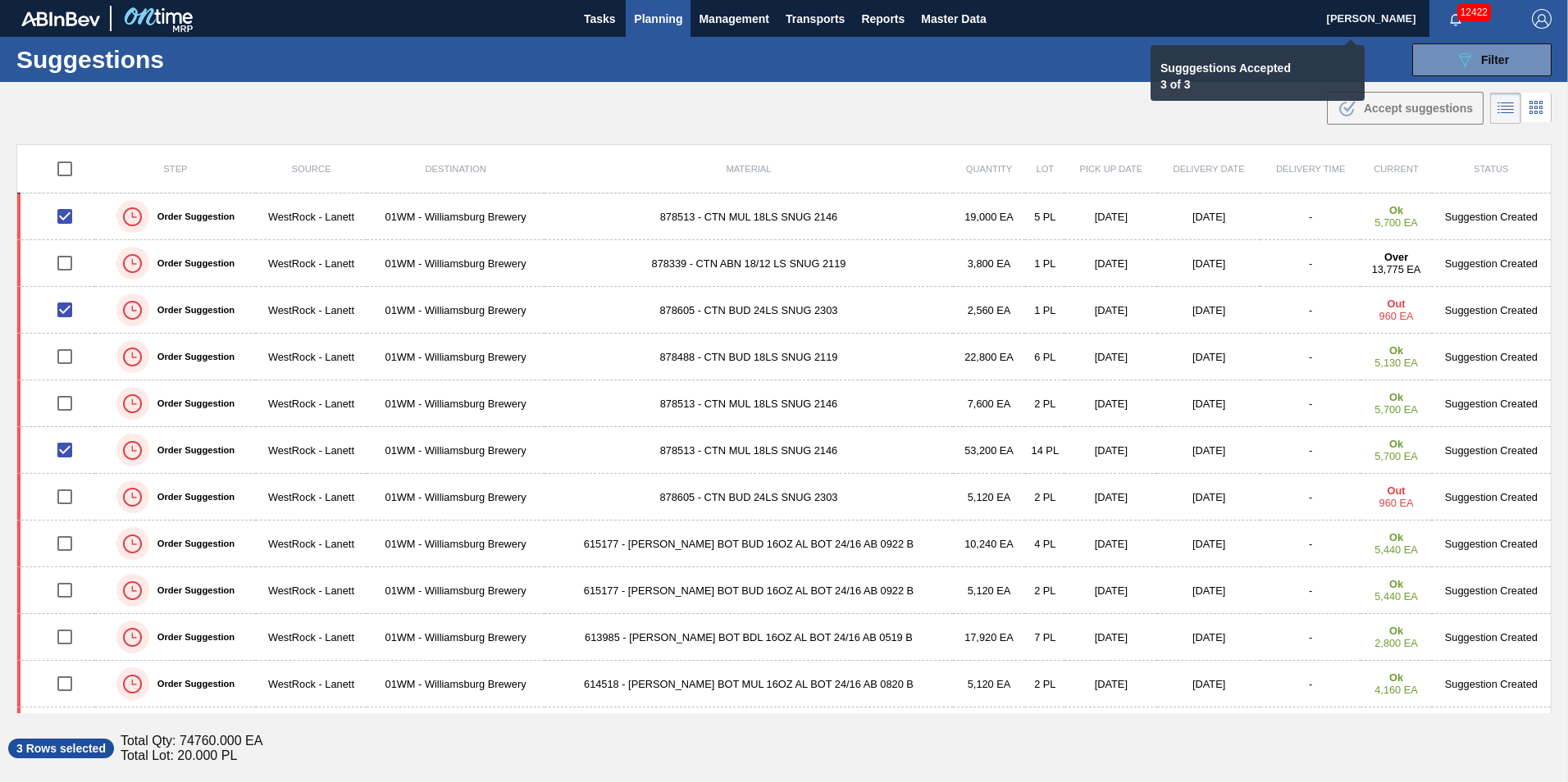
checkbox input "false"
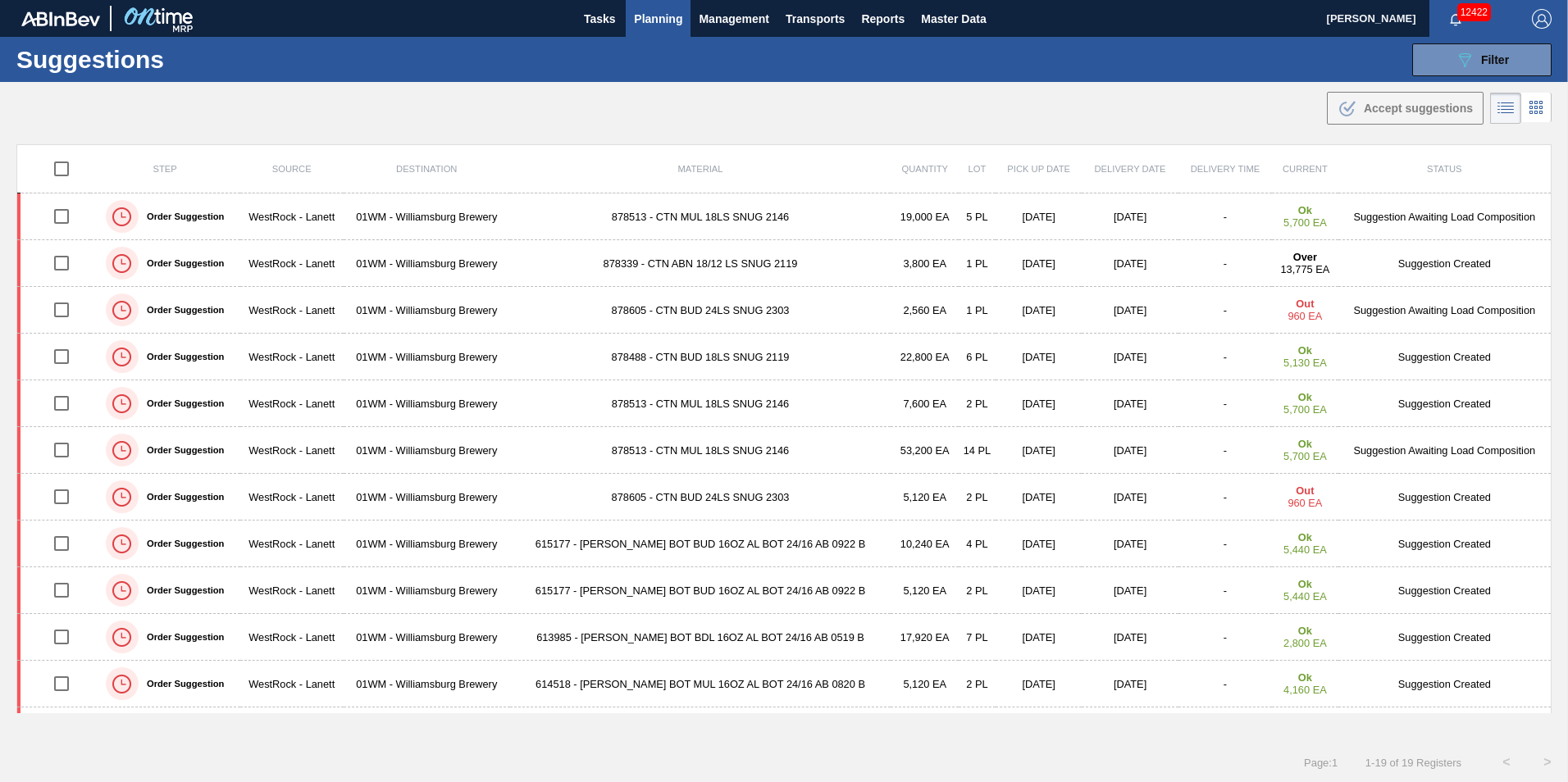
click at [638, 24] on span "Planning" at bounding box center [658, 19] width 48 height 20
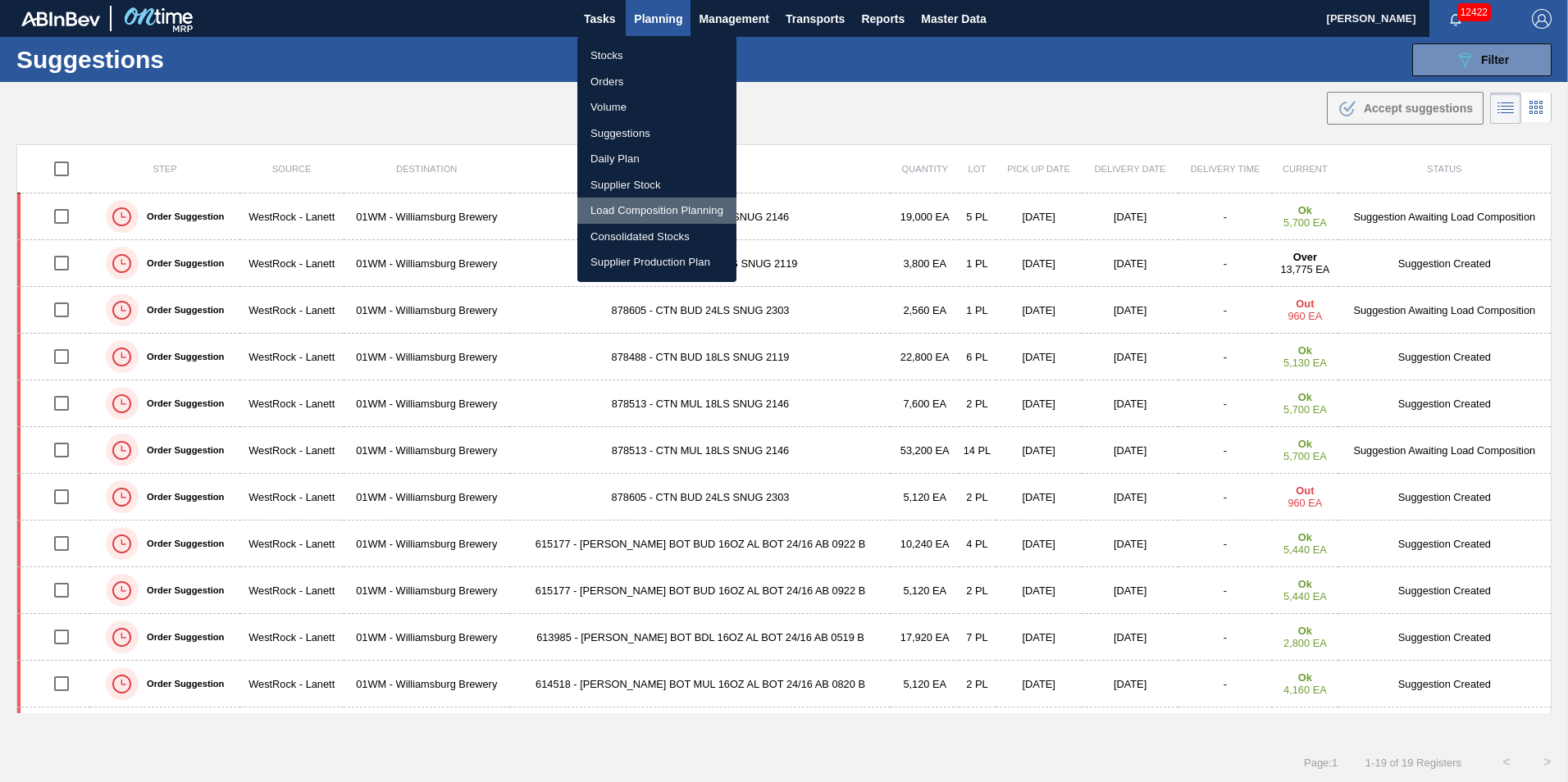
click at [637, 211] on li "Load Composition Planning" at bounding box center [656, 210] width 159 height 26
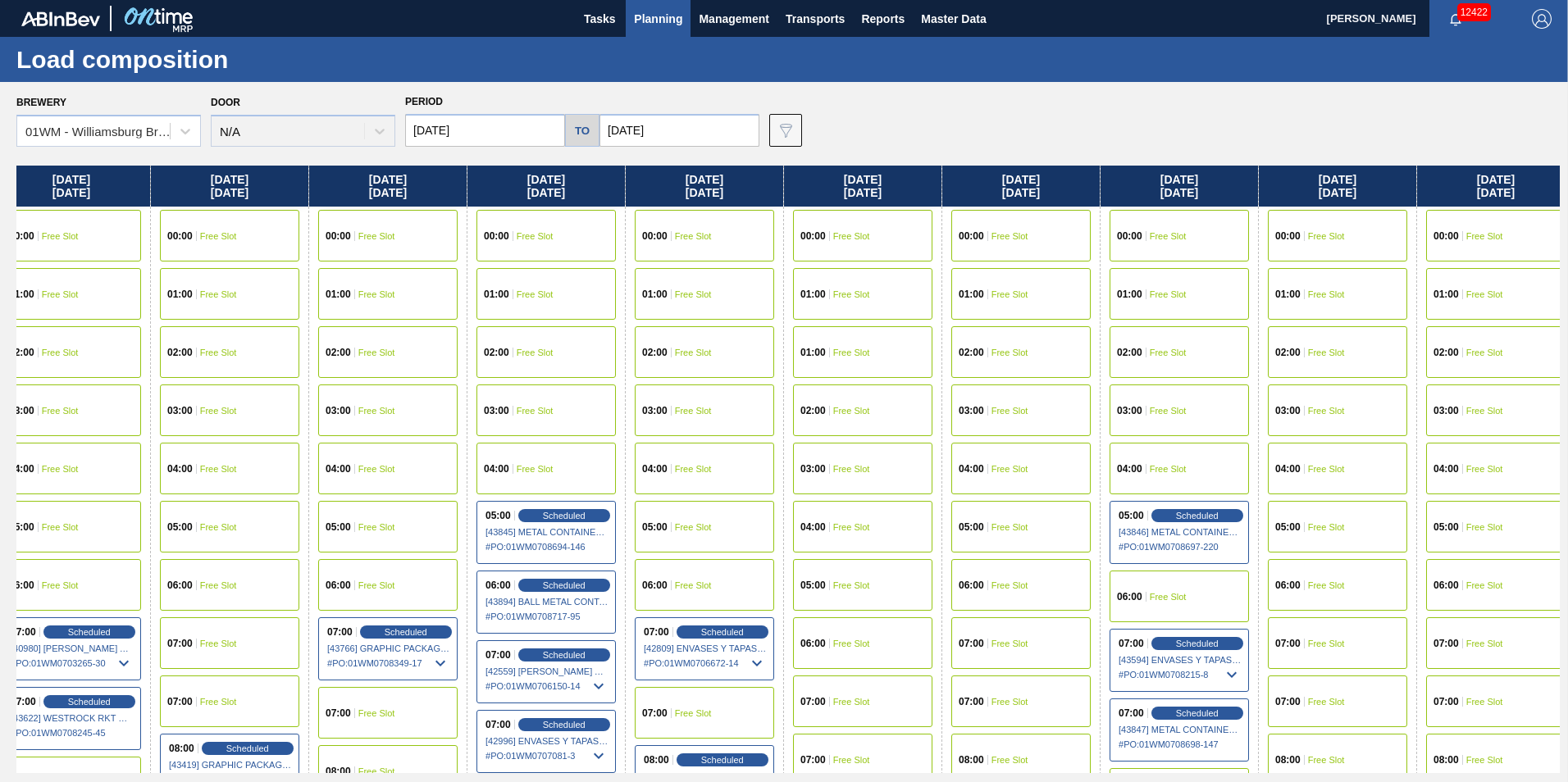
scroll to position [0, 464]
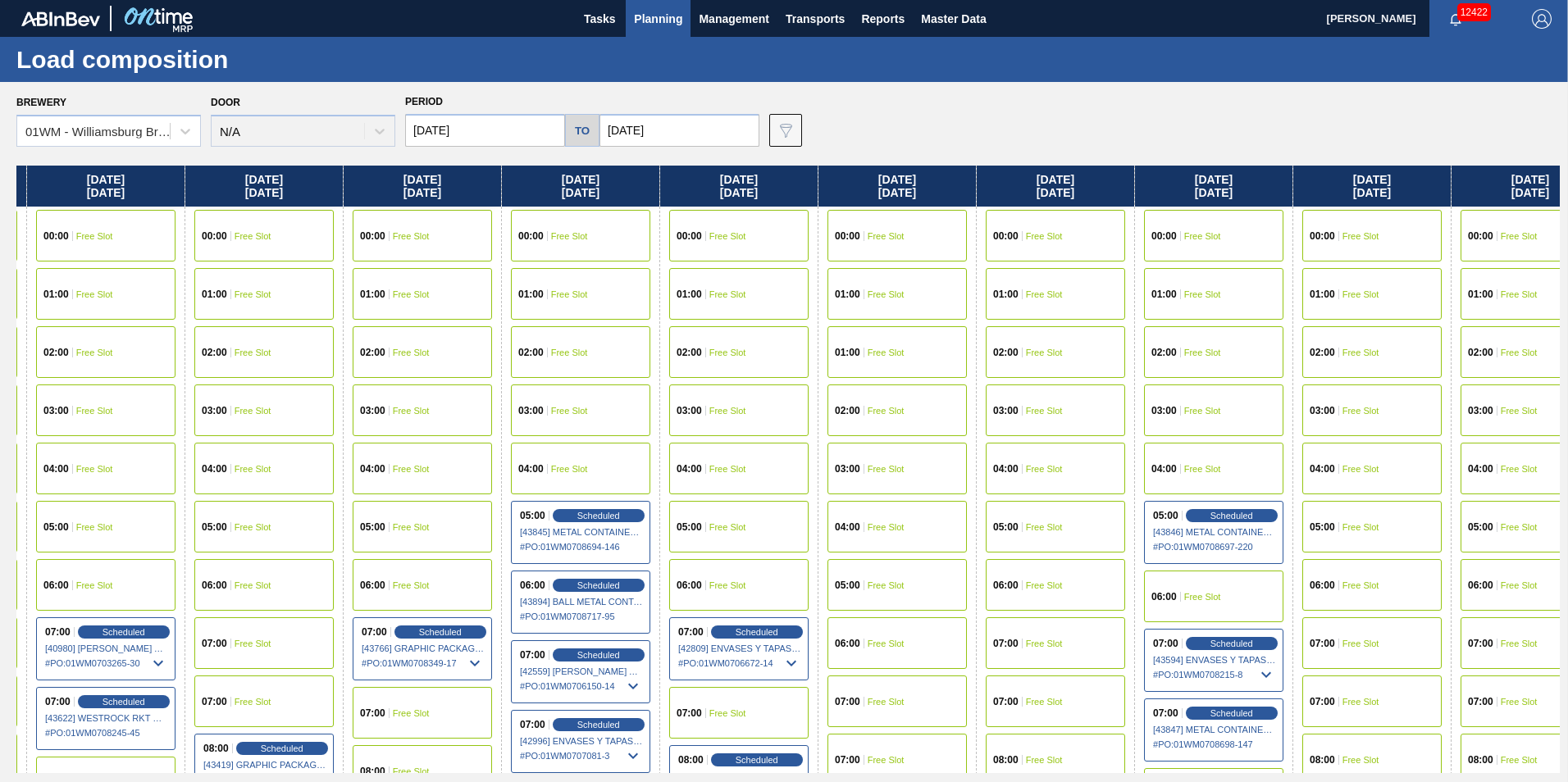
drag, startPoint x: 1436, startPoint y: 177, endPoint x: 959, endPoint y: 185, distance: 477.1
click at [959, 186] on div "Tuesday 10/14/2025 00:00 Free Slot 01:00 Free Slot 02:00 Free Slot 03:00 Free S…" at bounding box center [788, 469] width 1543 height 608
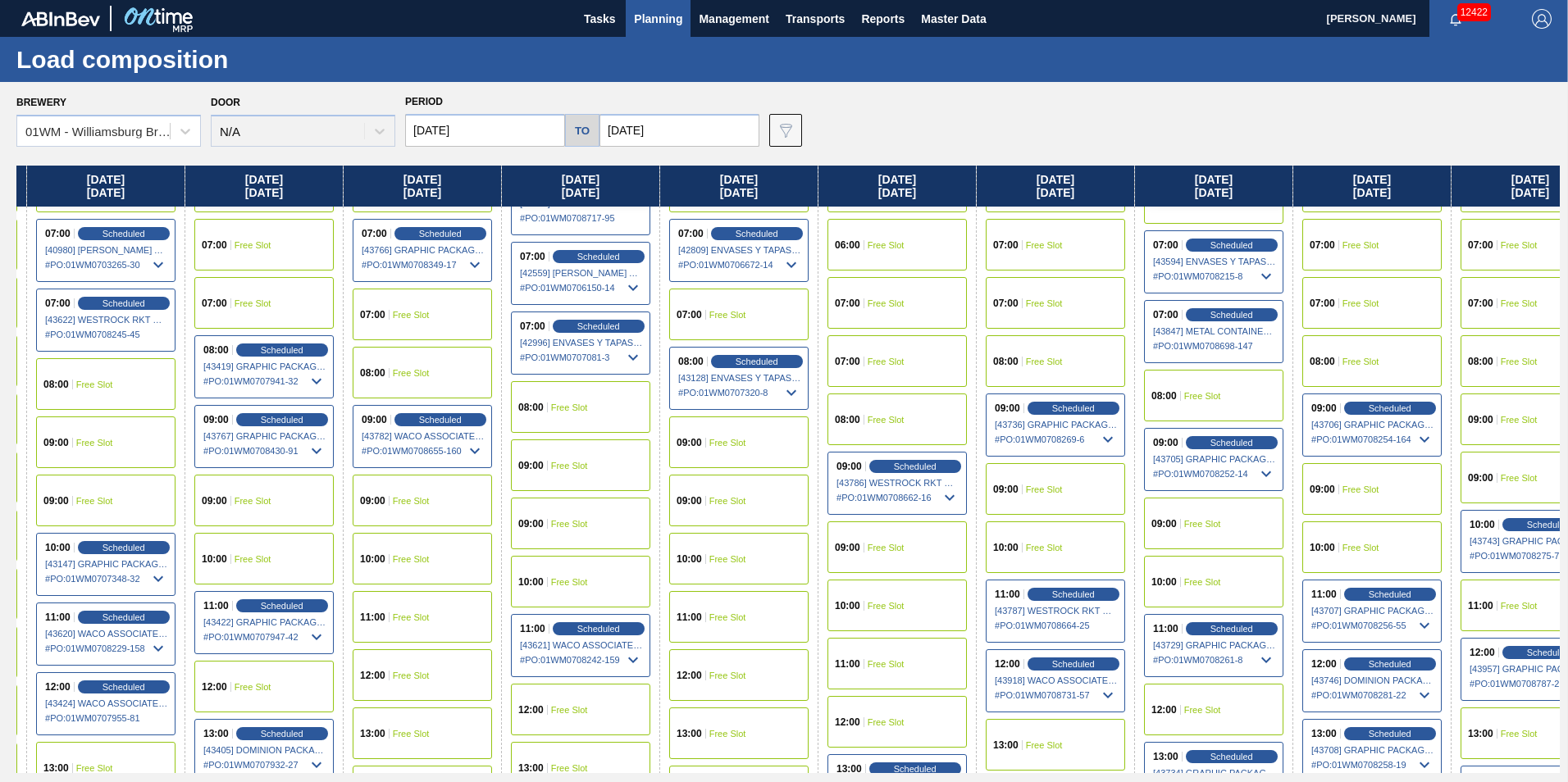
scroll to position [410, 464]
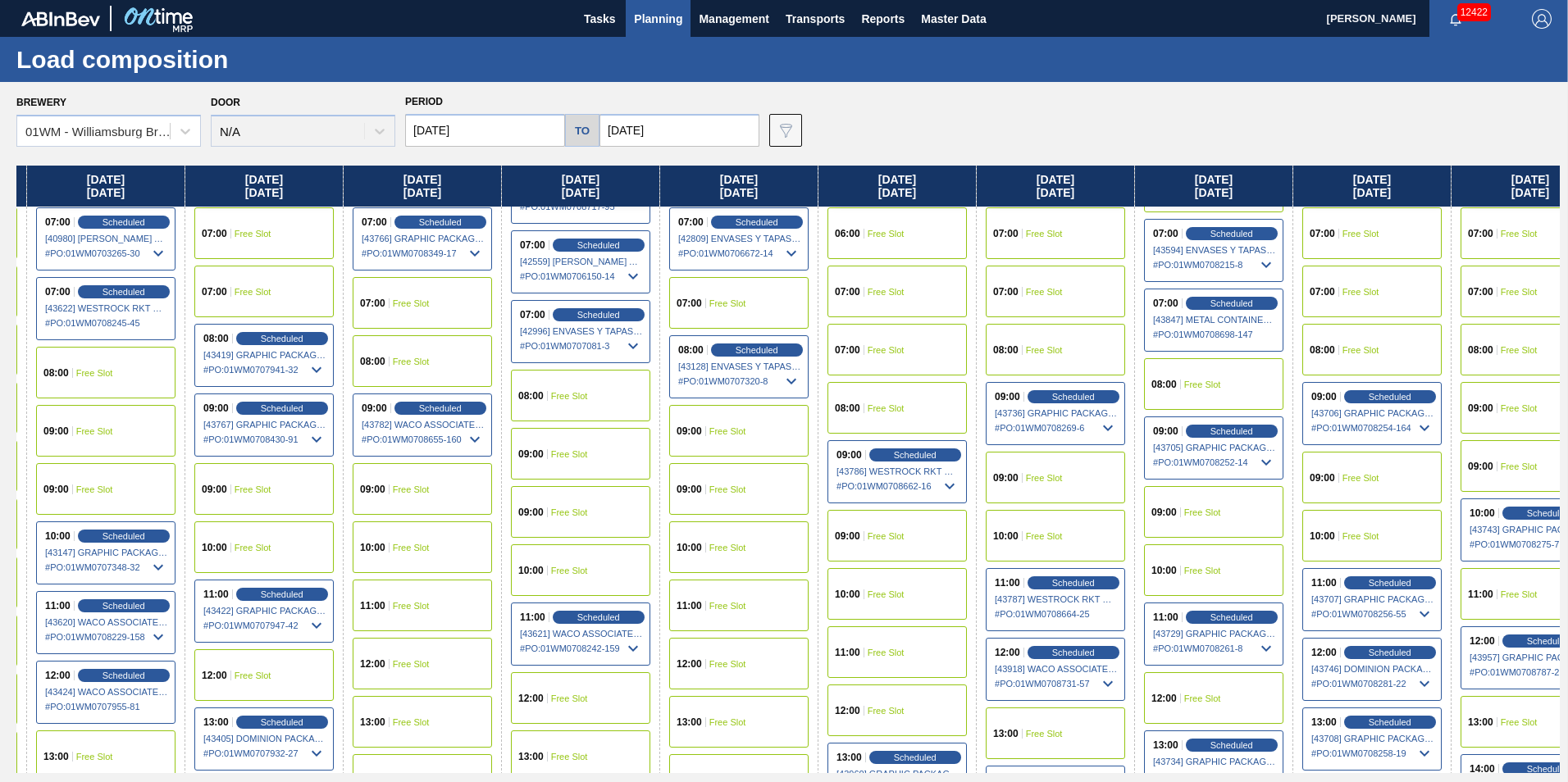
click at [417, 354] on div "08:00 Free Slot" at bounding box center [423, 360] width 140 height 51
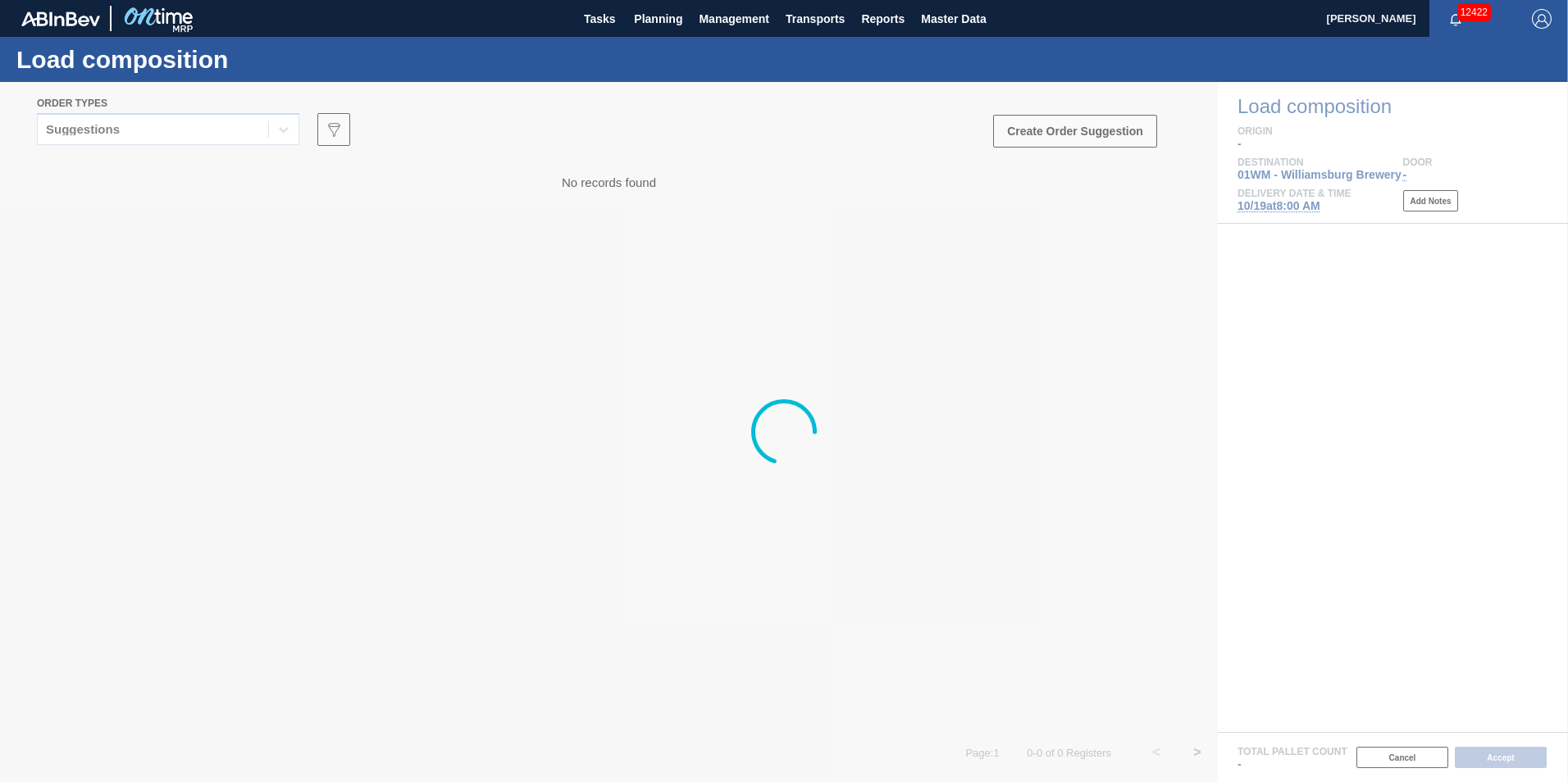
click at [189, 122] on div at bounding box center [784, 432] width 1568 height 700
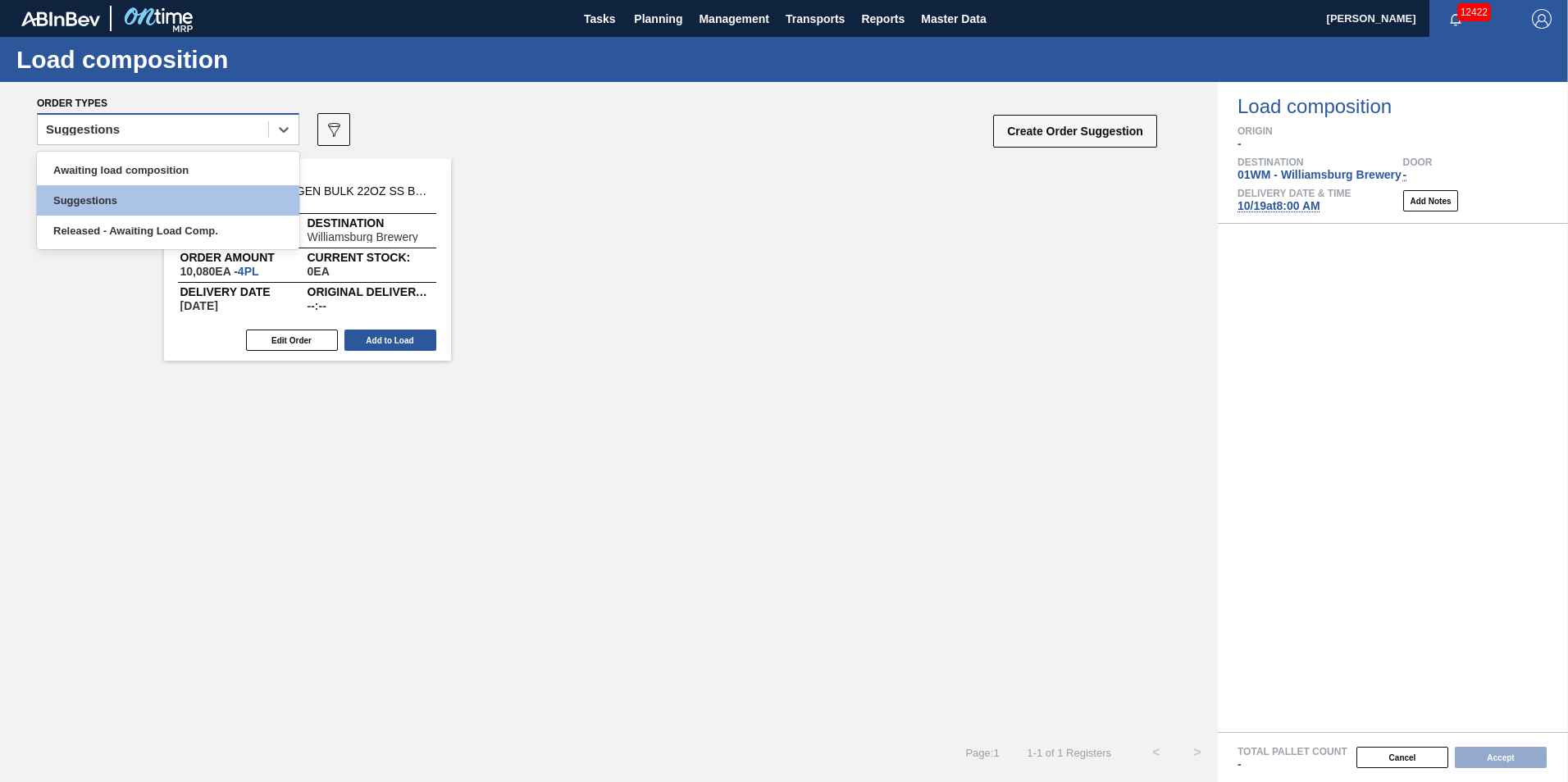
click at [195, 132] on div "Suggestions" at bounding box center [153, 130] width 230 height 24
click at [200, 169] on div "Awaiting load composition" at bounding box center [169, 169] width 263 height 31
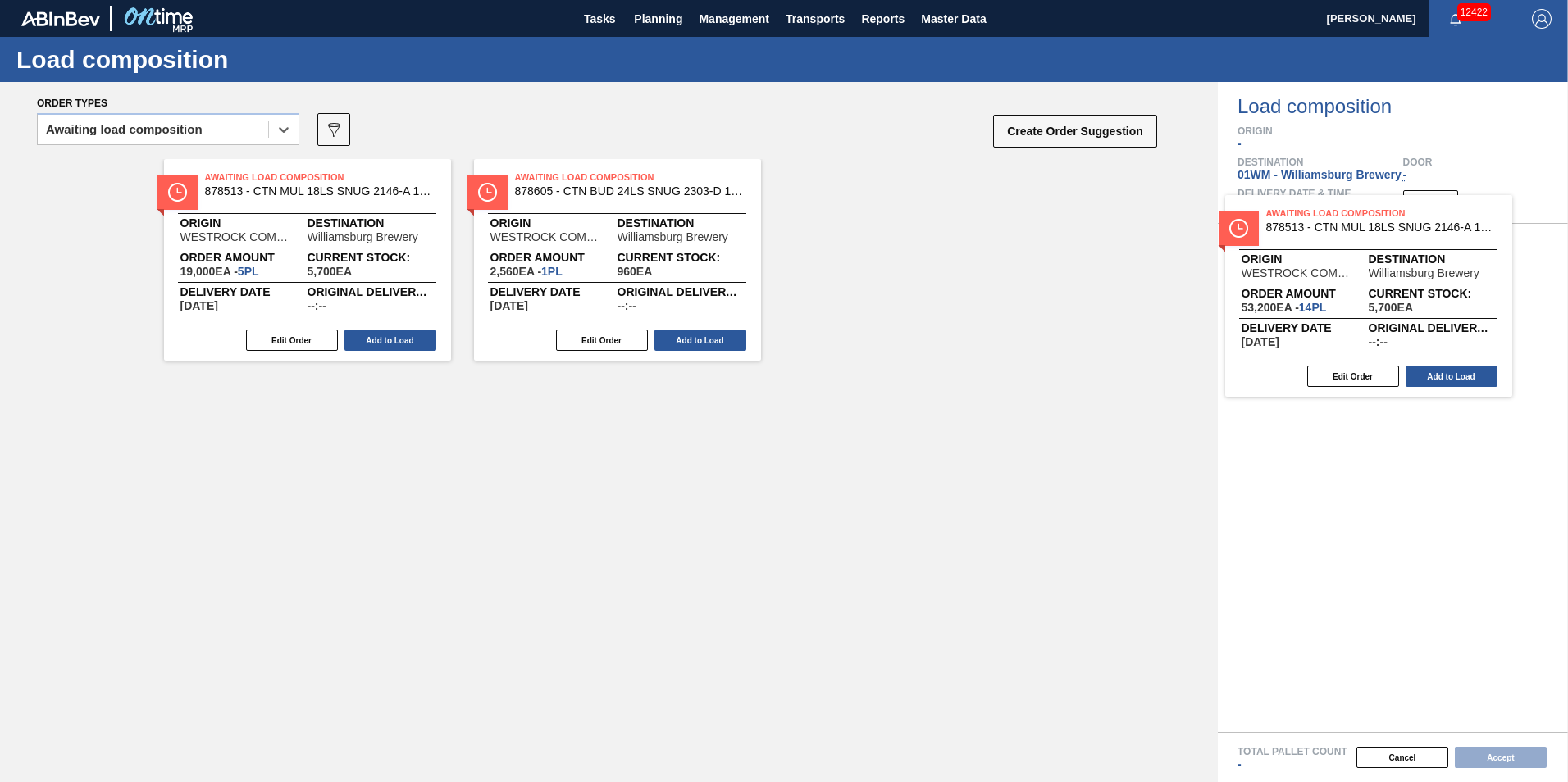
drag, startPoint x: 378, startPoint y: 270, endPoint x: 1443, endPoint y: 305, distance: 1065.6
click at [1443, 305] on div "Order types option Awaiting load composition, selected. Select is focused ,type…" at bounding box center [784, 432] width 1568 height 700
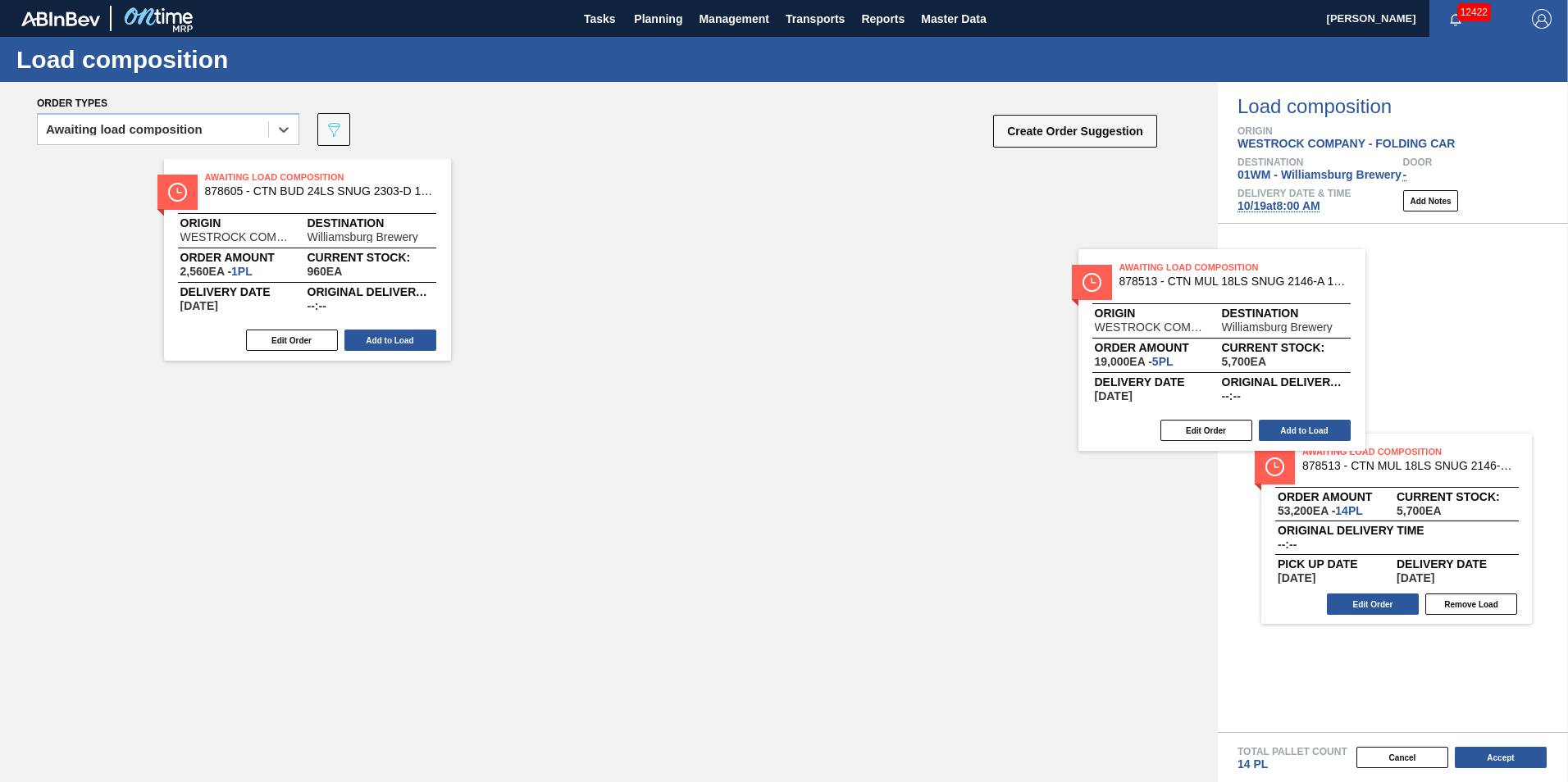
drag, startPoint x: 426, startPoint y: 235, endPoint x: 1201, endPoint y: 313, distance: 778.9
click at [1206, 313] on div "Awaiting Load Composition 878513 - CTN MUL 18LS SNUG 2146-A 12OZ FOLD 0723 Orig…" at bounding box center [609, 260] width 1218 height 202
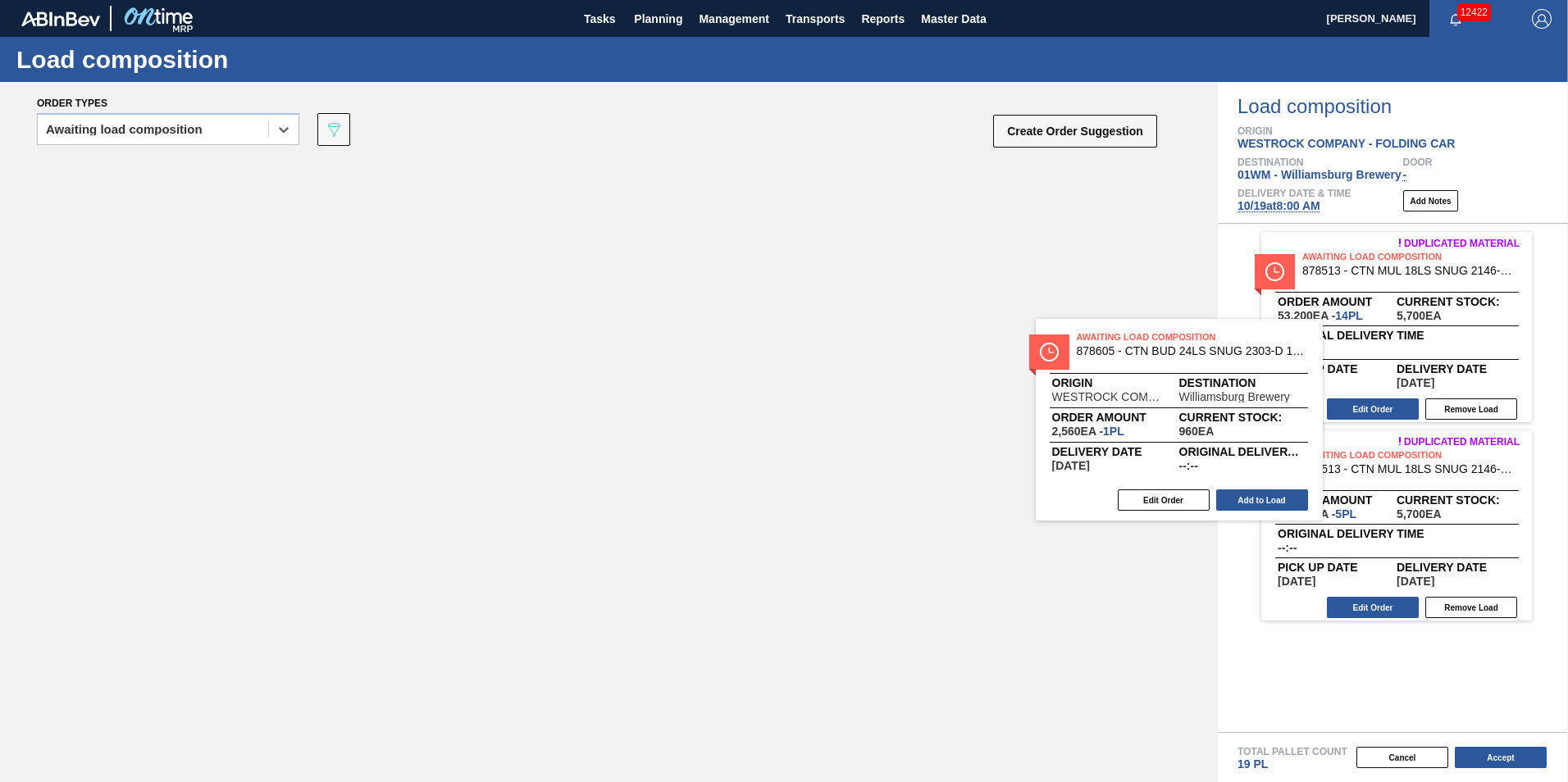
drag, startPoint x: 749, startPoint y: 374, endPoint x: 1235, endPoint y: 419, distance: 488.1
click at [1226, 424] on div "Order types option Awaiting load composition, selected. Select is focused ,type…" at bounding box center [784, 432] width 1568 height 700
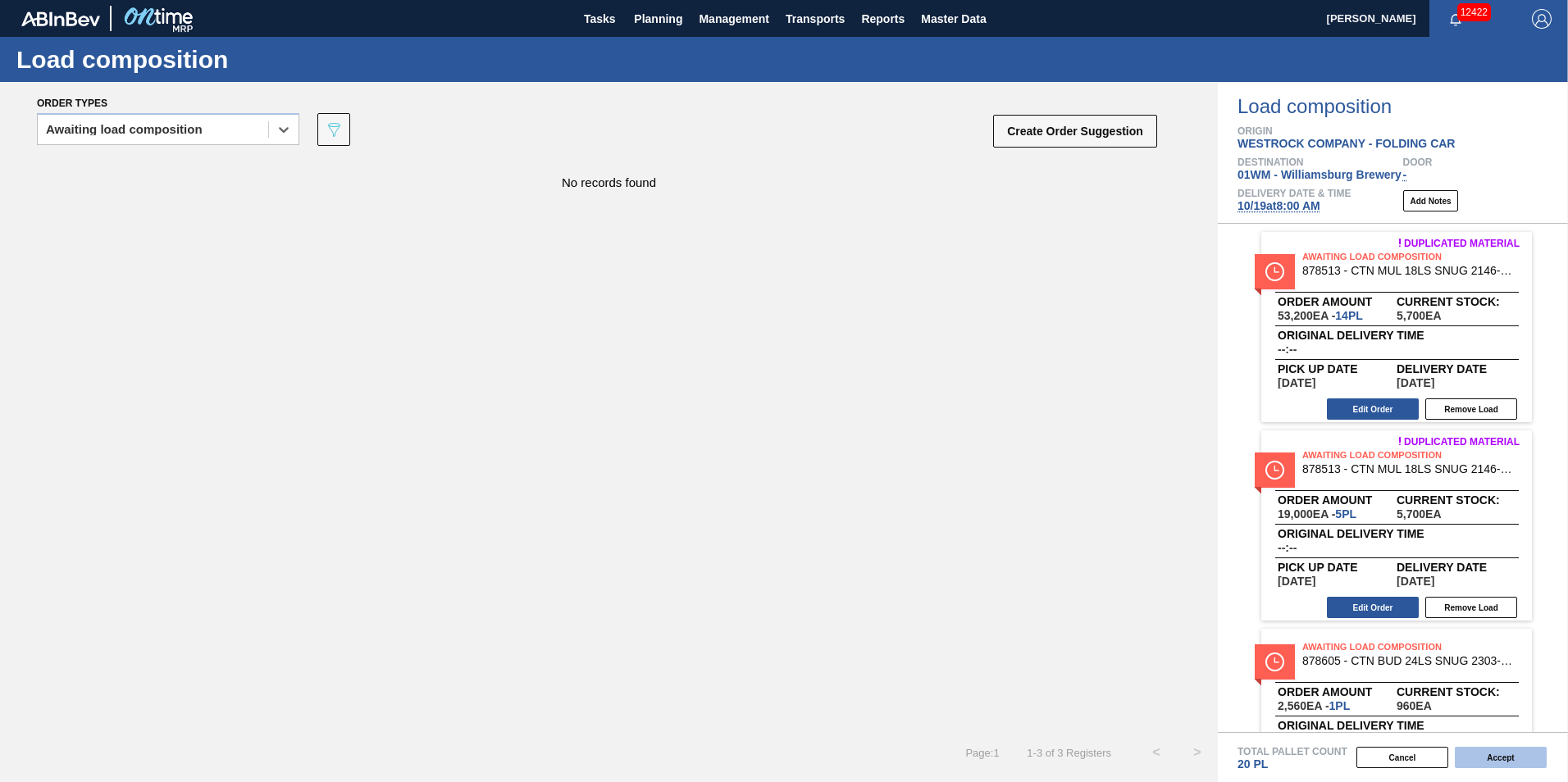
click at [1488, 755] on button "Accept" at bounding box center [1500, 757] width 92 height 21
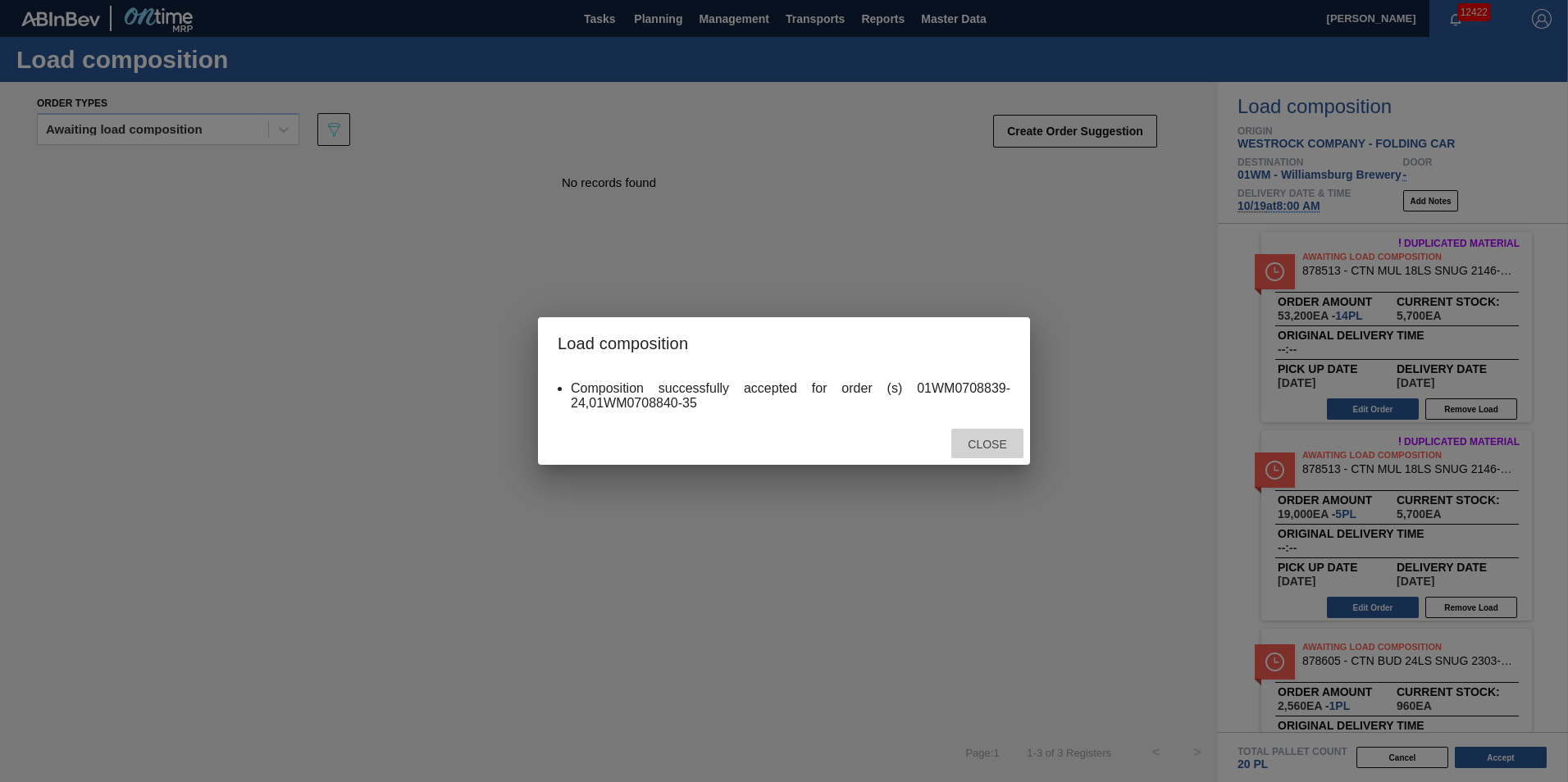
click at [1008, 440] on span "Close" at bounding box center [987, 444] width 65 height 13
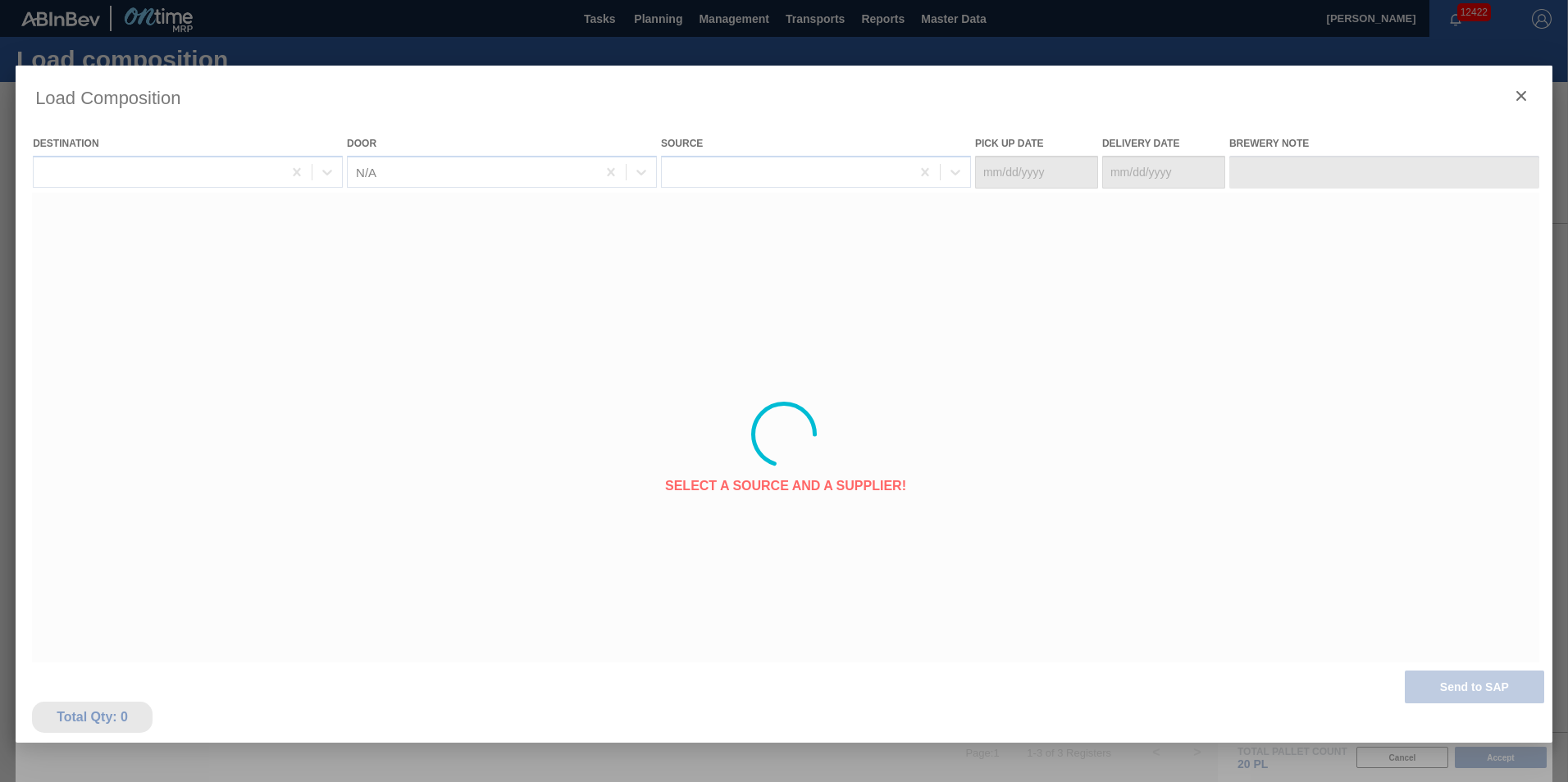
type Date "10/17/2025"
type Date "10/19/2025"
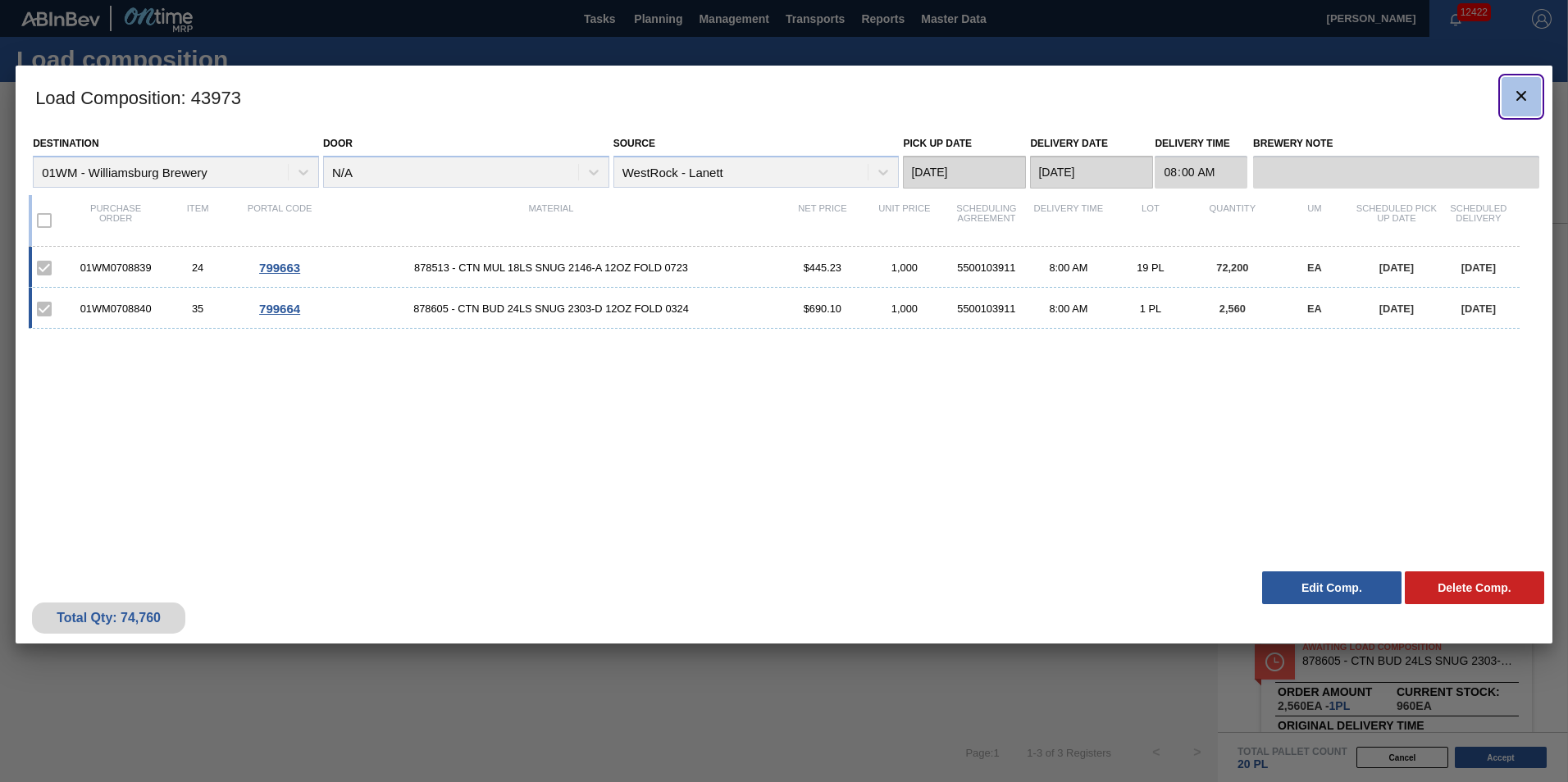
click at [1513, 92] on icon "botão de ícone" at bounding box center [1521, 95] width 20 height 20
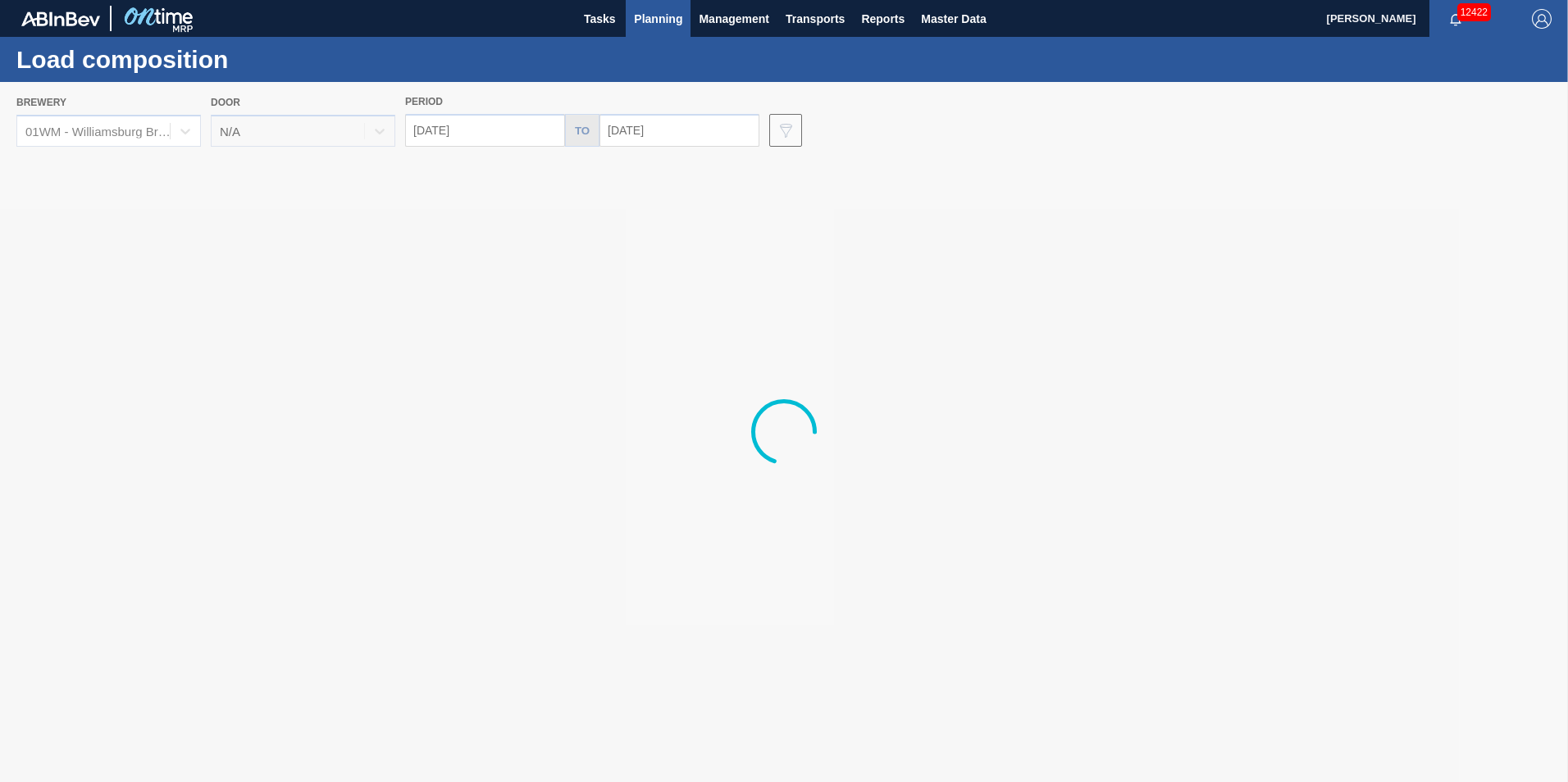
click at [678, 24] on span "Planning" at bounding box center [658, 19] width 48 height 20
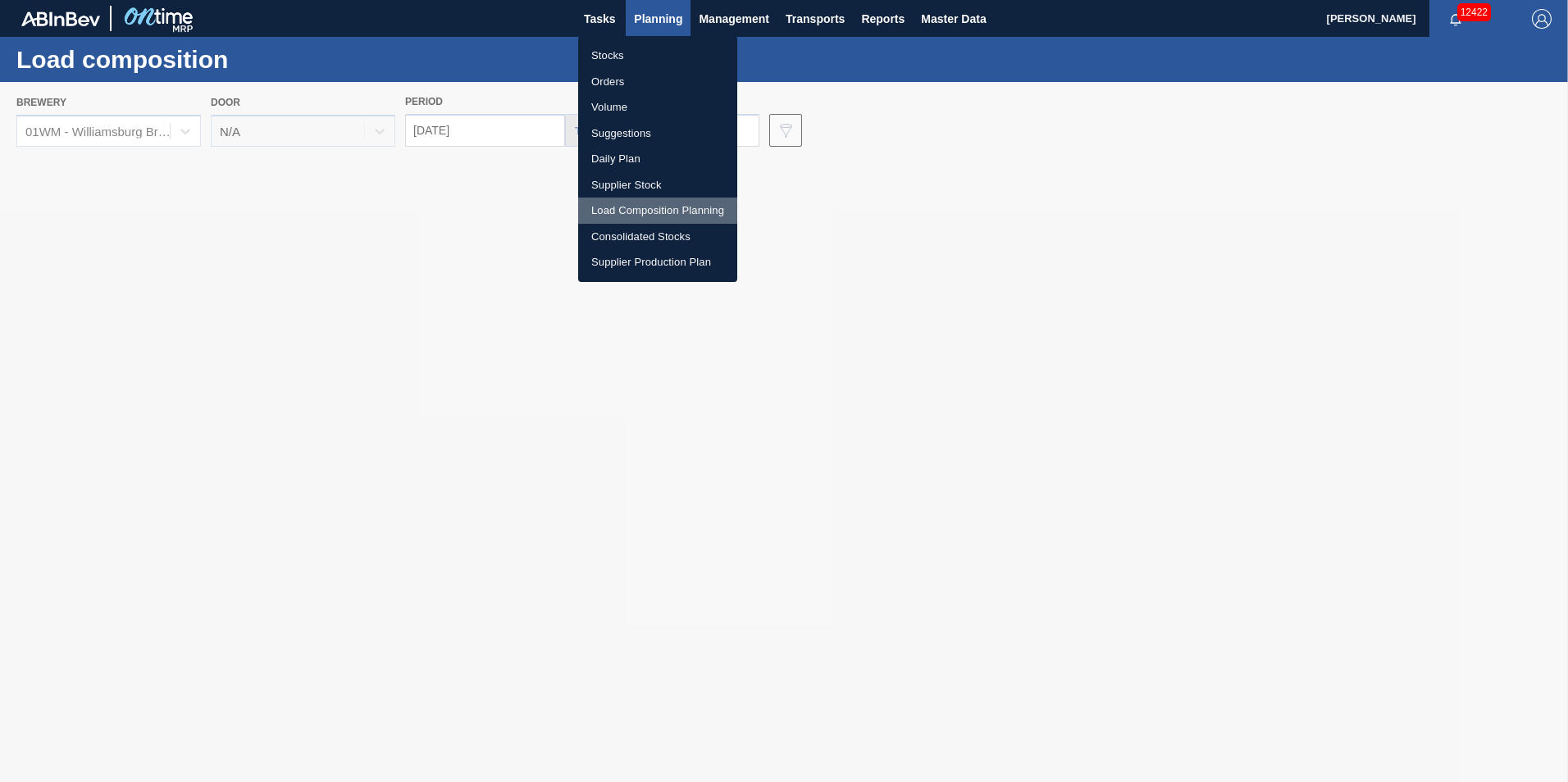
click at [656, 207] on li "Load Composition Planning" at bounding box center [657, 210] width 159 height 26
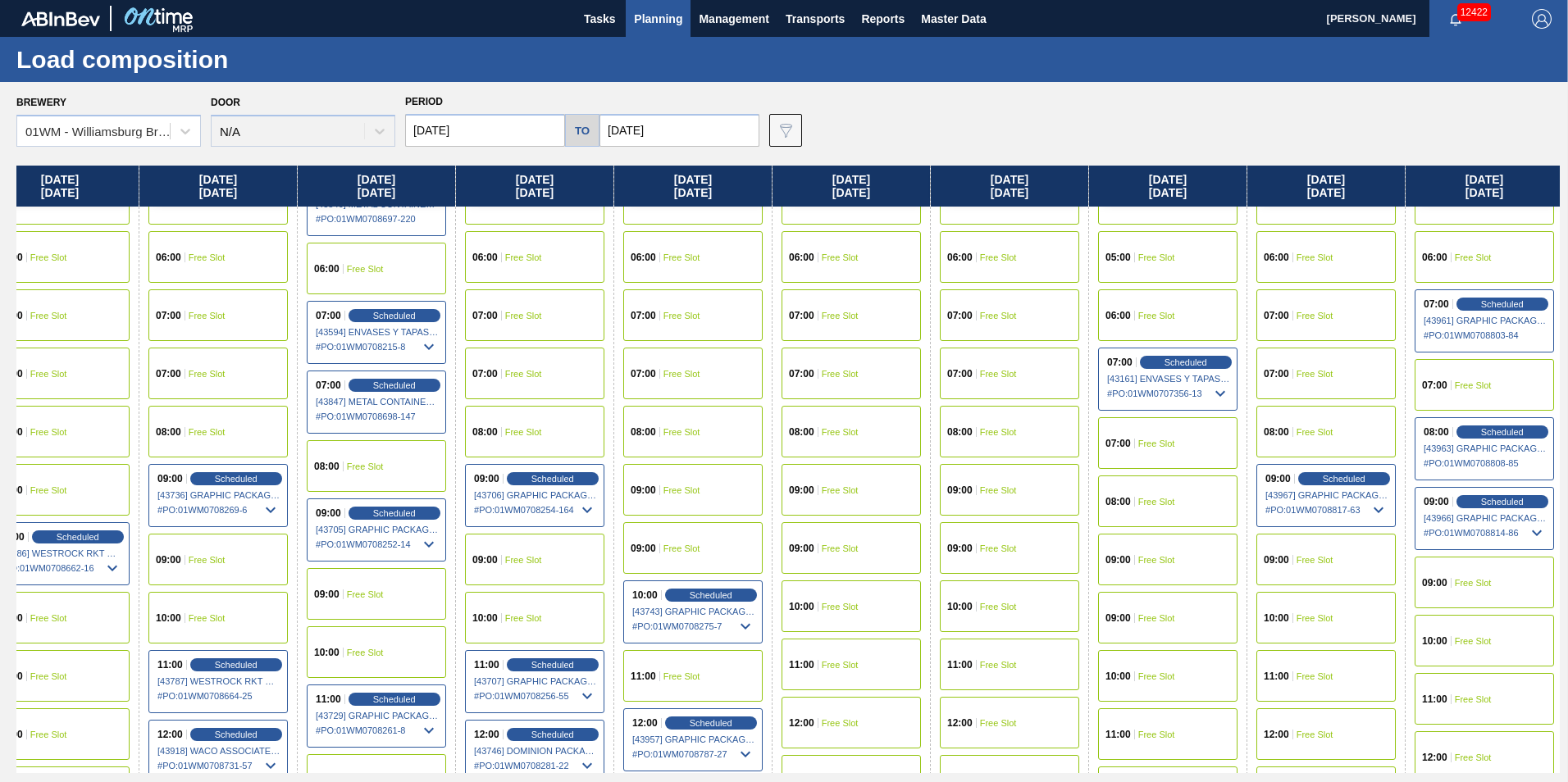
scroll to position [328, 1343]
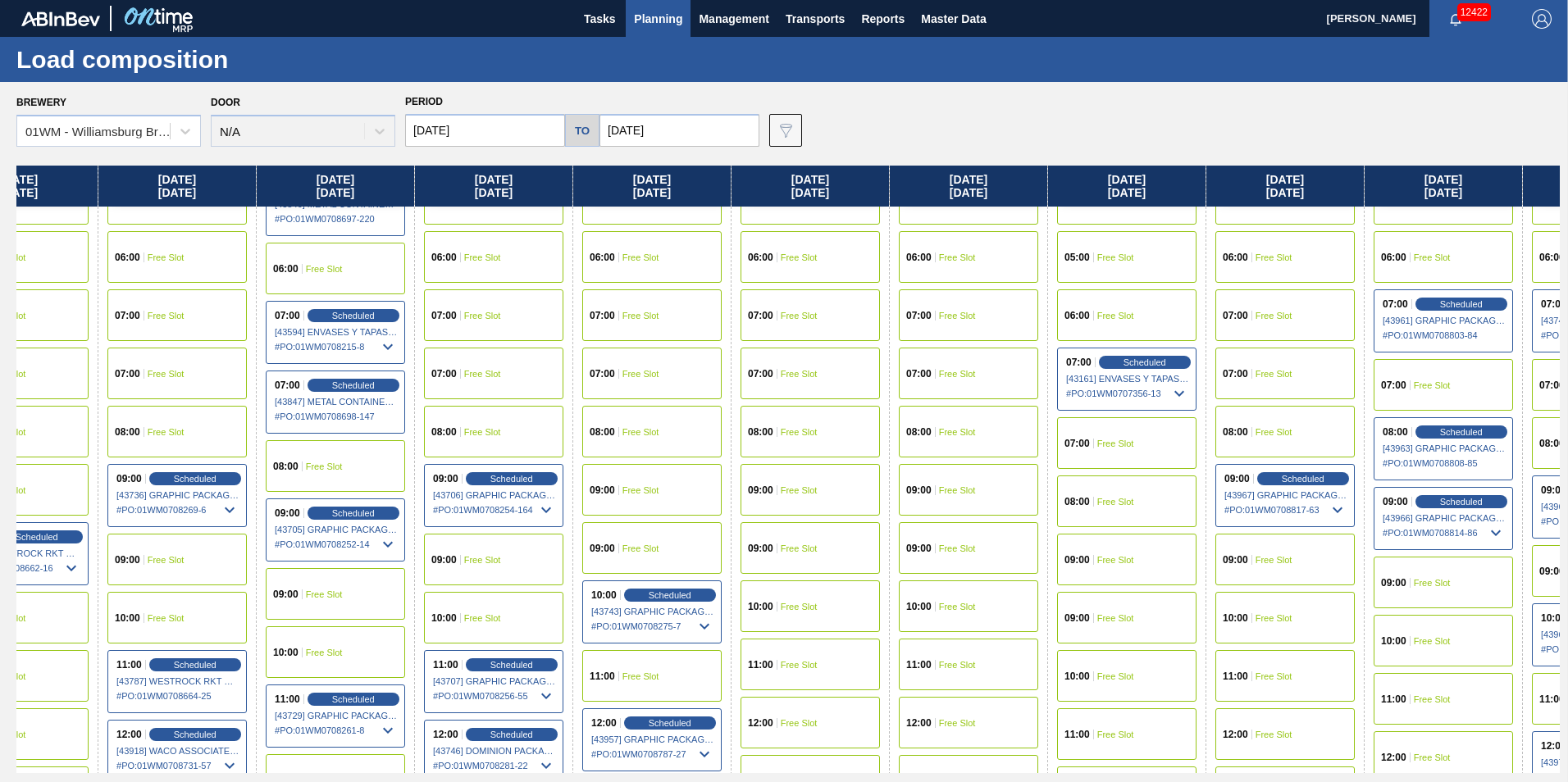
drag, startPoint x: 1364, startPoint y: 199, endPoint x: 13, endPoint y: 244, distance: 1351.7
click at [13, 244] on div "Brewery 01WM - Williamsburg Brewery Door N/A Period 10/14/2025 to 11/07/2025 Da…" at bounding box center [784, 431] width 1568 height 699
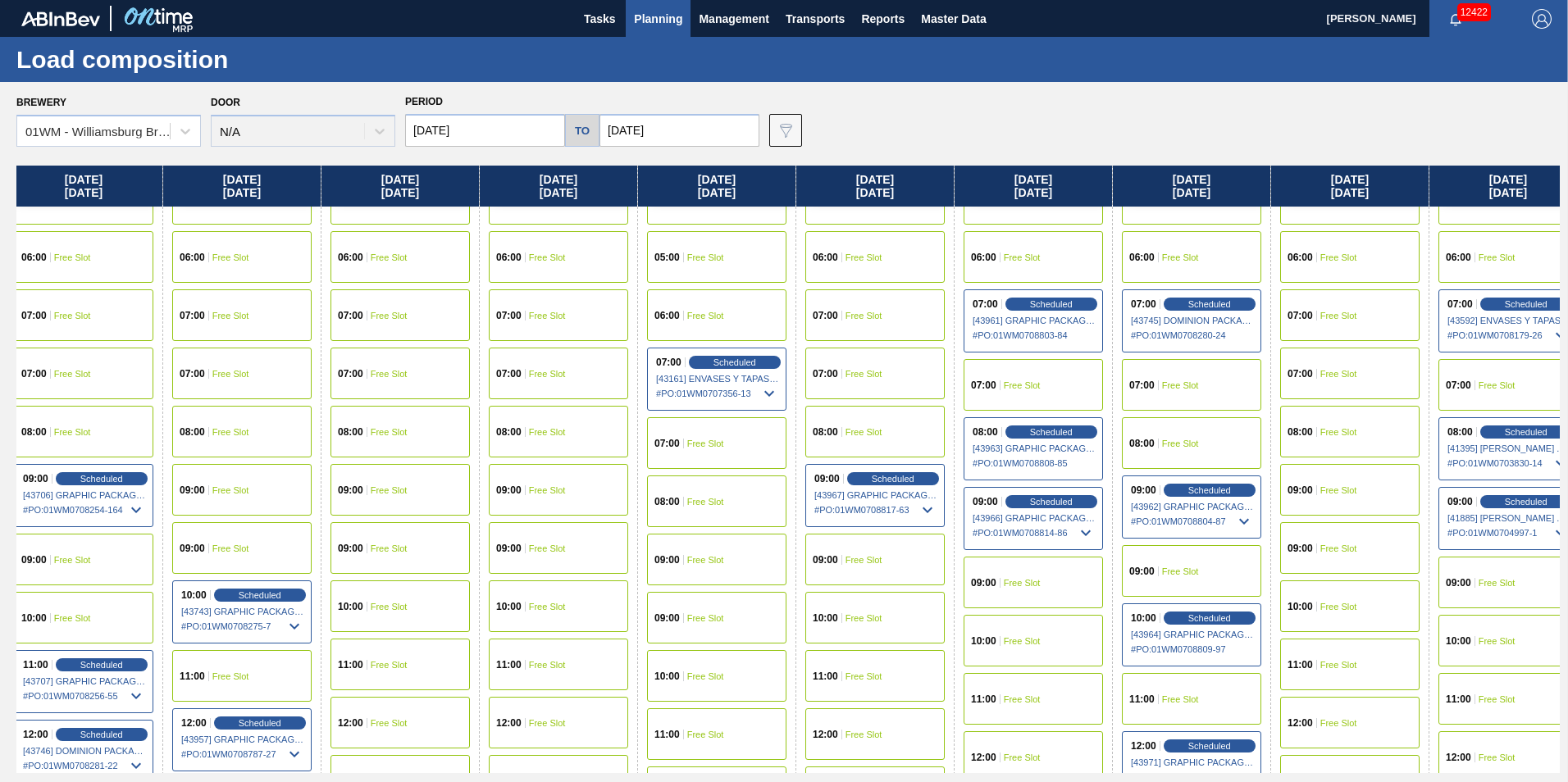
scroll to position [328, 2413]
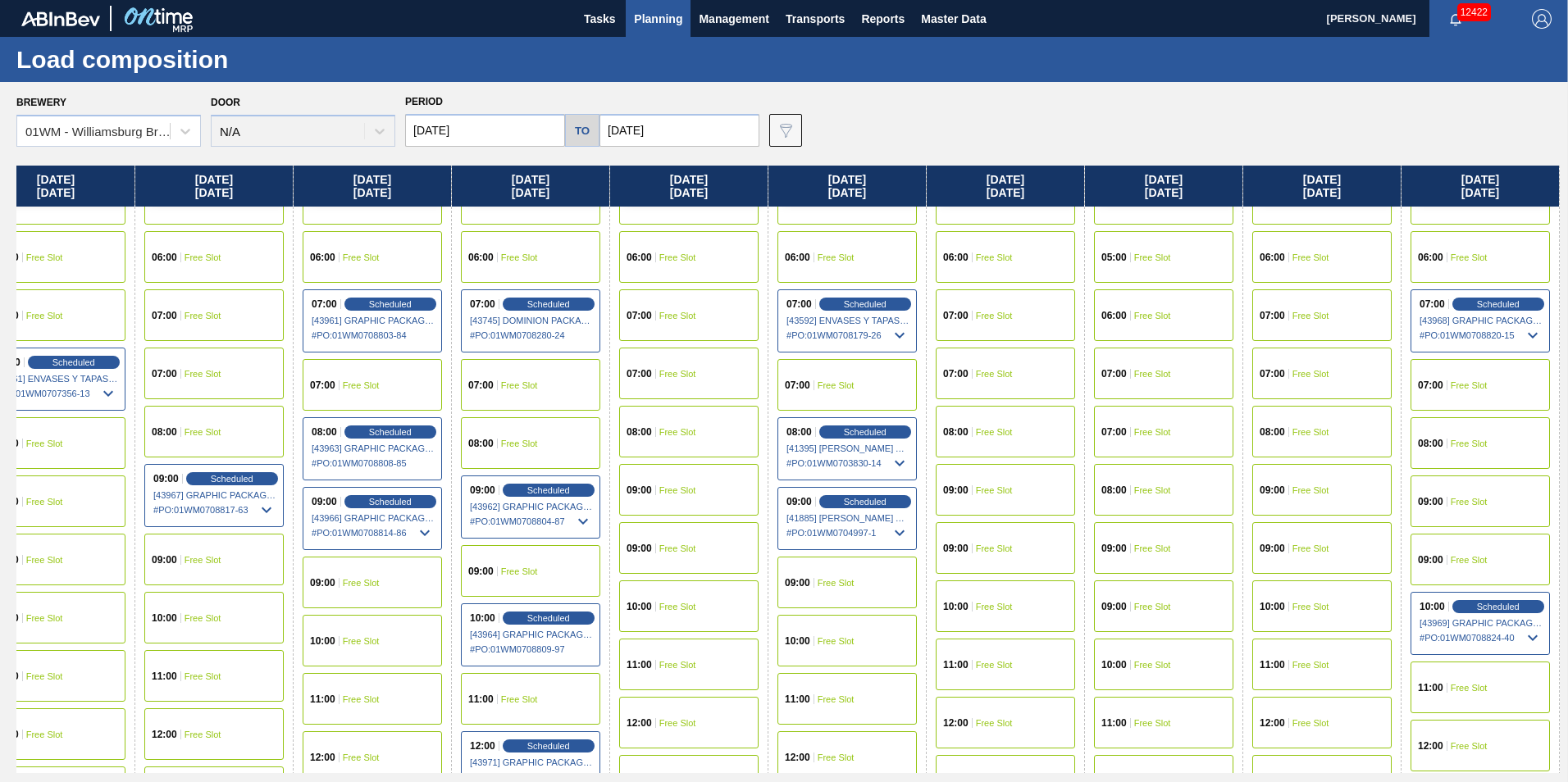
drag, startPoint x: 1504, startPoint y: 185, endPoint x: 258, endPoint y: 126, distance: 1247.4
click at [258, 126] on div "Brewery 01WM - Williamsburg Brewery Door N/A Period 10/14/2025 to 11/07/2025 Da…" at bounding box center [784, 431] width 1568 height 699
click at [651, 17] on span "Planning" at bounding box center [658, 19] width 48 height 20
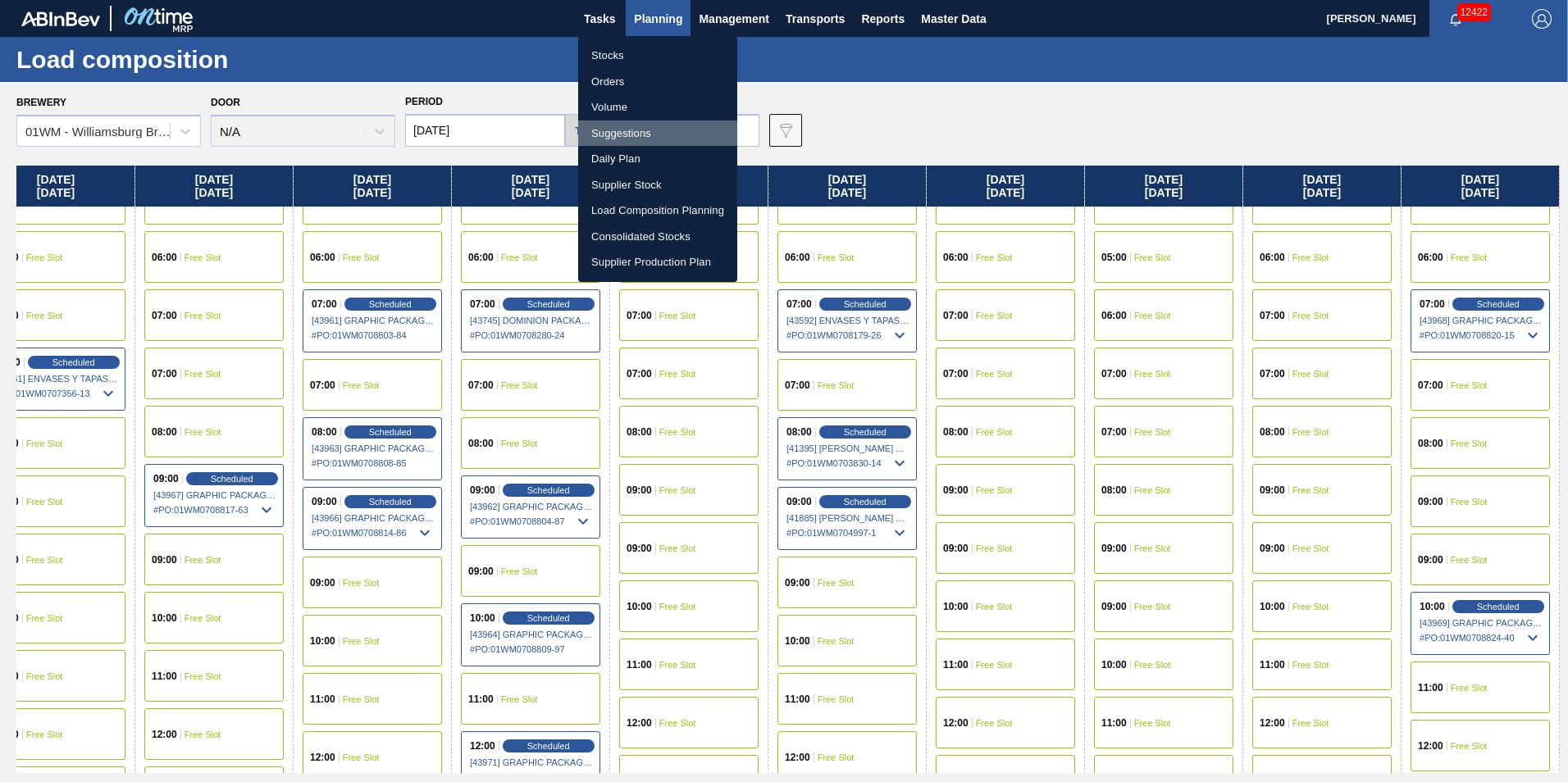
click at [669, 132] on li "Suggestions" at bounding box center [657, 133] width 159 height 26
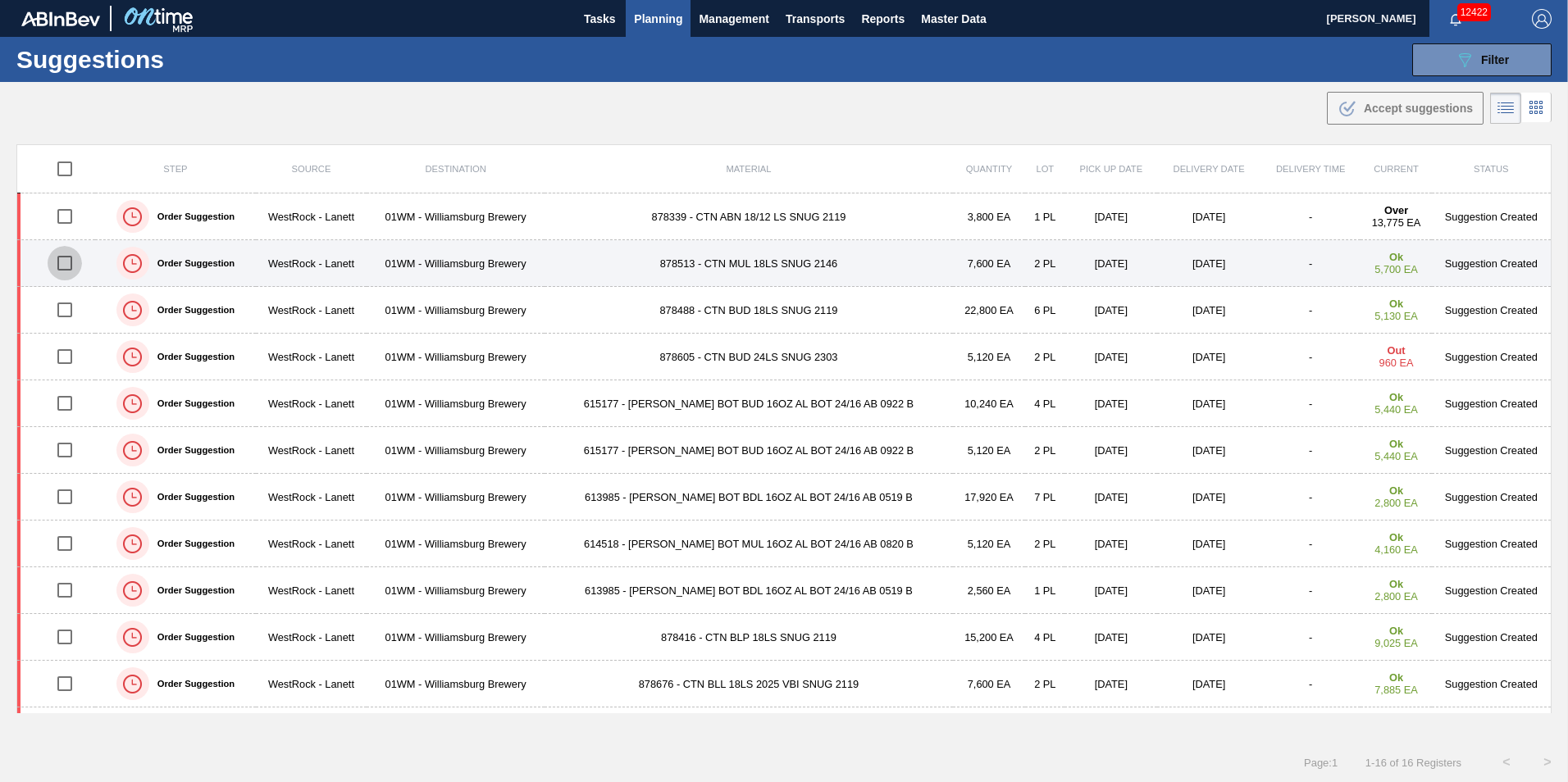
click at [63, 262] on input "checkbox" at bounding box center [64, 263] width 34 height 34
checkbox input "true"
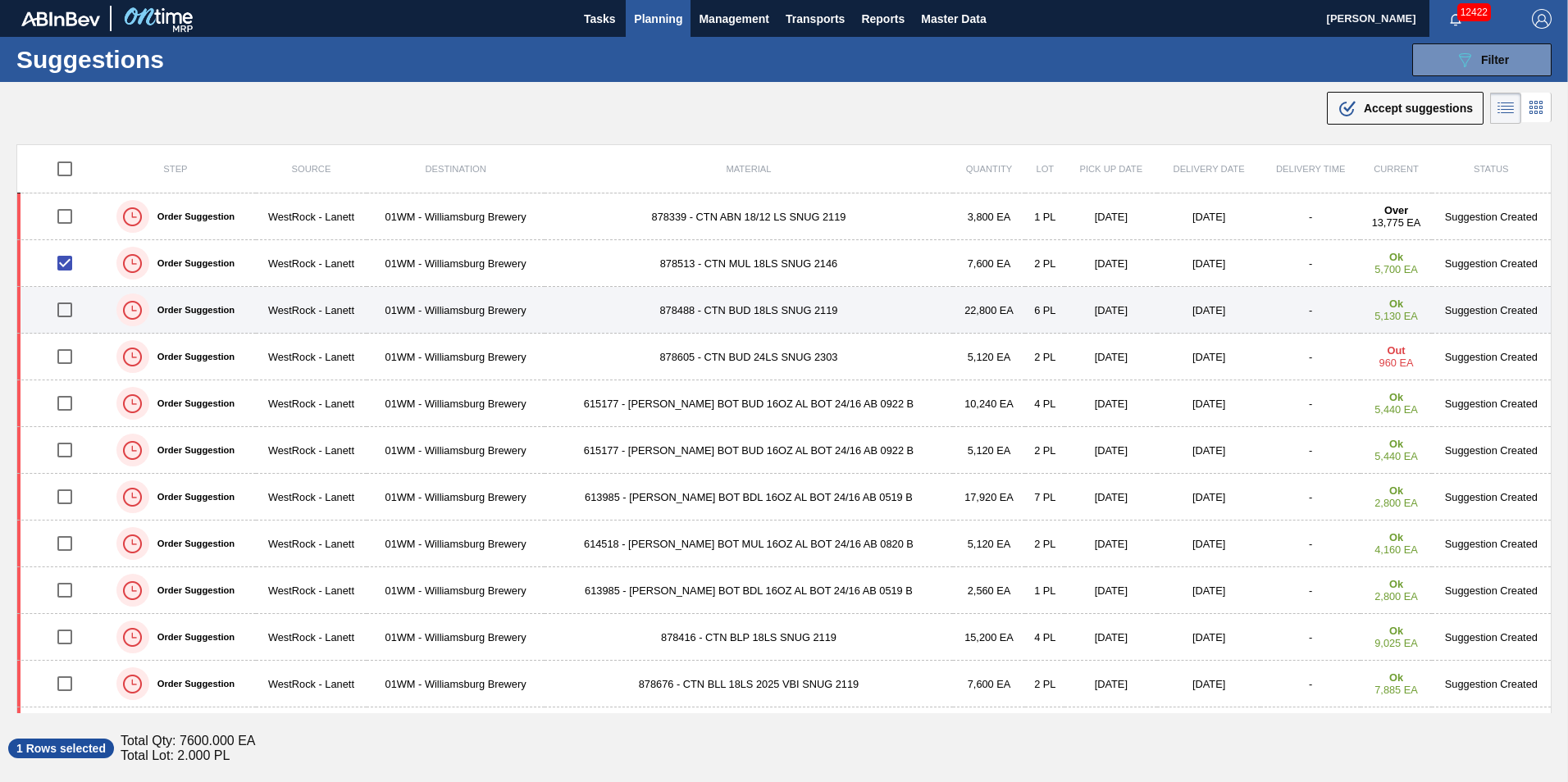
click at [69, 301] on input "checkbox" at bounding box center [64, 309] width 34 height 34
checkbox input "true"
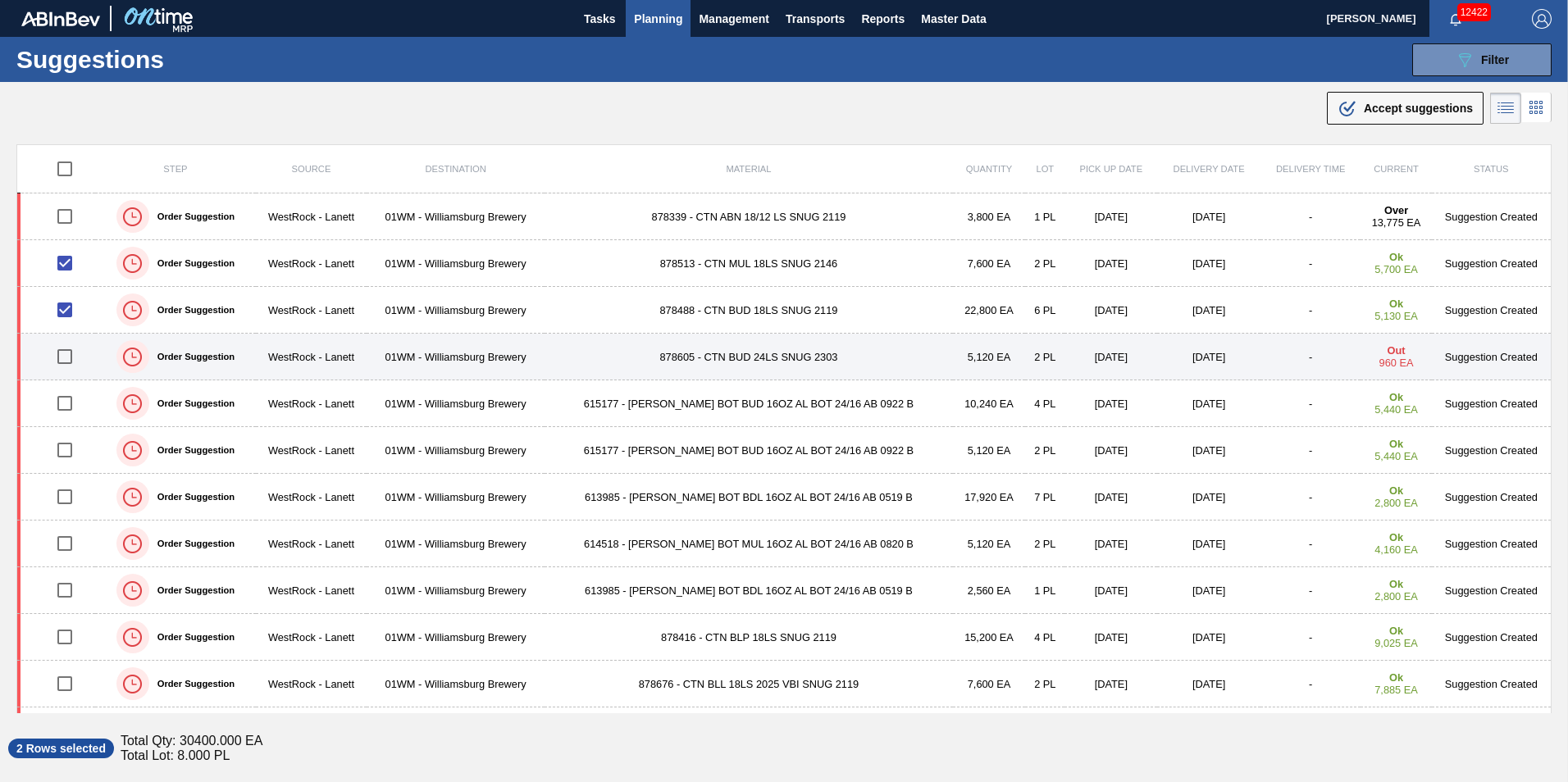
click at [73, 363] on input "checkbox" at bounding box center [64, 357] width 34 height 34
checkbox input "true"
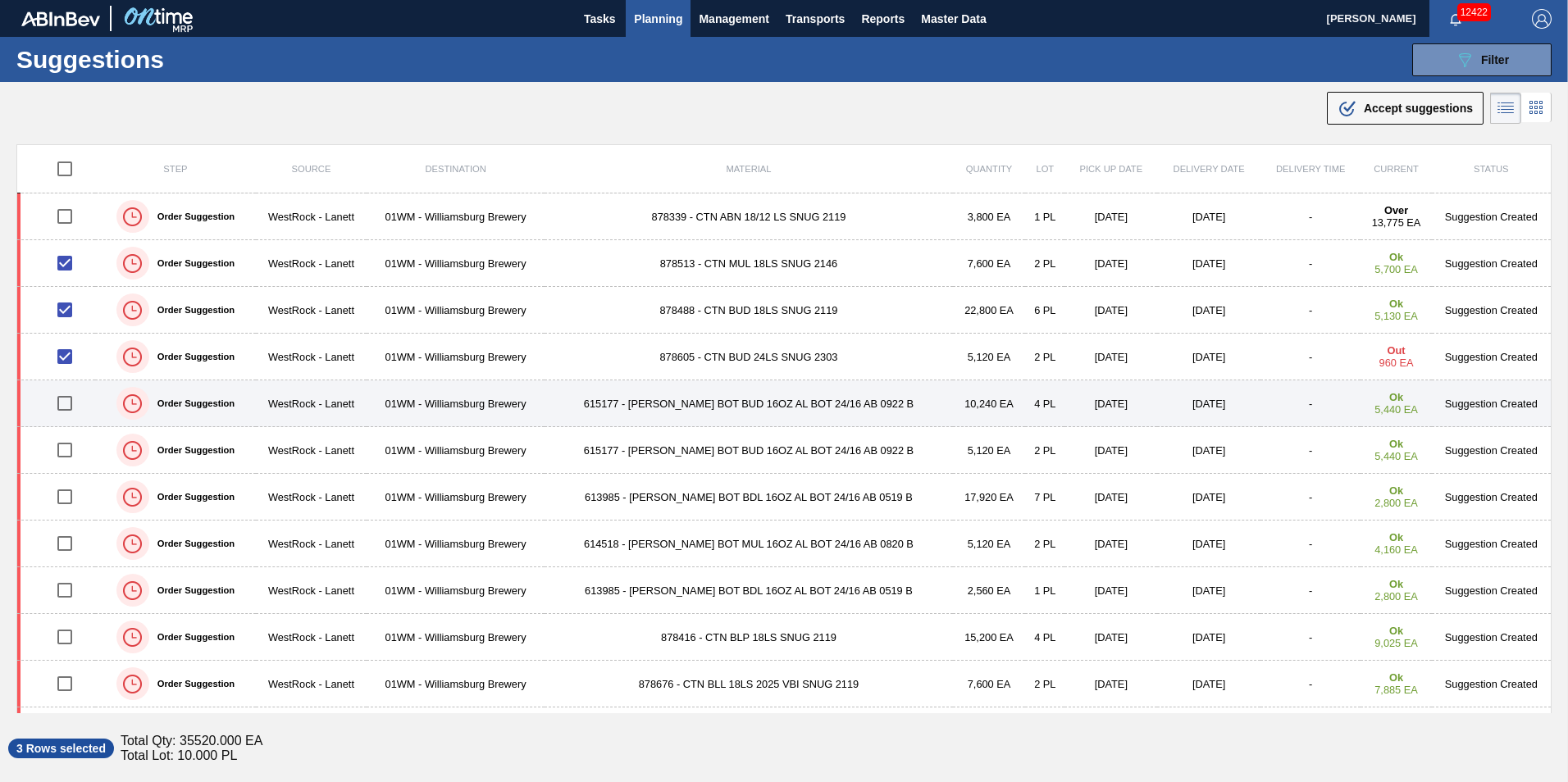
click at [69, 405] on input "checkbox" at bounding box center [64, 403] width 34 height 34
checkbox input "true"
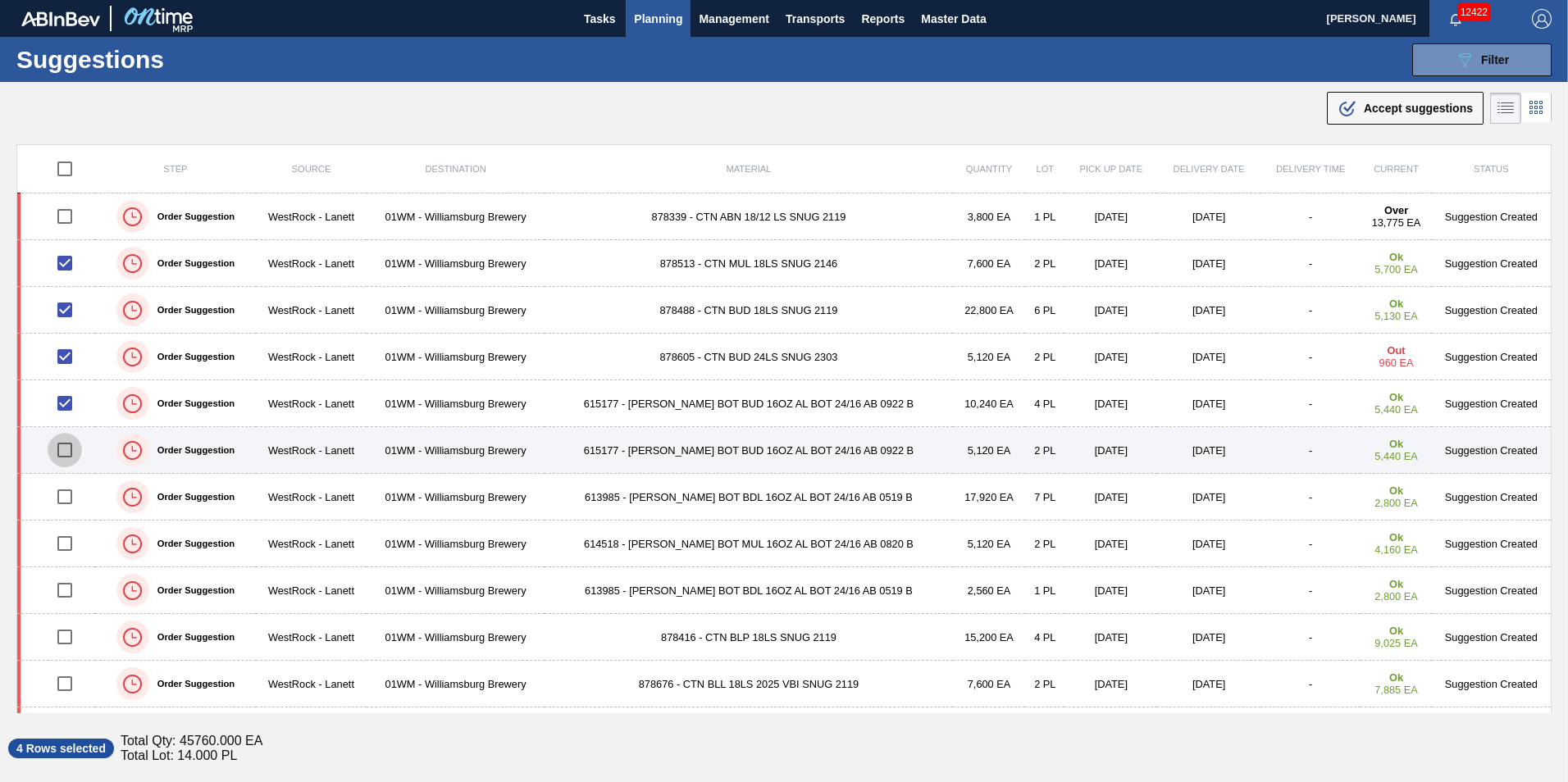
click at [70, 438] on input "checkbox" at bounding box center [64, 450] width 34 height 34
checkbox input "true"
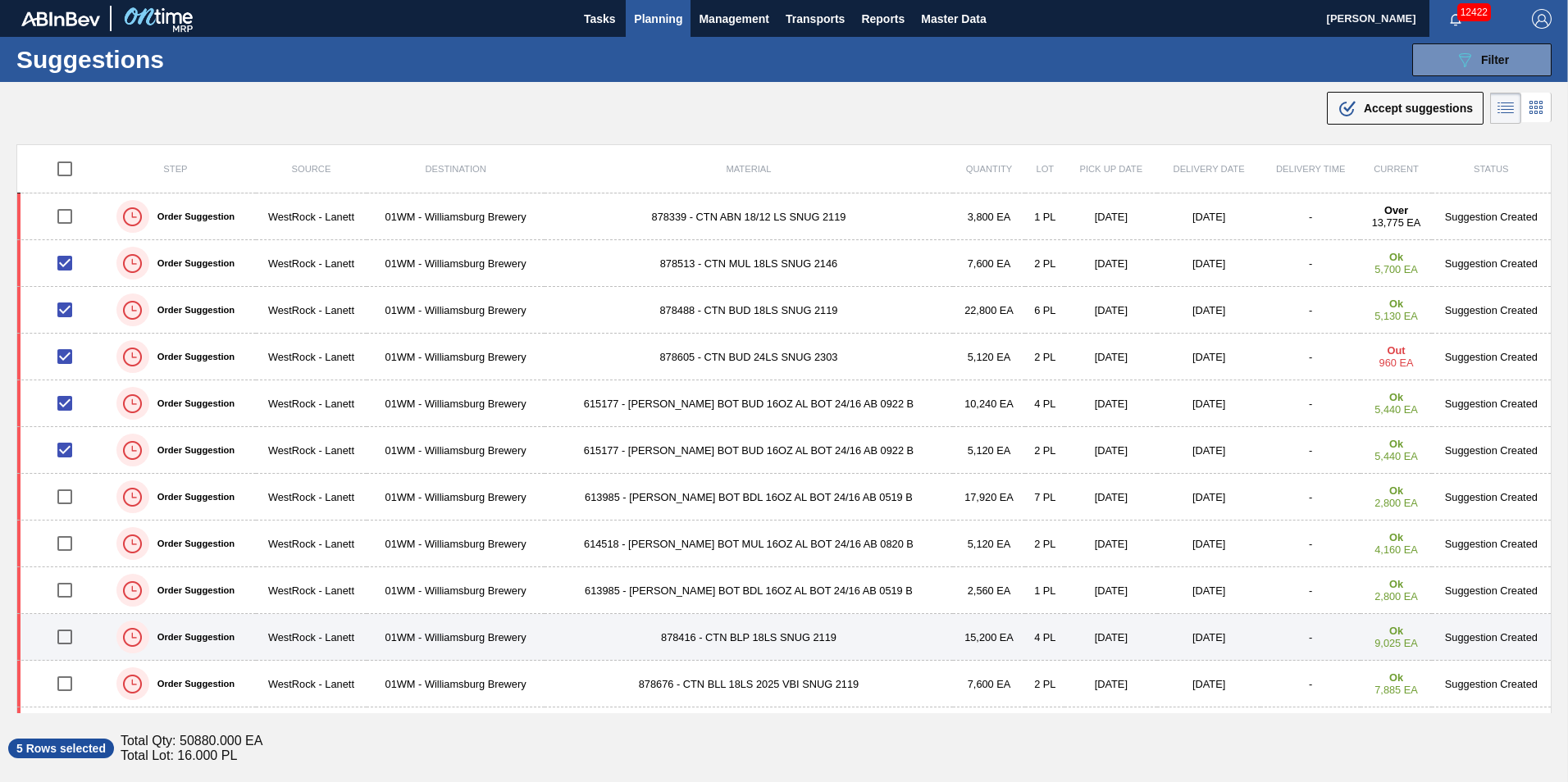
click at [65, 633] on input "checkbox" at bounding box center [64, 637] width 34 height 34
checkbox input "true"
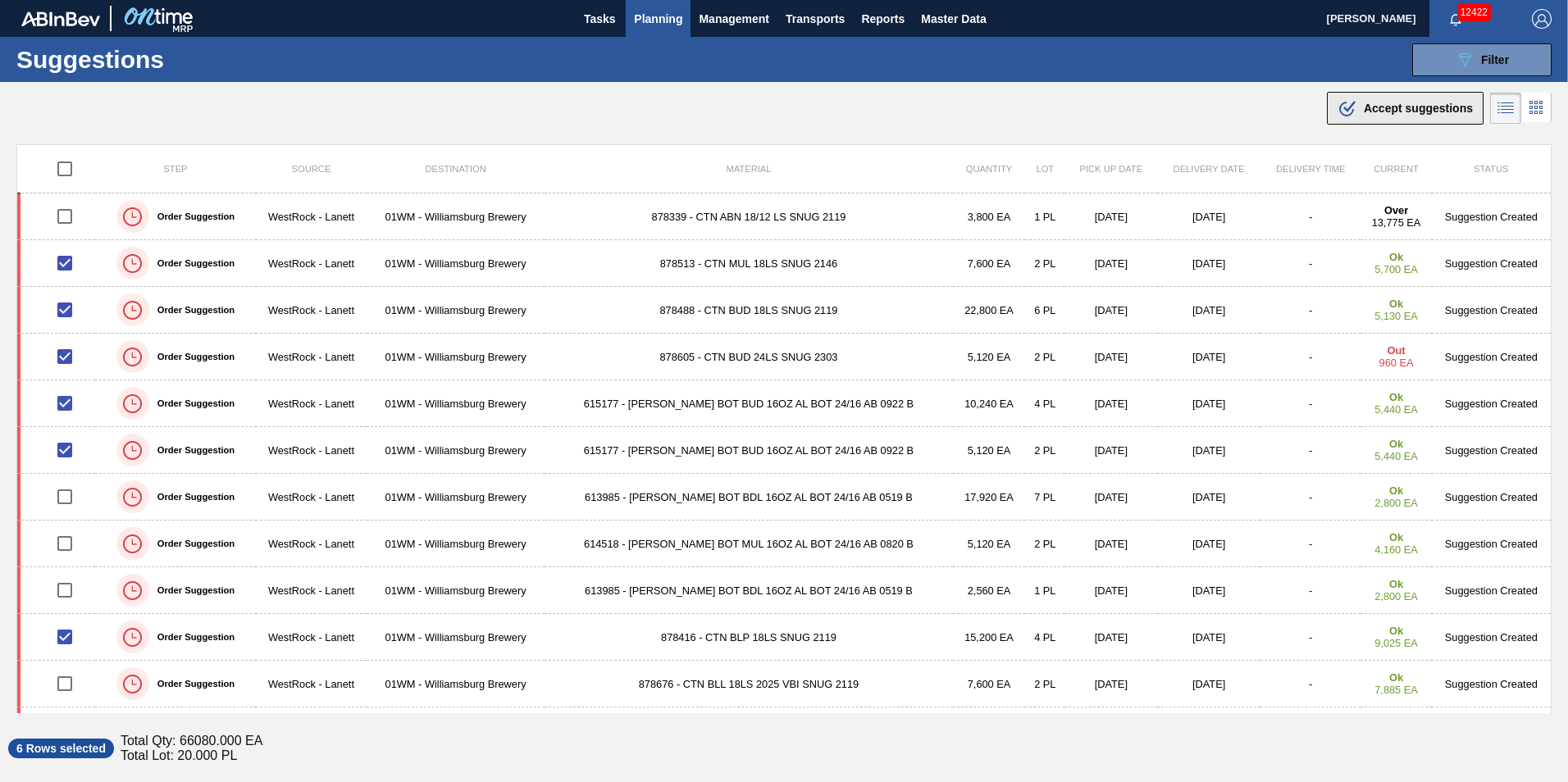
click at [1437, 113] on span "Accept suggestions" at bounding box center [1418, 108] width 109 height 13
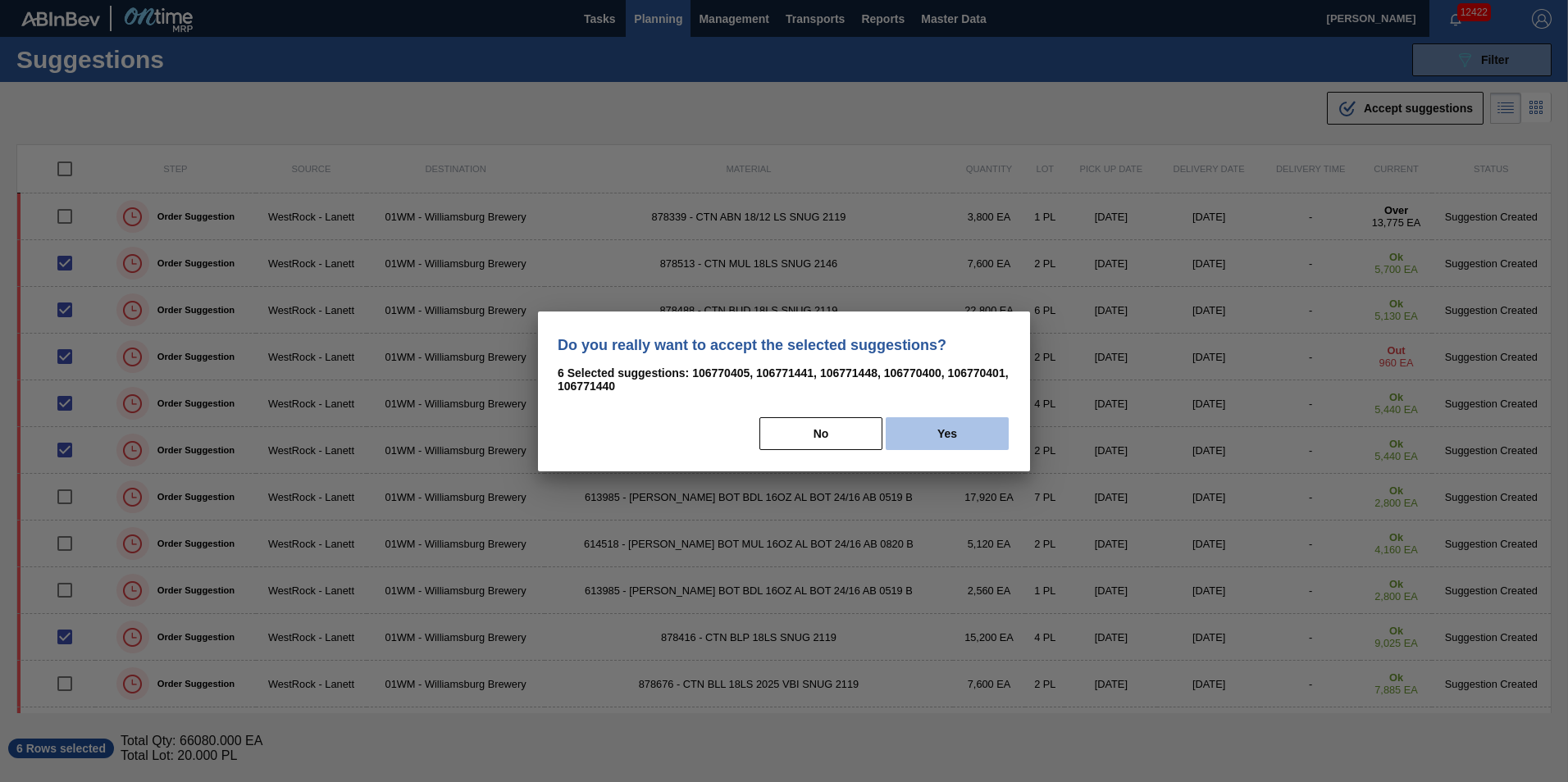
click at [953, 429] on button "Yes" at bounding box center [947, 433] width 123 height 33
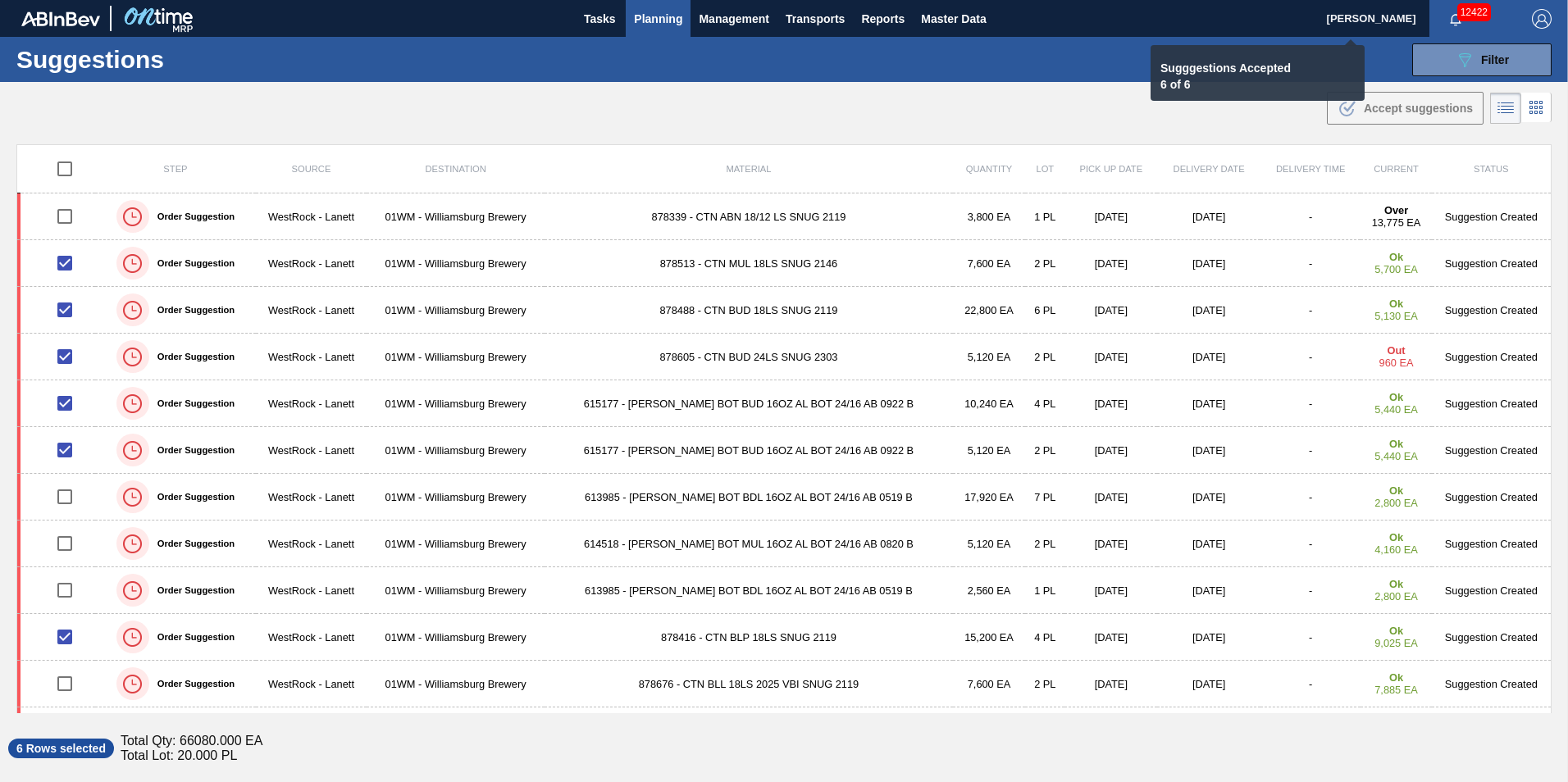
checkbox input "false"
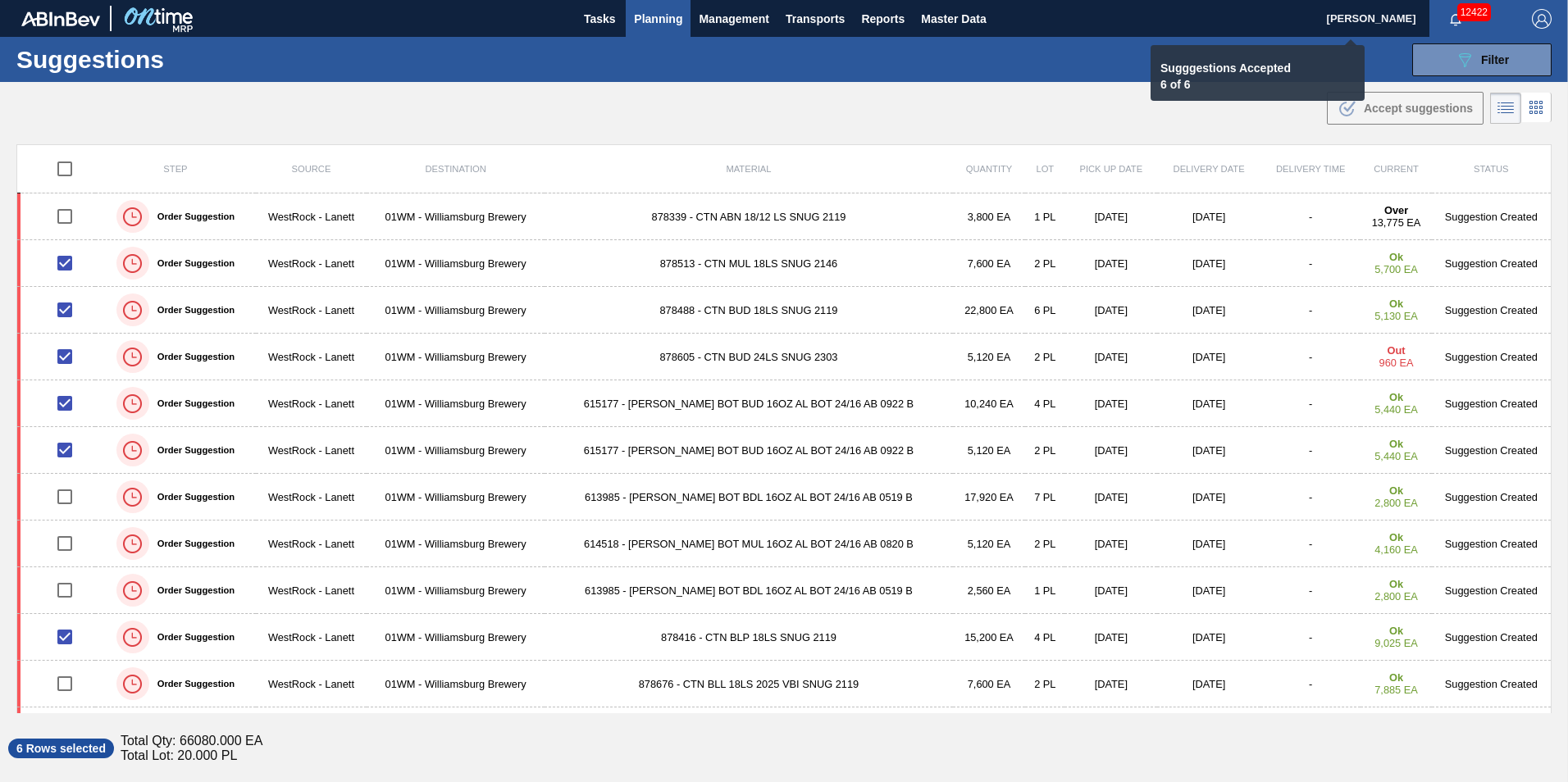
checkbox input "false"
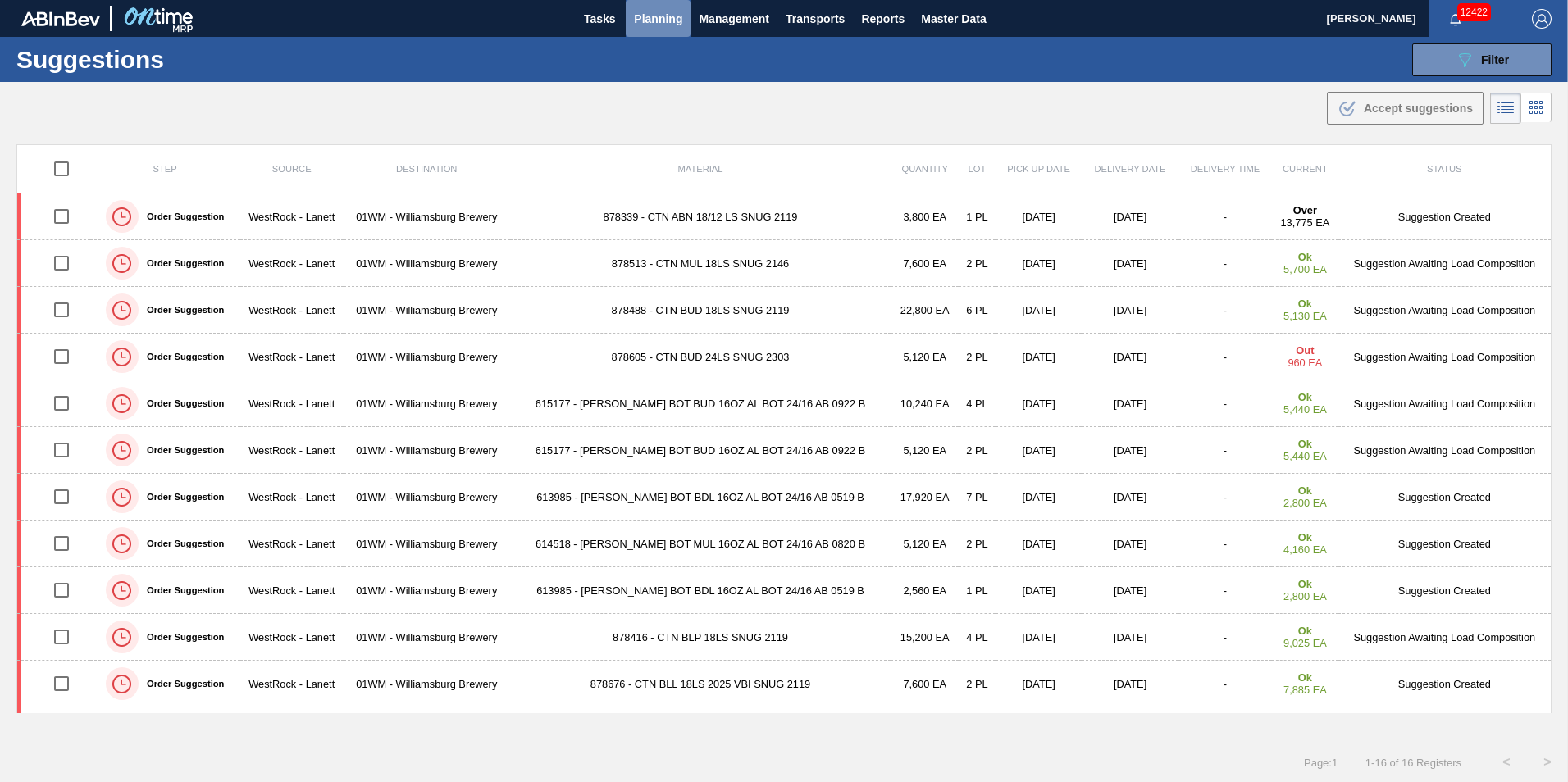
click at [659, 24] on span "Planning" at bounding box center [658, 19] width 48 height 20
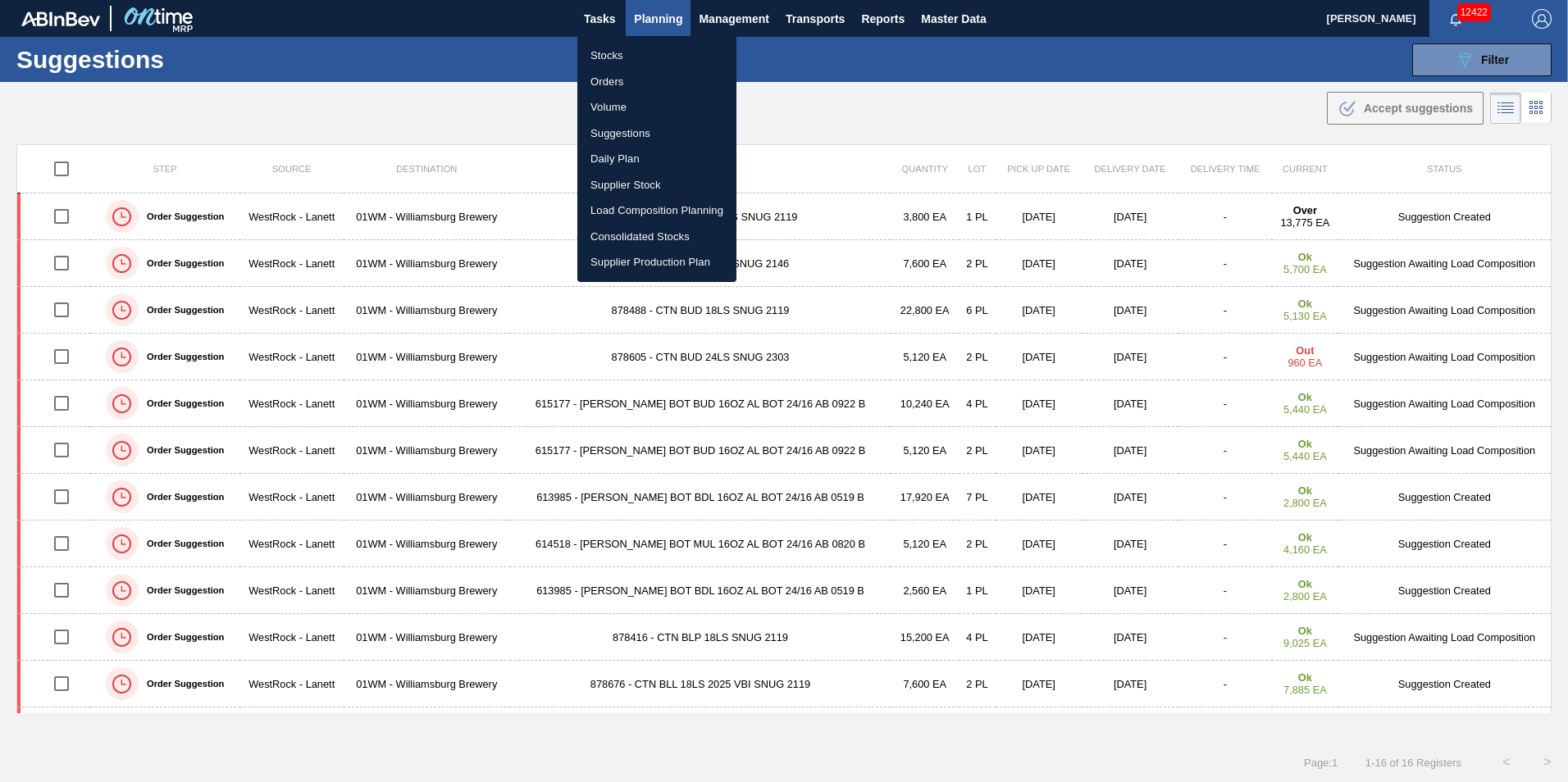
click at [647, 133] on li "Suggestions" at bounding box center [656, 133] width 159 height 26
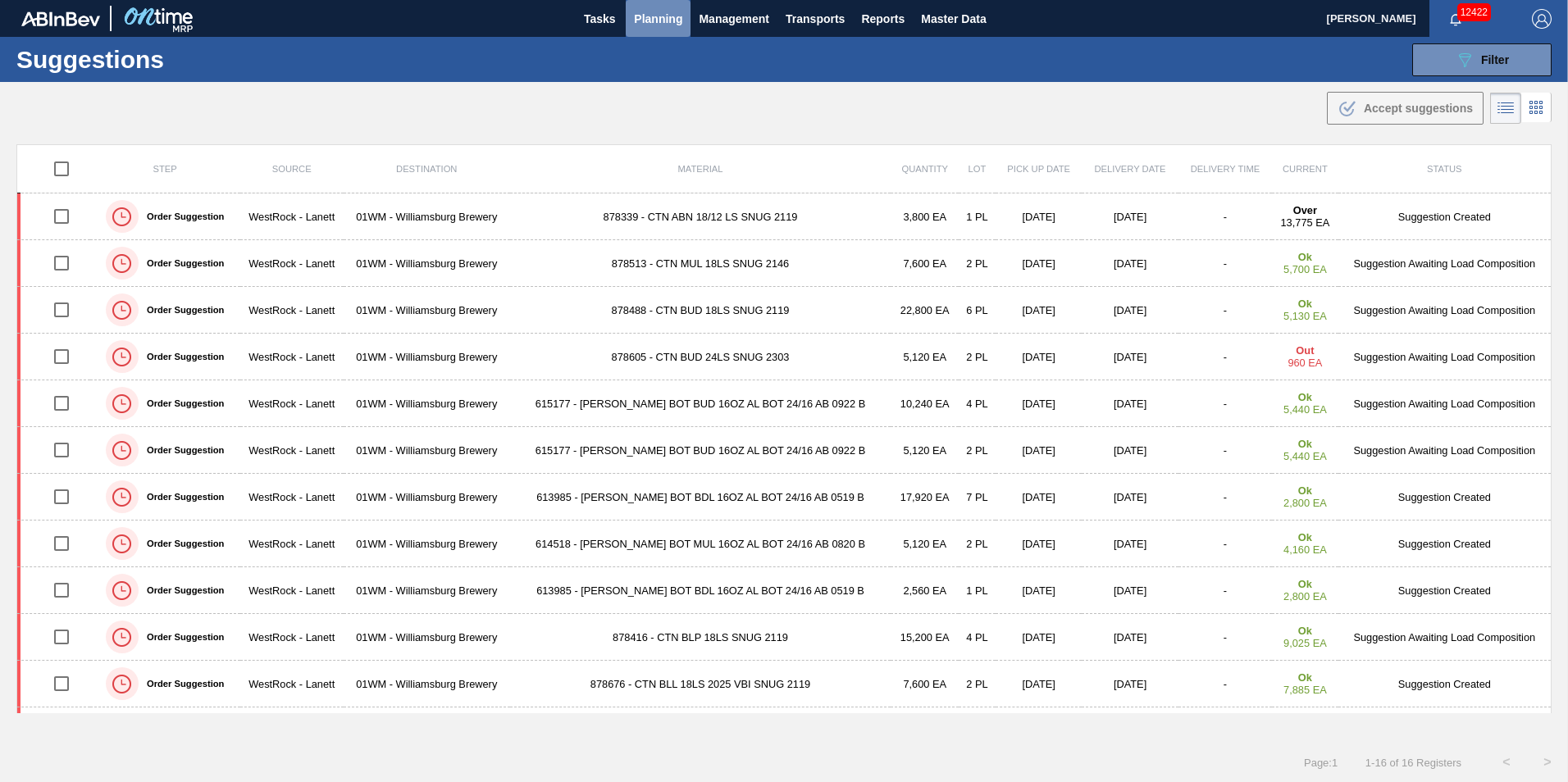
click at [663, 27] on span "Planning" at bounding box center [658, 19] width 48 height 20
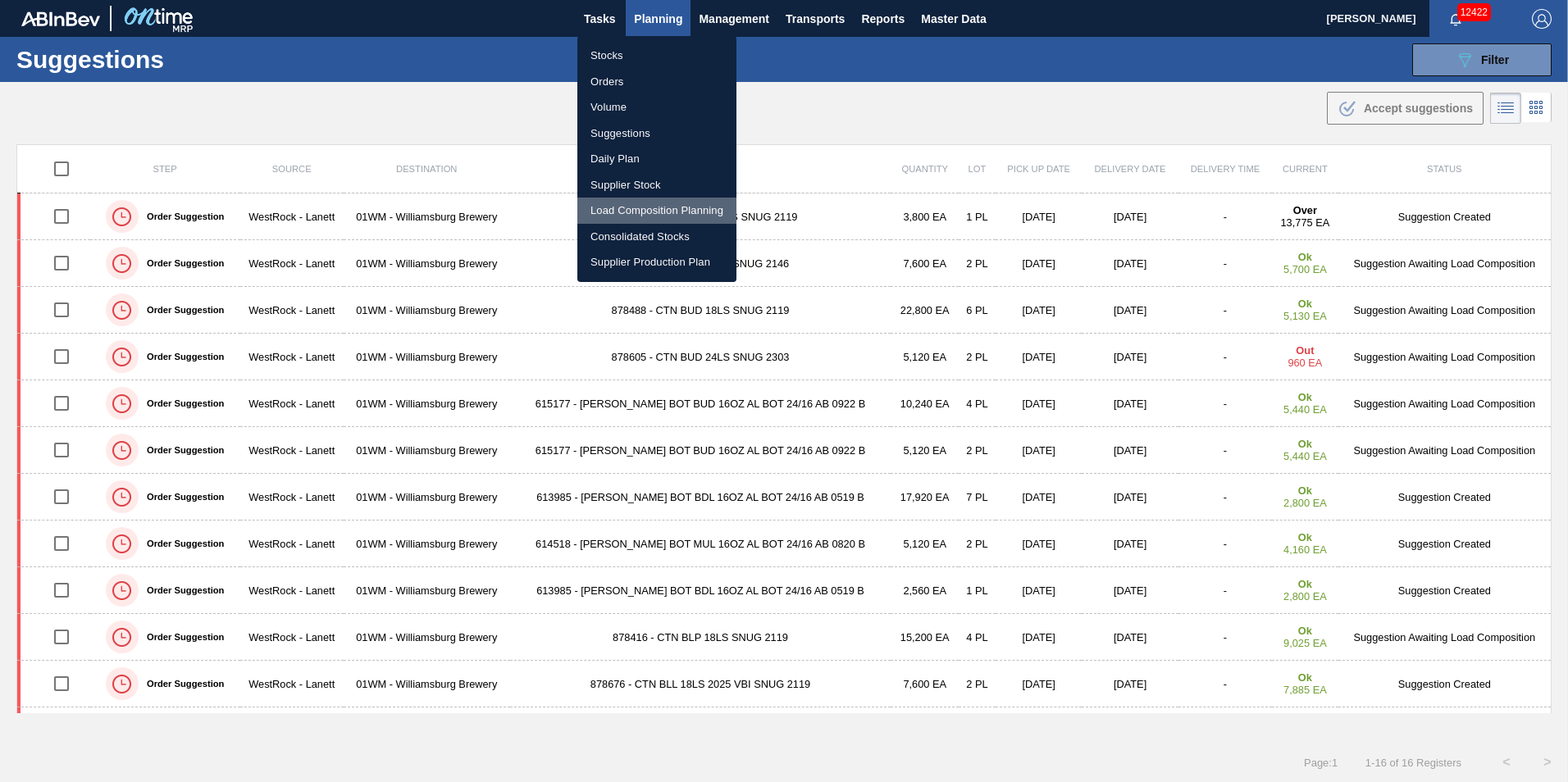
click at [648, 199] on li "Load Composition Planning" at bounding box center [656, 210] width 159 height 26
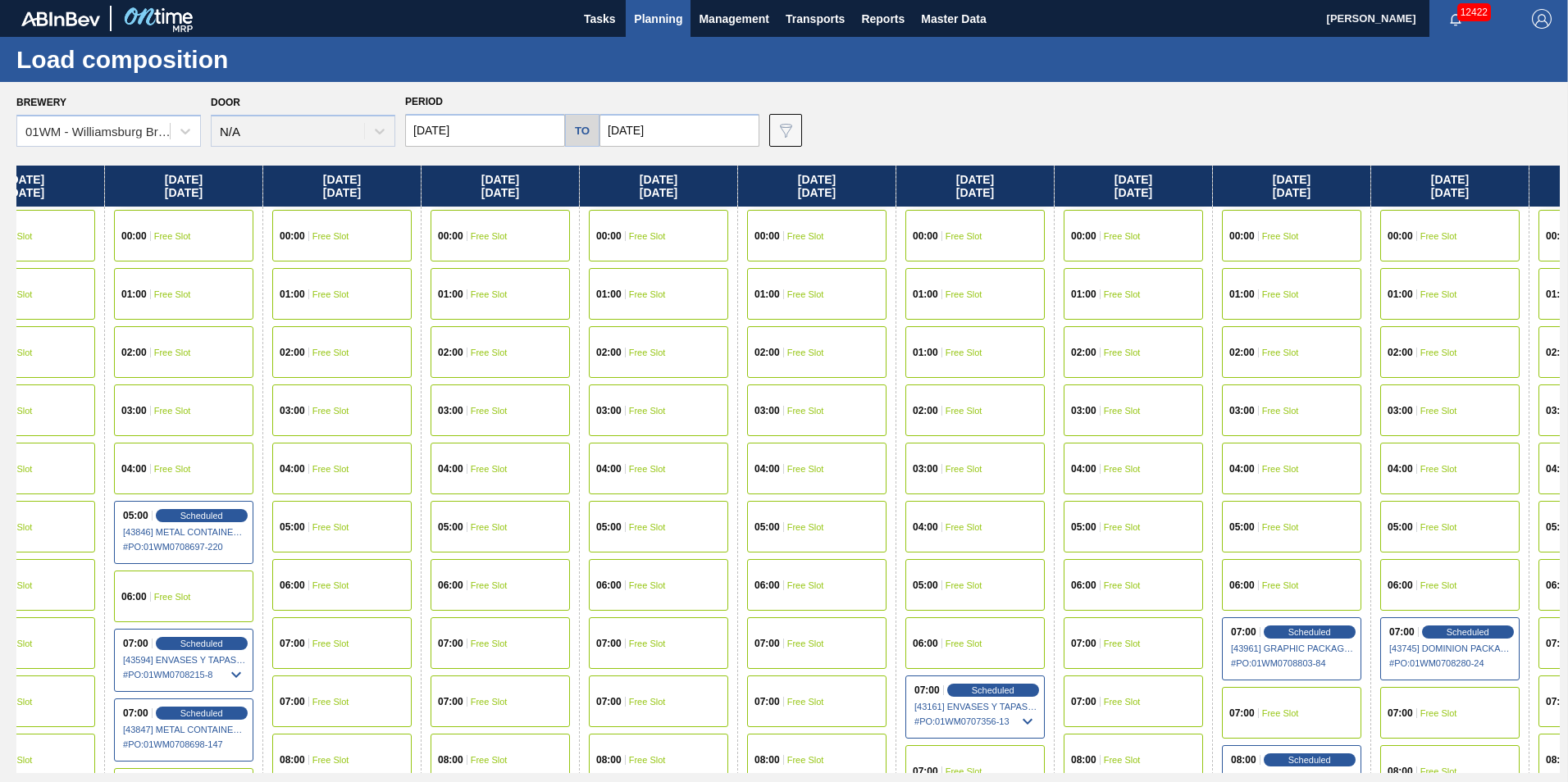
drag, startPoint x: 1471, startPoint y: 195, endPoint x: -3, endPoint y: 196, distance: 1474.0
click at [0, 0] on html "Tasks Planning Management Transports Reports Master Data Vincent Geritano 12422…" at bounding box center [784, 0] width 1568 height 0
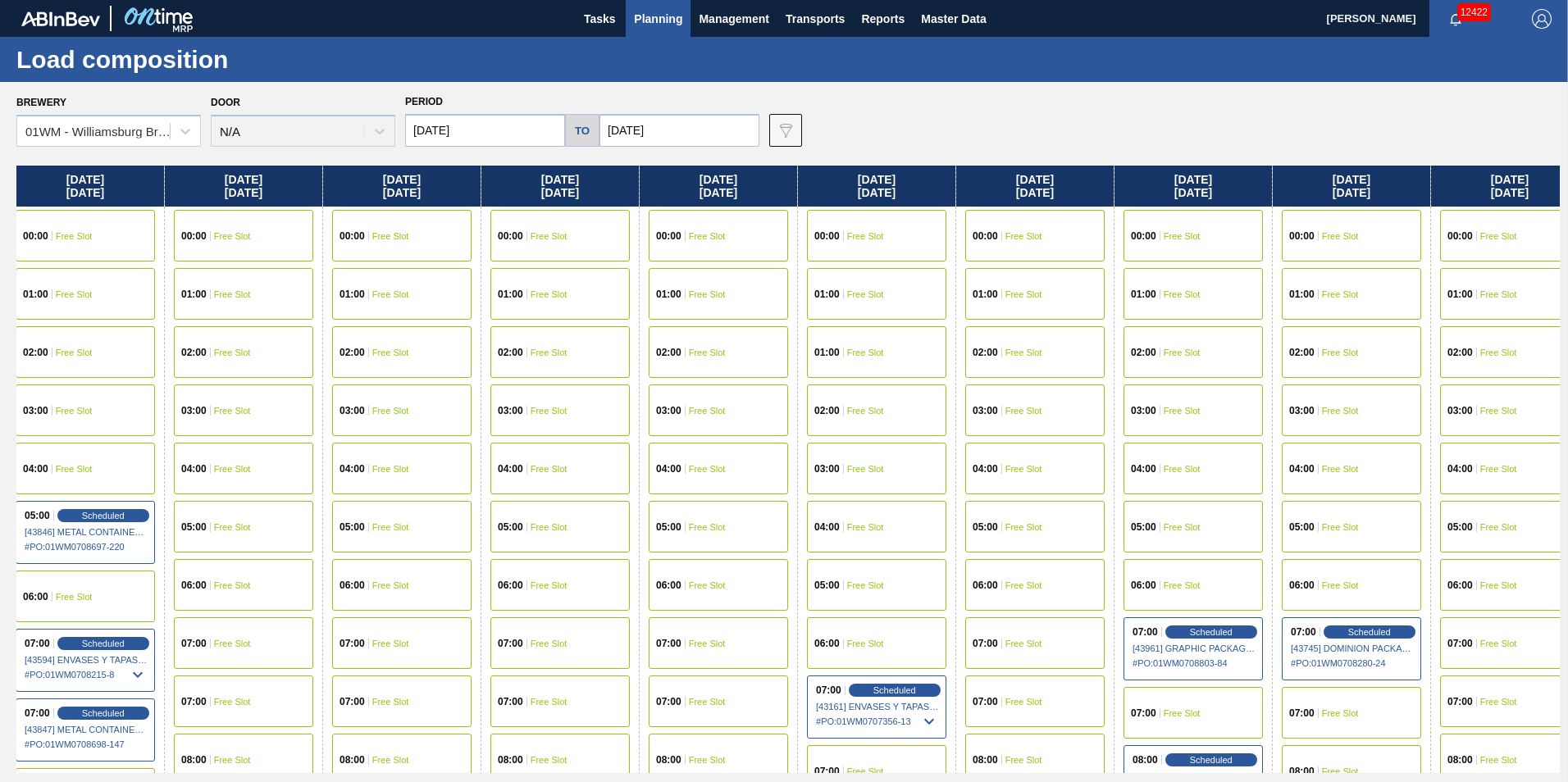
scroll to position [0, 1590]
drag, startPoint x: 1391, startPoint y: 174, endPoint x: 1284, endPoint y: 231, distance: 121.2
click at [1284, 231] on div "Tuesday 10/14/2025 00:00 Free Slot 01:00 Free Slot 02:00 Free Slot 03:00 Free S…" at bounding box center [788, 469] width 1543 height 608
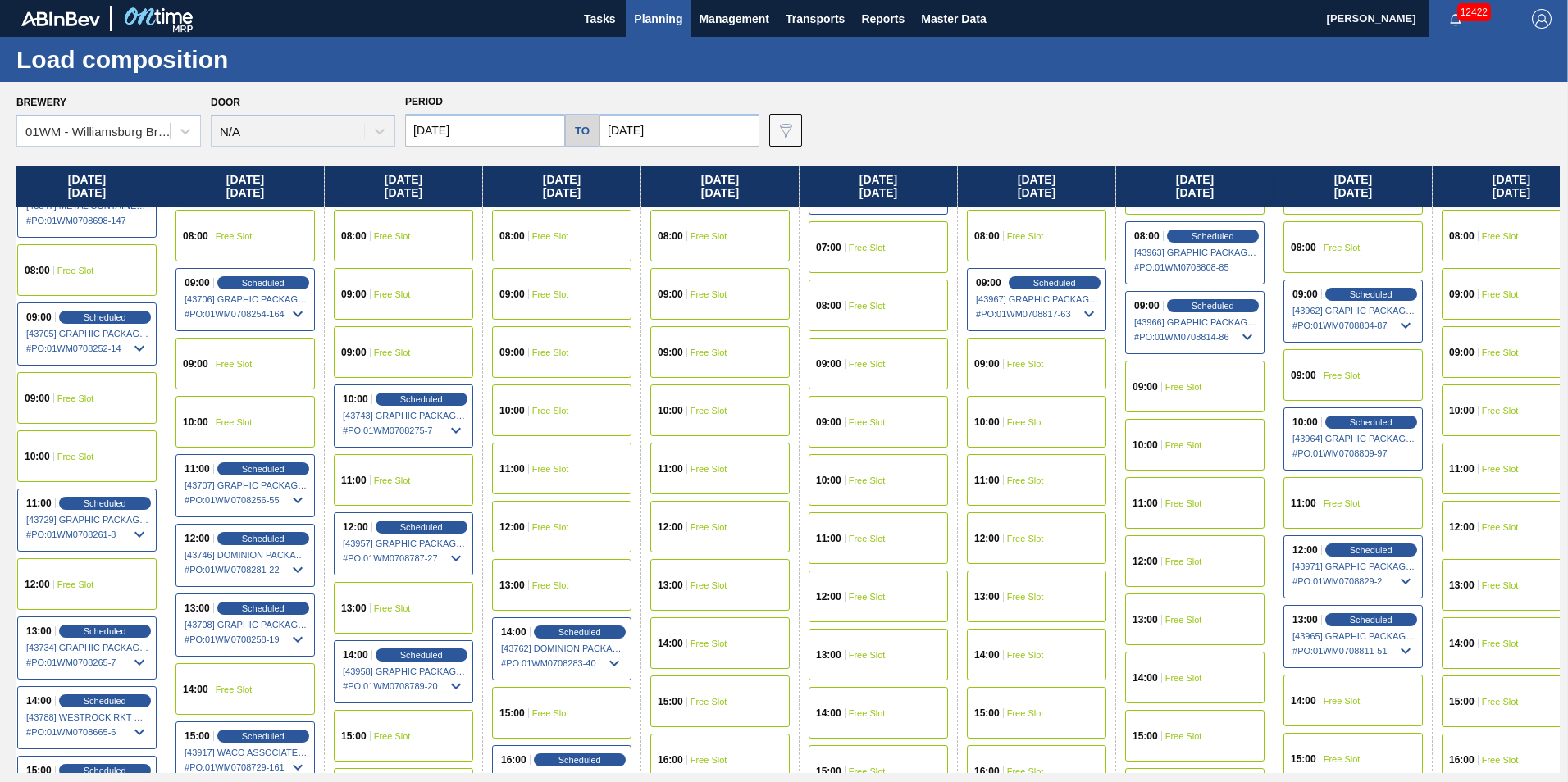
scroll to position [573, 1590]
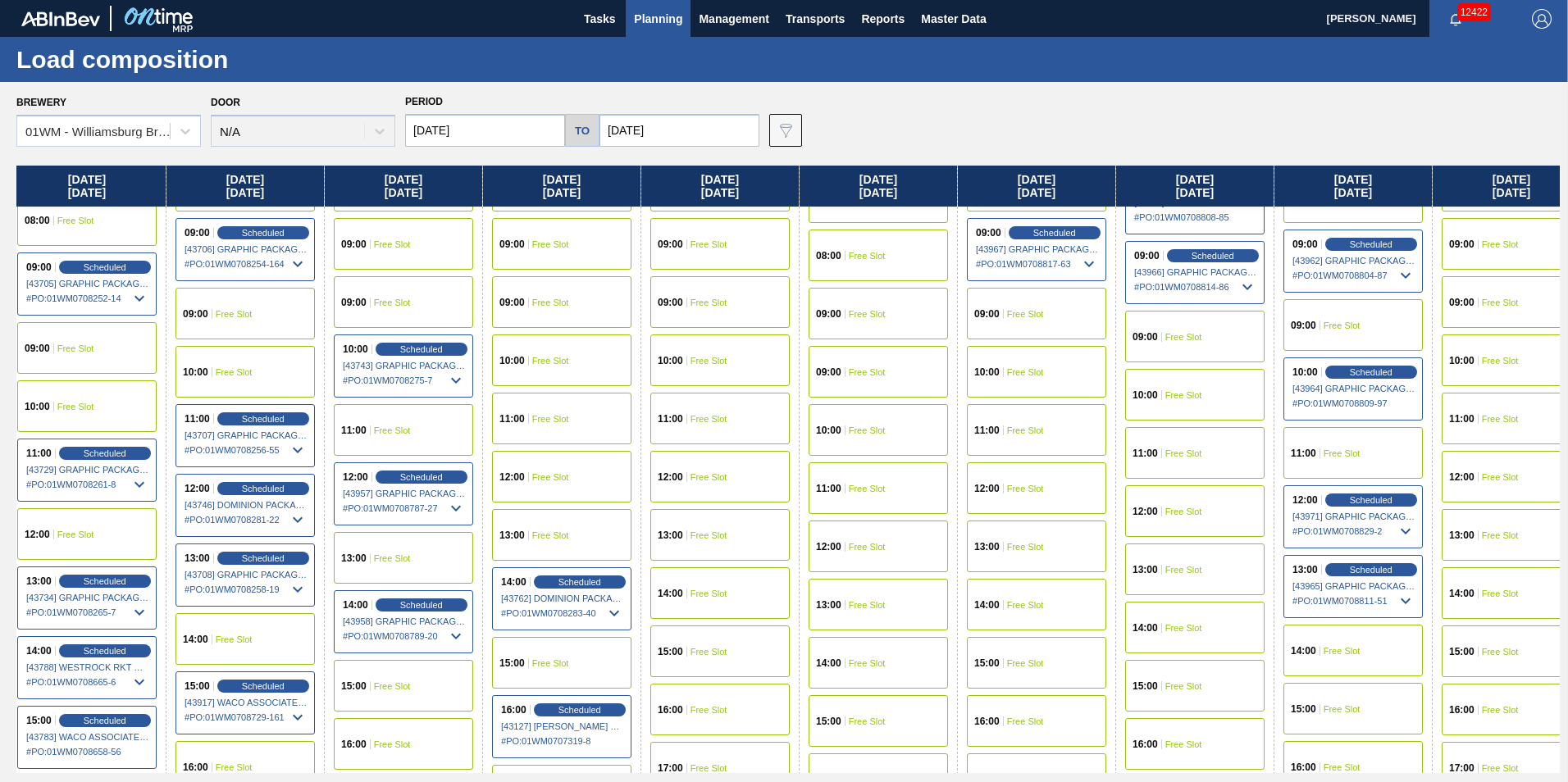
click at [695, 475] on span "Free Slot" at bounding box center [710, 477] width 37 height 10
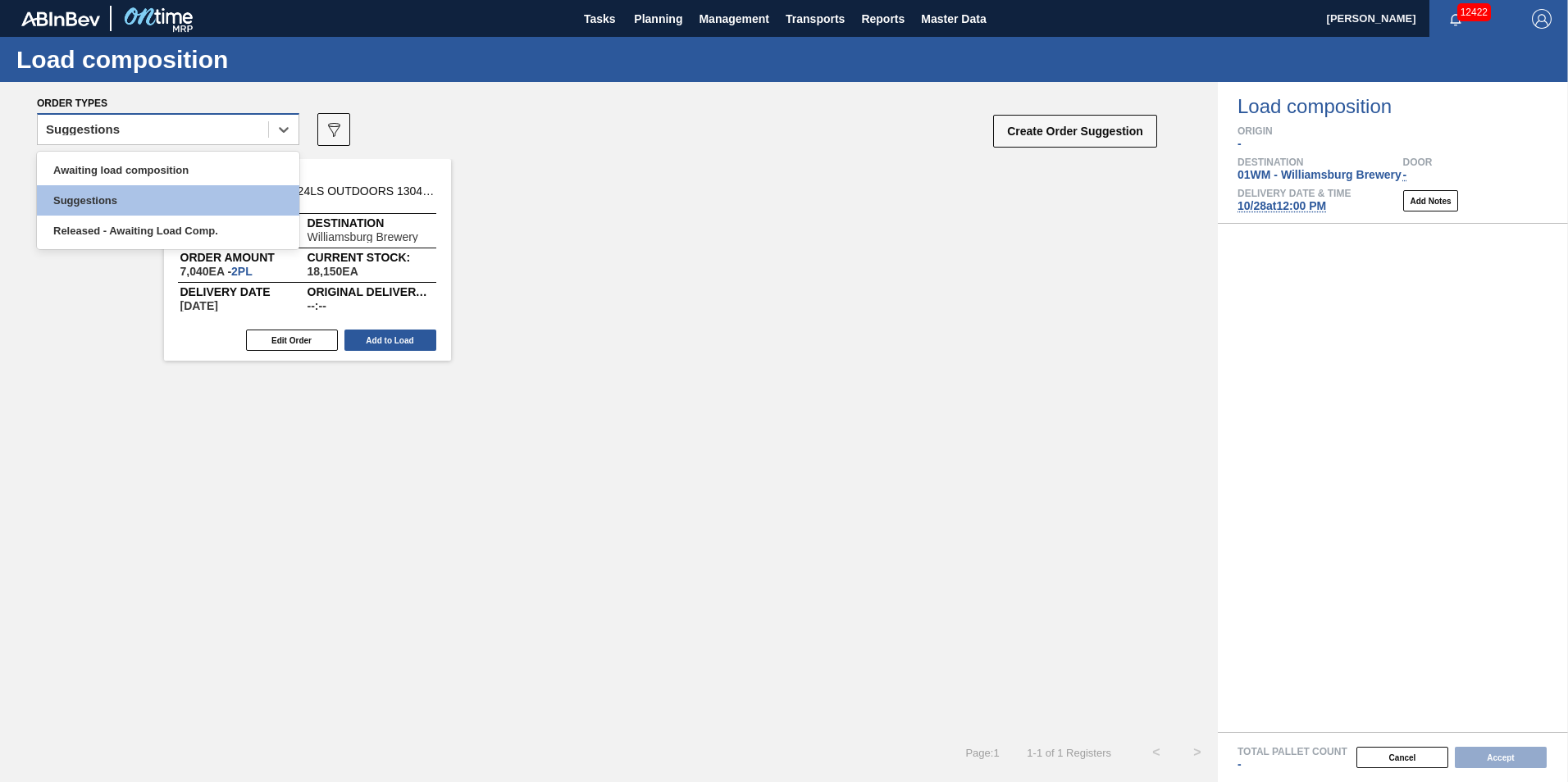
click at [210, 128] on div "Suggestions" at bounding box center [153, 130] width 230 height 24
click at [215, 182] on div "Awaiting load composition" at bounding box center [169, 169] width 263 height 31
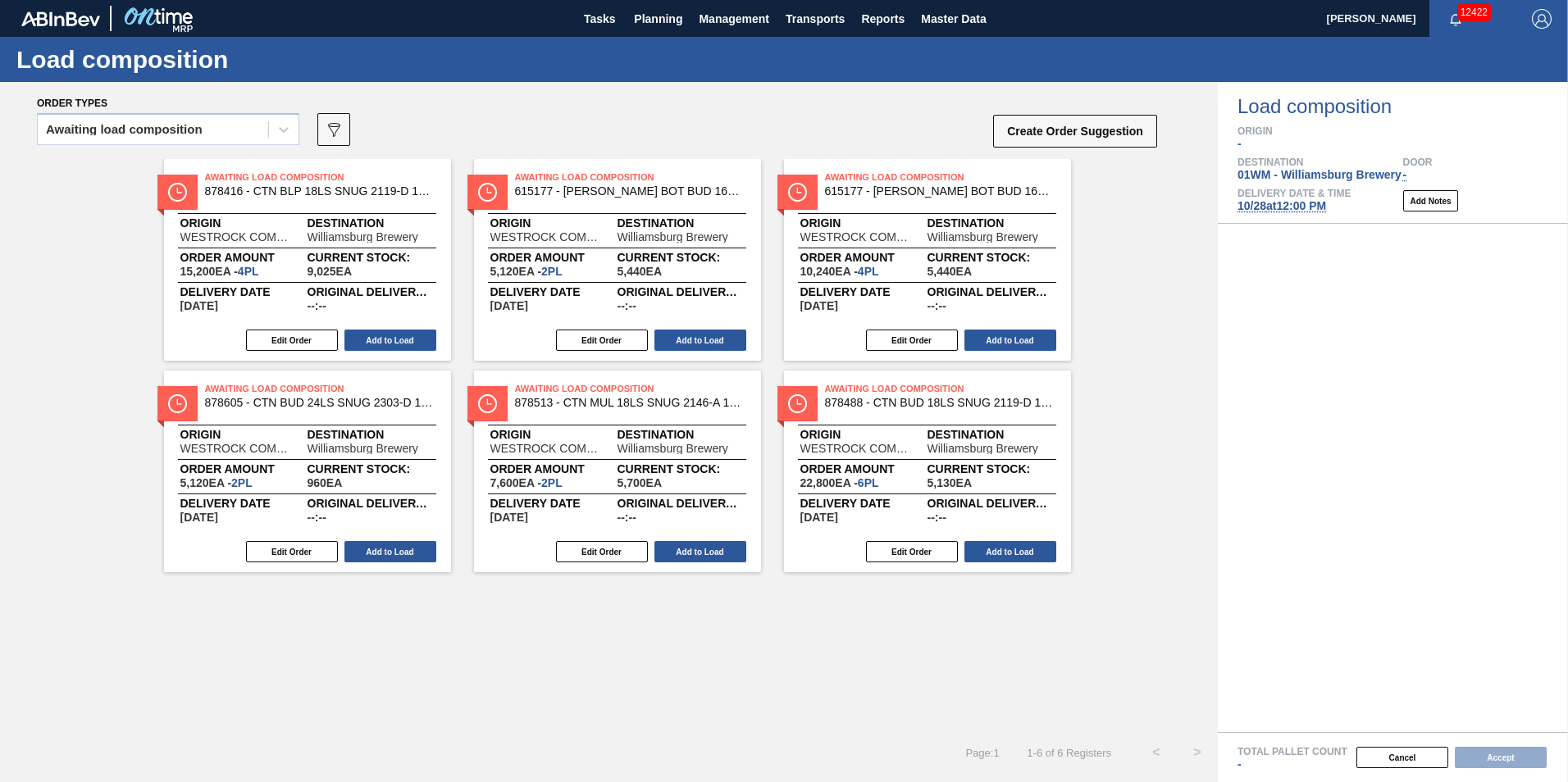
click at [1287, 209] on span "10/28 at 12:00 PM" at bounding box center [1281, 206] width 88 height 13
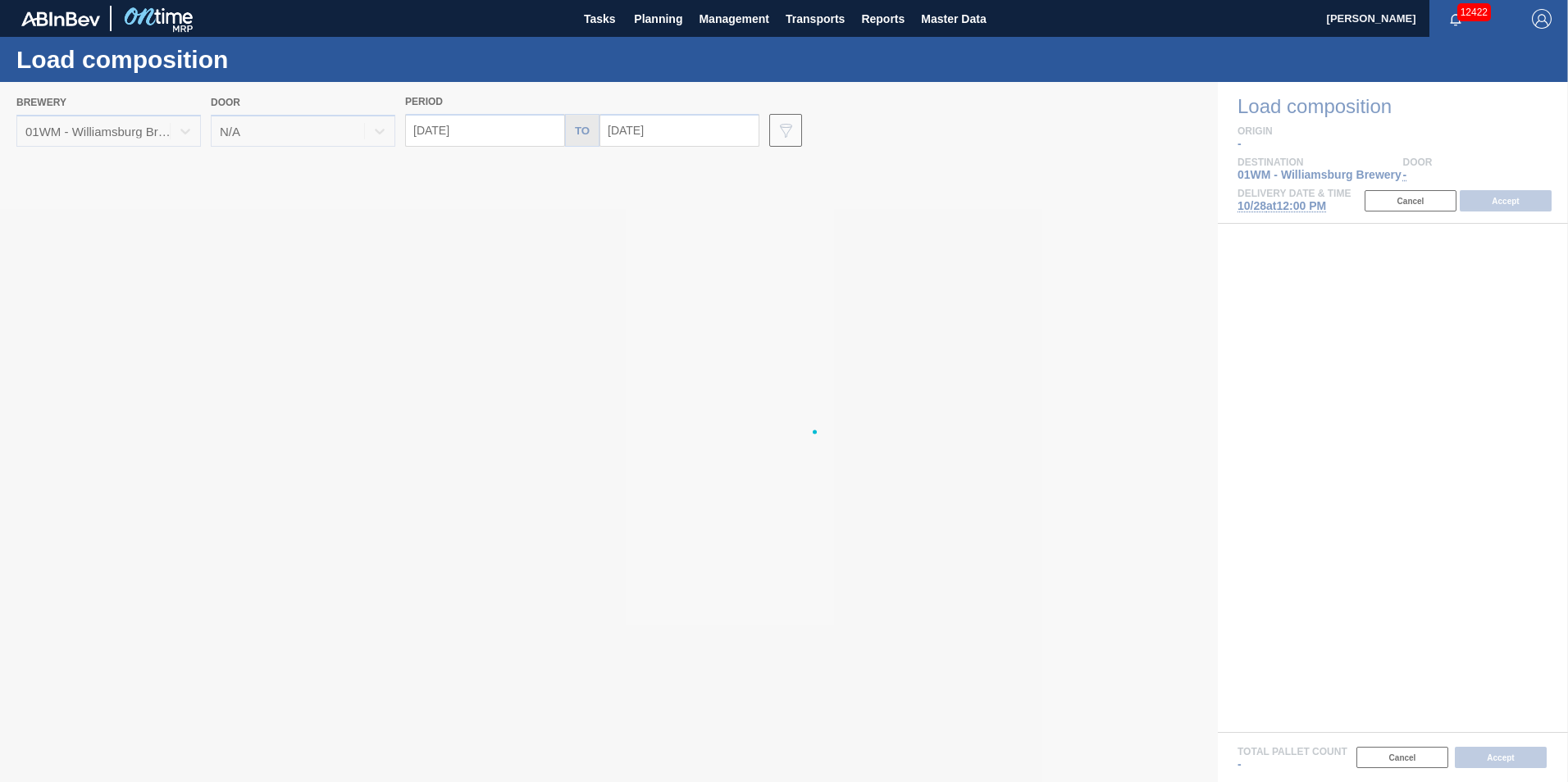
type input "10/28/2025"
type input "[DATE]"
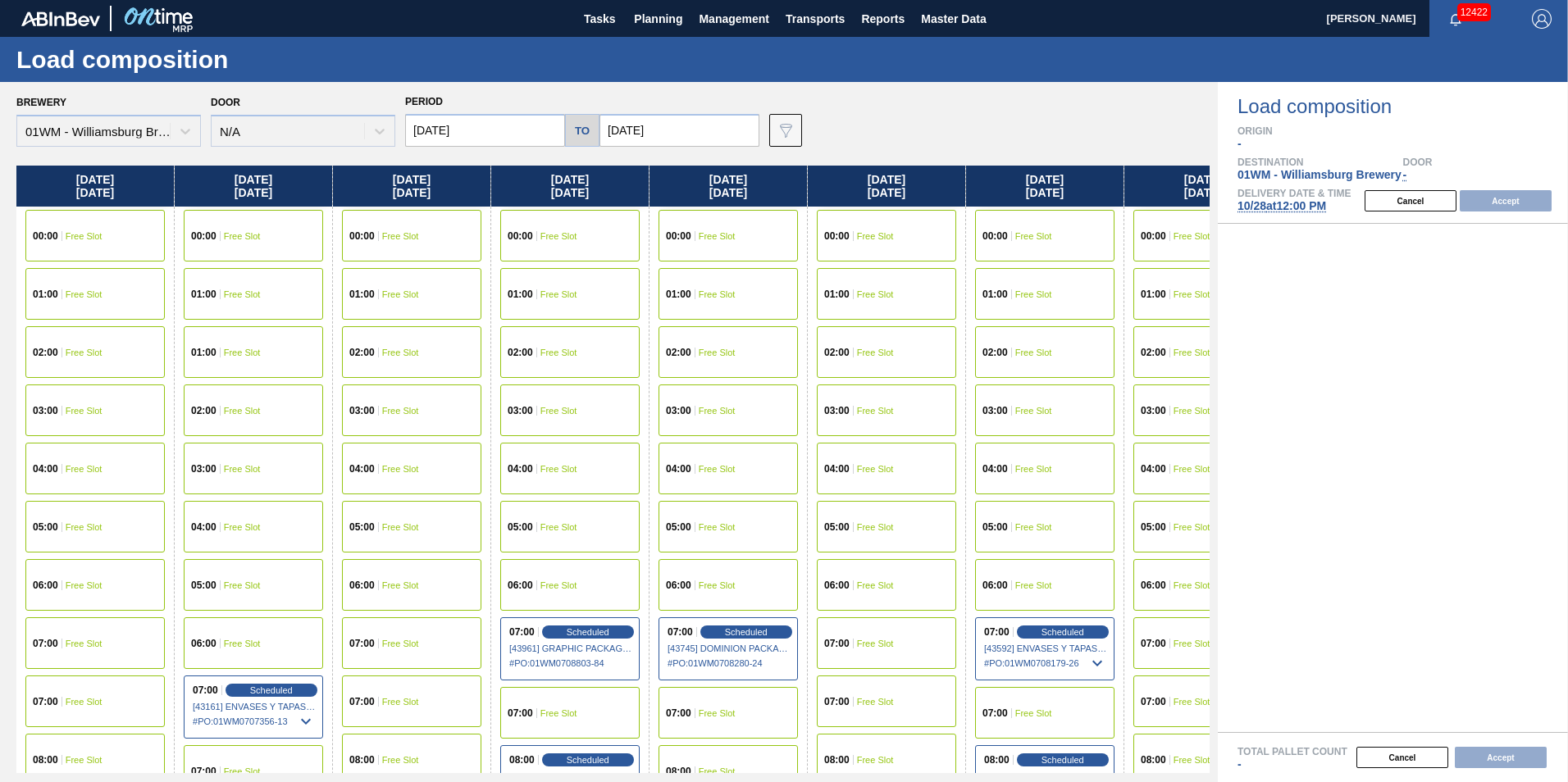
drag, startPoint x: 86, startPoint y: 182, endPoint x: 845, endPoint y: 190, distance: 759.0
click at [845, 190] on div "Tuesday 10/28/2025 00:00 Free Slot 01:00 Free Slot 02:00 Free Slot 03:00 Free S…" at bounding box center [613, 469] width 1193 height 608
click at [455, 142] on input "10/28/2025" at bounding box center [485, 129] width 160 height 33
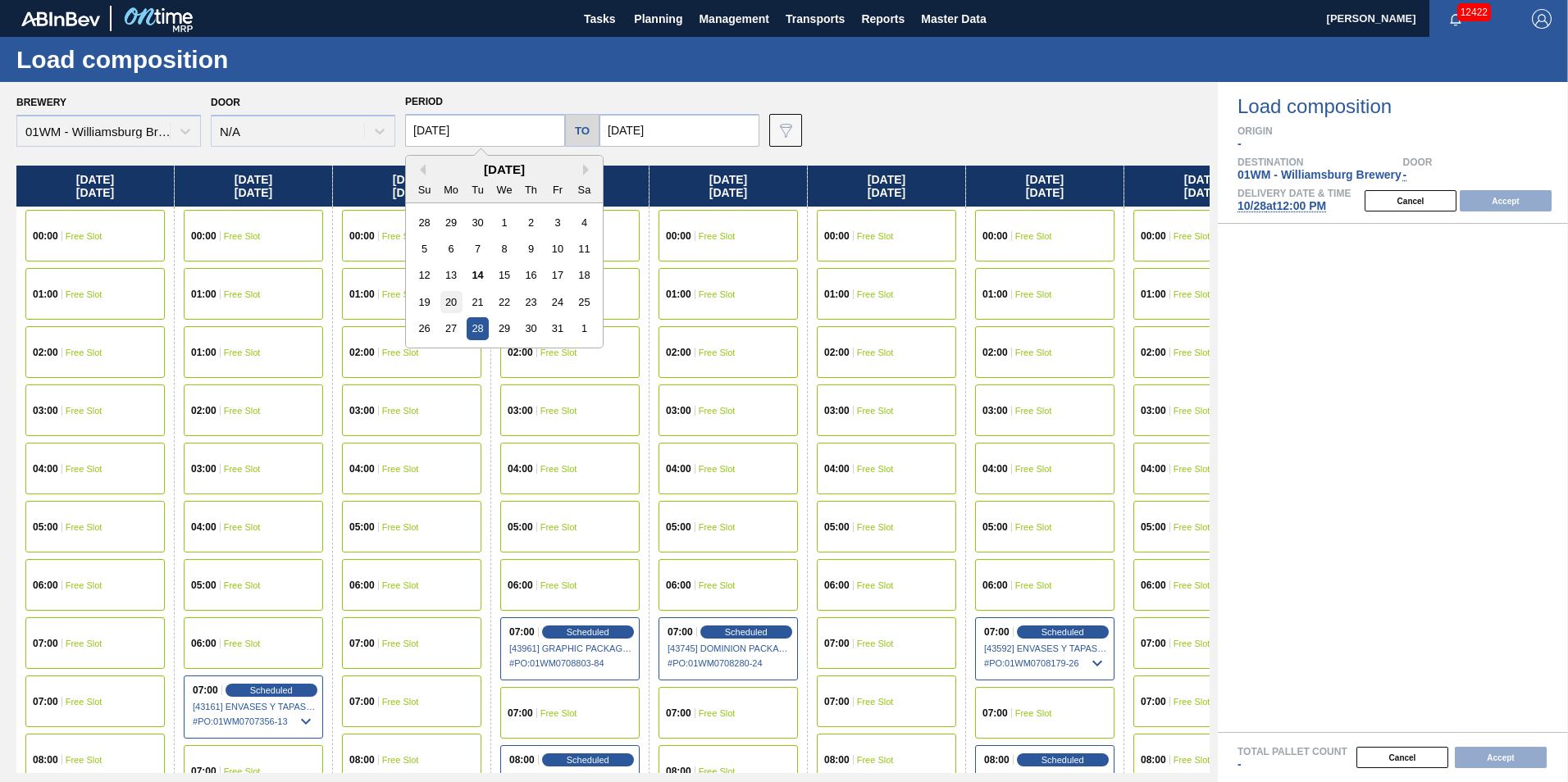
click at [447, 297] on div "20" at bounding box center [452, 303] width 22 height 22
type input "10/20/2025"
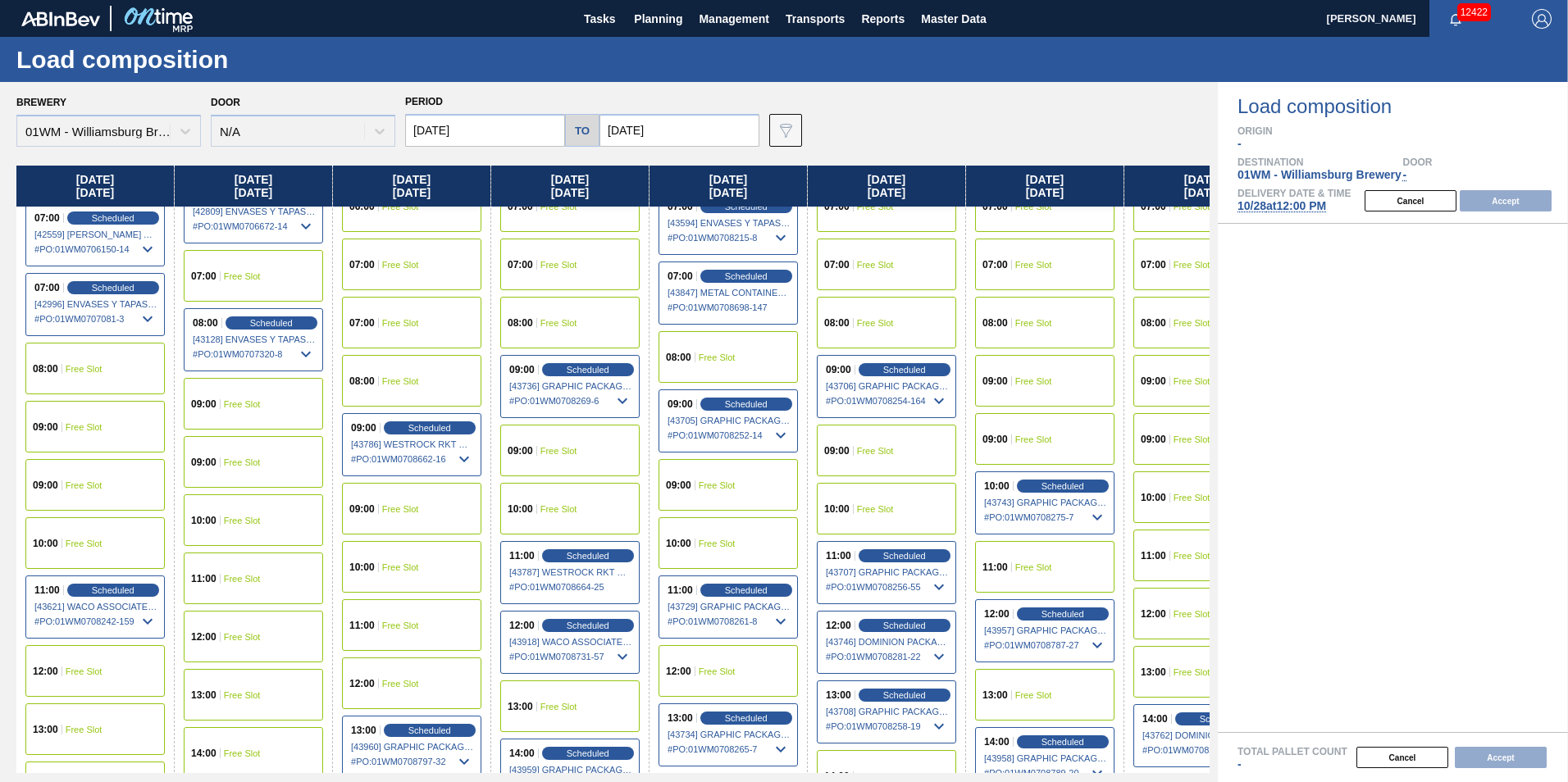
scroll to position [410, 0]
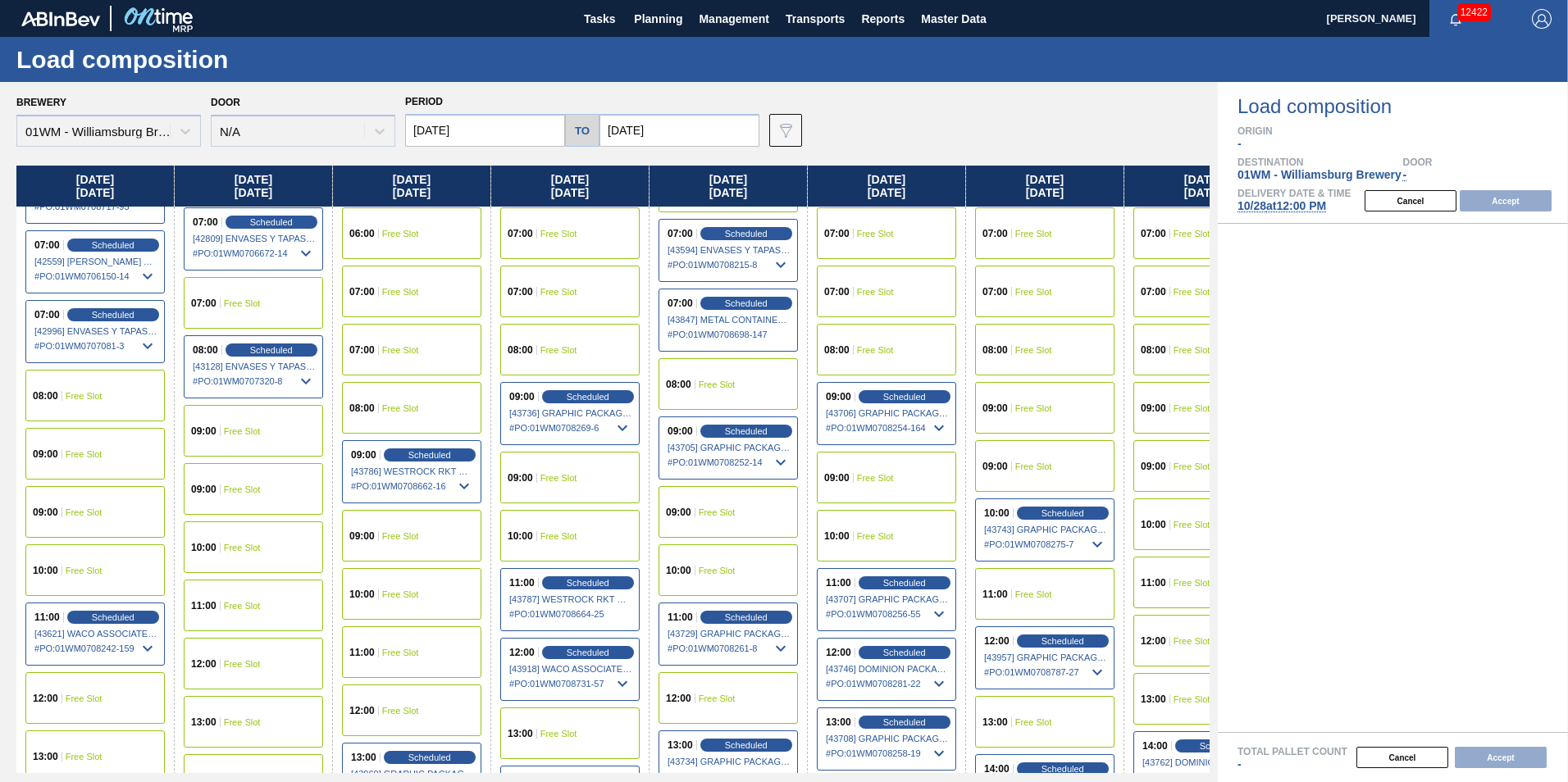
click at [90, 397] on span "Free Slot" at bounding box center [84, 396] width 37 height 10
click at [1507, 206] on button "Accept" at bounding box center [1506, 200] width 92 height 21
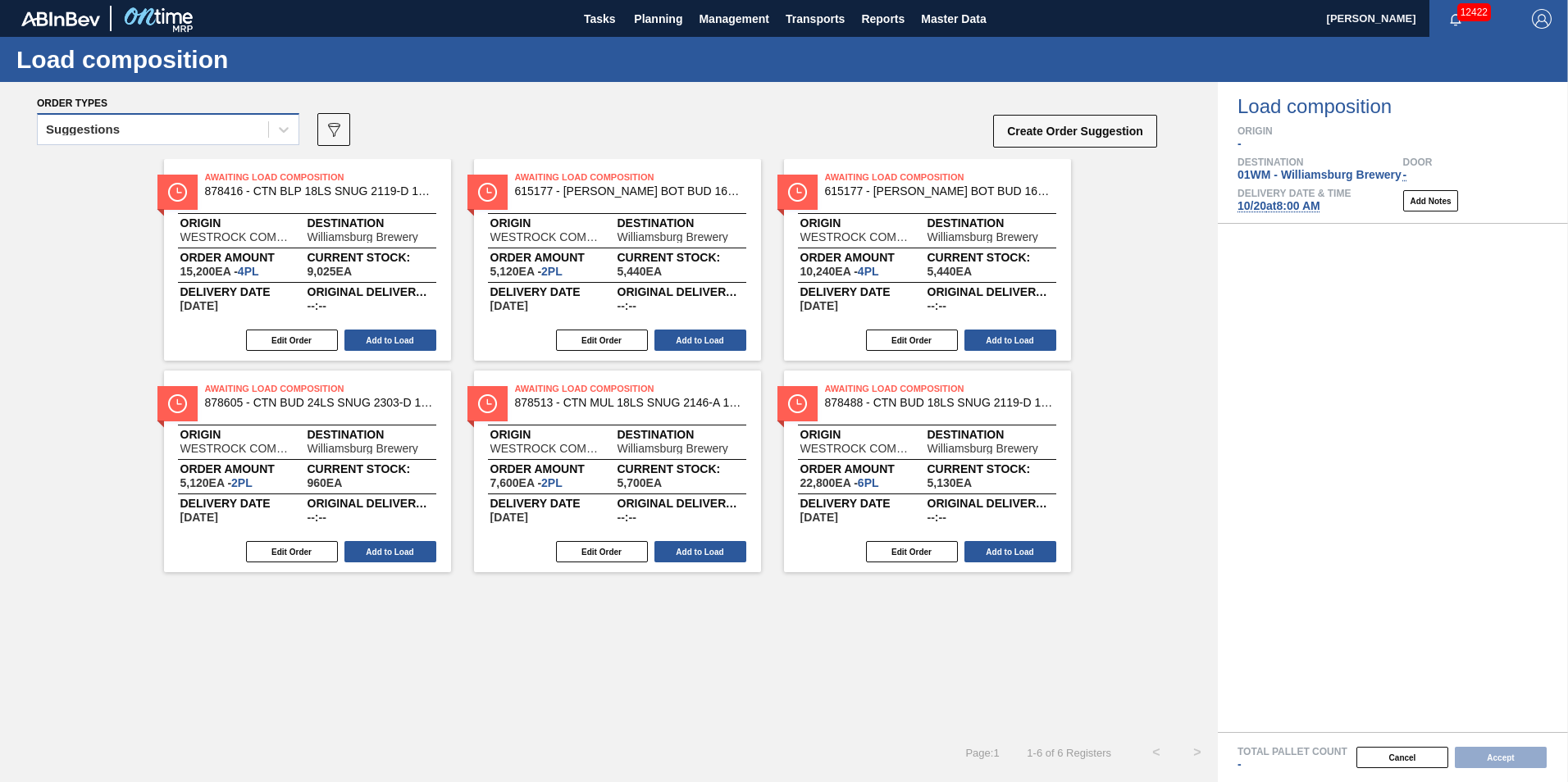
click at [215, 135] on div "Suggestions" at bounding box center [153, 130] width 230 height 24
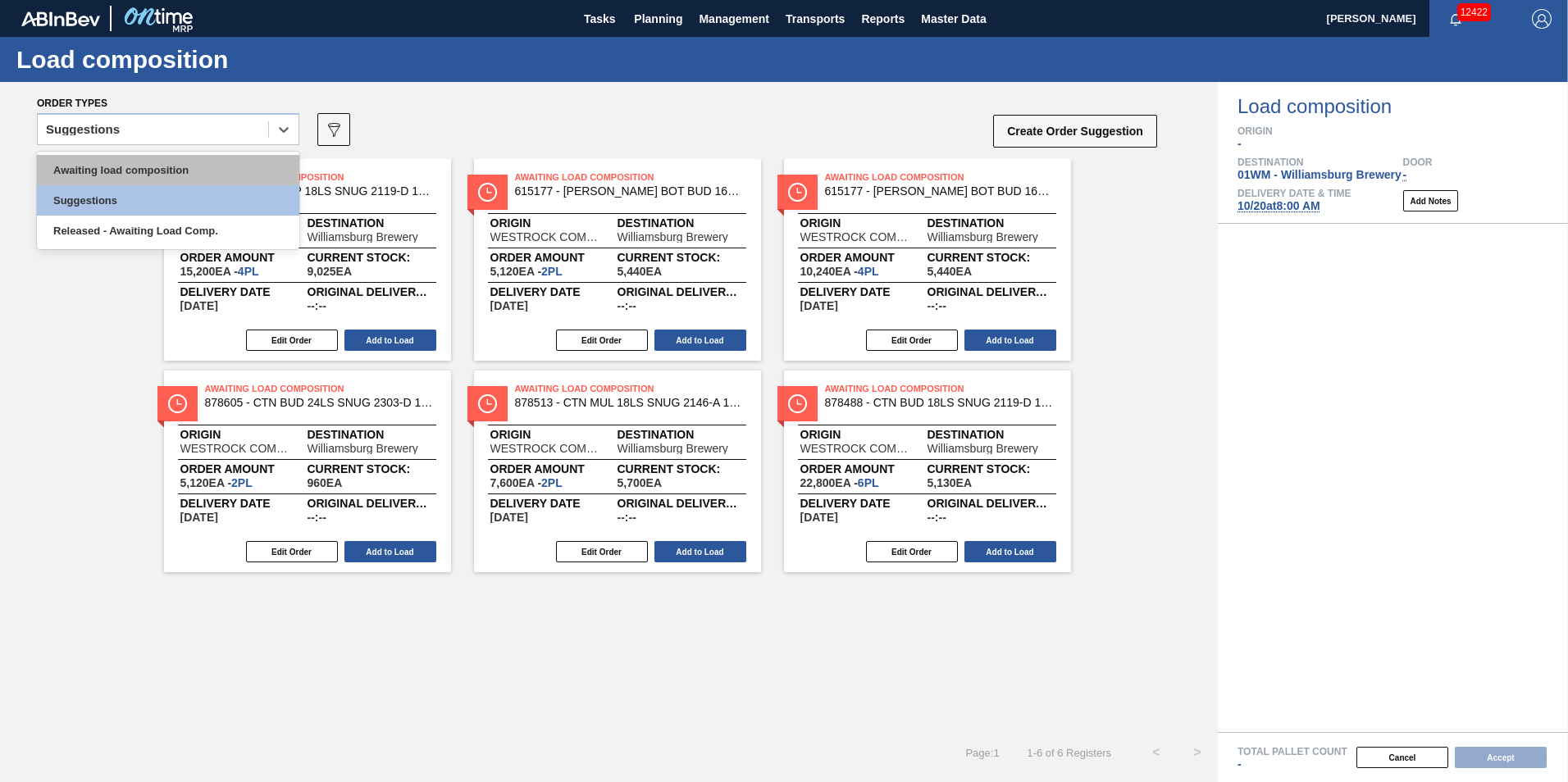
click at [191, 171] on div "Awaiting load composition" at bounding box center [169, 169] width 263 height 31
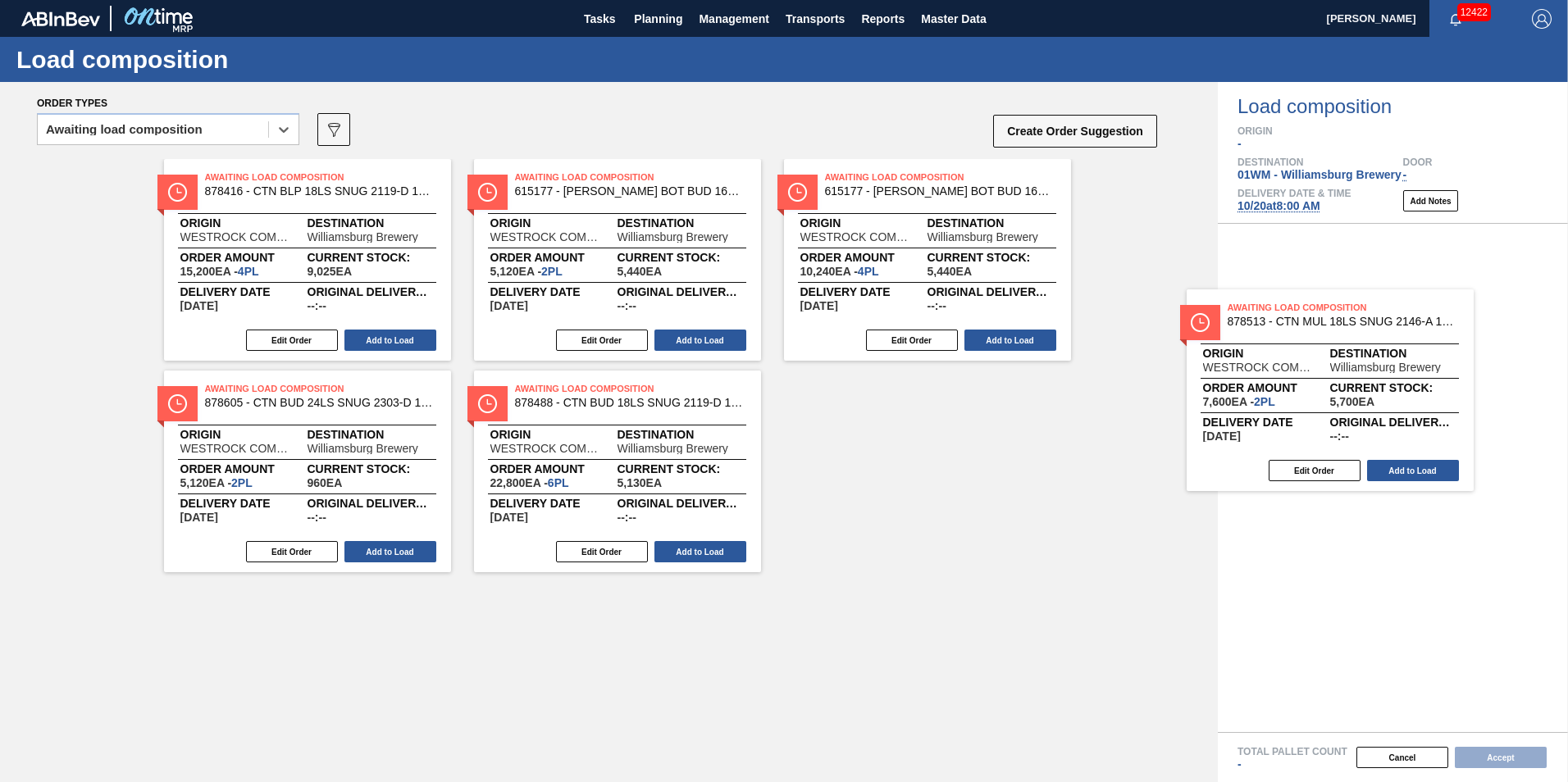
drag, startPoint x: 662, startPoint y: 492, endPoint x: 1385, endPoint y: 407, distance: 728.0
click at [1384, 410] on div "Order types option Awaiting load composition, selected. Select is focused ,type…" at bounding box center [784, 432] width 1568 height 700
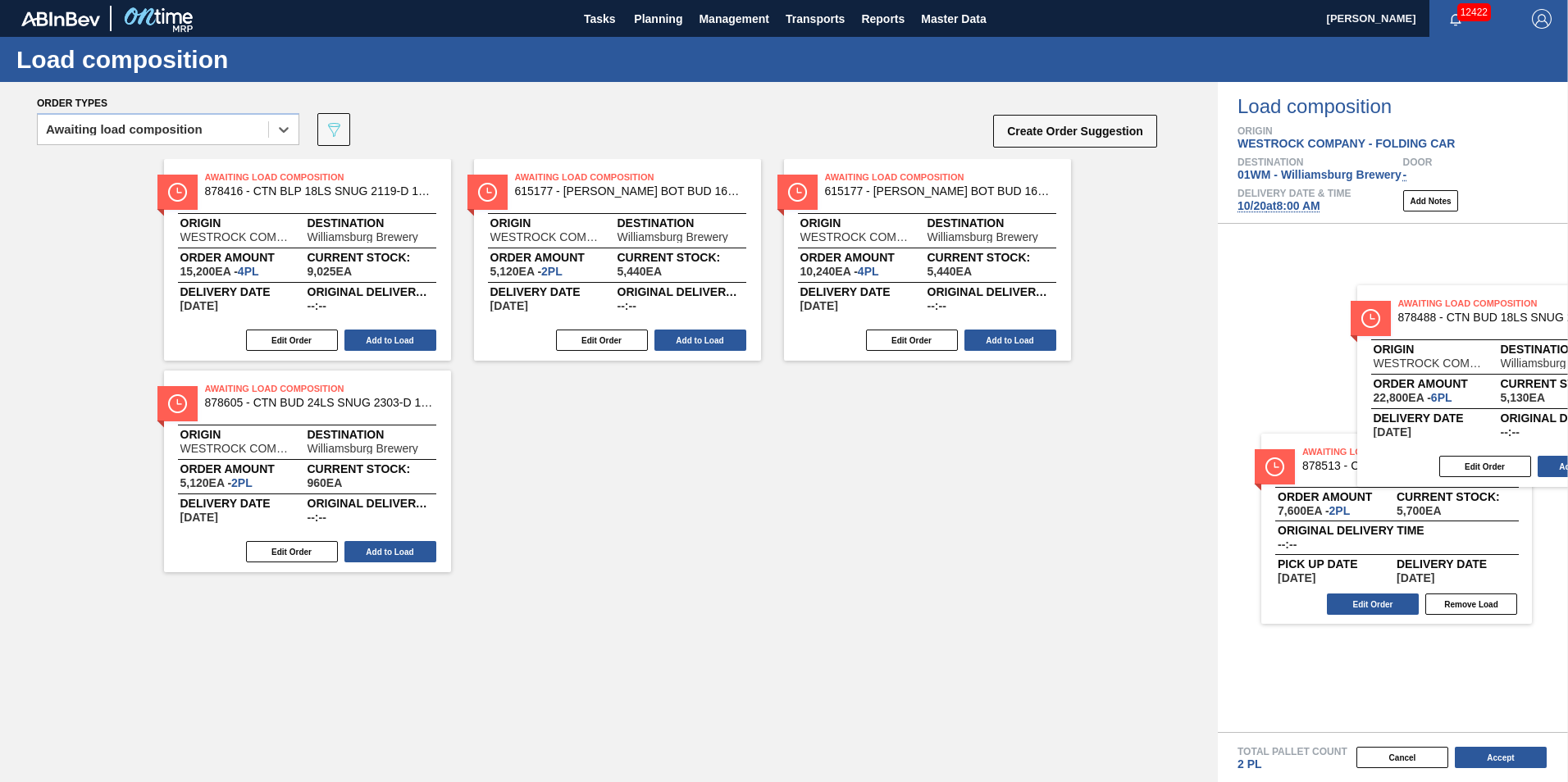
drag, startPoint x: 628, startPoint y: 479, endPoint x: 1534, endPoint y: 386, distance: 910.8
click at [1542, 389] on div "Order types option Awaiting load composition, selected. Select is focused ,type…" at bounding box center [784, 432] width 1568 height 700
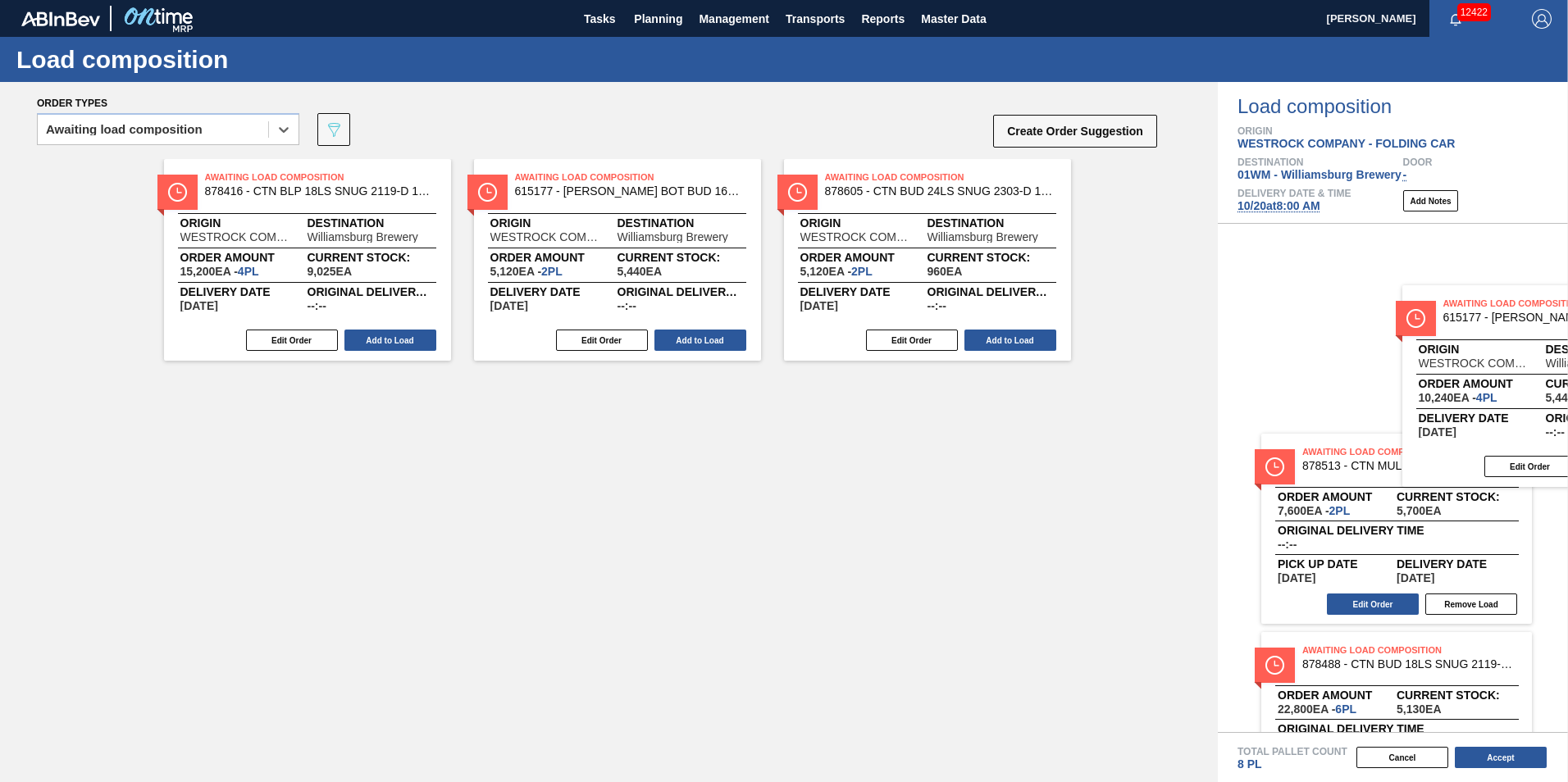
drag, startPoint x: 946, startPoint y: 309, endPoint x: 1570, endPoint y: 437, distance: 637.0
click at [1567, 0] on html "Tasks Planning Management Transports Reports Master Data Vincent Geritano 12422…" at bounding box center [784, 0] width 1568 height 0
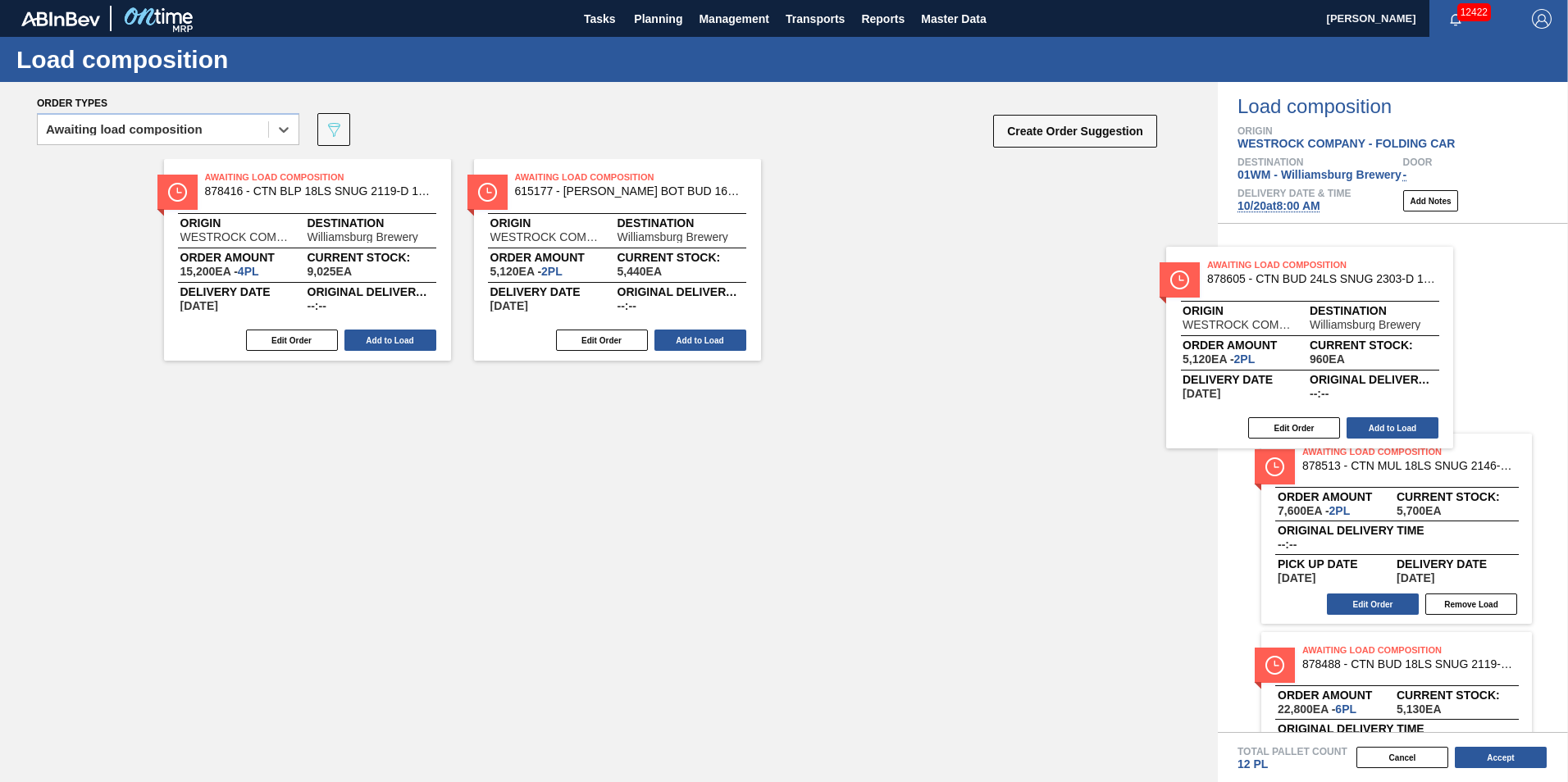
drag, startPoint x: 1131, startPoint y: 328, endPoint x: 1409, endPoint y: 371, distance: 281.3
click at [1409, 371] on div "Order types option Awaiting load composition, selected. Select is focused ,type…" at bounding box center [784, 432] width 1568 height 700
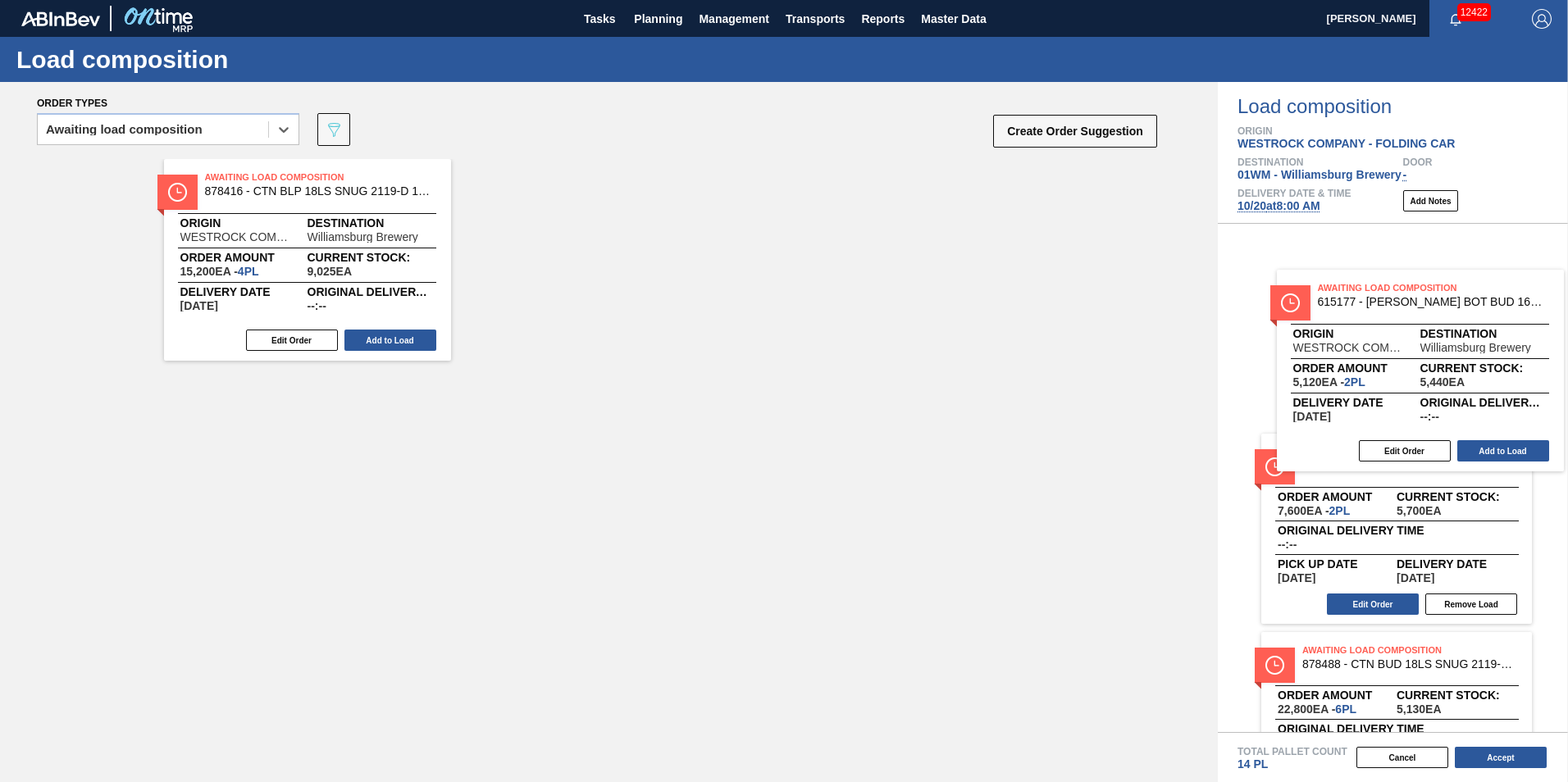
drag, startPoint x: 670, startPoint y: 260, endPoint x: 1419, endPoint y: 369, distance: 756.9
click at [1459, 371] on div "Order types option Awaiting load composition, selected. Select is focused ,type…" at bounding box center [784, 432] width 1568 height 700
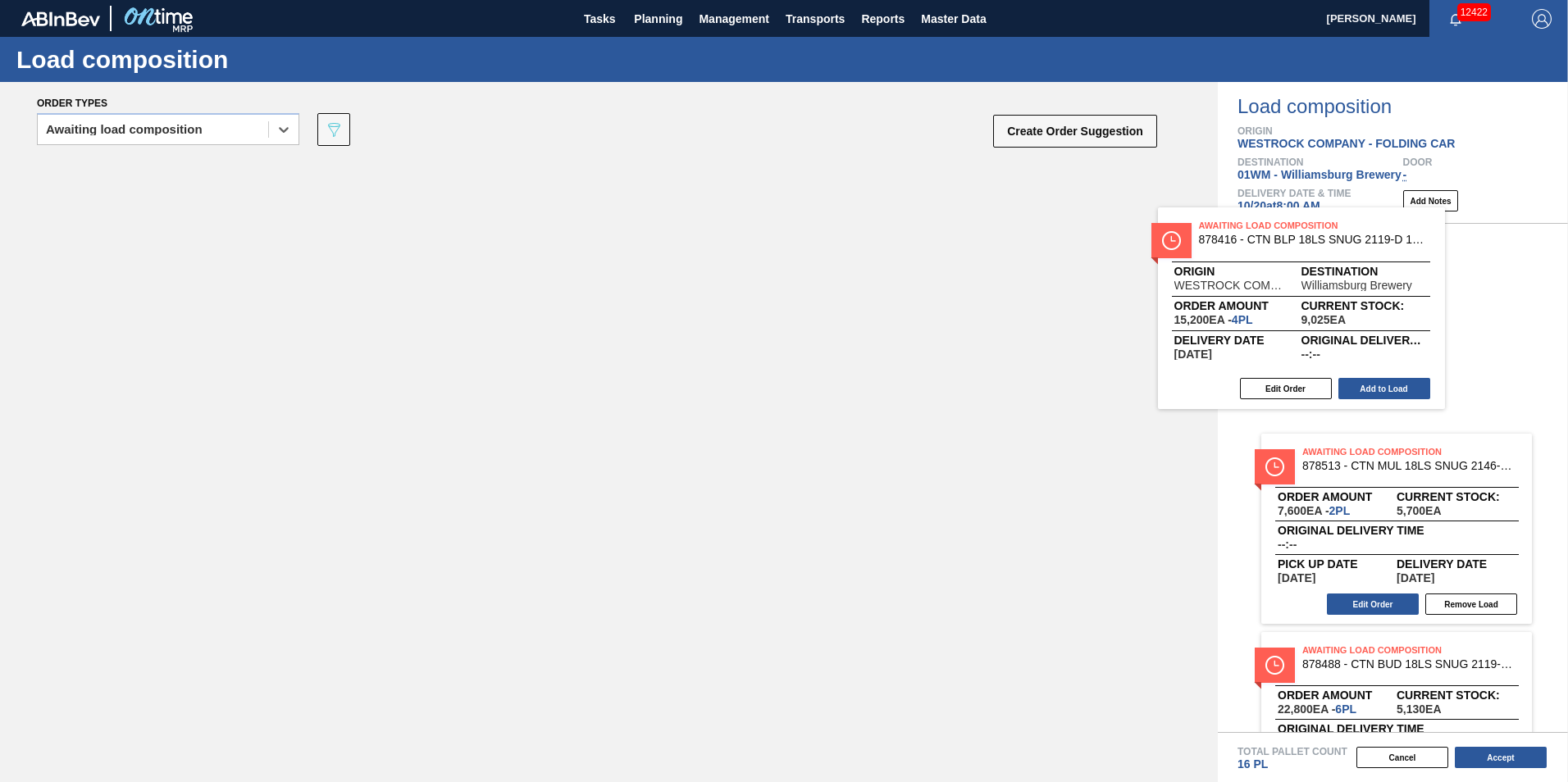
drag, startPoint x: 402, startPoint y: 292, endPoint x: 1467, endPoint y: 349, distance: 1066.5
click at [1466, 349] on div "Order types option Awaiting load composition, selected. Select is focused ,type…" at bounding box center [784, 432] width 1568 height 700
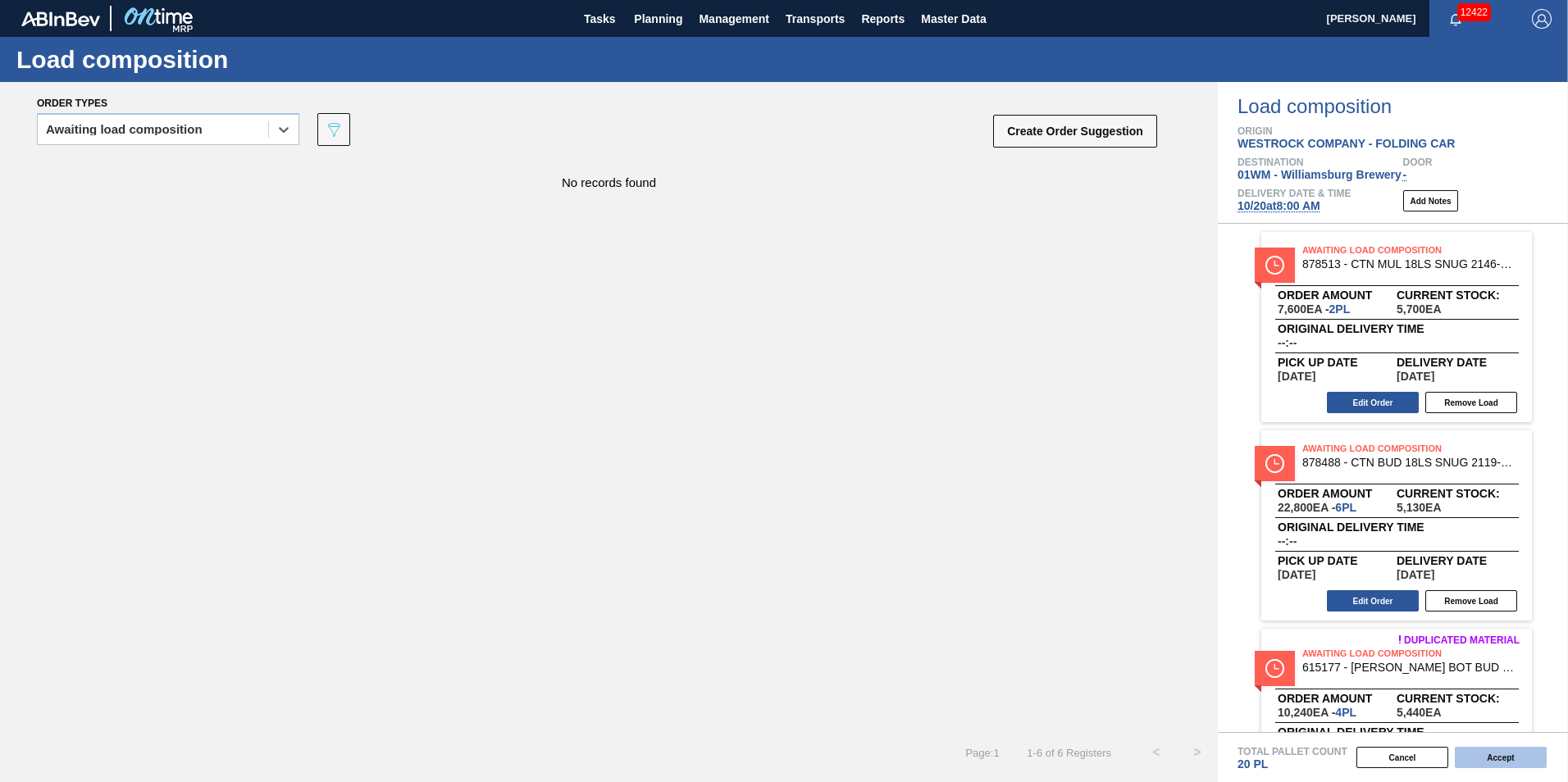
click at [1514, 766] on button "Accept" at bounding box center [1500, 757] width 92 height 21
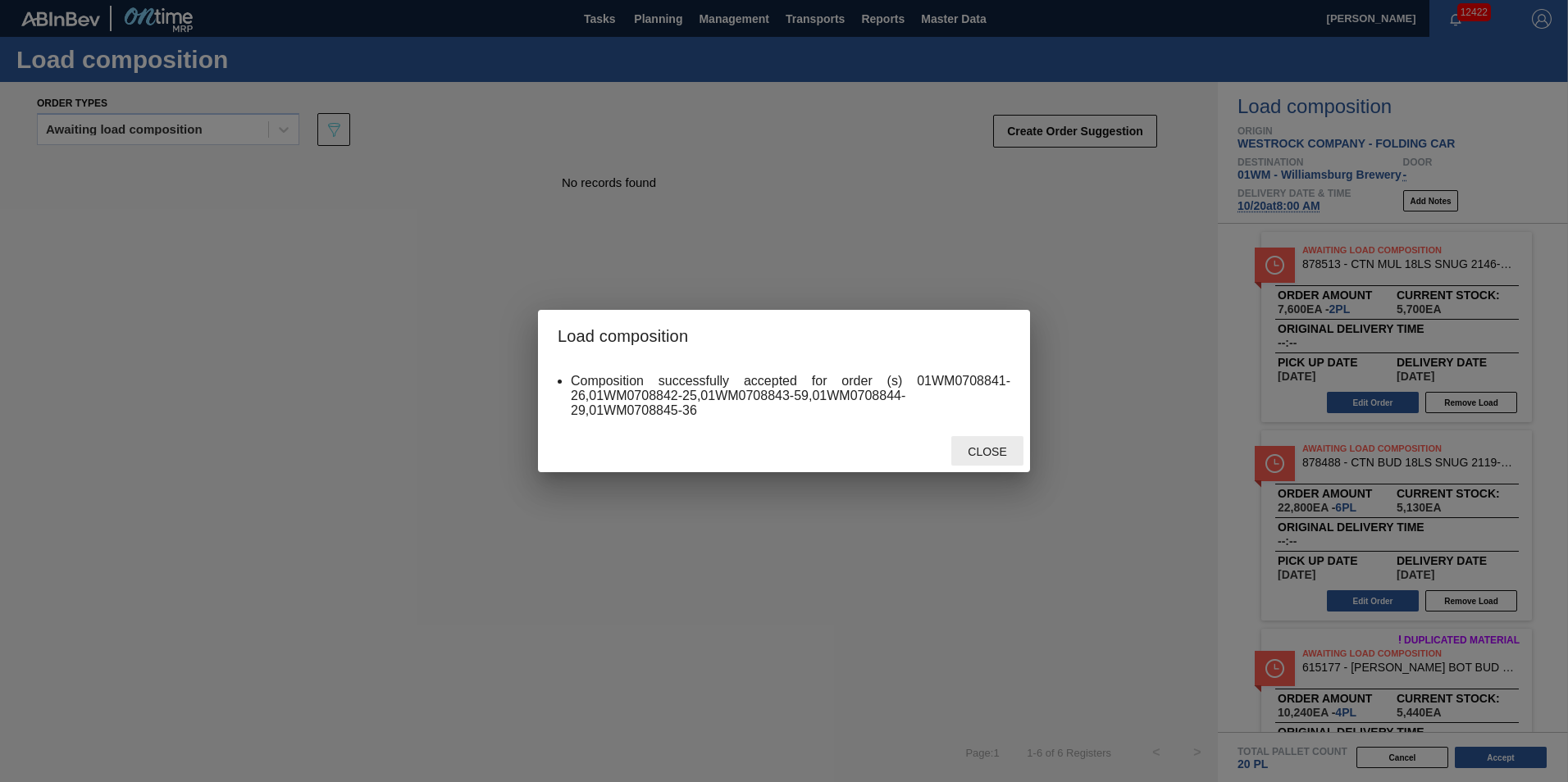
click at [986, 455] on span "Close" at bounding box center [987, 452] width 65 height 13
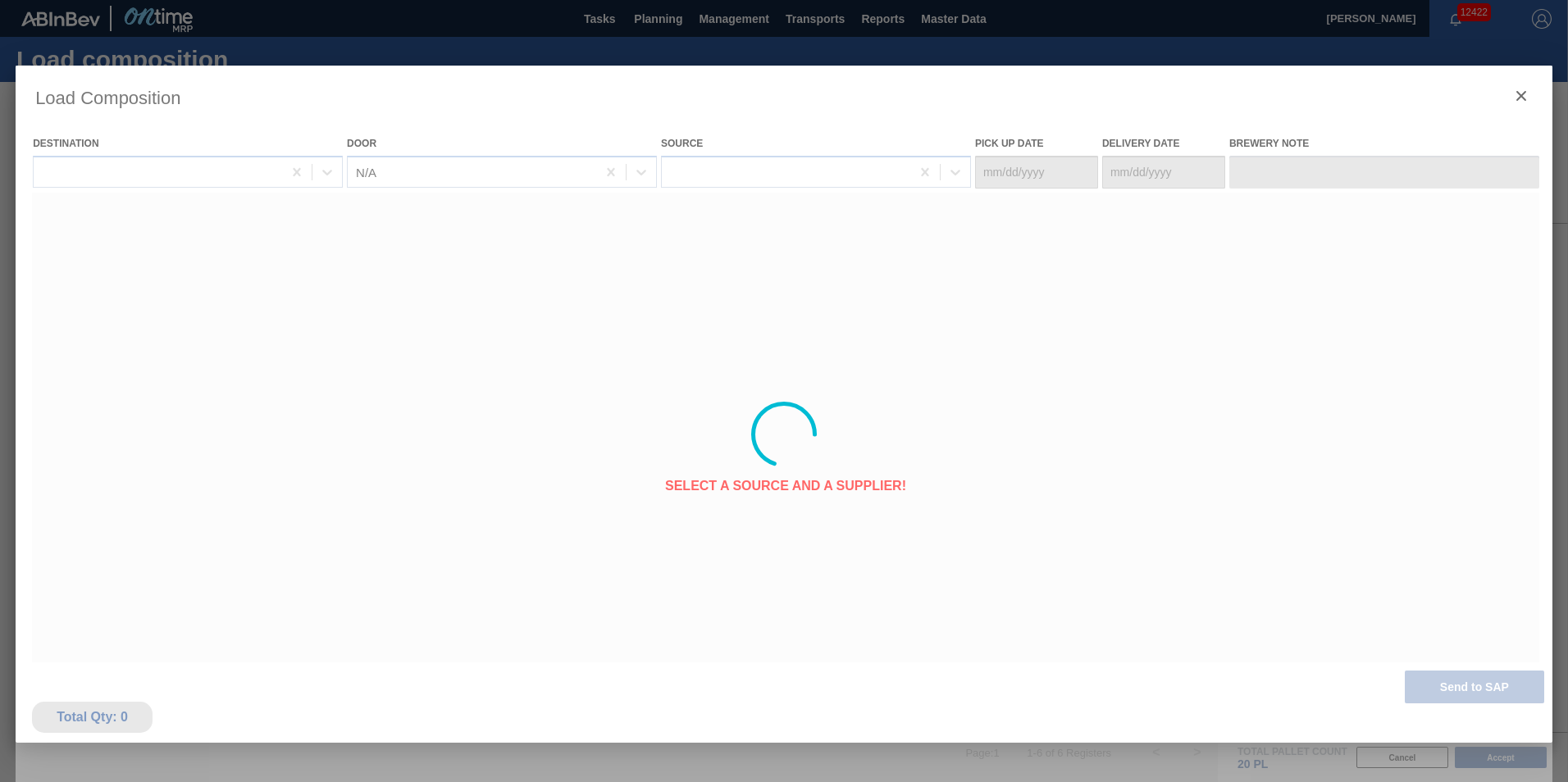
type Date "10/18/2025"
type Date "10/20/2025"
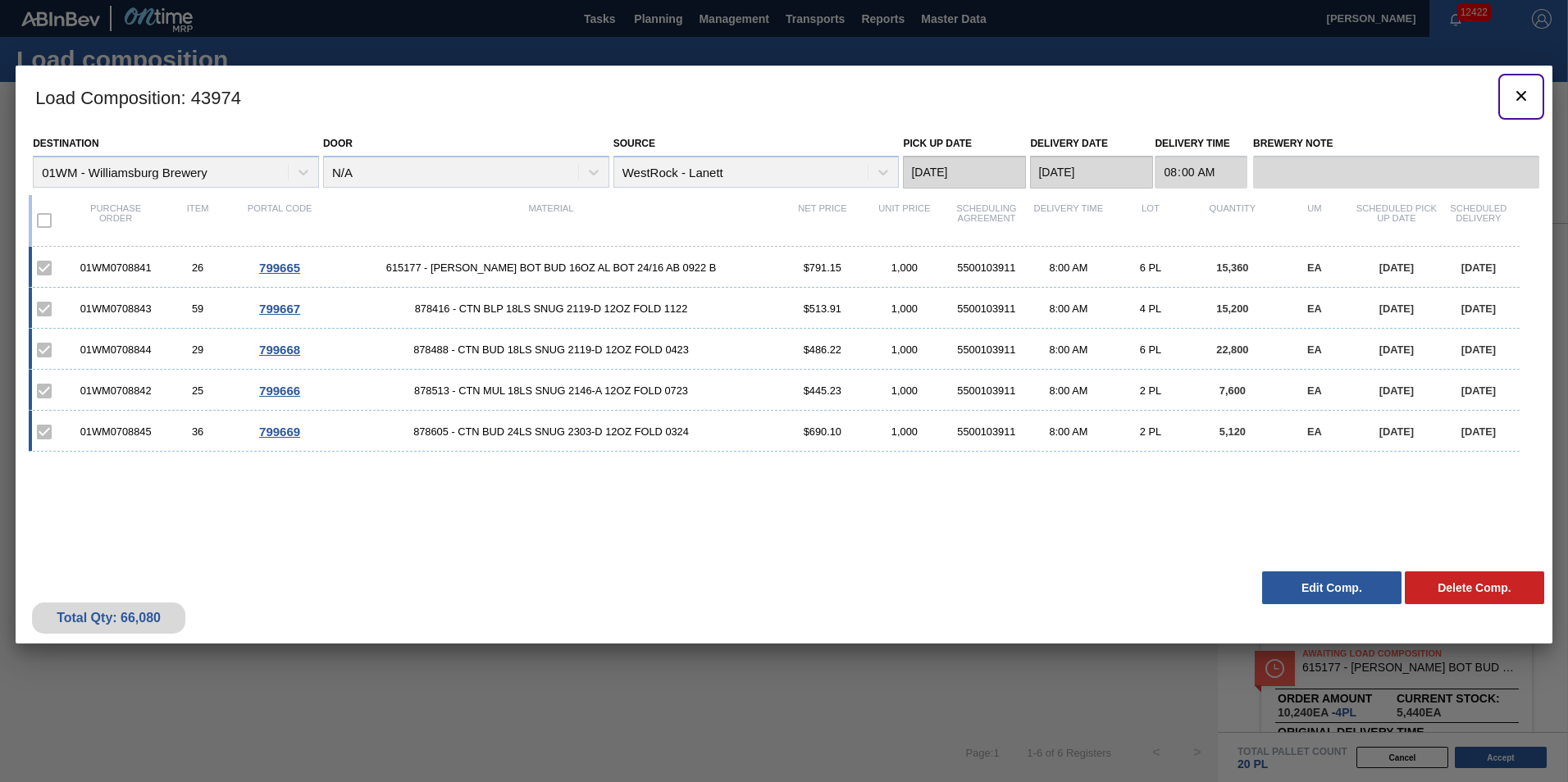
click at [1521, 79] on button "botão de ícone" at bounding box center [1521, 97] width 39 height 39
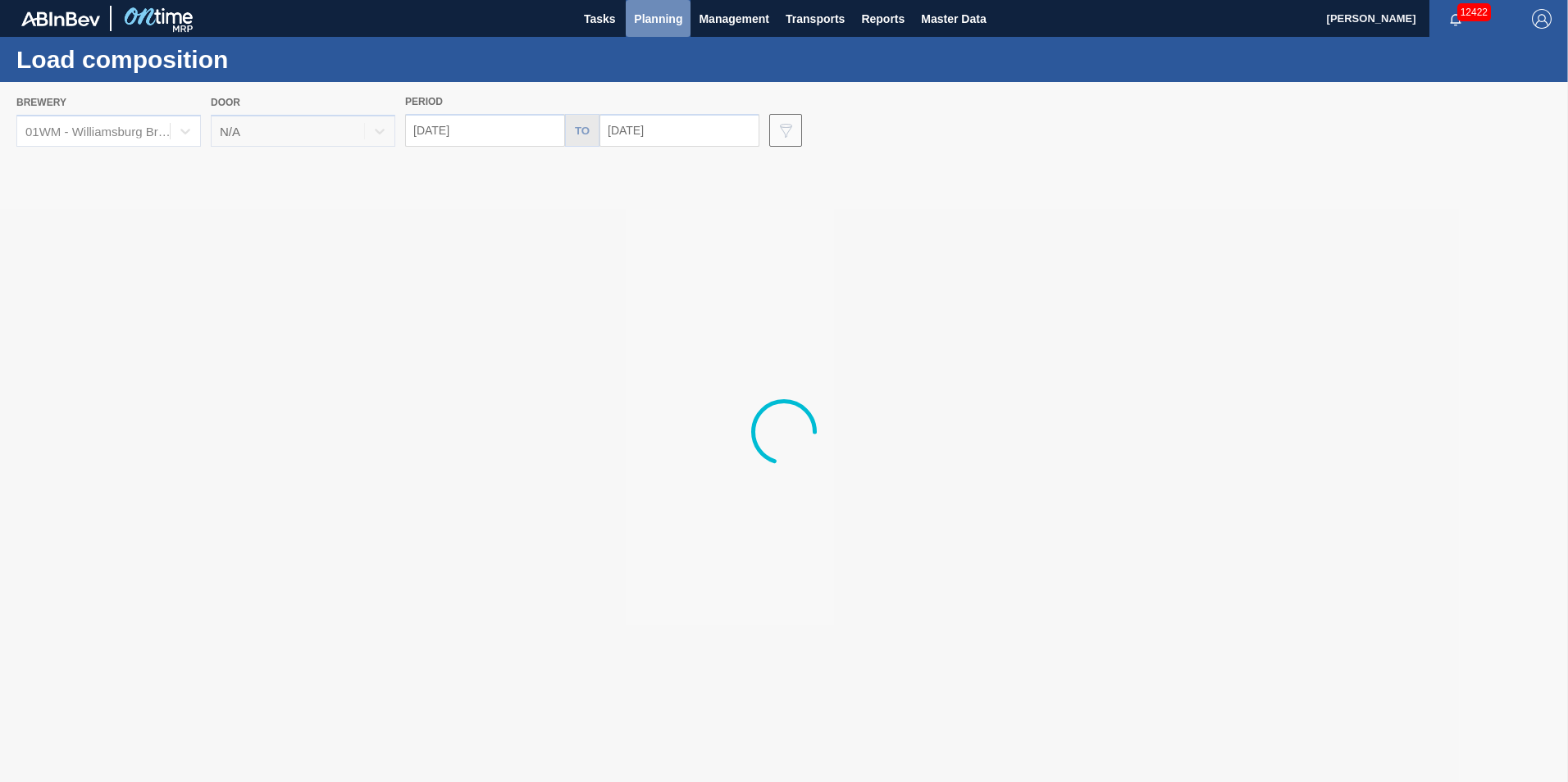
click at [667, 17] on span "Planning" at bounding box center [658, 19] width 48 height 20
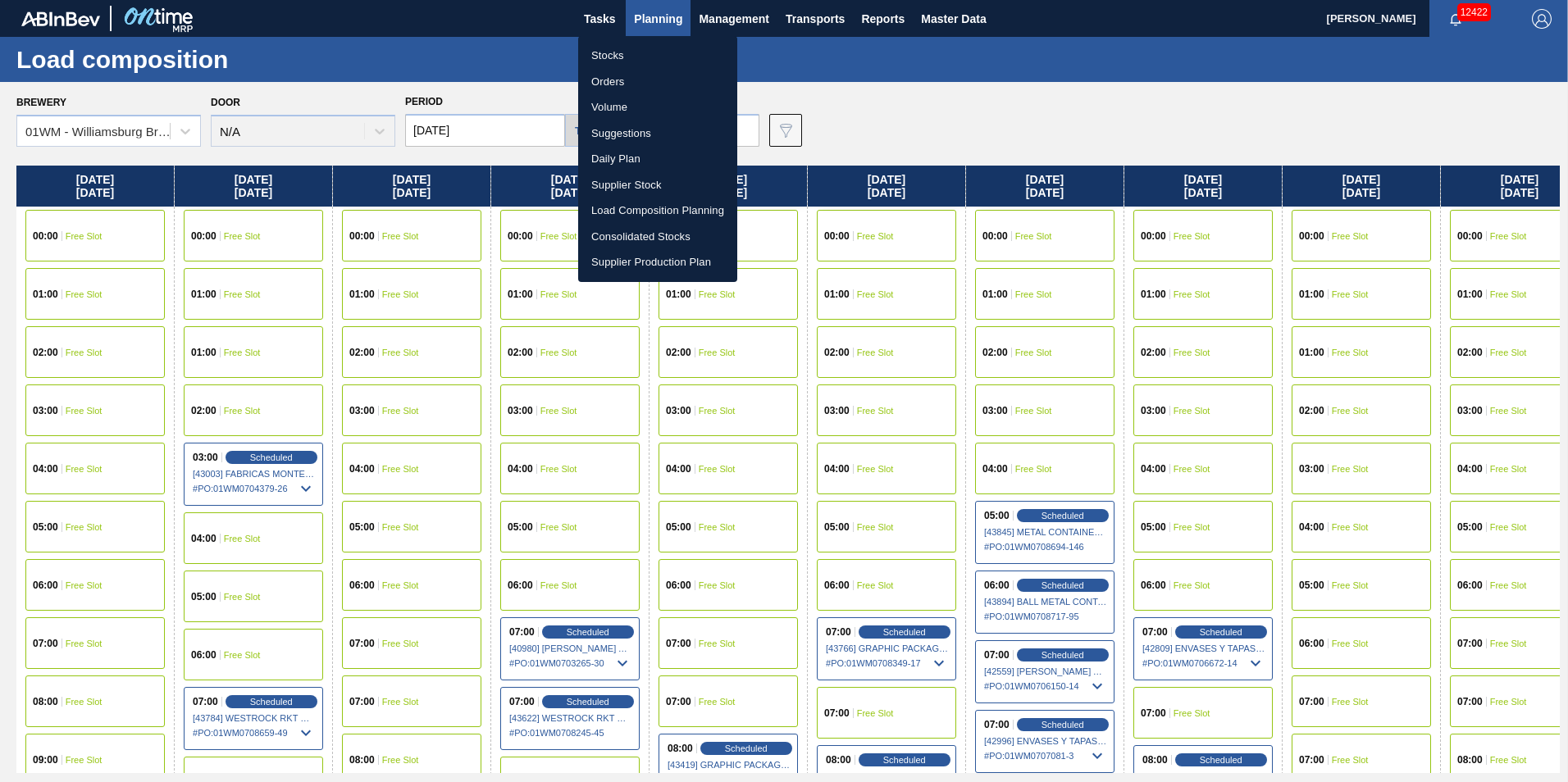
drag, startPoint x: 667, startPoint y: 128, endPoint x: 656, endPoint y: 112, distance: 19.4
click at [667, 128] on li "Suggestions" at bounding box center [657, 133] width 159 height 26
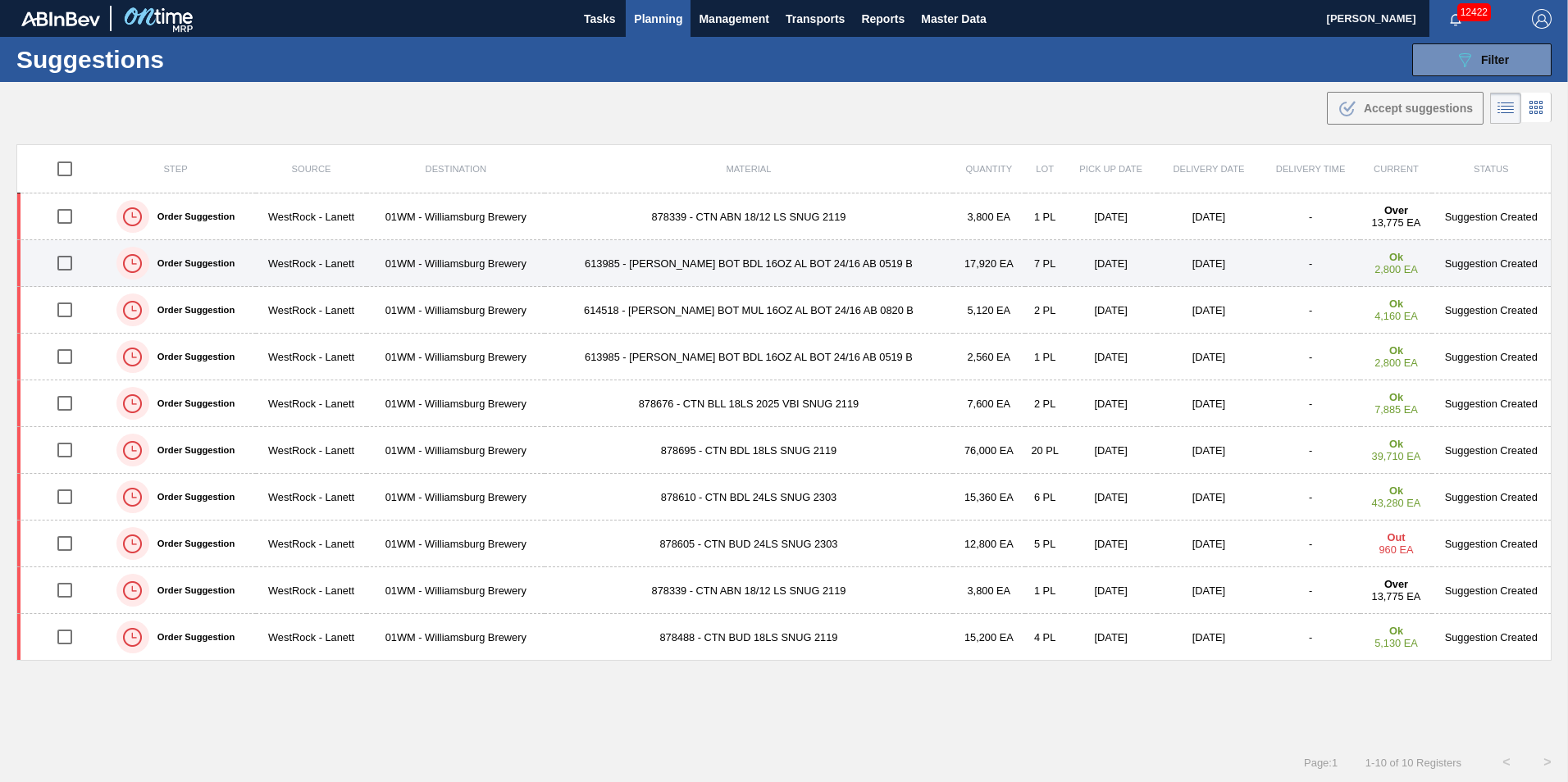
click at [71, 258] on input "checkbox" at bounding box center [64, 263] width 34 height 34
checkbox input "true"
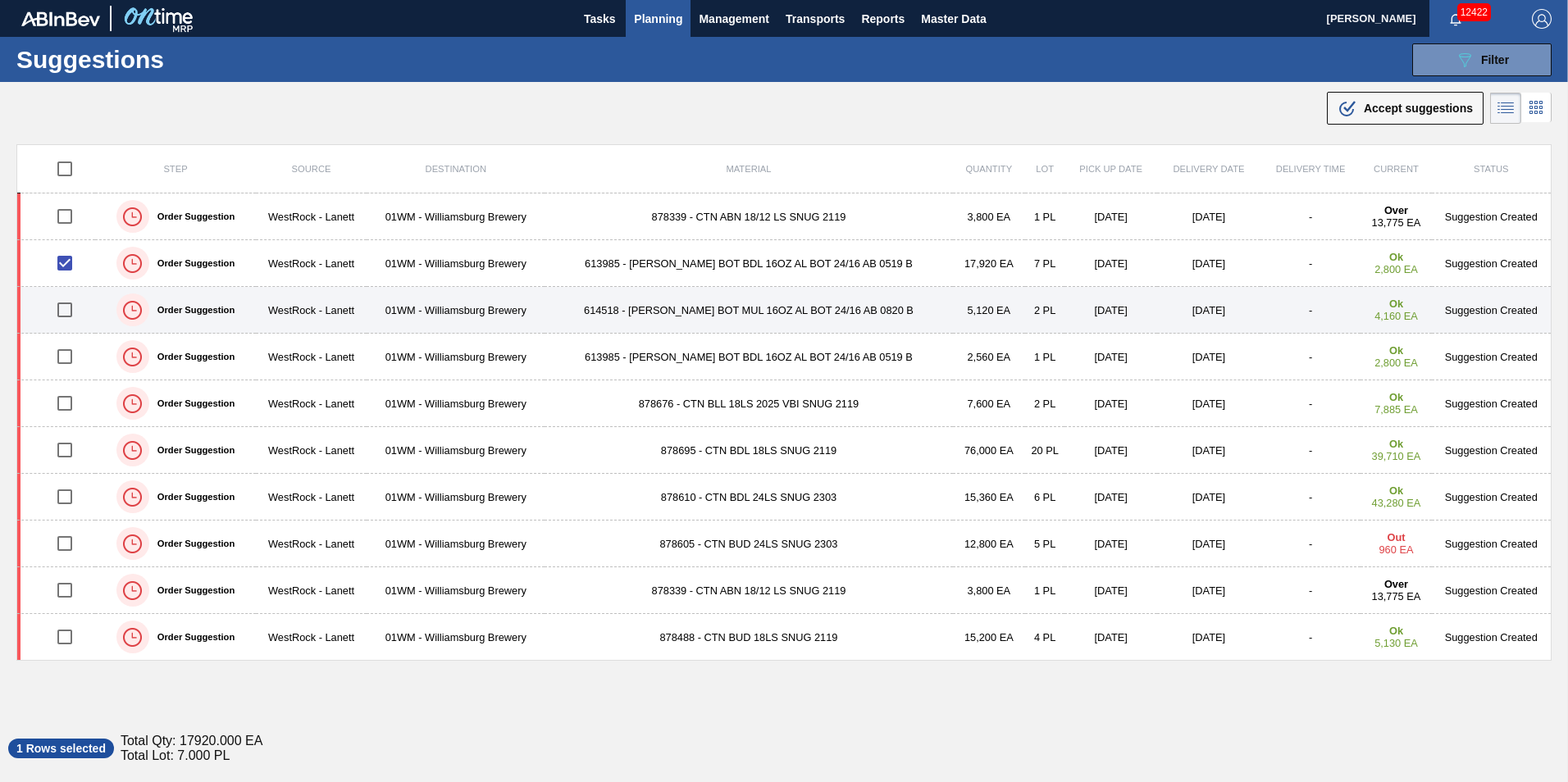
click at [74, 310] on input "checkbox" at bounding box center [64, 309] width 34 height 34
checkbox input "true"
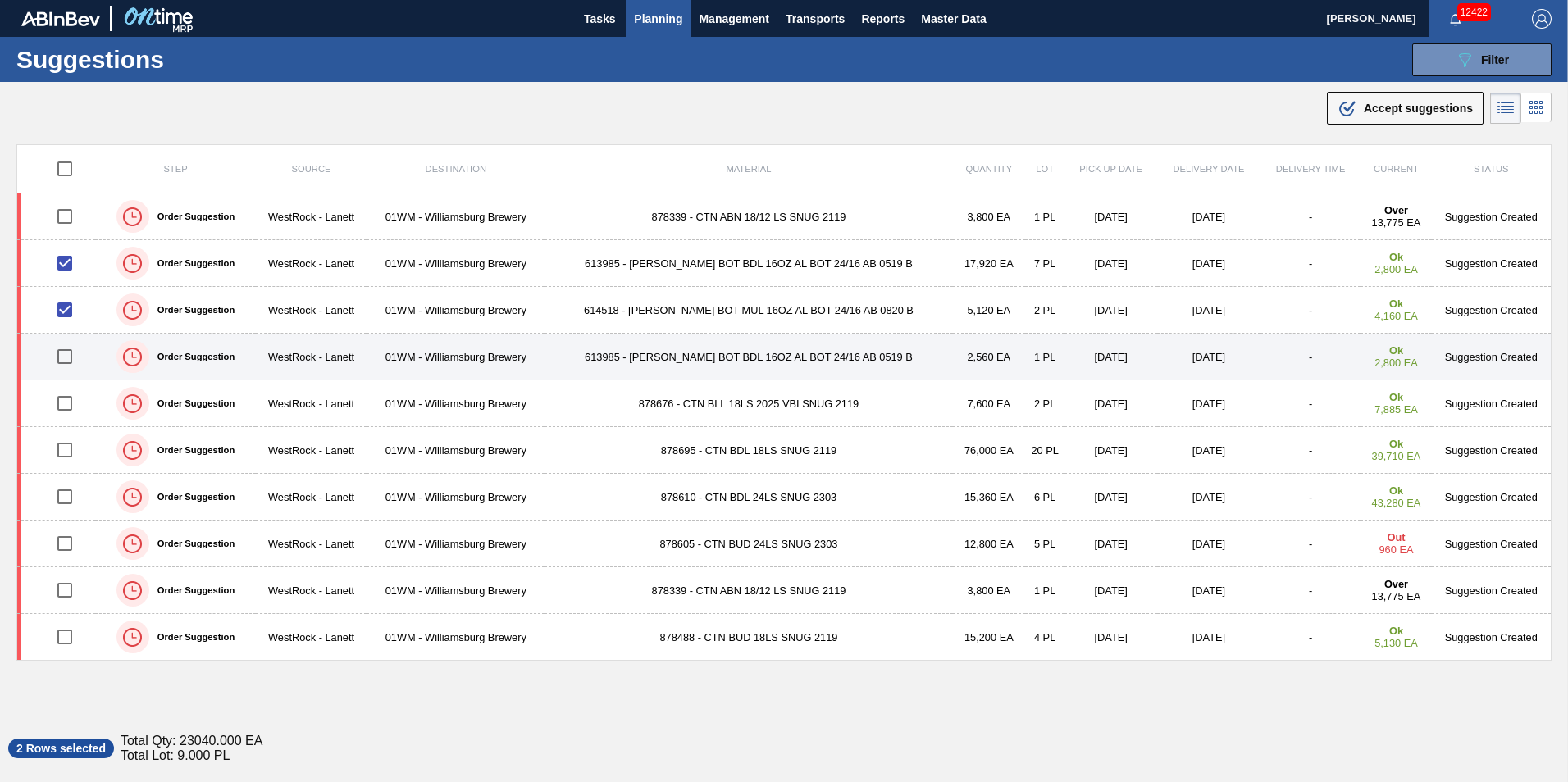
click at [64, 361] on input "checkbox" at bounding box center [64, 357] width 34 height 34
checkbox input "true"
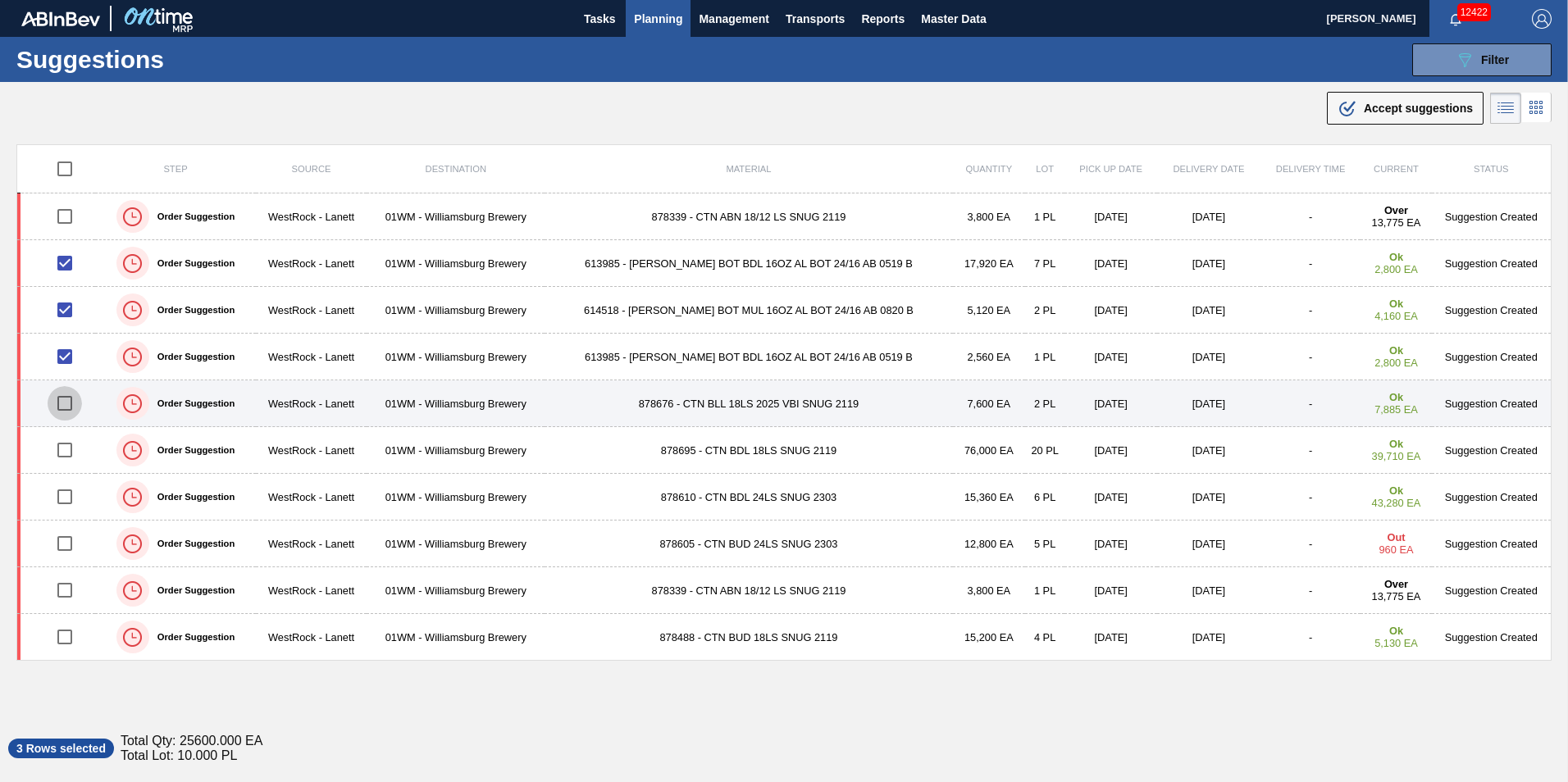
click at [68, 400] on input "checkbox" at bounding box center [64, 403] width 34 height 34
checkbox input "true"
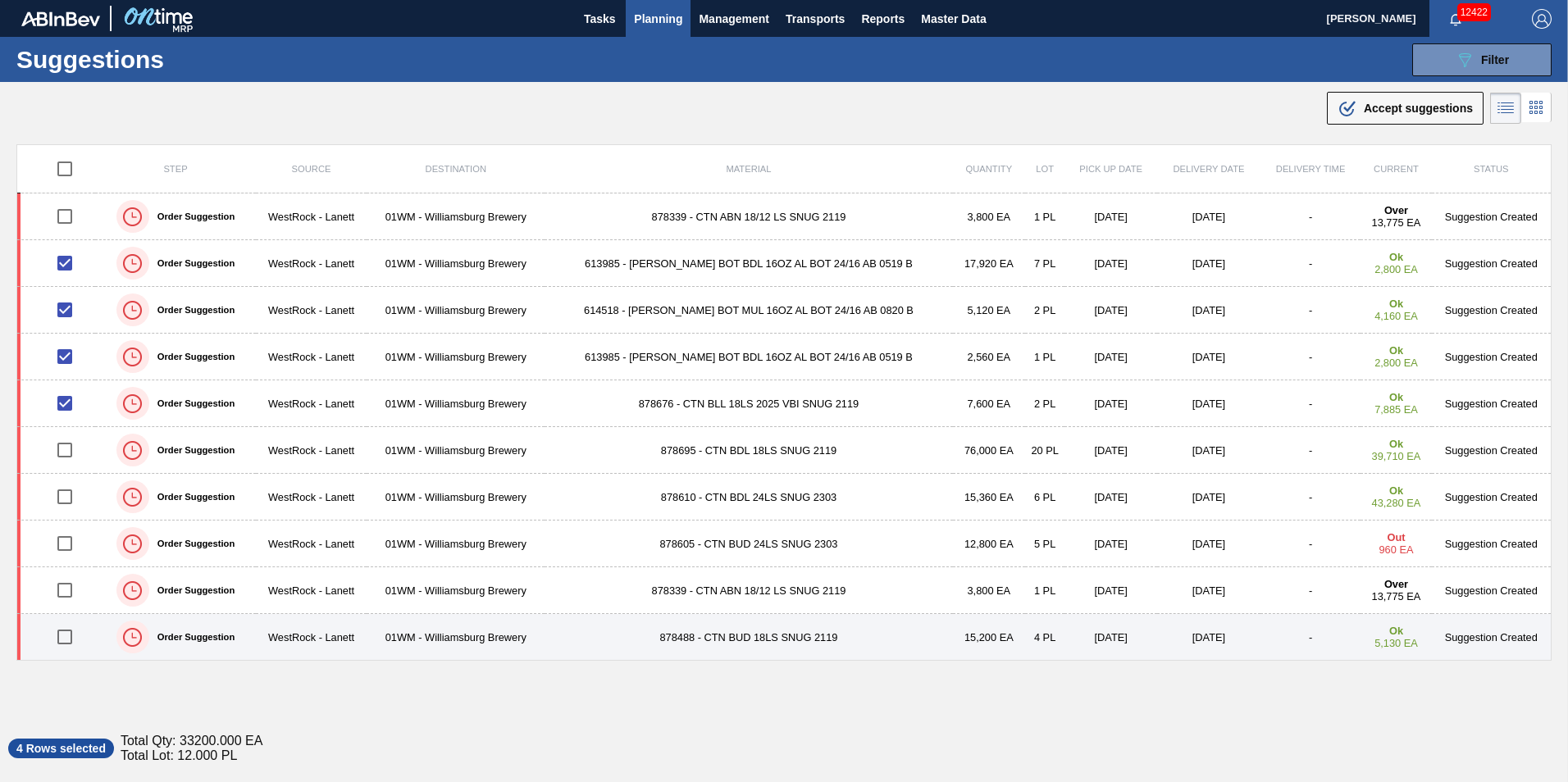
drag, startPoint x: 74, startPoint y: 641, endPoint x: 70, endPoint y: 631, distance: 10.8
click at [74, 640] on input "checkbox" at bounding box center [64, 637] width 34 height 34
checkbox input "true"
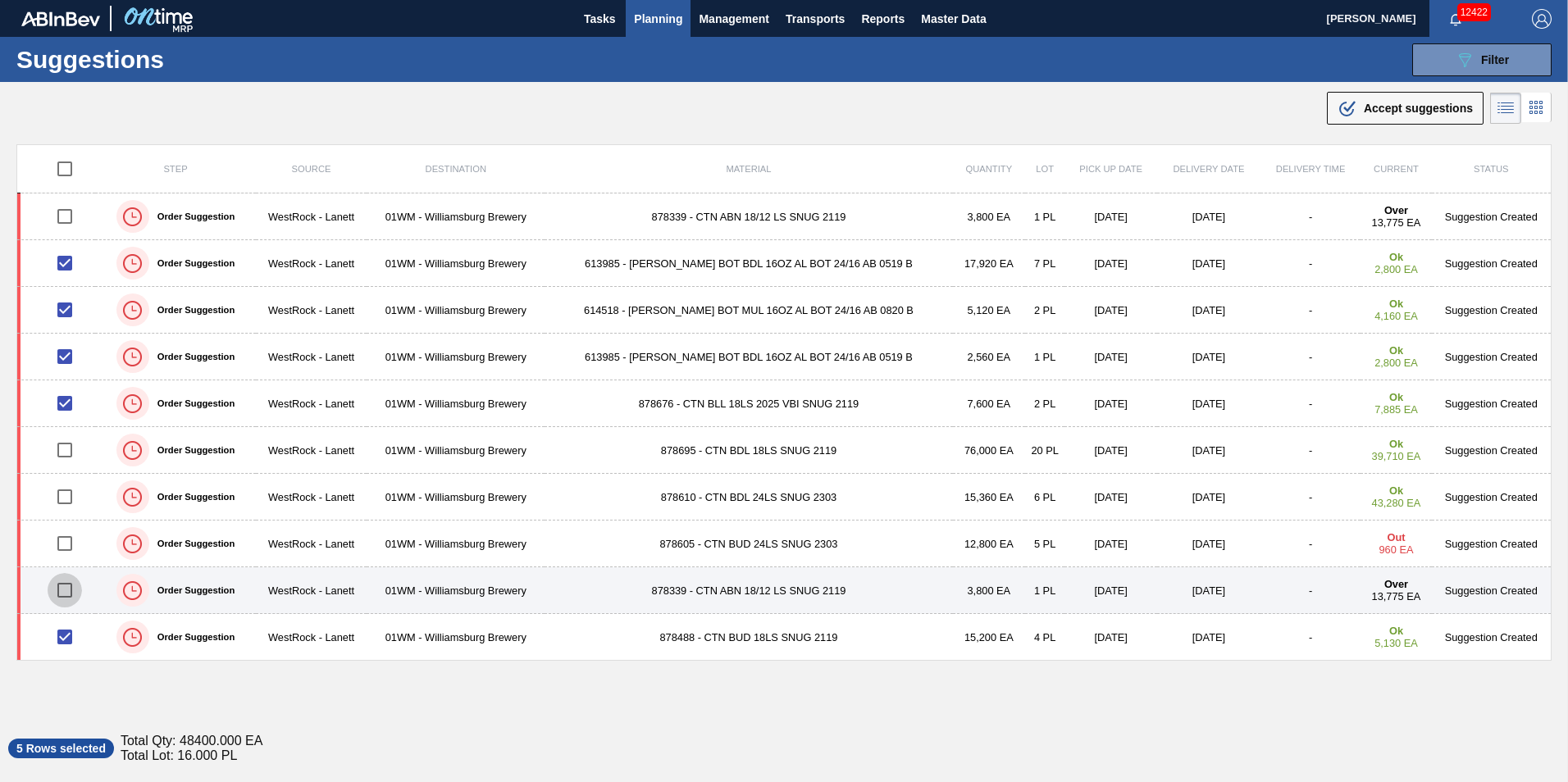
click at [63, 590] on input "checkbox" at bounding box center [64, 590] width 34 height 34
checkbox input "true"
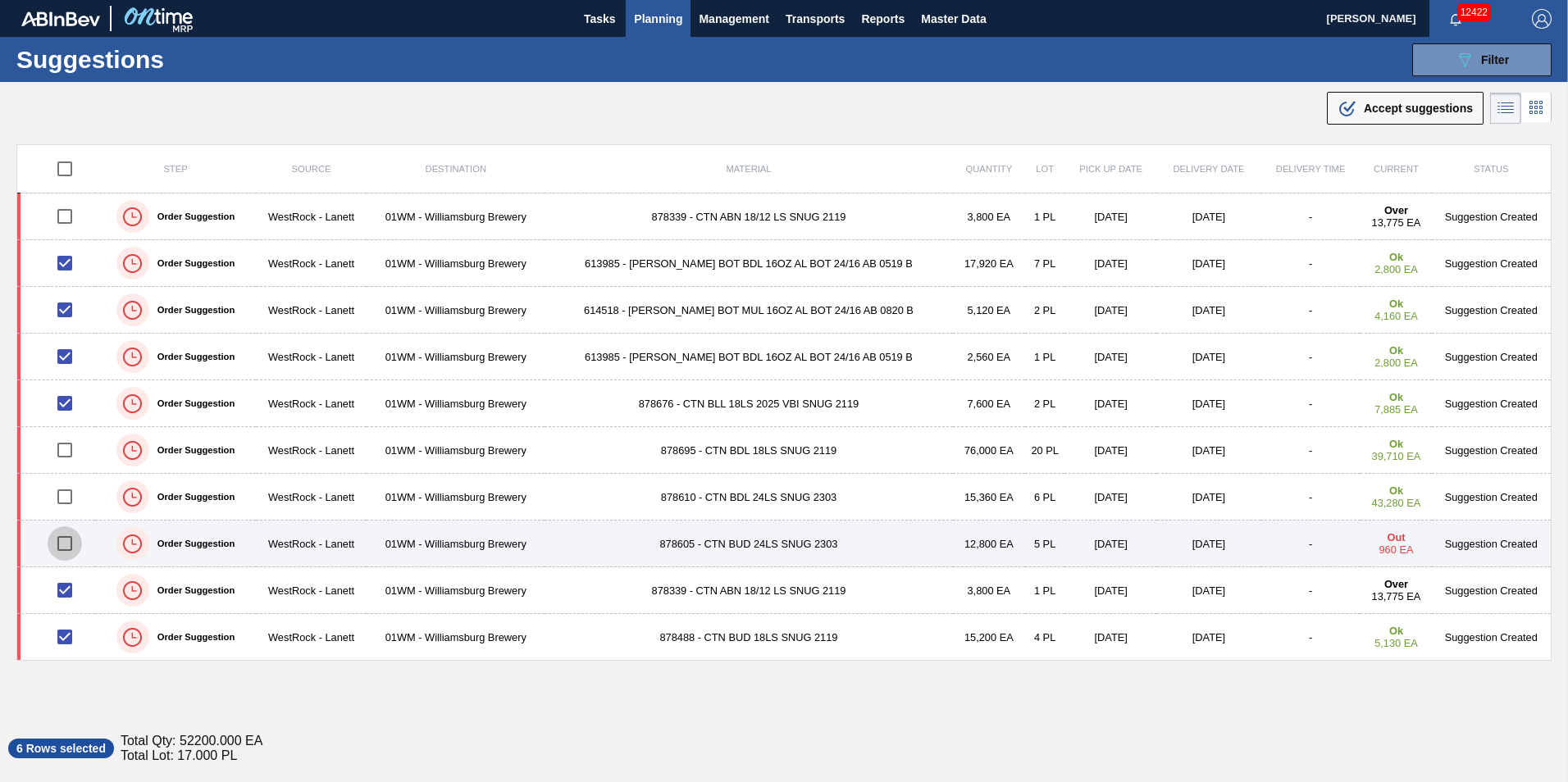
click at [64, 547] on input "checkbox" at bounding box center [64, 543] width 34 height 34
checkbox input "true"
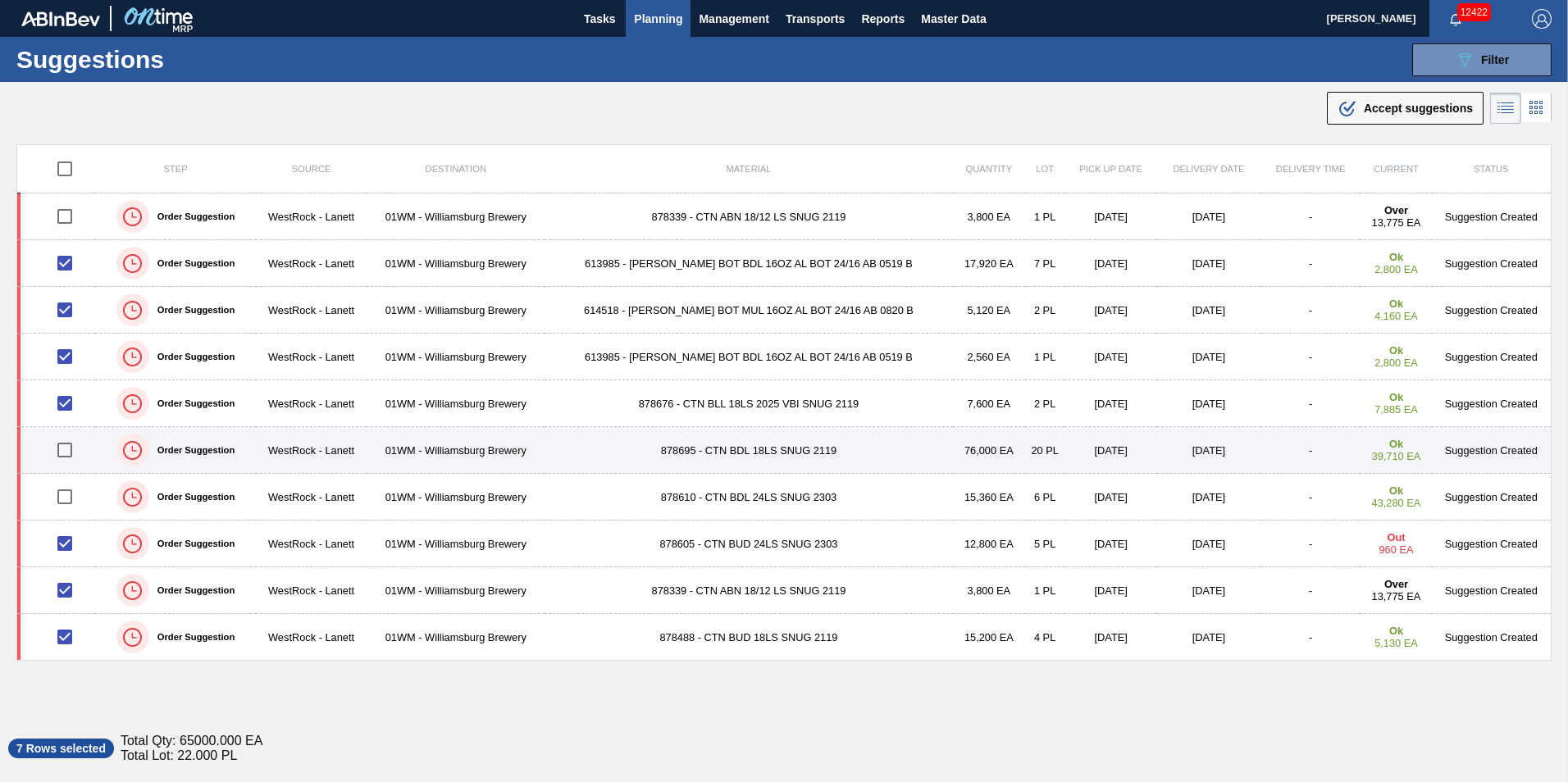
click at [61, 446] on input "checkbox" at bounding box center [64, 450] width 34 height 34
checkbox input "true"
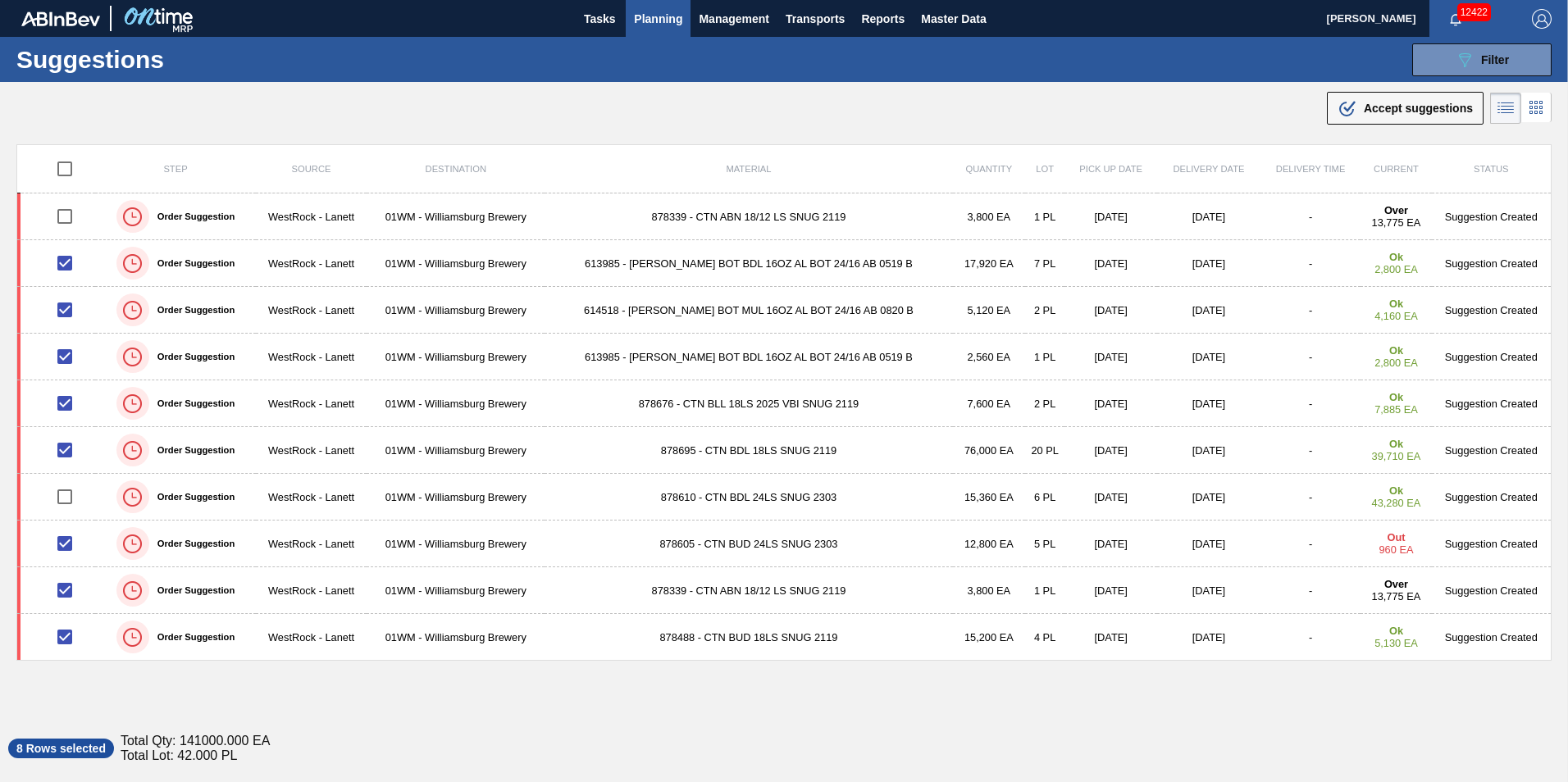
click at [1383, 97] on button ".b{fill:var(--color-action-default)} Accept suggestions" at bounding box center [1405, 108] width 156 height 33
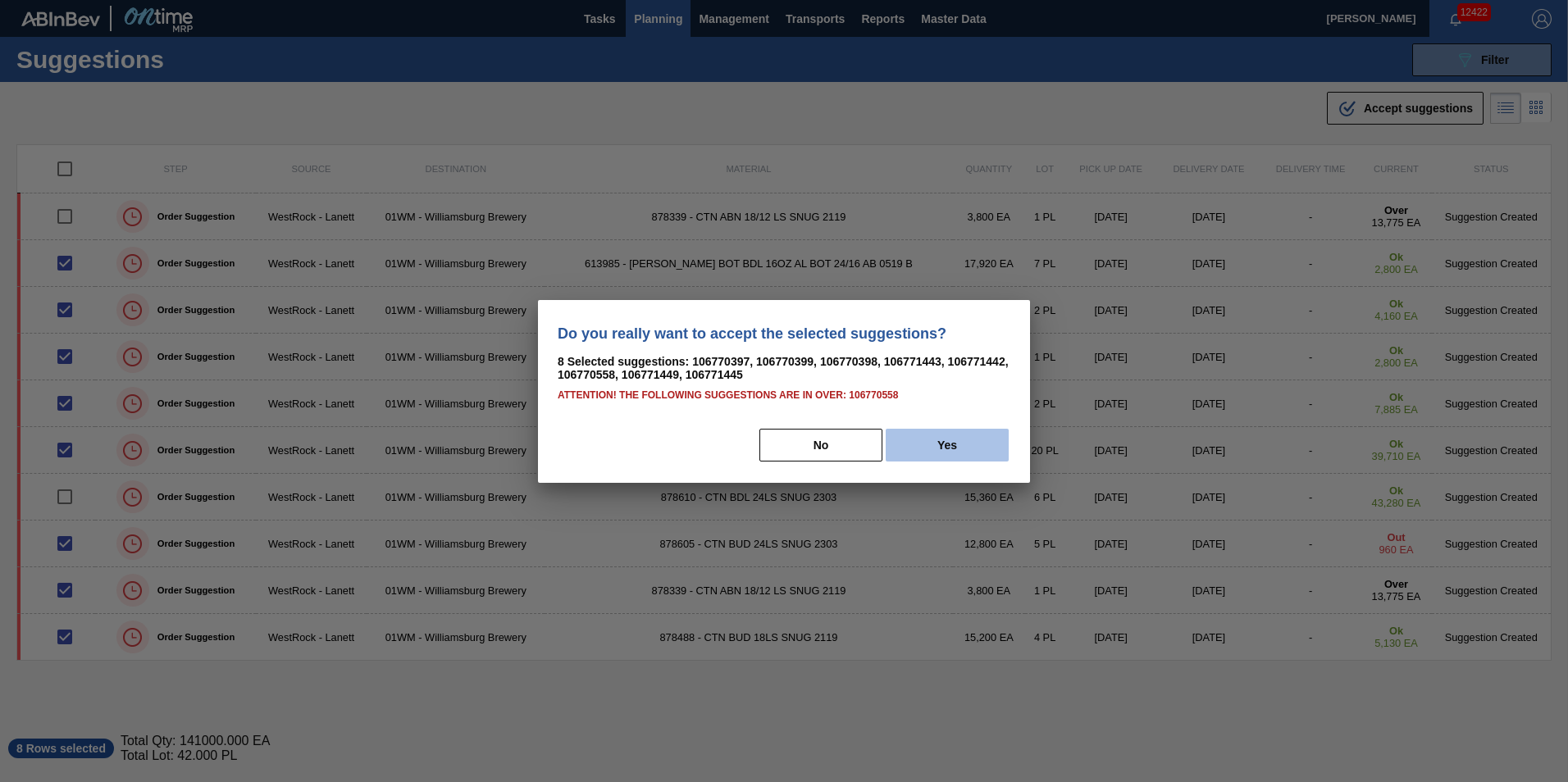
click at [965, 450] on button "Yes" at bounding box center [947, 445] width 123 height 33
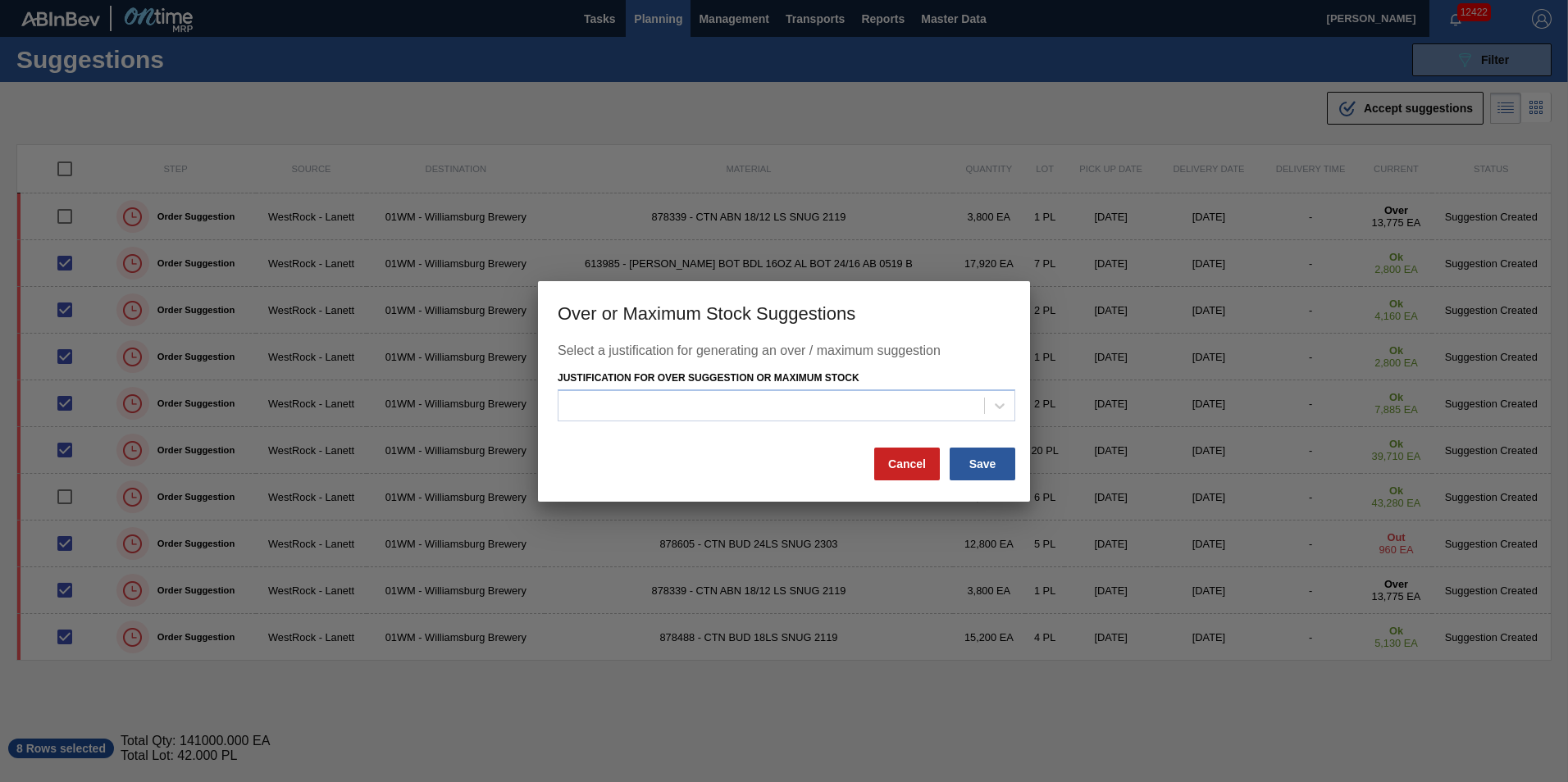
click at [822, 388] on div "Justification for Over Suggestion or Maximum Stock" at bounding box center [786, 395] width 457 height 56
click at [897, 469] on button "Cancel" at bounding box center [907, 464] width 65 height 33
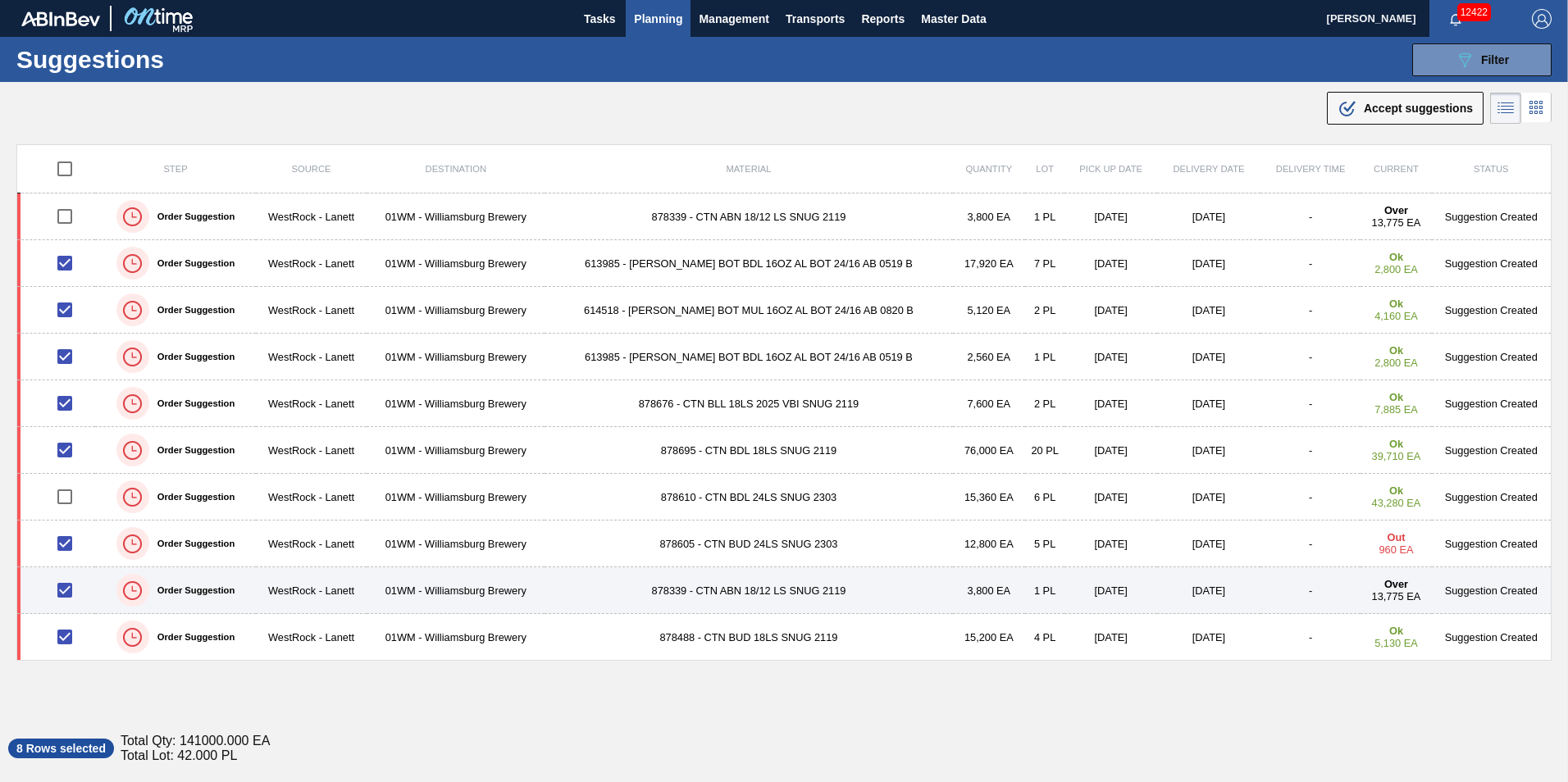
click at [60, 592] on input "checkbox" at bounding box center [64, 590] width 34 height 34
checkbox input "false"
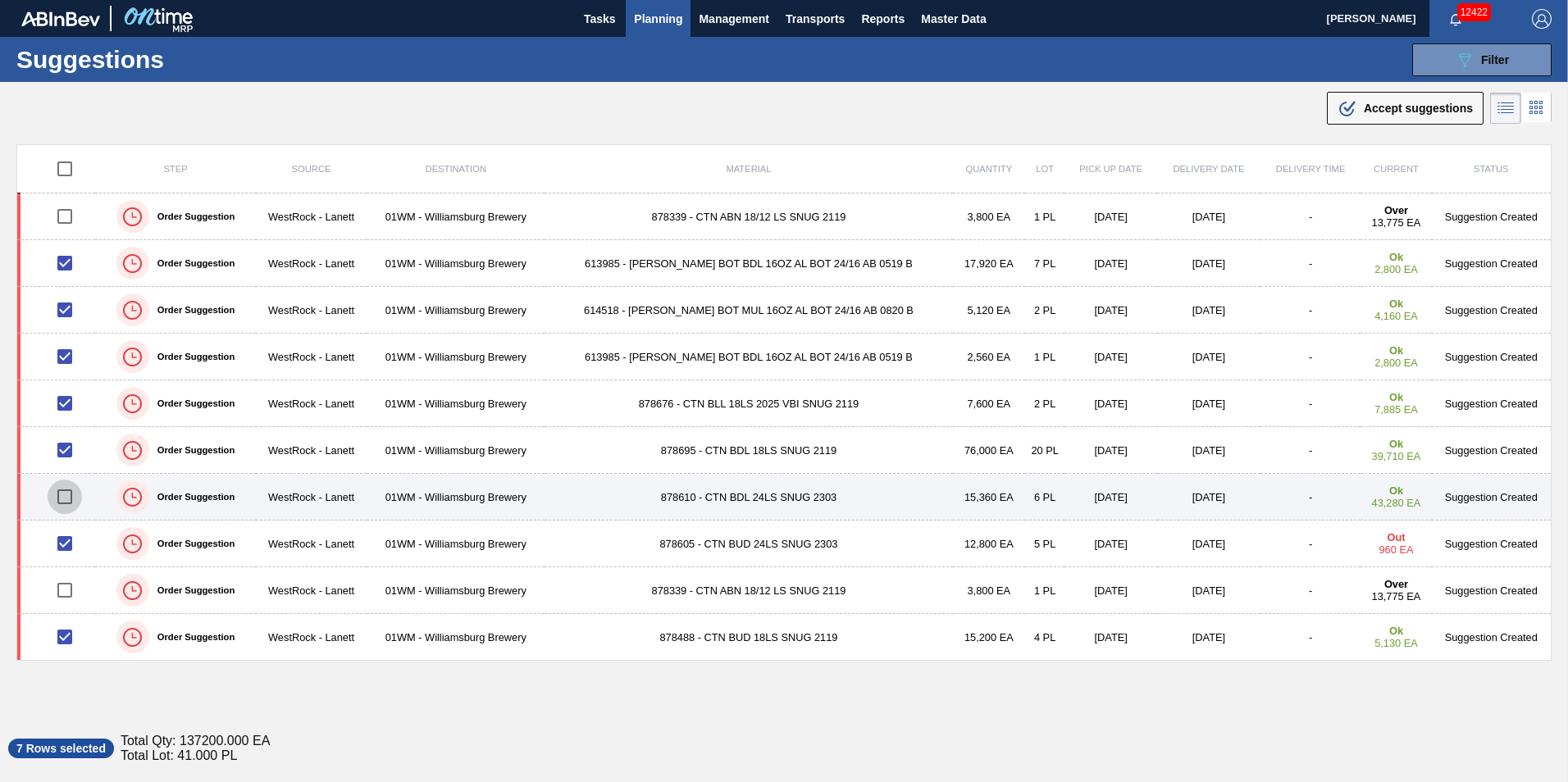
click at [74, 490] on input "checkbox" at bounding box center [64, 496] width 34 height 34
checkbox input "true"
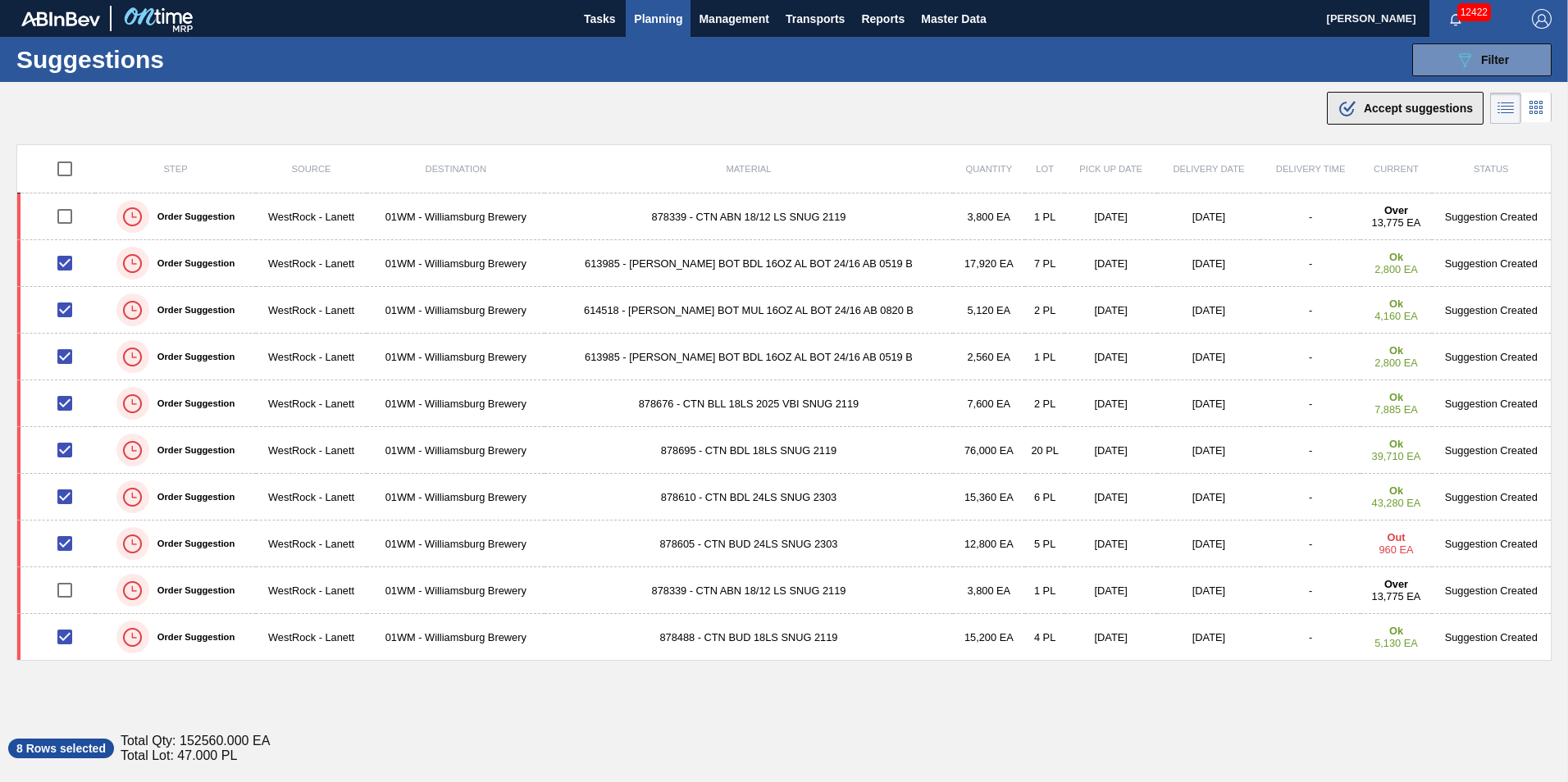
click at [1407, 109] on span "Accept suggestions" at bounding box center [1418, 108] width 109 height 13
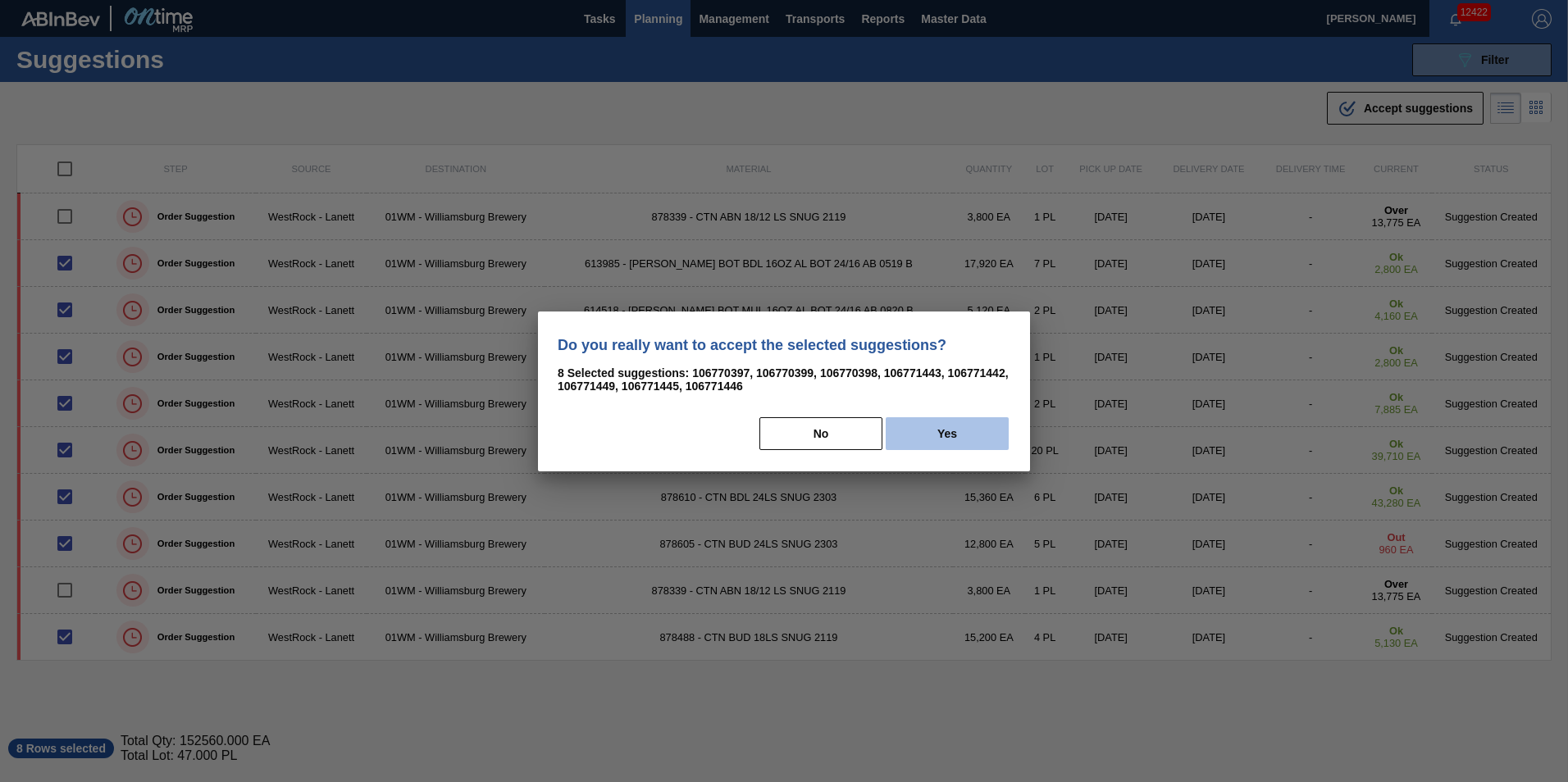
click at [971, 433] on button "Yes" at bounding box center [947, 433] width 123 height 33
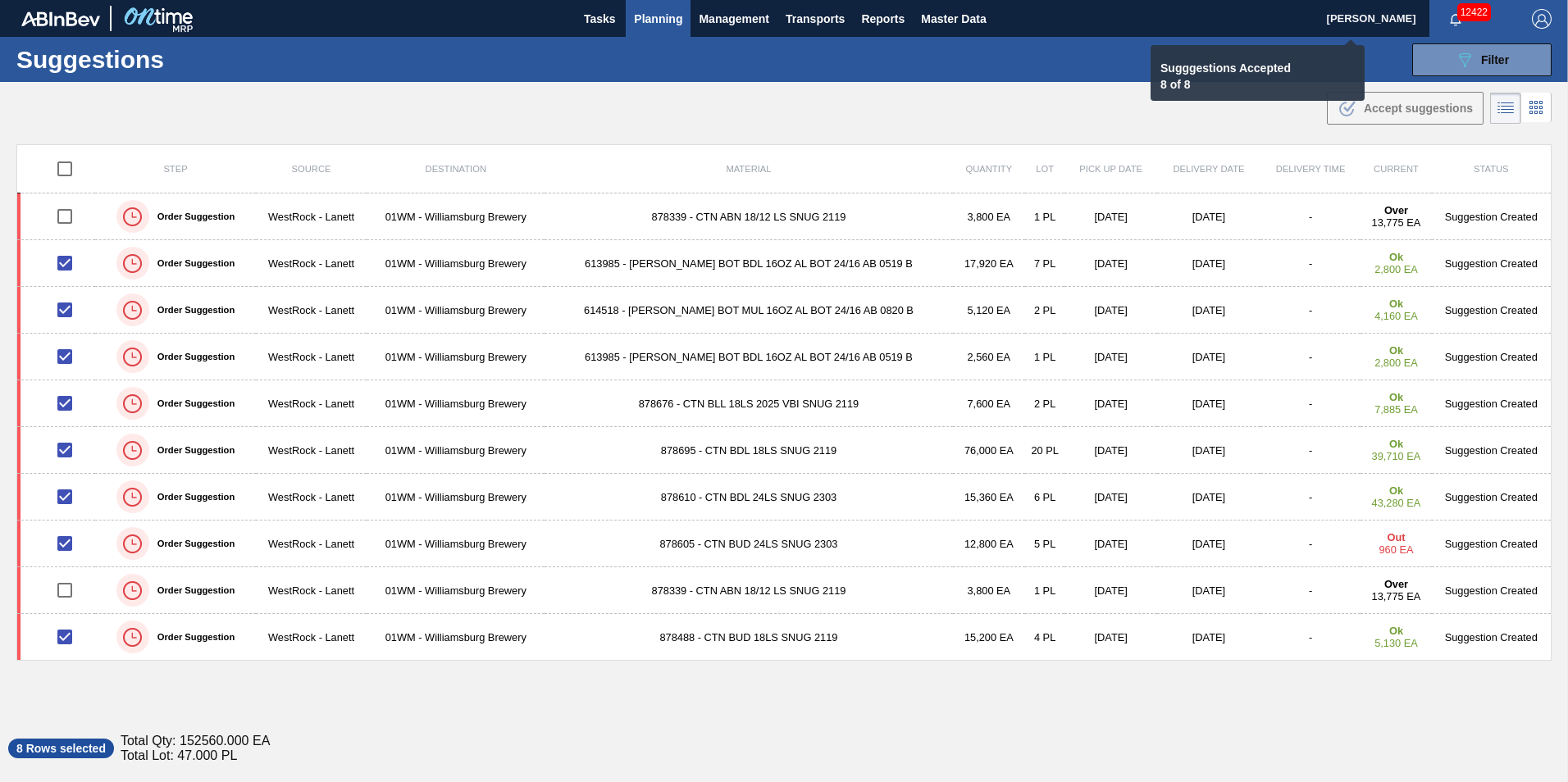
checkbox input "false"
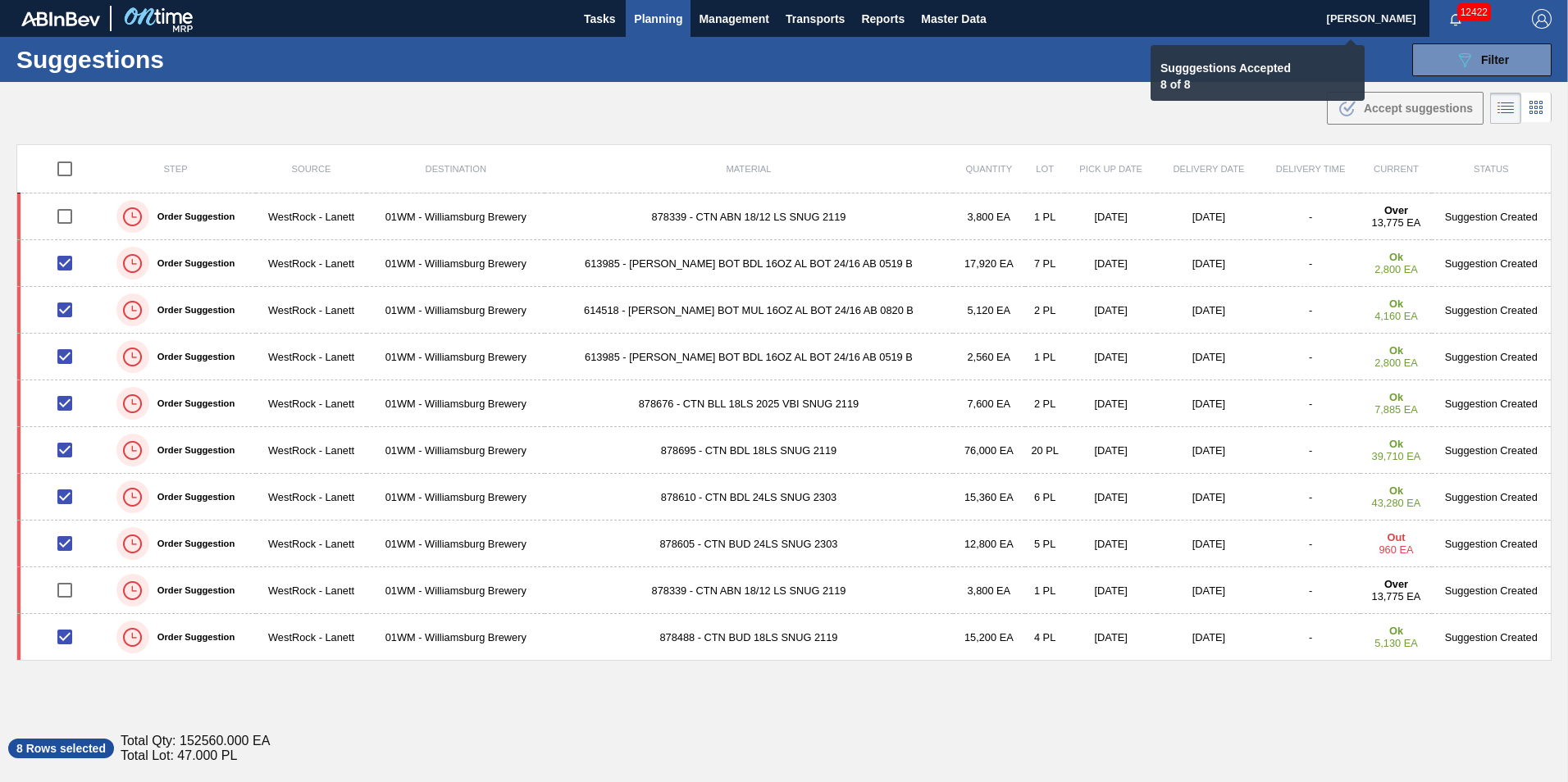
checkbox input "false"
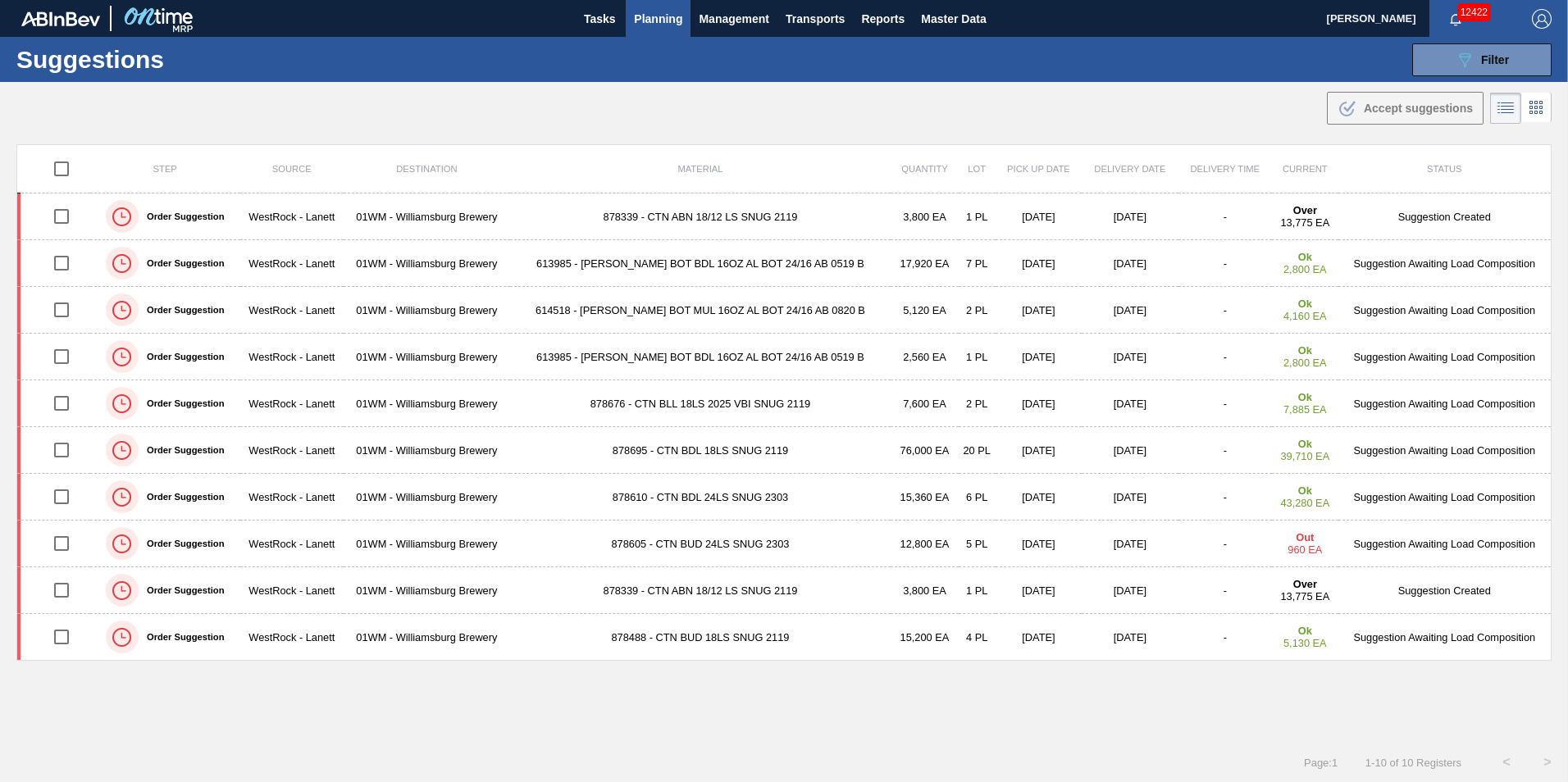
click at [665, 24] on span "Planning" at bounding box center [658, 19] width 48 height 20
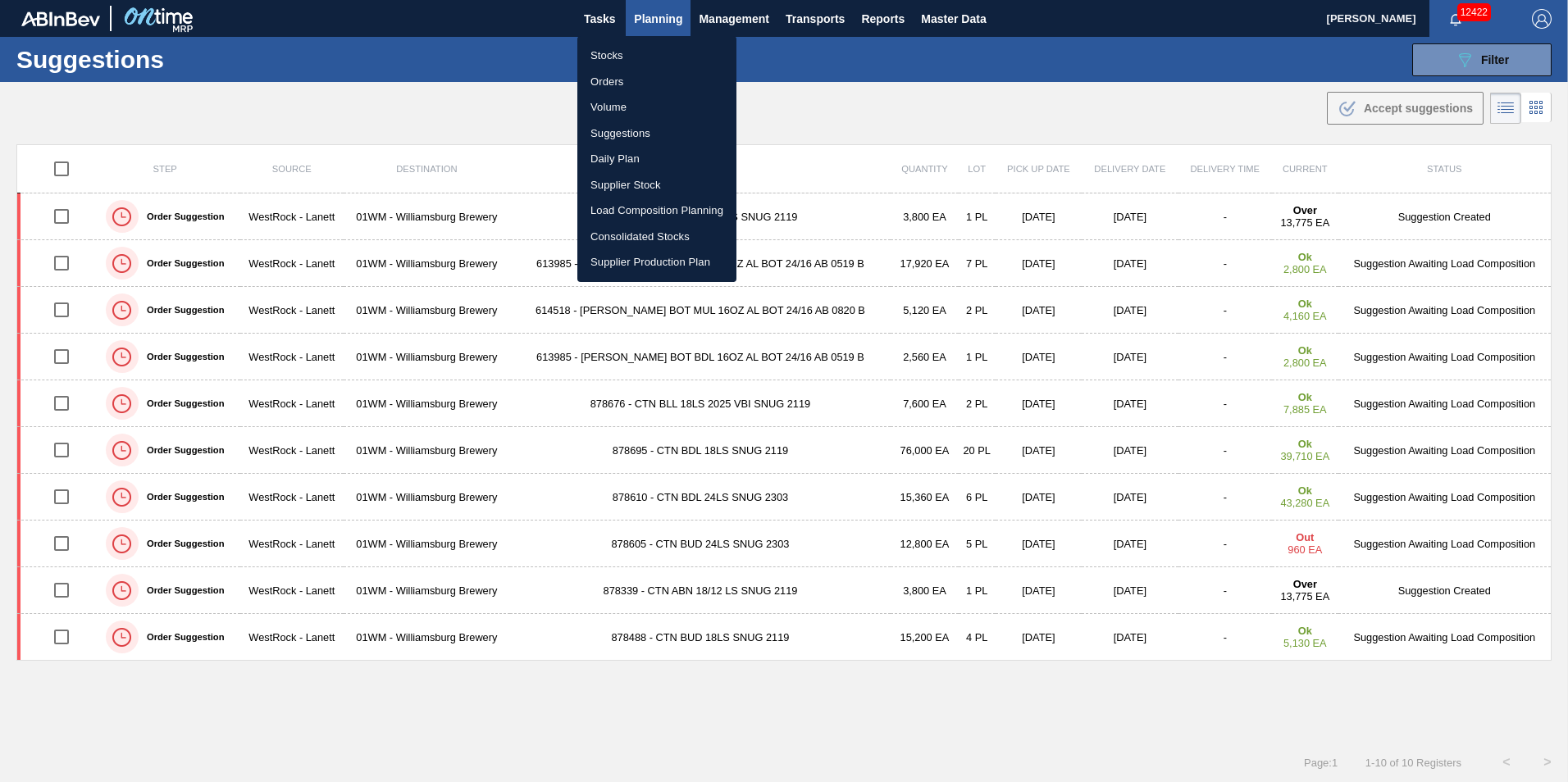
click at [651, 122] on li "Suggestions" at bounding box center [656, 133] width 159 height 26
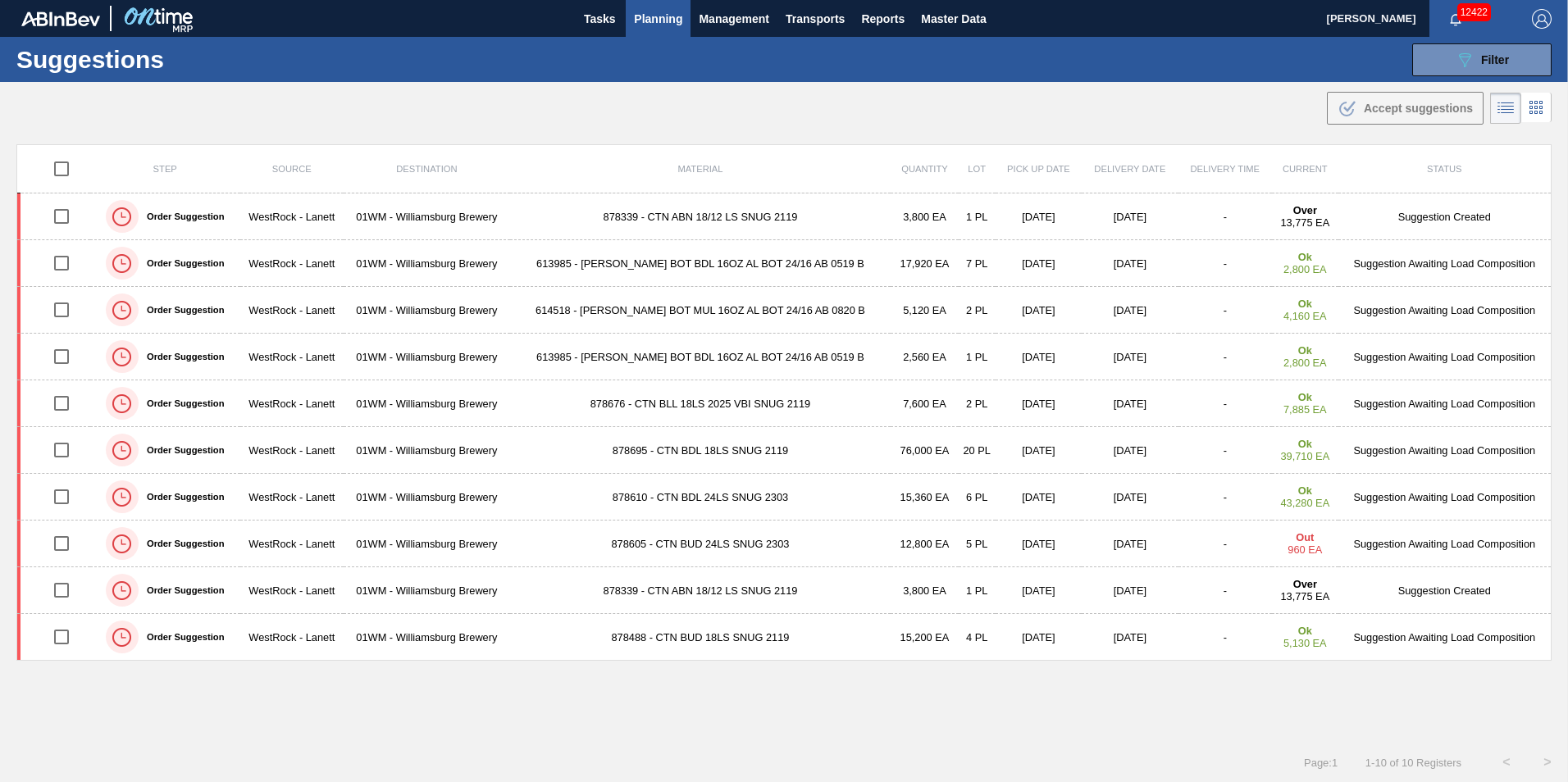
click at [664, 14] on span "Planning" at bounding box center [658, 19] width 48 height 20
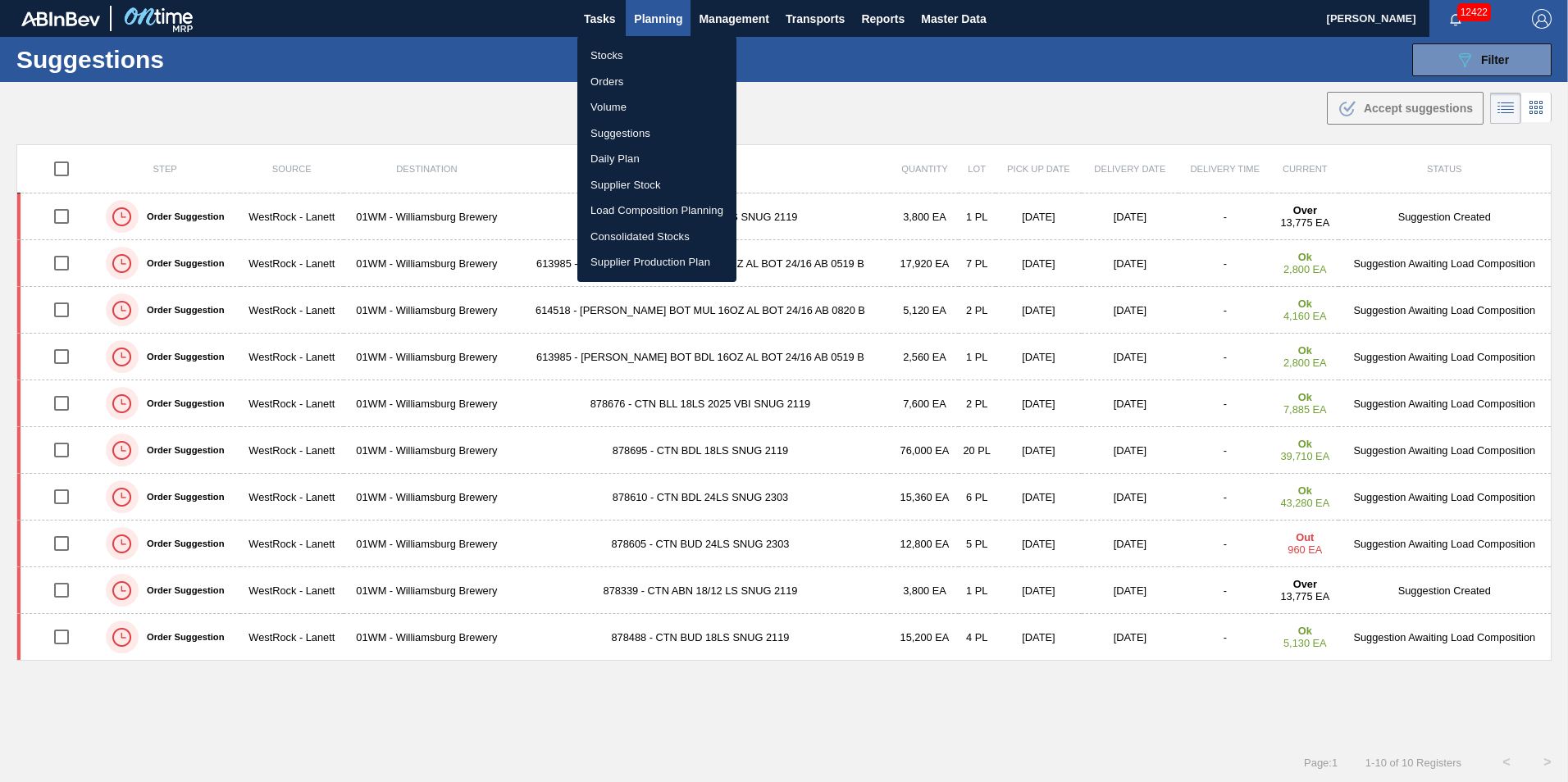
click at [666, 215] on li "Load Composition Planning" at bounding box center [656, 210] width 159 height 26
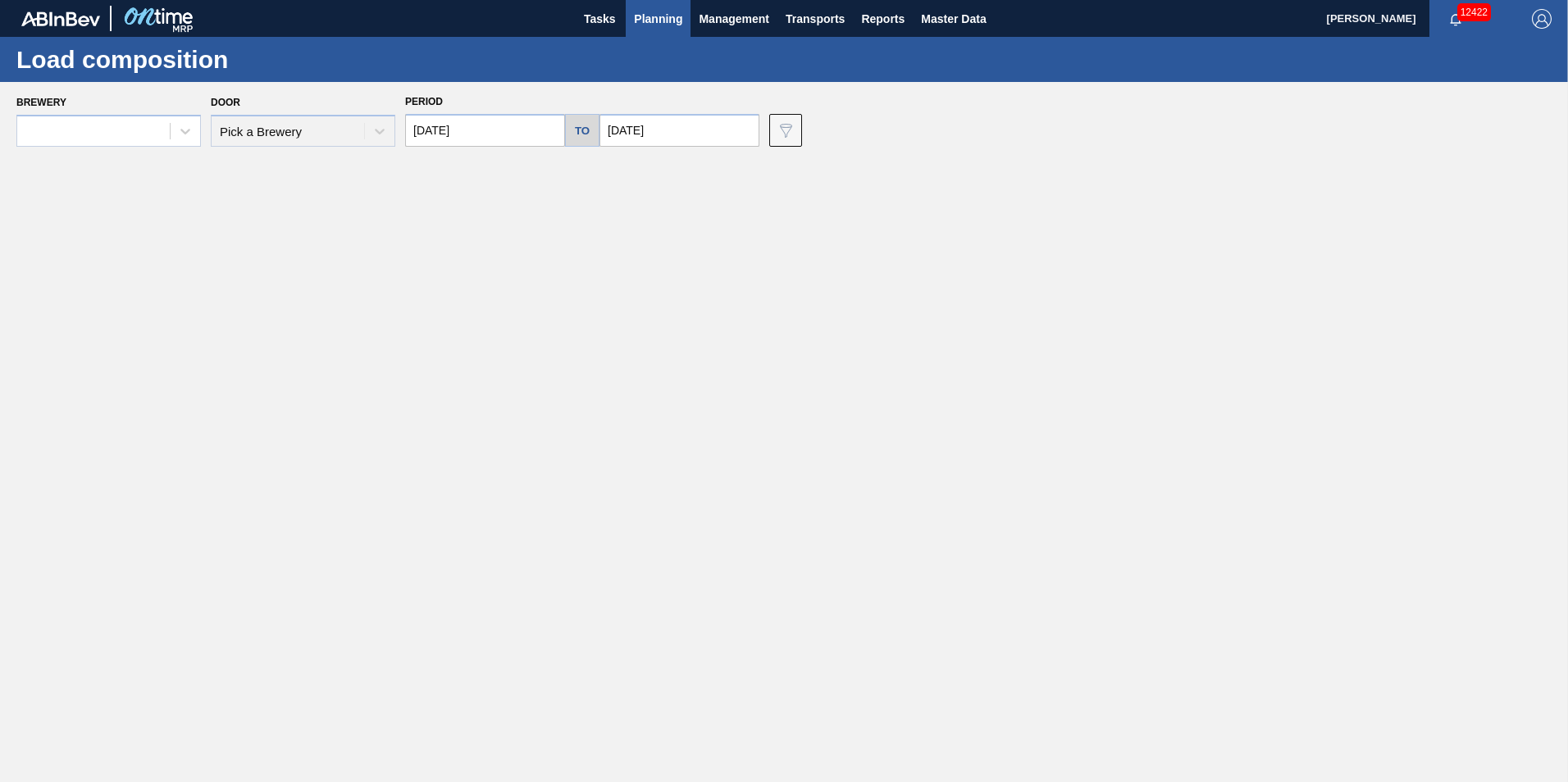
click at [705, 123] on input "[DATE]" at bounding box center [680, 129] width 160 height 33
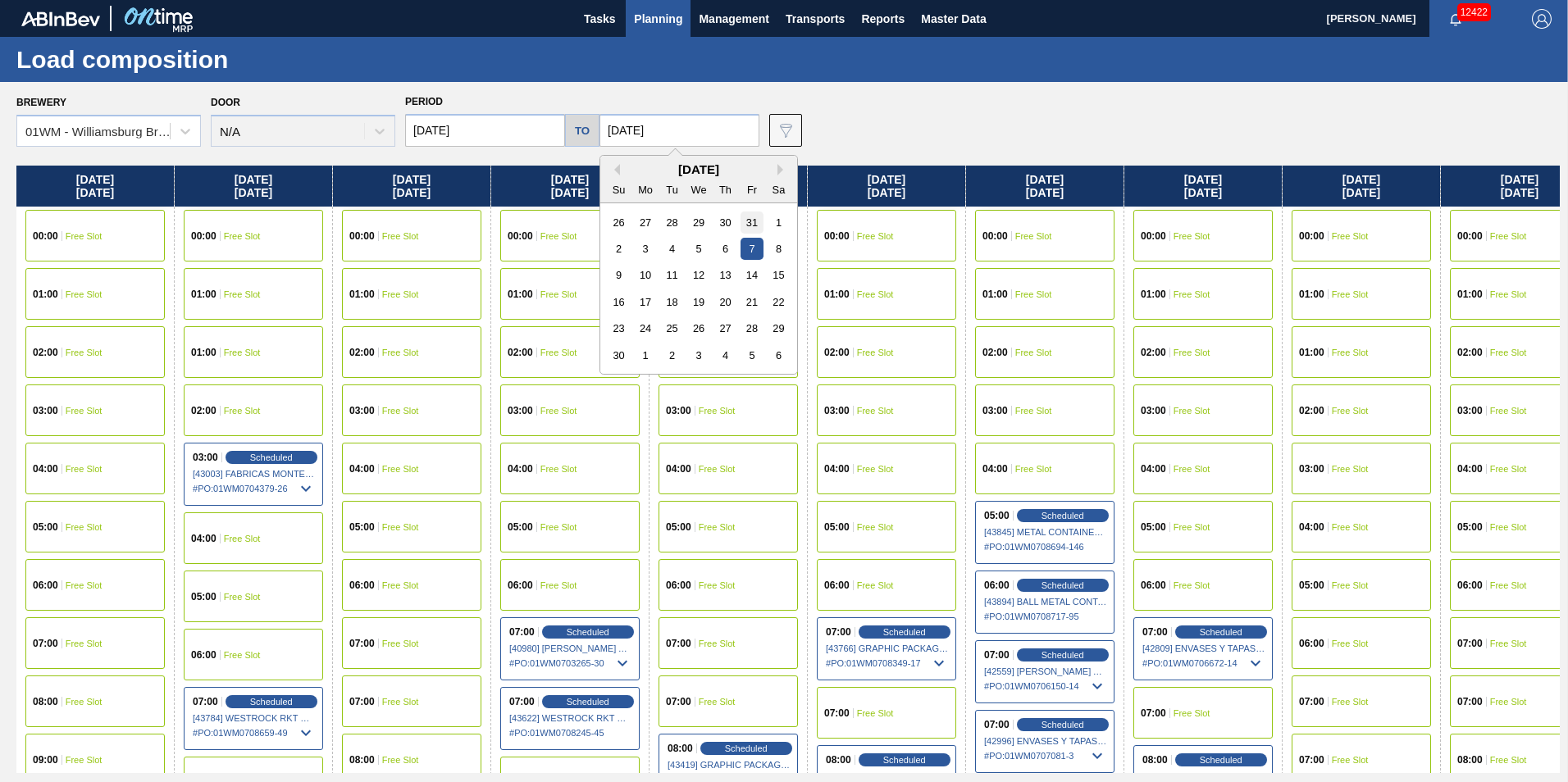
click at [745, 223] on div "31" at bounding box center [751, 222] width 22 height 22
type input "10/31/2025"
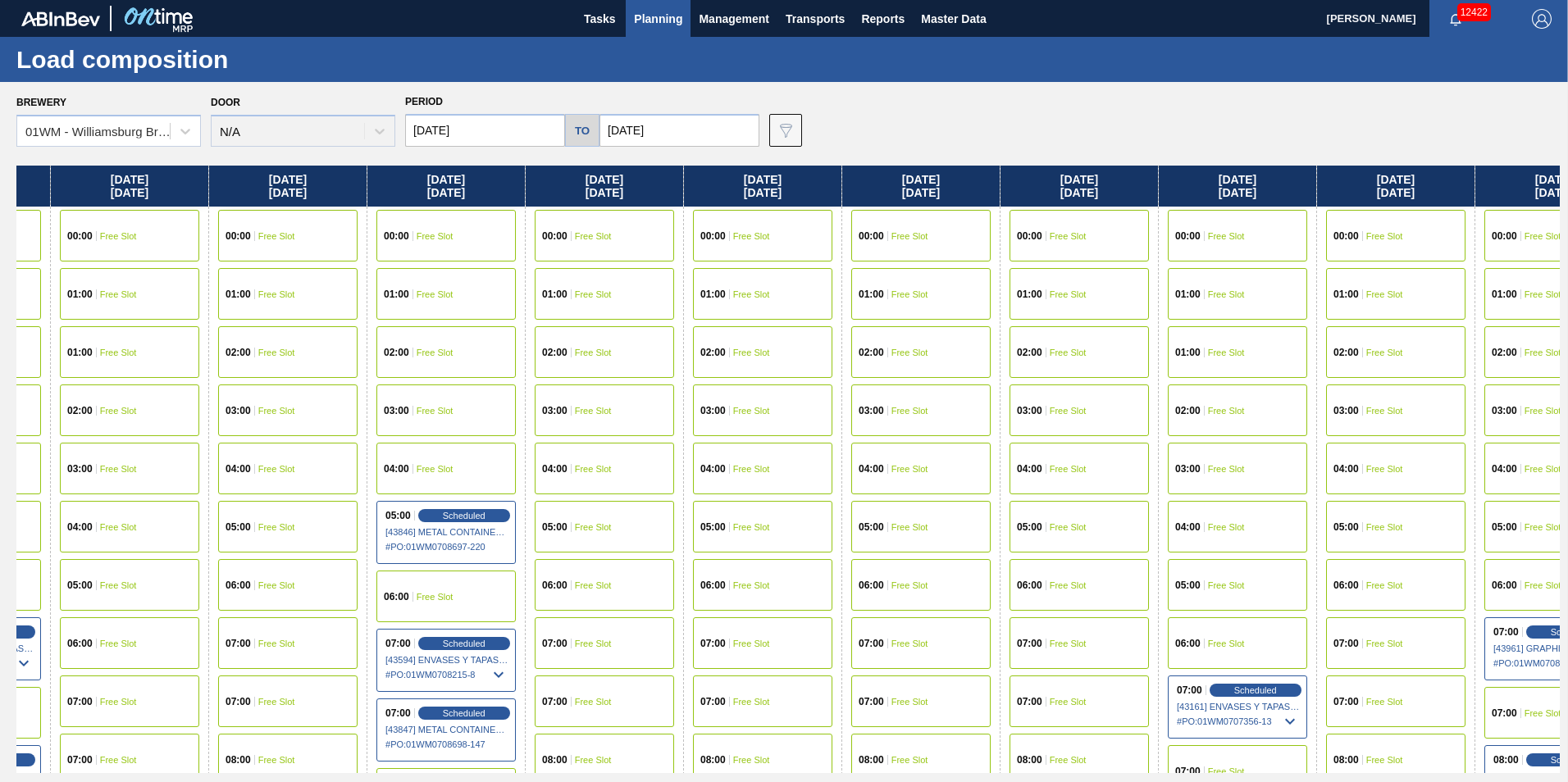
scroll to position [0, 1237]
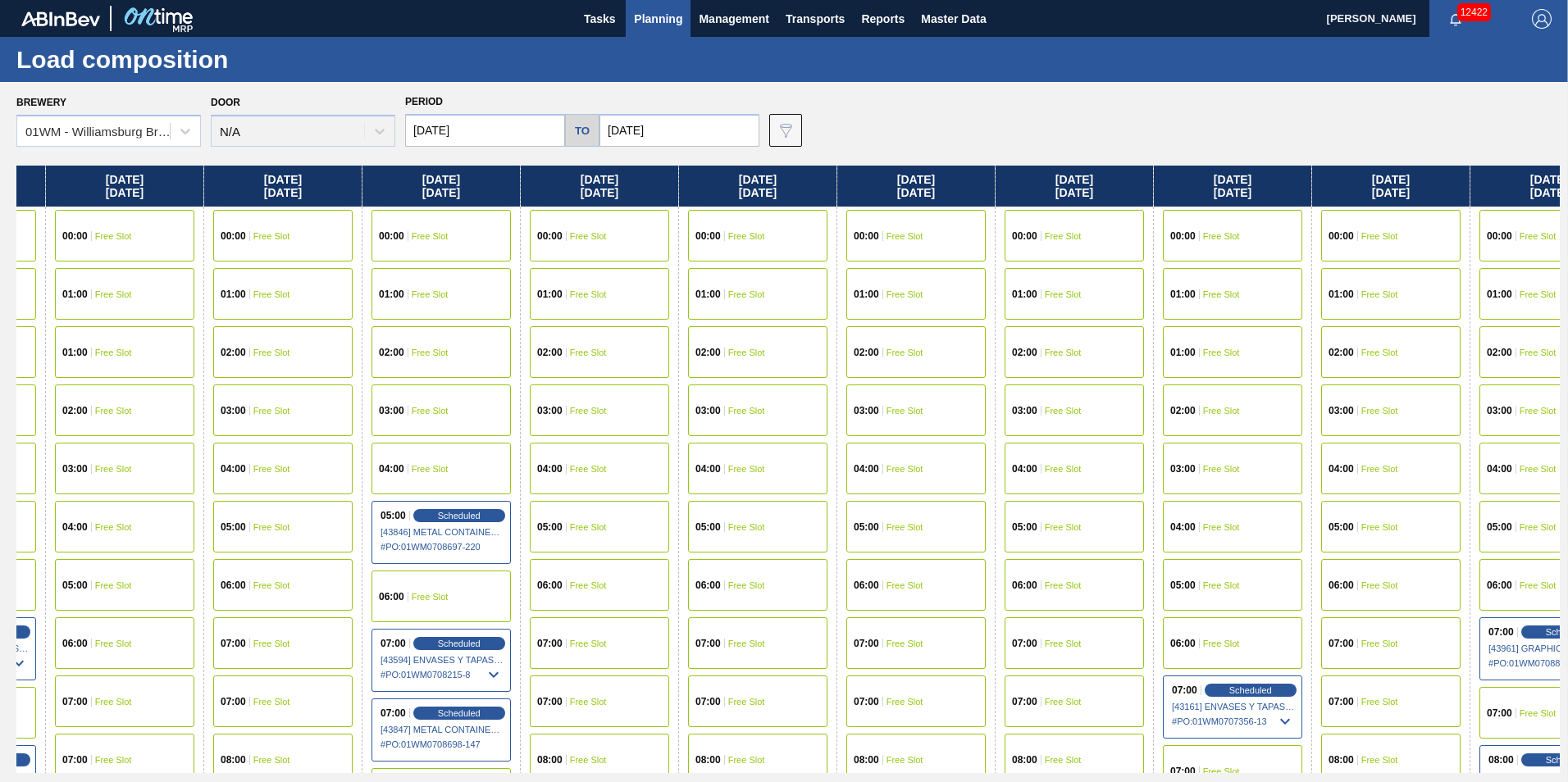
drag, startPoint x: 1199, startPoint y: 205, endPoint x: 100, endPoint y: 212, distance: 1099.0
click at [100, 212] on div "Tuesday 10/14/2025 00:00 Free Slot 01:00 Free Slot 02:00 Free Slot 03:00 Free S…" at bounding box center [788, 469] width 1543 height 608
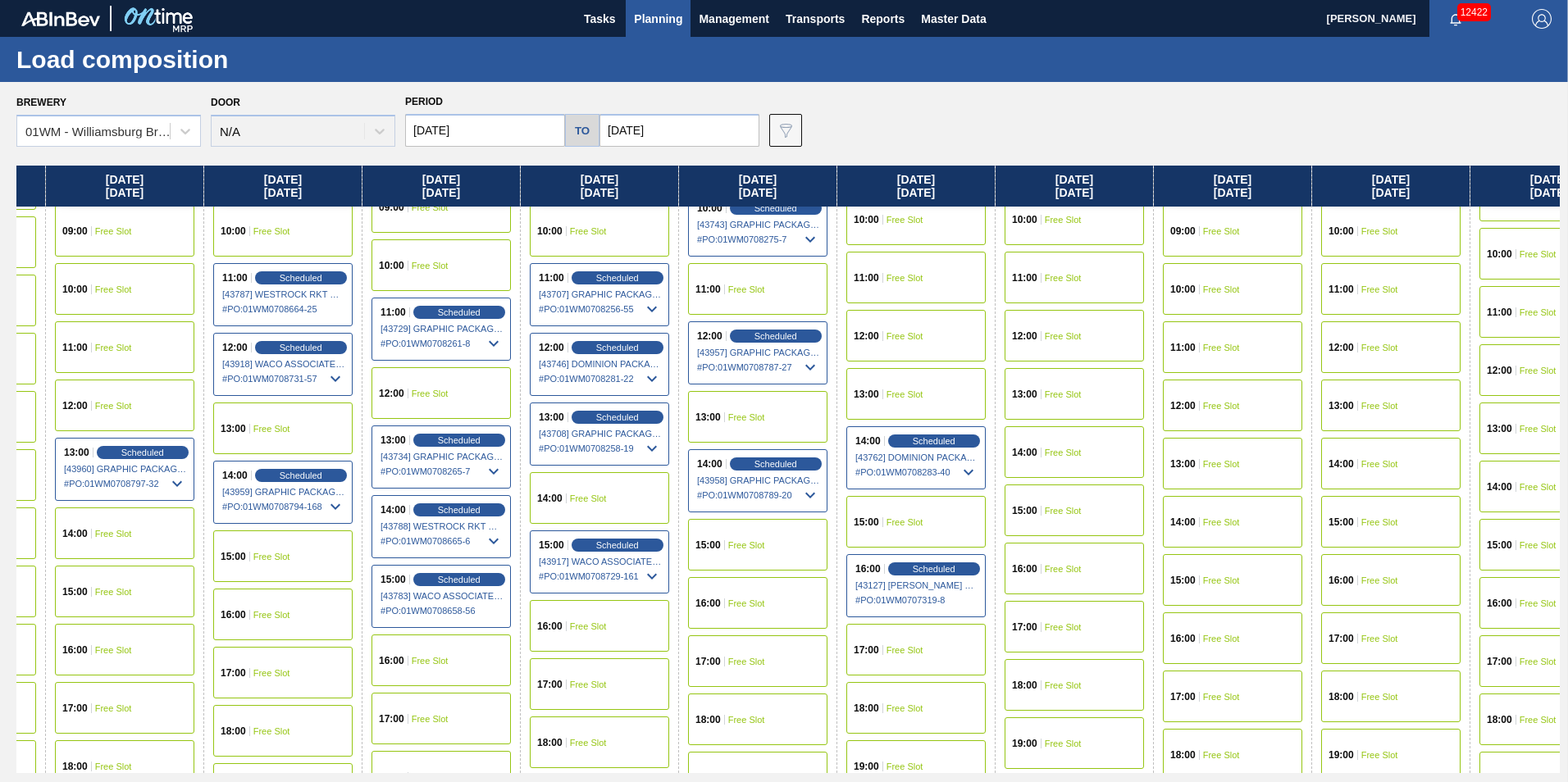
scroll to position [738, 1237]
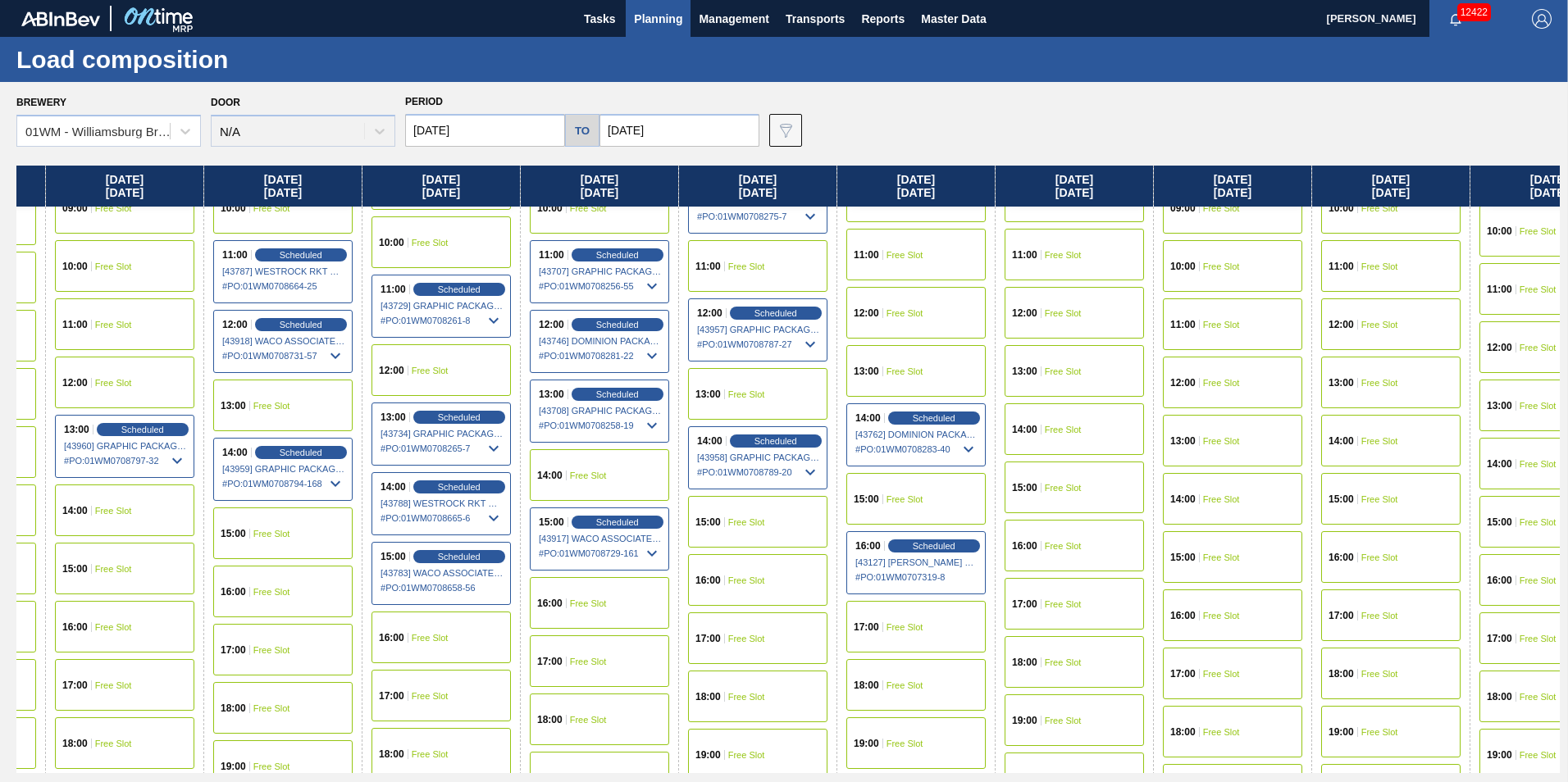
click at [750, 522] on span "Free Slot" at bounding box center [747, 522] width 37 height 10
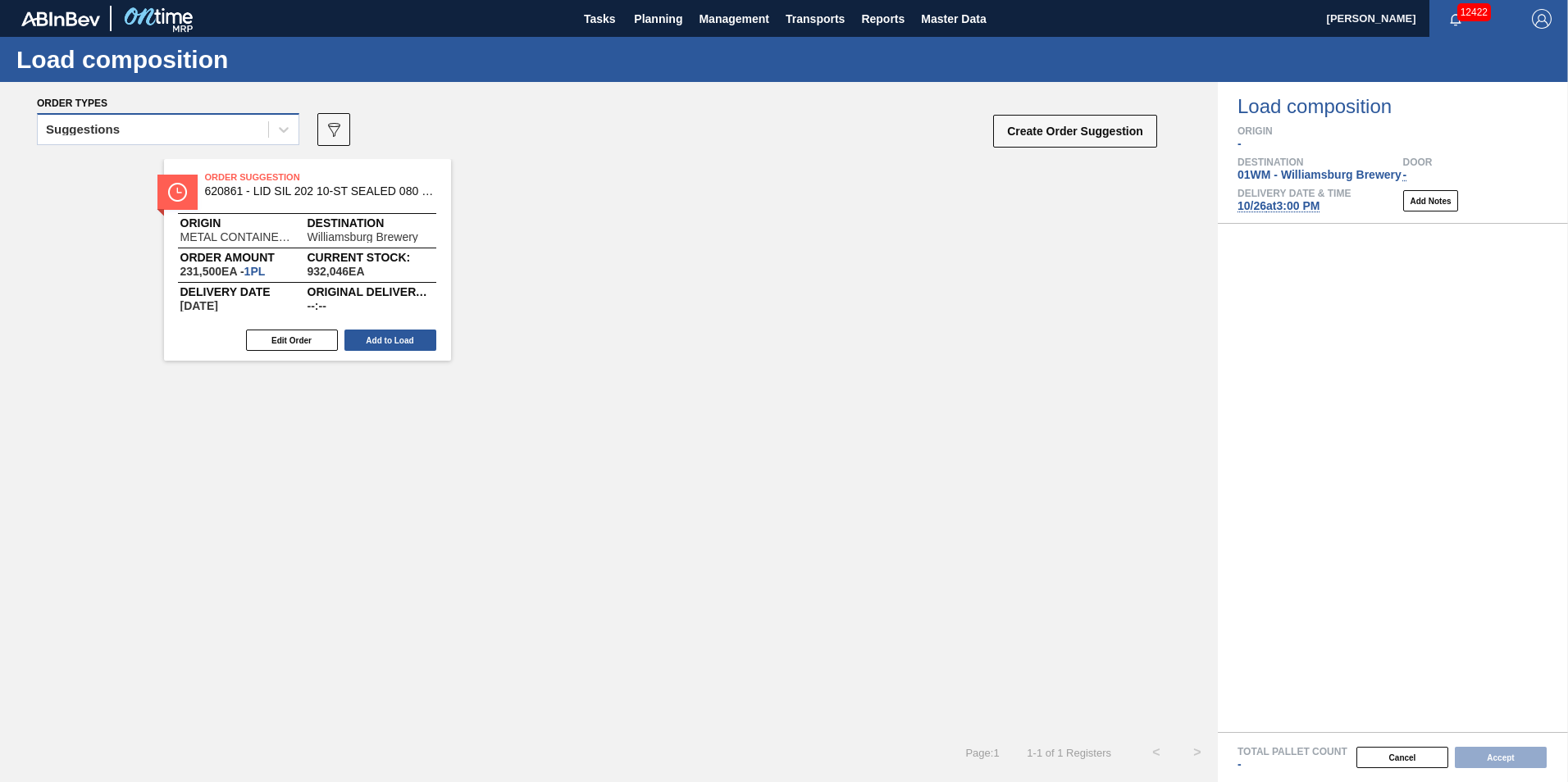
click at [250, 137] on div "Suggestions" at bounding box center [153, 130] width 230 height 24
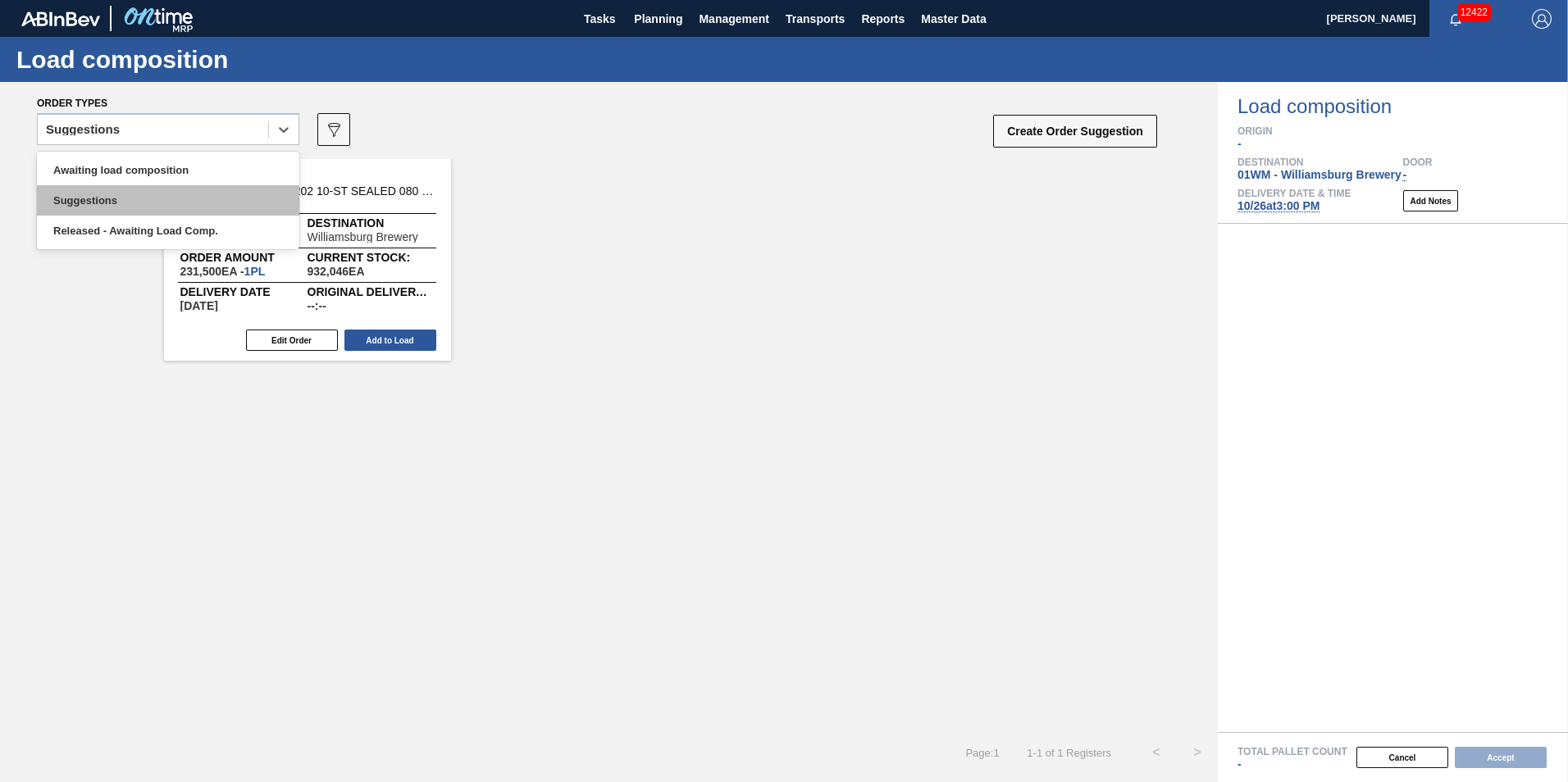
click at [245, 186] on div "Suggestions" at bounding box center [169, 200] width 263 height 31
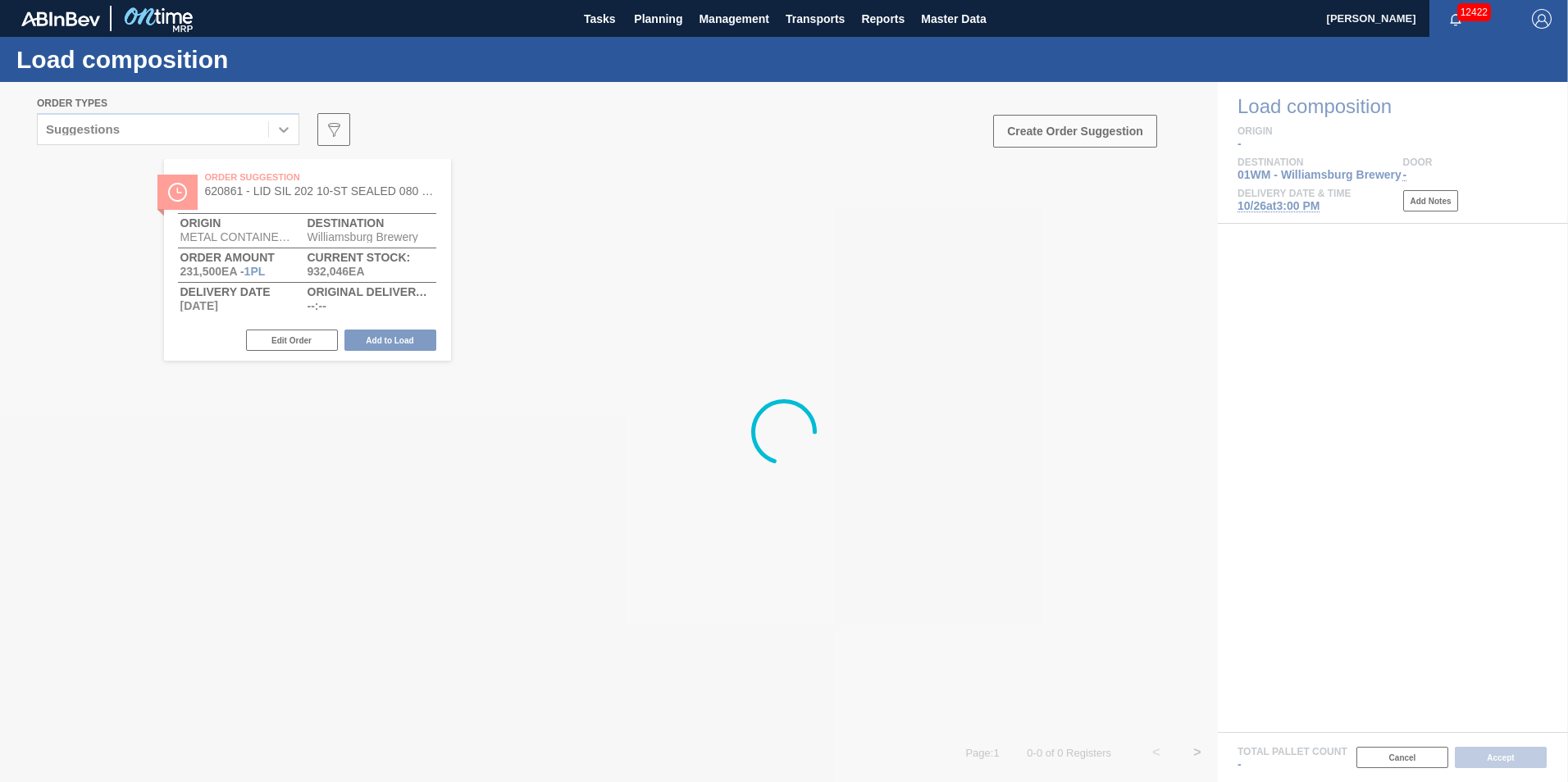
click at [244, 137] on div at bounding box center [784, 432] width 1568 height 700
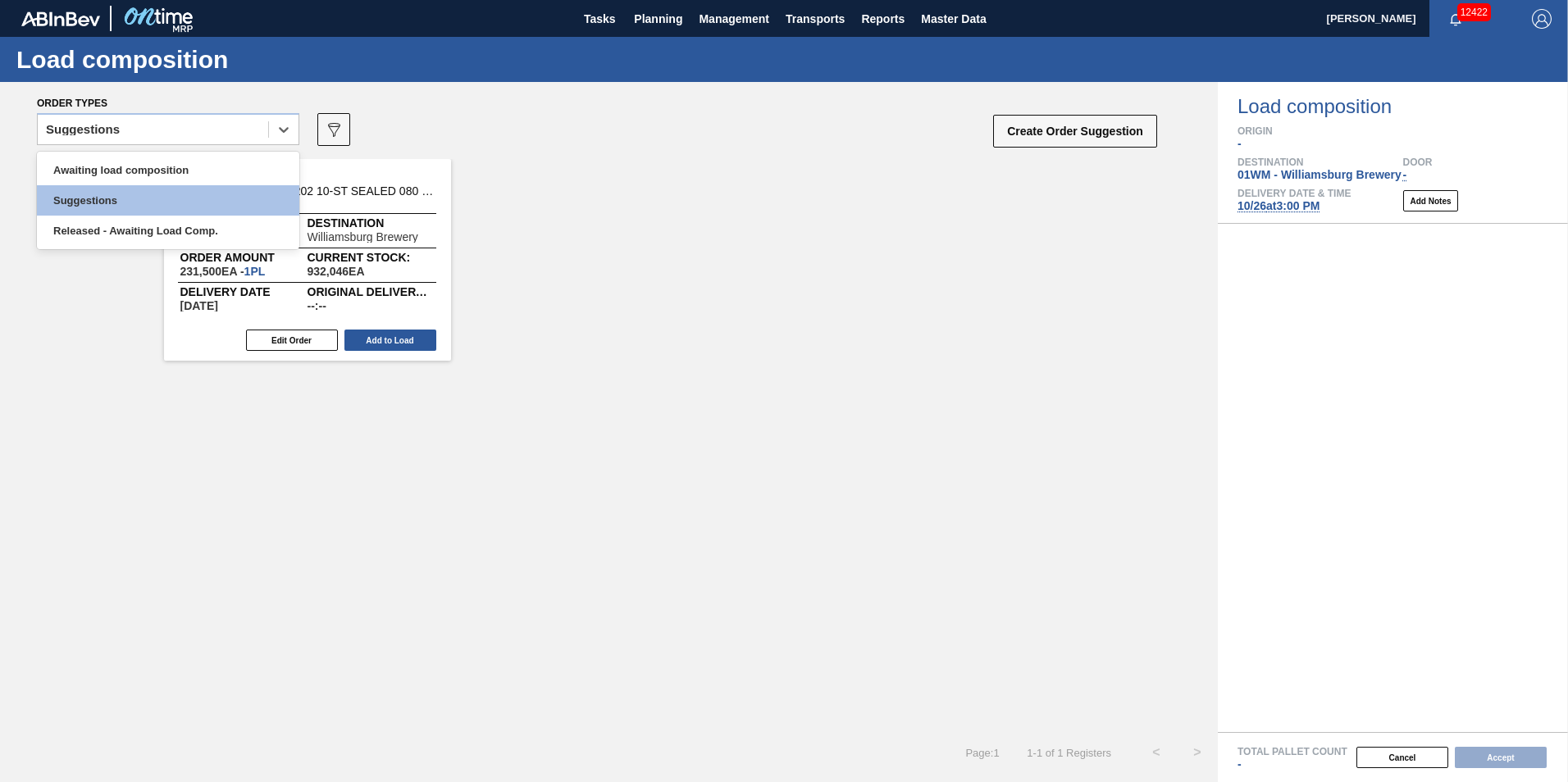
drag, startPoint x: 244, startPoint y: 137, endPoint x: 244, endPoint y: 146, distance: 9.0
click at [244, 142] on div "Suggestions" at bounding box center [169, 129] width 263 height 32
click at [245, 176] on div "Awaiting load composition" at bounding box center [169, 169] width 263 height 31
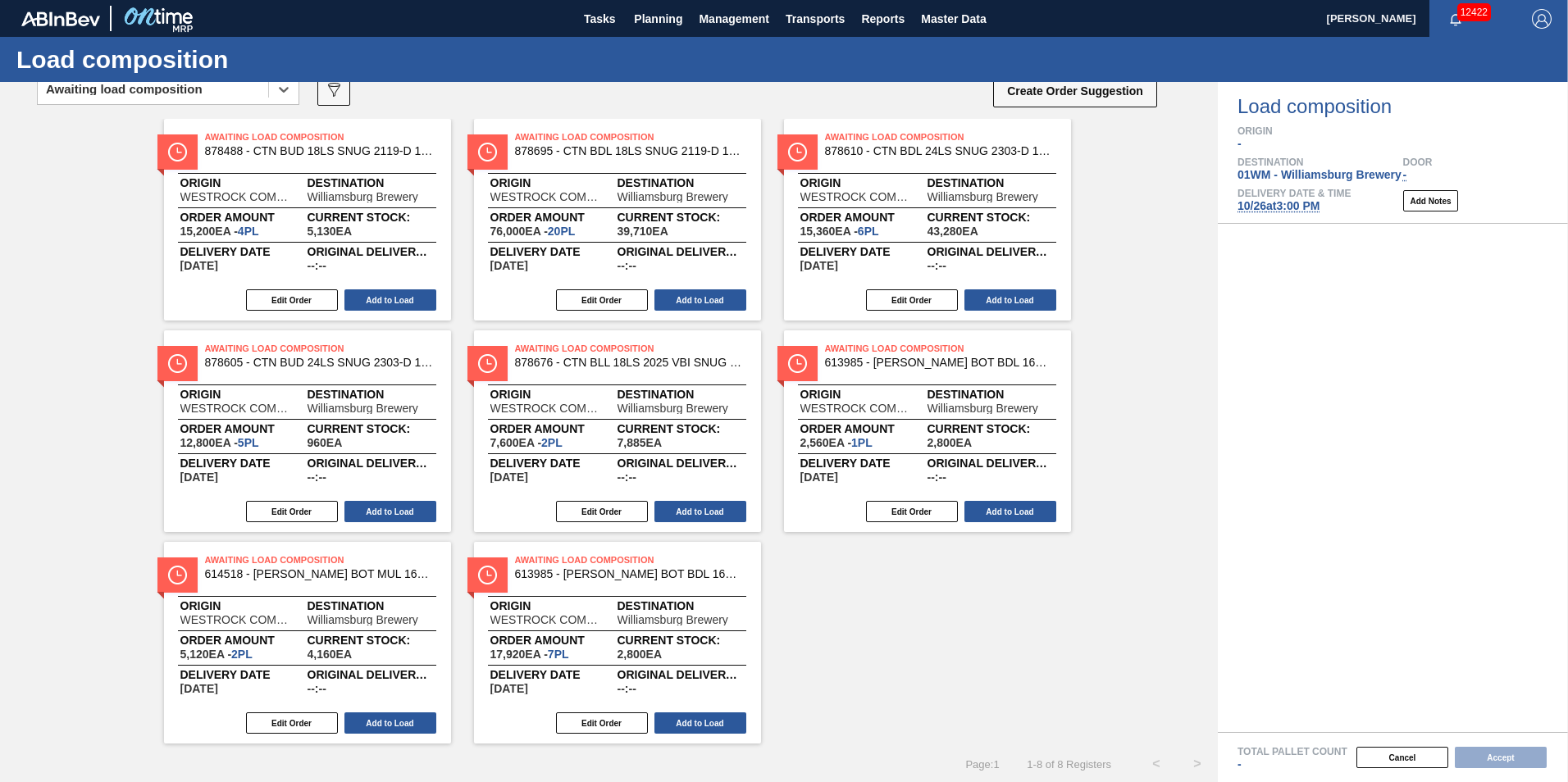
scroll to position [51, 0]
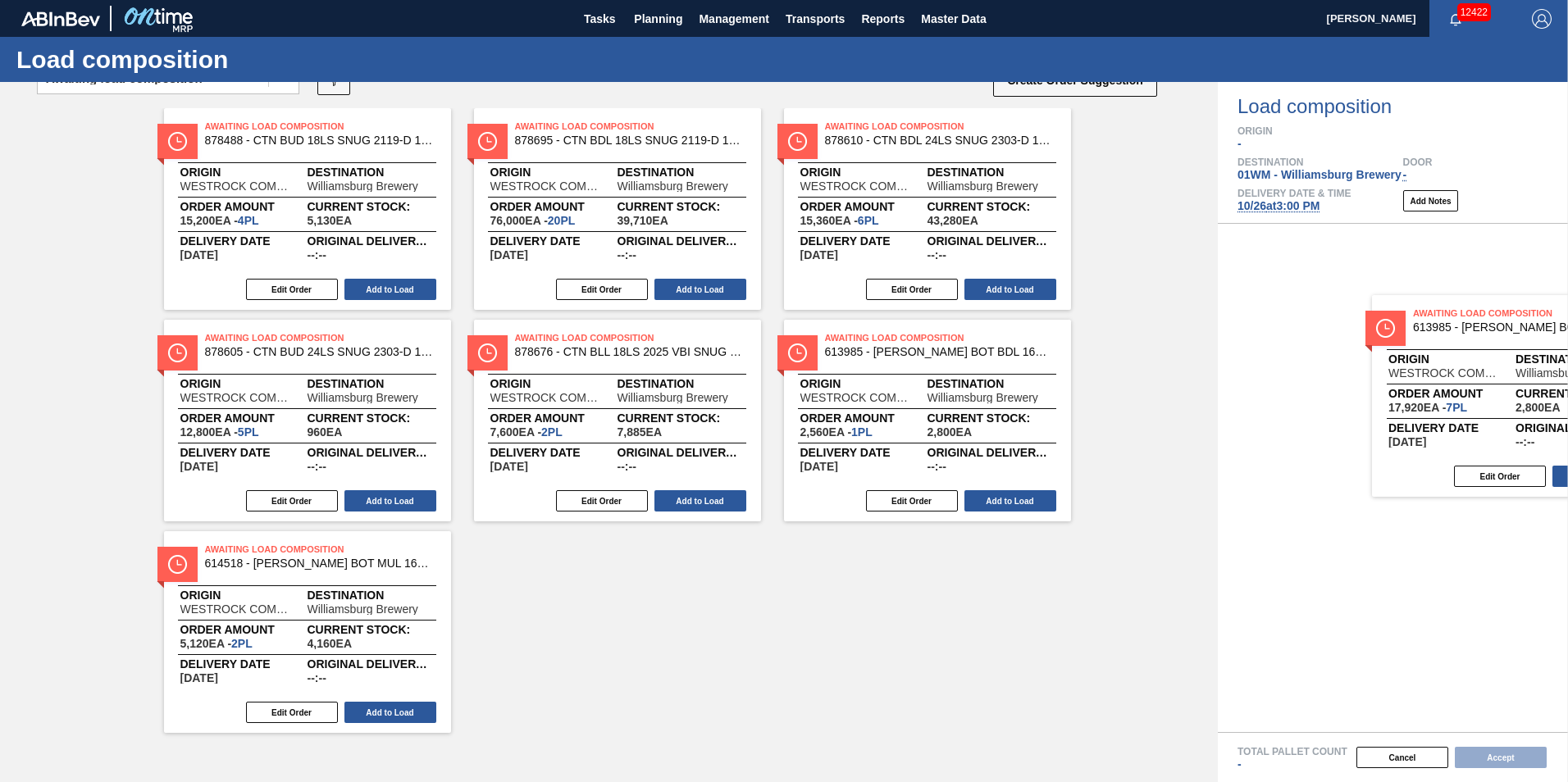
drag, startPoint x: 588, startPoint y: 621, endPoint x: 1469, endPoint y: 381, distance: 913.1
click at [1480, 384] on div "Order types option Awaiting load composition, selected. Select is focused ,type…" at bounding box center [784, 432] width 1568 height 700
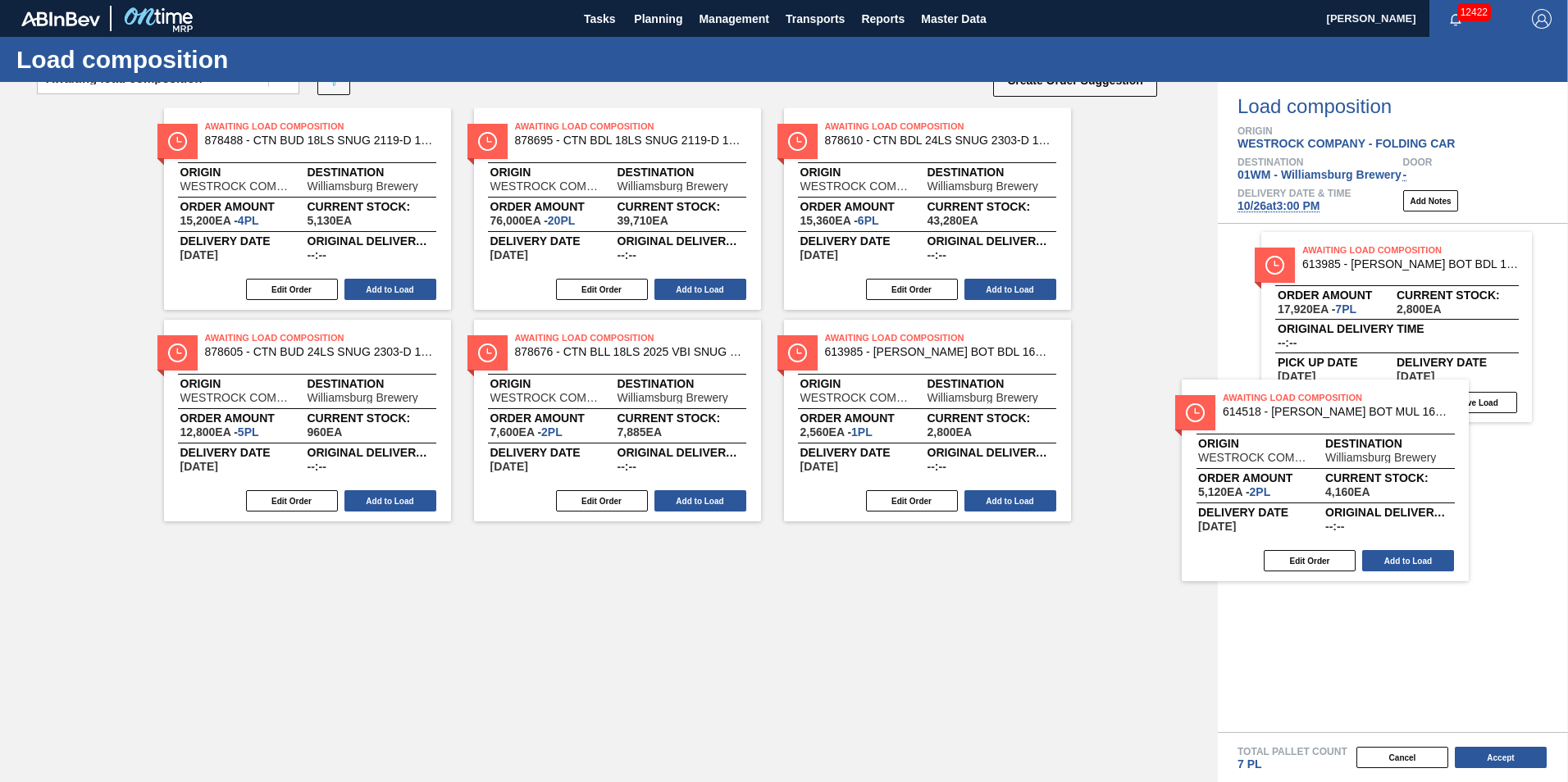
drag, startPoint x: 362, startPoint y: 636, endPoint x: 1439, endPoint y: 483, distance: 1087.8
click at [1437, 484] on div "Order types option Awaiting load composition, selected. Select is focused ,type…" at bounding box center [784, 432] width 1568 height 700
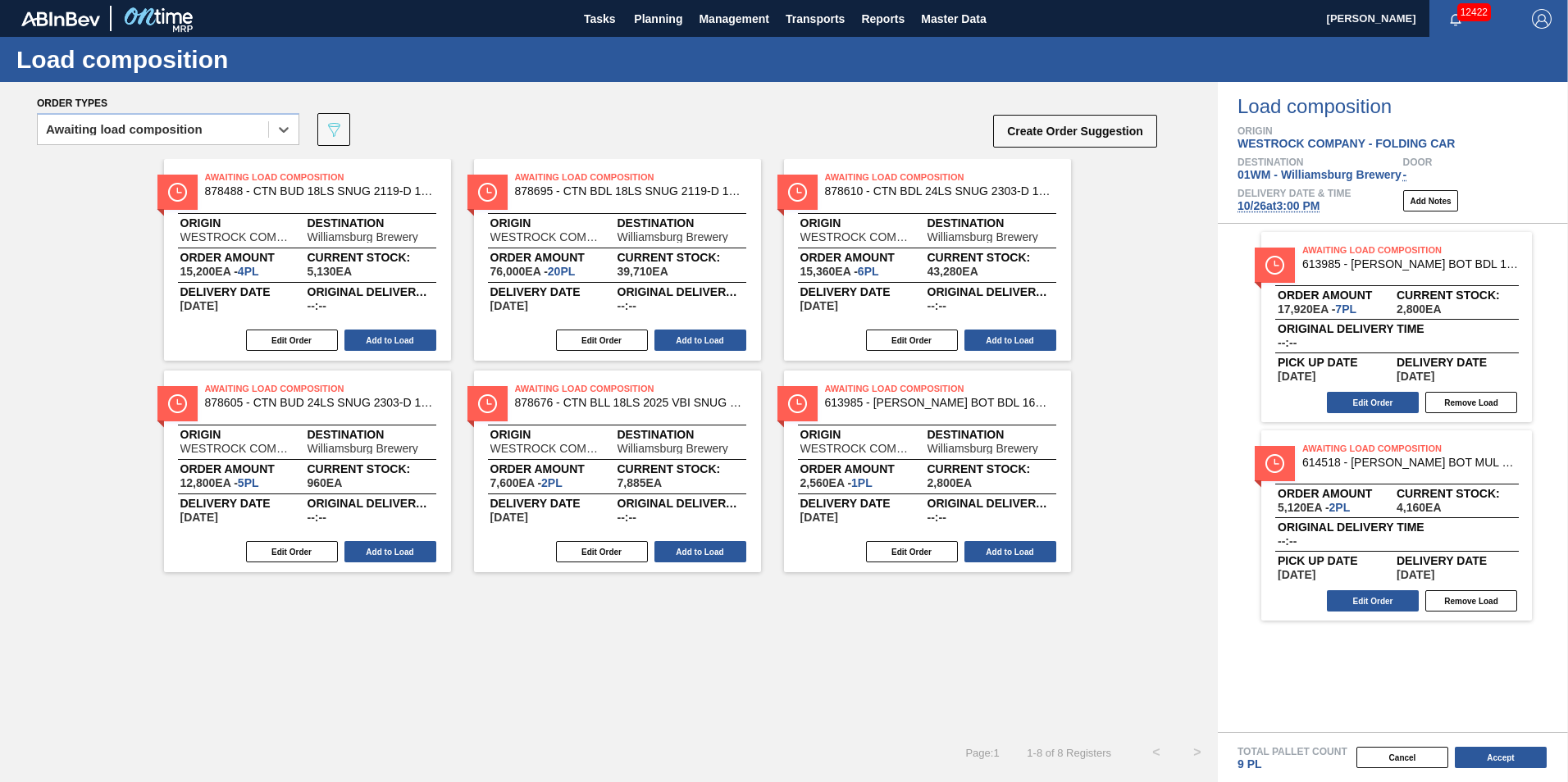
scroll to position [0, 0]
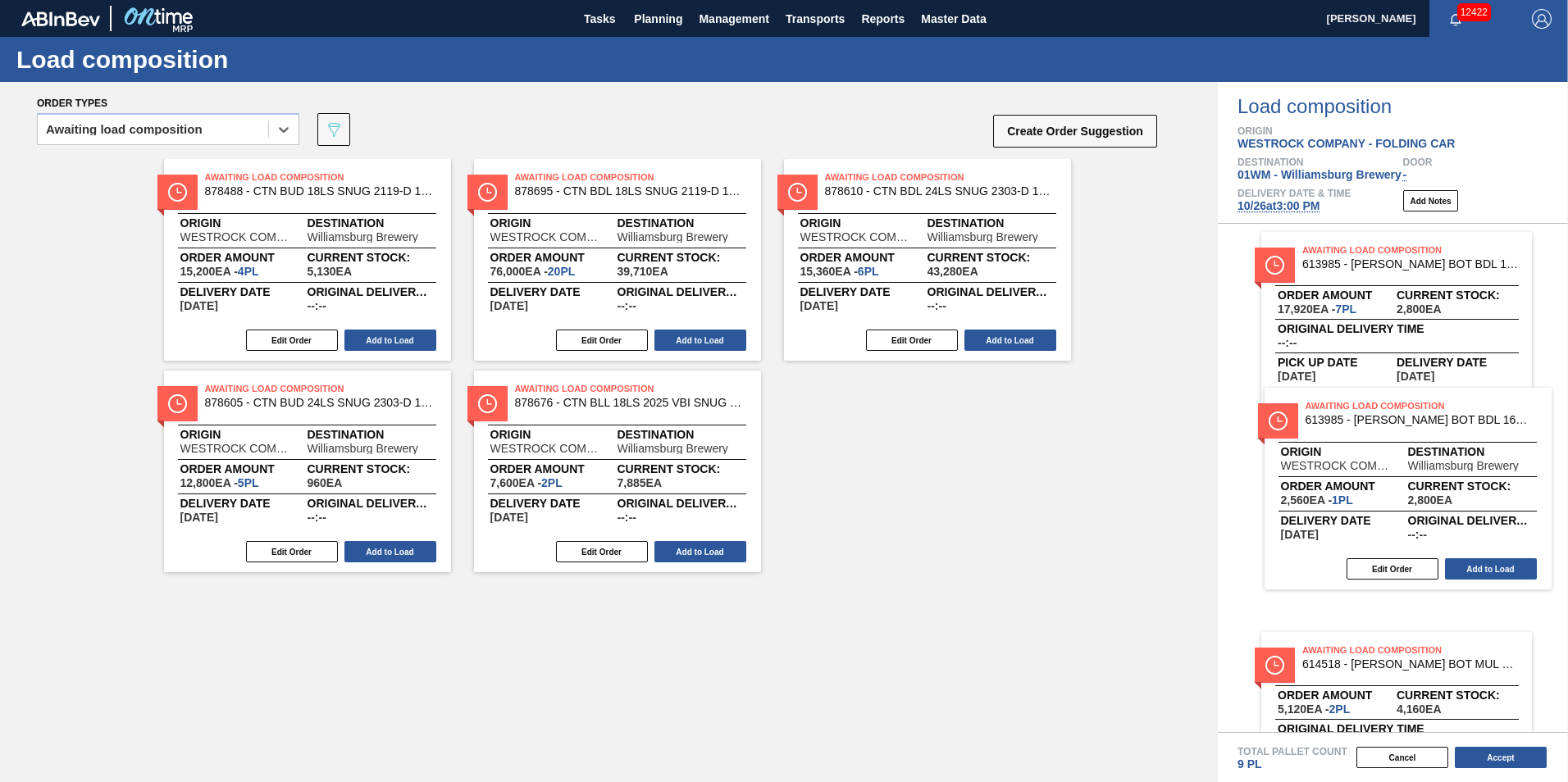
drag, startPoint x: 883, startPoint y: 445, endPoint x: 1371, endPoint y: 455, distance: 488.1
click at [1425, 460] on div "Order types option Awaiting load composition, selected. Select is focused ,type…" at bounding box center [784, 432] width 1568 height 700
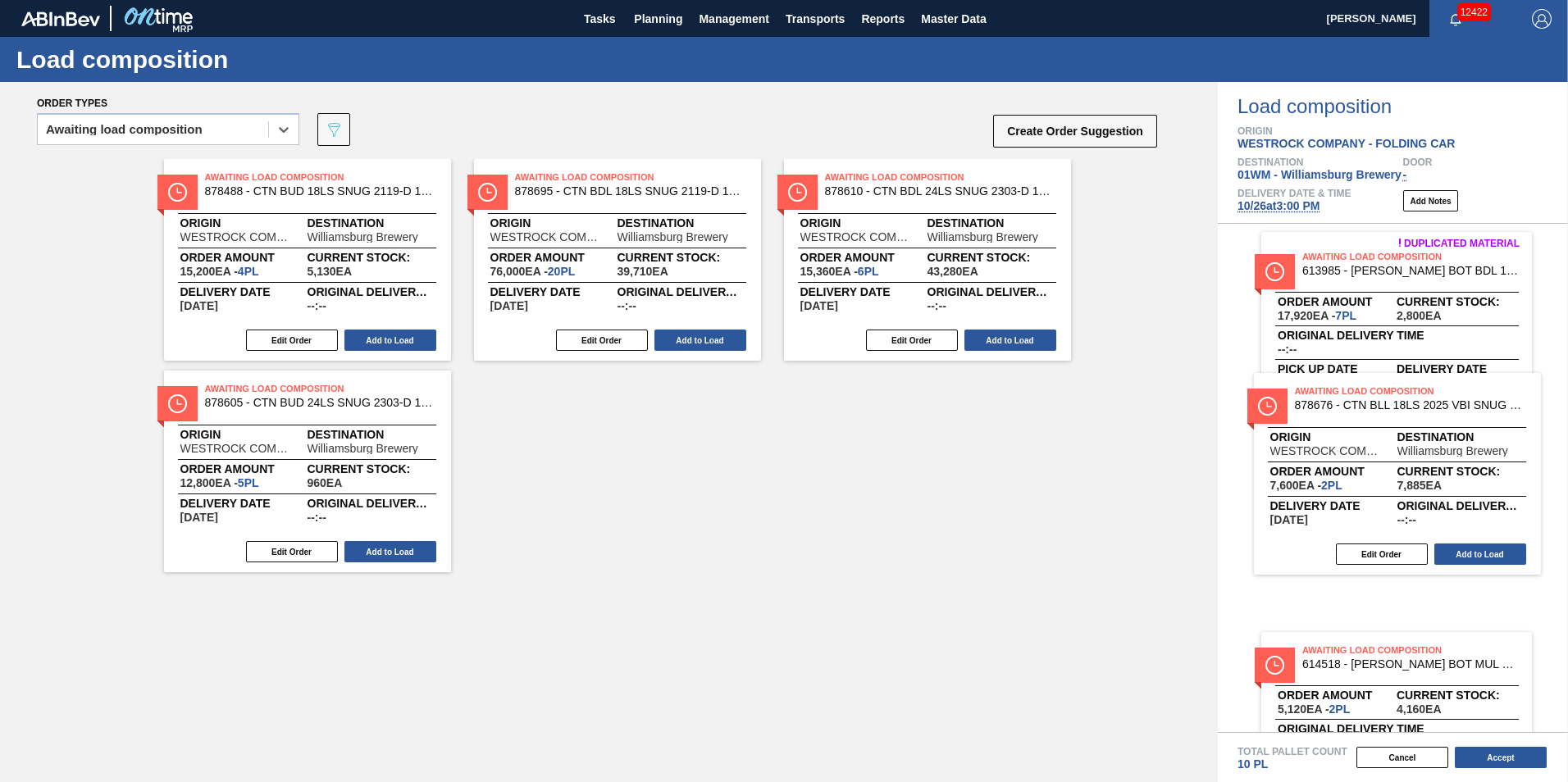
drag, startPoint x: 1145, startPoint y: 459, endPoint x: 1357, endPoint y: 446, distance: 212.4
click at [1399, 454] on div "Order types option Awaiting load composition, selected. Select is focused ,type…" at bounding box center [784, 432] width 1568 height 700
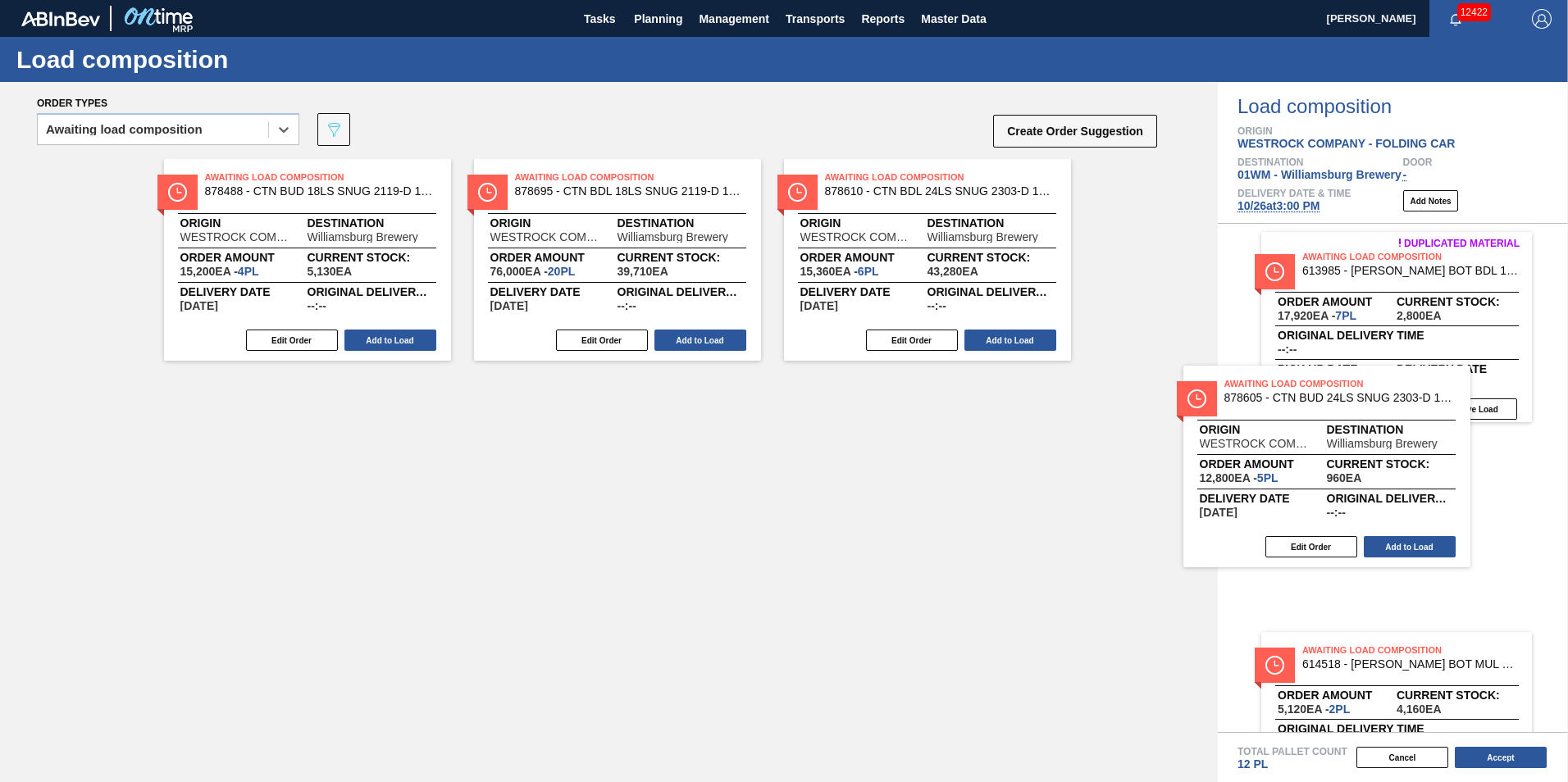
drag, startPoint x: 586, startPoint y: 459, endPoint x: 1363, endPoint y: 439, distance: 777.3
click at [1361, 446] on div "Order types option Awaiting load composition, selected. Select is focused ,type…" at bounding box center [784, 432] width 1568 height 700
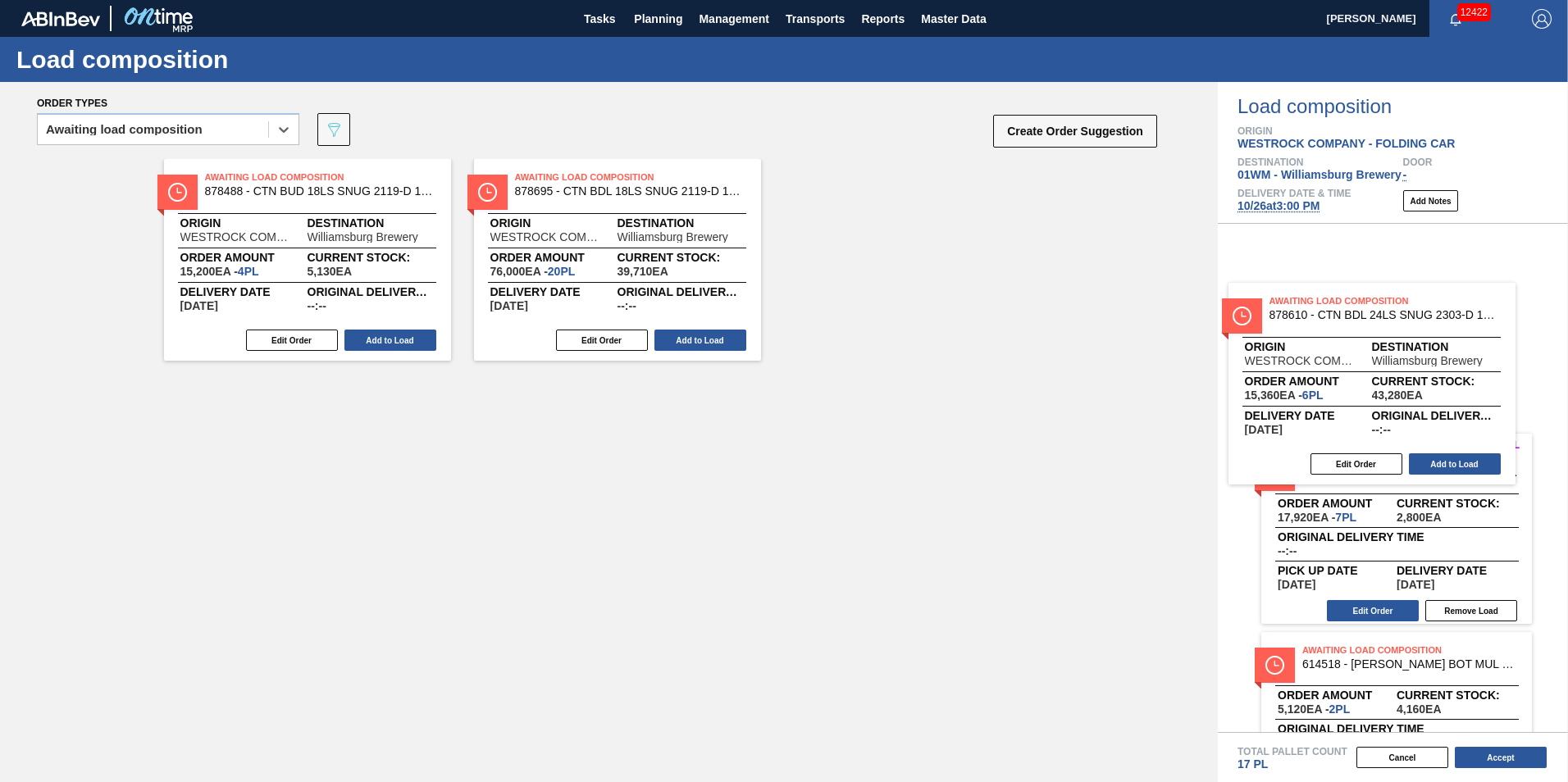
drag, startPoint x: 909, startPoint y: 249, endPoint x: 1367, endPoint y: 380, distance: 476.4
click at [1367, 380] on div "Order types option Awaiting load composition, selected. Select is focused ,type…" at bounding box center [784, 432] width 1568 height 700
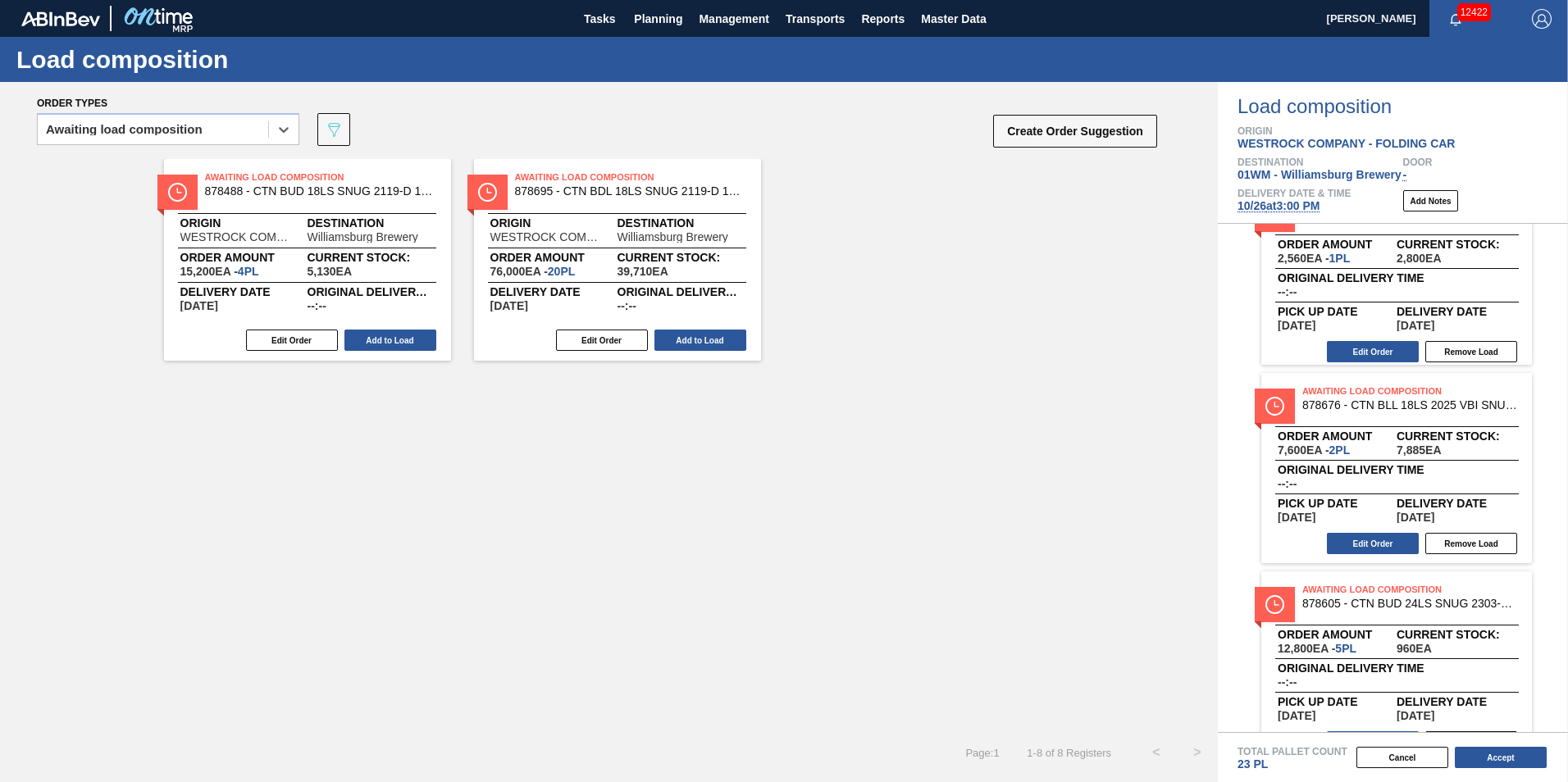
scroll to position [492, 0]
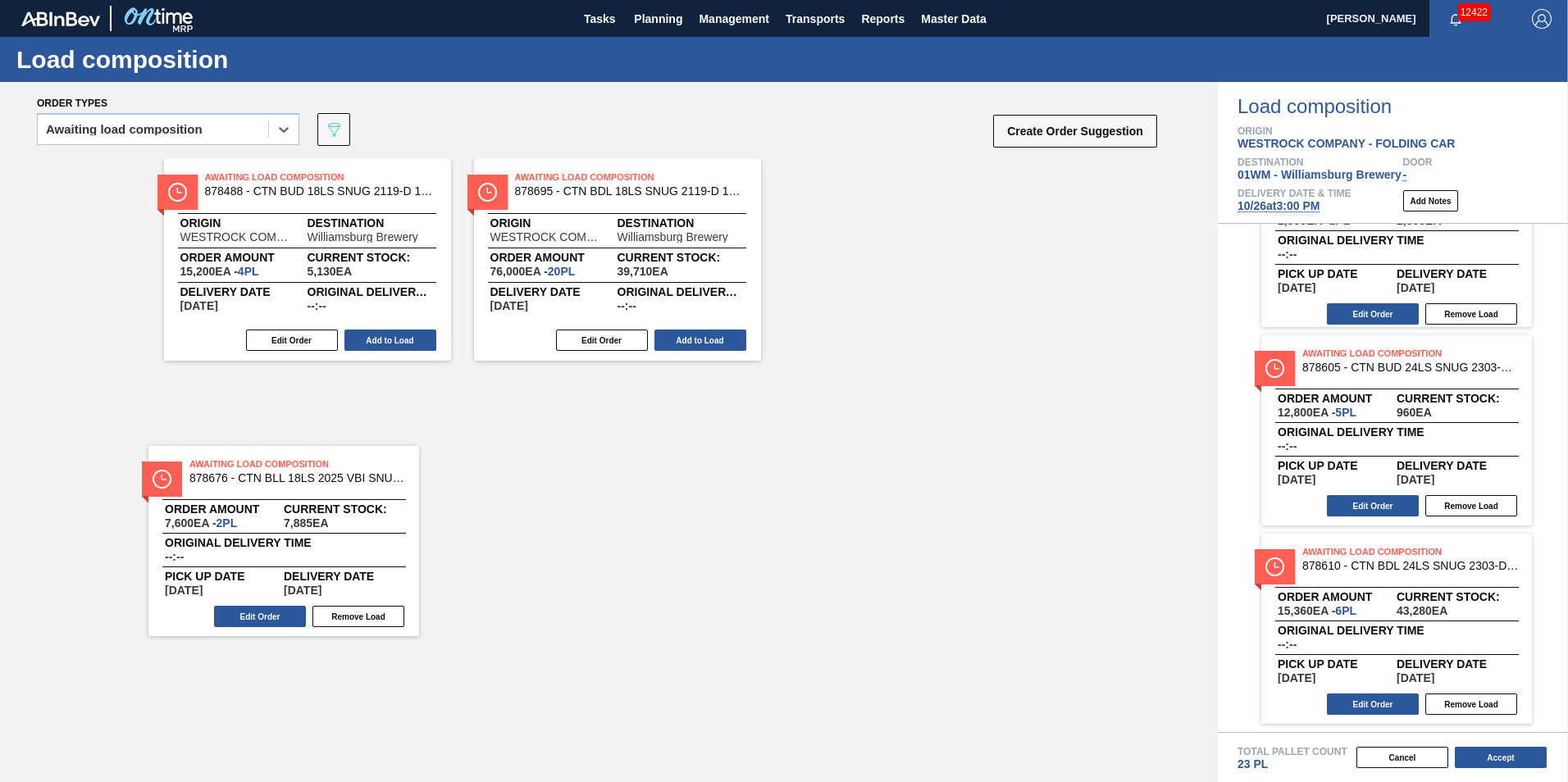
drag, startPoint x: 1434, startPoint y: 412, endPoint x: 321, endPoint y: 424, distance: 1113.1
click at [321, 424] on div "Order types option Awaiting load composition, selected. Select is focused ,type…" at bounding box center [784, 432] width 1568 height 700
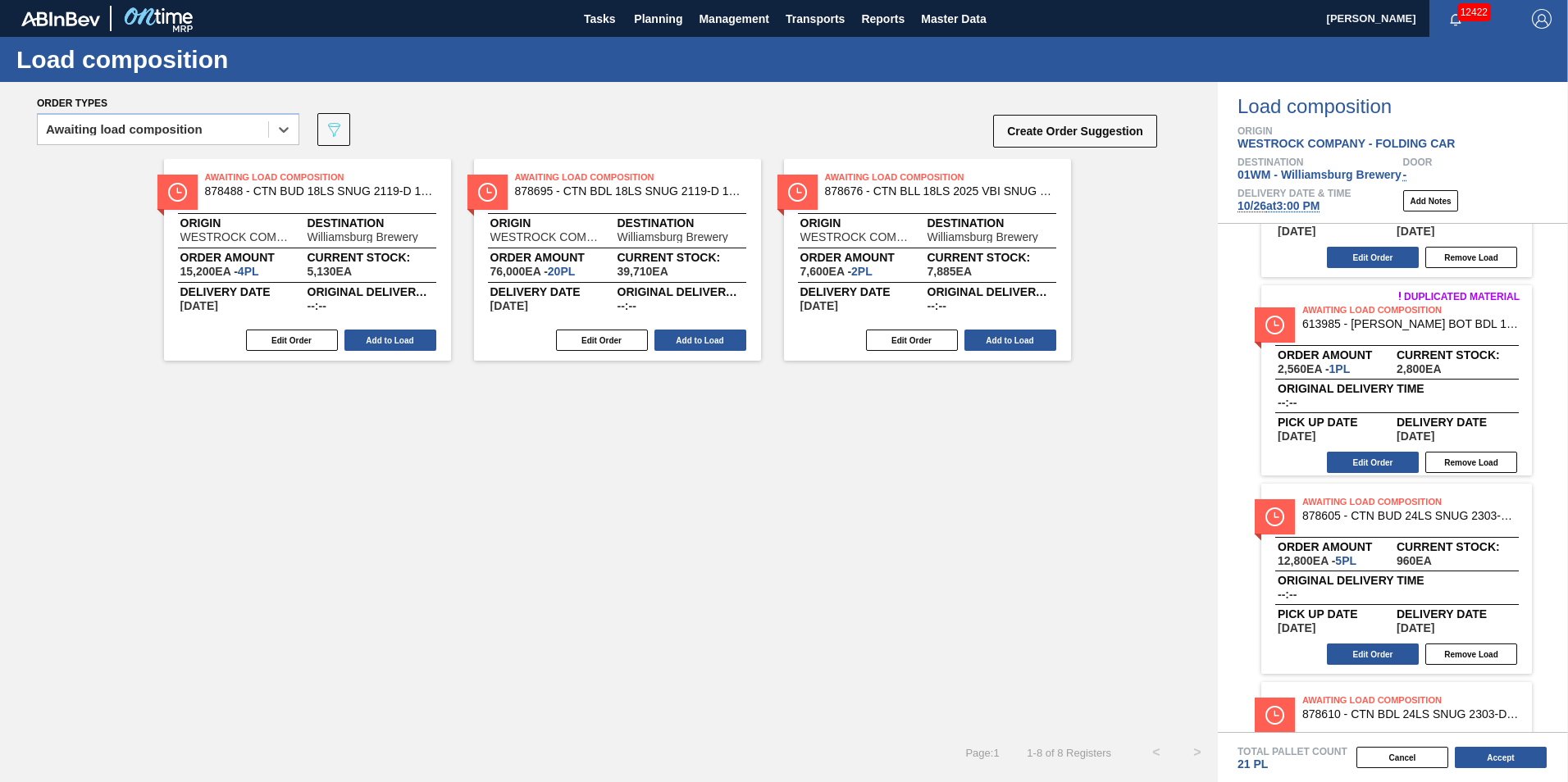
scroll to position [246, 0]
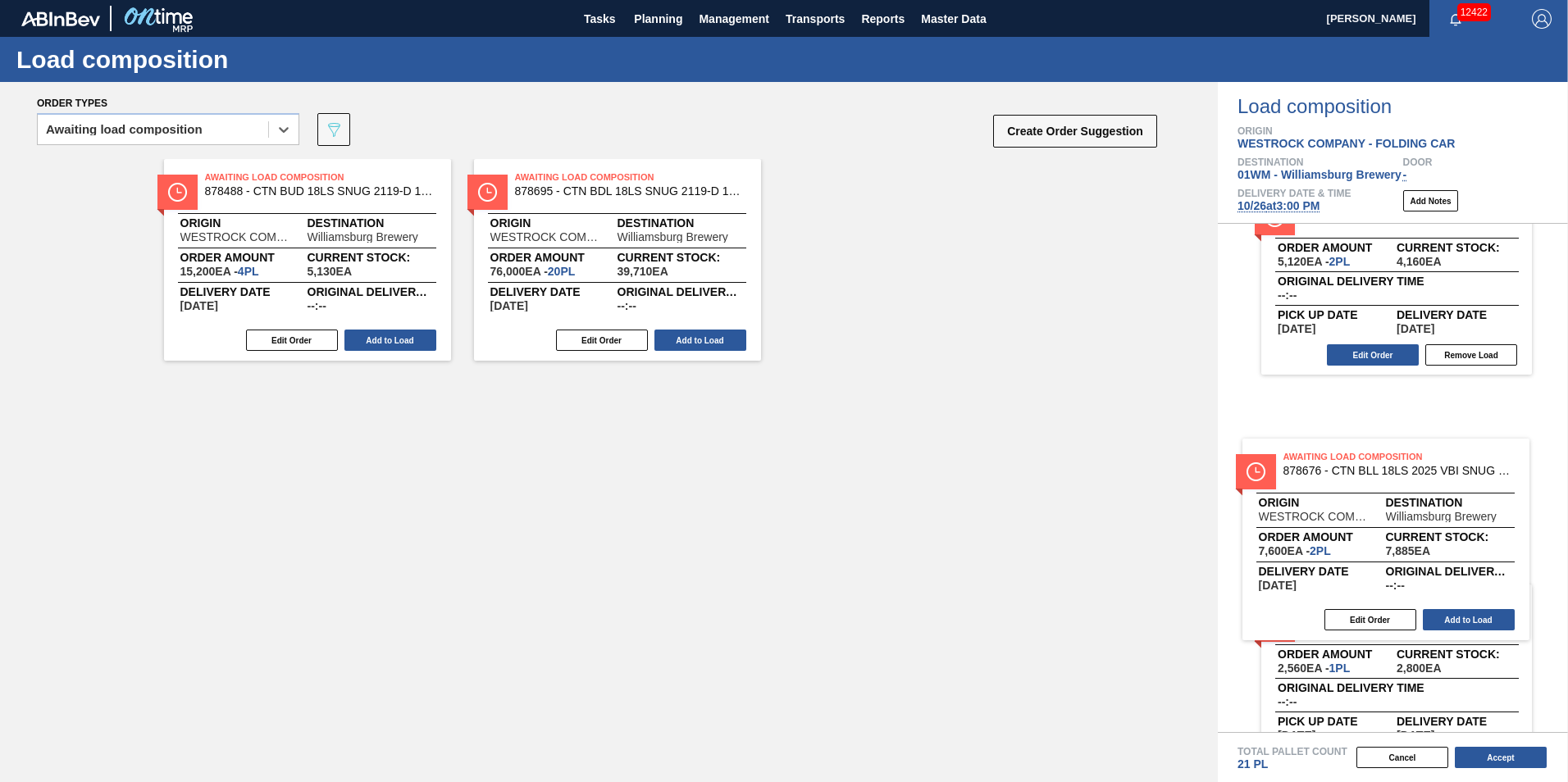
drag, startPoint x: 1007, startPoint y: 309, endPoint x: 1464, endPoint y: 541, distance: 512.5
click at [1462, 556] on div "Order types option Awaiting load composition, selected. Select is focused ,type…" at bounding box center [784, 432] width 1568 height 700
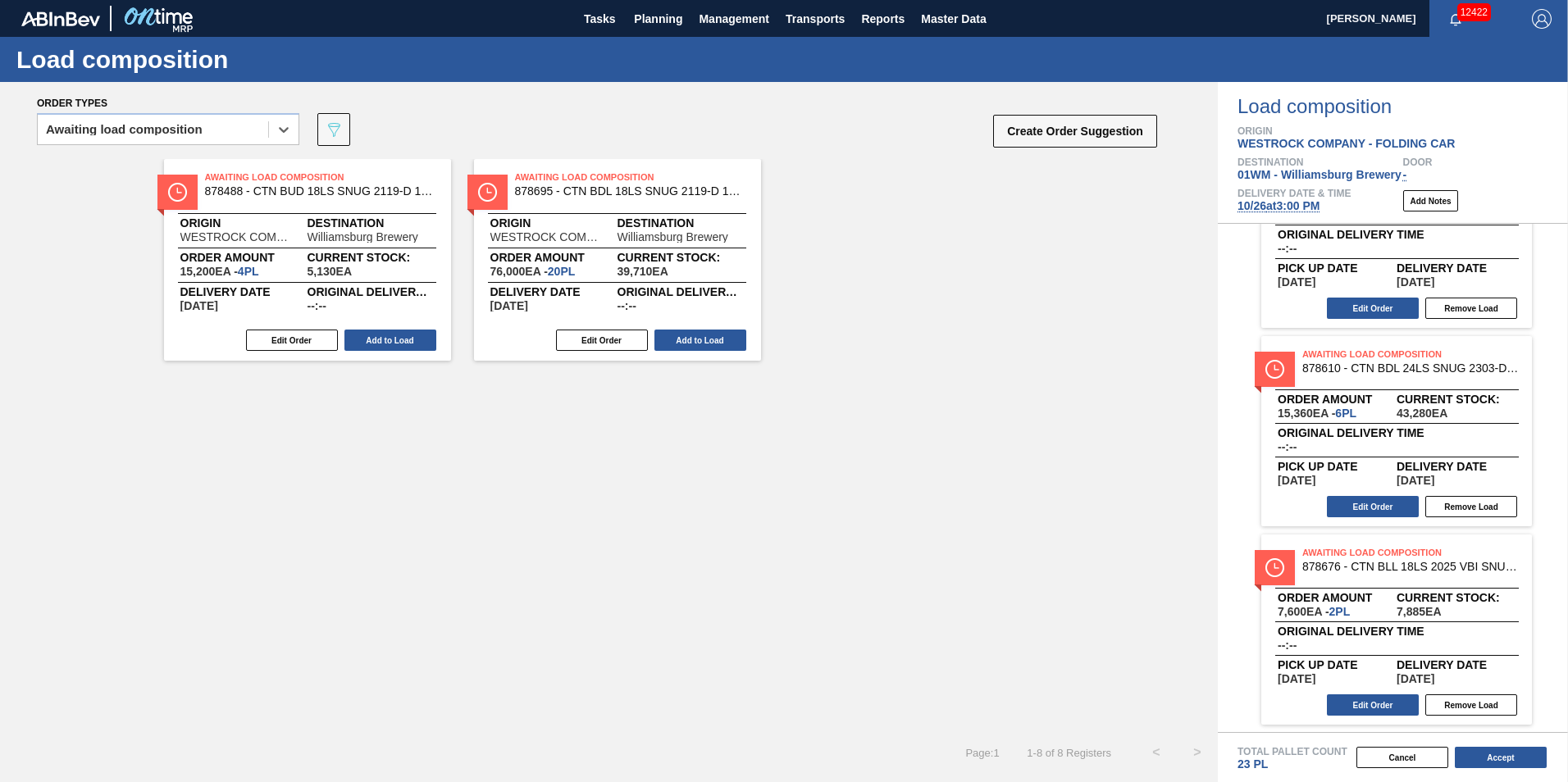
scroll to position [691, 0]
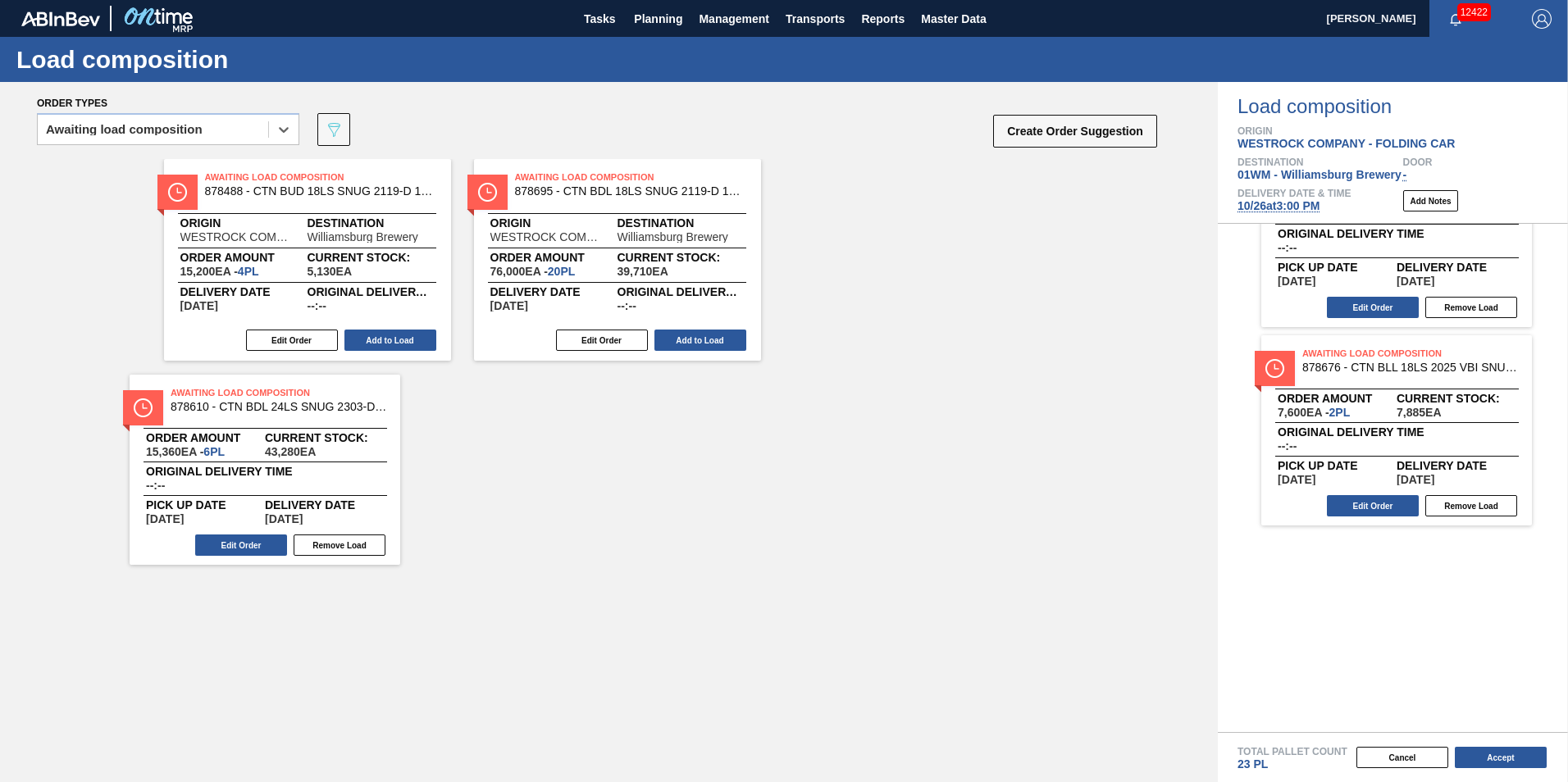
drag, startPoint x: 1433, startPoint y: 454, endPoint x: 358, endPoint y: 395, distance: 1076.6
click at [356, 409] on div "Order types option Awaiting load composition, selected. Select is focused ,type…" at bounding box center [784, 432] width 1568 height 700
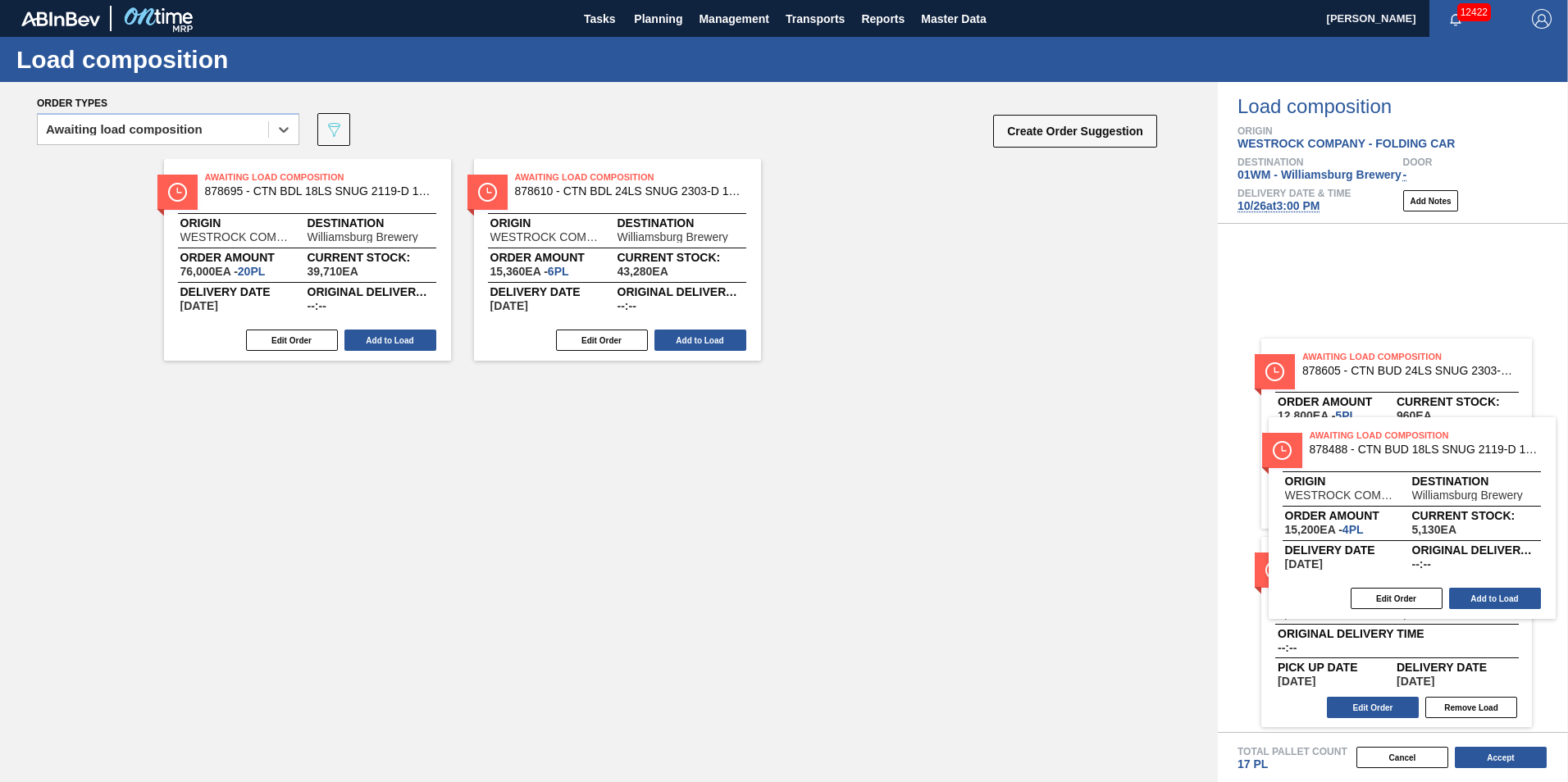
drag, startPoint x: 368, startPoint y: 288, endPoint x: 1472, endPoint y: 547, distance: 1134.0
click at [1472, 550] on div "Order types option Awaiting load composition, selected. Select is focused ,type…" at bounding box center [784, 432] width 1568 height 700
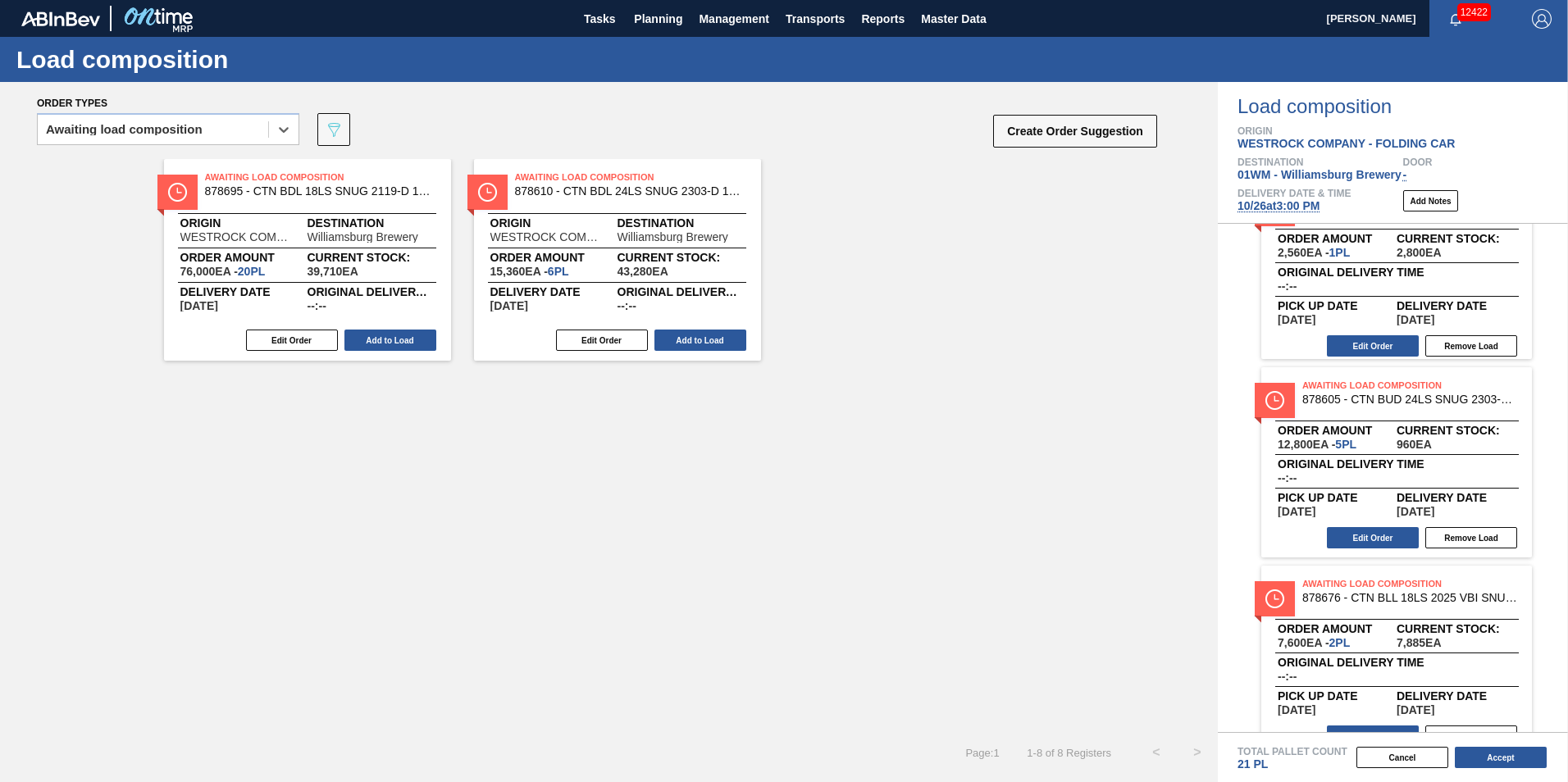
scroll to position [444, 0]
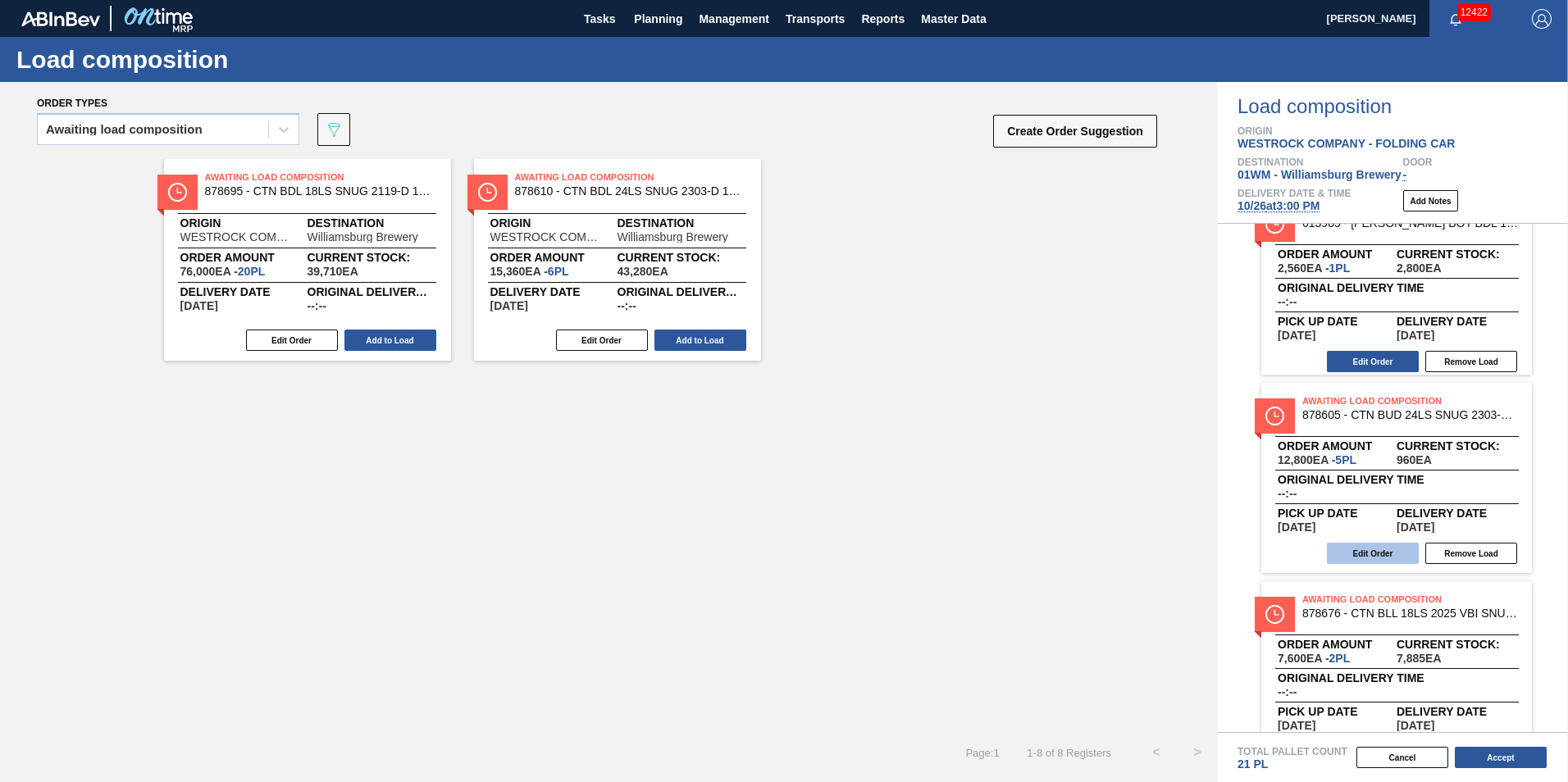
click at [1387, 552] on button "Edit Order" at bounding box center [1372, 553] width 92 height 21
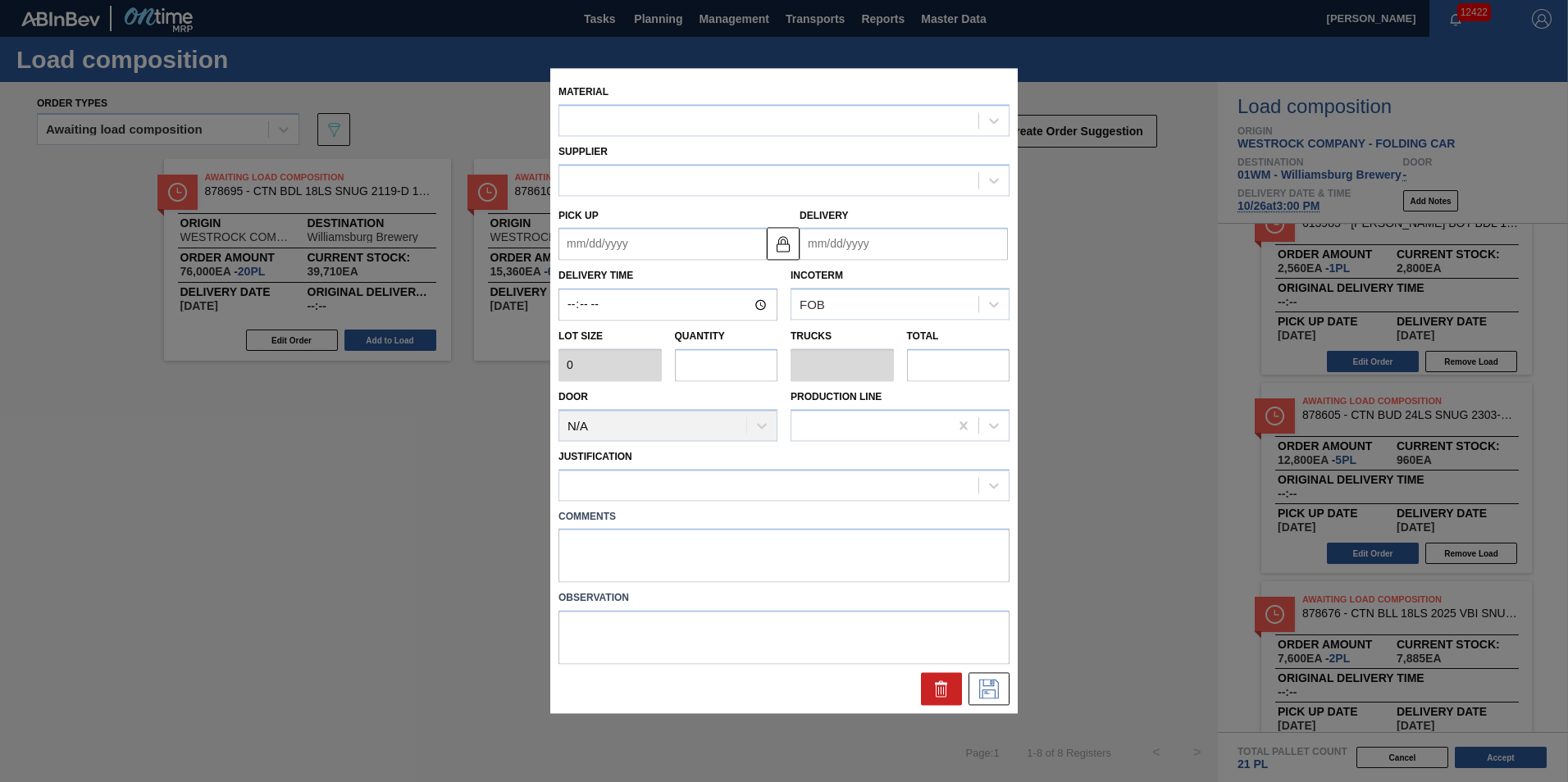
type input "2,560"
type input "5"
type input "0.208"
type input "12,800"
type up "[DATE]"
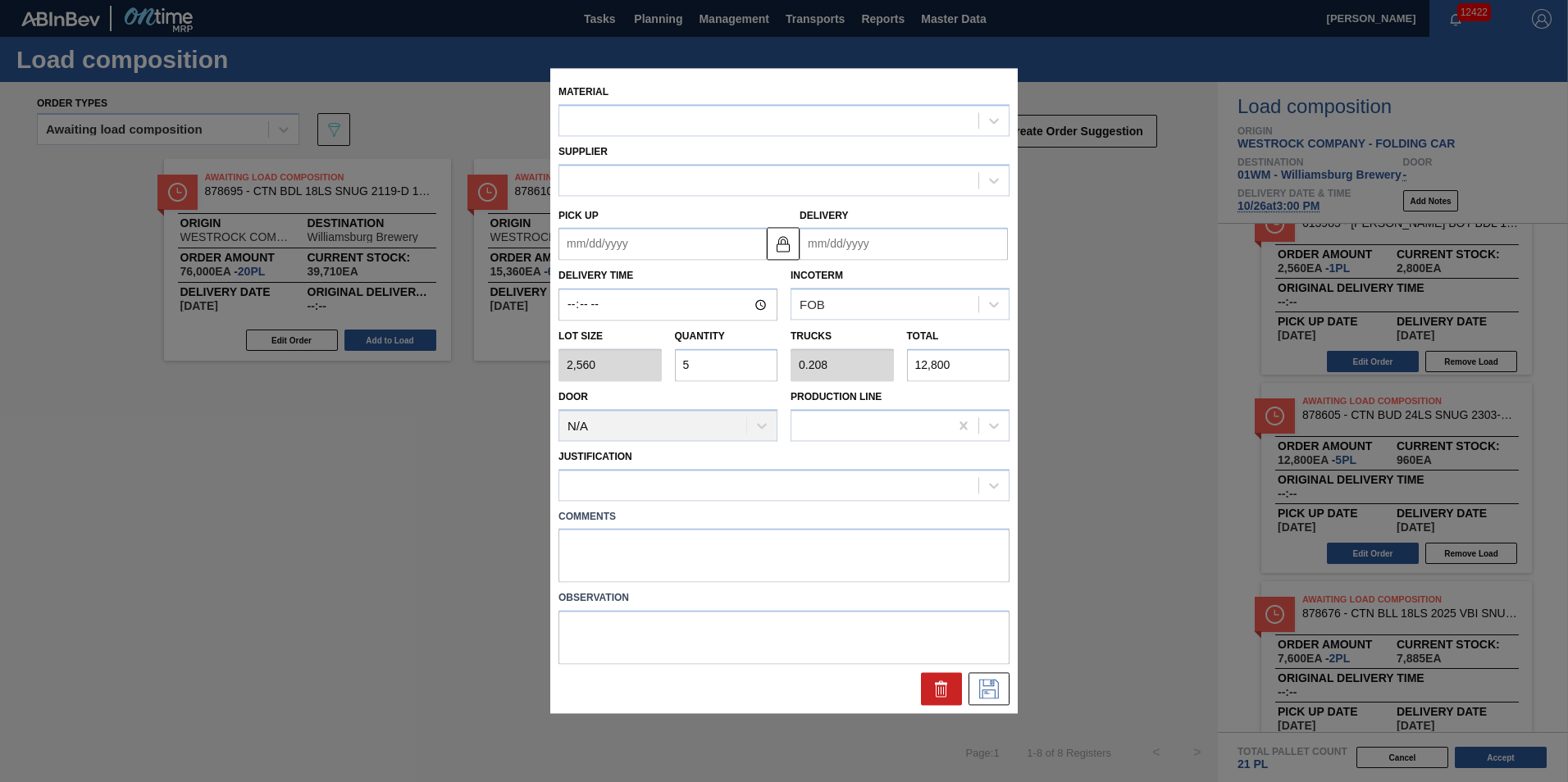
type input "[DATE]"
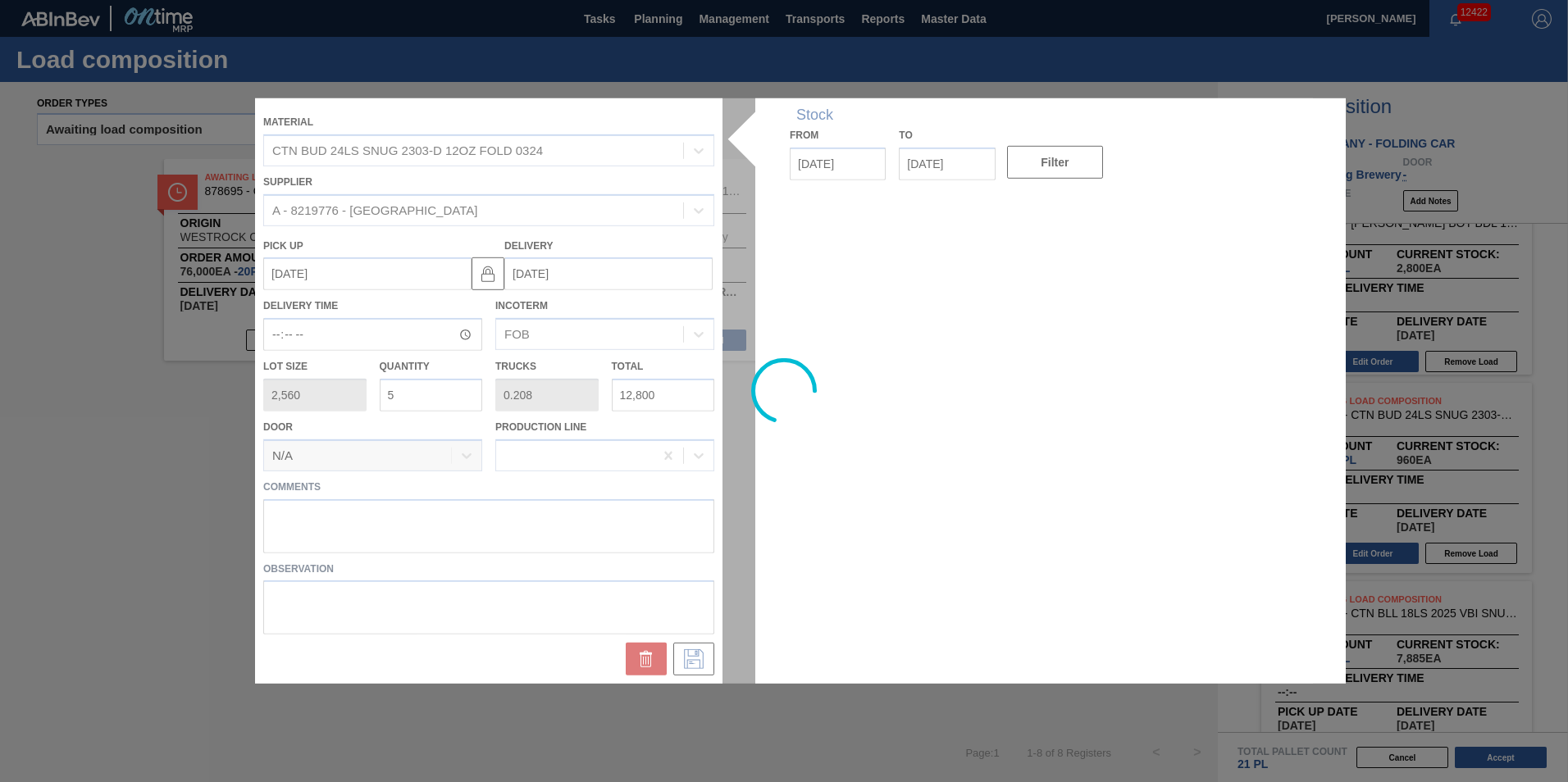
click at [411, 393] on div at bounding box center [784, 391] width 1058 height 586
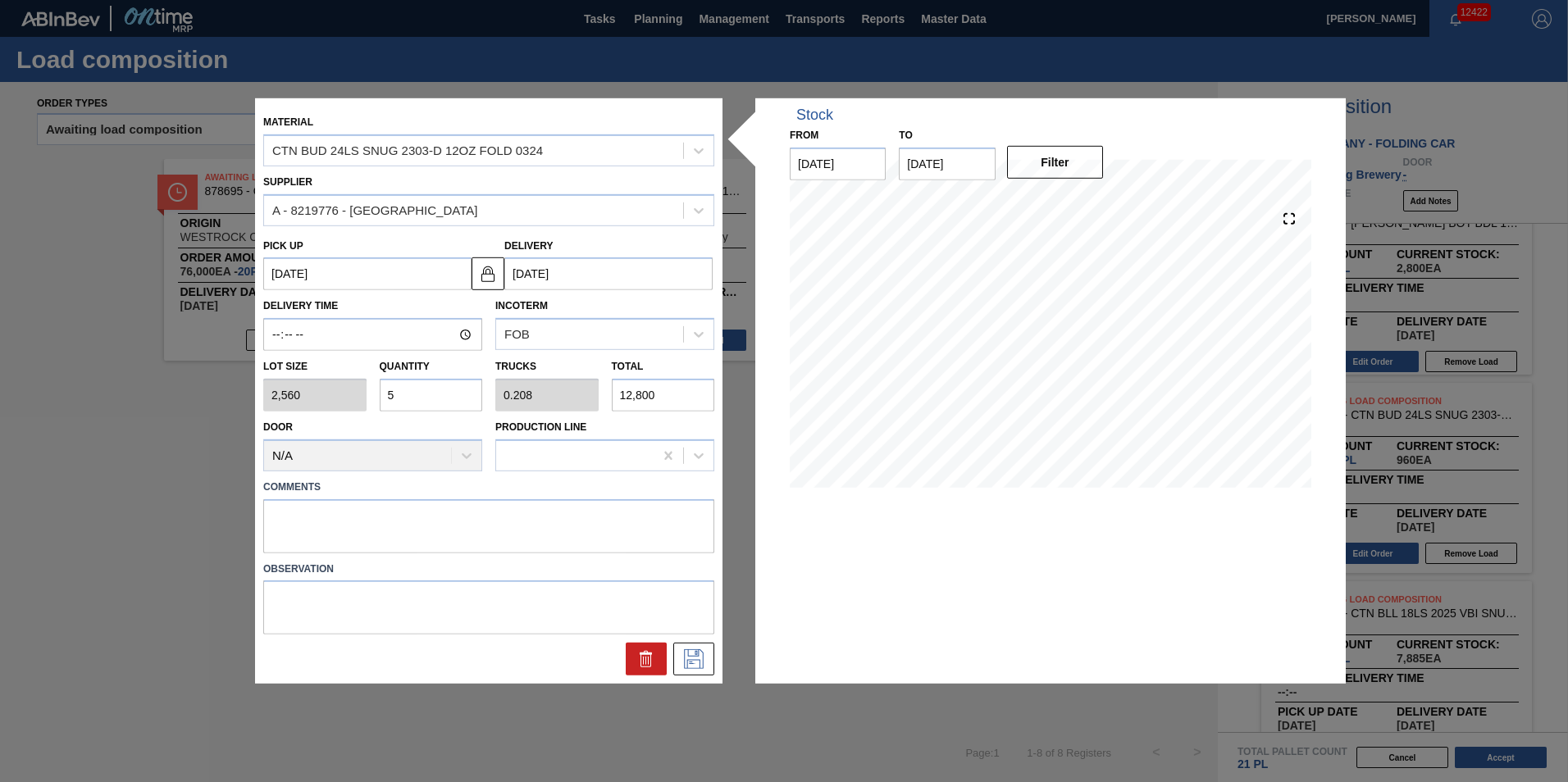
click at [411, 393] on input "5" at bounding box center [431, 395] width 103 height 33
click at [441, 398] on input "5" at bounding box center [431, 395] width 103 height 33
type input "0"
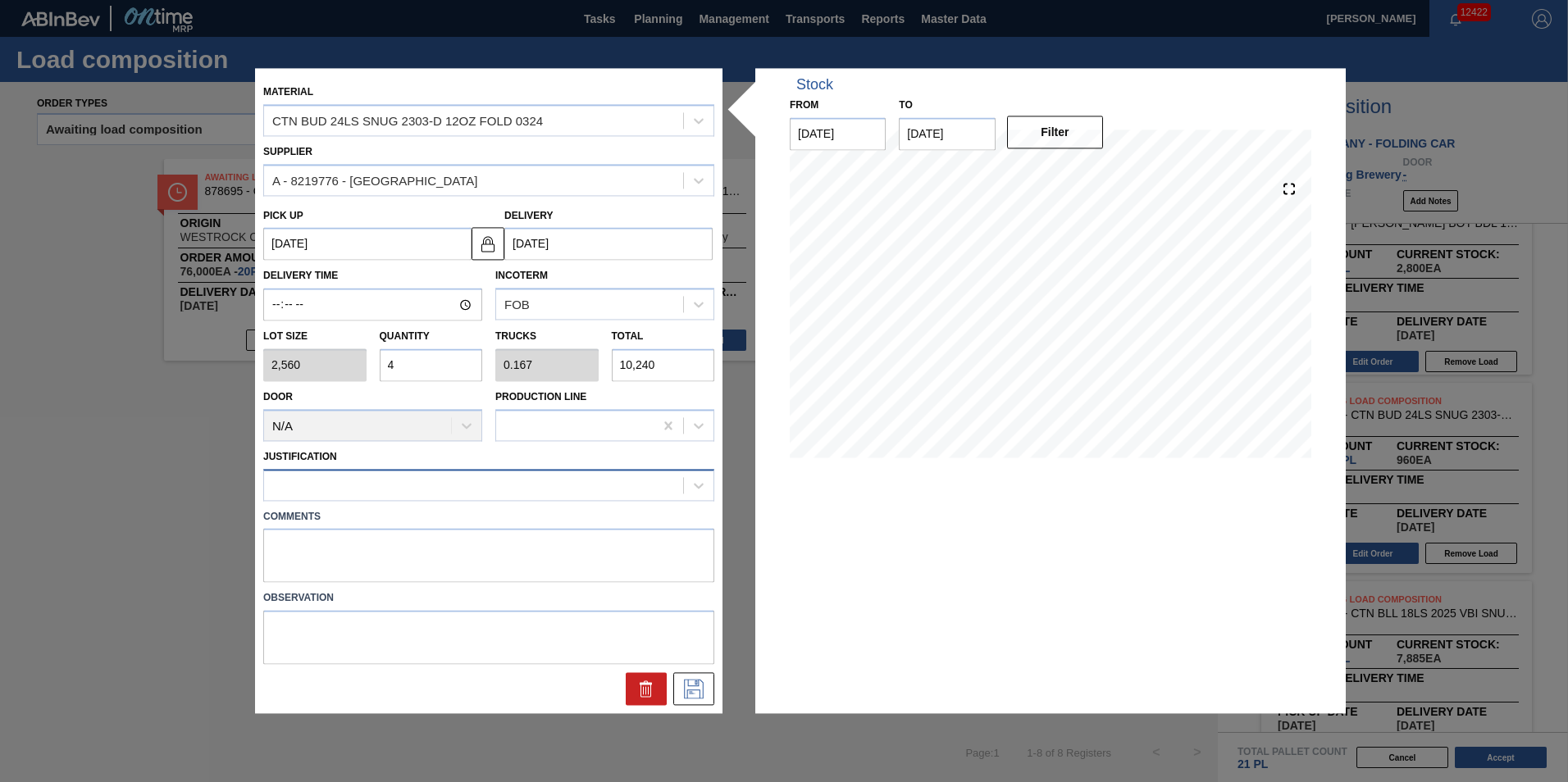
click at [477, 468] on div "Justification" at bounding box center [489, 473] width 451 height 56
drag, startPoint x: 477, startPoint y: 468, endPoint x: 490, endPoint y: 479, distance: 17.0
click at [490, 479] on div at bounding box center [474, 485] width 419 height 24
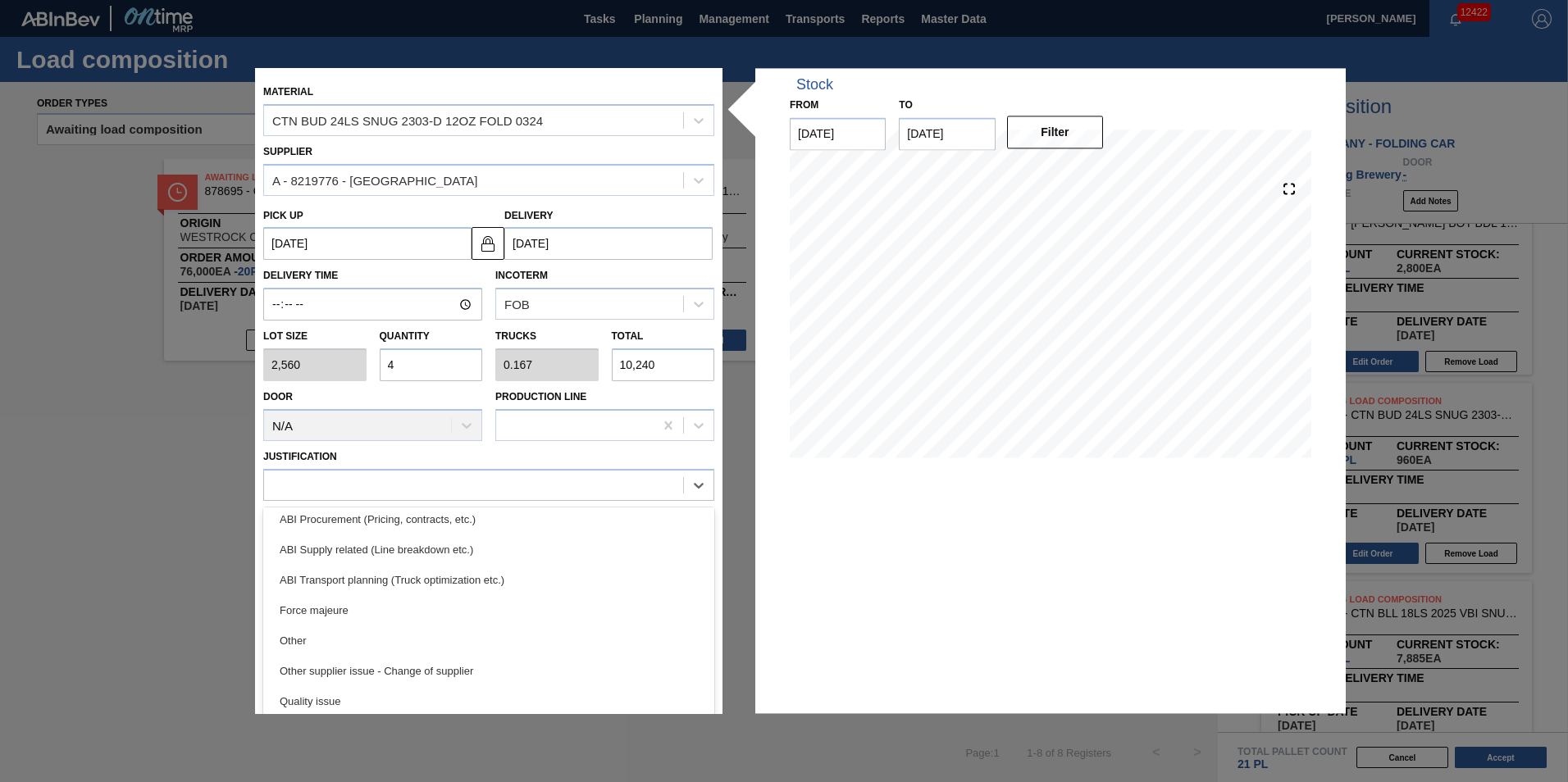
scroll to position [0, 0]
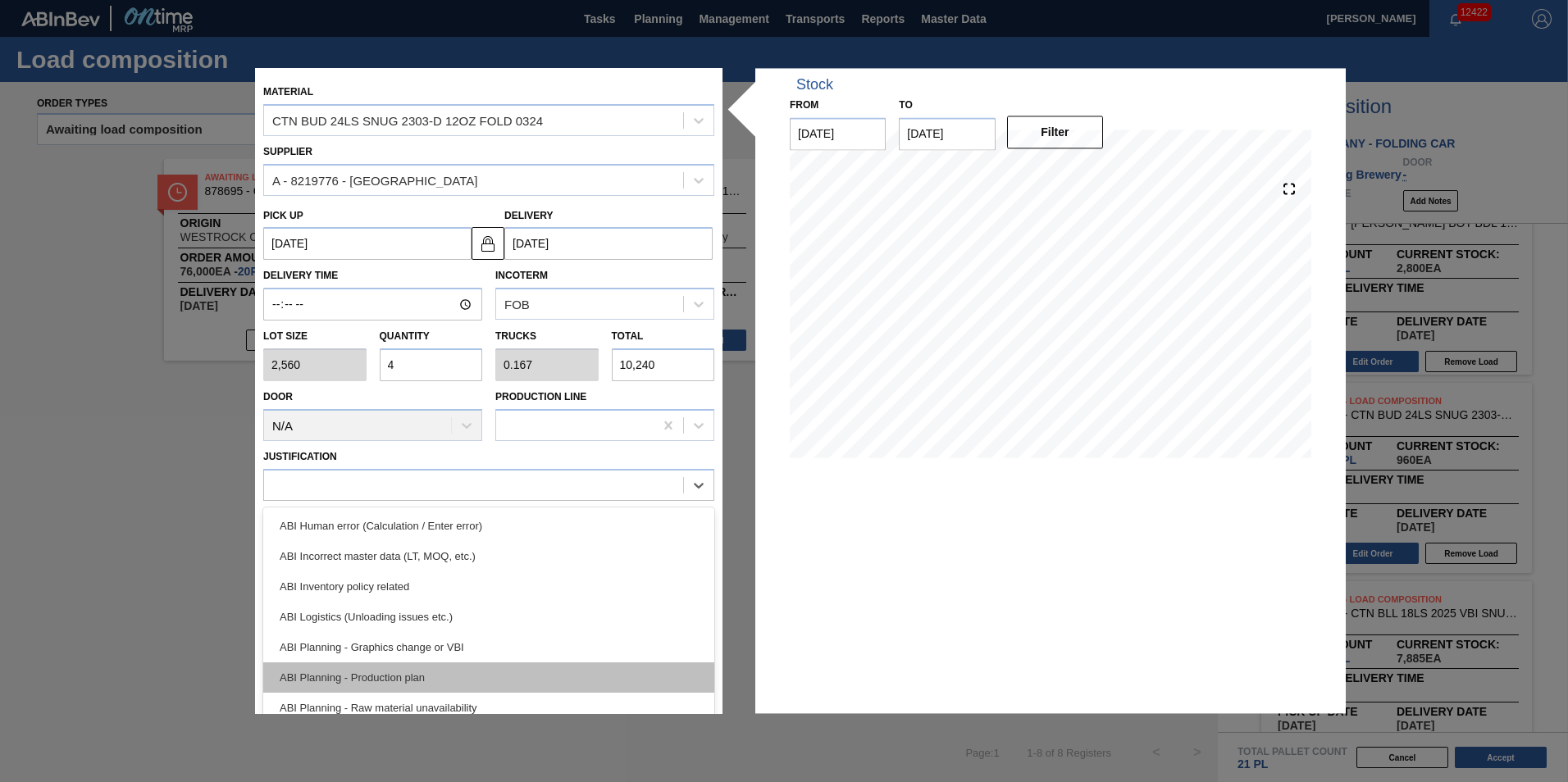
click at [677, 679] on div "ABI Planning - Production plan" at bounding box center [489, 678] width 451 height 31
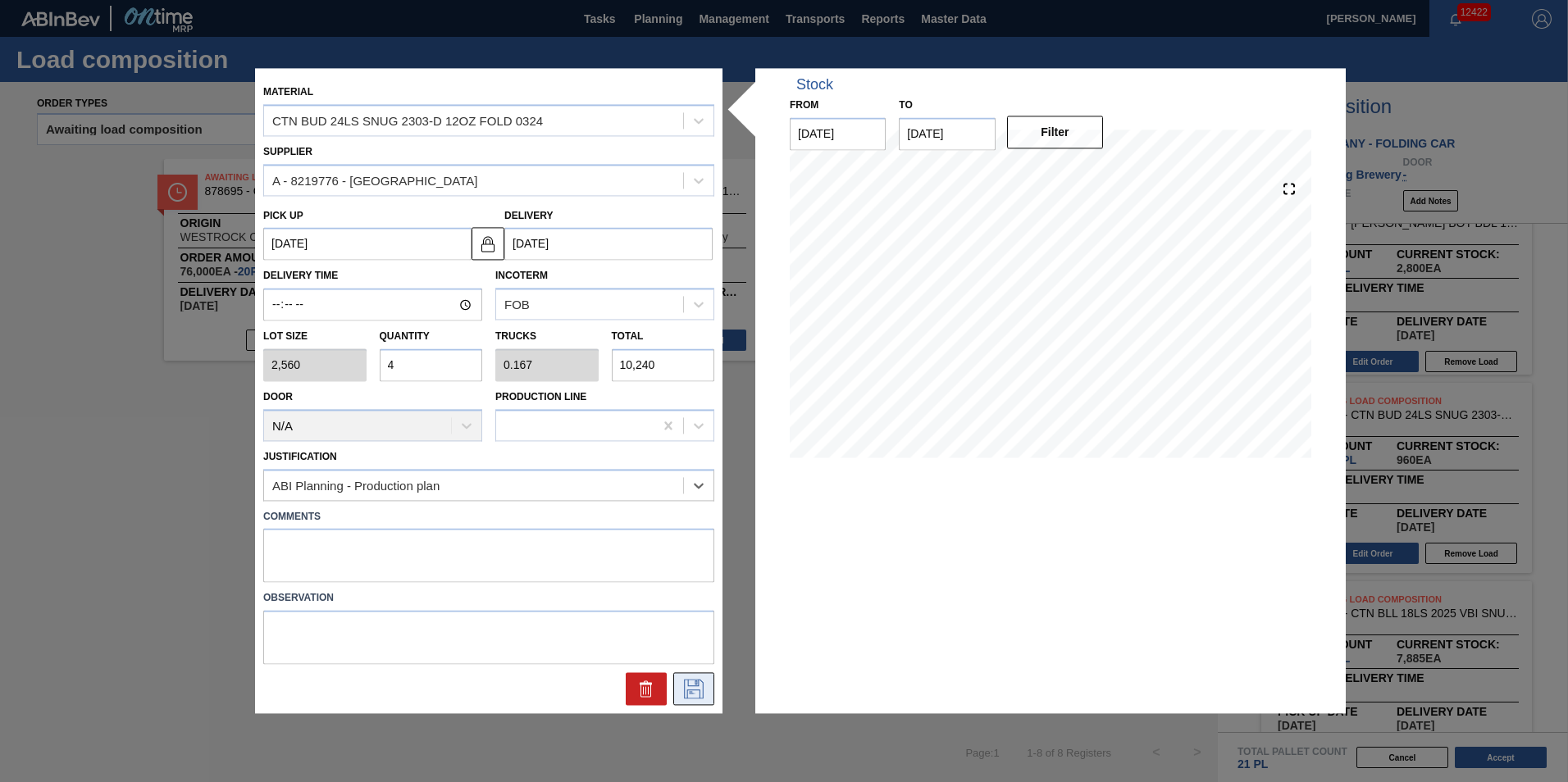
click at [683, 693] on icon at bounding box center [694, 689] width 26 height 20
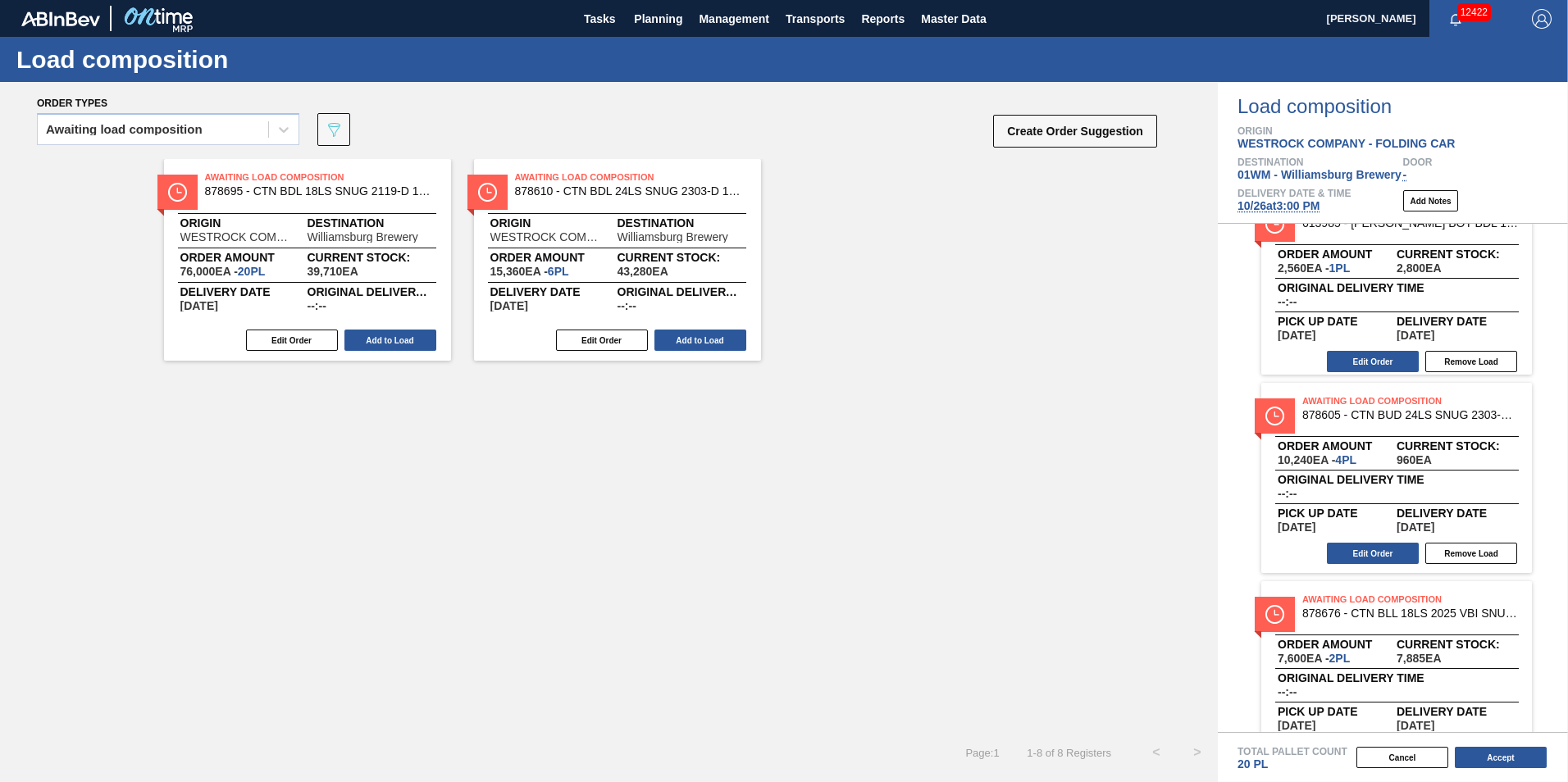
click at [1274, 206] on span "10/26 at 3:00 PM" at bounding box center [1278, 206] width 82 height 13
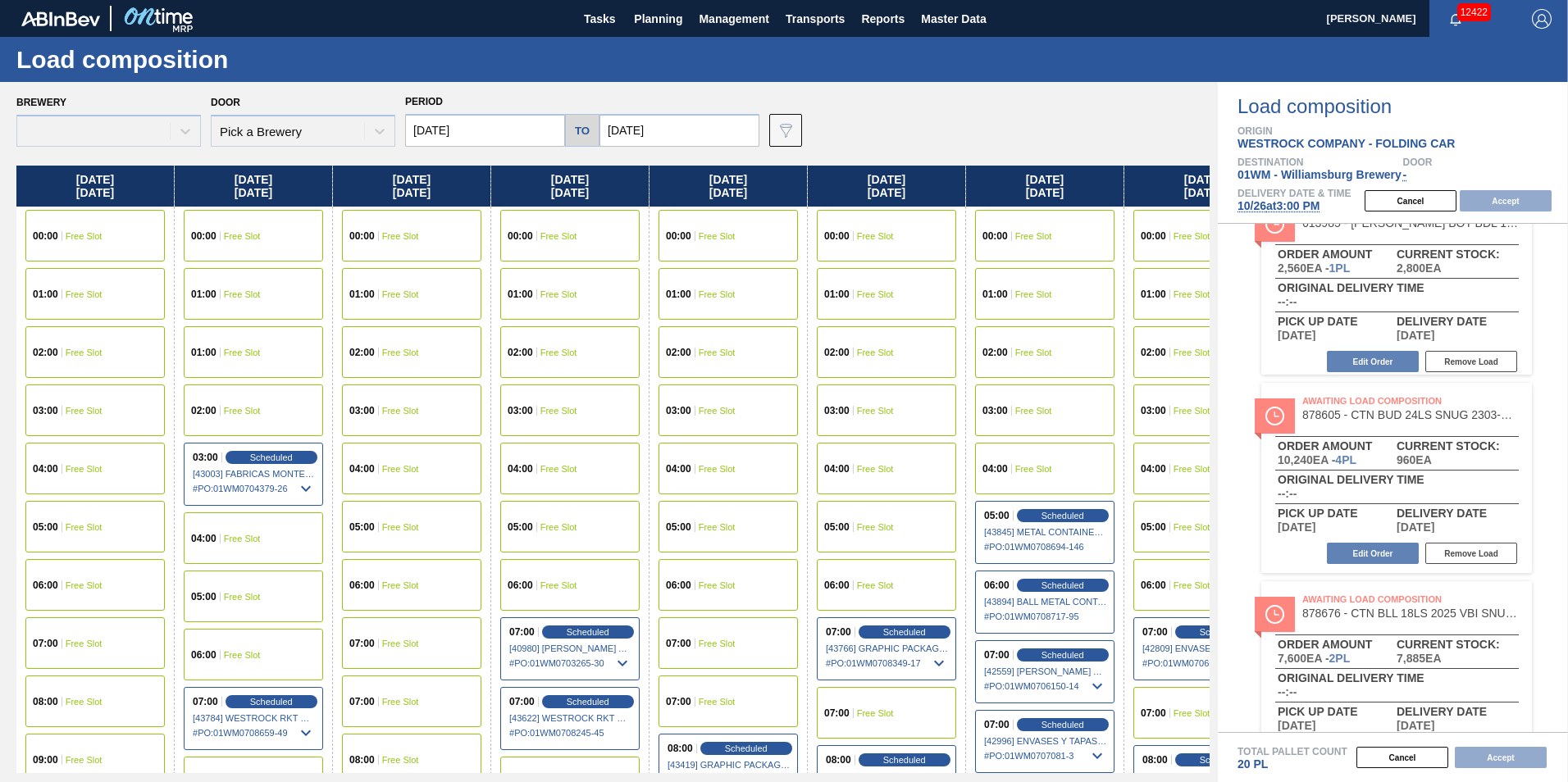
click at [522, 133] on input "10/14/2025" at bounding box center [485, 129] width 160 height 33
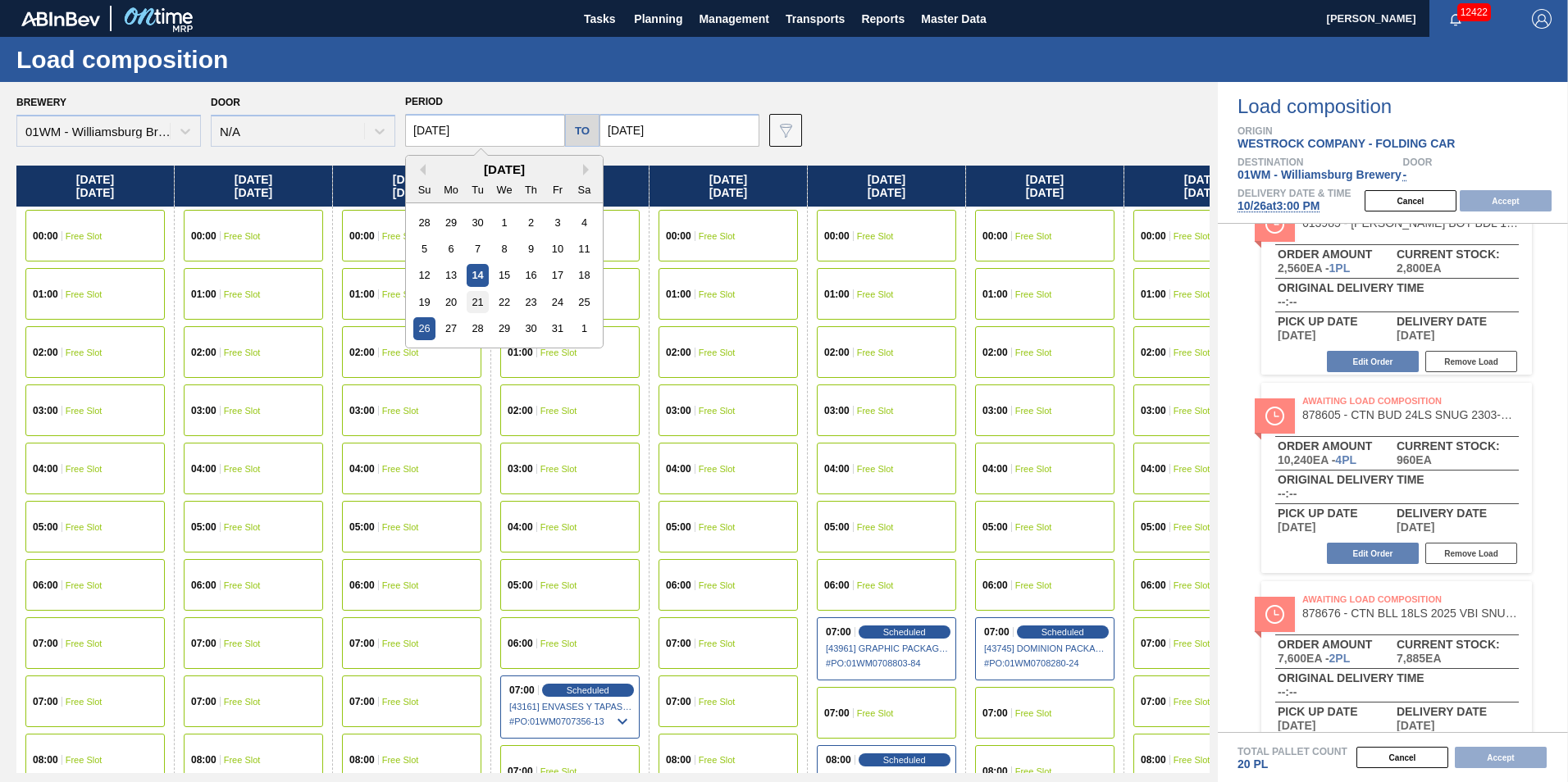
click at [475, 299] on div "21" at bounding box center [478, 303] width 22 height 22
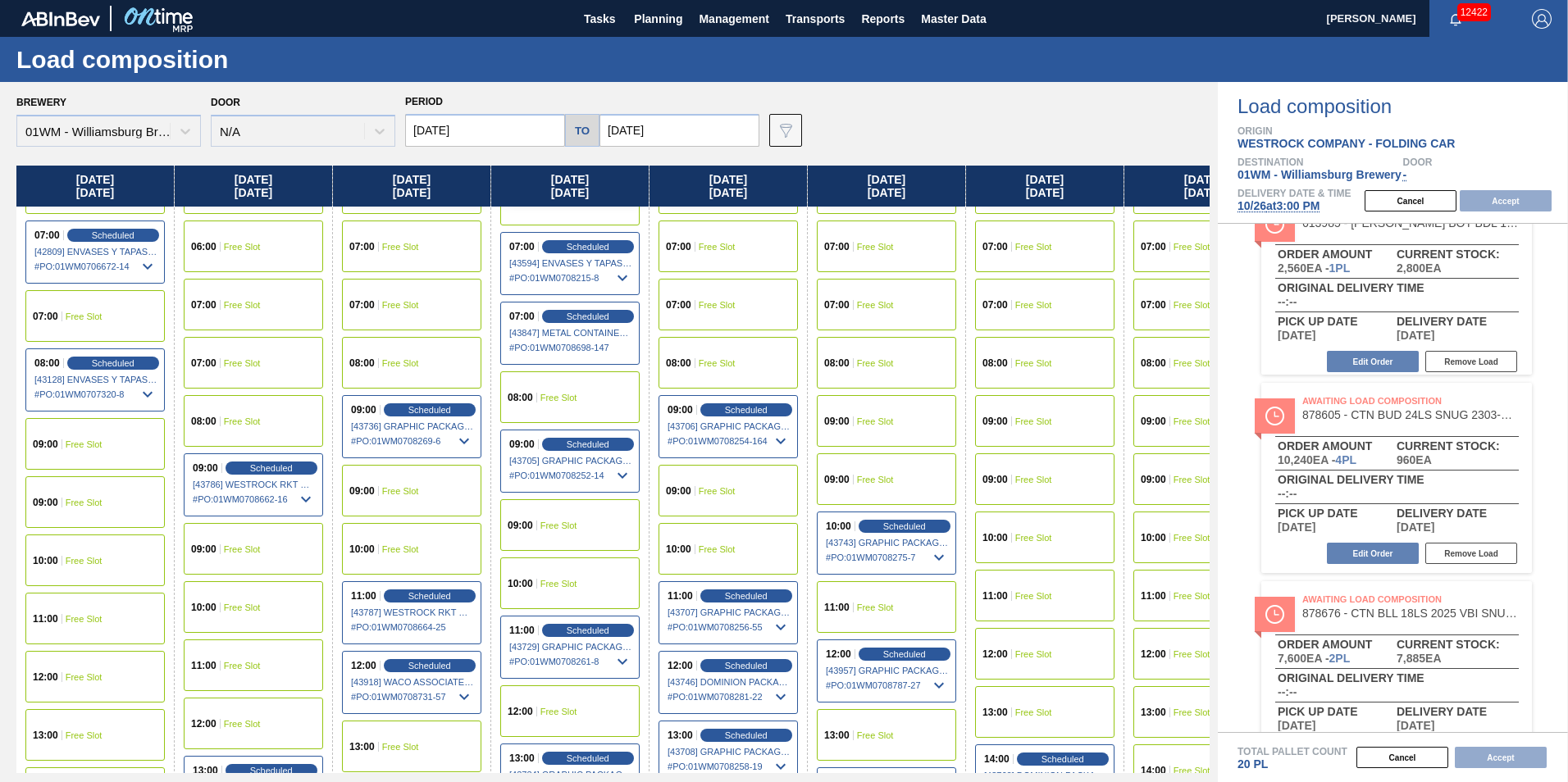
scroll to position [492, 0]
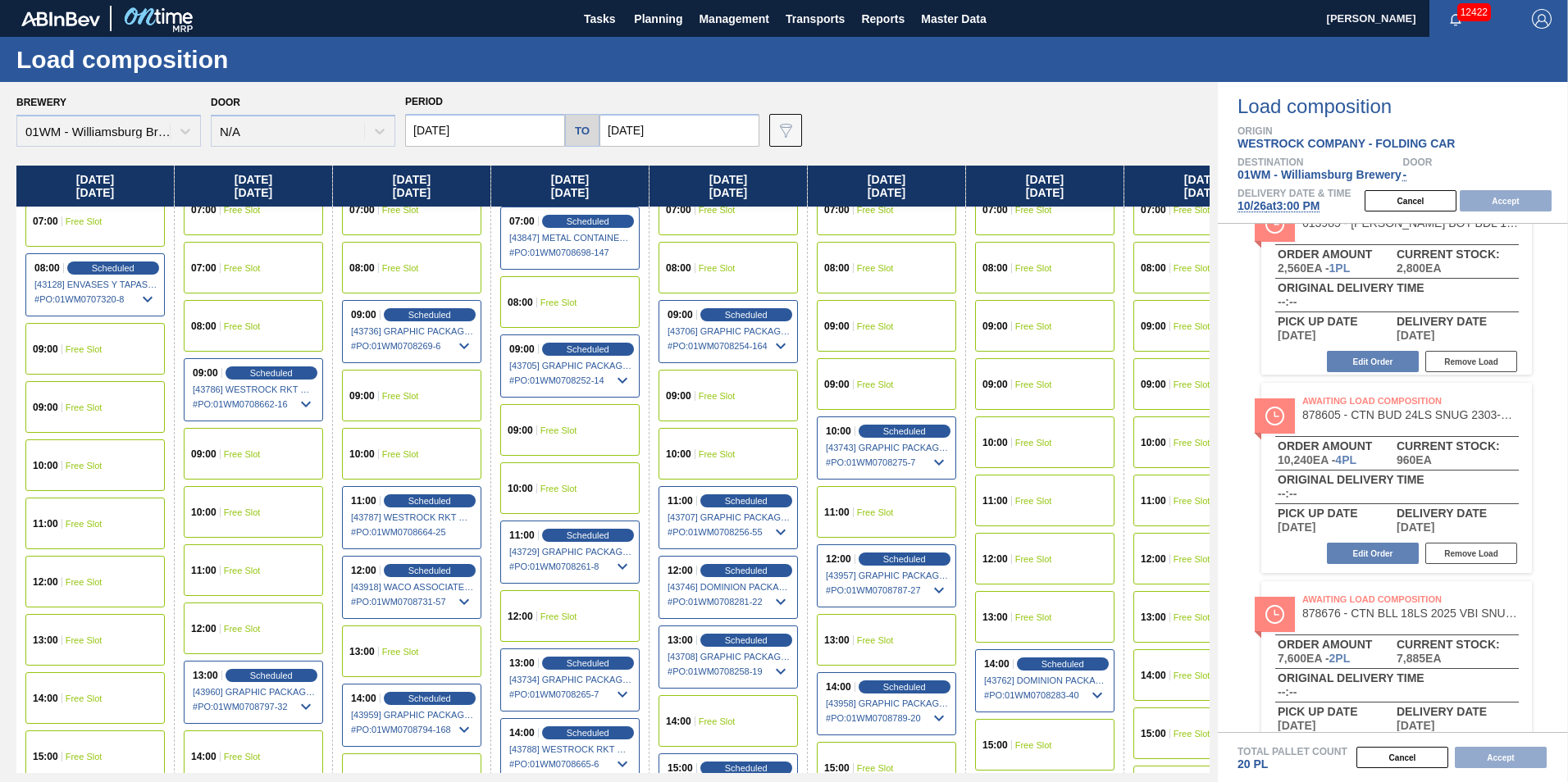
click at [76, 638] on span "Free Slot" at bounding box center [84, 640] width 37 height 10
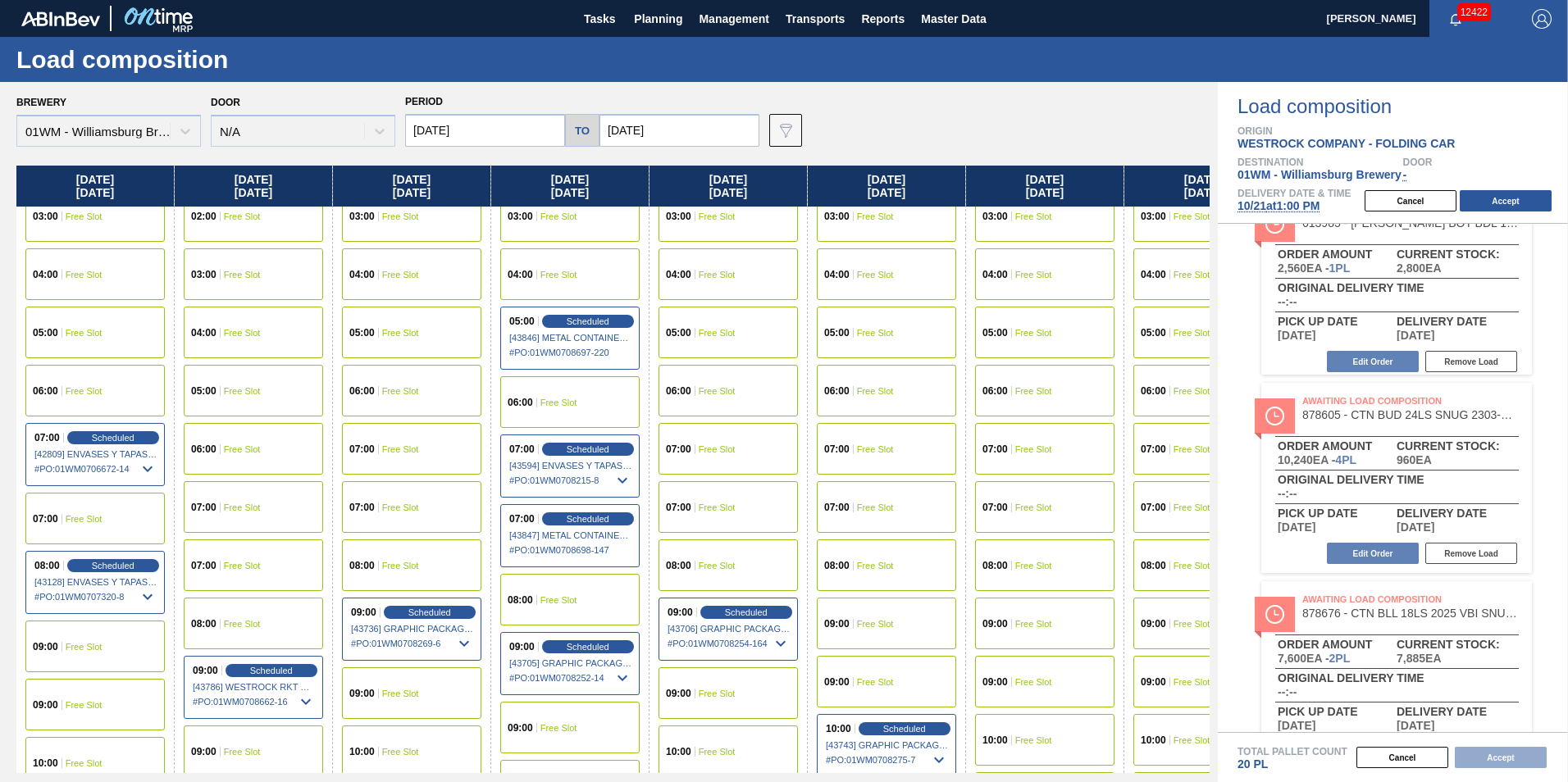
scroll to position [164, 0]
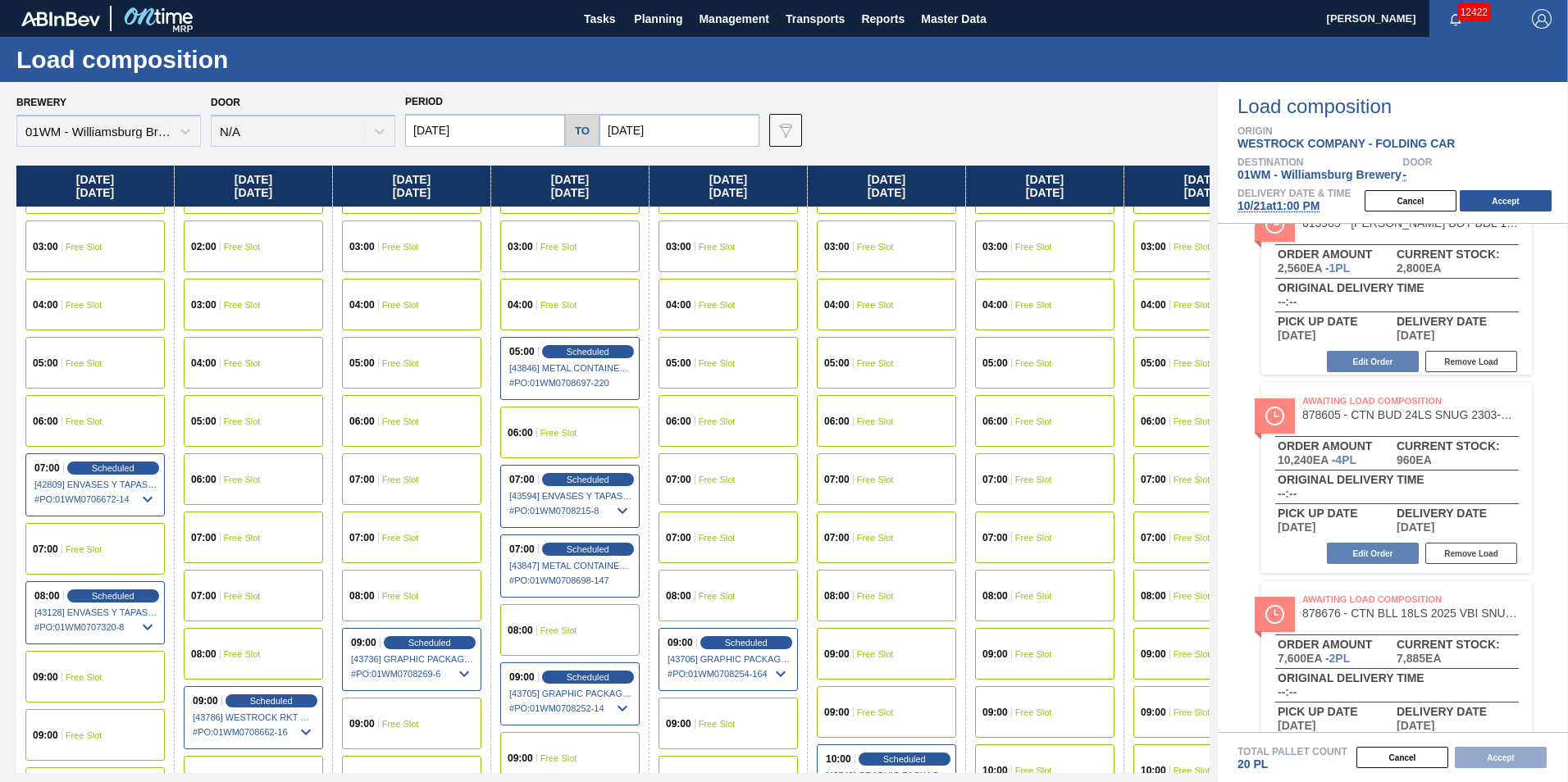
click at [81, 380] on div "05:00 Free Slot" at bounding box center [95, 362] width 140 height 51
click at [104, 683] on div "09:00 Free Slot" at bounding box center [95, 676] width 140 height 51
click at [1503, 196] on button "Accept" at bounding box center [1506, 200] width 92 height 21
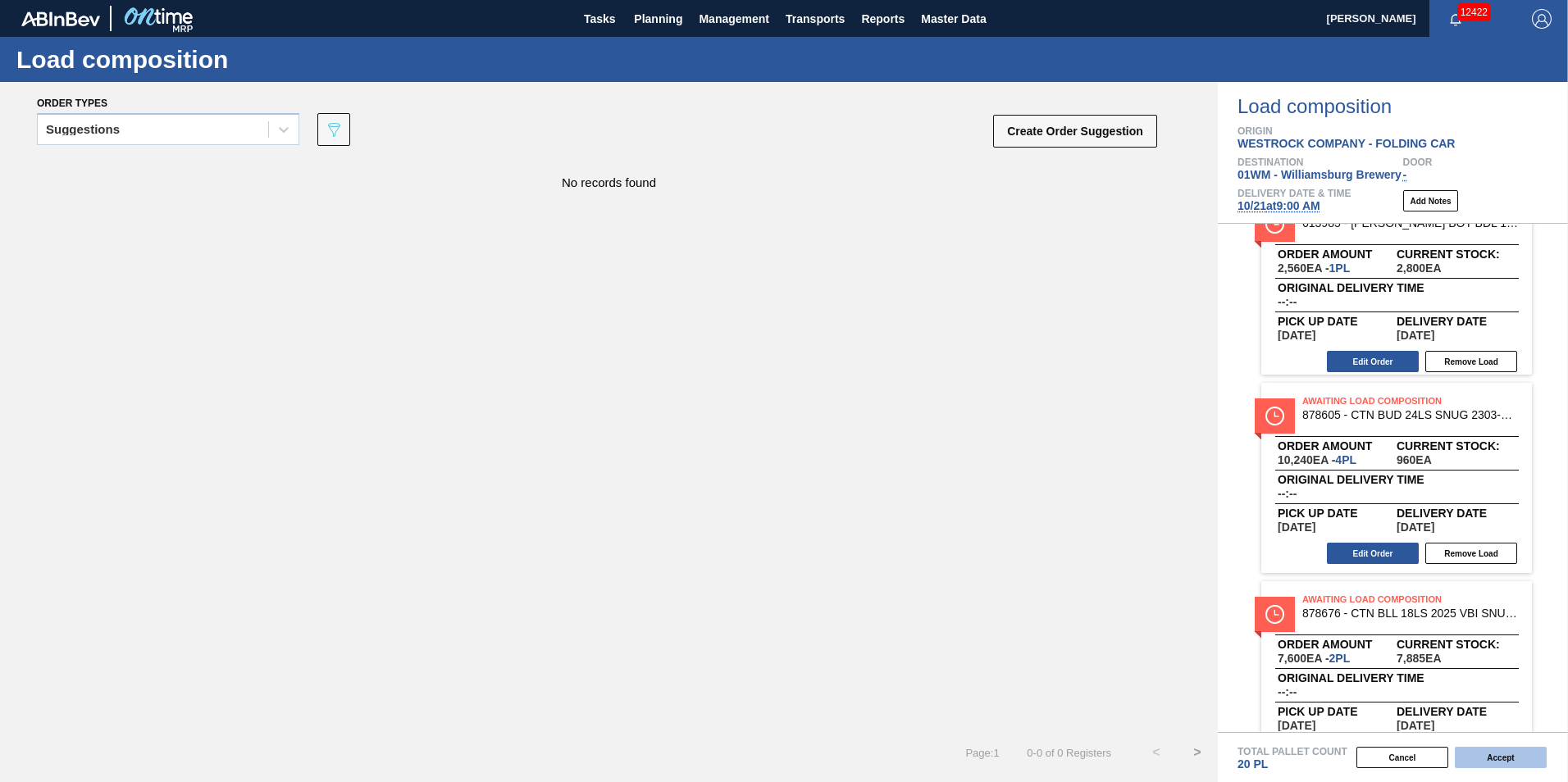
click at [1508, 764] on button "Accept" at bounding box center [1500, 757] width 92 height 21
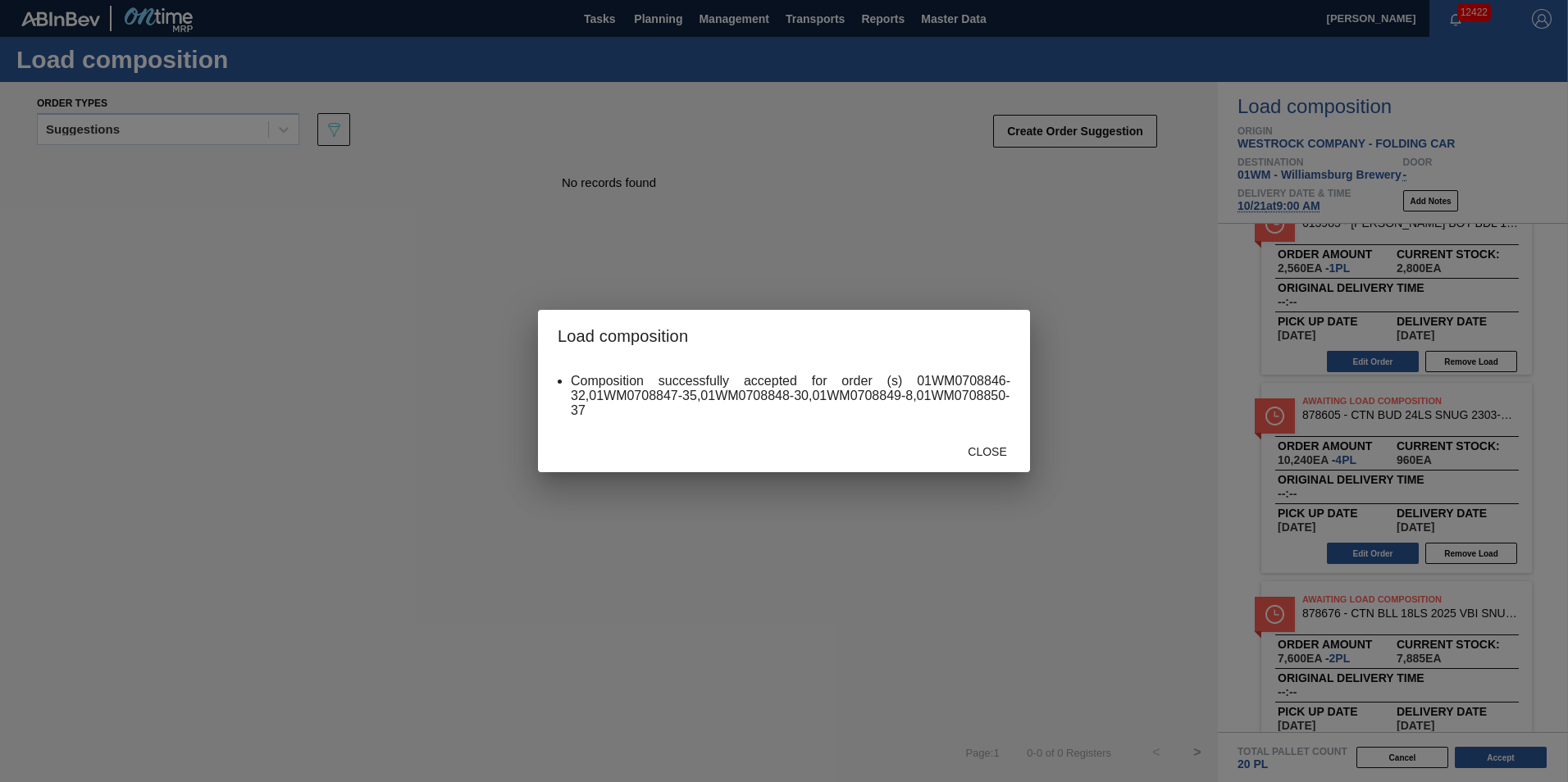
click at [1023, 448] on div "Close" at bounding box center [784, 451] width 492 height 43
click at [1007, 456] on span "Close" at bounding box center [987, 452] width 65 height 13
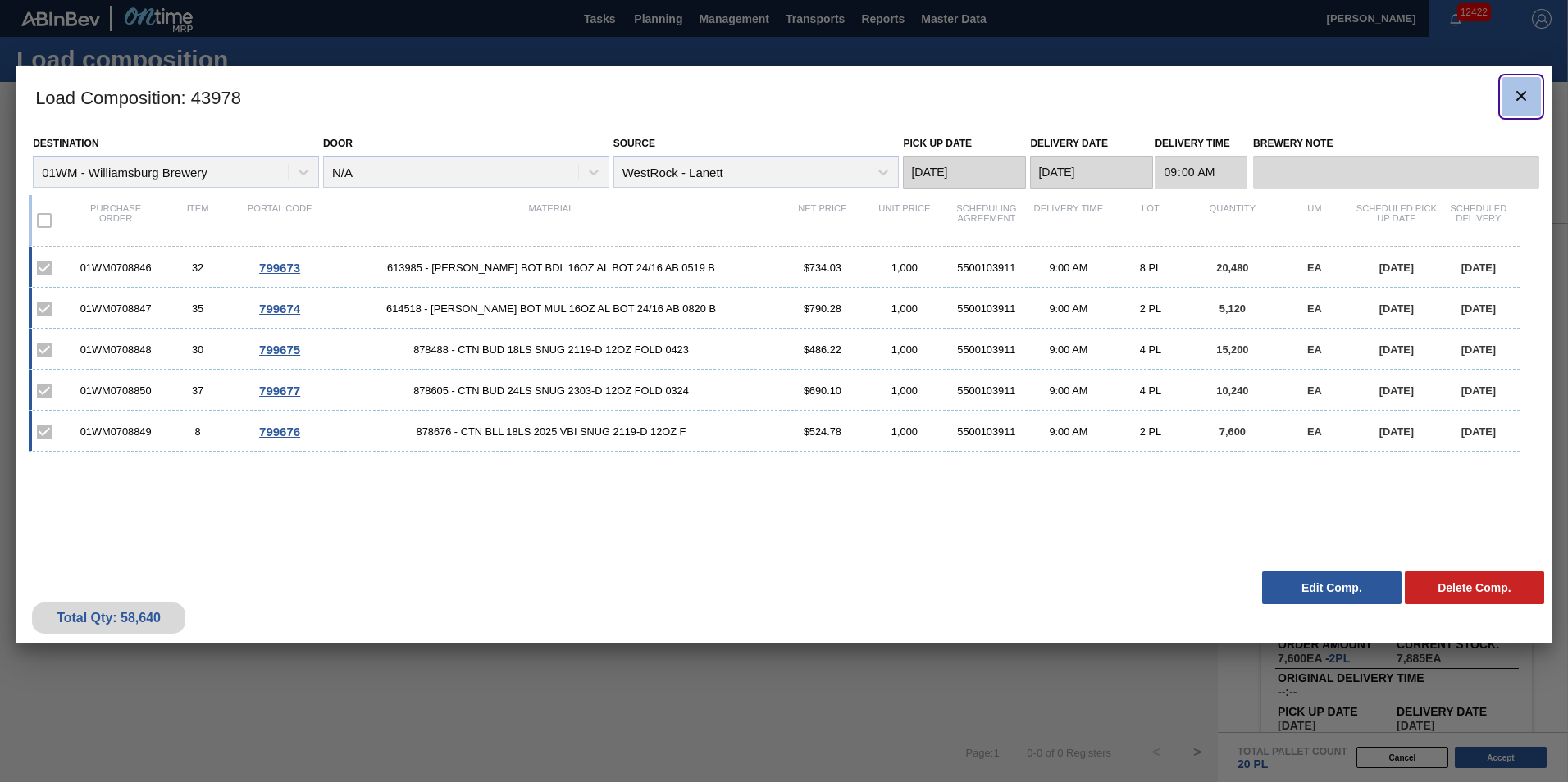
click at [1518, 86] on button "botão de ícone" at bounding box center [1521, 97] width 39 height 39
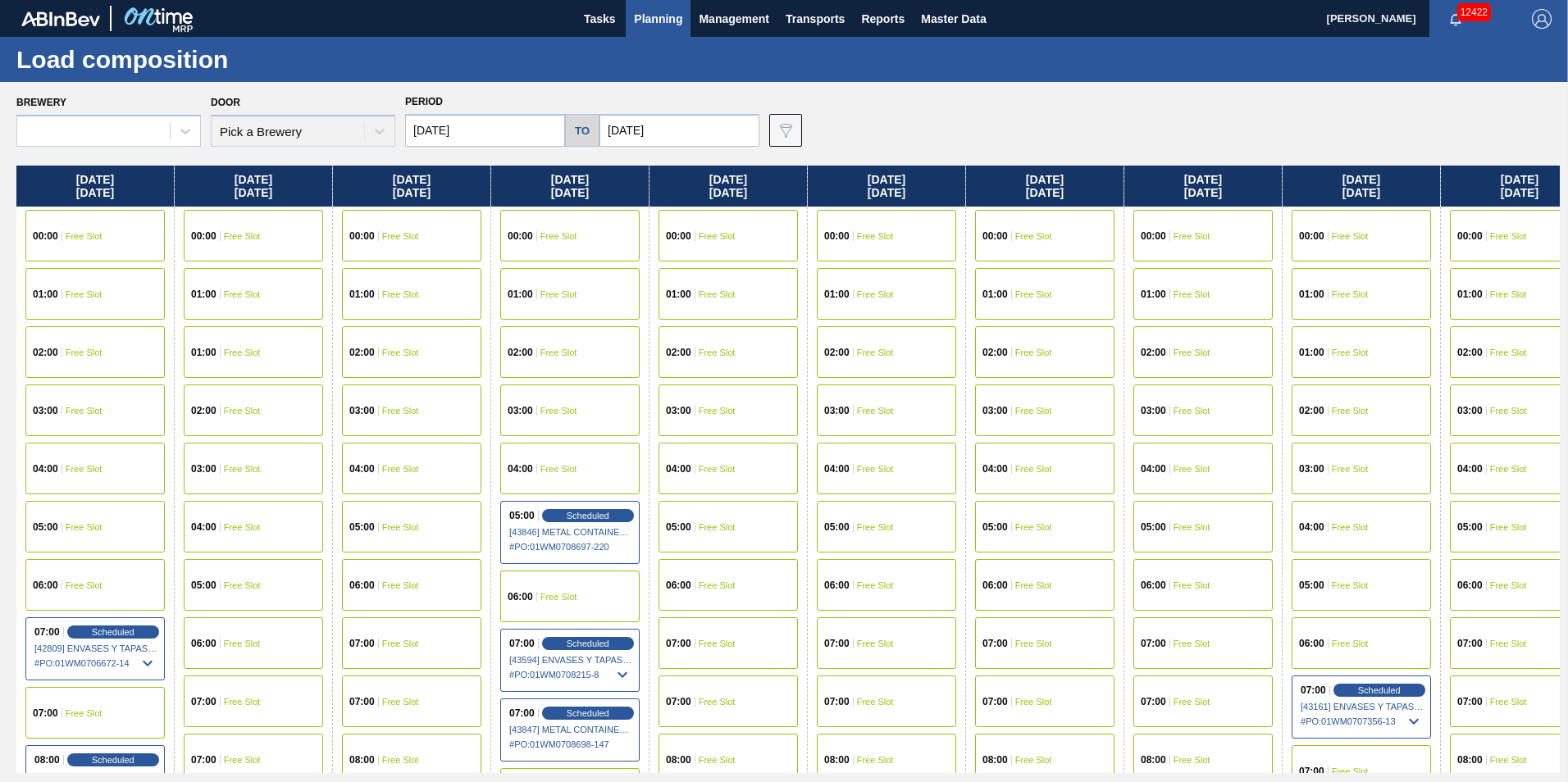
click at [665, 17] on span "Planning" at bounding box center [658, 19] width 48 height 20
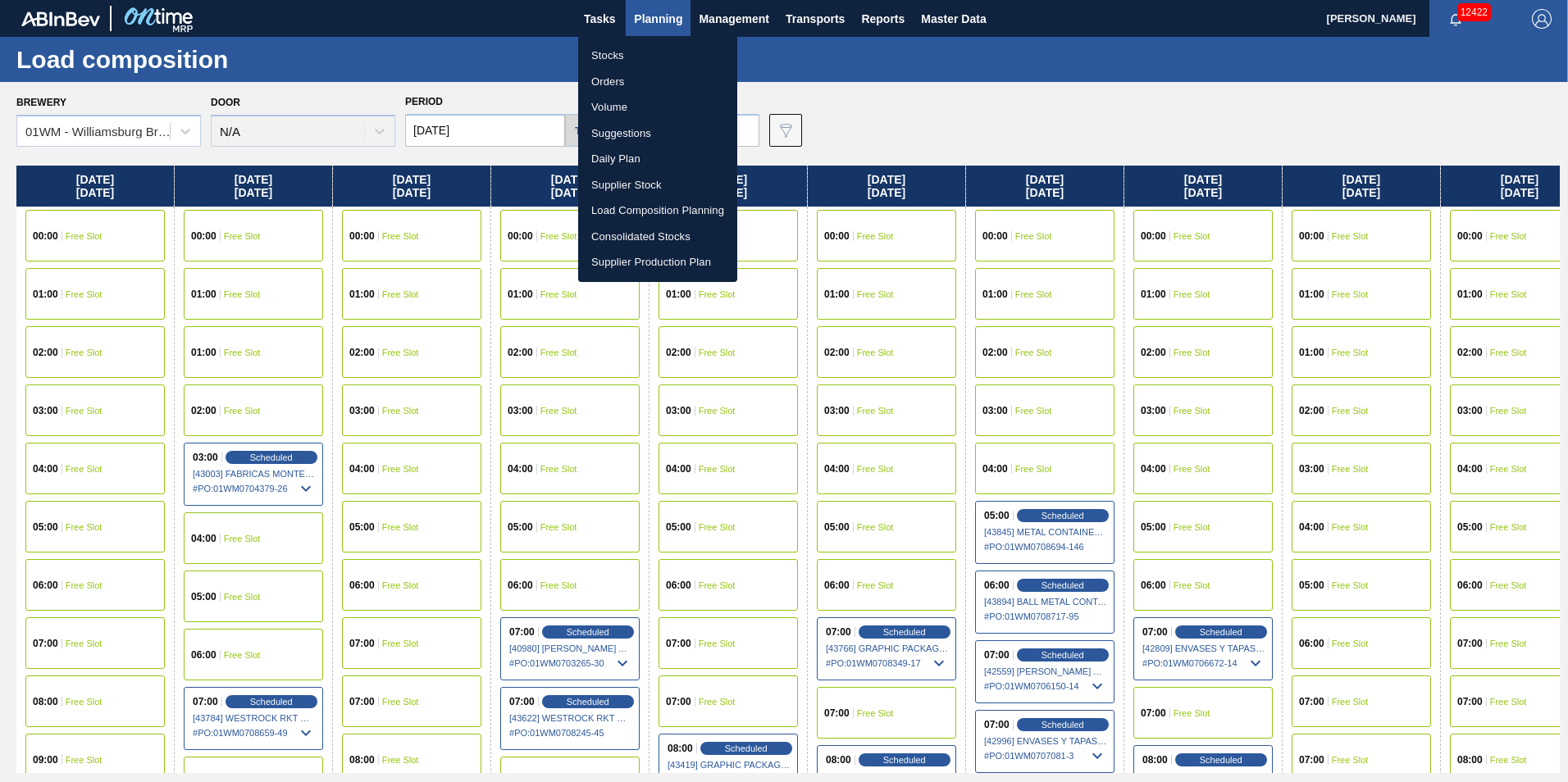
click at [943, 100] on div at bounding box center [784, 391] width 1568 height 782
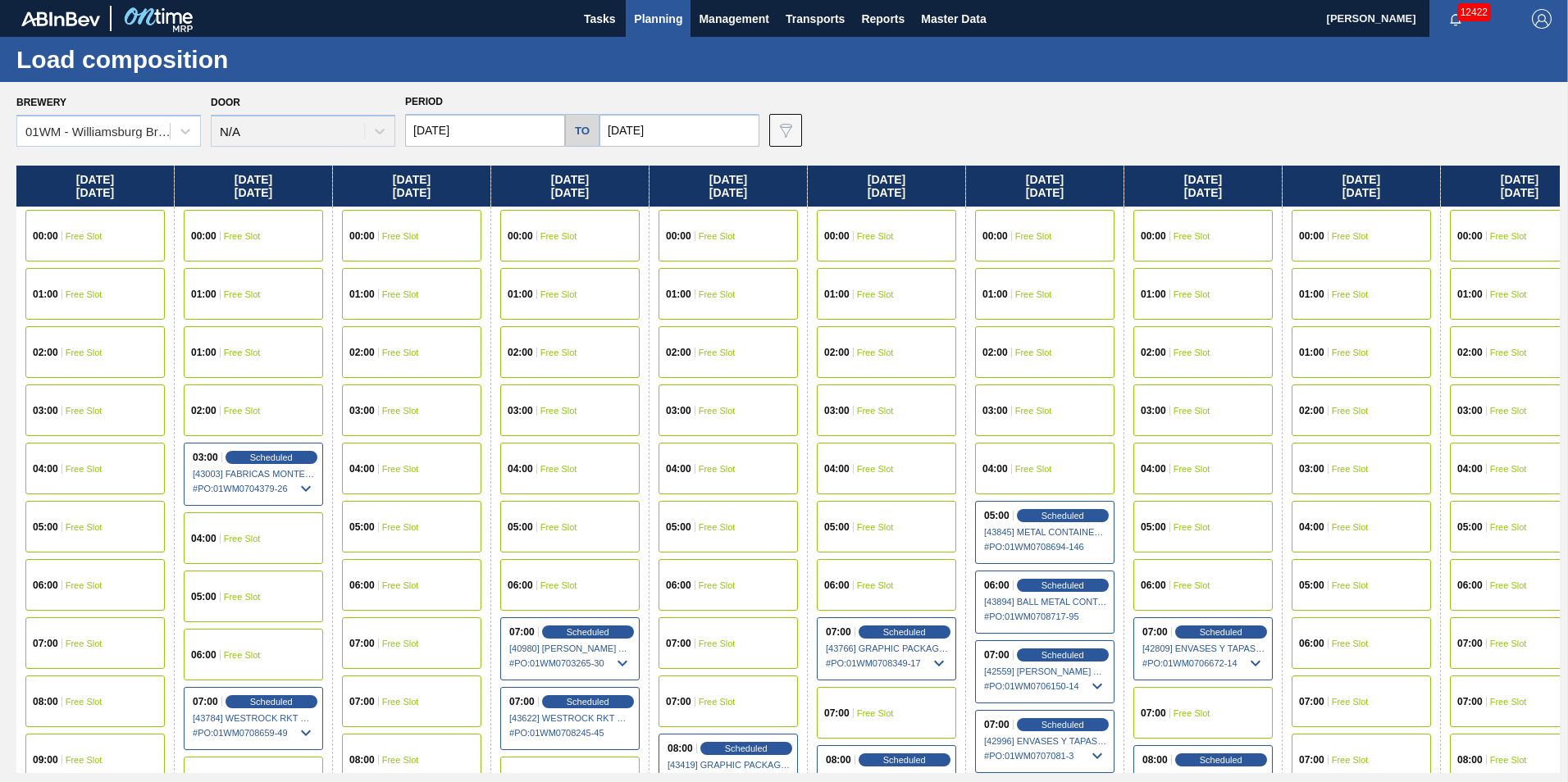
click at [640, 14] on span "Planning" at bounding box center [658, 19] width 48 height 20
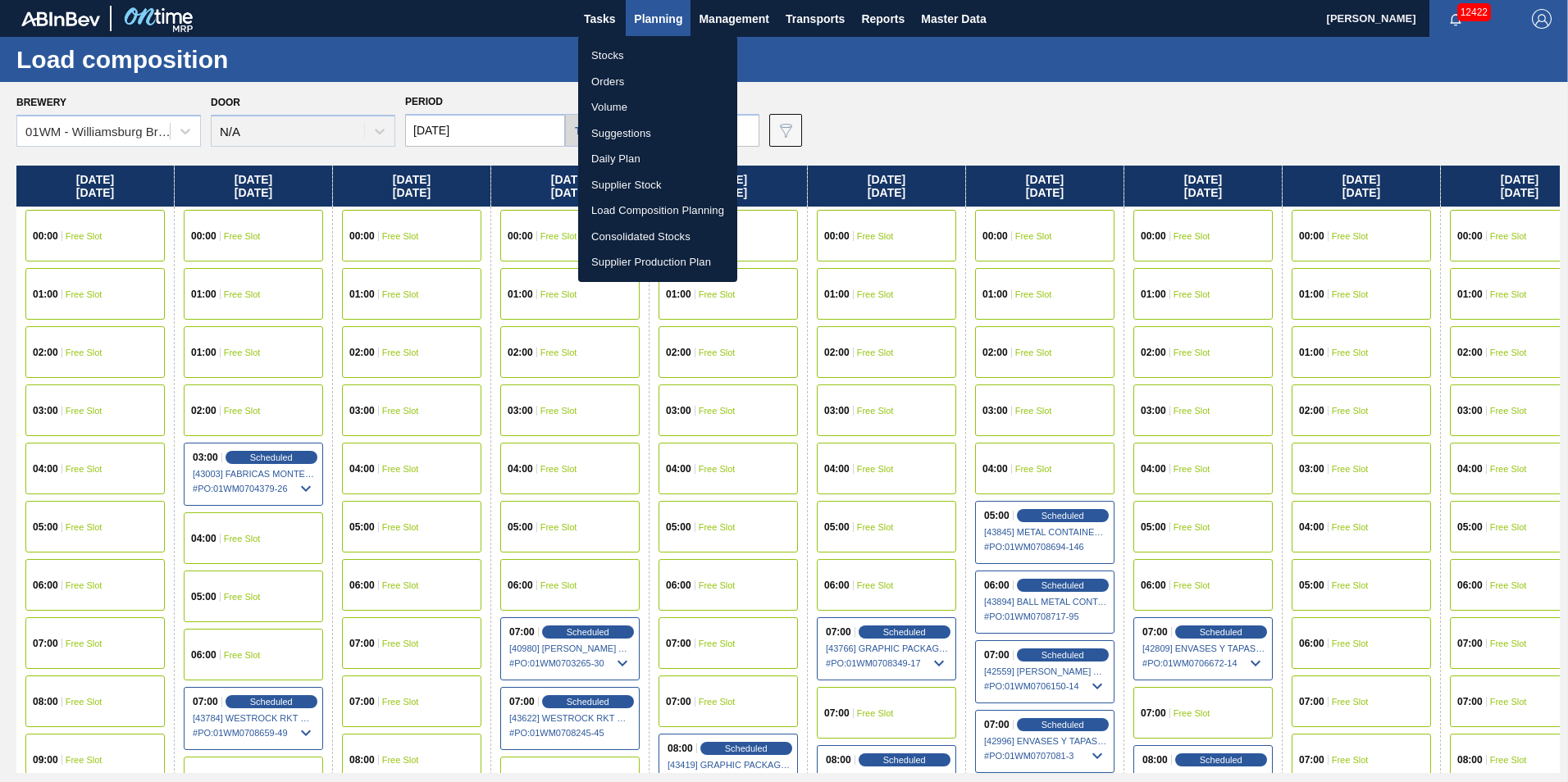
click at [662, 219] on li "Load Composition Planning" at bounding box center [657, 210] width 159 height 26
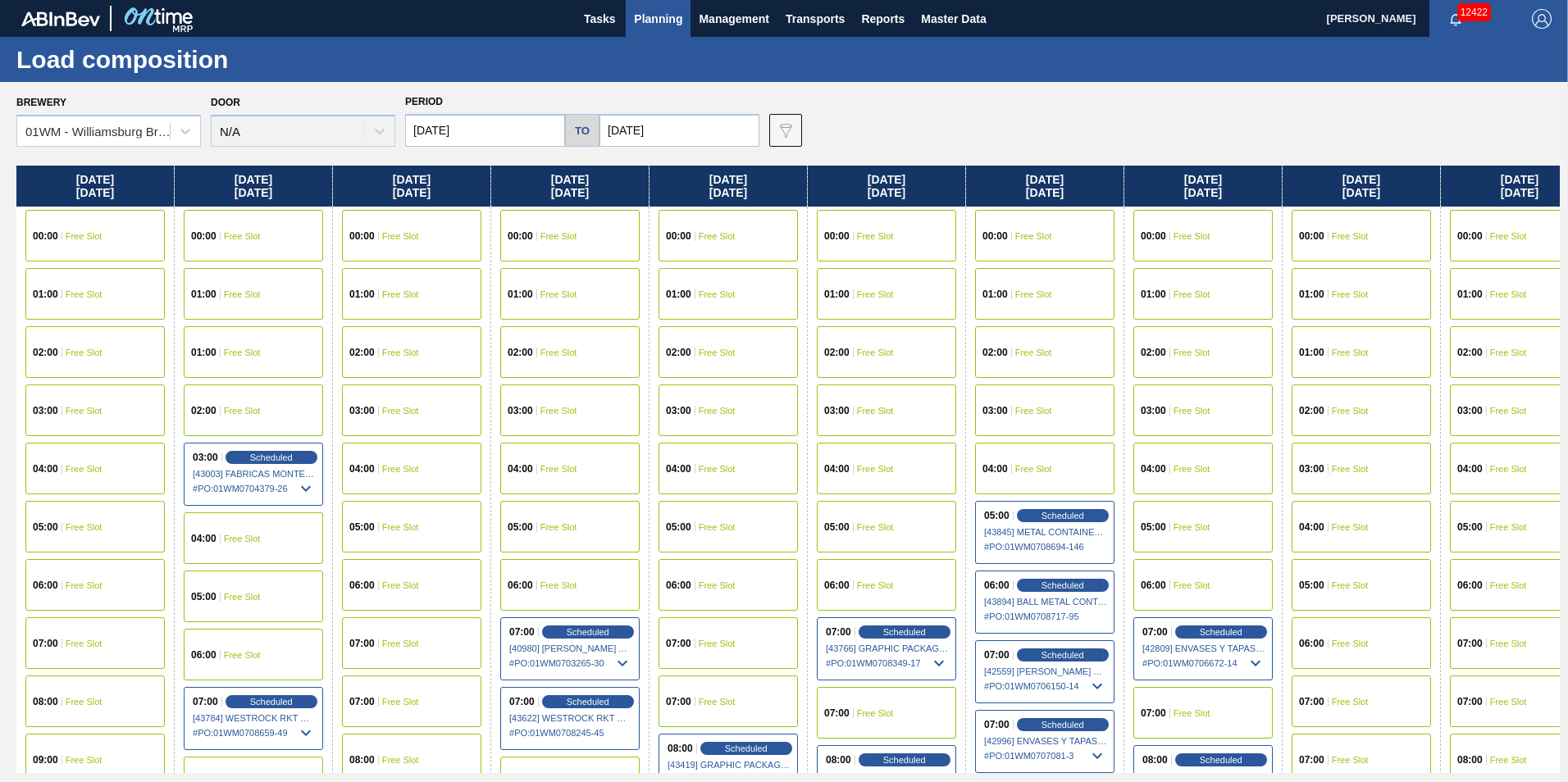
click at [653, 29] on button "Planning" at bounding box center [658, 19] width 65 height 37
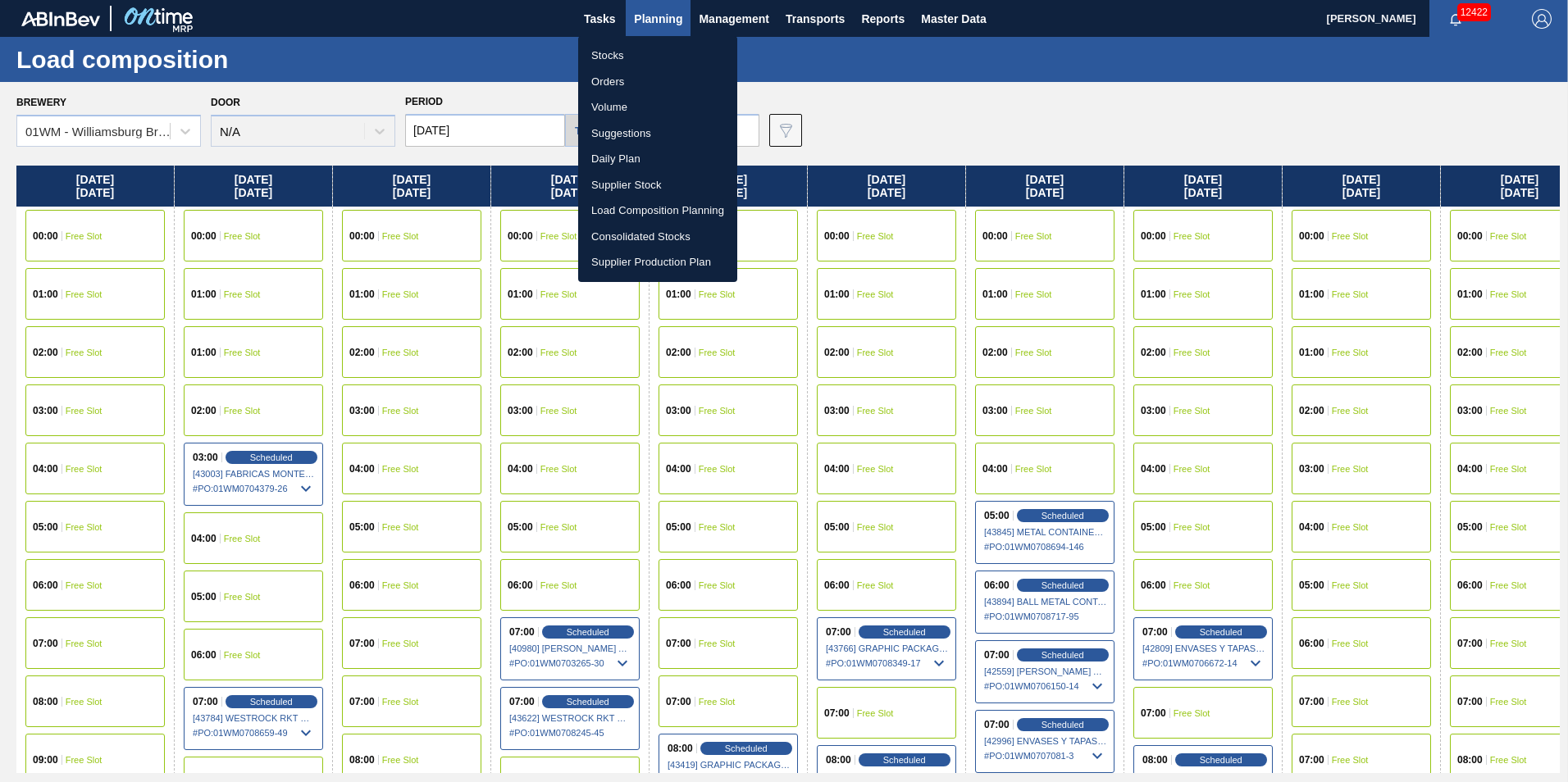
click at [656, 209] on li "Load Composition Planning" at bounding box center [657, 210] width 159 height 26
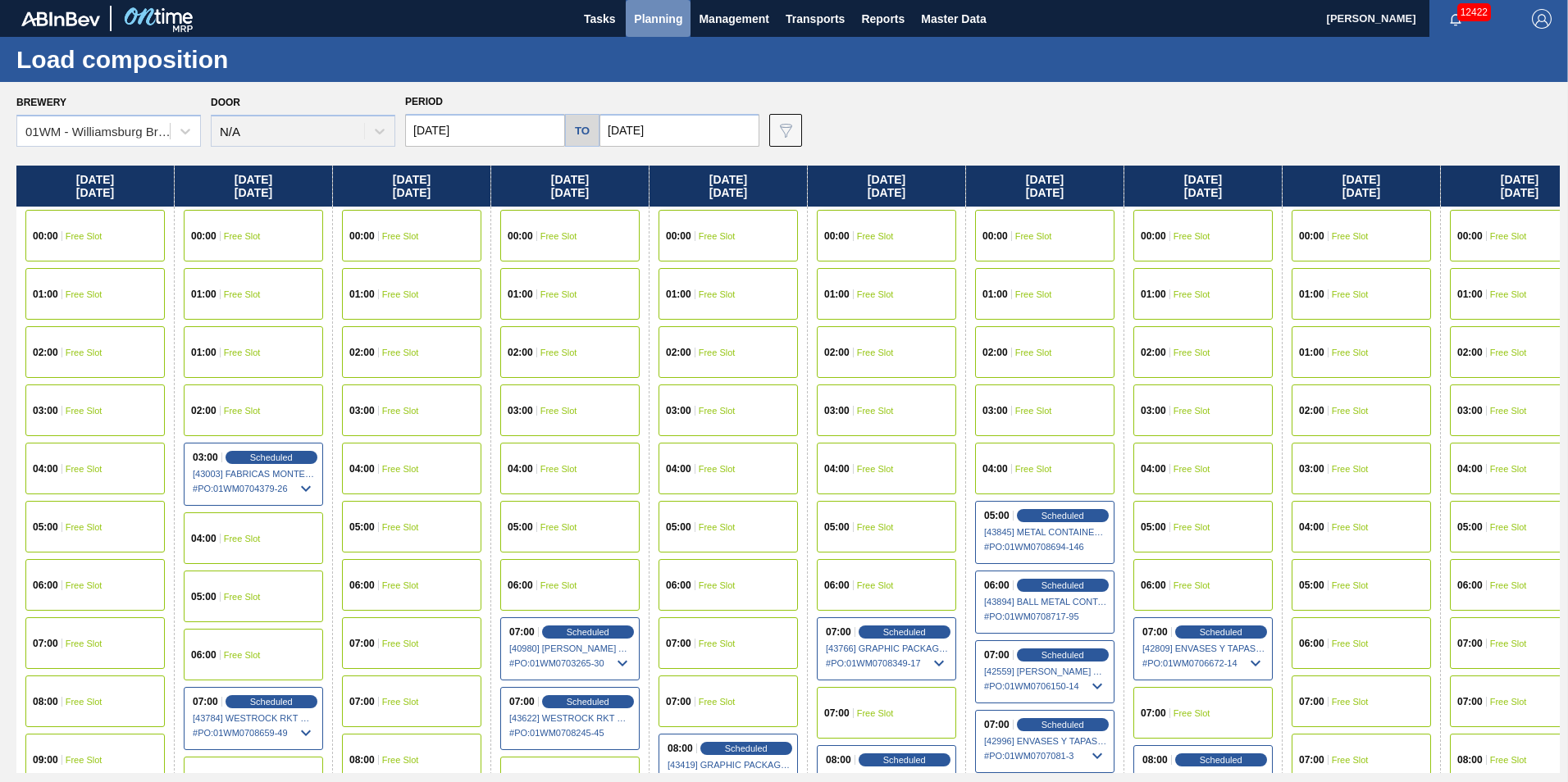
click at [659, 17] on span "Planning" at bounding box center [658, 19] width 48 height 20
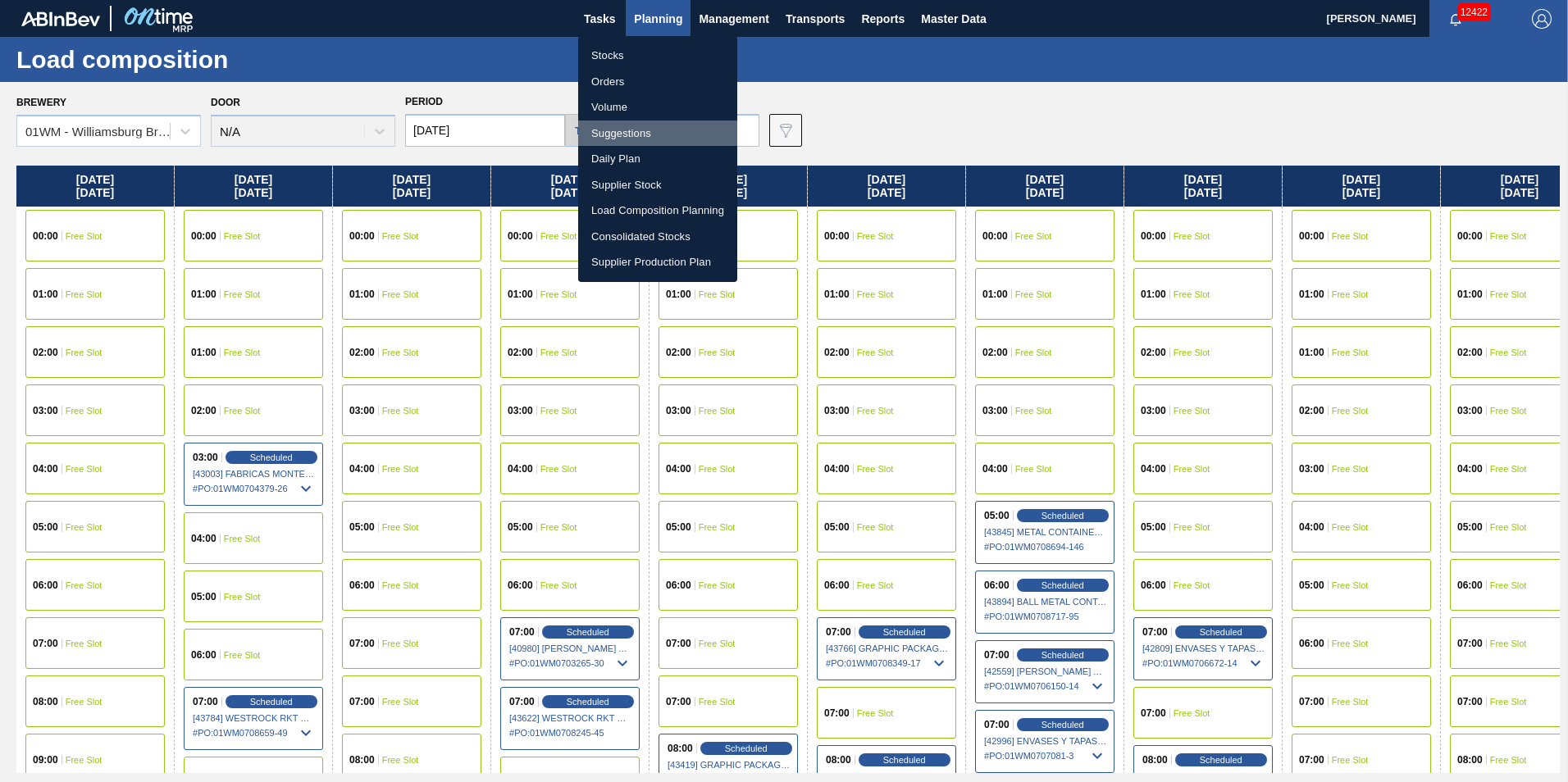
click at [630, 139] on li "Suggestions" at bounding box center [657, 133] width 159 height 26
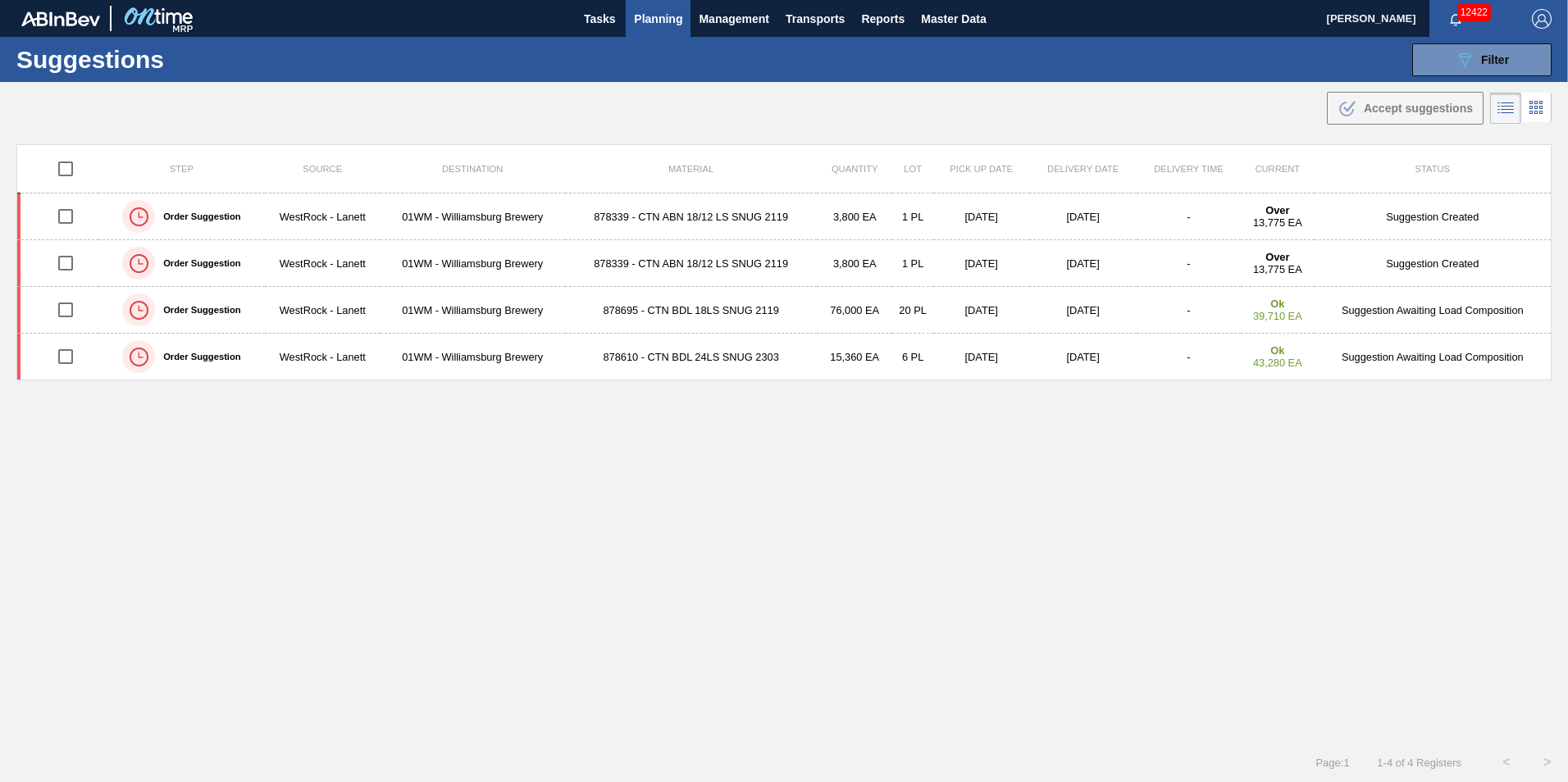
click at [661, 25] on span "Planning" at bounding box center [658, 19] width 48 height 20
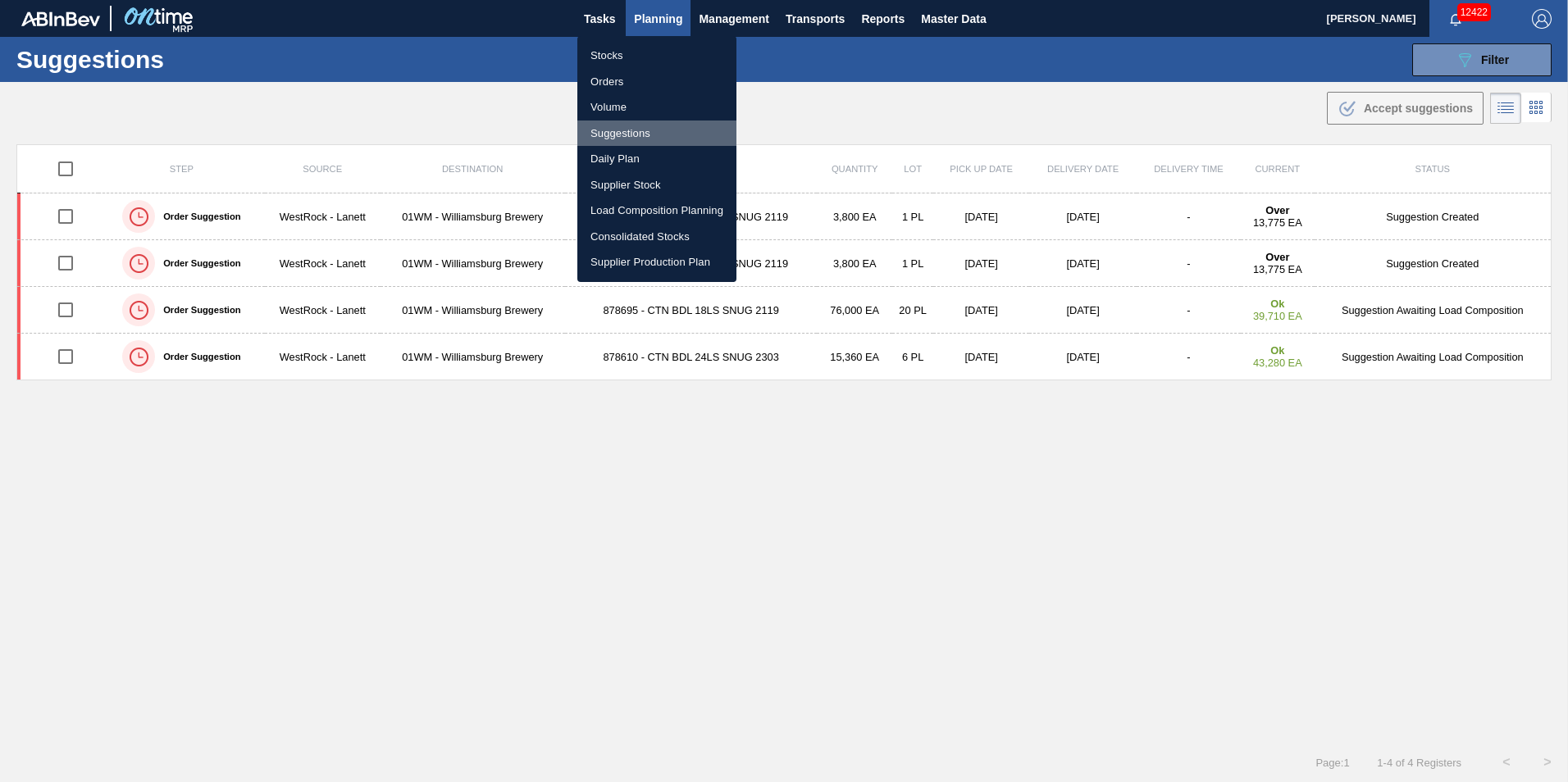
click at [657, 134] on li "Suggestions" at bounding box center [656, 133] width 159 height 26
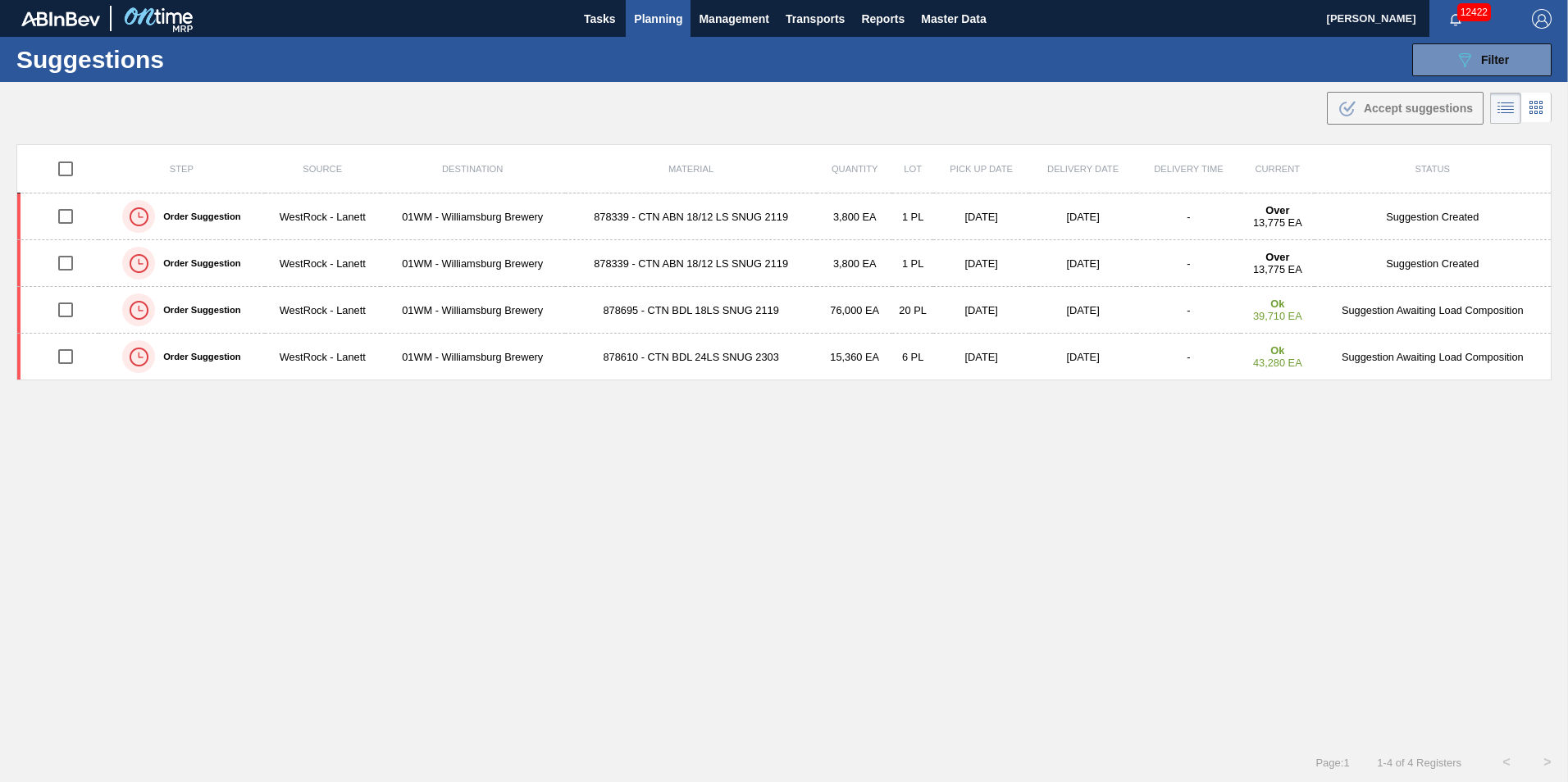
click at [649, 34] on button "Planning" at bounding box center [658, 19] width 65 height 37
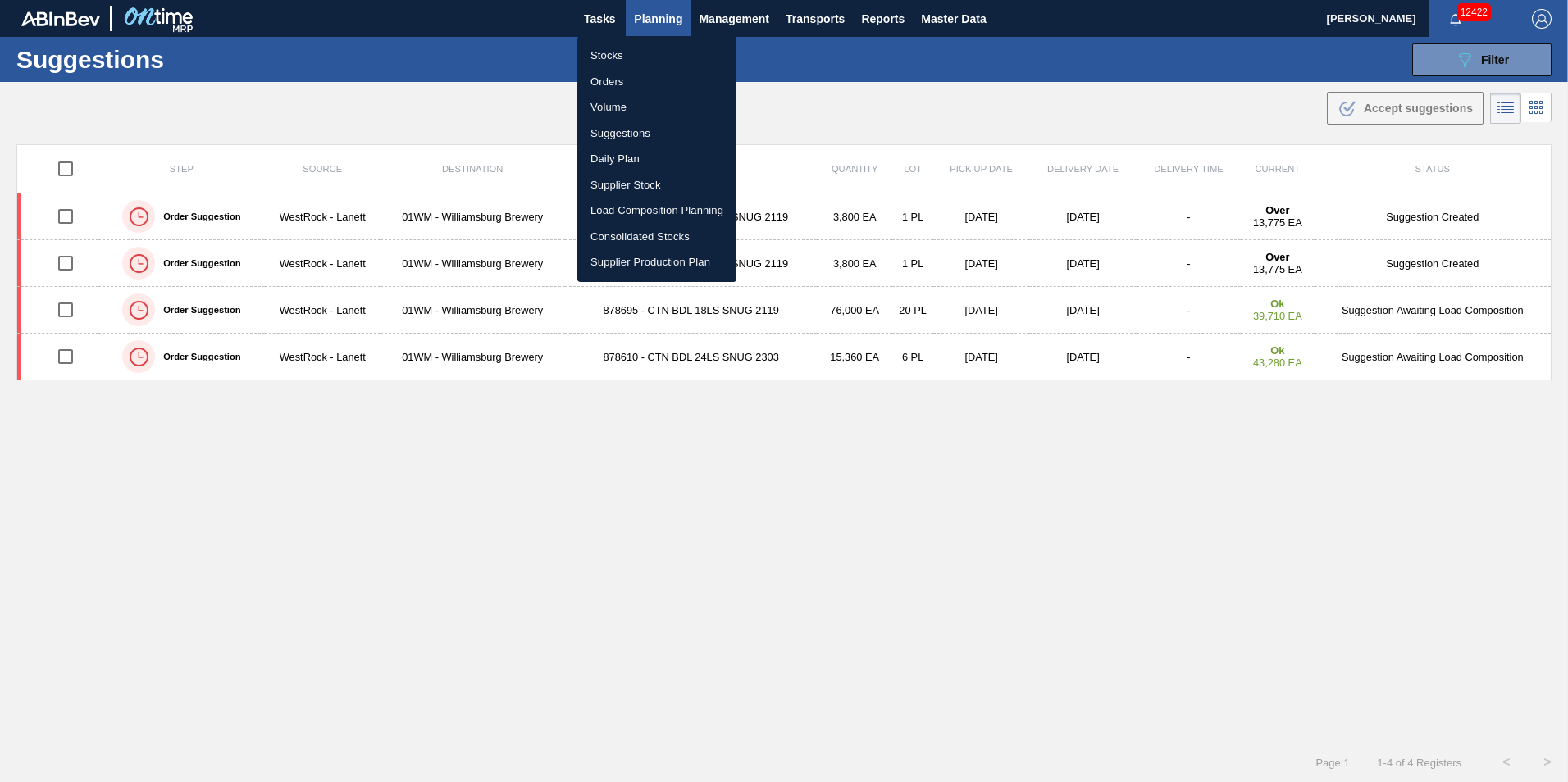
click at [666, 216] on li "Load Composition Planning" at bounding box center [656, 210] width 159 height 26
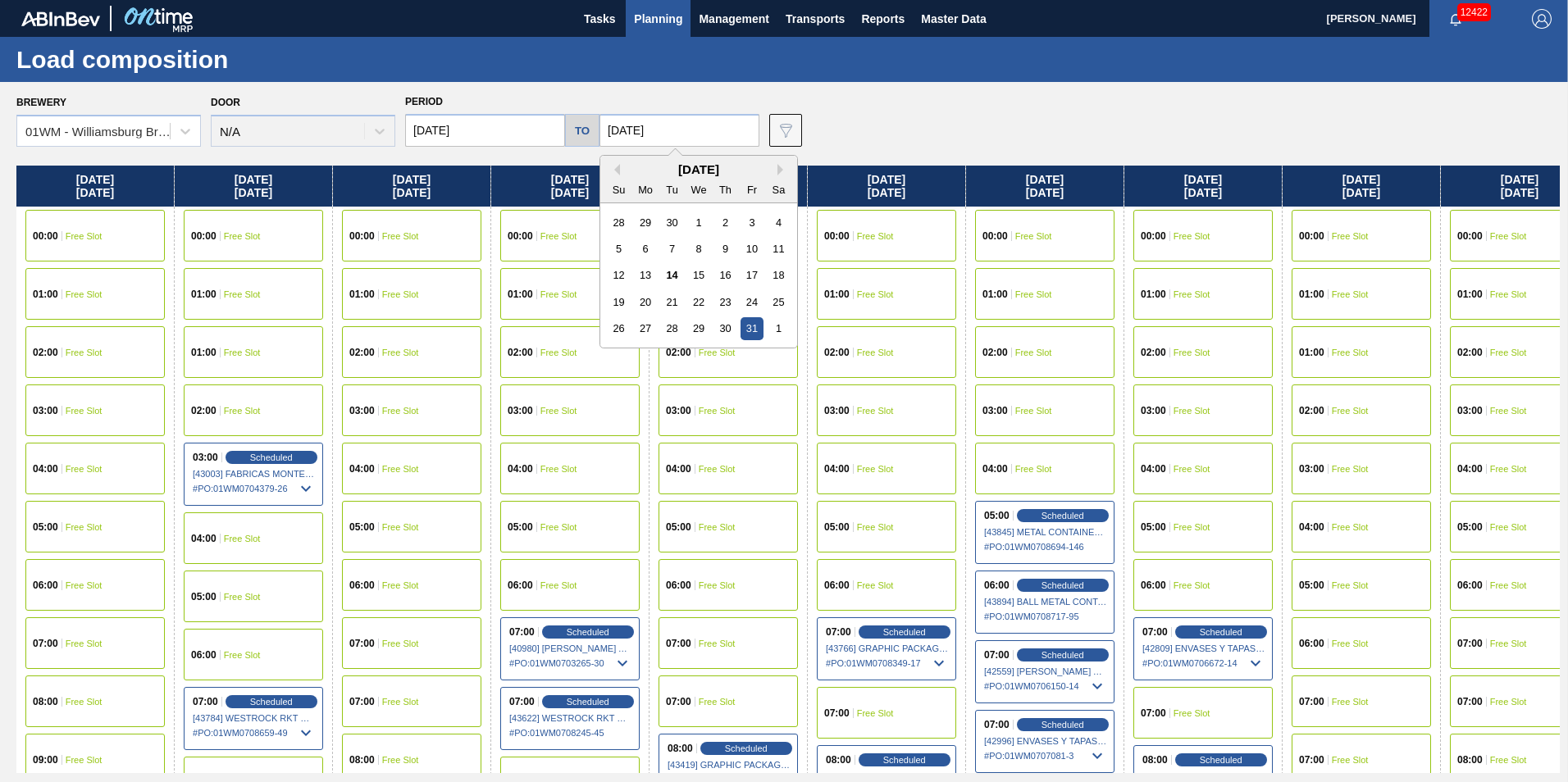
click at [633, 133] on input "10/31/2025" at bounding box center [680, 129] width 160 height 33
click at [773, 169] on div "Previous Month Next Month October 2025 Su Mo Tu We Th Fr Sa 28 29 30 1 2 3 4 5 …" at bounding box center [698, 251] width 198 height 194
click at [777, 169] on button "Next Month" at bounding box center [783, 169] width 11 height 11
click at [784, 249] on div "8" at bounding box center [778, 249] width 22 height 22
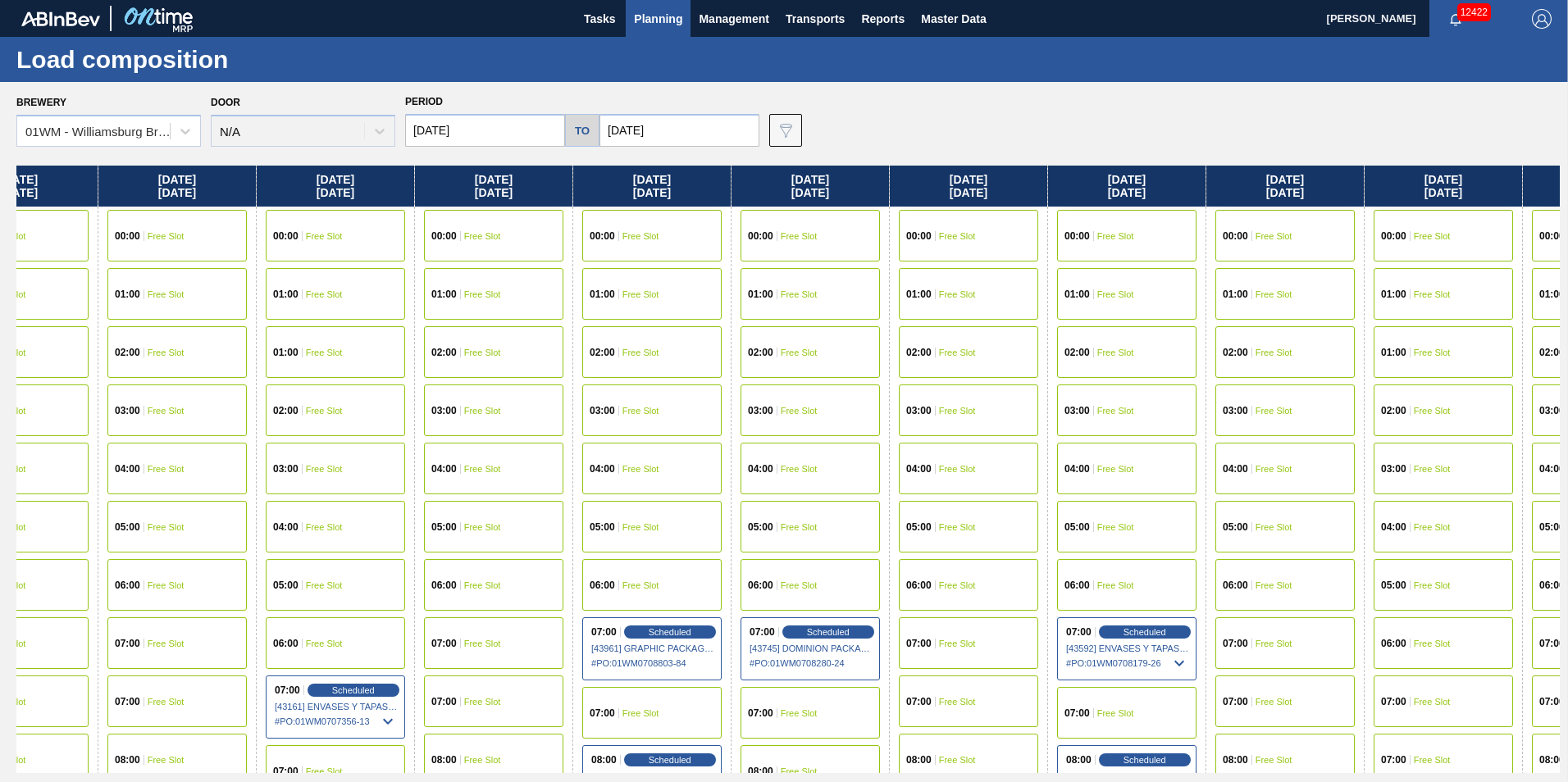
drag, startPoint x: 1460, startPoint y: 189, endPoint x: -864, endPoint y: 51, distance: 2328.1
click at [0, 0] on html "Tasks Planning Management Transports Reports Master Data Vincent Geritano 12422…" at bounding box center [784, 0] width 1568 height 0
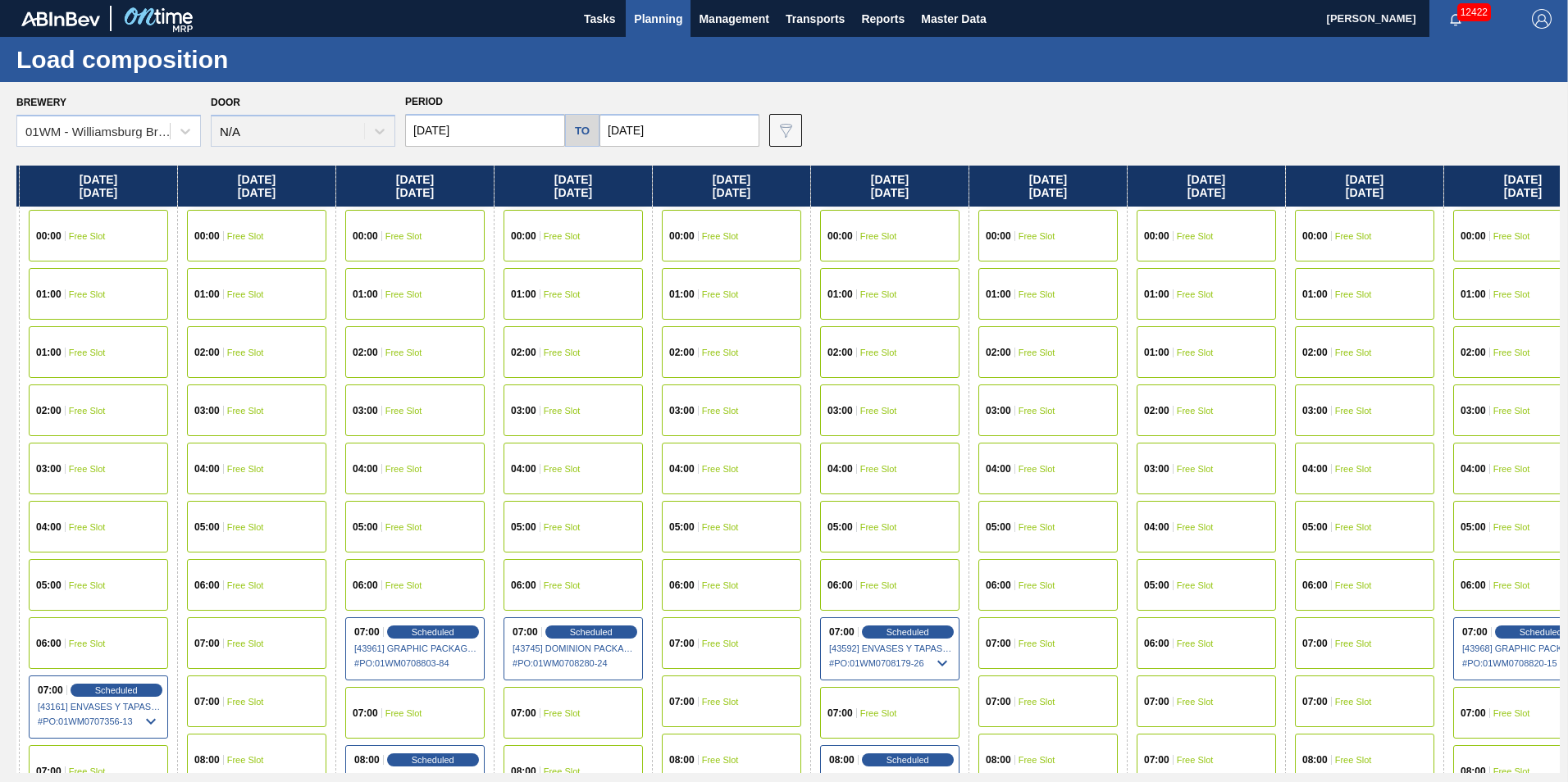
scroll to position [0, 2572]
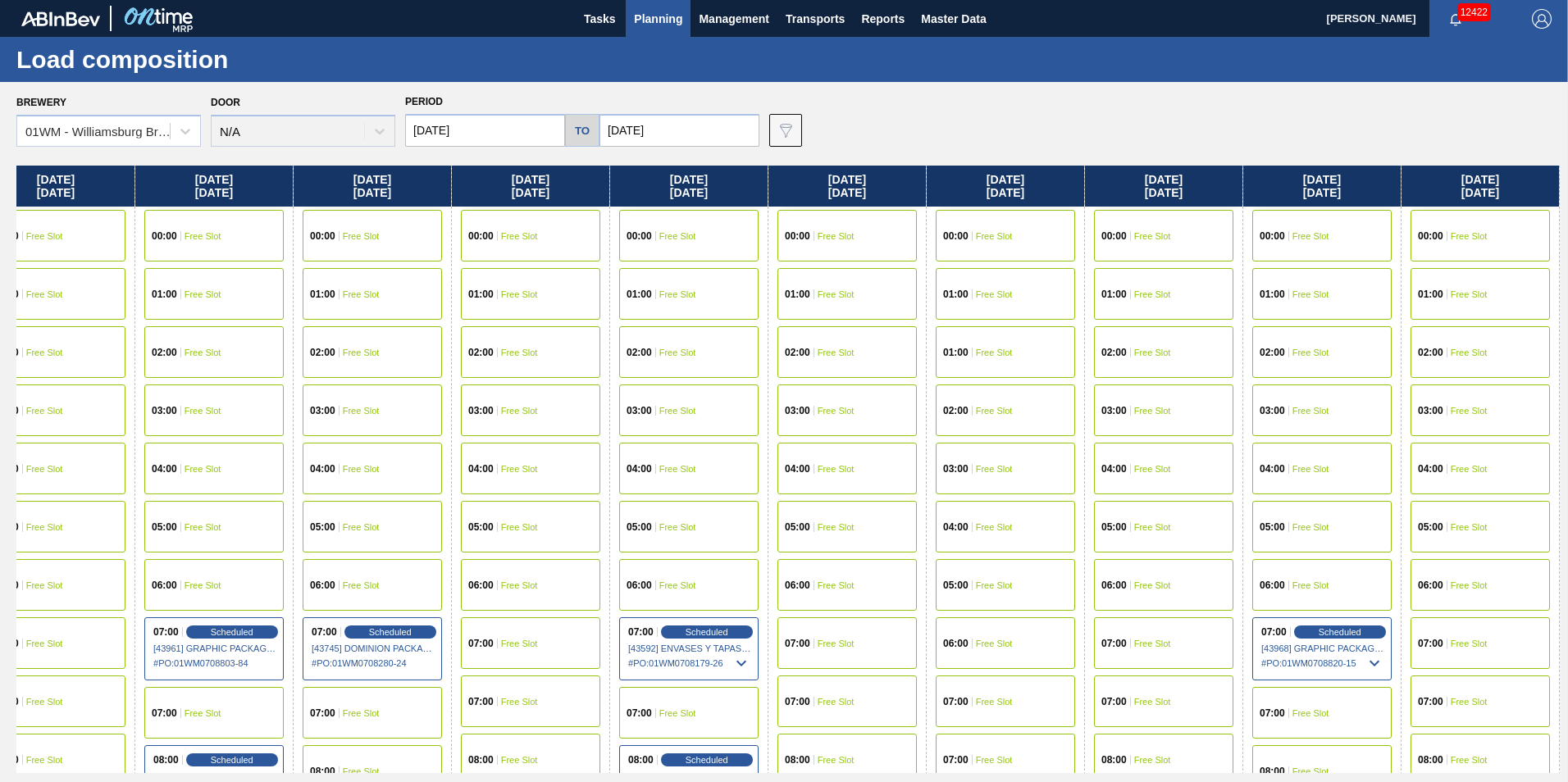
drag, startPoint x: 1529, startPoint y: 192, endPoint x: 683, endPoint y: 183, distance: 846.0
click at [685, 186] on div "Tuesday 10/14/2025 00:00 Free Slot 01:00 Free Slot 02:00 Free Slot 03:00 Free S…" at bounding box center [788, 469] width 1543 height 608
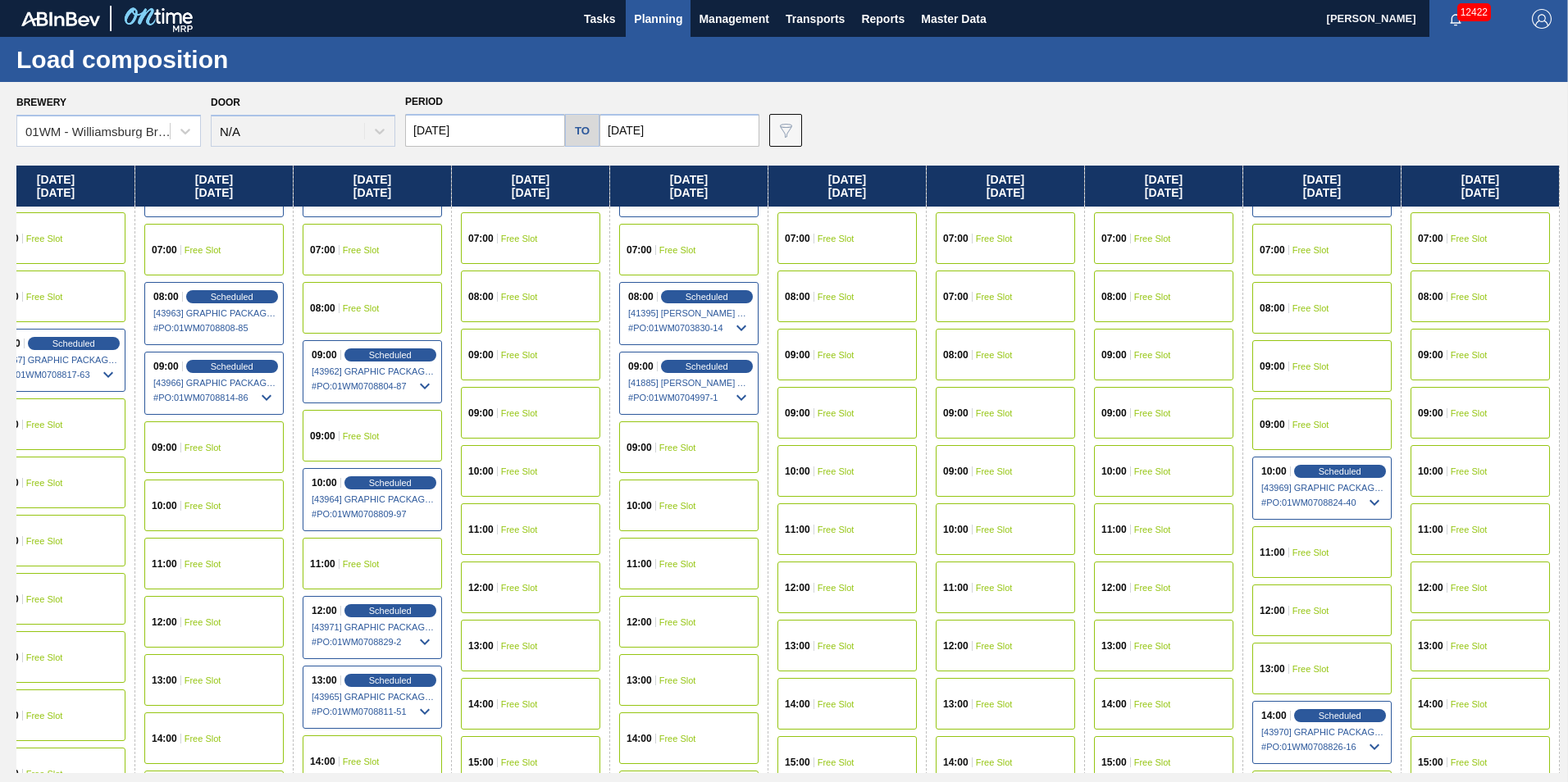
scroll to position [492, 2572]
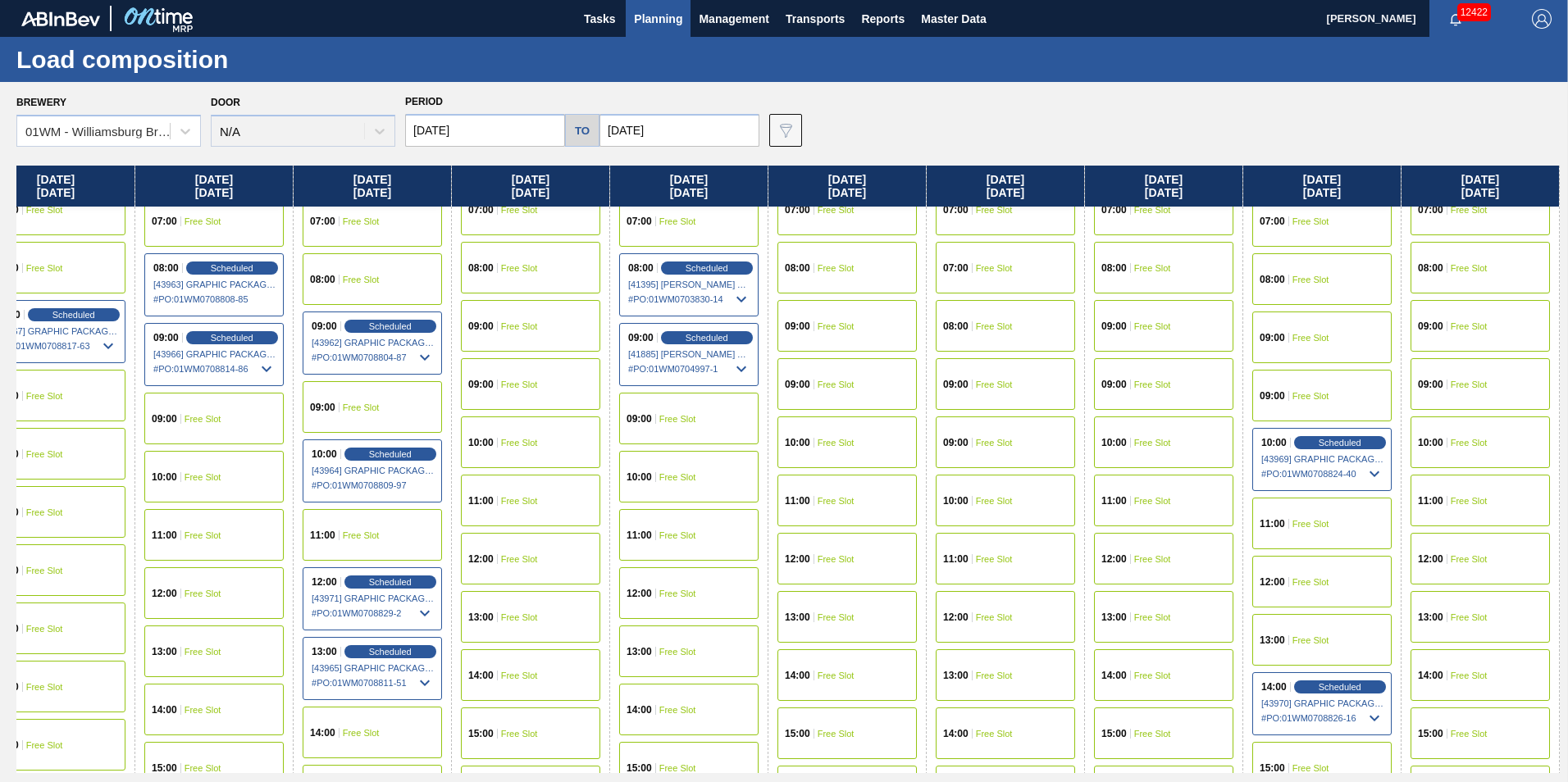
click at [1496, 682] on div "14:00 Free Slot" at bounding box center [1480, 674] width 140 height 51
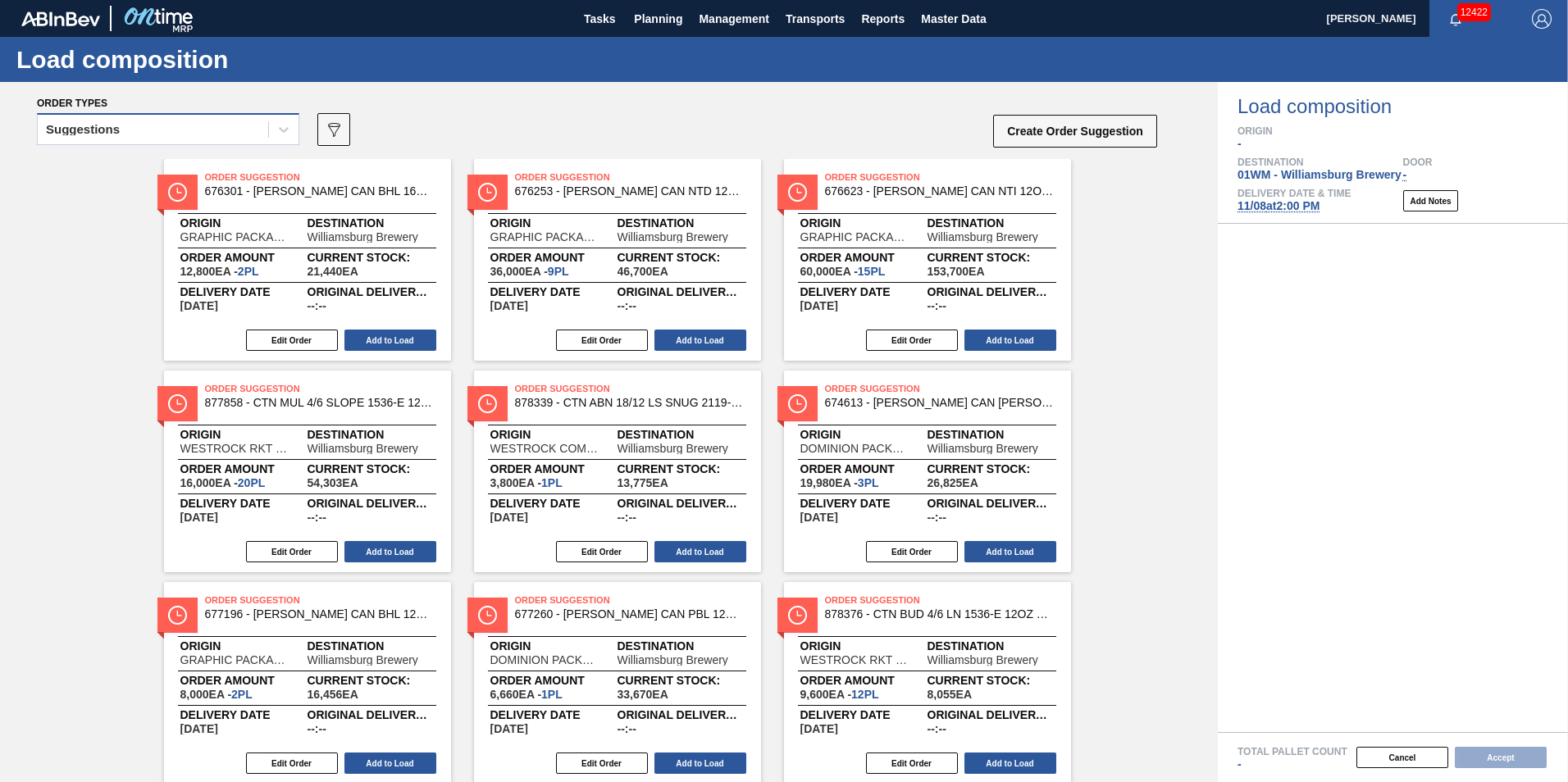
click at [114, 123] on div "Suggestions" at bounding box center [153, 130] width 230 height 24
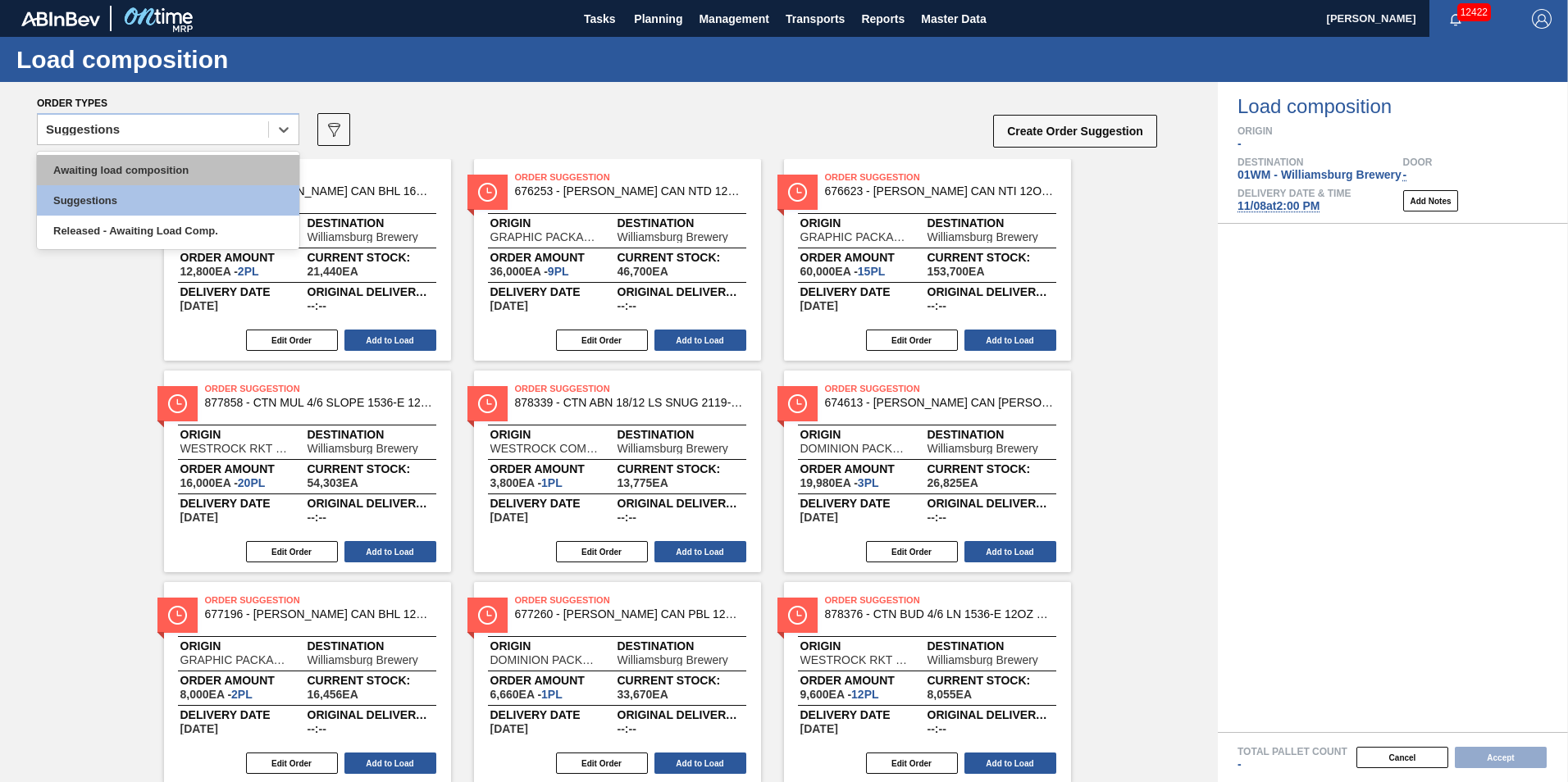
click at [137, 155] on div "Awaiting load composition Suggestions Released - Awaiting Load Comp." at bounding box center [169, 200] width 263 height 98
click at [154, 171] on div "Awaiting load composition" at bounding box center [169, 169] width 263 height 31
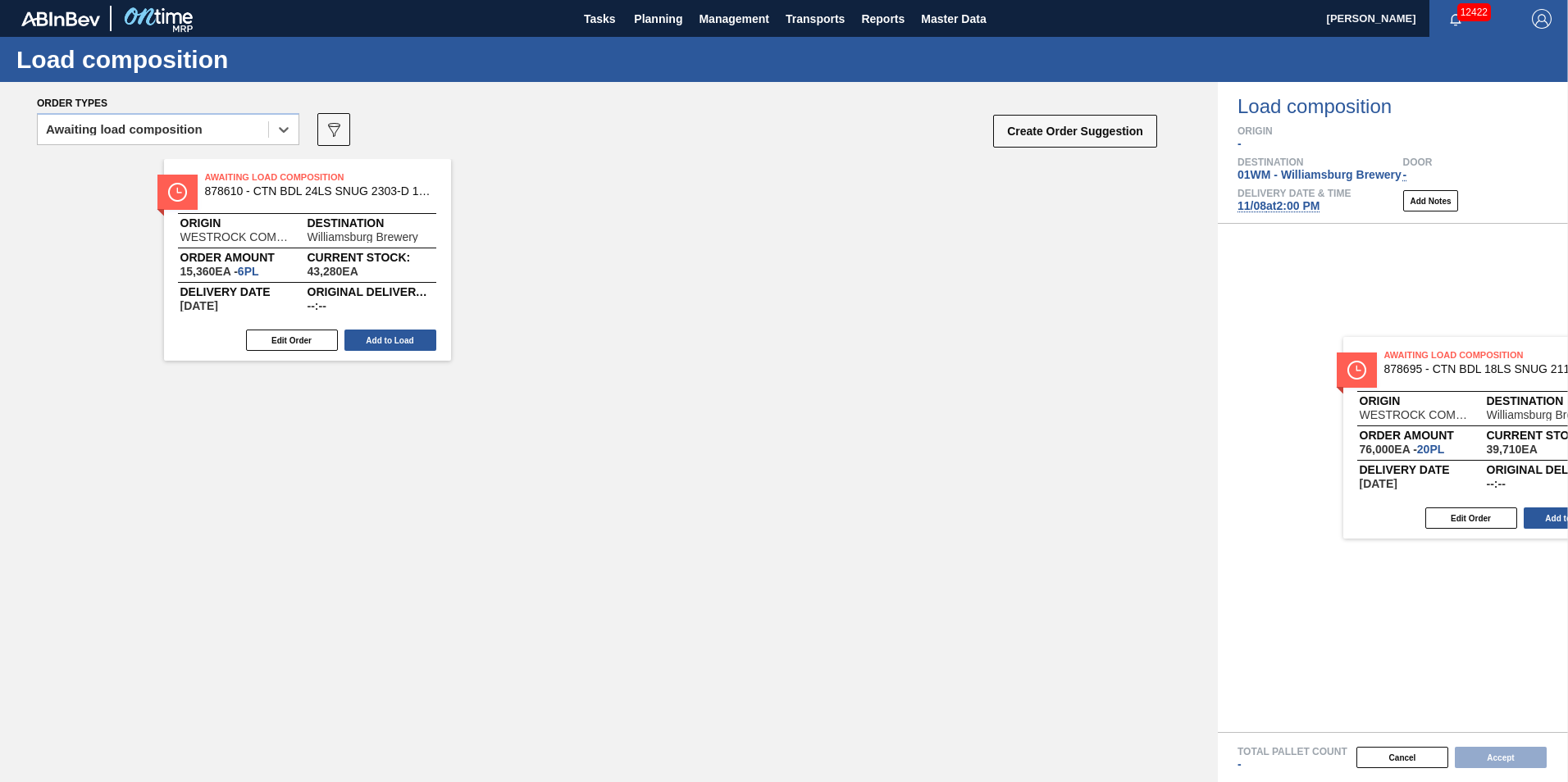
drag, startPoint x: 521, startPoint y: 294, endPoint x: 1426, endPoint y: 405, distance: 911.8
click at [1470, 415] on div "Order types option Awaiting load composition, selected. Select is focused ,type…" at bounding box center [784, 432] width 1568 height 700
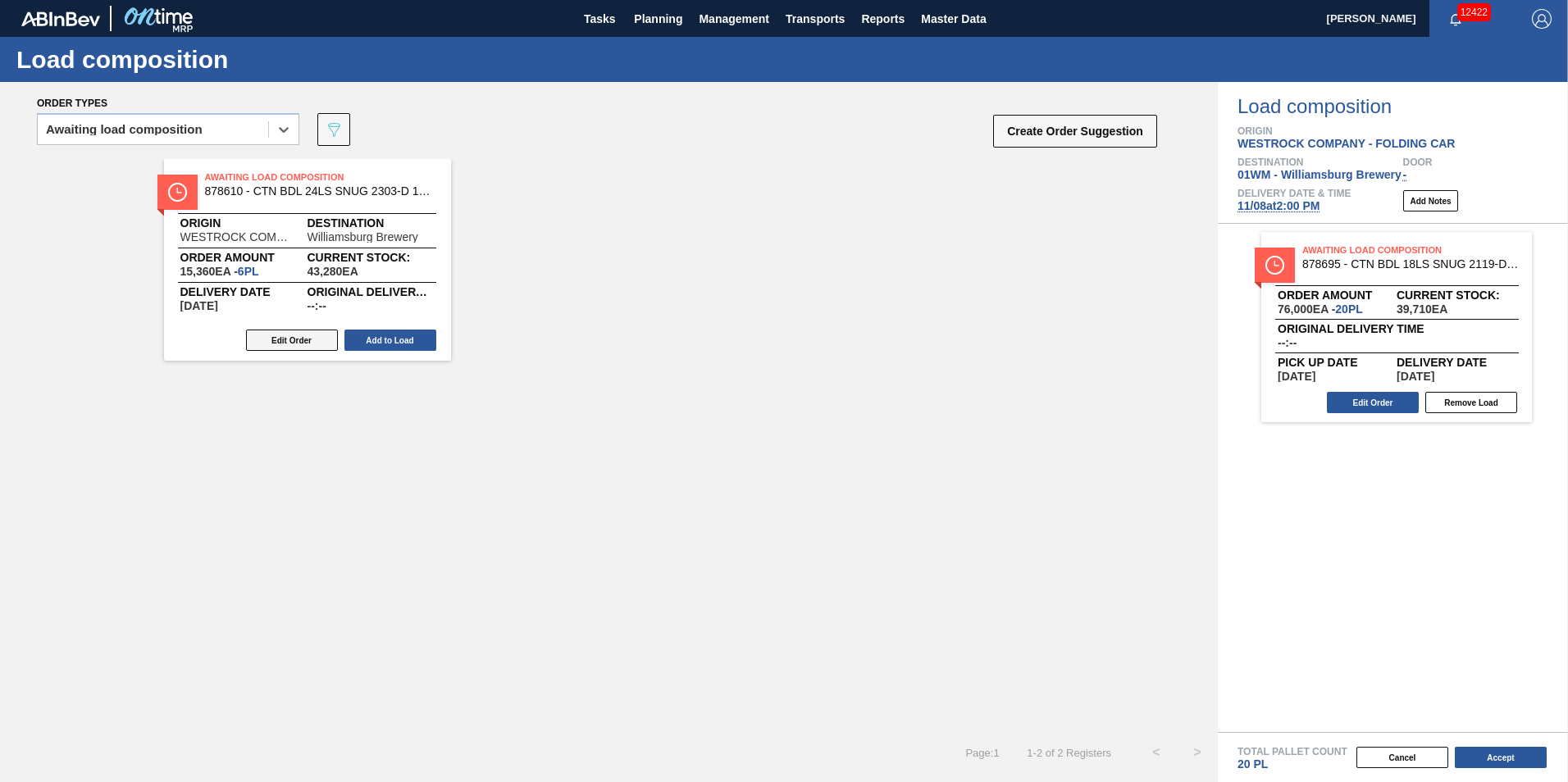
click at [278, 340] on button "Edit Order" at bounding box center [291, 340] width 92 height 21
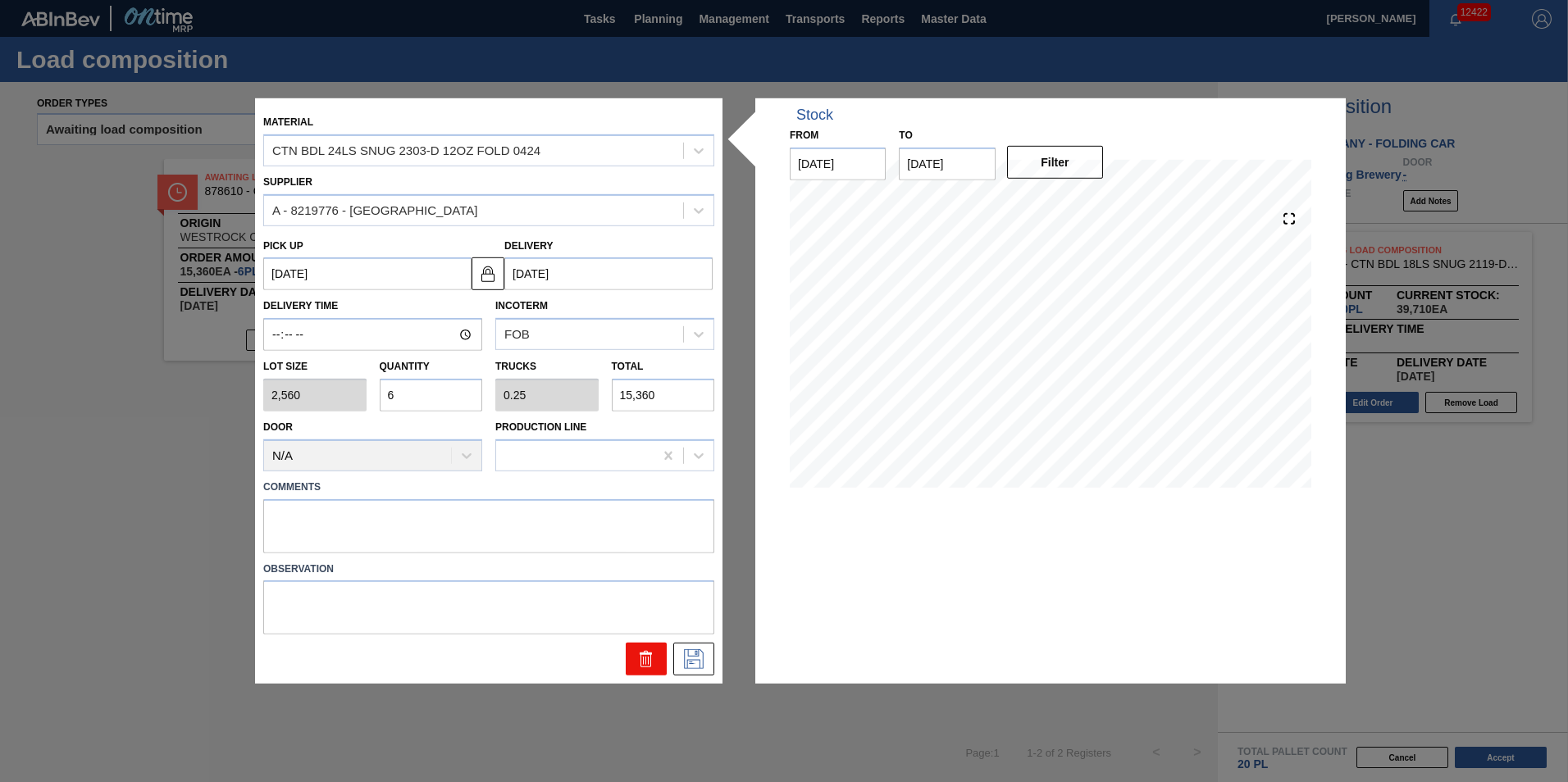
click at [651, 657] on icon at bounding box center [645, 661] width 10 height 12
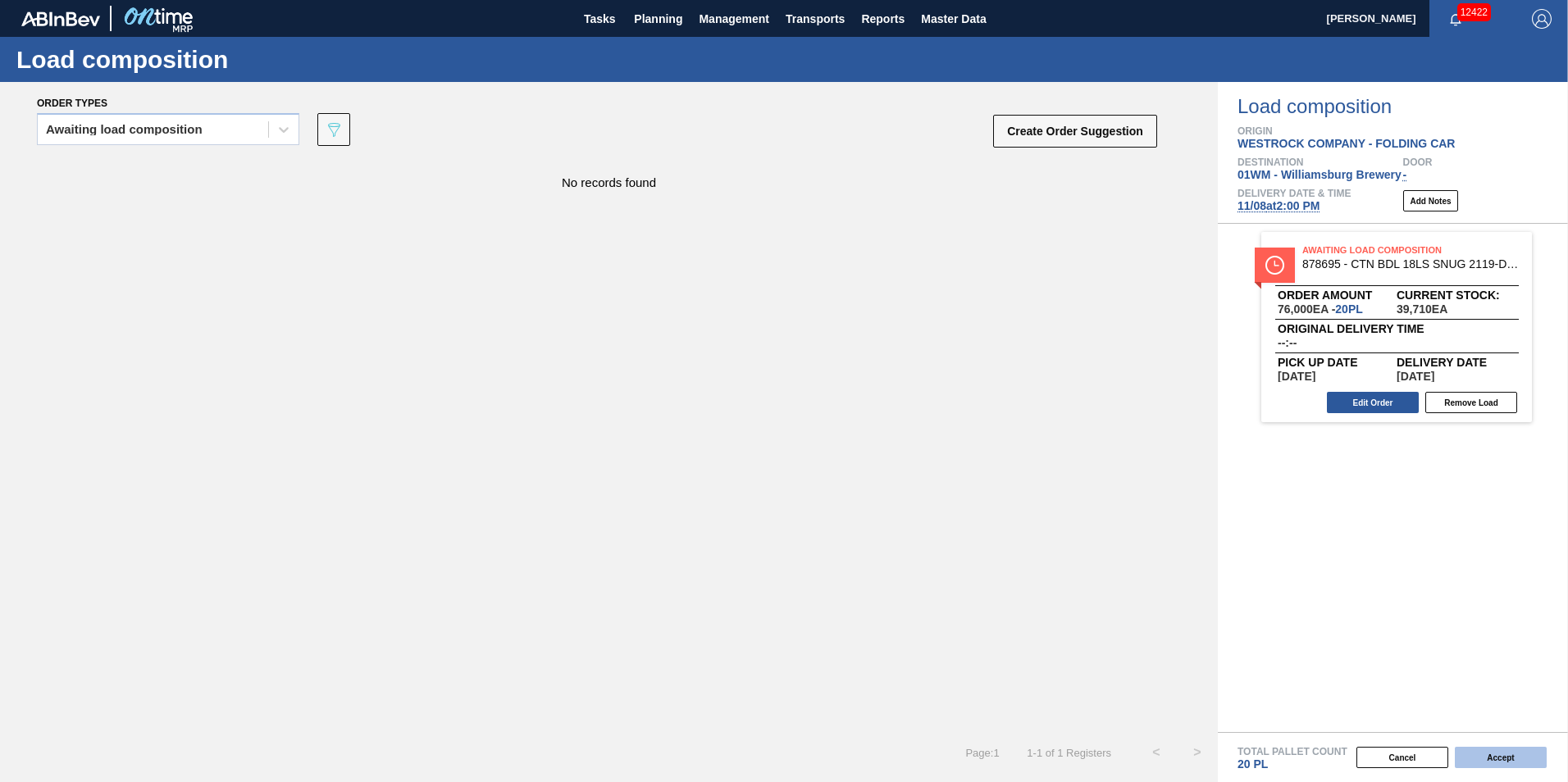
drag, startPoint x: 1487, startPoint y: 773, endPoint x: 1484, endPoint y: 761, distance: 12.4
click at [1487, 772] on div "Total Pallet Count 20 PL Cancel Accept" at bounding box center [1393, 757] width 350 height 50
click at [1484, 761] on button "Accept" at bounding box center [1500, 757] width 92 height 21
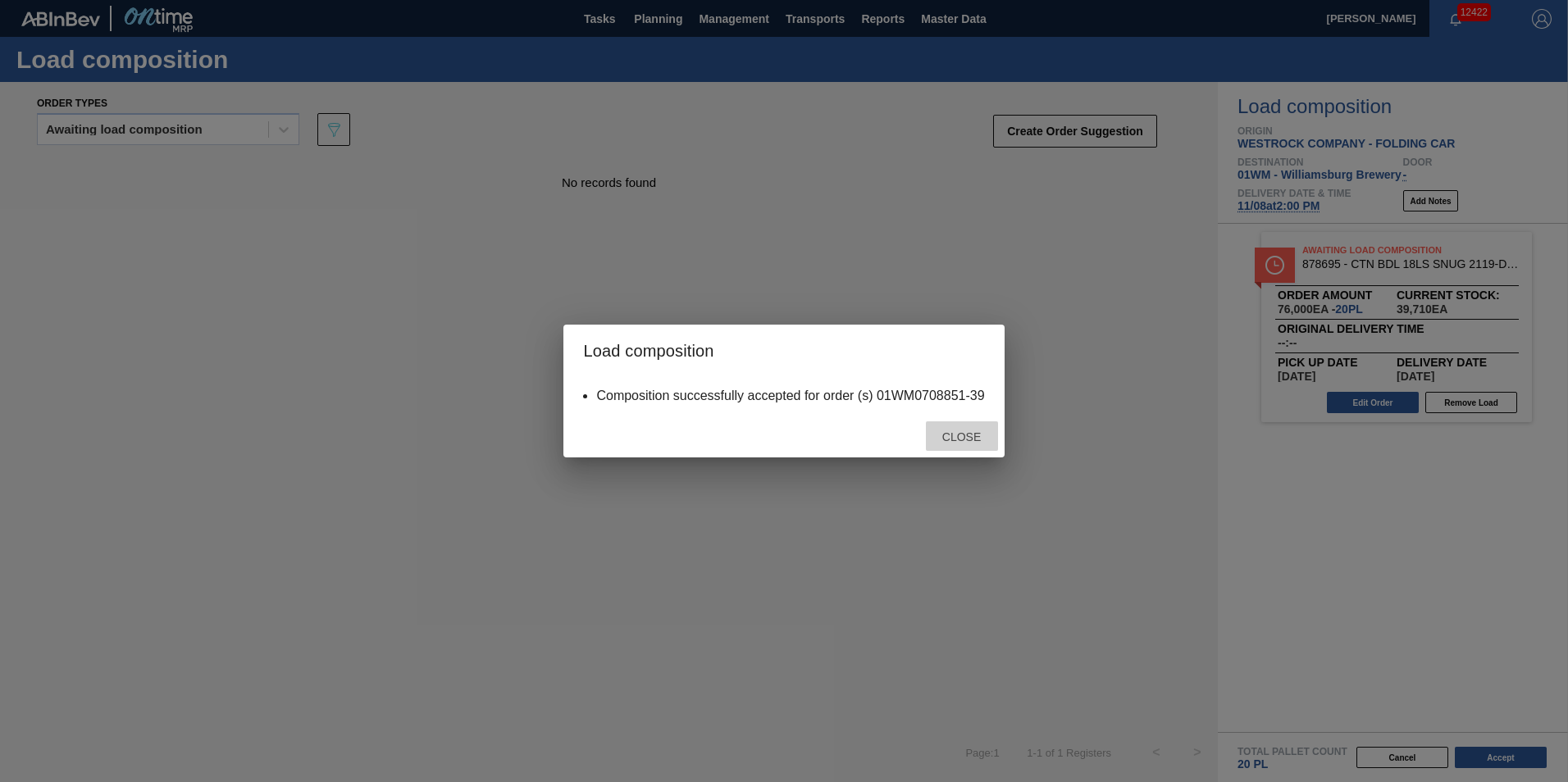
click at [971, 430] on span "Close" at bounding box center [962, 437] width 65 height 13
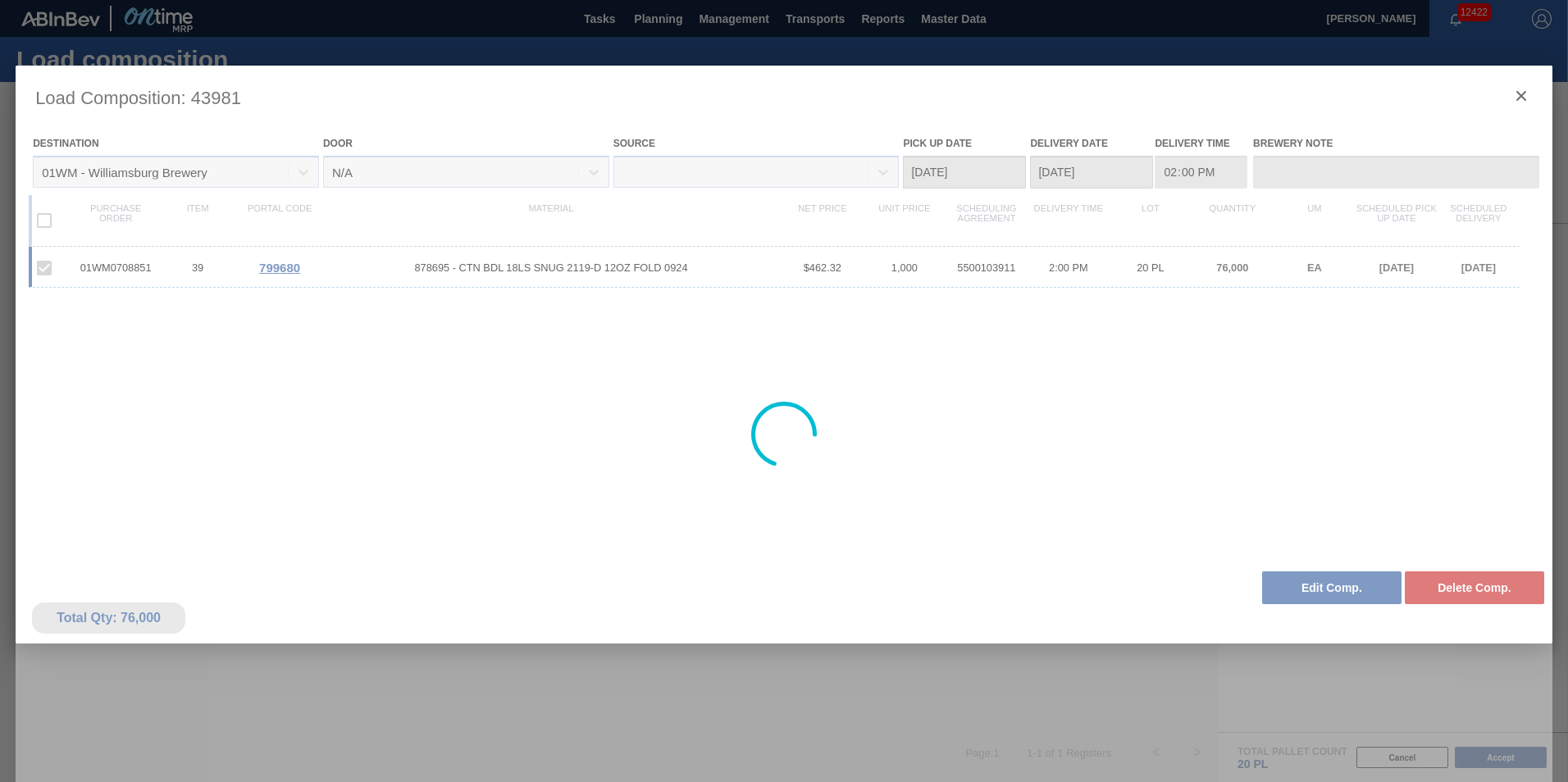
click at [1521, 94] on div at bounding box center [784, 434] width 1536 height 738
click at [1523, 98] on div at bounding box center [784, 434] width 1536 height 738
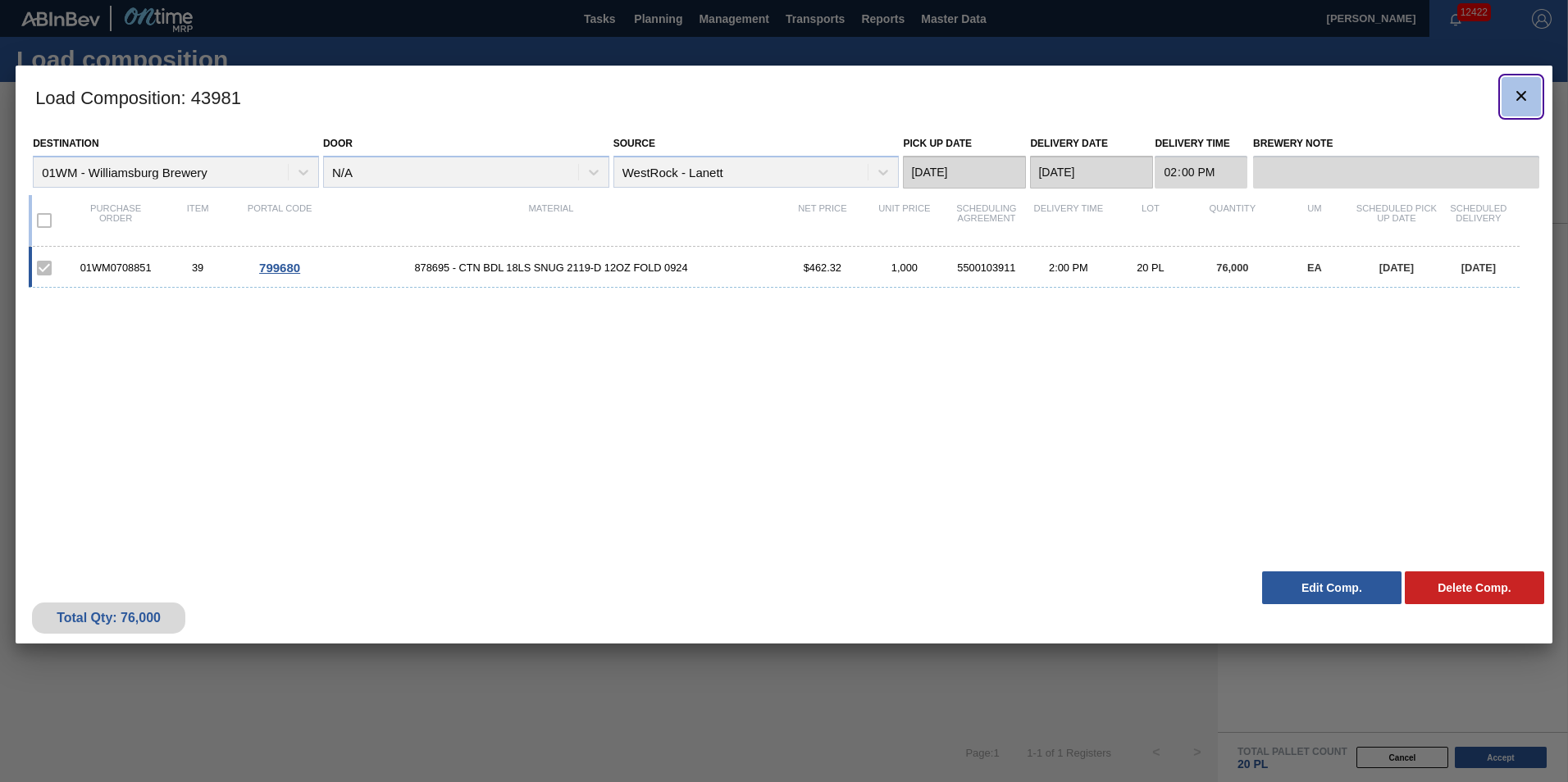
click at [1512, 90] on icon "botão de ícone" at bounding box center [1521, 95] width 20 height 20
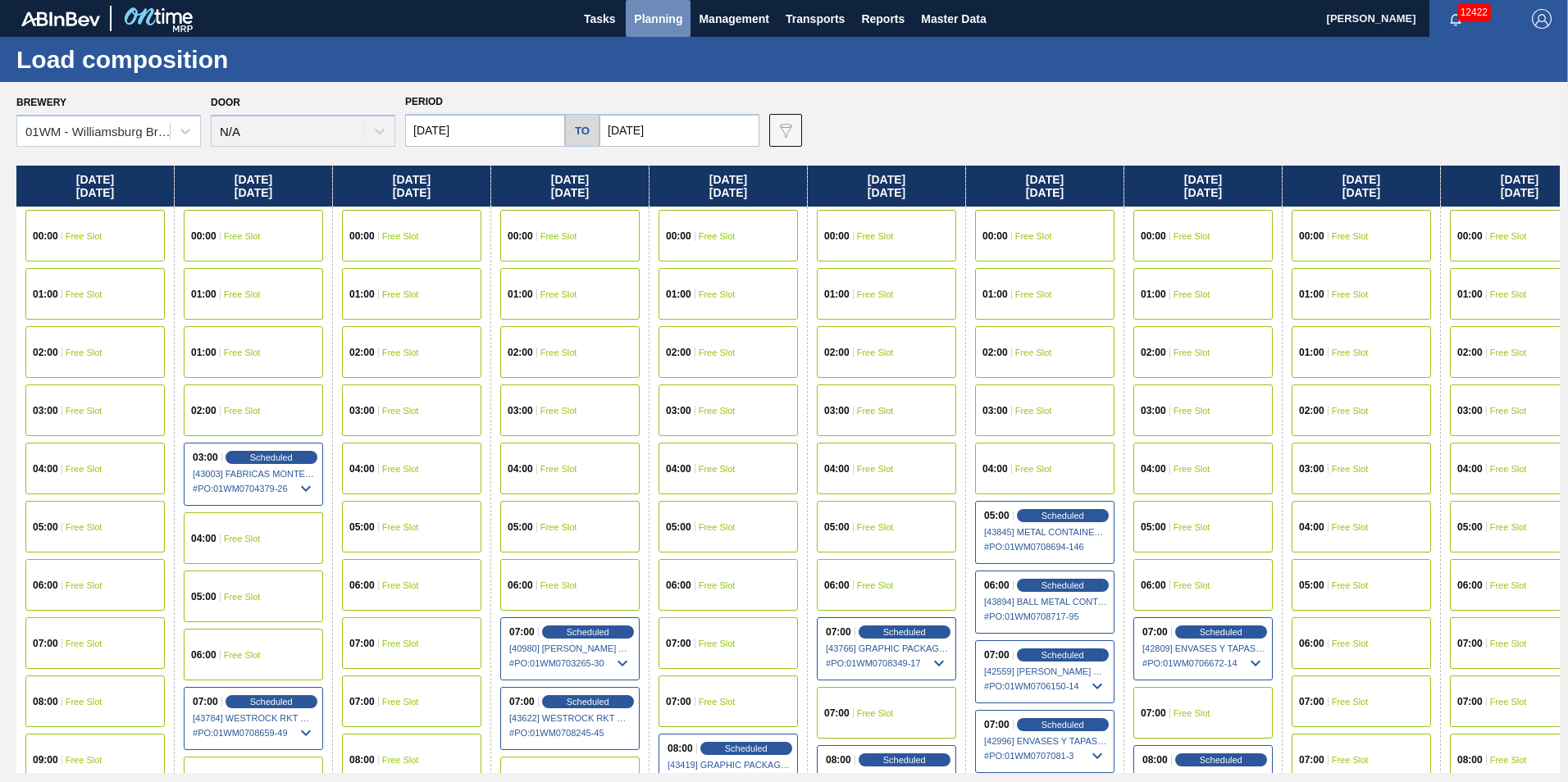
click at [657, 12] on span "Planning" at bounding box center [658, 19] width 48 height 20
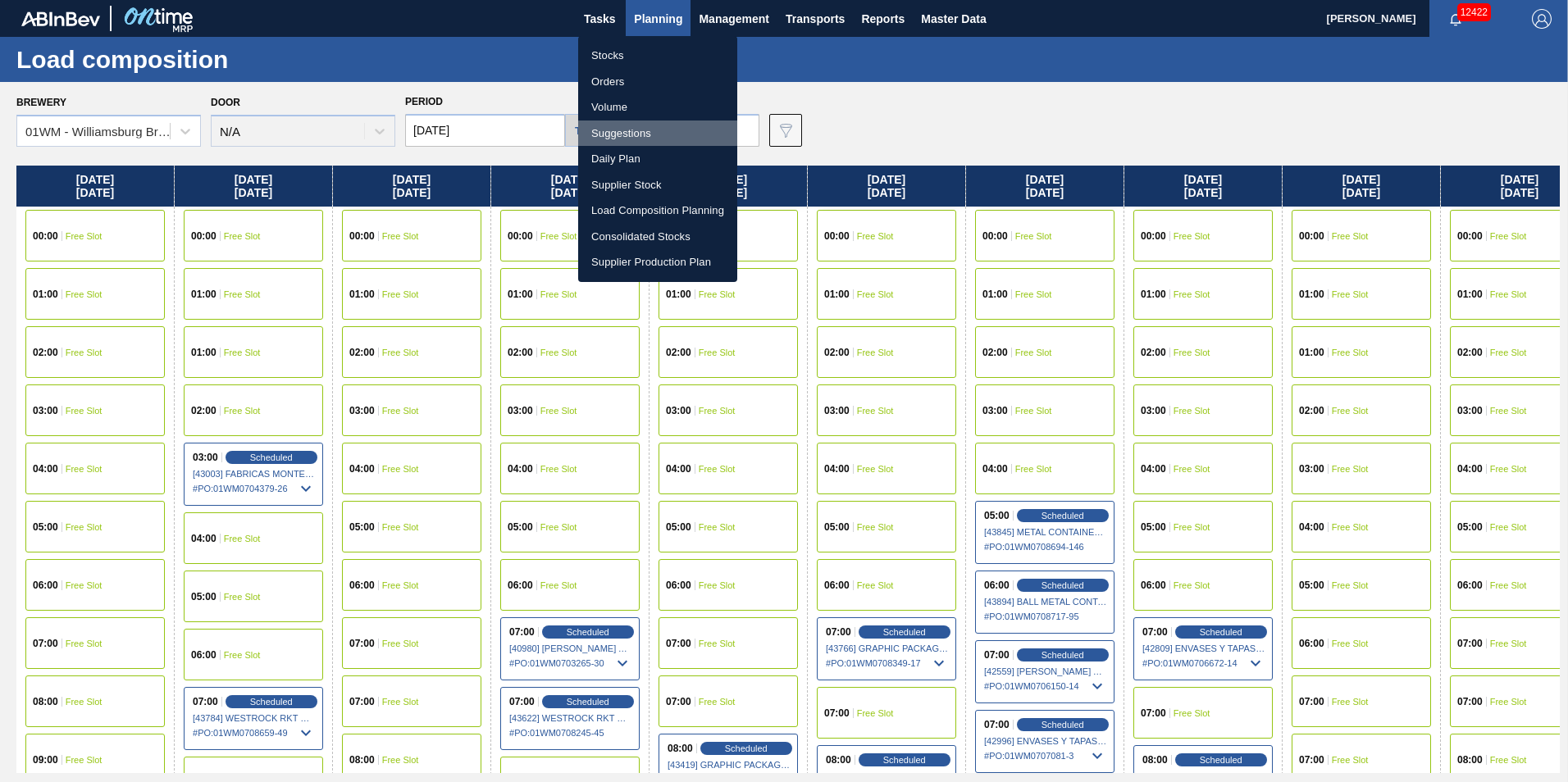
click at [664, 131] on li "Suggestions" at bounding box center [657, 133] width 159 height 26
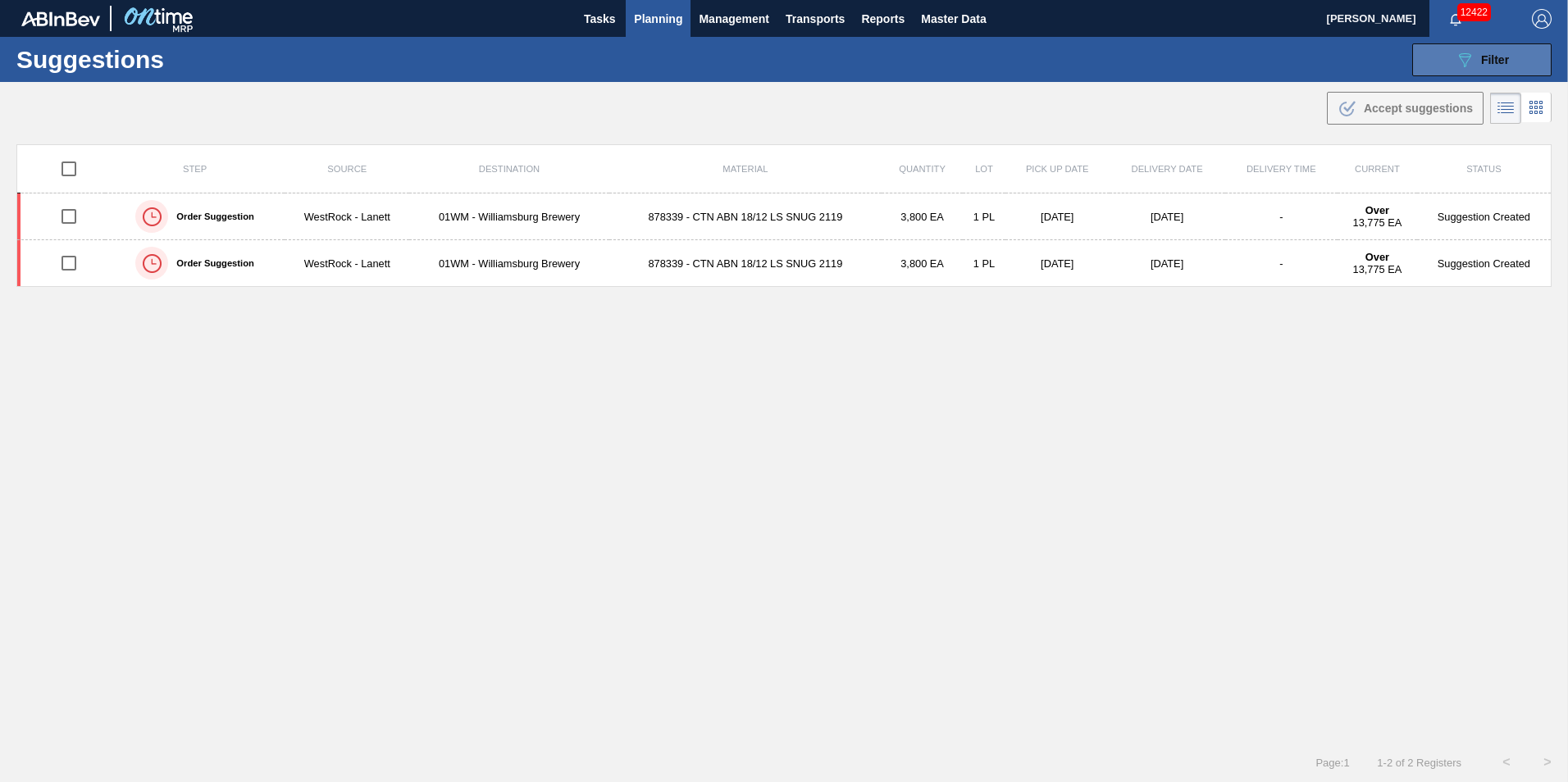
click at [1498, 56] on span "Filter" at bounding box center [1494, 60] width 28 height 13
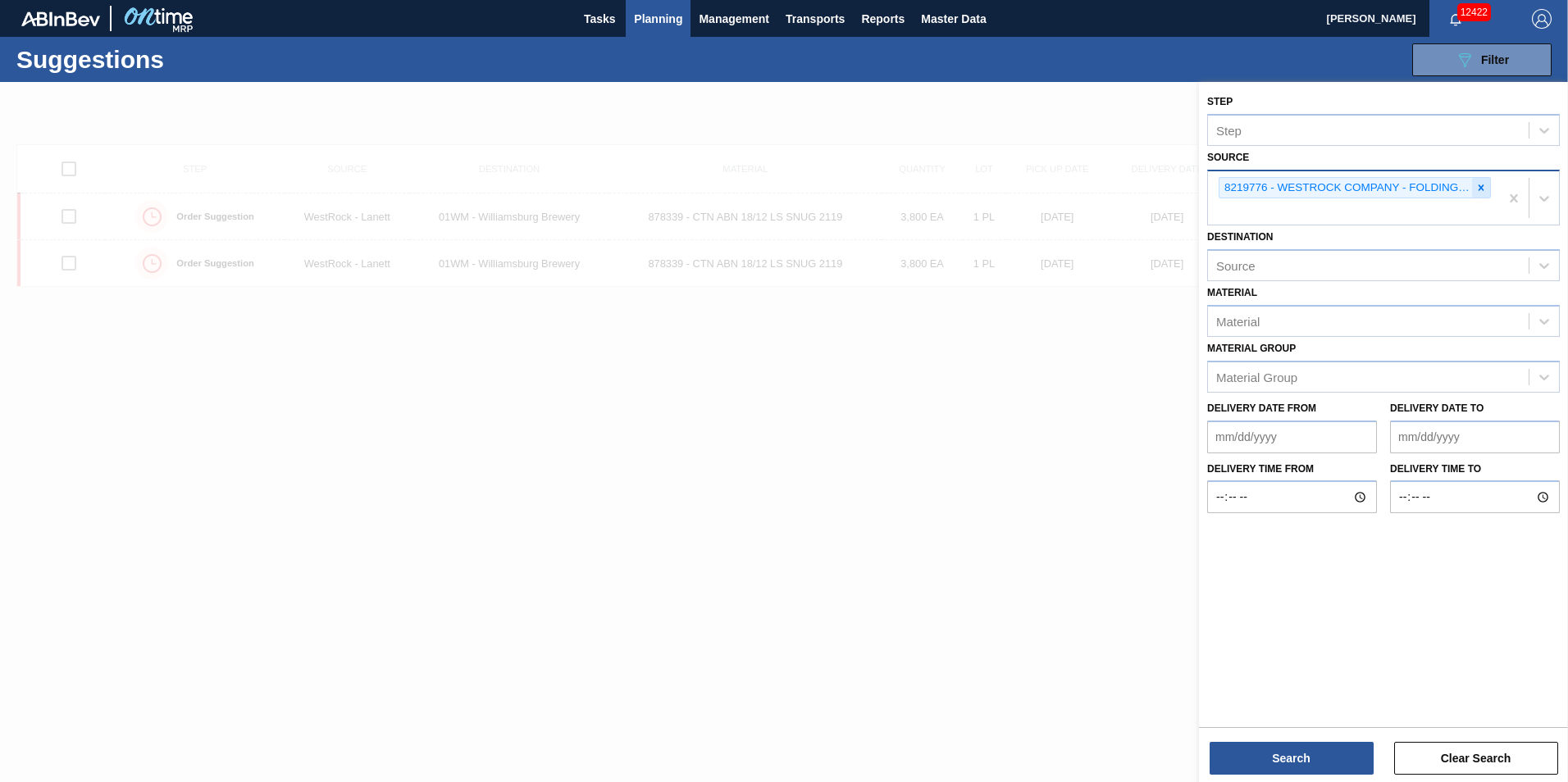
click at [1482, 178] on div at bounding box center [1480, 188] width 18 height 20
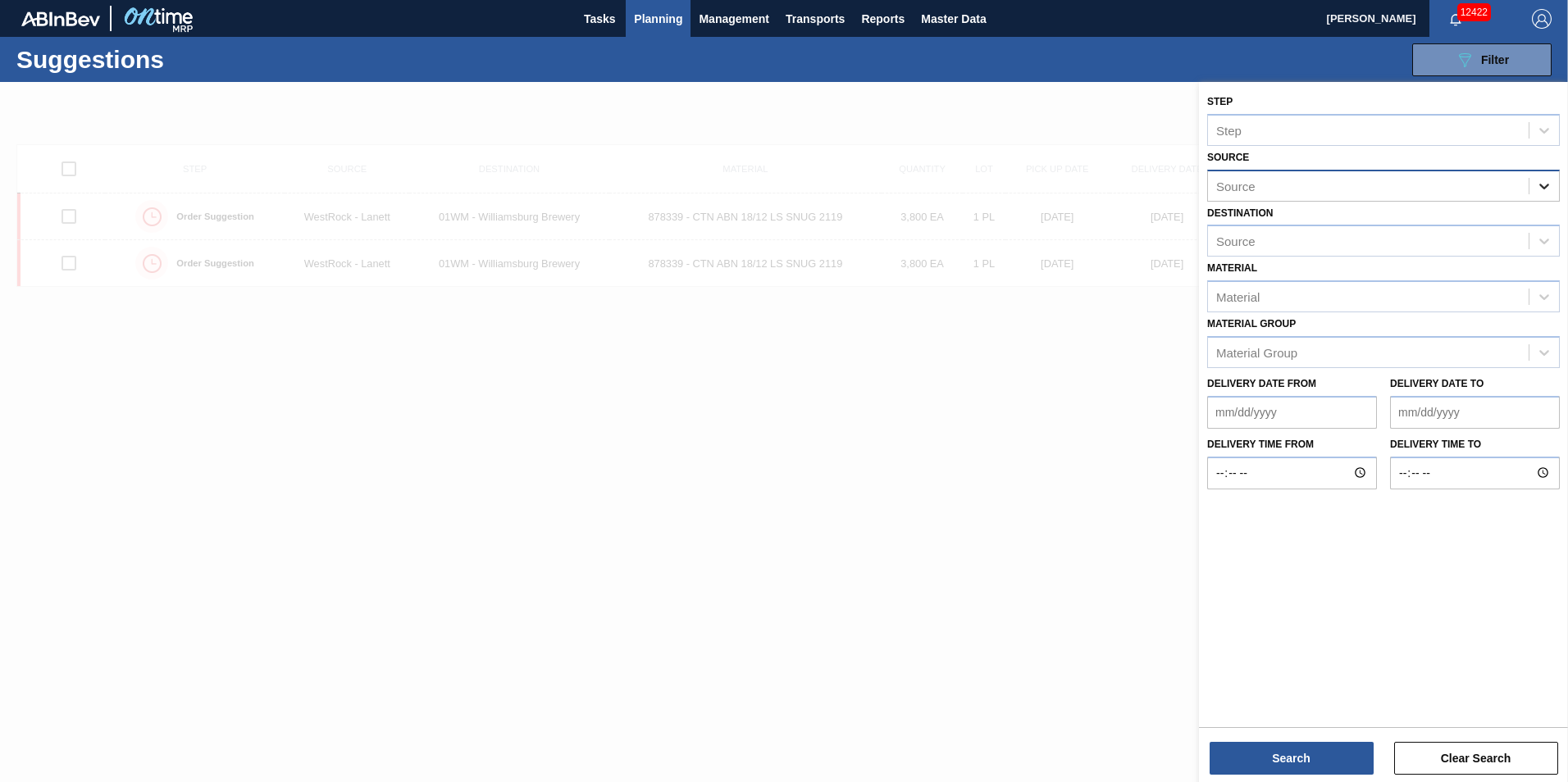
click at [1531, 182] on div at bounding box center [1544, 186] width 30 height 30
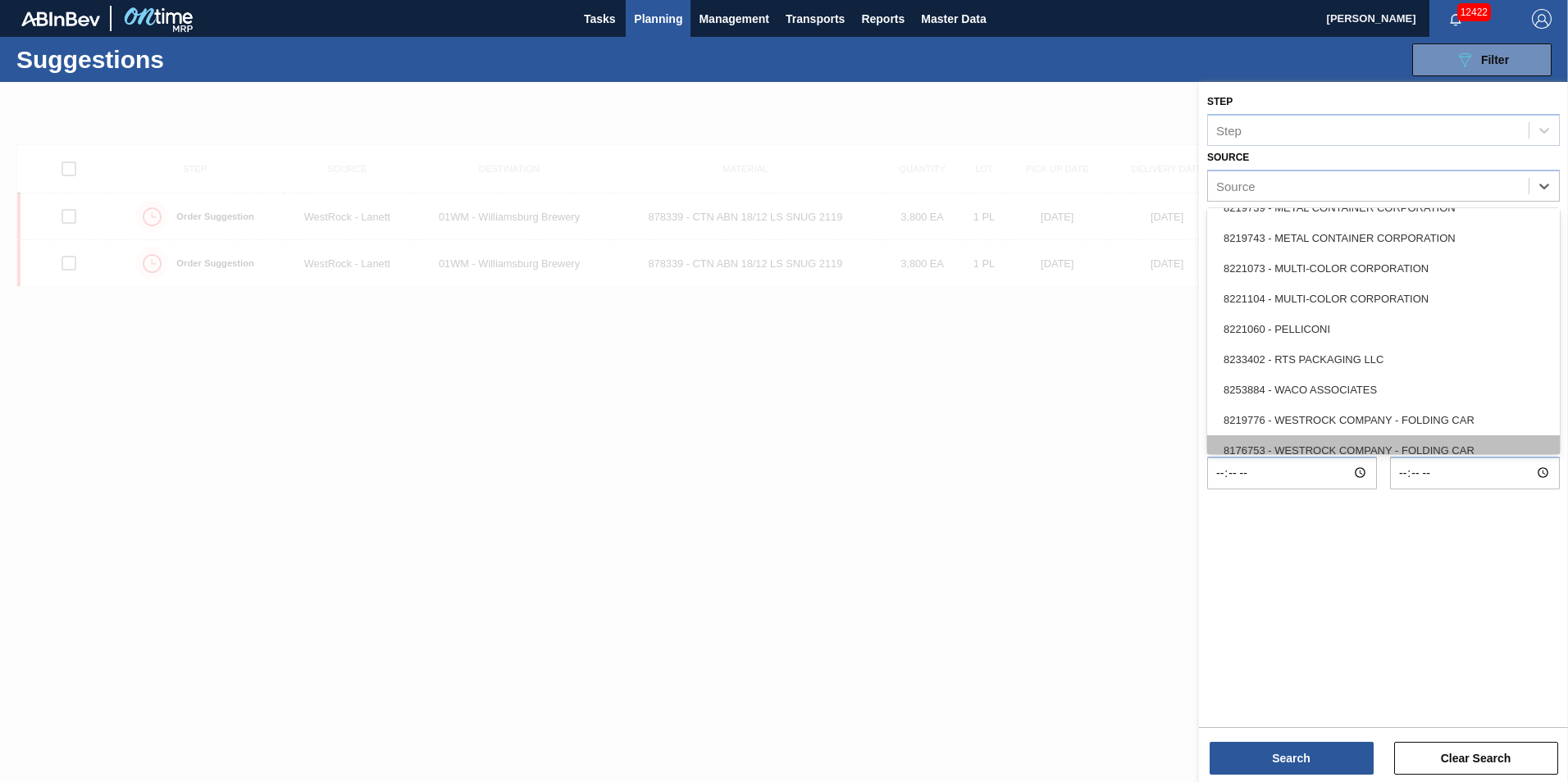
scroll to position [732, 0]
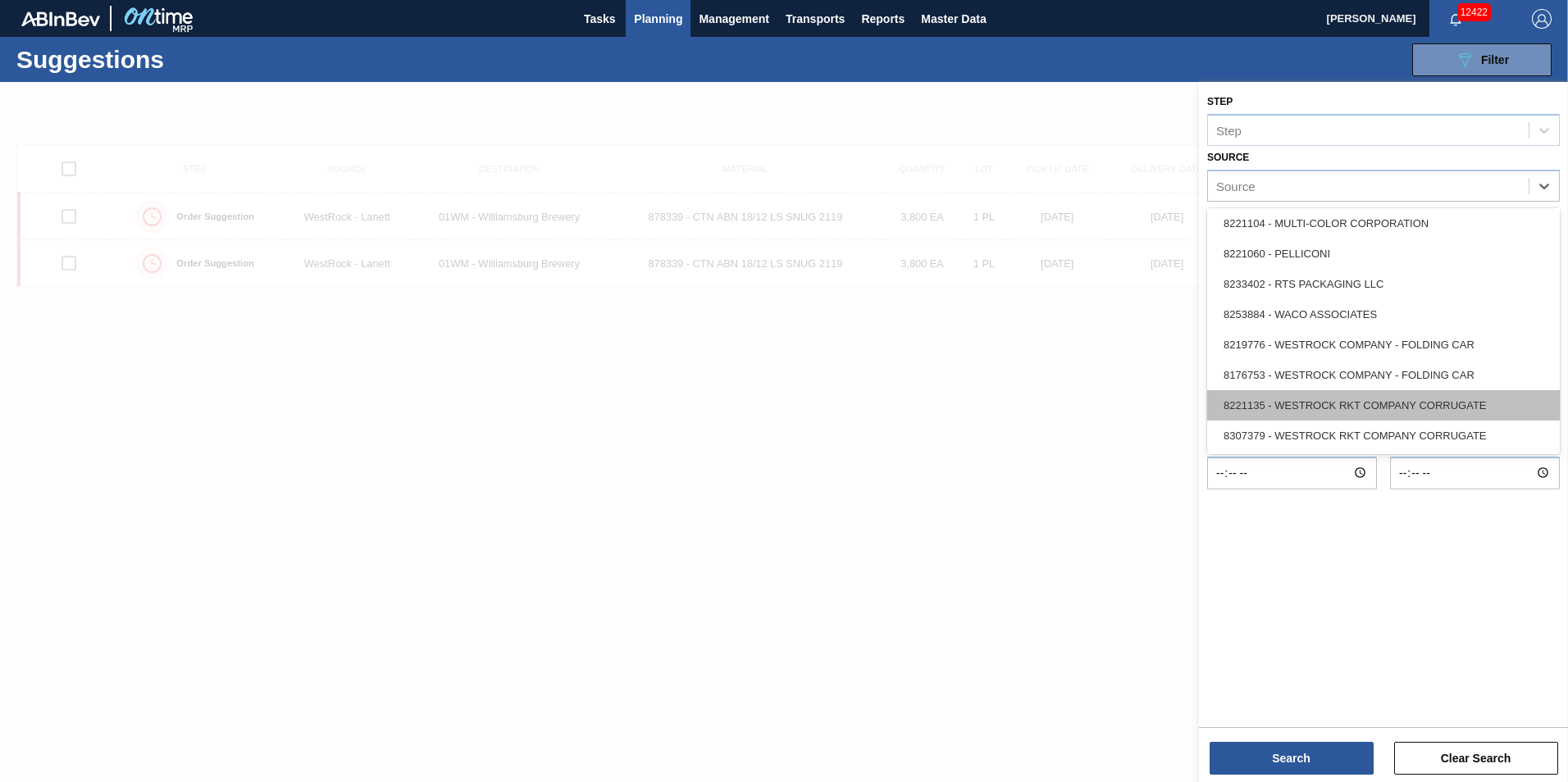
click at [1488, 411] on div "8221135 - WESTROCK RKT COMPANY CORRUGATE" at bounding box center [1383, 405] width 353 height 31
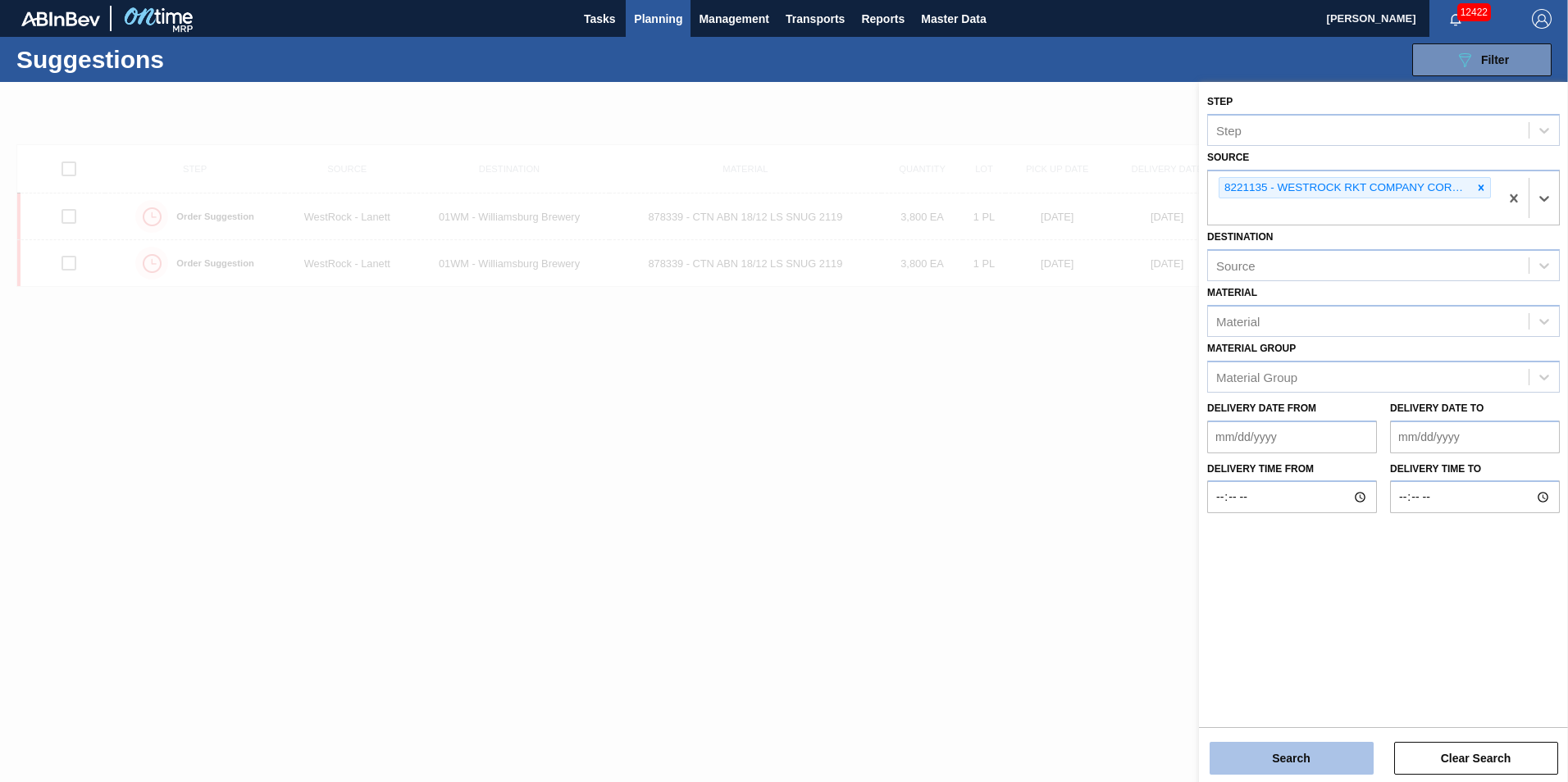
click at [1270, 747] on button "Search" at bounding box center [1291, 758] width 164 height 33
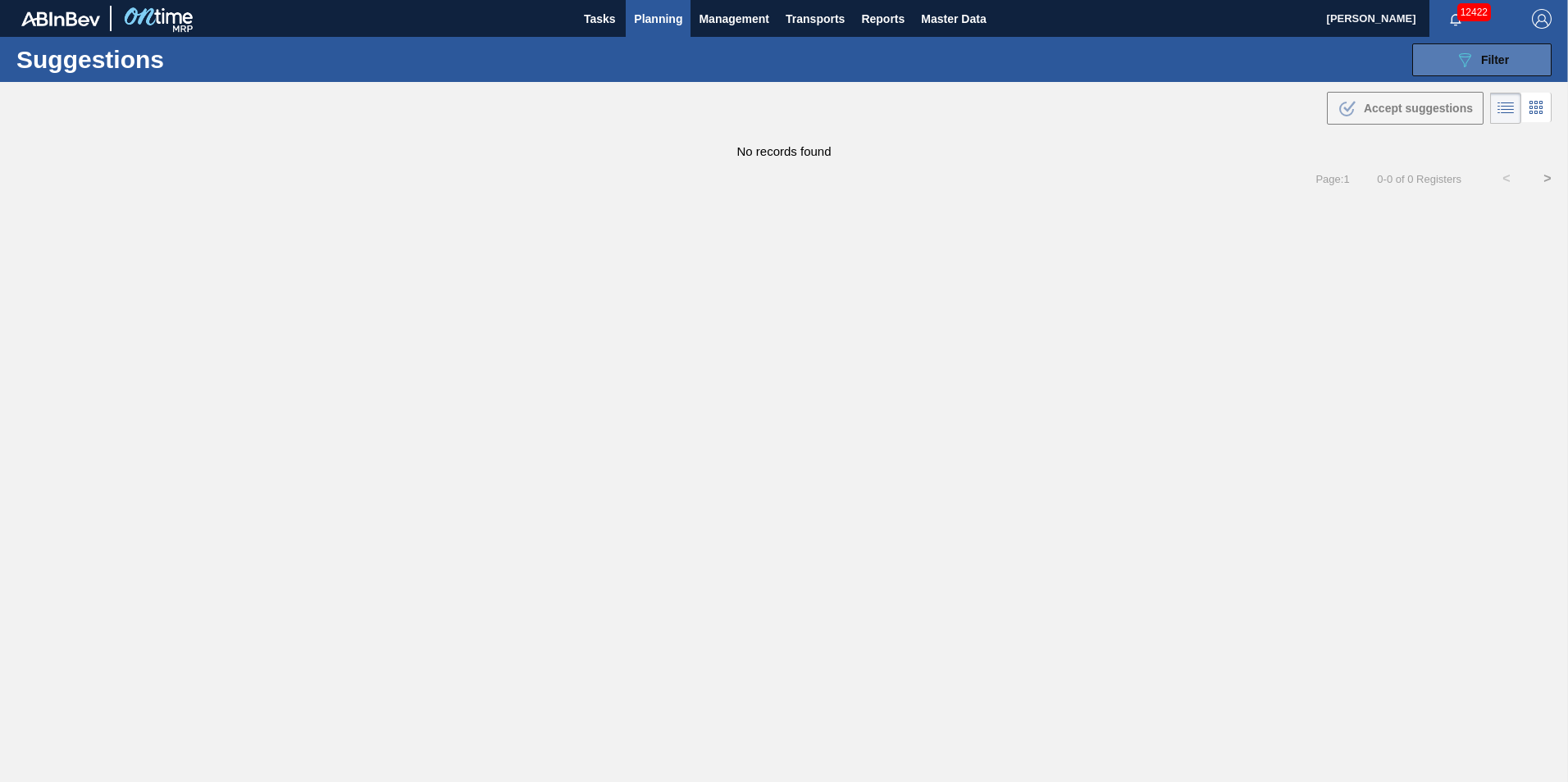
click at [1535, 57] on button "089F7B8B-B2A5-4AFE-B5C0-19BA573D28AC Filter" at bounding box center [1481, 60] width 140 height 33
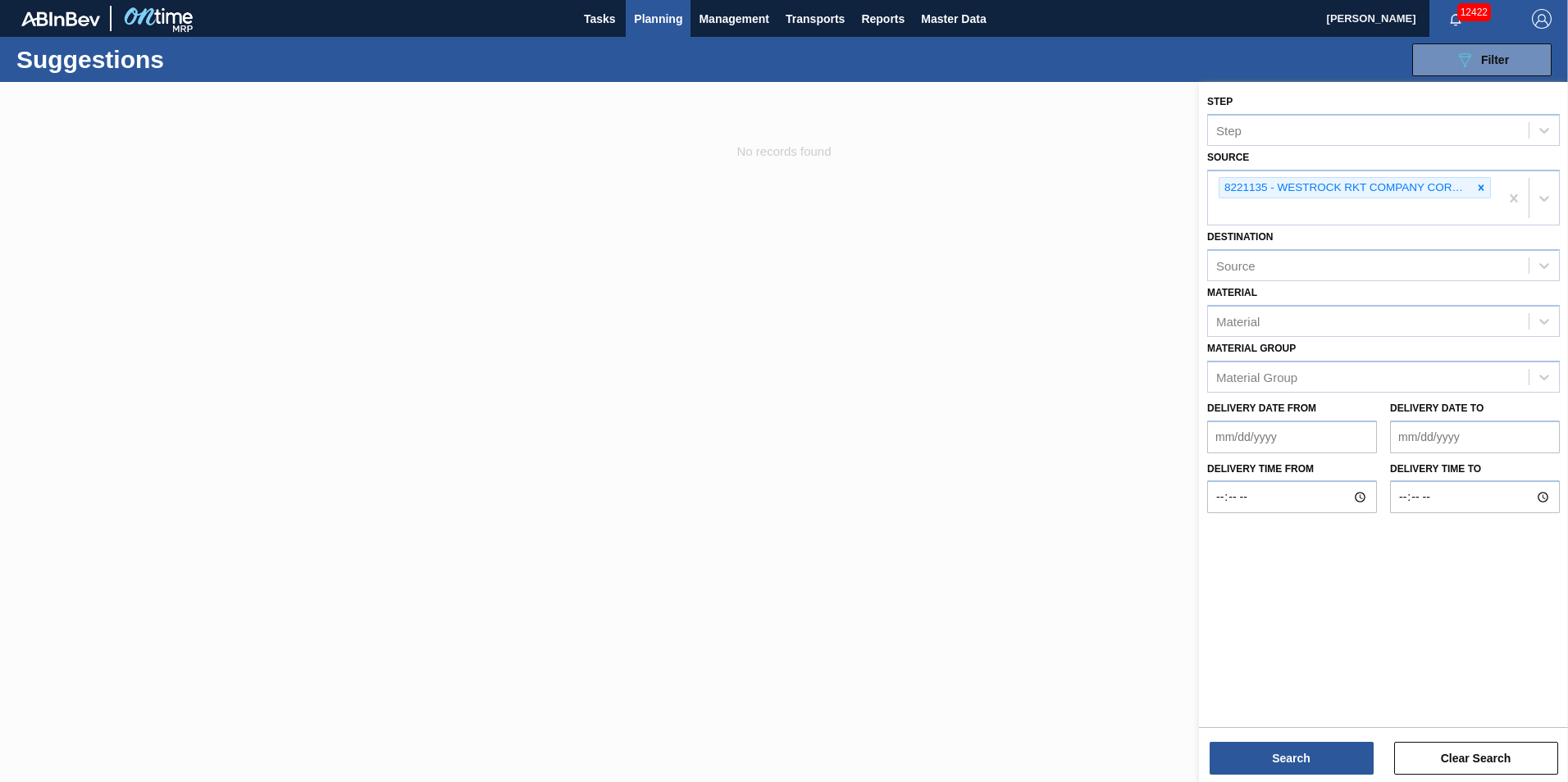
click at [1480, 190] on icon at bounding box center [1480, 188] width 11 height 11
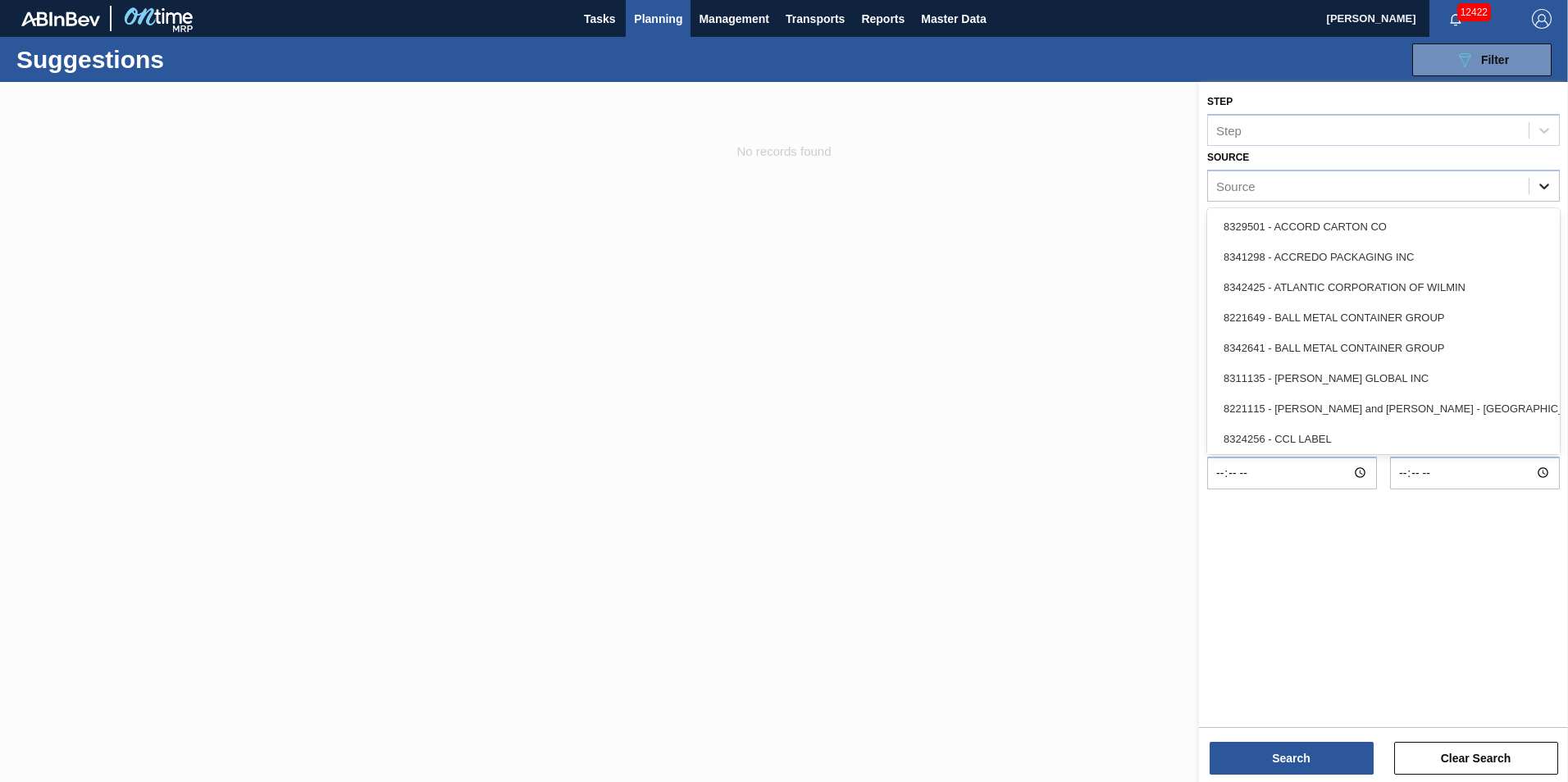
drag, startPoint x: 1548, startPoint y: 178, endPoint x: 1551, endPoint y: 190, distance: 12.4
click at [1549, 179] on icon at bounding box center [1544, 186] width 17 height 17
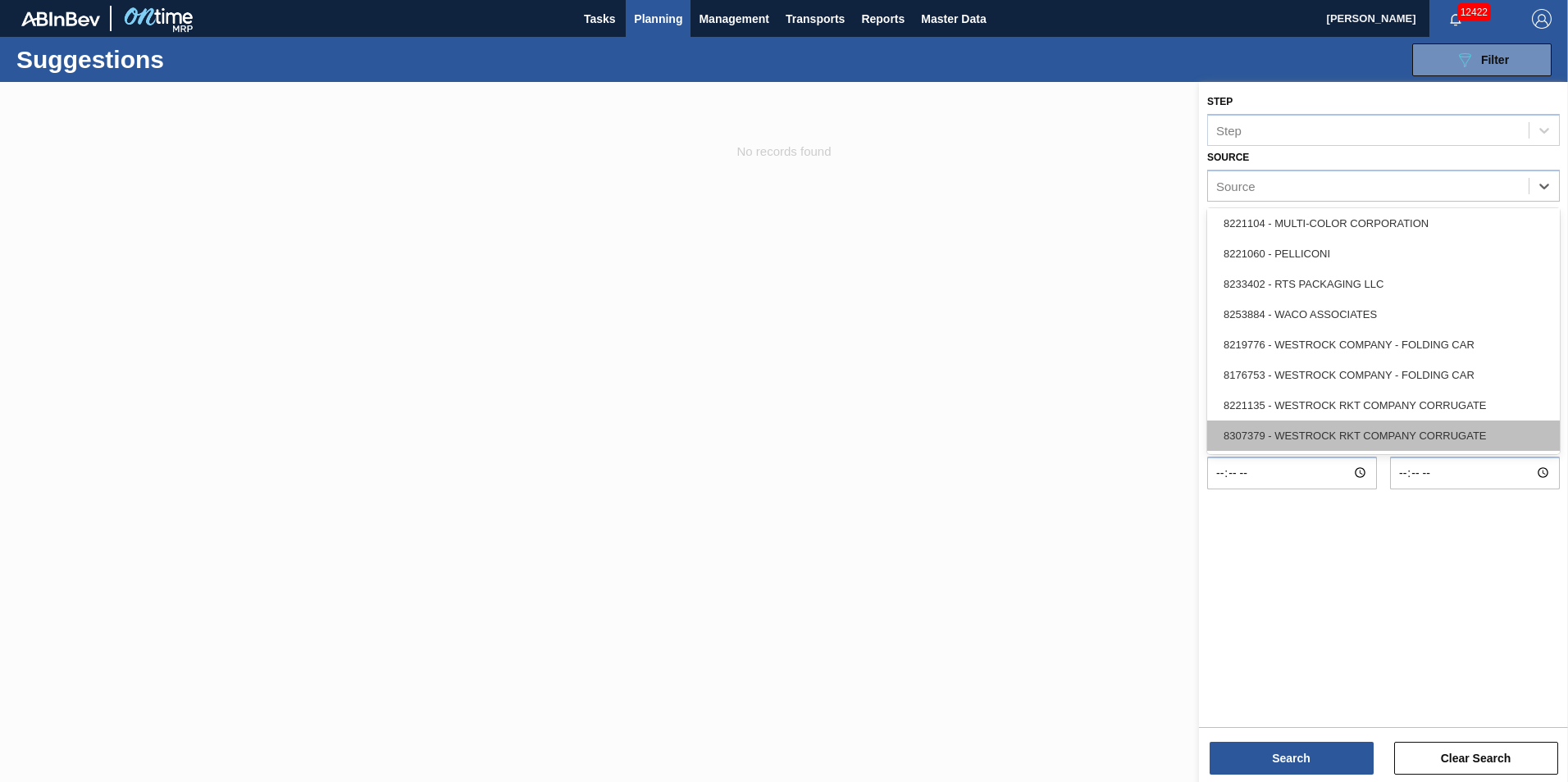
click at [1359, 433] on div "8307379 - WESTROCK RKT COMPANY CORRUGATE" at bounding box center [1383, 436] width 353 height 31
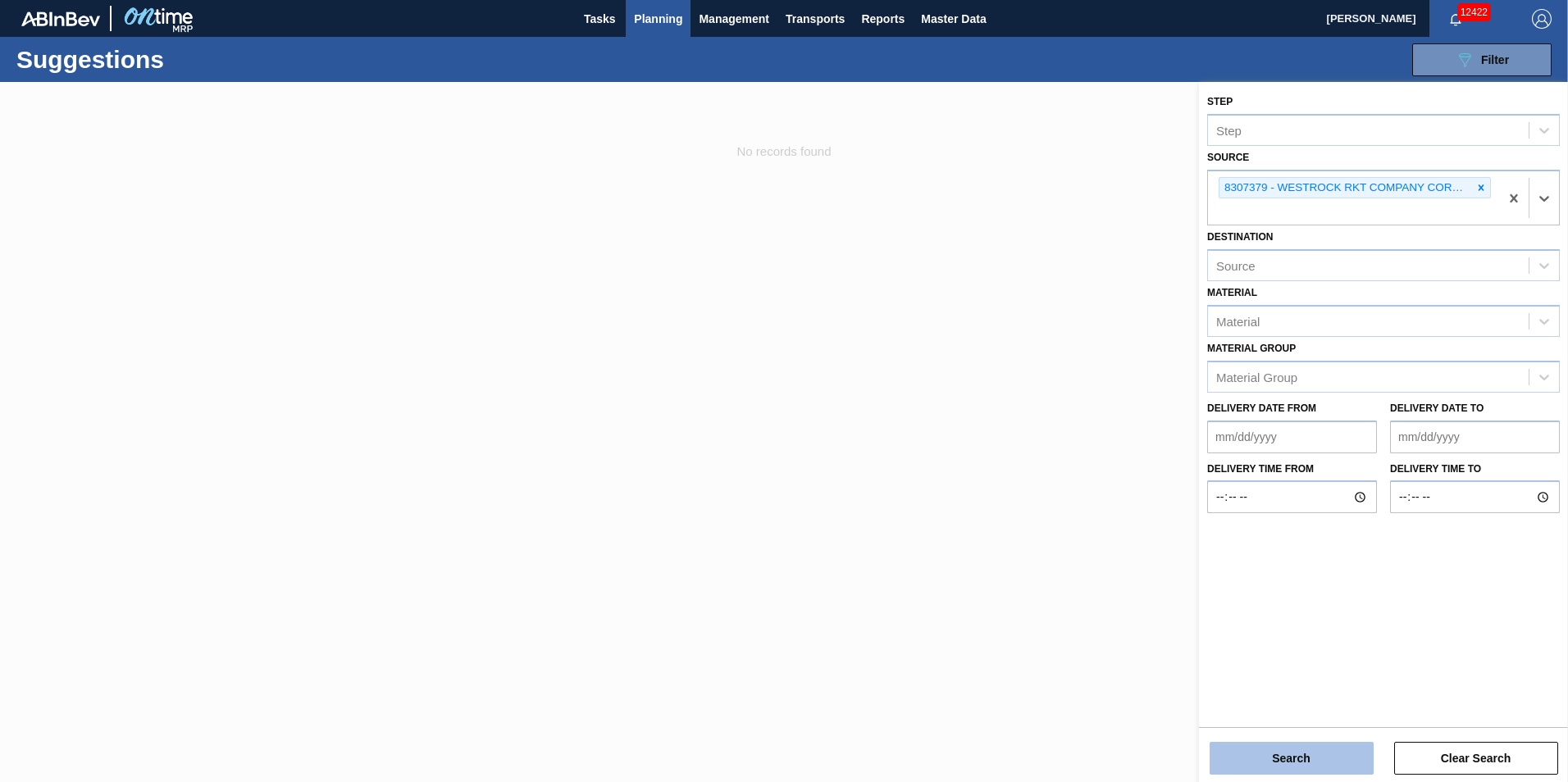
click at [1275, 759] on button "Search" at bounding box center [1291, 758] width 164 height 33
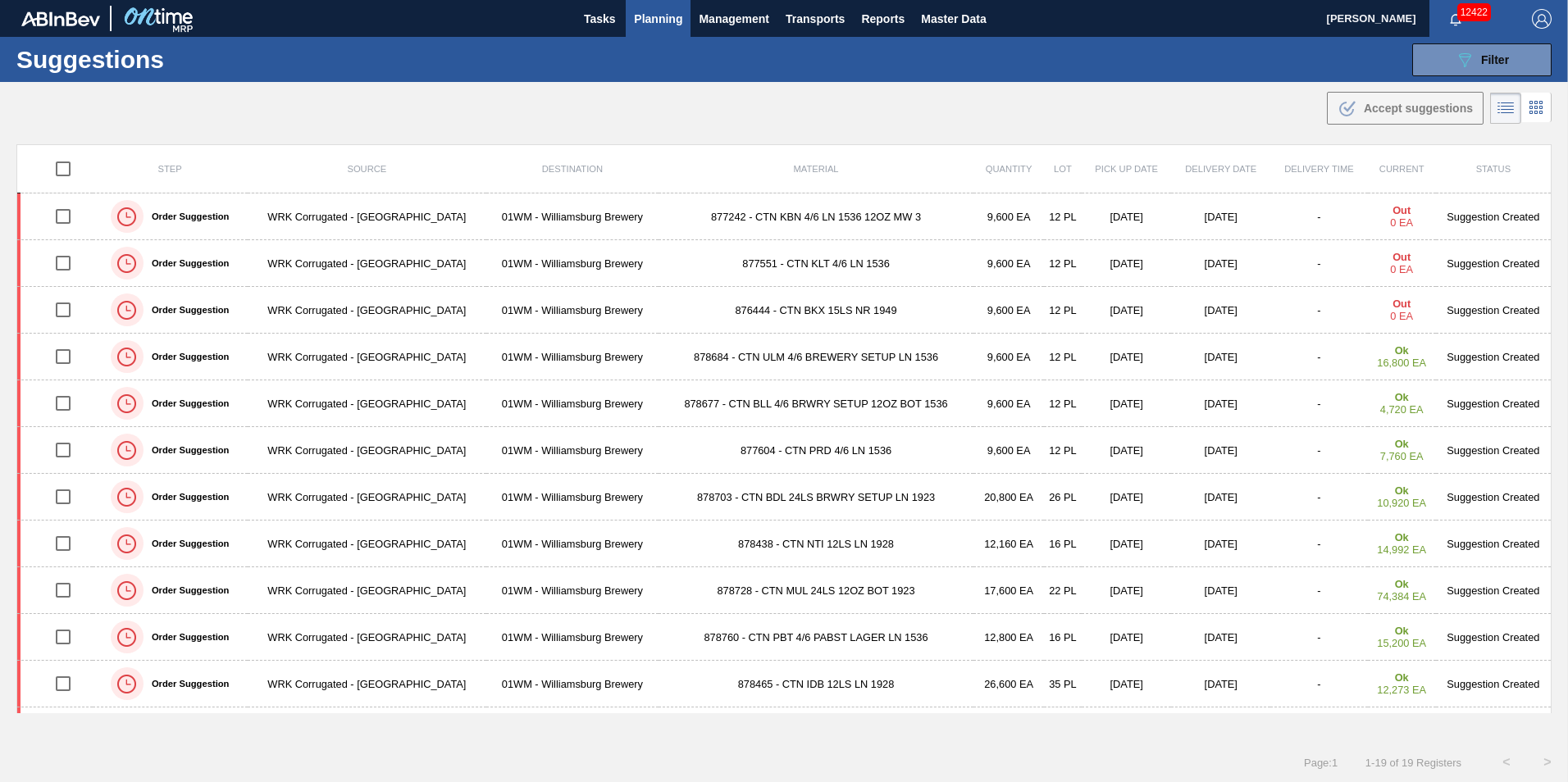
drag, startPoint x: 949, startPoint y: 203, endPoint x: 899, endPoint y: 141, distance: 79.6
click at [899, 141] on main "Tasks Planning Management Transports Reports Master Data Vincent Geritano 12422…" at bounding box center [784, 391] width 1568 height 782
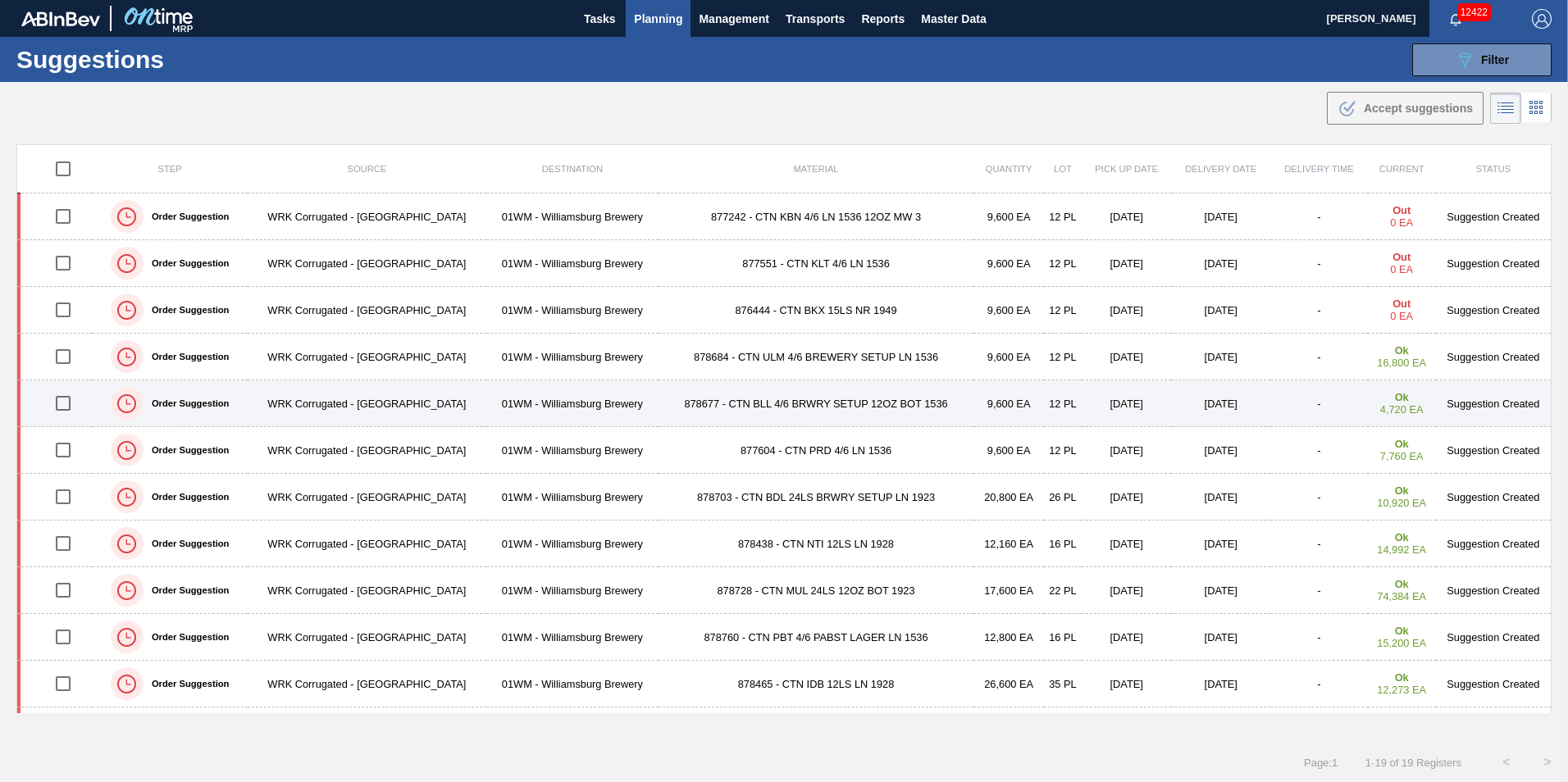
click at [75, 404] on input "checkbox" at bounding box center [62, 403] width 34 height 34
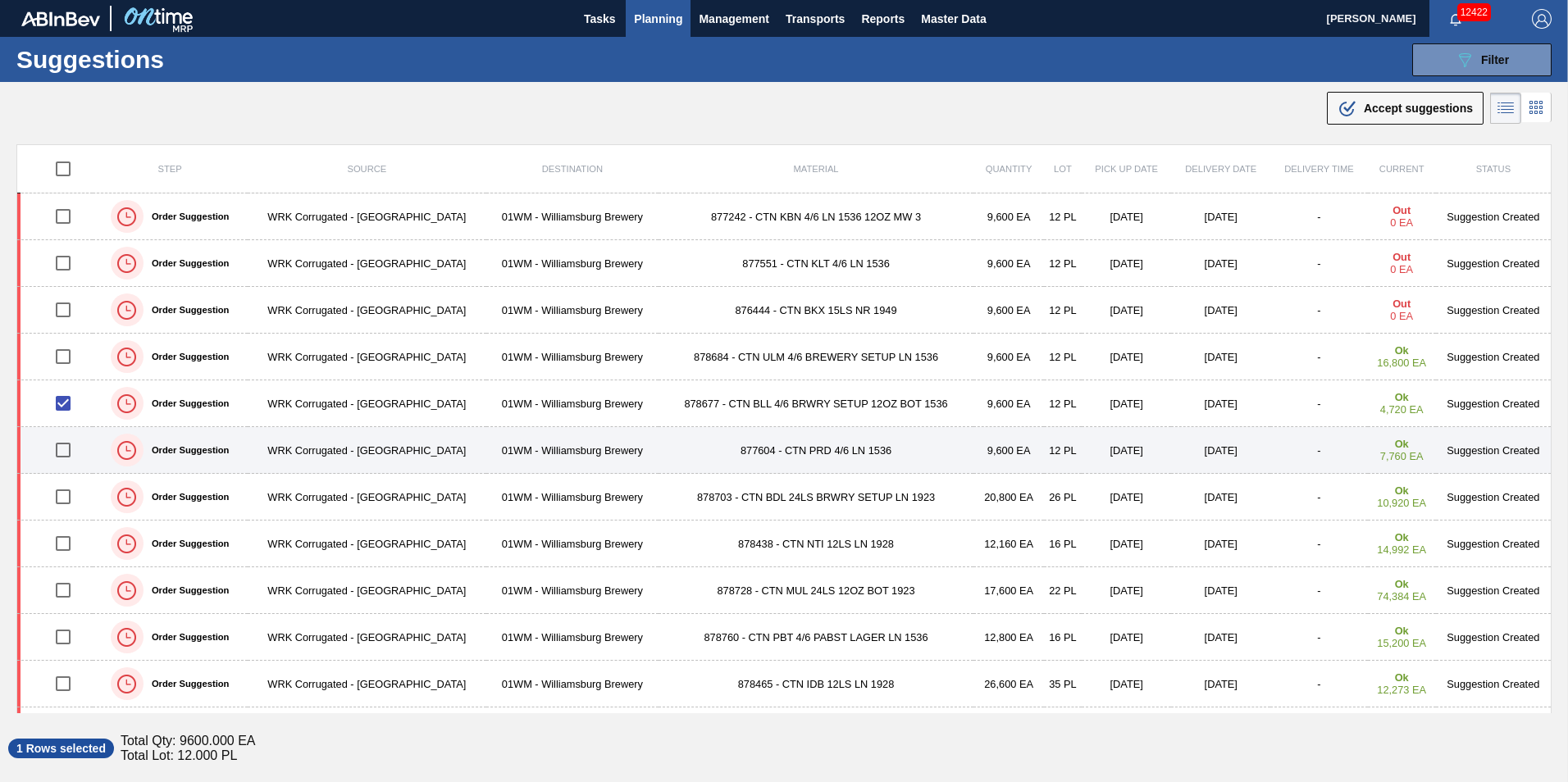
click at [57, 458] on input "checkbox" at bounding box center [62, 450] width 34 height 34
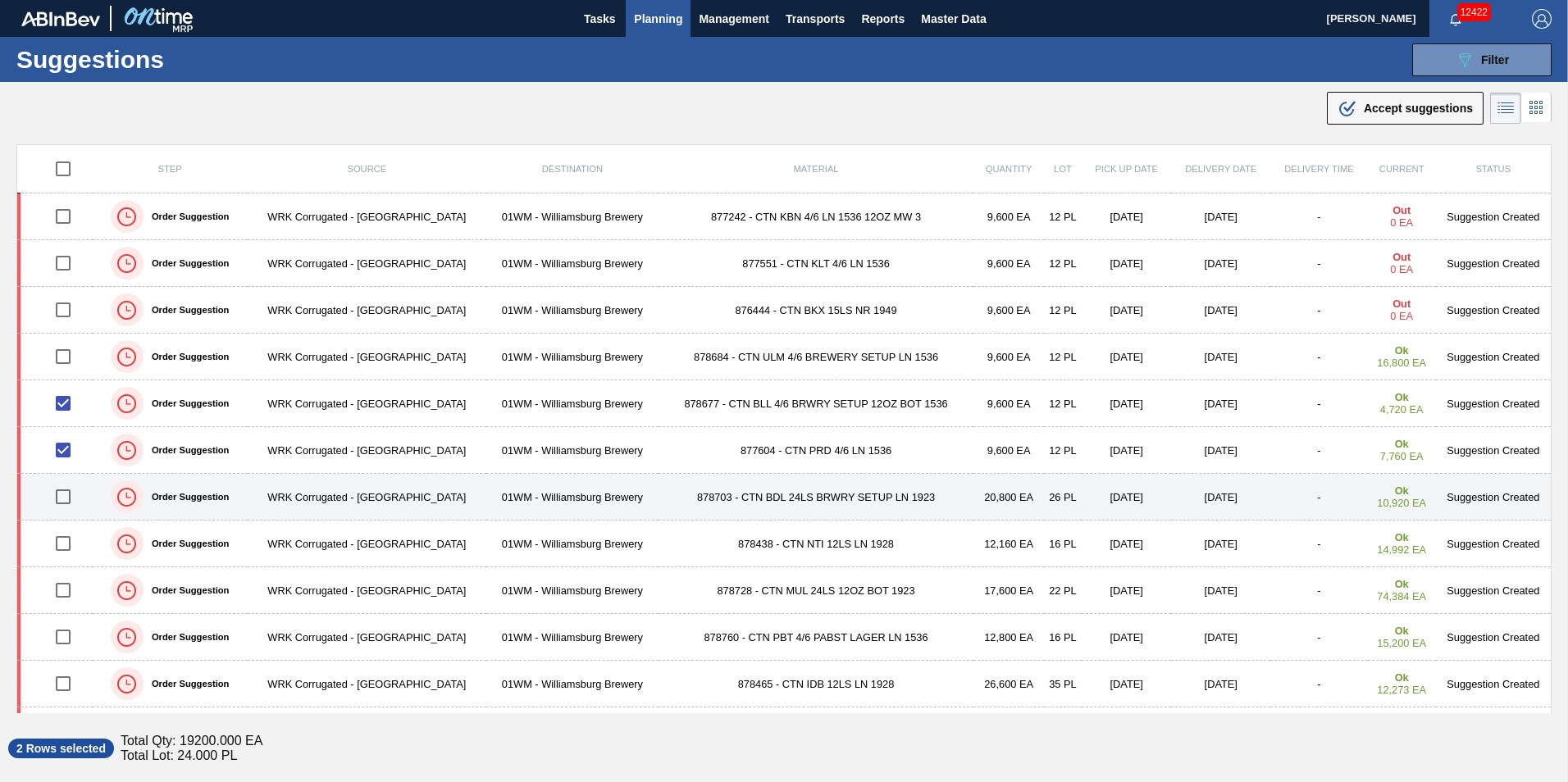
click at [66, 494] on input "checkbox" at bounding box center [62, 496] width 34 height 34
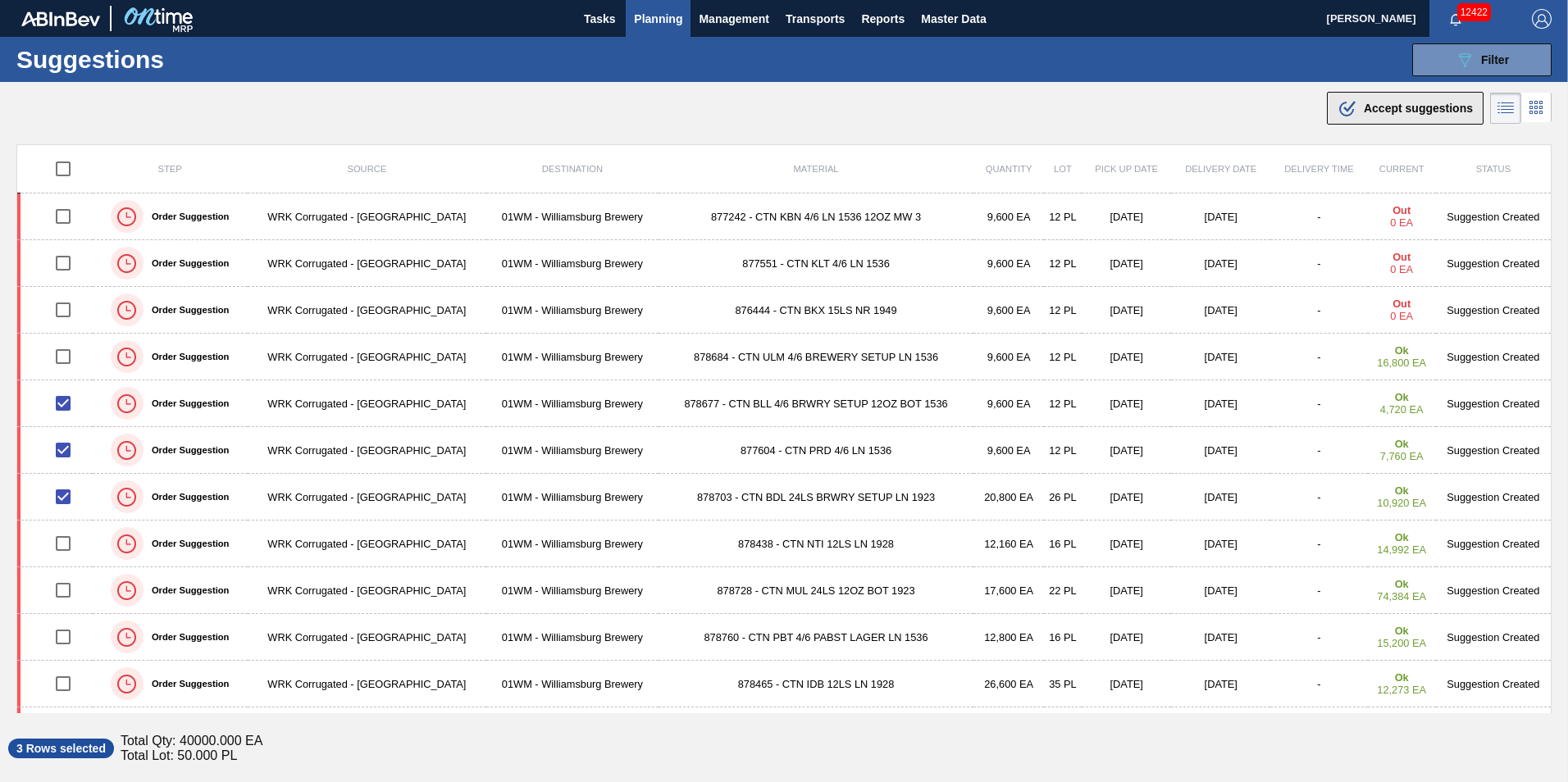
click at [1397, 106] on span "Accept suggestions" at bounding box center [1418, 108] width 109 height 13
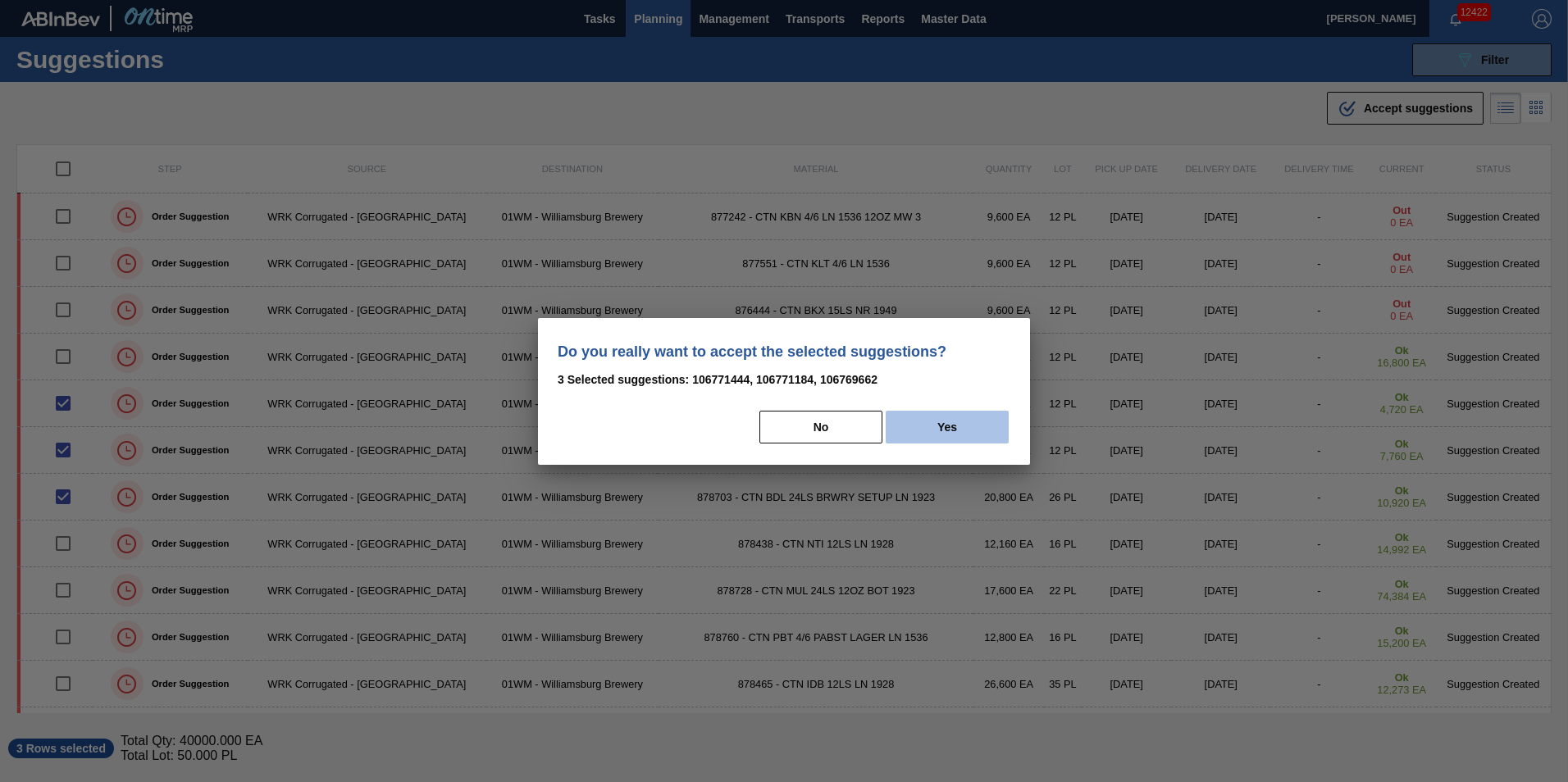
click at [952, 427] on button "Yes" at bounding box center [947, 426] width 123 height 33
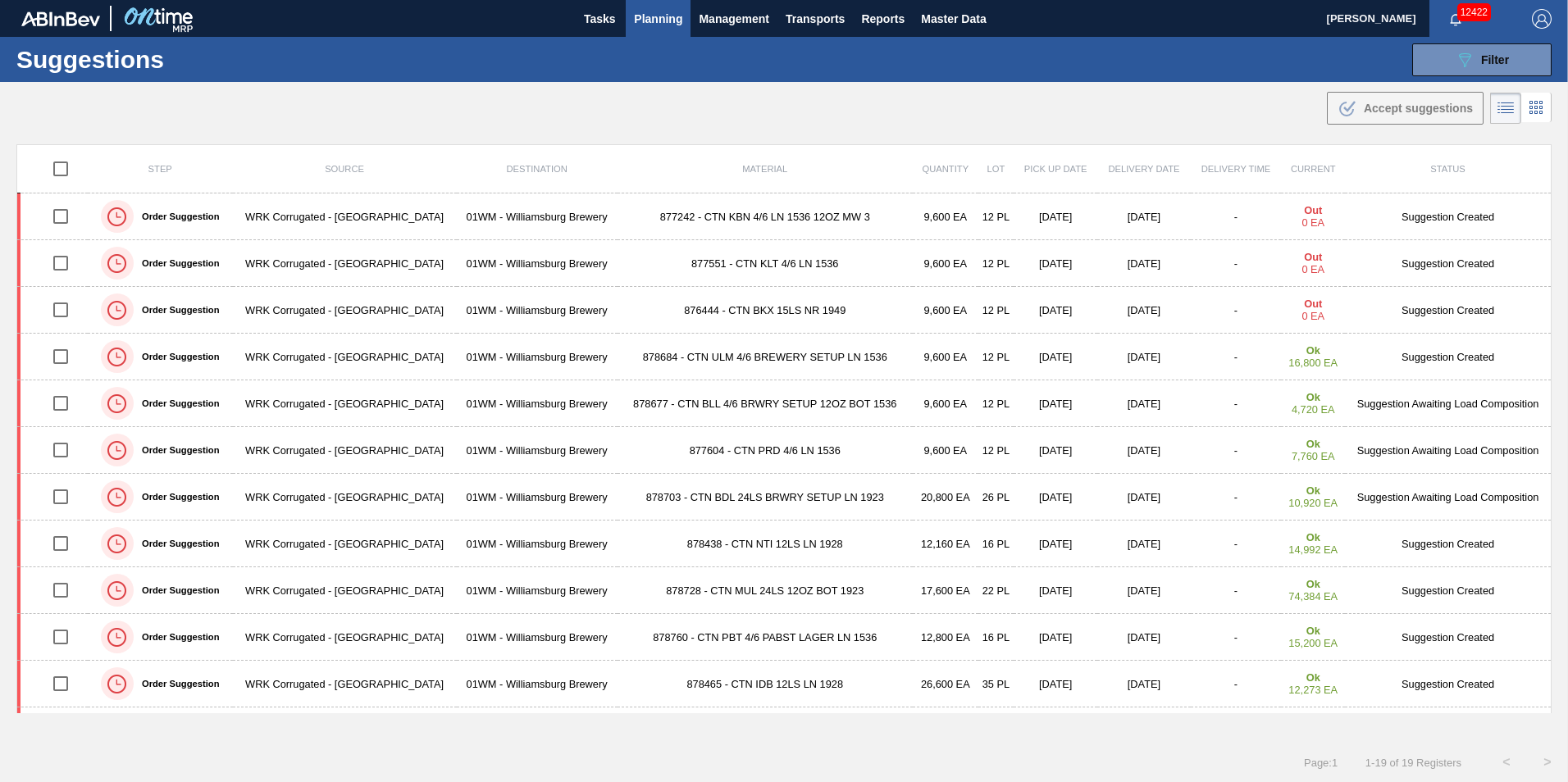
click at [634, 24] on span "Planning" at bounding box center [658, 19] width 48 height 20
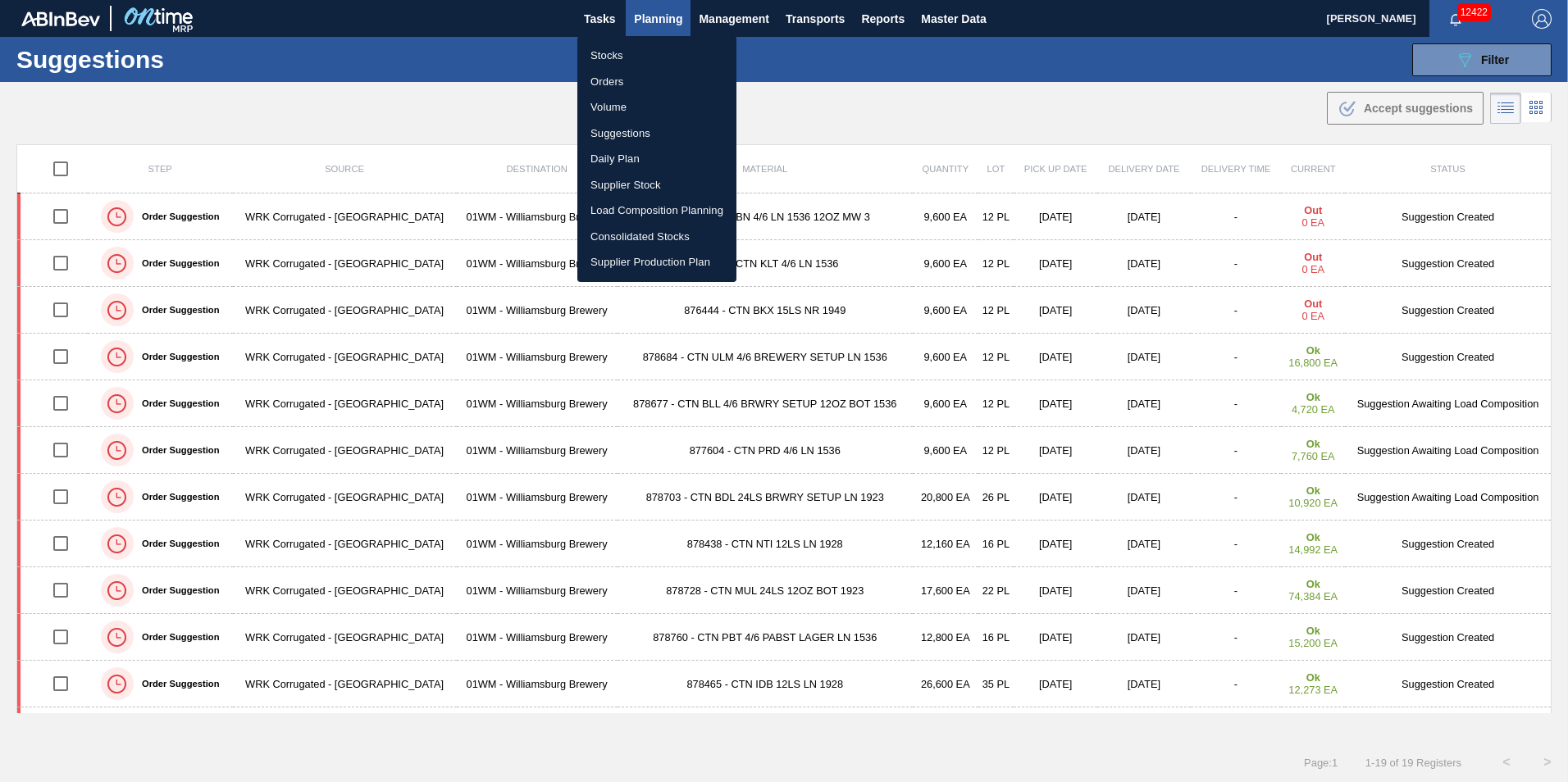
click at [658, 207] on li "Load Composition Planning" at bounding box center [656, 210] width 159 height 26
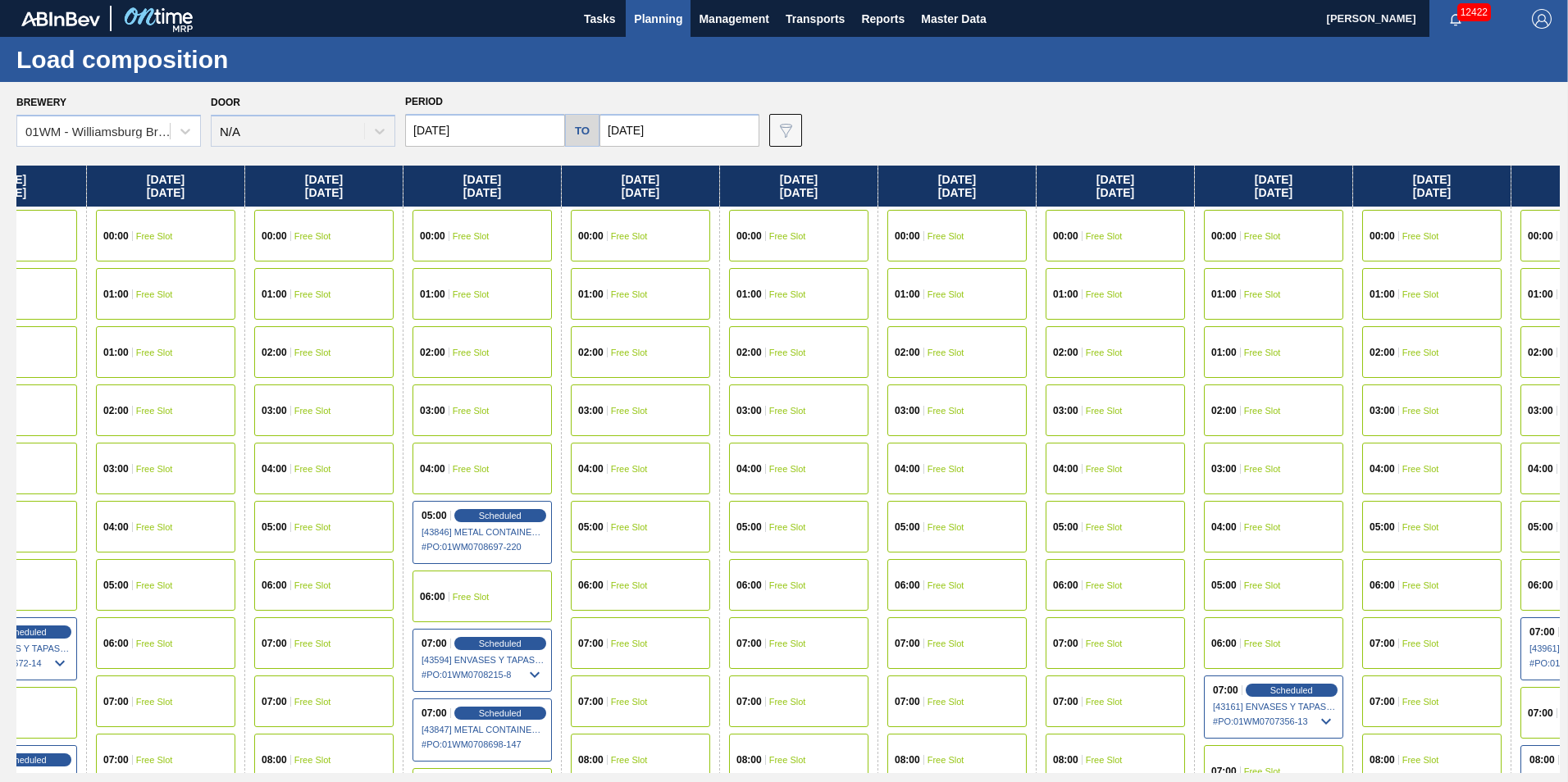
drag, startPoint x: 911, startPoint y: 250, endPoint x: 297, endPoint y: 308, distance: 616.7
click at [297, 308] on div "Tuesday 10/14/2025 00:00 Free Slot 01:00 Free Slot 02:00 Free Slot 03:00 Free S…" at bounding box center [788, 469] width 1543 height 608
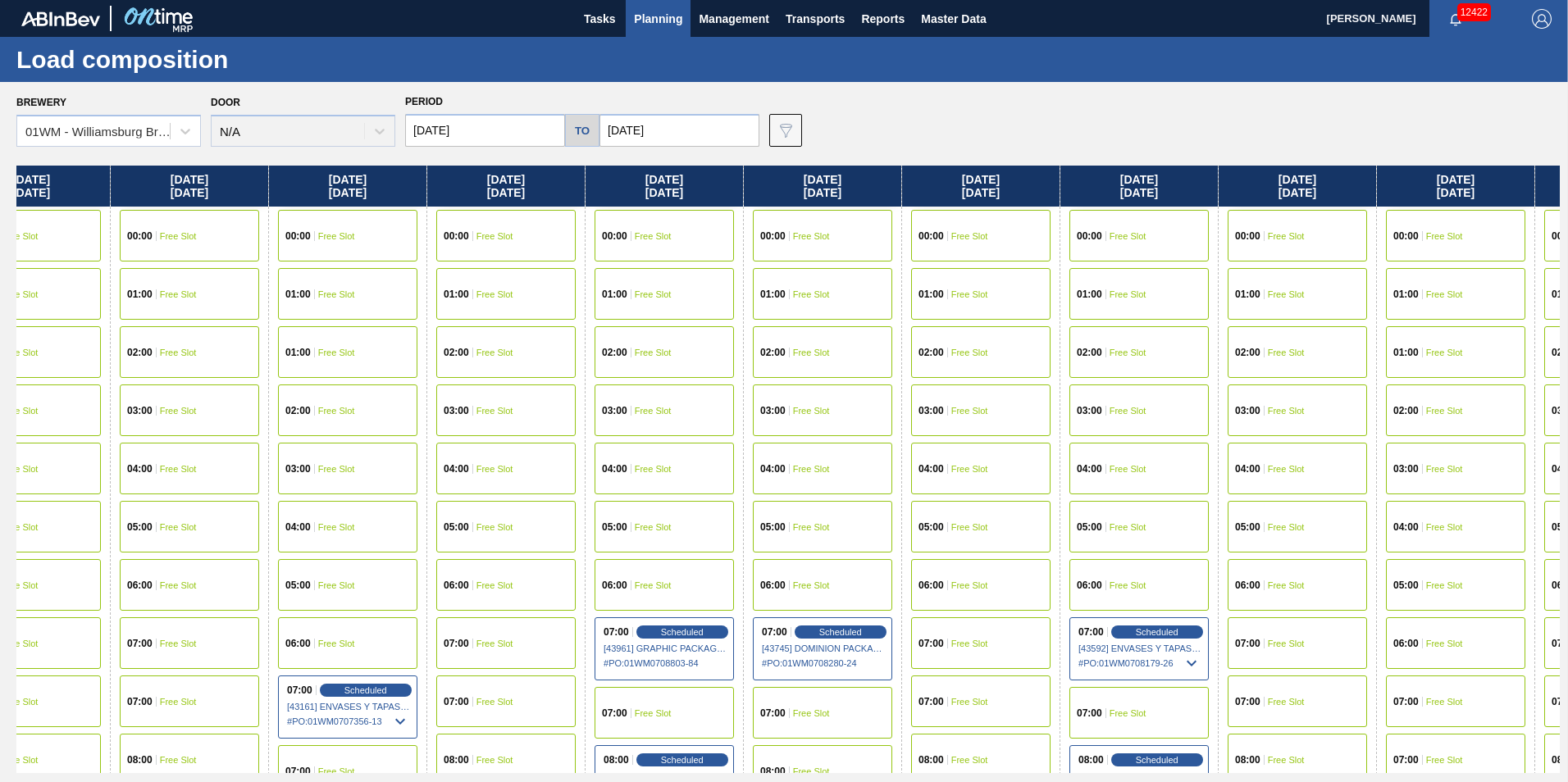
scroll to position [0, 2218]
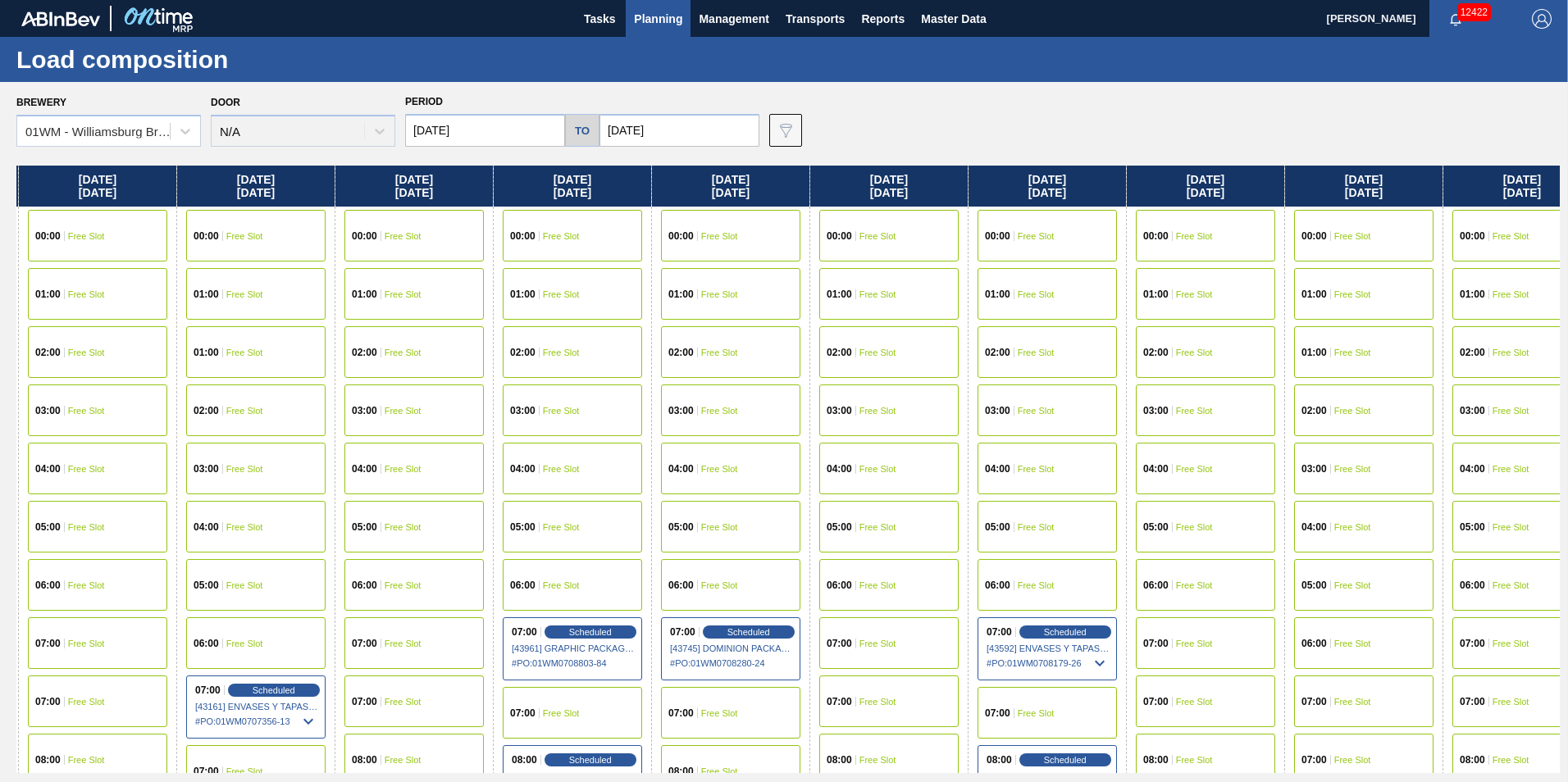
drag, startPoint x: 1423, startPoint y: 196, endPoint x: 437, endPoint y: 219, distance: 986.3
click at [437, 219] on div "Tuesday 10/14/2025 00:00 Free Slot 01:00 Free Slot 02:00 Free Slot 03:00 Free S…" at bounding box center [788, 469] width 1543 height 608
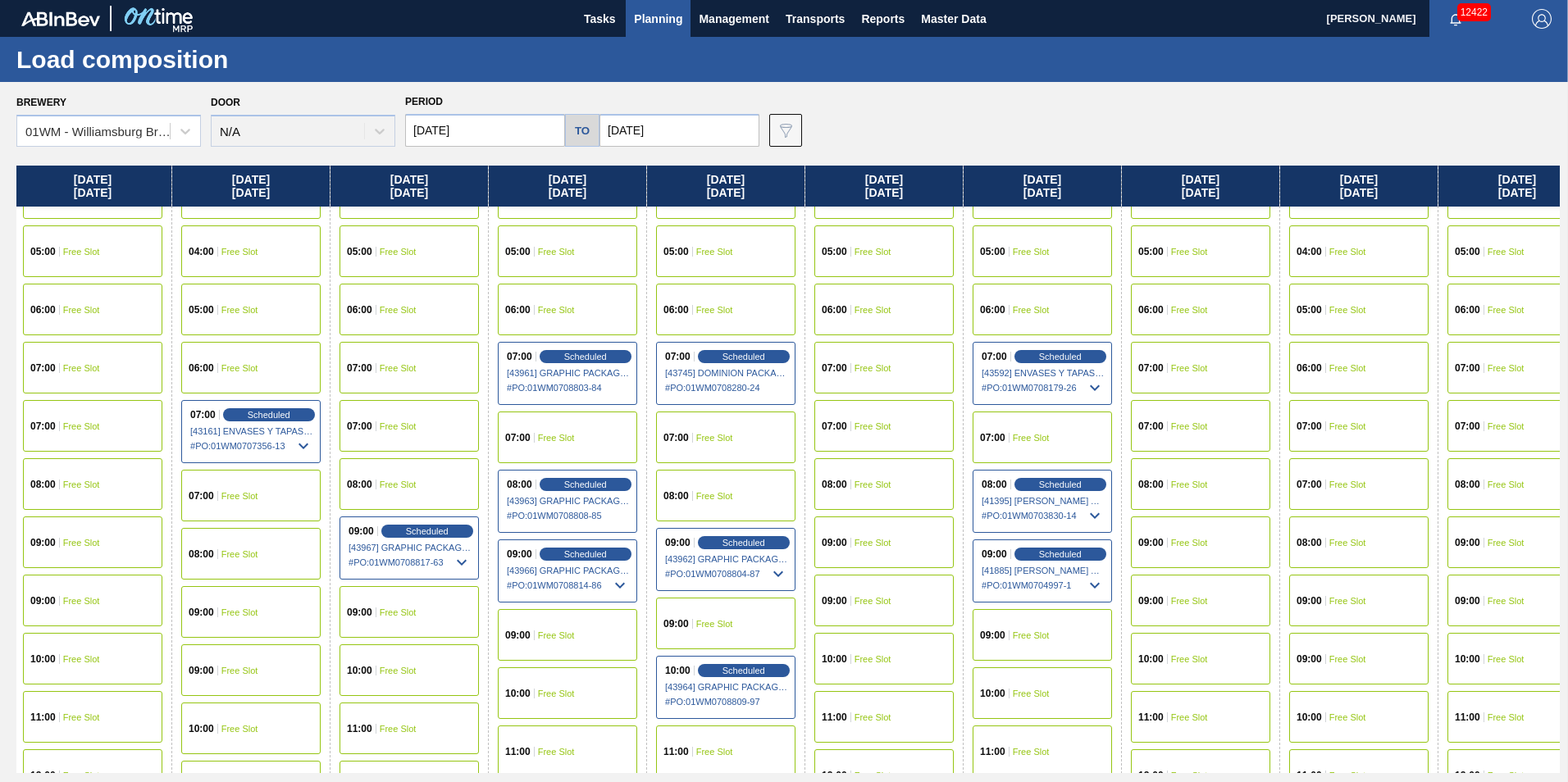
scroll to position [328, 2218]
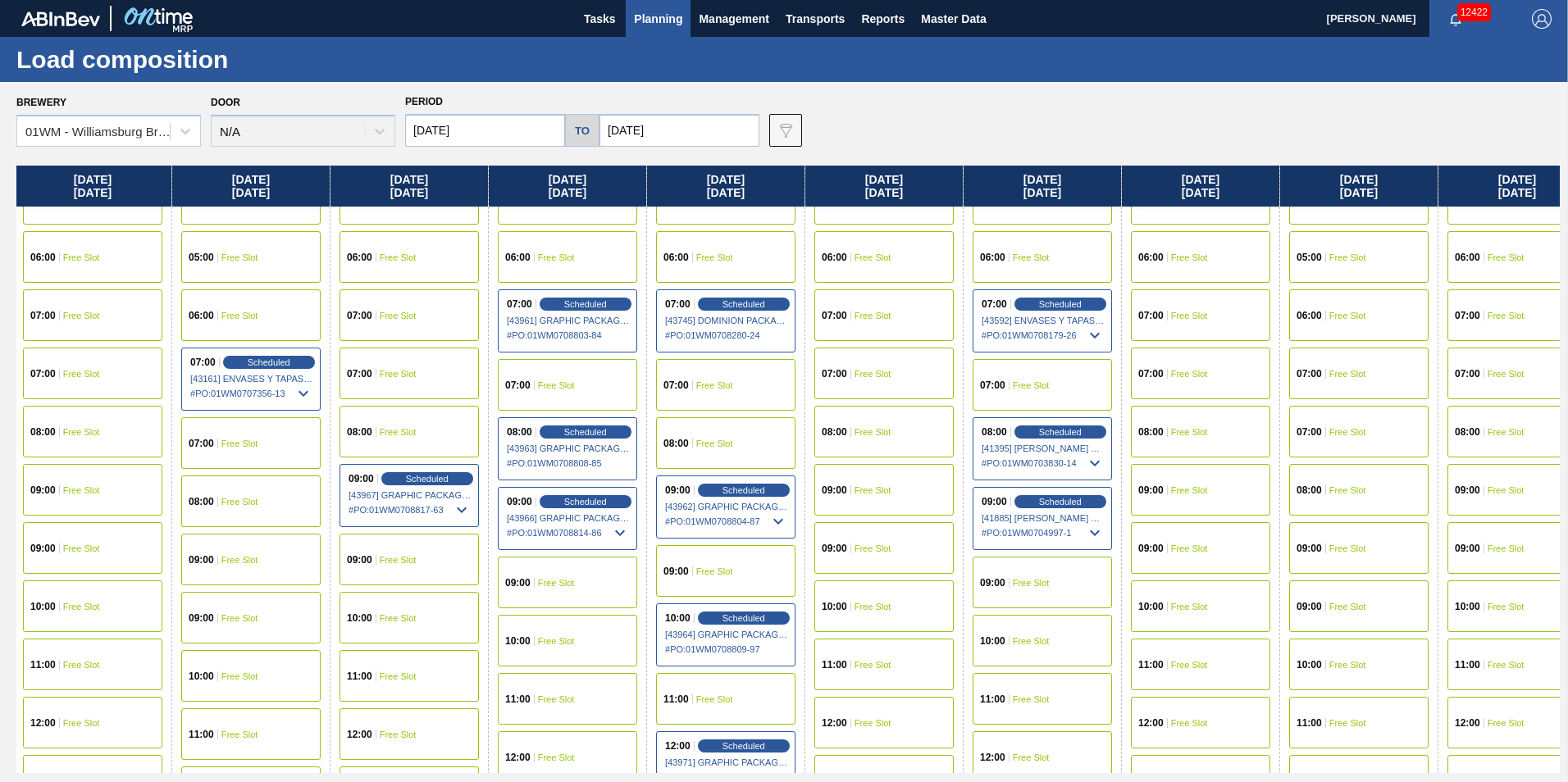
click at [761, 452] on div "08:00 Free Slot" at bounding box center [726, 442] width 140 height 51
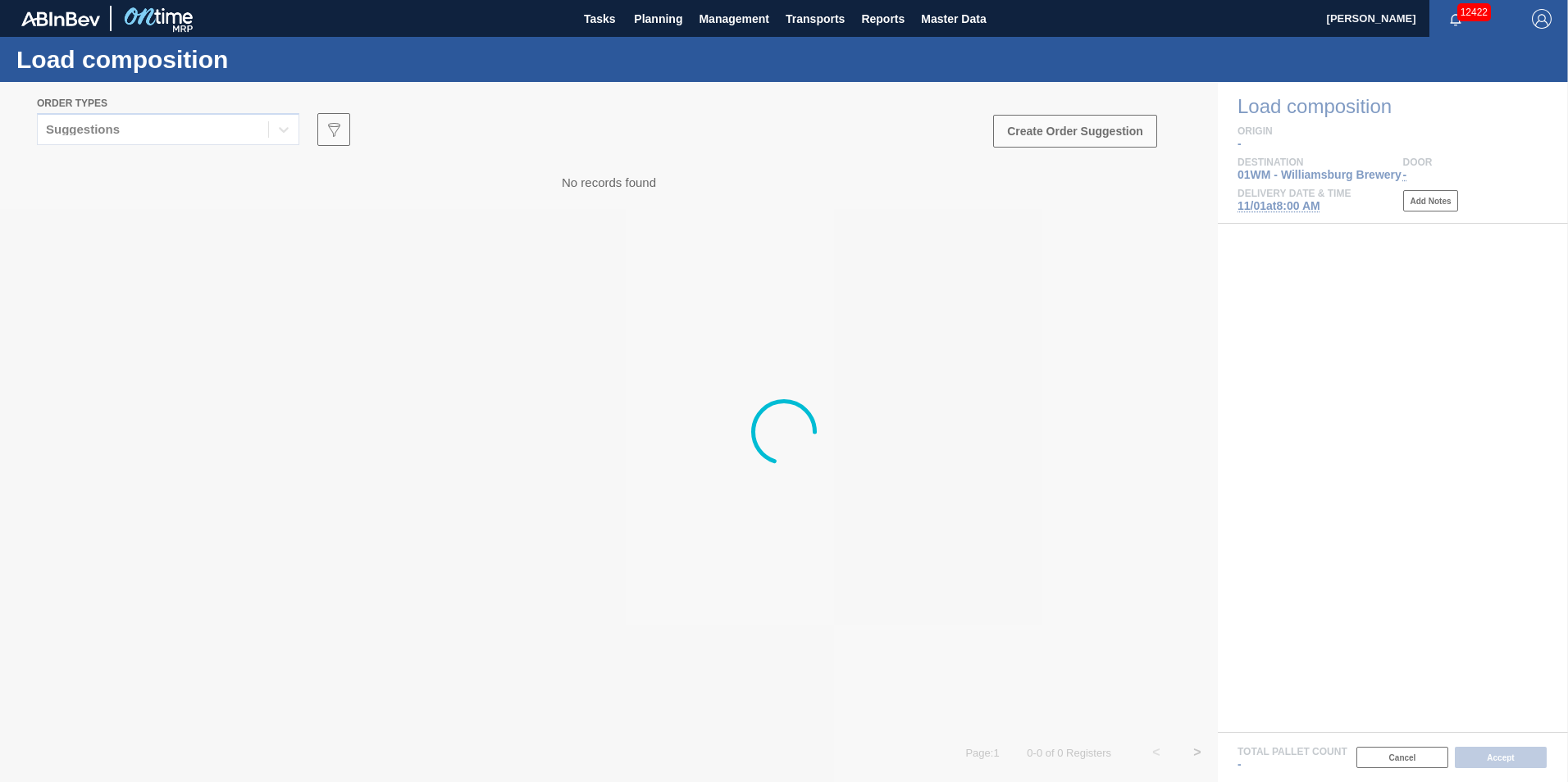
click at [96, 132] on div at bounding box center [784, 432] width 1568 height 700
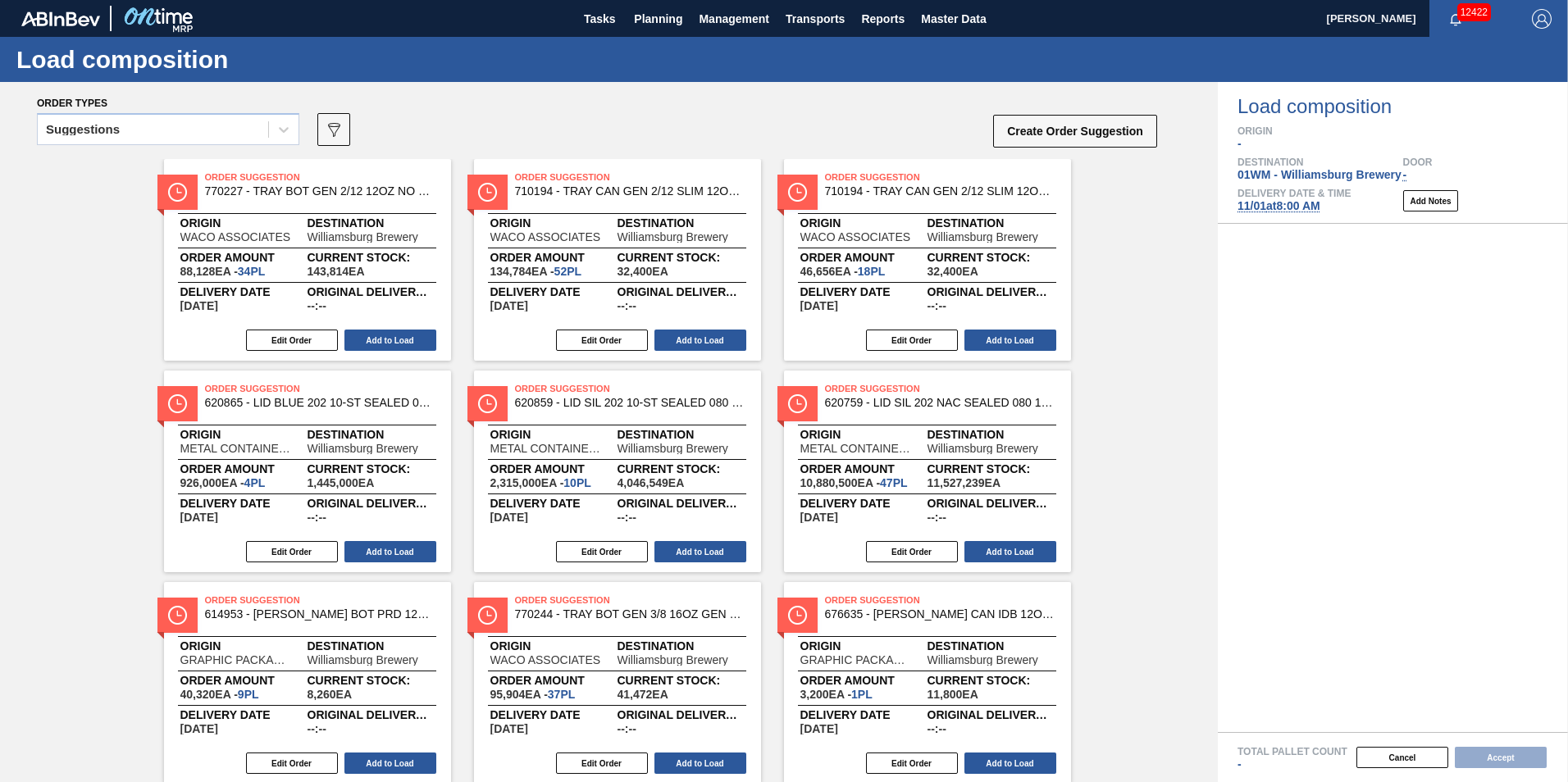
click at [96, 132] on div "Suggestions" at bounding box center [82, 129] width 74 height 11
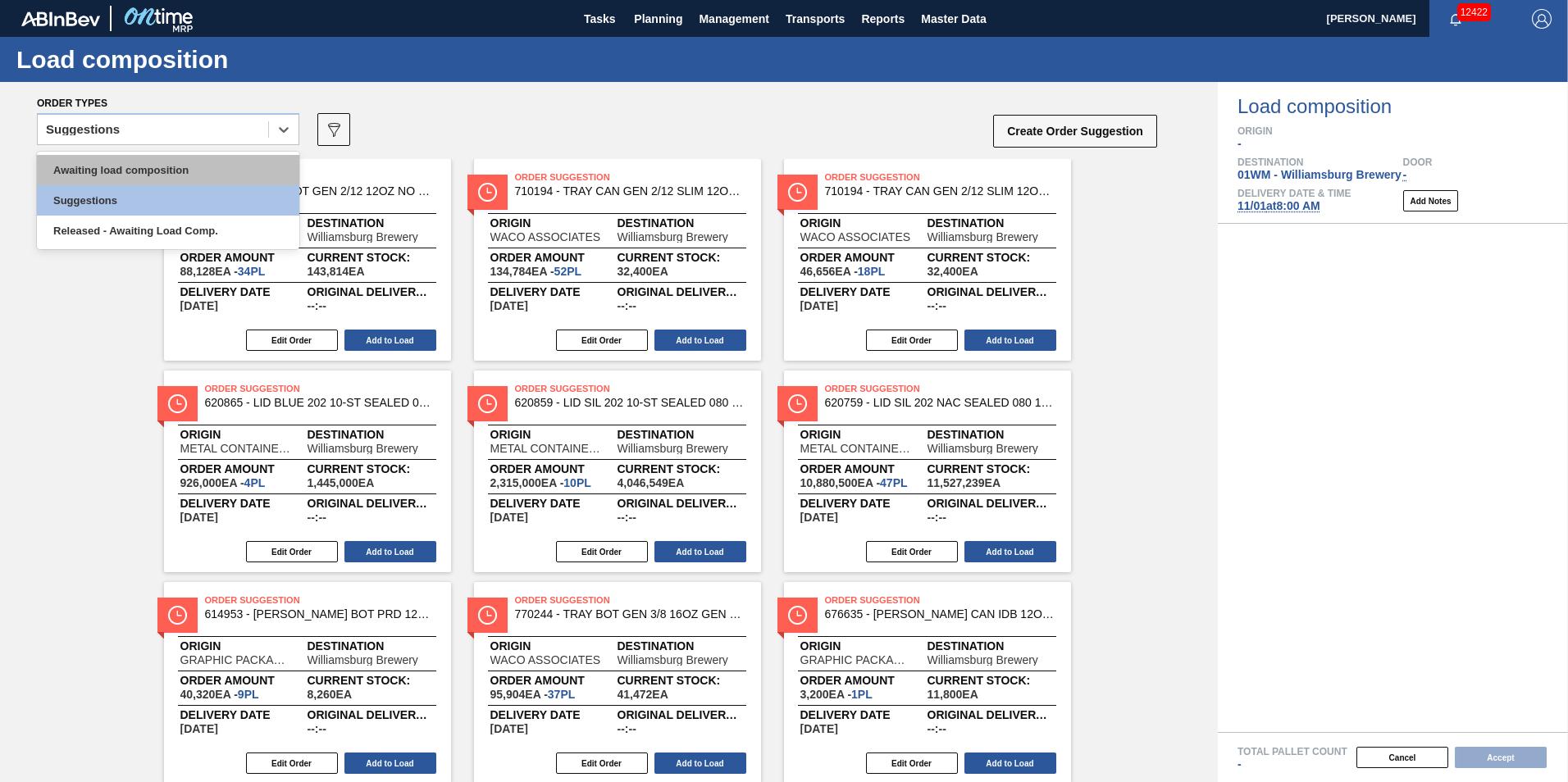
click at [129, 172] on div "Awaiting load composition" at bounding box center [169, 169] width 263 height 31
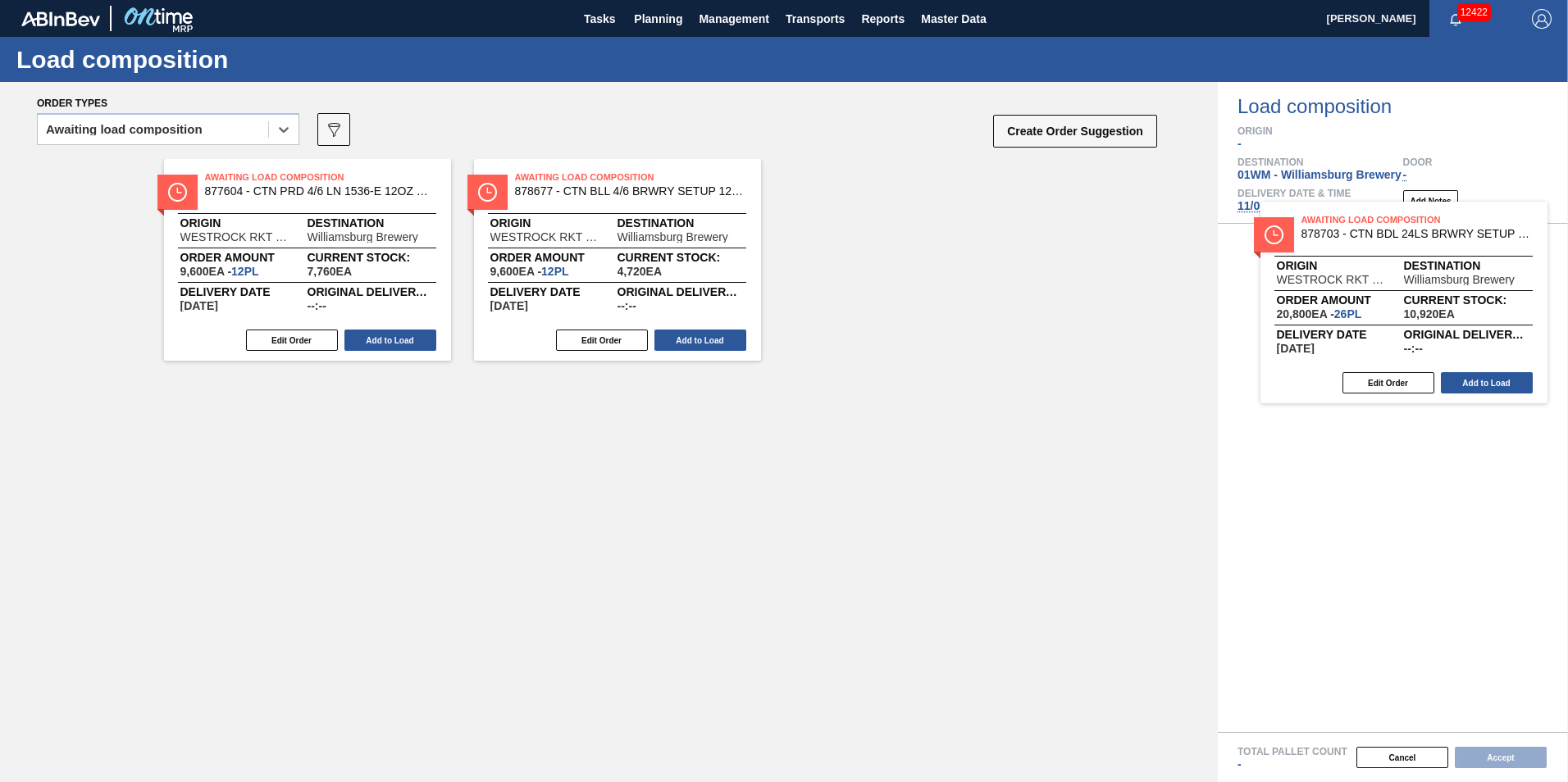
drag, startPoint x: 423, startPoint y: 258, endPoint x: 1394, endPoint y: 307, distance: 972.2
click at [1538, 305] on div "Order types option Awaiting load composition, selected. Select is focused ,type…" at bounding box center [784, 432] width 1568 height 700
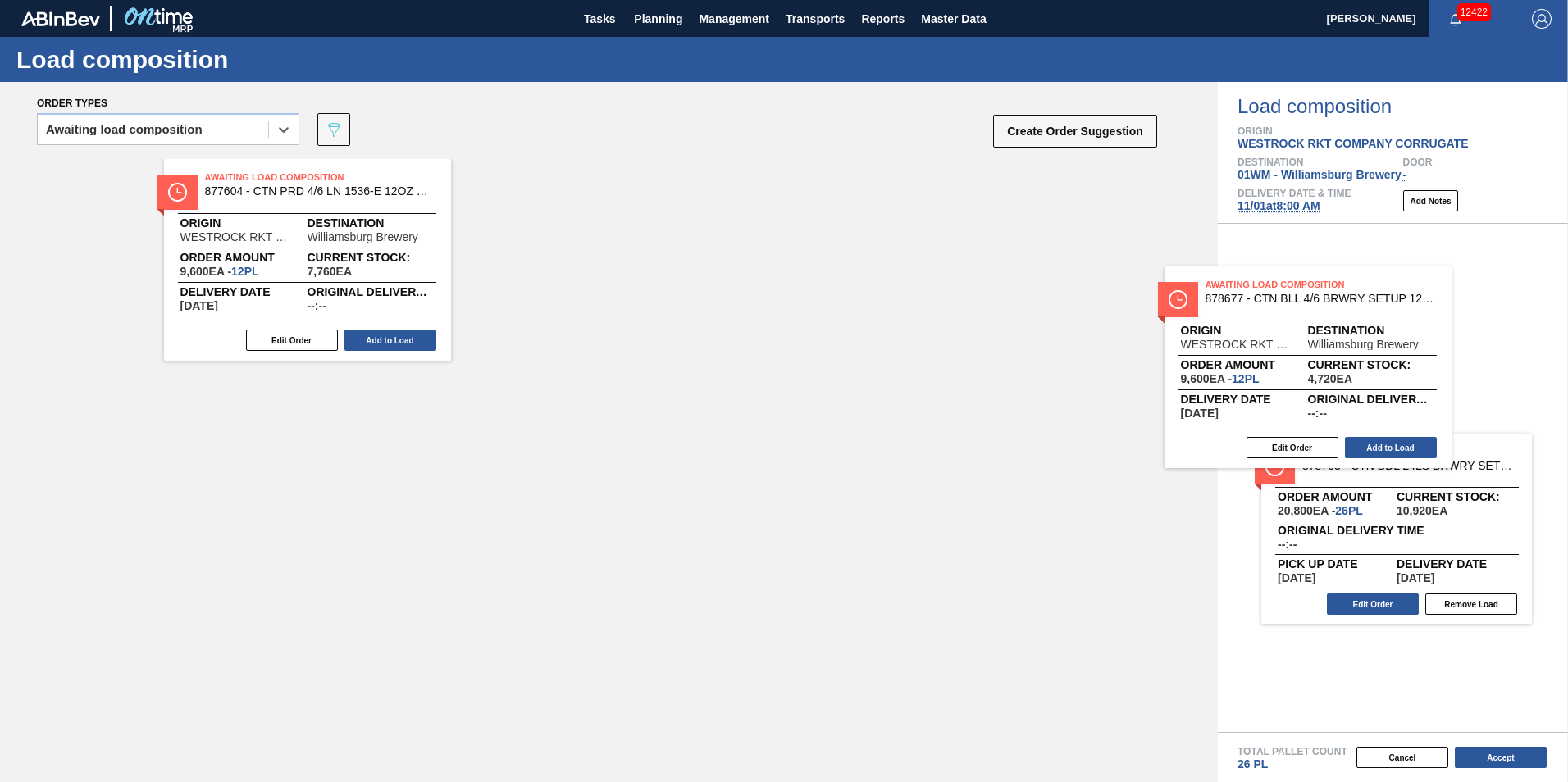
drag, startPoint x: 688, startPoint y: 260, endPoint x: 1401, endPoint y: 366, distance: 720.8
click at [1398, 365] on div "Order types option Awaiting load composition, selected. Select is focused ,type…" at bounding box center [784, 432] width 1568 height 700
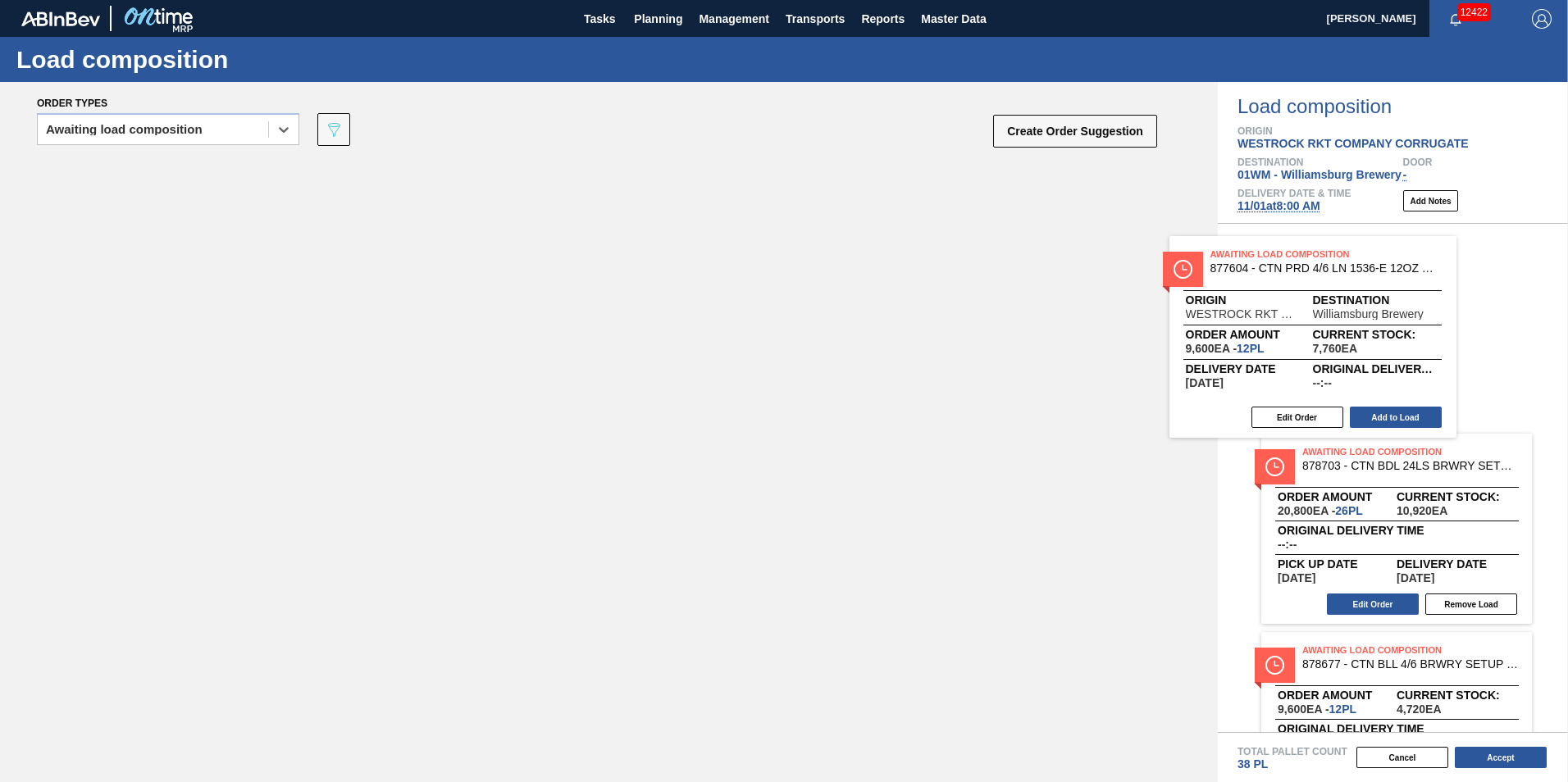
drag, startPoint x: 694, startPoint y: 333, endPoint x: 1332, endPoint y: 342, distance: 638.1
click at [1332, 342] on div "Order types option Awaiting load composition, selected. Select is focused ,type…" at bounding box center [784, 432] width 1568 height 700
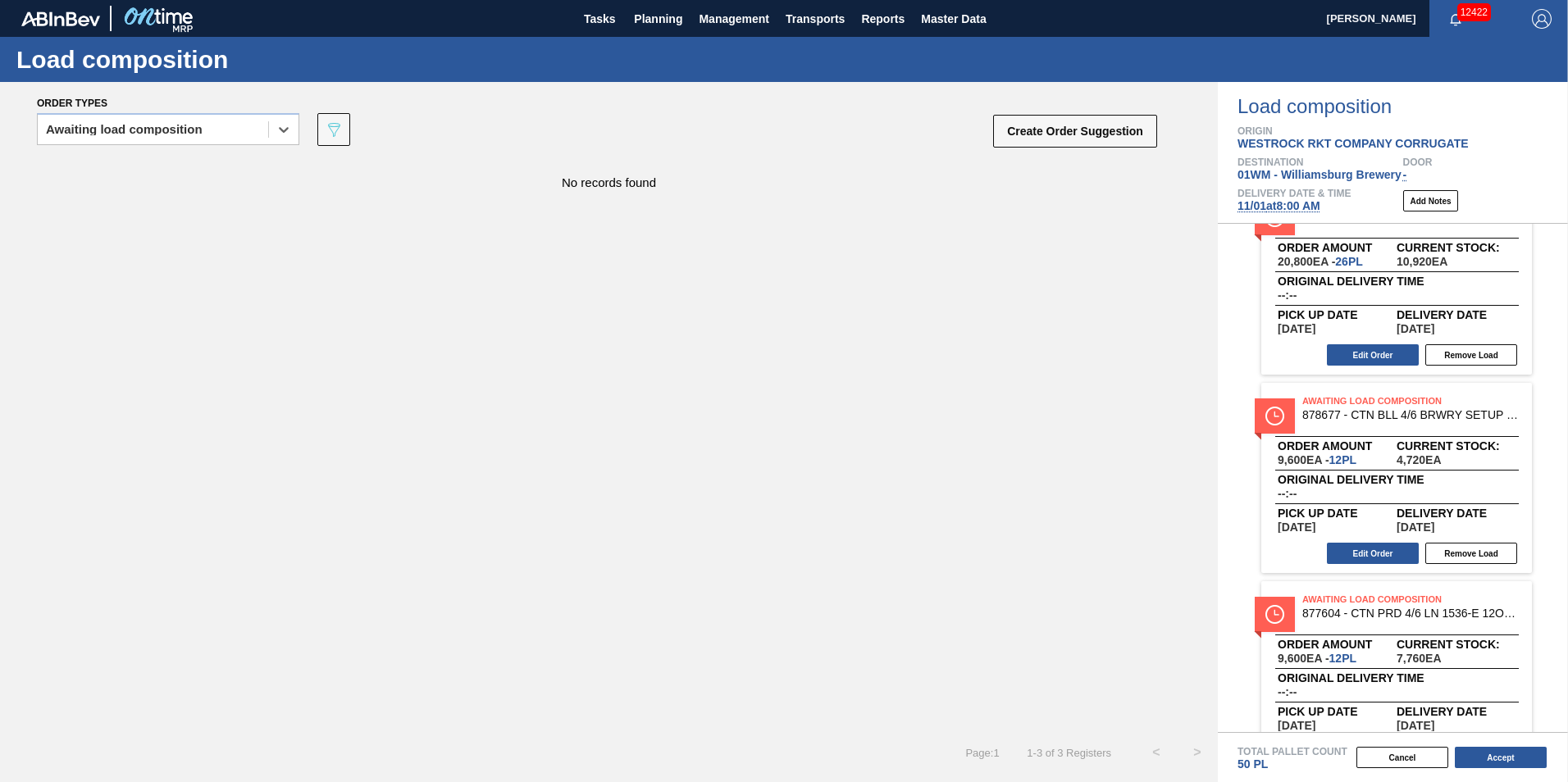
scroll to position [95, 0]
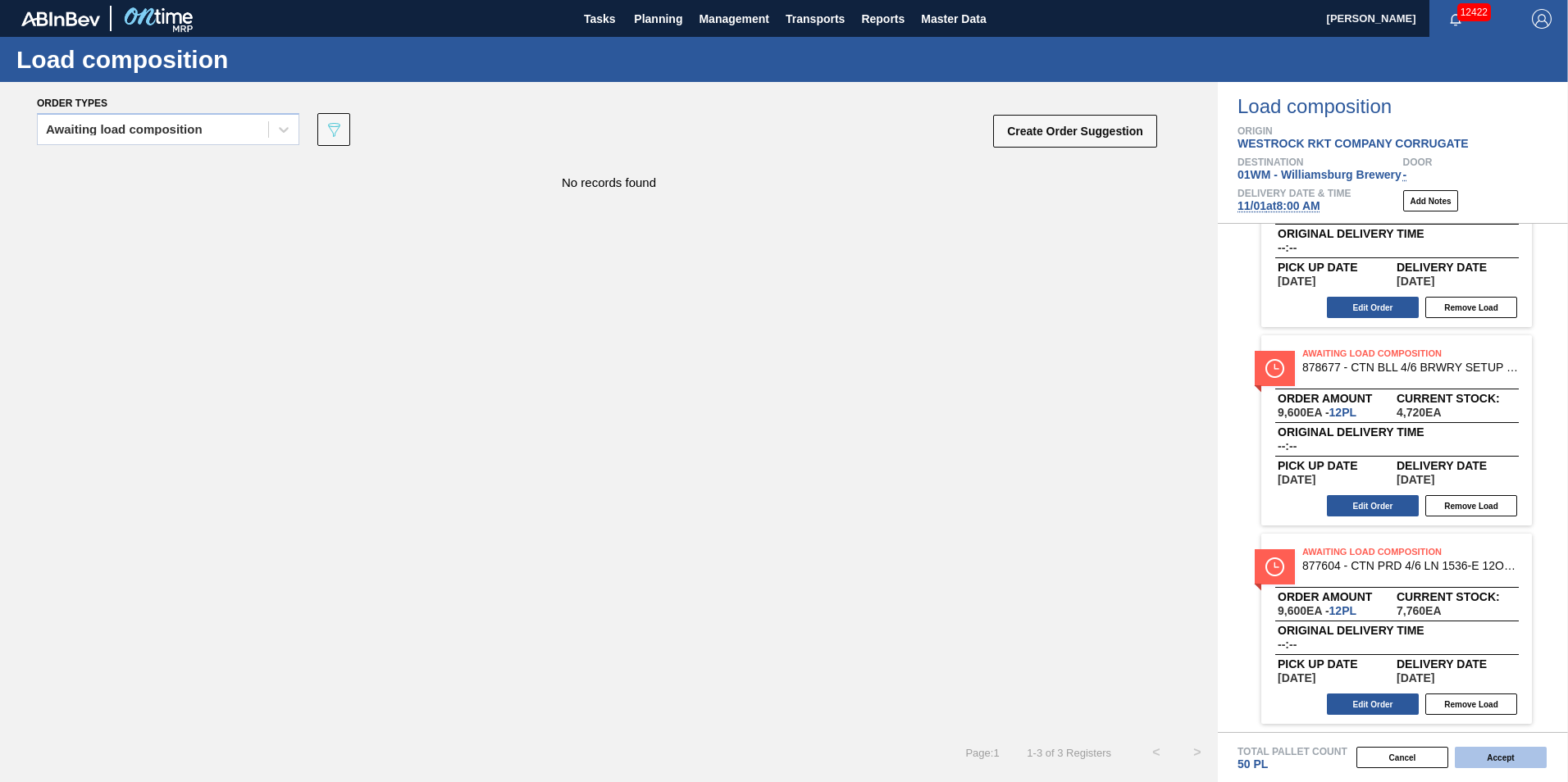
click at [1512, 763] on button "Accept" at bounding box center [1500, 757] width 92 height 21
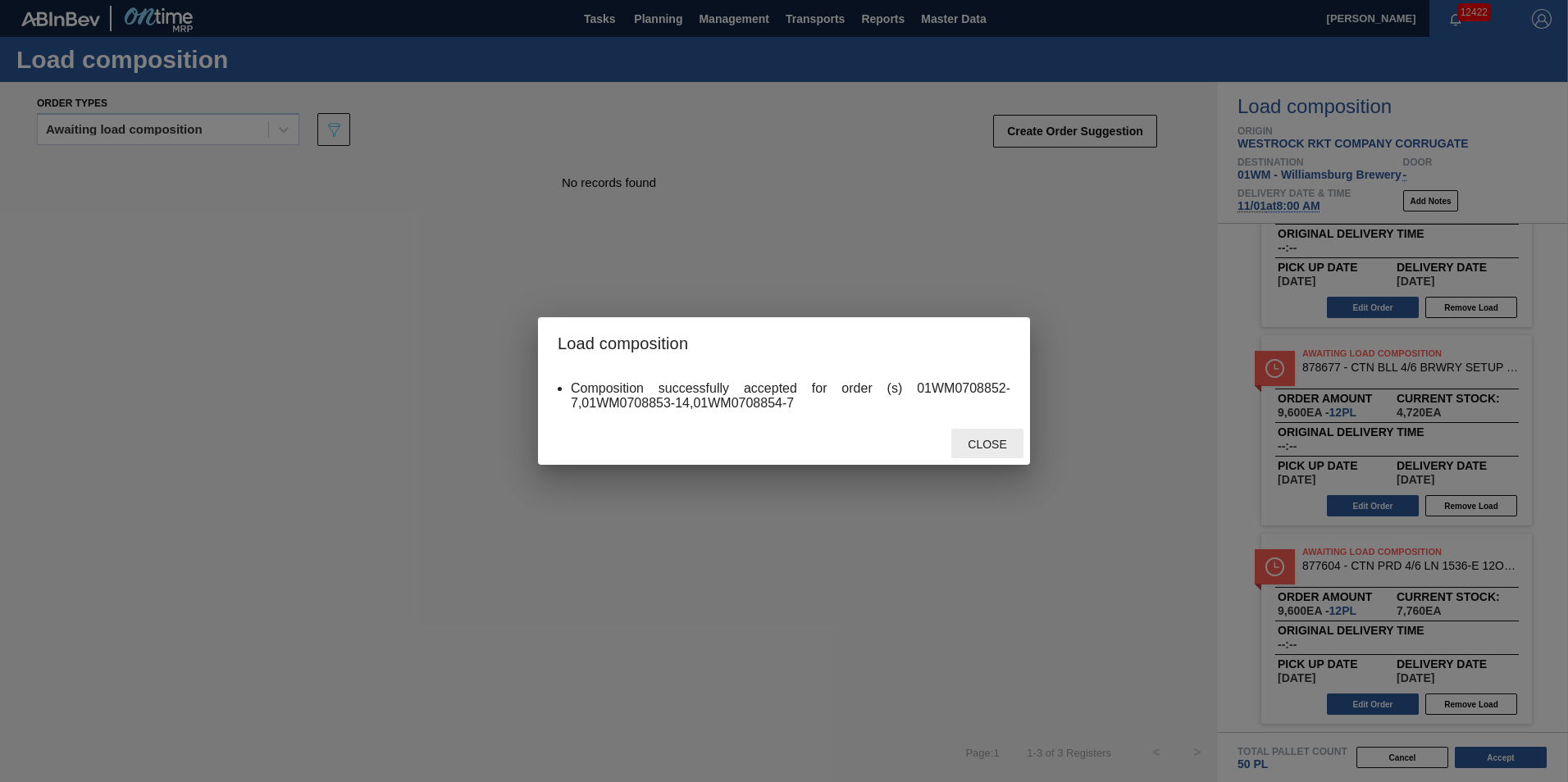
click at [1015, 448] on span "Close" at bounding box center [987, 444] width 65 height 13
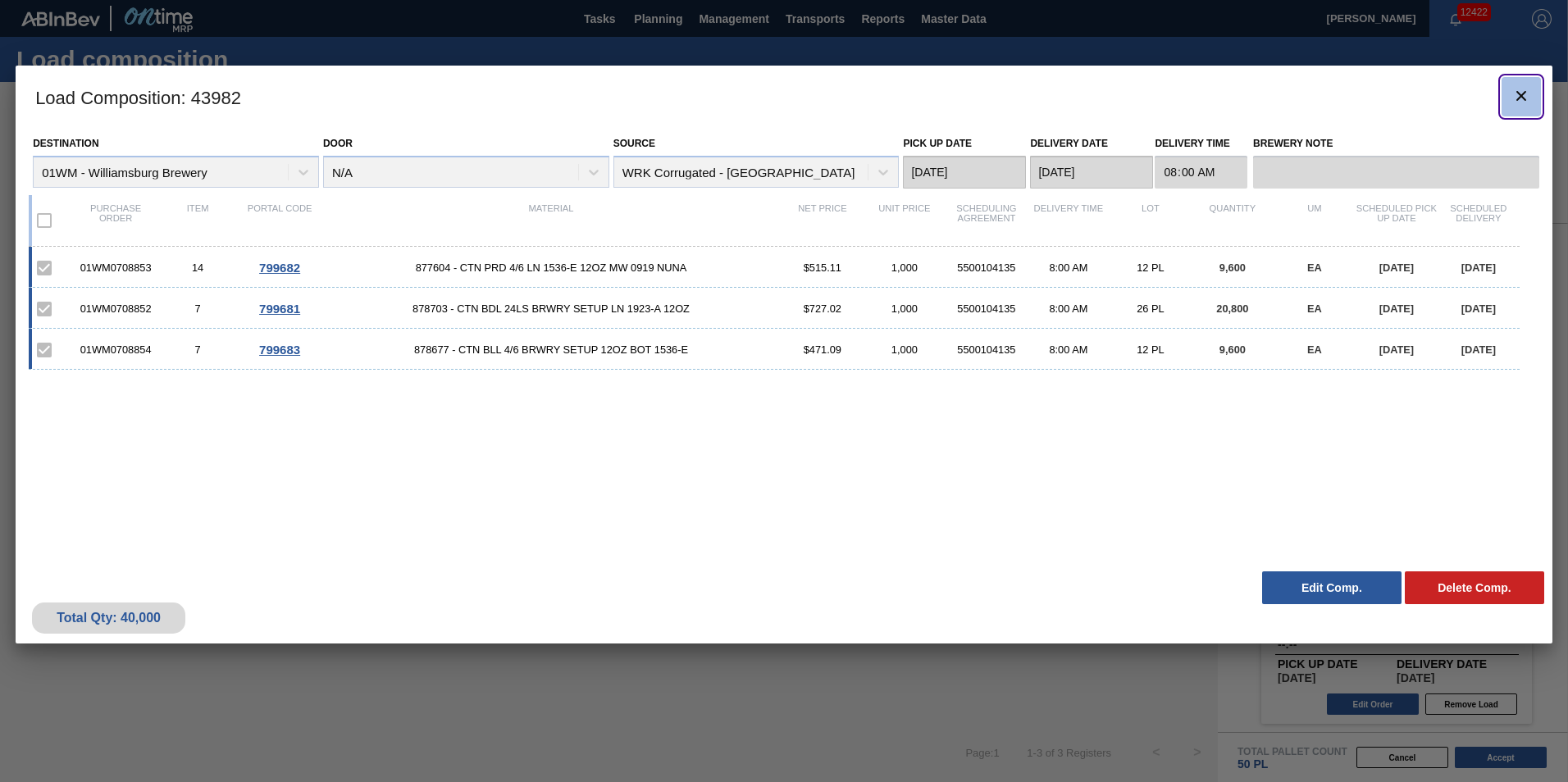
click at [1503, 86] on button "botão de ícone" at bounding box center [1521, 97] width 39 height 39
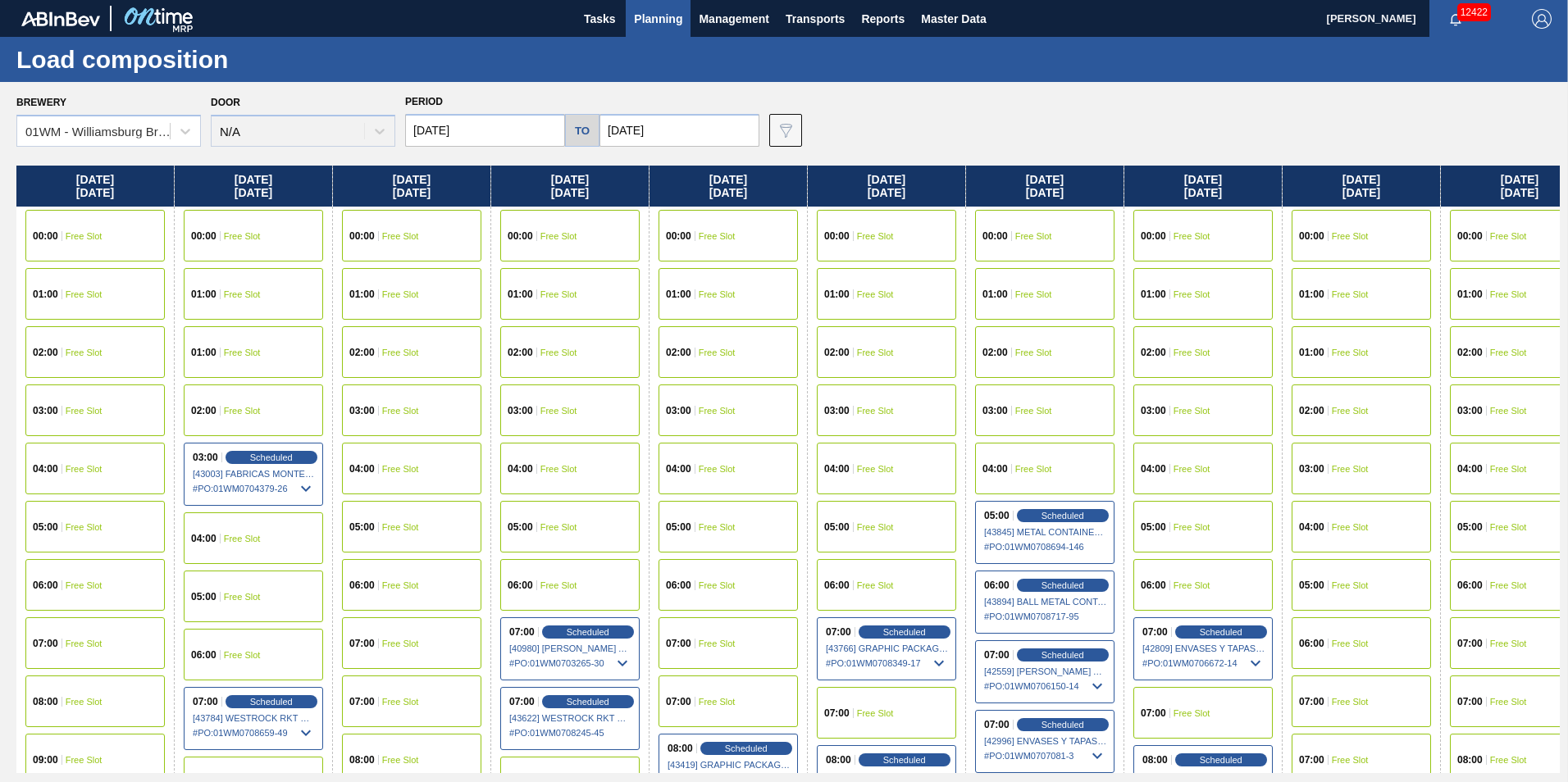
click at [642, 31] on button "Planning" at bounding box center [658, 19] width 65 height 37
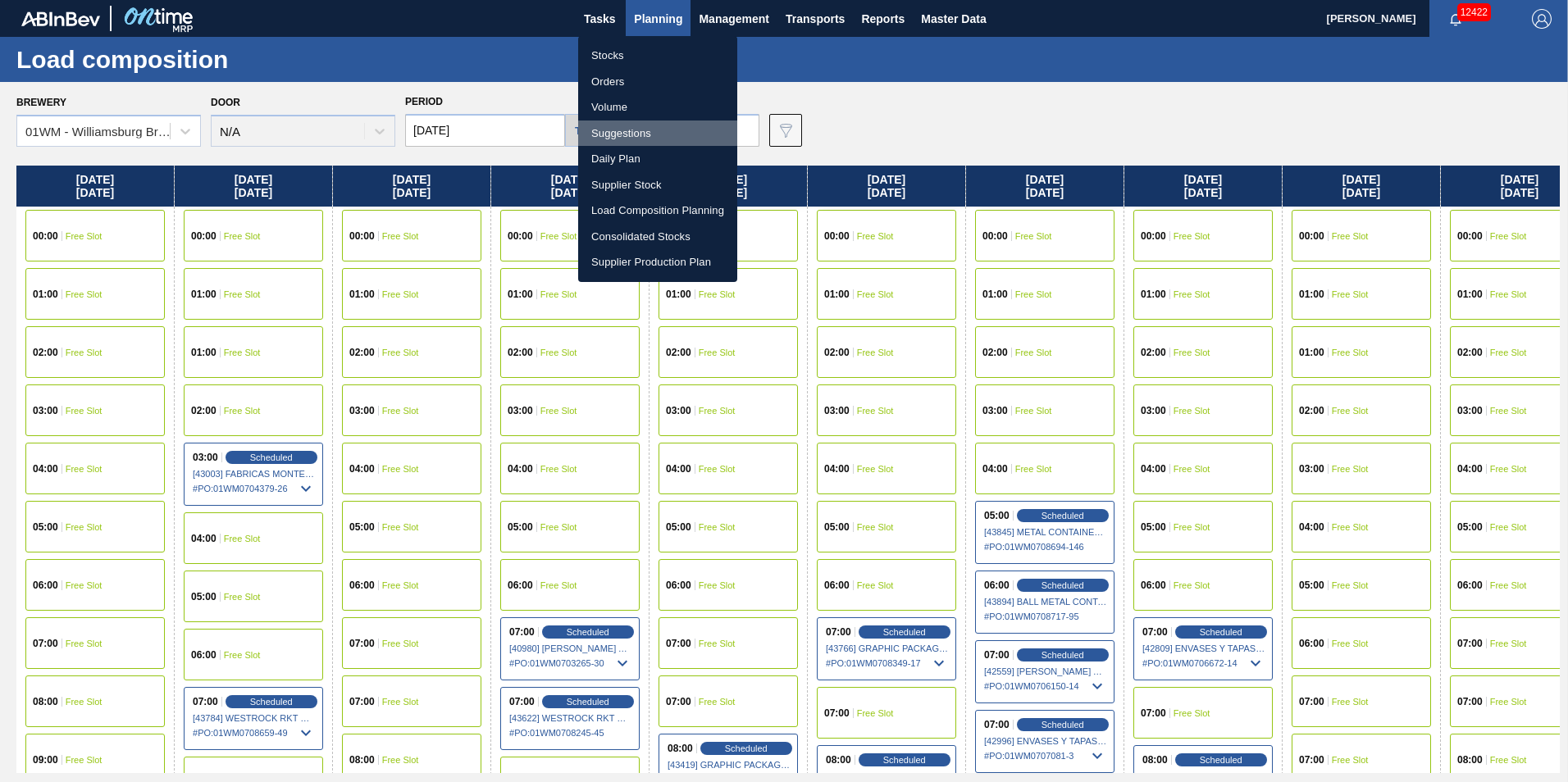
click at [632, 137] on li "Suggestions" at bounding box center [657, 133] width 159 height 26
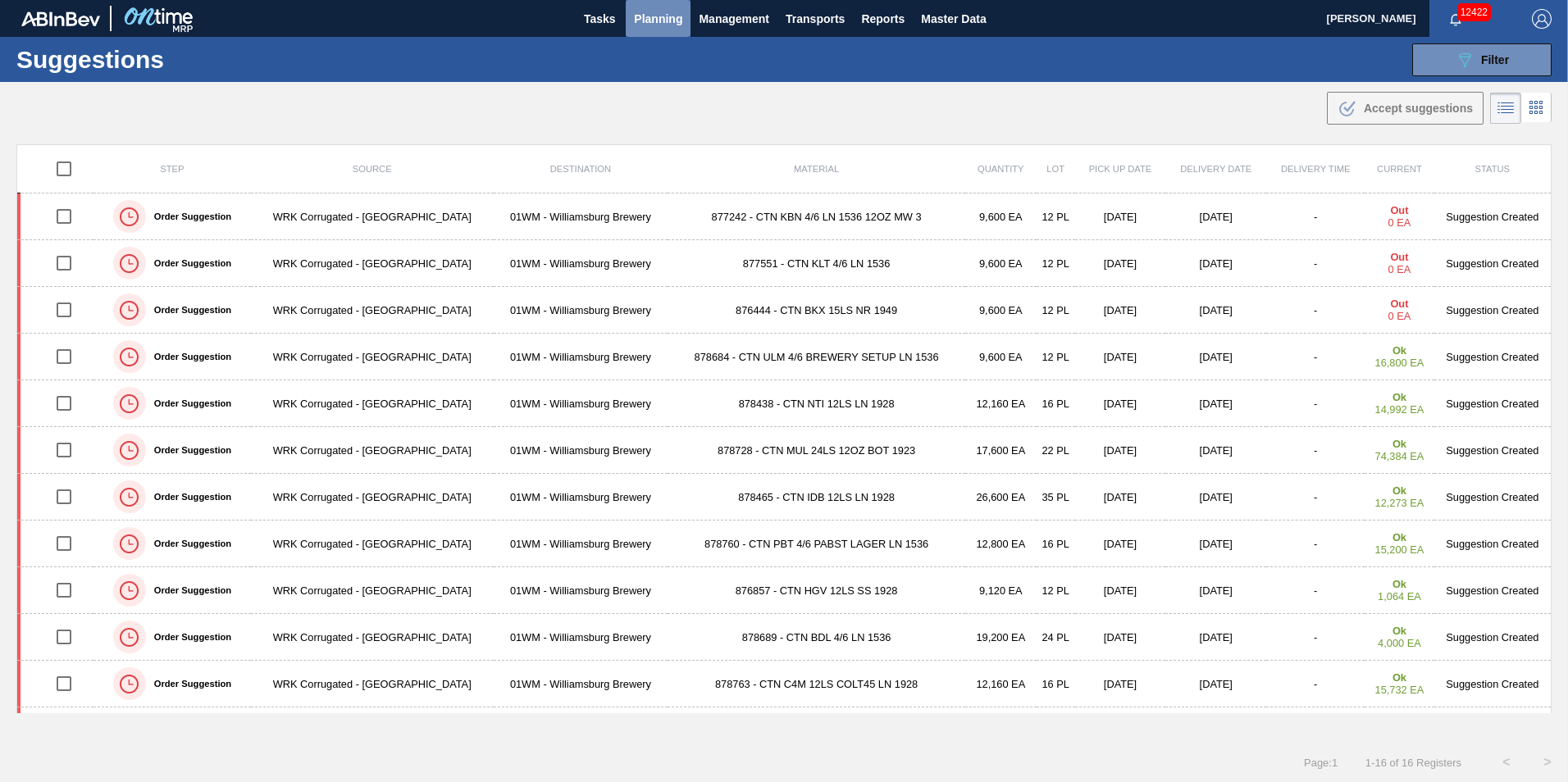
click at [642, 13] on span "Planning" at bounding box center [658, 19] width 48 height 20
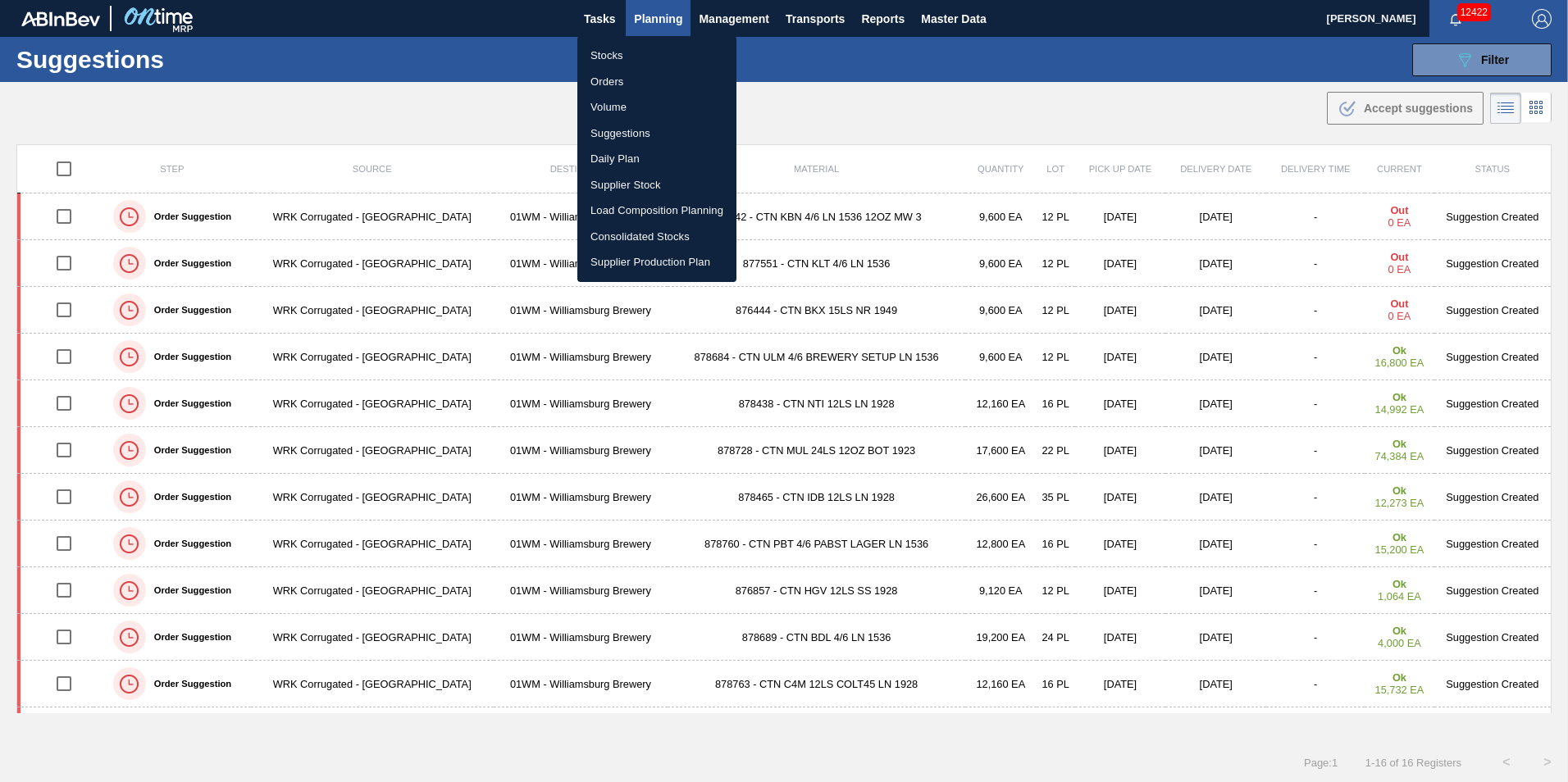
click at [1006, 100] on div at bounding box center [784, 391] width 1568 height 782
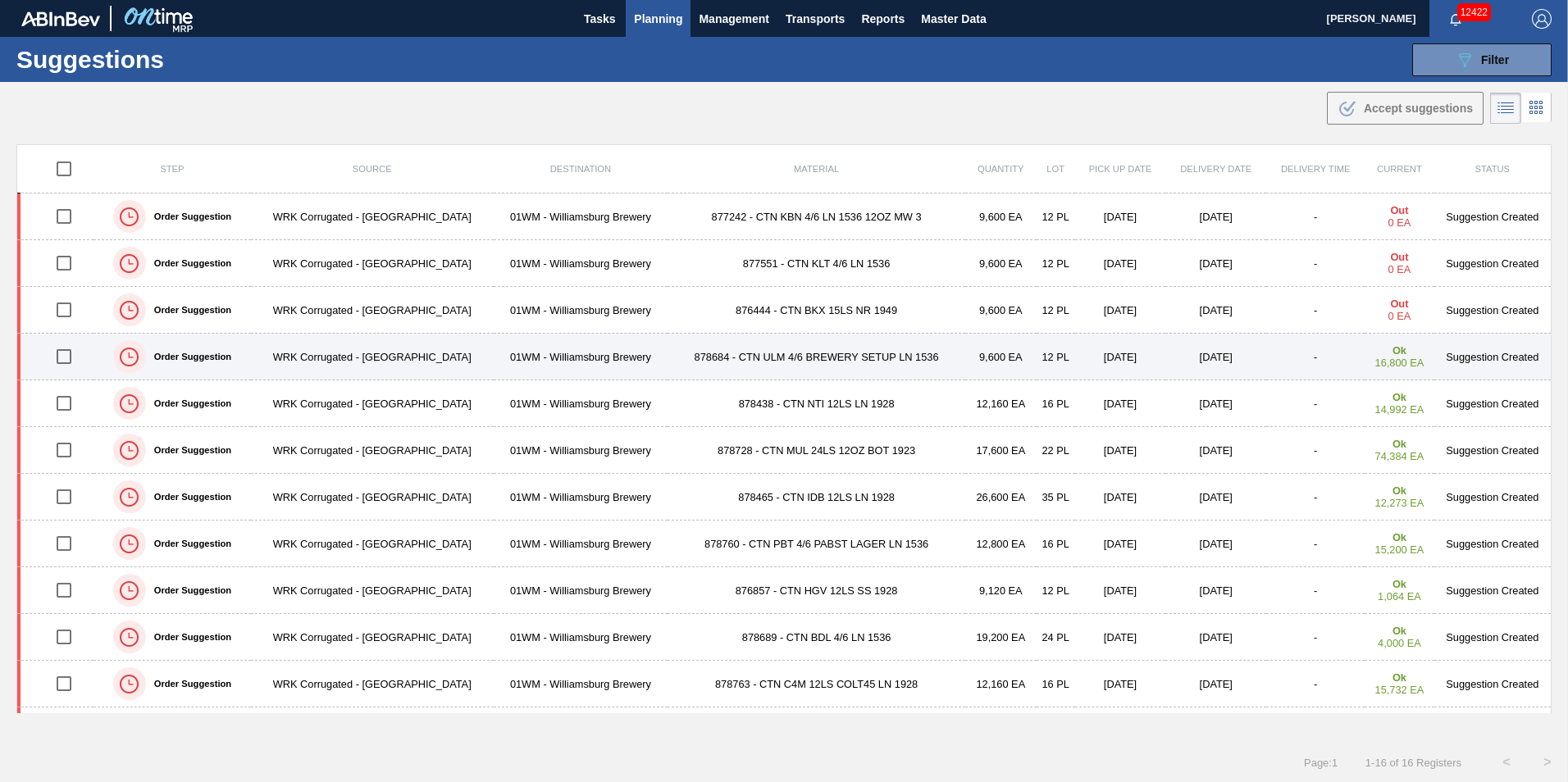
click at [63, 339] on td at bounding box center [55, 357] width 77 height 47
click at [62, 354] on input "checkbox" at bounding box center [63, 357] width 34 height 34
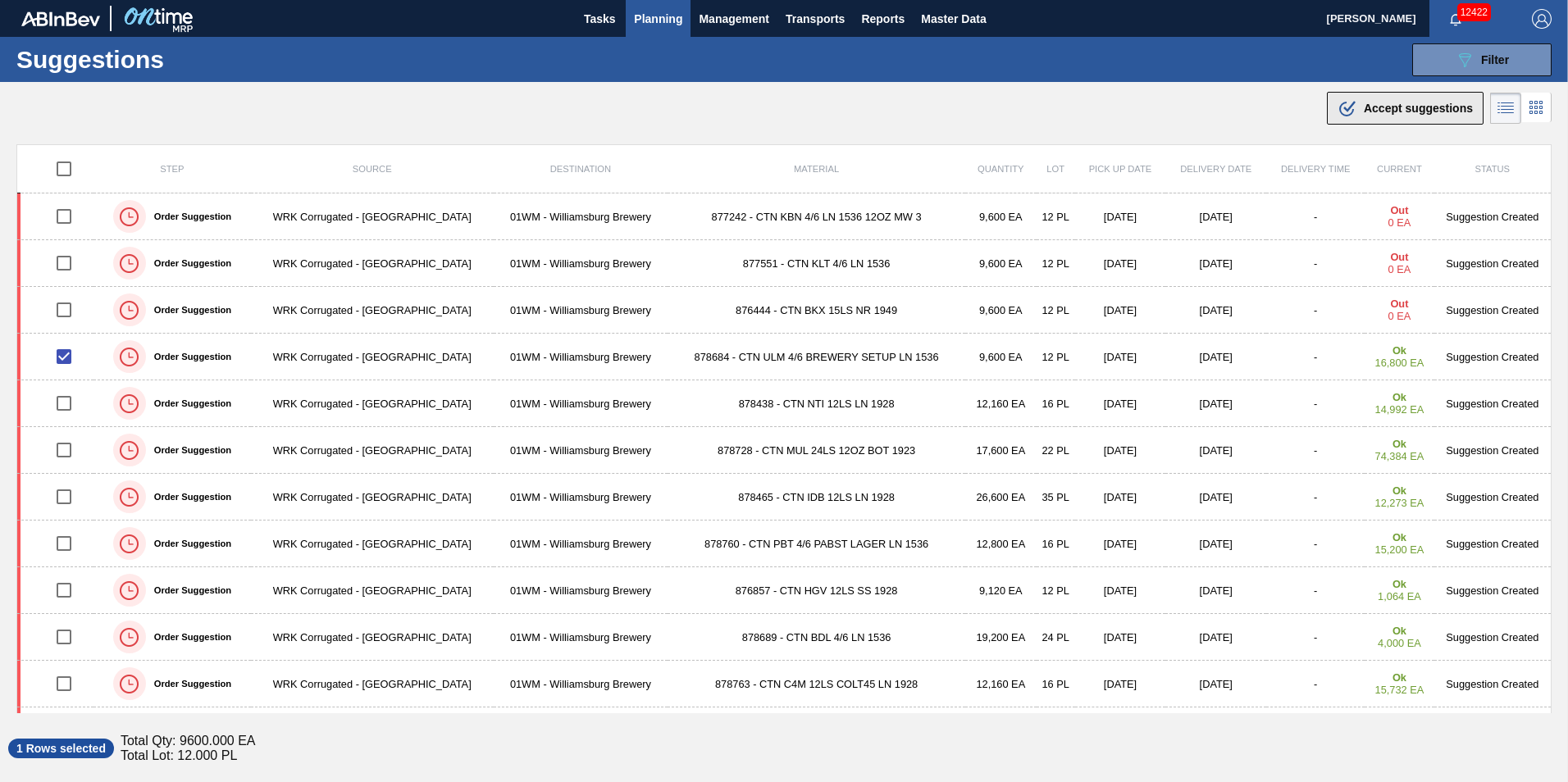
click at [1422, 102] on span "Accept suggestions" at bounding box center [1418, 108] width 109 height 13
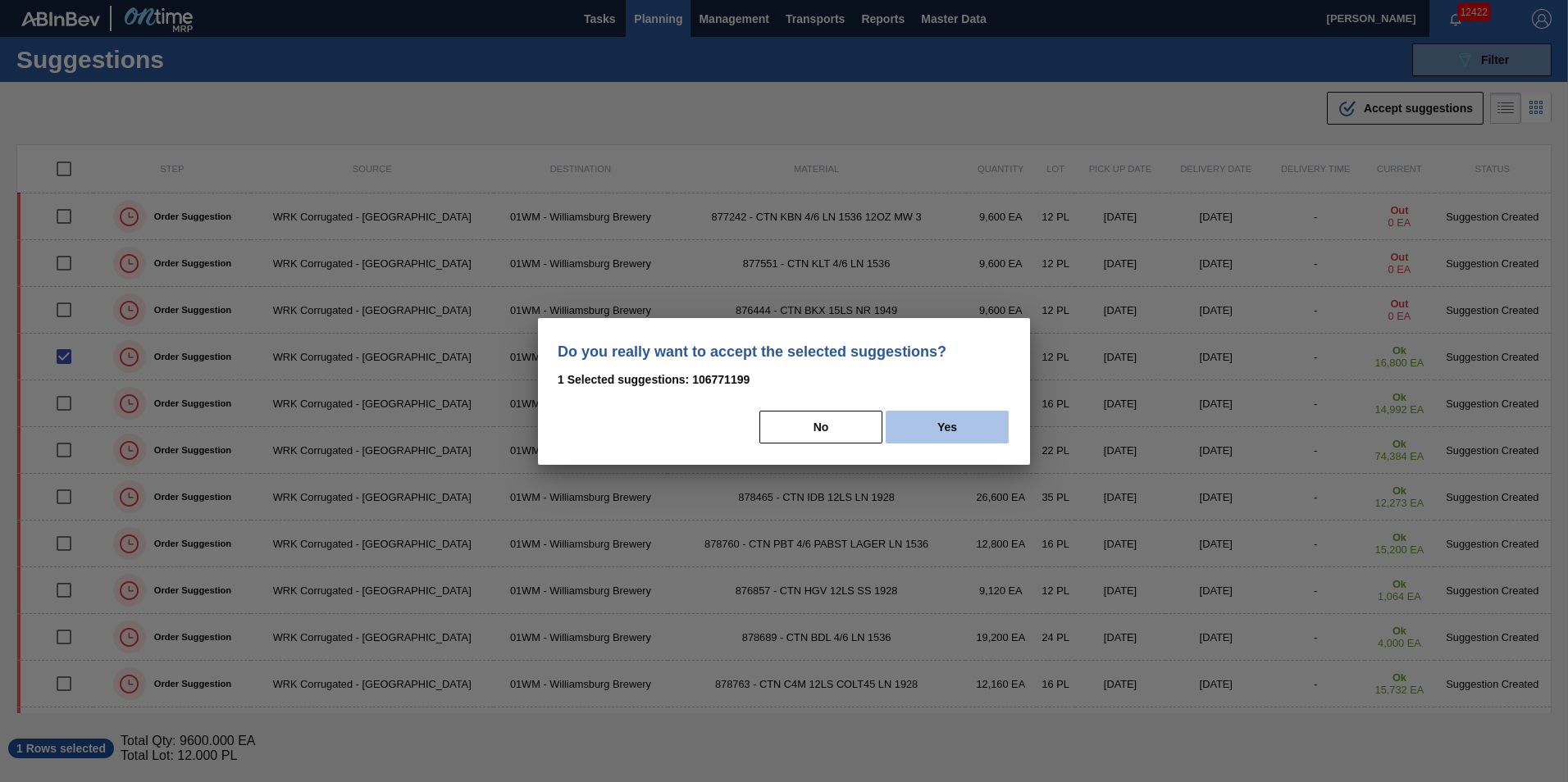
click at [945, 434] on button "Yes" at bounding box center [947, 426] width 123 height 33
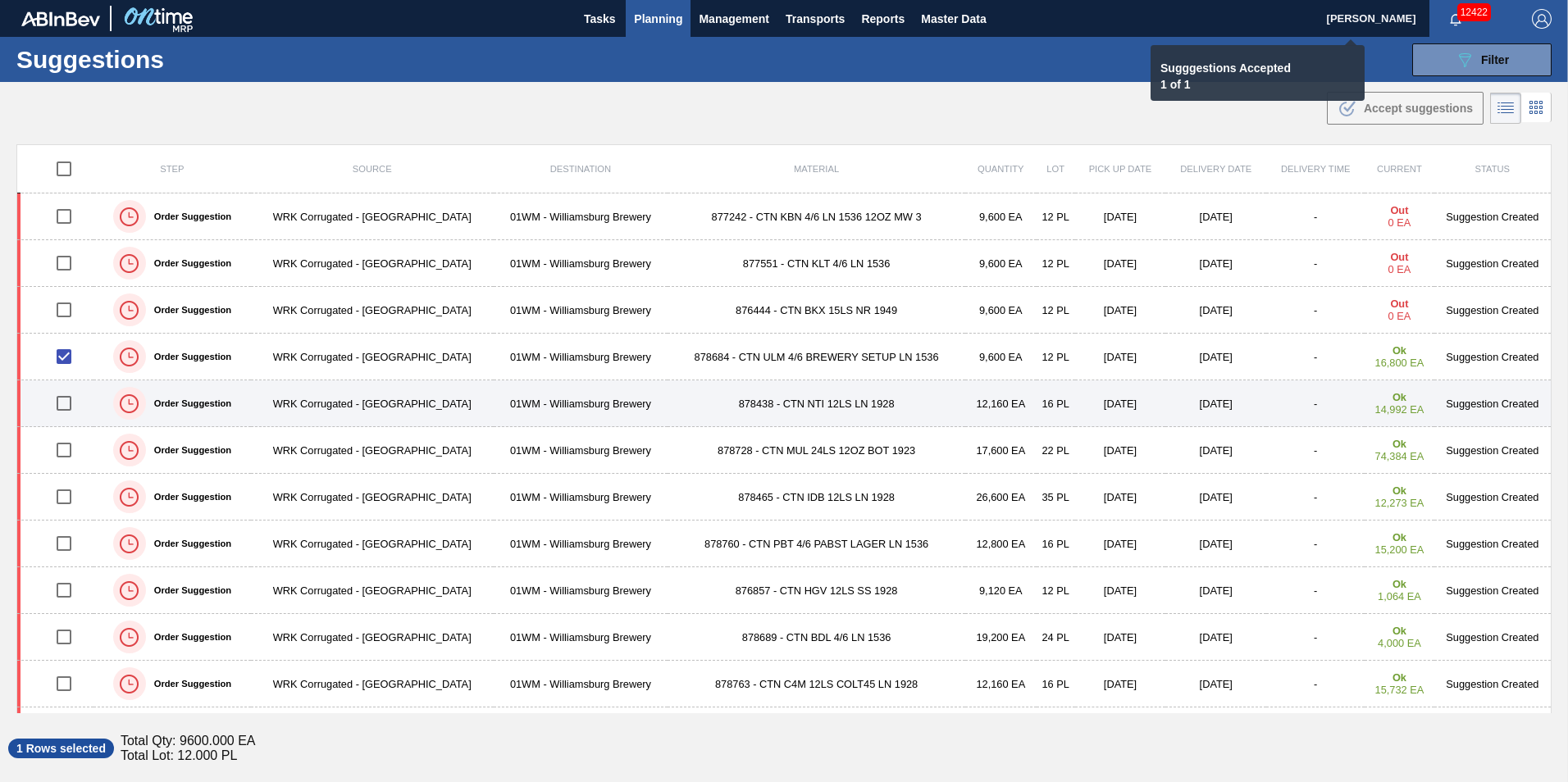
checkbox input "false"
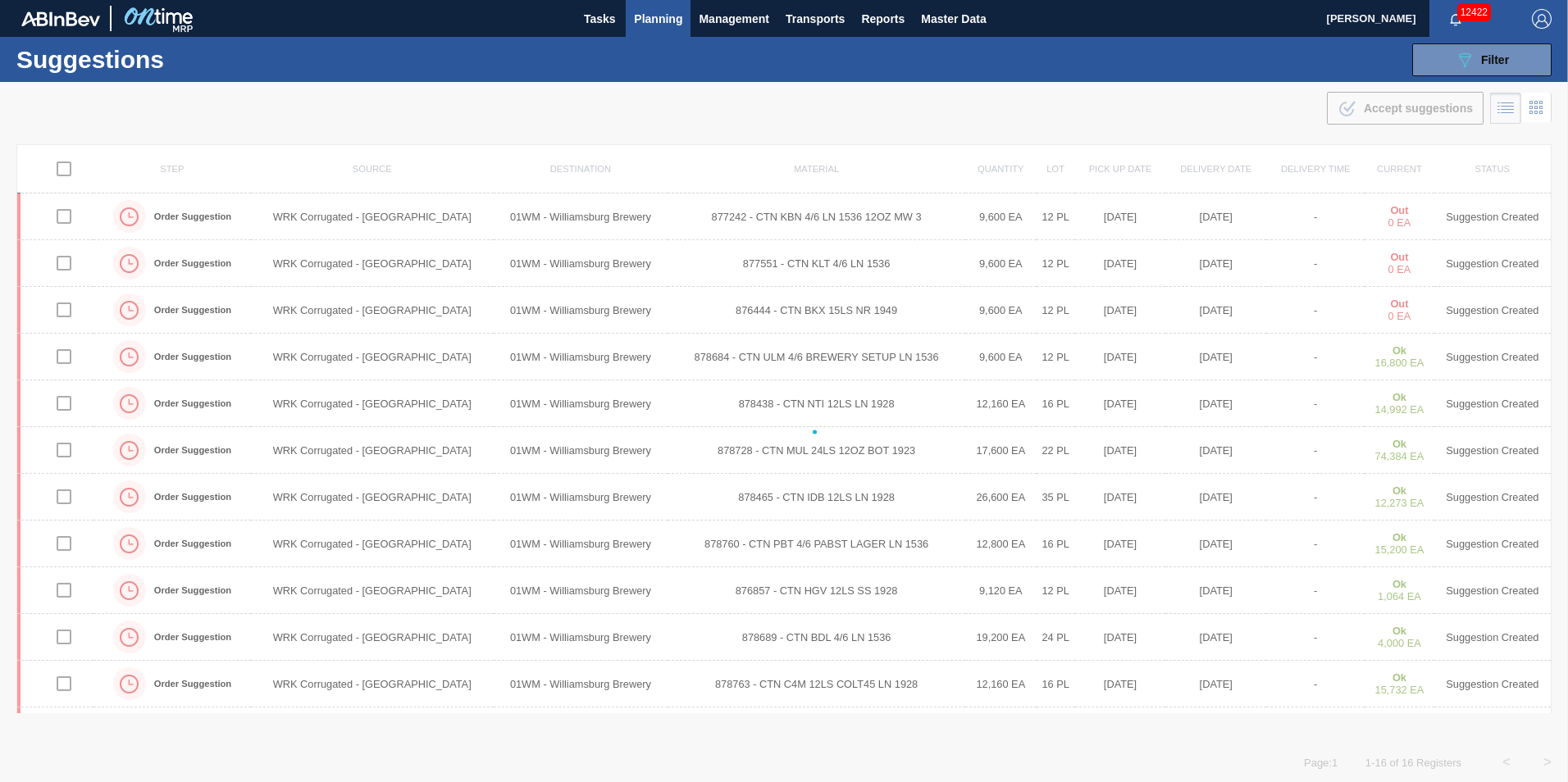
click at [65, 406] on div at bounding box center [784, 432] width 1568 height 700
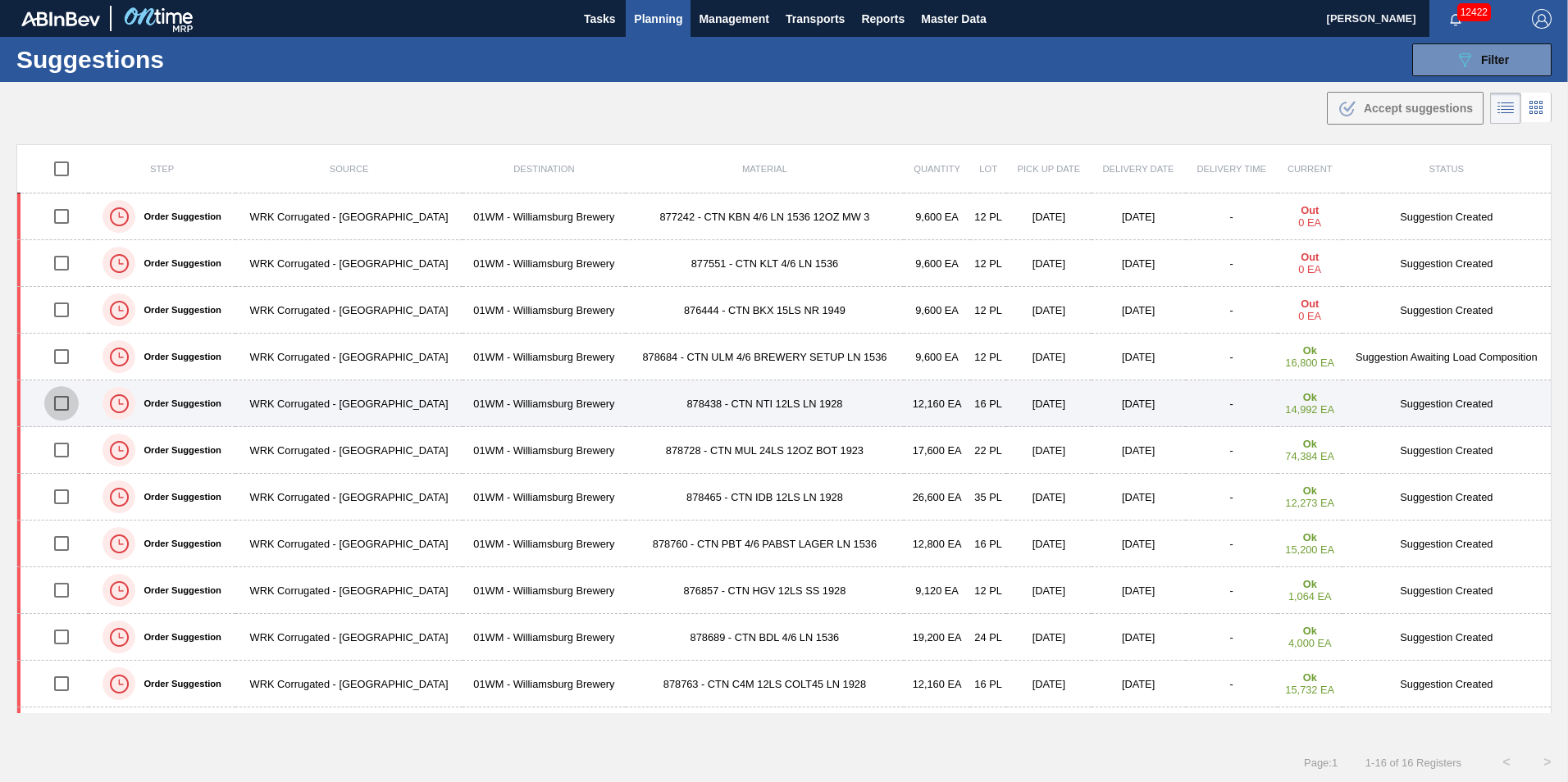
click at [55, 398] on input "checkbox" at bounding box center [61, 403] width 34 height 34
checkbox input "true"
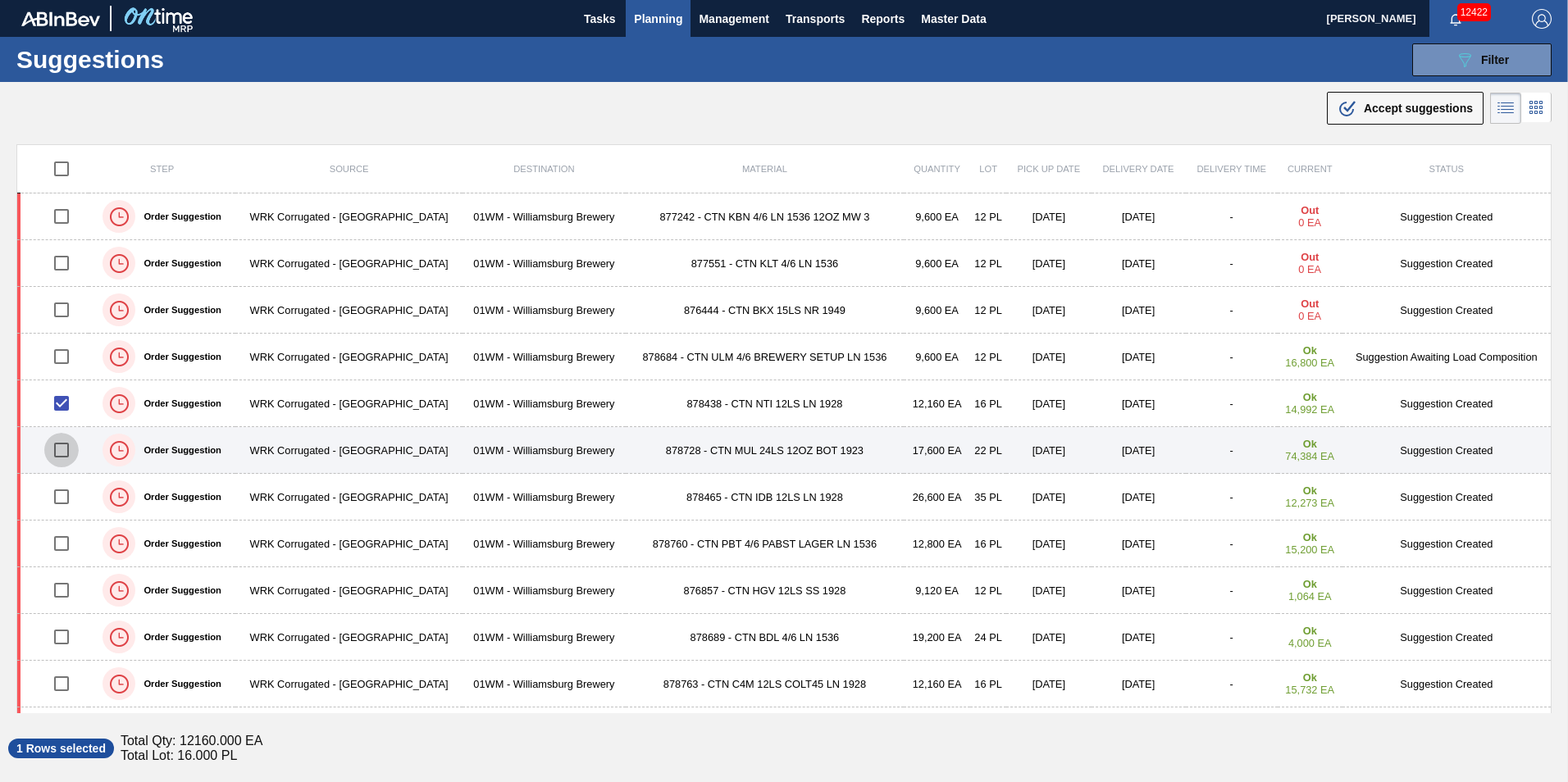
click at [59, 447] on input "checkbox" at bounding box center [61, 450] width 34 height 34
checkbox input "true"
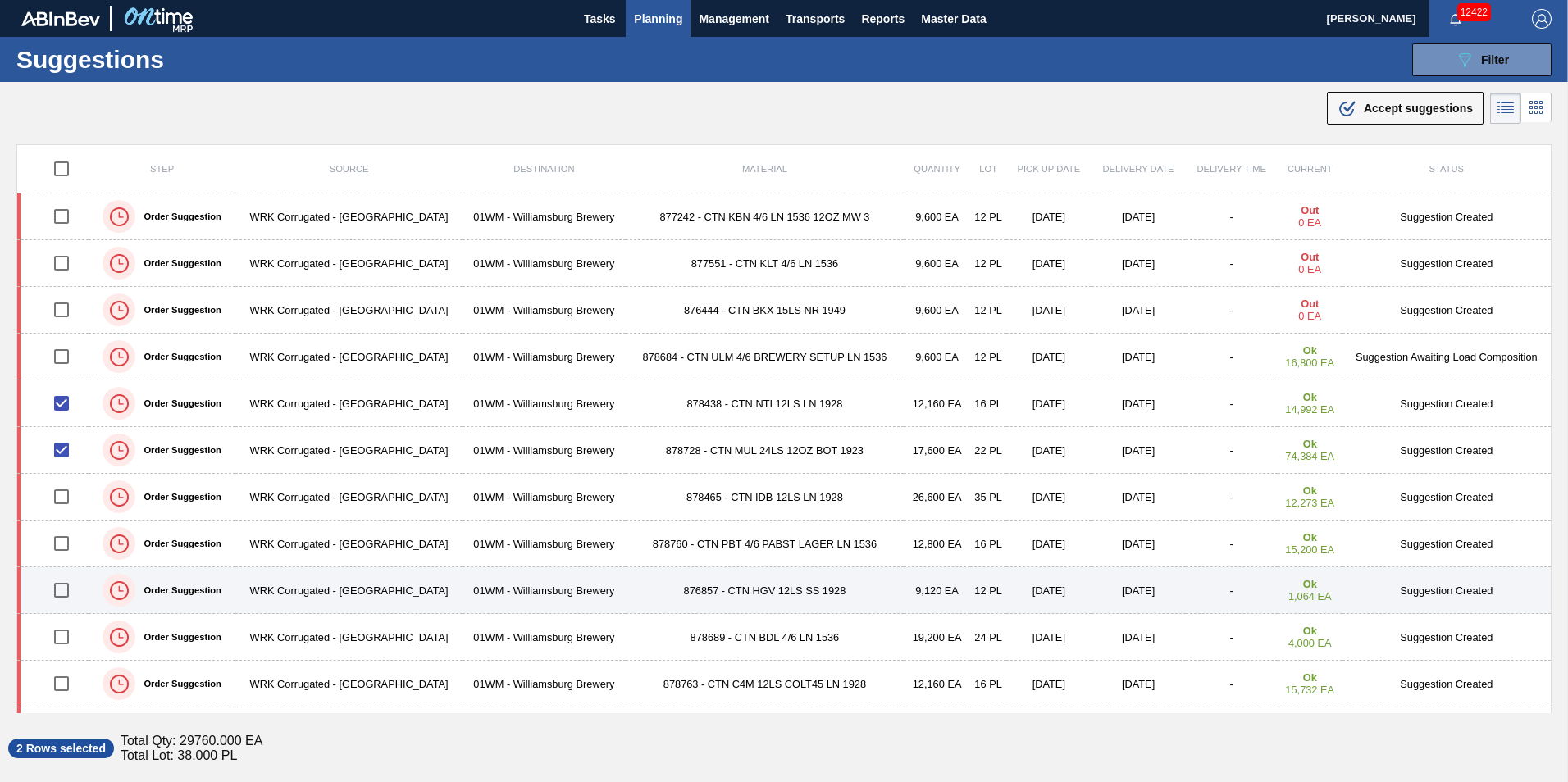
click at [61, 581] on input "checkbox" at bounding box center [61, 590] width 34 height 34
checkbox input "true"
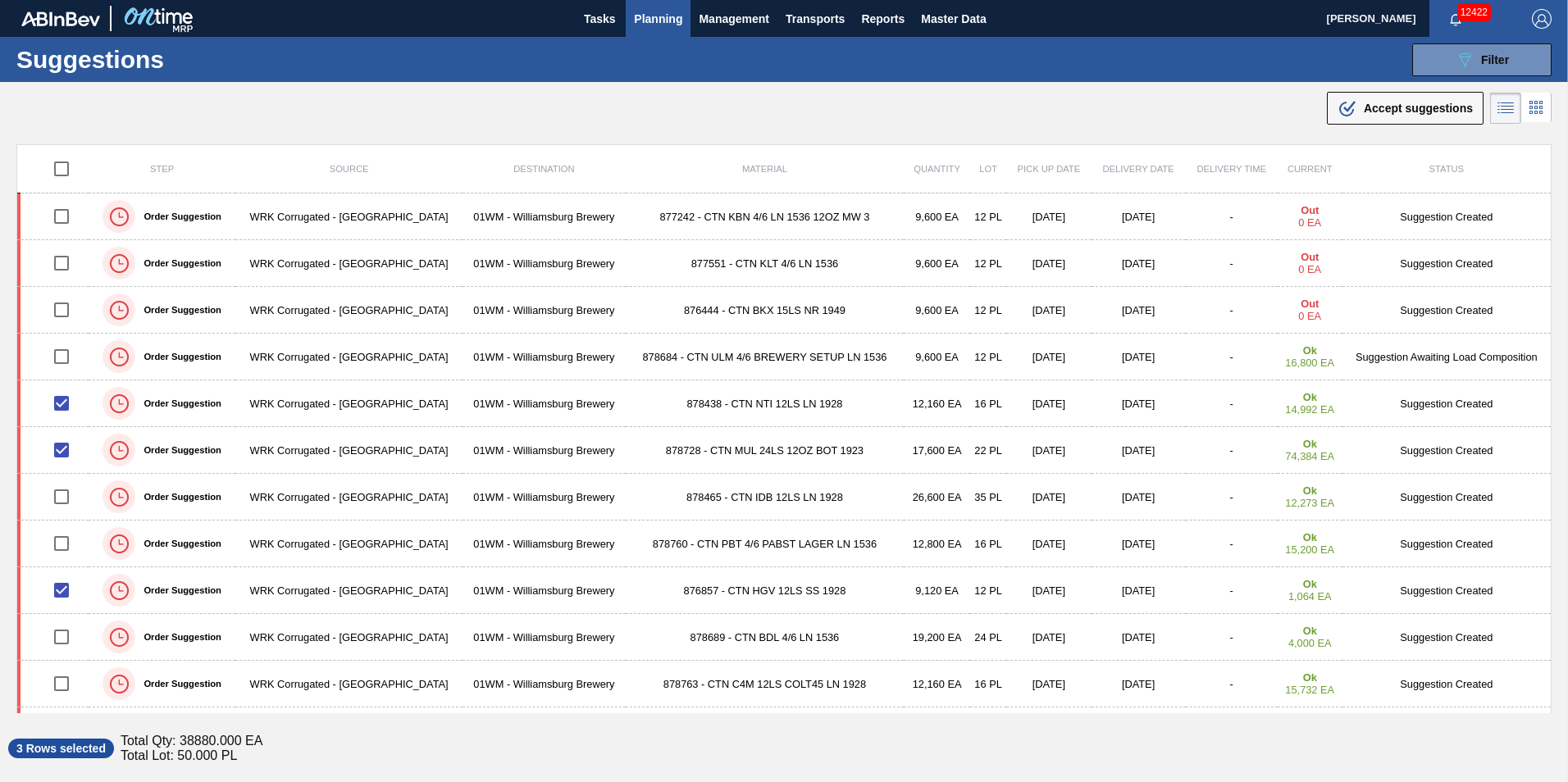
drag, startPoint x: 1424, startPoint y: 115, endPoint x: 1399, endPoint y: 128, distance: 28.2
click at [1423, 115] on div ".b{fill:var(--color-action-default)} Accept suggestions" at bounding box center [1404, 108] width 135 height 20
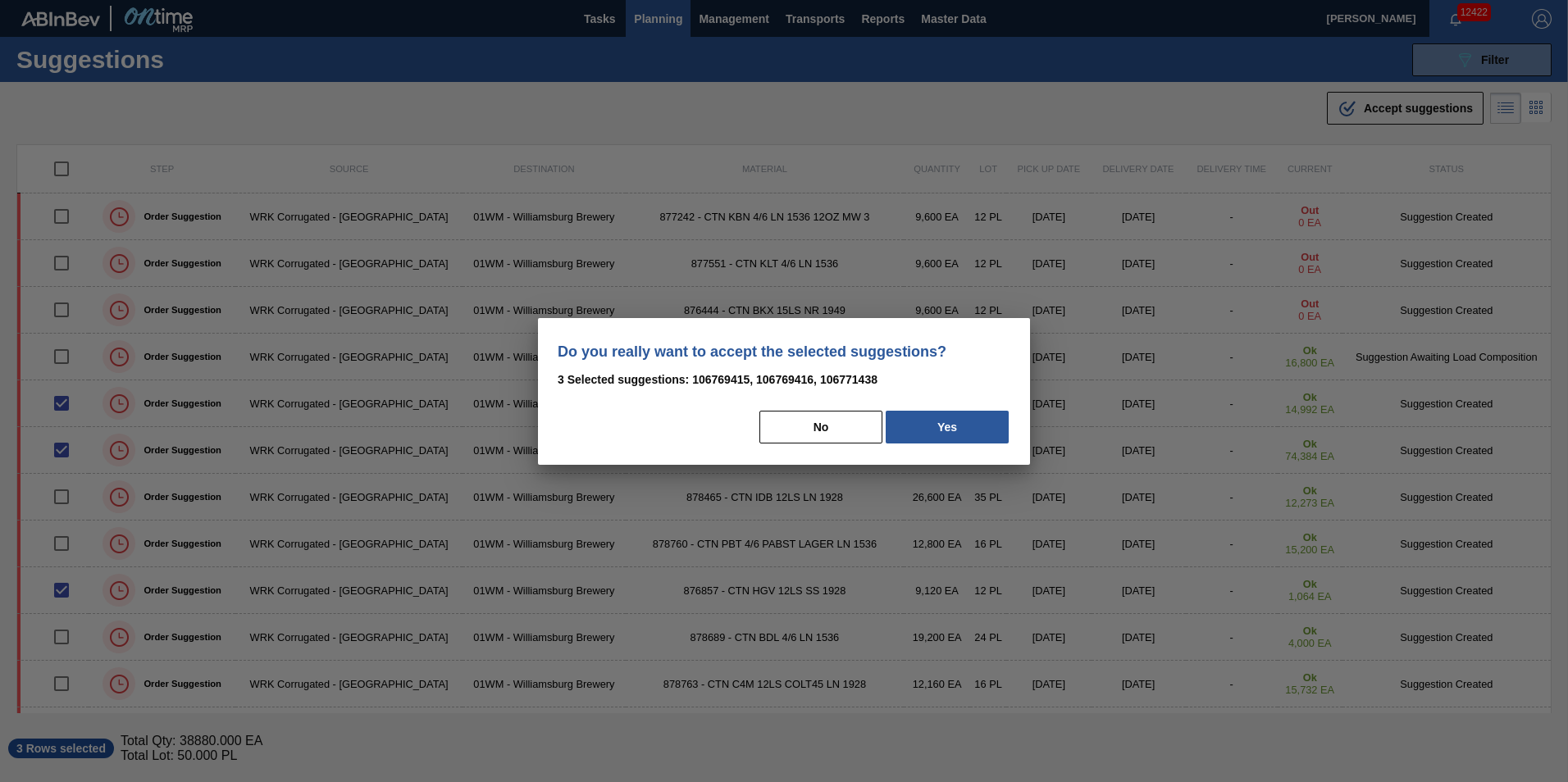
drag, startPoint x: 990, startPoint y: 435, endPoint x: 969, endPoint y: 426, distance: 22.8
click at [990, 434] on button "Yes" at bounding box center [947, 426] width 123 height 33
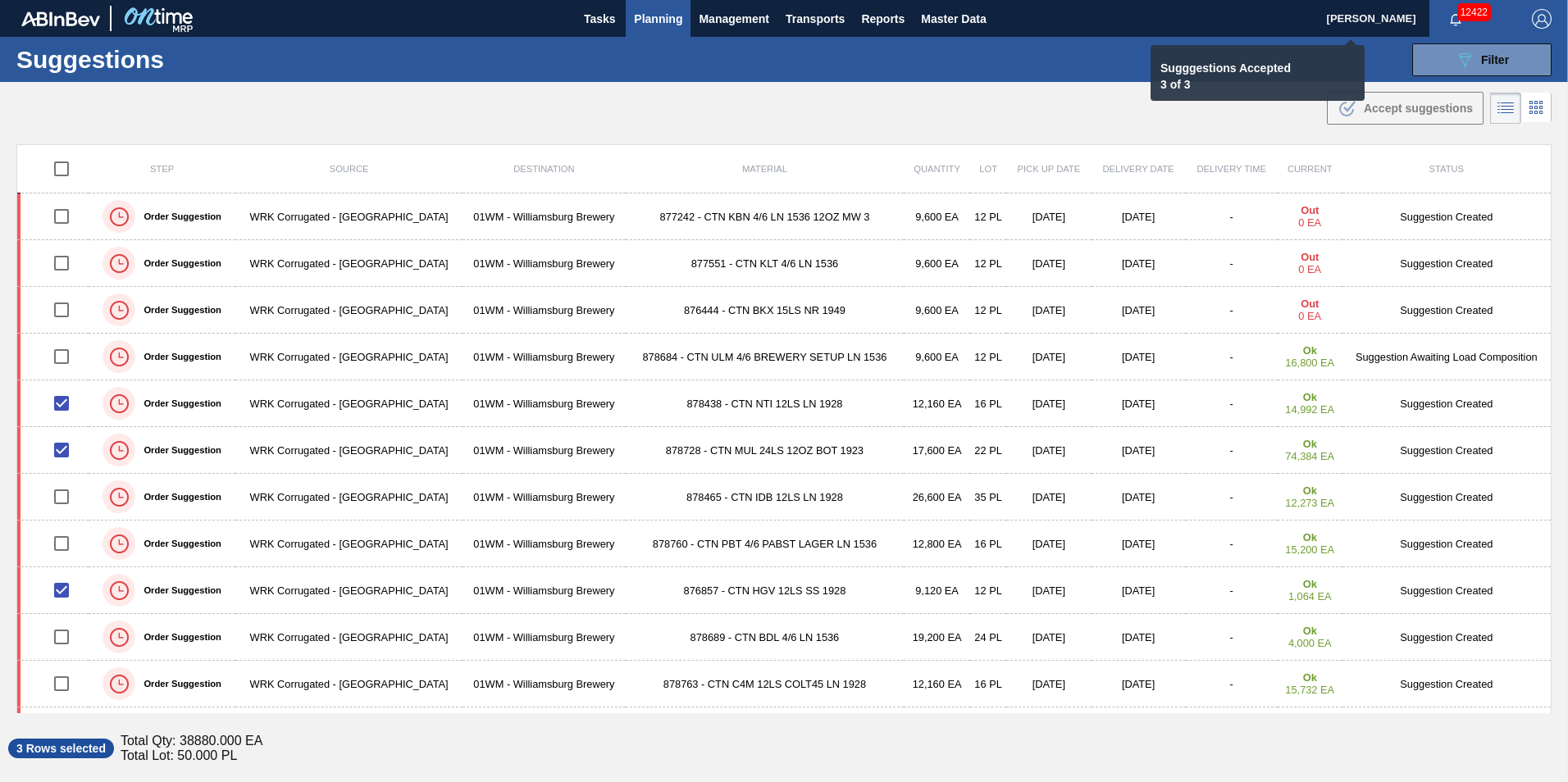
checkbox input "false"
